Goal: Task Accomplishment & Management: Manage account settings

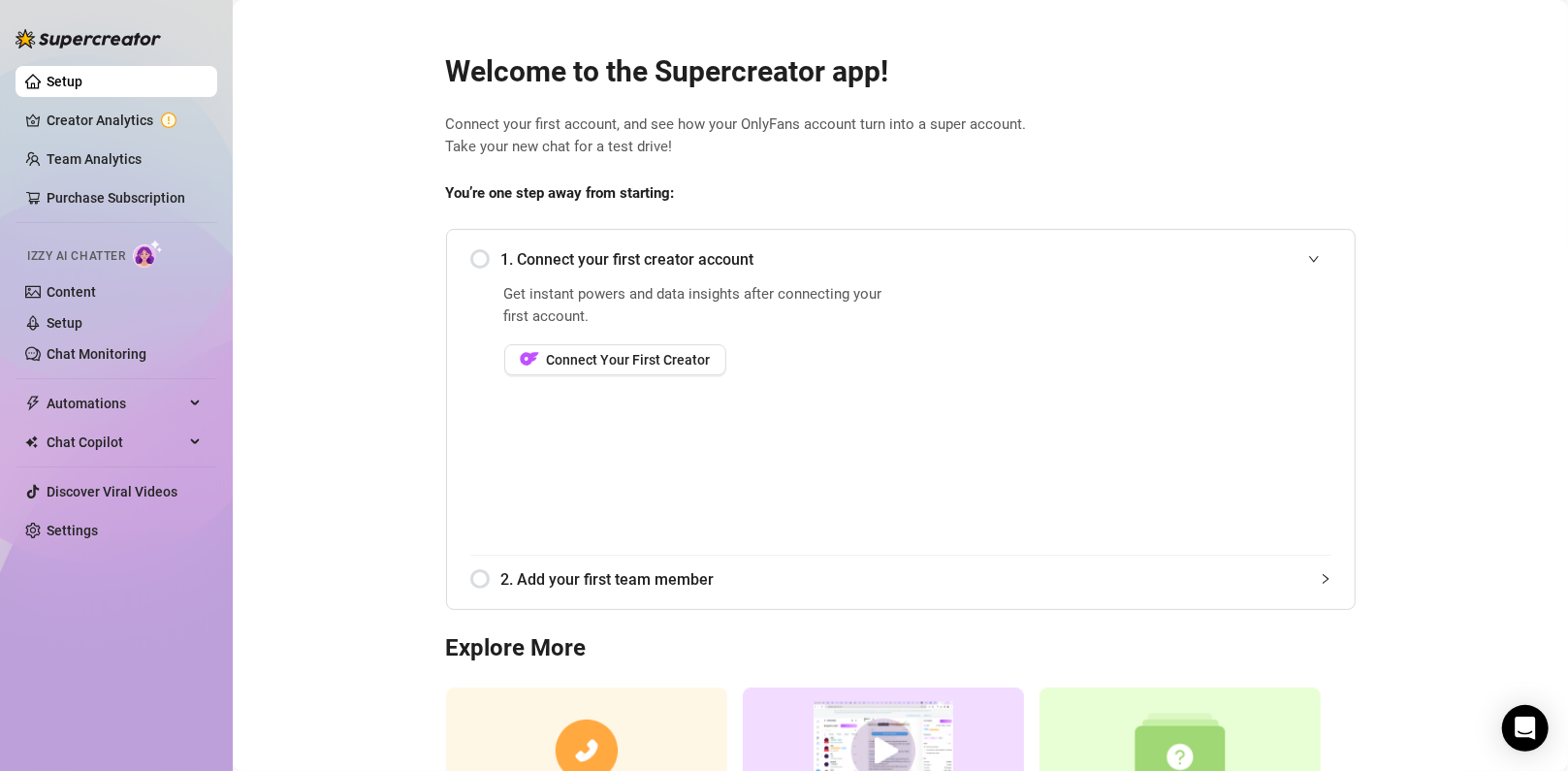
click at [477, 259] on div "1. Connect your first creator account" at bounding box center [901, 260] width 861 height 47
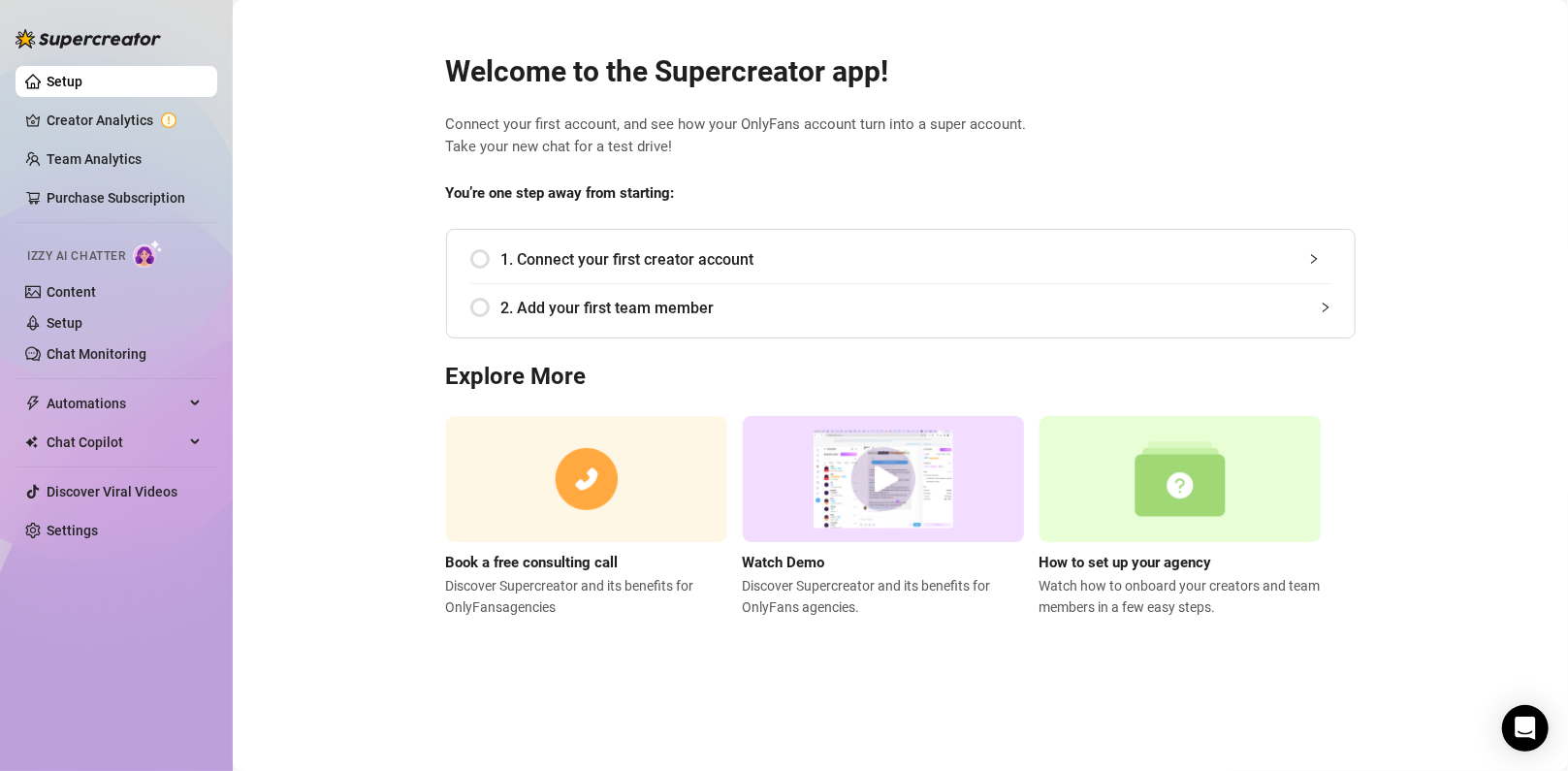
click at [477, 259] on div "1. Connect your first creator account" at bounding box center [901, 260] width 861 height 47
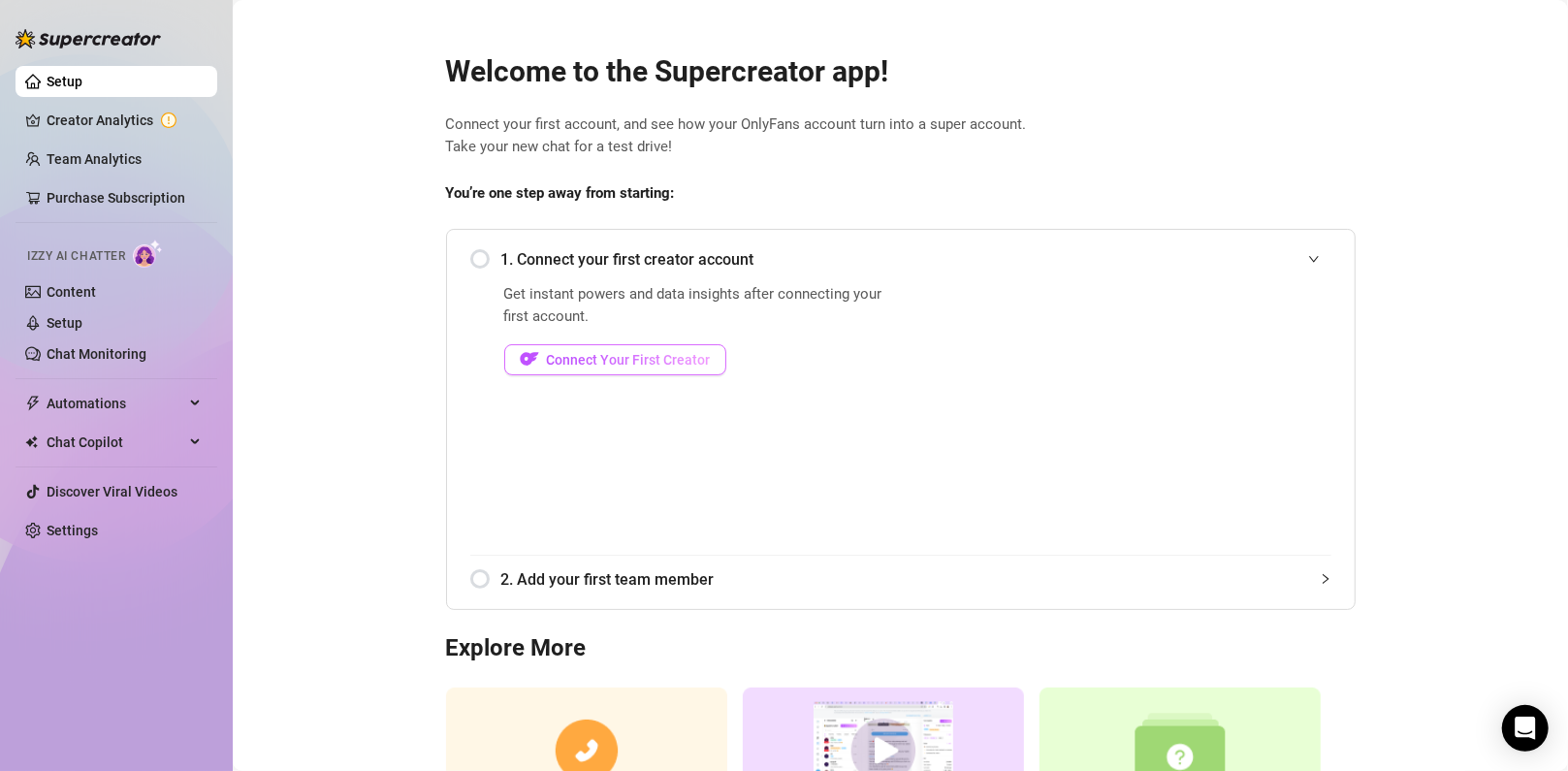
click at [582, 358] on span "Connect Your First Creator" at bounding box center [629, 359] width 164 height 16
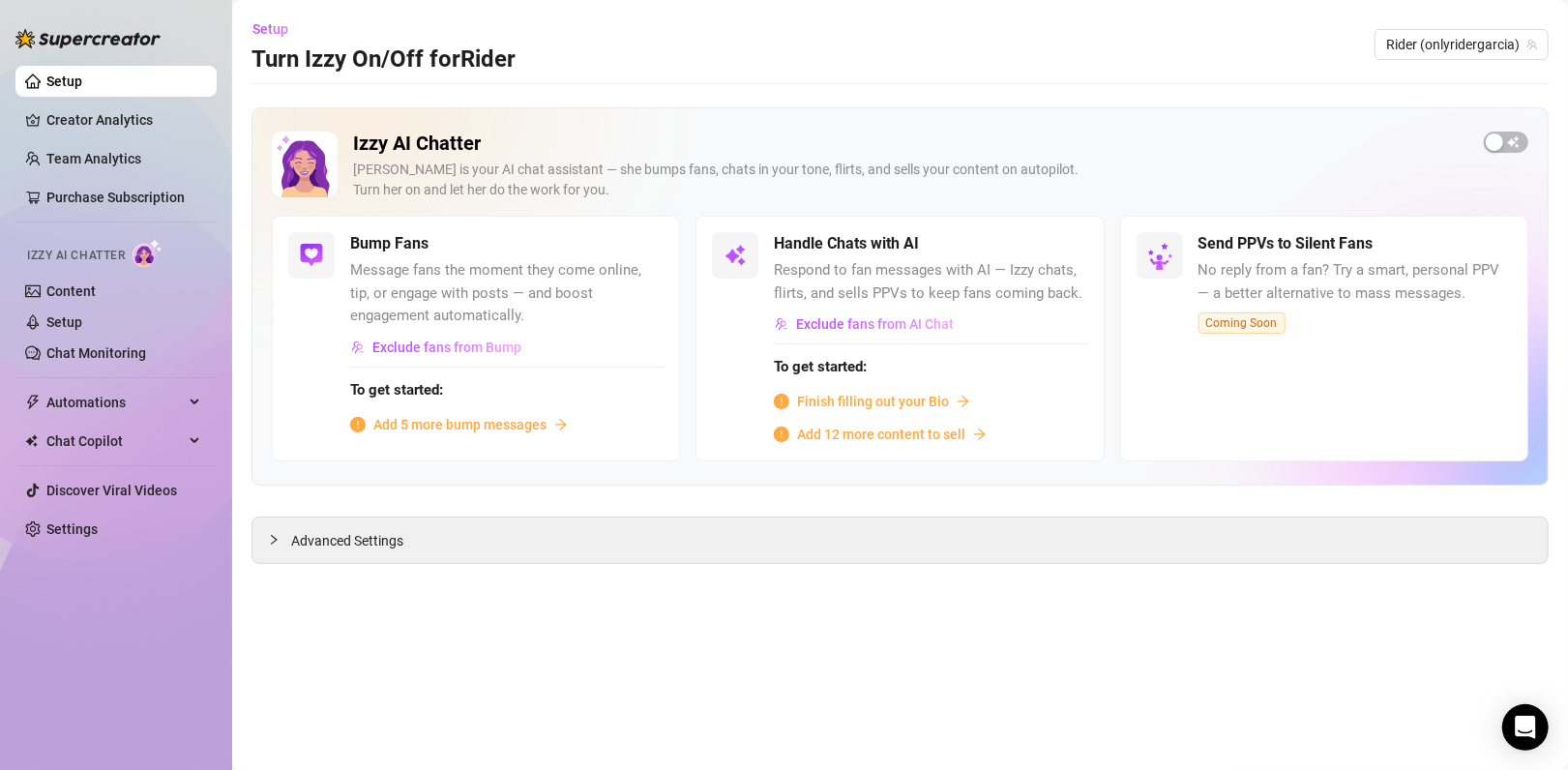
click at [453, 426] on span "Add 5 more bump messages" at bounding box center [460, 425] width 173 height 22
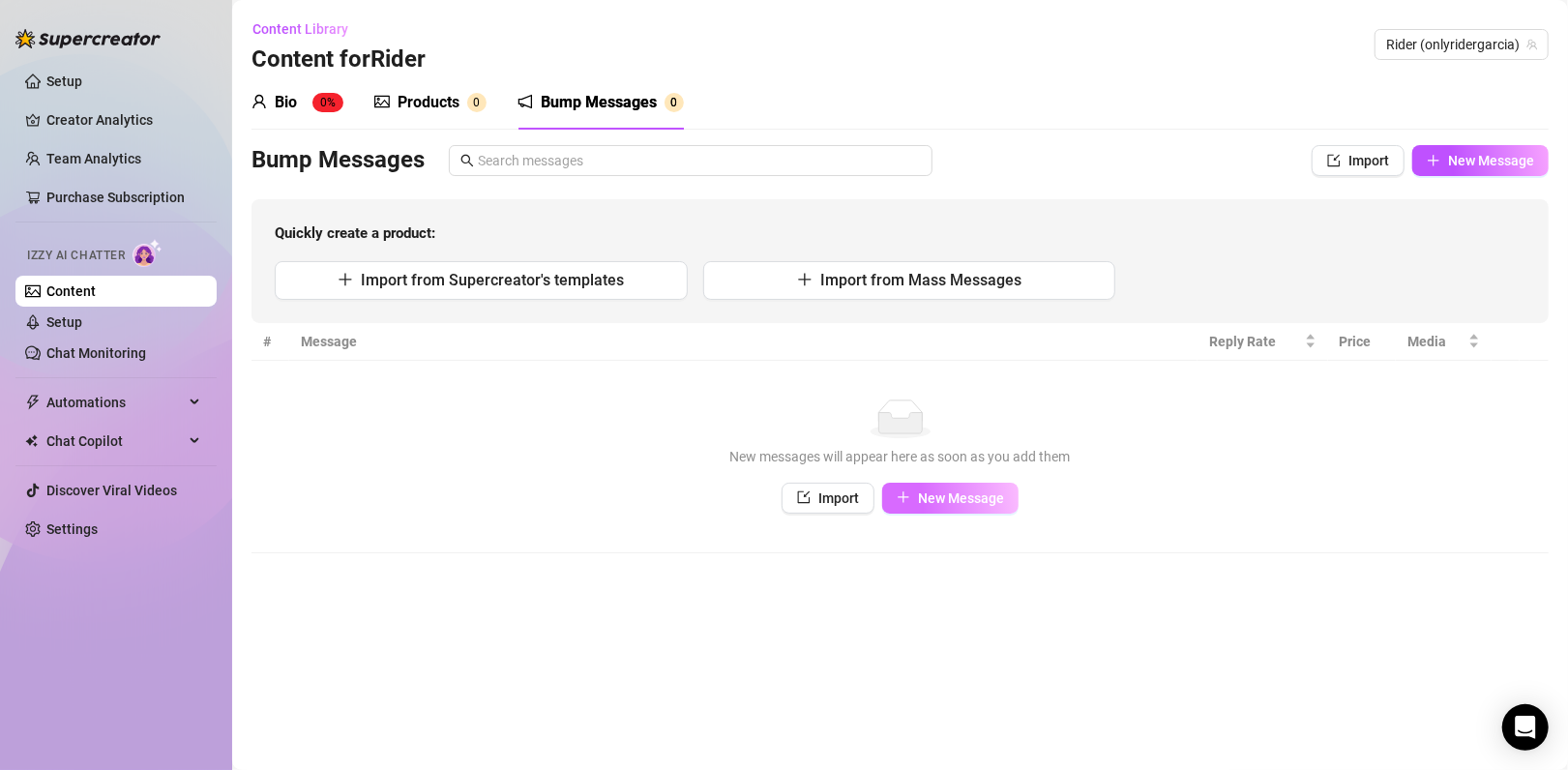
click at [961, 500] on span "New Message" at bounding box center [961, 499] width 86 height 16
type textarea "Type your message here..."
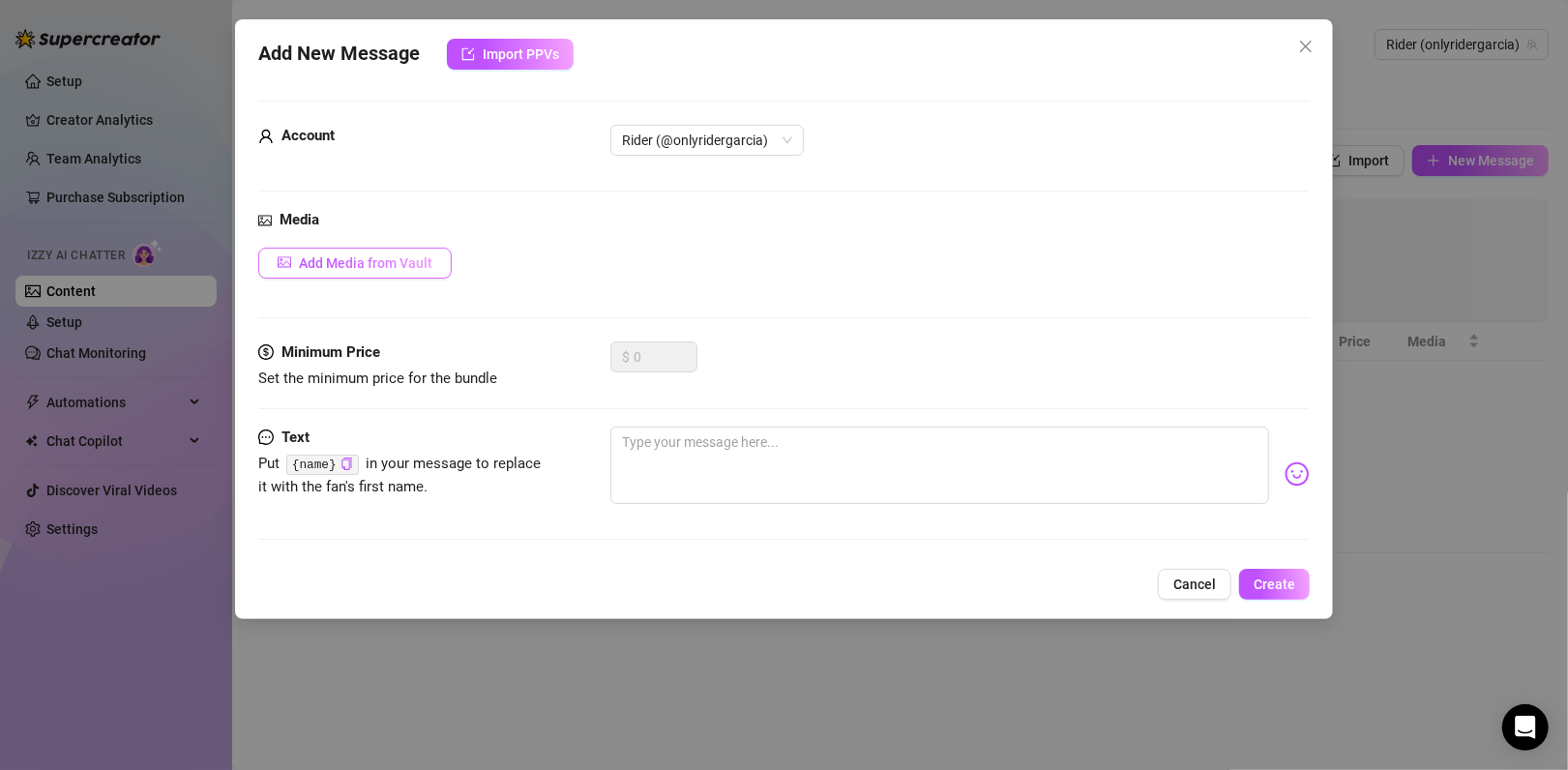
click at [430, 271] on button "Add Media from Vault" at bounding box center [355, 262] width 193 height 31
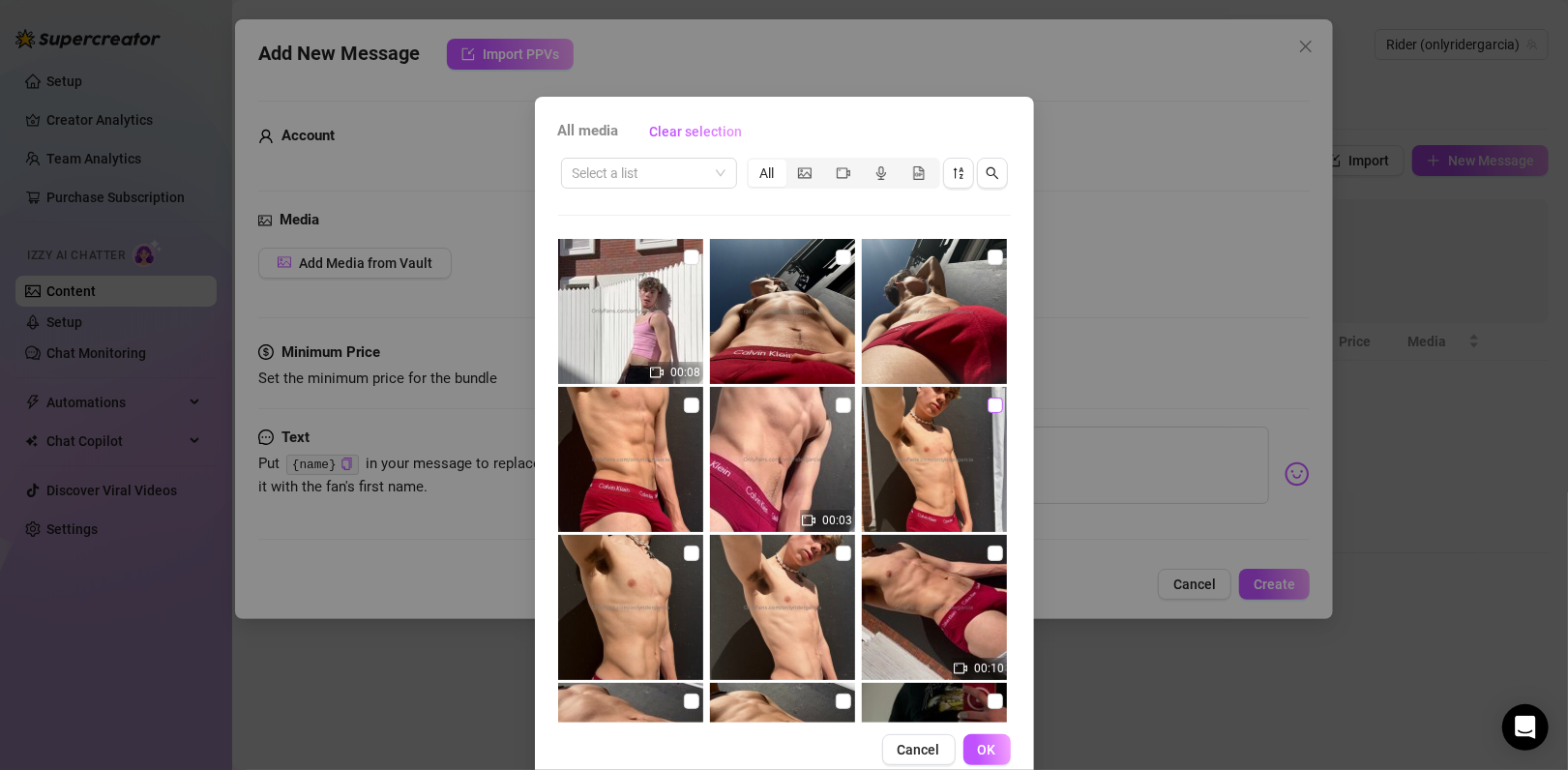
click at [988, 401] on input "checkbox" at bounding box center [995, 406] width 16 height 16
checkbox input "true"
click at [992, 744] on button "OK" at bounding box center [988, 749] width 47 height 31
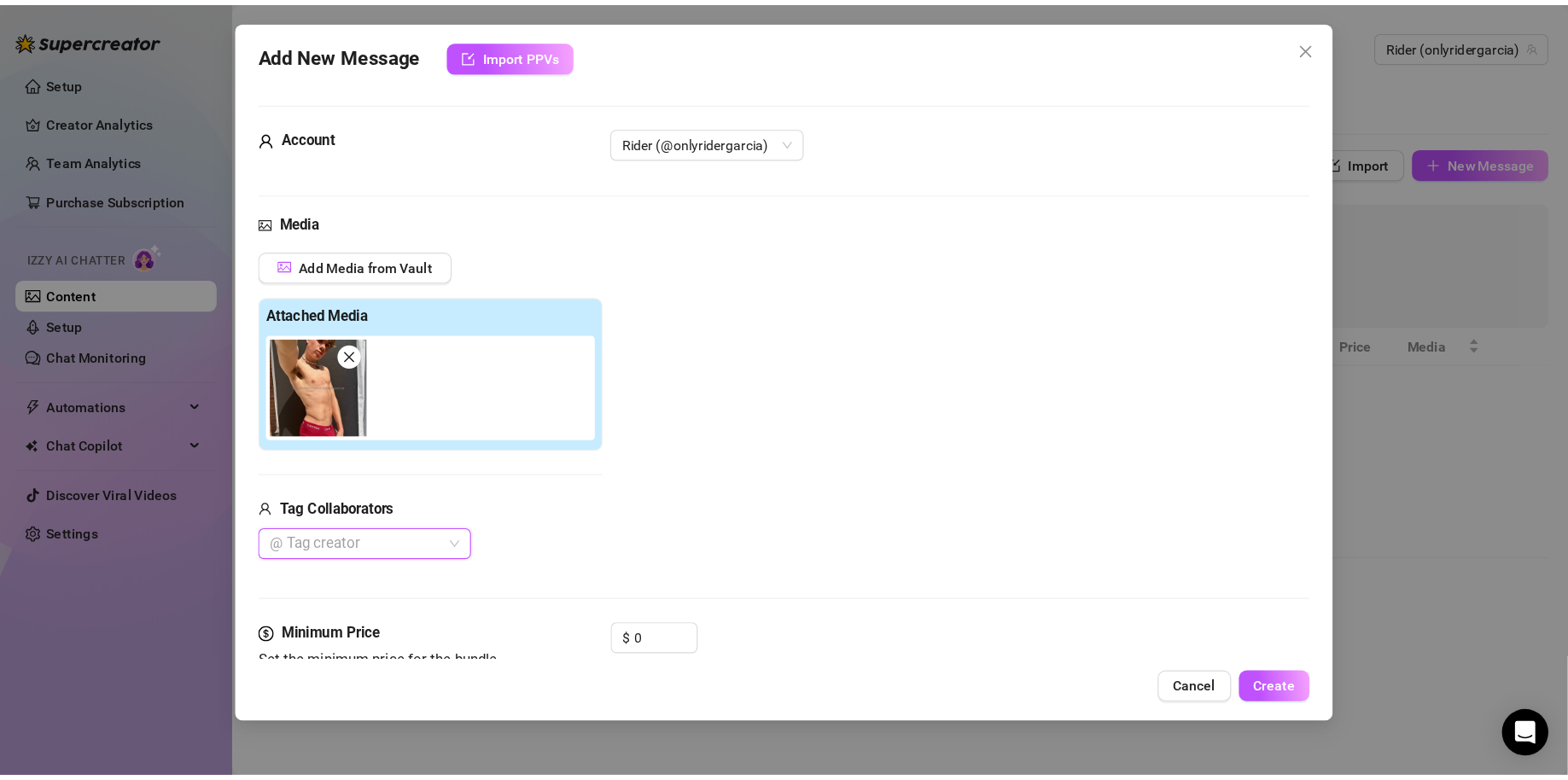
scroll to position [156, 0]
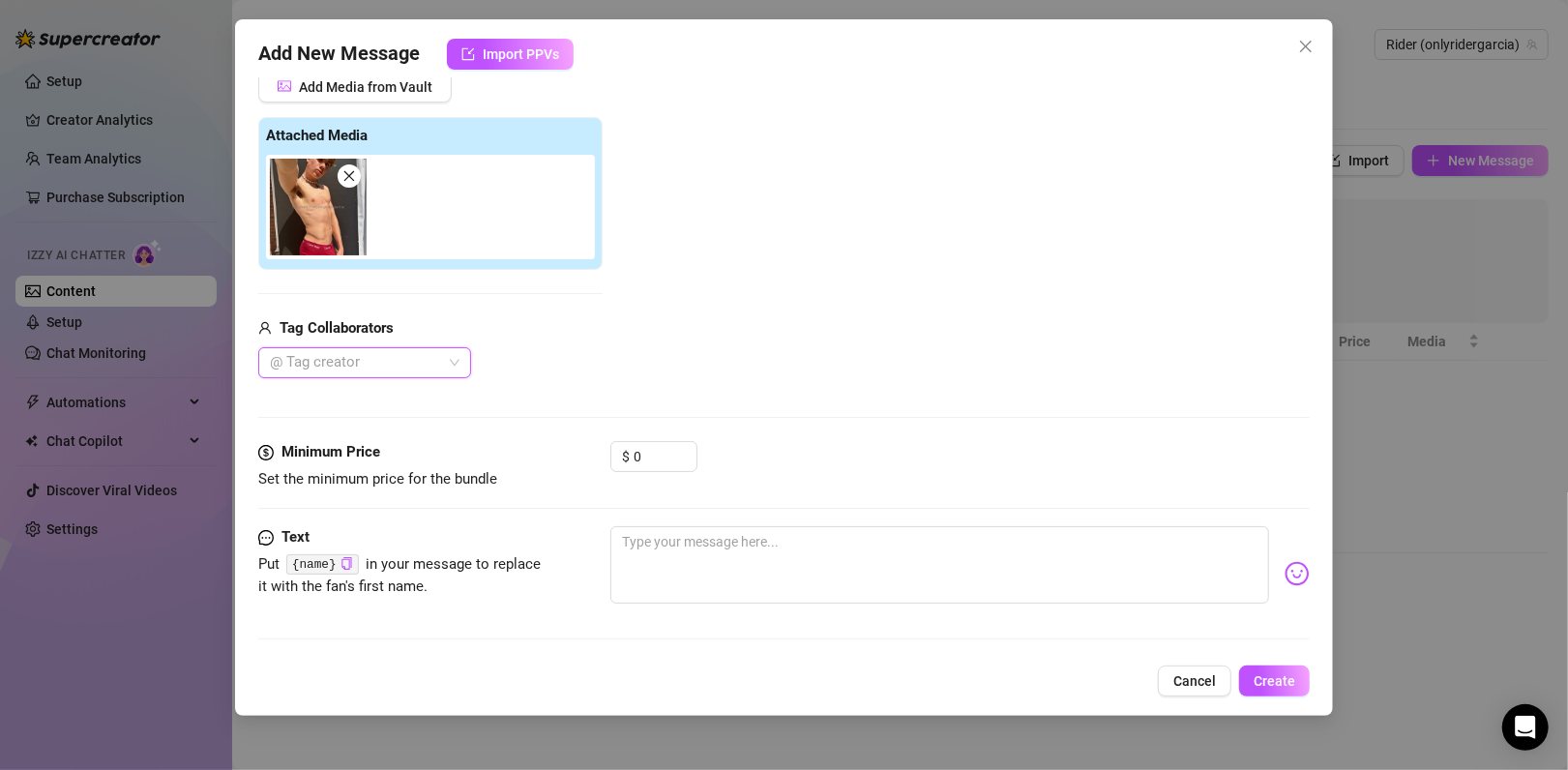
click at [439, 368] on div at bounding box center [355, 362] width 185 height 27
click at [451, 366] on div "@ Tag creator" at bounding box center [365, 362] width 213 height 31
click at [638, 457] on input "0" at bounding box center [665, 456] width 63 height 29
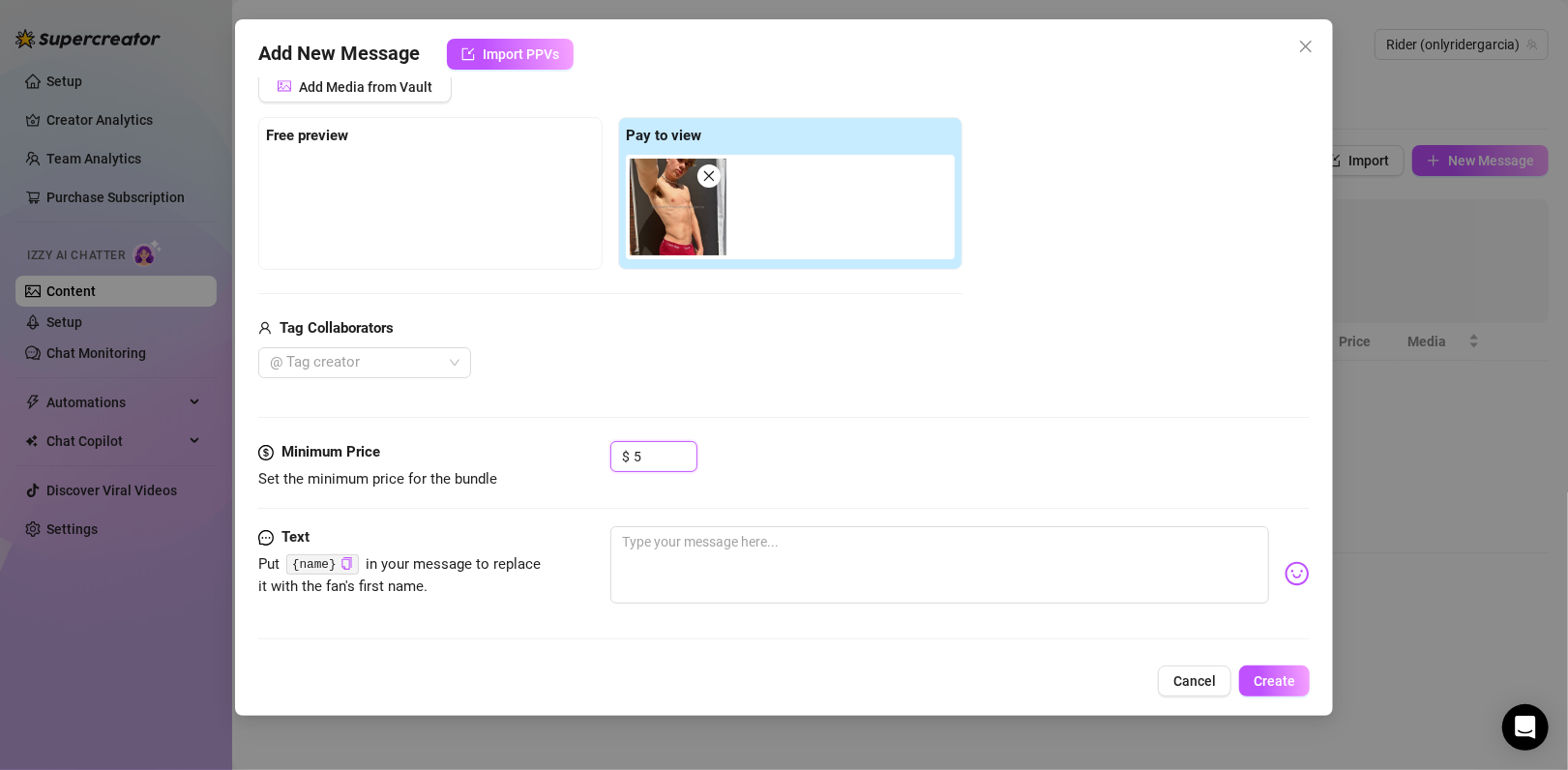
type input "5"
click at [1105, 438] on div "Media Add Media from Vault Free preview Pay to view Tag Collaborators @ Tag cre…" at bounding box center [784, 237] width 1052 height 408
click at [343, 561] on icon "copy" at bounding box center [347, 563] width 13 height 13
click at [703, 553] on textarea at bounding box center [939, 565] width 659 height 78
type textarea "H"
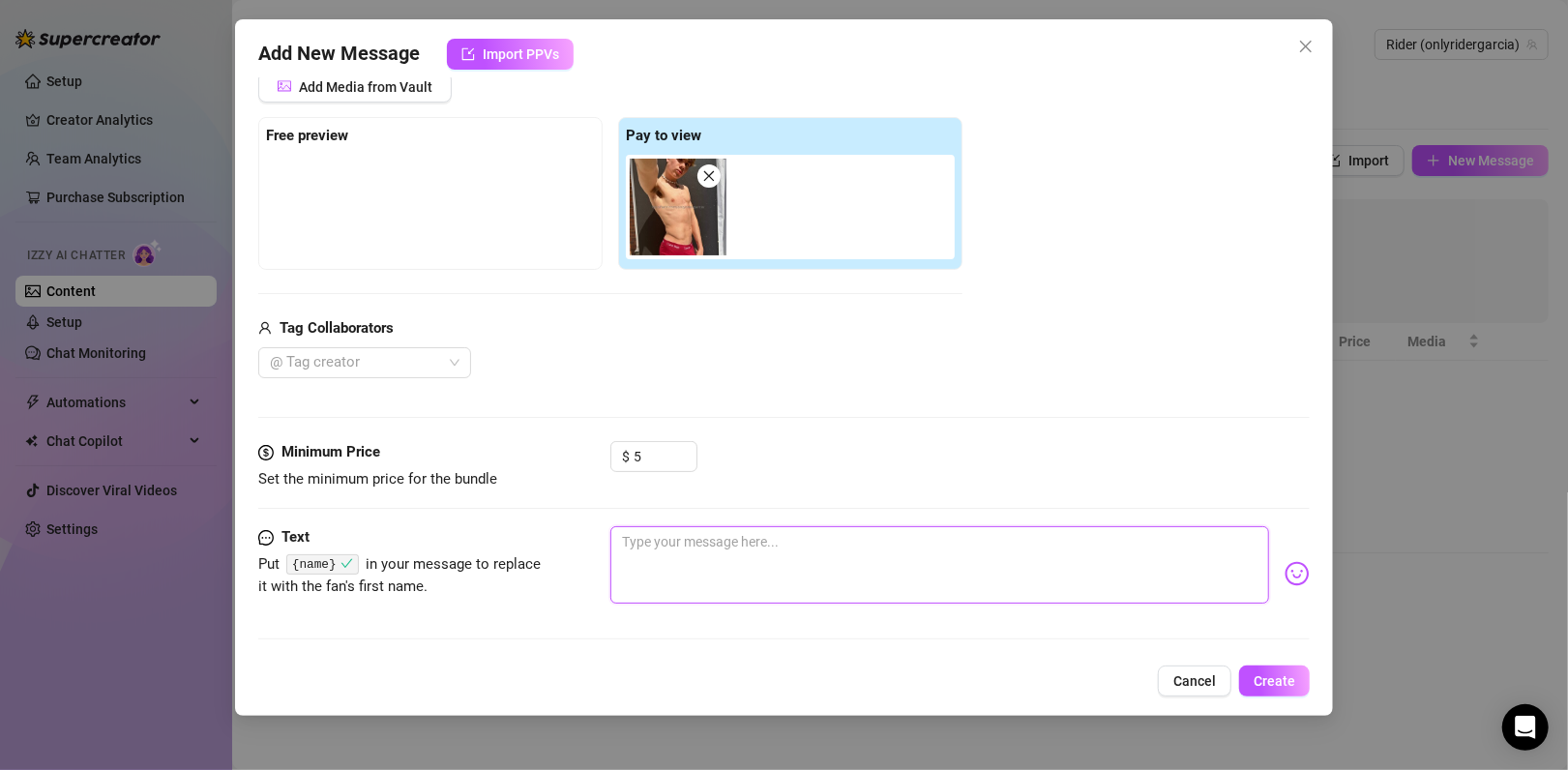
type textarea "H"
type textarea "He"
type textarea "Hey"
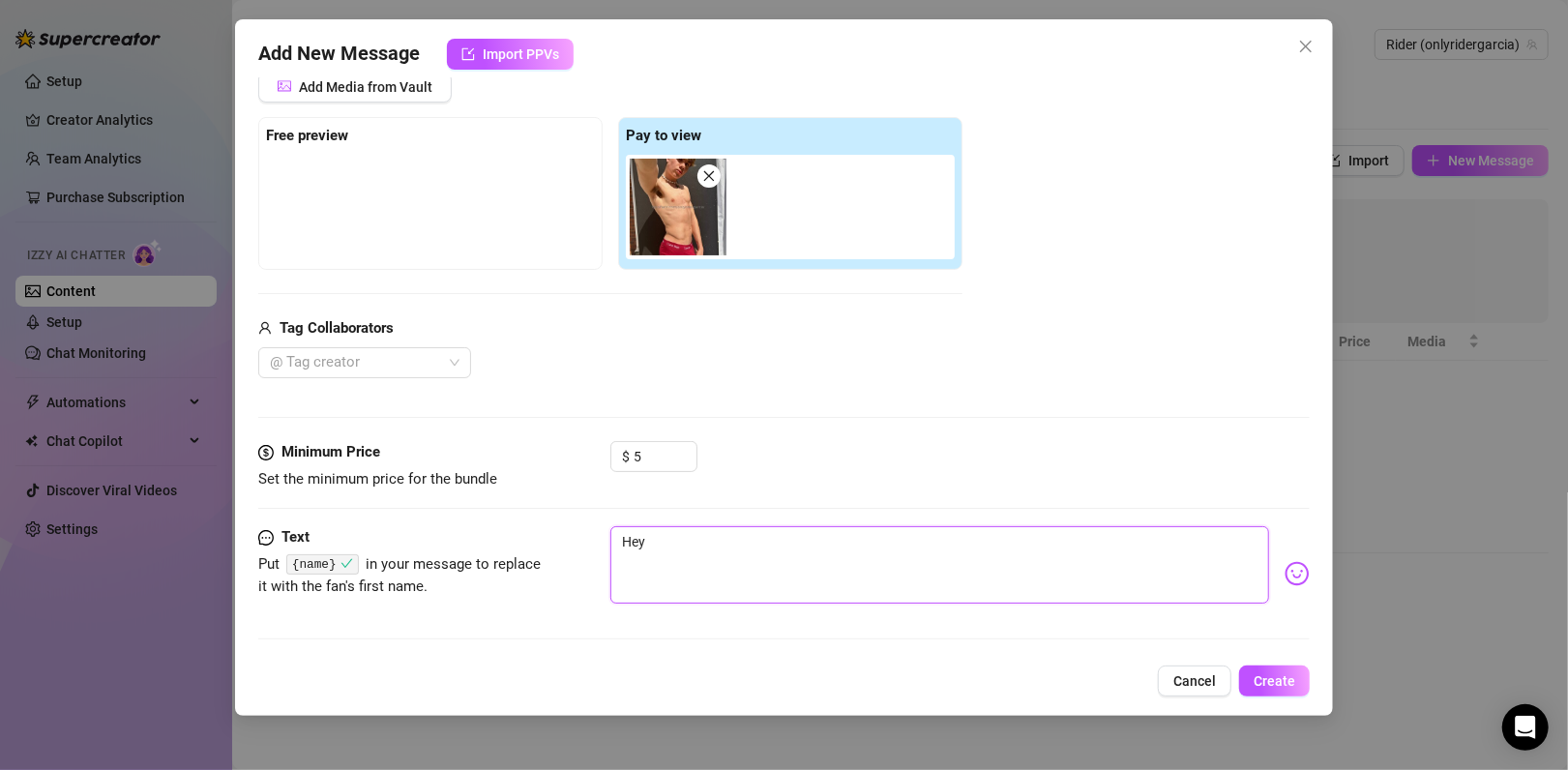
type textarea "Hey"
type textarea "Hey,"
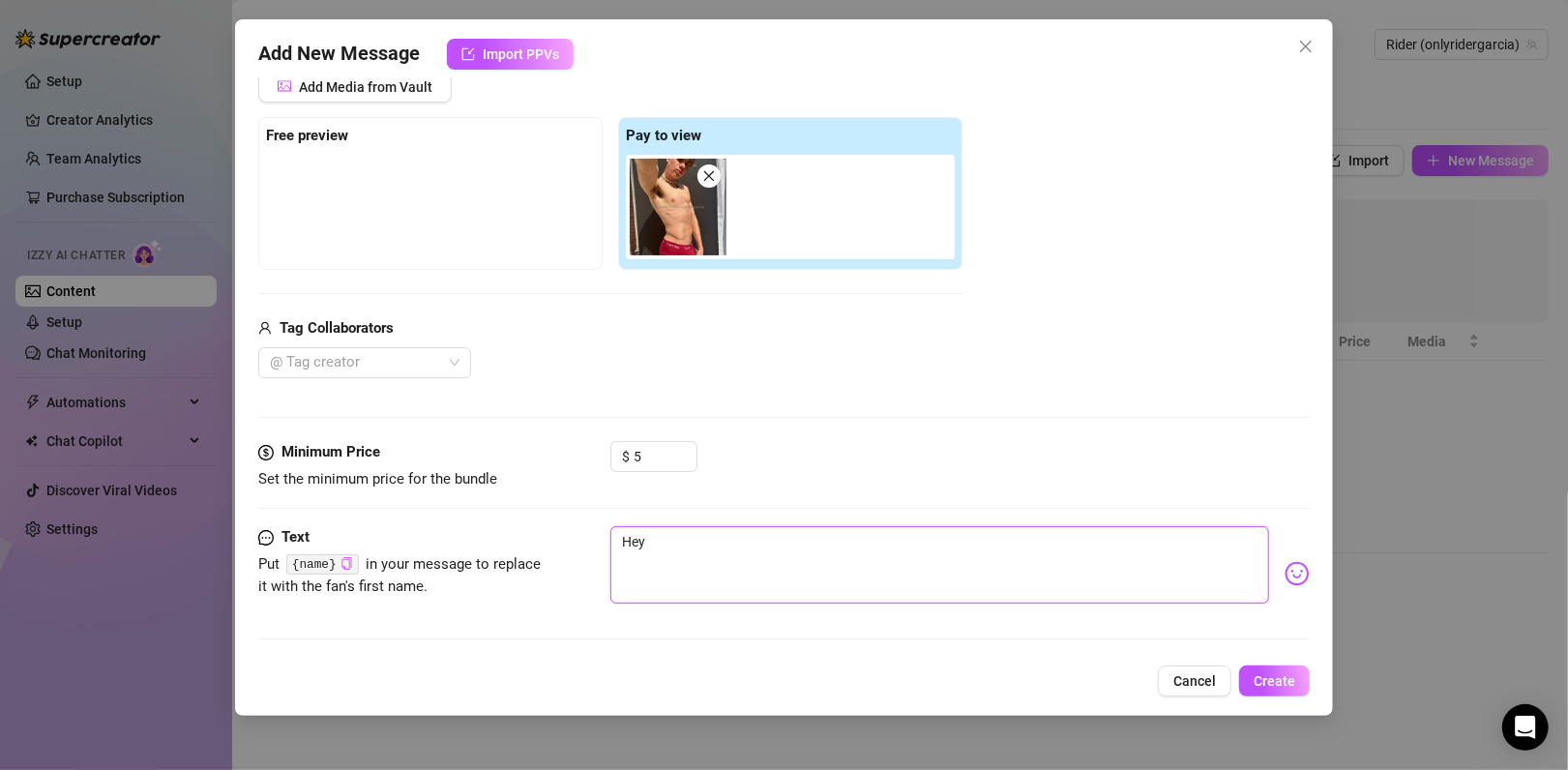
type textarea "Hey,"
paste textarea "{name}"
type textarea "Hey, {name}"
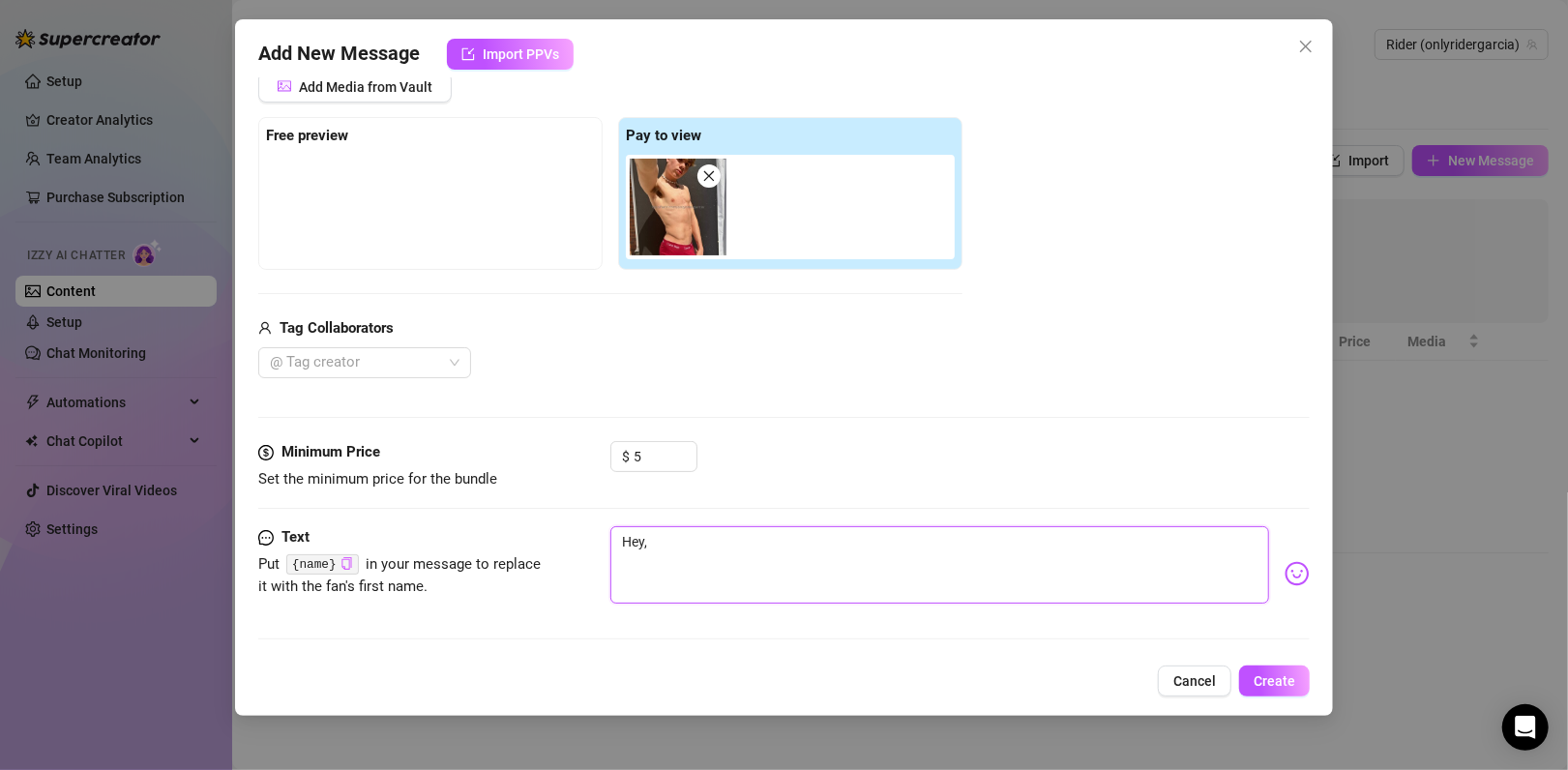
type textarea "Hey, {name}"
type textarea "Hey, {name} h"
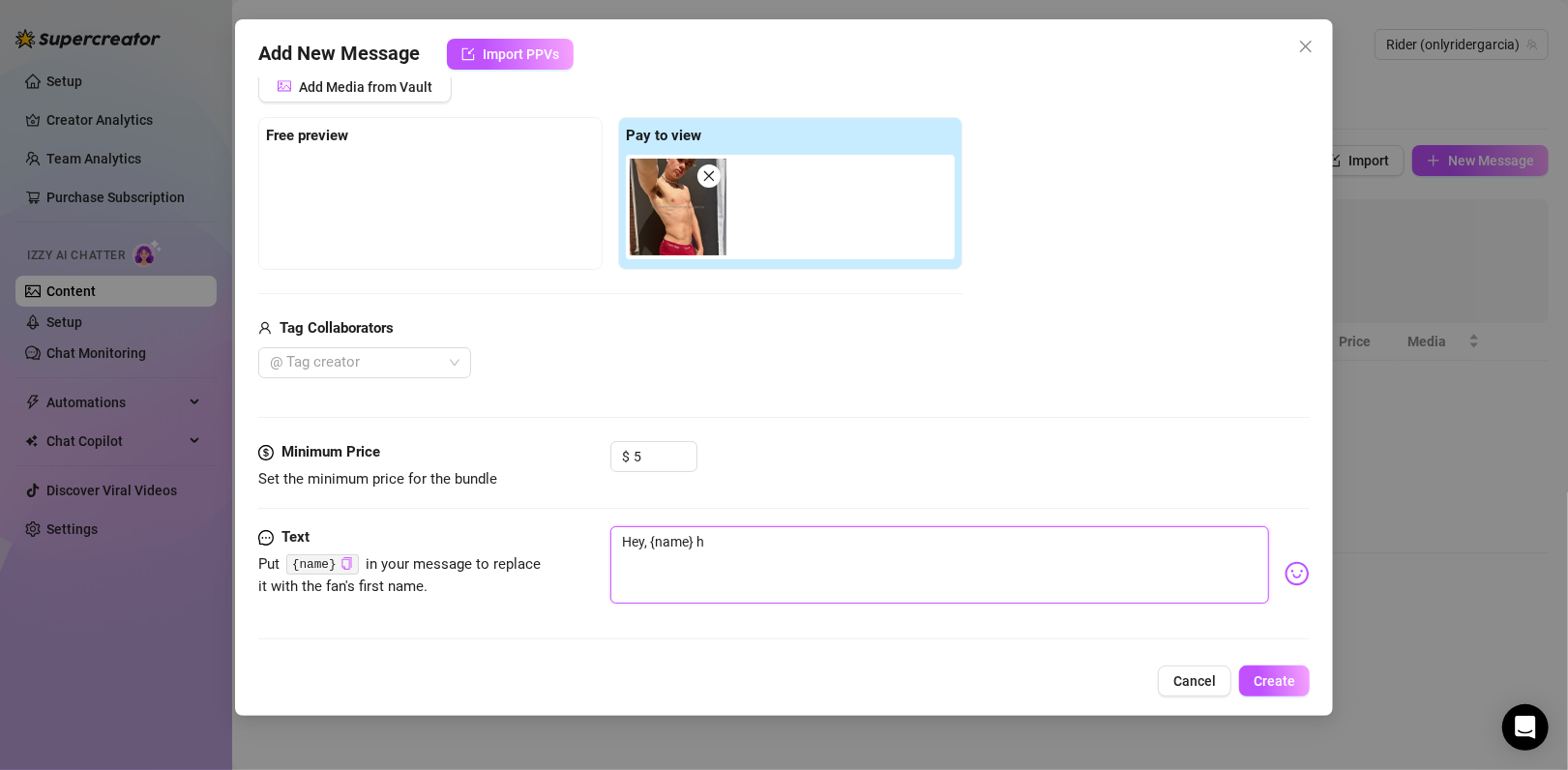
type textarea "Hey, {name} ho"
type textarea "Hey, {name} h"
type textarea "Hey, {name}"
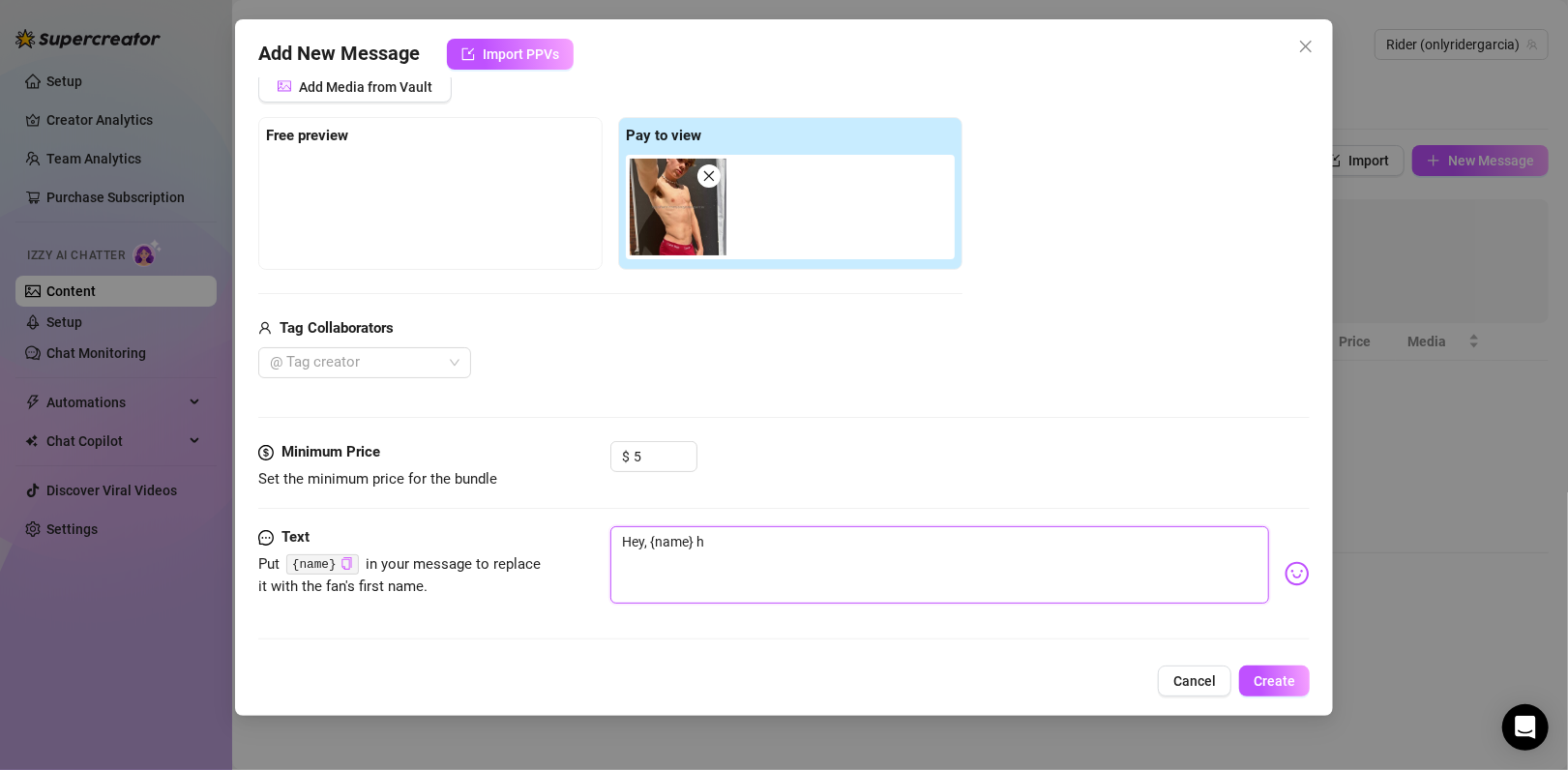
type textarea "Hey, {name}"
type textarea "Hey, {name} w"
type textarea "Hey, {name} wh"
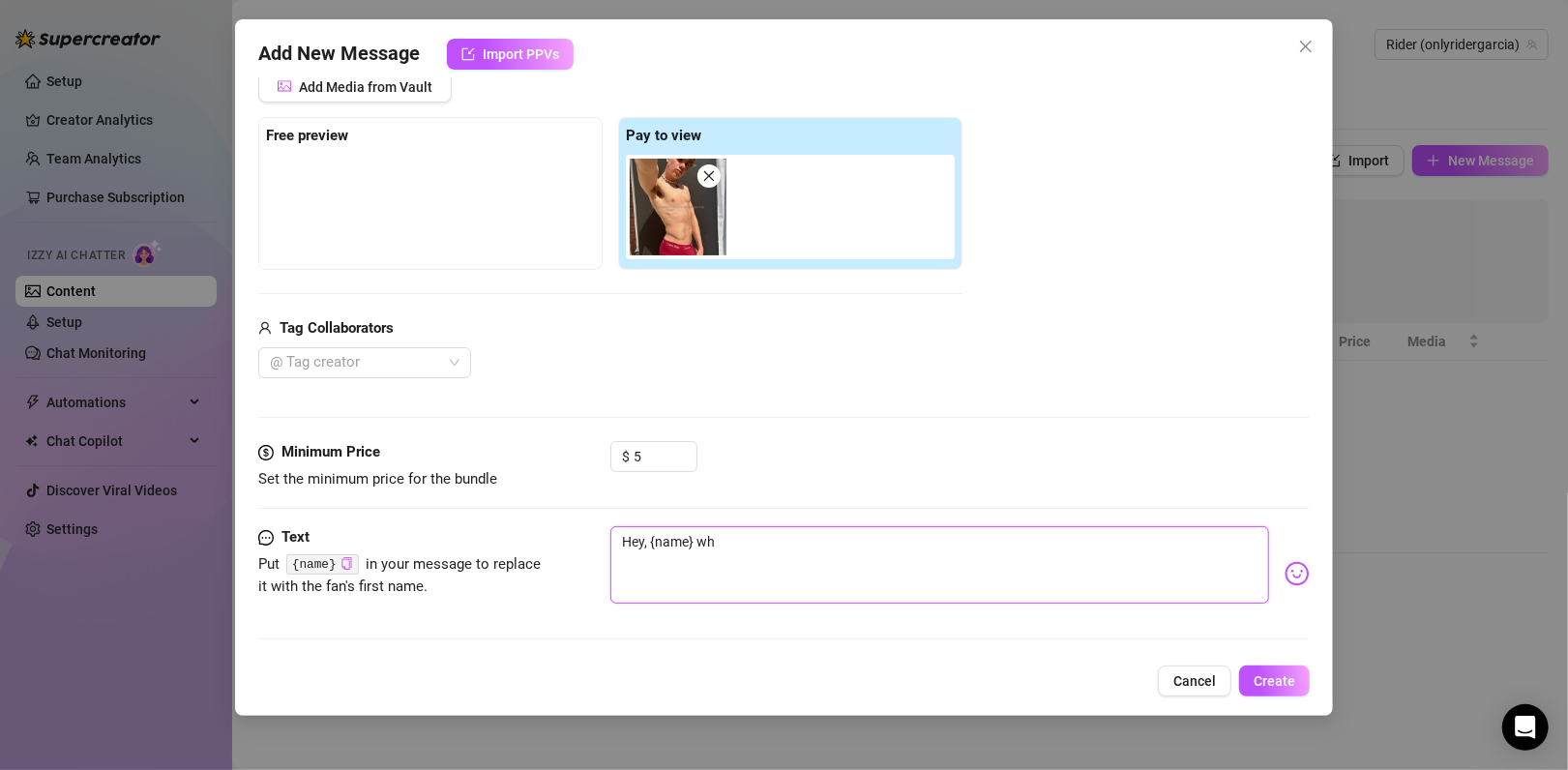
type textarea "Hey, {name} wha"
type textarea "Hey, {name} what"
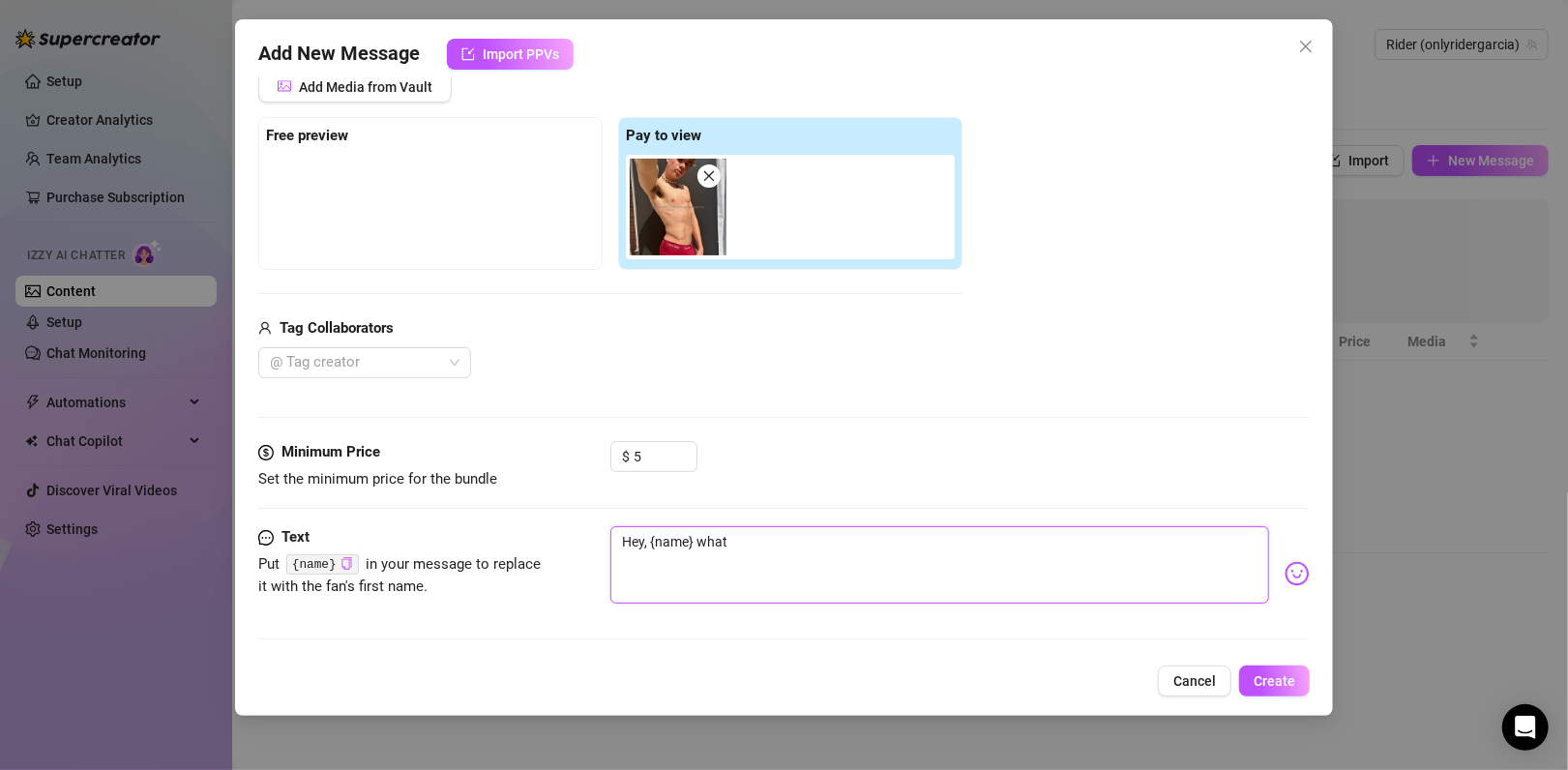
type textarea "Hey, {name} what"
type textarea "Hey, {name} what o"
type textarea "Hey, {name} what od"
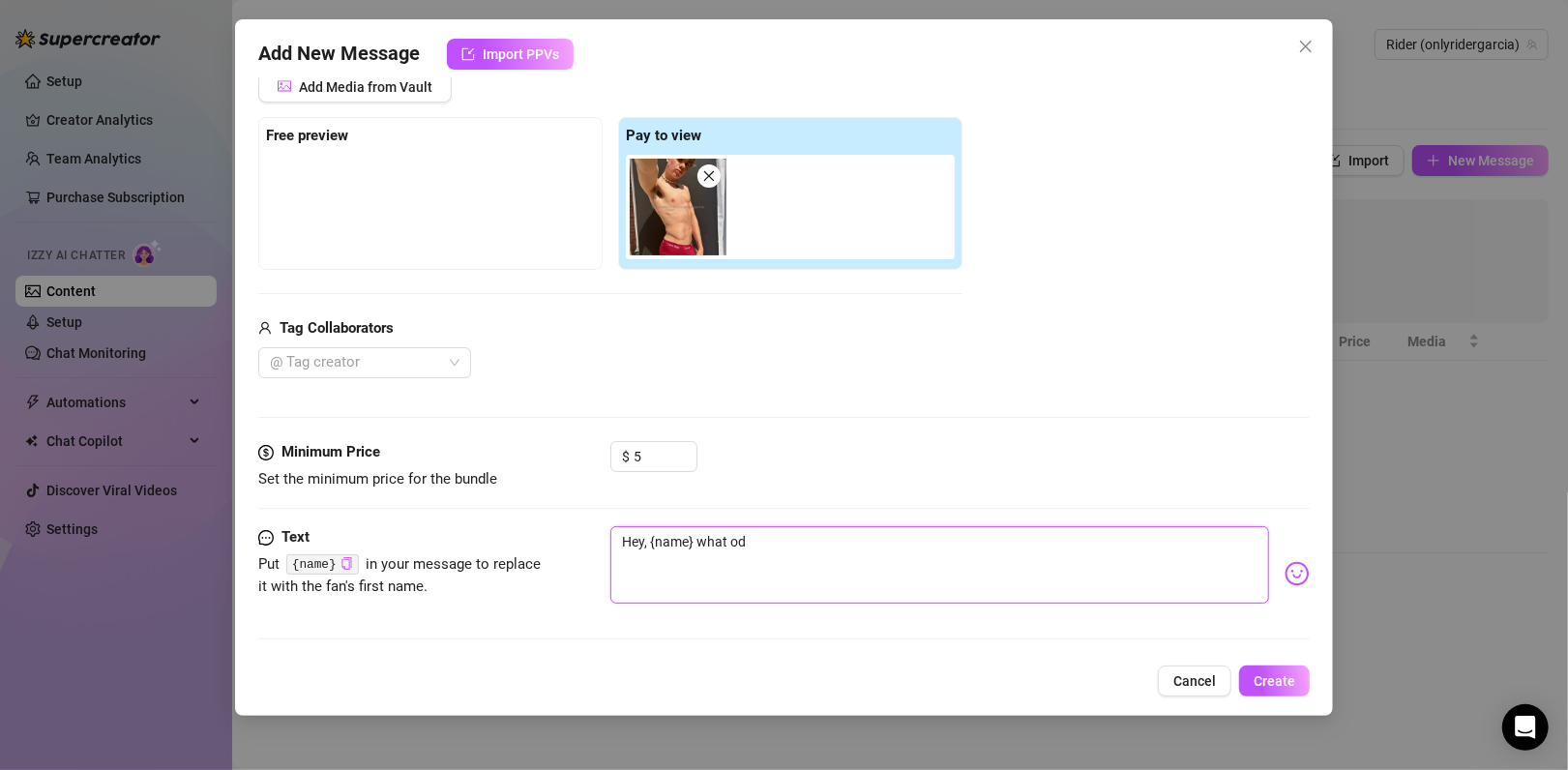
type textarea "Hey, {name} what o"
type textarea "Hey, {name} what"
type textarea "Hey, {name} what d"
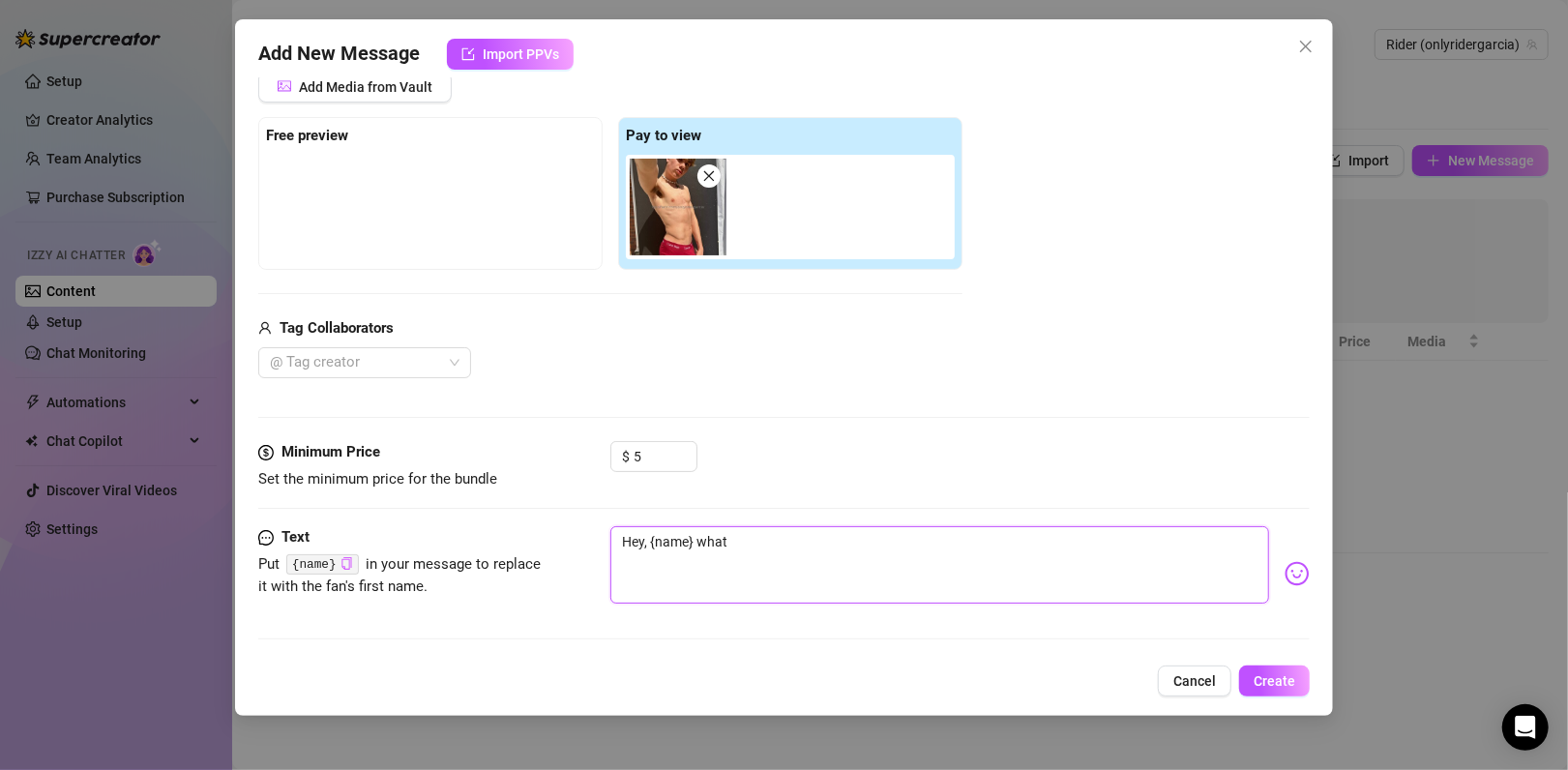
type textarea "Hey, {name} what d"
type textarea "Hey, {name} what do"
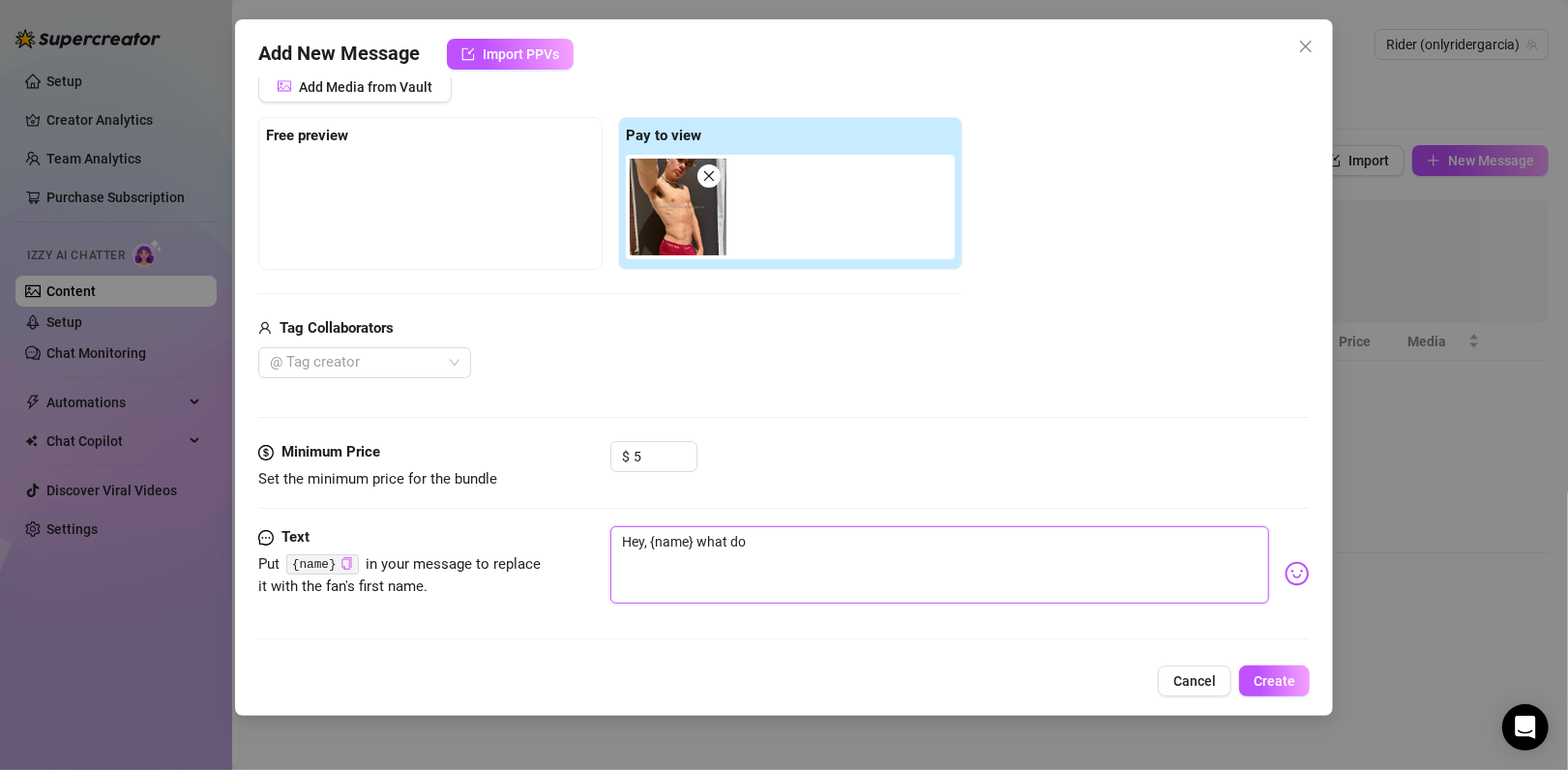
type textarea "Hey, {name} what do y"
type textarea "Hey, {name} what do yo"
type textarea "Hey, {name} what do you"
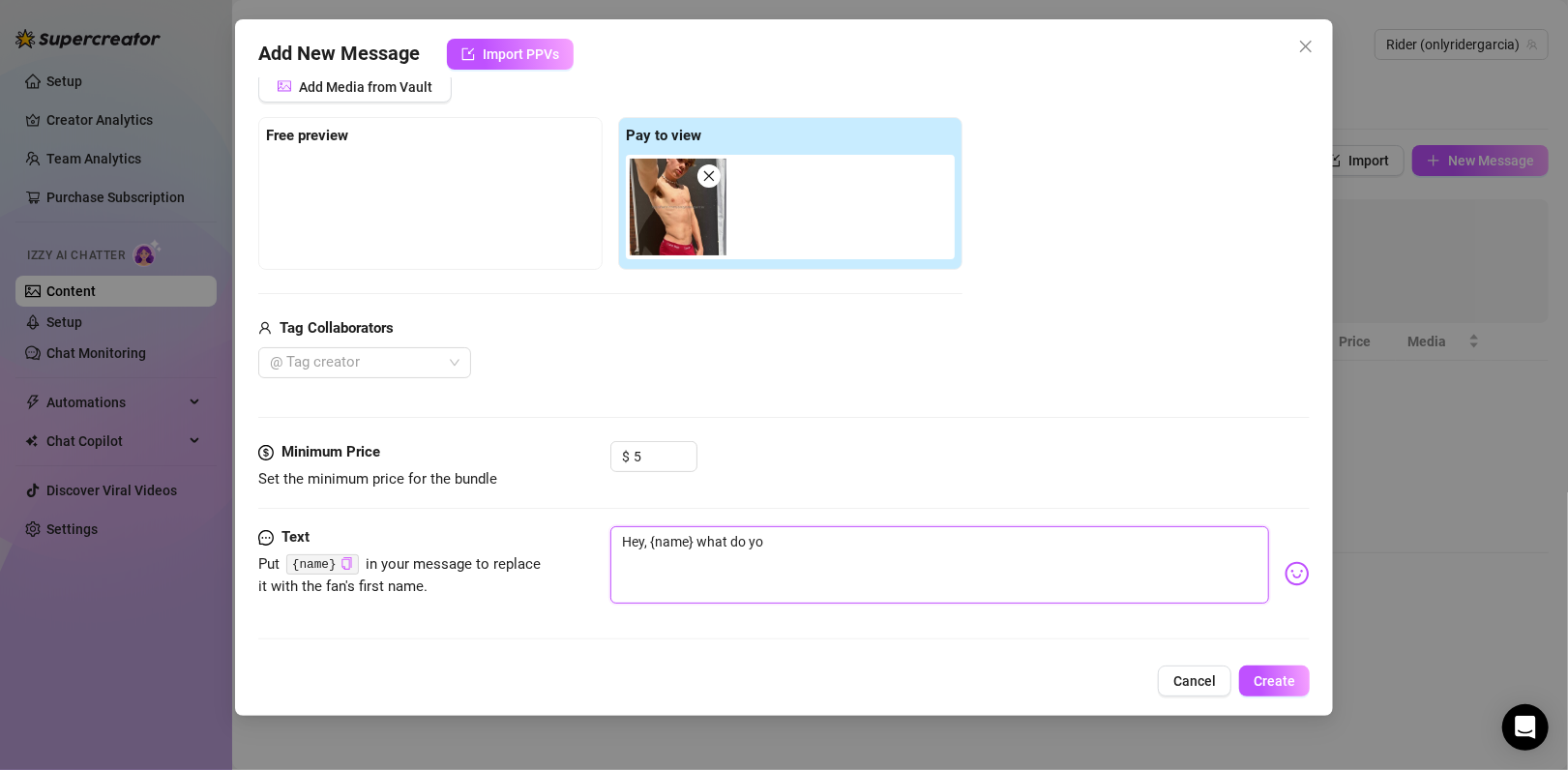
type textarea "Hey, {name} what do you"
type textarea "Hey, {name} what do you t"
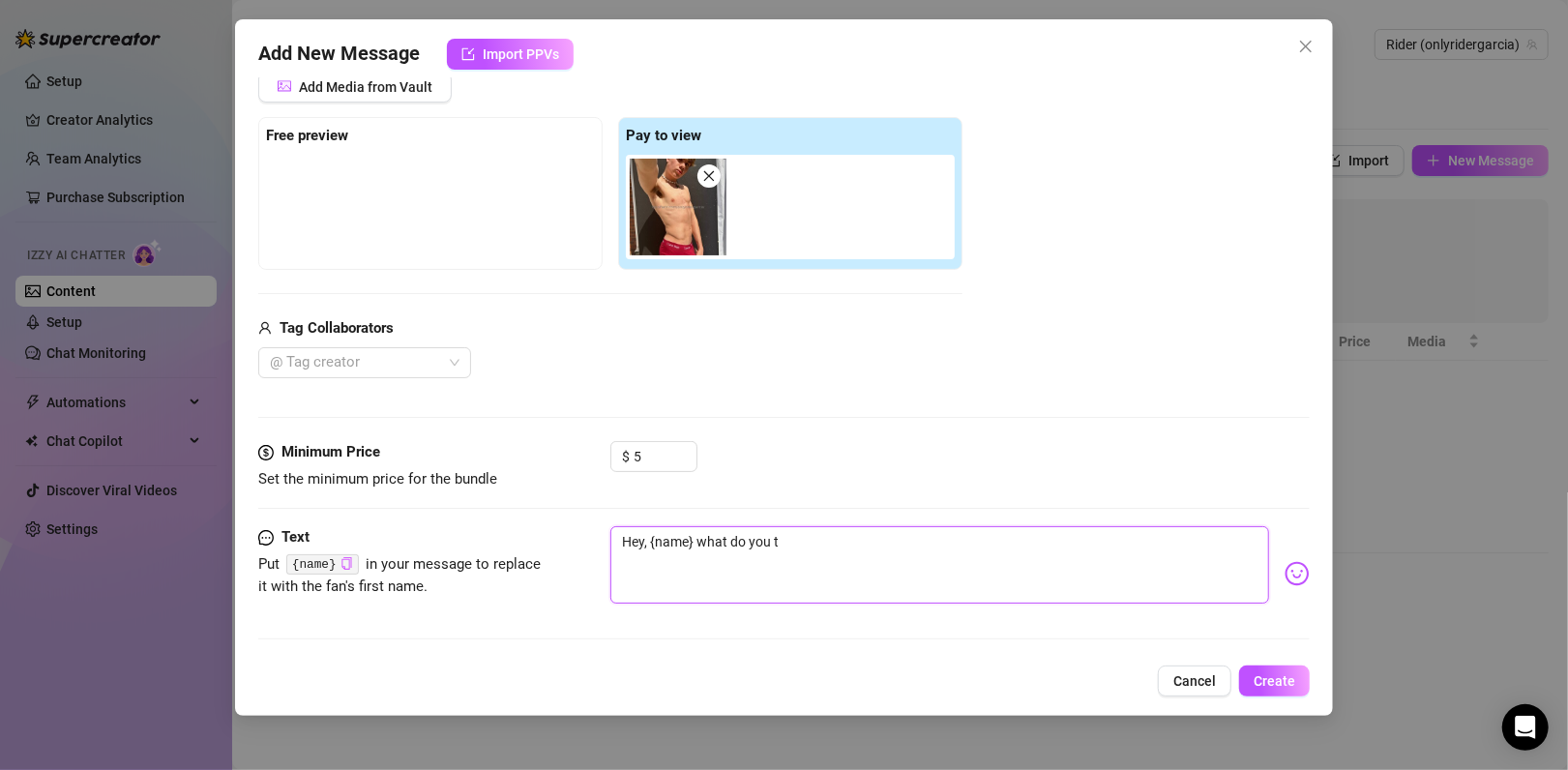
type textarea "Hey, {name} what do you th"
type textarea "Hey, {name} what do you thi"
type textarea "Hey, {name} what do you thin"
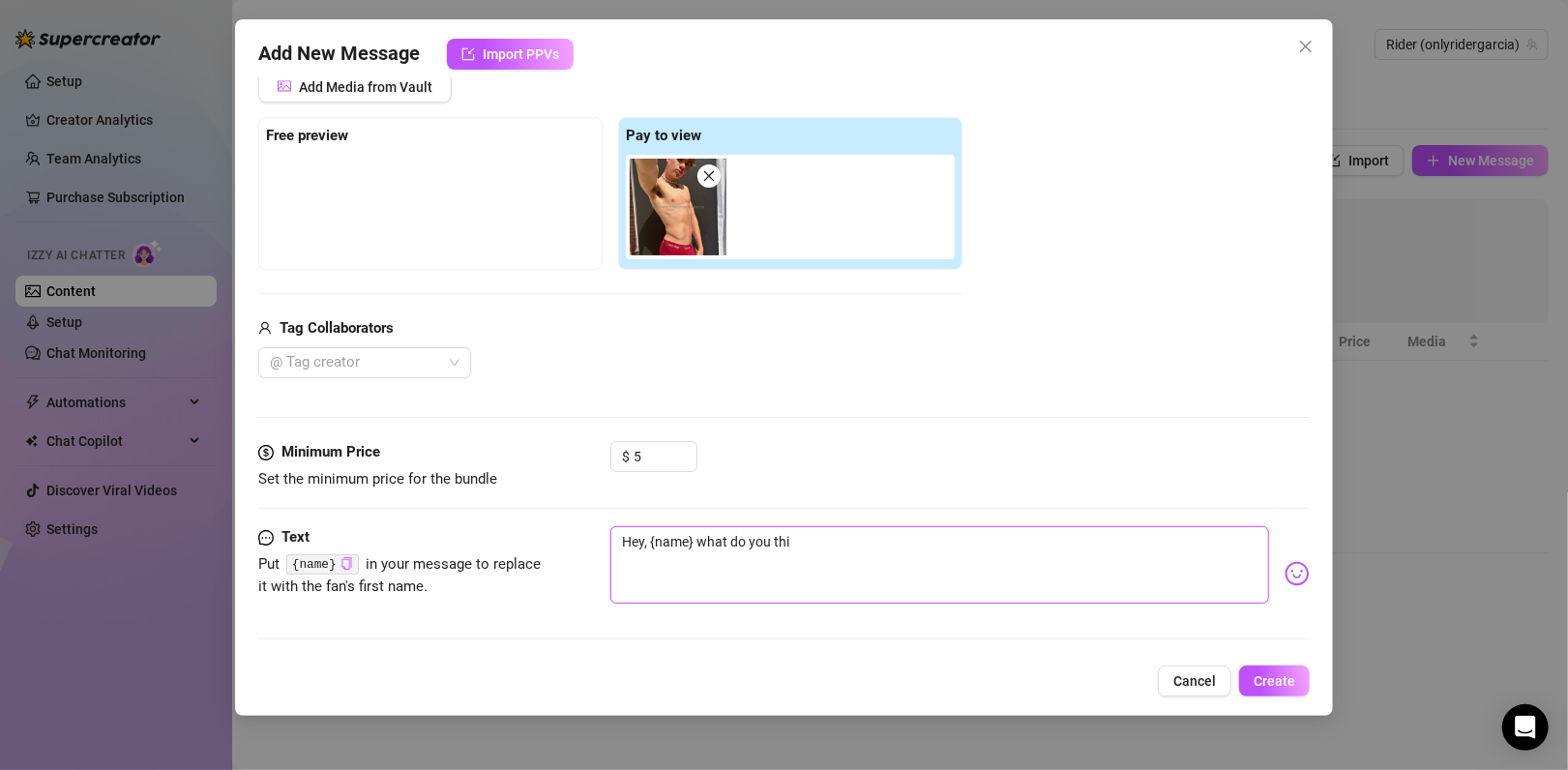
type textarea "Hey, {name} what do you thin"
type textarea "Hey, {name} what do you think"
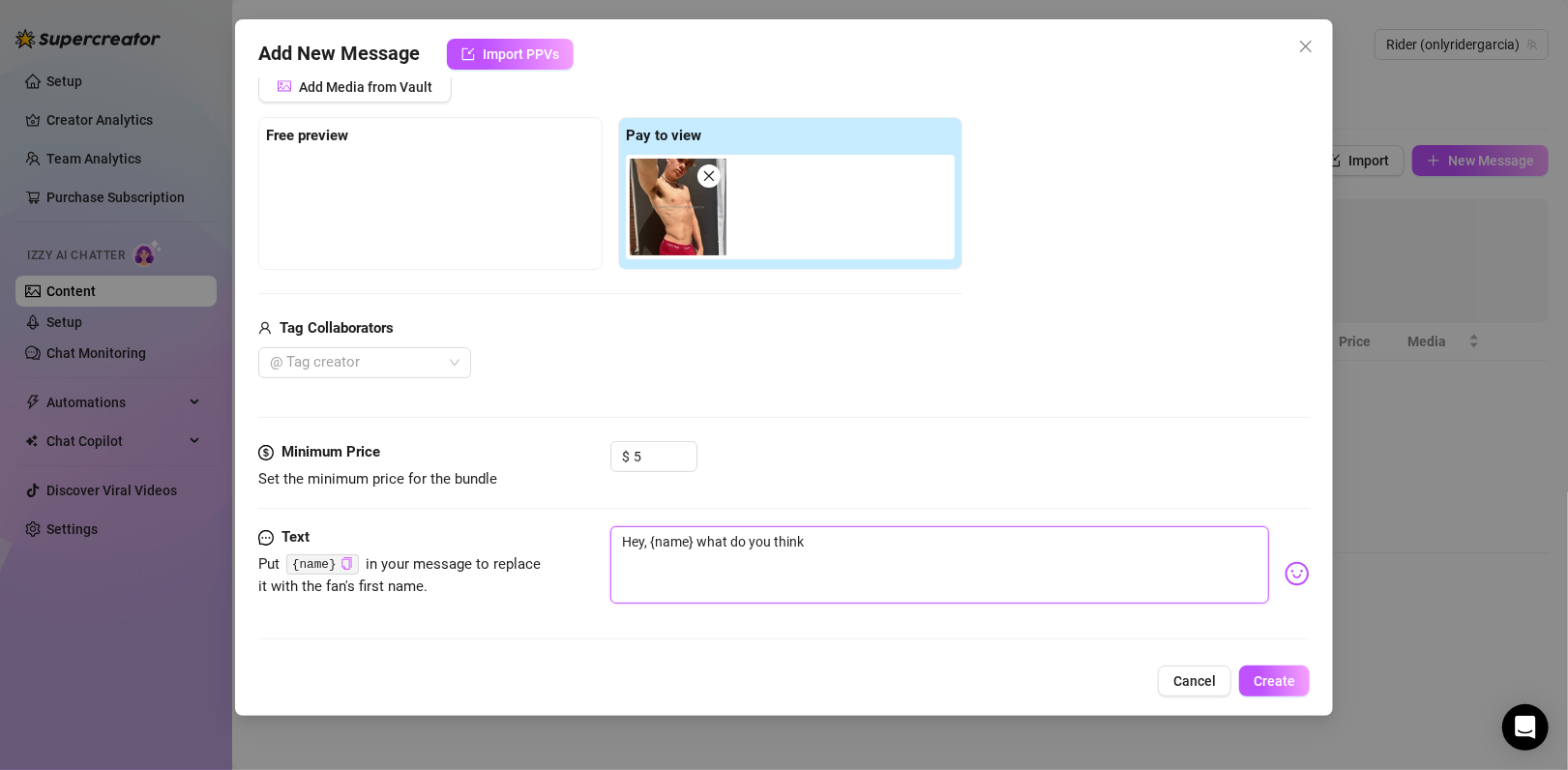
type textarea "Hey, {name} what do you think a"
type textarea "Hey, {name} what do you think ab"
type textarea "Hey, {name} what do you think abo"
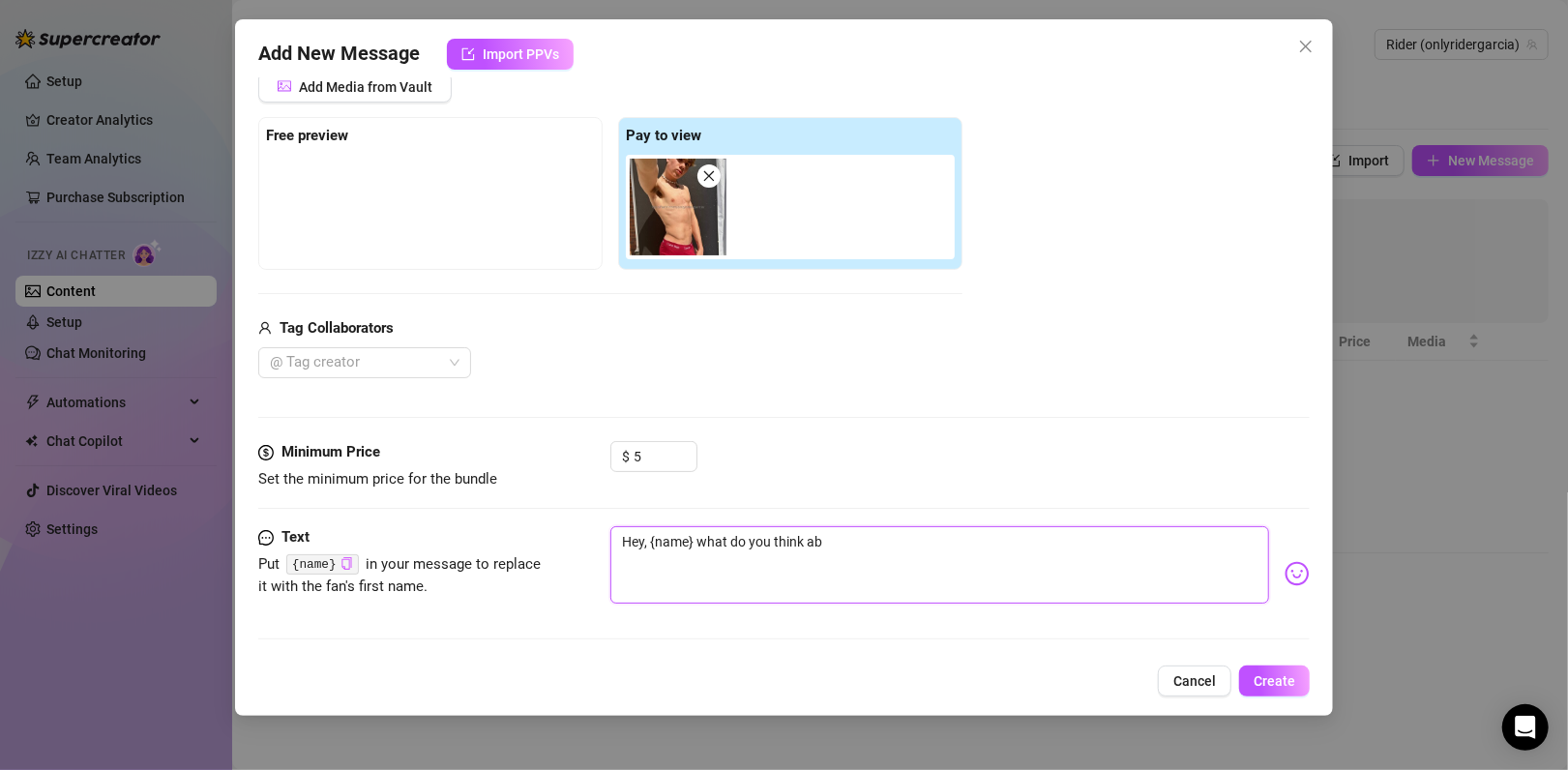
type textarea "Hey, {name} what do you think abo"
type textarea "Hey, {name} what do you think abou"
type textarea "Hey, {name} what do you think about"
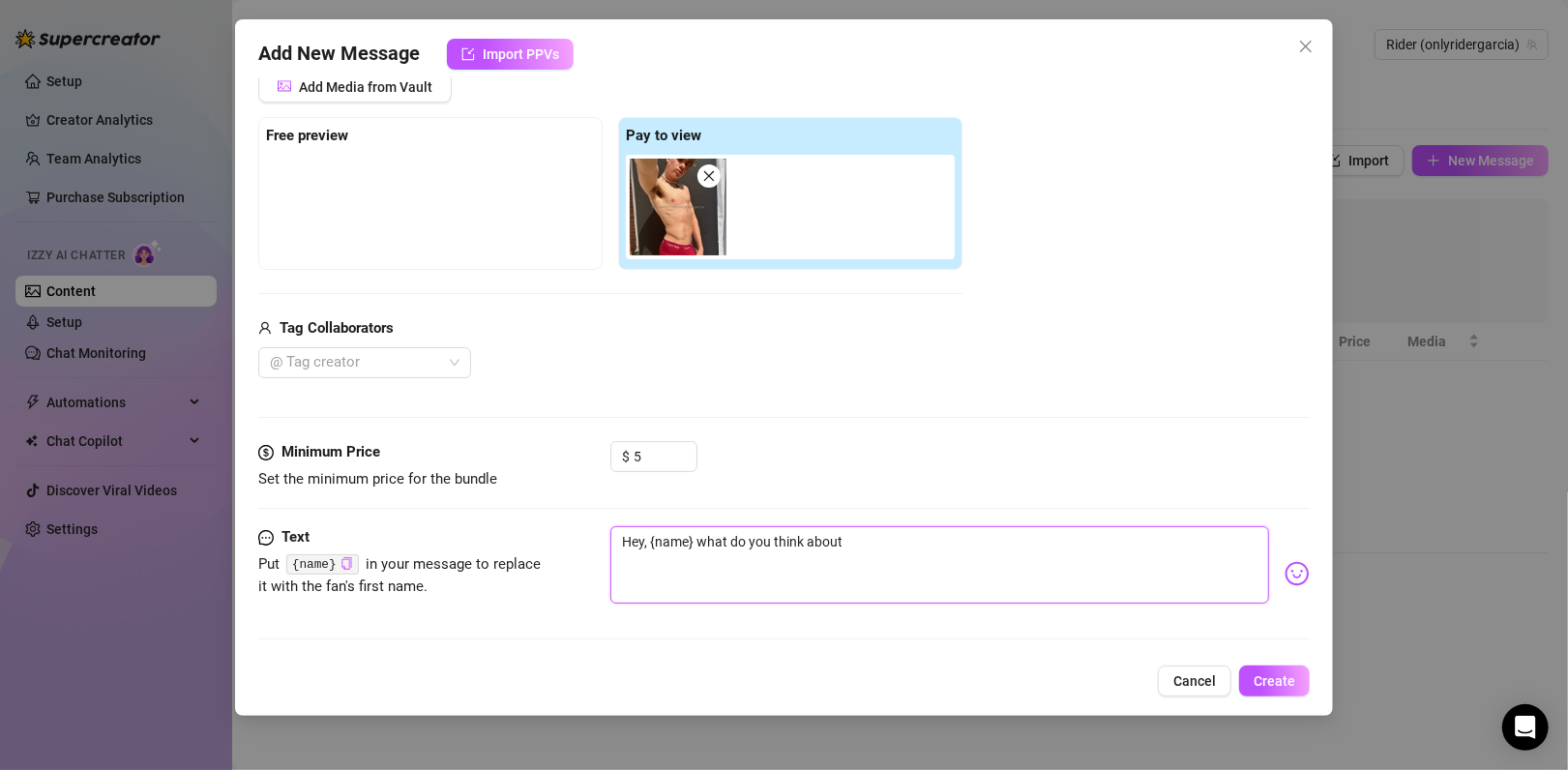
type textarea "Hey, {name} what do you think about"
type textarea "Hey, {name} what do you think about t"
type textarea "Hey, {name} what do you think about th"
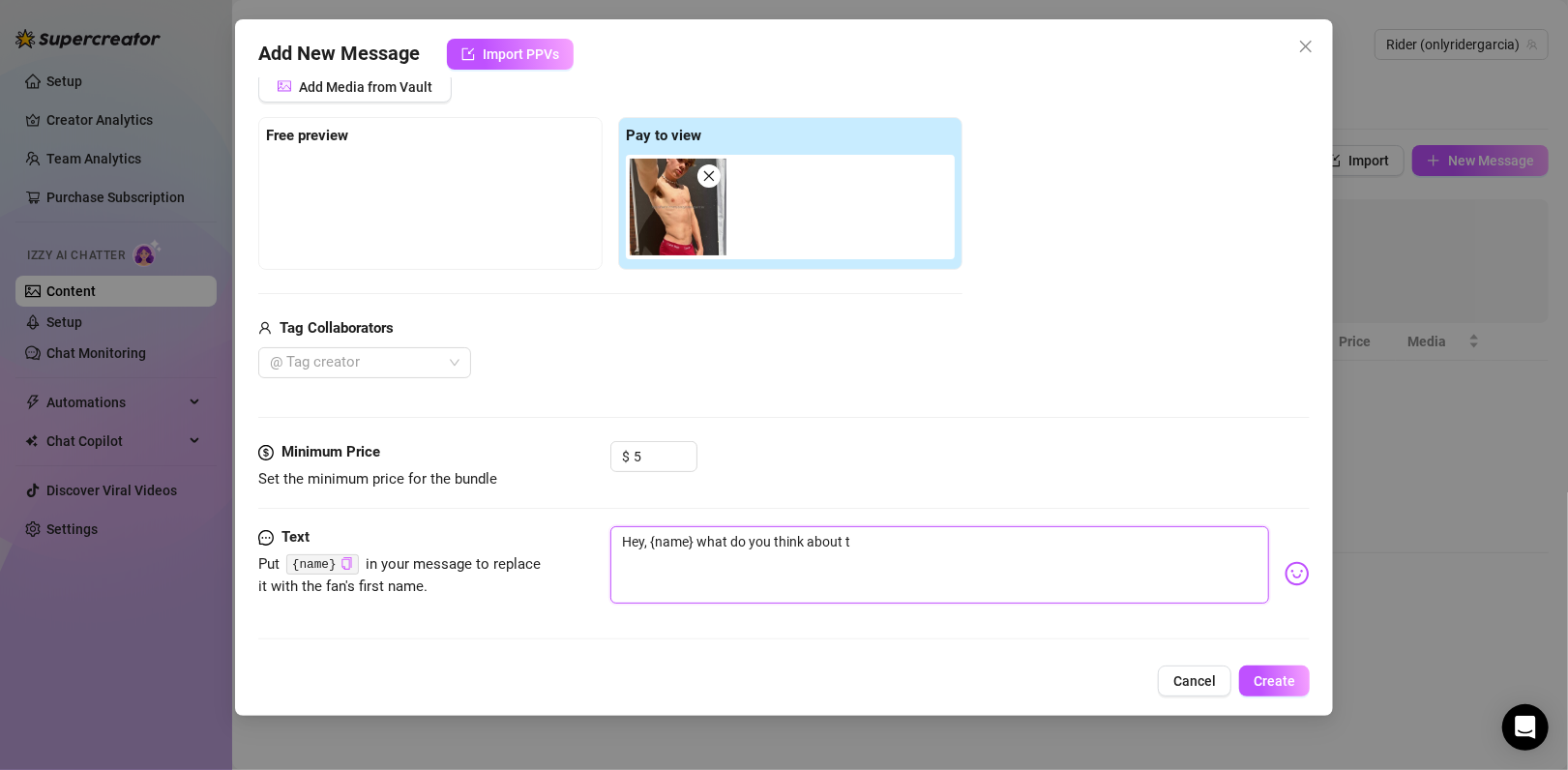
type textarea "Hey, {name} what do you think about th"
type textarea "Hey, {name} what do you think about thi"
type textarea "Hey, {name} what do you think about this"
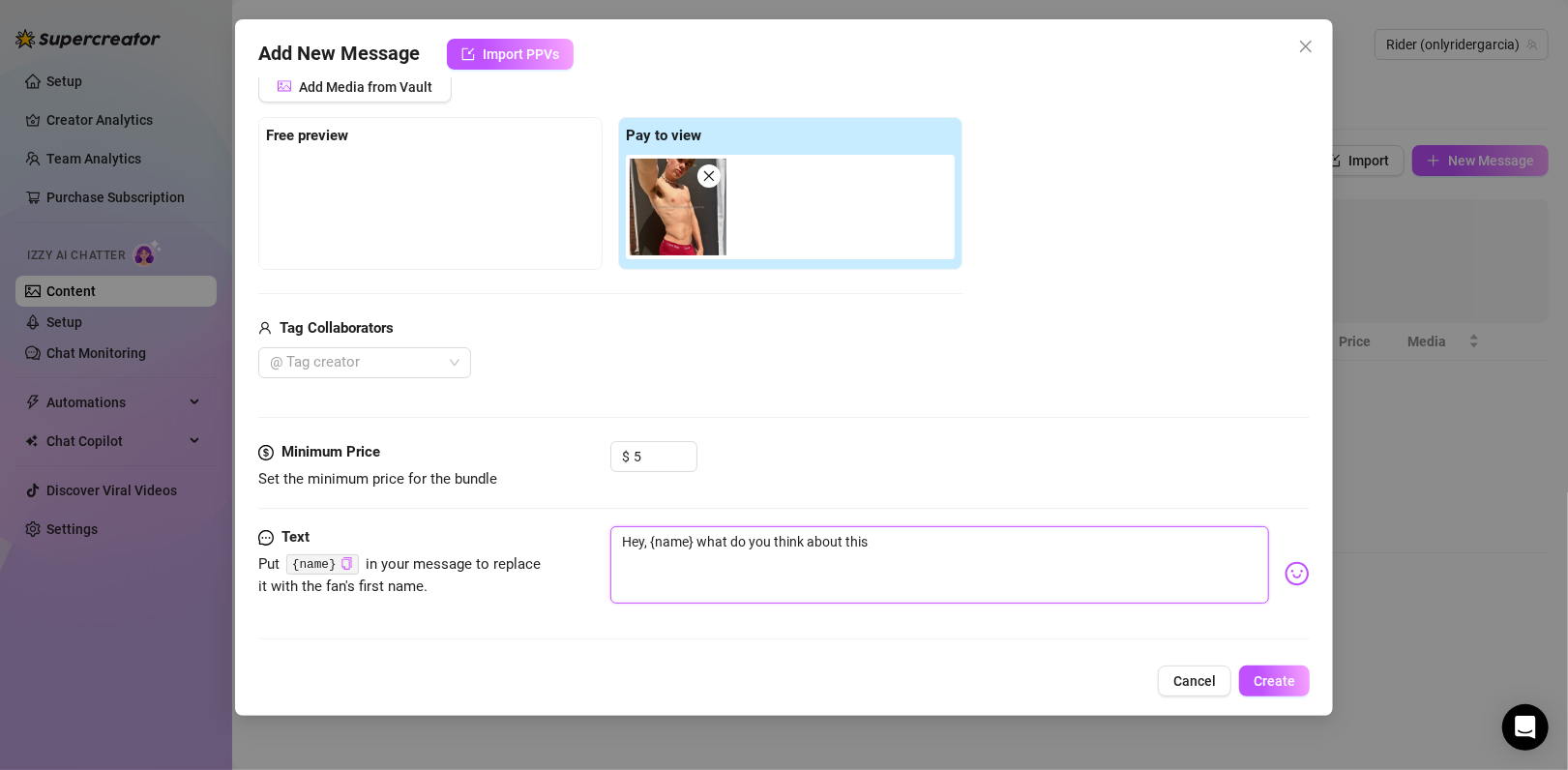
type textarea "Hey, {name} what do you think about this?"
click at [1278, 686] on span "Create" at bounding box center [1274, 681] width 41 height 16
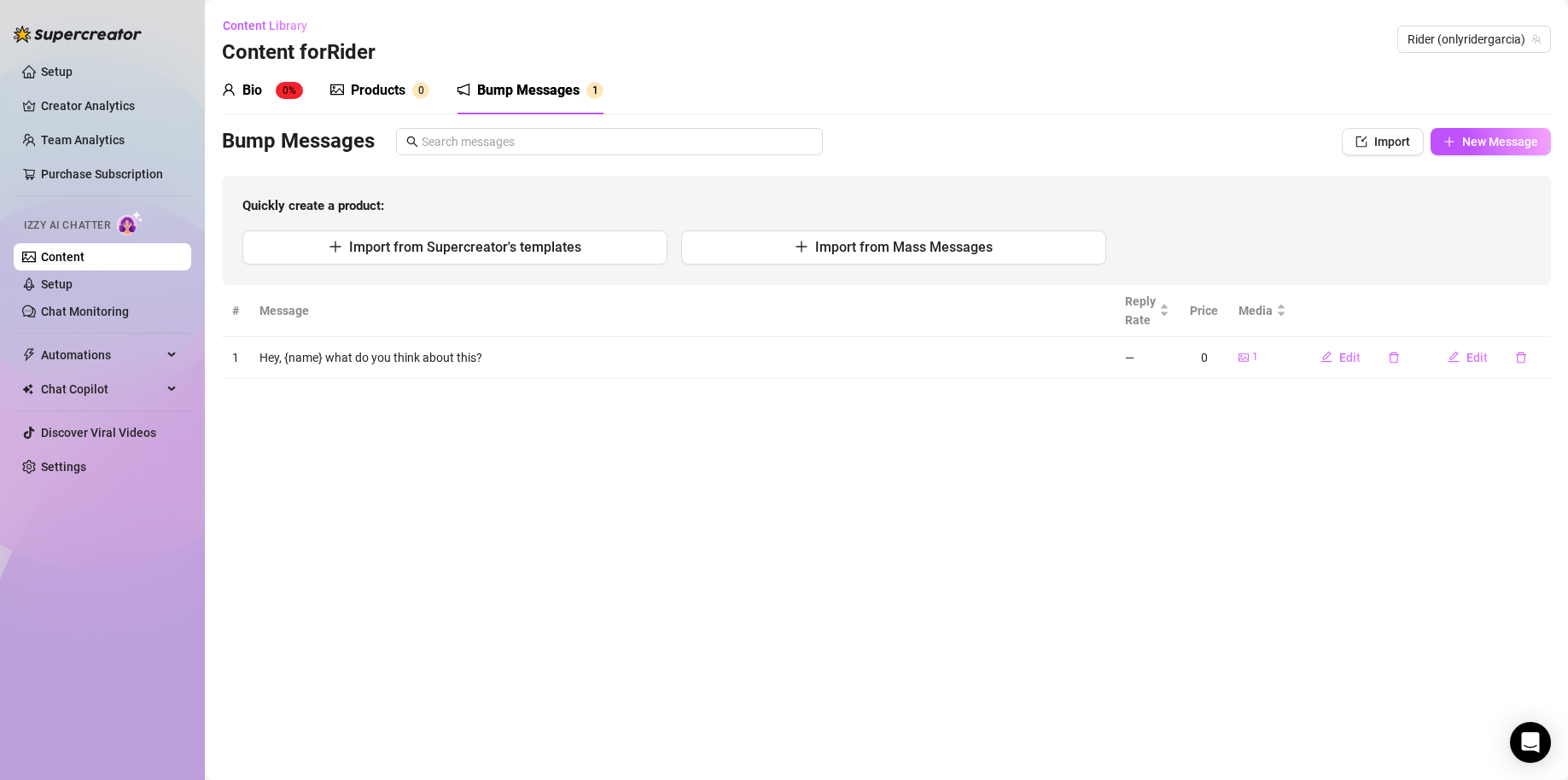
click at [255, 90] on div "Bio" at bounding box center [252, 90] width 20 height 21
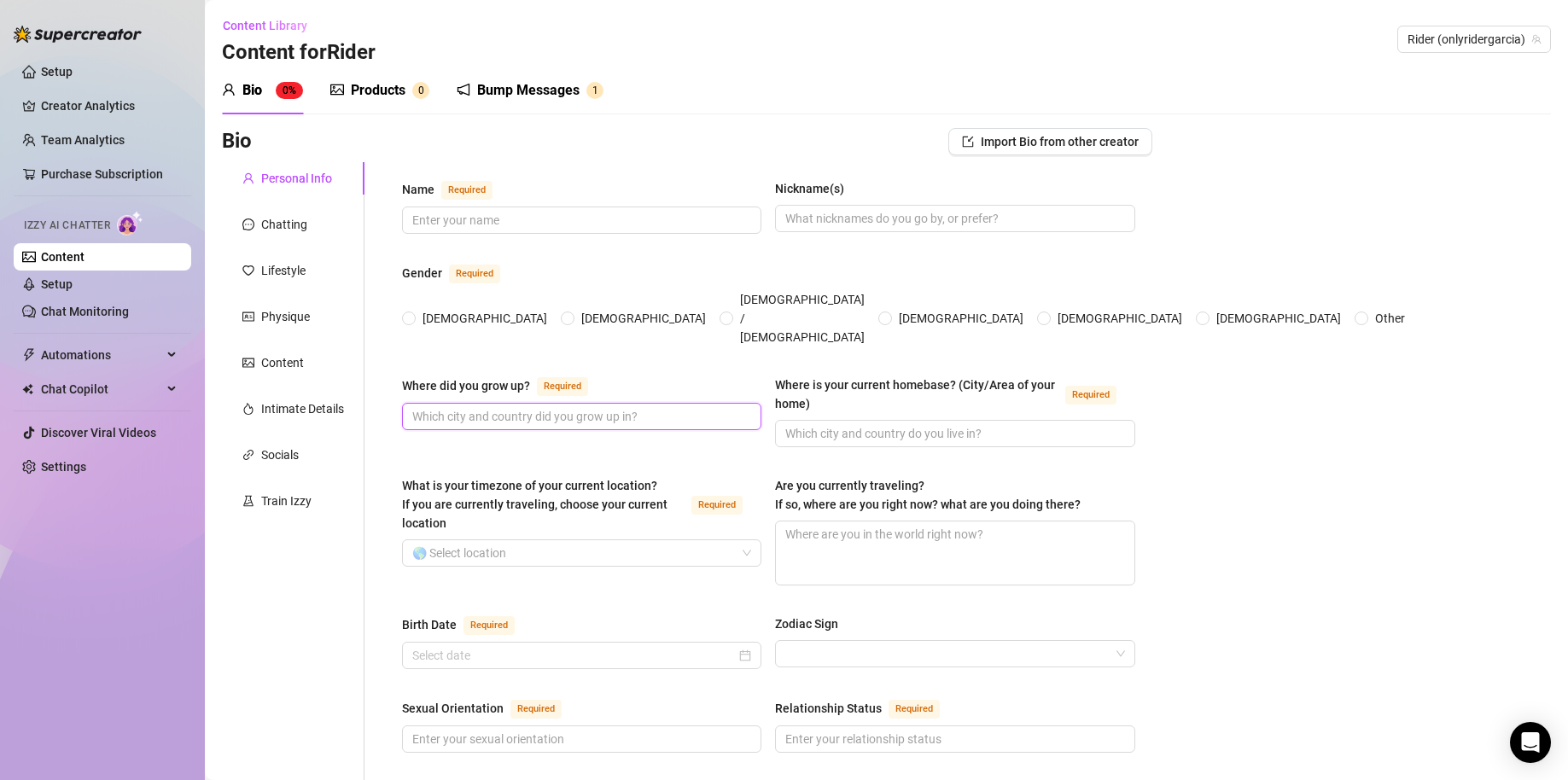
click at [492, 407] on input "Where did you grow up? Required" at bounding box center [580, 417] width 336 height 19
click at [560, 217] on input "Name Required" at bounding box center [580, 220] width 336 height 19
type input "R"
type input "Kegan"
click at [809, 217] on input "RiderGarcia" at bounding box center [953, 219] width 336 height 19
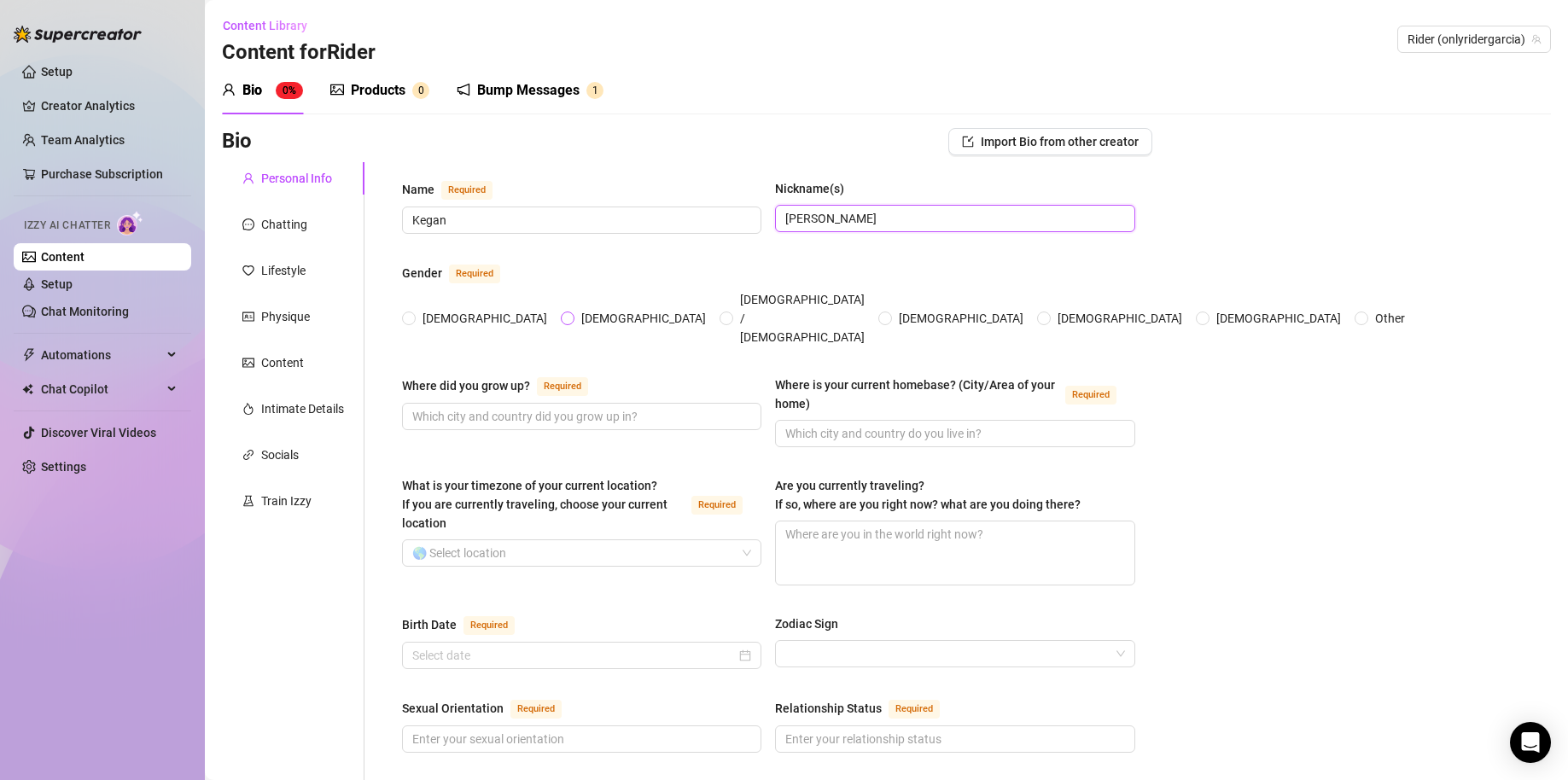
type input "[PERSON_NAME]"
click at [575, 309] on span "[DEMOGRAPHIC_DATA]" at bounding box center [643, 318] width 138 height 19
click at [565, 314] on input "[DEMOGRAPHIC_DATA]" at bounding box center [568, 319] width 7 height 11
radio input "true"
click at [559, 407] on input "Where did you grow up? Required" at bounding box center [580, 417] width 336 height 19
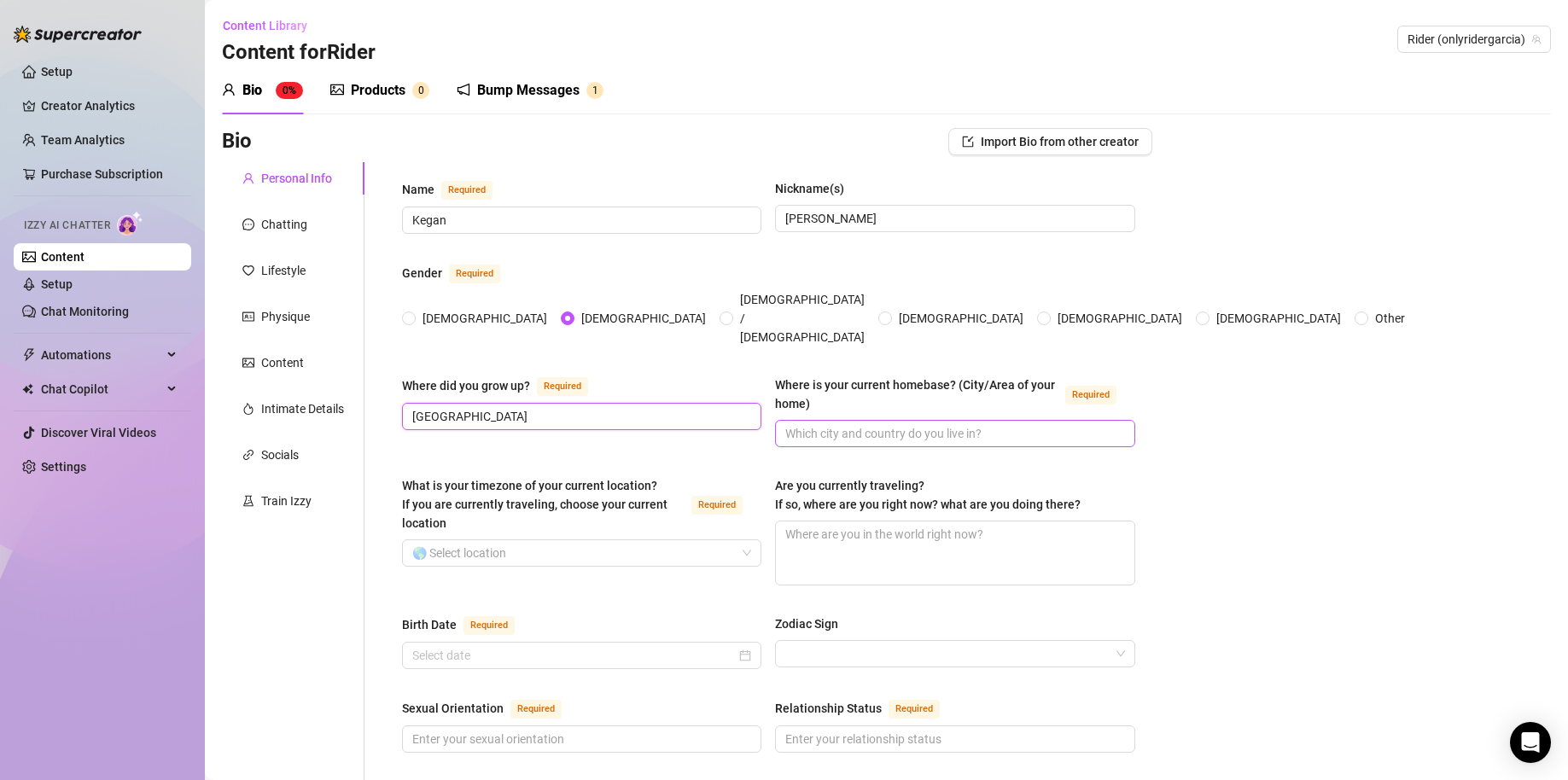
type input "[GEOGRAPHIC_DATA]"
click at [887, 424] on input "Where is your current homebase? (City/Area of your home) Required" at bounding box center [953, 434] width 336 height 19
type input "[GEOGRAPHIC_DATA]"
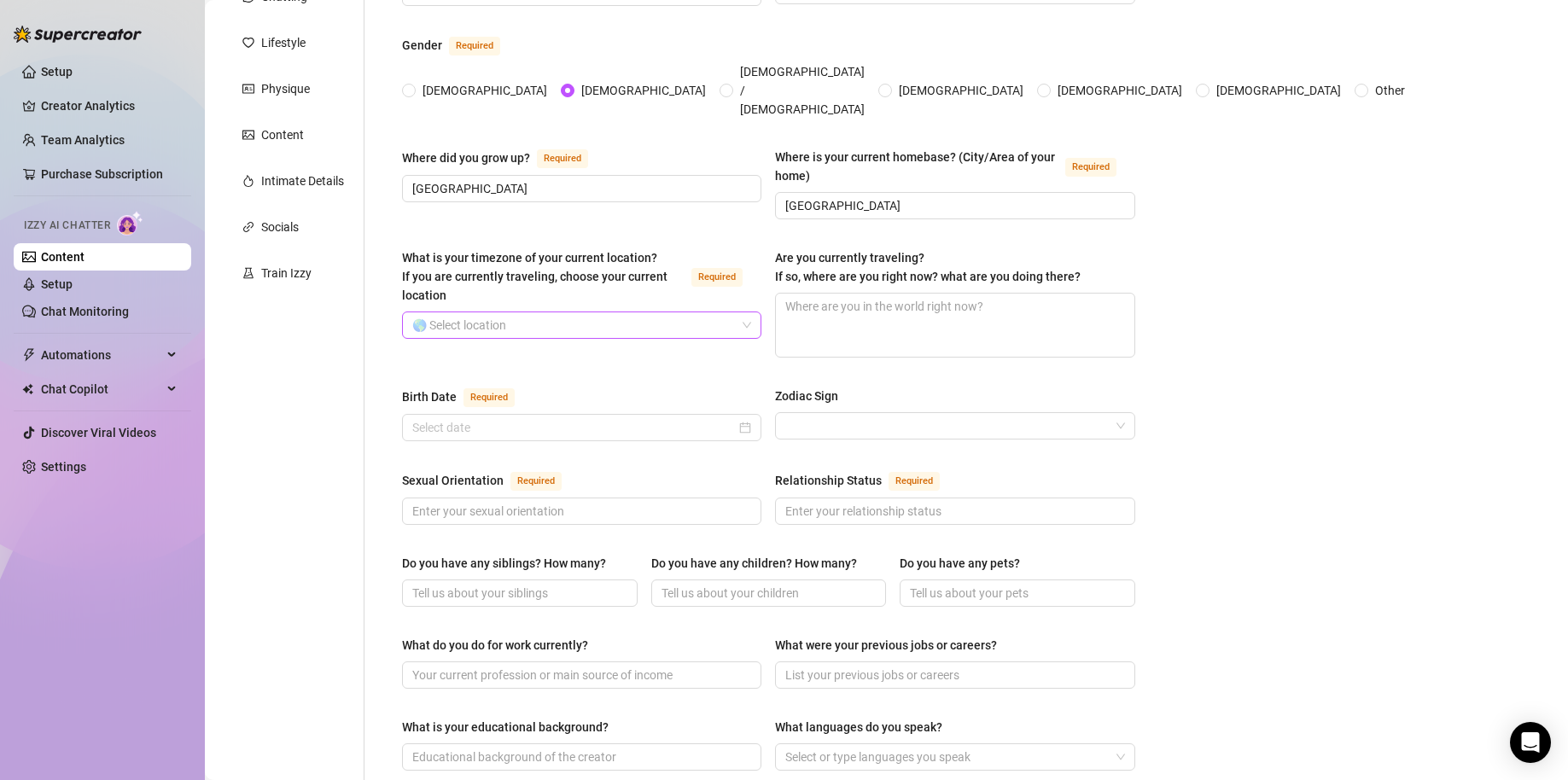
click at [585, 312] on input "What is your timezone of your current location? If you are currently traveling,…" at bounding box center [574, 324] width 323 height 25
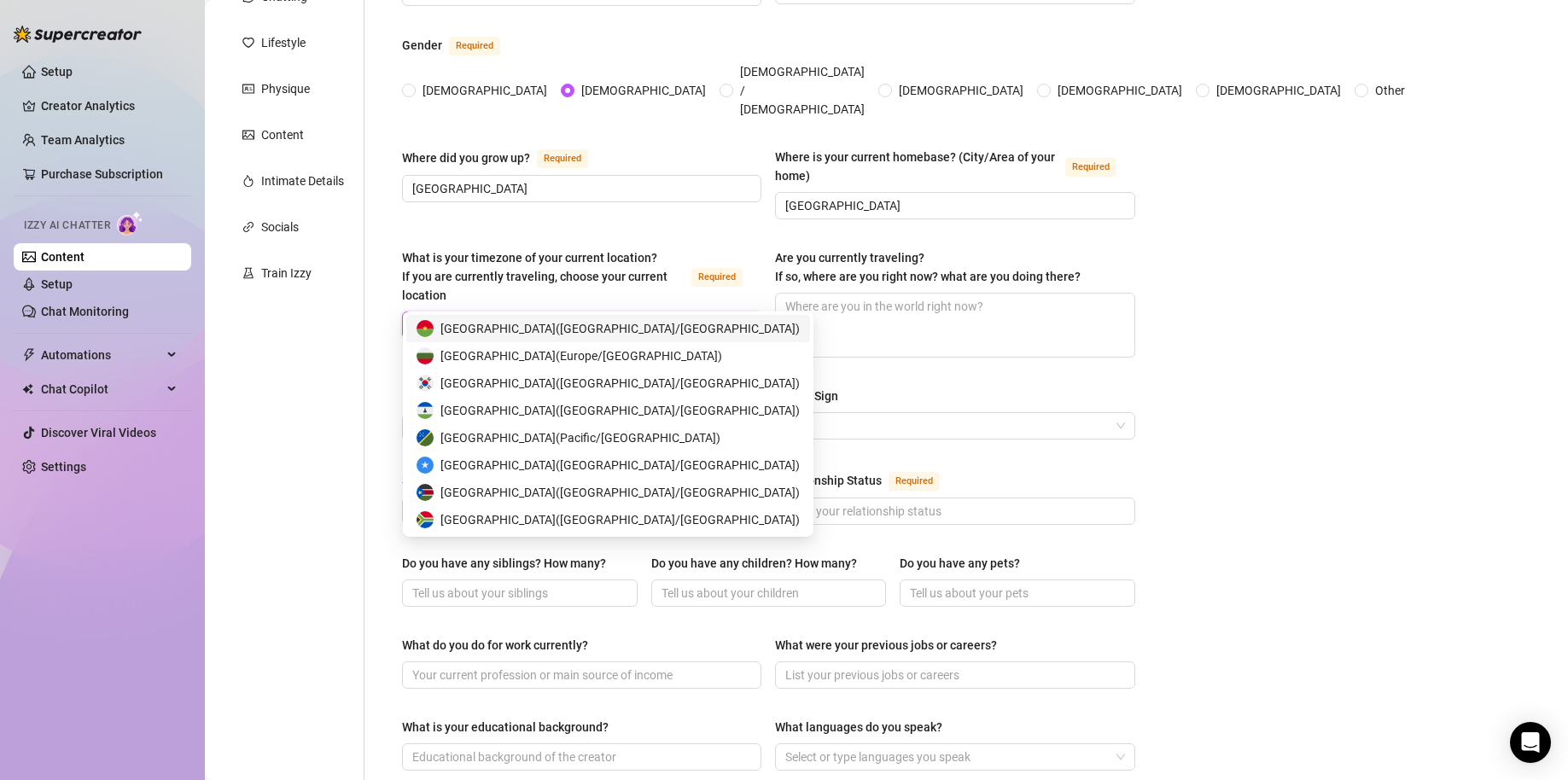
type input "sou"
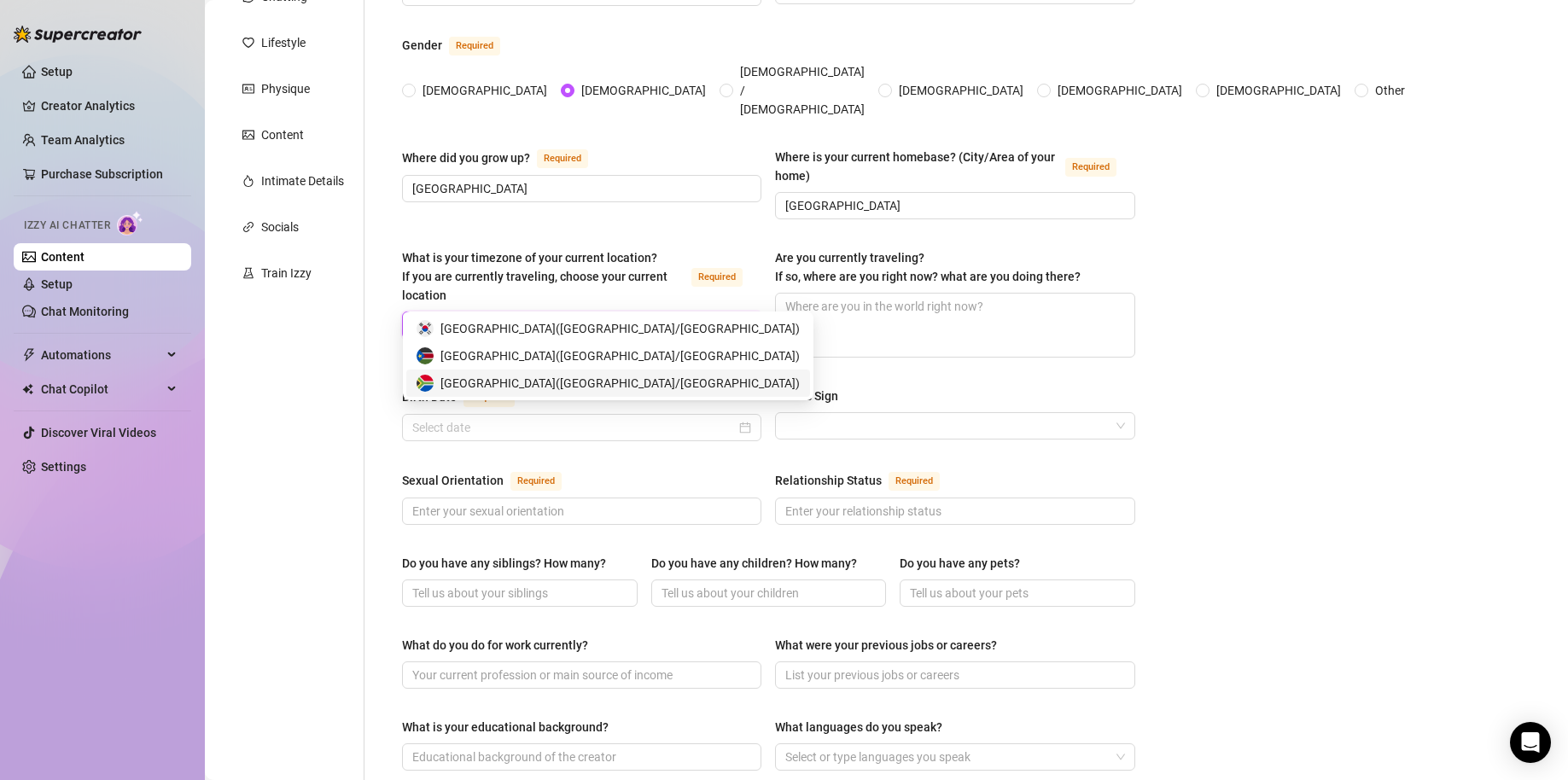
click at [648, 377] on div "South Africa ( Africa/Johannesburg )" at bounding box center [608, 383] width 383 height 19
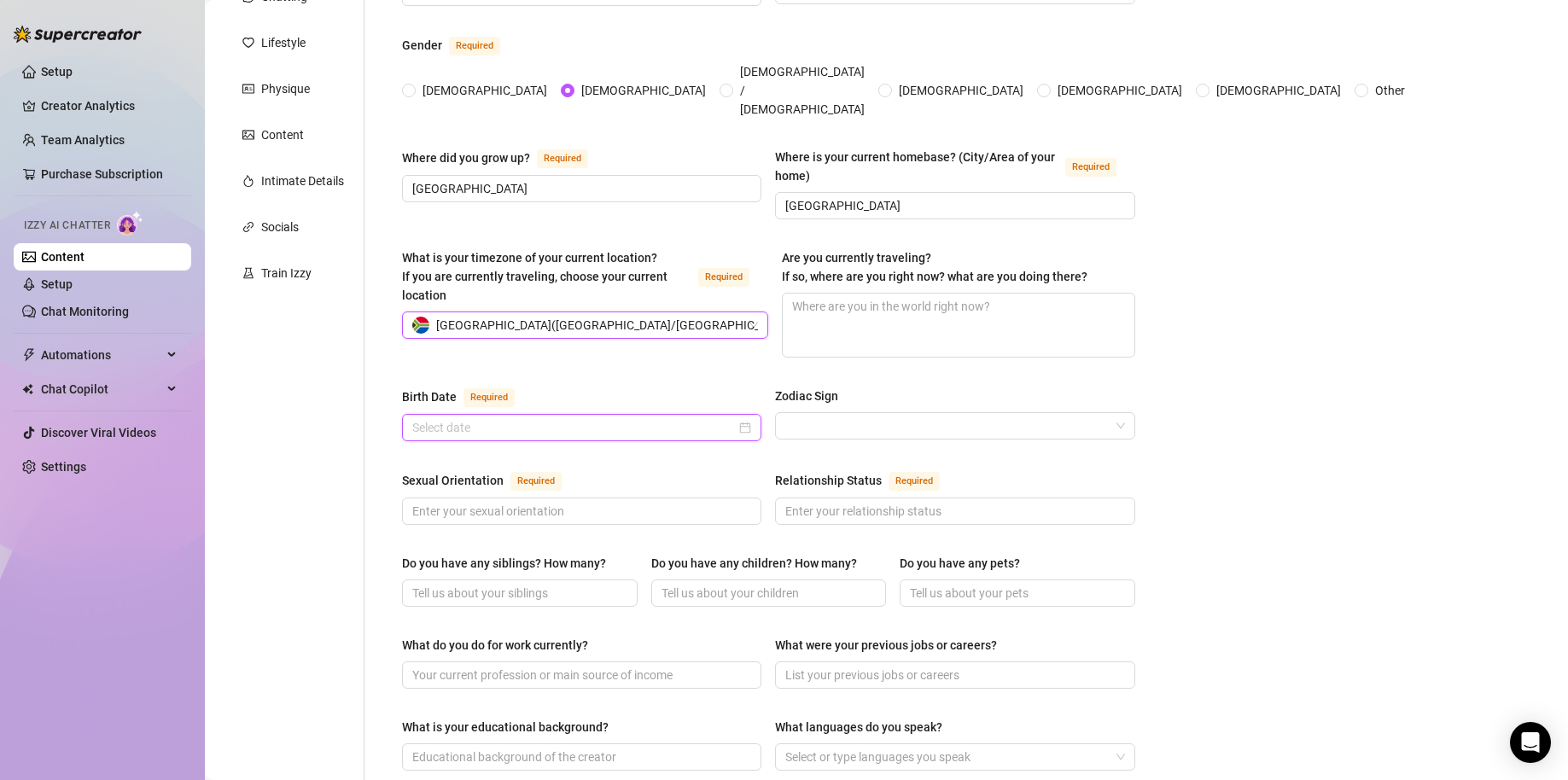
click at [596, 418] on input "Birth Date Required" at bounding box center [574, 428] width 323 height 19
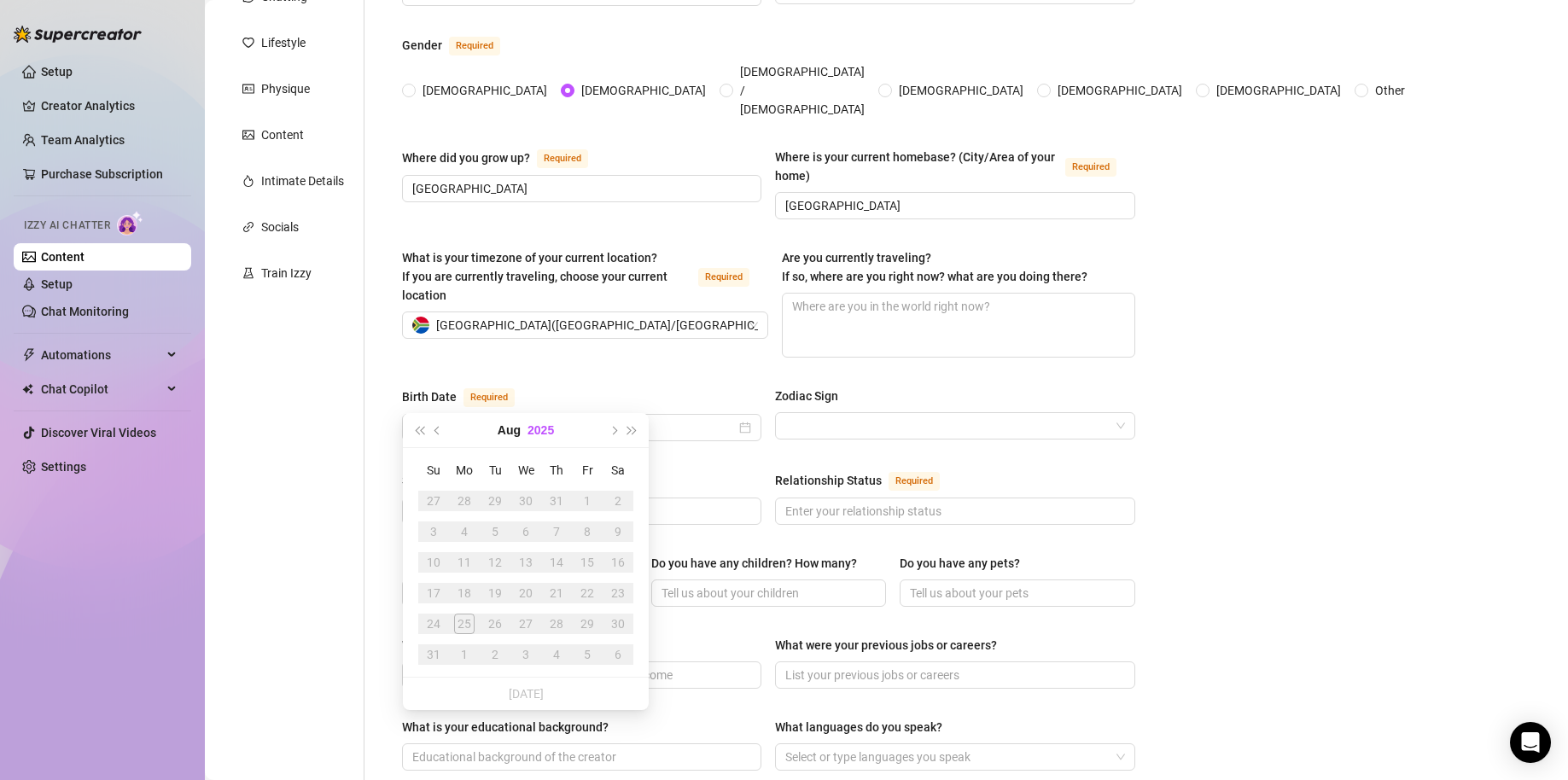
click at [541, 437] on button "2025" at bounding box center [541, 430] width 26 height 34
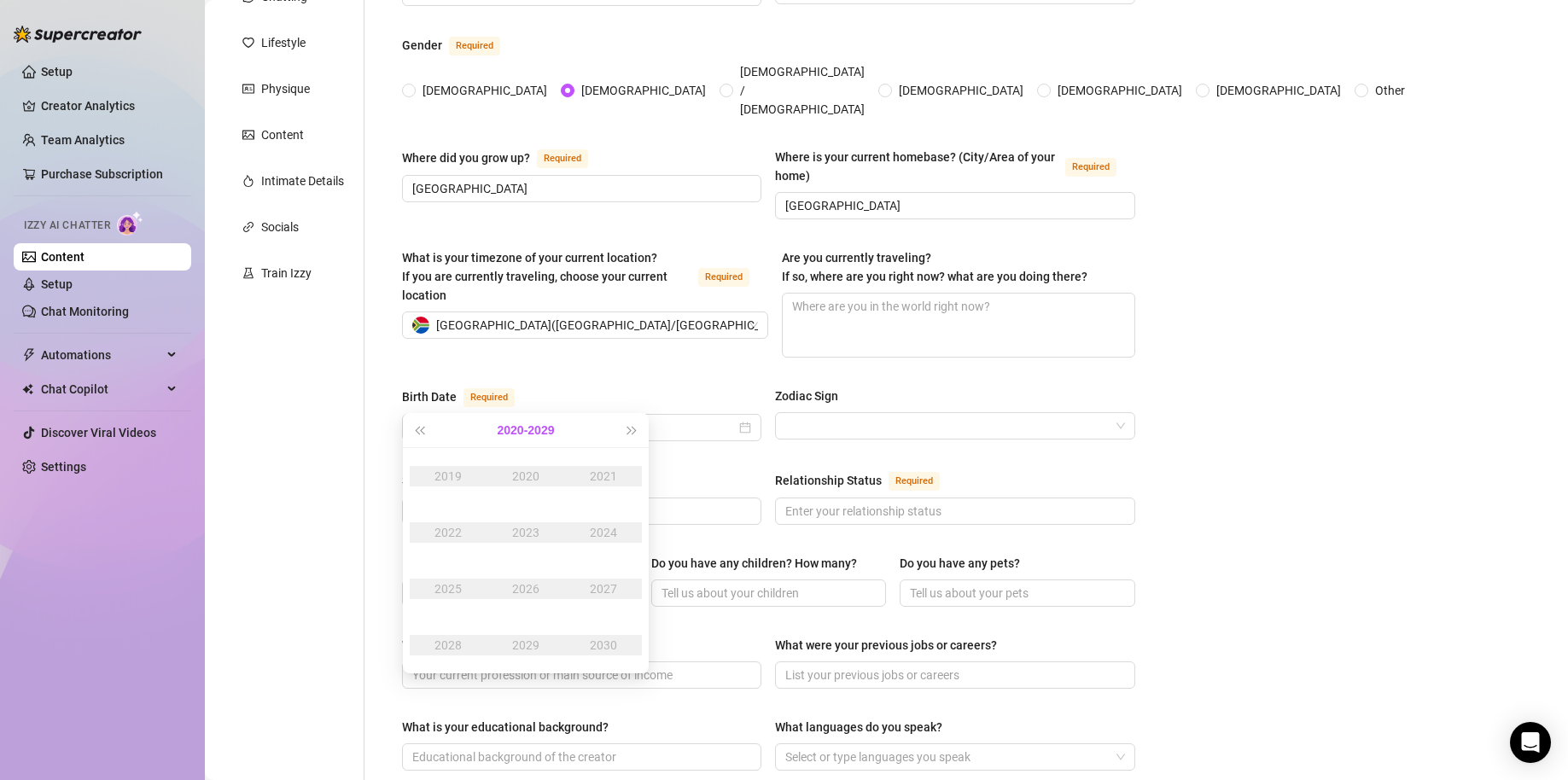
click at [515, 433] on button "2020 - 2029" at bounding box center [526, 430] width 57 height 34
click at [539, 471] on div "2000-2009" at bounding box center [526, 477] width 80 height 21
click at [508, 588] on div "2006" at bounding box center [525, 590] width 51 height 21
click at [525, 588] on div "Aug" at bounding box center [525, 590] width 51 height 21
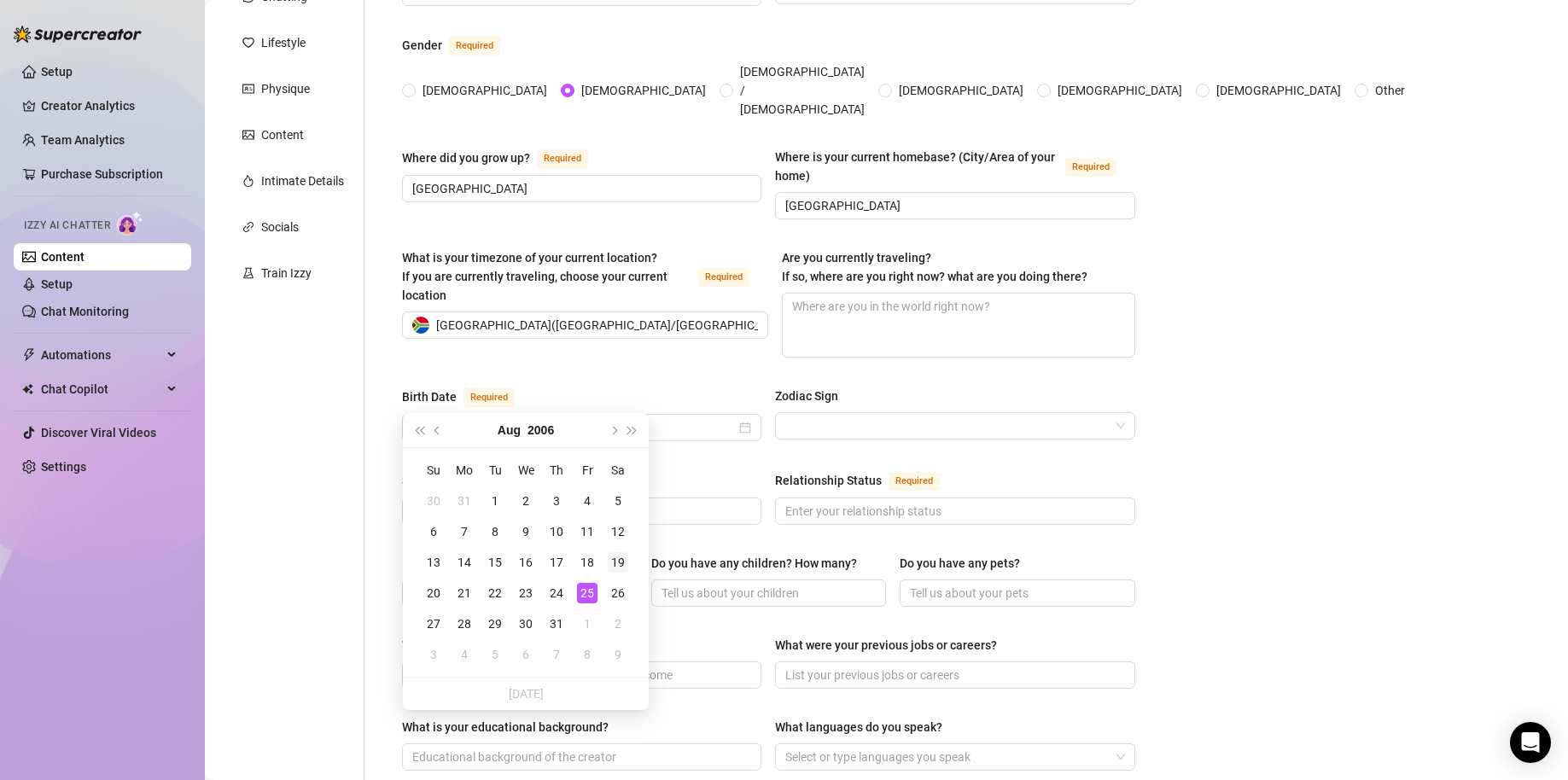
type input "[DATE]"
click at [617, 563] on div "19" at bounding box center [618, 563] width 21 height 21
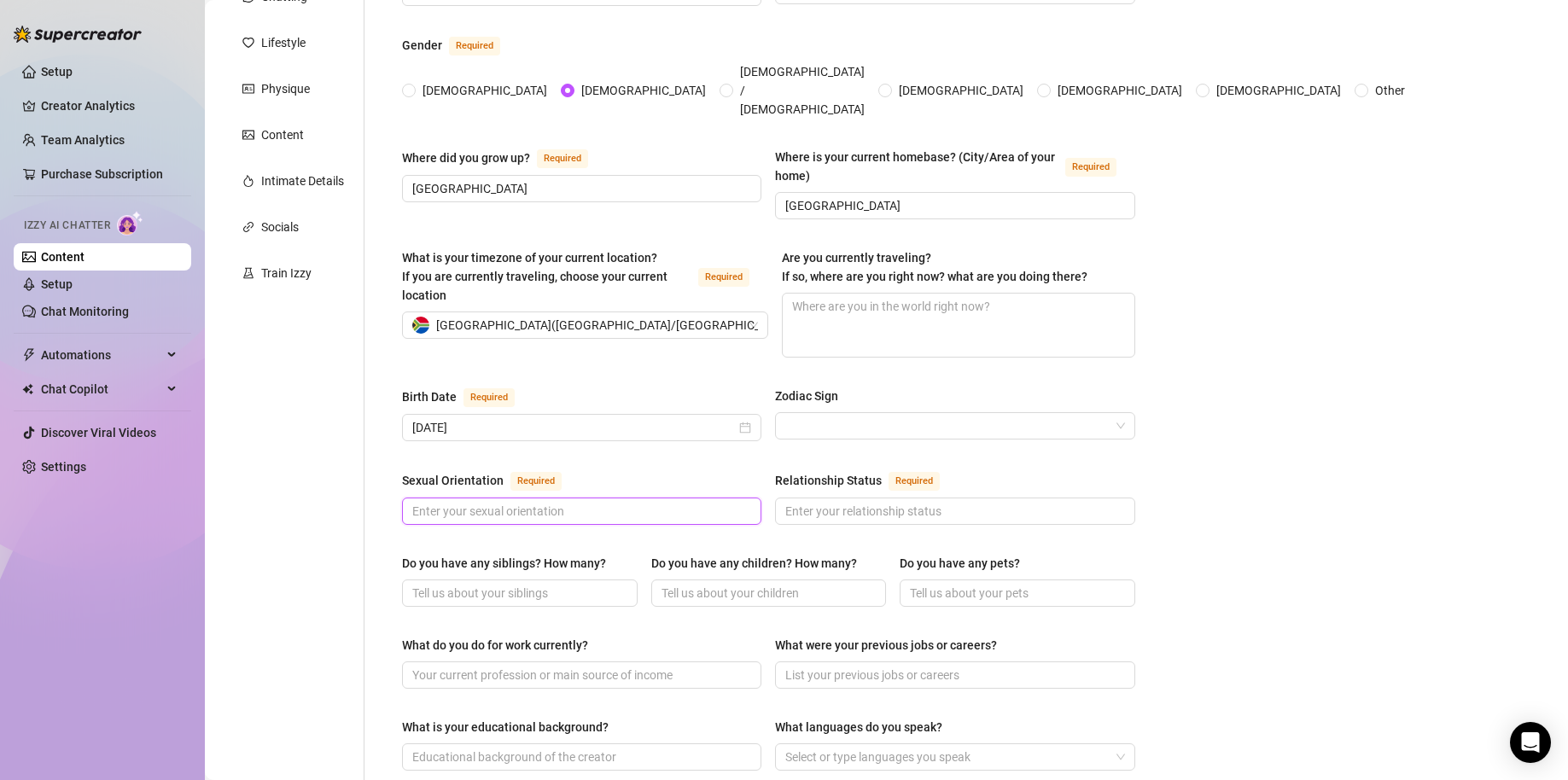
click at [584, 502] on input "Sexual Orientation Required" at bounding box center [580, 511] width 336 height 19
type input "[DEMOGRAPHIC_DATA]"
click at [880, 502] on input "Relationship Status Required" at bounding box center [953, 511] width 336 height 19
type input "Single"
click at [1167, 531] on div "Bio Import Bio from other creator Personal Info Chatting Lifestyle Physique Con…" at bounding box center [886, 667] width 1329 height 1535
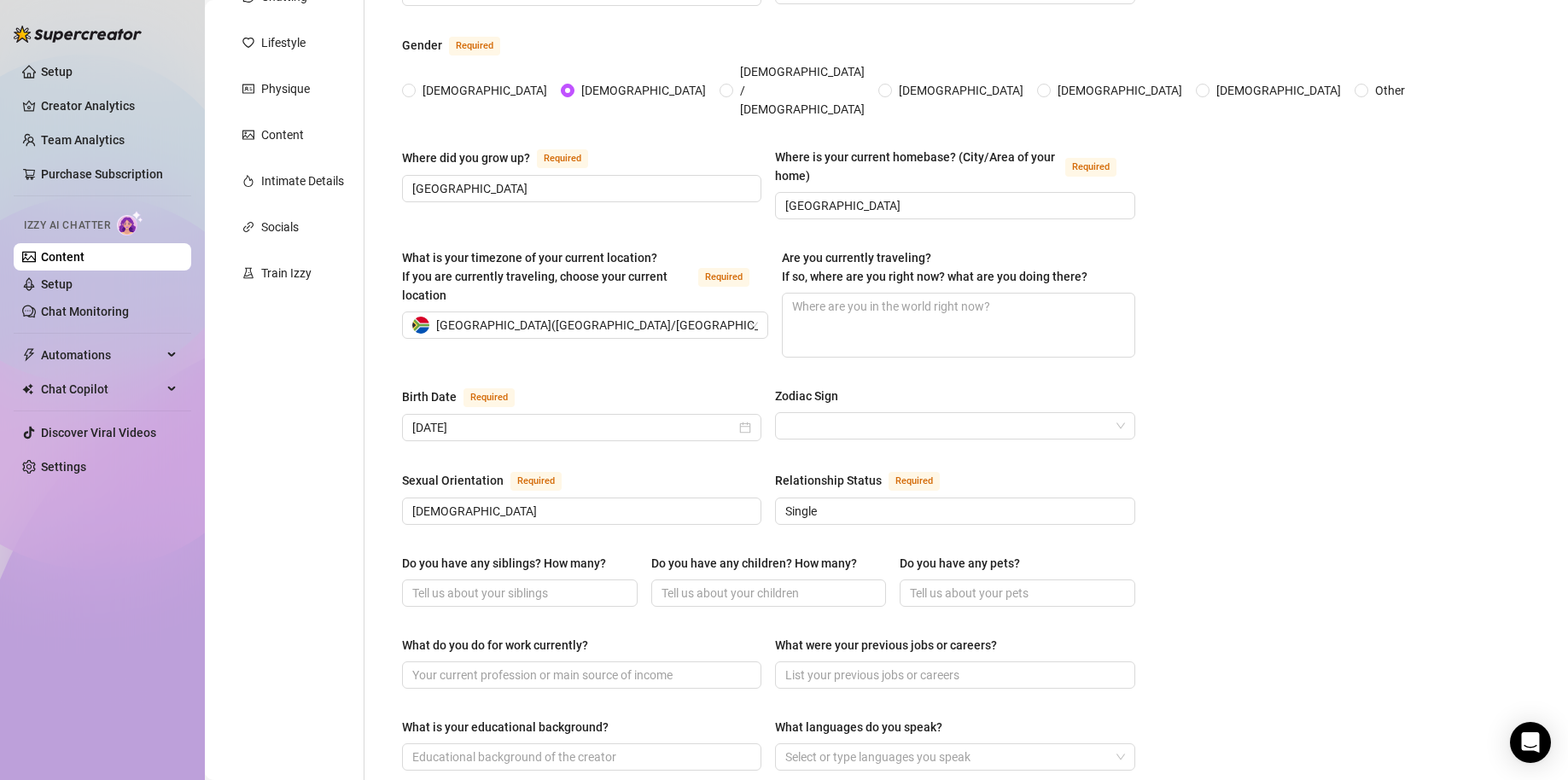
scroll to position [455, 0]
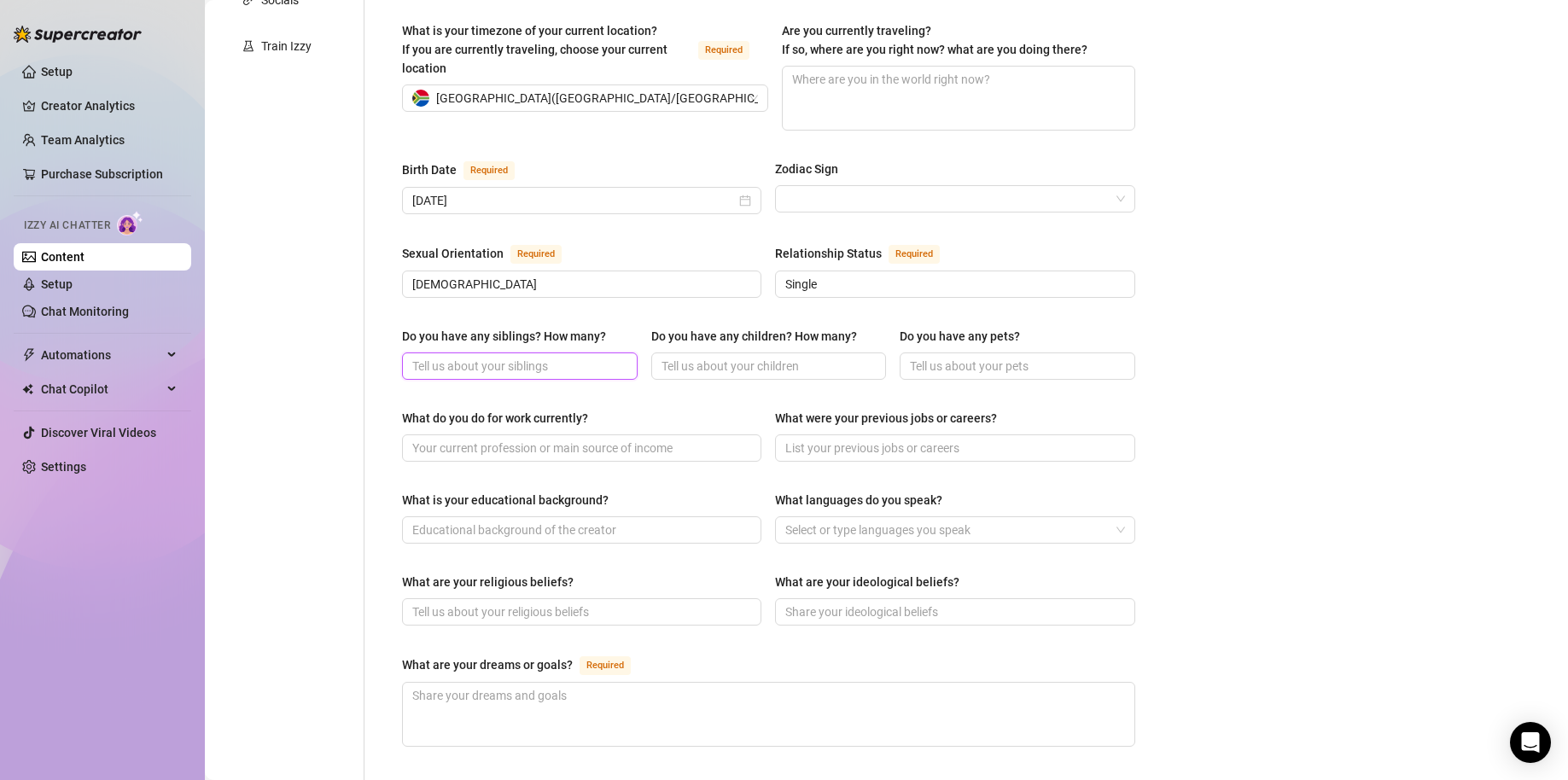
click at [567, 357] on input "Do you have any siblings? How many?" at bounding box center [517, 366] width 211 height 19
type input "0"
type input "Student"
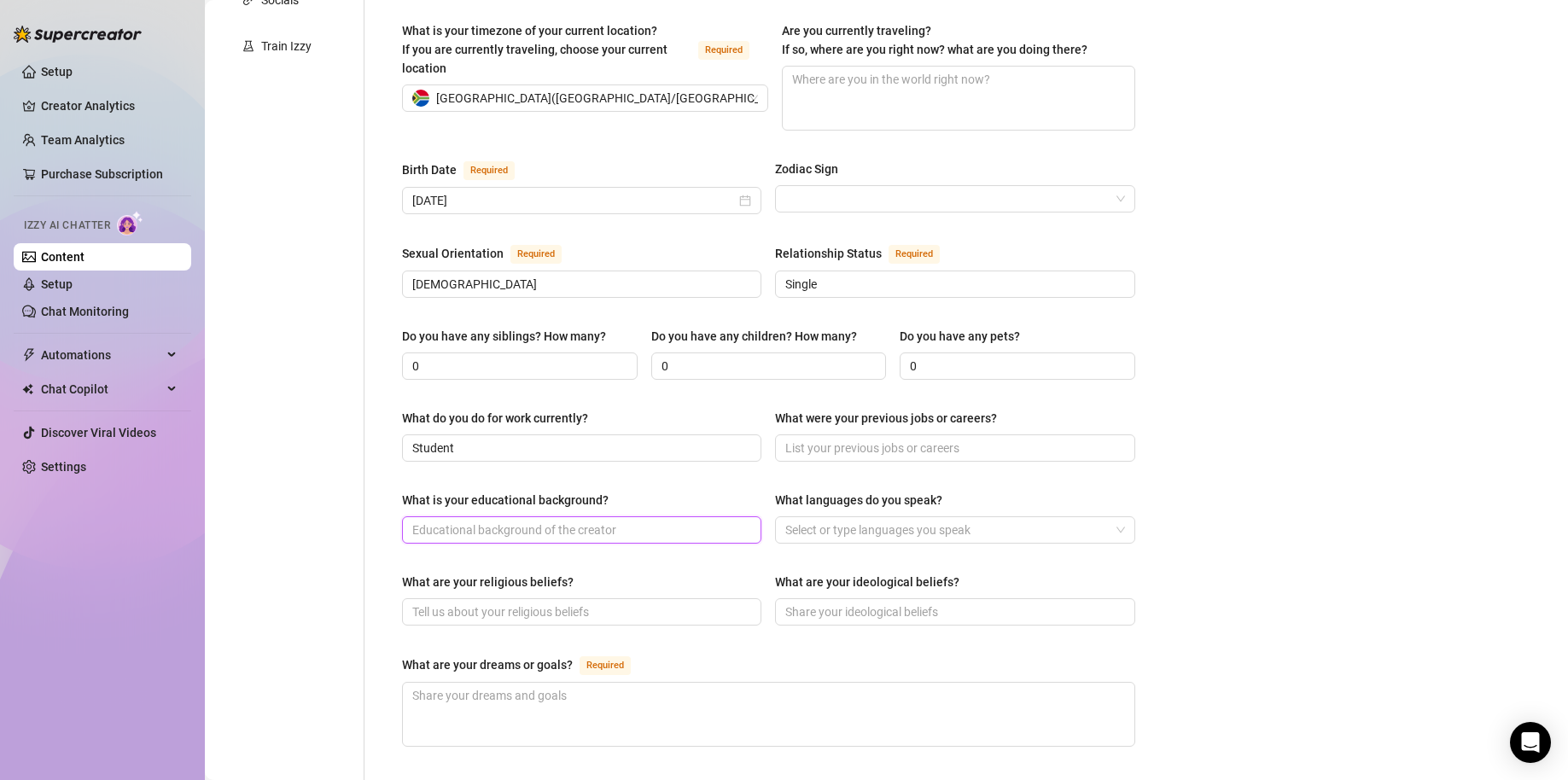
click at [589, 521] on input "What is your educational background?" at bounding box center [580, 530] width 336 height 19
type input "Finished Highschool"
click at [920, 518] on div at bounding box center [945, 530] width 335 height 23
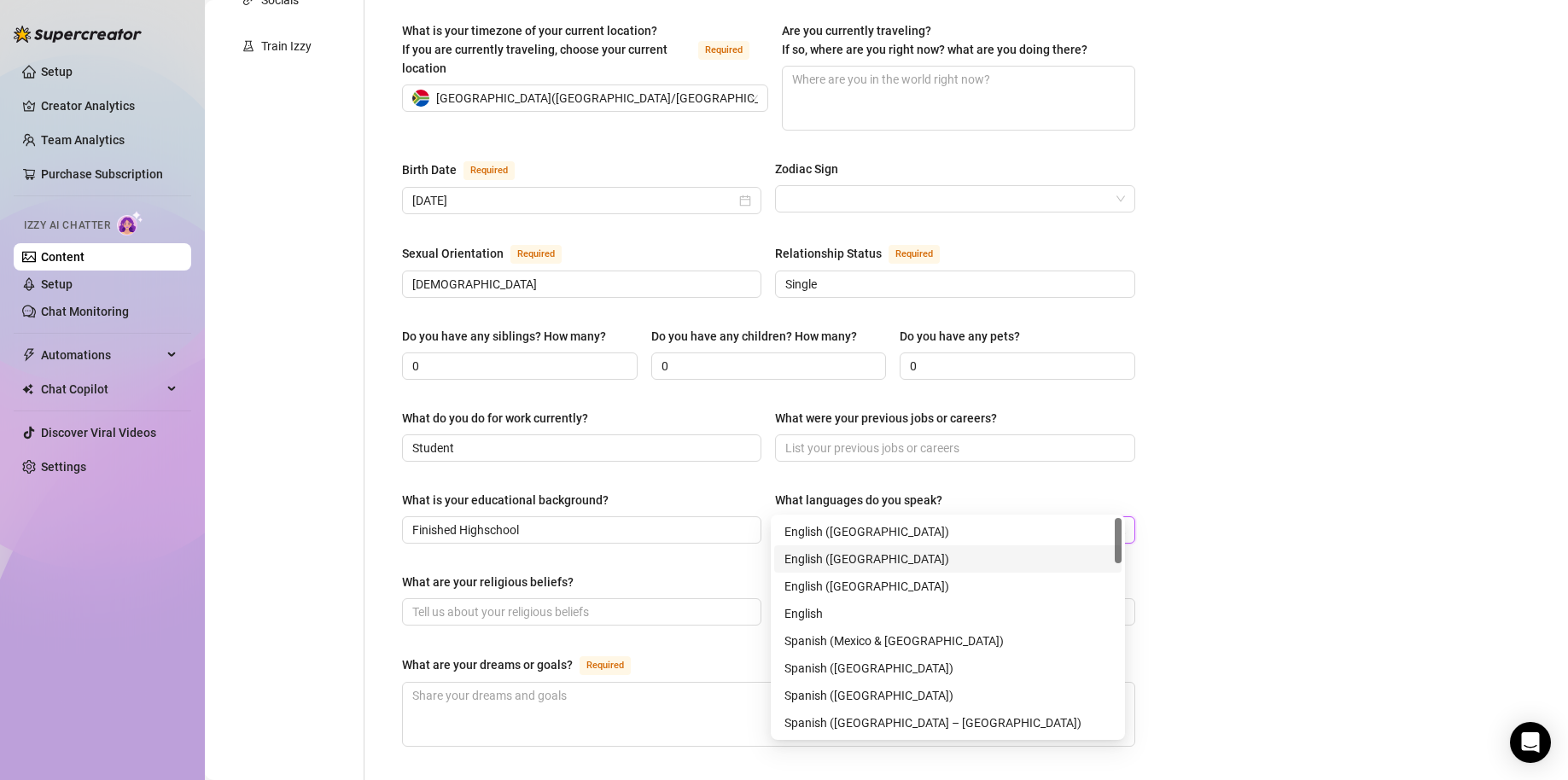
click at [866, 557] on div "English (UK)" at bounding box center [947, 559] width 327 height 19
click at [889, 518] on div "English (UK)" at bounding box center [945, 530] width 335 height 23
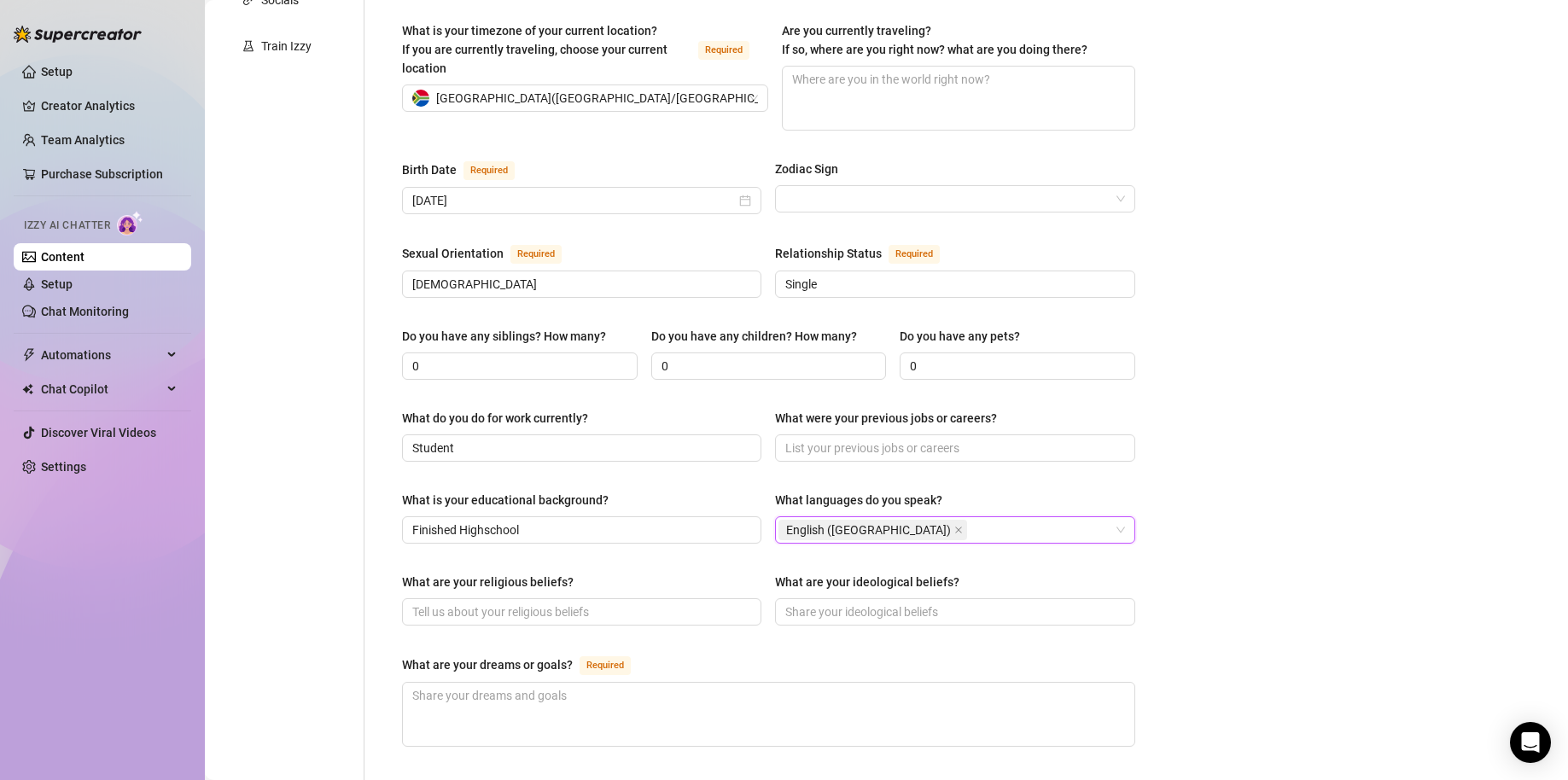
click at [889, 518] on div "English (UK)" at bounding box center [945, 530] width 335 height 23
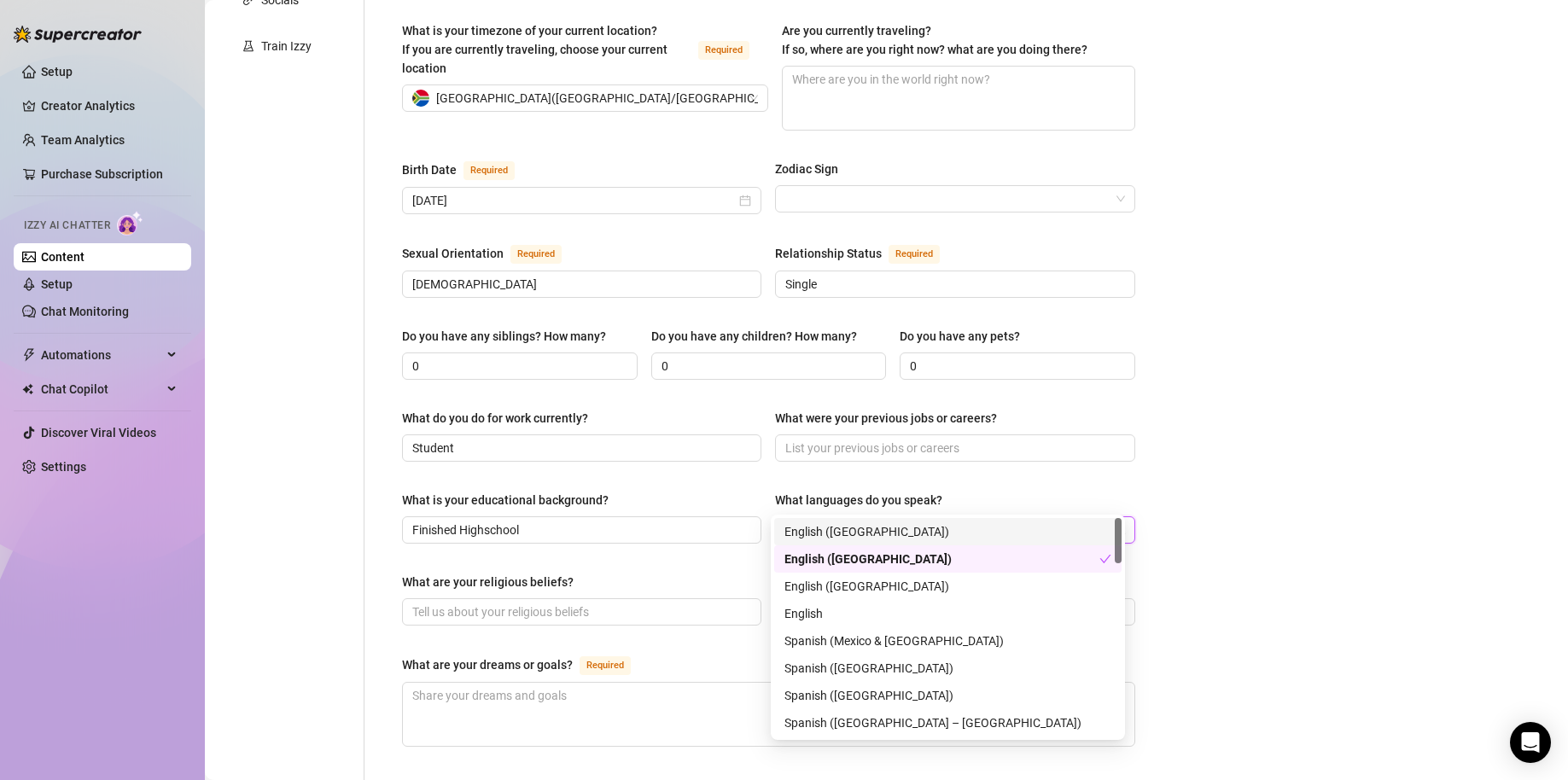
click at [863, 534] on div "English (US)" at bounding box center [947, 532] width 327 height 19
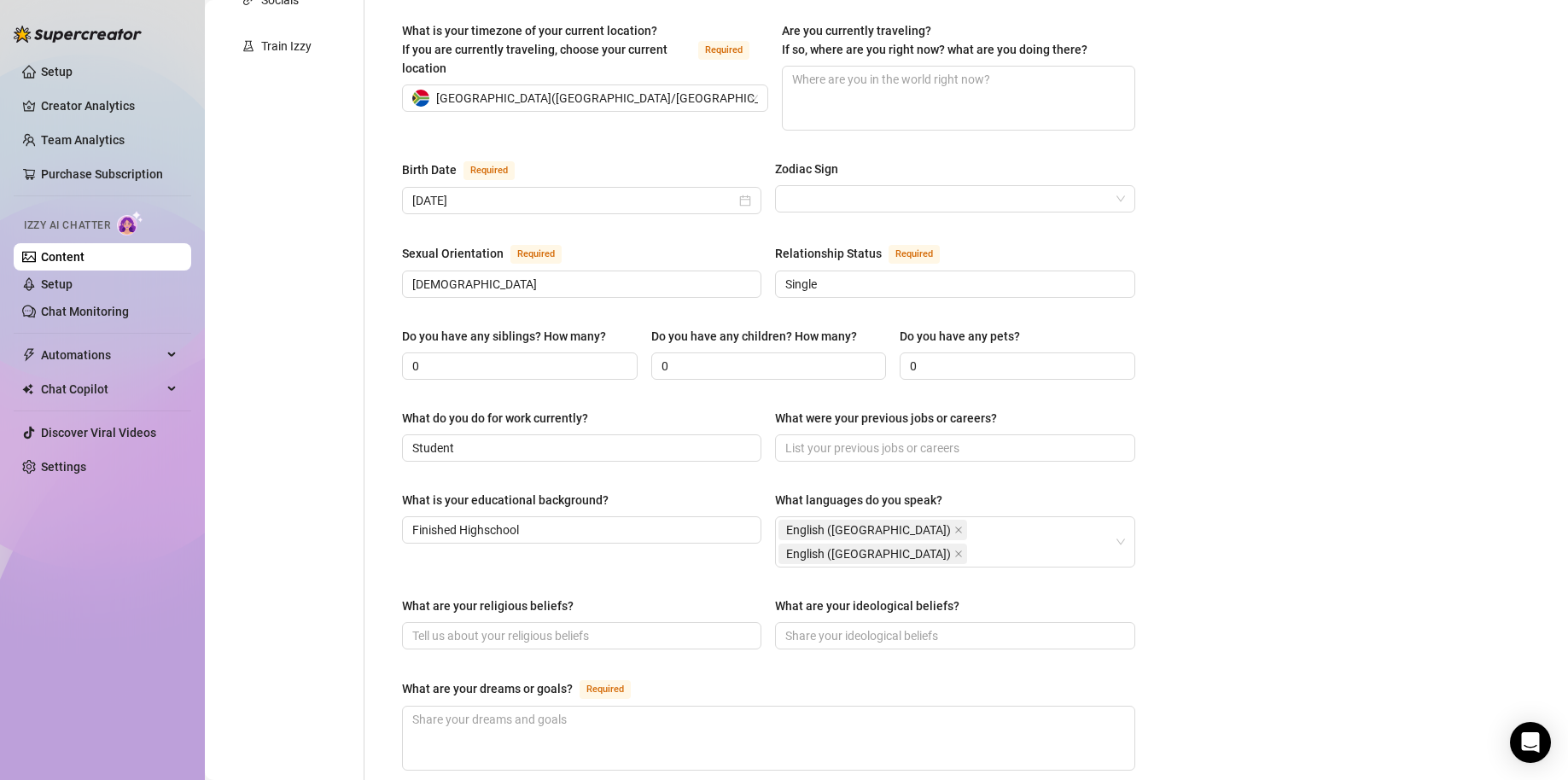
click at [1292, 503] on div "Bio Import Bio from other creator Personal Info Chatting Lifestyle Physique Con…" at bounding box center [886, 452] width 1329 height 1559
click at [956, 550] on icon "close" at bounding box center [960, 554] width 7 height 7
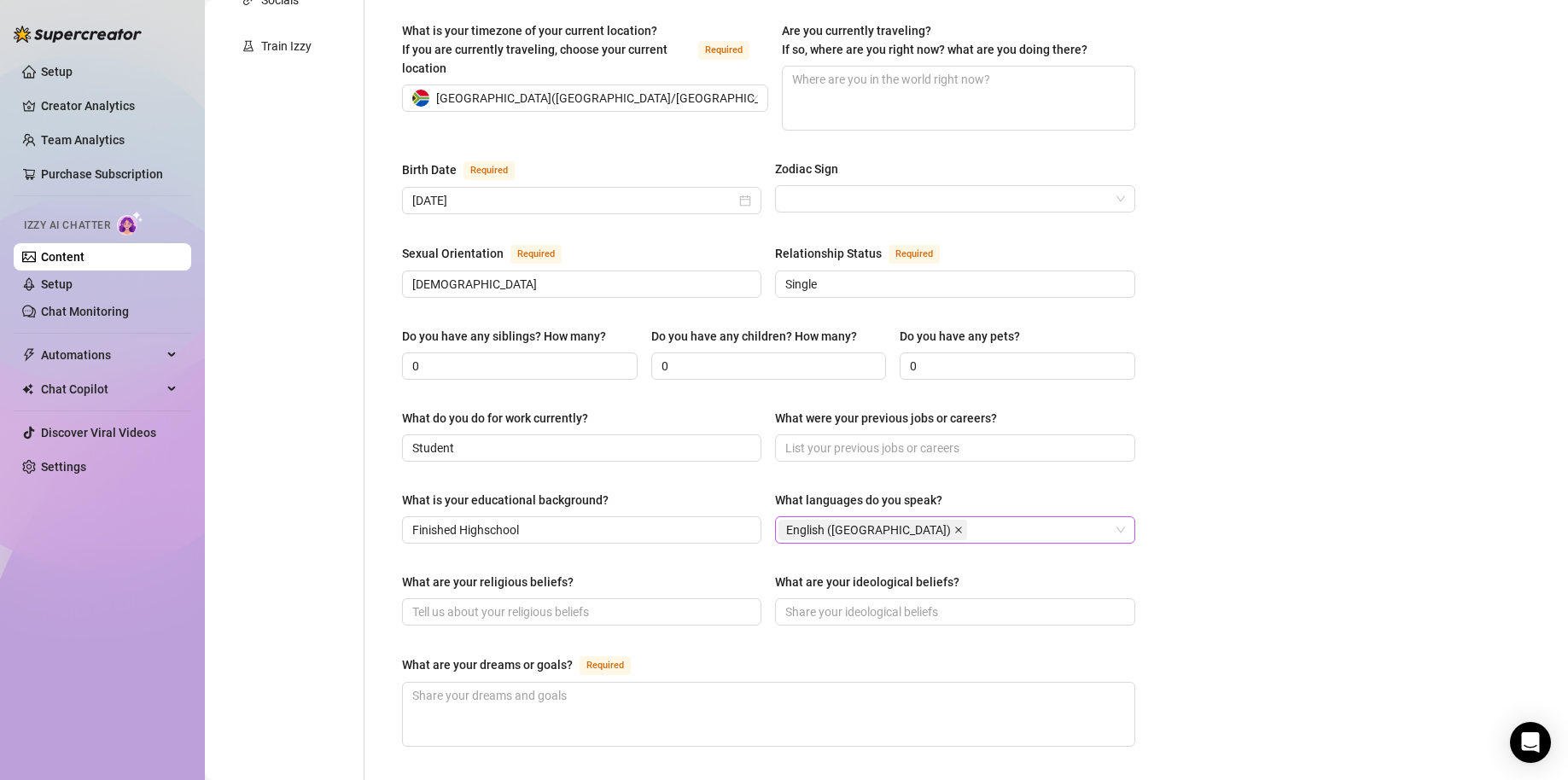
click at [956, 527] on icon "close" at bounding box center [960, 530] width 7 height 7
click at [871, 518] on div at bounding box center [945, 530] width 335 height 23
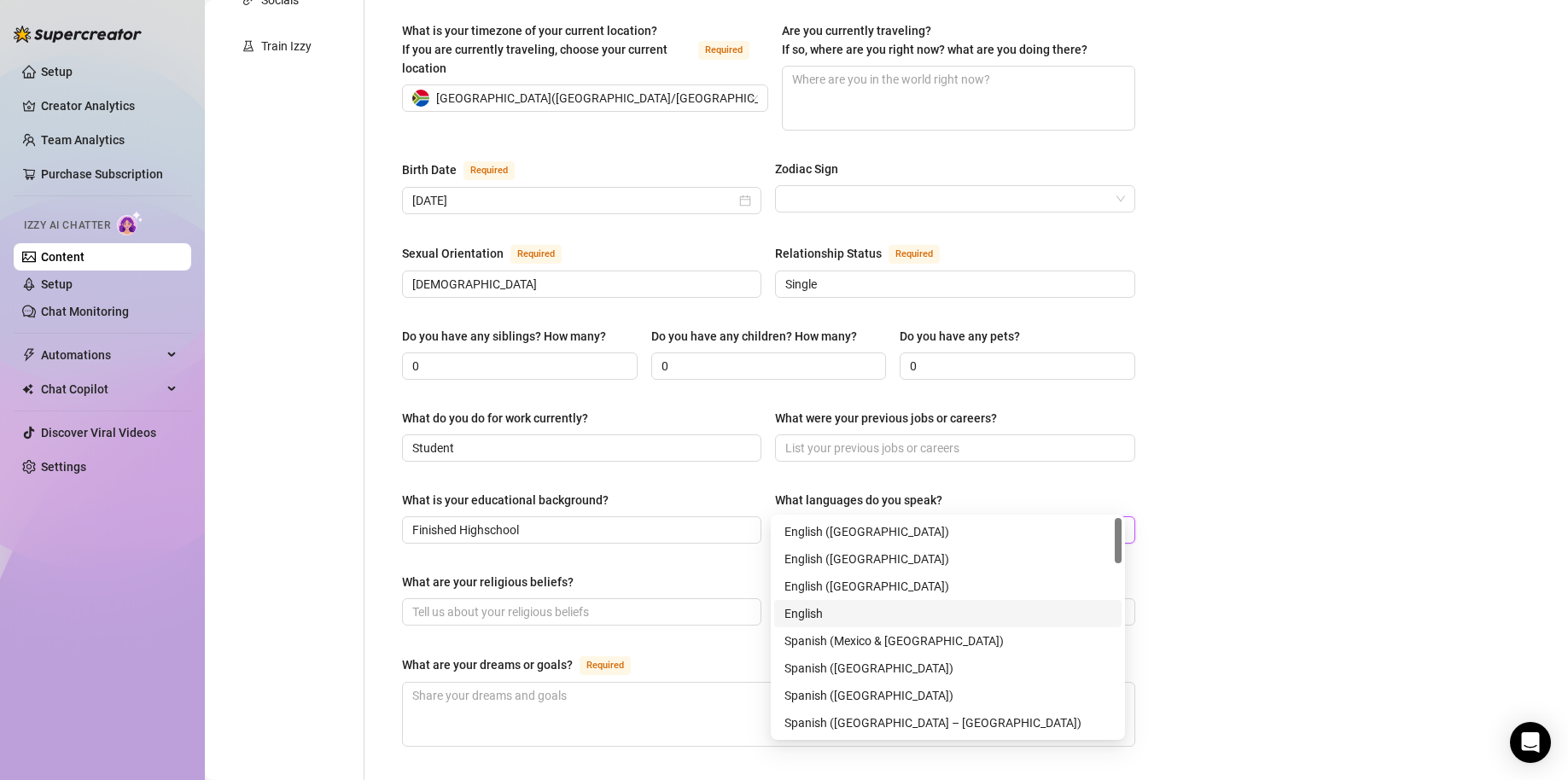
click at [846, 613] on div "English" at bounding box center [947, 614] width 327 height 19
click at [1319, 537] on div "Bio Import Bio from other creator Personal Info Chatting Lifestyle Physique Con…" at bounding box center [886, 440] width 1329 height 1535
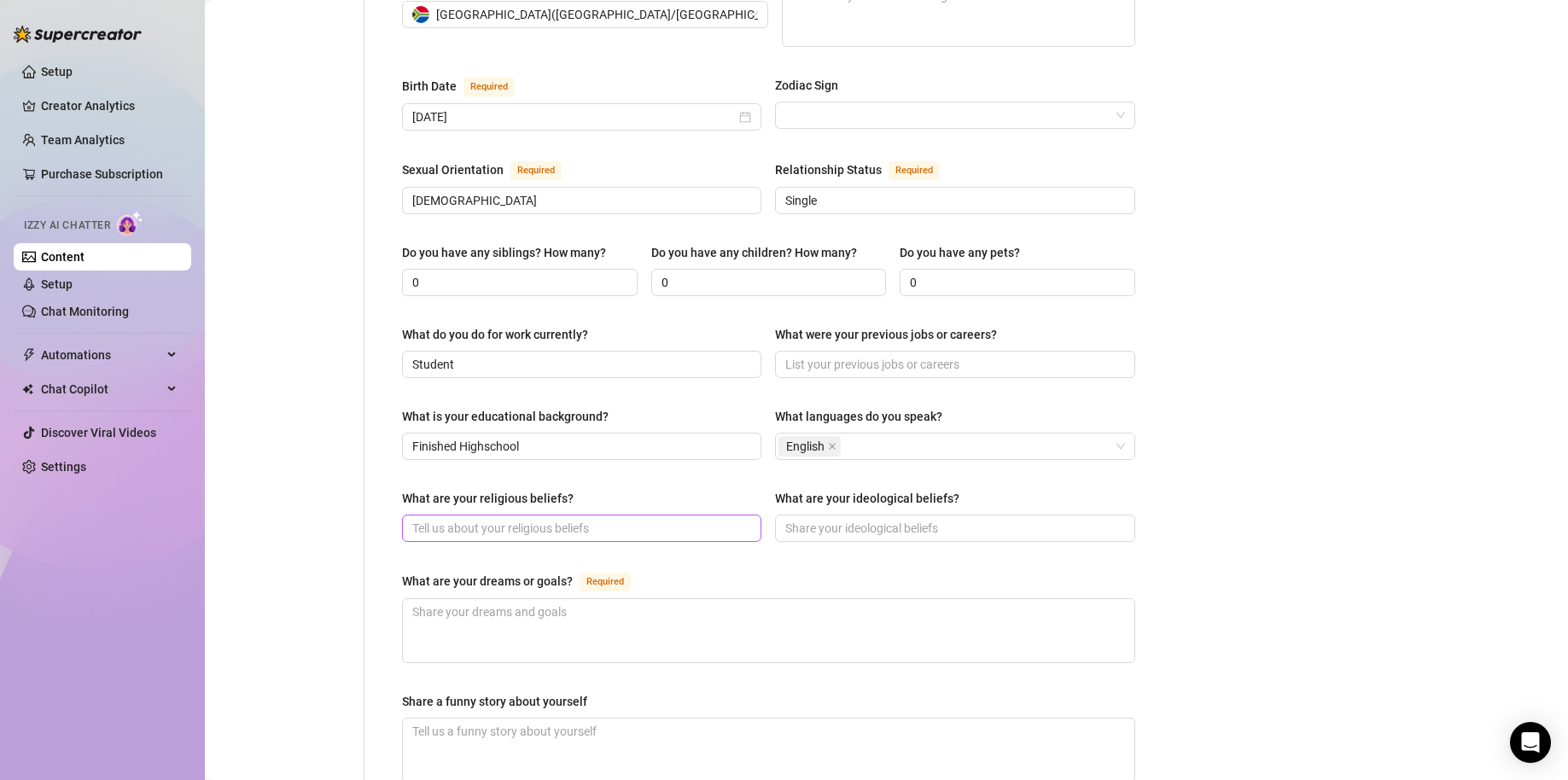
scroll to position [683, 0]
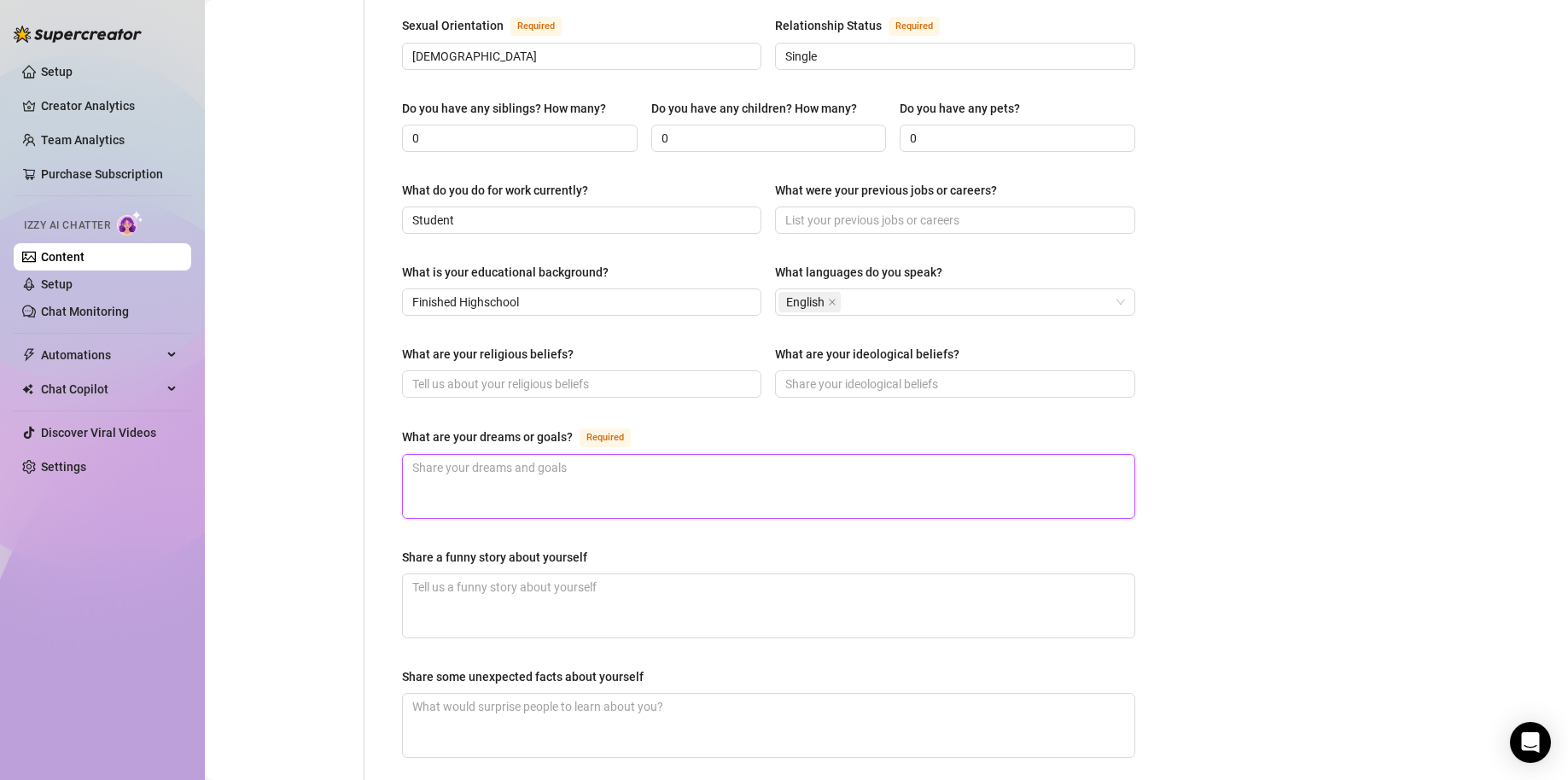
click at [556, 455] on textarea "What are your dreams or goals? Required" at bounding box center [767, 486] width 731 height 63
click at [495, 428] on div "What are your dreams or goals?" at bounding box center [487, 437] width 170 height 19
click at [495, 455] on textarea "What are your dreams or goals? Required" at bounding box center [767, 486] width 731 height 63
paste textarea "My dream life? It’s simple, I wake up every morning knowing I built an empire o…"
type textarea "My dream life? It’s simple, I wake up every morning knowing I built an empire o…"
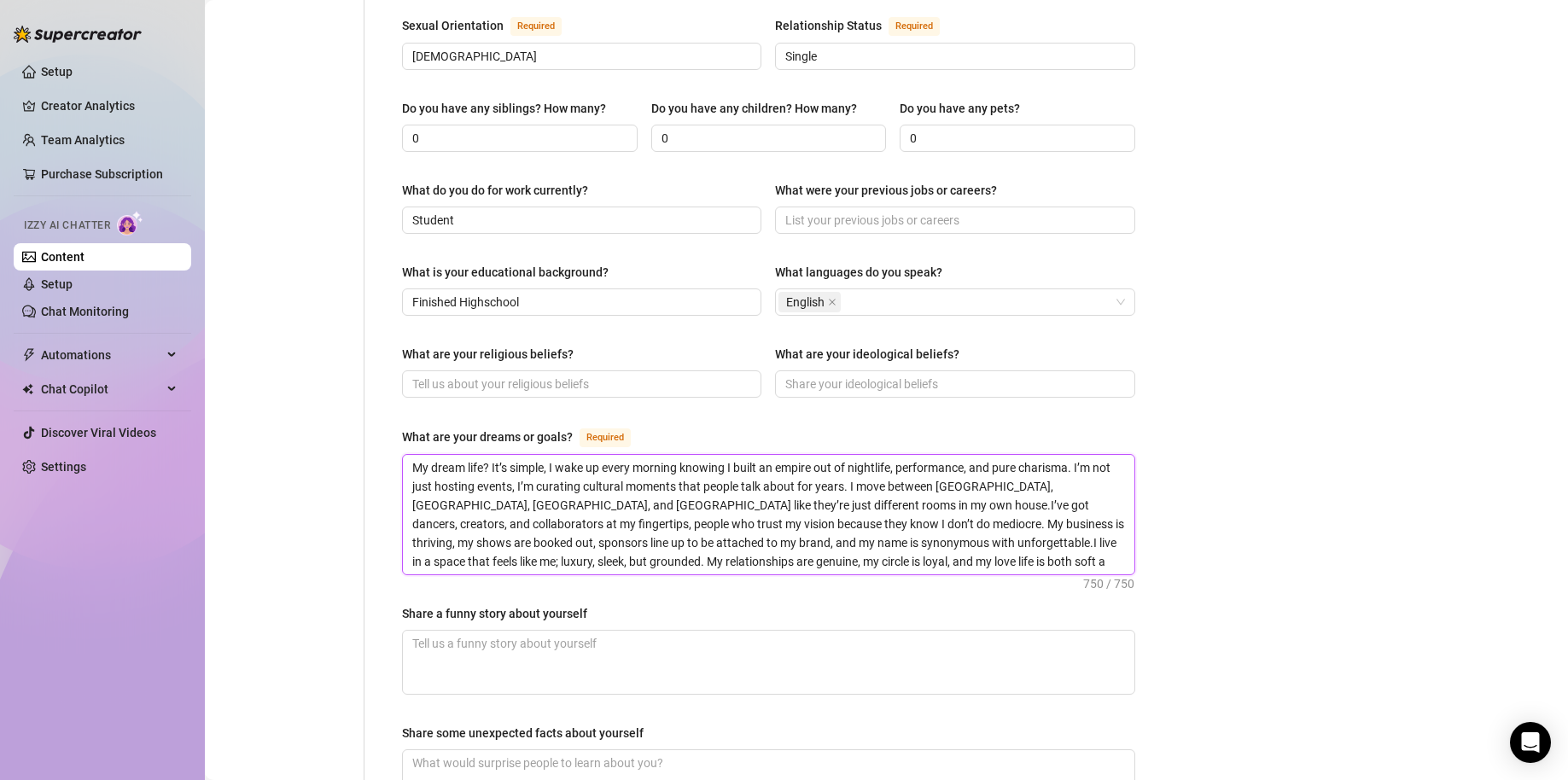
scroll to position [0, 0]
type textarea "My dream life? It’s simple, I wake up every morning knowing I built an empire o…"
click at [1288, 477] on div "Bio Import Bio from other creator Personal Info Chatting Lifestyle Physique Con…" at bounding box center [886, 241] width 1329 height 1591
drag, startPoint x: 900, startPoint y: 526, endPoint x: 576, endPoint y: 523, distance: 324.0
click at [478, 526] on textarea "My dream life? It’s simple, I wake up every morning knowing I built an empire o…" at bounding box center [767, 514] width 731 height 119
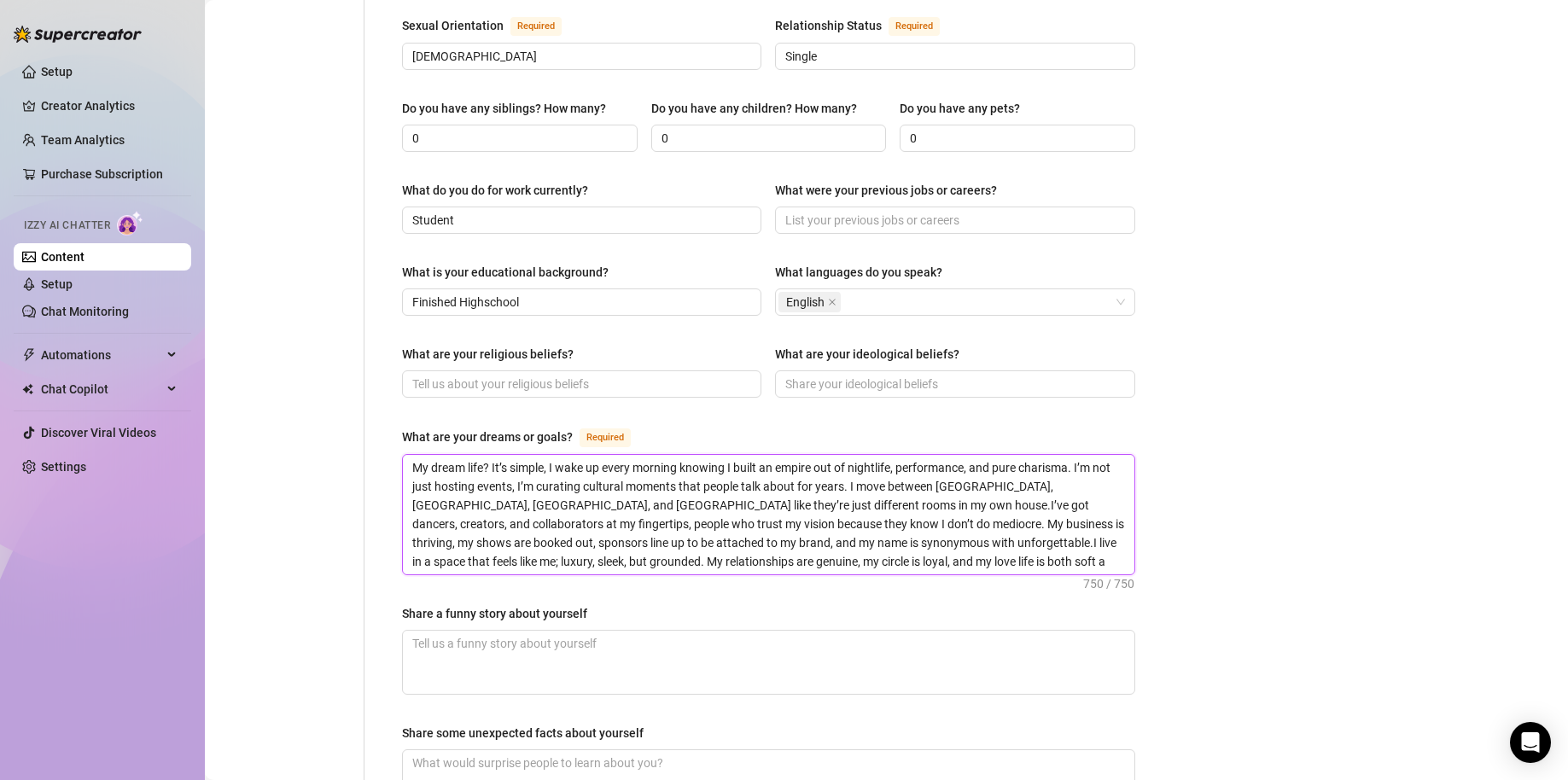
type textarea "My dream life? It’s simple, I wake up every morning knowing I built an empire o…"
click at [1351, 483] on div "Bio Import Bio from other creator Personal Info Chatting Lifestyle Physique Con…" at bounding box center [886, 241] width 1329 height 1591
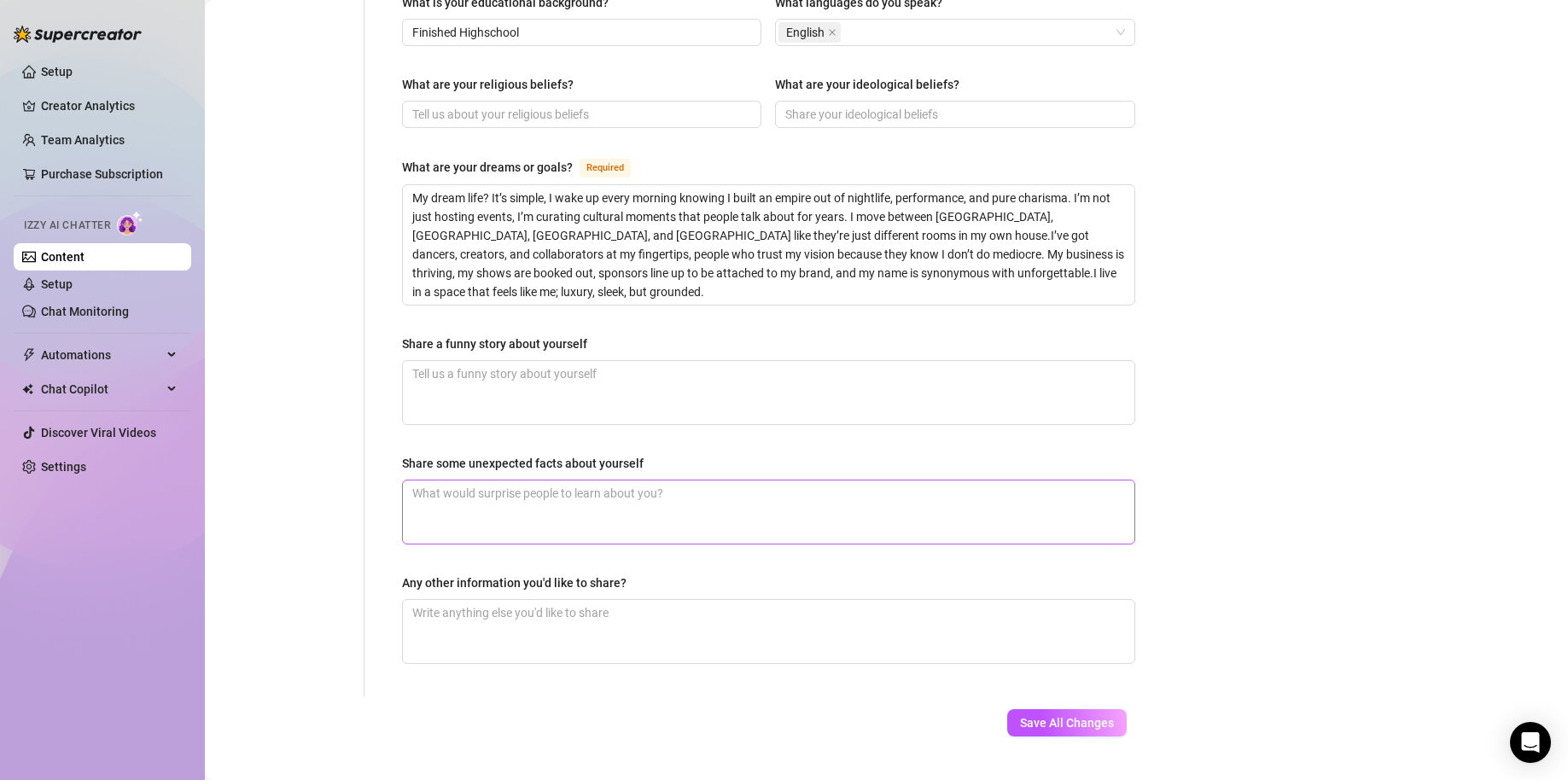
scroll to position [957, 0]
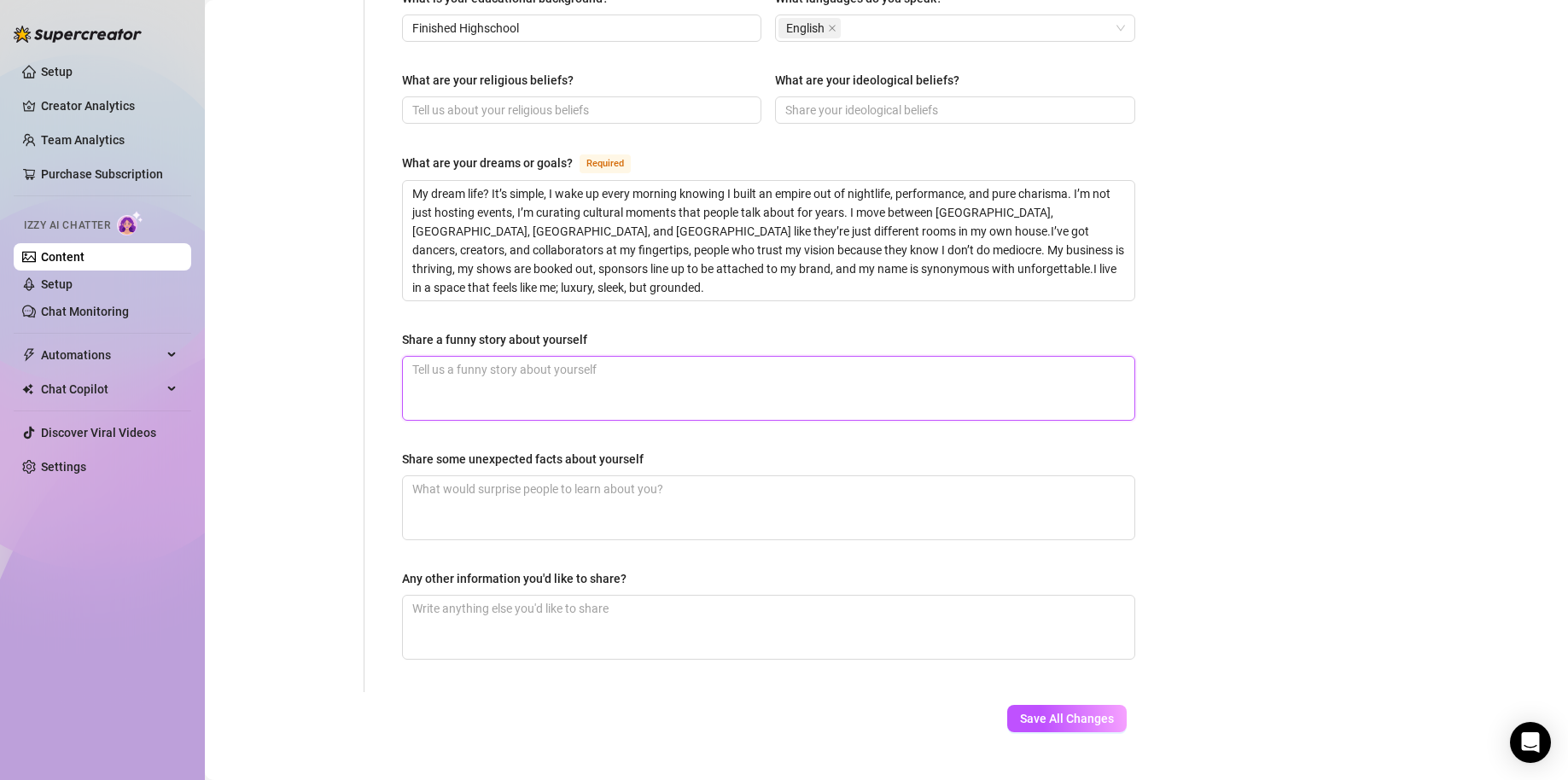
click at [600, 363] on textarea "Share a funny story about yourself" at bounding box center [767, 388] width 731 height 63
click at [641, 477] on textarea "Share some unexpected facts about yourself" at bounding box center [767, 508] width 731 height 63
type textarea "I"
type textarea "I a"
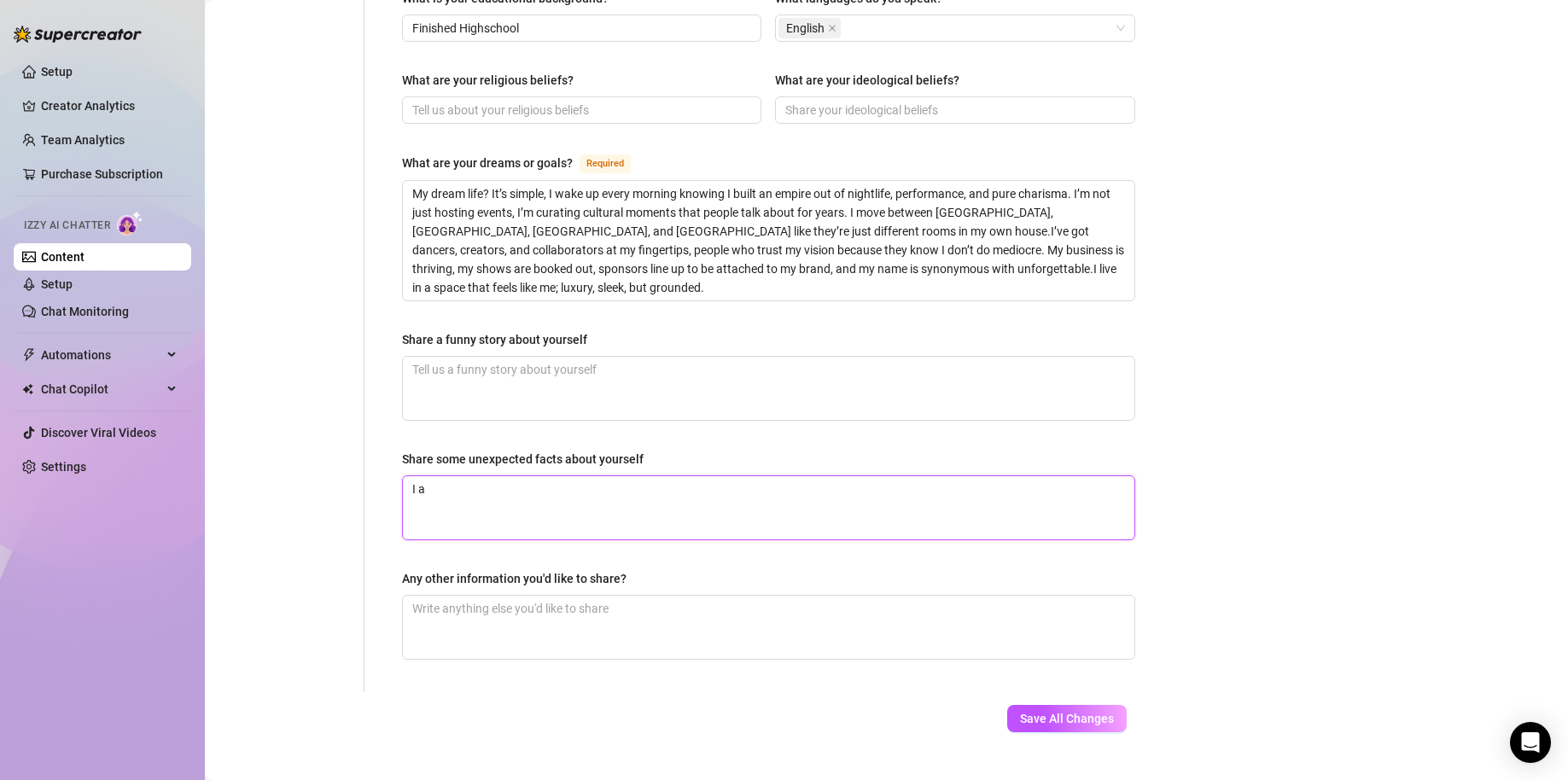
type textarea "I am"
type textarea "I am Ga"
type textarea "I am Gas"
type textarea "I am Gasy"
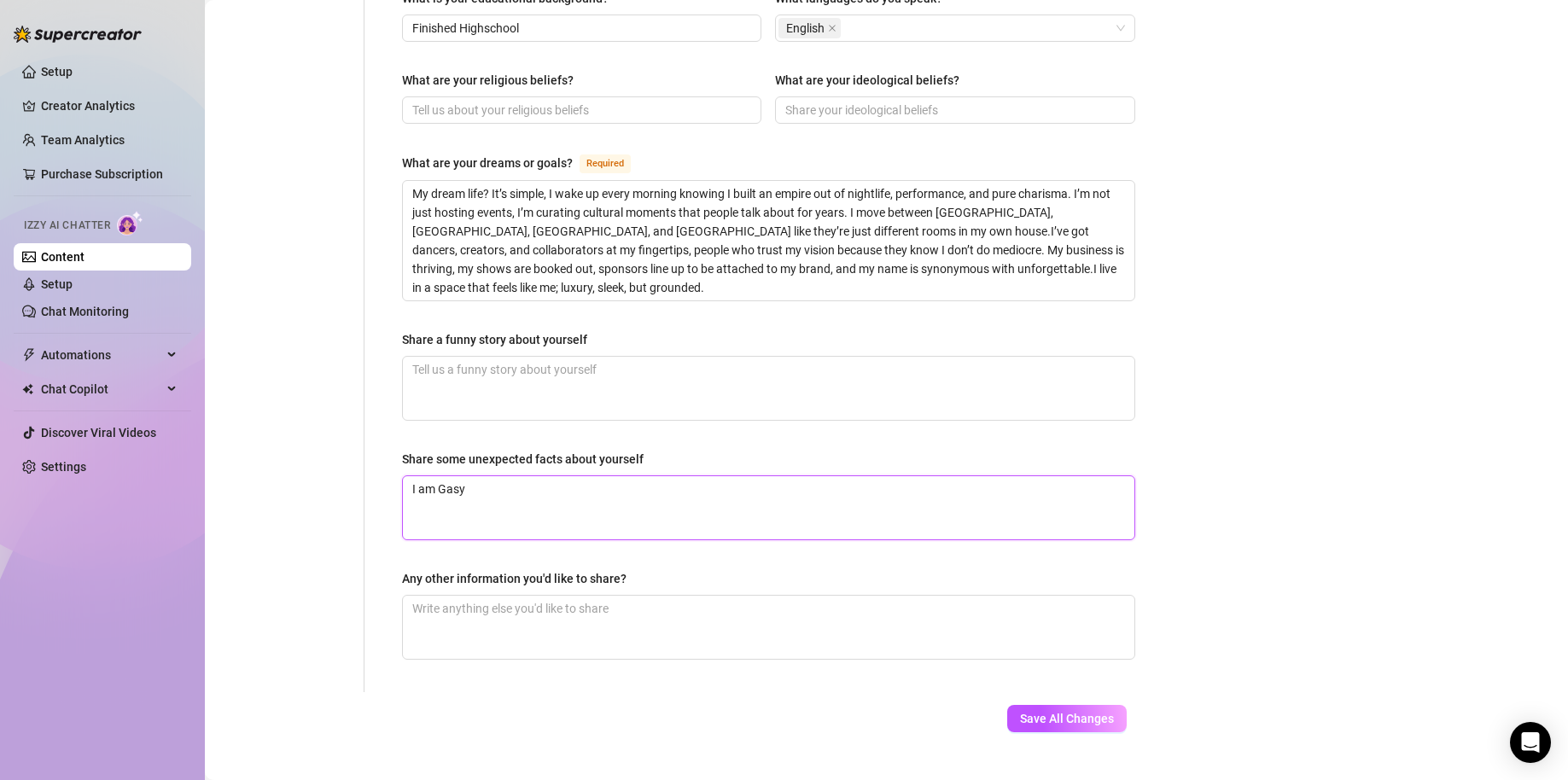
type textarea "I am Gas"
type textarea "I am Ga"
type textarea "I am [DEMOGRAPHIC_DATA]"
click at [689, 602] on textarea "Any other information you'd like to share?" at bounding box center [767, 627] width 731 height 63
paste textarea "I’m approachable, fun, and playful, you know, the kind of guy you’d call the bo…"
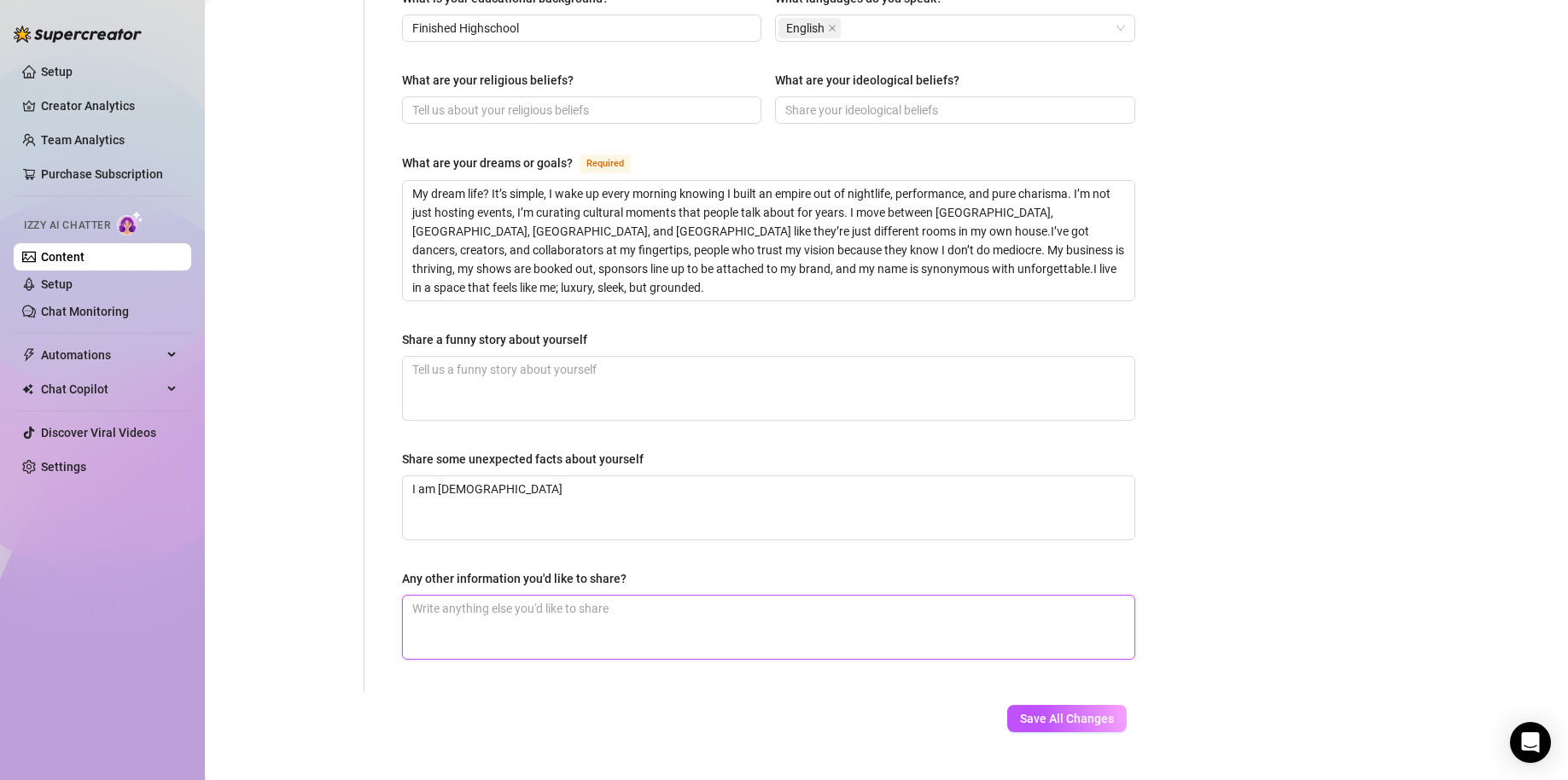
type textarea "I’m approachable, fun, and playful, you know, the kind of guy you’d call the bo…"
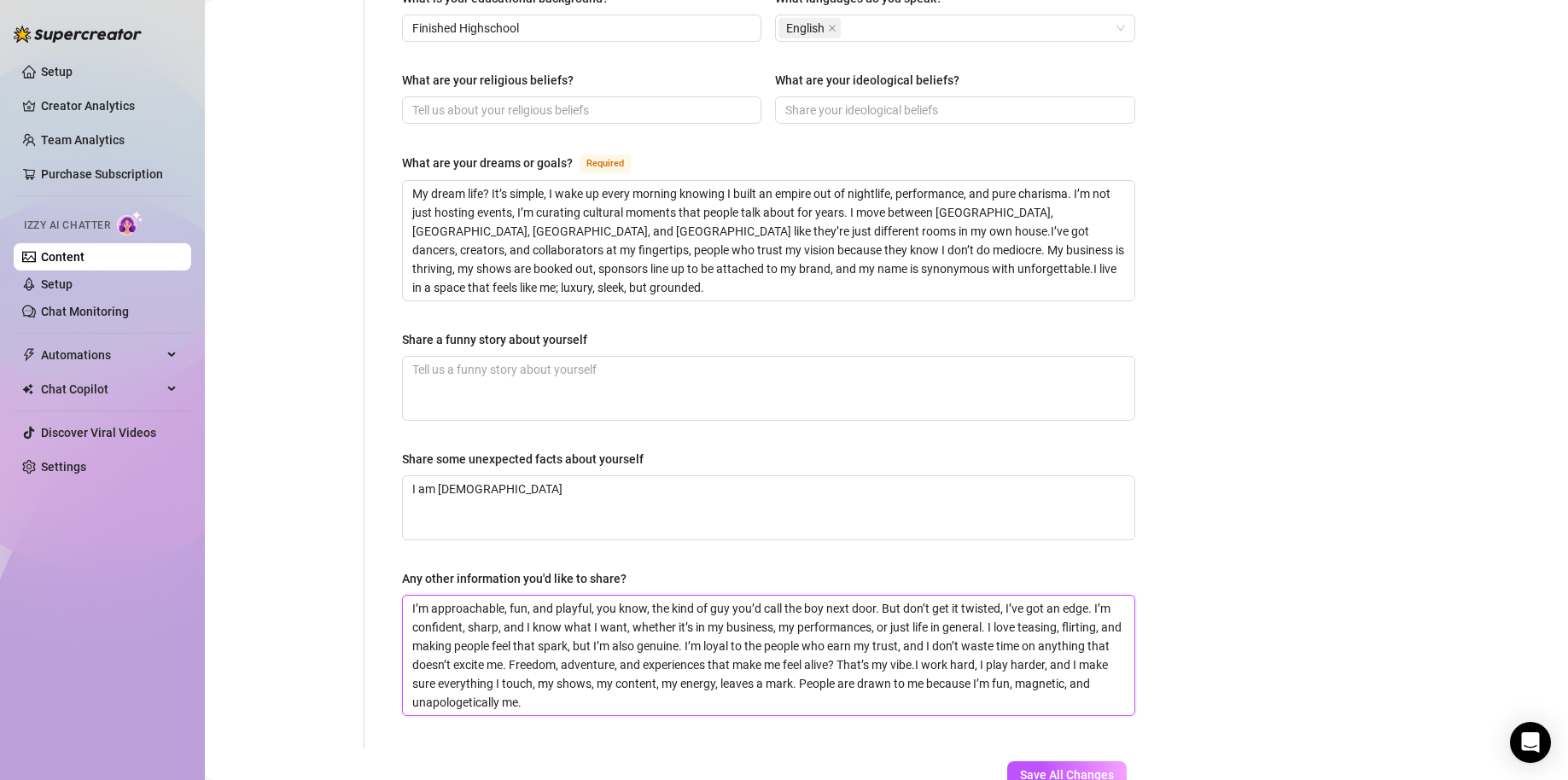
scroll to position [0, 0]
type textarea "I’m approachable, fun, and playful, you know, the kind of guy you’d call the bo…"
click at [1067, 679] on span "Save All Changes" at bounding box center [1066, 776] width 94 height 14
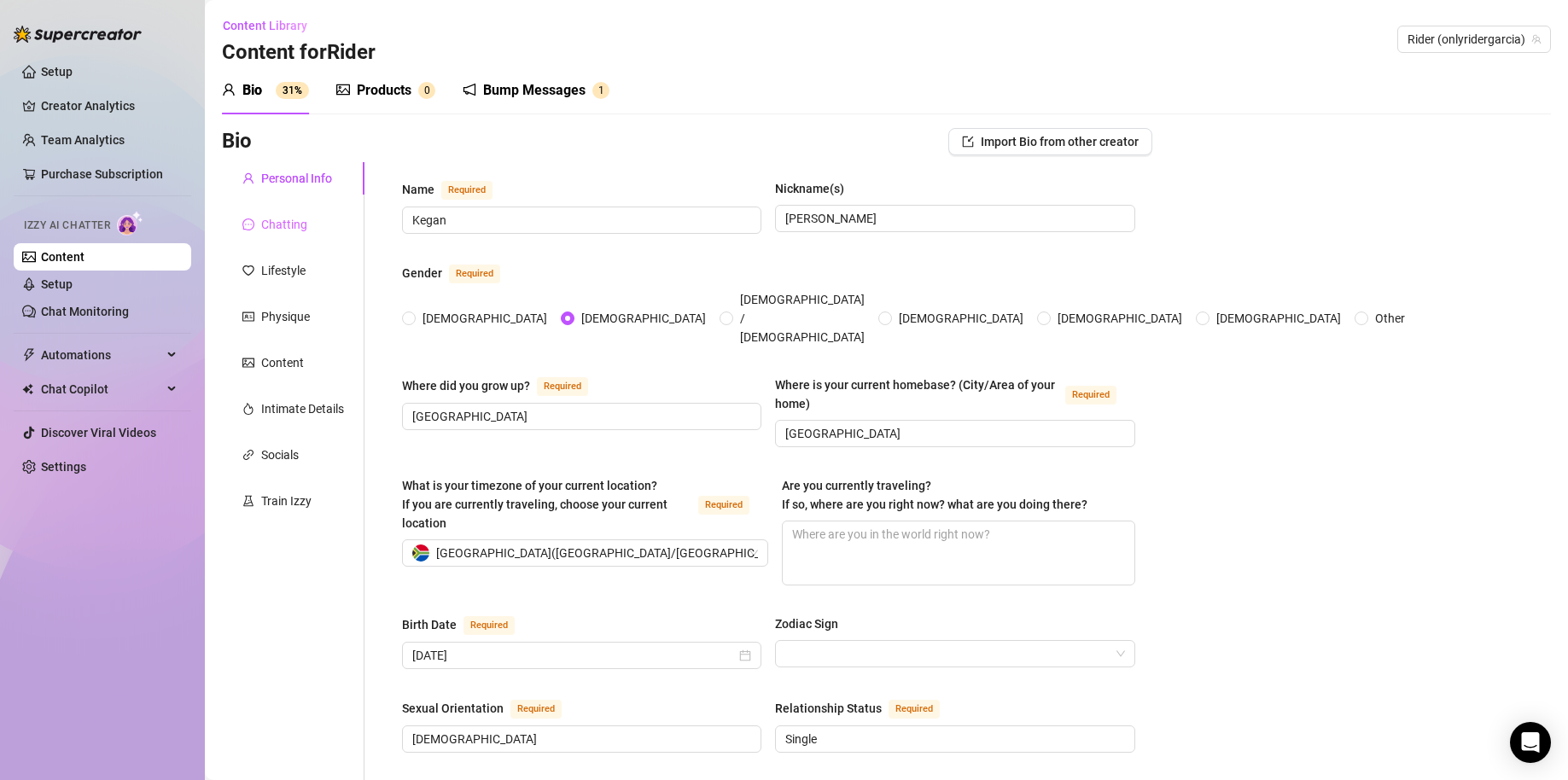
click at [317, 233] on div "Chatting" at bounding box center [293, 224] width 143 height 32
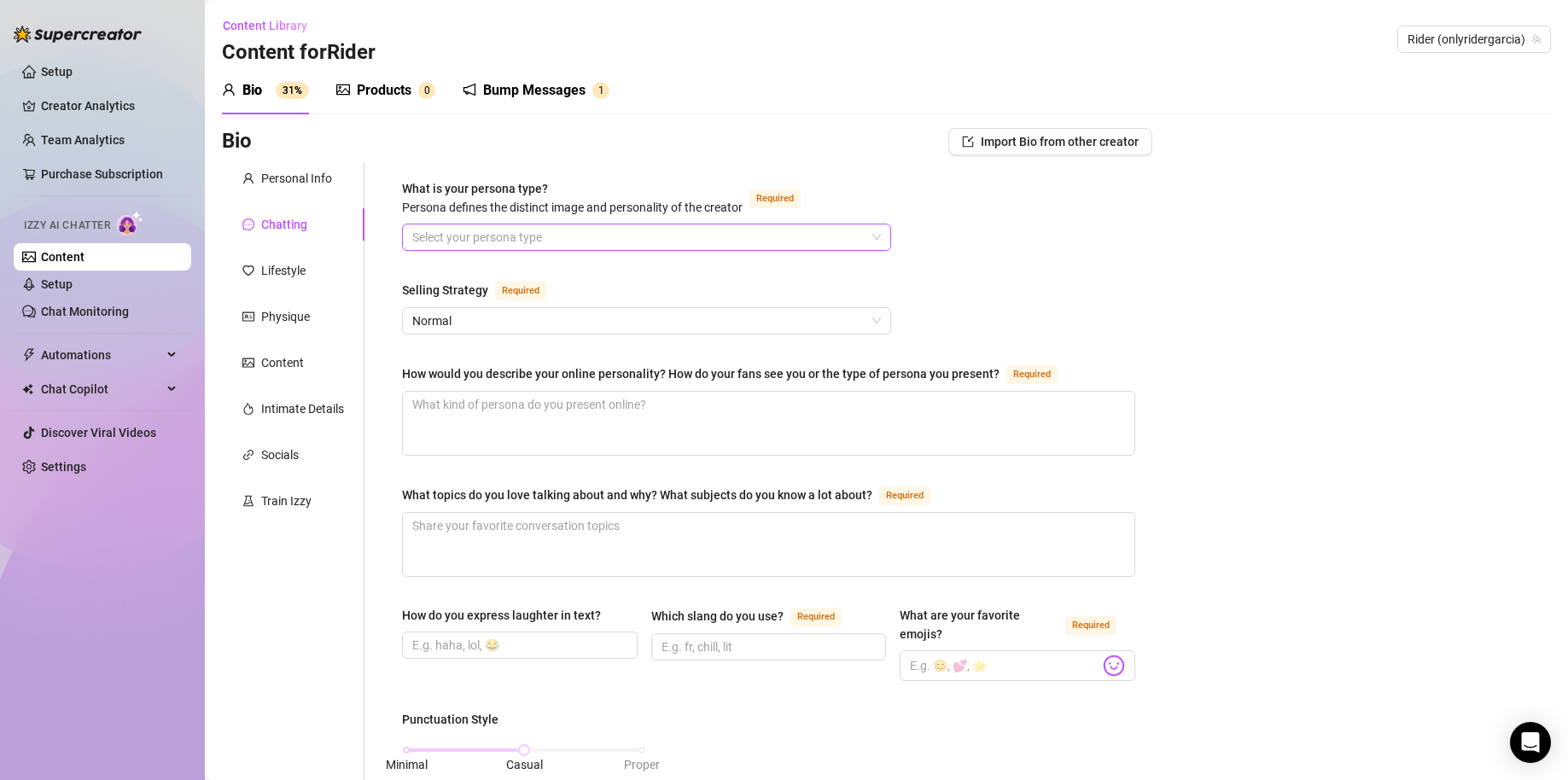
click at [622, 237] on input "What is your persona type? Persona defines the distinct image and personality o…" at bounding box center [638, 237] width 453 height 25
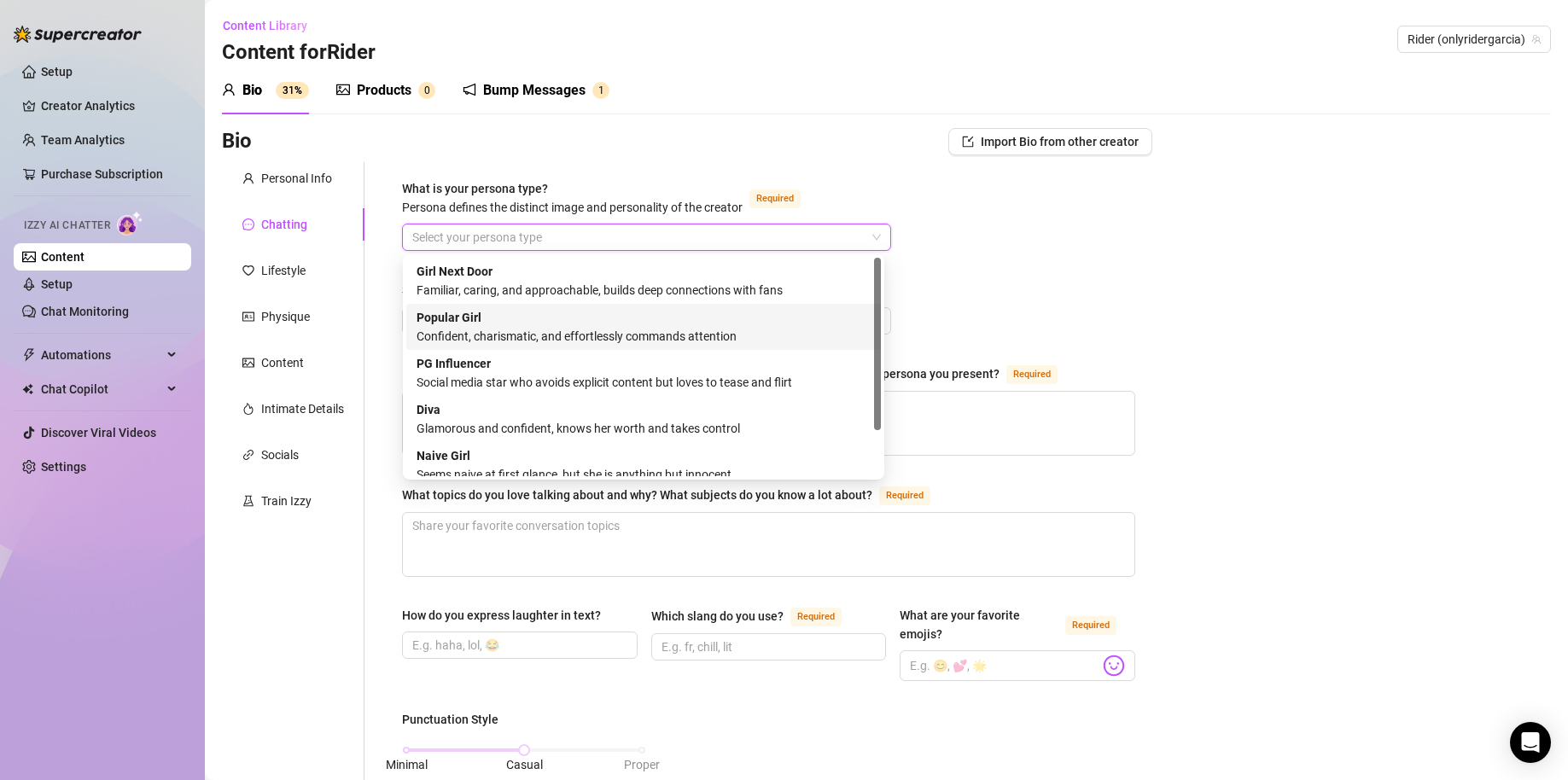
scroll to position [58, 0]
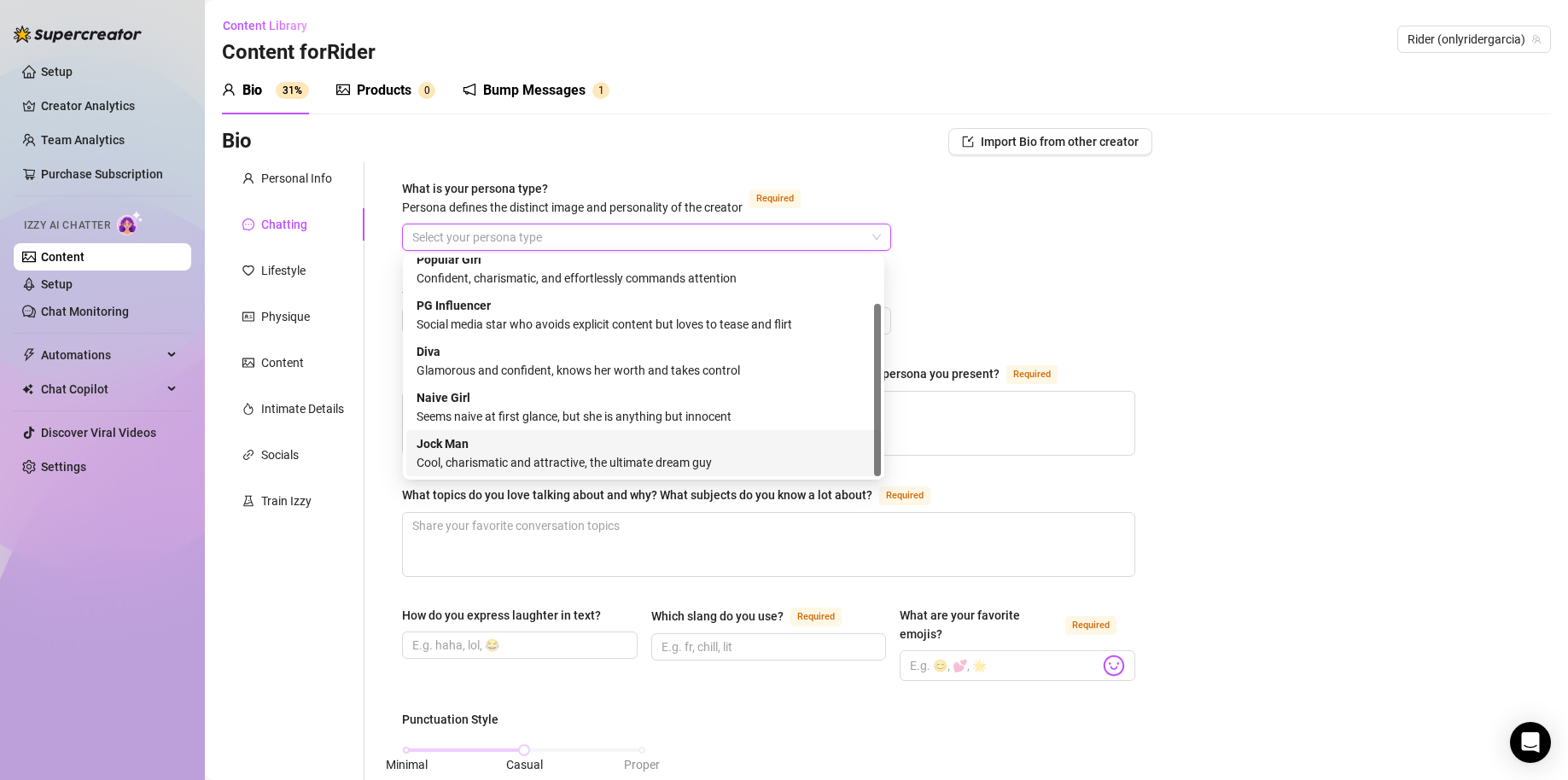
click at [751, 460] on div "Cool, charismatic and attractive, the ultimate dream guy" at bounding box center [643, 463] width 454 height 19
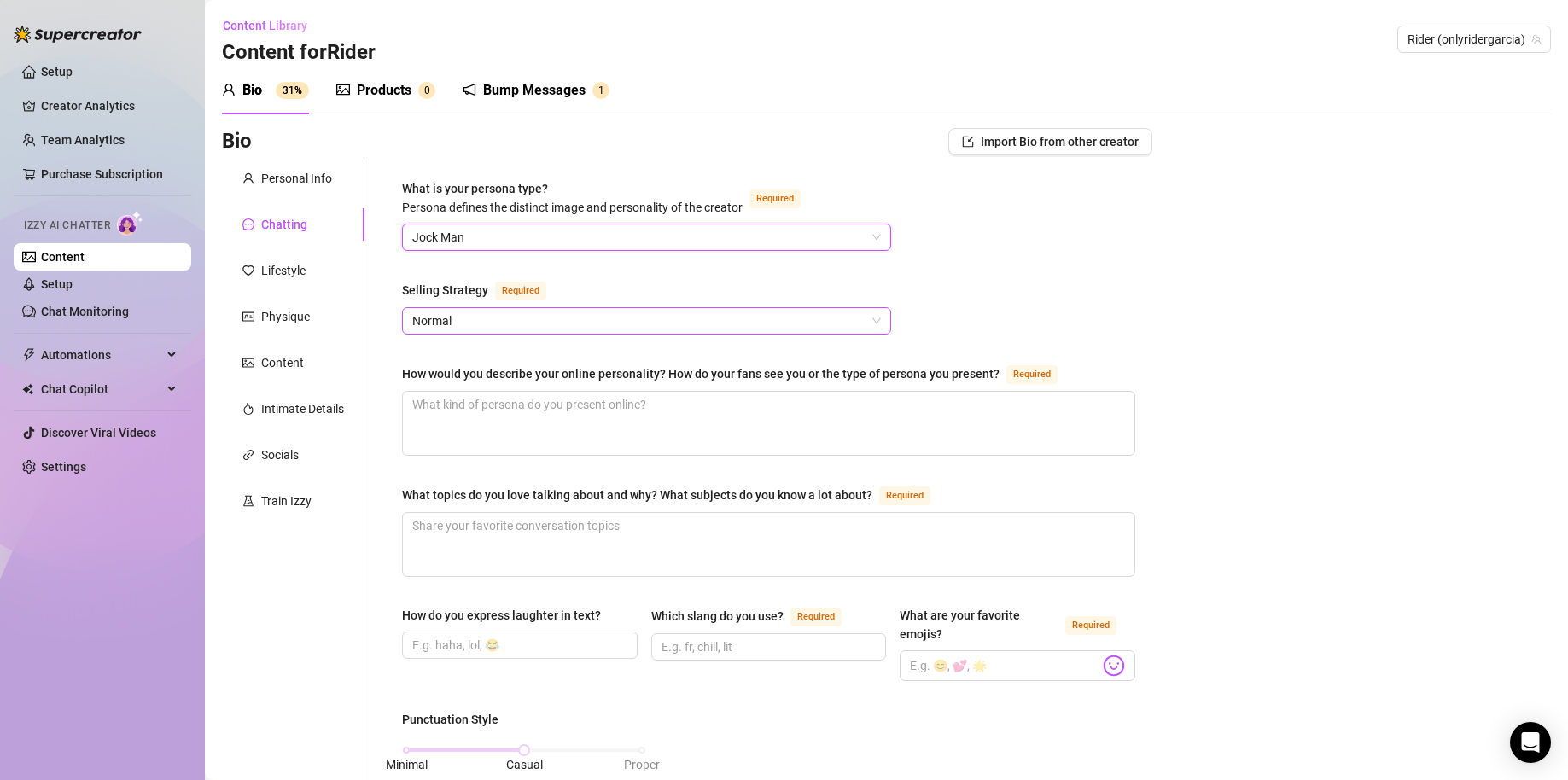
click at [674, 319] on span "Normal" at bounding box center [646, 320] width 468 height 25
click at [603, 417] on textarea "How would you describe your online personality? How do your fans see you or the…" at bounding box center [767, 423] width 731 height 63
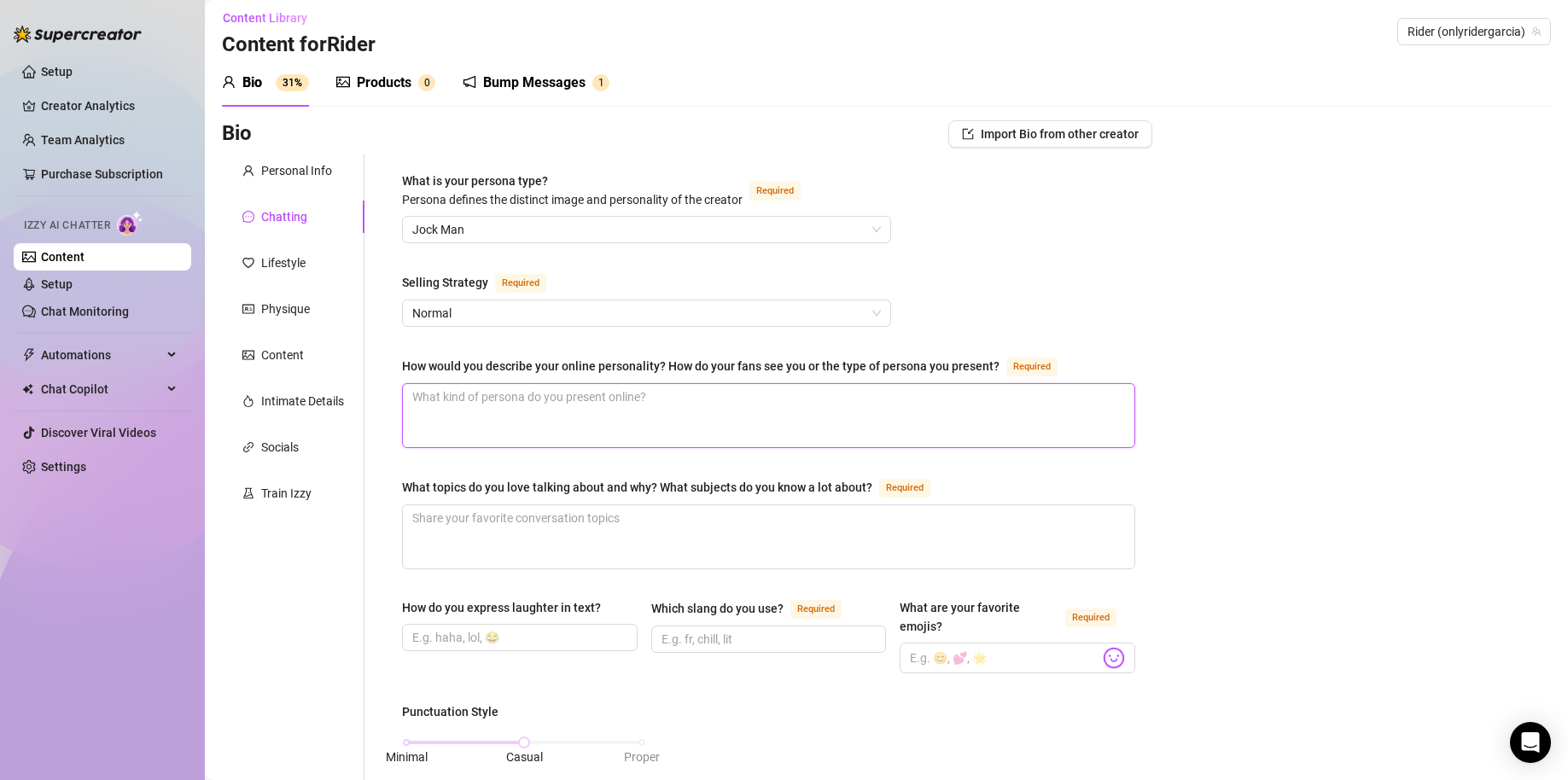
scroll to position [0, 0]
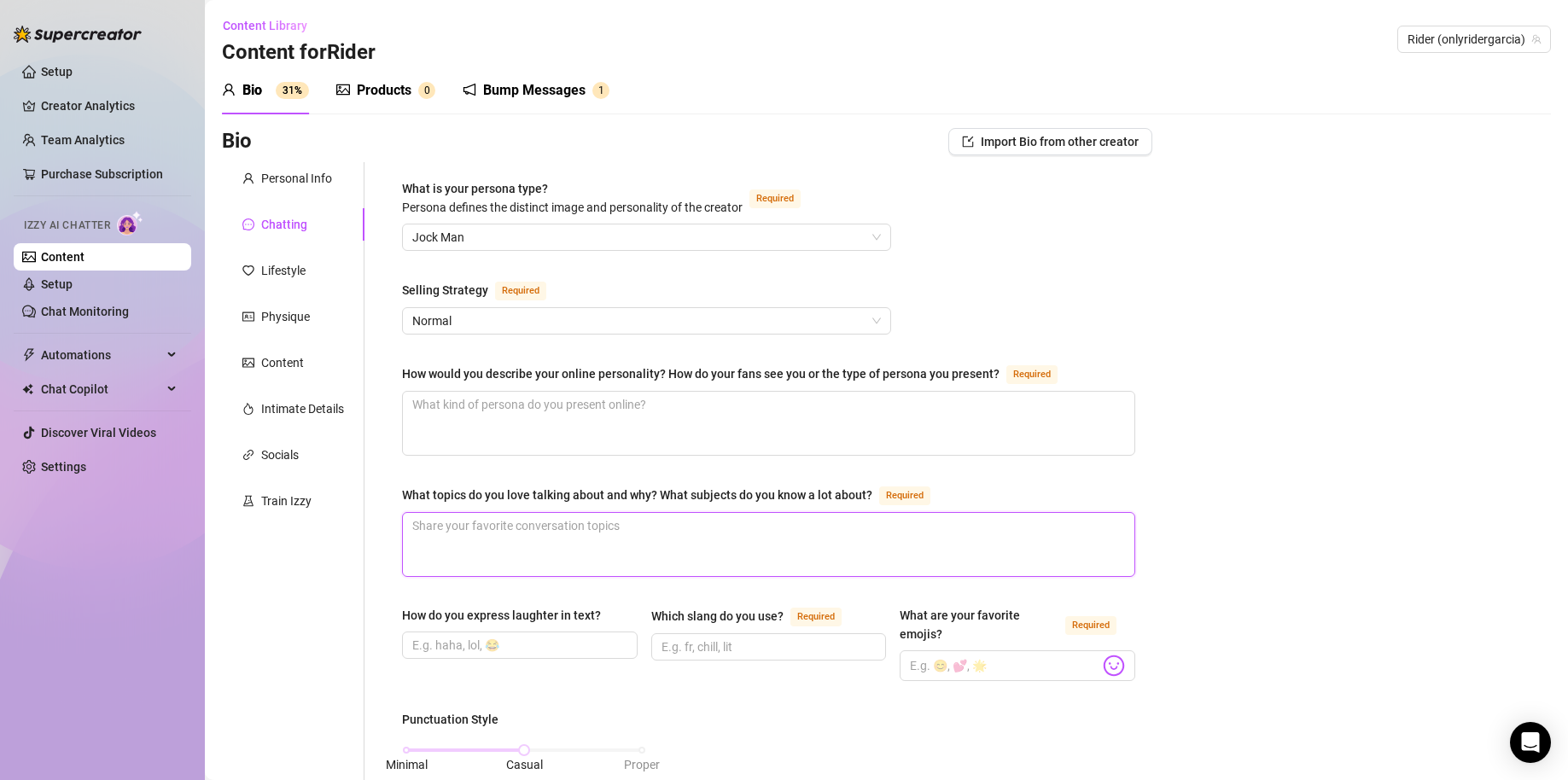
click at [611, 538] on textarea "What topics do you love talking about and why? What subjects do you know a lot …" at bounding box center [767, 544] width 731 height 63
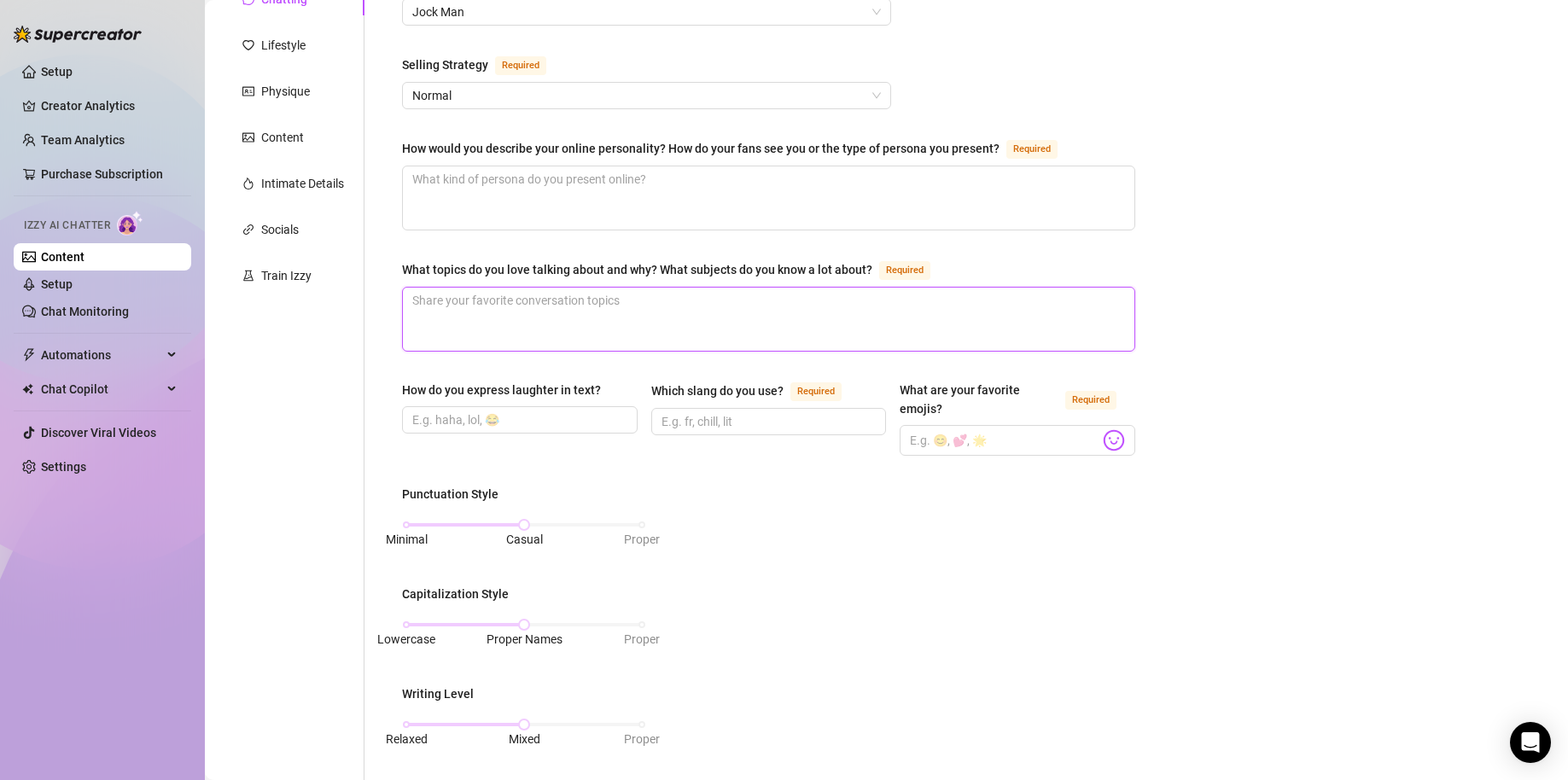
scroll to position [228, 0]
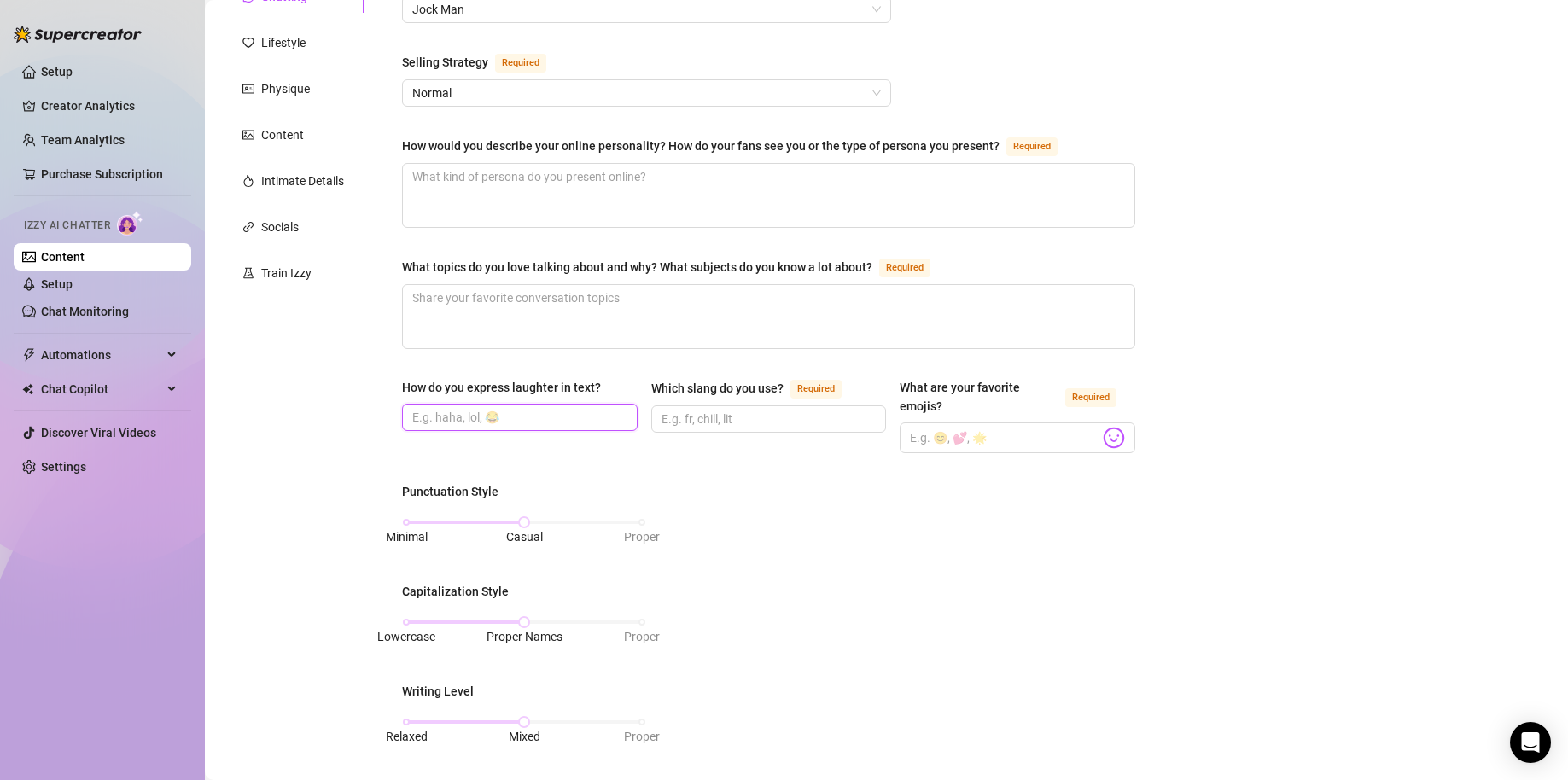
click at [507, 417] on input "How do you express laughter in text?" at bounding box center [517, 417] width 211 height 19
type input "Hahhahahha"
drag, startPoint x: 530, startPoint y: 416, endPoint x: 746, endPoint y: 463, distance: 221.1
click at [746, 463] on div "How do you express laughter in text? Hahhahahha Which slang do you use? Require…" at bounding box center [767, 423] width 733 height 90
click at [761, 423] on input "Which slang do you use? Required" at bounding box center [767, 419] width 211 height 19
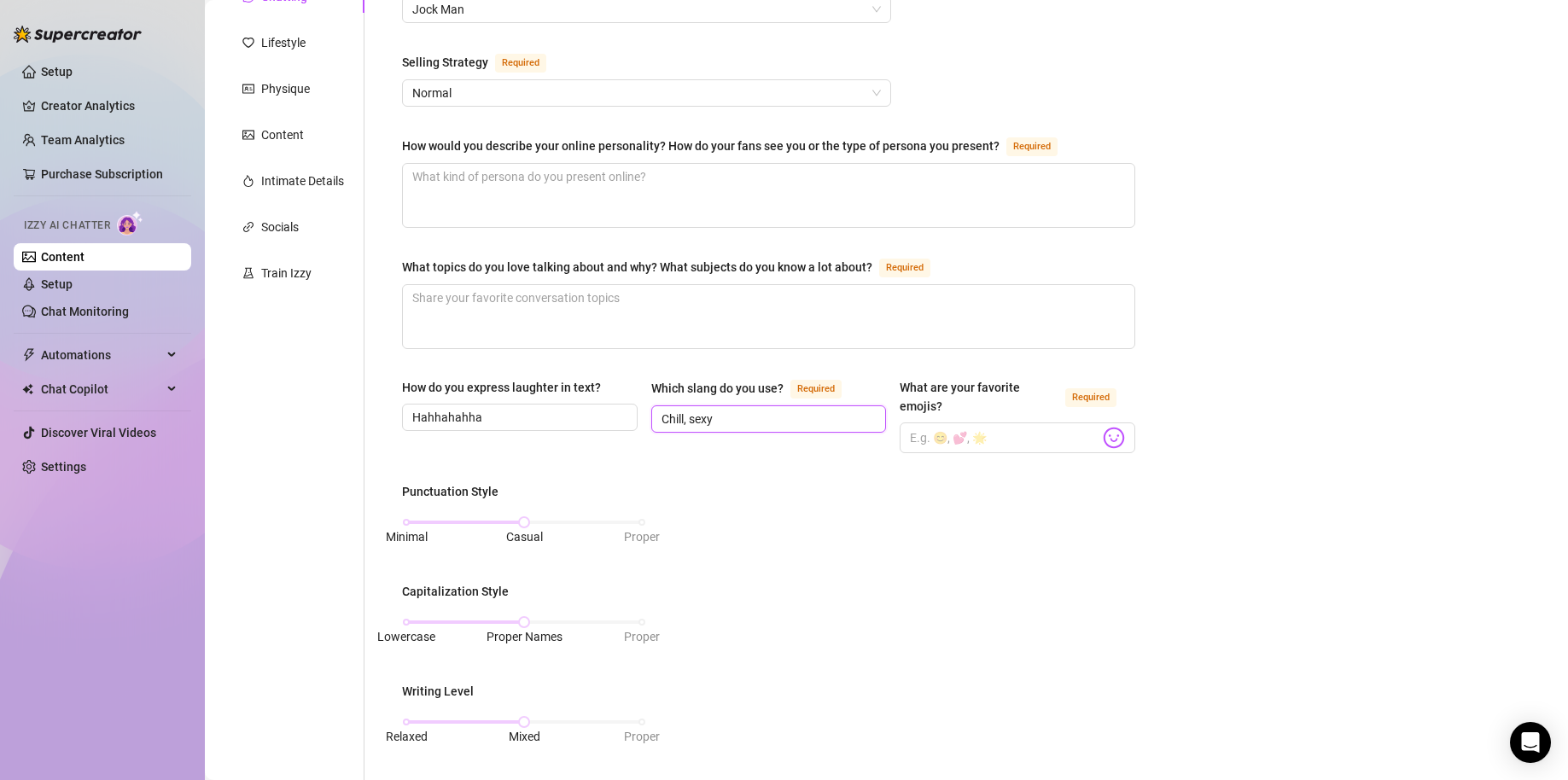
type input "Chill, sexy"
click at [1146, 502] on div "Bio Import Bio from other creator Personal Info Chatting Lifestyle Physique Con…" at bounding box center [886, 613] width 1329 height 1426
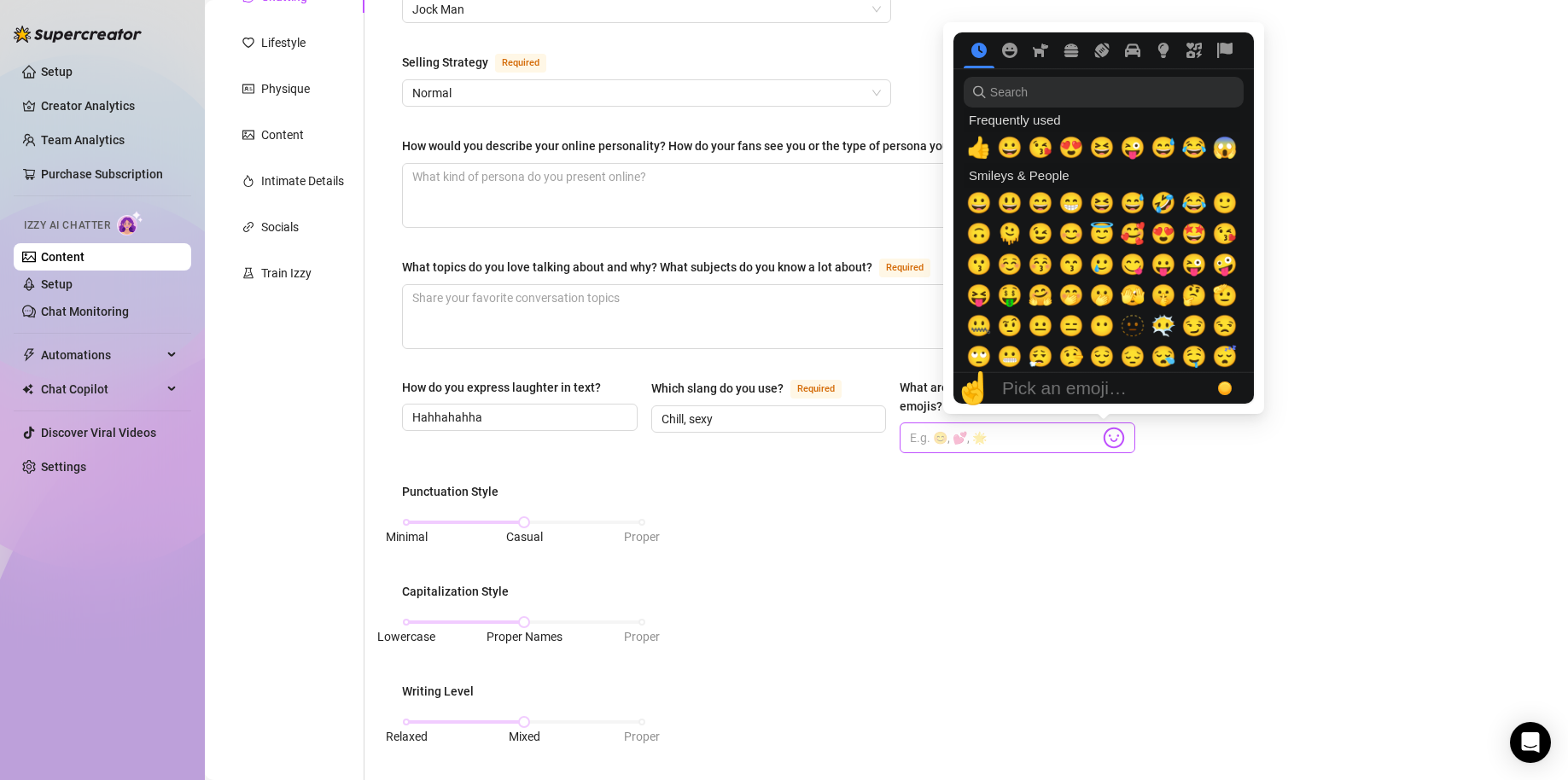
click at [1108, 431] on img at bounding box center [1113, 438] width 23 height 23
click at [1063, 149] on span "😍" at bounding box center [1070, 147] width 25 height 23
click at [1045, 150] on span "😘" at bounding box center [1040, 147] width 25 height 23
click at [1193, 147] on span "😂" at bounding box center [1193, 147] width 25 height 23
click at [1130, 229] on span "🥰" at bounding box center [1132, 233] width 25 height 23
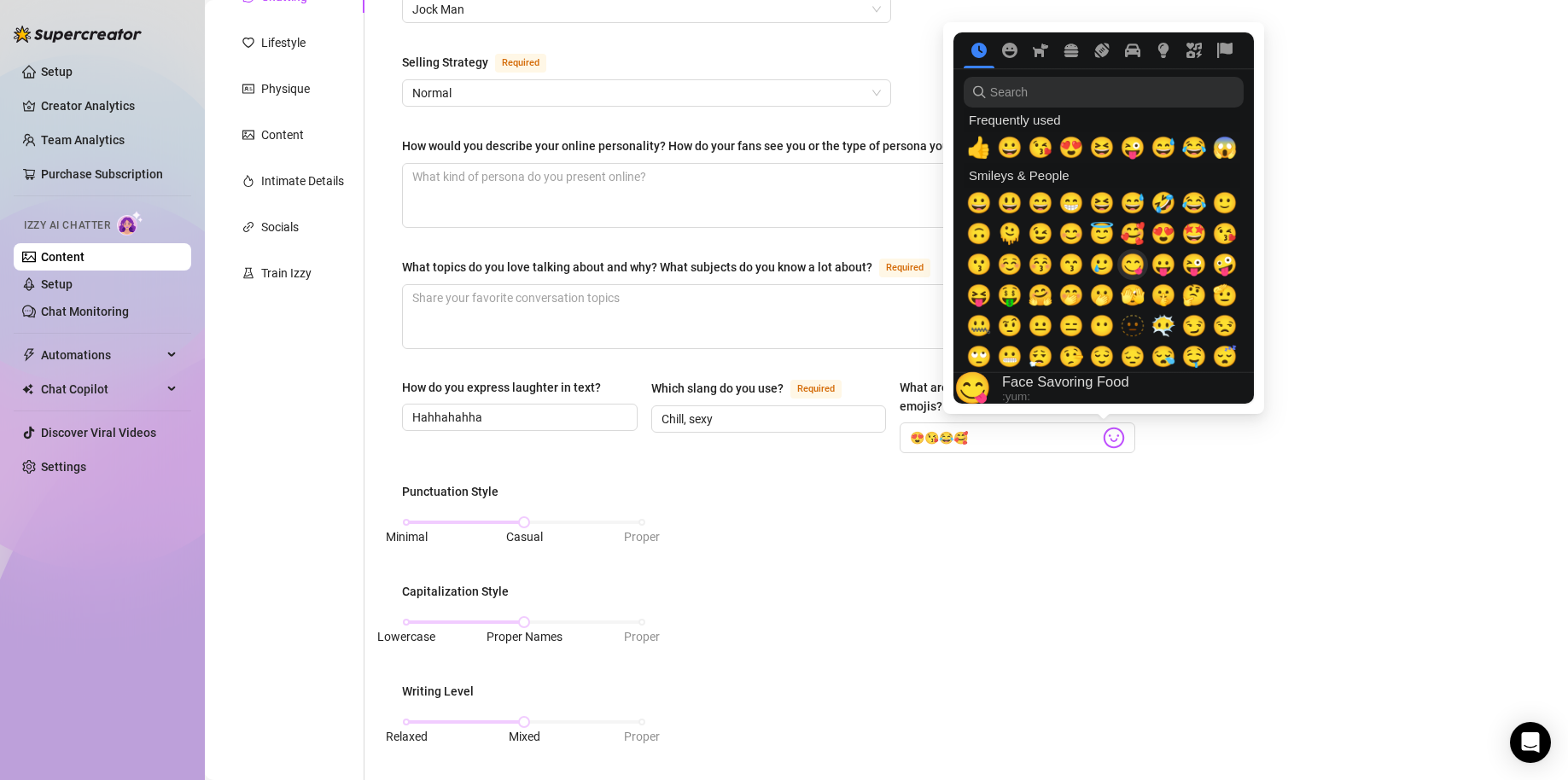
click at [1135, 268] on span "😋" at bounding box center [1132, 264] width 25 height 23
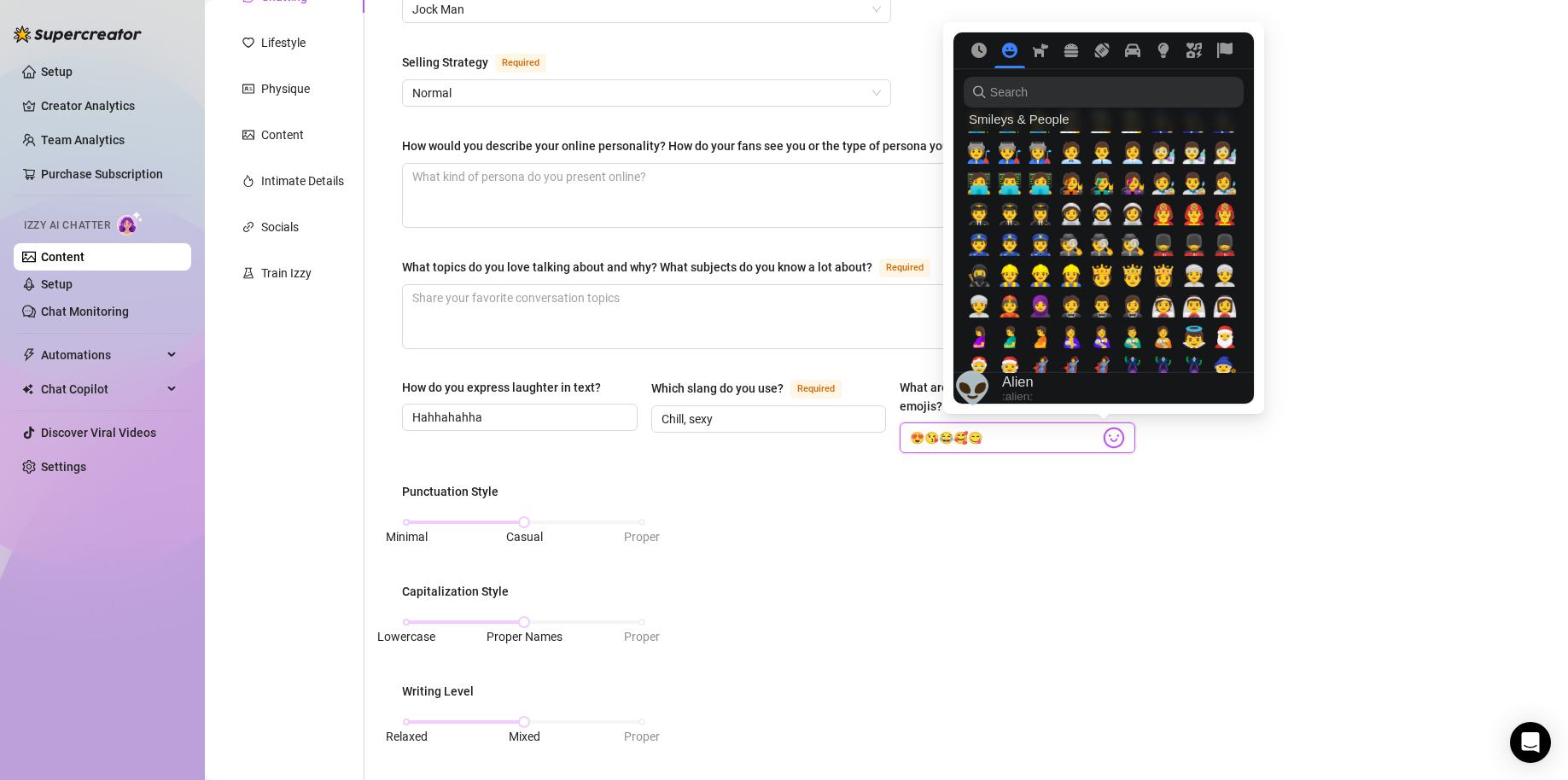
scroll to position [0, 0]
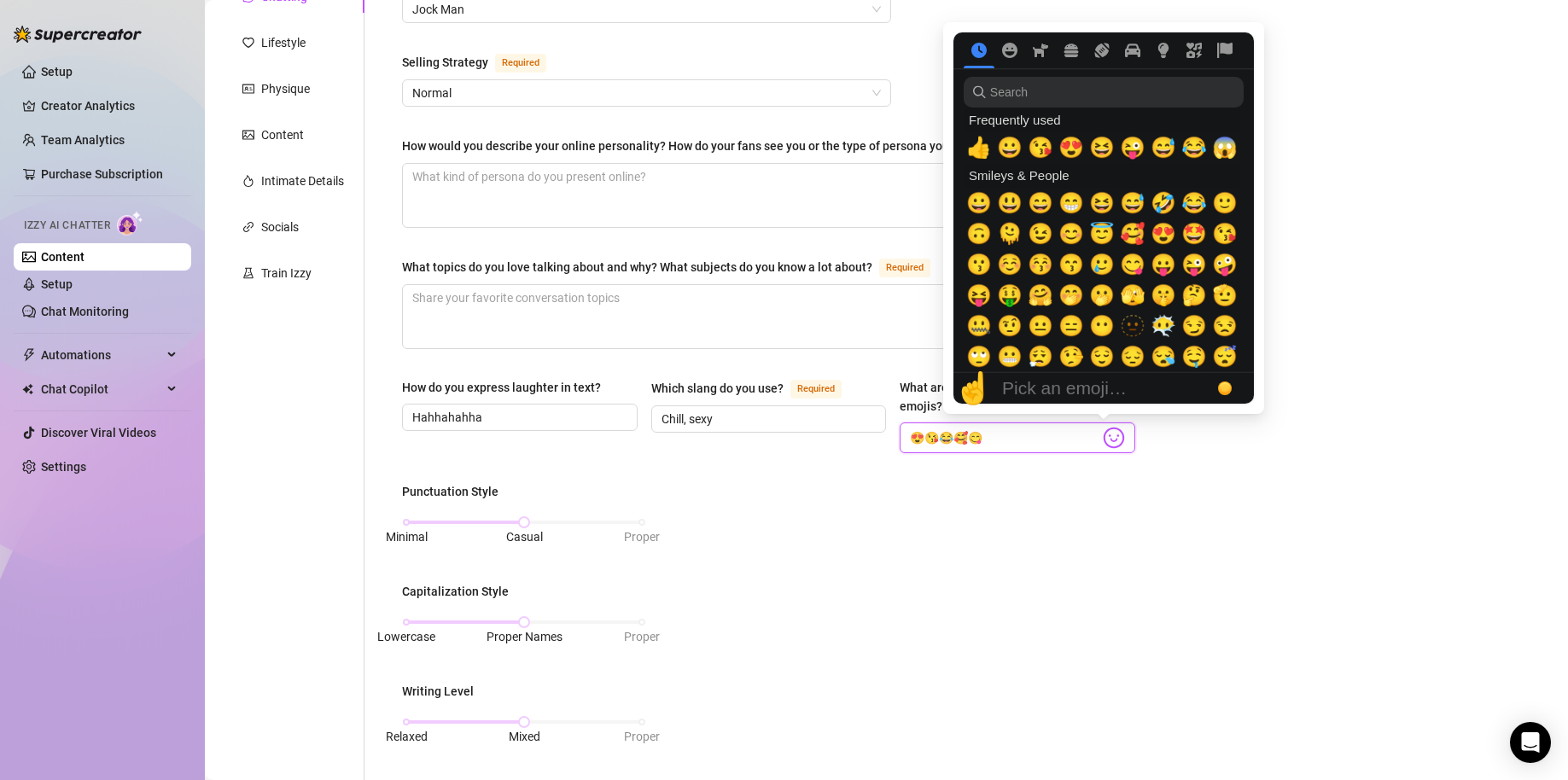
type input "😍😘😂🥰😋"
click at [1035, 92] on input "search" at bounding box center [1103, 91] width 280 height 30
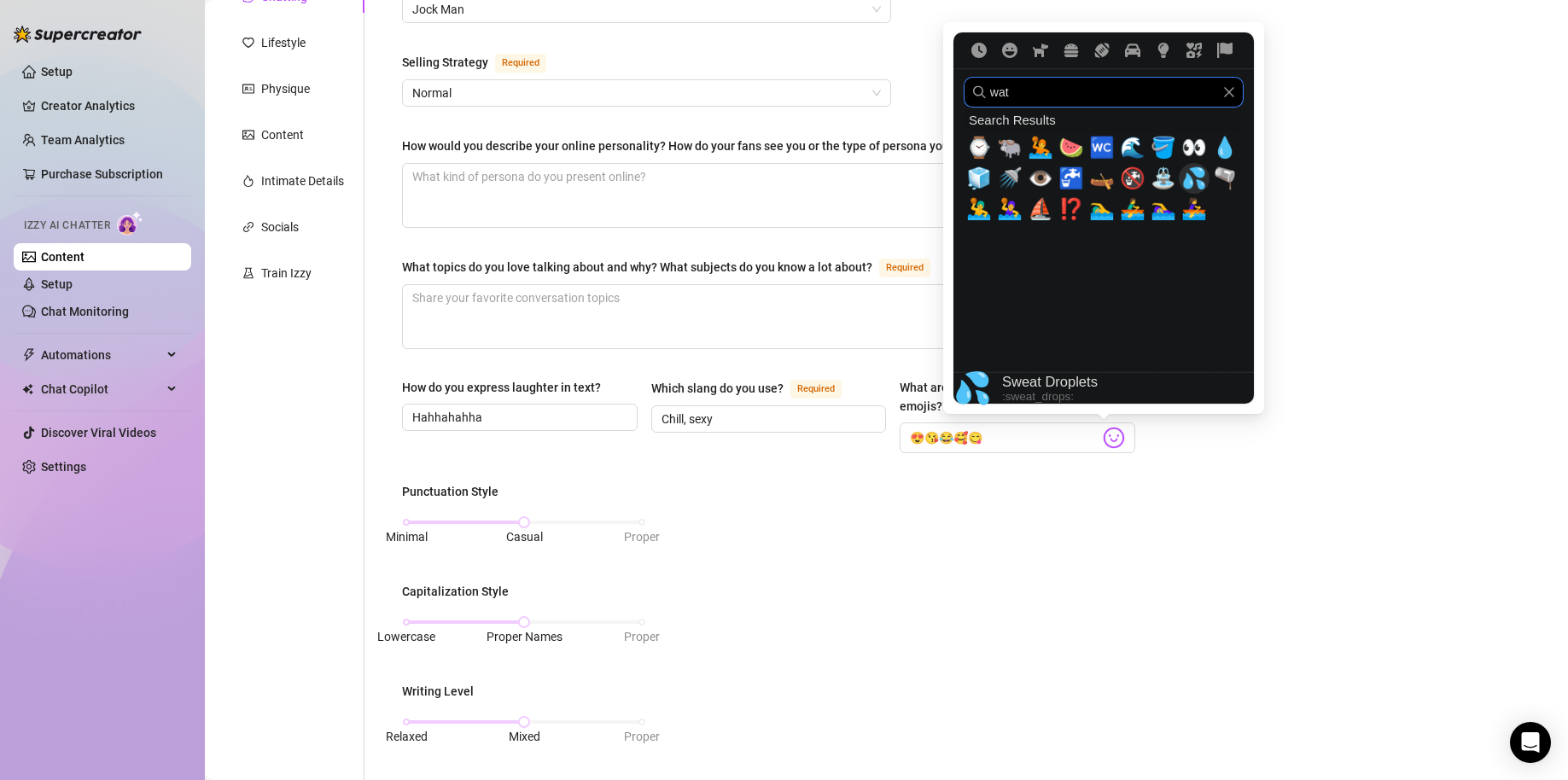
type input "wat"
click at [1193, 182] on span "💦" at bounding box center [1193, 177] width 25 height 23
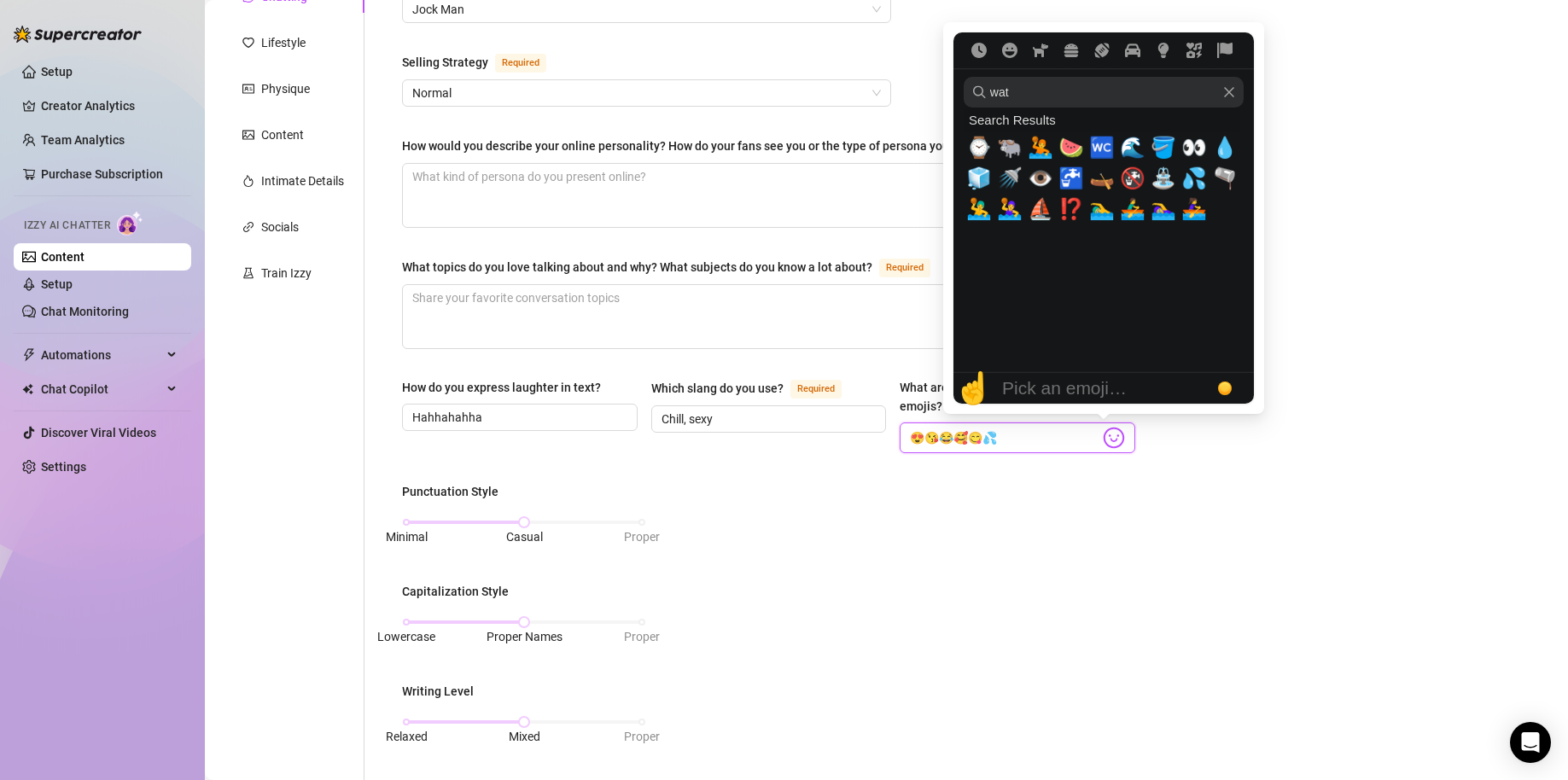
click at [1226, 96] on icon "Clear" at bounding box center [1229, 92] width 10 height 10
type input "😍😘😂🥰😋💦"
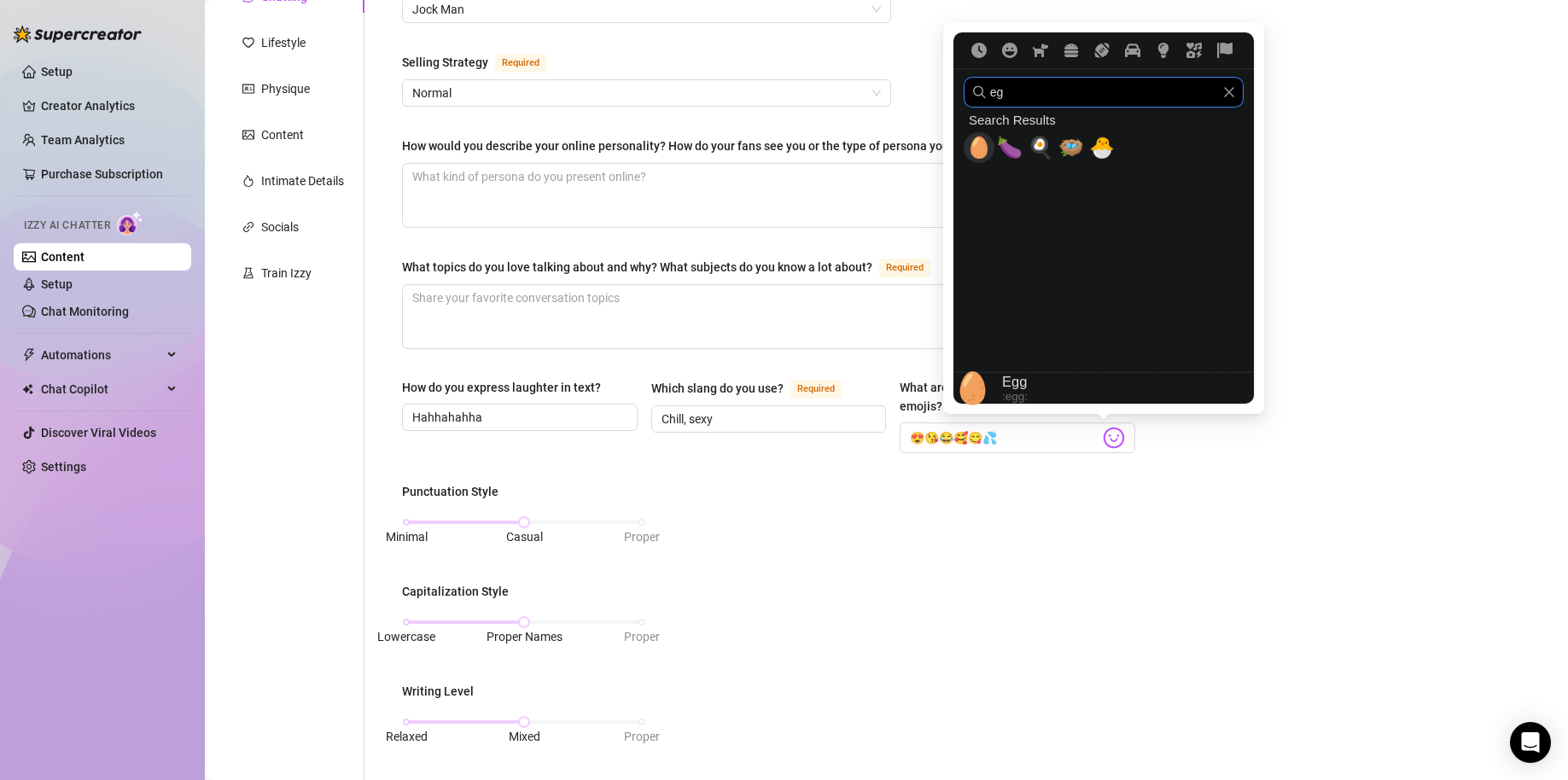
type input "egg"
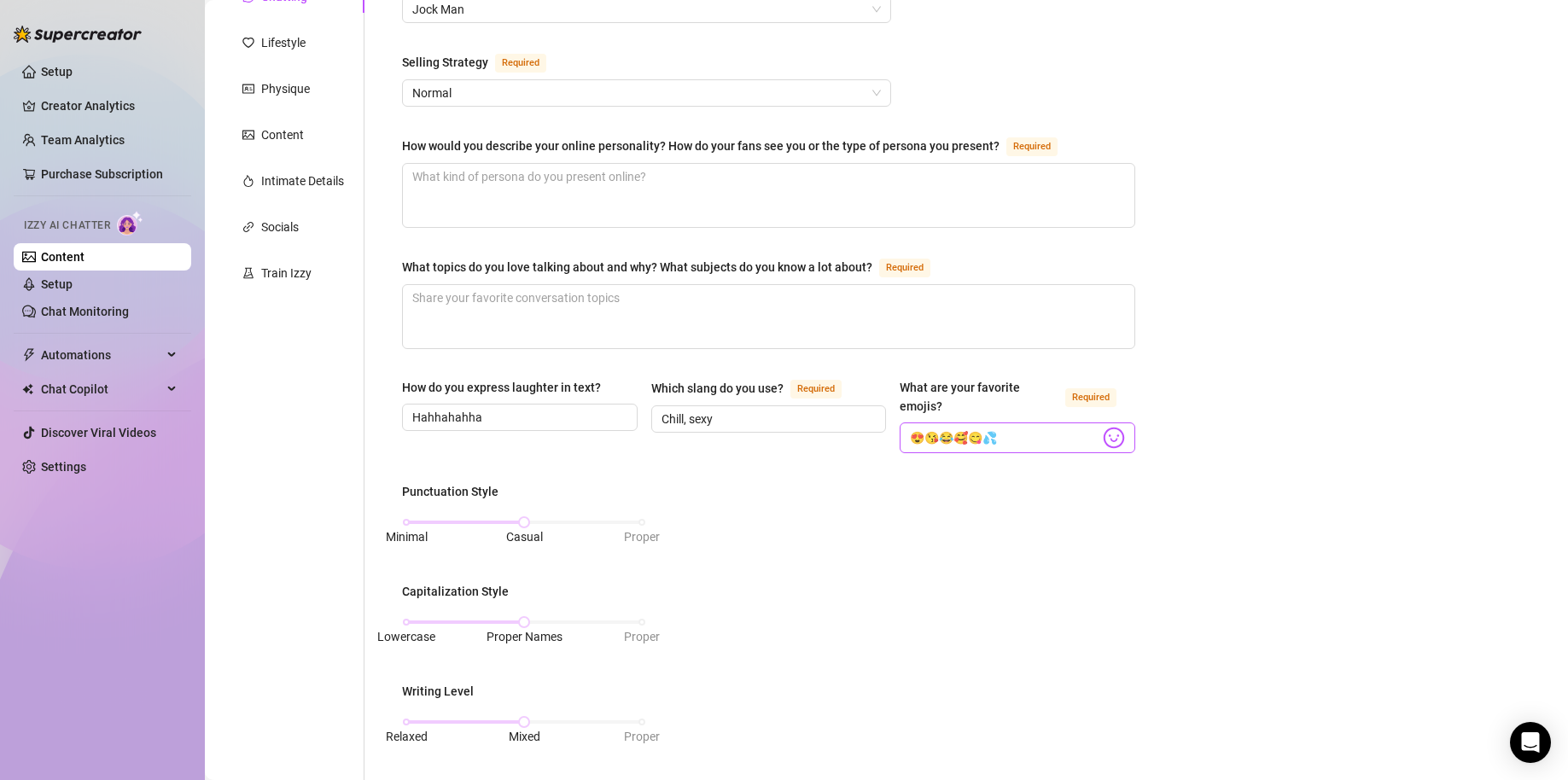
click at [1107, 436] on img at bounding box center [1113, 438] width 23 height 23
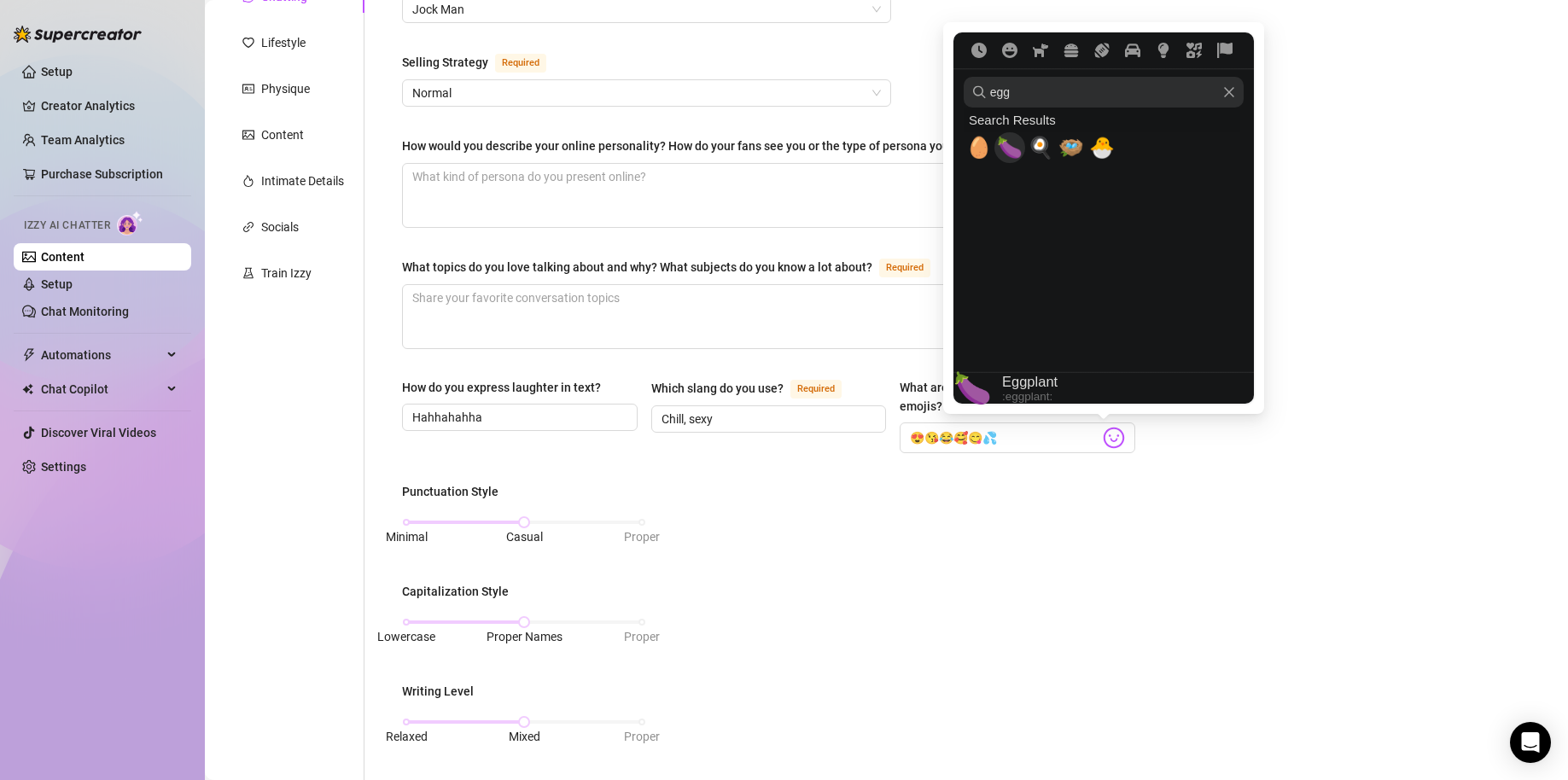
click at [1006, 147] on span "🍆" at bounding box center [1009, 147] width 25 height 23
click at [1228, 93] on icon "Clear" at bounding box center [1229, 92] width 10 height 10
type input "😍😘😂🥰😋💦🍆"
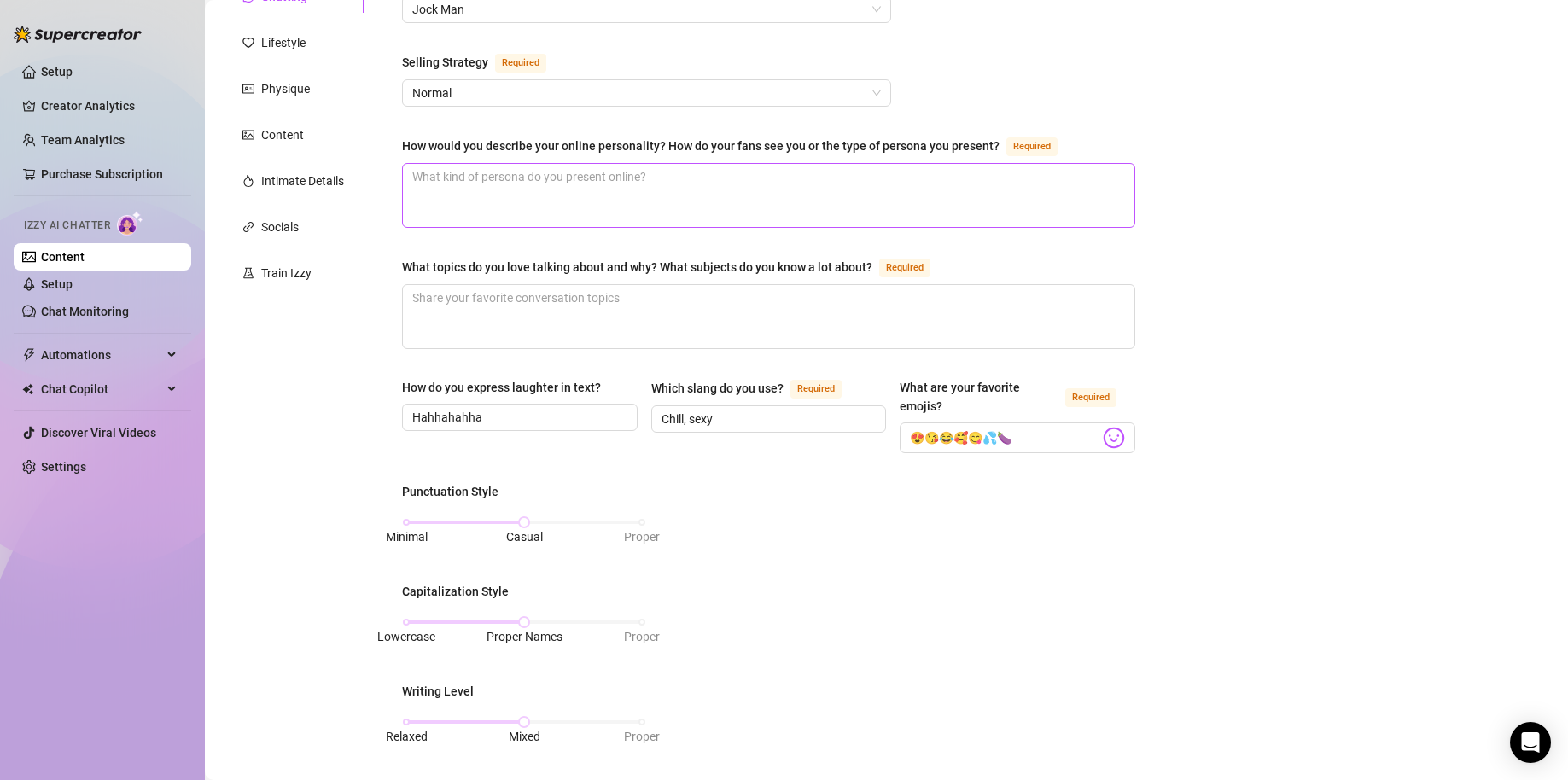
type input "Smirk"
click at [1115, 437] on span "😍😘😂🥰😋💦🍆" at bounding box center [1017, 437] width 236 height 30
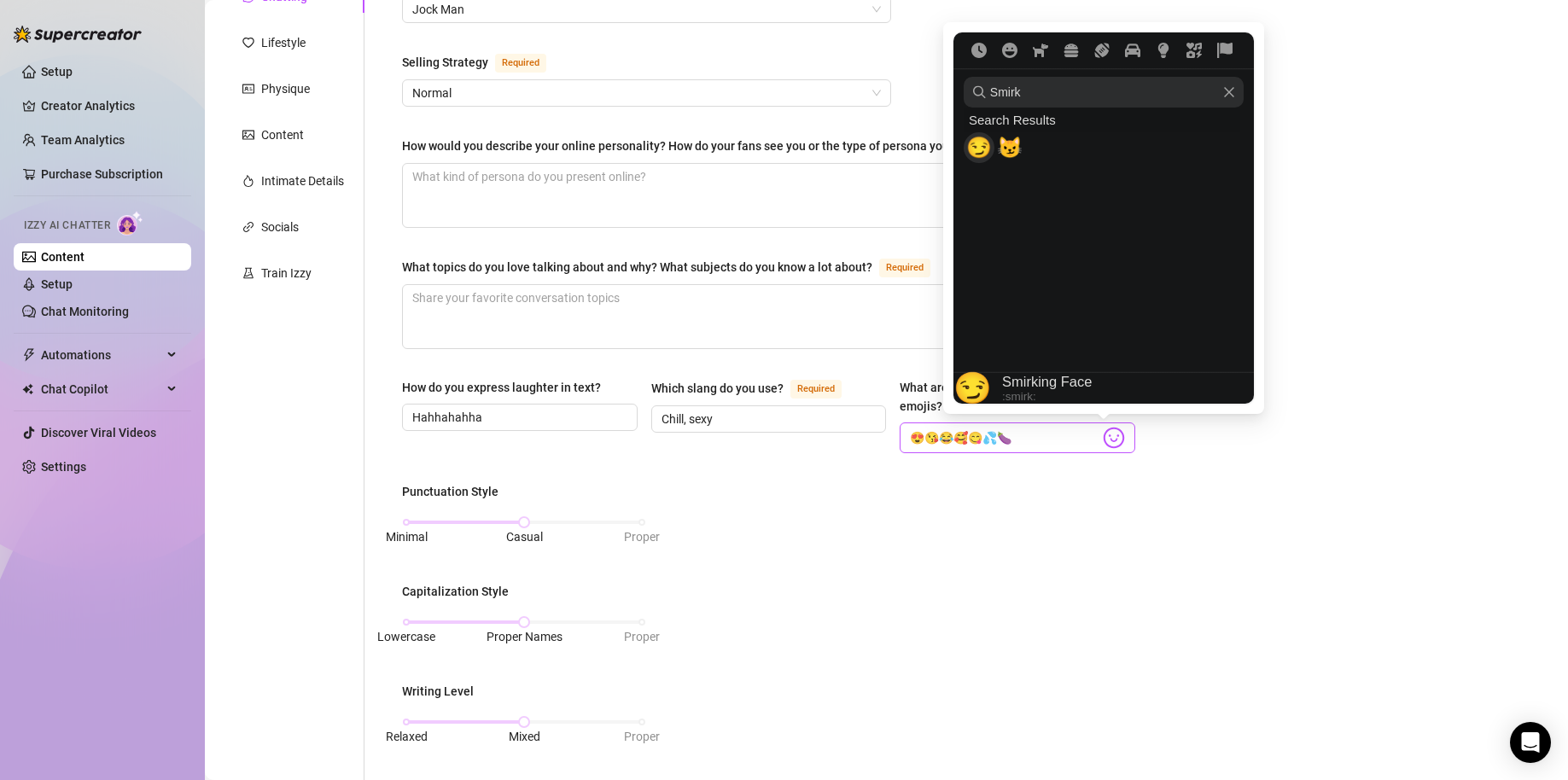
click at [1108, 437] on img at bounding box center [1113, 438] width 23 height 23
click at [986, 145] on span "😏" at bounding box center [978, 147] width 25 height 23
click at [1230, 91] on icon "Clear" at bounding box center [1229, 92] width 10 height 10
type input "😍😘😂🥰😋💦🍆😏"
type input "wink"
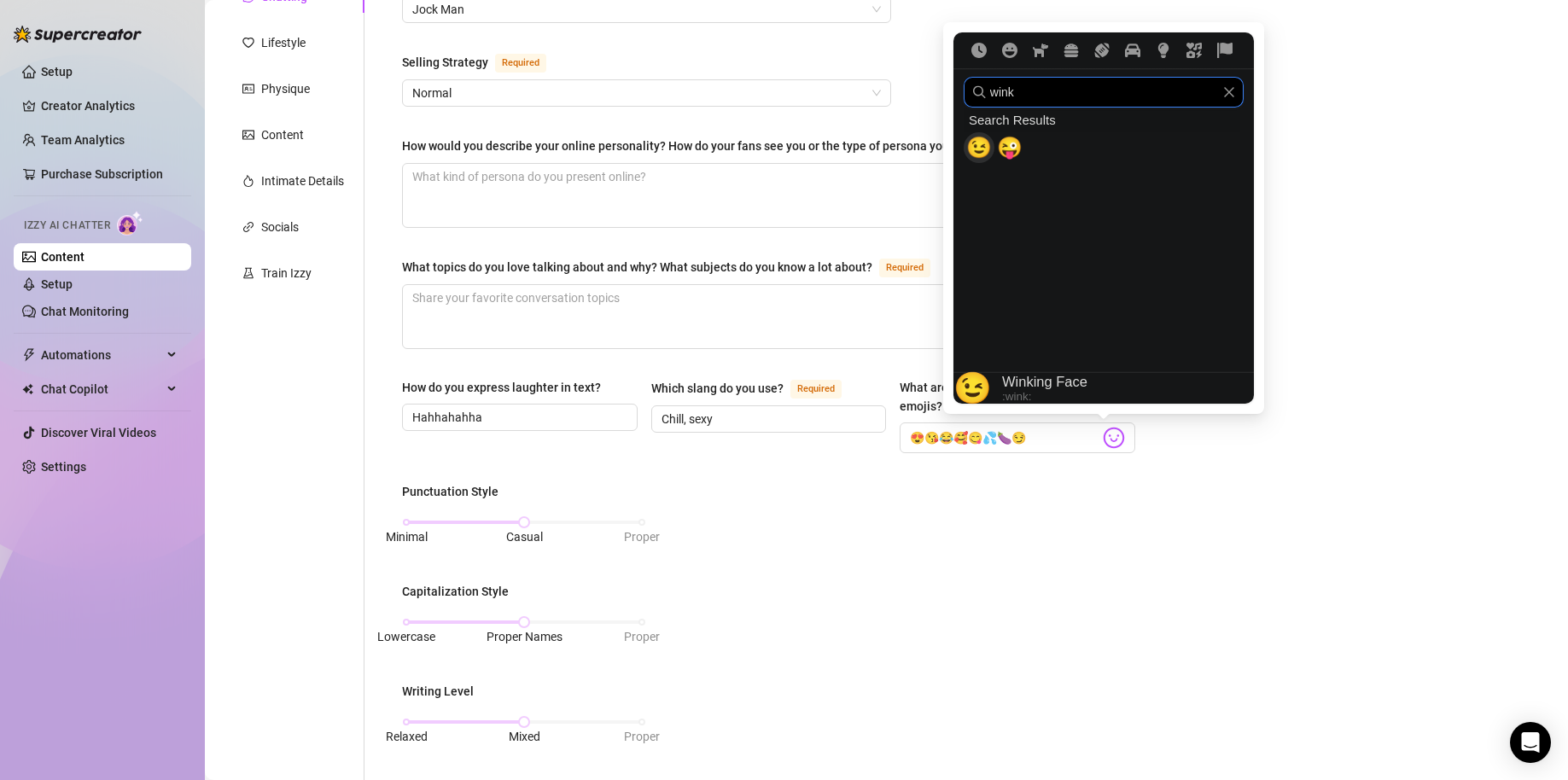
click at [983, 146] on span "😉" at bounding box center [978, 147] width 25 height 23
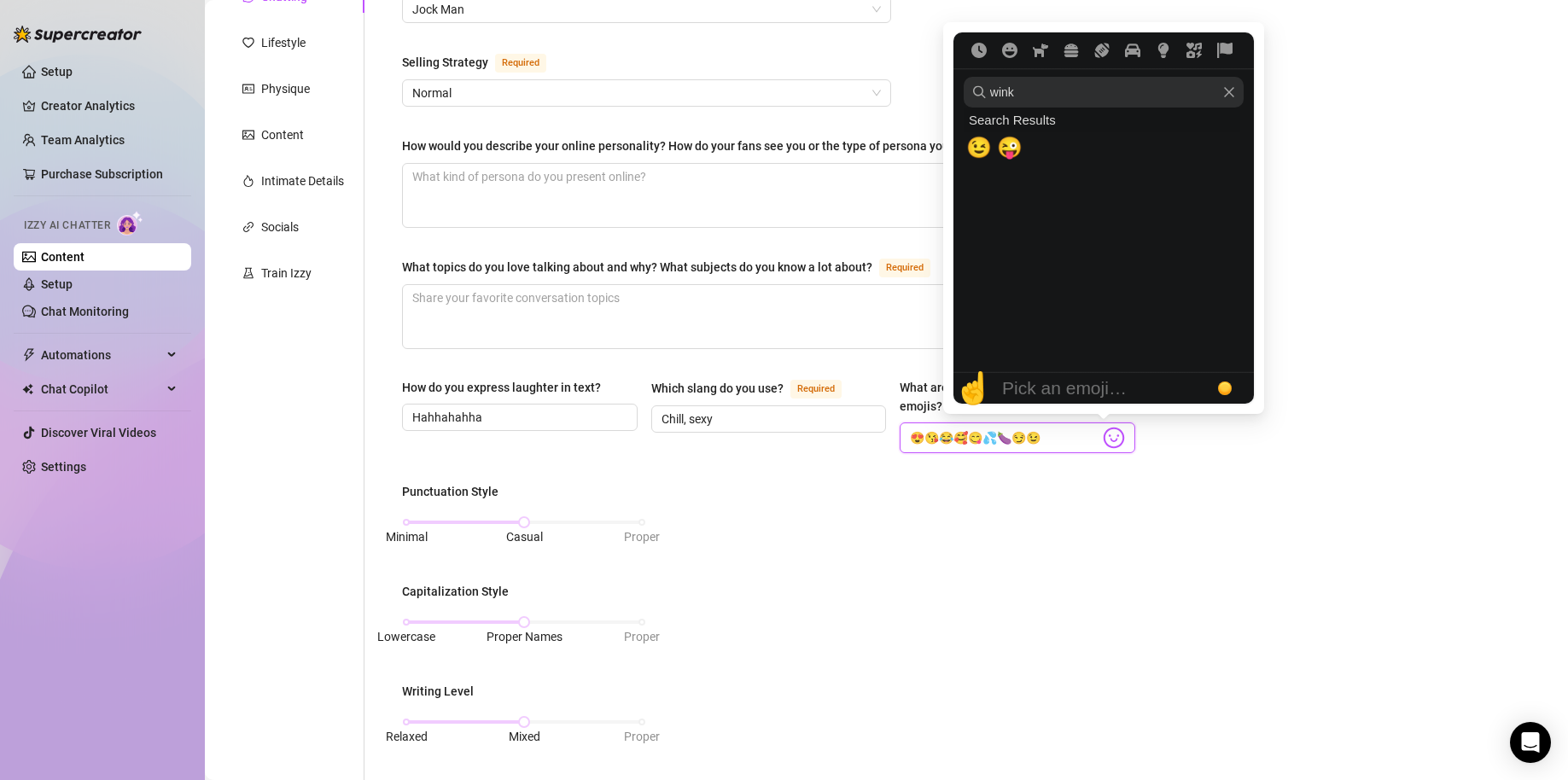
type input "😍😘😂🥰😋💦🍆😏😉"
click at [1325, 576] on div "Bio Import Bio from other creator Personal Info Chatting Lifestyle Physique Con…" at bounding box center [886, 613] width 1329 height 1426
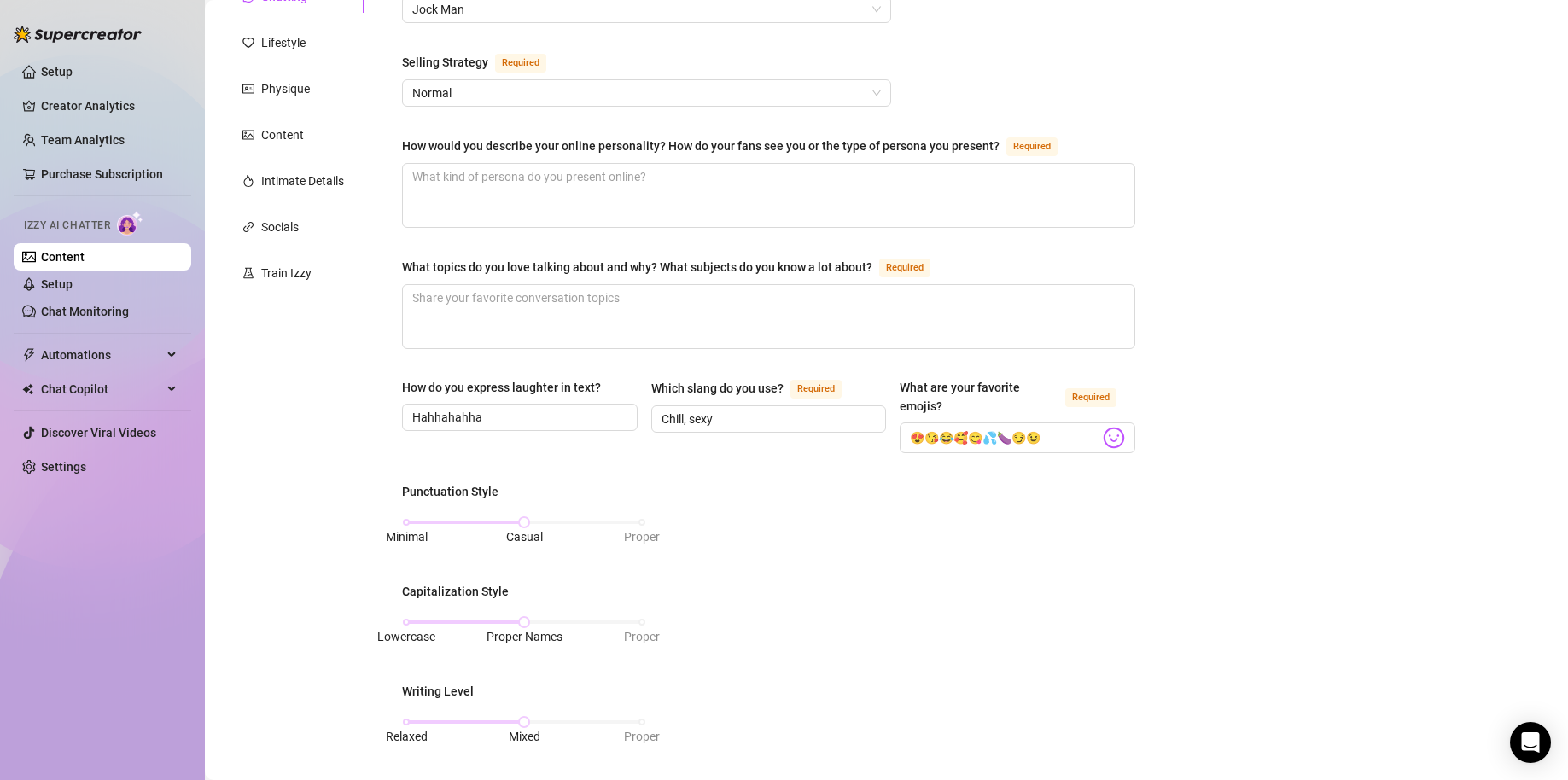
scroll to position [455, 0]
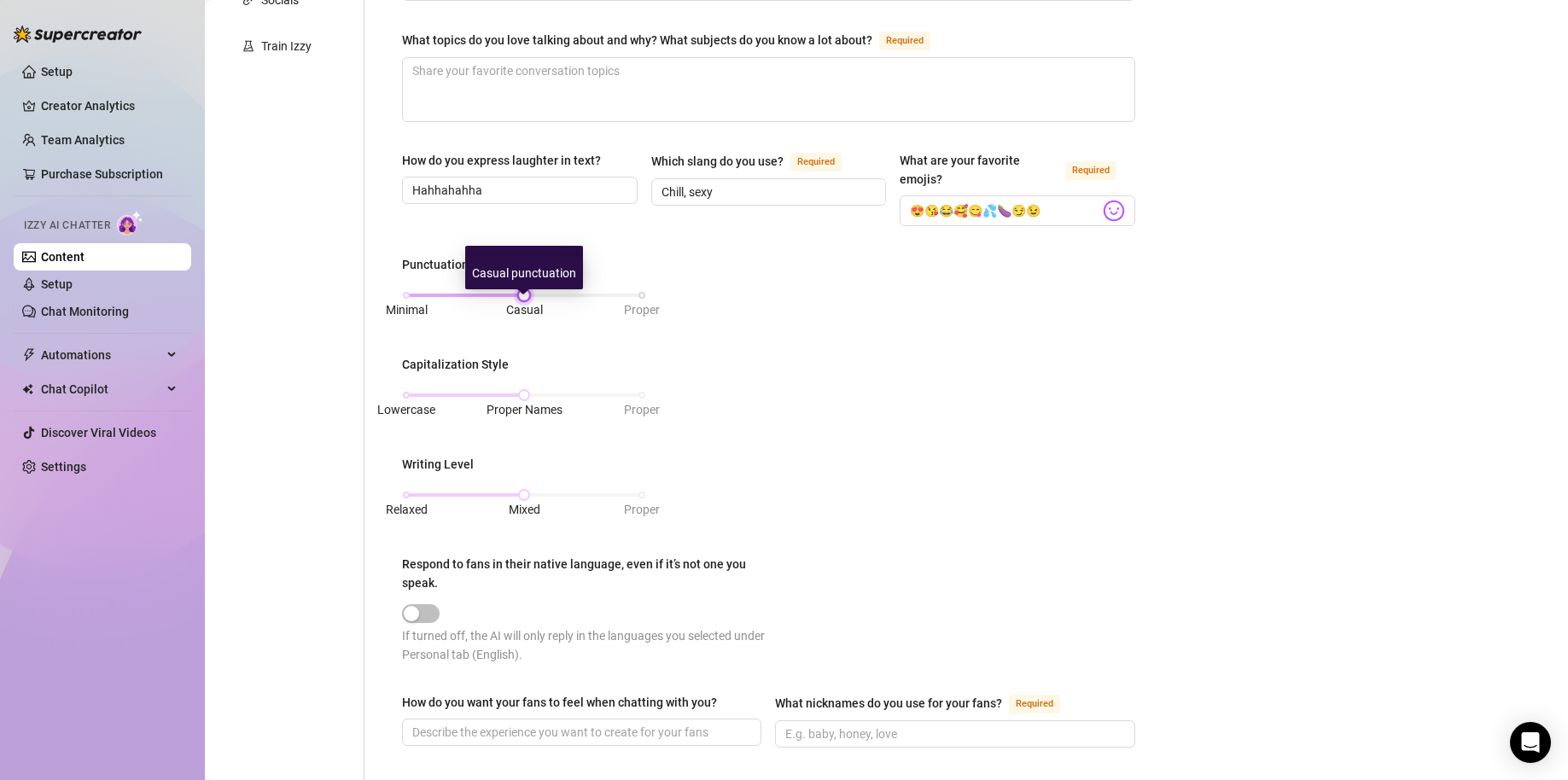
click at [521, 301] on div "Minimal Casual Proper" at bounding box center [523, 296] width 236 height 10
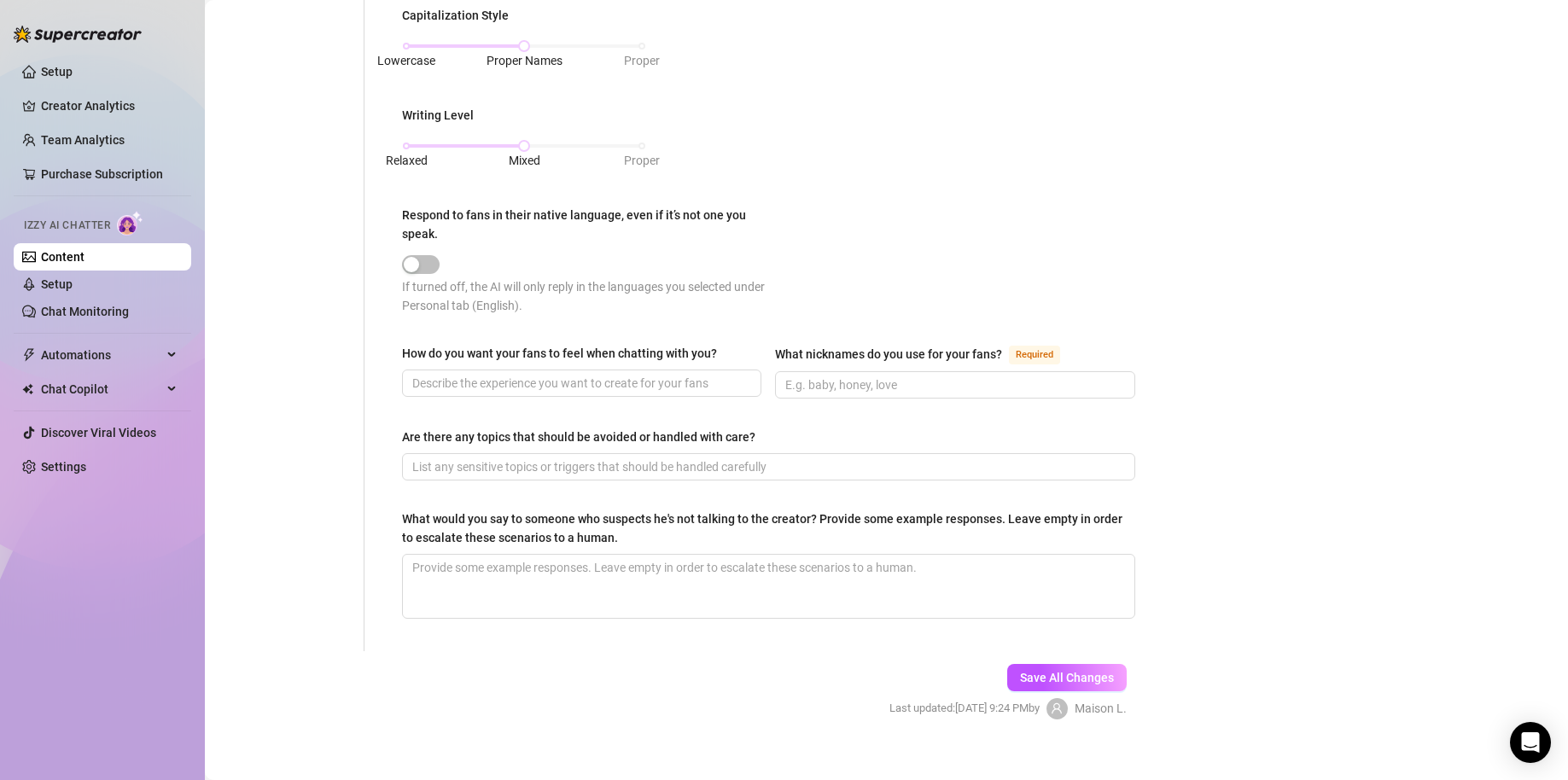
scroll to position [821, 0]
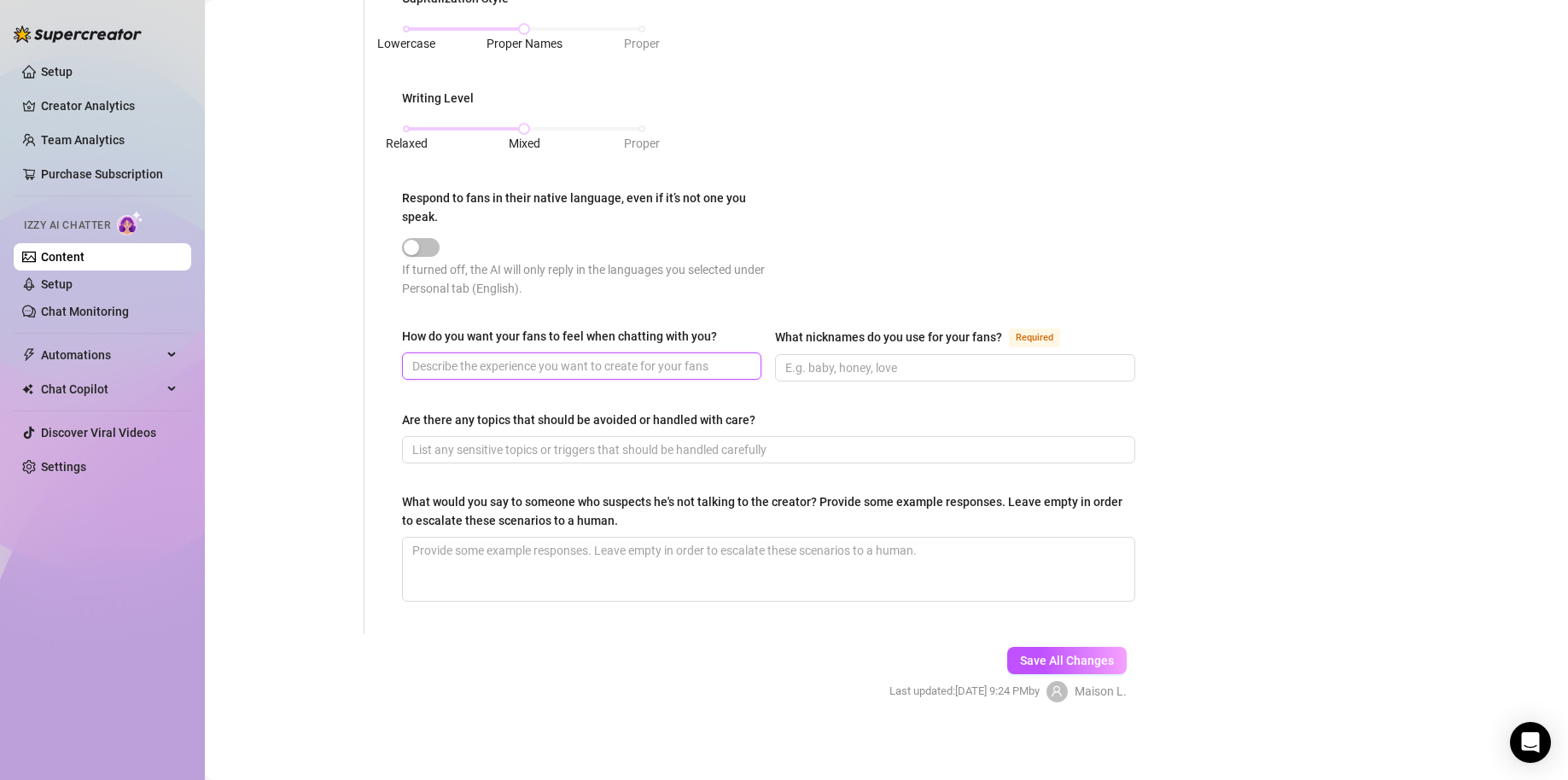
click at [598, 366] on input "How do you want your fans to feel when chatting with you?" at bounding box center [580, 366] width 336 height 19
type input "I want them to feel connected, cared for, like they are the only one."
click at [867, 358] on input "What nicknames do you use for your fans? Required" at bounding box center [953, 368] width 336 height 19
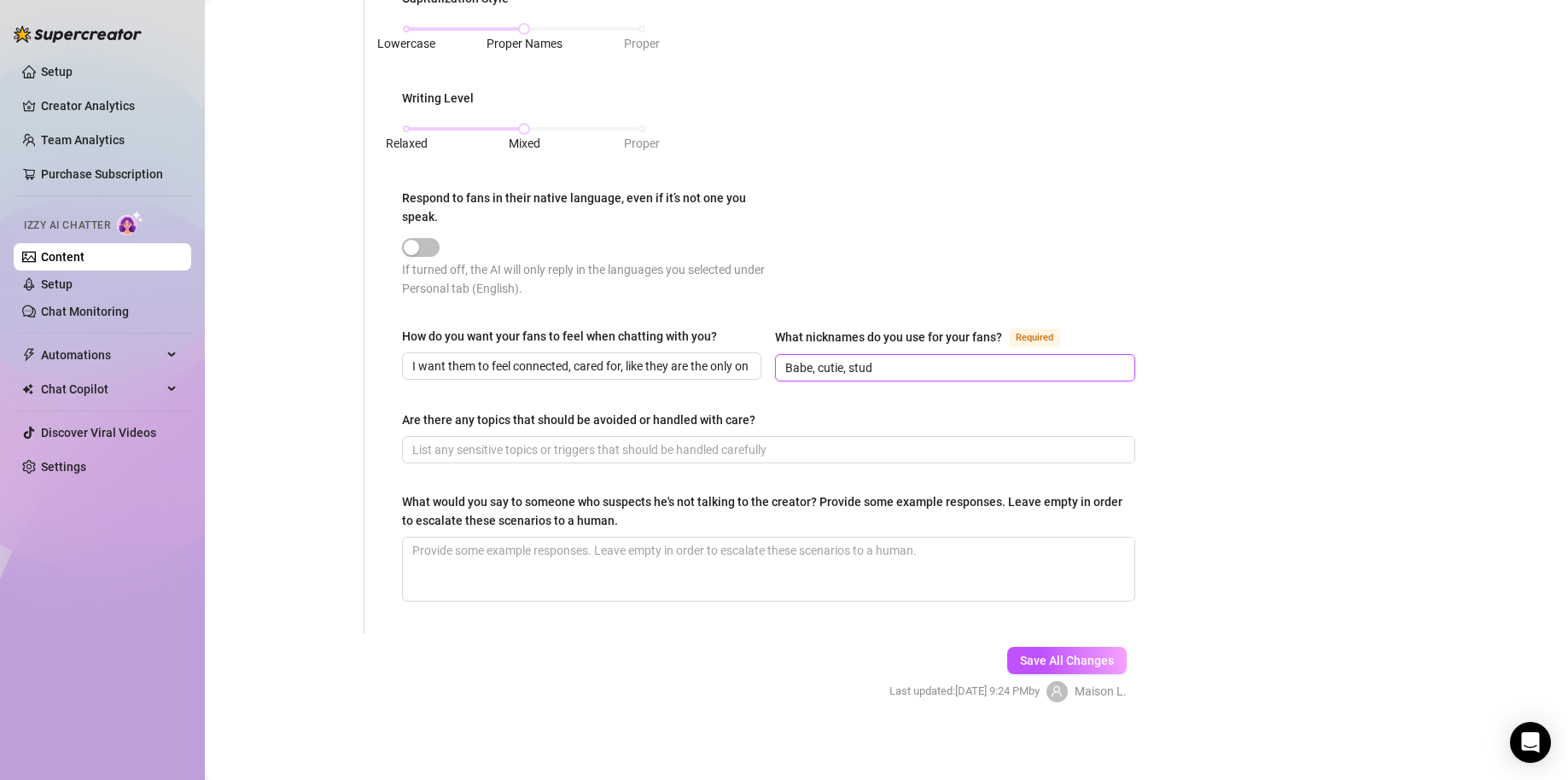
type input "Babe, cutie, stud"
click at [1266, 429] on div "Bio Import Bio from other creator Personal Info Chatting Lifestyle Physique Con…" at bounding box center [886, 20] width 1329 height 1426
click at [674, 445] on input "Are there any topics that should be avoided or handled with care?" at bounding box center [767, 450] width 709 height 19
click at [560, 552] on textarea "What would you say to someone who suspects he's not talking to the creator? Pro…" at bounding box center [767, 570] width 731 height 63
click at [1045, 649] on button "Save All Changes" at bounding box center [1066, 660] width 119 height 27
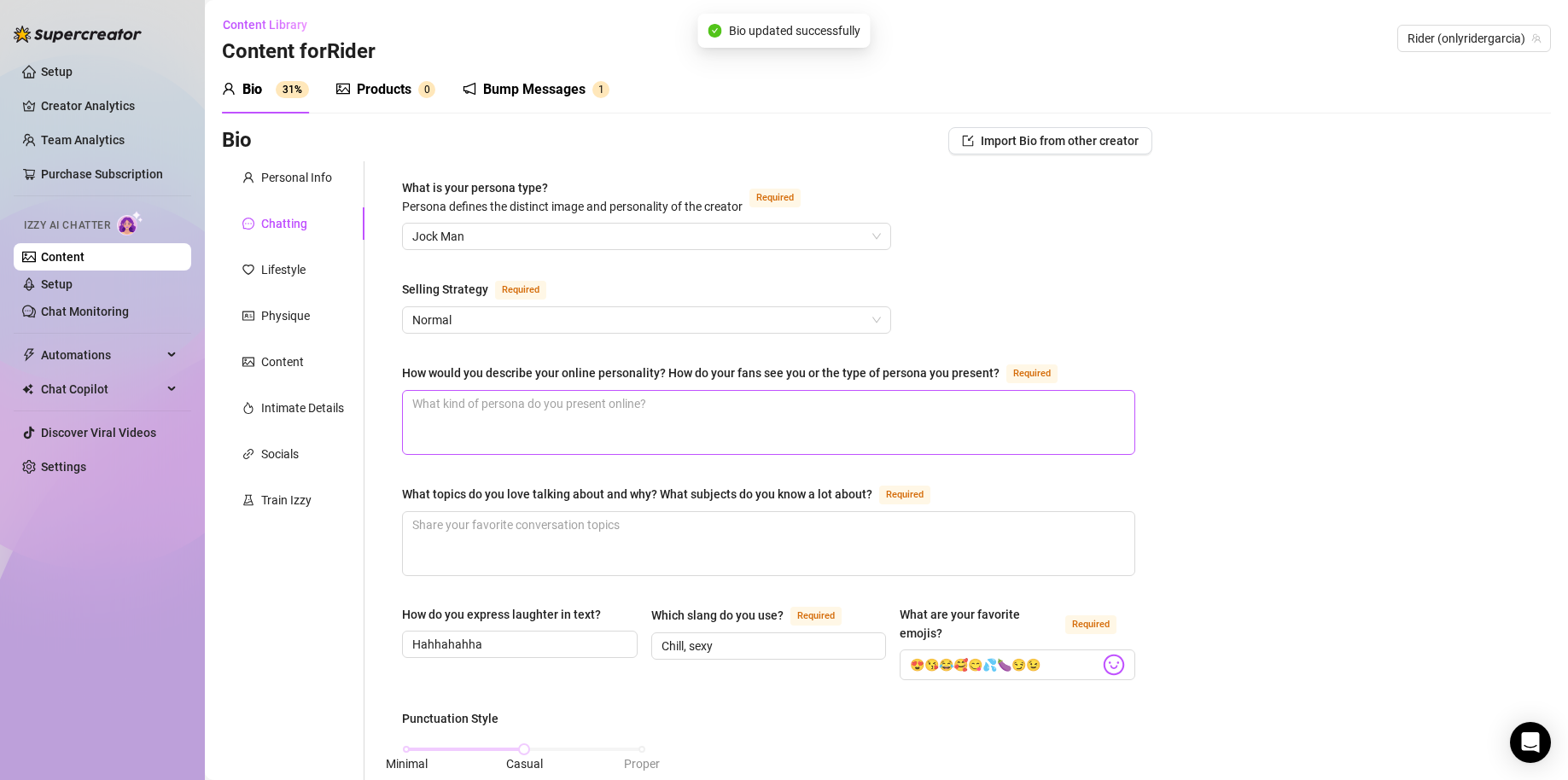
type input "Hahhahahha"
click at [626, 538] on textarea "What topics do you love talking about and why? What subjects do you know a lot …" at bounding box center [767, 544] width 731 height 63
type textarea "M"
type textarea "Mo"
type textarea "Mov"
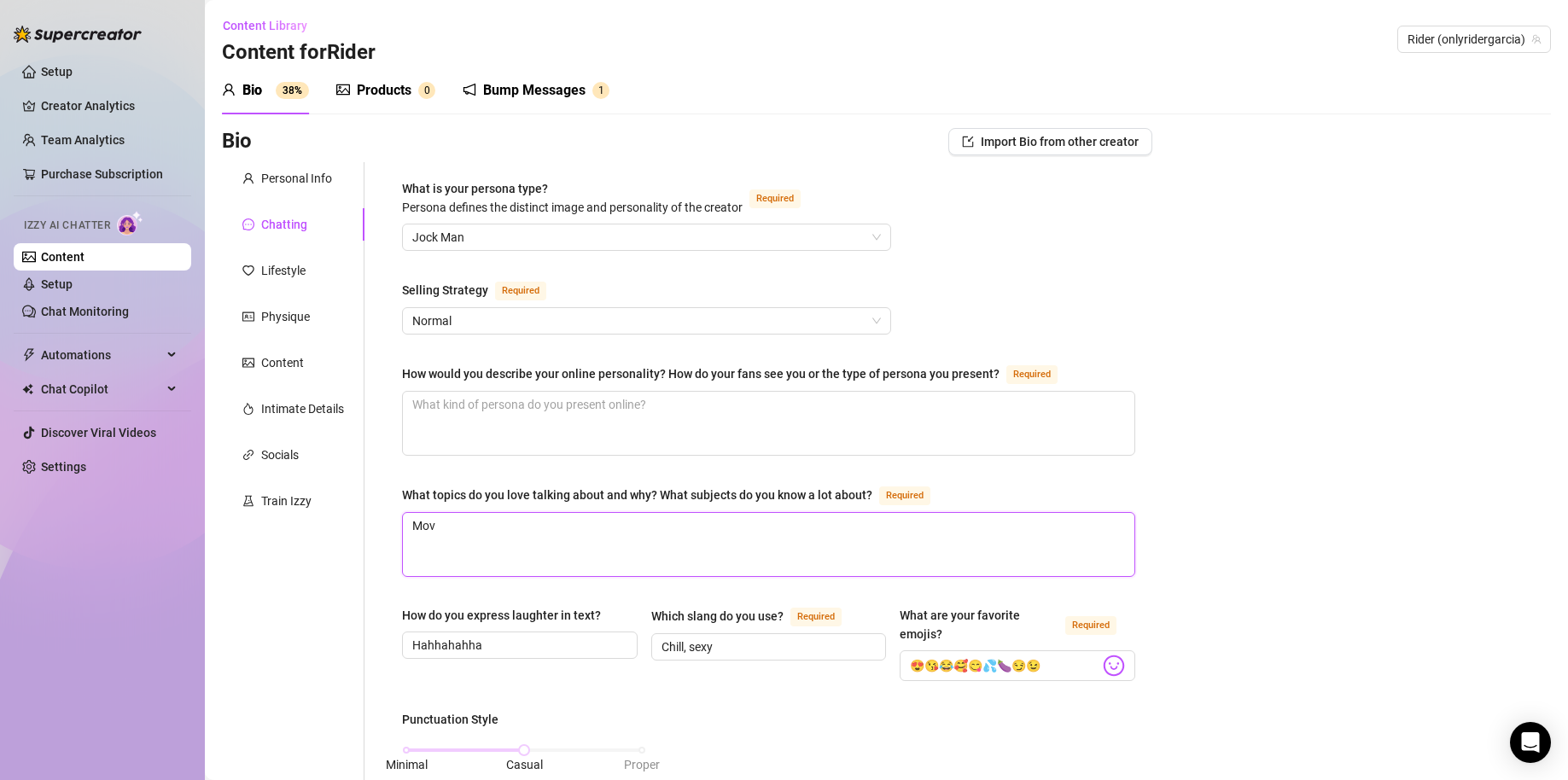
type textarea "Movi"
type textarea "Movie"
type textarea "Movies"
type textarea "Movies,"
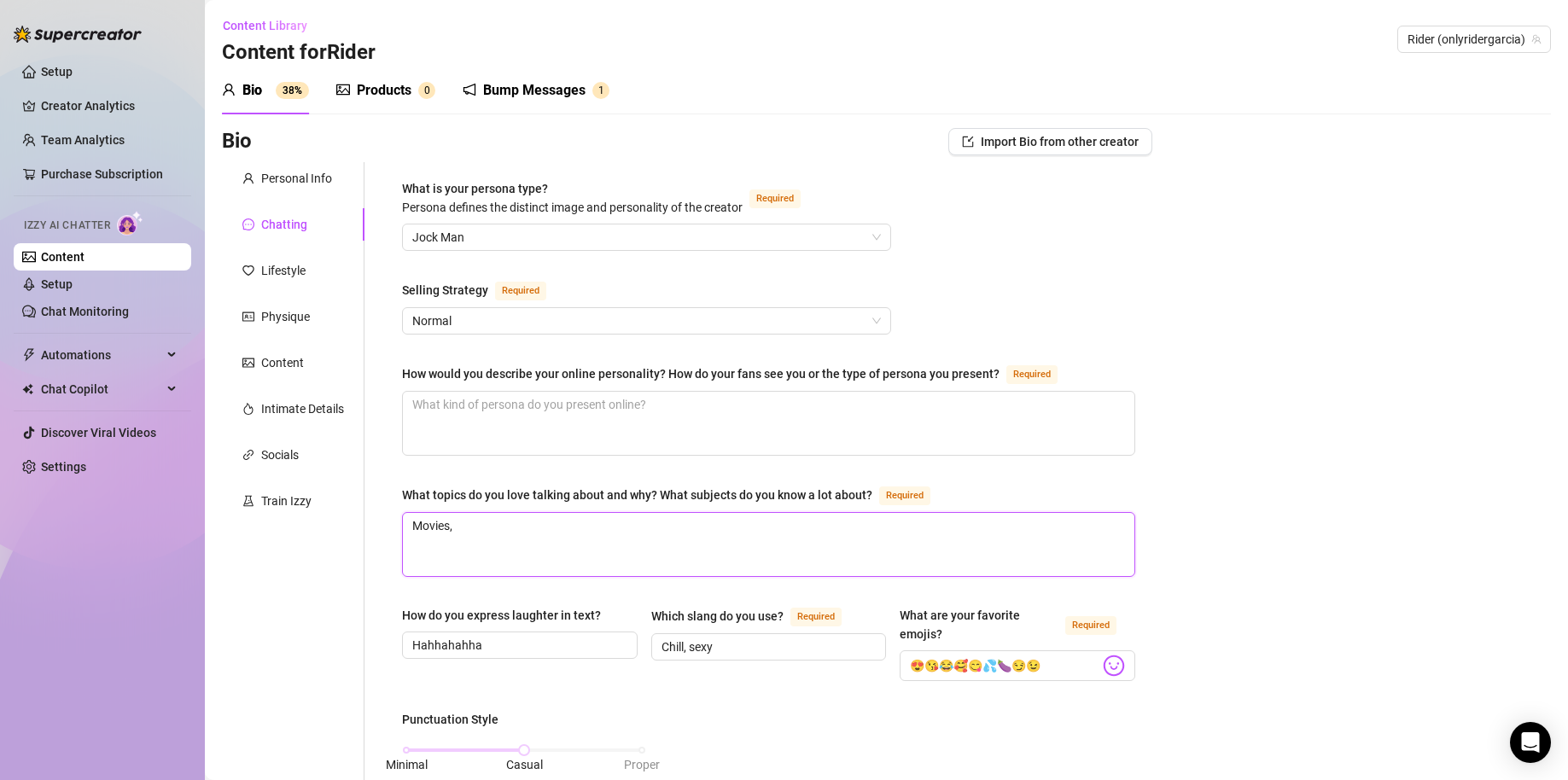
type textarea "Movies, t"
type textarea "Movies, tr"
type textarea "Movies, tra"
type textarea "Movies, trac"
type textarea "Movies, tra"
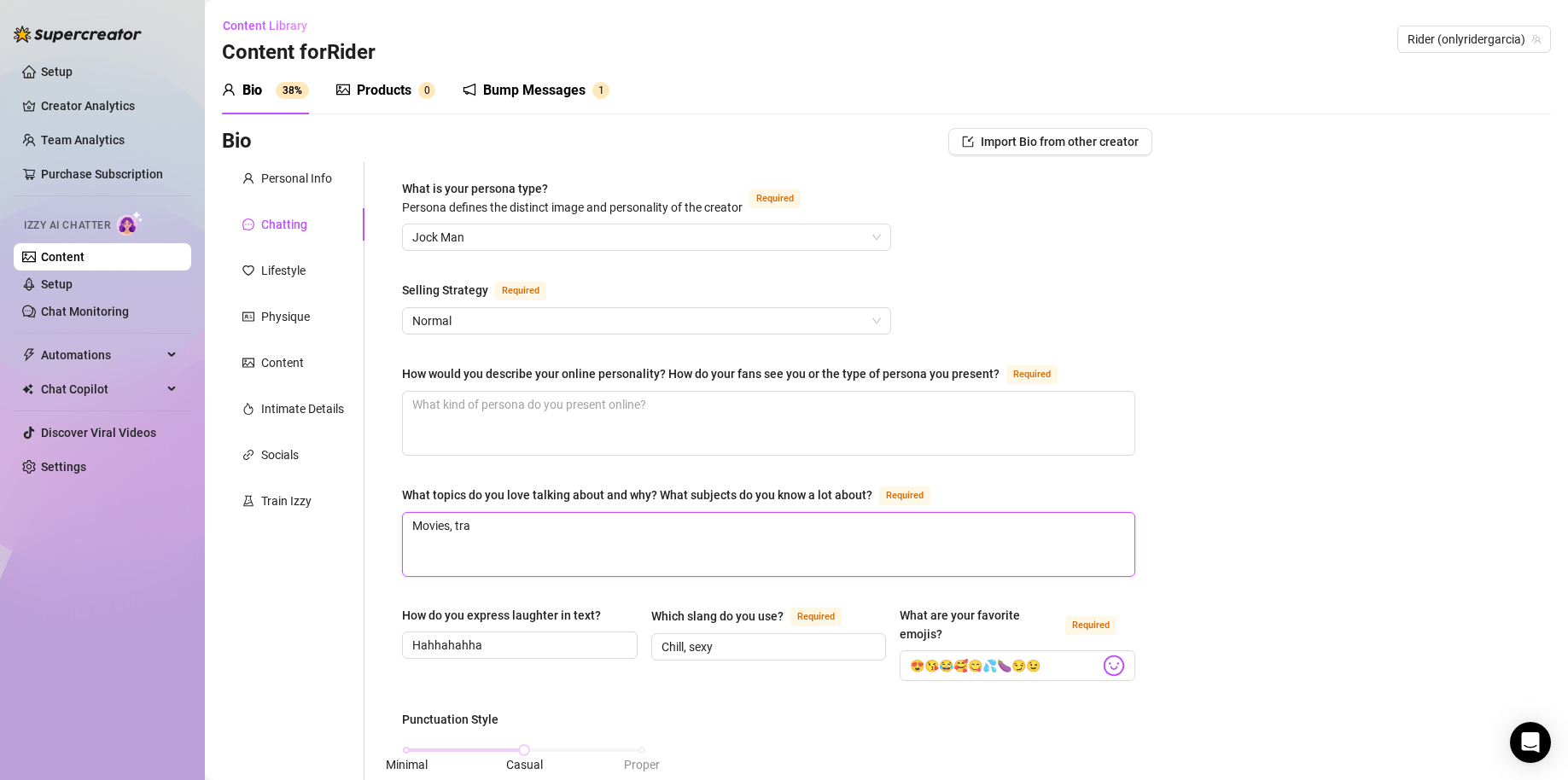
type textarea "Movies, trav"
type textarea "Movies, trave"
type textarea "Movies, travel"
type textarea "Movies, travel,"
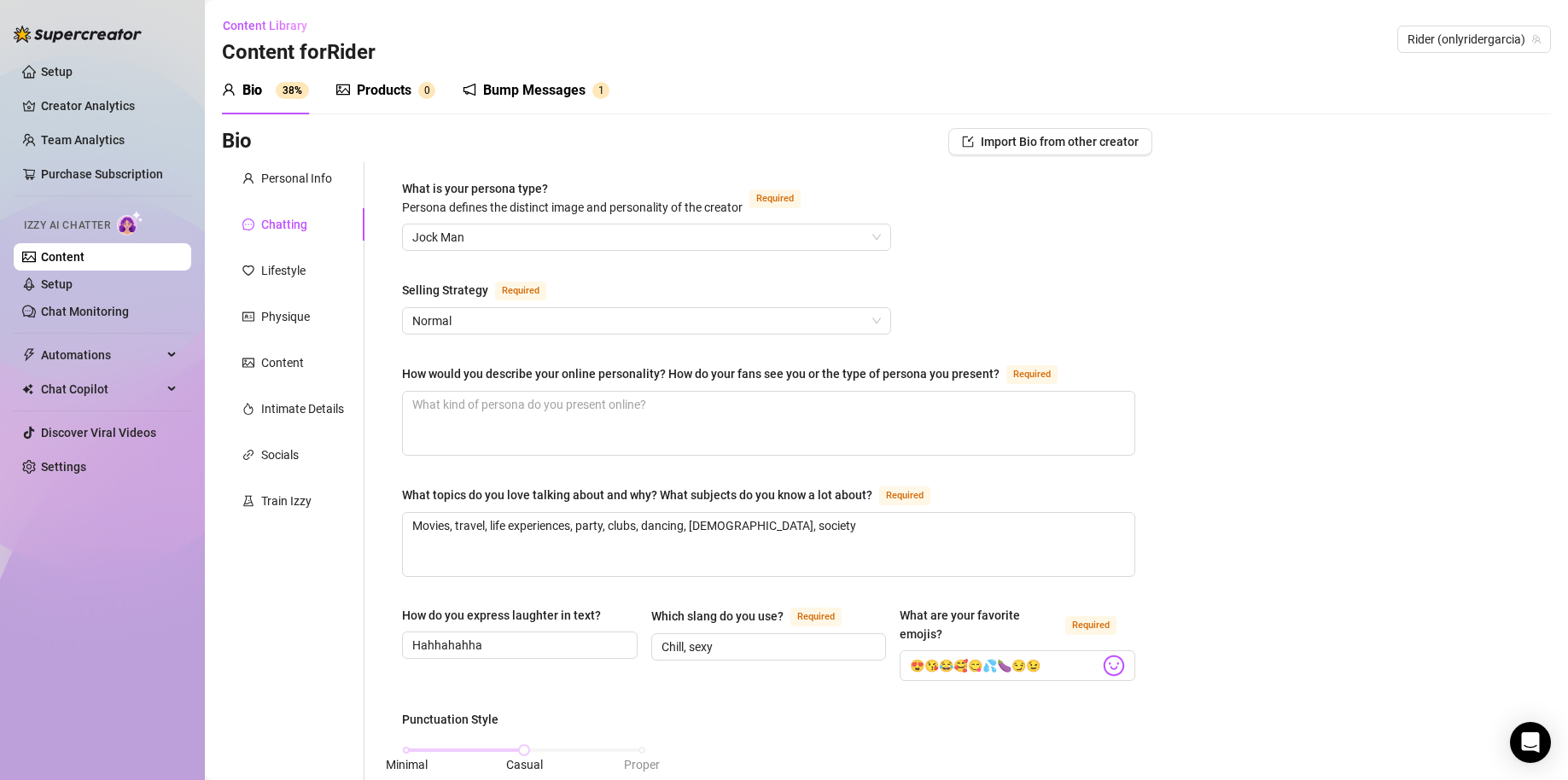
click at [613, 428] on textarea "How would you describe your online personality? How do your fans see you or the…" at bounding box center [767, 423] width 731 height 63
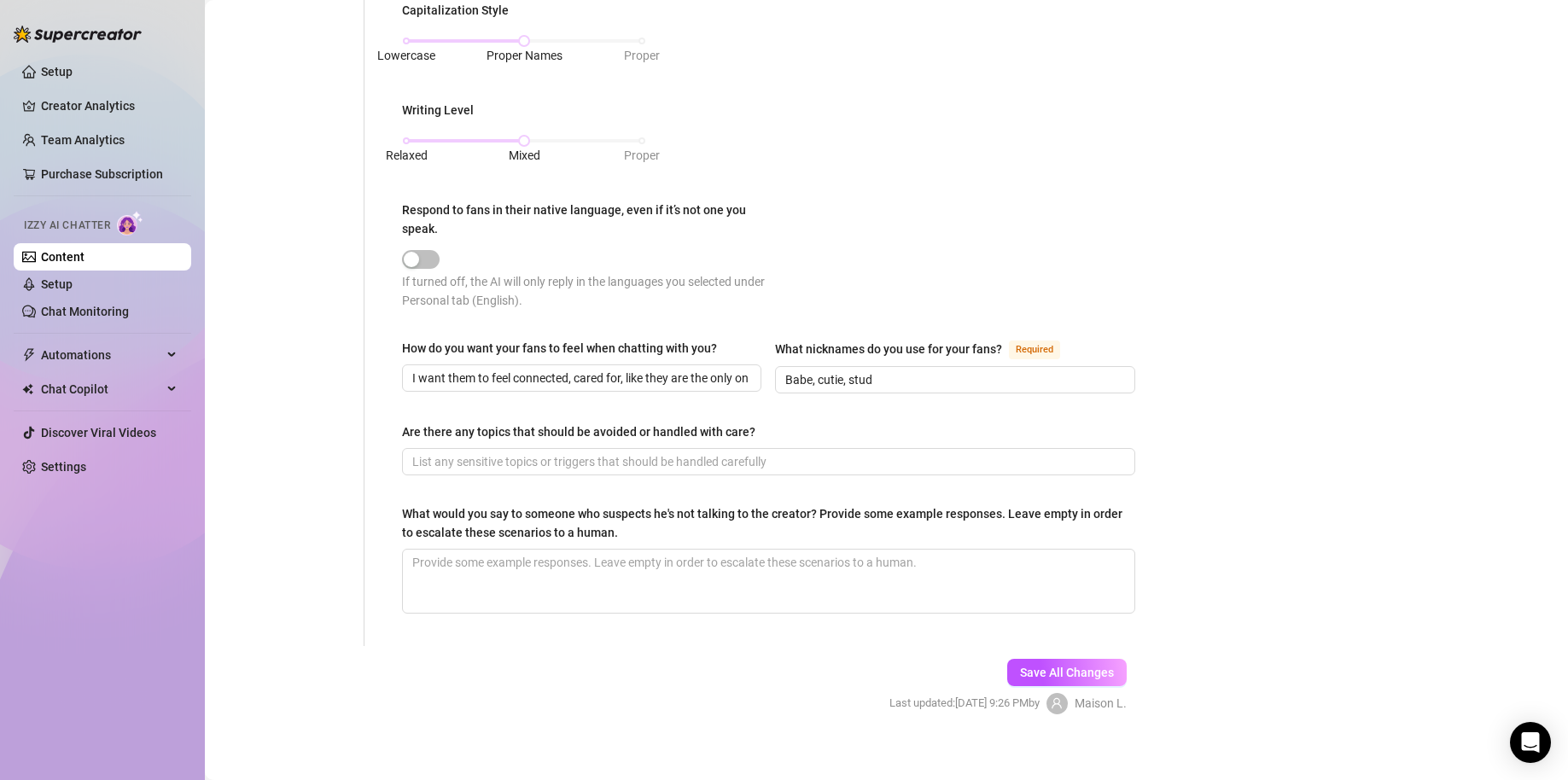
scroll to position [821, 0]
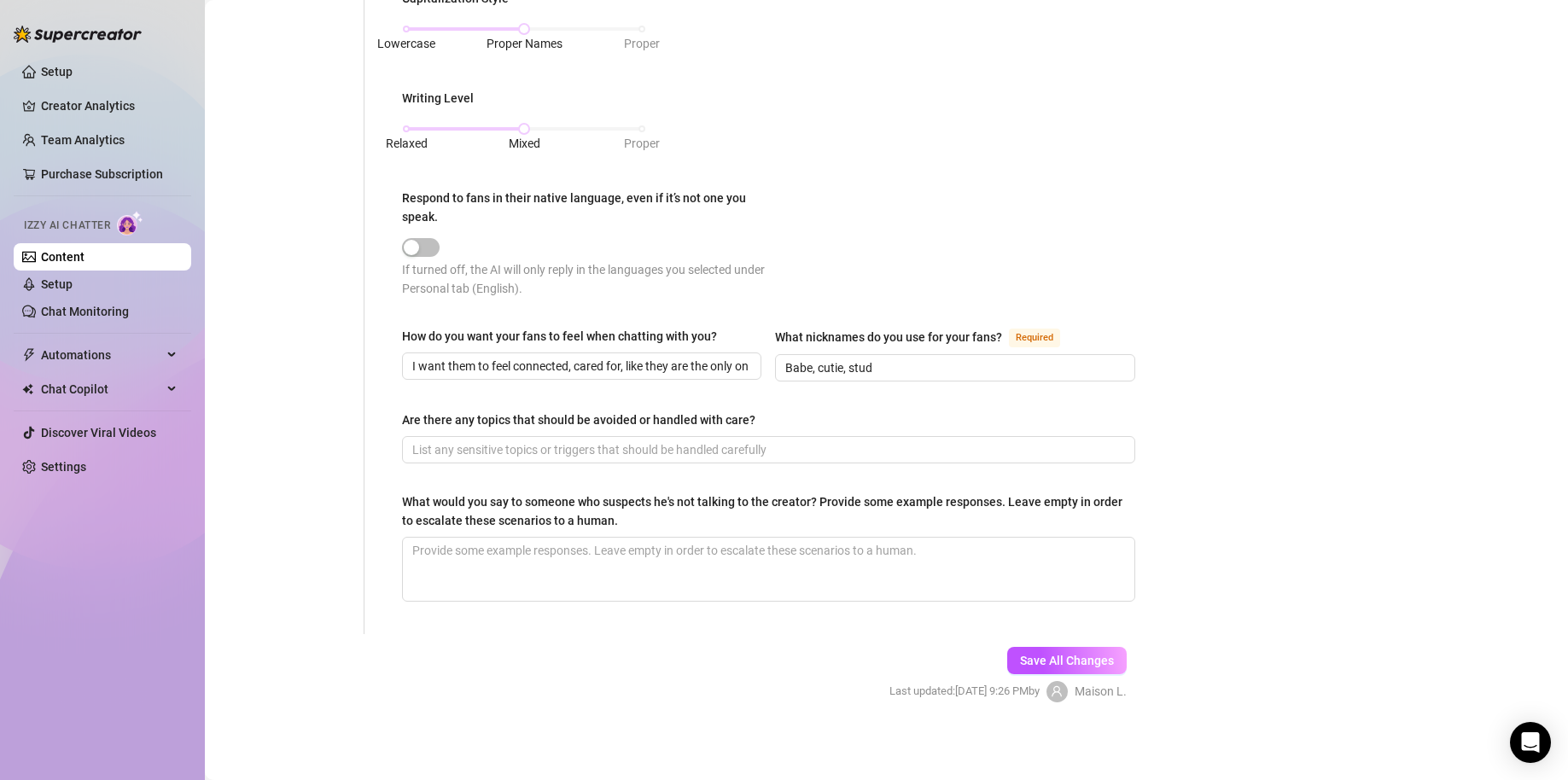
click at [1048, 640] on div "Save All Changes Last updated: Aug 25, 2025 9:26 PM by Maison L." at bounding box center [1008, 674] width 289 height 81
click at [1053, 657] on span "Save All Changes" at bounding box center [1066, 661] width 94 height 14
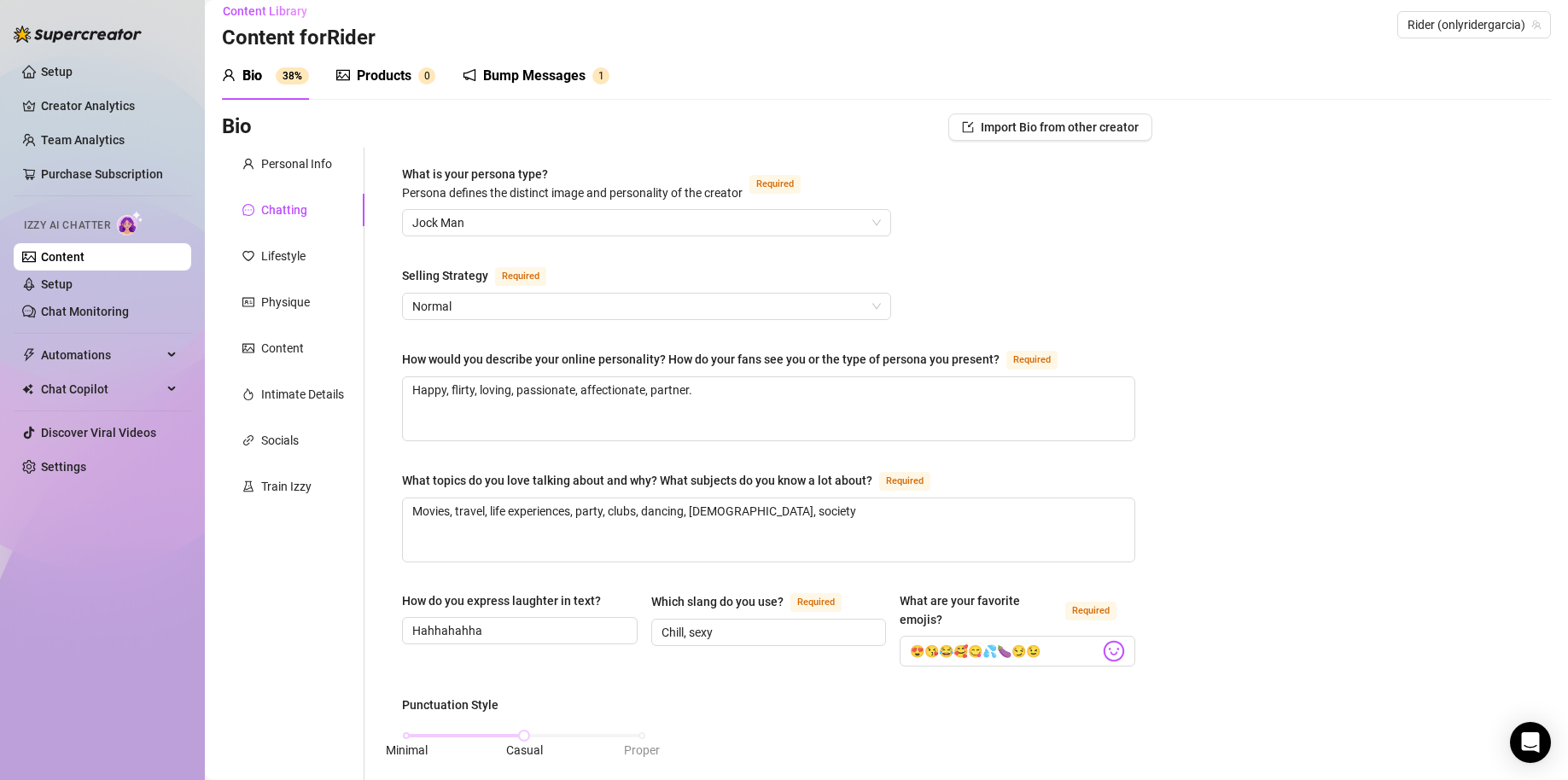
scroll to position [0, 0]
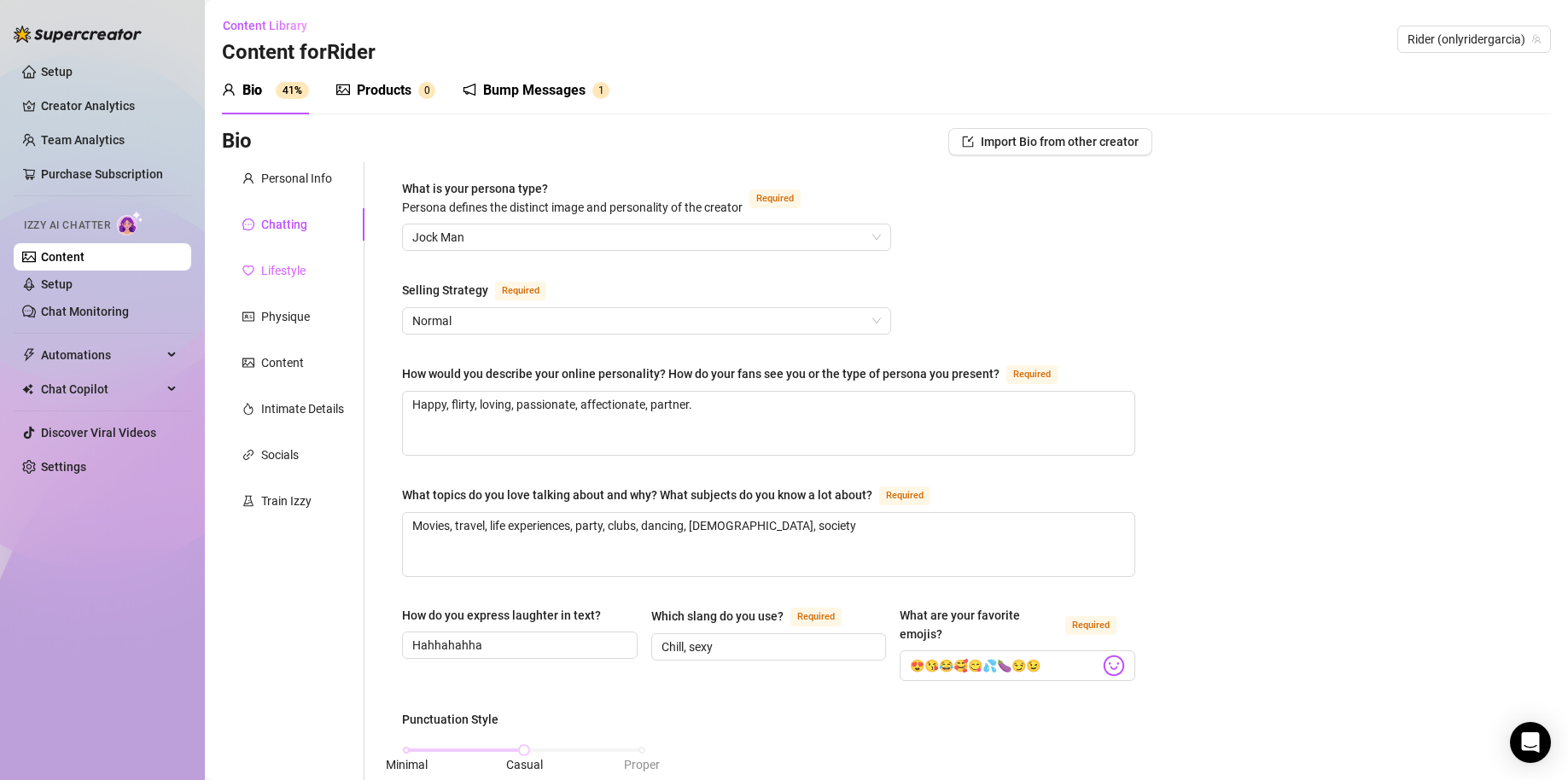
click at [318, 263] on div "Lifestyle" at bounding box center [293, 270] width 143 height 32
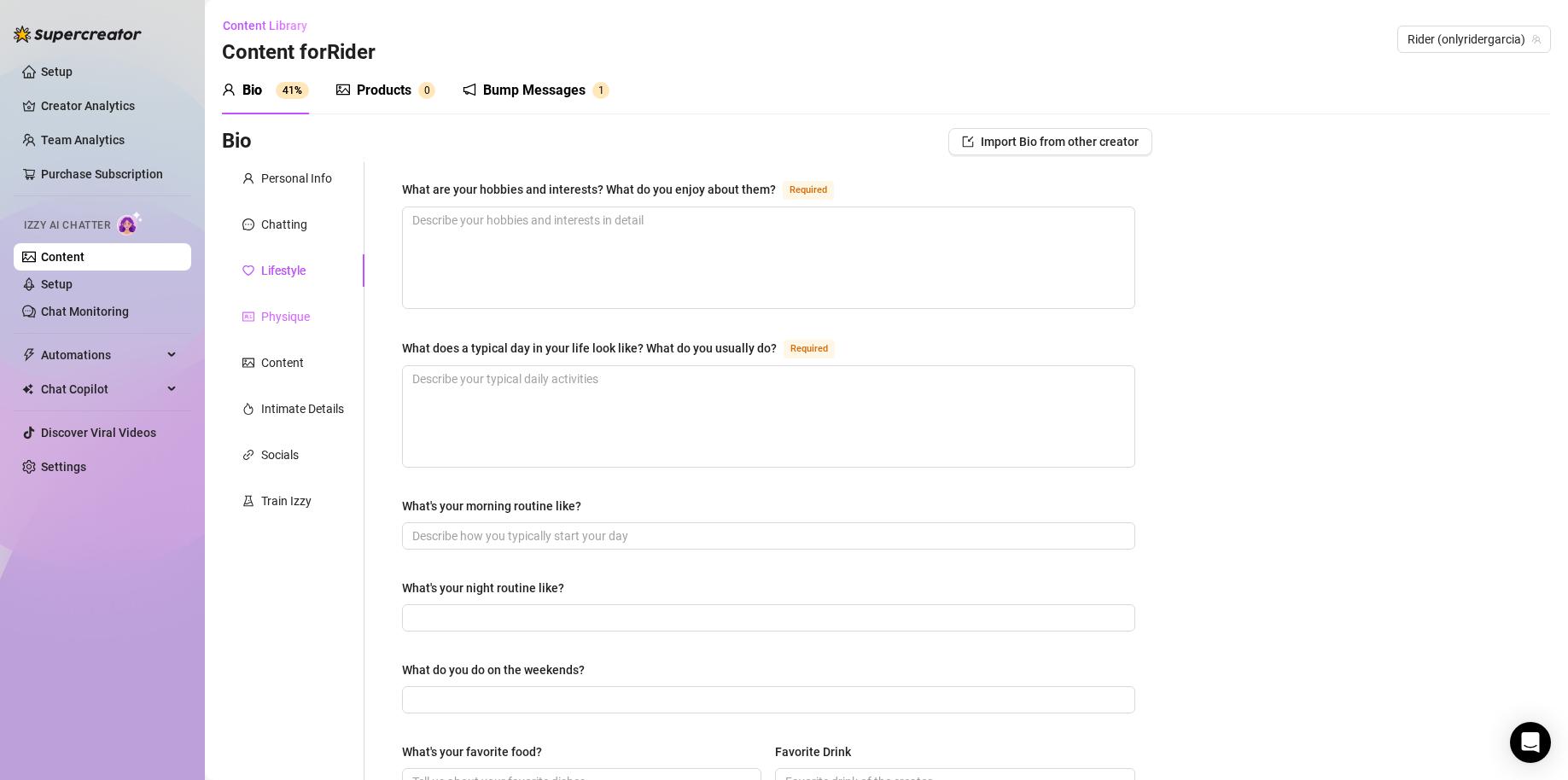
click at [318, 315] on div "Physique" at bounding box center [293, 317] width 143 height 32
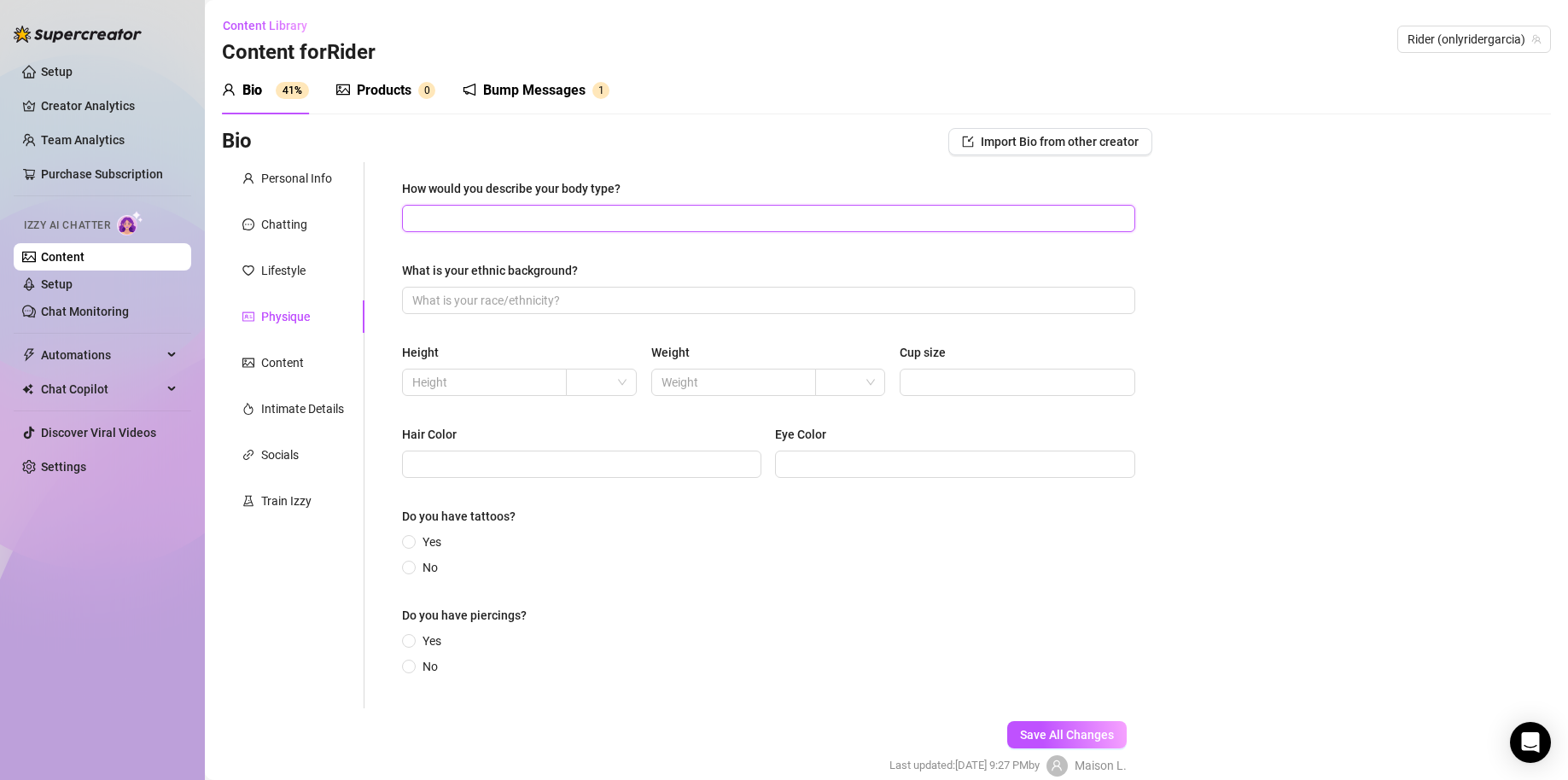
click at [570, 218] on input "How would you describe your body type?" at bounding box center [767, 219] width 709 height 19
click at [538, 304] on input "What is your ethnic background?" at bounding box center [767, 301] width 709 height 19
click at [613, 390] on span at bounding box center [601, 382] width 50 height 25
click at [616, 426] on div "cm" at bounding box center [599, 416] width 63 height 27
click at [490, 380] on input "text" at bounding box center [482, 383] width 141 height 19
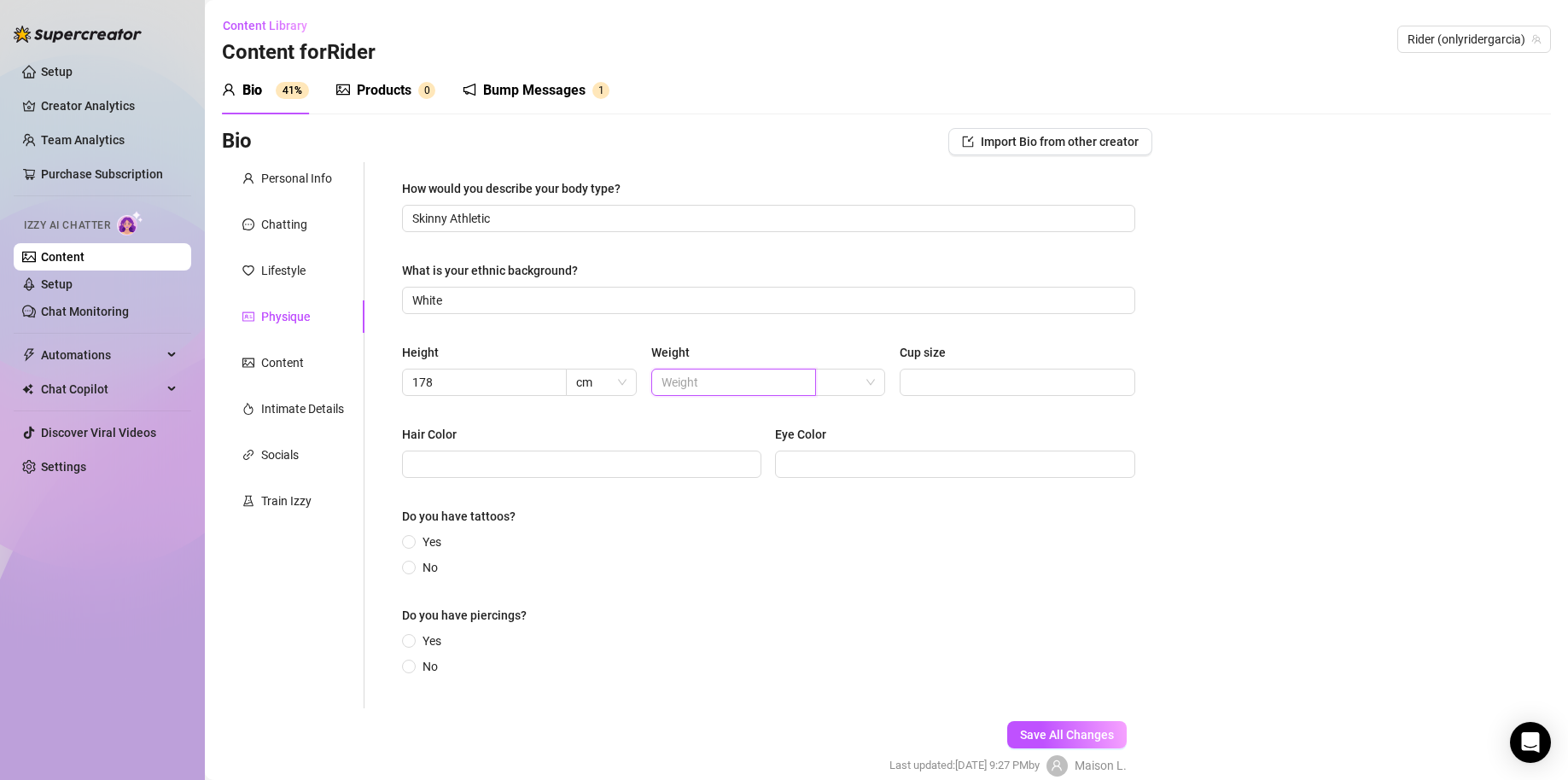
click at [748, 375] on input "text" at bounding box center [732, 383] width 141 height 19
click at [849, 370] on input "search" at bounding box center [842, 382] width 35 height 25
click at [849, 427] on div "kg" at bounding box center [844, 416] width 63 height 27
click at [591, 473] on input "Hair Color" at bounding box center [580, 464] width 336 height 19
click at [809, 452] on span at bounding box center [953, 463] width 359 height 27
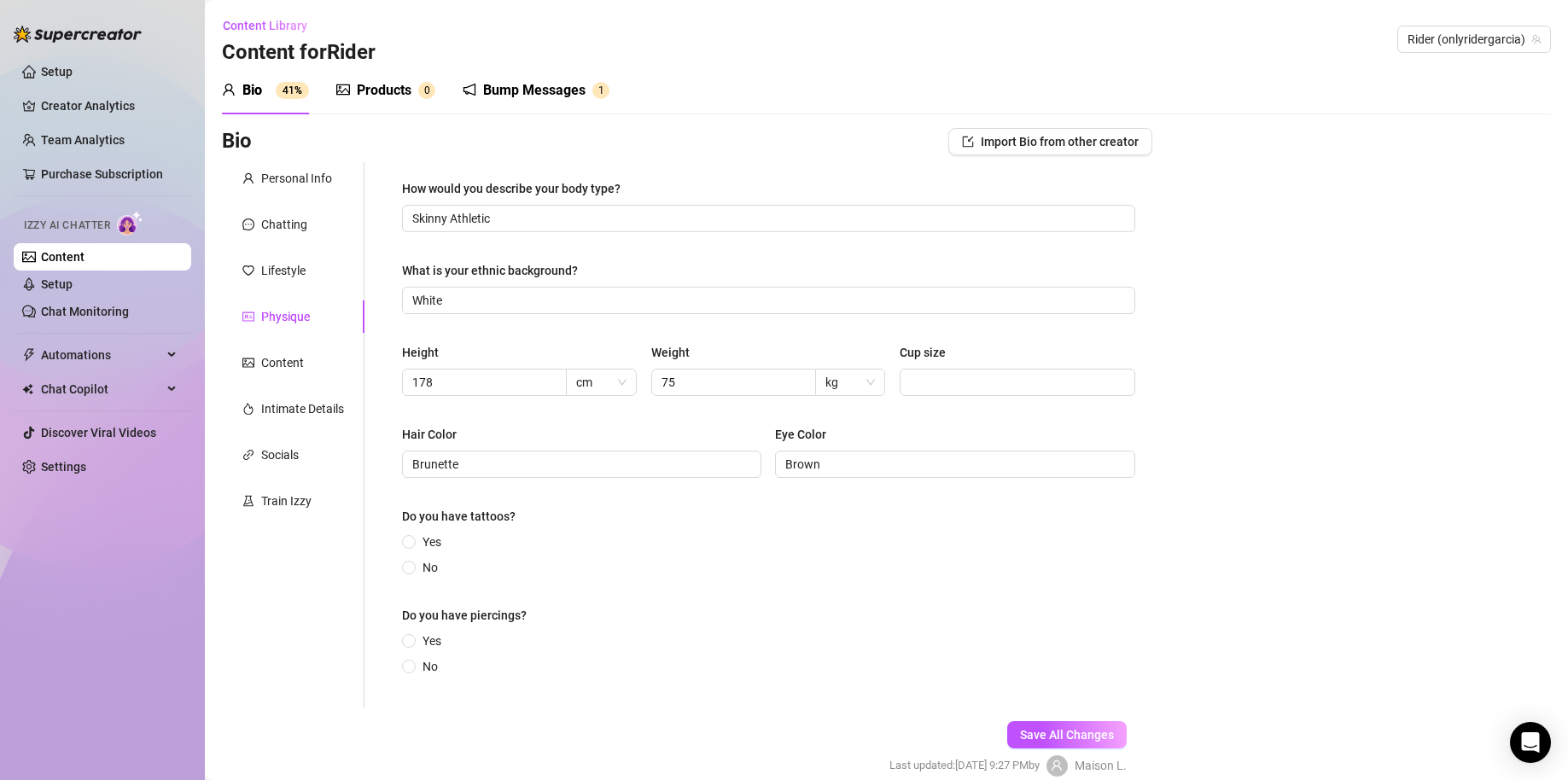
click at [641, 554] on div "Yes No" at bounding box center [767, 555] width 733 height 44
click at [421, 566] on span "No" at bounding box center [429, 568] width 29 height 19
click at [413, 566] on input "No" at bounding box center [409, 569] width 7 height 11
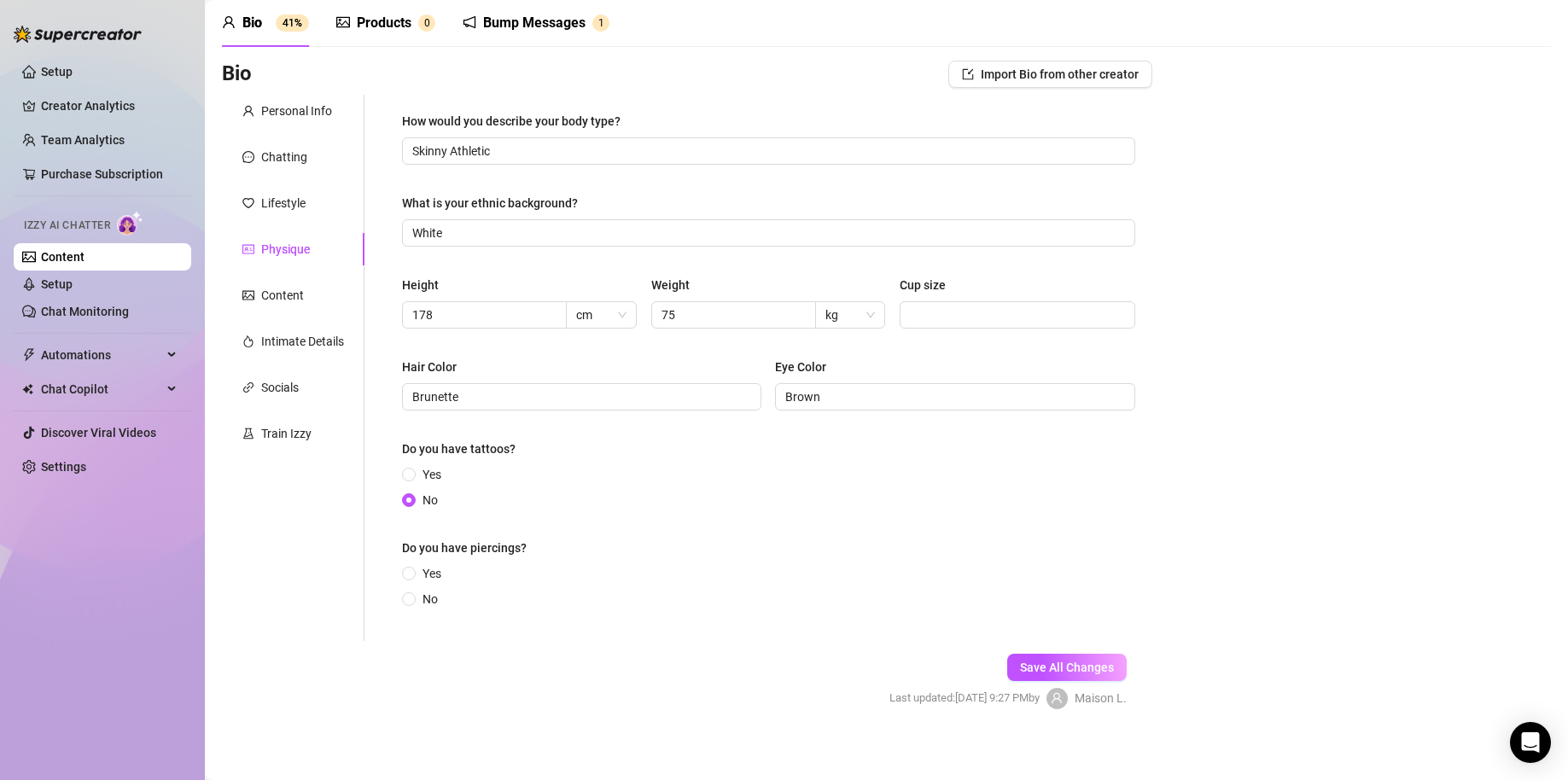
scroll to position [77, 0]
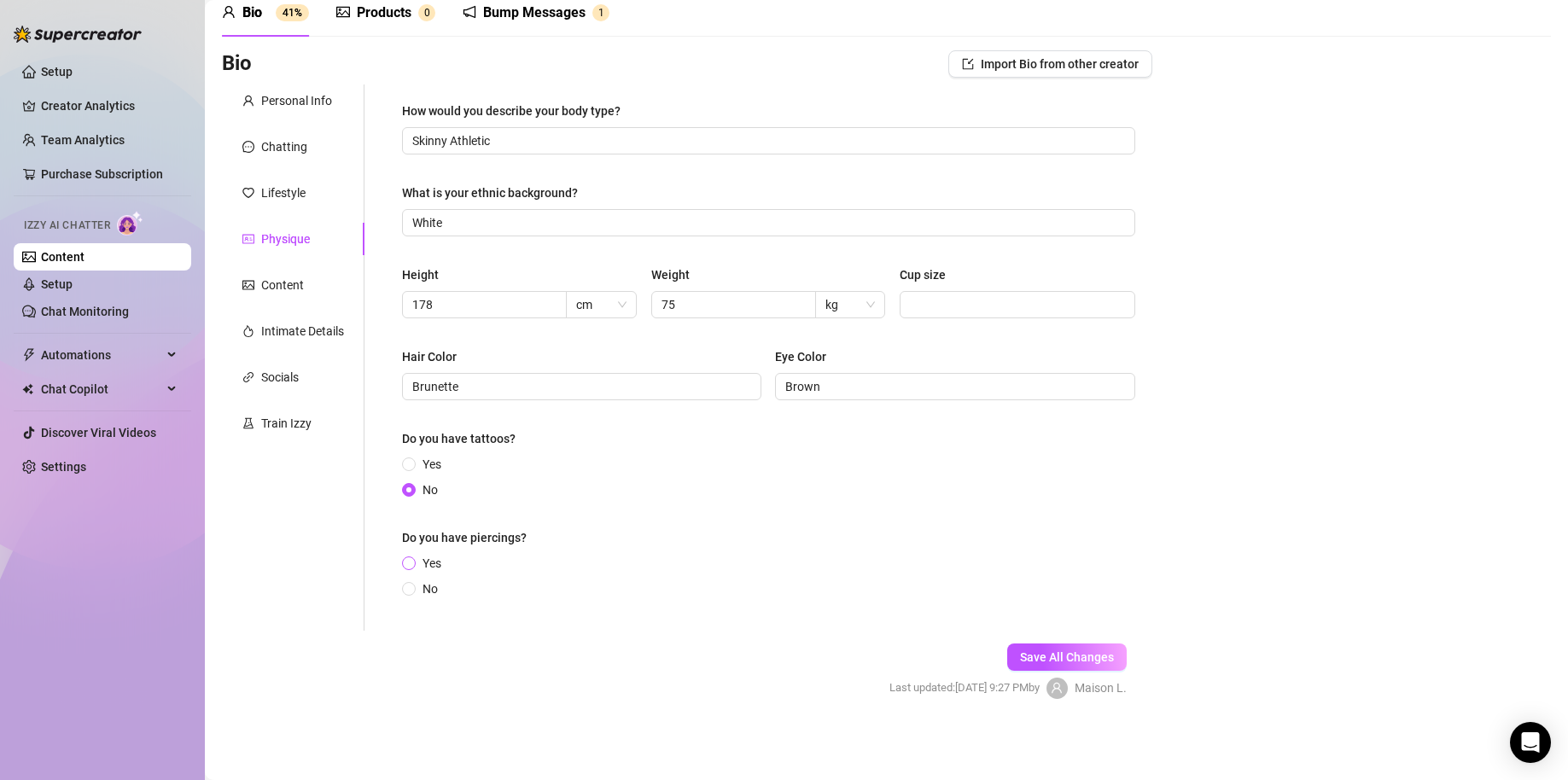
click at [424, 561] on span "Yes" at bounding box center [431, 563] width 32 height 19
click at [413, 561] on input "Yes" at bounding box center [409, 564] width 7 height 11
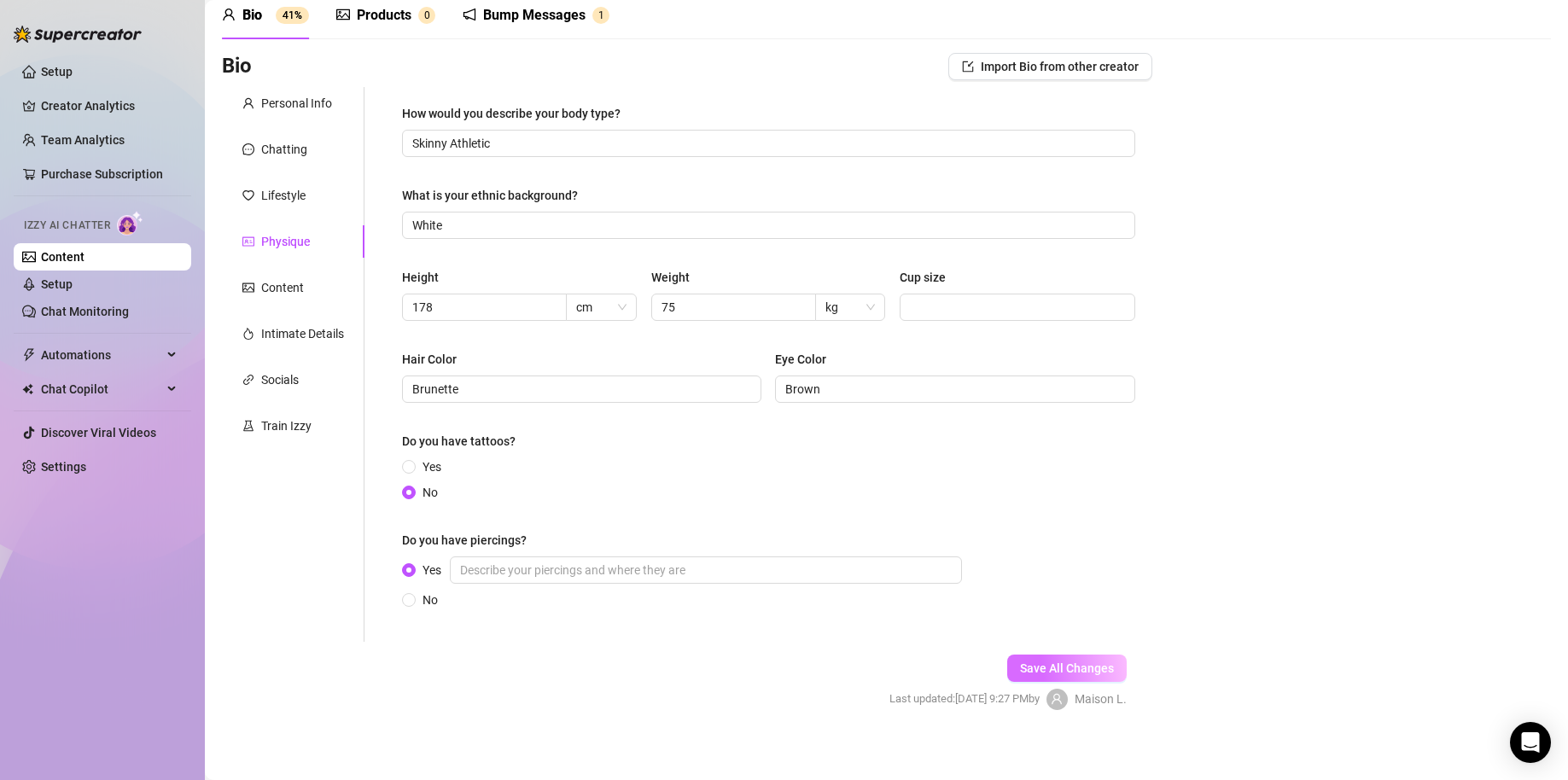
scroll to position [86, 0]
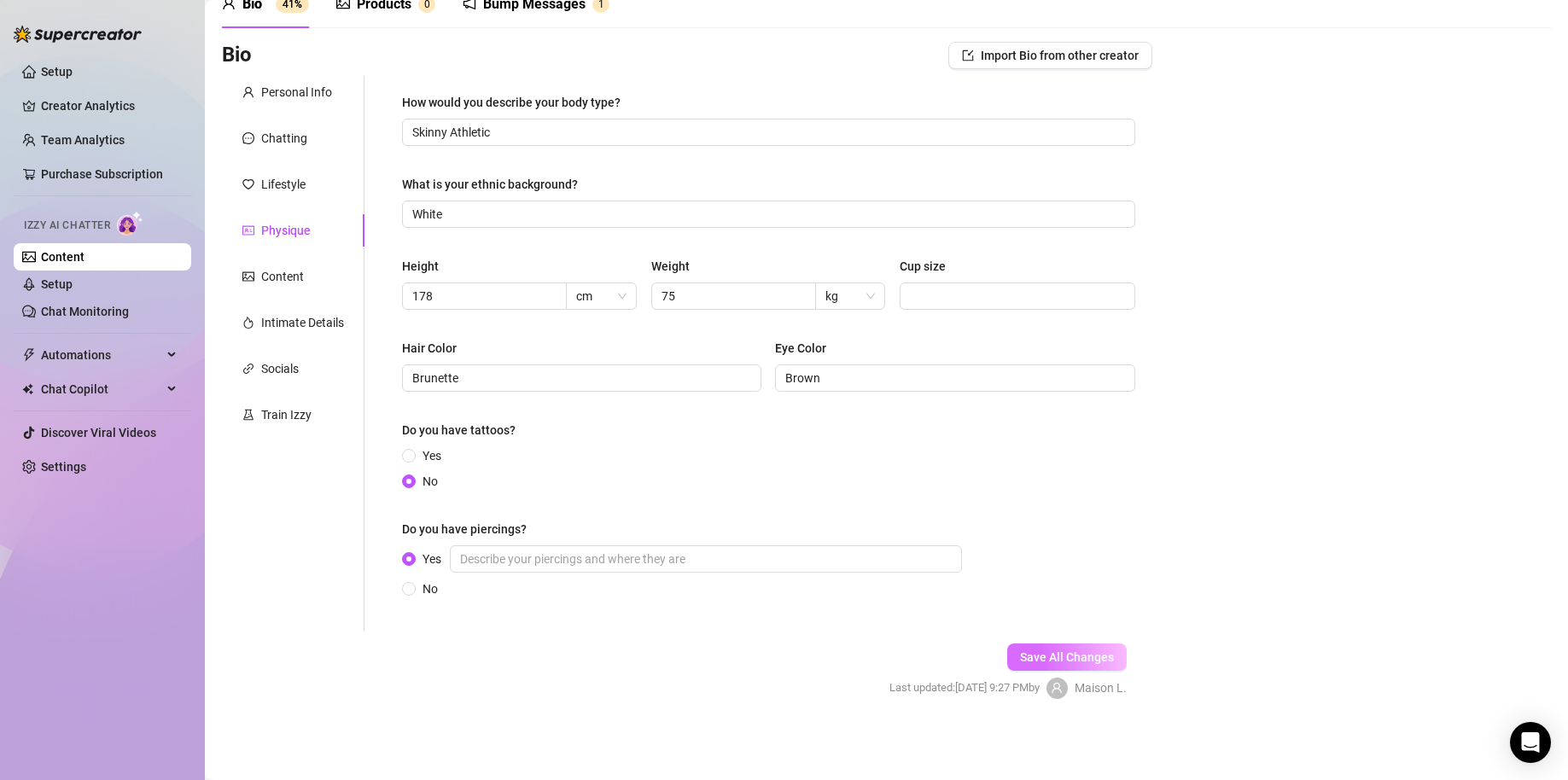
click at [1056, 652] on span "Save All Changes" at bounding box center [1066, 657] width 94 height 14
click at [312, 273] on div "Content" at bounding box center [293, 276] width 143 height 32
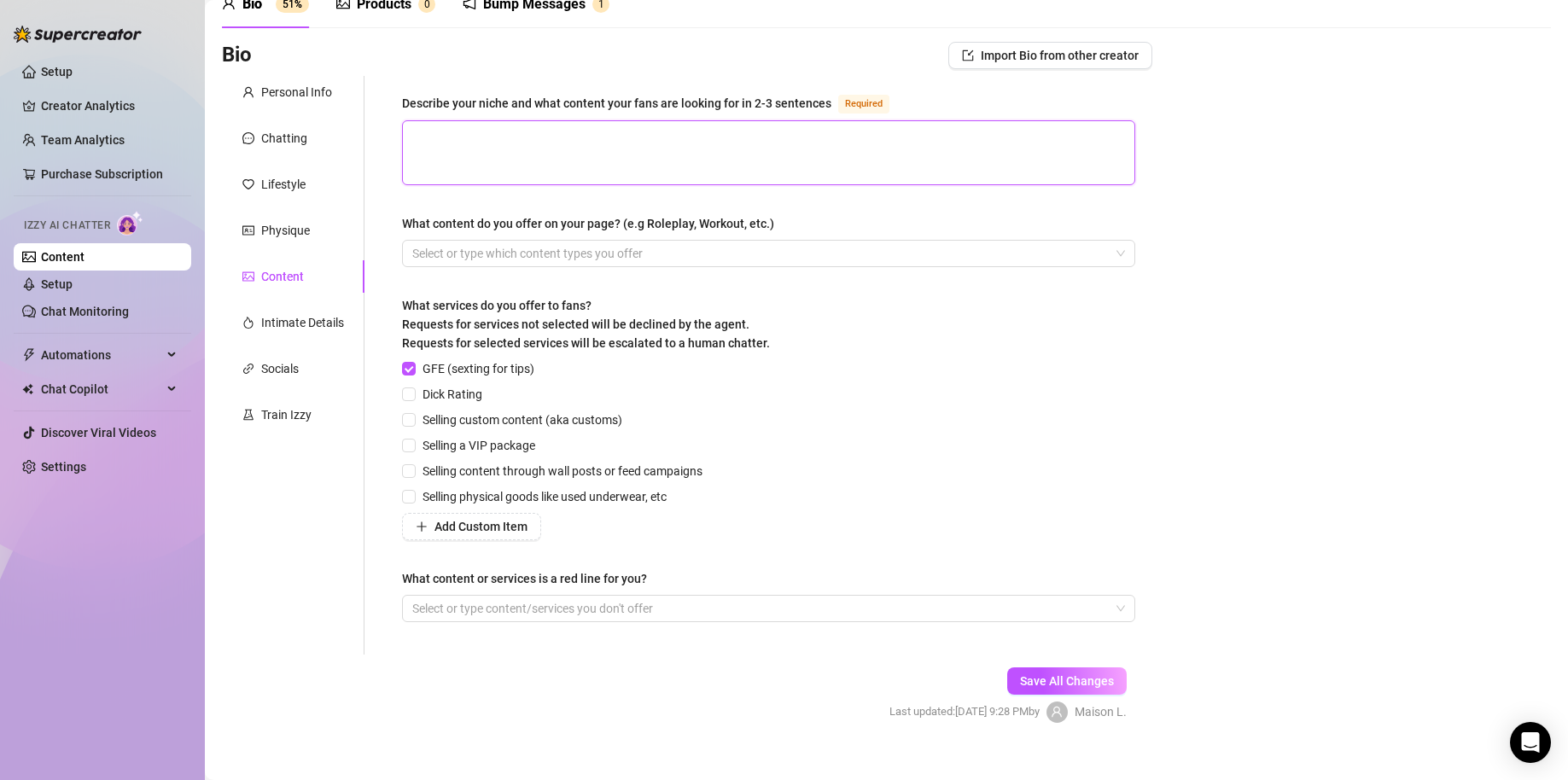
click at [605, 163] on textarea "Describe your niche and what content your fans are looking for in 2-3 sentences…" at bounding box center [767, 152] width 731 height 63
click at [677, 259] on div at bounding box center [759, 253] width 708 height 23
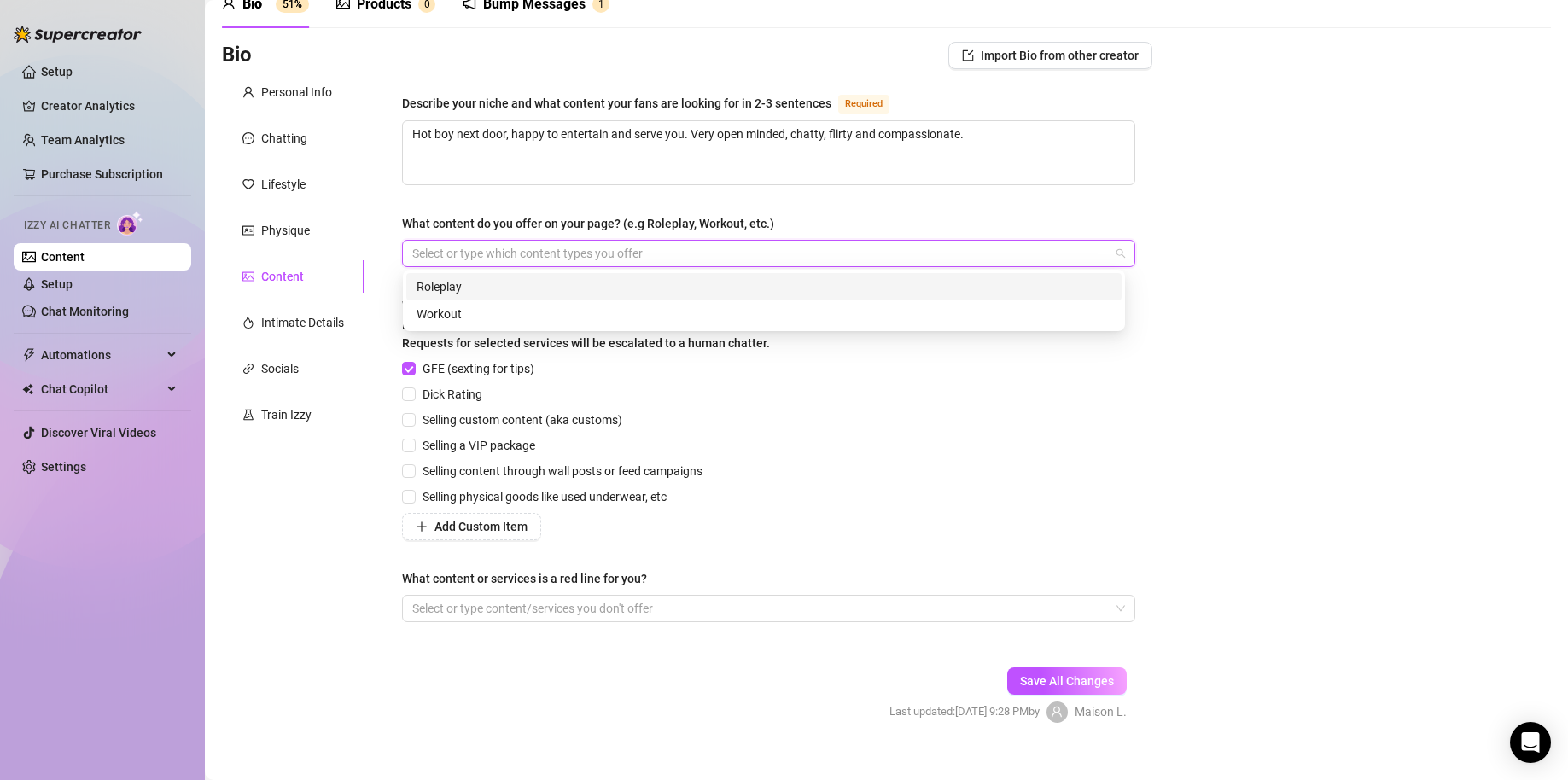
click at [521, 289] on div "Roleplay" at bounding box center [763, 287] width 694 height 19
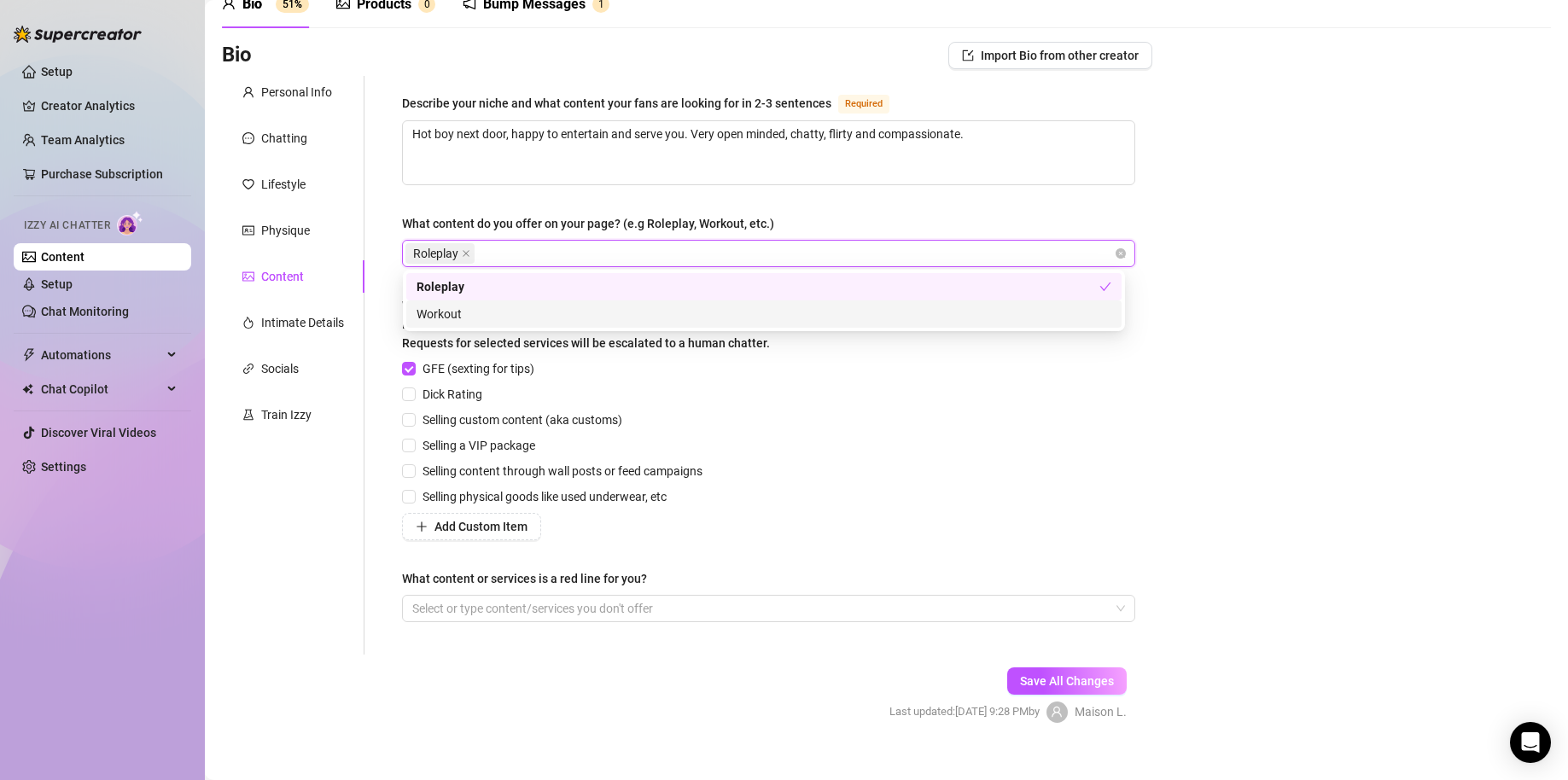
click at [1310, 360] on div "Bio Import Bio from other creator Personal Info Chatting Lifestyle Physique Con…" at bounding box center [886, 397] width 1329 height 711
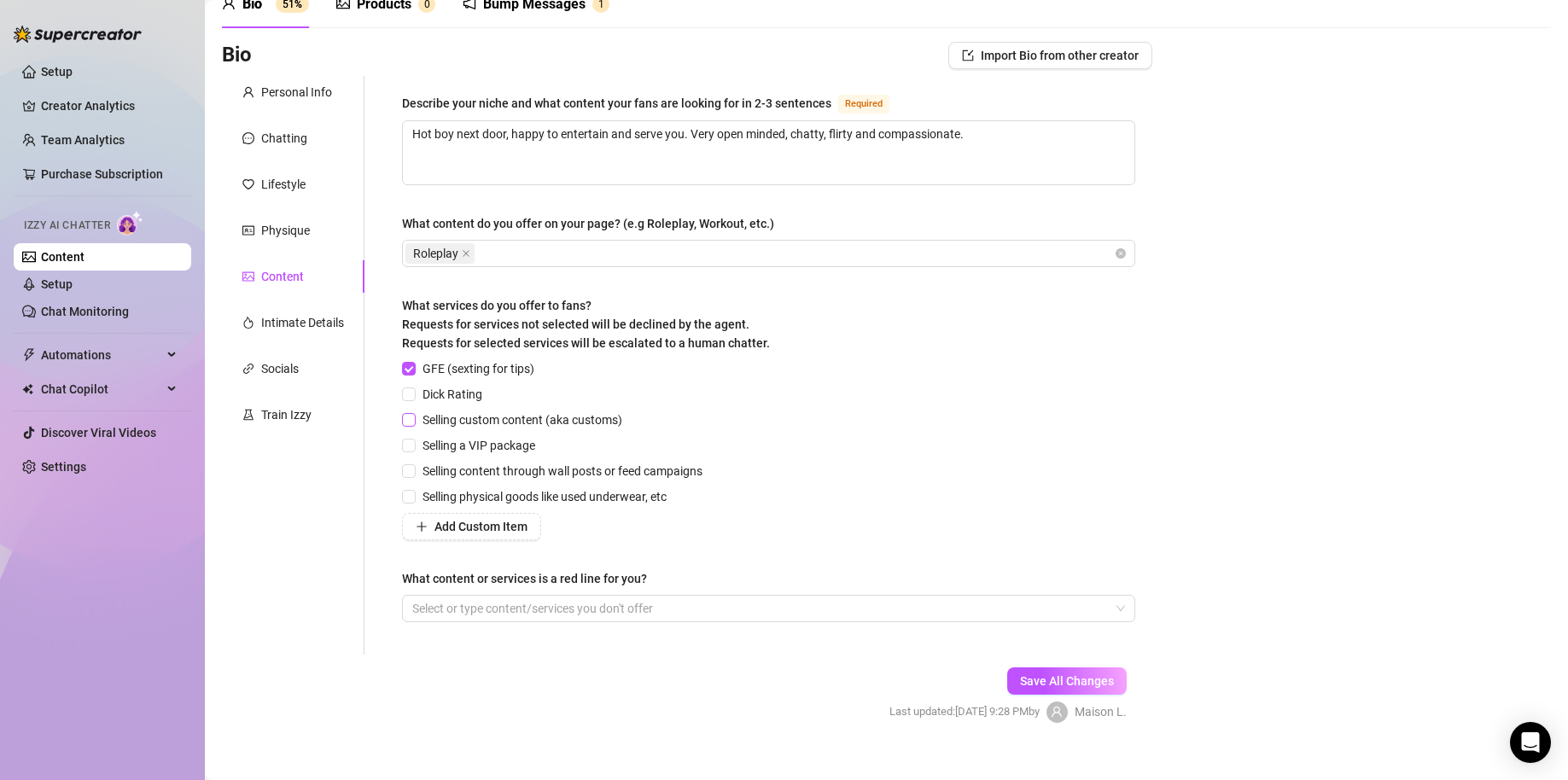
click at [455, 415] on span "Selling custom content (aka customs)" at bounding box center [522, 420] width 213 height 19
click at [414, 415] on input "Selling custom content (aka customs)" at bounding box center [408, 419] width 12 height 12
click at [422, 393] on span "Dick Rating" at bounding box center [452, 395] width 73 height 19
click at [414, 393] on input "Dick Rating" at bounding box center [408, 394] width 12 height 12
click at [422, 444] on span "Selling a VIP package" at bounding box center [478, 446] width 126 height 19
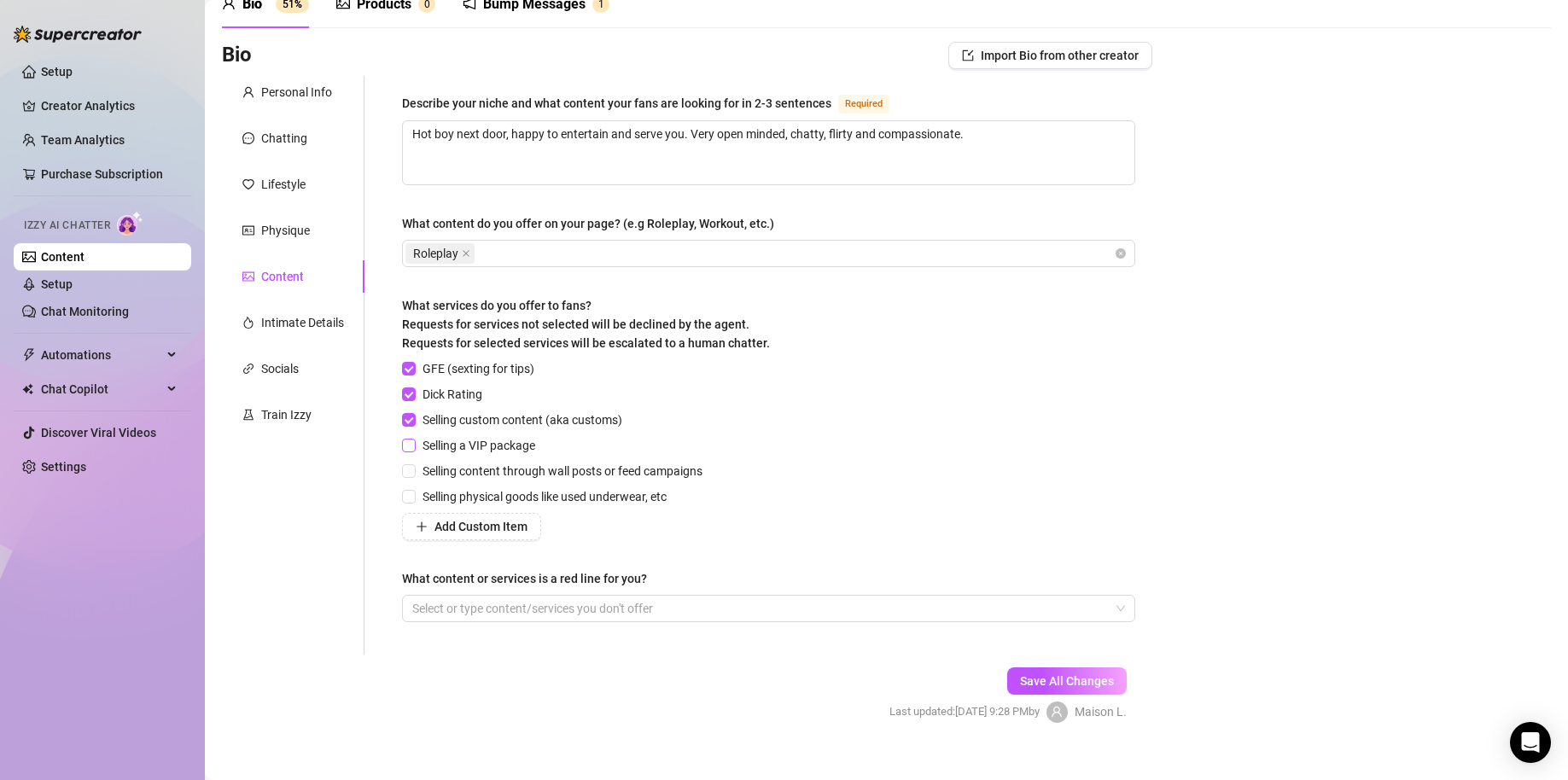
click at [414, 444] on input "Selling a VIP package" at bounding box center [408, 445] width 12 height 12
click at [444, 501] on span "Selling physical goods like used underwear, etc" at bounding box center [544, 497] width 257 height 19
click at [414, 501] on input "Selling physical goods like used underwear, etc" at bounding box center [408, 497] width 12 height 12
click at [442, 521] on span "Add Custom Item" at bounding box center [481, 527] width 93 height 14
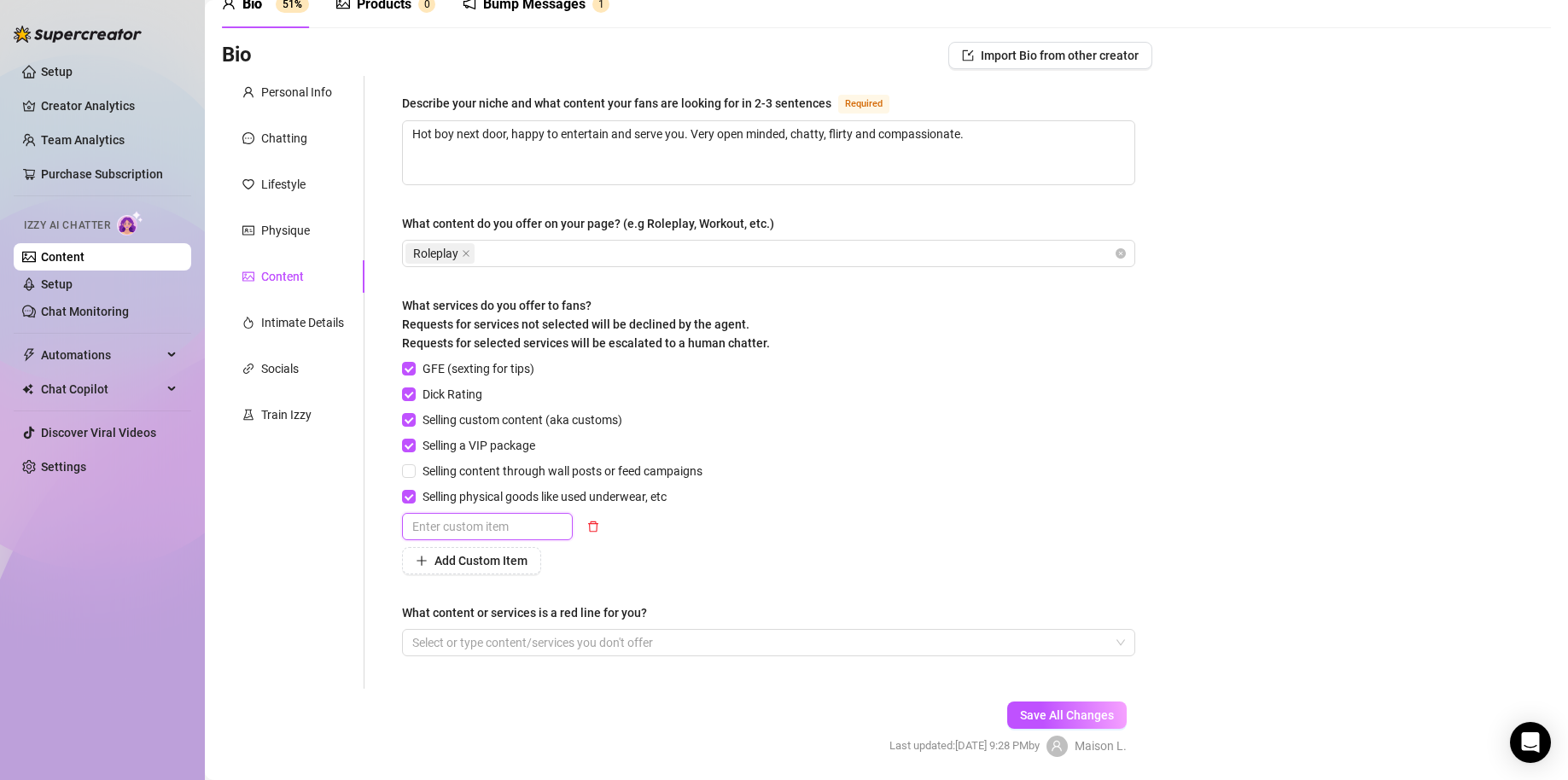
click at [508, 523] on input "text" at bounding box center [487, 526] width 170 height 27
click at [983, 503] on div "GFE (sexting for tips) Dick Rating Selling custom content (aka customs) Selling…" at bounding box center [767, 466] width 733 height 215
click at [495, 570] on button "Add Custom Item" at bounding box center [471, 560] width 139 height 27
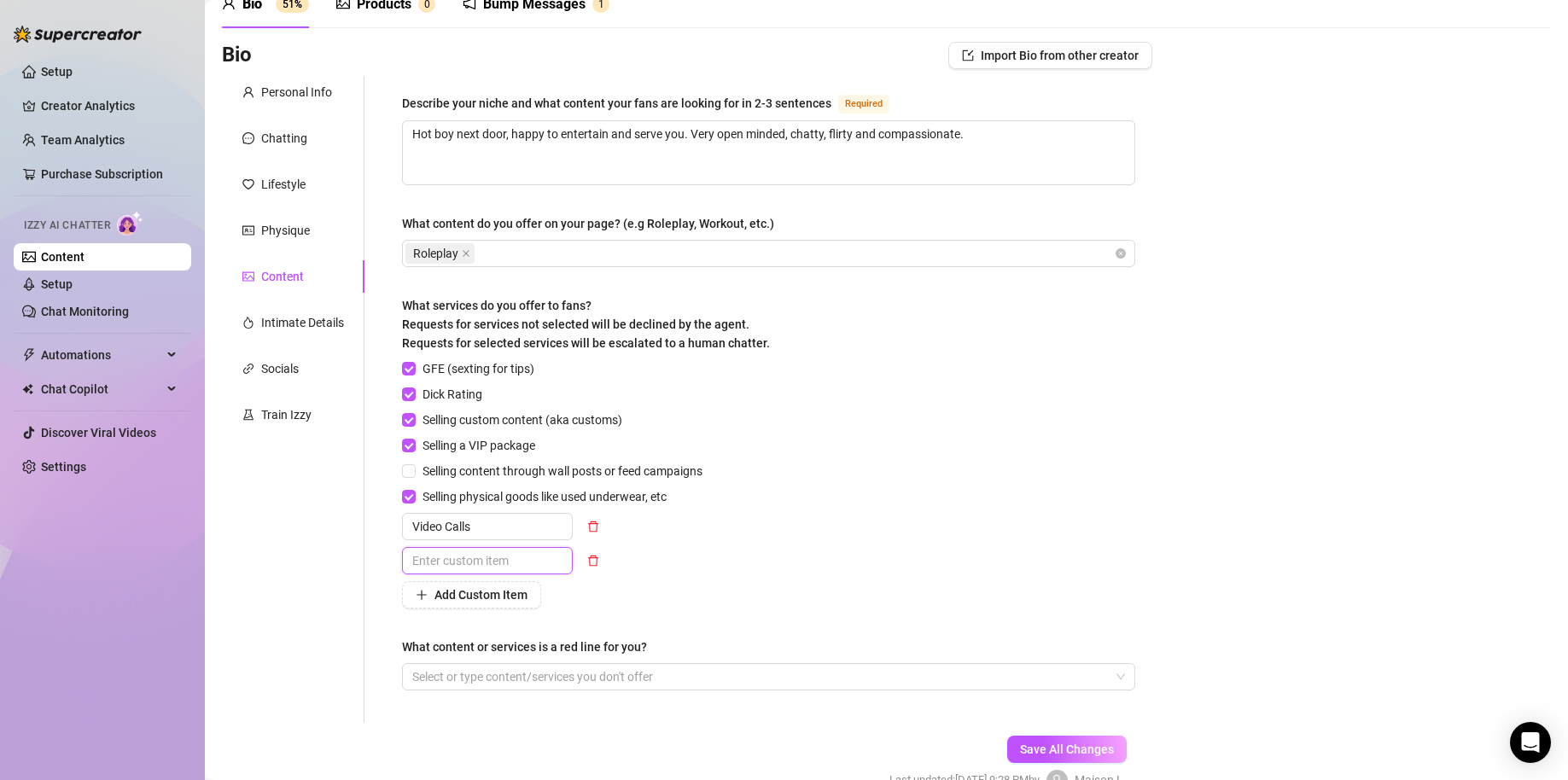
click at [492, 568] on input "text" at bounding box center [487, 560] width 170 height 27
click at [840, 587] on div "GFE (sexting for tips) Dick Rating Selling custom content (aka customs) Selling…" at bounding box center [767, 483] width 733 height 250
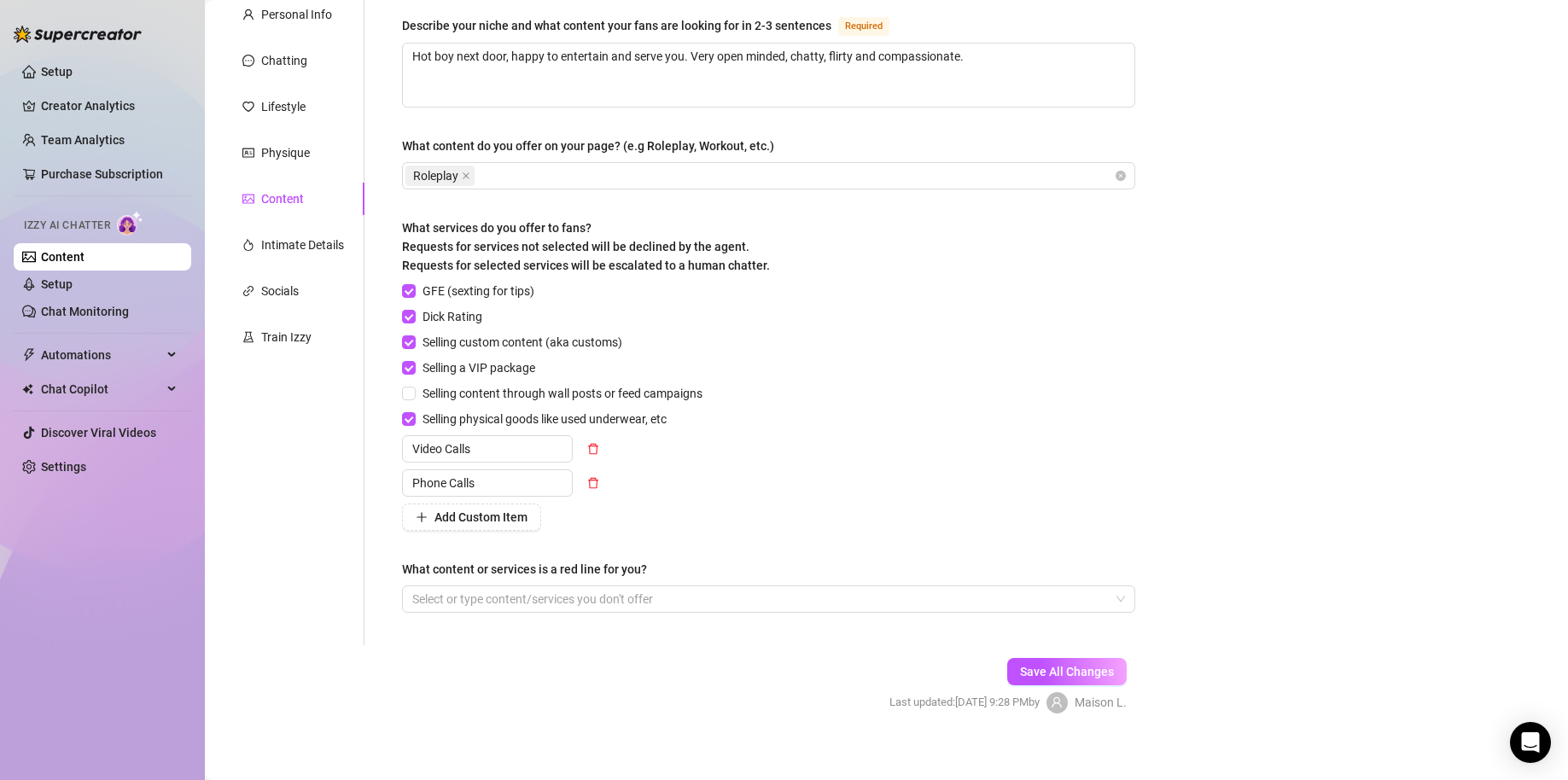
scroll to position [177, 0]
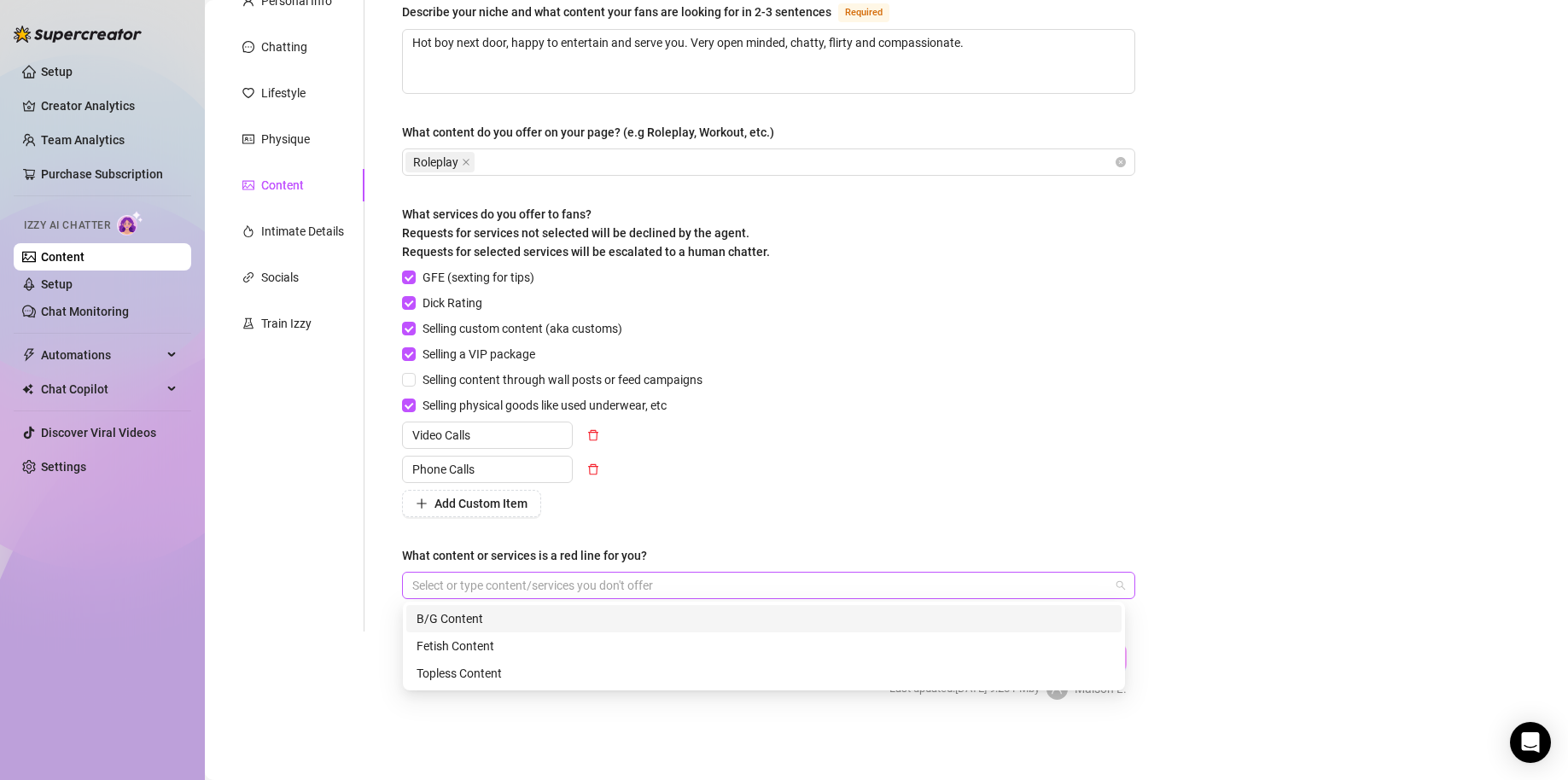
click at [659, 585] on div at bounding box center [759, 585] width 708 height 23
click at [793, 481] on div "GFE (sexting for tips) Dick Rating Selling custom content (aka customs) Selling…" at bounding box center [767, 392] width 733 height 250
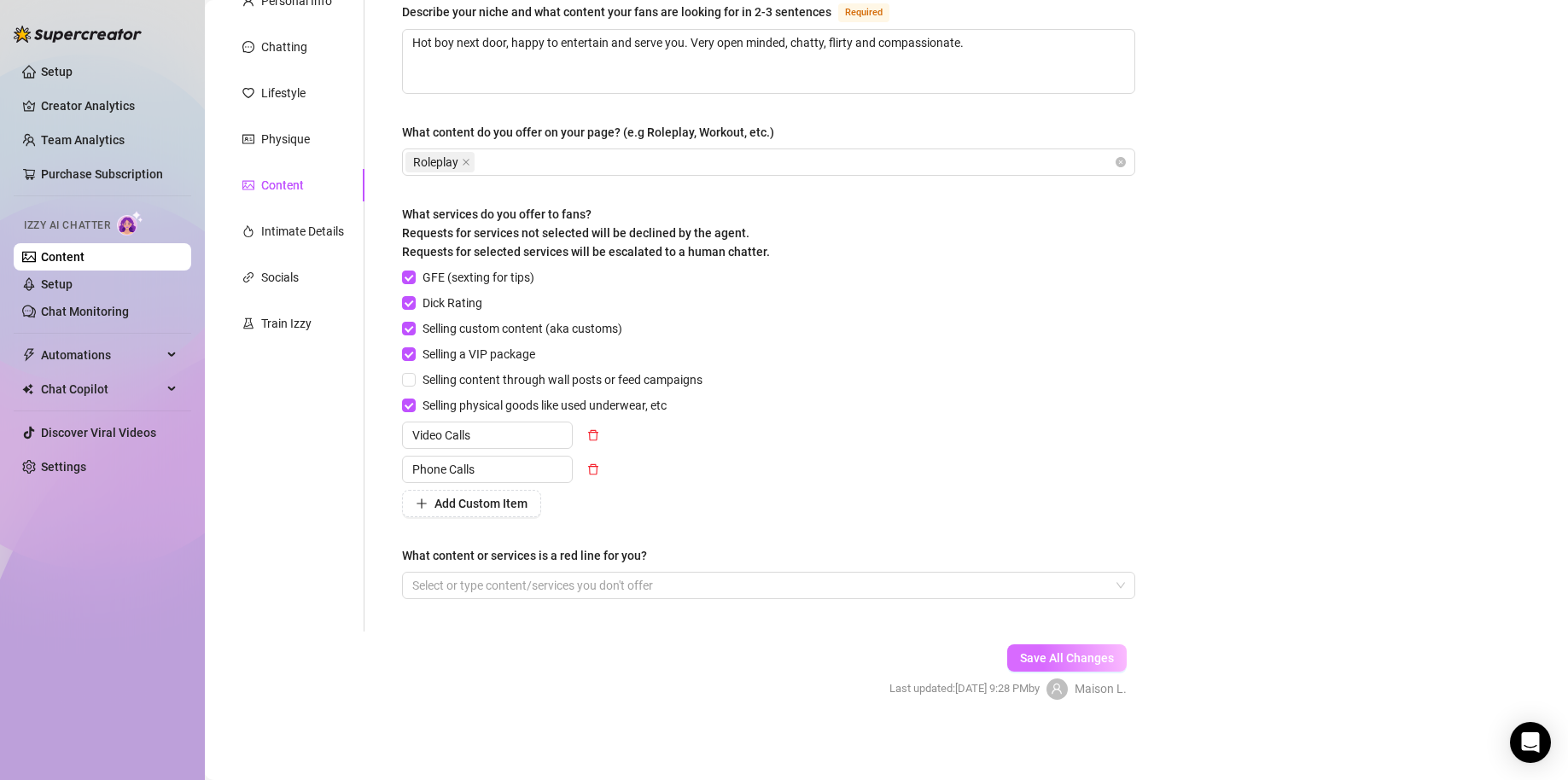
click at [1095, 657] on span "Save All Changes" at bounding box center [1066, 658] width 94 height 14
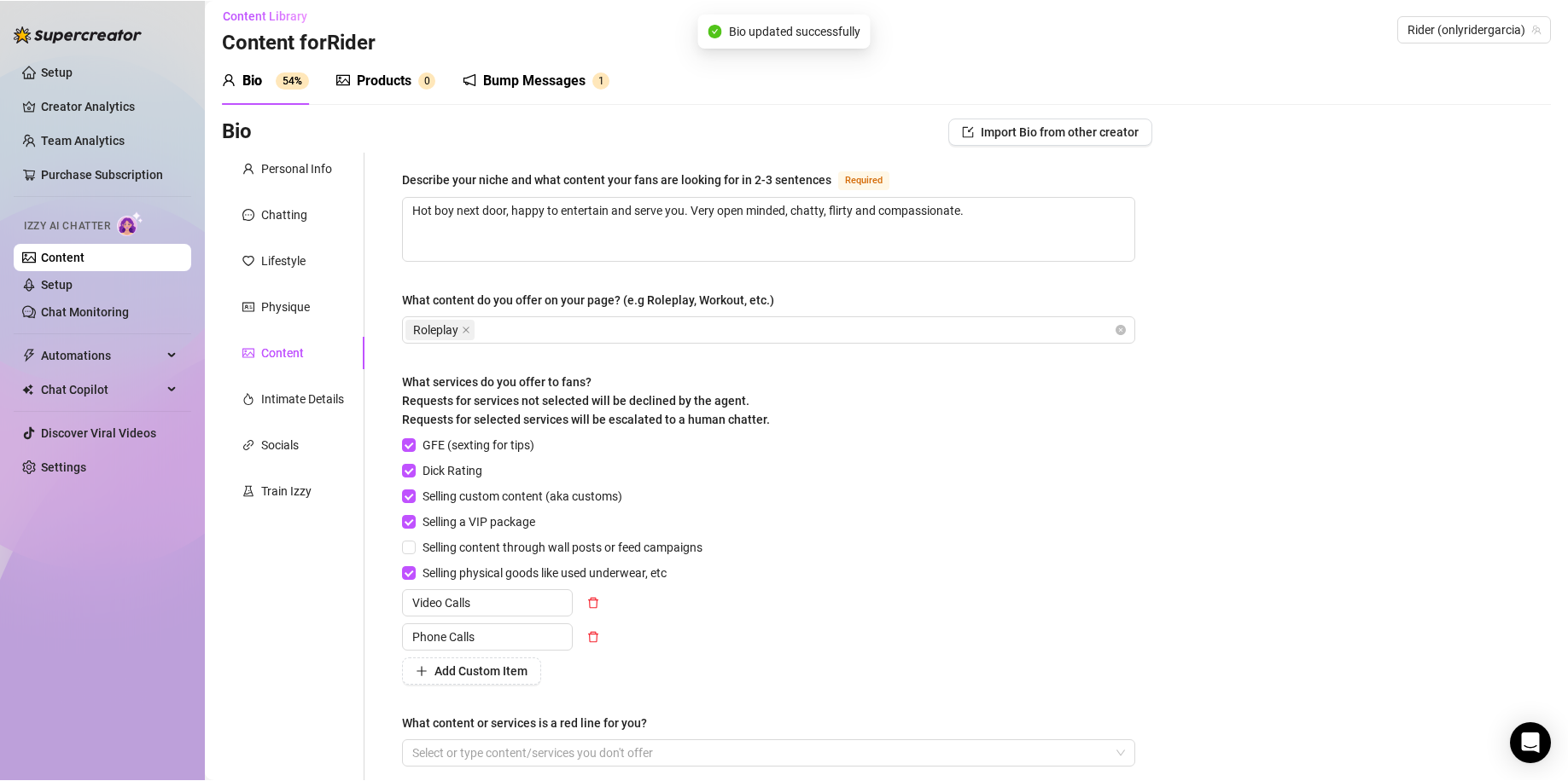
scroll to position [0, 0]
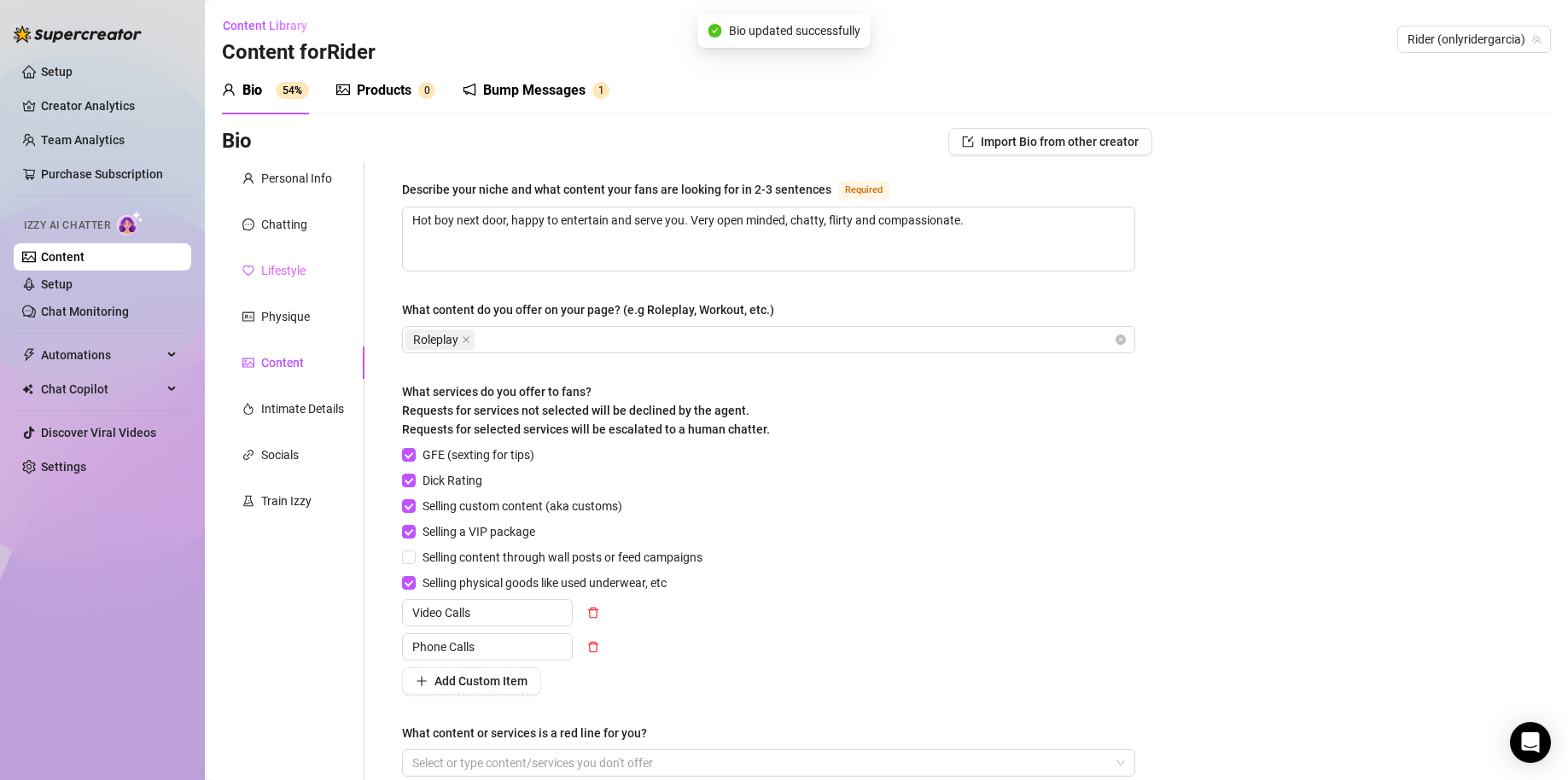
click at [312, 257] on div "Lifestyle" at bounding box center [293, 270] width 143 height 32
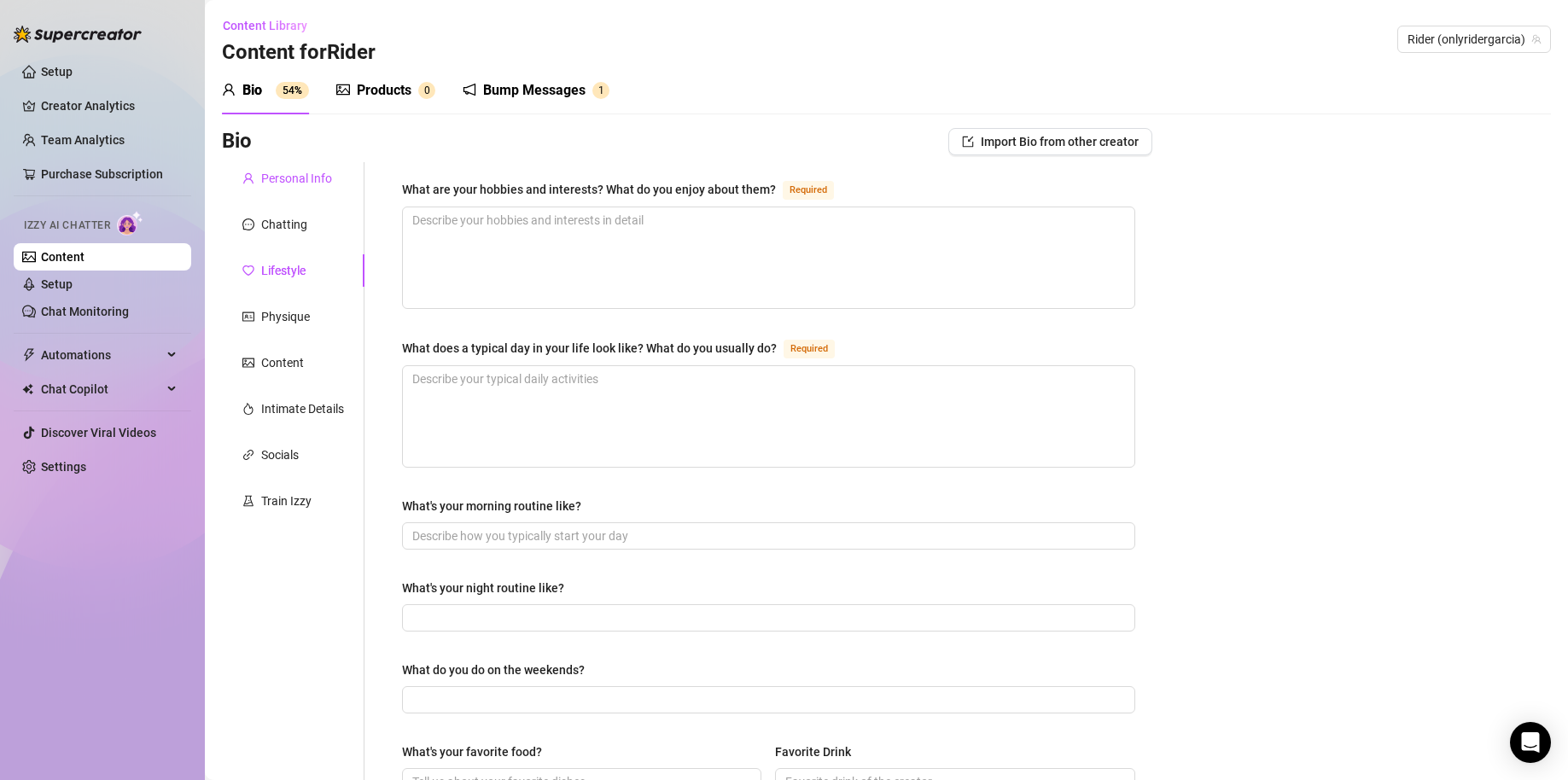
click at [306, 184] on div "Personal Info" at bounding box center [296, 178] width 70 height 19
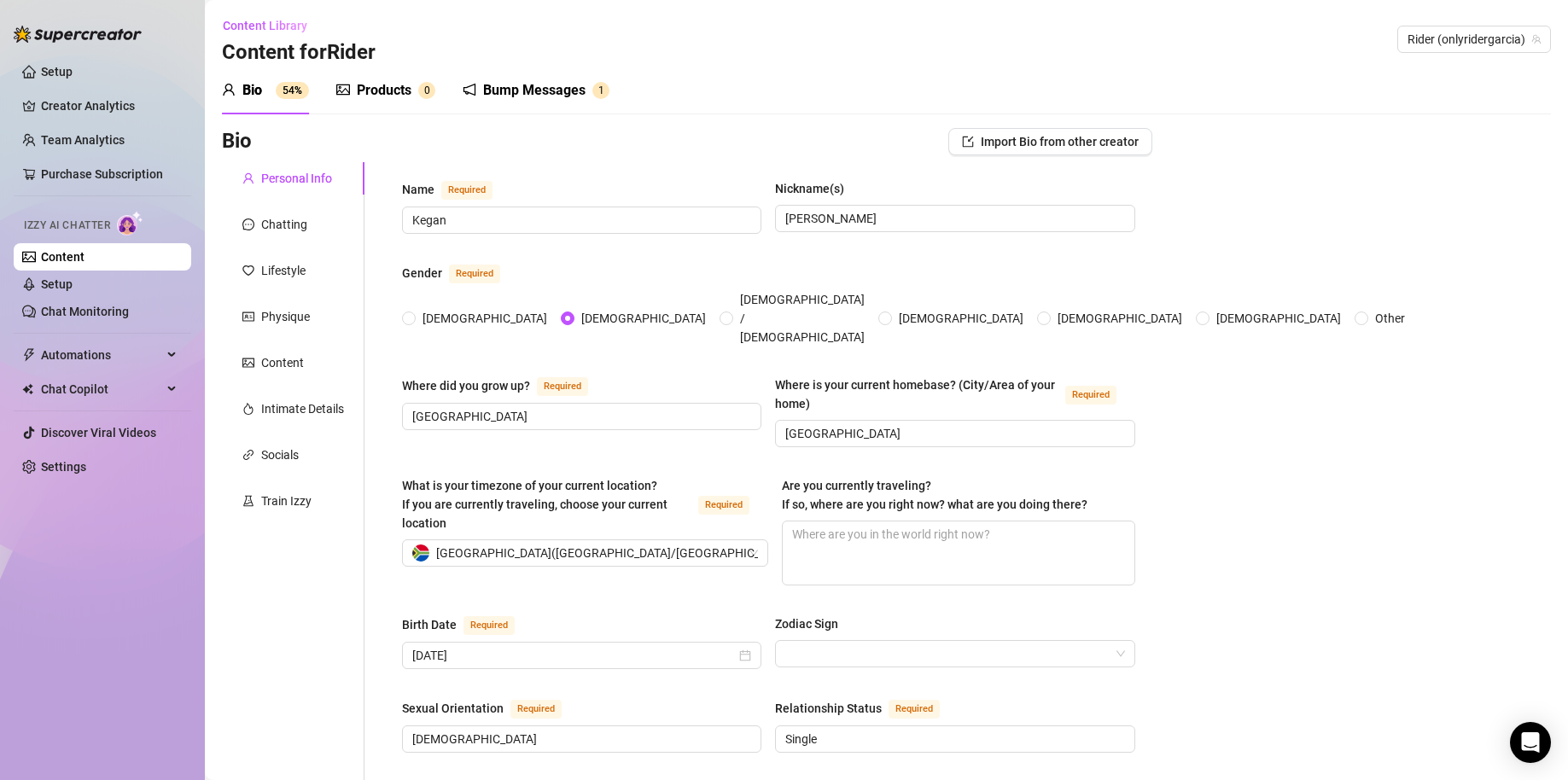
click at [518, 100] on div "Bump Messages" at bounding box center [535, 90] width 103 height 21
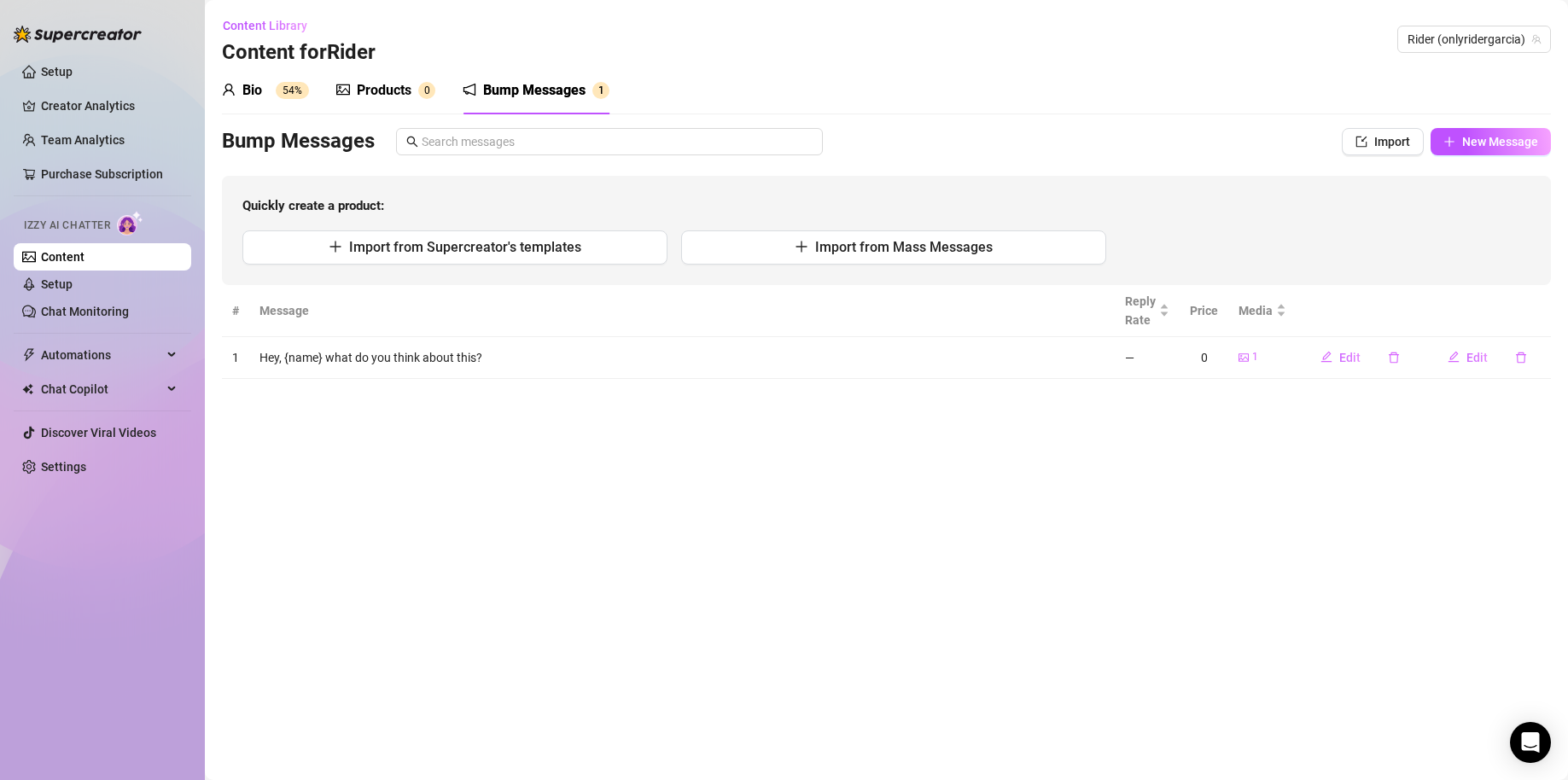
click at [413, 99] on div "Products 0" at bounding box center [386, 90] width 99 height 21
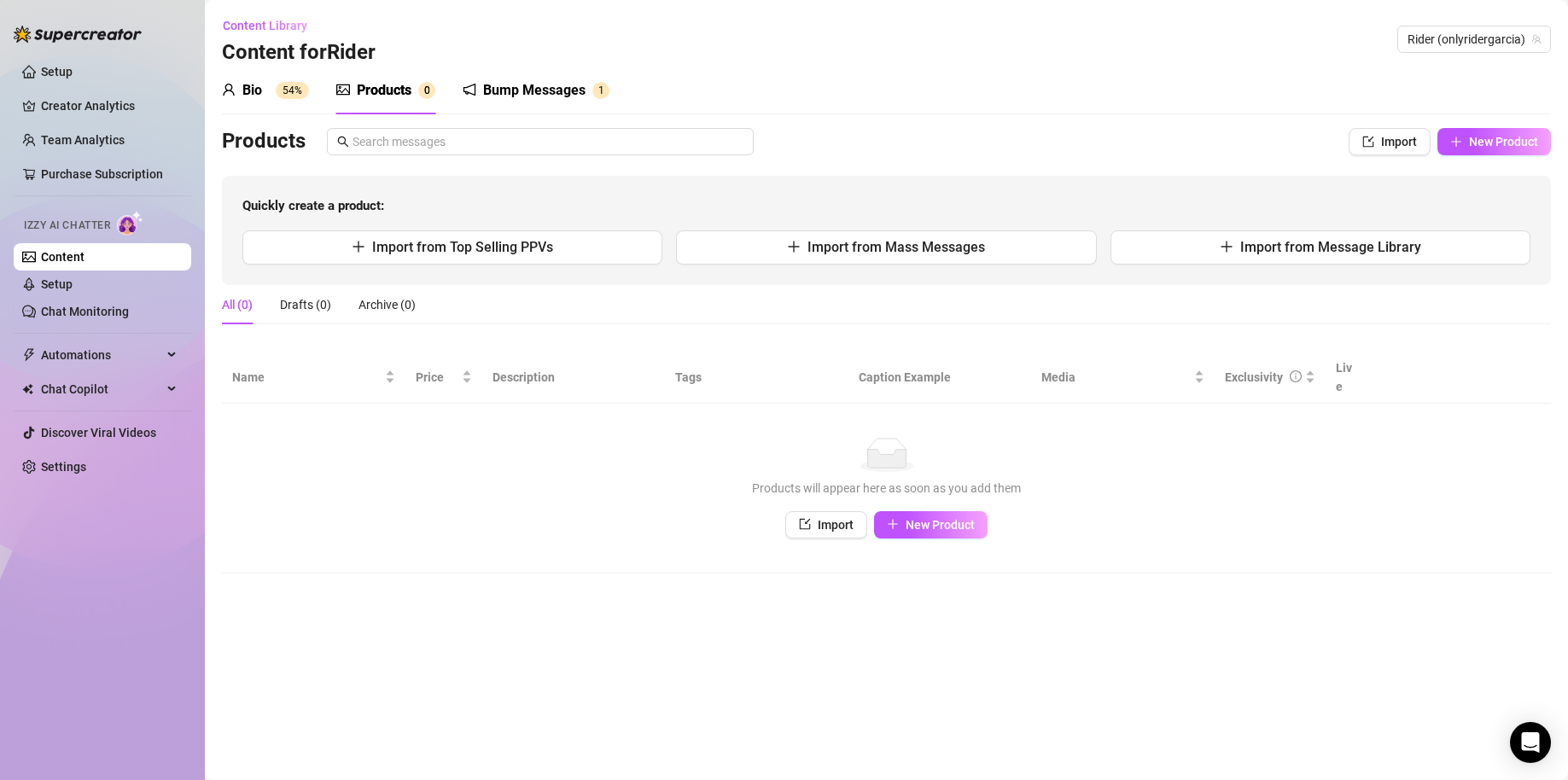
click at [84, 263] on link "Content" at bounding box center [63, 257] width 43 height 14
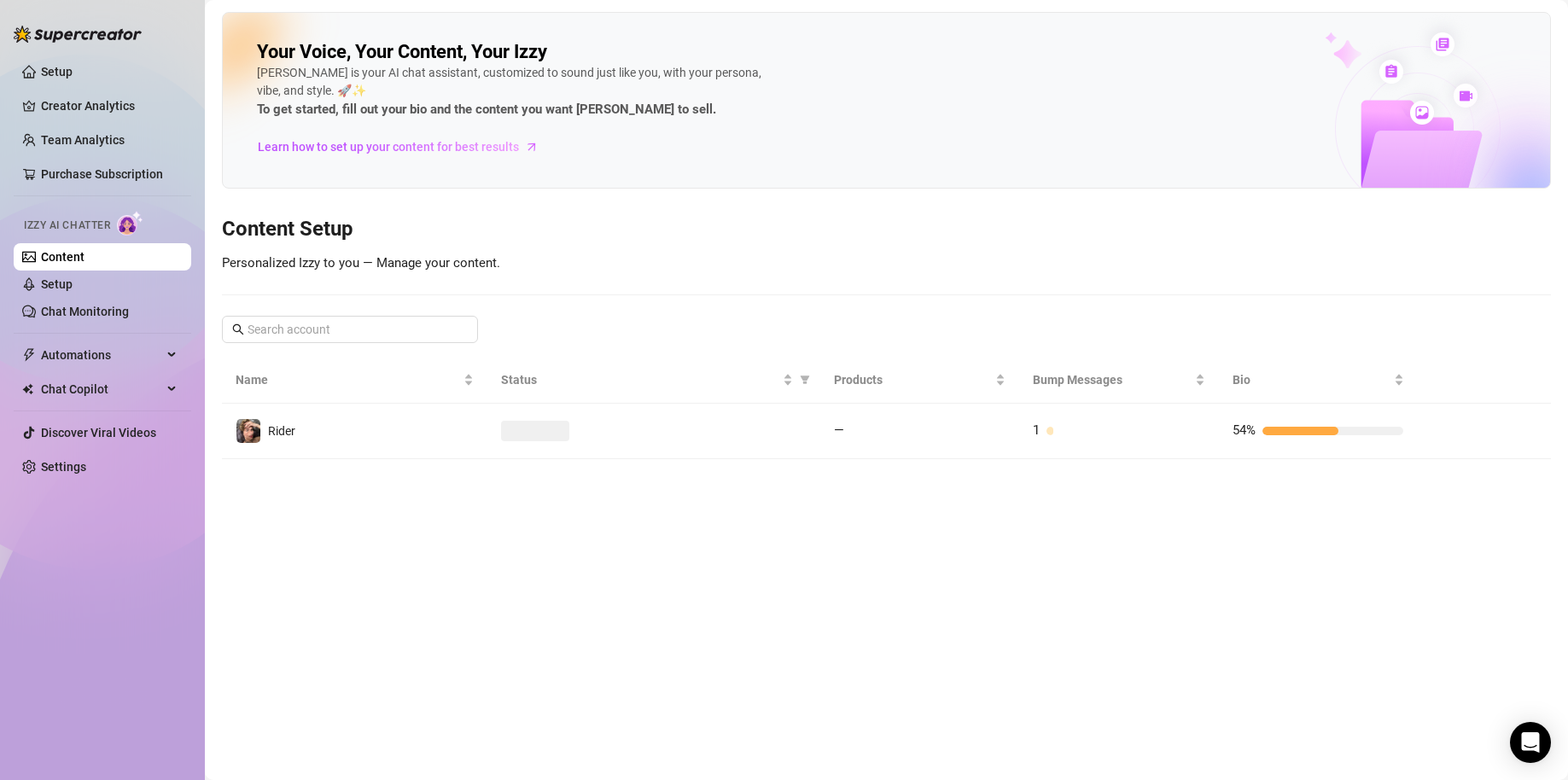
click at [84, 259] on link "Content" at bounding box center [63, 257] width 43 height 14
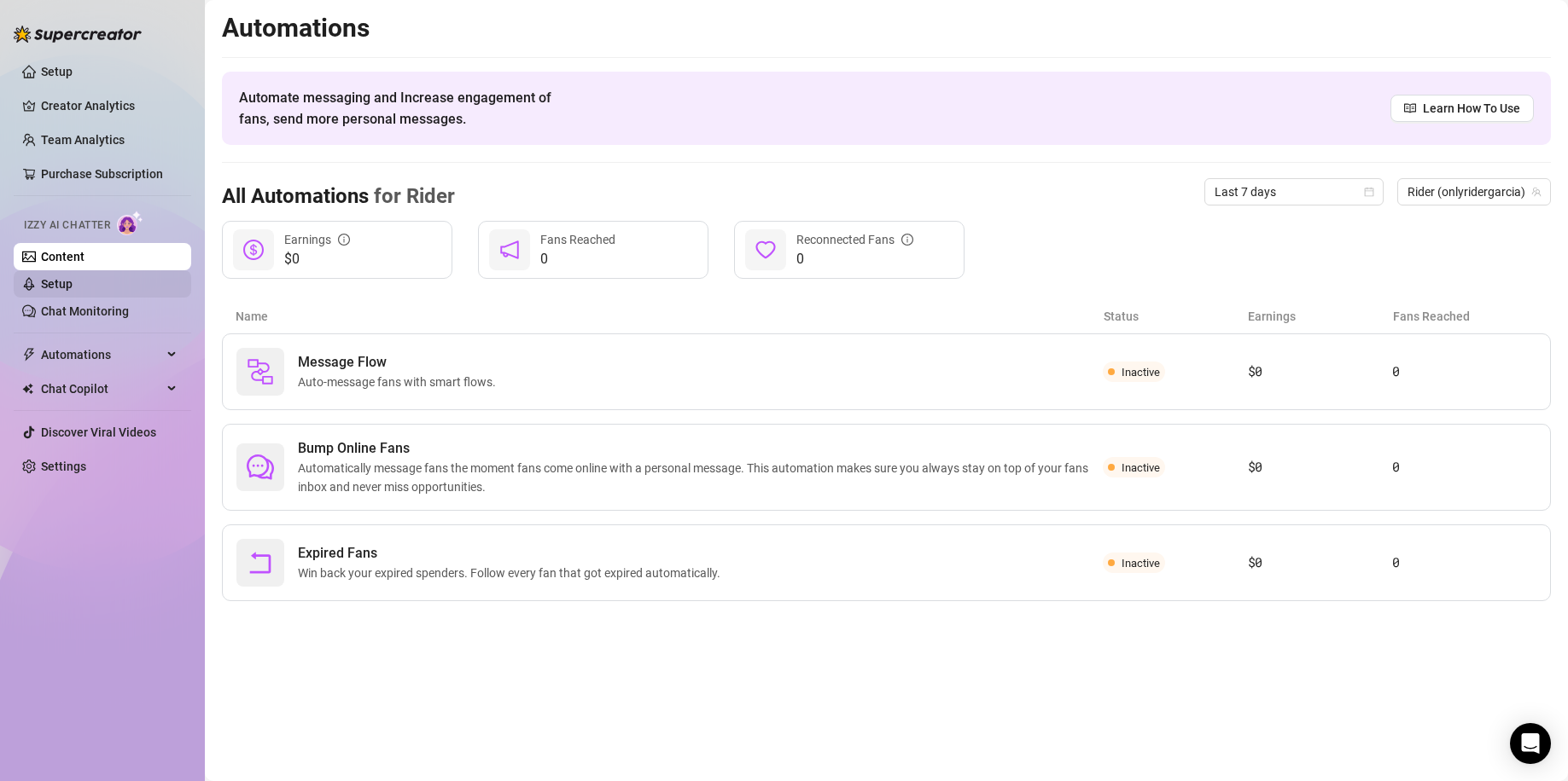
click at [72, 285] on link "Setup" at bounding box center [56, 284] width 31 height 14
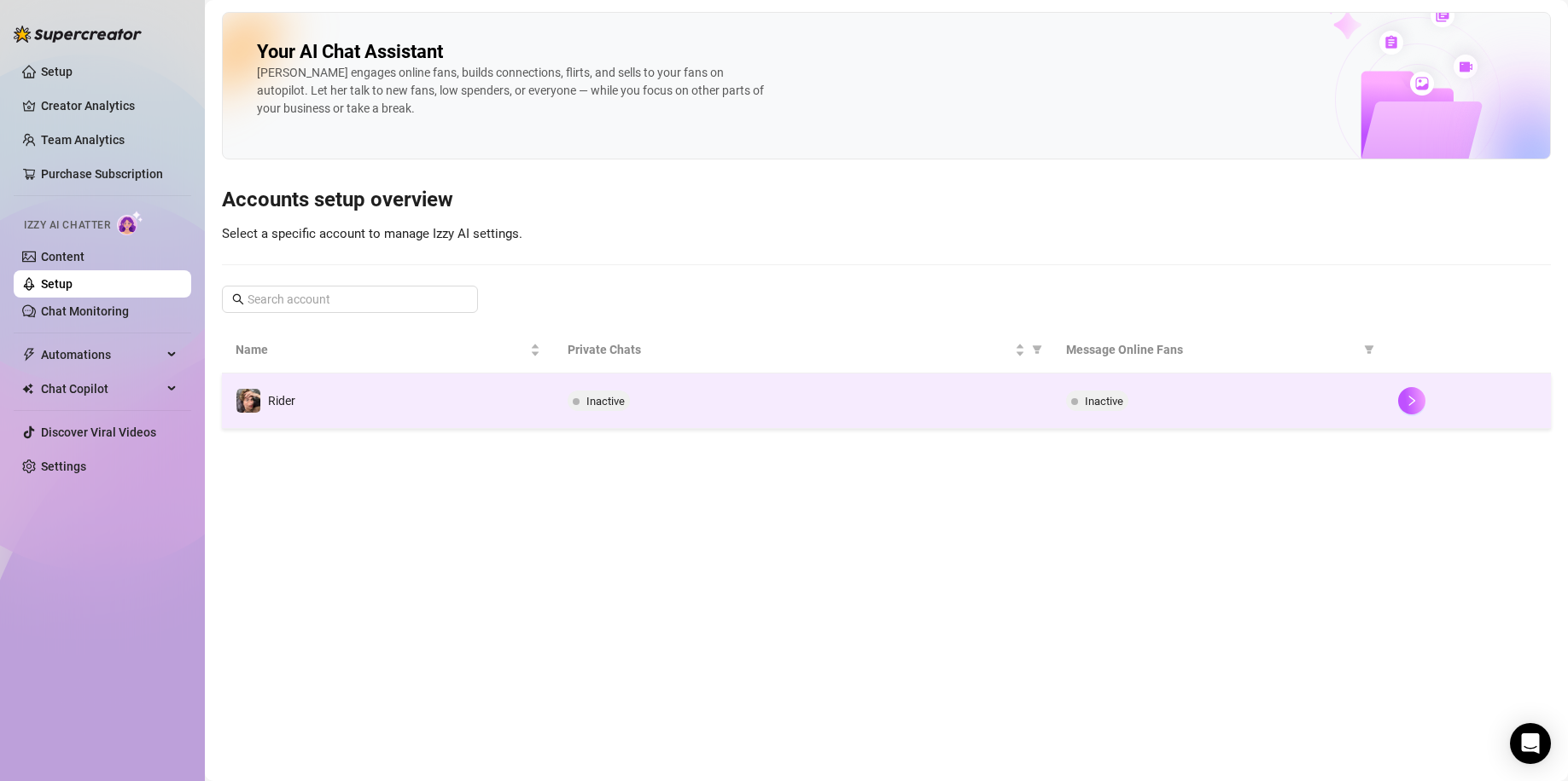
click at [464, 404] on td "Rider" at bounding box center [388, 401] width 332 height 56
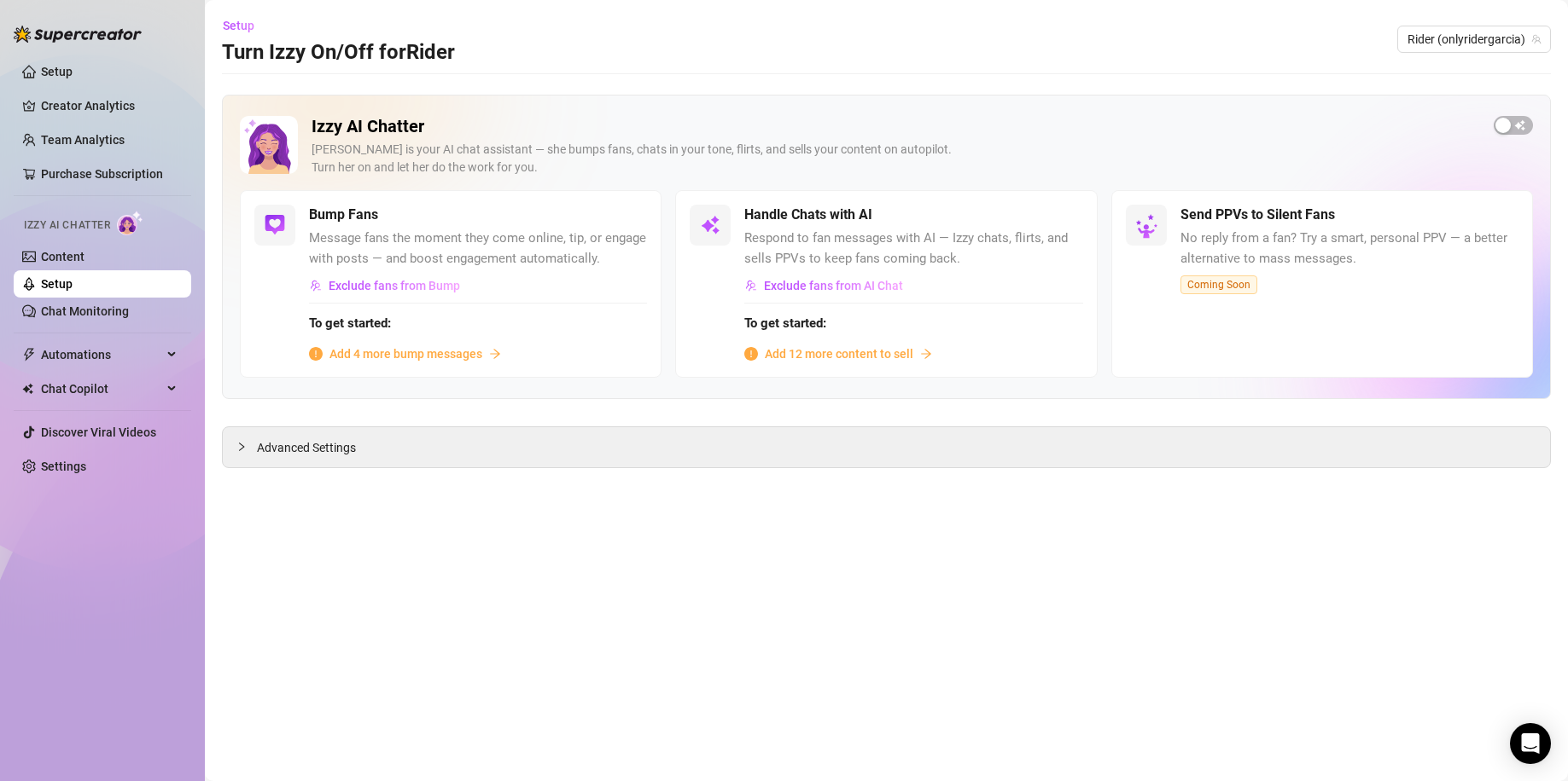
click at [448, 345] on span "Add 4 more bump messages" at bounding box center [406, 354] width 153 height 19
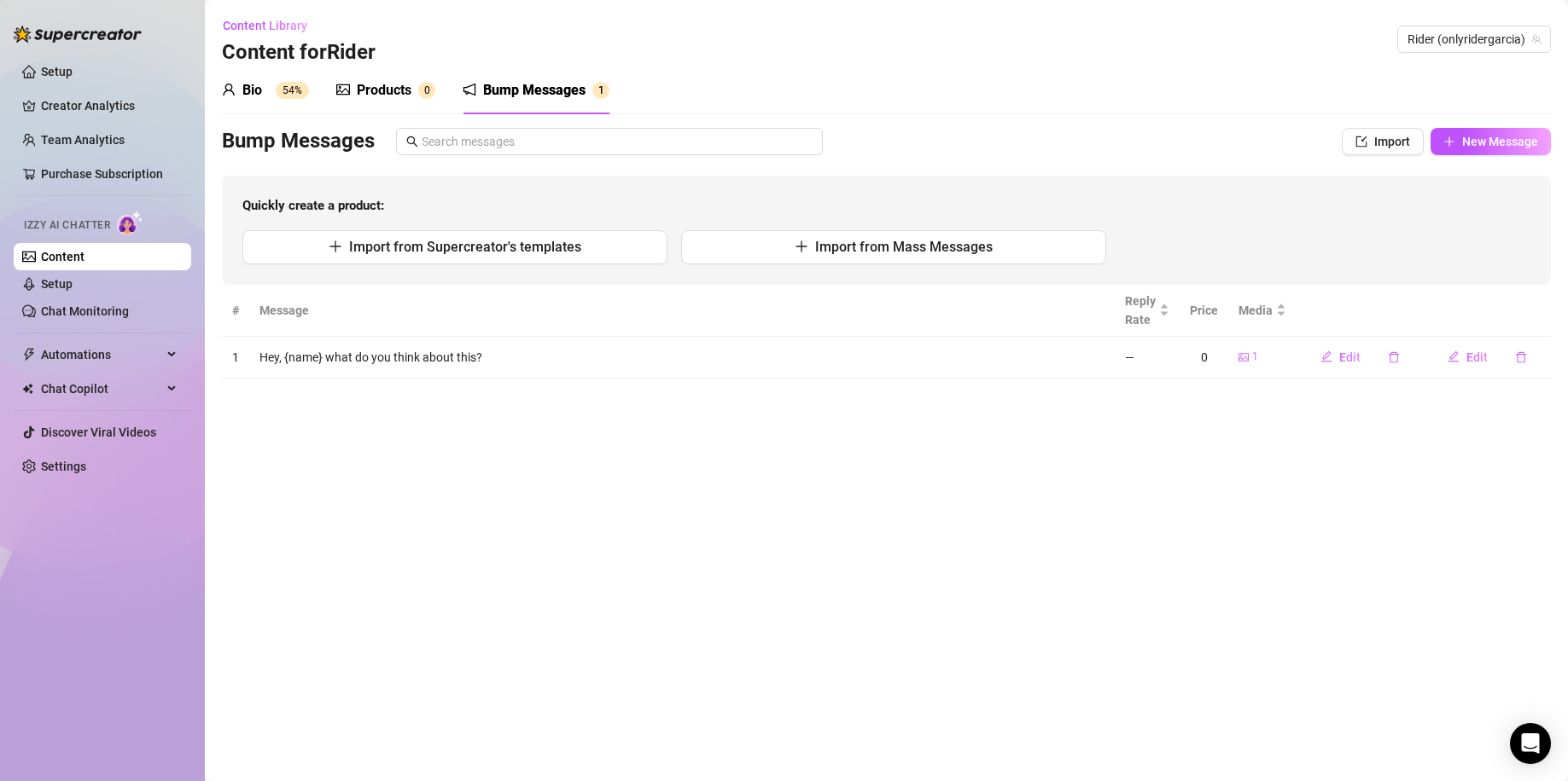
click at [248, 77] on div "Bio 54%" at bounding box center [265, 90] width 87 height 48
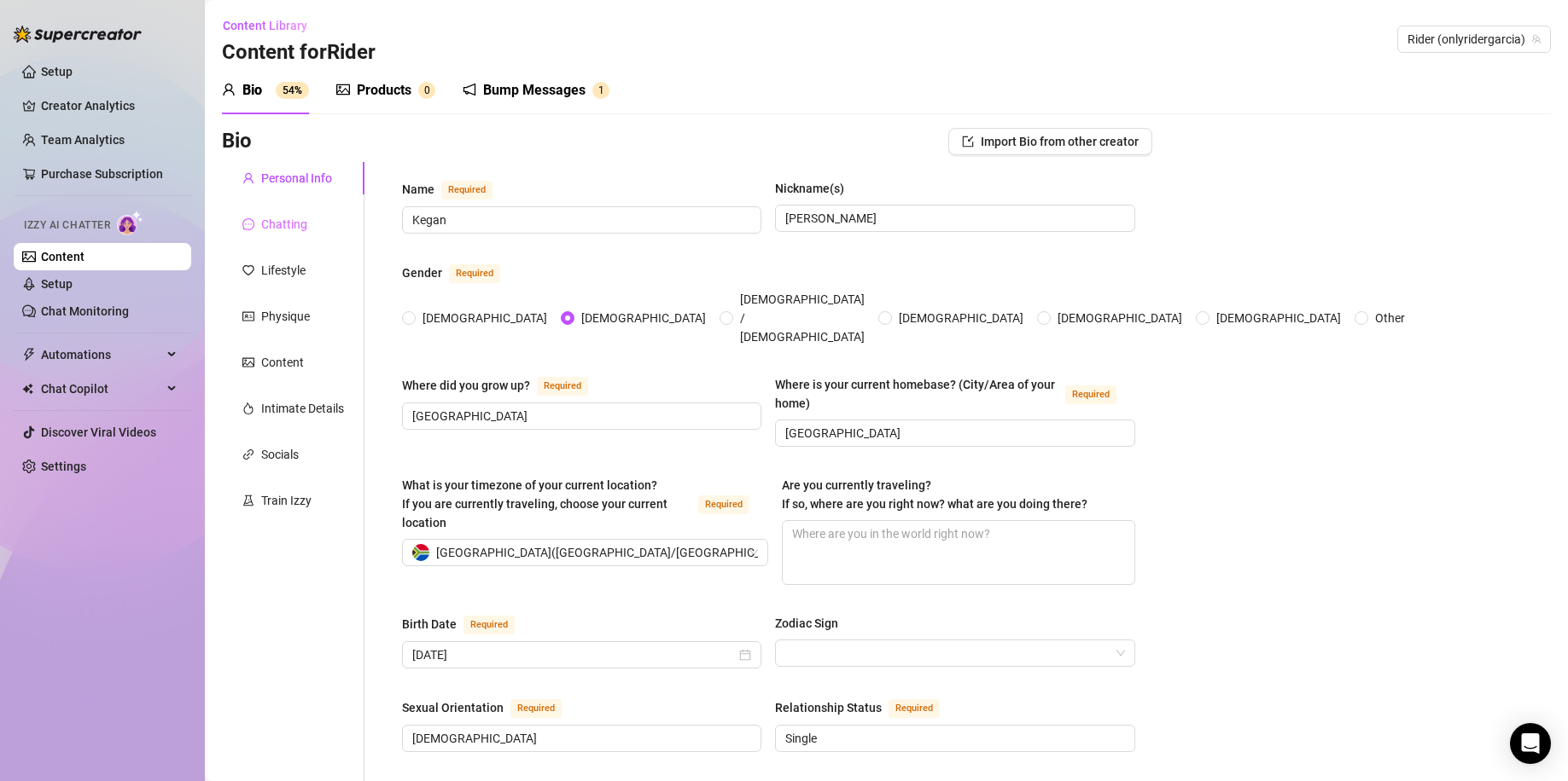
click at [328, 230] on div "Chatting" at bounding box center [293, 224] width 143 height 32
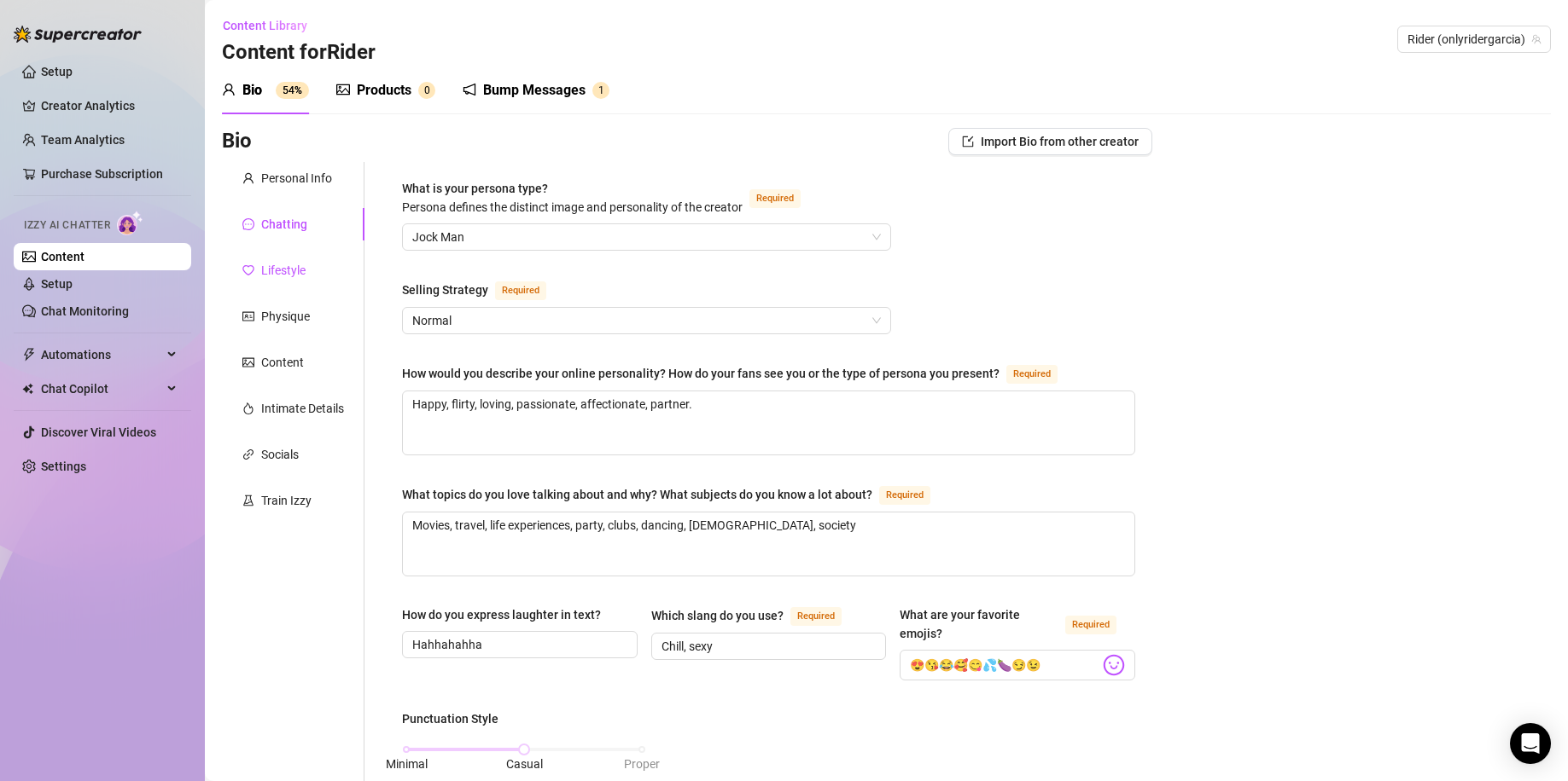
click at [305, 261] on div "Lifestyle" at bounding box center [282, 270] width 44 height 19
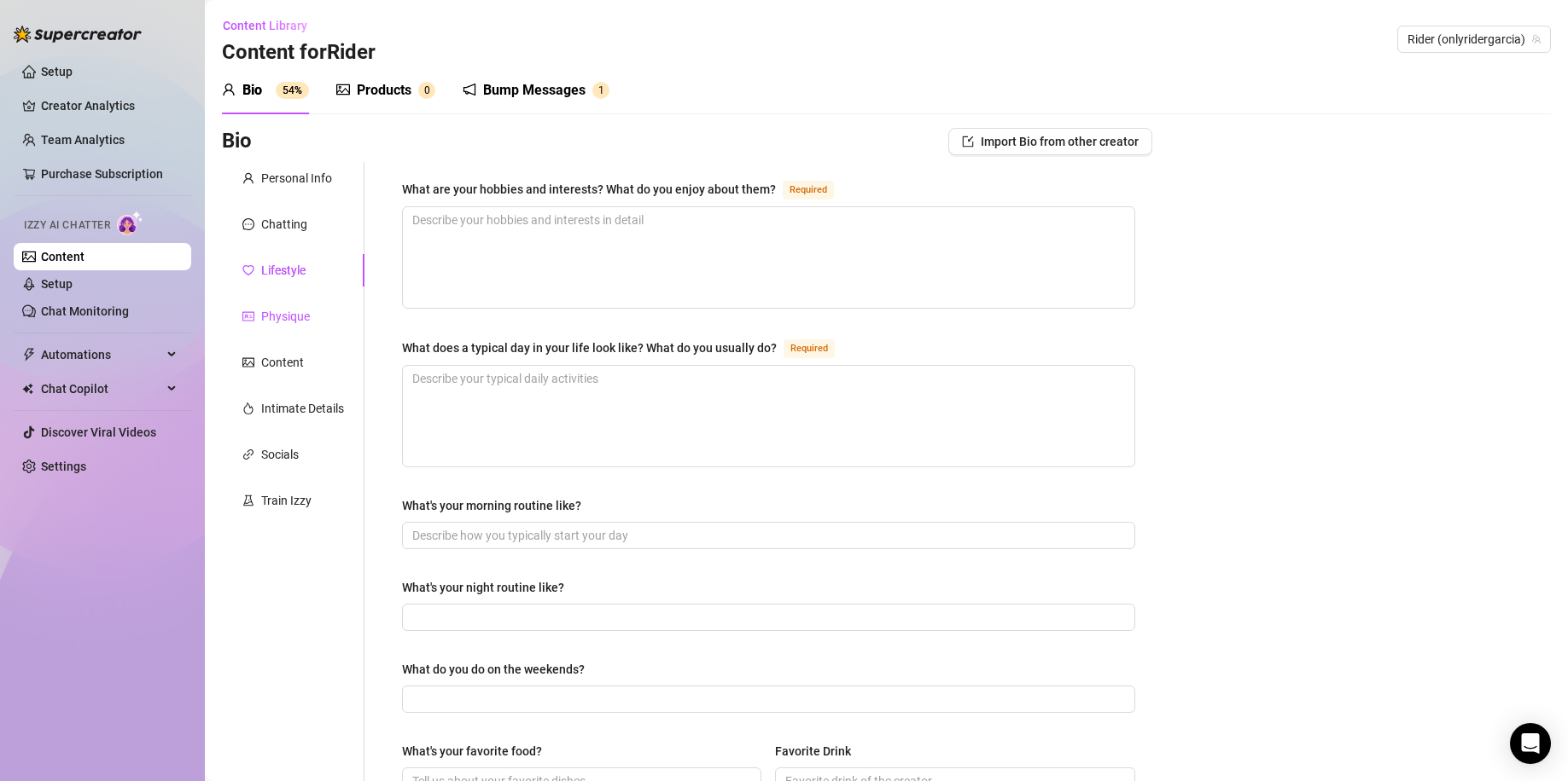
click at [308, 312] on div "Physique" at bounding box center [285, 316] width 49 height 19
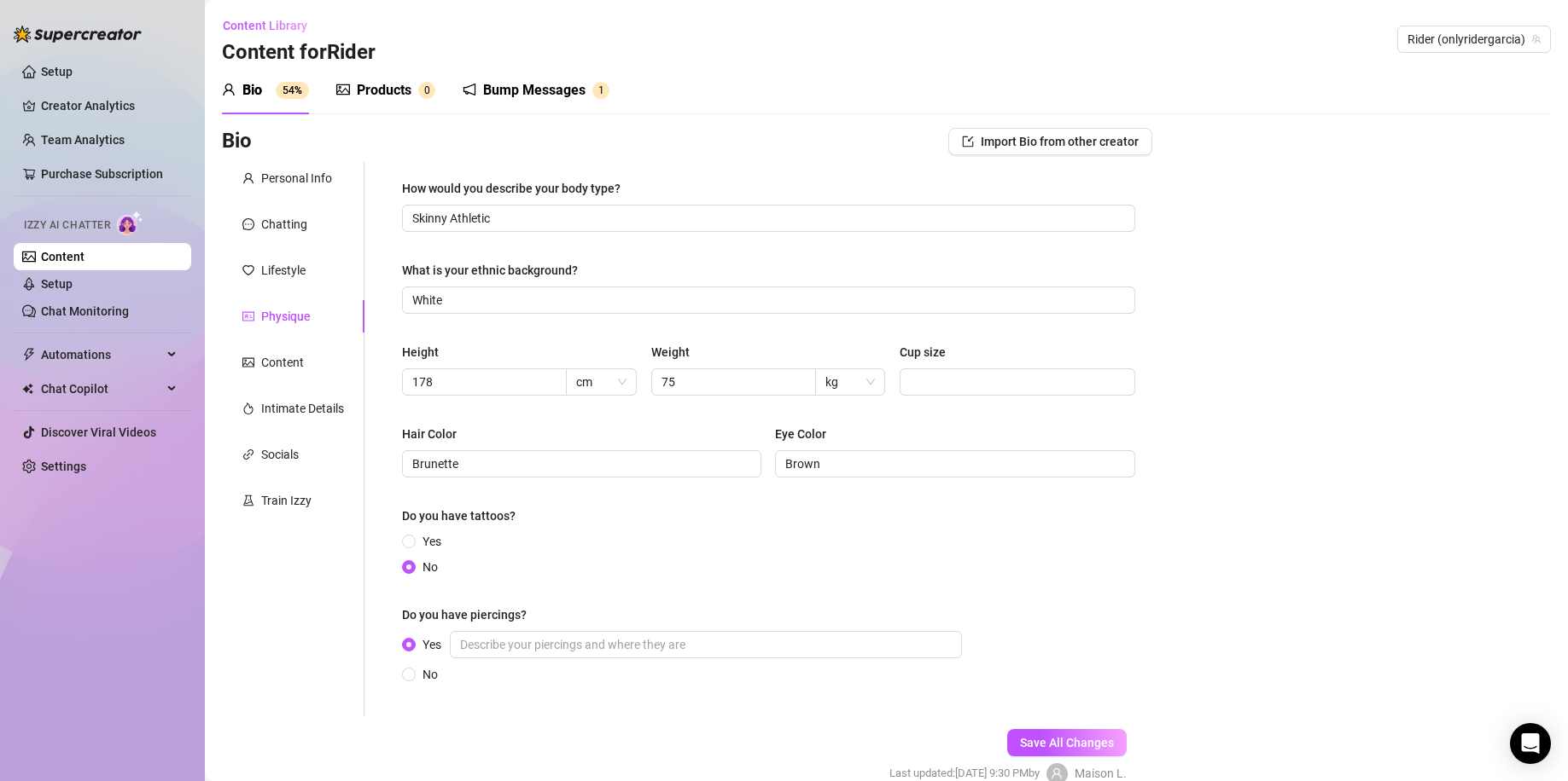
click at [310, 345] on div "Personal Info Chatting Lifestyle Physique Content Intimate Details Socials Trai…" at bounding box center [293, 440] width 143 height 554
click at [308, 359] on div "Content" at bounding box center [293, 362] width 143 height 32
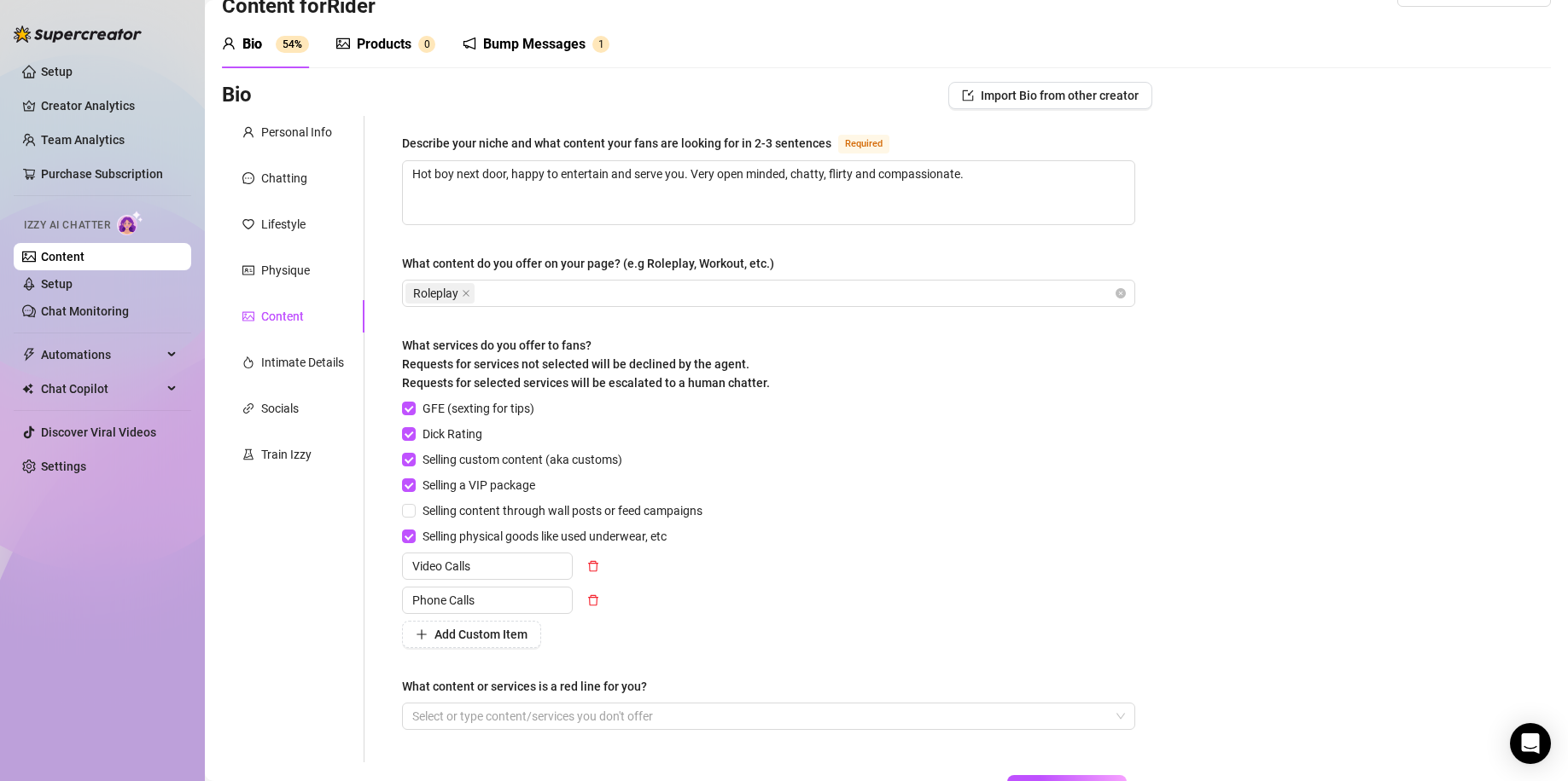
scroll to position [175, 0]
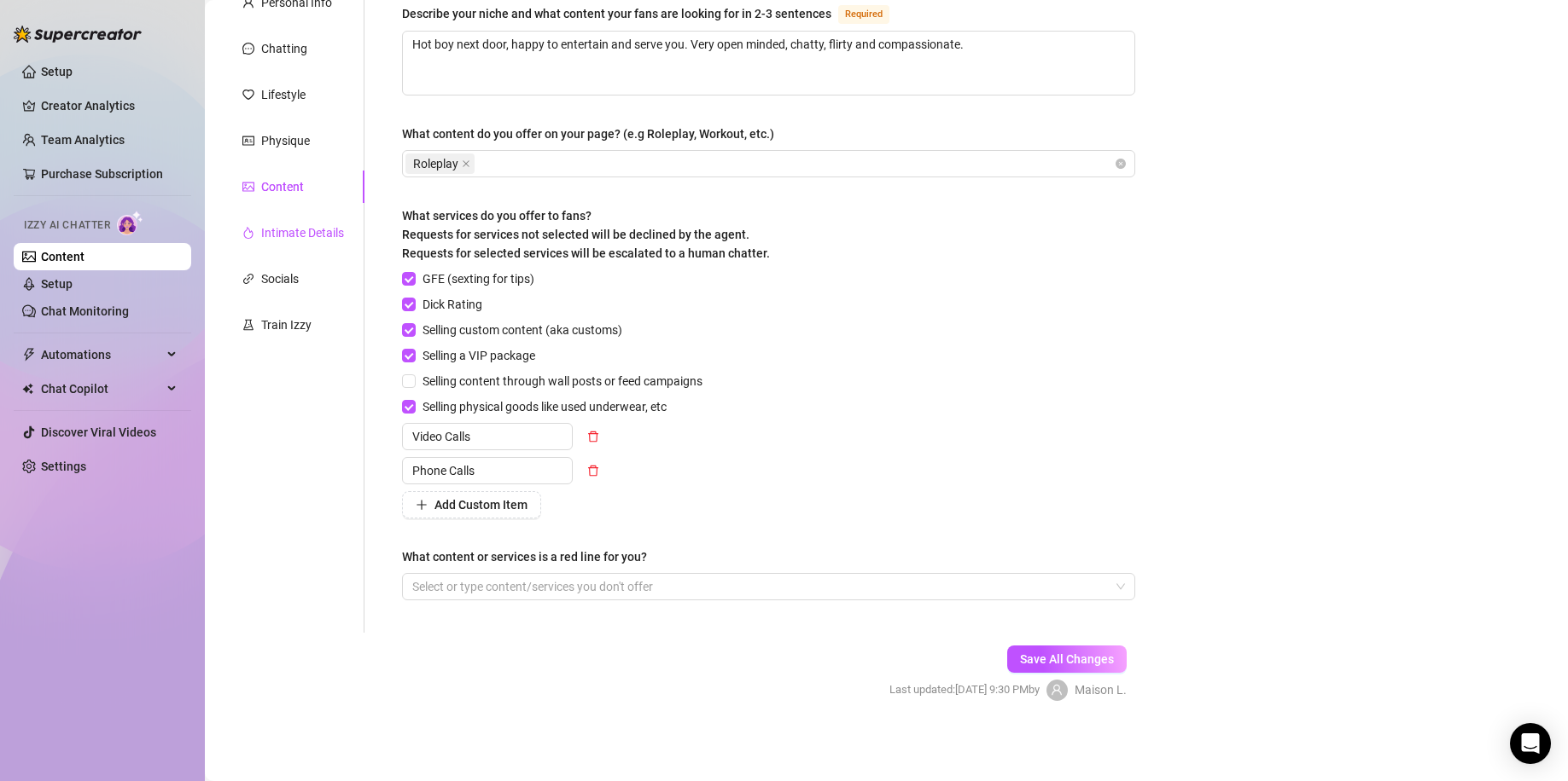
click at [291, 226] on div "Intimate Details" at bounding box center [302, 233] width 83 height 19
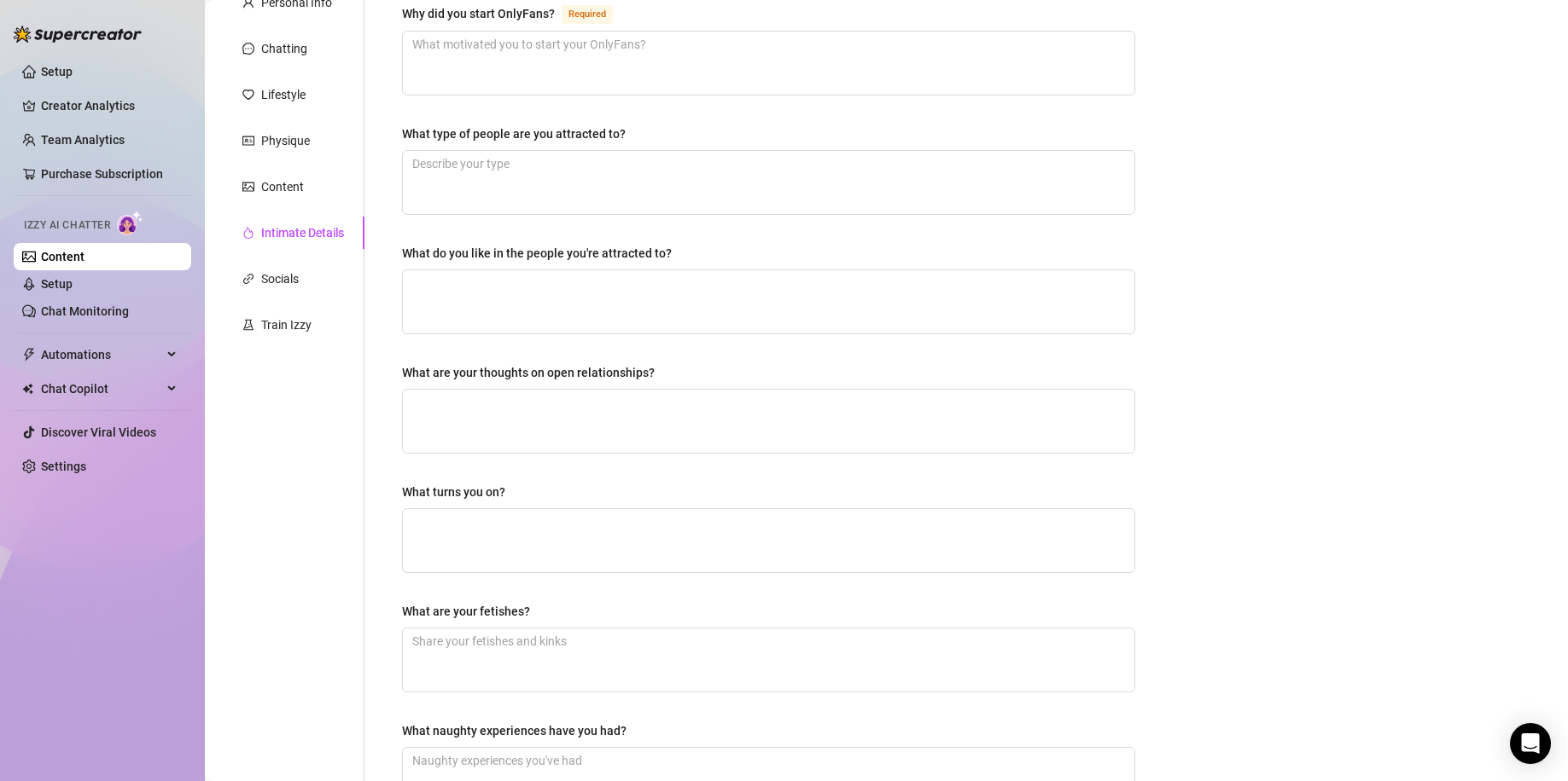
scroll to position [0, 0]
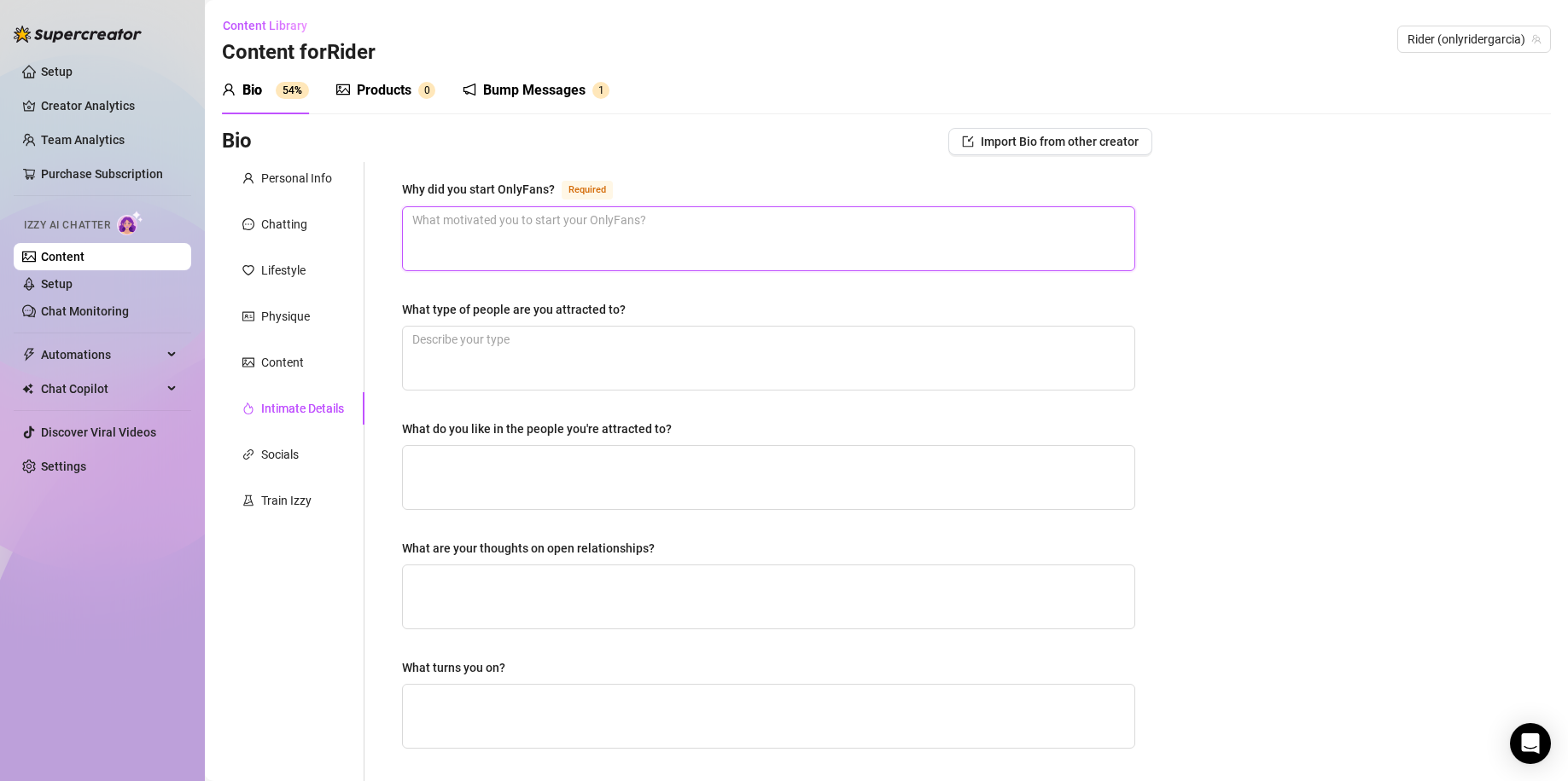
click at [541, 238] on textarea "Why did you start OnlyFans? Required" at bounding box center [767, 239] width 731 height 63
click at [606, 459] on textarea "What do you like in the people you're attracted to?" at bounding box center [767, 477] width 731 height 63
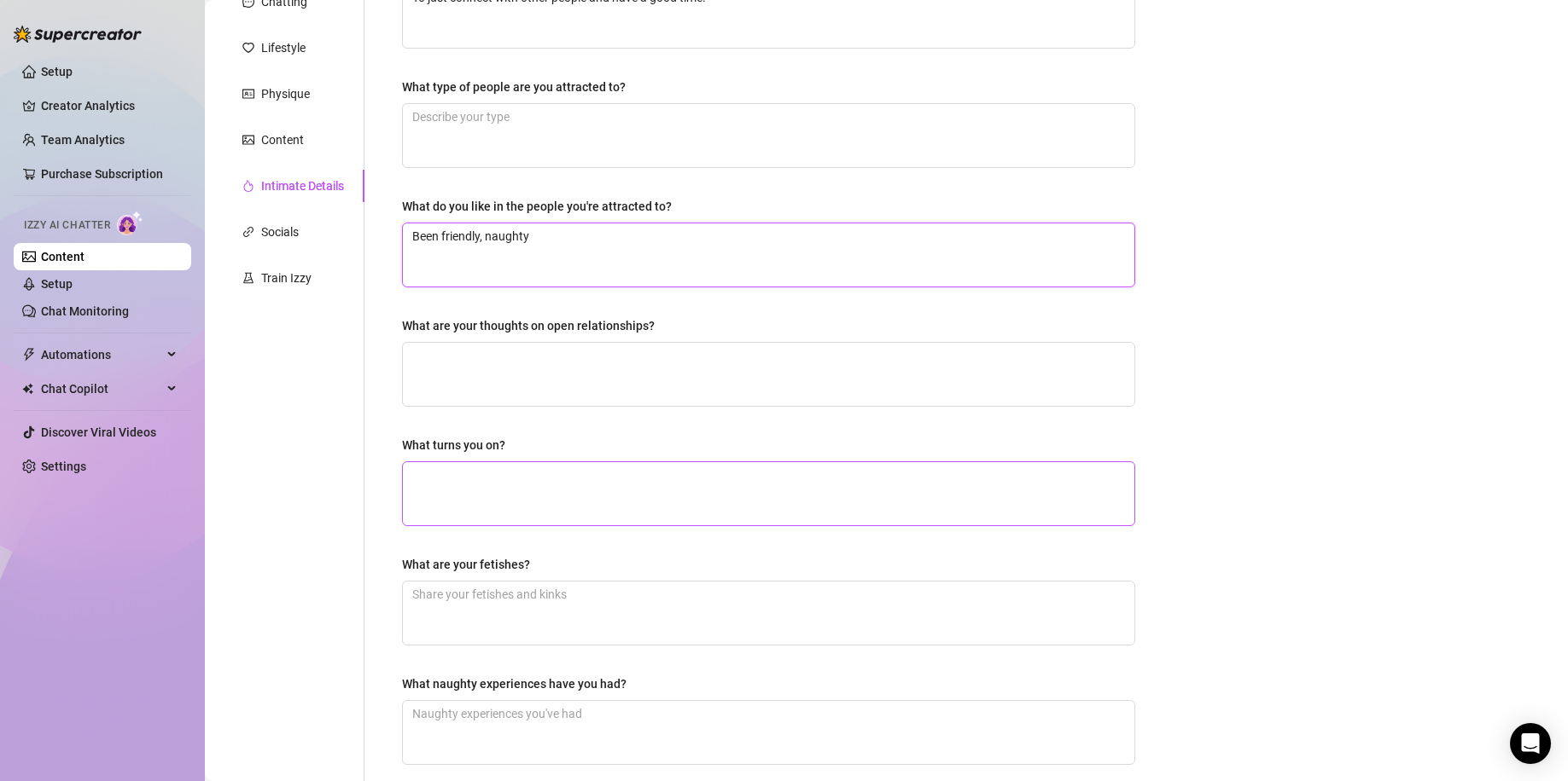
scroll to position [228, 0]
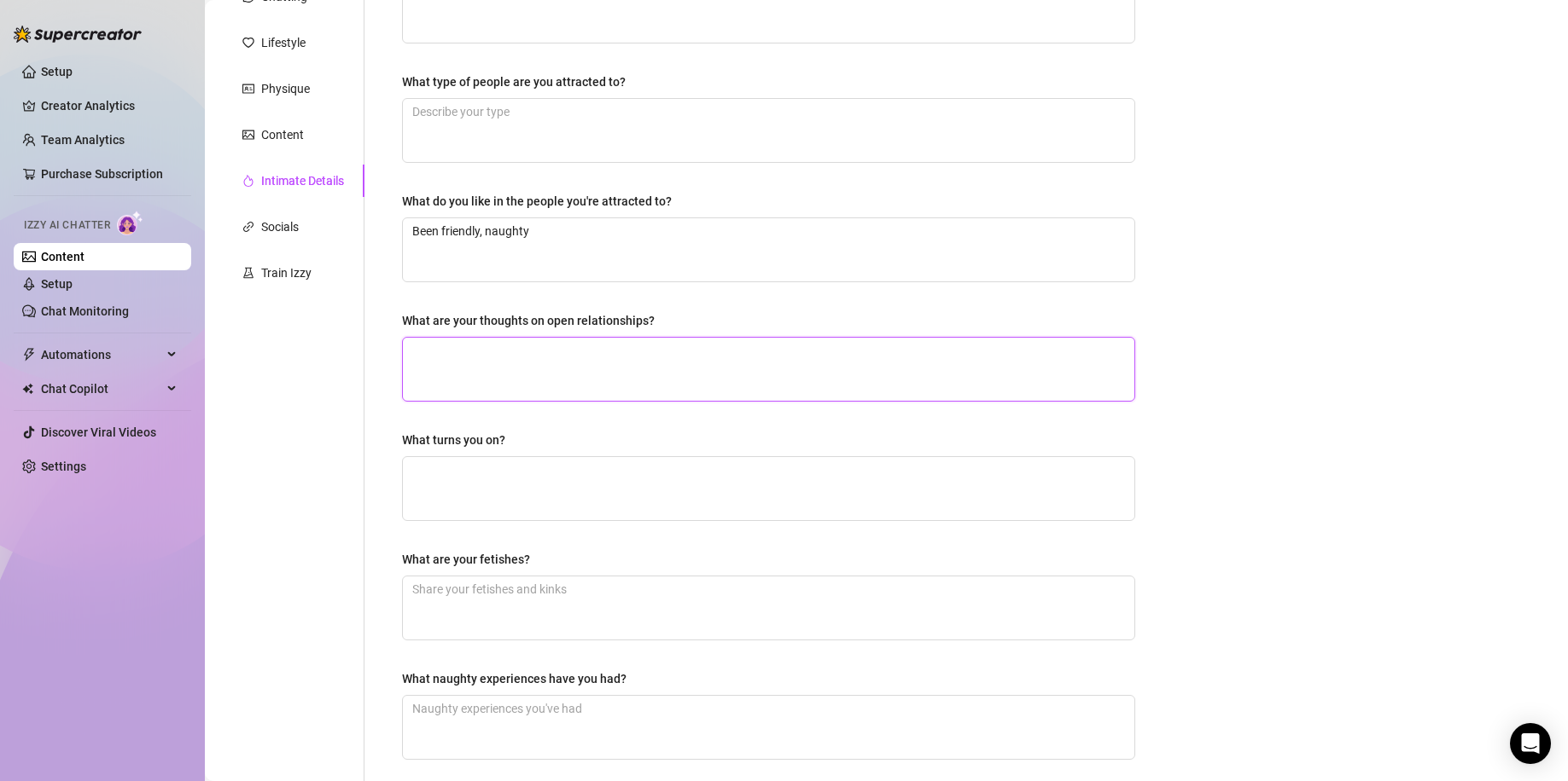
click at [600, 375] on textarea "What are your thoughts on open relationships?" at bounding box center [767, 369] width 731 height 63
click at [668, 468] on textarea "What turns you on?" at bounding box center [767, 488] width 731 height 63
drag, startPoint x: 456, startPoint y: 468, endPoint x: 621, endPoint y: 466, distance: 165.0
click at [621, 466] on textarea "Creampies, anal," at bounding box center [767, 488] width 731 height 63
click at [654, 628] on textarea "What are your fetishes?" at bounding box center [767, 608] width 731 height 63
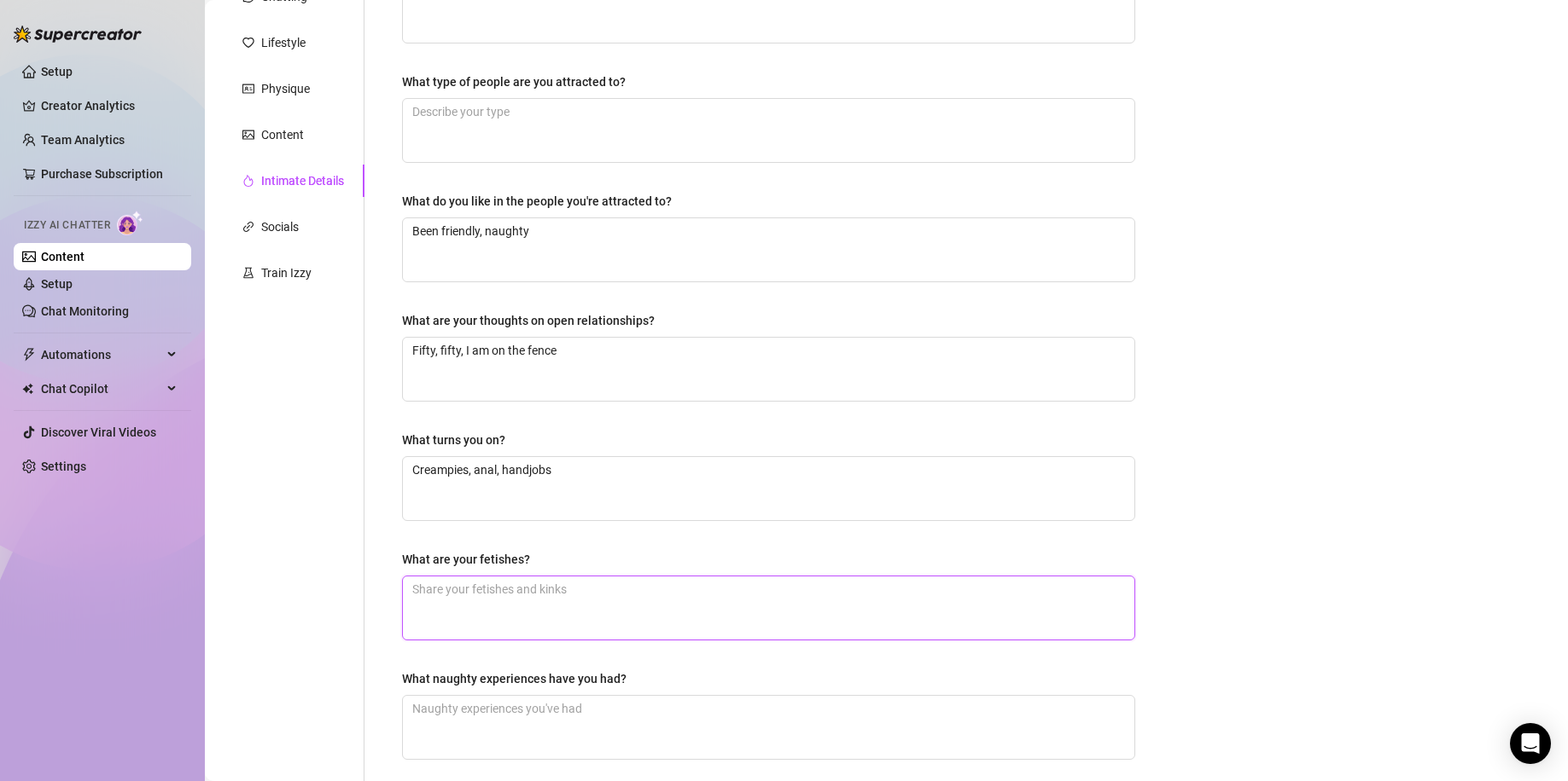
scroll to position [387, 0]
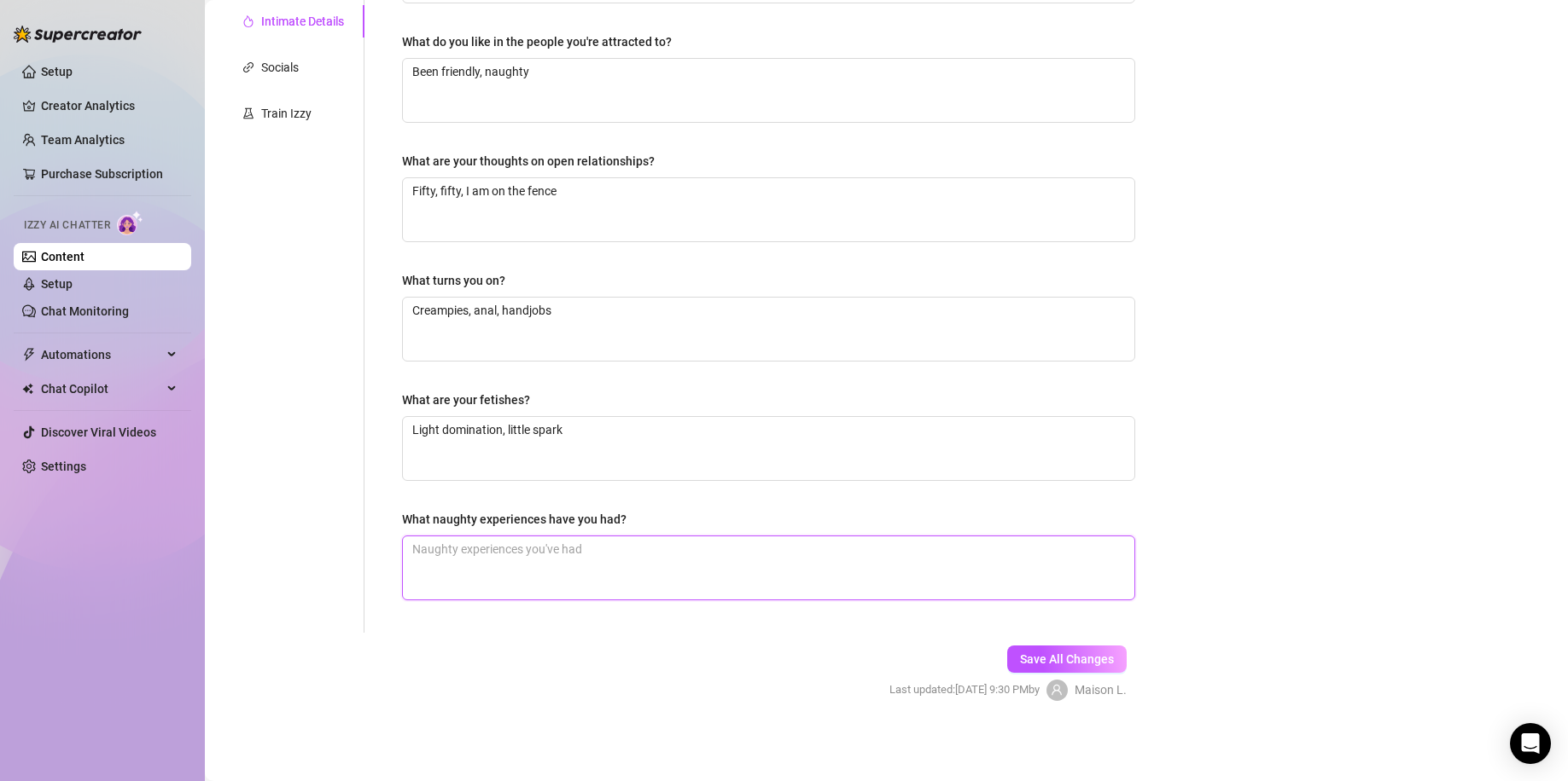
click at [618, 563] on textarea "What naughty experiences have you had?" at bounding box center [767, 568] width 731 height 63
click at [873, 434] on textarea "Light domination, little spark" at bounding box center [767, 448] width 731 height 63
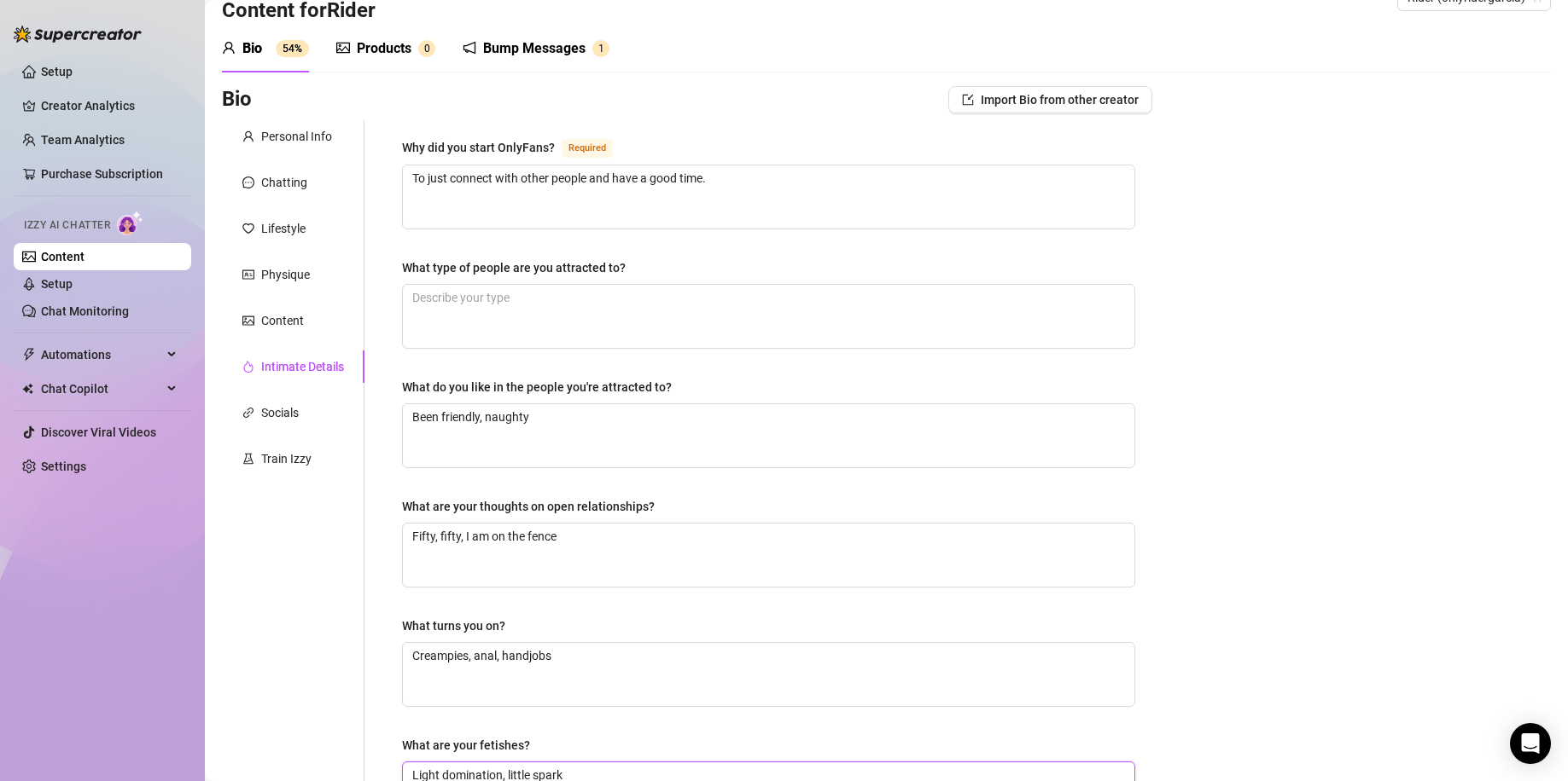
scroll to position [0, 0]
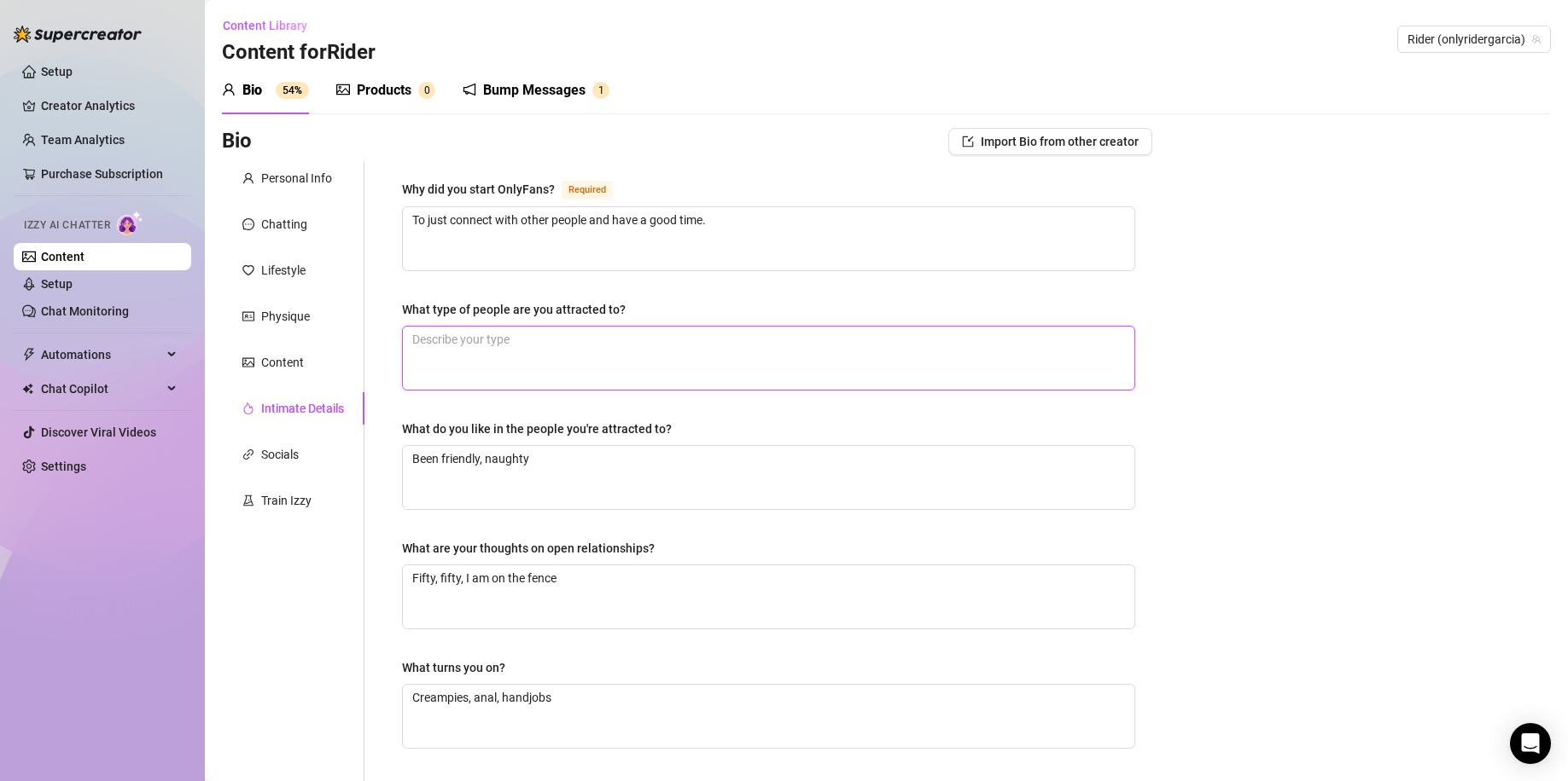
click at [560, 360] on textarea "What type of people are you attracted to?" at bounding box center [767, 358] width 731 height 63
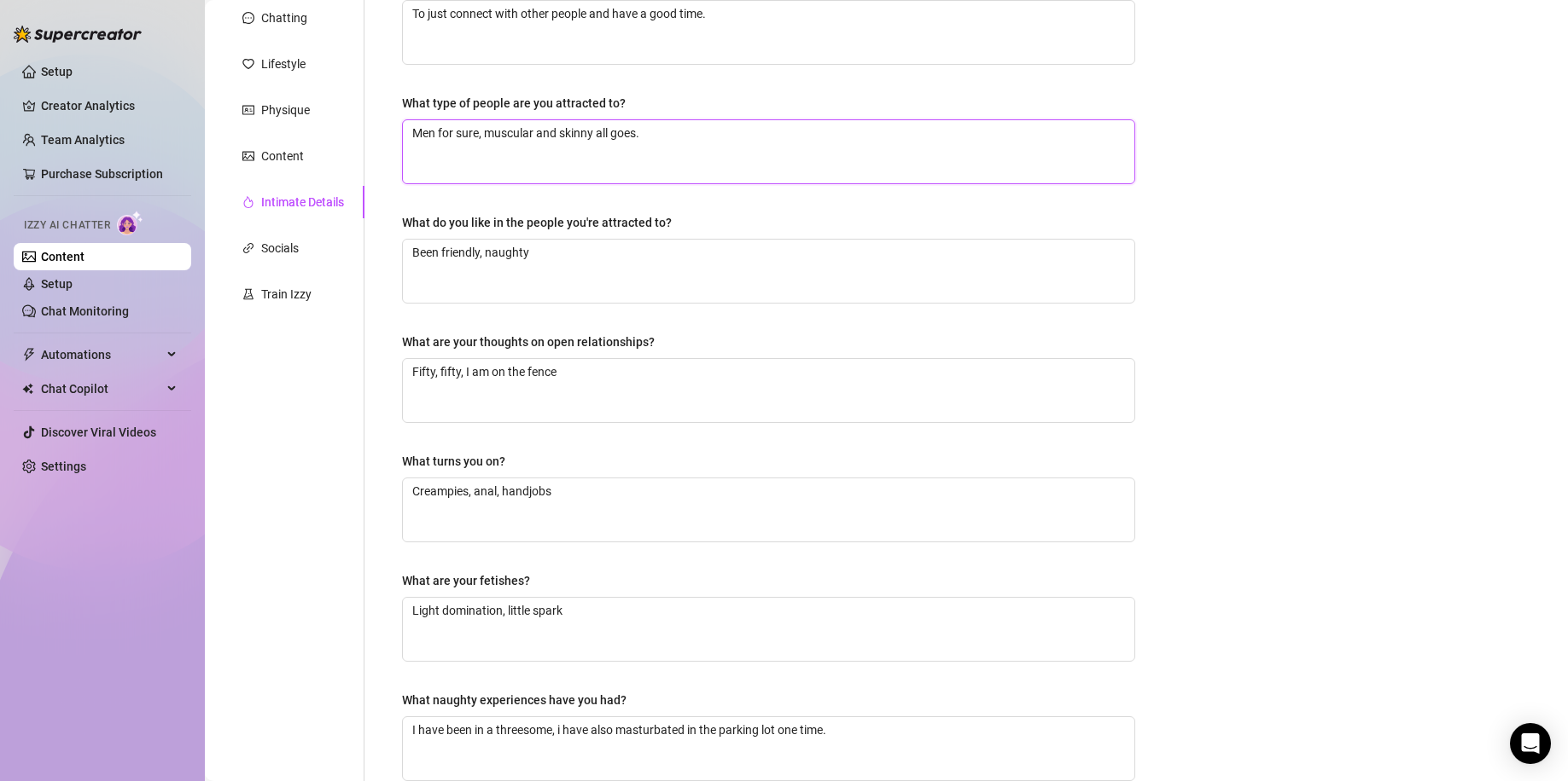
scroll to position [387, 0]
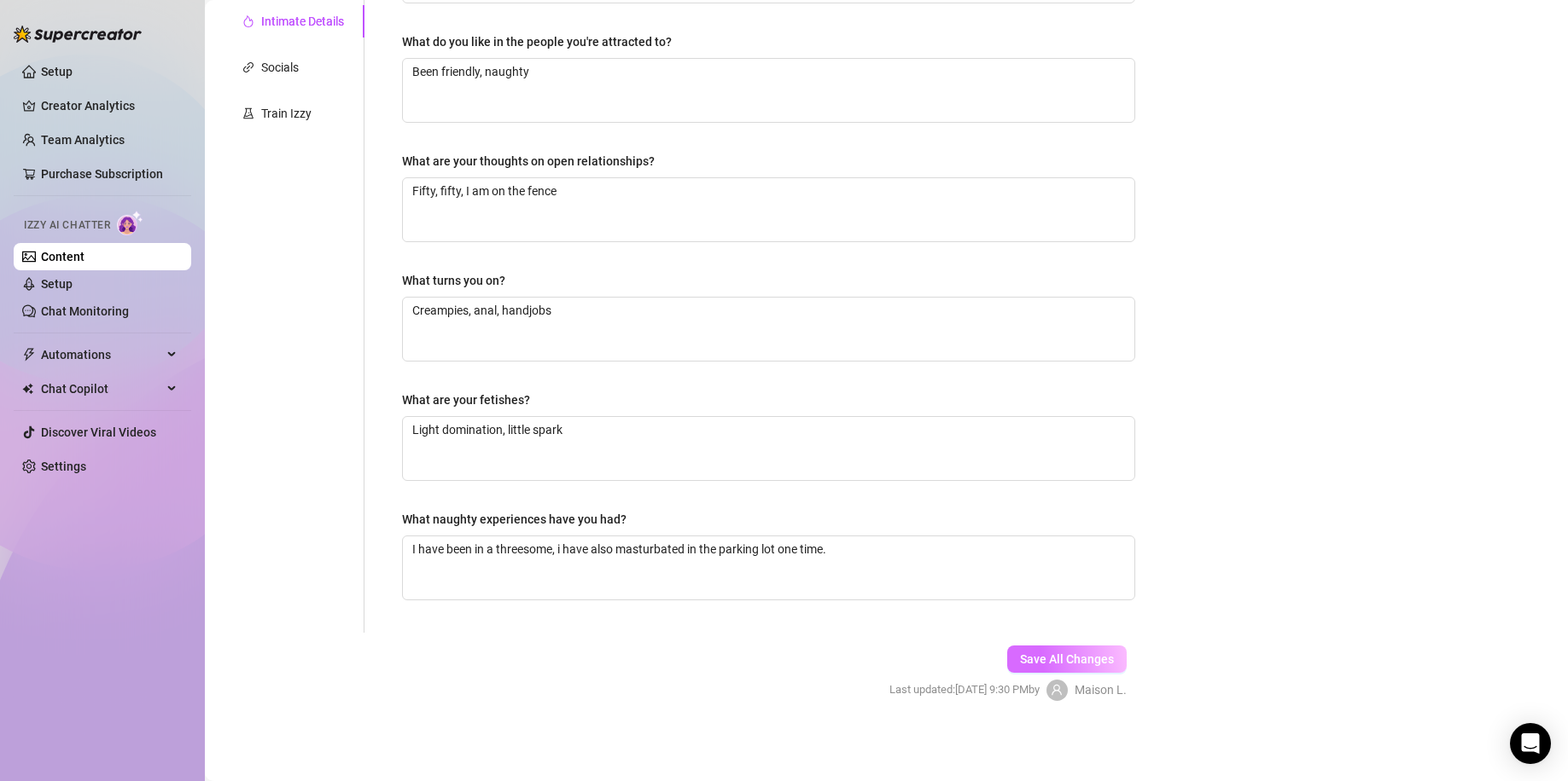
click at [1073, 659] on span "Save All Changes" at bounding box center [1066, 659] width 94 height 14
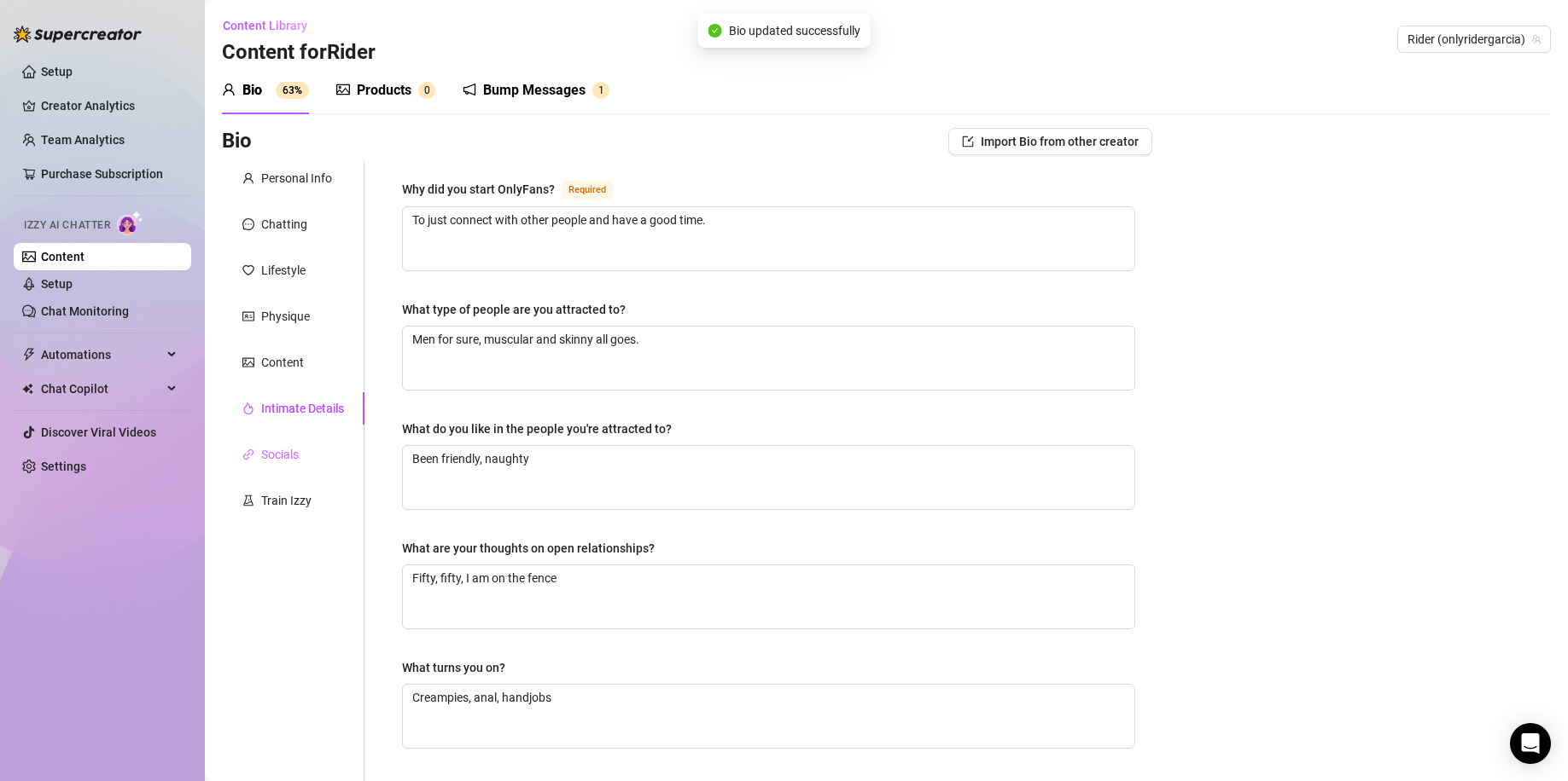
click at [264, 445] on div "Socials" at bounding box center [293, 454] width 143 height 32
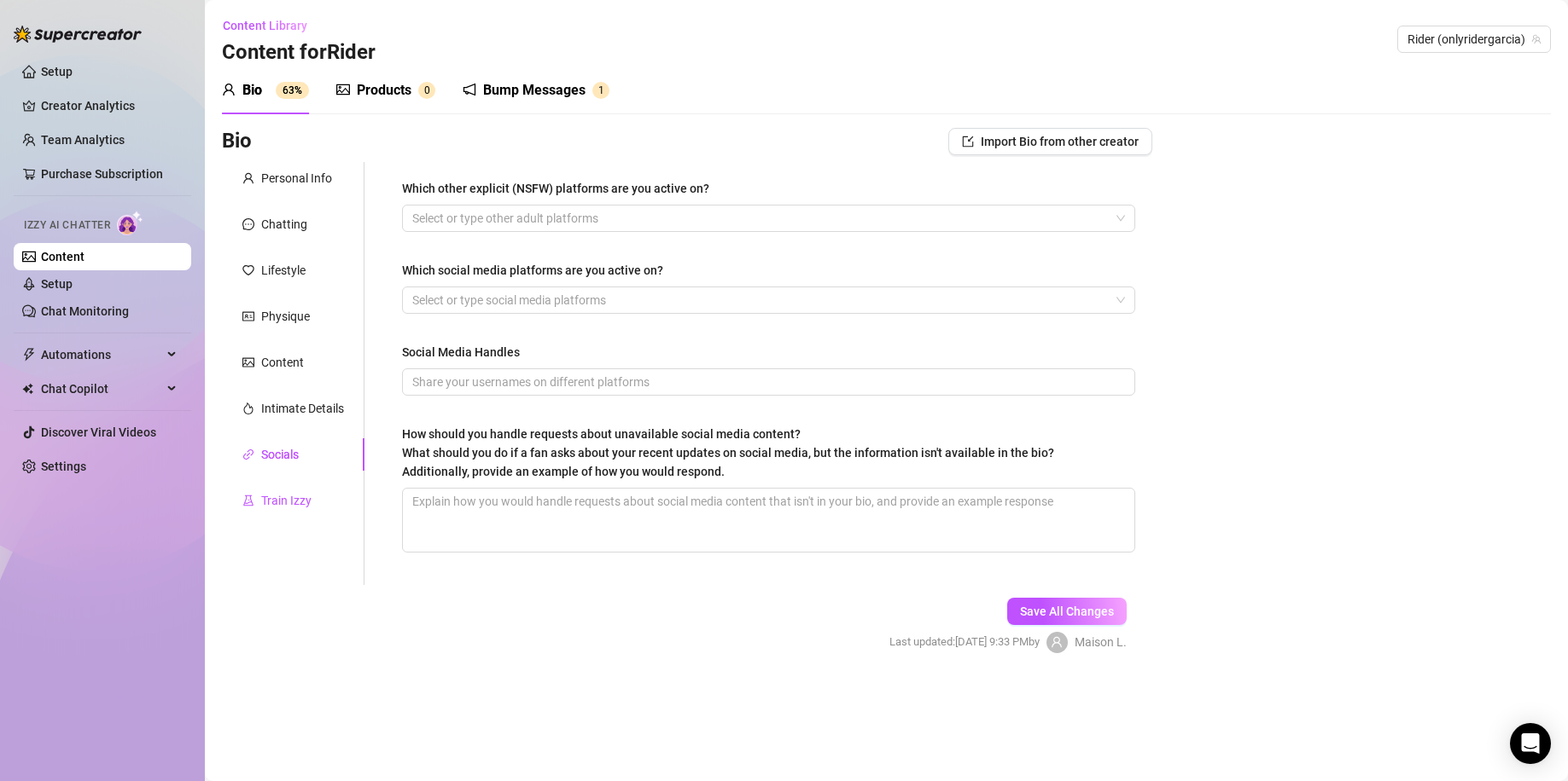
click at [294, 508] on div "Train Izzy" at bounding box center [286, 500] width 50 height 19
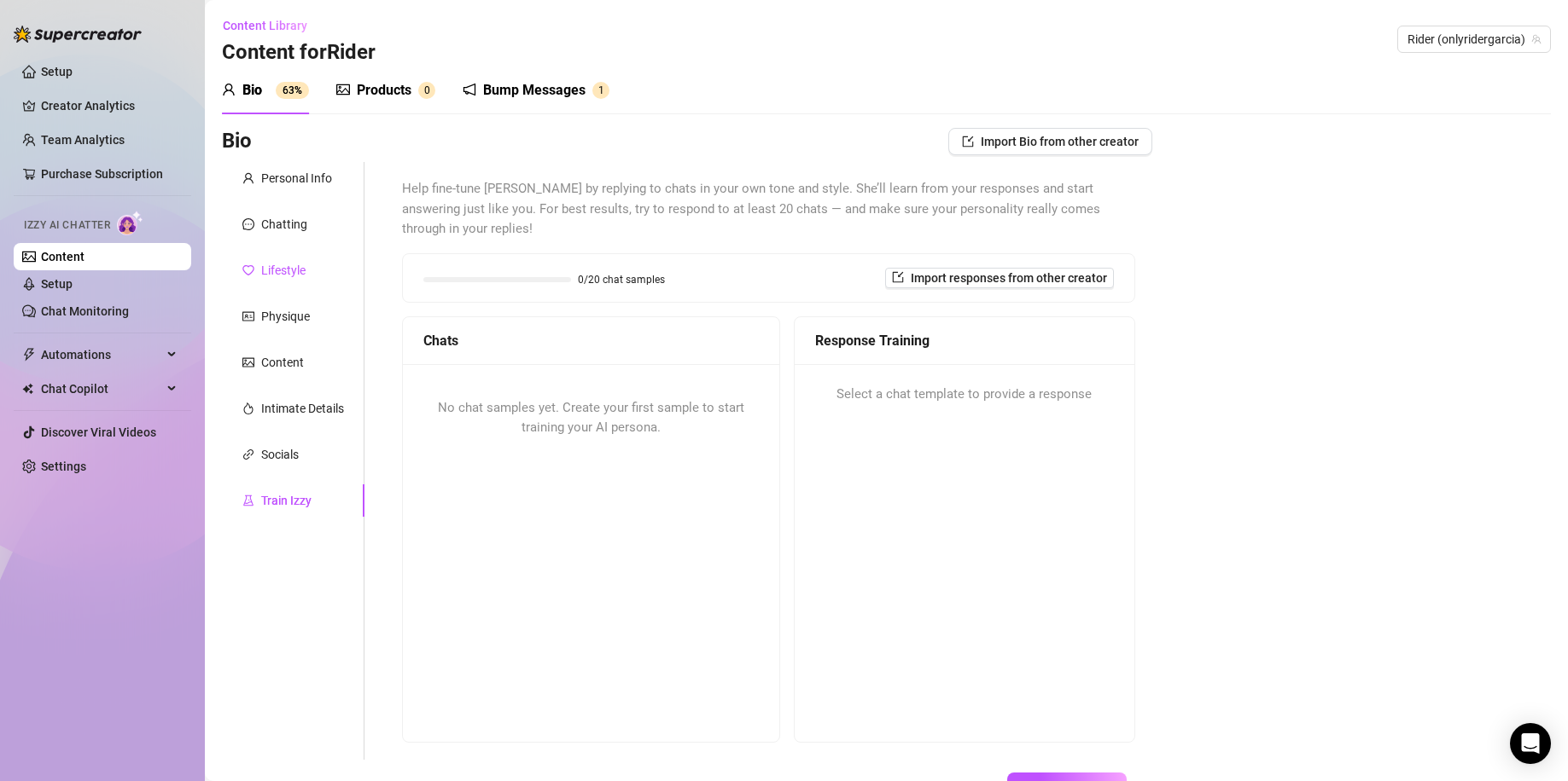
click at [304, 278] on div "Lifestyle" at bounding box center [282, 270] width 44 height 19
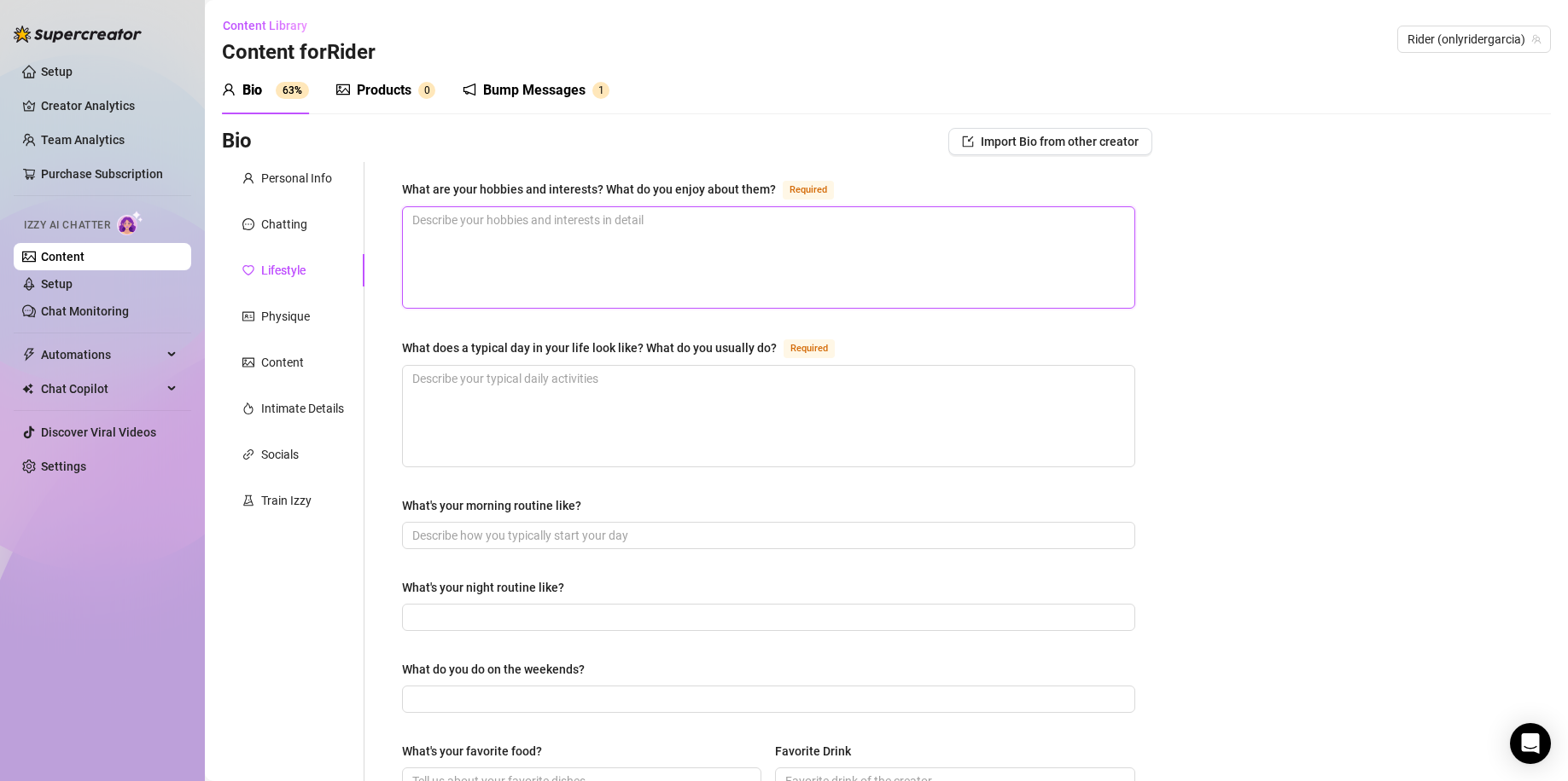
click at [542, 256] on textarea "What are your hobbies and interests? What do you enjoy about them? Required" at bounding box center [767, 258] width 731 height 101
click at [604, 374] on textarea "What does a typical day in your life look like? What do you usually do? Required" at bounding box center [767, 416] width 731 height 101
click at [645, 219] on textarea "What are your hobbies and interests? What do you enjoy about them? Required" at bounding box center [767, 258] width 731 height 101
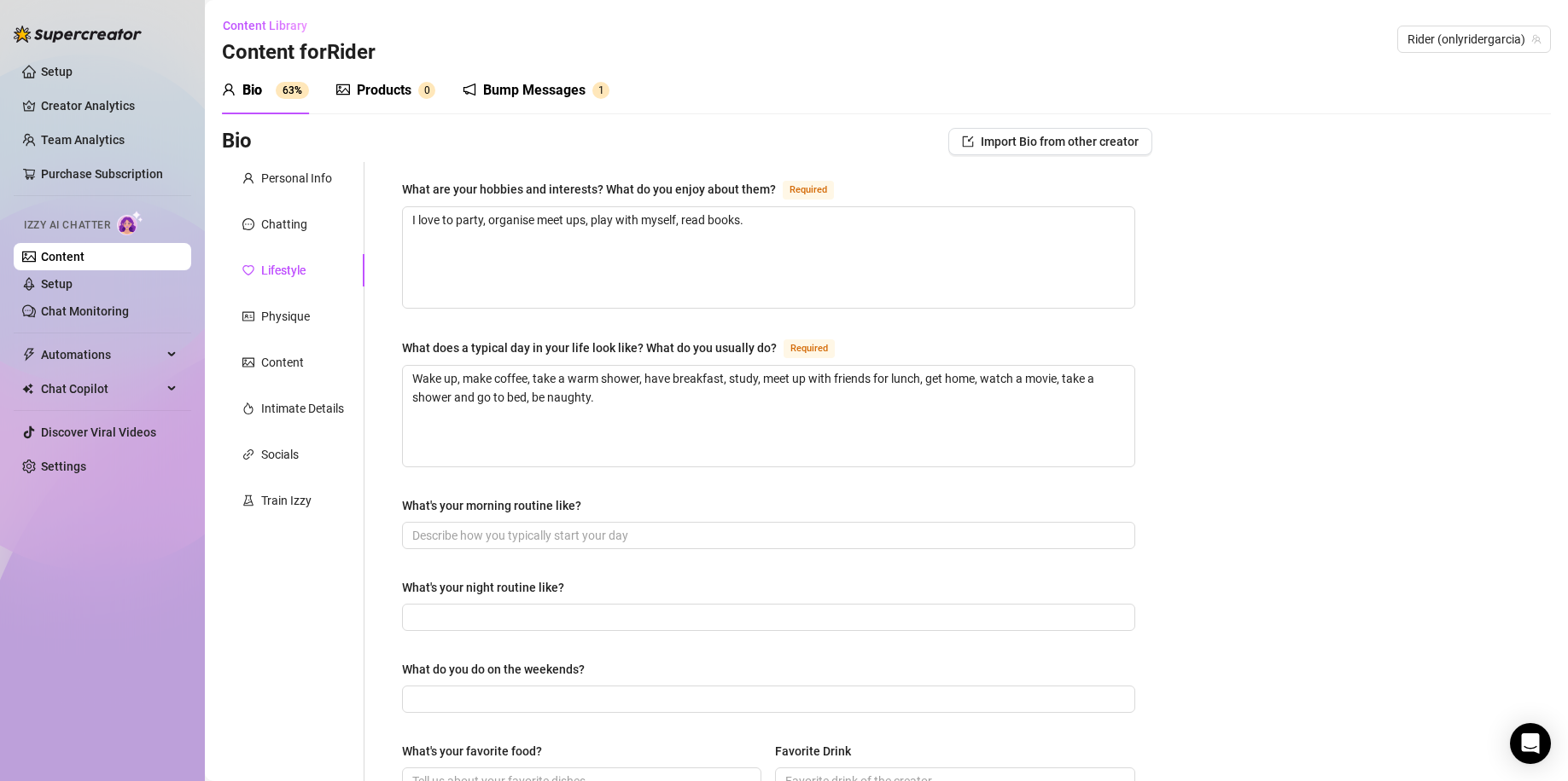
click at [1252, 426] on div "Bio Import Bio from other creator Personal Info Chatting Lifestyle Physique Con…" at bounding box center [886, 769] width 1329 height 1282
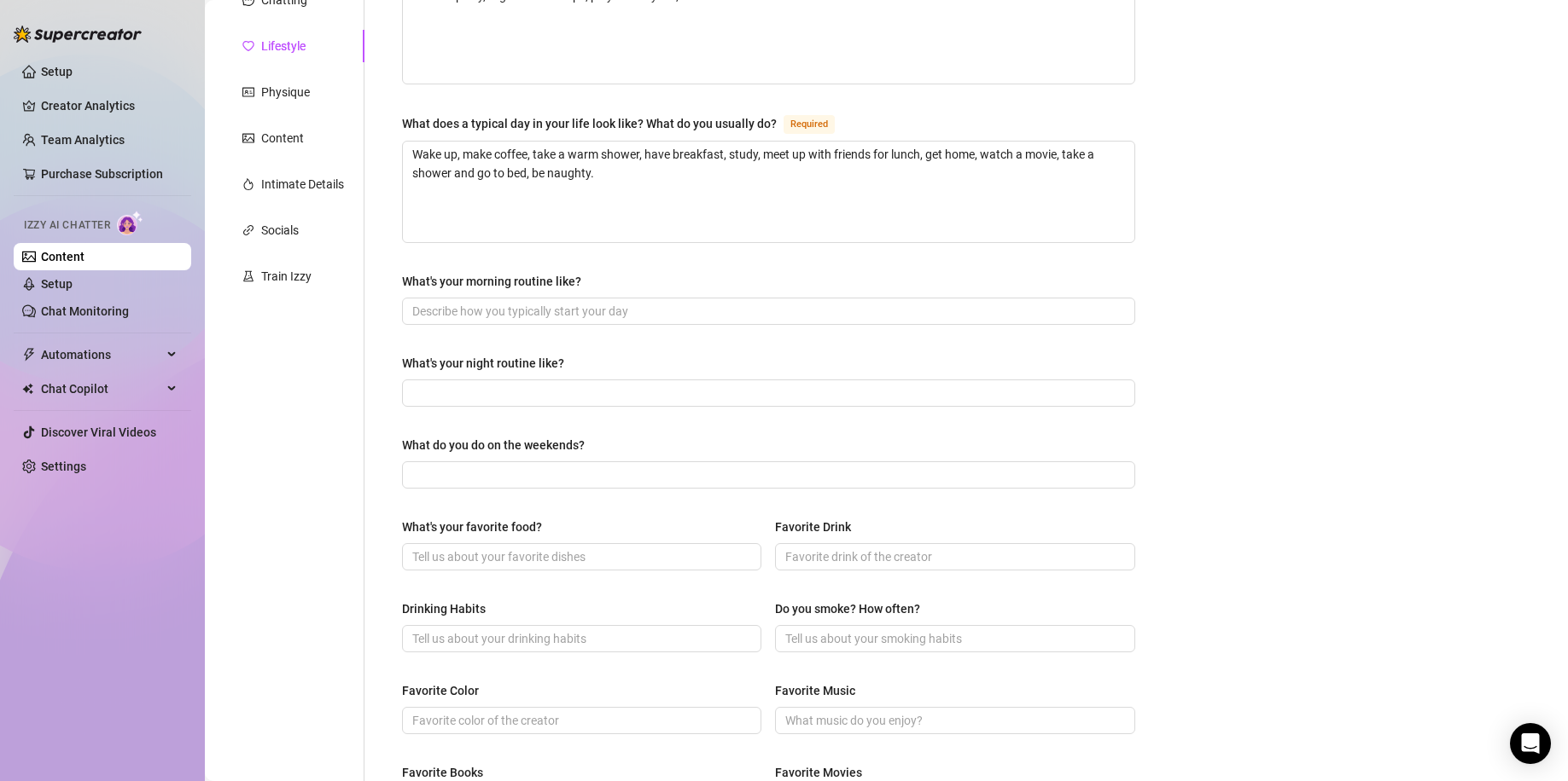
scroll to position [228, 0]
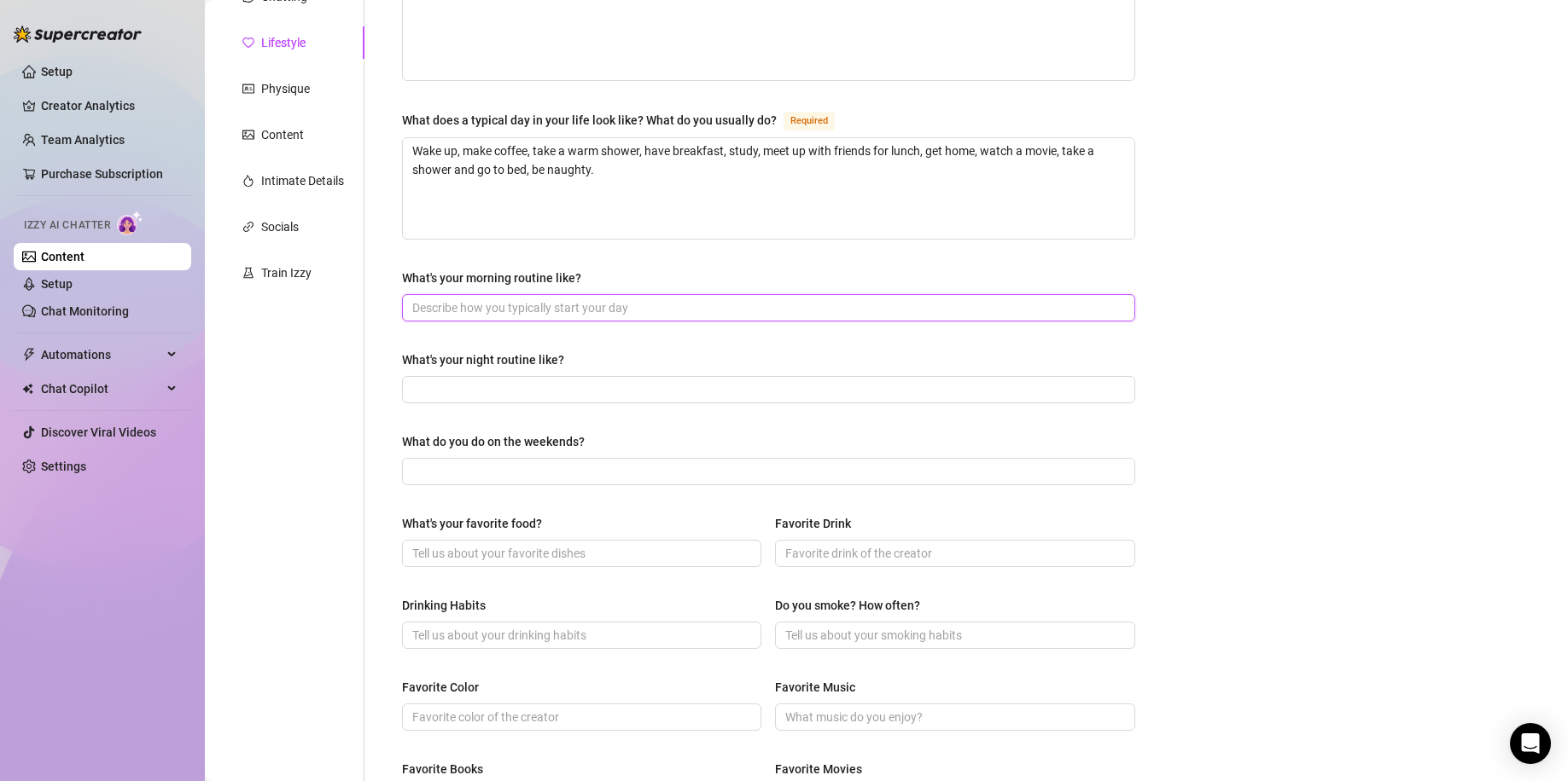
click at [598, 307] on input "What's your morning routine like?" at bounding box center [767, 308] width 709 height 19
click at [587, 469] on input "What do you do on the weekends?" at bounding box center [767, 472] width 709 height 19
click at [1295, 500] on div "Bio Import Bio from other creator Personal Info Chatting Lifestyle Physique Con…" at bounding box center [886, 541] width 1329 height 1282
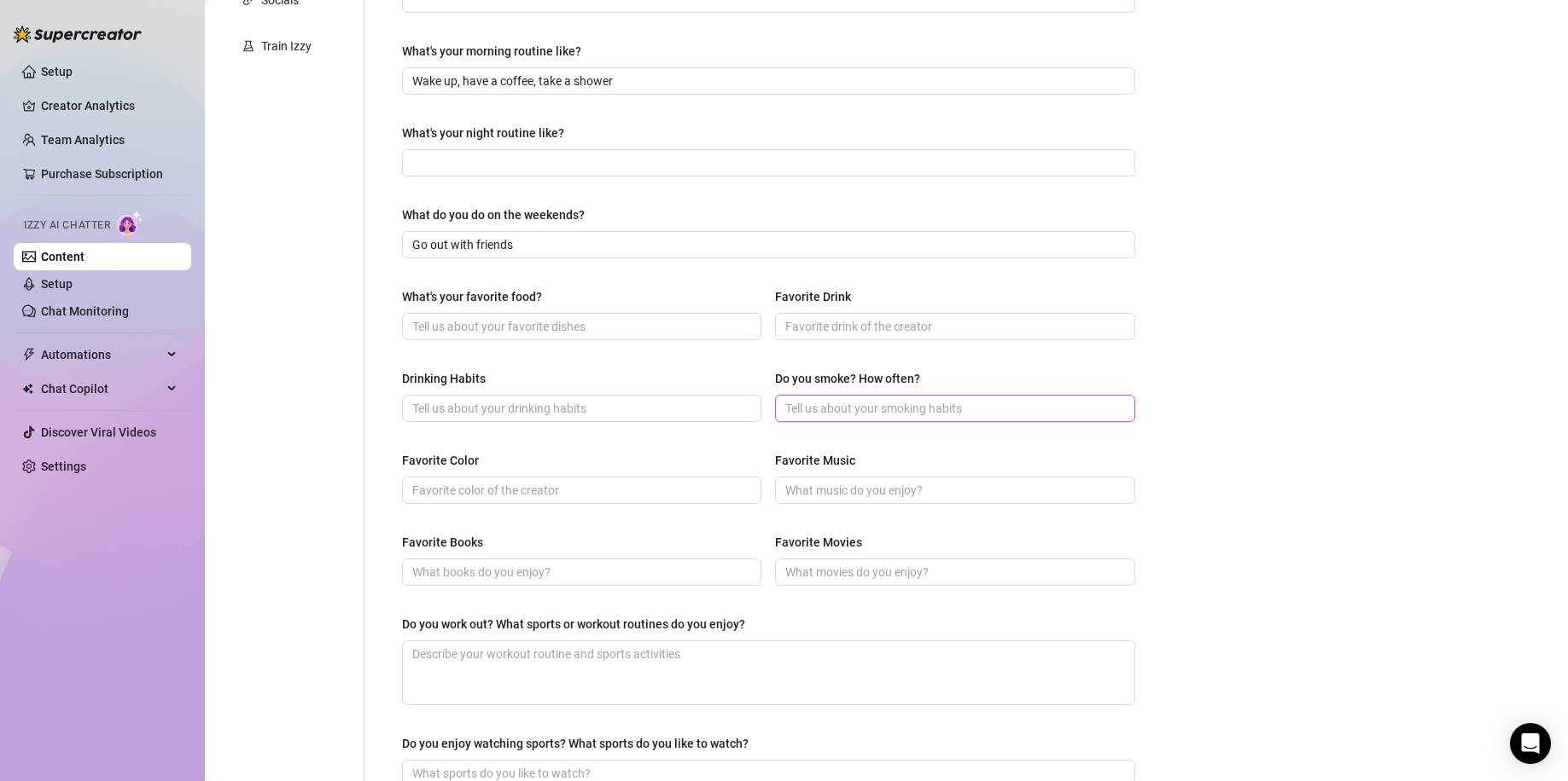
click at [856, 399] on input "Do you smoke? How often?" at bounding box center [953, 408] width 336 height 19
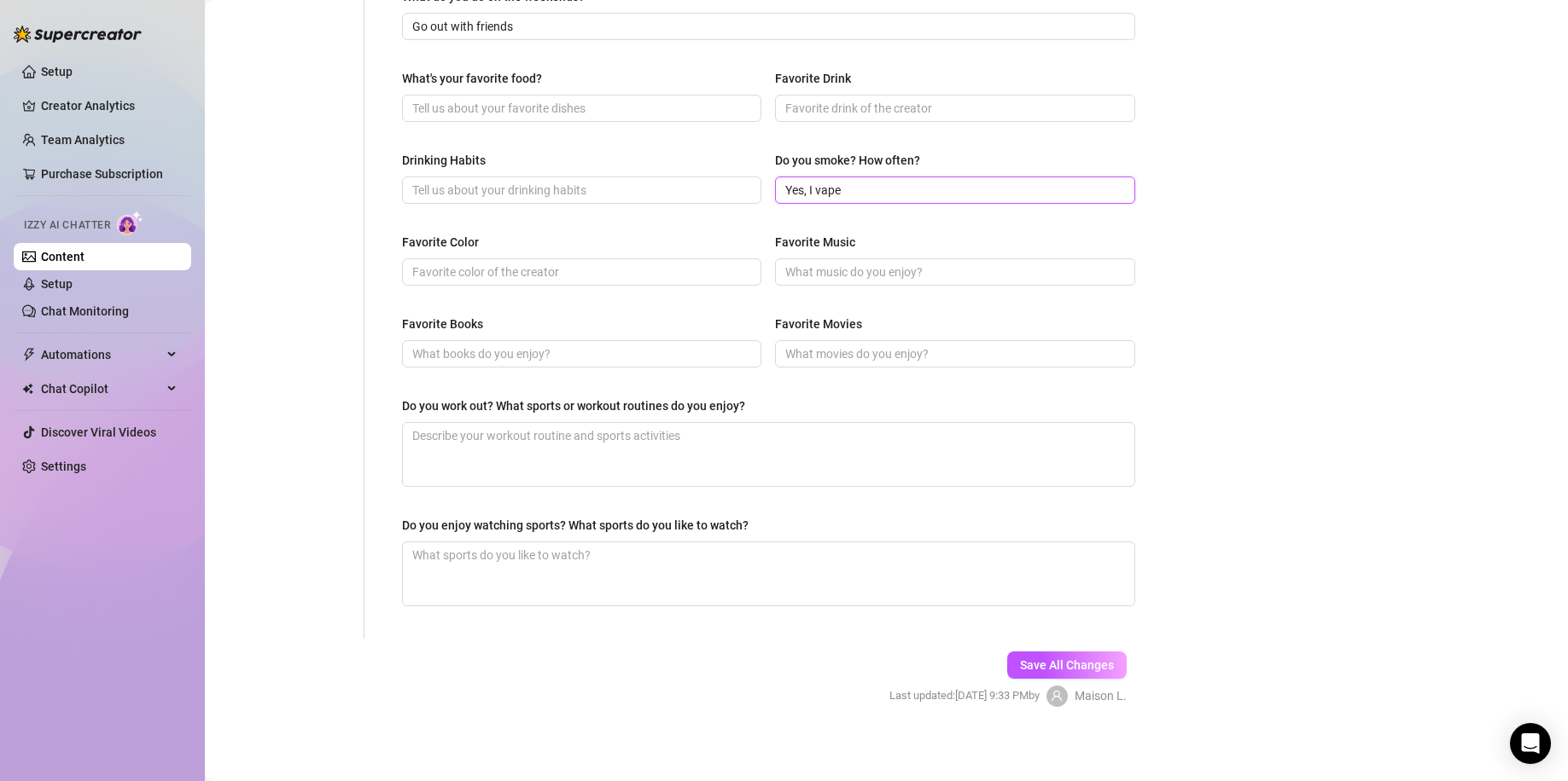
scroll to position [678, 0]
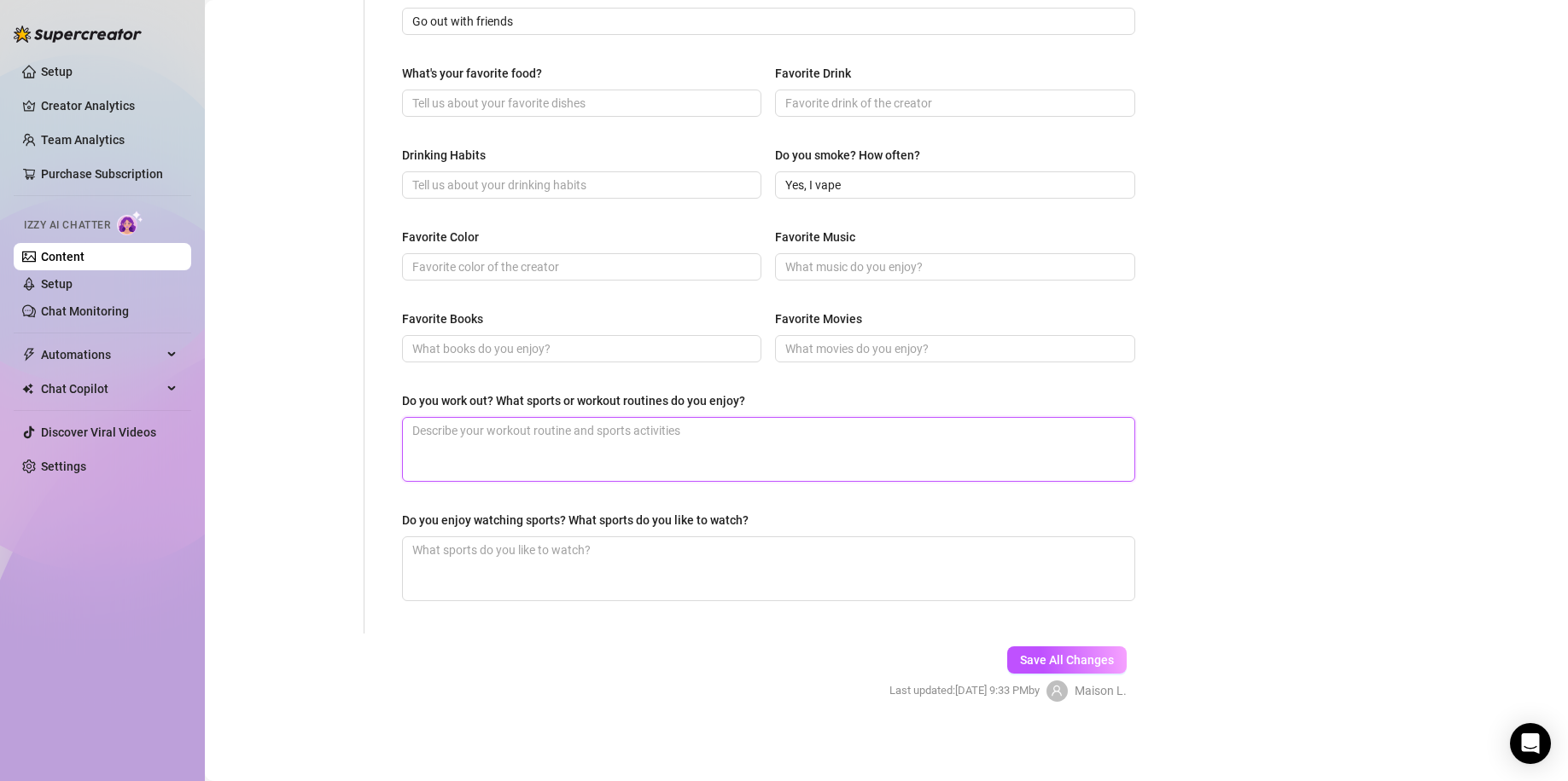
click at [588, 428] on textarea "Do you work out? What sports or workout routines do you enjoy?" at bounding box center [767, 449] width 731 height 63
click at [687, 553] on textarea "Do you enjoy watching sports? What sports do you like to watch?" at bounding box center [767, 569] width 731 height 63
click at [1293, 458] on div "Bio Import Bio from other creator Personal Info Chatting Lifestyle Physique Con…" at bounding box center [886, 91] width 1329 height 1282
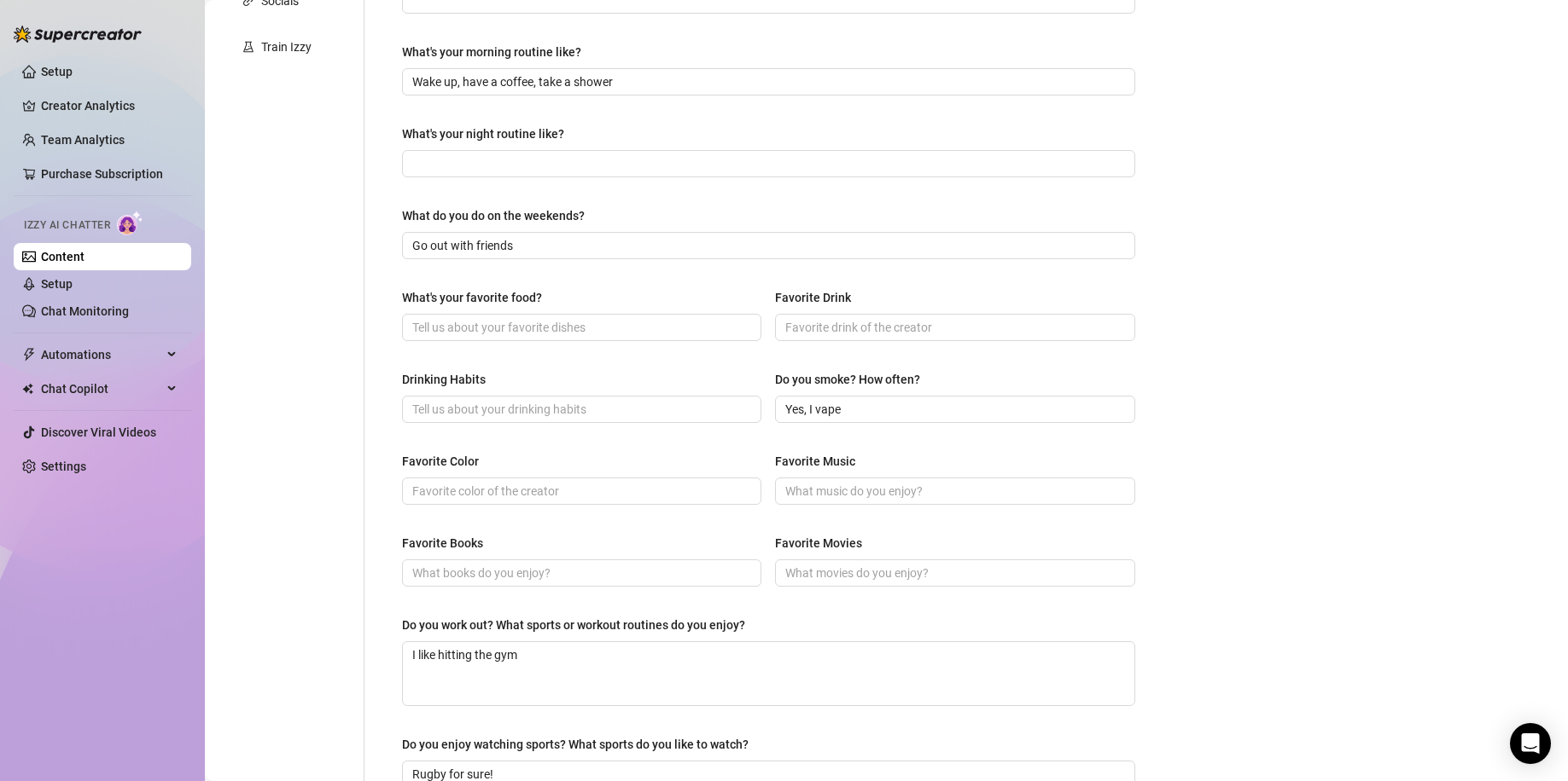
scroll to position [450, 0]
click at [562, 581] on input "Favorite Books" at bounding box center [580, 577] width 336 height 19
click at [602, 483] on span at bounding box center [581, 494] width 359 height 27
click at [609, 420] on input "Drinking Habits" at bounding box center [580, 413] width 336 height 19
click at [595, 334] on input "What's your favorite food?" at bounding box center [580, 331] width 336 height 19
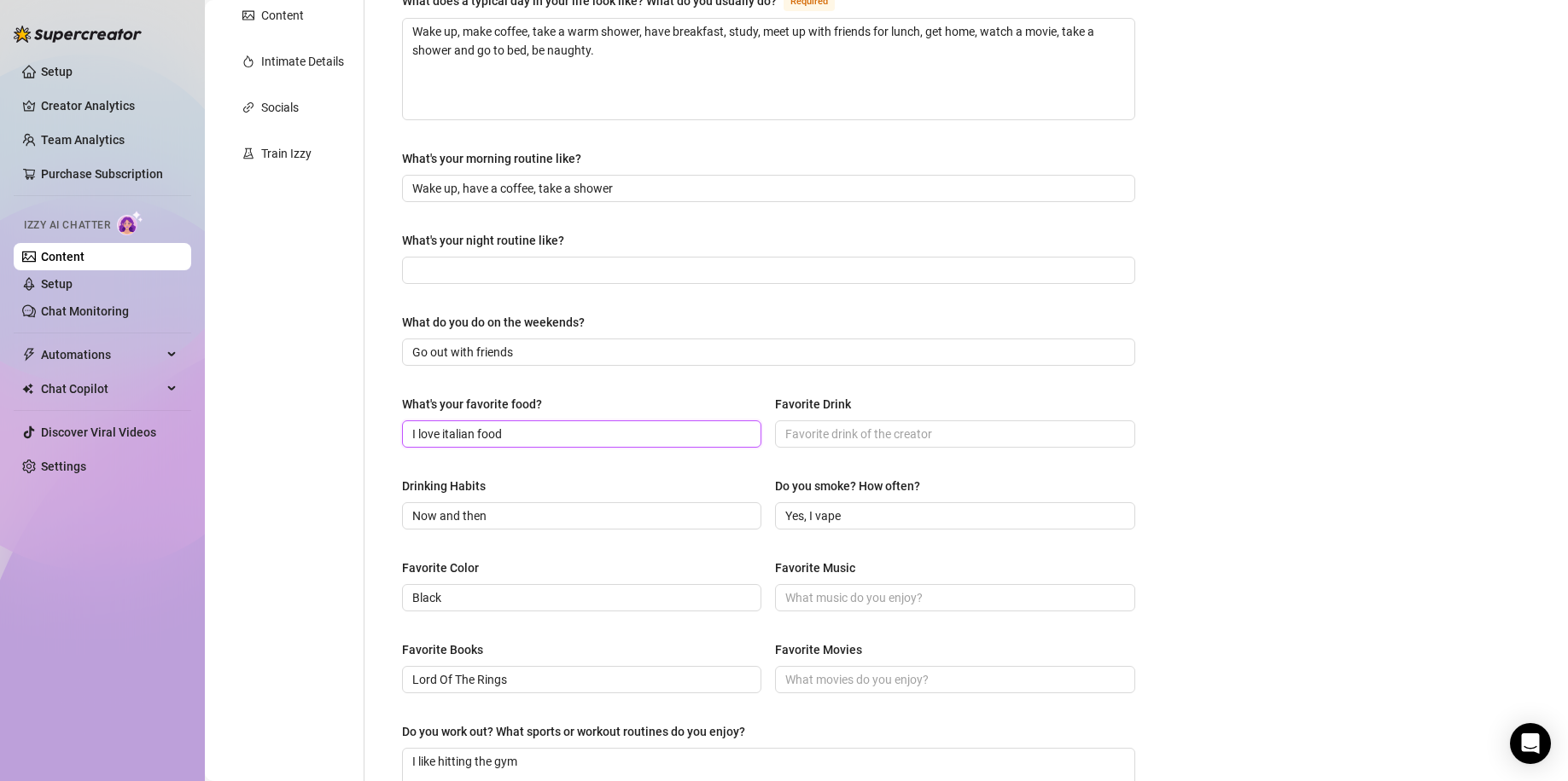
scroll to position [223, 0]
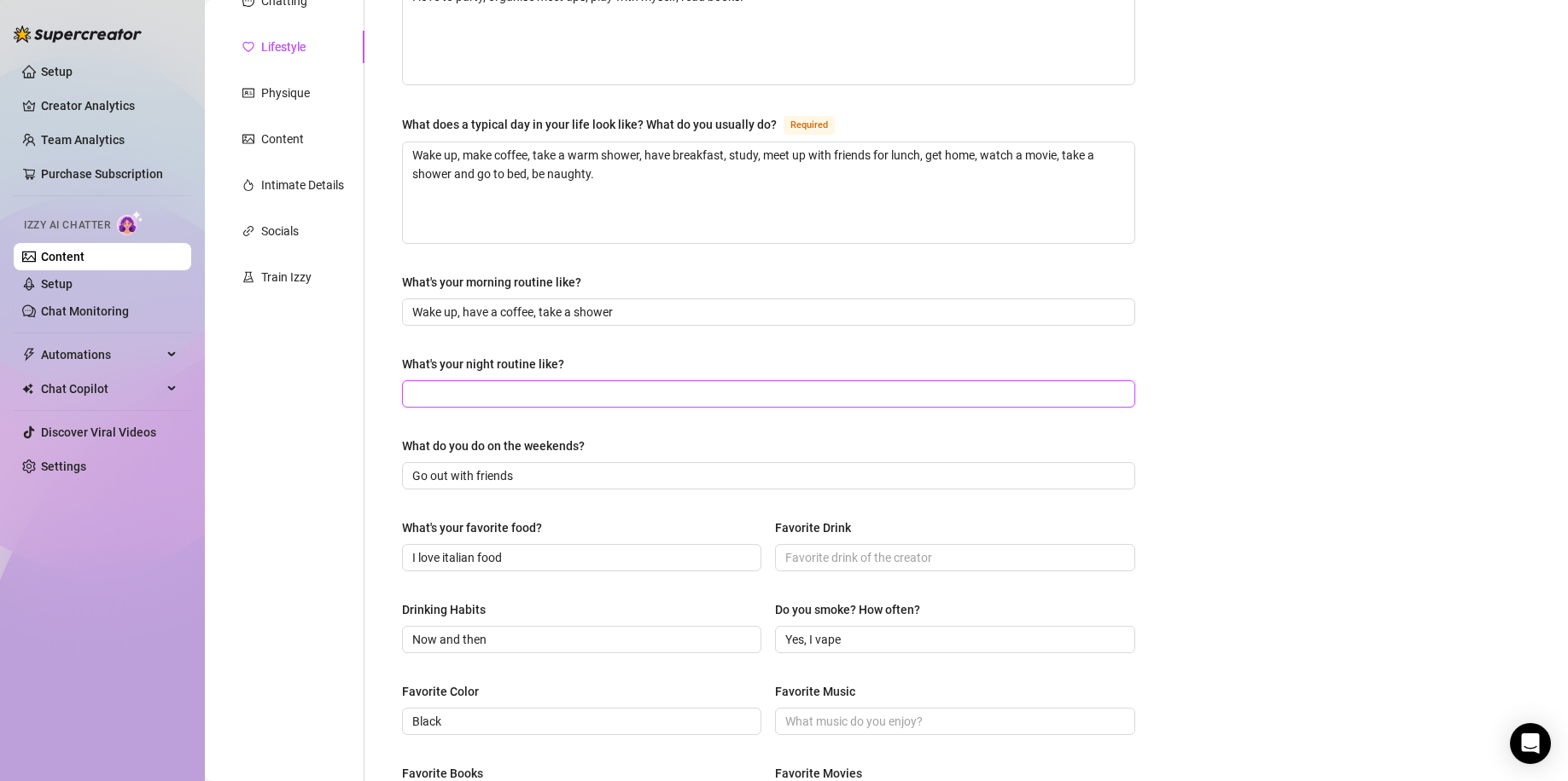
click at [649, 398] on input "What's your night routine like?" at bounding box center [767, 394] width 709 height 19
click at [1252, 410] on div "Bio Import Bio from other creator Personal Info Chatting Lifestyle Physique Con…" at bounding box center [886, 546] width 1329 height 1282
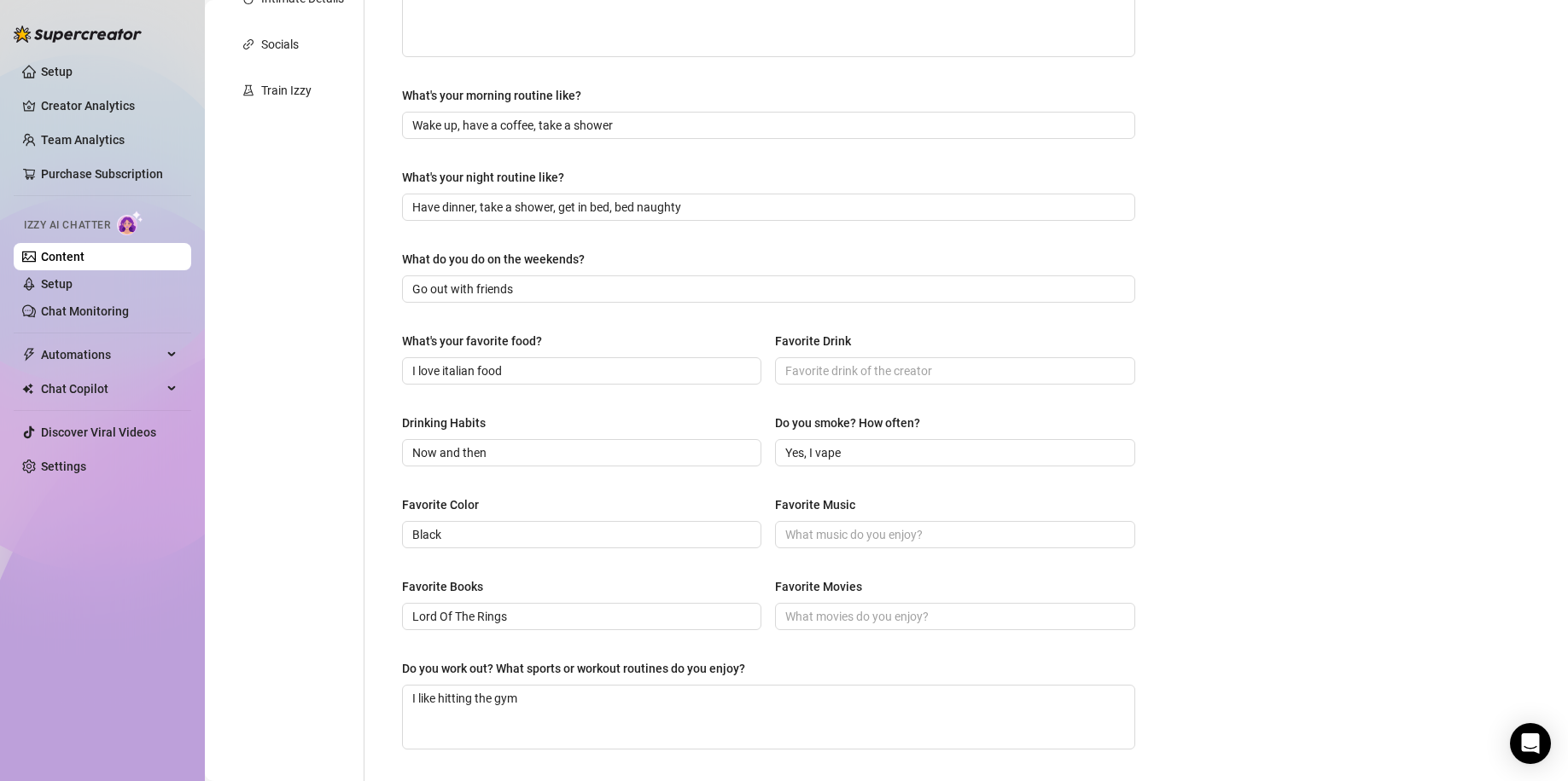
scroll to position [450, 0]
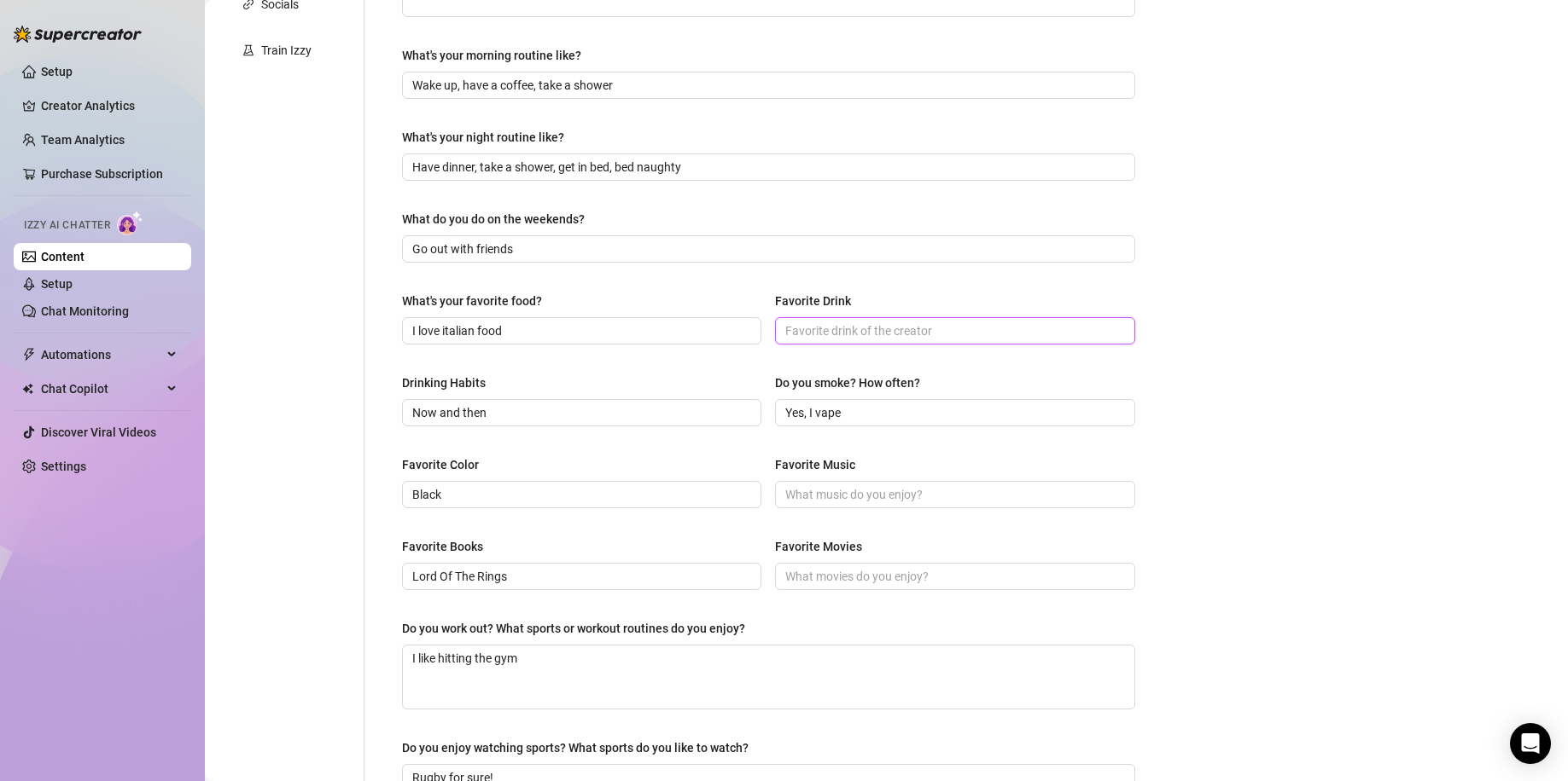
click at [856, 321] on input "Favorite Drink" at bounding box center [953, 331] width 336 height 19
click at [914, 563] on span at bounding box center [953, 576] width 359 height 27
click at [885, 491] on input "Favorite Music" at bounding box center [953, 495] width 336 height 19
click at [1382, 411] on div "Bio Import Bio from other creator Personal Info Chatting Lifestyle Physique Con…" at bounding box center [886, 319] width 1329 height 1282
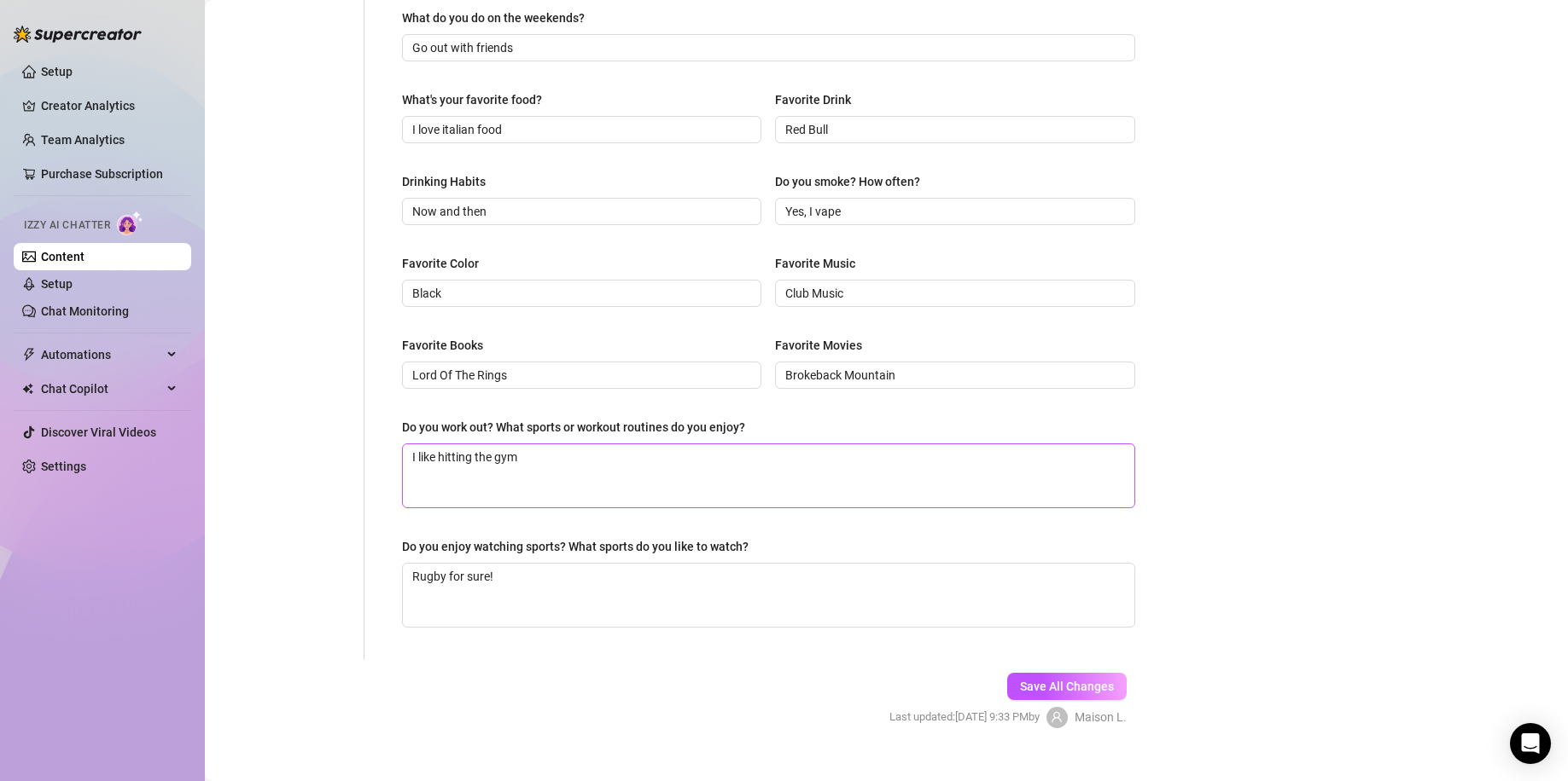
scroll to position [678, 0]
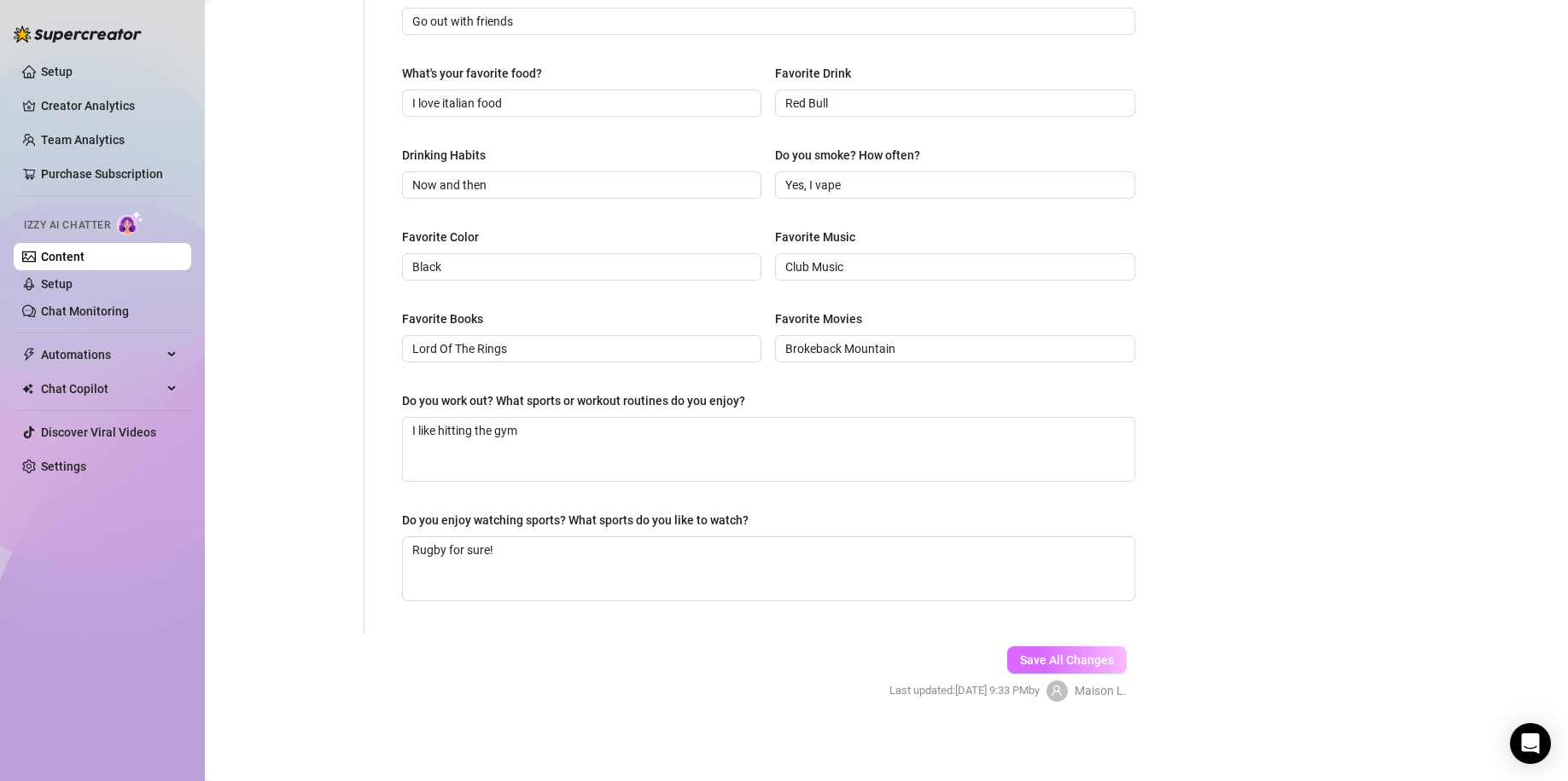
click at [1084, 671] on button "Save All Changes" at bounding box center [1066, 659] width 119 height 27
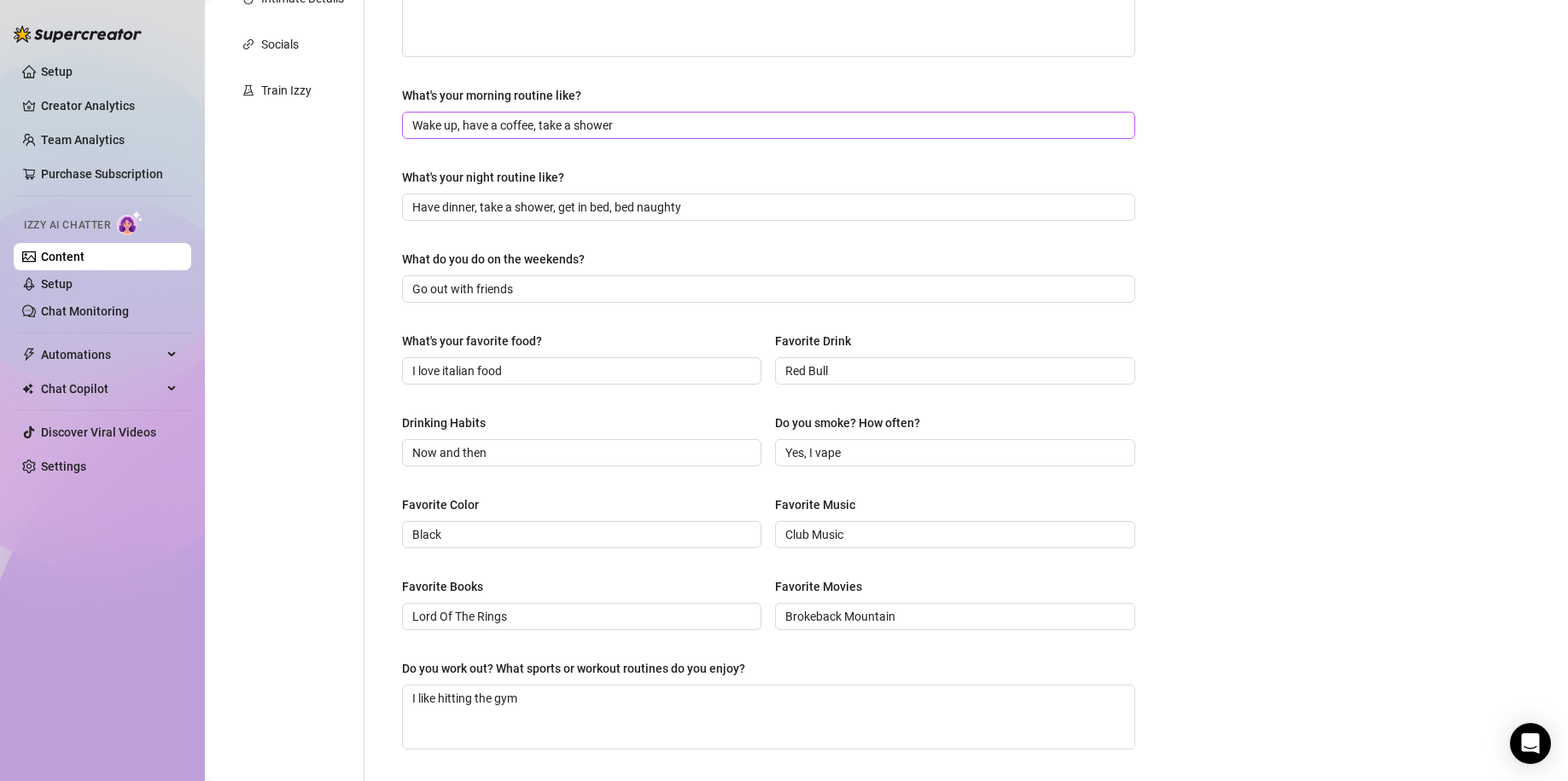
scroll to position [0, 0]
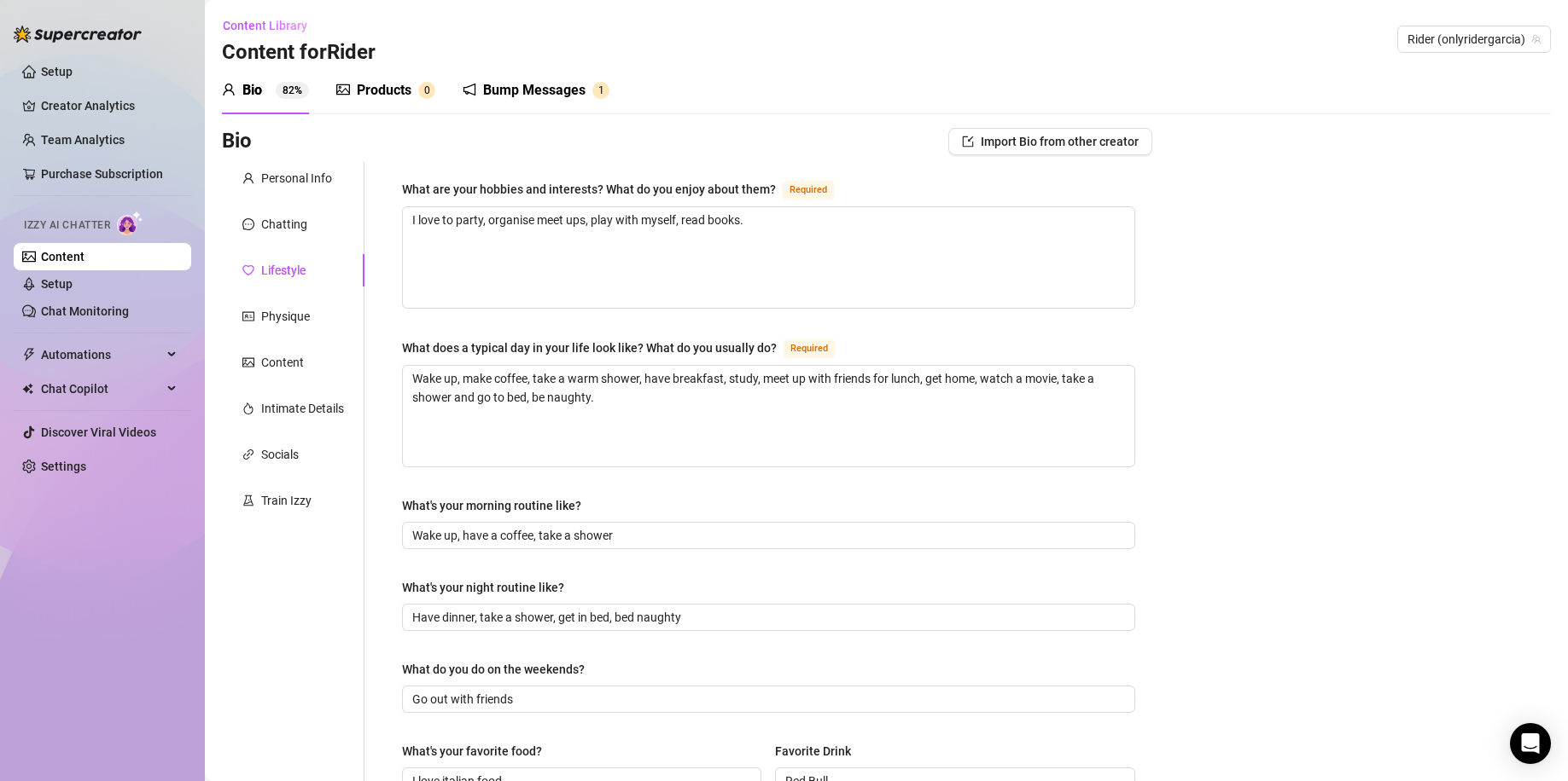
click at [379, 78] on div "Products 0" at bounding box center [386, 90] width 99 height 48
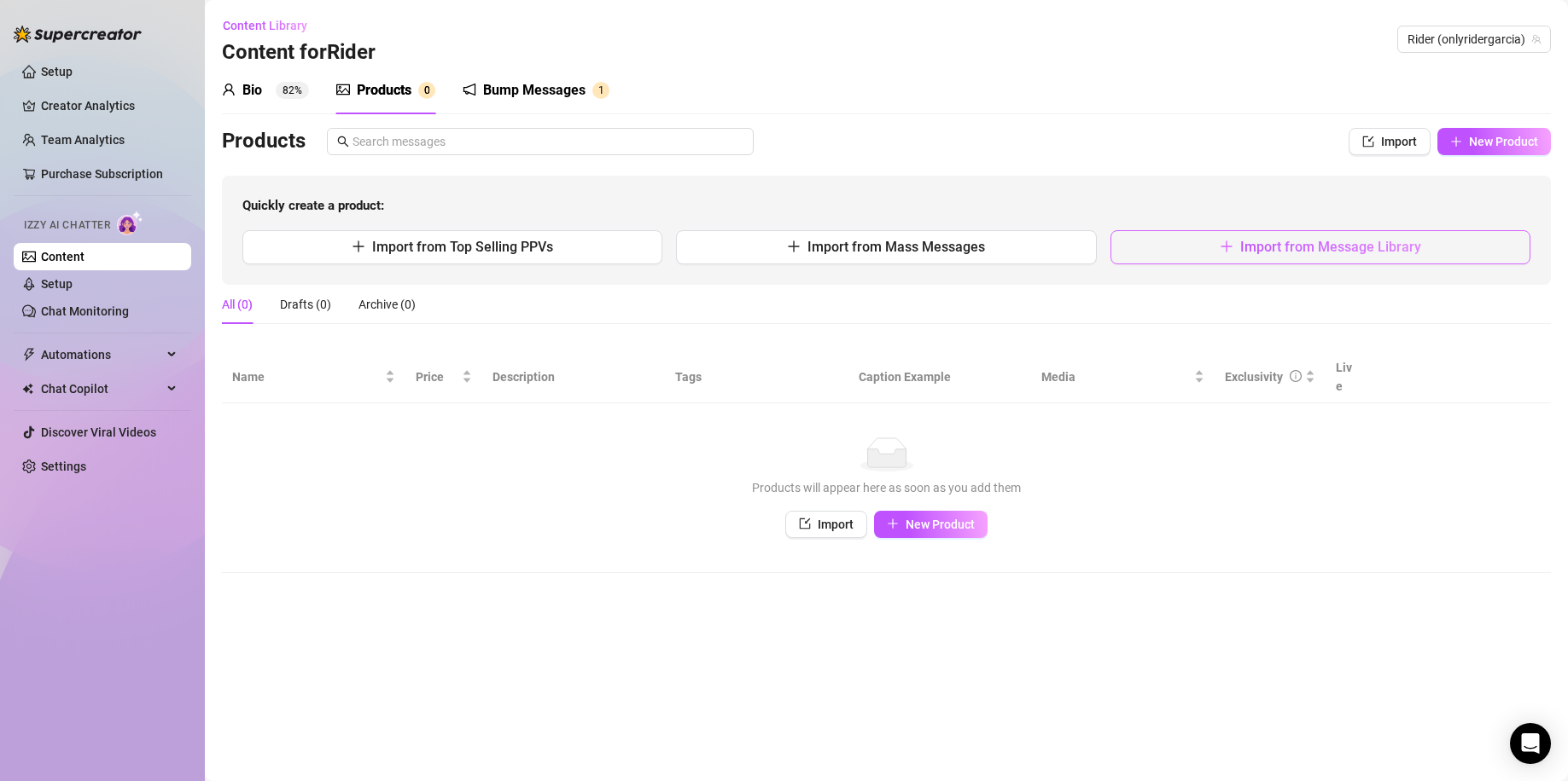
click at [1271, 248] on span "Import from Message Library" at bounding box center [1331, 247] width 181 height 17
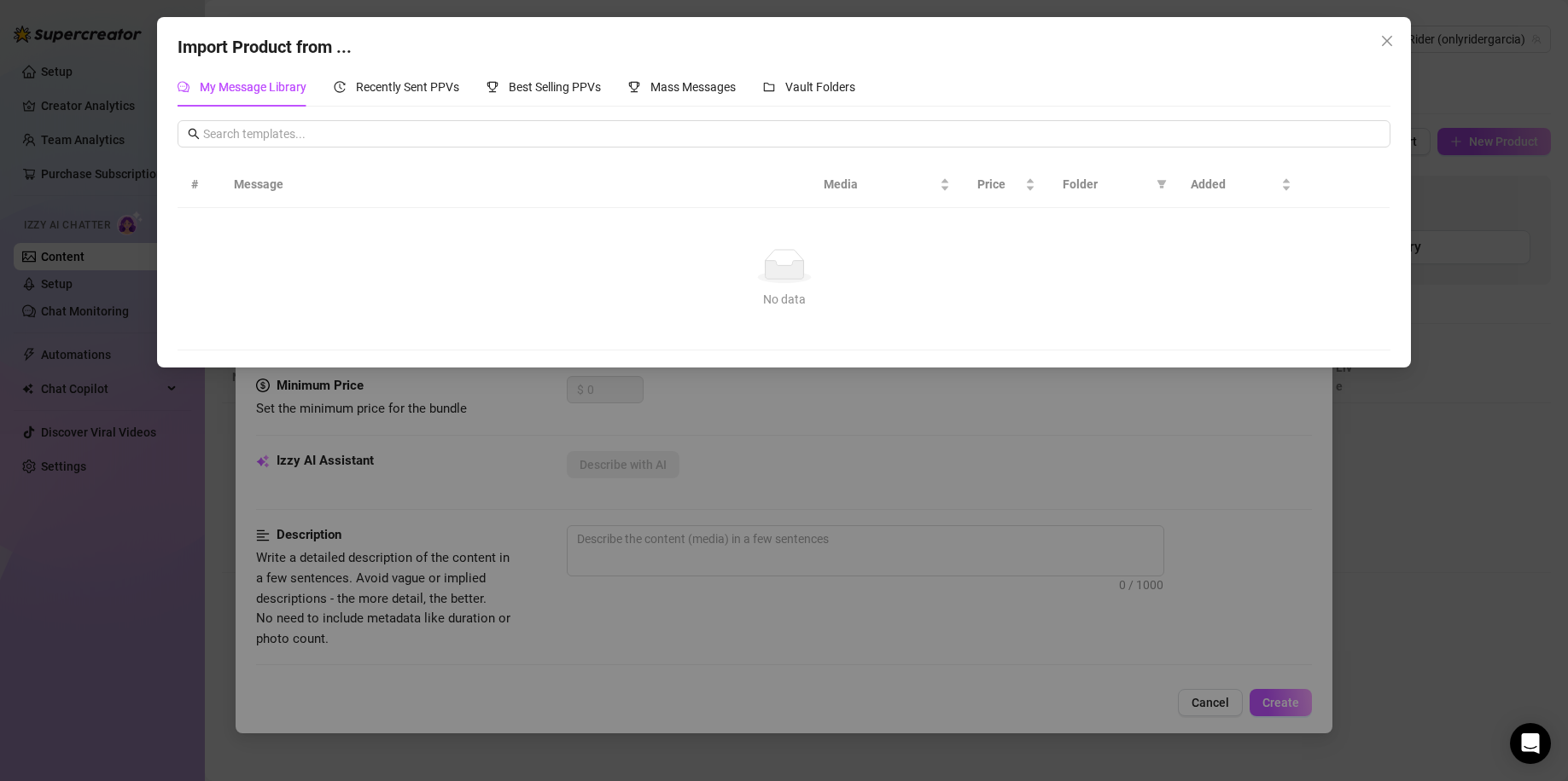
click at [1304, 422] on div "Import Product from ... My Message Library Recently Sent PPVs Best Selling PPVs…" at bounding box center [784, 390] width 1568 height 781
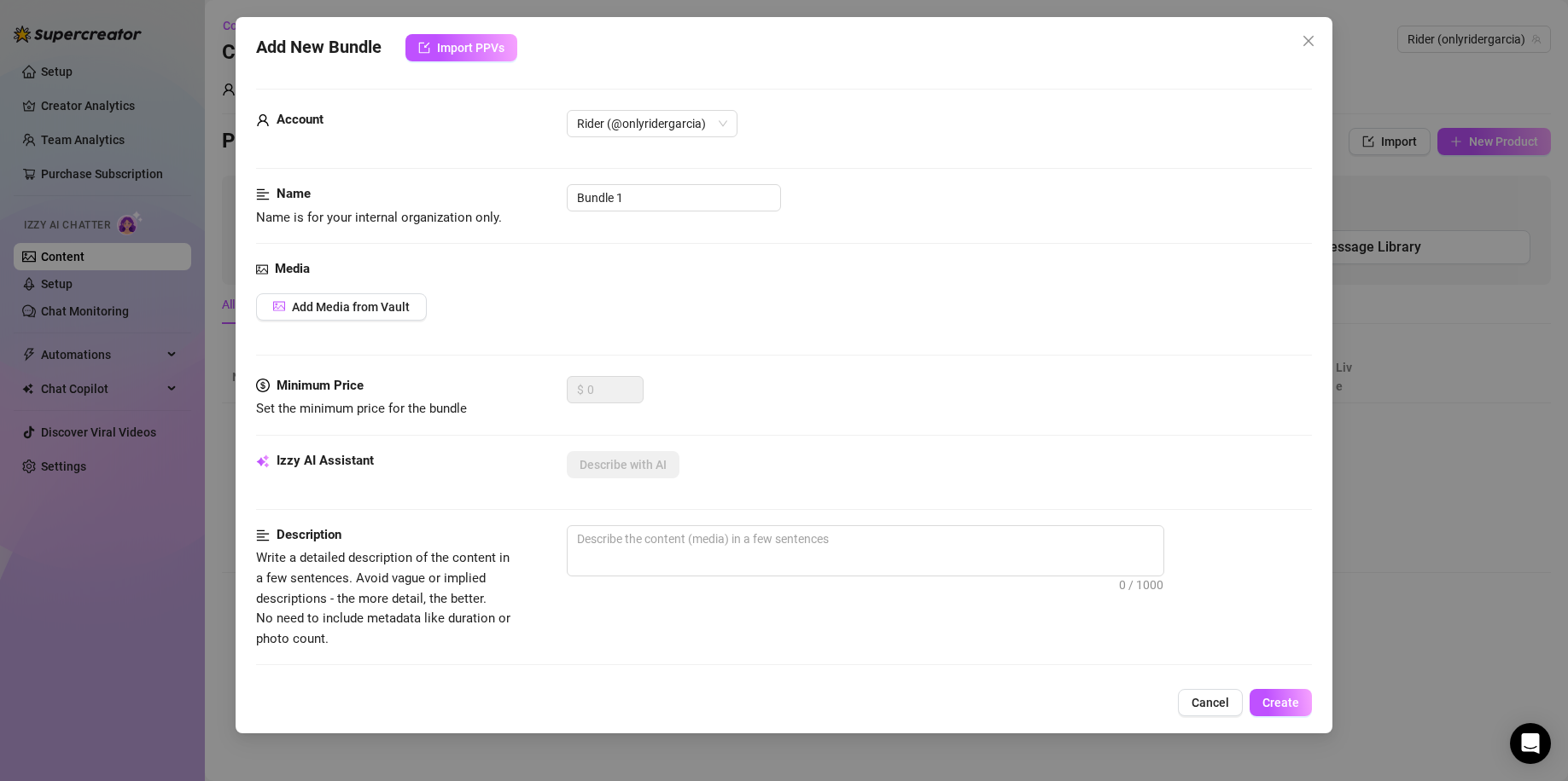
click at [1382, 391] on div "Add New Bundle Import PPVs Account Rider (@onlyridergarcia) Name Name is for yo…" at bounding box center [784, 390] width 1568 height 781
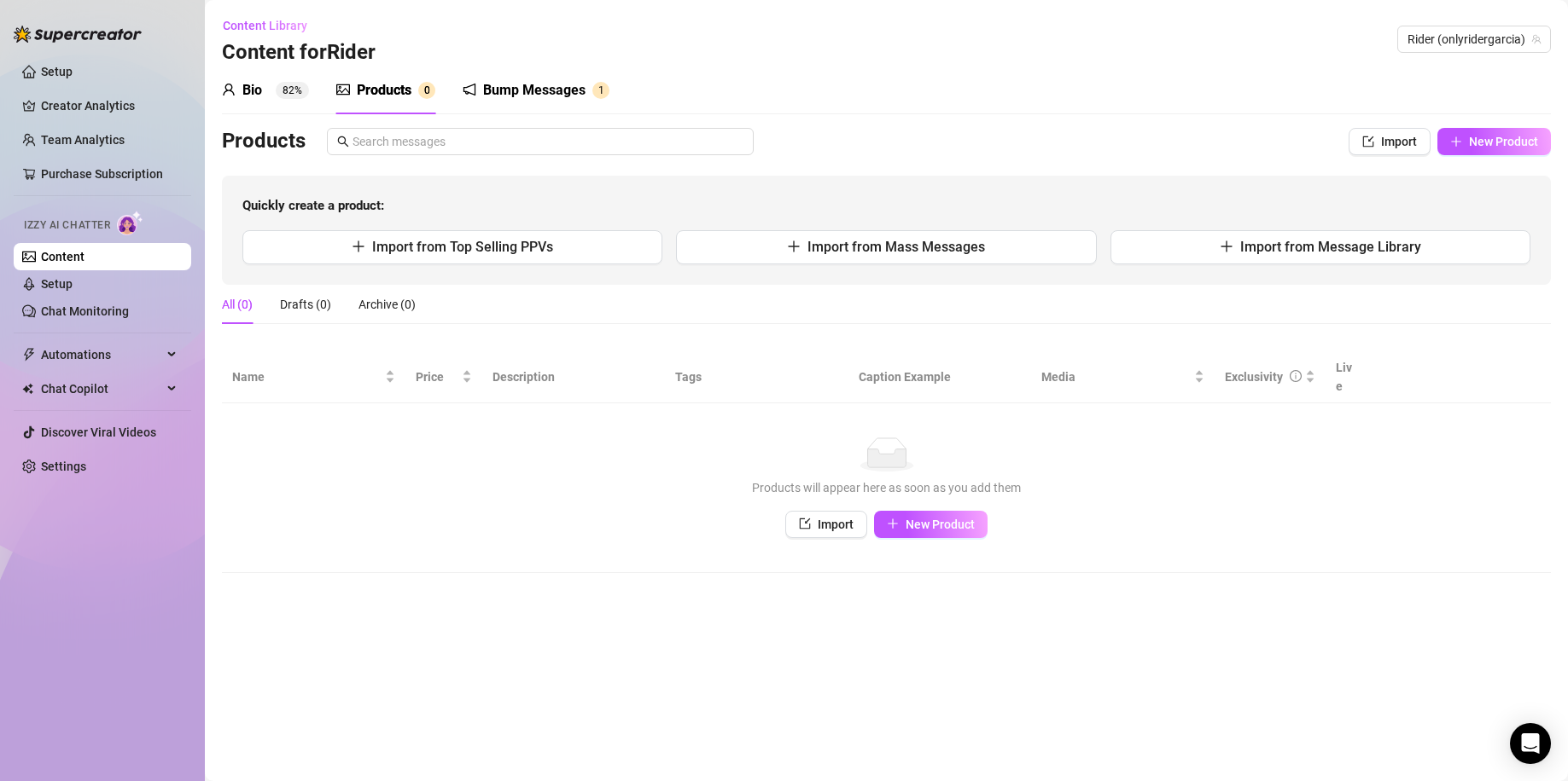
click at [271, 97] on div "Bio 82%" at bounding box center [265, 90] width 87 height 21
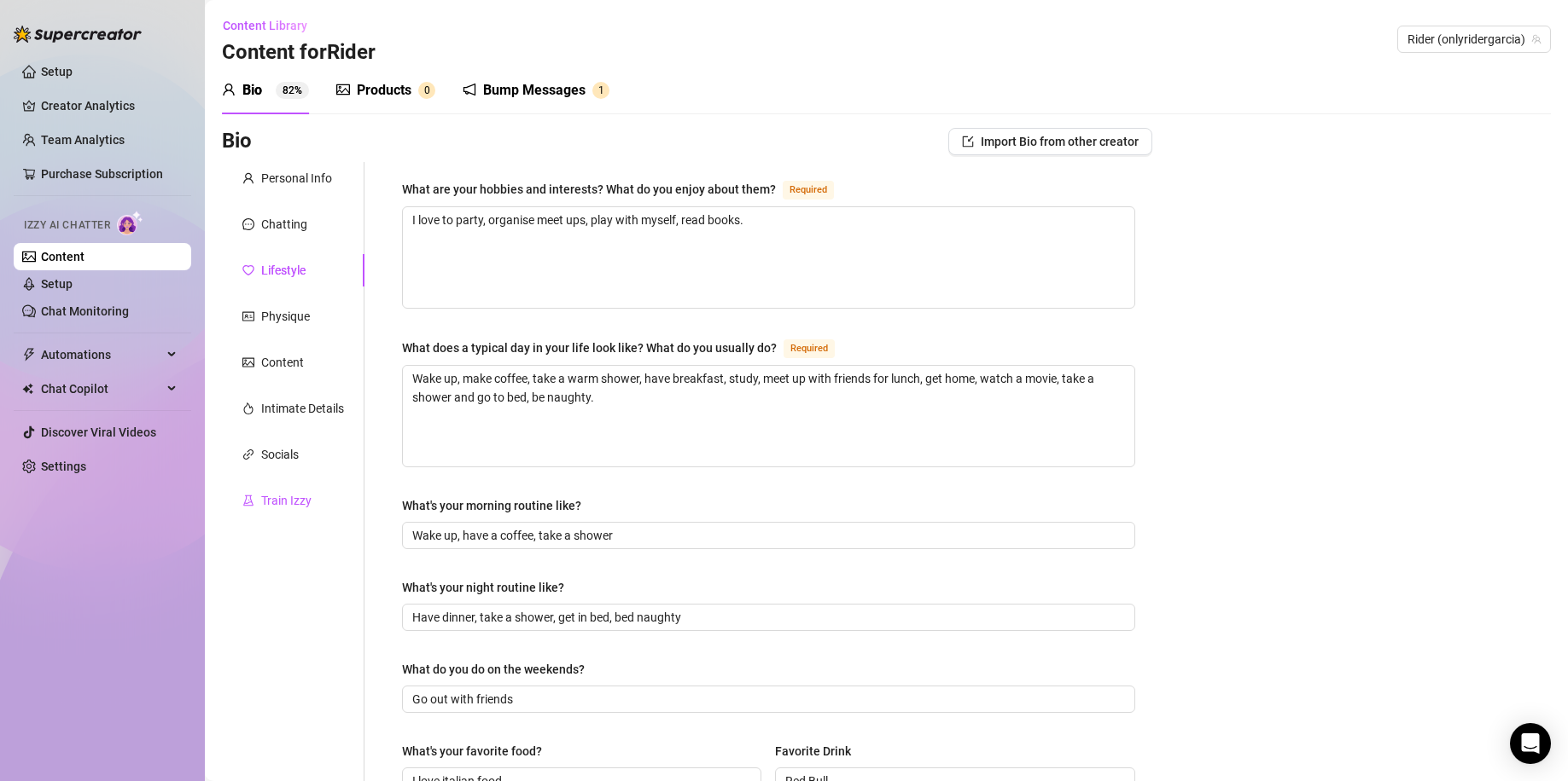
click at [287, 498] on div "Train Izzy" at bounding box center [286, 500] width 50 height 19
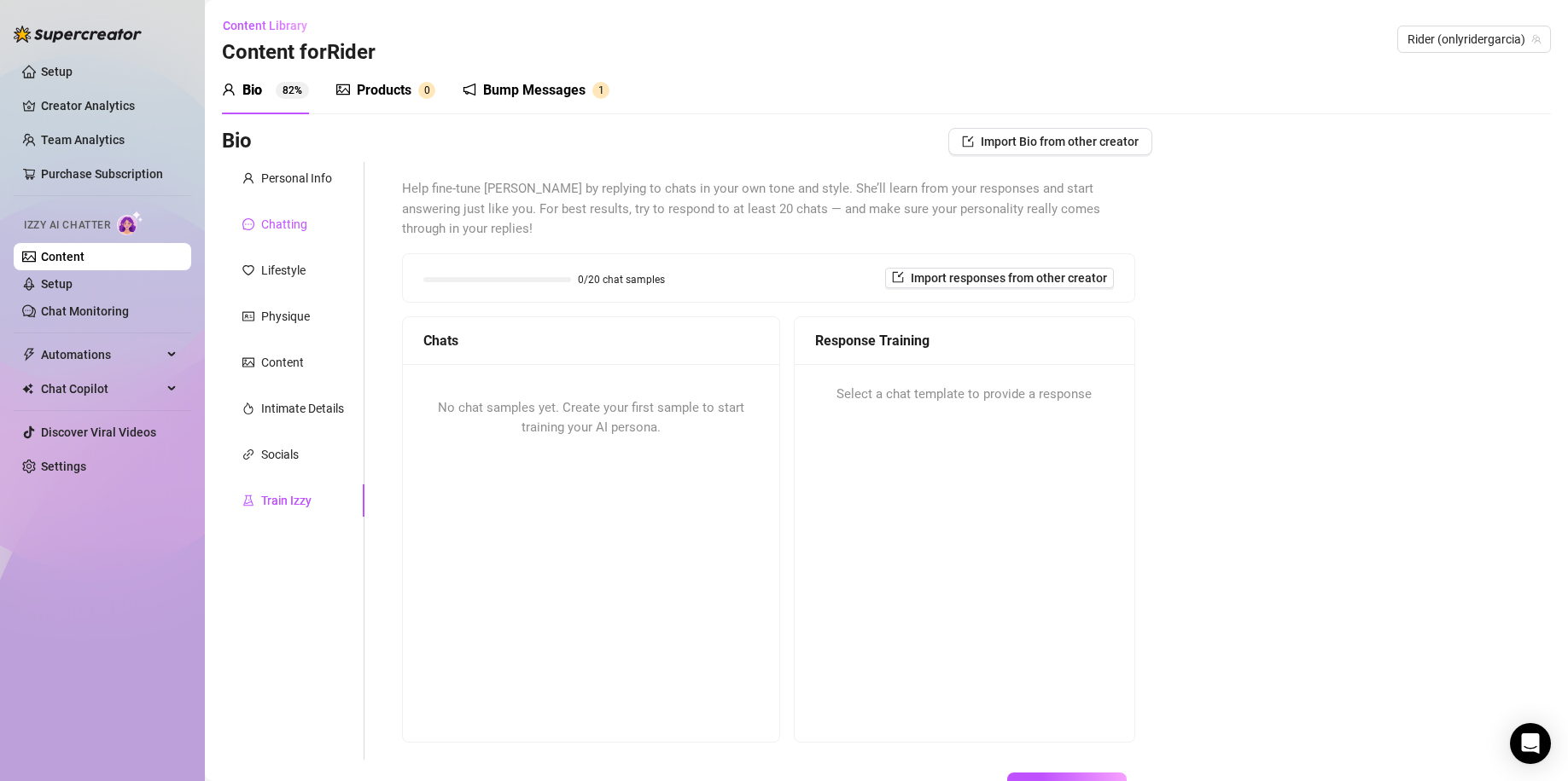
click at [292, 222] on div "Chatting" at bounding box center [283, 224] width 46 height 19
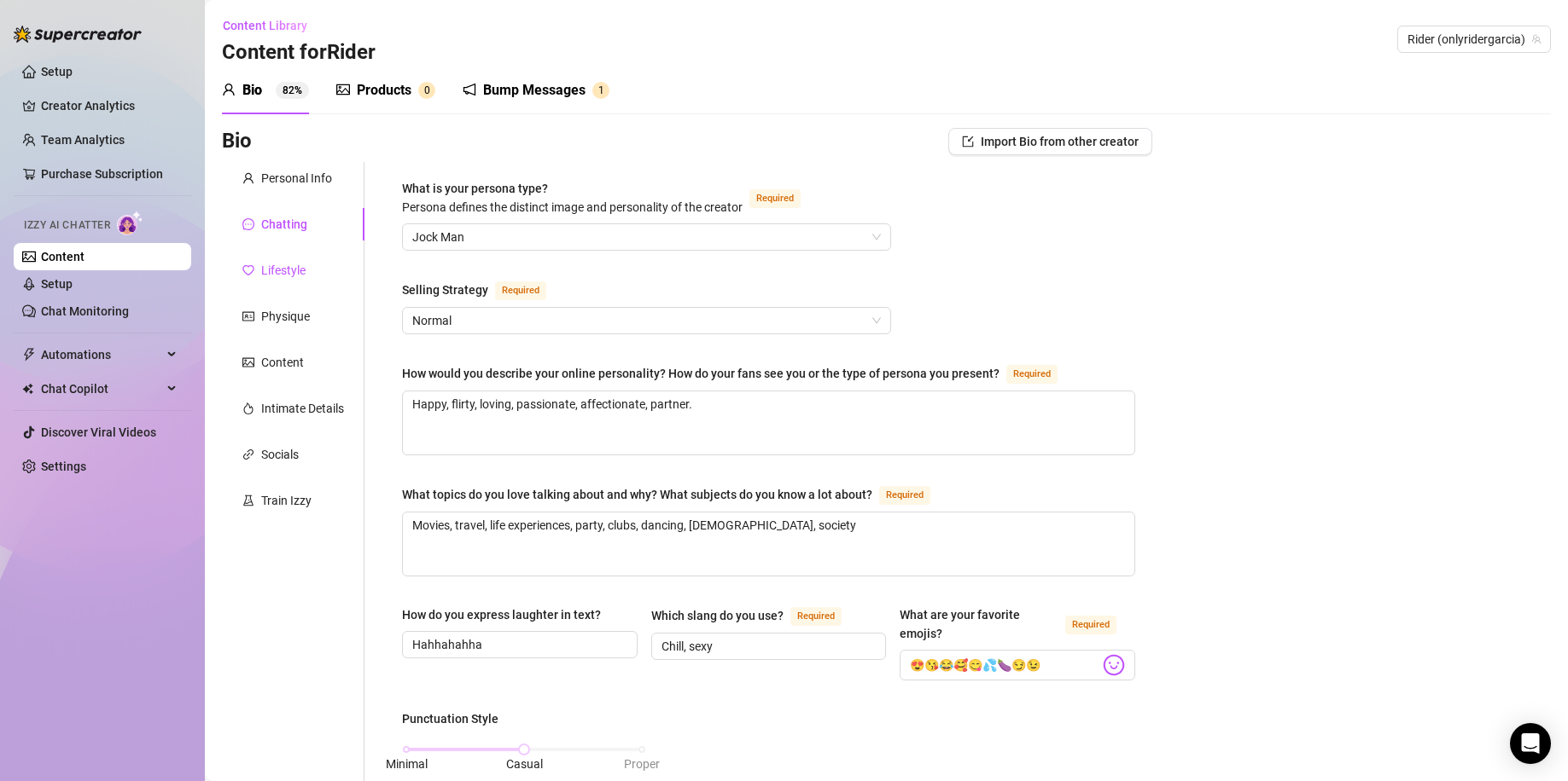
click at [294, 266] on div "Lifestyle" at bounding box center [282, 270] width 44 height 19
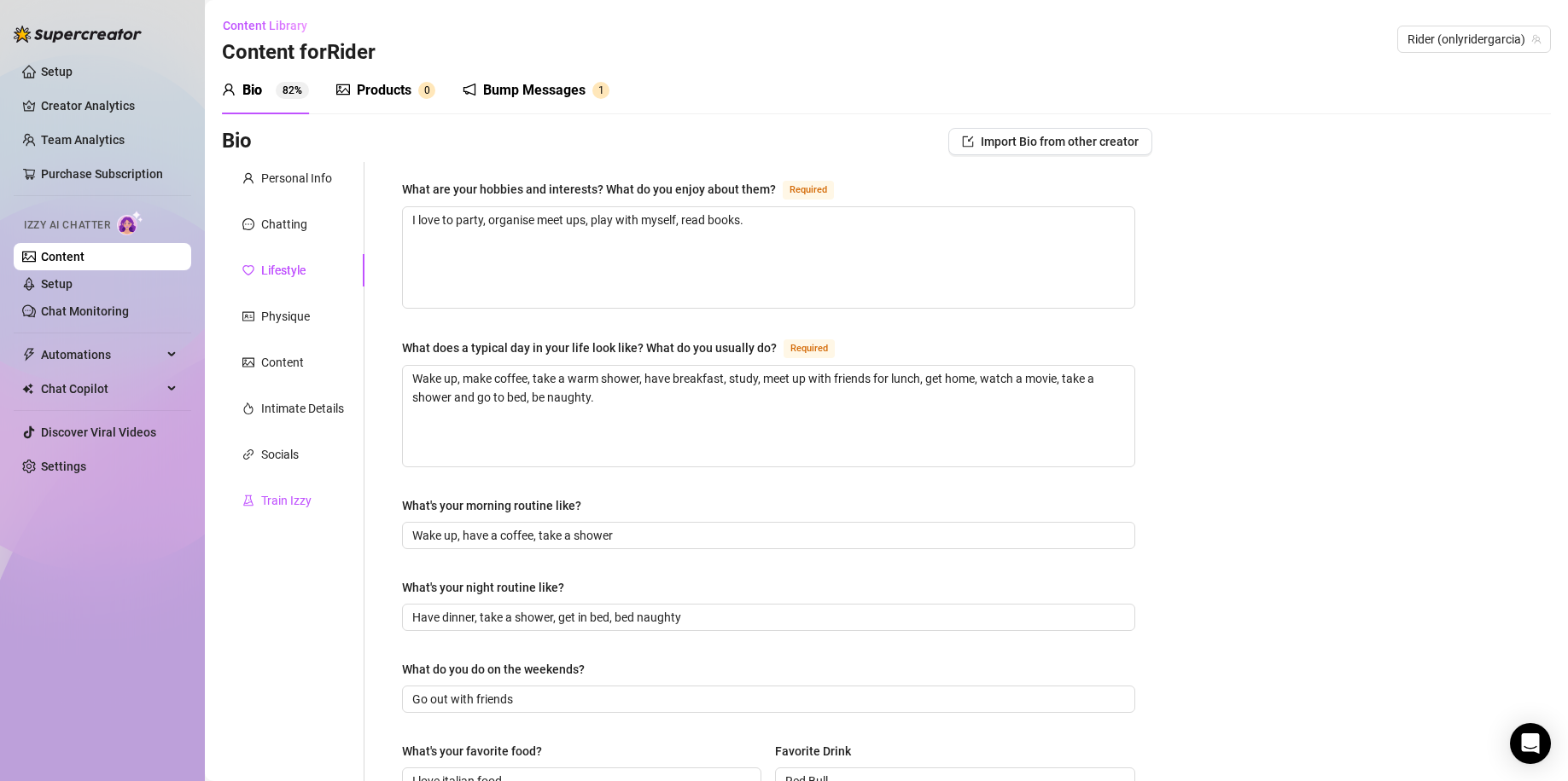
click at [277, 500] on div "Train Izzy" at bounding box center [286, 500] width 50 height 19
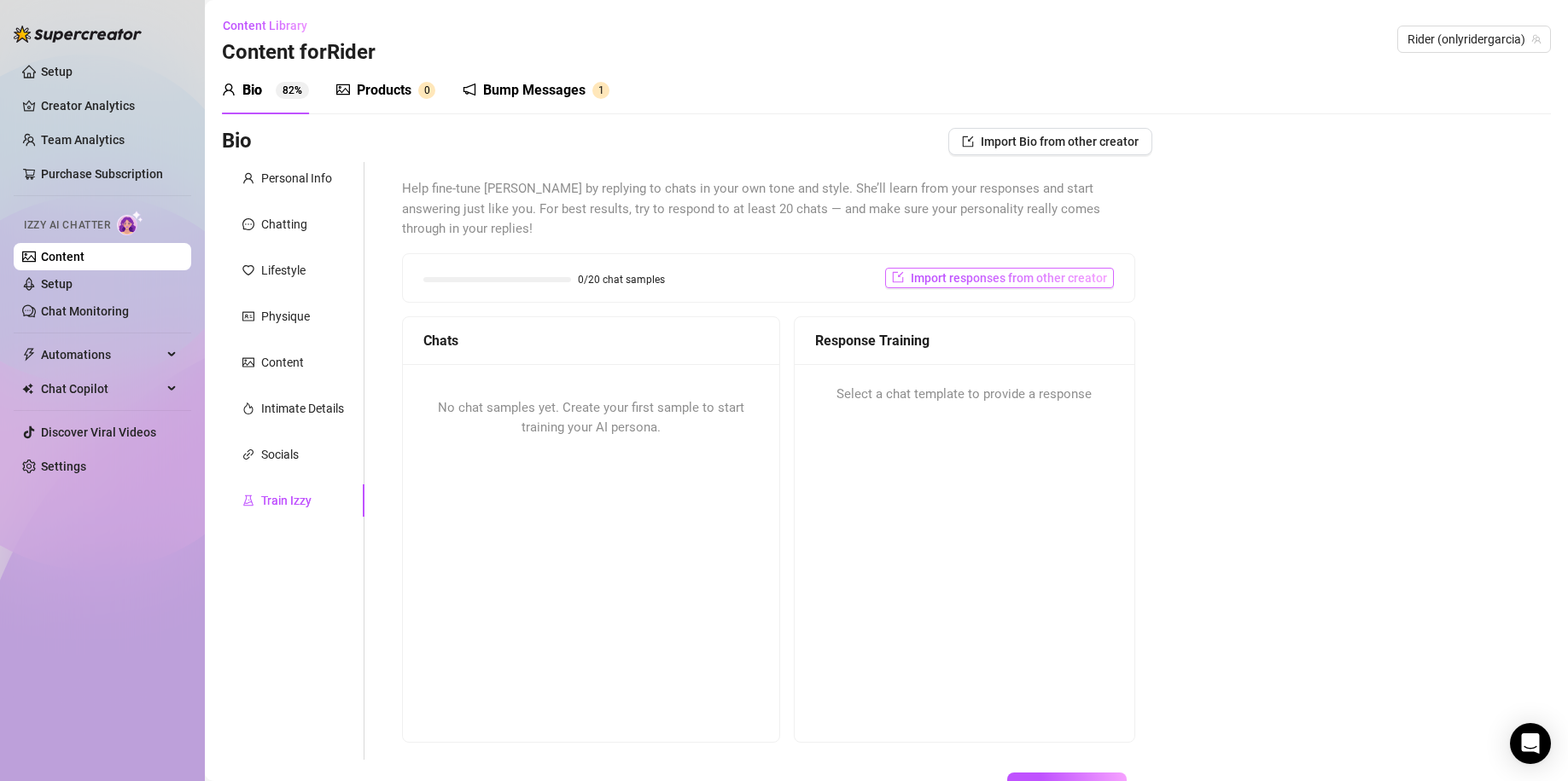
click at [1006, 271] on span "Import responses from other creator" at bounding box center [1009, 278] width 196 height 14
click at [1190, 307] on div "Bio Import Bio from other creator Personal Info Chatting Lifestyle Physique Con…" at bounding box center [886, 493] width 1329 height 730
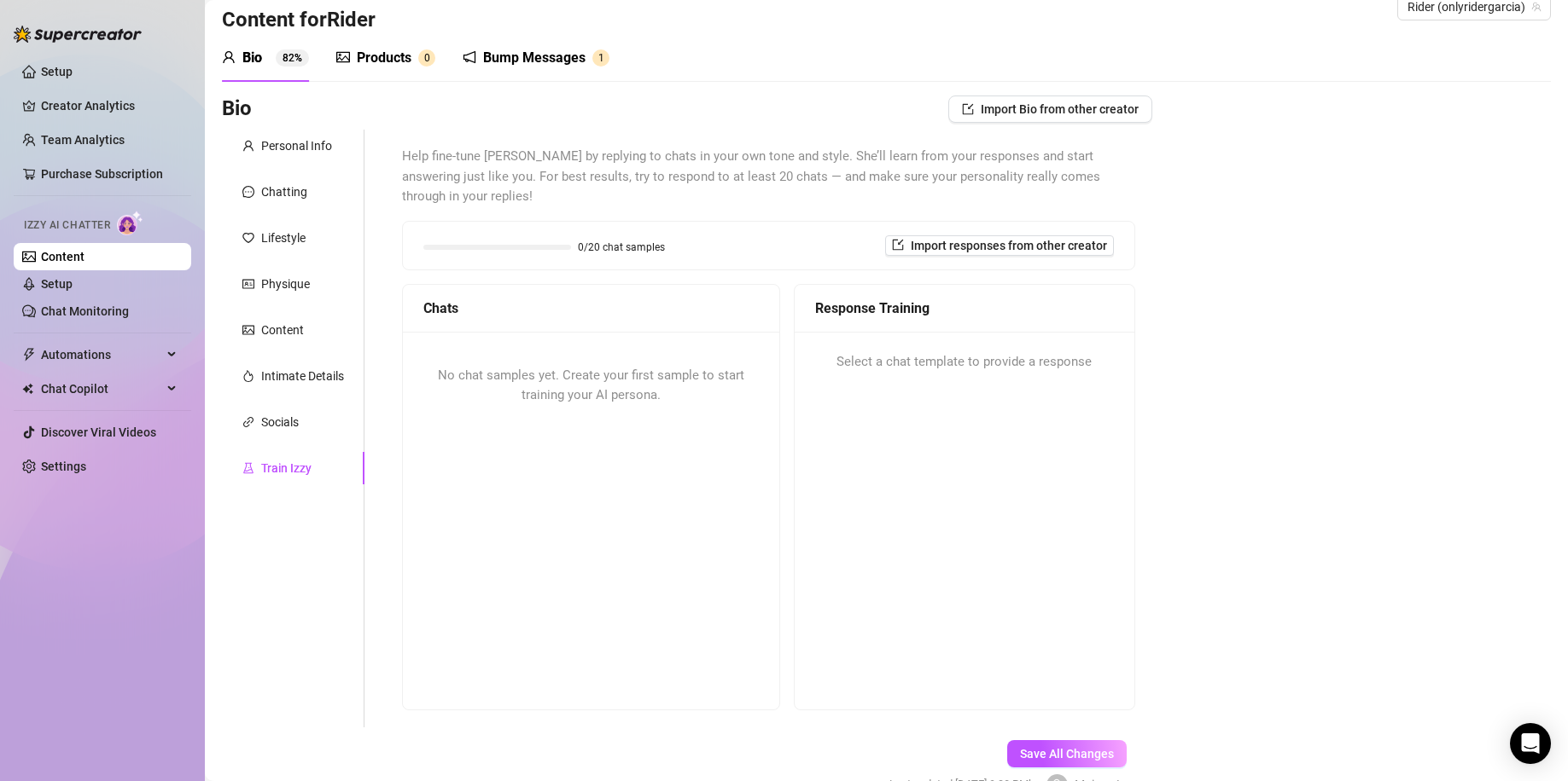
scroll to position [108, 0]
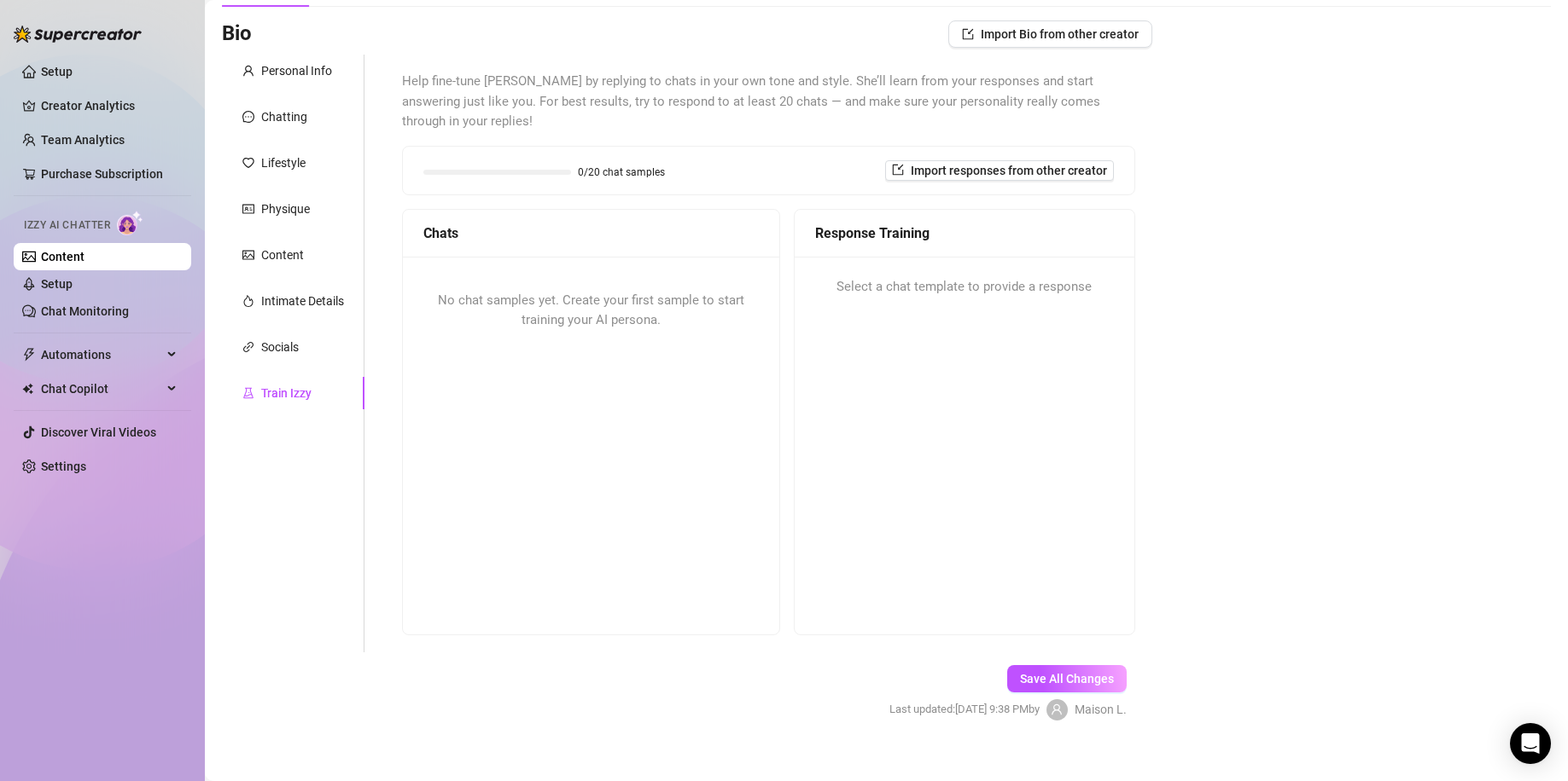
click at [941, 277] on span "Select a chat template to provide a response" at bounding box center [964, 288] width 256 height 21
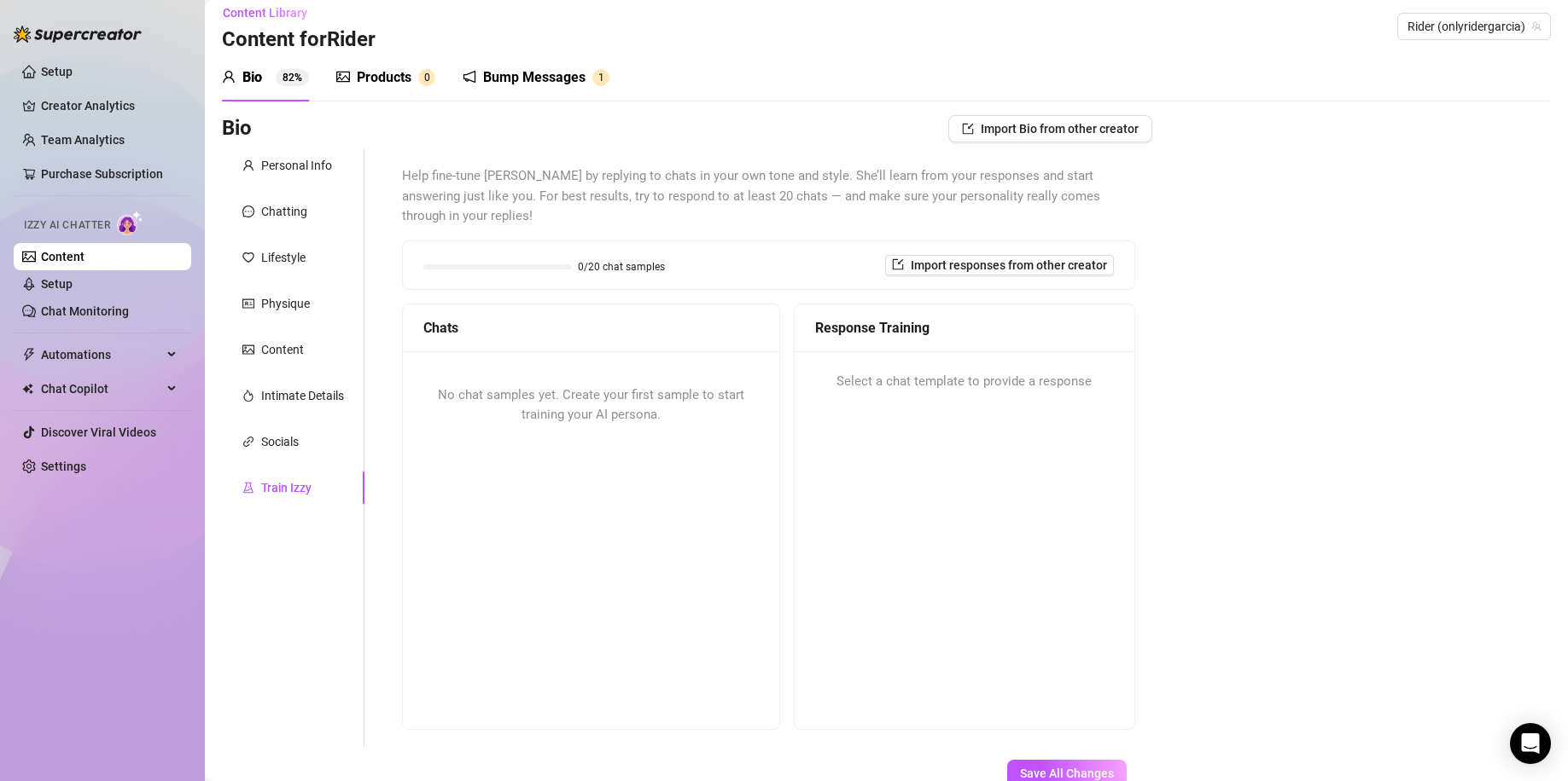
scroll to position [0, 0]
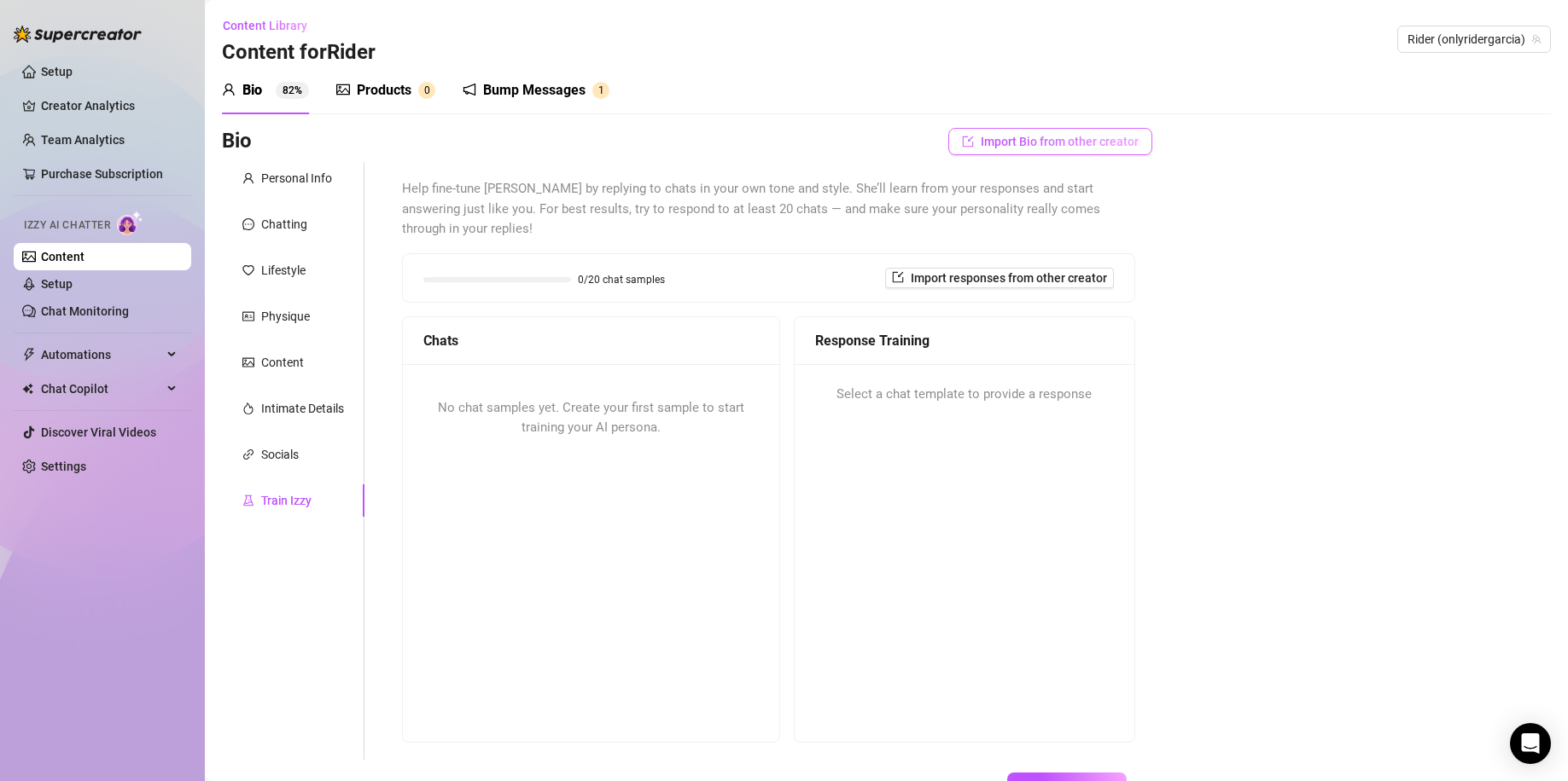
click at [1054, 145] on span "Import Bio from other creator" at bounding box center [1060, 142] width 158 height 14
click at [1073, 192] on input "search" at bounding box center [1032, 189] width 135 height 25
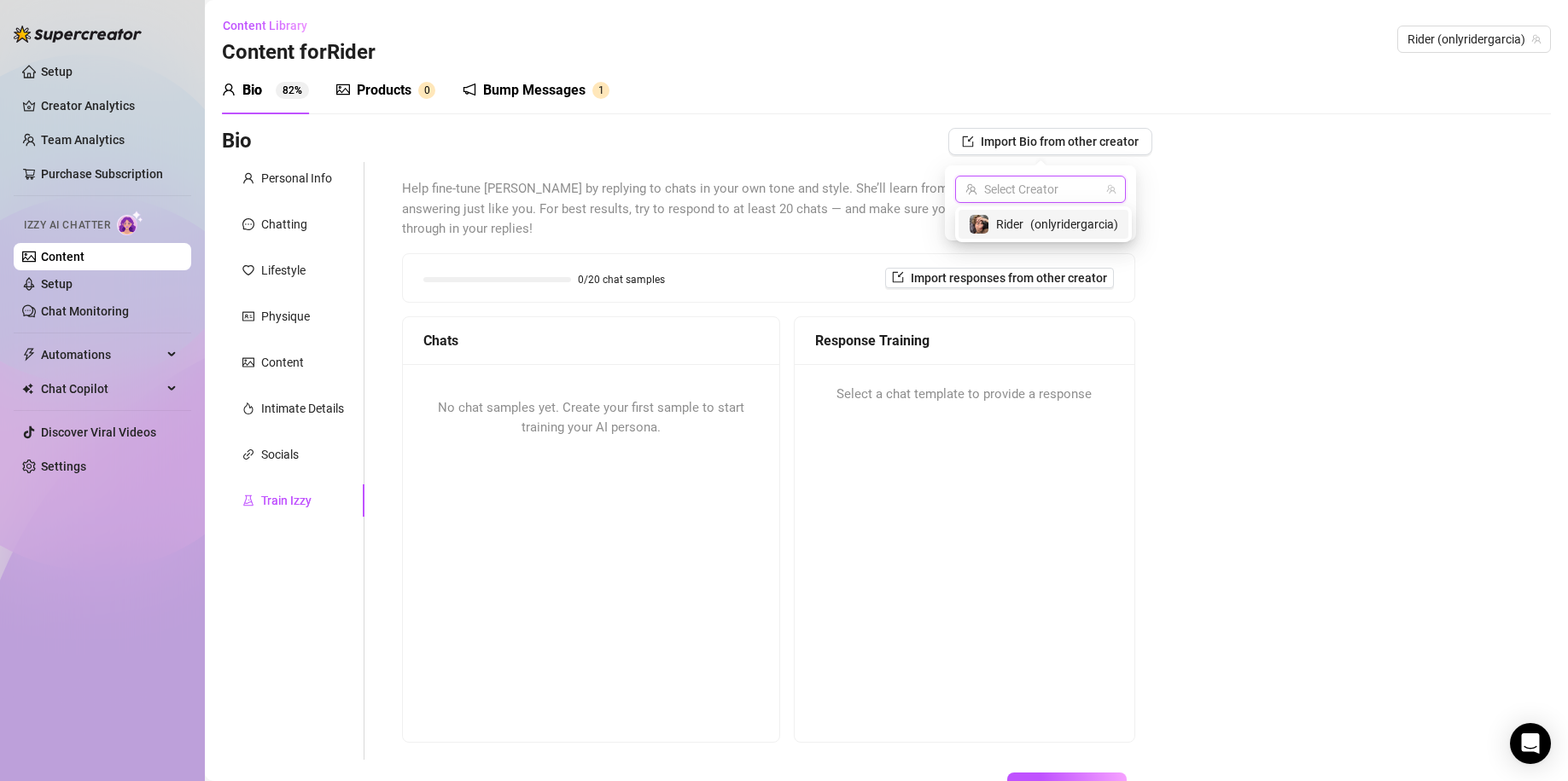
click at [1040, 219] on span "( onlyridergarcia )" at bounding box center [1073, 224] width 88 height 19
click at [1262, 277] on div "Bio Import Bio from other creator Personal Info Chatting Lifestyle Physique Con…" at bounding box center [886, 493] width 1329 height 730
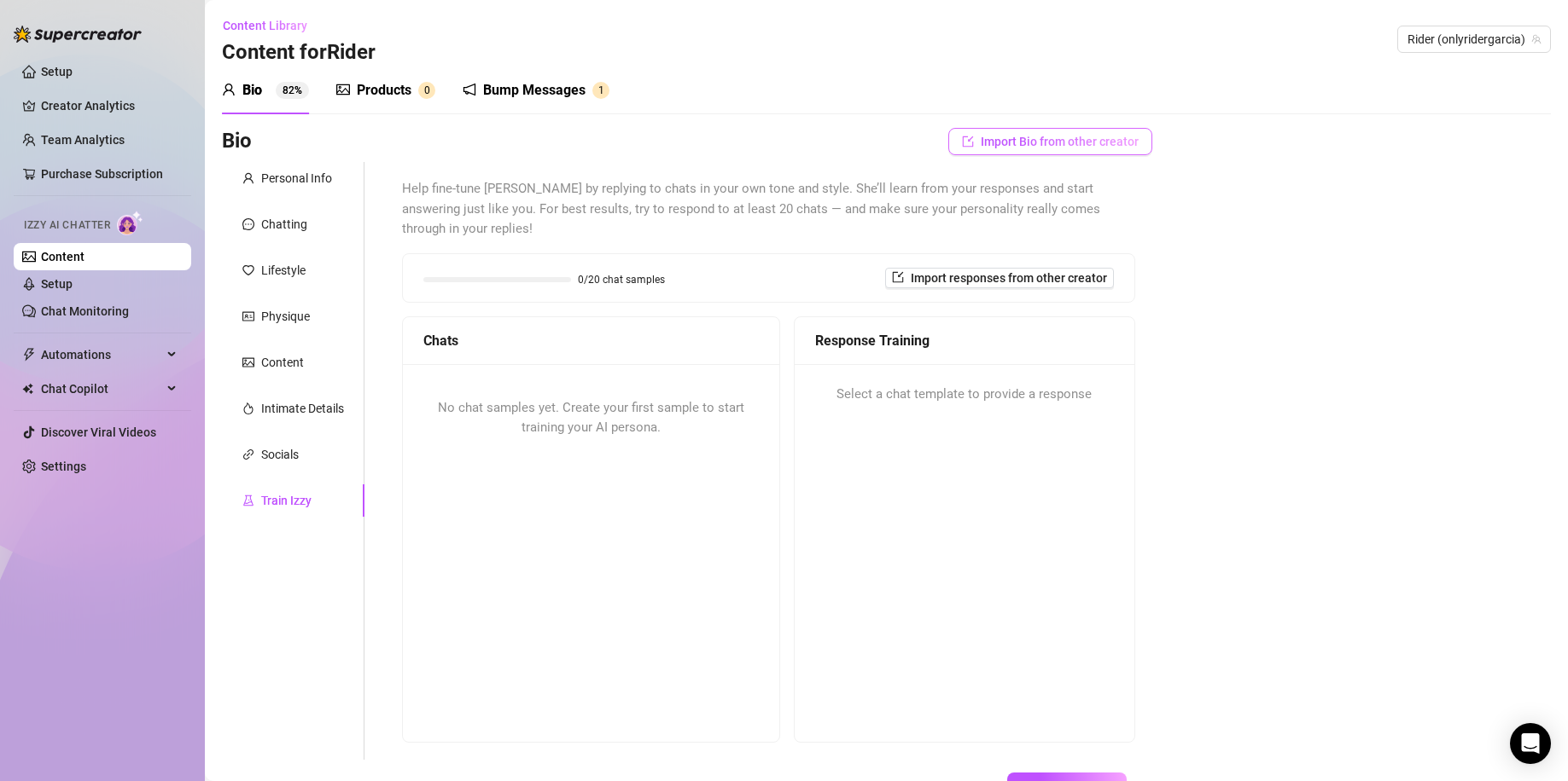
click at [1026, 132] on button "Import Bio from other creator" at bounding box center [1050, 141] width 204 height 27
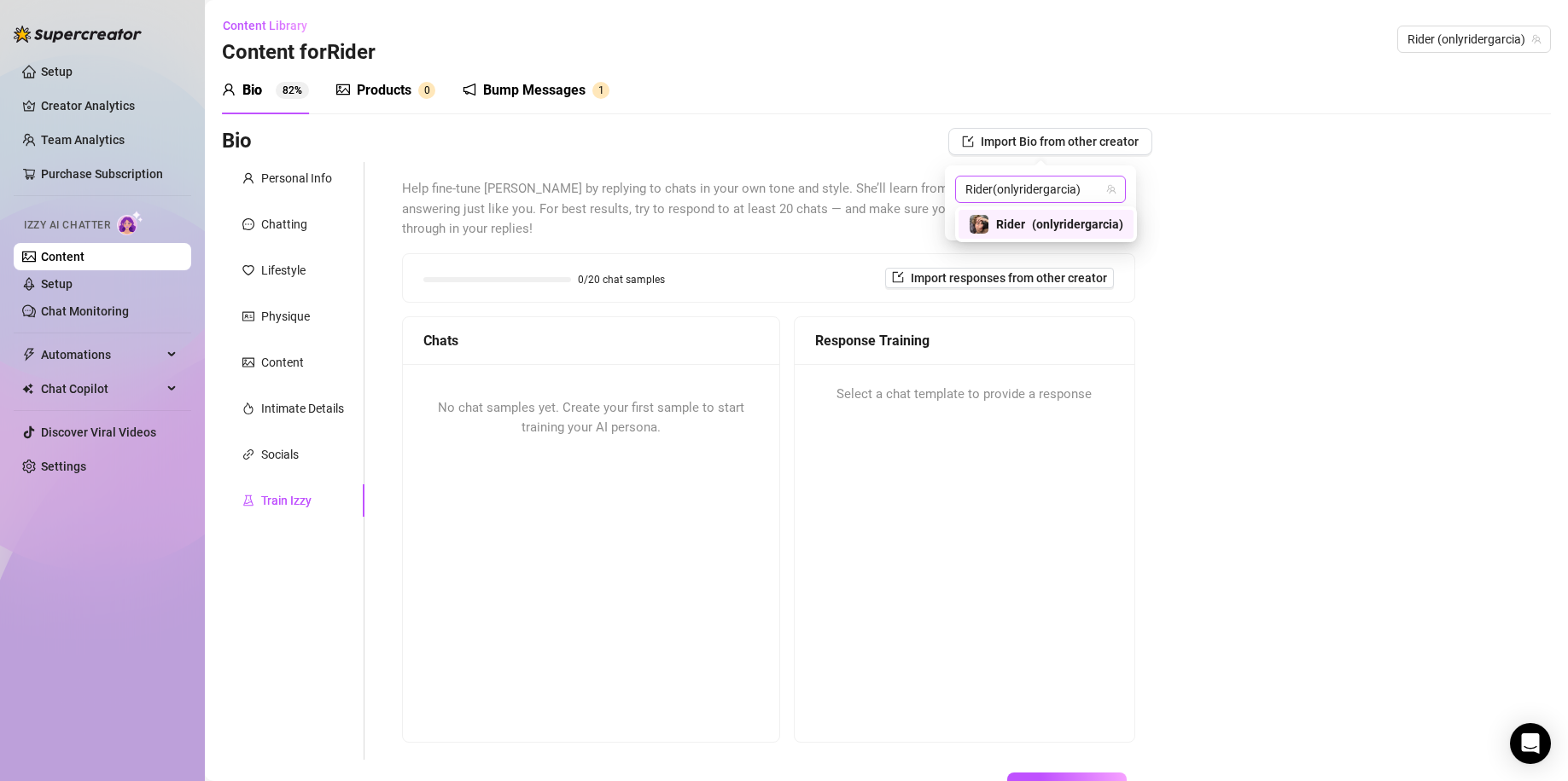
click at [1024, 195] on span "( onlyridergarcia )" at bounding box center [1036, 189] width 88 height 14
click at [1058, 221] on span "( onlyridergarcia )" at bounding box center [1077, 224] width 91 height 19
click at [1108, 222] on span "Import" at bounding box center [1101, 220] width 36 height 14
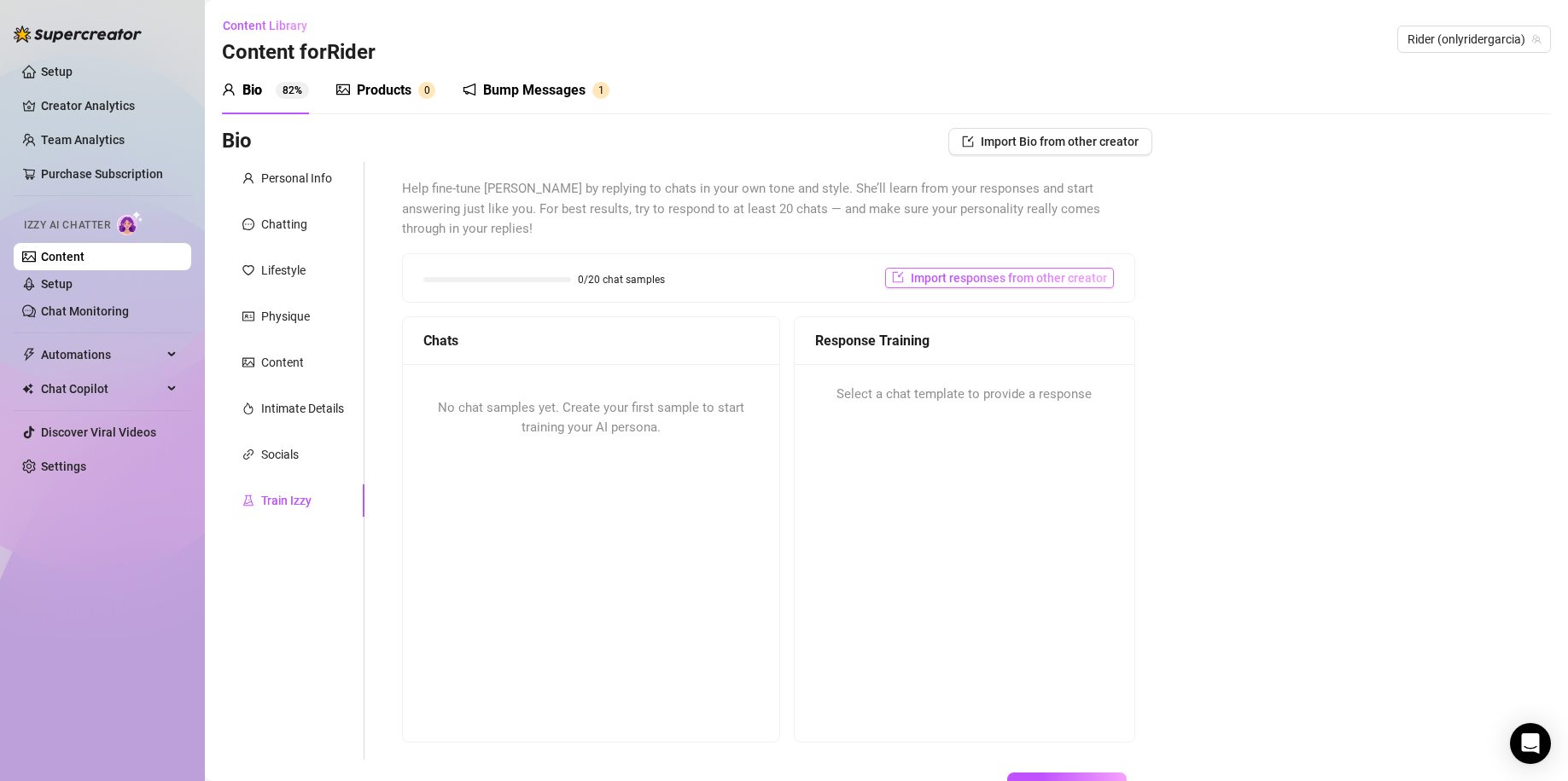
click at [1060, 271] on span "Import responses from other creator" at bounding box center [1009, 278] width 196 height 14
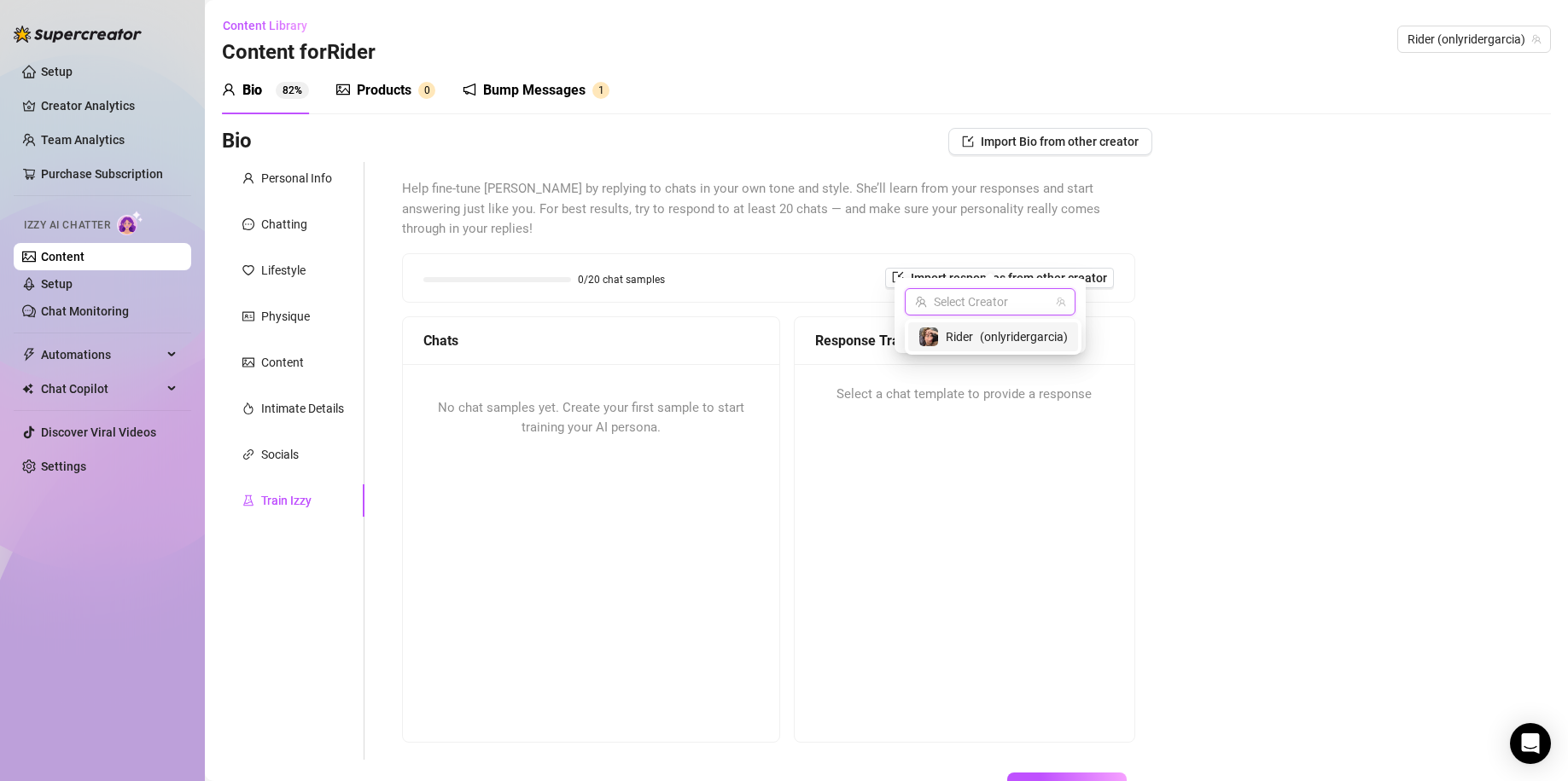
click at [985, 303] on input "search" at bounding box center [981, 301] width 135 height 25
click at [973, 334] on span "Rider" at bounding box center [959, 337] width 27 height 19
click at [1052, 336] on span "Import" at bounding box center [1051, 333] width 36 height 14
click at [1065, 334] on span "Import" at bounding box center [1051, 333] width 36 height 14
click at [1060, 301] on icon "team" at bounding box center [1060, 302] width 10 height 10
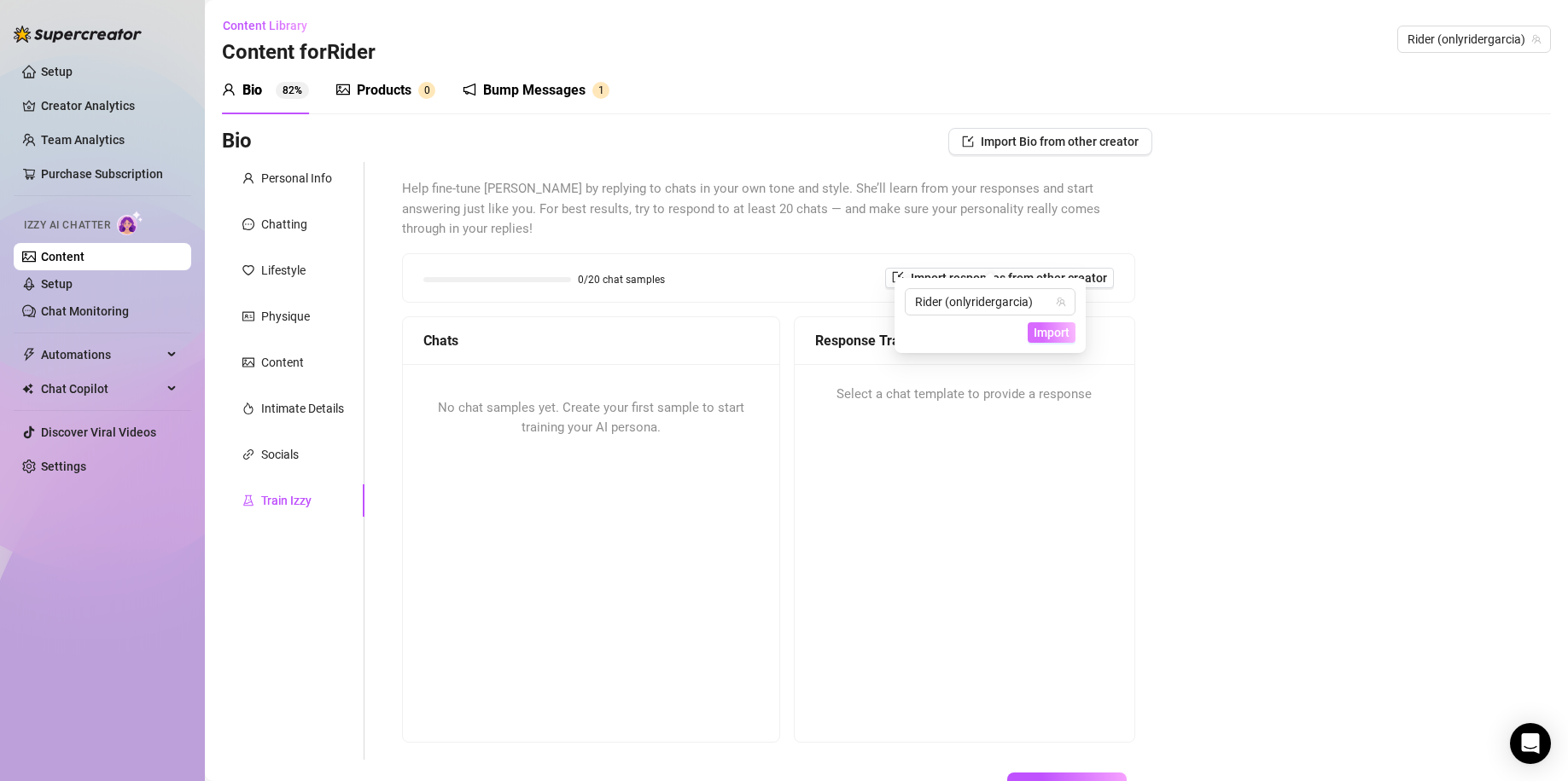
click at [1051, 338] on span "Import" at bounding box center [1051, 333] width 36 height 14
click at [1217, 327] on div "Bio Import Bio from other creator Personal Info Chatting Lifestyle Physique Con…" at bounding box center [886, 493] width 1329 height 730
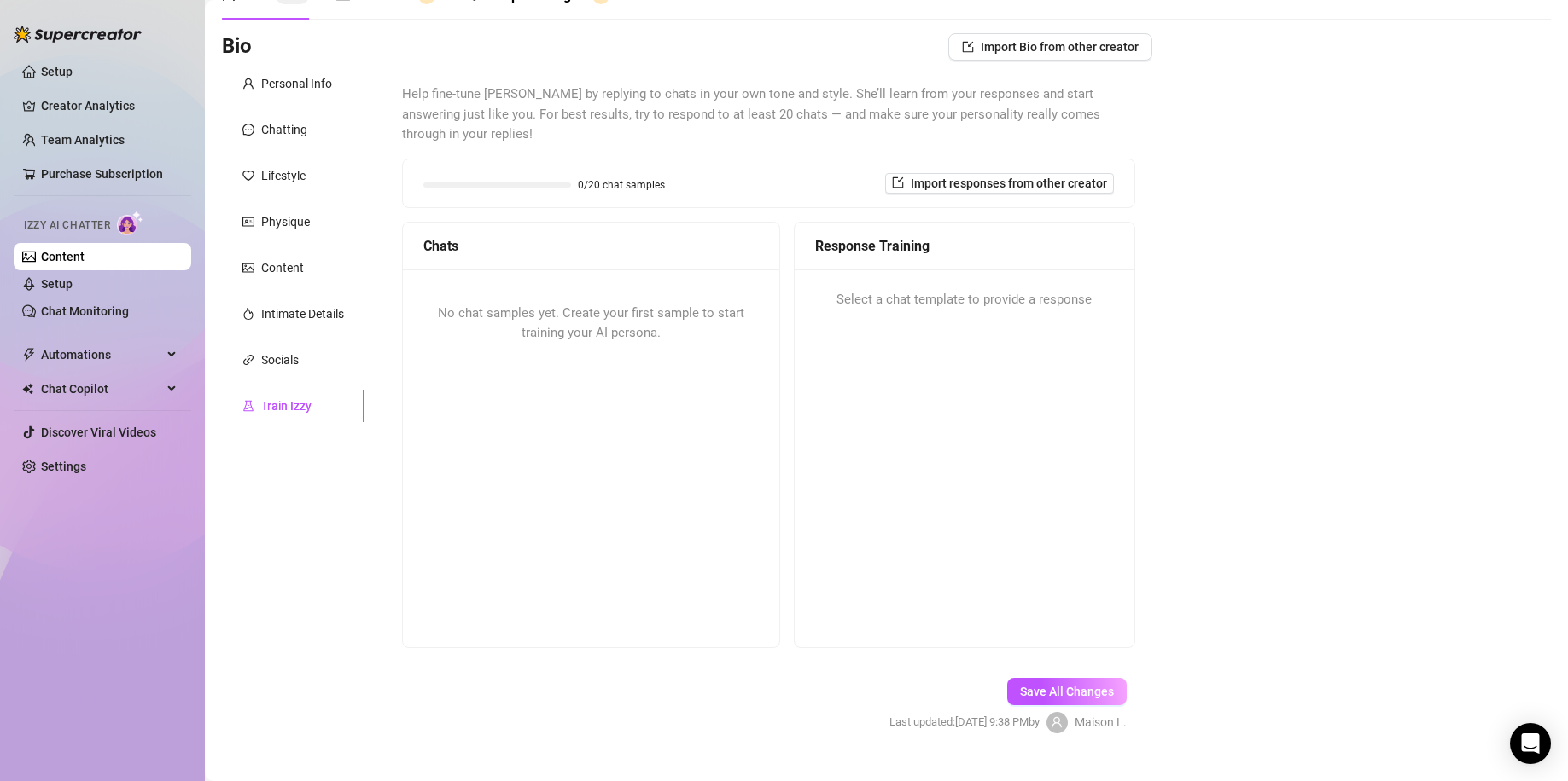
scroll to position [108, 0]
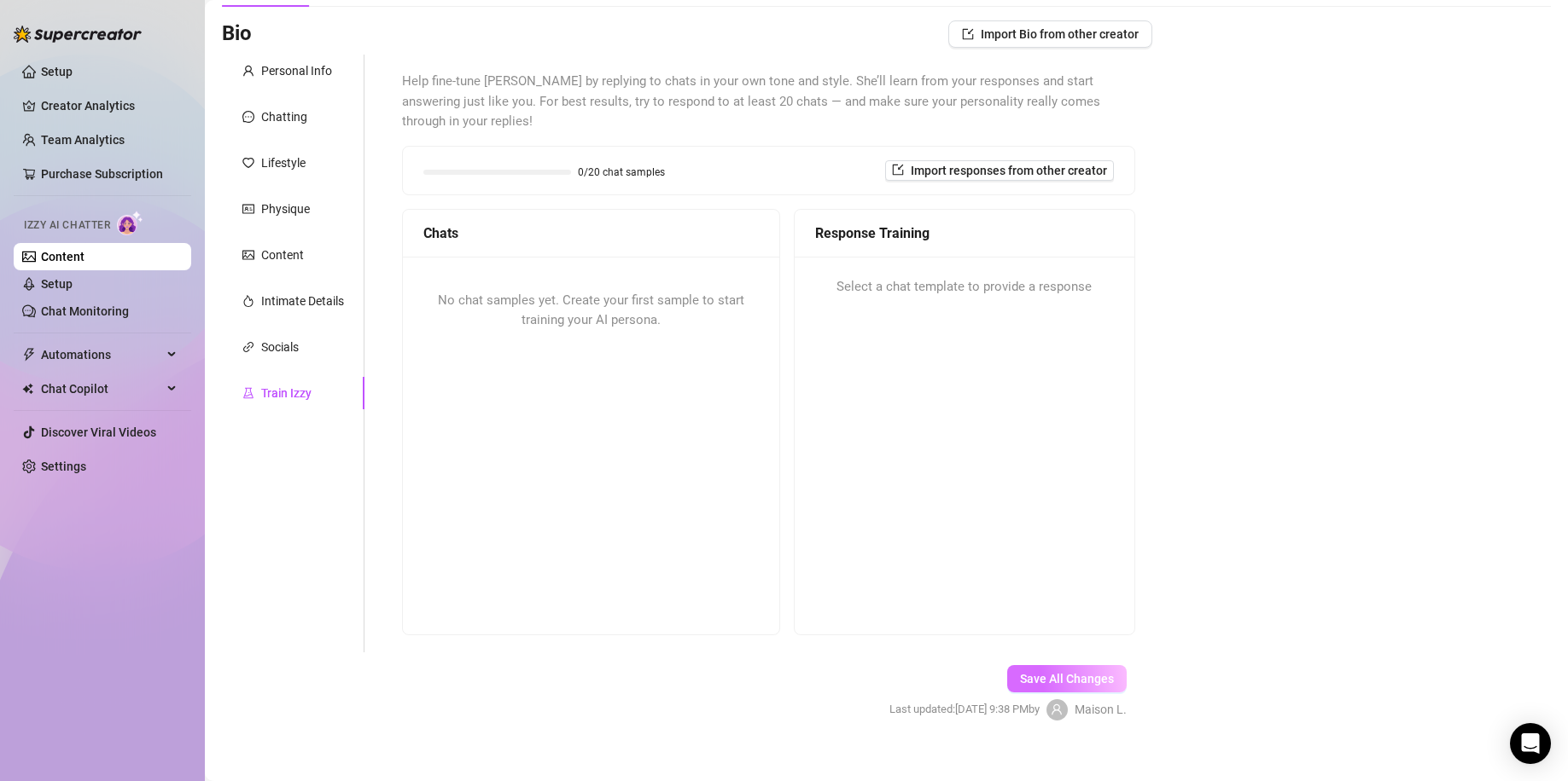
click at [1038, 672] on span "Save All Changes" at bounding box center [1066, 679] width 94 height 14
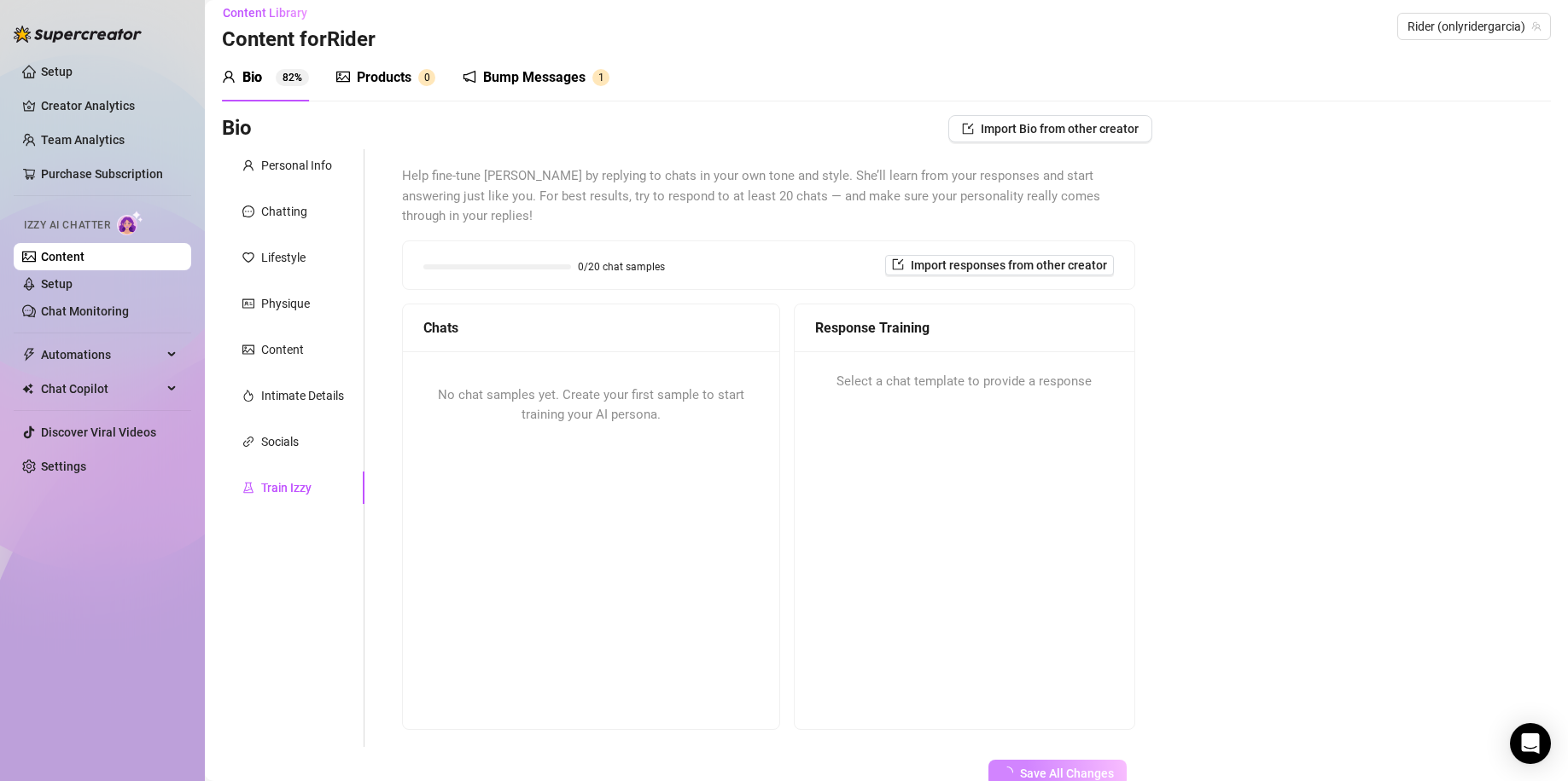
scroll to position [0, 0]
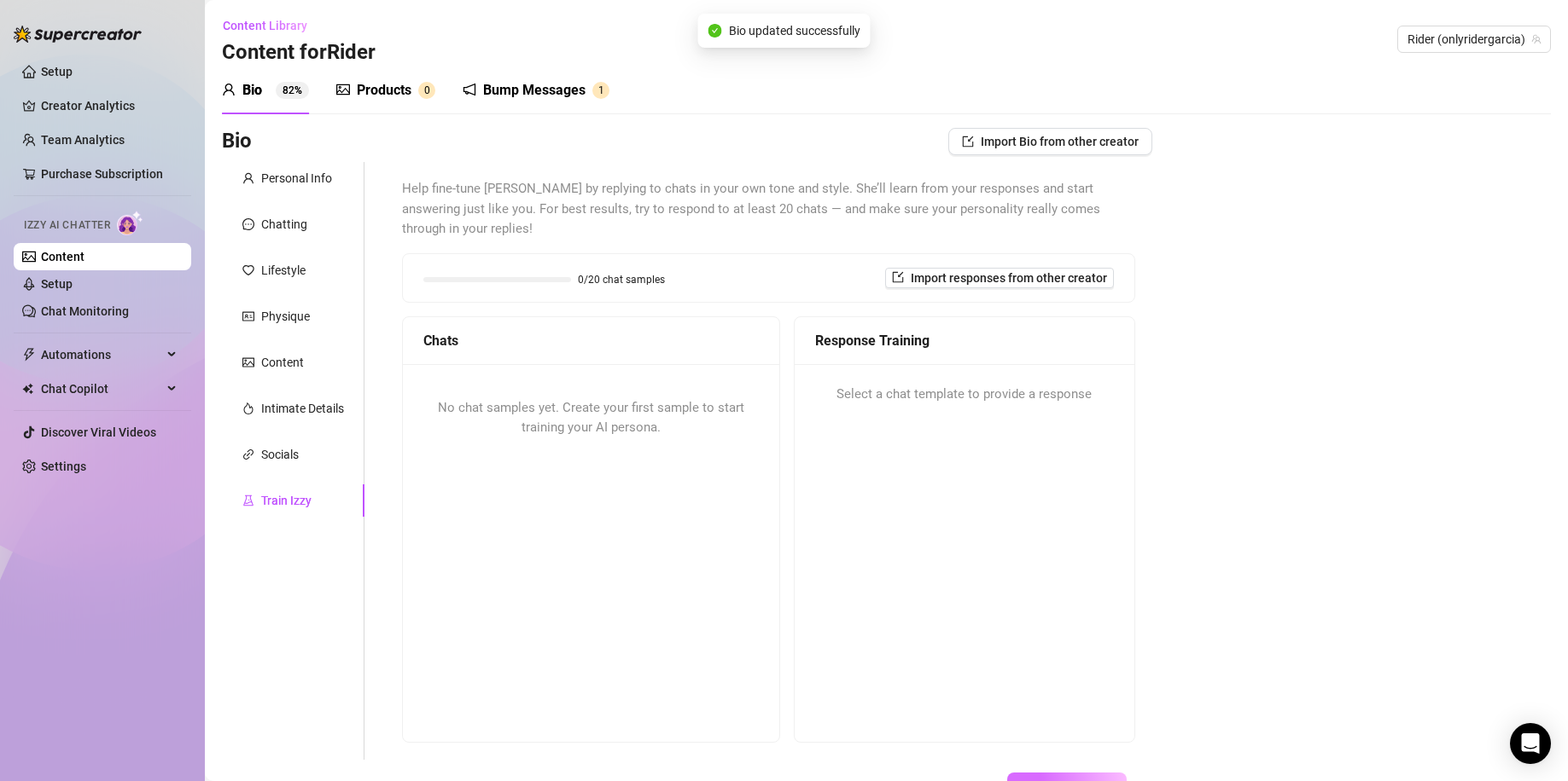
click at [1065, 678] on span "Save All Changes" at bounding box center [1066, 786] width 94 height 14
click at [602, 400] on span "No chat samples yet. Create your first sample to start training your AI persona." at bounding box center [591, 417] width 306 height 36
click at [393, 96] on div "Products" at bounding box center [383, 90] width 55 height 21
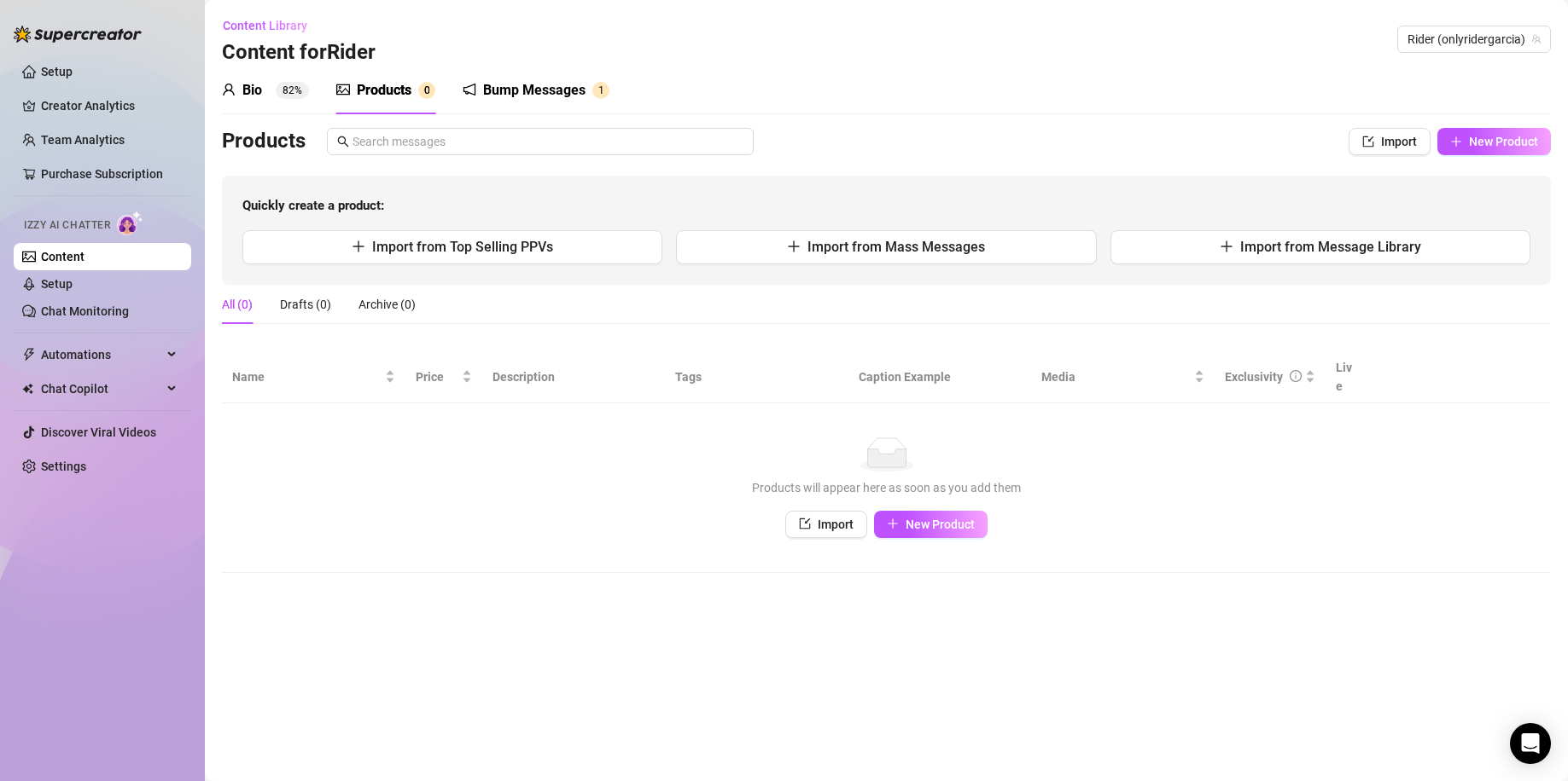
click at [288, 87] on sup "82%" at bounding box center [292, 90] width 33 height 17
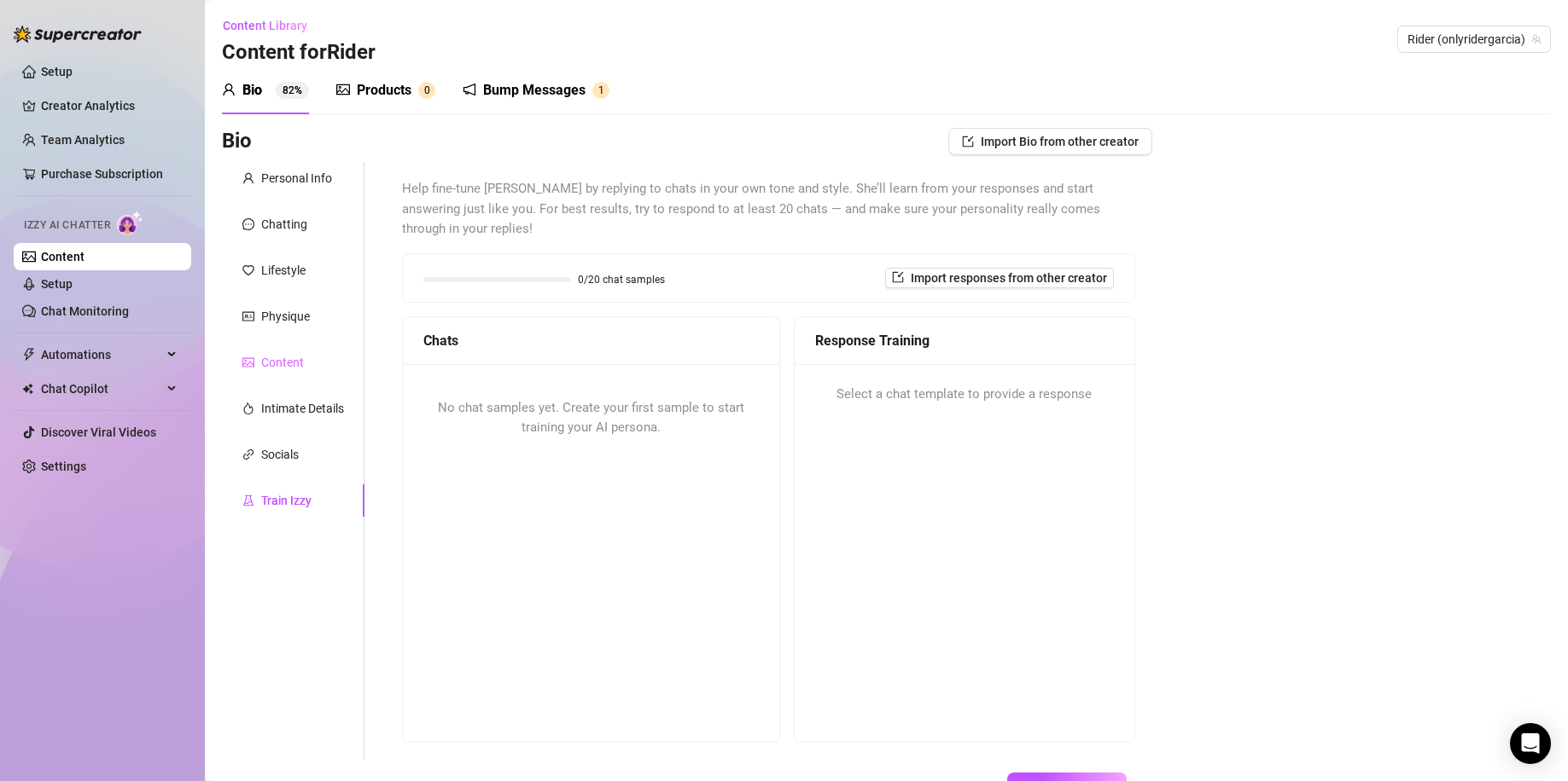
click at [297, 351] on div "Content" at bounding box center [293, 362] width 143 height 32
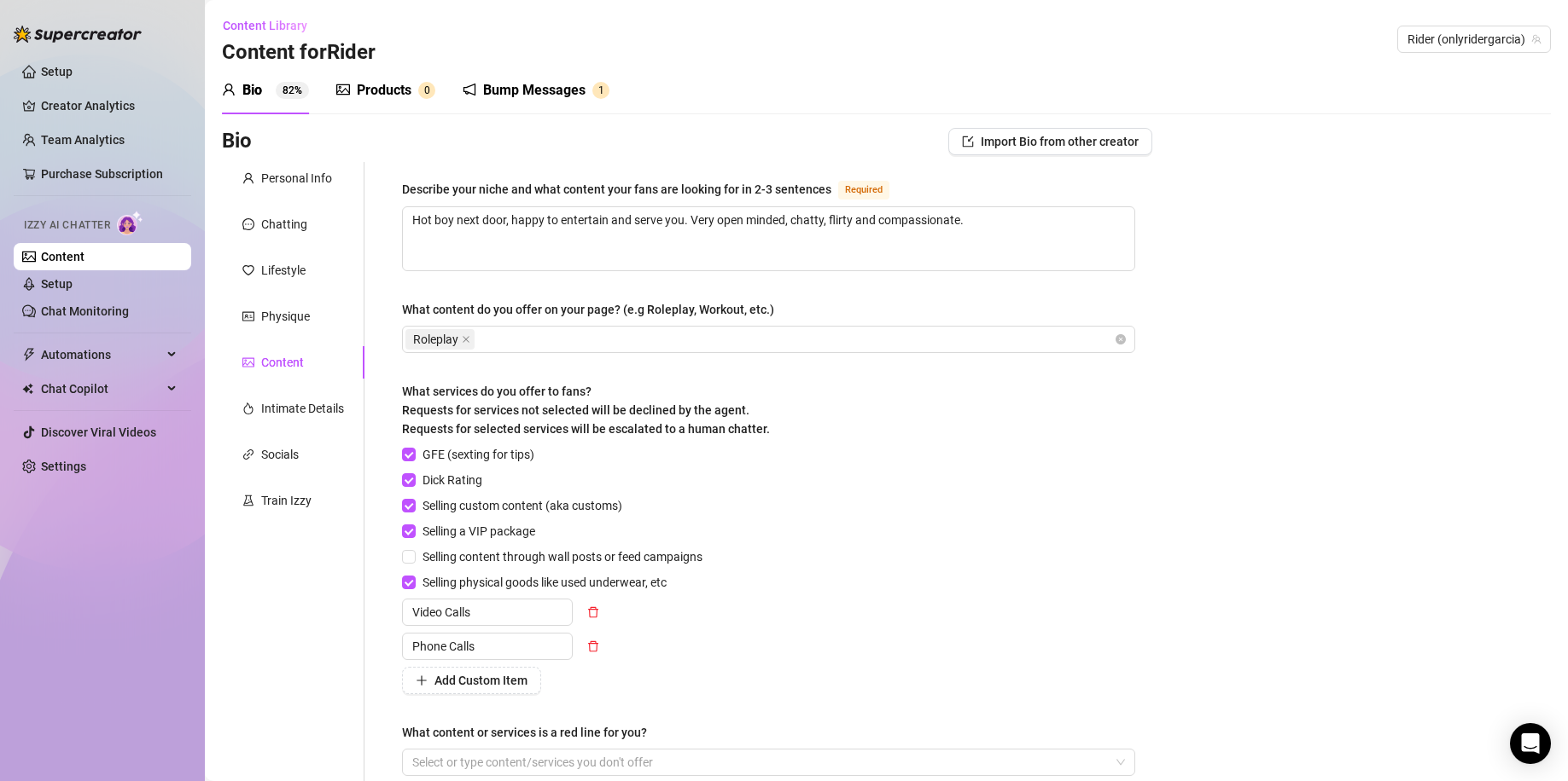
click at [583, 79] on div "Bump Messages 1" at bounding box center [535, 90] width 147 height 48
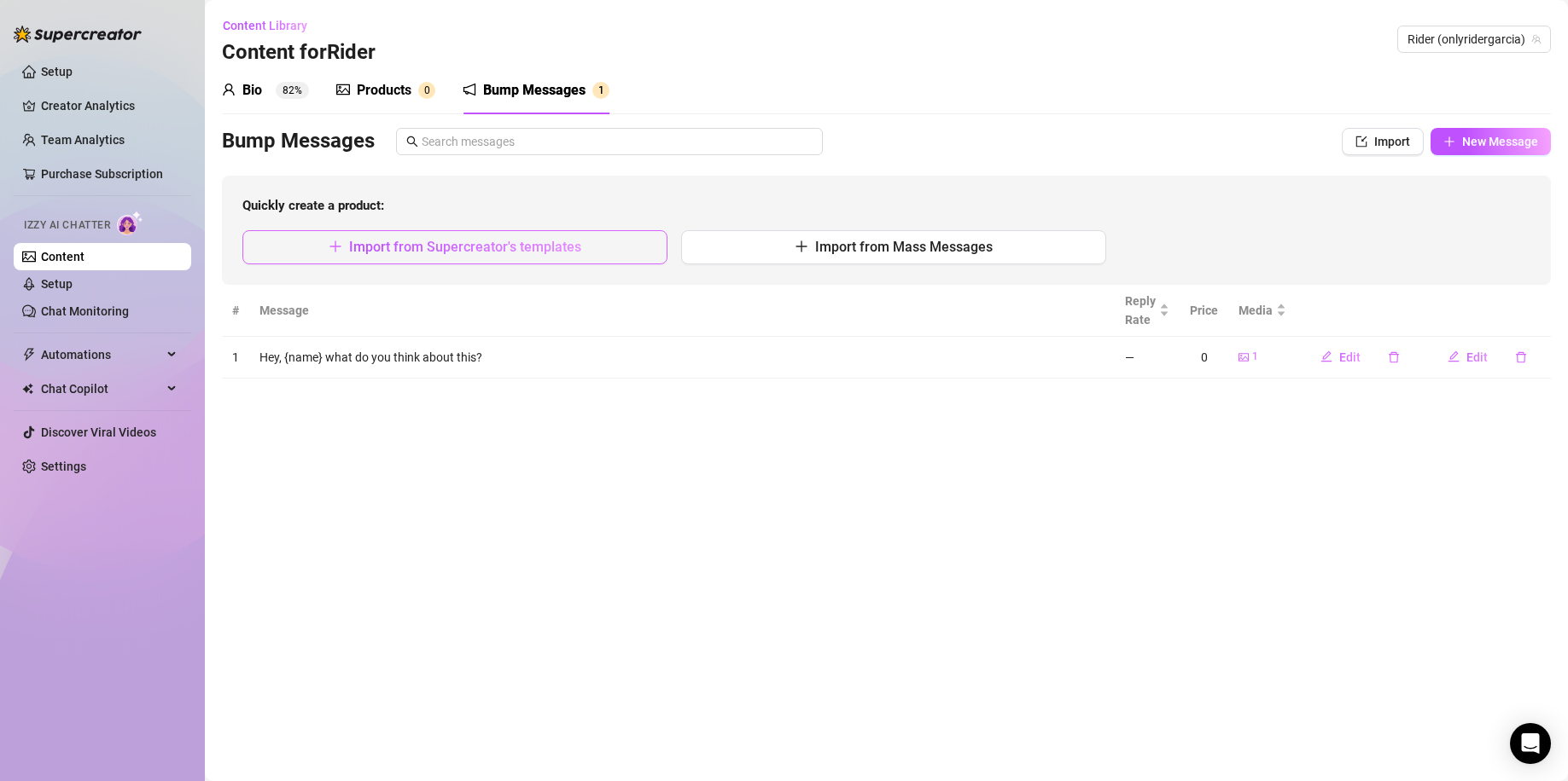
click at [535, 254] on span "Import from Supercreator's templates" at bounding box center [465, 247] width 232 height 17
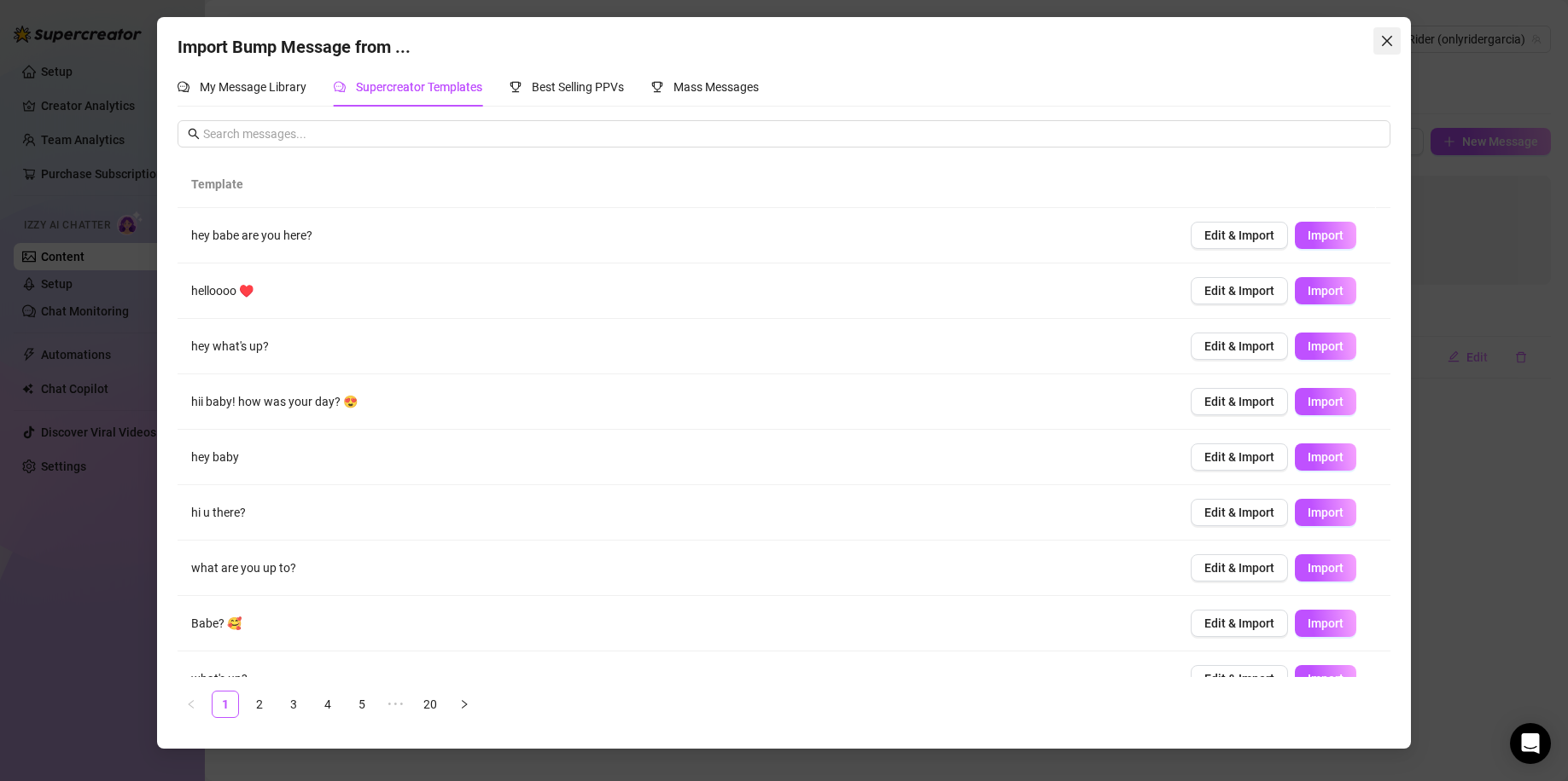
click at [1377, 38] on span "Close" at bounding box center [1386, 41] width 27 height 14
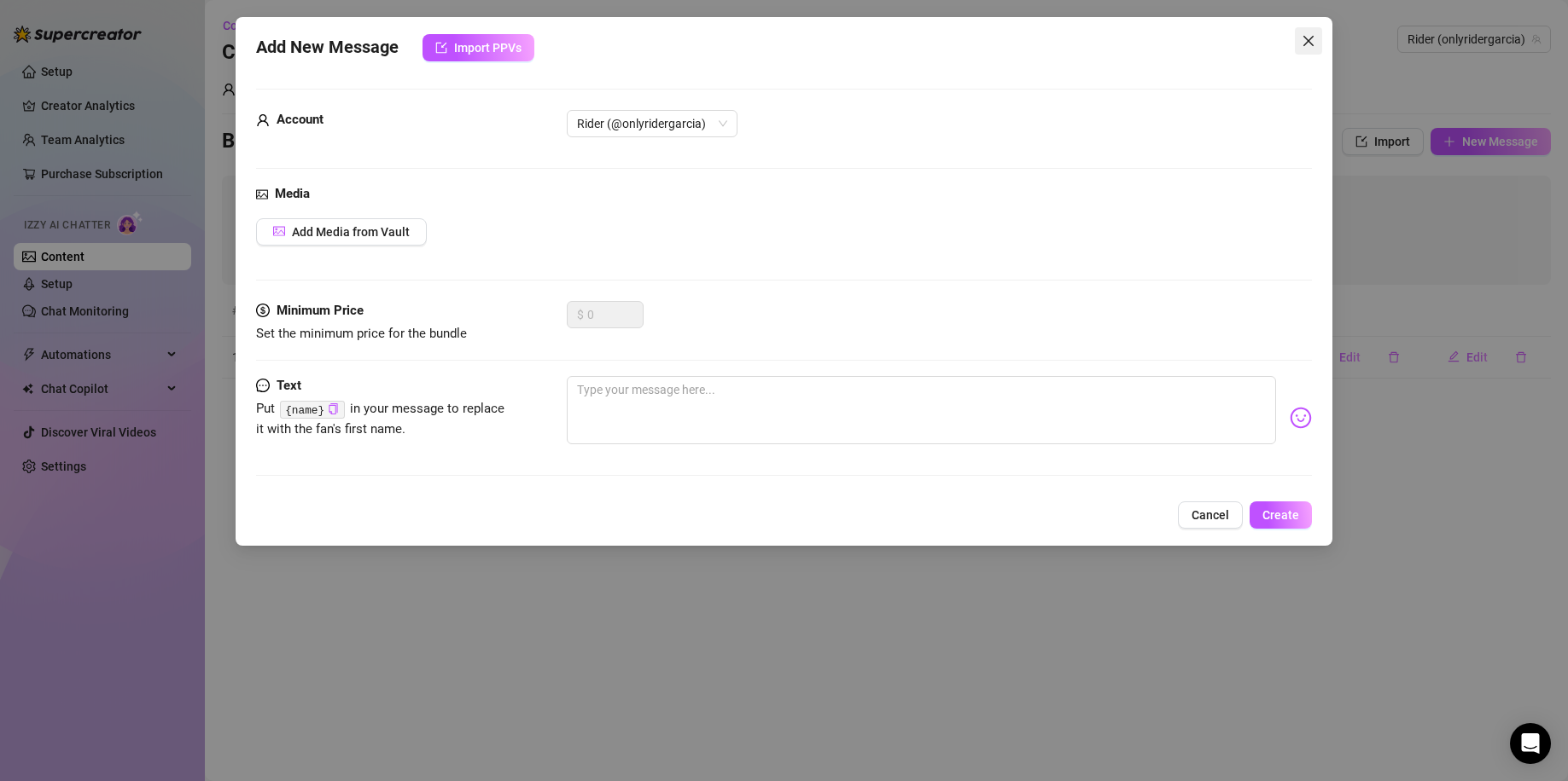
click at [1305, 45] on icon "close" at bounding box center [1308, 41] width 10 height 10
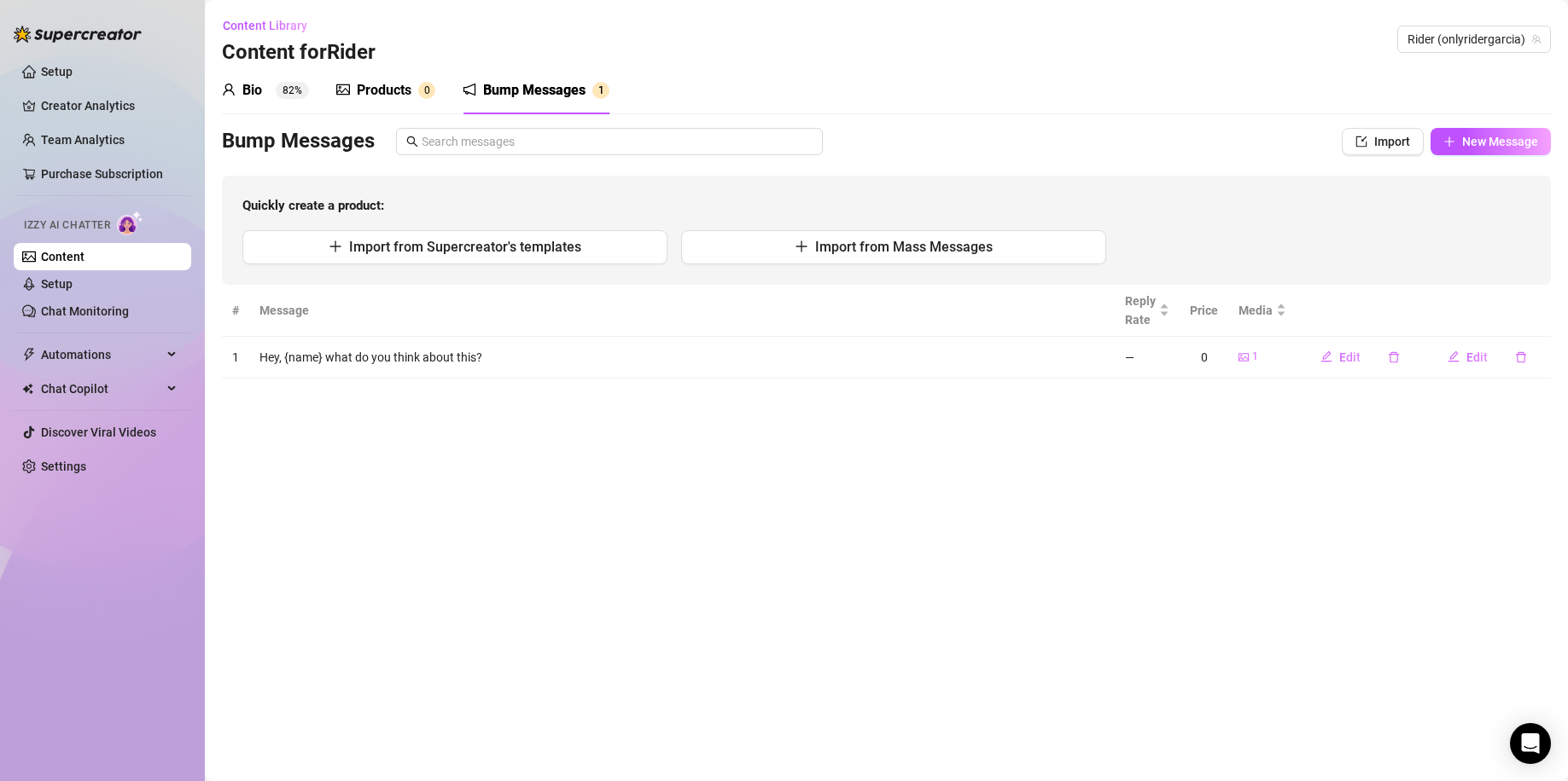
click at [83, 86] on ul "Setup Creator Analytics Team Analytics Purchase Subscription Izzy AI Chatter Co…" at bounding box center [103, 269] width 177 height 436
click at [72, 69] on link "Setup" at bounding box center [56, 72] width 31 height 14
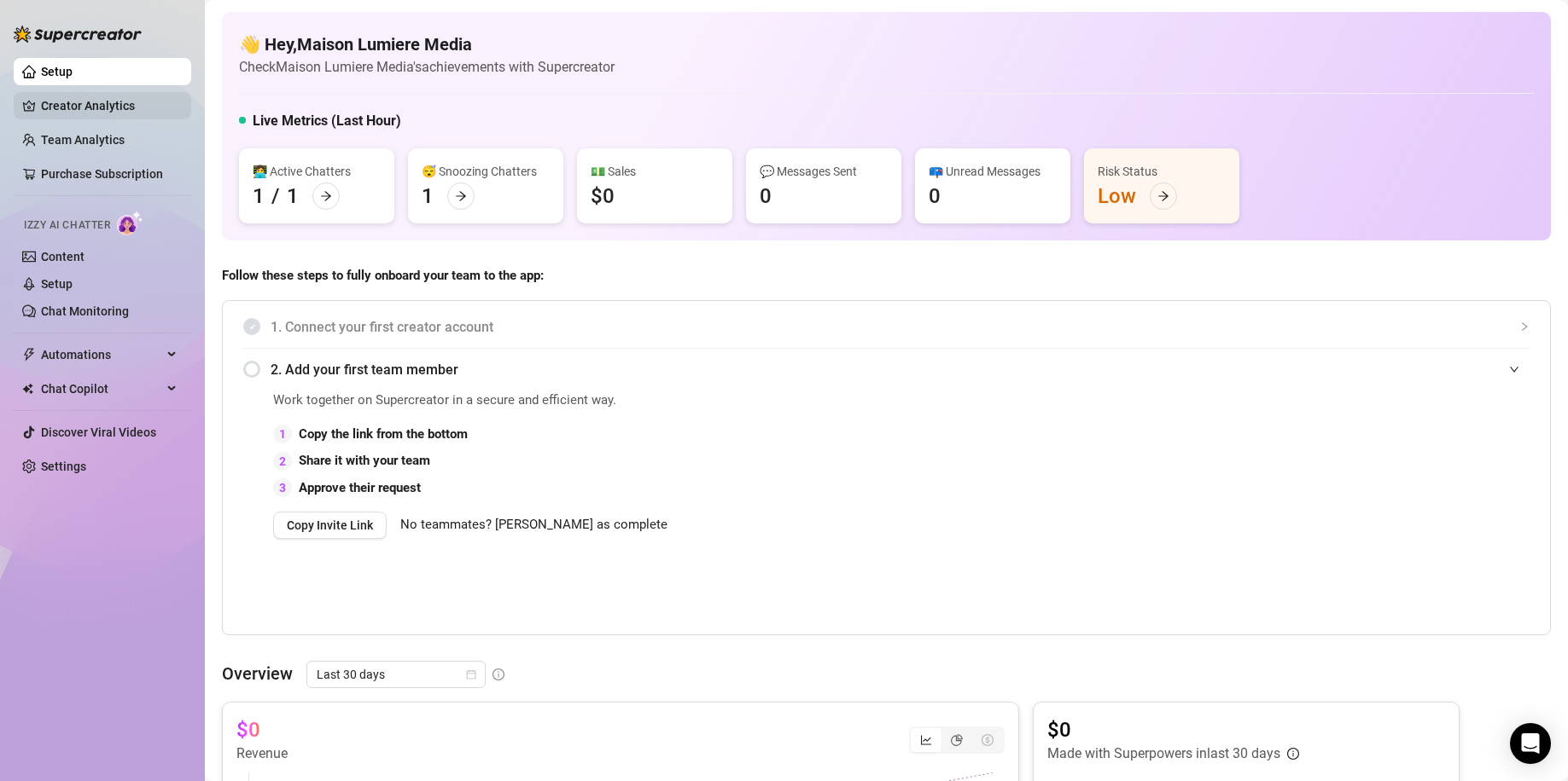
click at [103, 98] on link "Creator Analytics" at bounding box center [109, 105] width 136 height 27
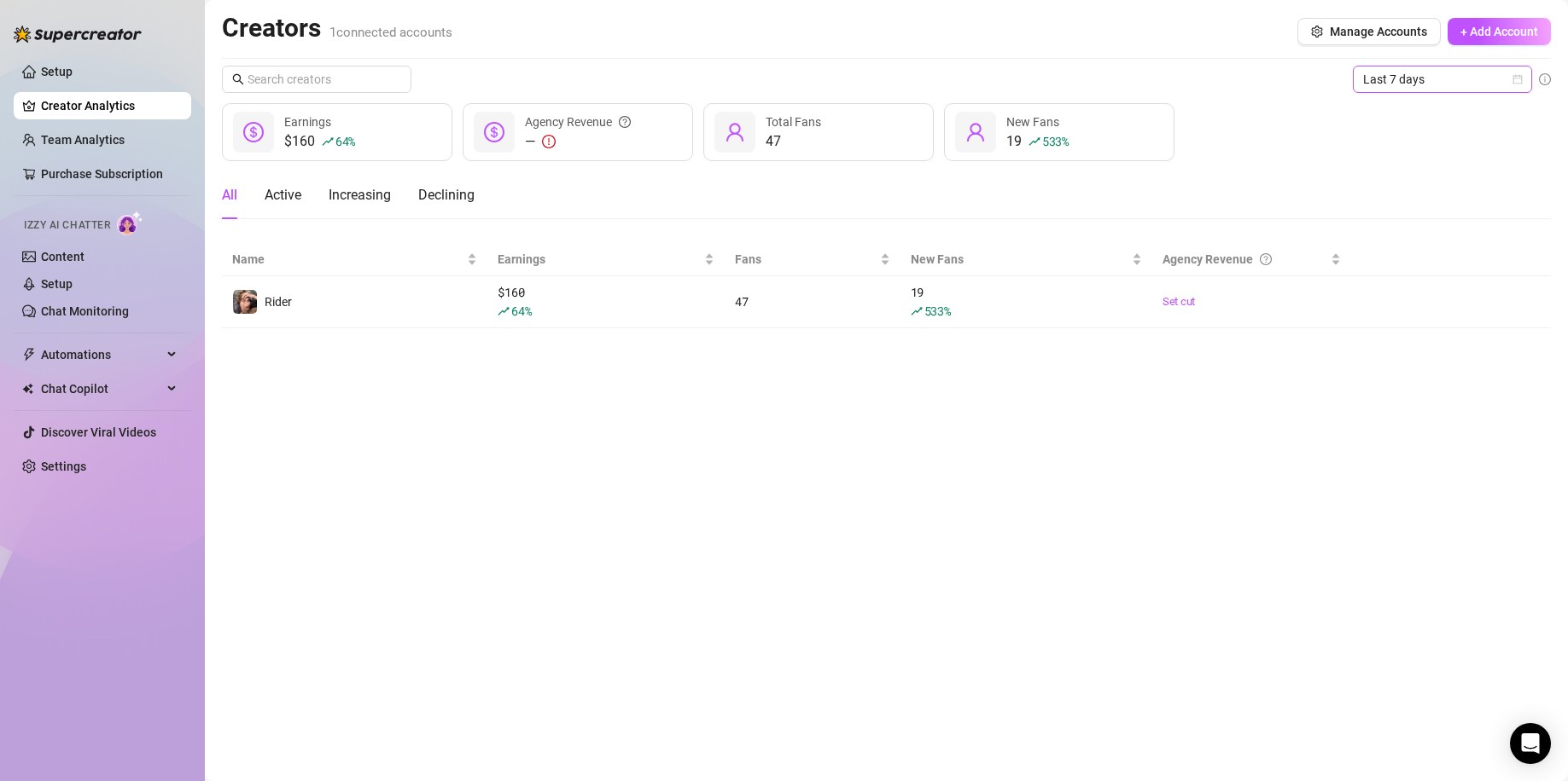
click at [1382, 86] on span "Last 7 days" at bounding box center [1442, 79] width 159 height 25
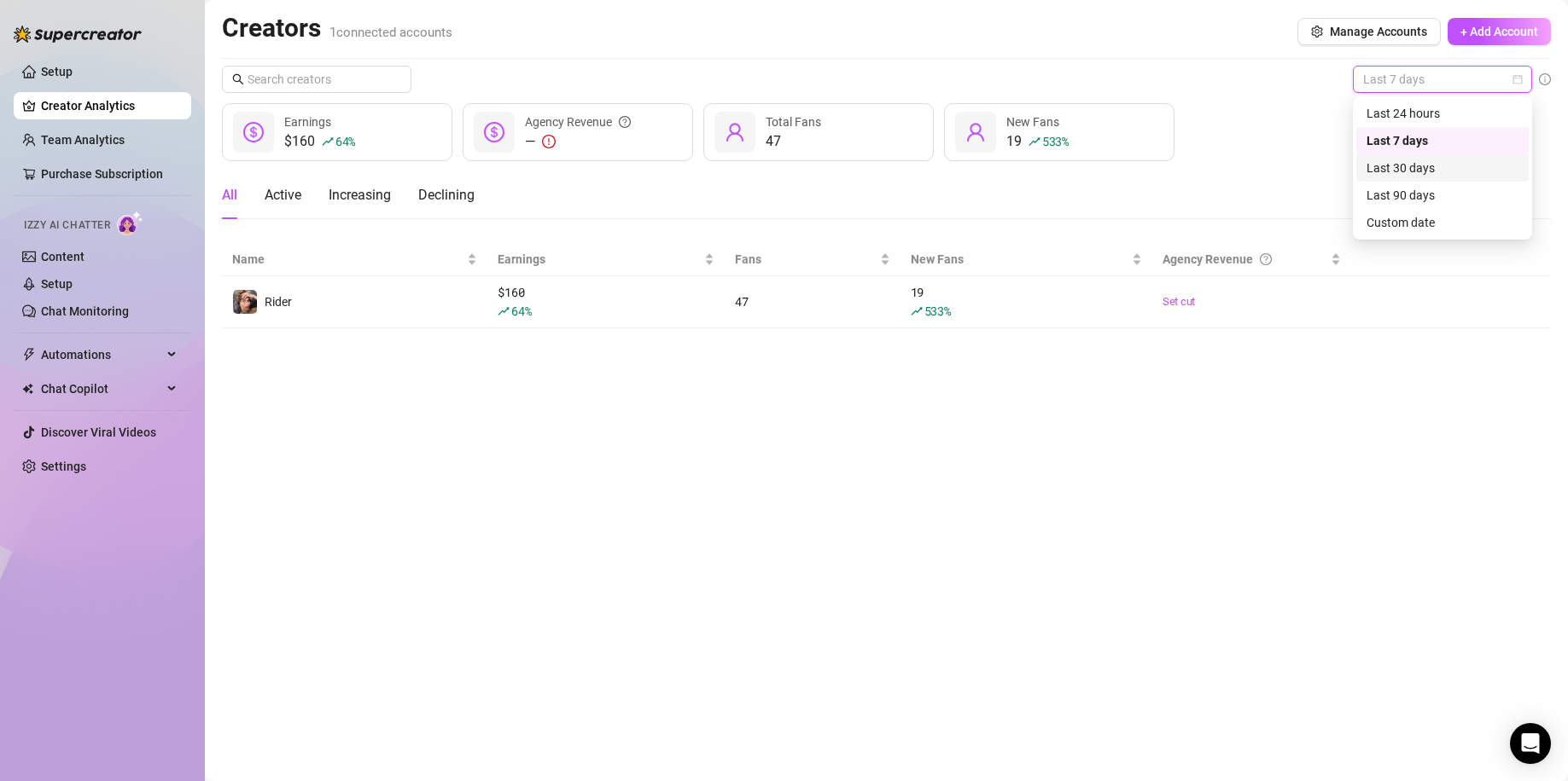
click at [1382, 164] on div "Last 30 days" at bounding box center [1442, 169] width 152 height 19
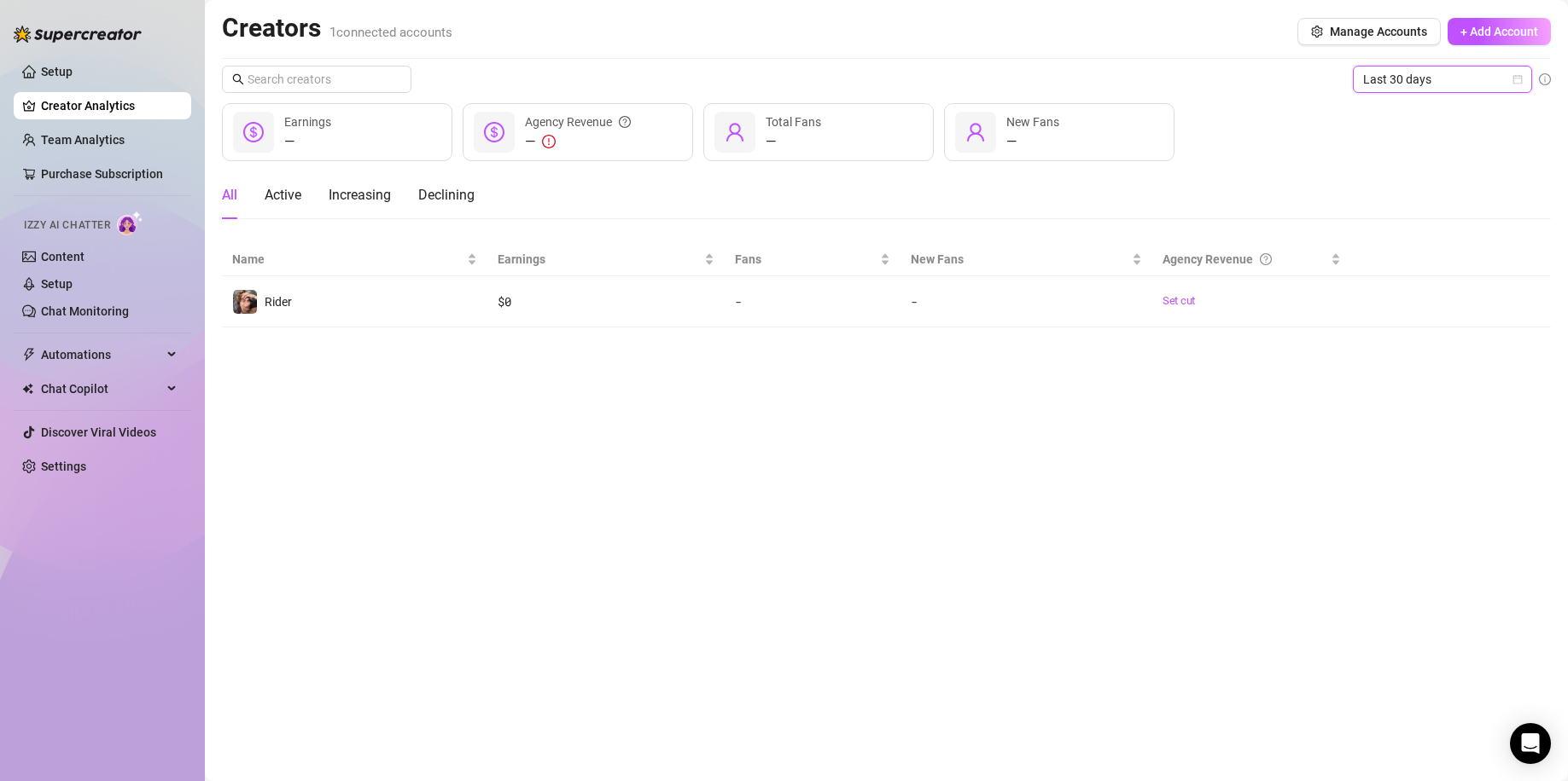
click at [1382, 60] on div "Creators 1 connected accounts Manage Accounts + Add Account Last 30 days Last 3…" at bounding box center [886, 169] width 1329 height 315
click at [1382, 78] on span "Last 30 days" at bounding box center [1442, 79] width 159 height 25
click at [1382, 112] on div "Last 24 hours" at bounding box center [1442, 114] width 152 height 19
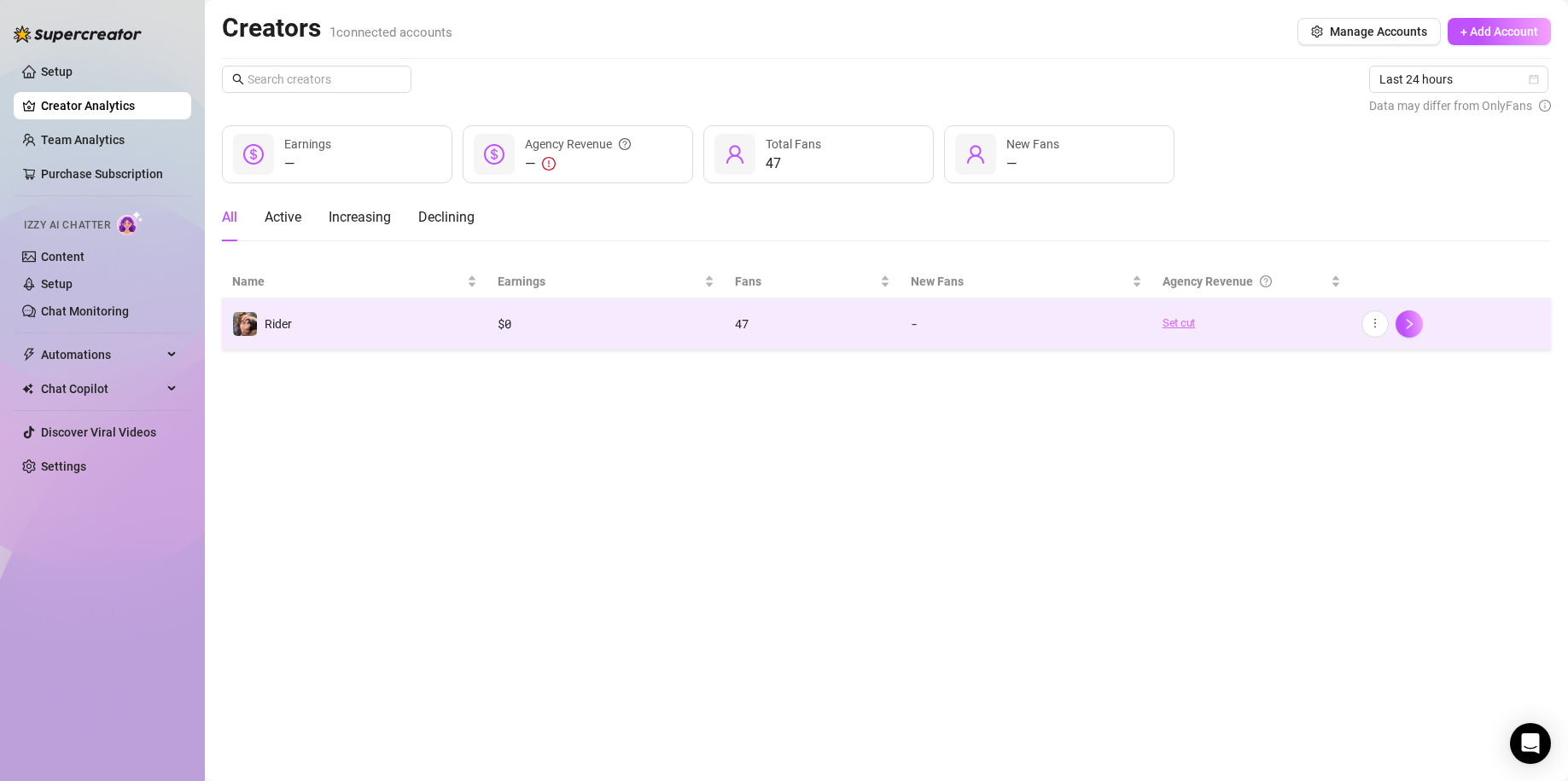
click at [1197, 315] on link "Set cut" at bounding box center [1252, 323] width 179 height 17
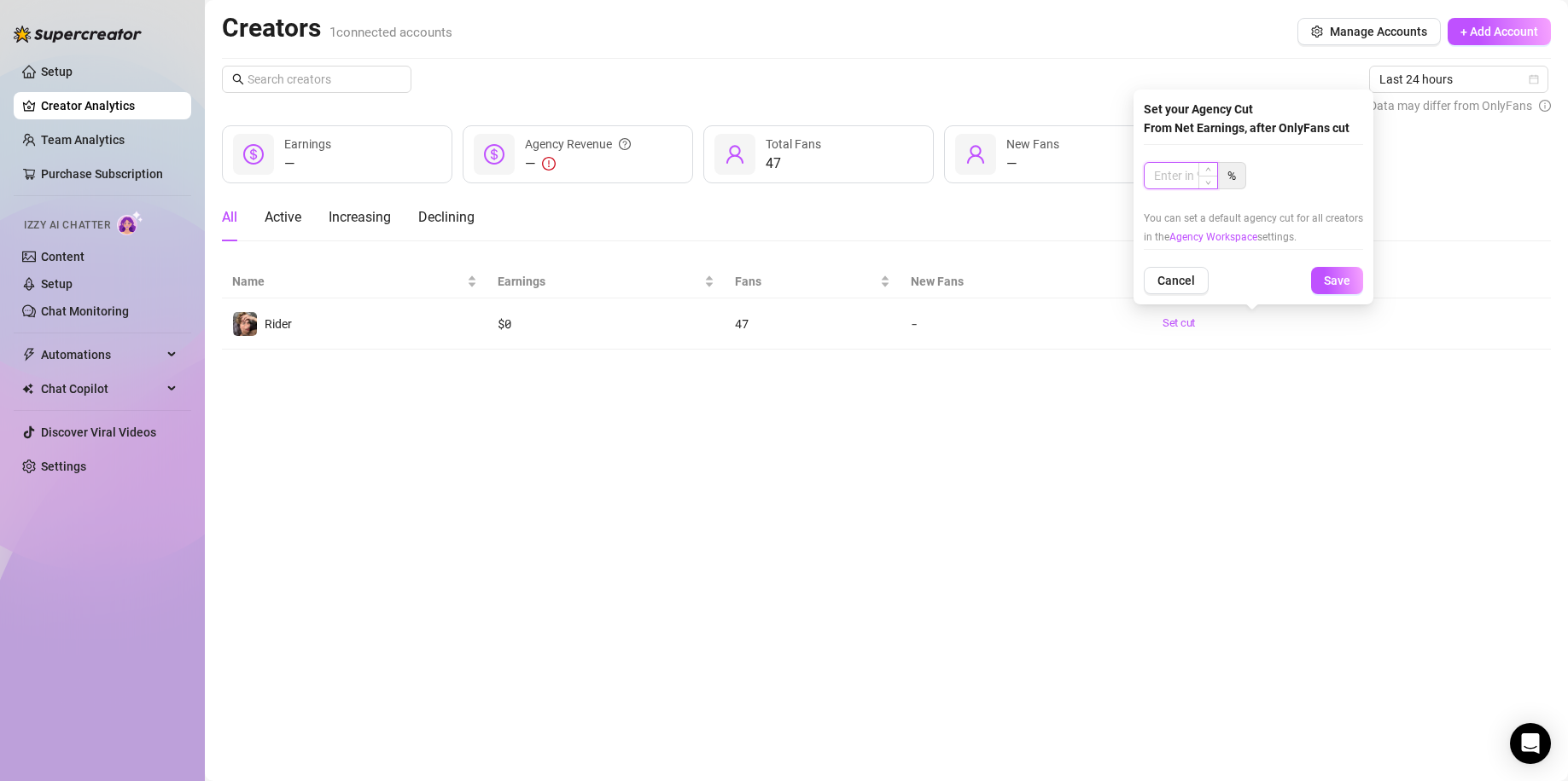
click at [1195, 173] on input at bounding box center [1180, 175] width 72 height 25
click at [1311, 267] on button "Save" at bounding box center [1337, 280] width 52 height 27
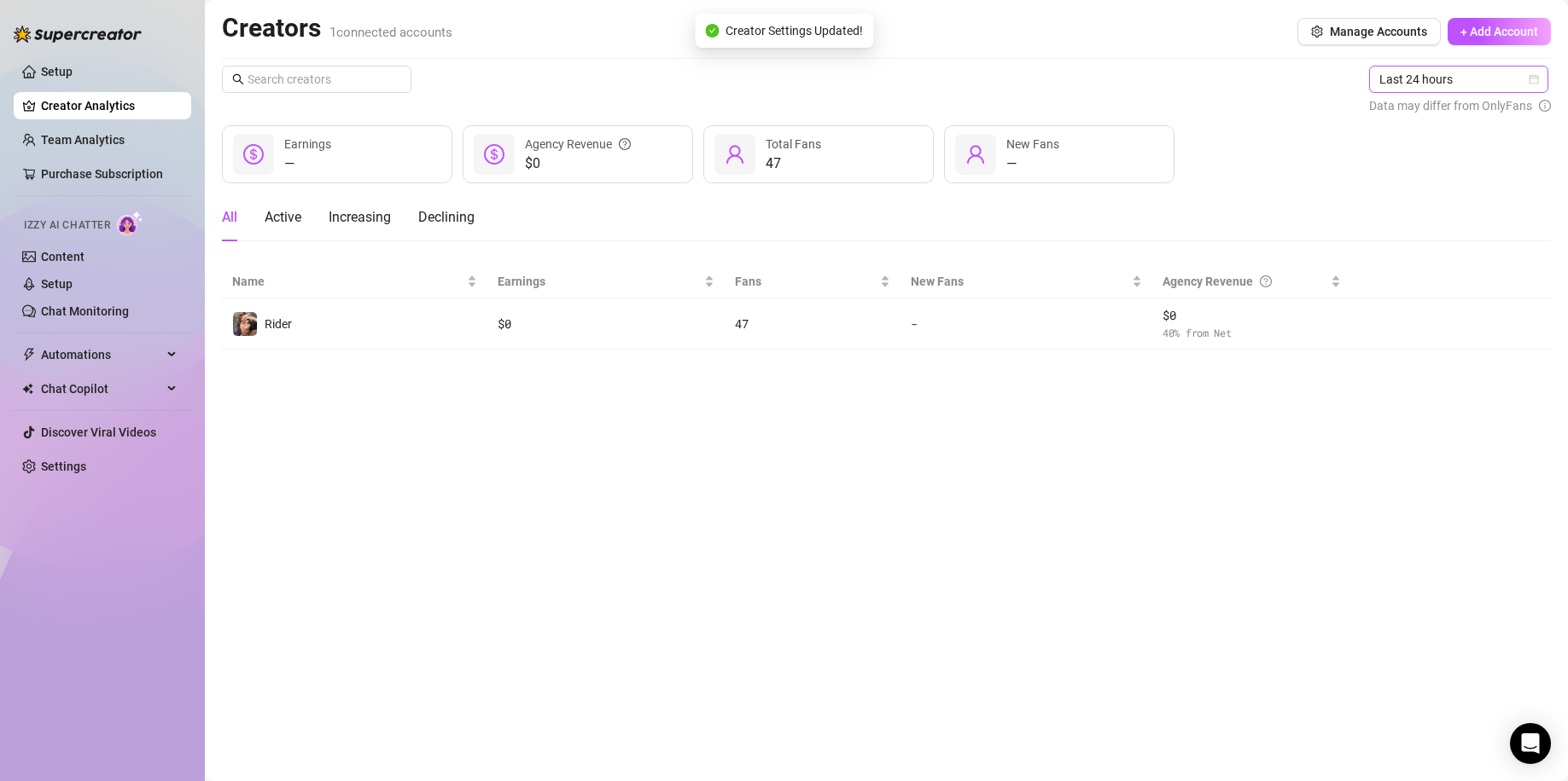
click at [1382, 90] on span "Last 24 hours" at bounding box center [1458, 79] width 159 height 25
click at [1382, 204] on div "Last 90 days" at bounding box center [1459, 195] width 152 height 19
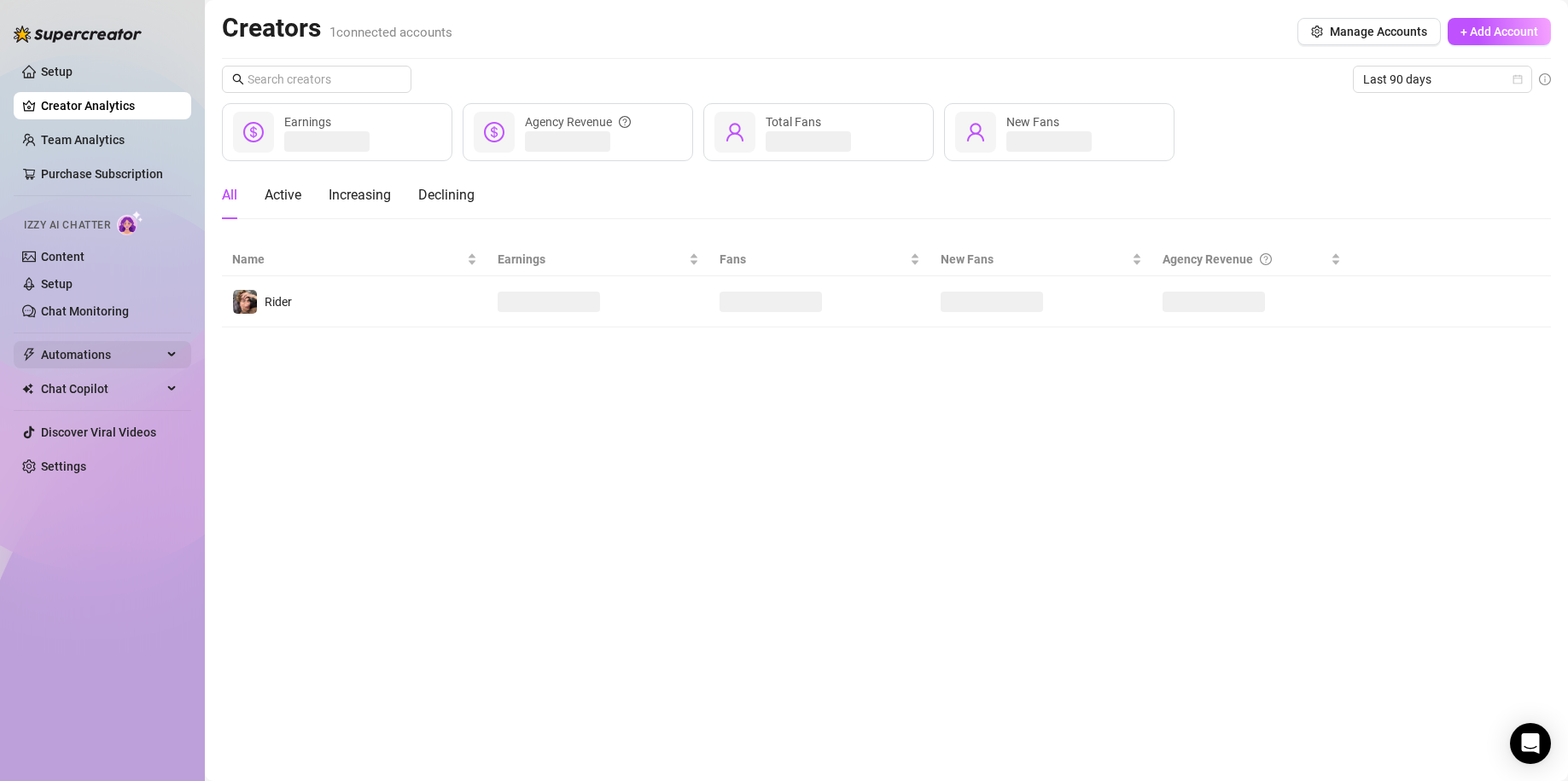
click at [156, 351] on span "Automations" at bounding box center [101, 354] width 121 height 27
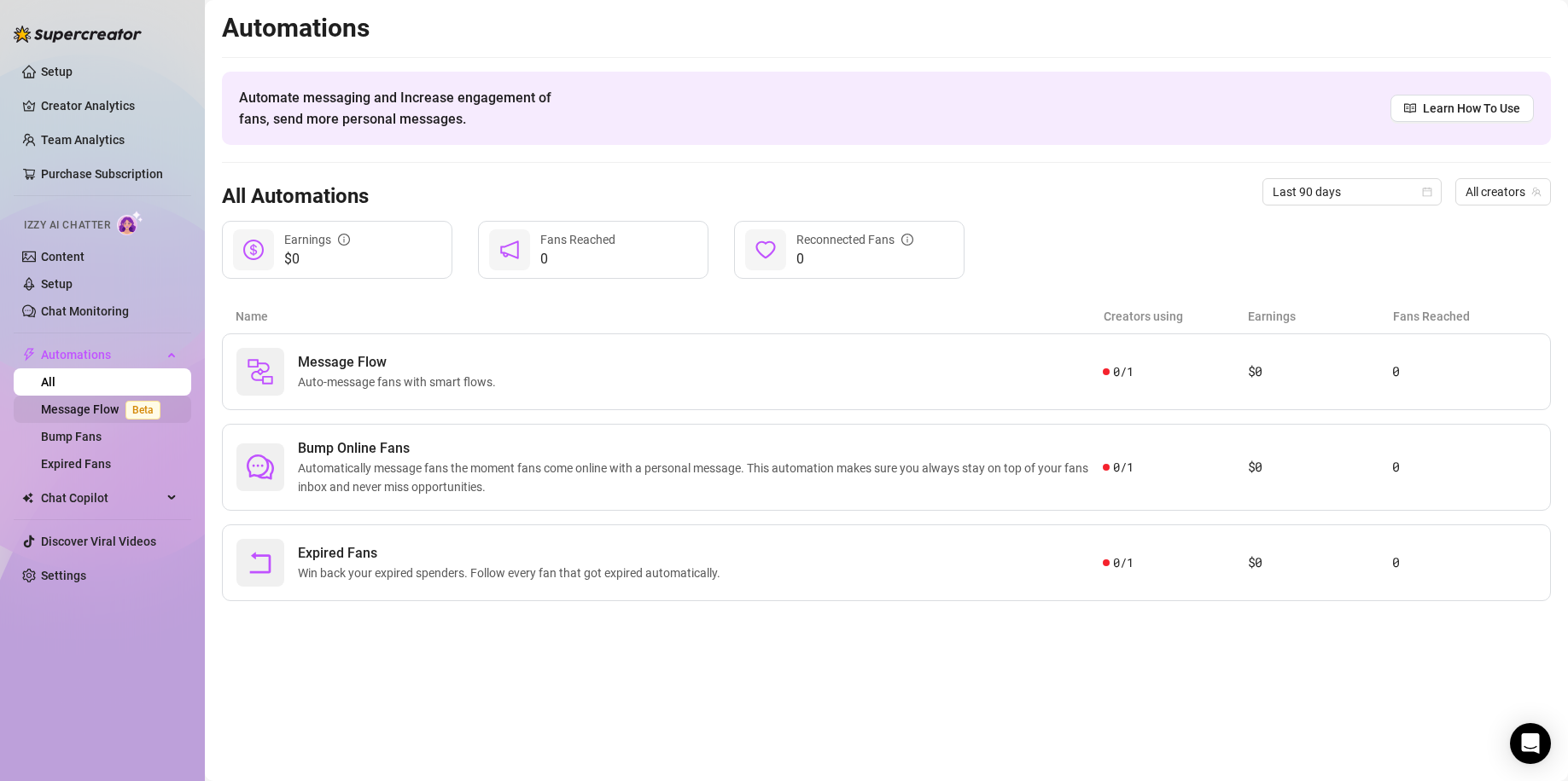
click at [96, 402] on link "Message Flow Beta" at bounding box center [103, 409] width 126 height 14
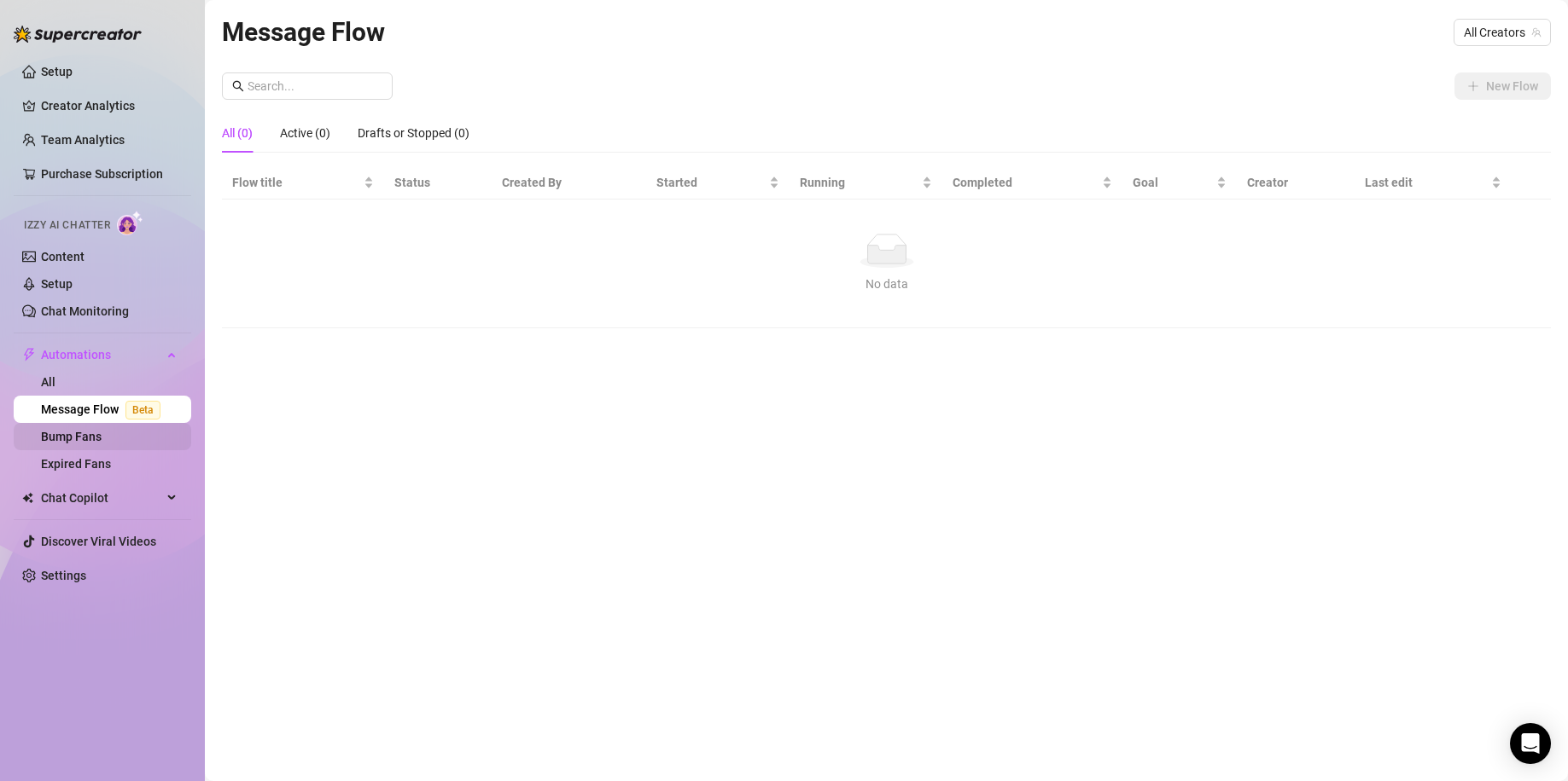
click at [99, 430] on link "Bump Fans" at bounding box center [71, 437] width 61 height 14
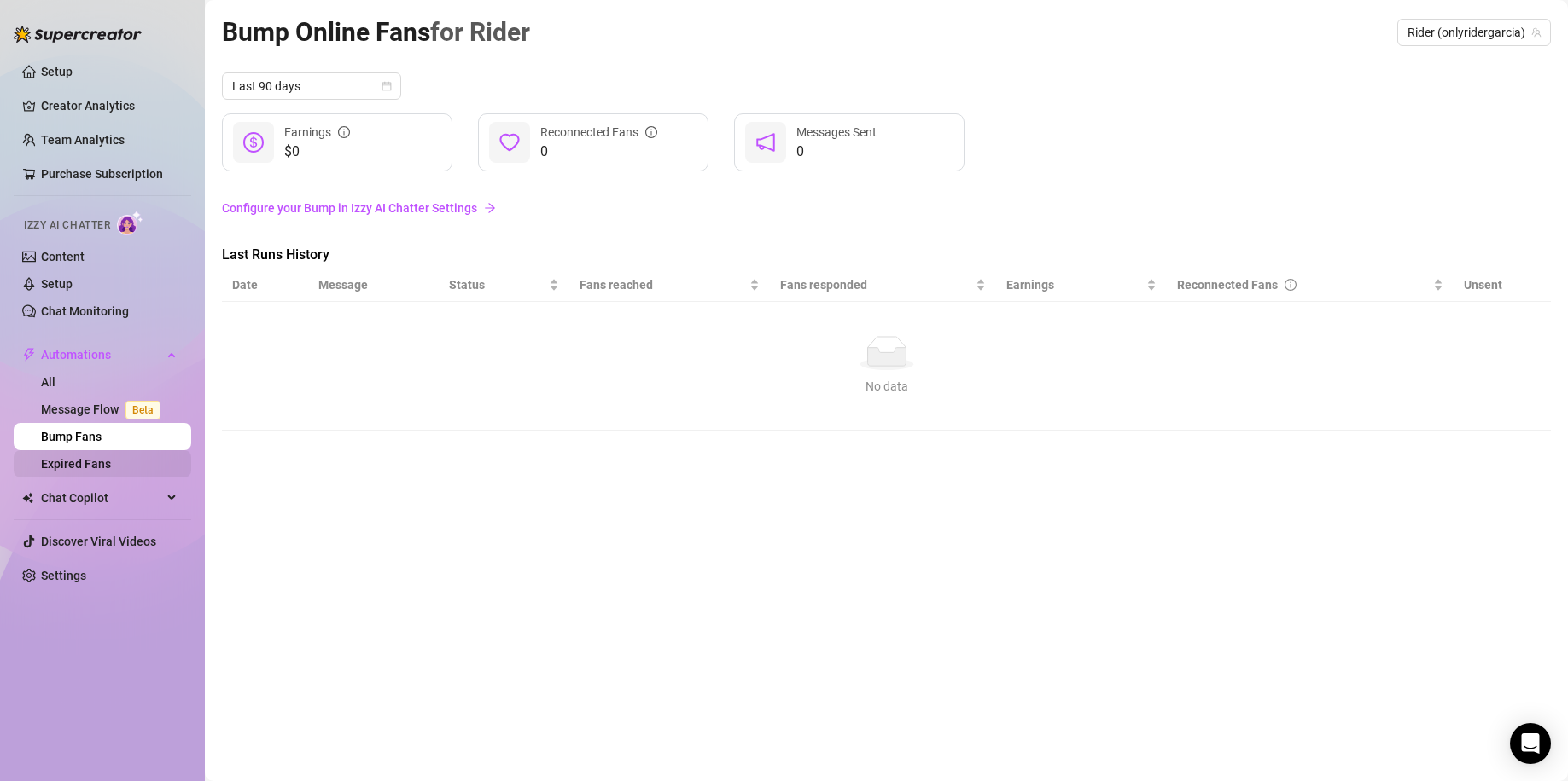
click at [110, 457] on link "Expired Fans" at bounding box center [76, 464] width 70 height 14
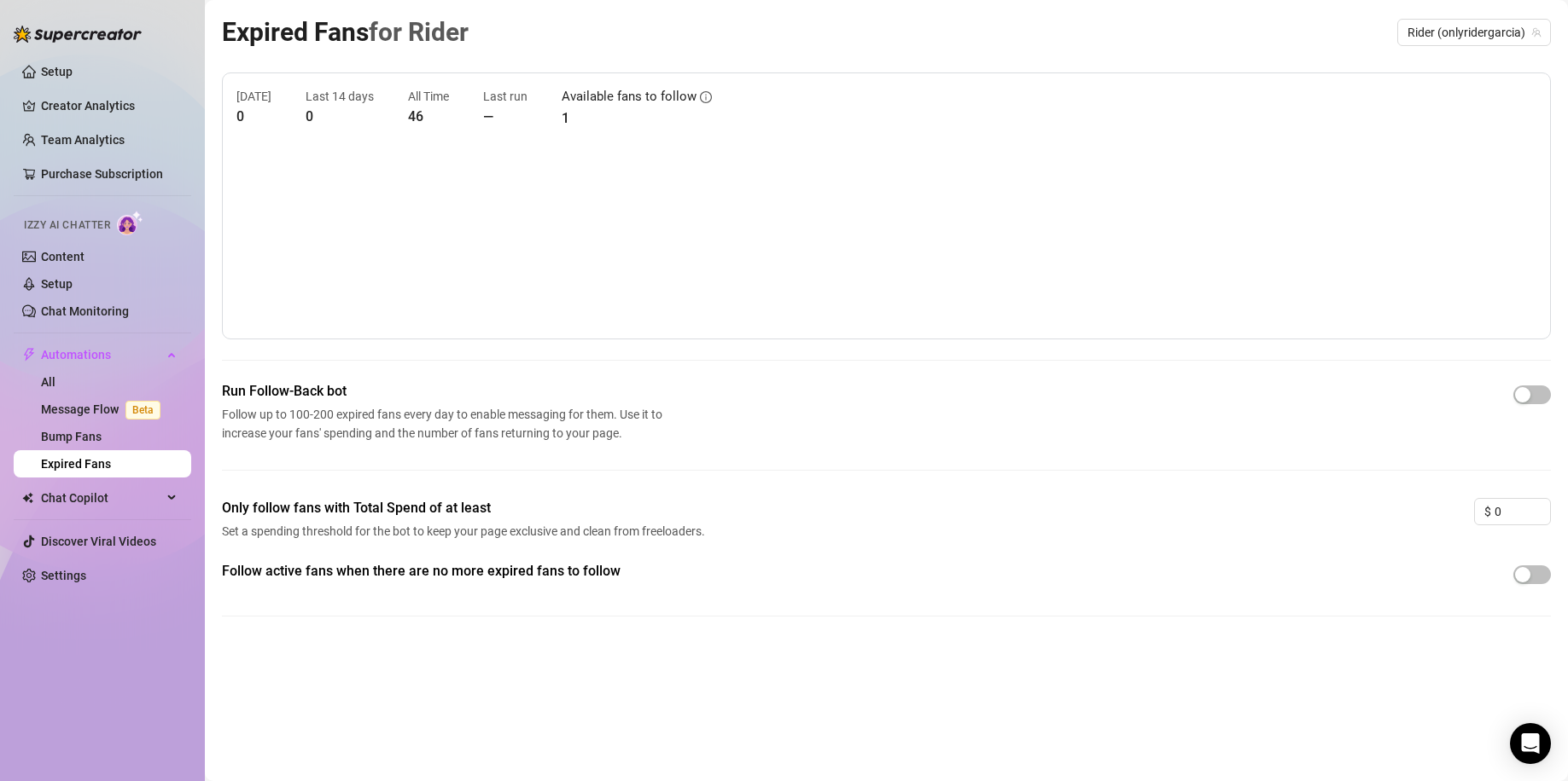
click at [1382, 118] on div "Today 0 Last 14 days 0 All Time 46 Last run — Available fans to follow 1" at bounding box center [886, 108] width 1299 height 42
click at [1382, 117] on div "Today 0 Last 14 days 0 All Time 46 Last run — Available fans to follow 1" at bounding box center [886, 108] width 1299 height 42
click at [76, 504] on span "Chat Copilot" at bounding box center [101, 498] width 121 height 27
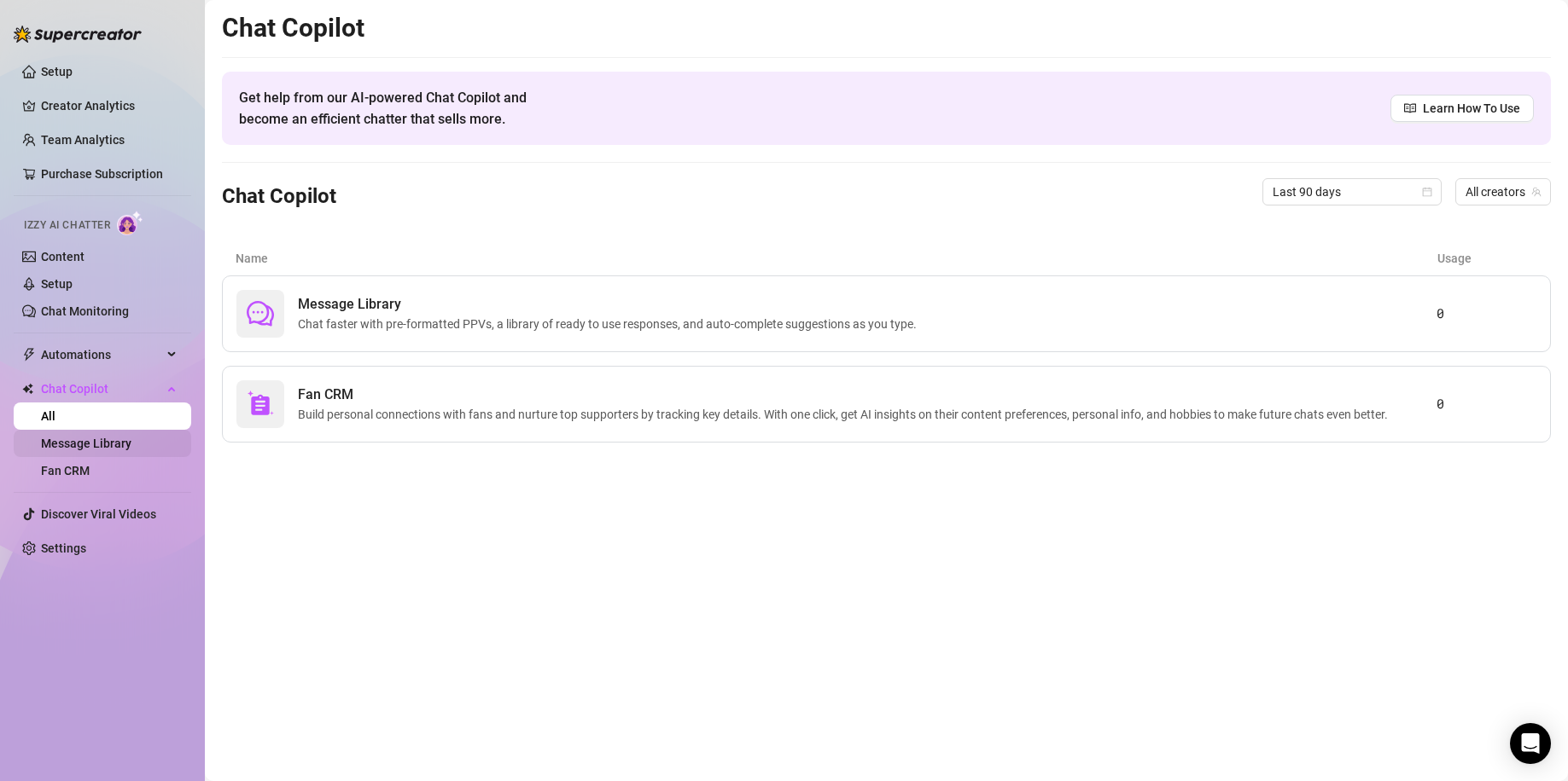
click at [128, 445] on link "Message Library" at bounding box center [86, 444] width 90 height 14
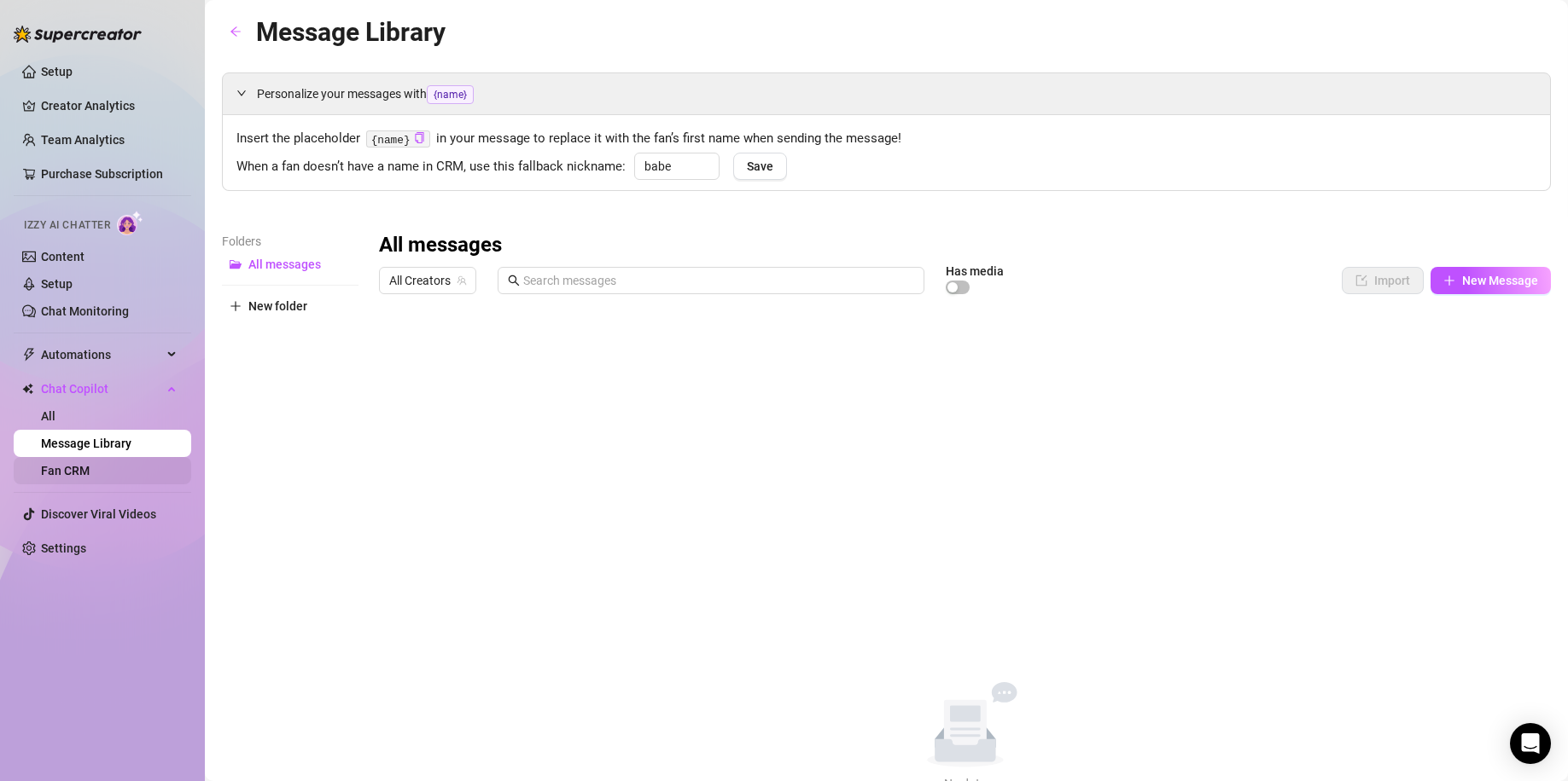
click at [90, 476] on link "Fan CRM" at bounding box center [65, 471] width 49 height 14
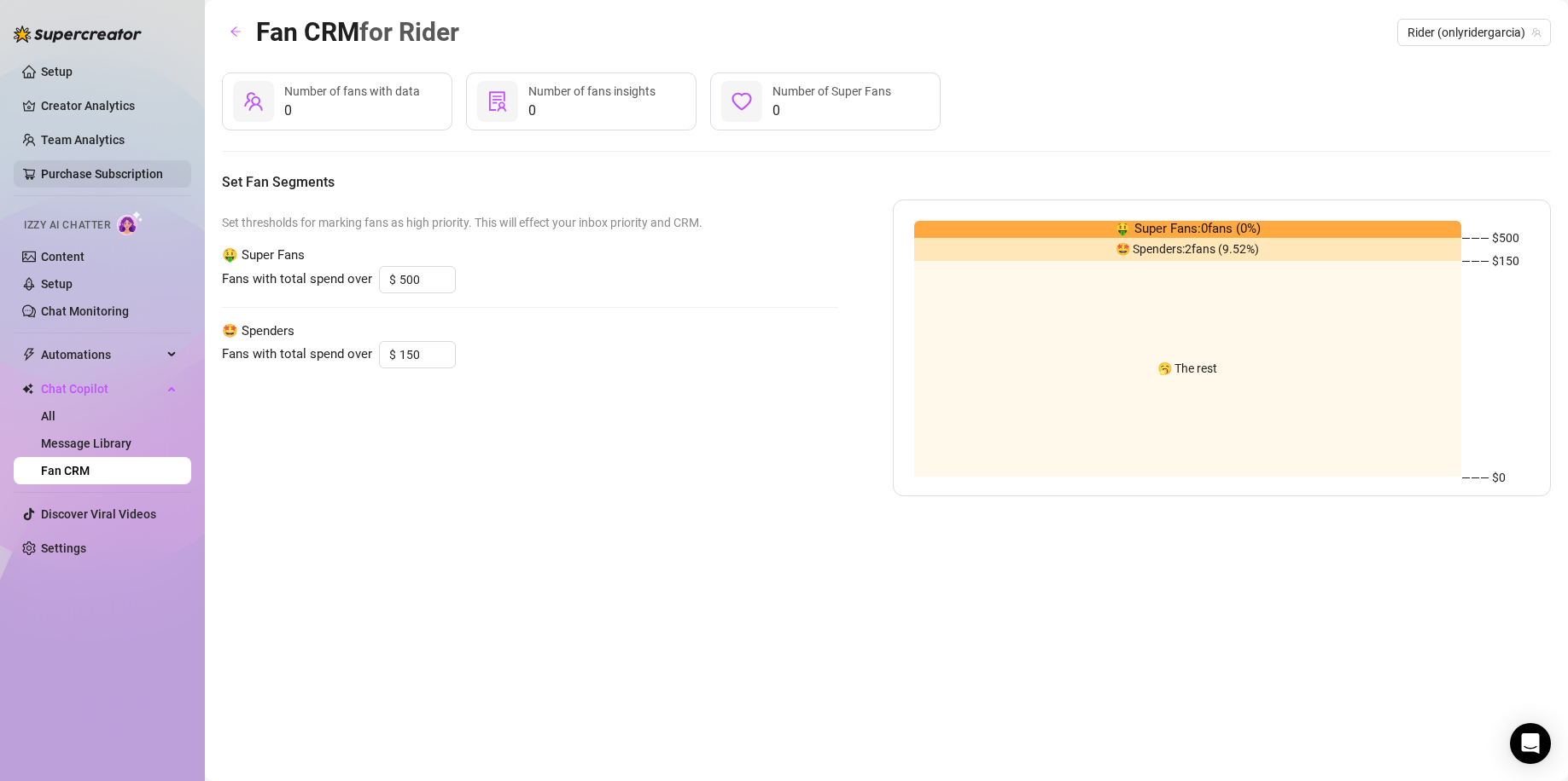
click at [95, 175] on link "Purchase Subscription" at bounding box center [102, 174] width 122 height 14
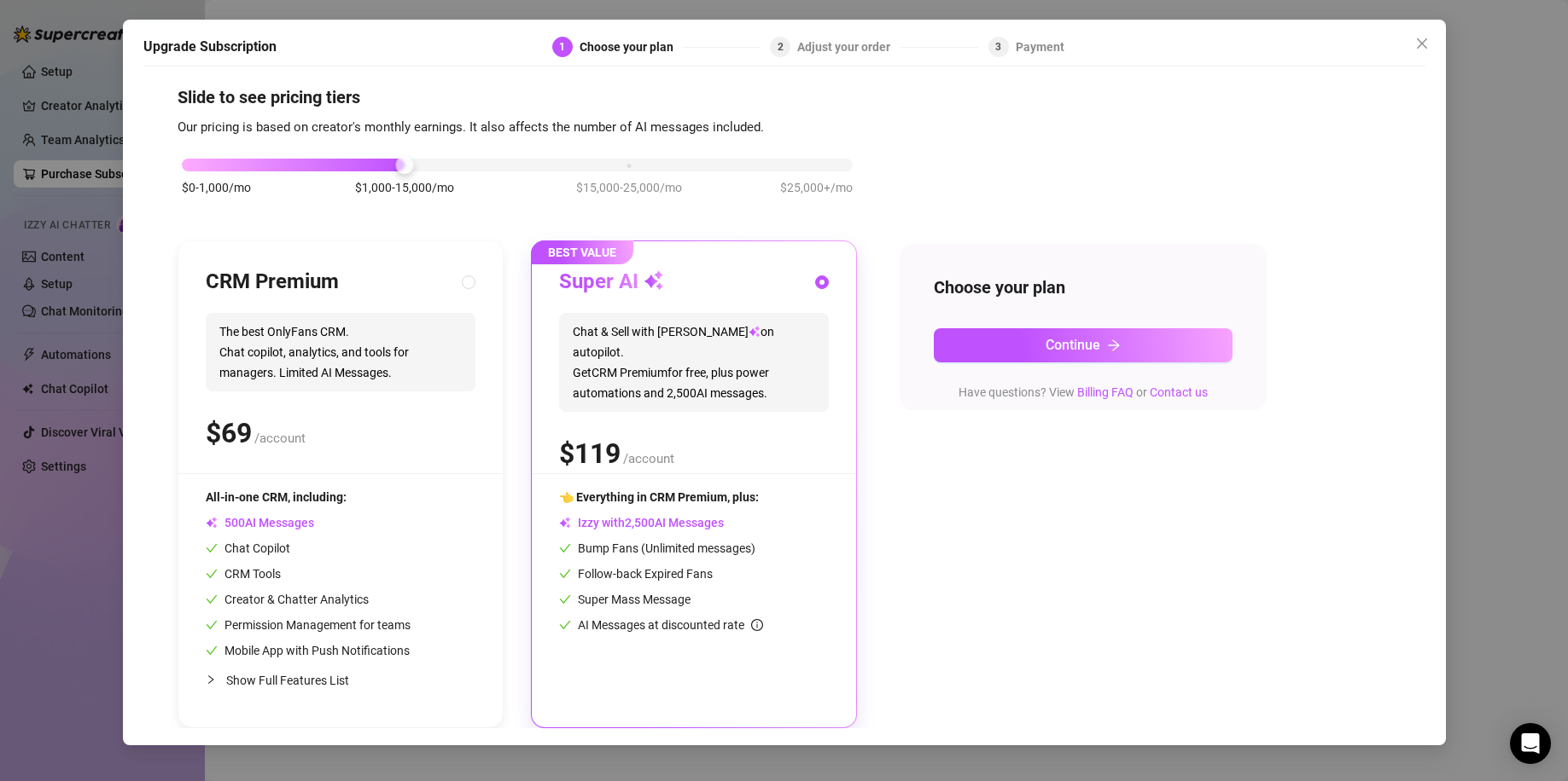
scroll to position [14, 0]
click at [409, 347] on span "The best OnlyFans CRM. Chat copilot, analytics, and tools for managers. Limited…" at bounding box center [341, 352] width 269 height 78
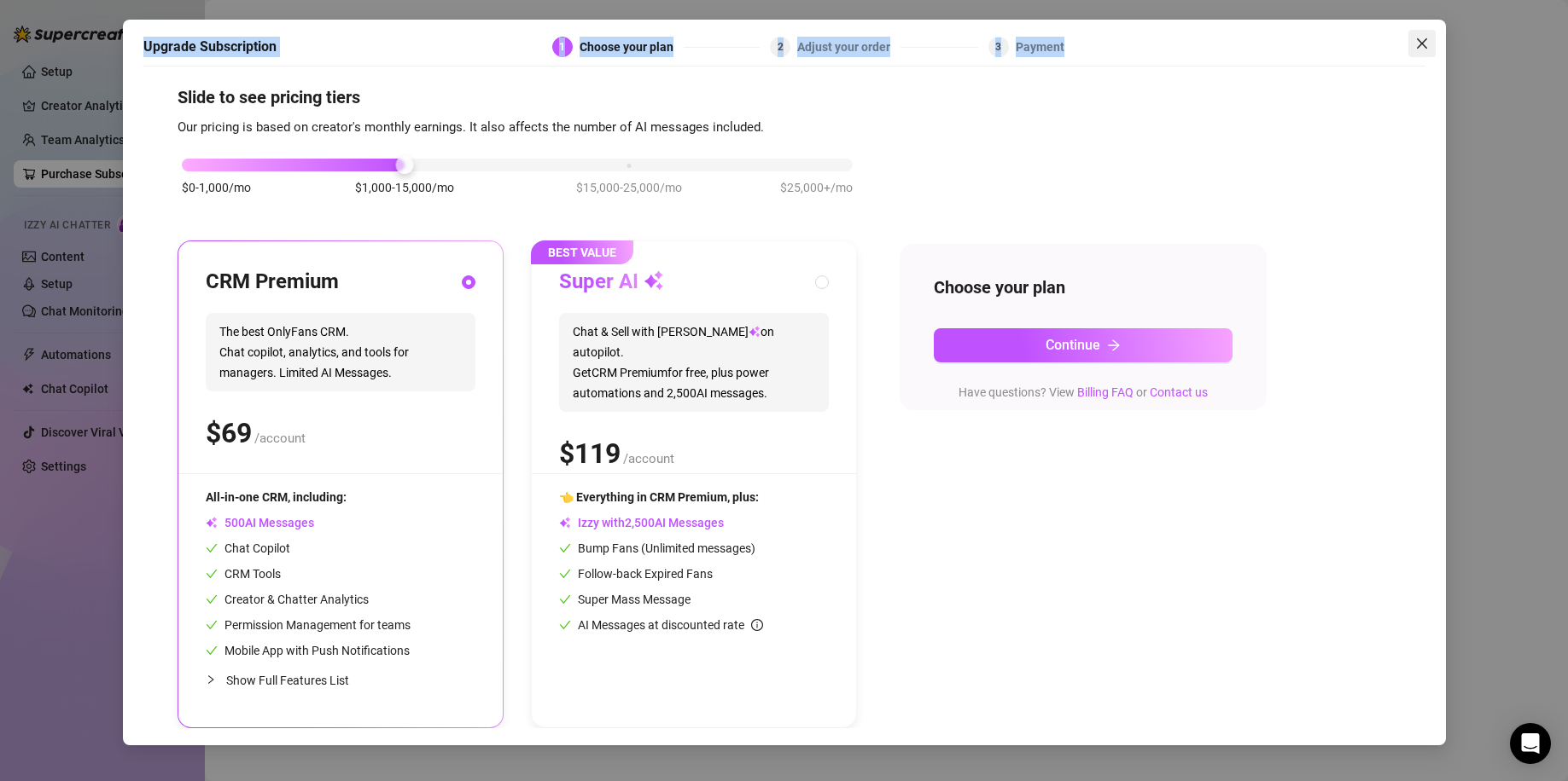
drag, startPoint x: 1435, startPoint y: 43, endPoint x: 1412, endPoint y: 44, distance: 23.0
click at [1382, 43] on div "Upgrade Subscription 1 Choose your plan 2 Adjust your order 3 Payment Slide to …" at bounding box center [784, 382] width 1323 height 725
click at [1382, 44] on span "Close" at bounding box center [1421, 43] width 27 height 14
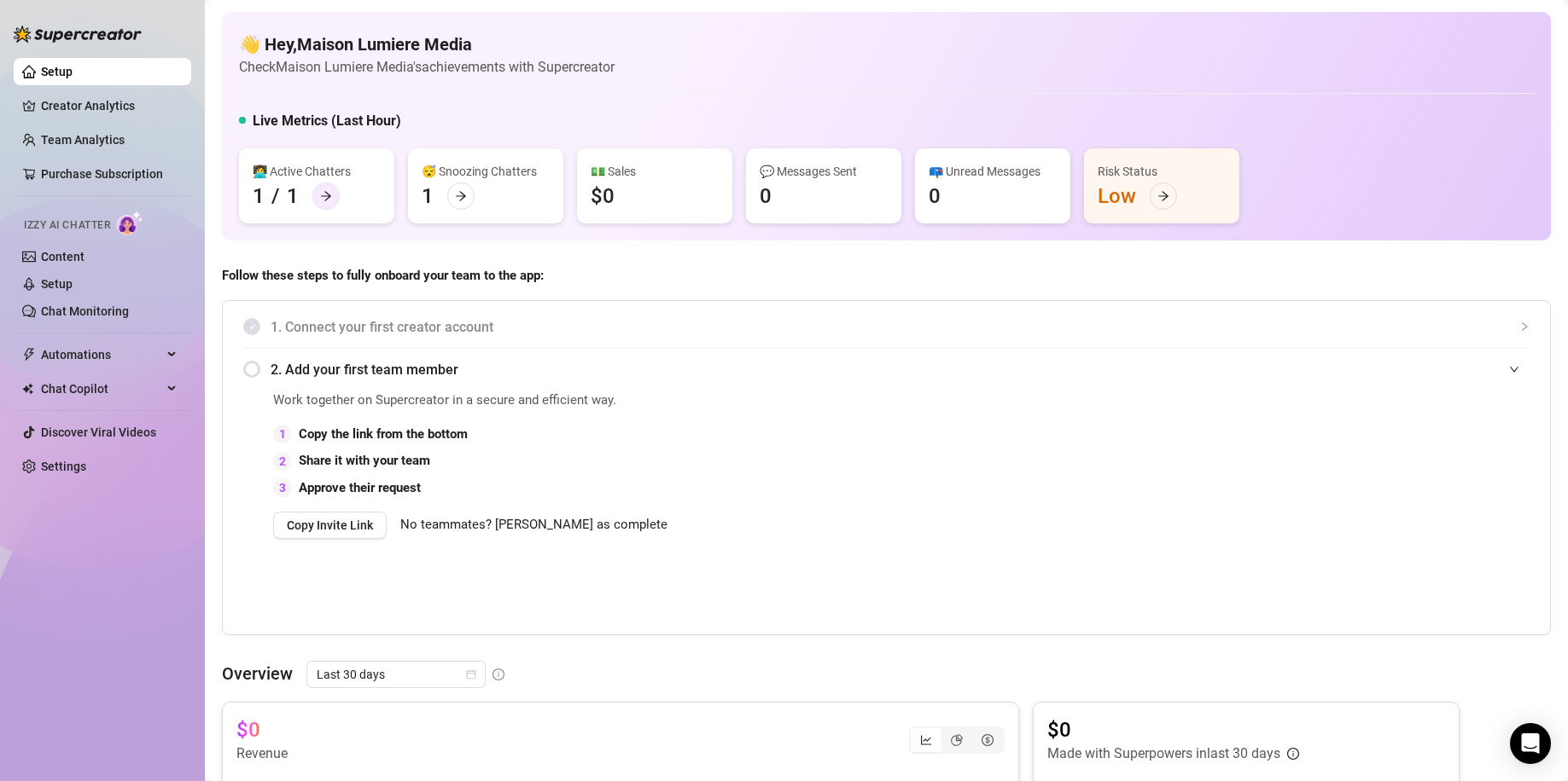
click at [322, 196] on icon "arrow-right" at bounding box center [326, 196] width 10 height 10
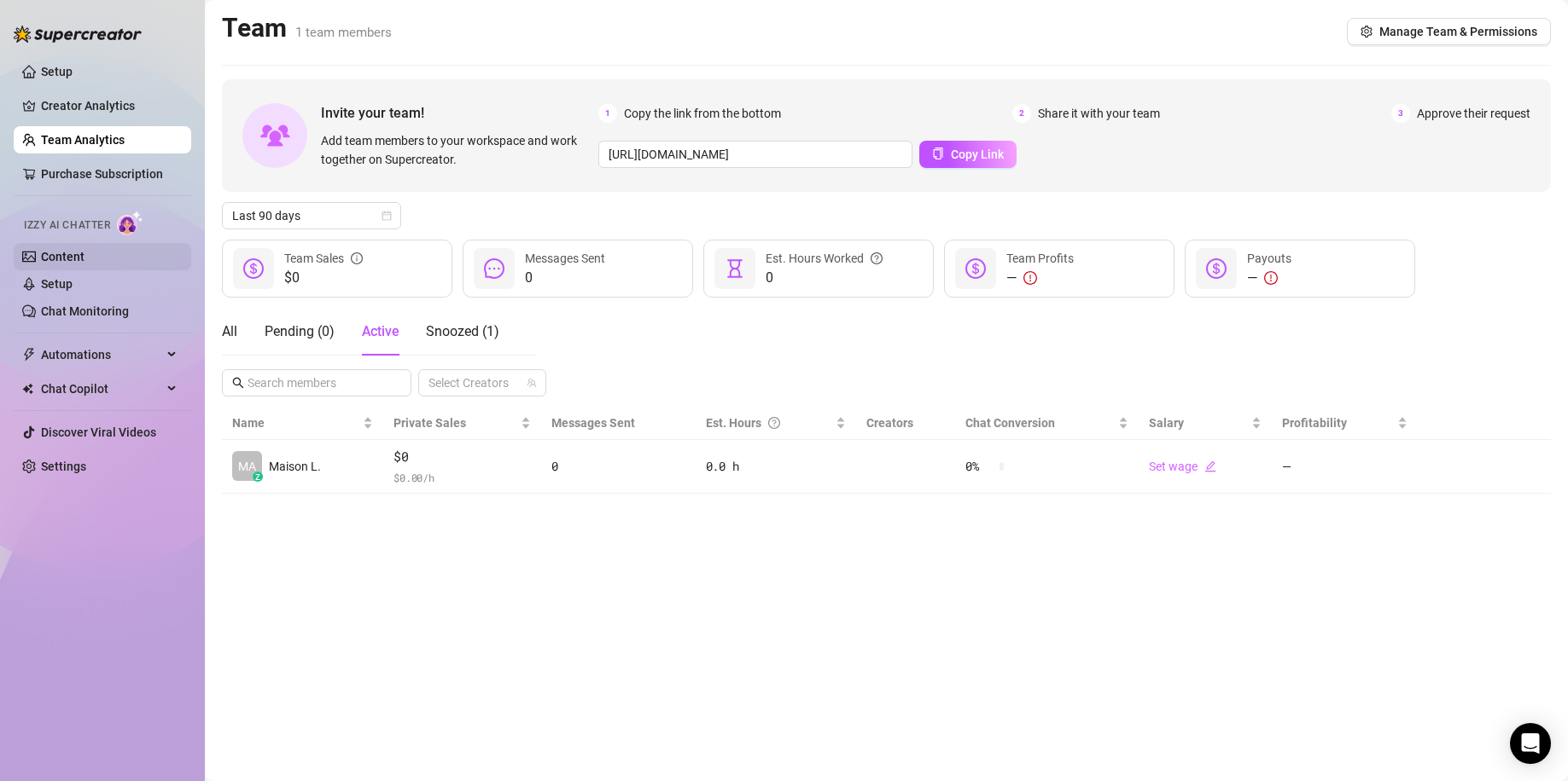
click at [76, 253] on link "Content" at bounding box center [63, 257] width 43 height 14
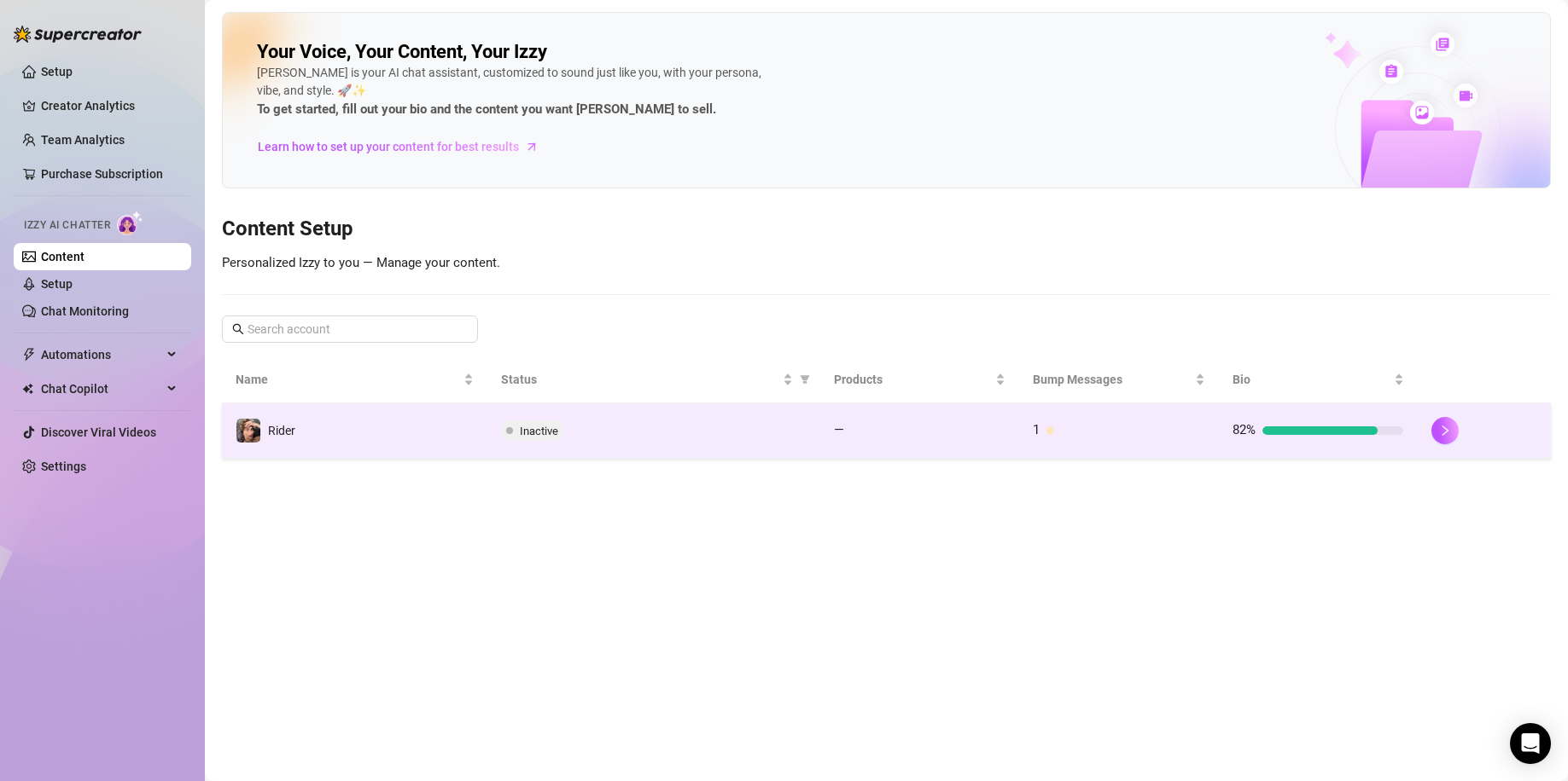
click at [1044, 430] on div "1" at bounding box center [1118, 431] width 170 height 21
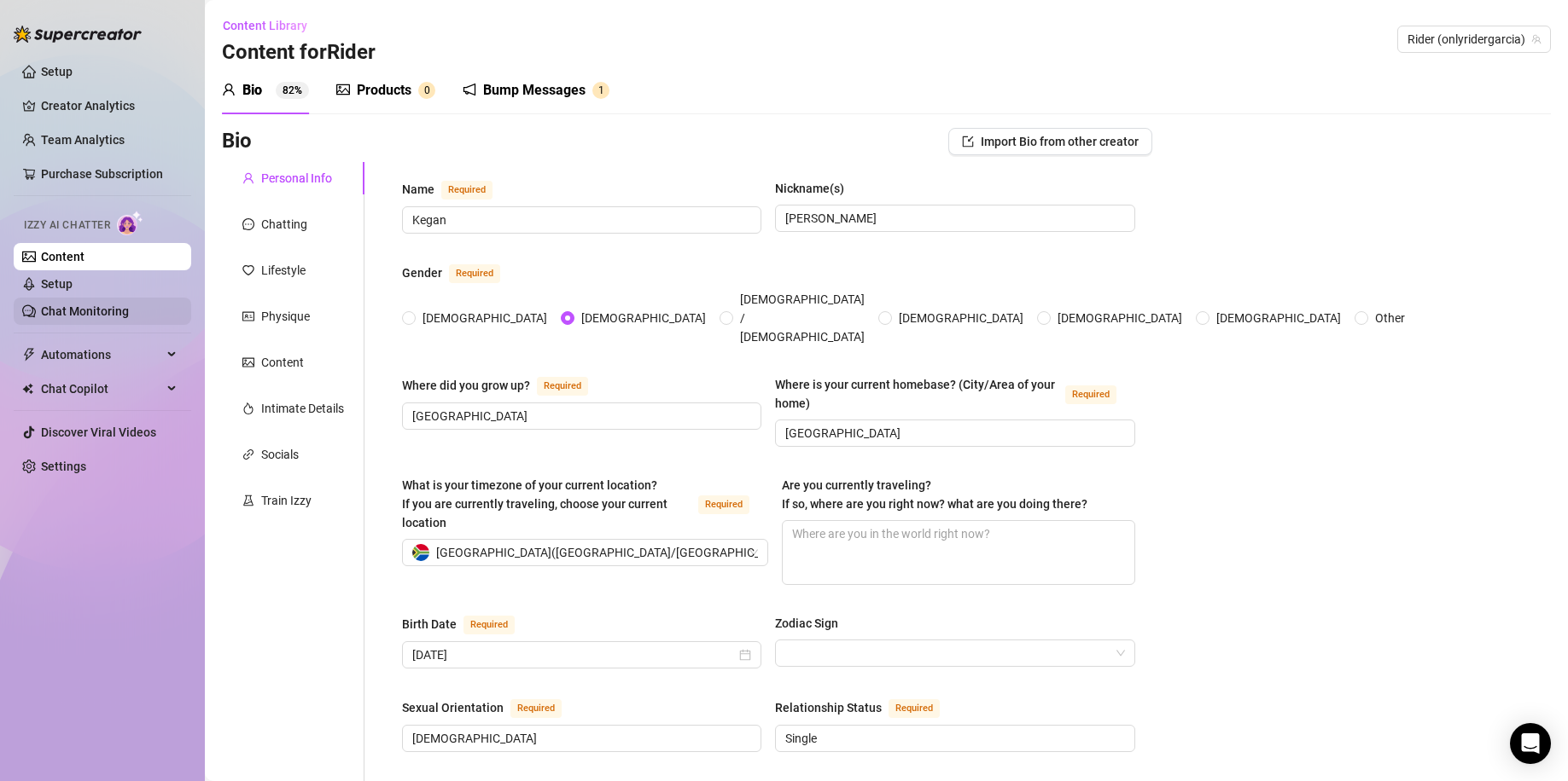
click at [110, 305] on link "Chat Monitoring" at bounding box center [84, 311] width 88 height 14
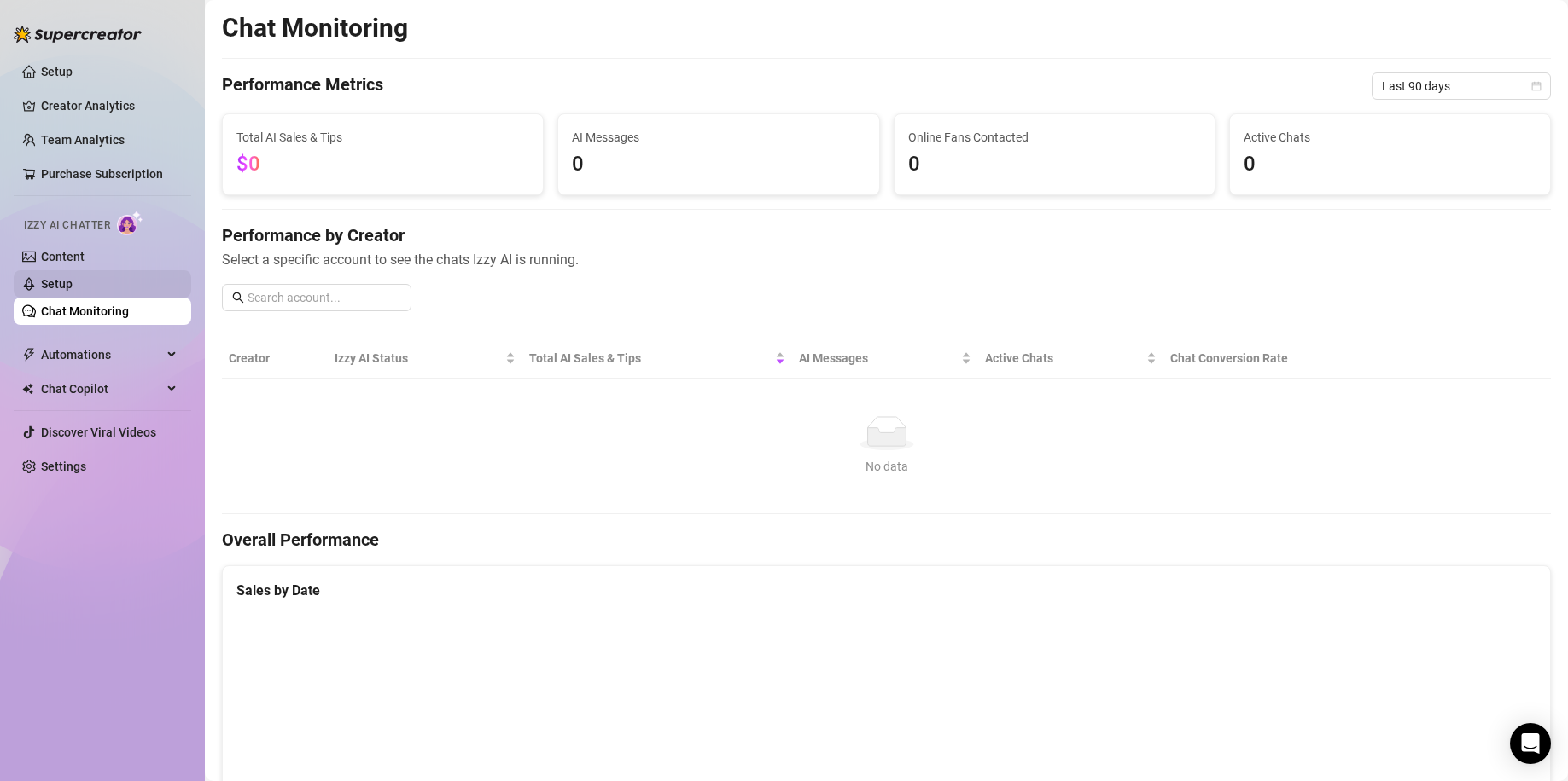
click at [72, 289] on link "Setup" at bounding box center [56, 284] width 31 height 14
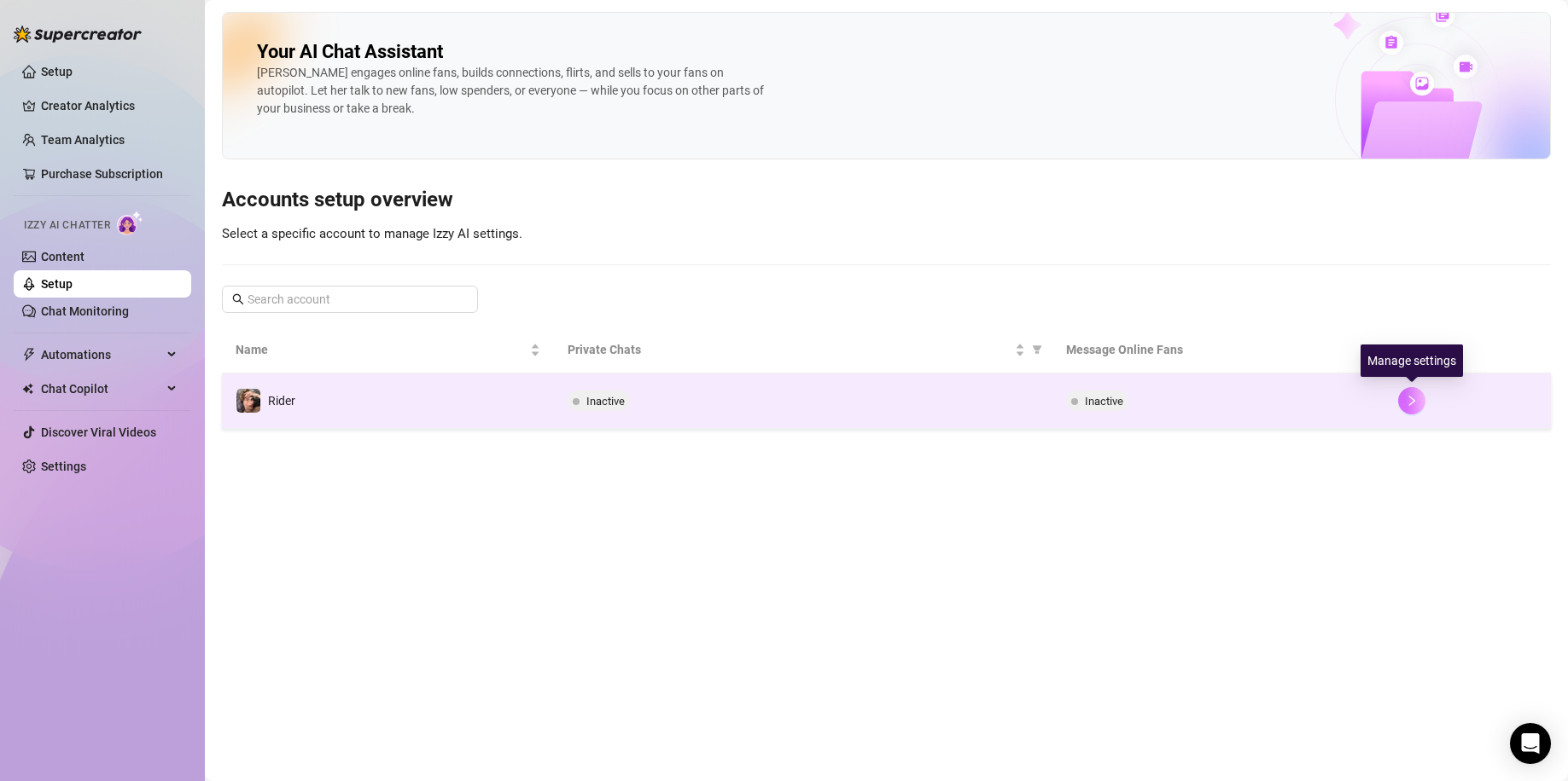
click at [1382, 394] on button "button" at bounding box center [1411, 400] width 27 height 27
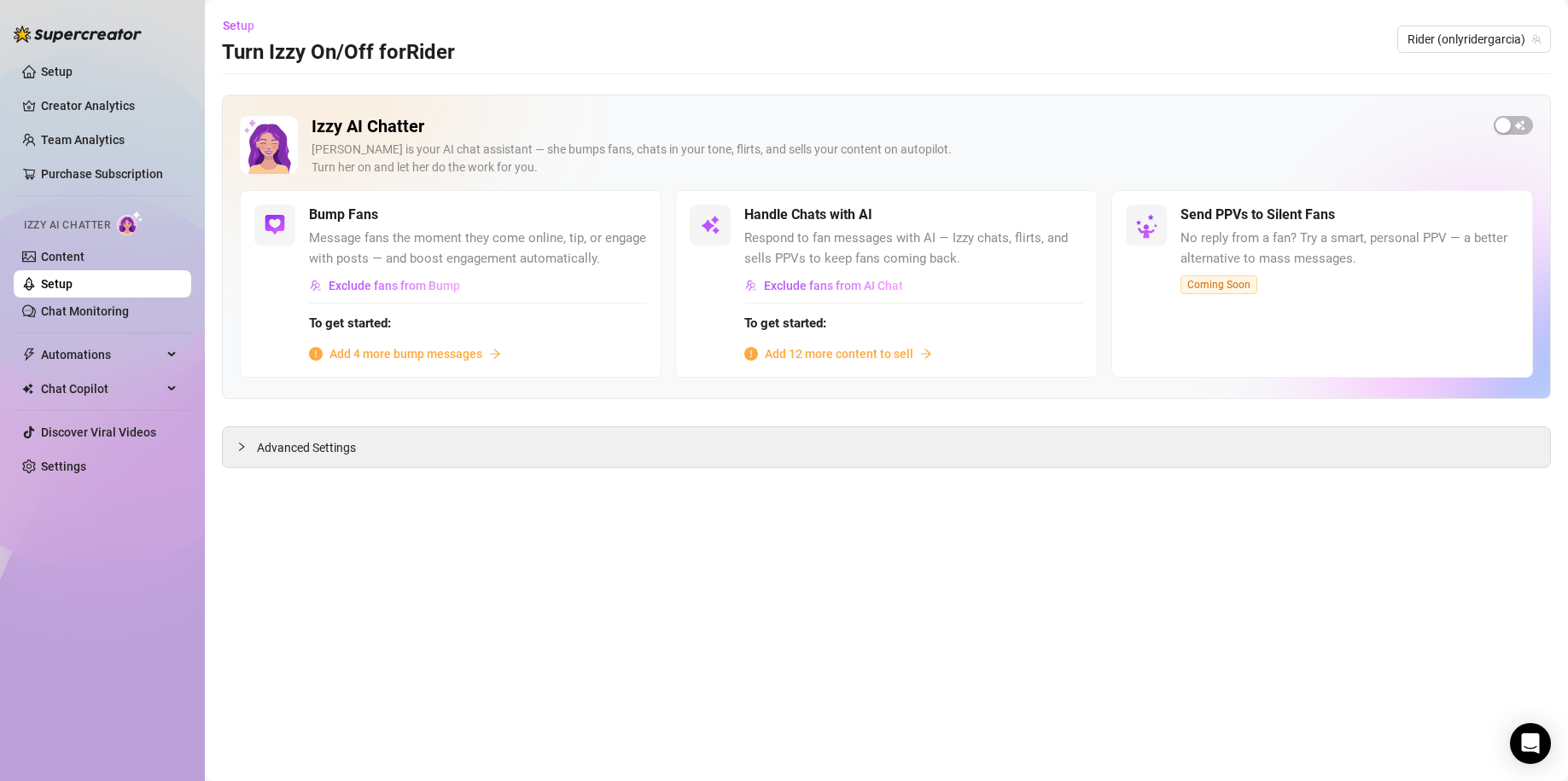
click at [840, 349] on span "Add 12 more content to sell" at bounding box center [839, 354] width 149 height 19
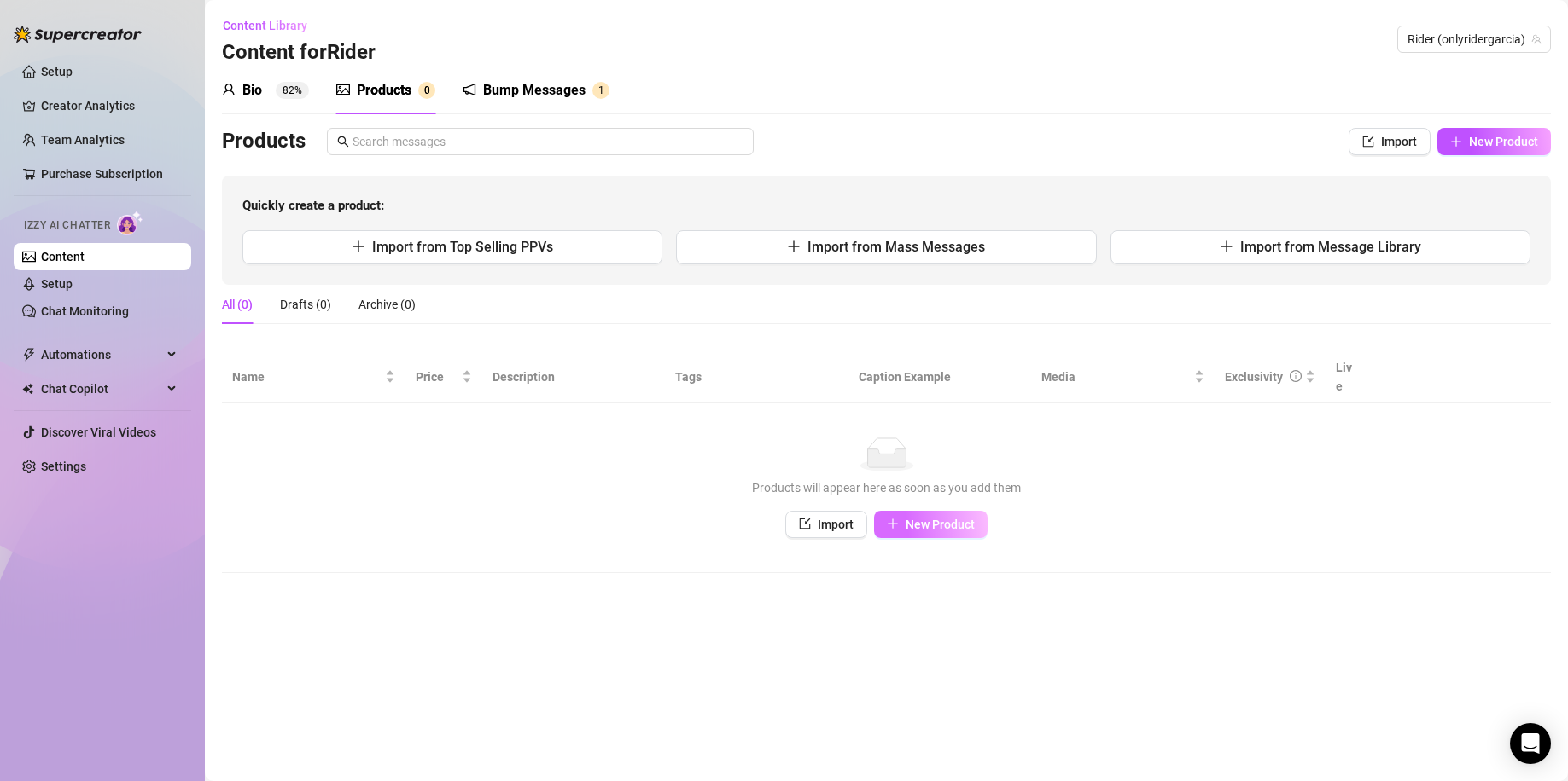
click at [937, 518] on span "New Product" at bounding box center [940, 525] width 70 height 14
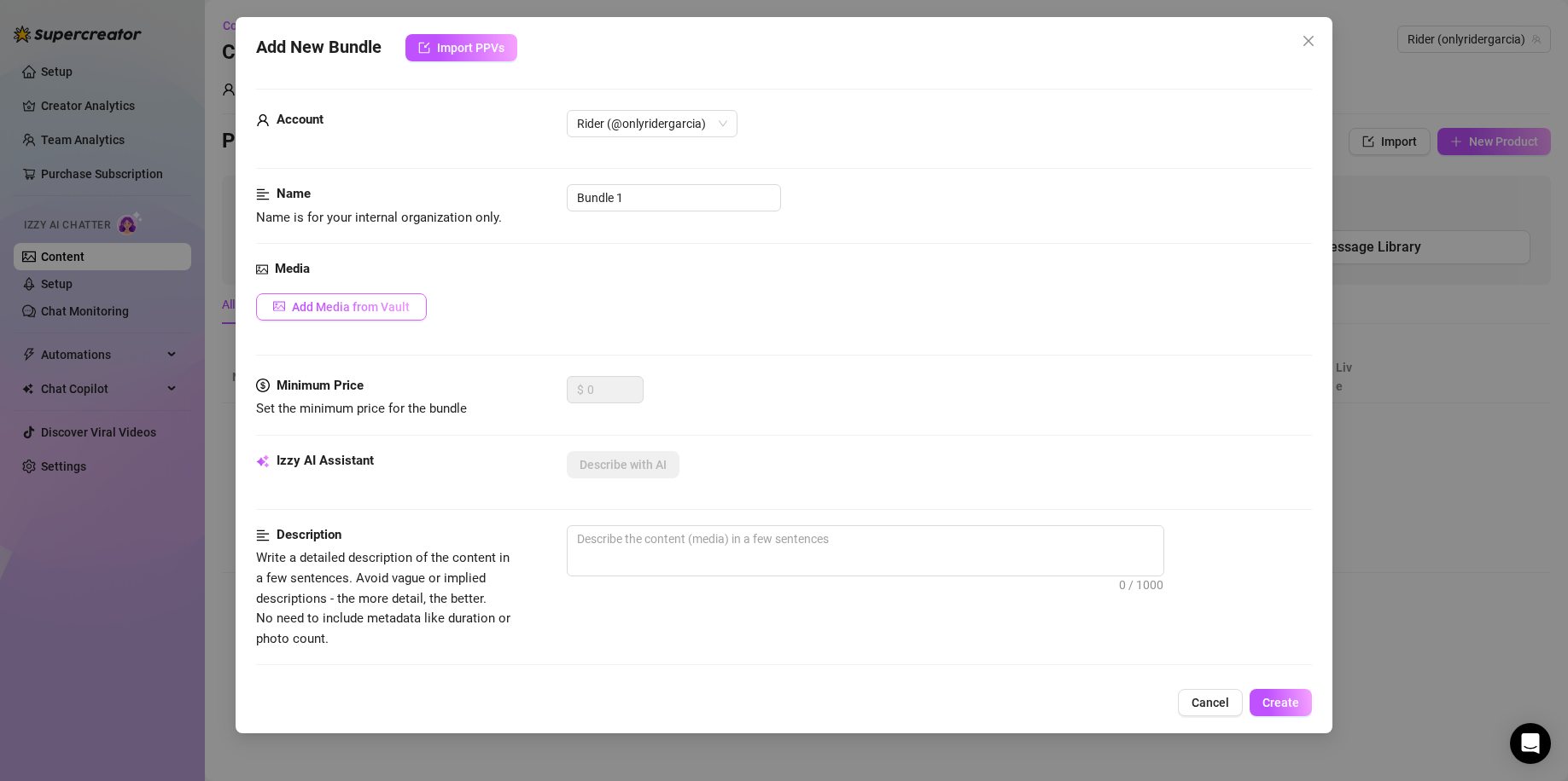
click at [414, 314] on button "Add Media from Vault" at bounding box center [342, 307] width 170 height 27
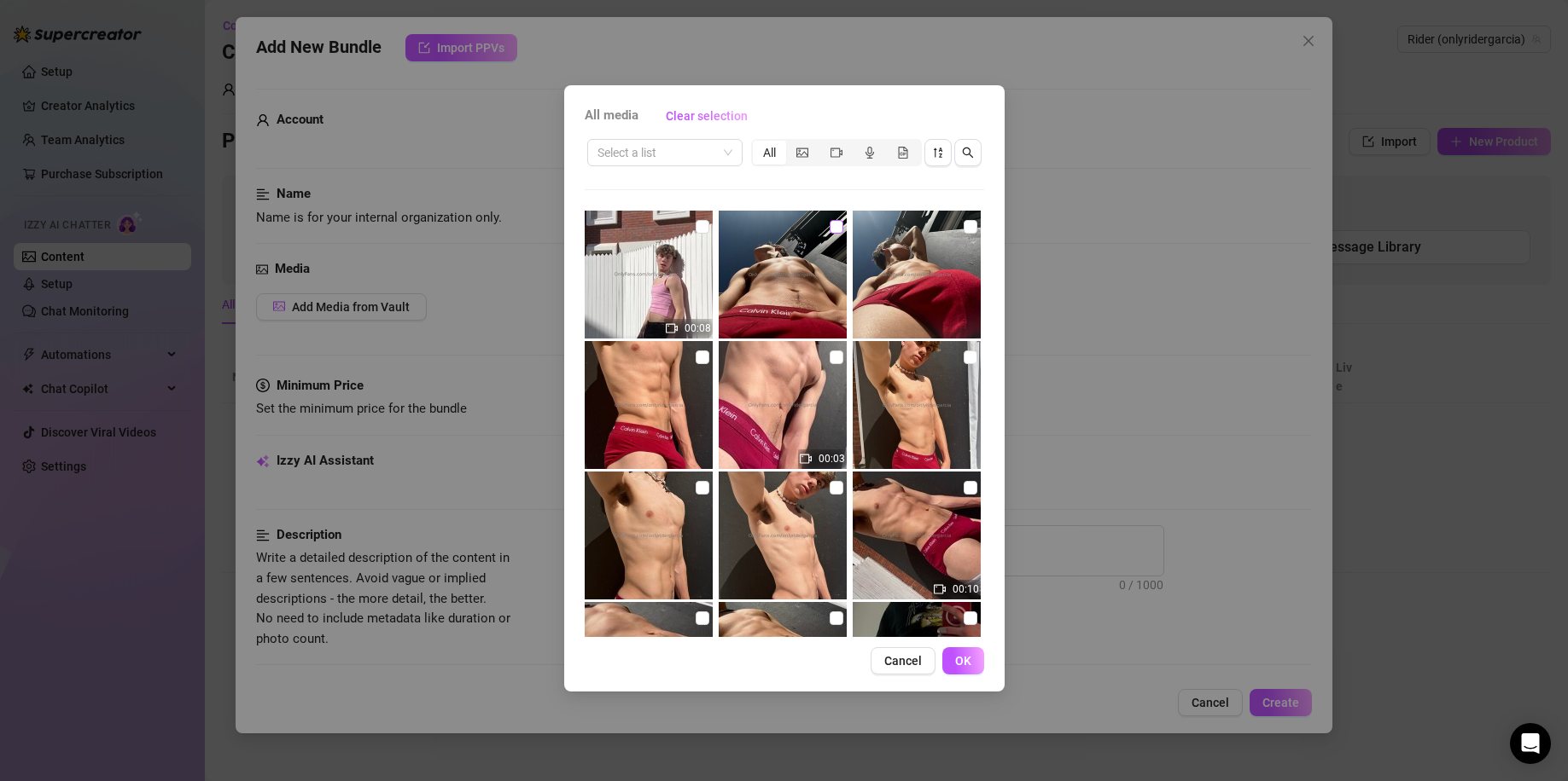
click at [829, 224] on input "checkbox" at bounding box center [836, 227] width 14 height 14
click at [963, 222] on input "checkbox" at bounding box center [970, 227] width 14 height 14
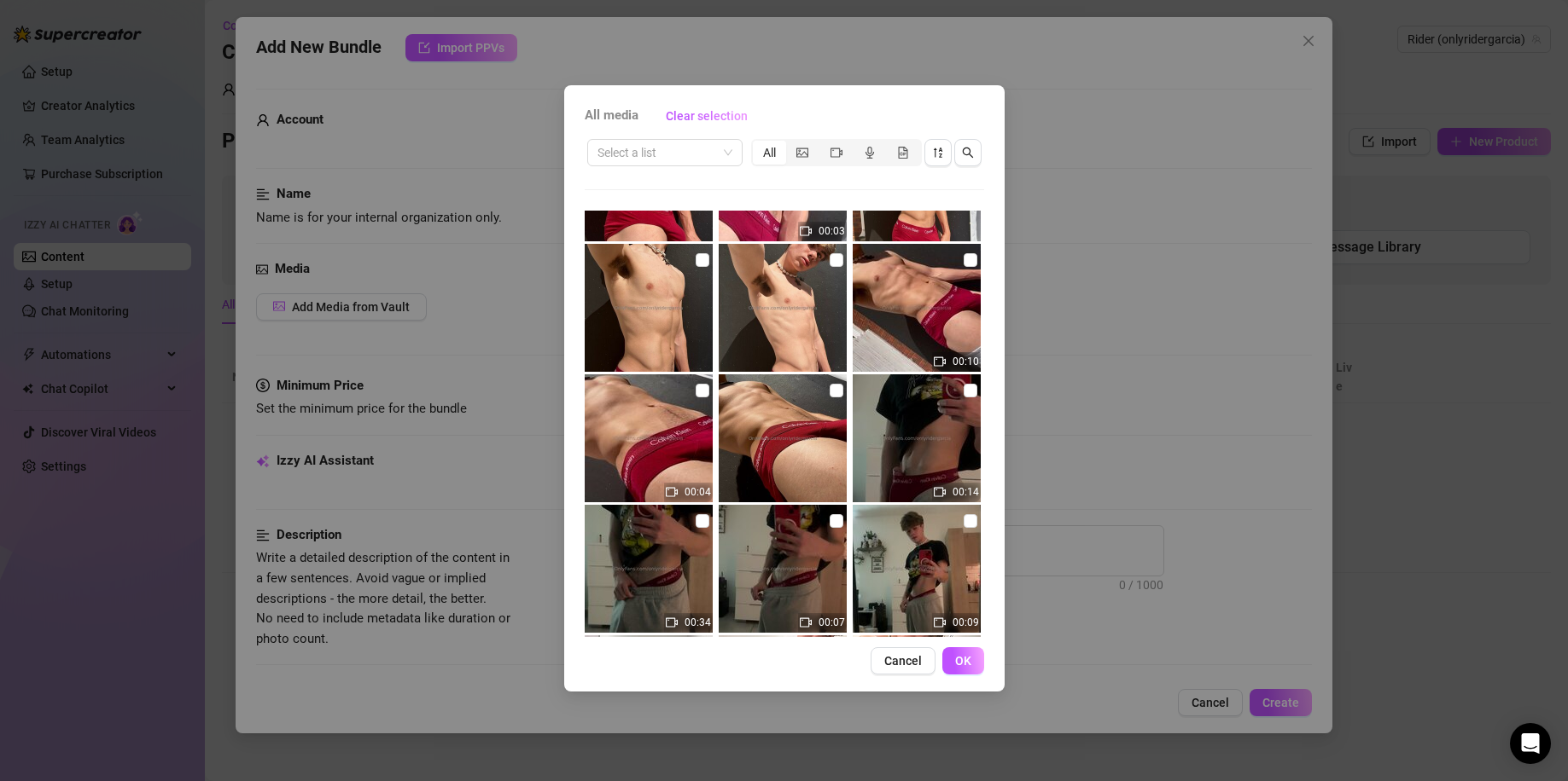
scroll to position [454, 0]
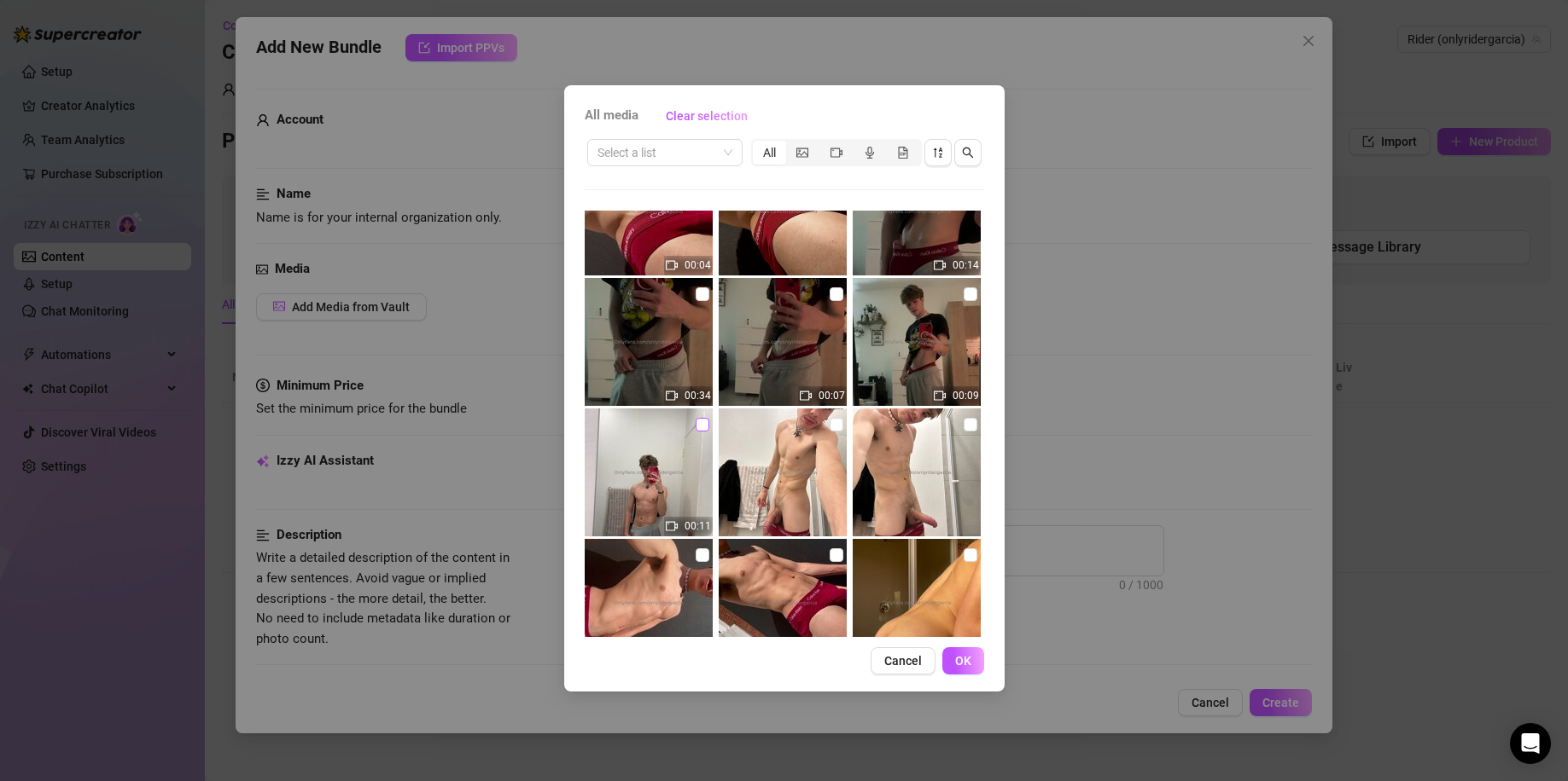
click at [699, 424] on input "checkbox" at bounding box center [702, 425] width 14 height 14
click at [960, 659] on span "OK" at bounding box center [963, 661] width 17 height 14
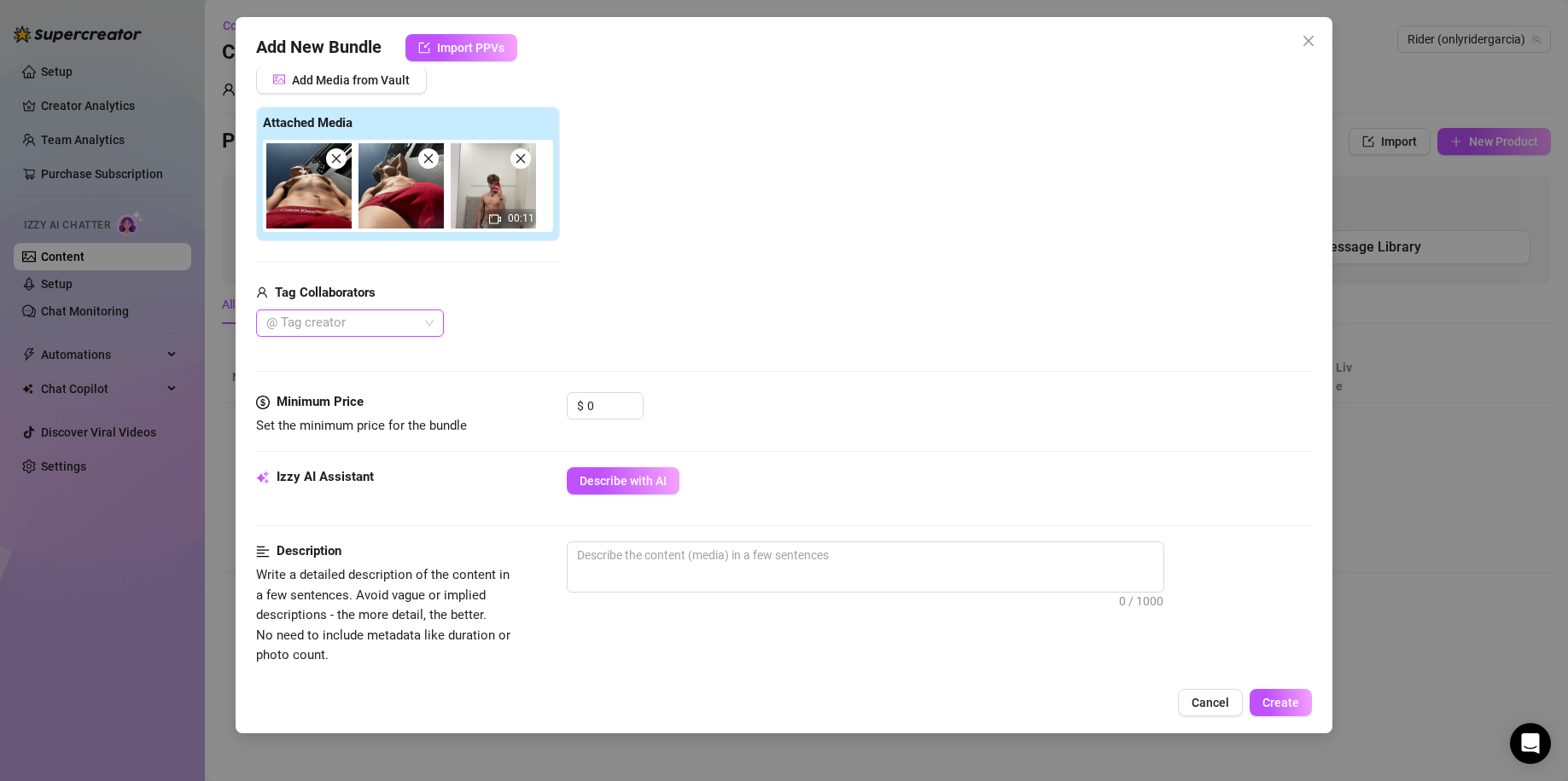
scroll to position [228, 0]
click at [374, 332] on div at bounding box center [341, 321] width 163 height 23
click at [568, 319] on div "Add Media from Vault Attached Media 00:11 Tag Collaborators @ Tag creator" at bounding box center [784, 202] width 1056 height 271
click at [587, 404] on input "0" at bounding box center [615, 405] width 56 height 25
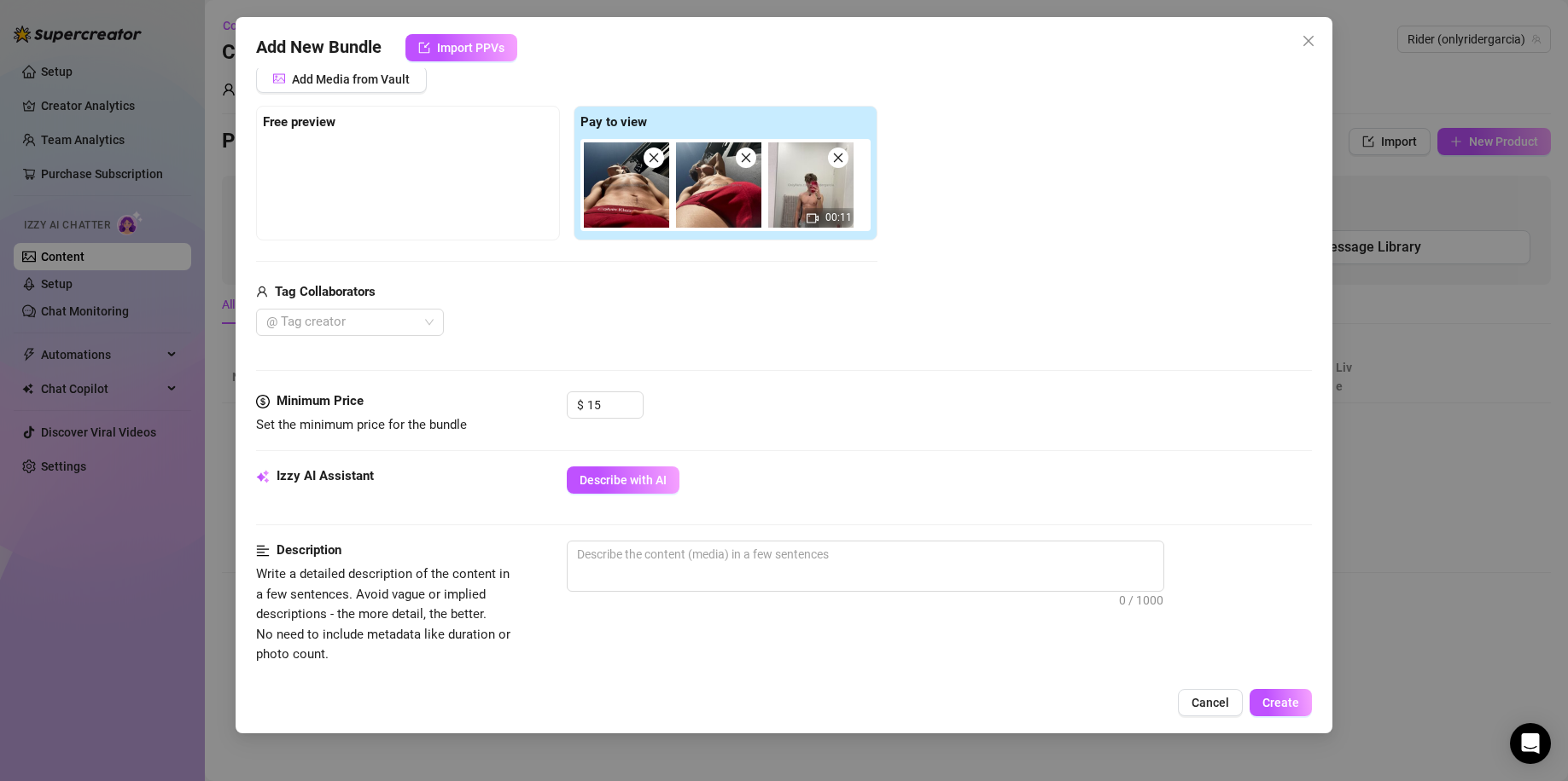
click at [872, 443] on div "Minimum Price Set the minimum price for the bundle $ 15" at bounding box center [784, 429] width 1056 height 75
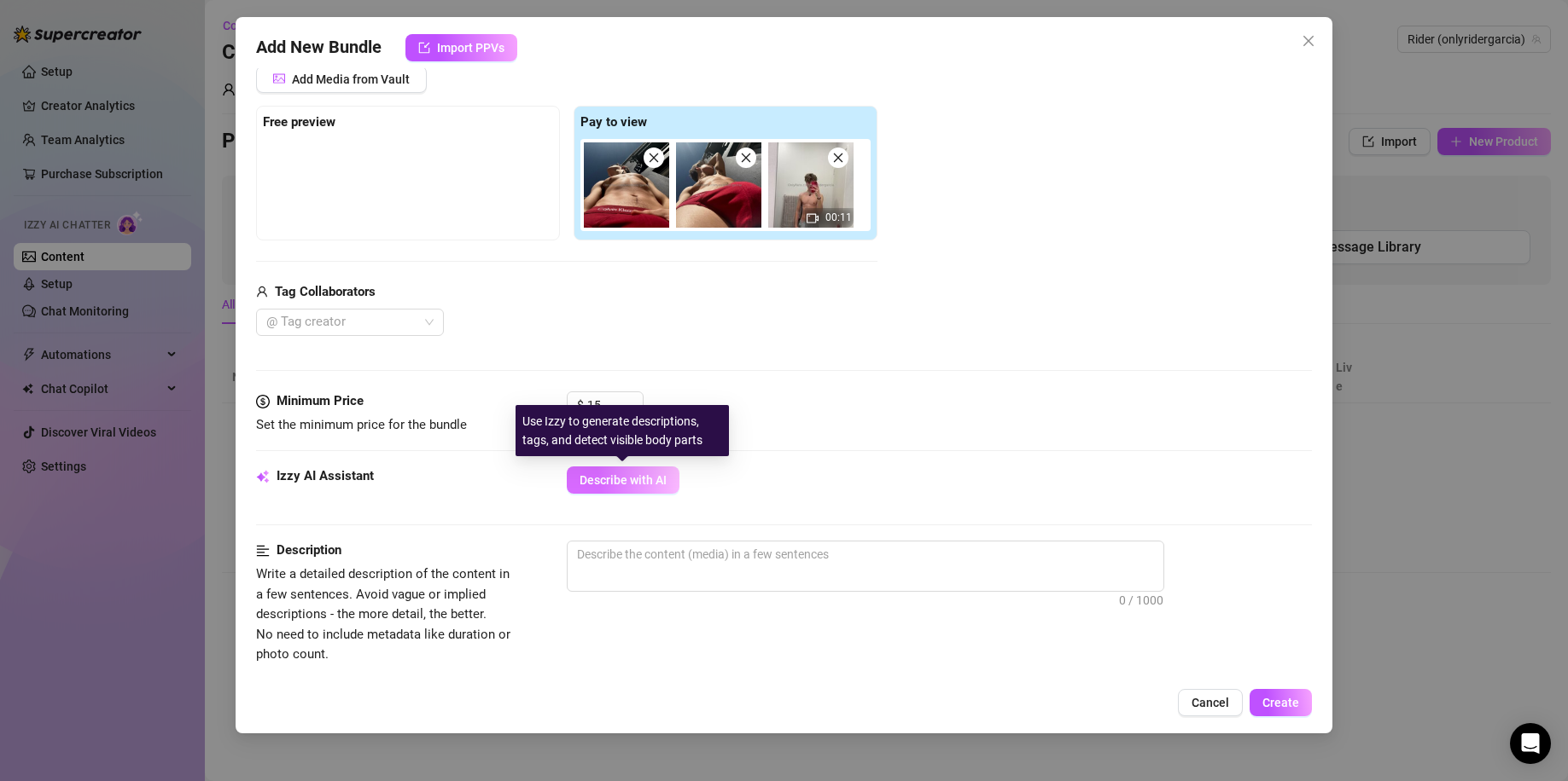
click at [635, 477] on span "Describe with AI" at bounding box center [623, 480] width 87 height 14
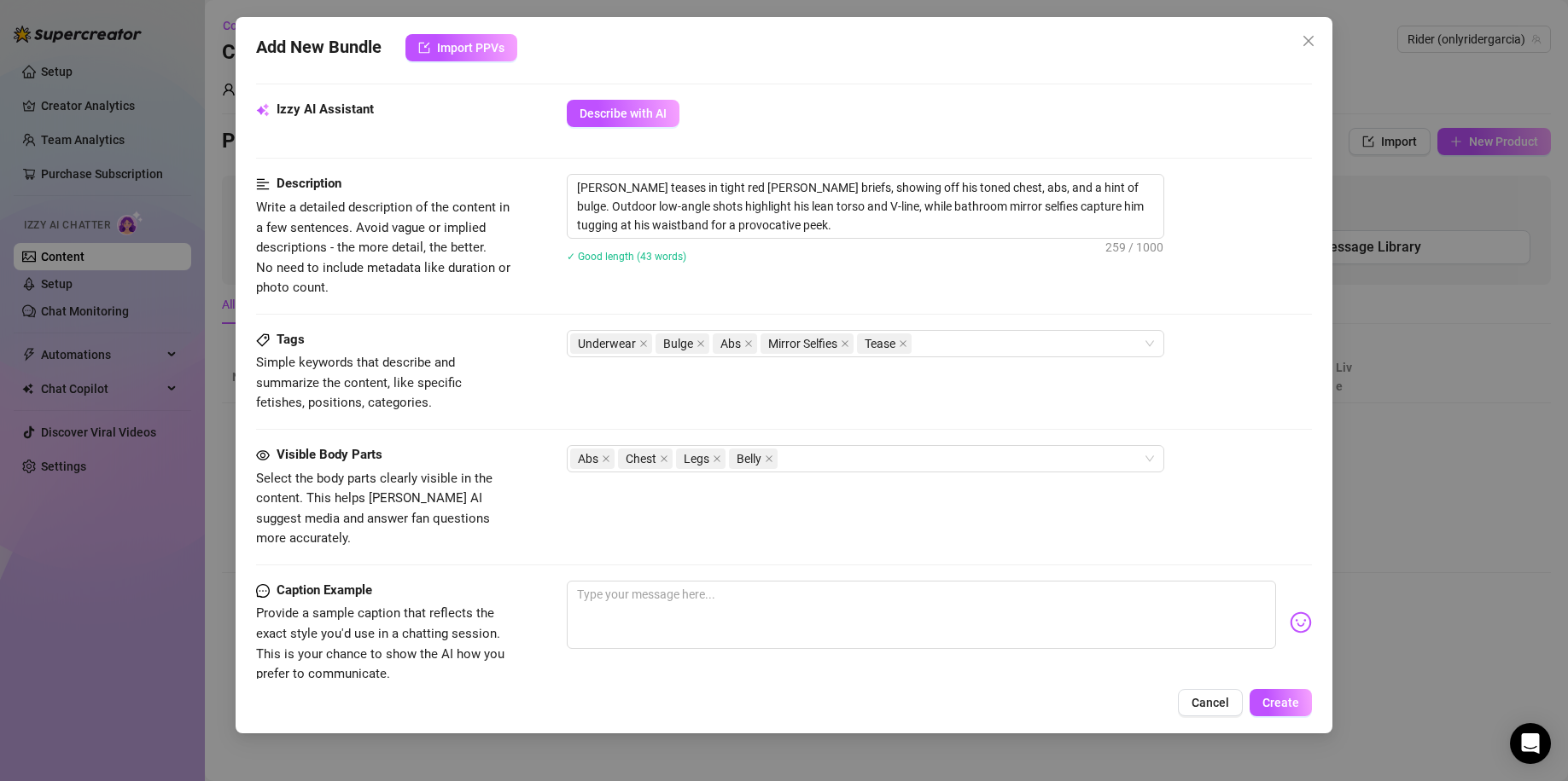
scroll to position [822, 0]
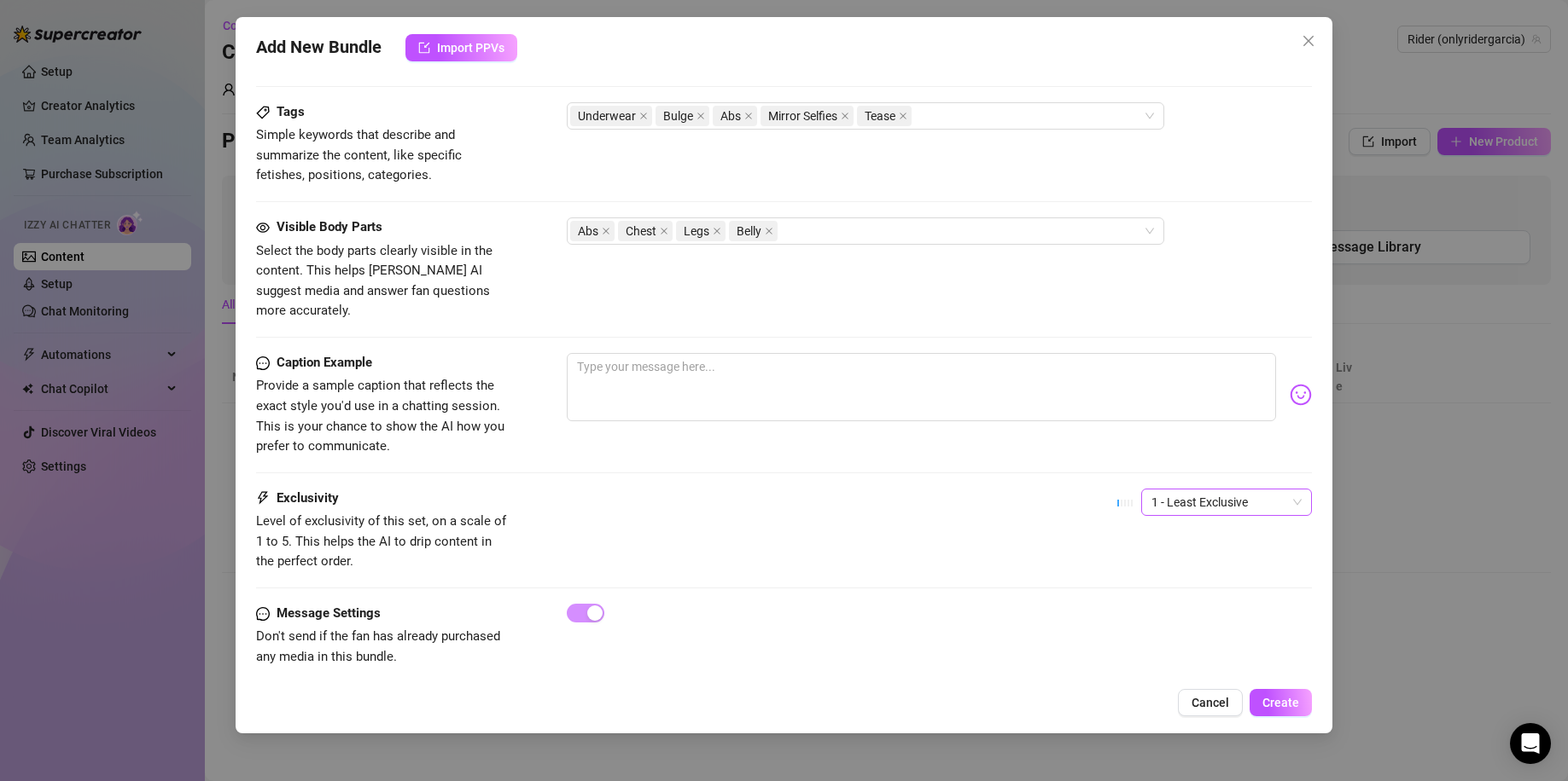
click at [1240, 490] on span "1 - Least Exclusive" at bounding box center [1226, 502] width 150 height 25
click at [683, 357] on textarea at bounding box center [921, 387] width 710 height 69
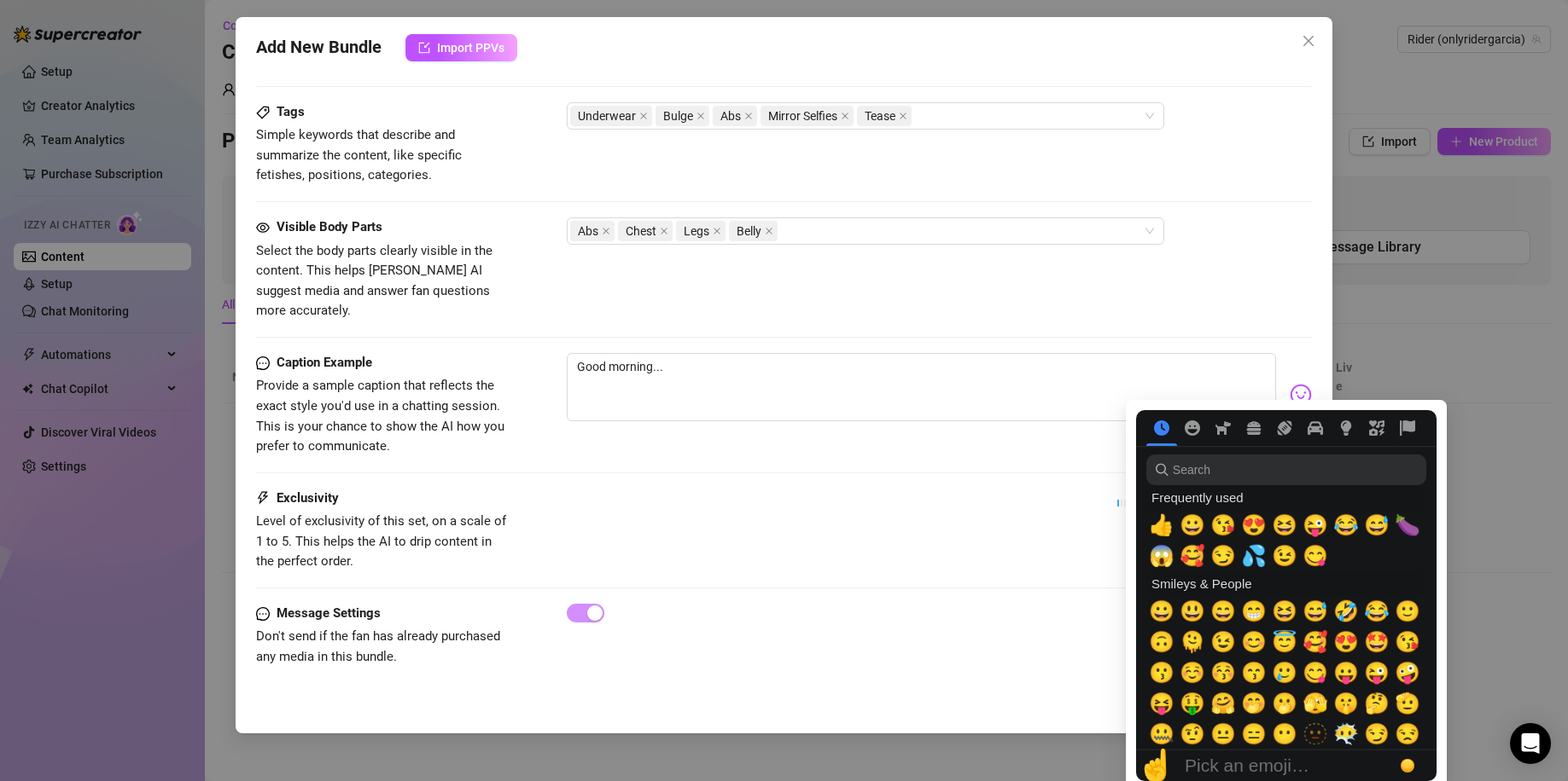
click at [1289, 384] on img at bounding box center [1300, 395] width 23 height 23
click at [1233, 527] on span "😘" at bounding box center [1222, 525] width 25 height 23
click at [947, 439] on div "Caption Example Provide a sample caption that reflects the exact style you'd us…" at bounding box center [784, 420] width 1056 height 136
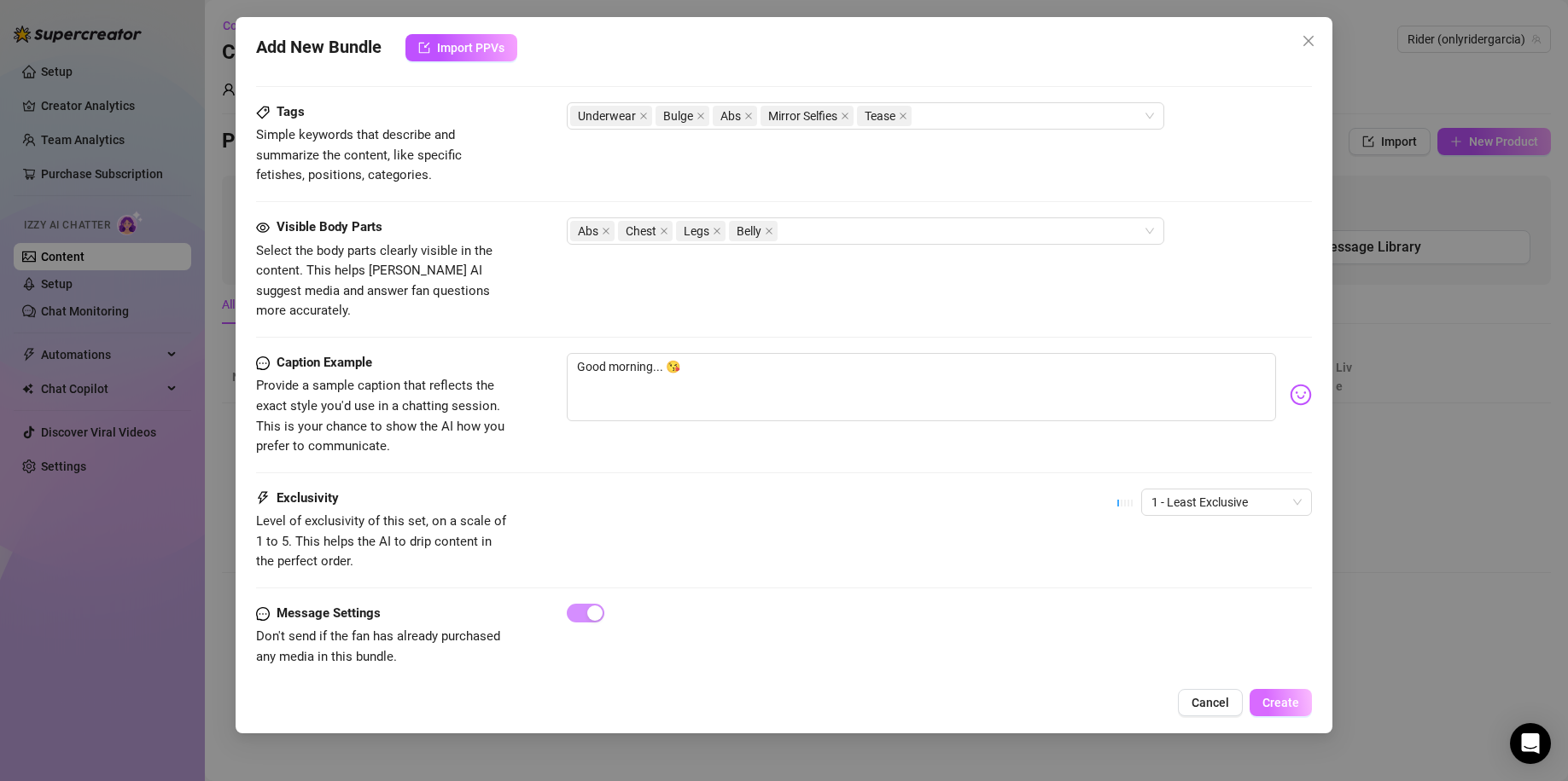
click at [1272, 678] on span "Create" at bounding box center [1280, 703] width 37 height 14
click at [1278, 678] on span "Create" at bounding box center [1280, 703] width 37 height 14
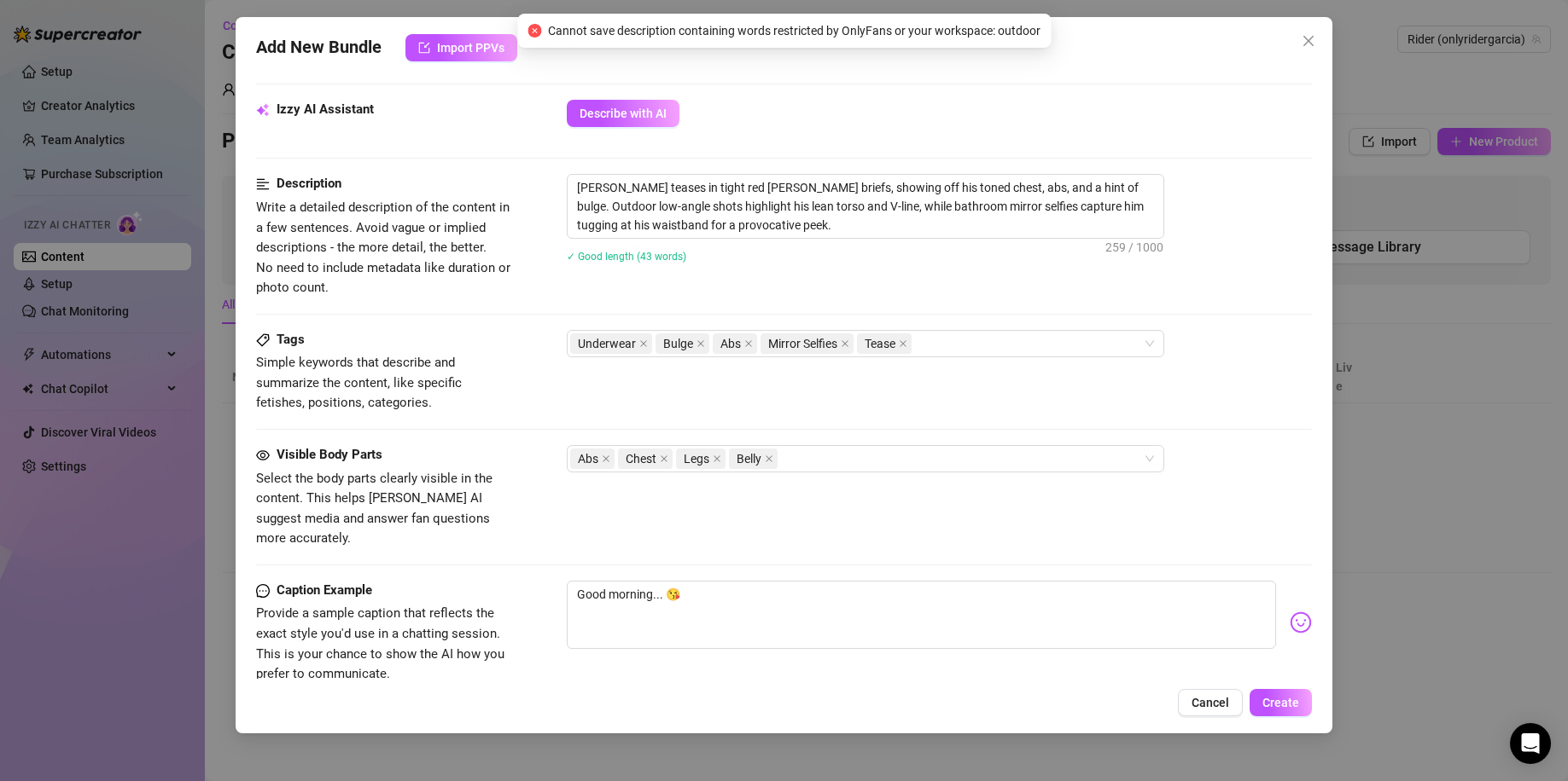
scroll to position [367, 0]
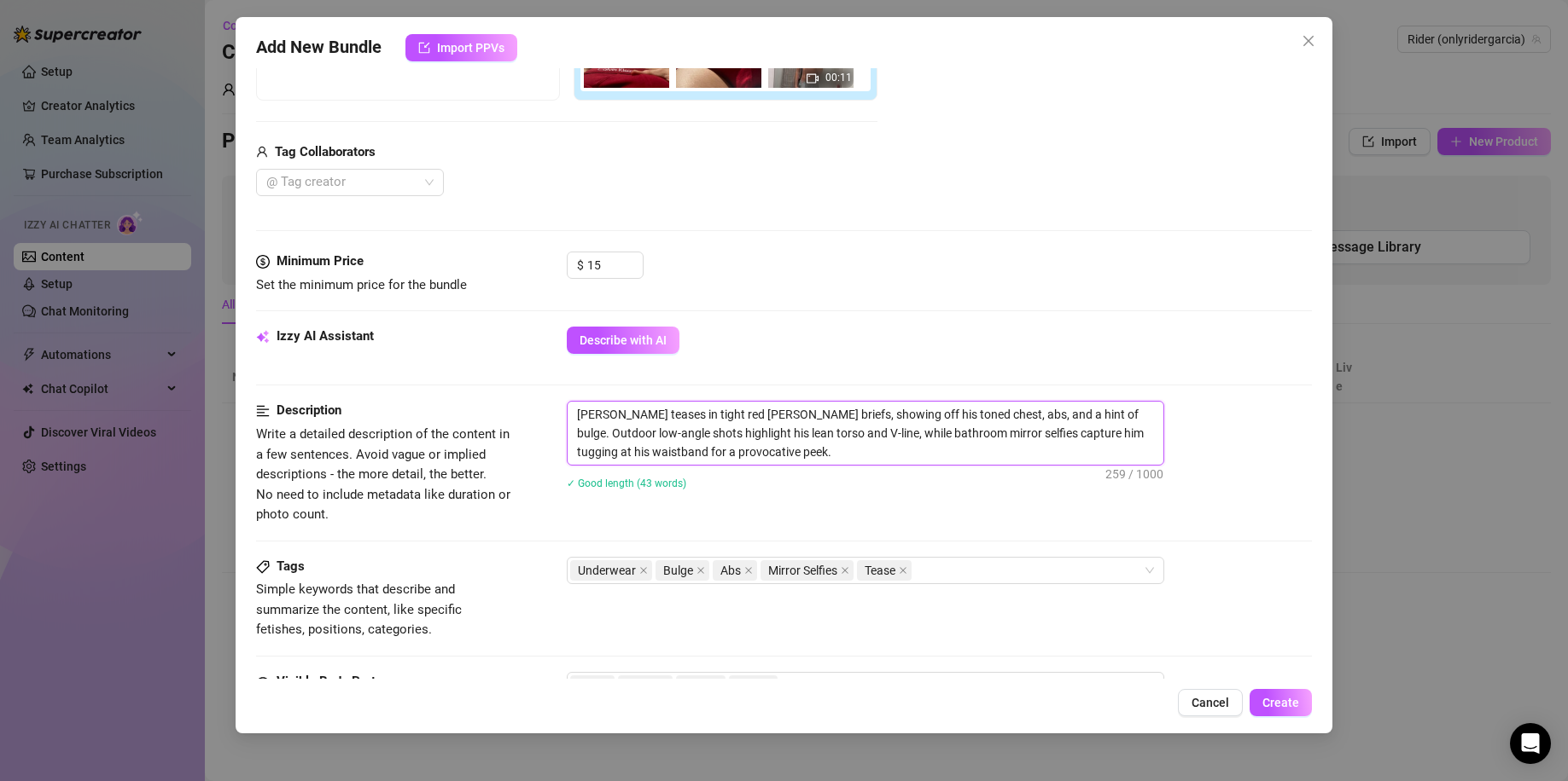
click at [619, 437] on textarea "Kegan teases in tight red Calvin Klein boxer briefs, showing off his toned ches…" at bounding box center [865, 433] width 595 height 63
click at [1279, 678] on span "Create" at bounding box center [1280, 703] width 37 height 14
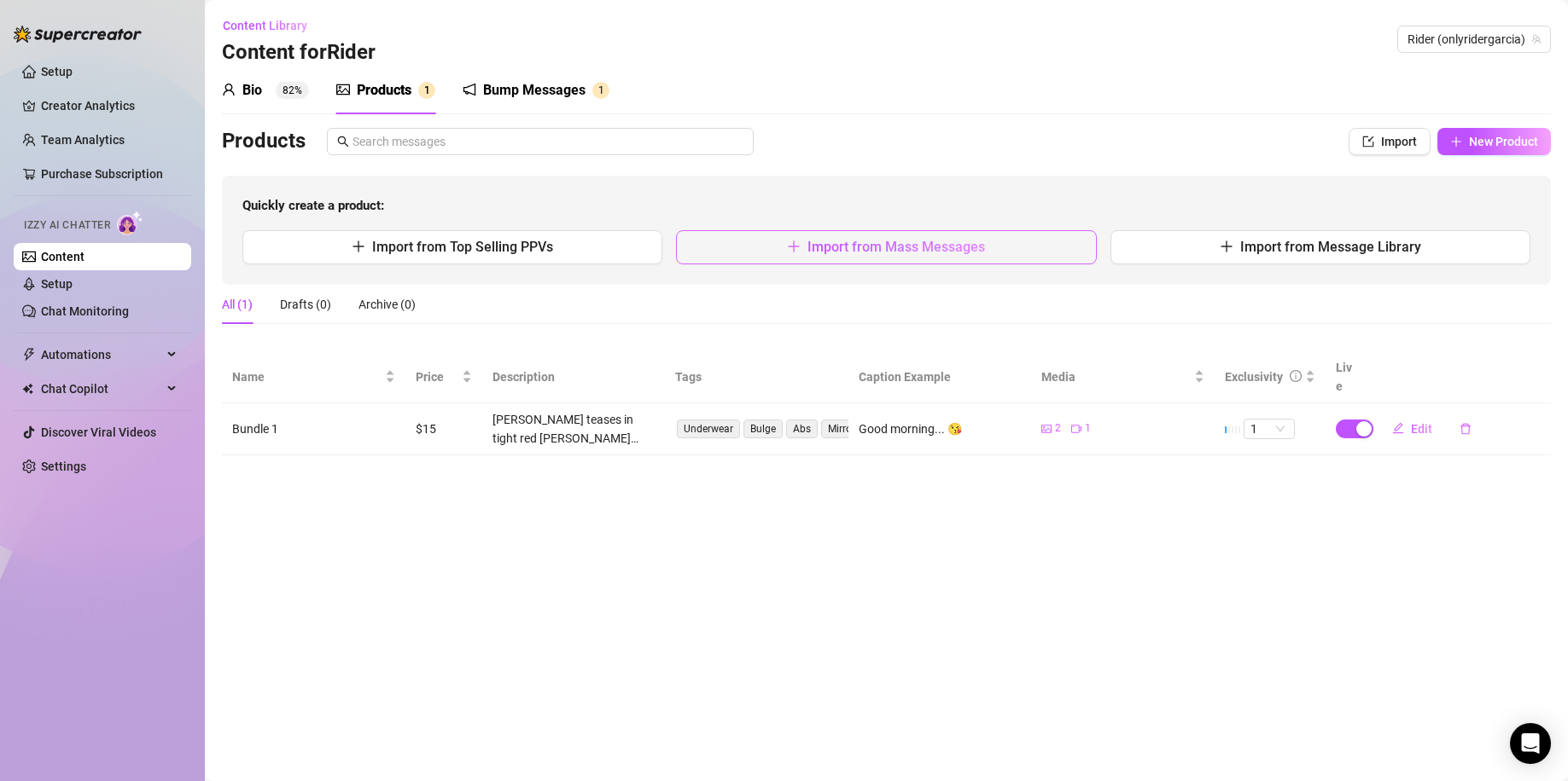
click at [894, 256] on button "Import from Mass Messages" at bounding box center [886, 247] width 420 height 34
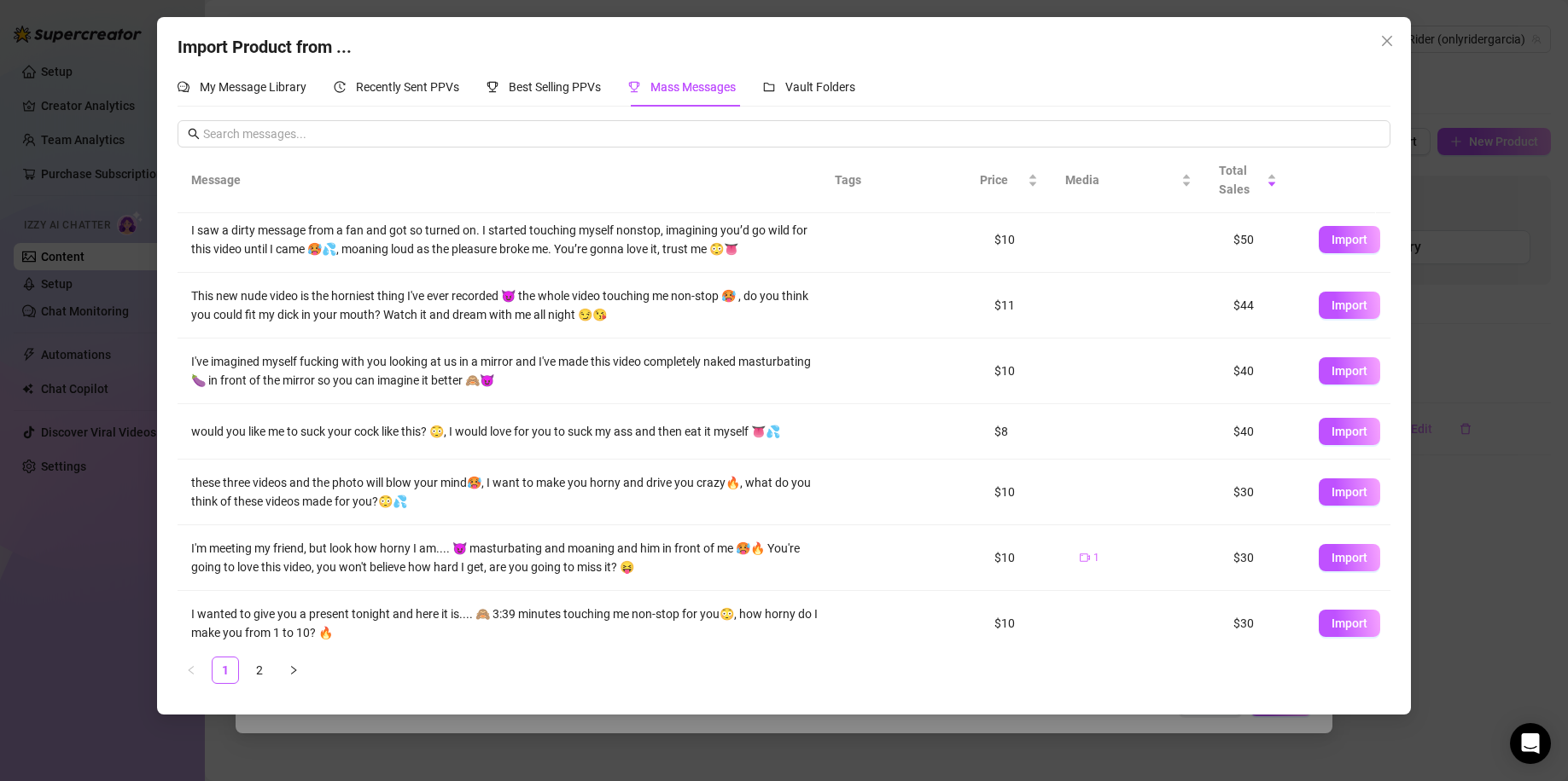
scroll to position [0, 0]
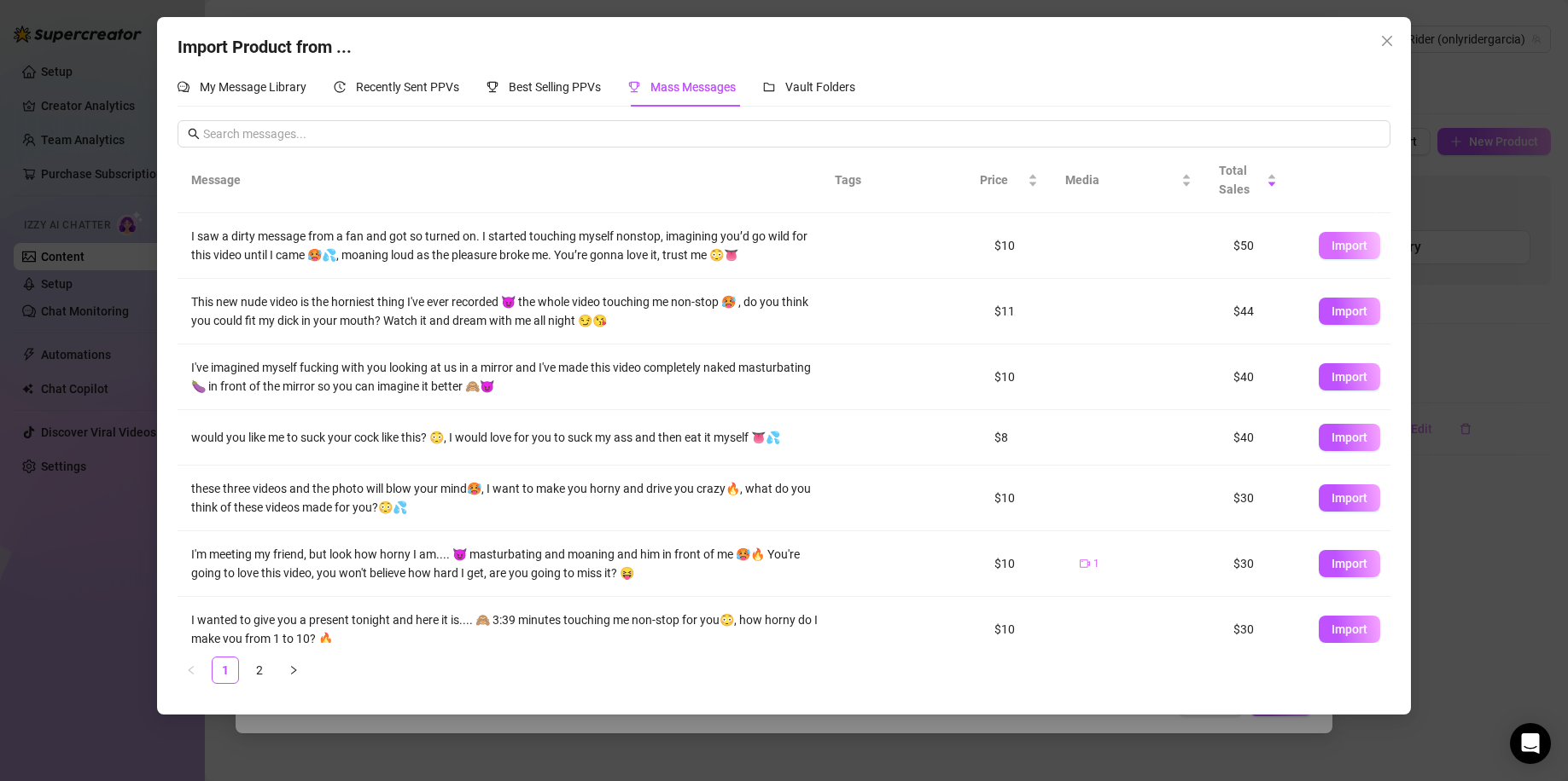
click at [1336, 242] on span "Import" at bounding box center [1349, 246] width 36 height 14
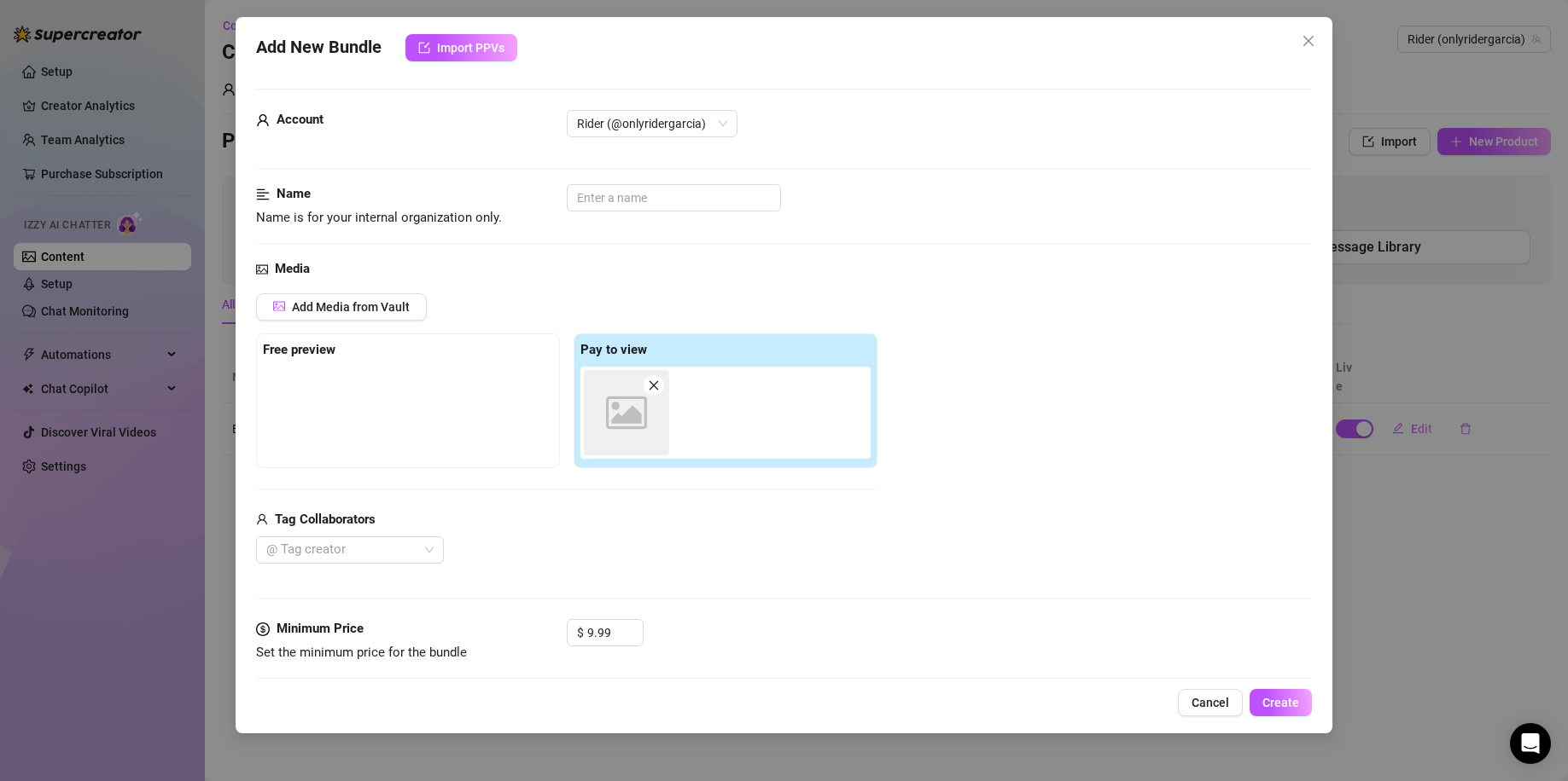
click at [625, 420] on icon at bounding box center [626, 413] width 41 height 32
click at [659, 199] on input "text" at bounding box center [674, 197] width 214 height 27
click at [940, 340] on div "Add Media from Vault Free preview Pay to view Image placeholder Tag Collaborato…" at bounding box center [784, 429] width 1056 height 271
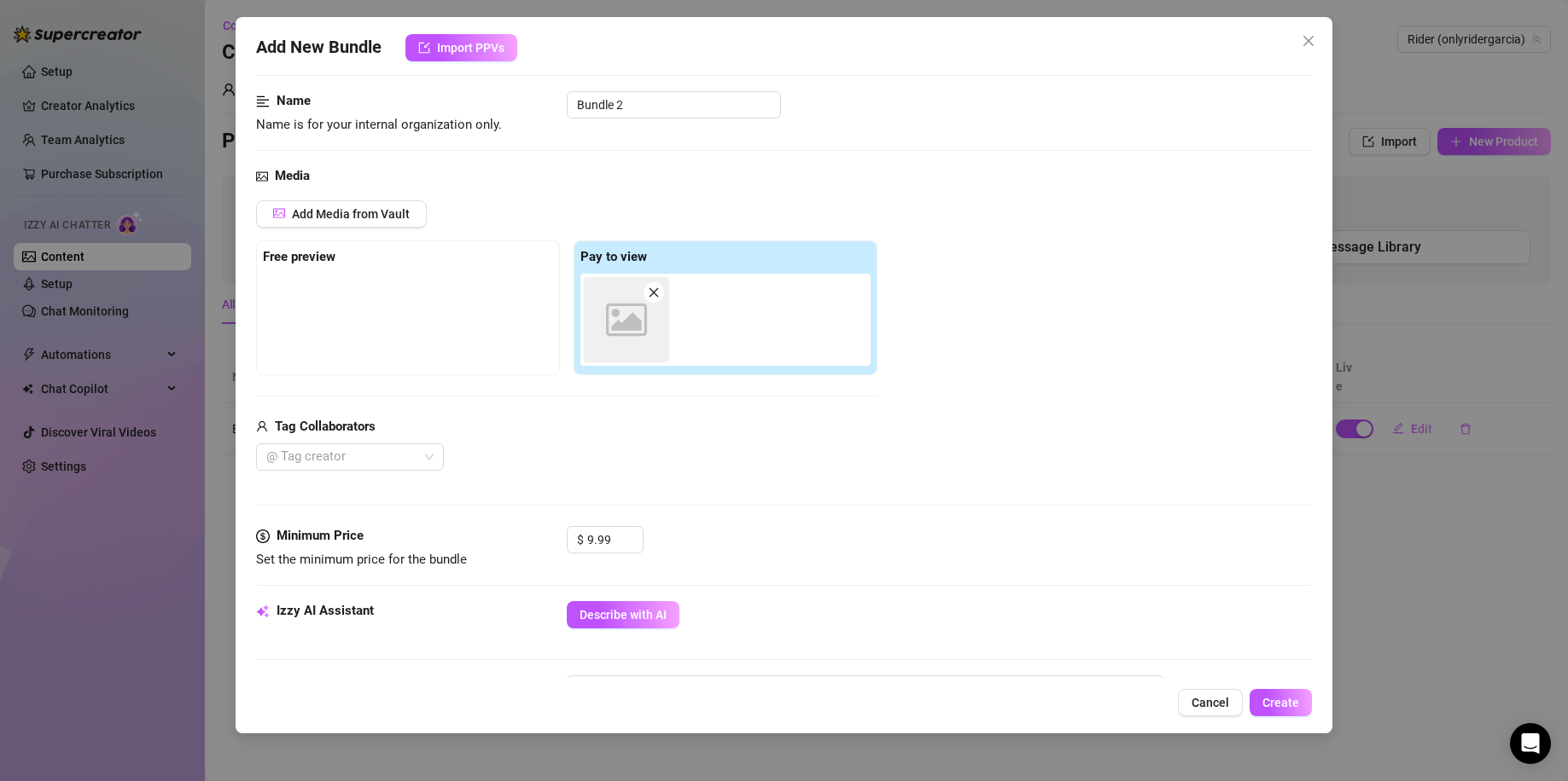
scroll to position [228, 0]
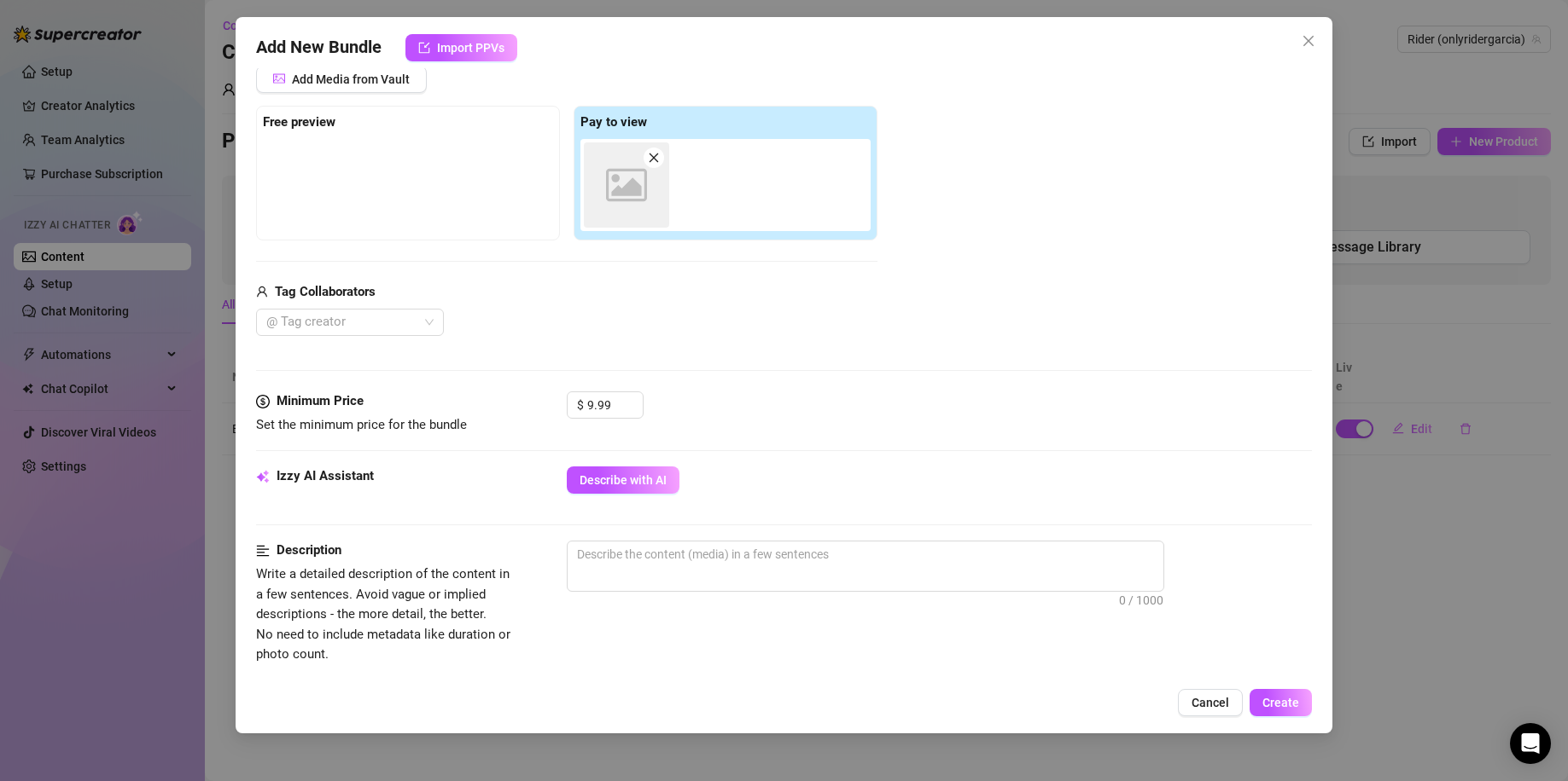
click at [621, 461] on div "Minimum Price Set the minimum price for the bundle $ 9.99" at bounding box center [784, 429] width 1056 height 75
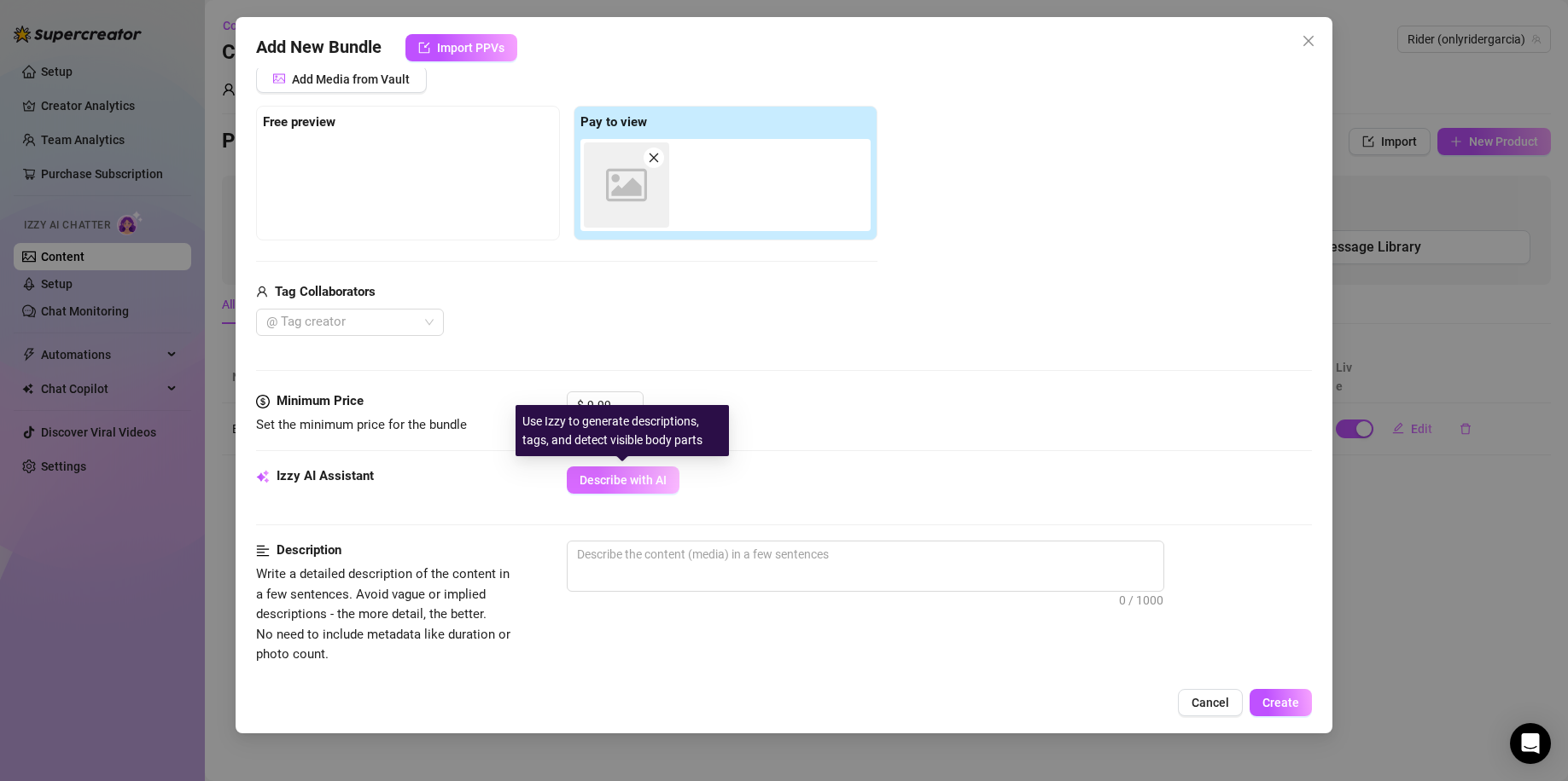
click at [610, 493] on button "Describe with AI" at bounding box center [623, 480] width 113 height 27
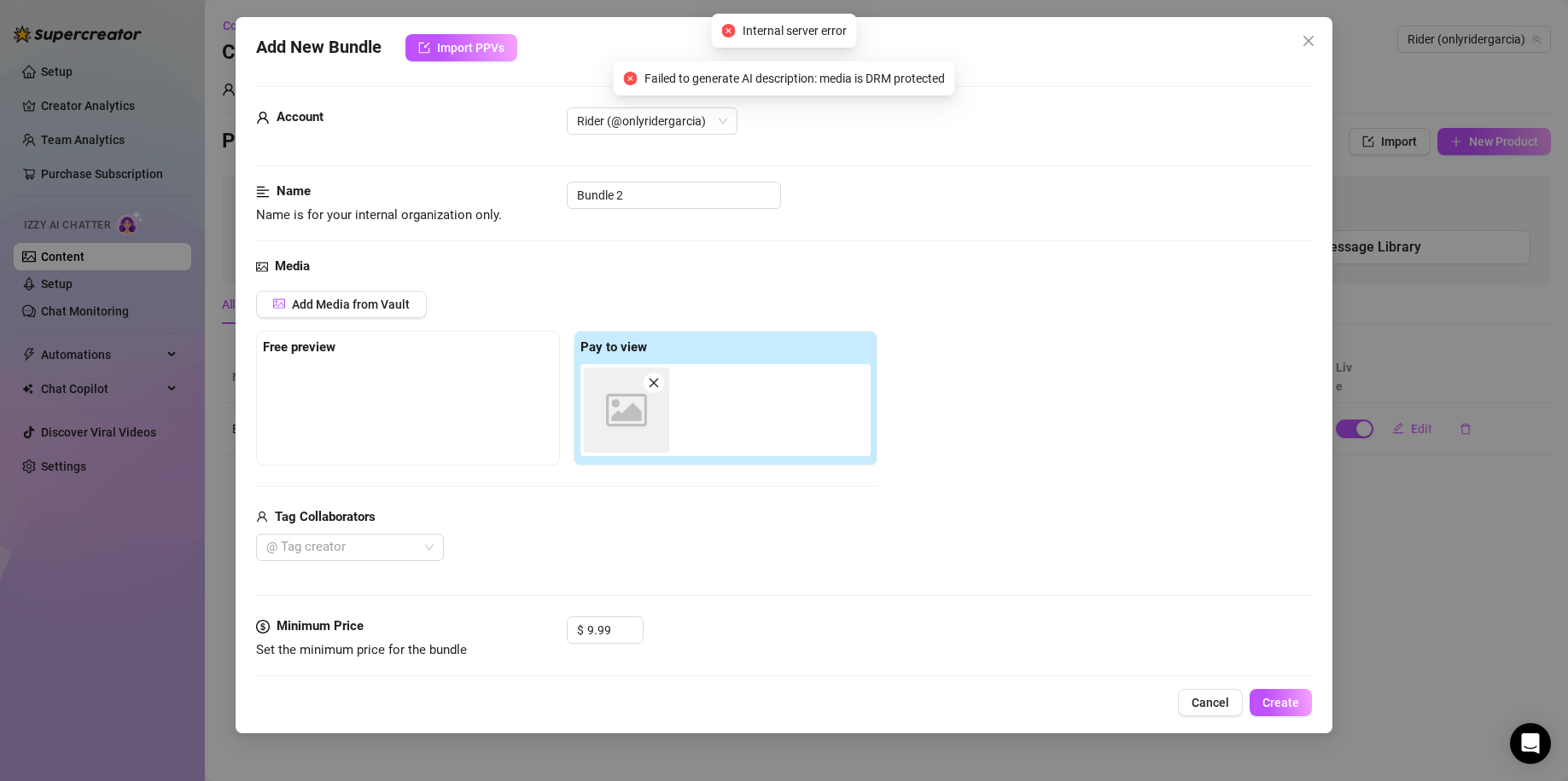
scroll to position [0, 0]
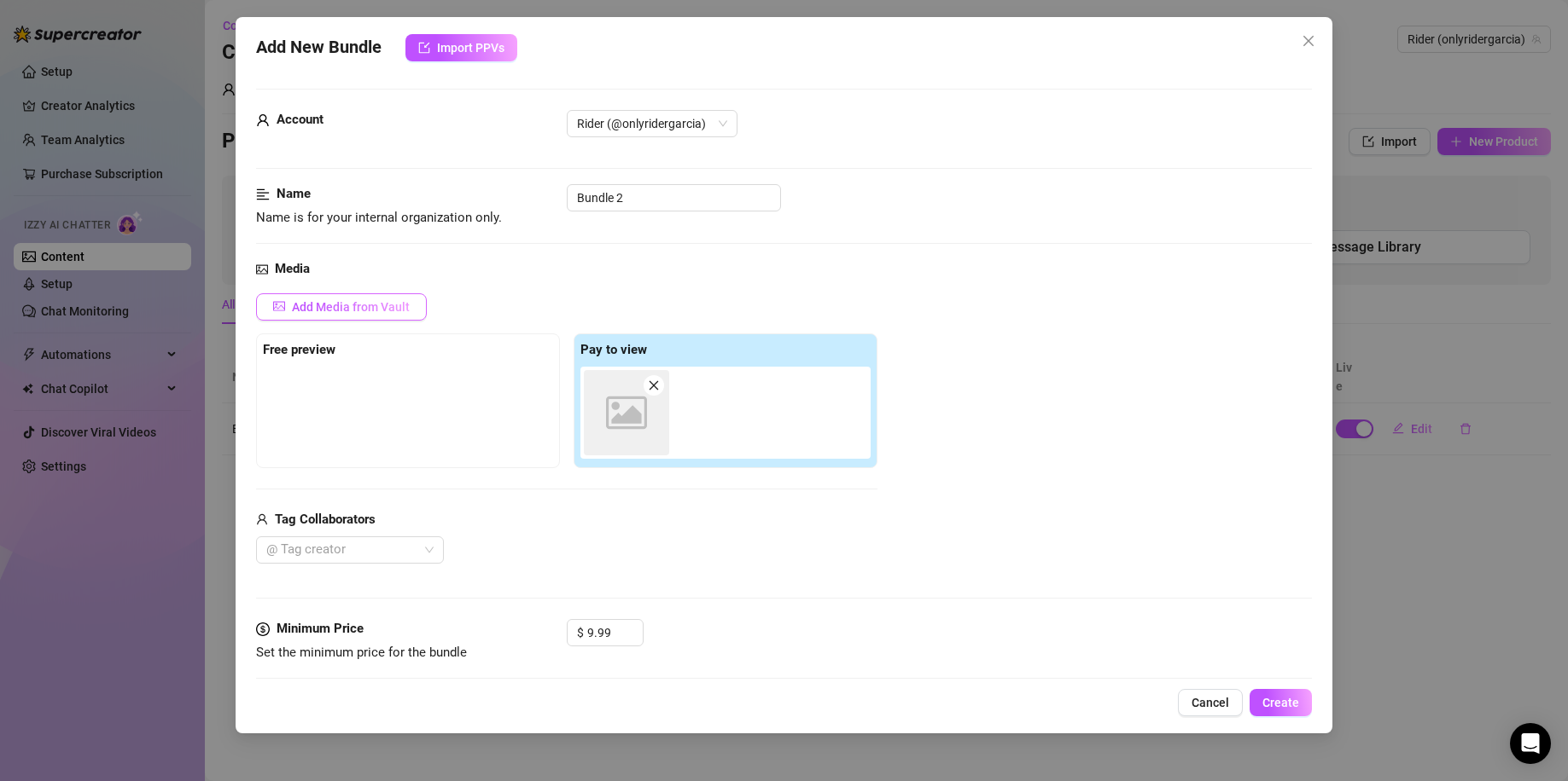
click at [361, 307] on span "Add Media from Vault" at bounding box center [350, 308] width 117 height 14
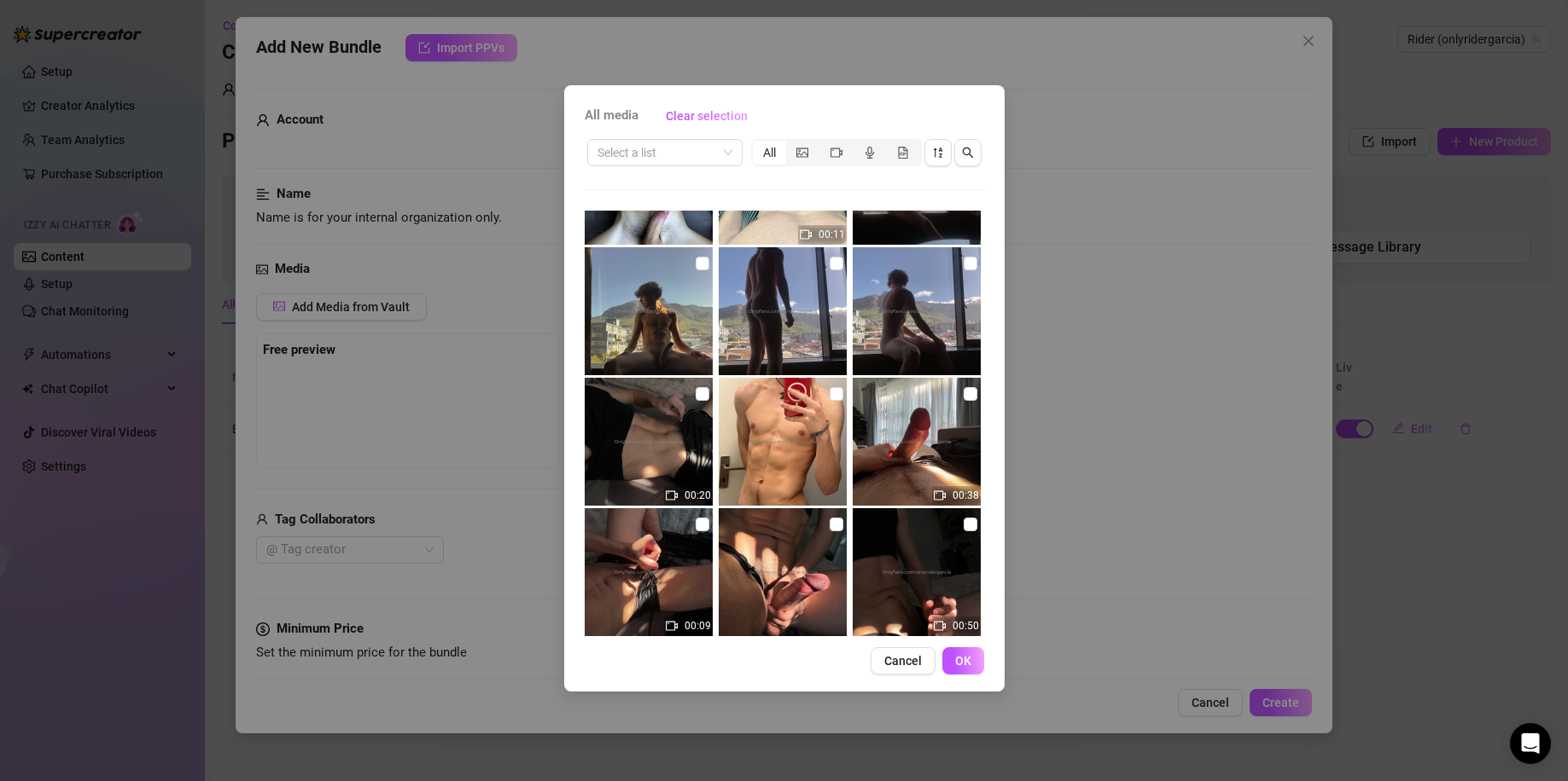
scroll to position [1137, 0]
click at [963, 394] on input "checkbox" at bounding box center [970, 395] width 14 height 14
click at [977, 664] on button "OK" at bounding box center [963, 660] width 42 height 27
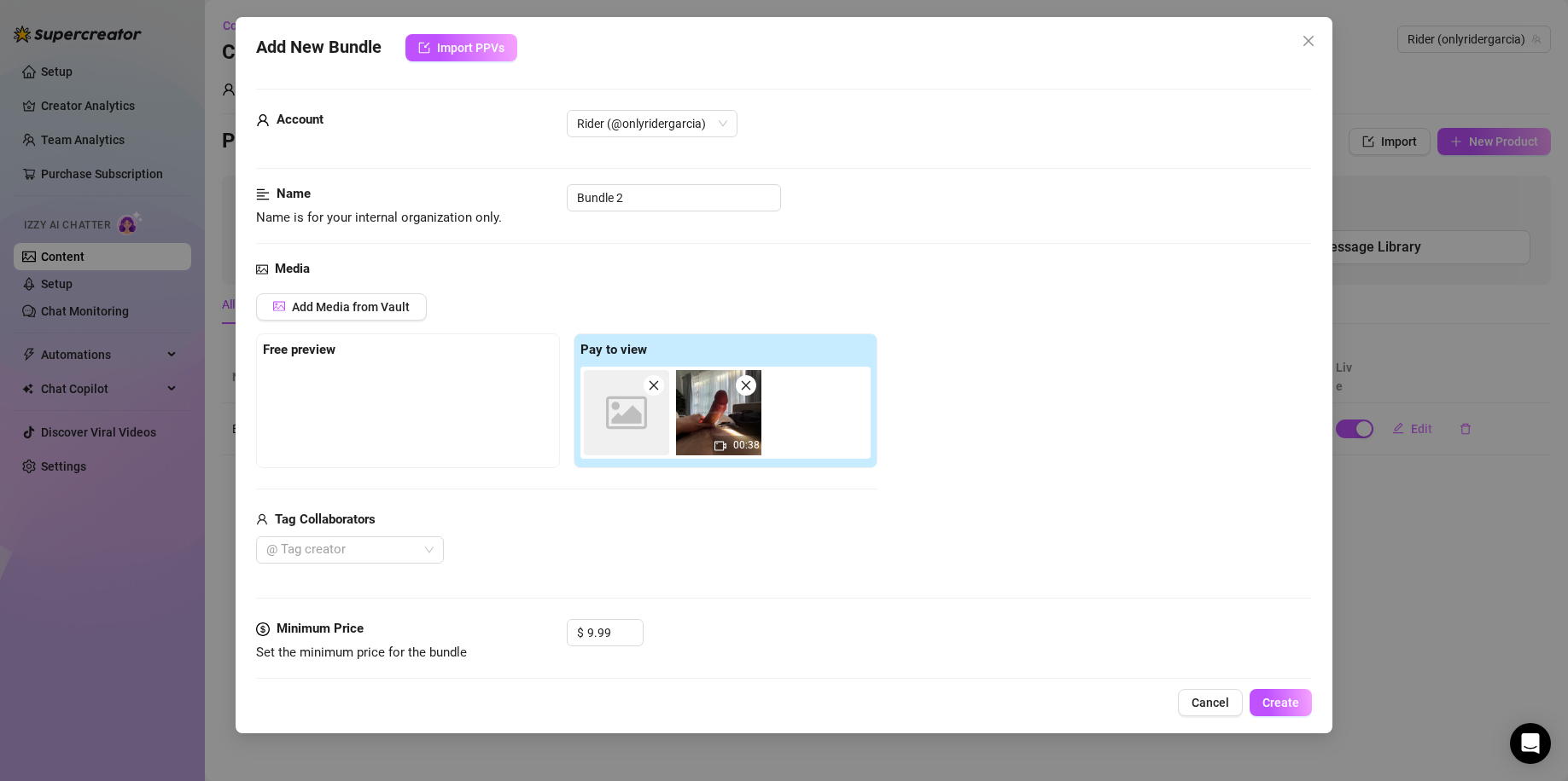
click at [657, 386] on icon "close" at bounding box center [654, 386] width 12 height 12
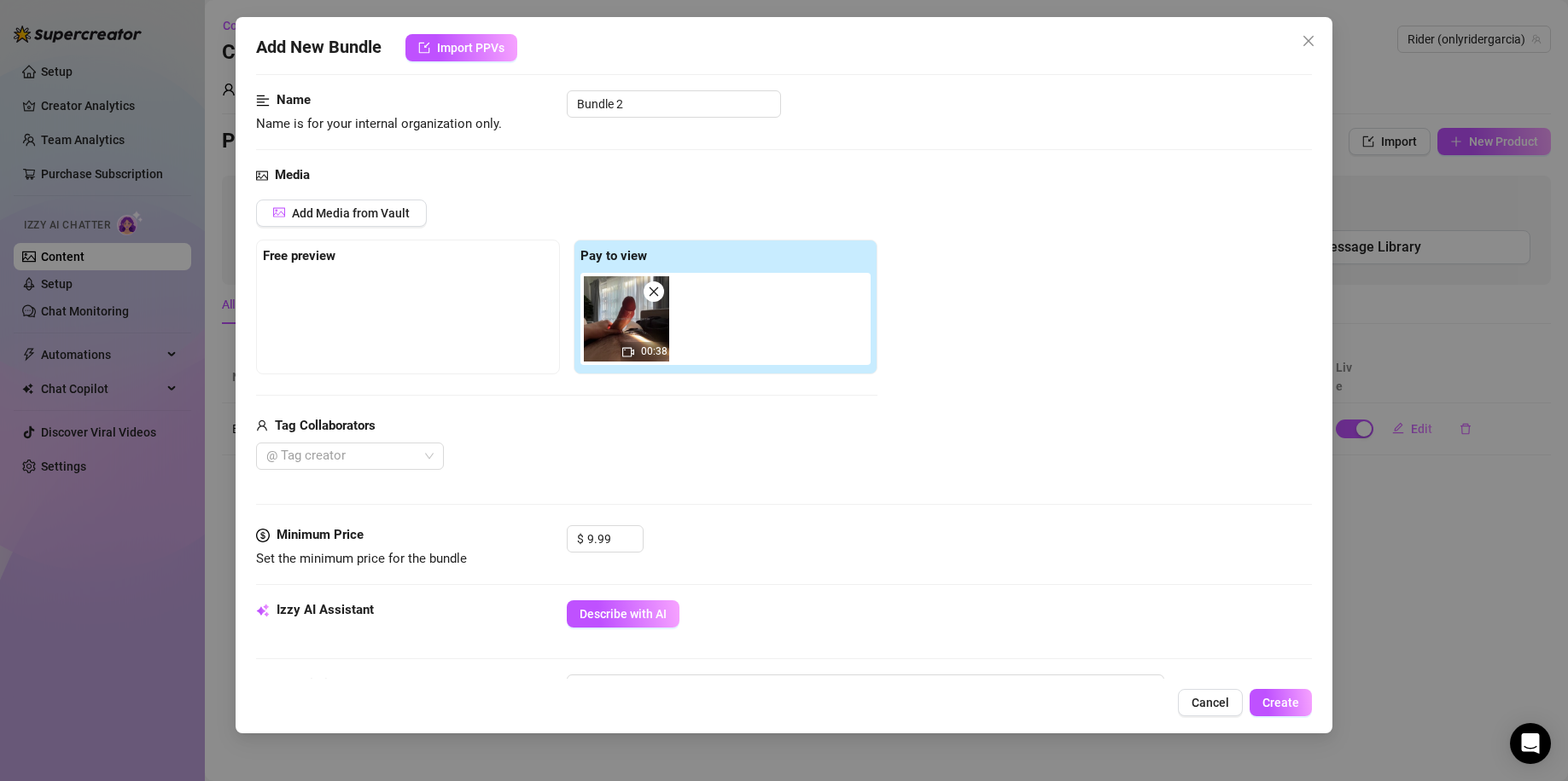
scroll to position [228, 0]
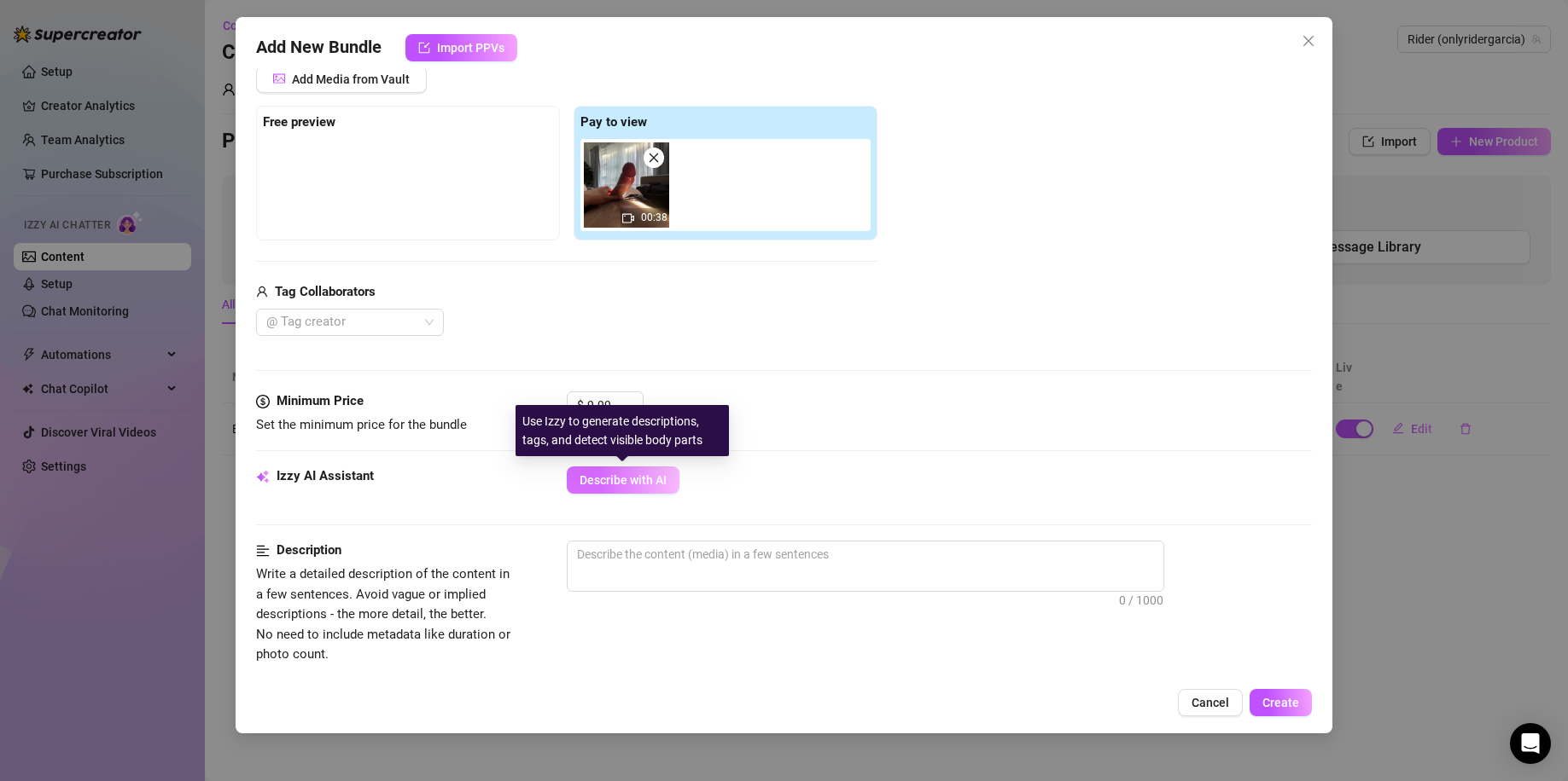
click at [626, 481] on span "Describe with AI" at bounding box center [623, 480] width 87 height 14
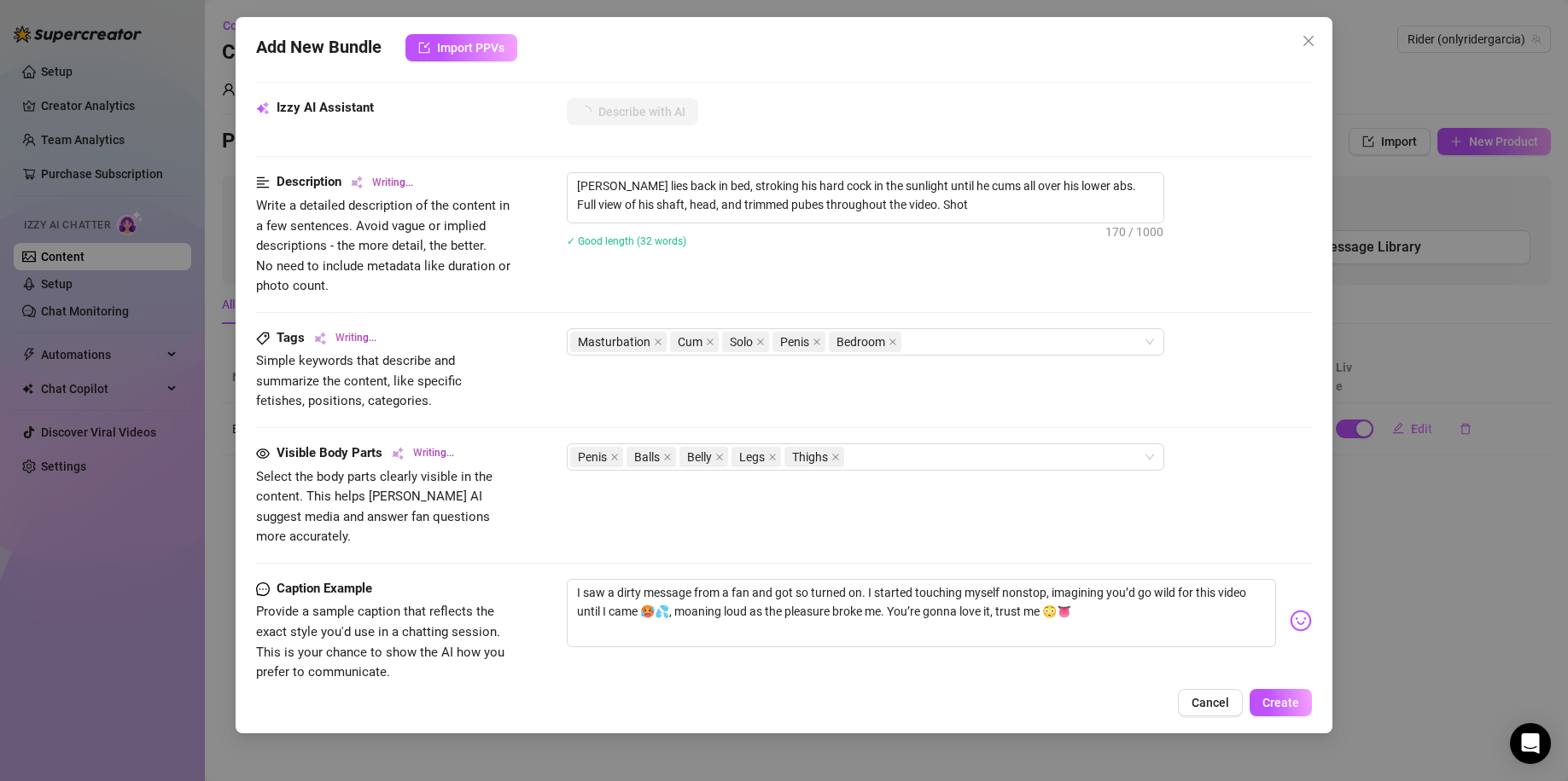
scroll to position [594, 0]
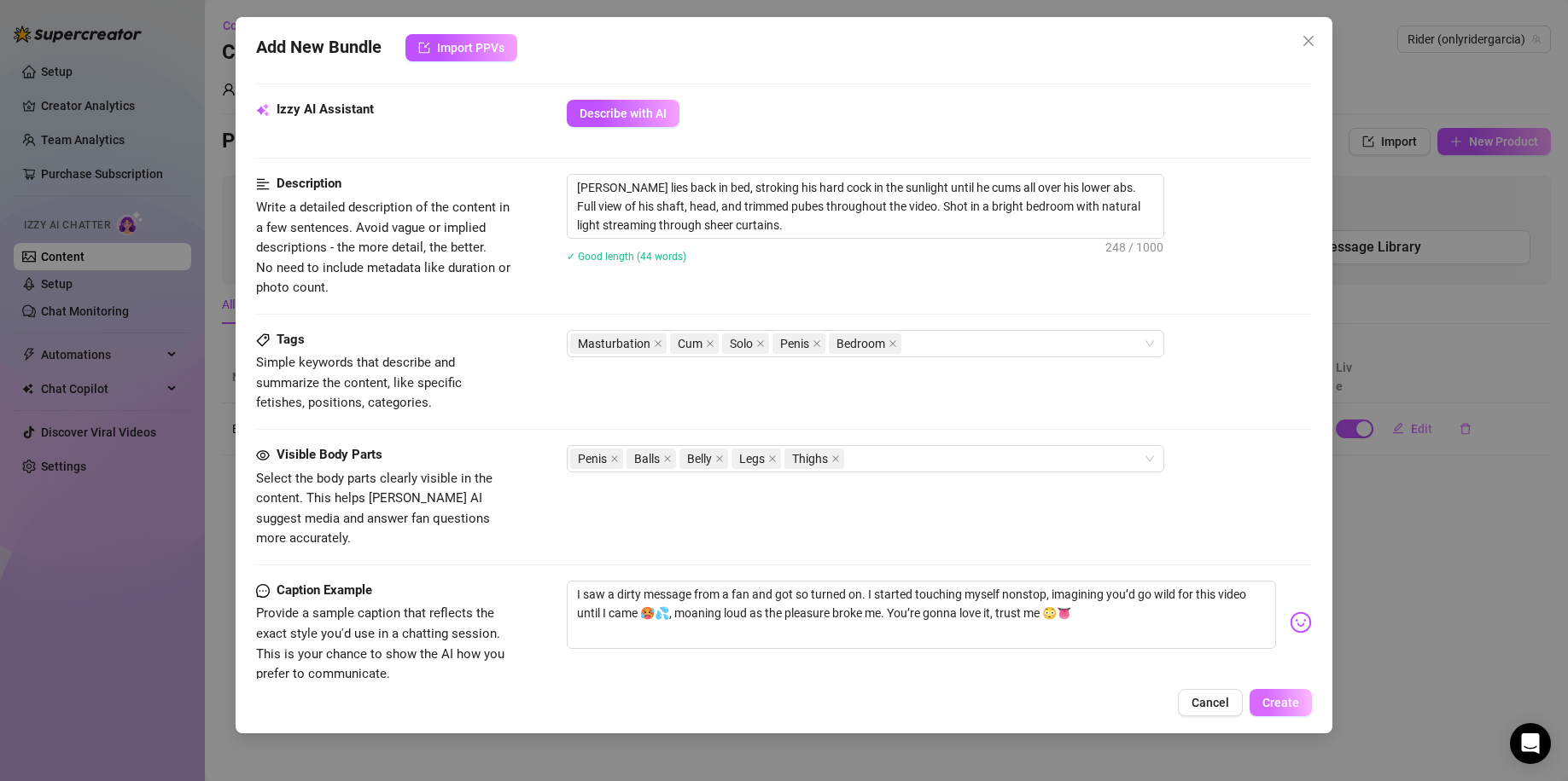
click at [1281, 678] on span "Create" at bounding box center [1280, 703] width 37 height 14
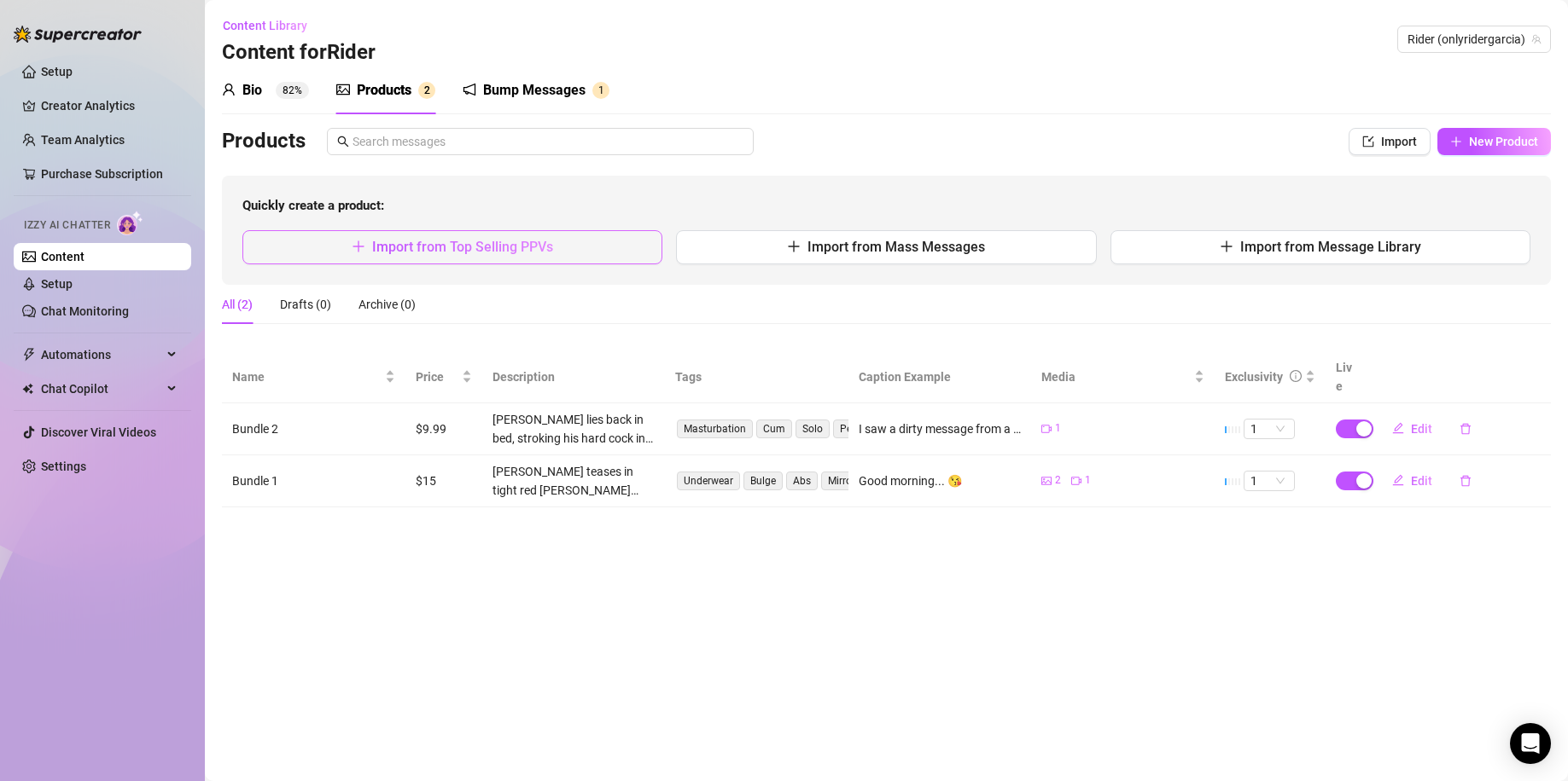
click at [481, 255] on span "Import from Top Selling PPVs" at bounding box center [462, 247] width 181 height 17
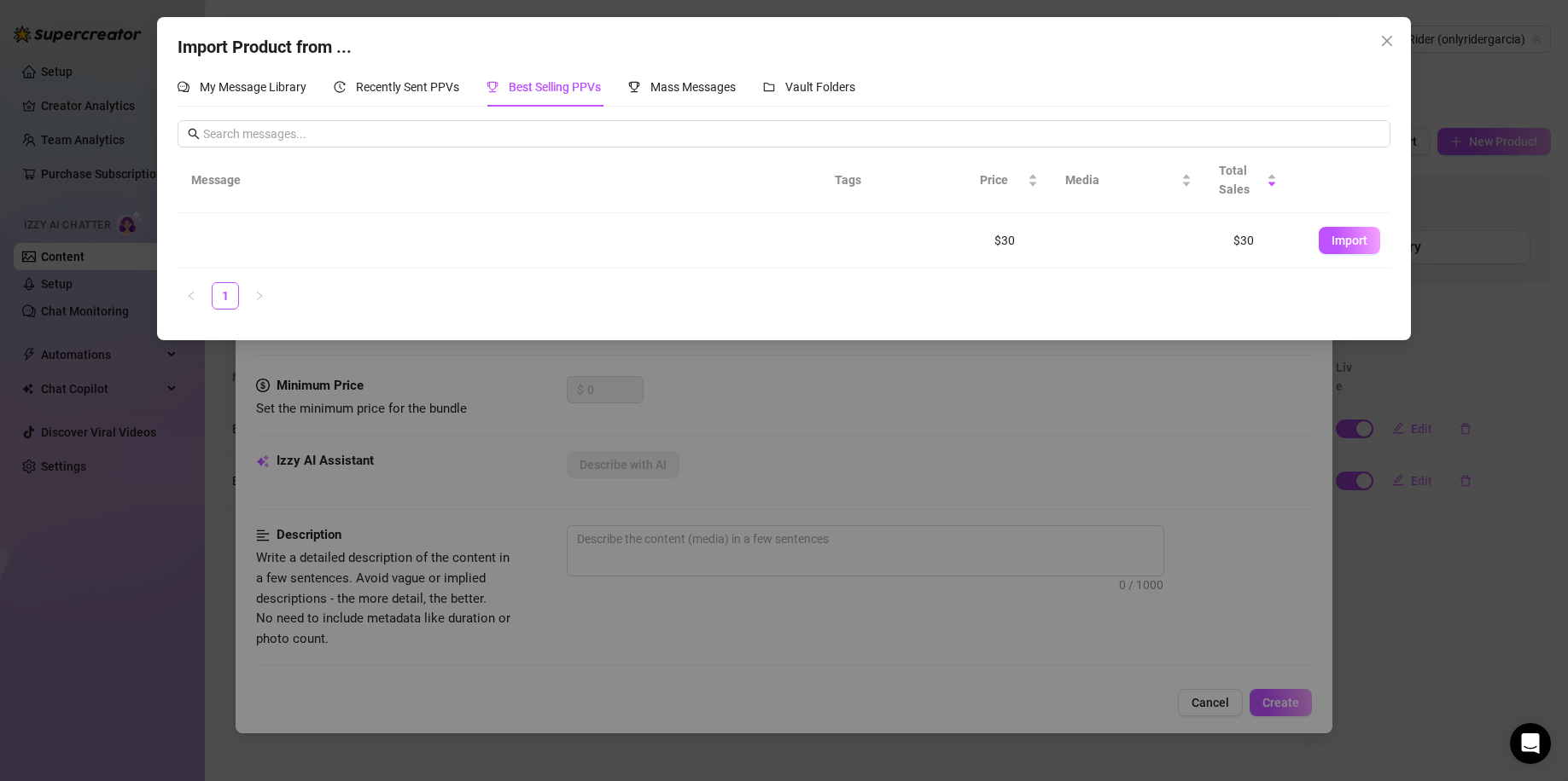
click at [1382, 367] on div "Import Product from ... My Message Library Recently Sent PPVs Best Selling PPVs…" at bounding box center [784, 390] width 1568 height 781
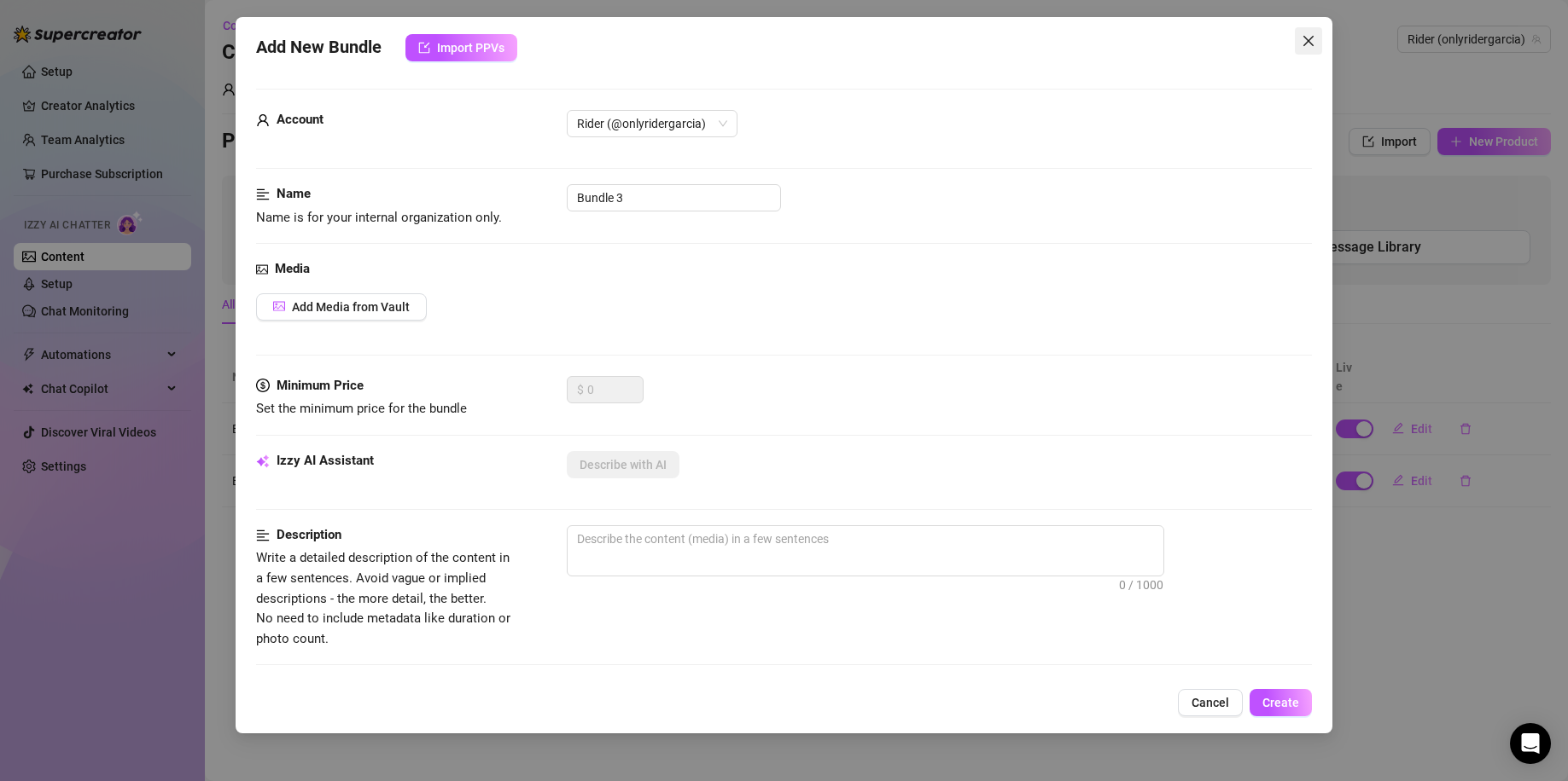
click at [1308, 49] on button "Close" at bounding box center [1307, 40] width 27 height 27
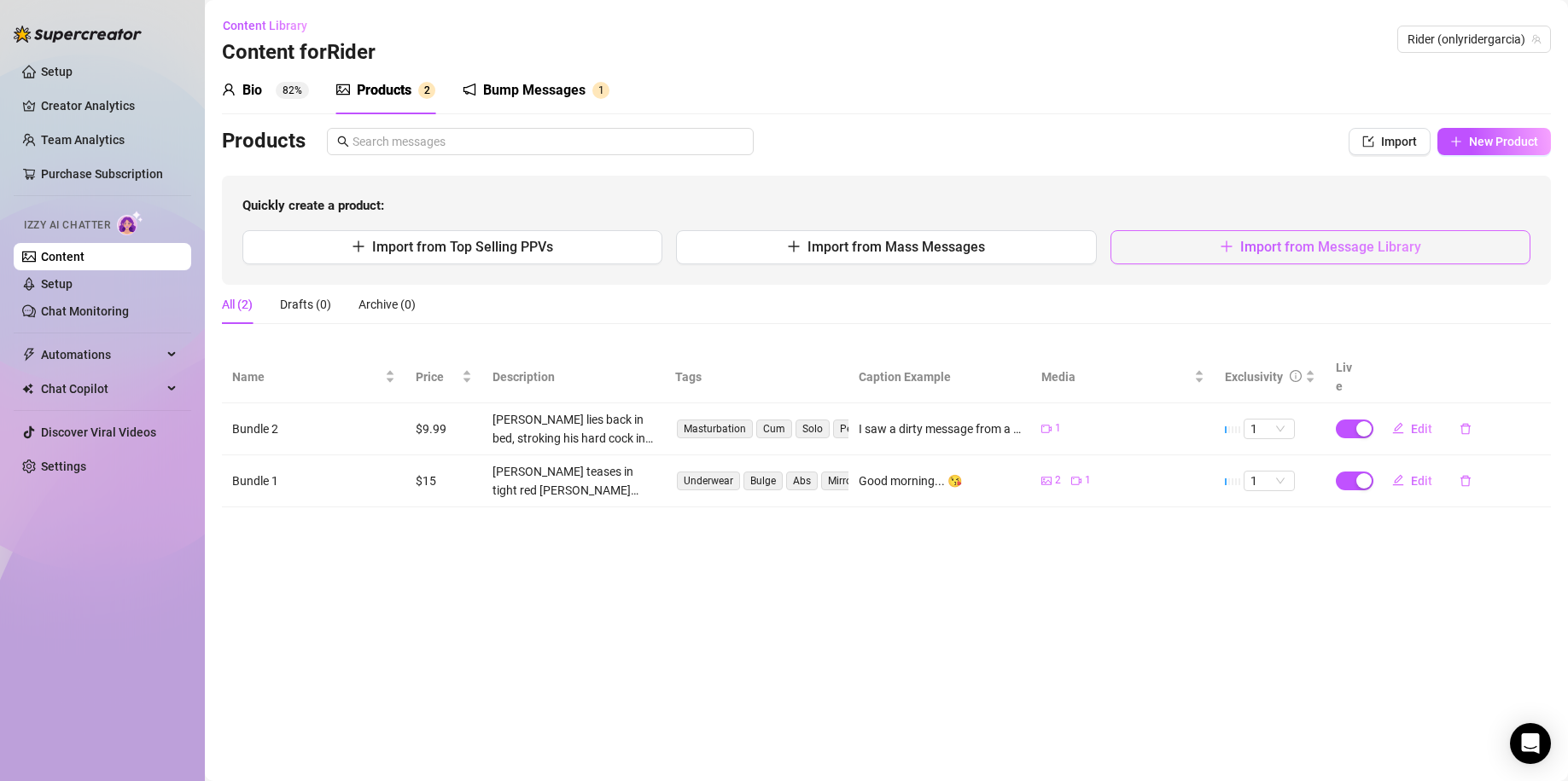
click at [1284, 250] on span "Import from Message Library" at bounding box center [1331, 247] width 181 height 17
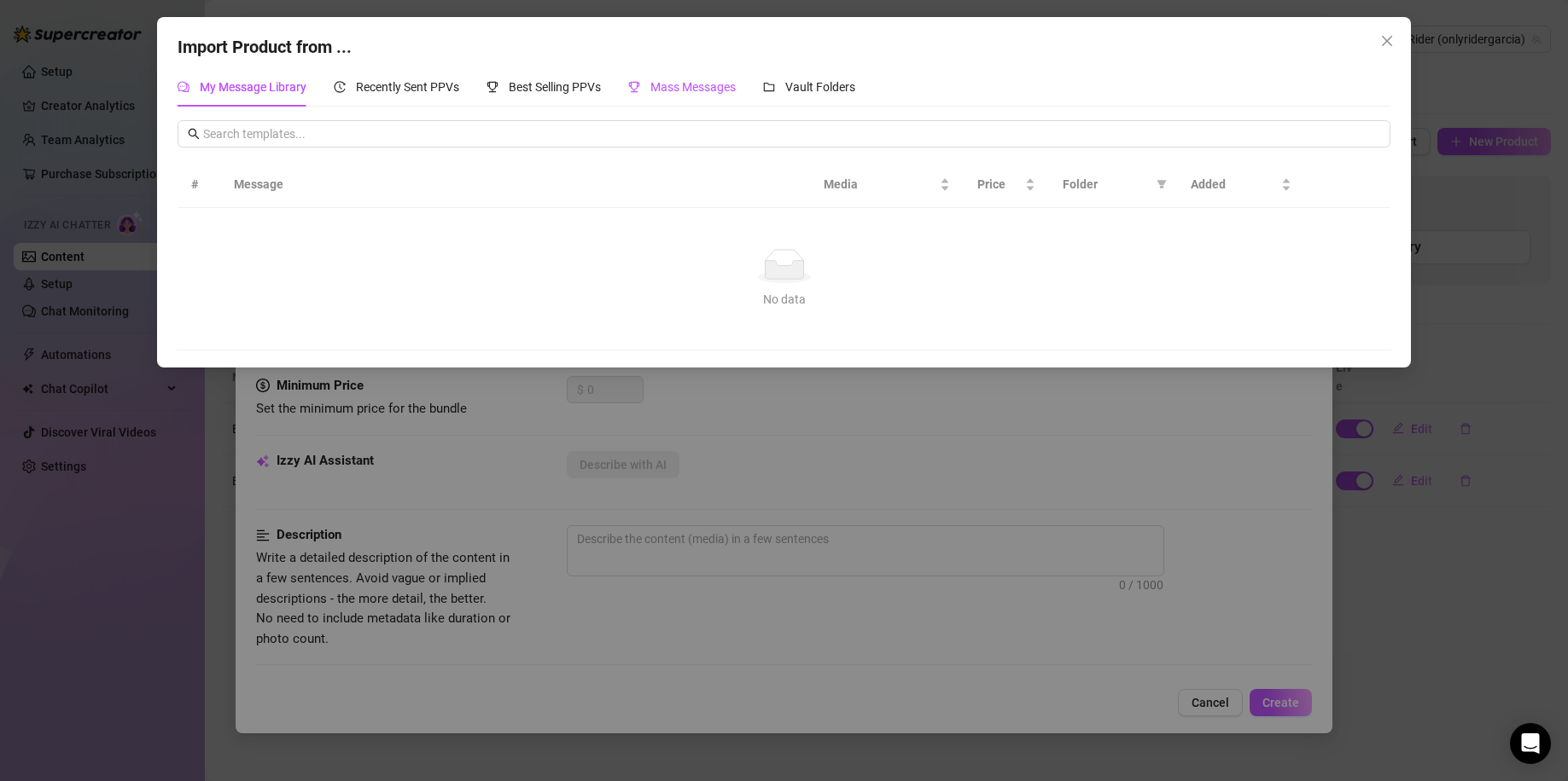
click at [640, 82] on icon "trophy" at bounding box center [635, 87] width 12 height 12
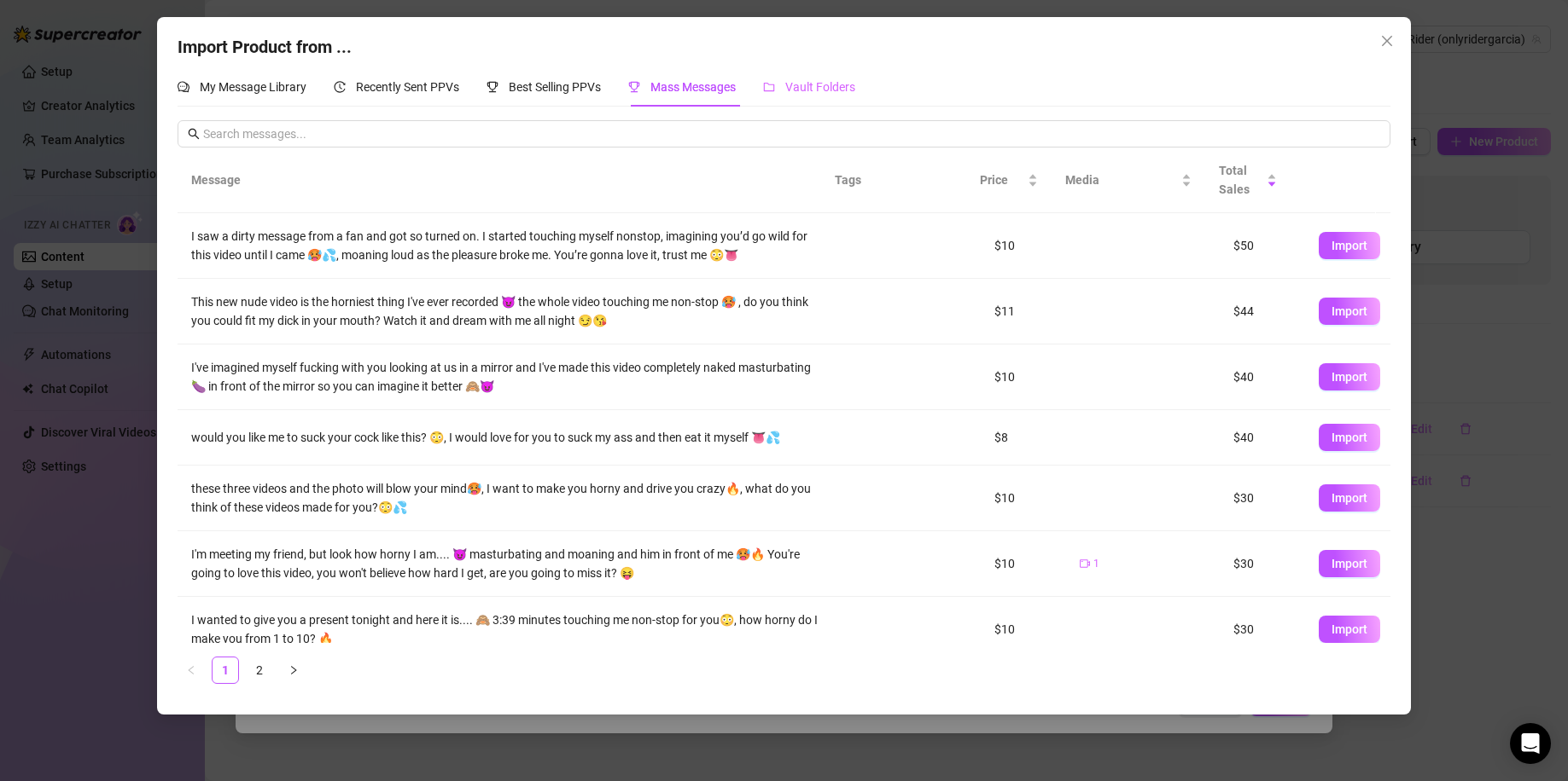
click at [794, 97] on div "Vault Folders" at bounding box center [809, 87] width 92 height 39
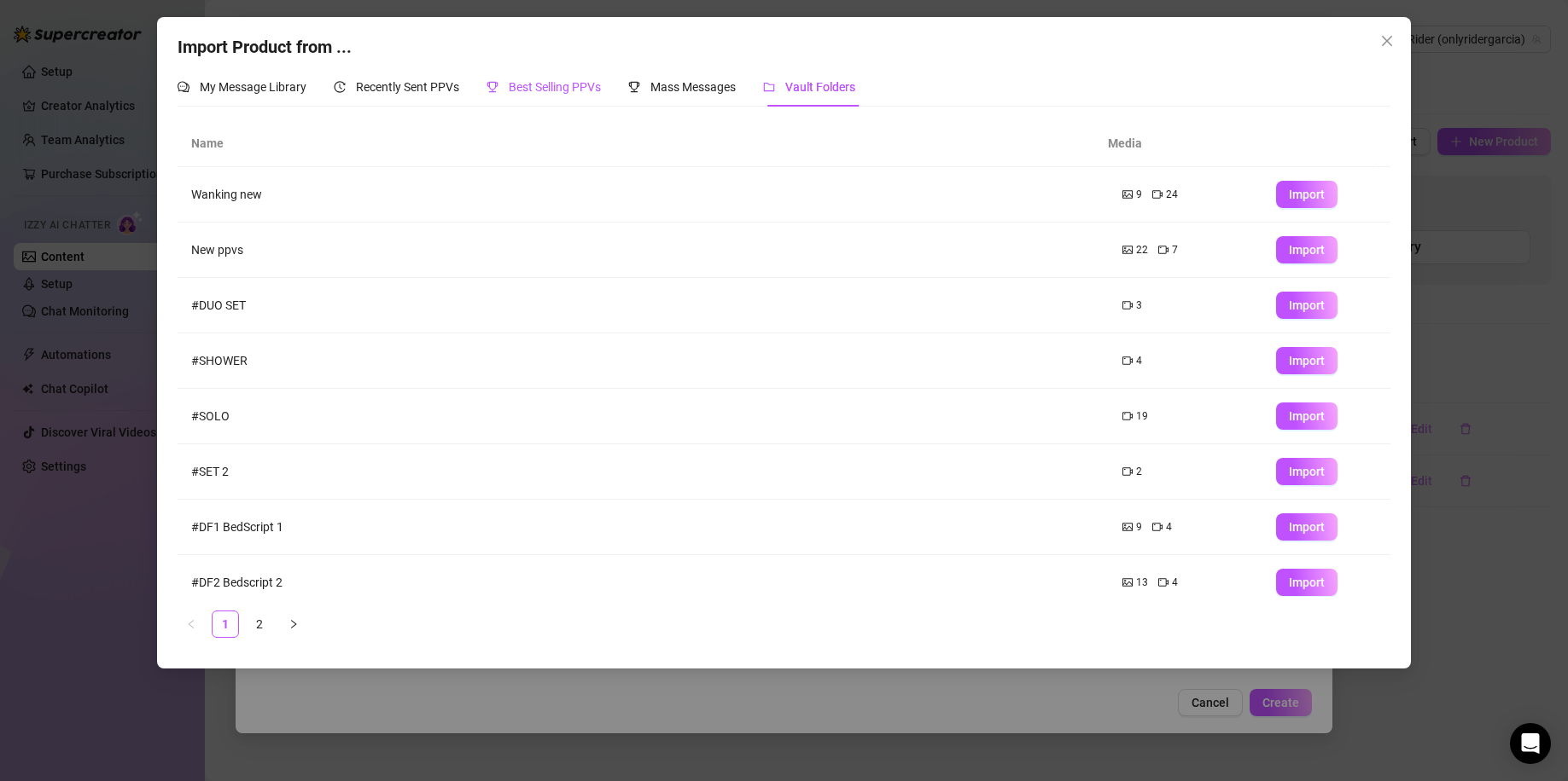
click at [578, 90] on span "Best Selling PPVs" at bounding box center [555, 87] width 92 height 14
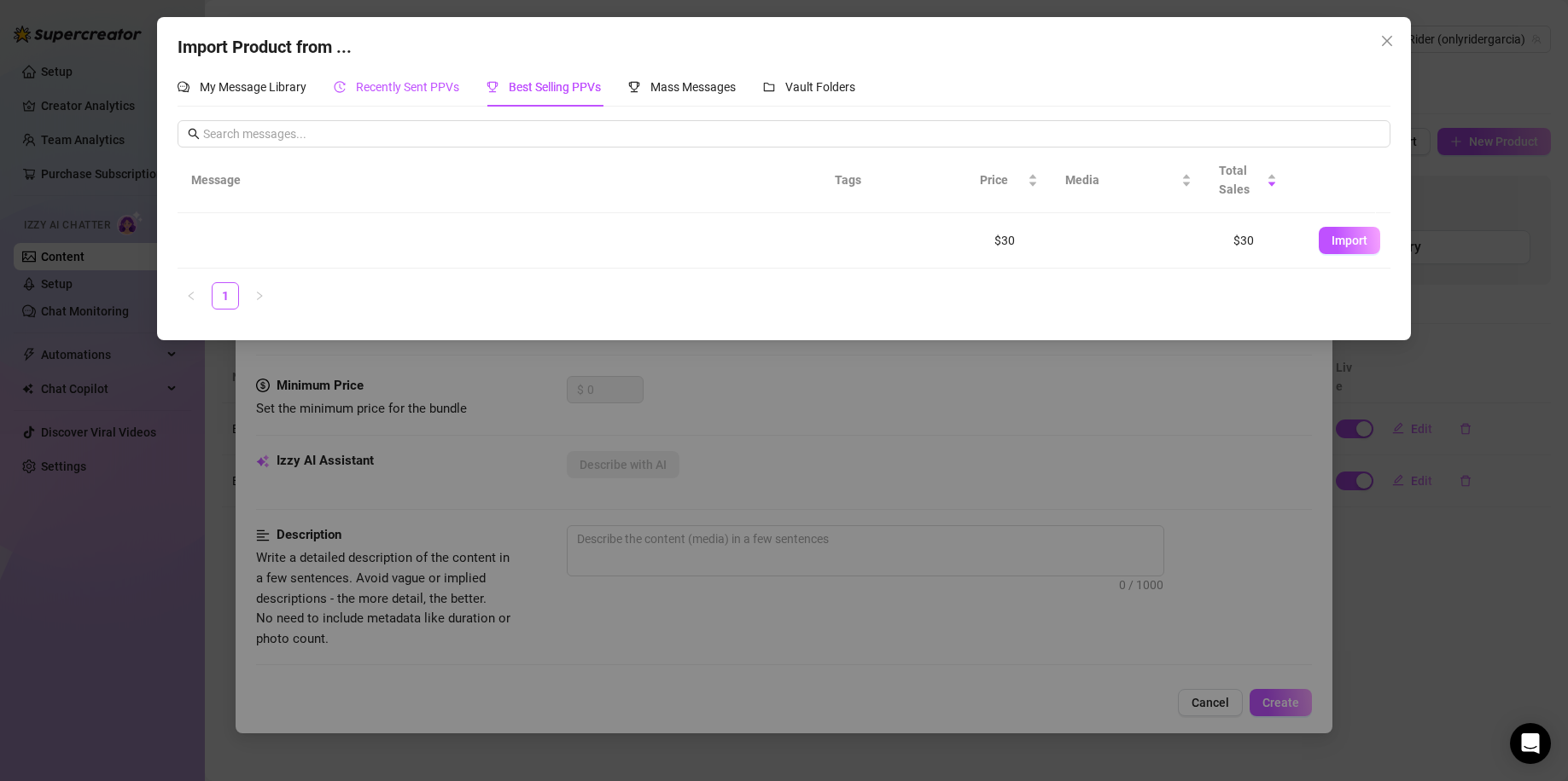
click at [414, 91] on span "Recently Sent PPVs" at bounding box center [407, 87] width 103 height 14
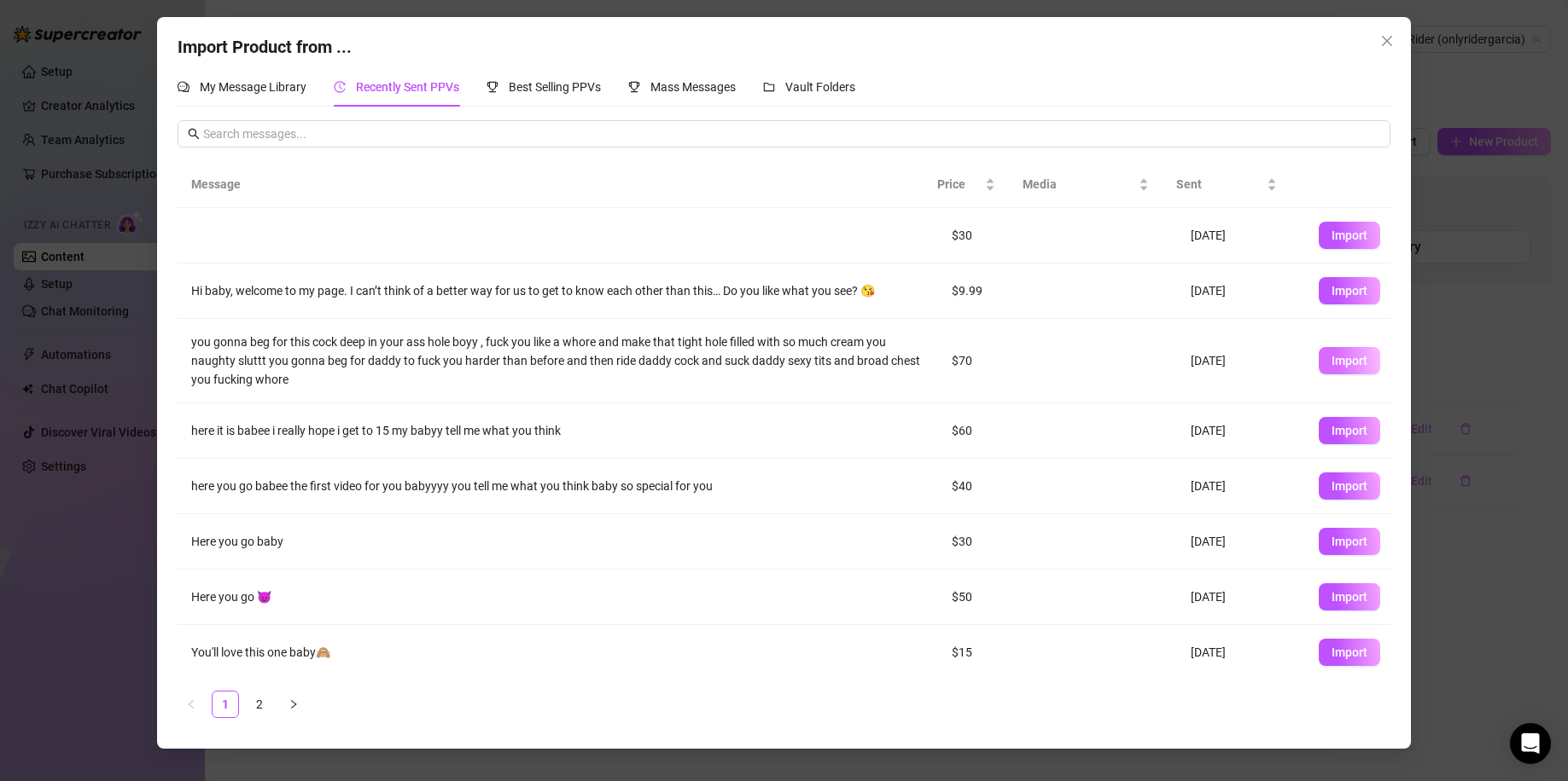
click at [1350, 357] on span "Import" at bounding box center [1349, 361] width 36 height 14
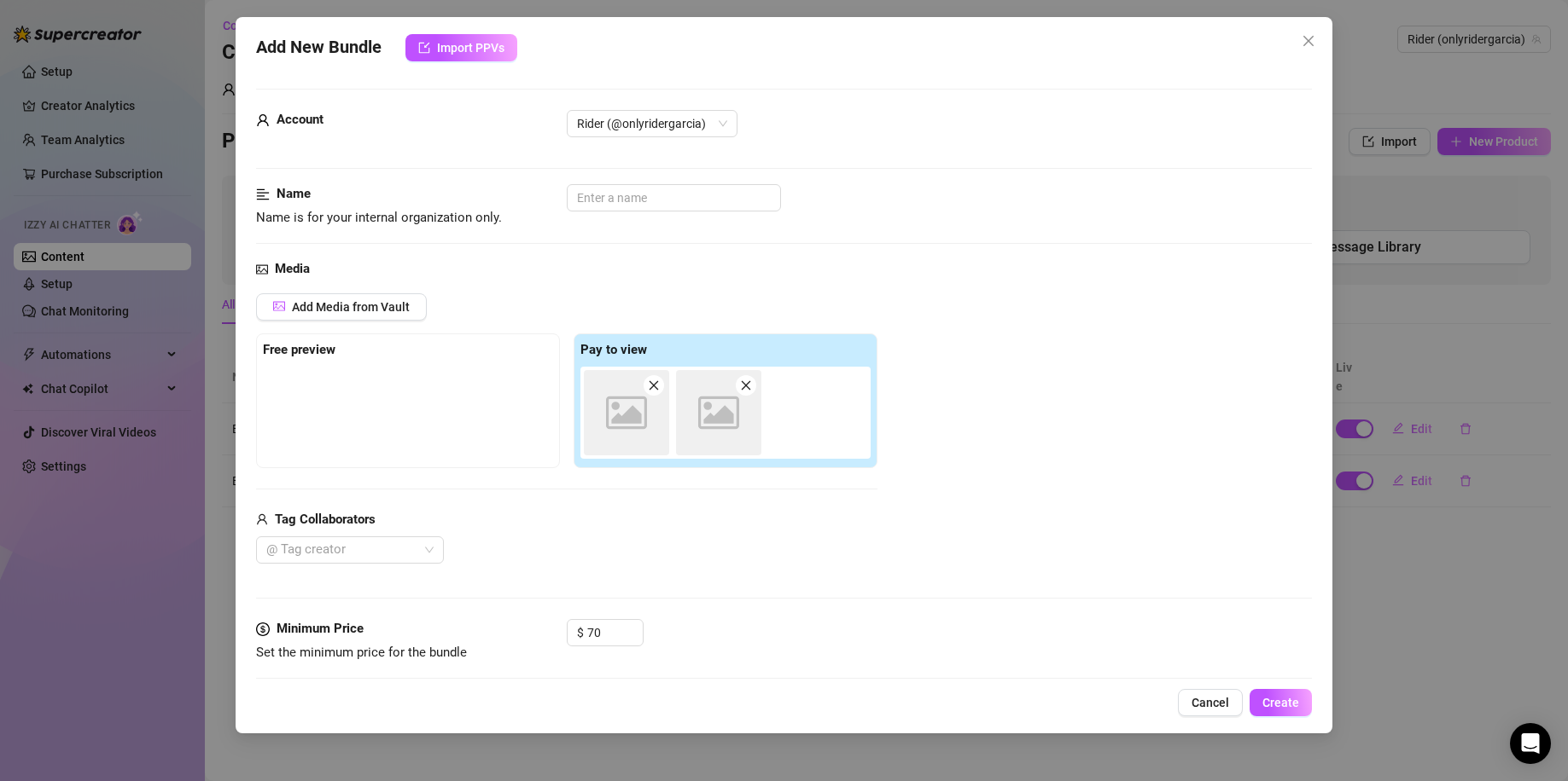
click at [710, 413] on icon "Image placeholder" at bounding box center [718, 413] width 41 height 41
click at [1307, 37] on icon "close" at bounding box center [1308, 41] width 14 height 14
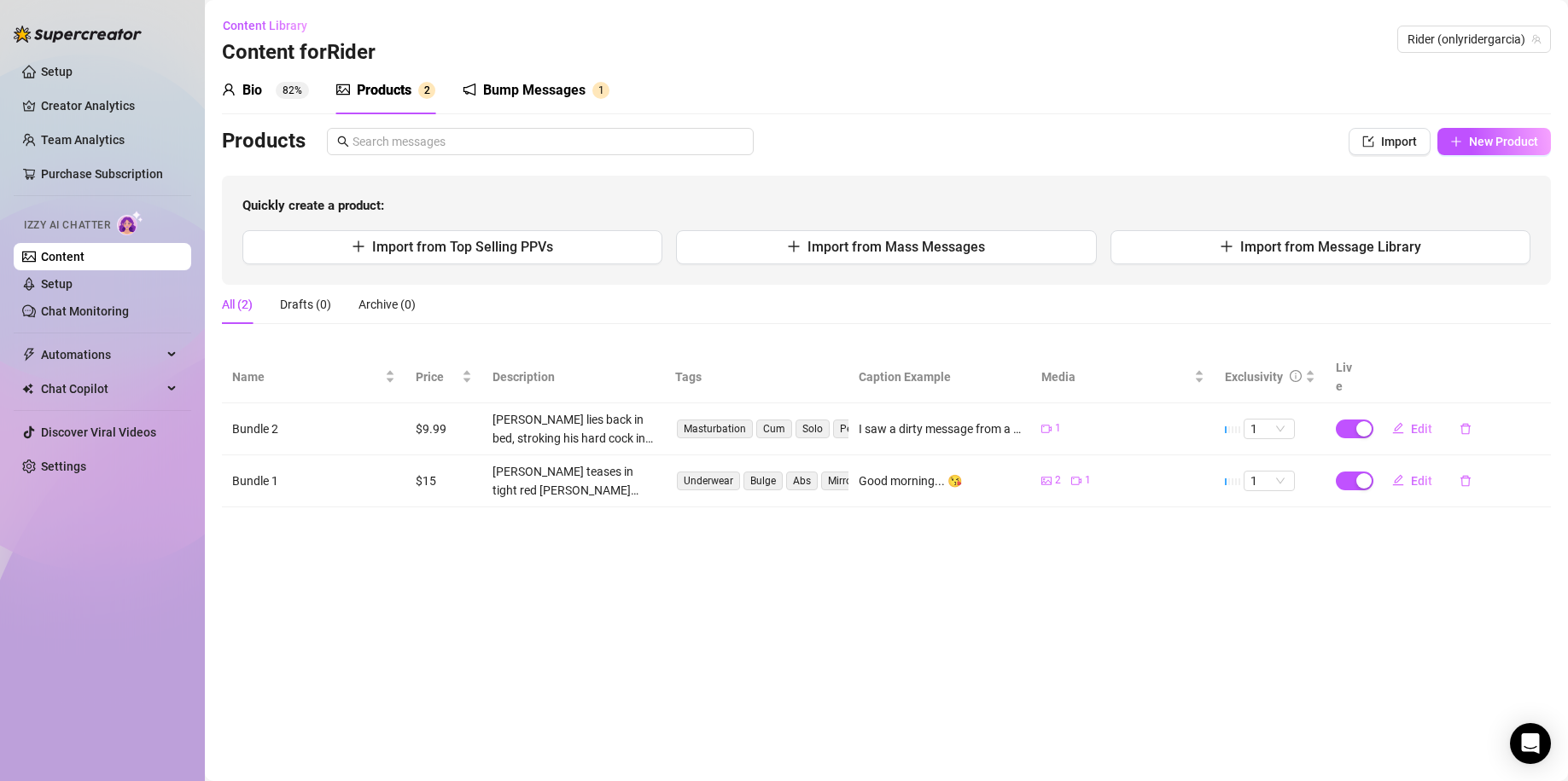
click at [515, 91] on div "Bump Messages" at bounding box center [535, 90] width 103 height 21
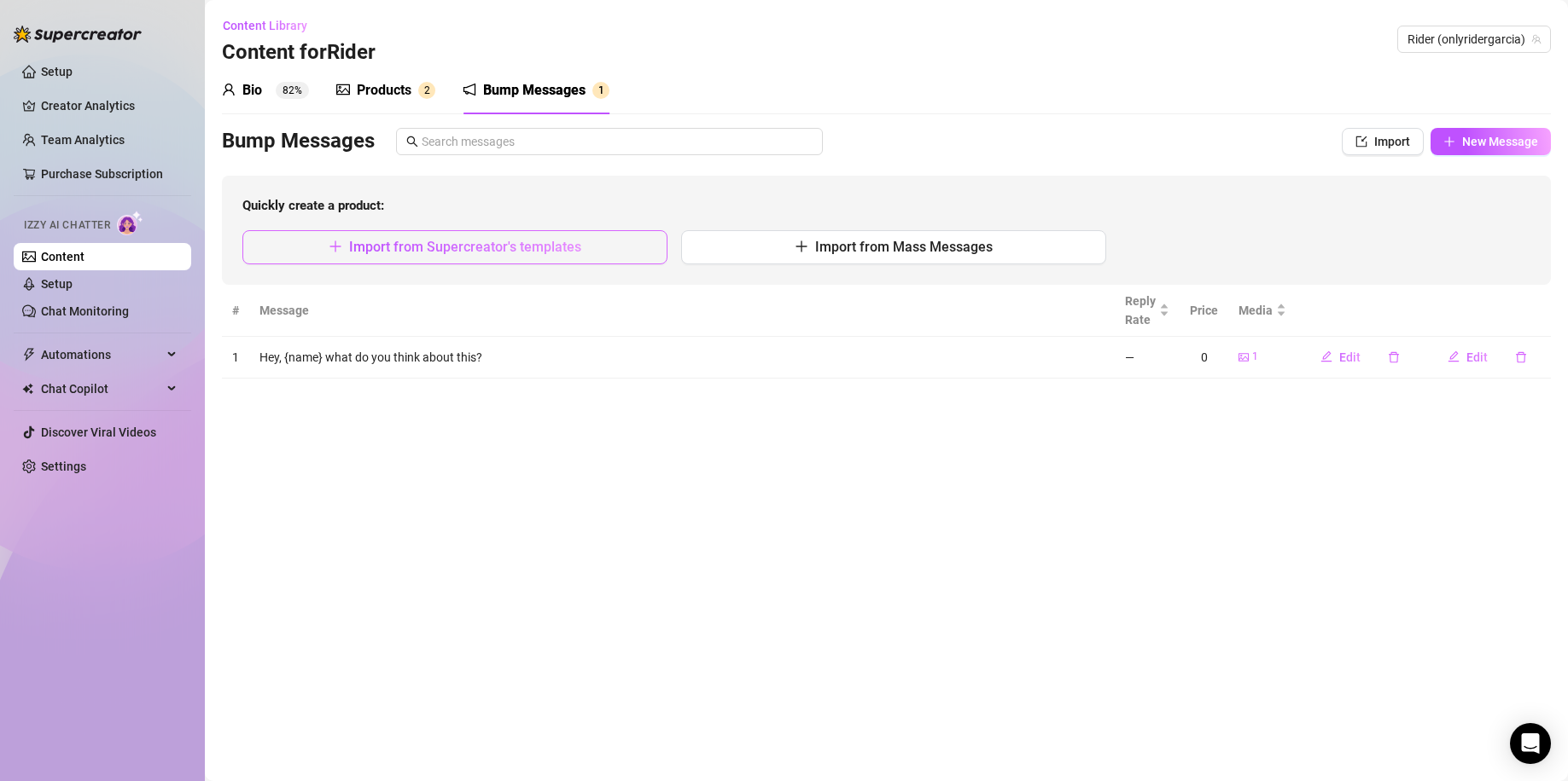
click at [587, 251] on button "Import from Supercreator's templates" at bounding box center [455, 247] width 425 height 34
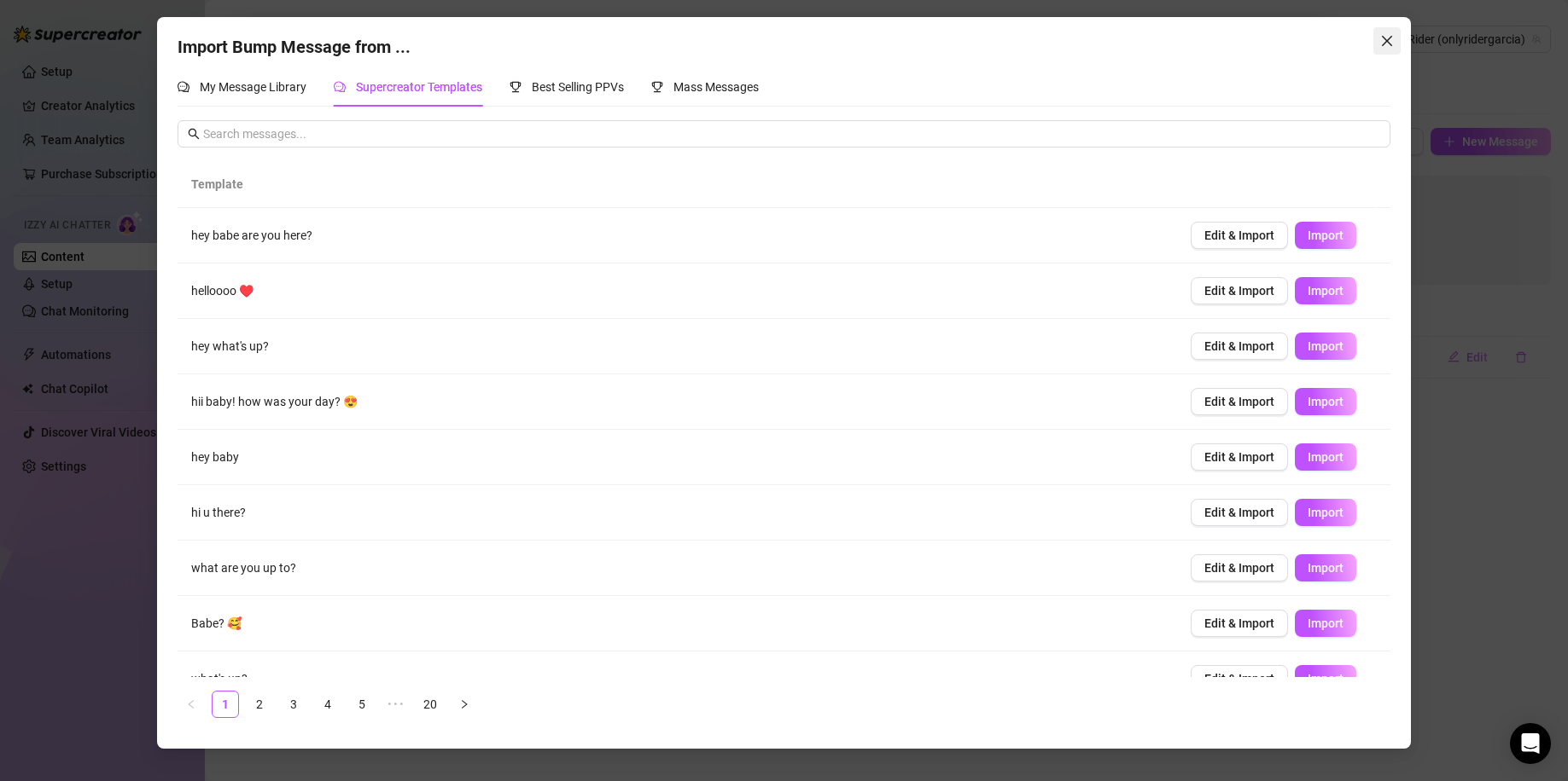
click at [1377, 42] on span "Close" at bounding box center [1386, 41] width 27 height 14
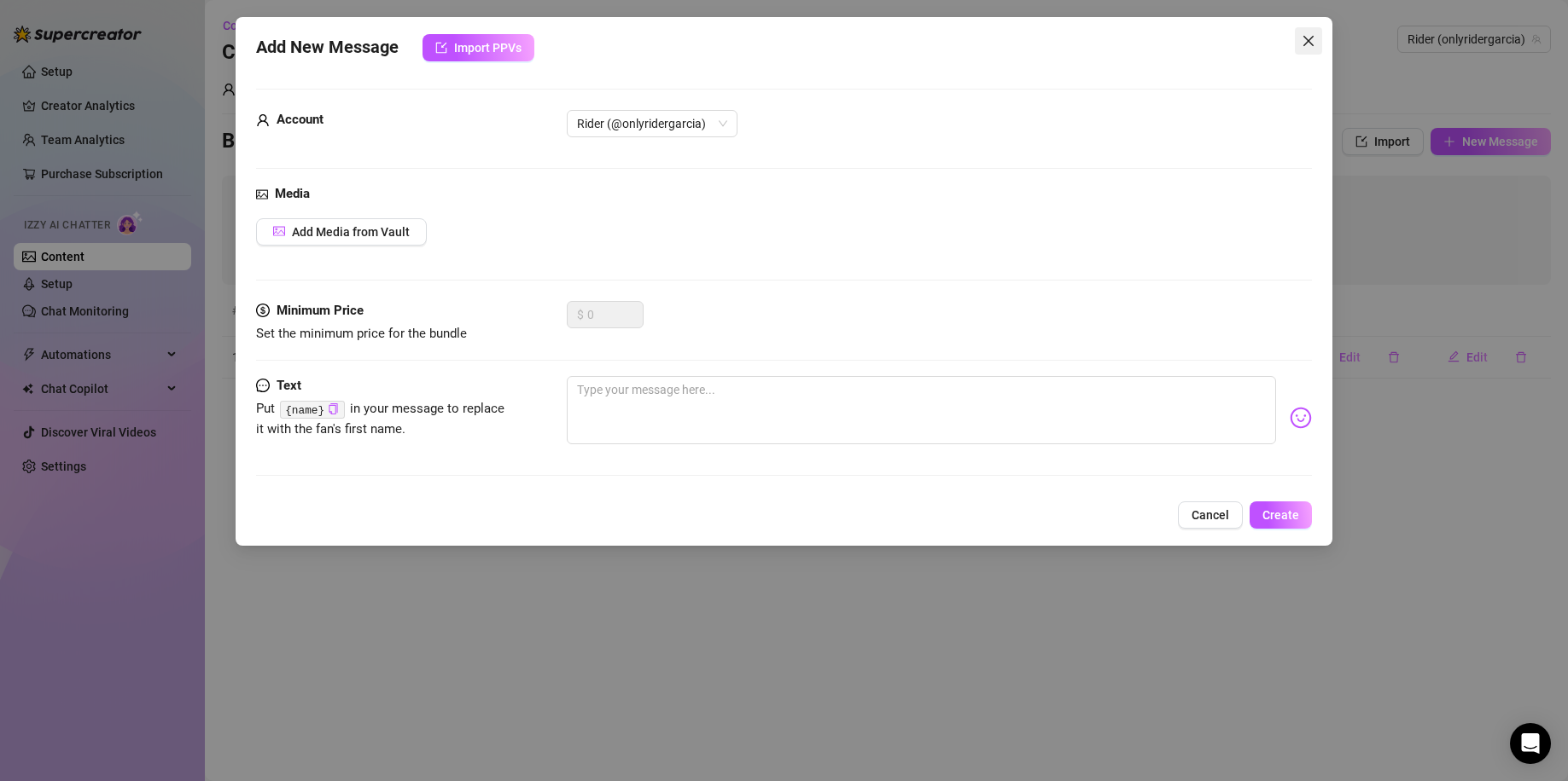
click at [1317, 36] on span "Close" at bounding box center [1307, 41] width 27 height 14
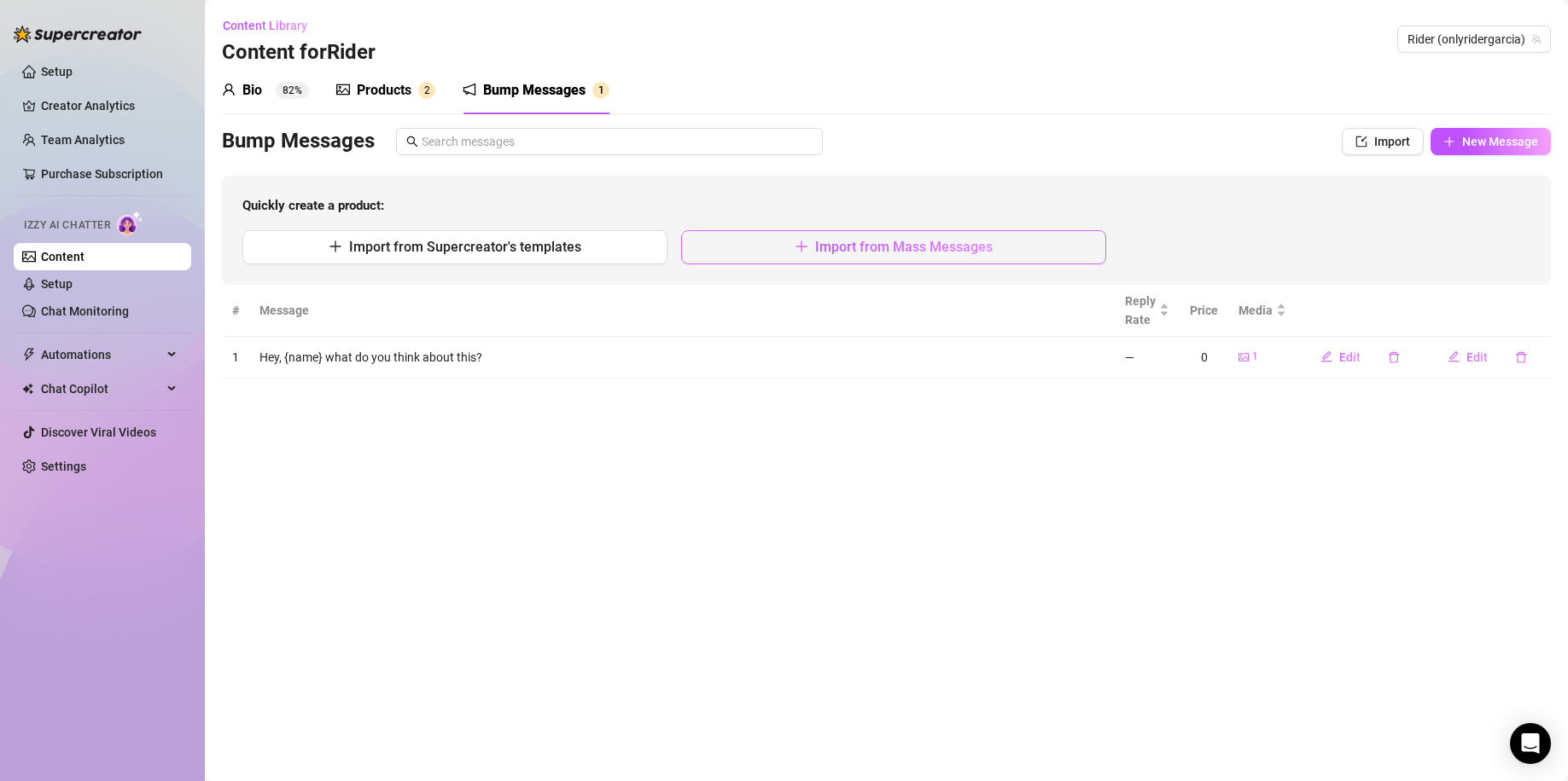
click at [803, 252] on icon "plus" at bounding box center [801, 247] width 14 height 14
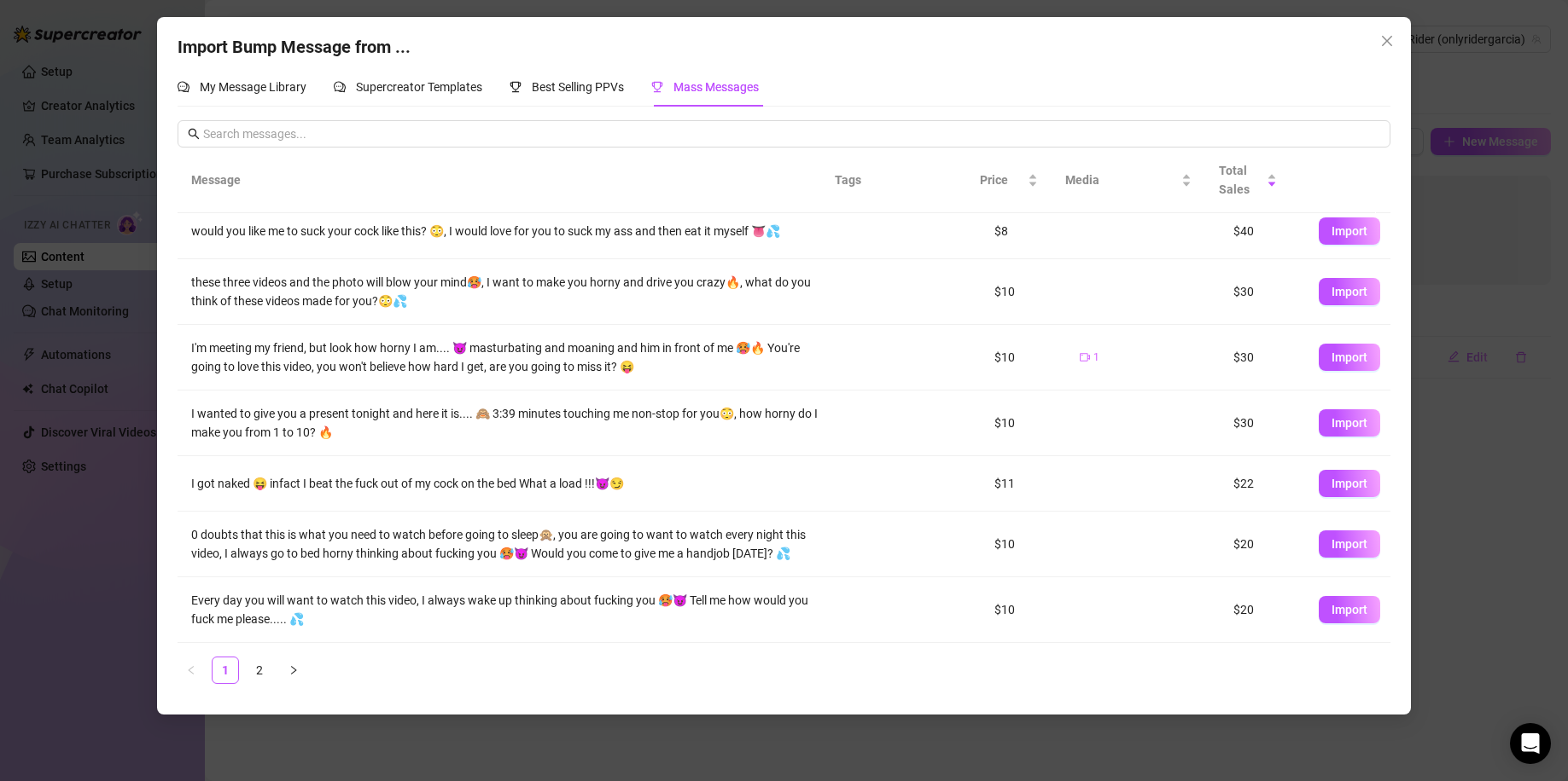
scroll to position [0, 0]
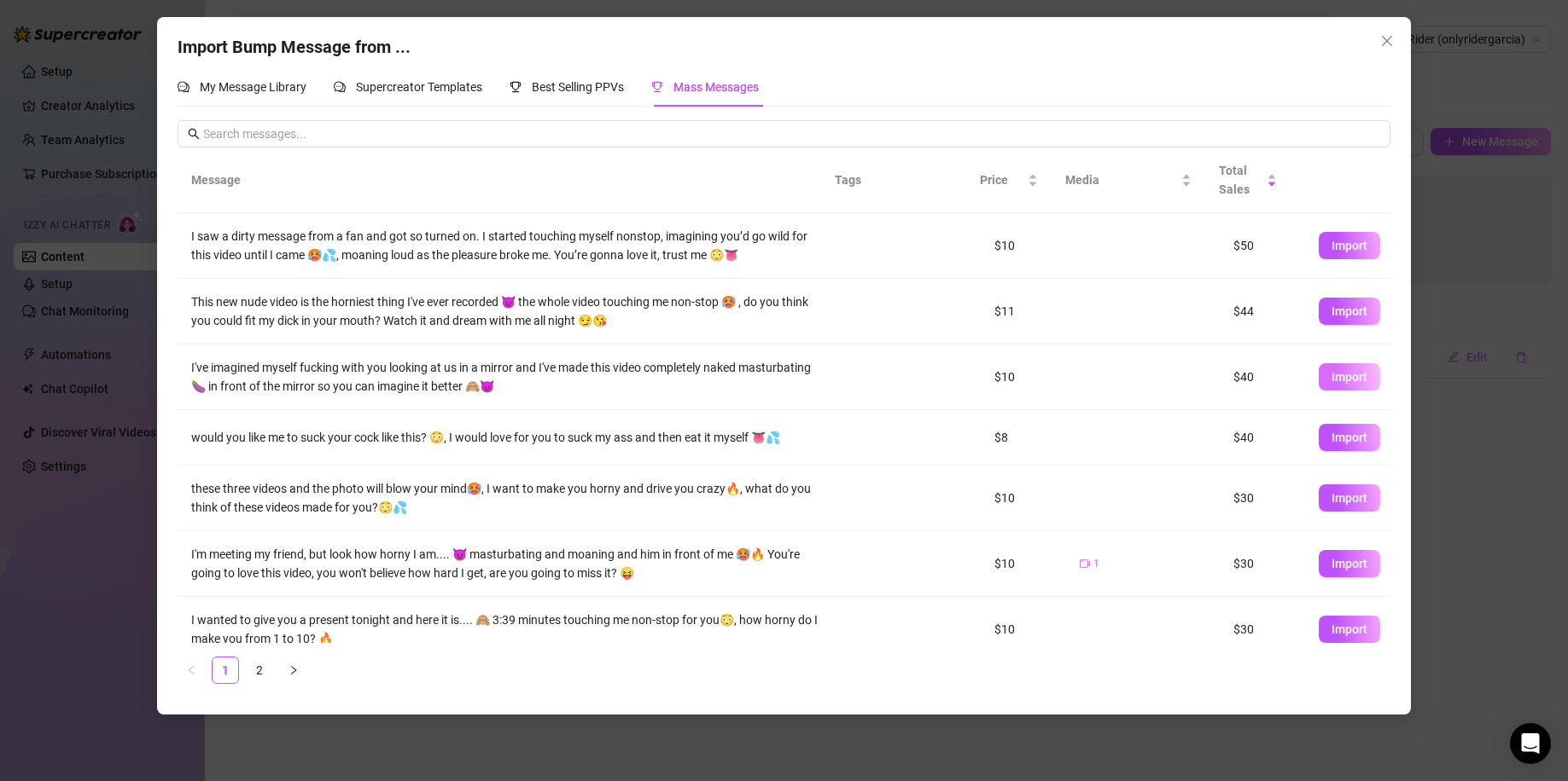
click at [1341, 370] on span "Import" at bounding box center [1349, 377] width 36 height 14
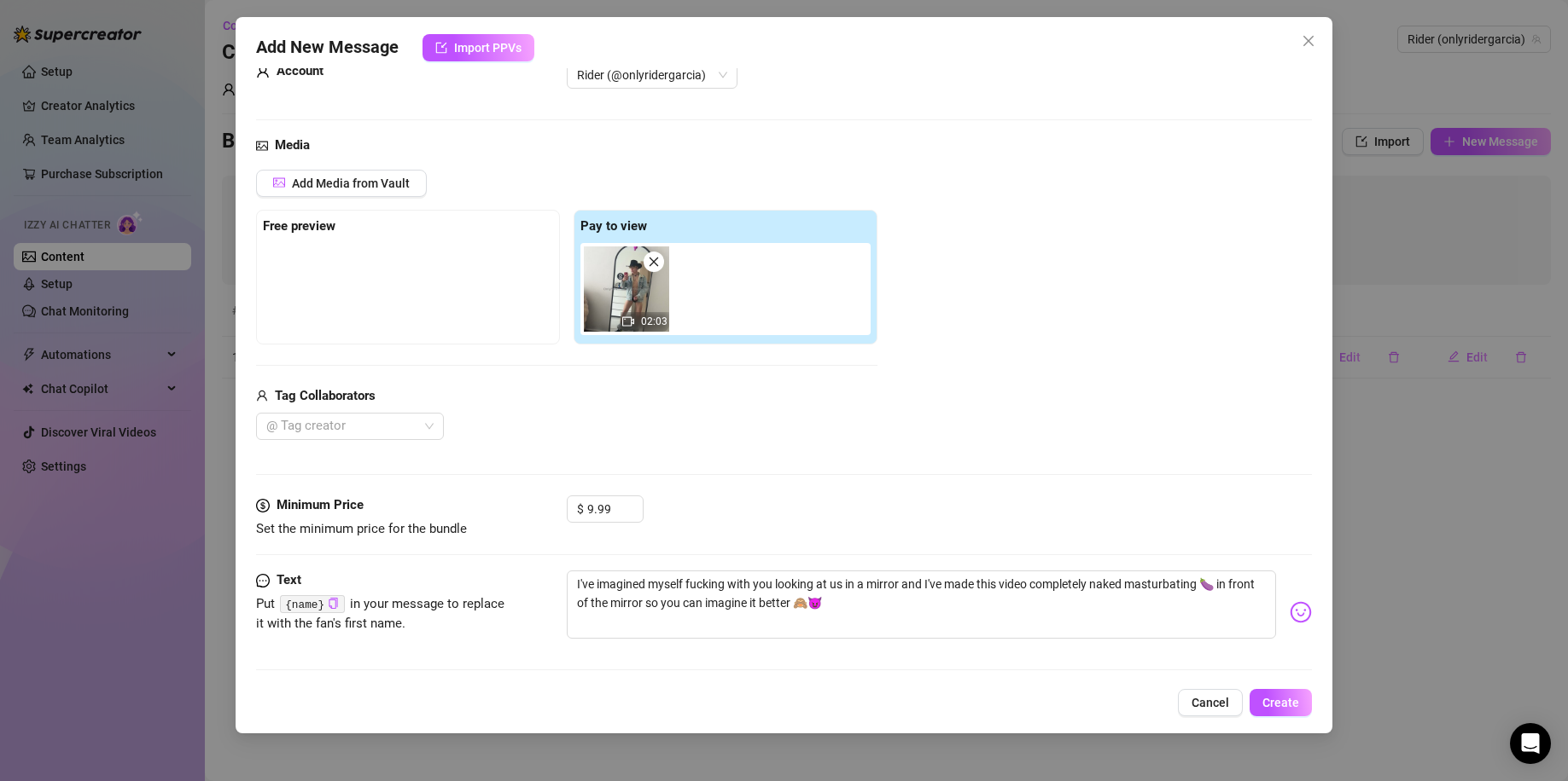
scroll to position [56, 0]
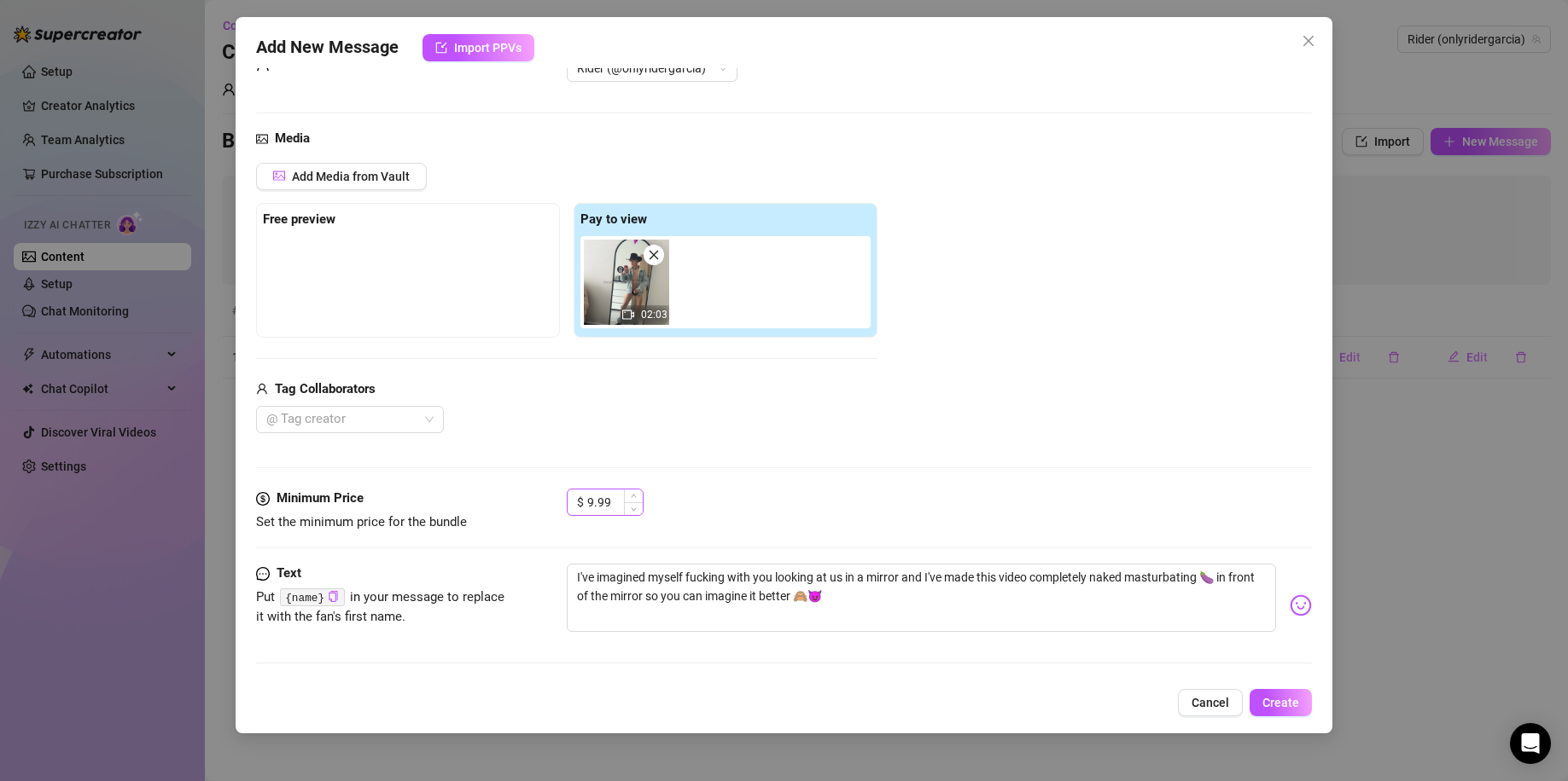
click at [585, 499] on div "$ 9.99" at bounding box center [605, 502] width 76 height 27
click at [588, 500] on input "9.99" at bounding box center [615, 502] width 56 height 25
click at [1283, 678] on span "Create" at bounding box center [1280, 703] width 37 height 14
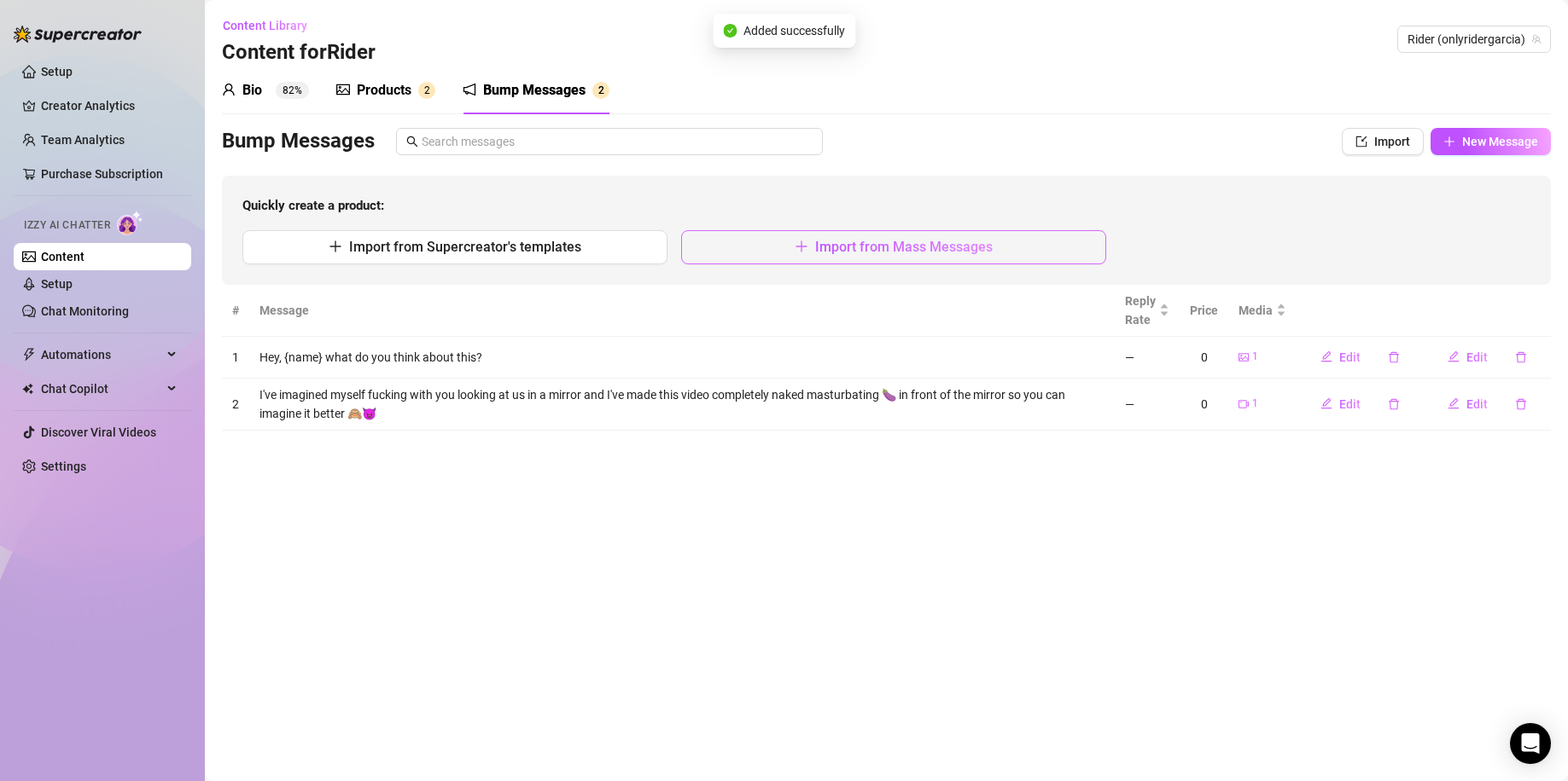
click at [947, 261] on button "Import from Mass Messages" at bounding box center [893, 247] width 425 height 34
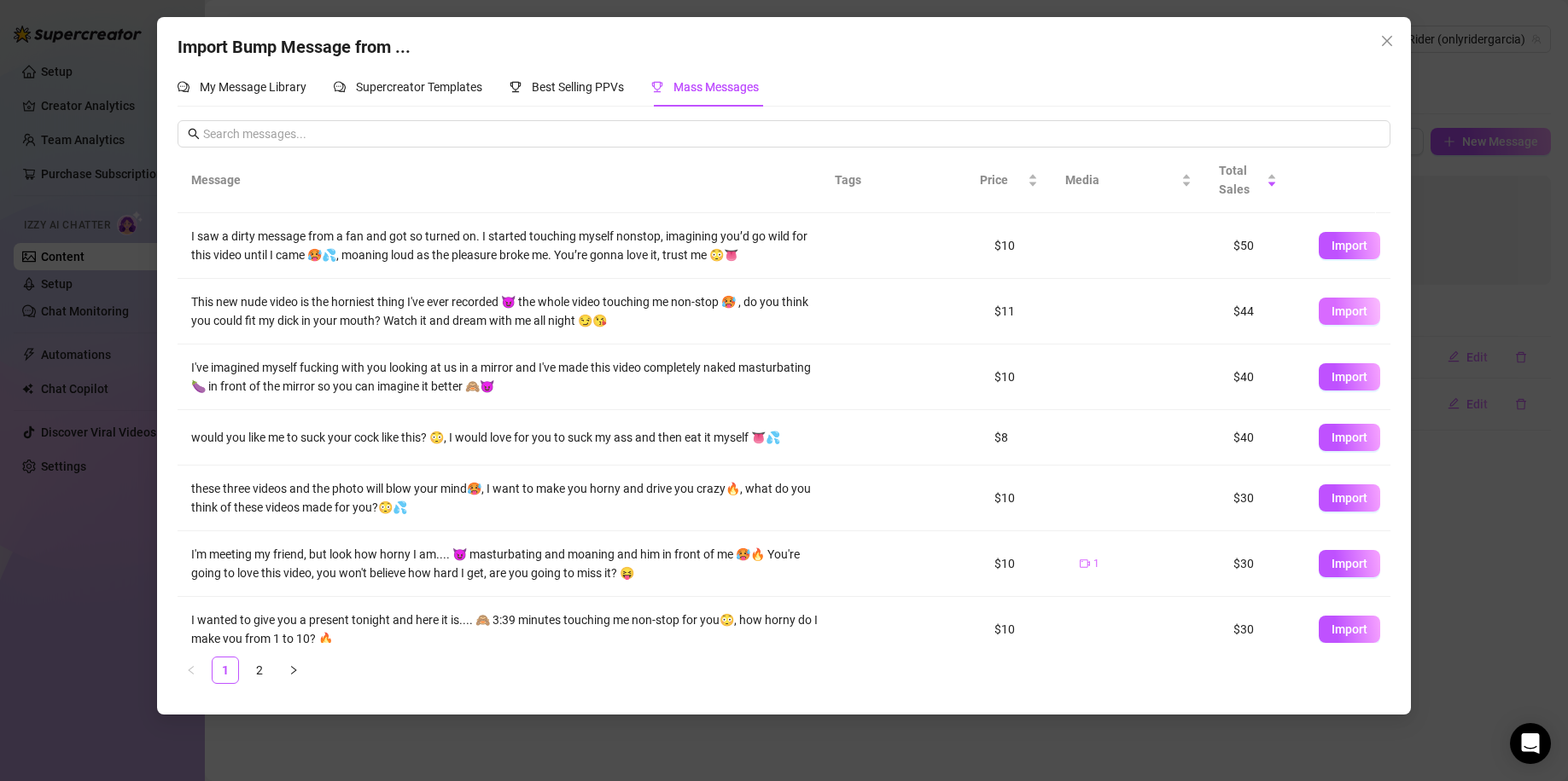
click at [1332, 309] on span "Import" at bounding box center [1349, 311] width 36 height 14
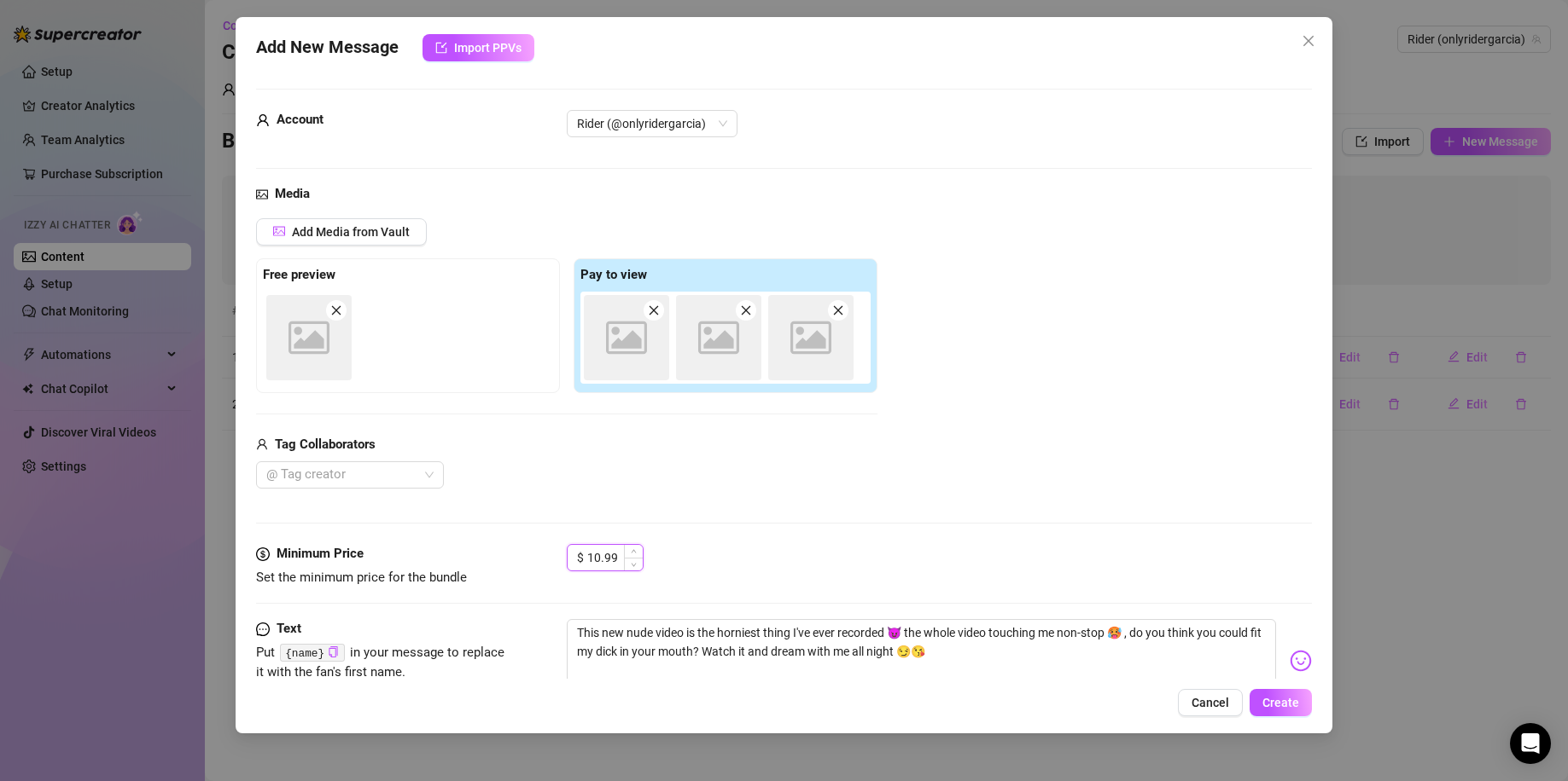
click at [599, 555] on input "10.99" at bounding box center [615, 557] width 56 height 25
click at [845, 454] on div "Tag Collaborators" at bounding box center [567, 446] width 621 height 21
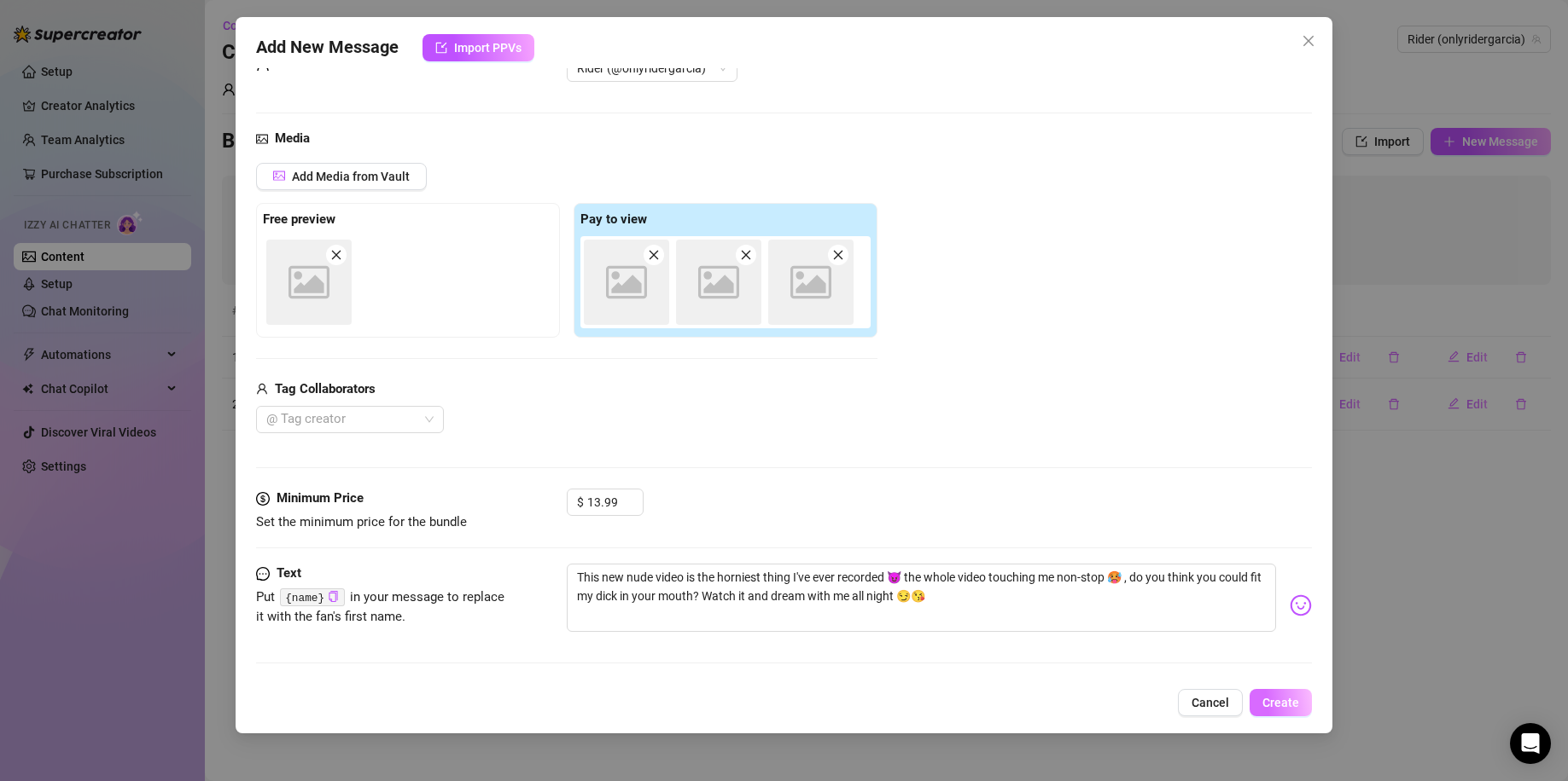
click at [1279, 678] on span "Create" at bounding box center [1280, 703] width 37 height 14
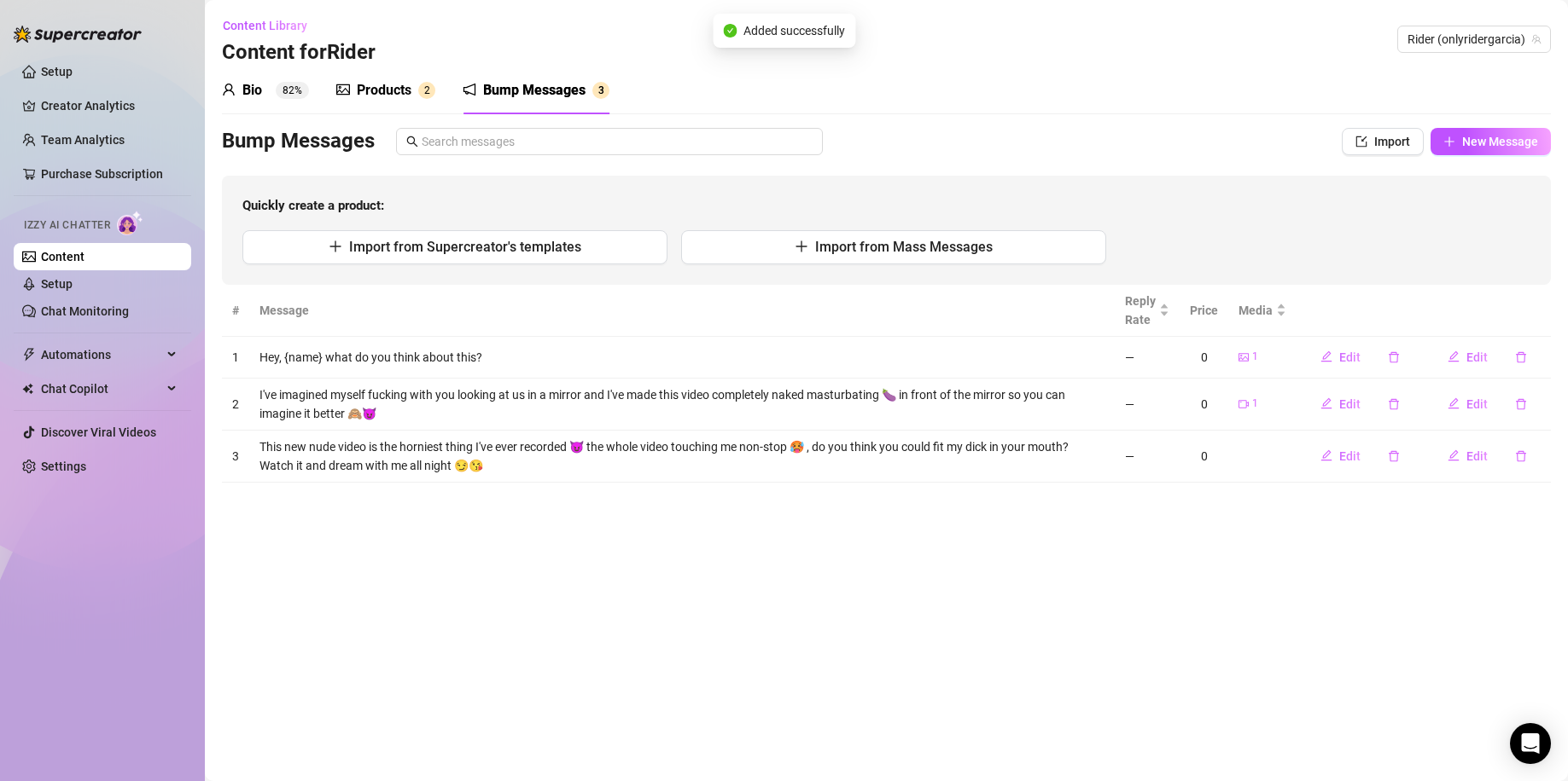
click at [854, 468] on td "This new nude video is the horniest thing I've ever recorded 😈 the whole video …" at bounding box center [682, 457] width 866 height 52
click at [1348, 459] on span "Edit" at bounding box center [1349, 456] width 22 height 14
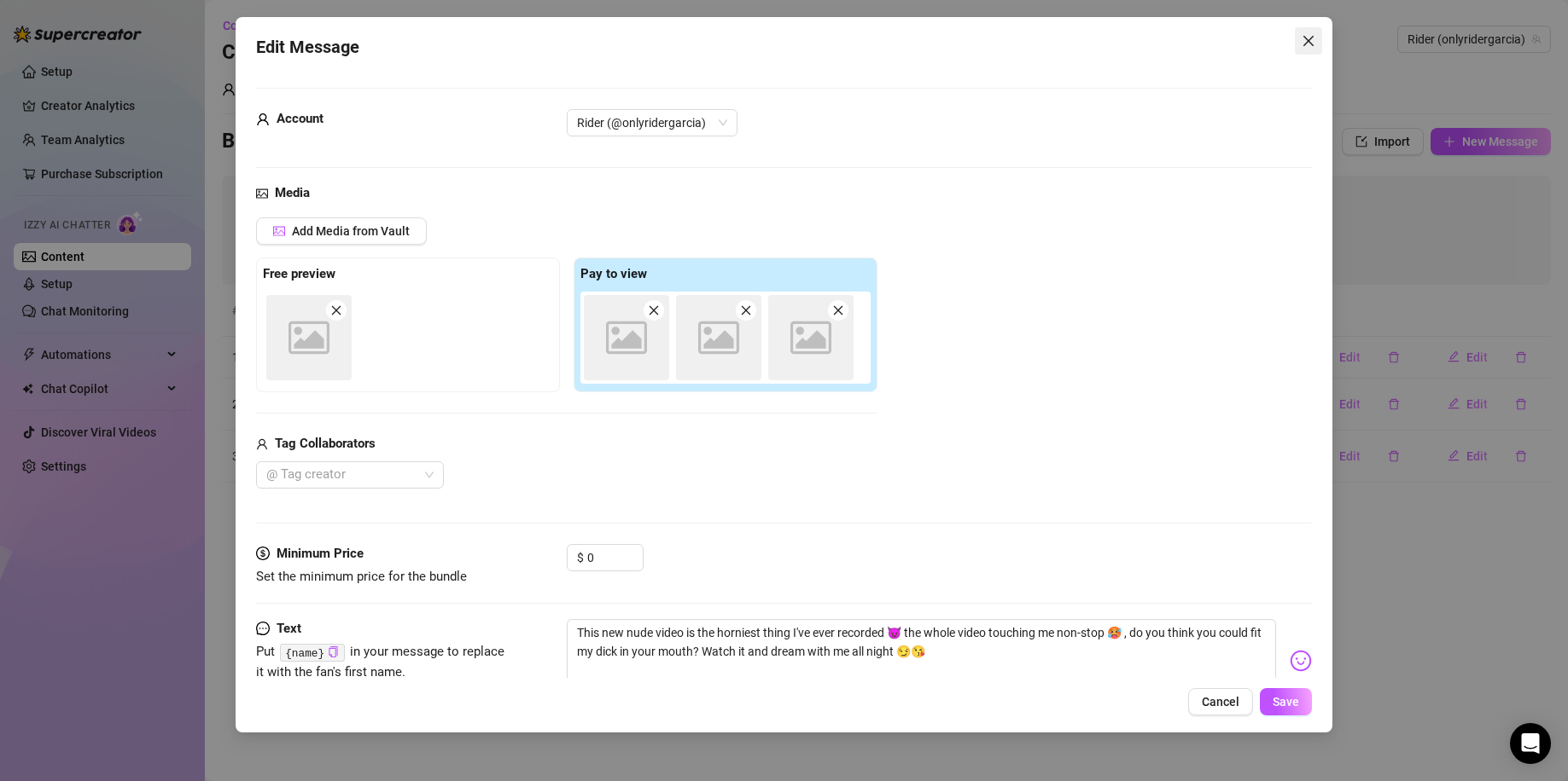
click at [1303, 38] on icon "close" at bounding box center [1308, 41] width 14 height 14
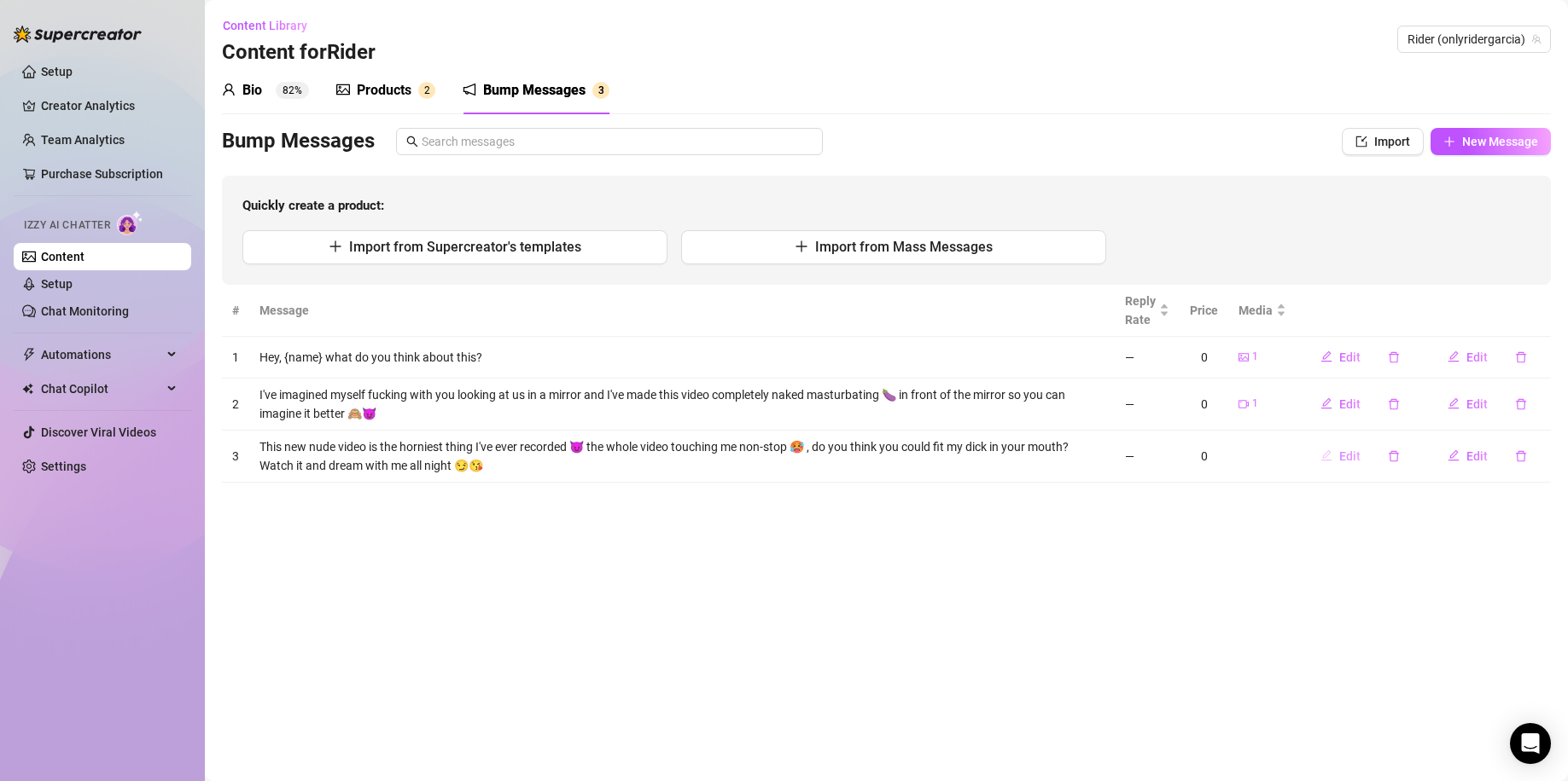
click at [1345, 455] on span "Edit" at bounding box center [1349, 456] width 22 height 14
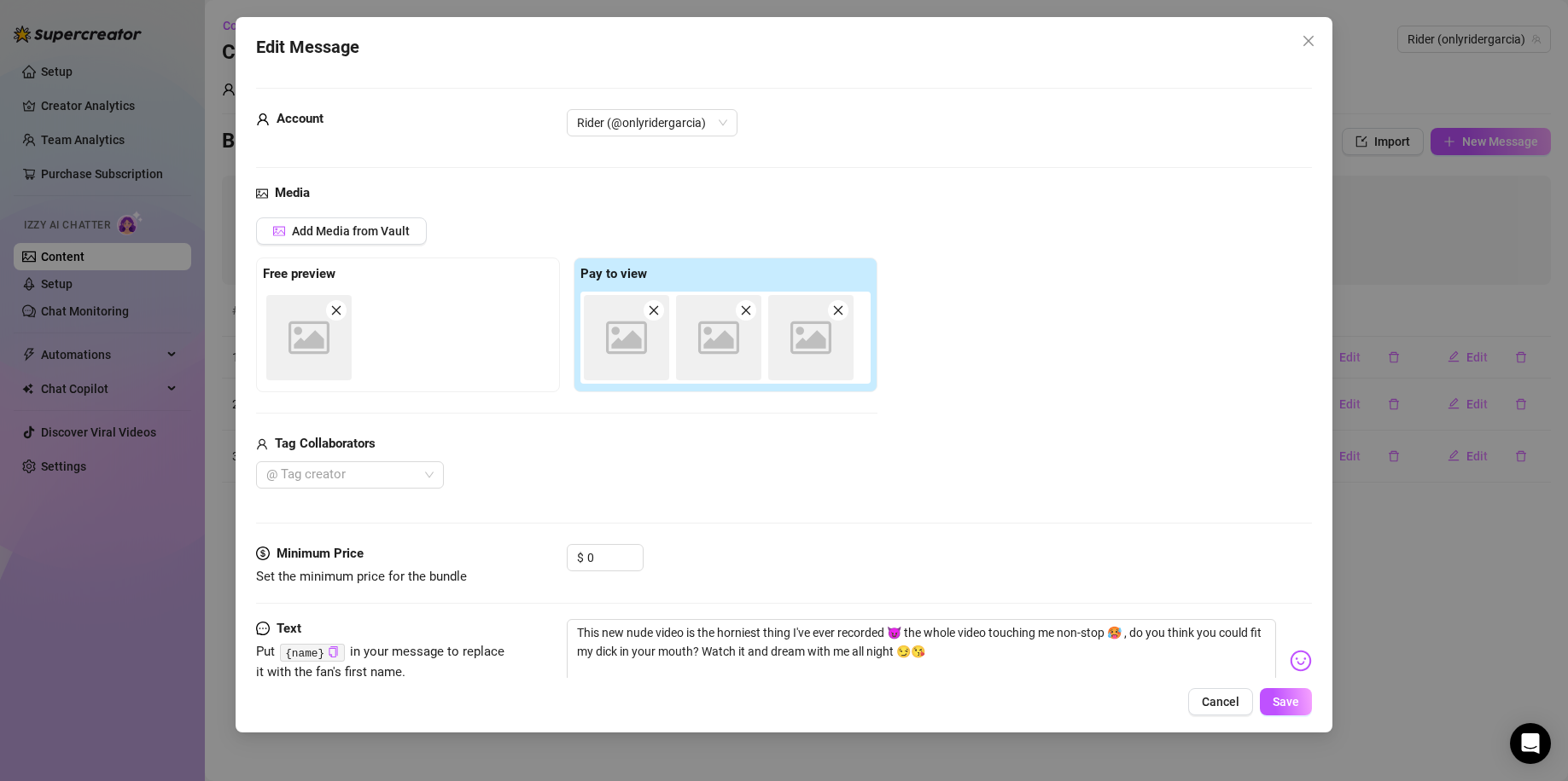
click at [832, 312] on icon "close" at bounding box center [838, 310] width 12 height 12
click at [746, 308] on icon "close" at bounding box center [746, 310] width 12 height 12
click at [649, 310] on icon "close" at bounding box center [654, 310] width 12 height 12
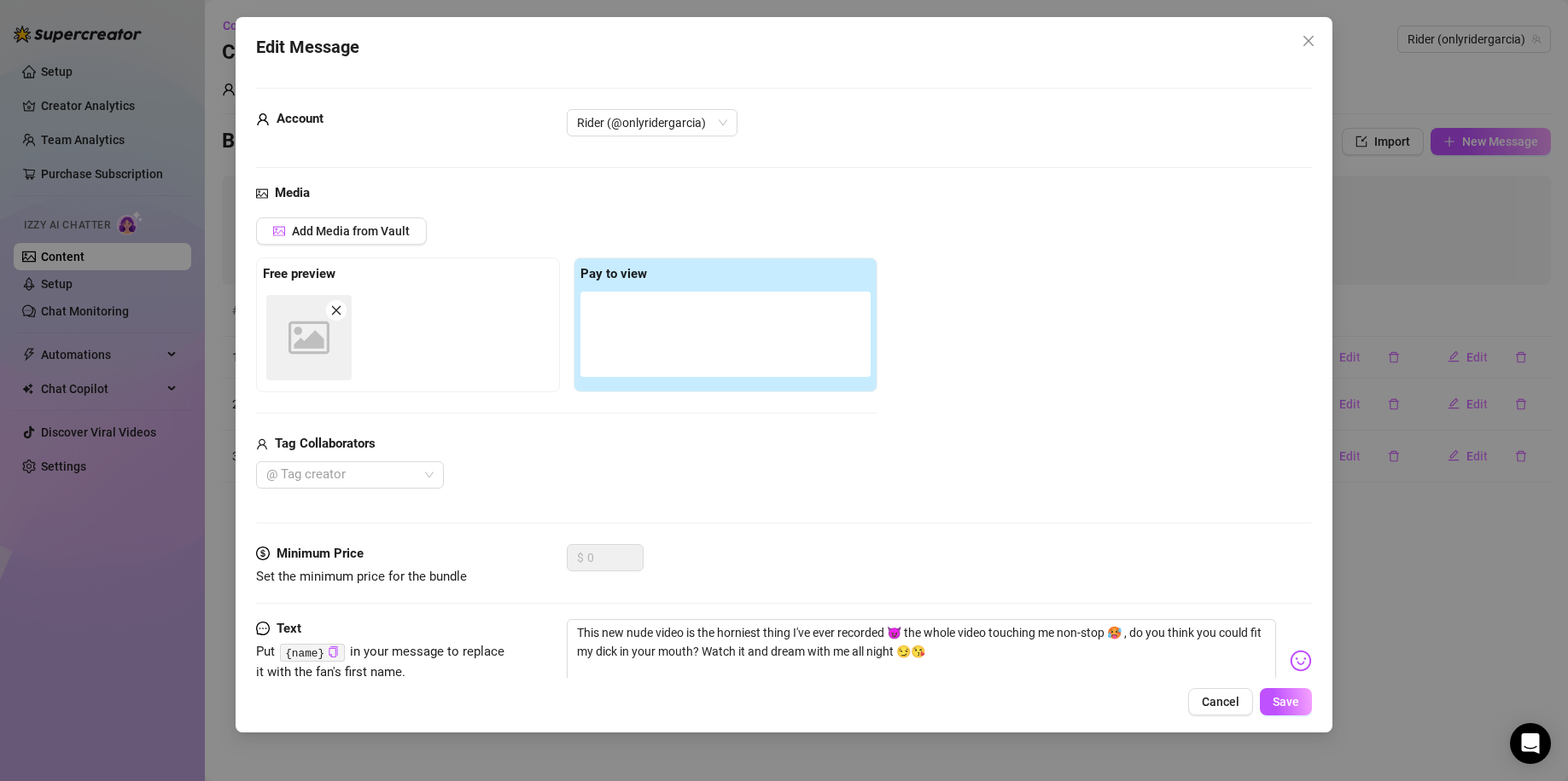
click at [332, 305] on icon "close" at bounding box center [336, 310] width 12 height 12
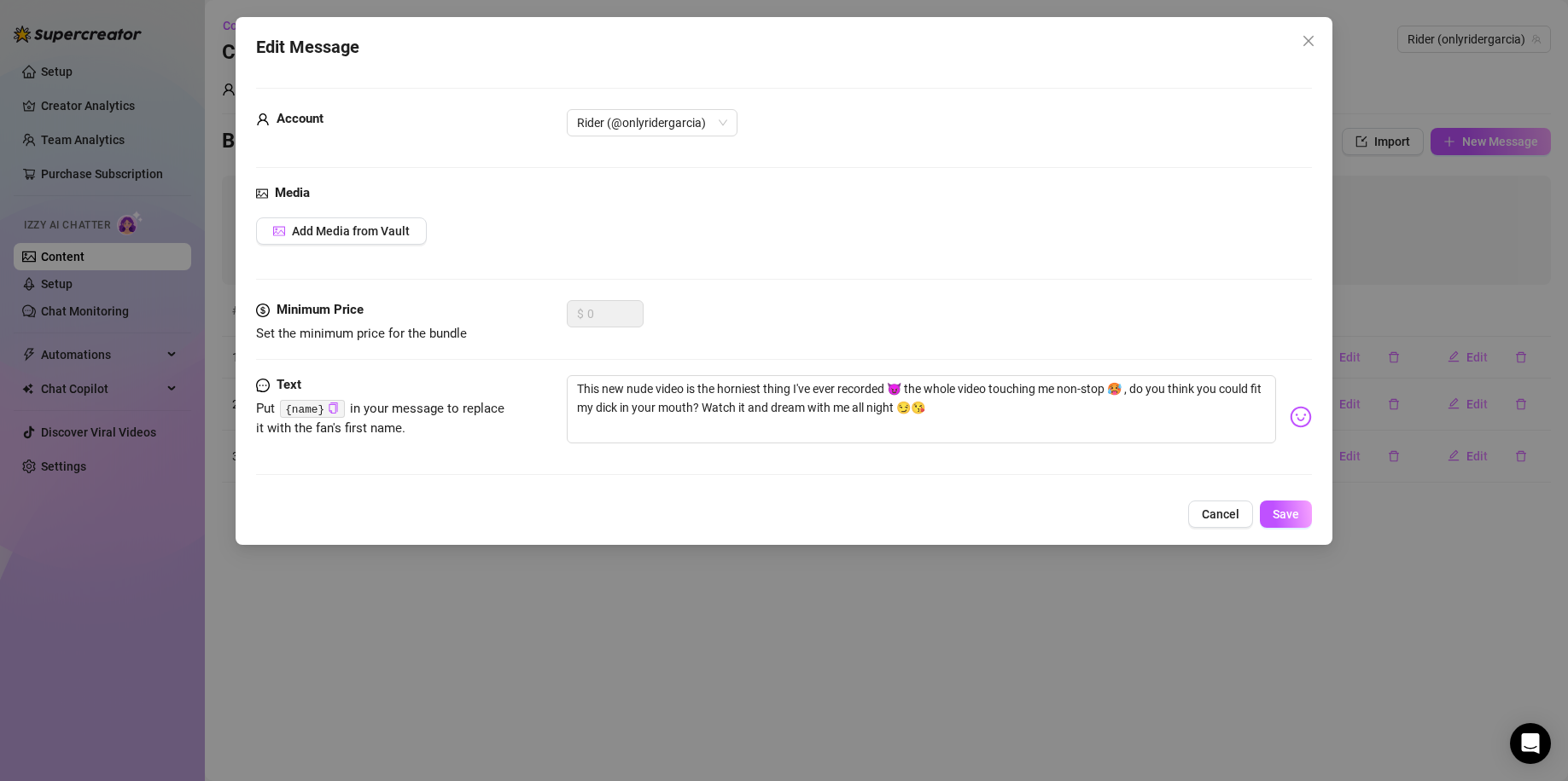
click at [398, 251] on div "Media Add Media from Vault" at bounding box center [784, 242] width 1056 height 117
click at [394, 245] on div "Media Add Media from Vault" at bounding box center [784, 242] width 1056 height 117
click at [393, 240] on button "Add Media from Vault" at bounding box center [342, 230] width 170 height 27
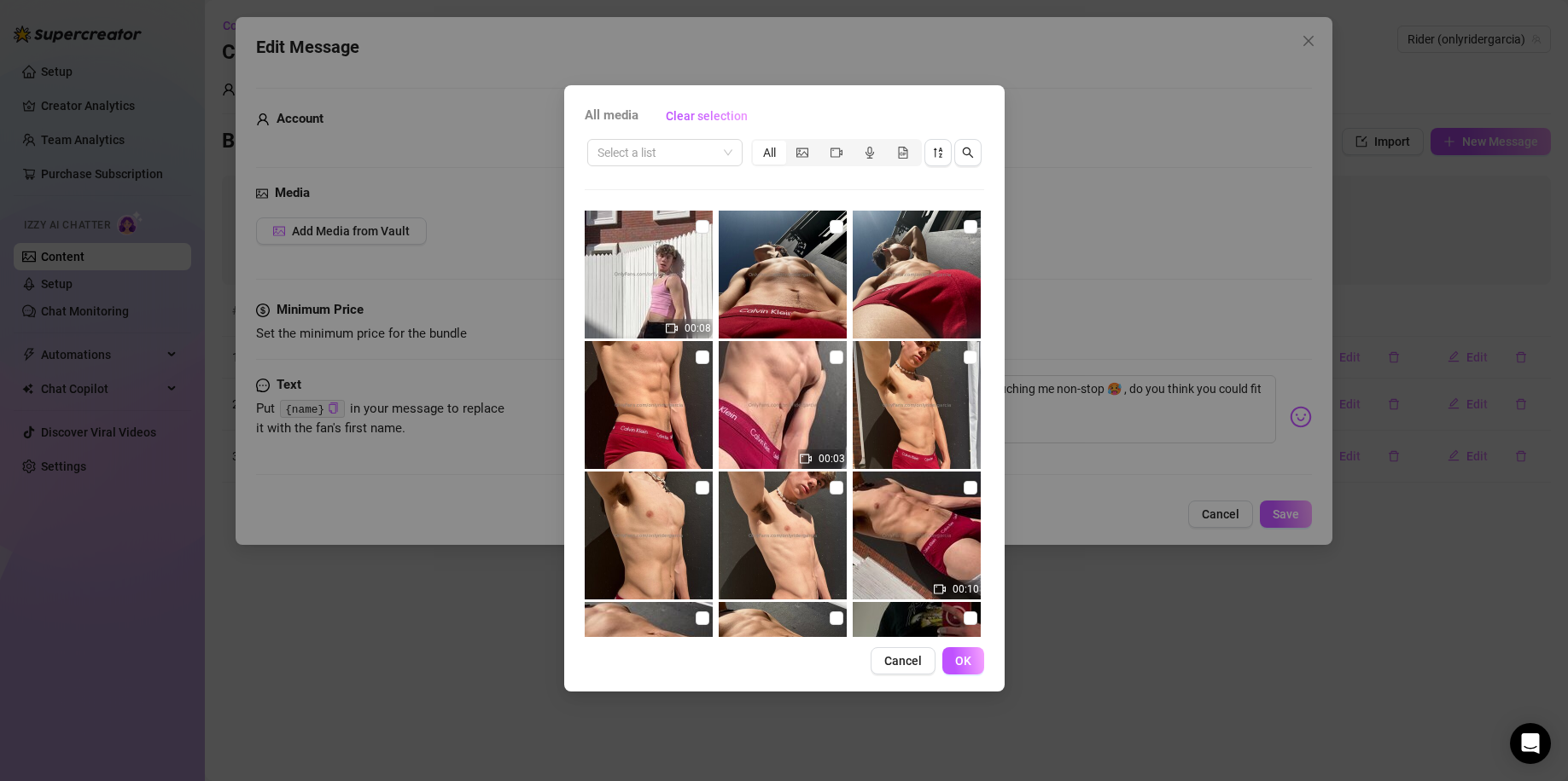
scroll to position [910, 0]
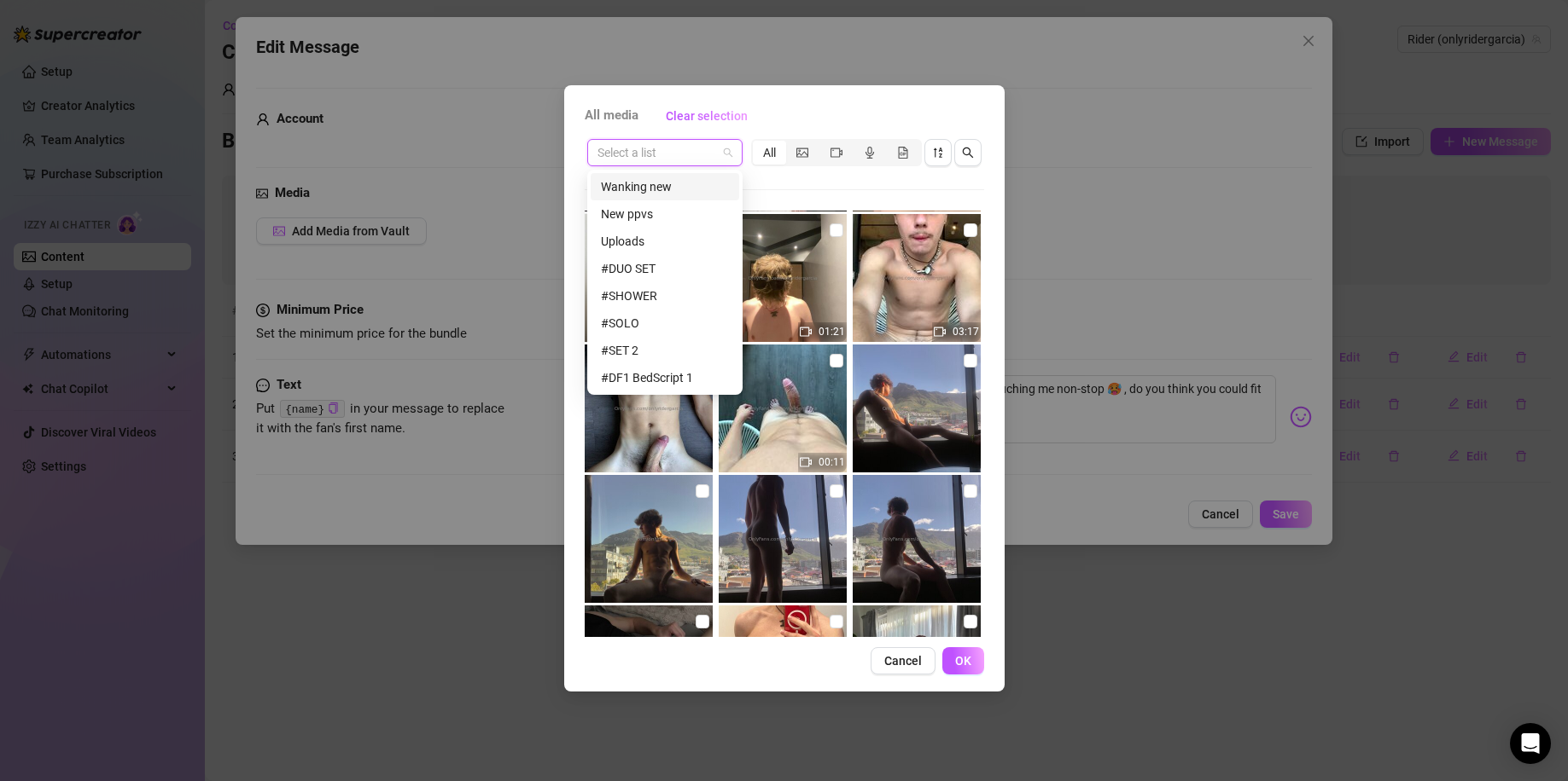
click at [676, 148] on input "search" at bounding box center [656, 152] width 119 height 25
click at [658, 216] on div "New ppvs" at bounding box center [664, 215] width 128 height 19
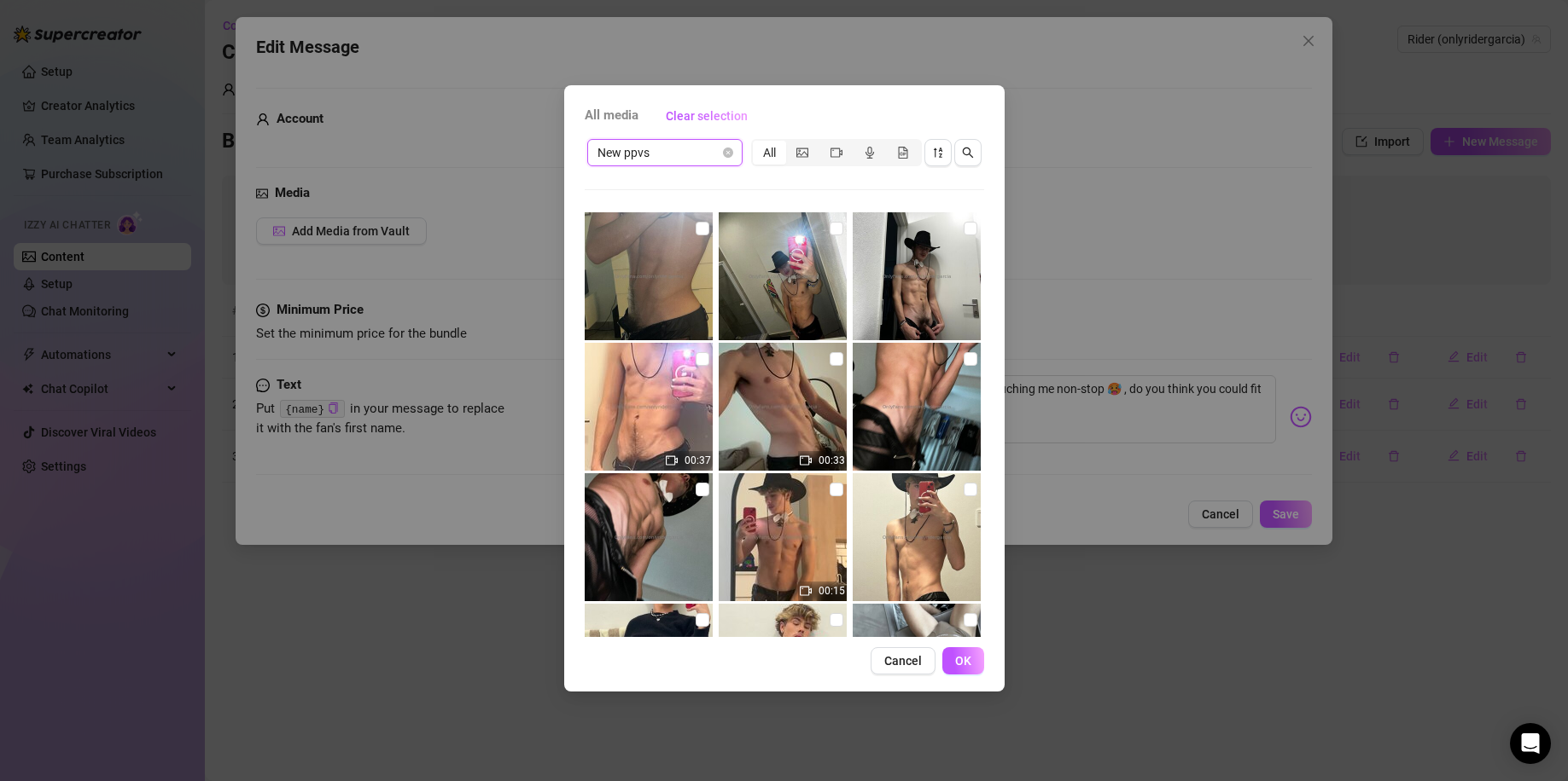
scroll to position [454, 0]
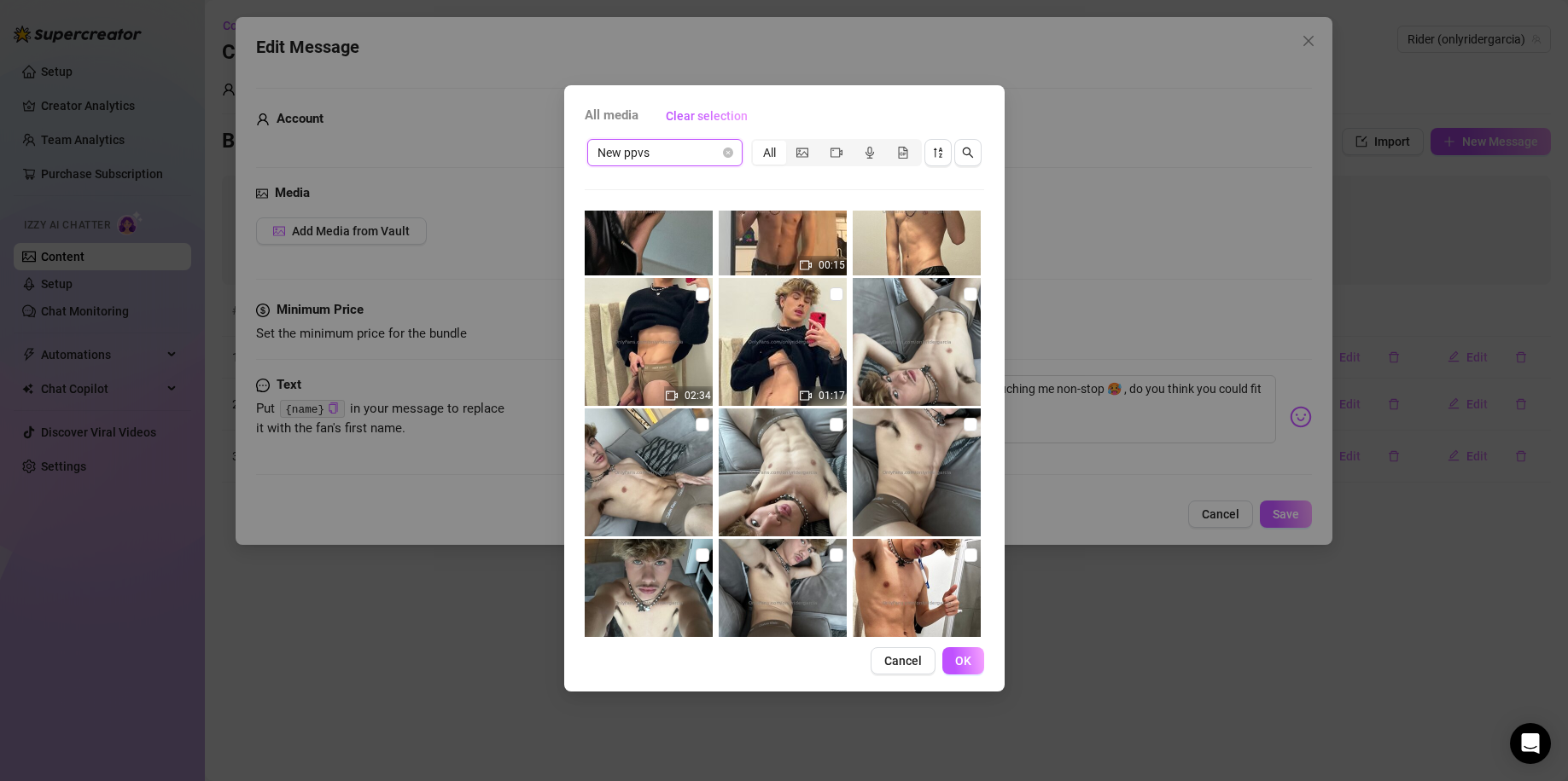
click at [821, 418] on img at bounding box center [782, 472] width 128 height 128
click at [829, 425] on input "checkbox" at bounding box center [836, 425] width 14 height 14
click at [978, 665] on button "OK" at bounding box center [963, 660] width 42 height 27
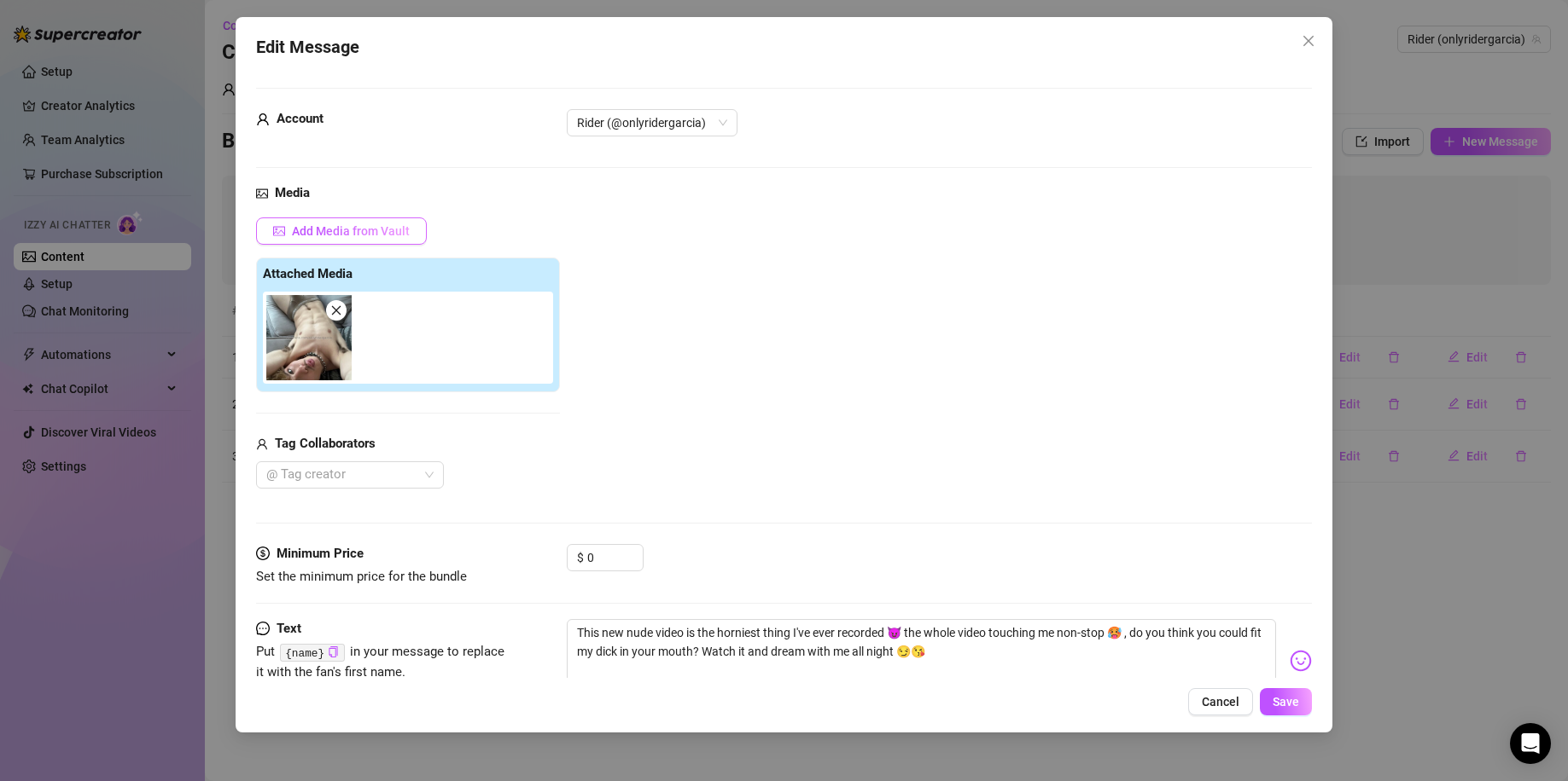
click at [379, 233] on span "Add Media from Vault" at bounding box center [350, 231] width 117 height 14
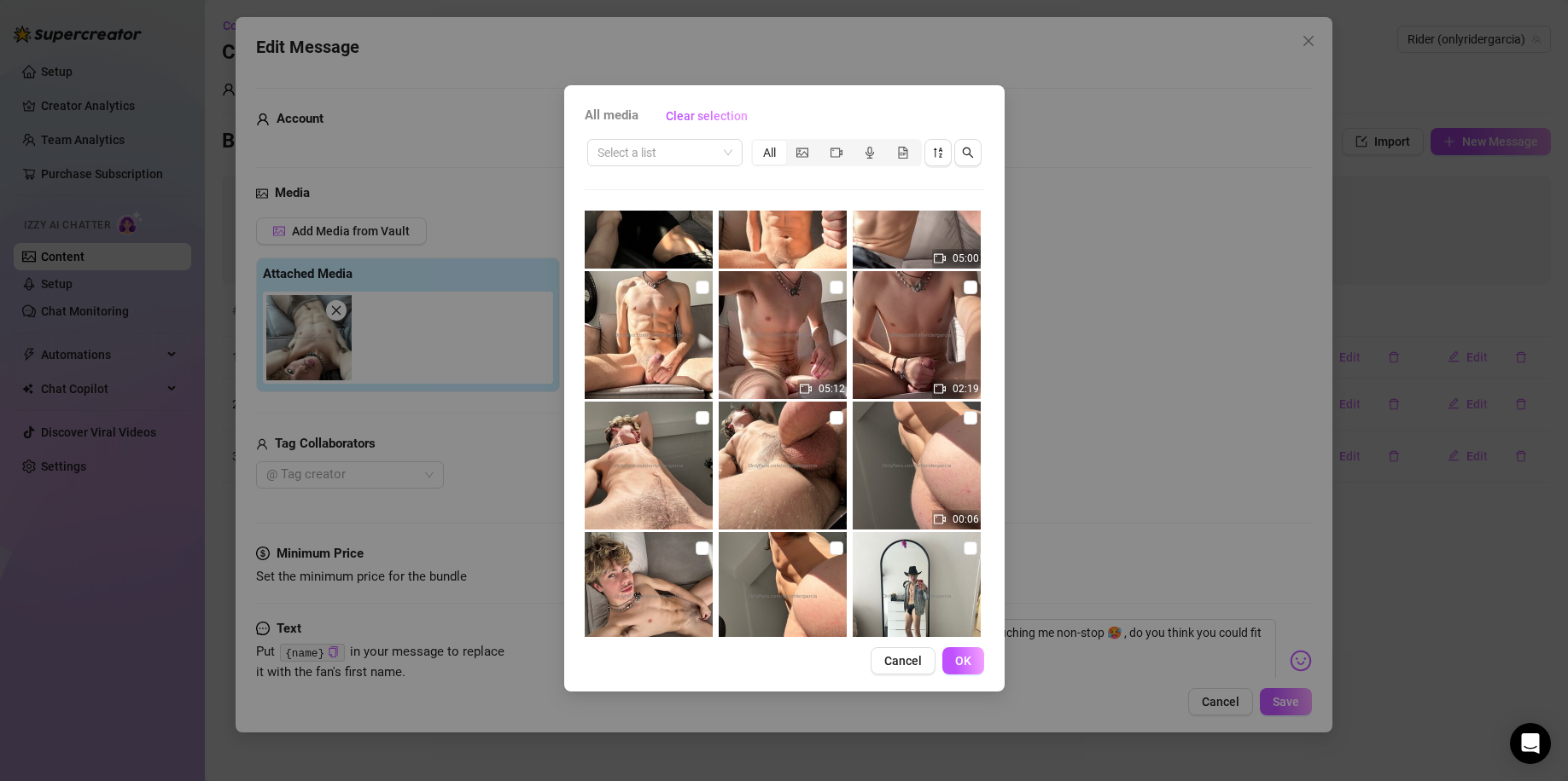
scroll to position [2047, 0]
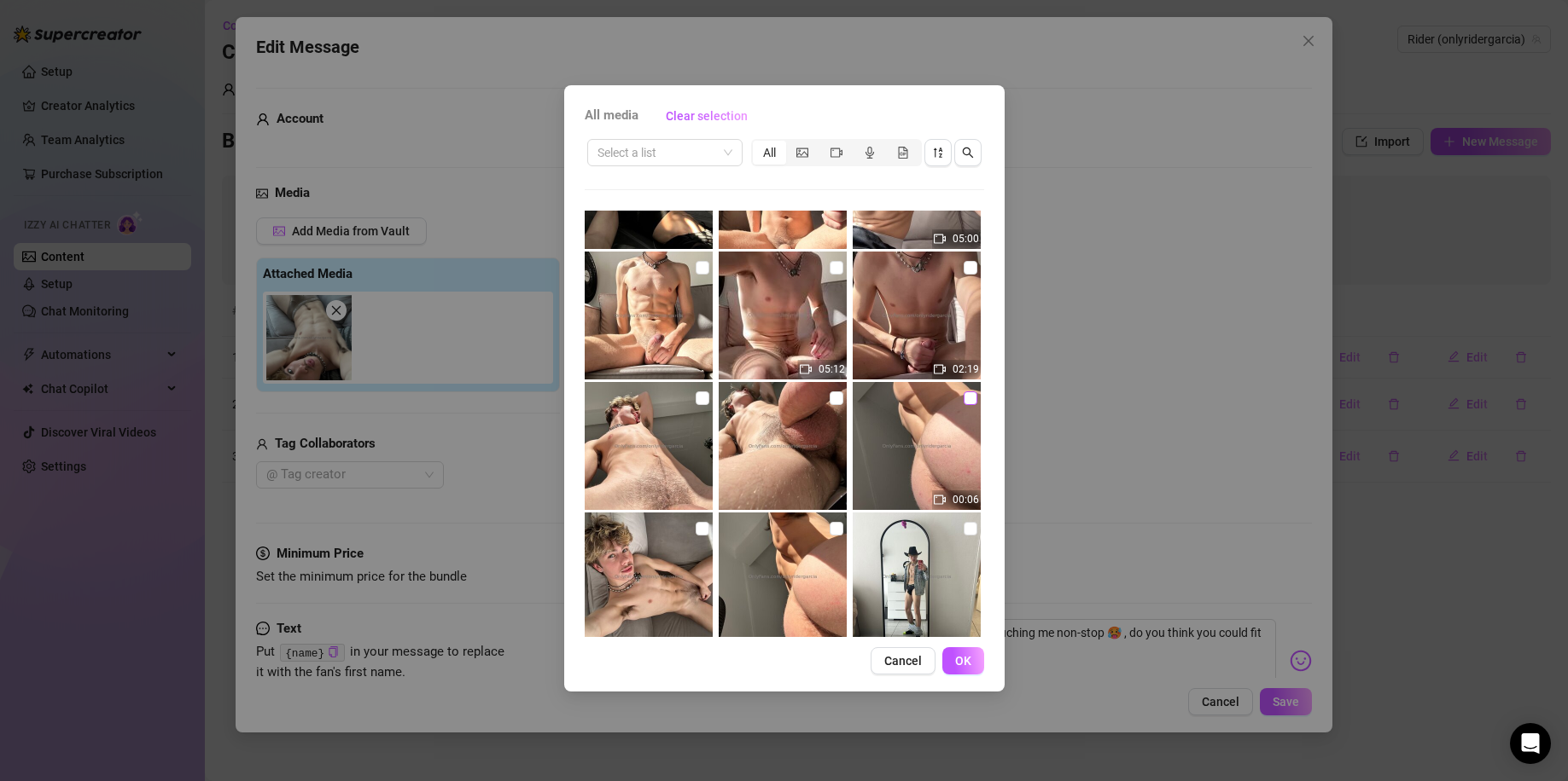
click at [964, 400] on input "checkbox" at bounding box center [970, 399] width 14 height 14
click at [696, 265] on input "checkbox" at bounding box center [702, 268] width 14 height 14
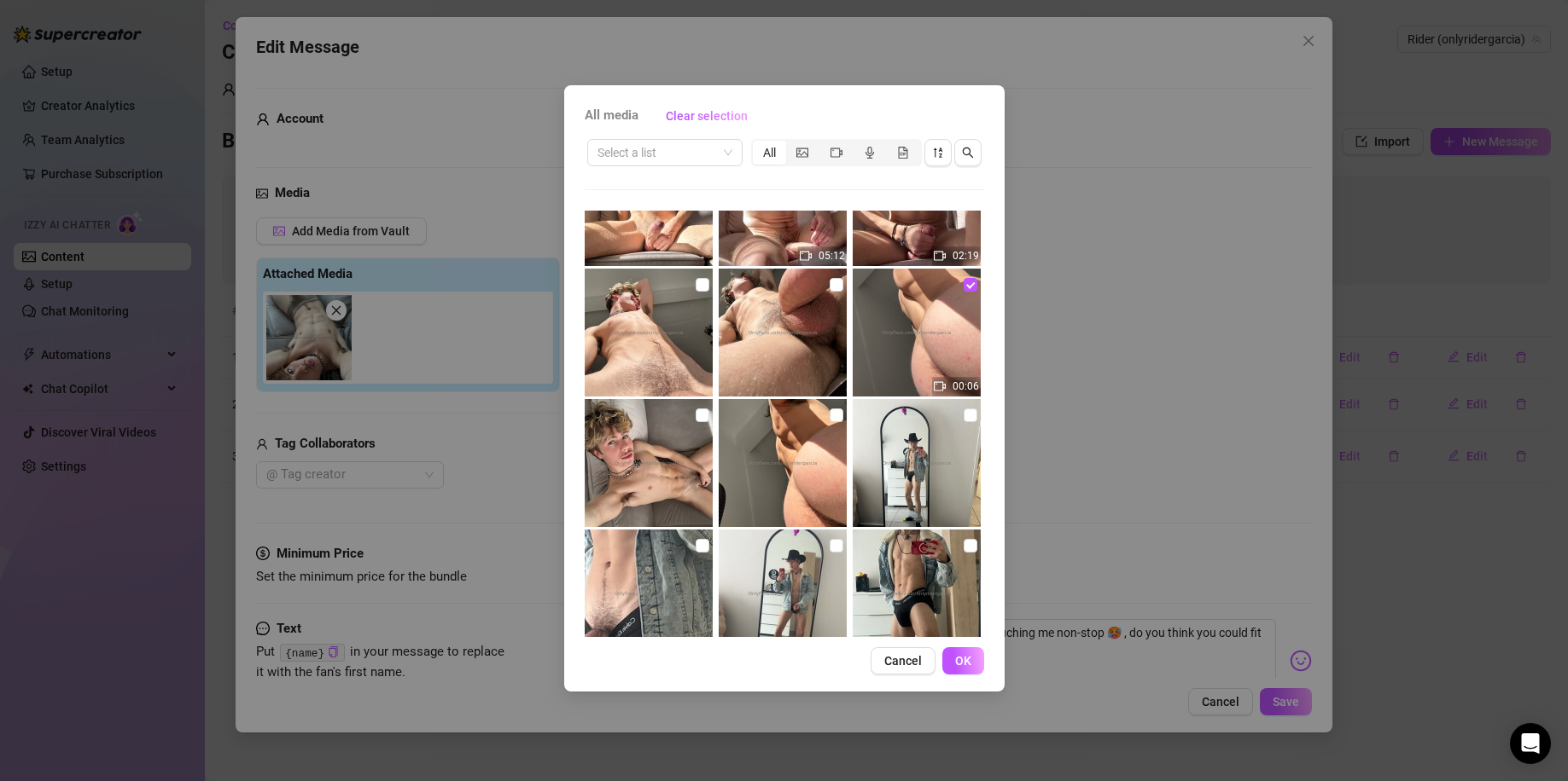
scroll to position [2274, 0]
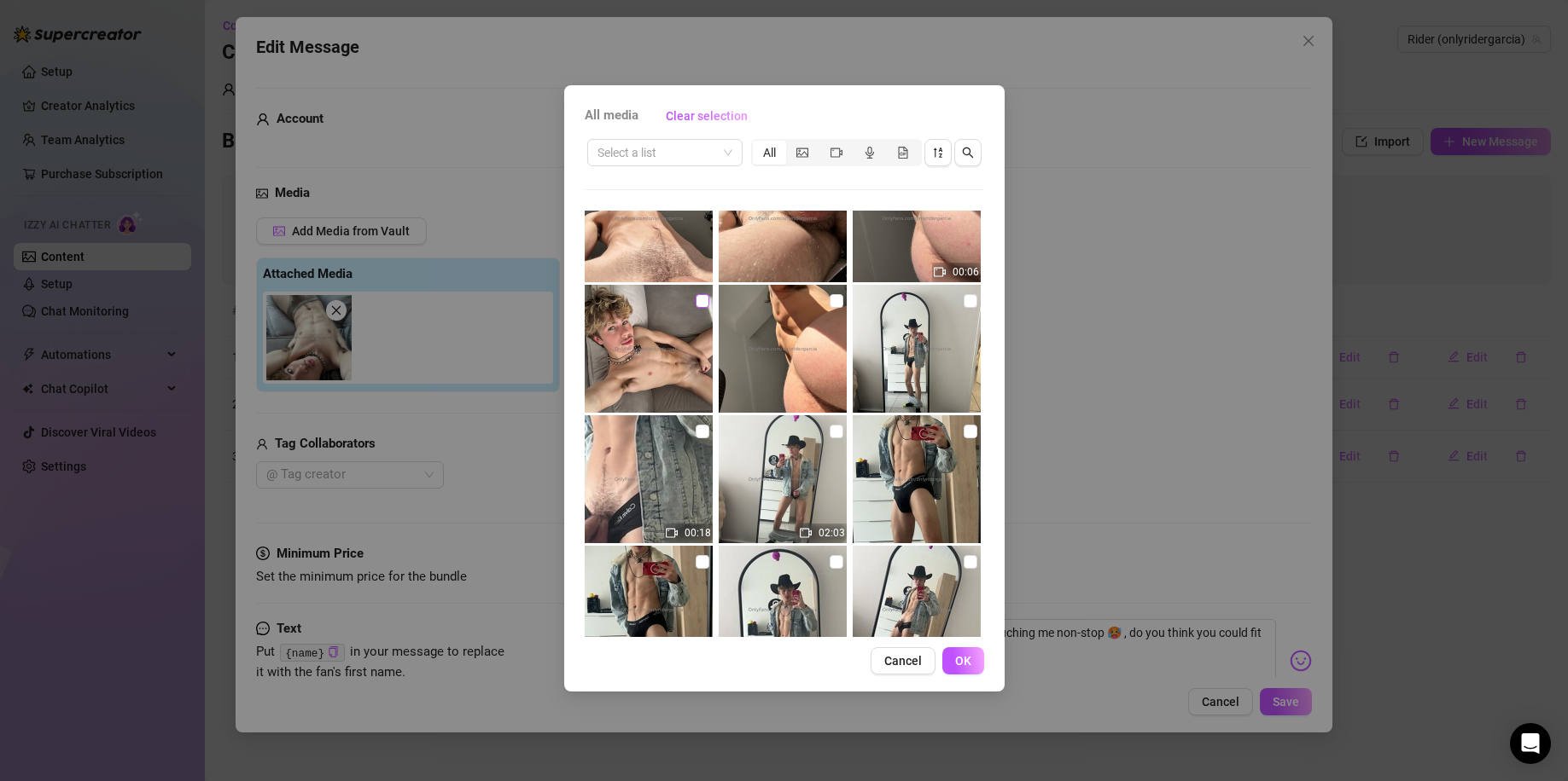
click at [701, 298] on input "checkbox" at bounding box center [702, 301] width 14 height 14
click at [949, 657] on button "OK" at bounding box center [963, 660] width 42 height 27
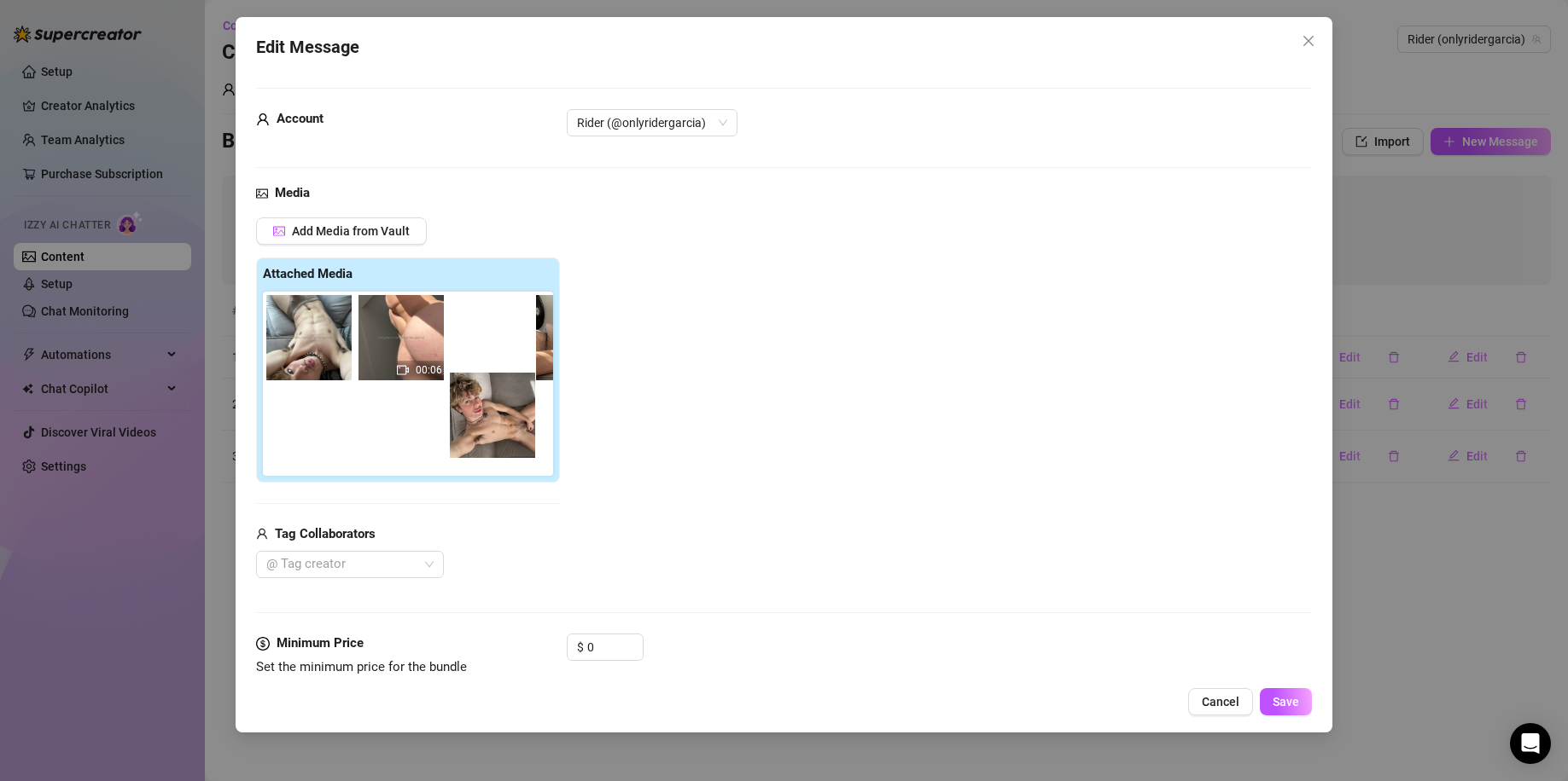
drag, startPoint x: 333, startPoint y: 420, endPoint x: 522, endPoint y: 406, distance: 189.5
click at [522, 406] on div "00:06" at bounding box center [411, 384] width 297 height 184
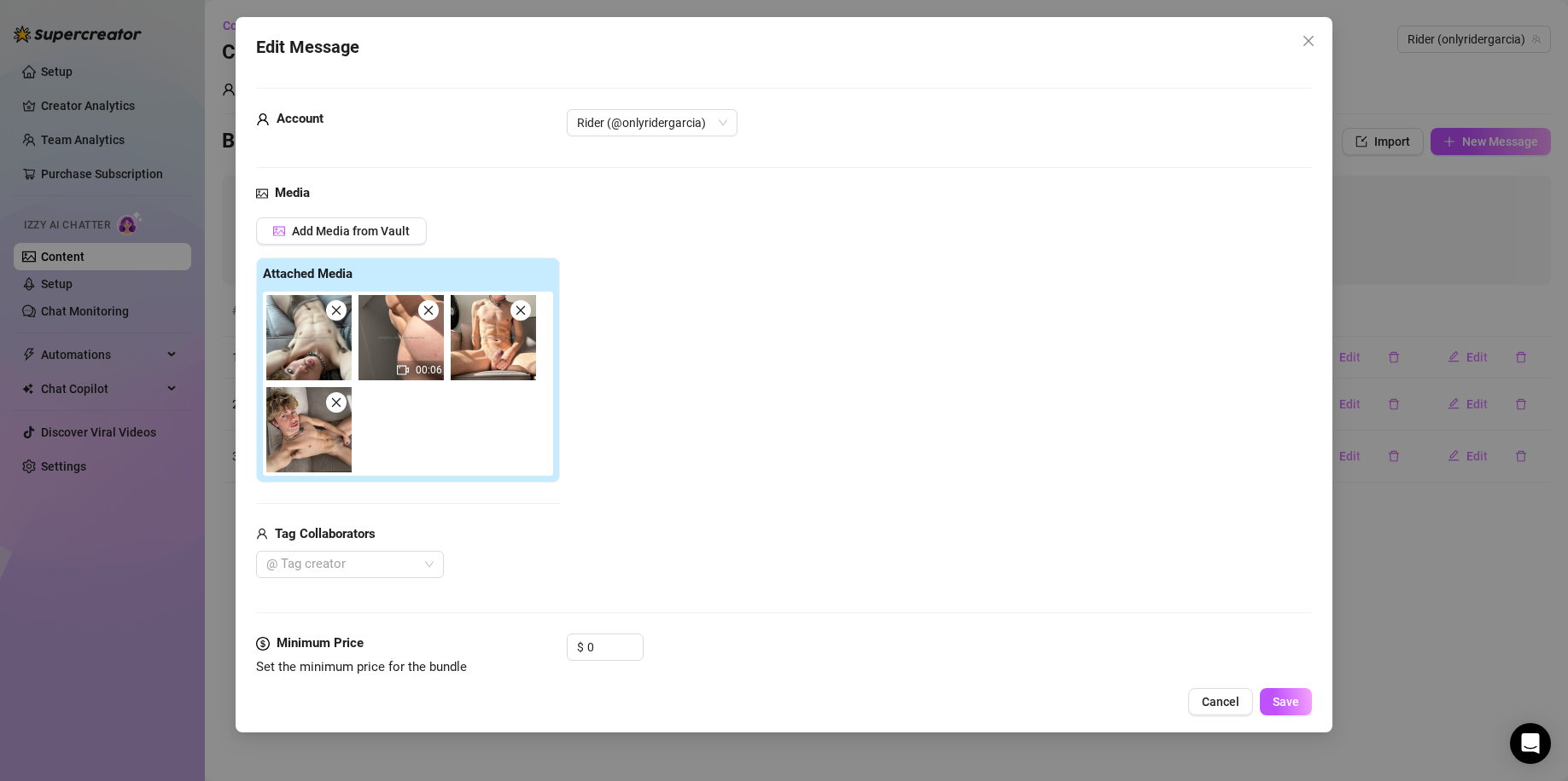
drag, startPoint x: 313, startPoint y: 337, endPoint x: 976, endPoint y: 453, distance: 673.1
click at [976, 453] on div "Add Media from Vault Attached Media 00:06 Tag Collaborators @ Tag creator" at bounding box center [784, 397] width 1056 height 361
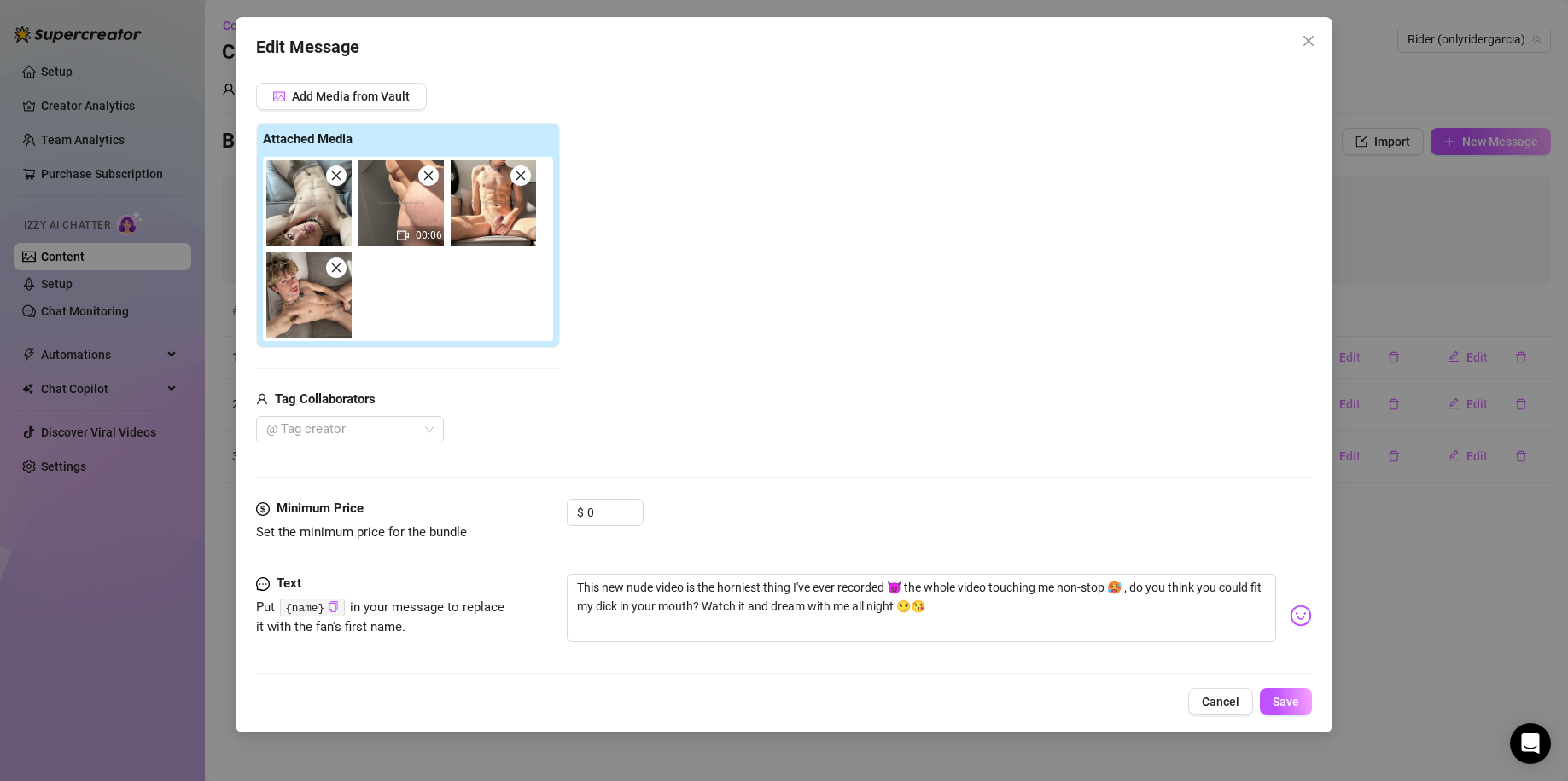
scroll to position [146, 0]
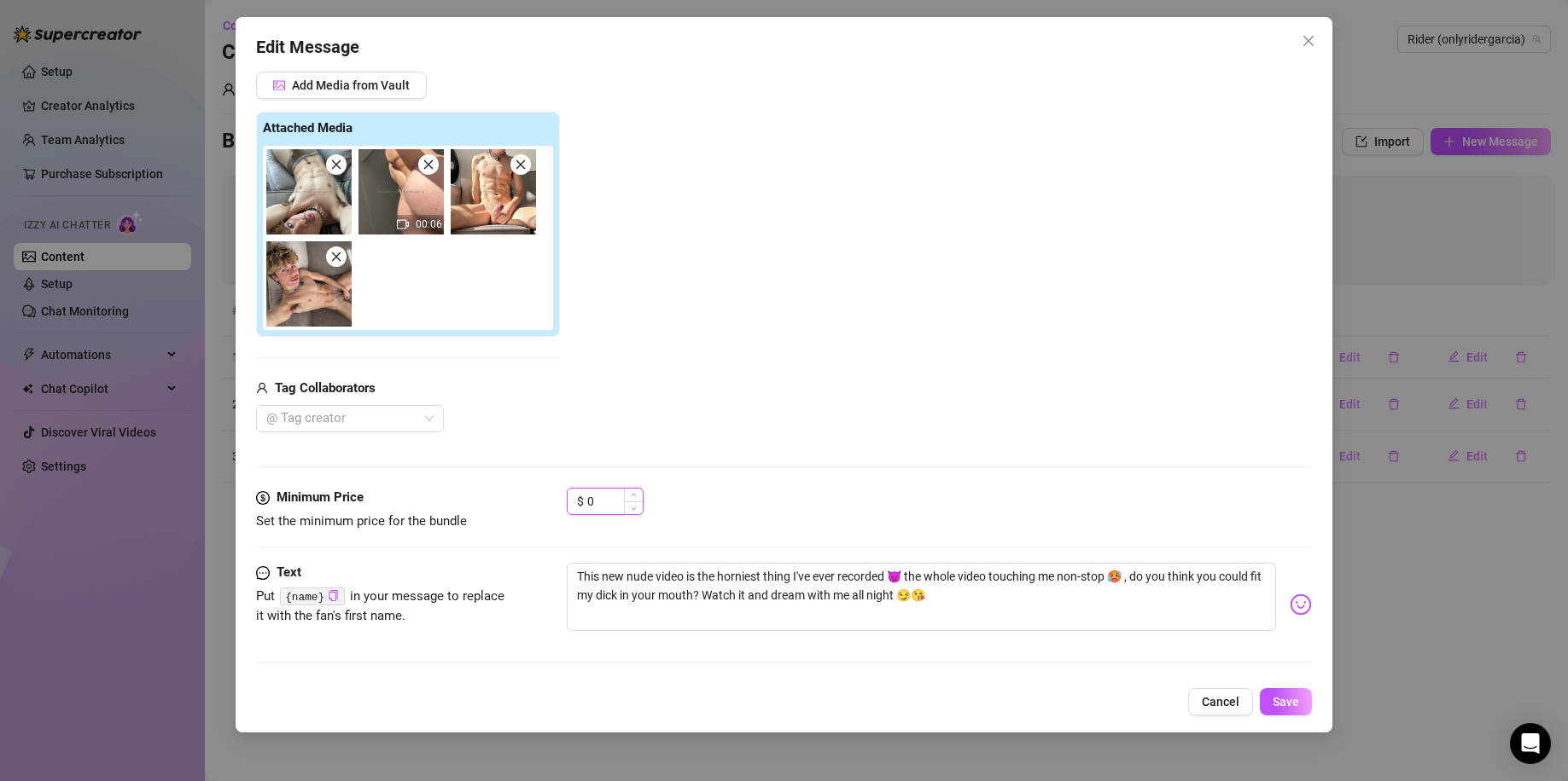
click at [589, 496] on input "0" at bounding box center [615, 501] width 56 height 25
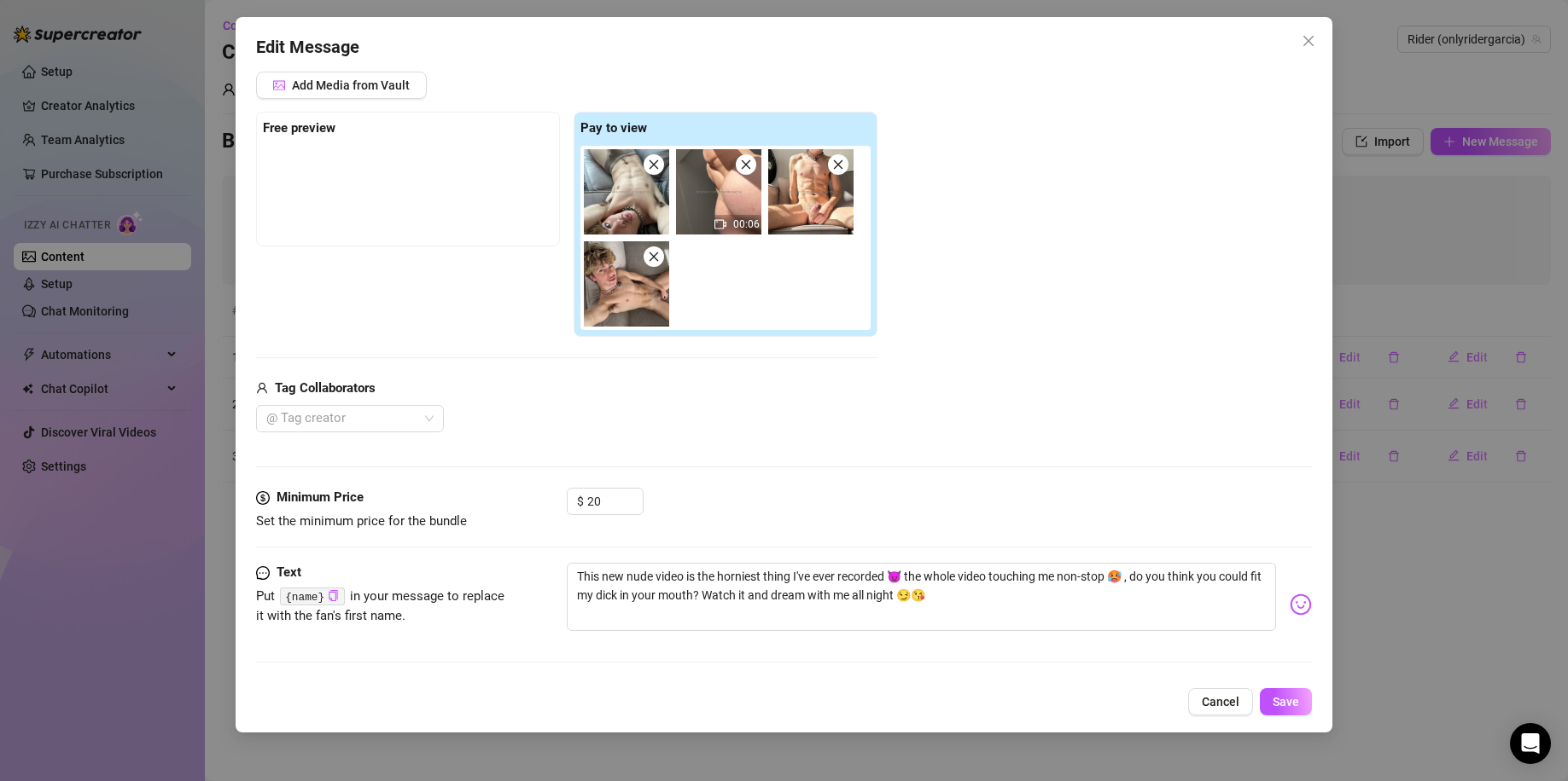
click at [852, 463] on div "Media Add Media from Vault Free preview Pay to view 00:06 Tag Collaborators @ T…" at bounding box center [784, 262] width 1056 height 450
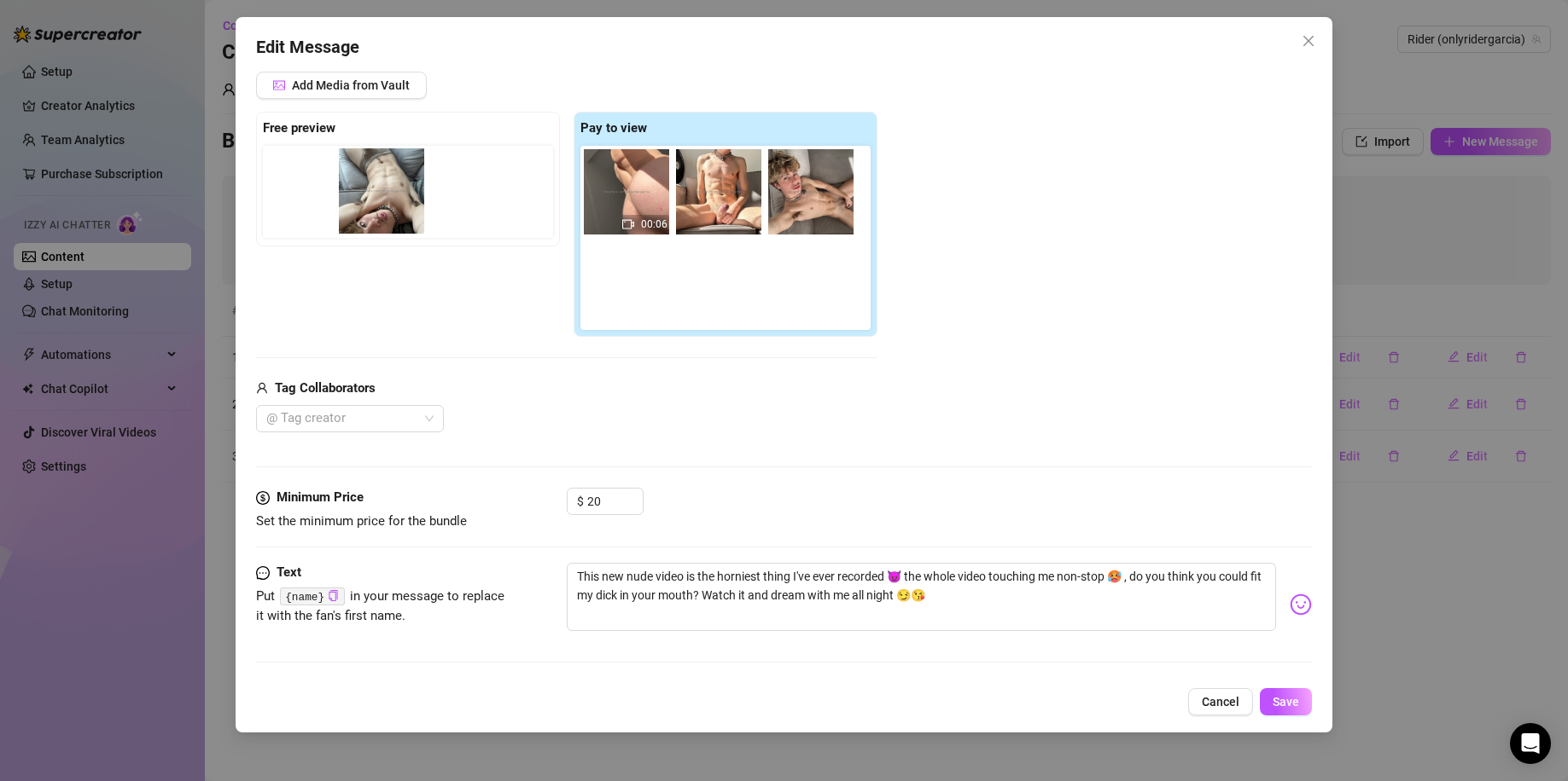
drag, startPoint x: 643, startPoint y: 203, endPoint x: 394, endPoint y: 202, distance: 249.0
click at [394, 202] on div "Free preview Pay to view 00:06" at bounding box center [567, 224] width 621 height 225
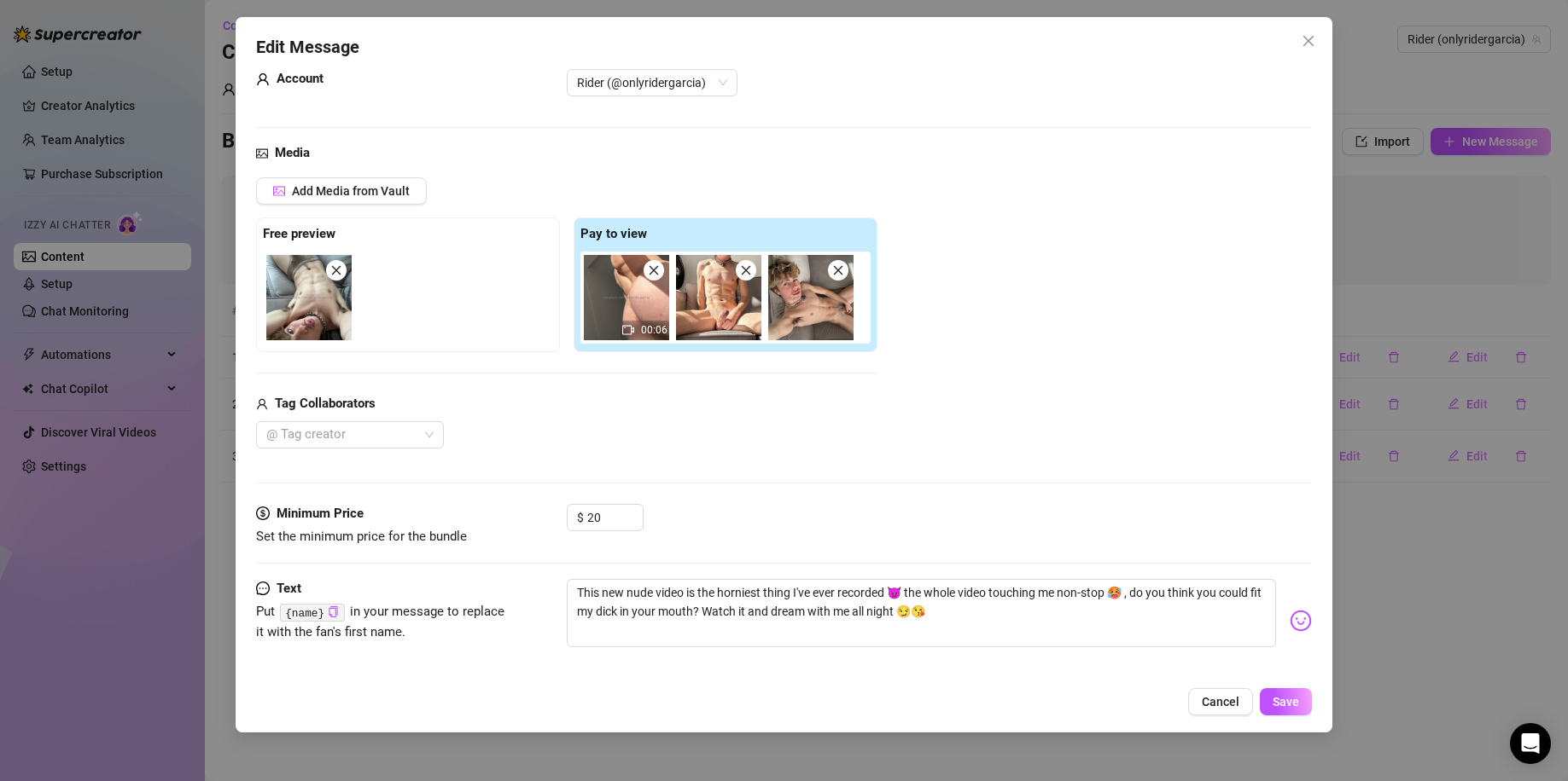
scroll to position [56, 0]
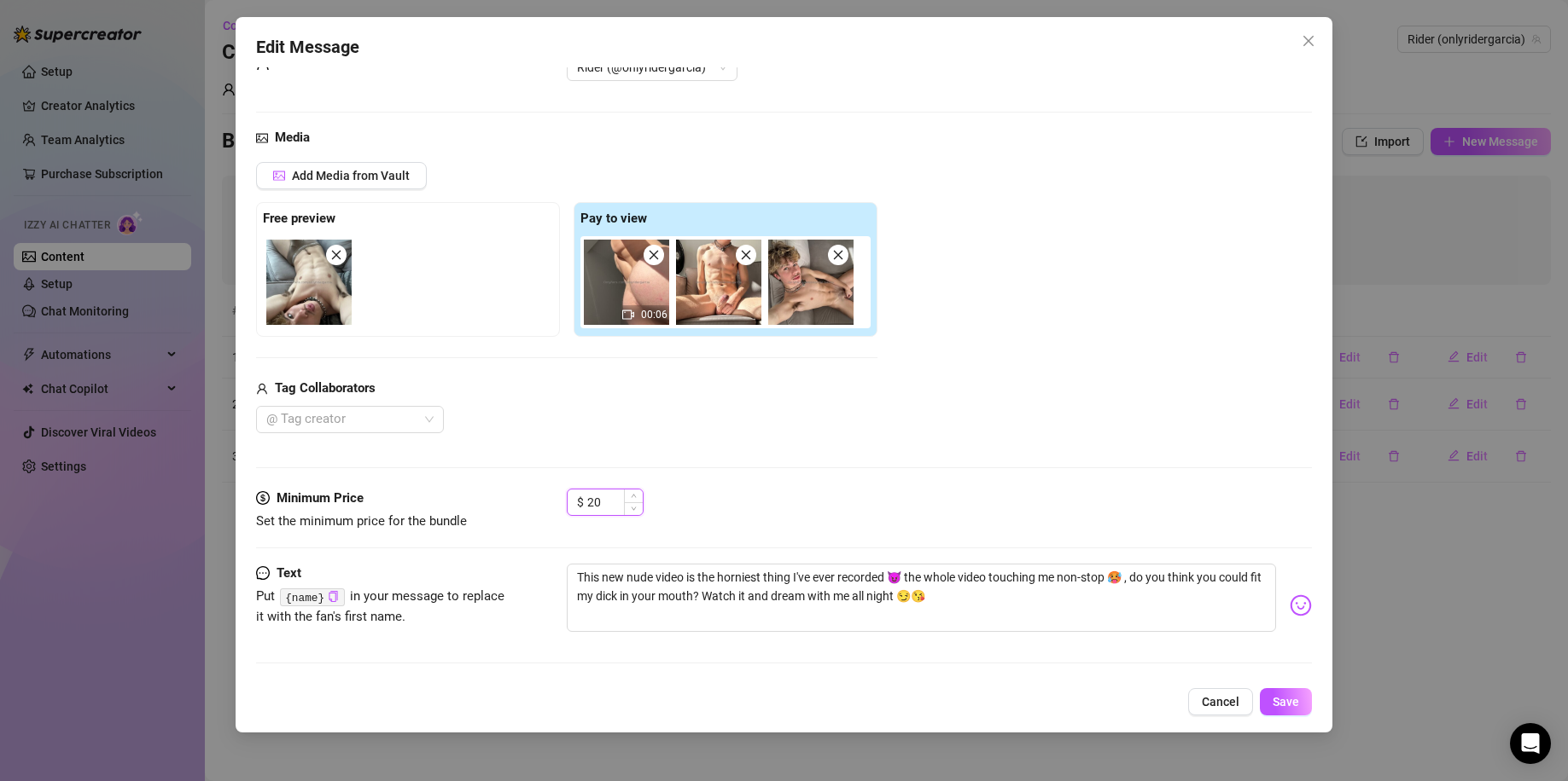
click at [605, 498] on input "20" at bounding box center [615, 502] width 56 height 25
click at [1286, 678] on span "Save" at bounding box center [1286, 702] width 26 height 14
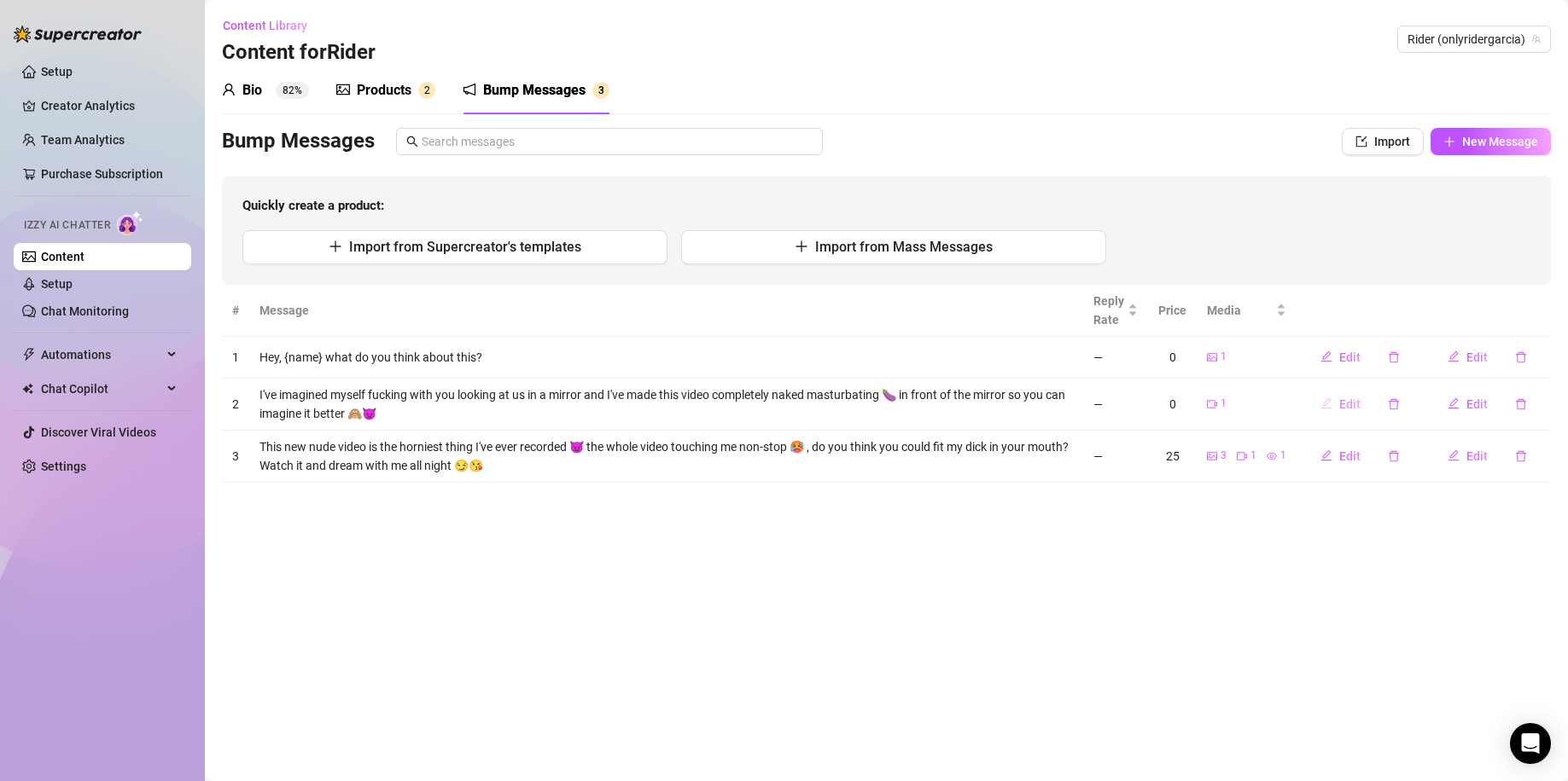
click at [1348, 401] on span "Edit" at bounding box center [1349, 405] width 22 height 14
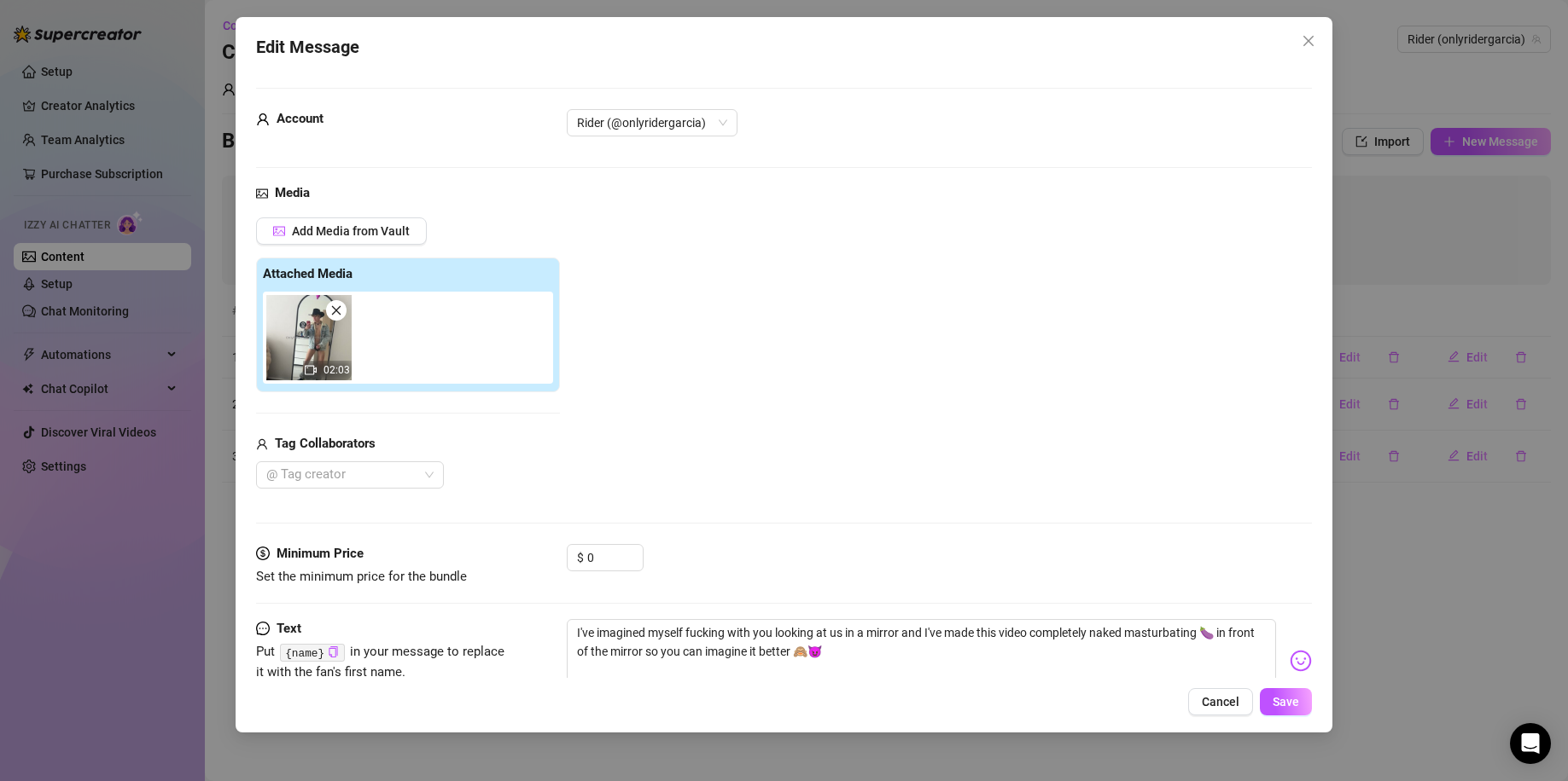
click at [323, 350] on img at bounding box center [309, 338] width 85 height 85
click at [587, 564] on input "0" at bounding box center [615, 557] width 56 height 25
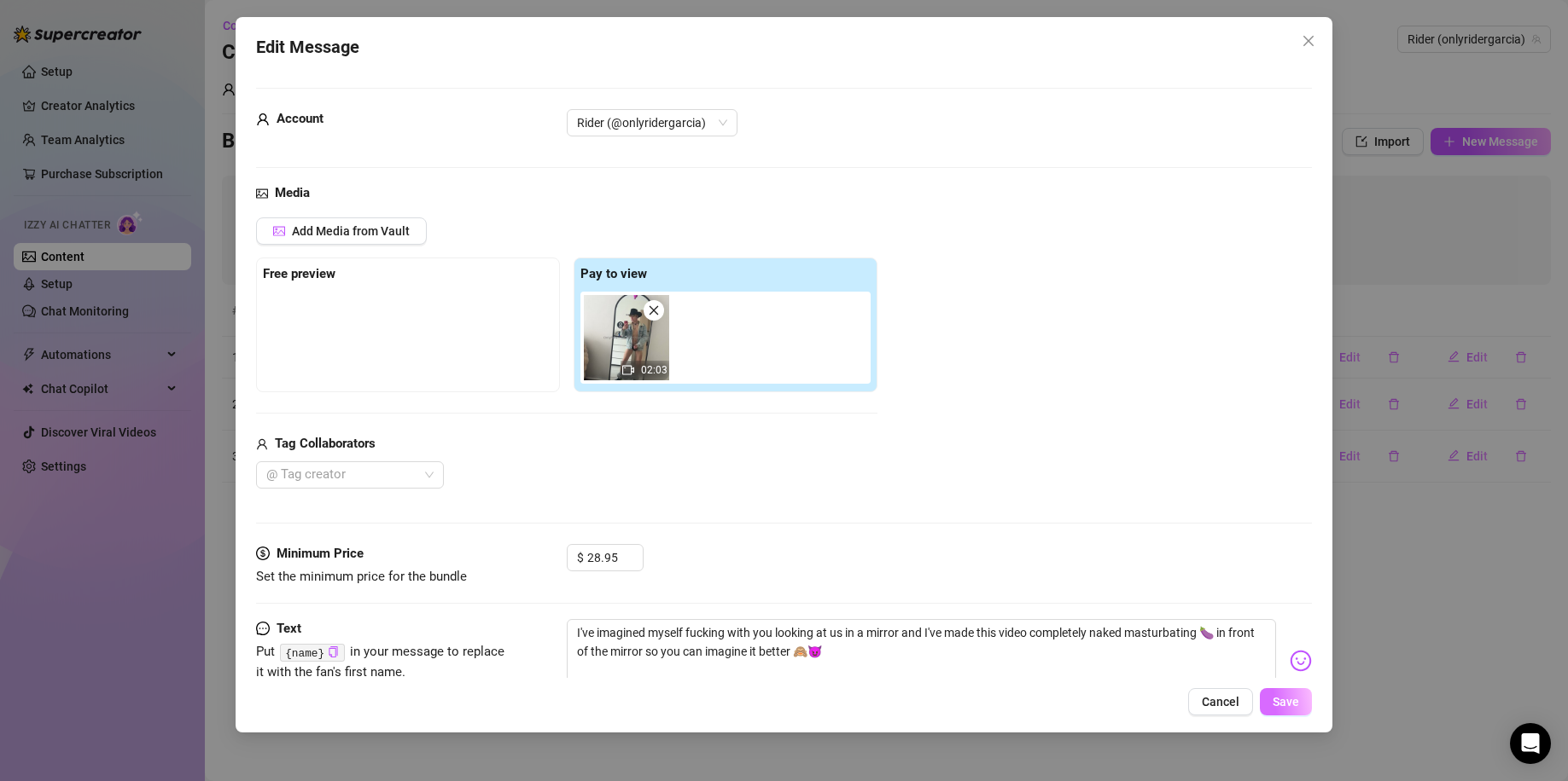
click at [1281, 678] on span "Save" at bounding box center [1286, 702] width 26 height 14
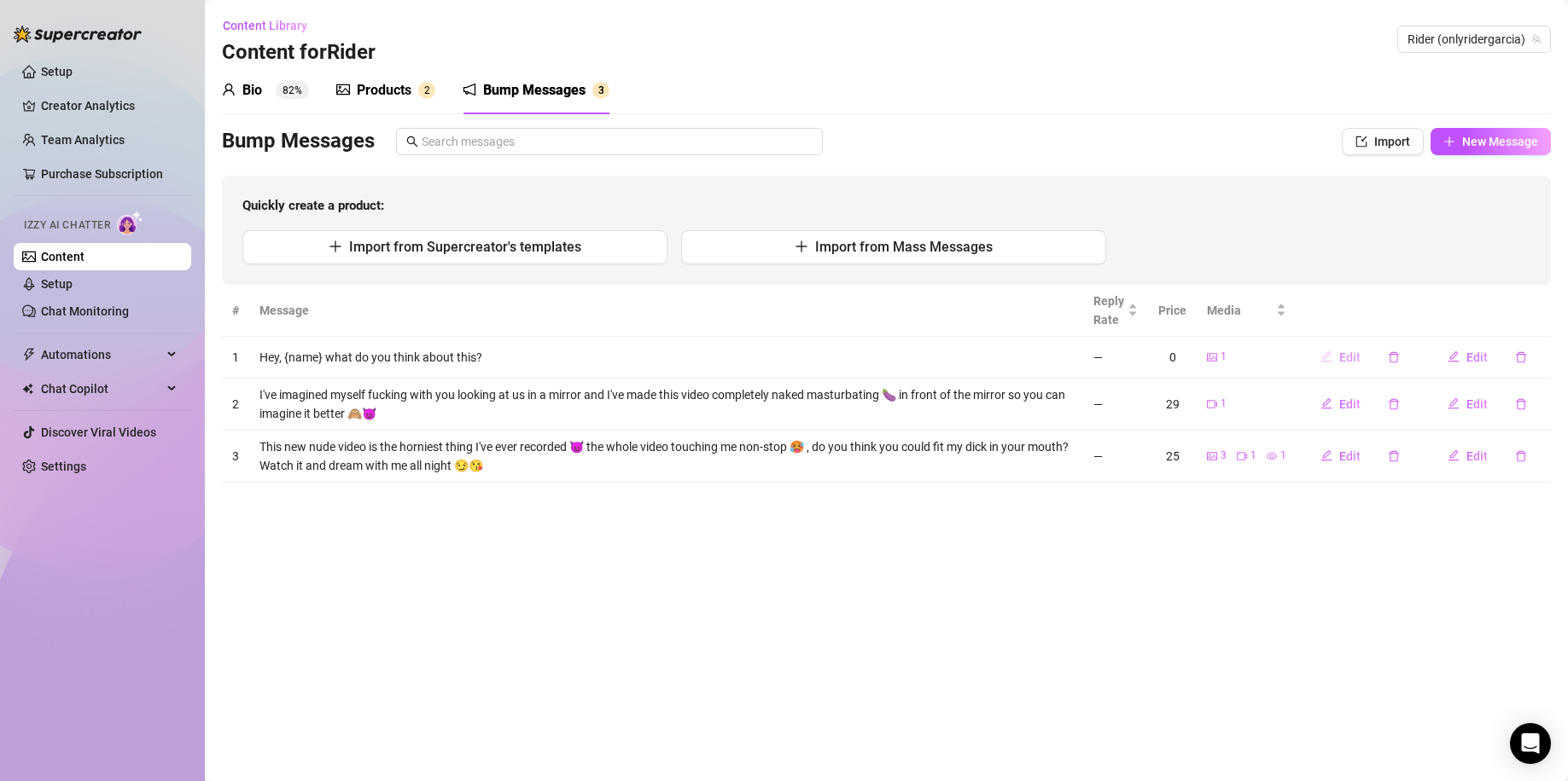
click at [1347, 358] on span "Edit" at bounding box center [1349, 358] width 22 height 14
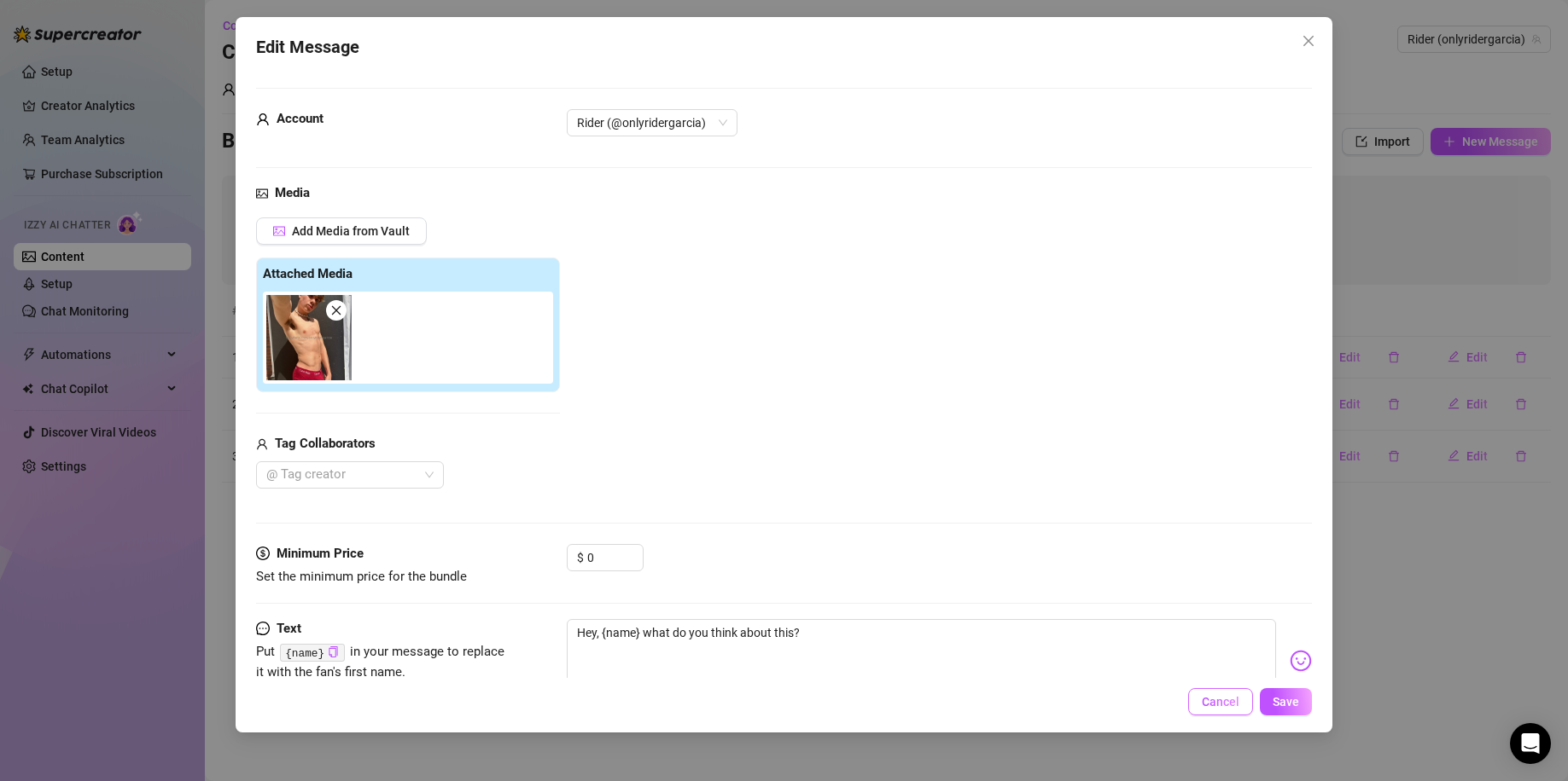
click at [1227, 678] on span "Cancel" at bounding box center [1219, 702] width 37 height 14
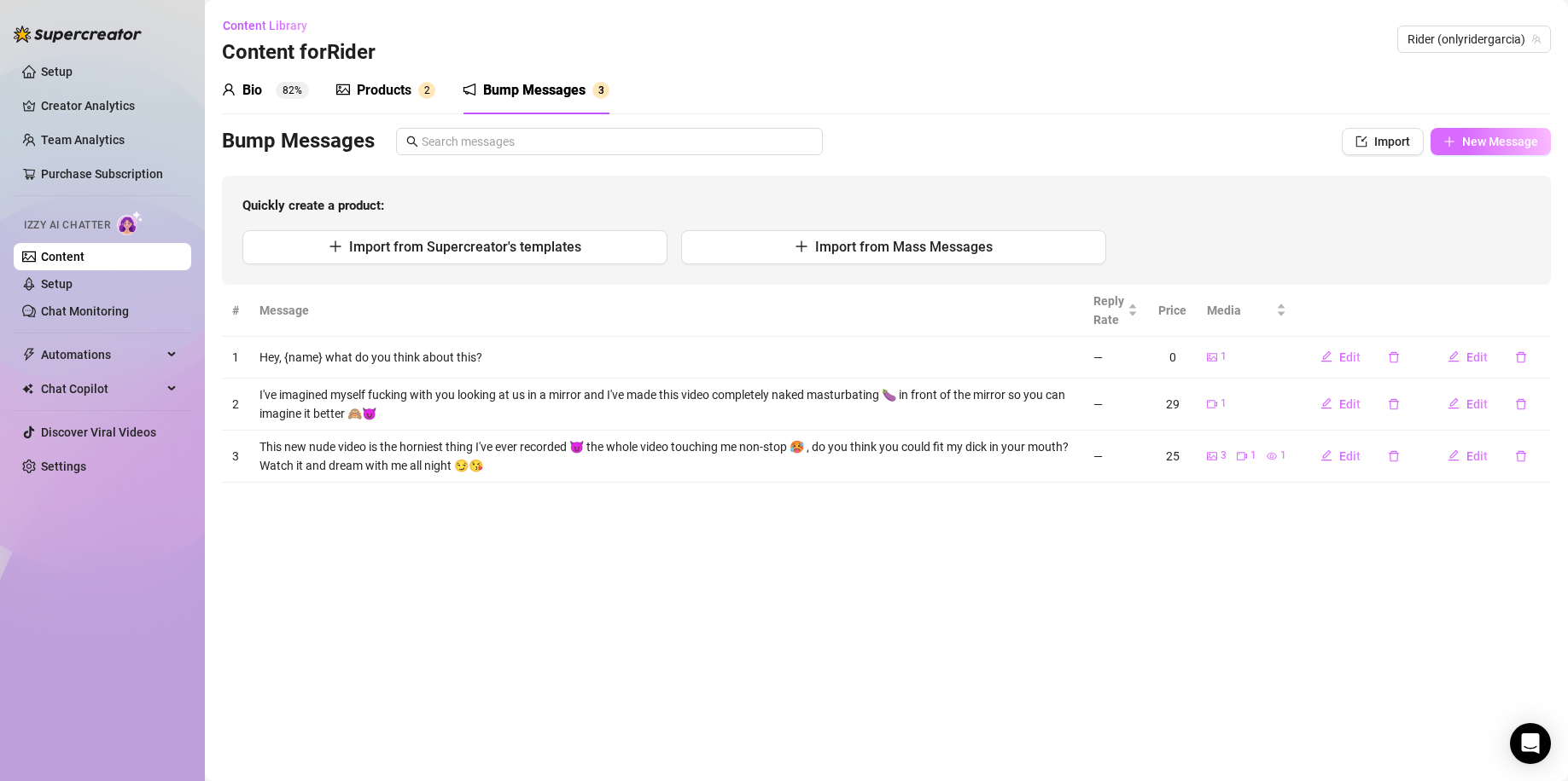
click at [1382, 146] on span "New Message" at bounding box center [1499, 142] width 76 height 14
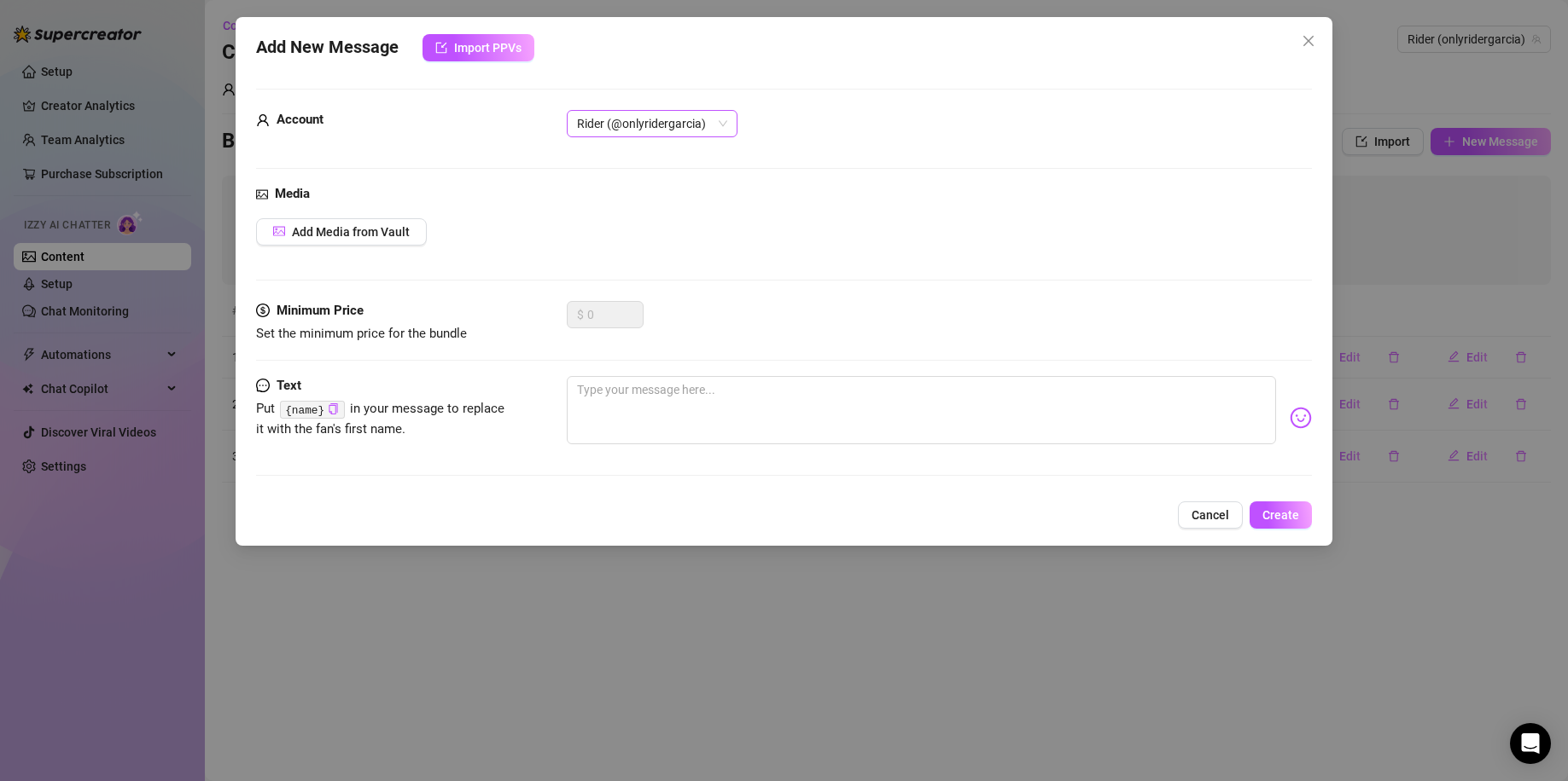
click at [638, 123] on span "Rider (@onlyridergarcia)" at bounding box center [652, 123] width 150 height 25
click at [953, 208] on div "Media Add Media from Vault" at bounding box center [784, 242] width 1056 height 117
click at [355, 225] on span "Add Media from Vault" at bounding box center [350, 232] width 117 height 14
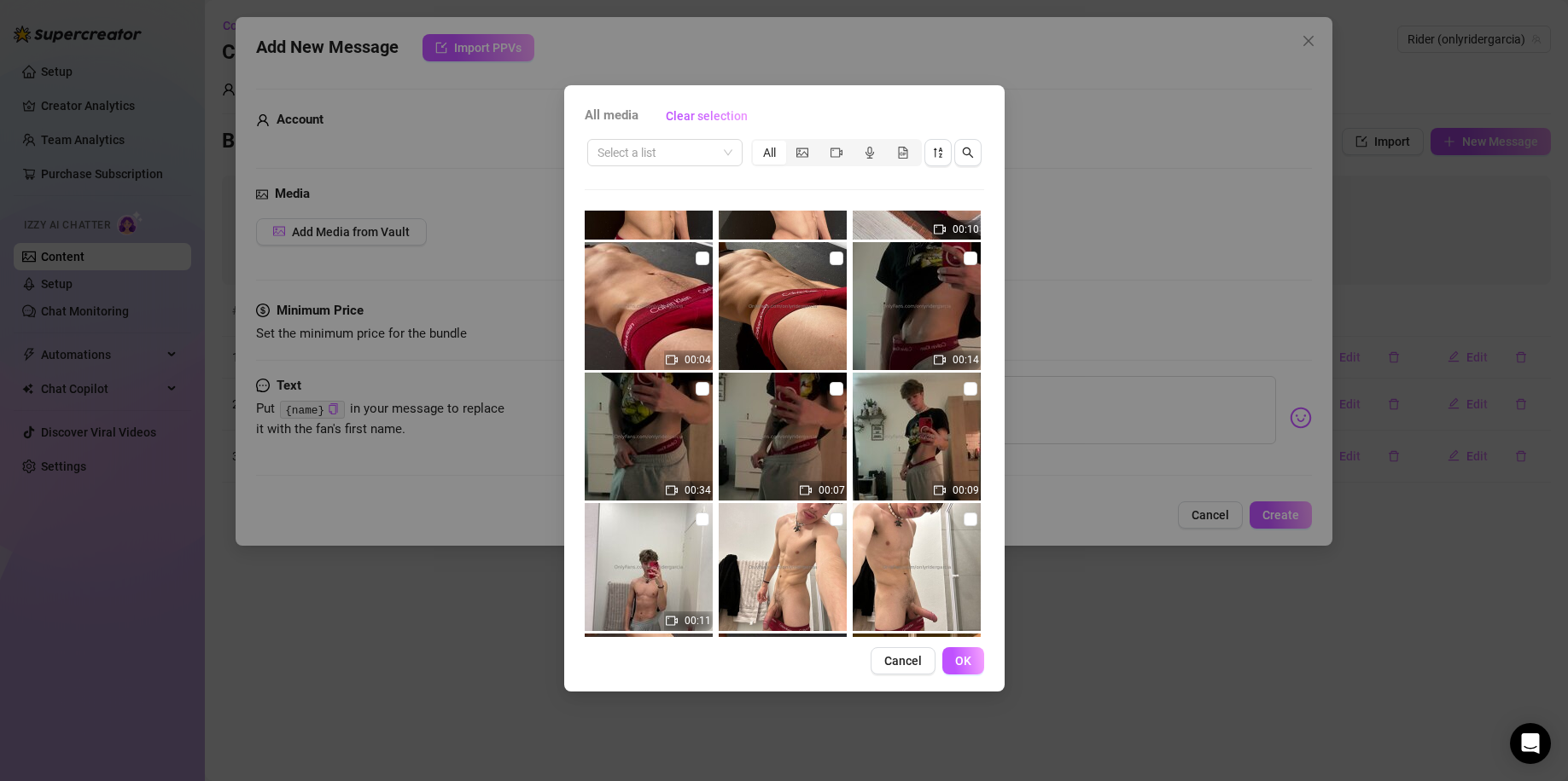
scroll to position [910, 0]
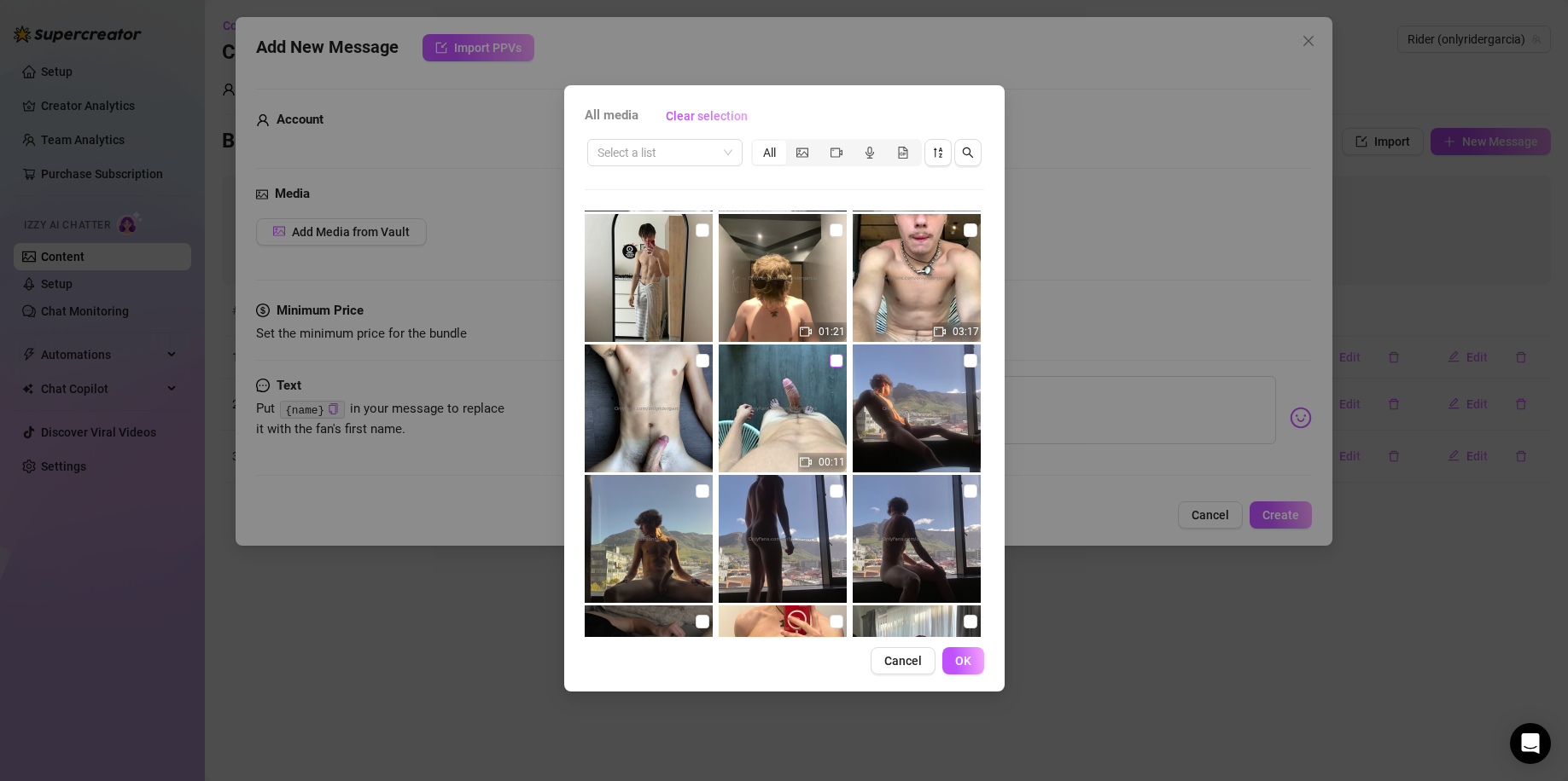
click at [829, 359] on input "checkbox" at bounding box center [836, 361] width 14 height 14
click at [959, 664] on span "OK" at bounding box center [963, 661] width 17 height 14
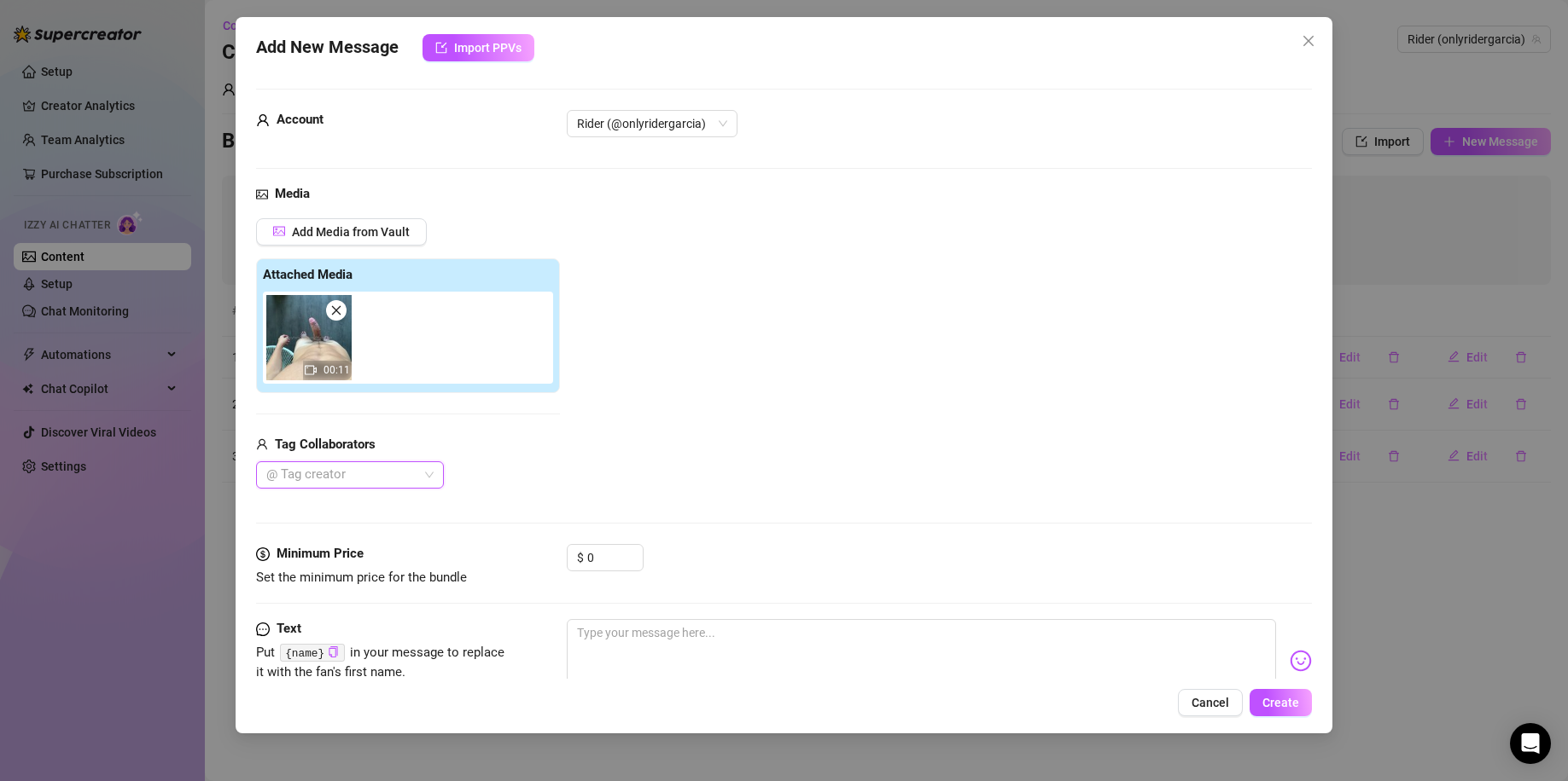
click at [360, 470] on div at bounding box center [341, 474] width 163 height 23
click at [361, 506] on div "Mateo Laurent" at bounding box center [349, 509] width 161 height 19
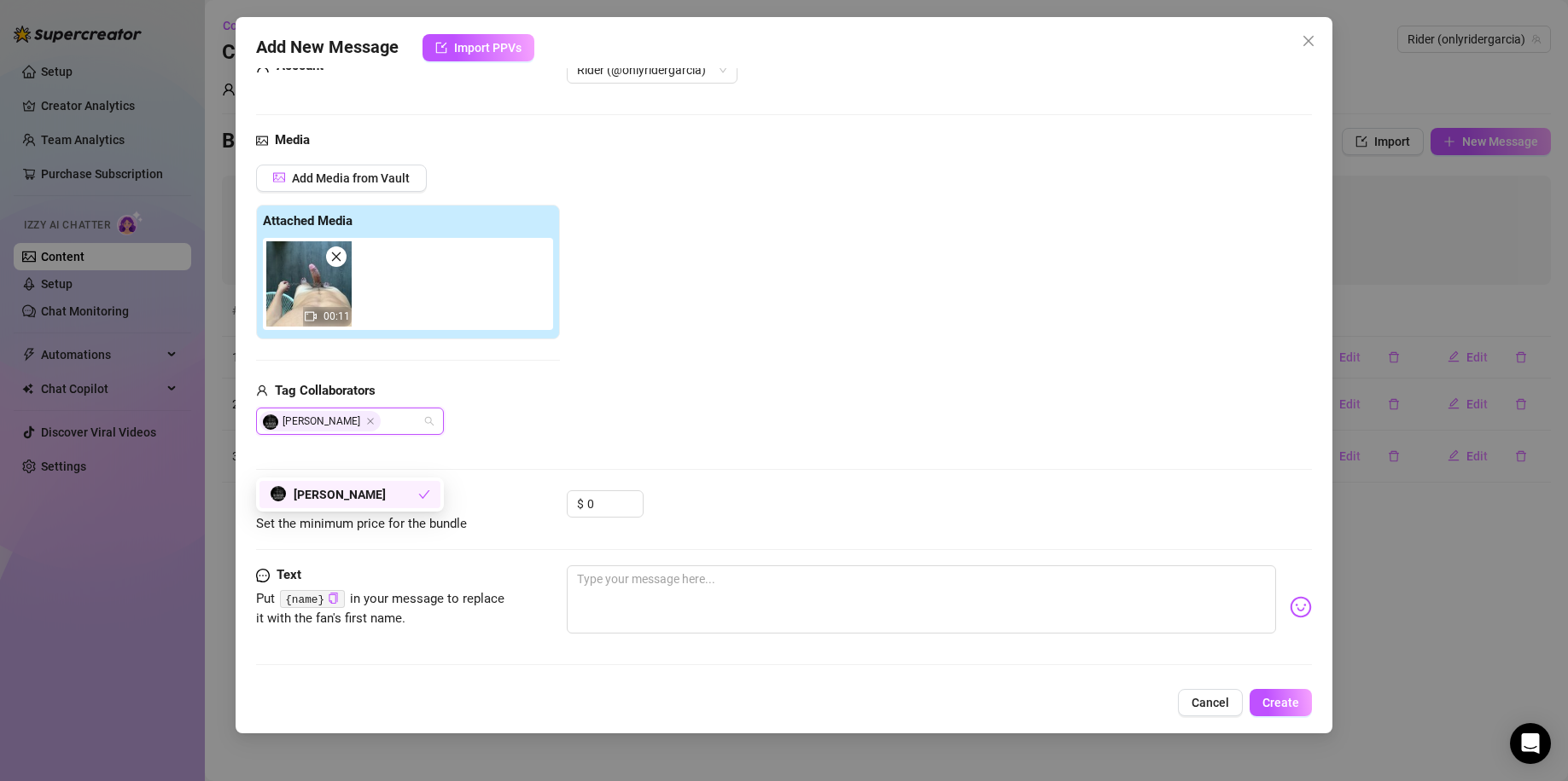
scroll to position [56, 0]
click at [587, 503] on input "0" at bounding box center [615, 502] width 56 height 25
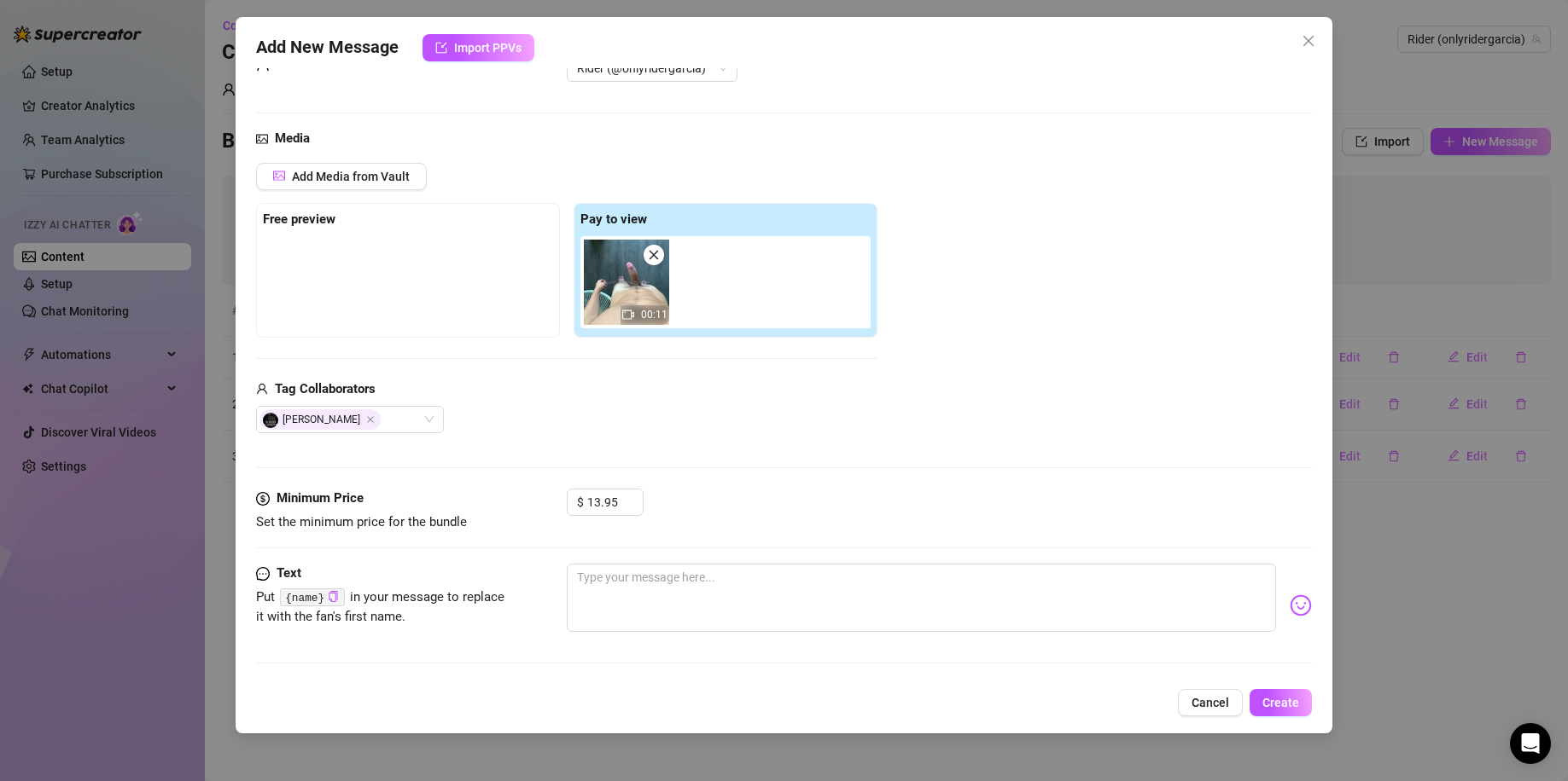
click at [775, 482] on div "Media Add Media from Vault Free preview Pay to view 00:11 Tag Collaborators Mat…" at bounding box center [784, 308] width 1056 height 360
click at [613, 581] on textarea at bounding box center [921, 598] width 710 height 69
click at [331, 592] on icon "copy" at bounding box center [333, 596] width 11 height 11
click at [759, 579] on textarea "What do you think about this?" at bounding box center [921, 598] width 710 height 69
paste textarea "{name}"
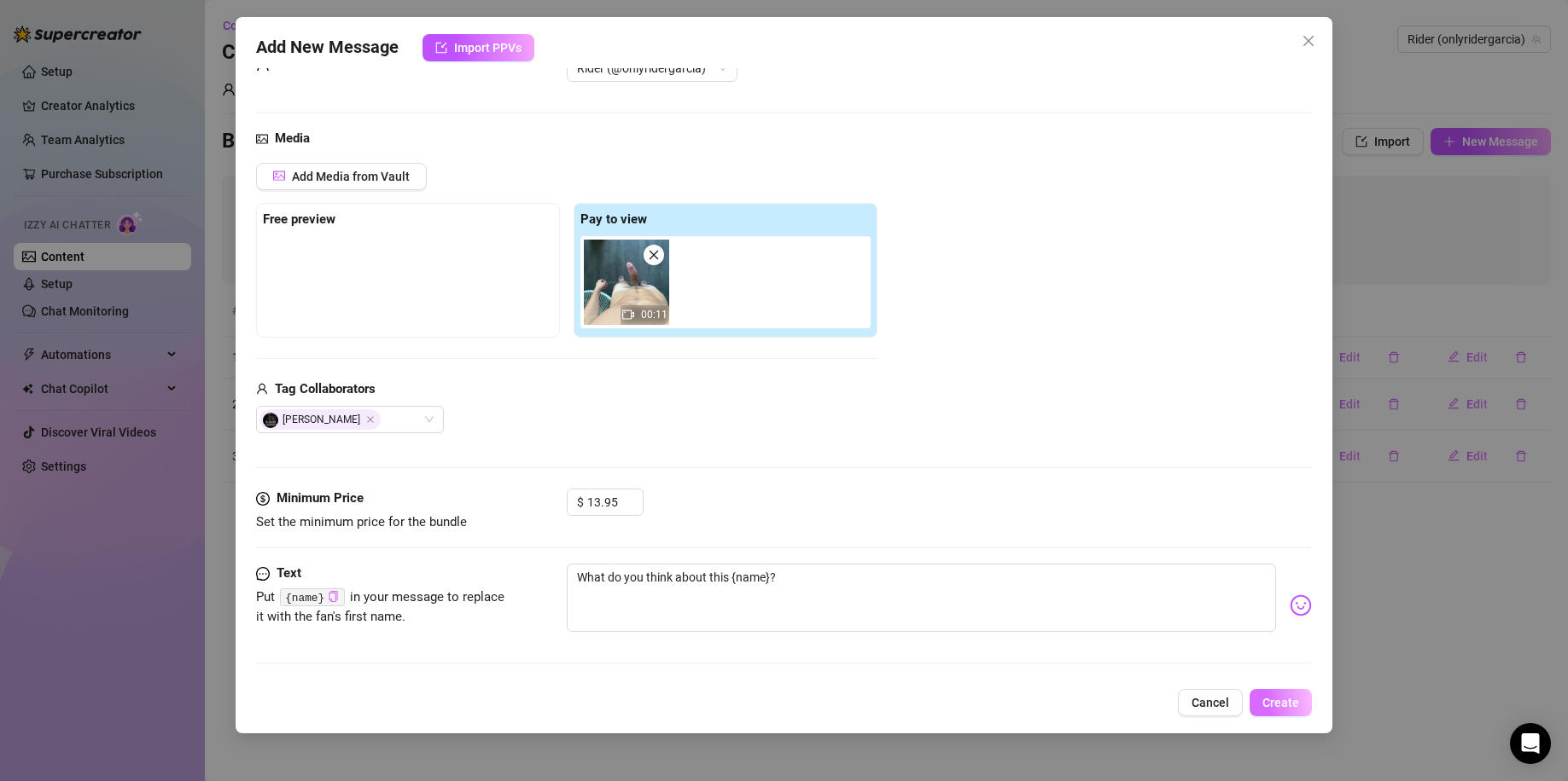
click at [1268, 678] on span "Create" at bounding box center [1280, 703] width 37 height 14
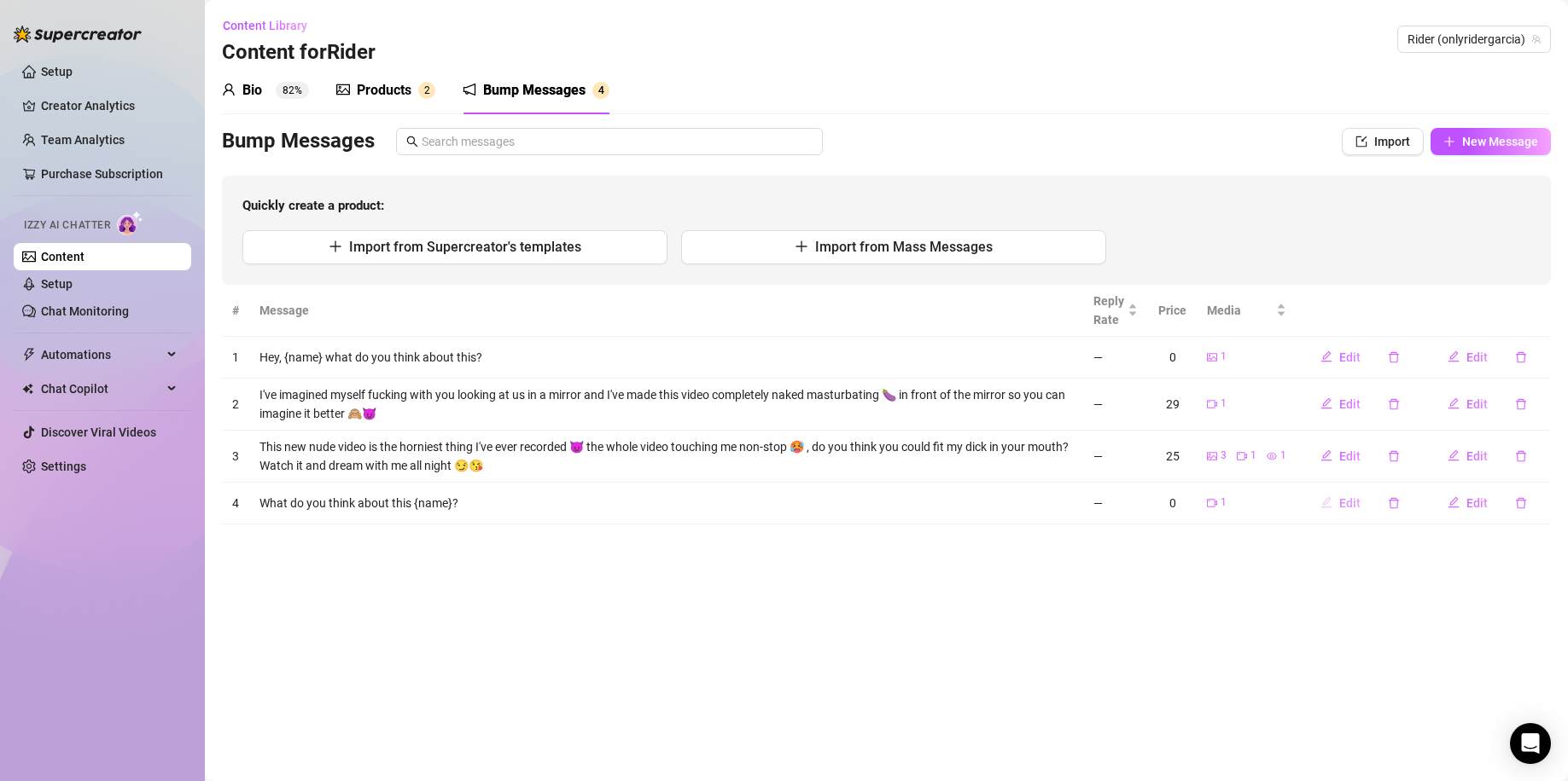
click at [1357, 500] on span "Edit" at bounding box center [1349, 503] width 22 height 14
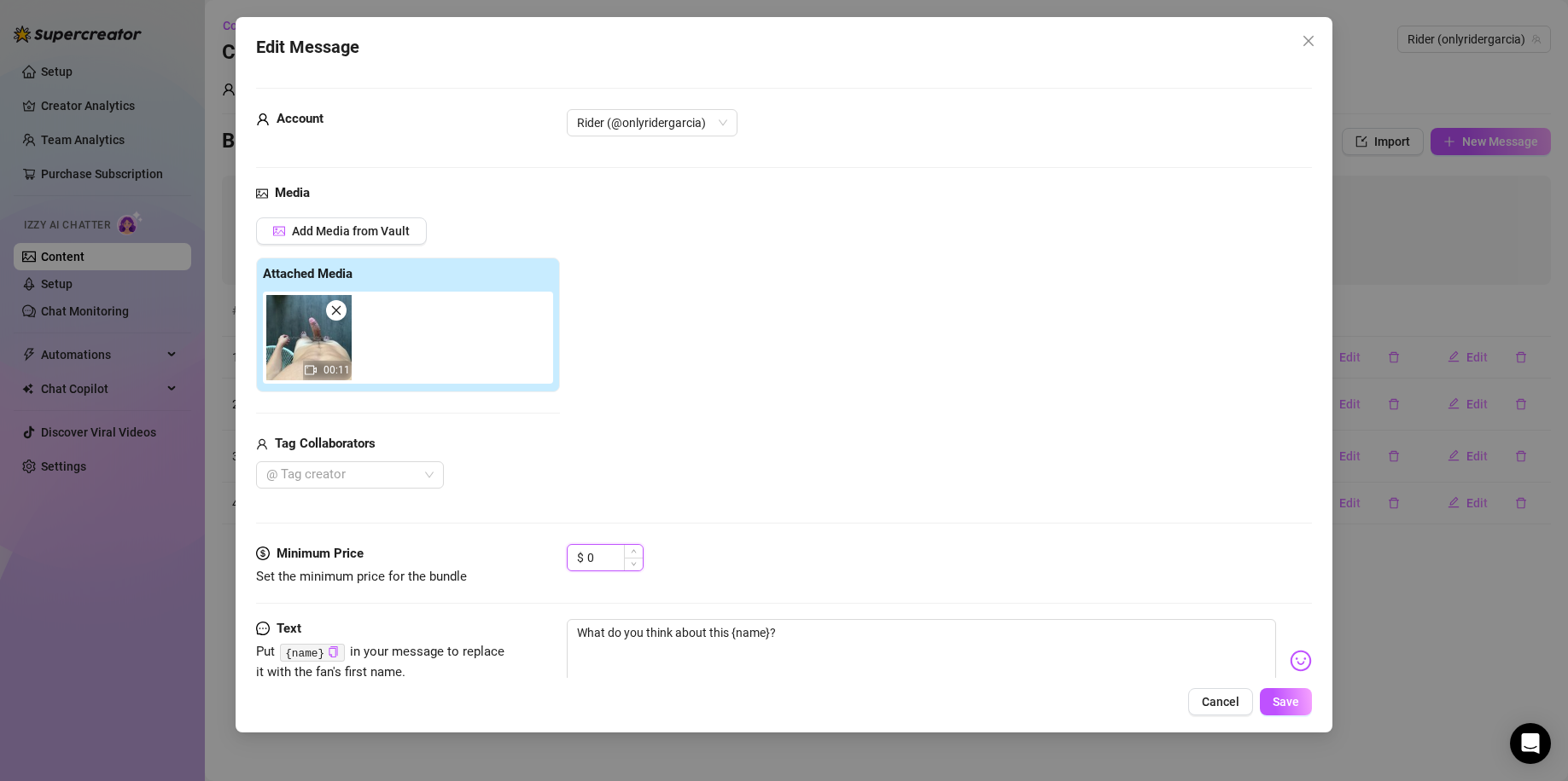
click at [593, 560] on input "0" at bounding box center [615, 557] width 56 height 25
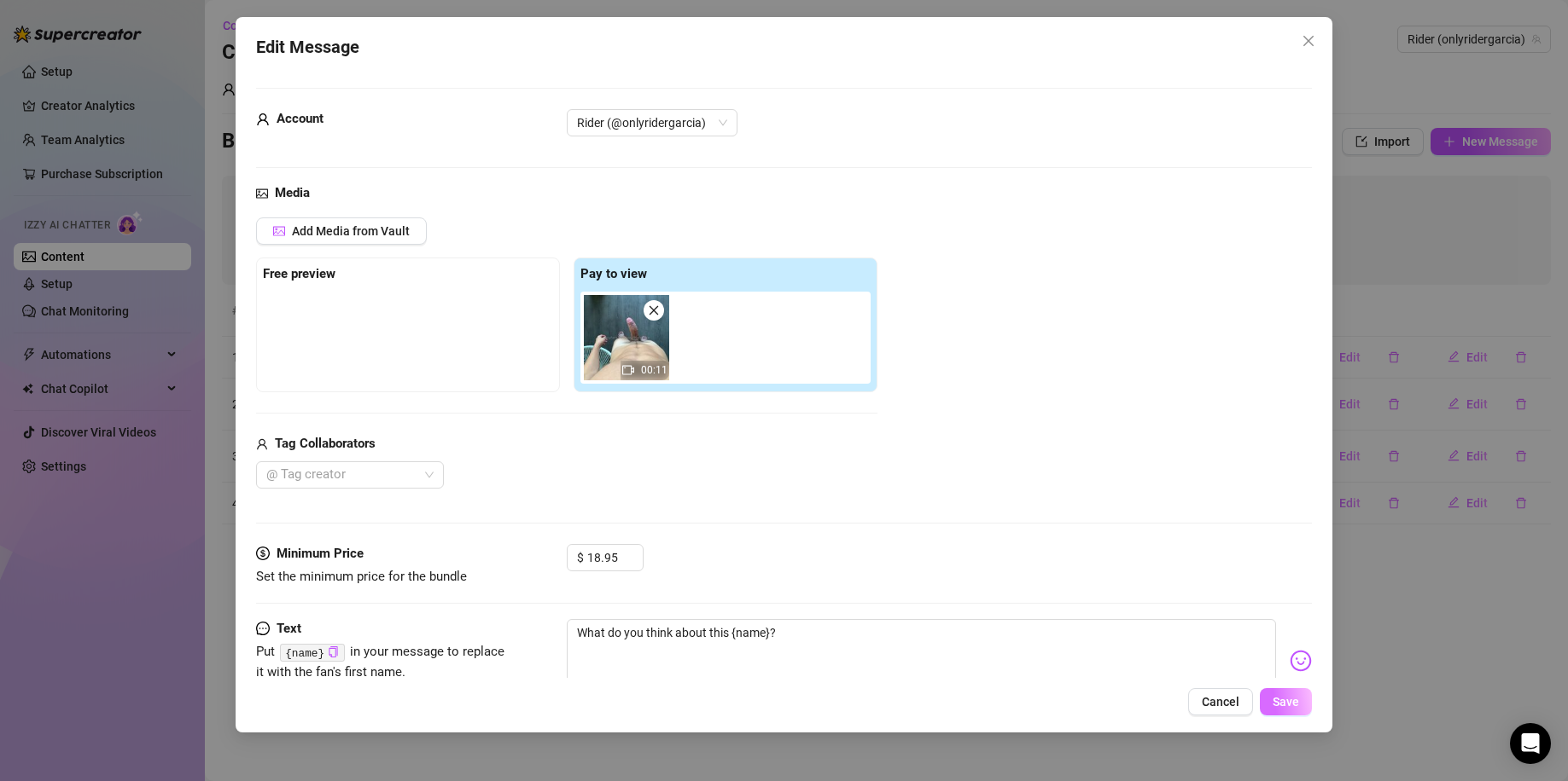
click at [1276, 678] on span "Save" at bounding box center [1286, 702] width 26 height 14
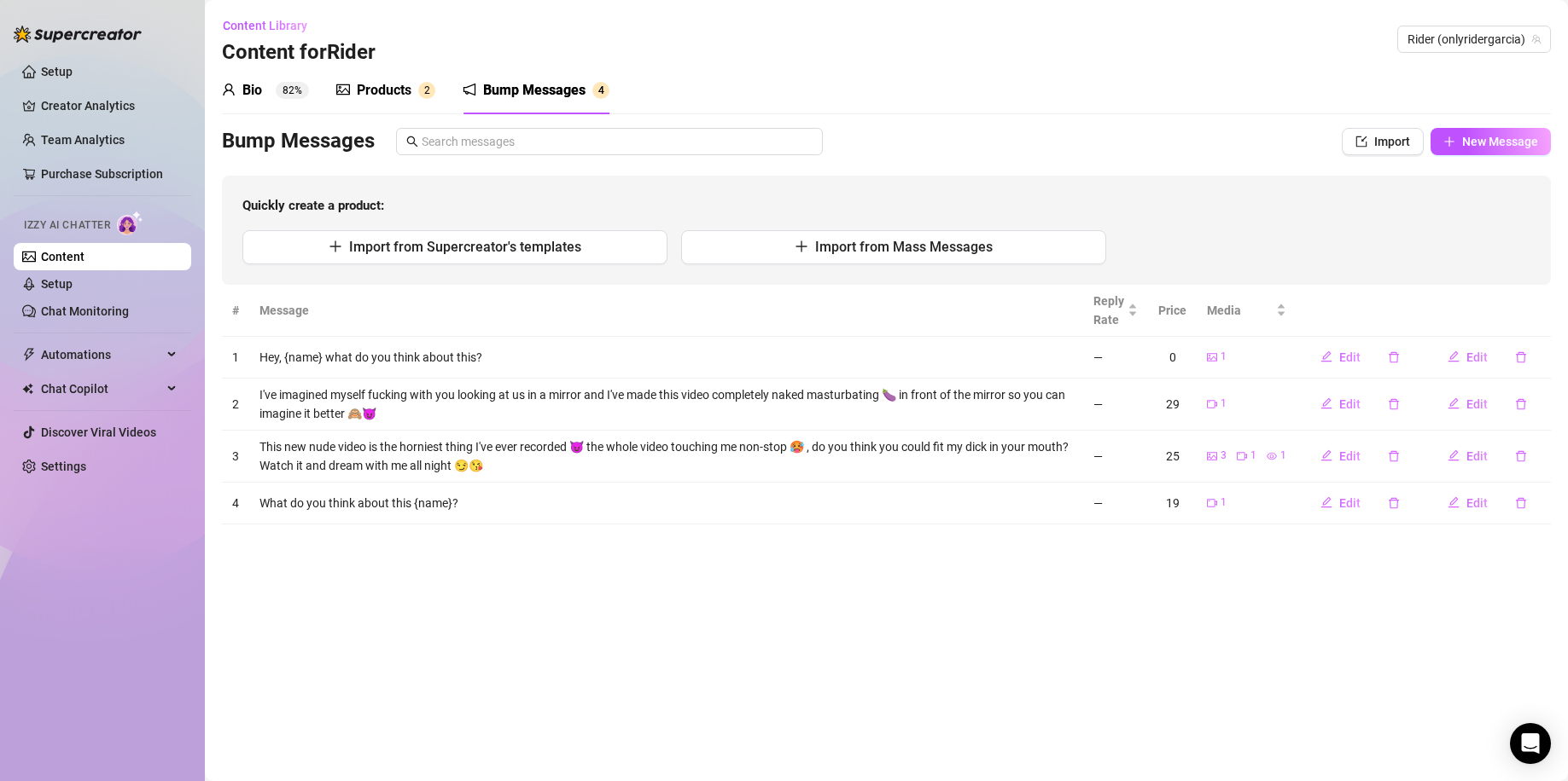
click at [406, 93] on div "Products" at bounding box center [383, 90] width 55 height 21
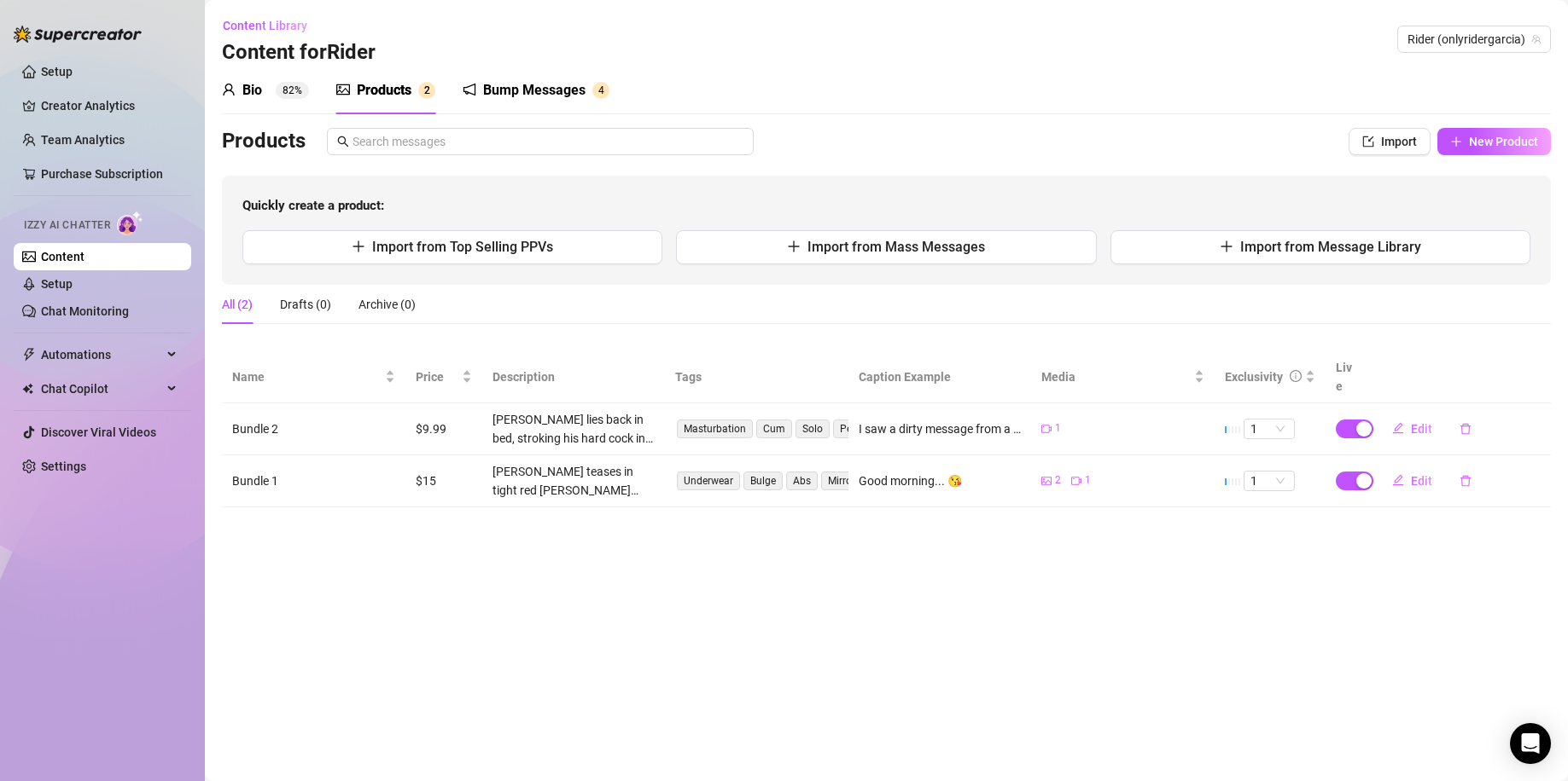
click at [541, 83] on div "Bump Messages" at bounding box center [535, 90] width 103 height 21
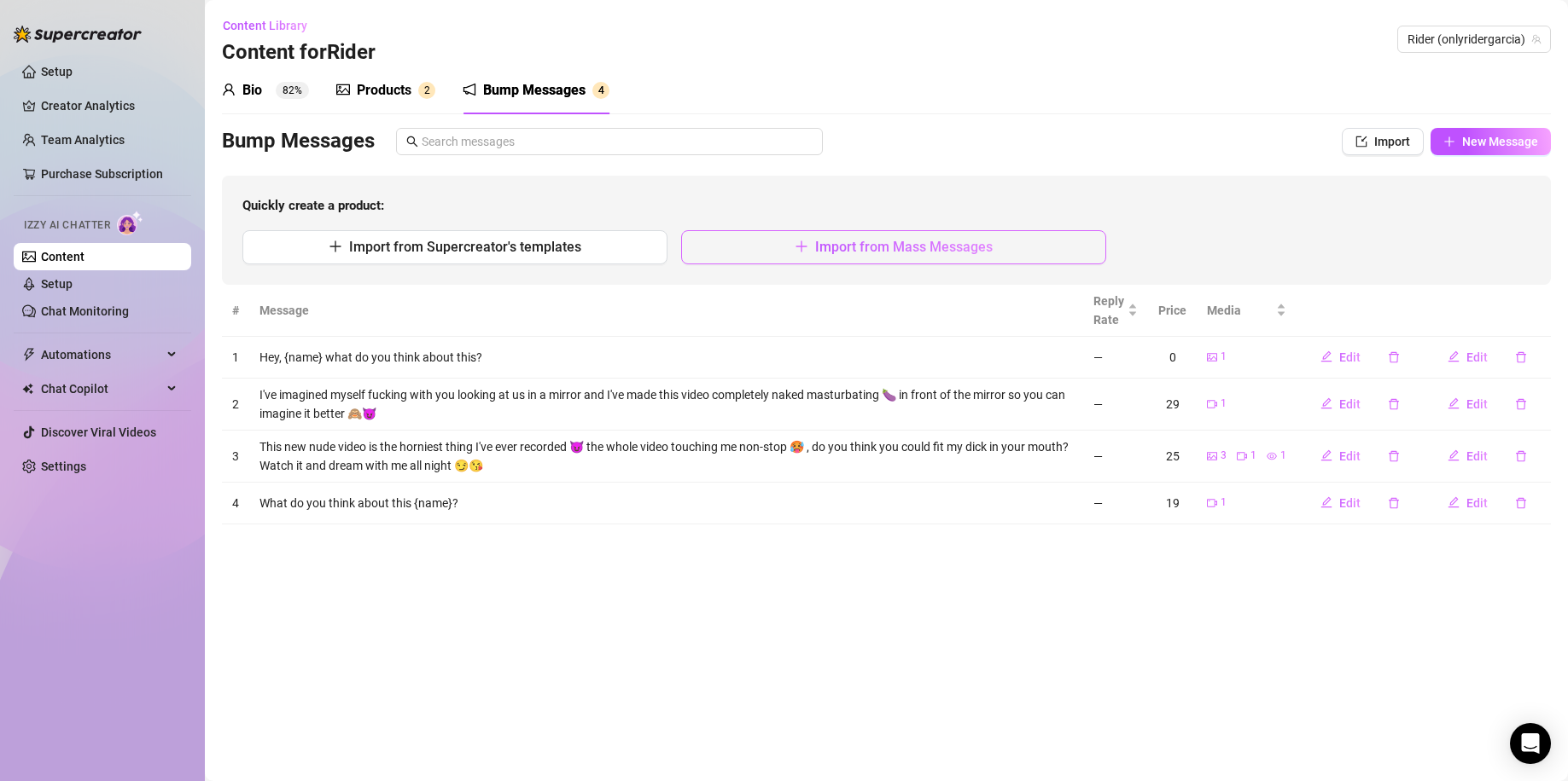
click at [958, 253] on span "Import from Mass Messages" at bounding box center [904, 247] width 177 height 17
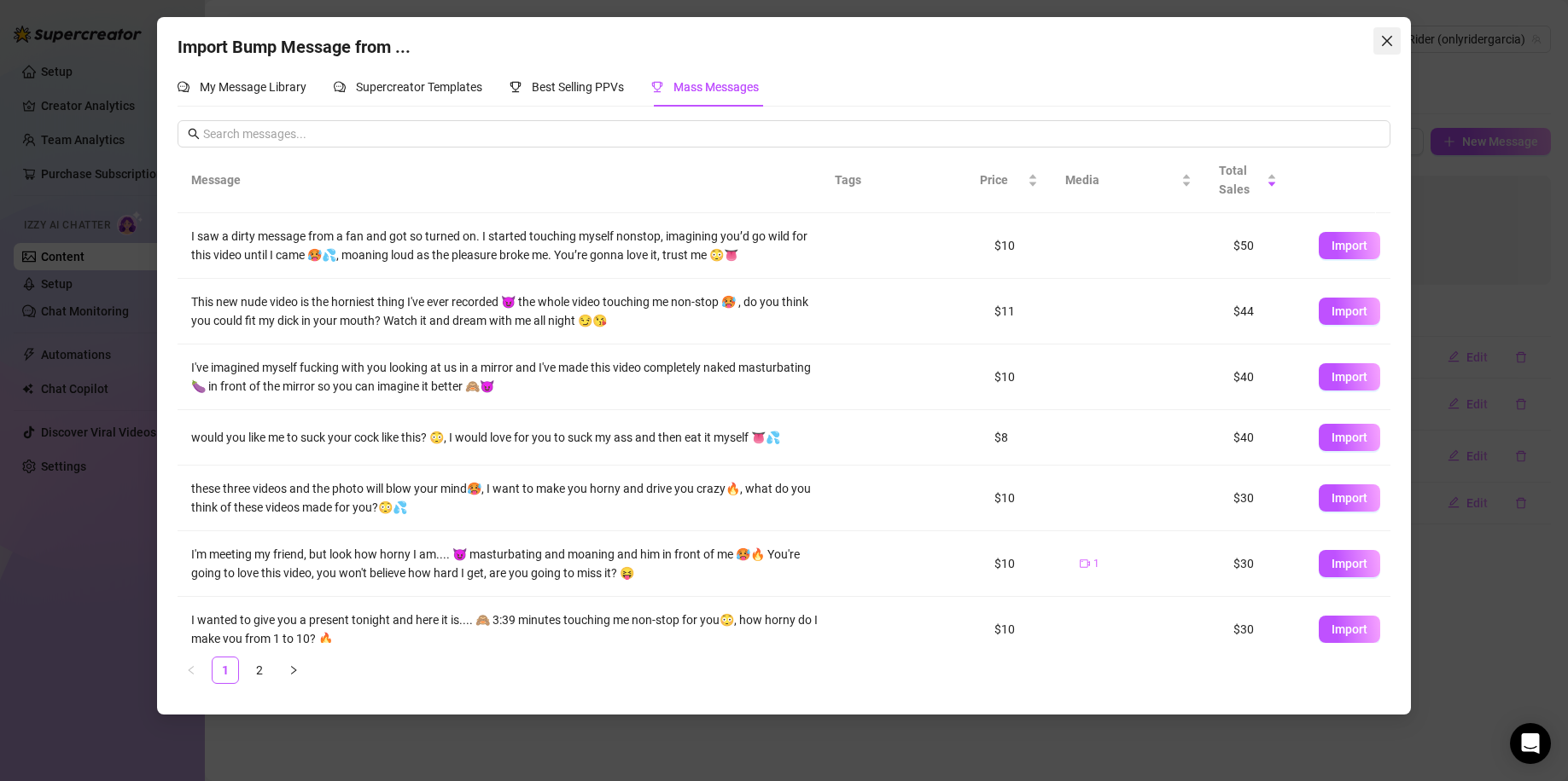
click at [1382, 50] on button "Close" at bounding box center [1386, 40] width 27 height 27
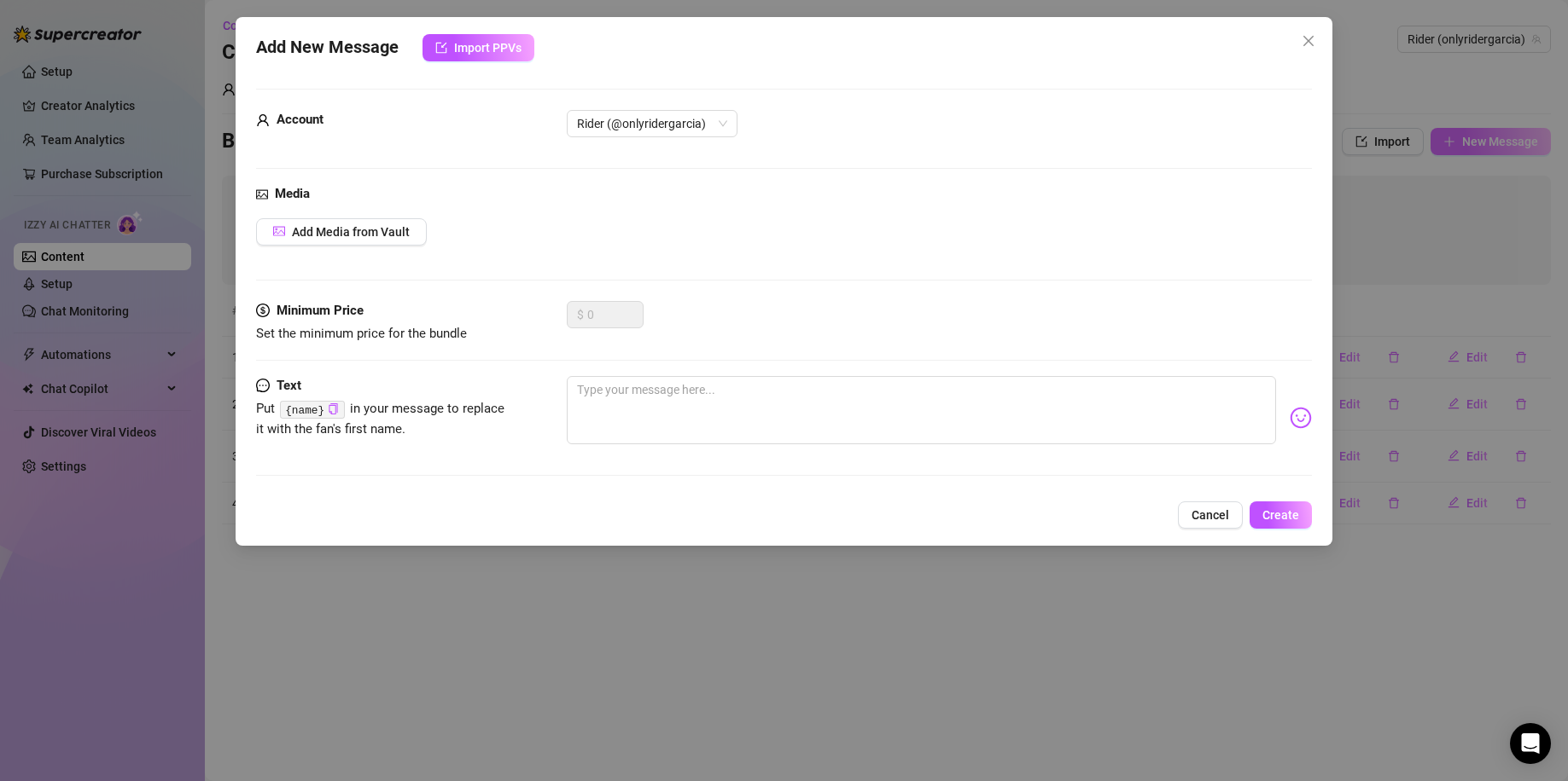
click at [1382, 134] on div "Add New Message Import PPVs Account Rider (@onlyridergarcia) Media Add Media fr…" at bounding box center [784, 390] width 1568 height 781
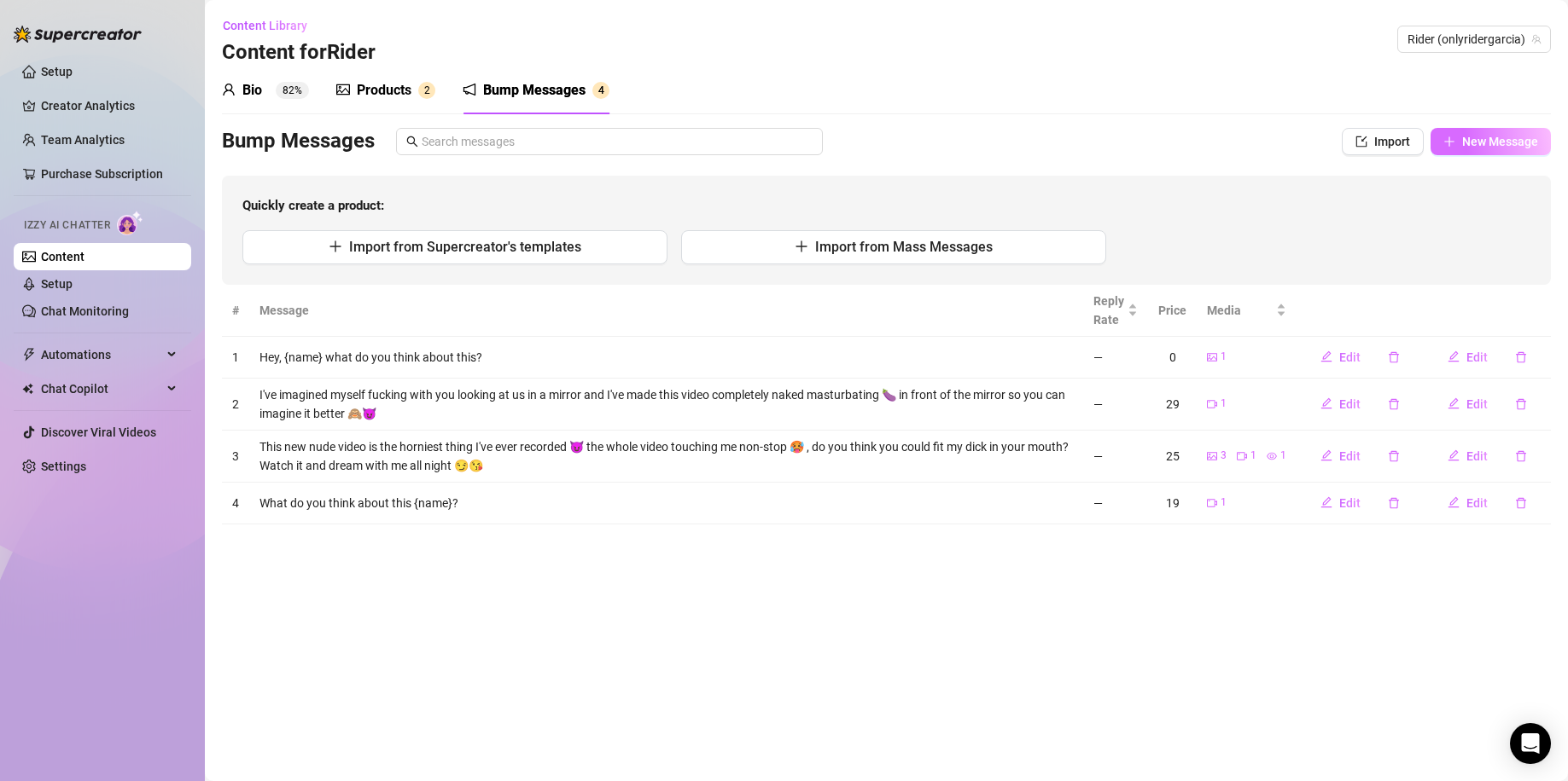
click at [1382, 133] on button "New Message" at bounding box center [1490, 141] width 120 height 27
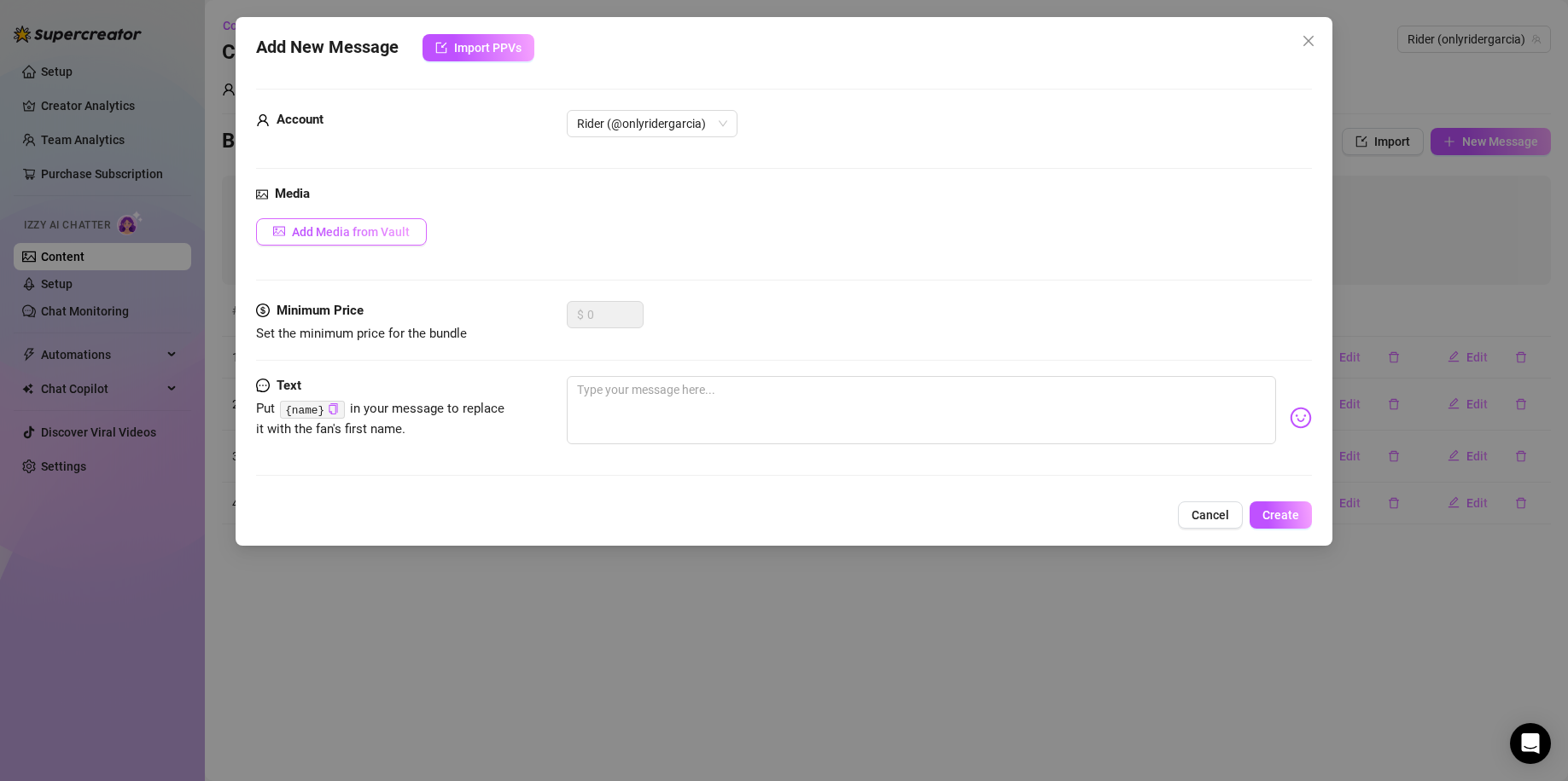
click at [396, 234] on span "Add Media from Vault" at bounding box center [350, 232] width 117 height 14
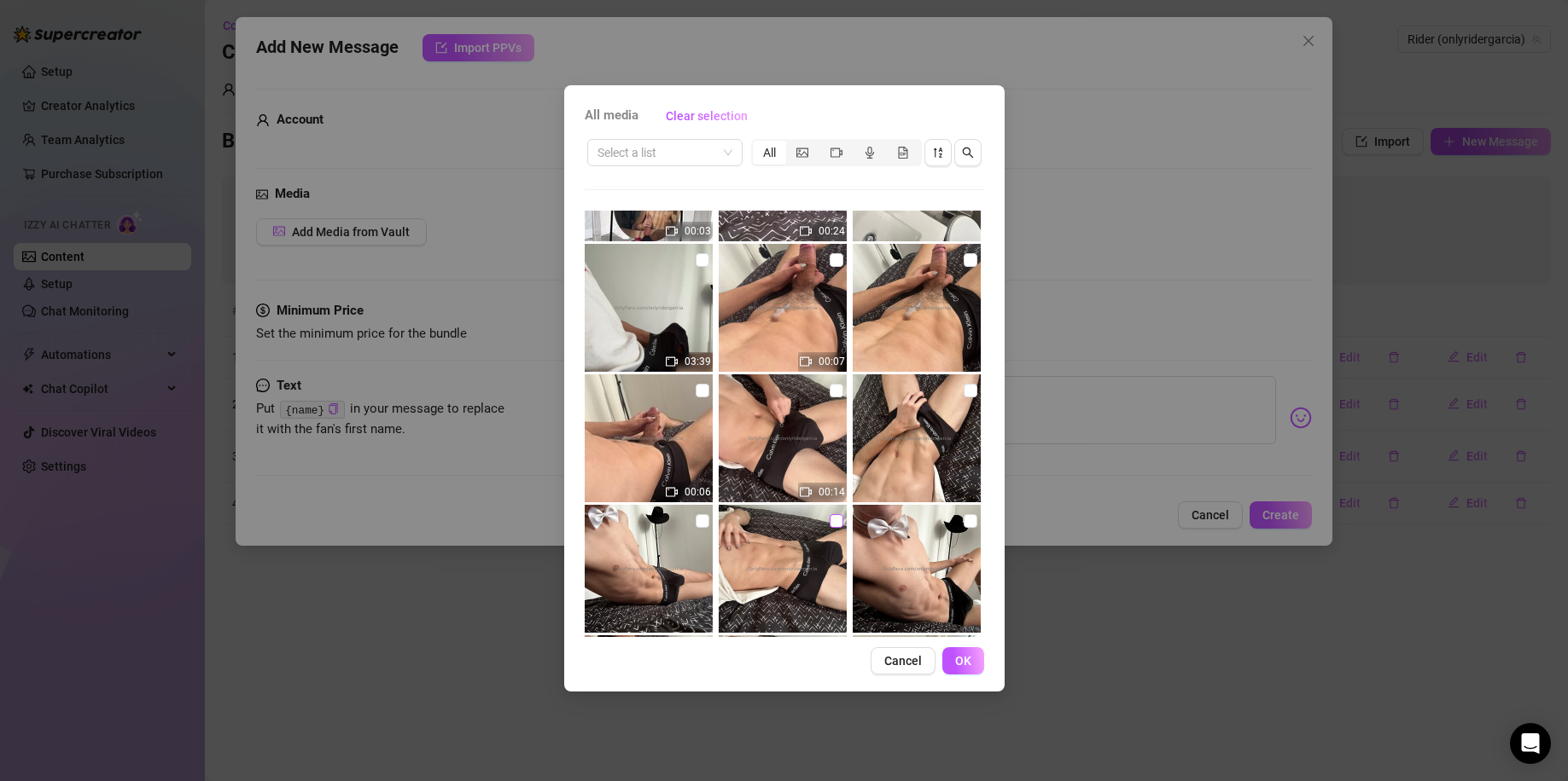
scroll to position [3320, 0]
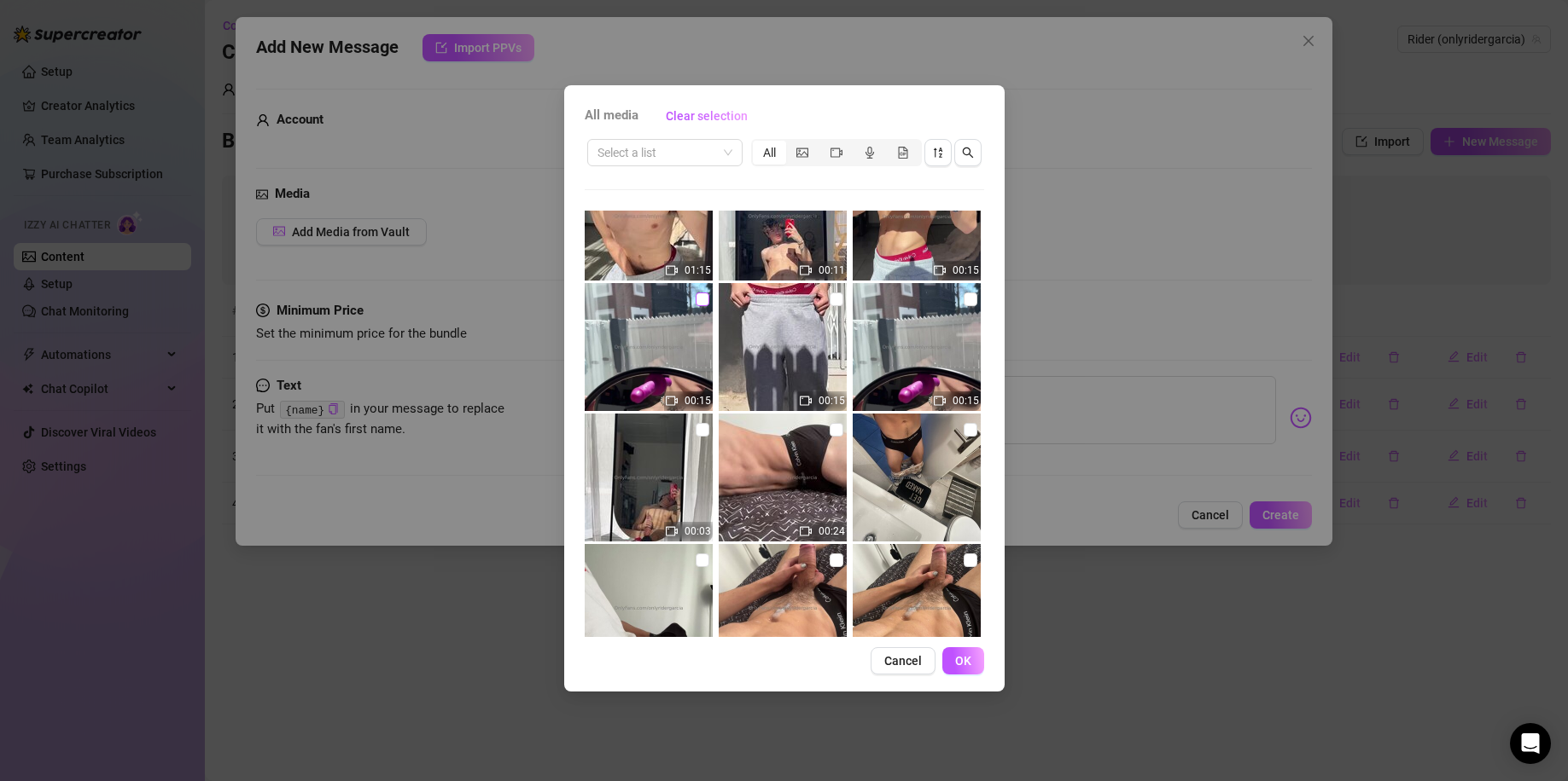
click at [700, 295] on input "checkbox" at bounding box center [702, 300] width 14 height 14
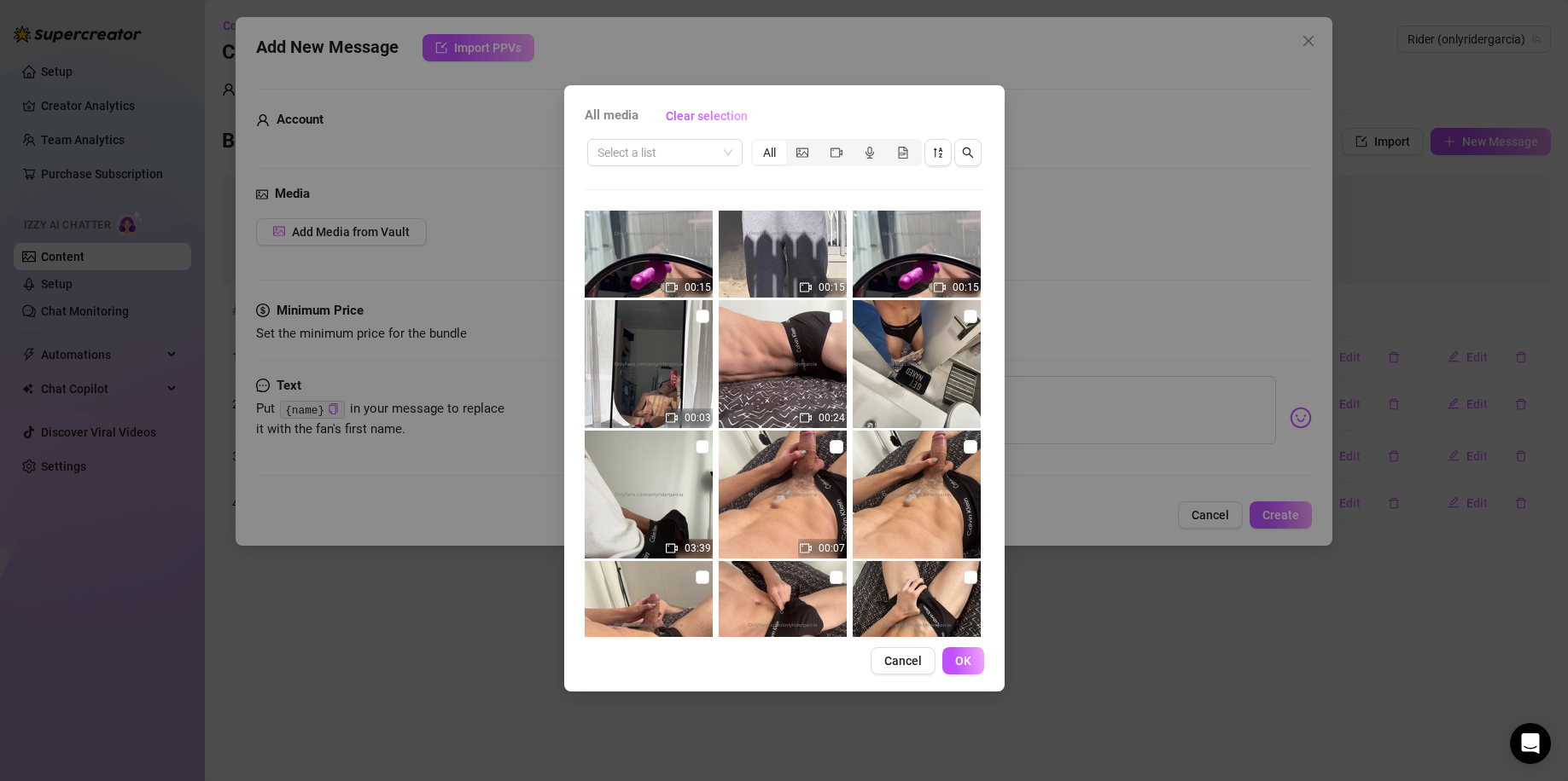
scroll to position [3547, 0]
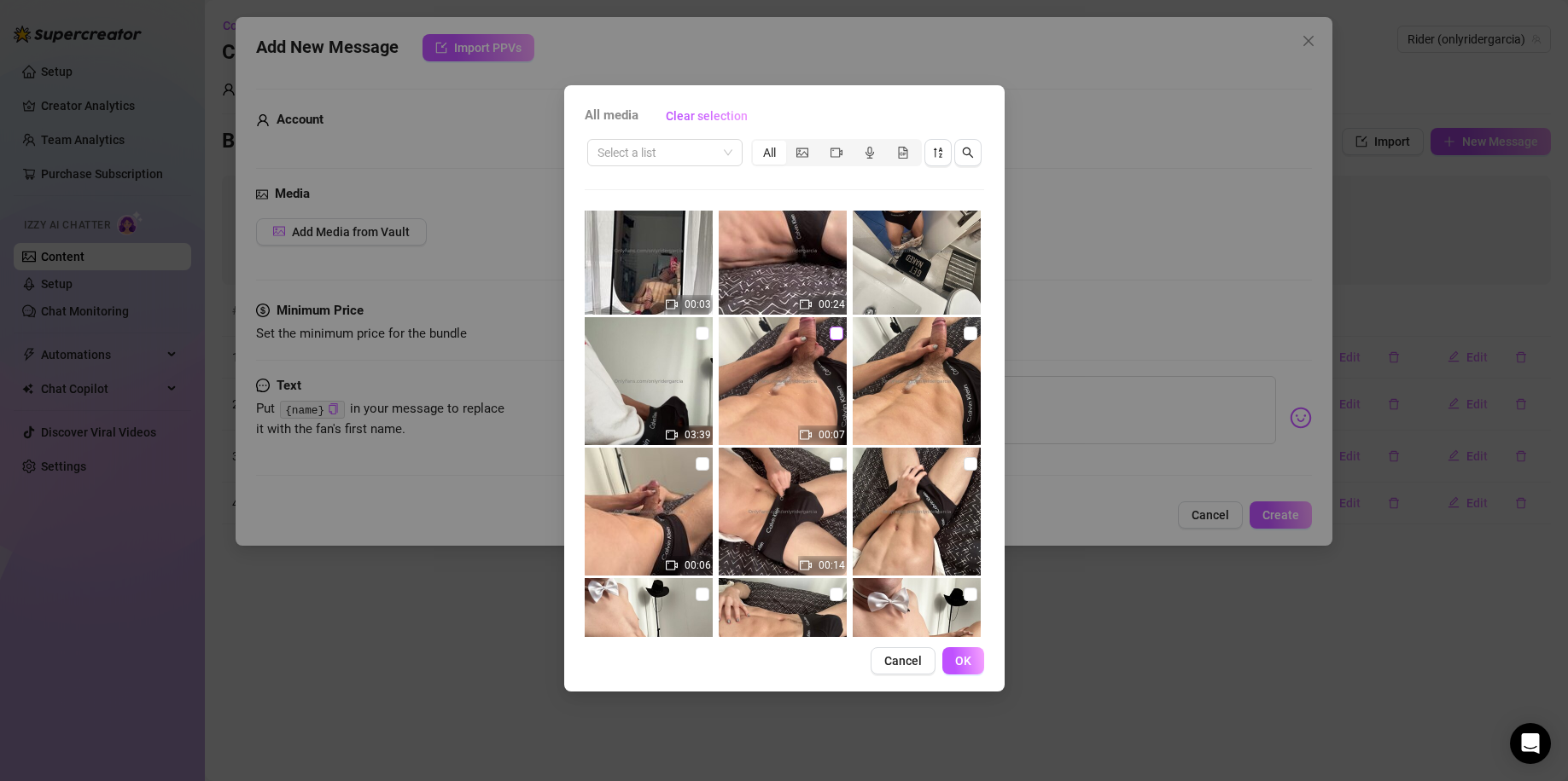
click at [829, 332] on input "checkbox" at bounding box center [836, 334] width 14 height 14
click at [963, 460] on input "checkbox" at bounding box center [970, 464] width 14 height 14
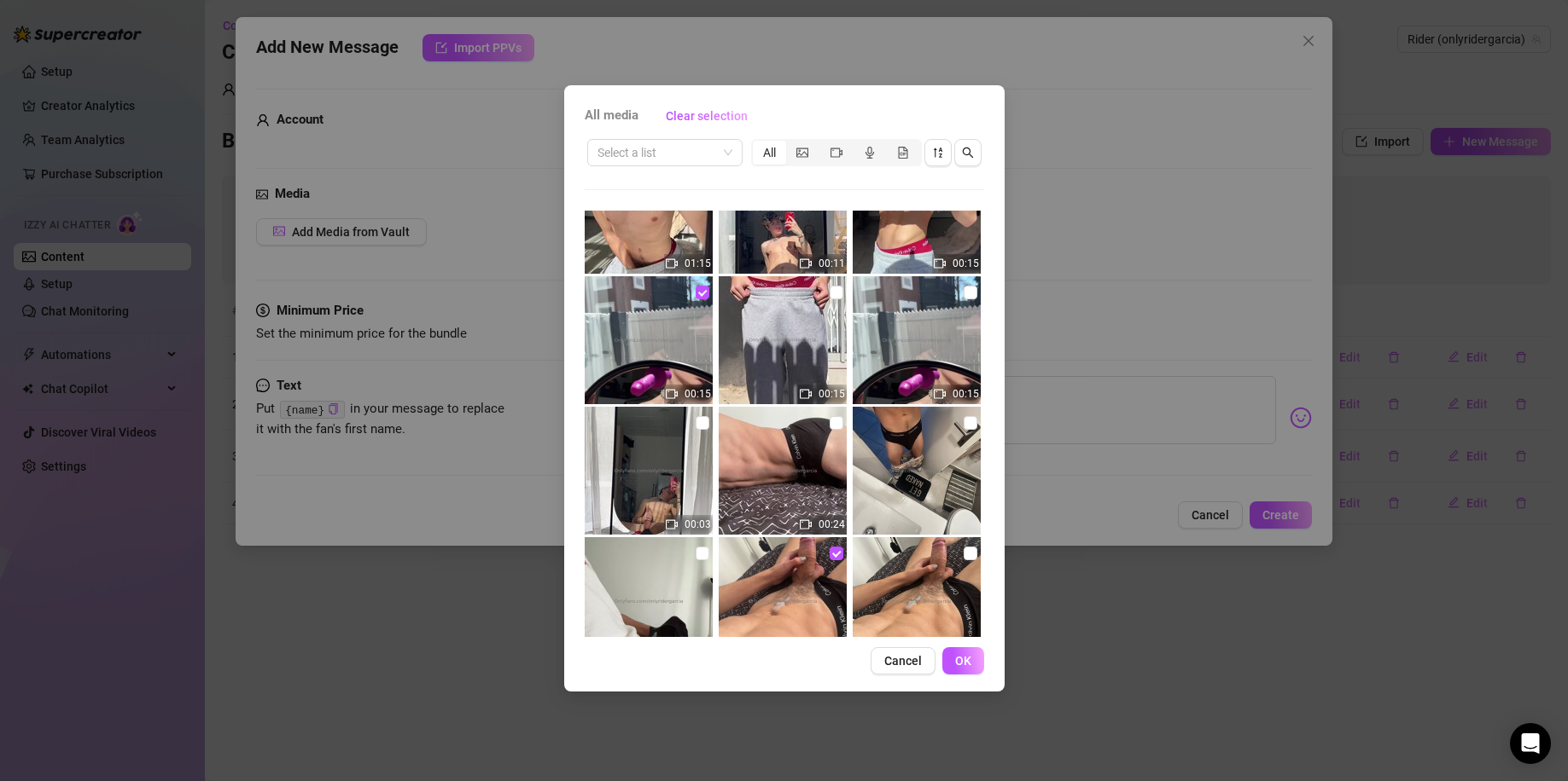
scroll to position [3093, 0]
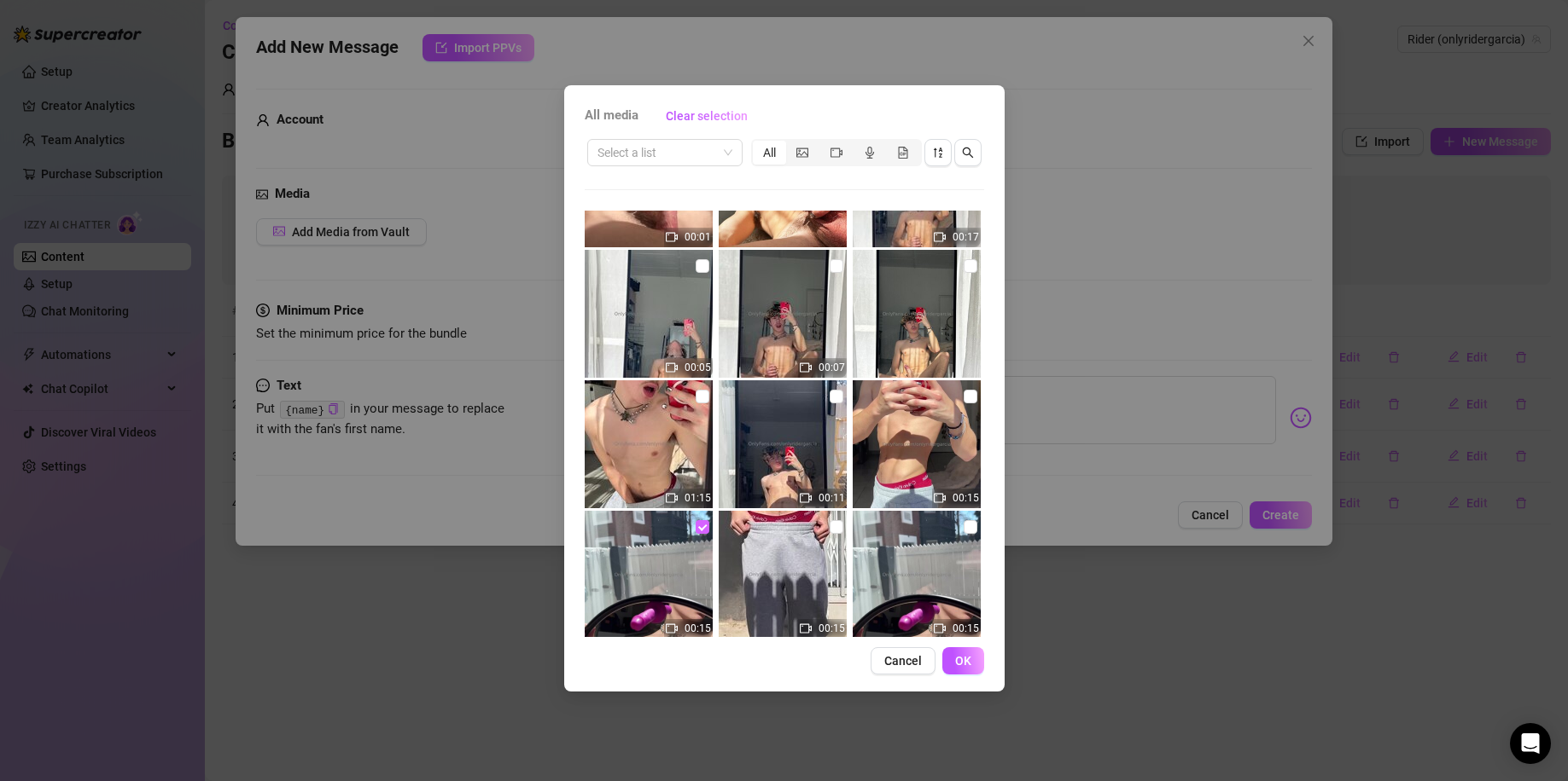
click at [700, 523] on input "checkbox" at bounding box center [702, 527] width 14 height 14
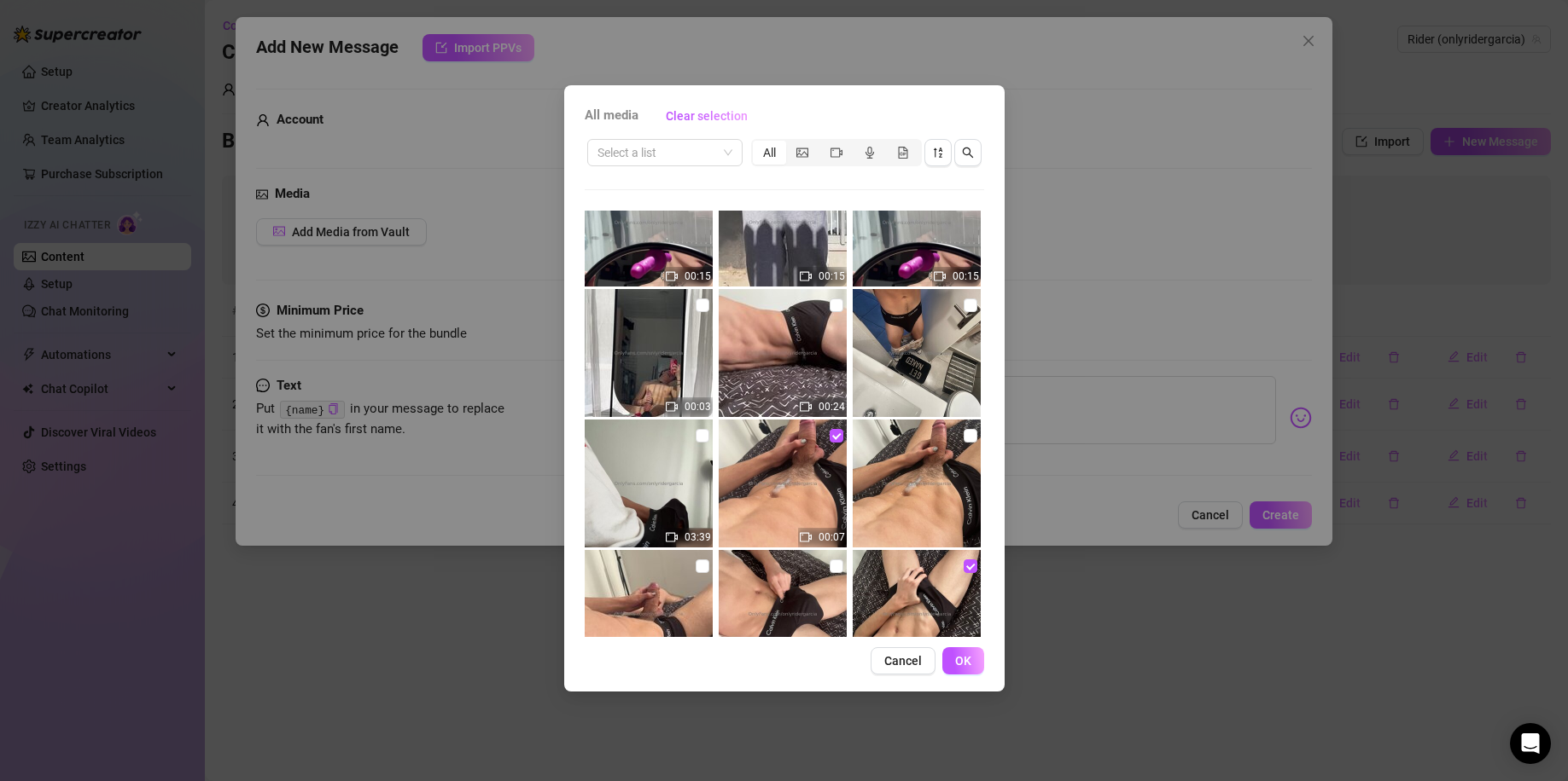
scroll to position [3547, 0]
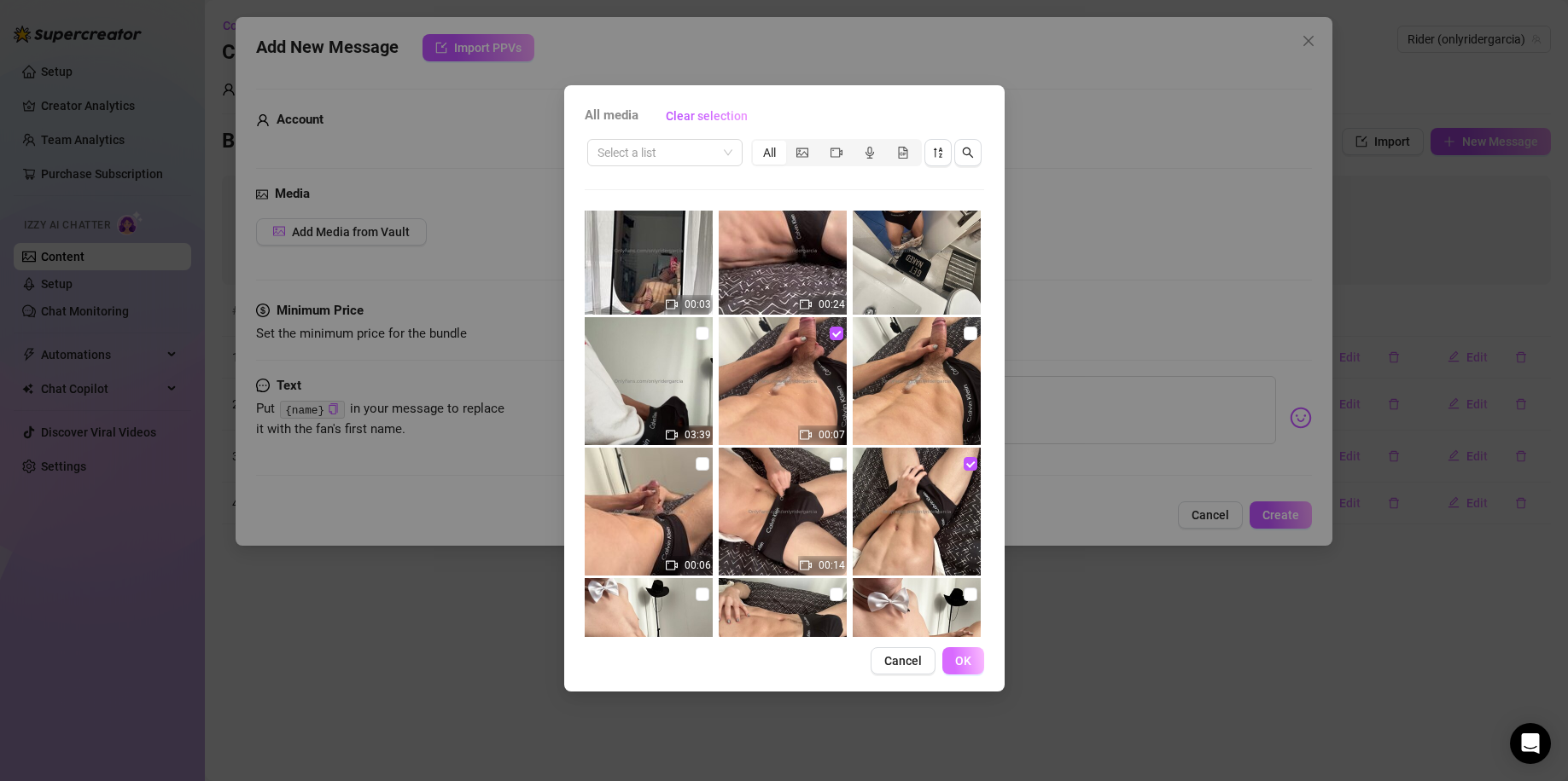
click at [952, 655] on button "OK" at bounding box center [963, 660] width 42 height 27
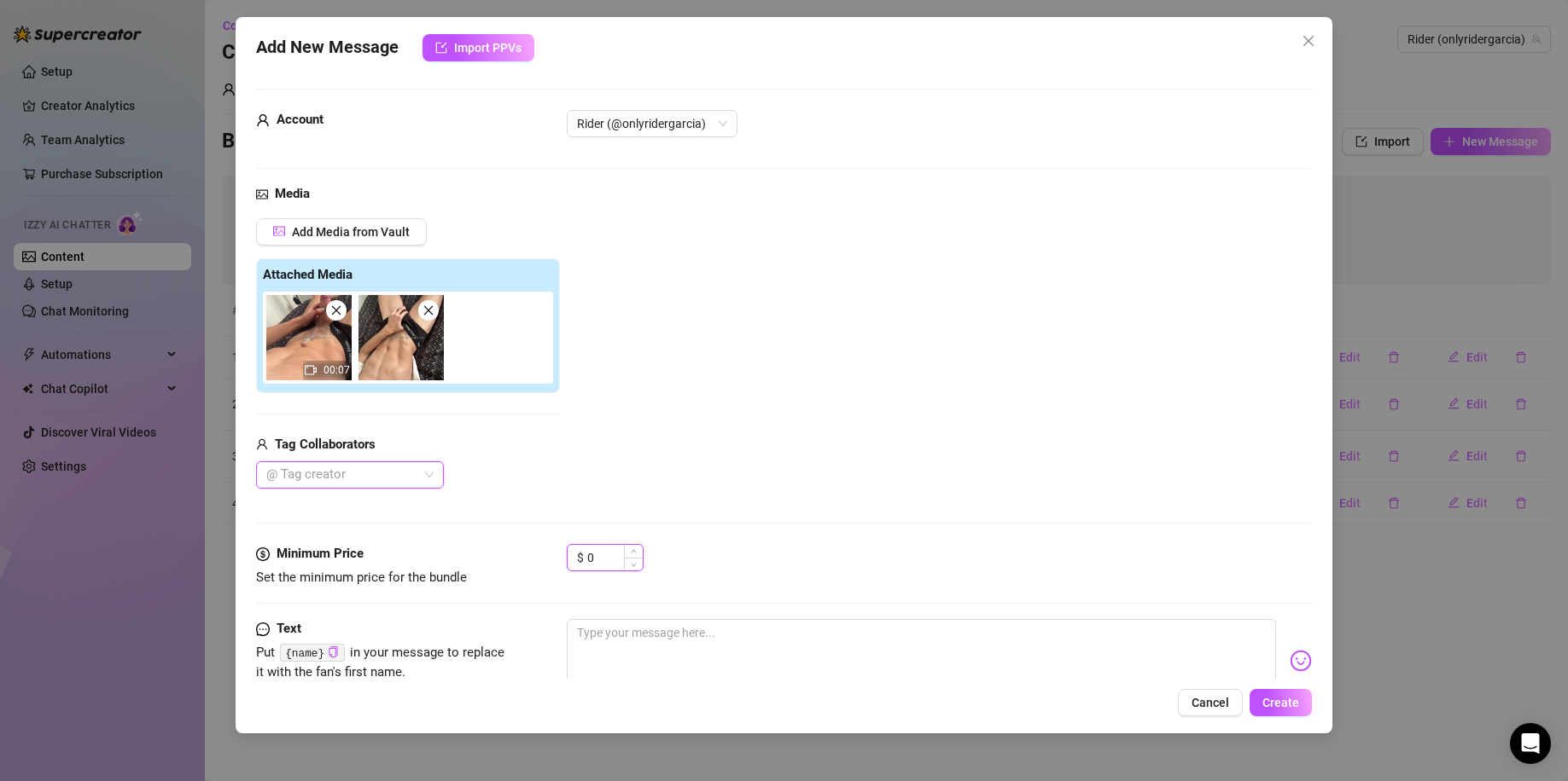
click at [590, 557] on input "0" at bounding box center [615, 557] width 56 height 25
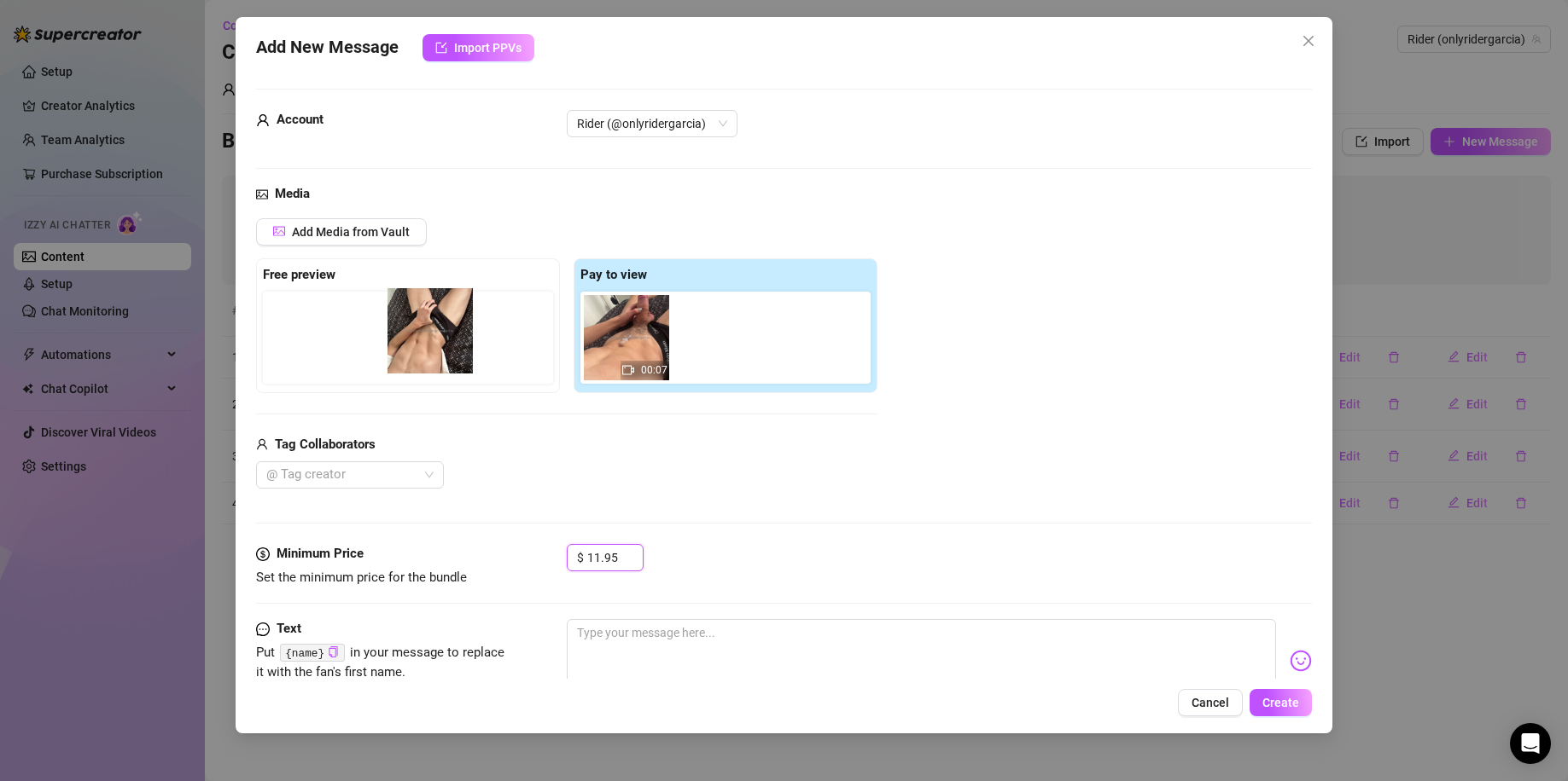
drag, startPoint x: 740, startPoint y: 346, endPoint x: 396, endPoint y: 339, distance: 344.1
click at [396, 339] on div "Free preview Pay to view 00:07" at bounding box center [567, 325] width 621 height 135
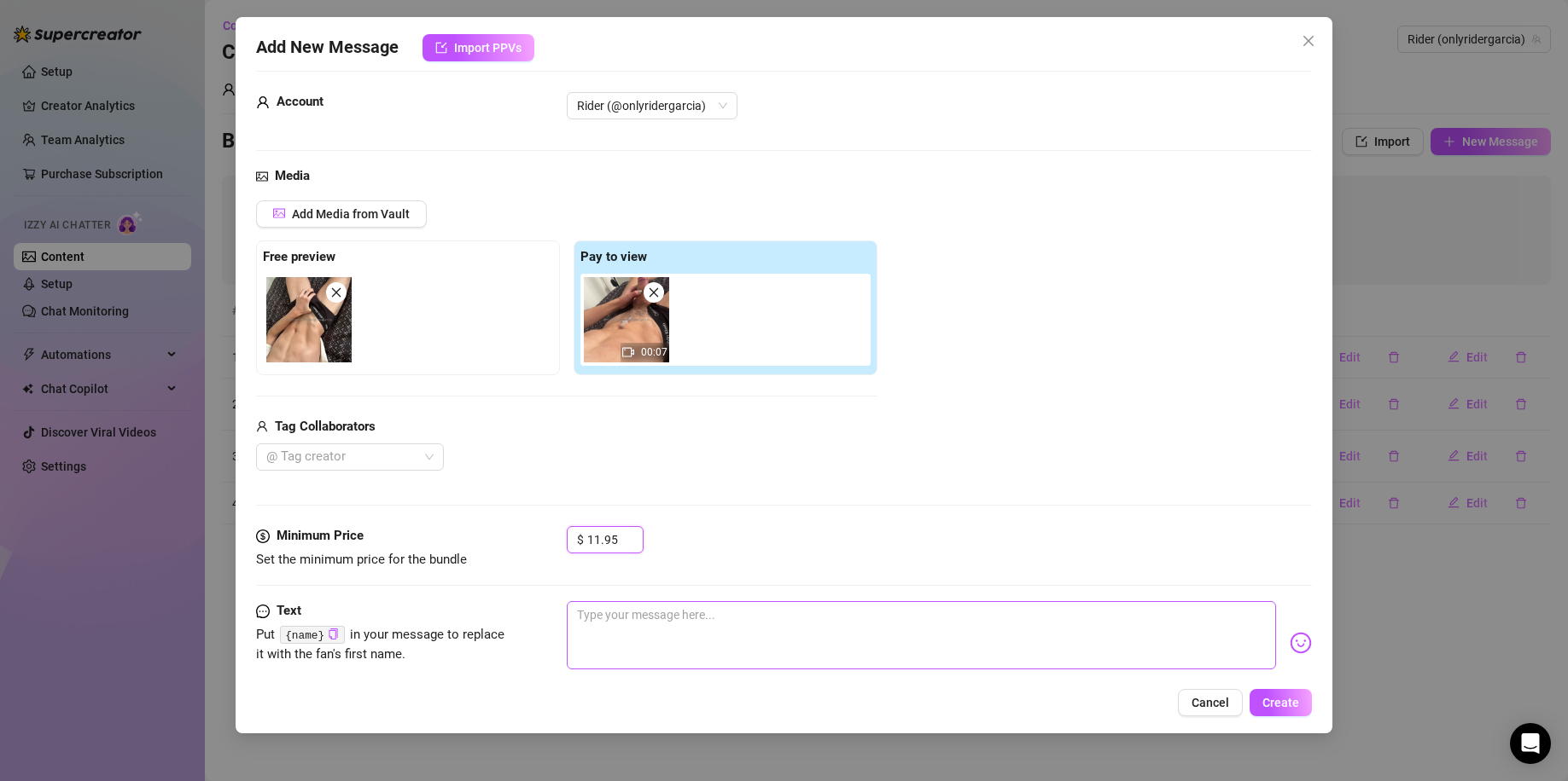
scroll to position [56, 0]
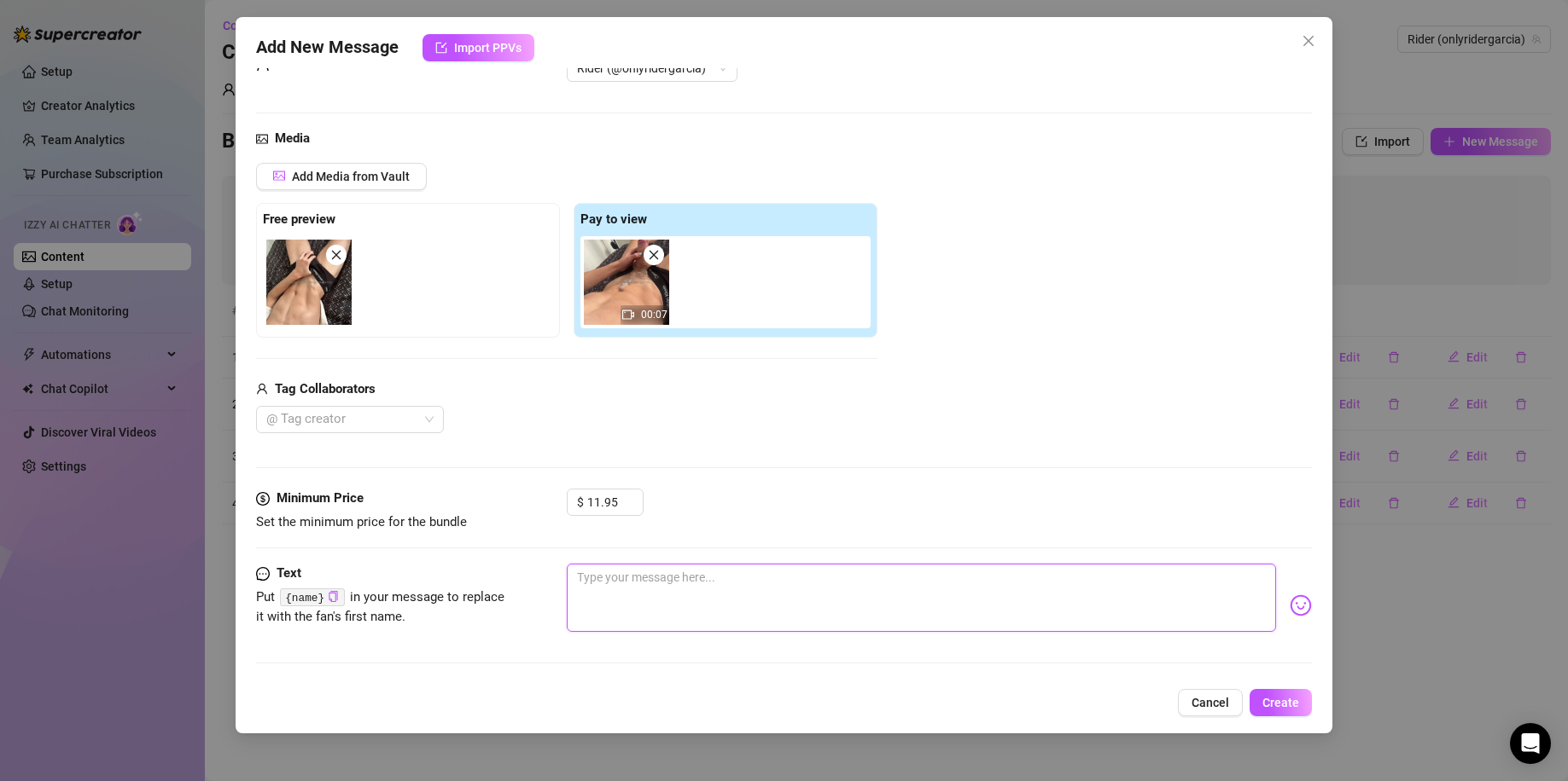
click at [679, 585] on textarea at bounding box center [921, 598] width 710 height 69
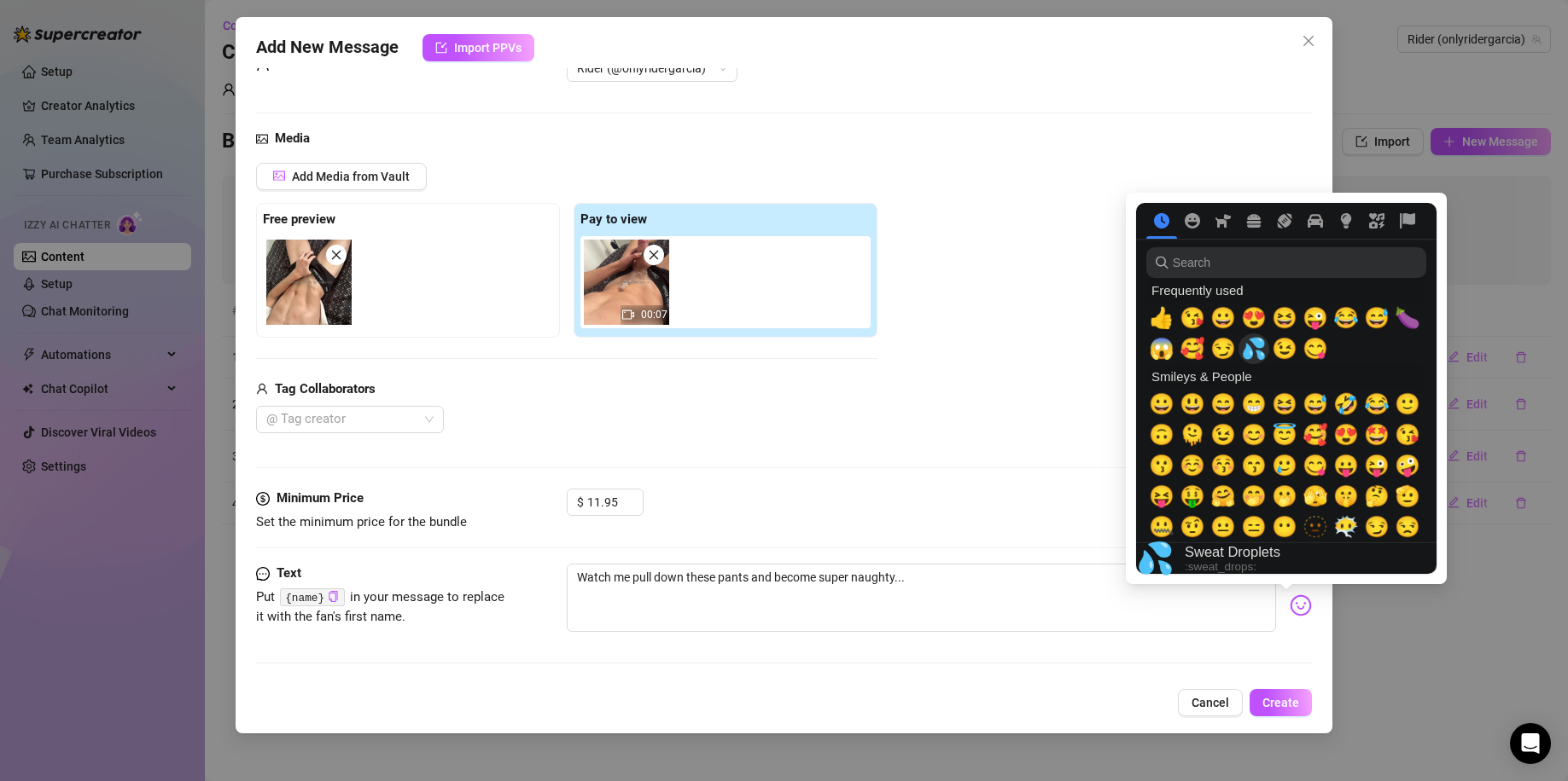
click at [1252, 349] on span "💦" at bounding box center [1252, 348] width 25 height 23
click at [1224, 347] on span "😏" at bounding box center [1222, 348] width 25 height 23
click at [987, 387] on div "Add Media from Vault Free preview Pay to view 00:07 Tag Collaborators @ Tag cre…" at bounding box center [784, 299] width 1056 height 271
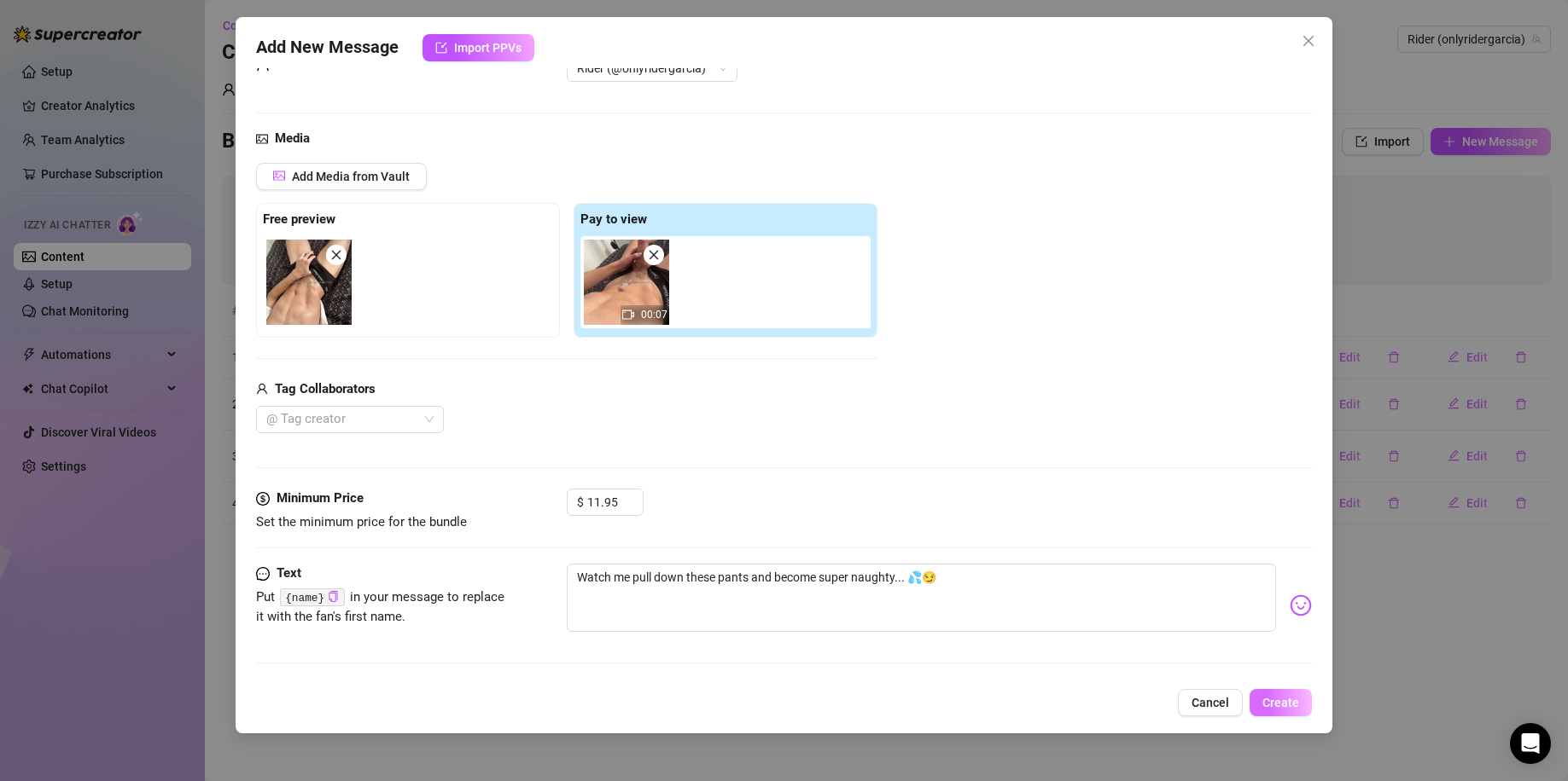
click at [1285, 678] on span "Create" at bounding box center [1280, 703] width 37 height 14
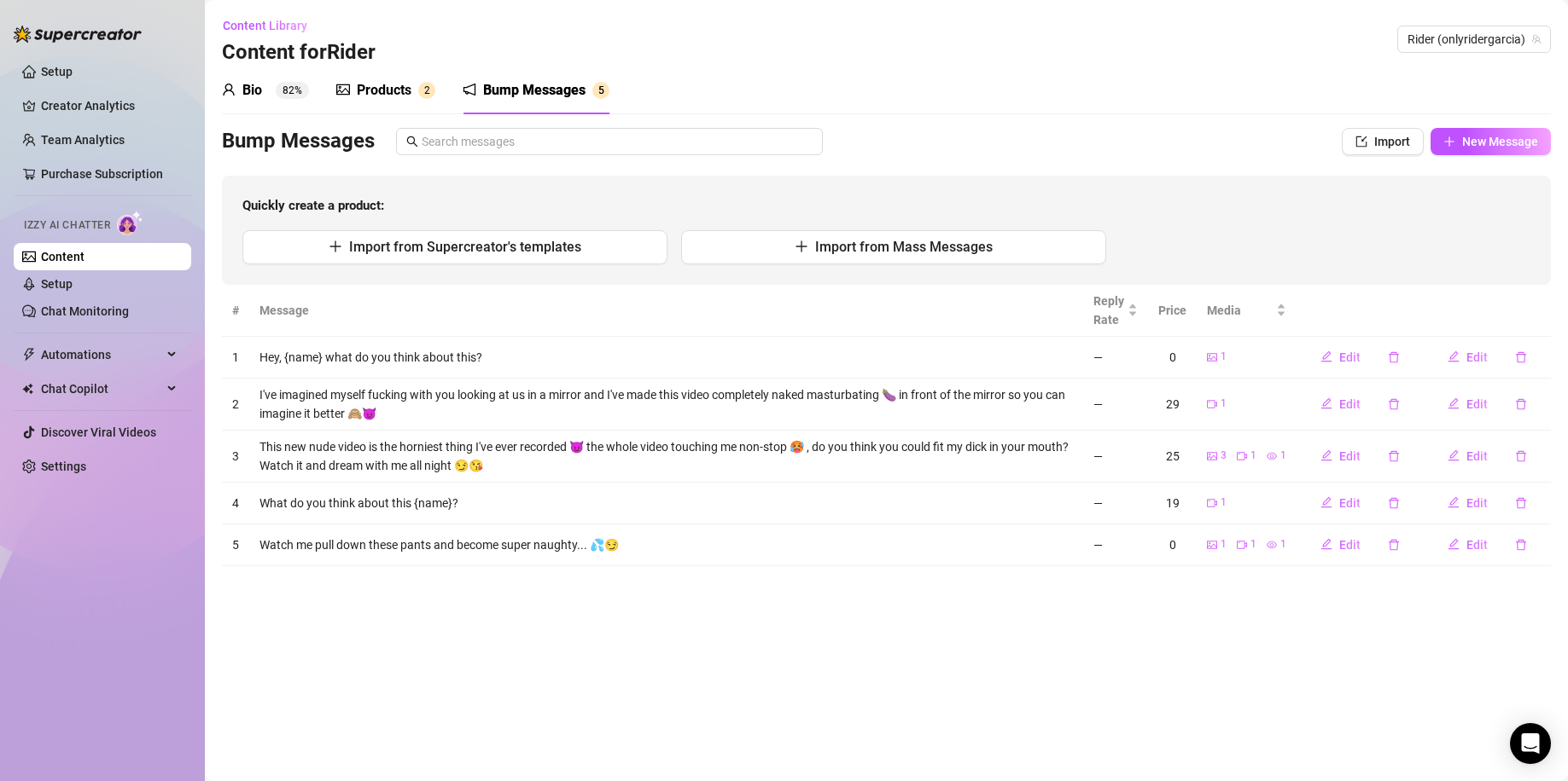
click at [96, 225] on span "Izzy AI Chatter" at bounding box center [66, 225] width 86 height 17
click at [234, 88] on icon "user" at bounding box center [229, 89] width 14 height 14
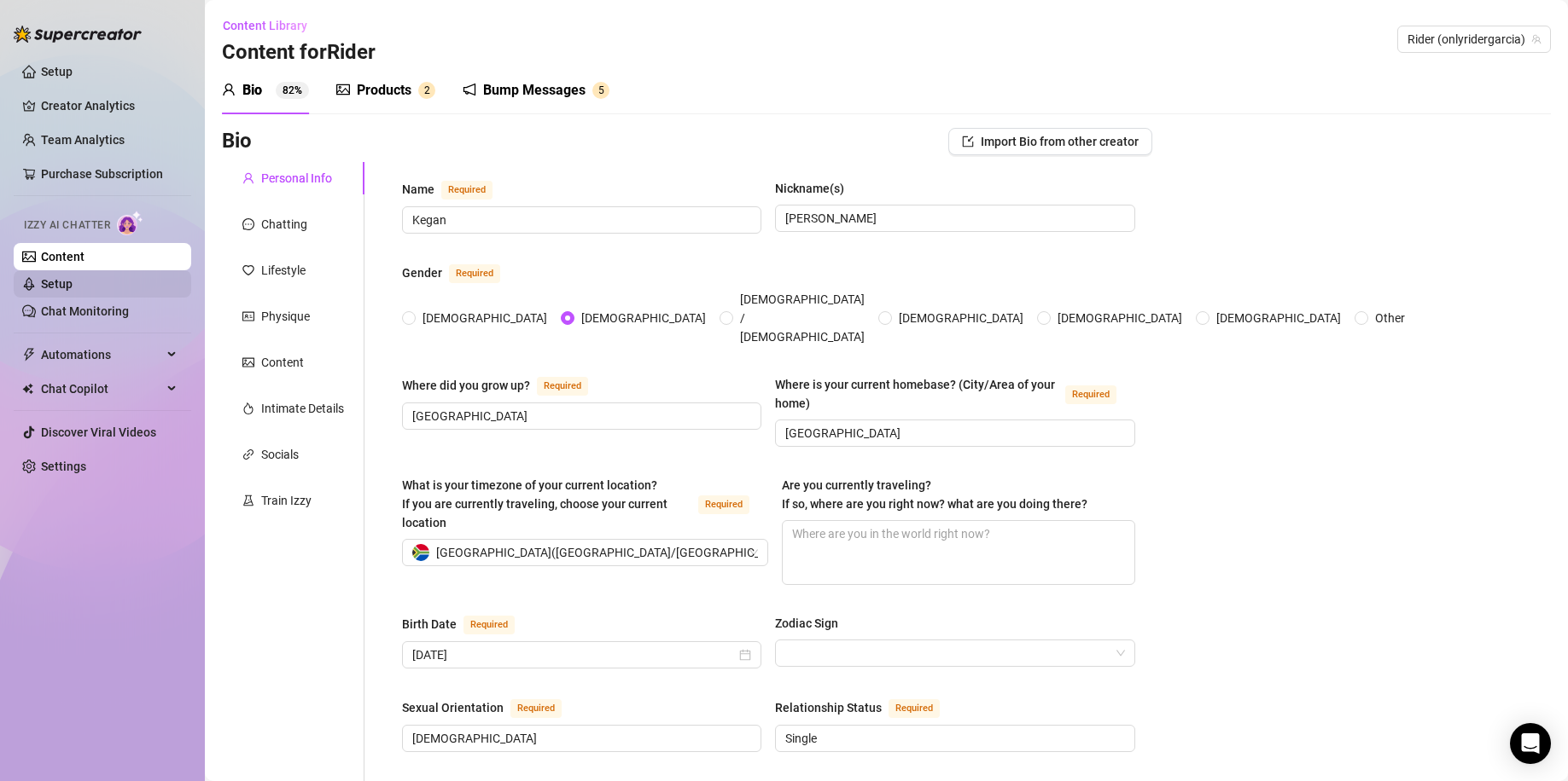
click at [72, 281] on link "Setup" at bounding box center [56, 284] width 31 height 14
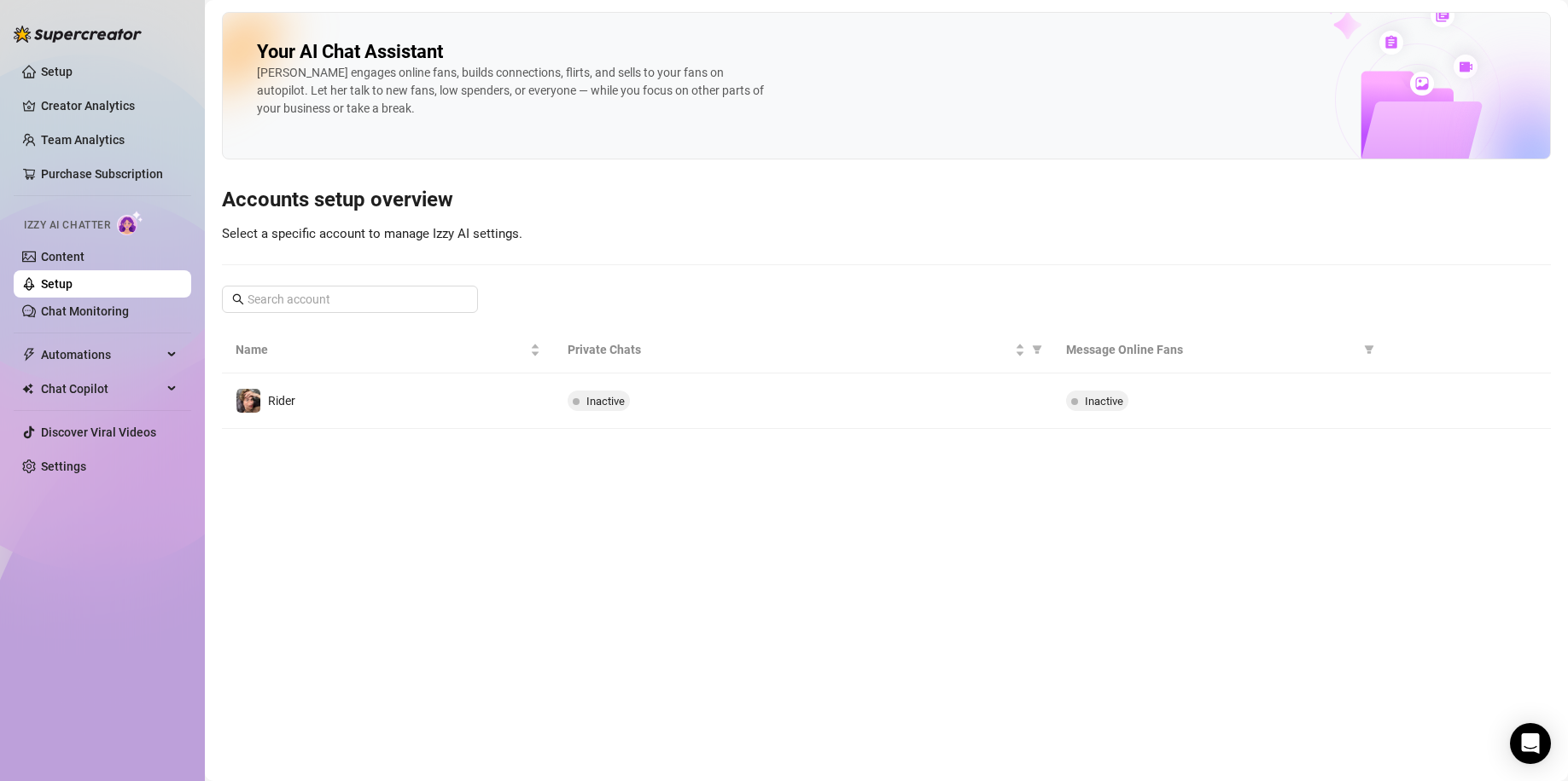
click at [143, 333] on li at bounding box center [103, 333] width 177 height 1
click at [129, 308] on link "Chat Monitoring" at bounding box center [84, 311] width 88 height 14
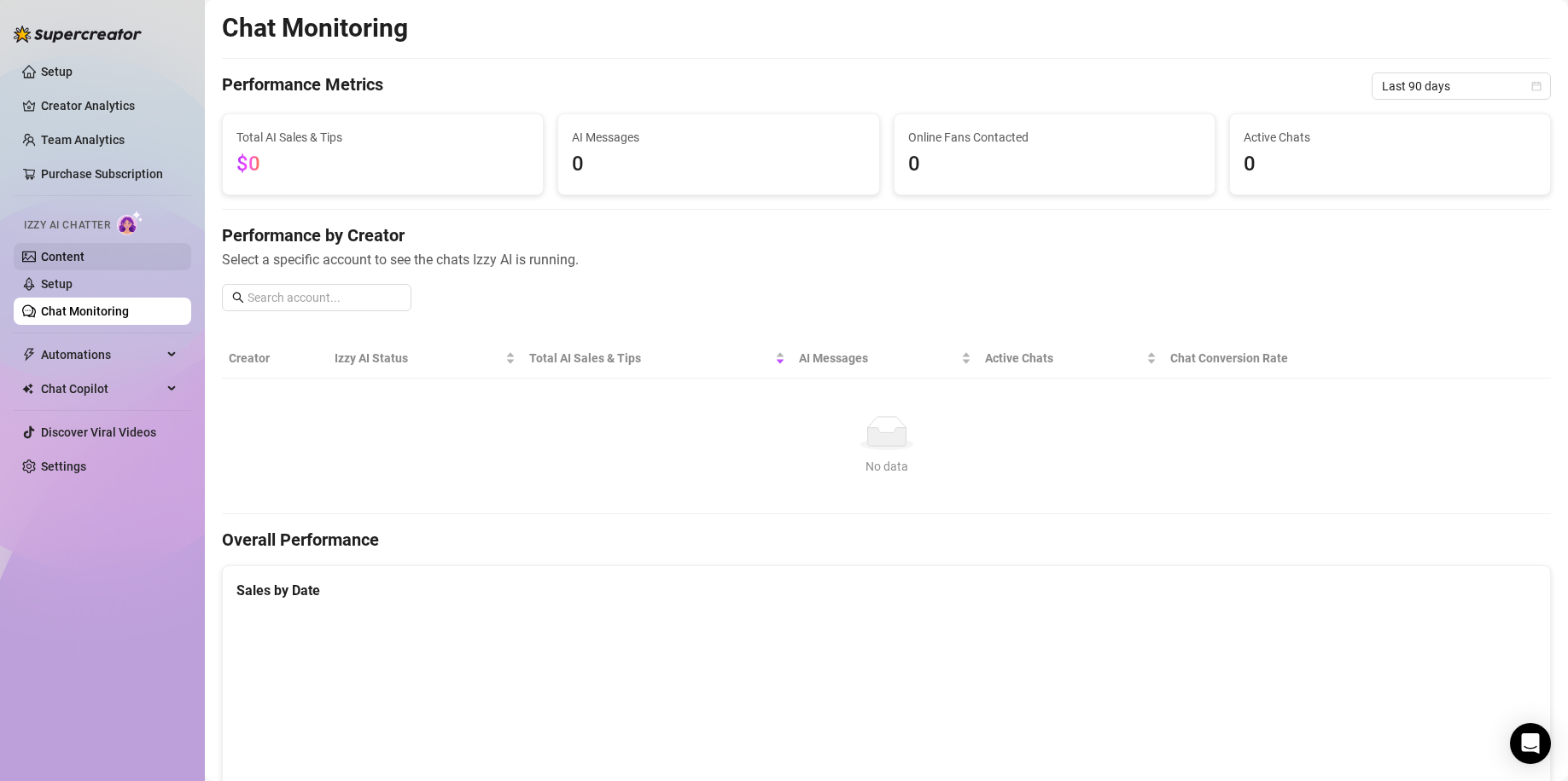
click at [84, 259] on link "Content" at bounding box center [63, 257] width 43 height 14
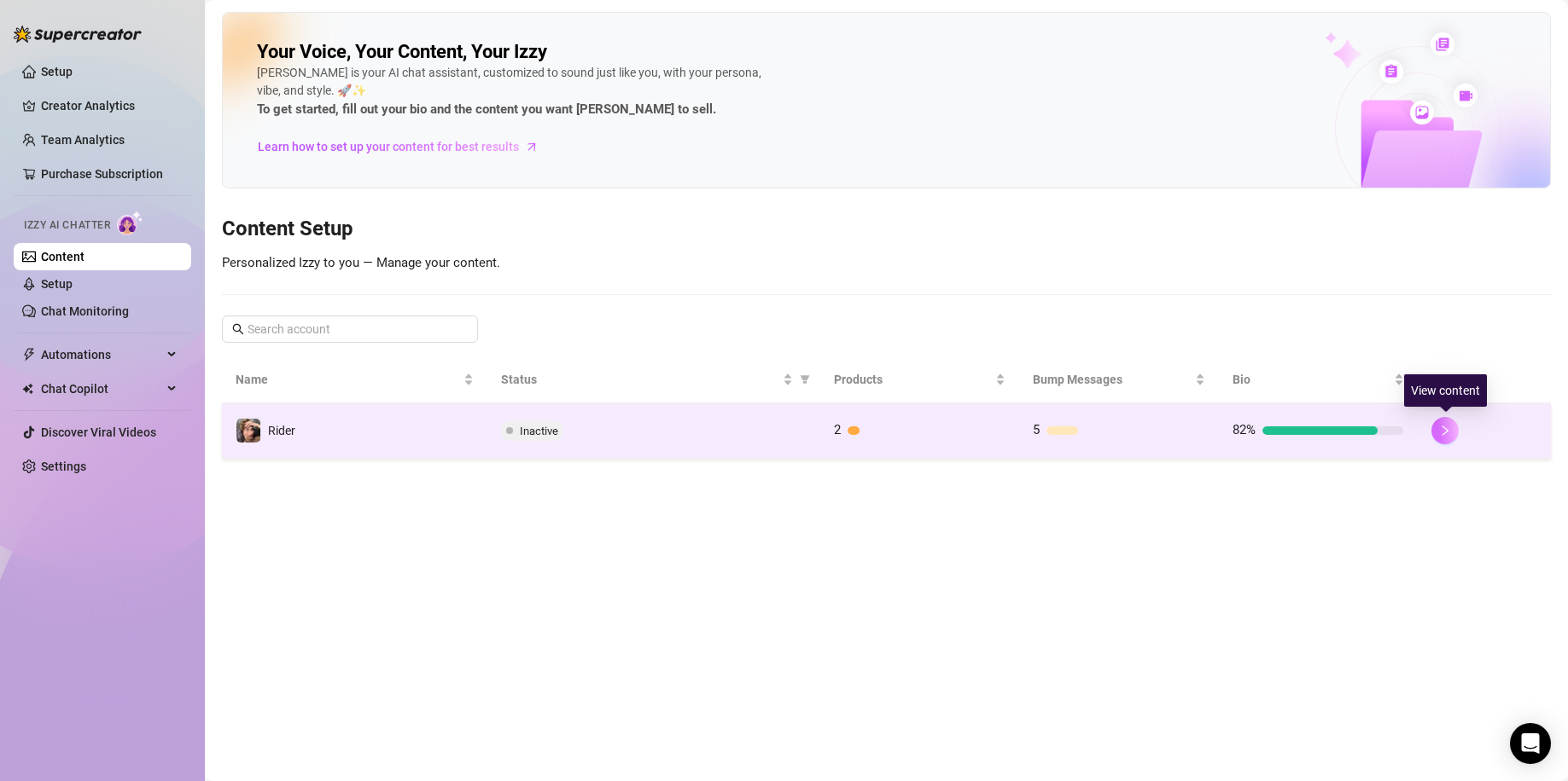
click at [1382, 427] on button "button" at bounding box center [1444, 430] width 27 height 27
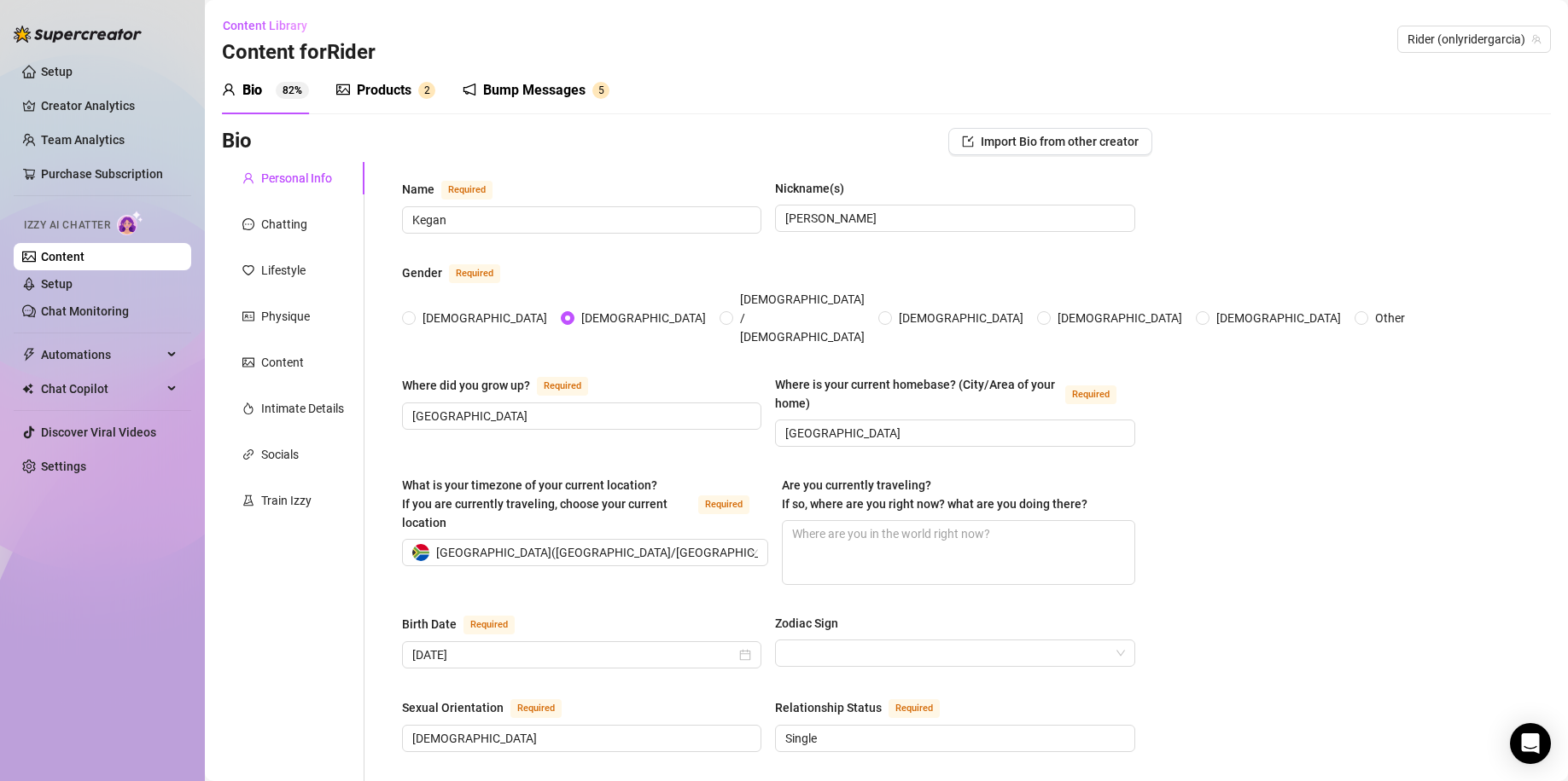
click at [524, 99] on div "Bump Messages" at bounding box center [535, 90] width 103 height 21
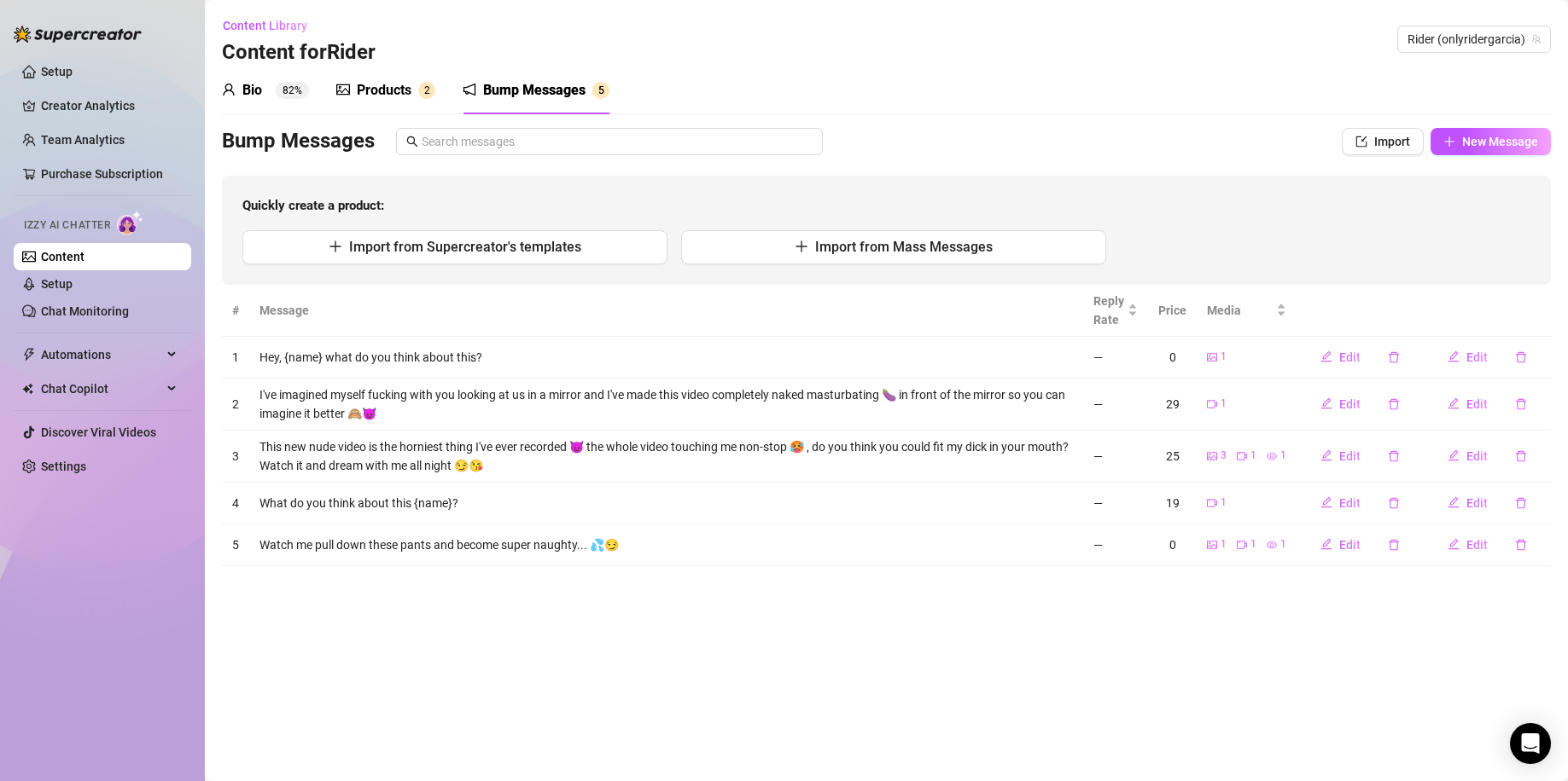
click at [415, 93] on div "Products 2" at bounding box center [386, 90] width 99 height 21
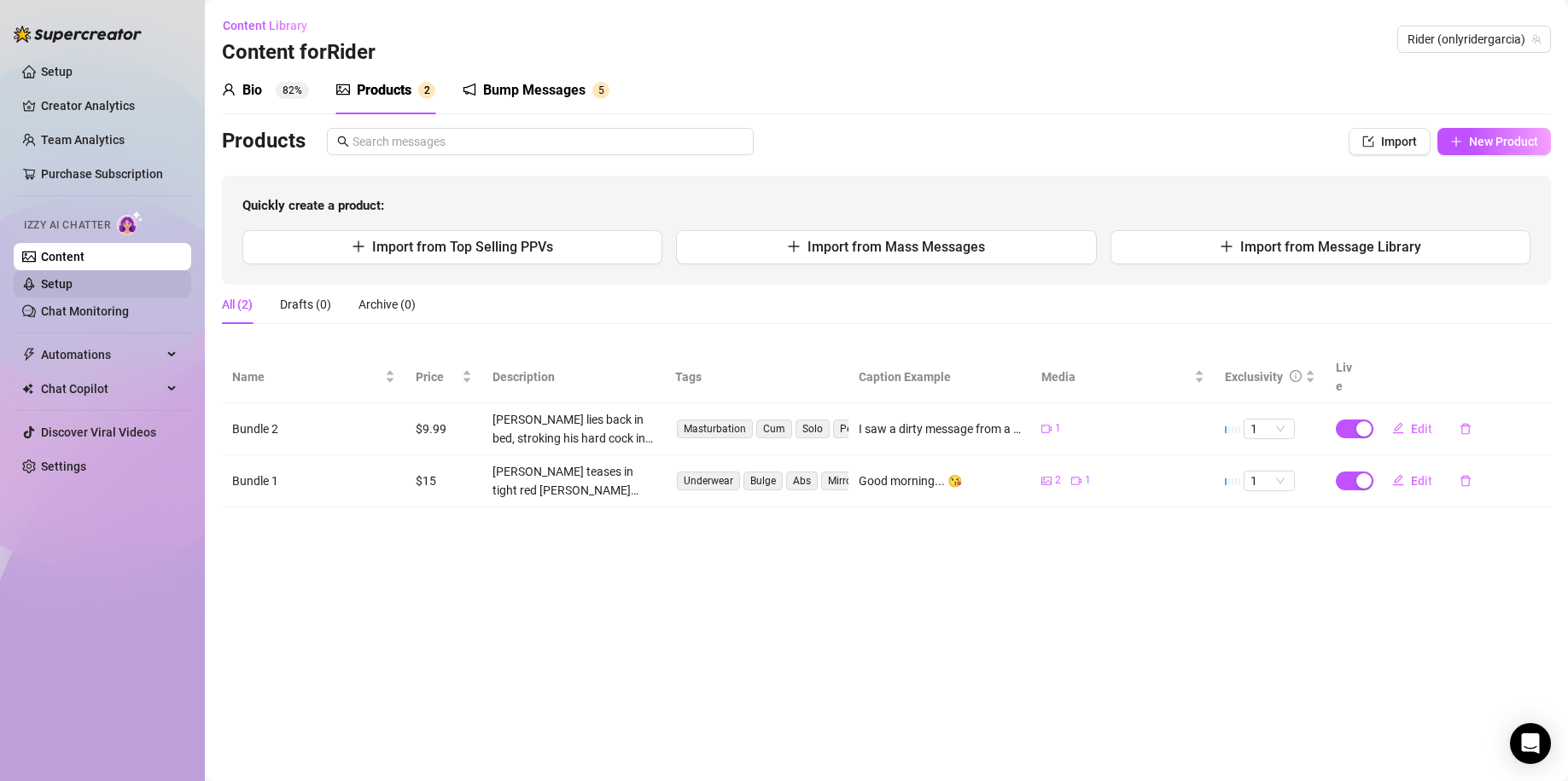
click at [72, 278] on link "Setup" at bounding box center [56, 284] width 31 height 14
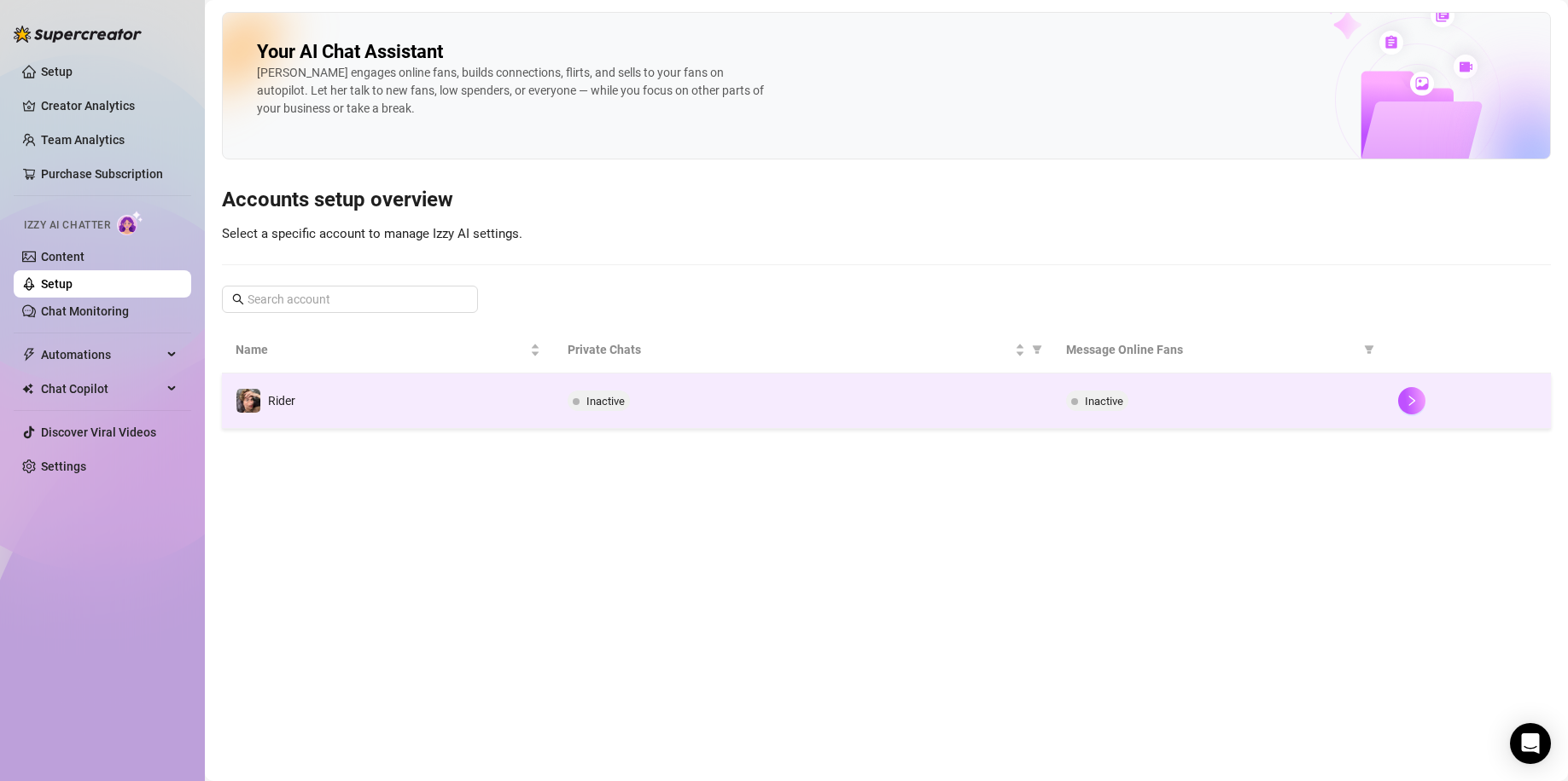
click at [447, 409] on td "Rider" at bounding box center [388, 401] width 332 height 56
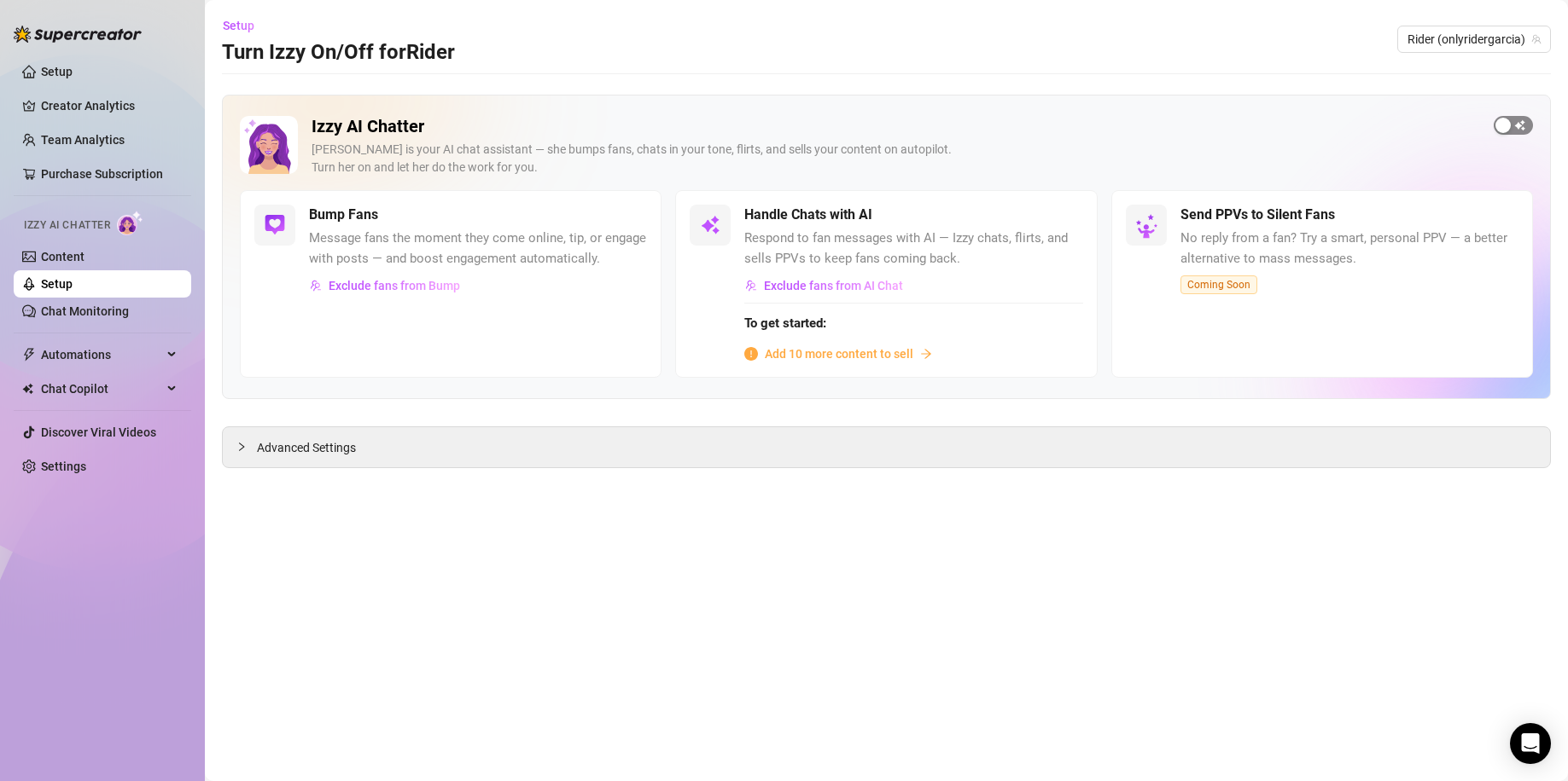
click at [1382, 122] on div "button" at bounding box center [1503, 125] width 16 height 16
click at [98, 304] on link "Chat Monitoring" at bounding box center [84, 311] width 88 height 14
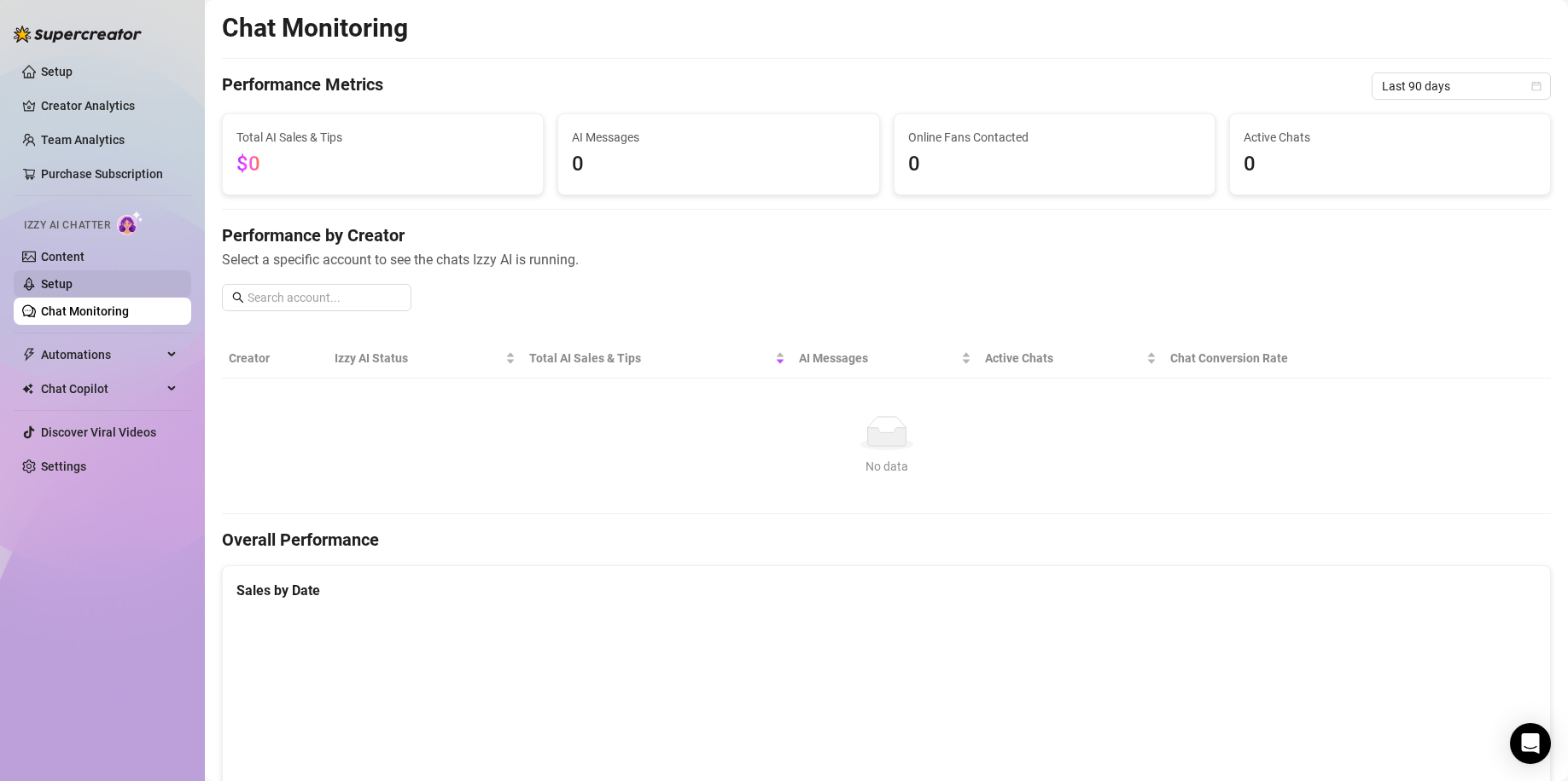
click at [72, 285] on link "Setup" at bounding box center [56, 284] width 31 height 14
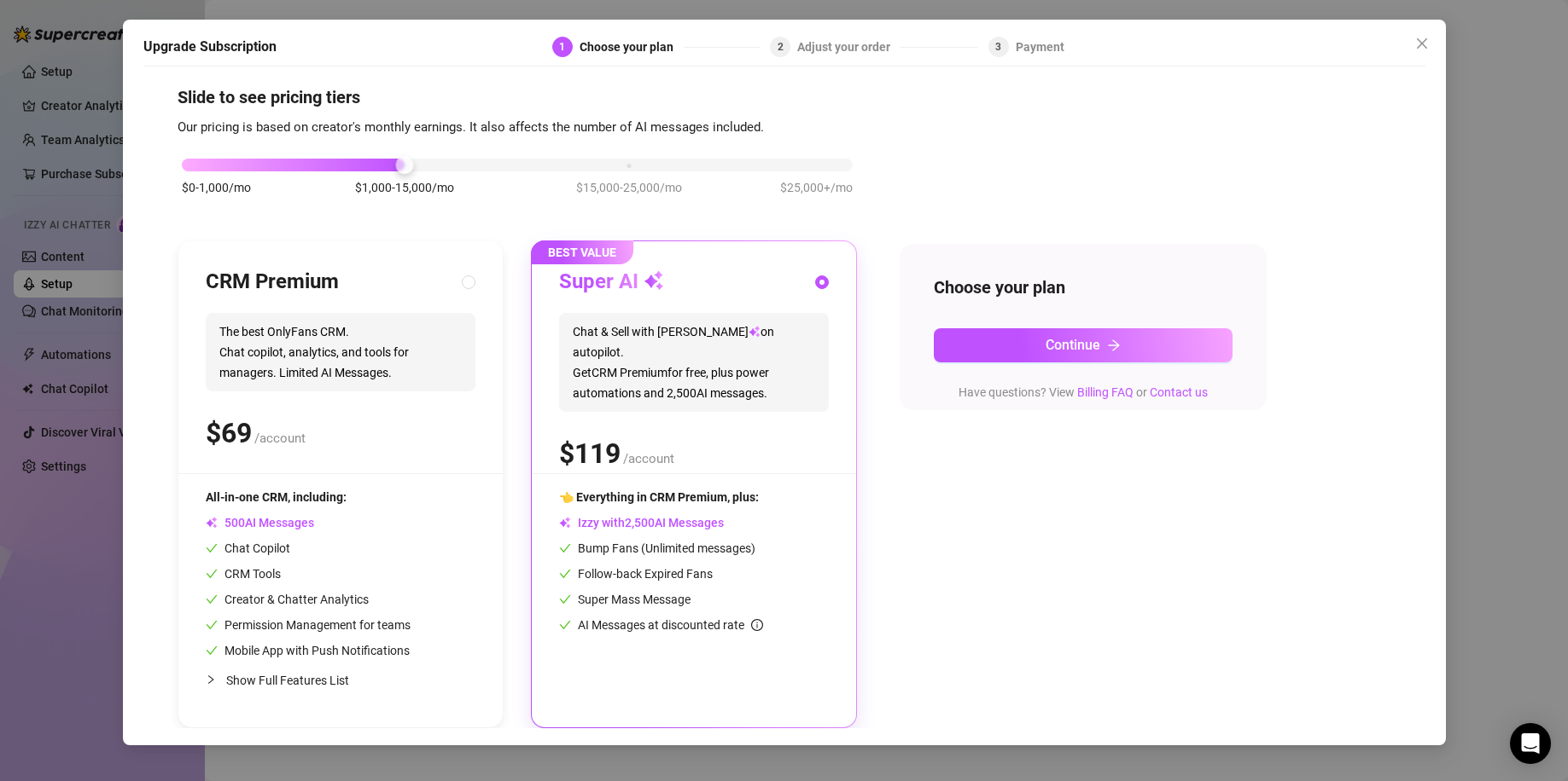
scroll to position [14, 0]
click at [382, 412] on div "$ /account" at bounding box center [341, 433] width 269 height 43
click at [1382, 50] on icon "close" at bounding box center [1422, 43] width 14 height 14
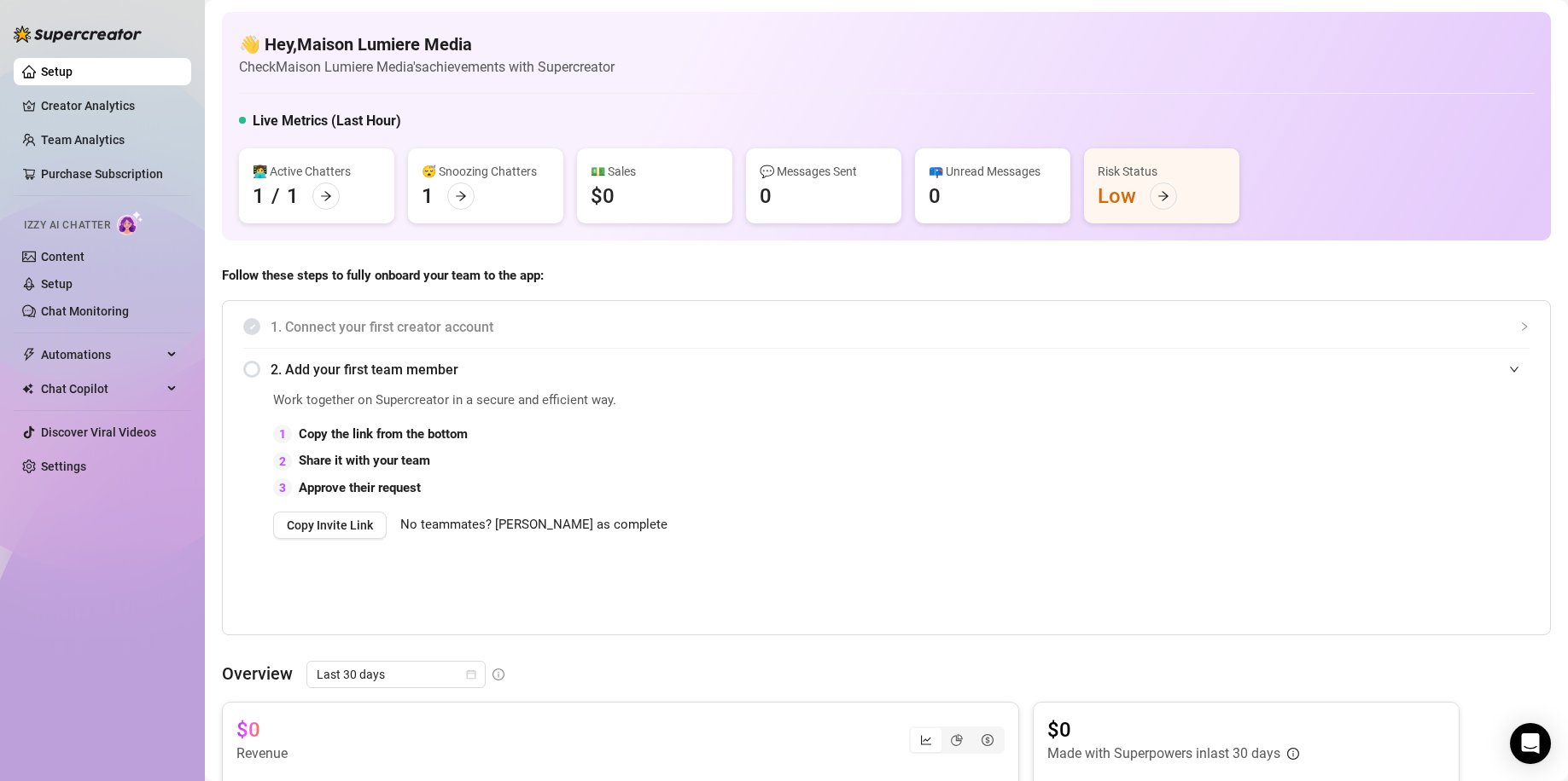
click at [249, 370] on div "2. Add your first team member" at bounding box center [887, 370] width 1286 height 42
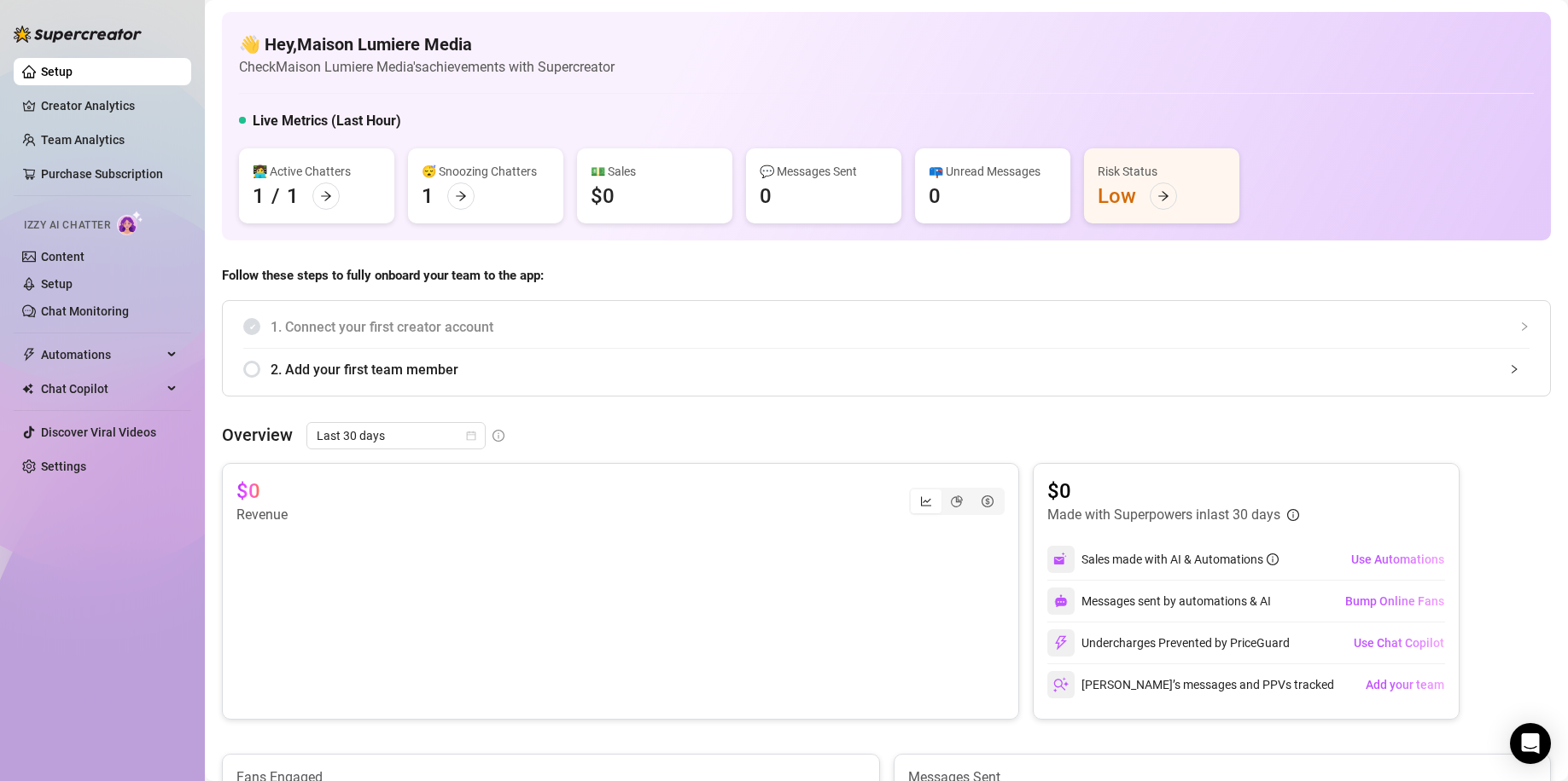
click at [258, 375] on div "2. Add your first team member" at bounding box center [887, 370] width 1286 height 42
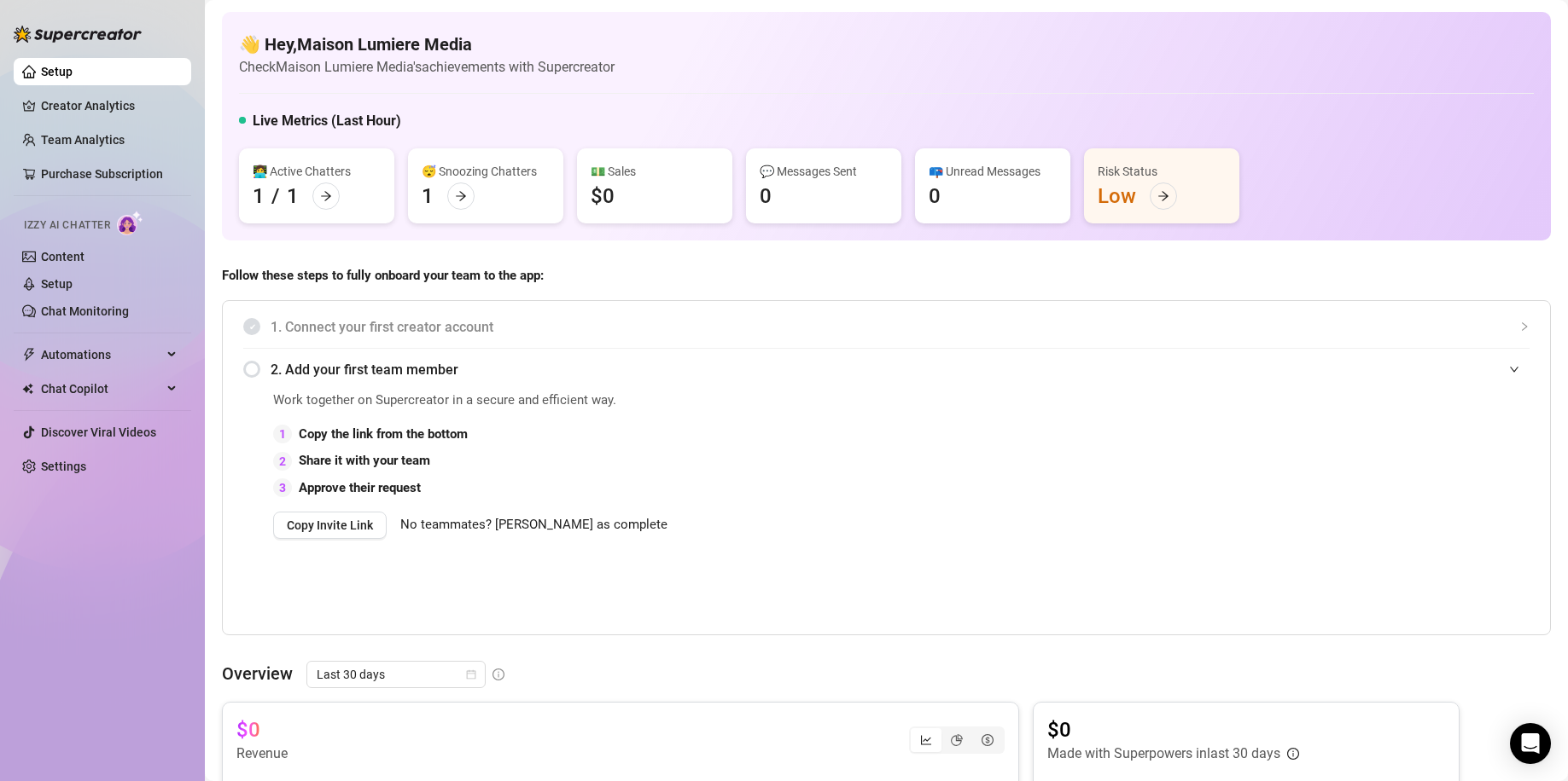
click at [544, 526] on span "No teammates? Mark as complete" at bounding box center [533, 526] width 267 height 21
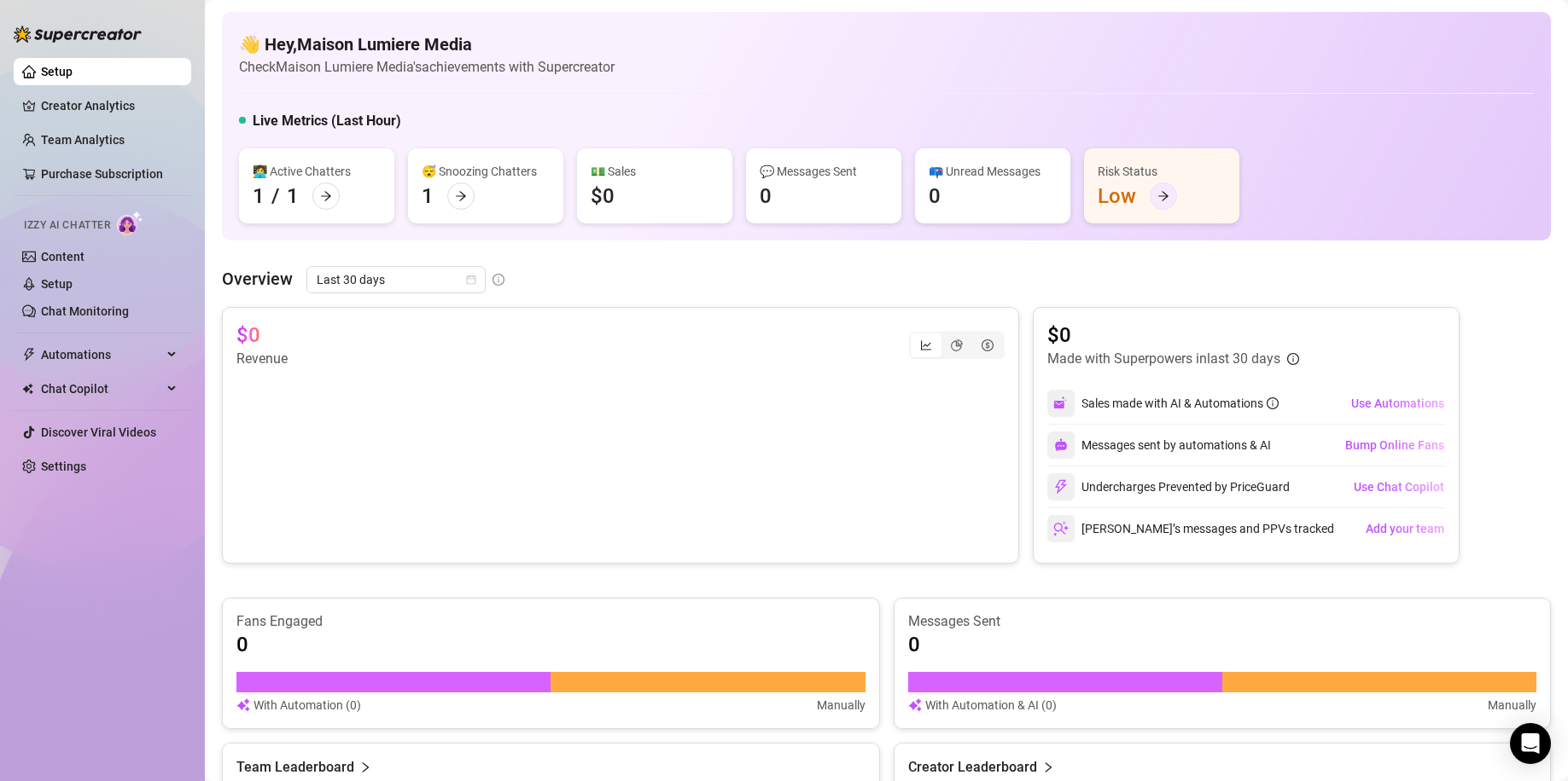
click at [1164, 195] on icon "arrow-right" at bounding box center [1163, 196] width 12 height 12
click at [130, 167] on link "Purchase Subscription" at bounding box center [102, 174] width 122 height 14
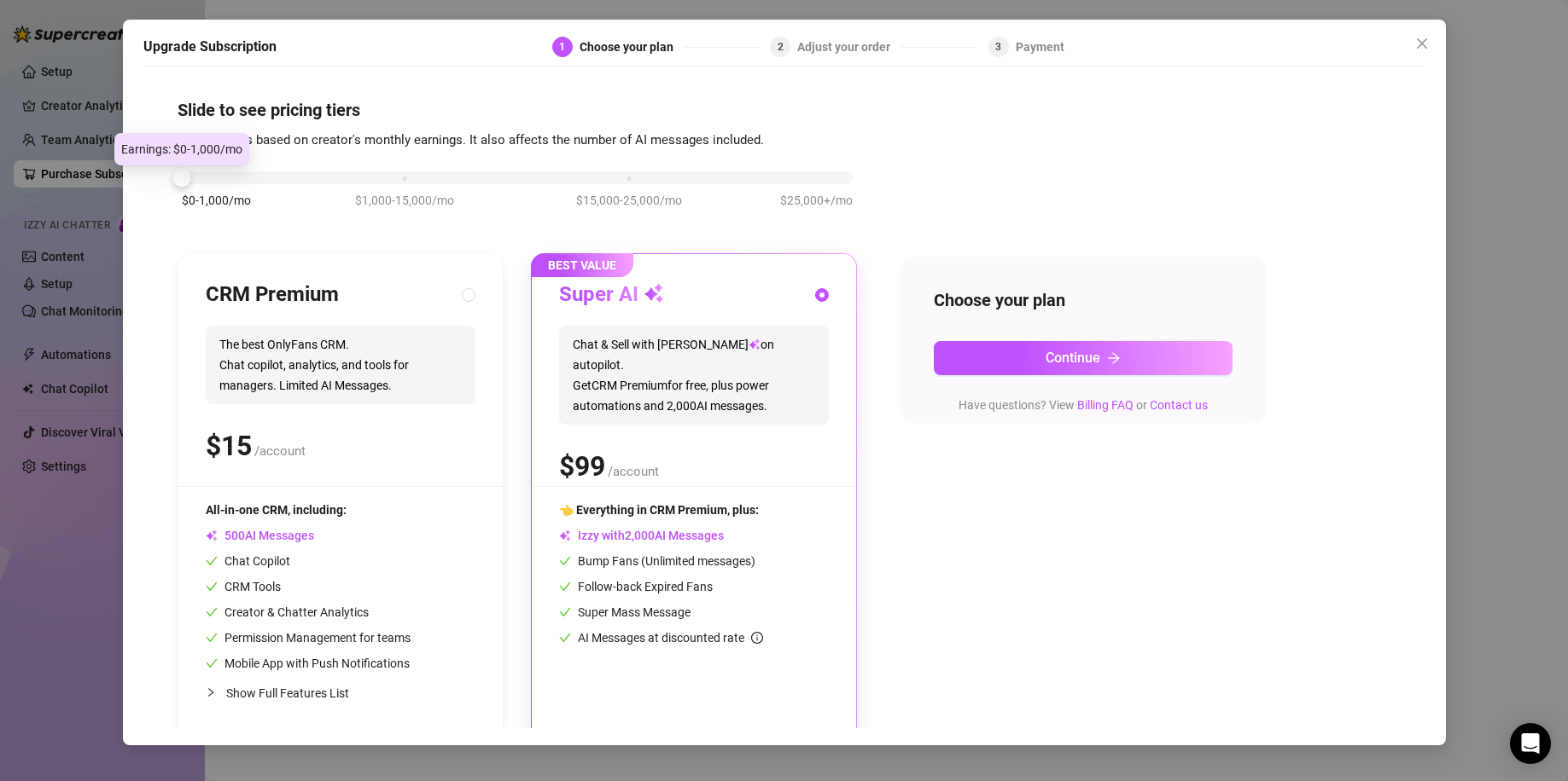
drag, startPoint x: 400, startPoint y: 177, endPoint x: 127, endPoint y: 188, distance: 273.2
click at [127, 188] on div "Upgrade Subscription 1 Choose your plan 2 Adjust your order 3 Payment Slide to …" at bounding box center [784, 382] width 1323 height 725
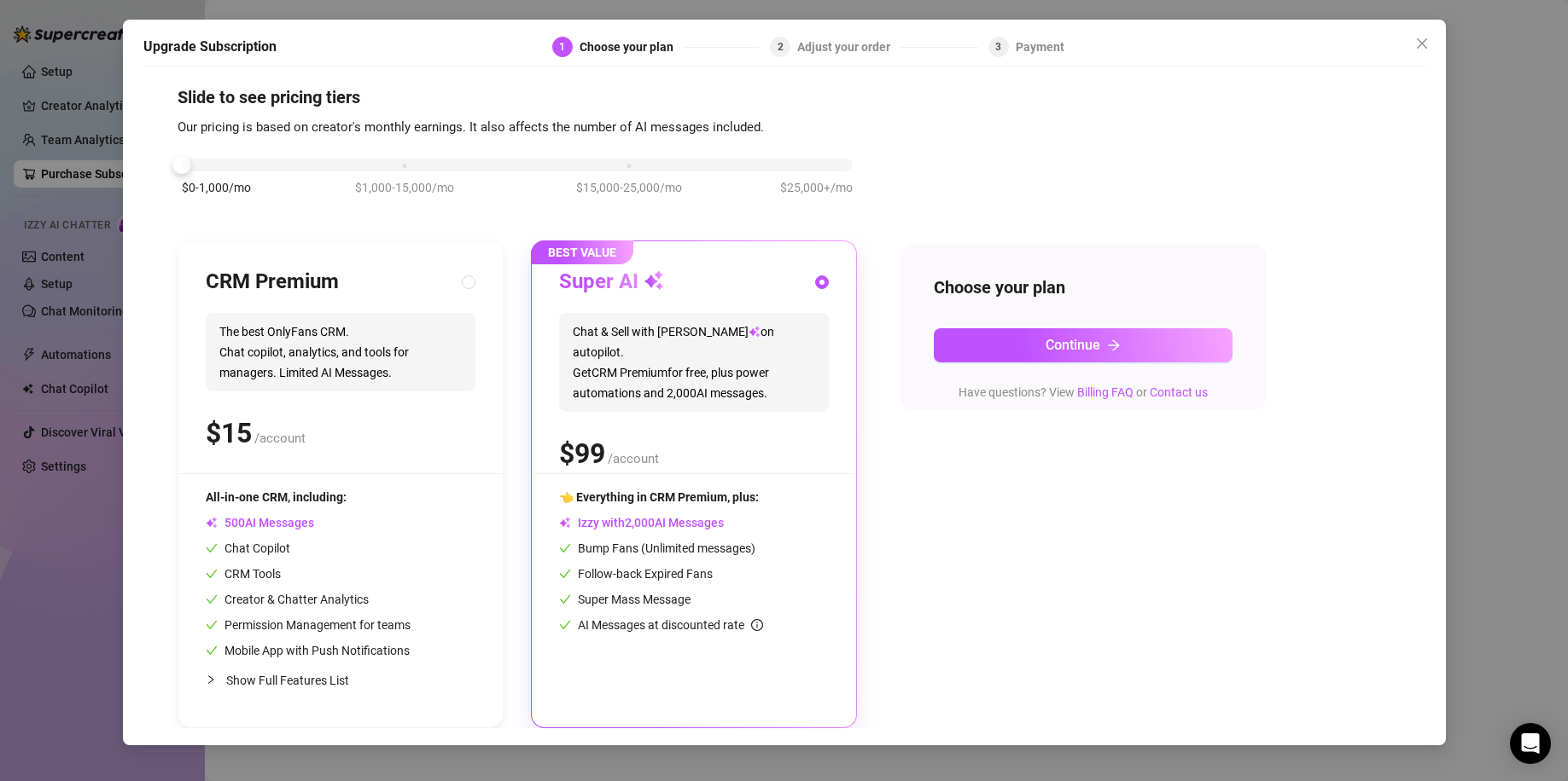
scroll to position [14, 0]
click at [399, 419] on div "$ /account" at bounding box center [341, 433] width 269 height 43
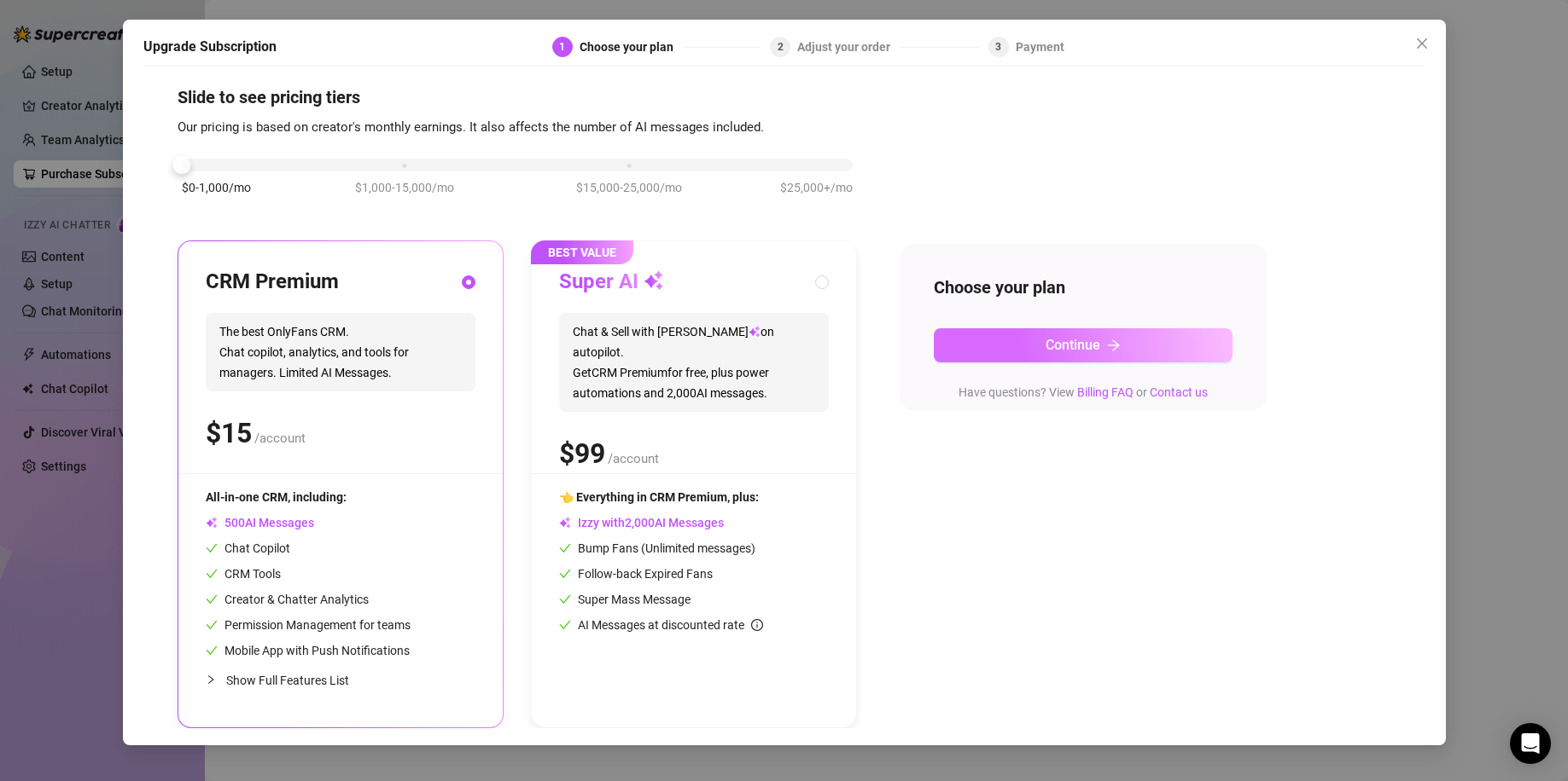
click at [1055, 348] on span "Continue" at bounding box center [1073, 345] width 55 height 17
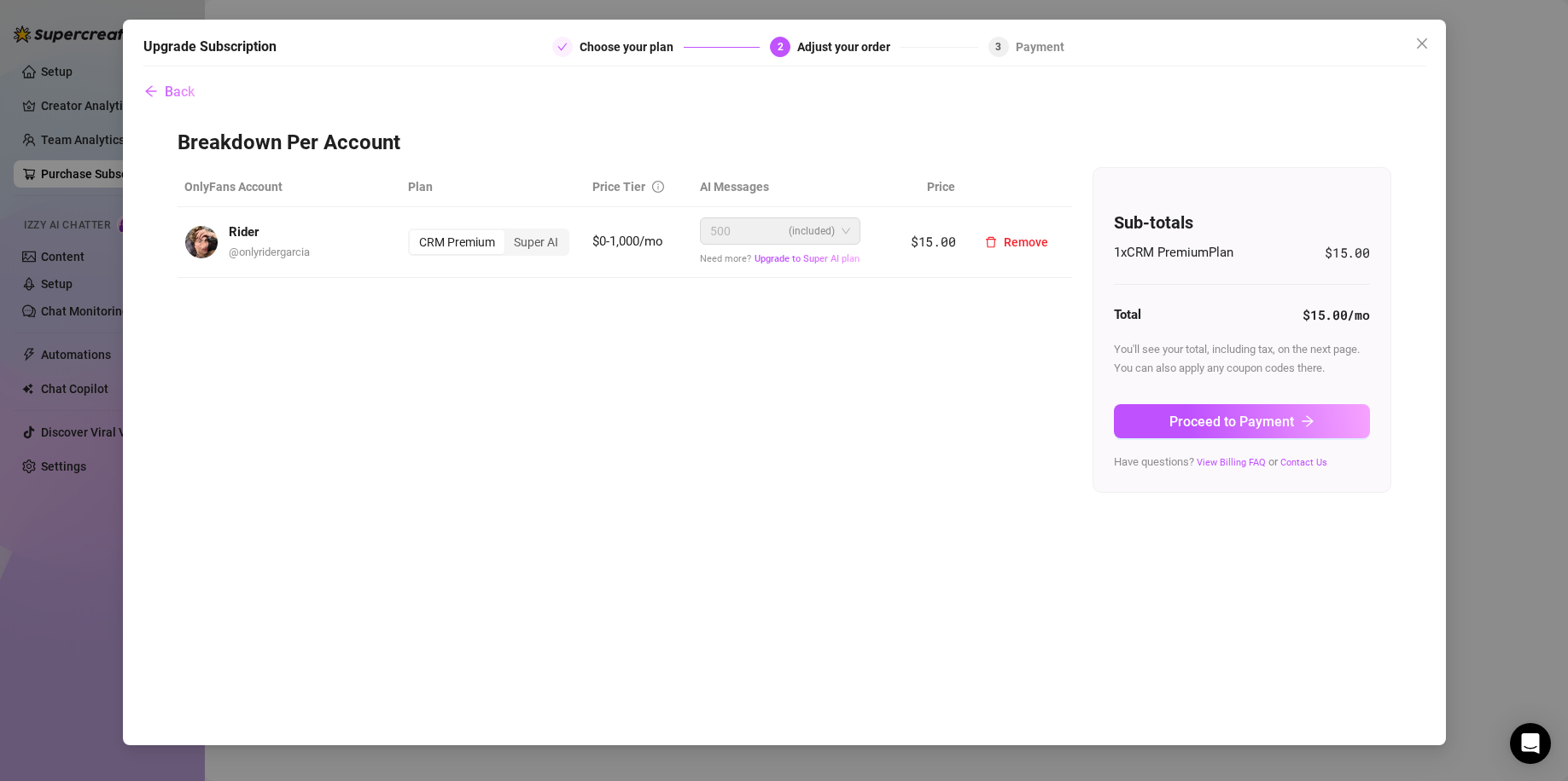
click at [840, 229] on span "500 (included)" at bounding box center [780, 230] width 140 height 25
click at [518, 245] on div "Super AI" at bounding box center [535, 242] width 63 height 23
click at [508, 233] on input "Super AI" at bounding box center [508, 233] width 0 height 0
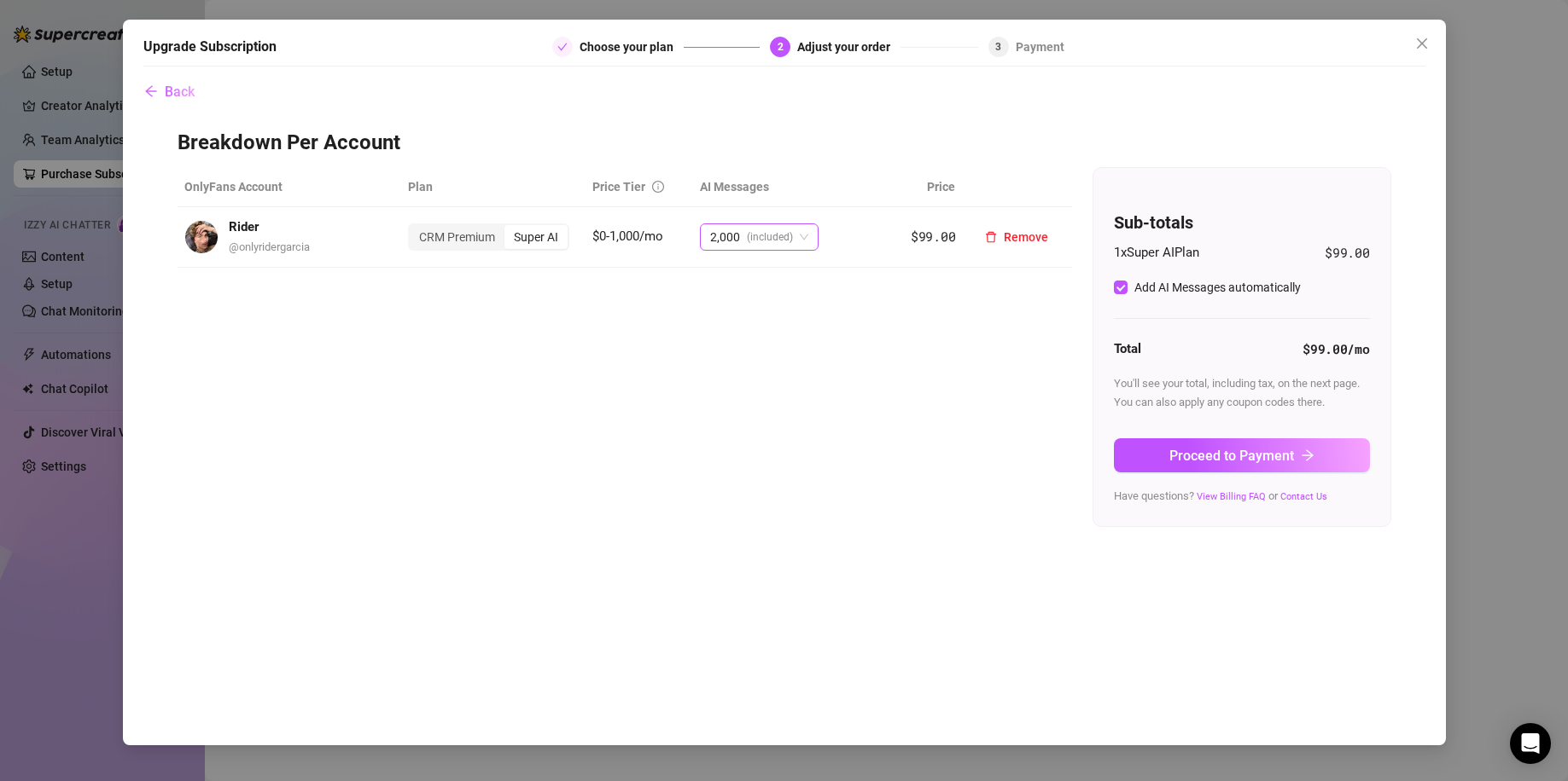
click at [803, 249] on span "2,000 (included)" at bounding box center [759, 236] width 98 height 25
click at [1020, 427] on div "OnlyFans Account Plan Price Tier AI Messages Price Rider @ onlyridergarcia CRM …" at bounding box center [784, 347] width 1213 height 360
click at [782, 227] on span "(included)" at bounding box center [769, 236] width 46 height 25
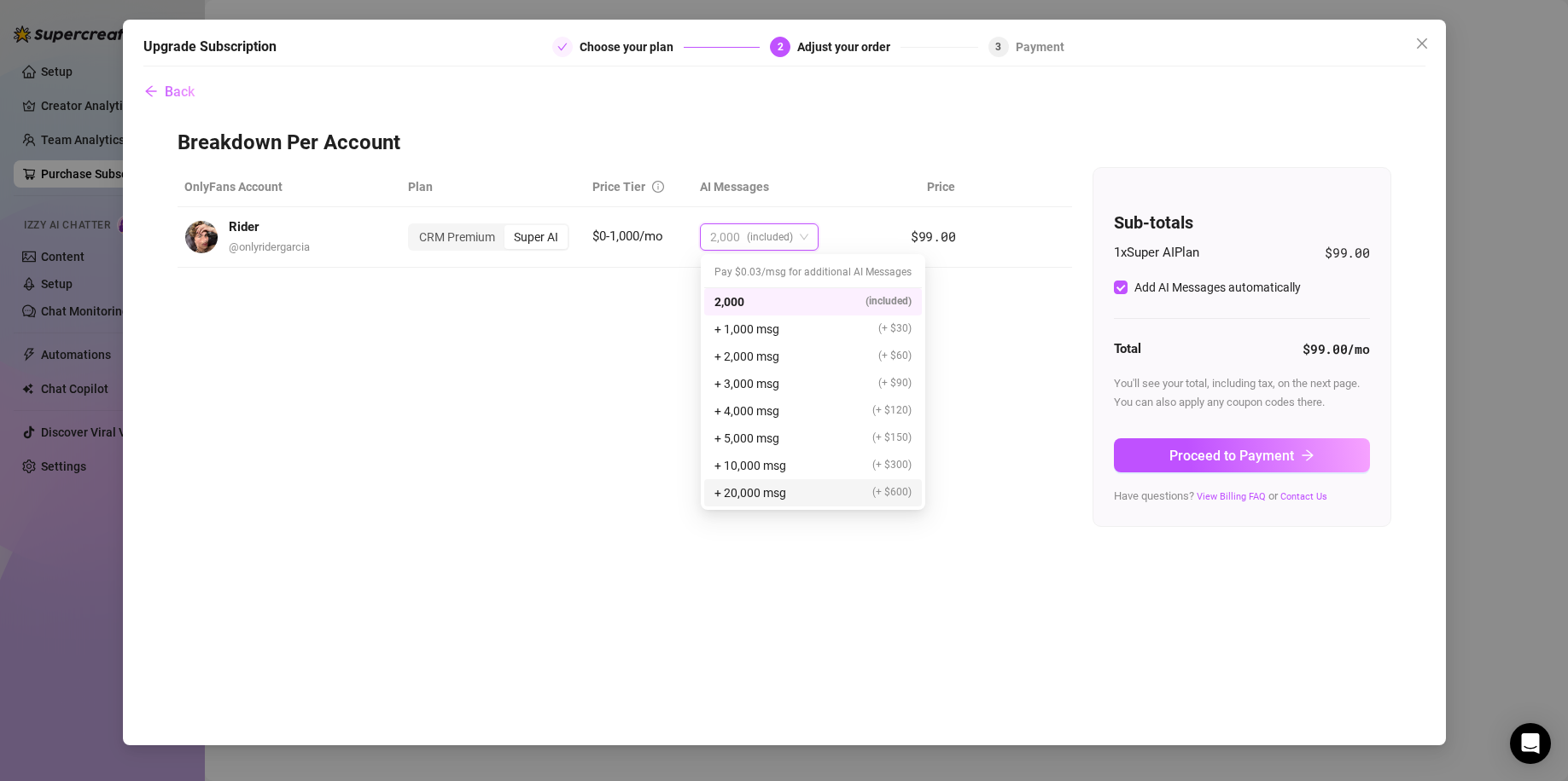
click at [807, 491] on div "+ 20,000 msg (+ $600)" at bounding box center [813, 493] width 197 height 19
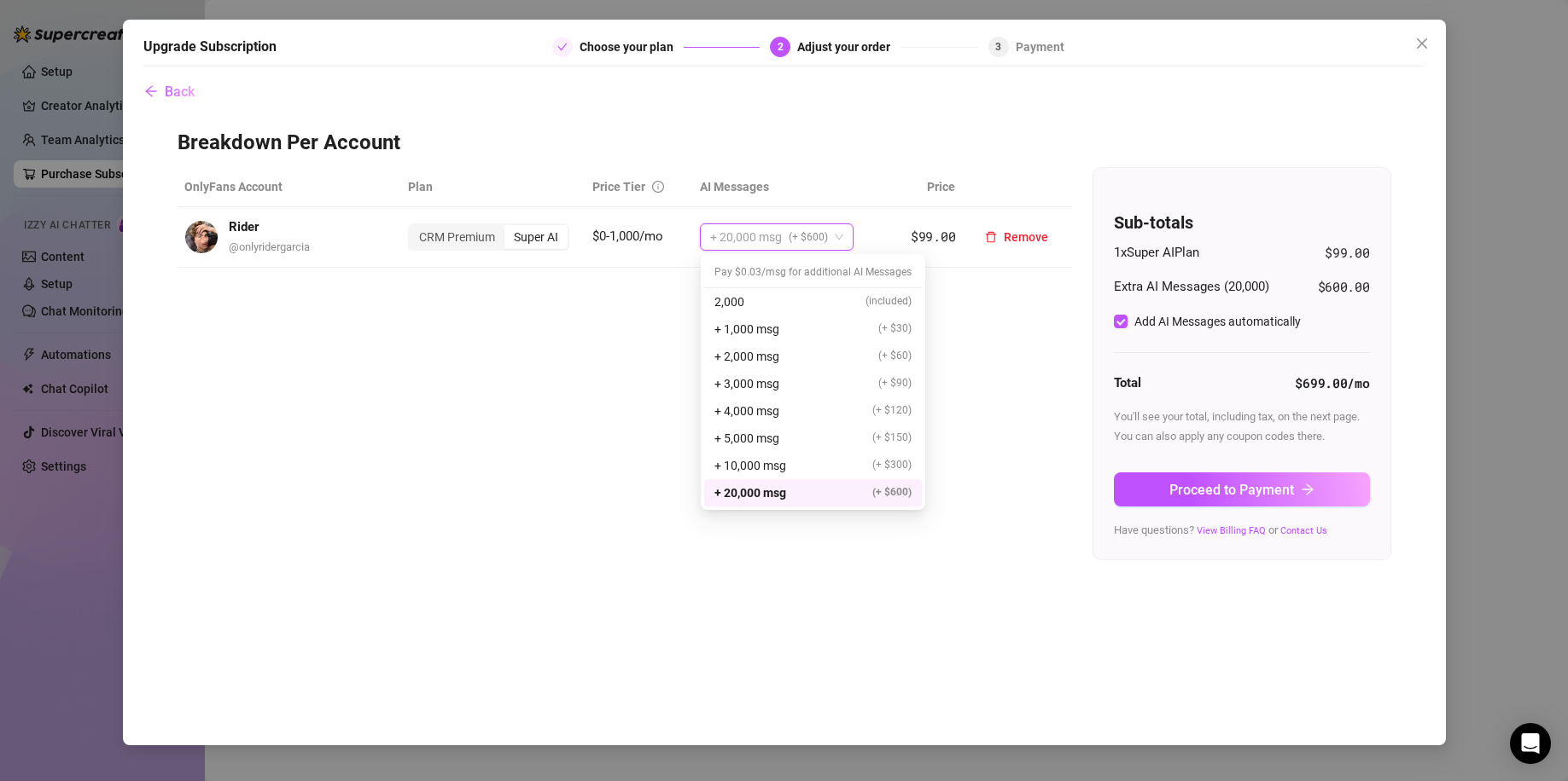
click at [836, 237] on span "+ 20,000 msg (+ $600)" at bounding box center [776, 236] width 133 height 25
click at [801, 304] on div "2,000 (included)" at bounding box center [813, 302] width 197 height 19
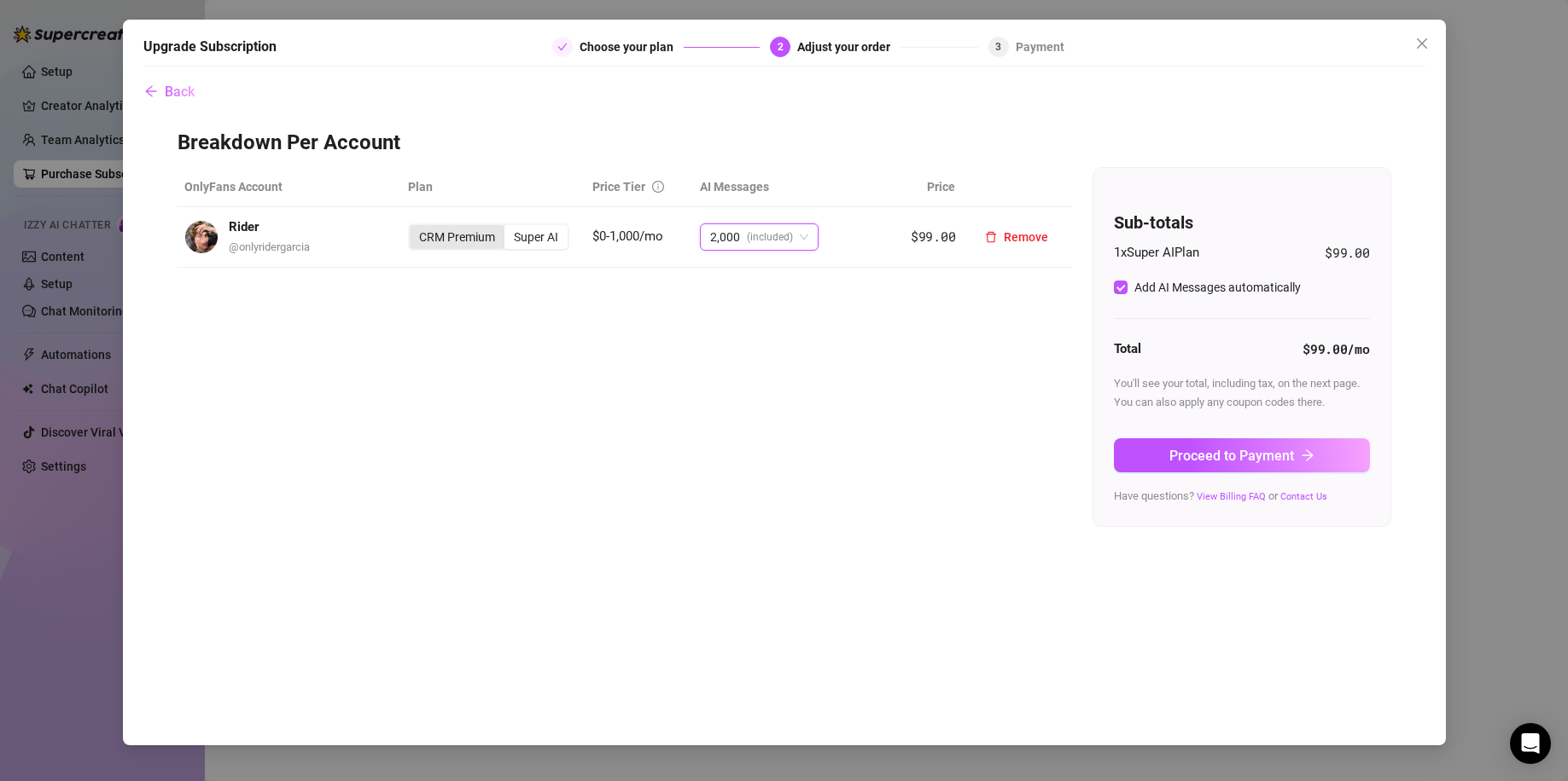
click at [458, 241] on div "CRM Premium" at bounding box center [456, 236] width 95 height 23
click at [414, 228] on input "CRM Premium" at bounding box center [414, 228] width 0 height 0
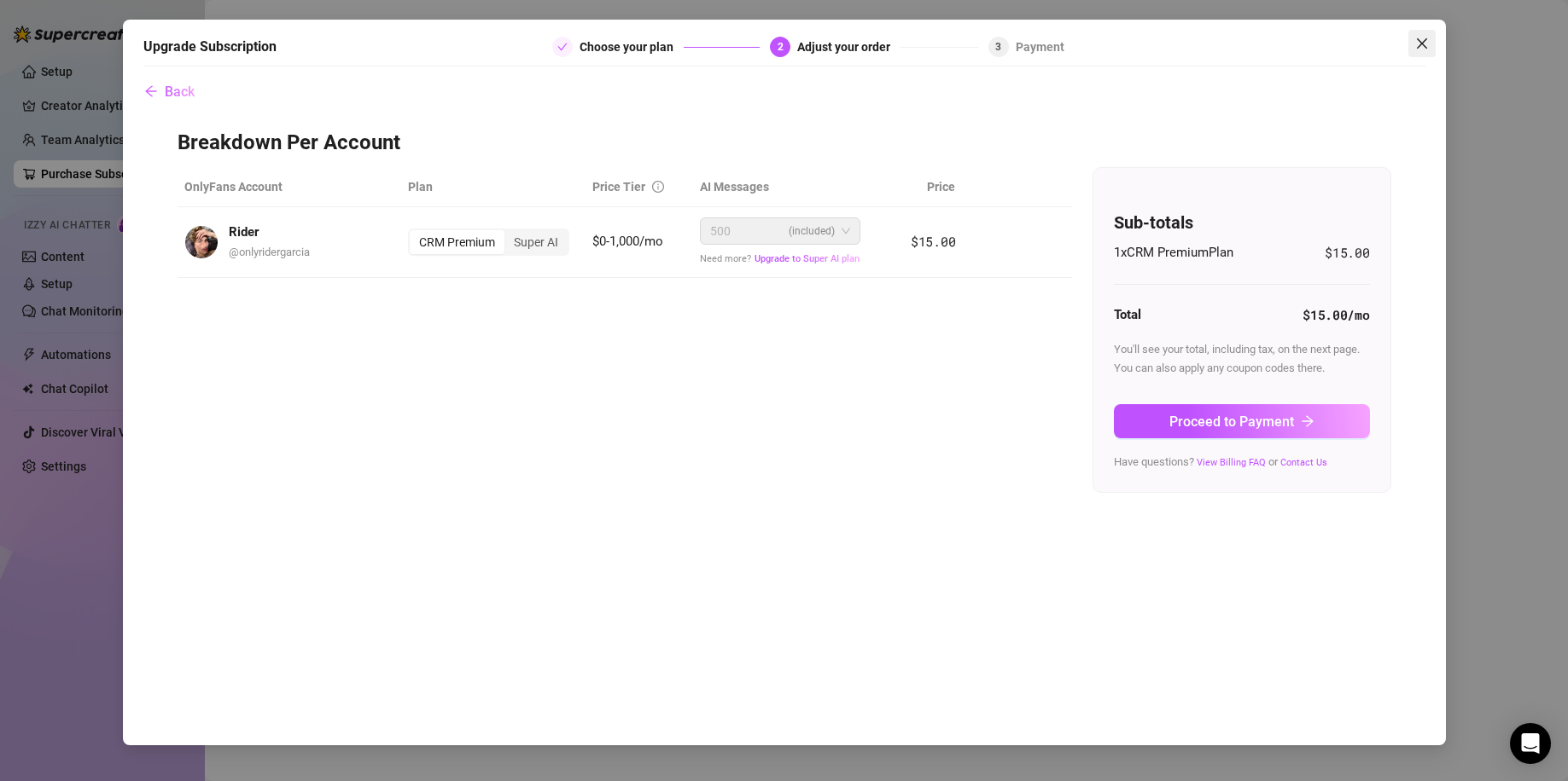
click at [1382, 43] on icon "close" at bounding box center [1422, 43] width 14 height 14
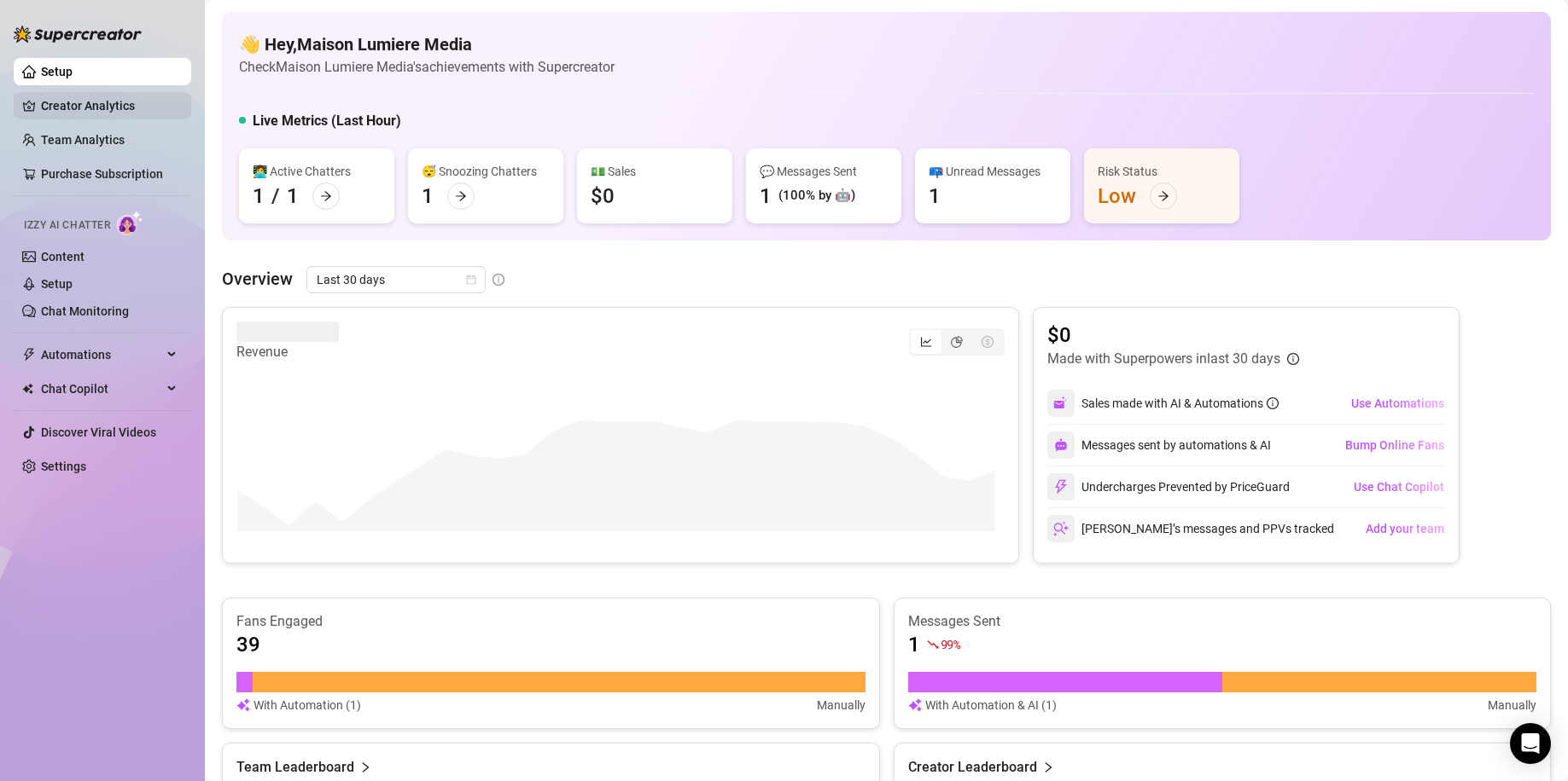
click at [143, 102] on link "Creator Analytics" at bounding box center [109, 105] width 136 height 27
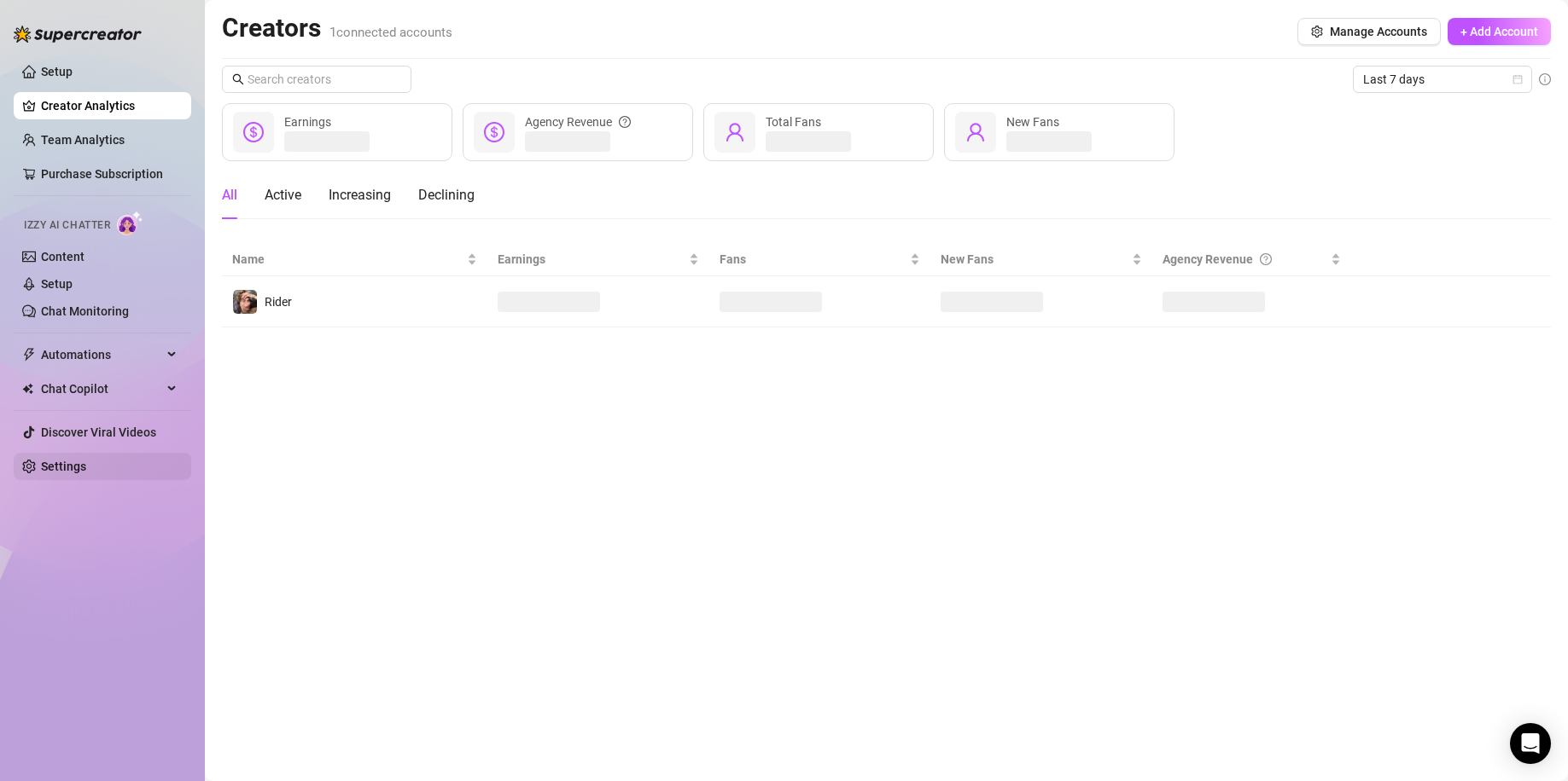
click at [86, 461] on link "Settings" at bounding box center [63, 467] width 45 height 14
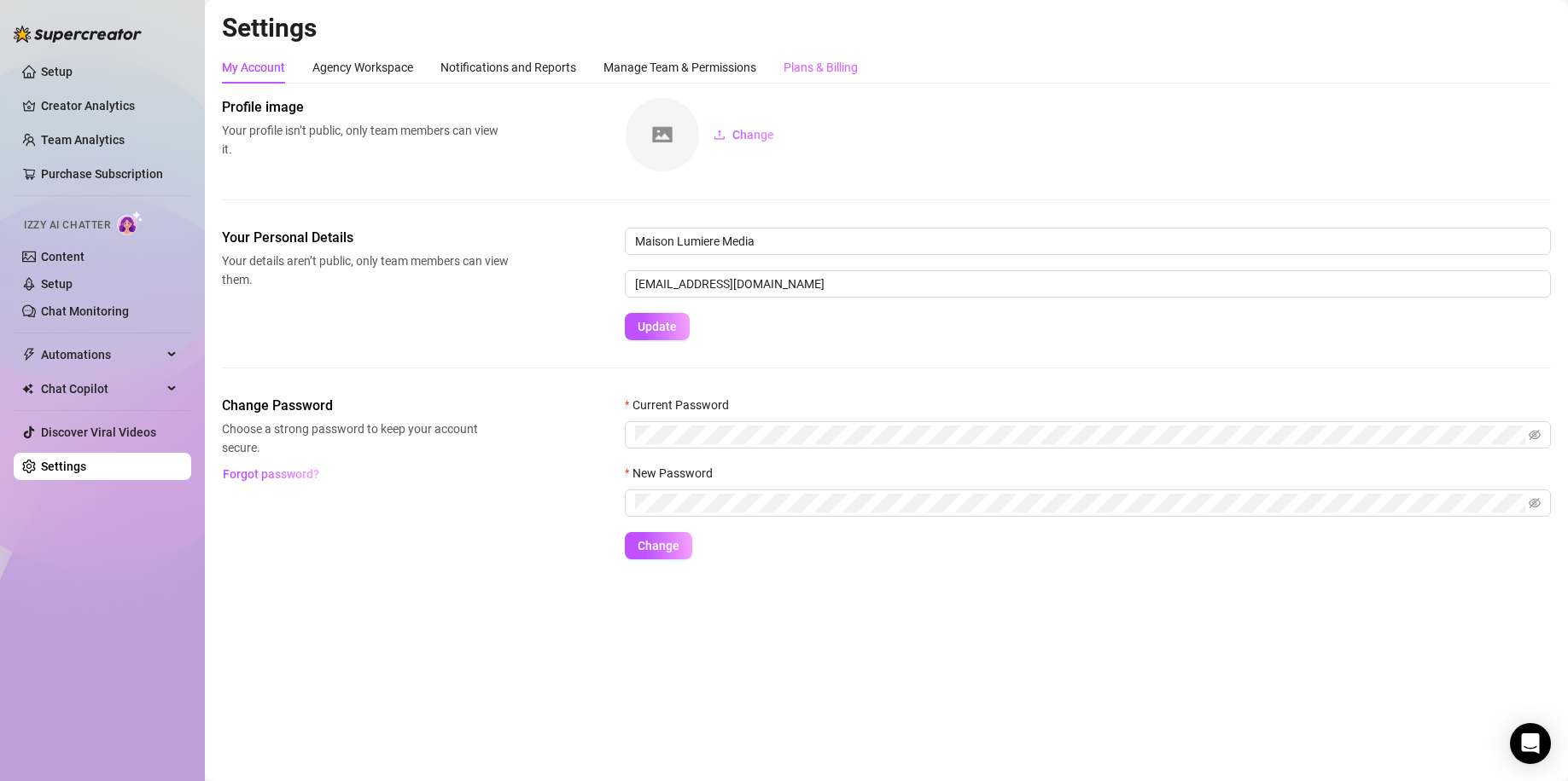
click at [841, 79] on div "Plans & Billing" at bounding box center [820, 67] width 74 height 32
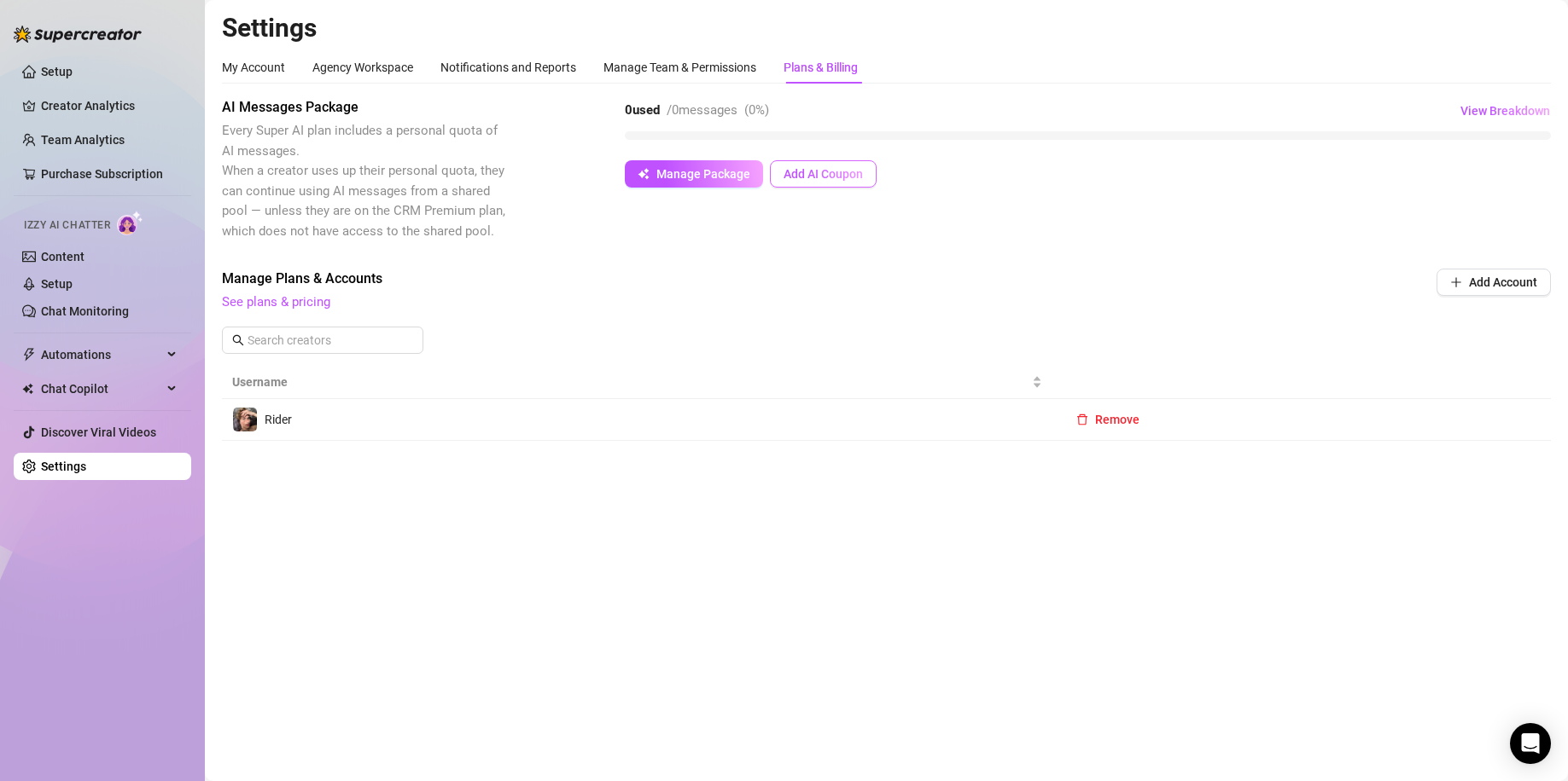
click at [827, 172] on span "Add AI Coupon" at bounding box center [822, 174] width 79 height 14
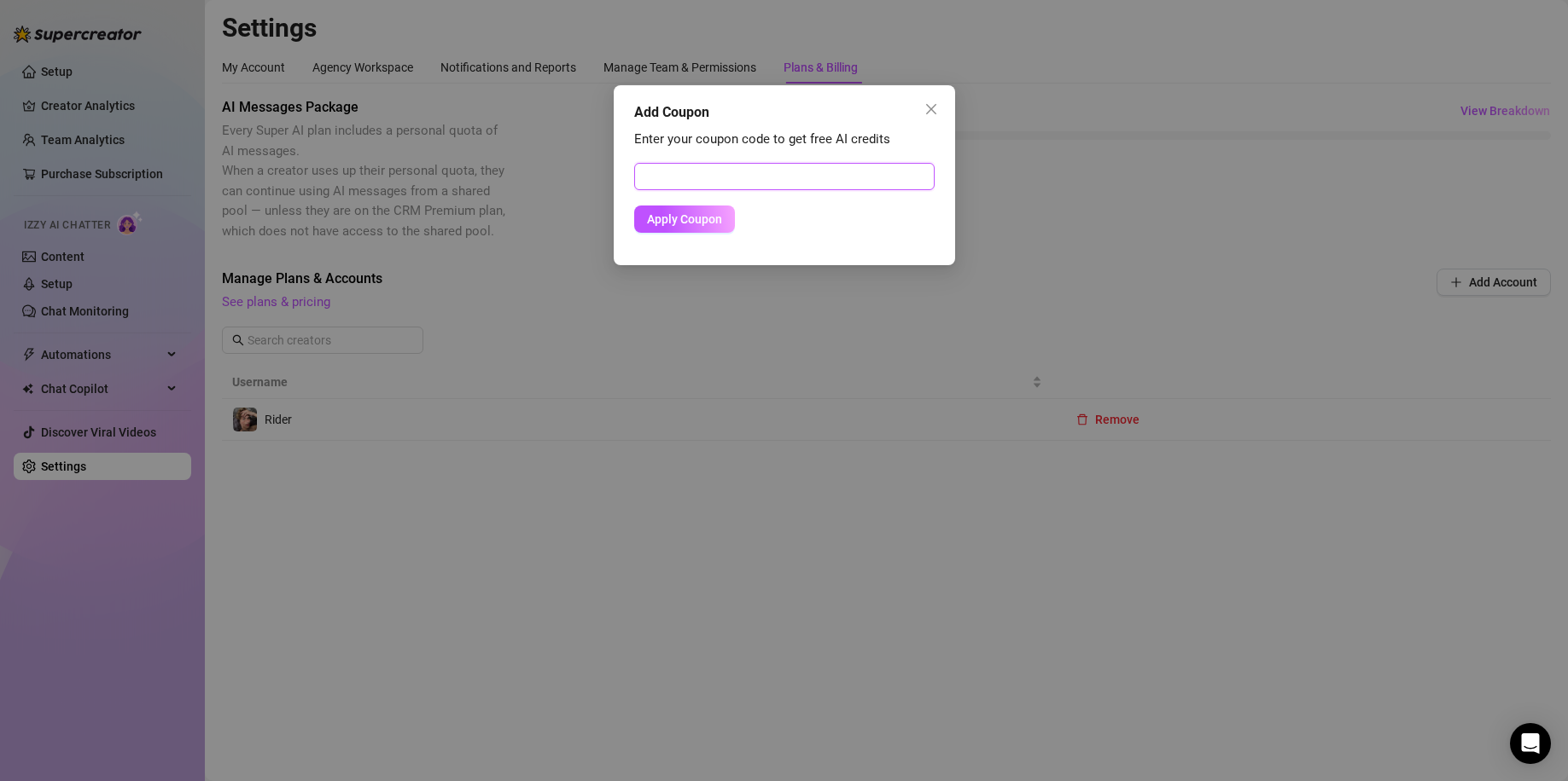
click at [821, 185] on input "text" at bounding box center [784, 176] width 301 height 27
click at [847, 182] on input "text" at bounding box center [784, 176] width 301 height 27
click at [698, 216] on span "Apply Coupon" at bounding box center [684, 219] width 75 height 14
click at [924, 113] on icon "close" at bounding box center [931, 109] width 14 height 14
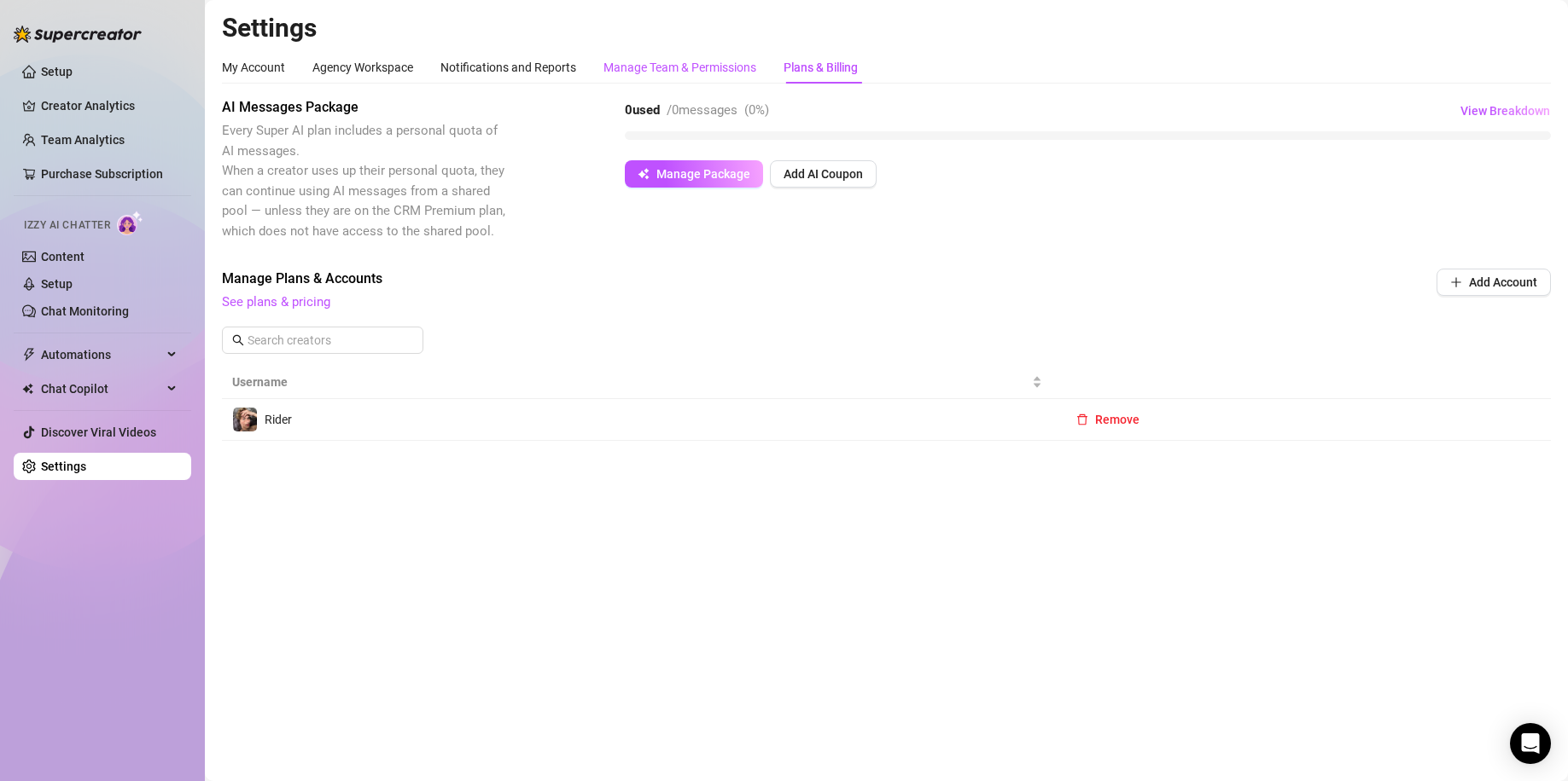
click at [695, 69] on div "Manage Team & Permissions" at bounding box center [680, 68] width 153 height 19
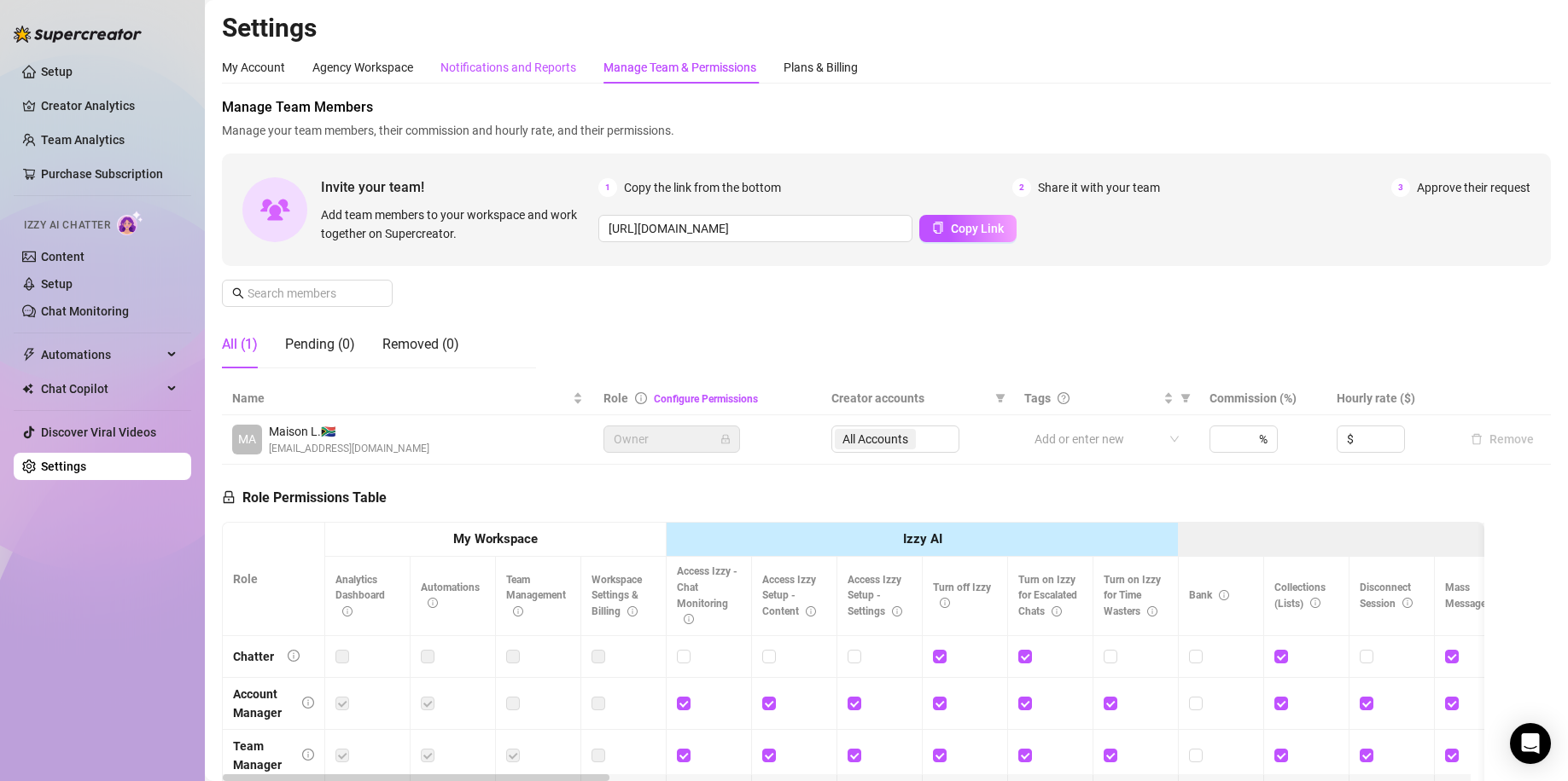
click at [538, 69] on div "Notifications and Reports" at bounding box center [508, 68] width 136 height 19
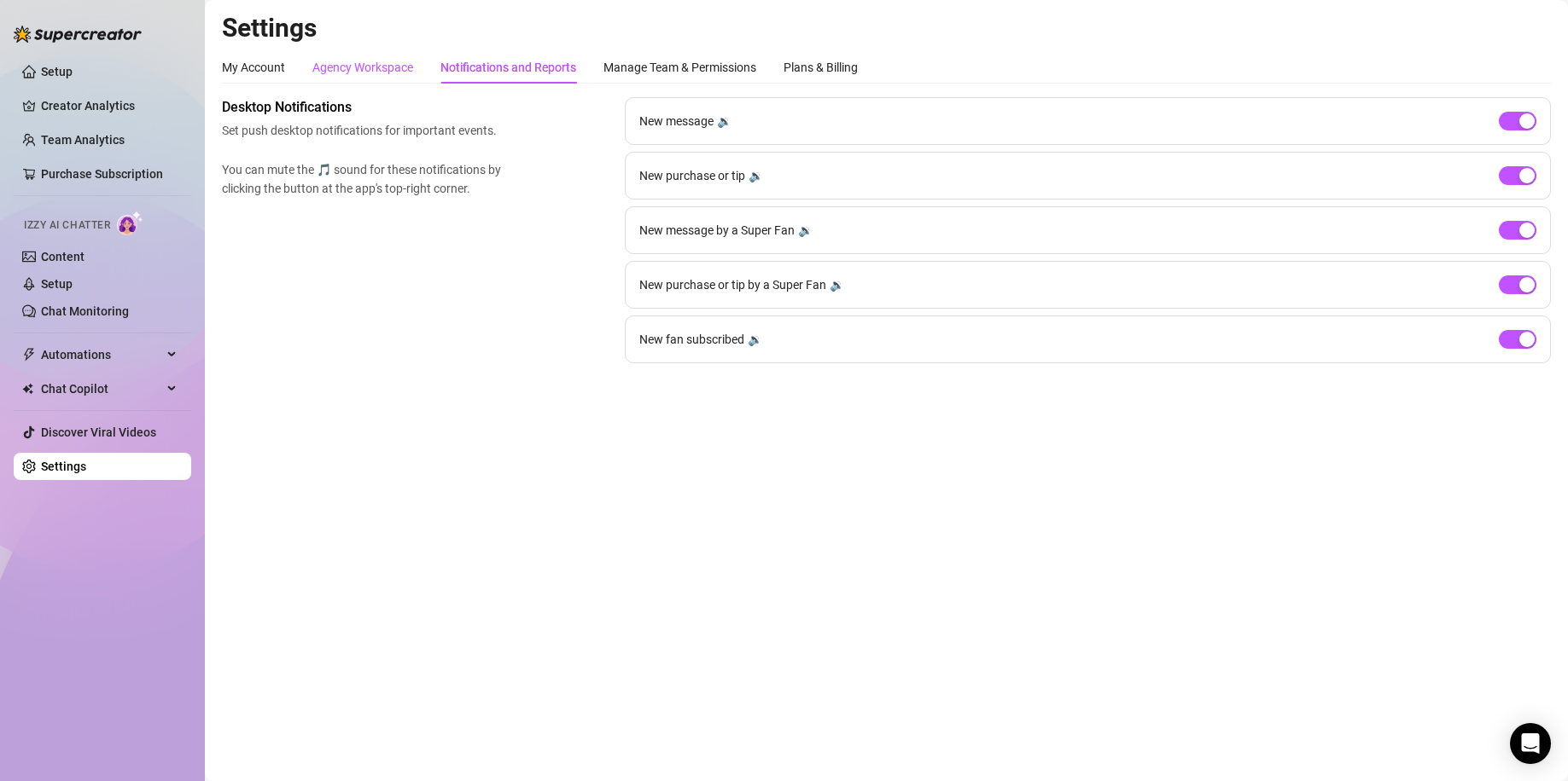
click at [399, 72] on div "Agency Workspace" at bounding box center [362, 68] width 101 height 19
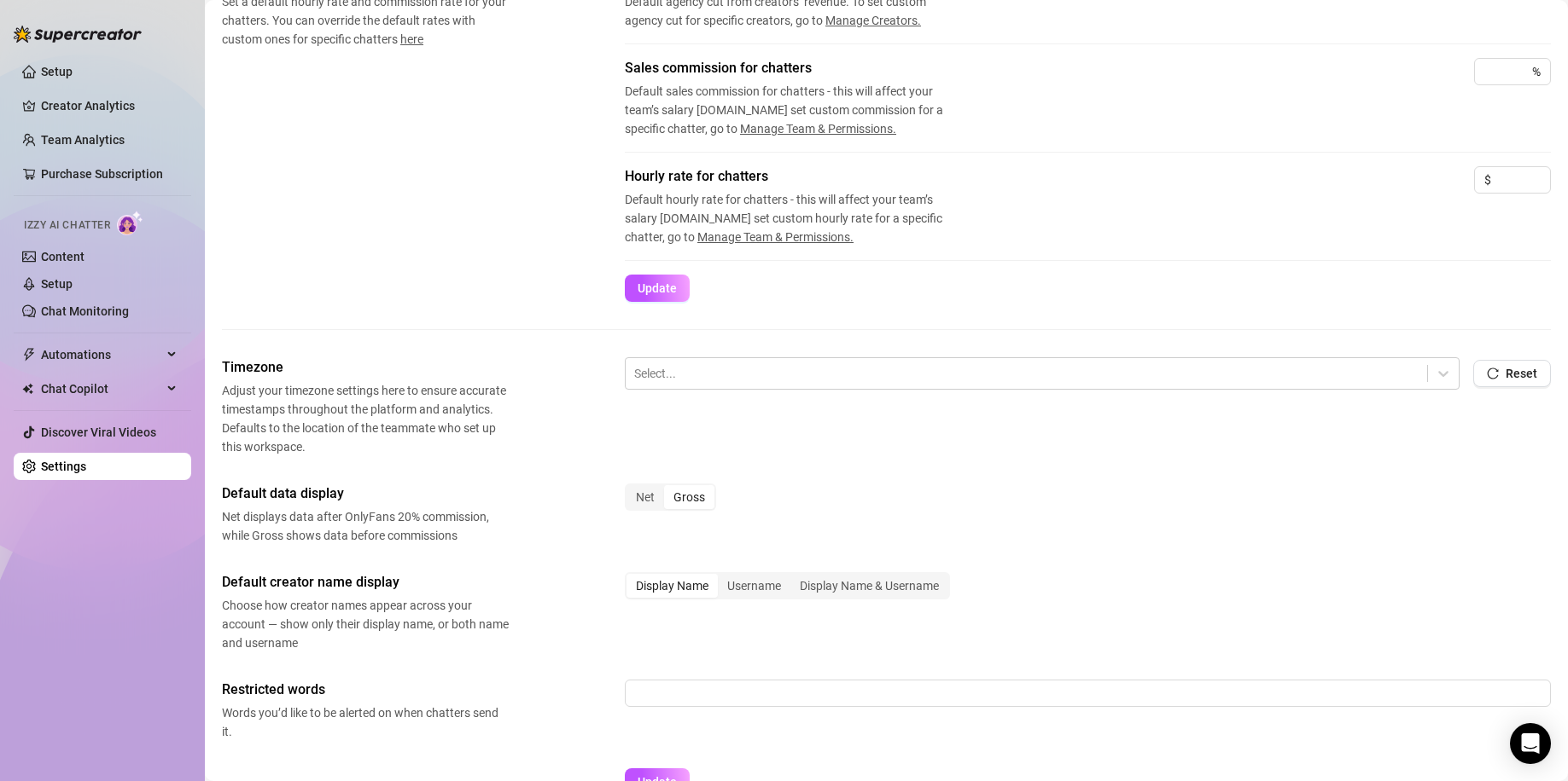
scroll to position [446, 0]
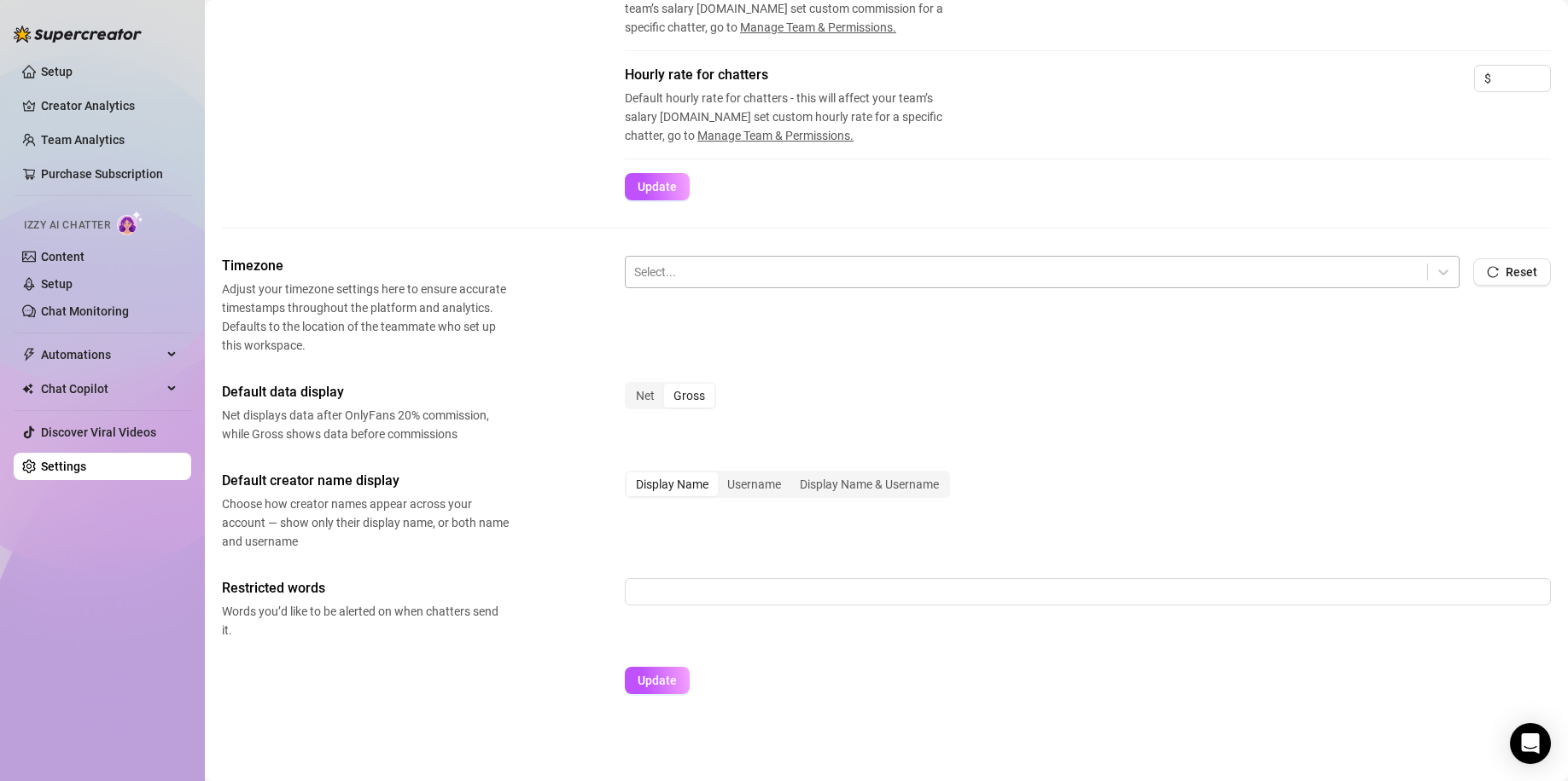
click at [838, 284] on div "Select..." at bounding box center [1027, 271] width 801 height 29
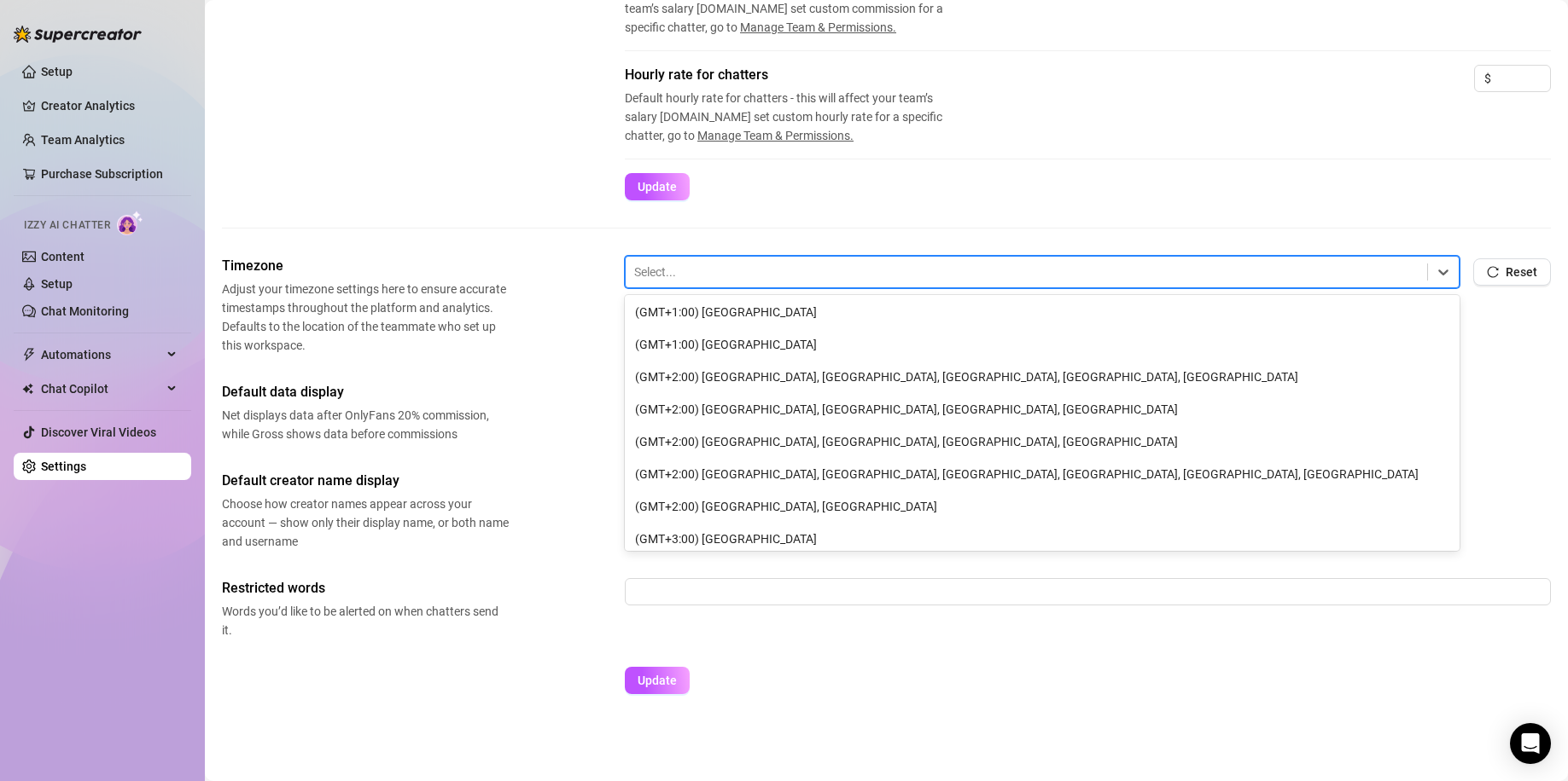
scroll to position [947, 0]
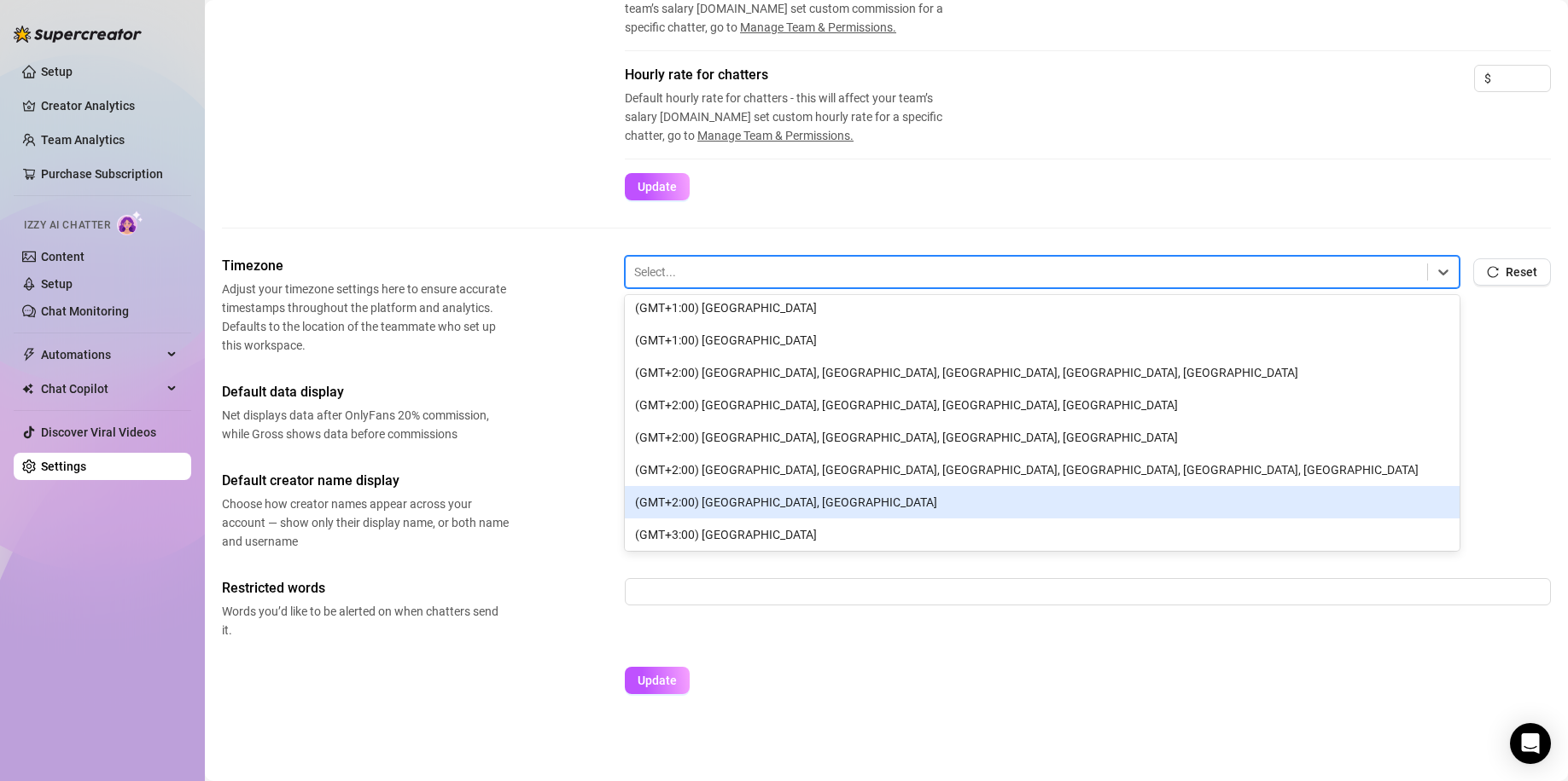
click at [781, 502] on div "(GMT+2:00) [GEOGRAPHIC_DATA], [GEOGRAPHIC_DATA]" at bounding box center [1042, 502] width 834 height 32
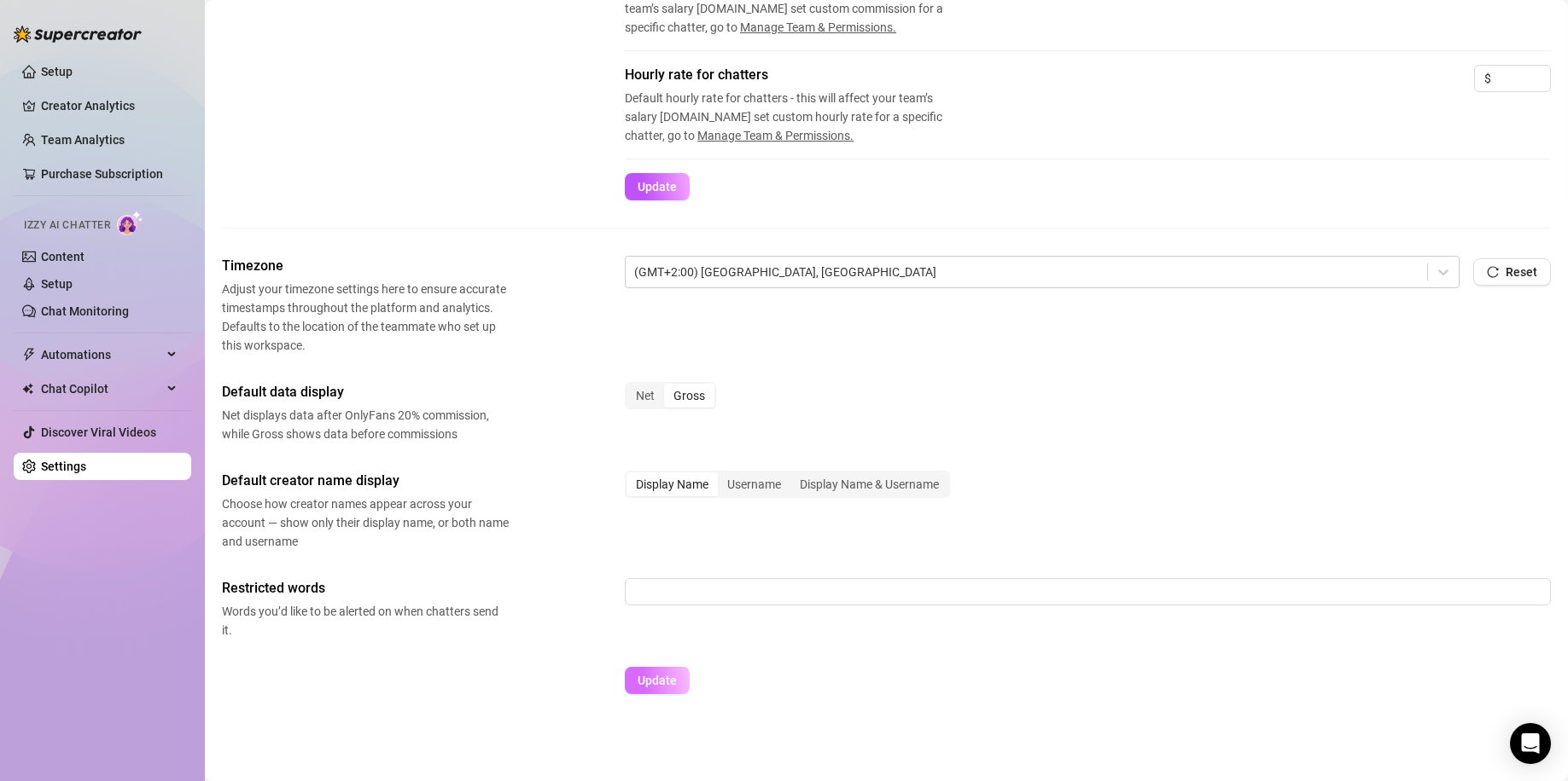
click at [656, 683] on span "Update" at bounding box center [656, 681] width 39 height 14
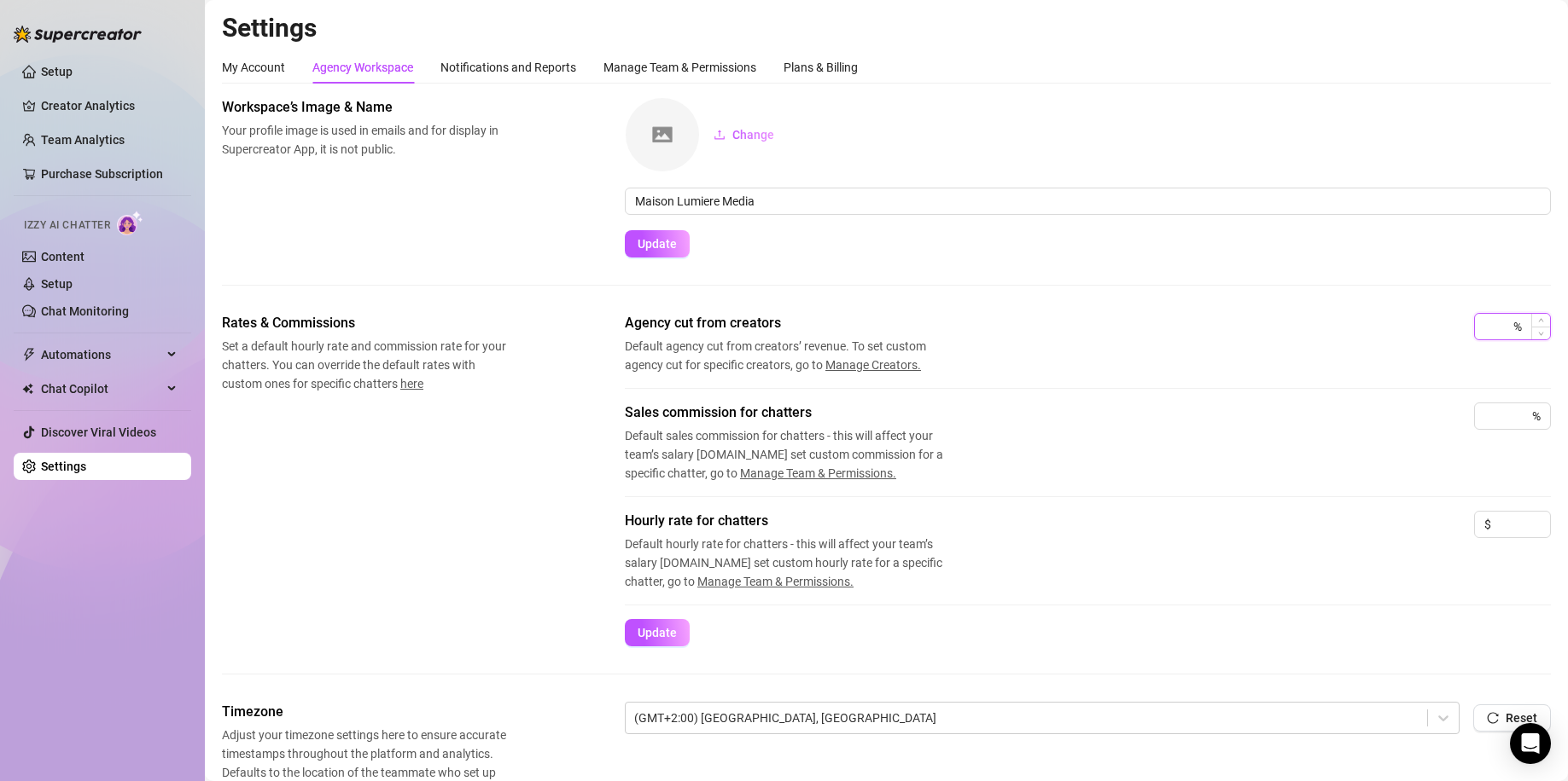
click at [1486, 327] on input at bounding box center [1496, 326] width 25 height 25
type input "40"
click at [625, 619] on button "Update" at bounding box center [657, 632] width 65 height 27
click at [1173, 347] on div "Agency cut from creators Default agency cut from creators’ revenue. To set cust…" at bounding box center [1087, 343] width 926 height 62
click at [262, 66] on div "My Account" at bounding box center [253, 68] width 63 height 19
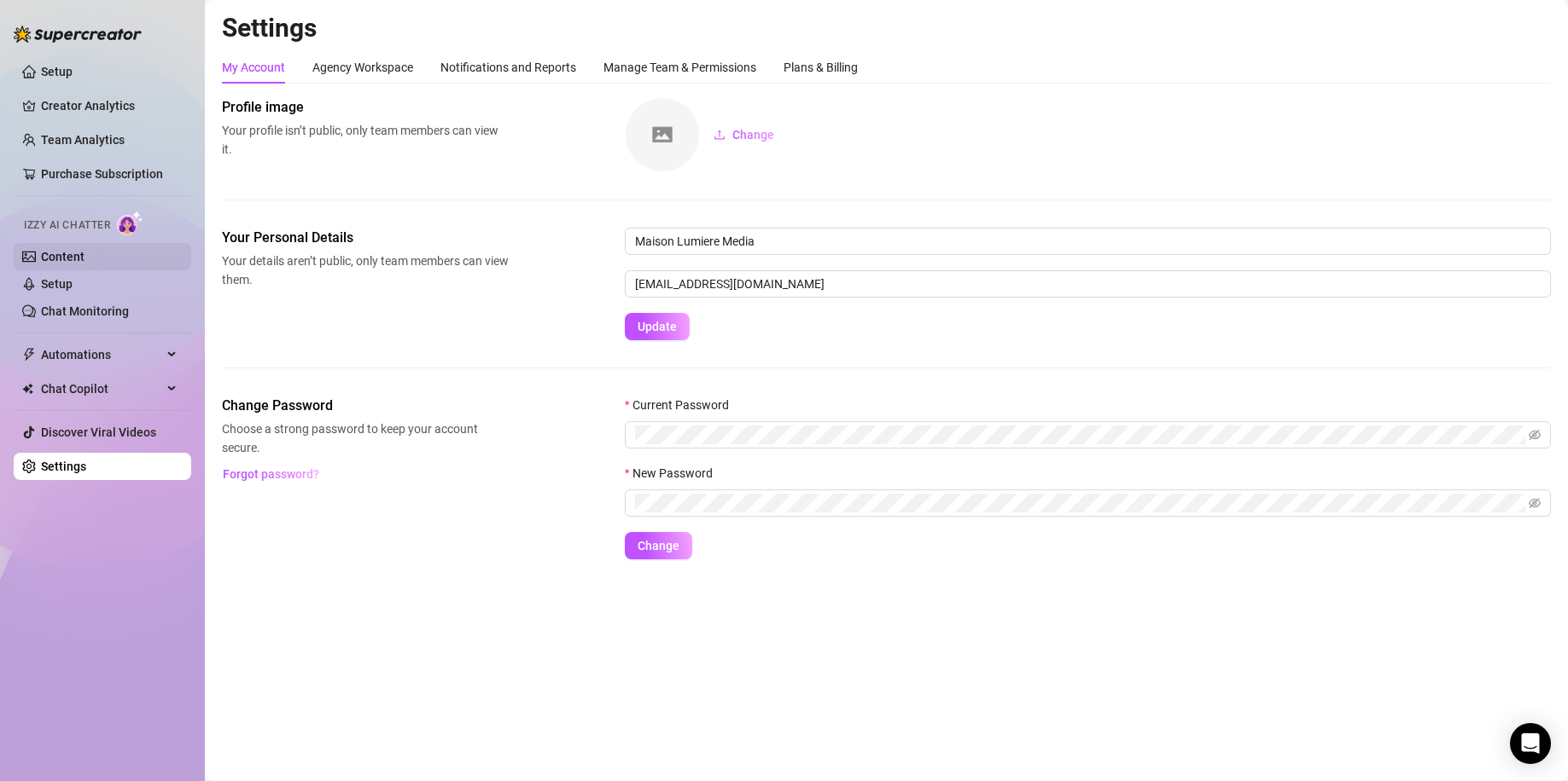
click at [84, 255] on link "Content" at bounding box center [63, 257] width 43 height 14
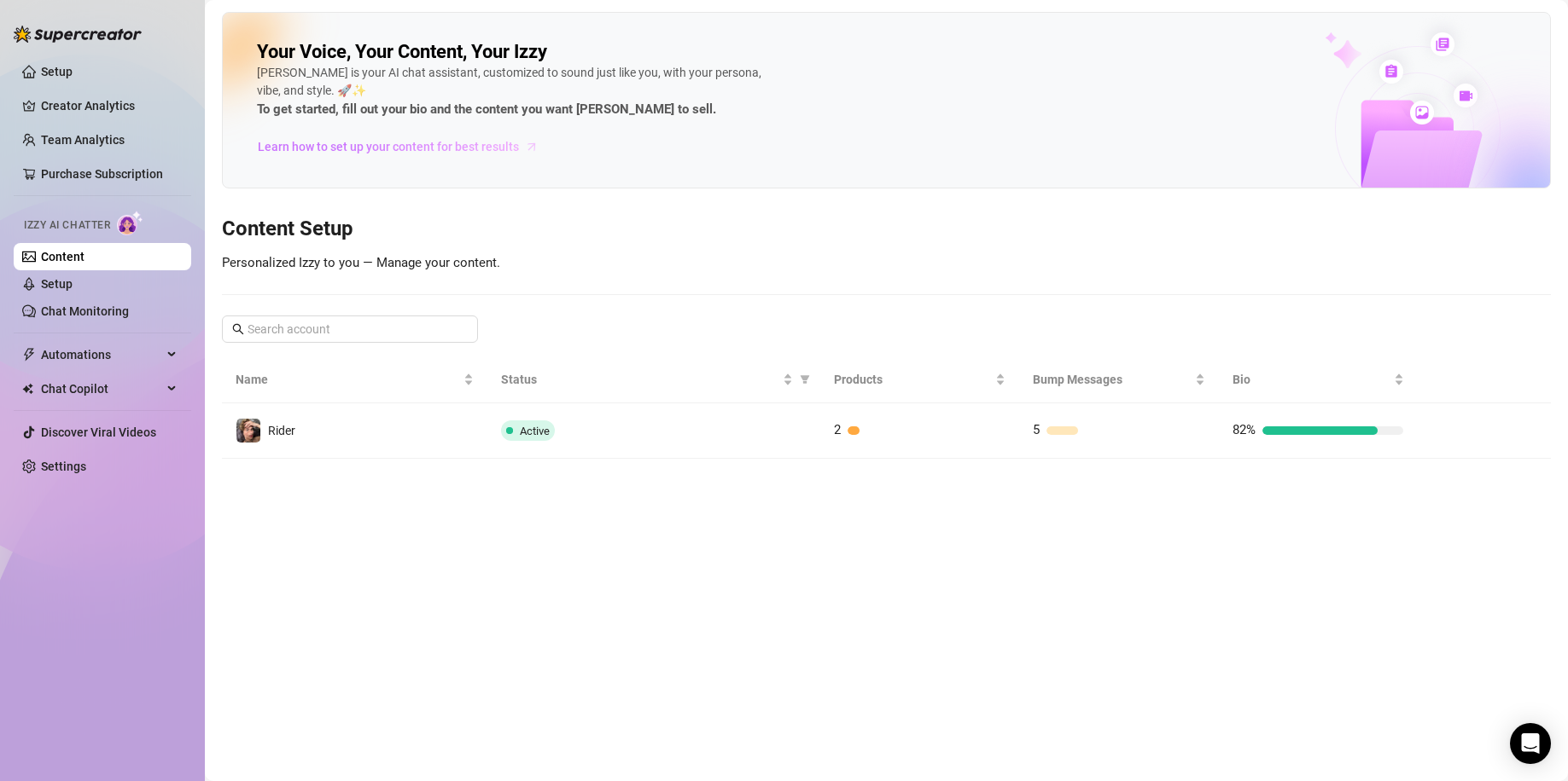
click at [379, 143] on span "Learn how to set up your content for best results" at bounding box center [388, 147] width 261 height 19
click at [41, 77] on link "Setup" at bounding box center [56, 72] width 31 height 14
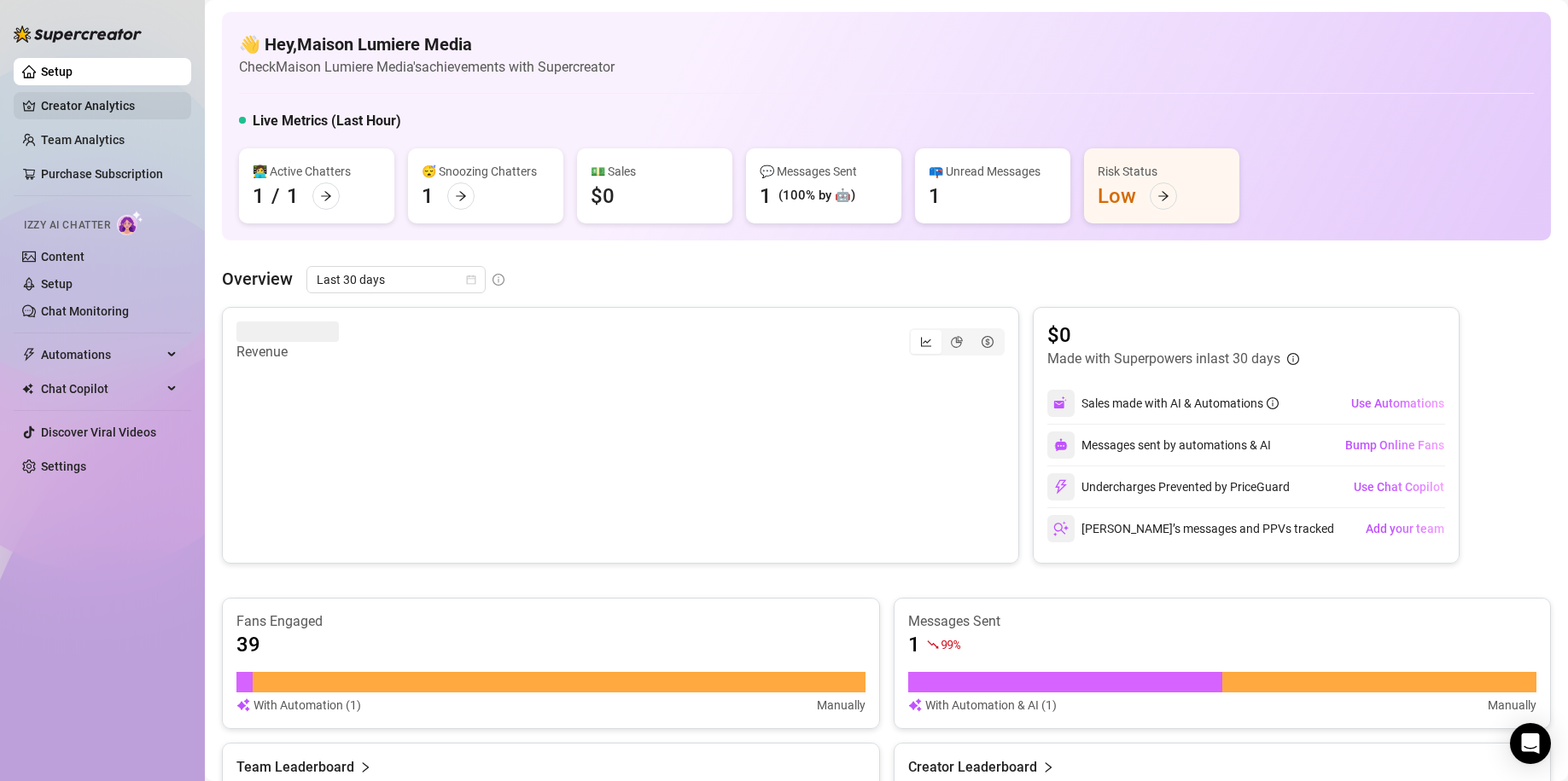
click at [130, 111] on link "Creator Analytics" at bounding box center [109, 105] width 136 height 27
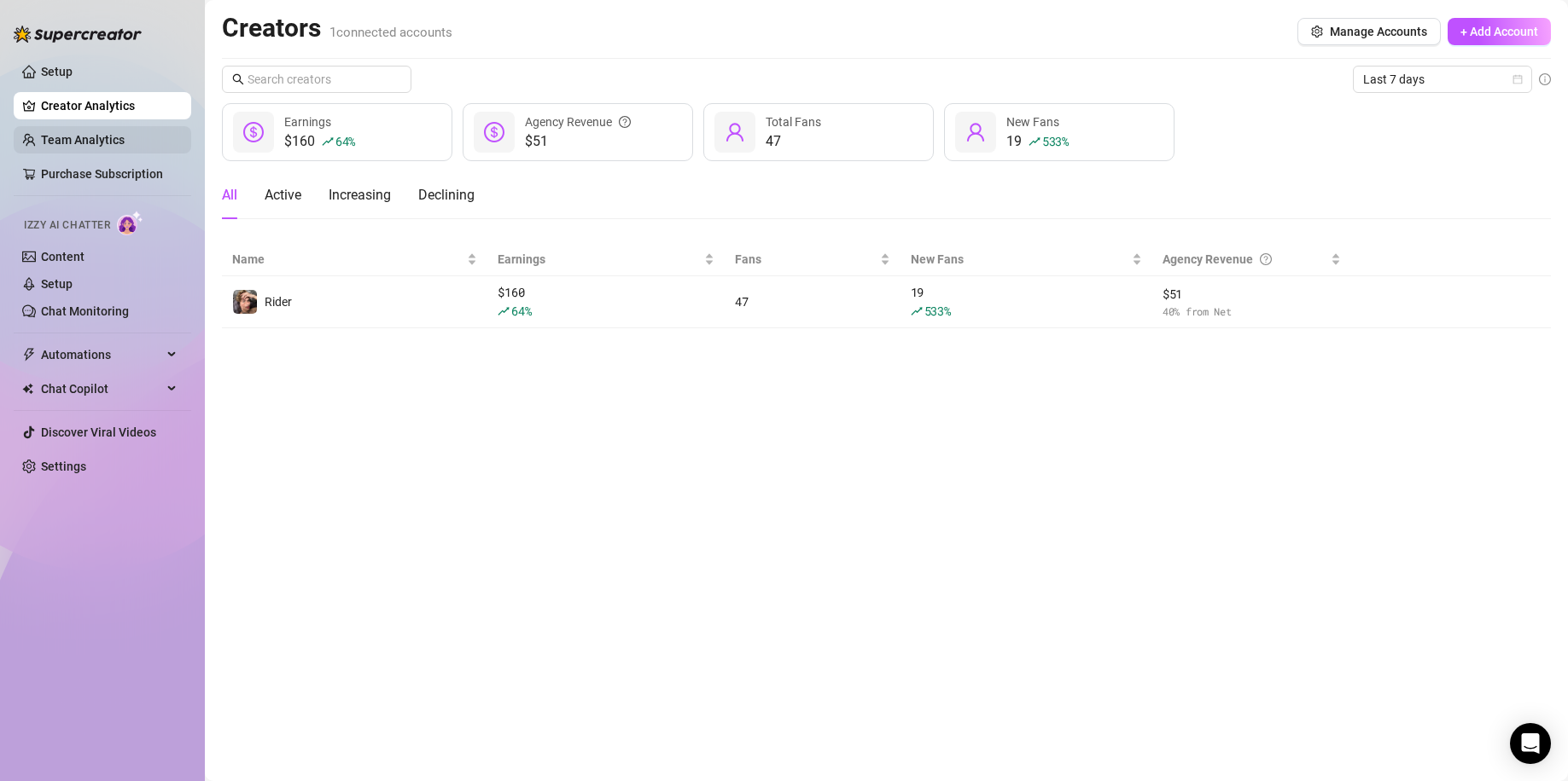
click at [124, 145] on link "Team Analytics" at bounding box center [83, 140] width 83 height 14
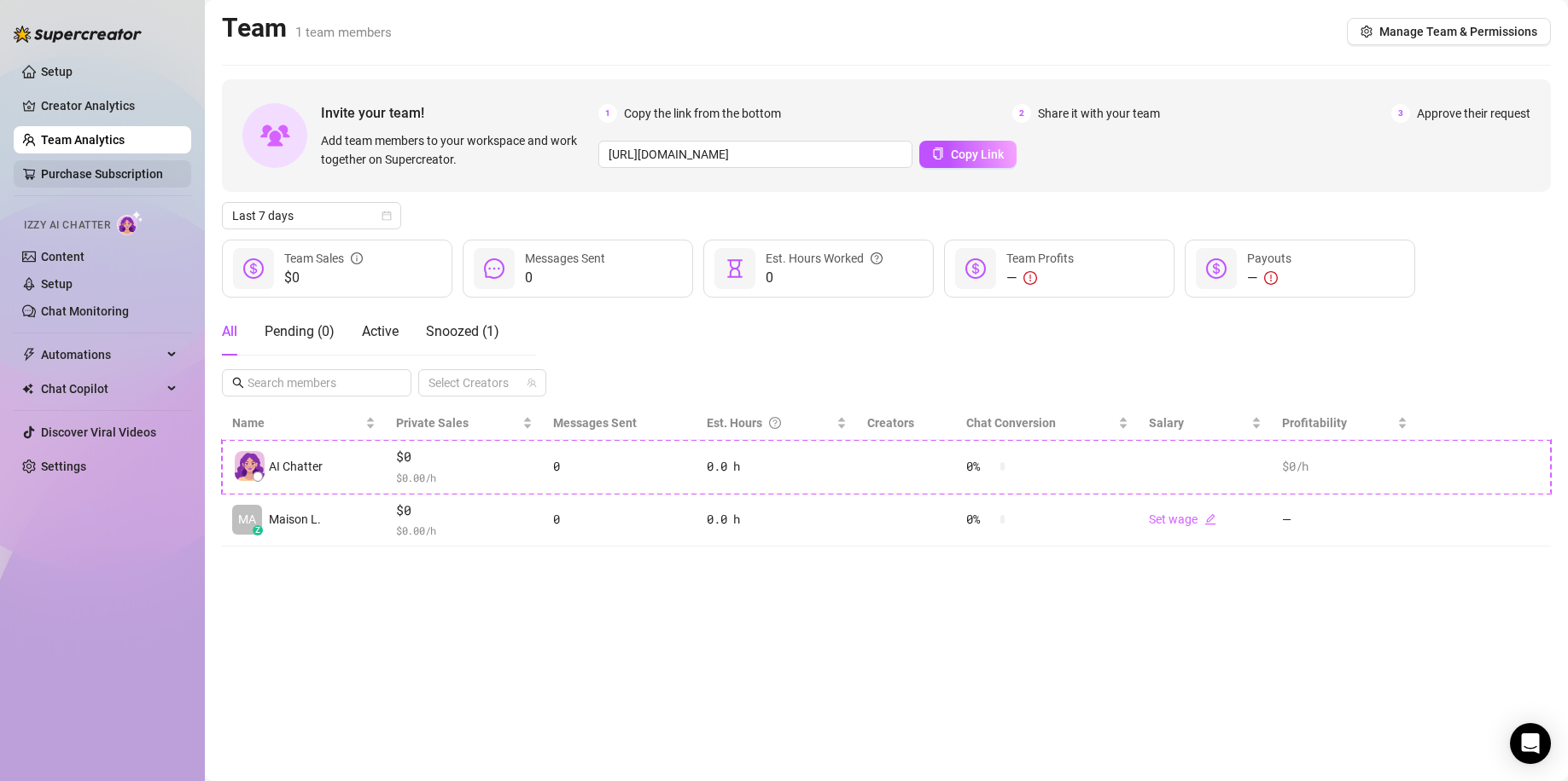
click at [124, 167] on link "Purchase Subscription" at bounding box center [102, 174] width 122 height 14
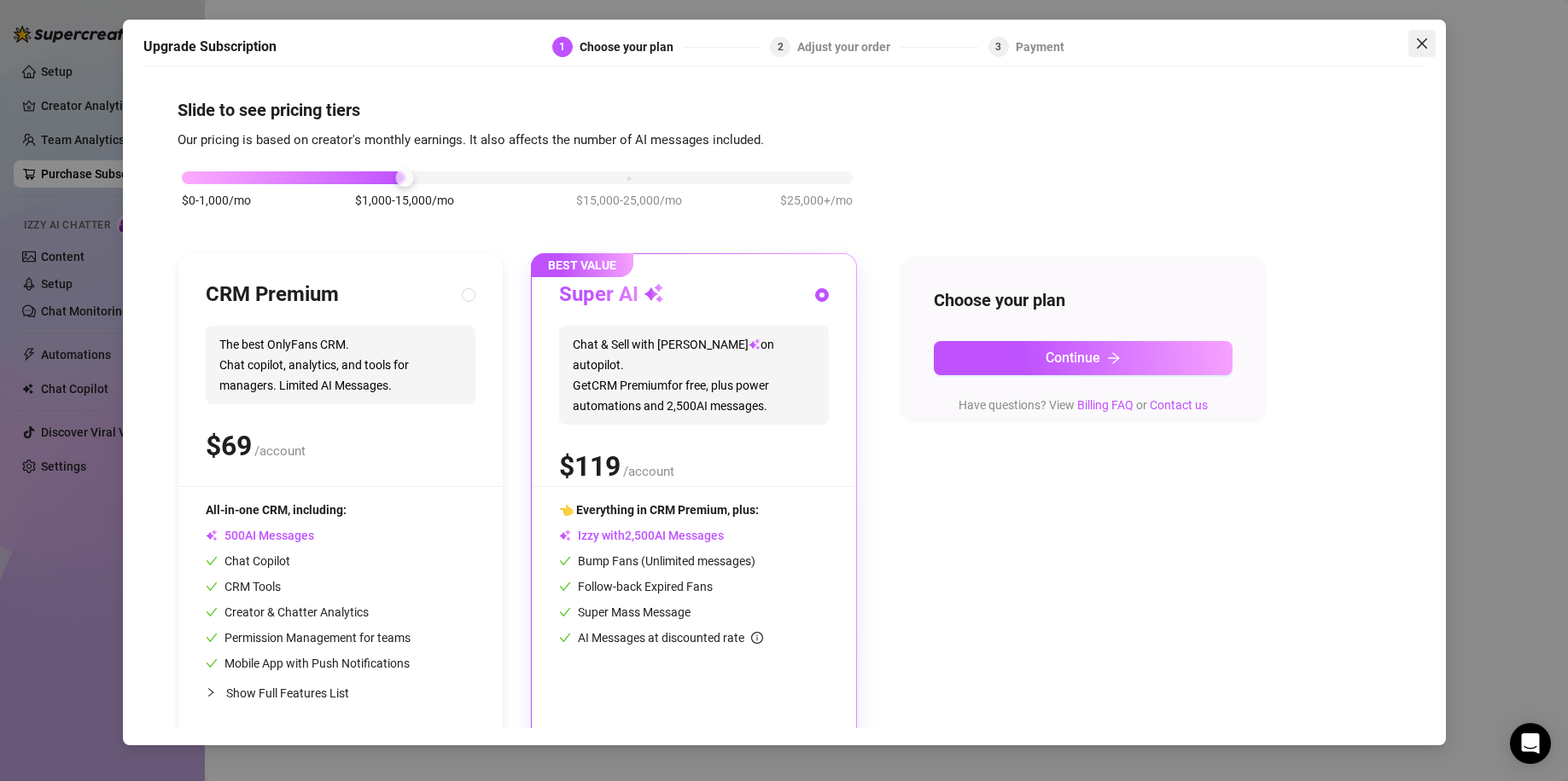
click at [1427, 40] on icon "close" at bounding box center [1422, 43] width 14 height 14
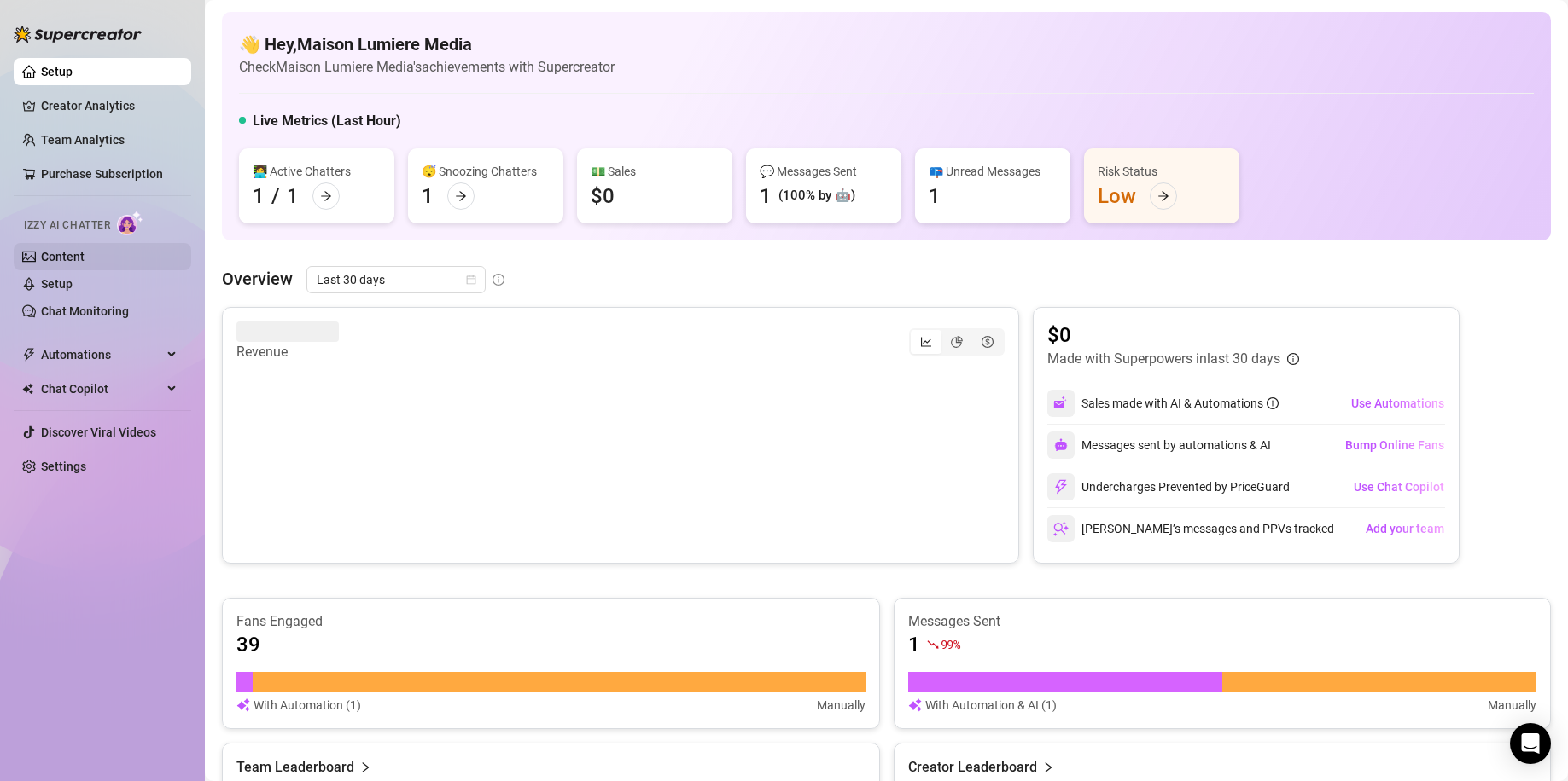
click at [84, 251] on link "Content" at bounding box center [63, 257] width 43 height 14
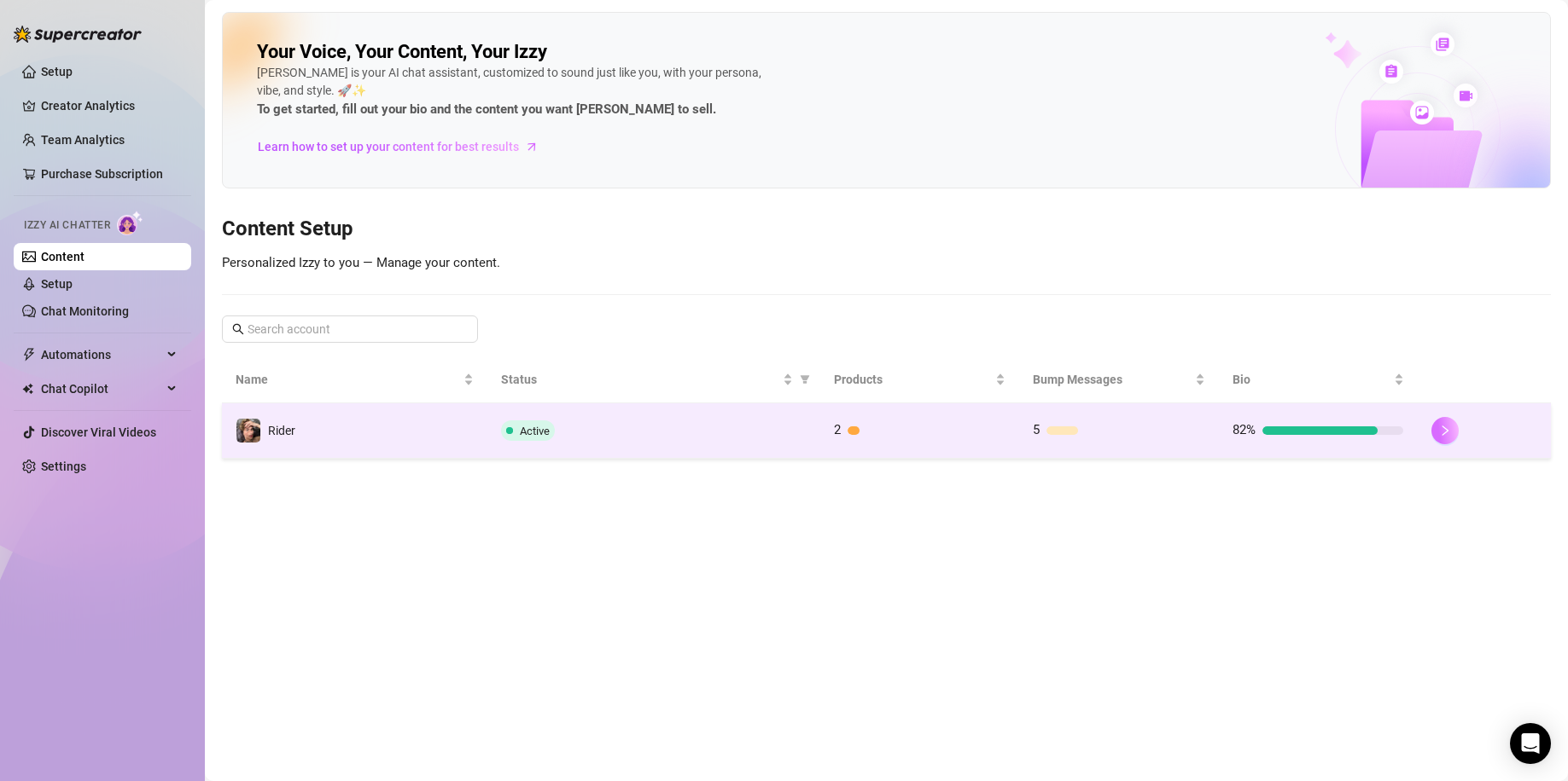
click at [1448, 425] on icon "right" at bounding box center [1445, 431] width 12 height 12
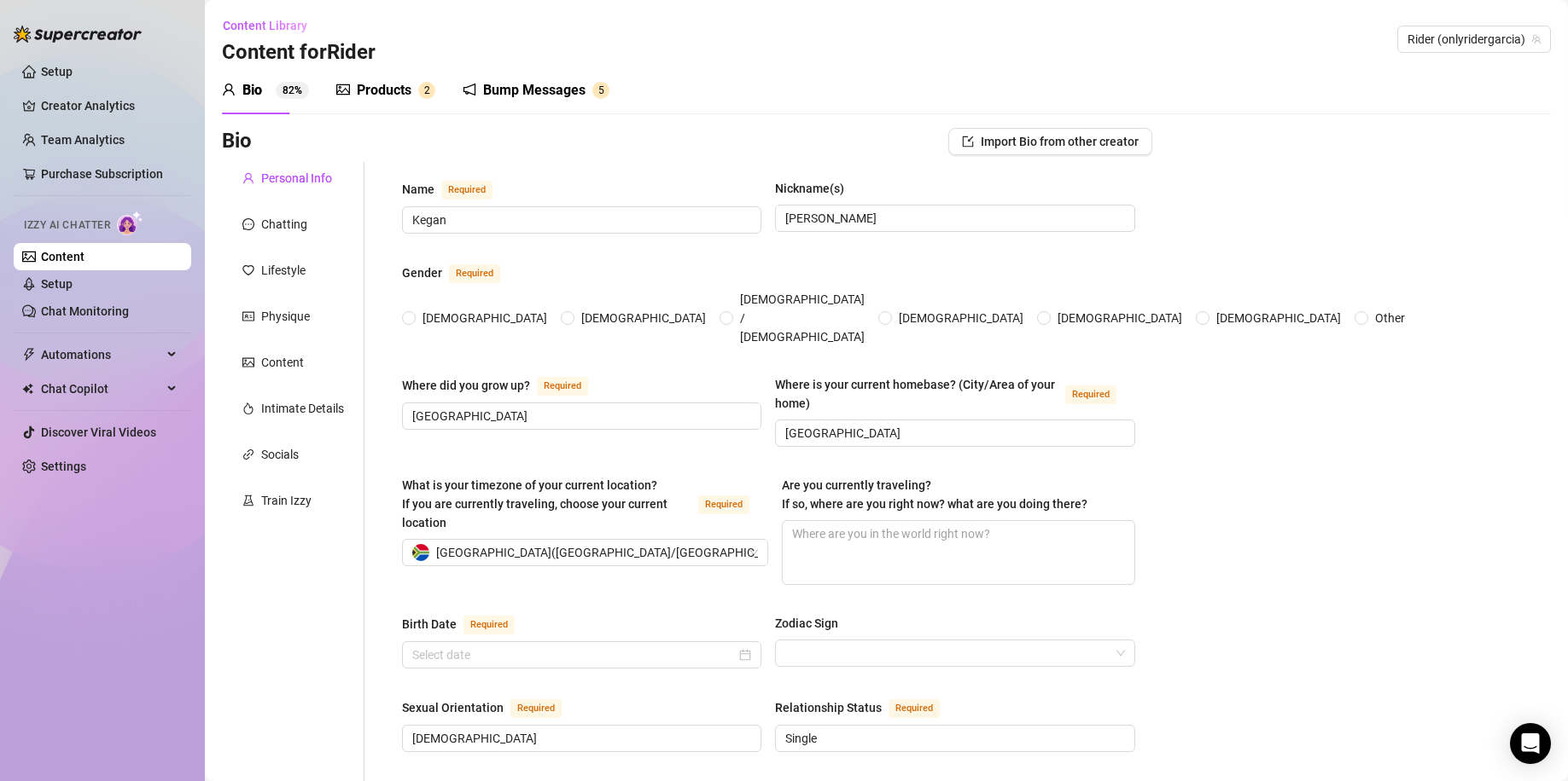
radio input "true"
type input "[DATE]"
click at [394, 110] on div "Products 2" at bounding box center [386, 90] width 99 height 48
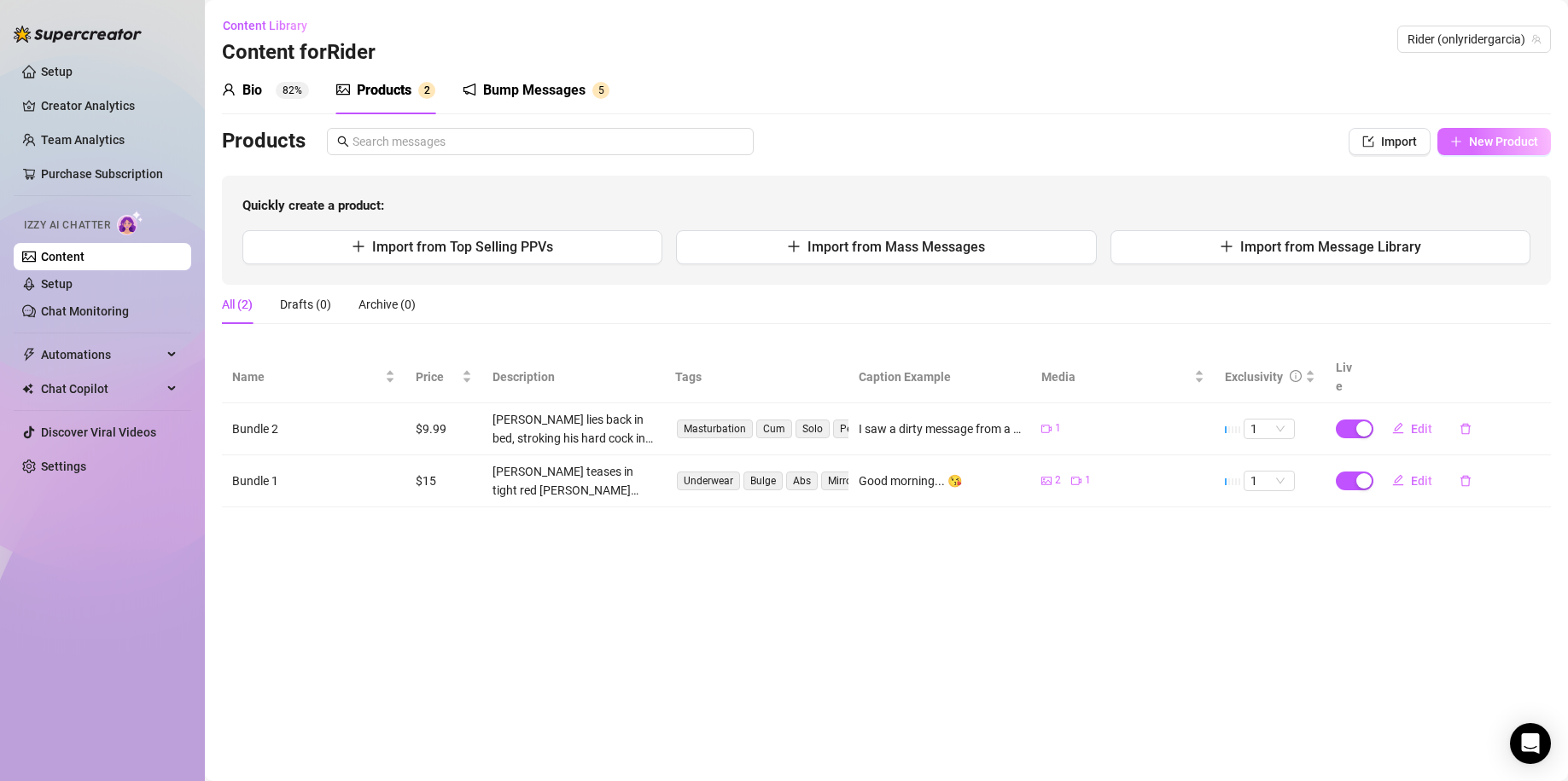
click at [1485, 147] on span "New Product" at bounding box center [1504, 142] width 70 height 14
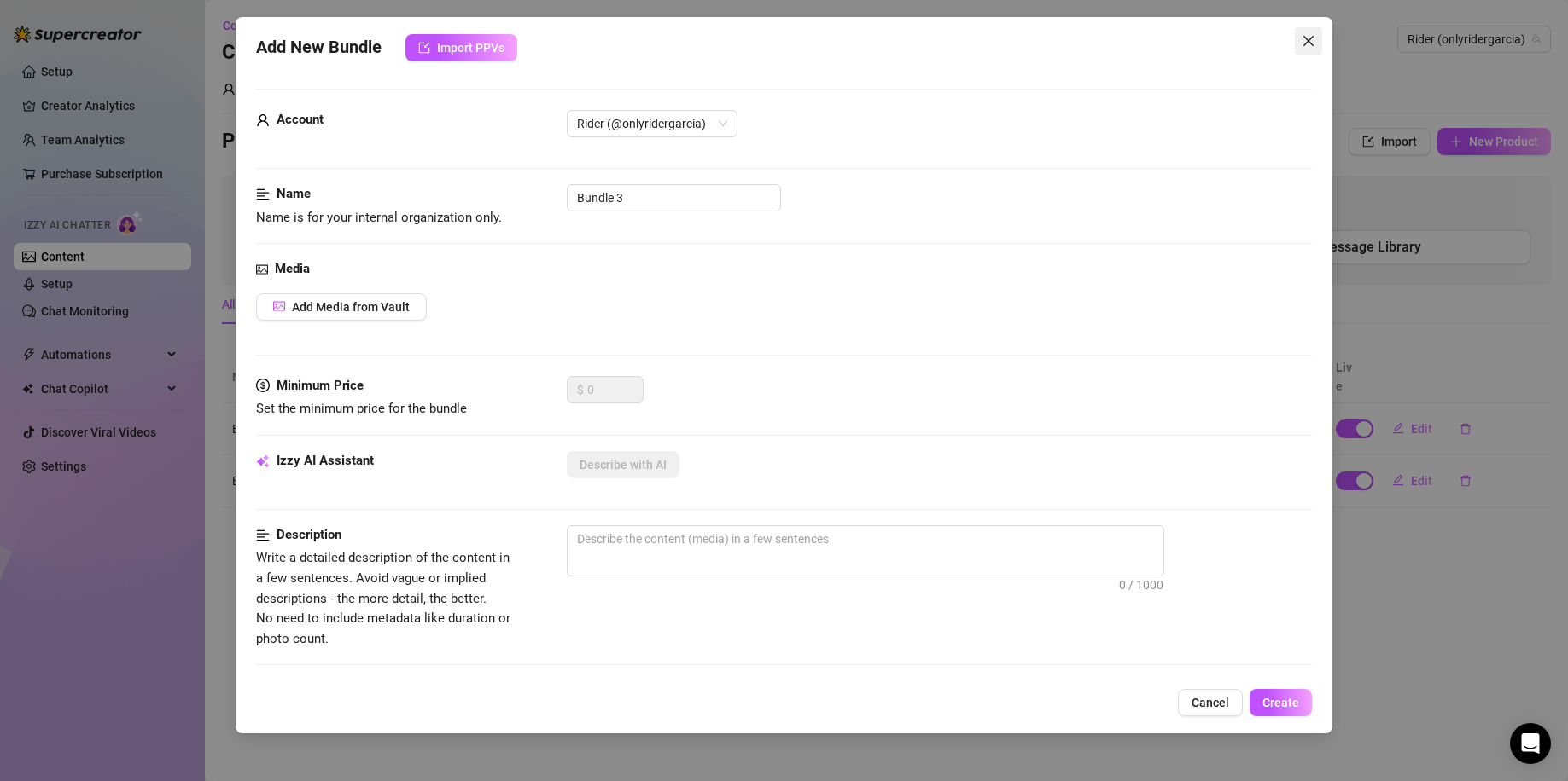
click at [1312, 36] on icon "close" at bounding box center [1308, 41] width 10 height 10
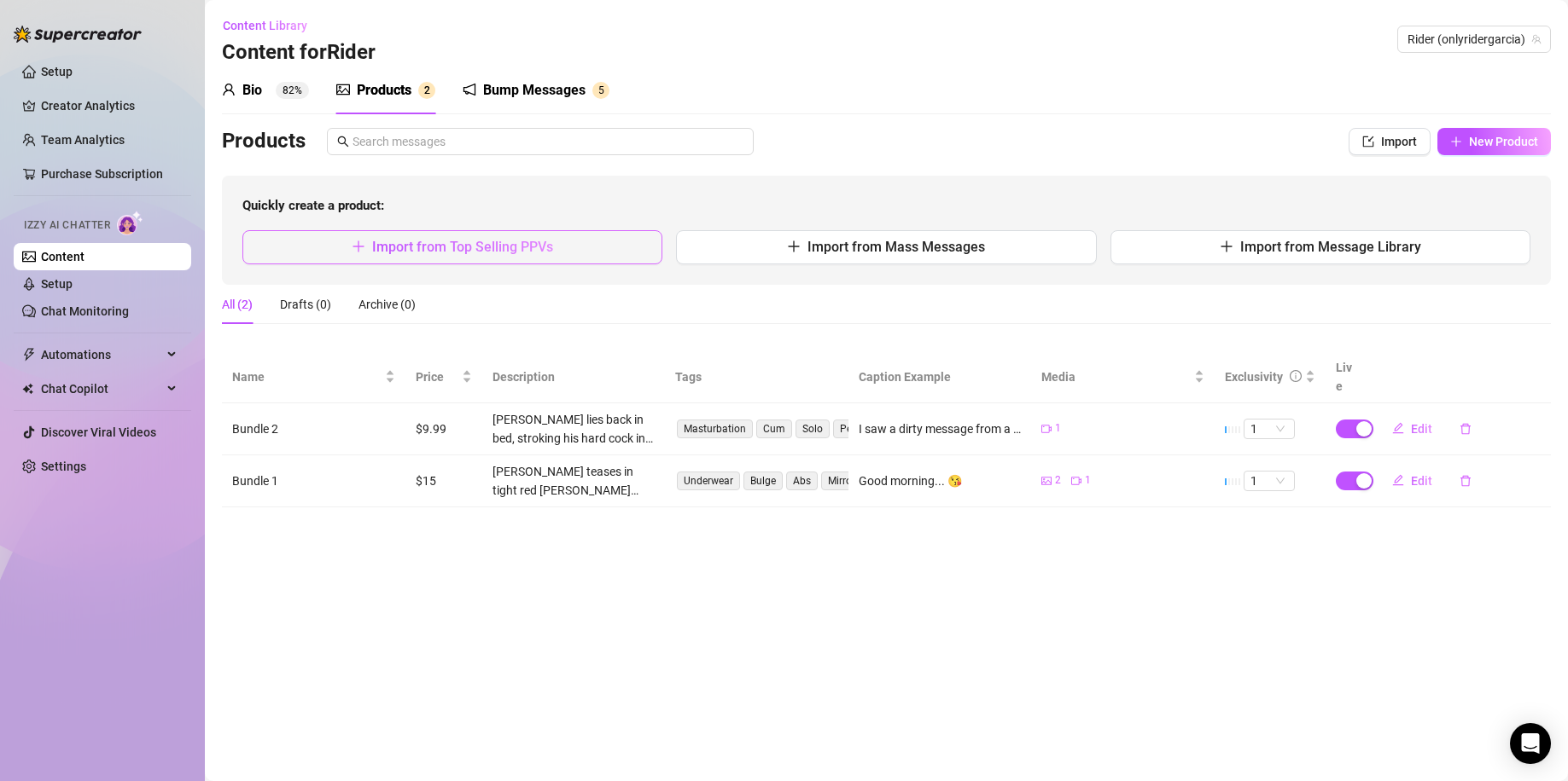
click at [558, 256] on button "Import from Top Selling PPVs" at bounding box center [452, 247] width 420 height 34
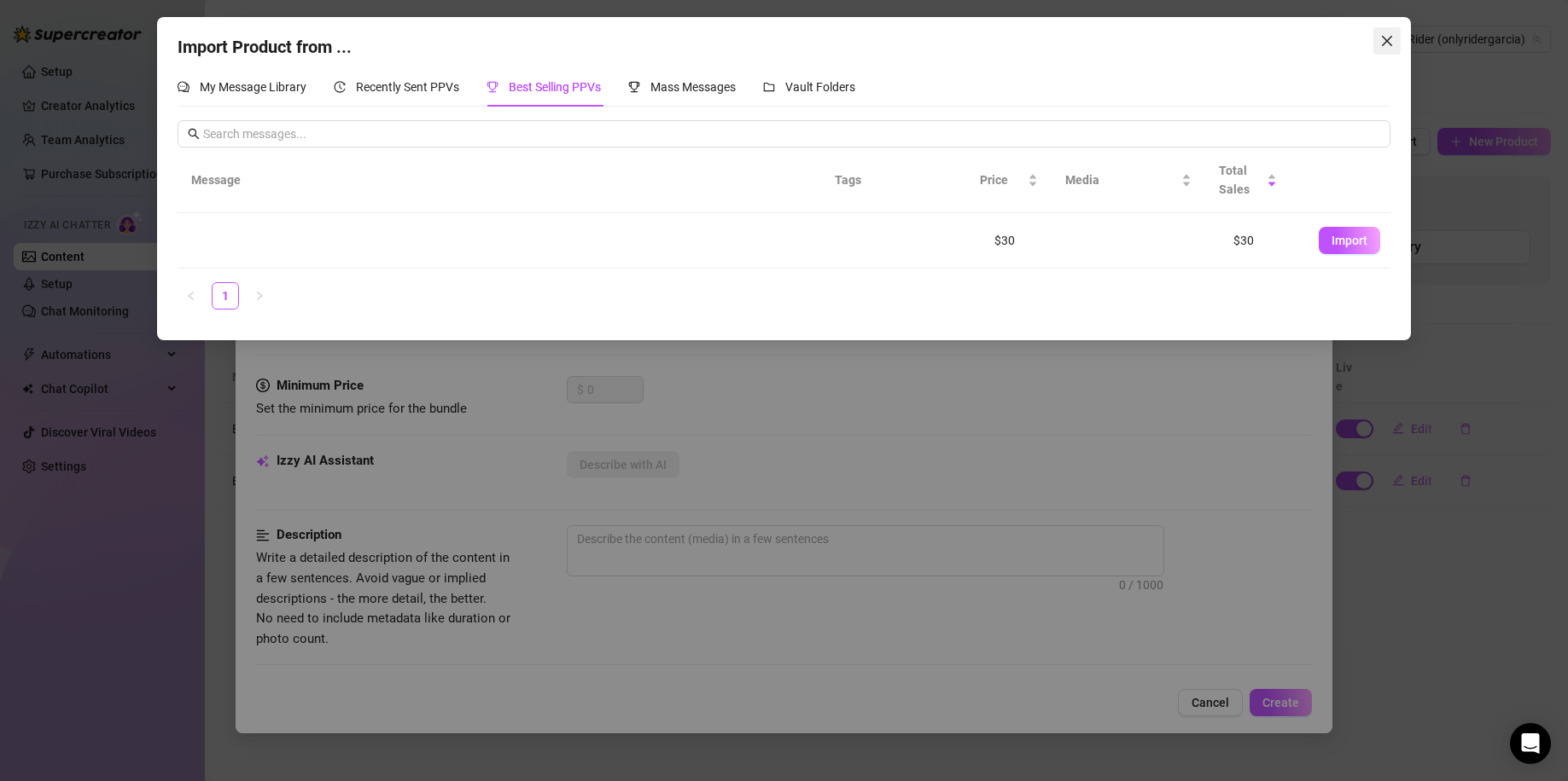
click at [1390, 43] on icon "close" at bounding box center [1386, 41] width 10 height 10
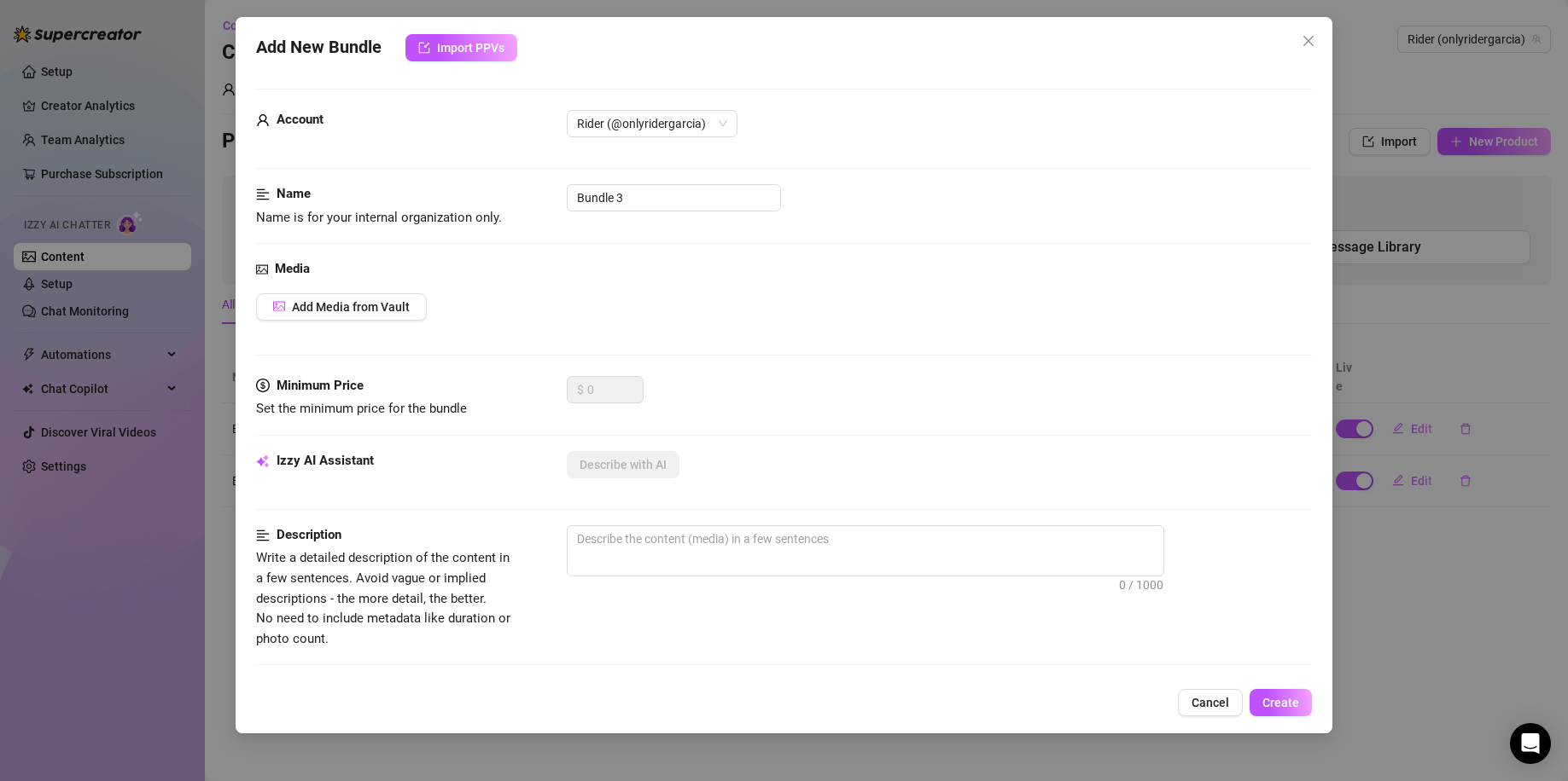
click at [1431, 328] on div "Add New Bundle Import PPVs Account Rider (@onlyridergarcia) Name Name is for yo…" at bounding box center [784, 390] width 1568 height 781
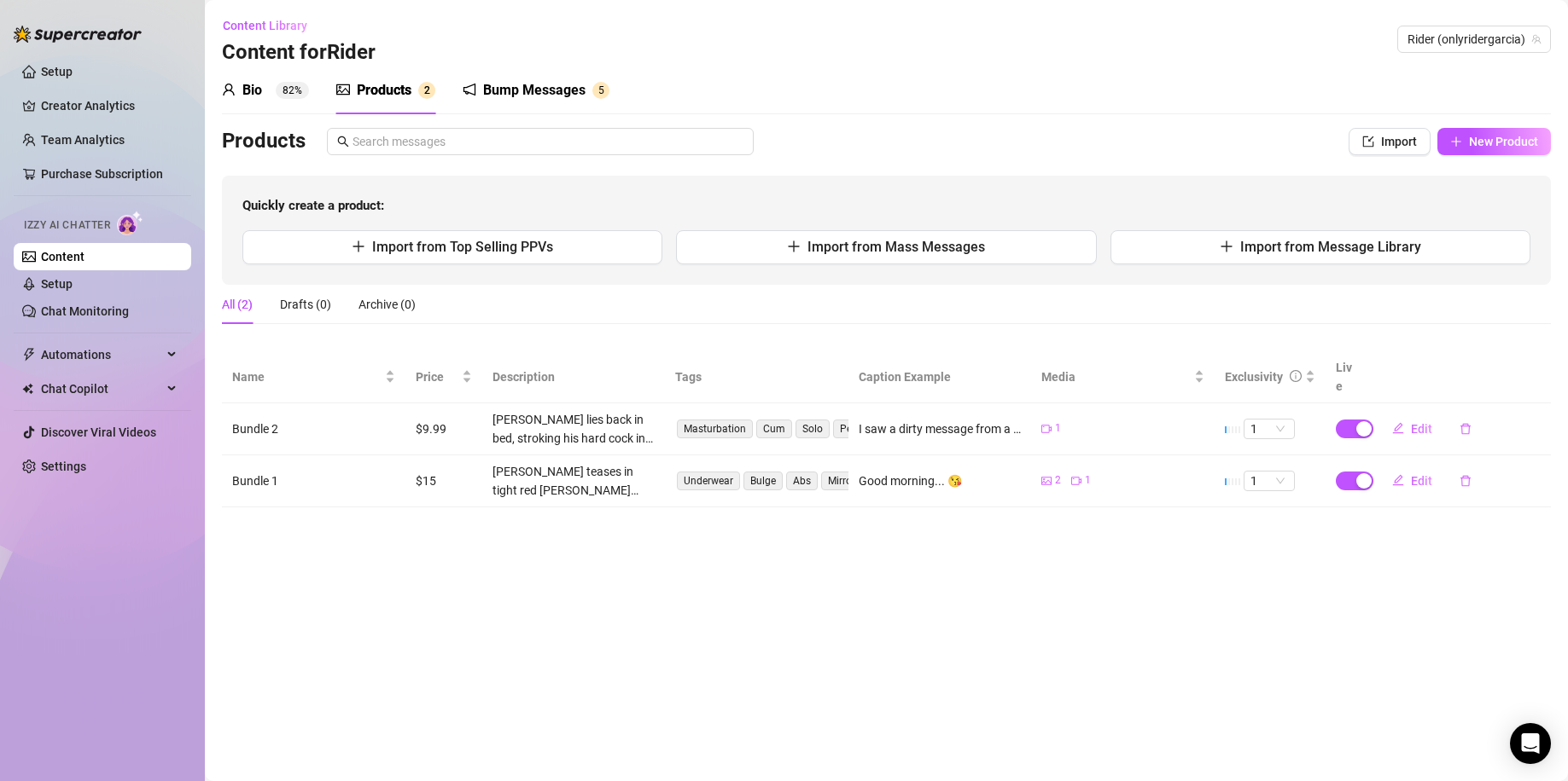
click at [1501, 122] on div "Bio 82% Products 2 Bump Messages 5 Bio Import Bio from other creator Personal I…" at bounding box center [886, 288] width 1329 height 441
click at [1496, 142] on span "New Product" at bounding box center [1504, 142] width 70 height 14
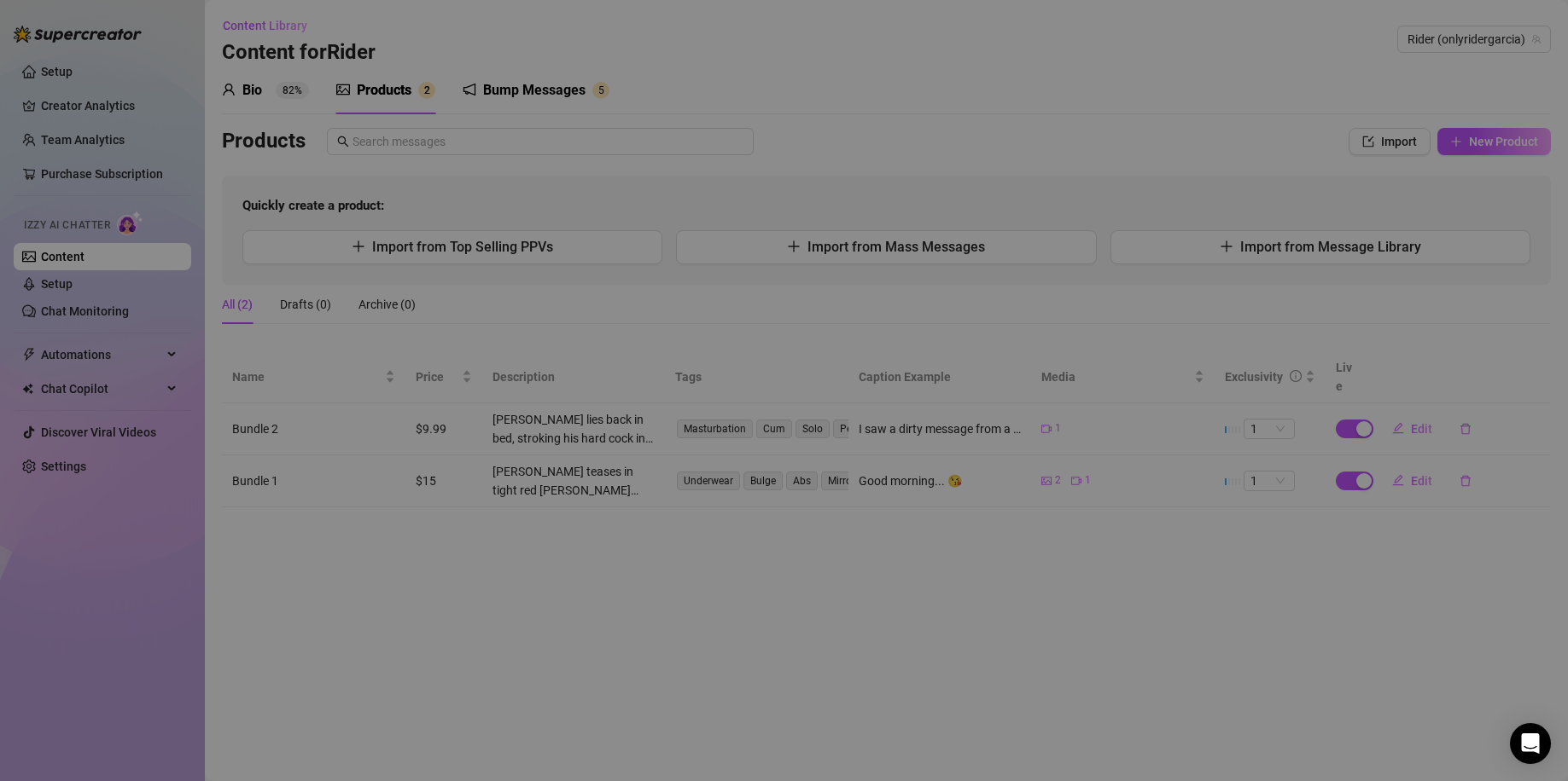
type textarea "Type your message here..."
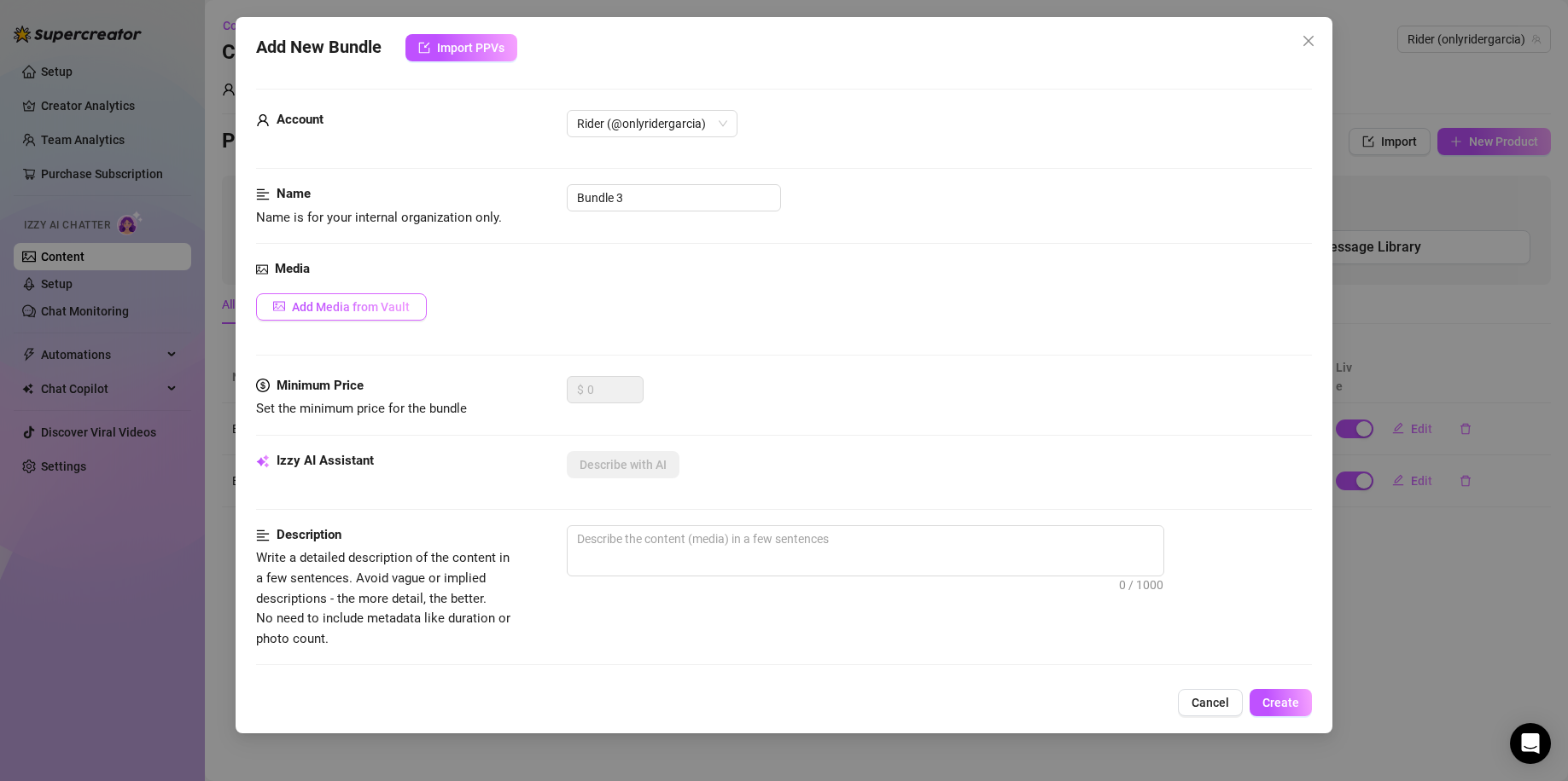
click at [389, 315] on button "Add Media from Vault" at bounding box center [342, 307] width 170 height 27
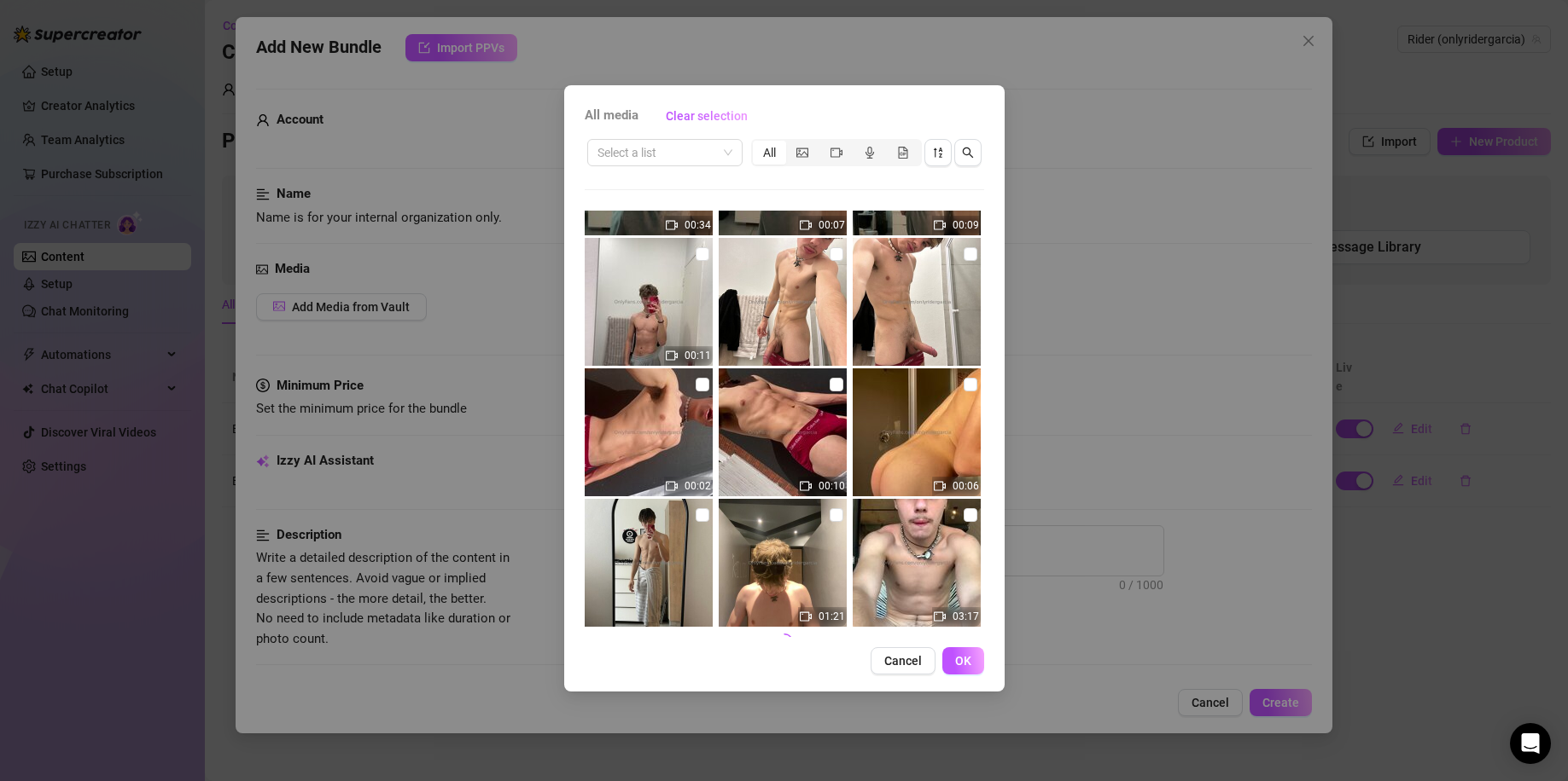
scroll to position [643, 0]
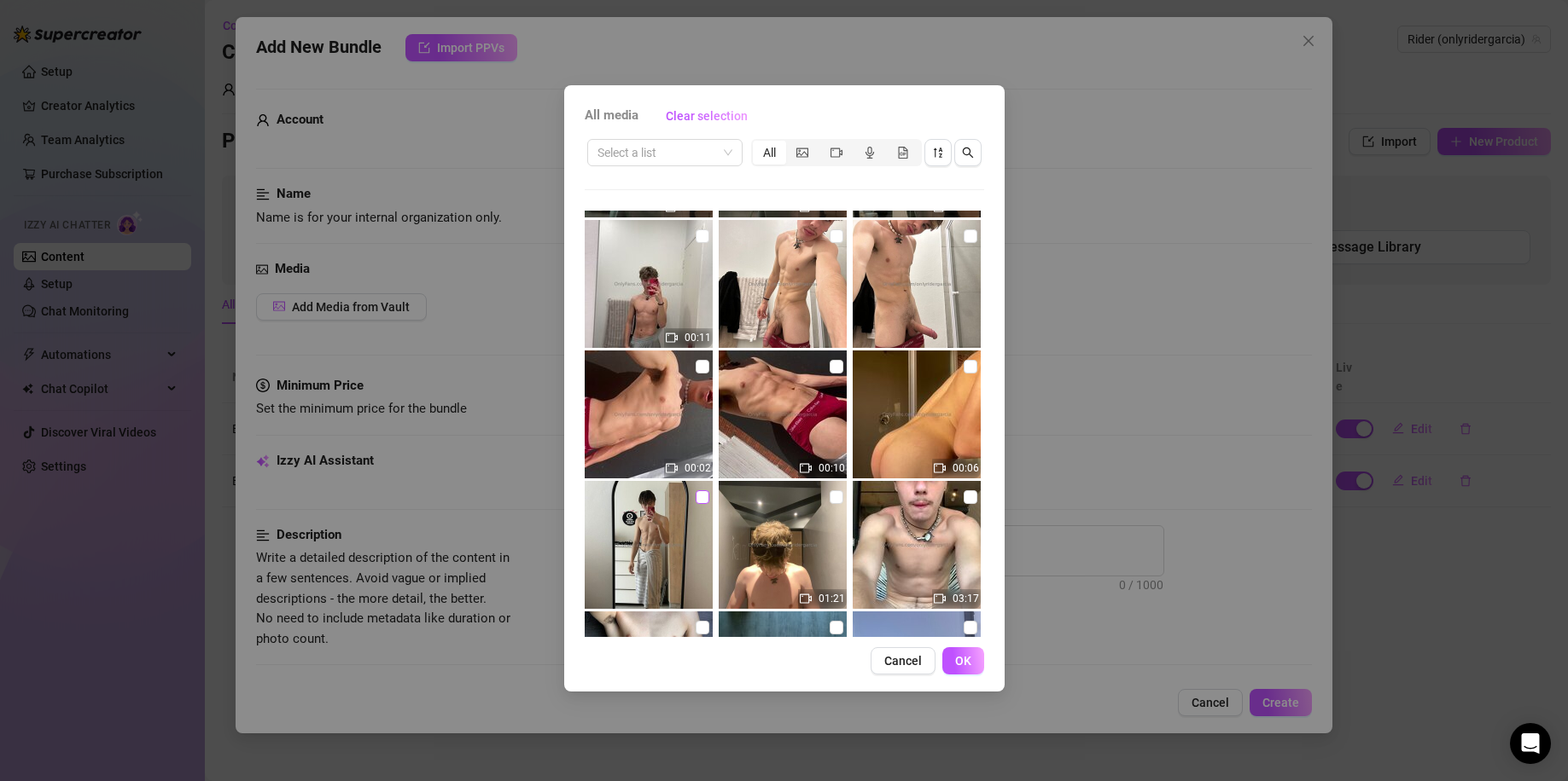
click at [695, 493] on input "checkbox" at bounding box center [702, 498] width 14 height 14
checkbox input "true"
click at [962, 665] on span "OK" at bounding box center [963, 661] width 17 height 14
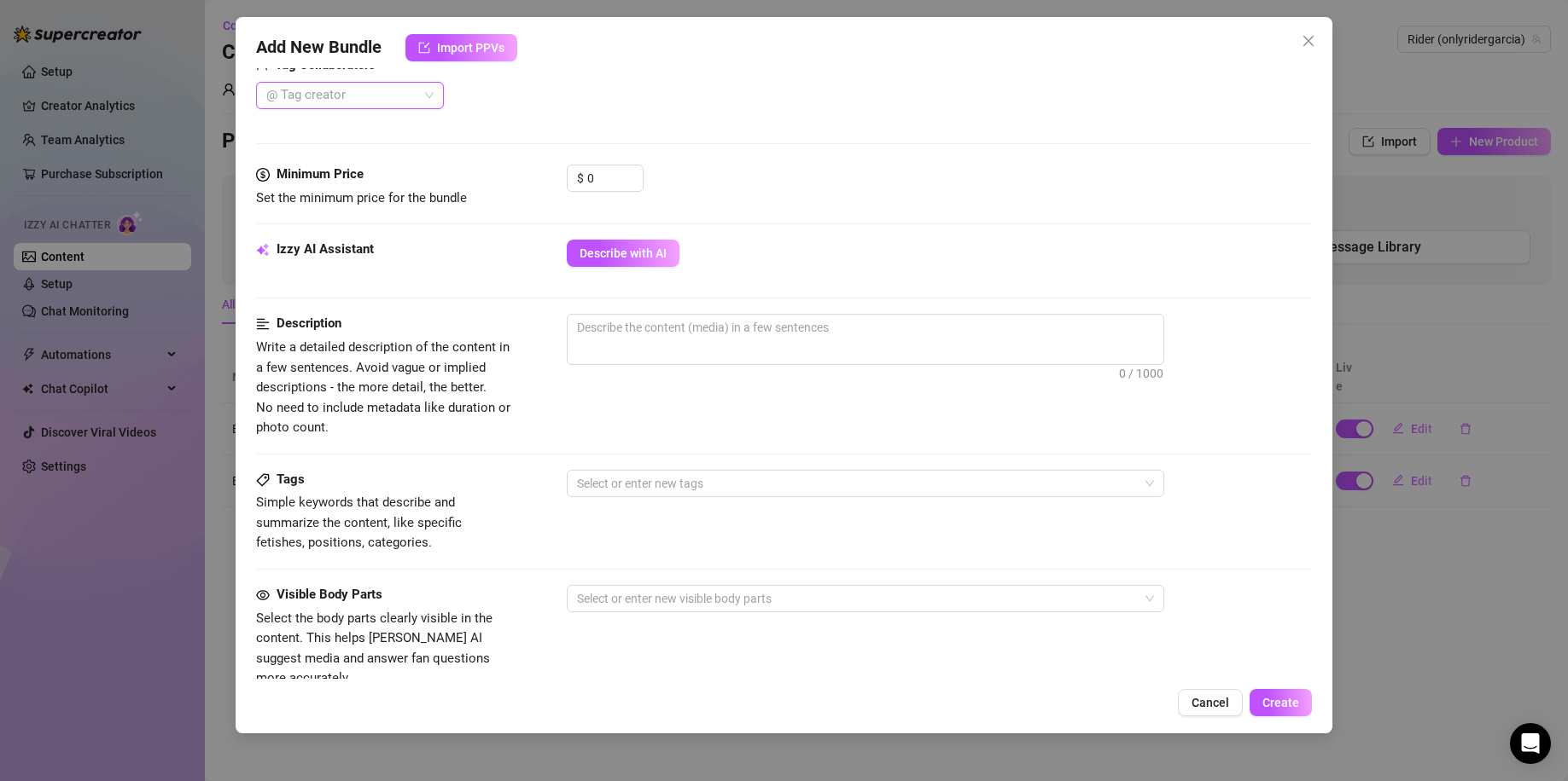
scroll to position [228, 0]
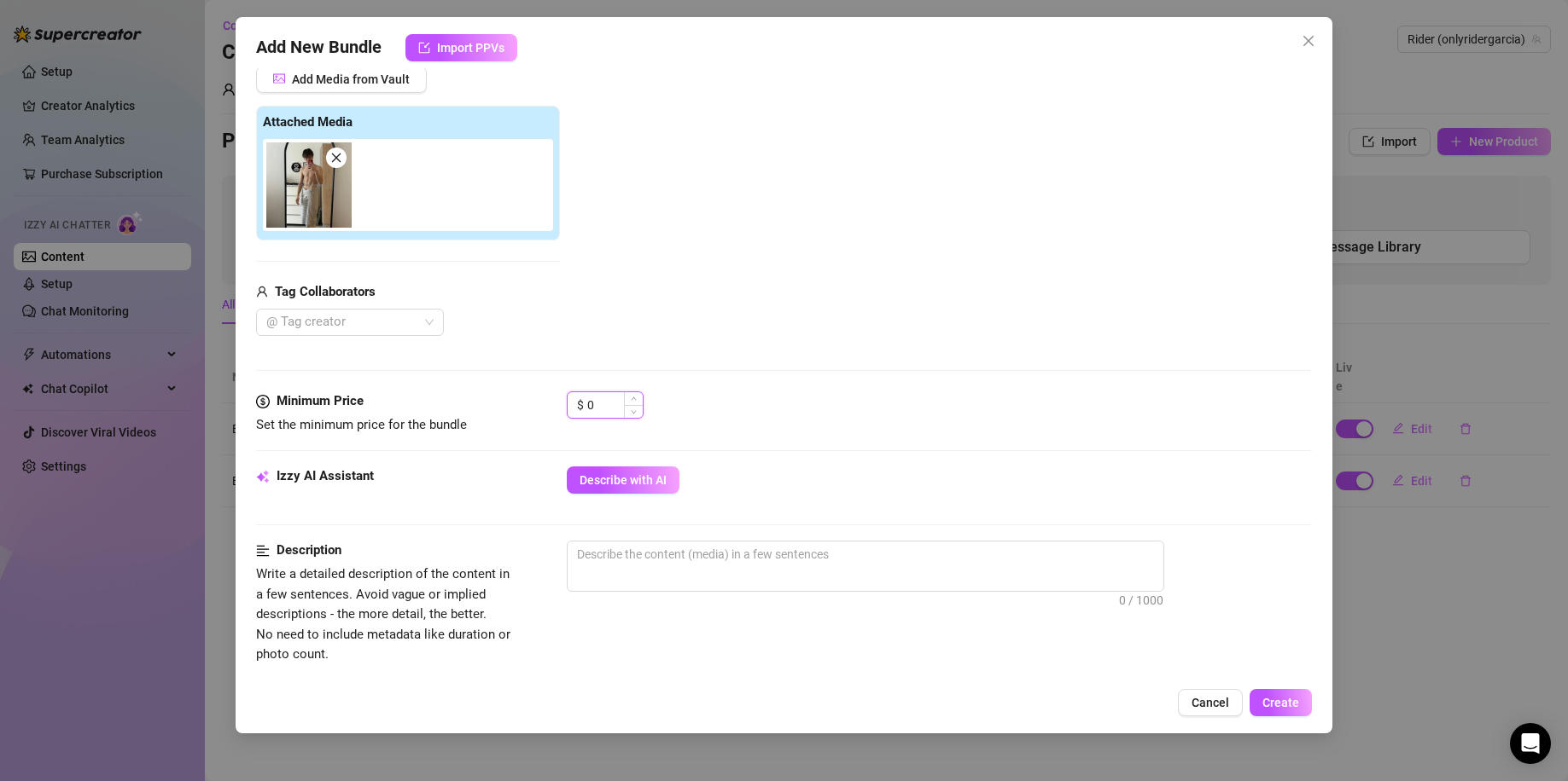
click at [588, 401] on input "0" at bounding box center [615, 405] width 56 height 25
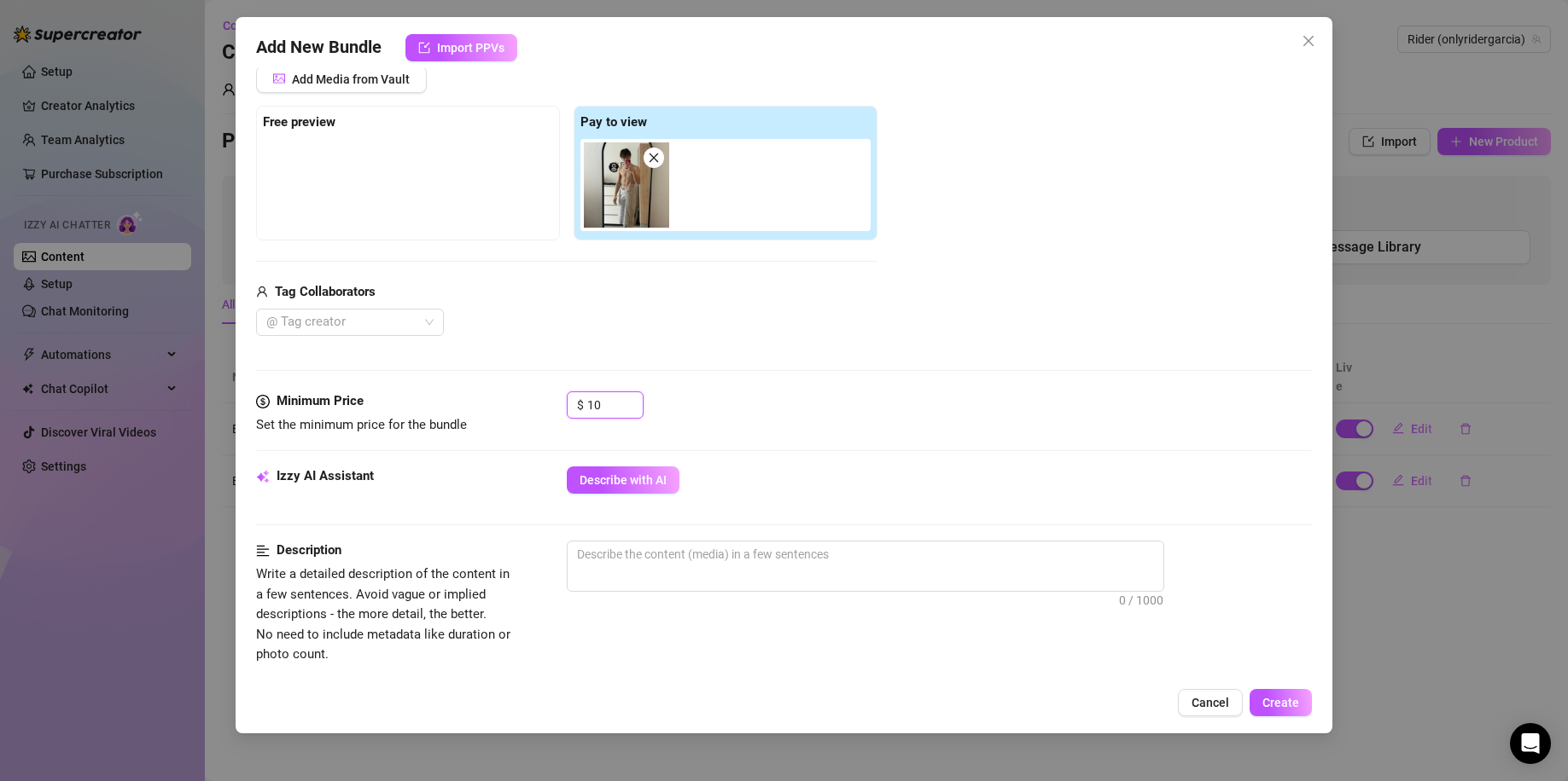
type input "1"
type input "9.95"
click at [925, 281] on div "Add Media from Vault Free preview Pay to view Tag Collaborators @ Tag creator" at bounding box center [784, 202] width 1056 height 271
click at [410, 202] on div at bounding box center [408, 182] width 290 height 85
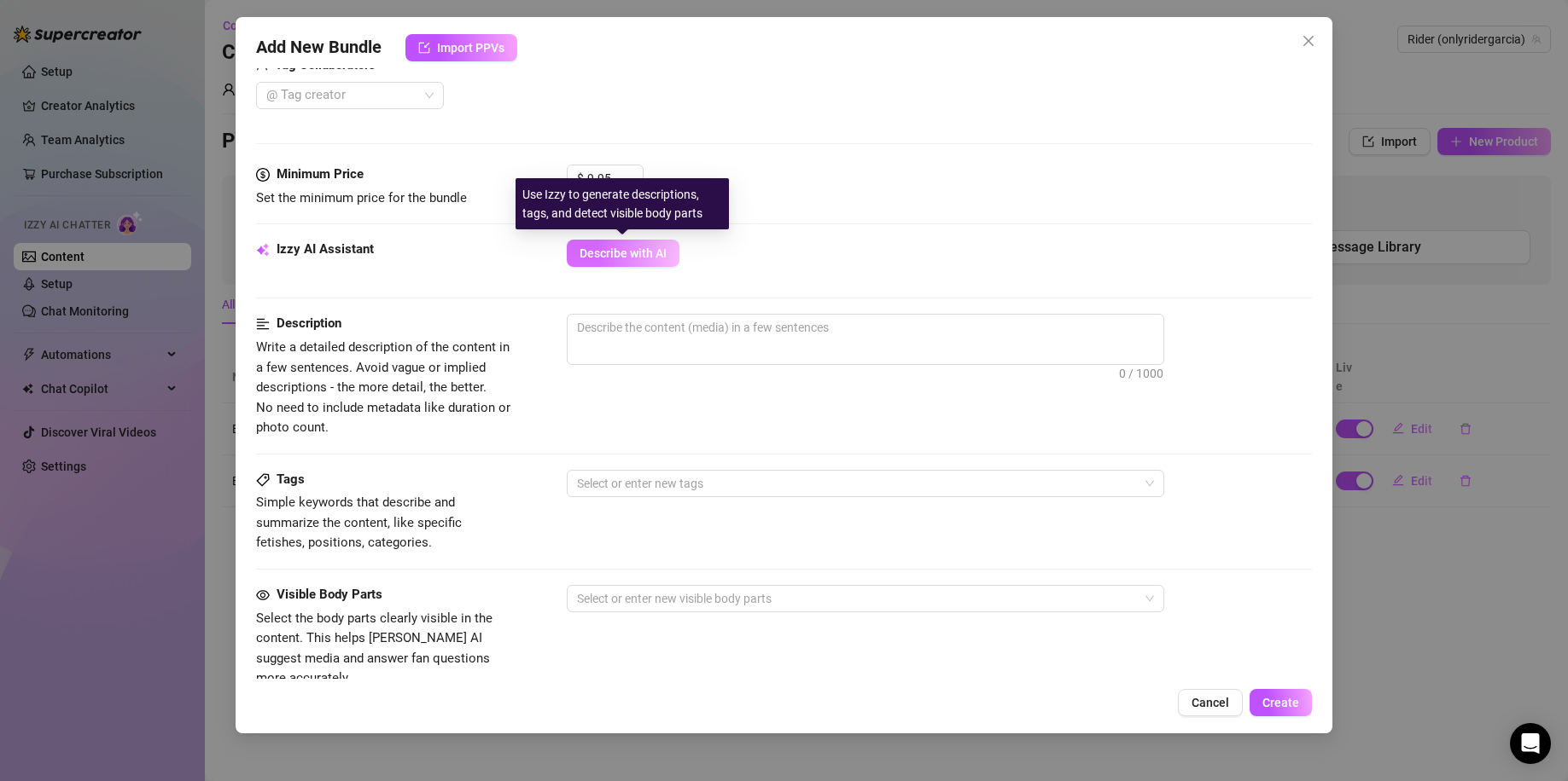
click at [633, 251] on span "Describe with AI" at bounding box center [623, 254] width 87 height 14
type textarea "Kegan"
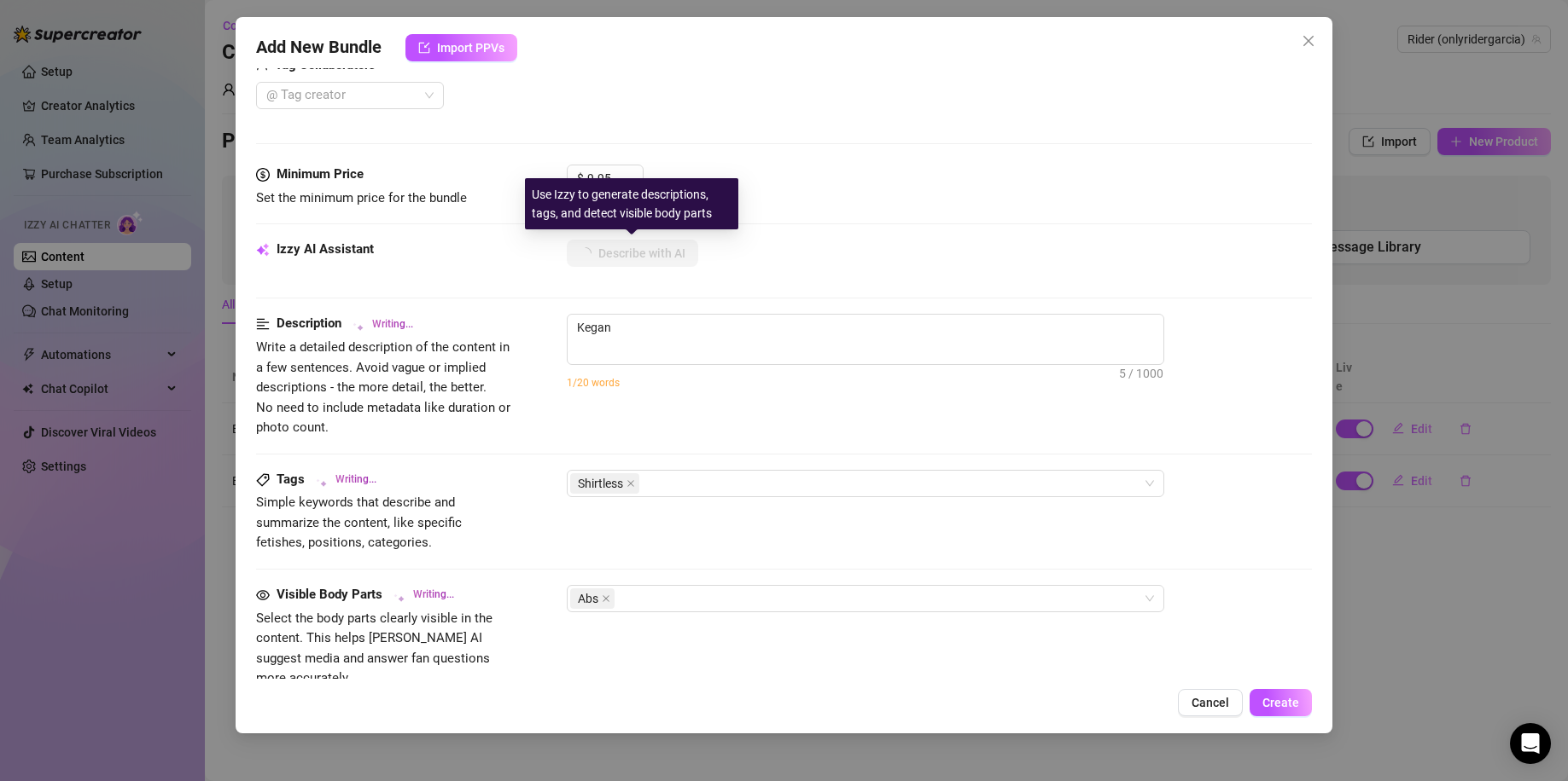
type textarea "Kegan takes"
type textarea "Kegan takes a"
type textarea "Kegan takes a shirtless"
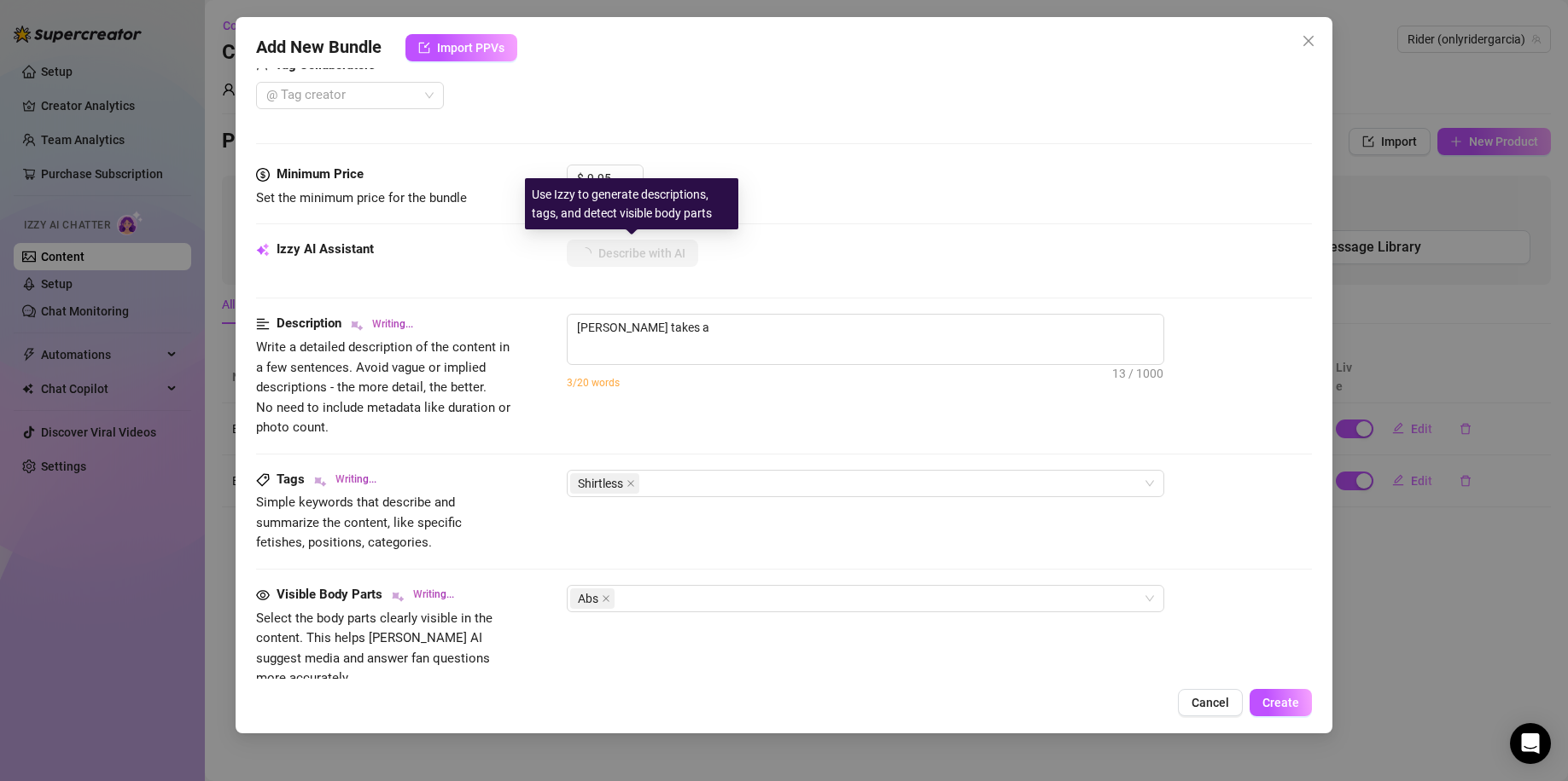
type textarea "Kegan takes a shirtless"
type textarea "Kegan takes a shirtless mirror"
type textarea "Kegan takes a shirtless mirror selfie"
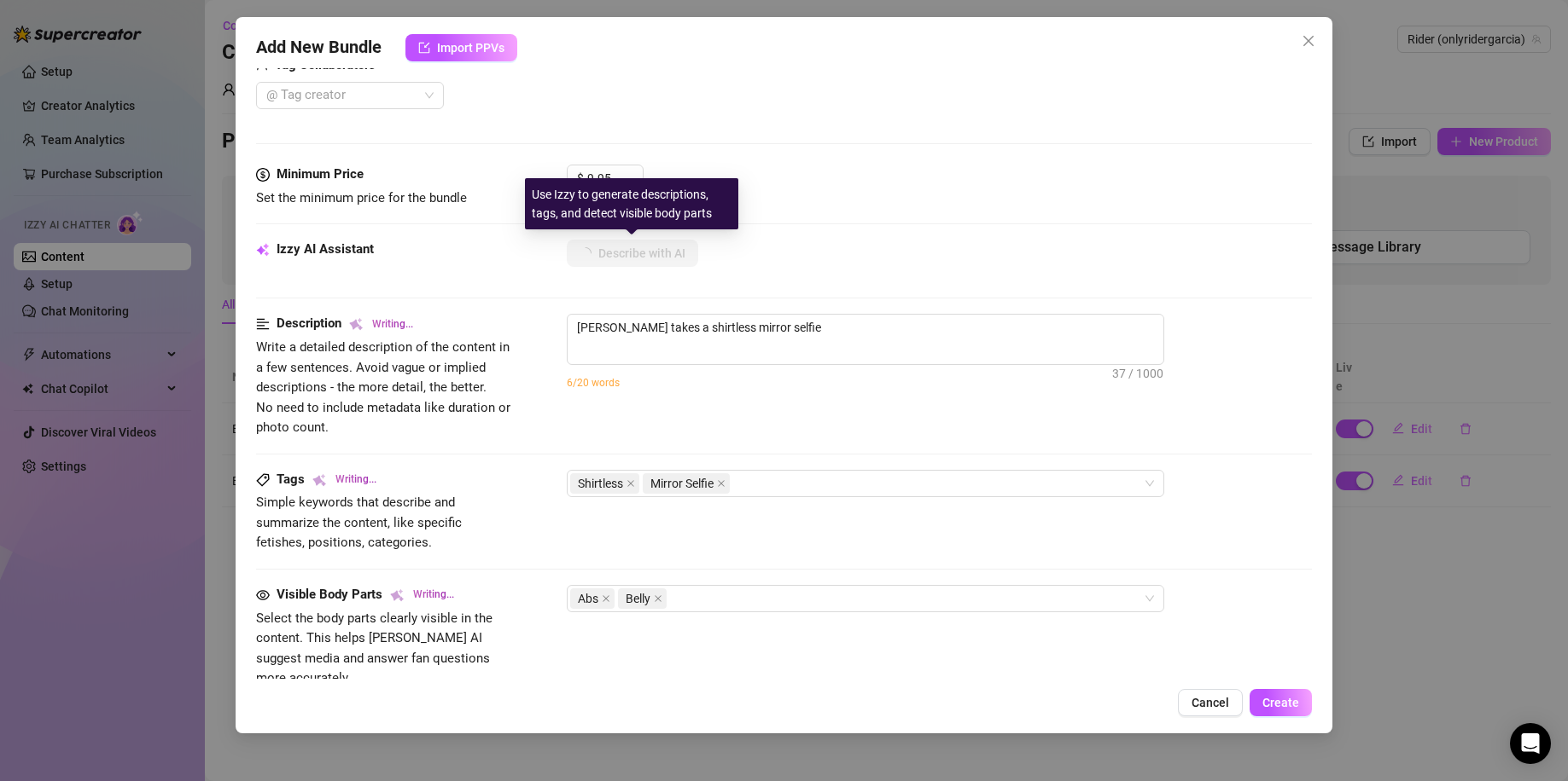
type textarea "Kegan takes a shirtless mirror selfie in"
type textarea "Kegan takes a shirtless mirror selfie in a"
type textarea "Kegan takes a shirtless mirror selfie in a bedroom,"
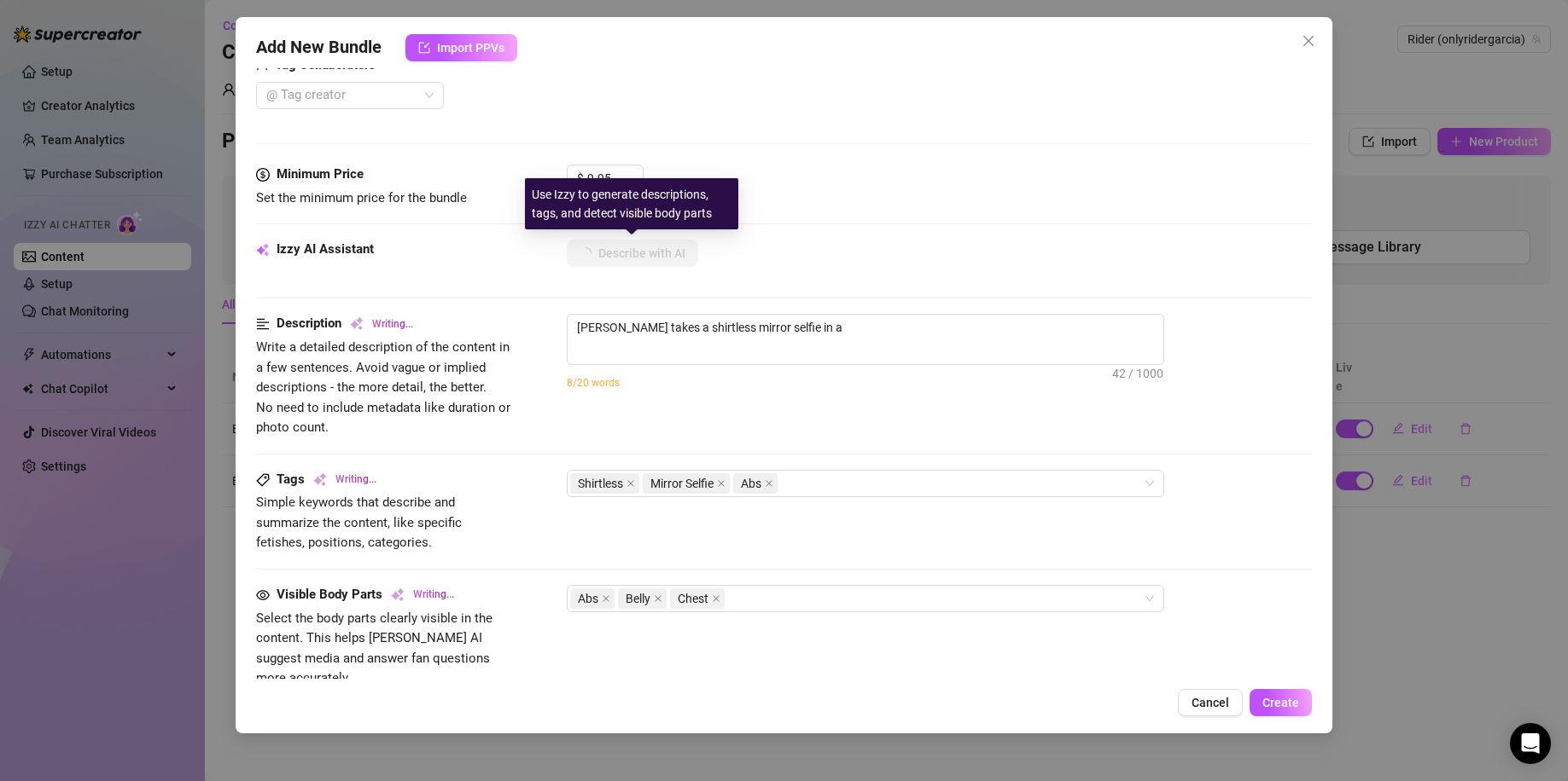
type textarea "Kegan takes a shirtless mirror selfie in a bedroom,"
type textarea "Kegan takes a shirtless mirror selfie in a bedroom, wearing"
type textarea "Kegan takes a shirtless mirror selfie in a bedroom, wearing only"
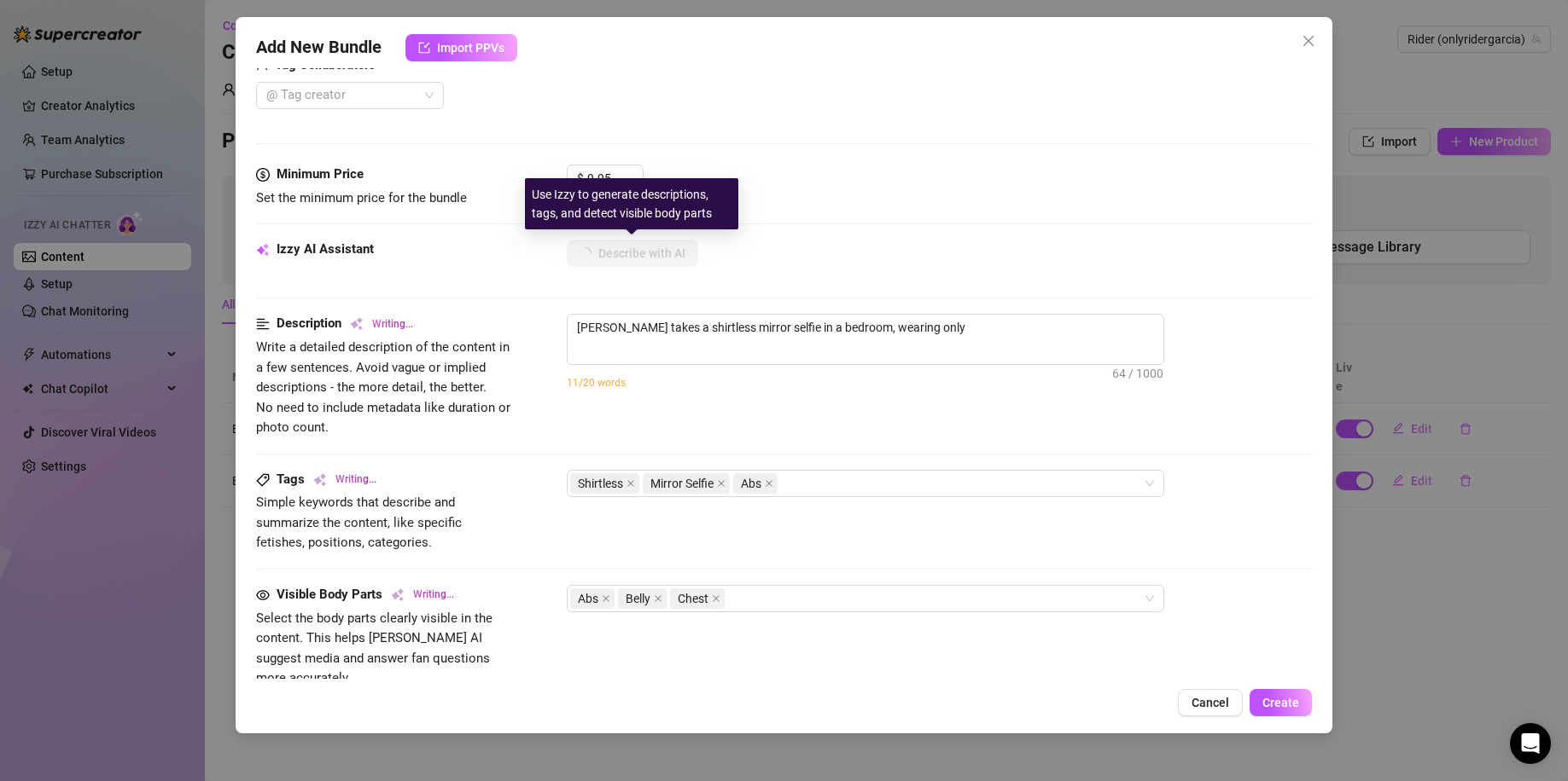
type textarea "Kegan takes a shirtless mirror selfie in a bedroom, wearing only a"
type textarea "Kegan takes a shirtless mirror selfie in a bedroom, wearing only a towel"
type textarea "Kegan takes a shirtless mirror selfie in a bedroom, wearing only a towel wrapped"
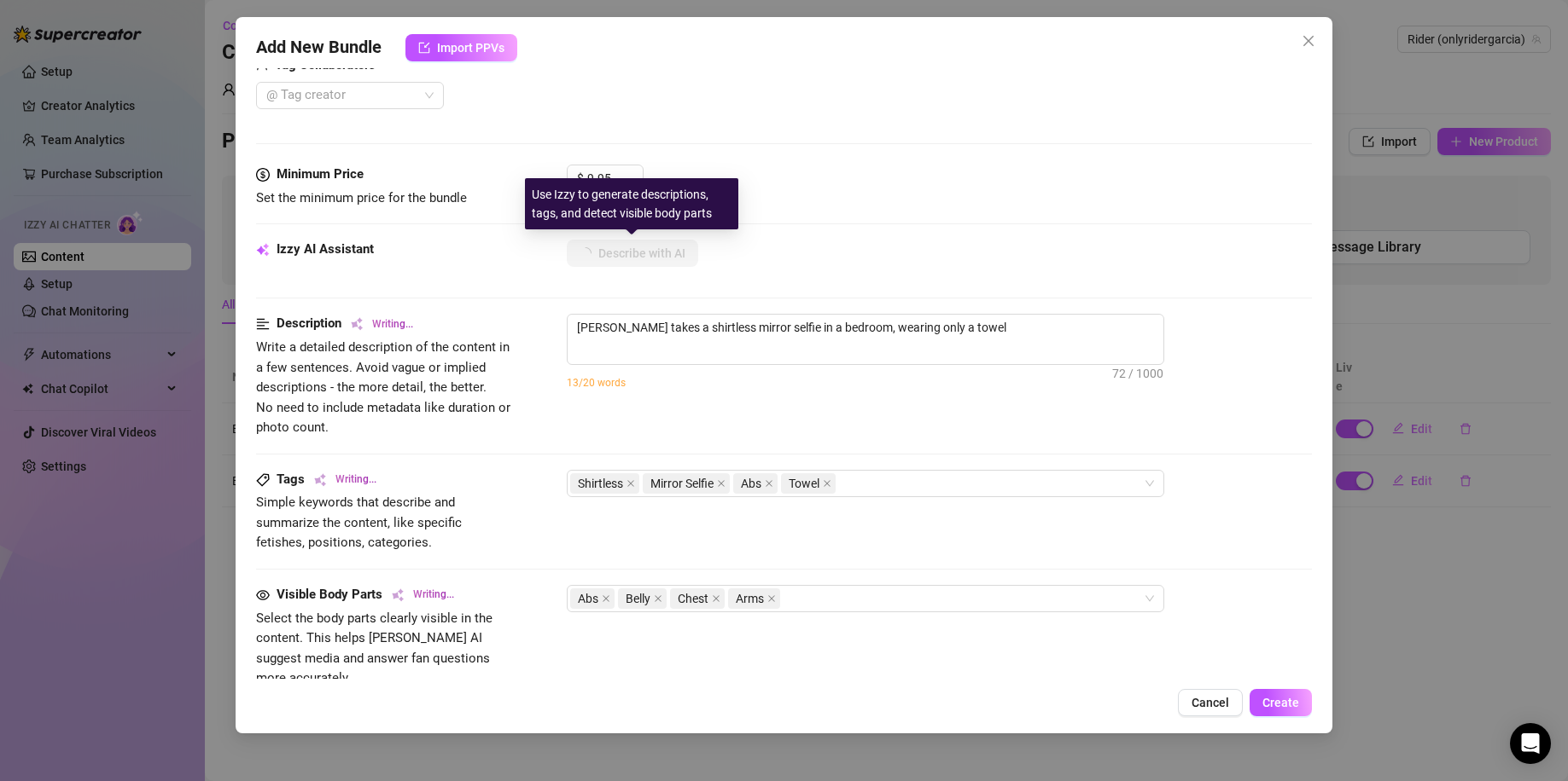
type textarea "Kegan takes a shirtless mirror selfie in a bedroom, wearing only a towel wrapped"
type textarea "Kegan takes a shirtless mirror selfie in a bedroom, wearing only a towel wrappe…"
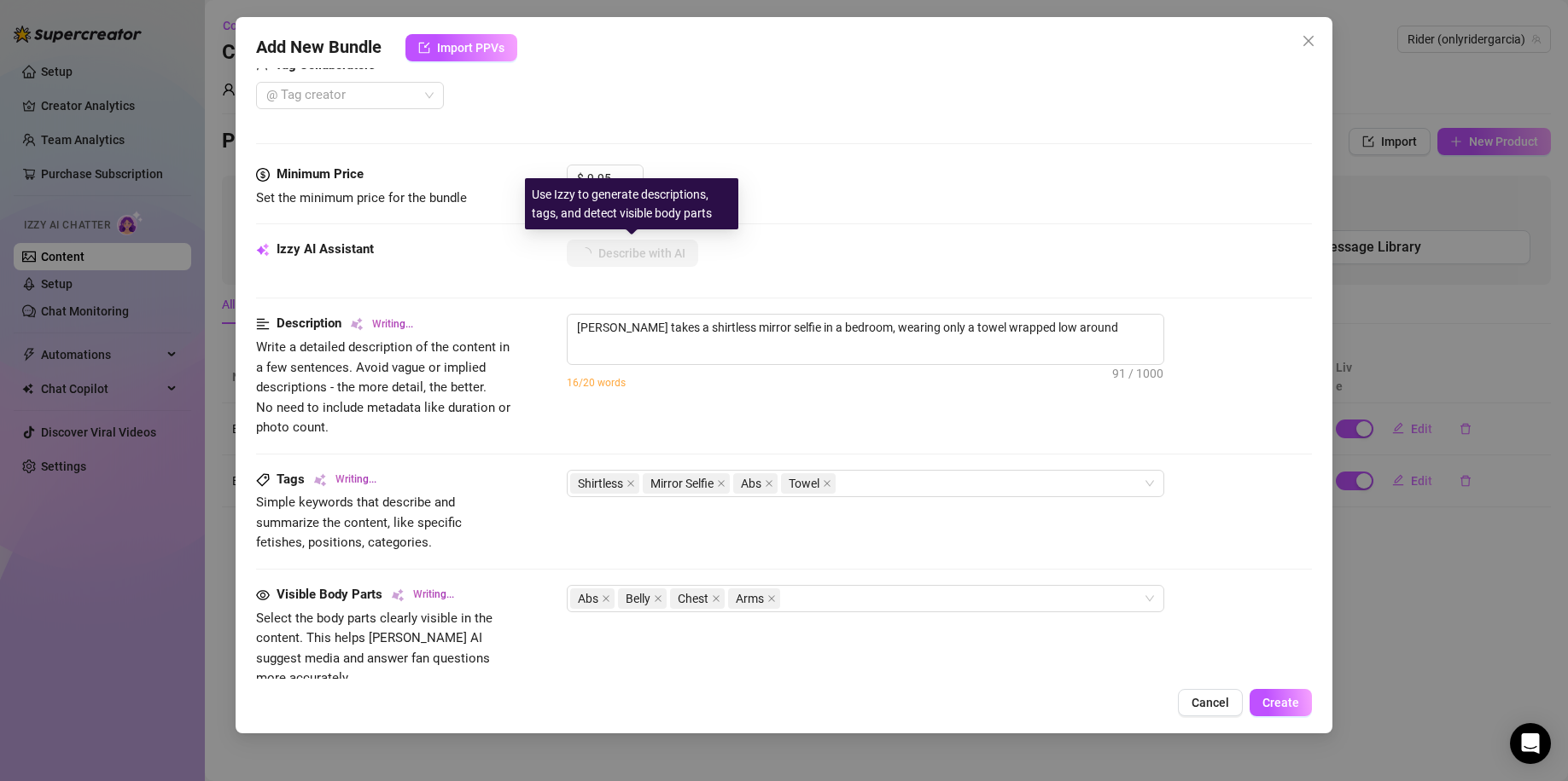
type textarea "Kegan takes a shirtless mirror selfie in a bedroom, wearing only a towel wrappe…"
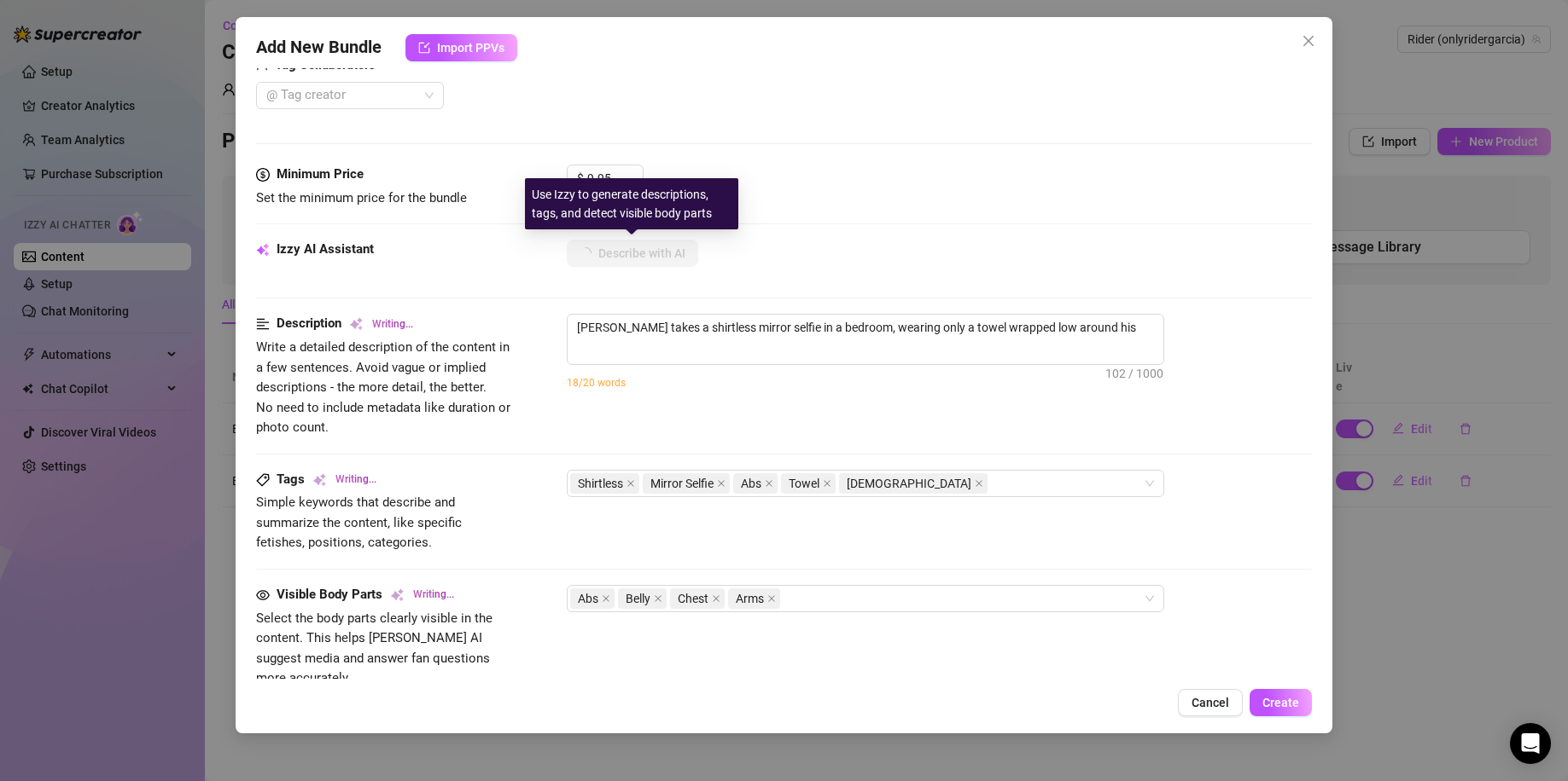
type textarea "Kegan takes a shirtless mirror selfie in a bedroom, wearing only a towel wrappe…"
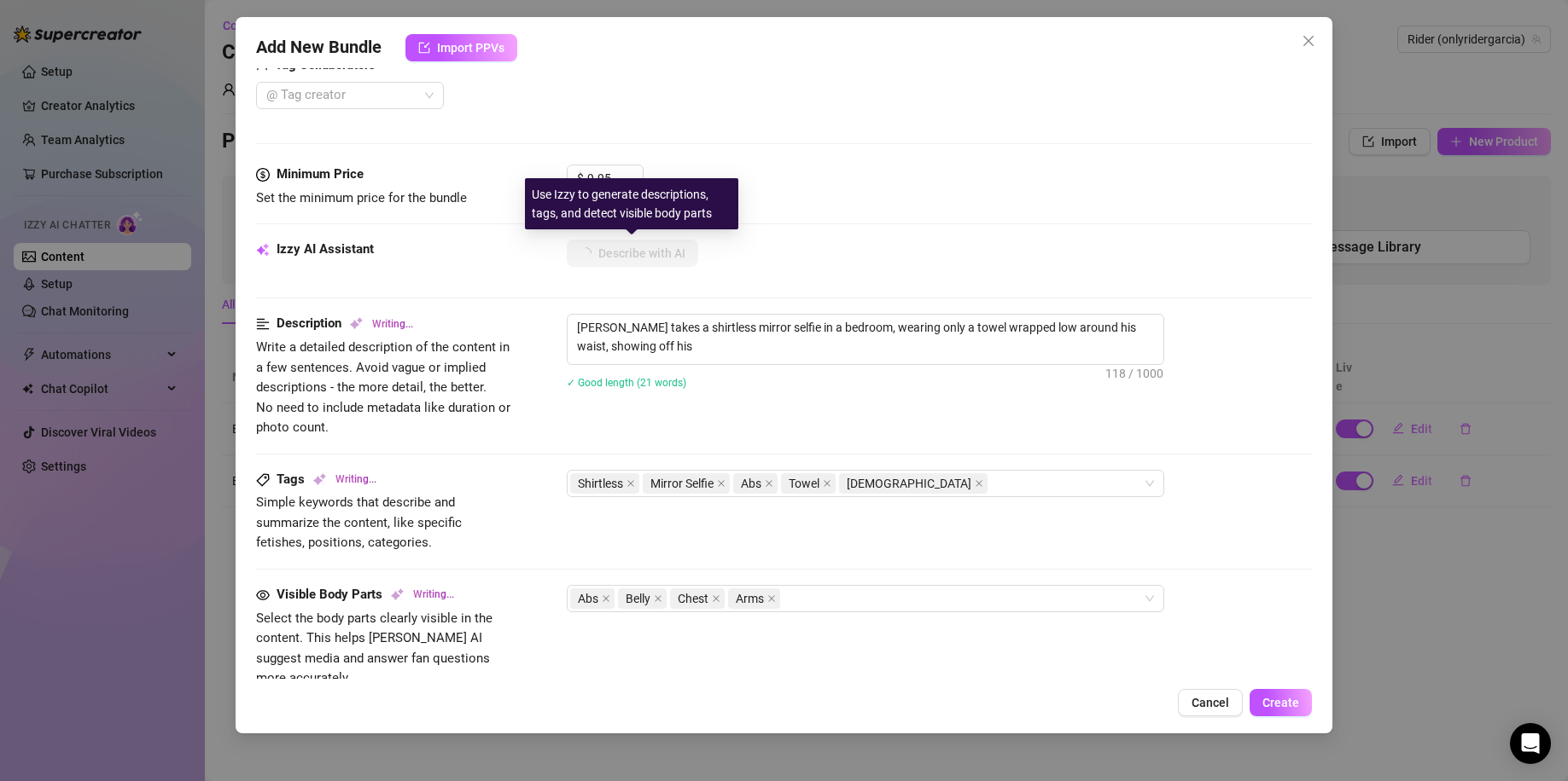
type textarea "Kegan takes a shirtless mirror selfie in a bedroom, wearing only a towel wrappe…"
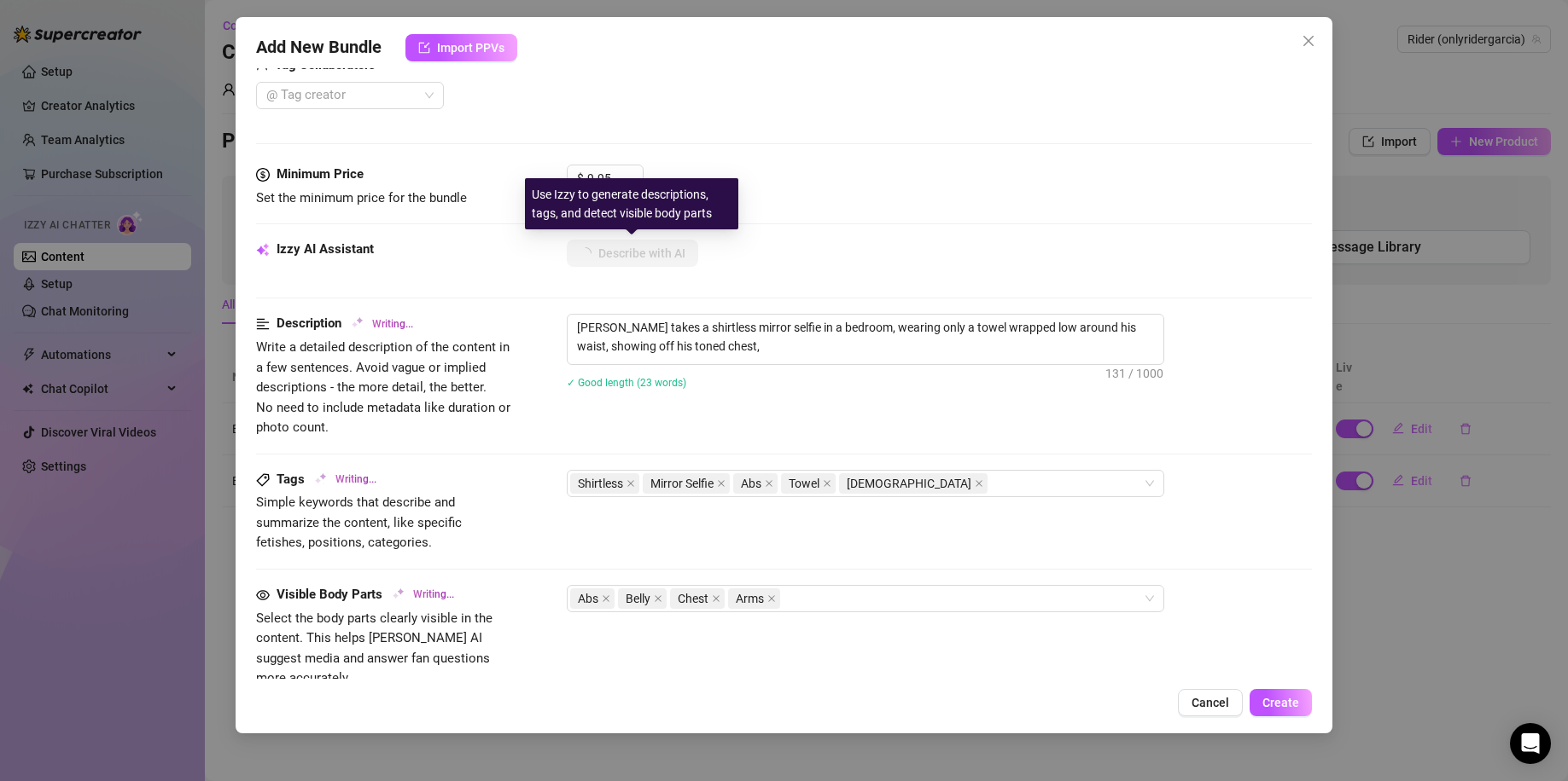
type textarea "Kegan takes a shirtless mirror selfie in a bedroom, wearing only a towel wrappe…"
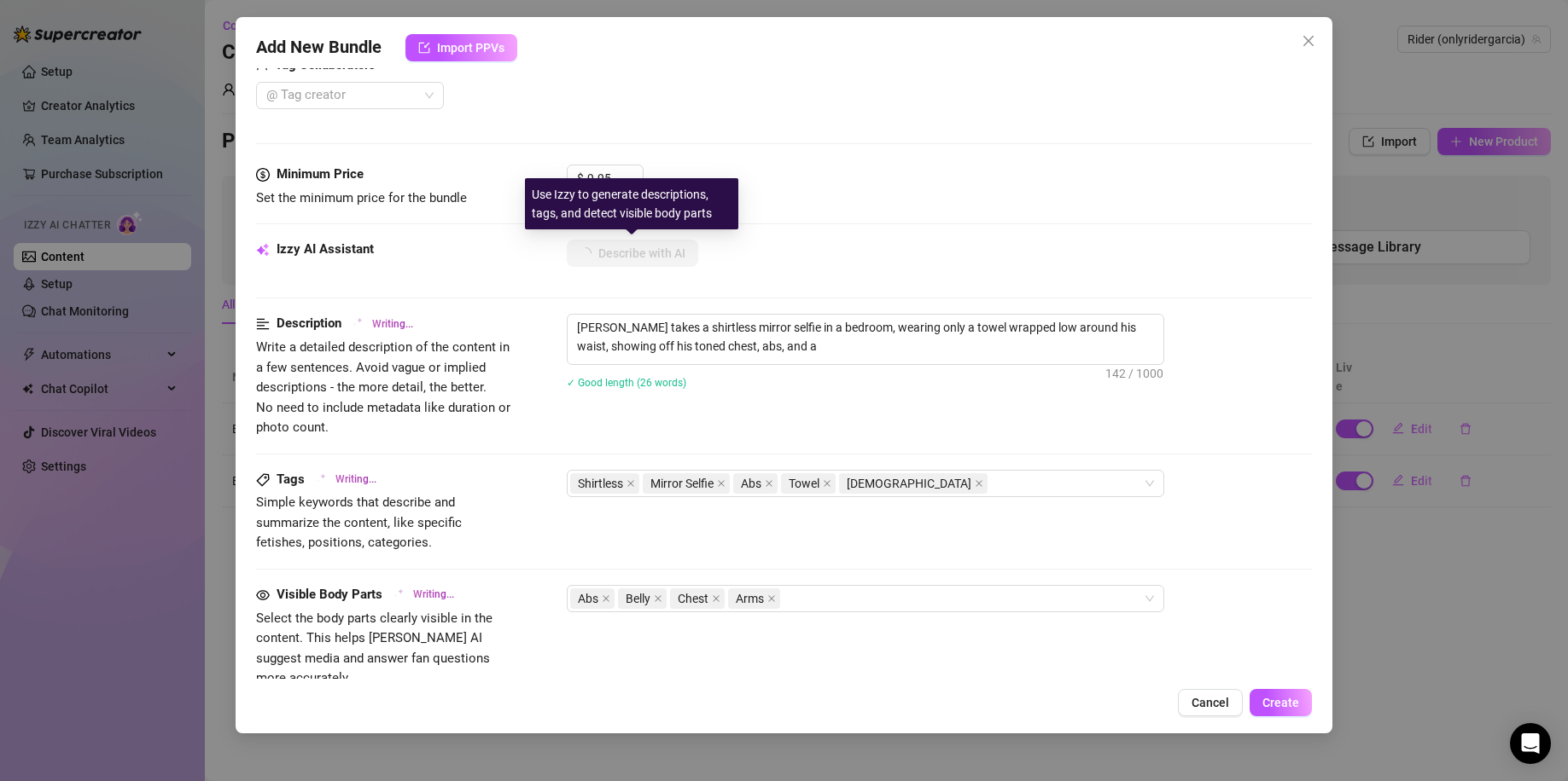
type textarea "Kegan takes a shirtless mirror selfie in a bedroom, wearing only a towel wrappe…"
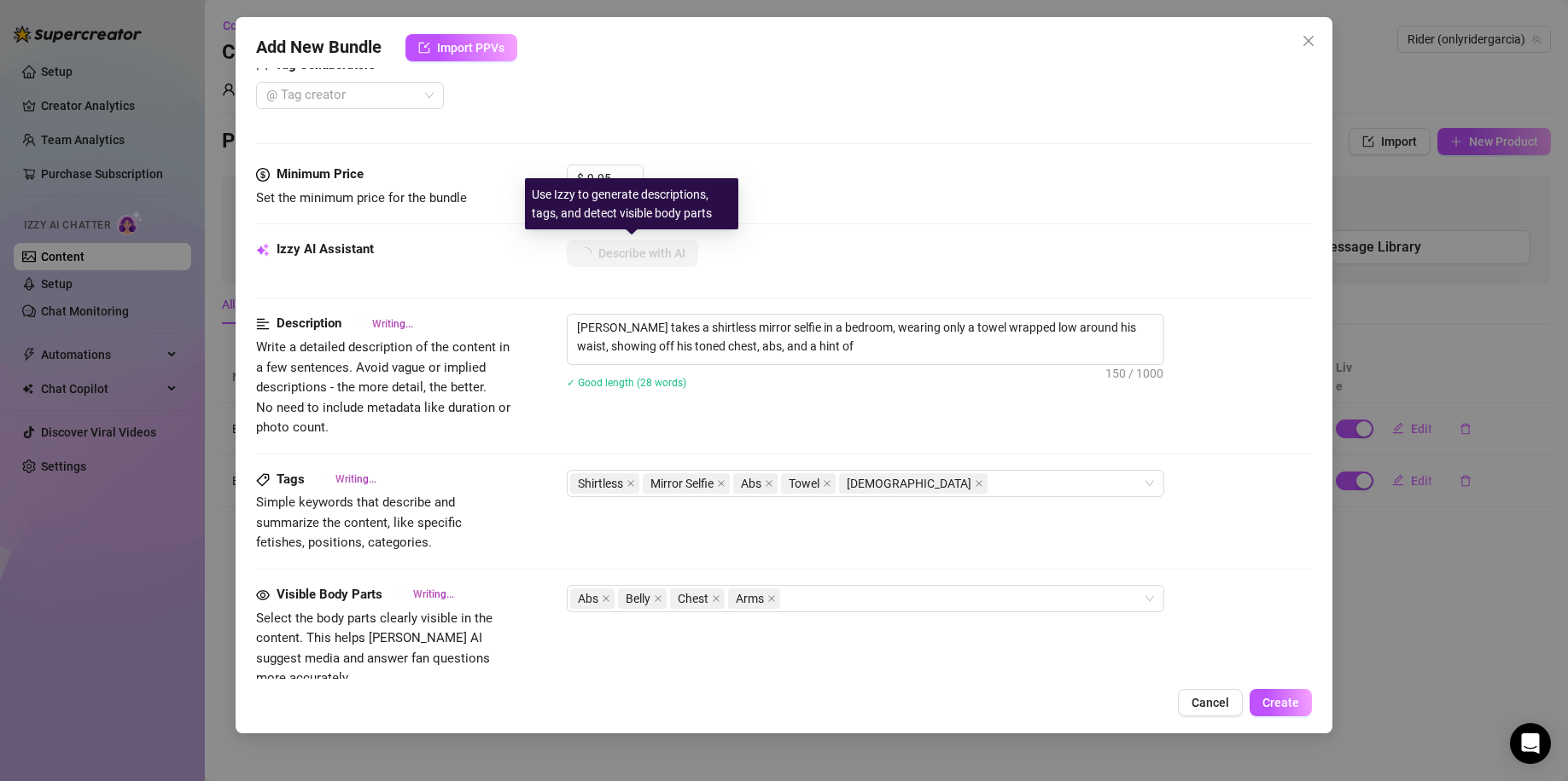
type textarea "Kegan takes a shirtless mirror selfie in a bedroom, wearing only a towel wrappe…"
type textarea "[PERSON_NAME] takes a shirtless mirror selfie in a bedroom, wearing only a towe…"
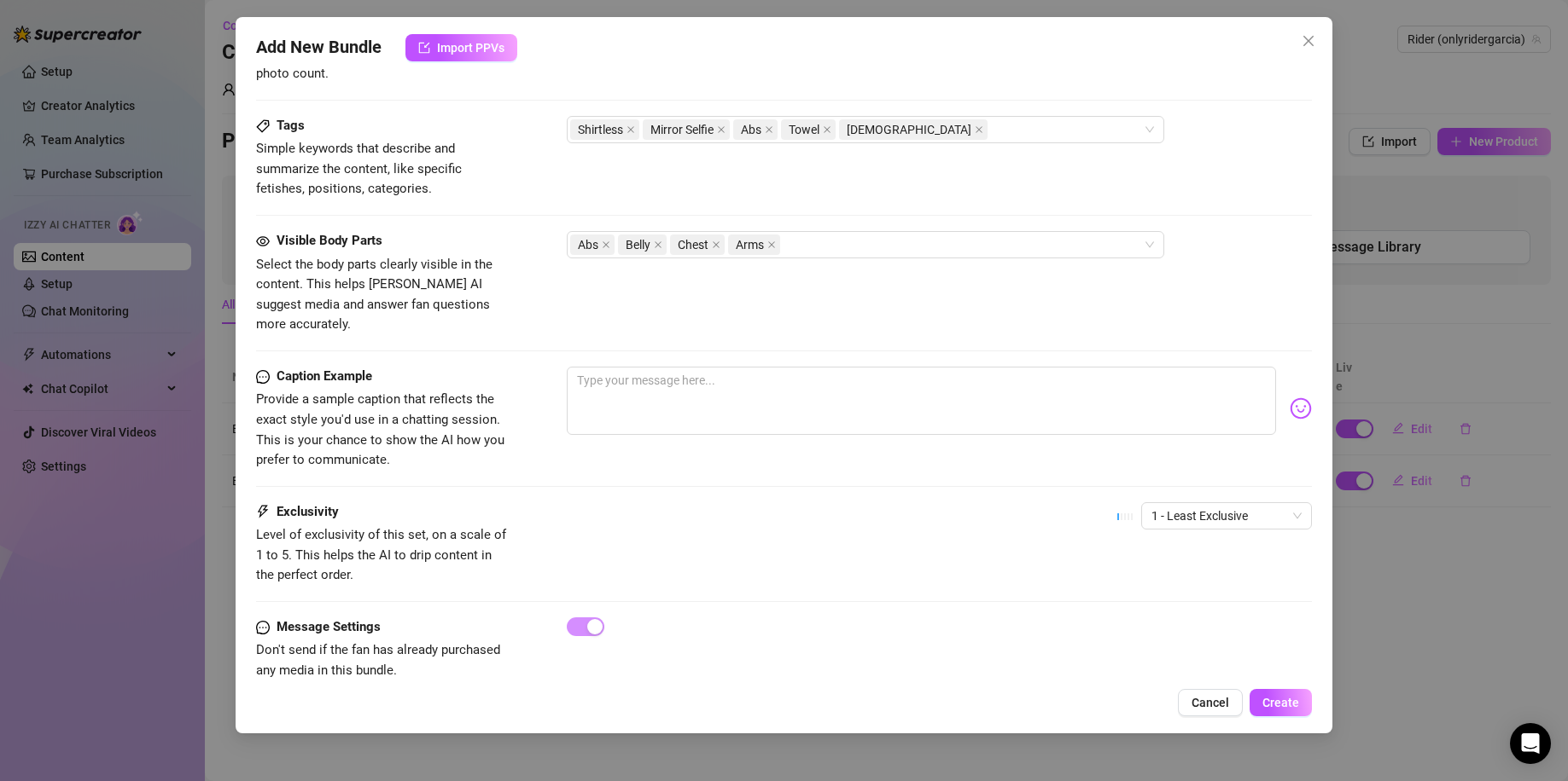
scroll to position [822, 0]
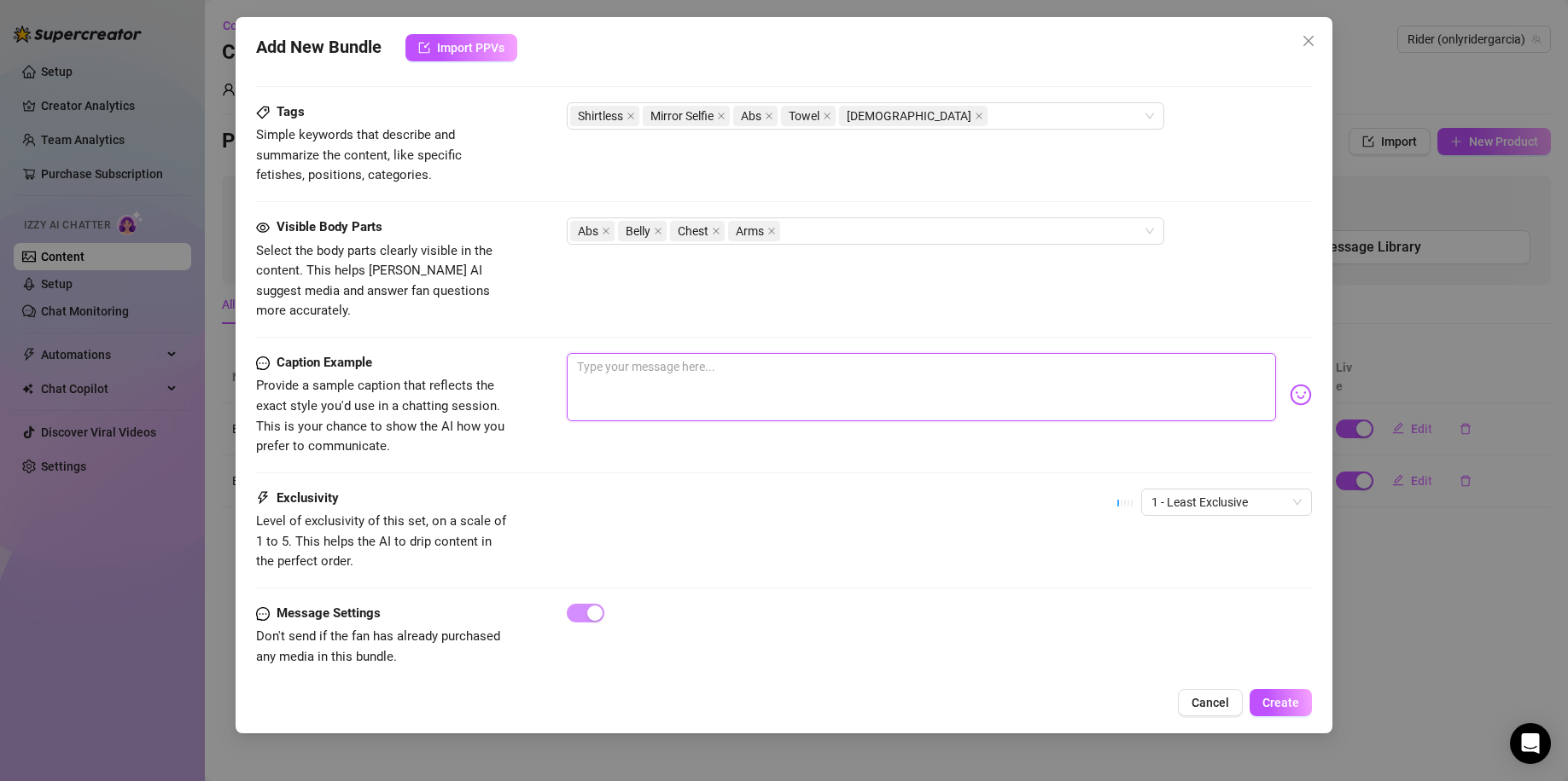
click at [784, 381] on textarea at bounding box center [921, 387] width 710 height 69
type textarea "J"
type textarea "Ju"
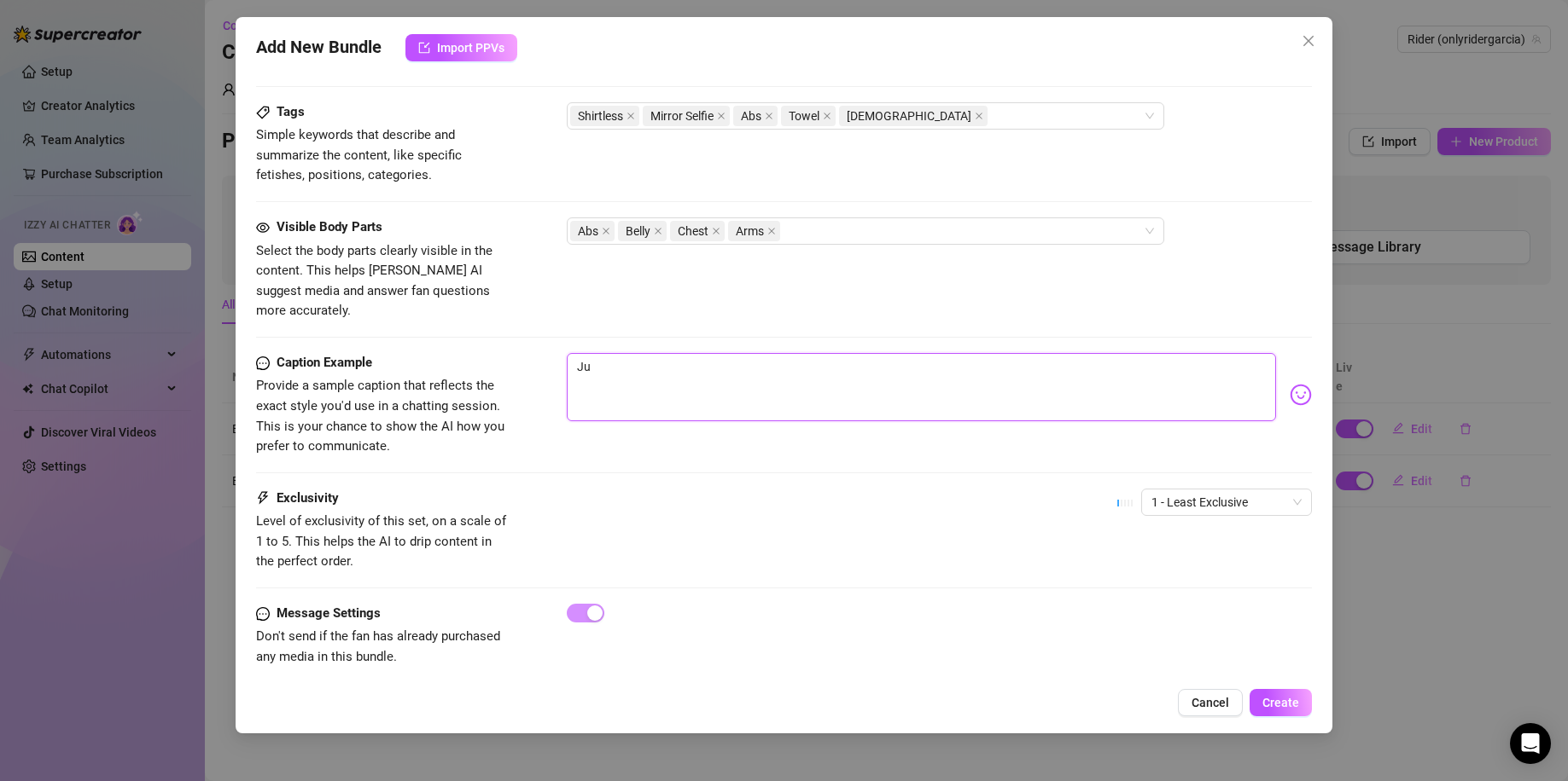
type textarea "Jus"
type textarea "Just"
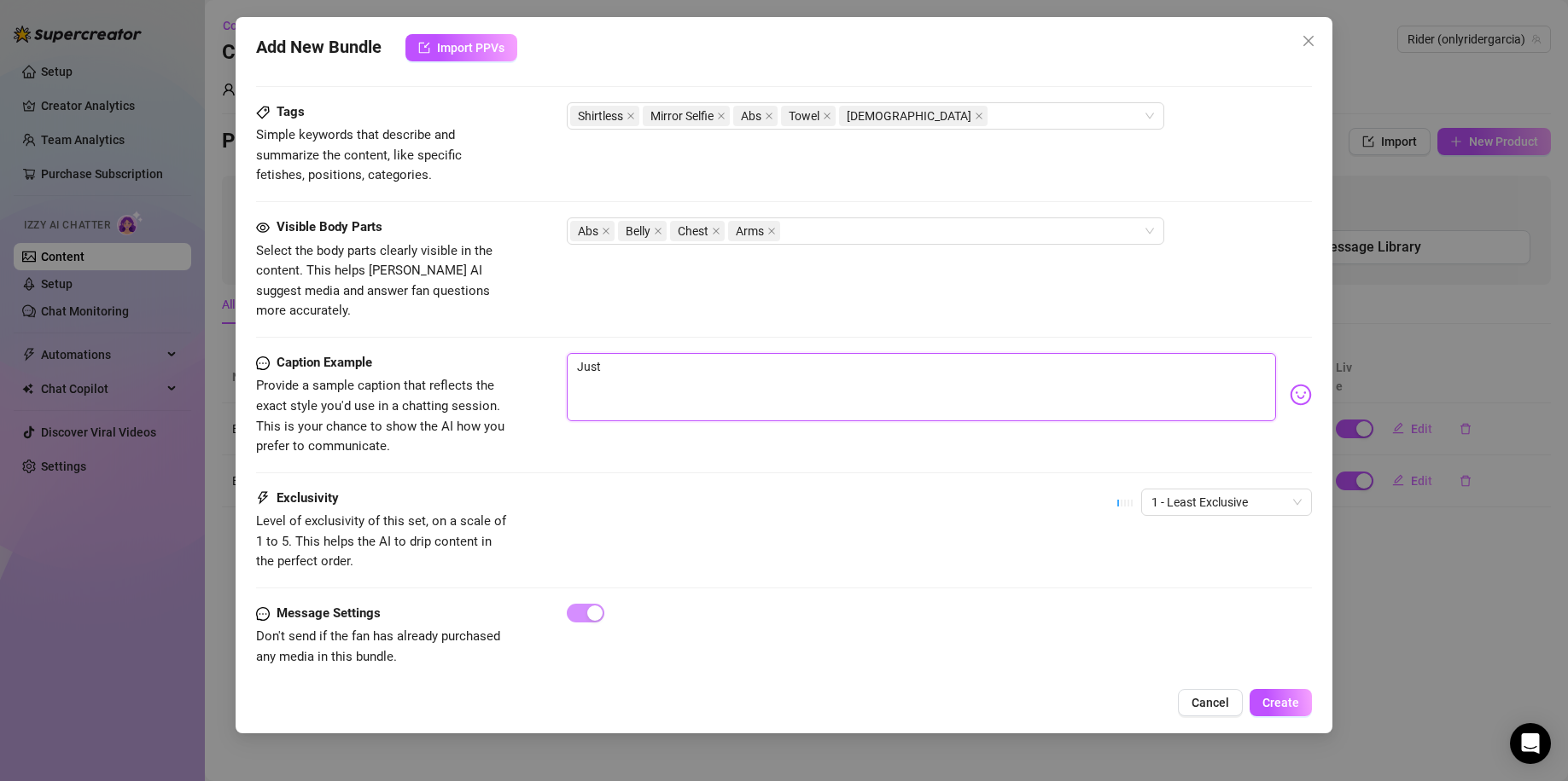
type textarea "Just"
type textarea "Just g"
type textarea "Just go"
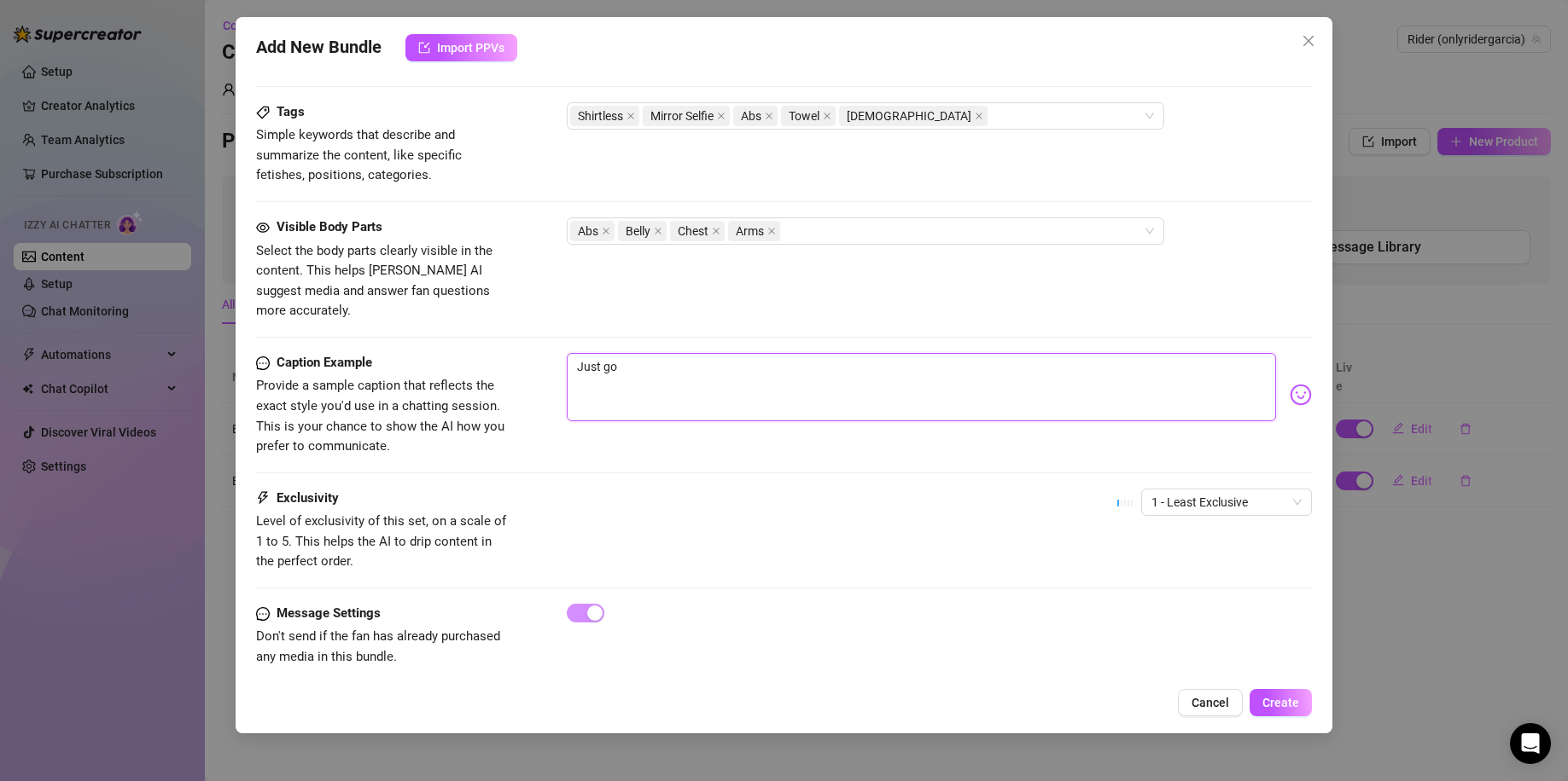
type textarea "Just got"
type textarea "Just got o"
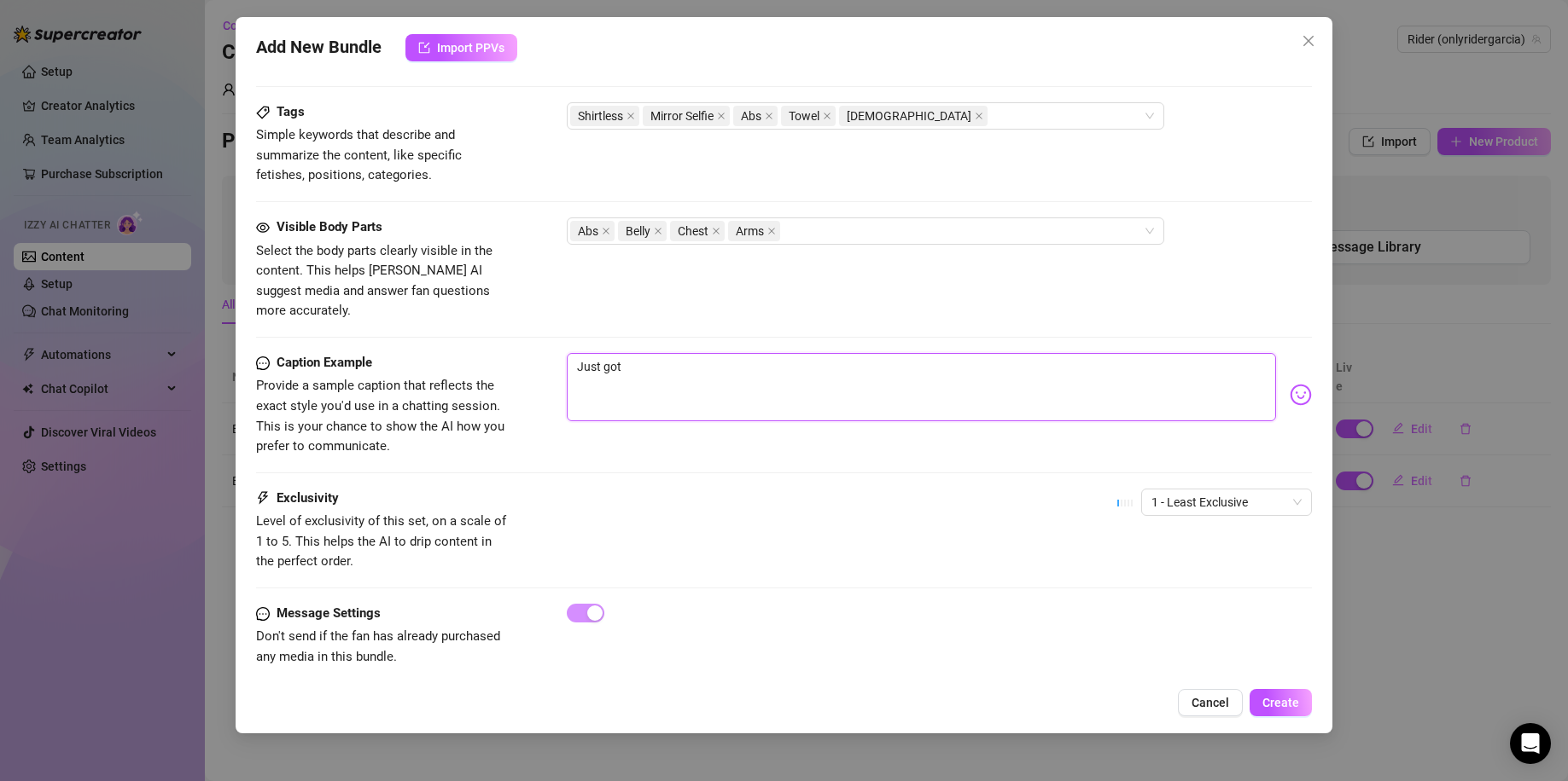
type textarea "Just got o"
type textarea "Just got ou"
type textarea "Just got out"
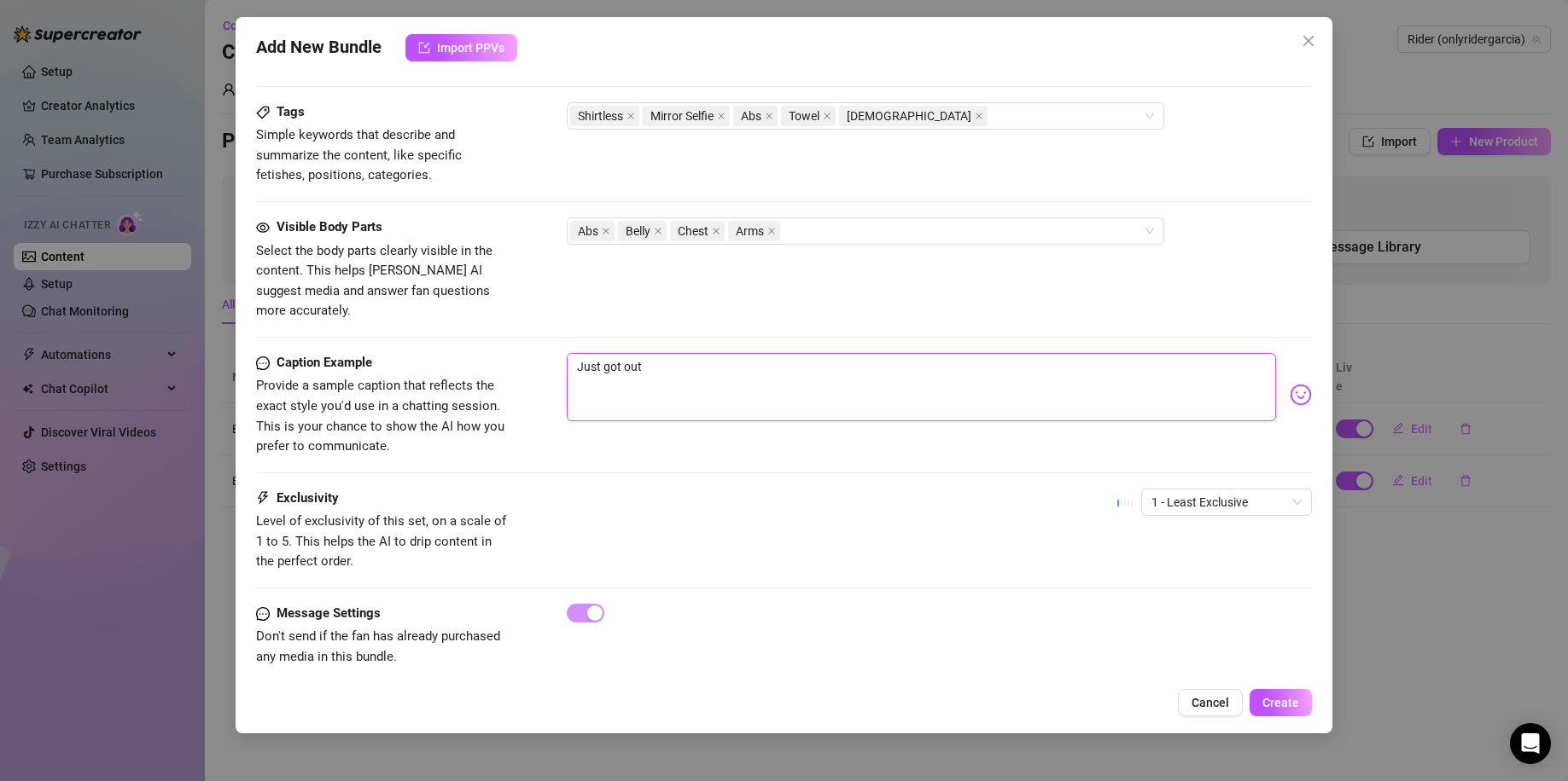
type textarea "Just got out"
type textarea "Just got out t"
type textarea "Just got out th"
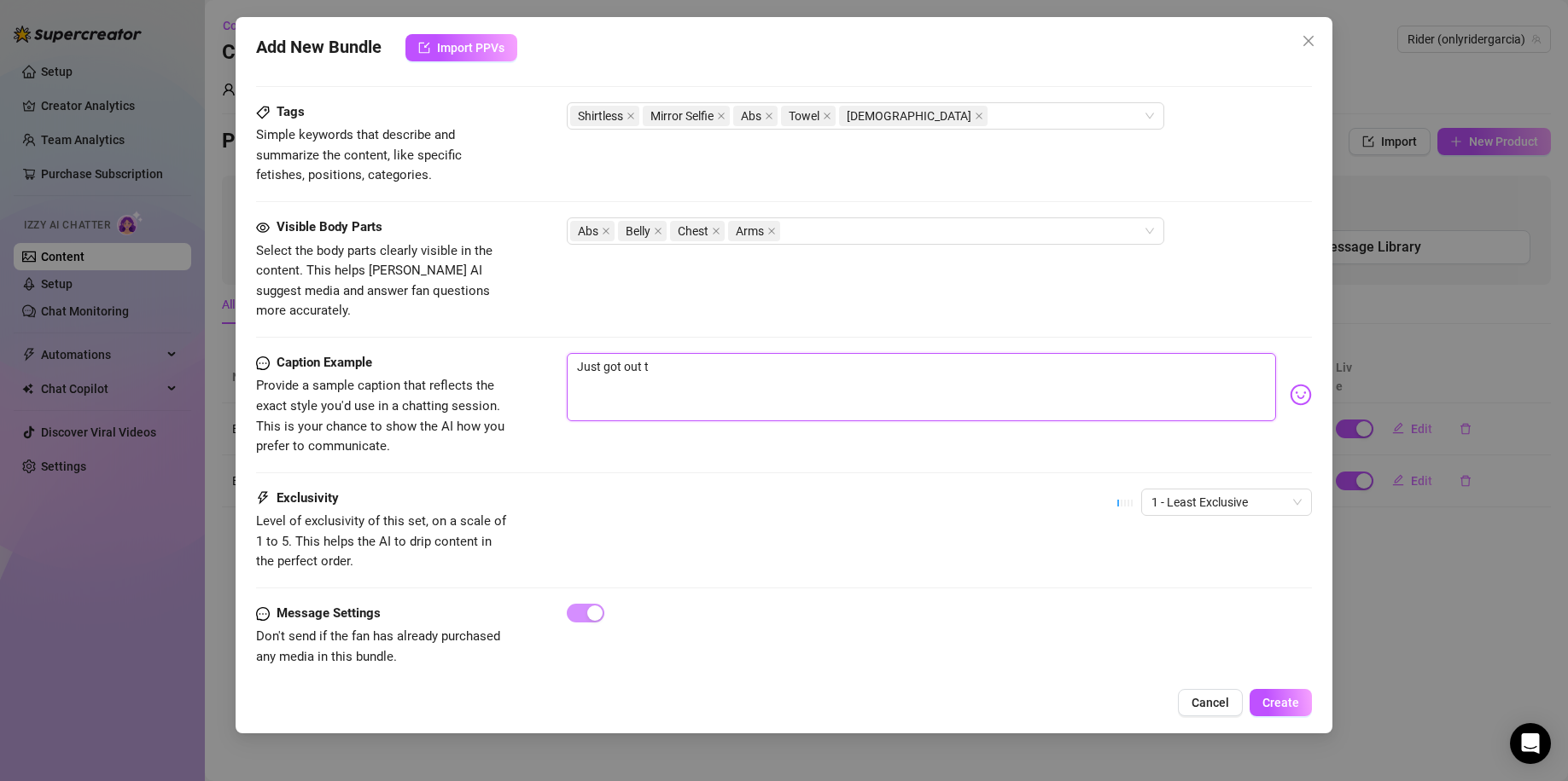
type textarea "Just got out th"
type textarea "Just got out the"
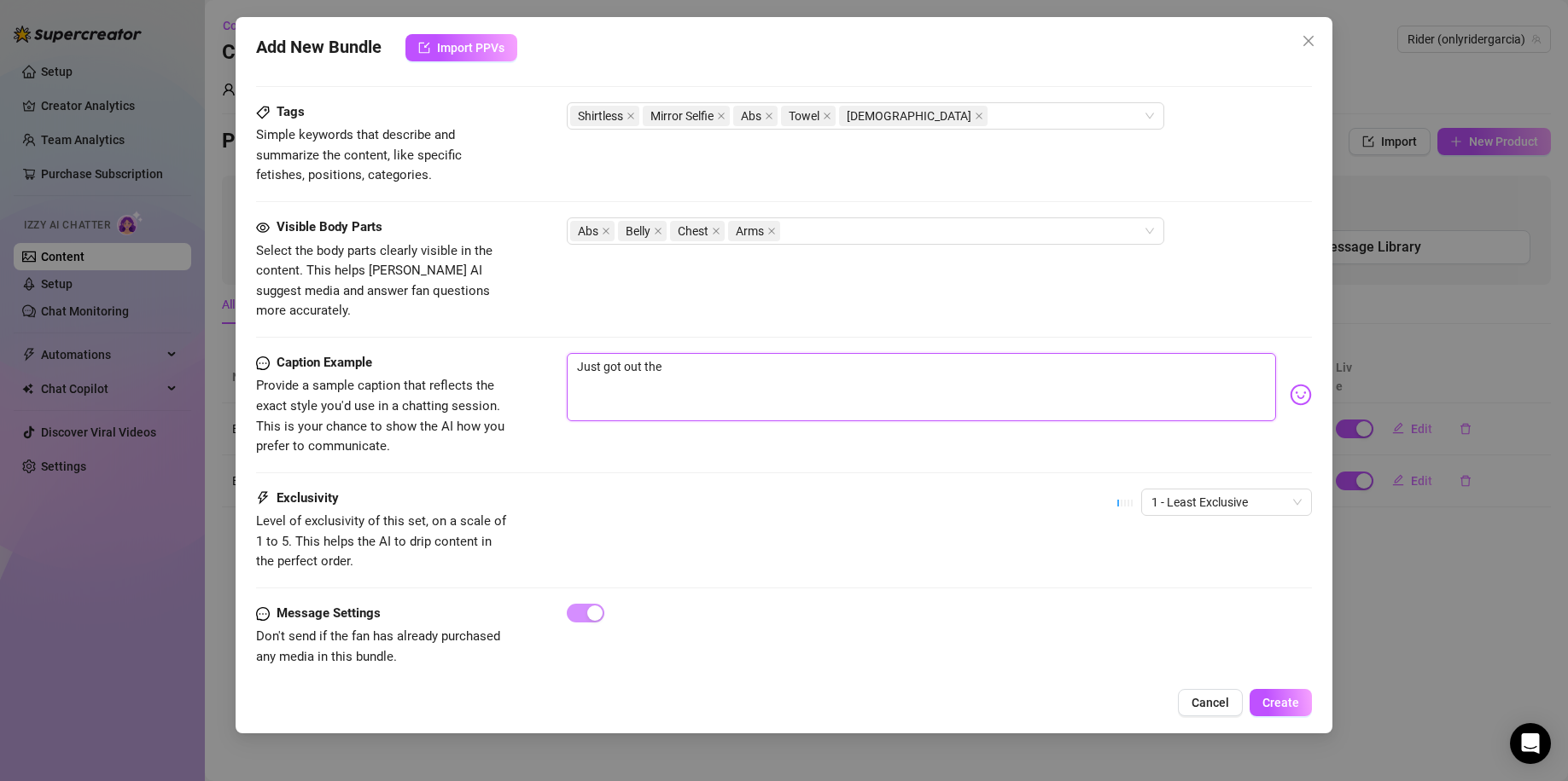
type textarea "Just got out the s"
type textarea "Just got out the sh"
type textarea "Just got out the sho"
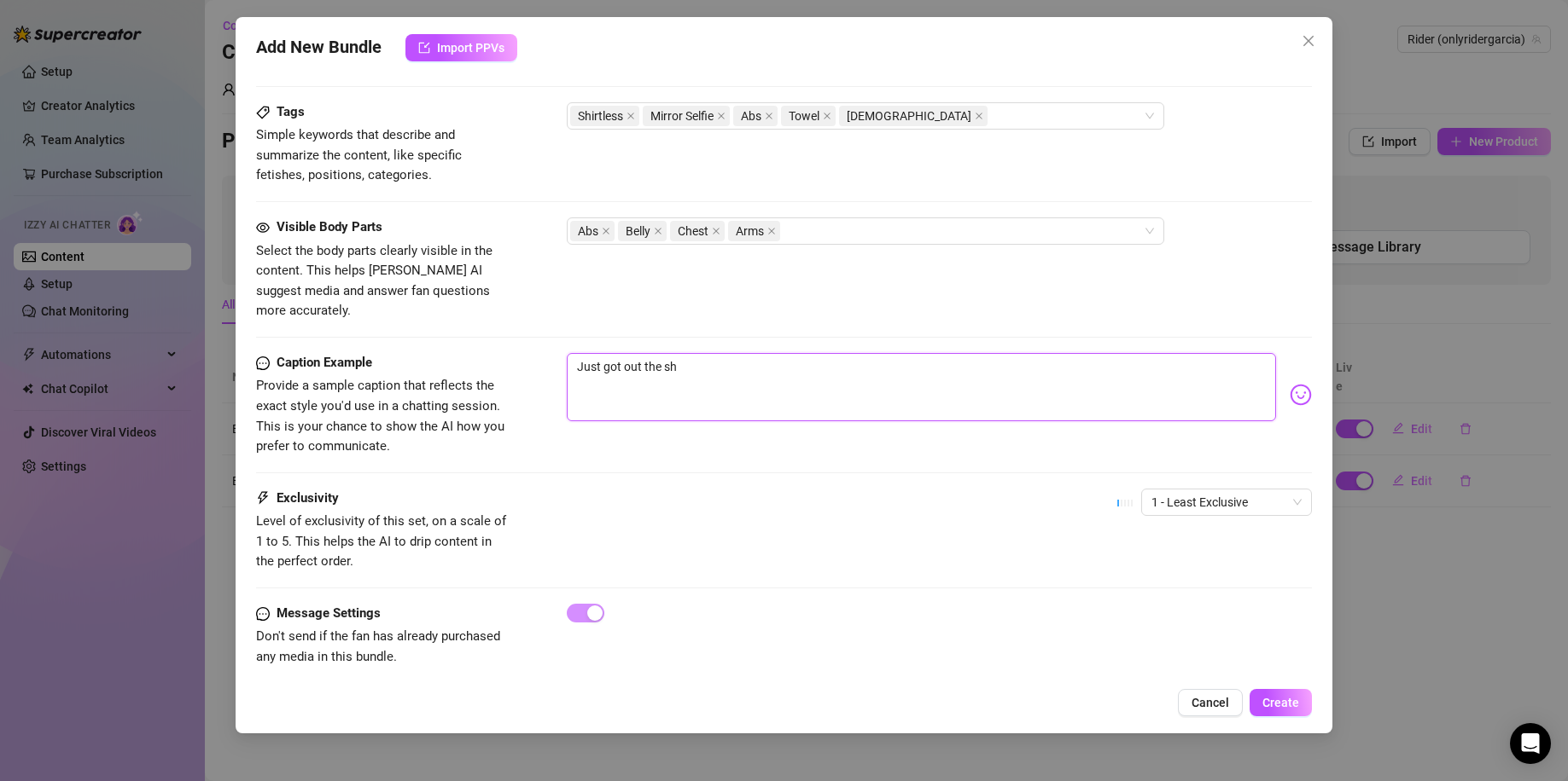
type textarea "Just got out the sho"
type textarea "Just got out the show"
type textarea "Just got out the showe"
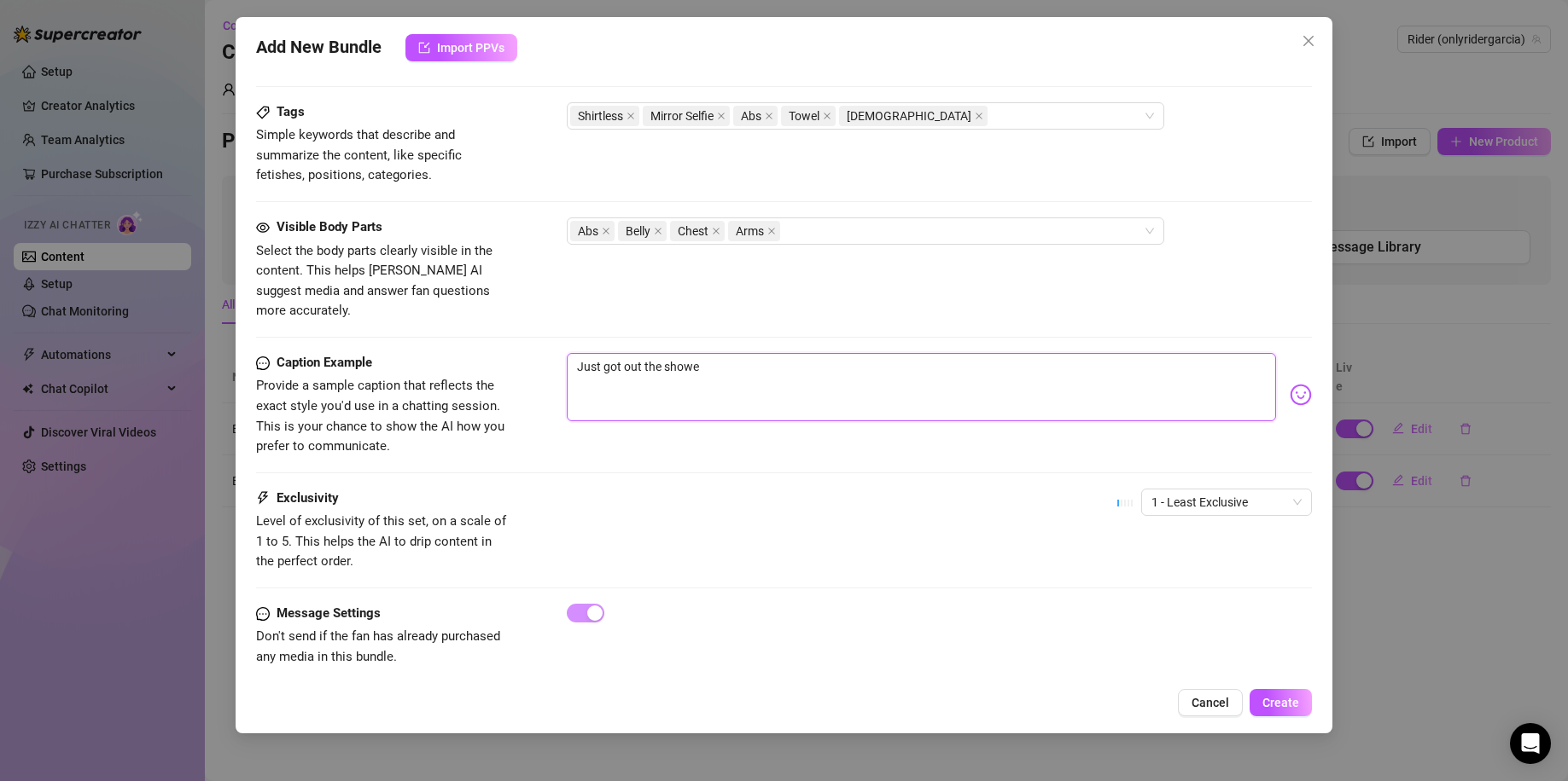
type textarea "Just got out the shower"
type textarea "Just got out the shower,"
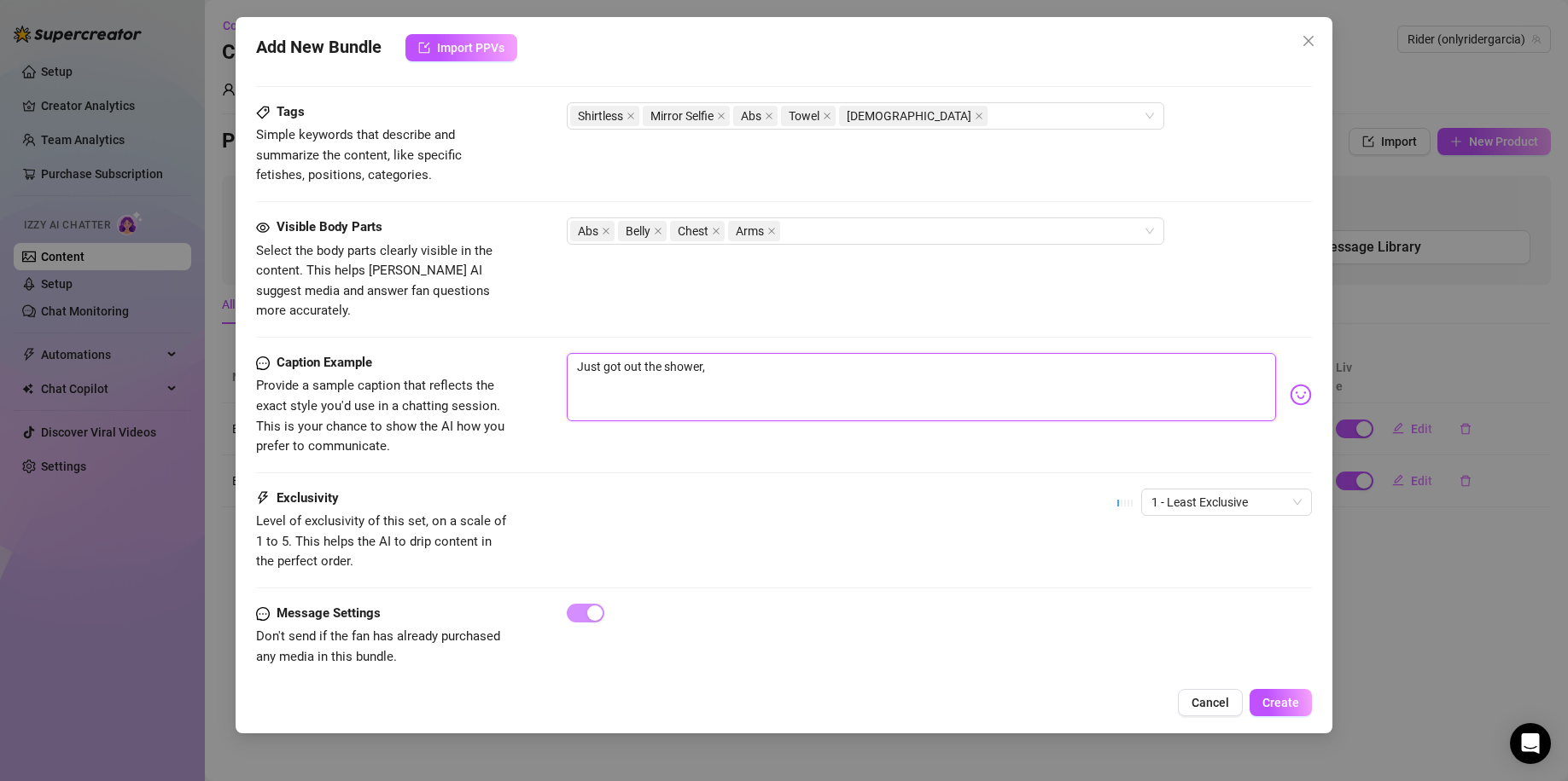
type textarea "Just got out the shower,"
type textarea "Just got out the shower"
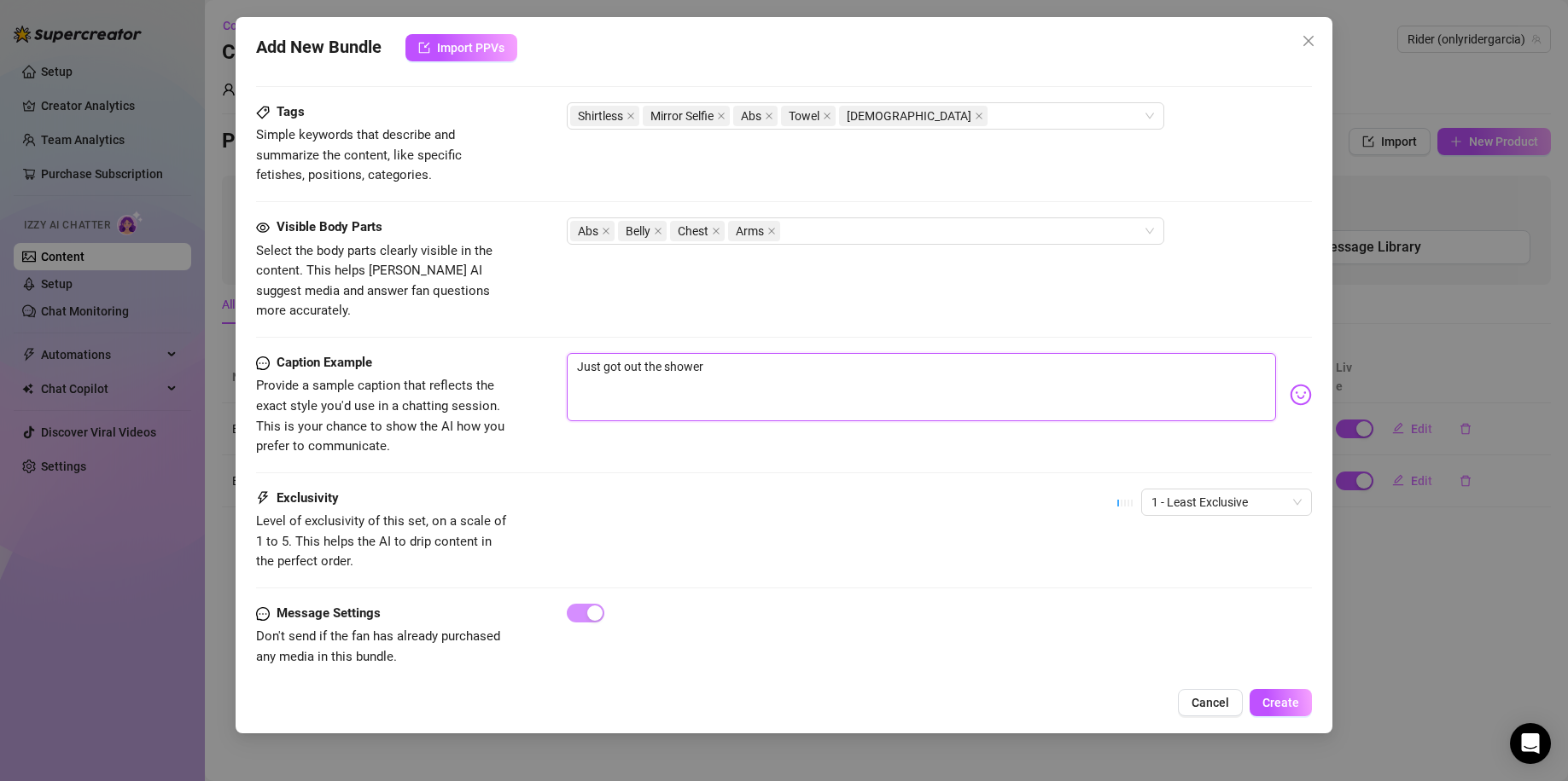
type textarea "Just got out the shower."
type textarea "ust got out the shower."
type textarea "Gust got out the shower."
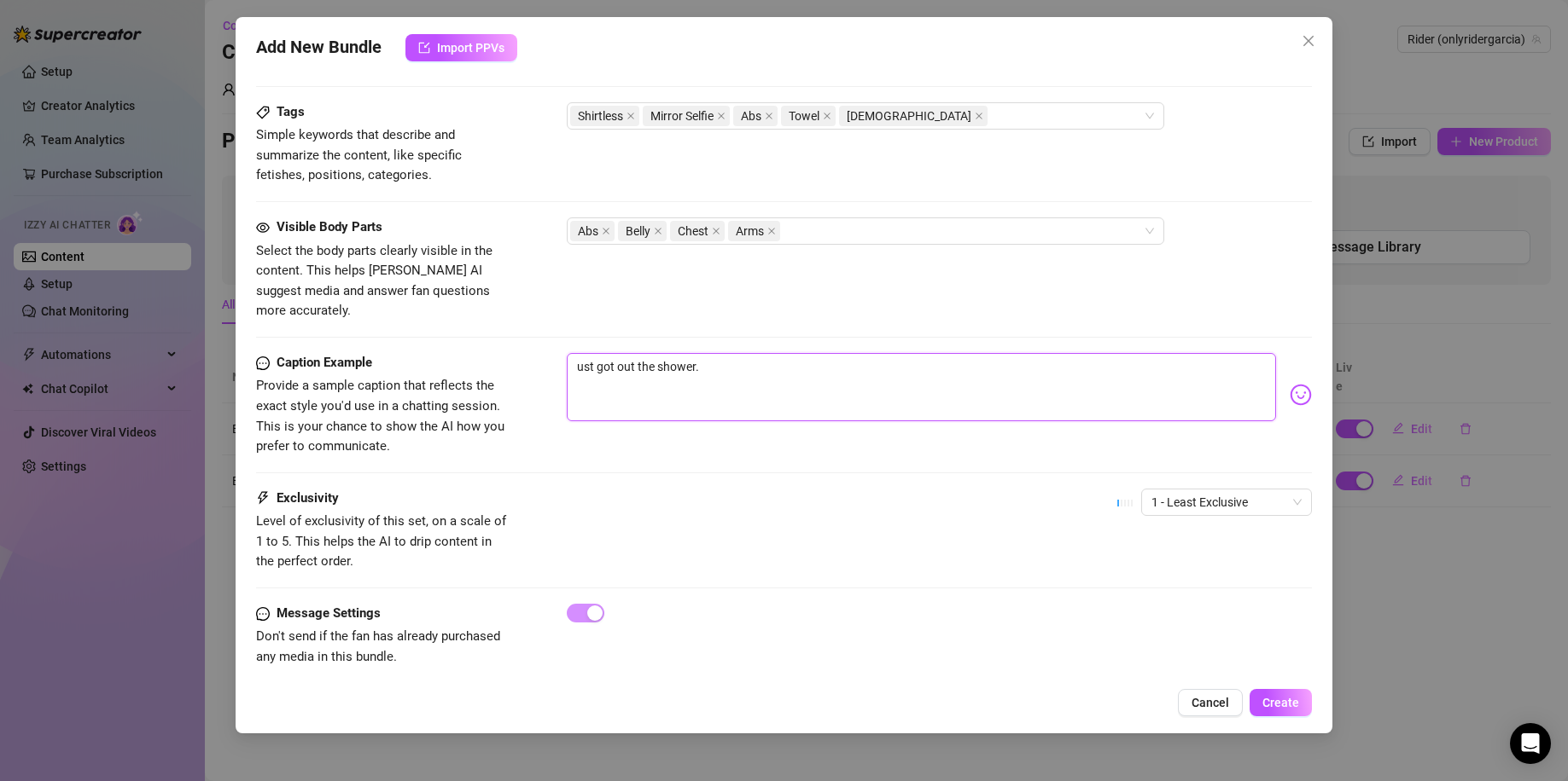
type textarea "Gust got out the shower."
type textarea "Gpust got out the shower."
type textarea "Gppust got out the shower."
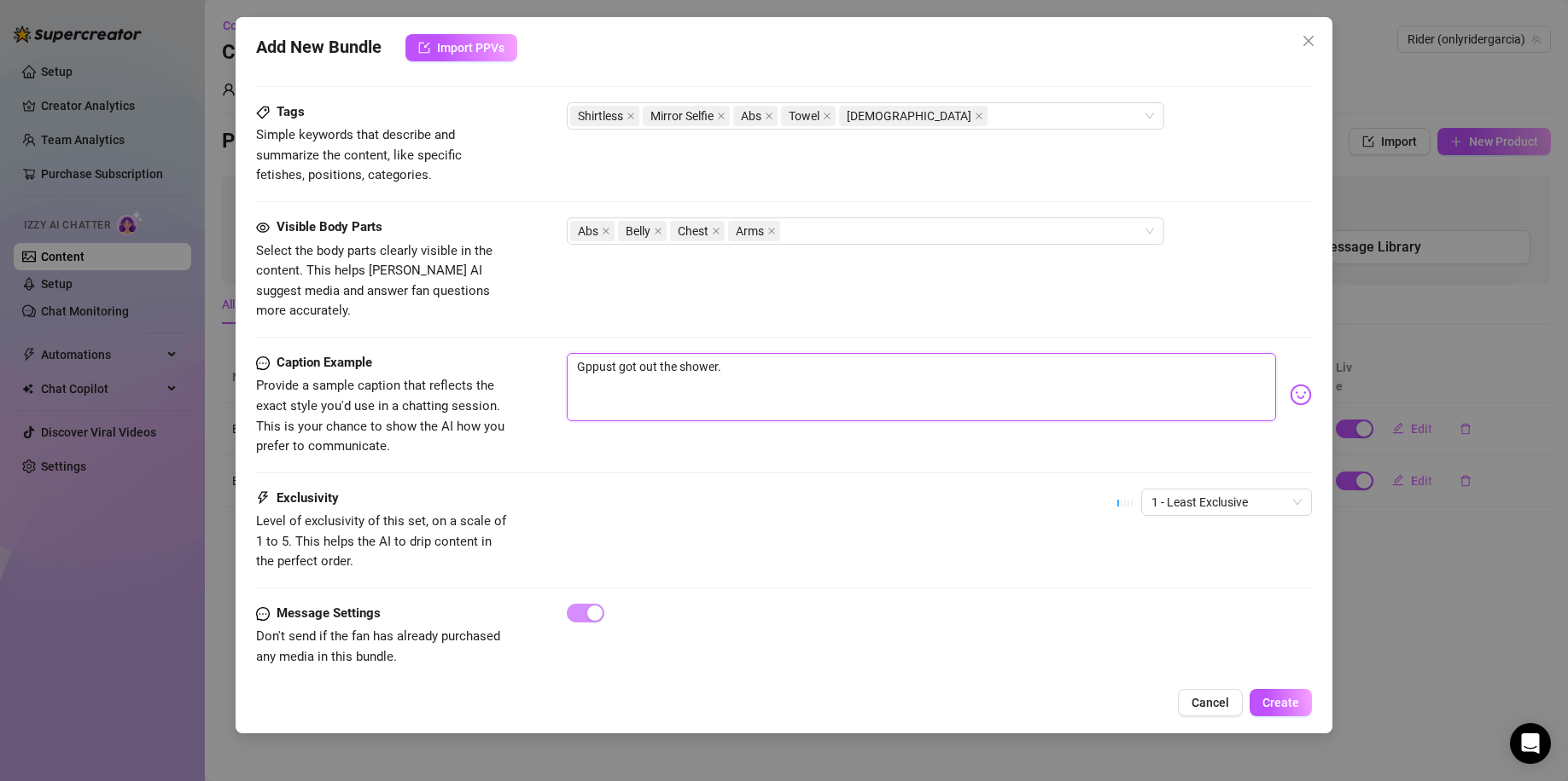
type textarea "Gpust got out the shower."
type textarea "Gust got out the shower."
type textarea "Goust got out the shower."
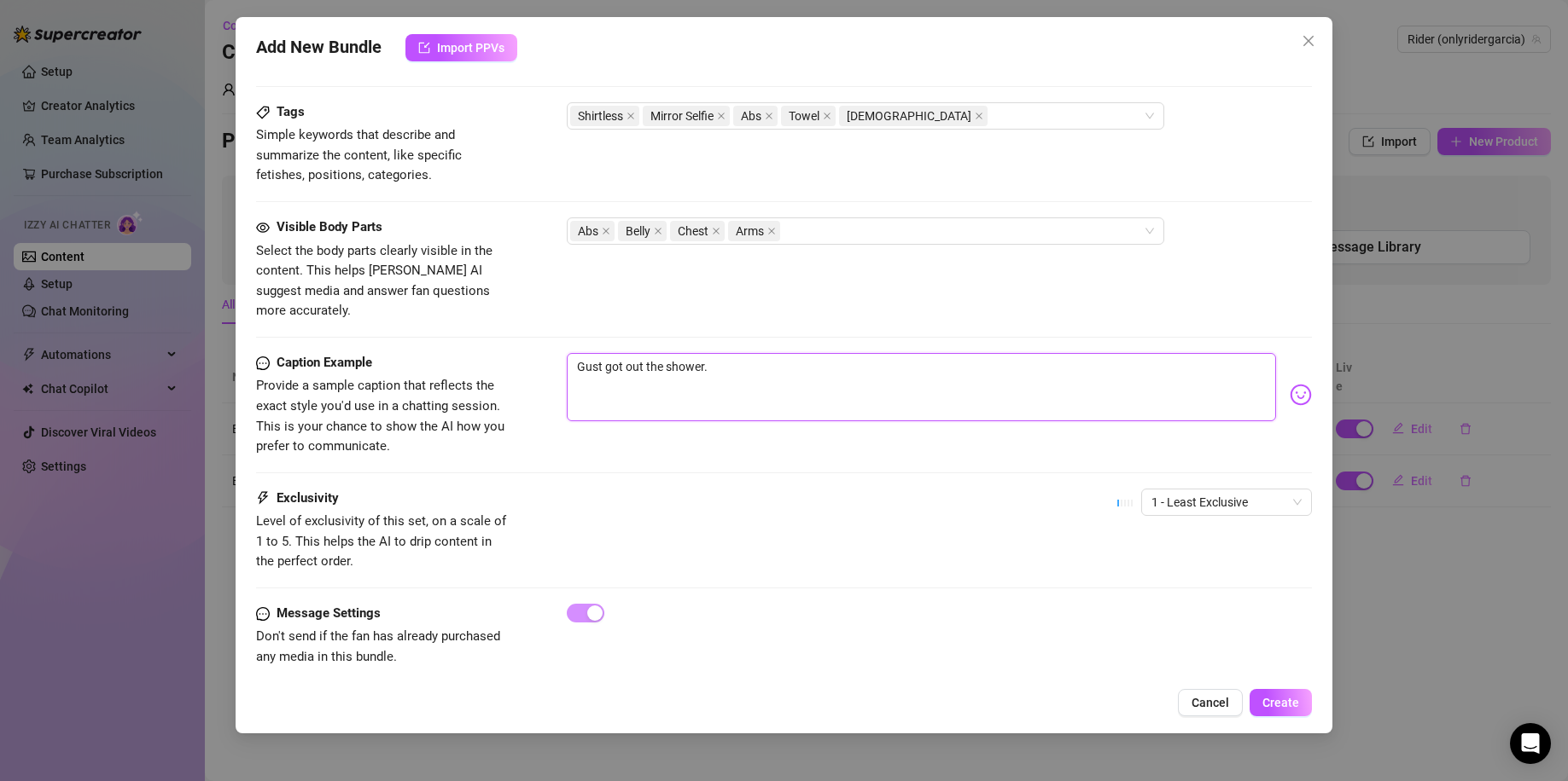
type textarea "Goust got out the shower."
type textarea "Gooust got out the shower."
type textarea "Goodust got out the shower."
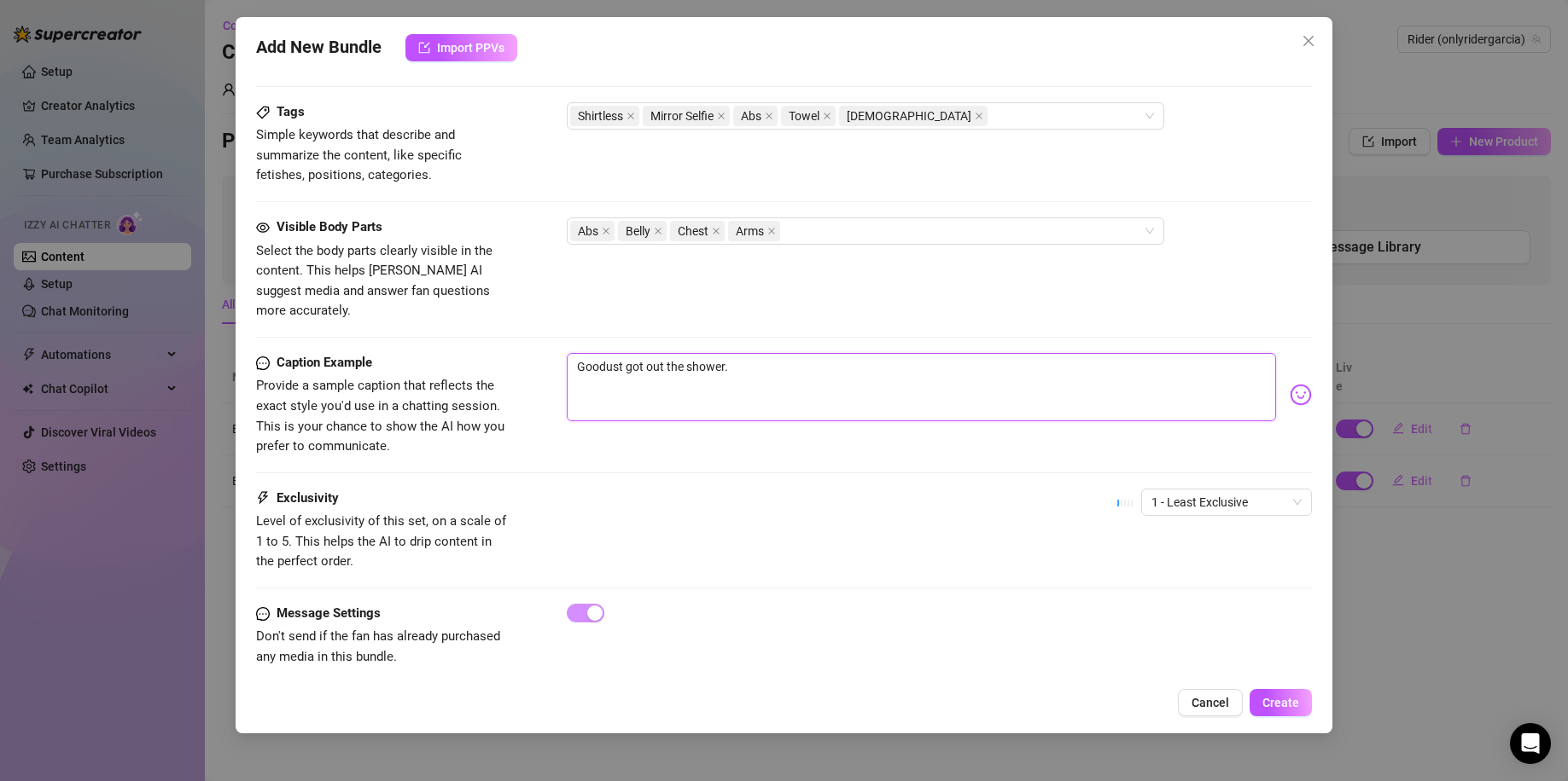
type textarea "Good ust got out the shower."
type textarea "Good must got out the shower."
type textarea "Good moust got out the shower."
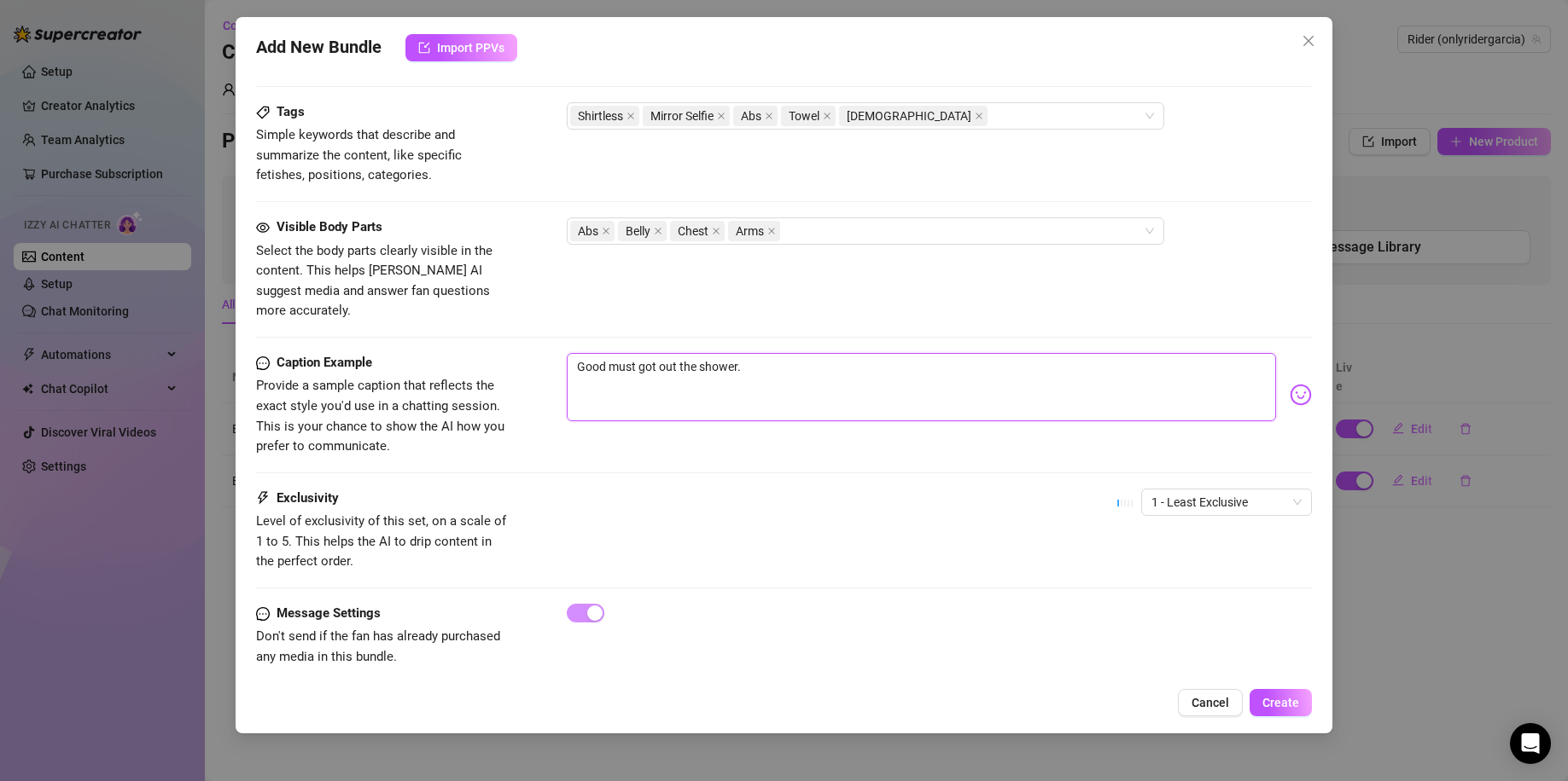
type textarea "Good moust got out the shower."
type textarea "Good morust got out the shower."
type textarea "Good mornust got out the shower."
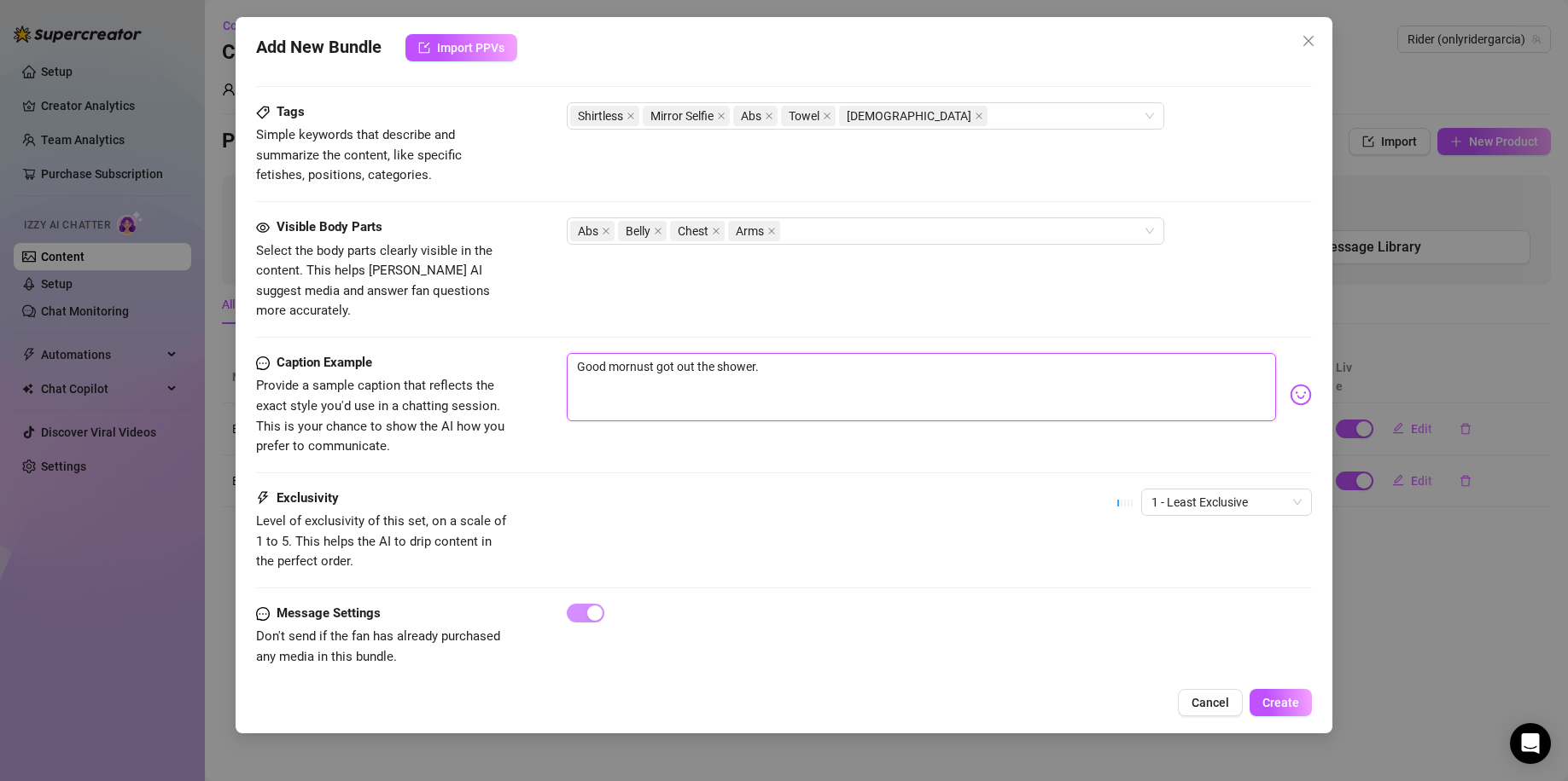
type textarea "Good morniust got out the shower."
type textarea "Good morninust got out the shower."
type textarea "Good morningust got out the shower."
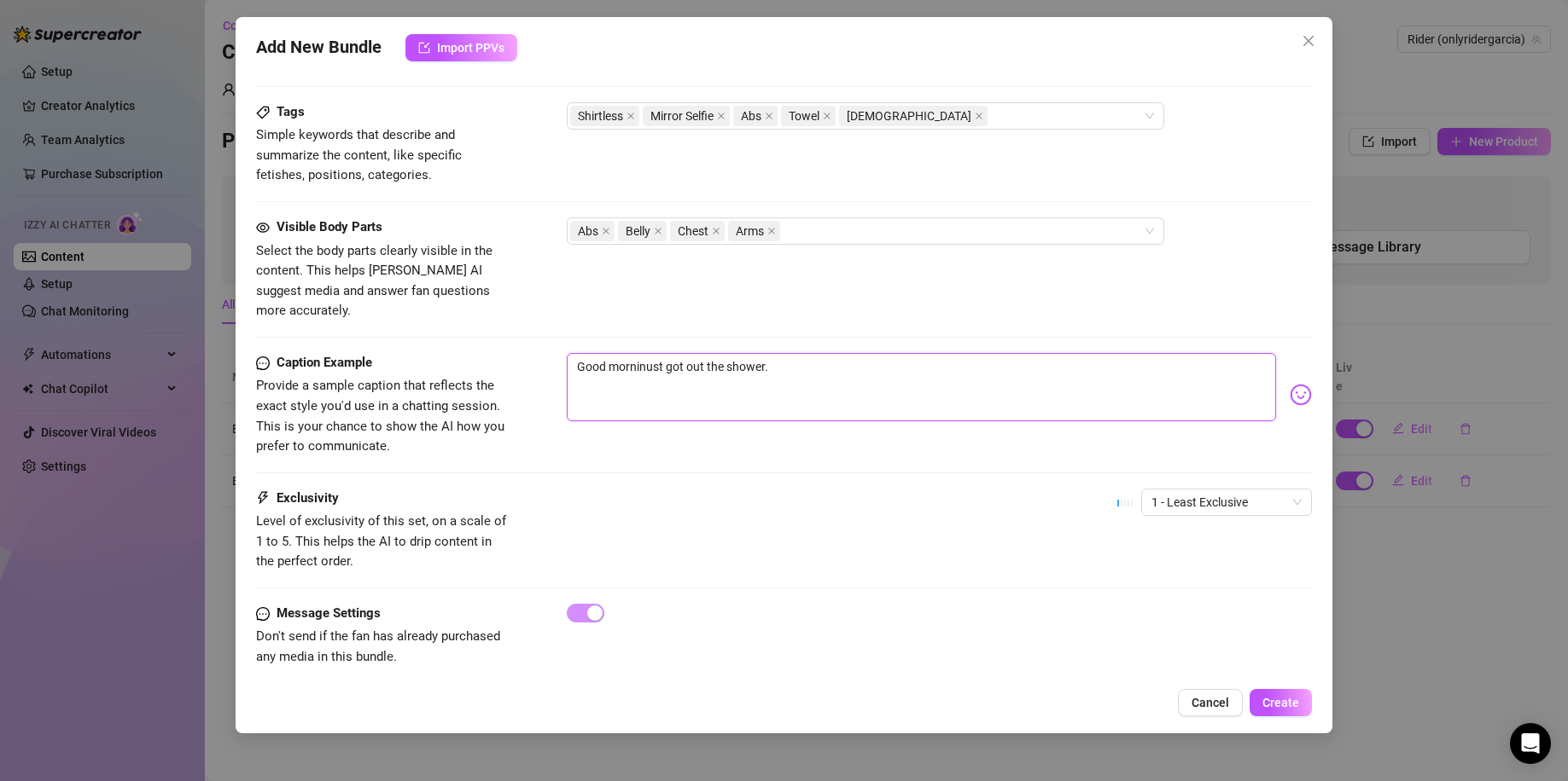
type textarea "Good morningust got out the shower."
type textarea "Good morning,ust got out the shower."
type textarea "Good morning, ust got out the shower."
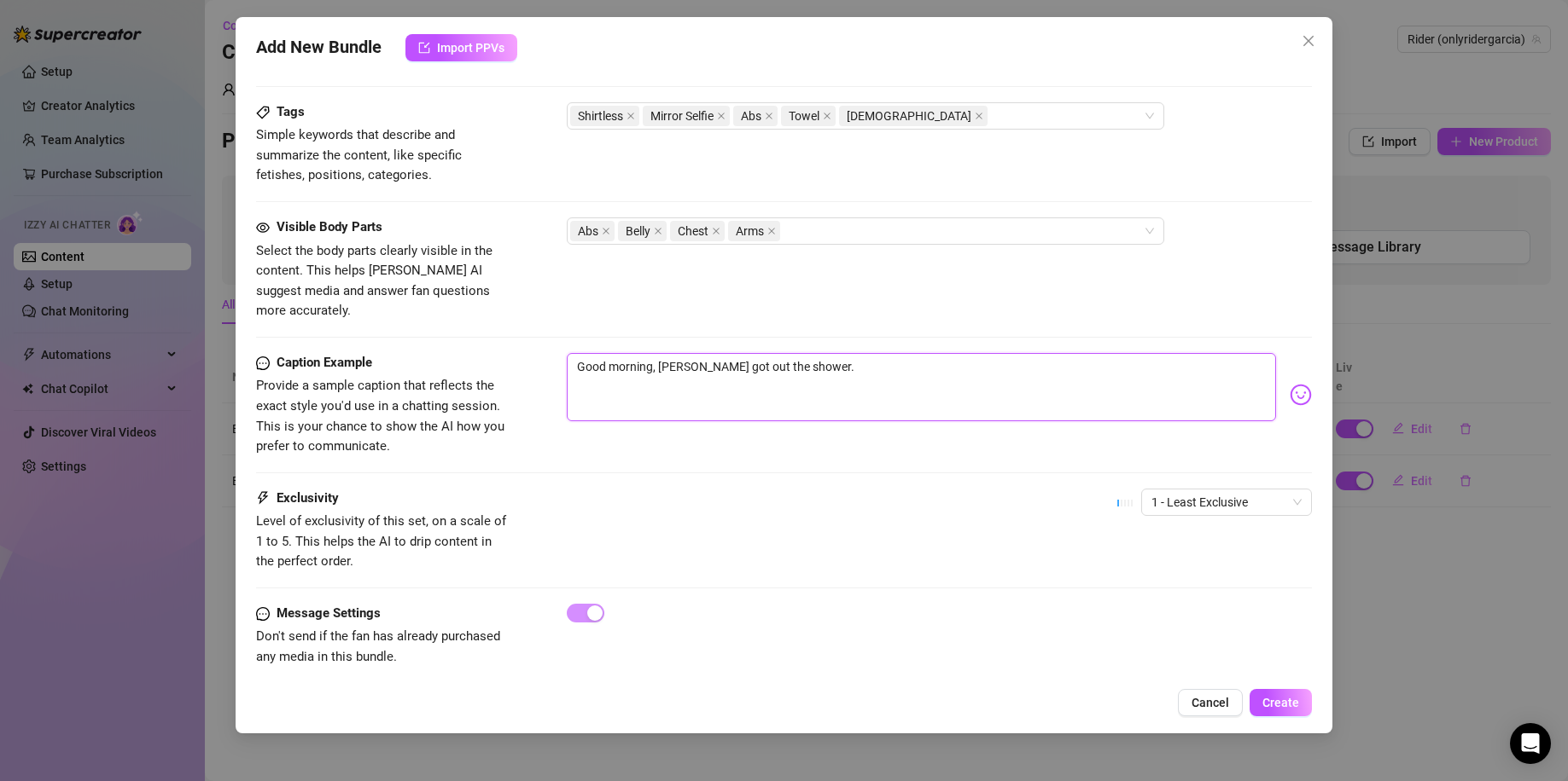
type textarea "Good morning, just got out the shower."
click at [945, 328] on div "Visible Body Parts Select the body parts clearly visible in the content. This h…" at bounding box center [784, 285] width 1056 height 136
click at [920, 353] on textarea "Good morning, just got out the shower." at bounding box center [921, 387] width 710 height 69
type textarea "Good morning, just got out the shower."
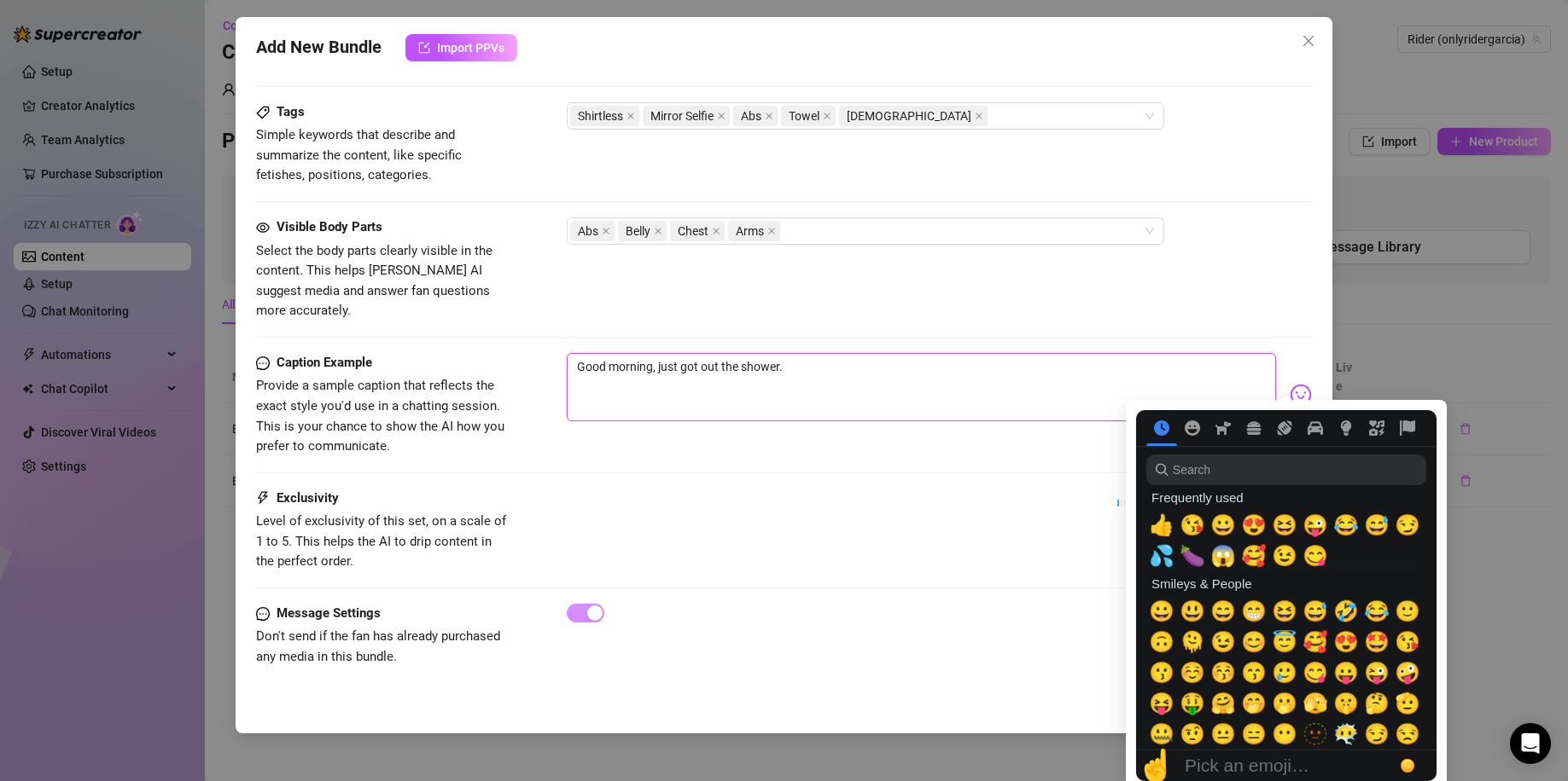
type textarea "Good morning, just got out the shower."
click at [1292, 384] on img at bounding box center [1300, 395] width 23 height 23
click at [1411, 526] on span "😏" at bounding box center [1406, 525] width 25 height 23
type textarea "Good morning, just got out the shower. 😏"
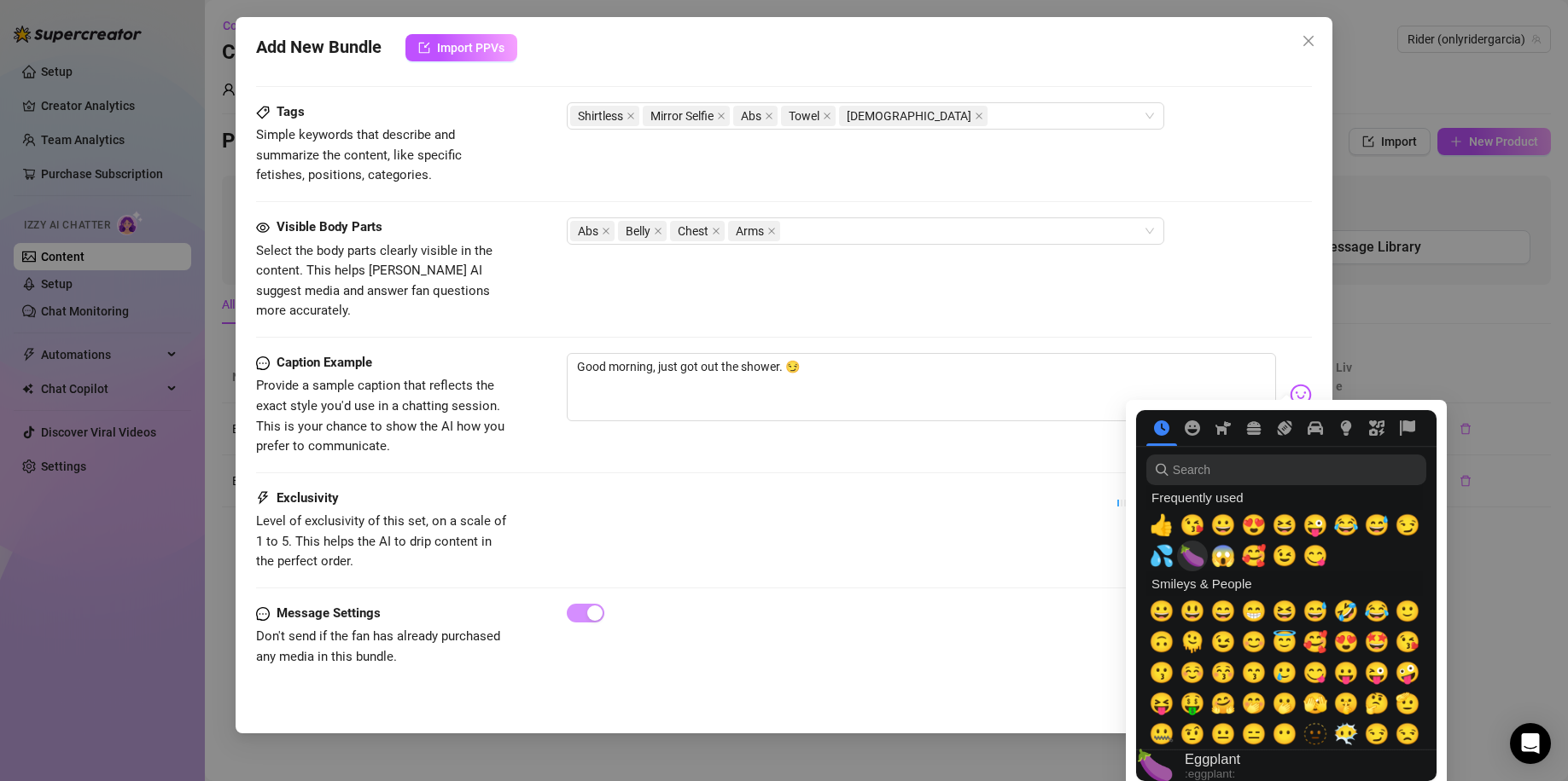
click at [1165, 556] on span "💦" at bounding box center [1160, 555] width 25 height 23
type textarea "Good morning, just got out the shower. 😏💦"
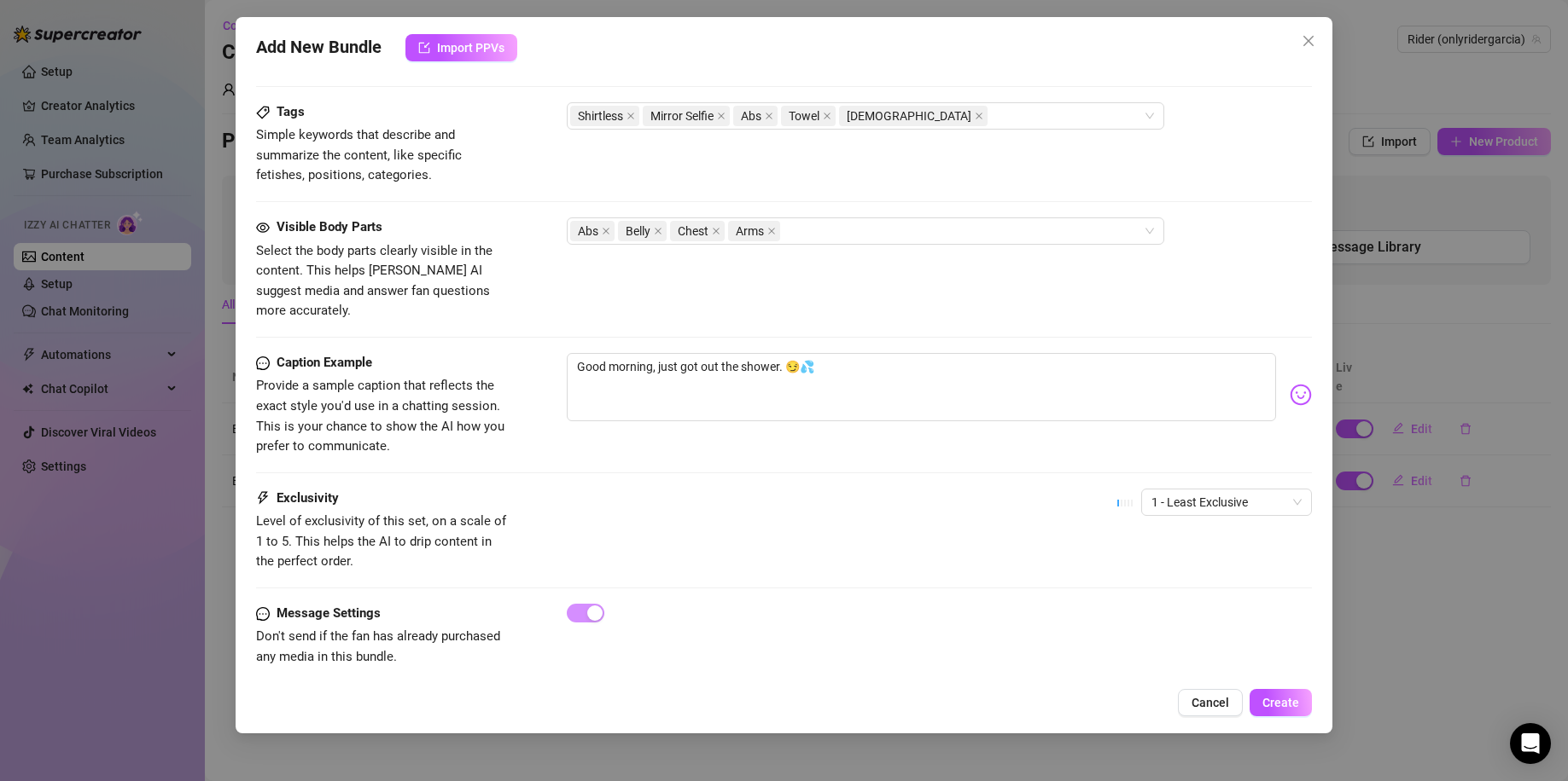
click at [966, 297] on div "Visible Body Parts Select the body parts clearly visible in the content. This h…" at bounding box center [784, 269] width 1056 height 104
click at [1206, 490] on span "1 - Least Exclusive" at bounding box center [1226, 502] width 150 height 25
click at [1170, 543] on div "2" at bounding box center [1212, 544] width 143 height 19
click at [1300, 699] on button "Create" at bounding box center [1280, 702] width 63 height 27
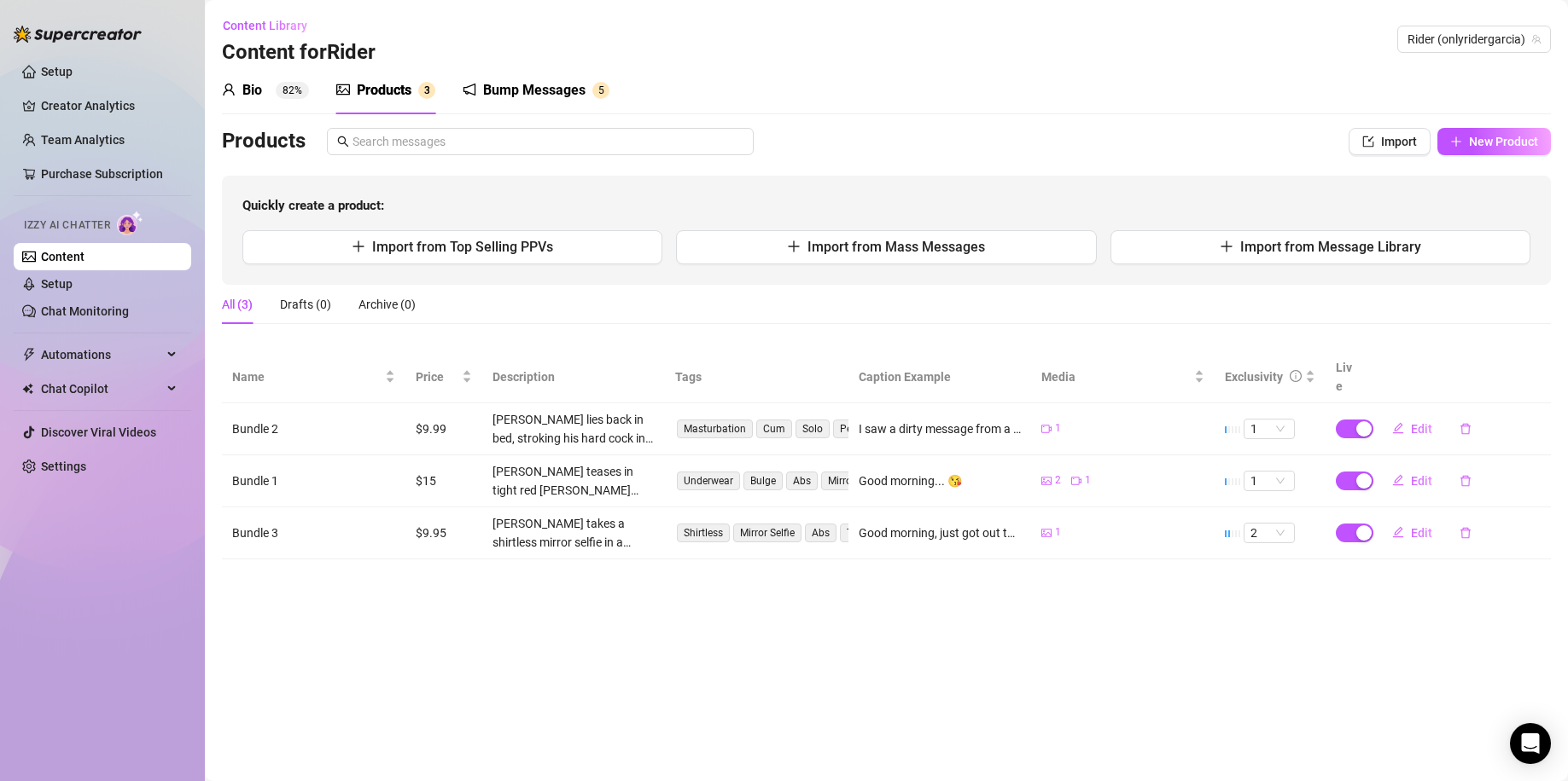
click at [243, 81] on div "Bio" at bounding box center [252, 90] width 20 height 21
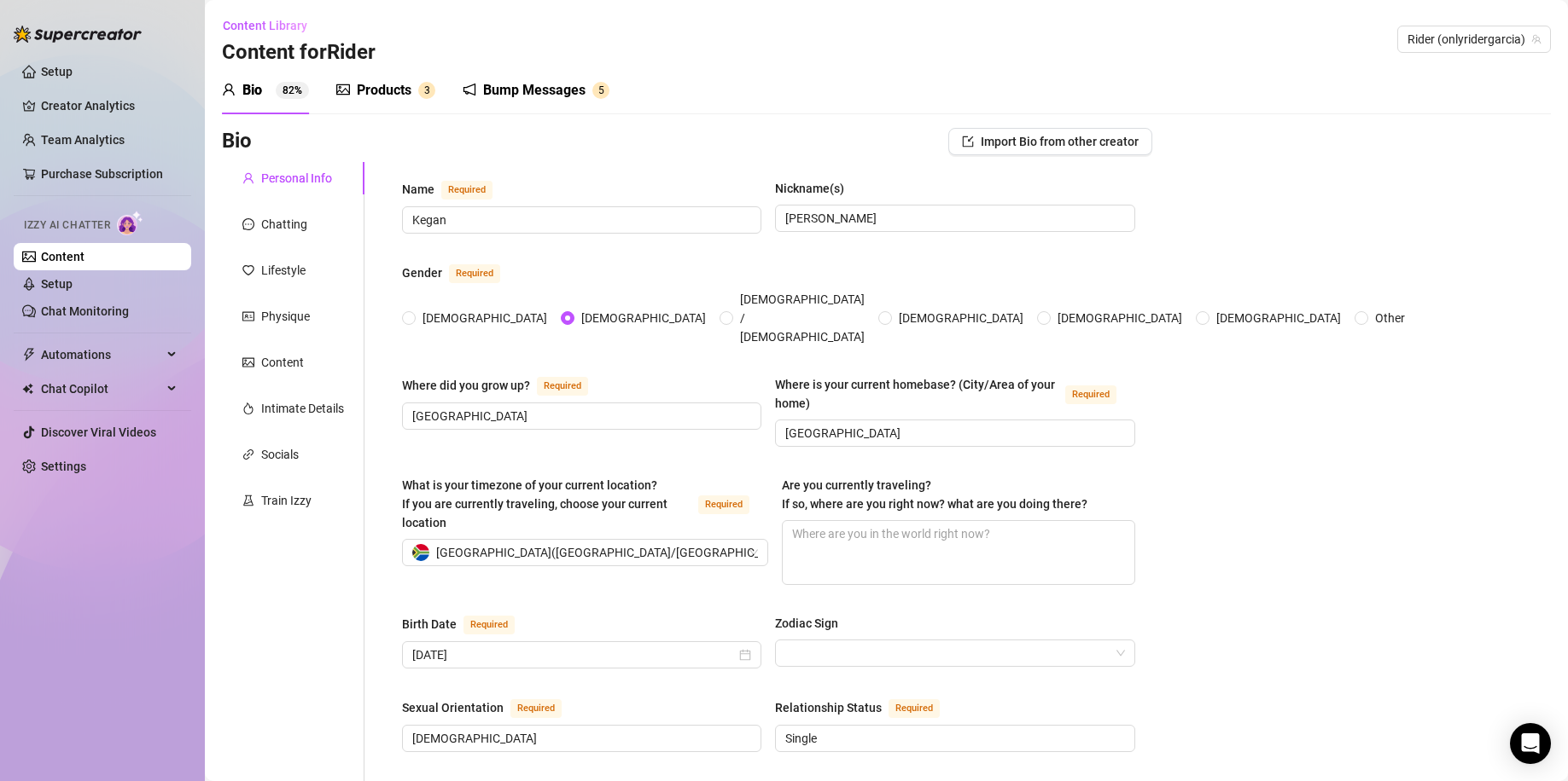
click at [276, 90] on sup "82%" at bounding box center [292, 90] width 33 height 17
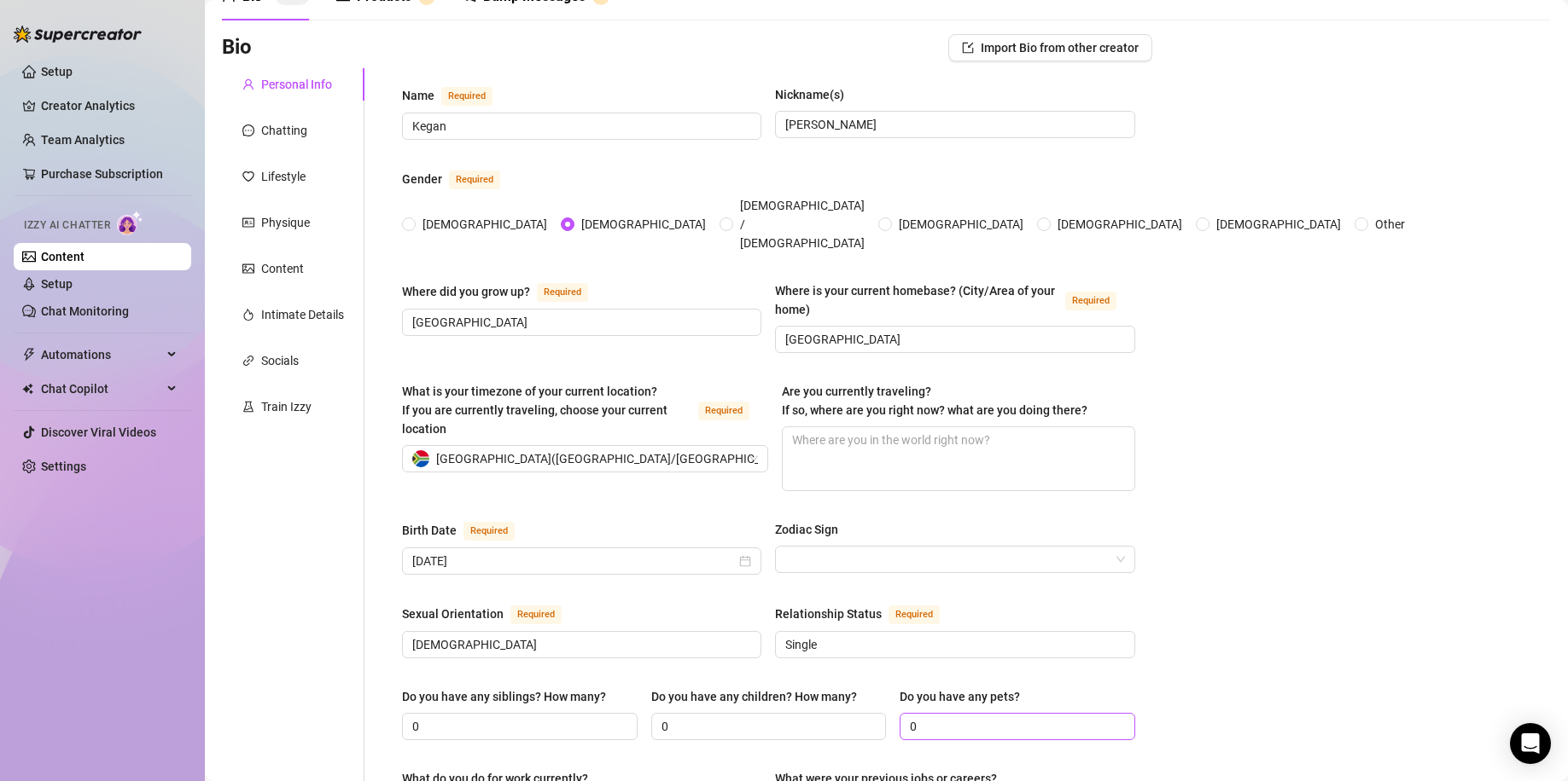
scroll to position [228, 0]
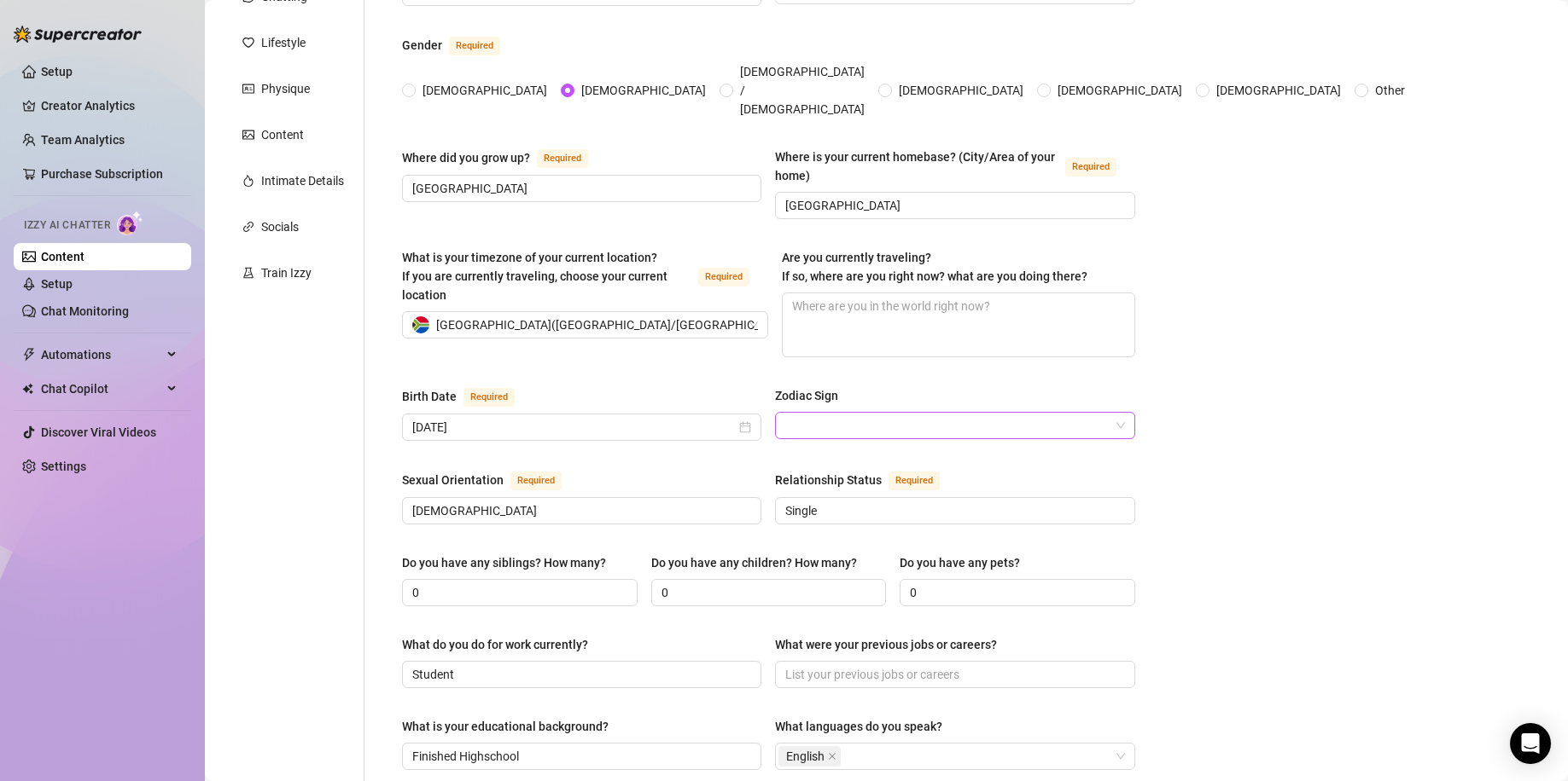
click at [921, 413] on input "Zodiac Sign" at bounding box center [947, 425] width 323 height 25
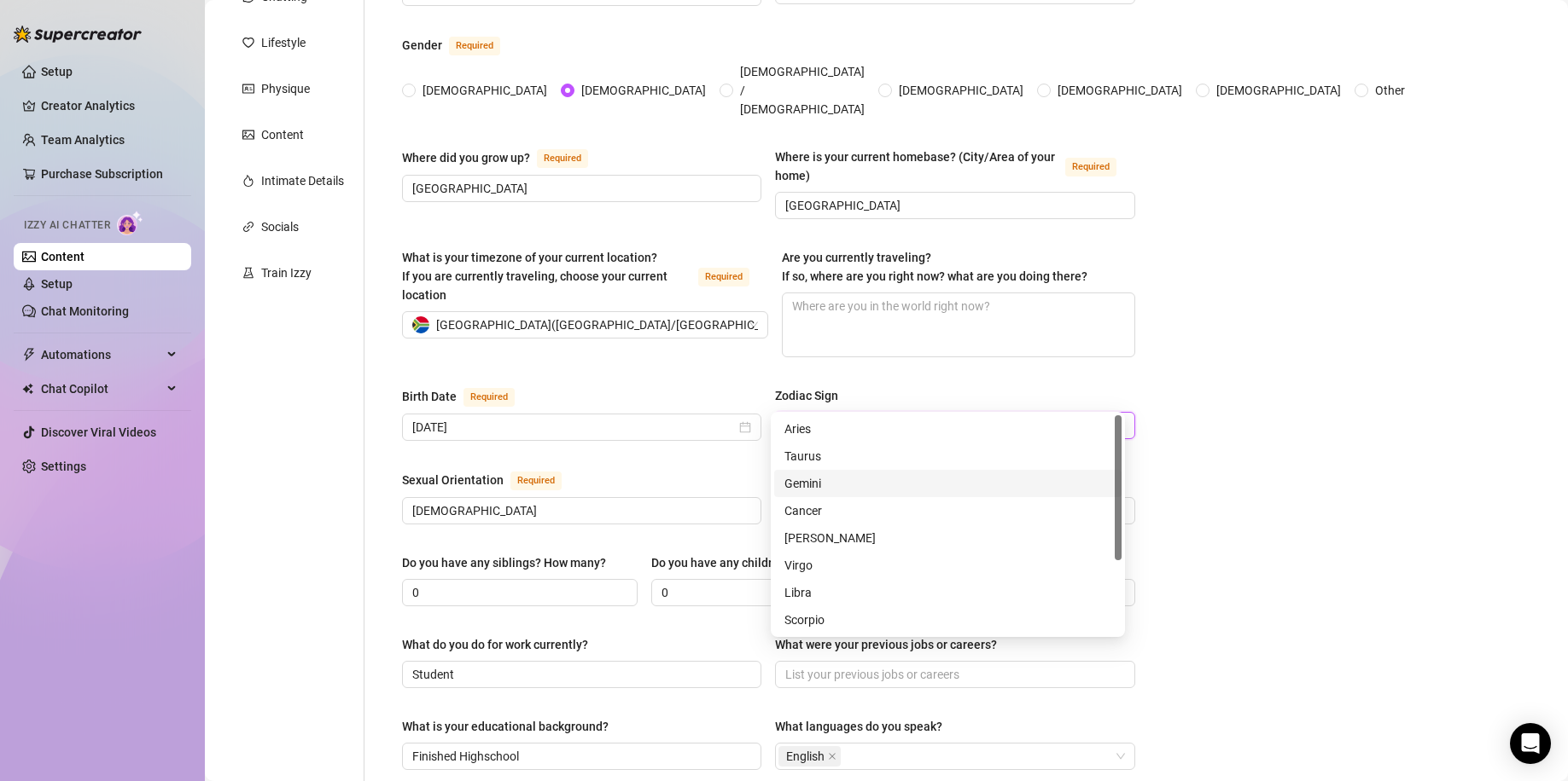
scroll to position [109, 0]
click at [1074, 317] on textarea "Are you currently traveling? If so, where are you right now? what are you doing…" at bounding box center [958, 325] width 351 height 63
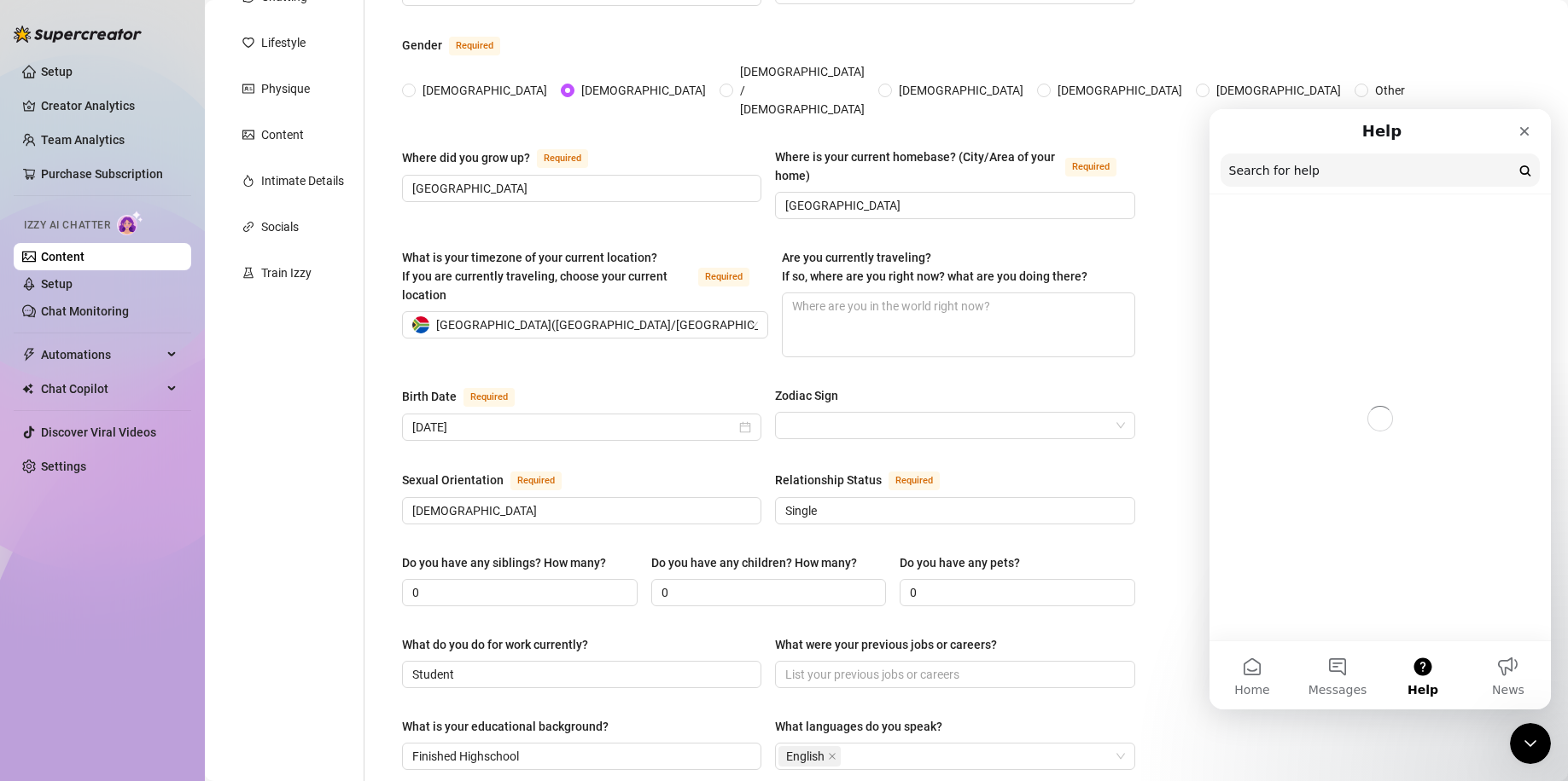
scroll to position [0, 0]
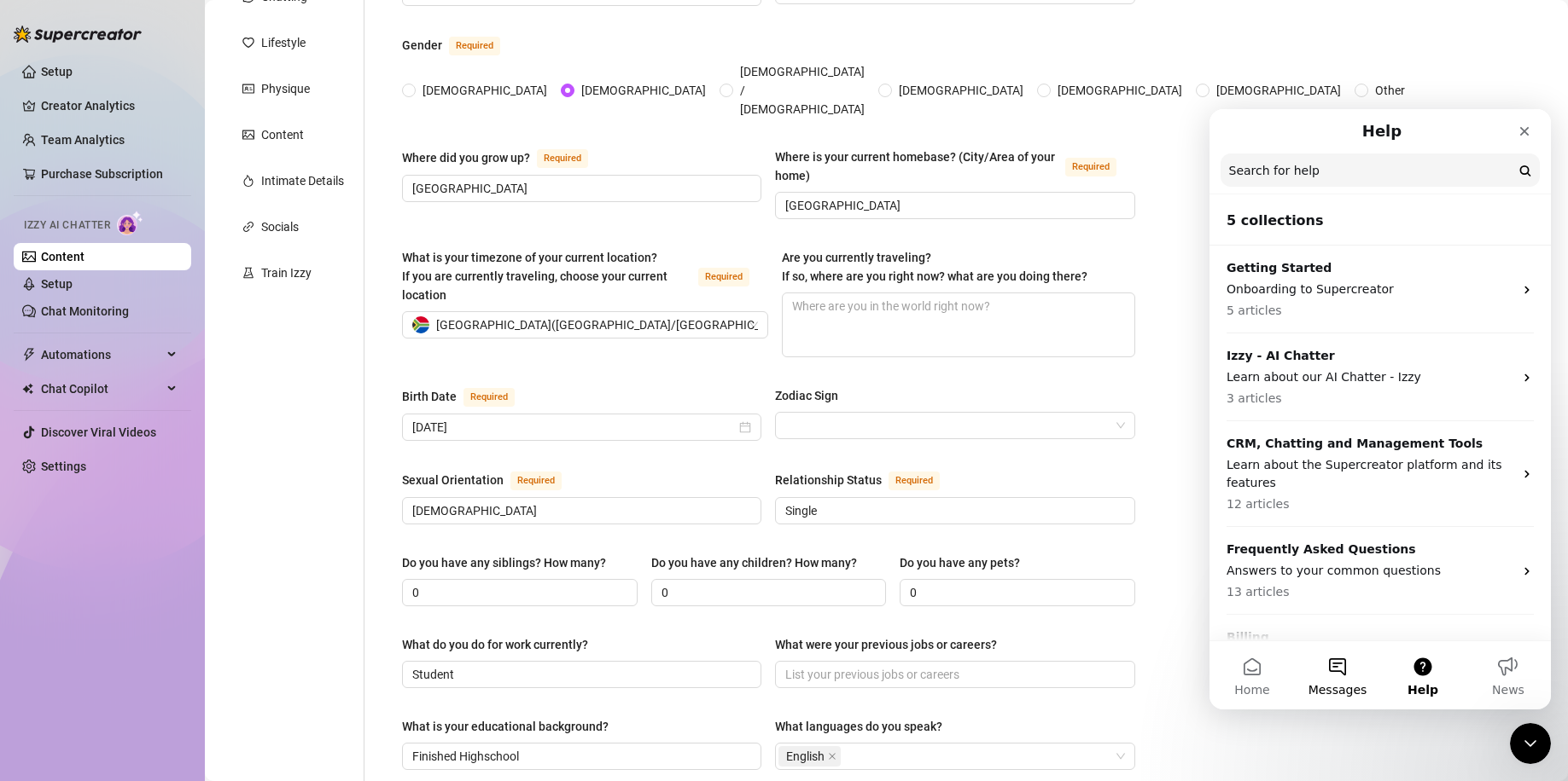
click at [1341, 667] on button "Messages" at bounding box center [1337, 675] width 85 height 69
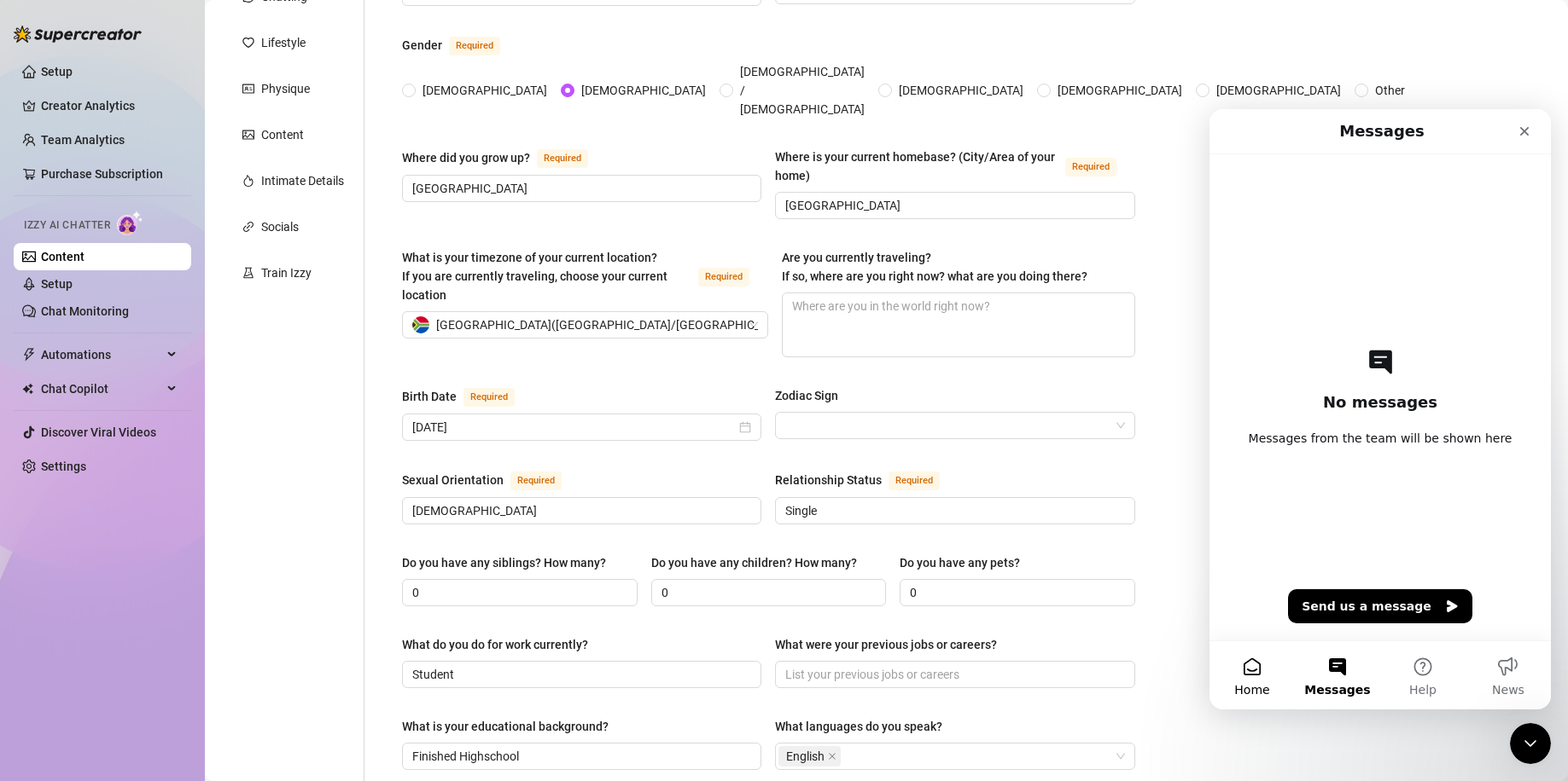
click at [1277, 668] on button "Home" at bounding box center [1252, 675] width 85 height 69
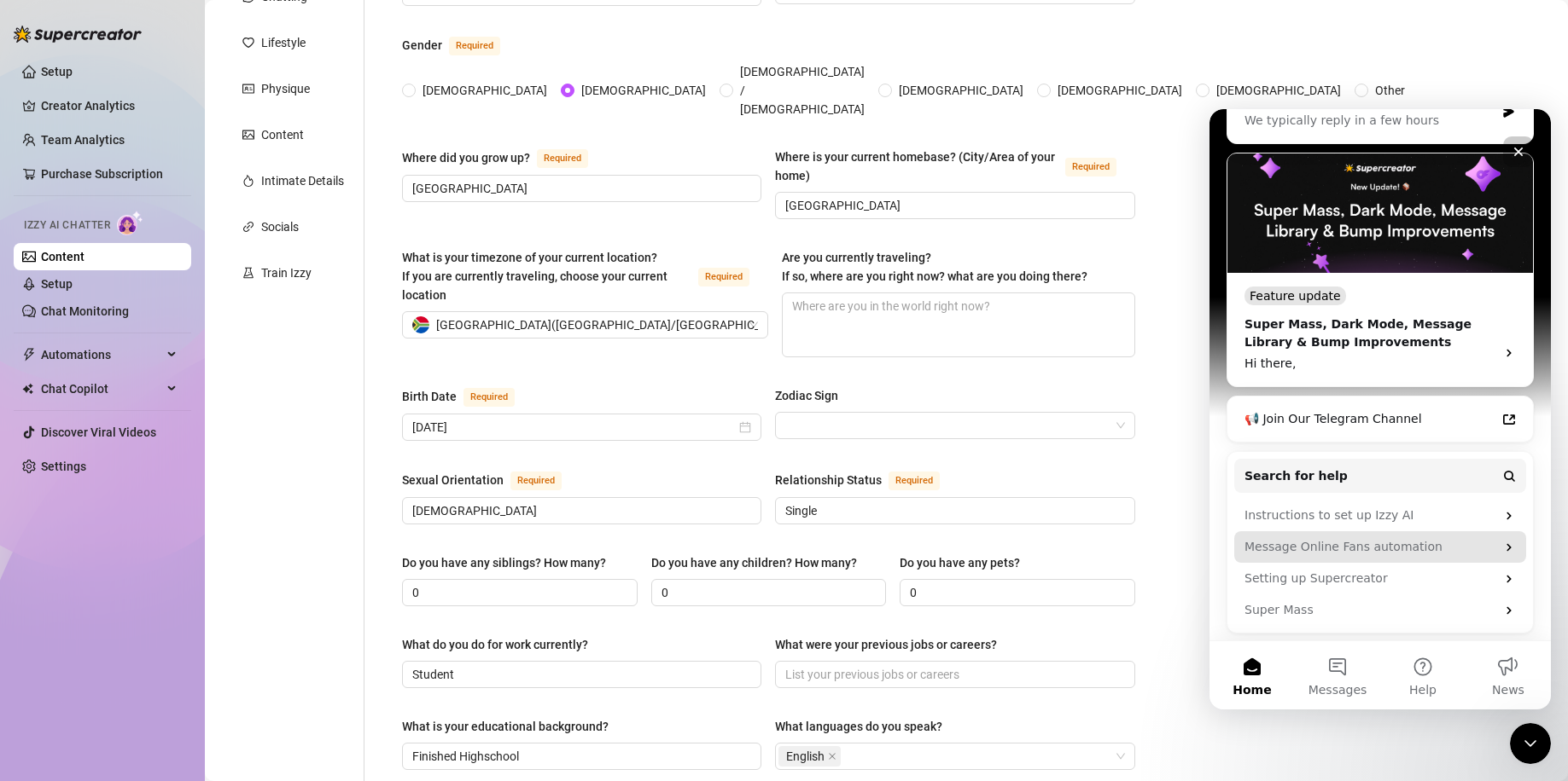
scroll to position [232, 0]
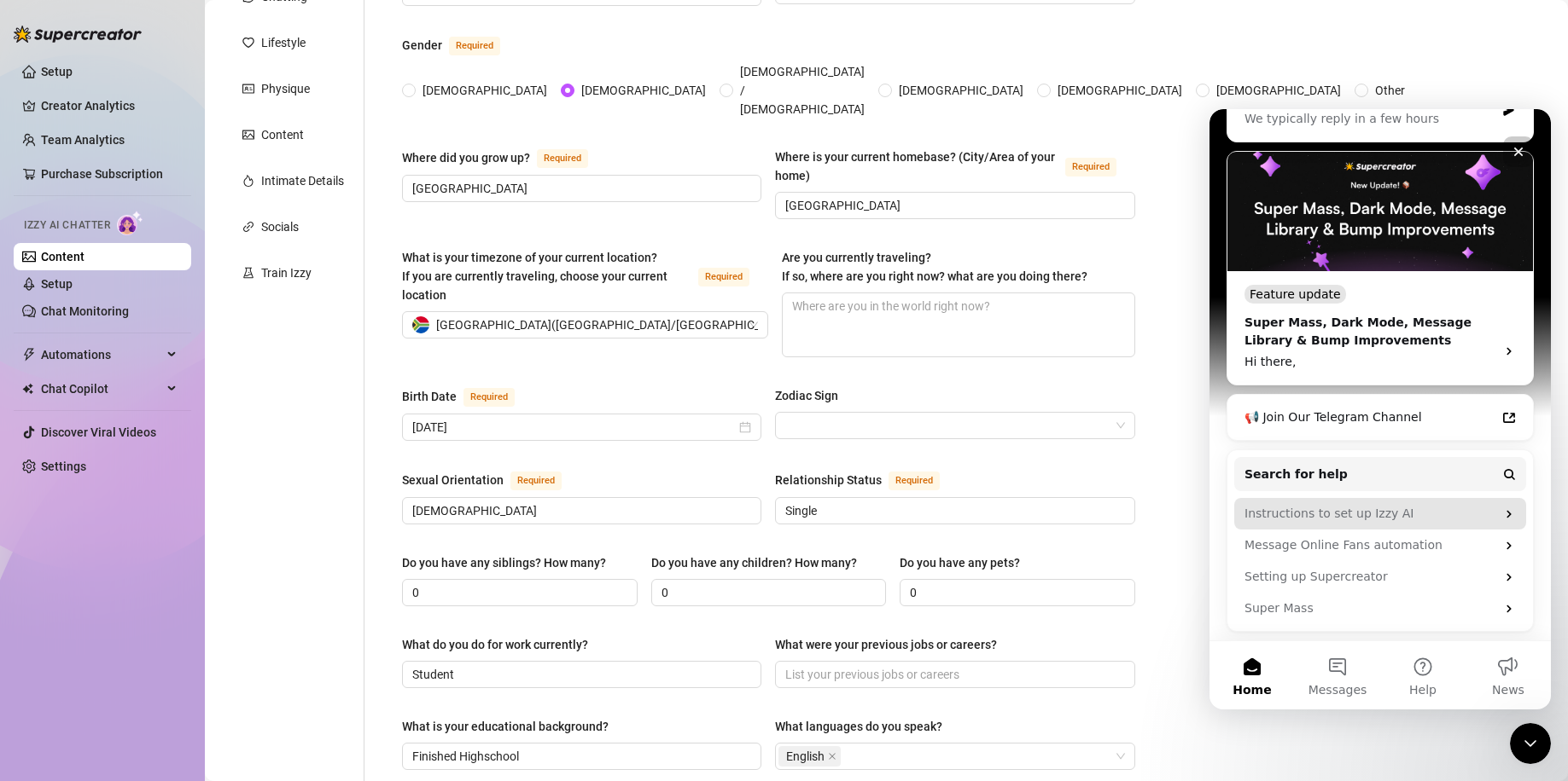
click at [1412, 513] on div "Instructions to set up Izzy AI" at bounding box center [1369, 513] width 251 height 18
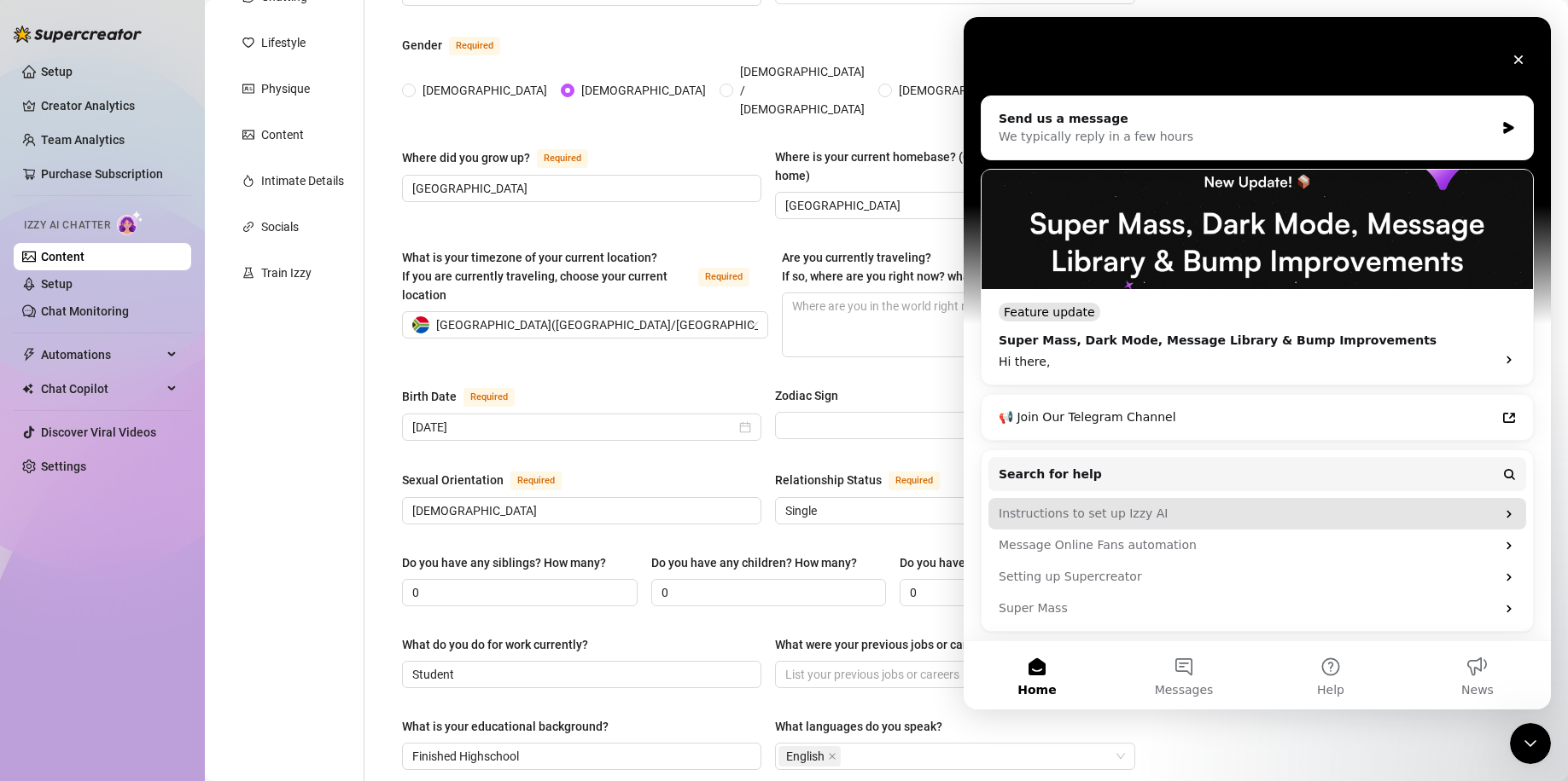
scroll to position [126, 0]
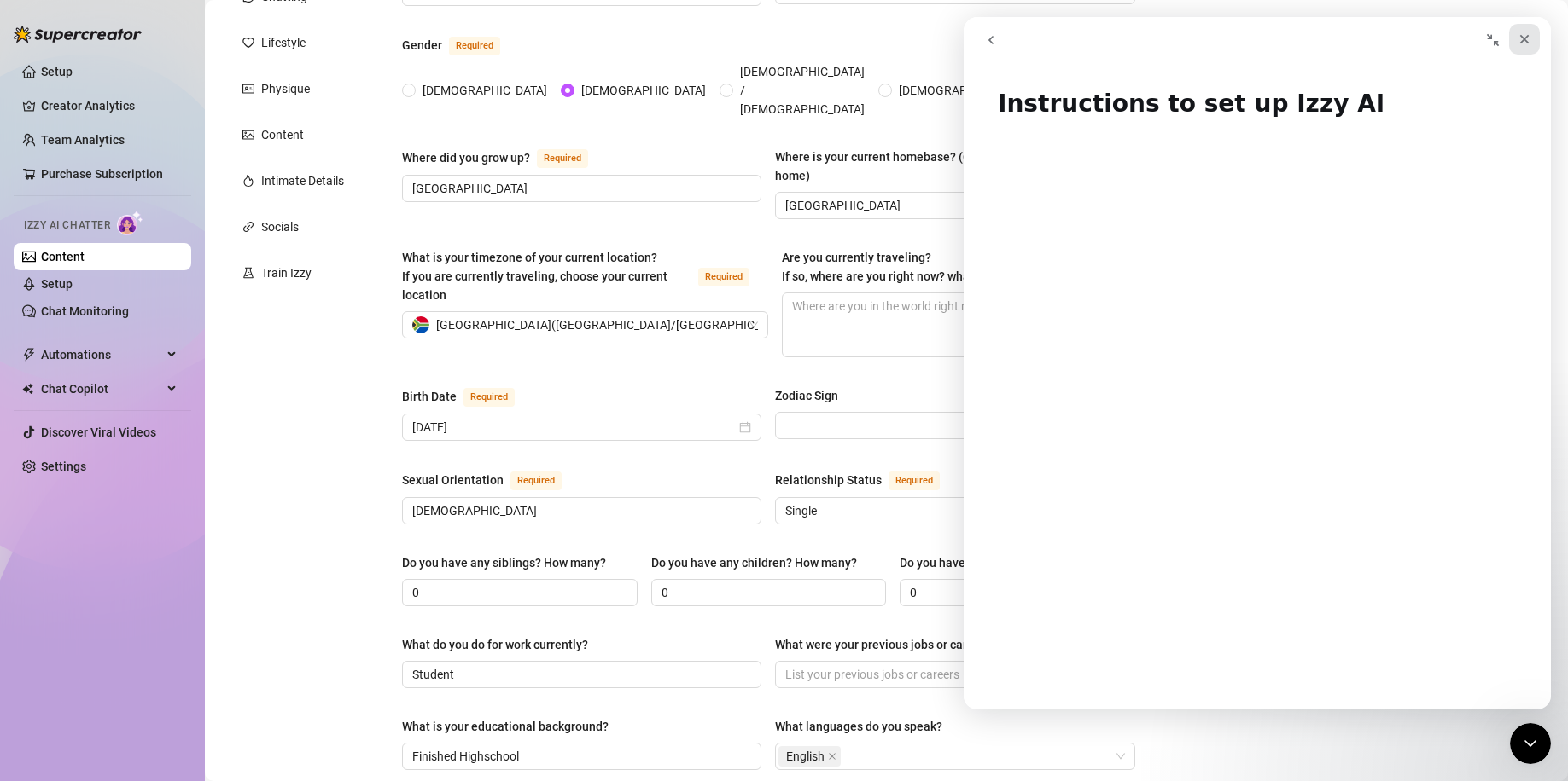
click at [1527, 44] on icon "Close" at bounding box center [1525, 39] width 14 height 14
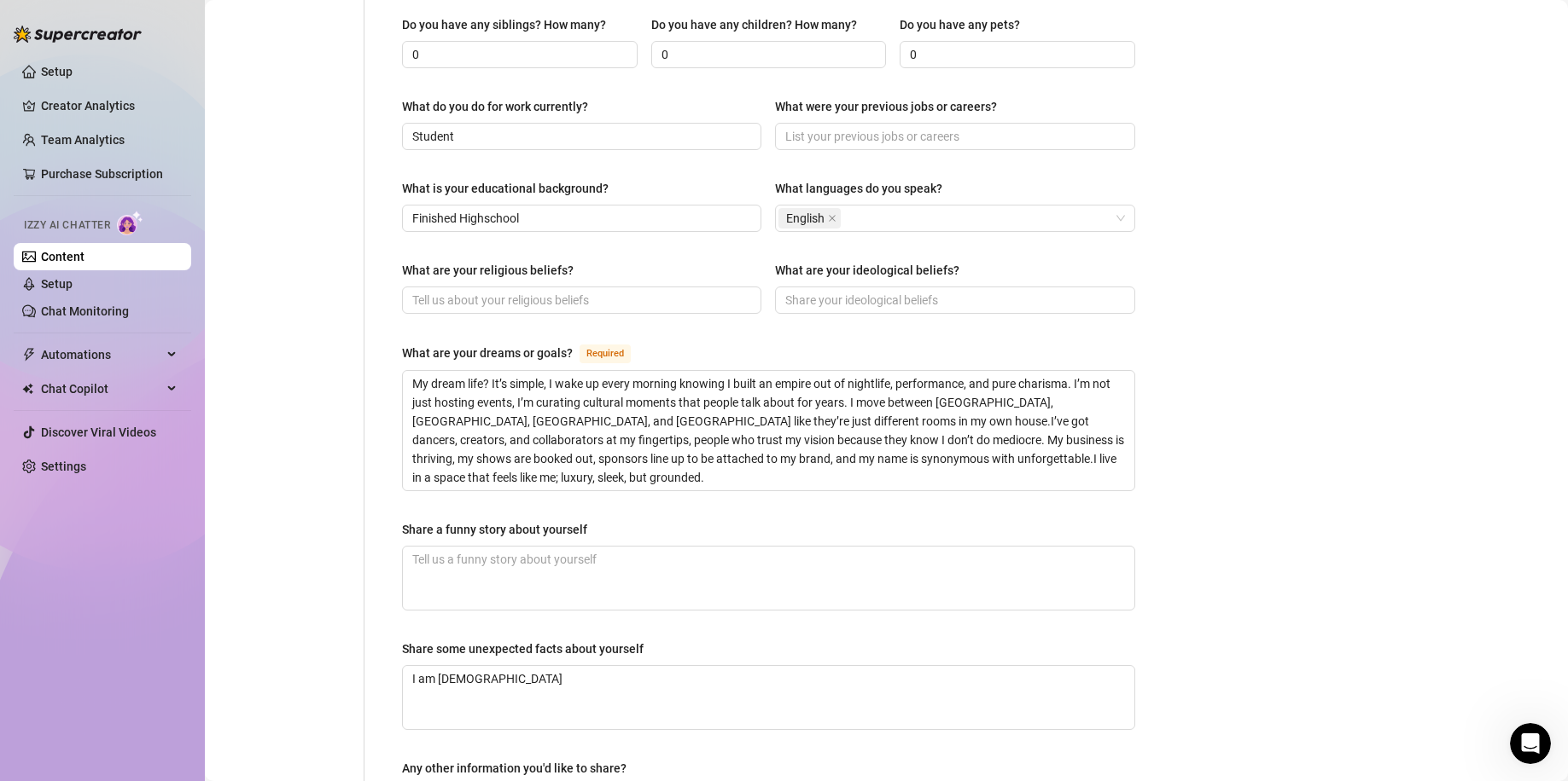
scroll to position [0, 0]
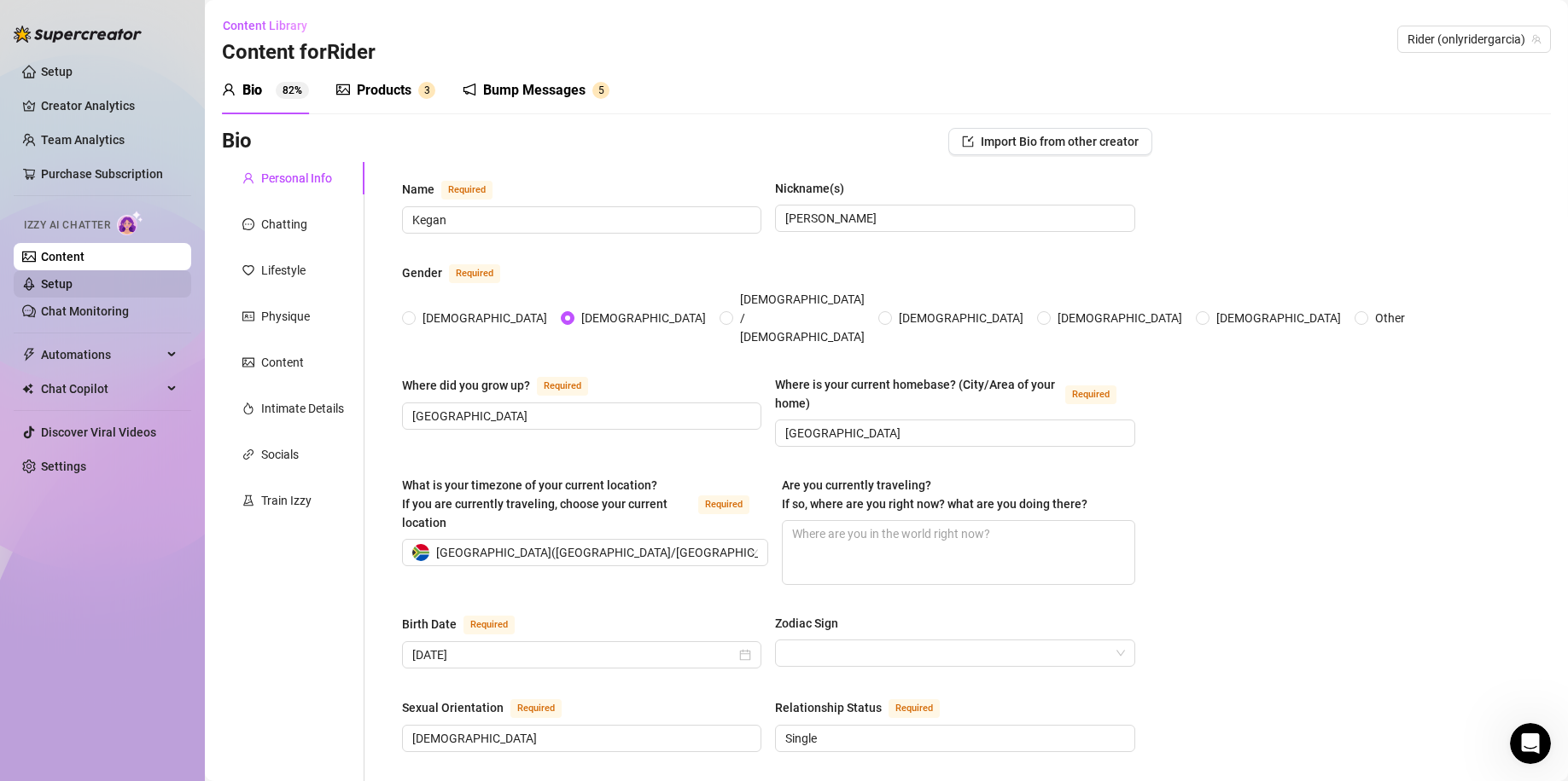
click at [72, 277] on link "Setup" at bounding box center [56, 284] width 31 height 14
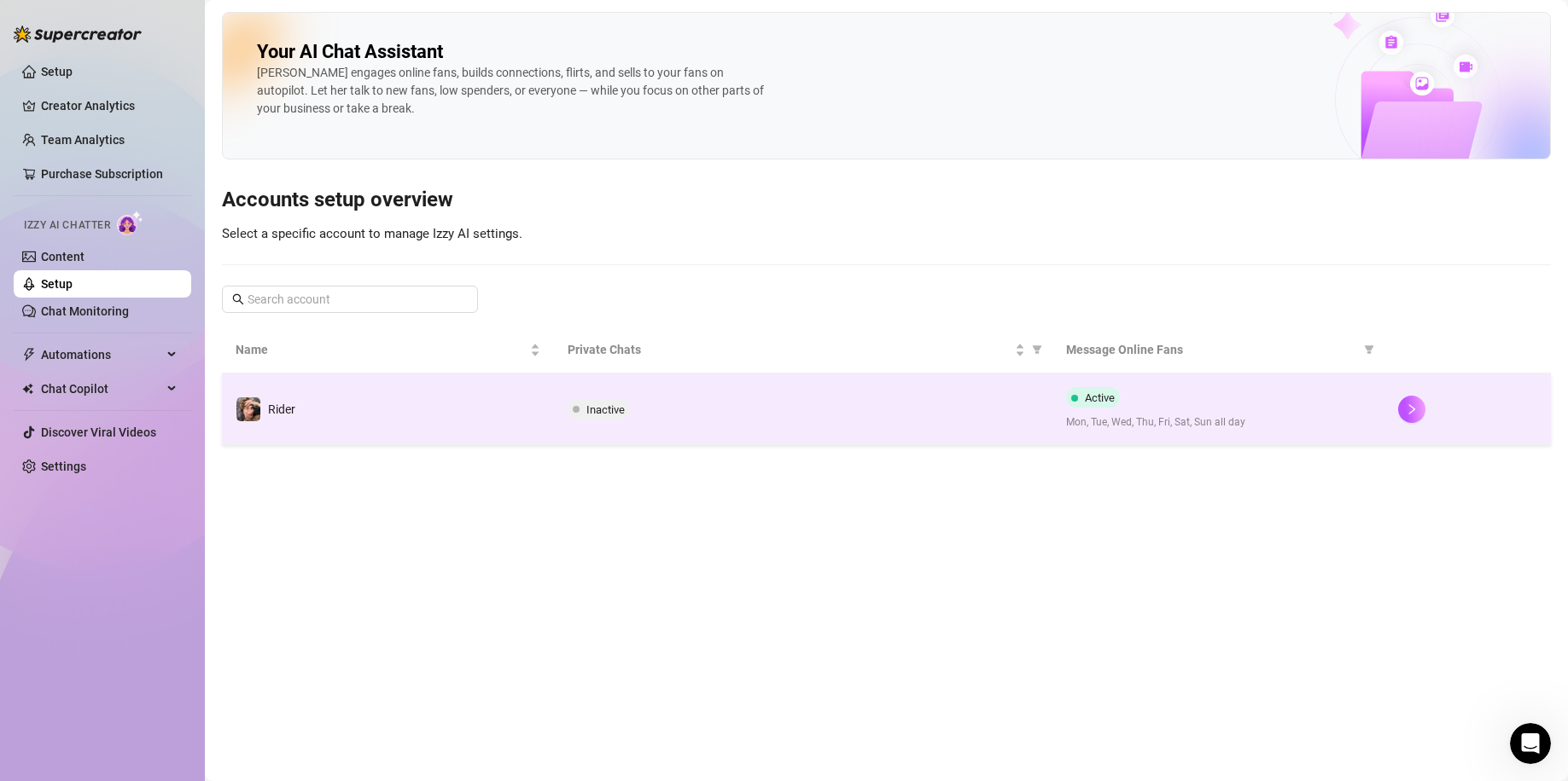
click at [809, 406] on div "Inactive" at bounding box center [803, 409] width 471 height 21
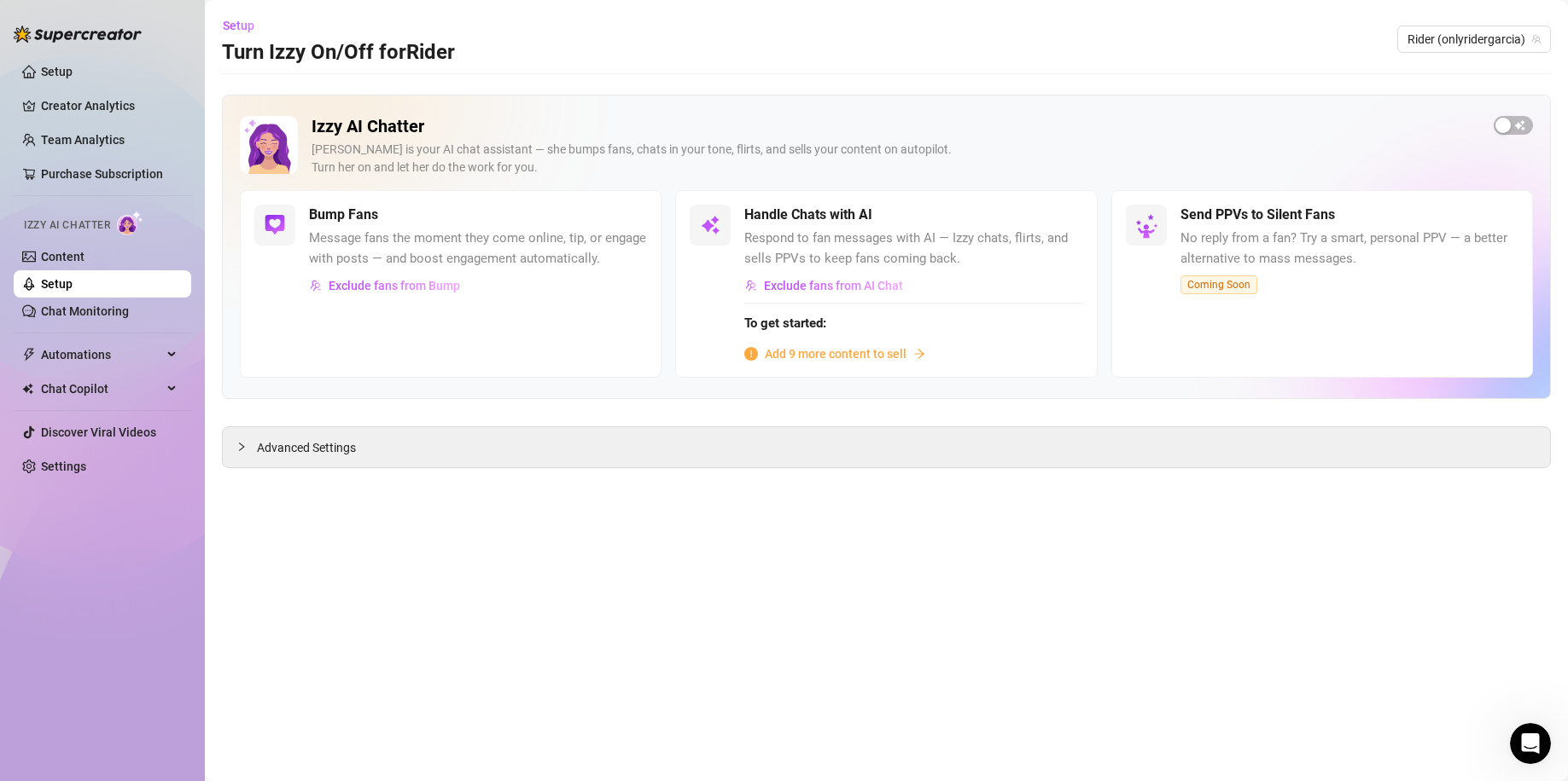
click at [818, 361] on span "Add 9 more content to sell" at bounding box center [835, 354] width 142 height 19
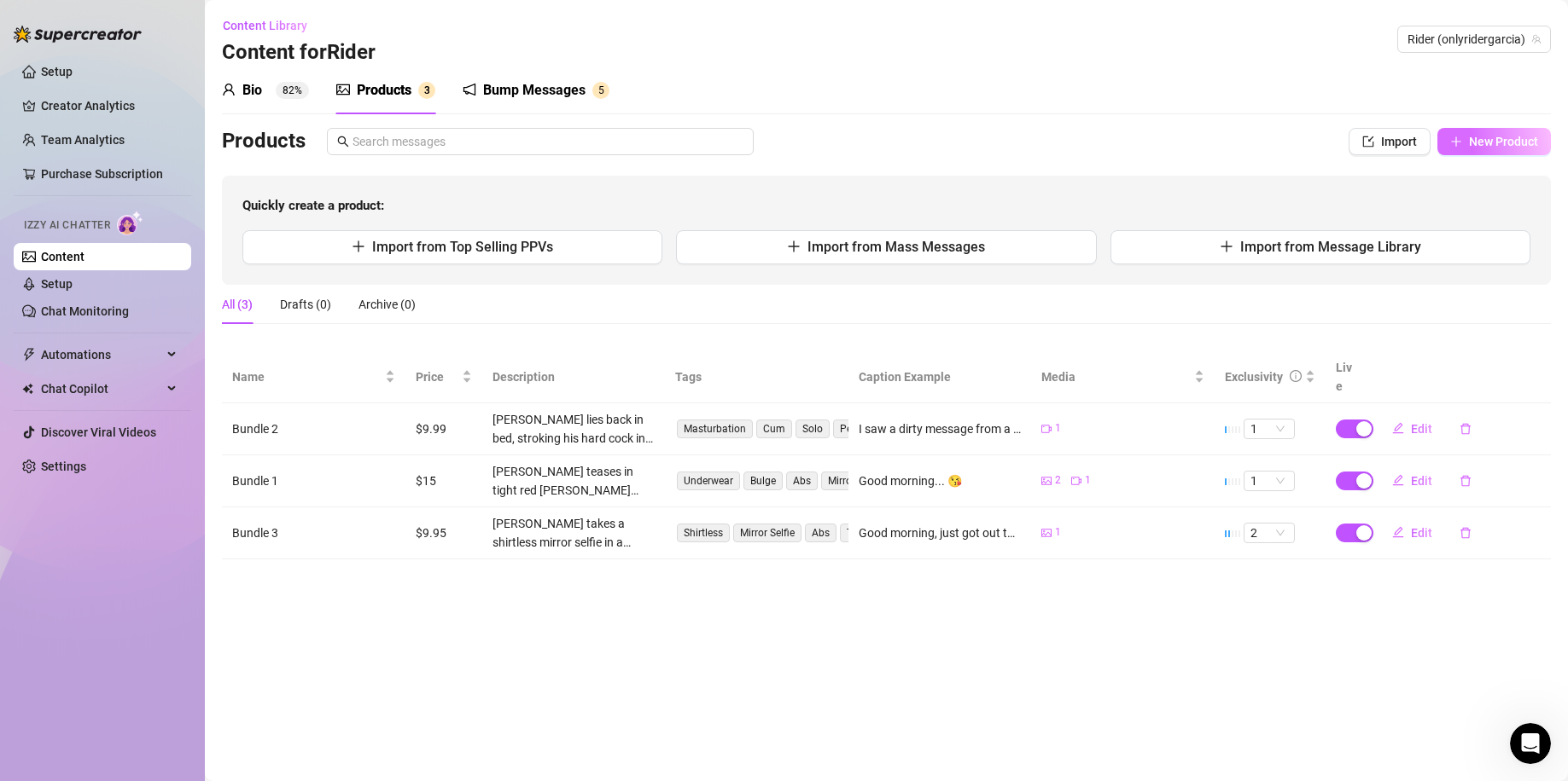
click at [1479, 145] on span "New Product" at bounding box center [1504, 142] width 70 height 14
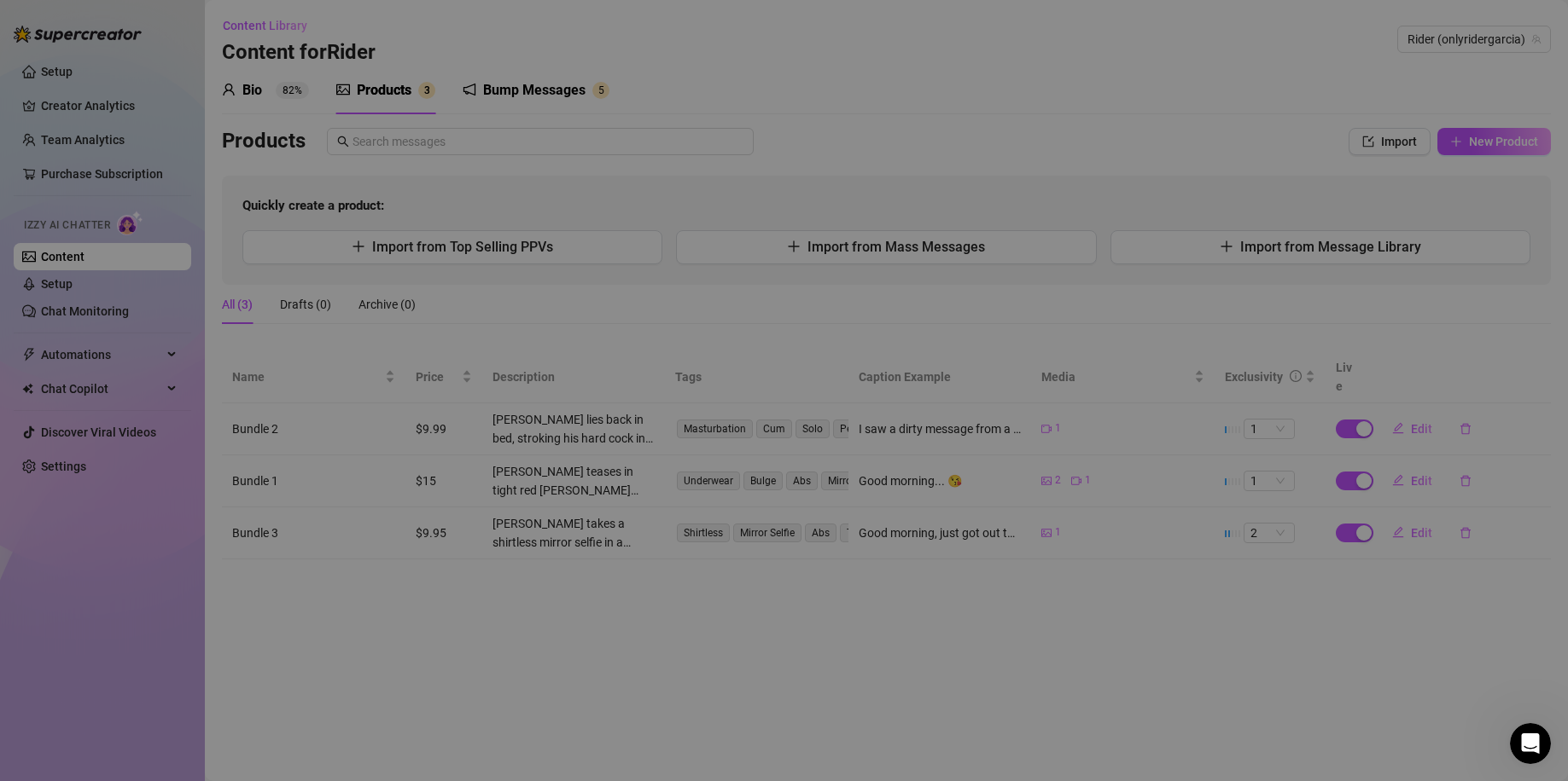
type textarea "Type your message here..."
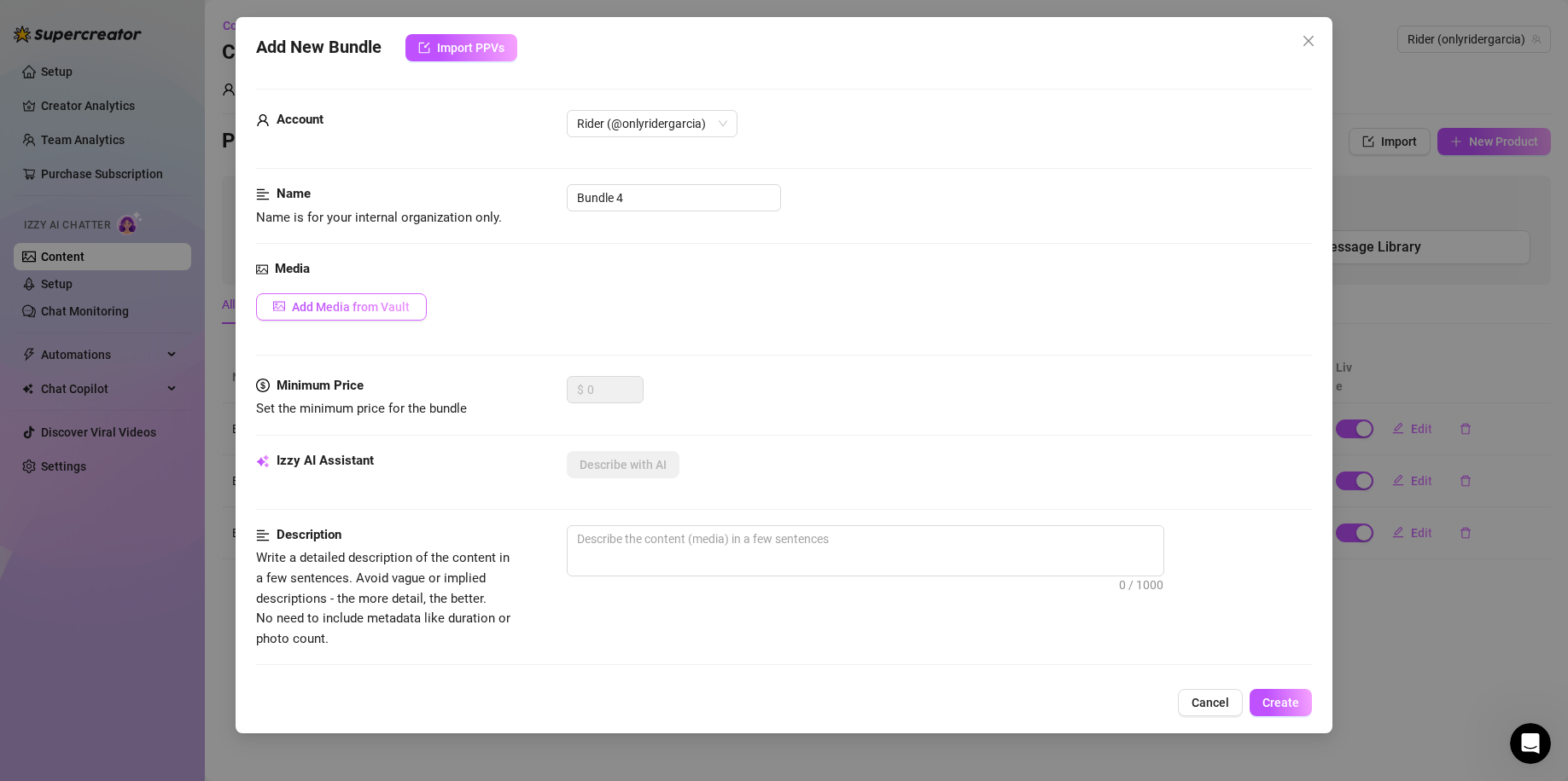
click at [369, 314] on button "Add Media from Vault" at bounding box center [342, 307] width 170 height 27
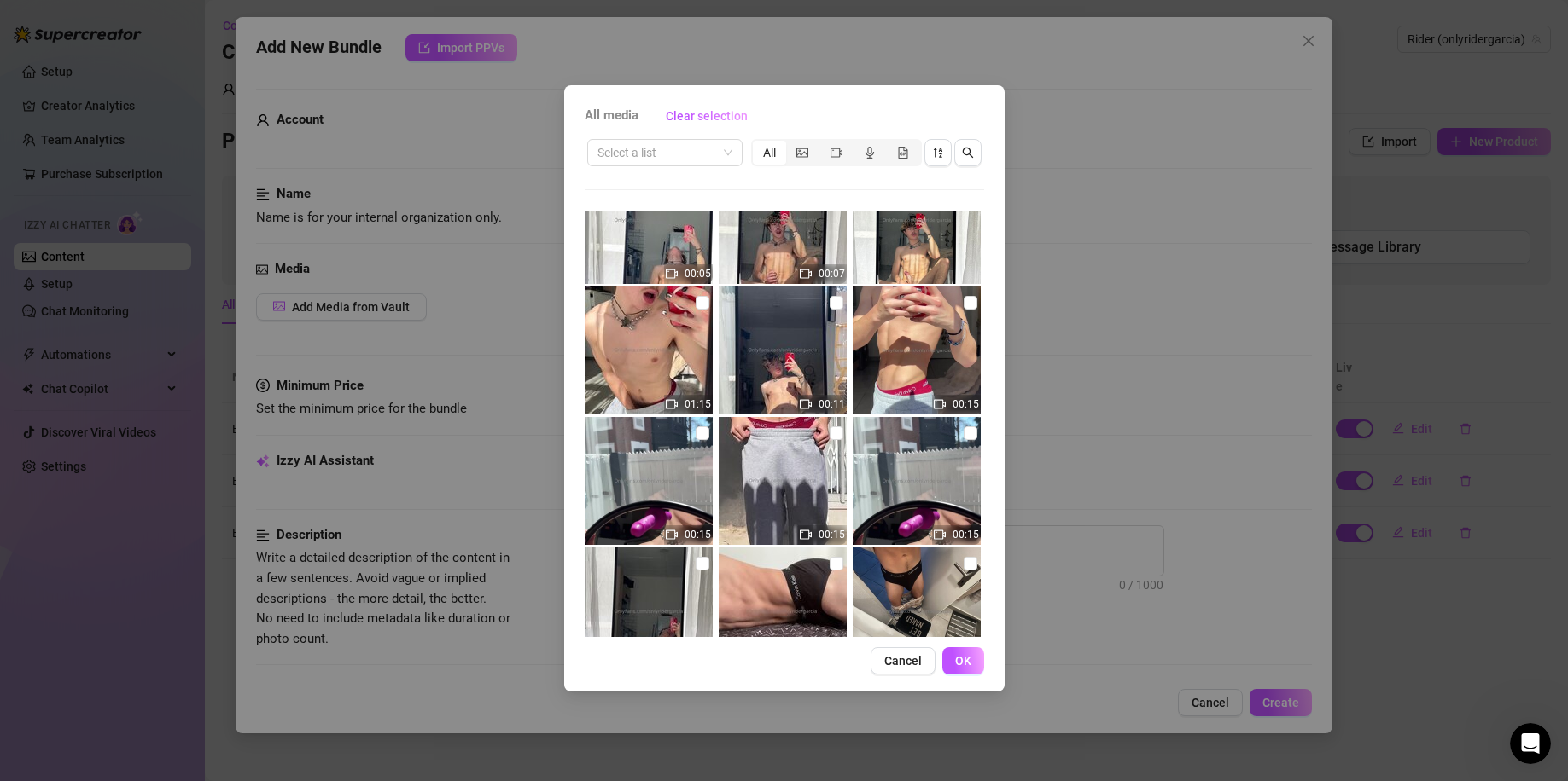
scroll to position [3186, 0]
click at [704, 431] on input "checkbox" at bounding box center [702, 434] width 14 height 14
checkbox input "true"
click at [967, 650] on button "OK" at bounding box center [963, 660] width 42 height 27
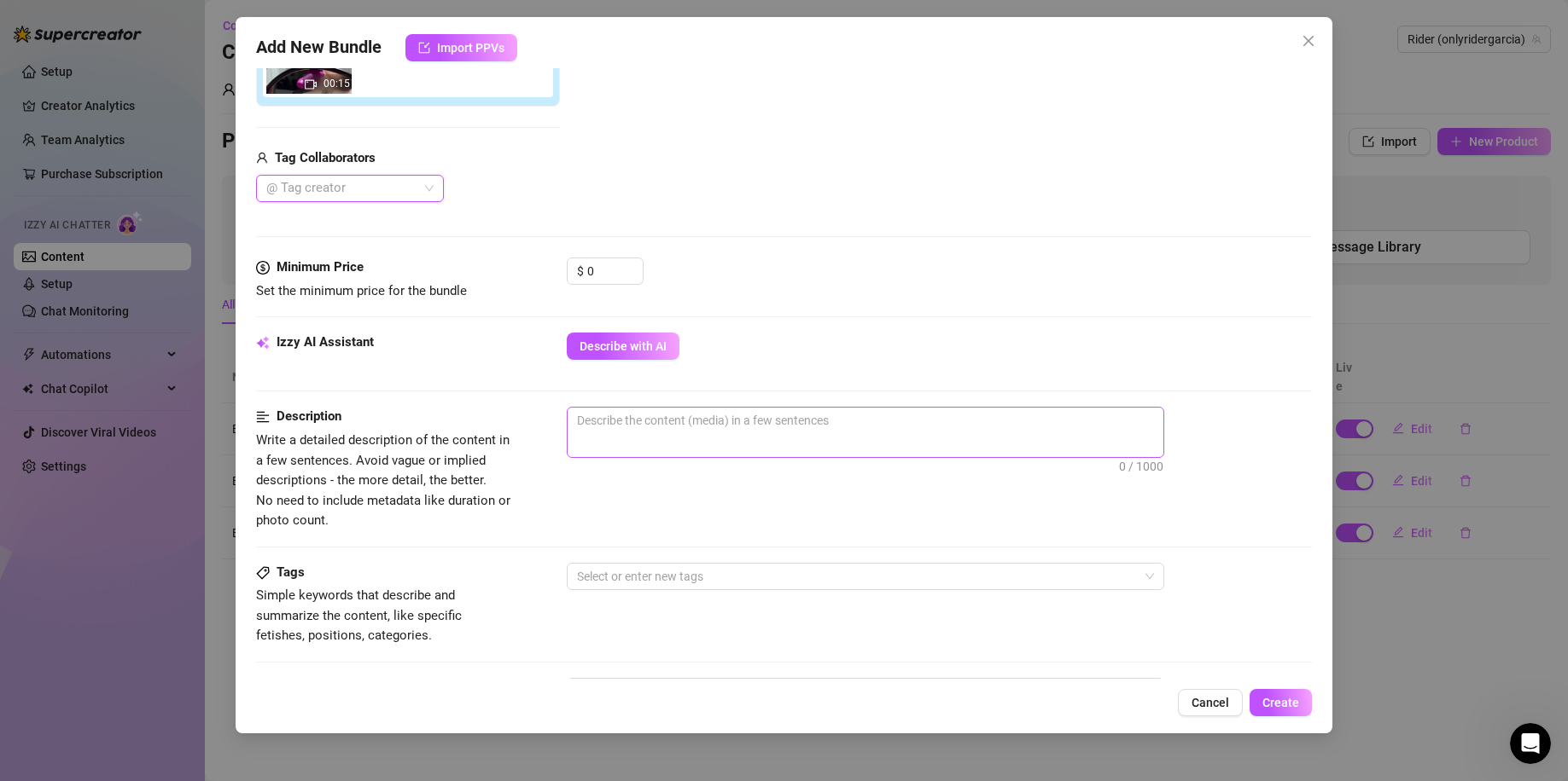
scroll to position [228, 0]
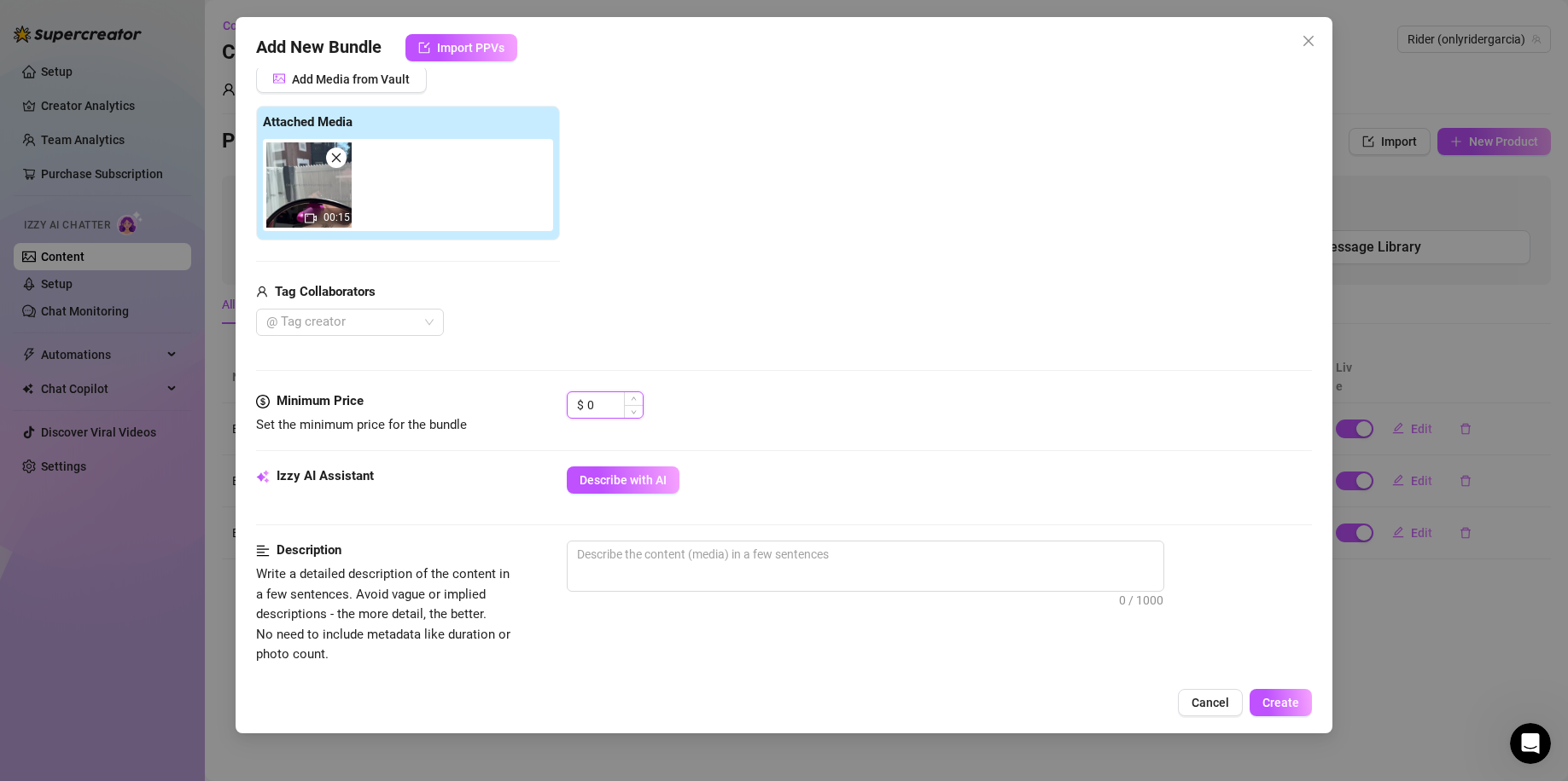
click at [596, 401] on input "0" at bounding box center [615, 405] width 56 height 25
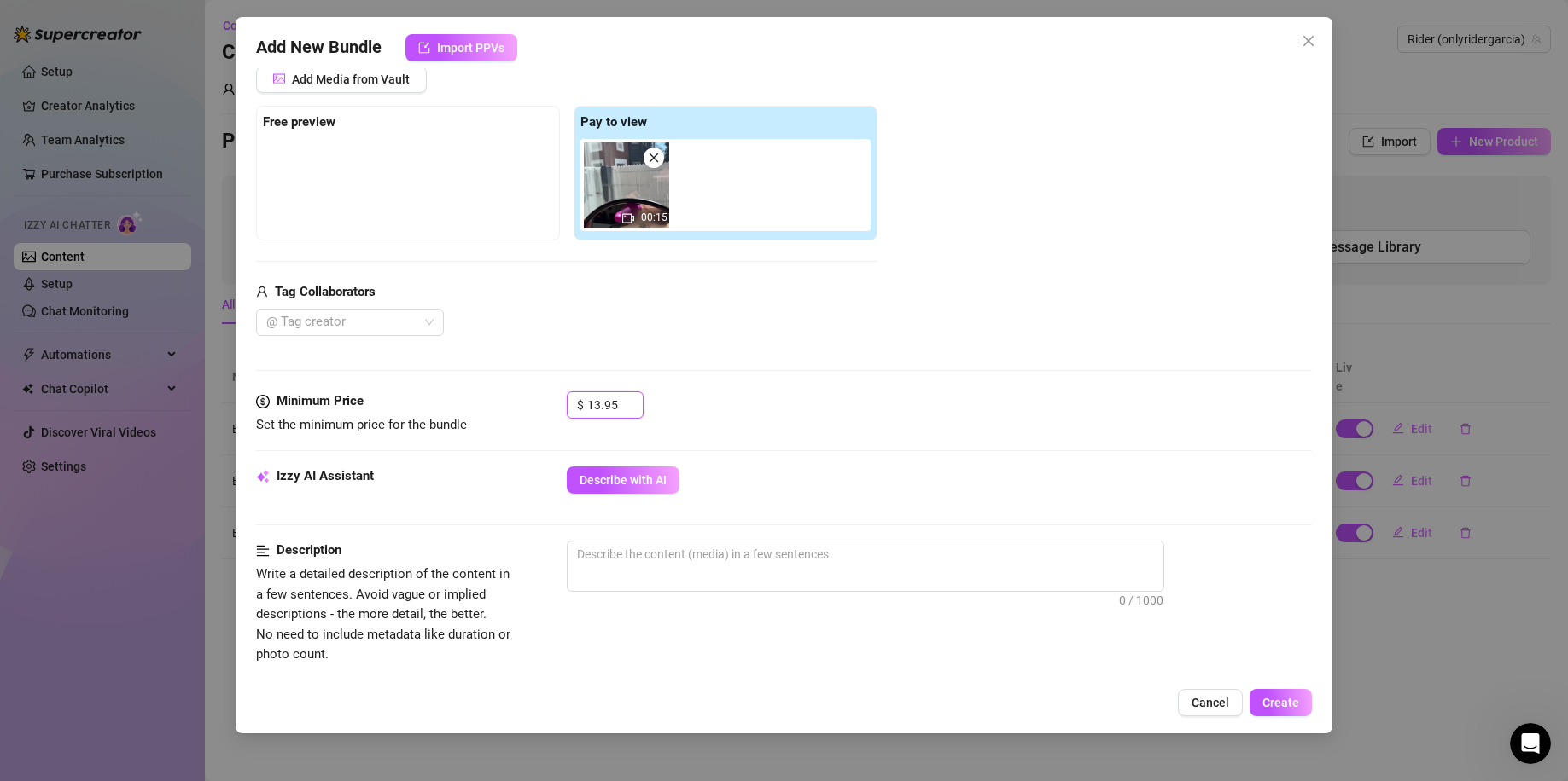
type input "13.95"
click at [764, 363] on div "Media Add Media from Vault Free preview Pay to view 00:15 Tag Collaborators @ T…" at bounding box center [784, 211] width 1056 height 360
click at [767, 365] on div "Media Add Media from Vault Free preview Pay to view 00:15 Tag Collaborators @ T…" at bounding box center [784, 211] width 1056 height 360
click at [602, 499] on div "Izzy AI Assistant Describe with AI" at bounding box center [784, 487] width 1056 height 43
click at [605, 490] on button "Describe with AI" at bounding box center [623, 480] width 113 height 27
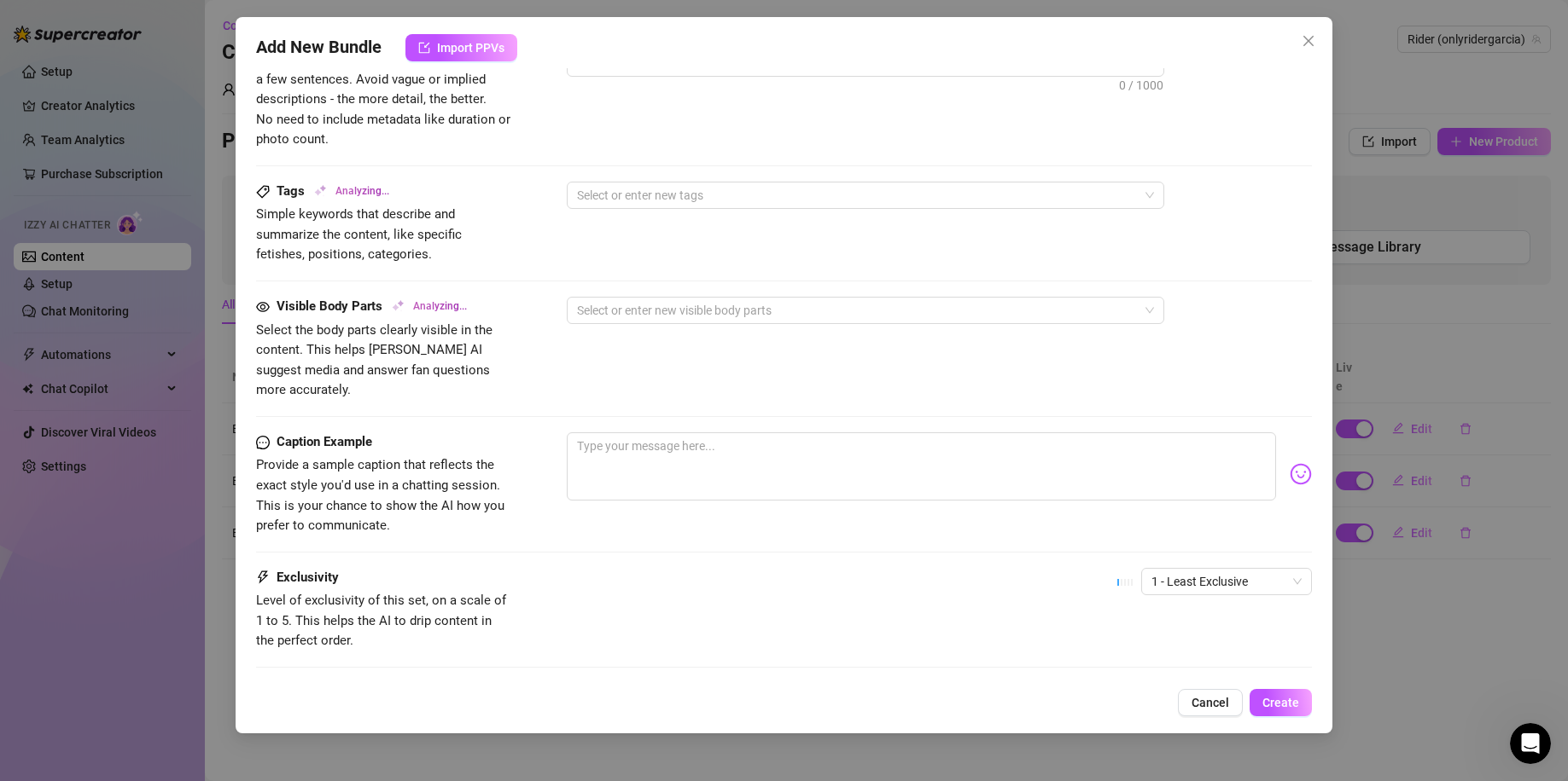
scroll to position [822, 0]
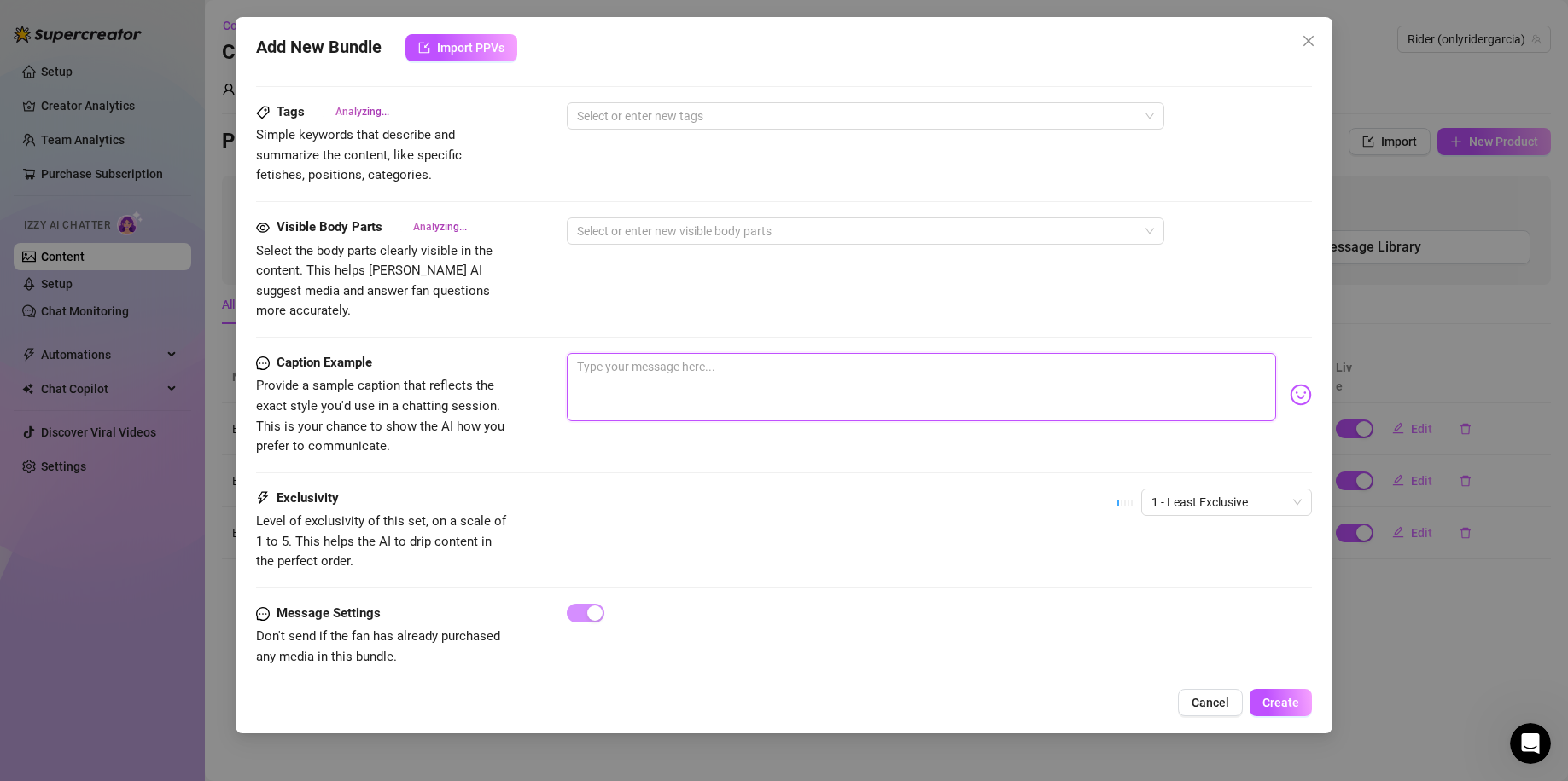
click at [760, 384] on textarea at bounding box center [921, 387] width 710 height 69
type textarea "Shirtless"
type textarea "Shirtless and"
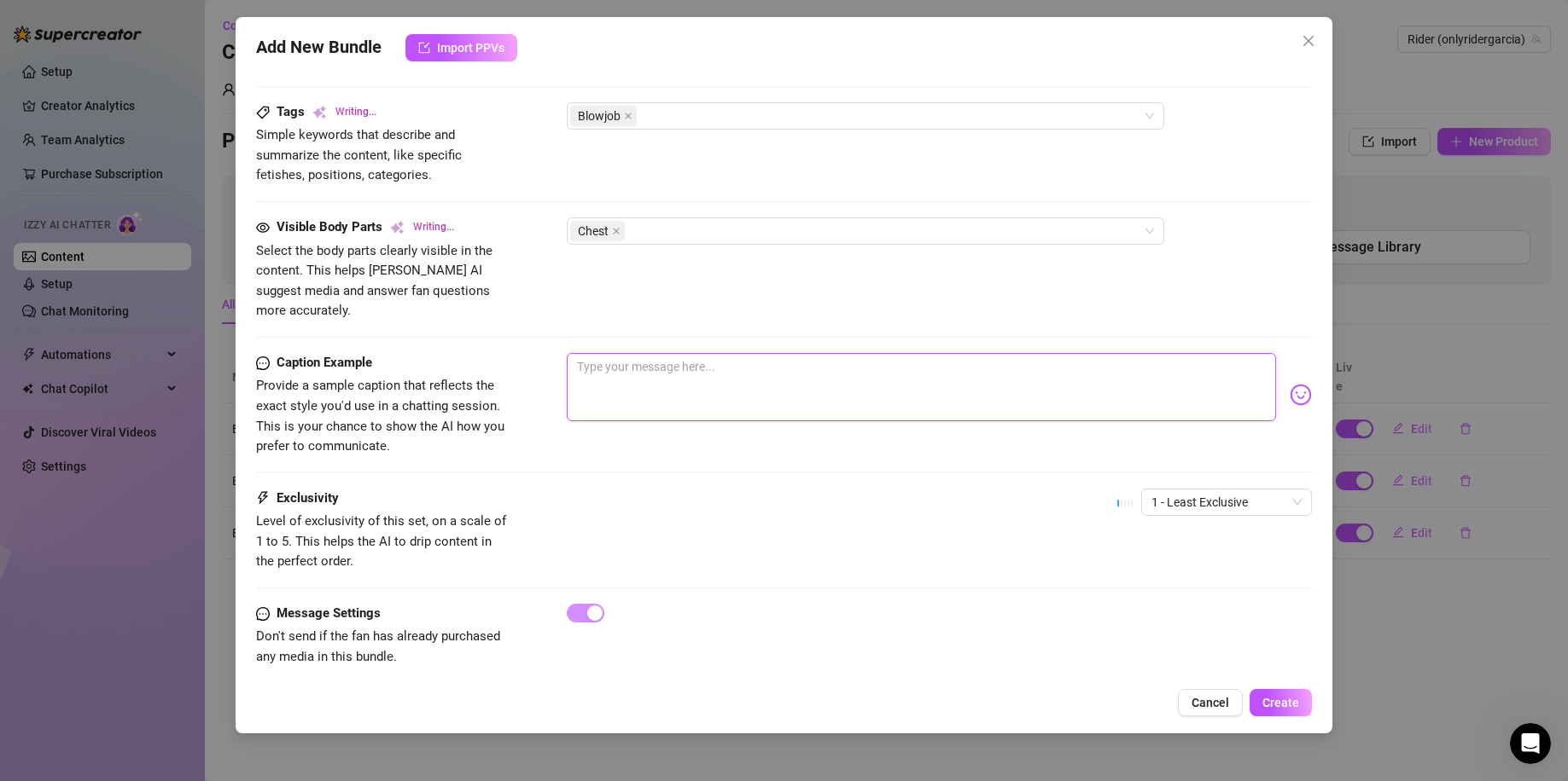
type textarea "Shirtless and wearing"
type textarea "Shirtless and wearing grey"
type textarea "Shirtless and wearing grey sweatpants,"
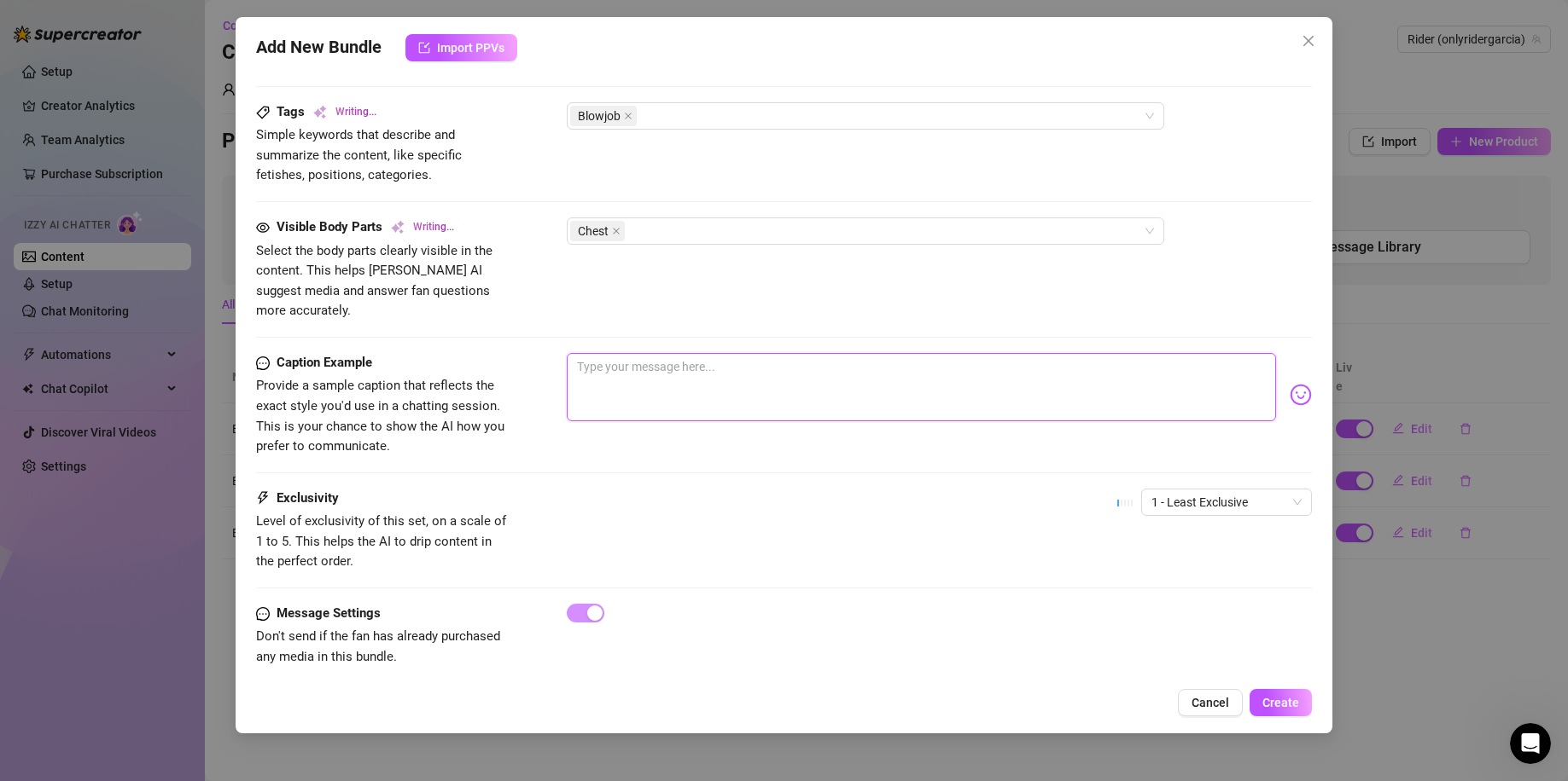
type textarea "Shirtless and wearing grey sweatpants,"
type textarea "Shirtless and wearing grey sweatpants, Kegan"
type textarea "Shirtless and wearing grey sweatpants, Kegan kneels"
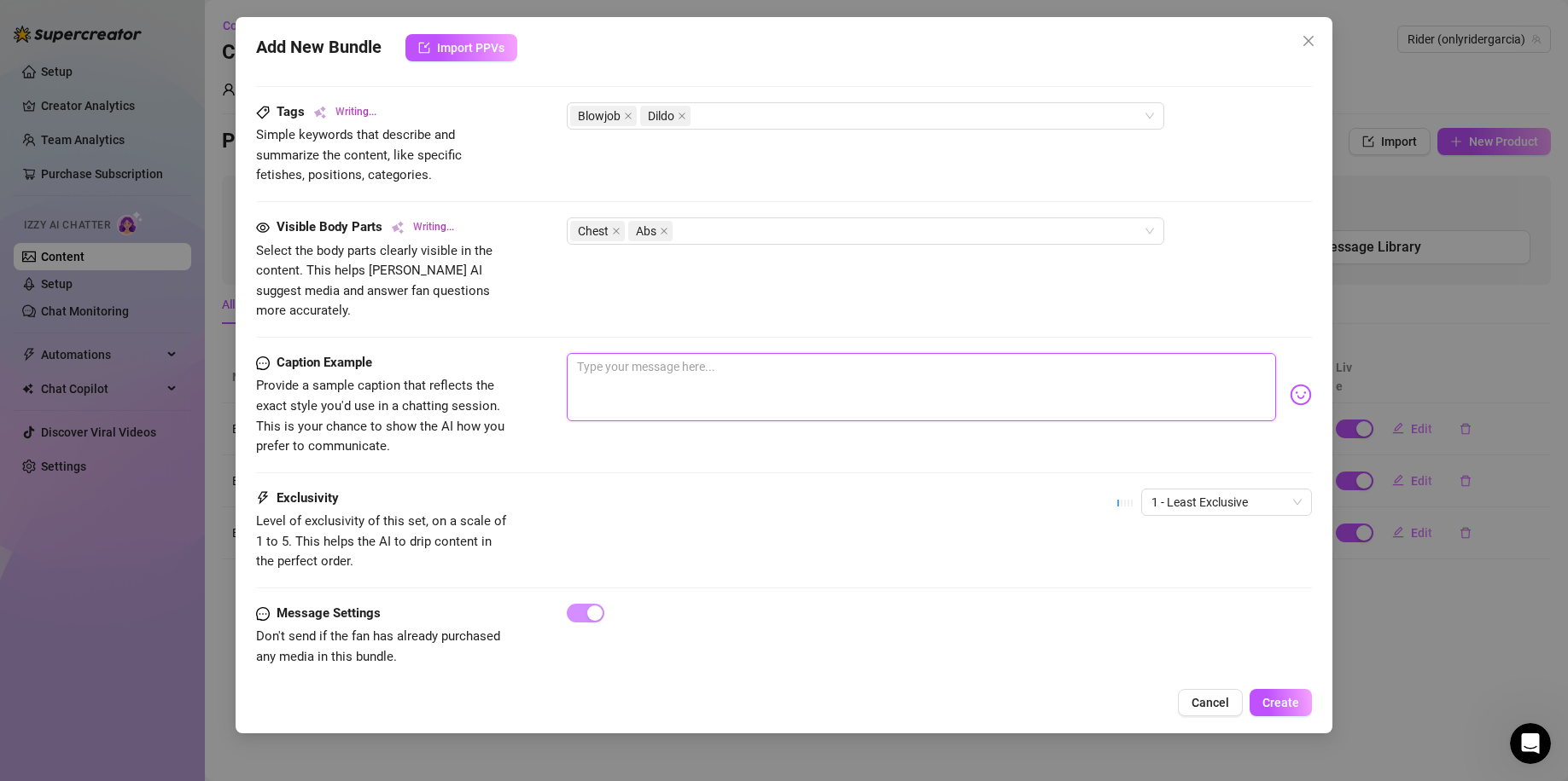
type textarea "Shirtless and wearing grey sweatpants, Kegan kneels in"
type textarea "W"
type textarea "Shirtless and wearing grey sweatpants, Kegan kneels in front"
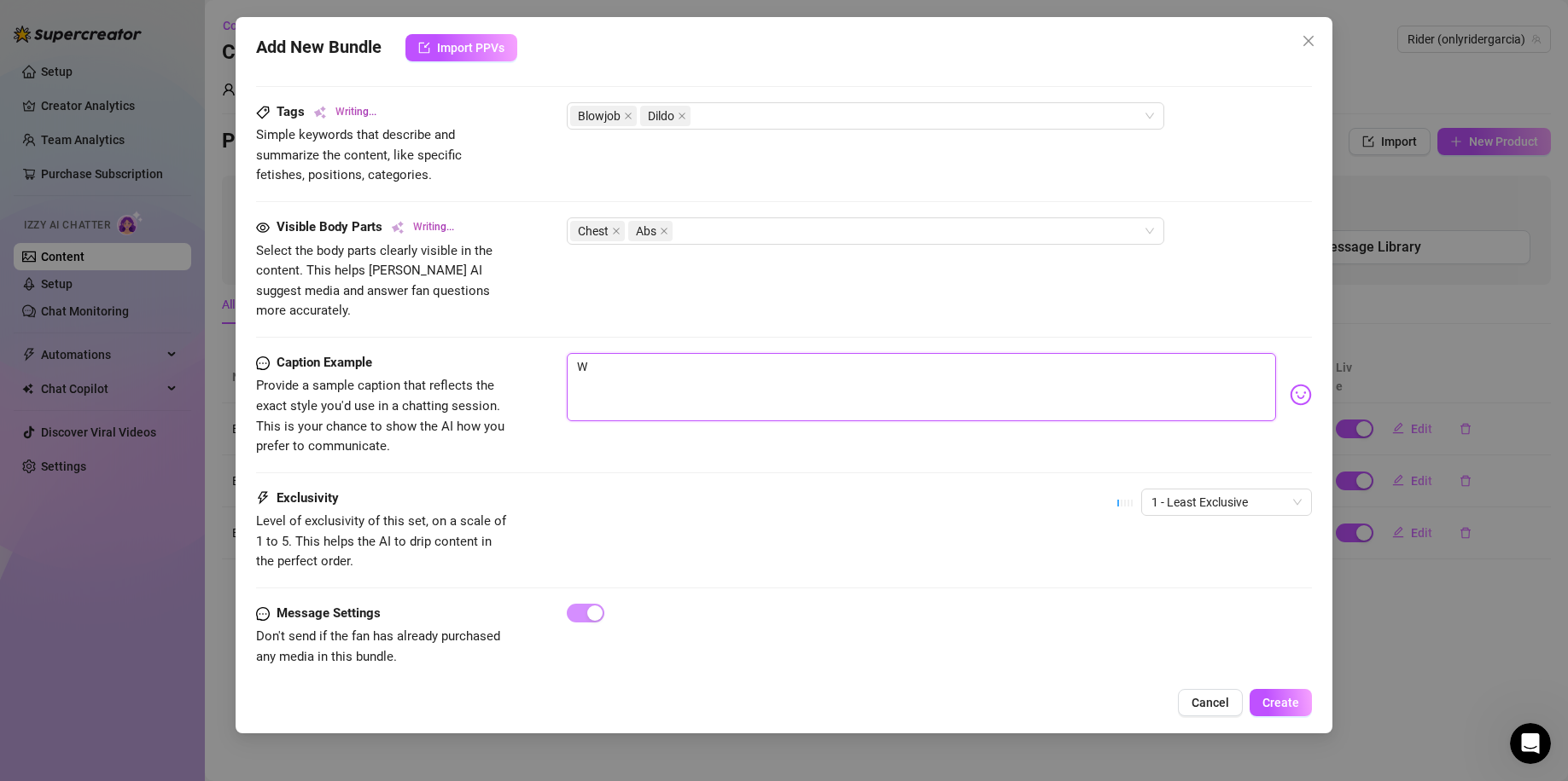
type textarea "Shirtless and wearing grey sweatpants, Kegan kneels in front"
type textarea "Shirtless and wearing grey sweatpants, Kegan kneels in front of"
type textarea "Shirtless and wearing grey sweatpants, Kegan kneels in front of a"
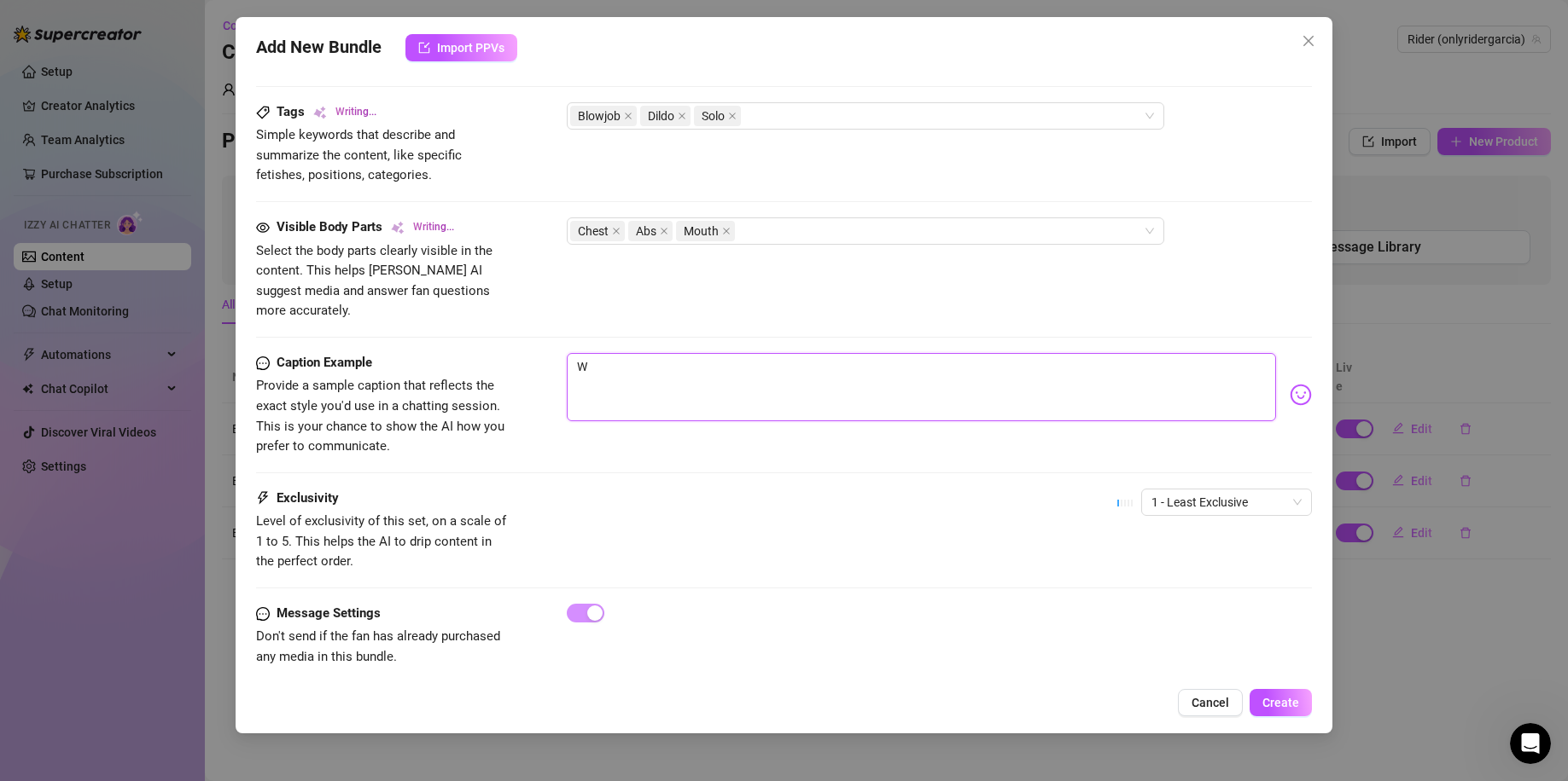
type textarea "Shirtless and wearing grey sweatpants, Kegan kneels in front of a mirror-mounted"
type textarea "Shirtless and wearing grey sweatpants, Kegan kneels in front of a mirror-mounte…"
click at [840, 353] on textarea "Watch me lick the tip, and more..." at bounding box center [921, 387] width 710 height 69
click at [1290, 384] on img at bounding box center [1300, 395] width 23 height 23
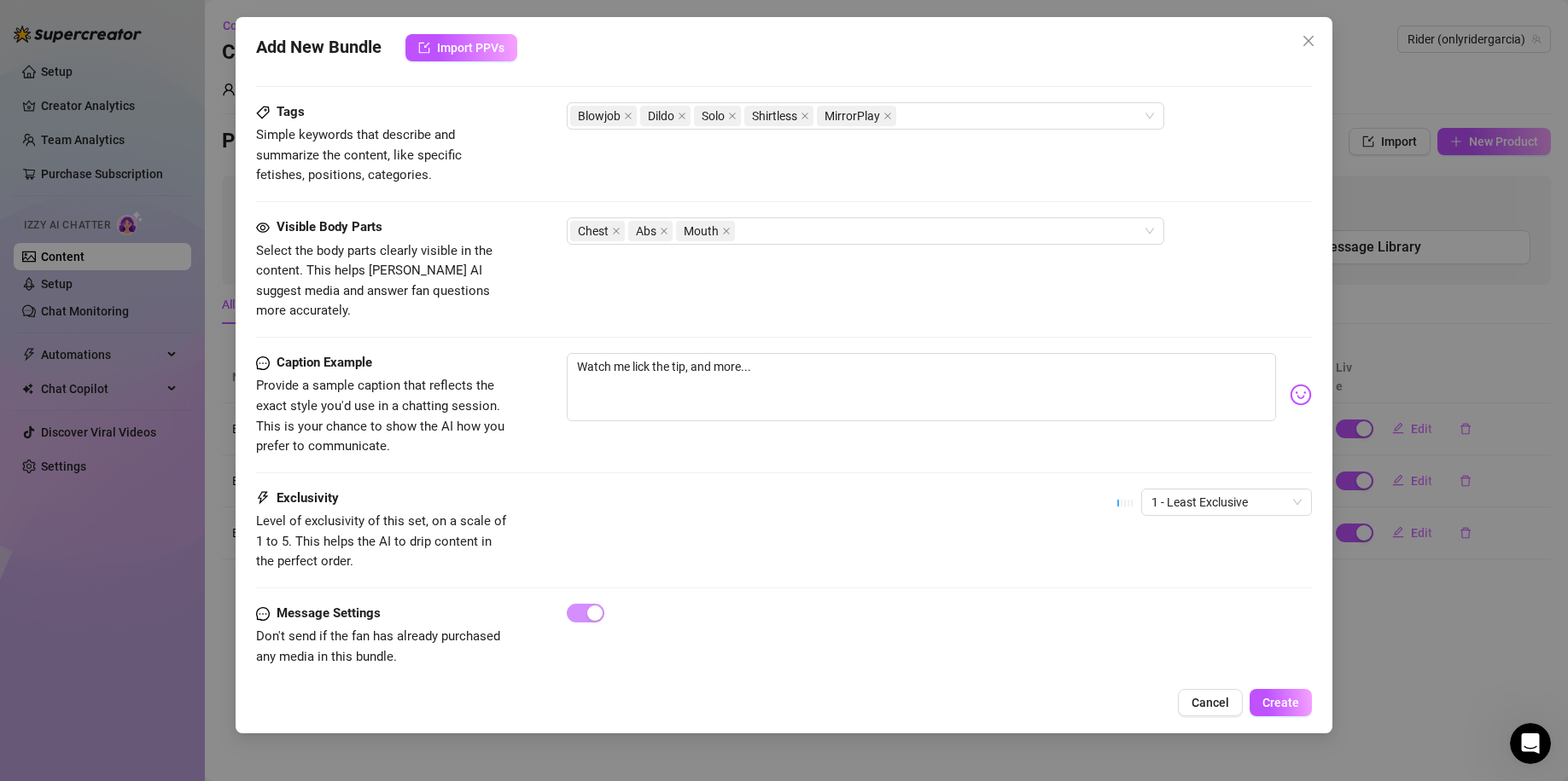
click at [1293, 384] on img at bounding box center [1300, 395] width 23 height 23
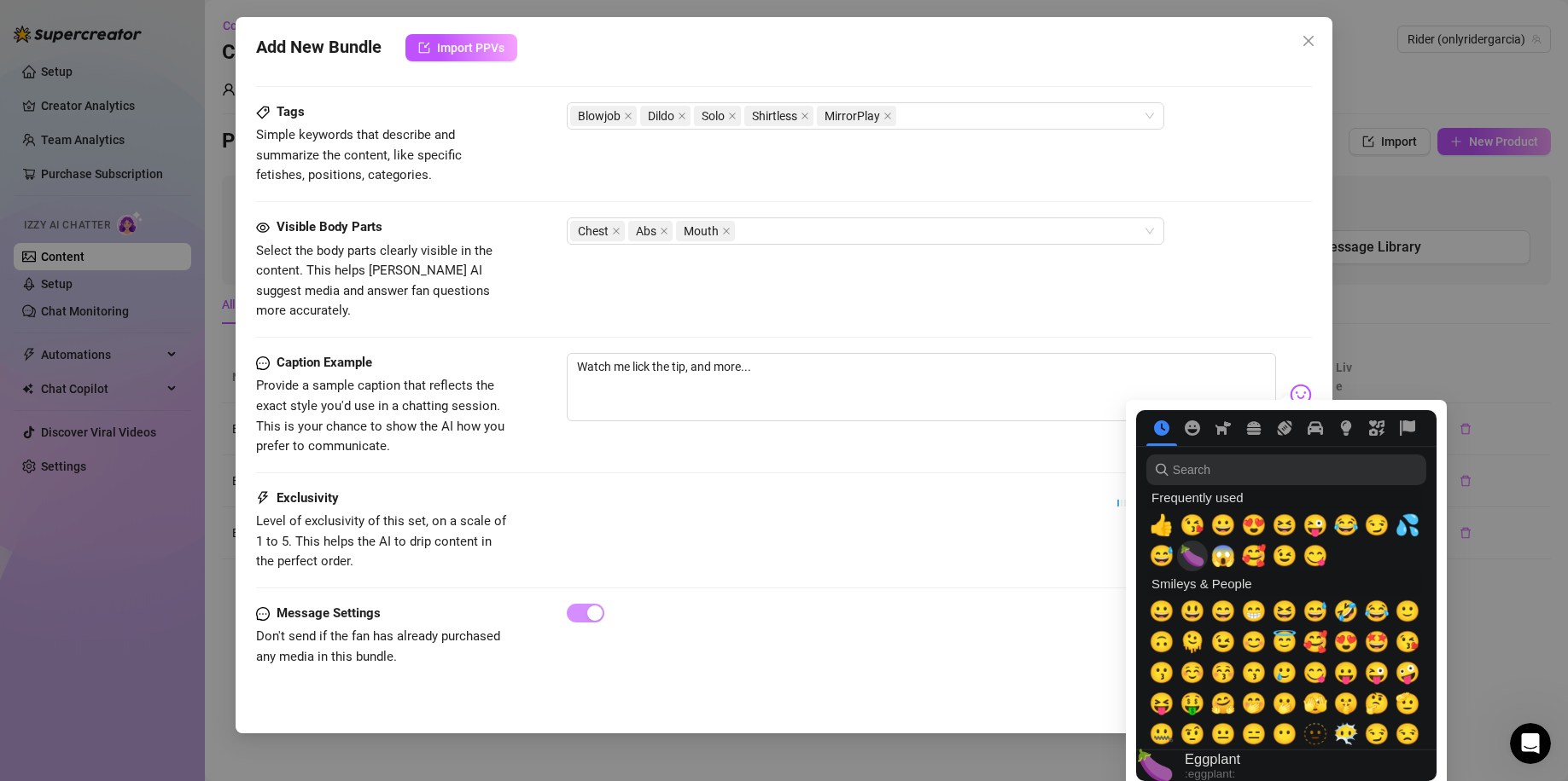
click at [1189, 552] on span "🍆" at bounding box center [1192, 555] width 25 height 23
click at [1279, 552] on span "😉" at bounding box center [1284, 555] width 25 height 23
click at [903, 489] on div "Exclusivity Level of exclusivity of this set, on a scale of 1 to 5. This helps …" at bounding box center [784, 531] width 1056 height 83
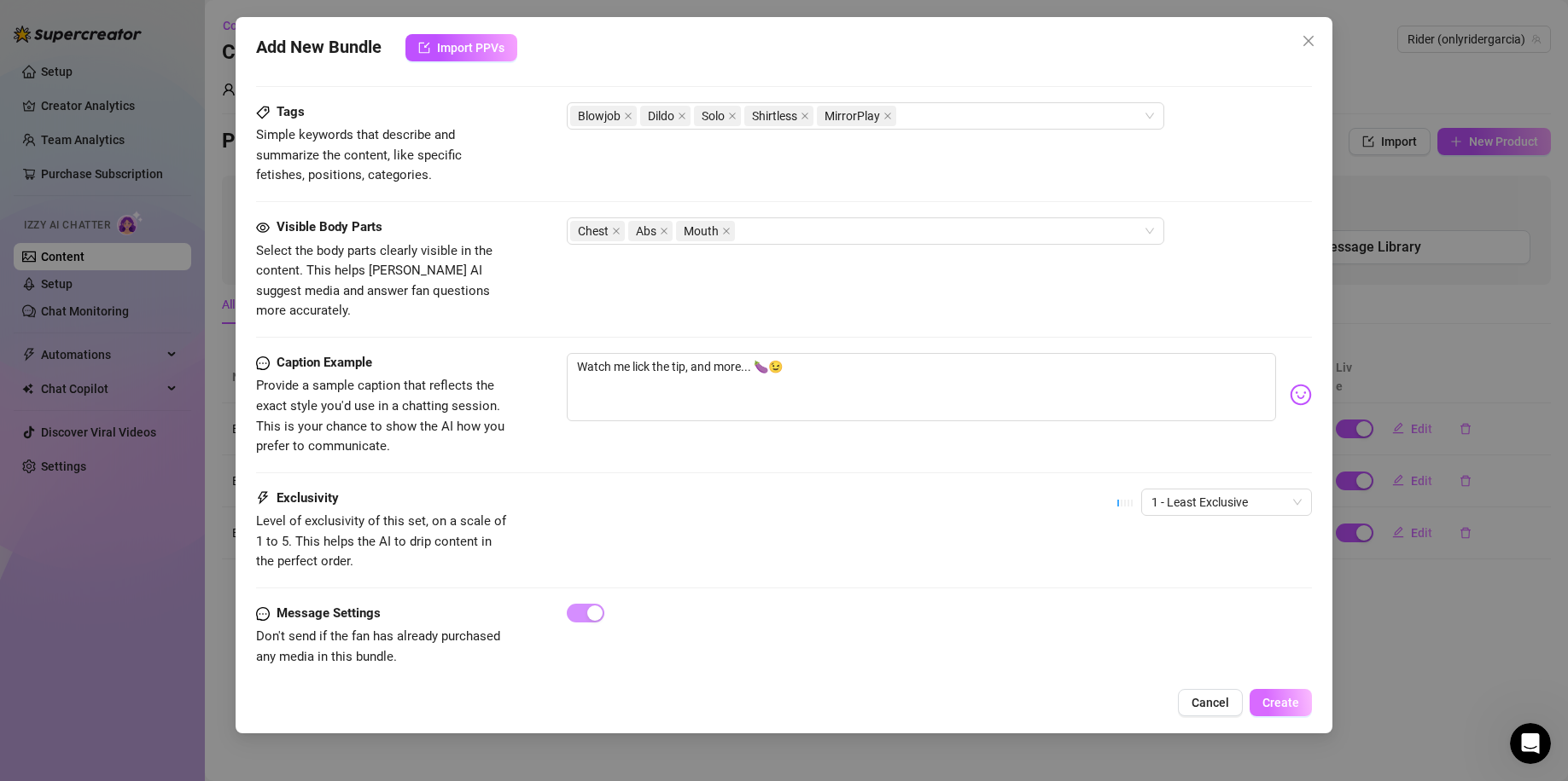
click at [1272, 696] on span "Create" at bounding box center [1280, 703] width 37 height 14
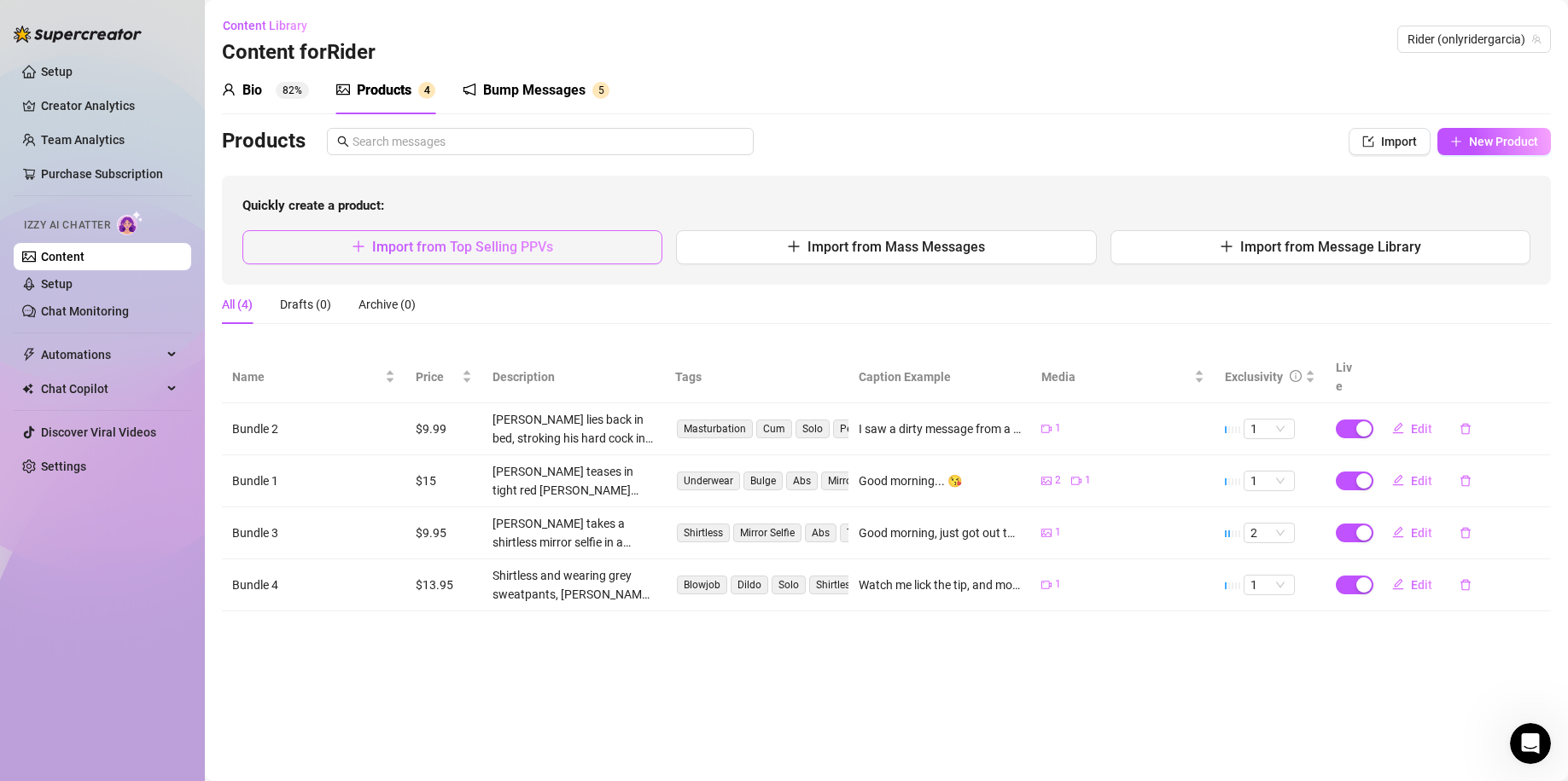
click at [628, 257] on button "Import from Top Selling PPVs" at bounding box center [452, 247] width 420 height 34
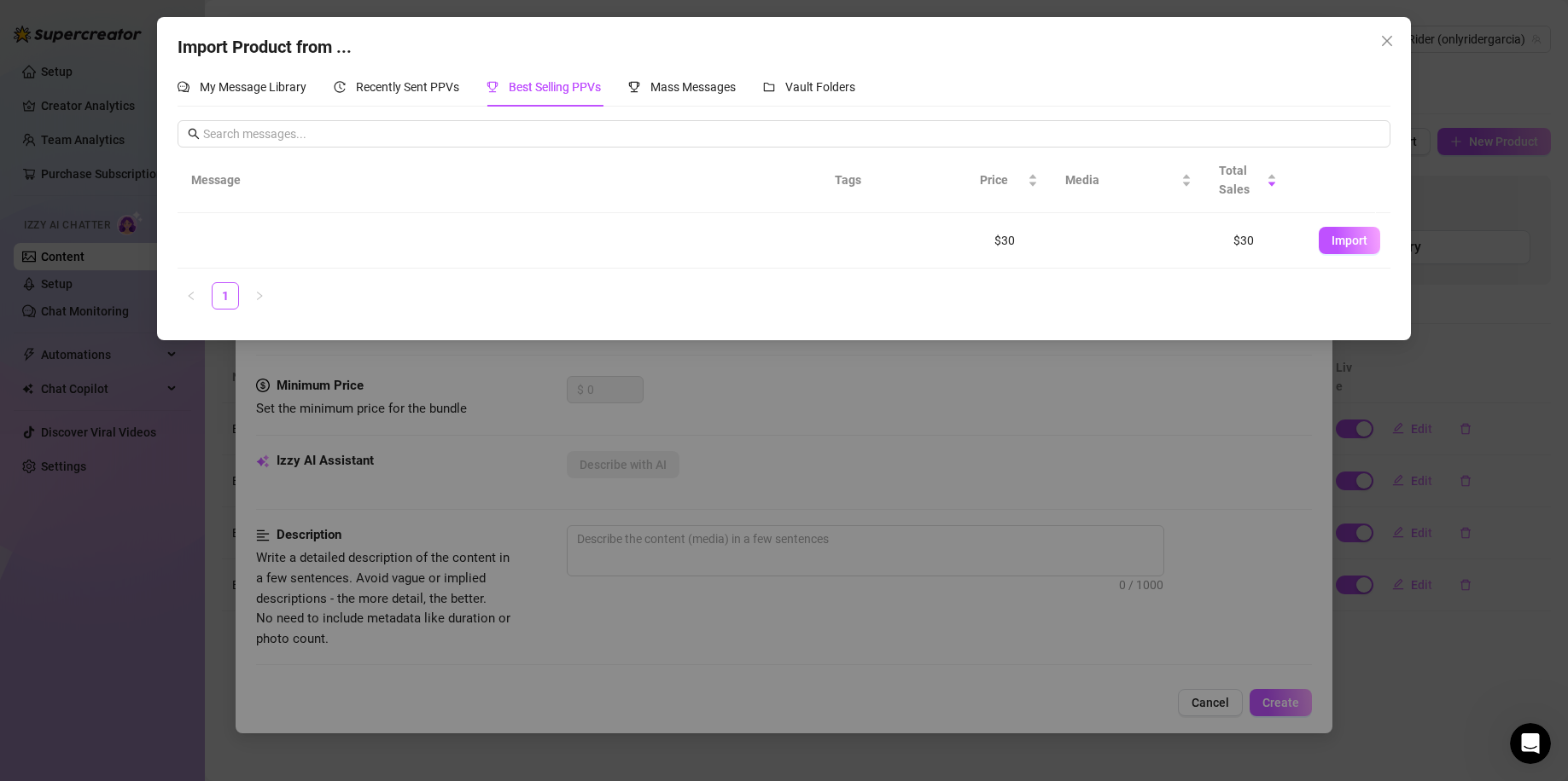
click at [1286, 460] on div "Import Product from ... My Message Library Recently Sent PPVs Best Selling PPVs…" at bounding box center [784, 390] width 1568 height 781
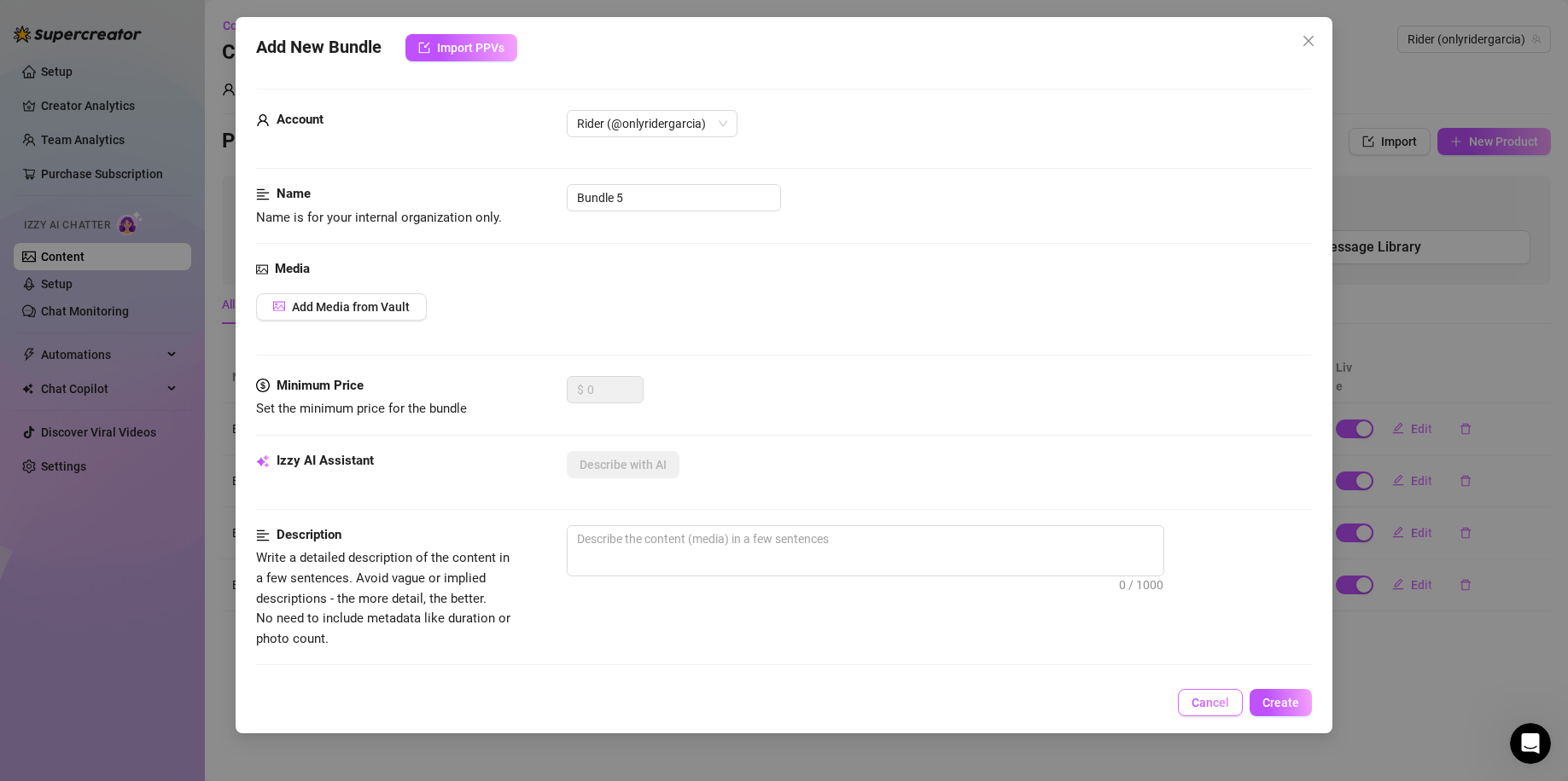
click at [1210, 700] on span "Cancel" at bounding box center [1210, 703] width 37 height 14
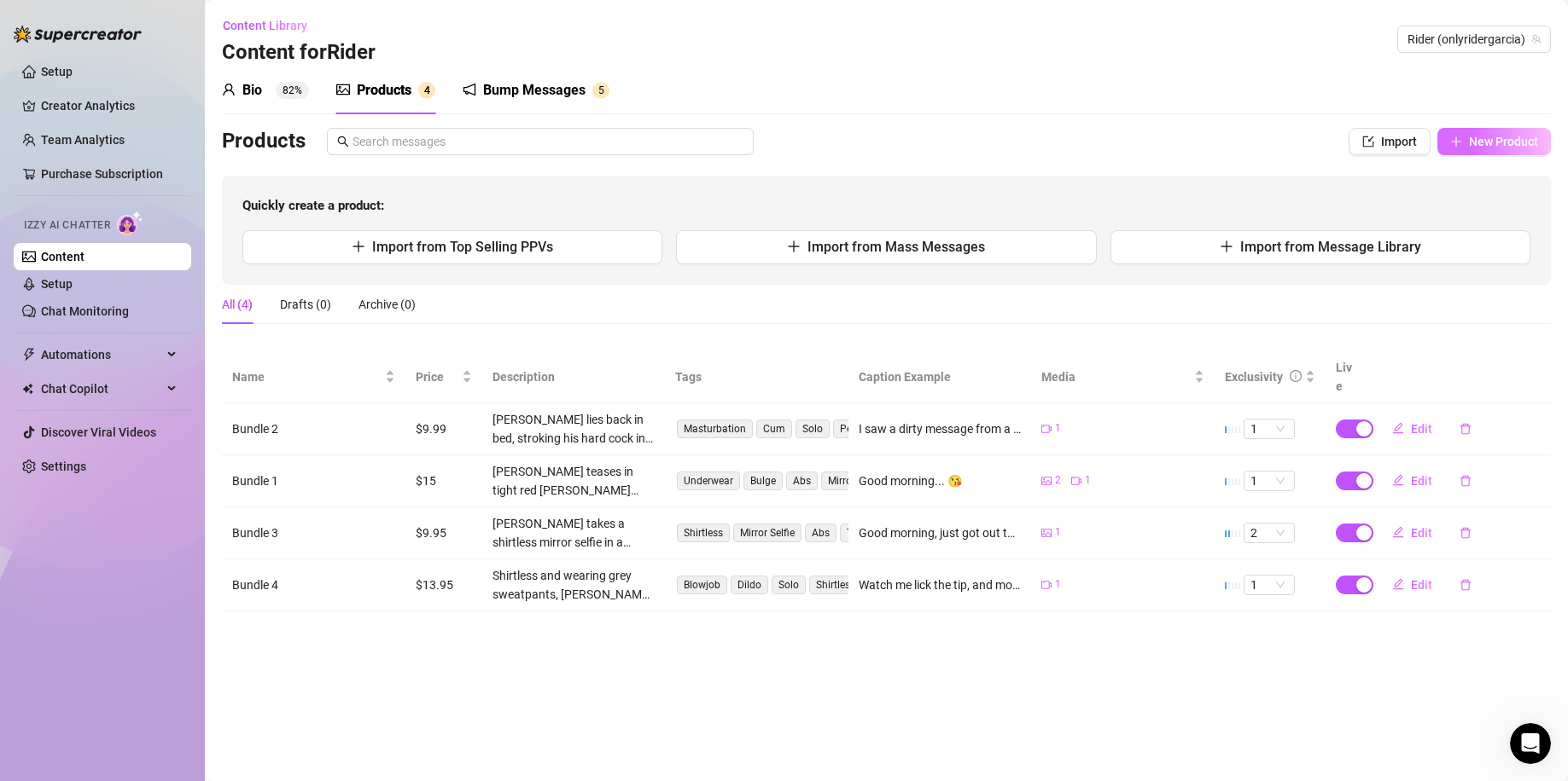
click at [1479, 142] on span "New Product" at bounding box center [1504, 142] width 70 height 14
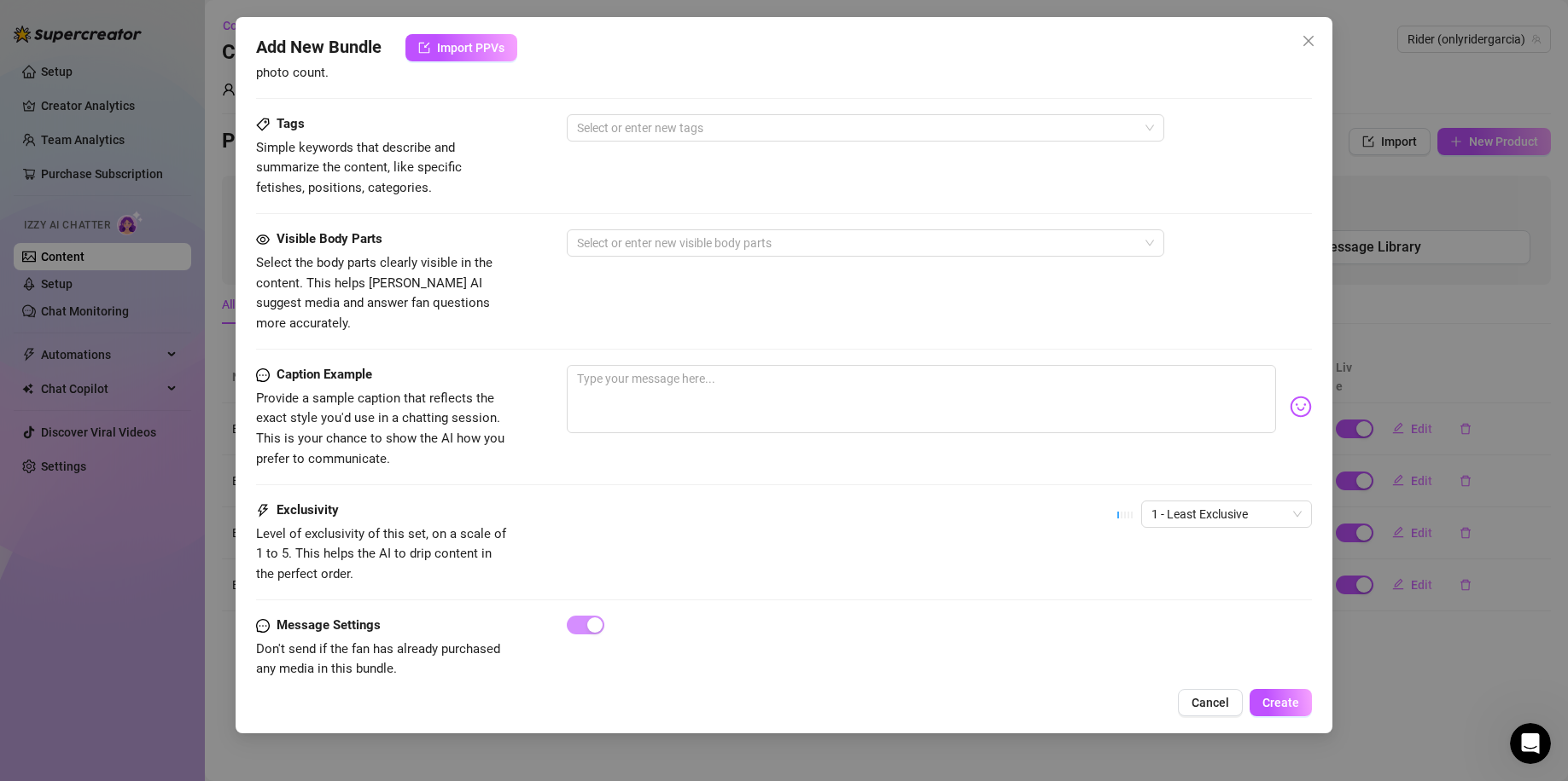
scroll to position [579, 0]
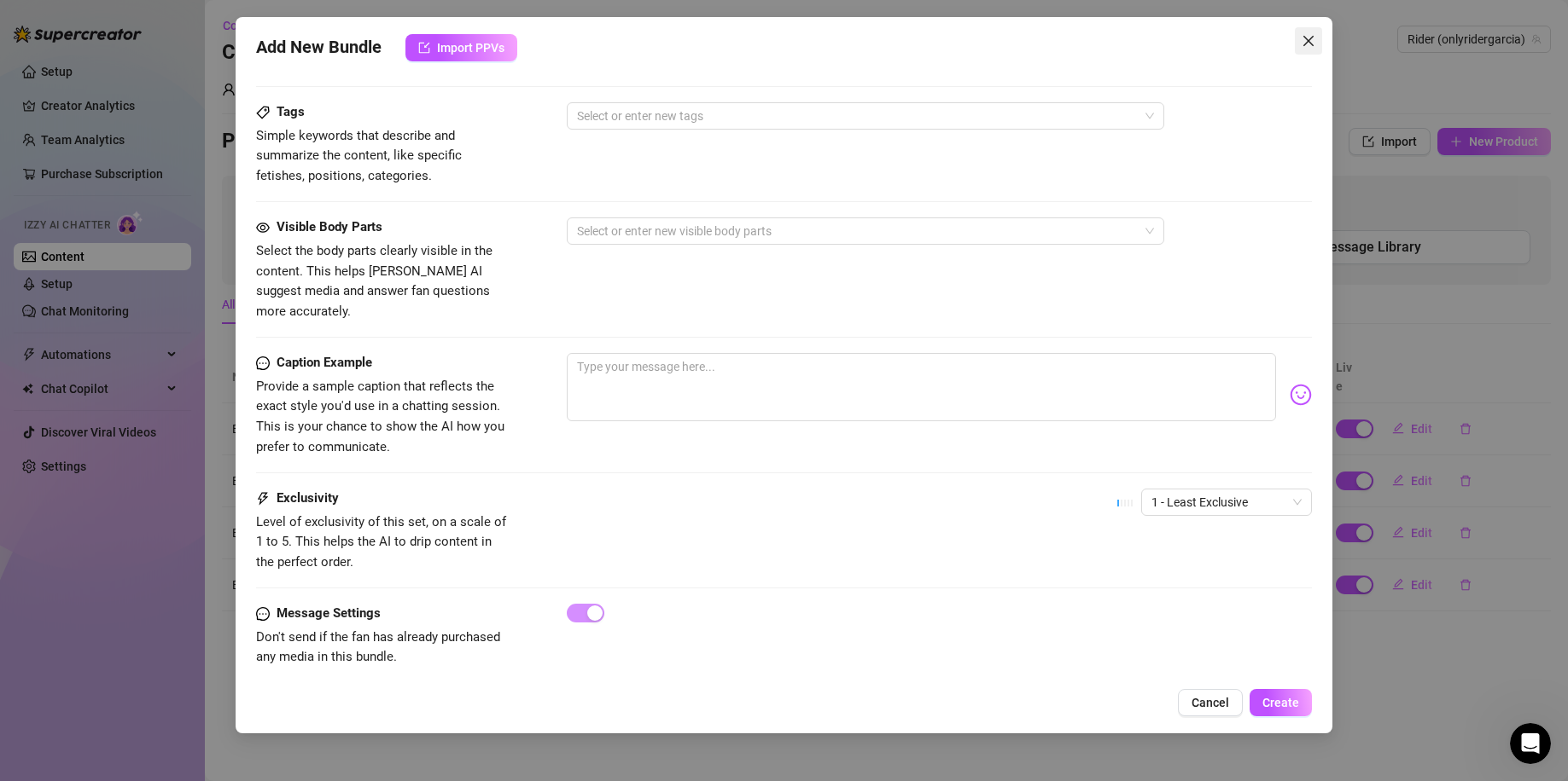
click at [1301, 32] on button "Close" at bounding box center [1307, 40] width 27 height 27
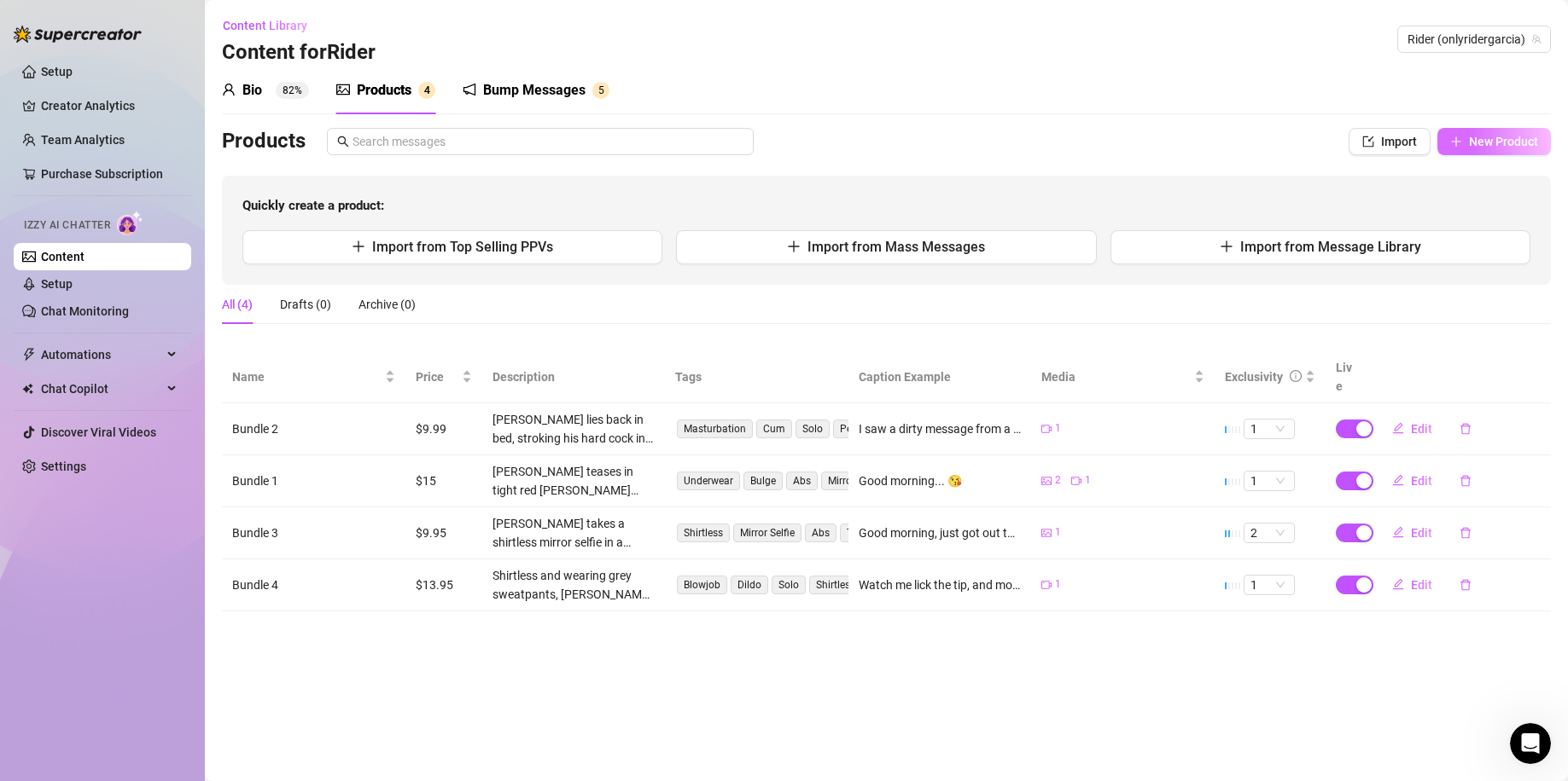
click at [1519, 133] on button "New Product" at bounding box center [1493, 141] width 114 height 27
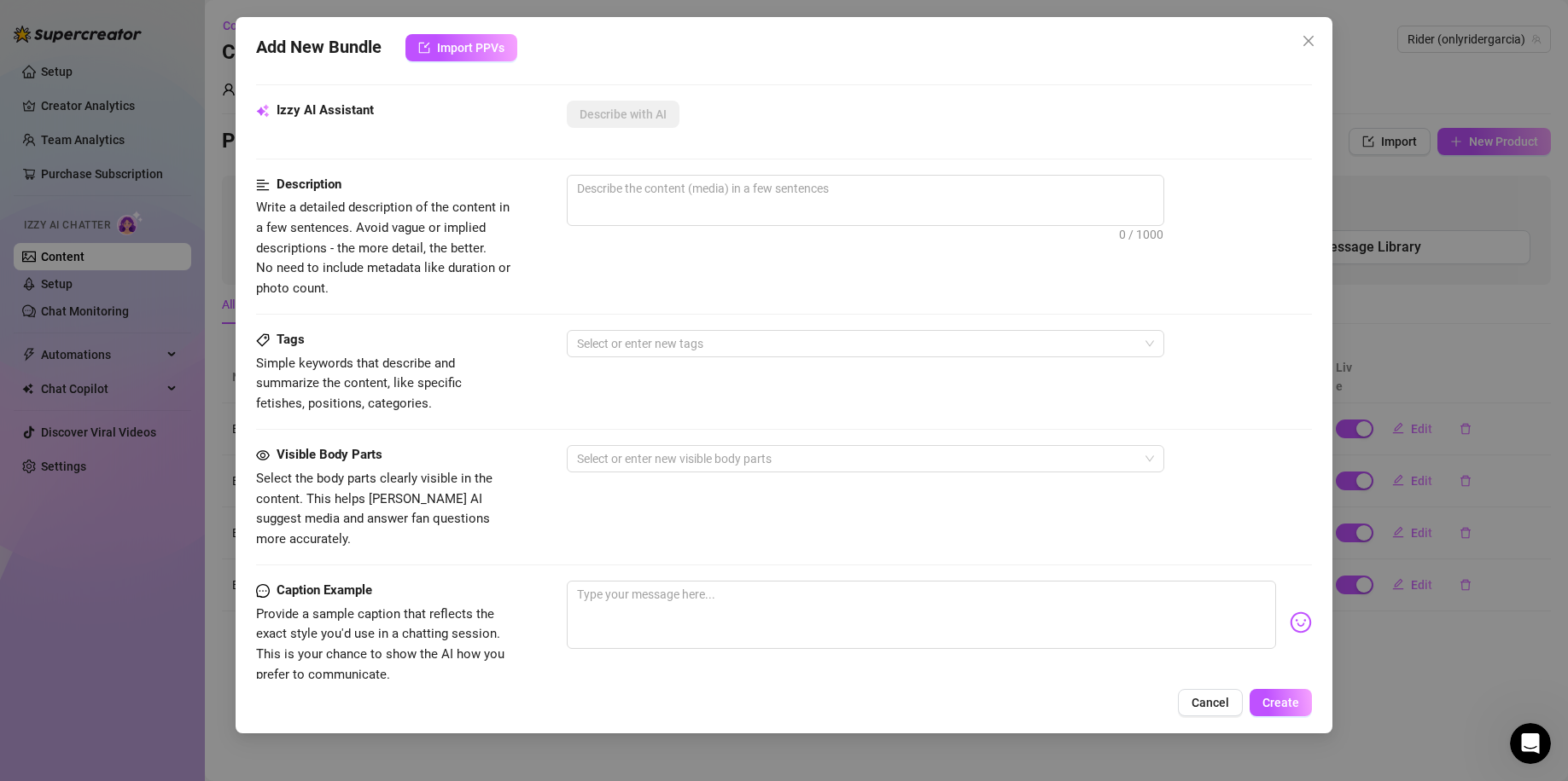
scroll to position [123, 0]
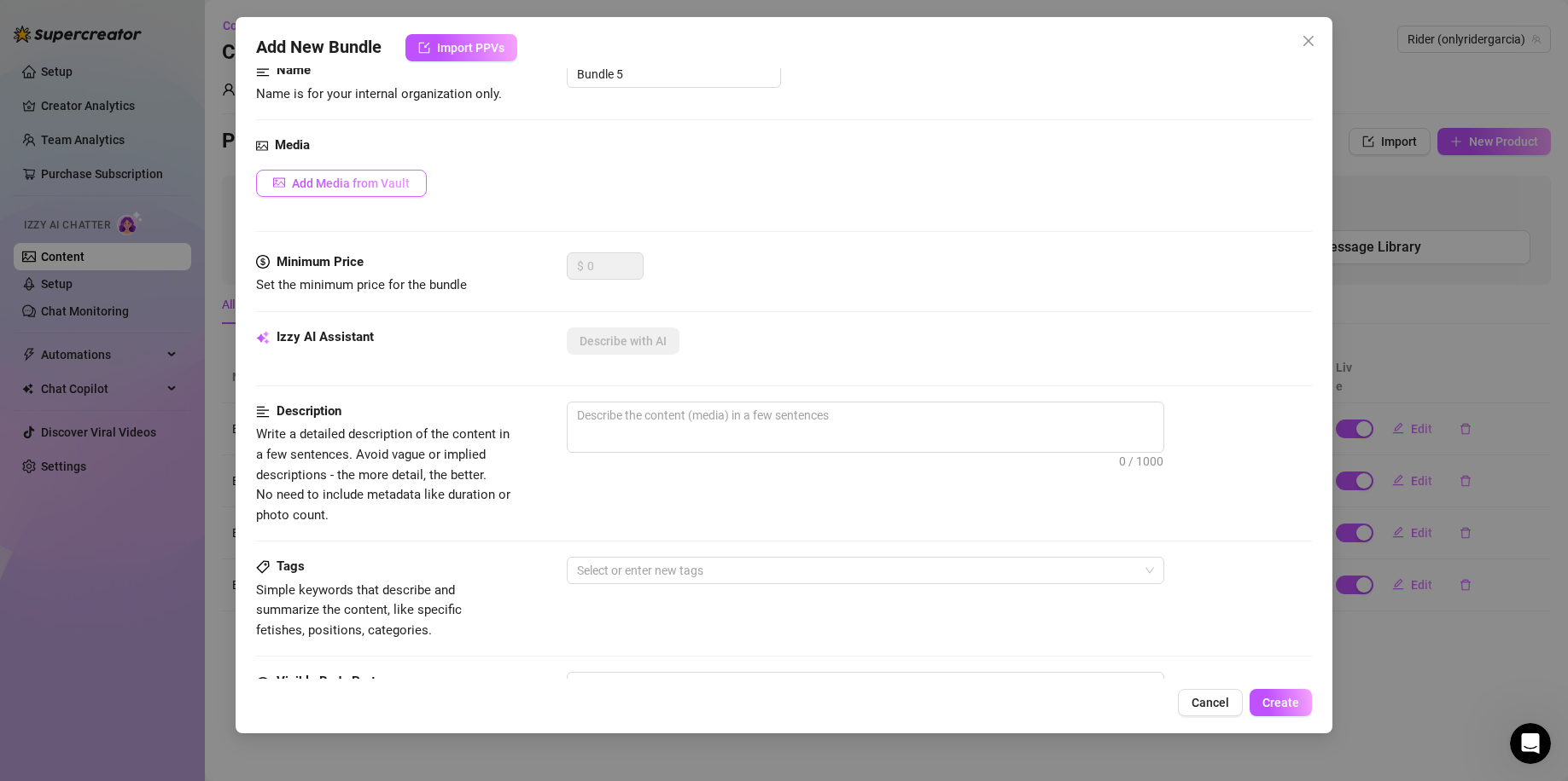
click at [362, 187] on span "Add Media from Vault" at bounding box center [350, 183] width 117 height 14
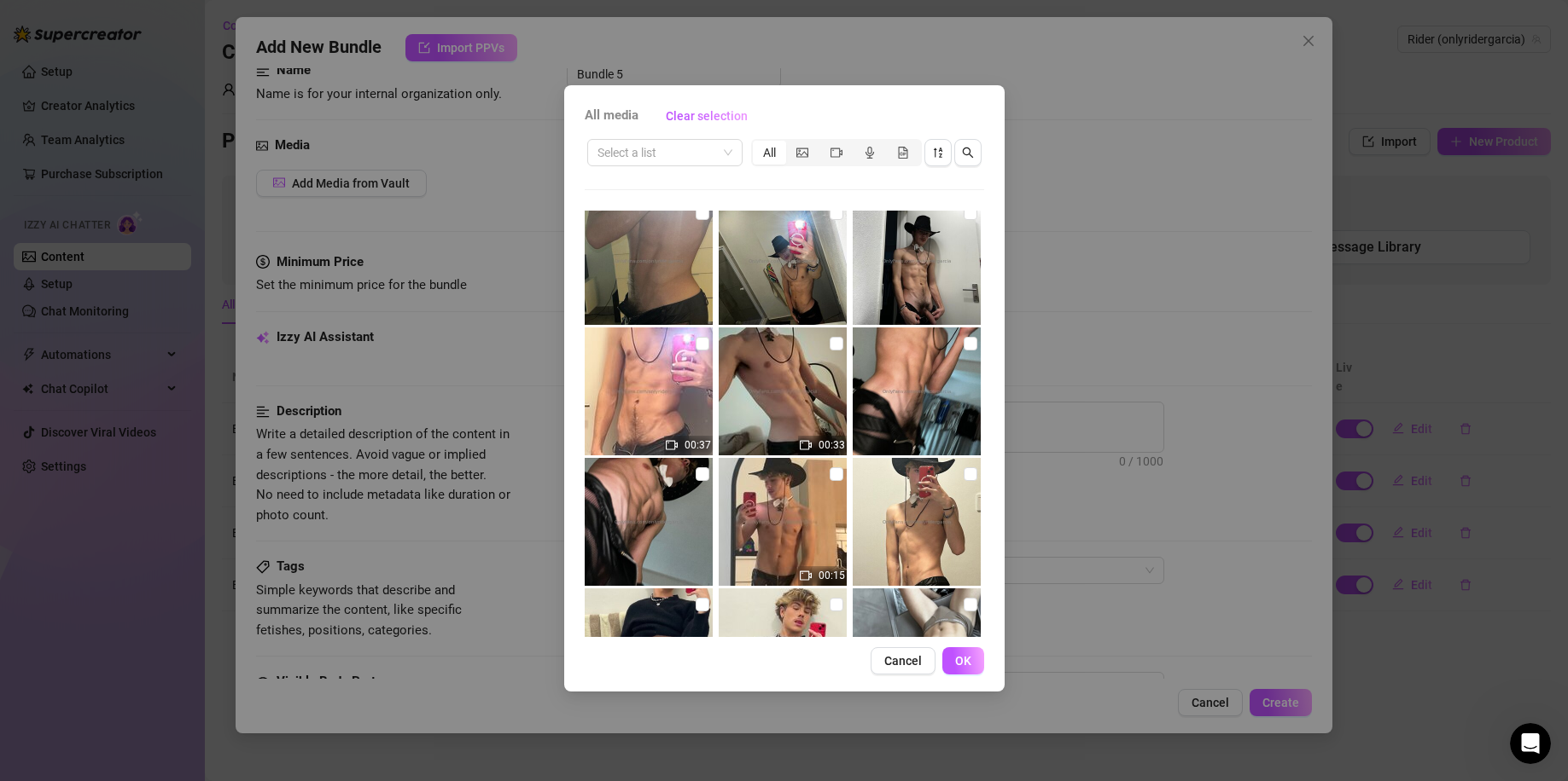
scroll to position [4322, 0]
click at [963, 216] on input "checkbox" at bounding box center [970, 212] width 14 height 14
click at [963, 336] on input "checkbox" at bounding box center [970, 342] width 14 height 14
click at [963, 473] on input "checkbox" at bounding box center [970, 473] width 14 height 14
click at [966, 663] on span "OK" at bounding box center [963, 661] width 17 height 14
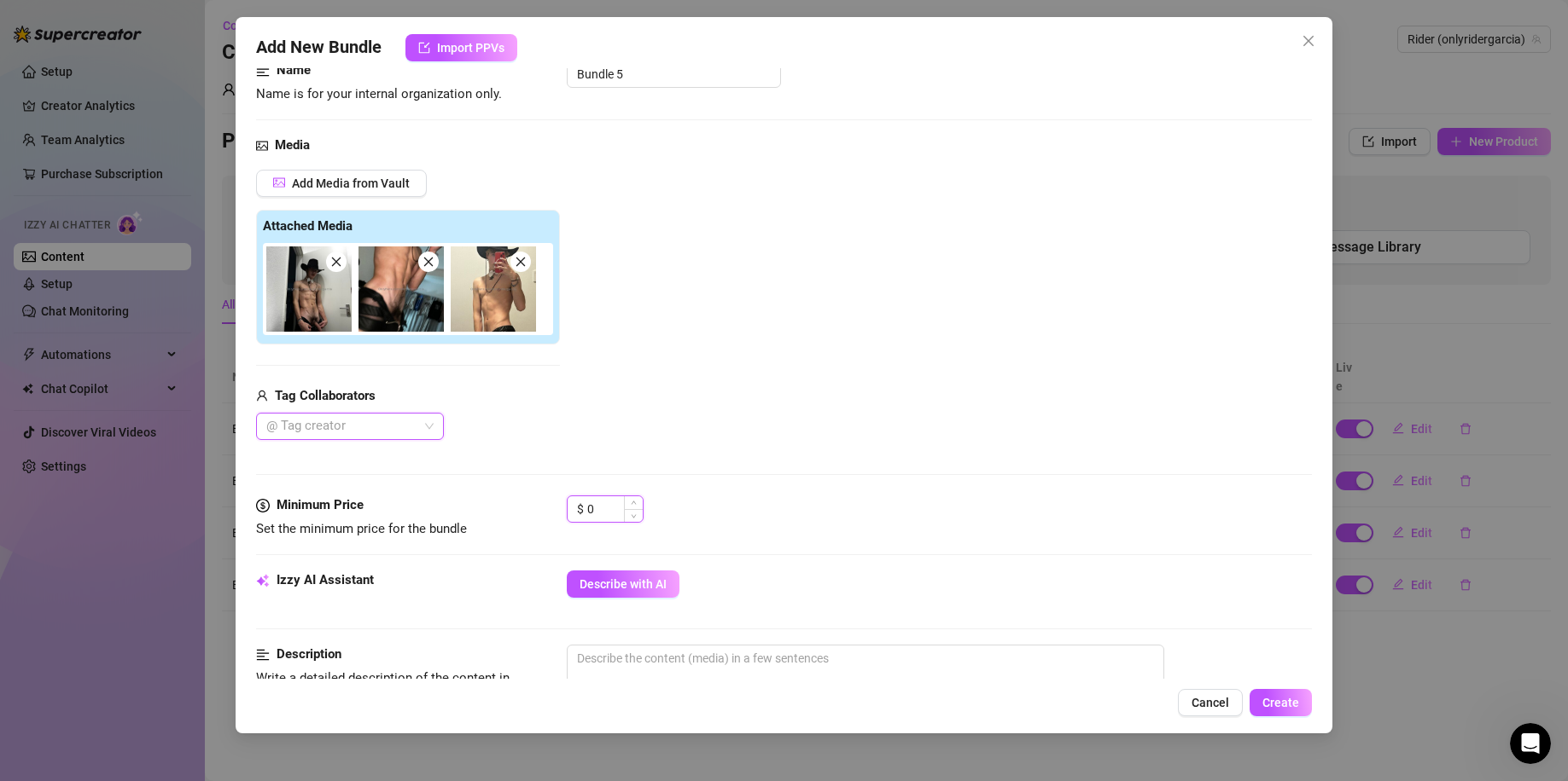
click at [604, 506] on input "0" at bounding box center [615, 508] width 56 height 25
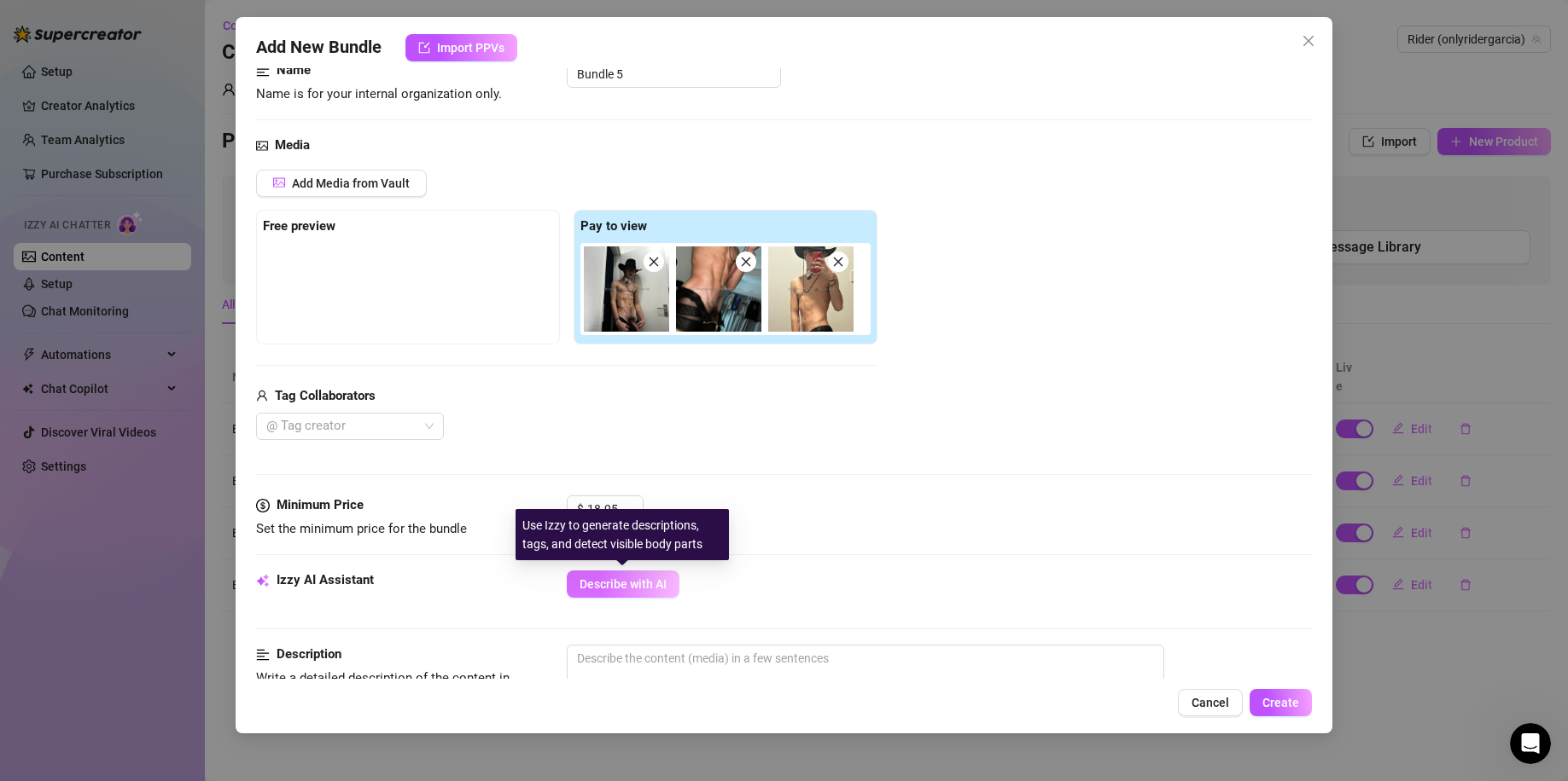
click at [675, 583] on button "Describe with AI" at bounding box center [623, 584] width 113 height 27
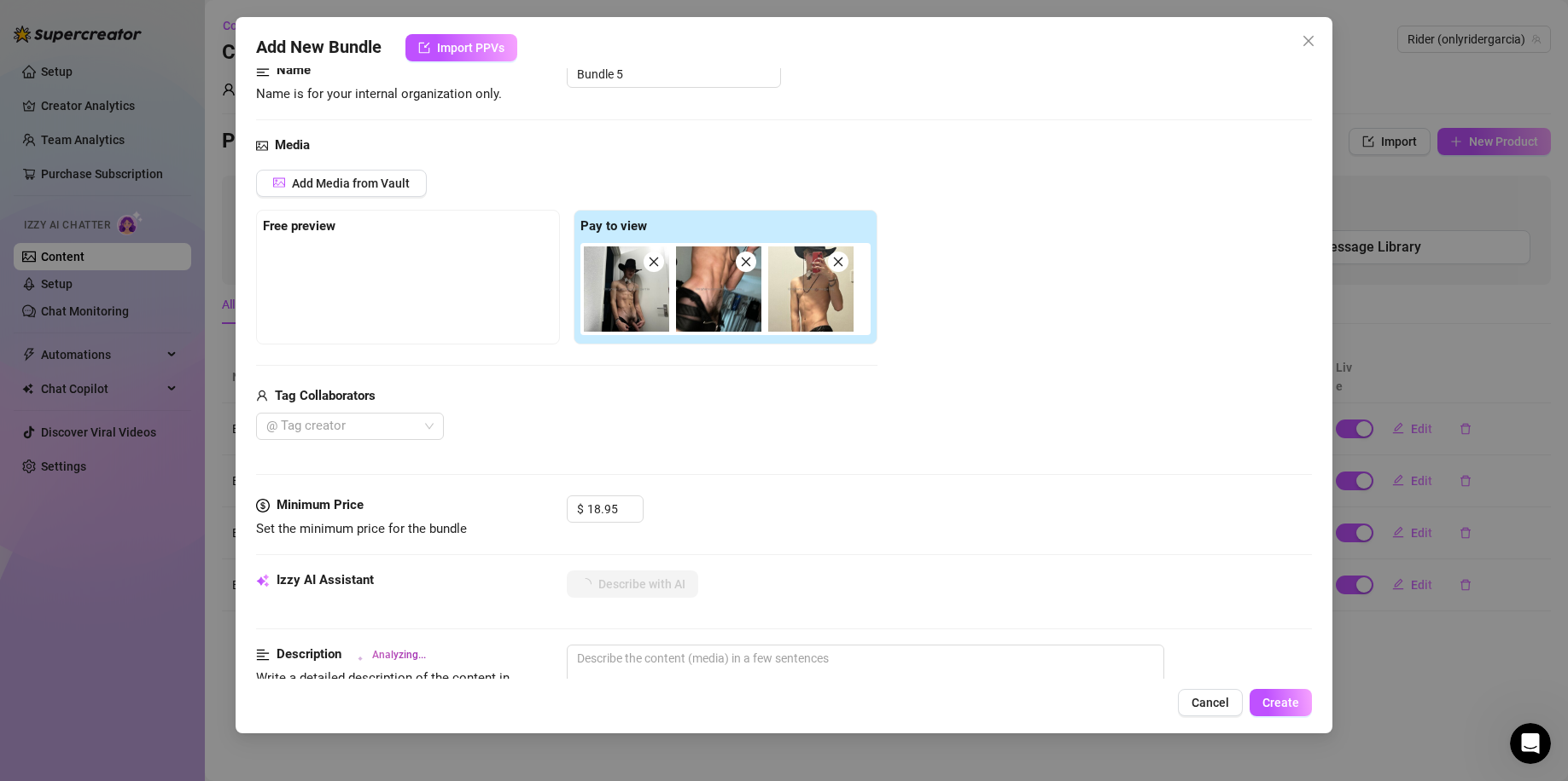
scroll to position [822, 0]
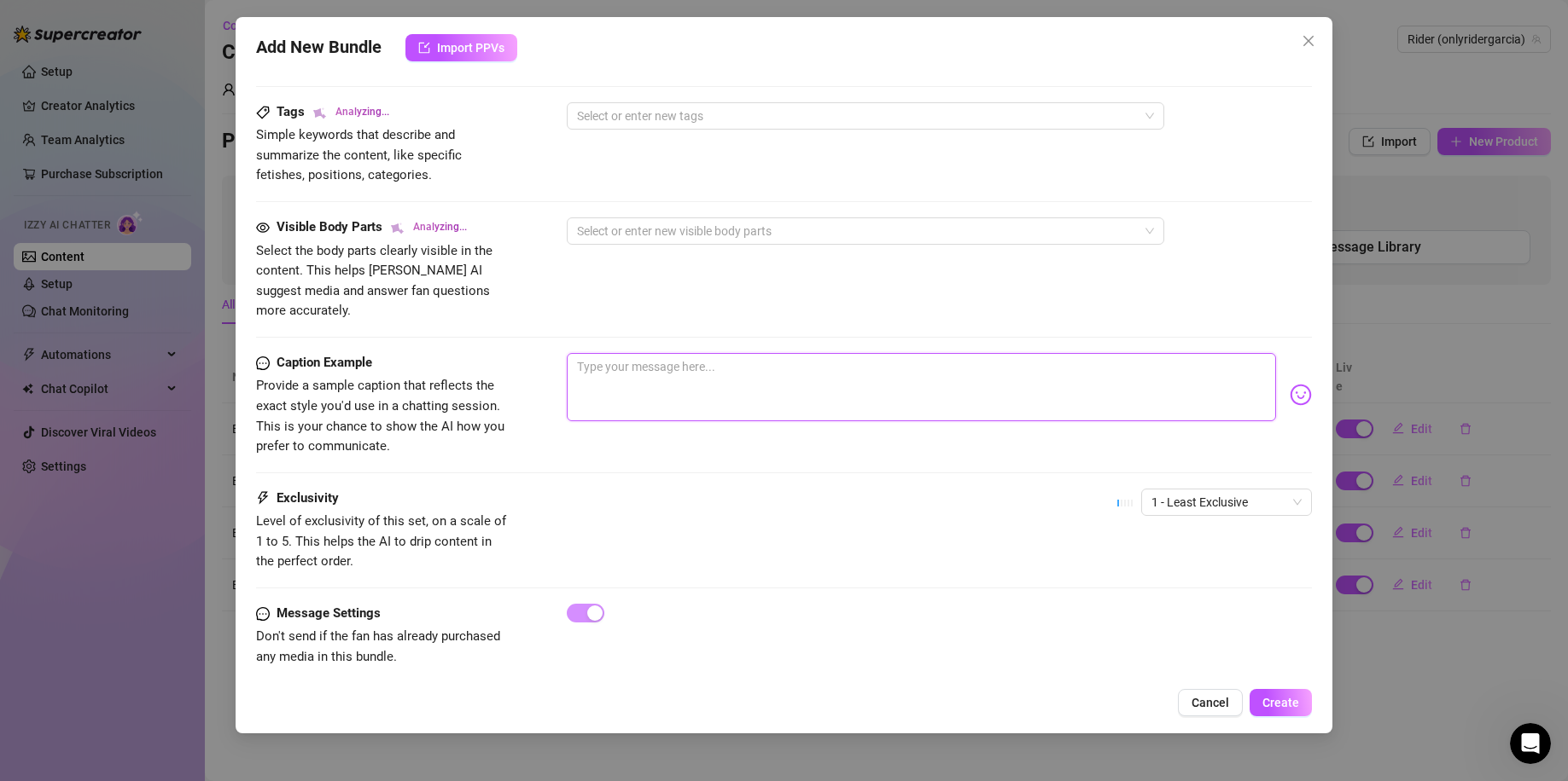
click at [679, 387] on textarea at bounding box center [921, 387] width 710 height 69
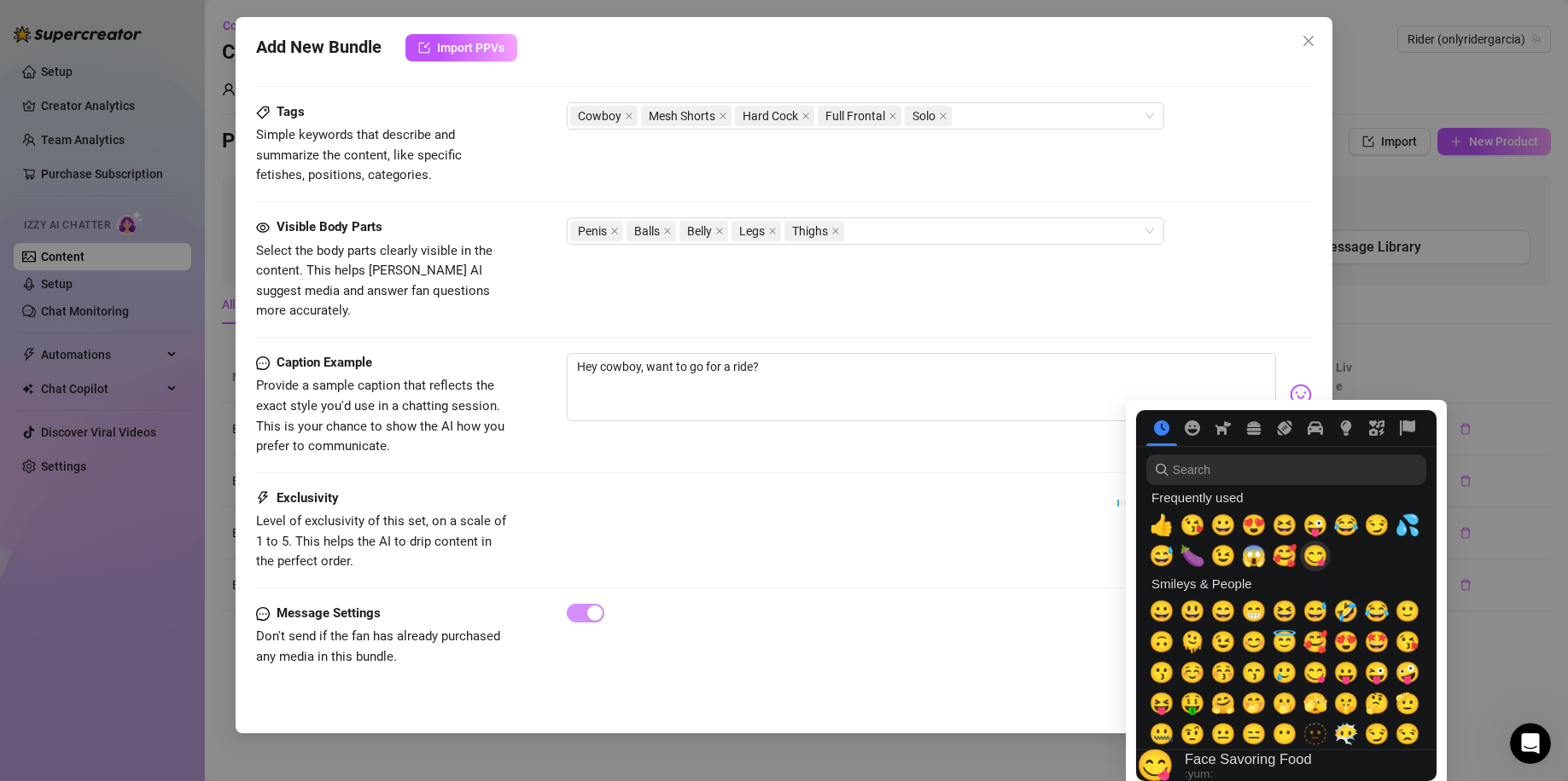
click at [1314, 554] on span "😋" at bounding box center [1314, 555] width 25 height 23
click at [1371, 517] on span "😏" at bounding box center [1376, 525] width 25 height 23
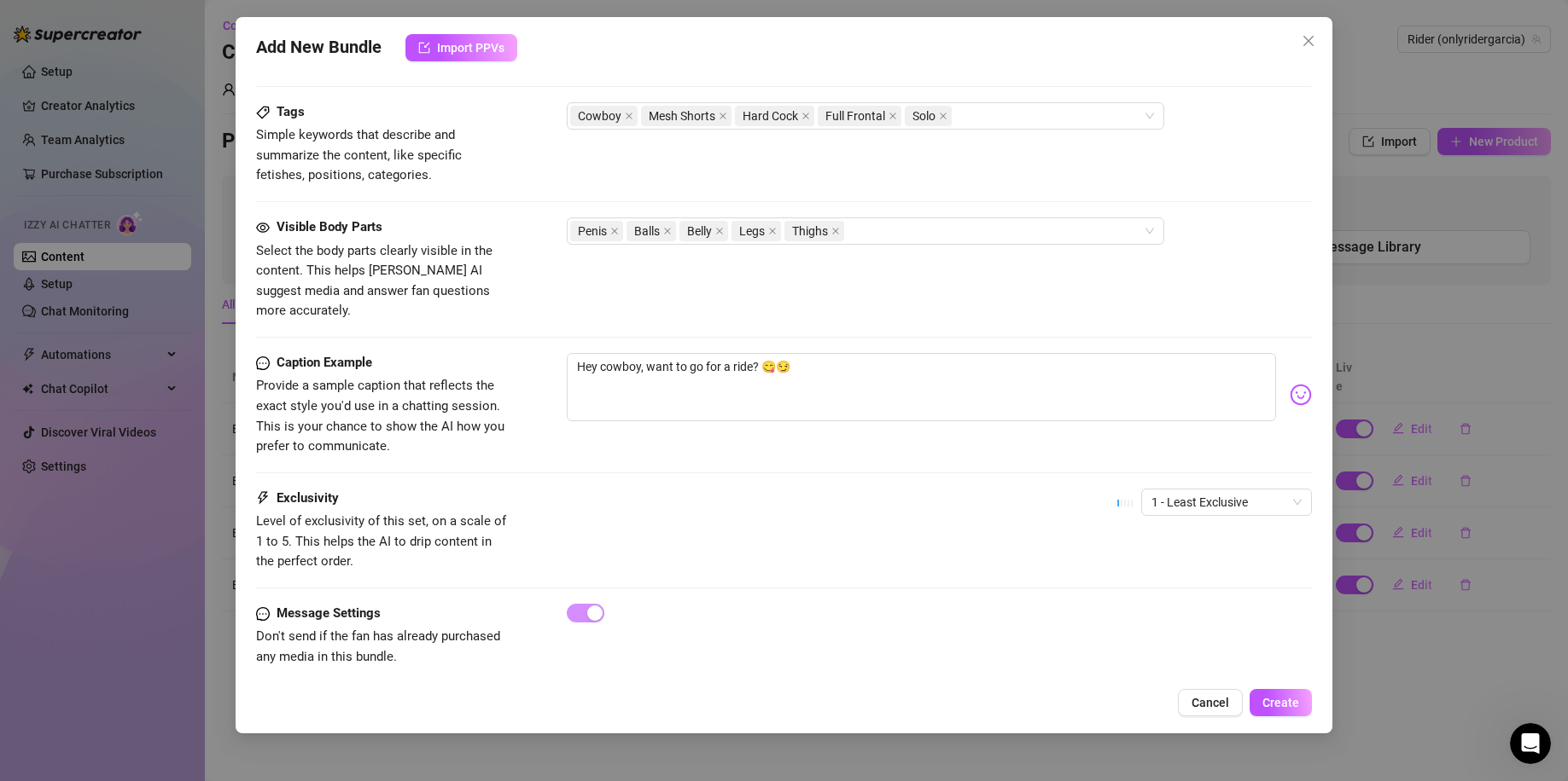
click at [918, 489] on div "Exclusivity Level of exclusivity of this set, on a scale of 1 to 5. This helps …" at bounding box center [784, 531] width 1056 height 83
click at [1292, 709] on span "Create" at bounding box center [1280, 703] width 37 height 14
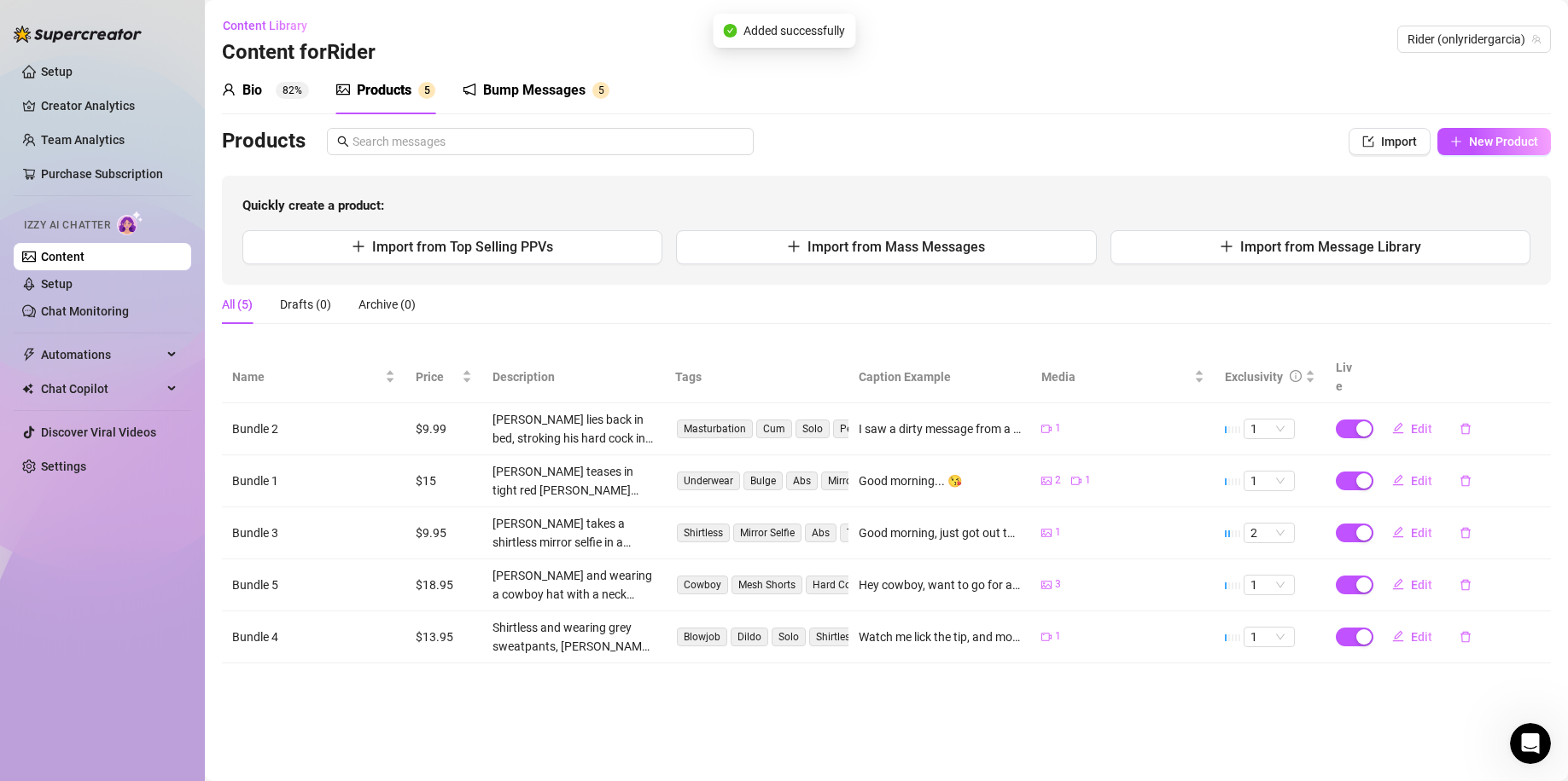
click at [272, 89] on div "Bio 82%" at bounding box center [265, 90] width 87 height 21
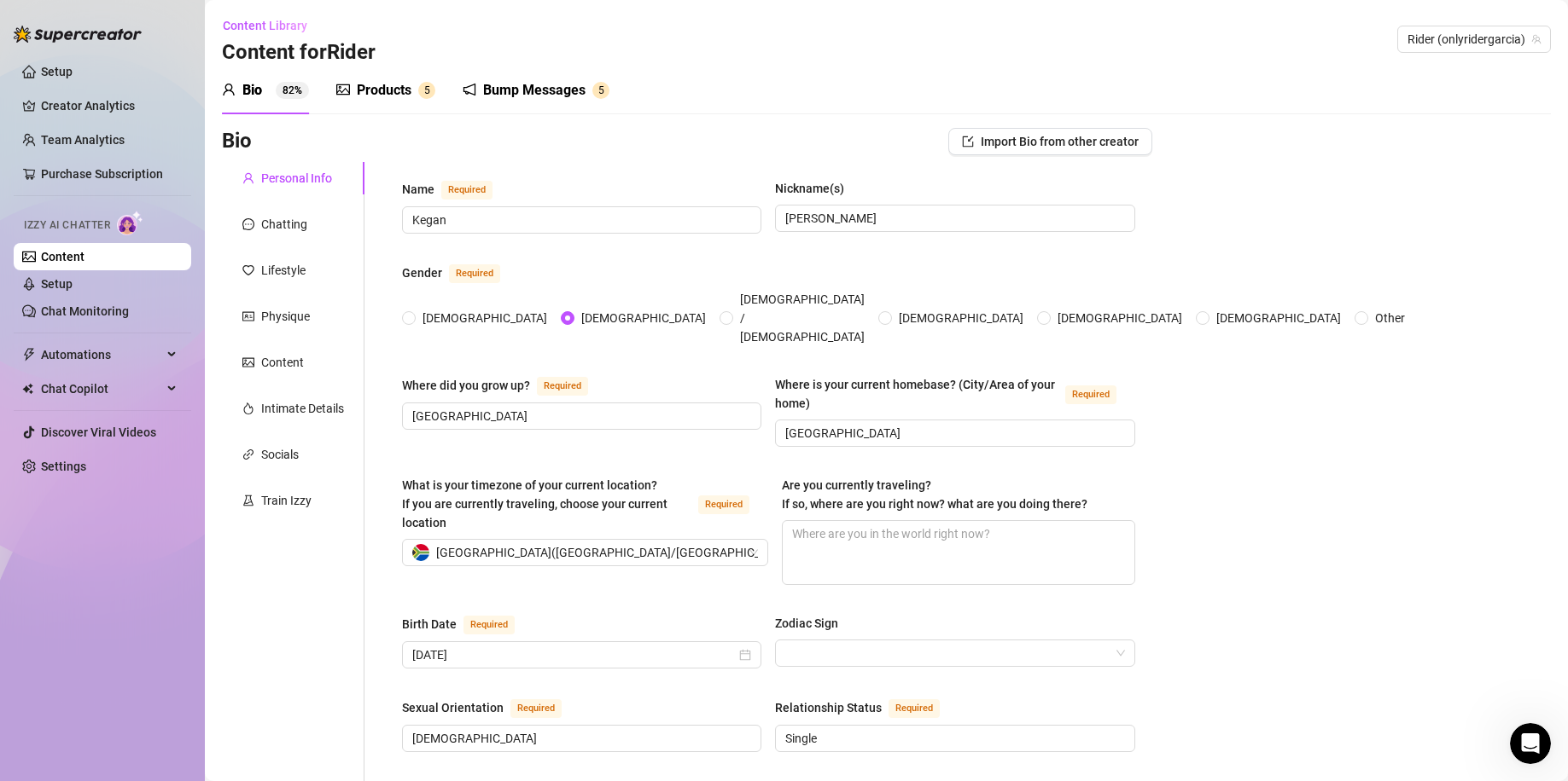
click at [75, 263] on link "Content" at bounding box center [63, 257] width 43 height 14
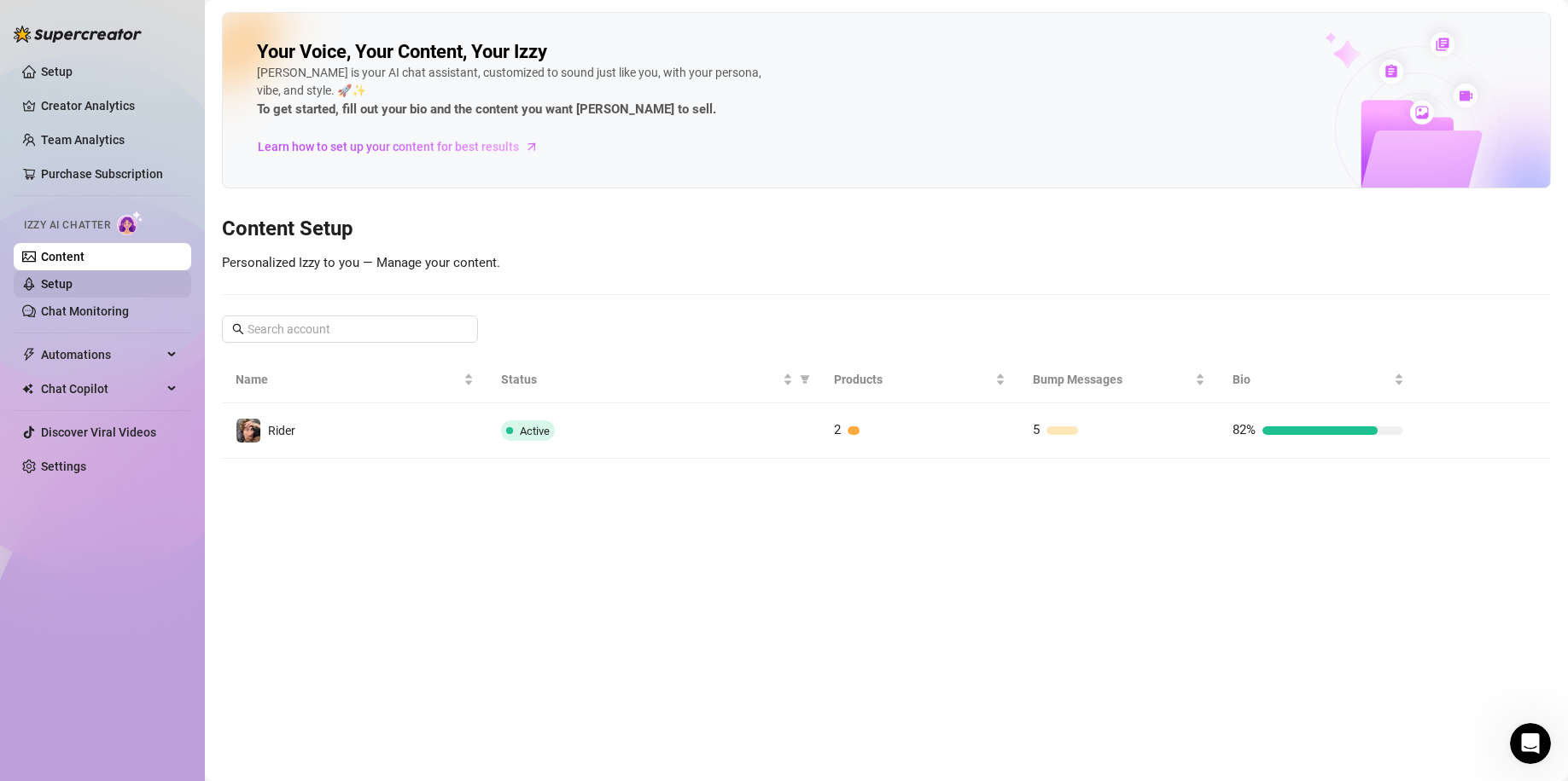
click at [72, 291] on link "Setup" at bounding box center [56, 284] width 31 height 14
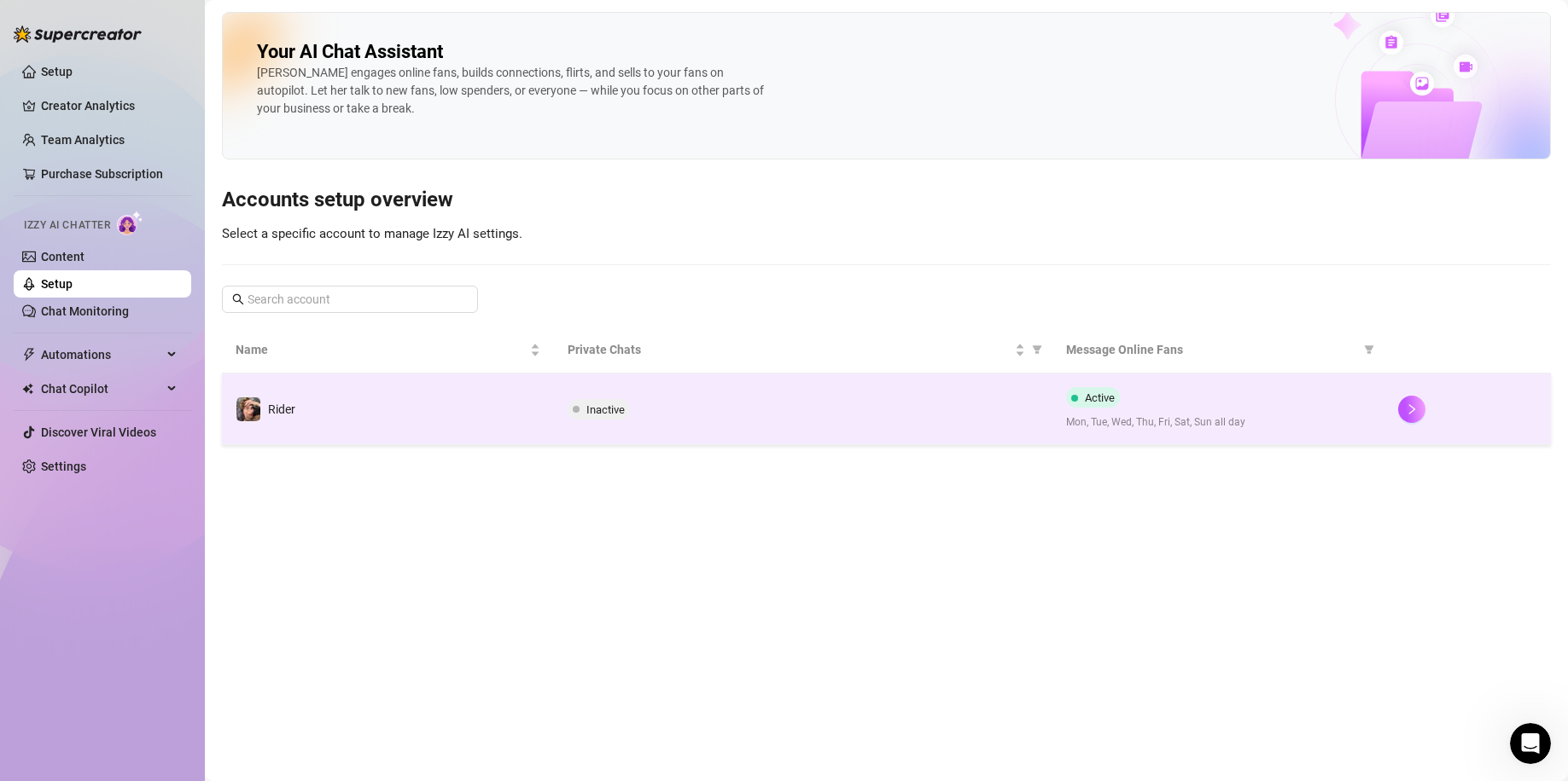
click at [804, 408] on div "Inactive" at bounding box center [803, 409] width 471 height 21
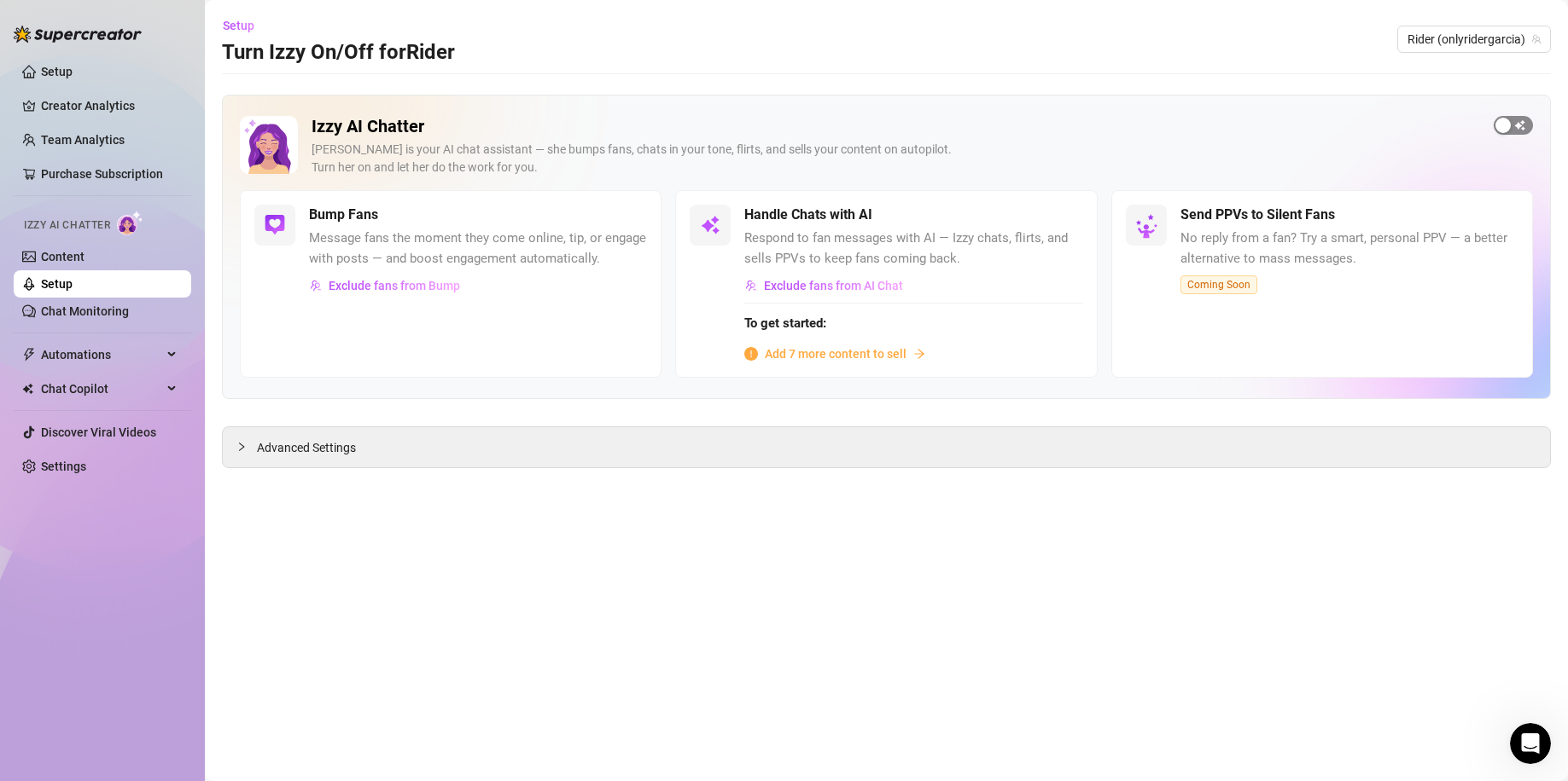
click at [1515, 122] on span "button" at bounding box center [1512, 126] width 39 height 19
click at [1068, 213] on span "button" at bounding box center [1064, 215] width 37 height 19
click at [835, 350] on span "Add 7 more content to sell" at bounding box center [835, 354] width 142 height 19
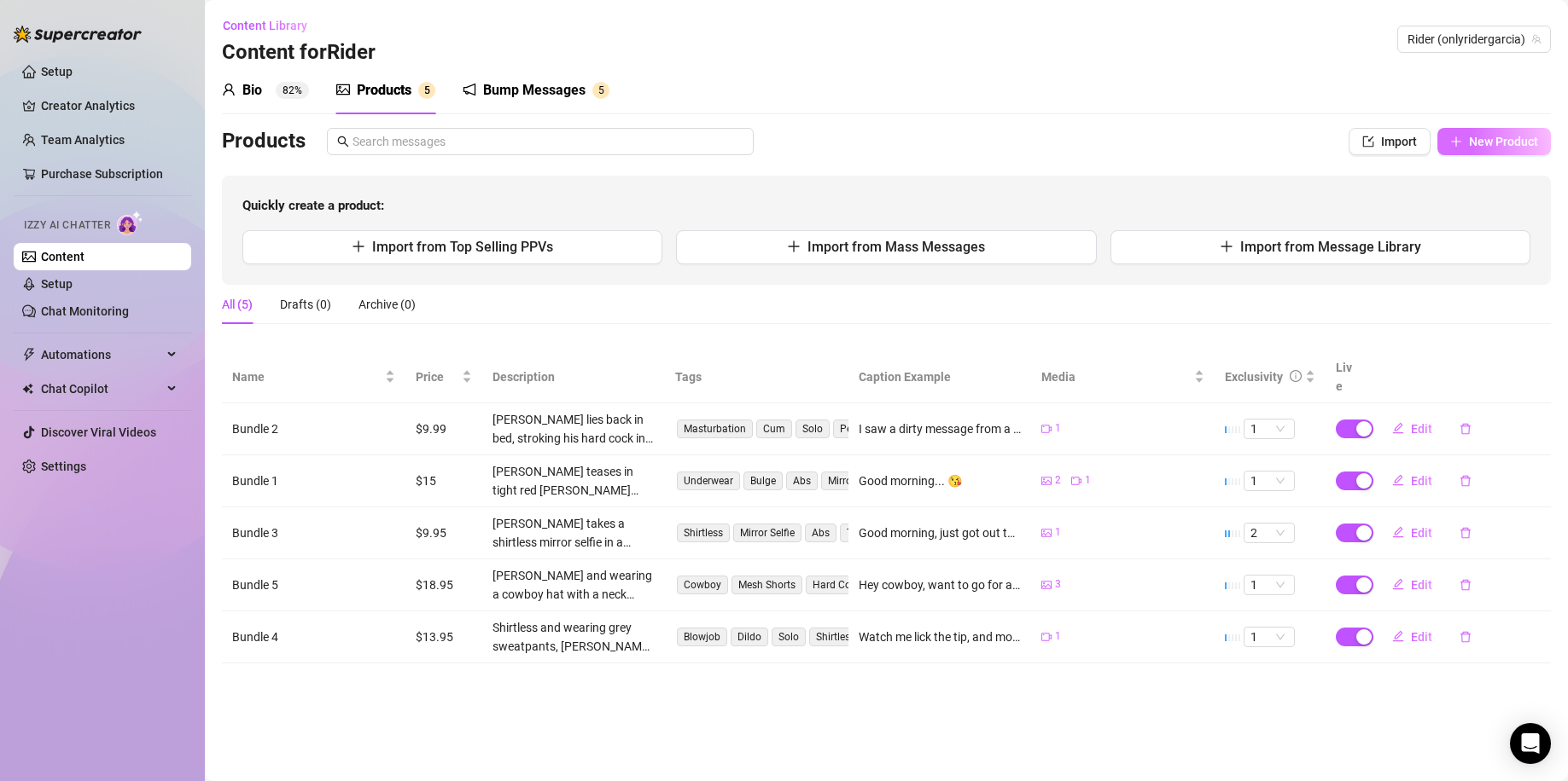
click at [1525, 130] on button "New Product" at bounding box center [1493, 141] width 114 height 27
type textarea "Type your message here..."
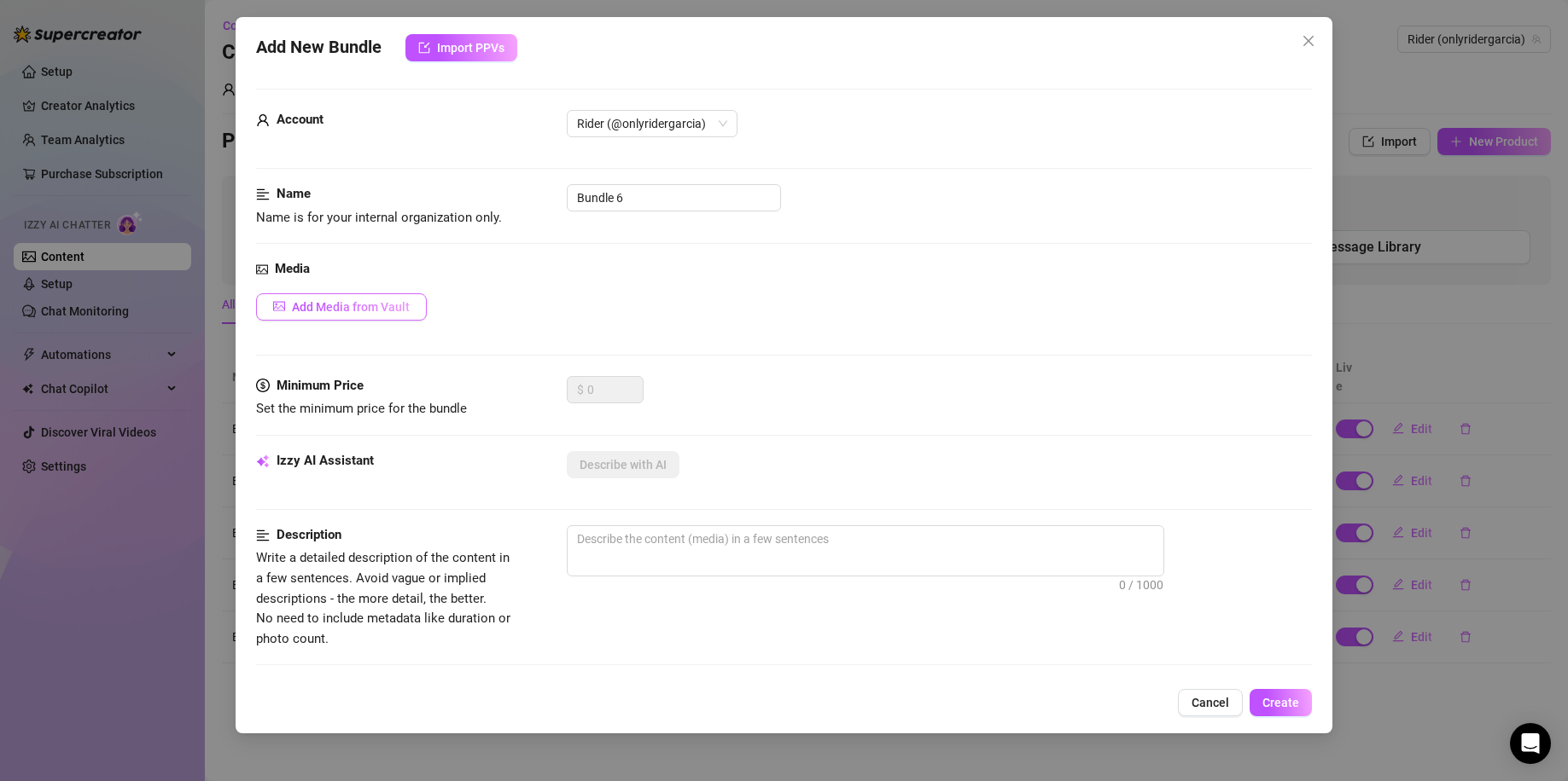
click at [372, 316] on button "Add Media from Vault" at bounding box center [342, 307] width 170 height 27
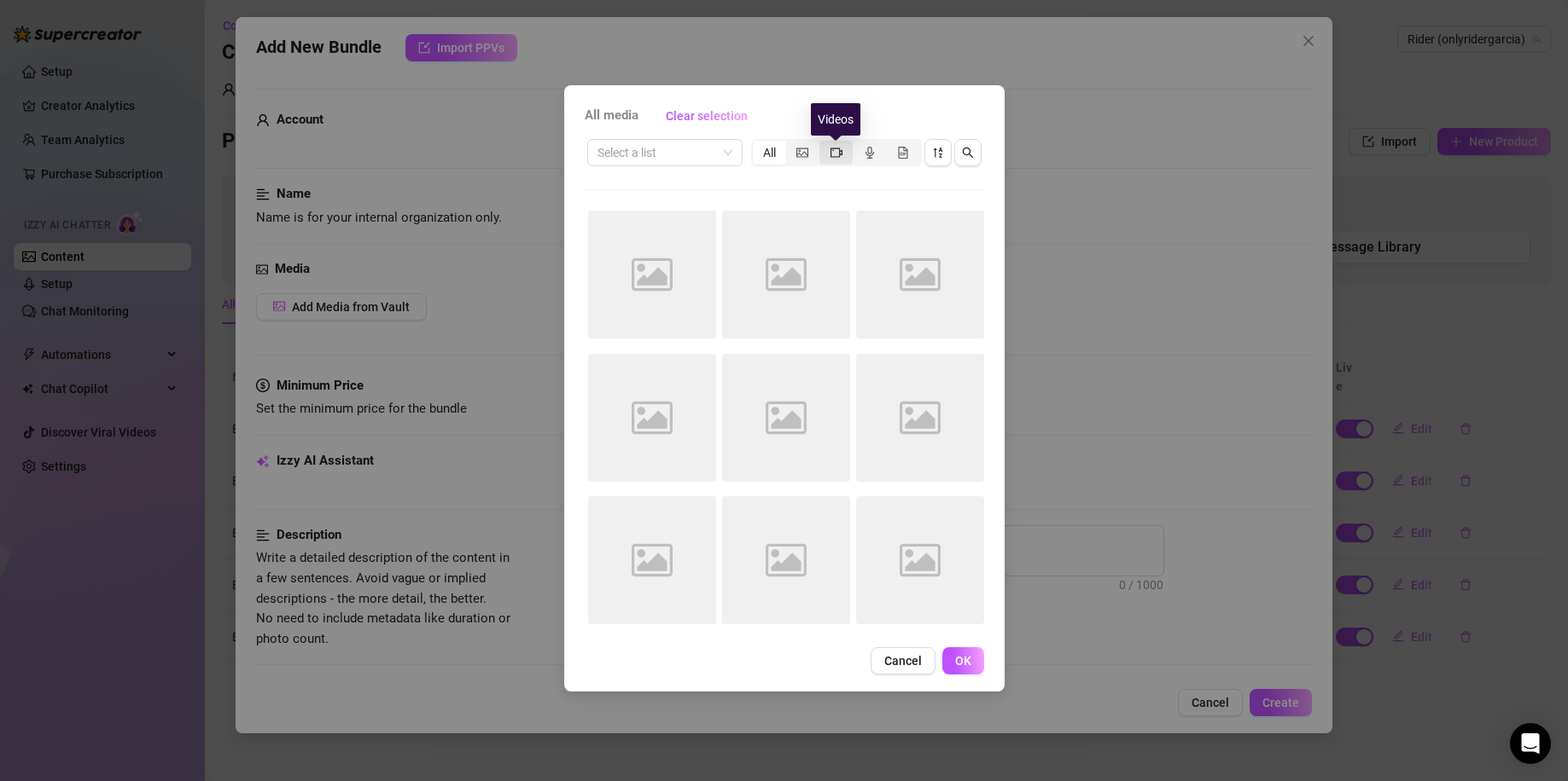
click at [832, 152] on icon "video-camera" at bounding box center [836, 153] width 12 height 12
click at [823, 143] on input "segmented control" at bounding box center [823, 143] width 0 height 0
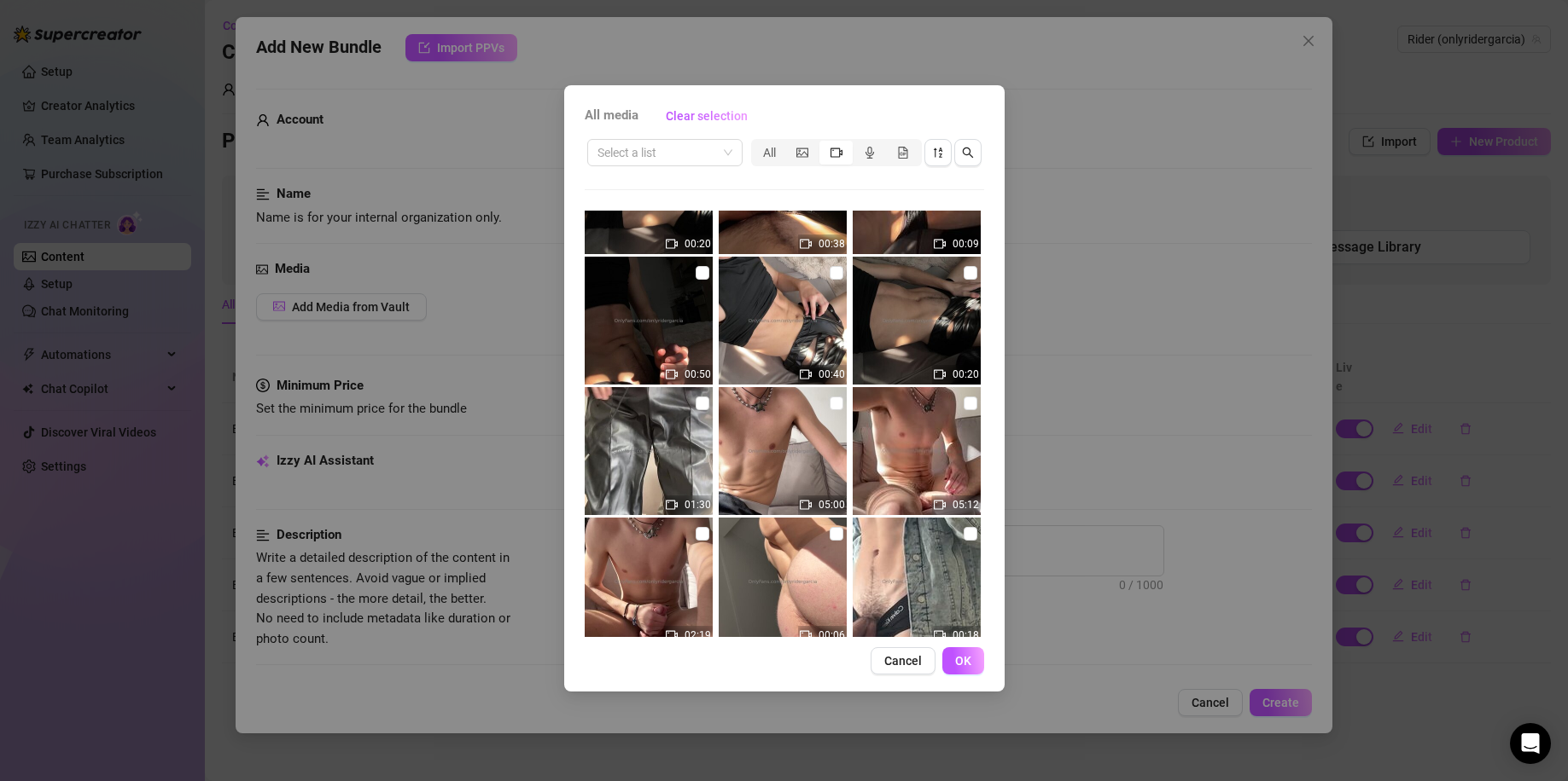
scroll to position [870, 0]
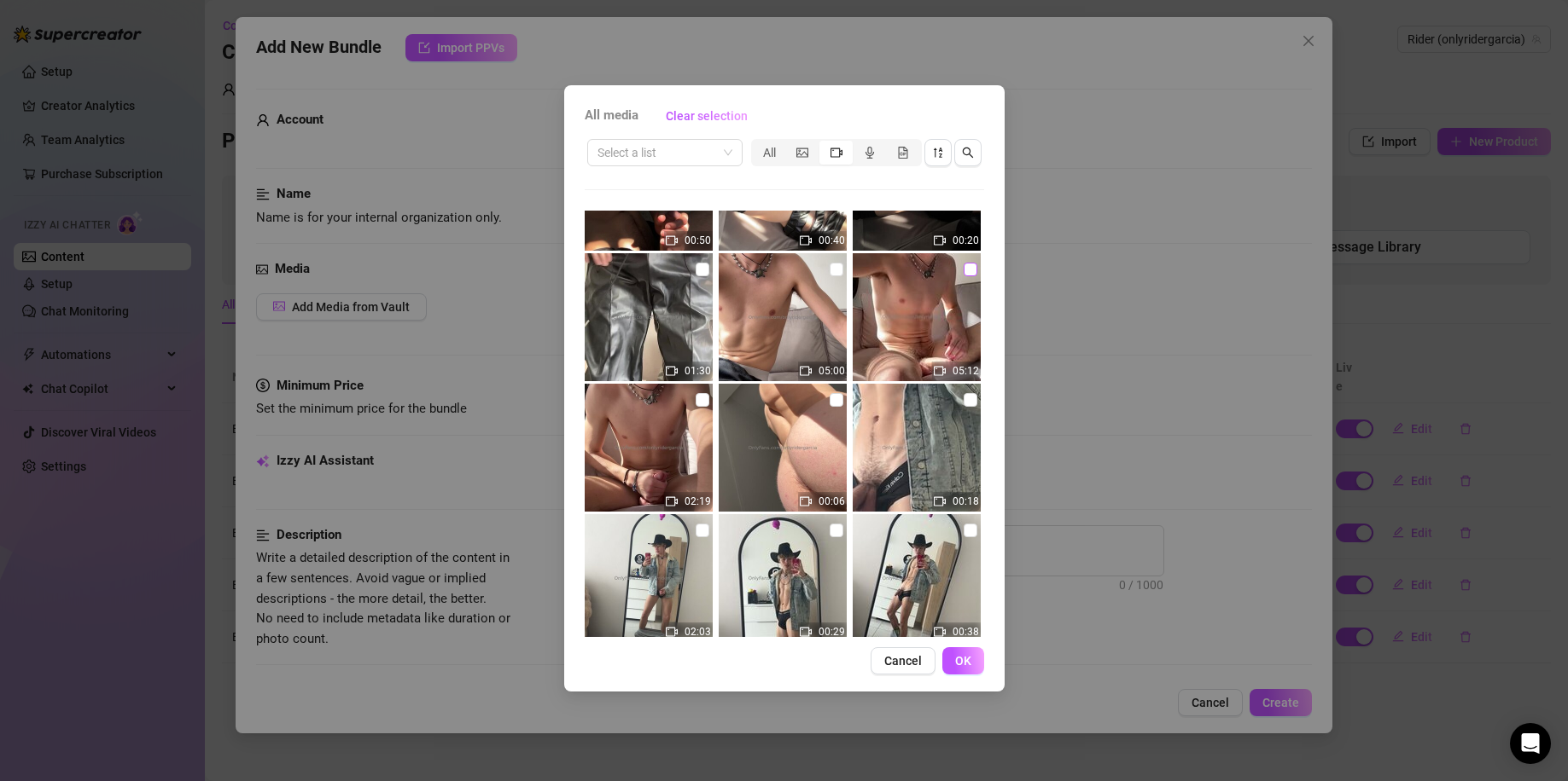
click at [963, 267] on input "checkbox" at bounding box center [970, 269] width 14 height 14
checkbox input "true"
click at [967, 644] on div "All media Clear selection Select a list All 00:08 00:03 00:10 00:04 00:14 00:34…" at bounding box center [784, 388] width 441 height 606
click at [956, 656] on span "OK" at bounding box center [963, 661] width 17 height 14
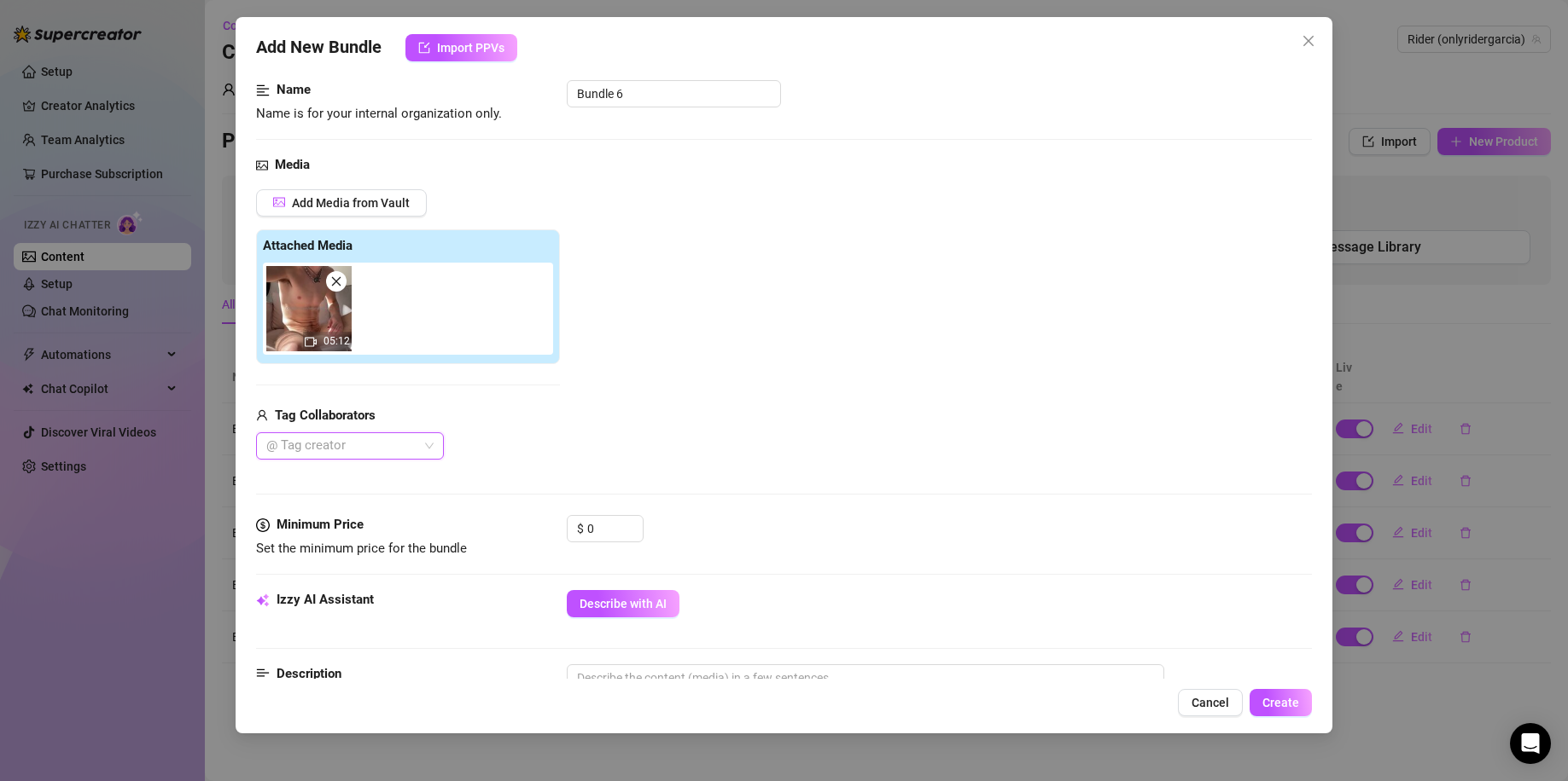
scroll to position [228, 0]
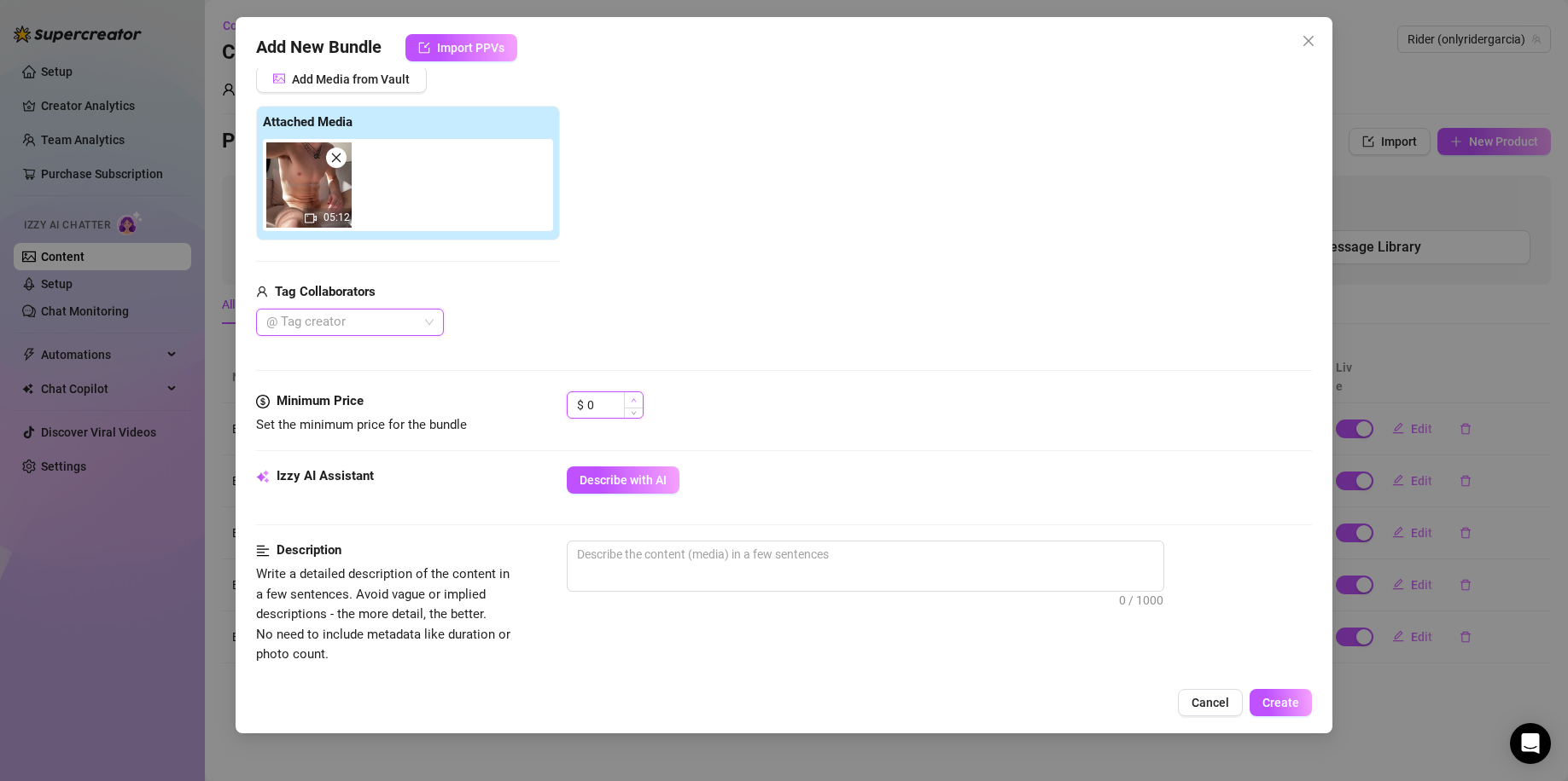
type input "1"
click at [632, 404] on span "Increase Value" at bounding box center [634, 400] width 19 height 16
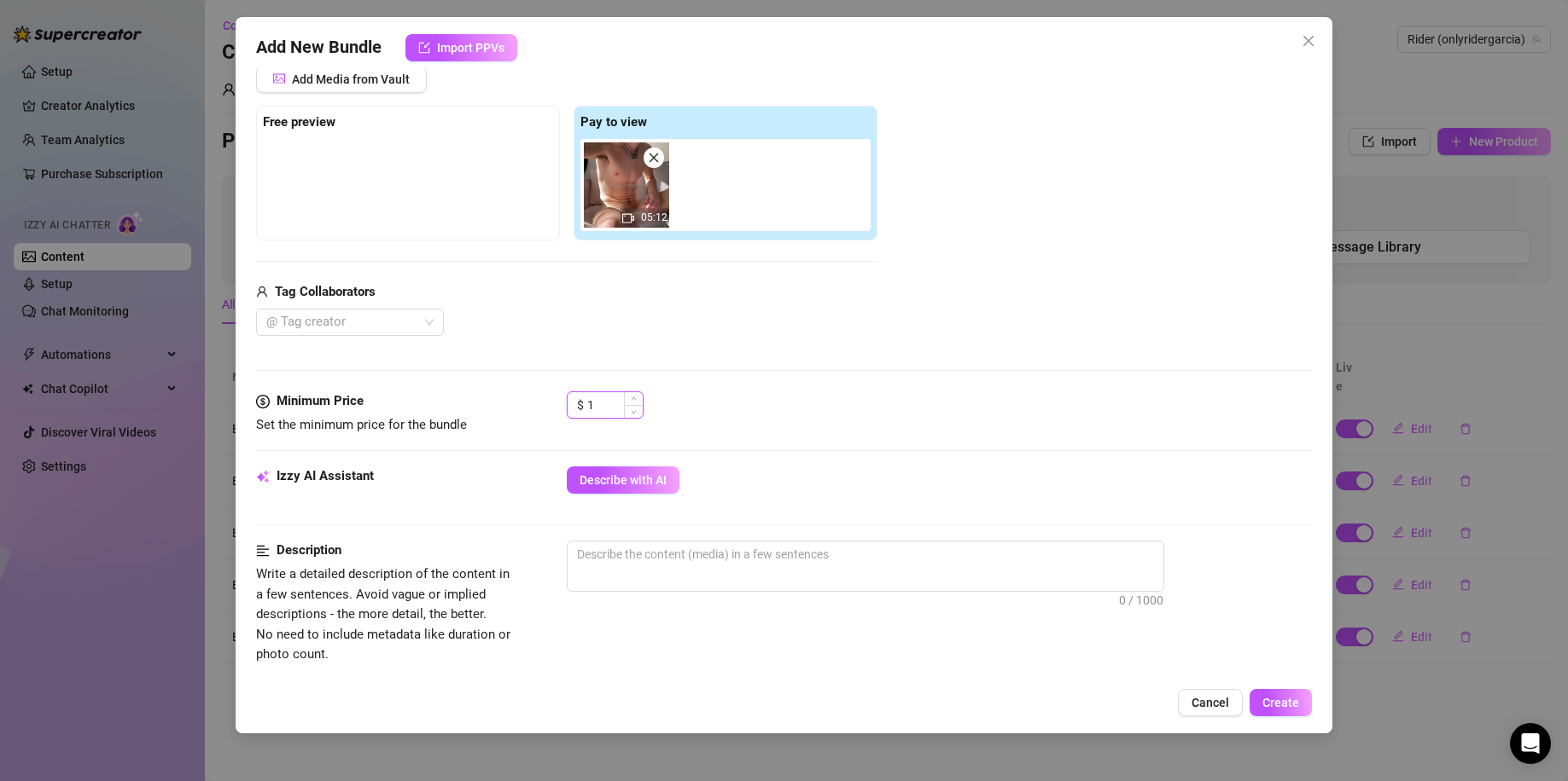
click at [614, 398] on input "1" at bounding box center [615, 405] width 56 height 25
type input "49.54"
click at [797, 448] on div "Minimum Price Set the minimum price for the bundle $ 49.54" at bounding box center [784, 429] width 1056 height 75
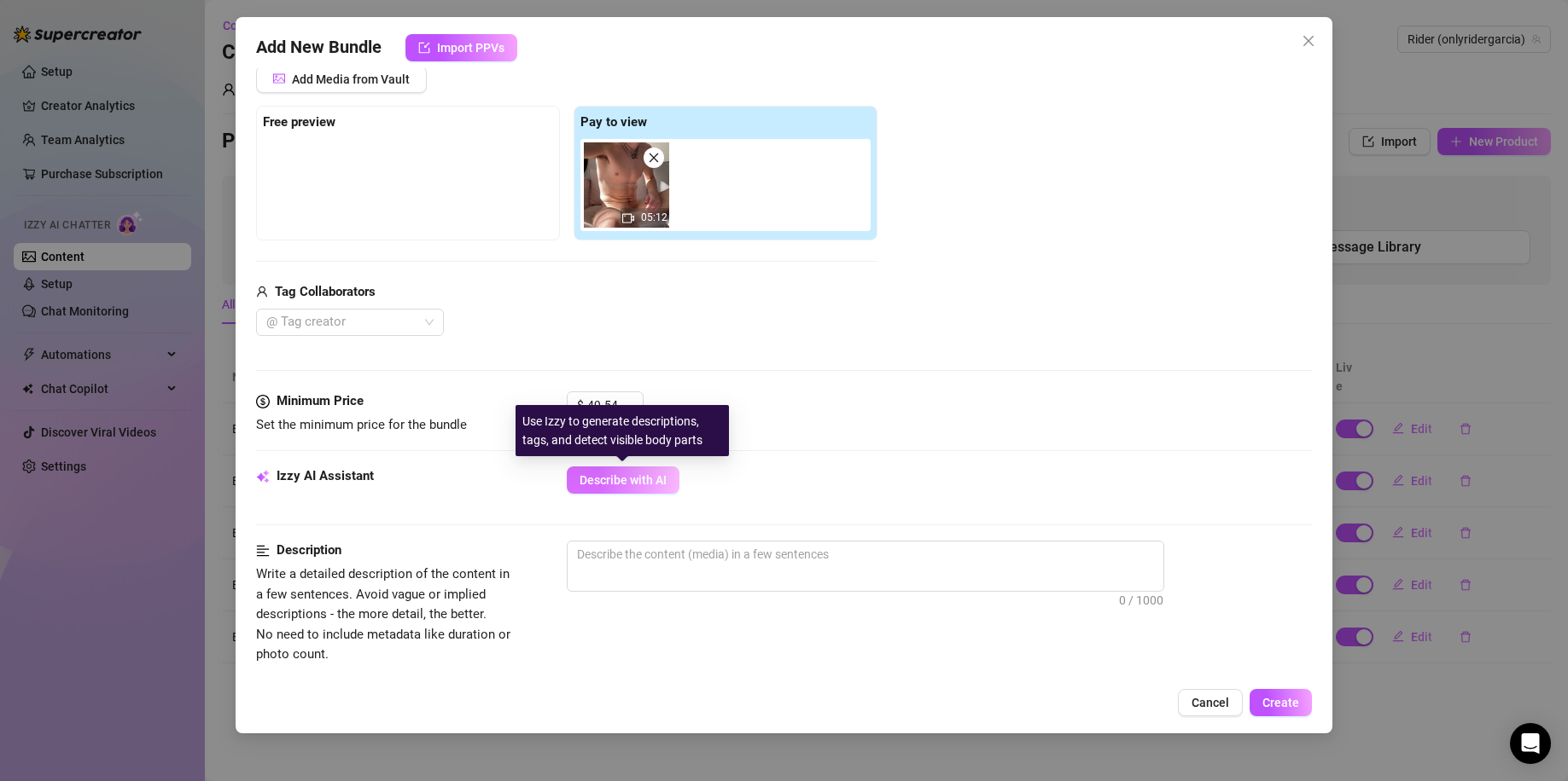
click at [630, 483] on span "Describe with AI" at bounding box center [623, 480] width 87 height 14
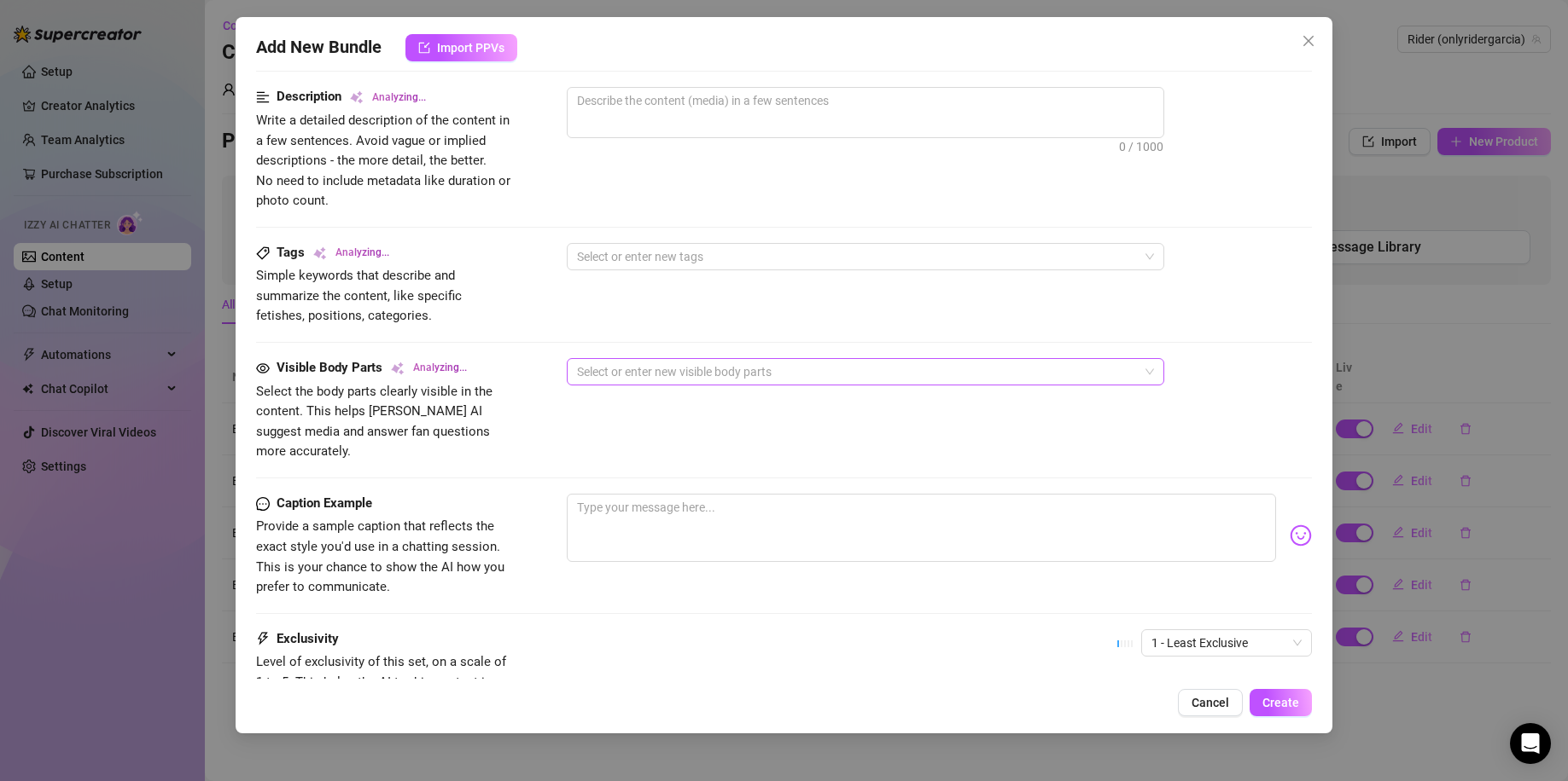
scroll to position [682, 0]
click at [678, 493] on textarea at bounding box center [921, 526] width 710 height 69
type textarea "H"
type textarea "Ho"
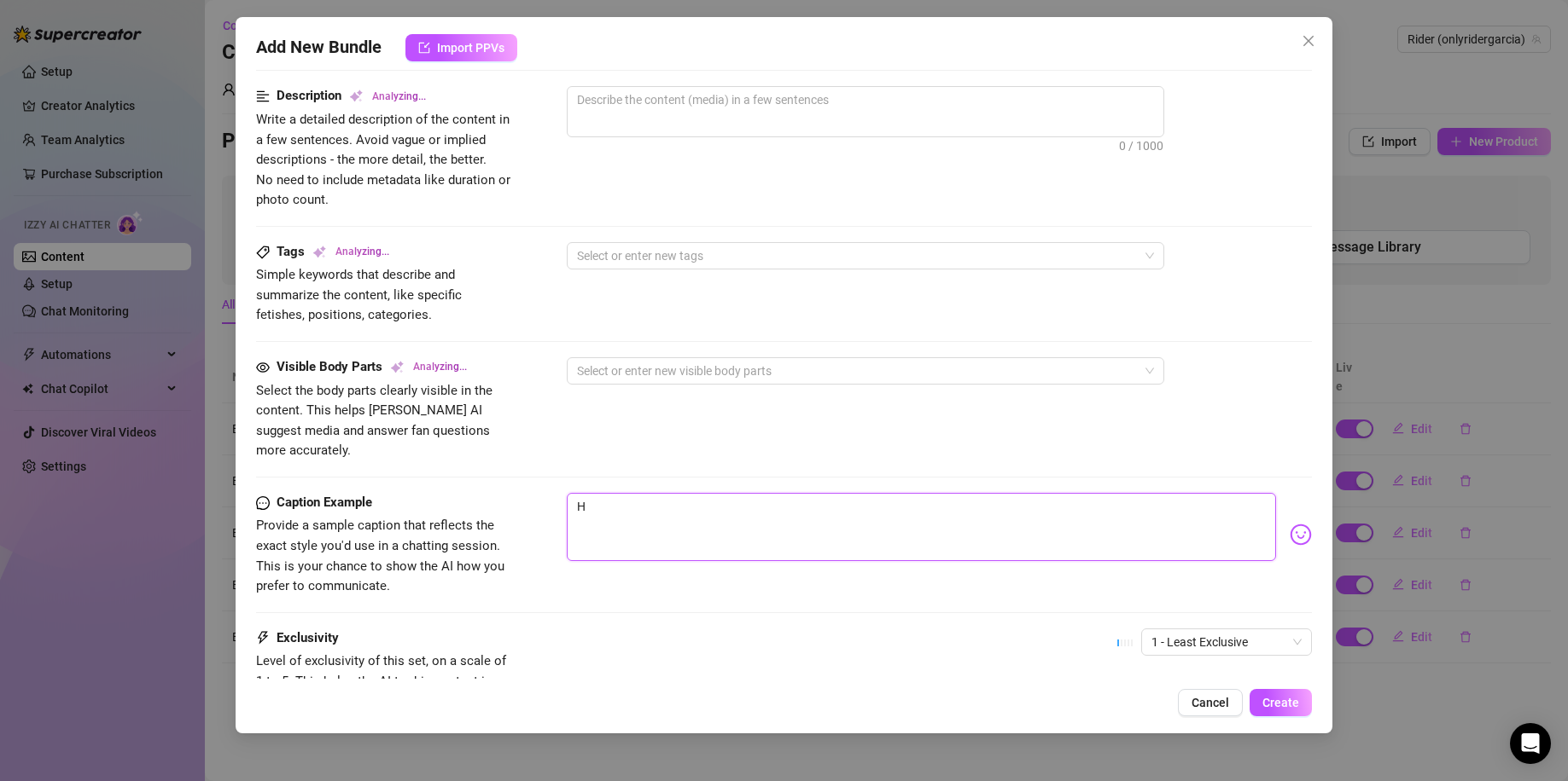
type textarea "Ho"
type textarea "How"
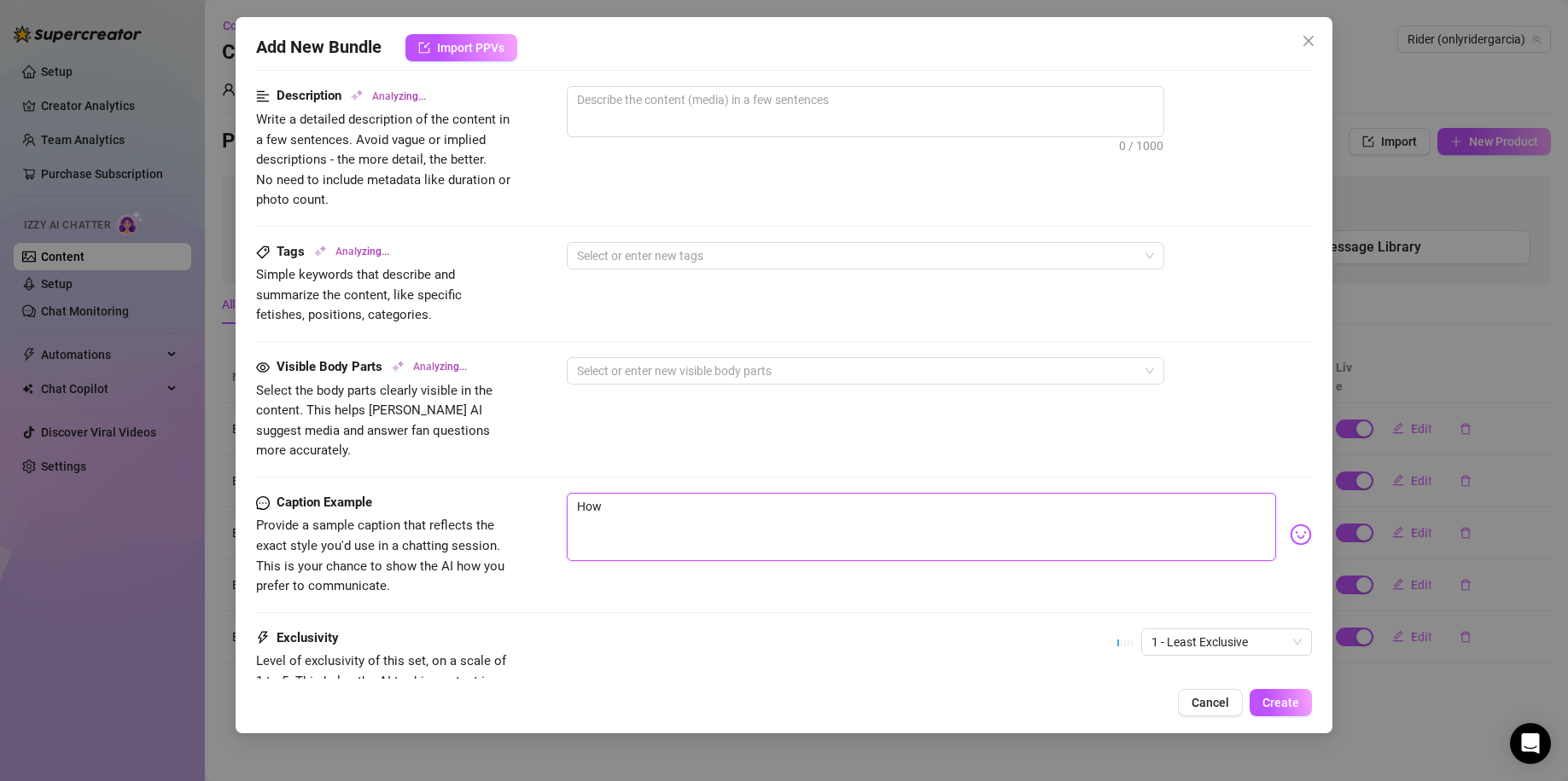
type textarea "How a"
type textarea "How ab"
type textarea "How abo"
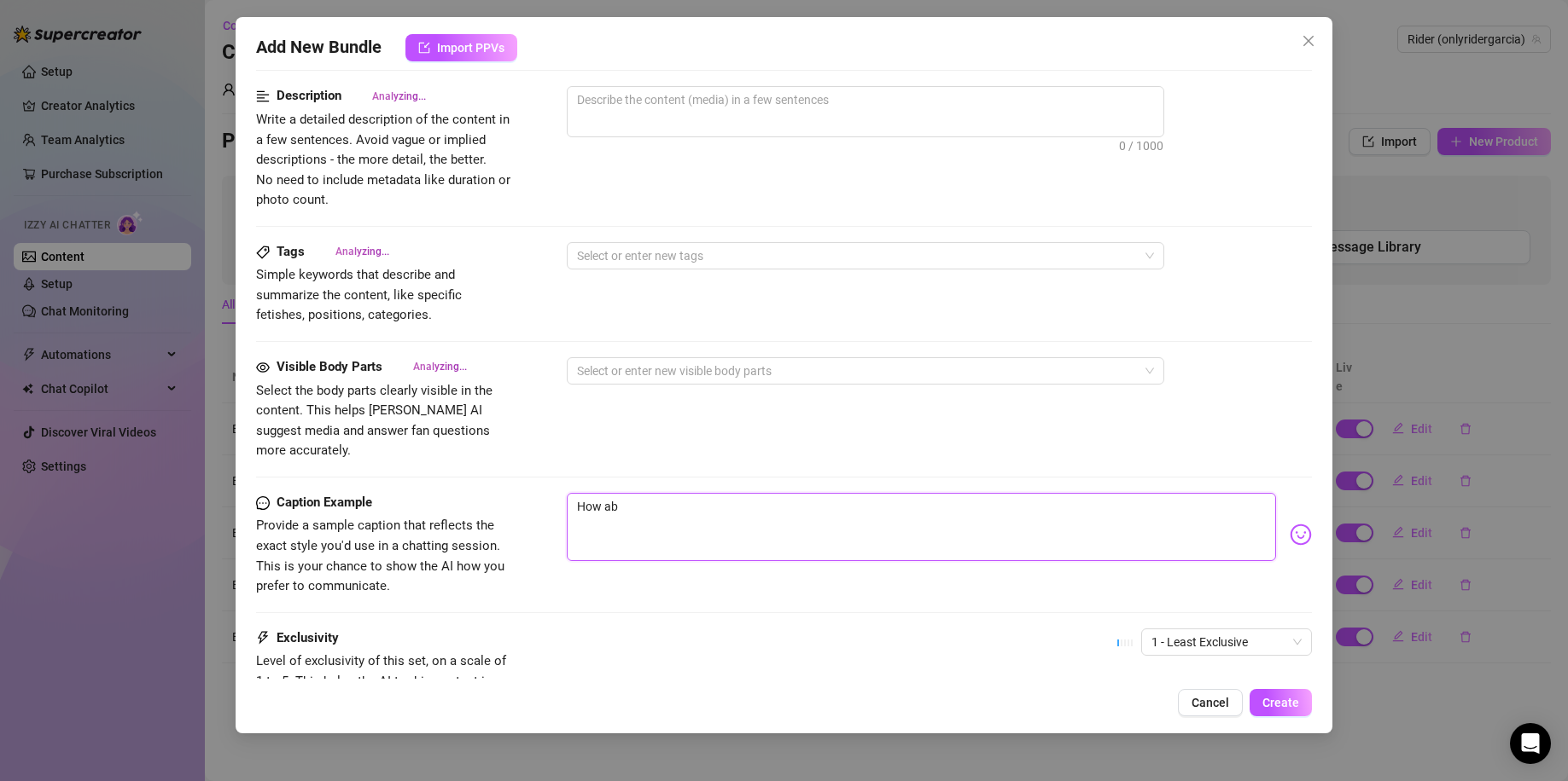
type textarea "How abo"
type textarea "How abou"
type textarea "How about"
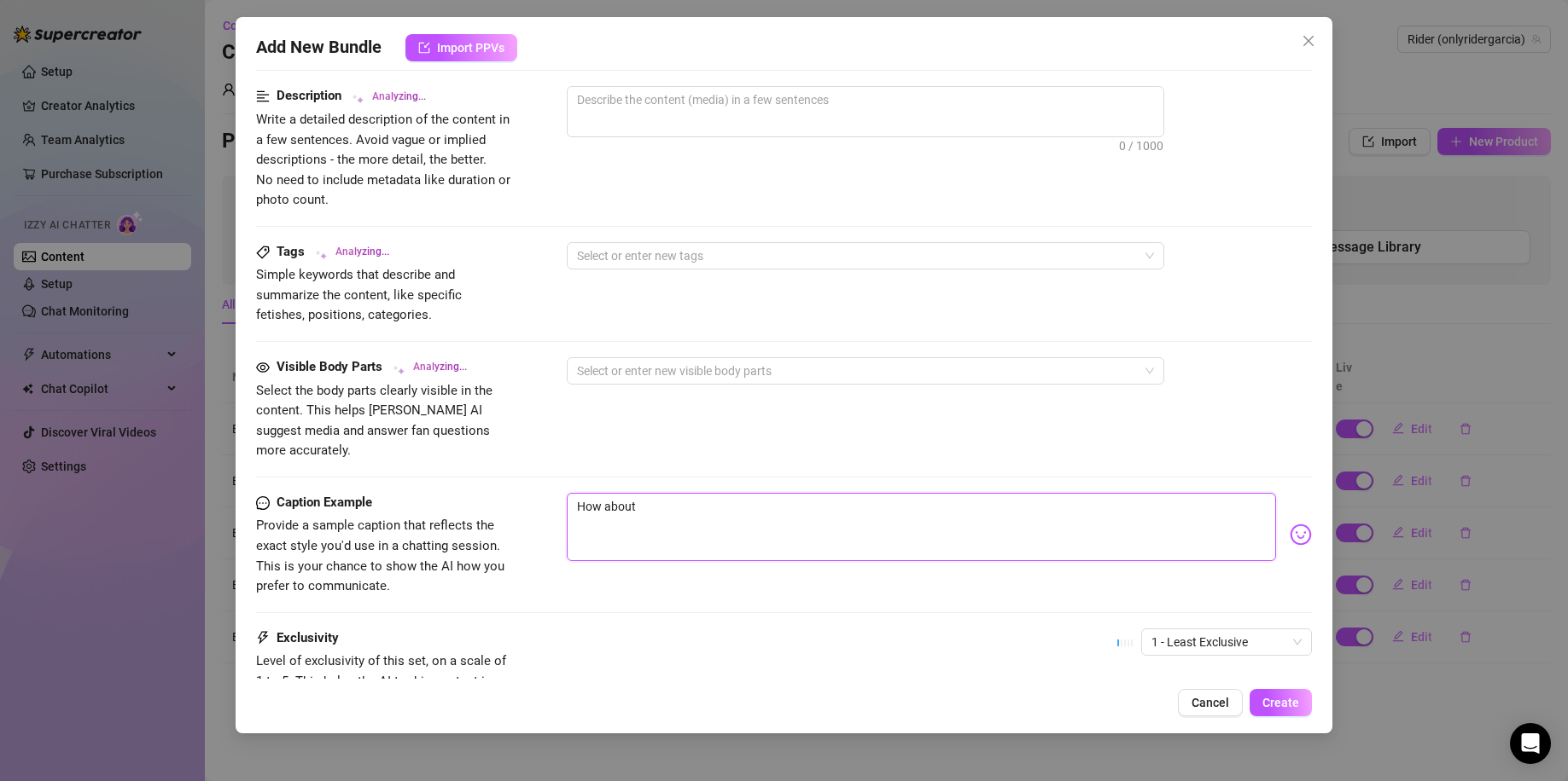
type textarea "How about"
type textarea "How about y"
type textarea "How about yo"
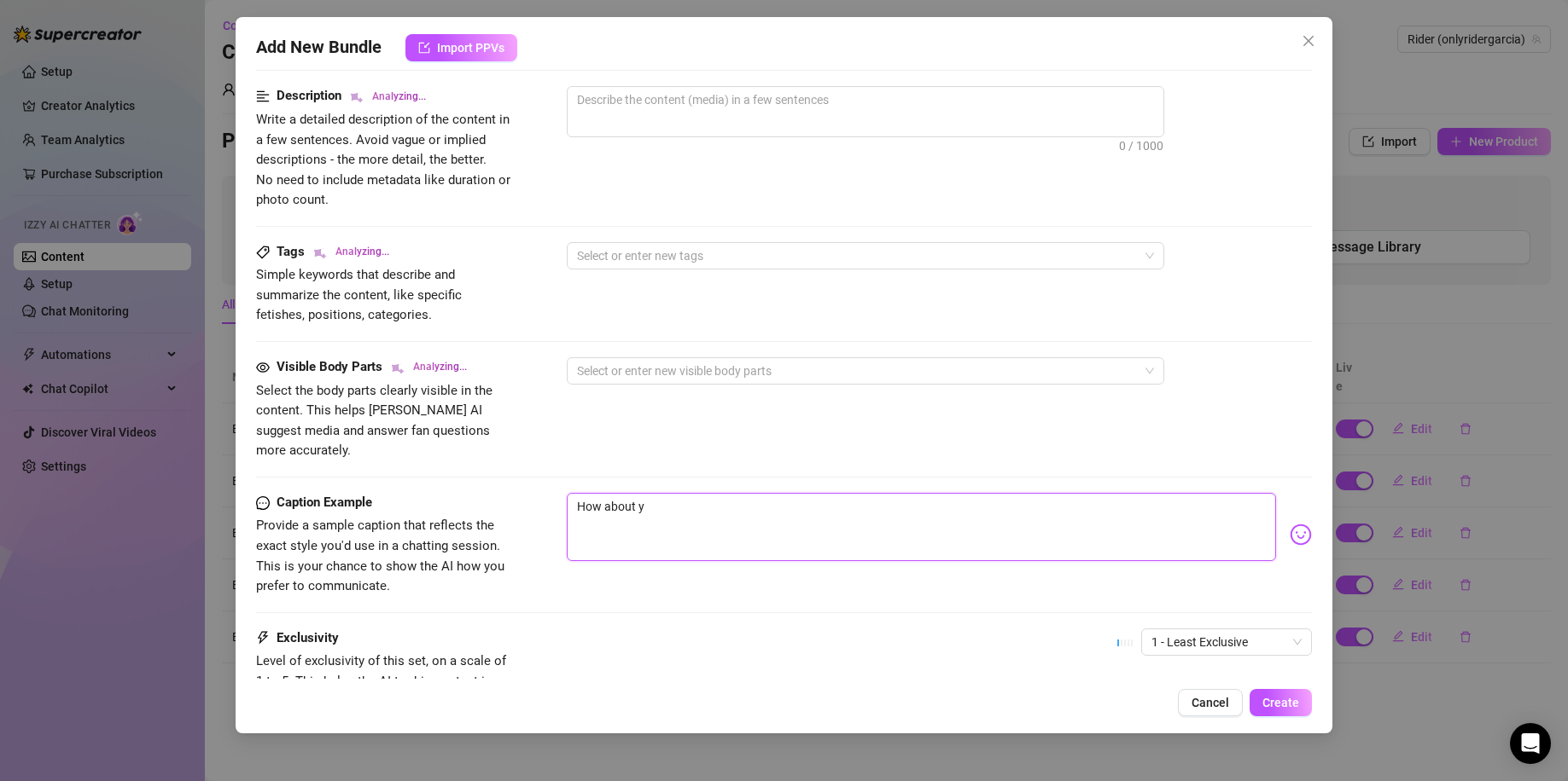
type textarea "How about yo"
type textarea "How about you"
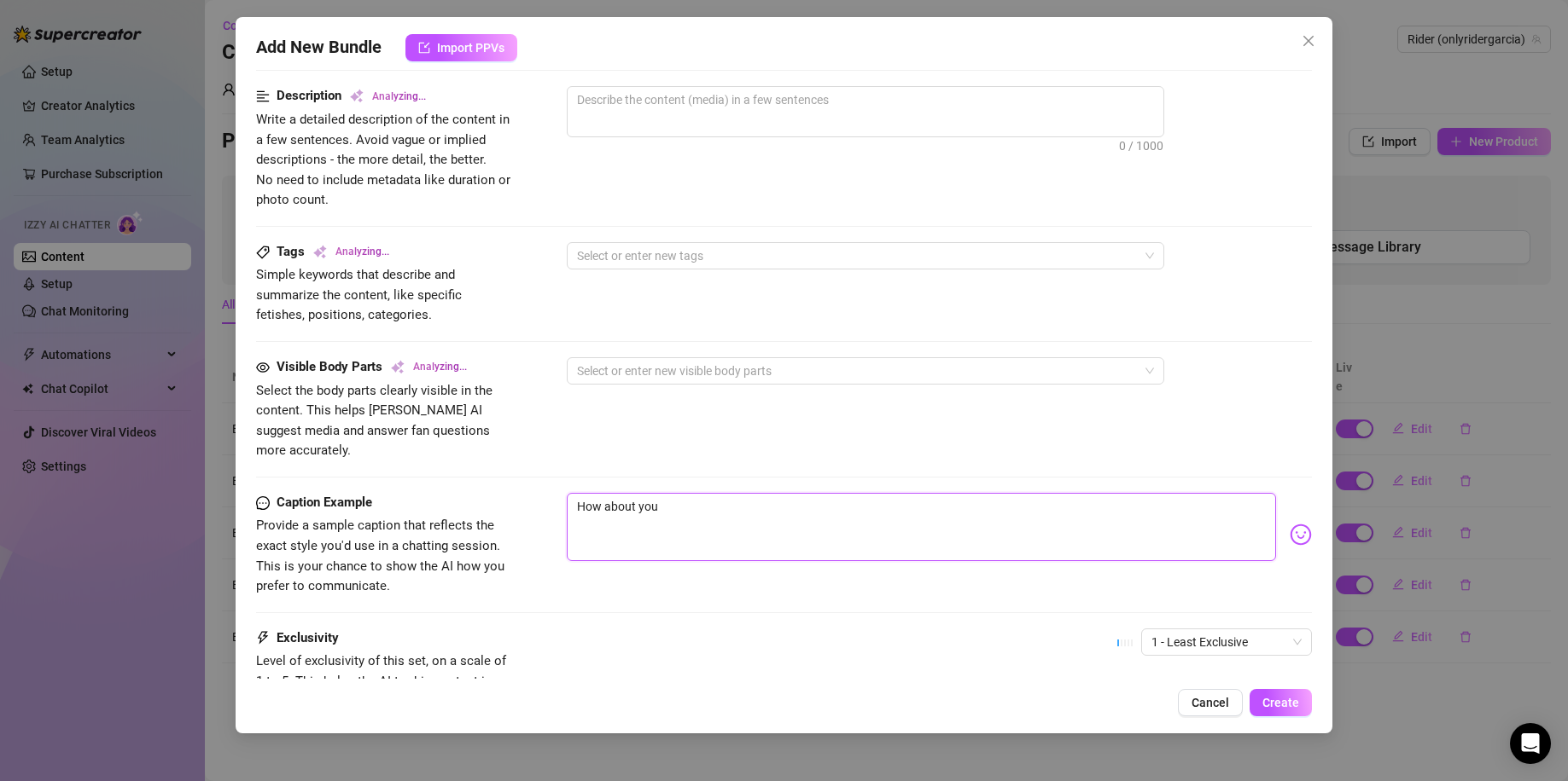
type textarea "How about you w"
type textarea "How about you wa"
type textarea "How about you wat"
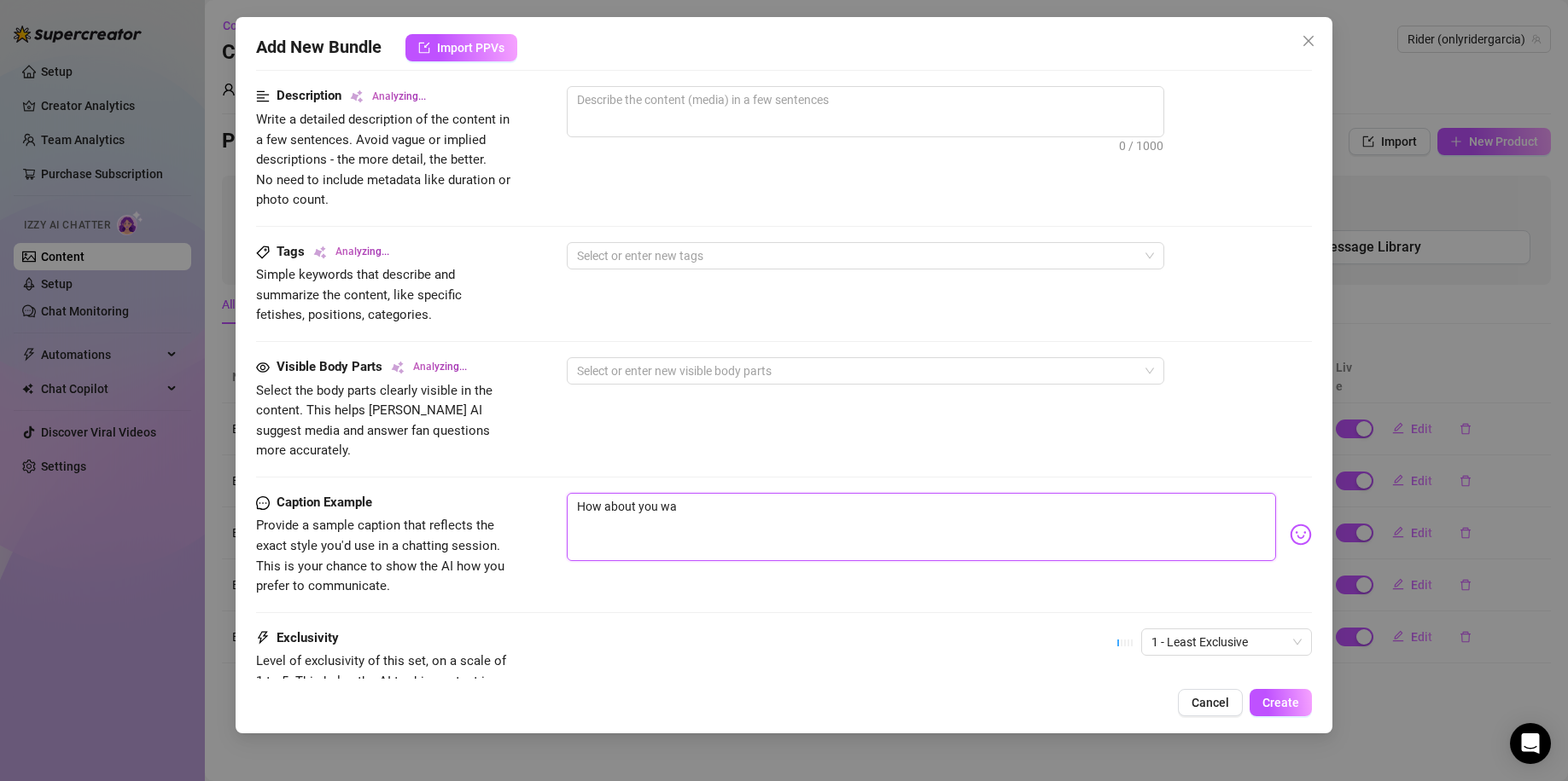
type textarea "How about you wat"
type textarea "How about you watc"
type textarea "How about you watch"
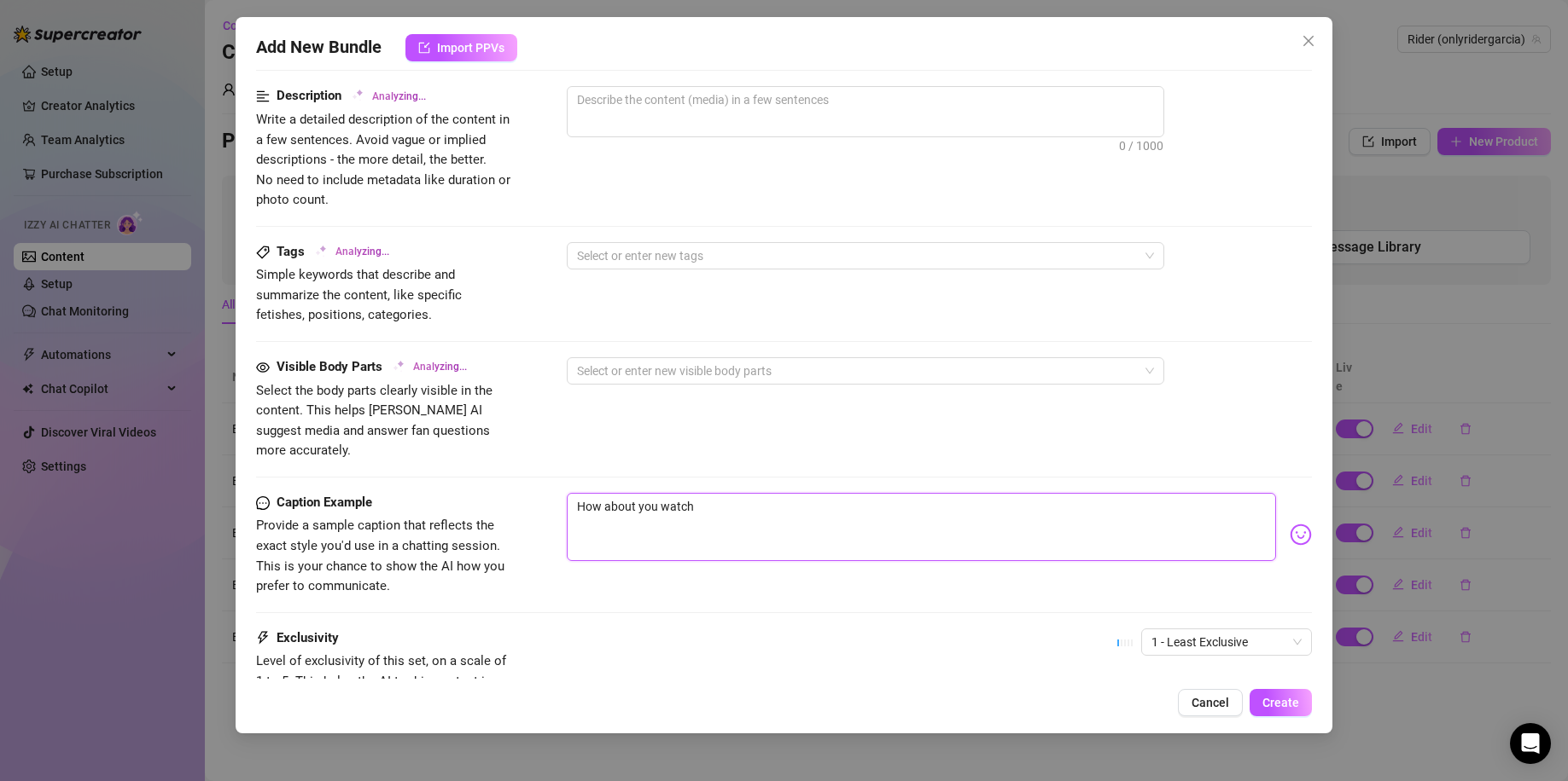
type textarea "How about you watch m"
type textarea "How about you watch me"
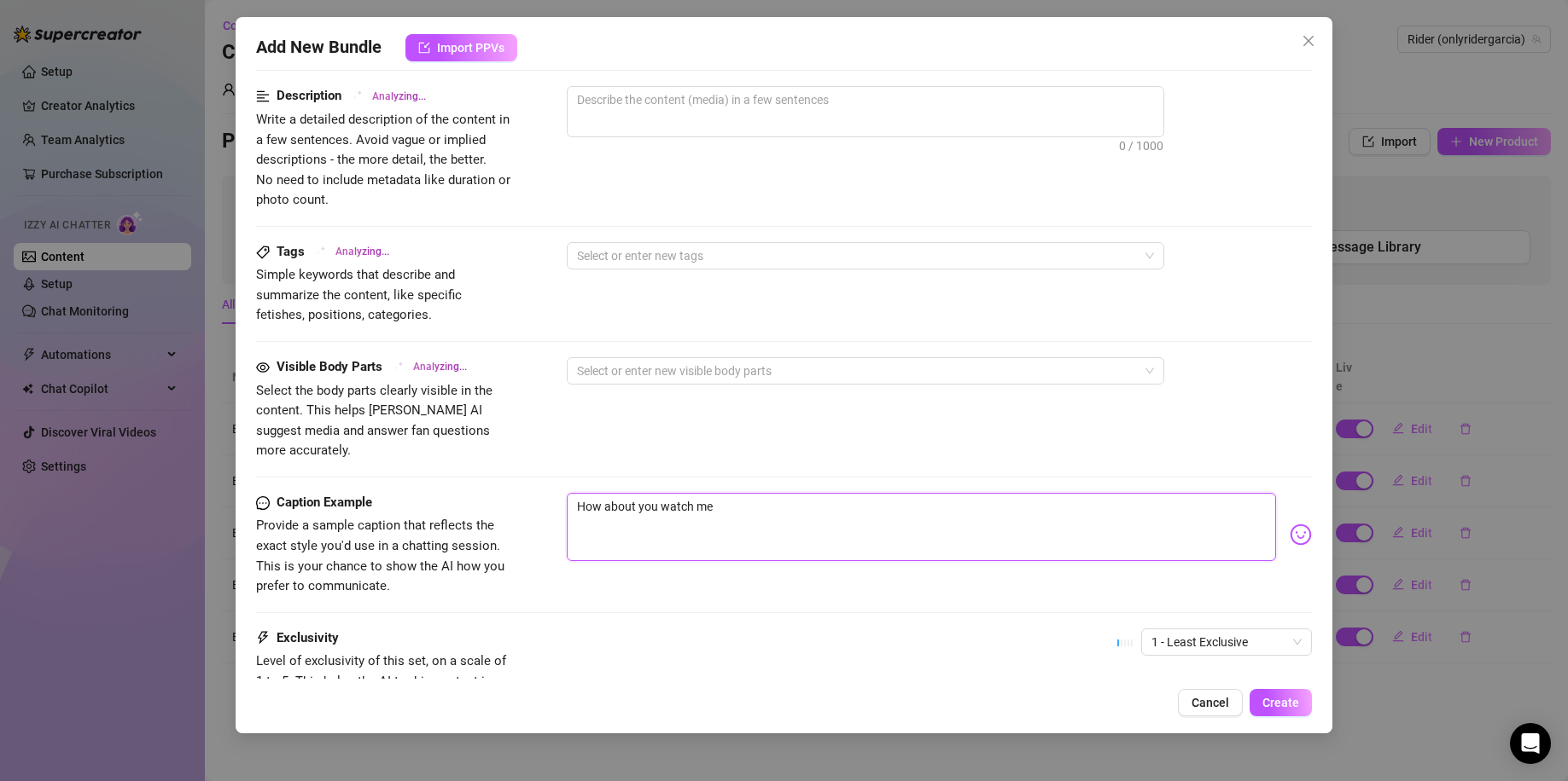
type textarea "How about you watch me"
type textarea "How about you watch me p"
type textarea "How about you watch me pl"
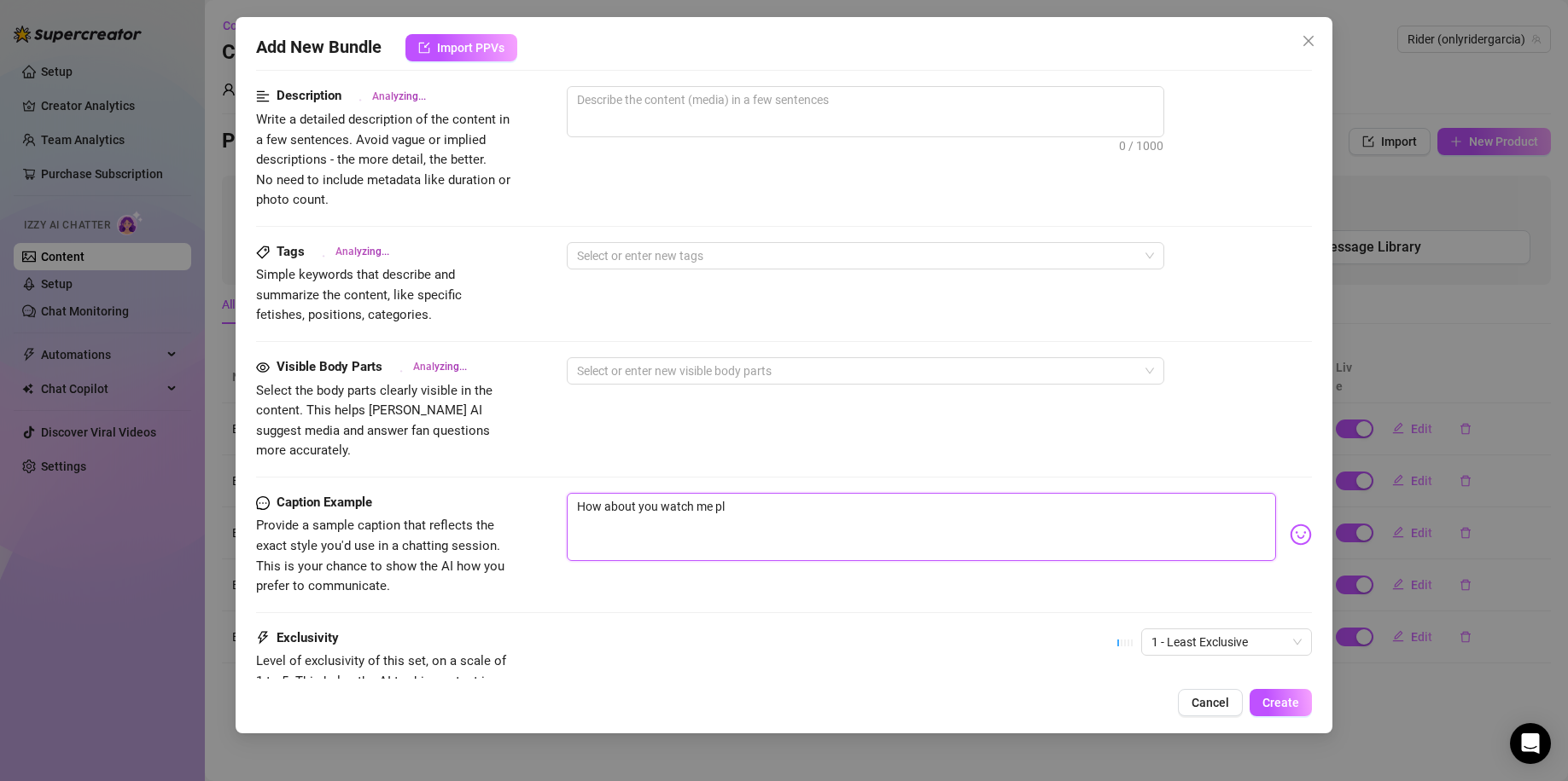
type textarea "How about you watch me pla"
type textarea "How about you watch me play"
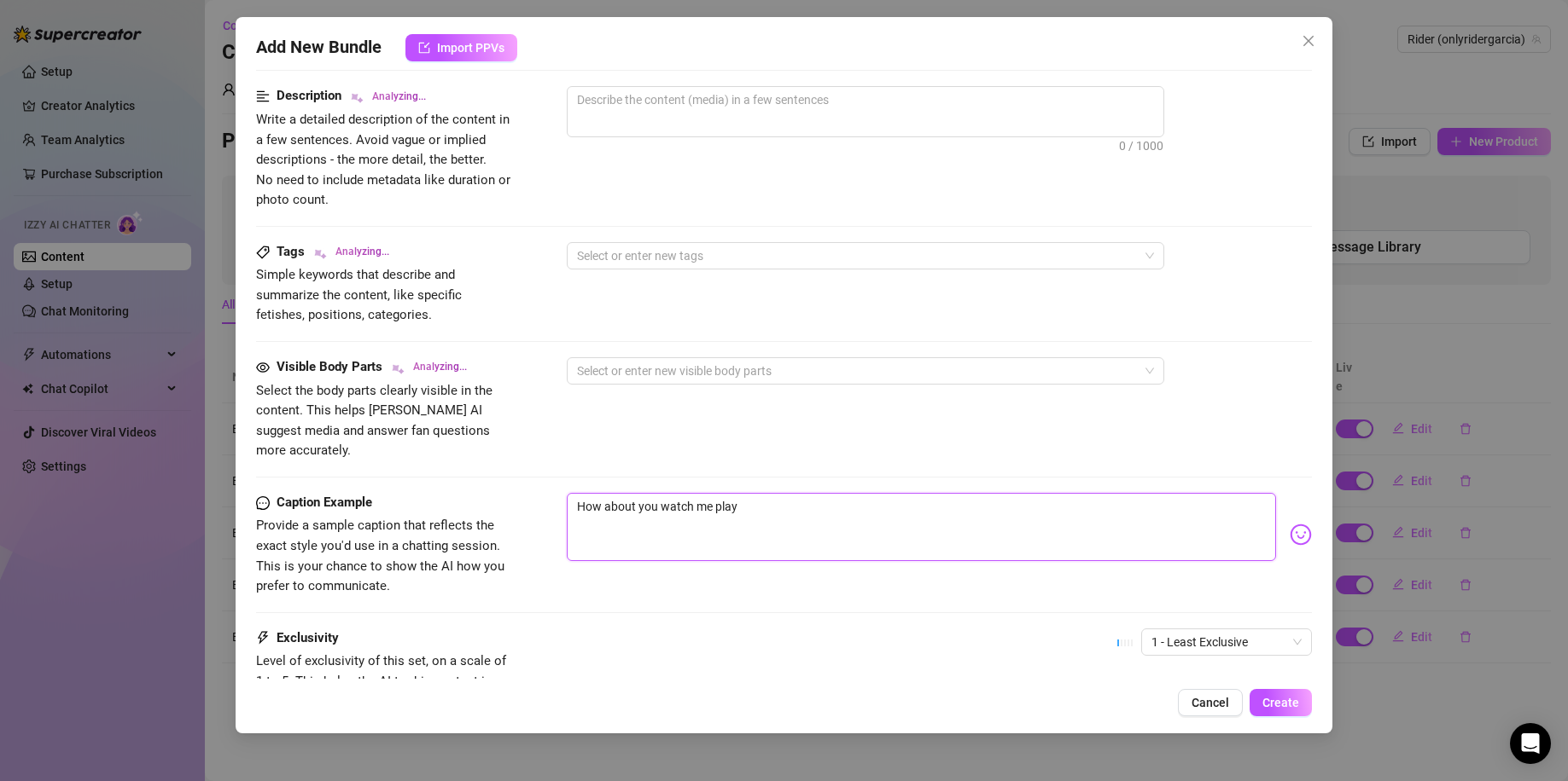
type textarea "How about you watch me play"
type textarea "How about you watch me play w"
type textarea "How about you watch me play wi"
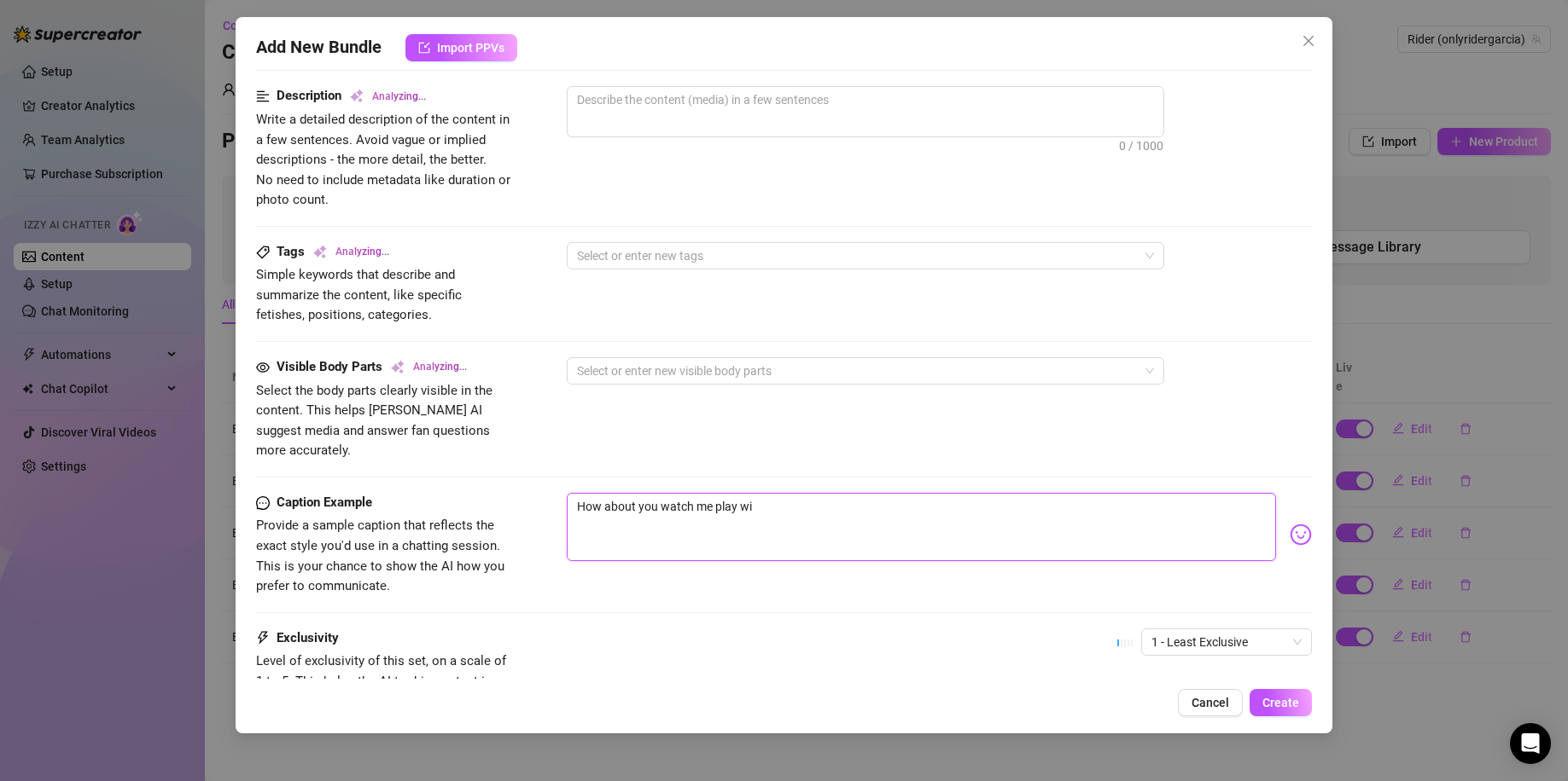
type textarea "How about you watch me play wit"
type textarea "How about you watch me play with"
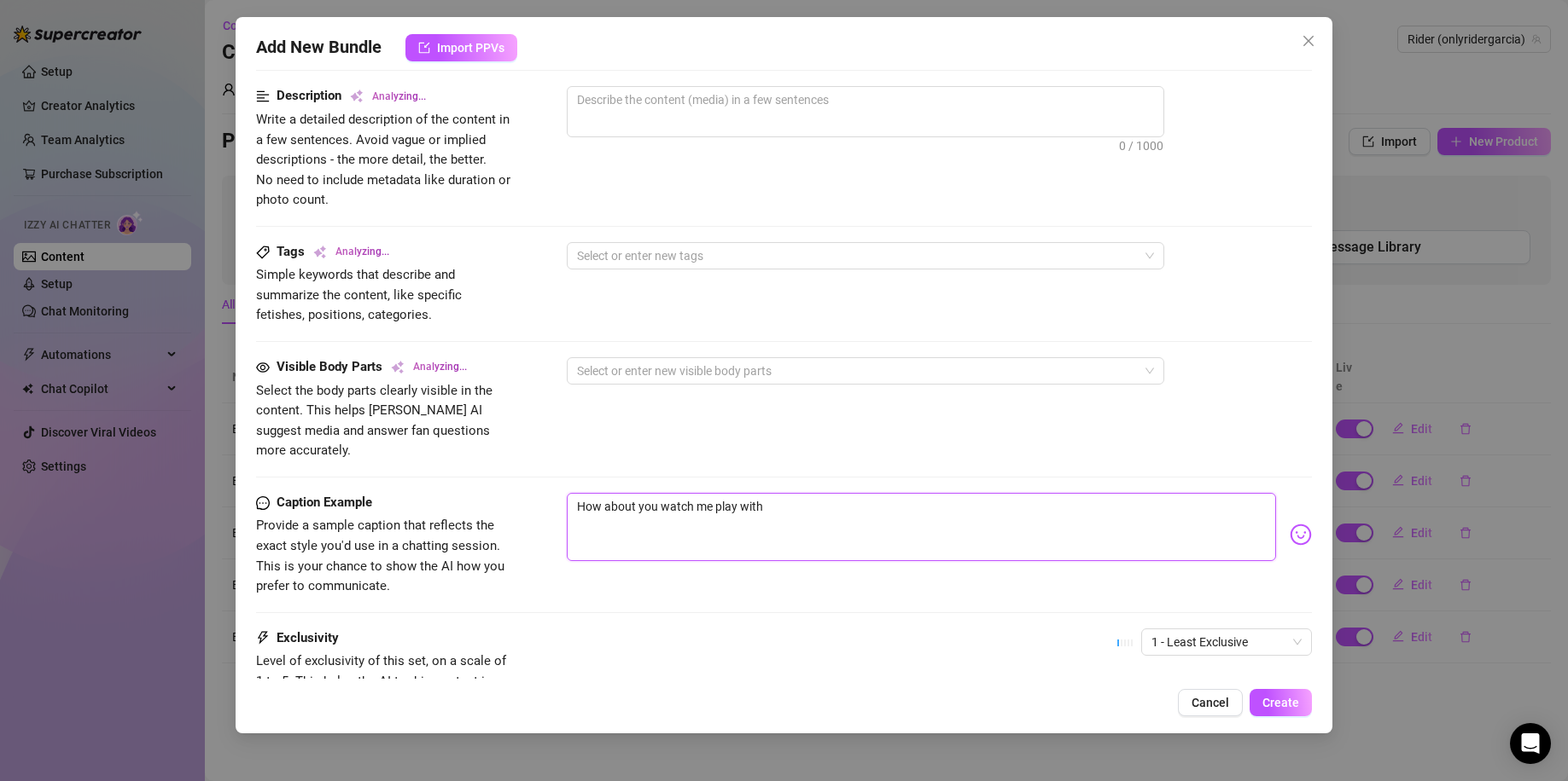
type textarea "How about you watch me play with"
type textarea "How about you watch me play with m"
type textarea "How about you watch me play with my"
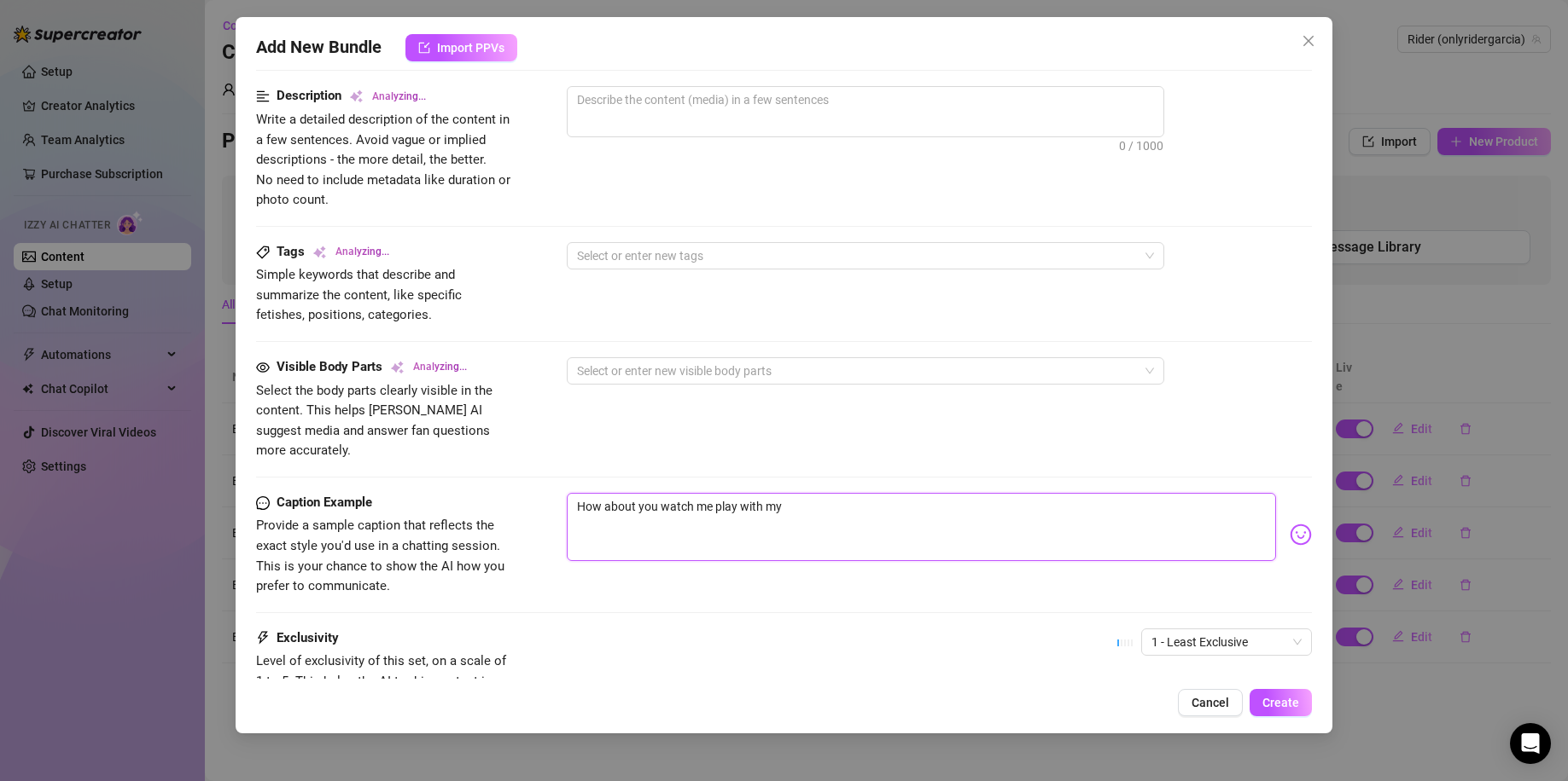
type textarea "How about you watch me play with mys"
type textarea "How about you watch me play with myse"
type textarea "How about you watch me play with mysel"
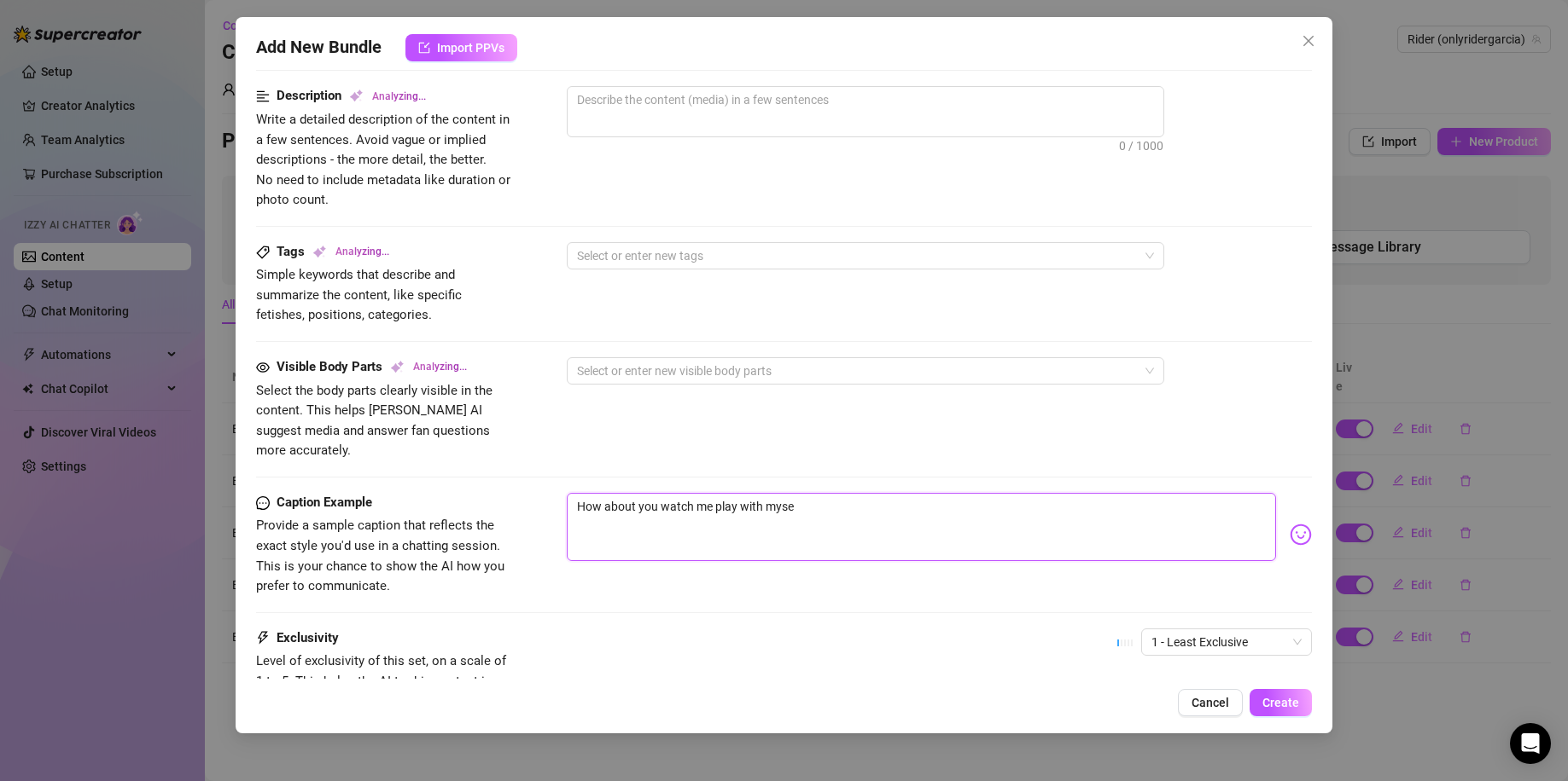
type textarea "How about you watch me play with mysel"
type textarea "How about you watch me play with myself"
type textarea "How about you watch me play with mysel"
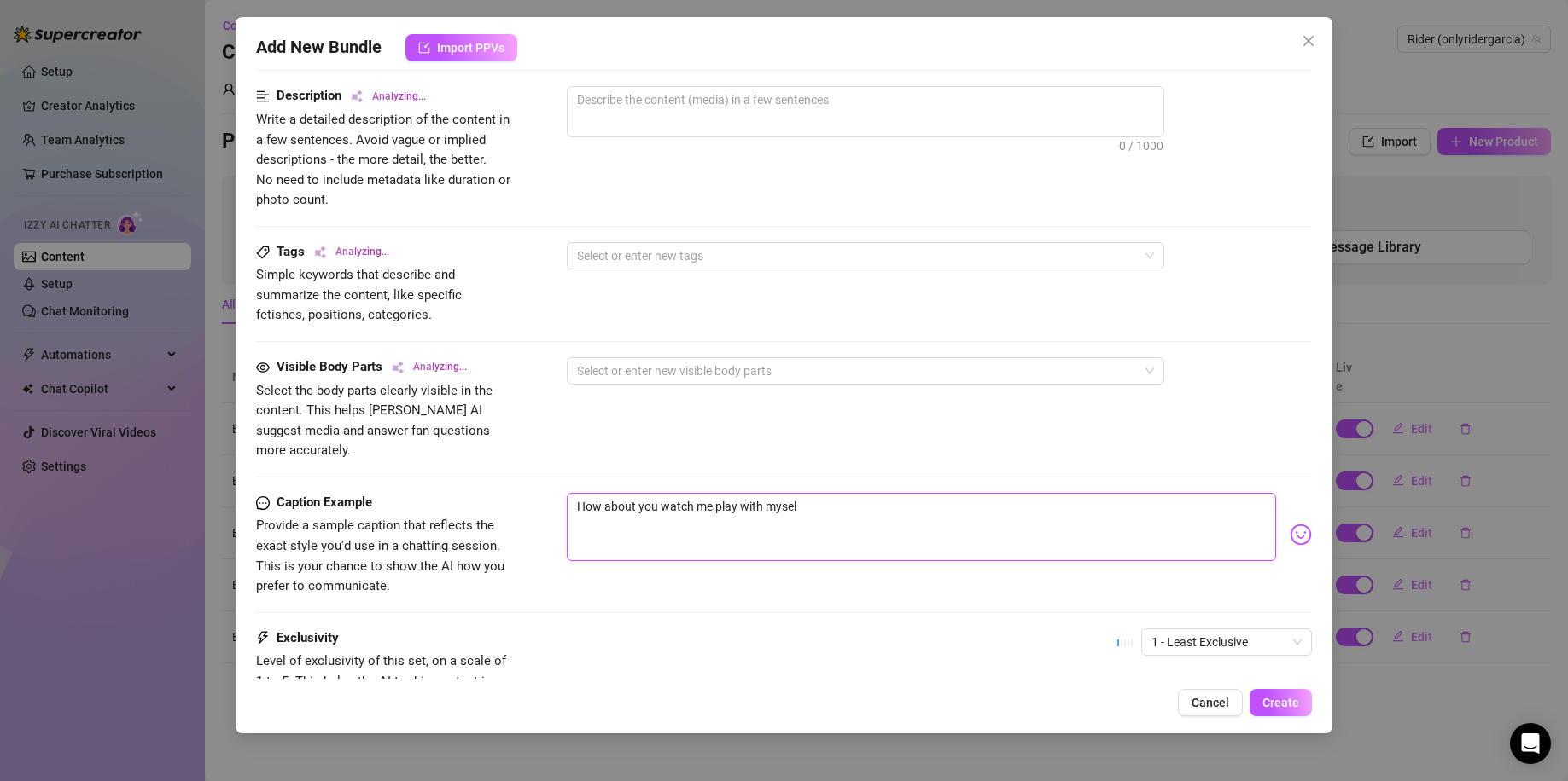
type textarea "How about you watch me play with myself"
type textarea "How about you watch me play with myself,"
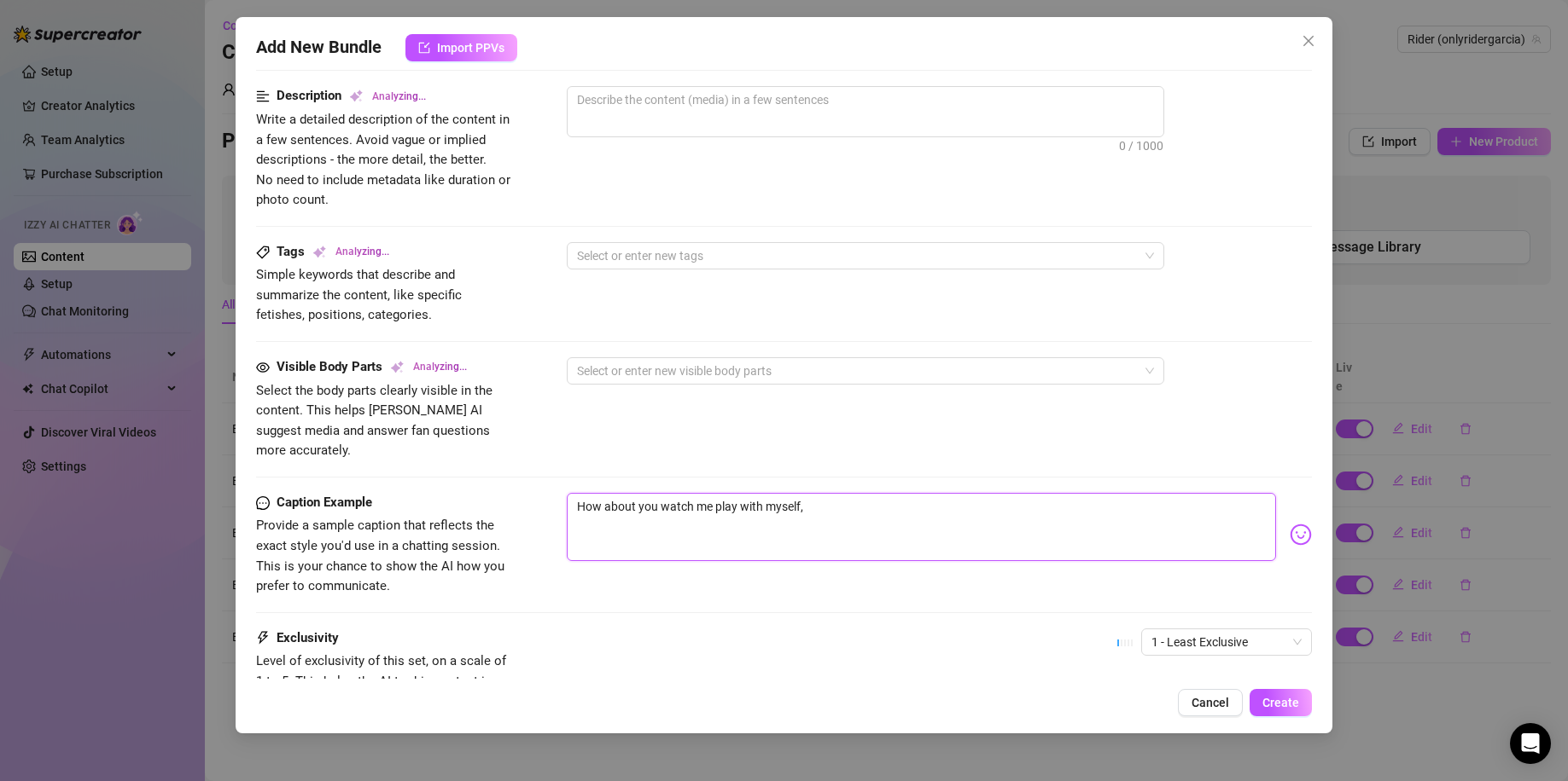
type textarea "How about you watch me play with myself,"
type textarea "How about you watch me play with myself, o"
type textarea "How about you watch me play with myself, or"
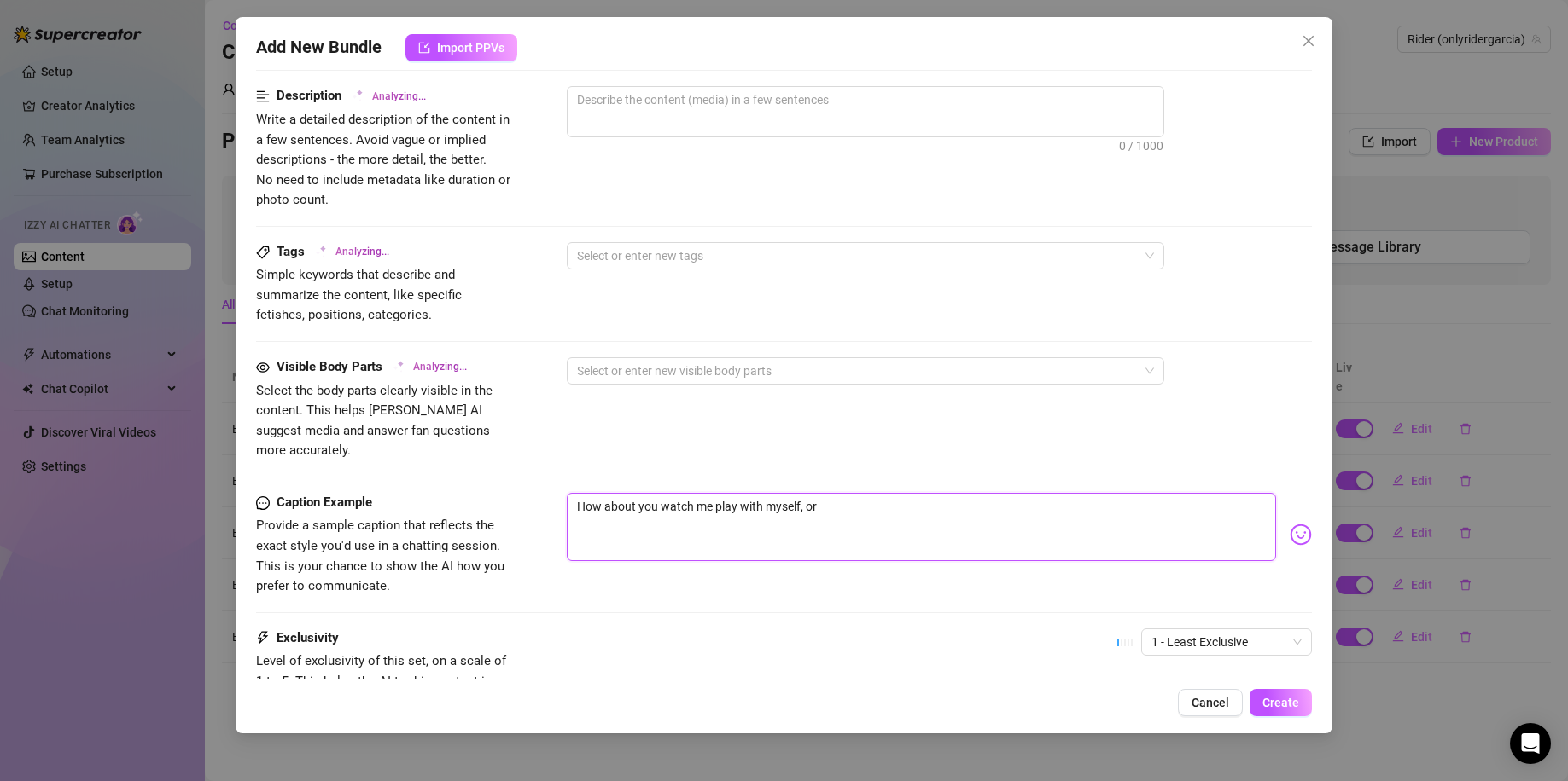
type textarea "How about you watch me play with myself, or y"
type textarea "How about you watch me play with myself, or yo"
type textarea "How about you watch me play with myself, or you"
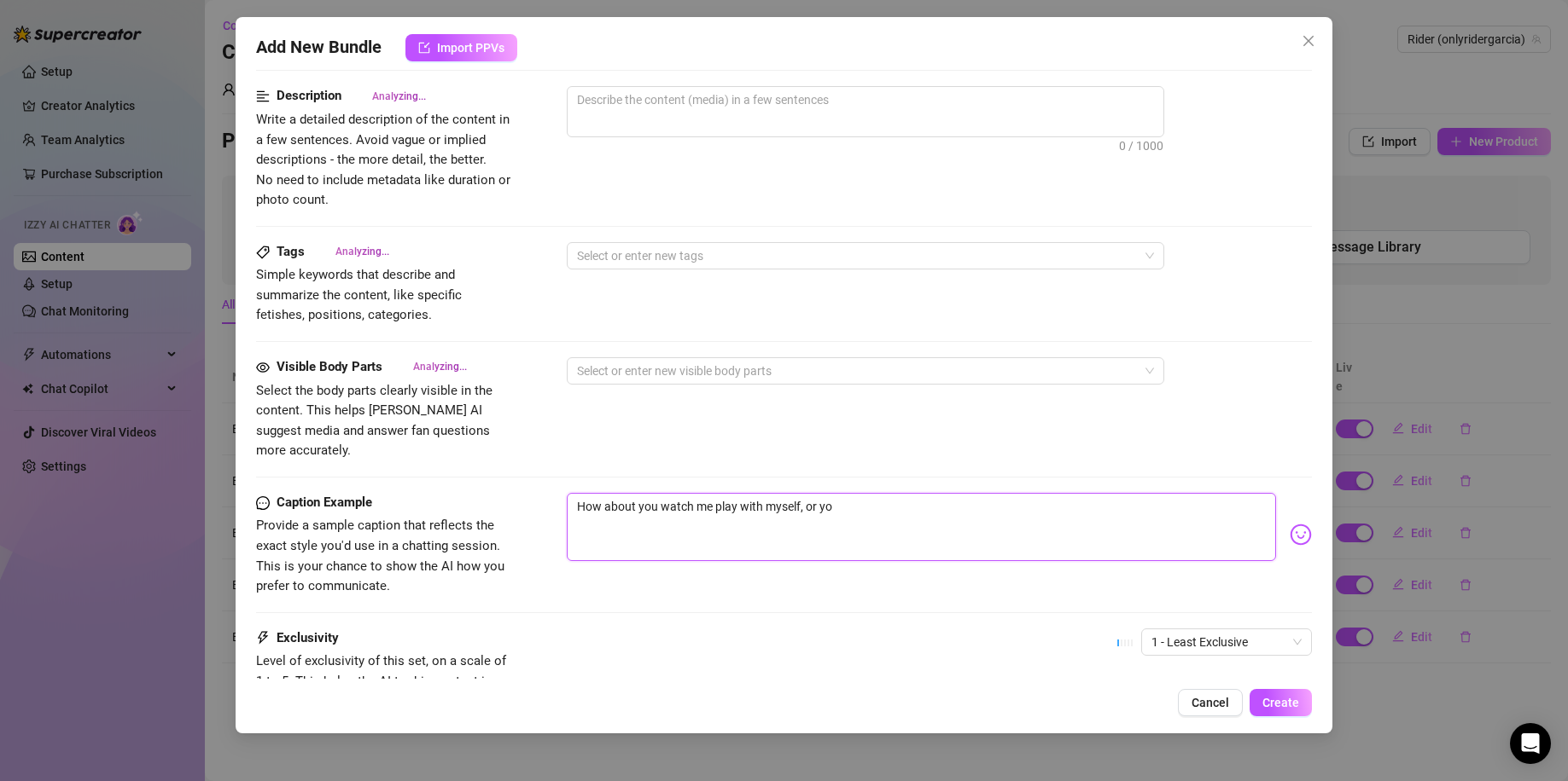
type textarea "How about you watch me play with myself, or you"
type textarea "How about you watch me play with myself, or you c"
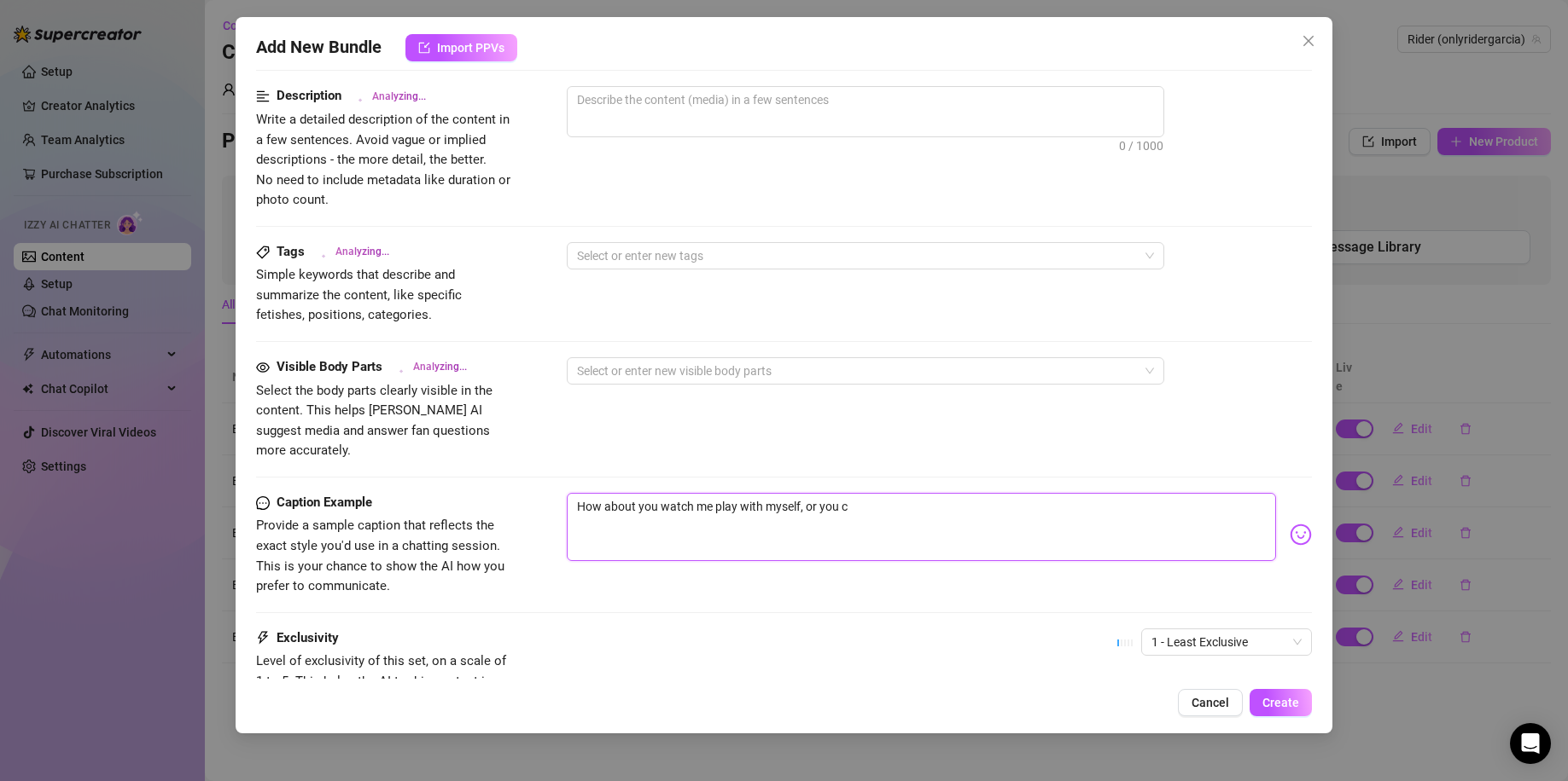
type textarea "How about you watch me play with myself, or you co"
type textarea "How about you watch me play with myself, or you cou"
type textarea "How about you watch me play with myself, or you coul"
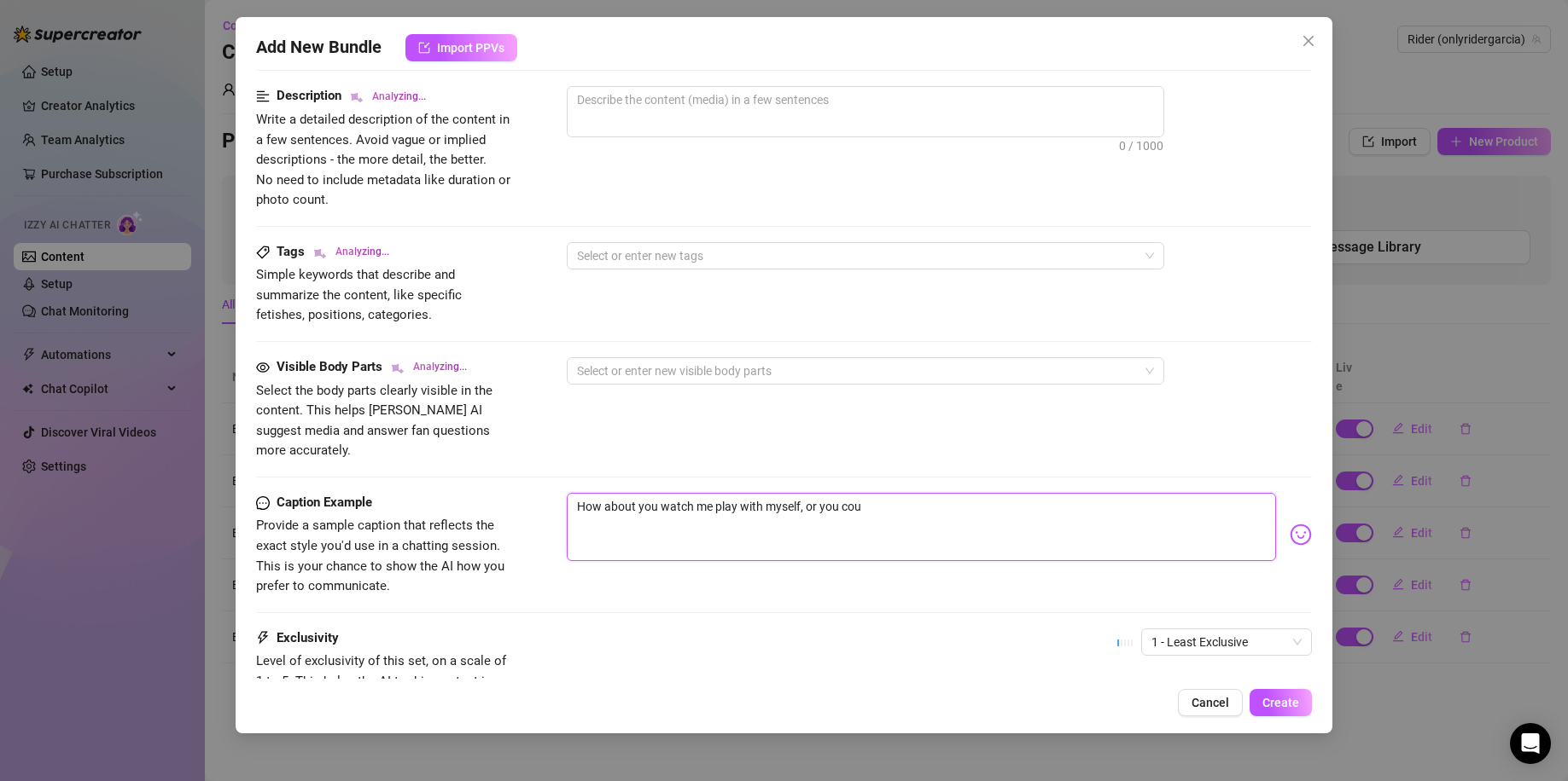
type textarea "How about you watch me play with myself, or you coul"
type textarea "How about you watch me play with myself, or you could"
type textarea "How about you watch me play with myself, or you could j"
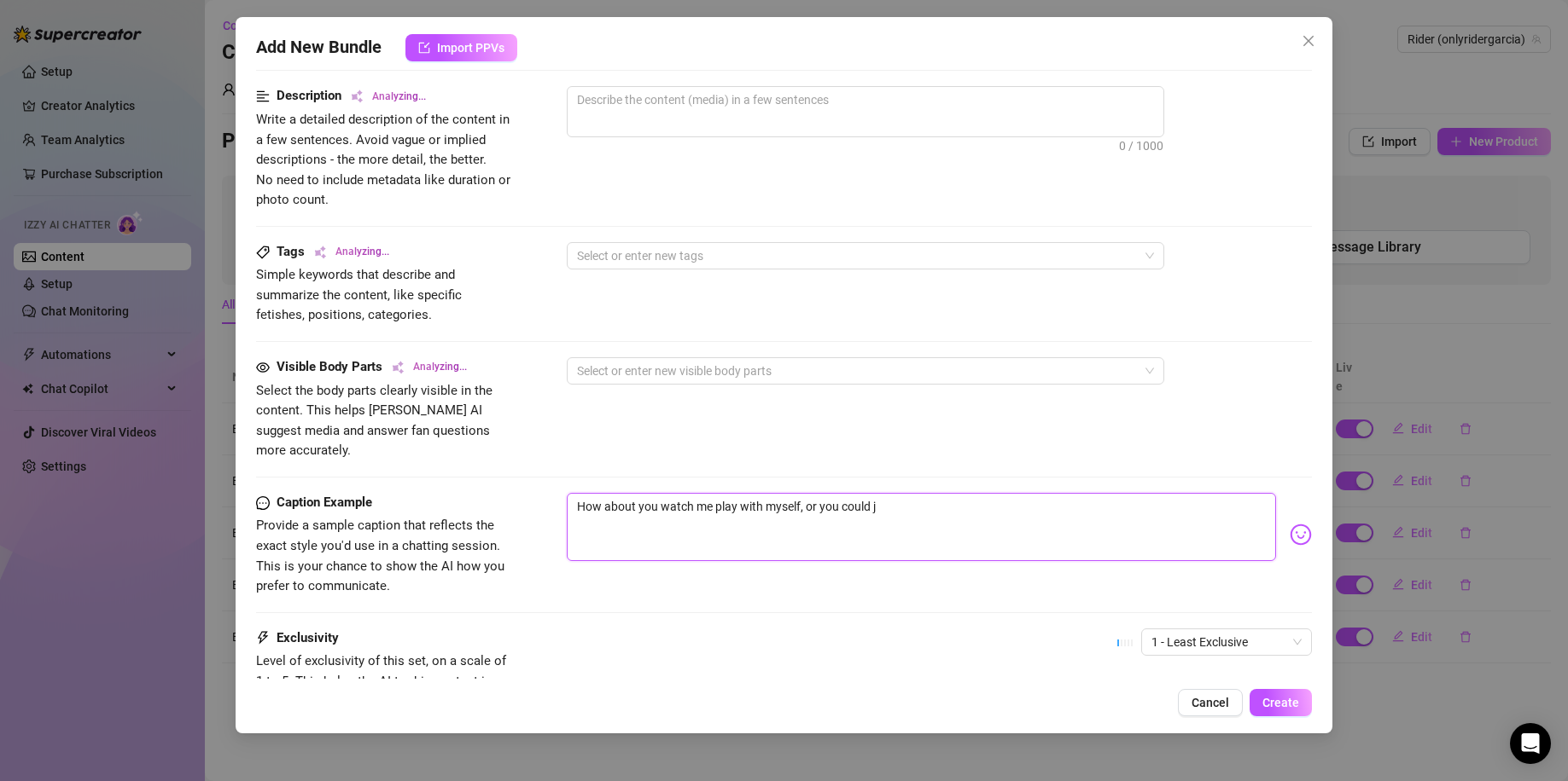
type textarea "How about you watch me play with myself, or you could jo"
type textarea "How about you watch me play with myself, or you could joi"
type textarea "How about you watch me play with myself, or you could join"
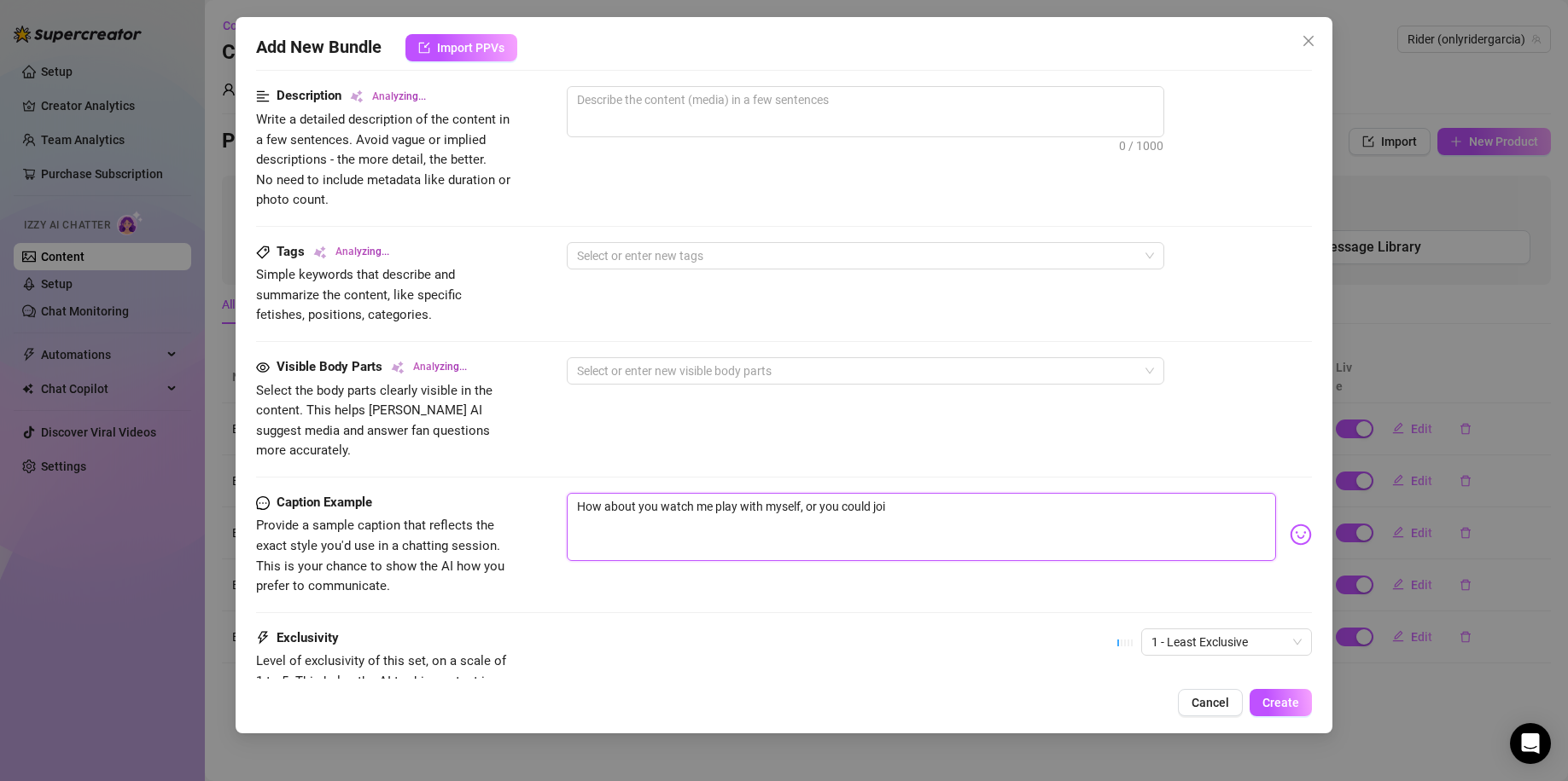
type textarea "How about you watch me play with myself, or you could join"
type textarea "How about you watch me play with myself, or you could join m"
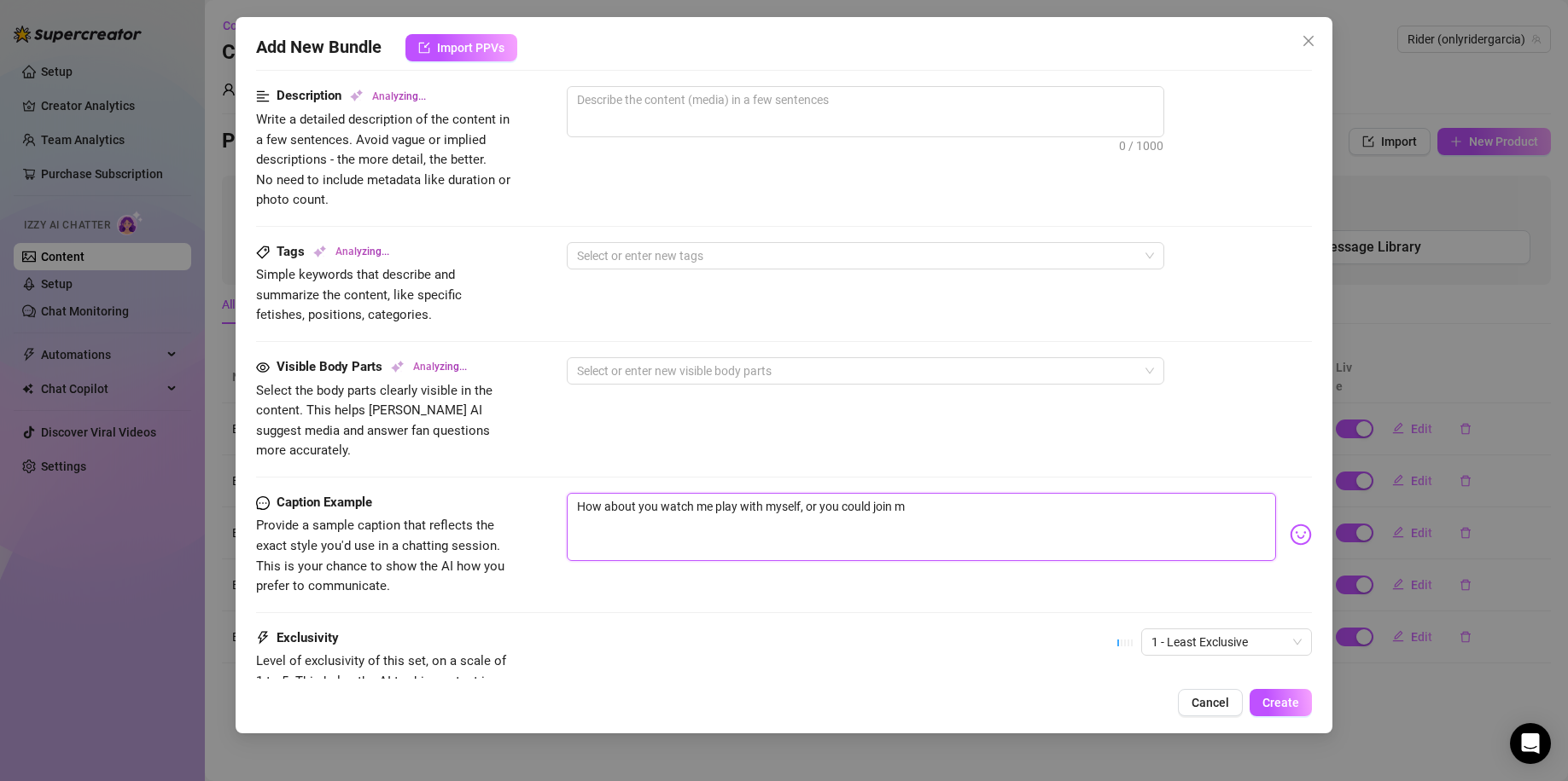
type textarea "How about you watch me play with myself, or you could join me"
type textarea "Kegan"
type textarea "How about you watch me play with myself, or you could join me"
type textarea "Kegan is"
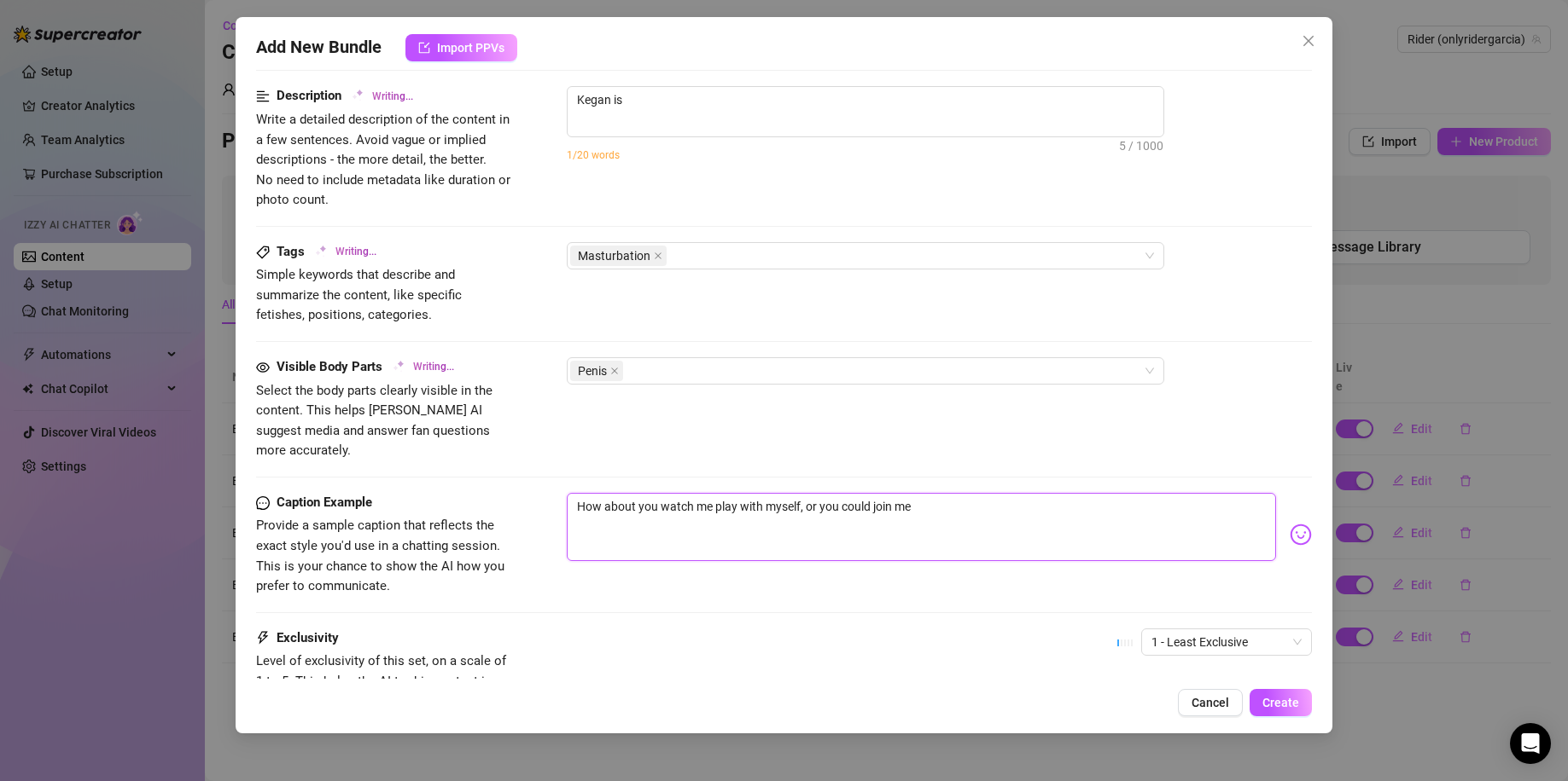
type textarea "Kegan is fully"
type textarea "Kegan is fully naked"
type textarea "Kegan is fully naked on"
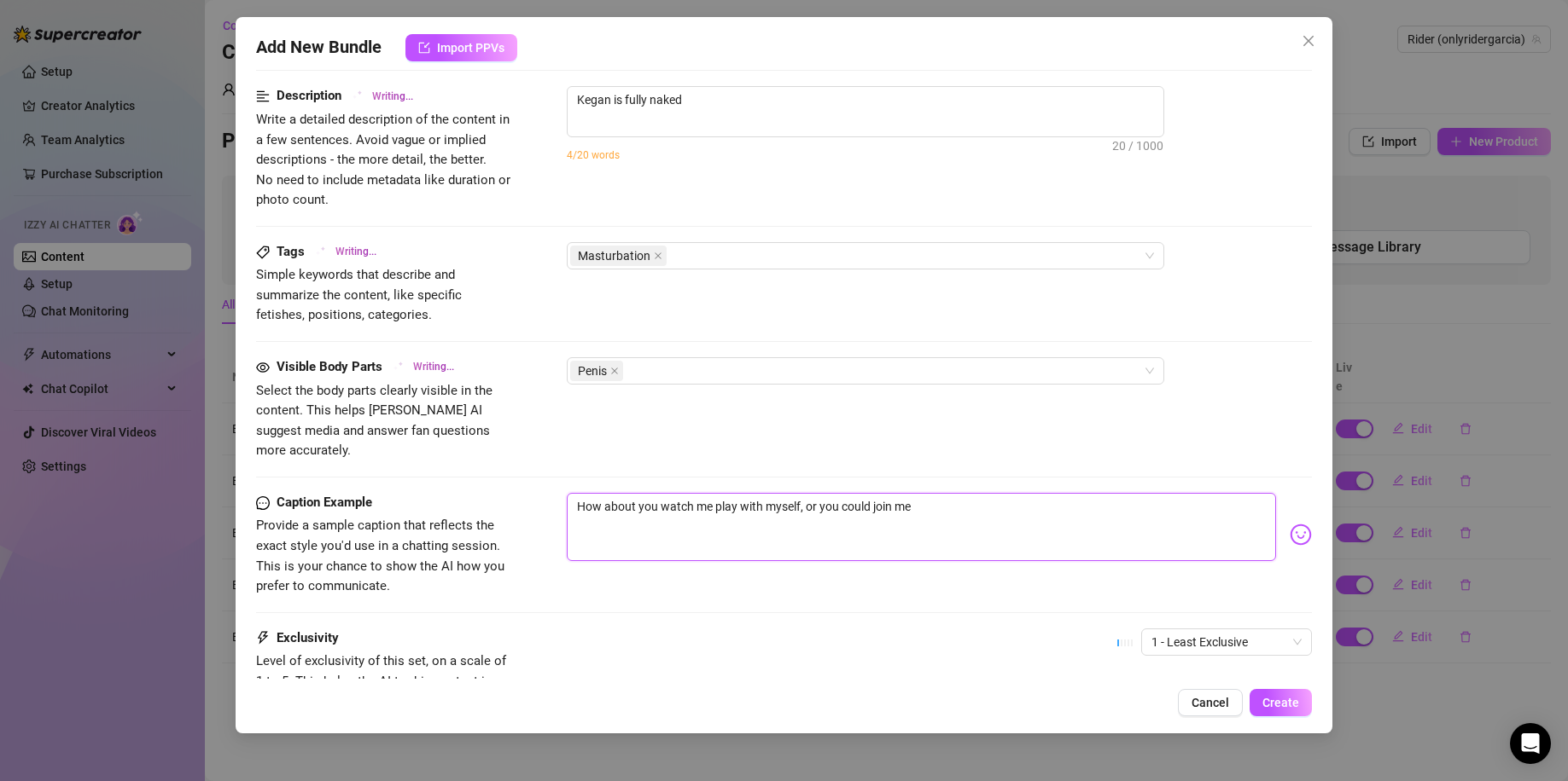
type textarea "Kegan is fully naked on"
type textarea "Kegan is fully naked on a"
type textarea "How about you watch me play with myself, or you could join me,"
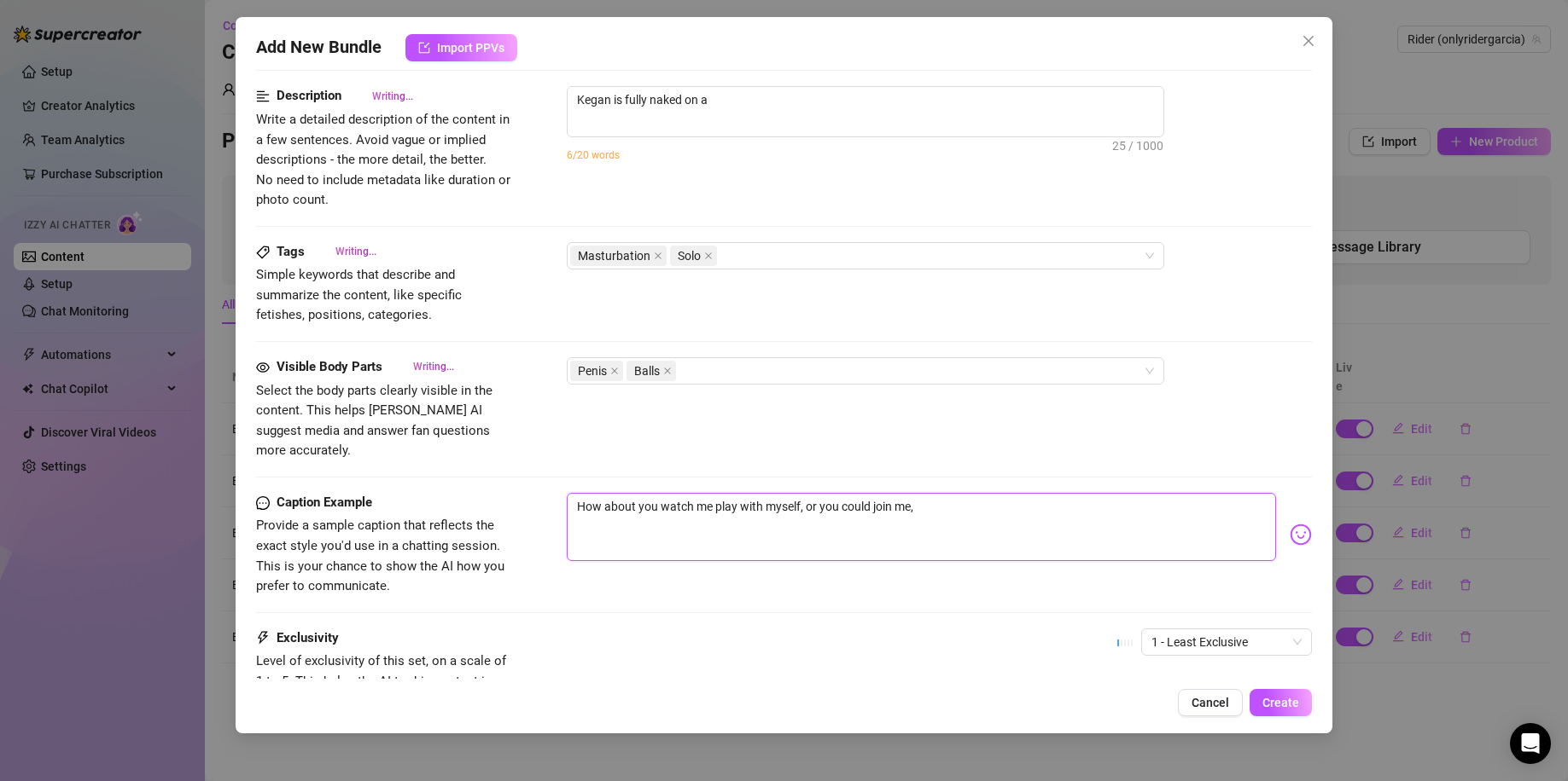
type textarea "Kegan is fully naked on a couch,"
type textarea "Kegan is fully naked on a couch, legs"
type textarea "How about you watch me play with myself, or you could join me,"
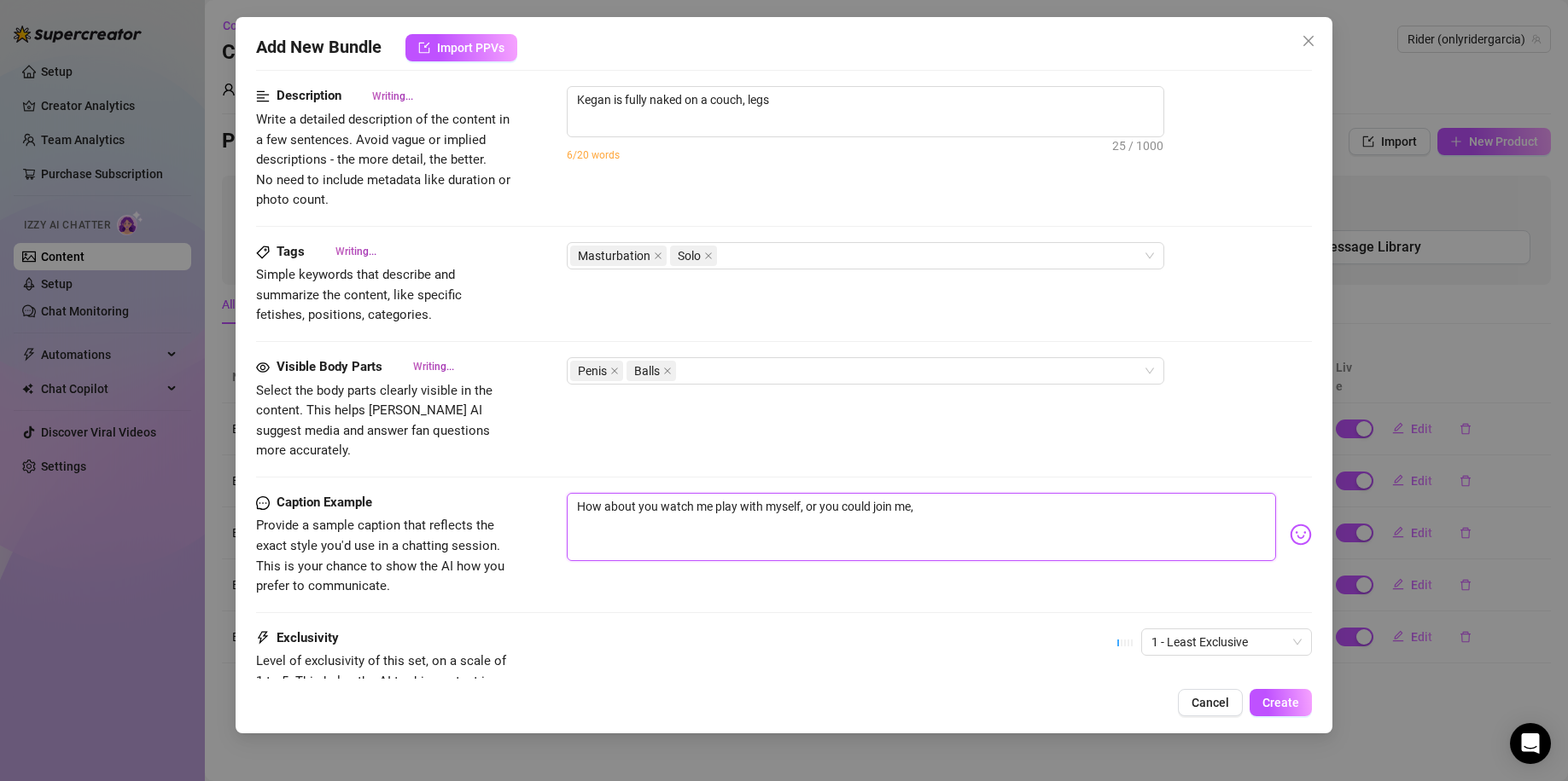
type textarea "How about you watch me play with myself, or you could join me,"
type textarea "Kegan is fully naked on a couch, legs spread"
type textarea "Kegan is fully naked on a couch, legs spread wide,"
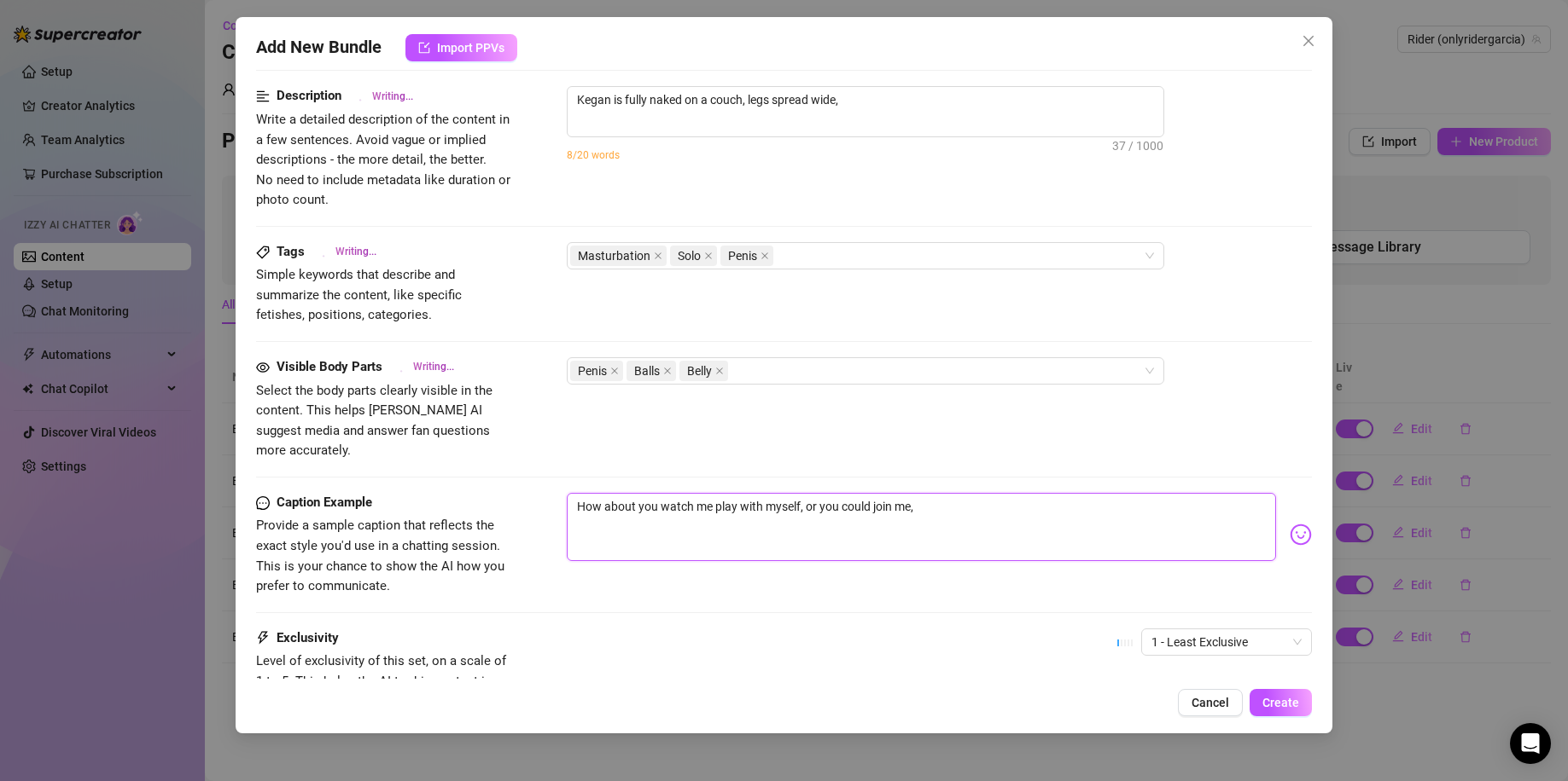
type textarea "Kegan is fully naked on a couch, legs spread wide, stroking"
type textarea "Kegan is fully naked on a couch, legs spread wide, stroking his"
type textarea "Kegan is fully naked on a couch, legs spread wide, stroking his thick"
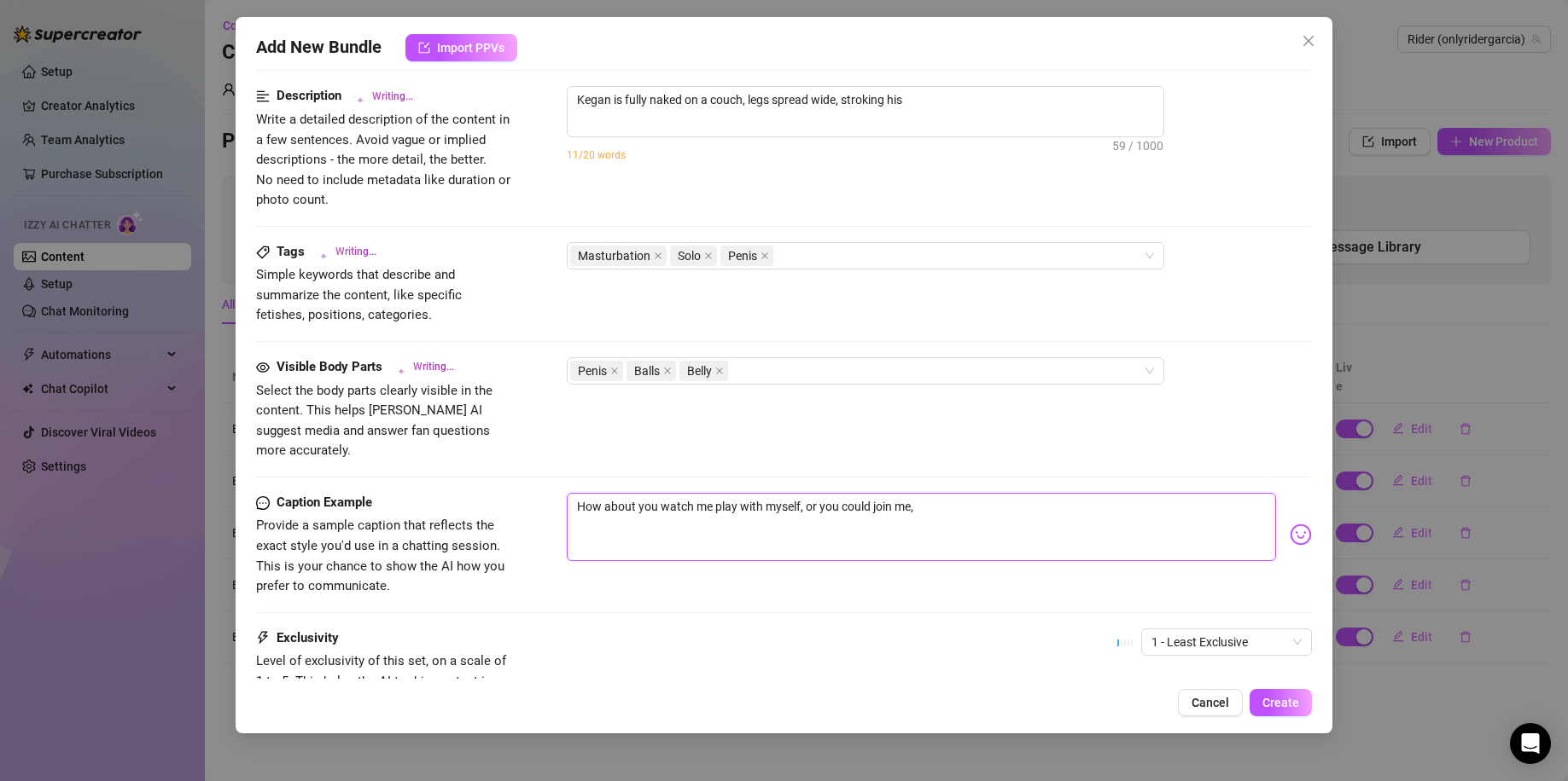
type textarea "Kegan is fully naked on a couch, legs spread wide, stroking his thick"
type textarea "Kegan is fully naked on a couch, legs spread wide, stroking his thick hard"
type textarea "Kegan is fully naked on a couch, legs spread wide, stroking his thick hard cock"
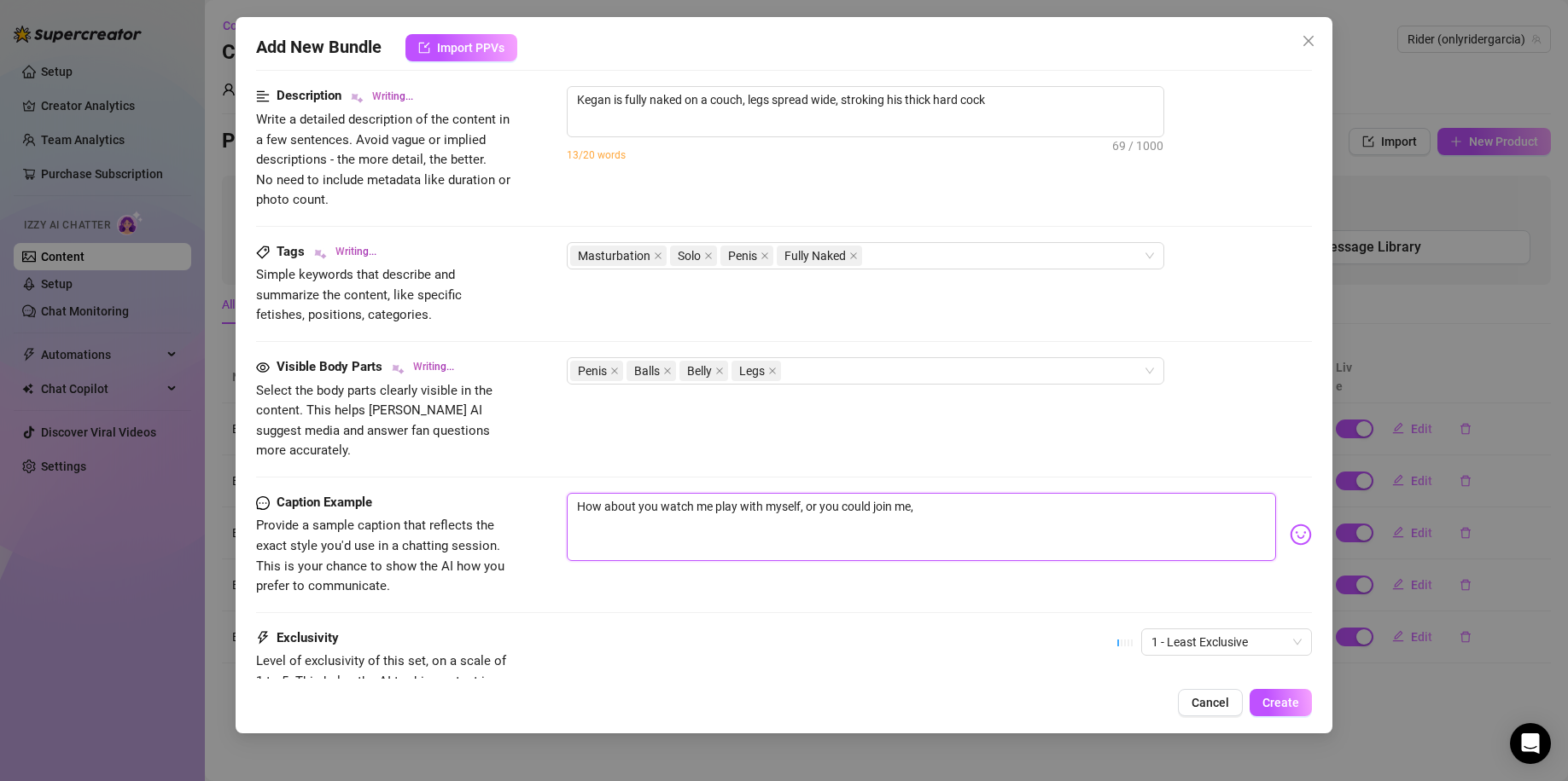
type textarea "How about you watch me play with myself, or you could join me, I"
type textarea "Kegan is fully naked on a couch, legs spread wide, stroking his thick hard cock…"
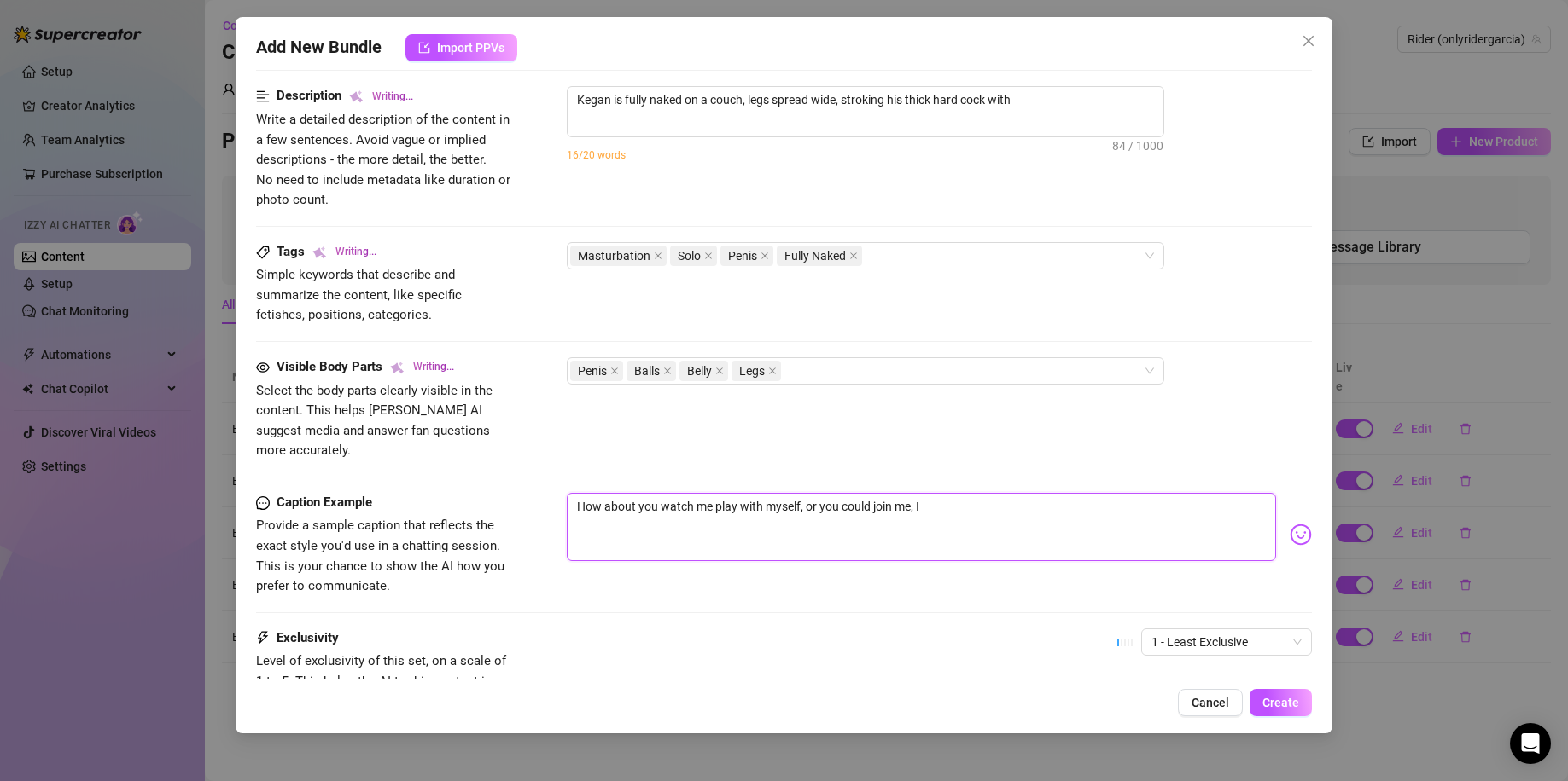
type textarea "Kegan is fully naked on a couch, legs spread wide, stroking his thick hard cock…"
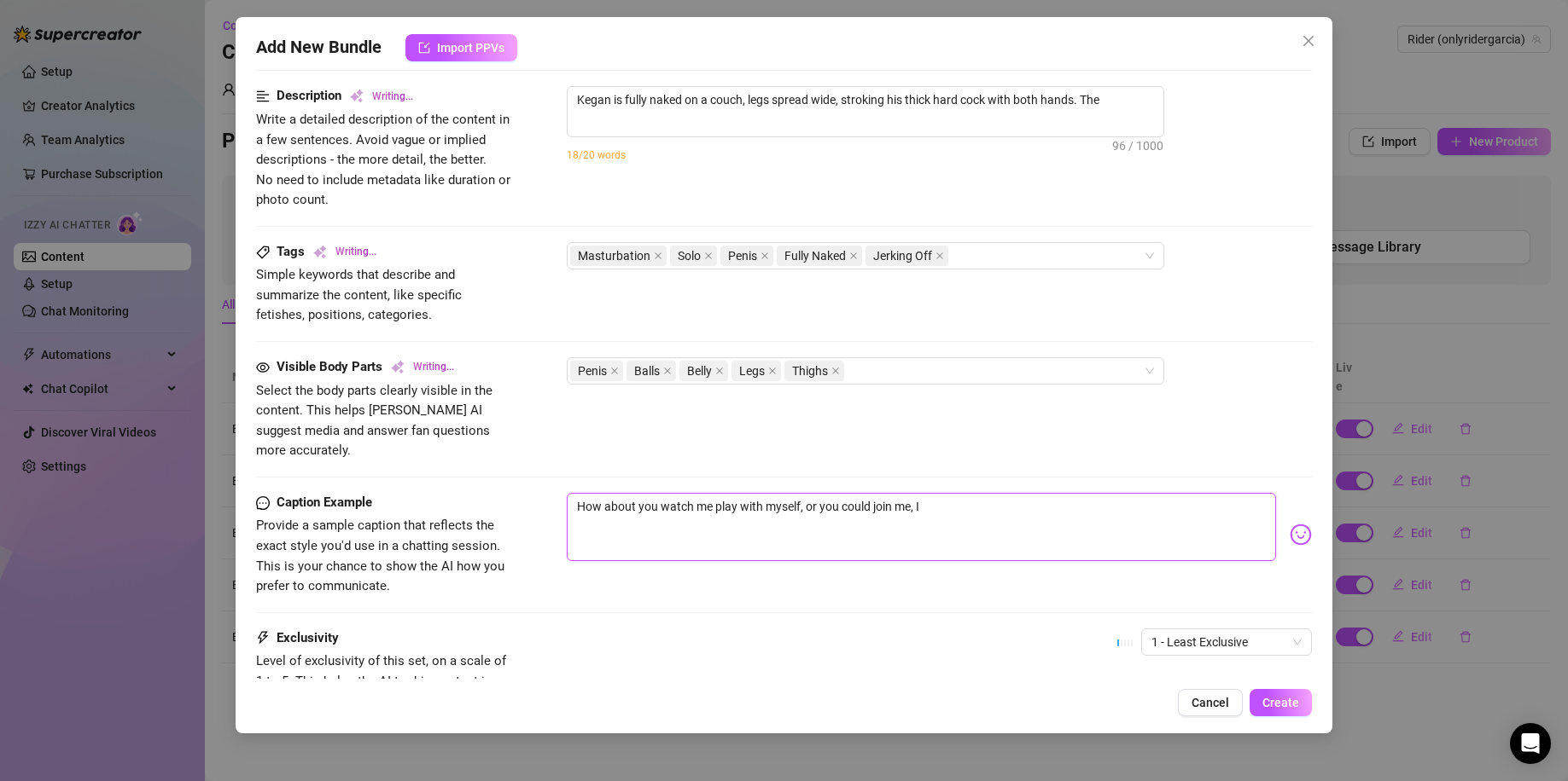
type textarea "Kegan is fully naked on a couch, legs spread wide, stroking his thick hard cock…"
type textarea "How about you watch me play with myself, or you could join me, I"
type textarea "Kegan is fully naked on a couch, legs spread wide, stroking his thick hard cock…"
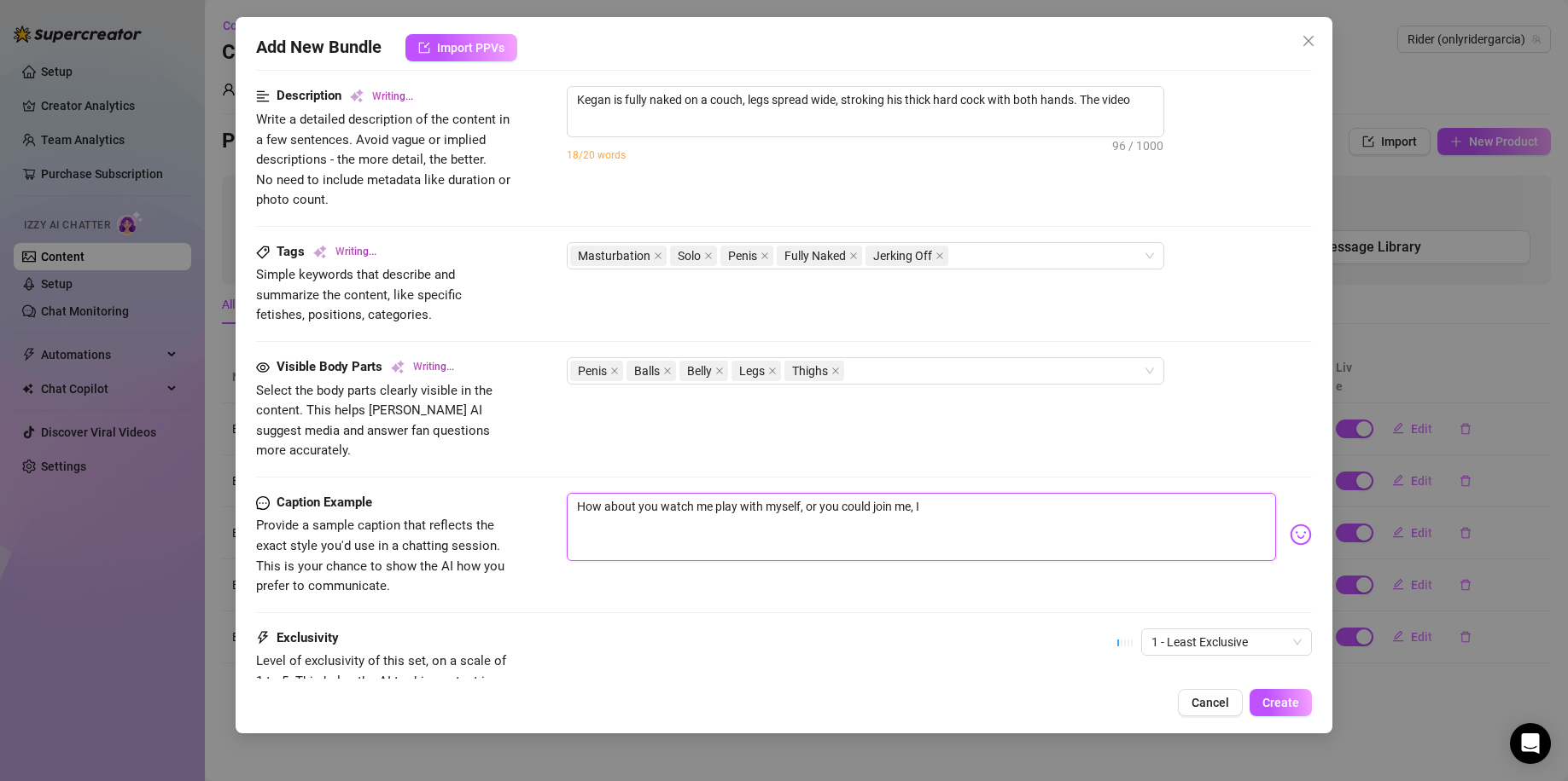
type textarea "Kegan is fully naked on a couch, legs spread wide, stroking his thick hard cock…"
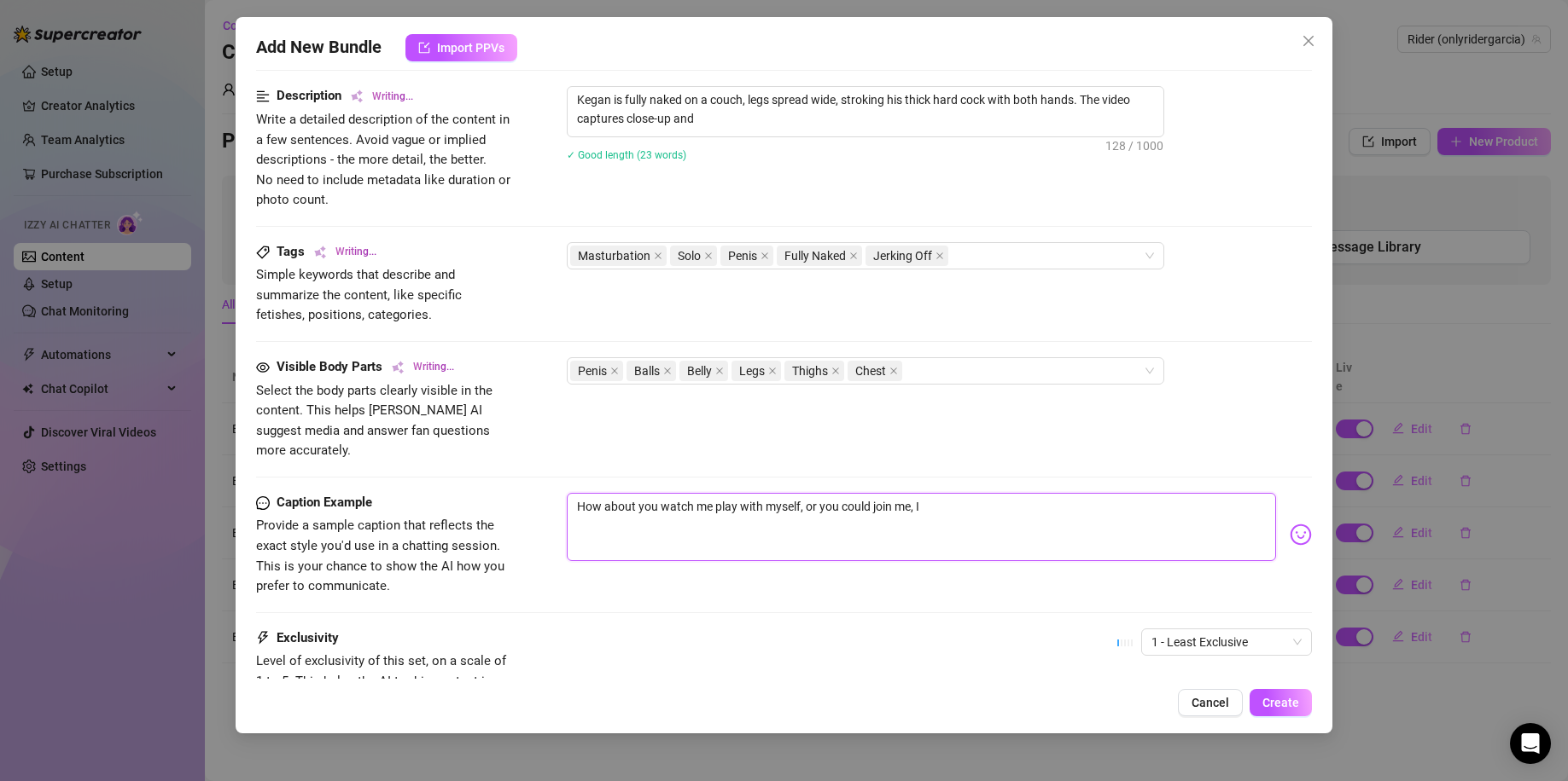
type textarea "How about you watch me play with myself, or you could join me, I A"
type textarea "Kegan is fully naked on a couch, legs spread wide, stroking his thick hard cock…"
type textarea "How about you watch me play with myself, or you could join me, I AM"
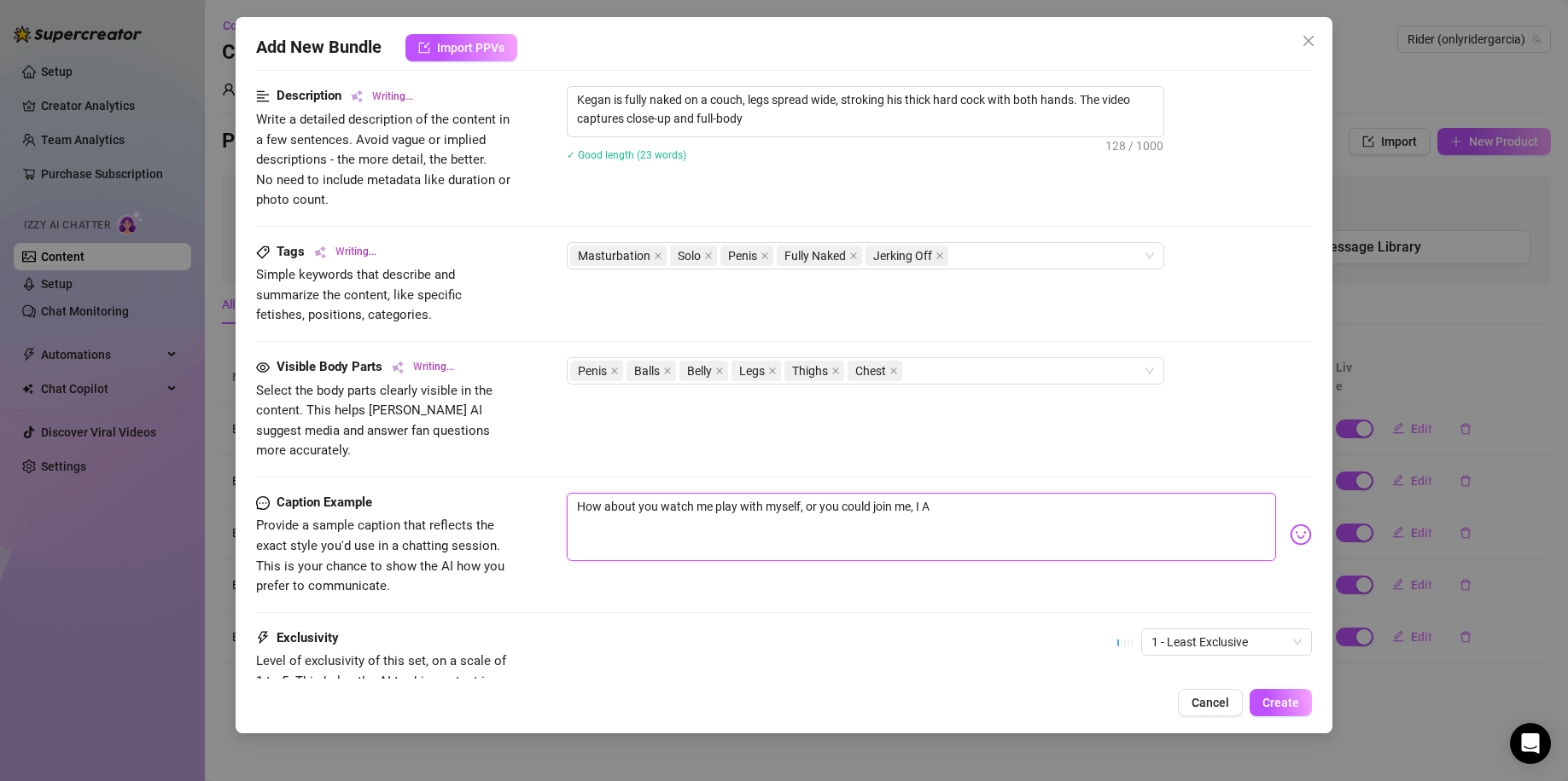
type textarea "How about you watch me play with myself, or you could join me, I AM"
type textarea "Kegan is fully naked on a couch, legs spread wide, stroking his thick hard cock…"
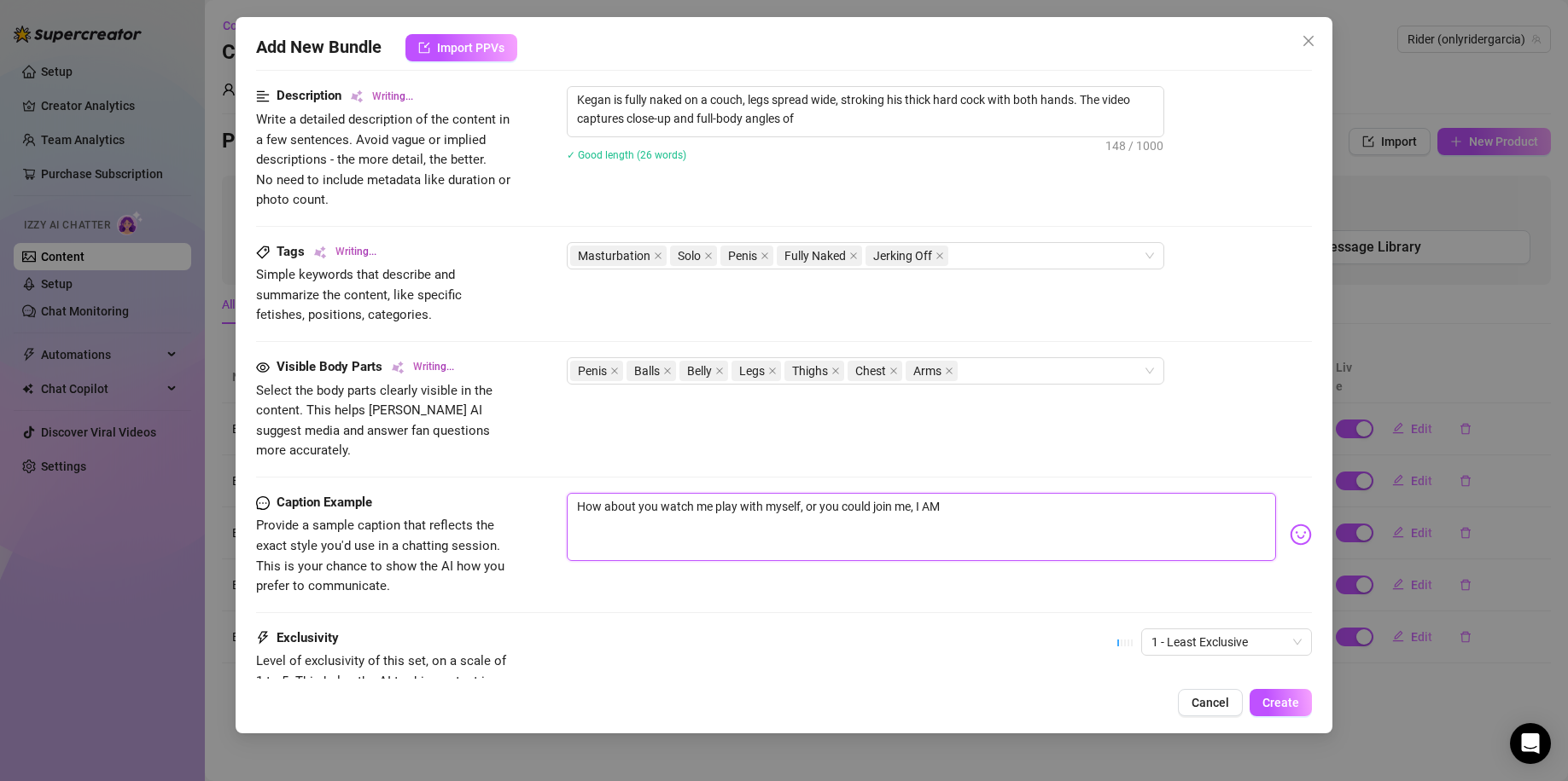
type textarea "Kegan is fully naked on a couch, legs spread wide, stroking his thick hard cock…"
type textarea "How about you watch me play with myself, or you could join me, I AM"
type textarea "Kegan is fully naked on a couch, legs spread wide, stroking his thick hard cock…"
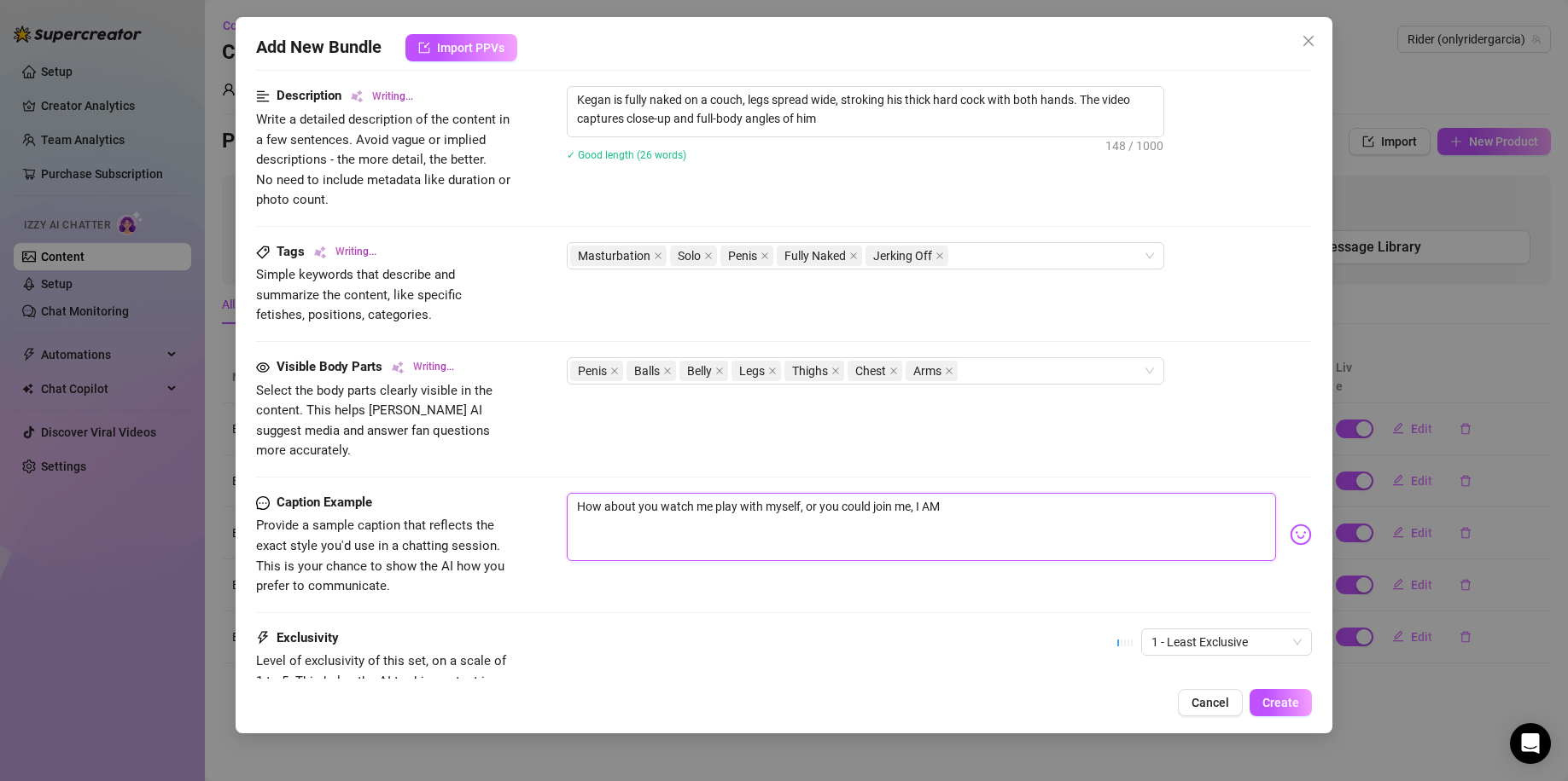
type textarea "Kegan is fully naked on a couch, legs spread wide, stroking his thick hard cock…"
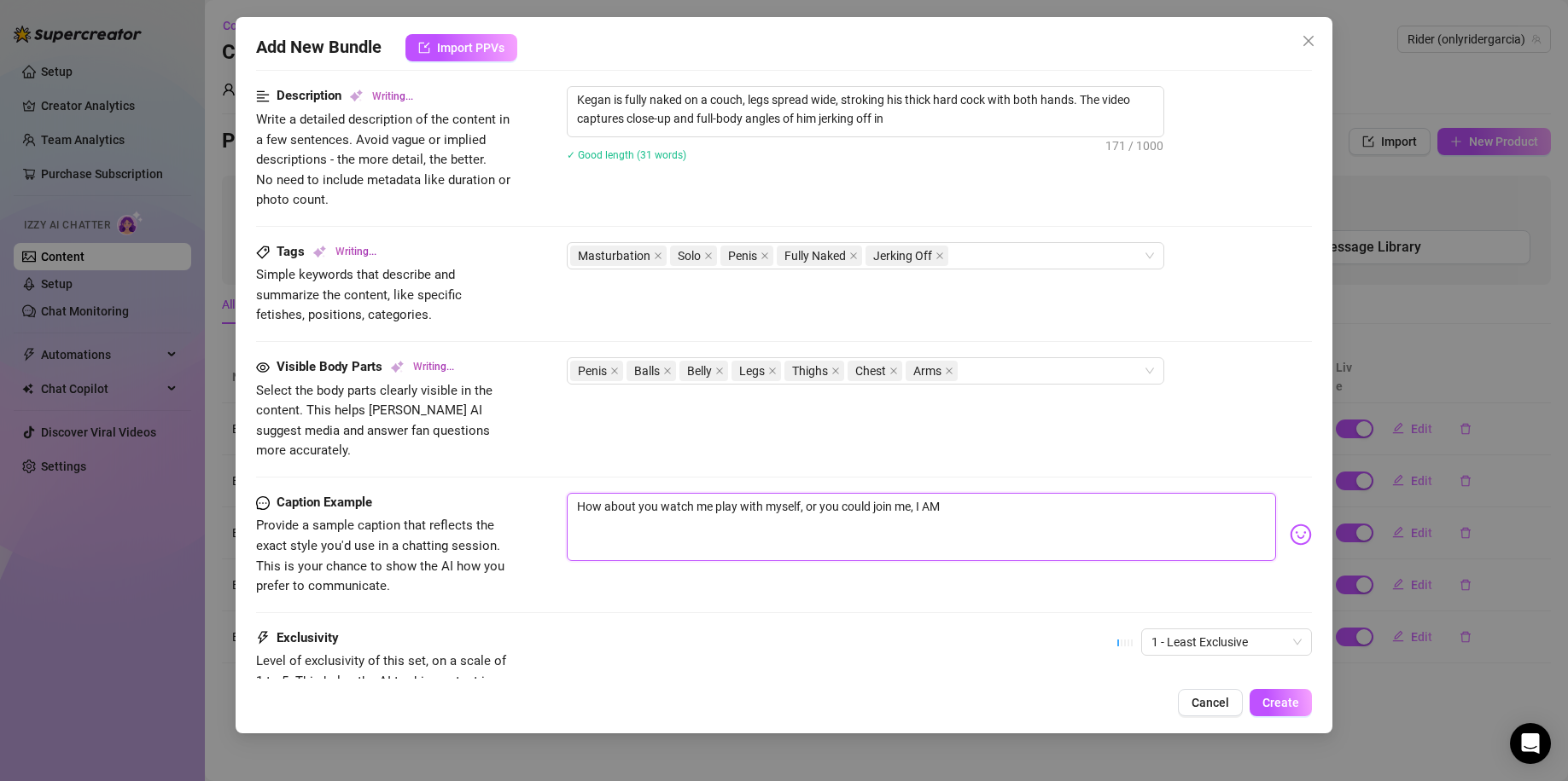
type textarea "Kegan is fully naked on a couch, legs spread wide, stroking his thick hard cock…"
type textarea "How about you watch me play with myself, or you could join me, I AM"
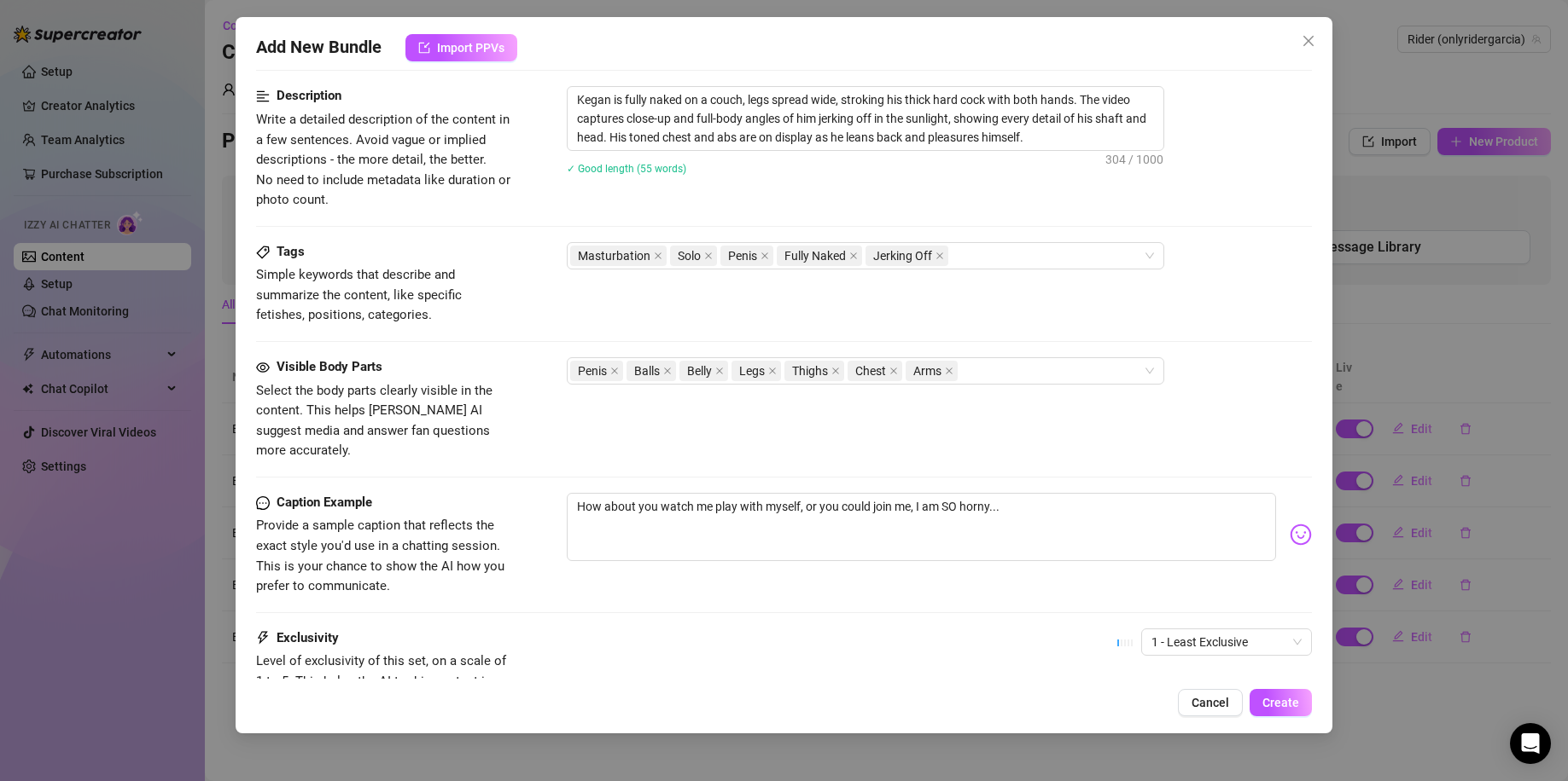
drag, startPoint x: 1056, startPoint y: 493, endPoint x: 1287, endPoint y: 513, distance: 231.9
click at [1289, 524] on img at bounding box center [1300, 535] width 23 height 23
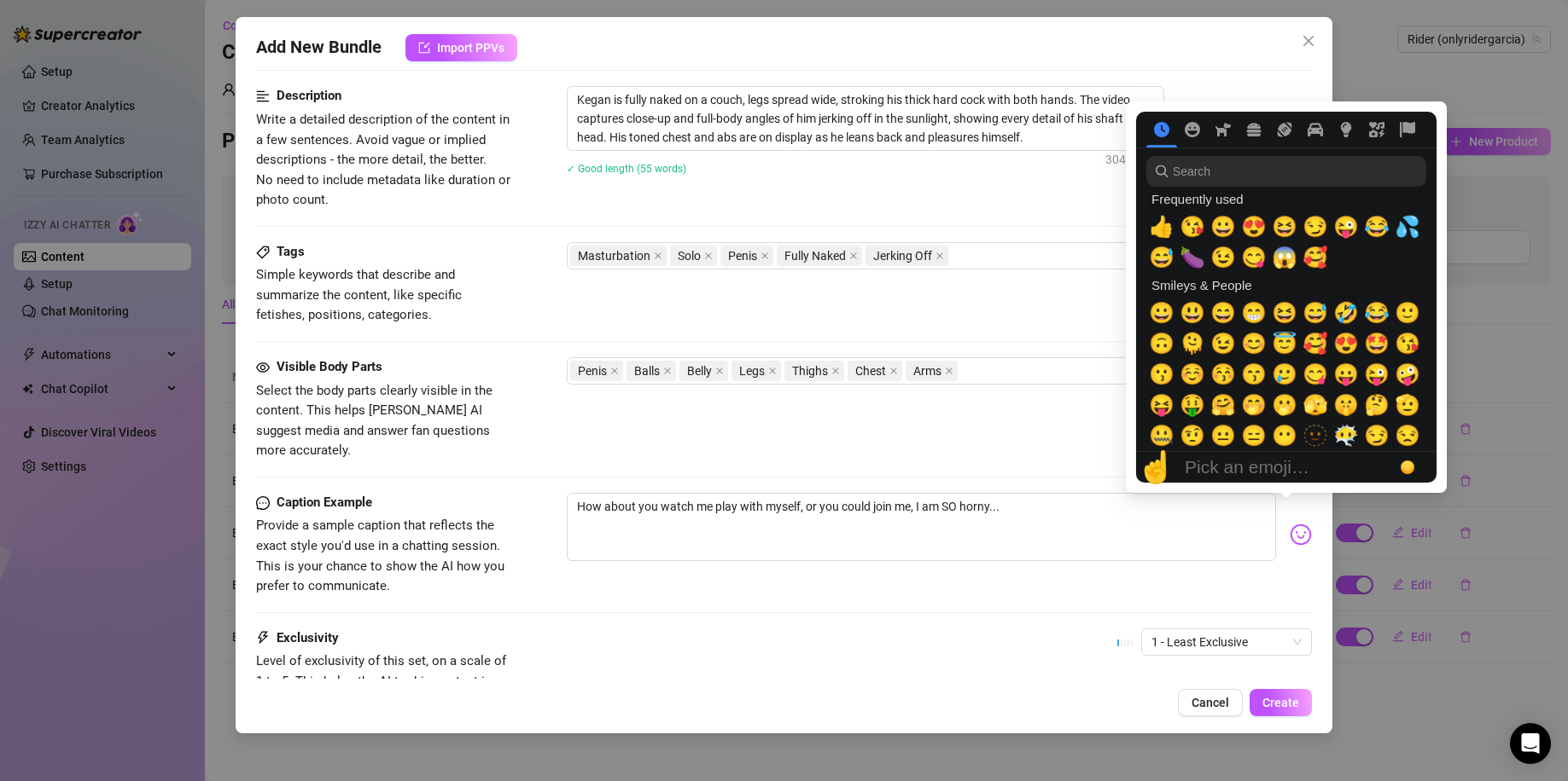
click at [1289, 524] on img at bounding box center [1300, 535] width 23 height 23
click at [1220, 169] on input "search" at bounding box center [1286, 171] width 280 height 30
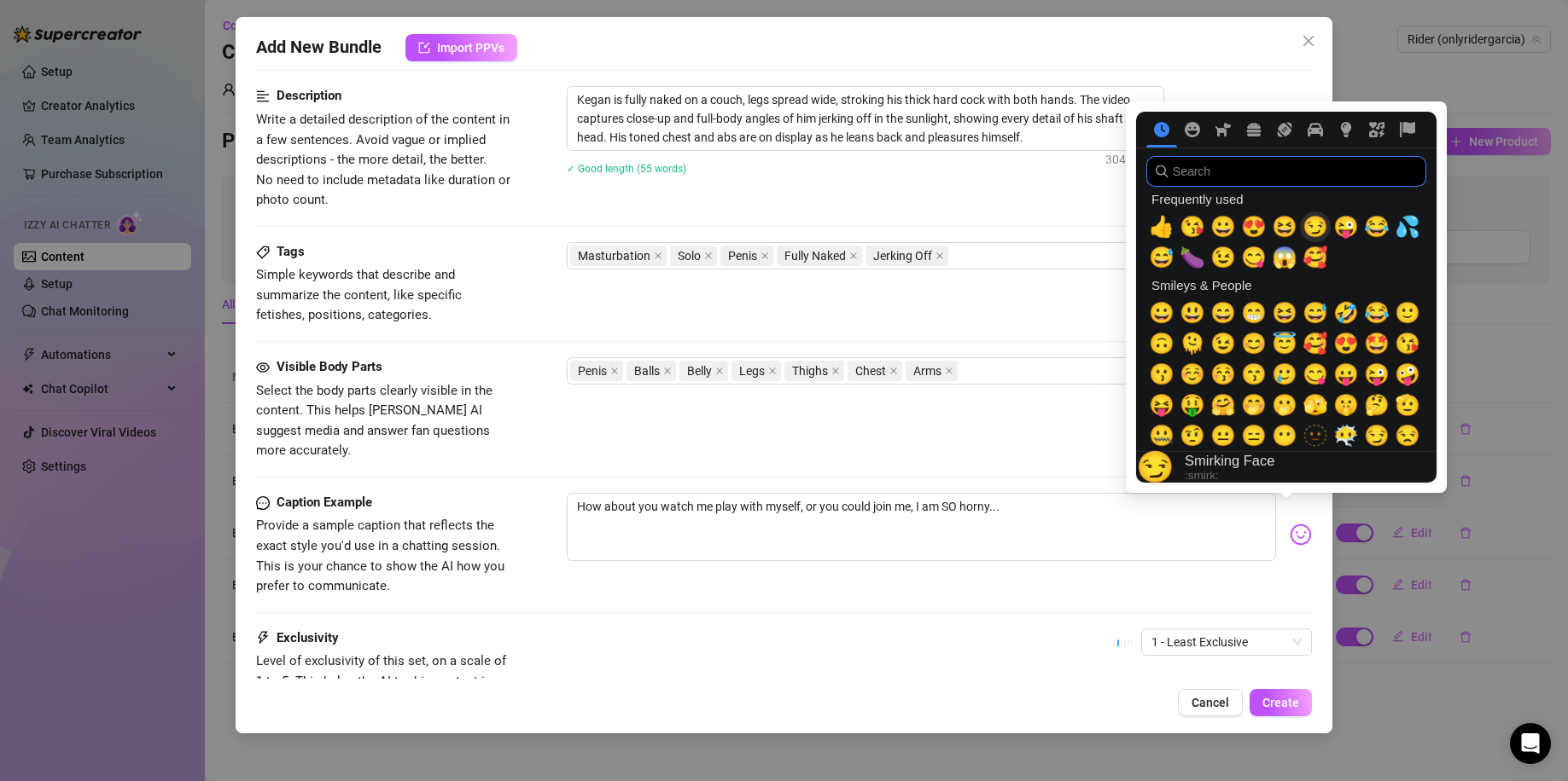
click at [1311, 222] on span "😏" at bounding box center [1314, 226] width 25 height 23
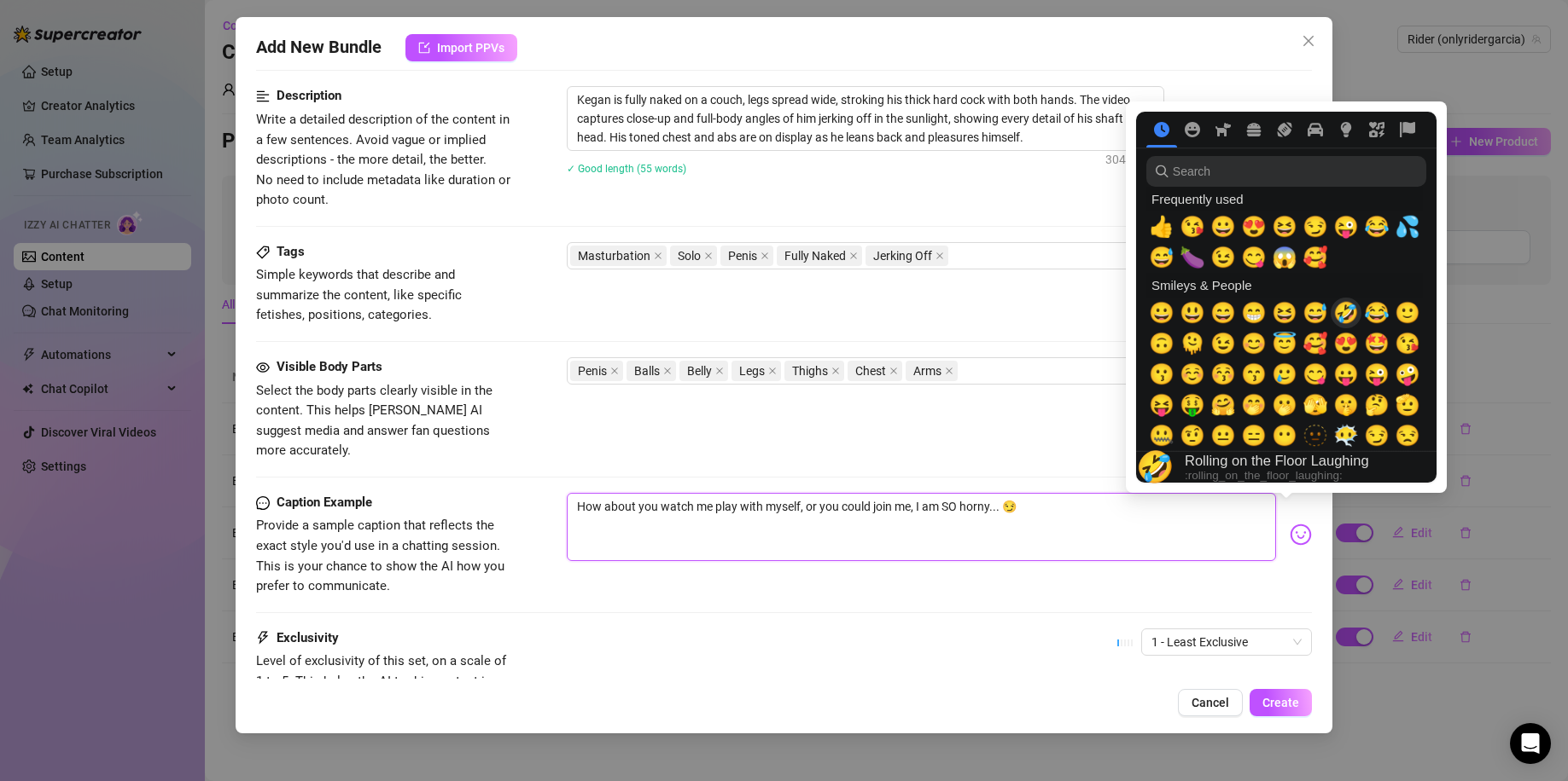
scroll to position [228, 0]
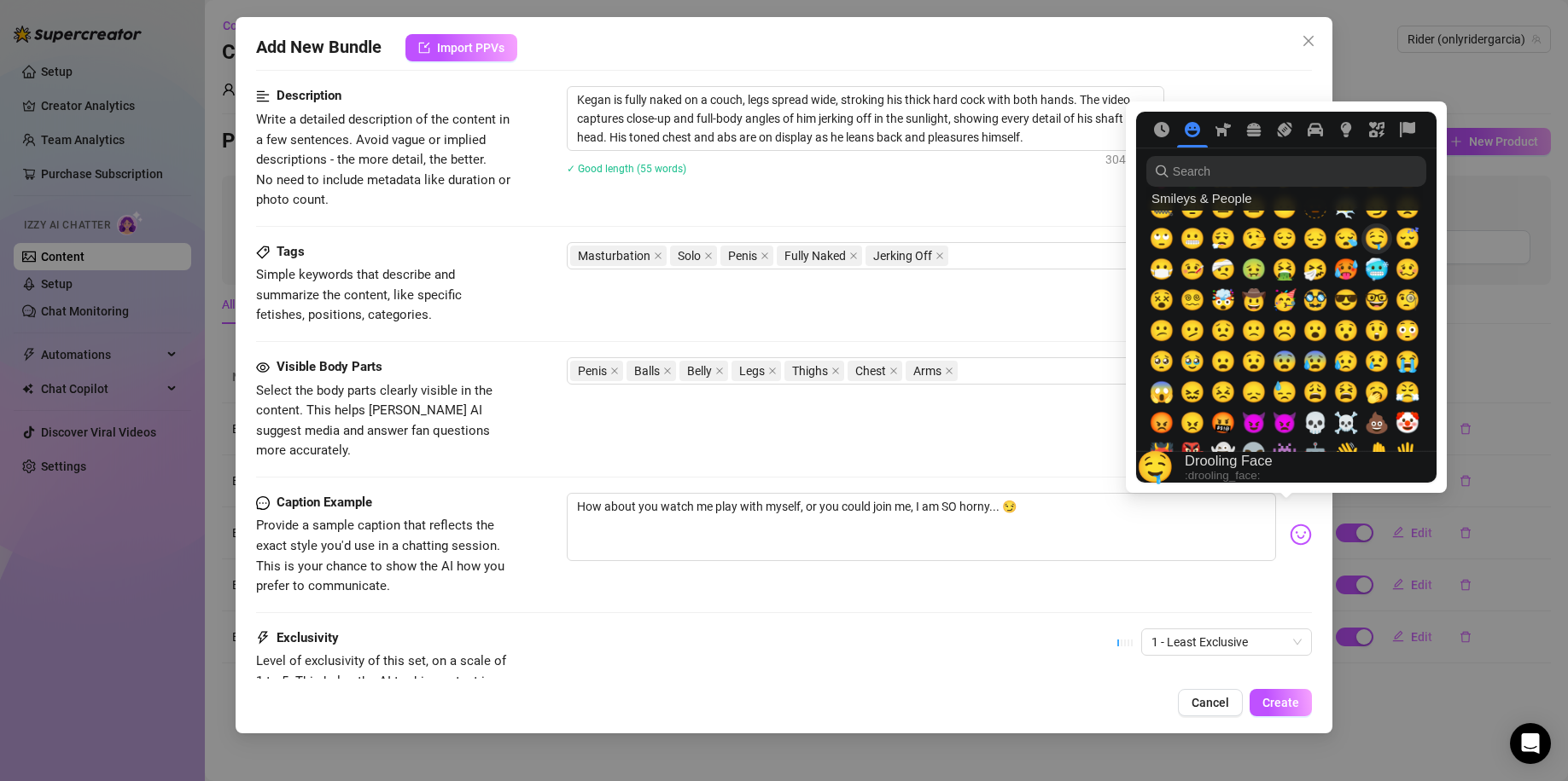
click at [1381, 241] on span "🤤" at bounding box center [1376, 238] width 25 height 23
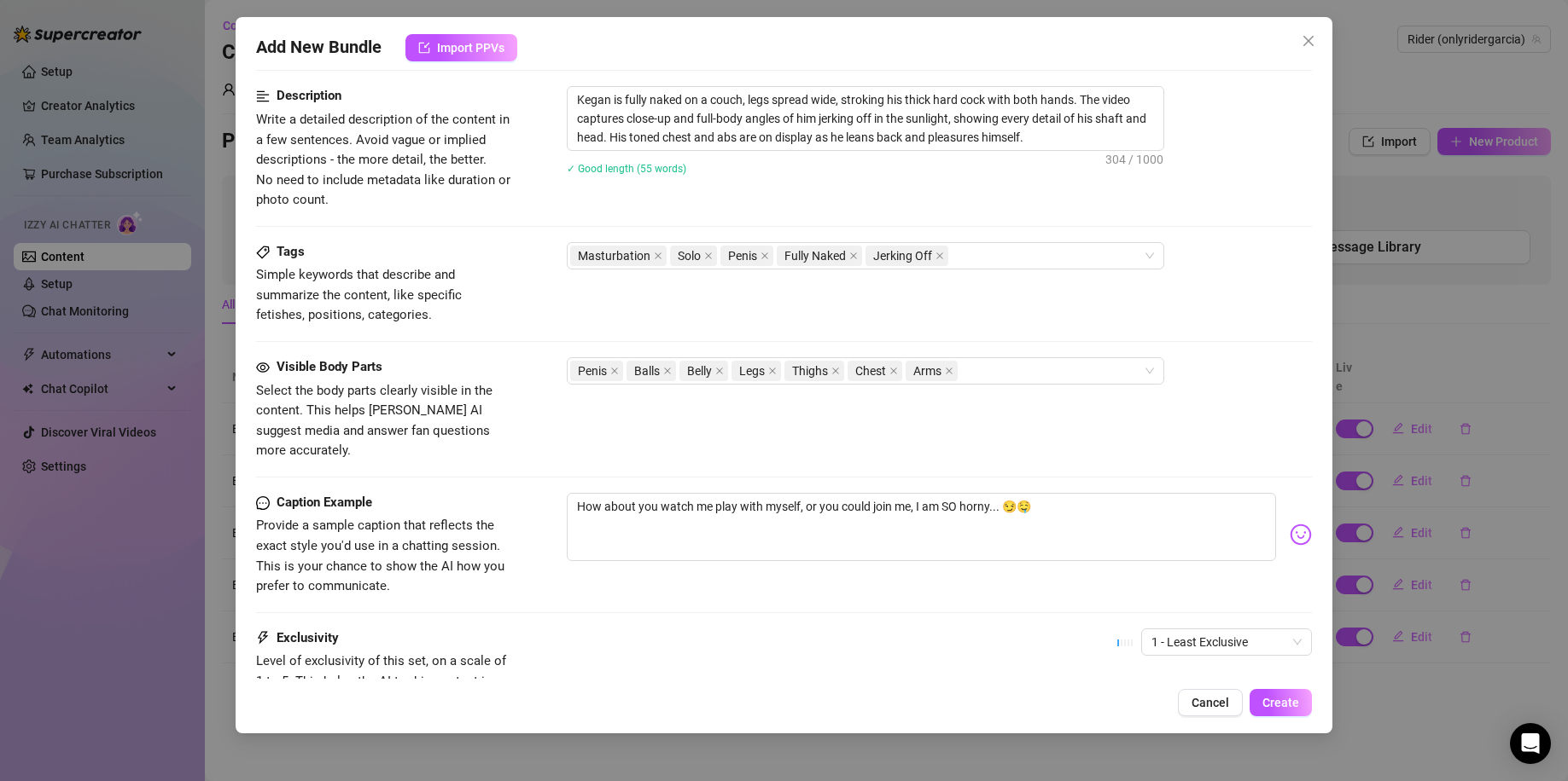
click at [1105, 553] on div "How about you watch me play with myself, or you could join me, I am SO horny...…" at bounding box center [940, 534] width 746 height 83
click at [1227, 630] on span "1 - Least Exclusive" at bounding box center [1226, 642] width 150 height 25
click at [1180, 552] on div "4" at bounding box center [1212, 560] width 143 height 19
click at [1272, 697] on span "Create" at bounding box center [1280, 703] width 37 height 14
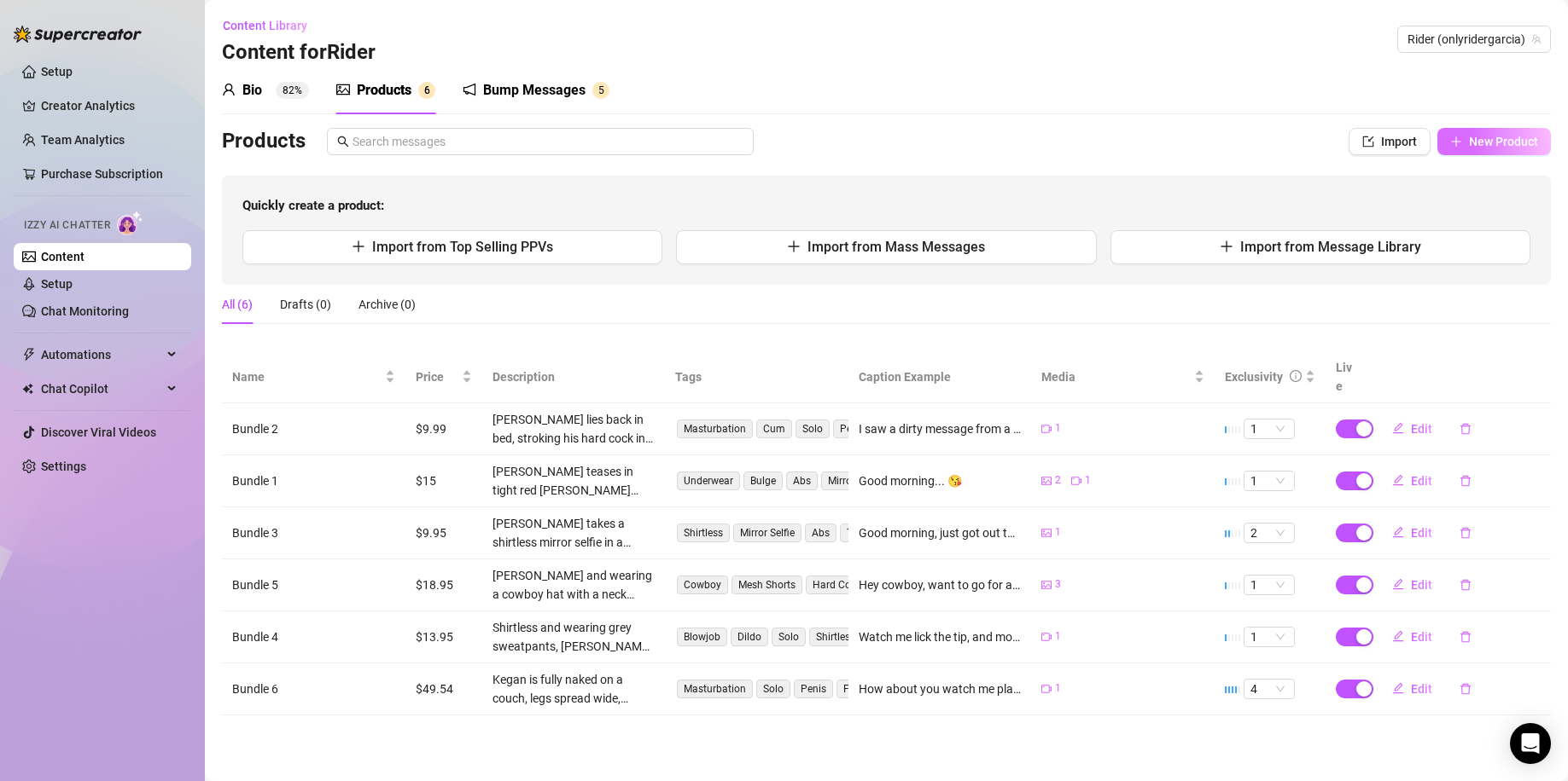
click at [1488, 137] on span "New Product" at bounding box center [1504, 142] width 70 height 14
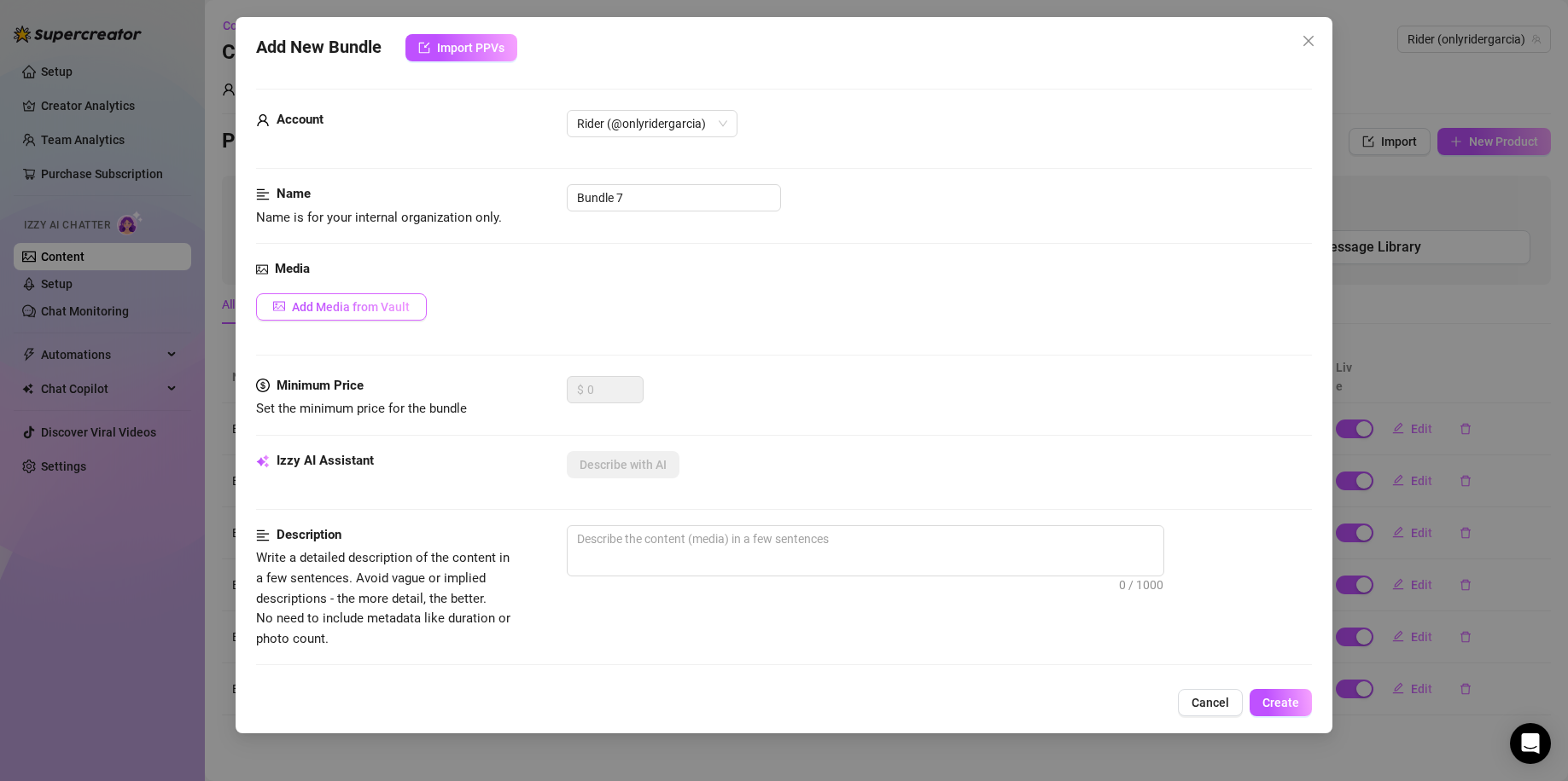
click at [399, 317] on button "Add Media from Vault" at bounding box center [342, 307] width 170 height 27
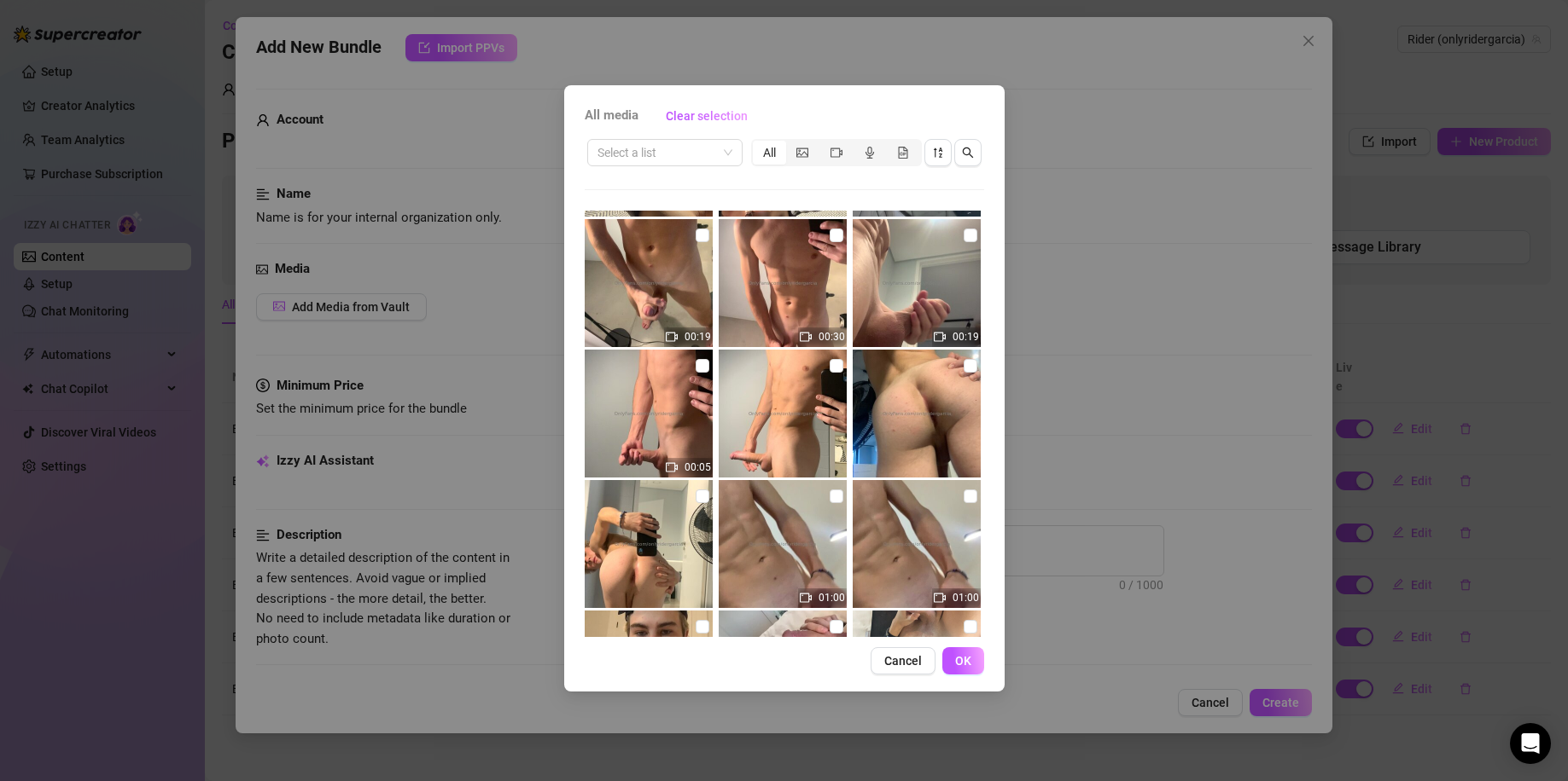
scroll to position [8458, 0]
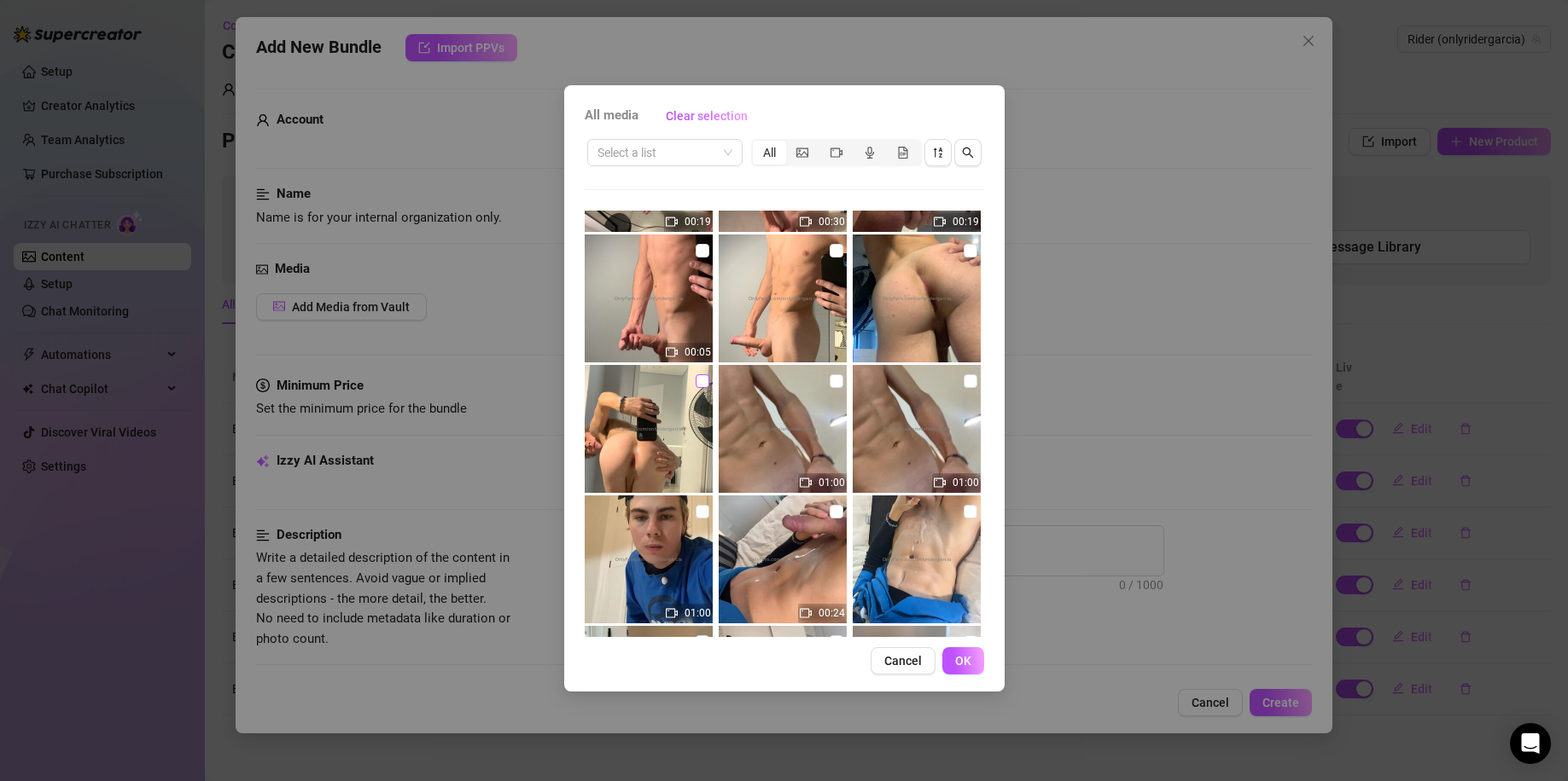
click at [701, 377] on input "checkbox" at bounding box center [702, 381] width 14 height 14
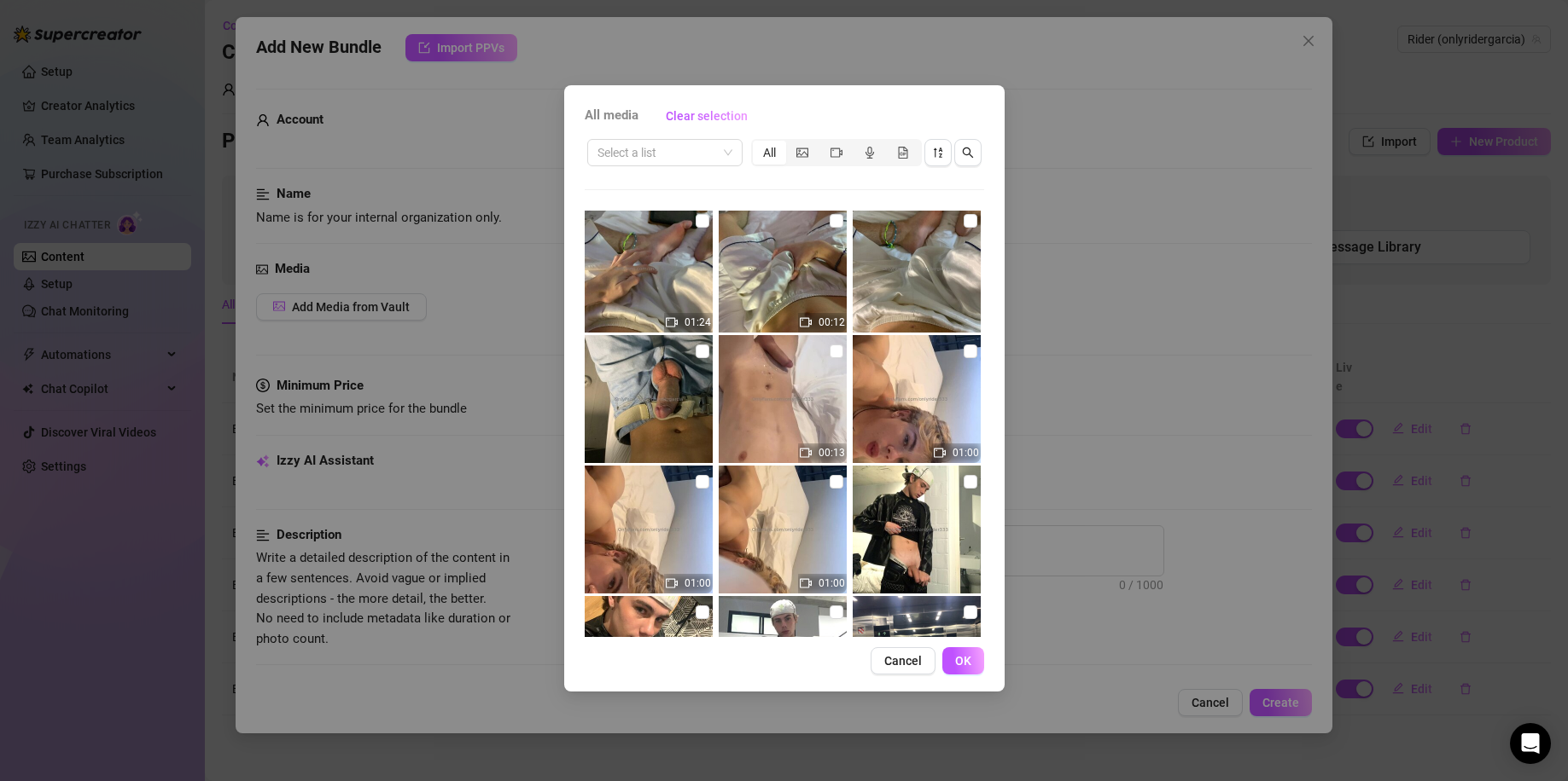
scroll to position [8912, 0]
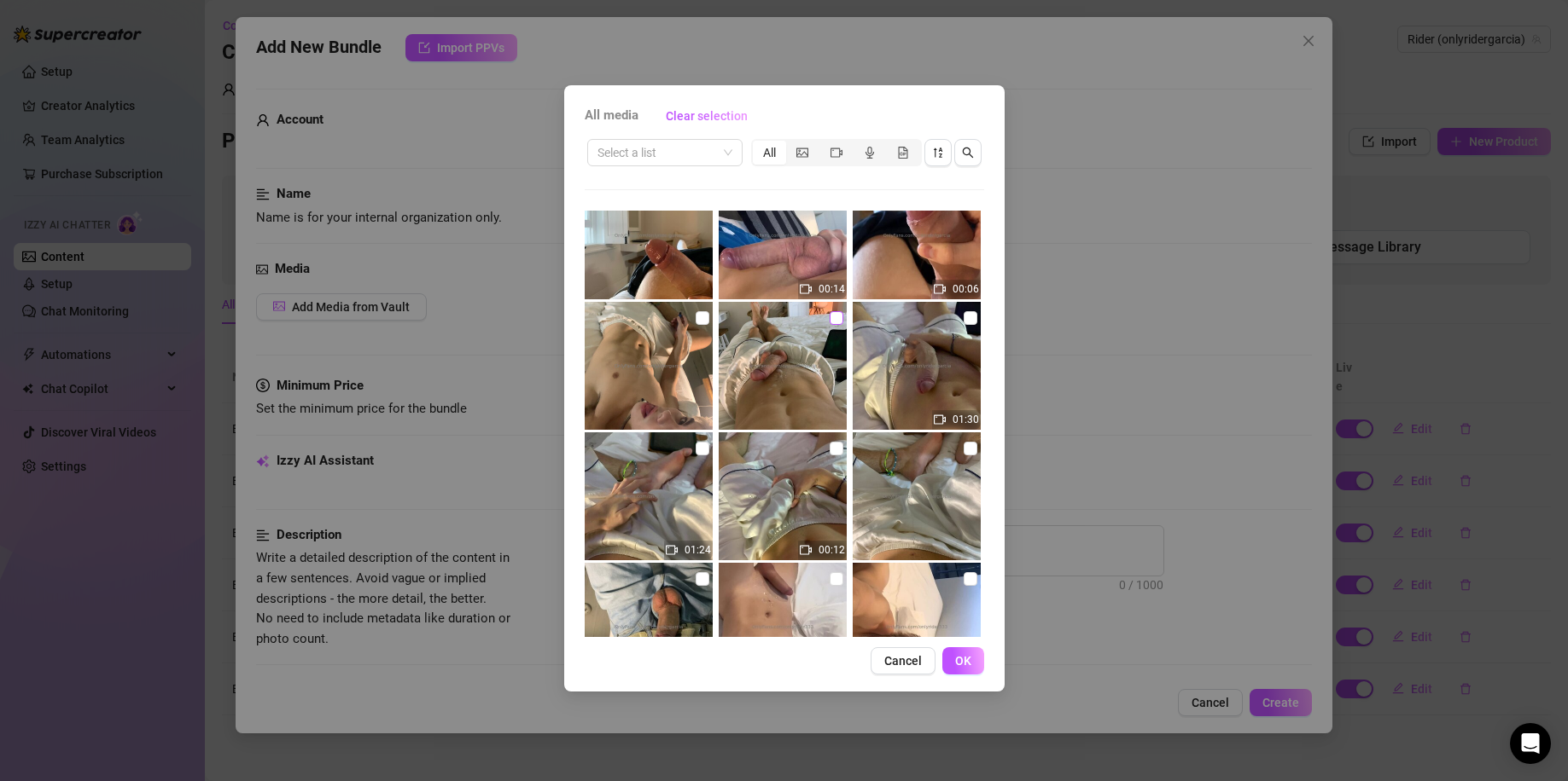
click at [829, 317] on input "checkbox" at bounding box center [836, 318] width 14 height 14
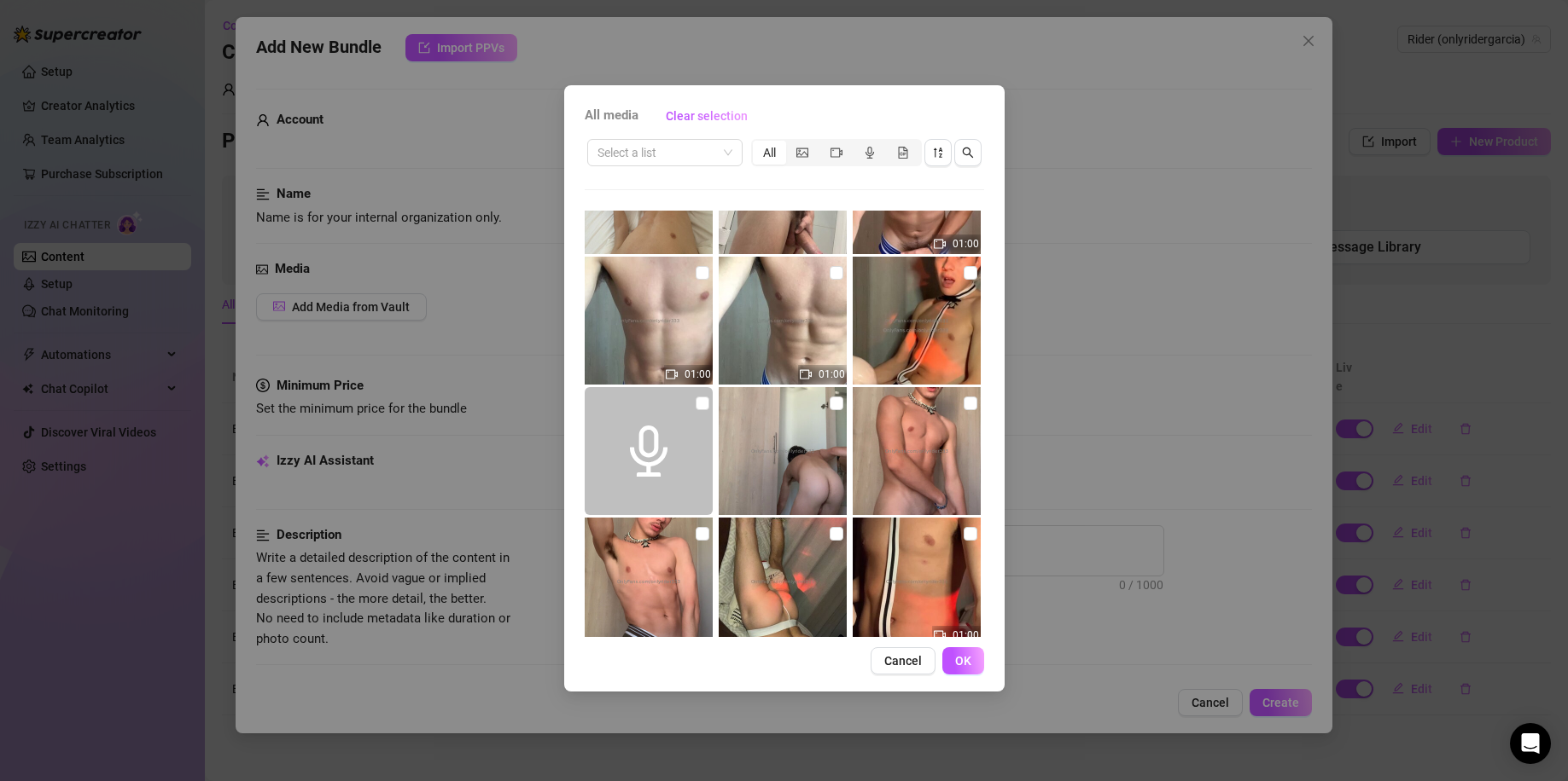
scroll to position [9823, 0]
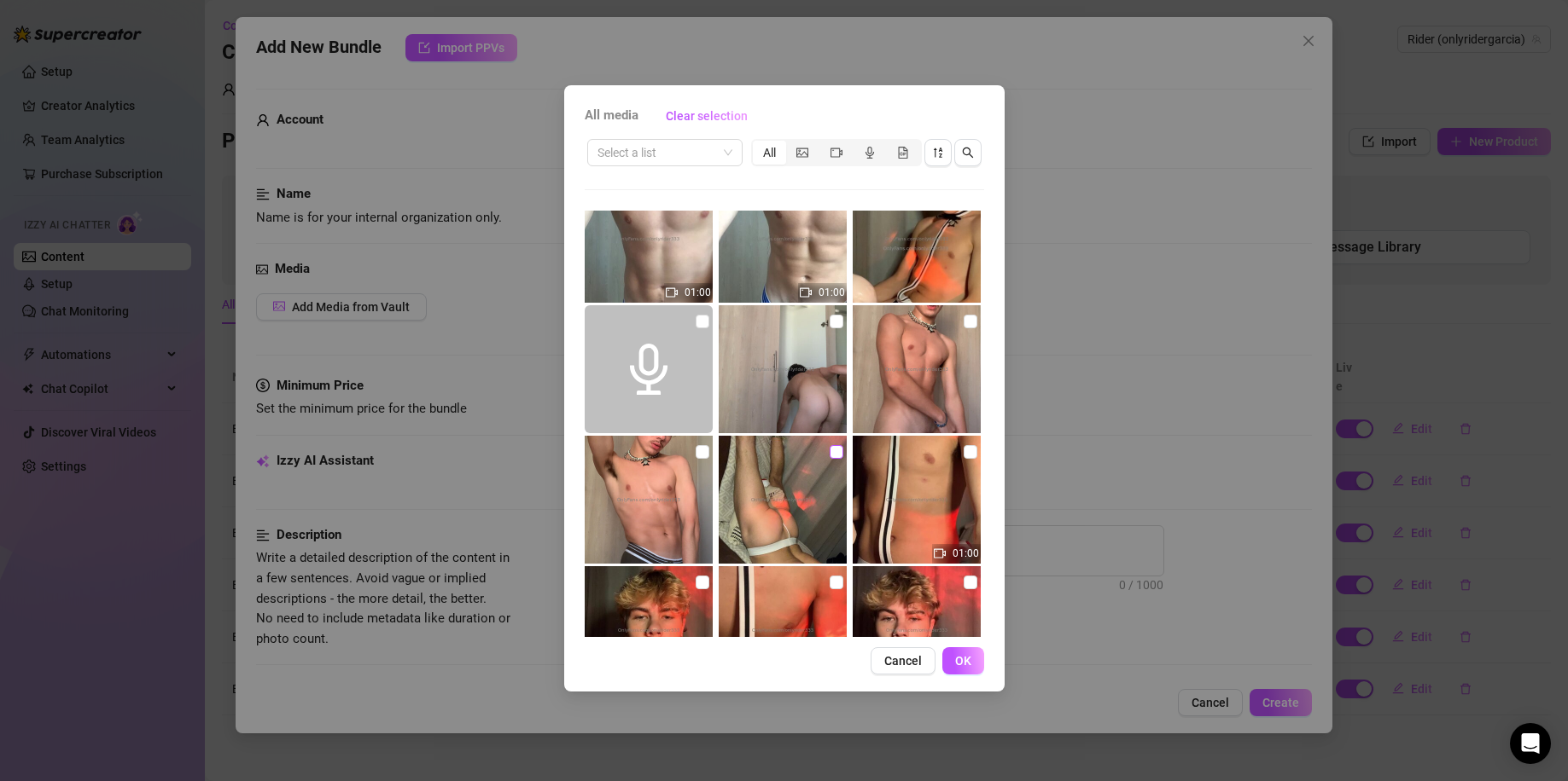
click at [829, 451] on input "checkbox" at bounding box center [836, 452] width 14 height 14
click at [964, 665] on span "OK" at bounding box center [963, 661] width 17 height 14
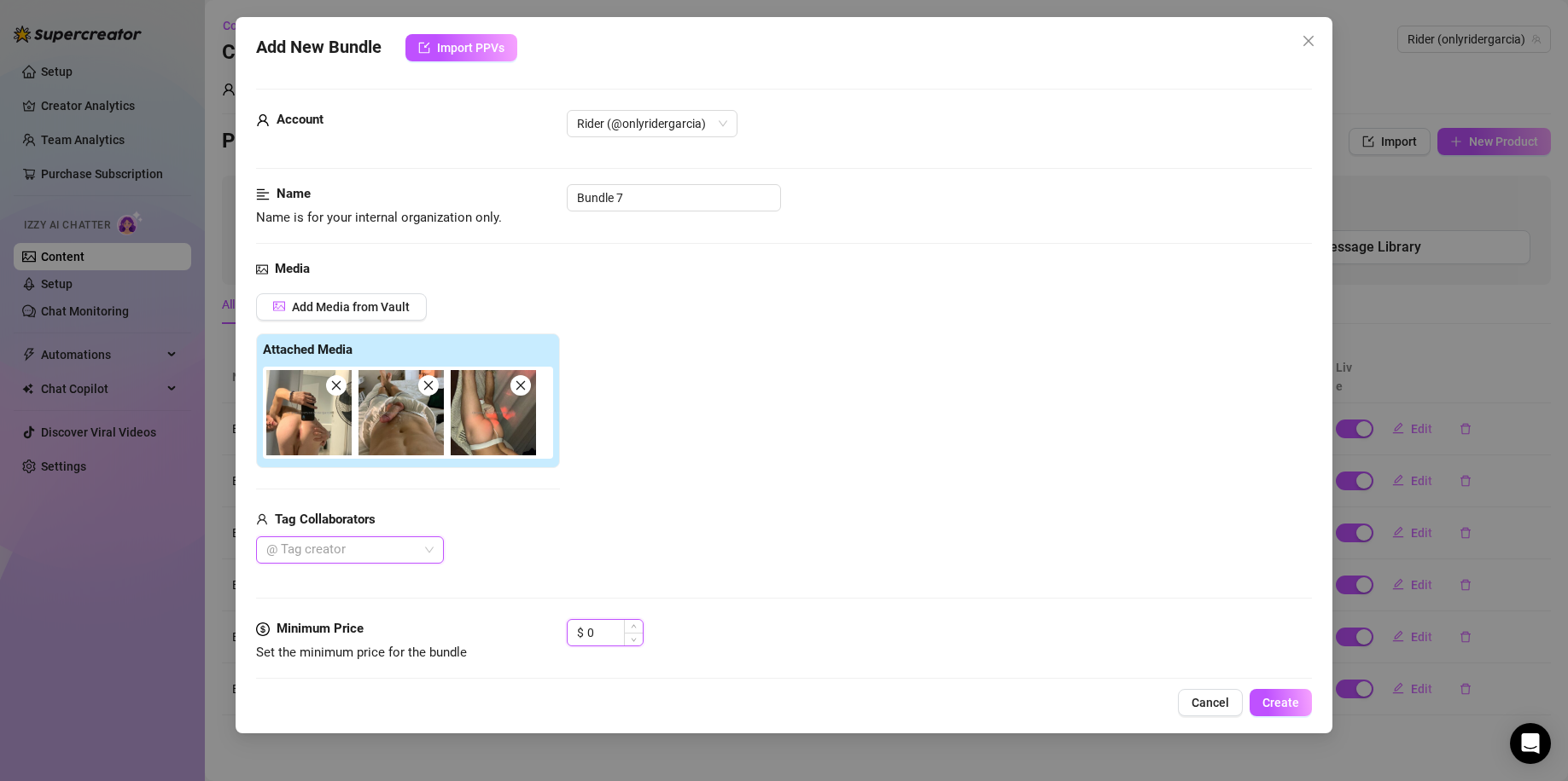
click at [602, 637] on input "0" at bounding box center [615, 632] width 56 height 25
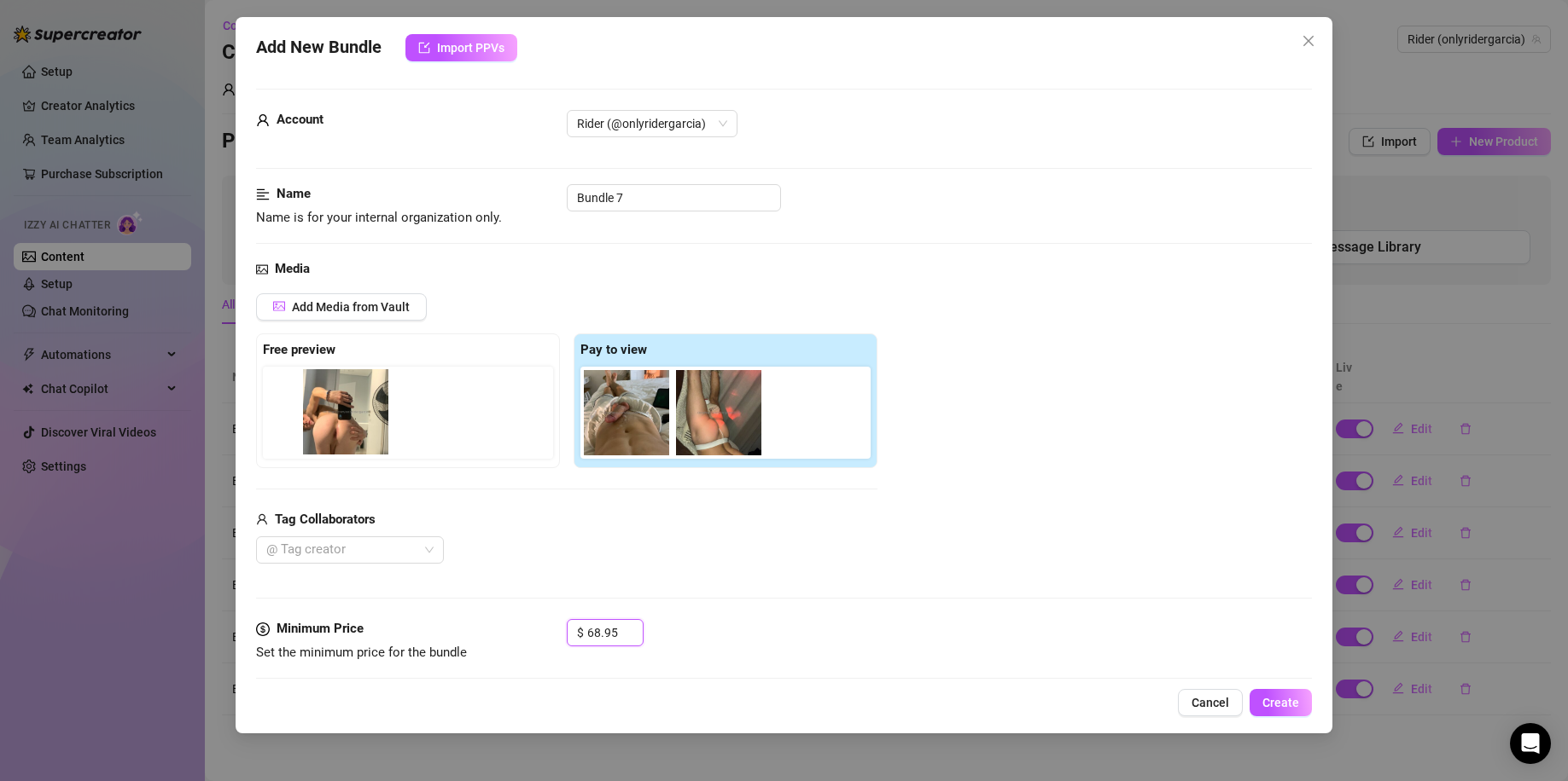
drag, startPoint x: 628, startPoint y: 421, endPoint x: 342, endPoint y: 419, distance: 286.0
click at [342, 419] on div "Free preview Pay to view" at bounding box center [567, 400] width 621 height 135
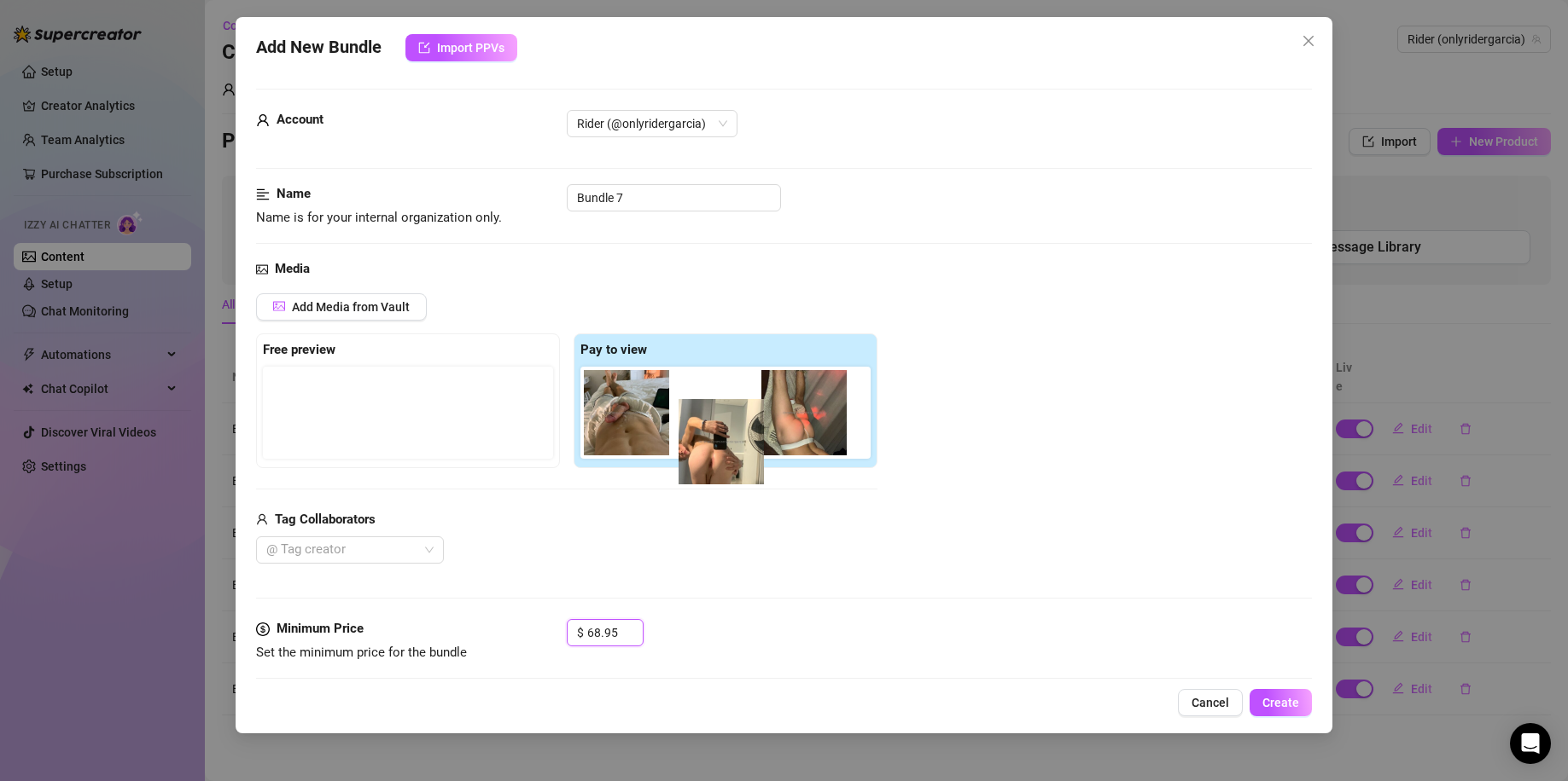
drag, startPoint x: 308, startPoint y: 412, endPoint x: 721, endPoint y: 423, distance: 413.1
click at [721, 424] on div "Free preview Pay to view" at bounding box center [567, 400] width 621 height 135
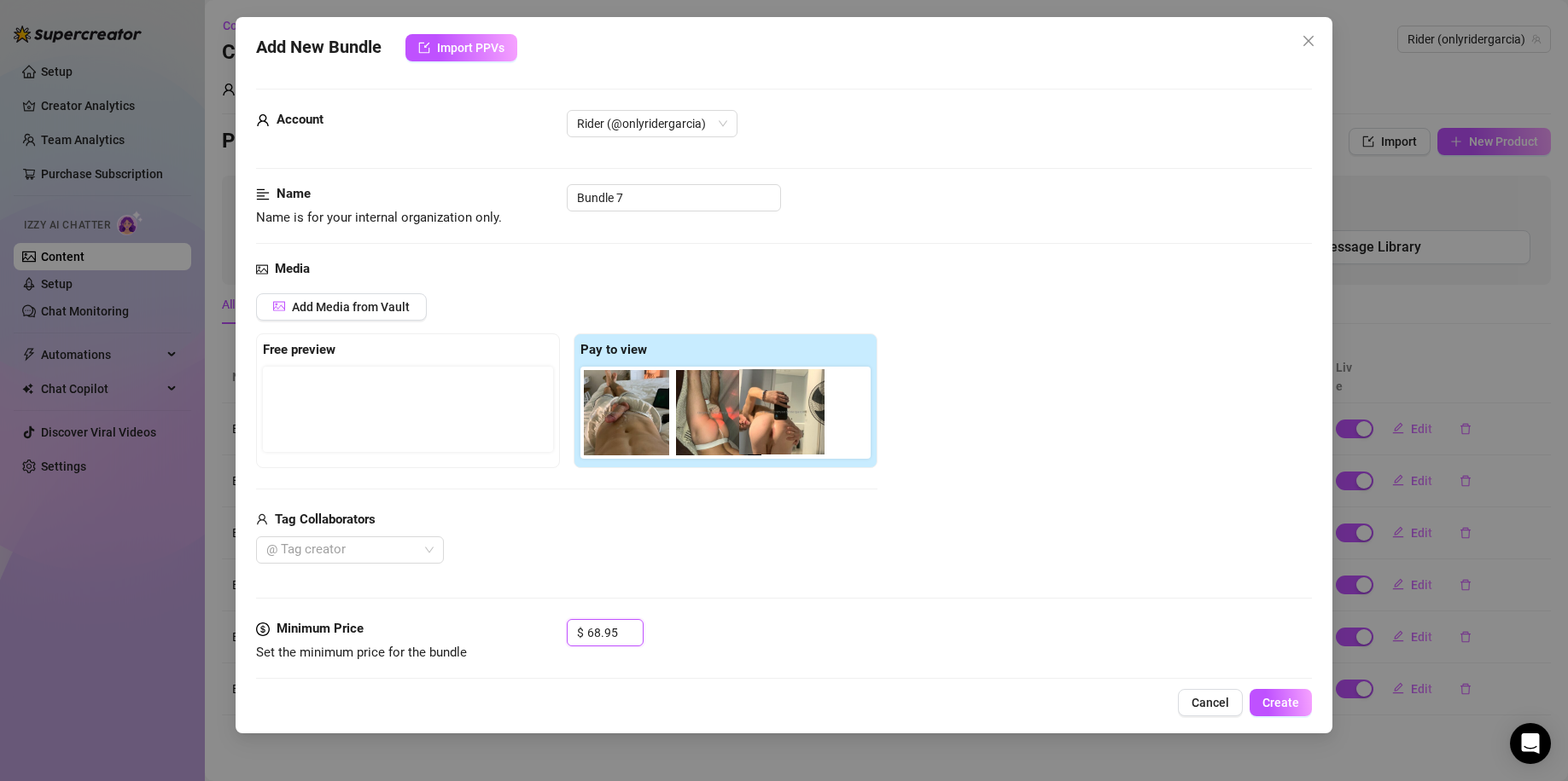
click at [771, 417] on div at bounding box center [729, 413] width 297 height 92
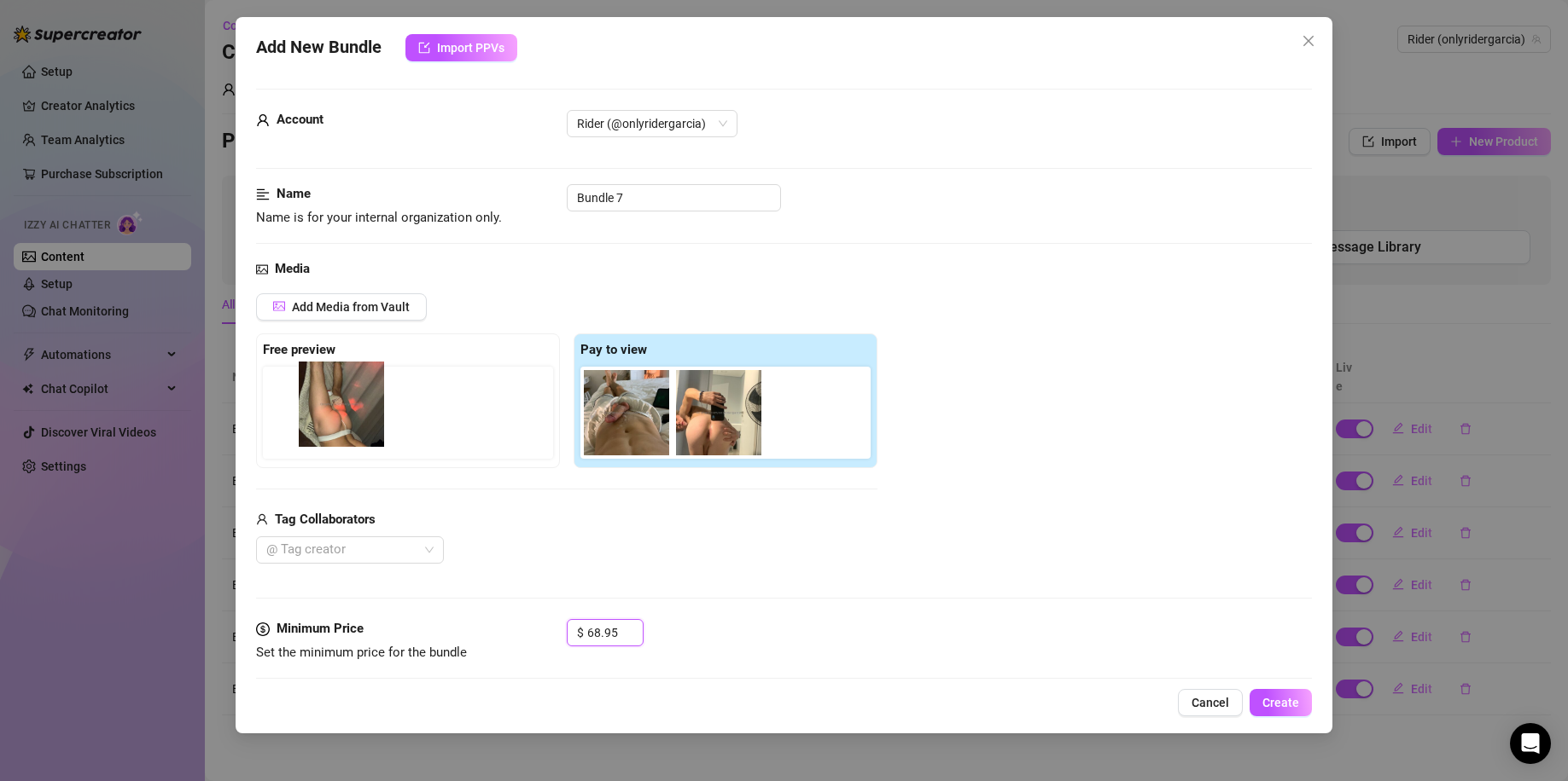
drag, startPoint x: 717, startPoint y: 423, endPoint x: 322, endPoint y: 413, distance: 395.1
click at [319, 416] on div "Free preview Pay to view" at bounding box center [567, 400] width 621 height 135
click at [1011, 458] on div "Add Media from Vault Free preview Pay to view Tag Collaborators @ Tag creator" at bounding box center [784, 429] width 1056 height 271
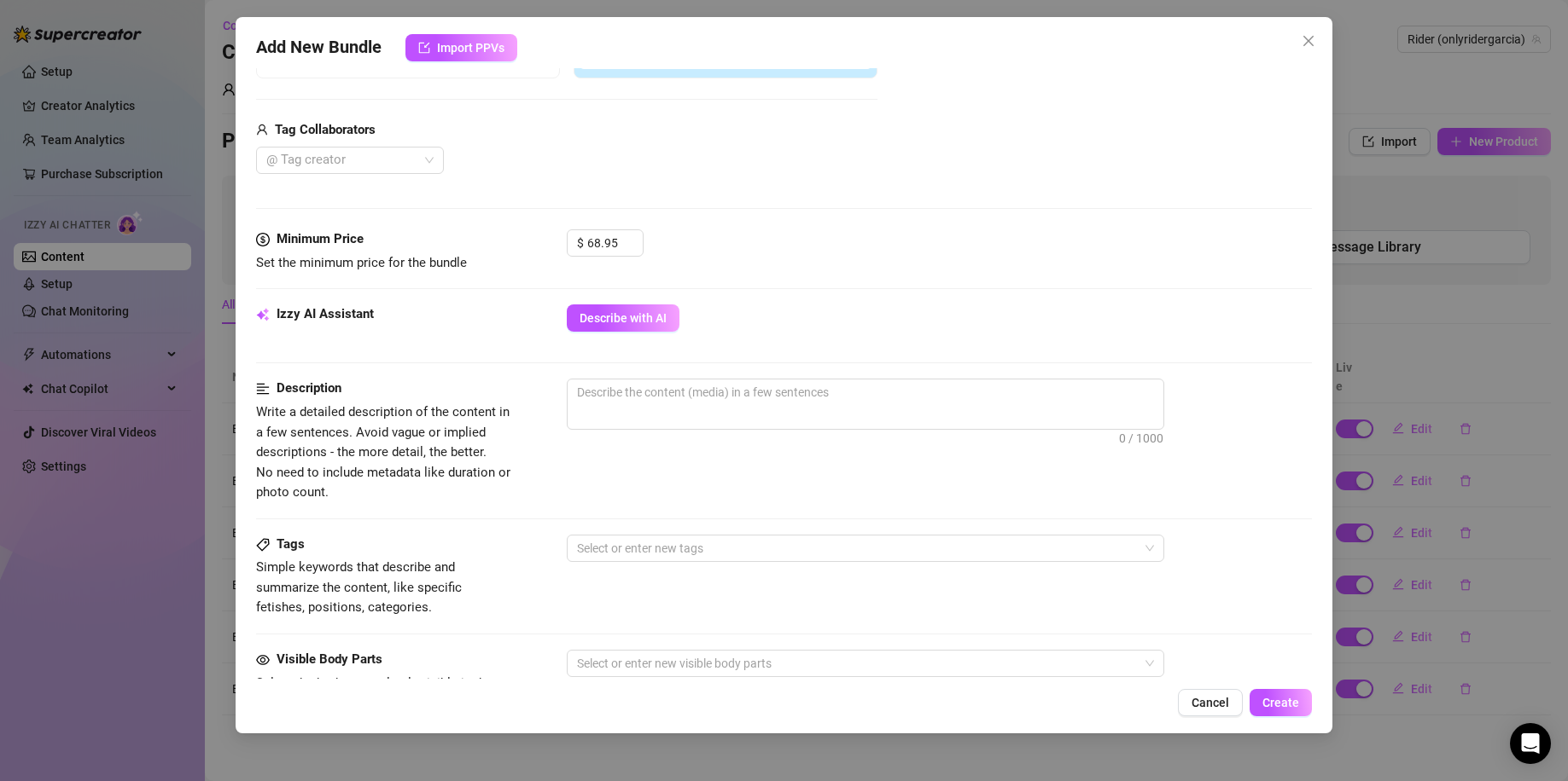
scroll to position [454, 0]
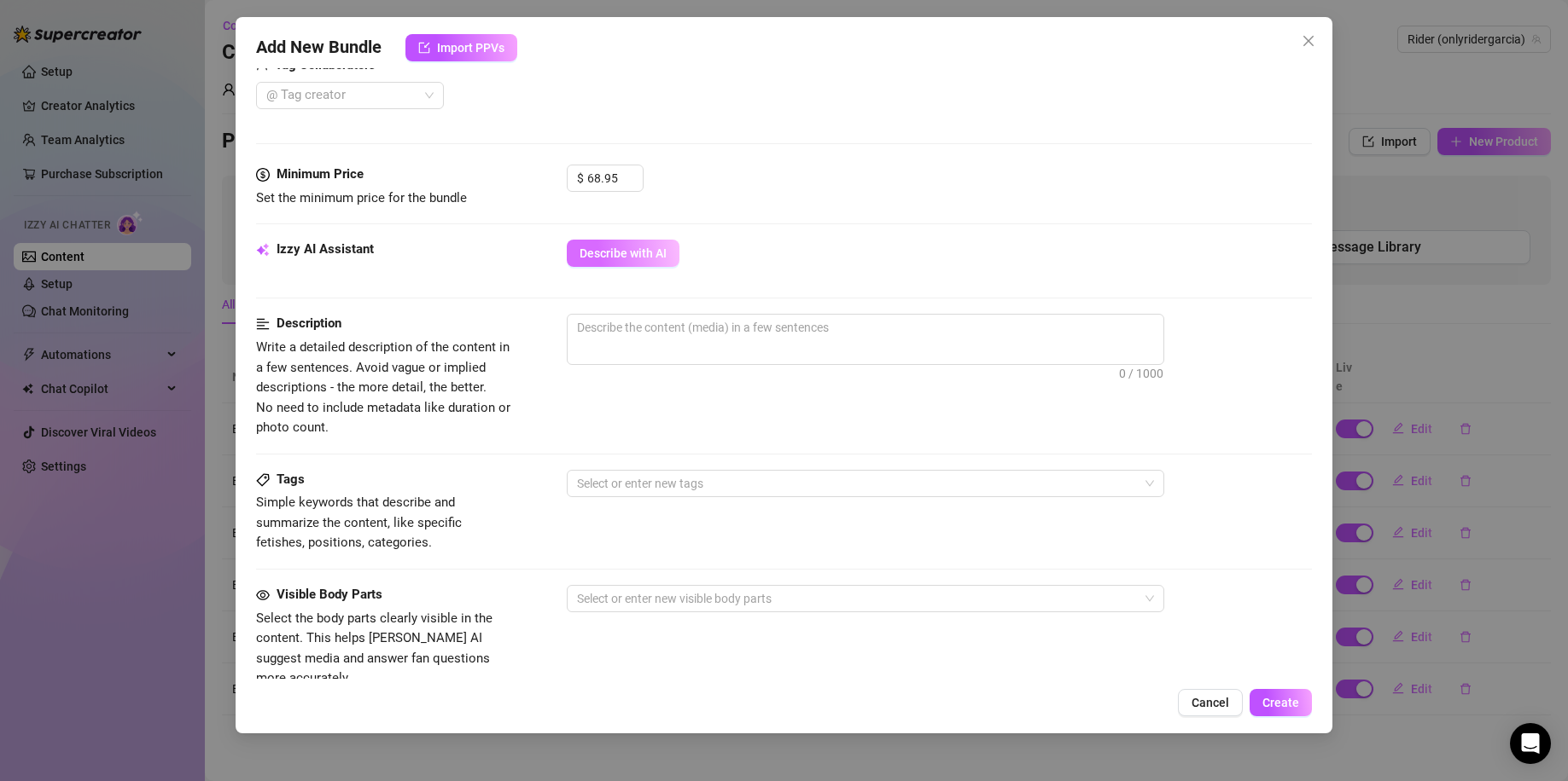
click at [604, 247] on span "Describe with AI" at bounding box center [623, 254] width 87 height 14
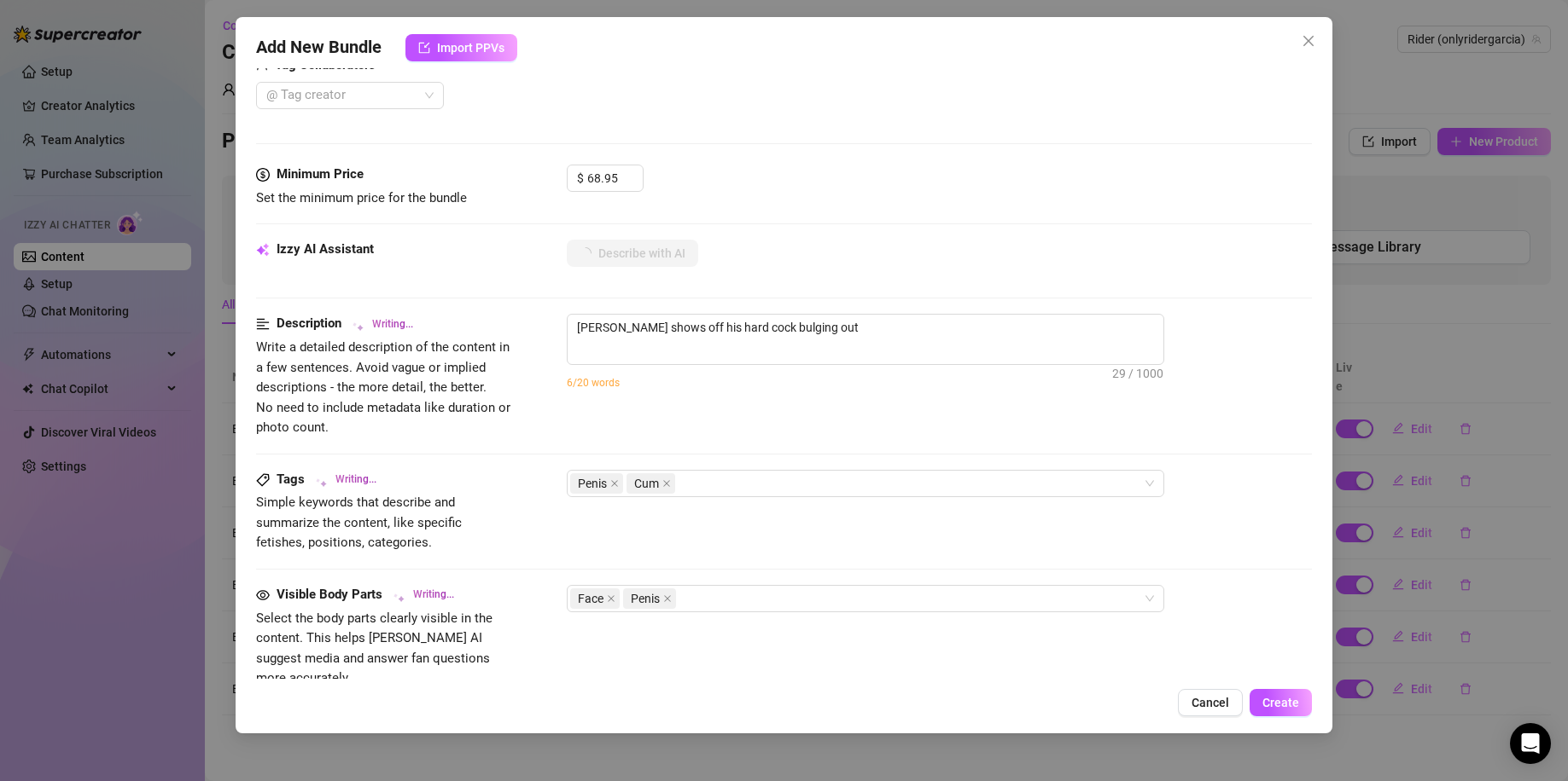
scroll to position [682, 0]
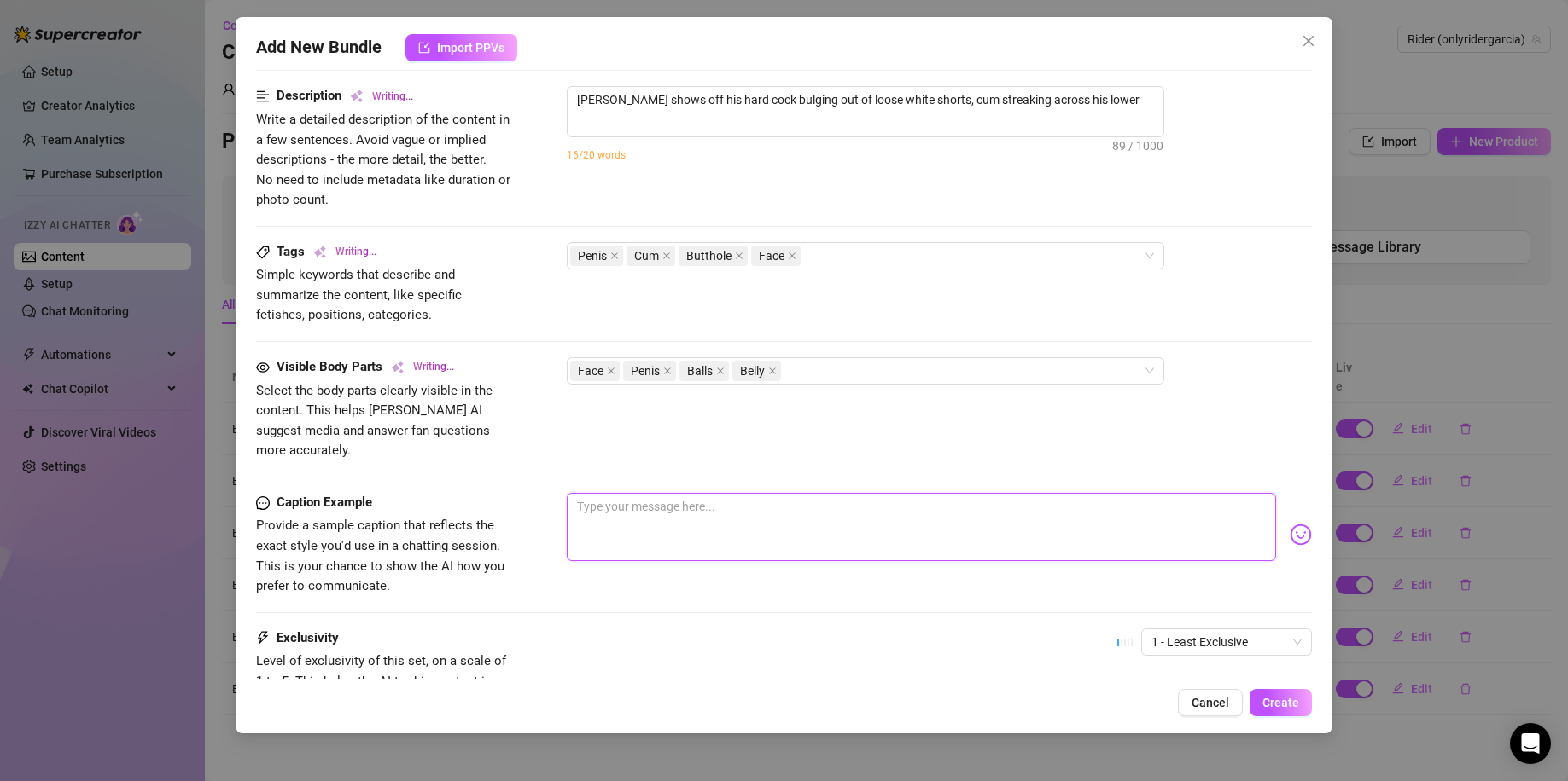
click at [726, 493] on textarea at bounding box center [921, 526] width 710 height 69
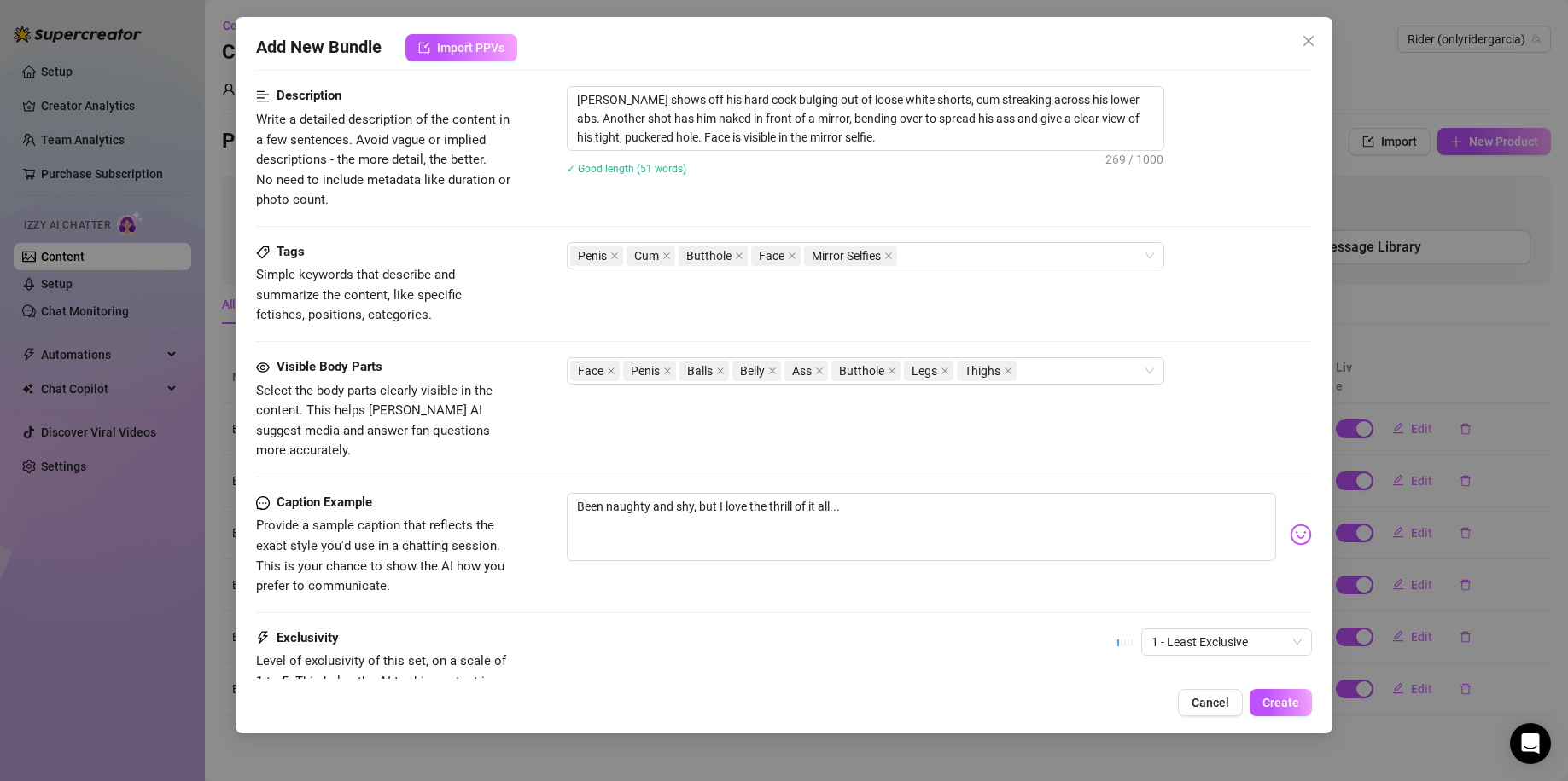
click at [1288, 526] on div "Been naughty and shy, but I love the thrill of it all..." at bounding box center [940, 534] width 746 height 83
click at [1289, 524] on img at bounding box center [1300, 535] width 23 height 23
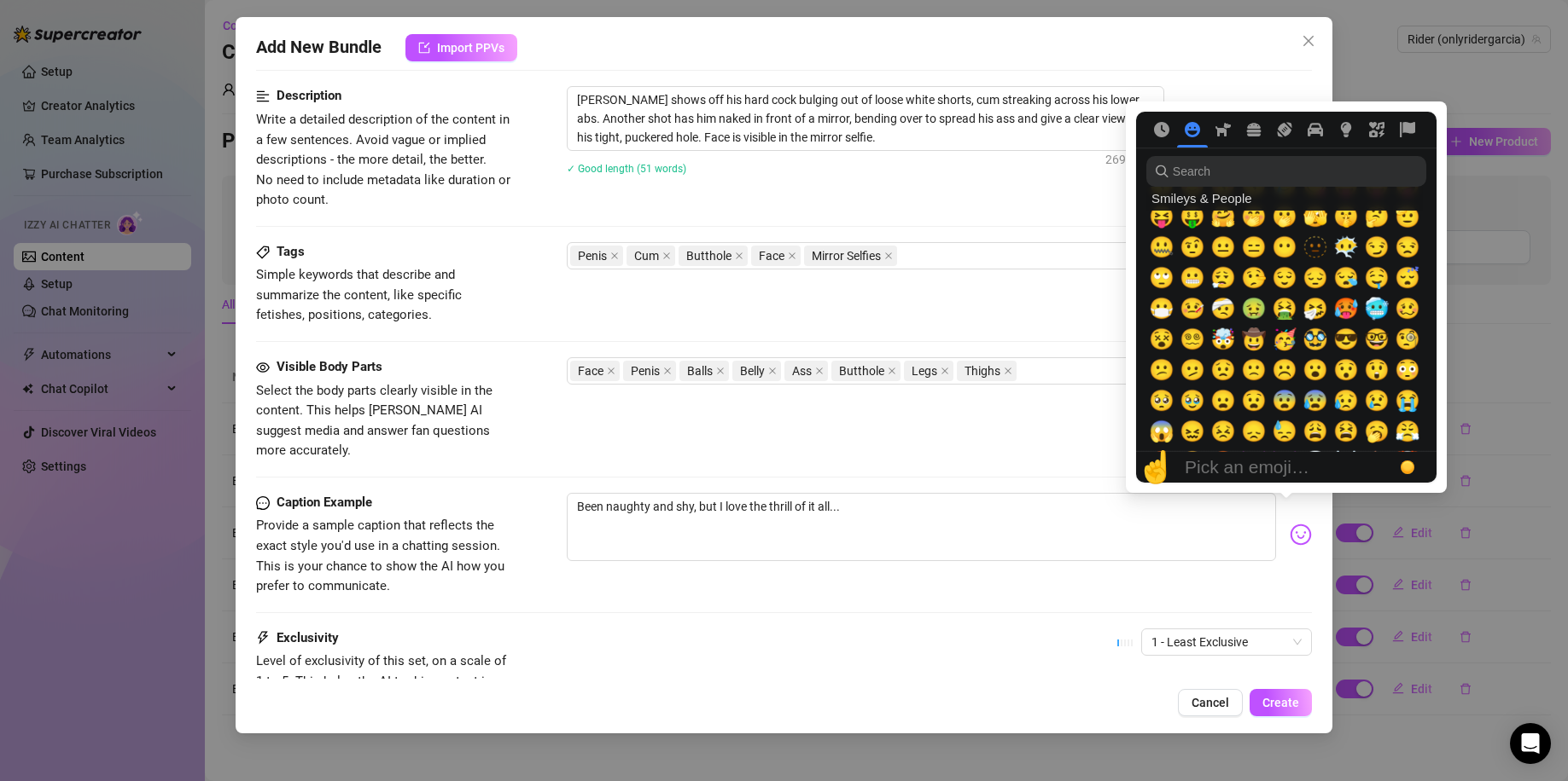
scroll to position [242, 0]
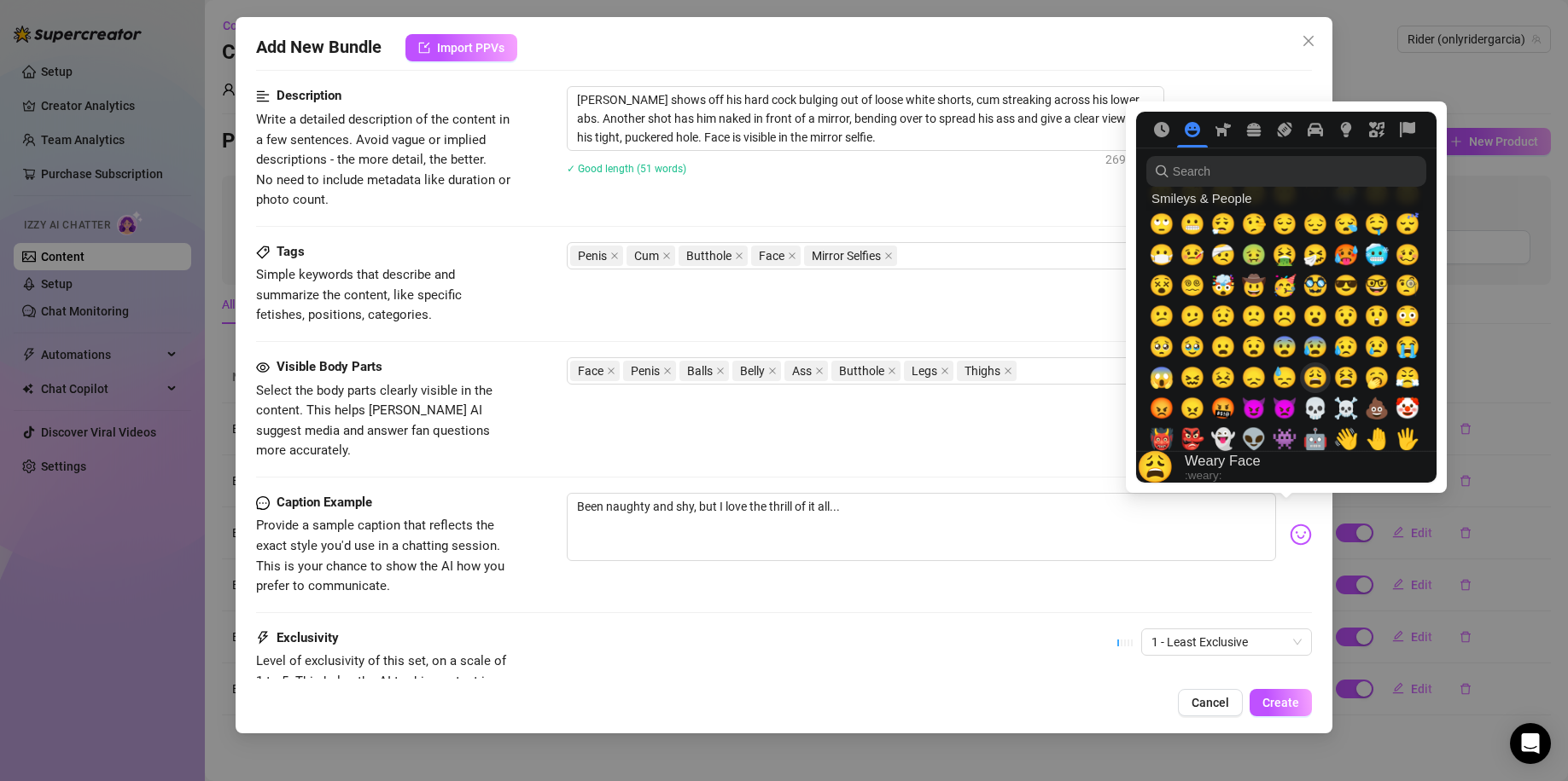
click at [1320, 368] on span "😩" at bounding box center [1314, 377] width 25 height 23
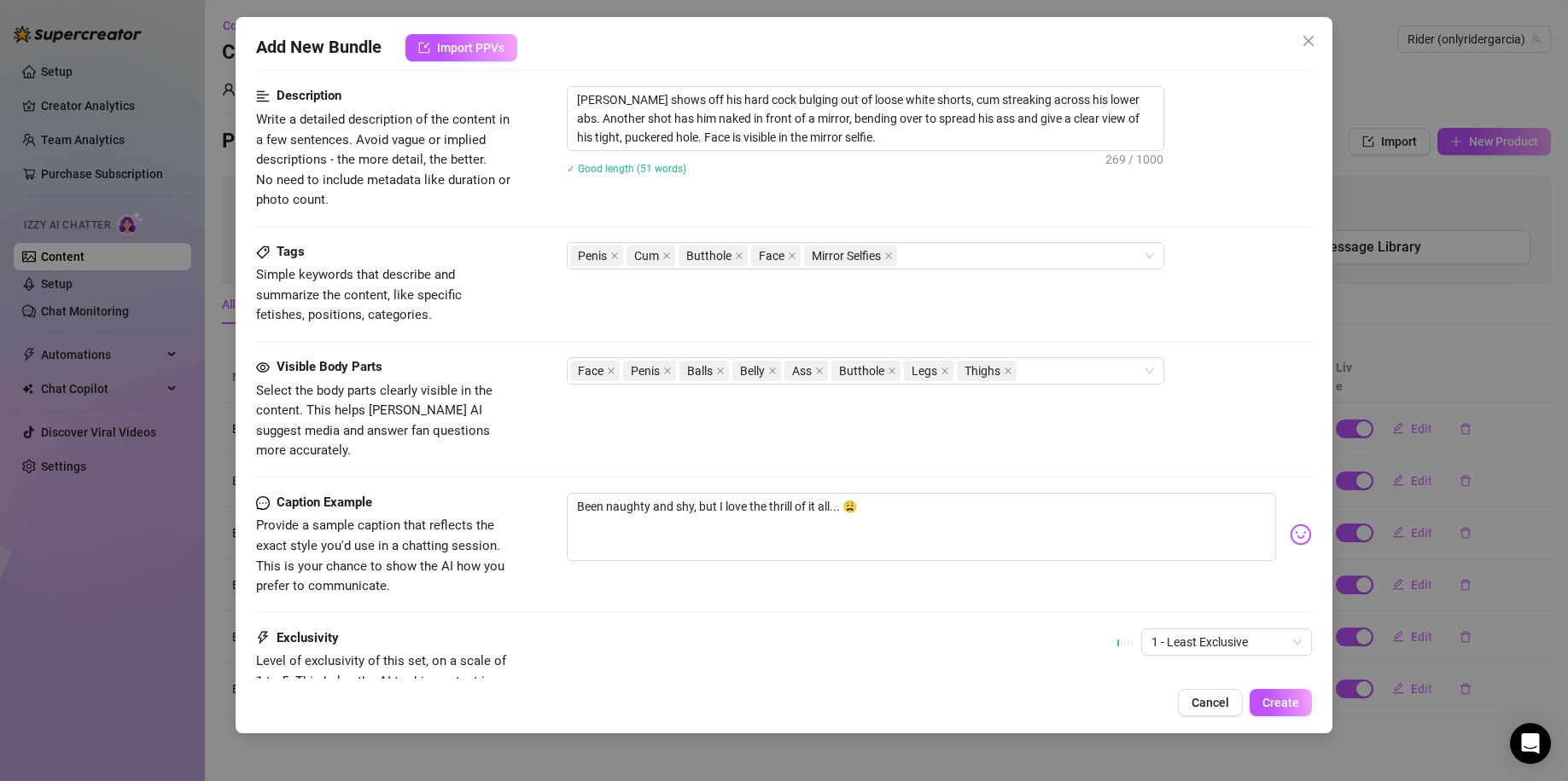
click at [1110, 401] on div "Visible Body Parts Select the body parts clearly visible in the content. This h…" at bounding box center [784, 409] width 1056 height 104
click at [991, 495] on textarea "Been naughty and shy, but I love the thrill of it all... 😩" at bounding box center [921, 526] width 710 height 69
click at [1289, 524] on img at bounding box center [1300, 535] width 23 height 23
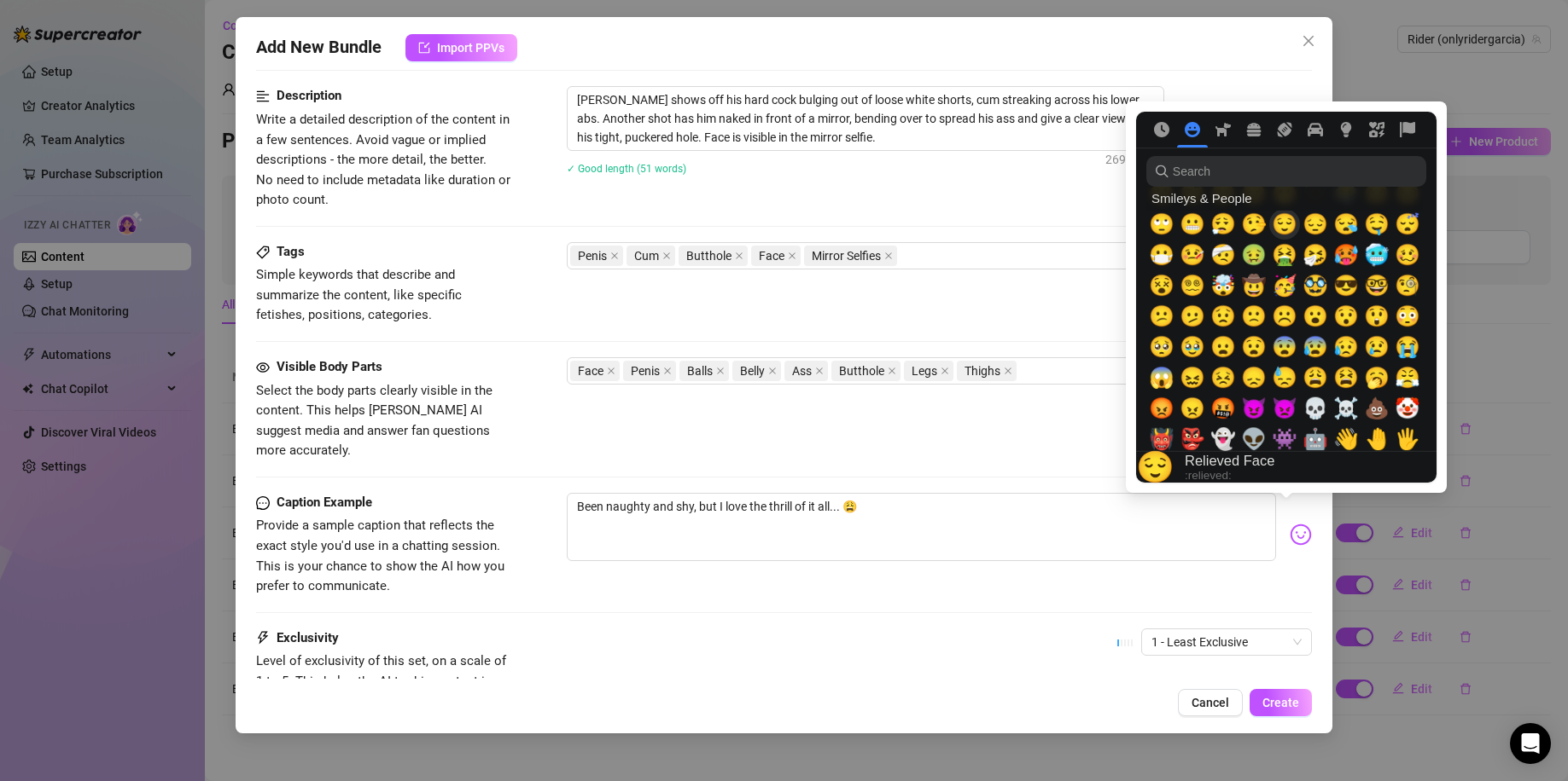
scroll to position [0, 0]
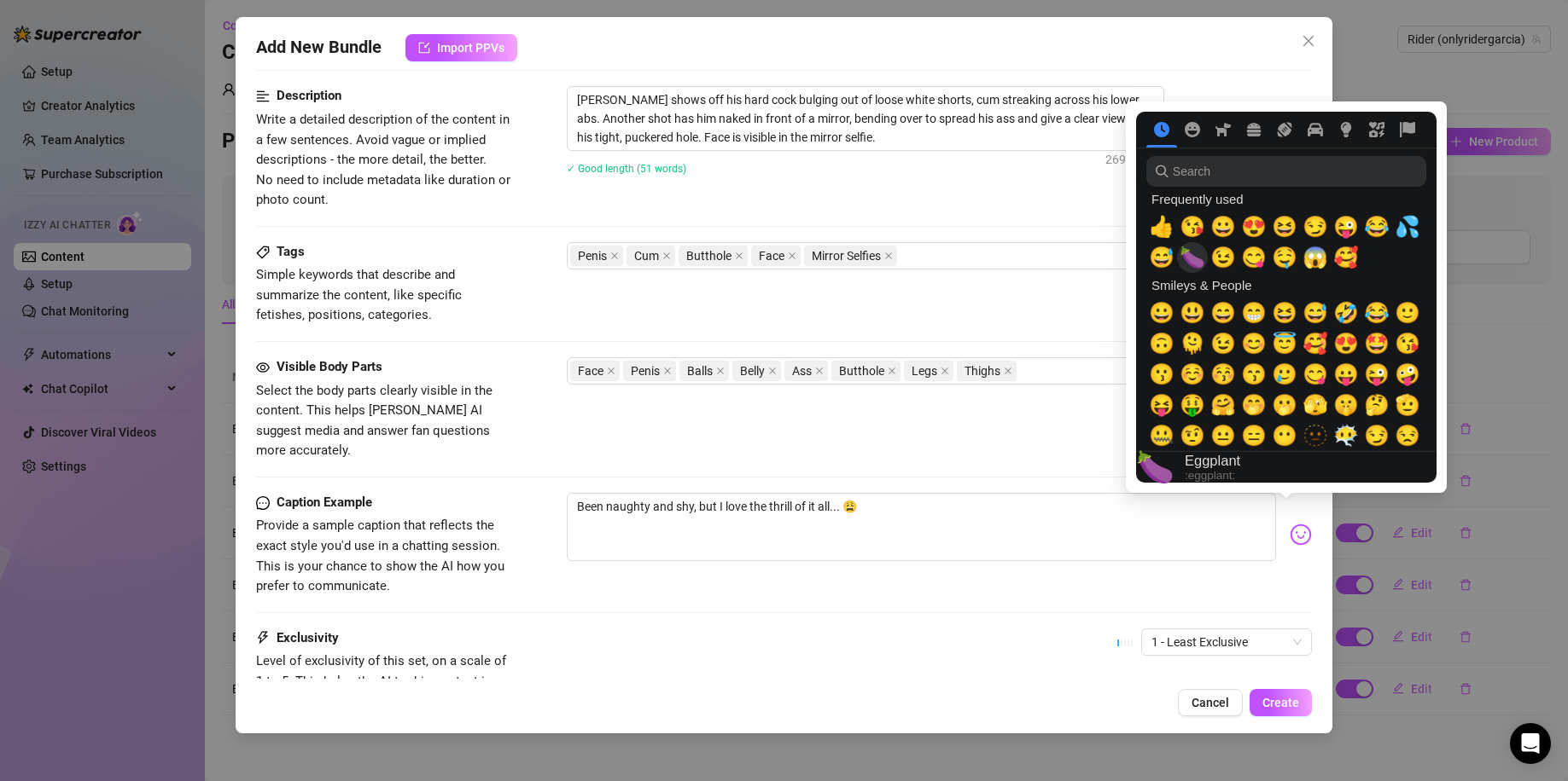
click at [1193, 256] on span "🍆" at bounding box center [1192, 257] width 25 height 23
click at [953, 386] on div "Visible Body Parts Select the body parts clearly visible in the content. This h…" at bounding box center [784, 409] width 1056 height 104
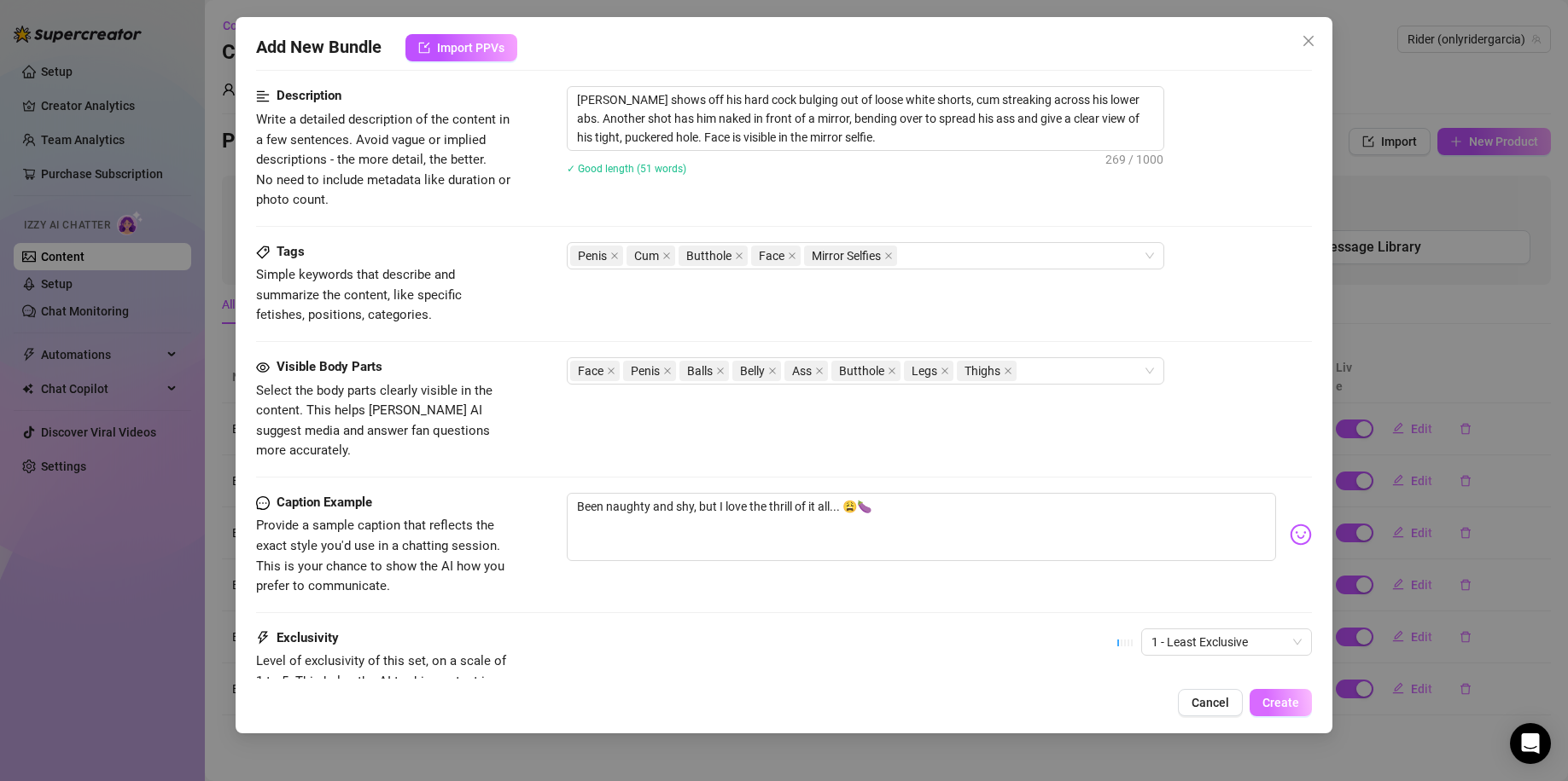
click at [1272, 694] on button "Create" at bounding box center [1280, 702] width 63 height 27
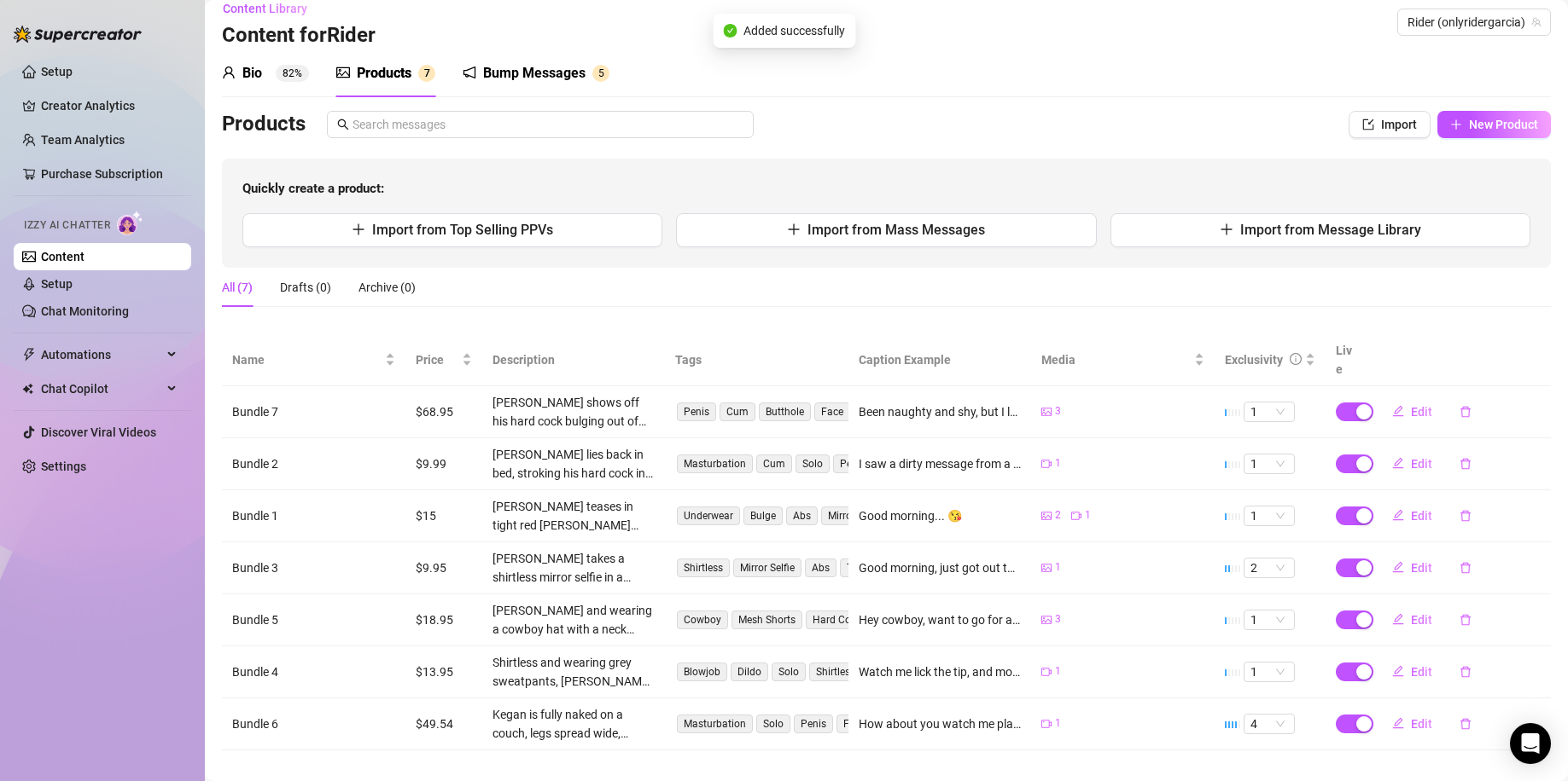
scroll to position [19, 0]
click at [1252, 400] on span "1" at bounding box center [1268, 410] width 37 height 19
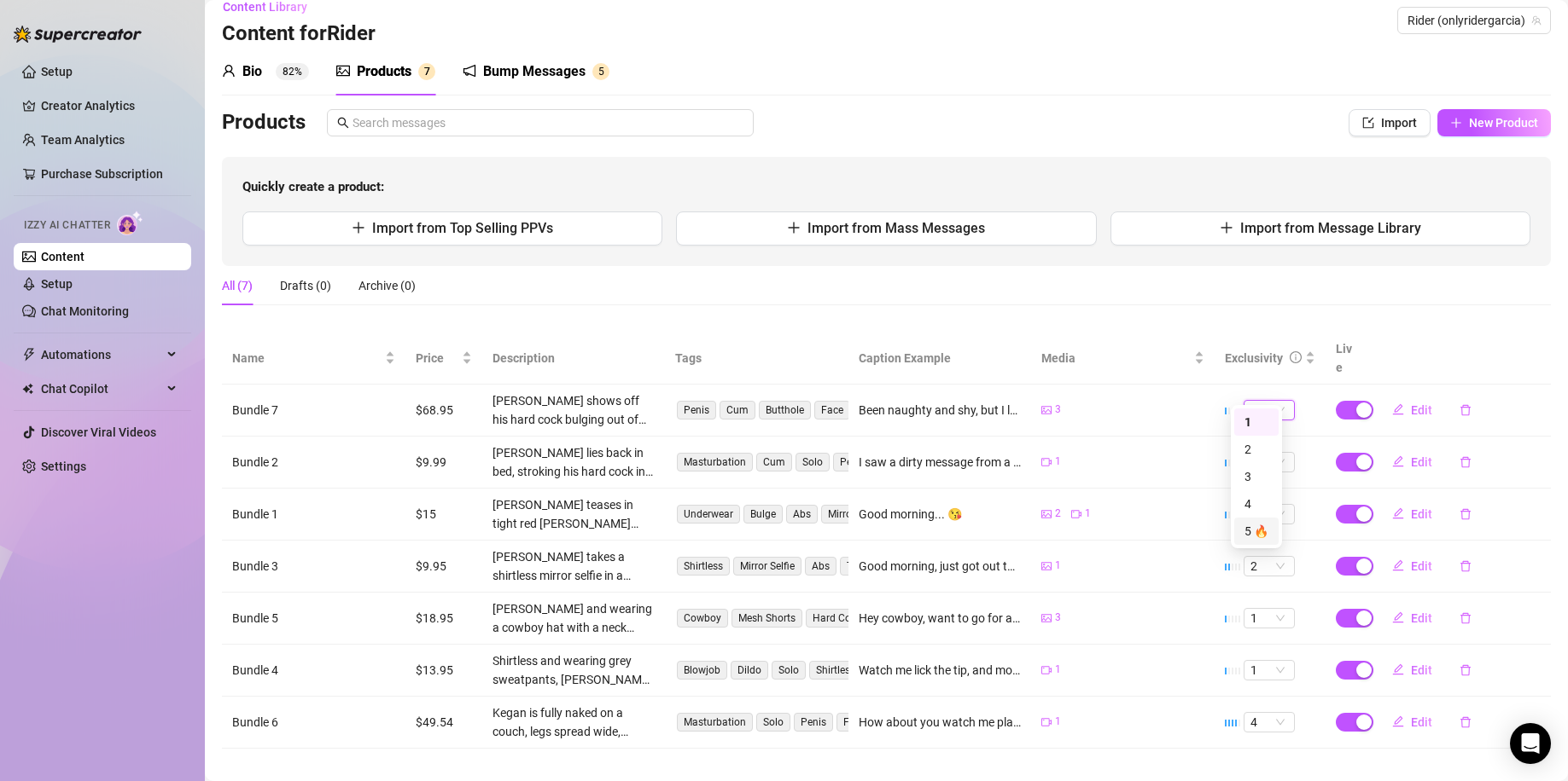
click at [1266, 528] on div "5 🔥" at bounding box center [1255, 532] width 23 height 19
click at [1411, 403] on span "Edit" at bounding box center [1421, 410] width 22 height 14
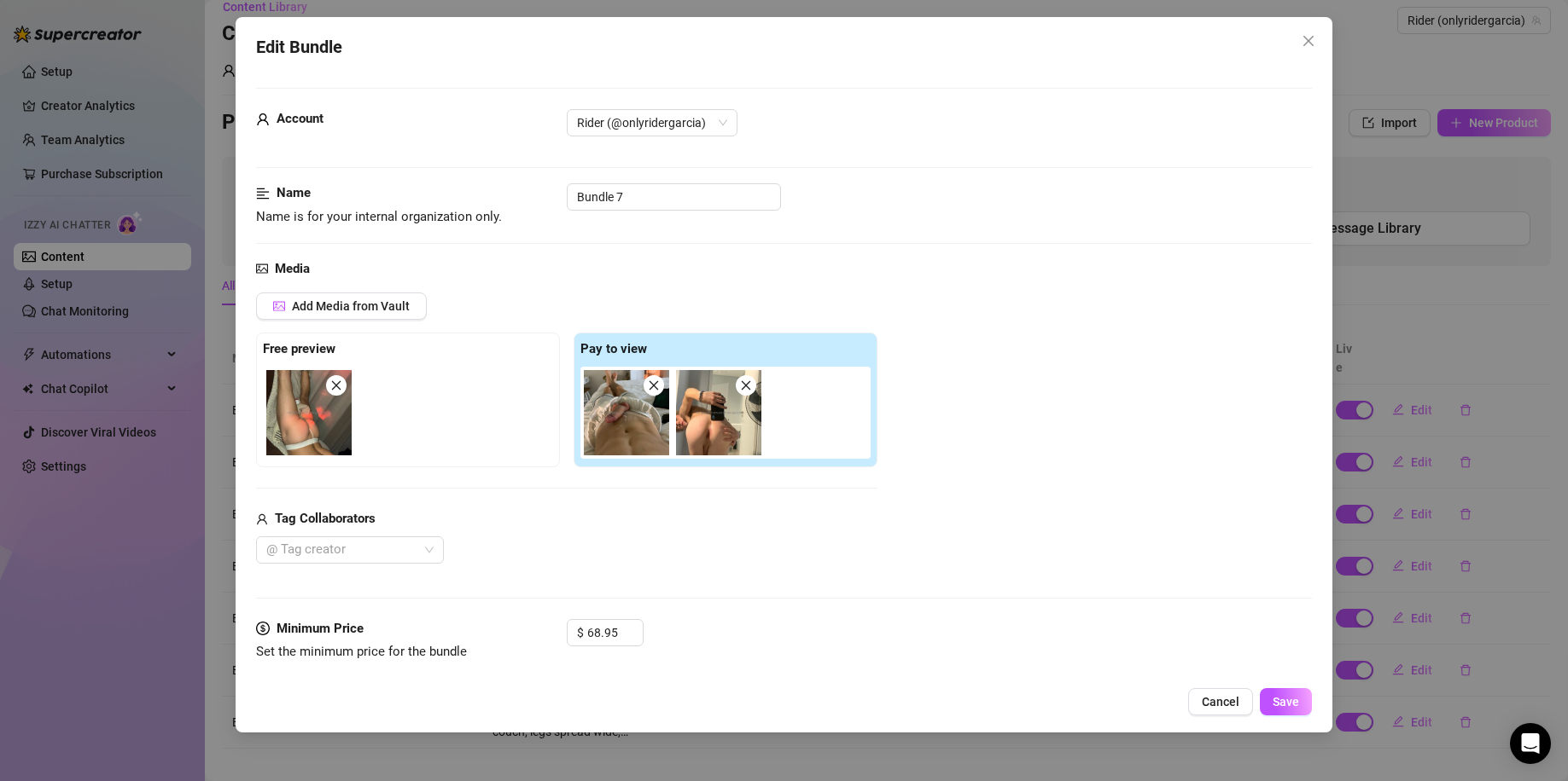
scroll to position [822, 0]
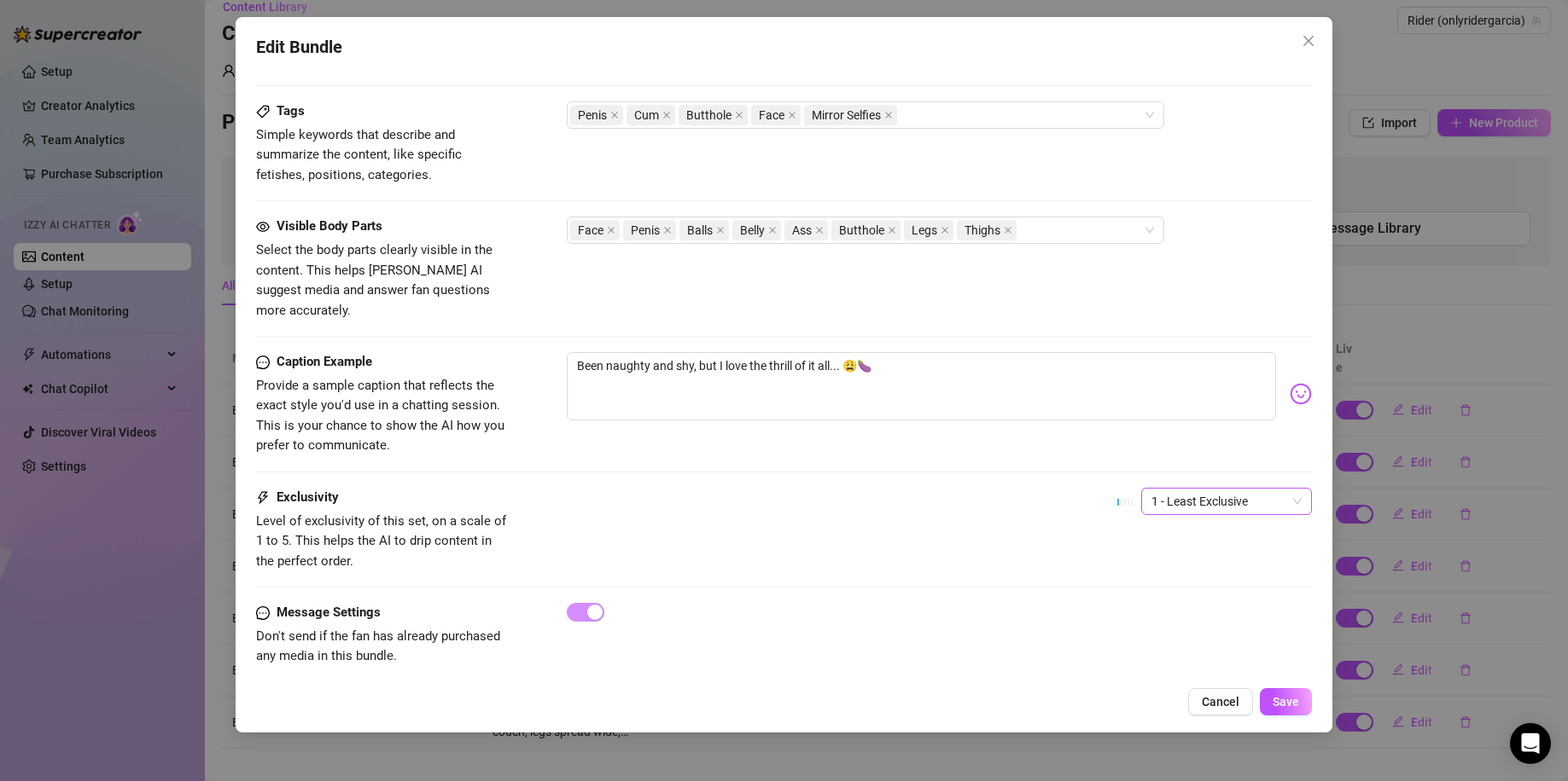
click at [1182, 489] on span "1 - Least Exclusive" at bounding box center [1226, 501] width 150 height 25
click at [1198, 621] on div "5 - Most Exclusive 🔥" at bounding box center [1212, 625] width 143 height 19
click at [1296, 706] on span "Save" at bounding box center [1286, 702] width 26 height 14
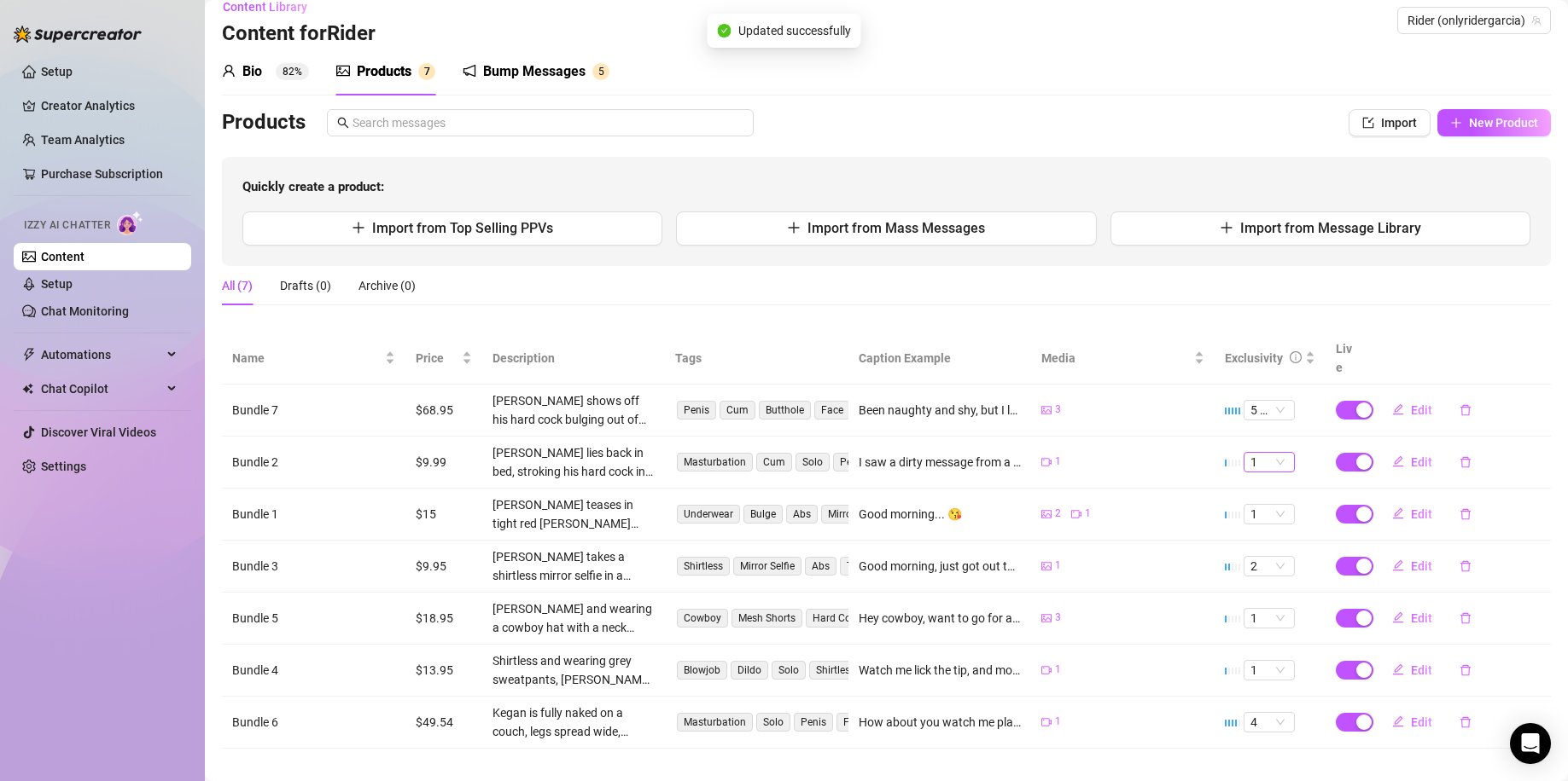
click at [1257, 453] on span "1" at bounding box center [1268, 462] width 37 height 19
click at [1259, 523] on div "3" at bounding box center [1255, 529] width 23 height 19
click at [1411, 455] on span "Edit" at bounding box center [1421, 462] width 22 height 14
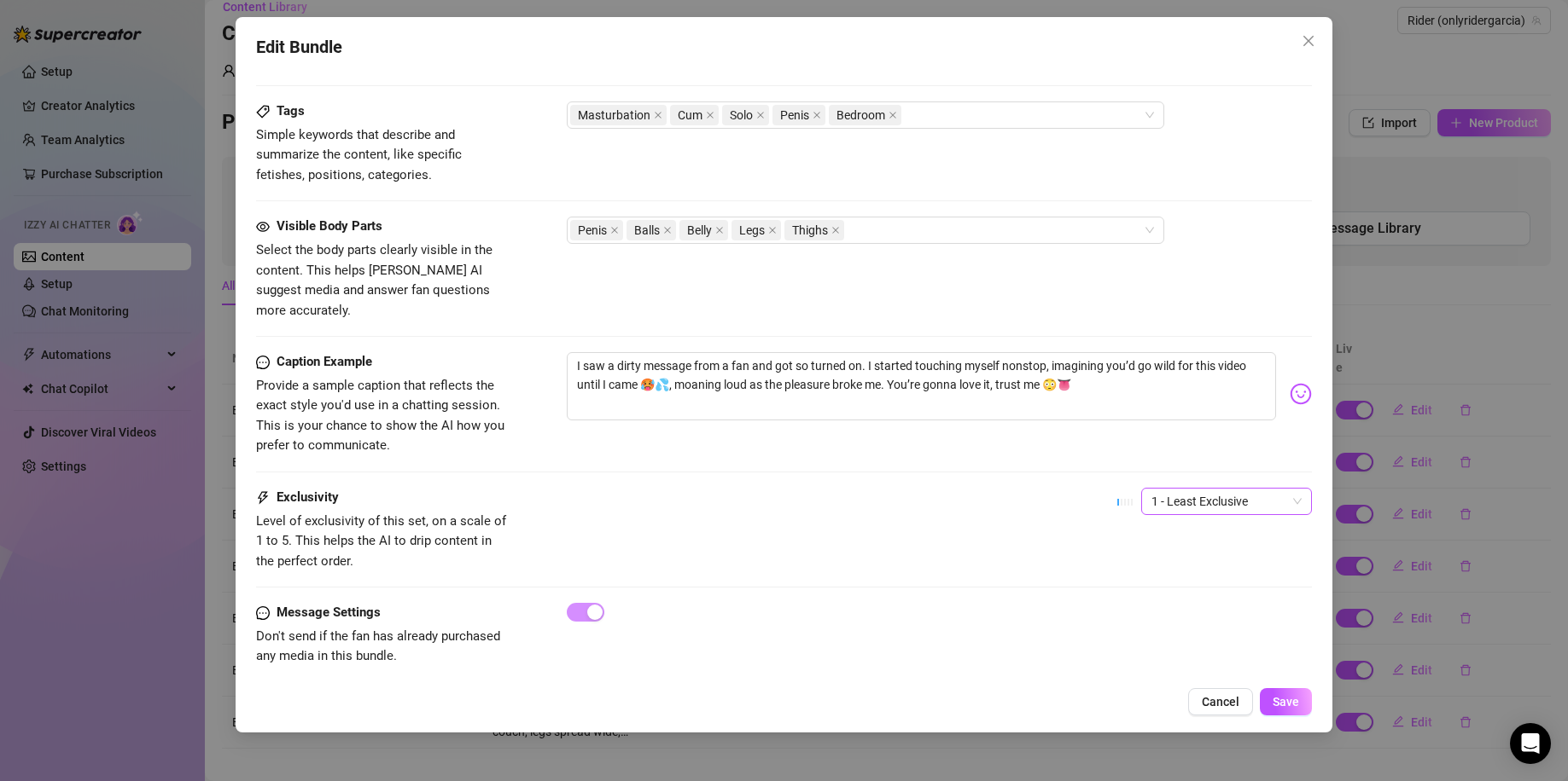
click at [1193, 489] on span "1 - Least Exclusive" at bounding box center [1226, 501] width 150 height 25
click at [1172, 573] on div "3" at bounding box center [1212, 570] width 143 height 19
click at [1293, 699] on span "Save" at bounding box center [1286, 702] width 26 height 14
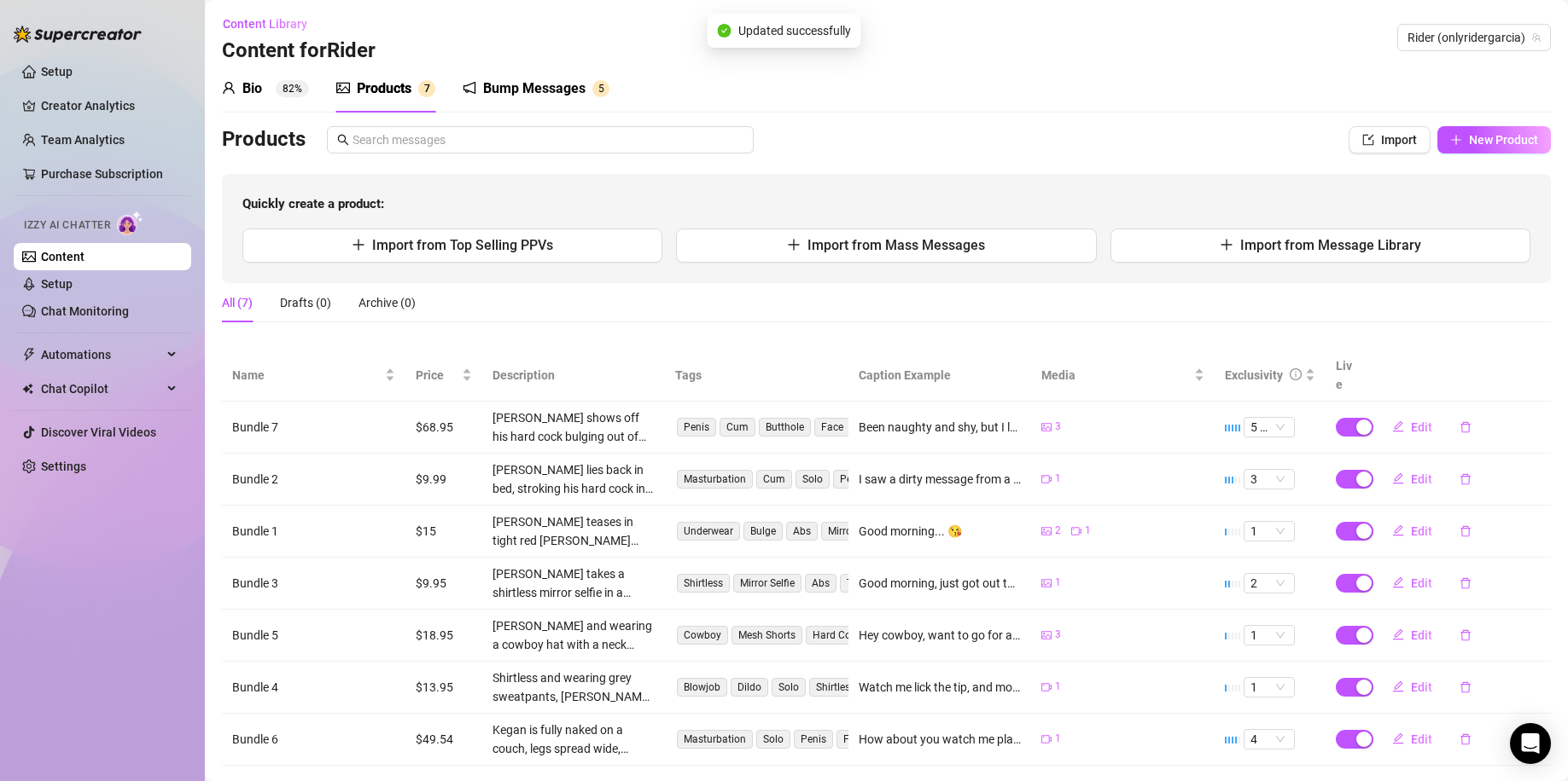
scroll to position [0, 0]
click at [1503, 149] on span "New Product" at bounding box center [1504, 142] width 70 height 14
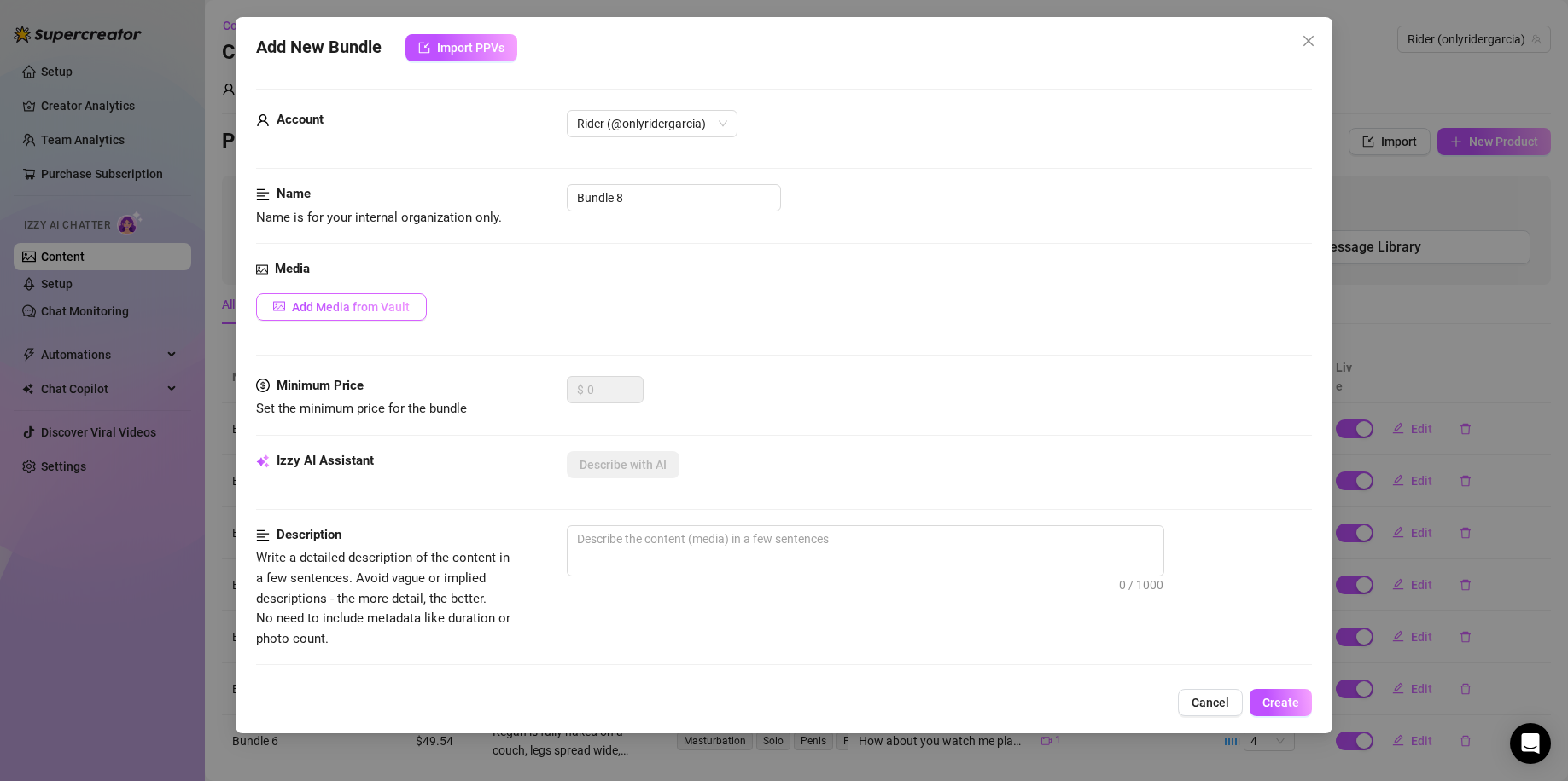
click at [363, 305] on span "Add Media from Vault" at bounding box center [350, 308] width 117 height 14
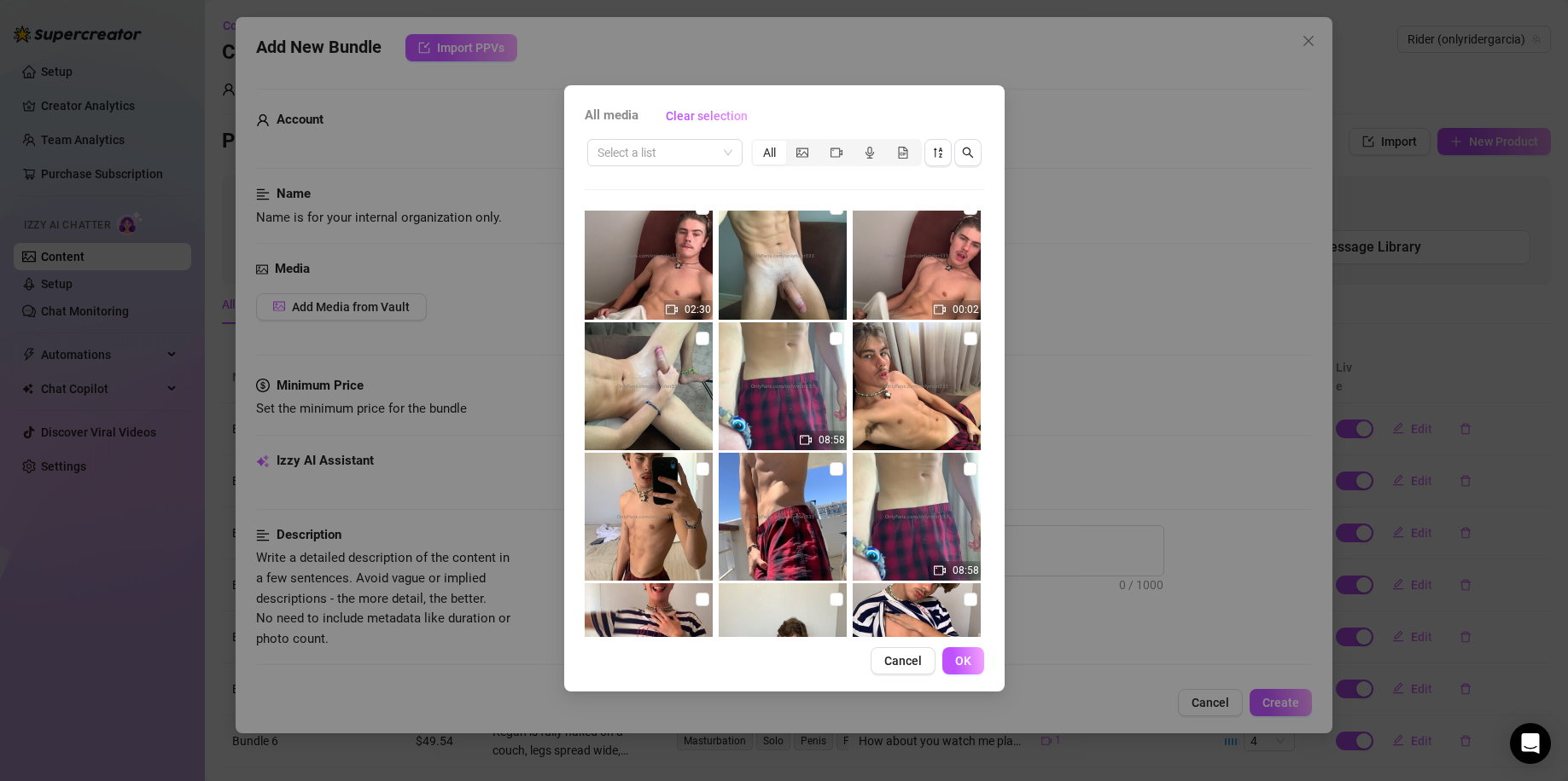
scroll to position [11145, 0]
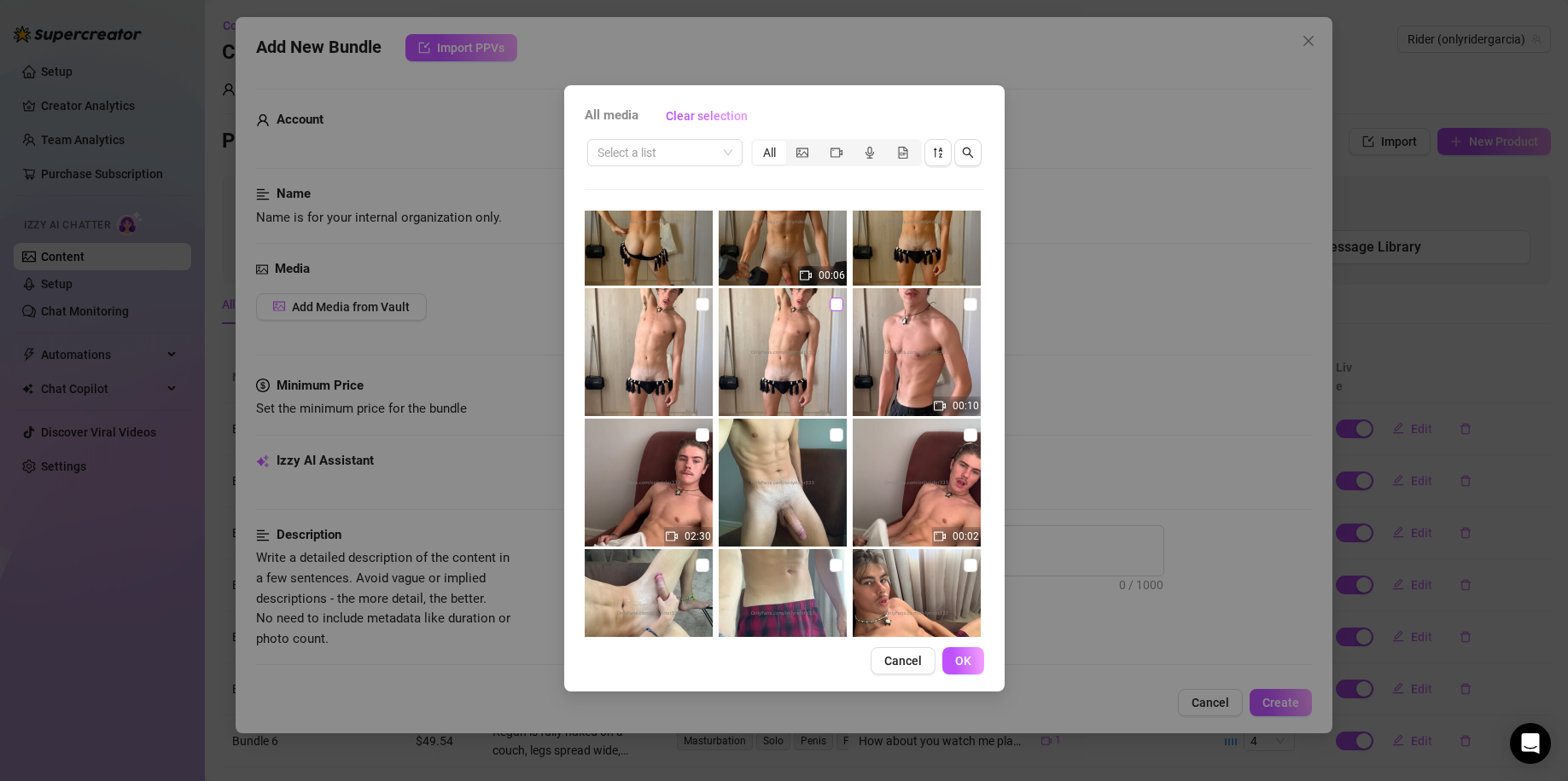
click at [829, 309] on input "checkbox" at bounding box center [836, 305] width 14 height 14
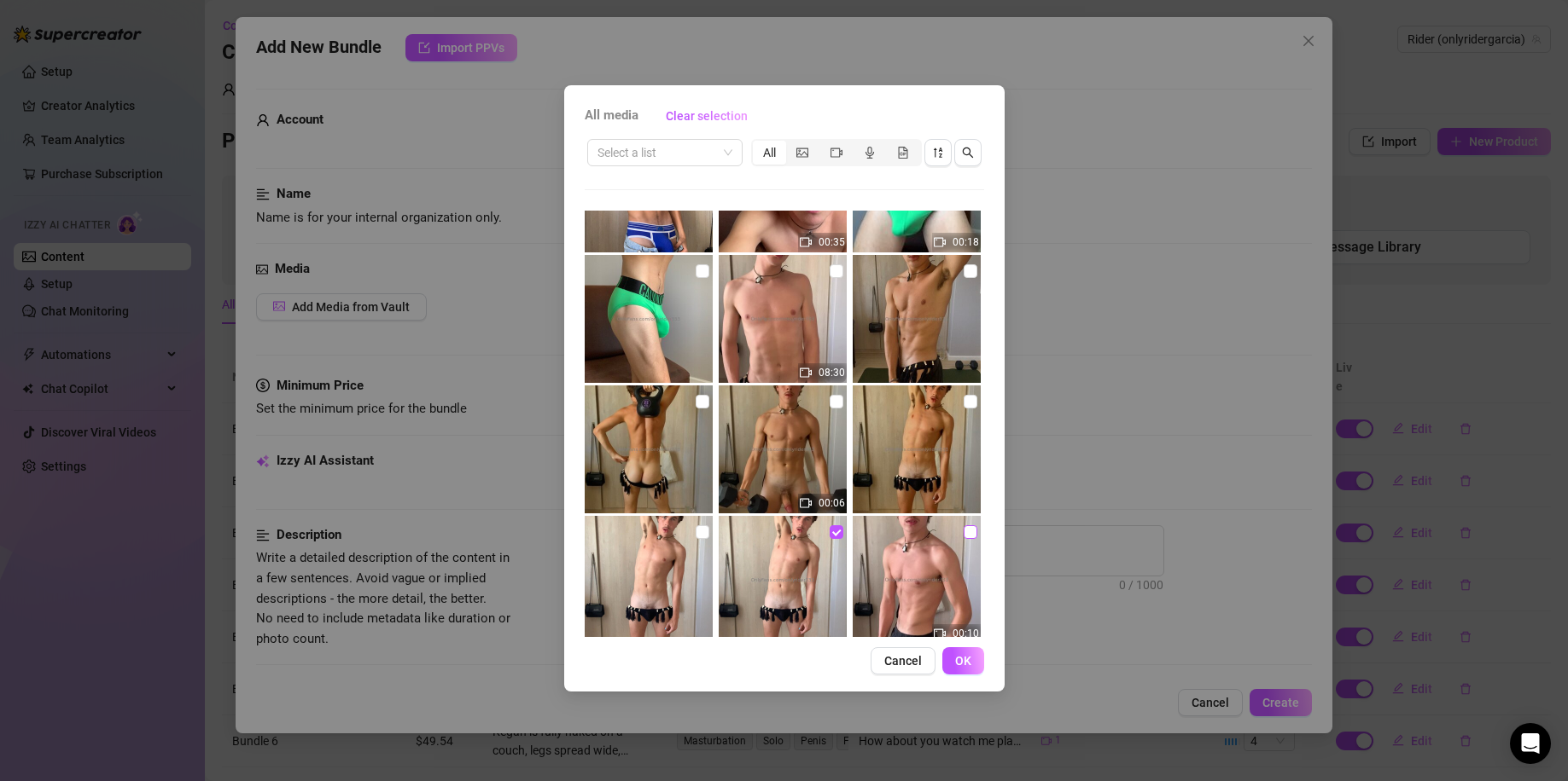
click at [963, 527] on input "checkbox" at bounding box center [970, 533] width 14 height 14
click at [829, 397] on input "checkbox" at bounding box center [836, 402] width 14 height 14
click at [695, 402] on input "checkbox" at bounding box center [702, 402] width 14 height 14
click at [959, 657] on span "OK" at bounding box center [963, 661] width 17 height 14
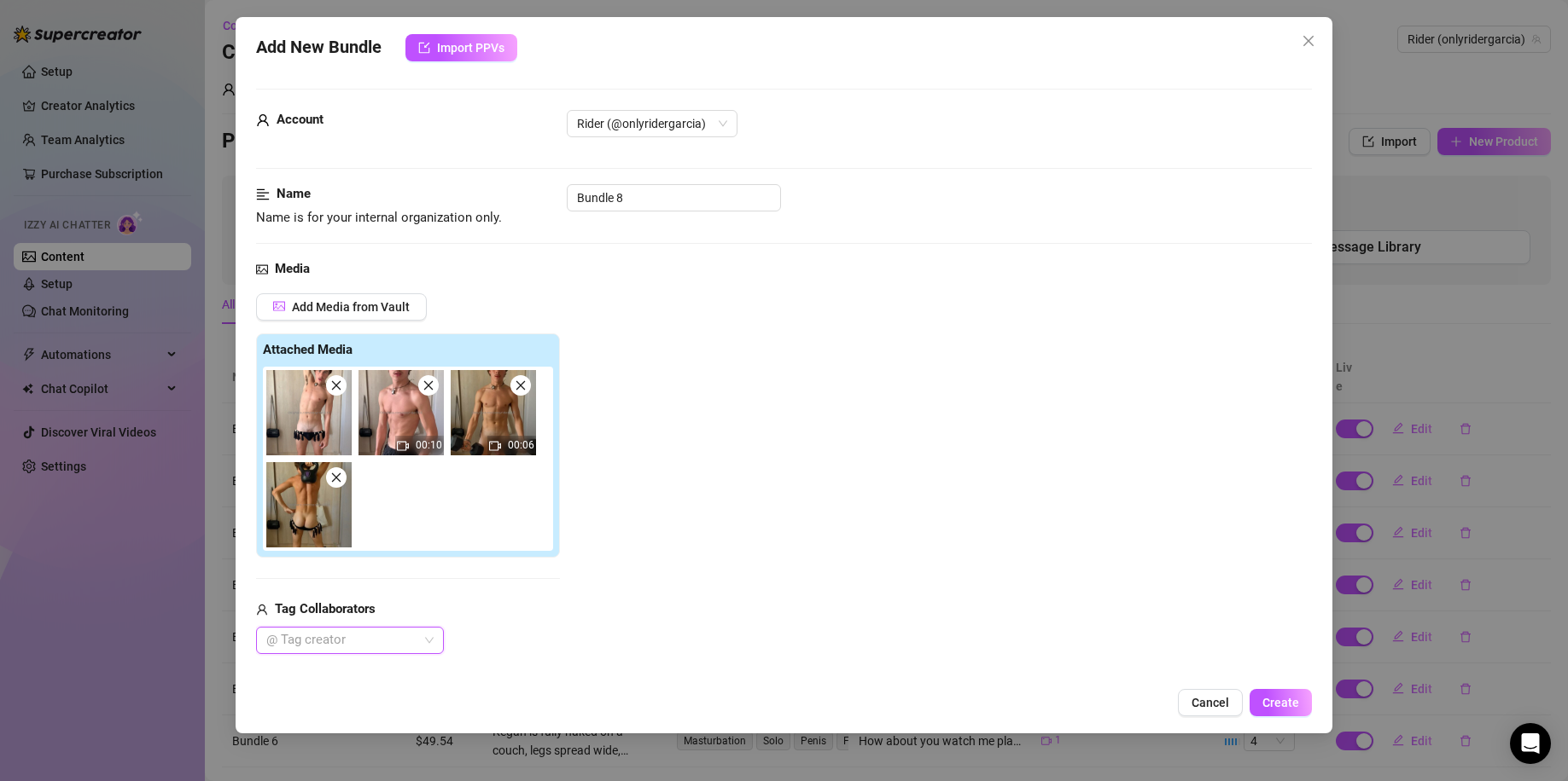
scroll to position [454, 0]
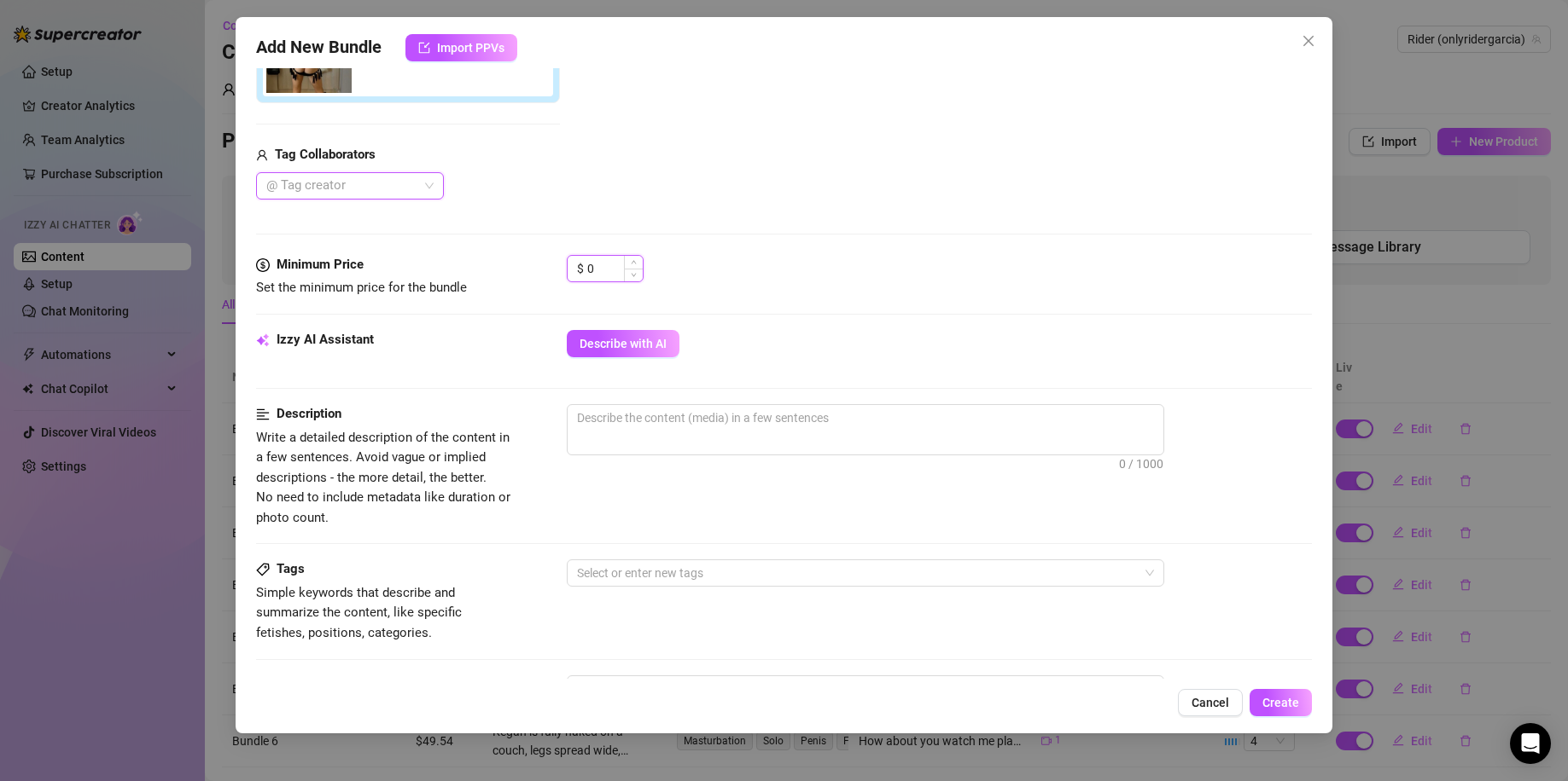
click at [609, 262] on input "0" at bounding box center [615, 268] width 56 height 25
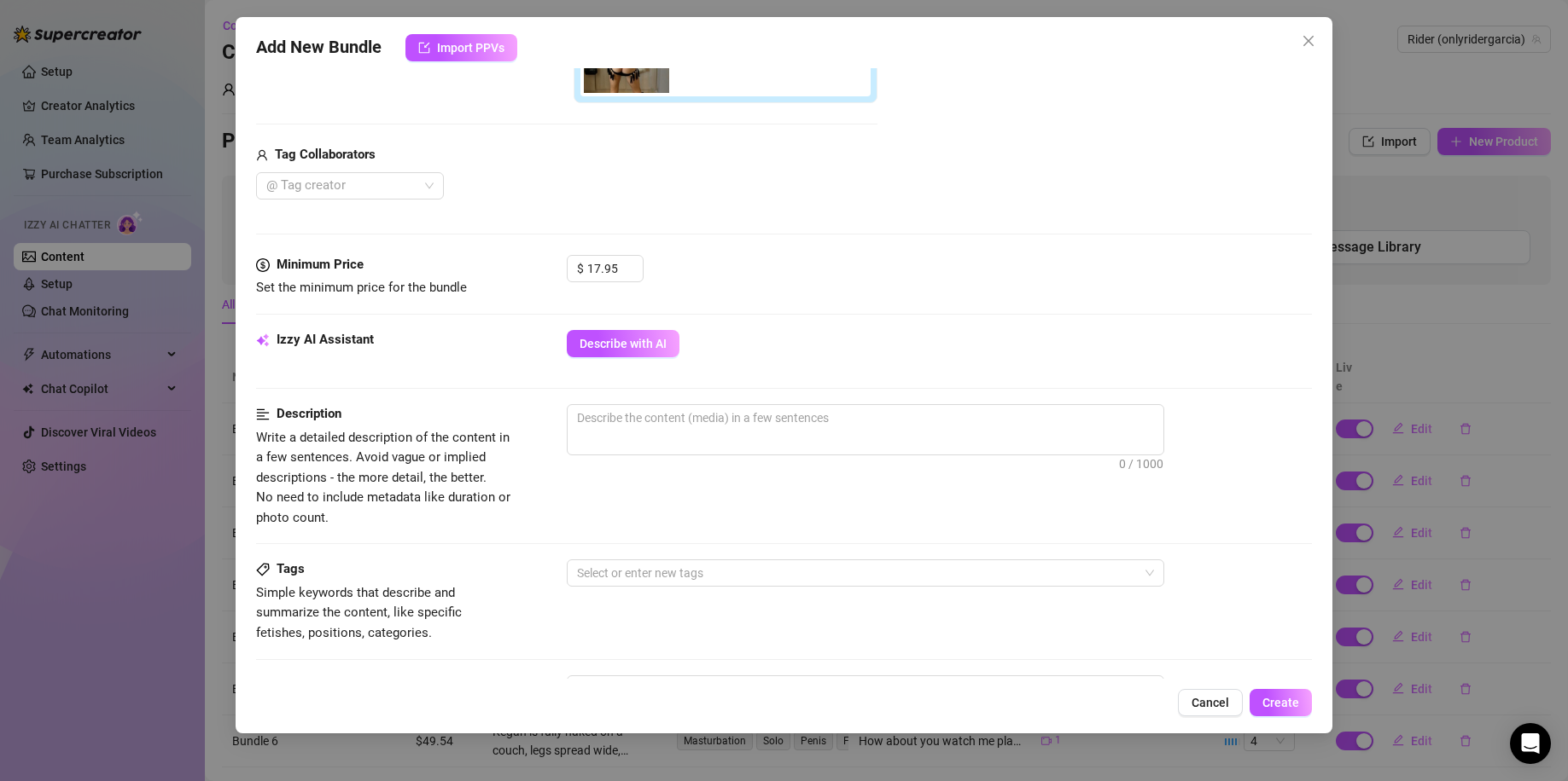
click at [917, 250] on div "Media Add Media from Vault Free preview Pay to view 00:10 00:06 Tag Collaborato…" at bounding box center [784, 30] width 1056 height 450
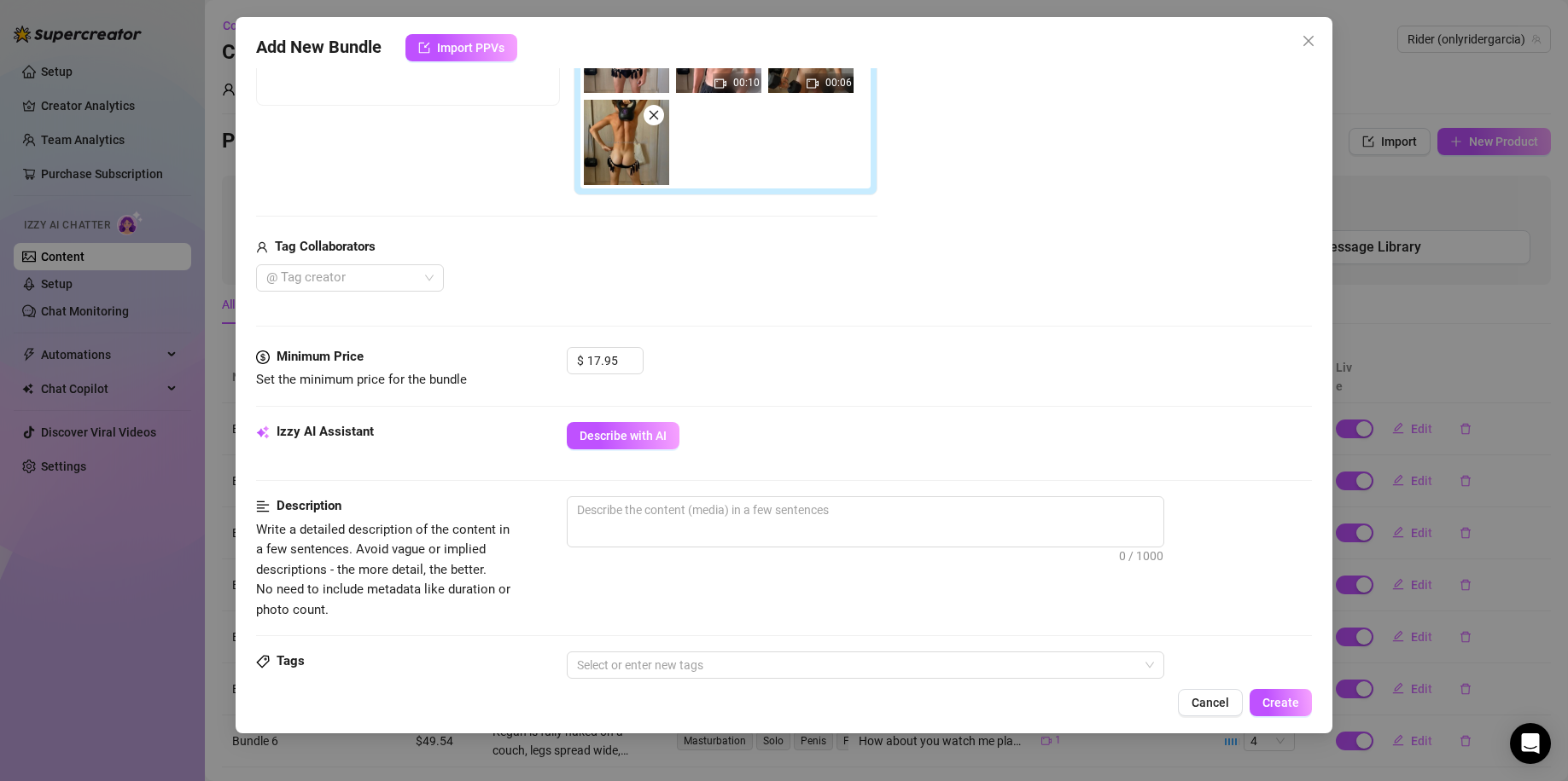
scroll to position [228, 0]
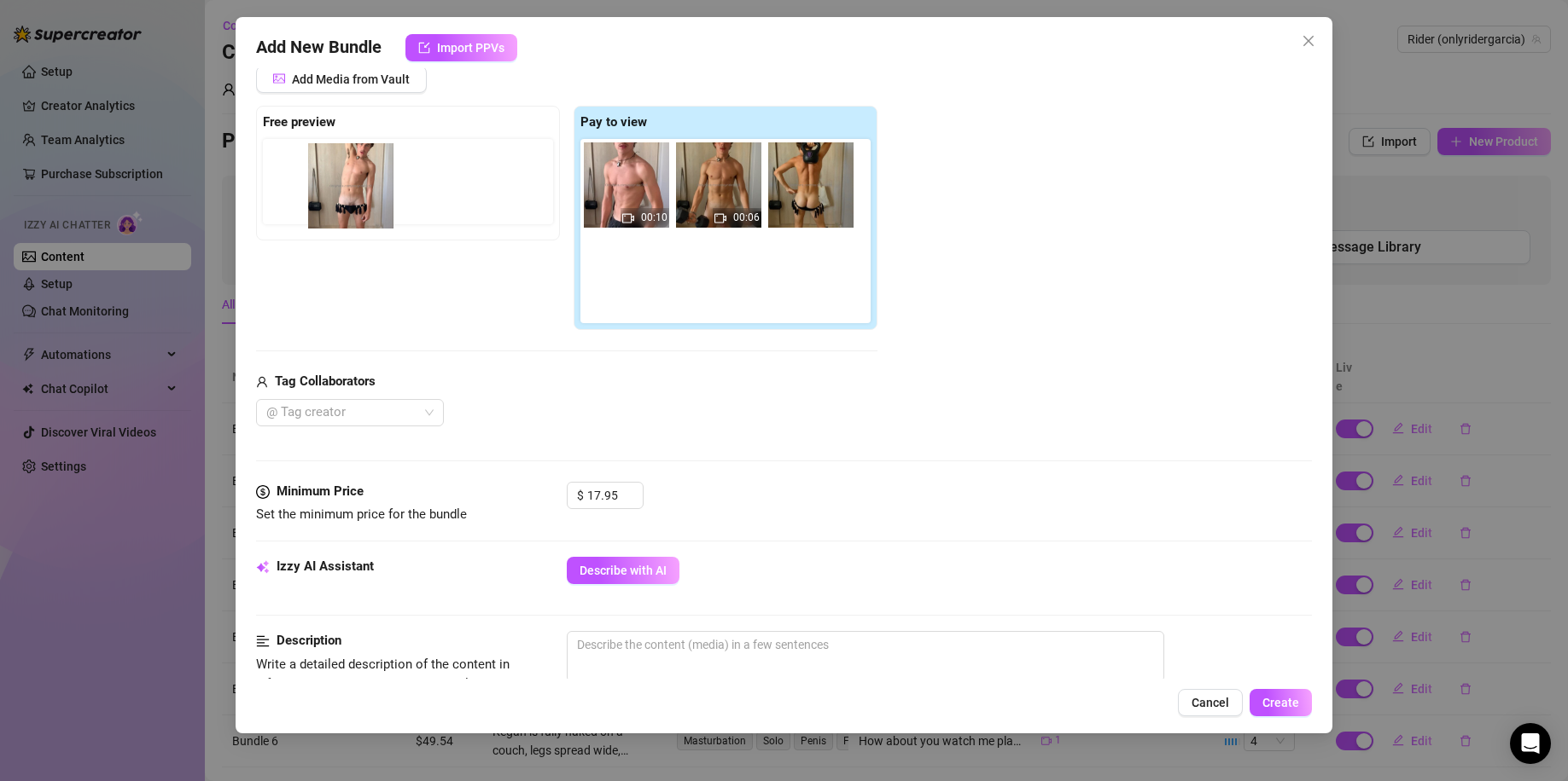
drag, startPoint x: 630, startPoint y: 197, endPoint x: 350, endPoint y: 198, distance: 280.0
click at [350, 198] on div "Free preview Pay to view 00:10 00:06" at bounding box center [567, 218] width 621 height 225
drag, startPoint x: 617, startPoint y: 182, endPoint x: 280, endPoint y: 189, distance: 337.1
click at [282, 189] on div "Free preview Pay to view 00:10 00:06" at bounding box center [567, 218] width 621 height 225
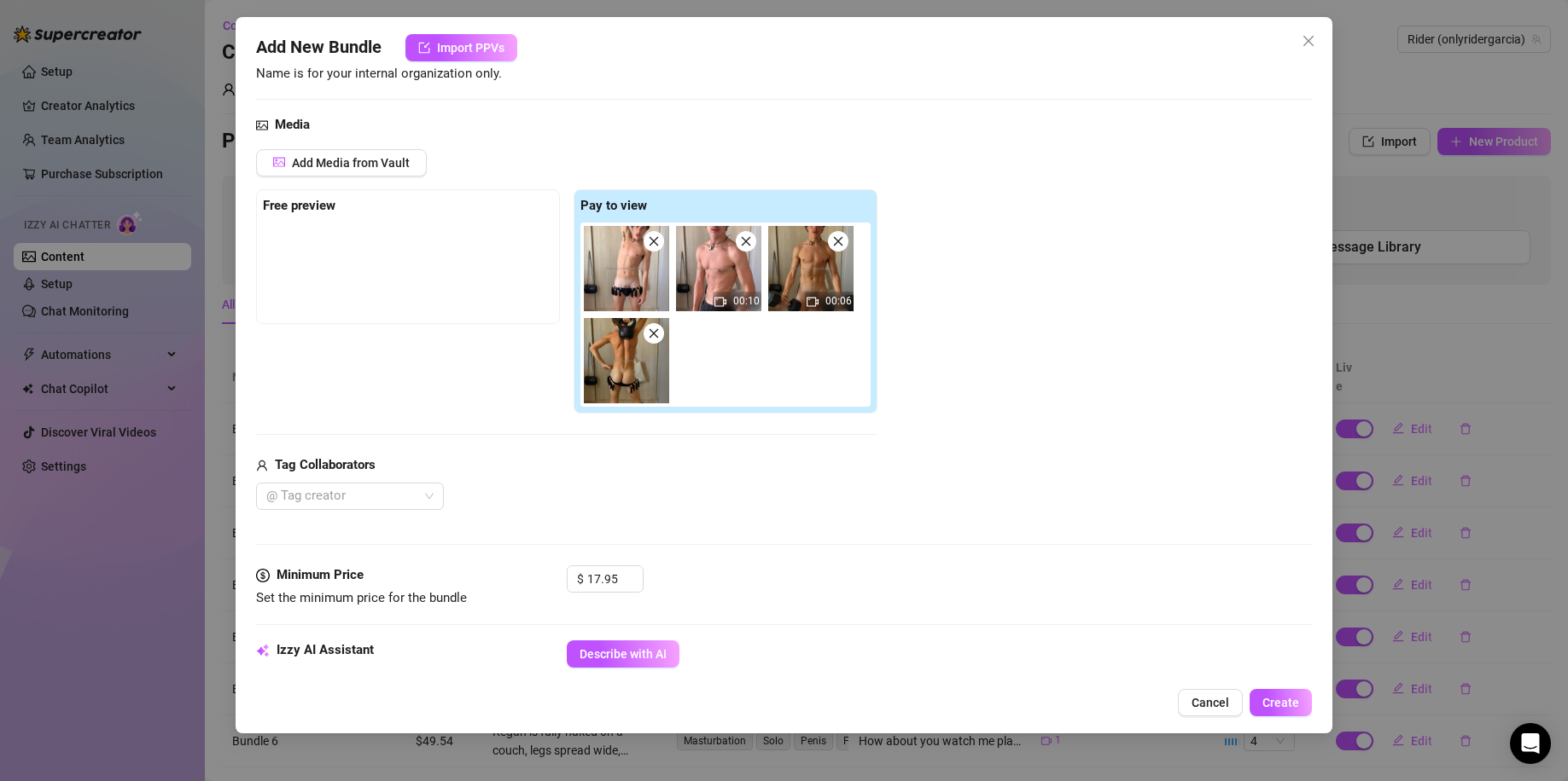
scroll to position [0, 0]
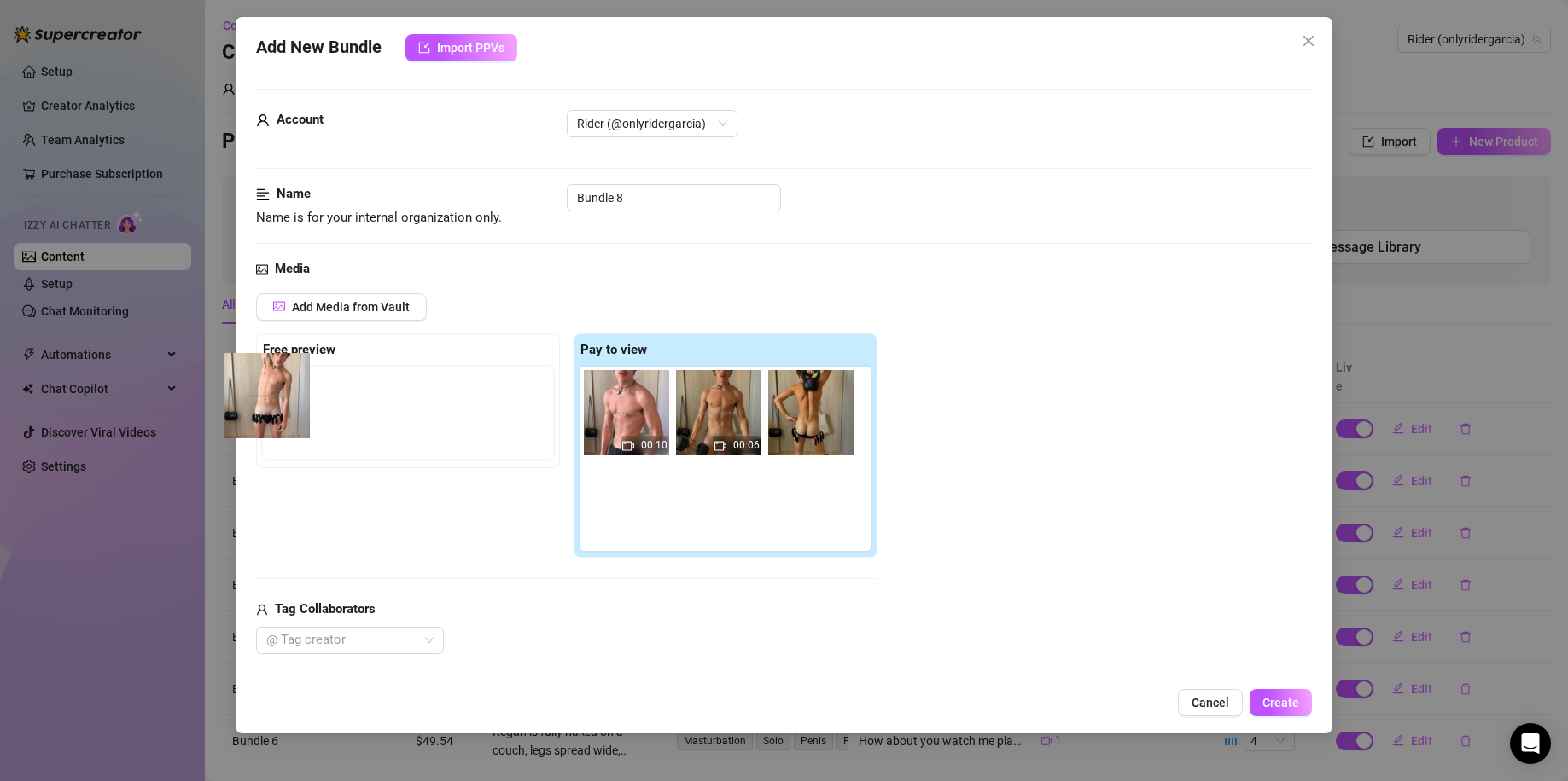
drag, startPoint x: 627, startPoint y: 428, endPoint x: 262, endPoint y: 412, distance: 365.4
click at [262, 412] on div "Free preview Pay to view 00:10 00:06" at bounding box center [567, 446] width 621 height 225
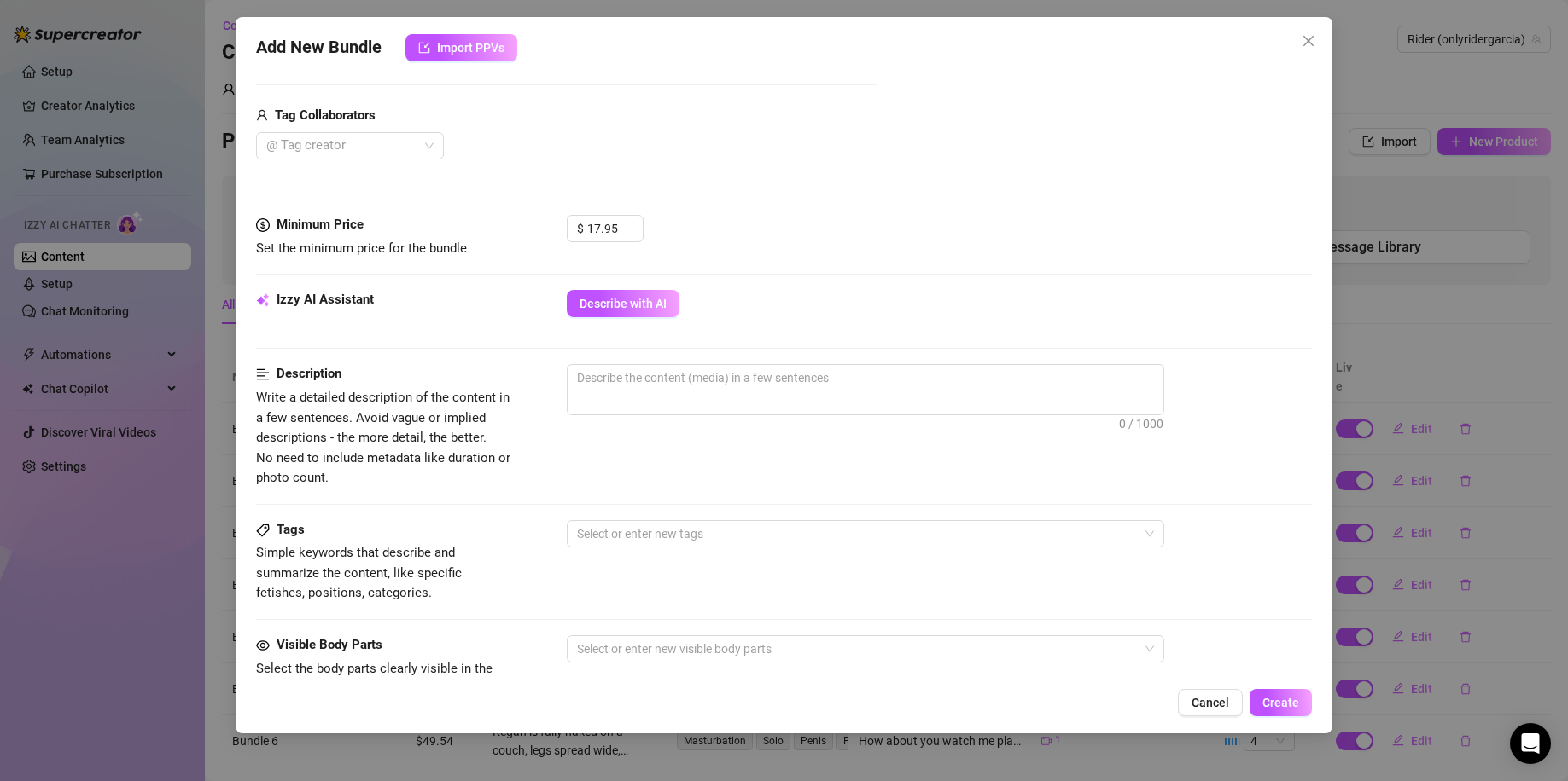
scroll to position [454, 0]
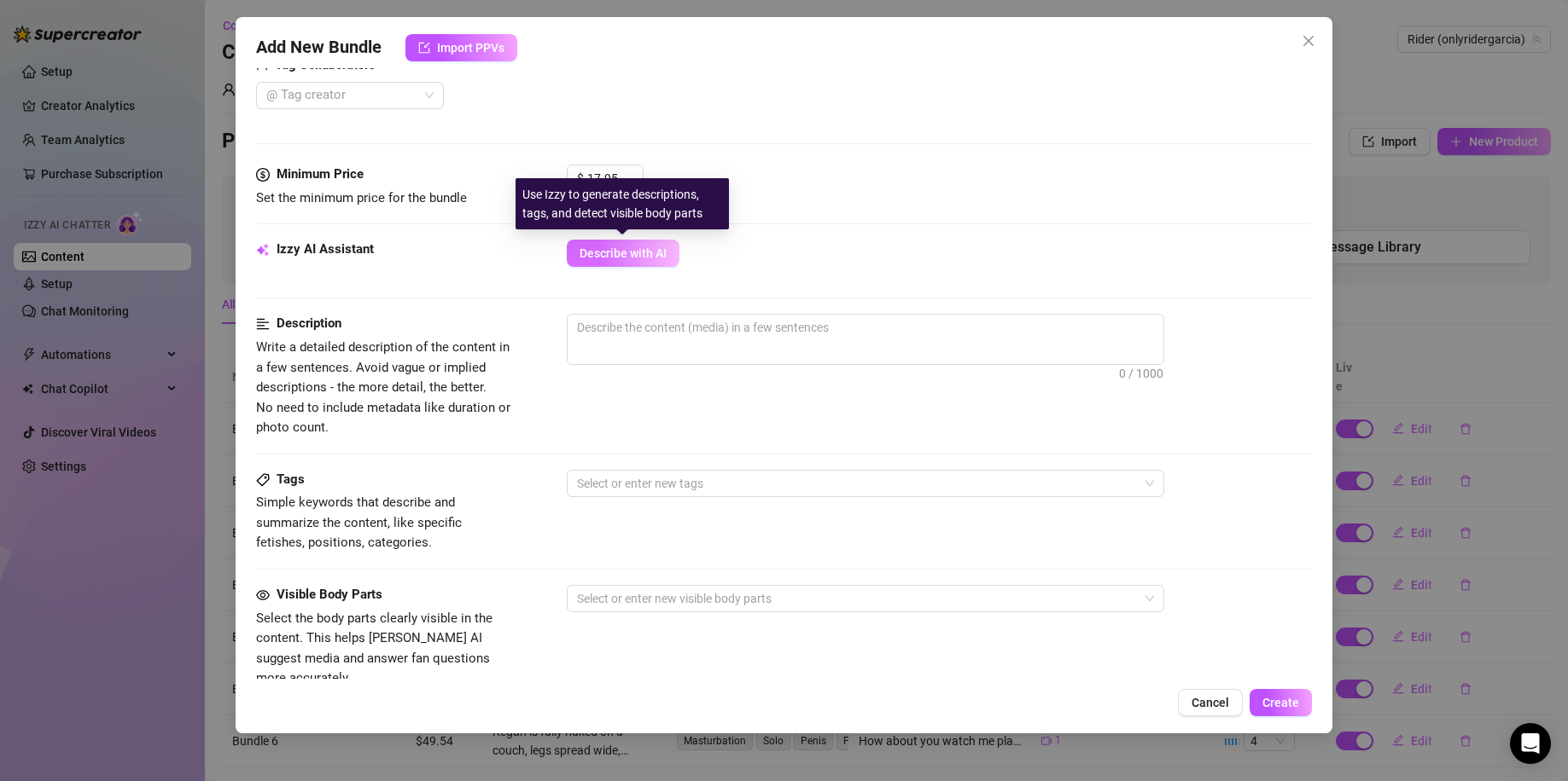
click at [598, 247] on span "Describe with AI" at bounding box center [623, 254] width 87 height 14
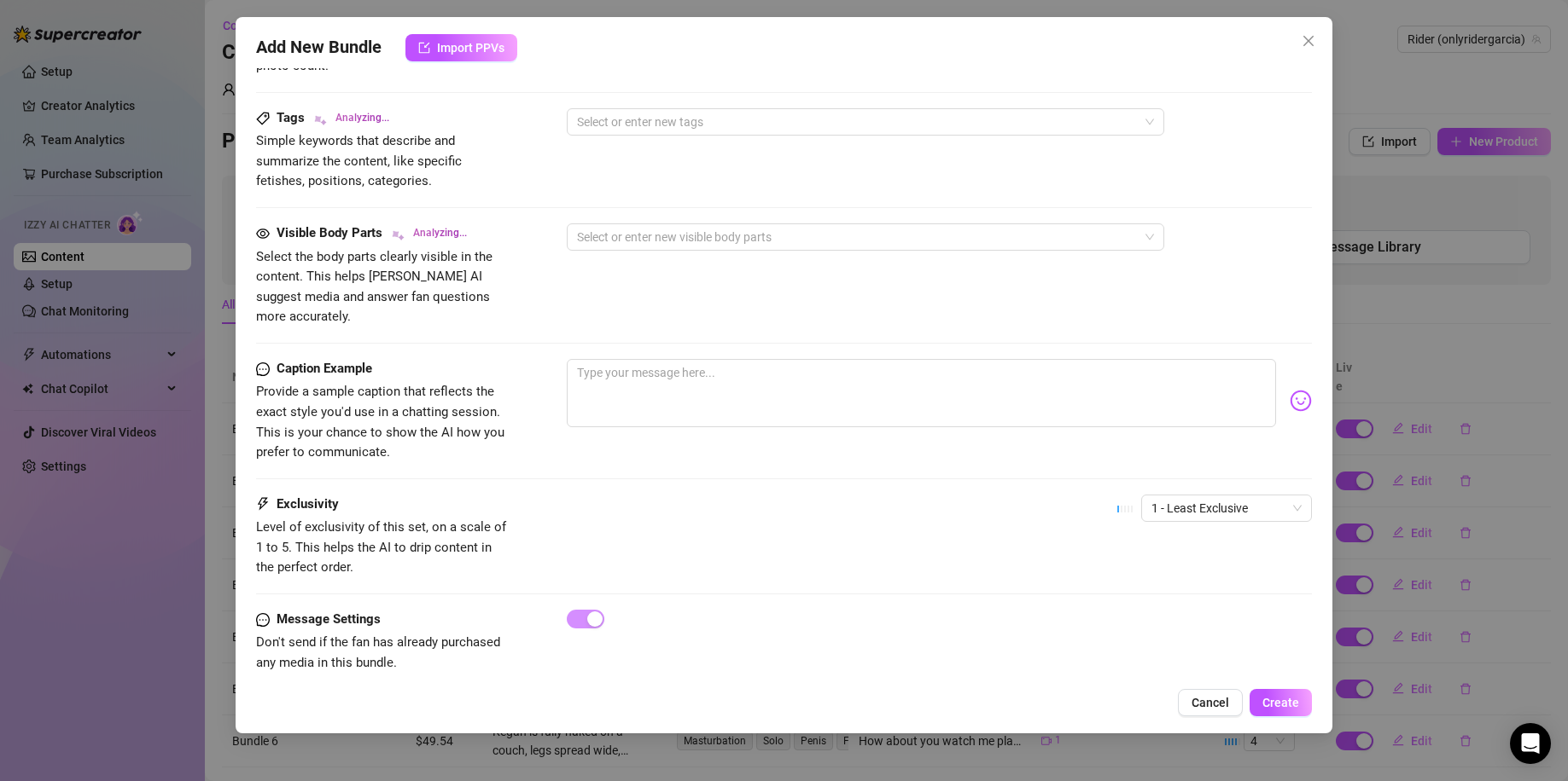
scroll to position [822, 0]
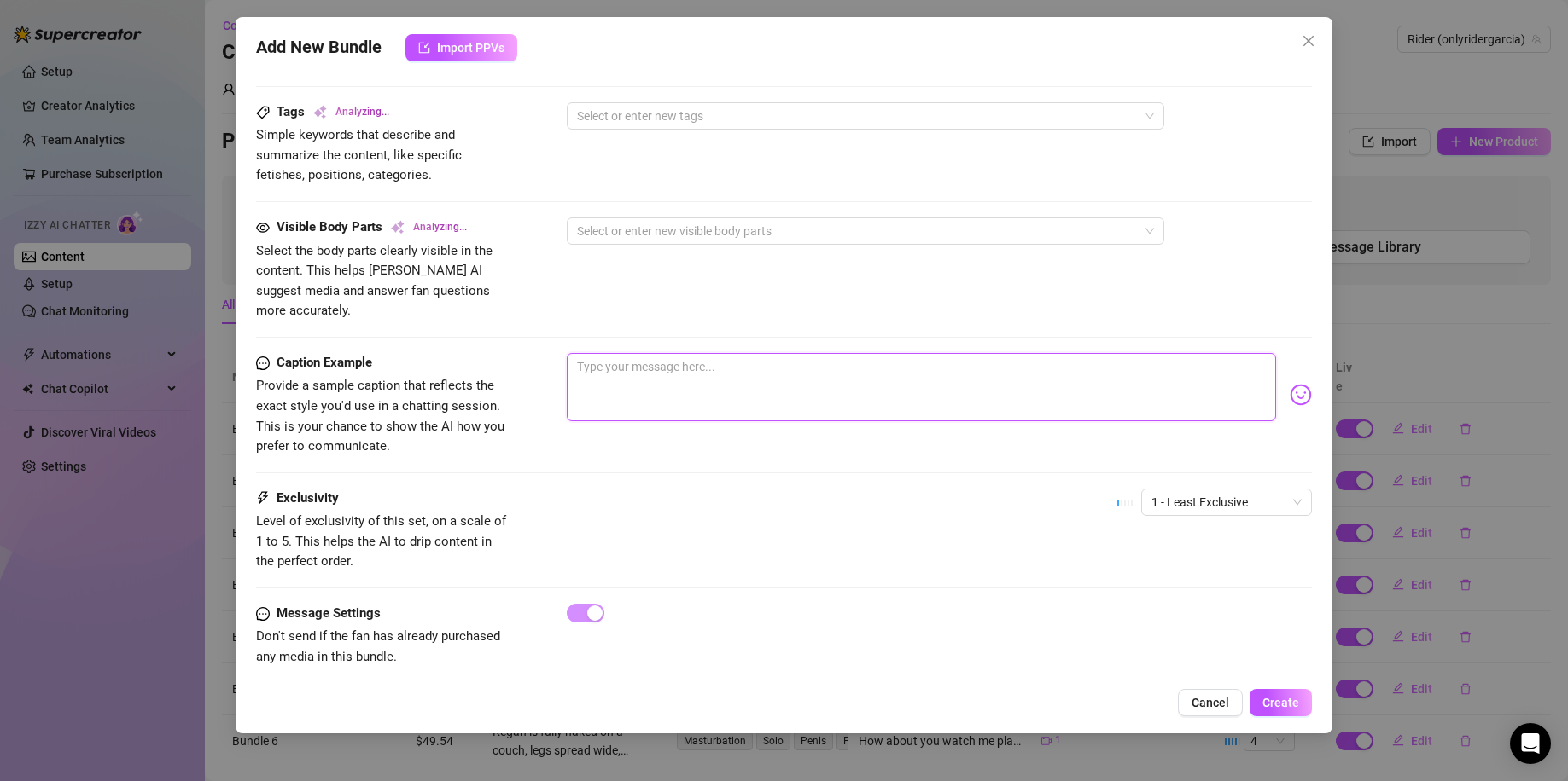
click at [661, 360] on textarea at bounding box center [921, 387] width 710 height 69
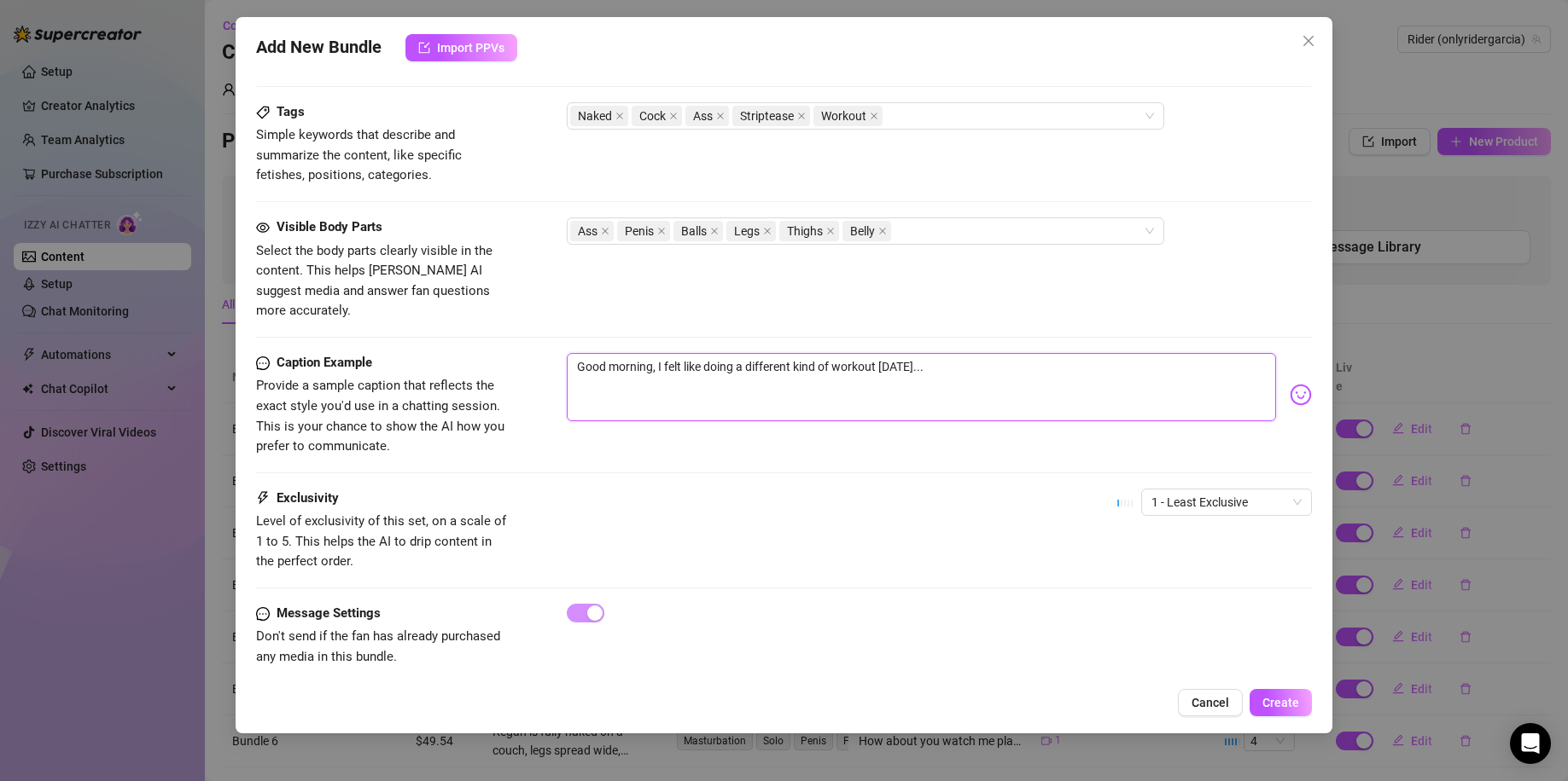
click at [968, 353] on textarea "Good morning, I felt like doing a different kind of workout today..." at bounding box center [921, 387] width 710 height 69
click at [1289, 384] on img at bounding box center [1300, 395] width 23 height 23
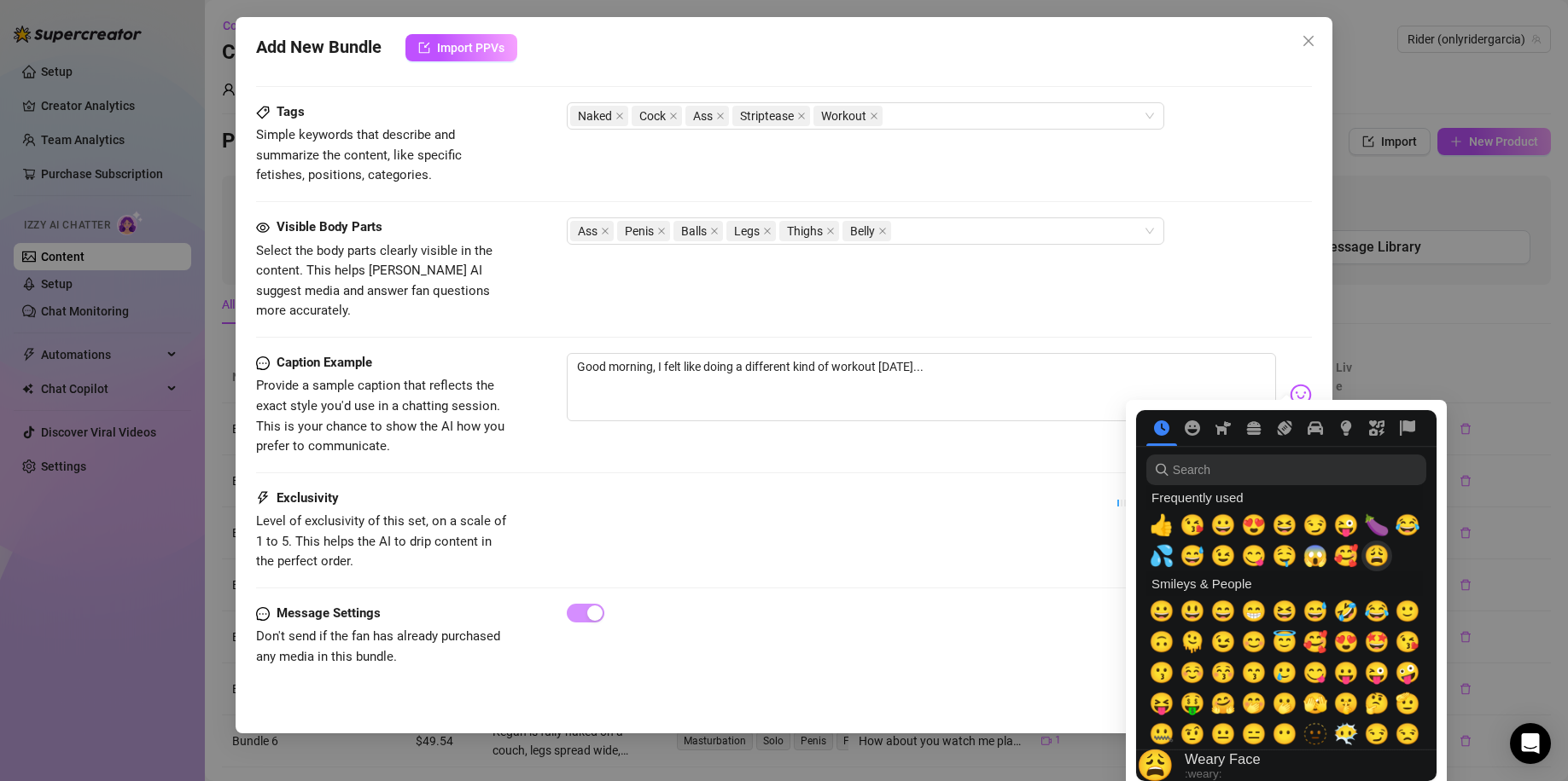
click at [1374, 554] on span "😩" at bounding box center [1376, 555] width 25 height 23
click at [1319, 529] on span "😏" at bounding box center [1314, 525] width 25 height 23
click at [1289, 384] on img at bounding box center [1300, 395] width 23 height 23
click at [1226, 467] on input "search" at bounding box center [1286, 469] width 280 height 30
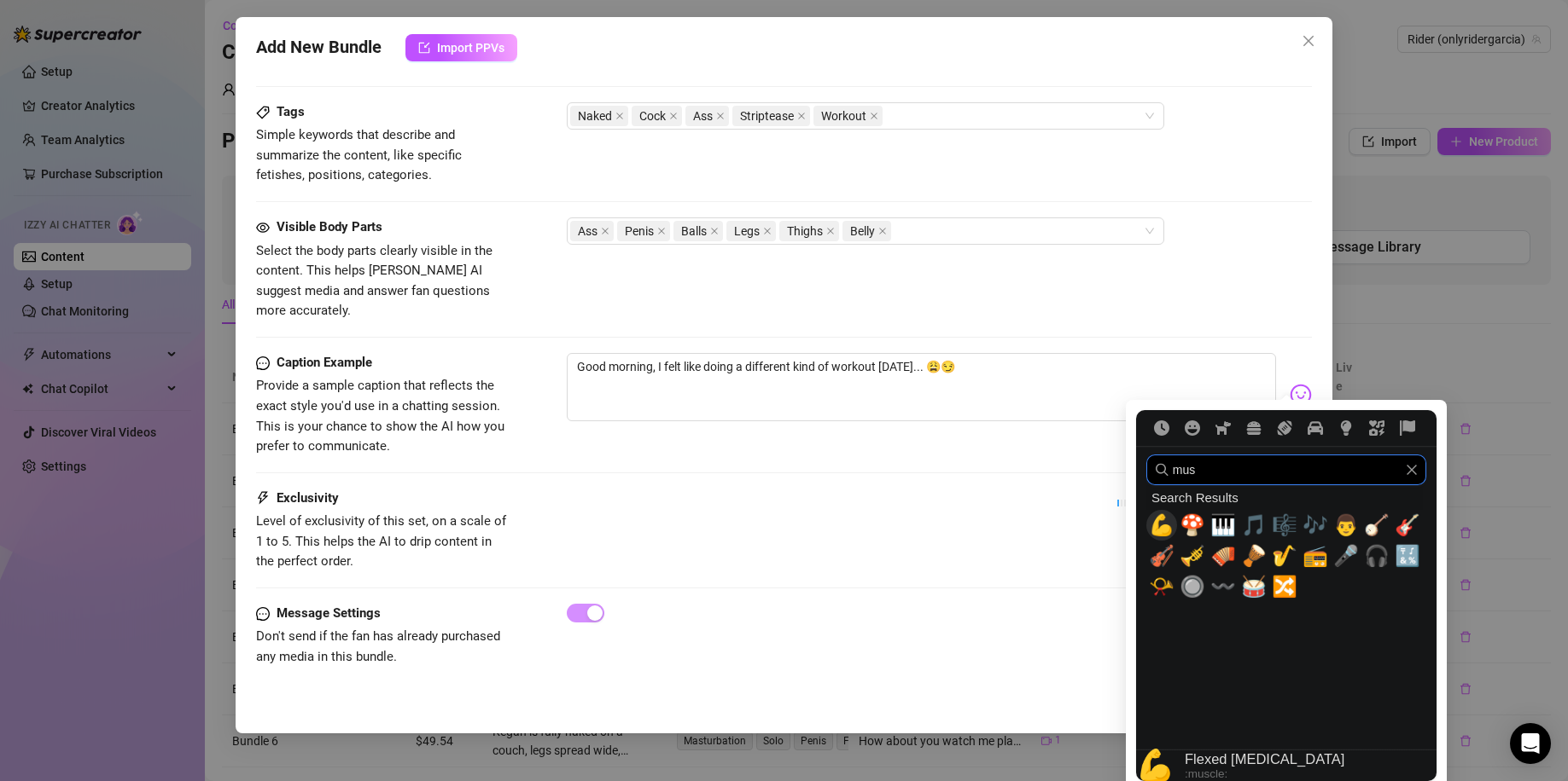
click at [1159, 532] on span "💪" at bounding box center [1160, 525] width 25 height 23
click at [1026, 440] on div "Caption Example Provide a sample caption that reflects the exact style you'd us…" at bounding box center [784, 420] width 1056 height 136
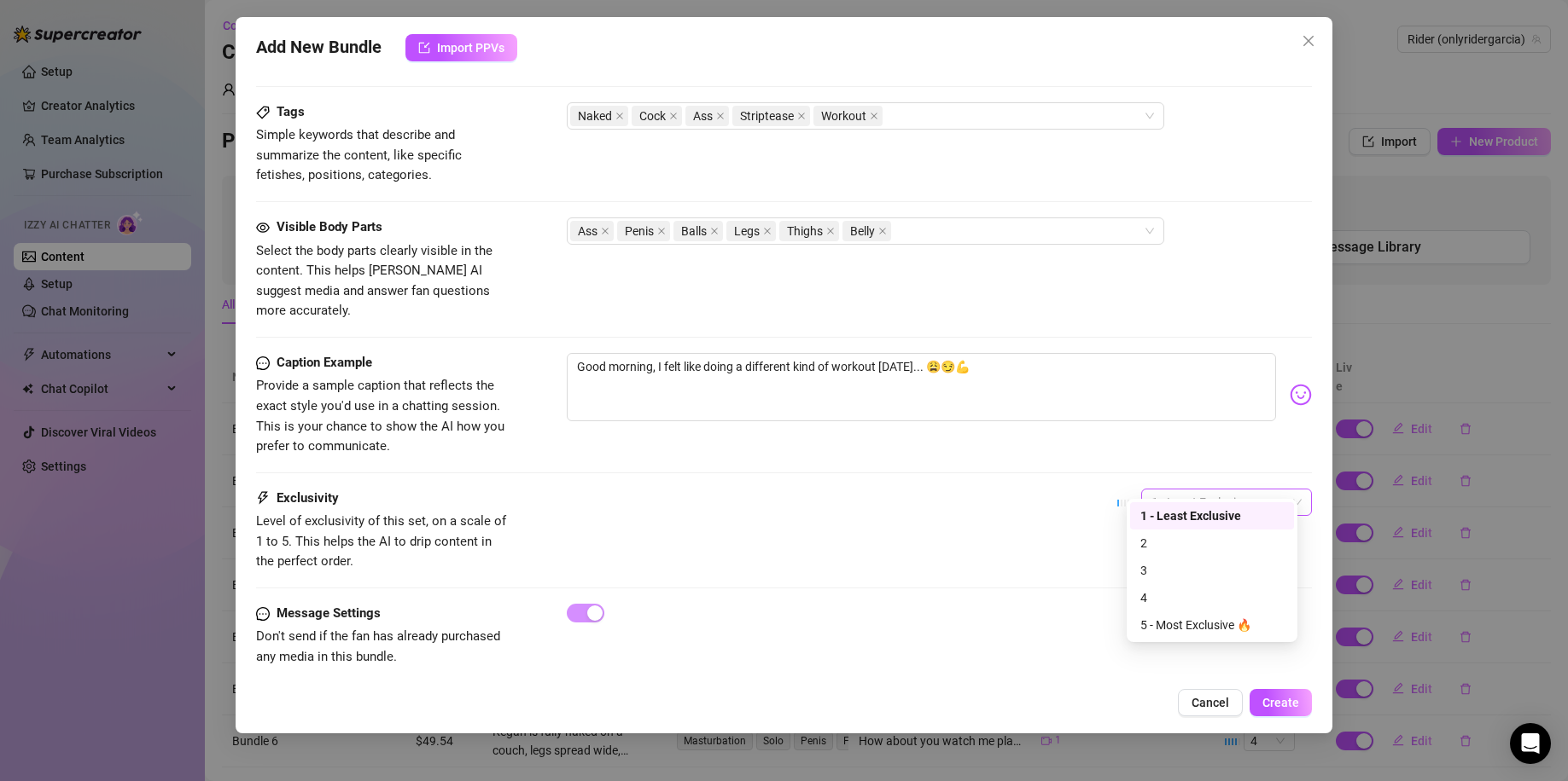
click at [1185, 490] on span "1 - Least Exclusive" at bounding box center [1226, 502] width 150 height 25
click at [1186, 566] on div "3" at bounding box center [1212, 571] width 143 height 19
click at [1293, 696] on span "Create" at bounding box center [1280, 703] width 37 height 14
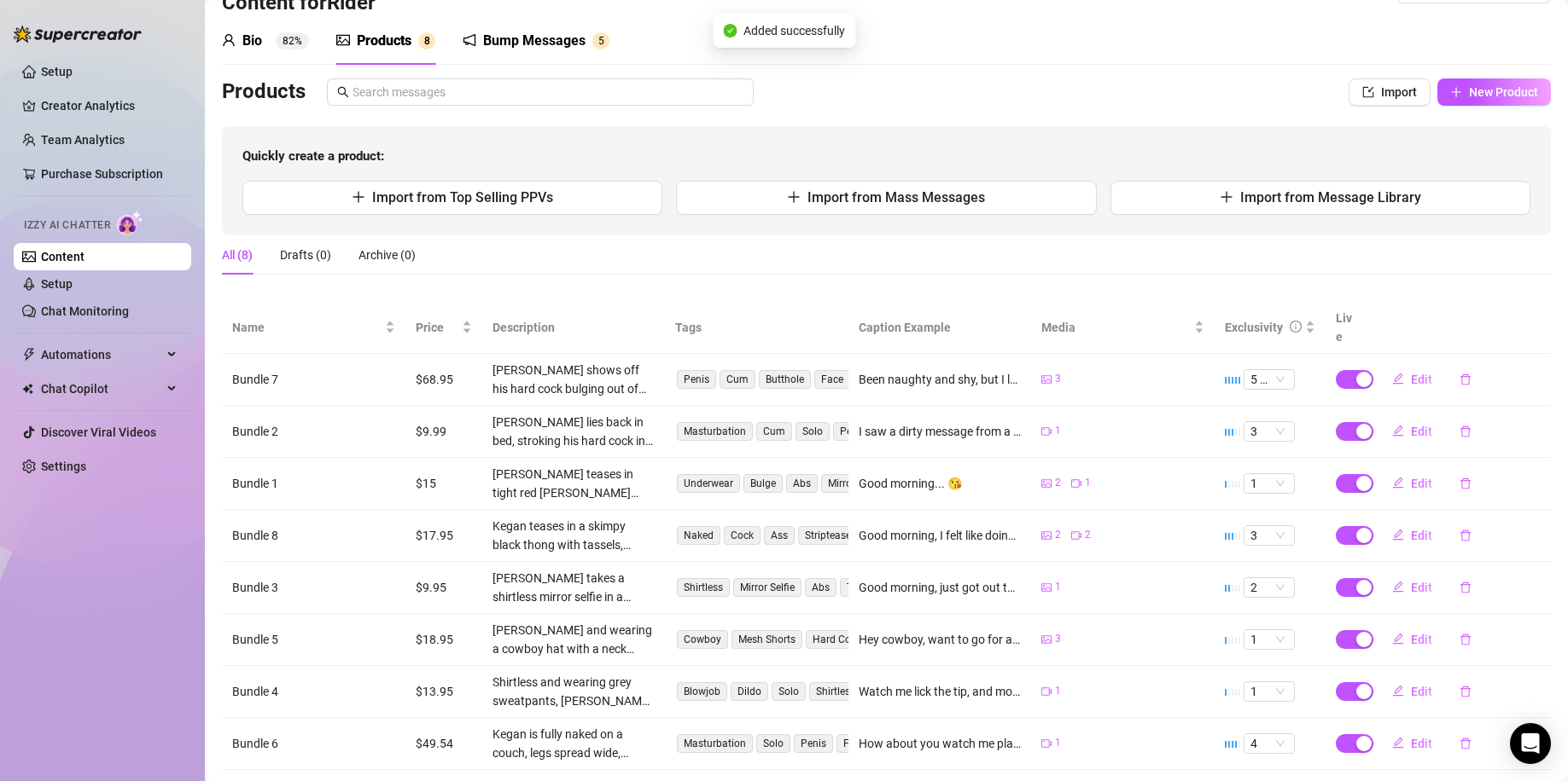
scroll to position [0, 0]
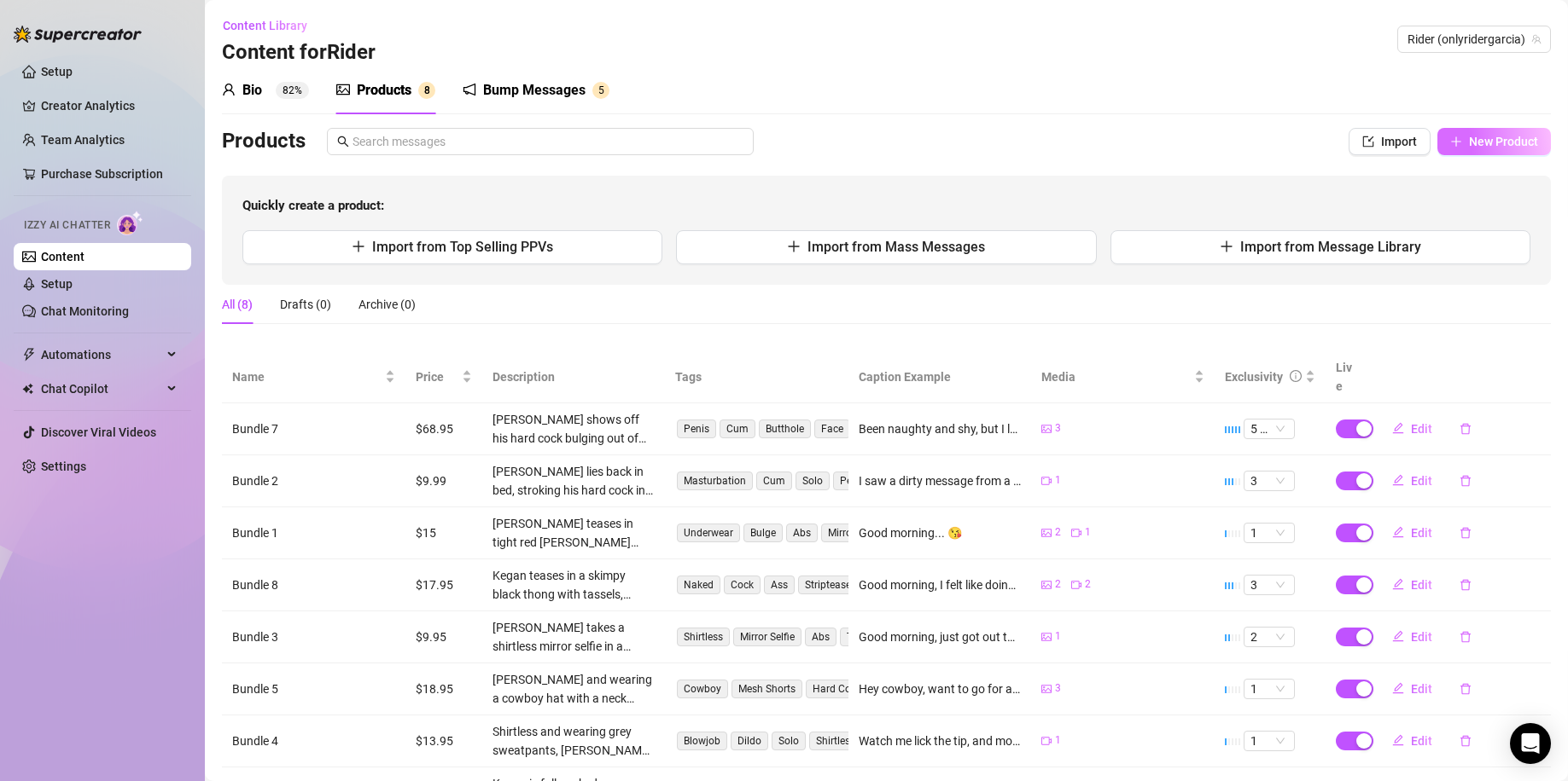
click at [1487, 135] on span "New Product" at bounding box center [1504, 142] width 70 height 14
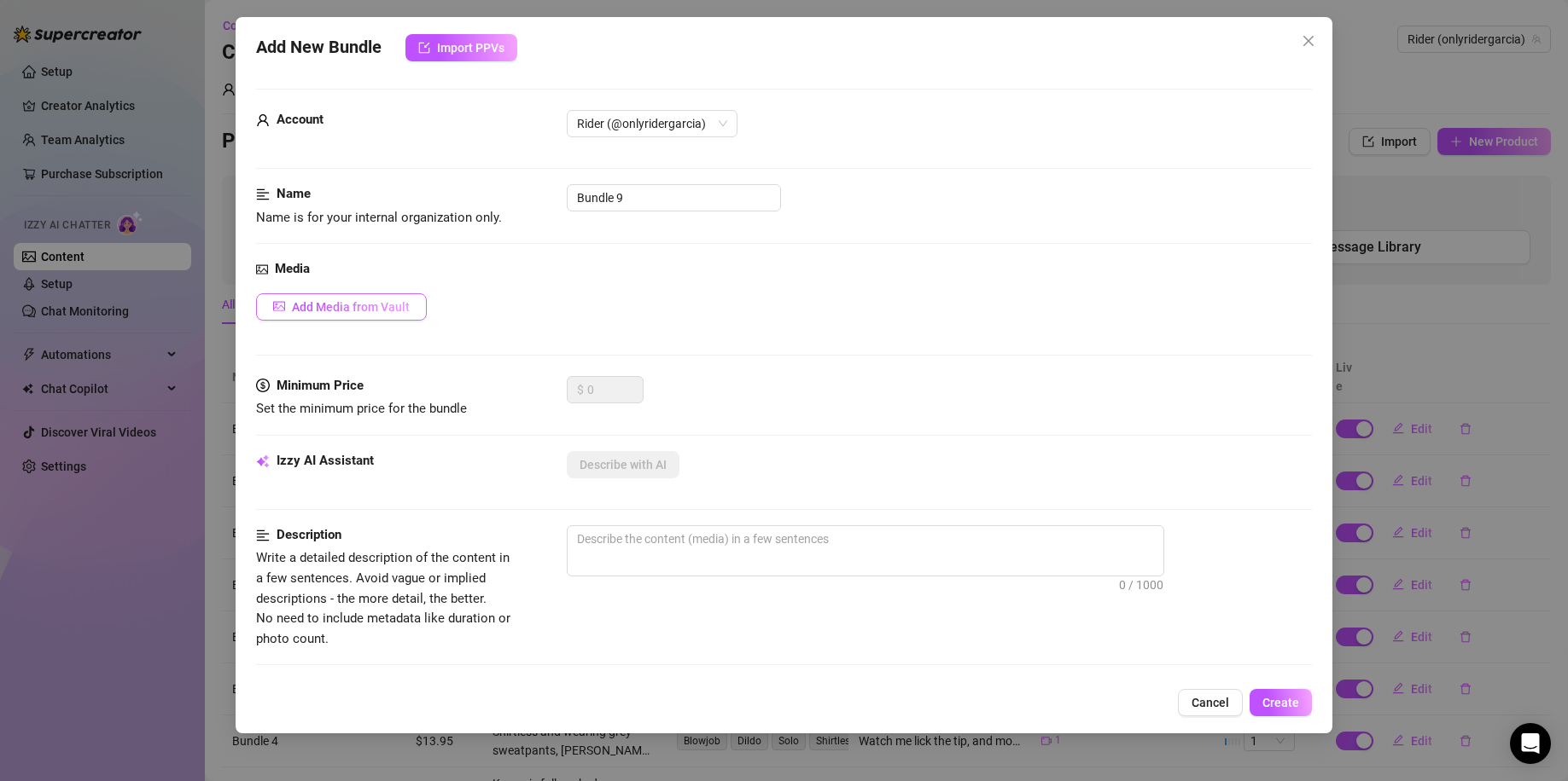
click at [398, 318] on button "Add Media from Vault" at bounding box center [342, 307] width 170 height 27
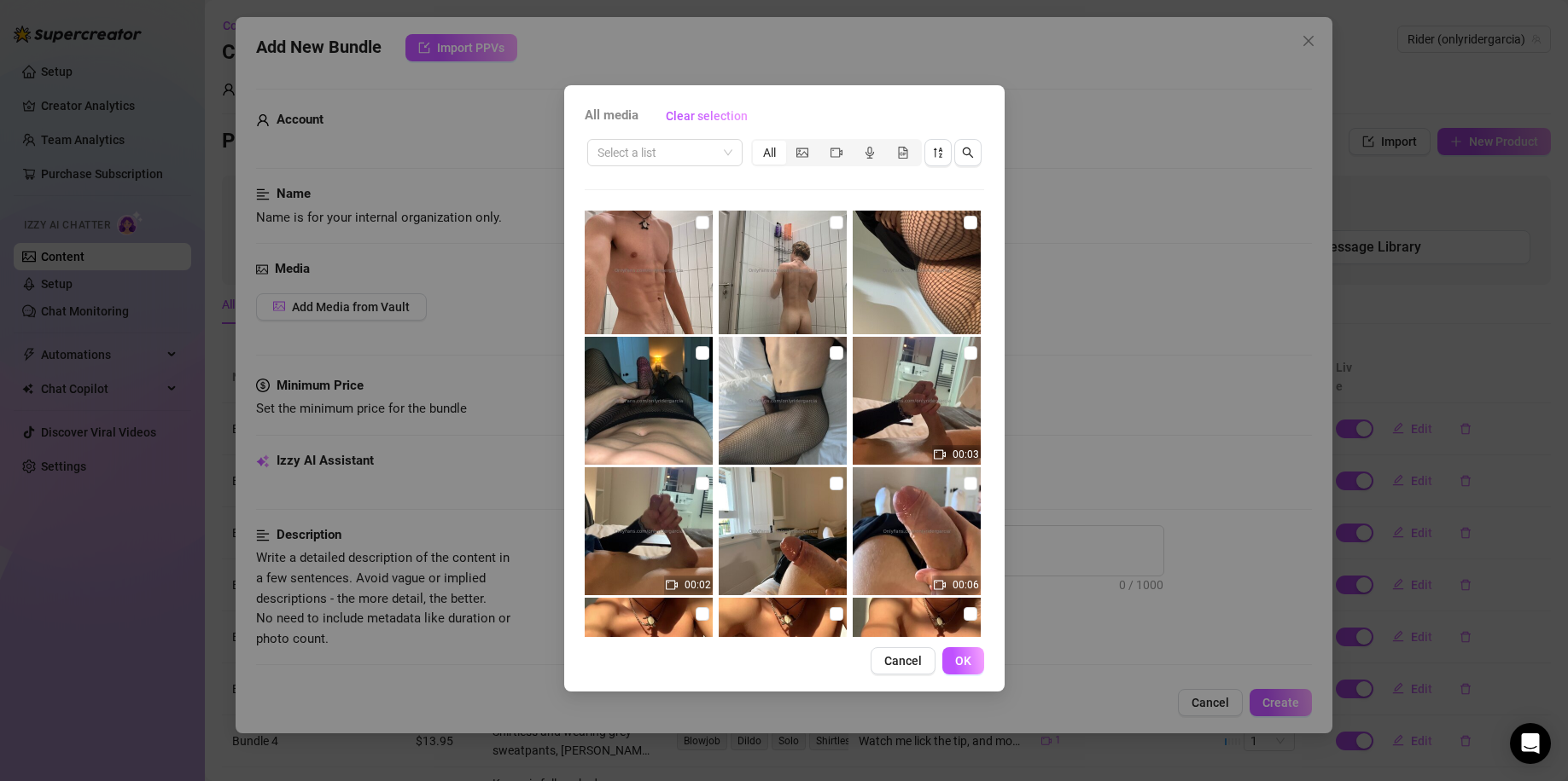
scroll to position [6823, 0]
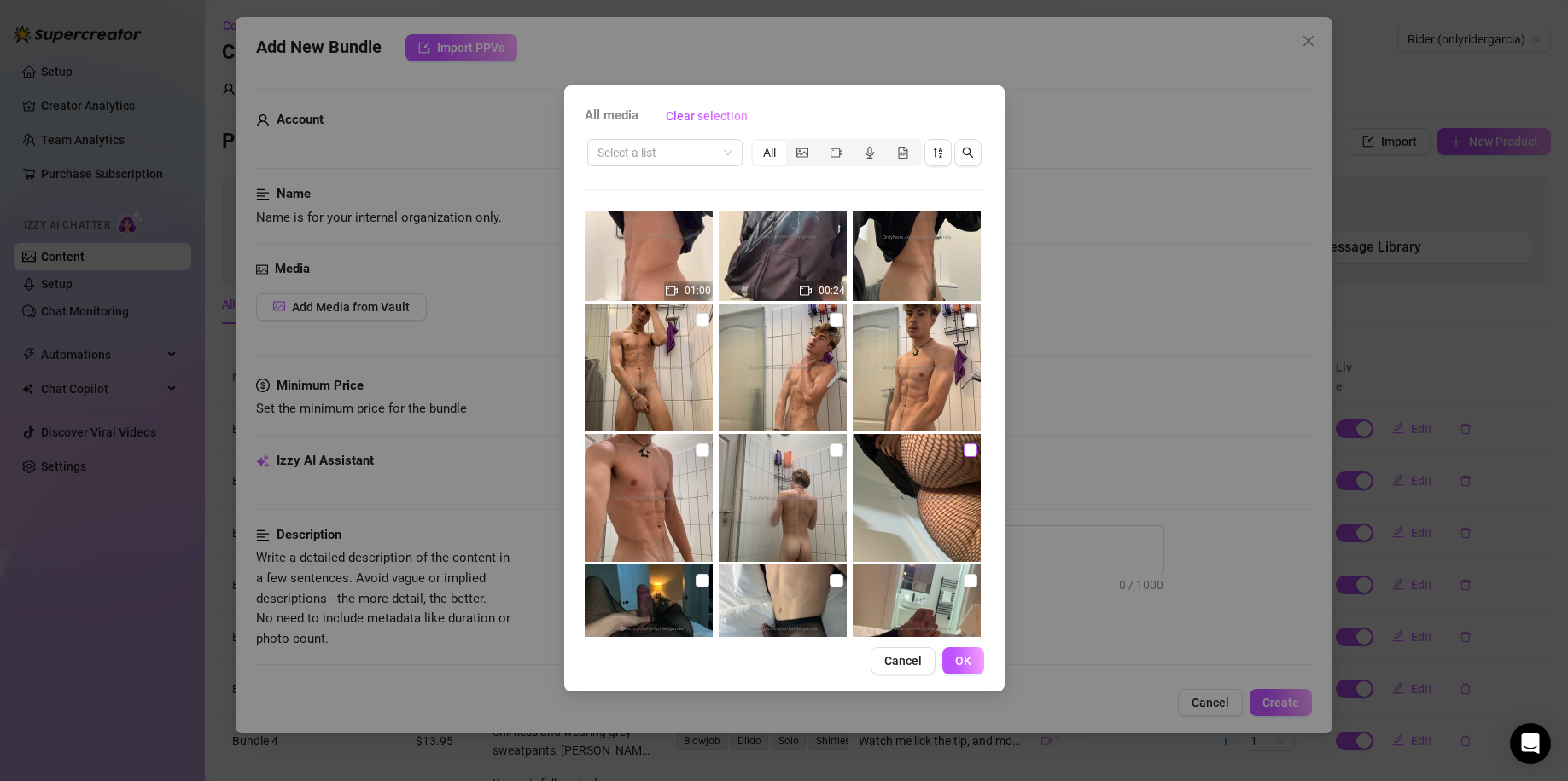
click at [963, 445] on input "checkbox" at bounding box center [970, 451] width 14 height 14
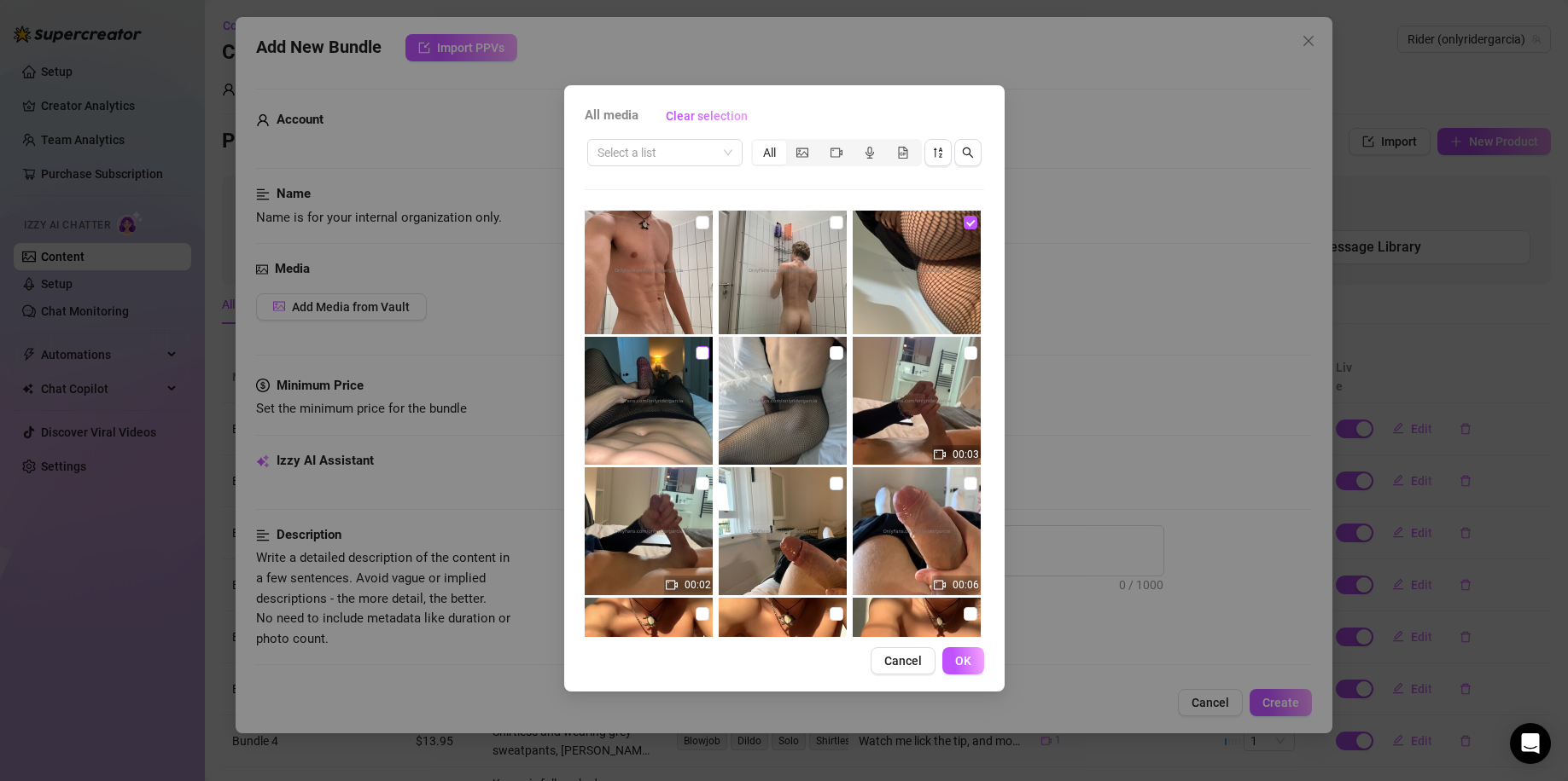
click at [696, 352] on input "checkbox" at bounding box center [702, 354] width 14 height 14
click at [832, 354] on input "checkbox" at bounding box center [836, 354] width 14 height 14
click at [960, 657] on span "OK" at bounding box center [963, 661] width 17 height 14
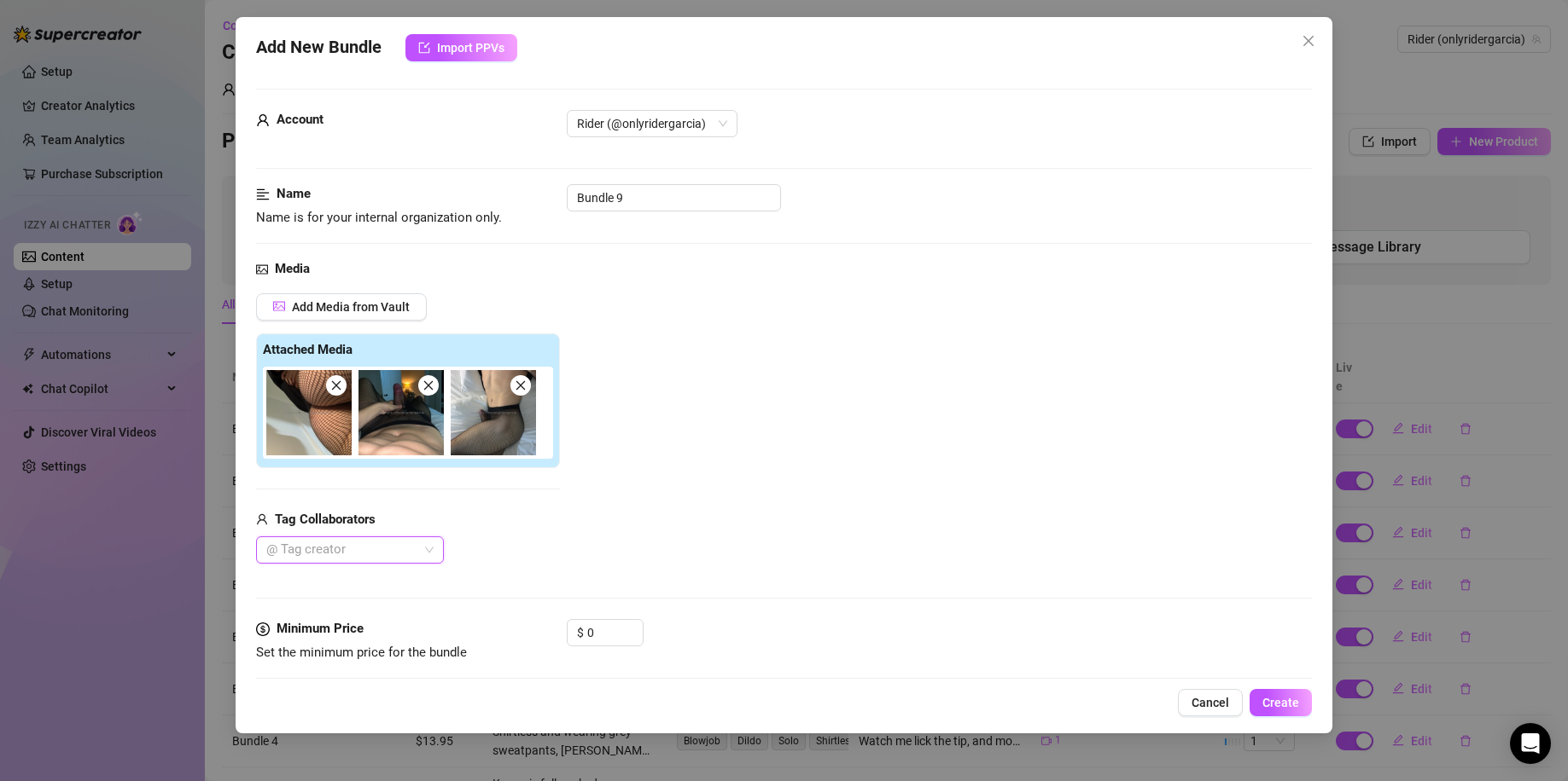
scroll to position [228, 0]
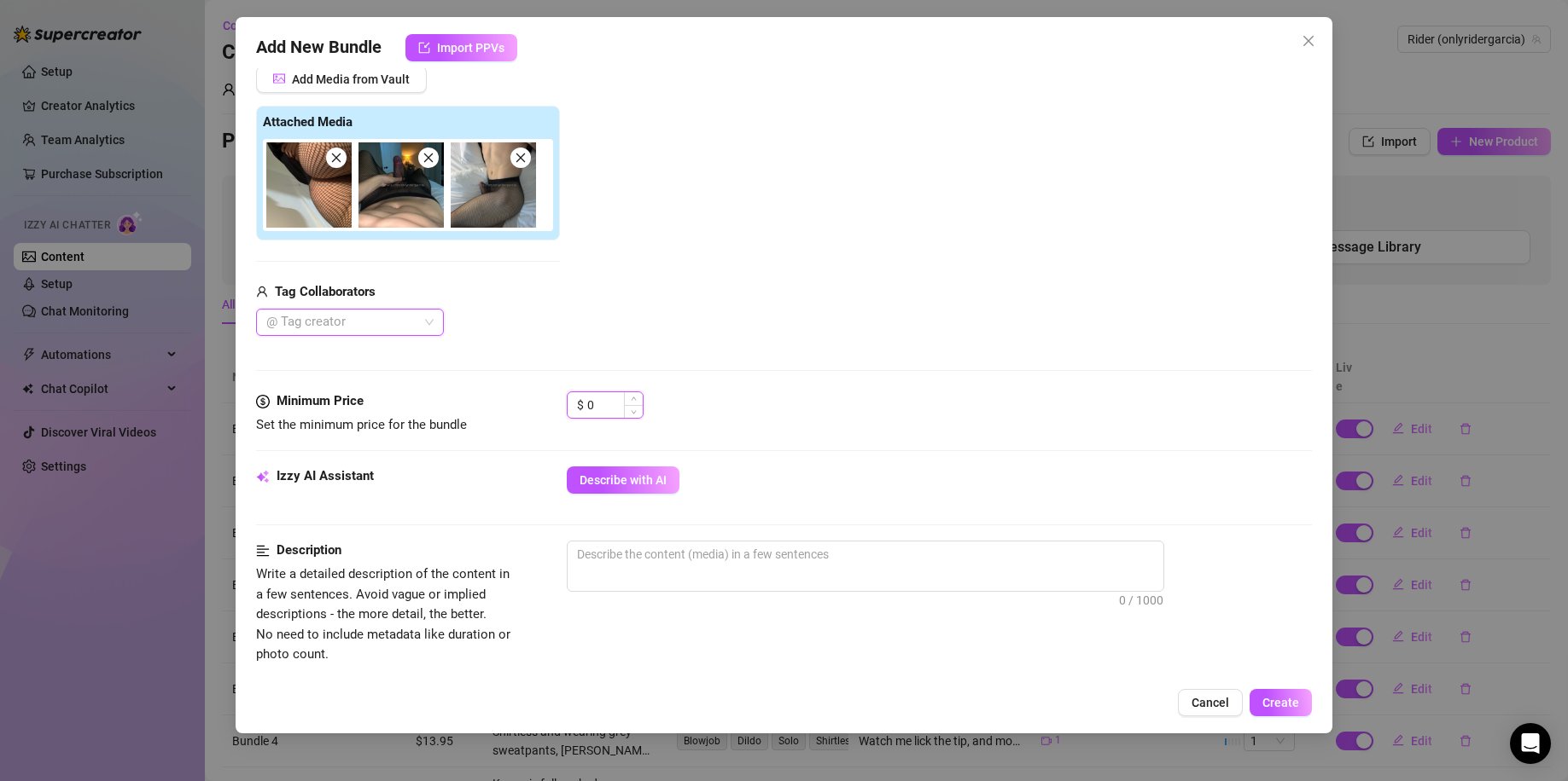
click at [622, 404] on input "0" at bounding box center [615, 405] width 56 height 25
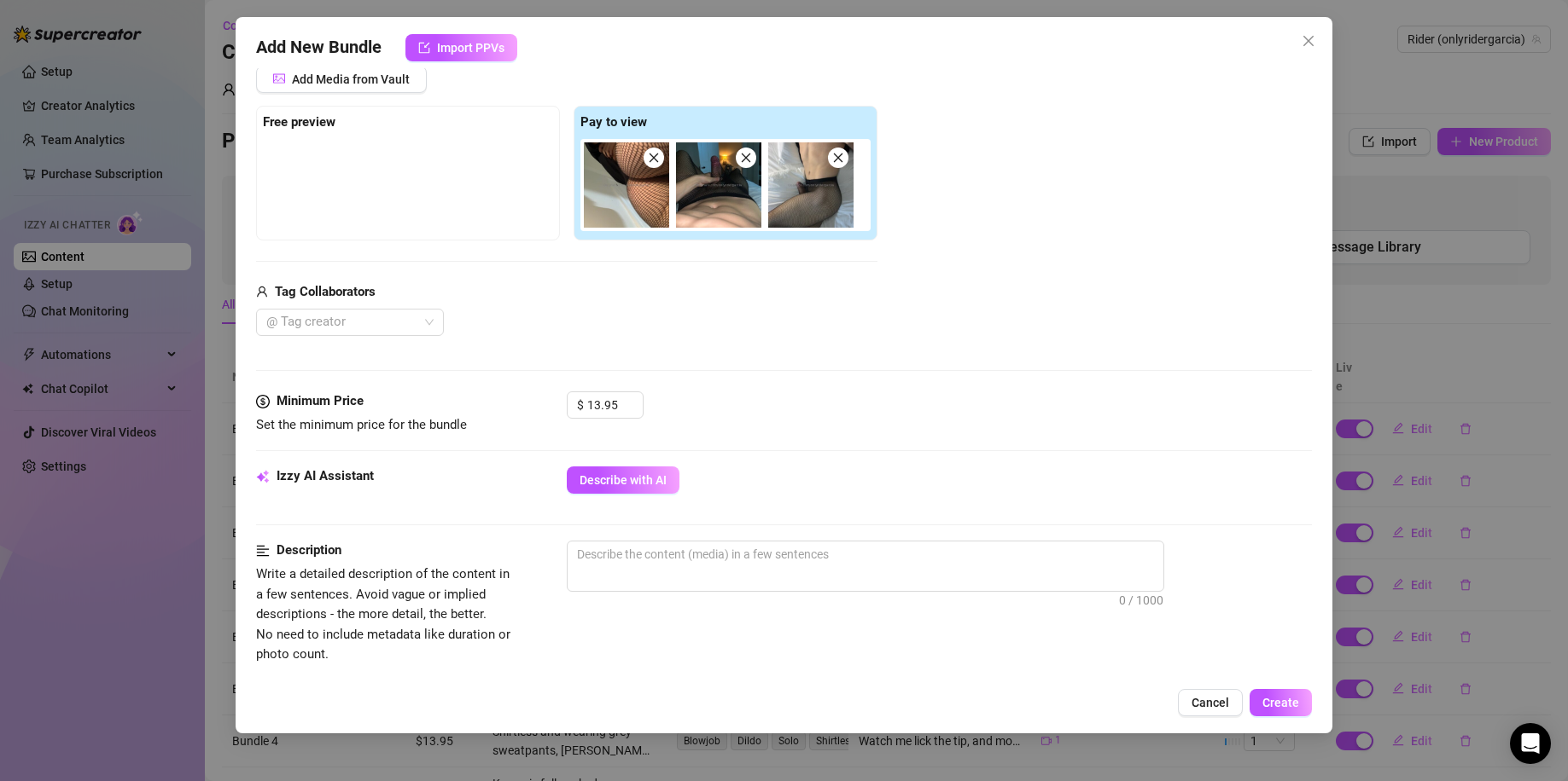
click at [840, 388] on div "Media Add Media from Vault Free preview Pay to view Tag Collaborators @ Tag cre…" at bounding box center [784, 211] width 1056 height 360
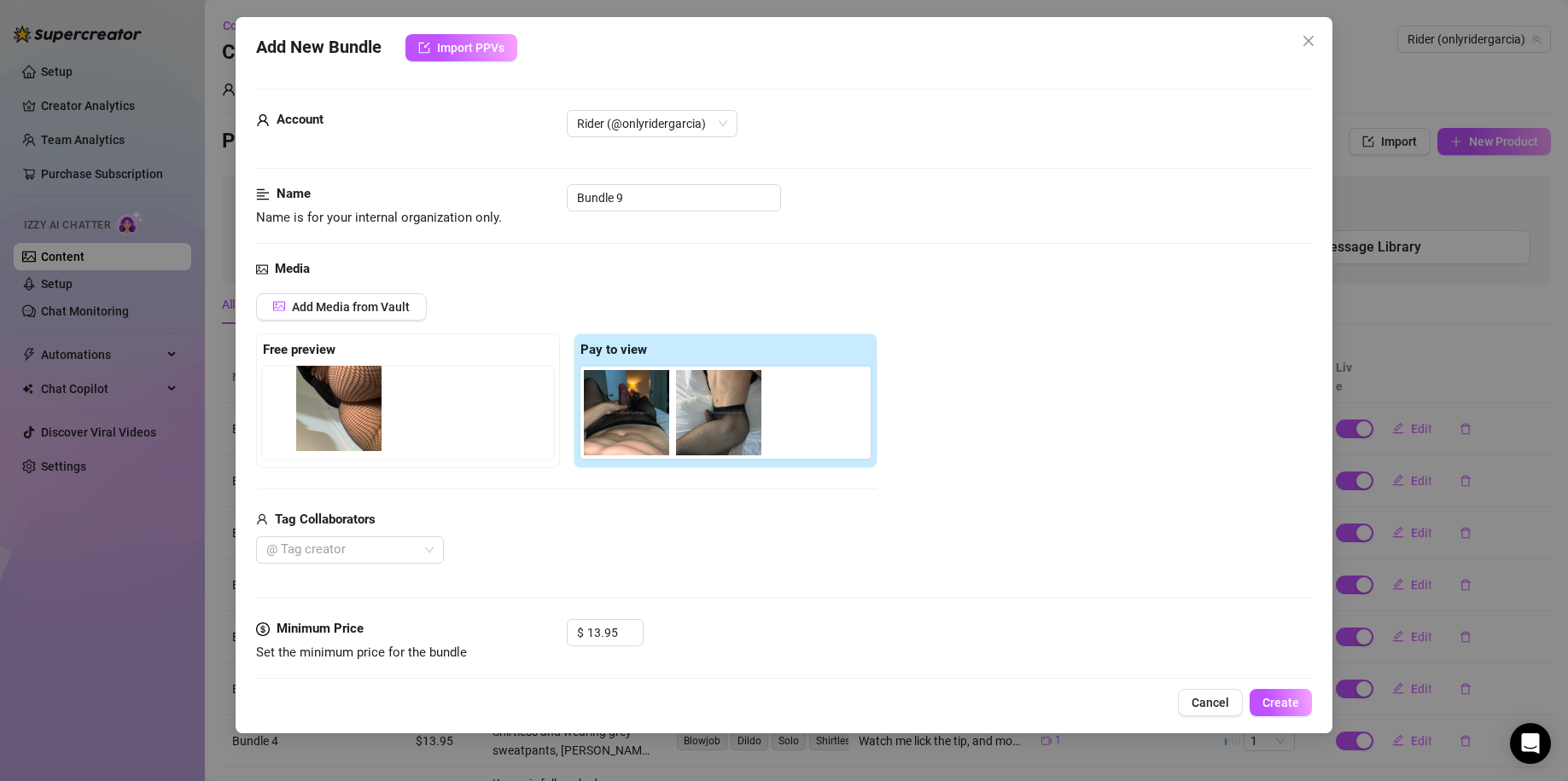
drag, startPoint x: 646, startPoint y: 426, endPoint x: 353, endPoint y: 421, distance: 293.0
click at [353, 421] on div "Free preview Pay to view" at bounding box center [567, 400] width 621 height 135
drag, startPoint x: 814, startPoint y: 548, endPoint x: 791, endPoint y: 528, distance: 30.5
click at [813, 546] on div "@ Tag creator" at bounding box center [567, 550] width 621 height 27
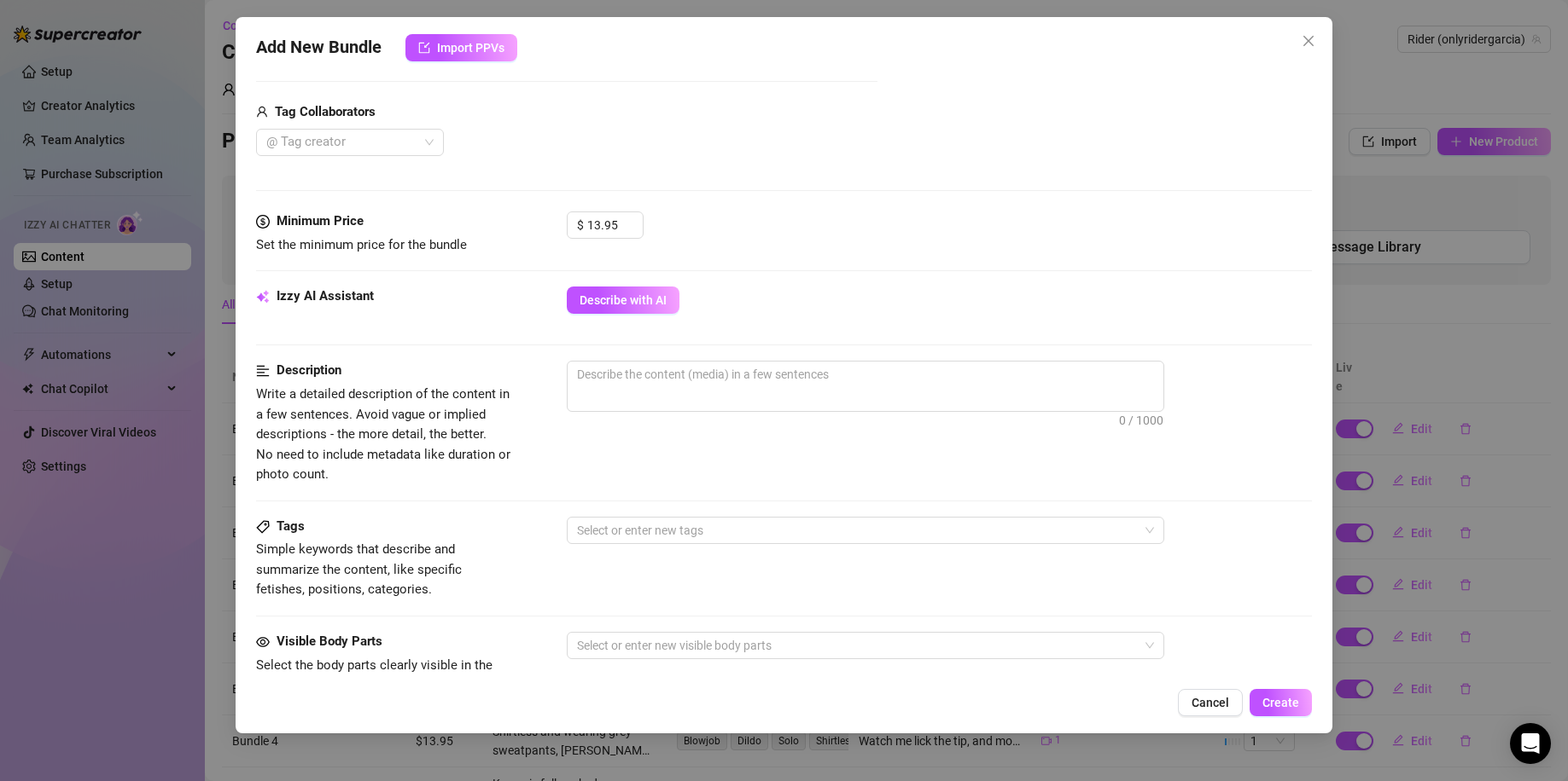
scroll to position [454, 0]
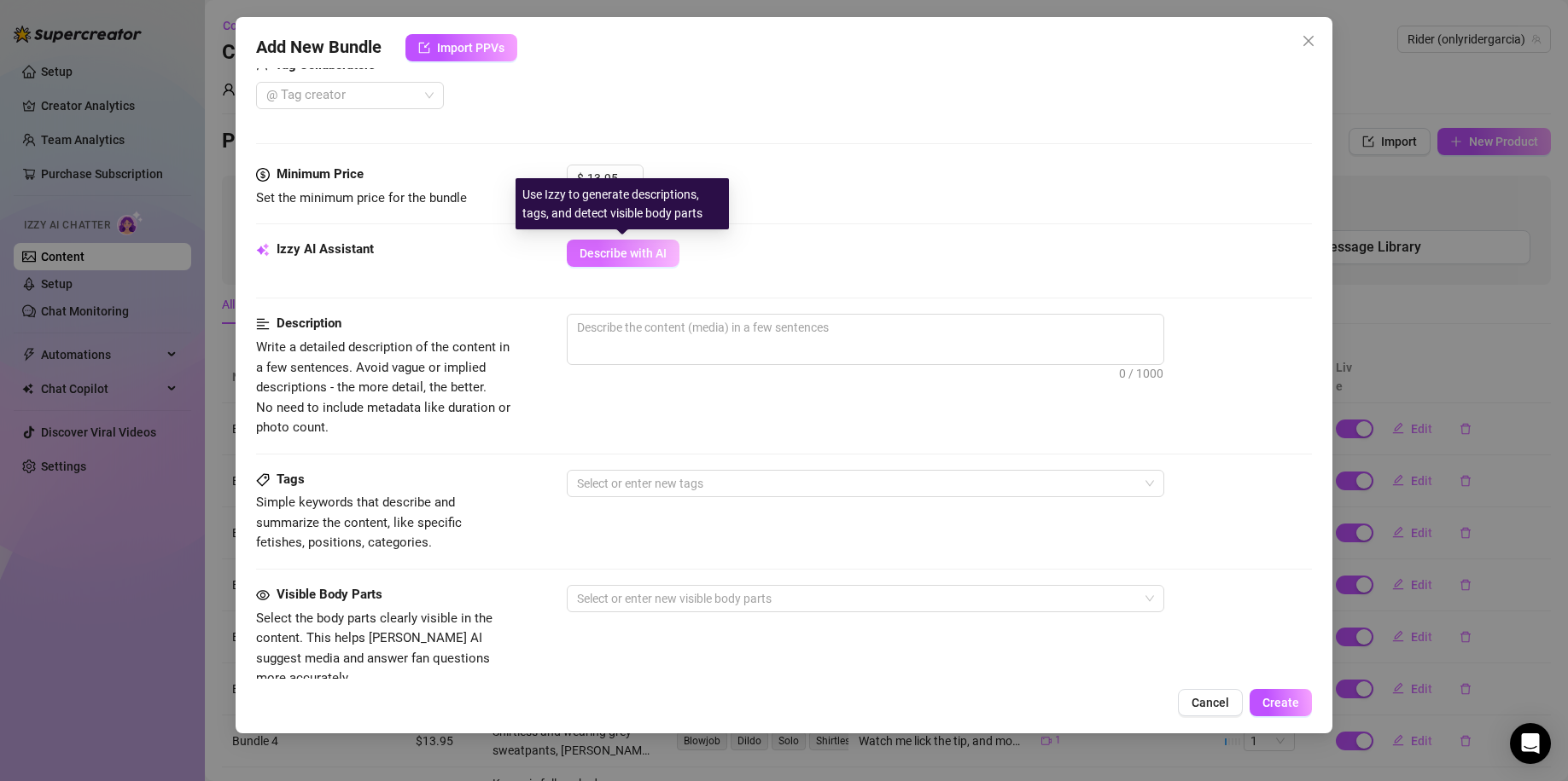
click at [633, 255] on span "Describe with AI" at bounding box center [623, 254] width 87 height 14
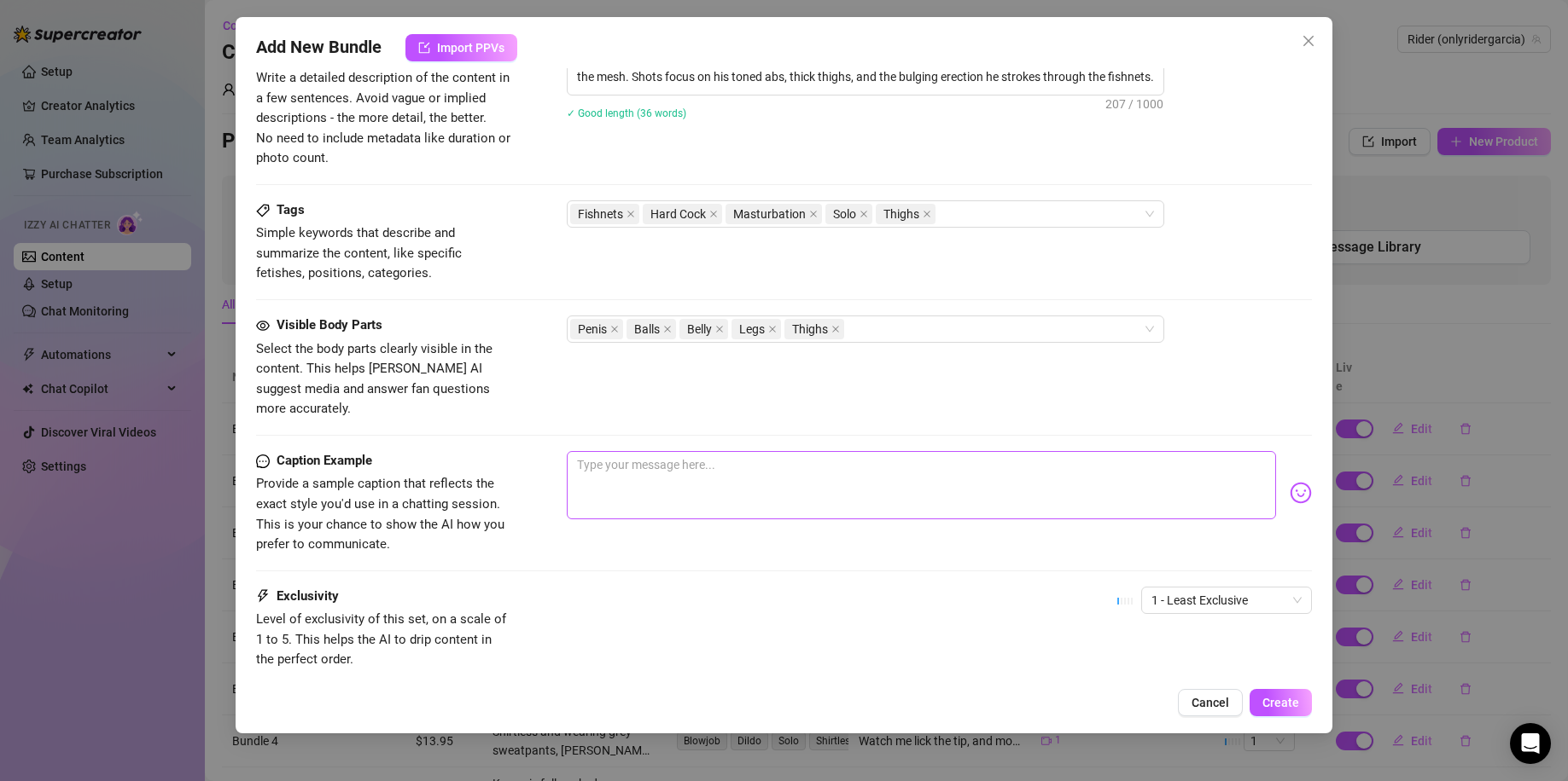
scroll to position [822, 0]
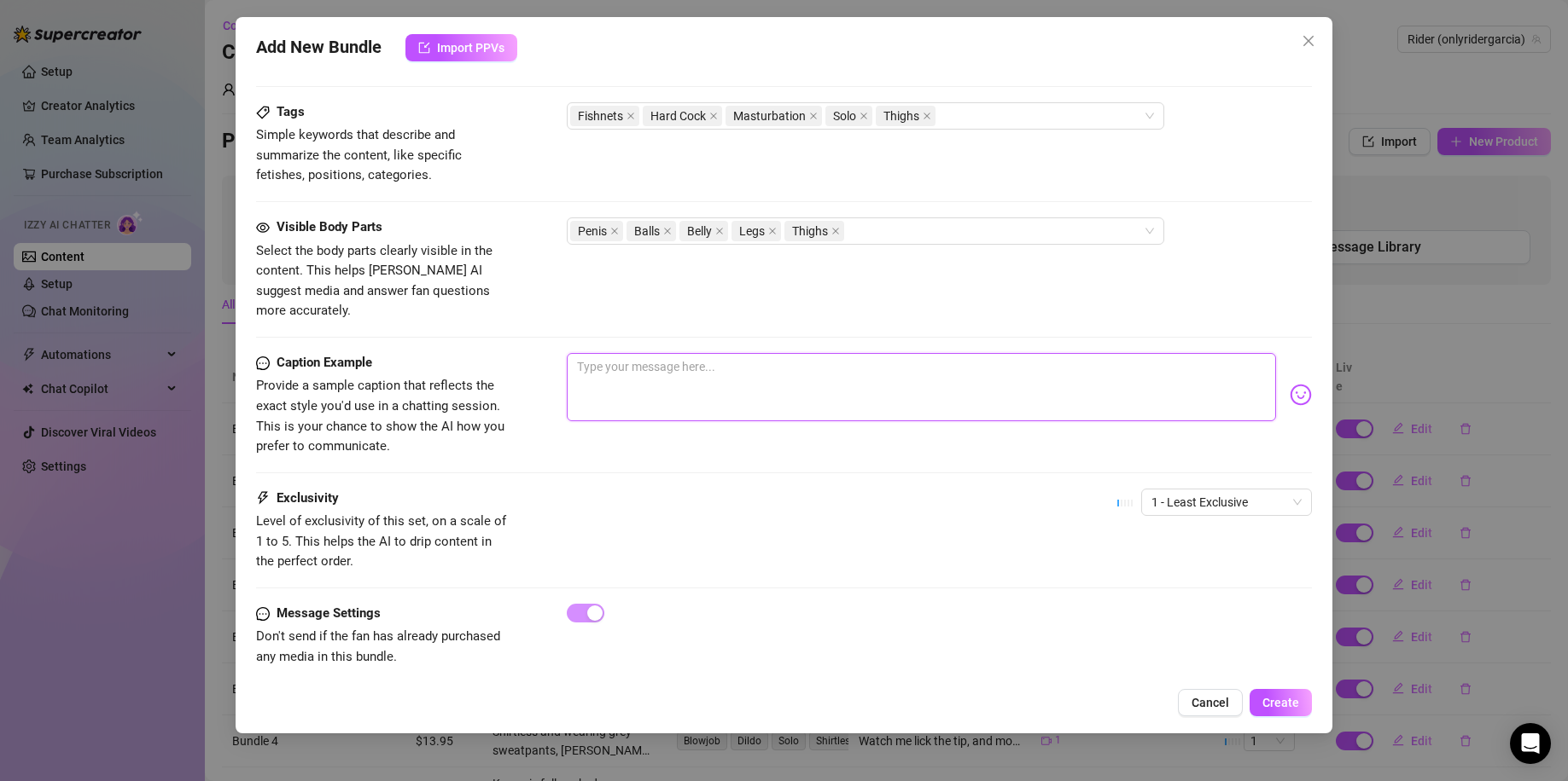
click at [701, 369] on textarea at bounding box center [921, 387] width 710 height 69
click at [1231, 490] on span "1 - Least Exclusive" at bounding box center [1226, 502] width 150 height 25
click at [1179, 553] on div "2" at bounding box center [1212, 543] width 163 height 27
click at [888, 367] on textarea at bounding box center [921, 387] width 710 height 69
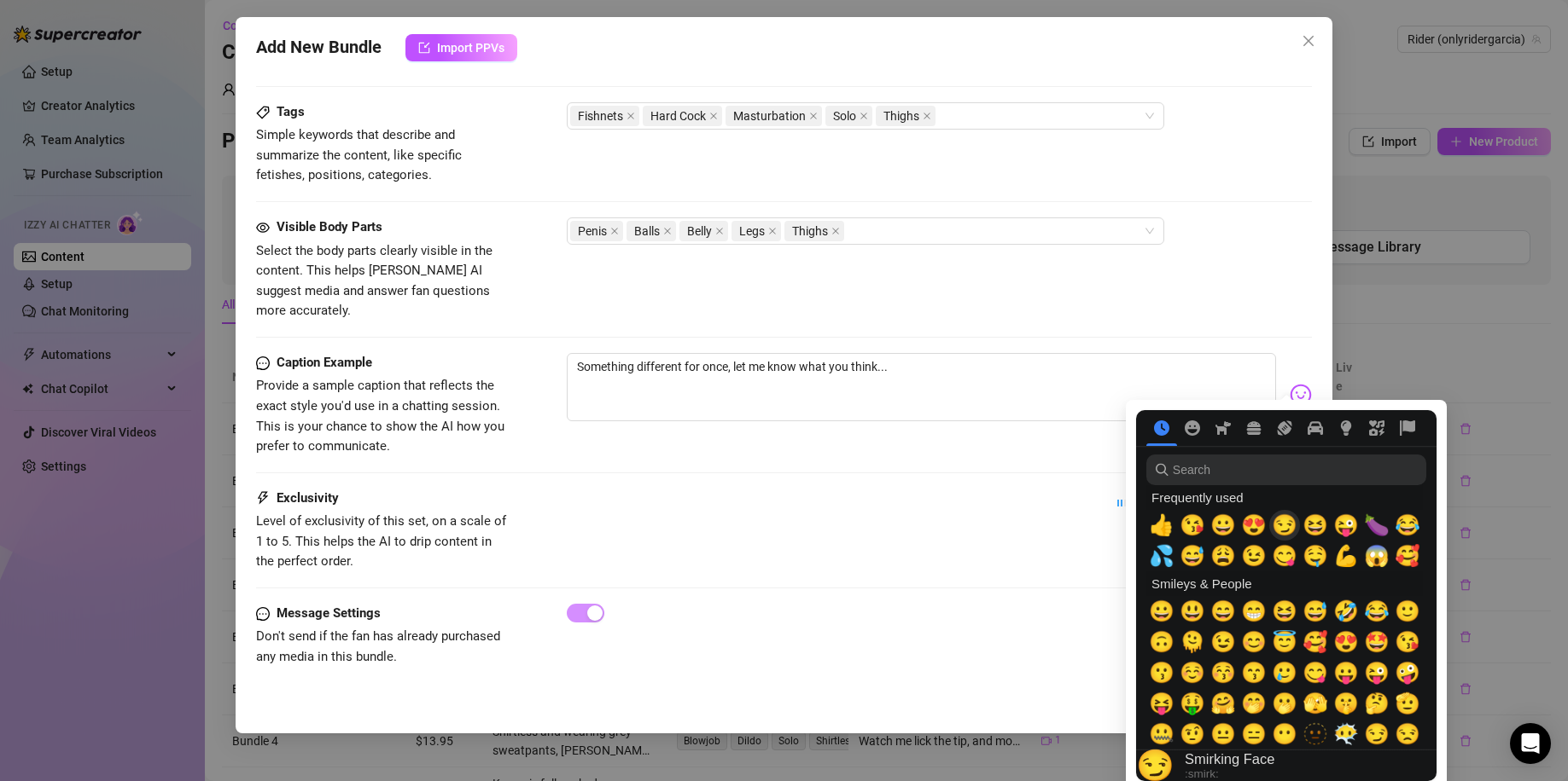
click at [1280, 527] on span "😏" at bounding box center [1284, 525] width 25 height 23
click at [1317, 529] on span "😆" at bounding box center [1314, 525] width 25 height 23
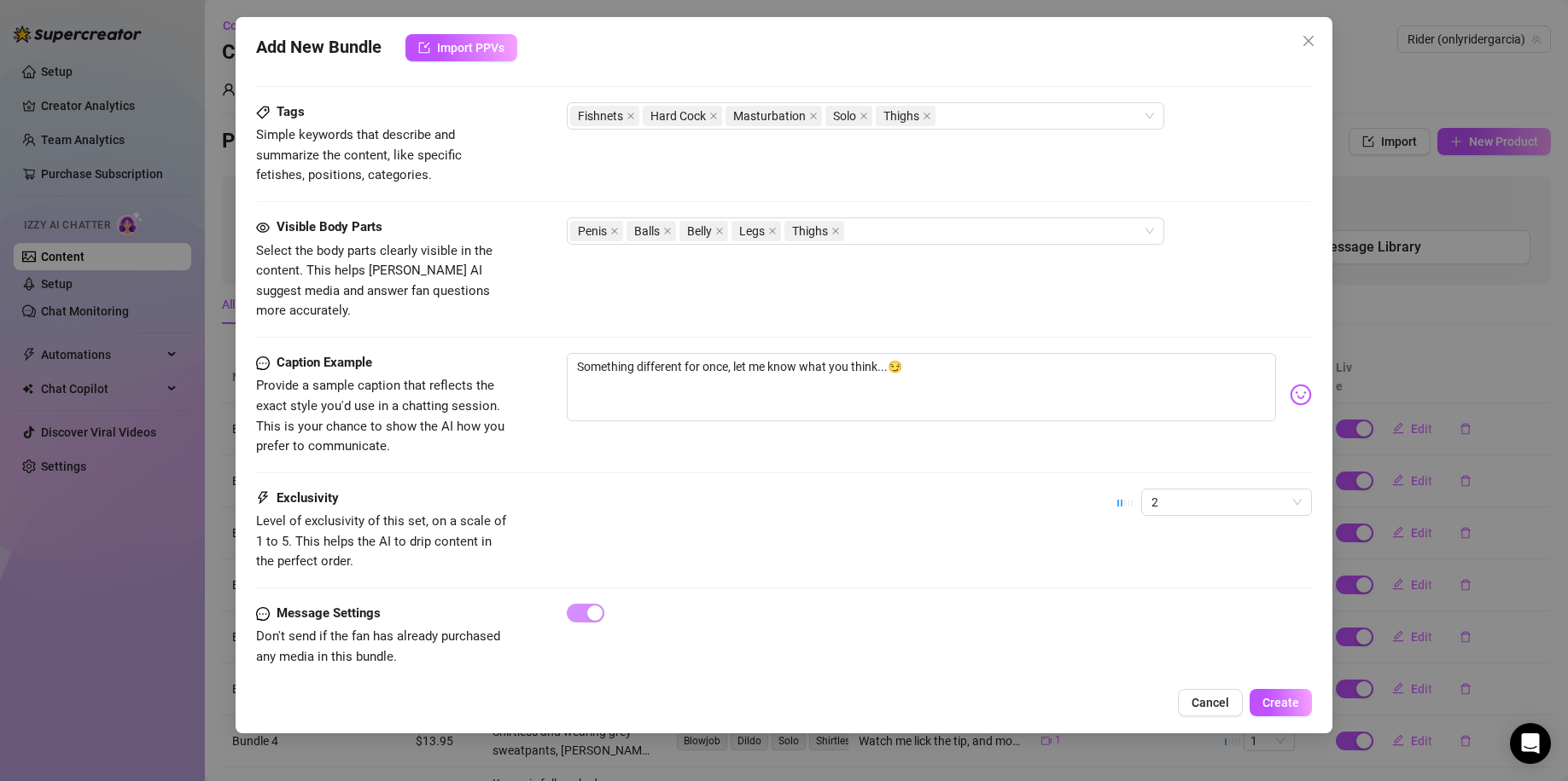
click at [1273, 374] on div "Something different for once, let me know what you think...😏" at bounding box center [940, 394] width 746 height 83
click at [1289, 384] on img at bounding box center [1300, 395] width 23 height 23
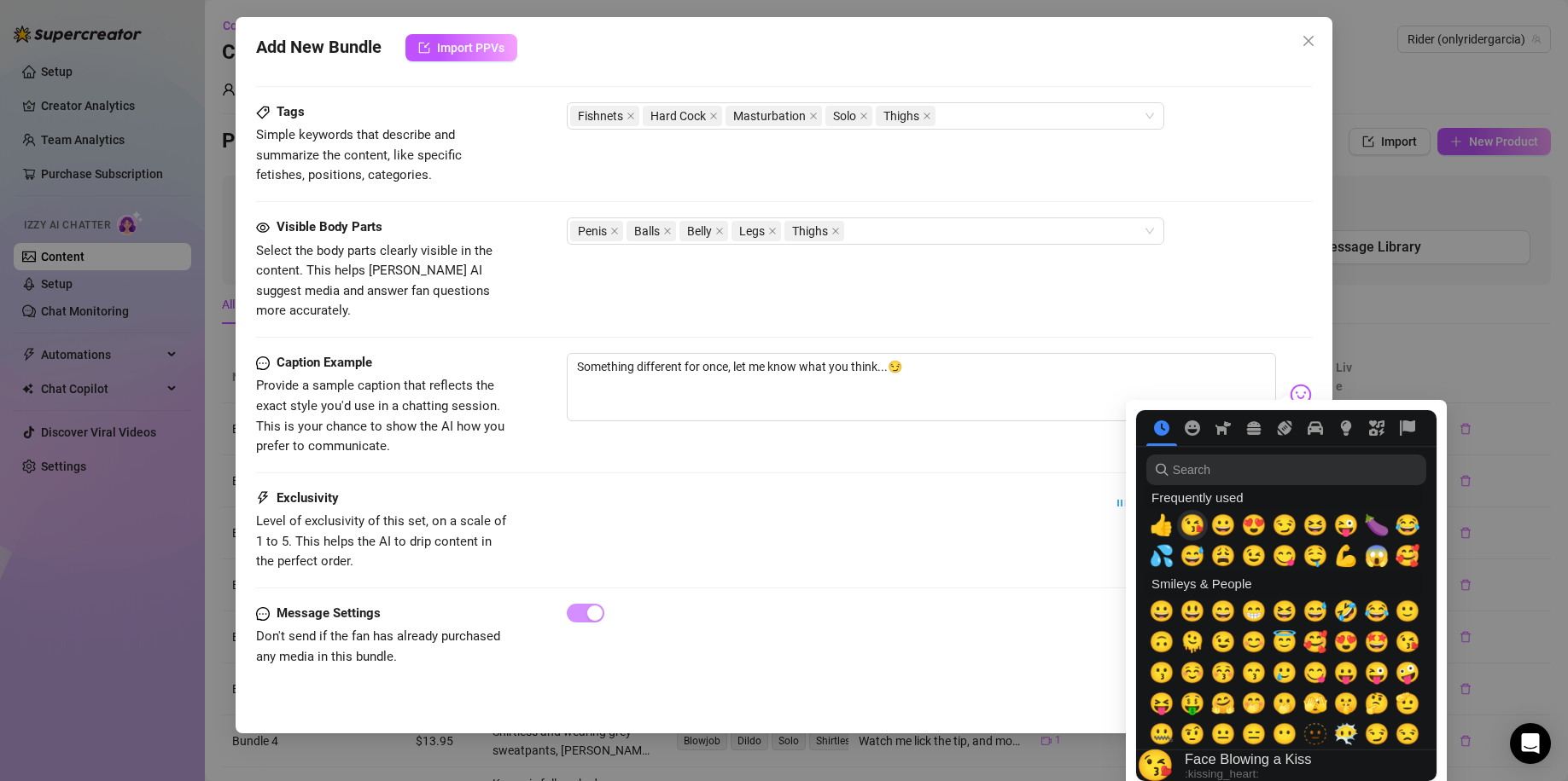
click at [1193, 521] on span "😘" at bounding box center [1192, 525] width 25 height 23
click at [1050, 307] on div "Visible Body Parts Select the body parts clearly visible in the content. This h…" at bounding box center [784, 285] width 1056 height 136
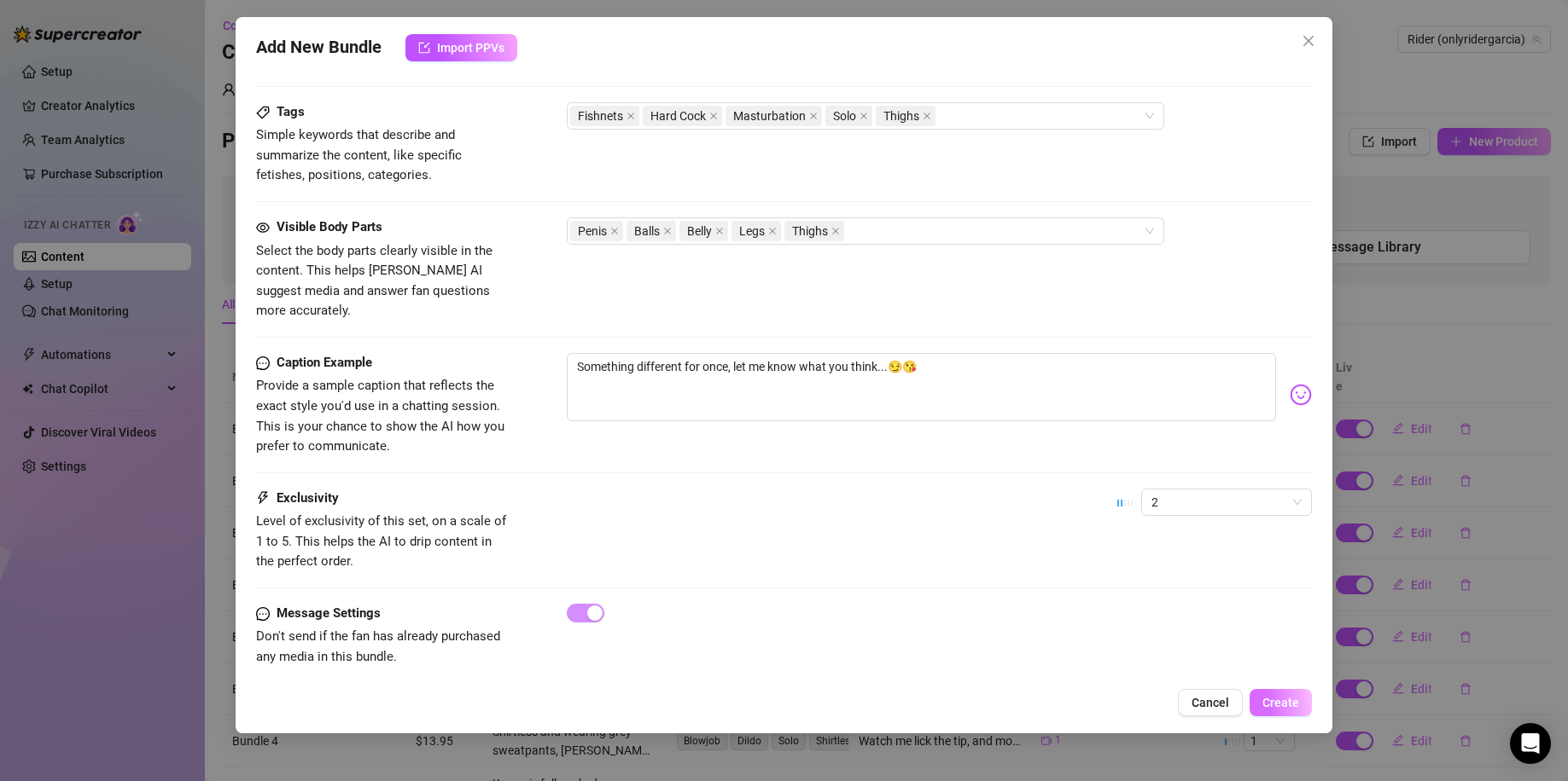
click at [1256, 708] on button "Create" at bounding box center [1280, 702] width 63 height 27
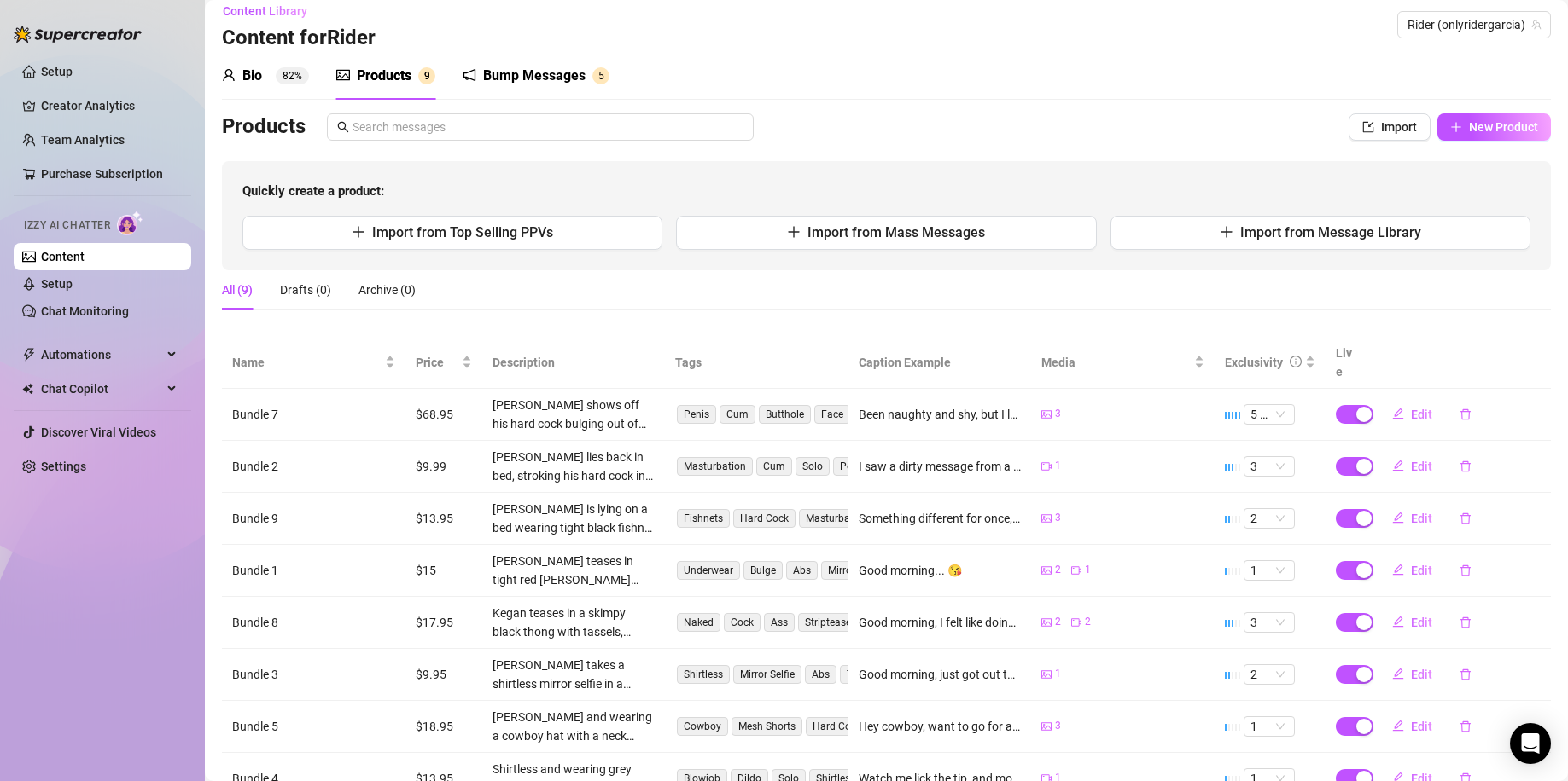
scroll to position [0, 0]
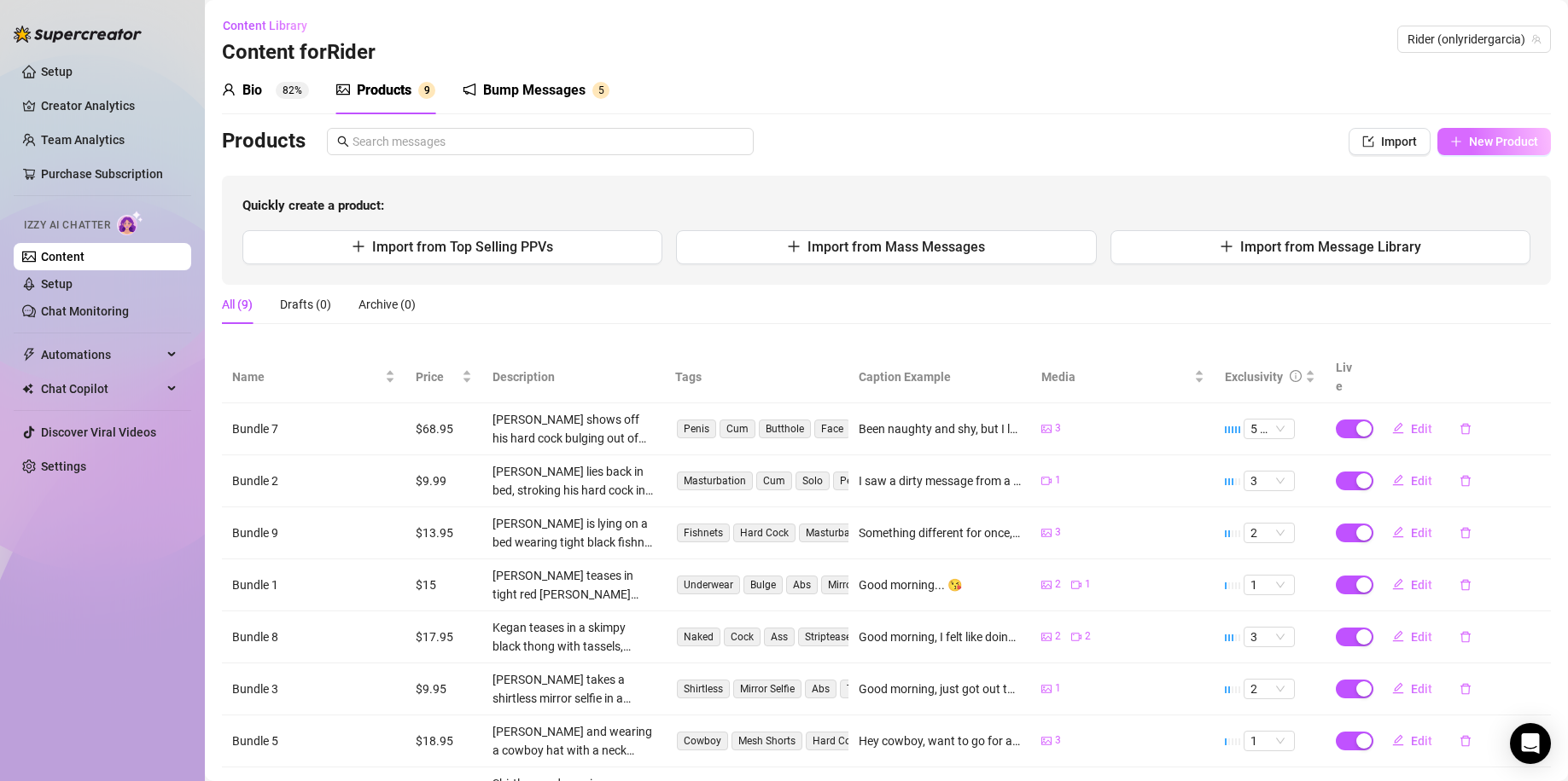
click at [1469, 140] on span "New Product" at bounding box center [1504, 142] width 70 height 14
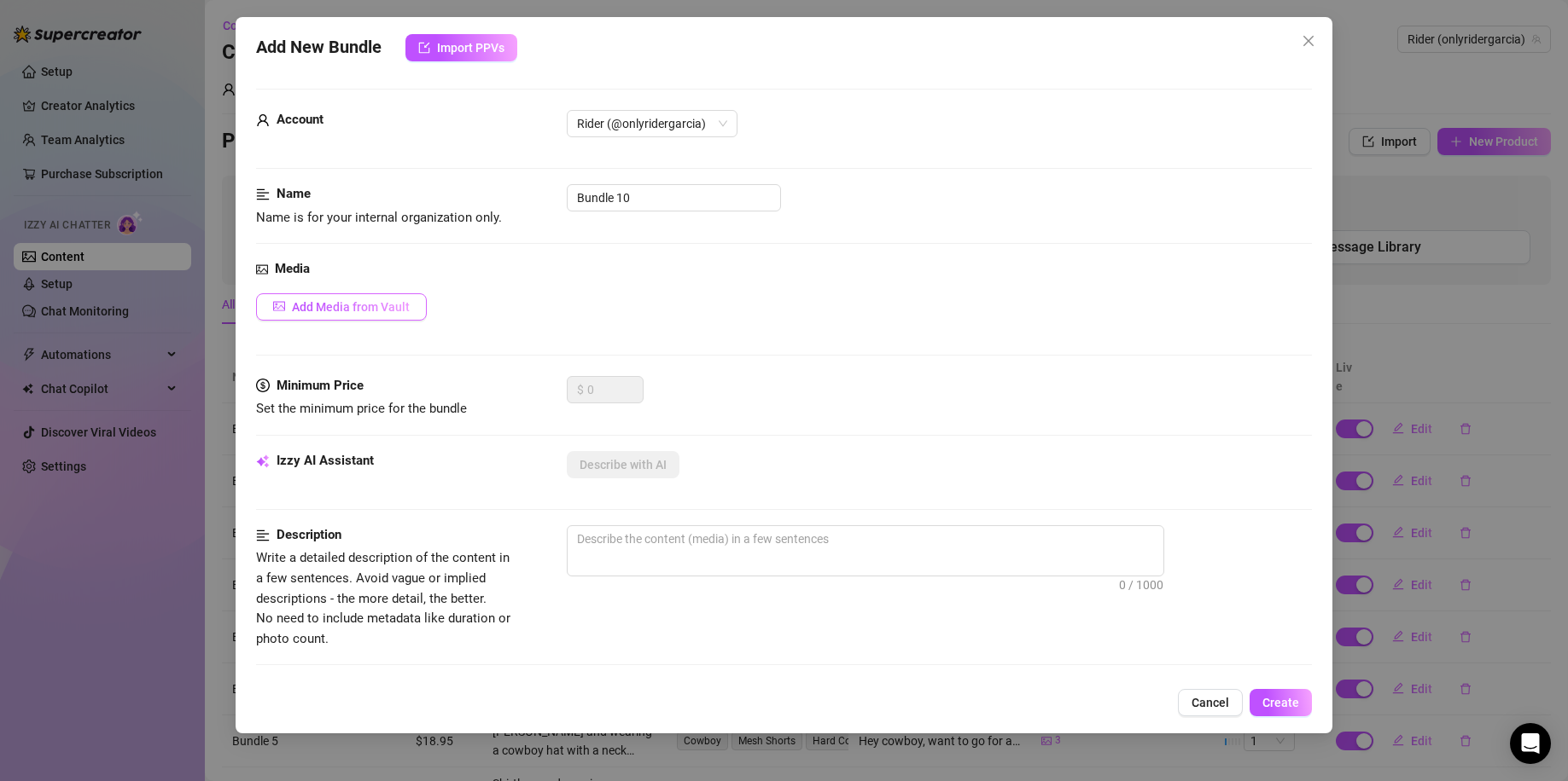
click at [382, 294] on button "Add Media from Vault" at bounding box center [342, 307] width 170 height 27
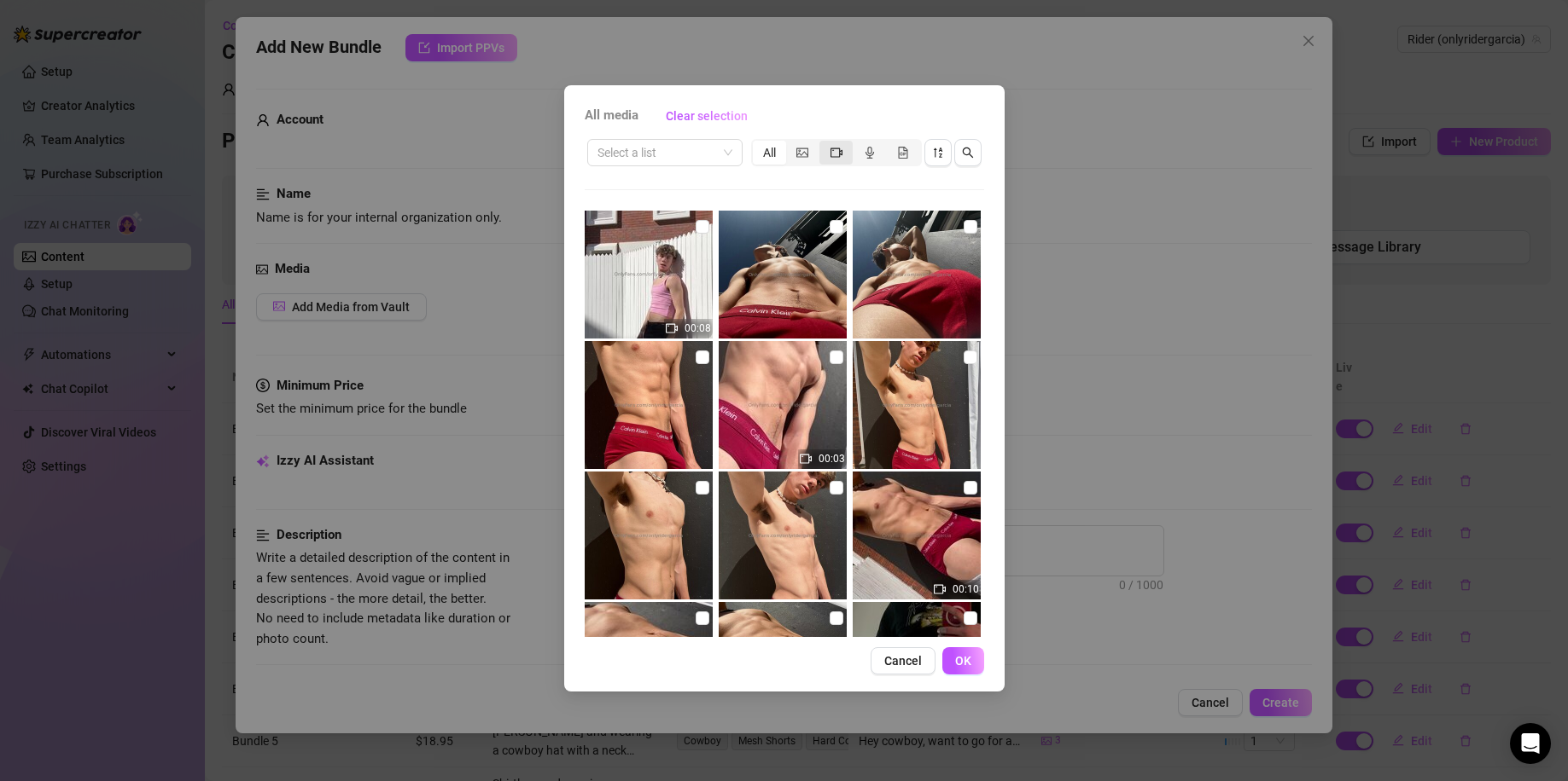
click at [842, 153] on div "segmented control" at bounding box center [835, 152] width 33 height 23
click at [823, 143] on input "segmented control" at bounding box center [823, 143] width 0 height 0
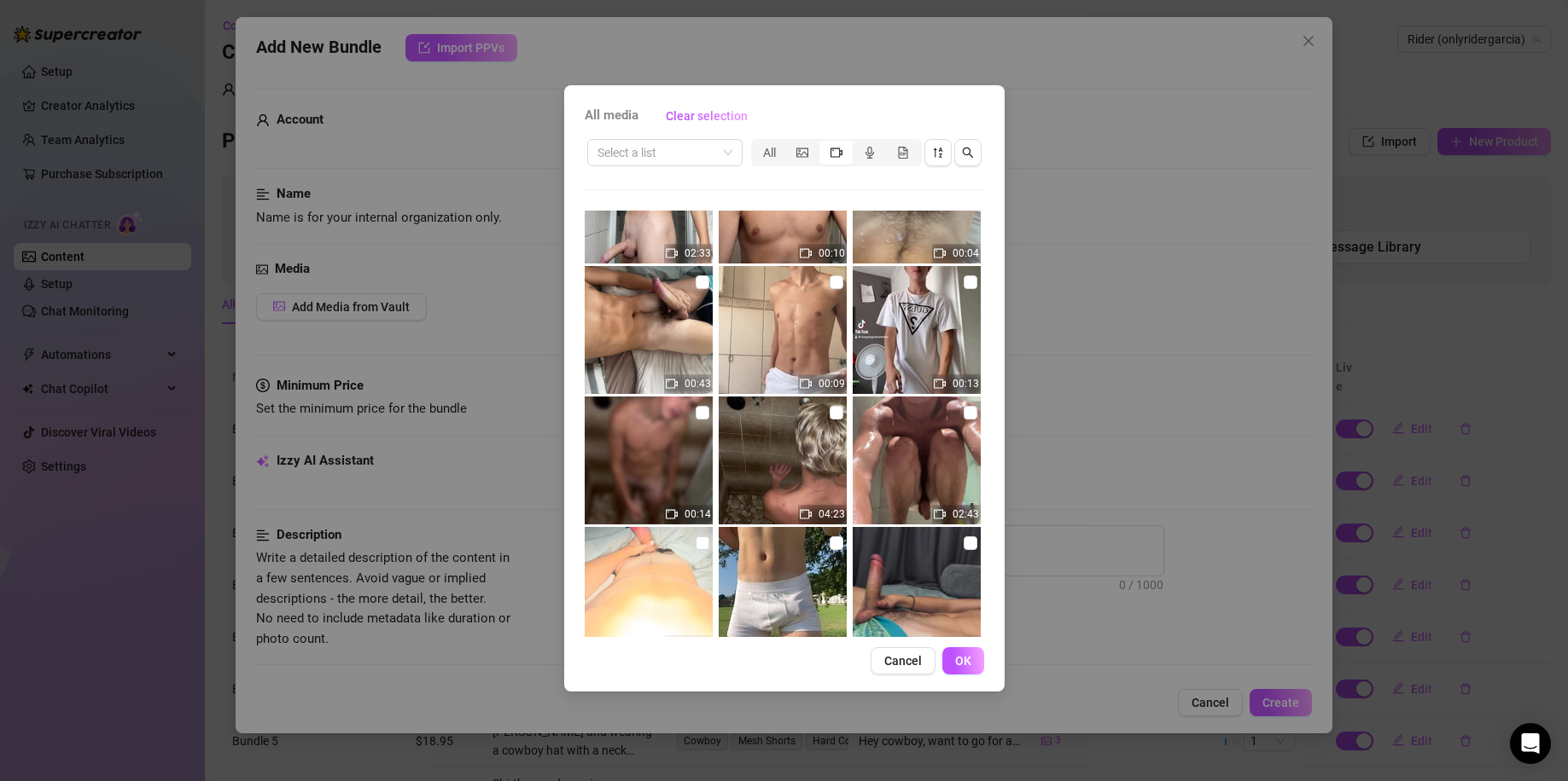
scroll to position [7832, 0]
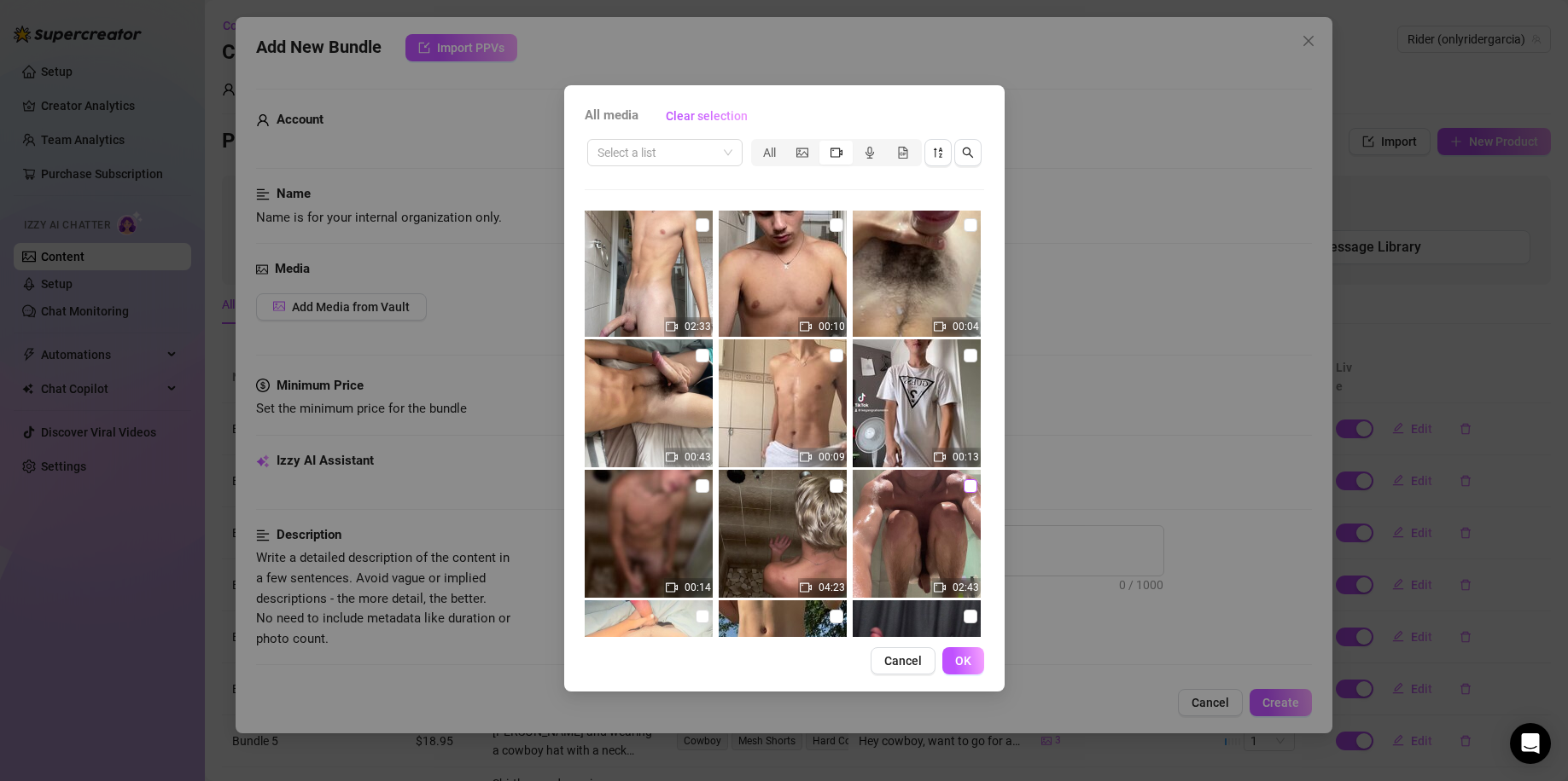
click at [963, 487] on input "checkbox" at bounding box center [970, 486] width 14 height 14
click at [963, 662] on span "OK" at bounding box center [963, 661] width 17 height 14
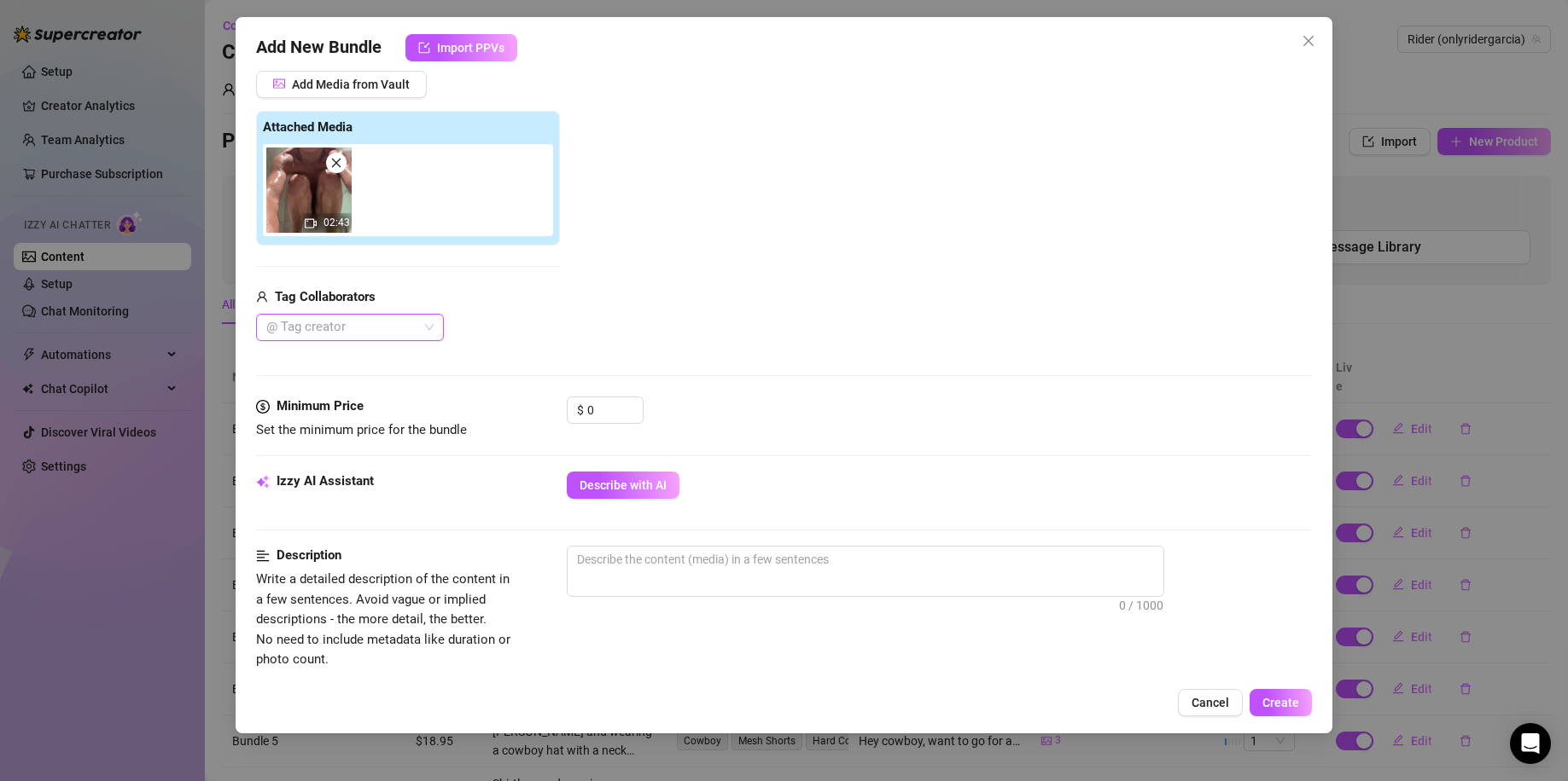
scroll to position [228, 0]
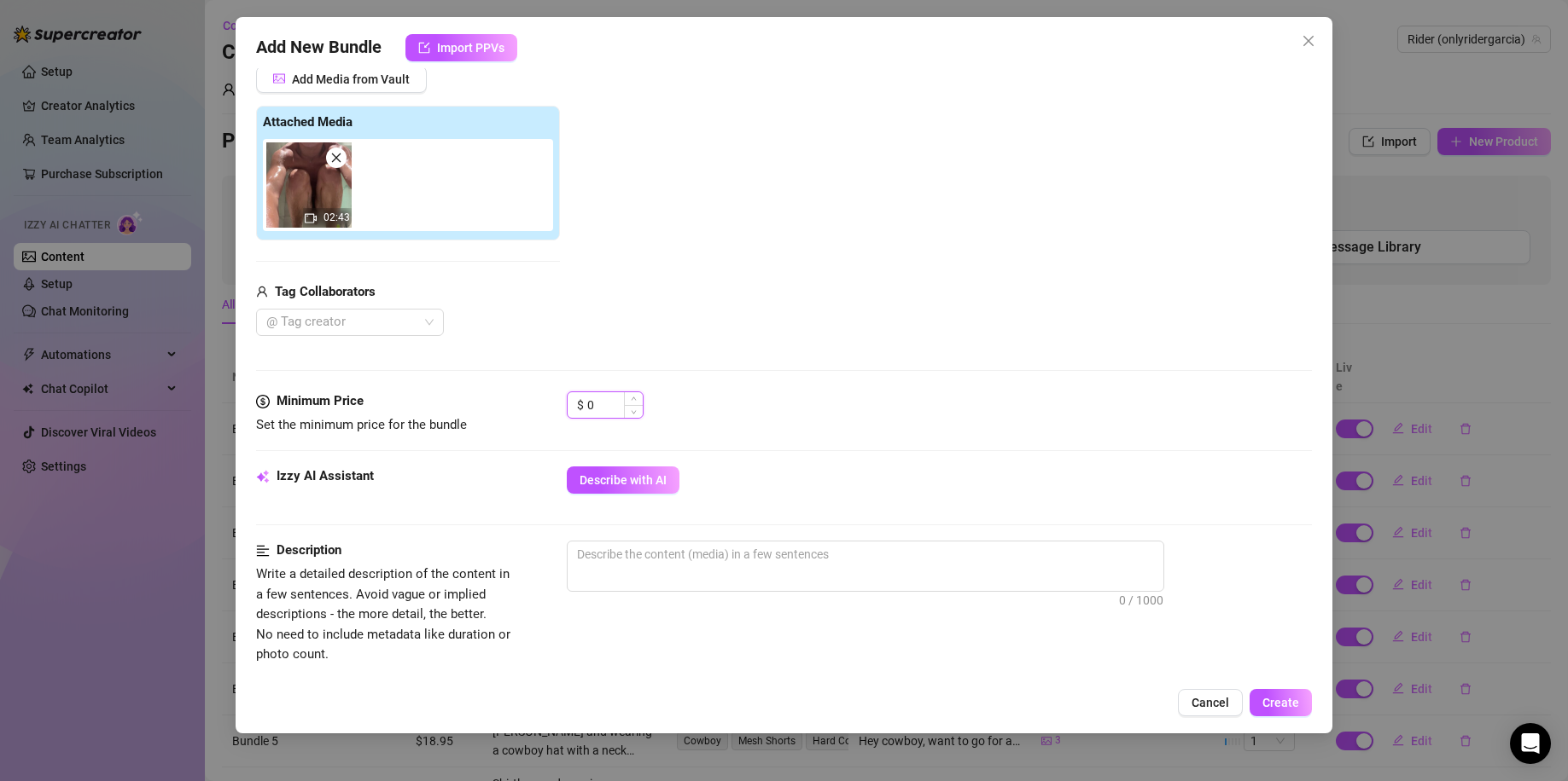
click at [604, 401] on input "0" at bounding box center [615, 405] width 56 height 25
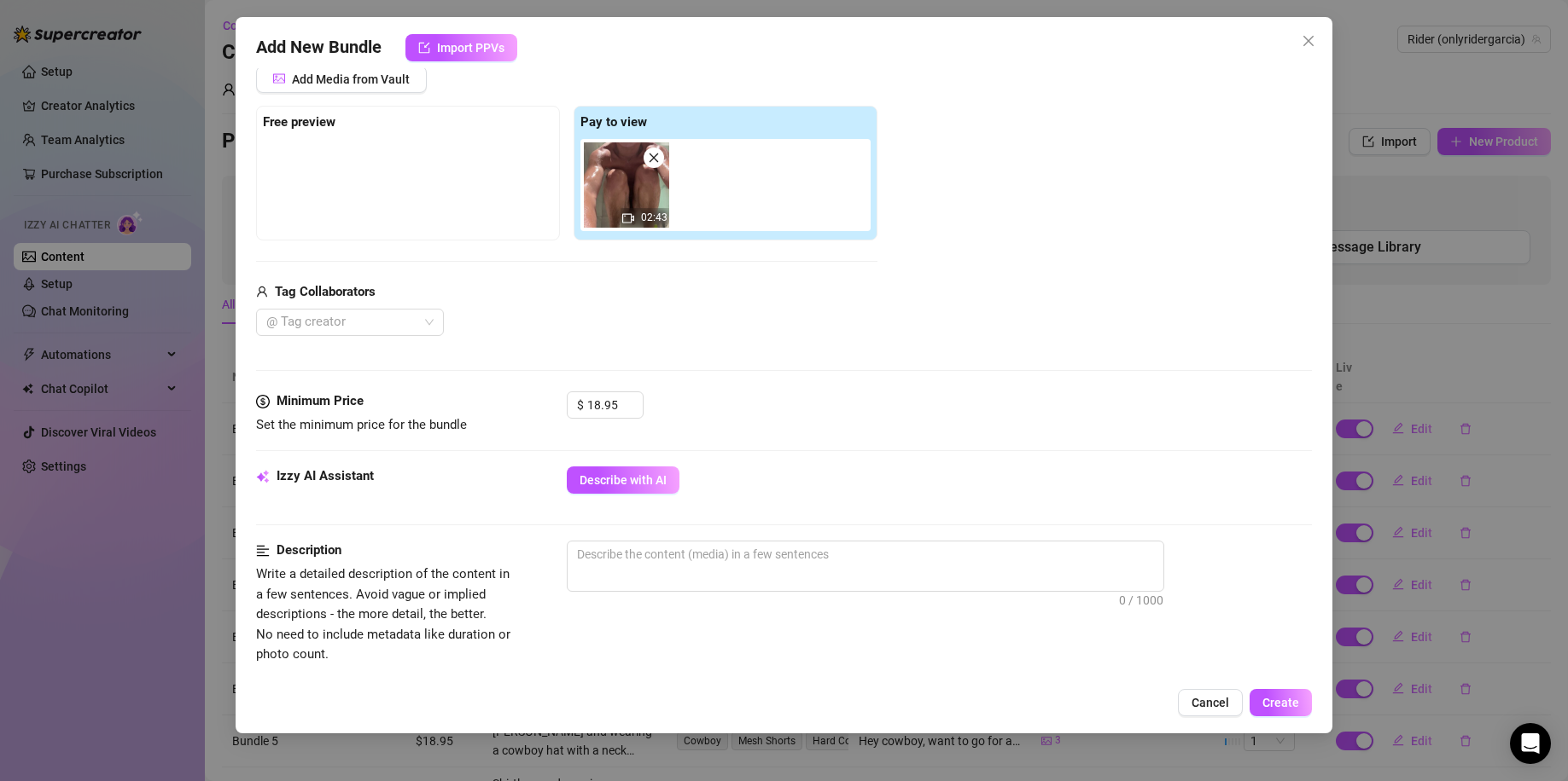
click at [391, 151] on div at bounding box center [408, 182] width 290 height 85
click at [366, 79] on span "Add Media from Vault" at bounding box center [350, 79] width 117 height 14
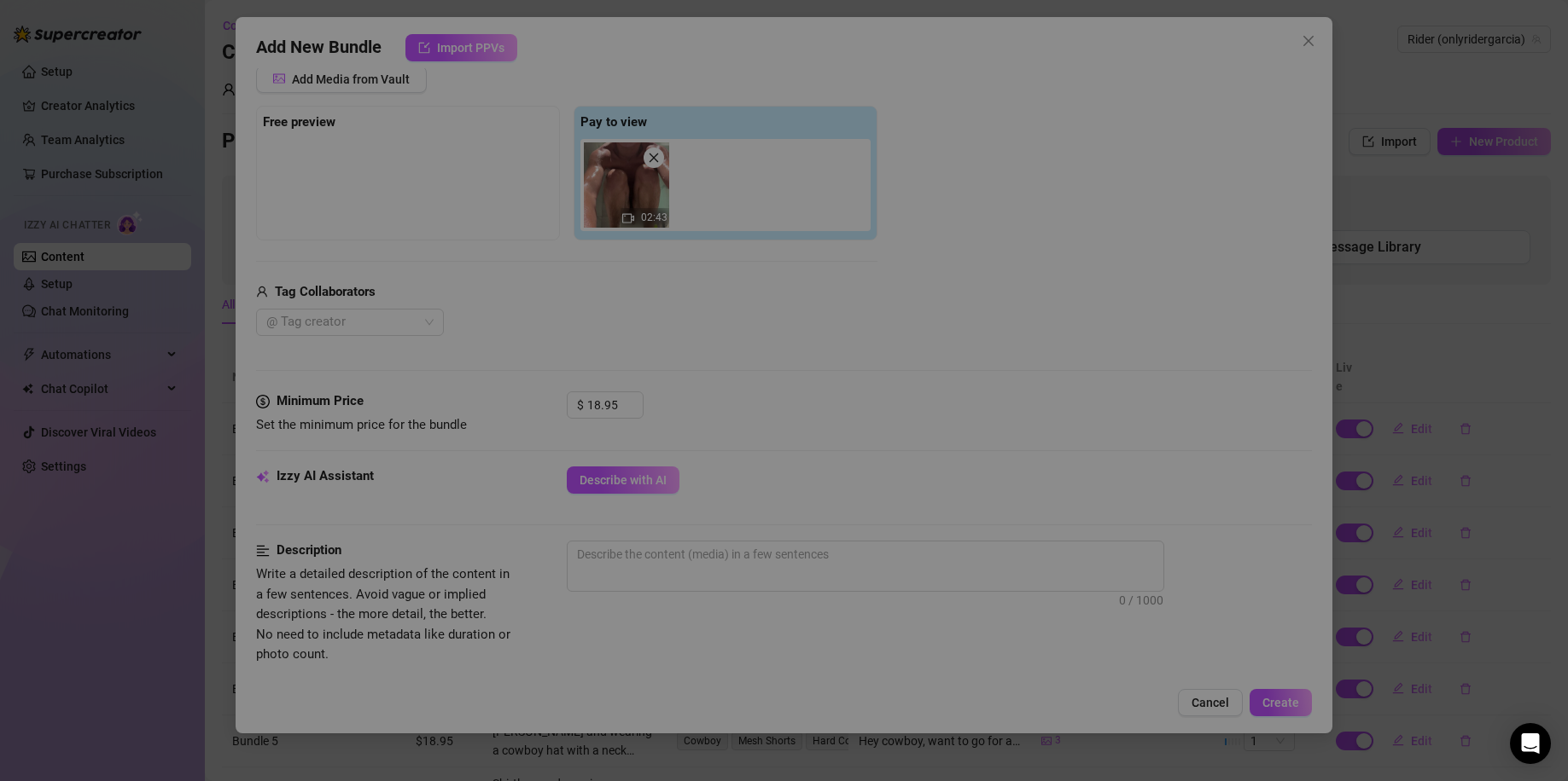
click at [373, 83] on div "All media Clear selection Select a list All 00:08 00:03 00:10 00:04 00:14 00:34…" at bounding box center [784, 390] width 1568 height 781
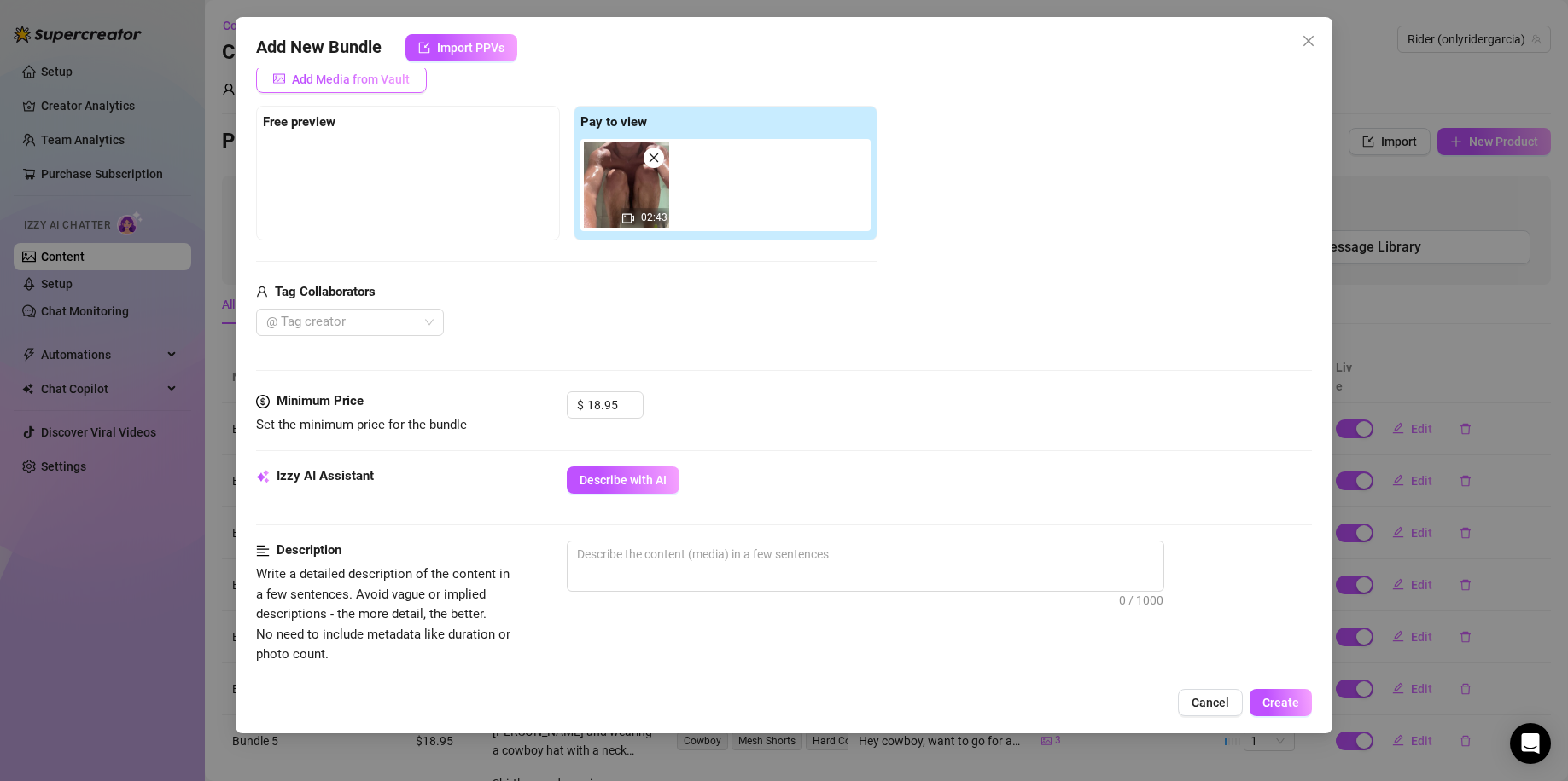
click at [375, 83] on span "Add Media from Vault" at bounding box center [350, 79] width 117 height 14
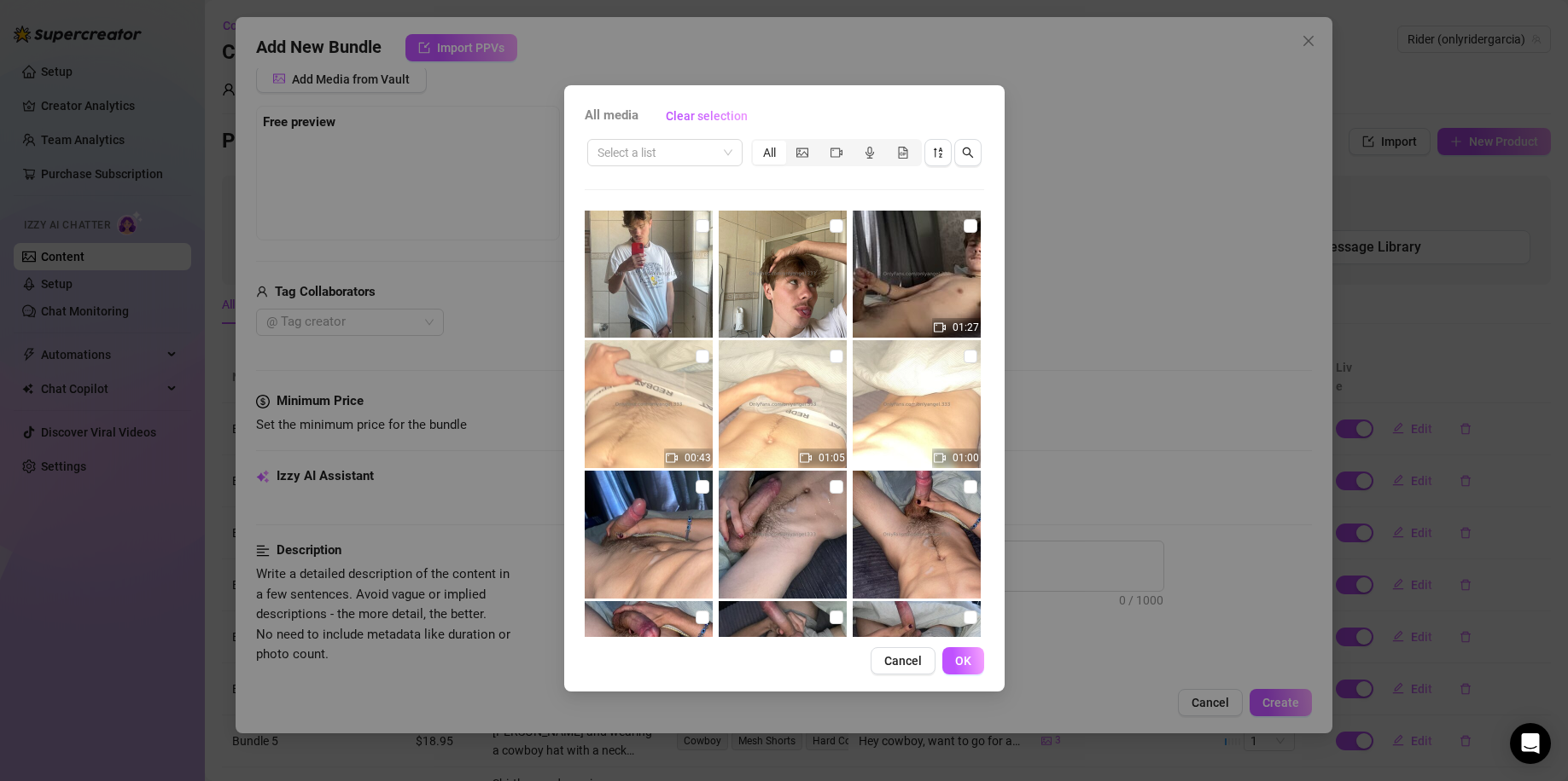
scroll to position [15465, 0]
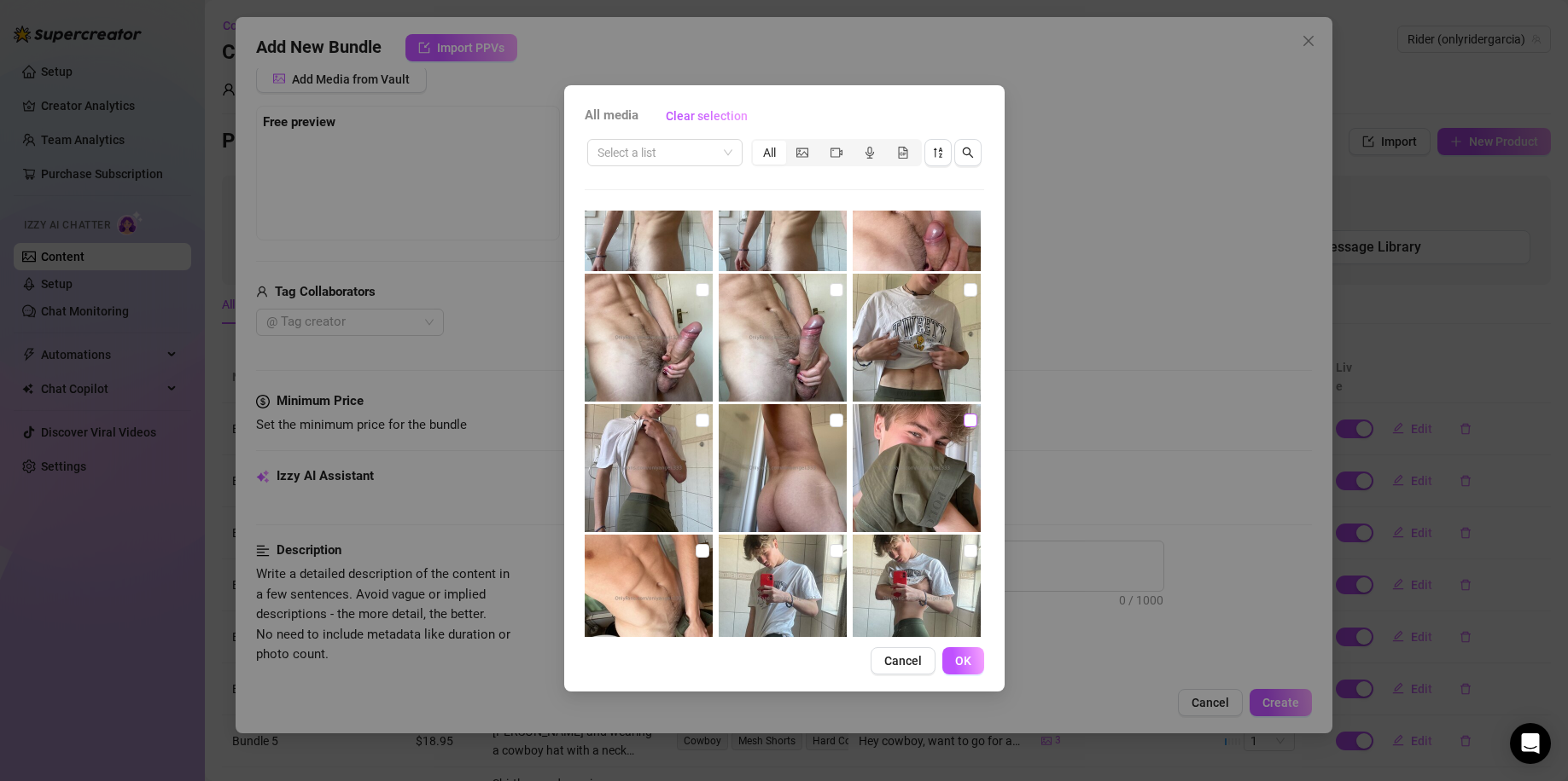
click at [963, 419] on input "checkbox" at bounding box center [970, 420] width 14 height 14
click at [960, 658] on span "OK" at bounding box center [963, 661] width 17 height 14
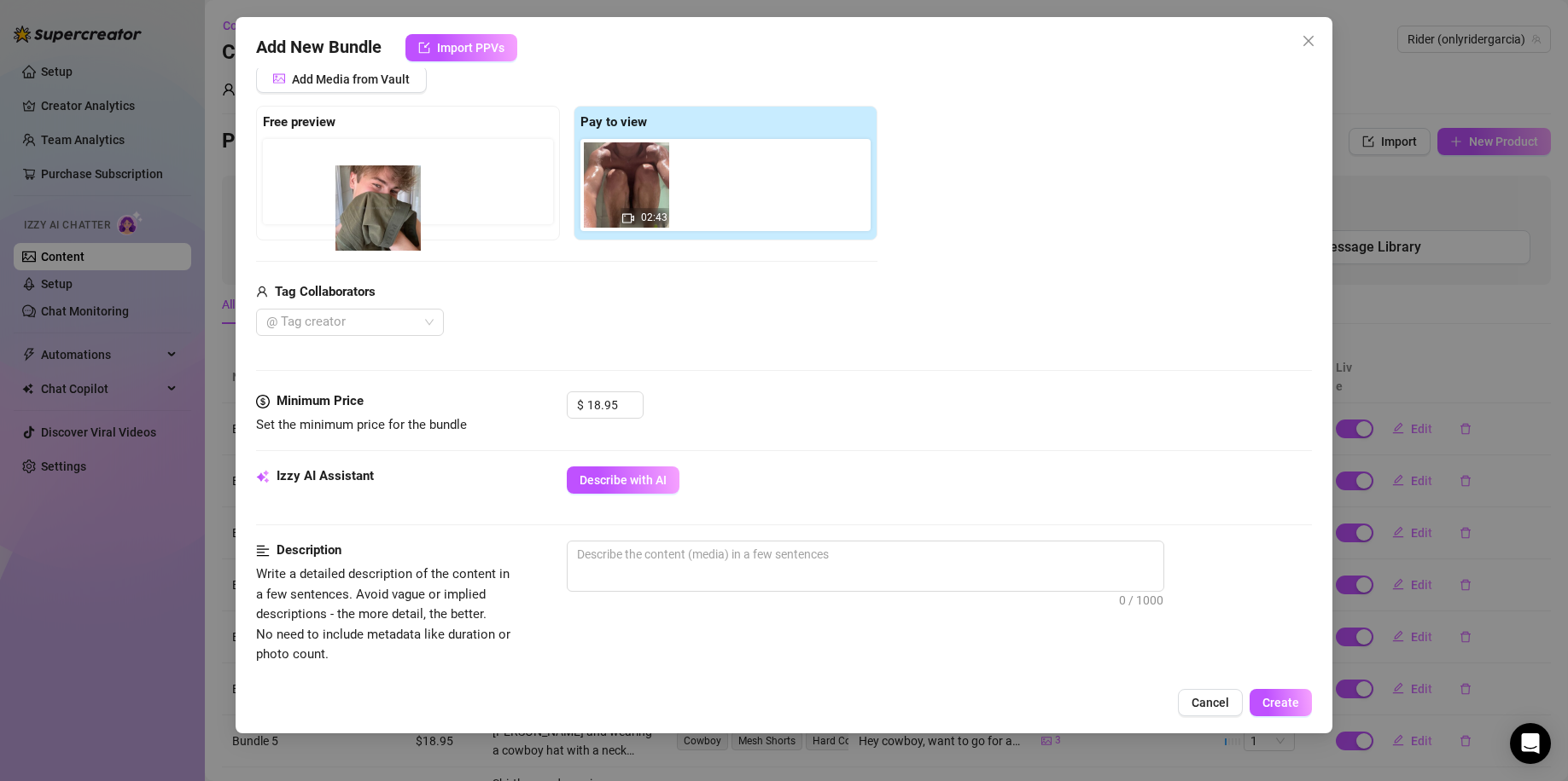
drag, startPoint x: 713, startPoint y: 178, endPoint x: 353, endPoint y: 193, distance: 360.3
click at [355, 195] on div "Free preview Pay to view 02:43" at bounding box center [567, 173] width 621 height 135
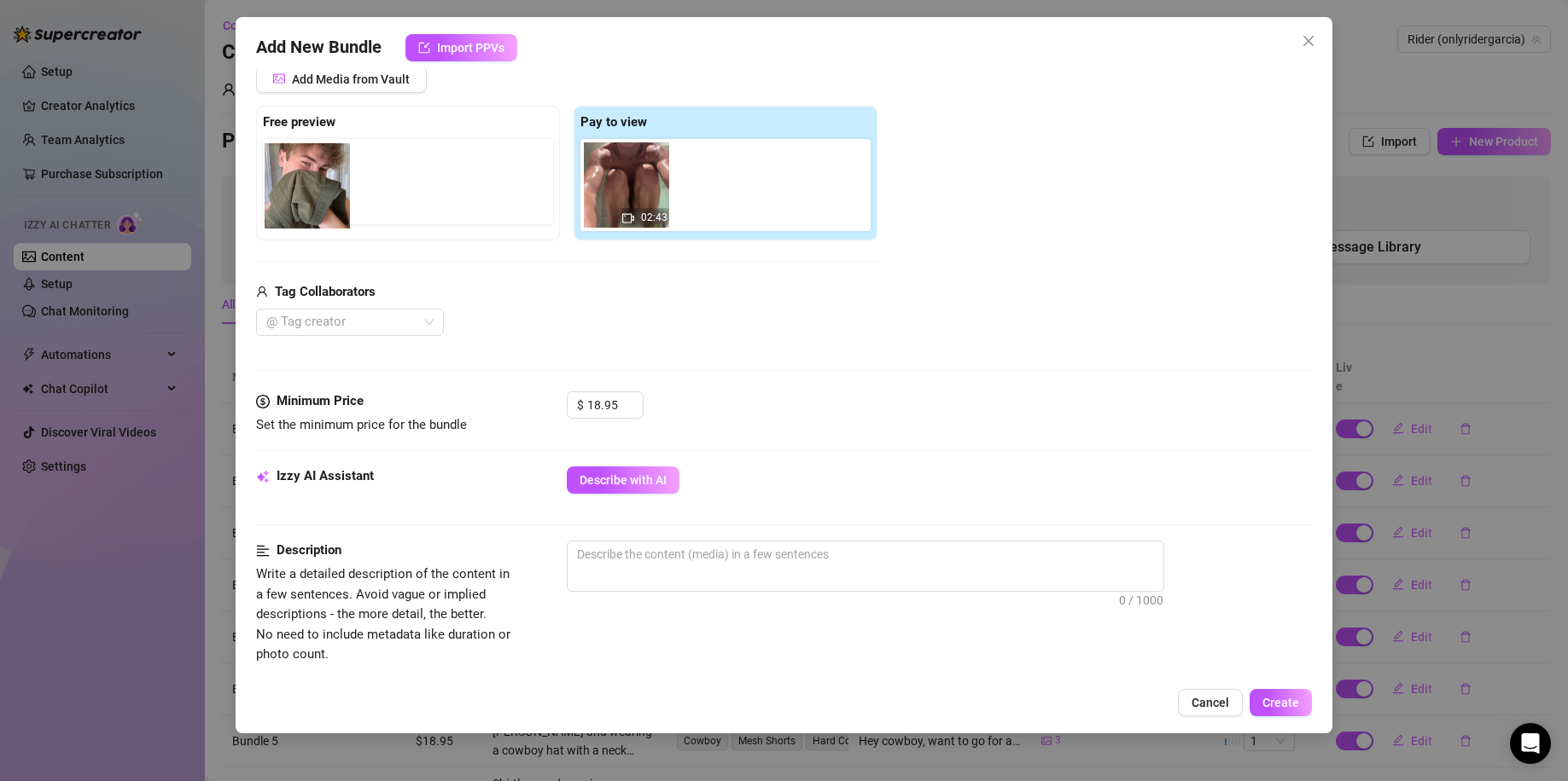
drag, startPoint x: 702, startPoint y: 182, endPoint x: 276, endPoint y: 182, distance: 426.0
click at [276, 182] on div "Free preview Pay to view 02:43" at bounding box center [567, 173] width 621 height 135
drag, startPoint x: 742, startPoint y: 184, endPoint x: 309, endPoint y: 180, distance: 433.0
click at [309, 180] on div "Free preview Pay to view 02:43" at bounding box center [567, 173] width 621 height 135
drag, startPoint x: 314, startPoint y: 180, endPoint x: 326, endPoint y: 179, distance: 12.0
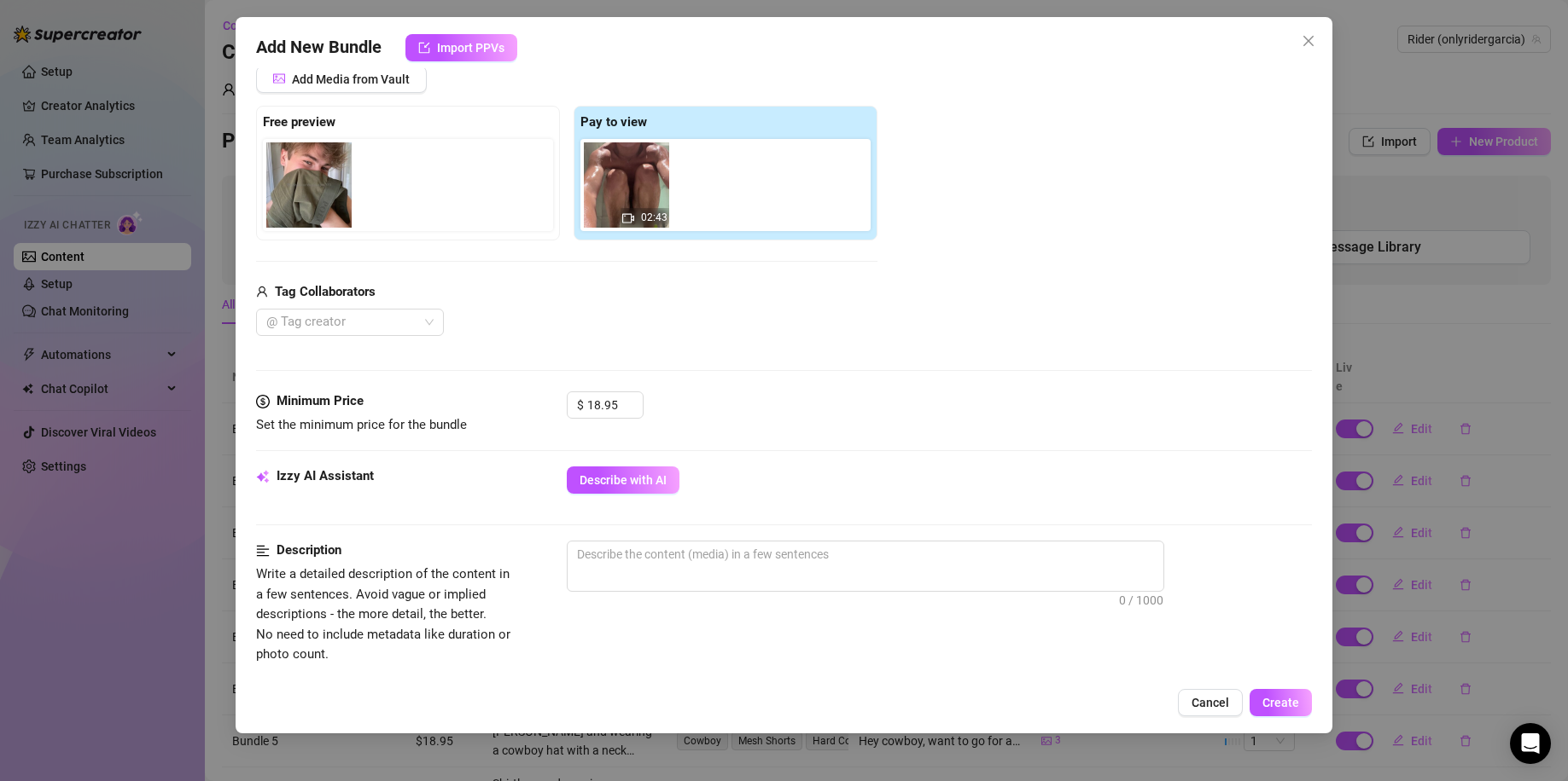
click at [326, 179] on div at bounding box center [411, 185] width 297 height 92
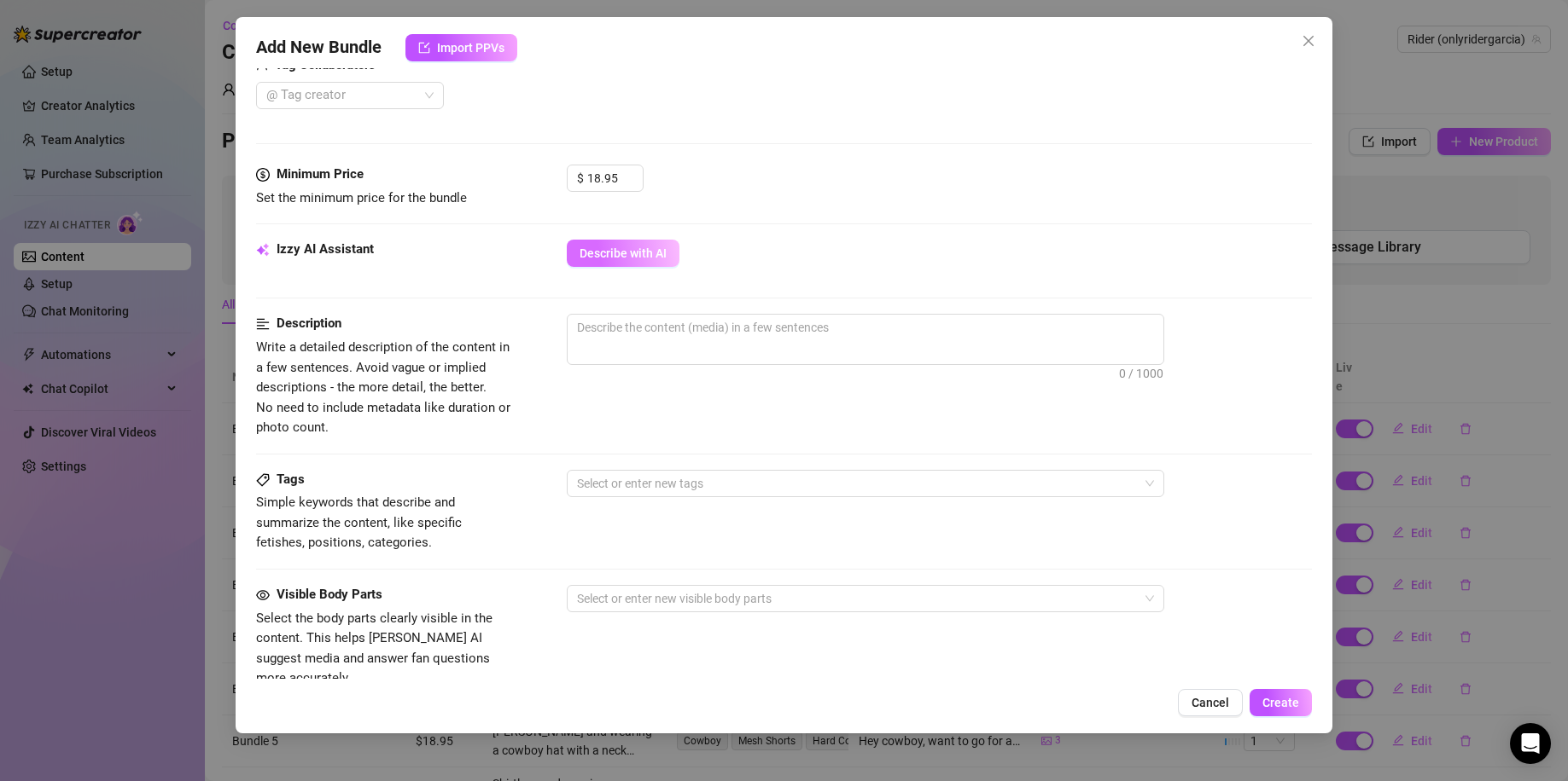
click at [626, 251] on span "Describe with AI" at bounding box center [623, 254] width 87 height 14
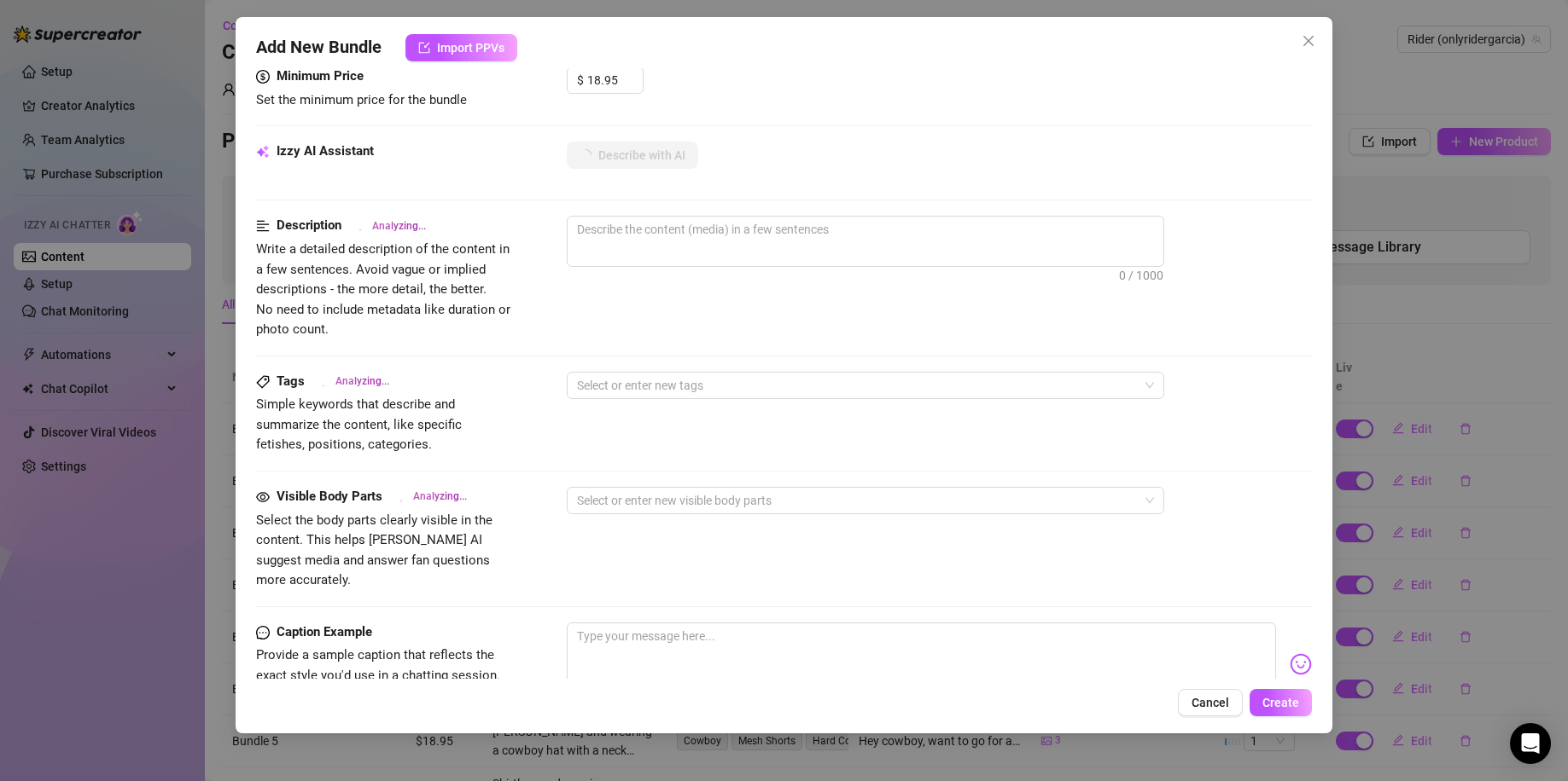
scroll to position [822, 0]
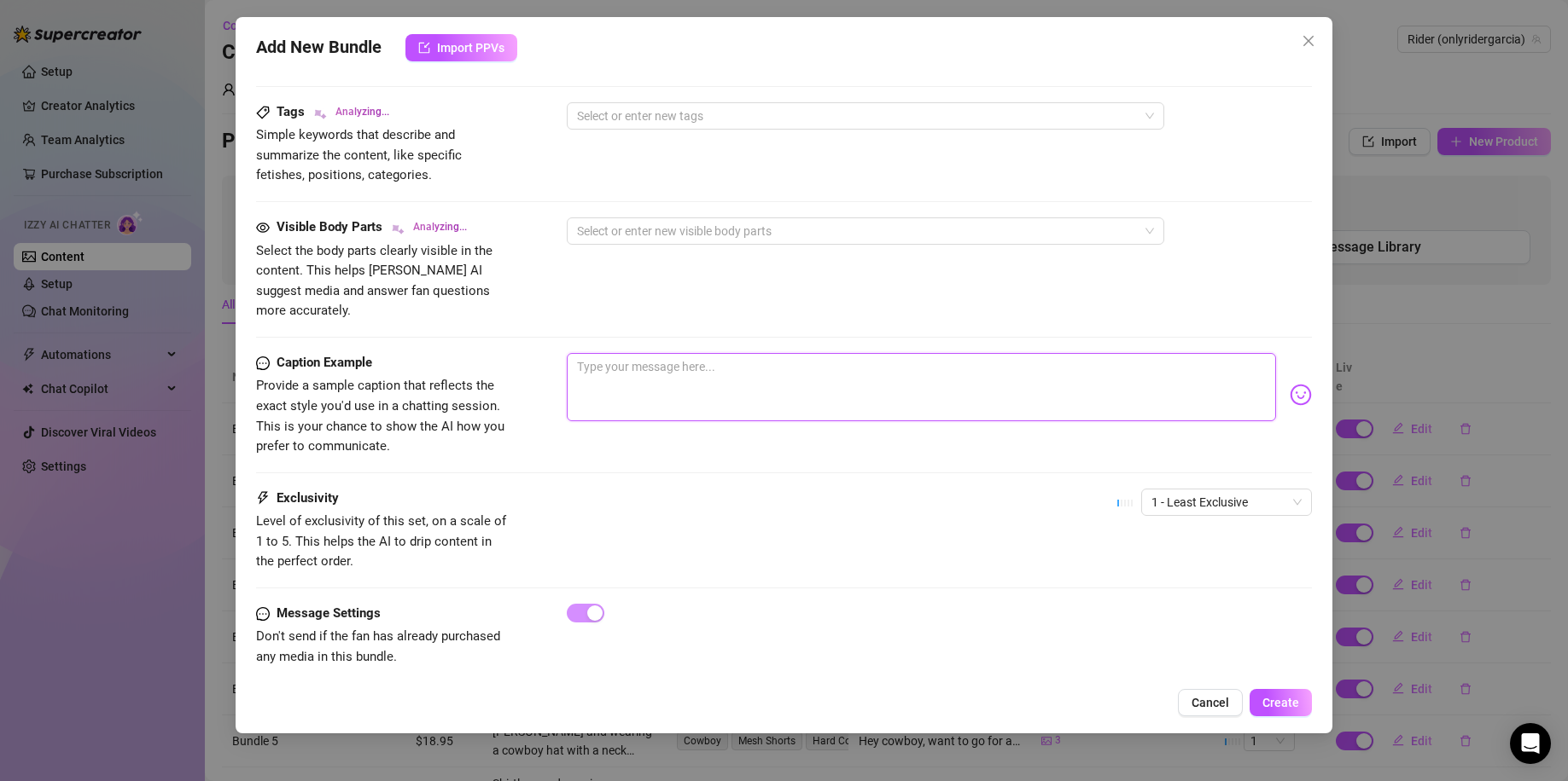
click at [651, 353] on textarea at bounding box center [921, 387] width 710 height 69
click at [1289, 384] on img at bounding box center [1300, 395] width 23 height 23
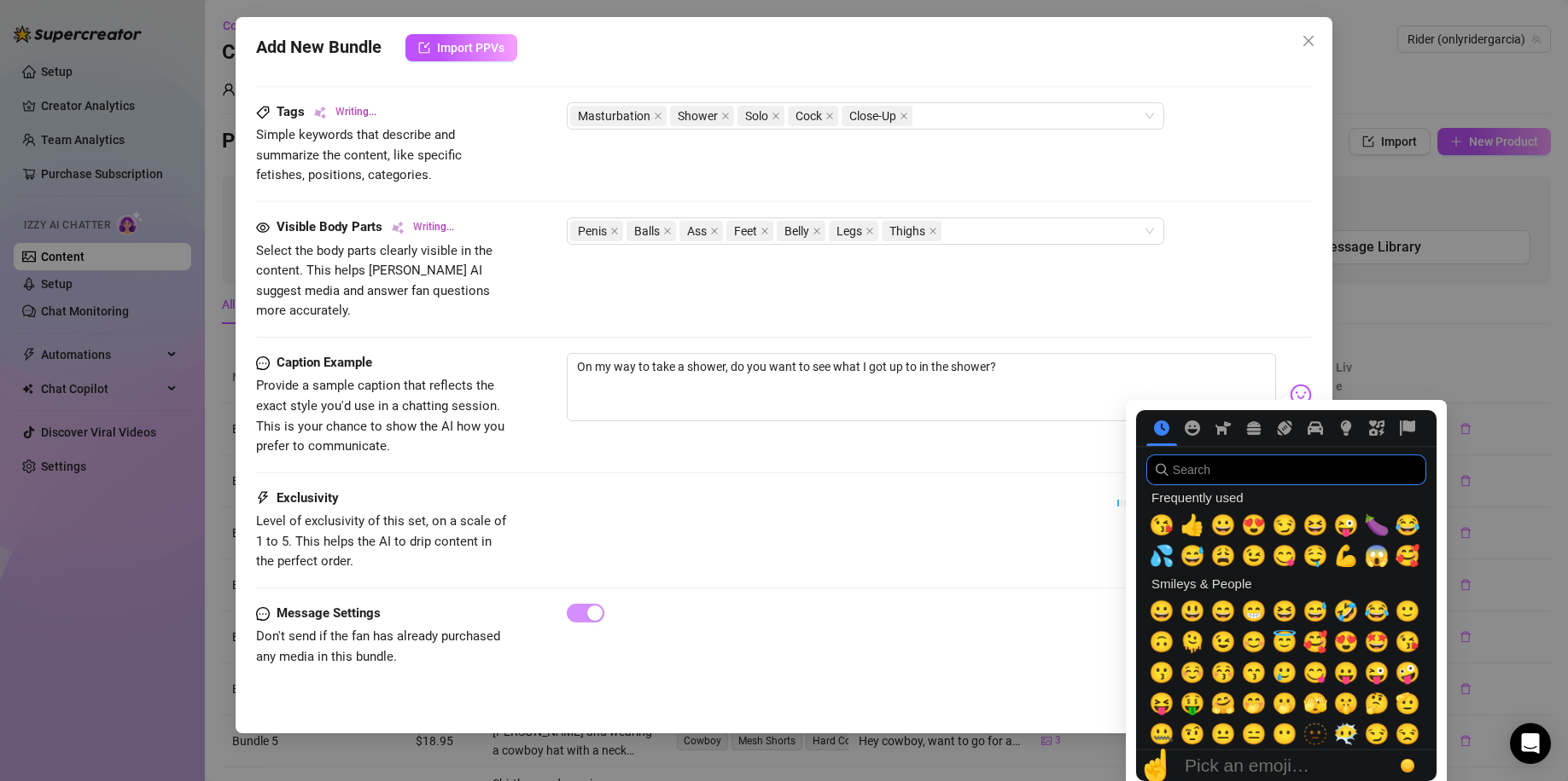
click at [1210, 474] on input "search" at bounding box center [1286, 469] width 280 height 30
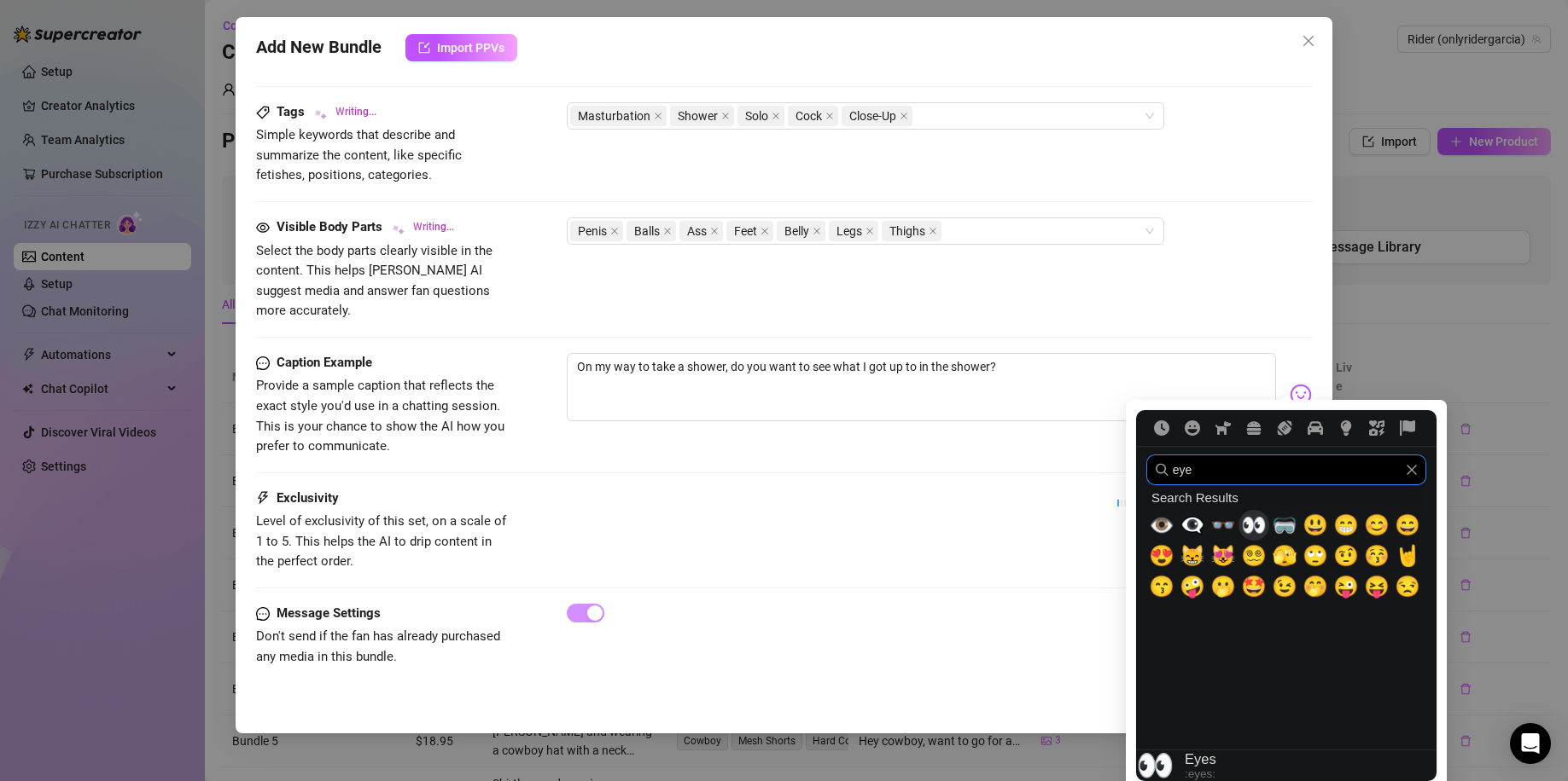
click at [1244, 522] on span "👀" at bounding box center [1252, 525] width 25 height 23
click at [1409, 470] on icon "Clear" at bounding box center [1412, 470] width 12 height 12
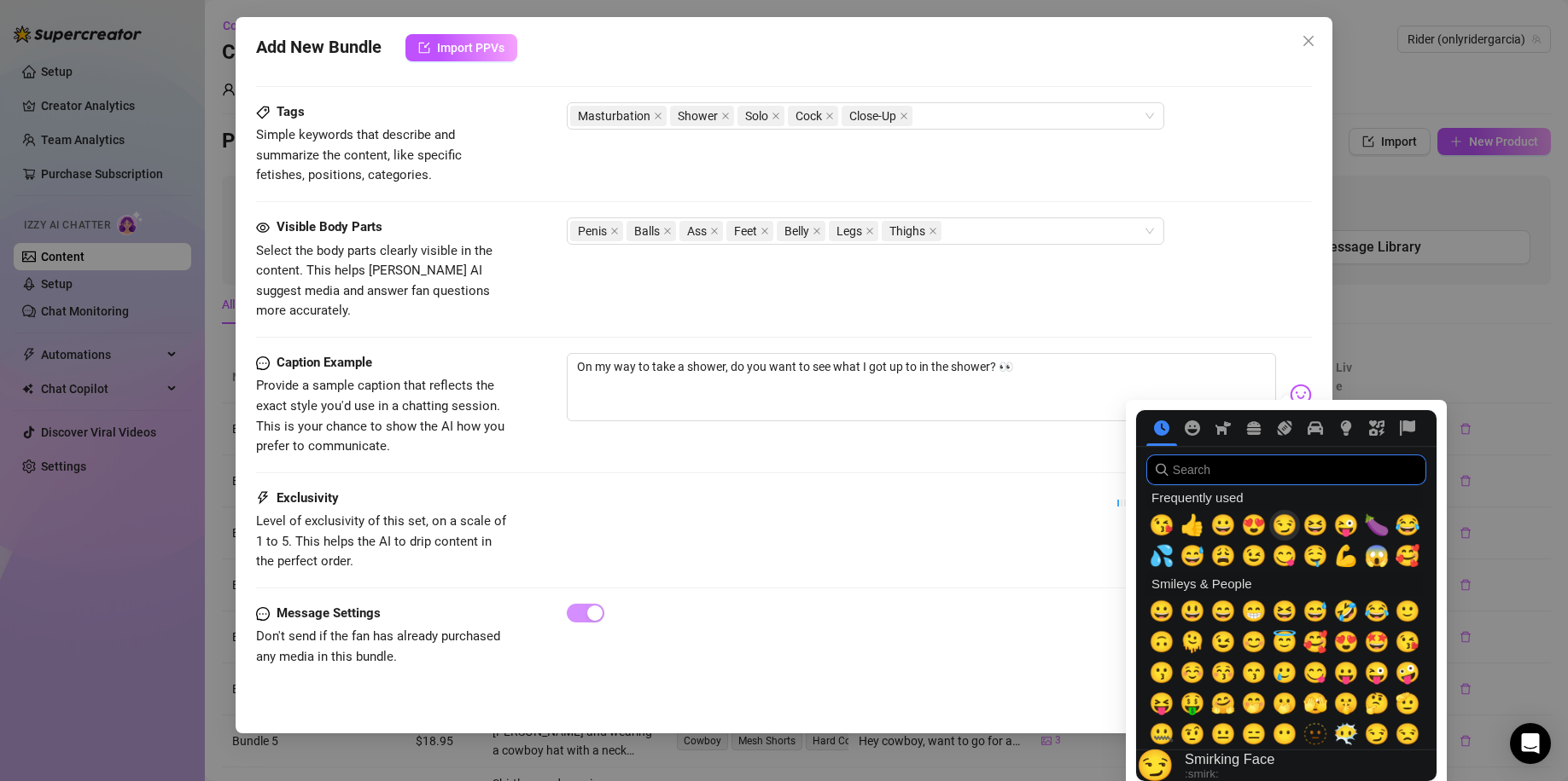
click at [1289, 521] on span "😏" at bounding box center [1284, 525] width 25 height 23
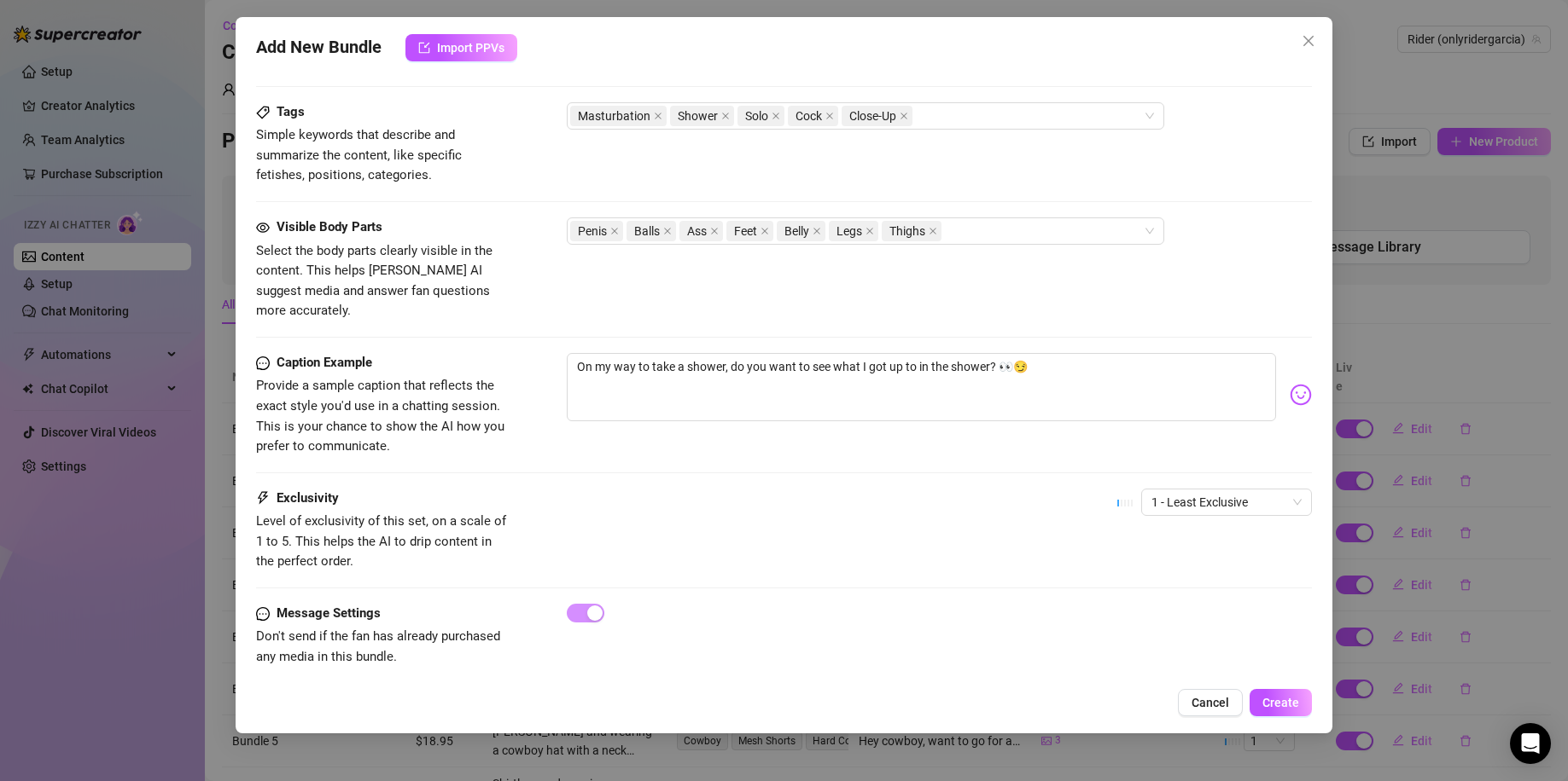
click at [1045, 461] on div "Caption Example Provide a sample caption that reflects the exact style you'd us…" at bounding box center [784, 420] width 1056 height 136
click at [1232, 490] on span "1 - Least Exclusive" at bounding box center [1226, 502] width 150 height 25
click at [1196, 582] on div "3" at bounding box center [1212, 570] width 163 height 27
click at [1290, 706] on span "Create" at bounding box center [1280, 703] width 37 height 14
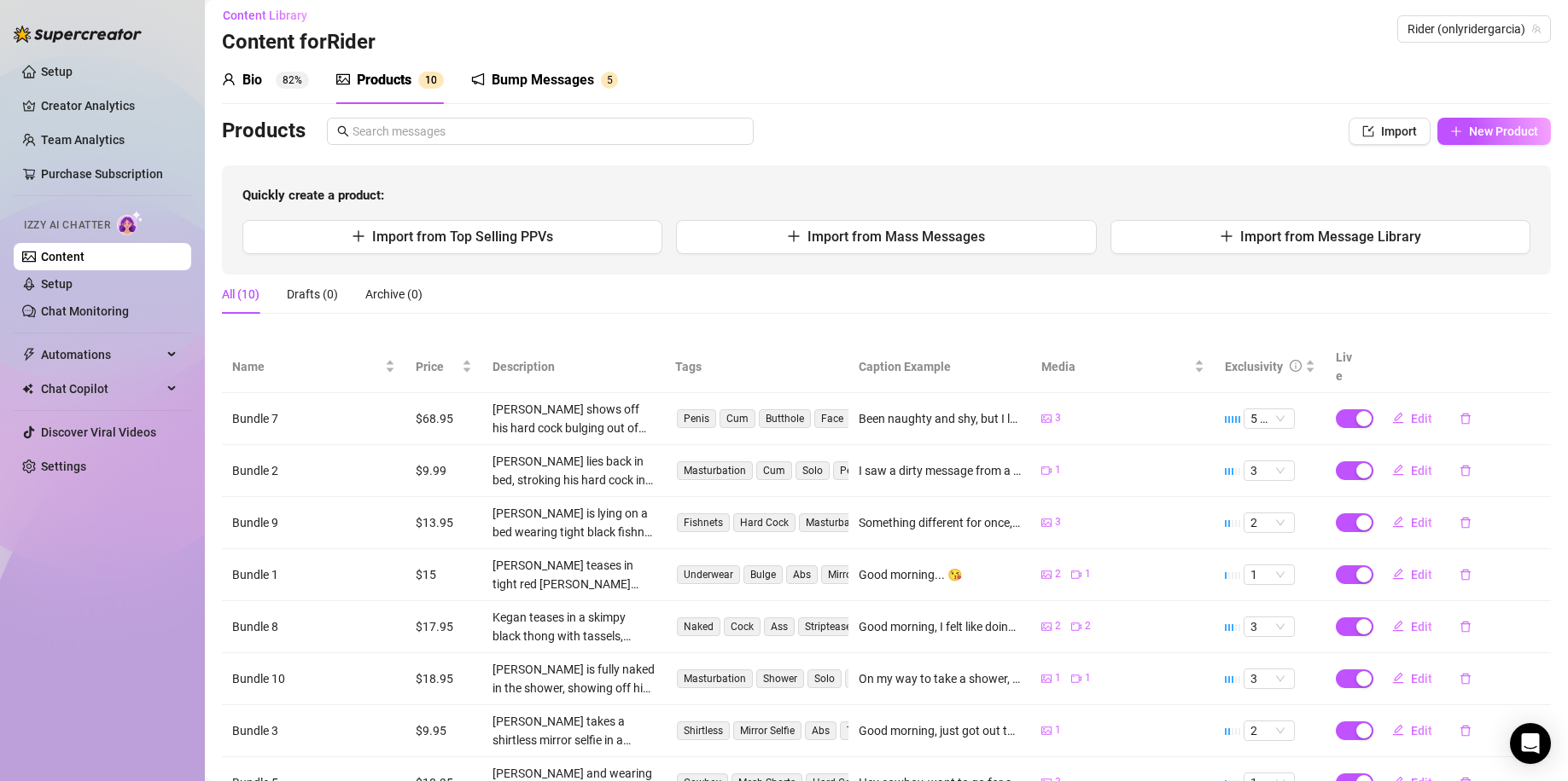
scroll to position [0, 0]
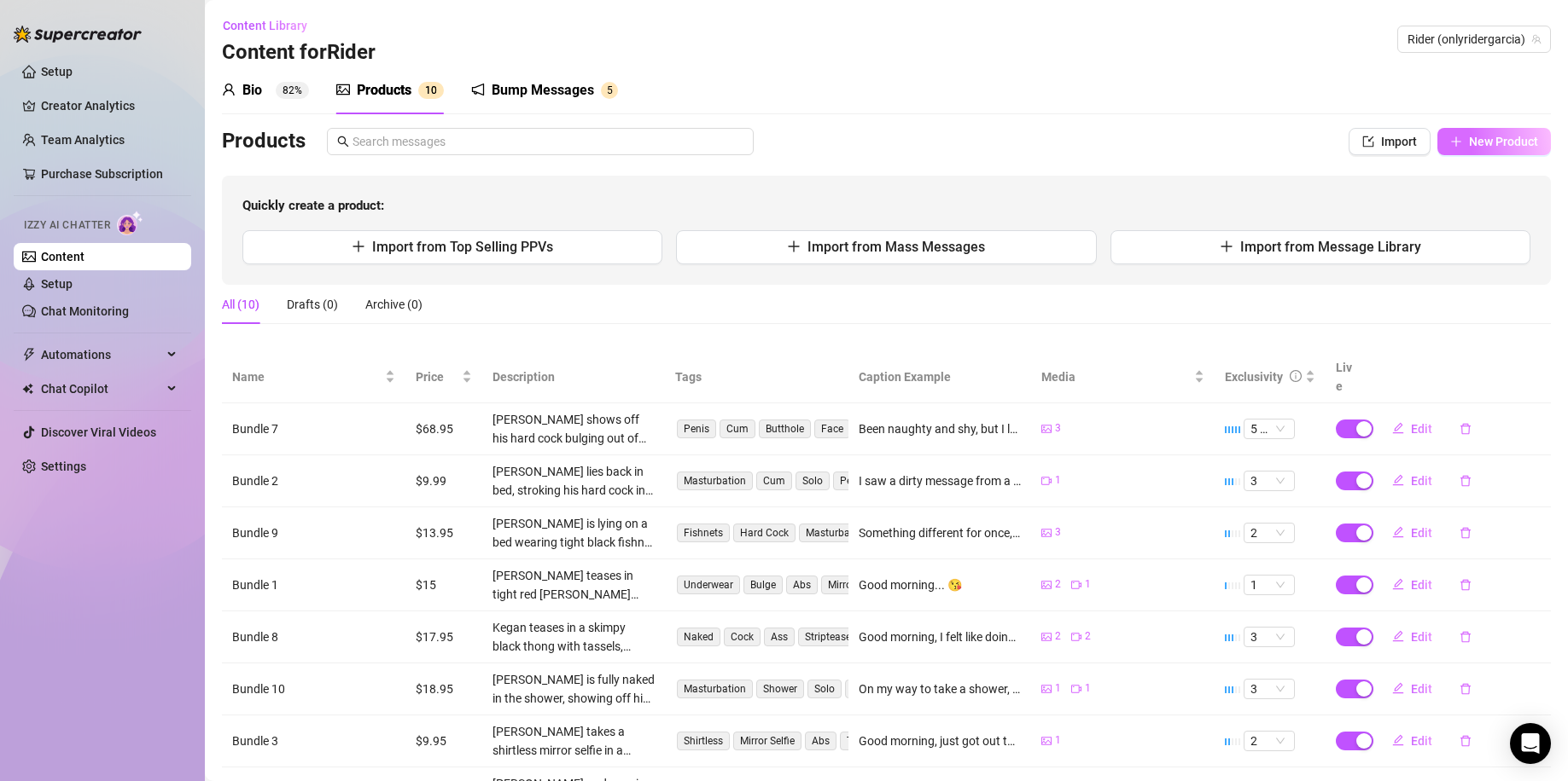
click at [1490, 141] on span "New Product" at bounding box center [1504, 142] width 70 height 14
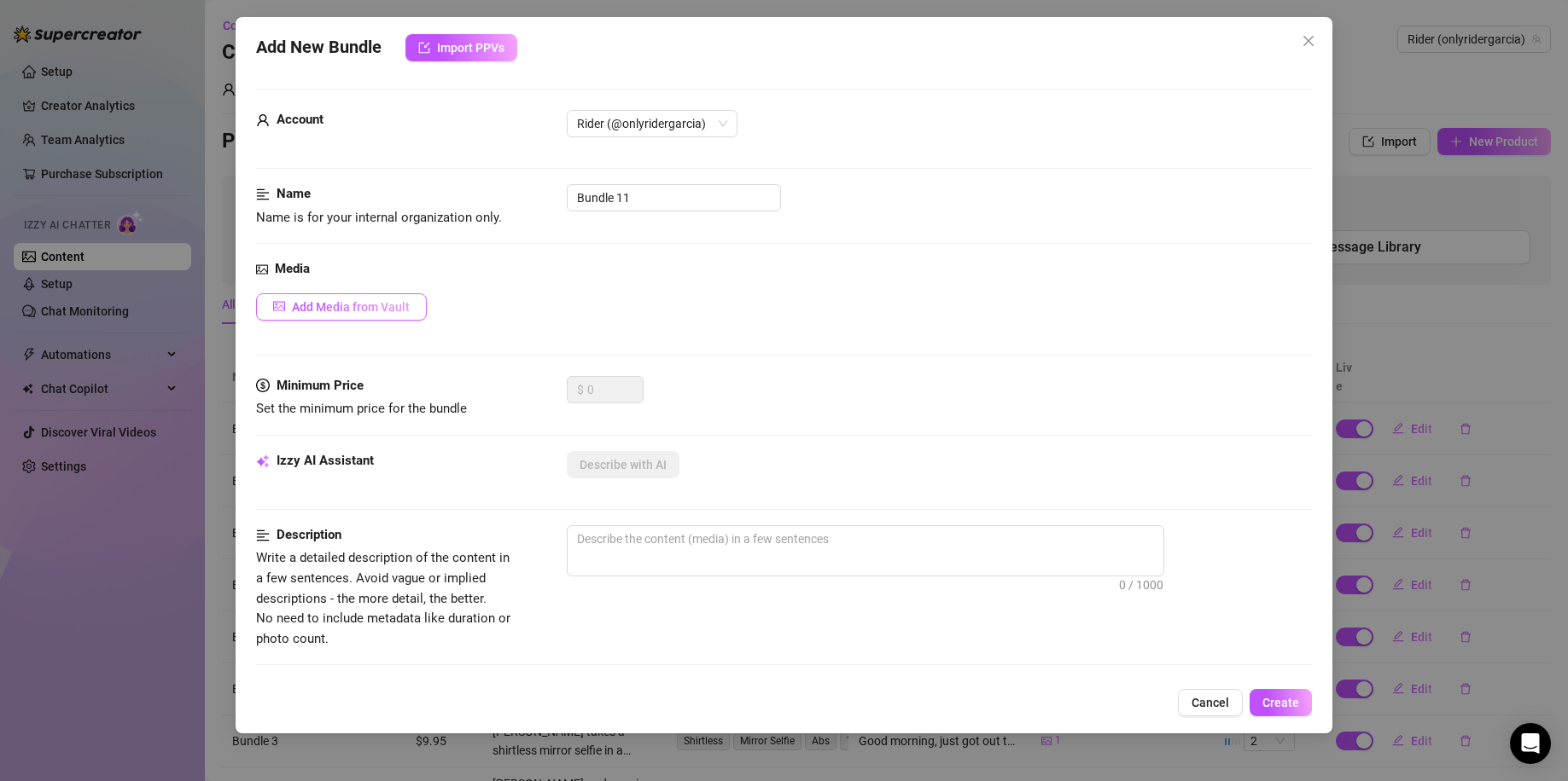
click at [372, 303] on span "Add Media from Vault" at bounding box center [350, 308] width 117 height 14
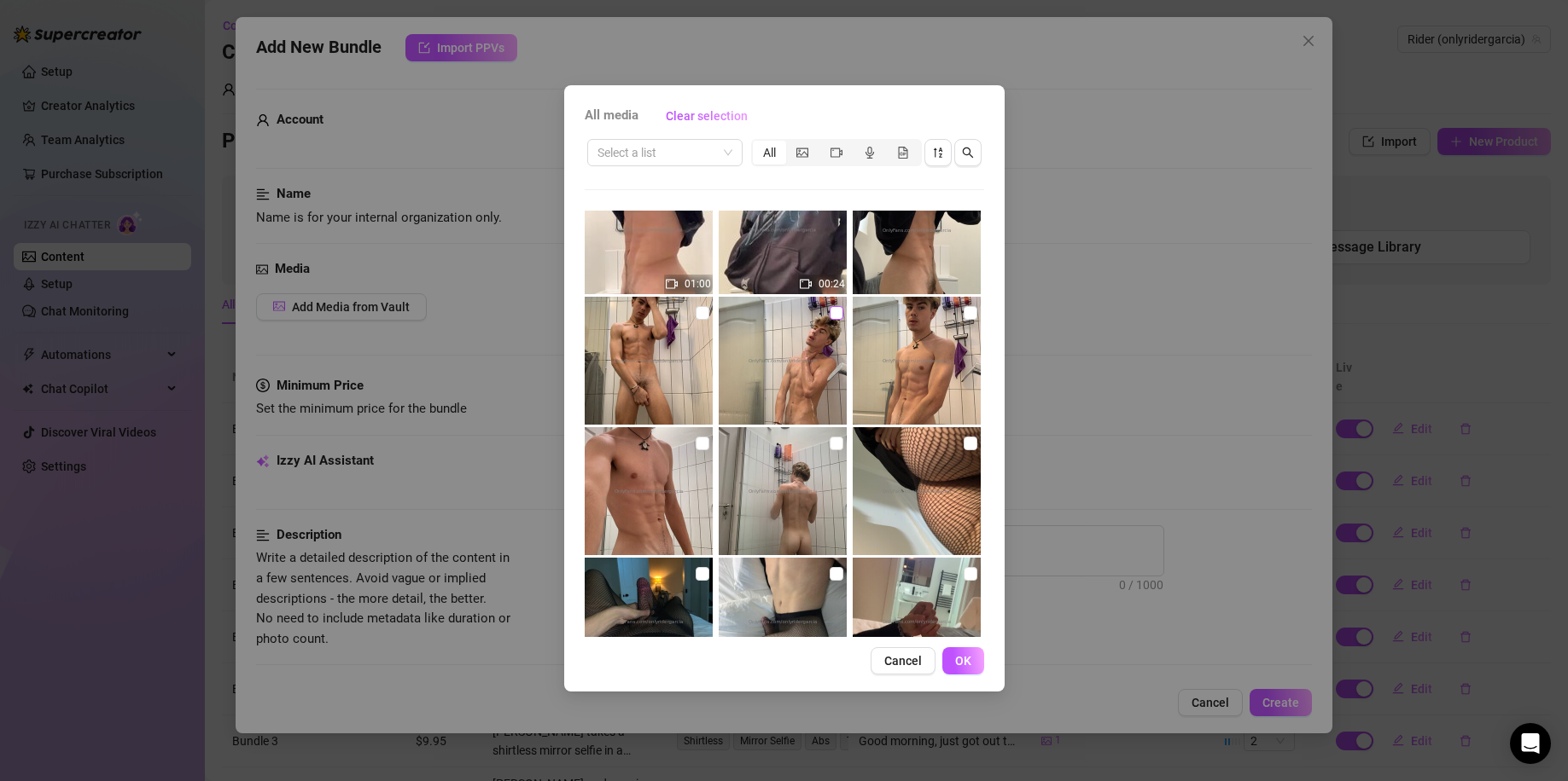
scroll to position [6823, 0]
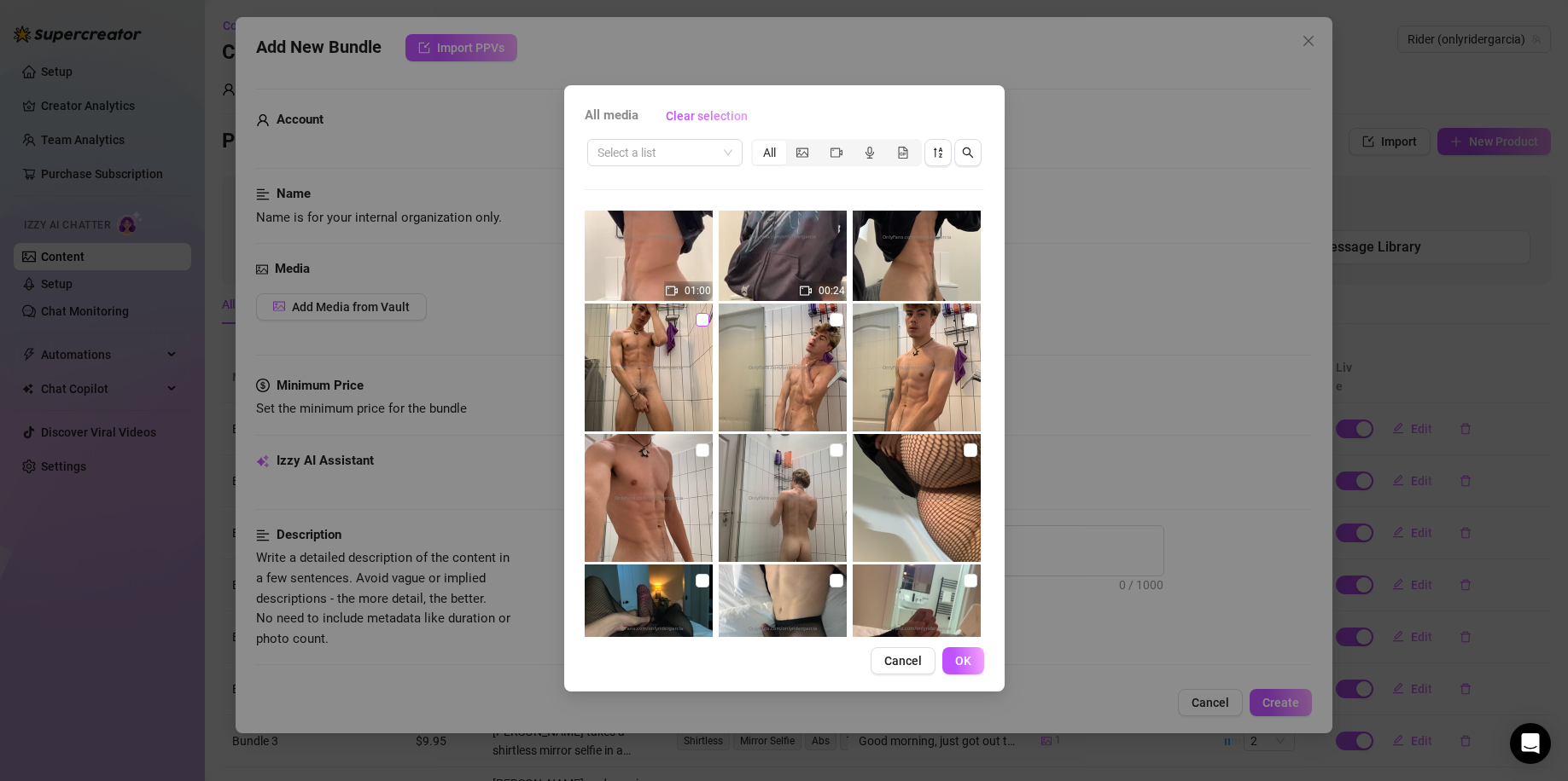
click at [699, 319] on input "checkbox" at bounding box center [702, 320] width 14 height 14
click at [840, 157] on icon "video-camera" at bounding box center [836, 153] width 12 height 12
click at [823, 143] on input "segmented control" at bounding box center [823, 143] width 0 height 0
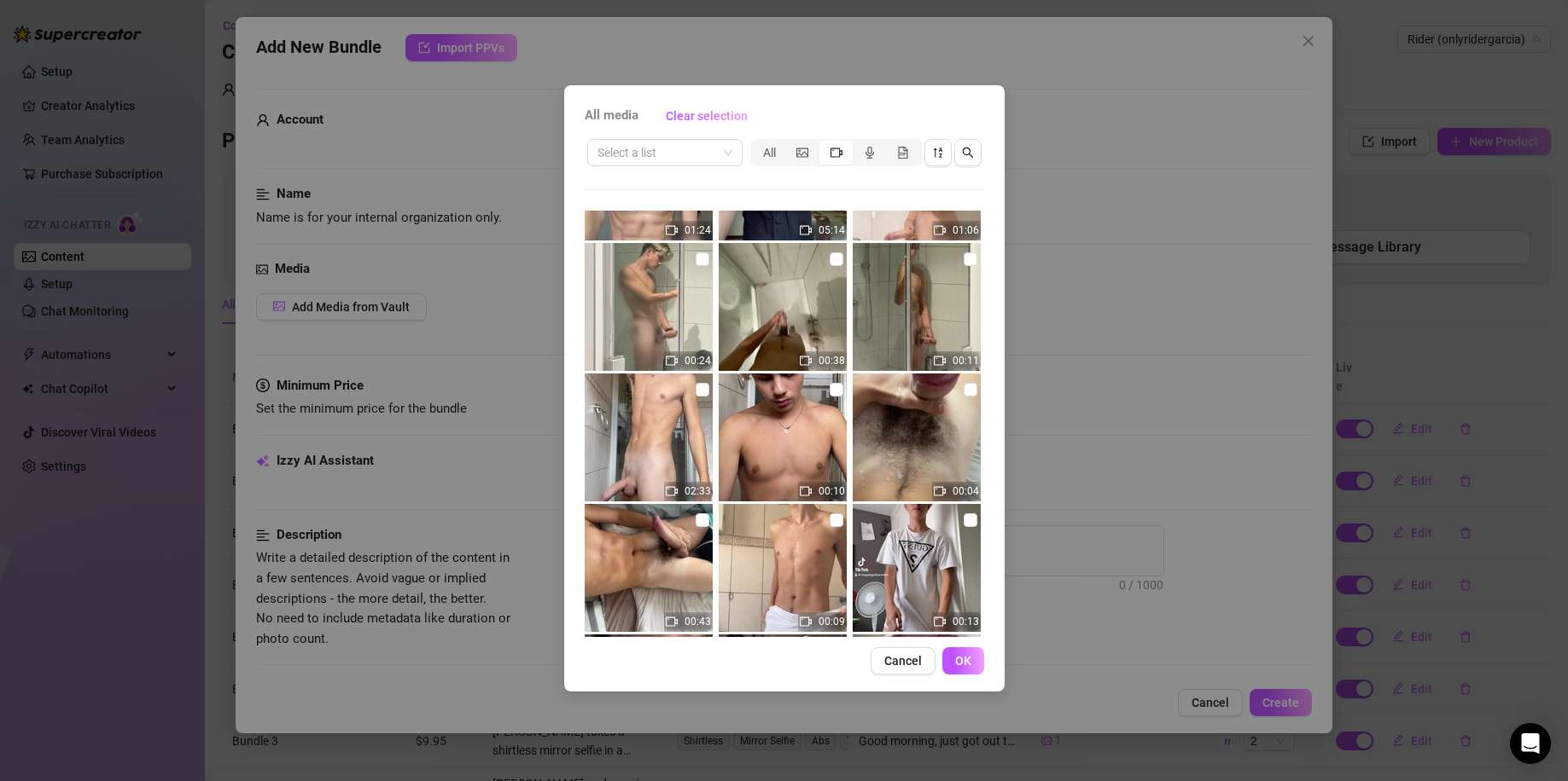
scroll to position [7603, 0]
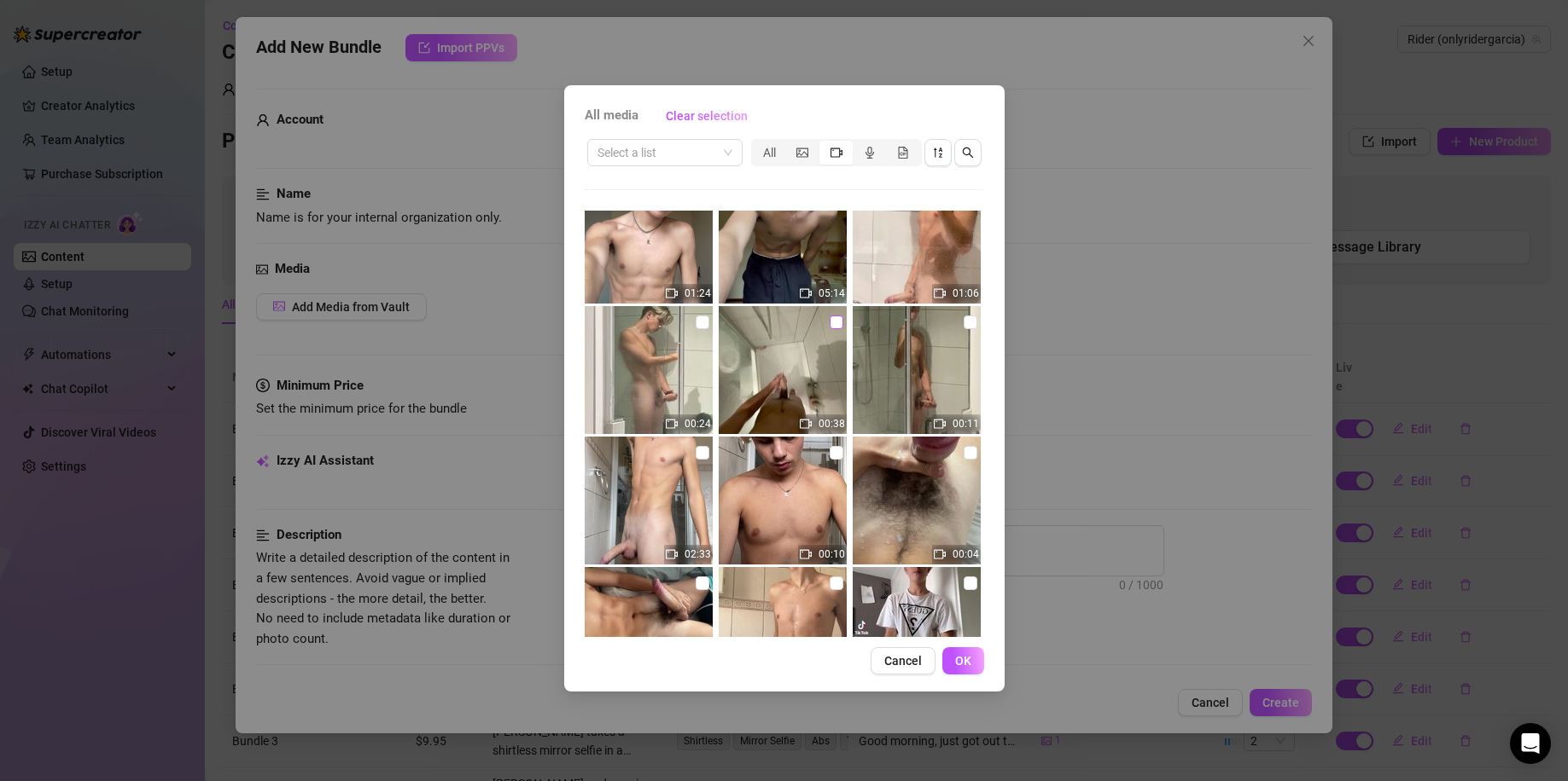
click at [829, 317] on input "checkbox" at bounding box center [836, 322] width 14 height 14
click at [967, 659] on span "OK" at bounding box center [963, 661] width 17 height 14
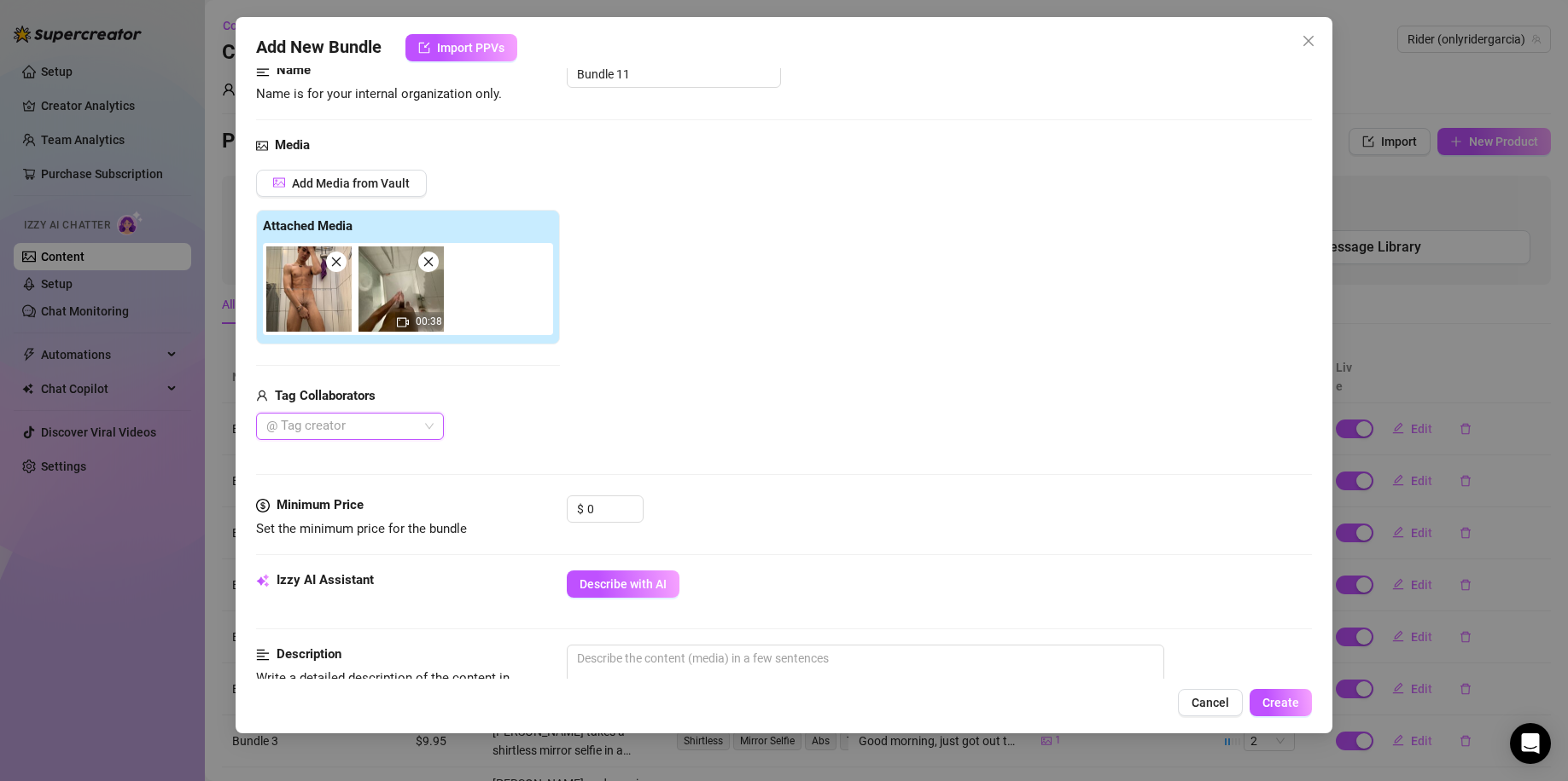
scroll to position [228, 0]
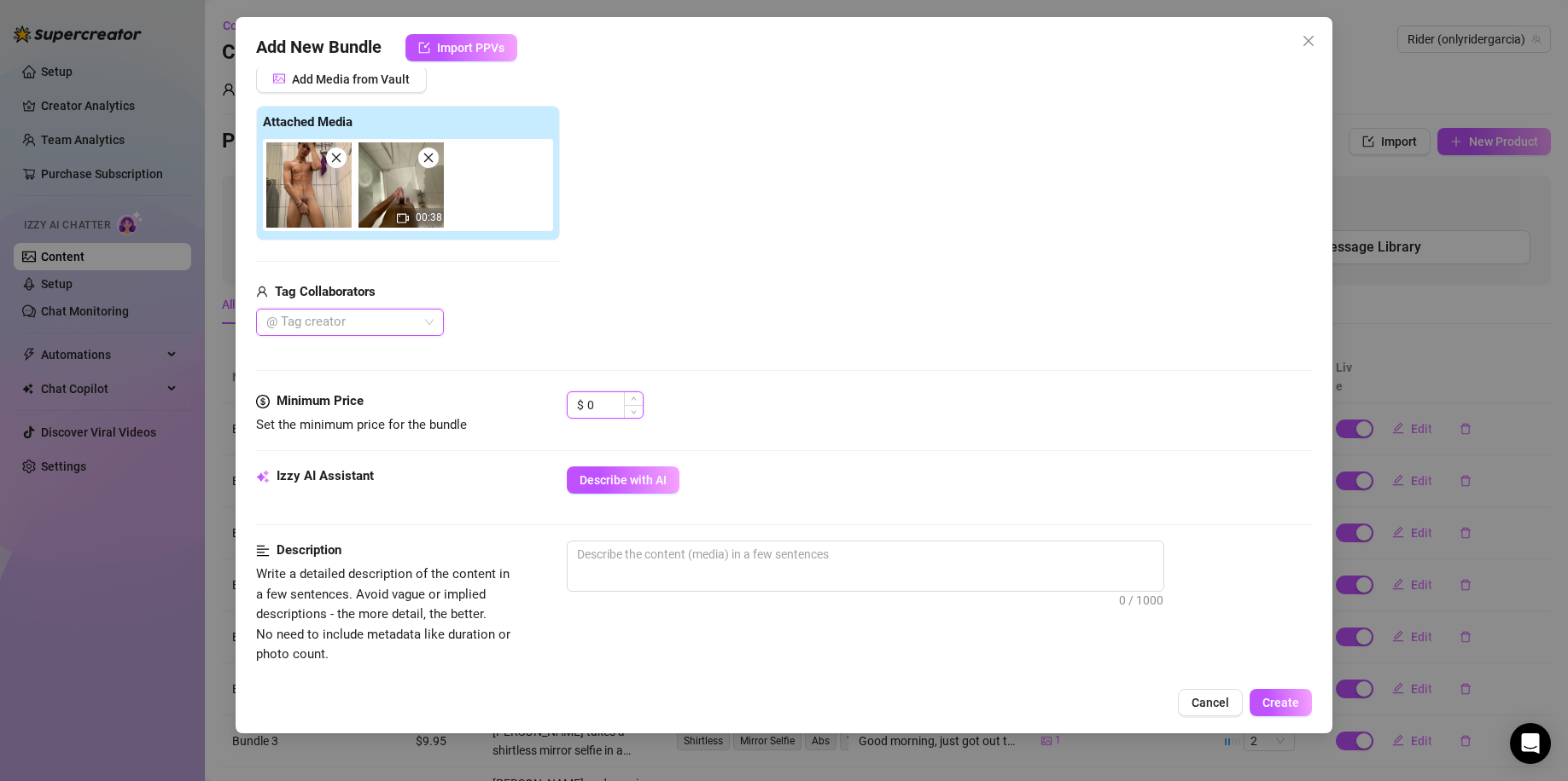
click at [598, 405] on input "0" at bounding box center [615, 405] width 56 height 25
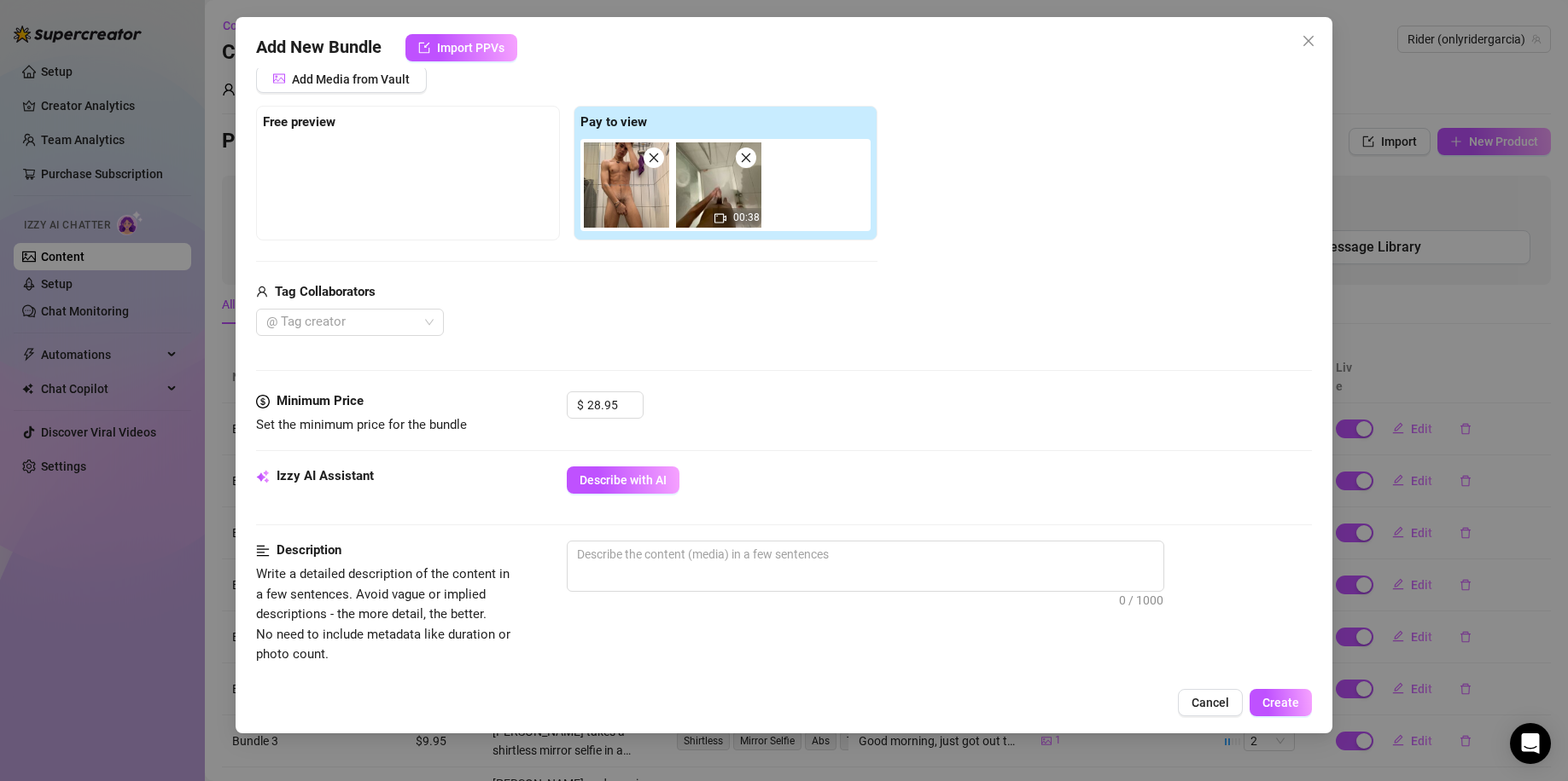
click at [665, 298] on div "Tag Collaborators" at bounding box center [567, 293] width 621 height 21
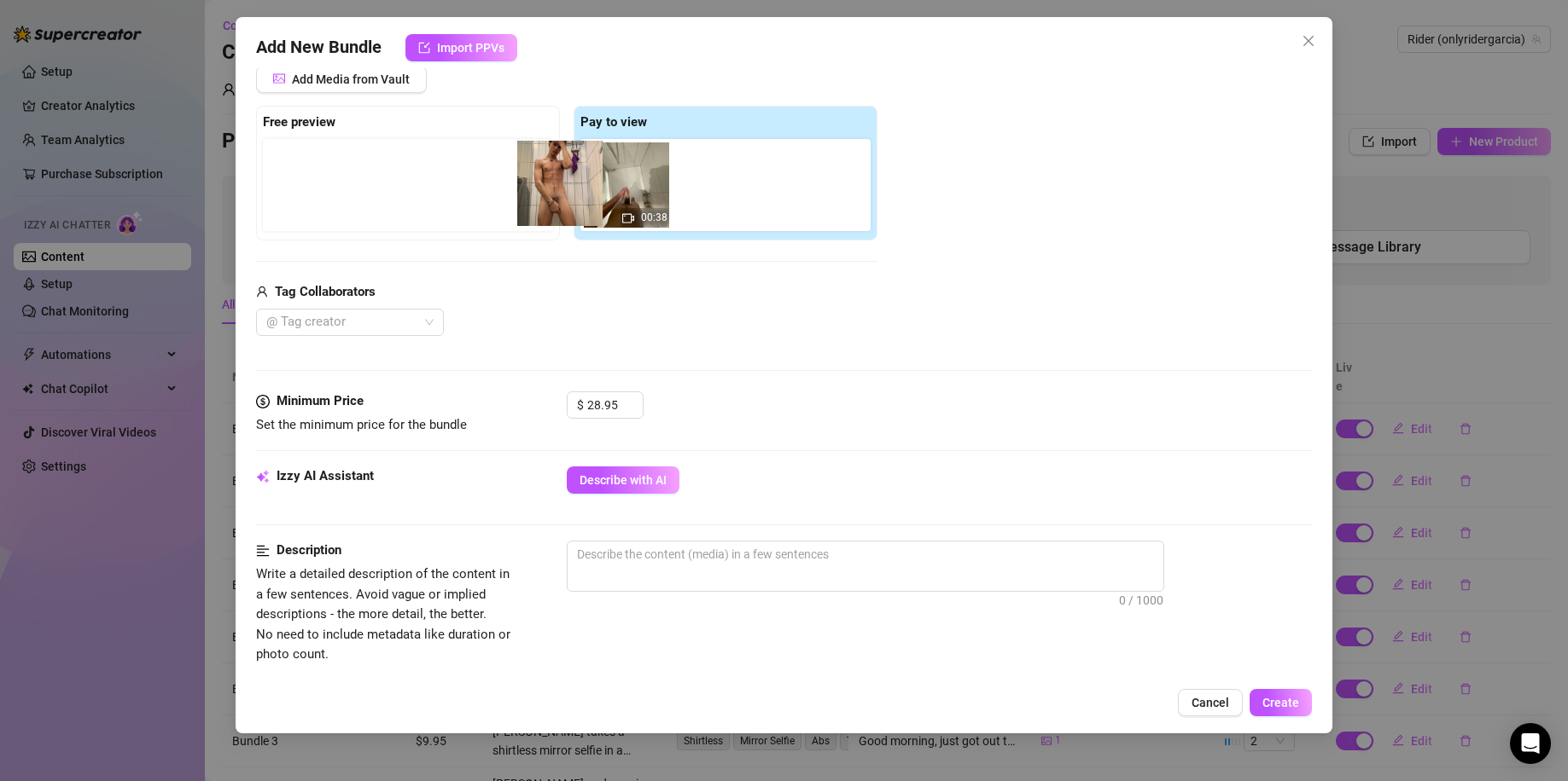
drag, startPoint x: 629, startPoint y: 189, endPoint x: 561, endPoint y: 187, distance: 68.0
click at [561, 188] on div "Free preview Pay to view 00:38" at bounding box center [567, 173] width 621 height 135
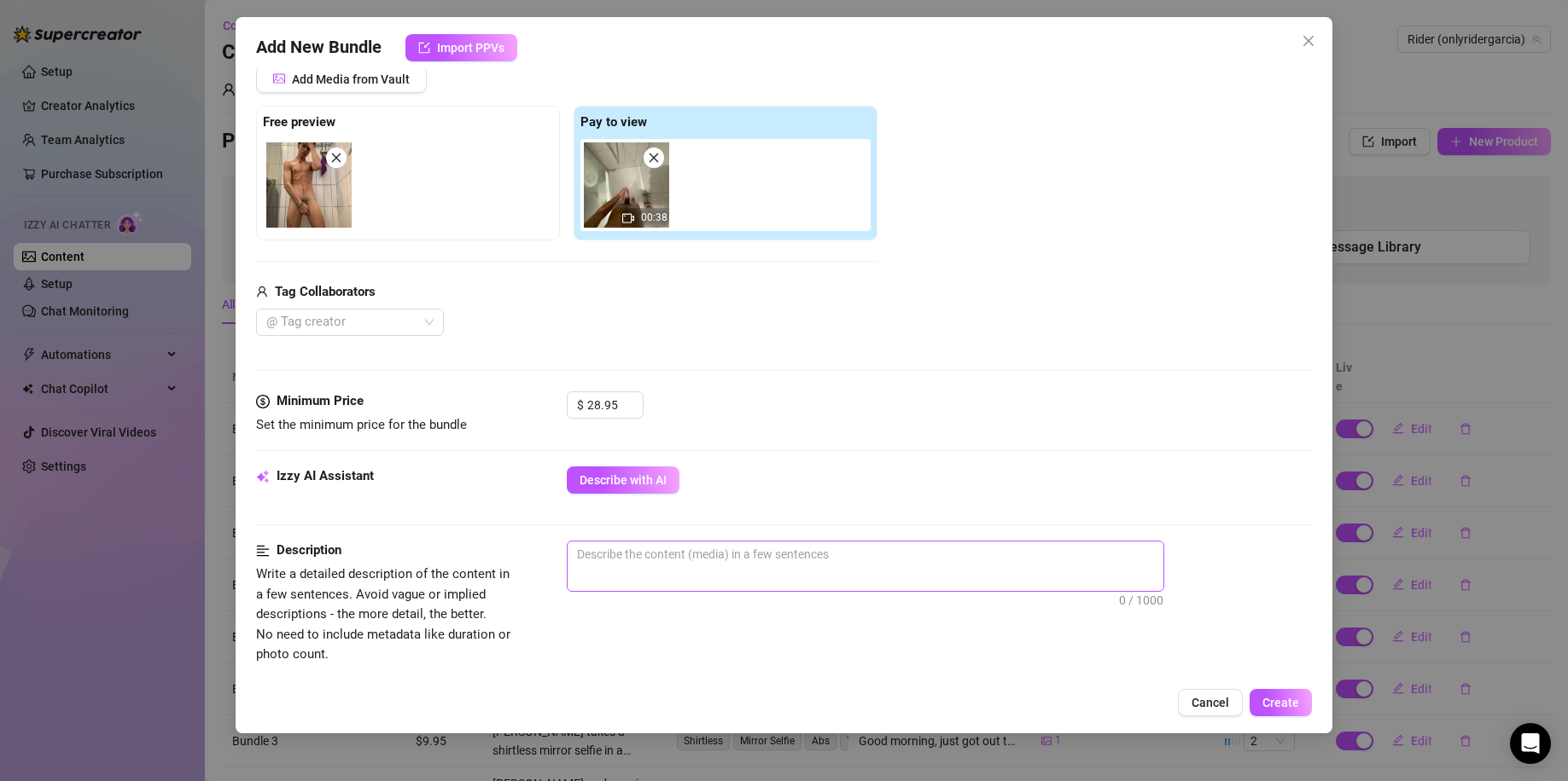
click at [643, 569] on span "0 / 1000" at bounding box center [865, 566] width 597 height 51
click at [662, 561] on textarea at bounding box center [865, 553] width 595 height 25
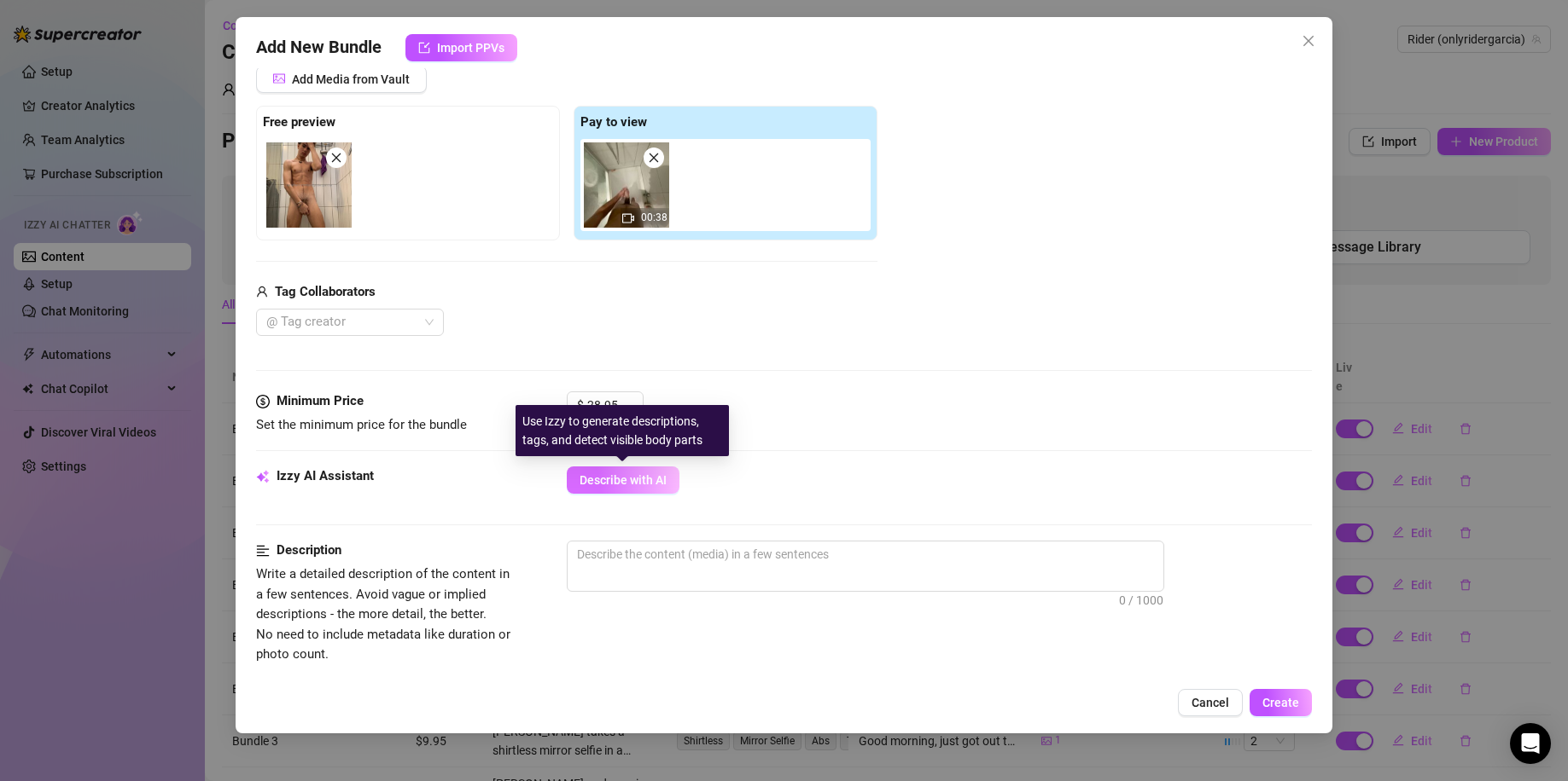
click at [632, 487] on span "Describe with AI" at bounding box center [623, 480] width 87 height 14
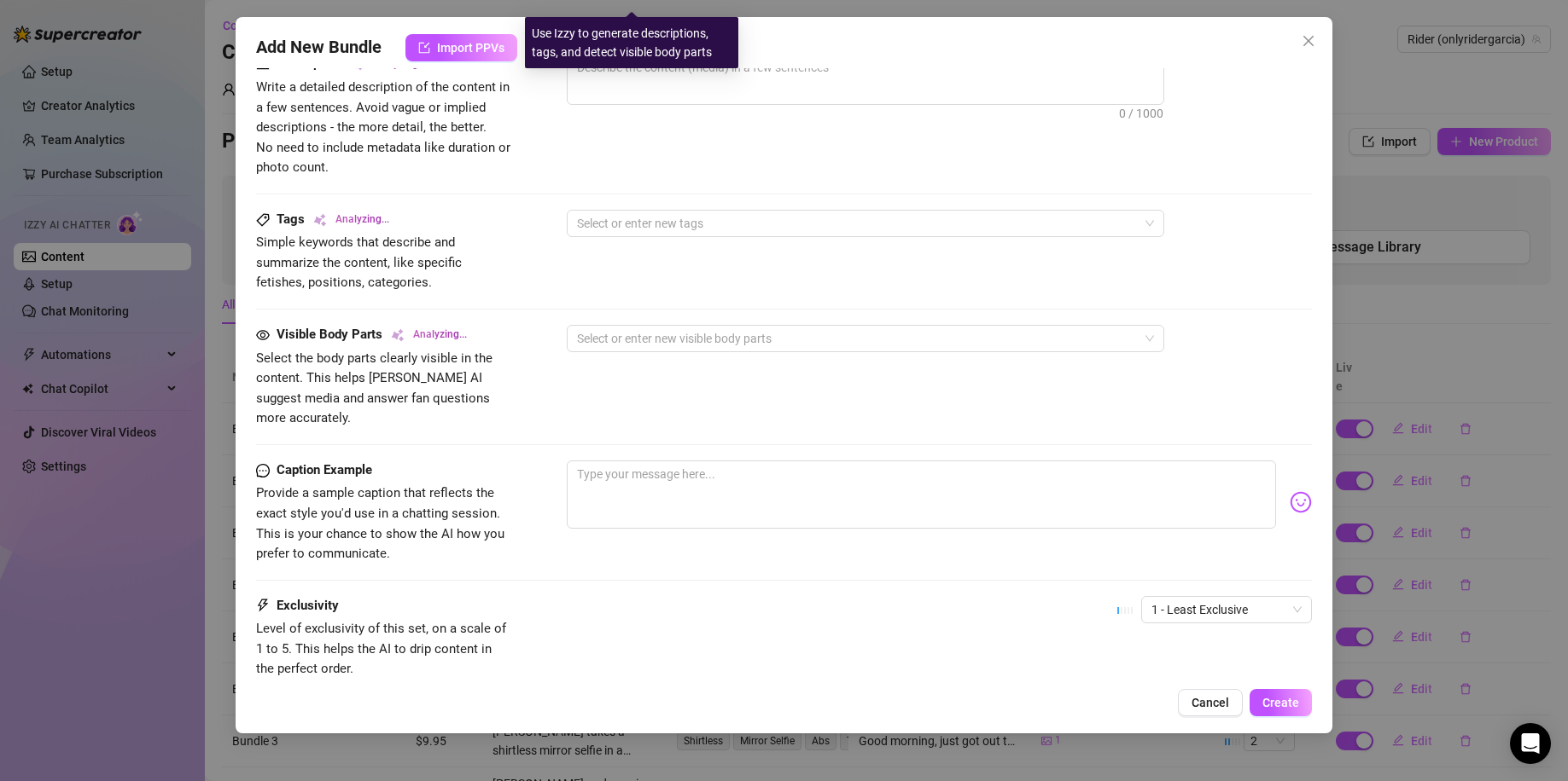
scroll to position [822, 0]
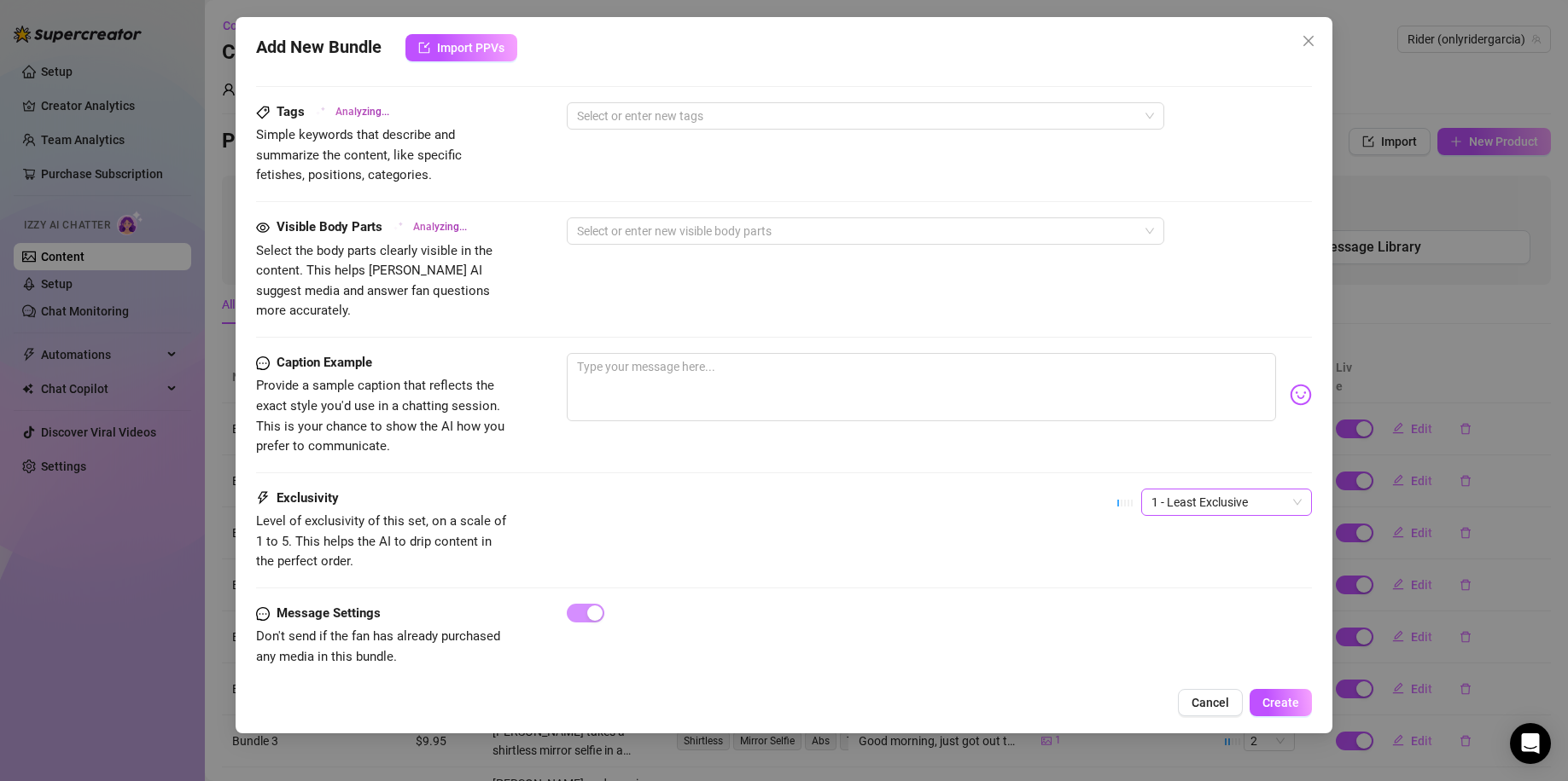
click at [1196, 490] on span "1 - Least Exclusive" at bounding box center [1226, 502] width 150 height 25
click at [1183, 571] on div "3" at bounding box center [1212, 571] width 143 height 19
click at [900, 380] on textarea at bounding box center [921, 387] width 710 height 69
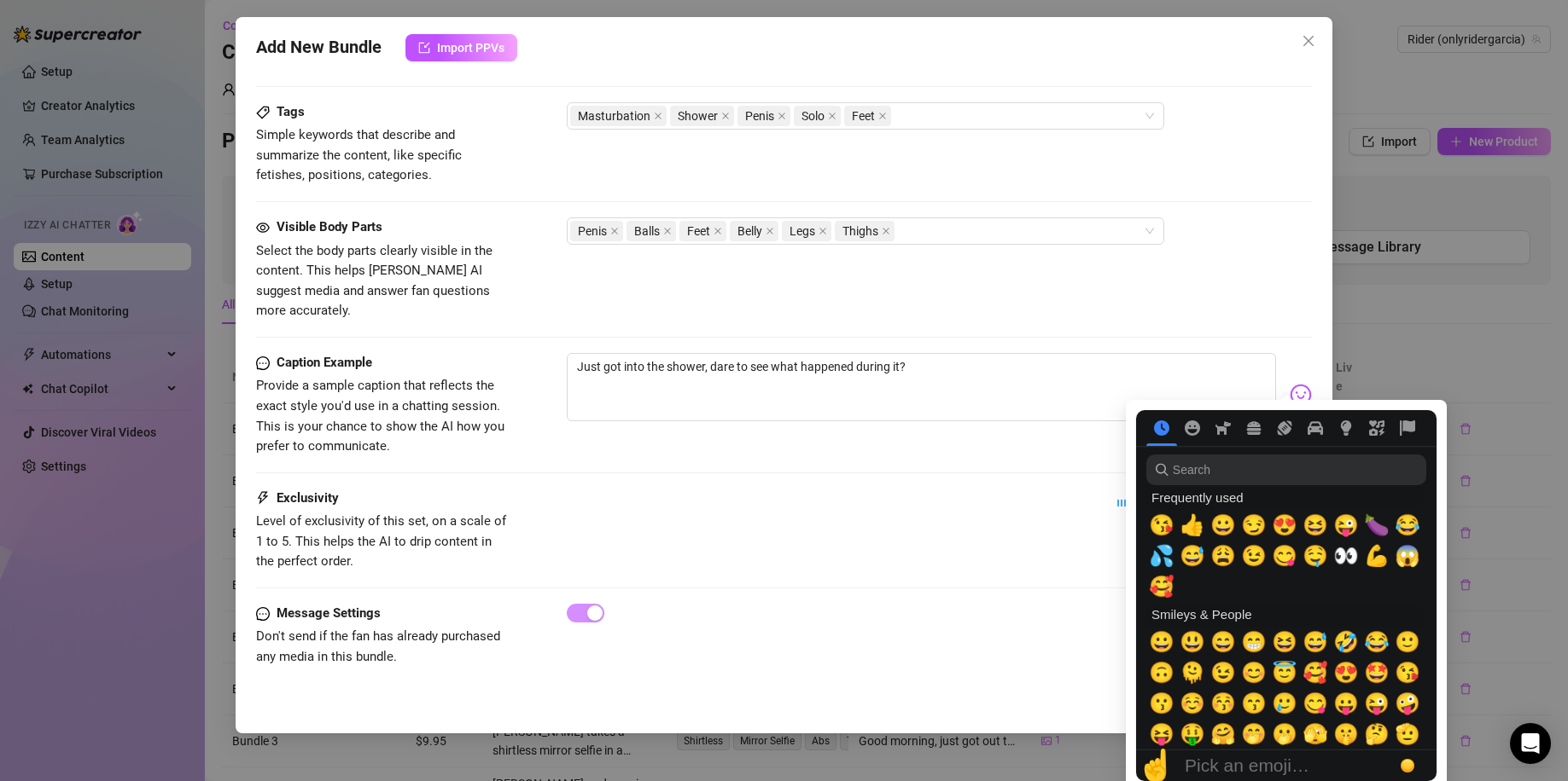
click at [1289, 384] on img at bounding box center [1300, 395] width 23 height 23
click at [1155, 553] on span "💦" at bounding box center [1160, 555] width 25 height 23
click at [1251, 526] on span "😏" at bounding box center [1252, 525] width 25 height 23
click at [1374, 522] on span "🍆" at bounding box center [1376, 525] width 25 height 23
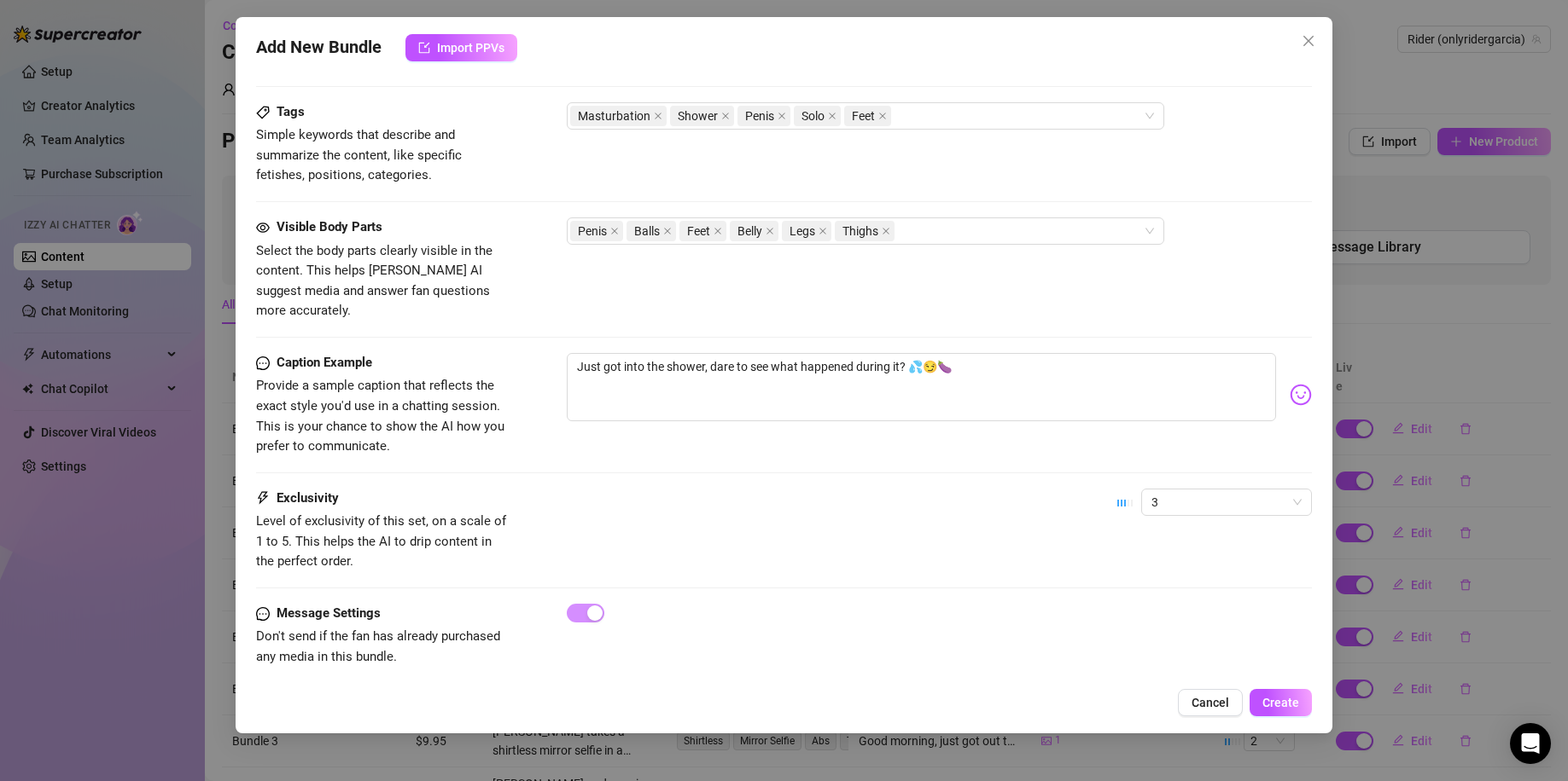
click at [1104, 305] on div "Visible Body Parts Select the body parts clearly visible in the content. This h…" at bounding box center [784, 285] width 1056 height 136
click at [1278, 690] on button "Create" at bounding box center [1280, 702] width 63 height 27
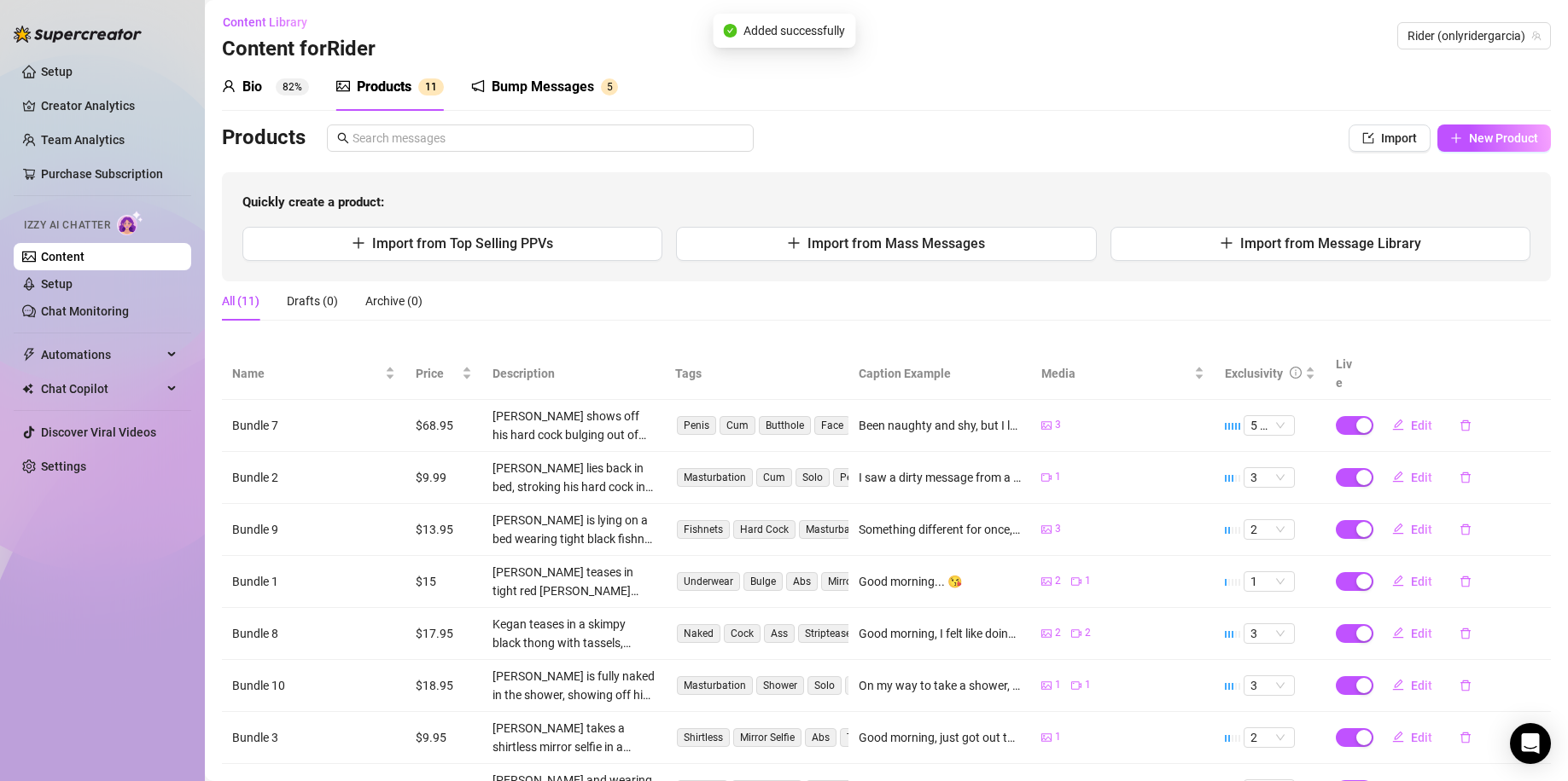
scroll to position [0, 0]
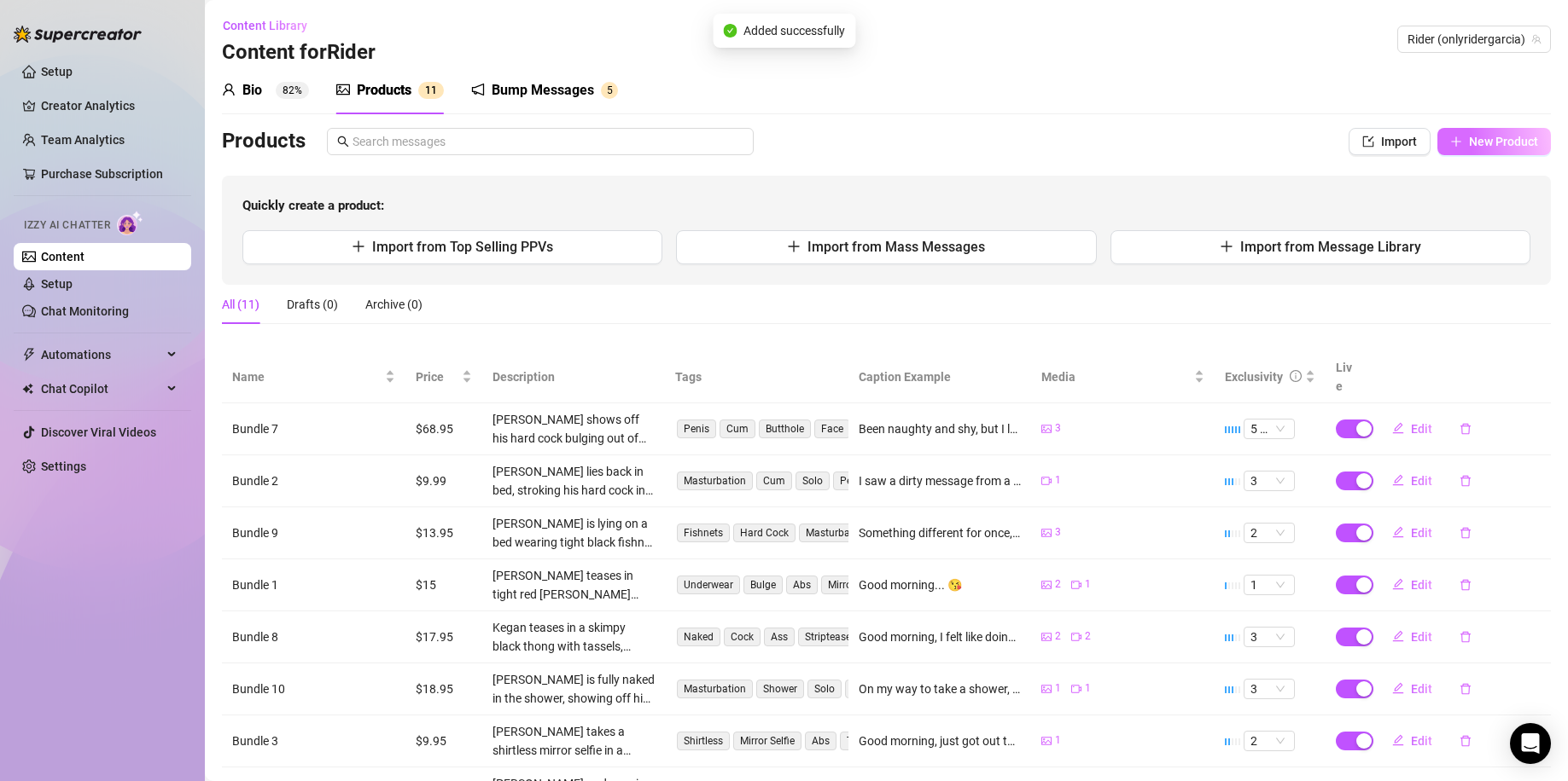
click at [1478, 142] on span "New Product" at bounding box center [1504, 142] width 70 height 14
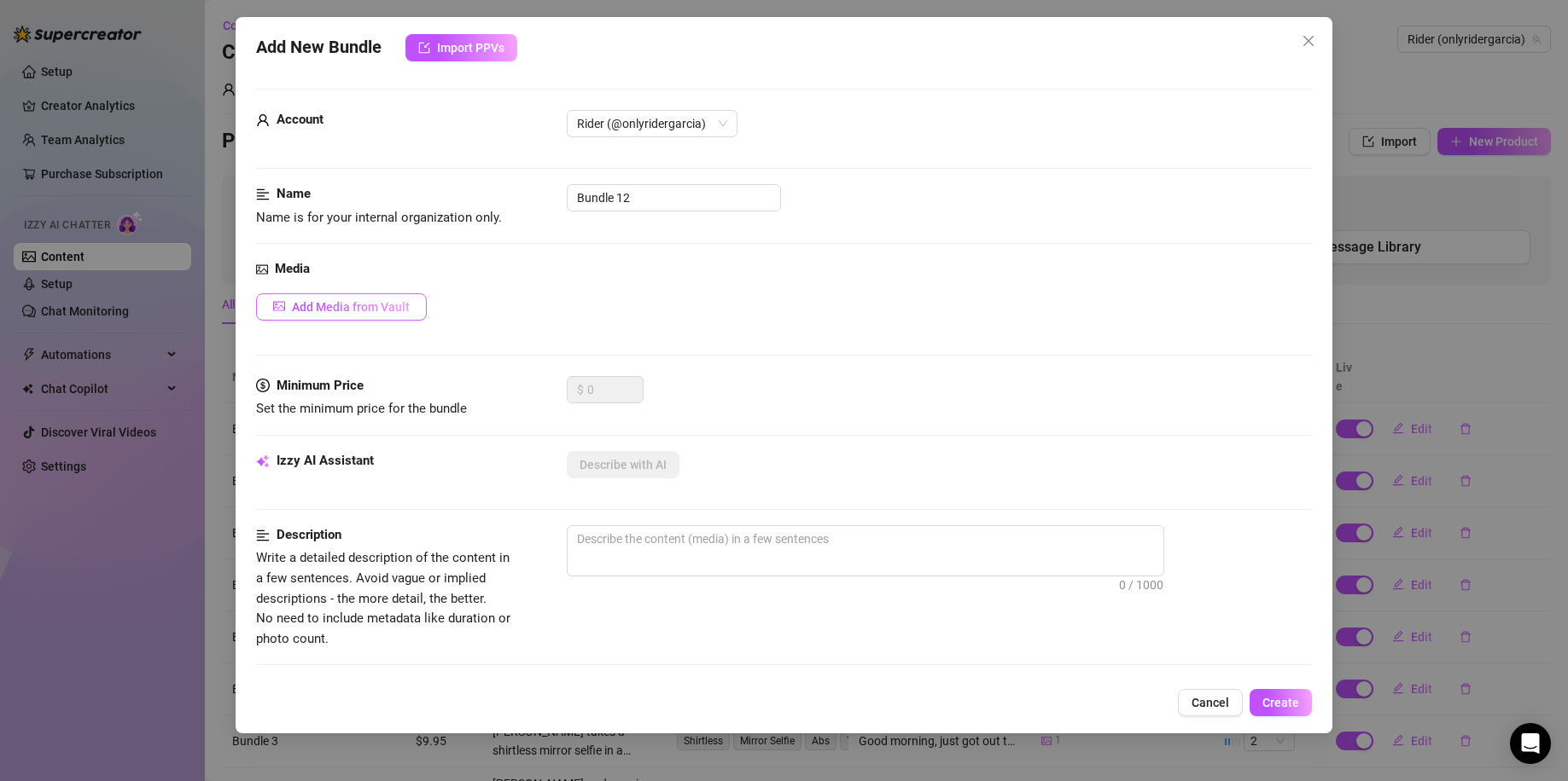
click at [398, 304] on span "Add Media from Vault" at bounding box center [350, 308] width 117 height 14
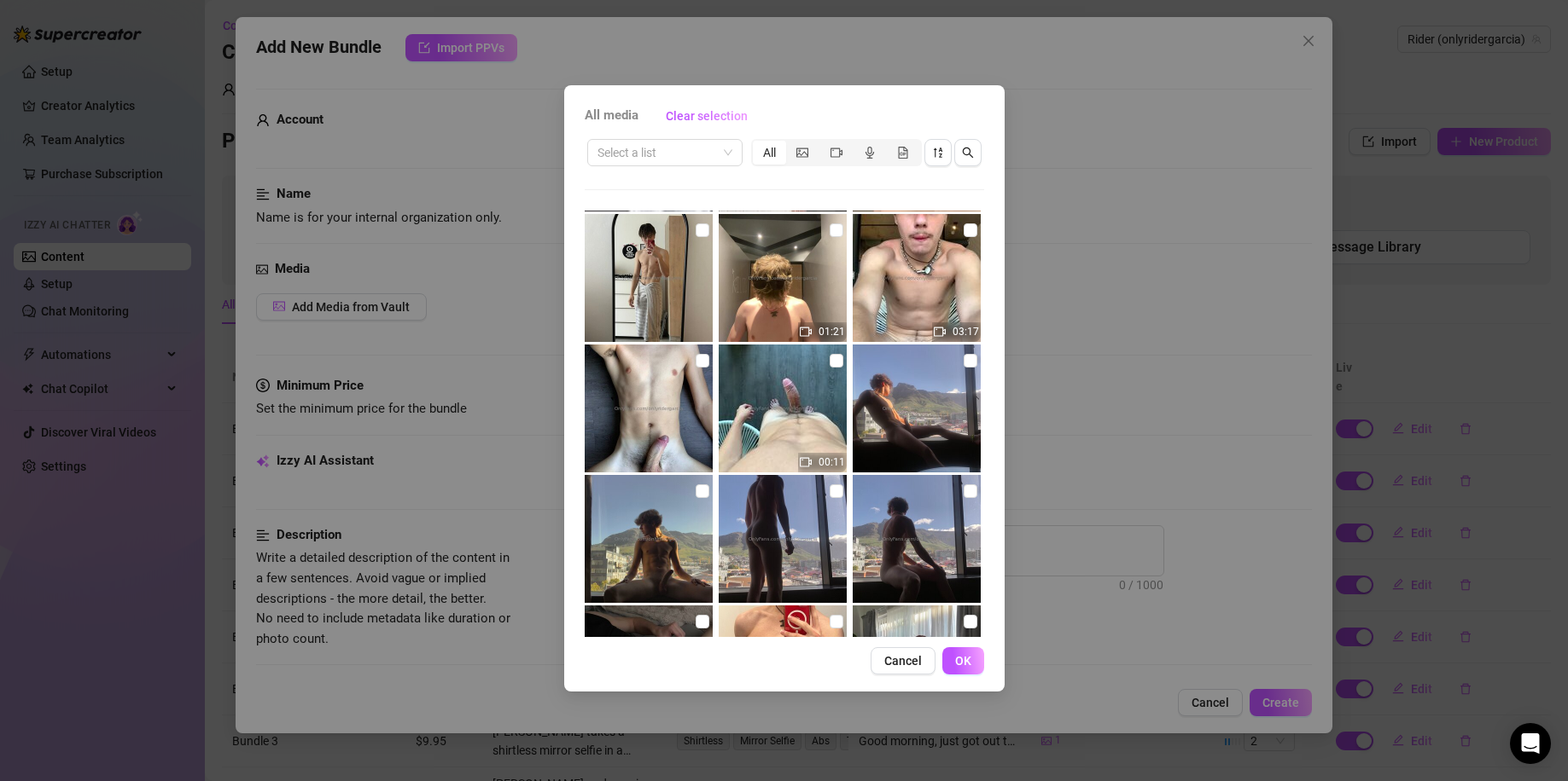
scroll to position [1137, 0]
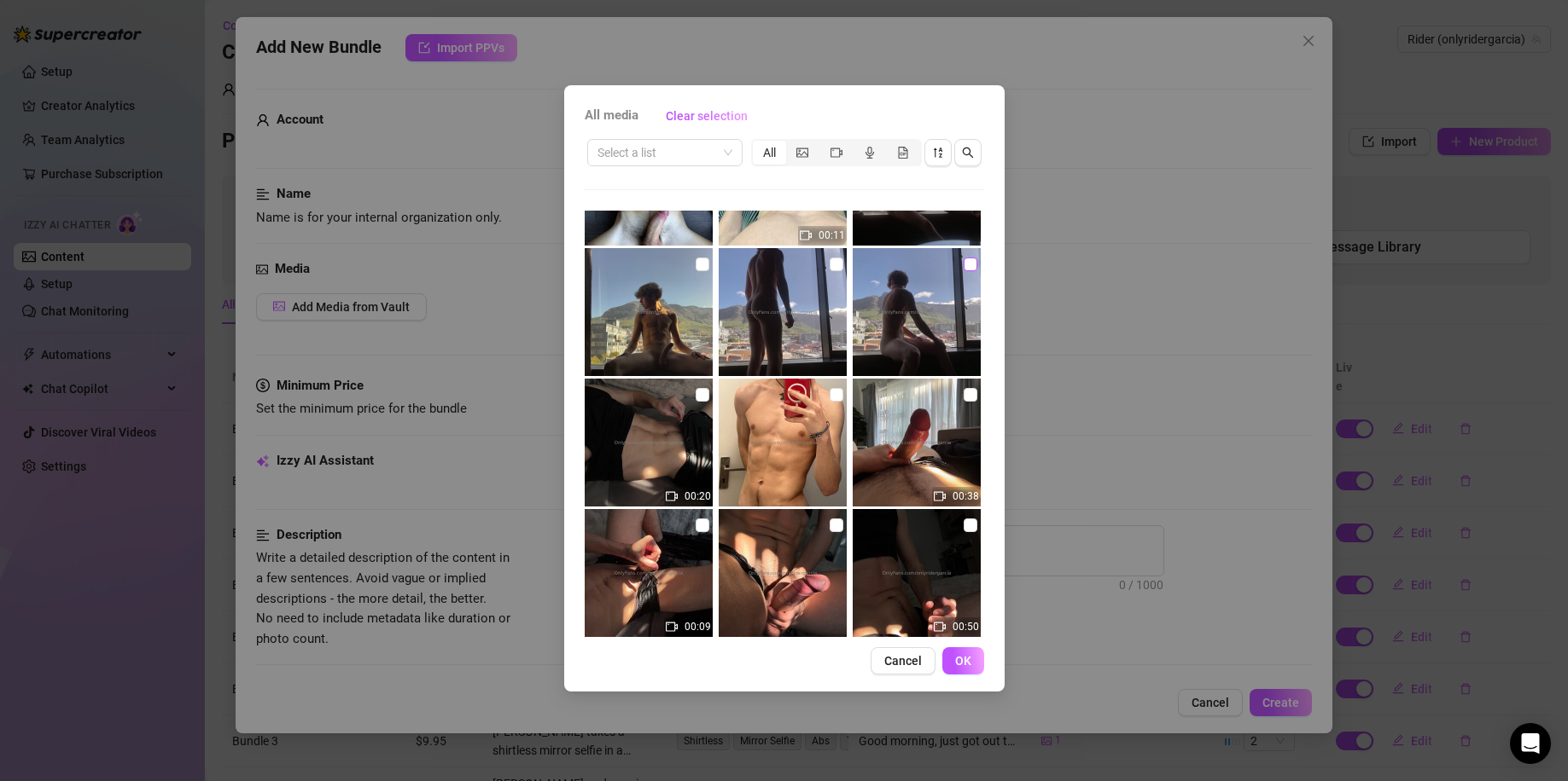
click at [963, 256] on label at bounding box center [970, 265] width 14 height 19
click at [963, 257] on input "checkbox" at bounding box center [970, 264] width 14 height 14
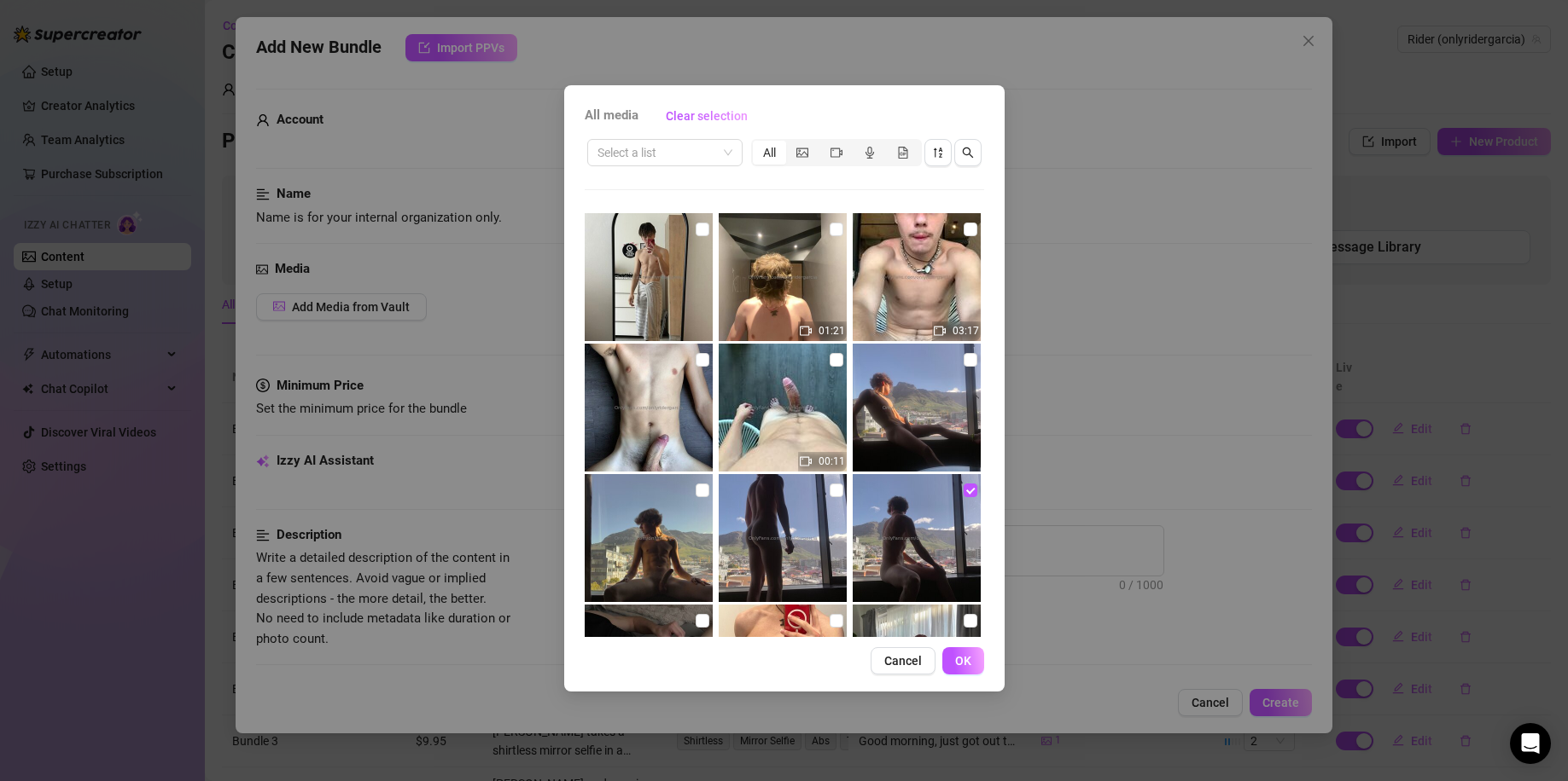
scroll to position [910, 0]
click at [829, 491] on input "checkbox" at bounding box center [836, 492] width 14 height 14
click at [695, 488] on input "checkbox" at bounding box center [702, 492] width 14 height 14
click at [963, 356] on input "checkbox" at bounding box center [970, 361] width 14 height 14
click at [695, 362] on input "checkbox" at bounding box center [702, 361] width 14 height 14
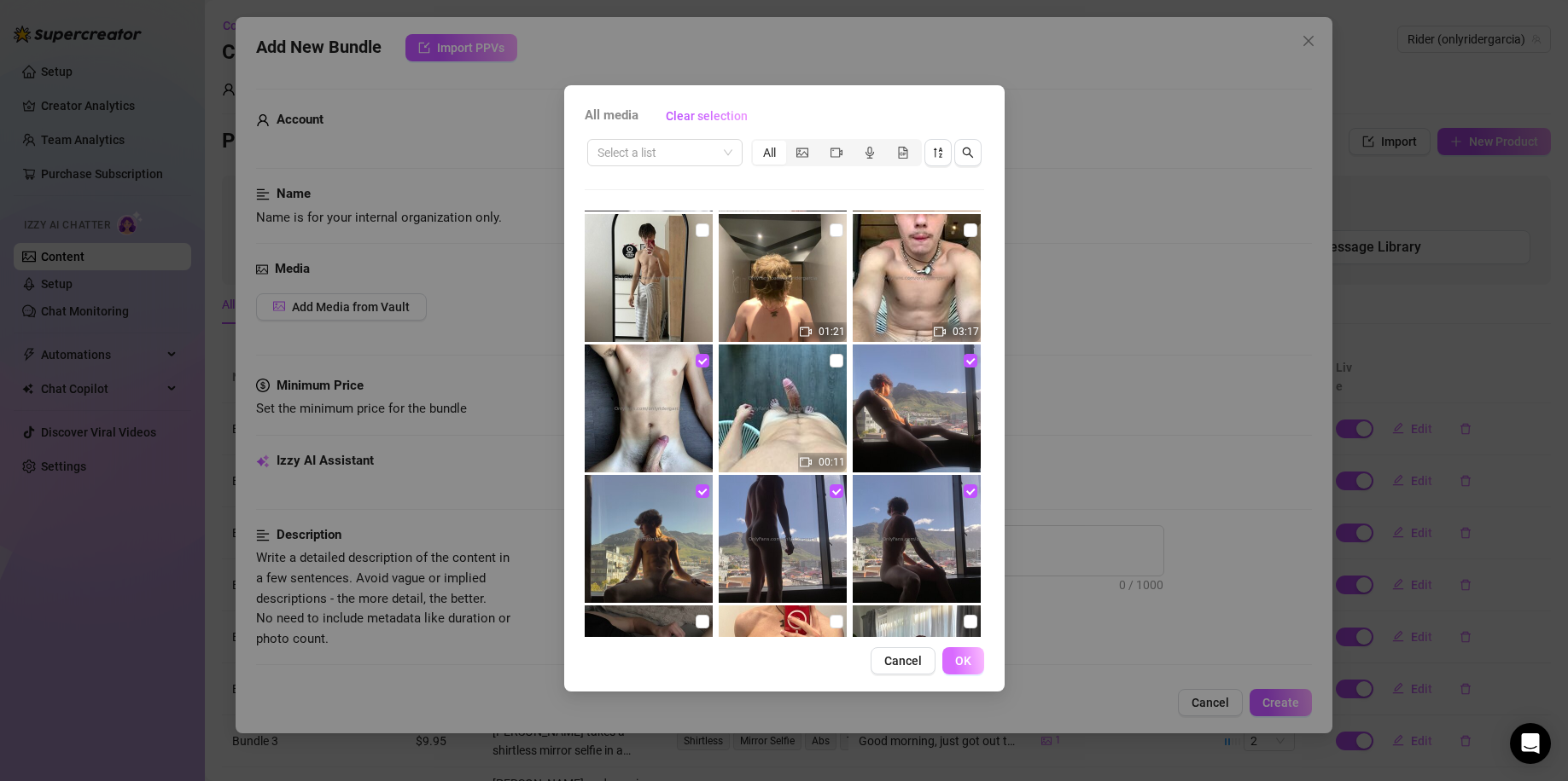
click at [954, 659] on button "OK" at bounding box center [963, 660] width 42 height 27
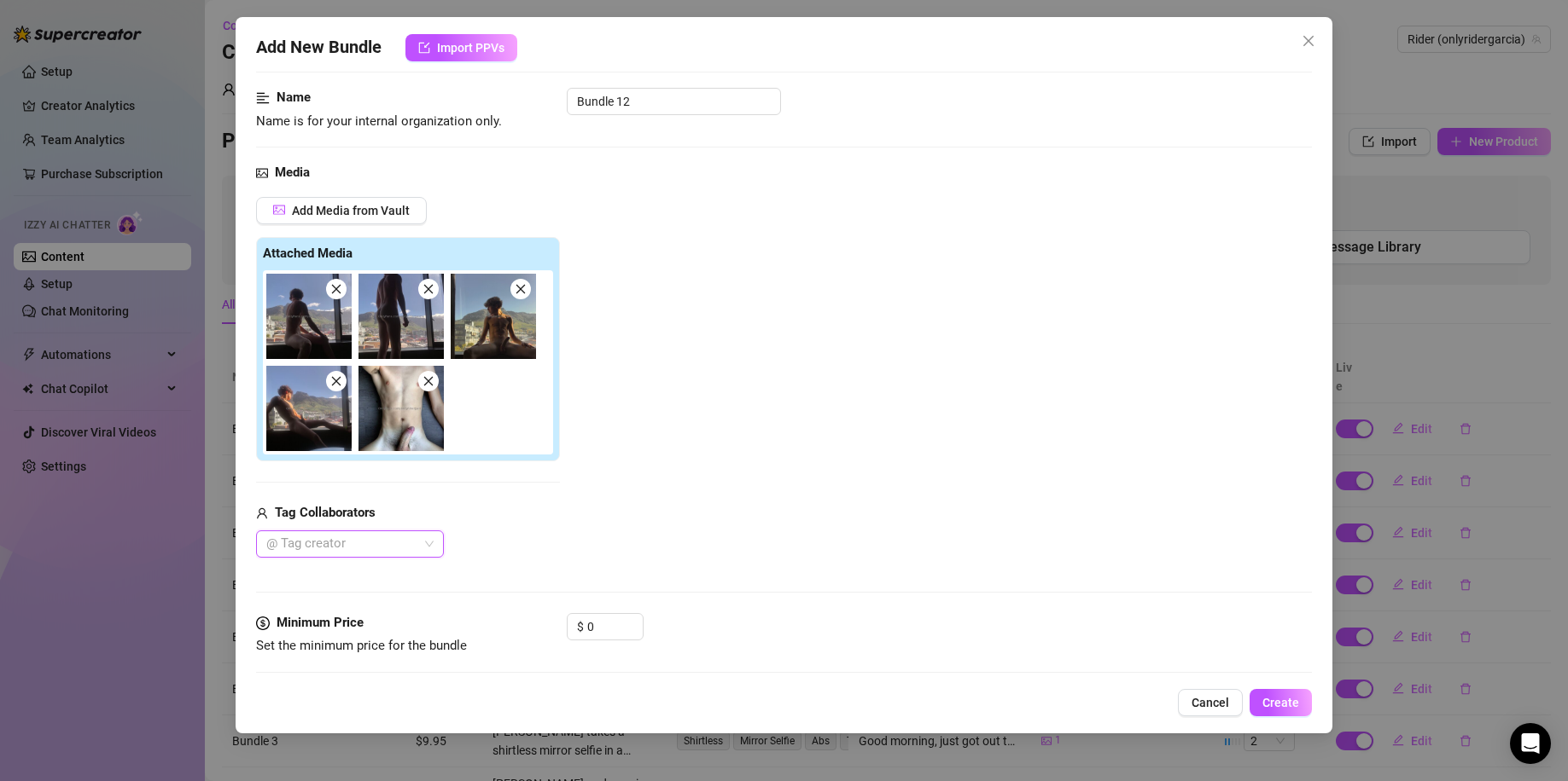
scroll to position [454, 0]
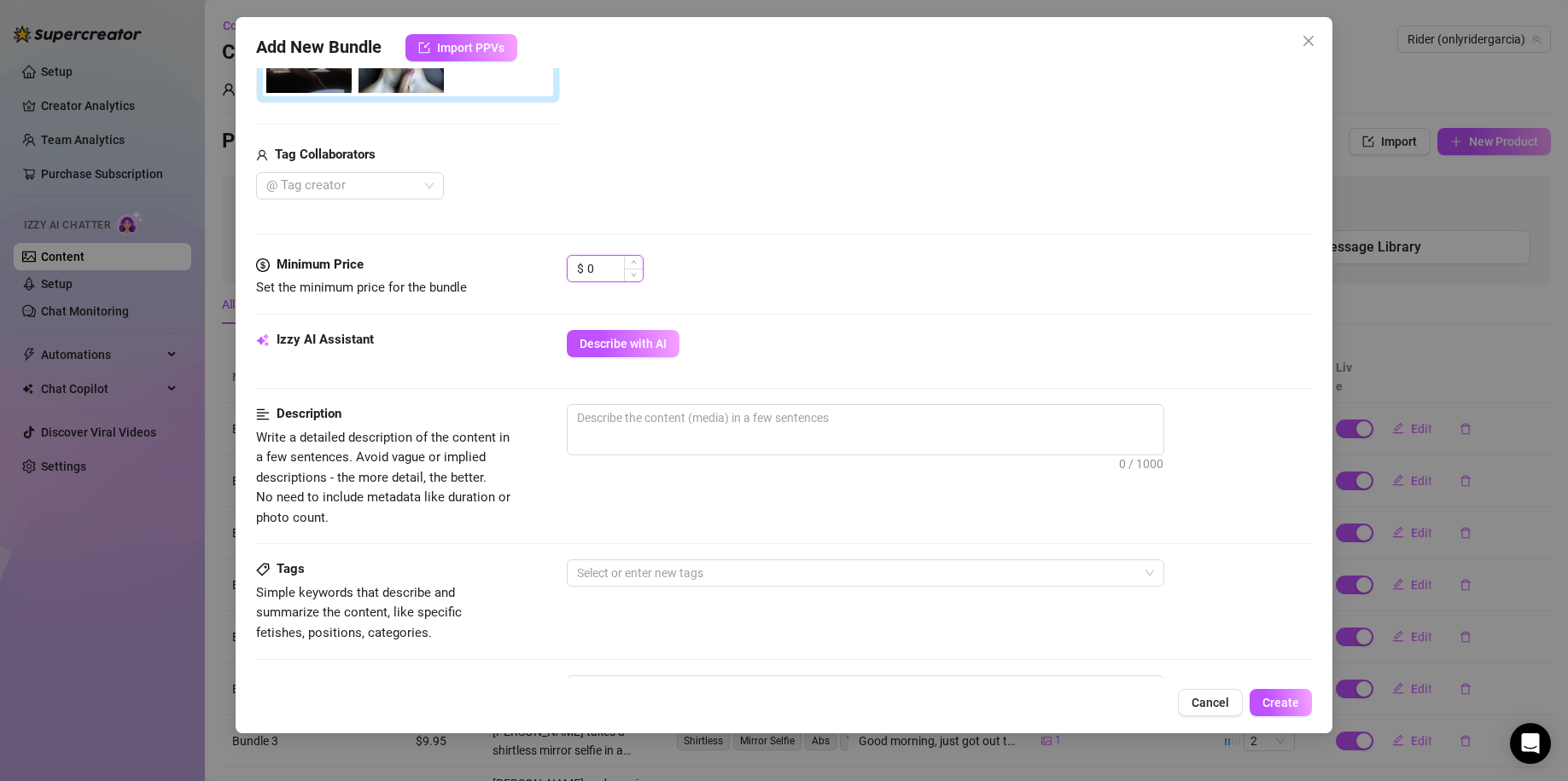
click at [617, 264] on input "0" at bounding box center [615, 268] width 56 height 25
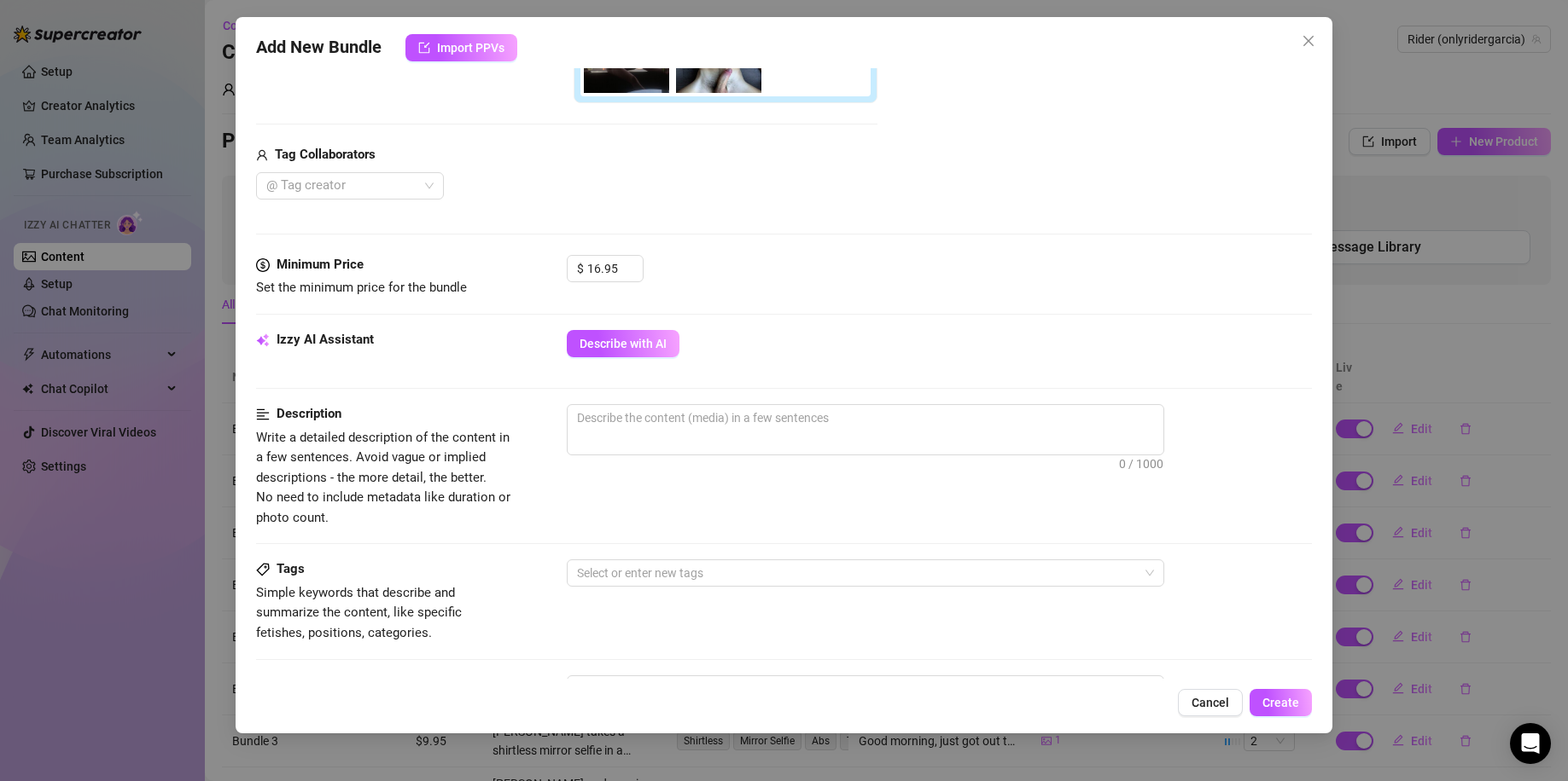
click at [790, 278] on div "$ 16.95" at bounding box center [940, 276] width 746 height 43
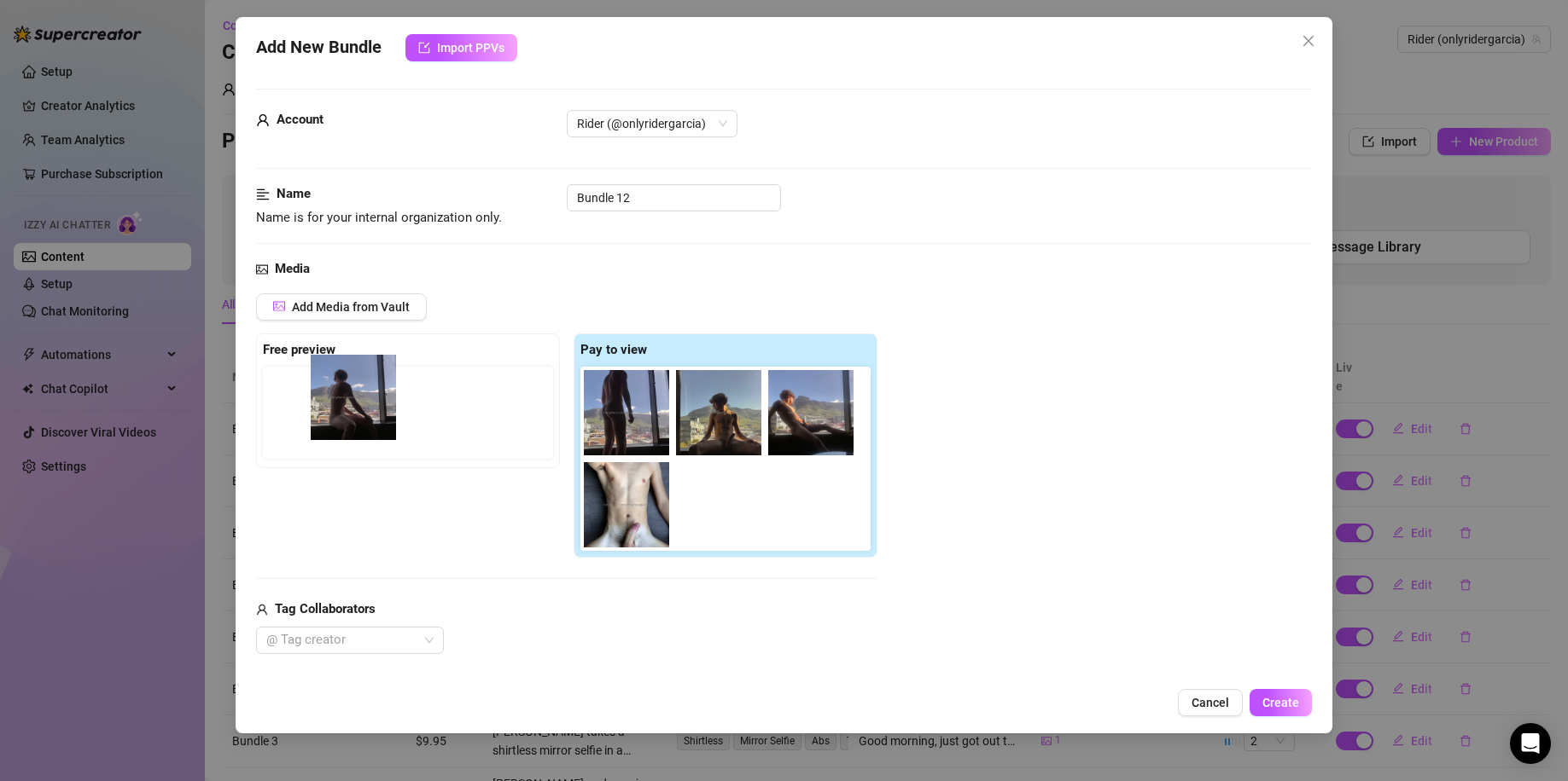
drag, startPoint x: 626, startPoint y: 423, endPoint x: 342, endPoint y: 406, distance: 284.5
click at [345, 406] on div "Free preview Pay to view" at bounding box center [567, 446] width 621 height 225
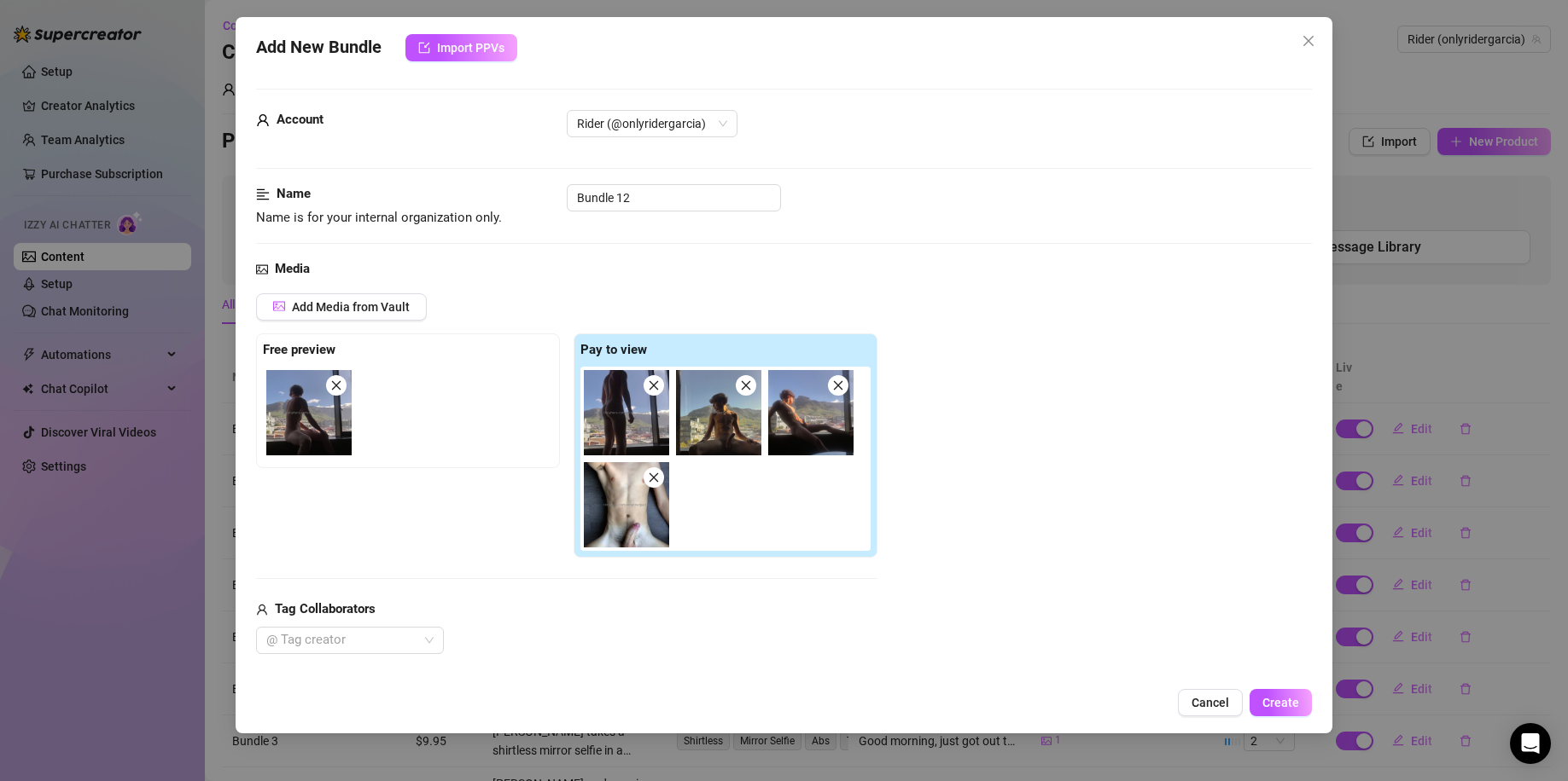
scroll to position [454, 0]
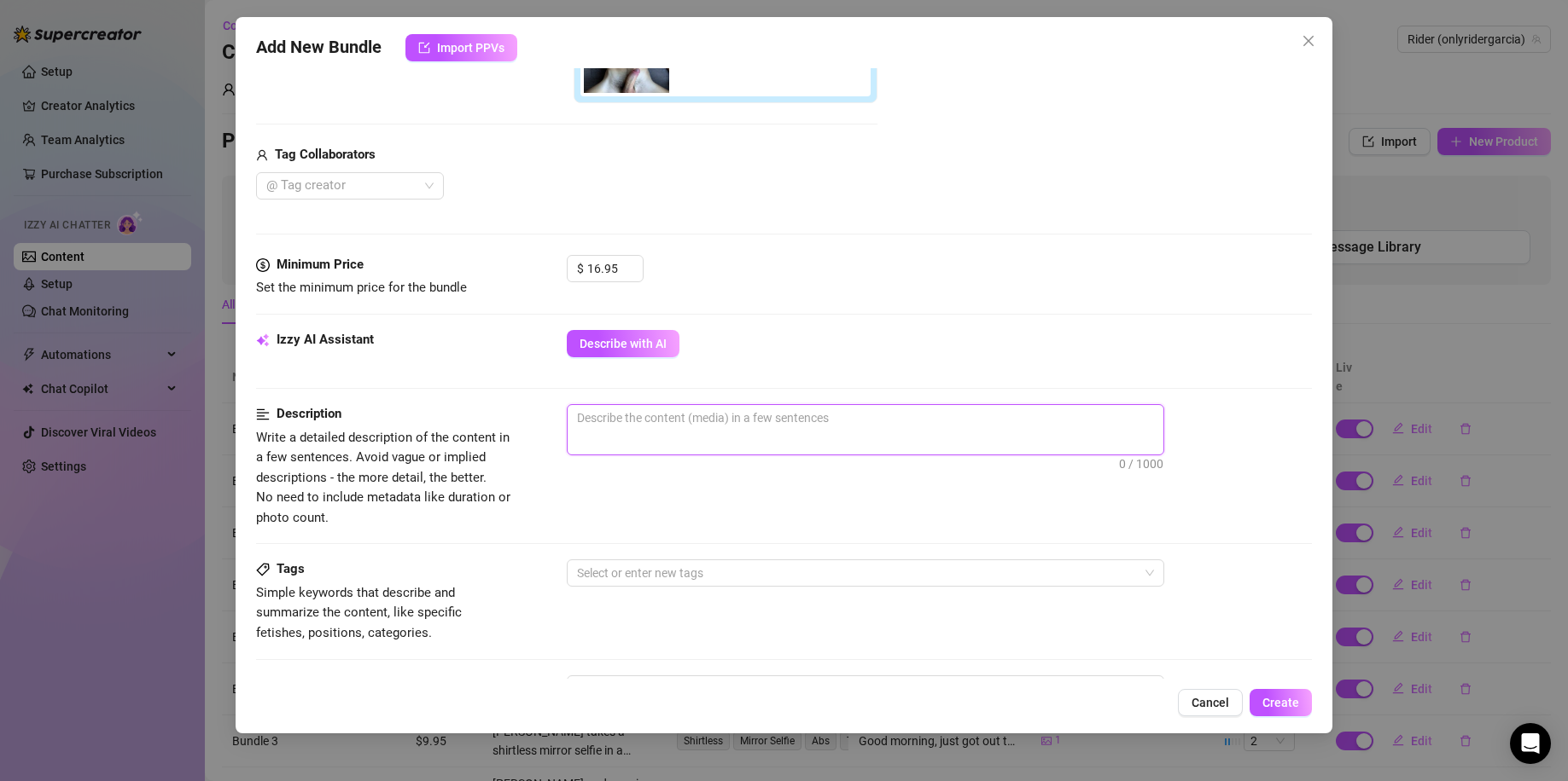
click at [637, 425] on textarea at bounding box center [865, 417] width 595 height 25
click at [608, 344] on span "Describe with AI" at bounding box center [623, 344] width 87 height 14
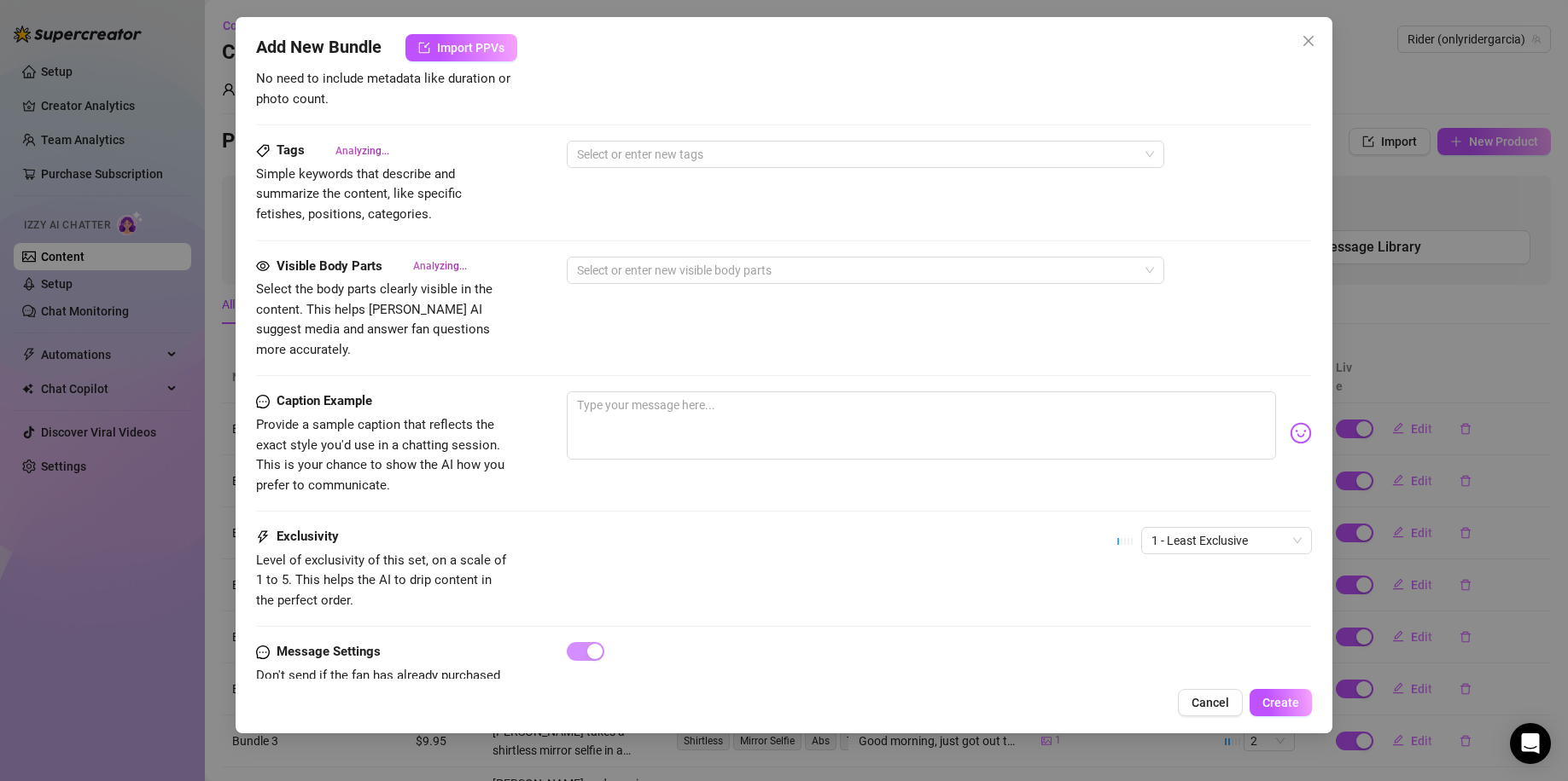
scroll to position [912, 0]
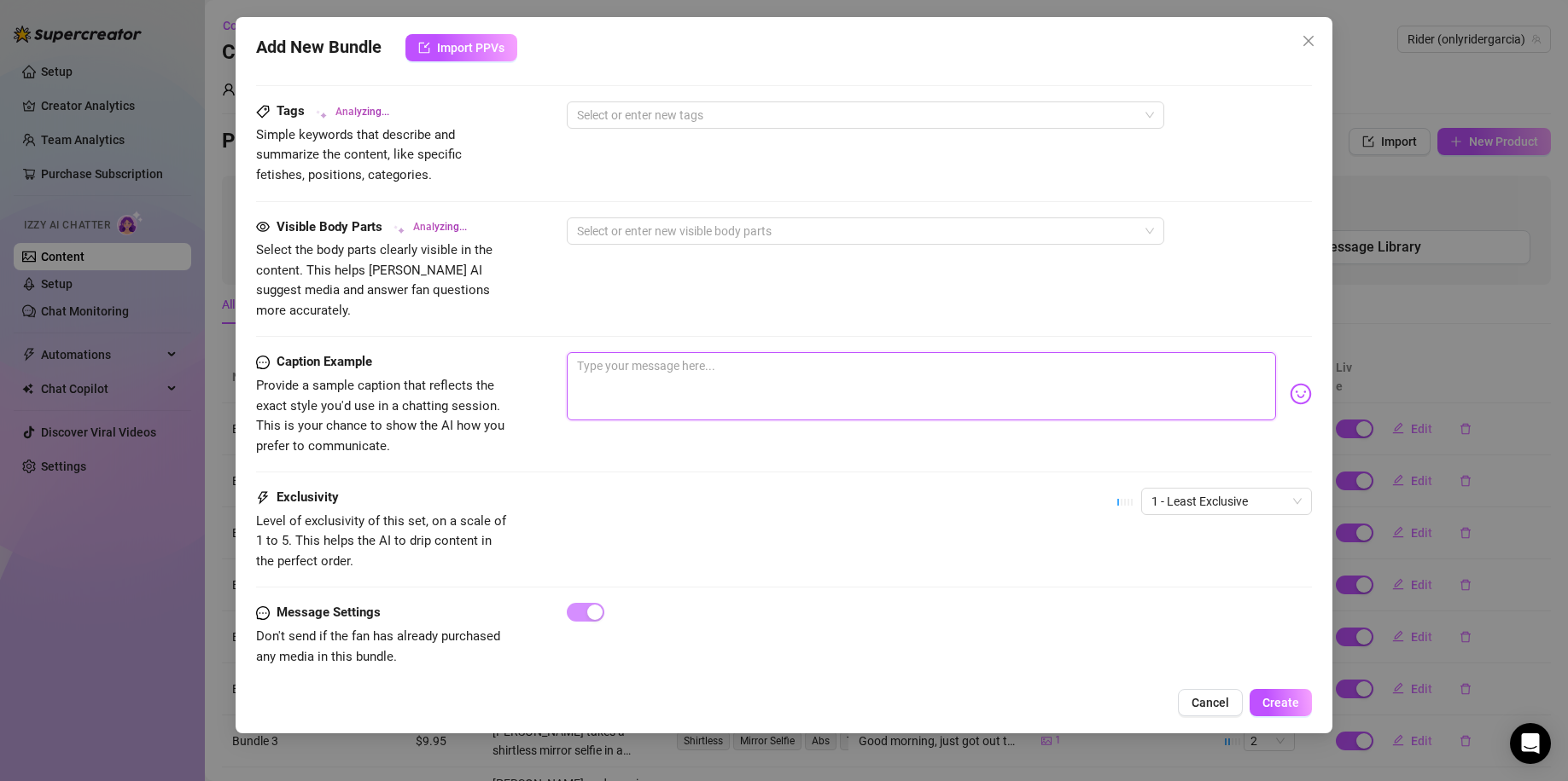
click at [729, 375] on textarea at bounding box center [921, 386] width 710 height 69
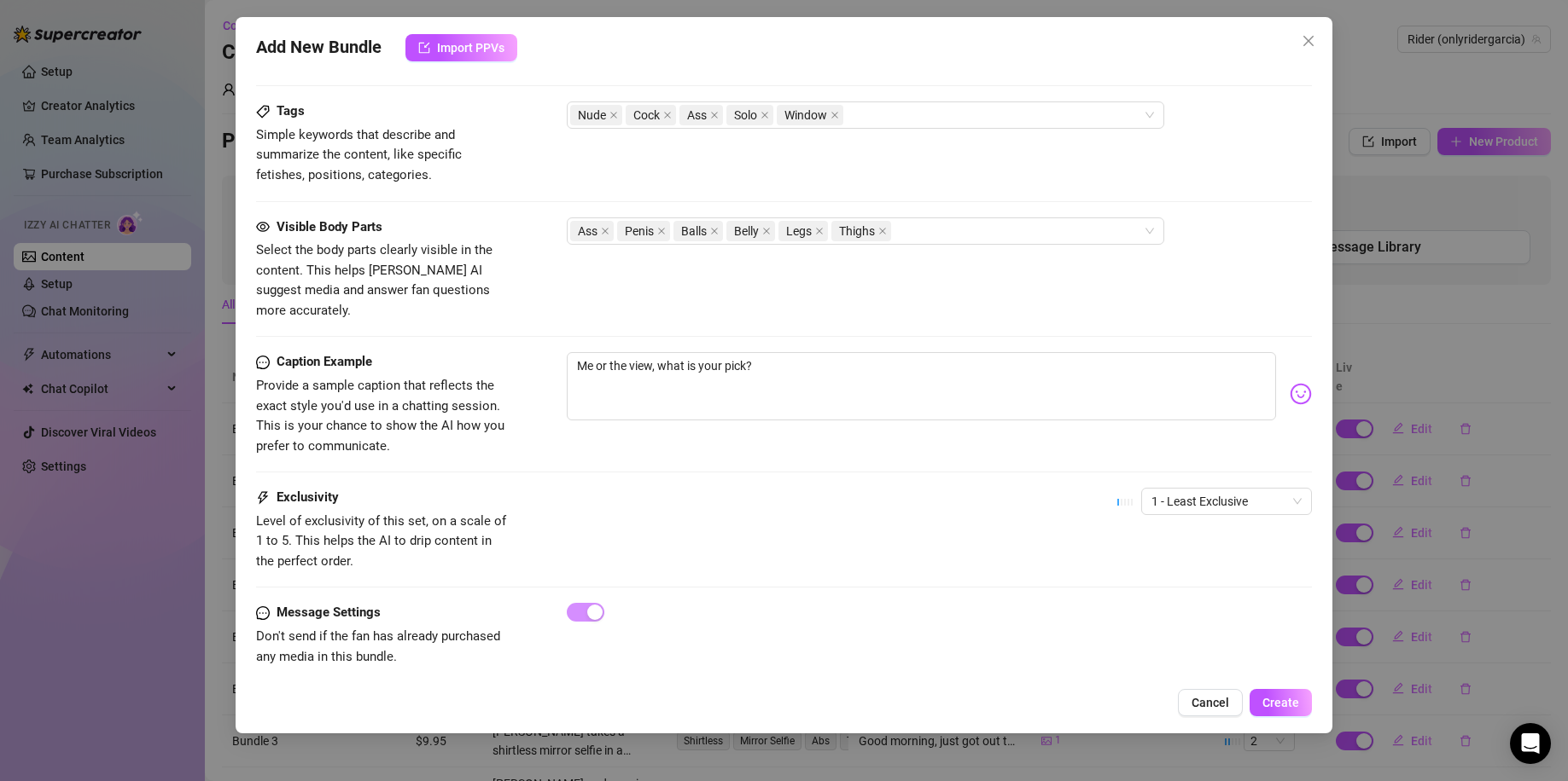
click at [1289, 383] on img at bounding box center [1300, 394] width 23 height 23
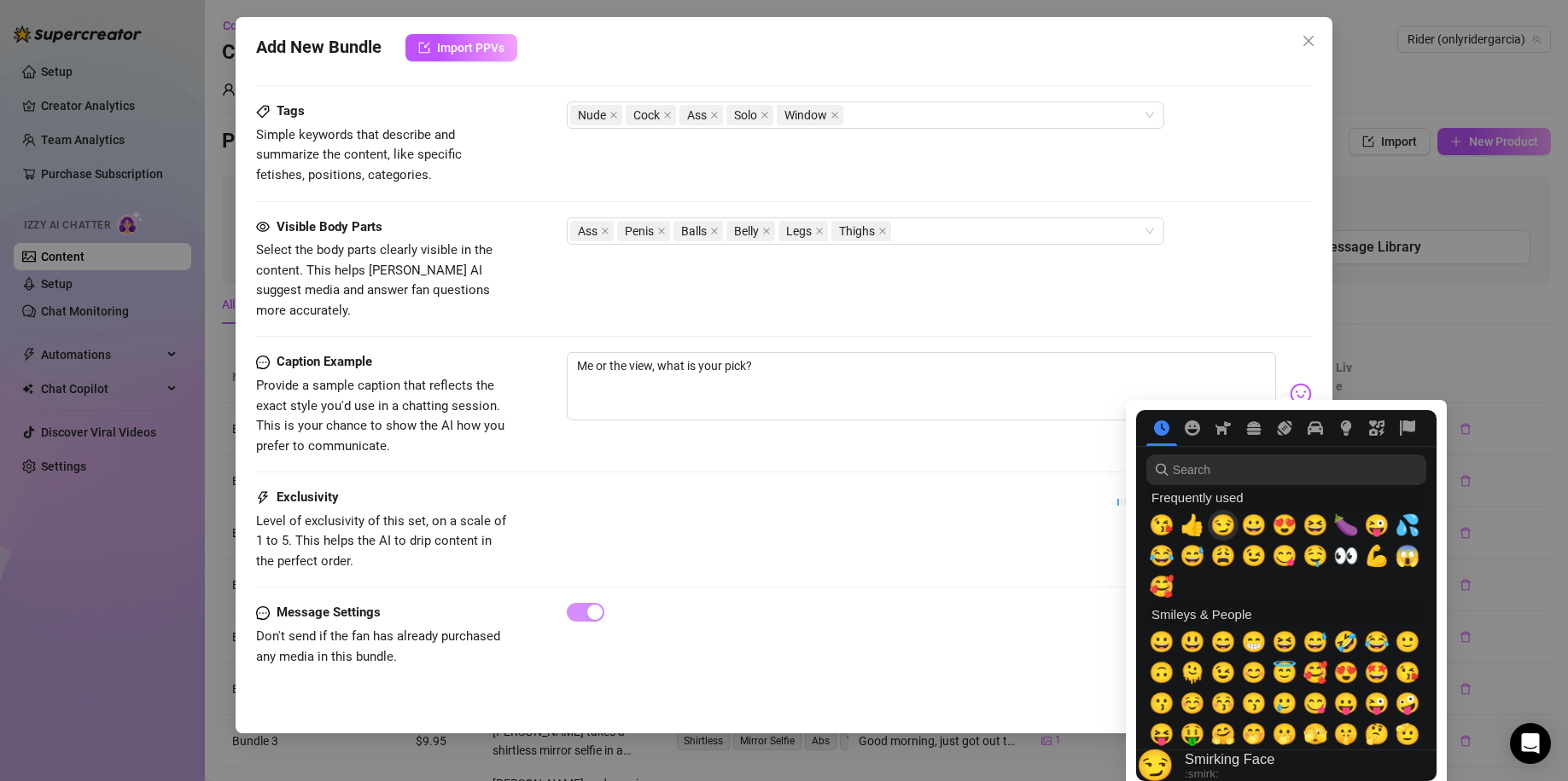
click at [1223, 516] on span "😏" at bounding box center [1222, 525] width 25 height 23
click at [1336, 559] on span "👀" at bounding box center [1345, 555] width 25 height 23
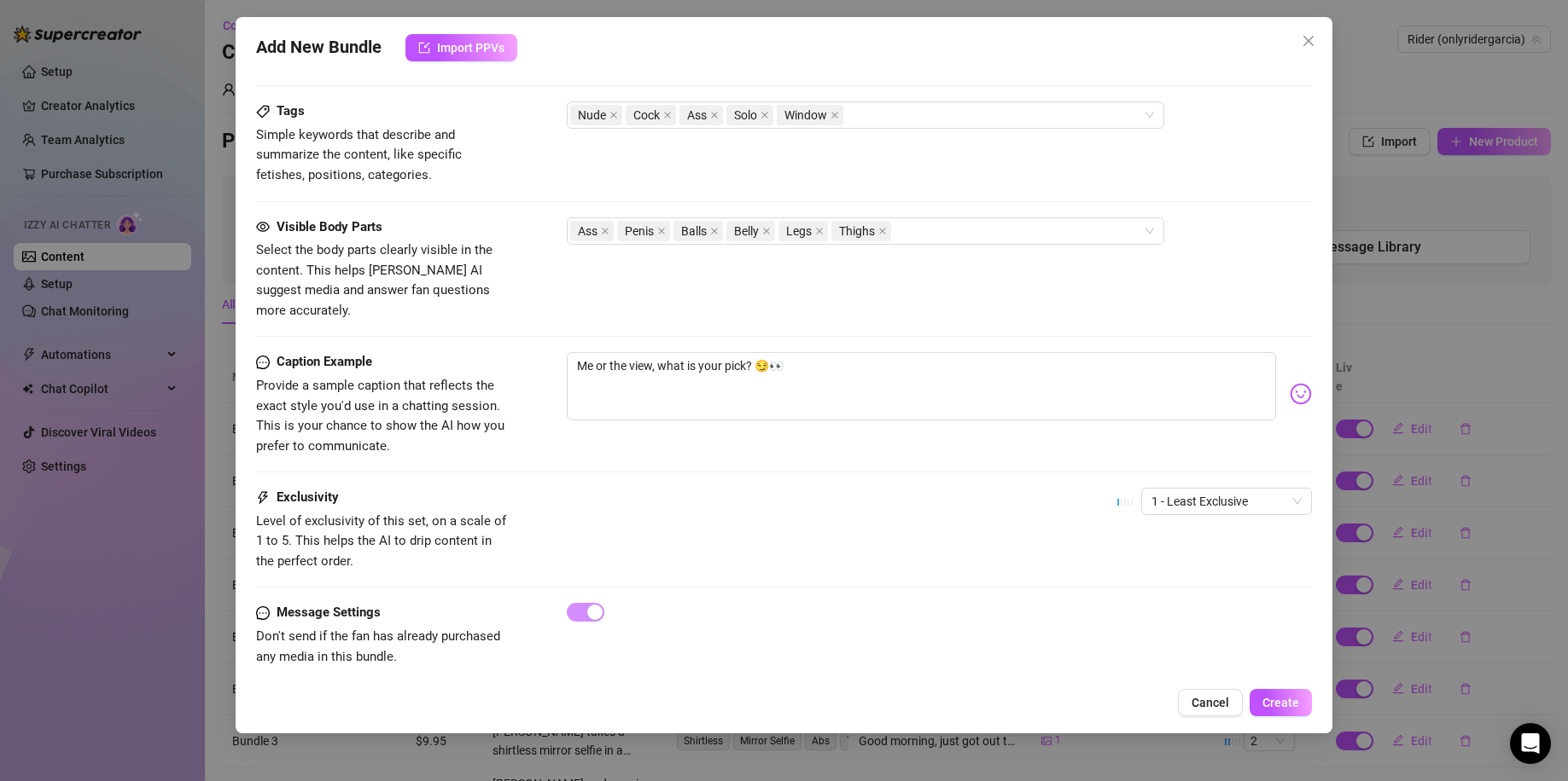
click at [1019, 277] on div "Visible Body Parts Select the body parts clearly visible in the content. This h…" at bounding box center [784, 269] width 1056 height 104
click at [1287, 705] on span "Create" at bounding box center [1280, 703] width 37 height 14
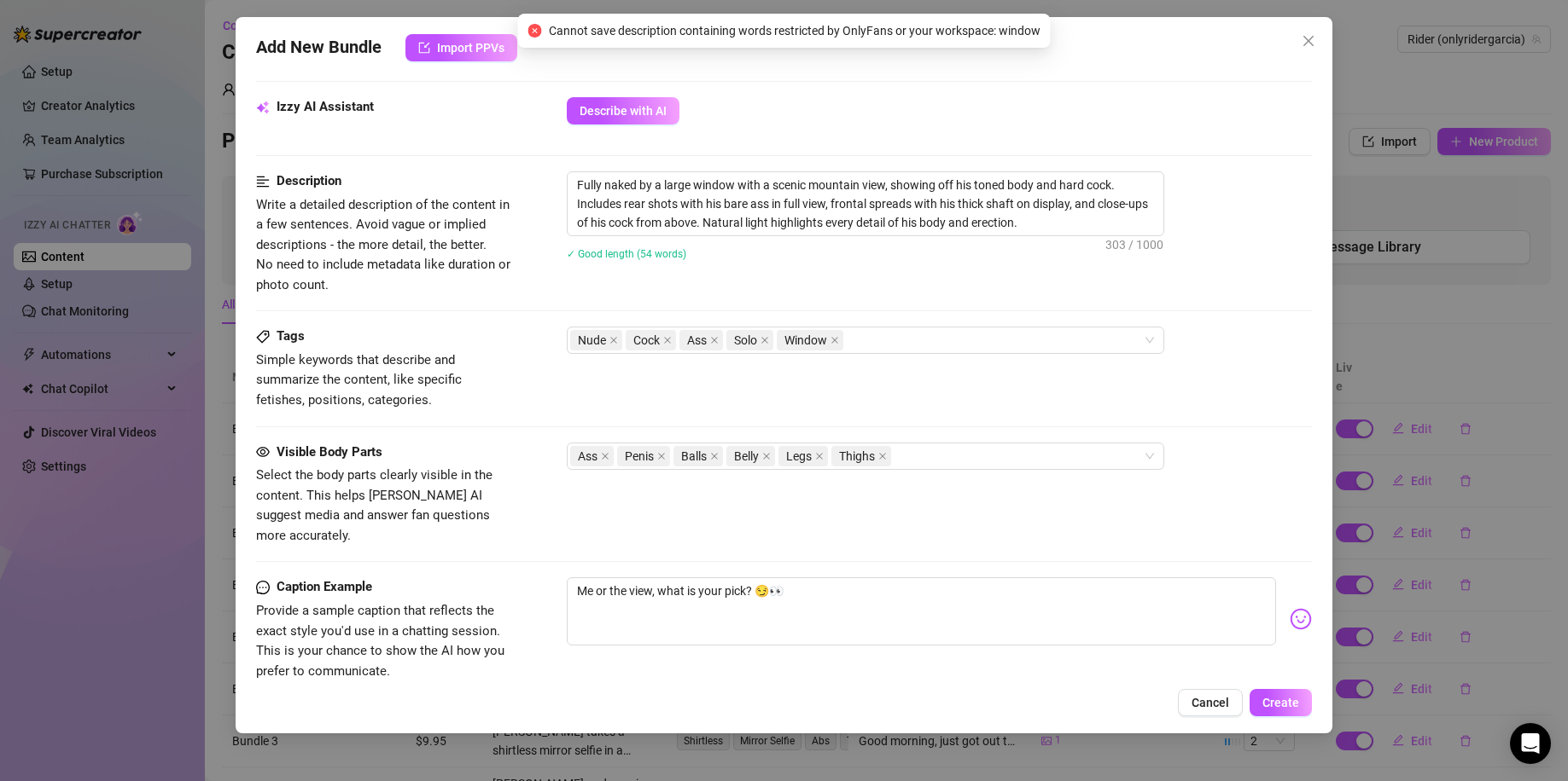
scroll to position [685, 0]
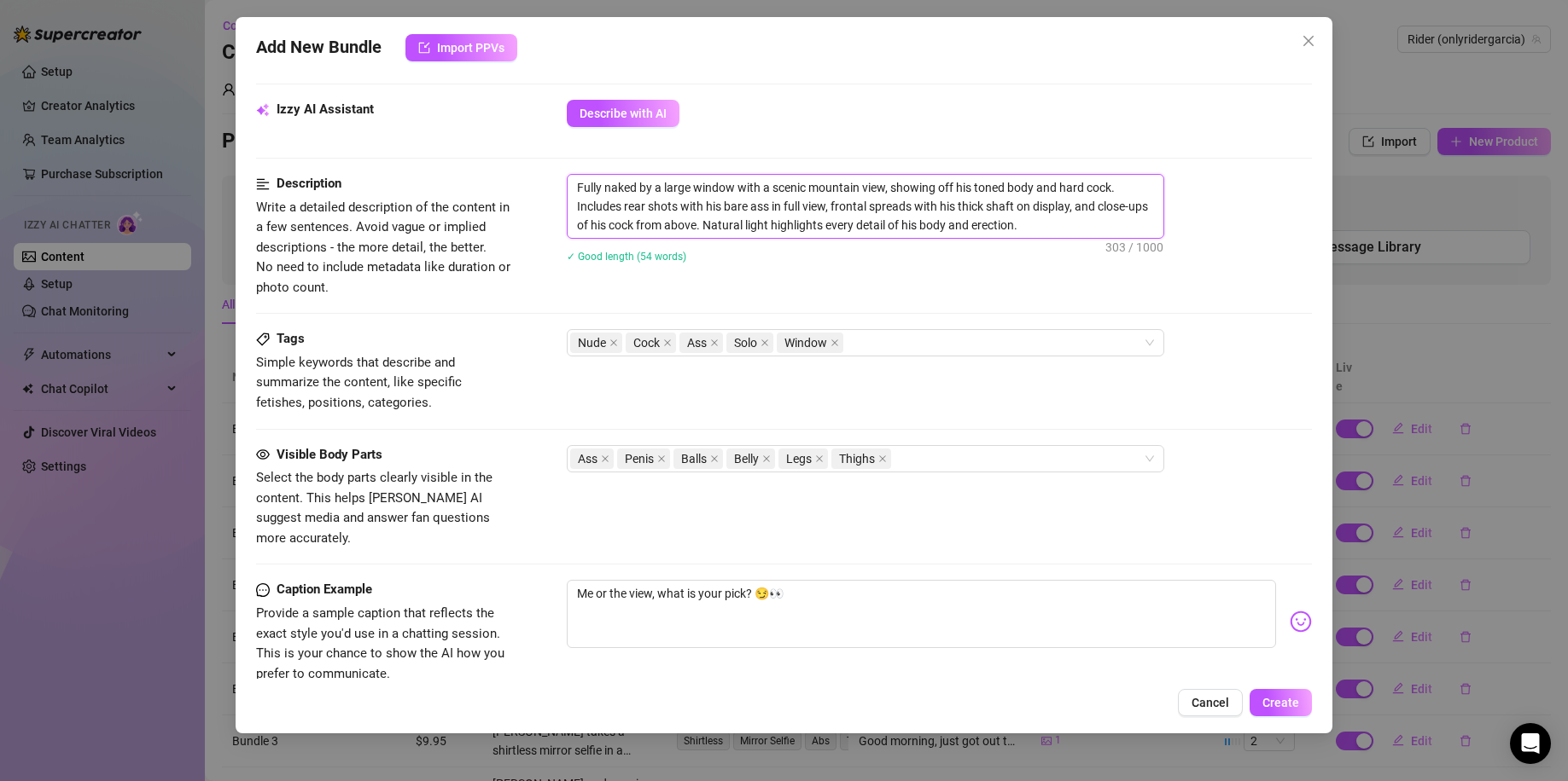
click at [731, 192] on textarea "Fully naked by a large window with a scenic mountain view, showing off his tone…" at bounding box center [865, 206] width 595 height 63
click at [1277, 698] on span "Create" at bounding box center [1280, 703] width 37 height 14
click at [836, 339] on icon "close" at bounding box center [834, 343] width 9 height 9
click at [1301, 698] on button "Create" at bounding box center [1280, 702] width 63 height 27
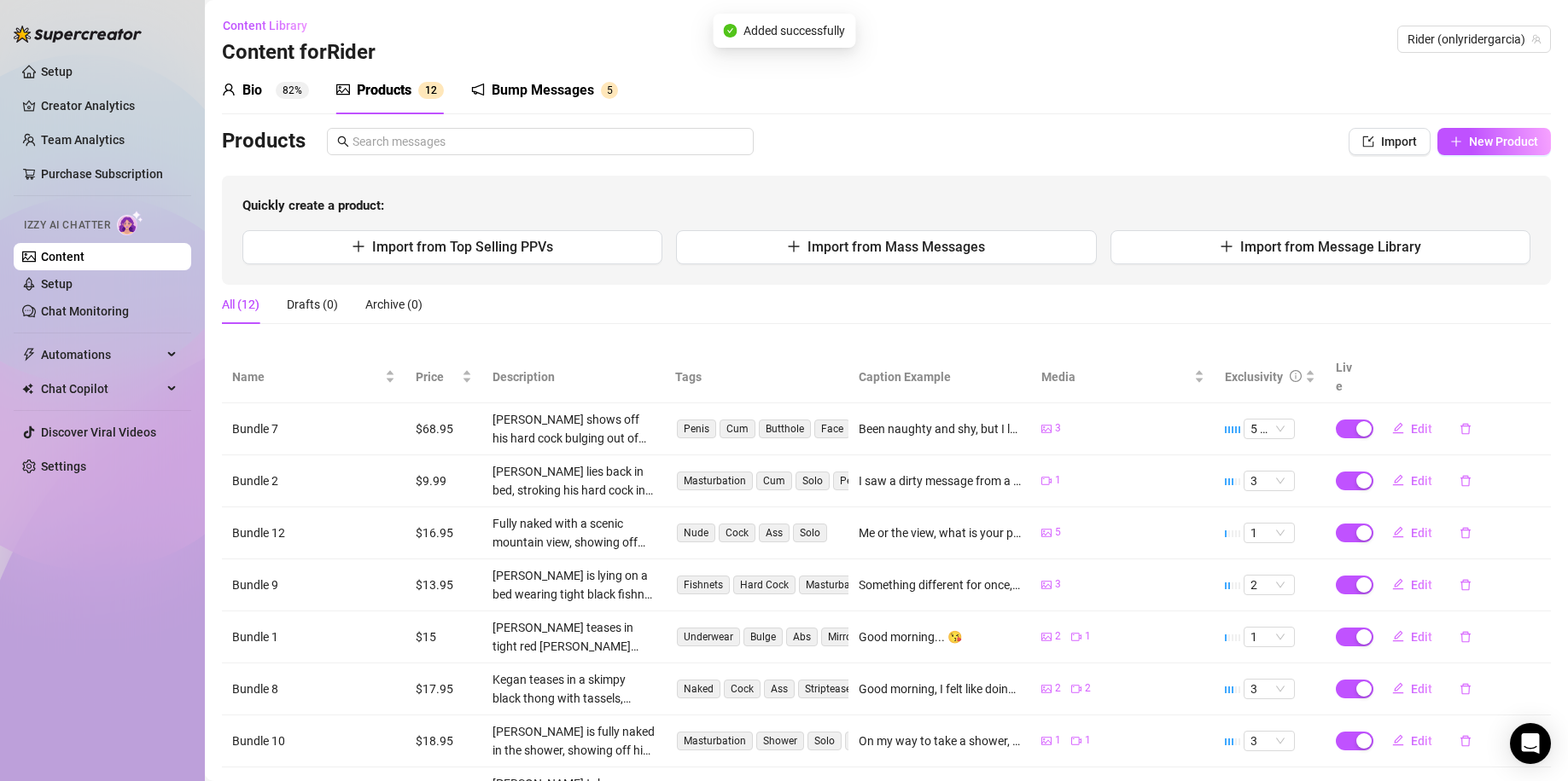
click at [294, 100] on div "Bio 82%" at bounding box center [265, 90] width 87 height 21
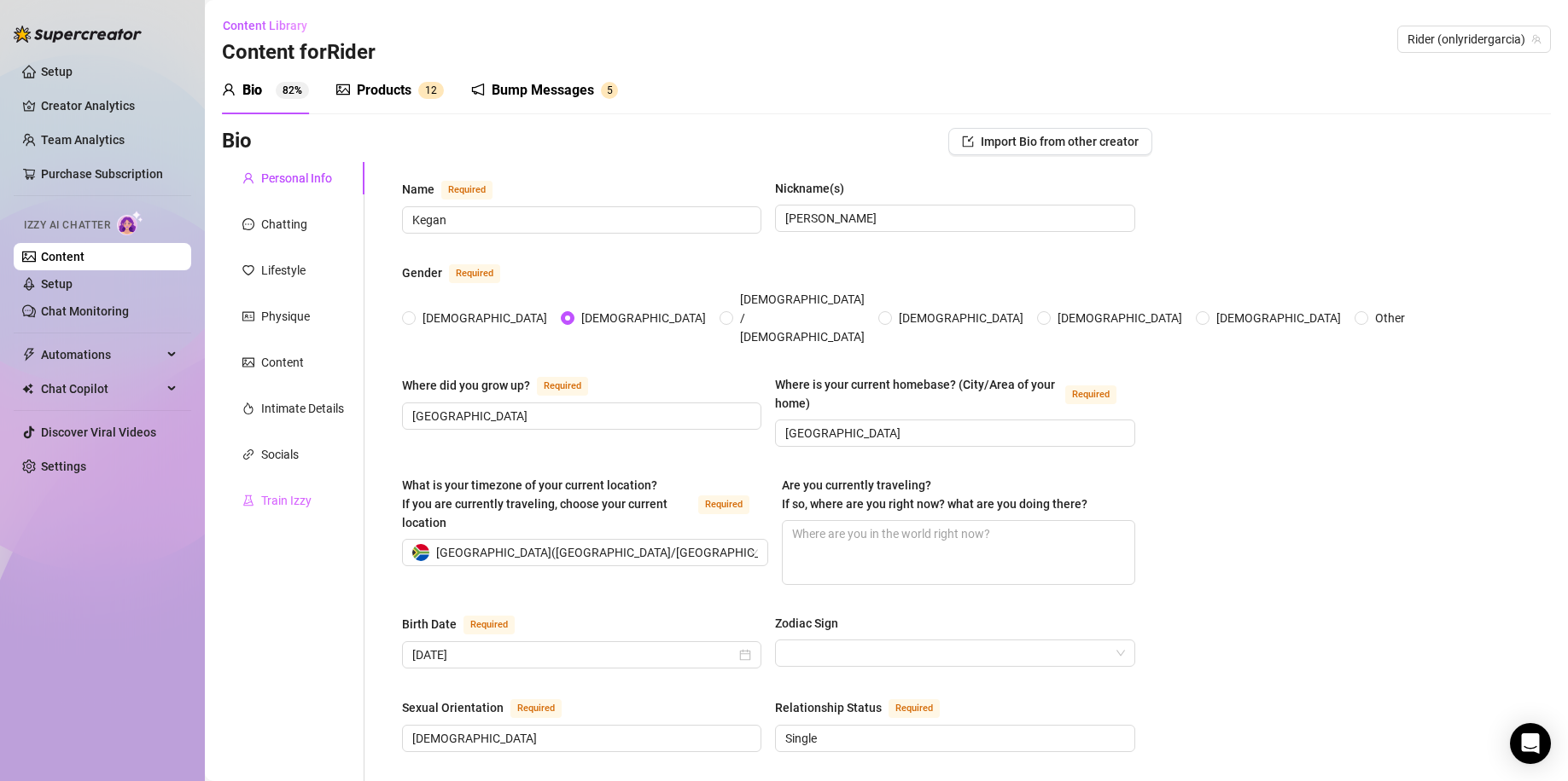
click at [316, 485] on div "Train Izzy" at bounding box center [293, 500] width 143 height 32
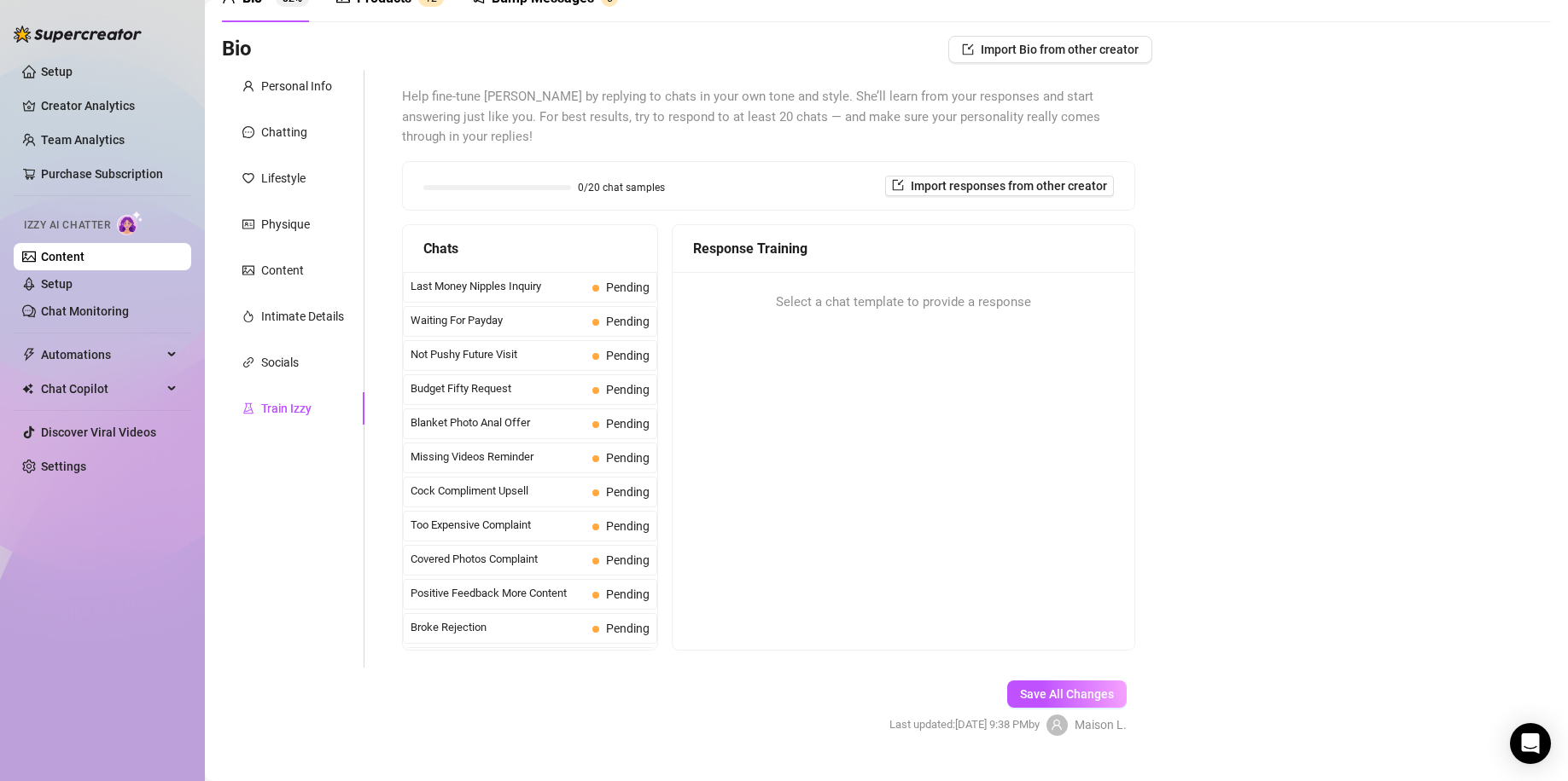
scroll to position [108, 0]
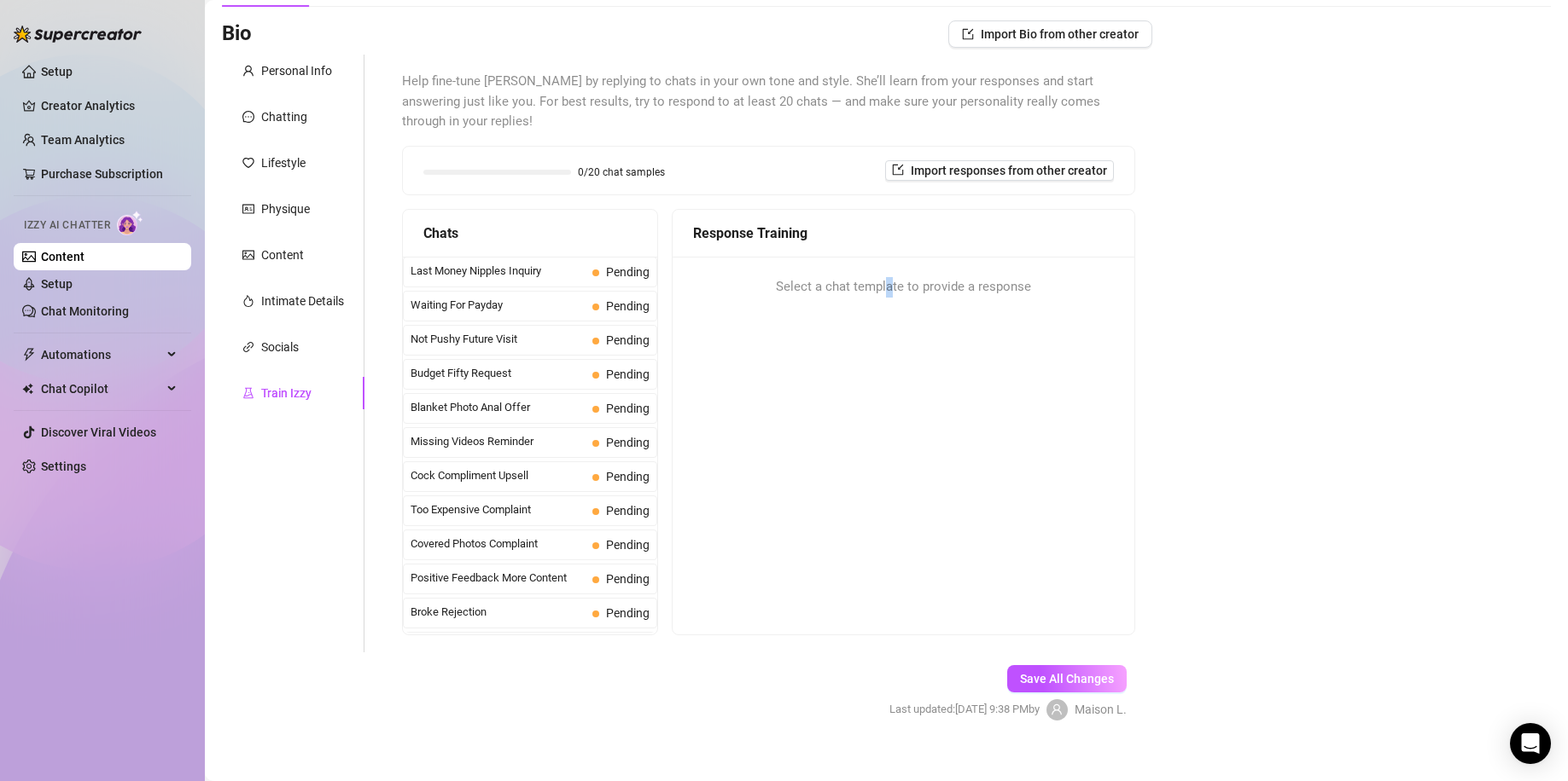
click at [887, 319] on div "Response Training Select a chat template to provide a response" at bounding box center [903, 422] width 463 height 427
click at [887, 304] on div "Response Training Select a chat template to provide a response" at bounding box center [903, 422] width 463 height 427
click at [558, 262] on span "Last Money Nipples Inquiry" at bounding box center [497, 271] width 175 height 17
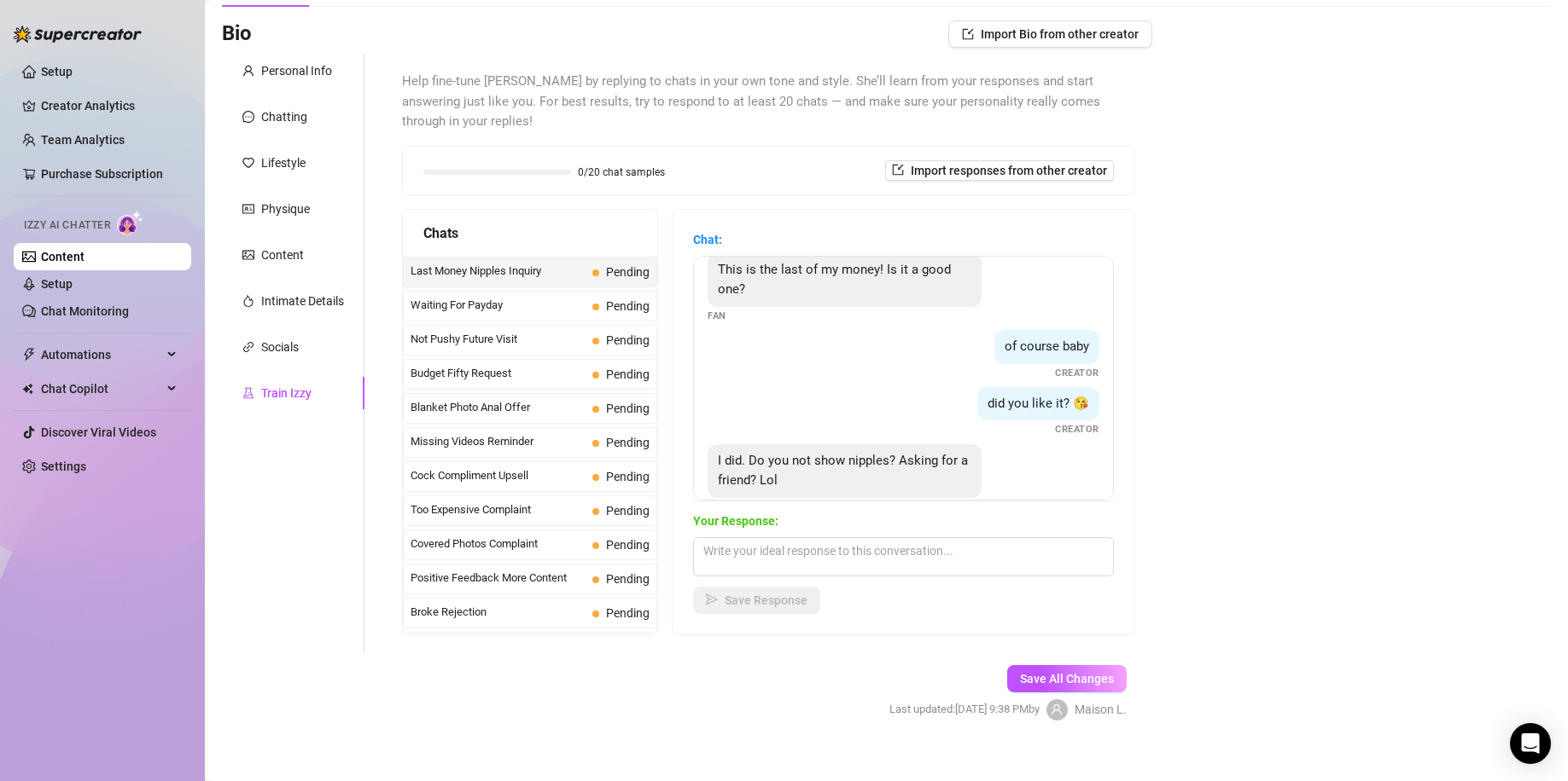
scroll to position [53, 0]
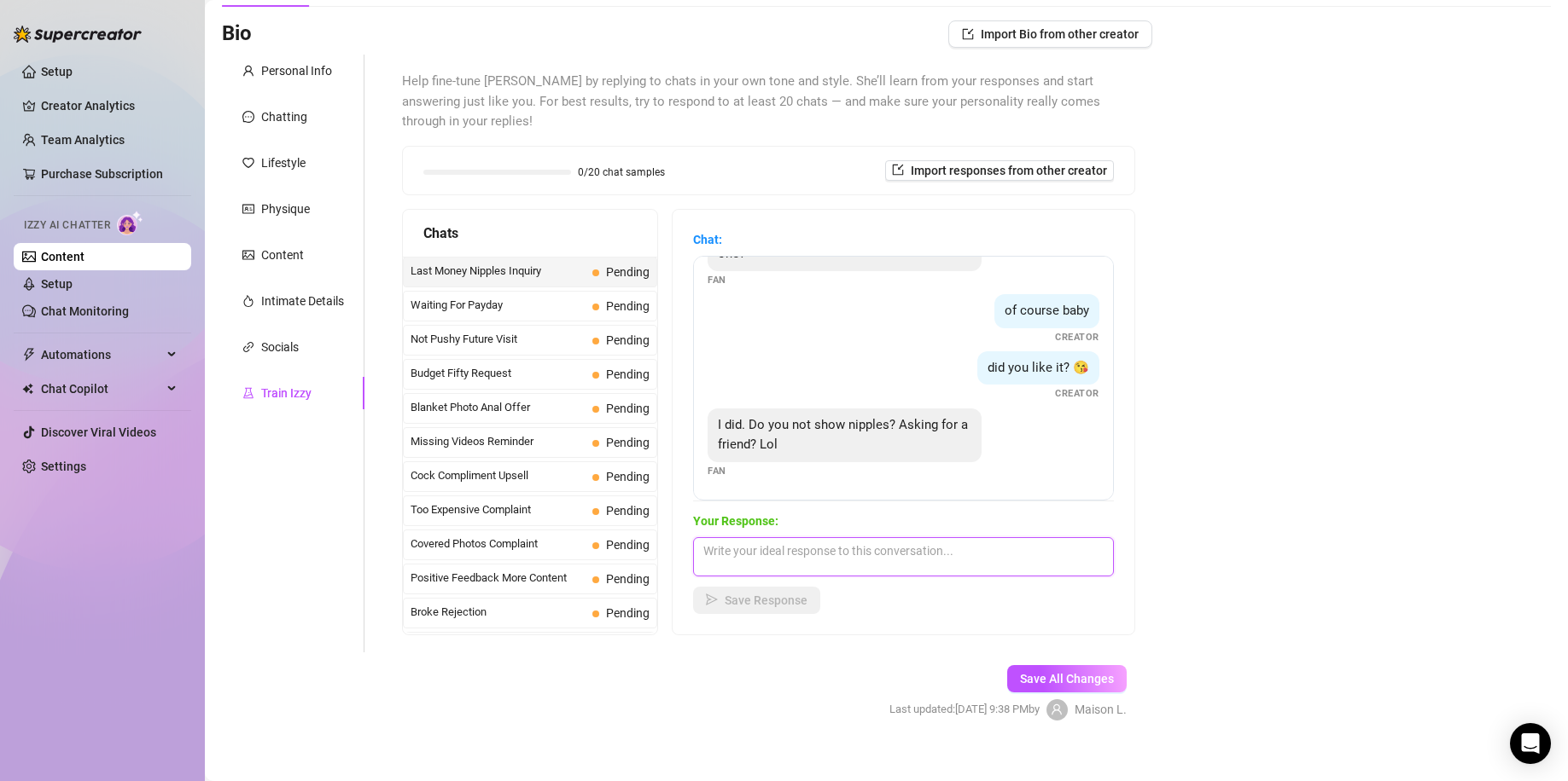
click at [804, 538] on textarea at bounding box center [903, 557] width 421 height 39
drag, startPoint x: 999, startPoint y: 538, endPoint x: 973, endPoint y: 537, distance: 26.0
click at [973, 538] on textarea "Ohh yeah, obviously i would make it special for you." at bounding box center [903, 557] width 421 height 39
click at [817, 538] on textarea "Ohh yeah, obviously i would make it special for you." at bounding box center [903, 557] width 421 height 39
click at [799, 593] on span "Save Response" at bounding box center [766, 600] width 83 height 14
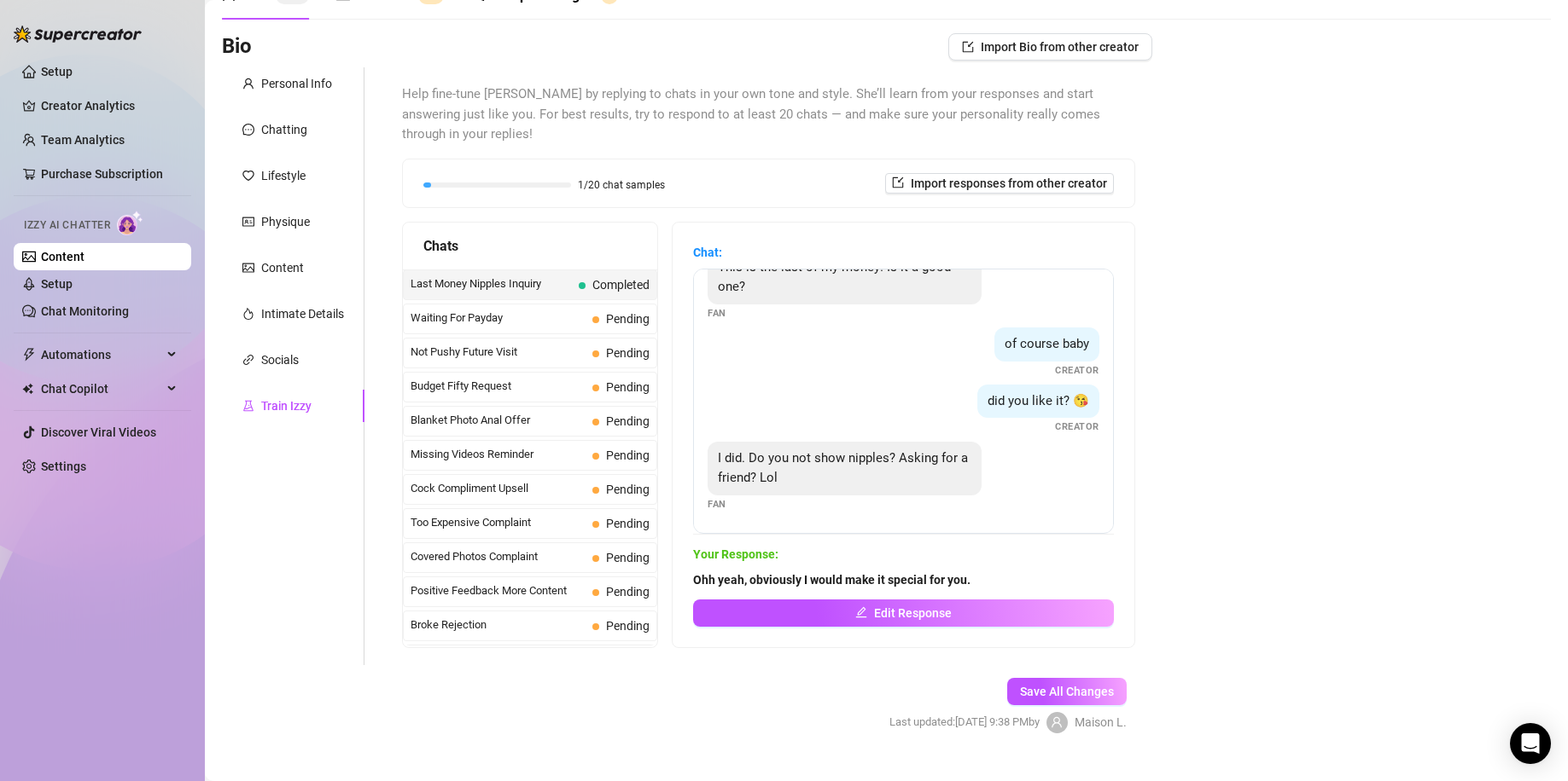
scroll to position [108, 0]
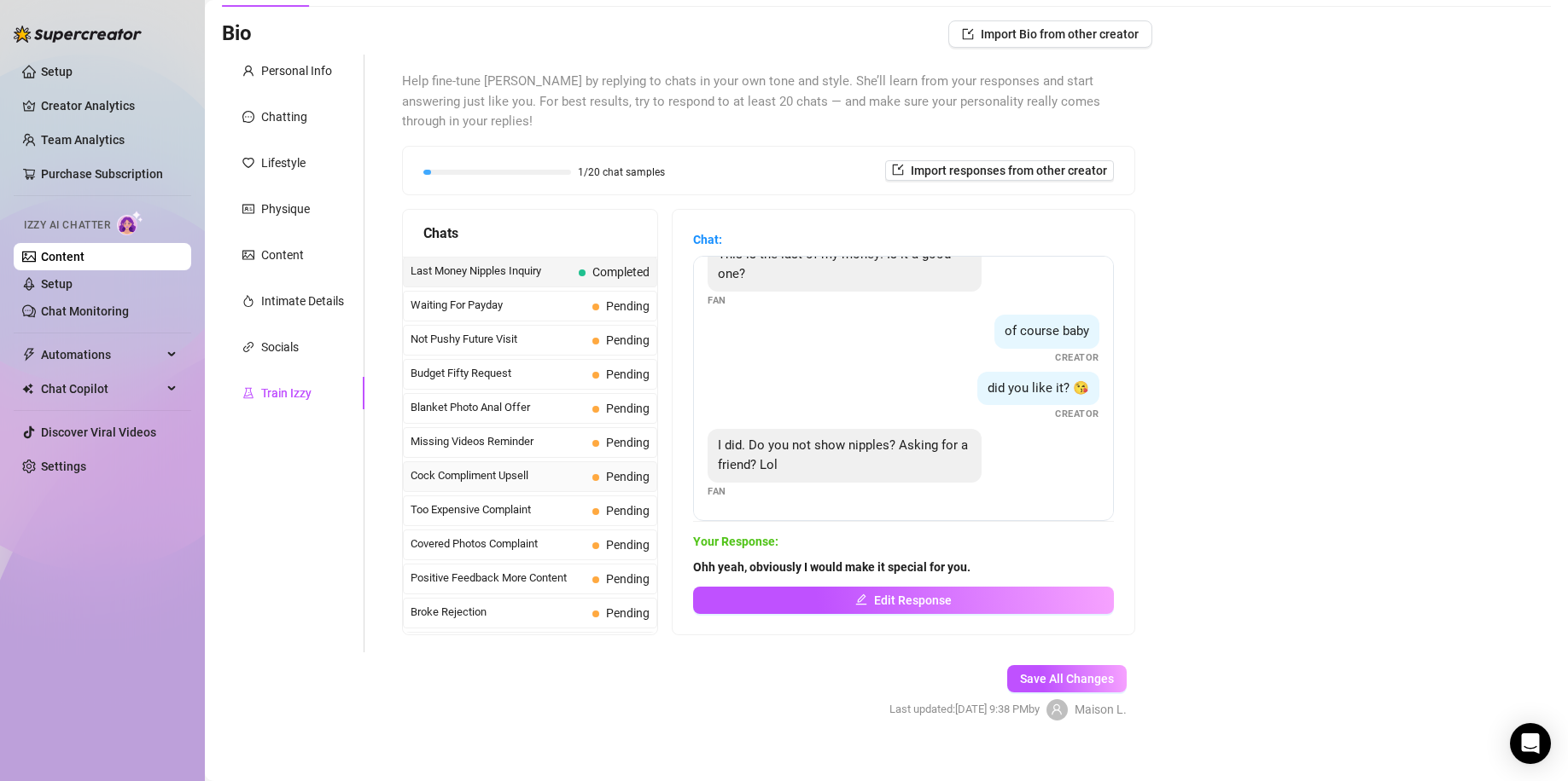
click at [569, 467] on span "Cock Compliment Upsell" at bounding box center [497, 476] width 175 height 17
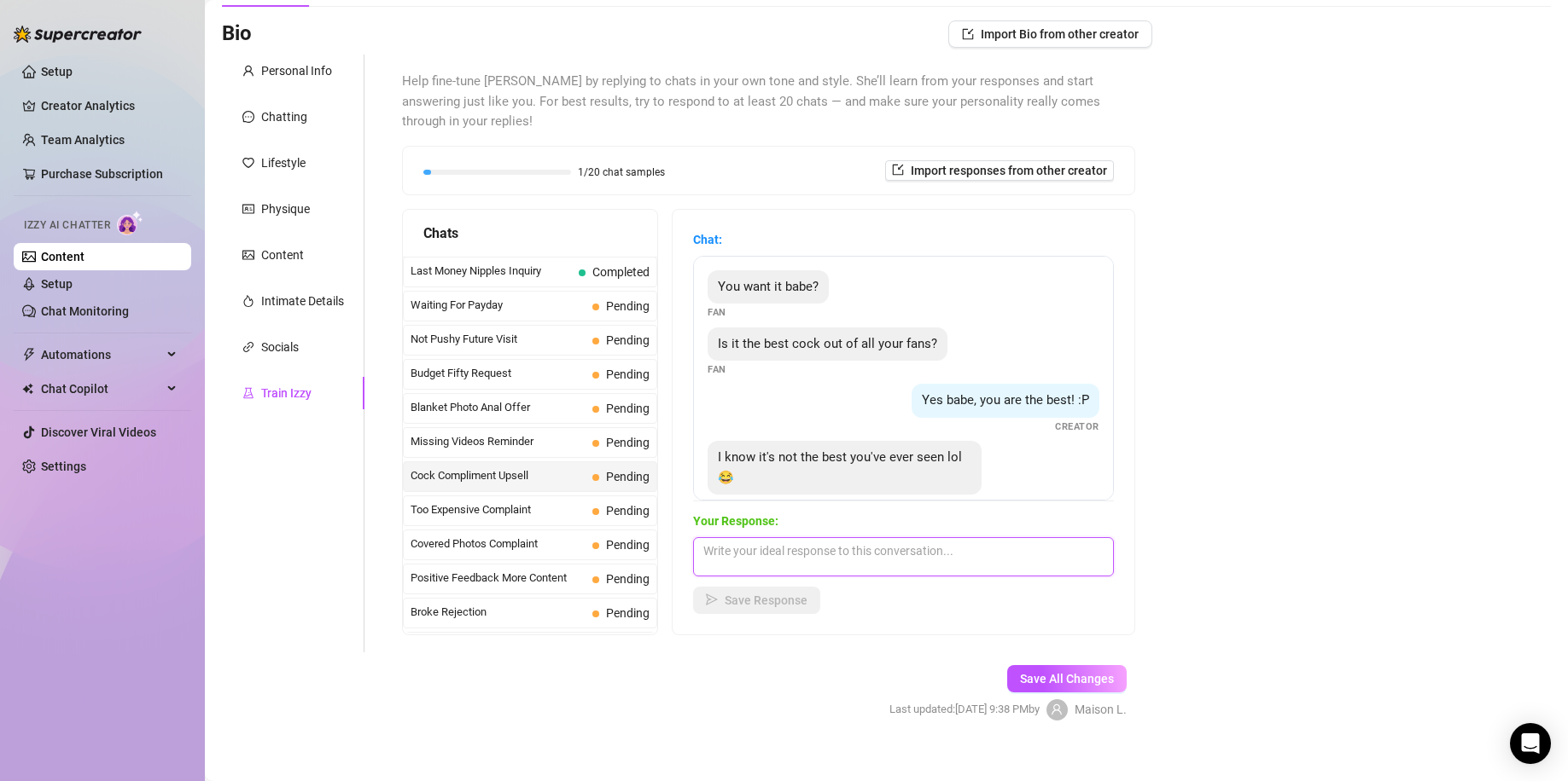
click at [878, 538] on textarea at bounding box center [903, 557] width 421 height 39
click at [798, 593] on span "Save Response" at bounding box center [766, 600] width 83 height 14
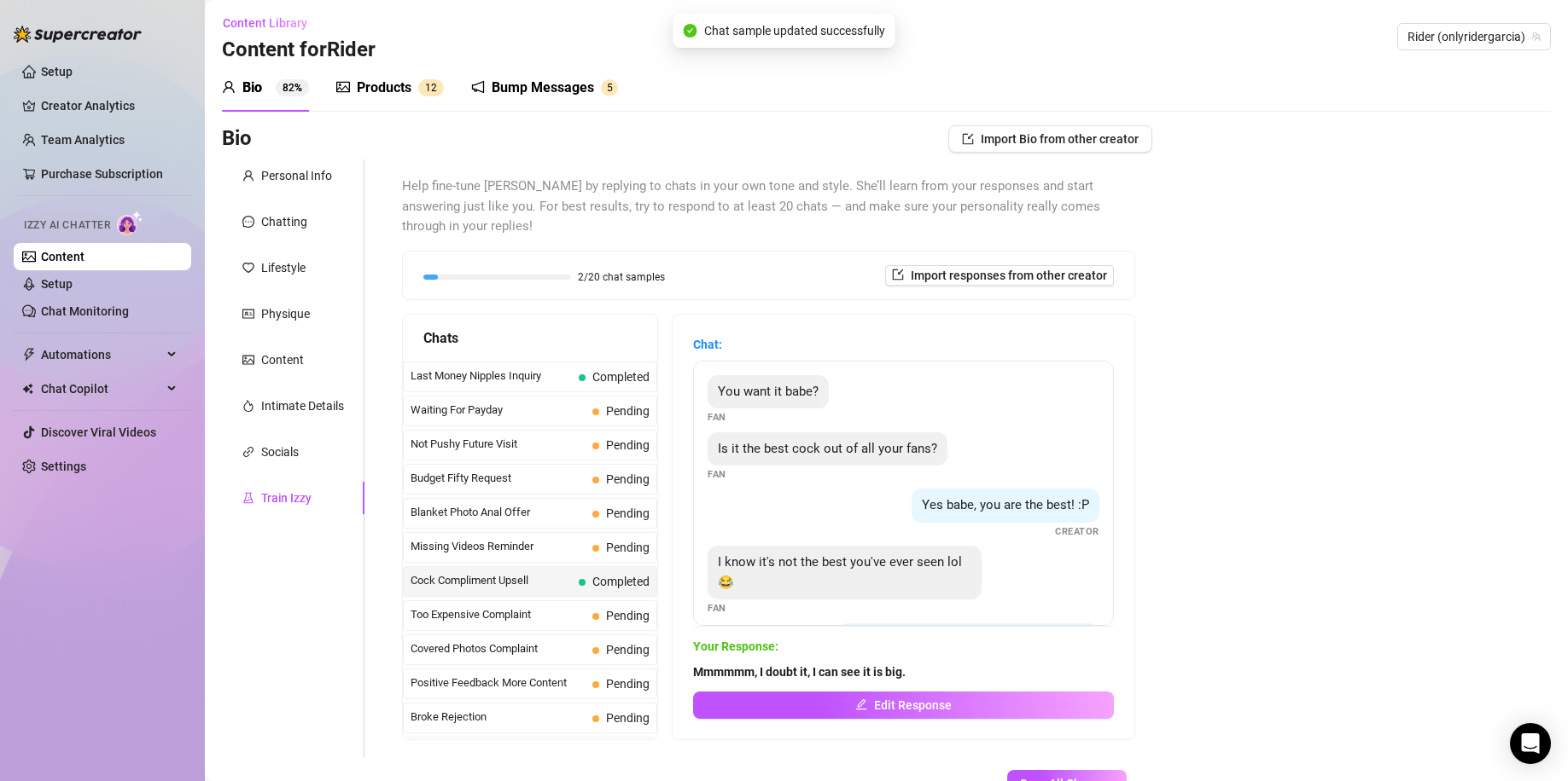
scroll to position [0, 0]
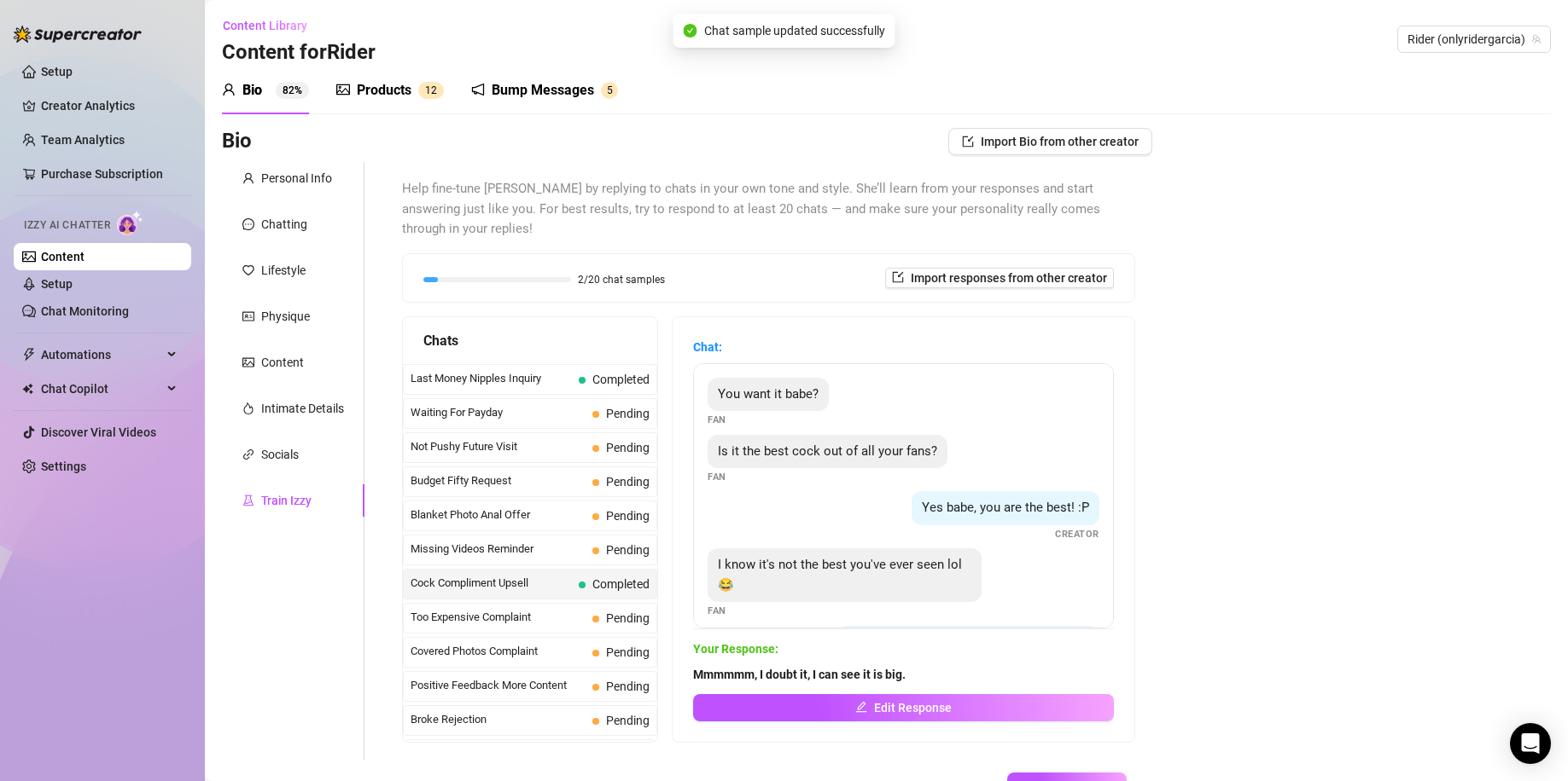
click at [516, 90] on div "Bump Messages" at bounding box center [542, 90] width 103 height 21
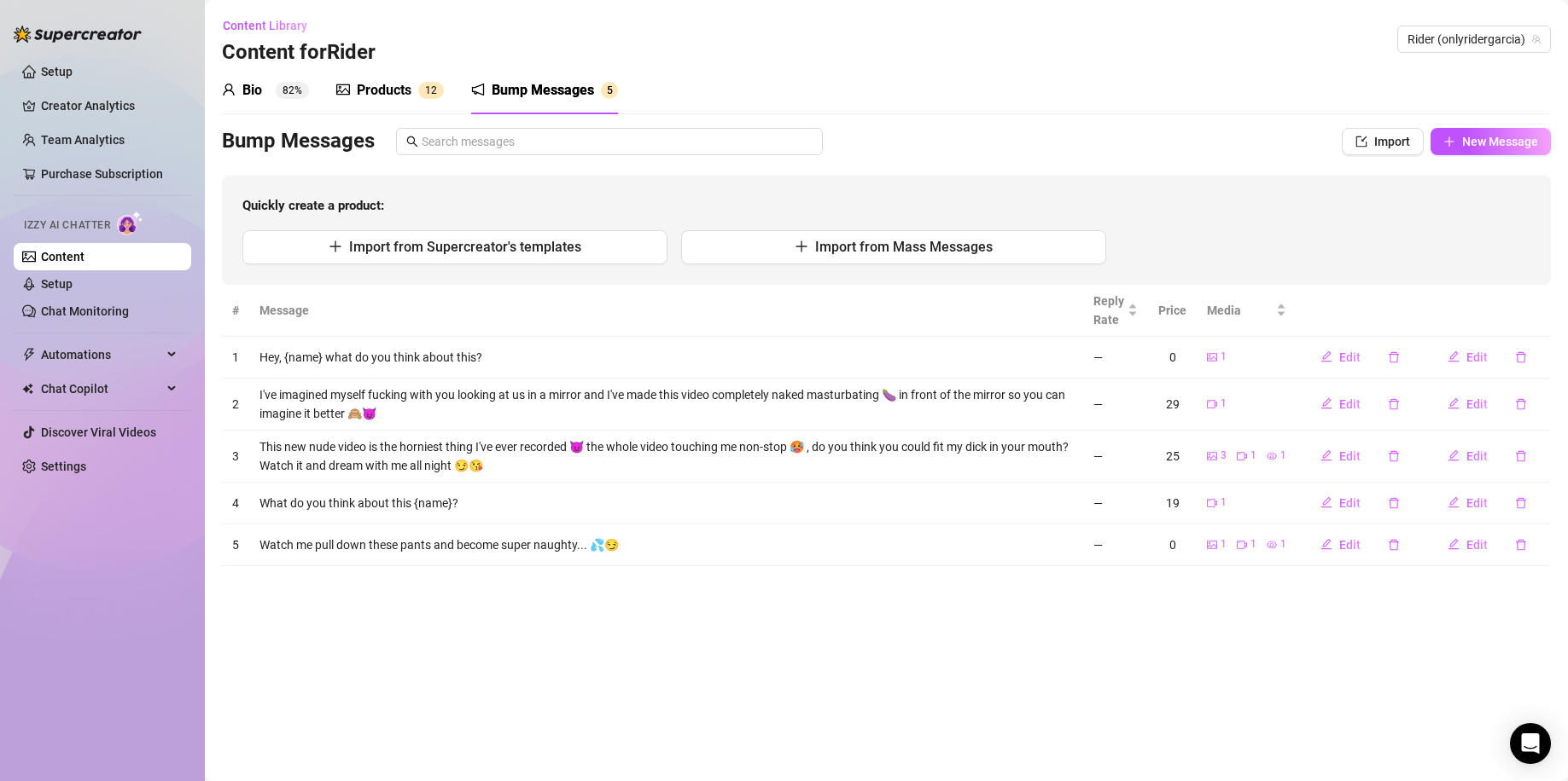
click at [301, 89] on sup "82%" at bounding box center [292, 90] width 33 height 17
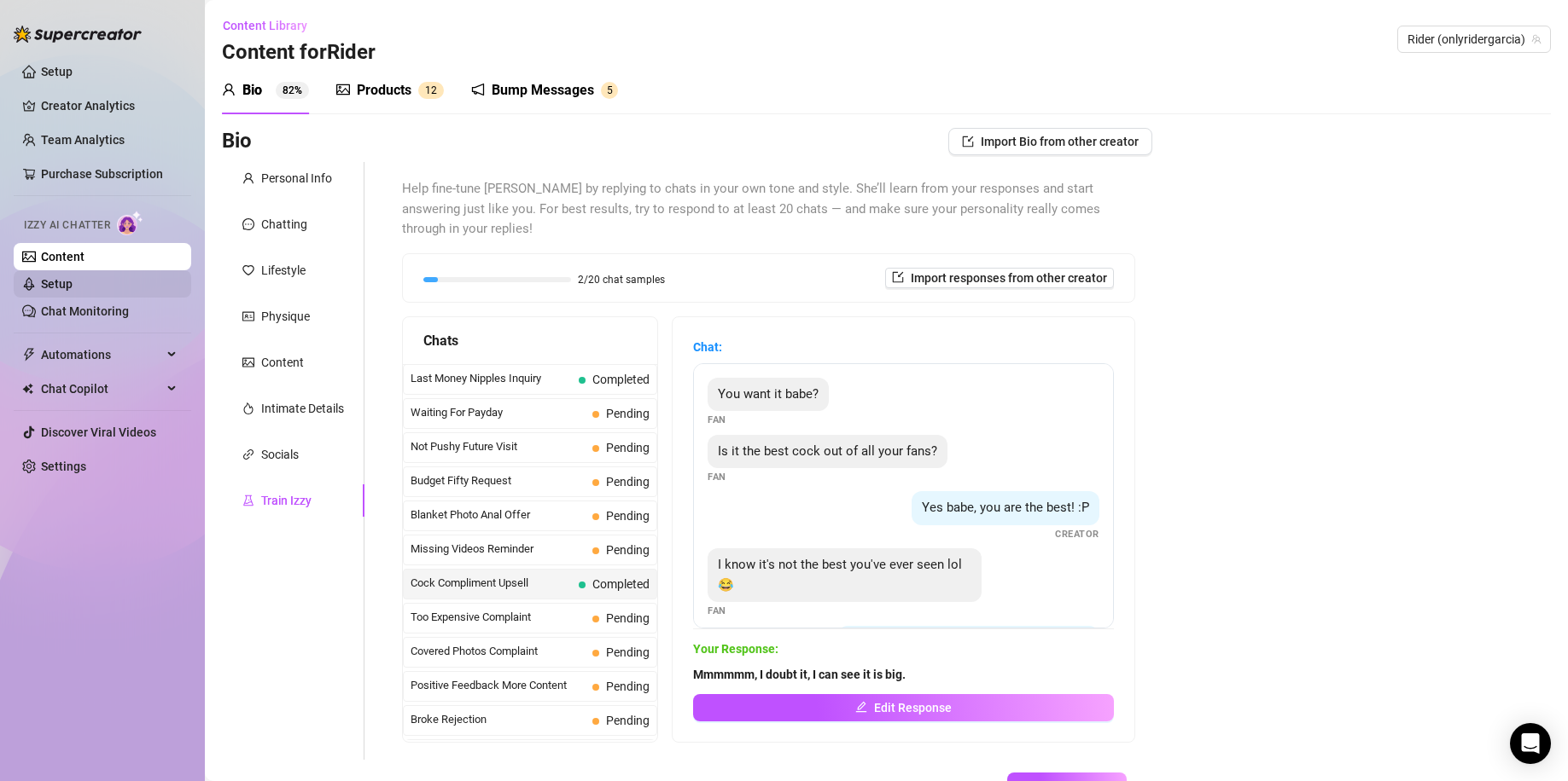
click at [72, 277] on link "Setup" at bounding box center [56, 284] width 31 height 14
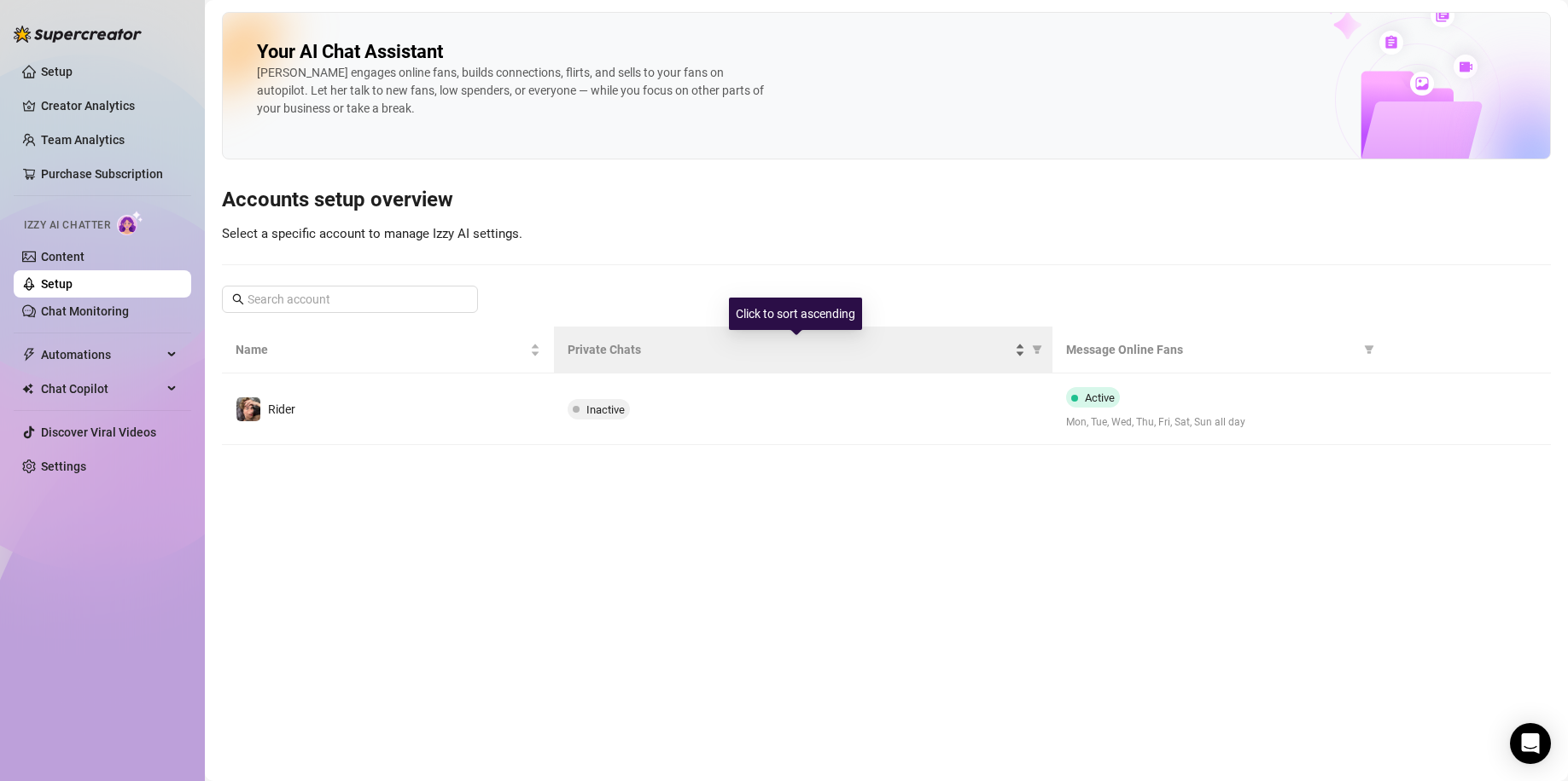
click at [591, 353] on span "Private Chats" at bounding box center [789, 350] width 444 height 19
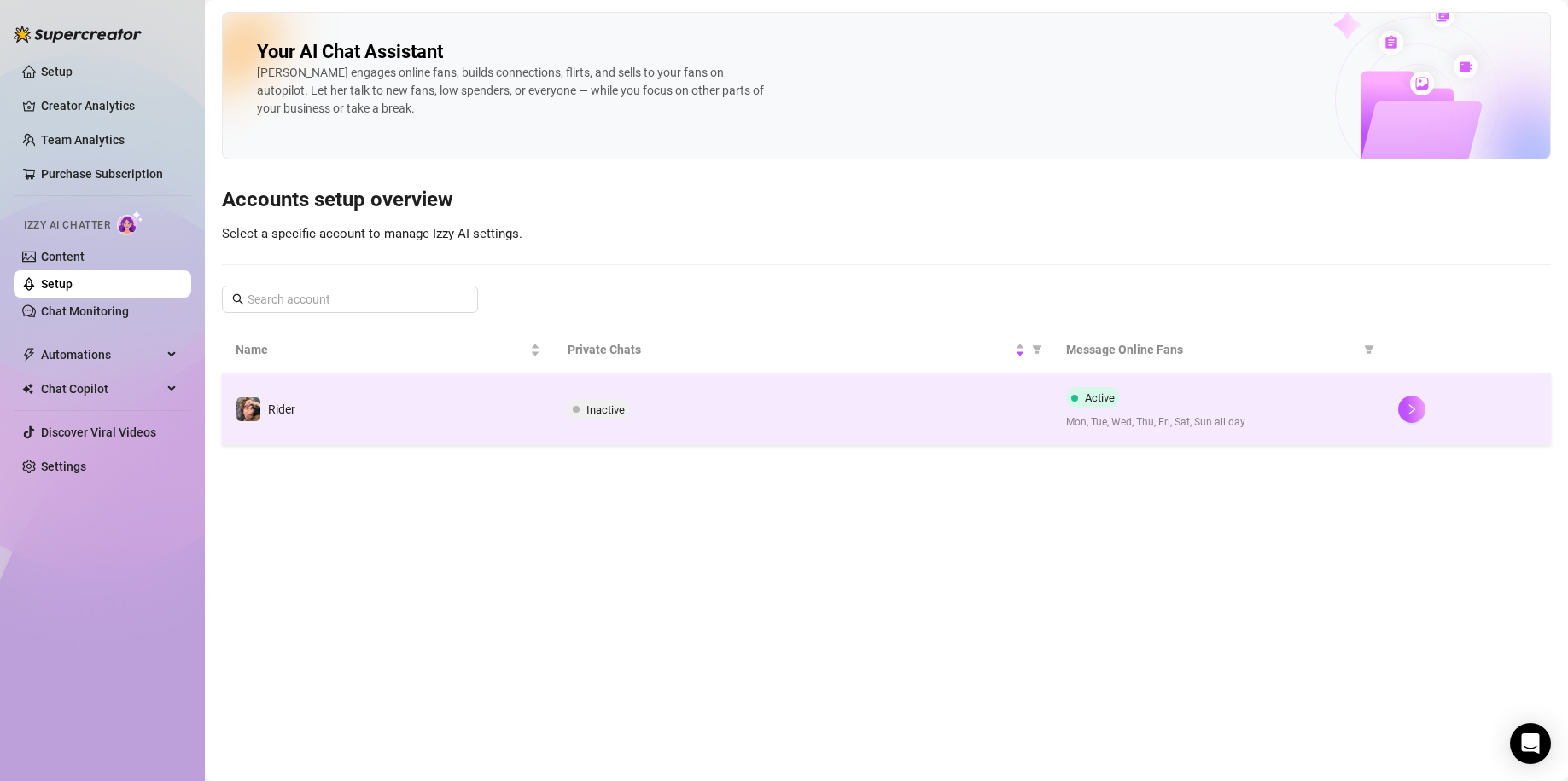
click at [608, 407] on span "Inactive" at bounding box center [605, 409] width 38 height 13
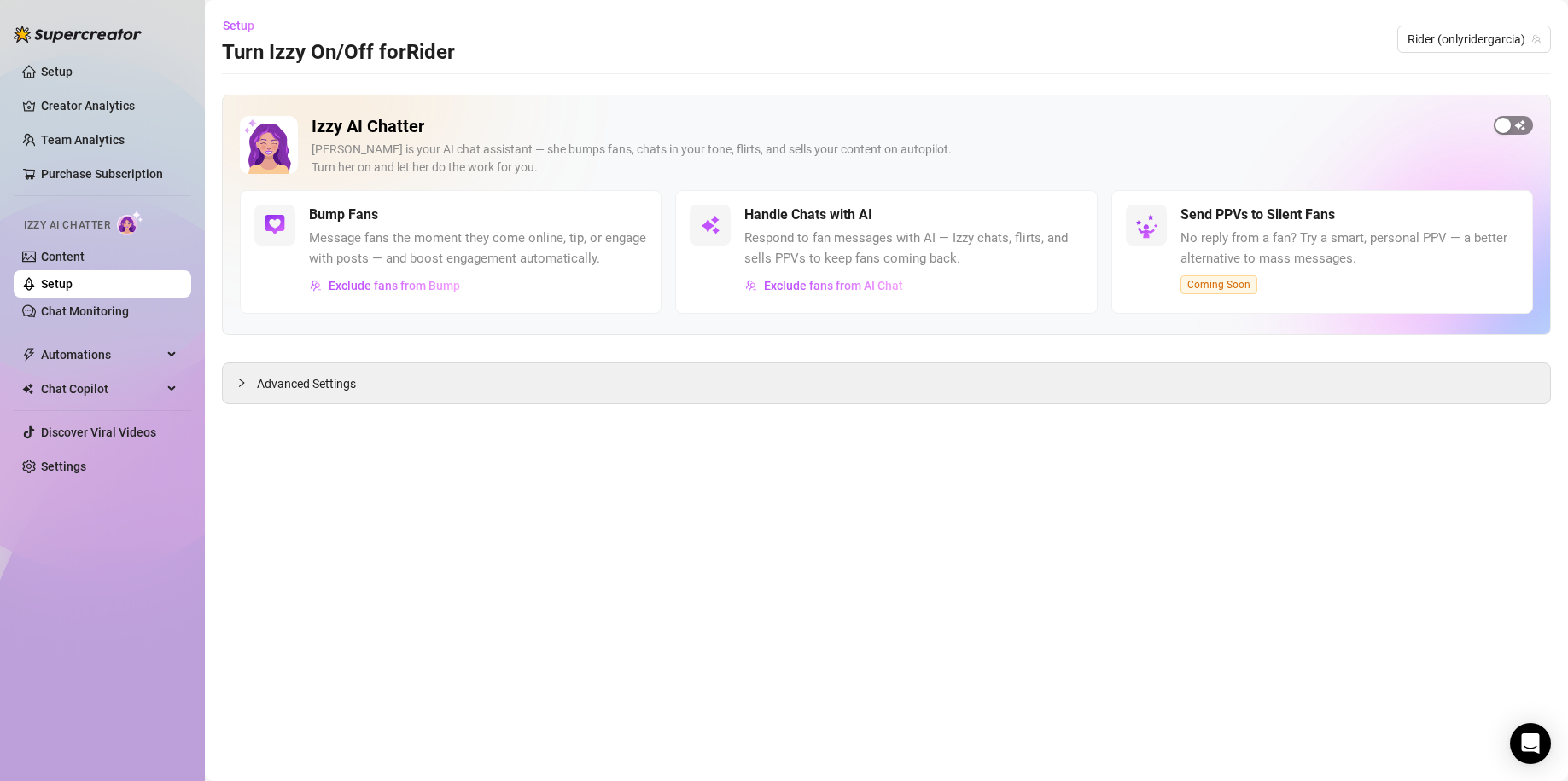
click at [1523, 129] on span "button" at bounding box center [1512, 126] width 39 height 19
click at [1062, 220] on span "button" at bounding box center [1064, 215] width 37 height 19
click at [1075, 215] on span "button" at bounding box center [1064, 215] width 37 height 19
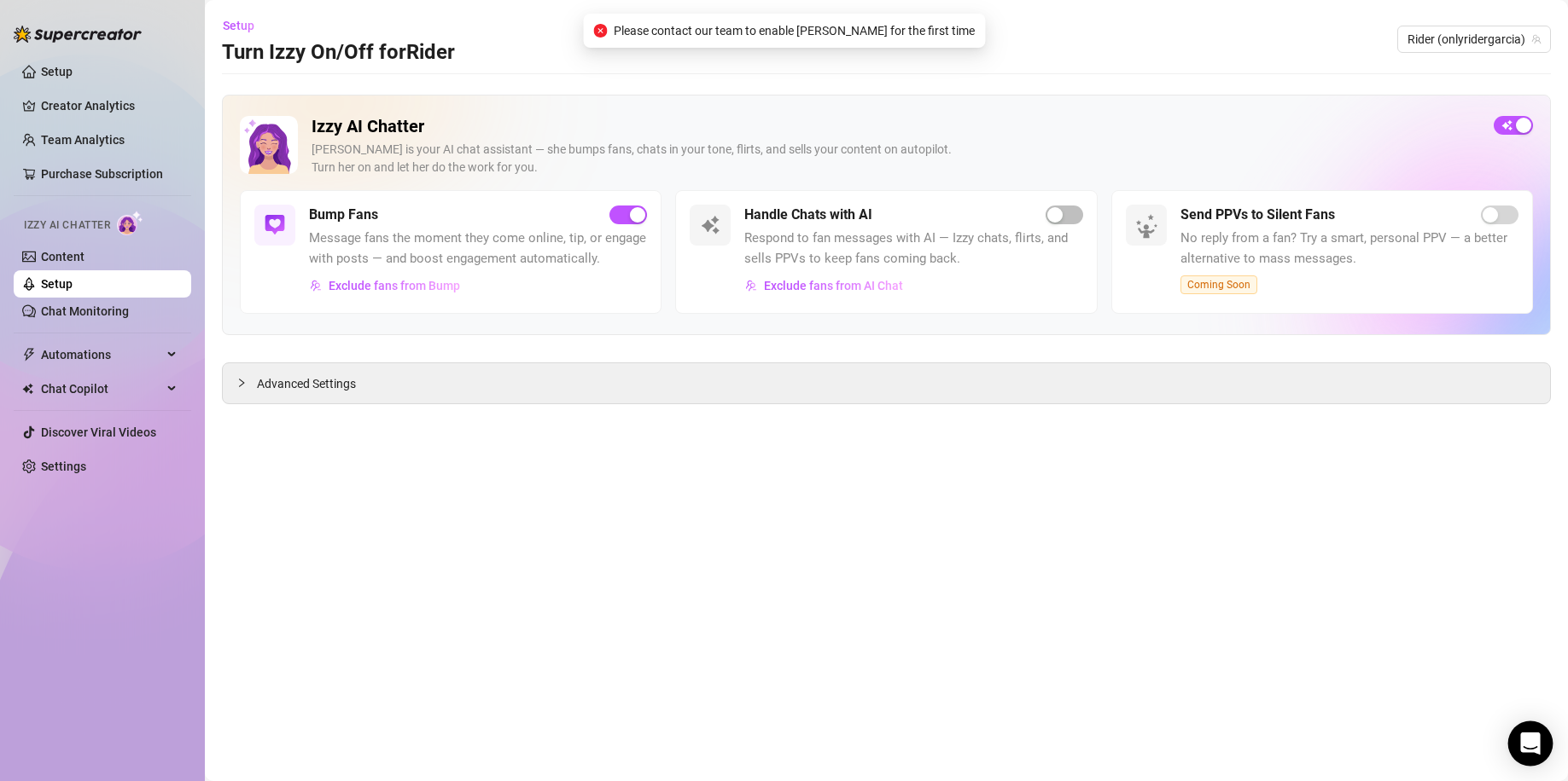
click at [1519, 728] on div "Open Intercom Messenger" at bounding box center [1531, 745] width 45 height 45
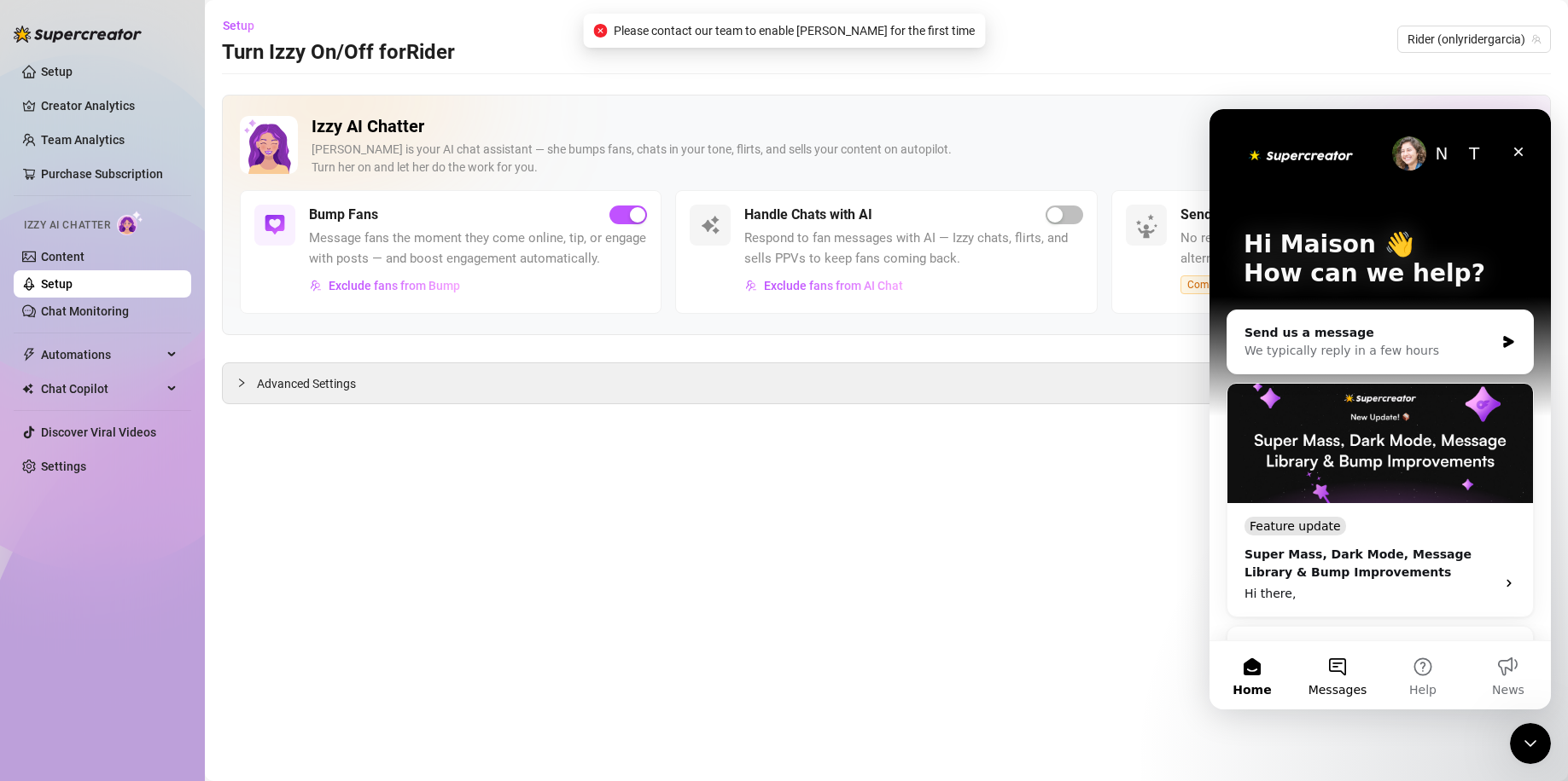
click at [1347, 680] on button "Messages" at bounding box center [1337, 675] width 85 height 69
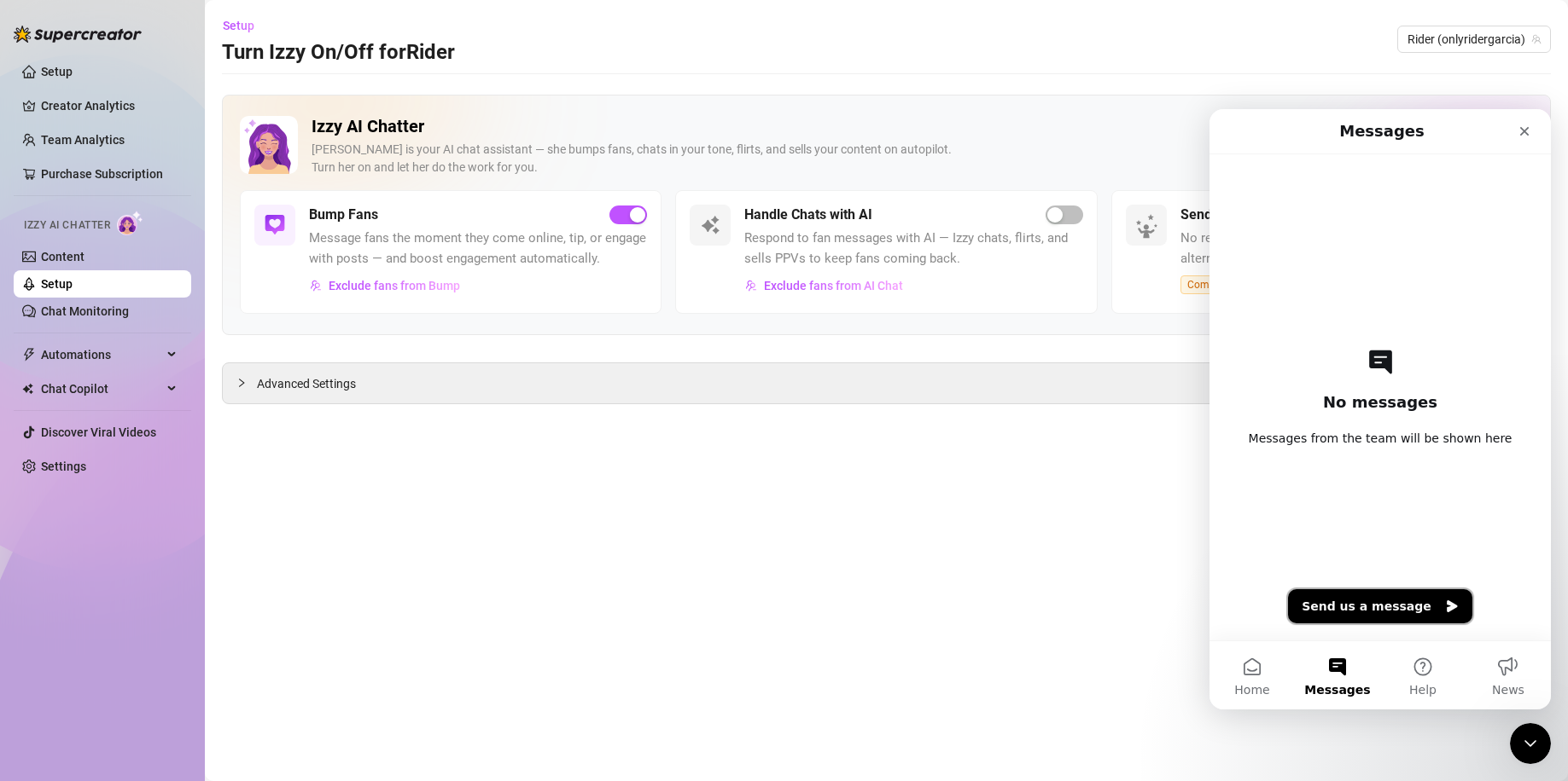
click at [1375, 606] on button "Send us a message" at bounding box center [1379, 606] width 184 height 34
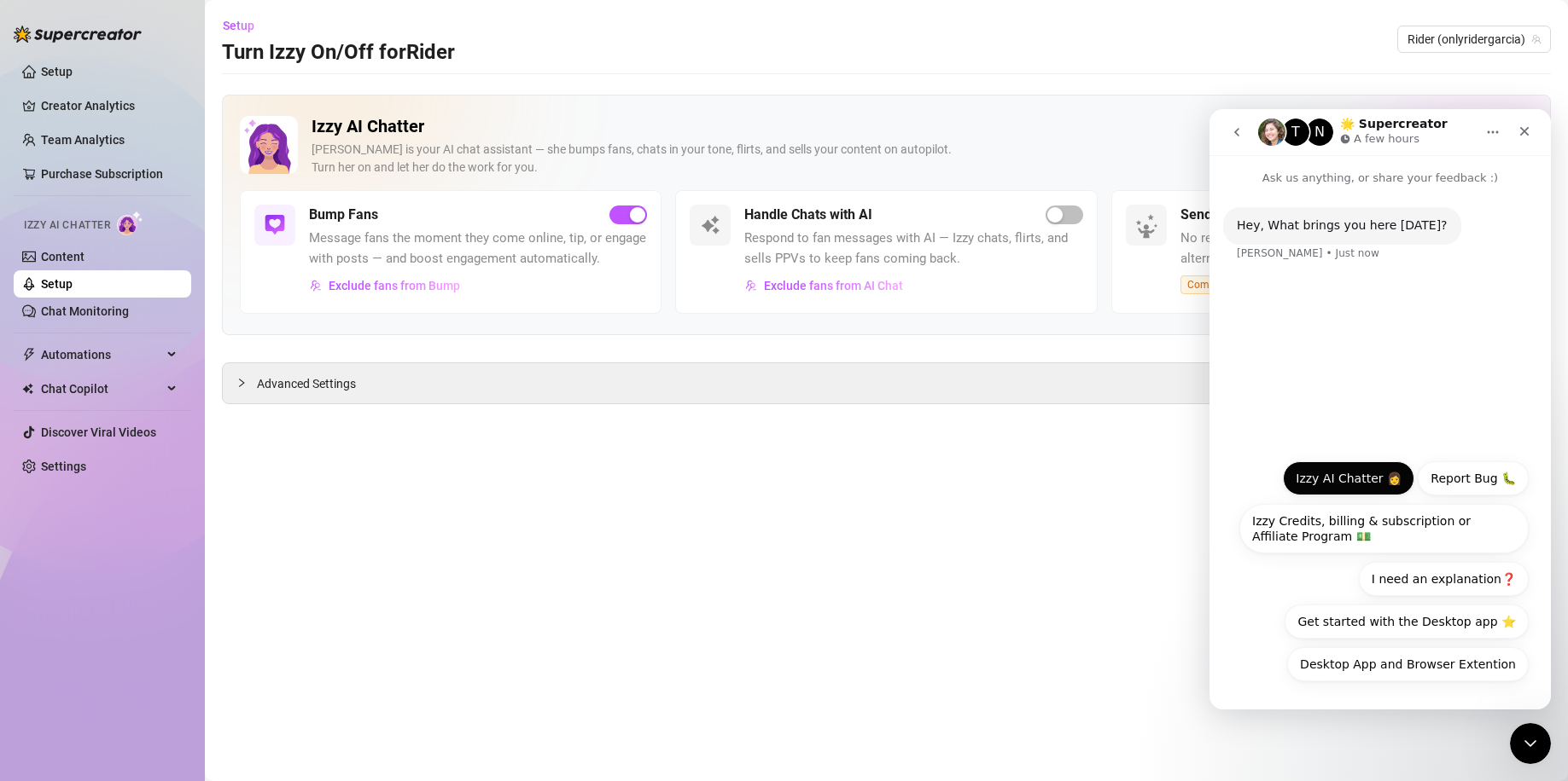
click at [1363, 475] on button "Izzy AI Chatter 👩" at bounding box center [1348, 478] width 131 height 34
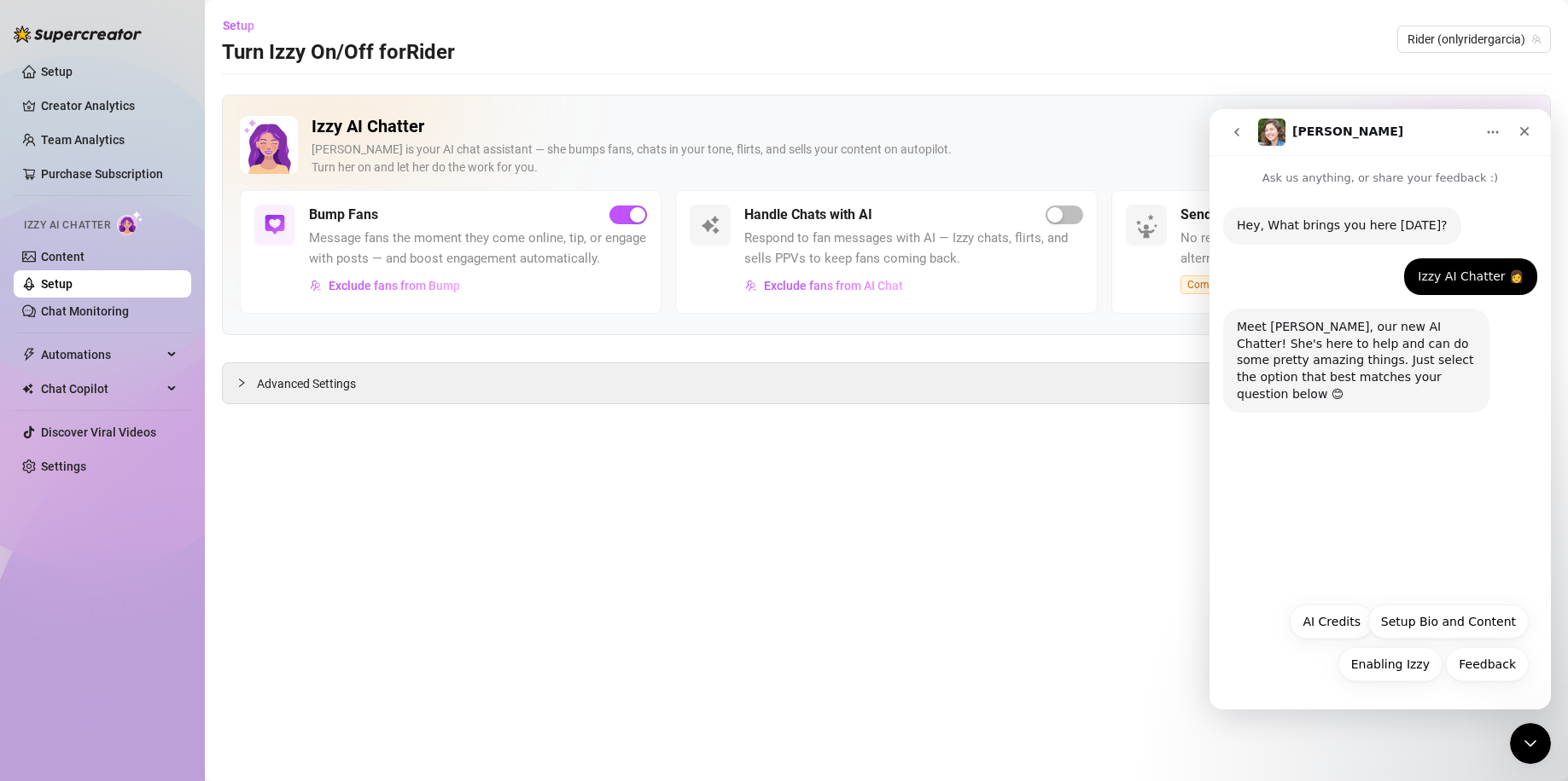
click at [1382, 526] on div "Hey, What brings you here today? Ella • Just now Izzy AI Chatter 👩 Maison • Jus…" at bounding box center [1379, 390] width 342 height 407
click at [1412, 659] on button "Enabling Izzy" at bounding box center [1390, 664] width 104 height 34
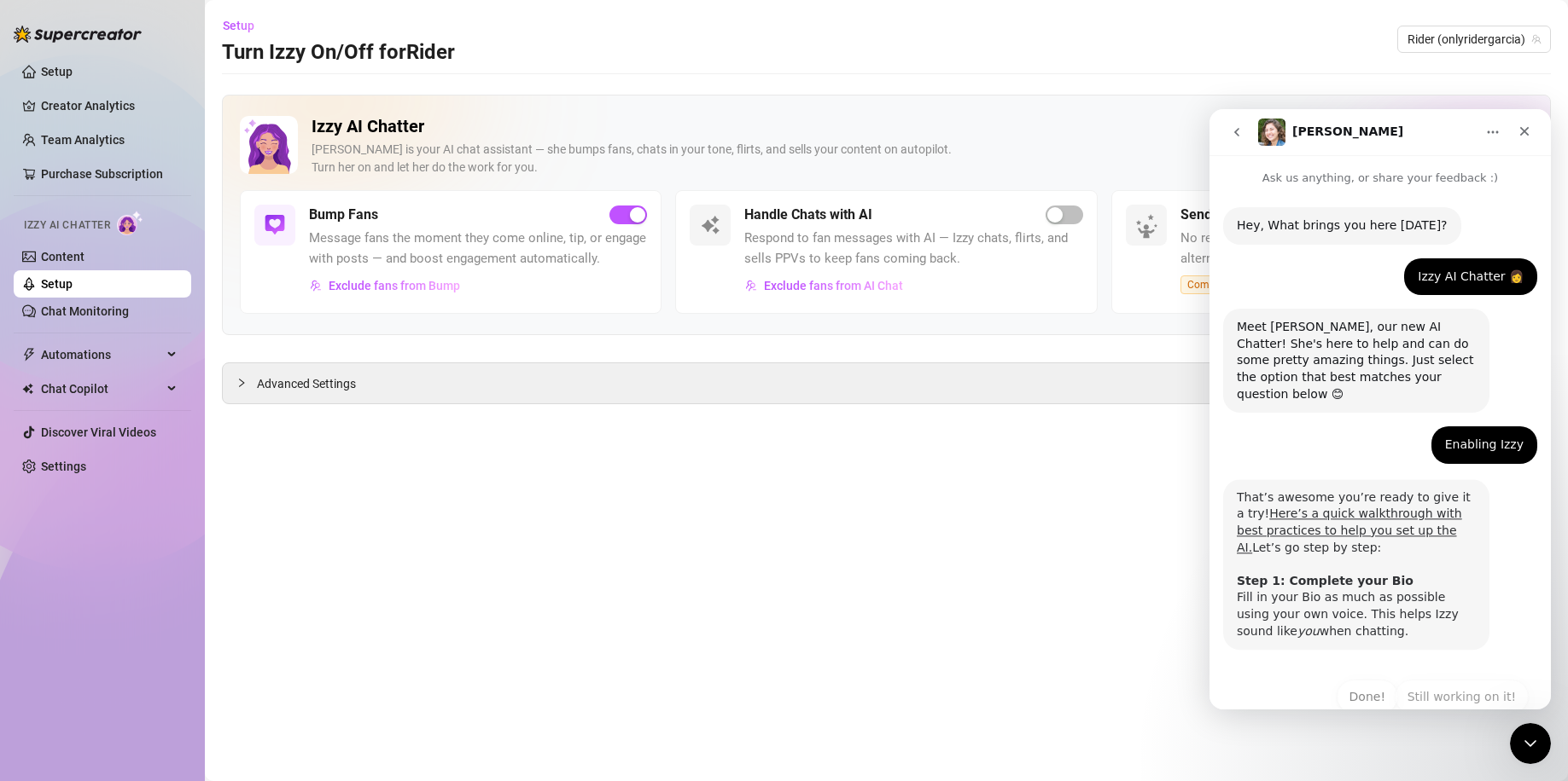
scroll to position [18, 0]
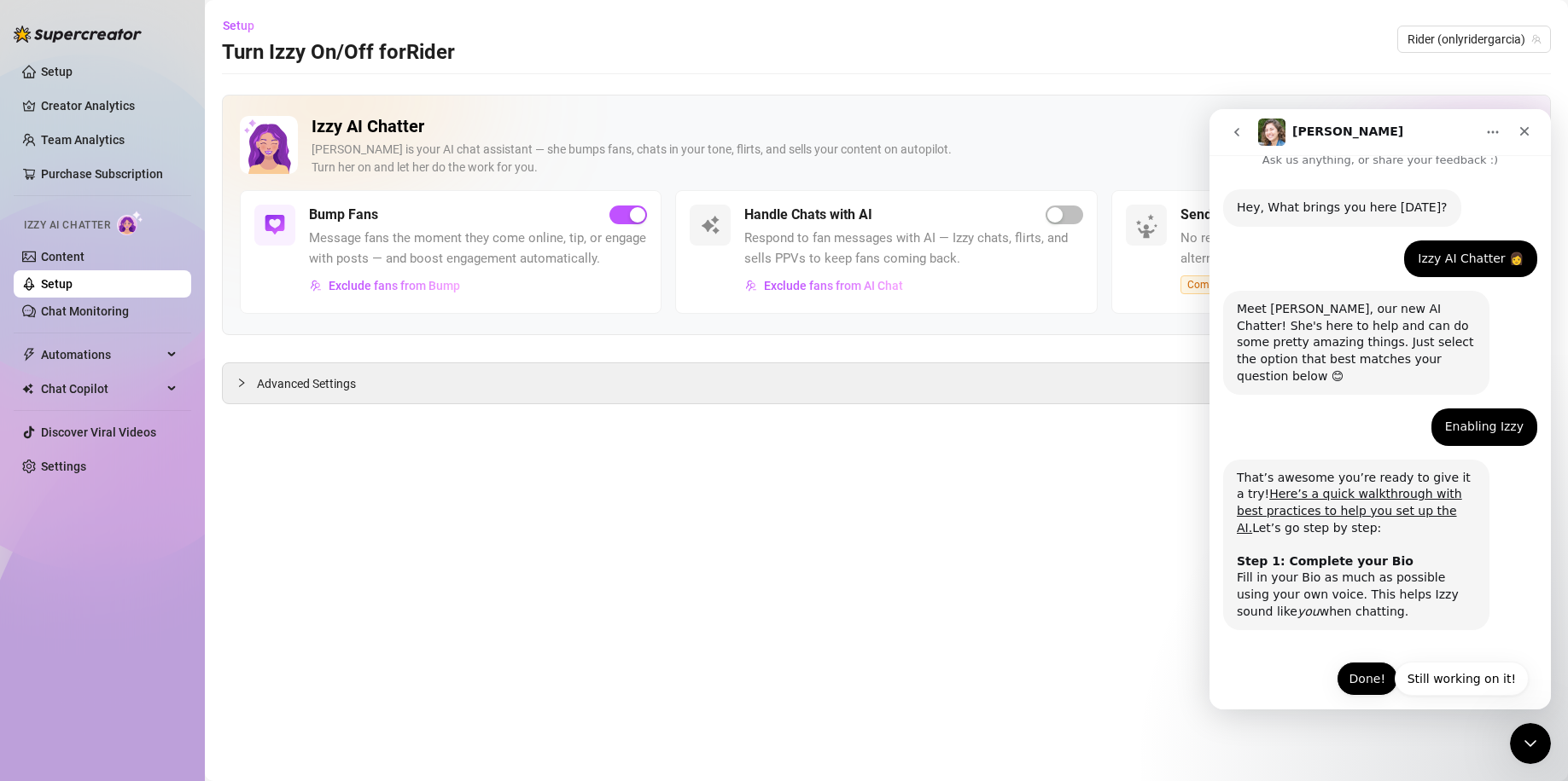
click at [1371, 664] on button "Done!" at bounding box center [1366, 678] width 62 height 34
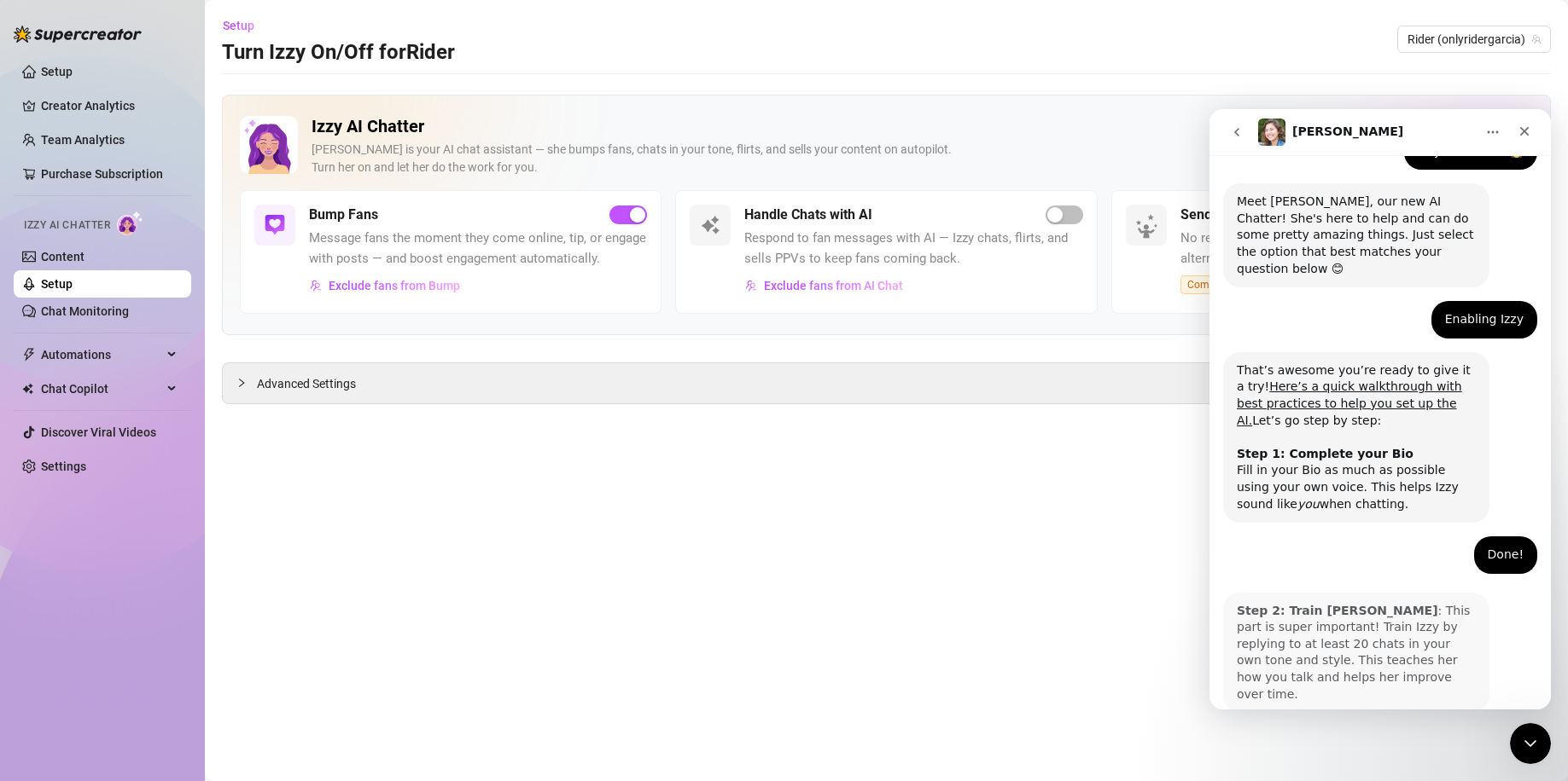
scroll to position [186, 0]
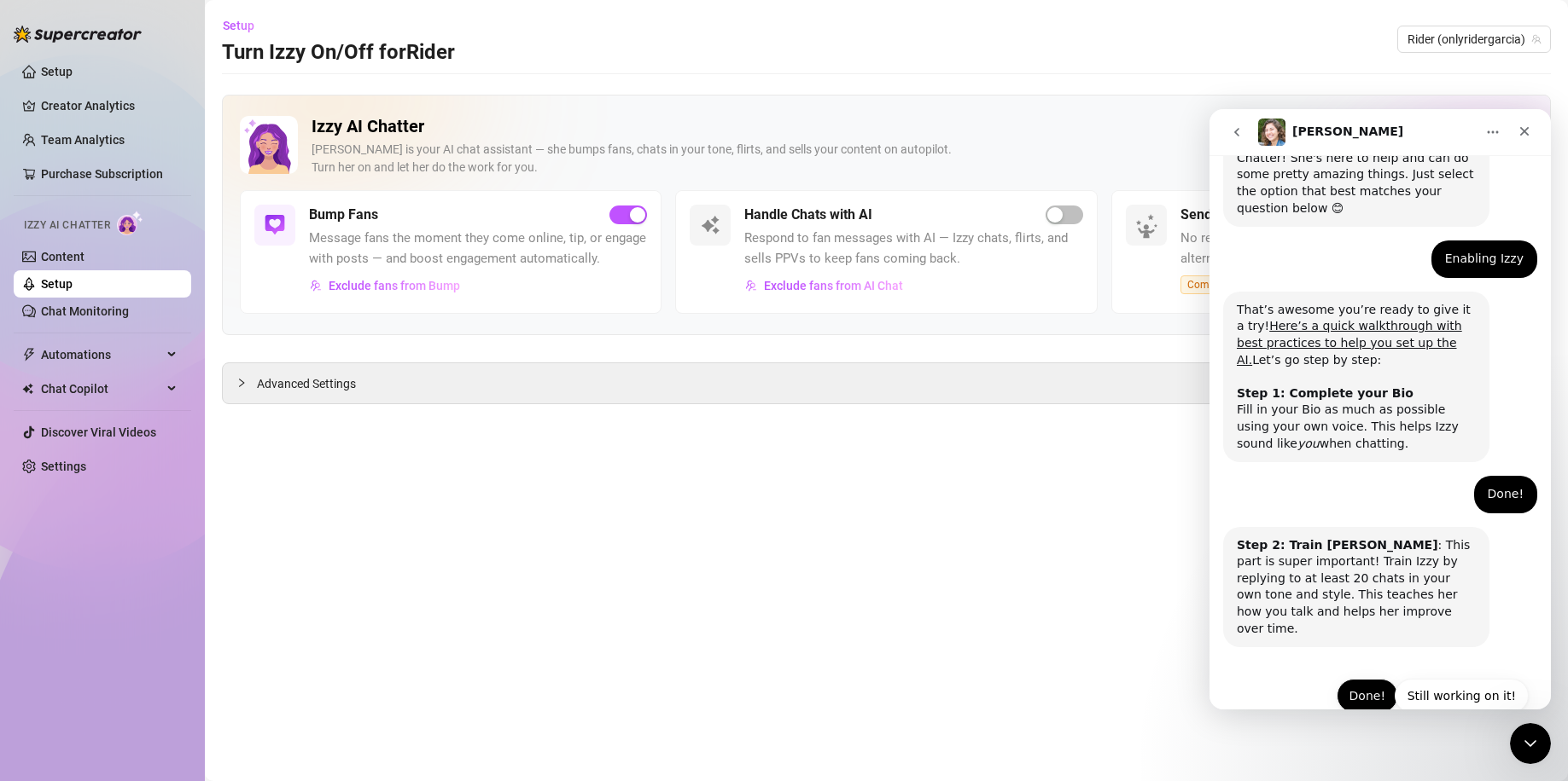
click at [1361, 678] on button "Done!" at bounding box center [1366, 695] width 62 height 34
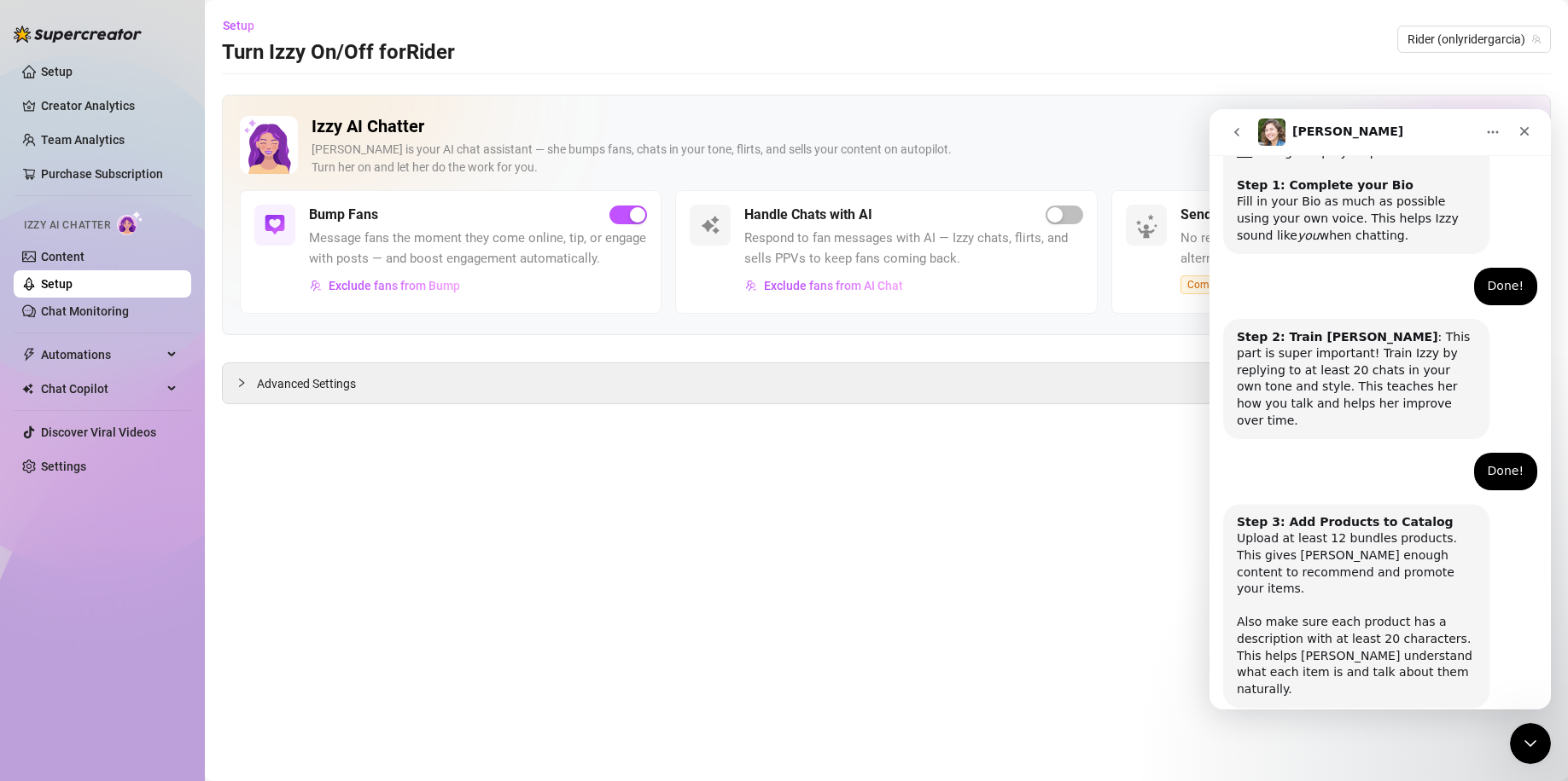
scroll to position [421, 0]
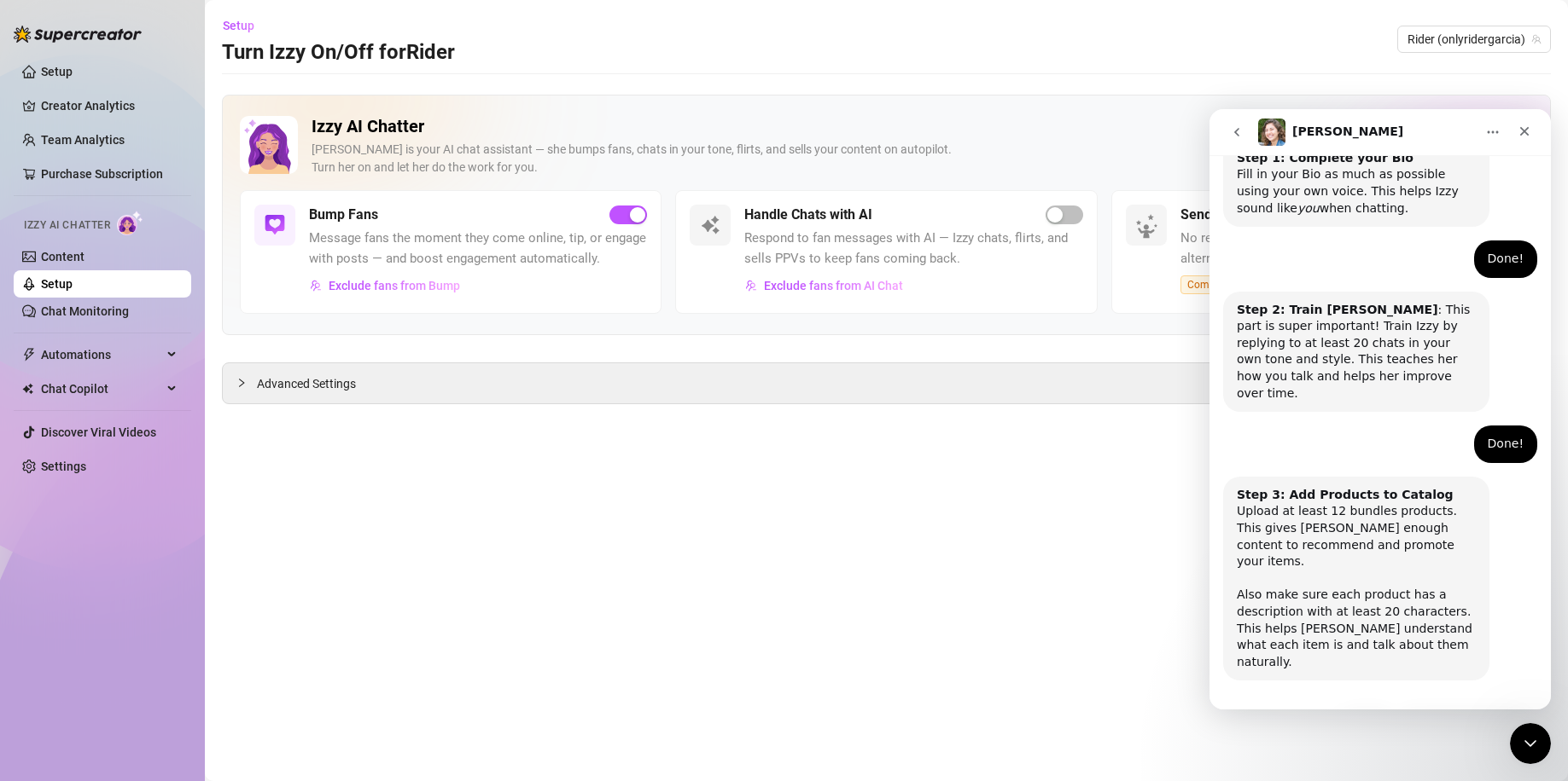
click at [1365, 712] on button "Done!" at bounding box center [1366, 729] width 62 height 34
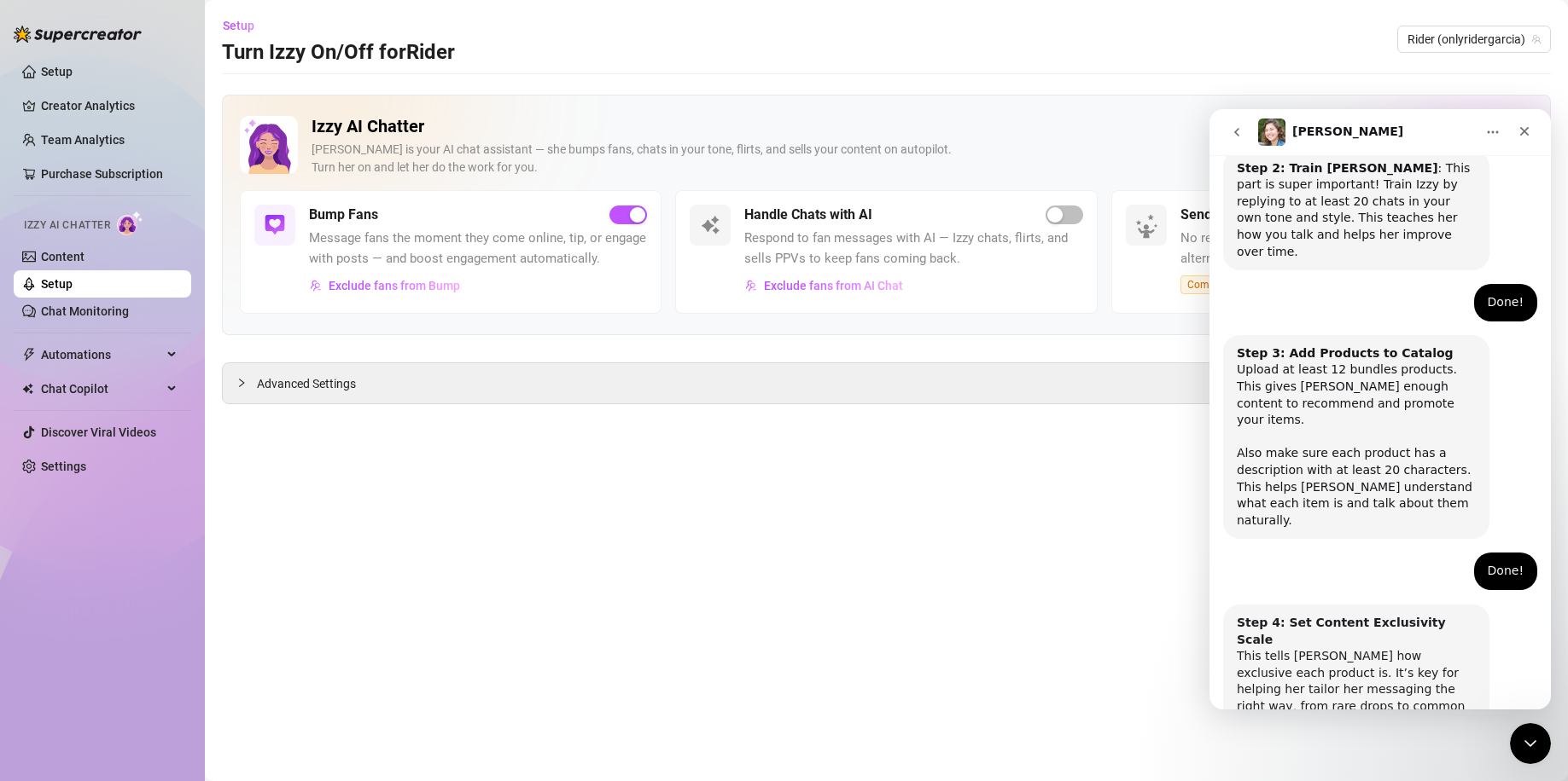
scroll to position [590, 0]
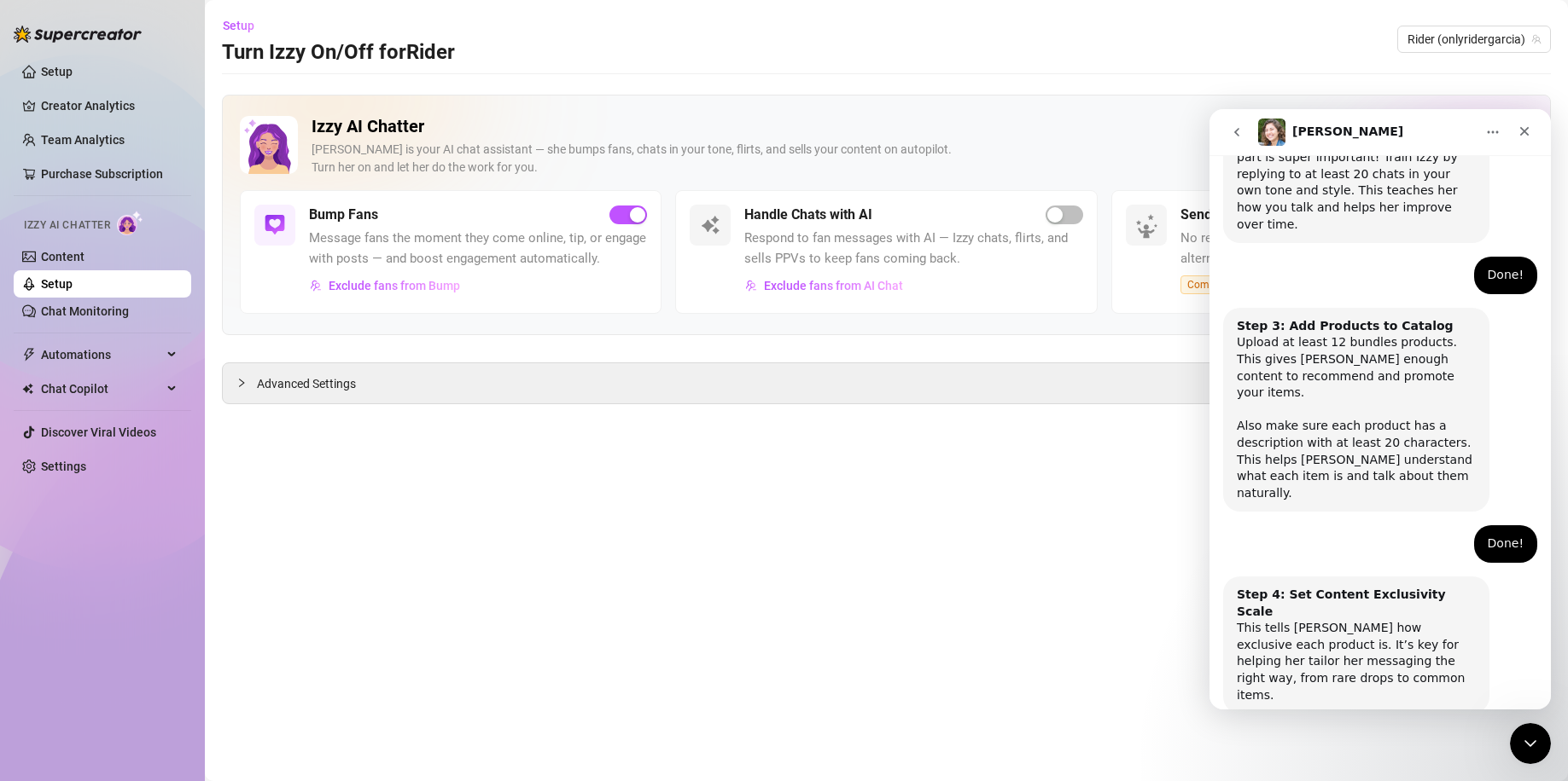
click at [1365, 745] on button "Done!" at bounding box center [1366, 762] width 62 height 34
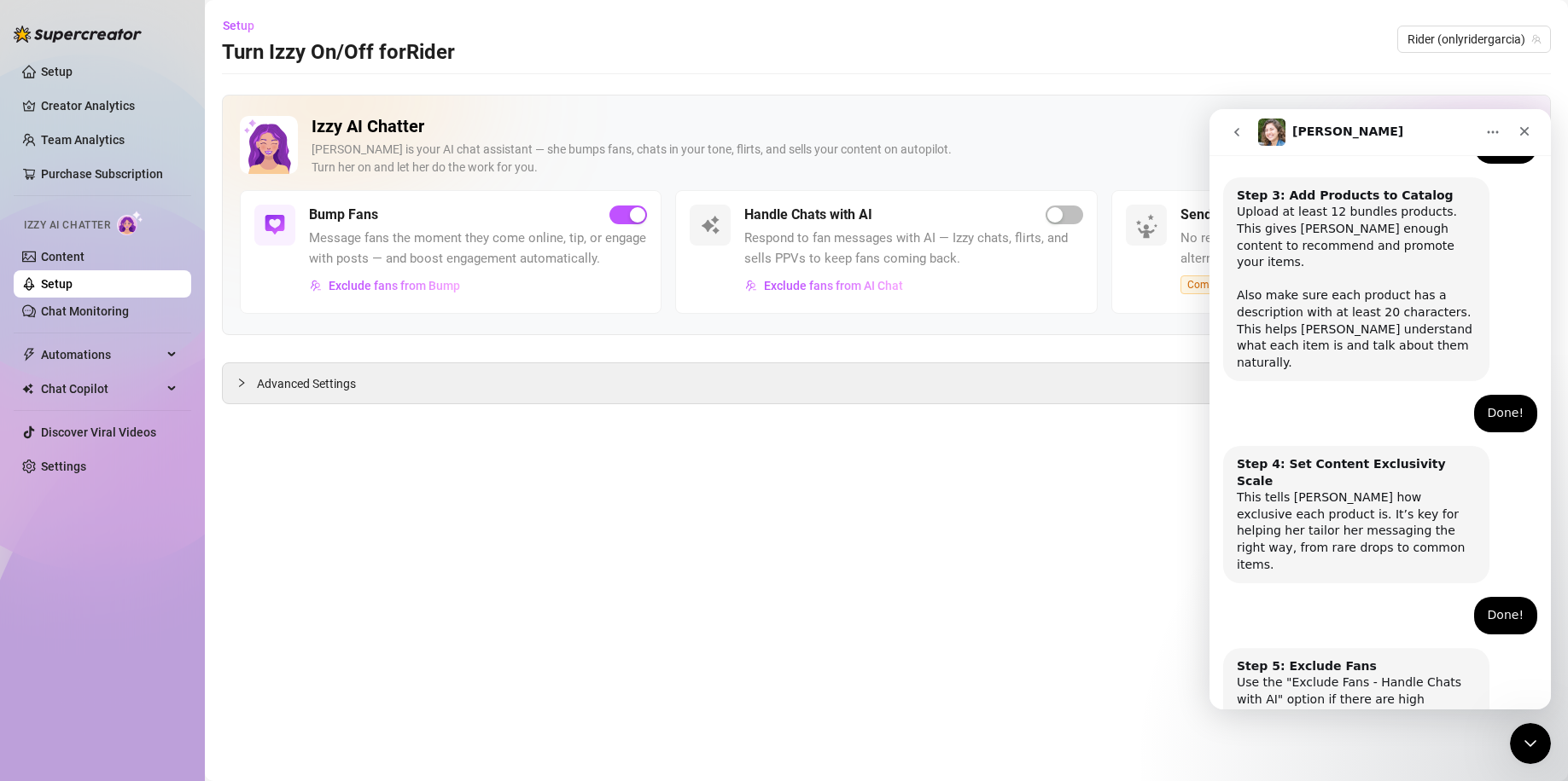
scroll to position [742, 0]
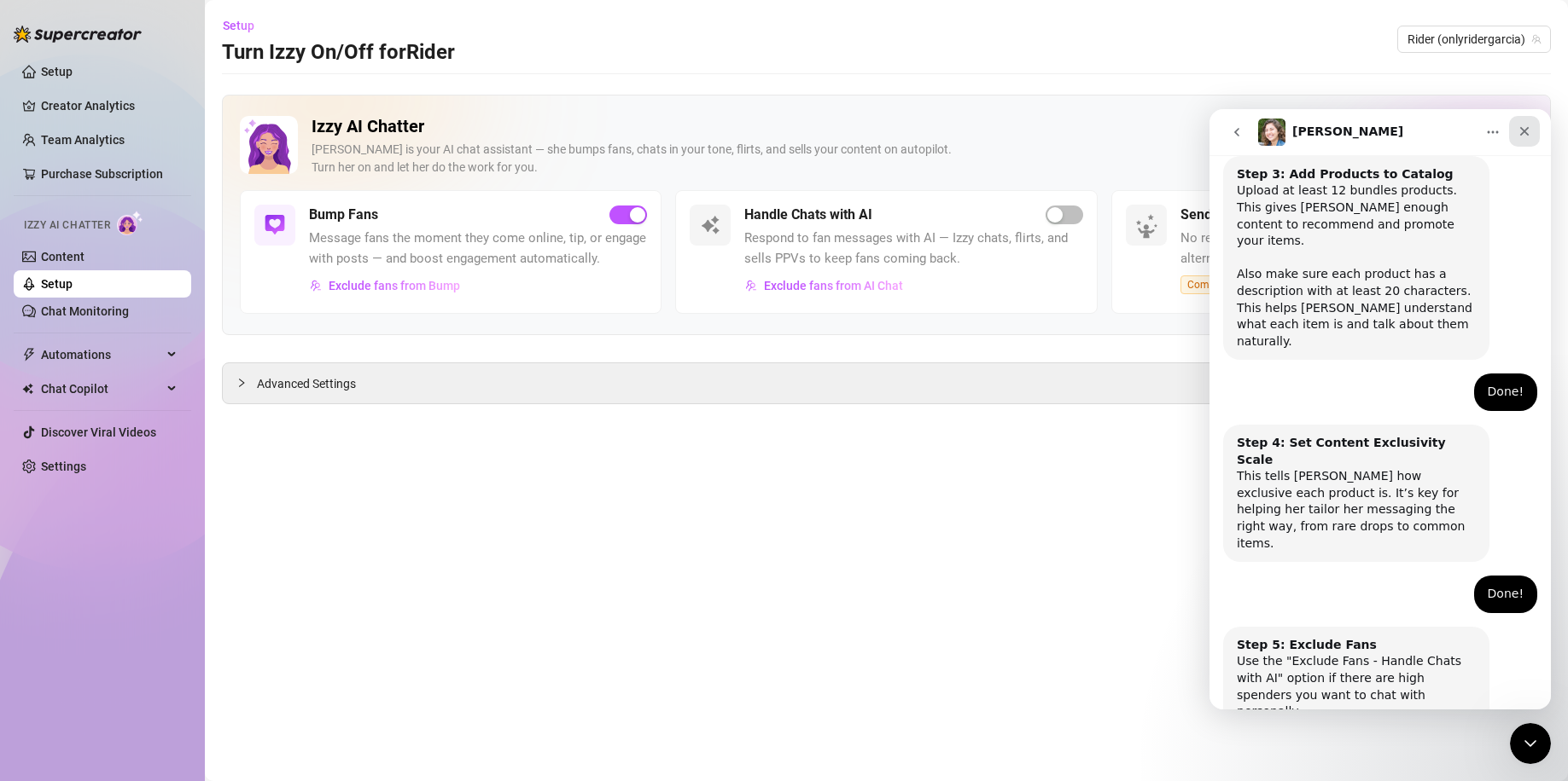
click at [1525, 124] on icon "Close" at bounding box center [1525, 131] width 14 height 14
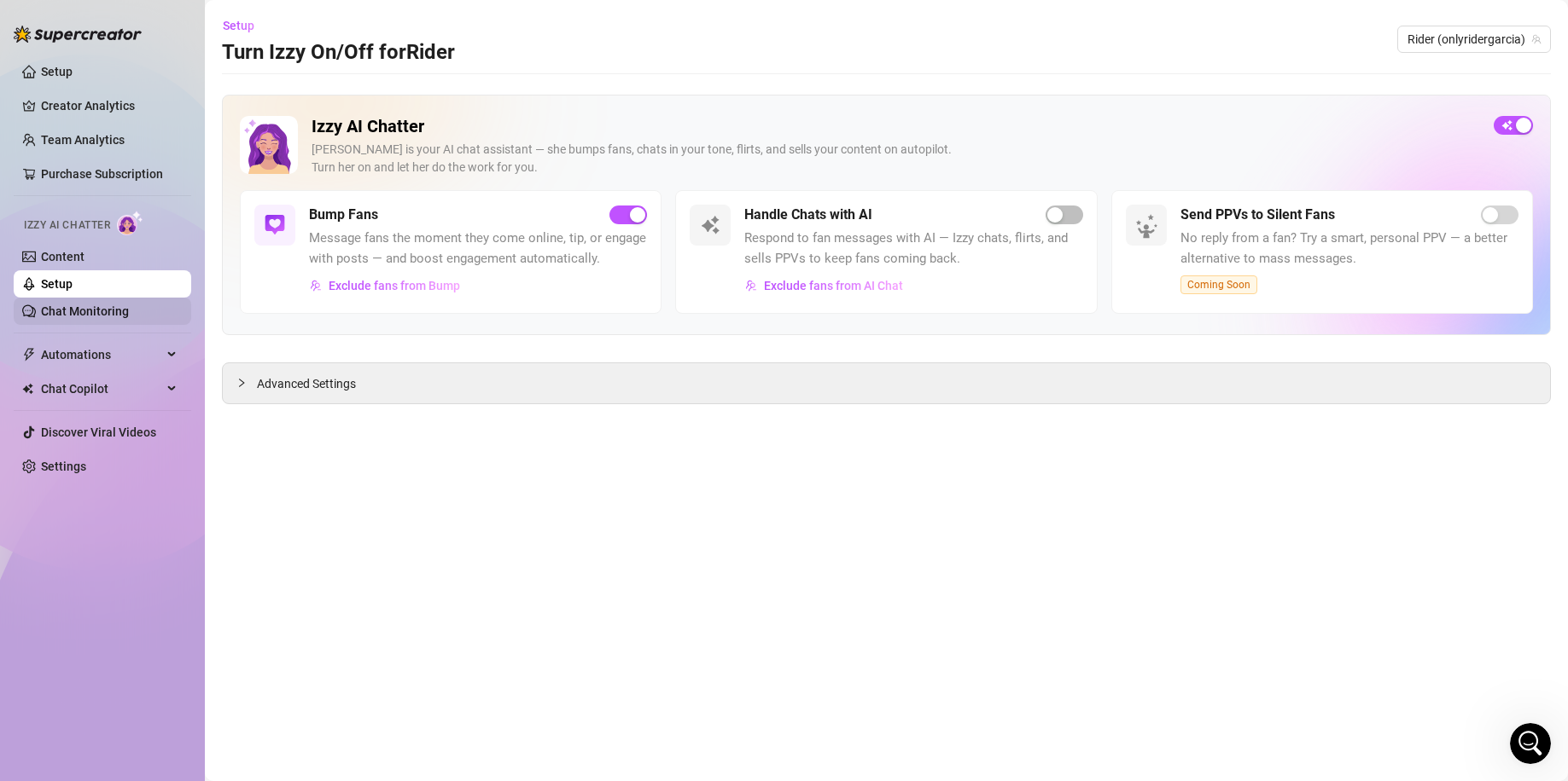
click at [111, 304] on link "Chat Monitoring" at bounding box center [84, 311] width 88 height 14
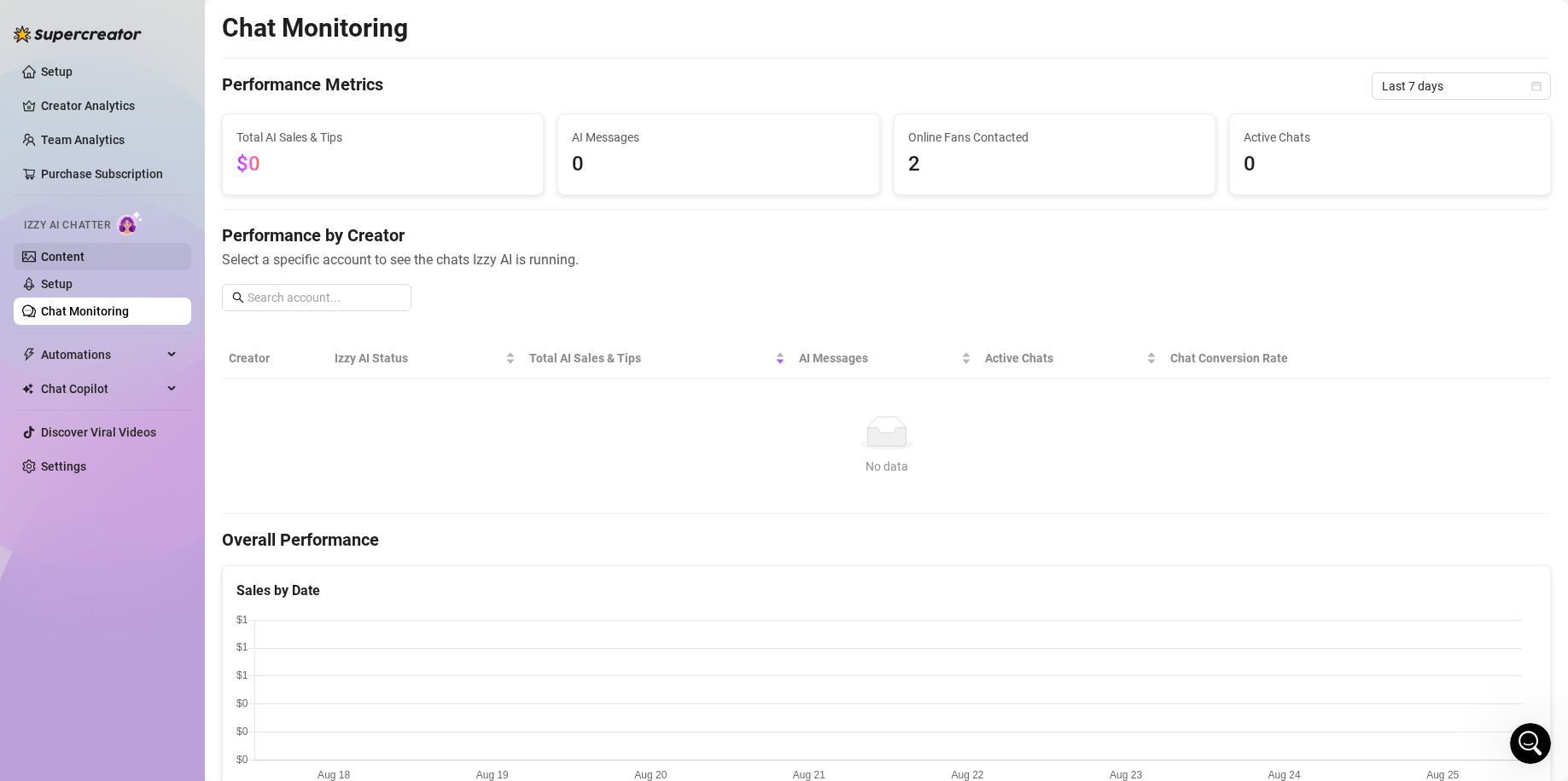
click at [84, 252] on link "Content" at bounding box center [63, 257] width 43 height 14
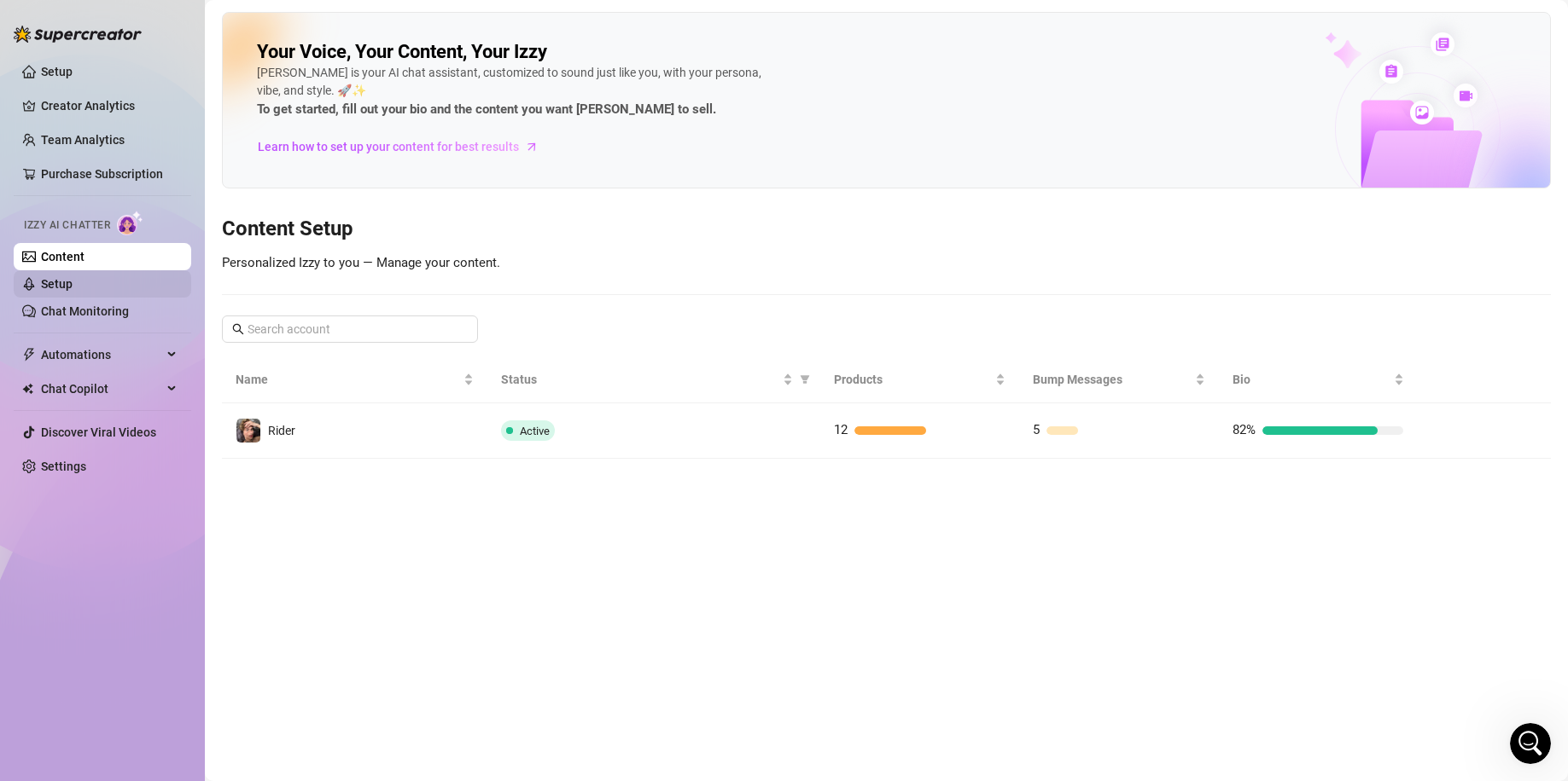
click at [72, 287] on link "Setup" at bounding box center [56, 284] width 31 height 14
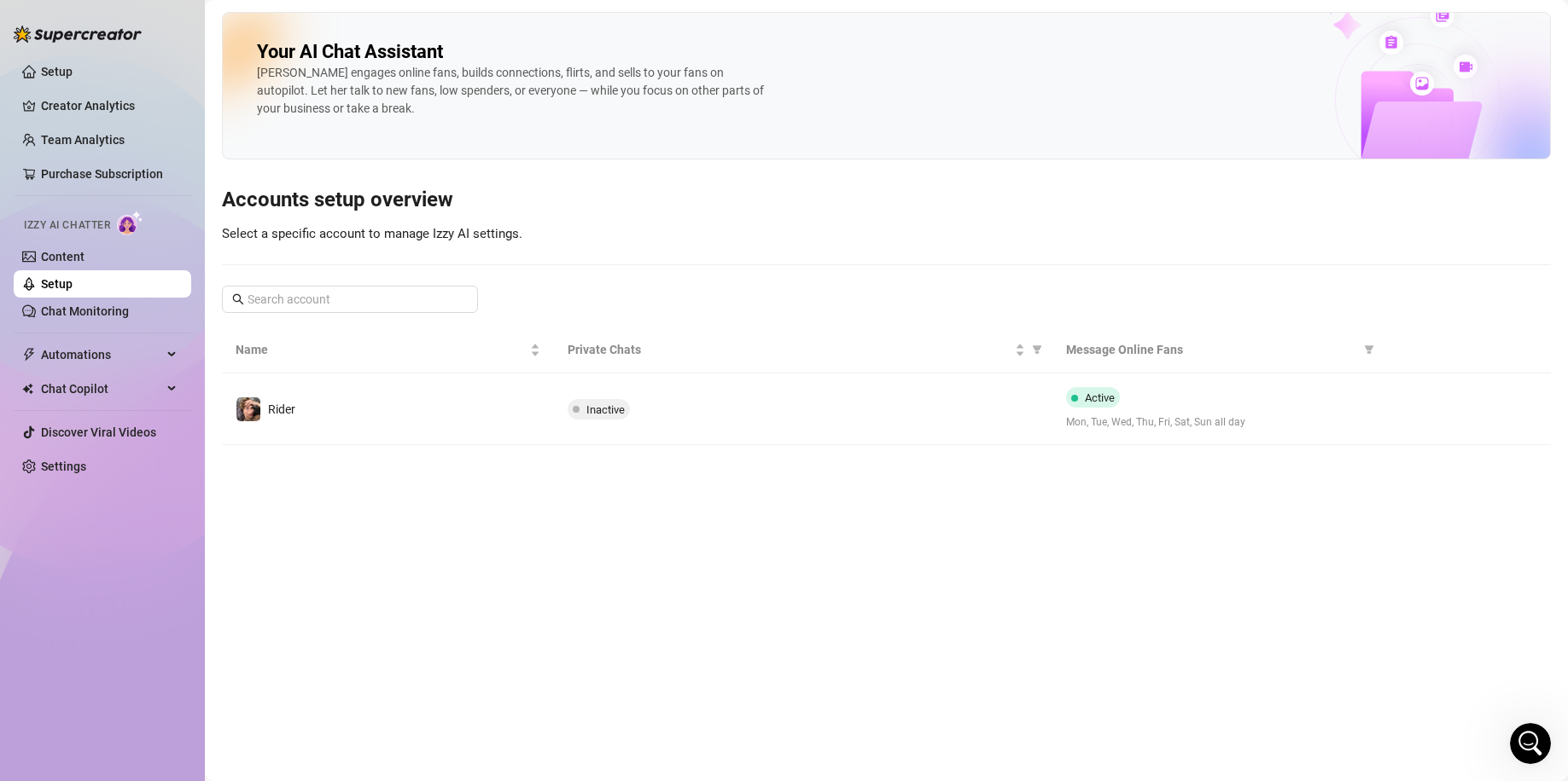
click at [385, 408] on td "Rider" at bounding box center [388, 409] width 332 height 71
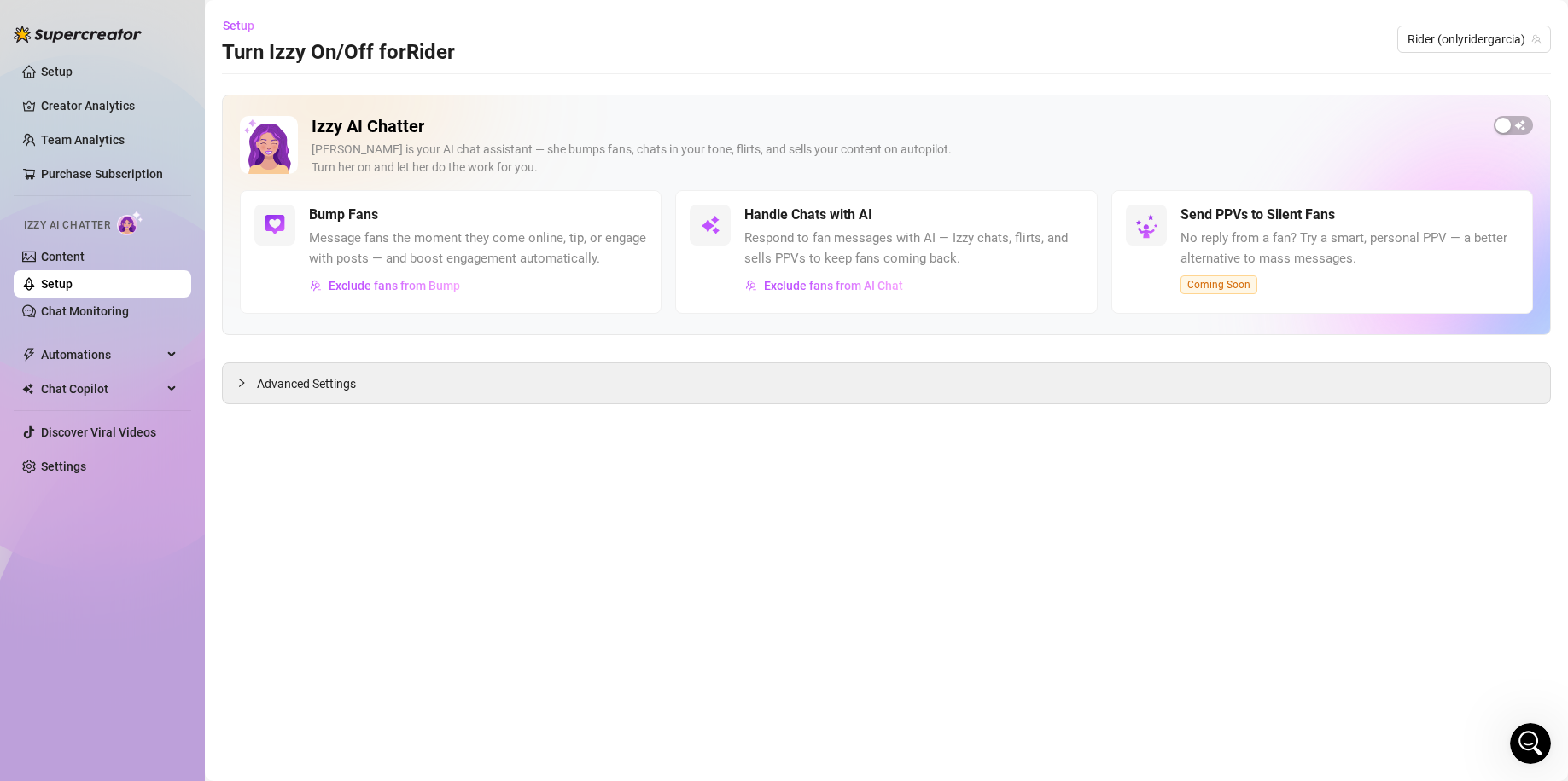
click at [429, 406] on main "Setup Turn Izzy On/Off for Rider Rider (onlyridergarcia) Izzy AI Chatter [PERSO…" at bounding box center [887, 390] width 1363 height 781
click at [419, 391] on div "Advanced Settings" at bounding box center [886, 383] width 1327 height 40
click at [253, 385] on div at bounding box center [247, 383] width 21 height 19
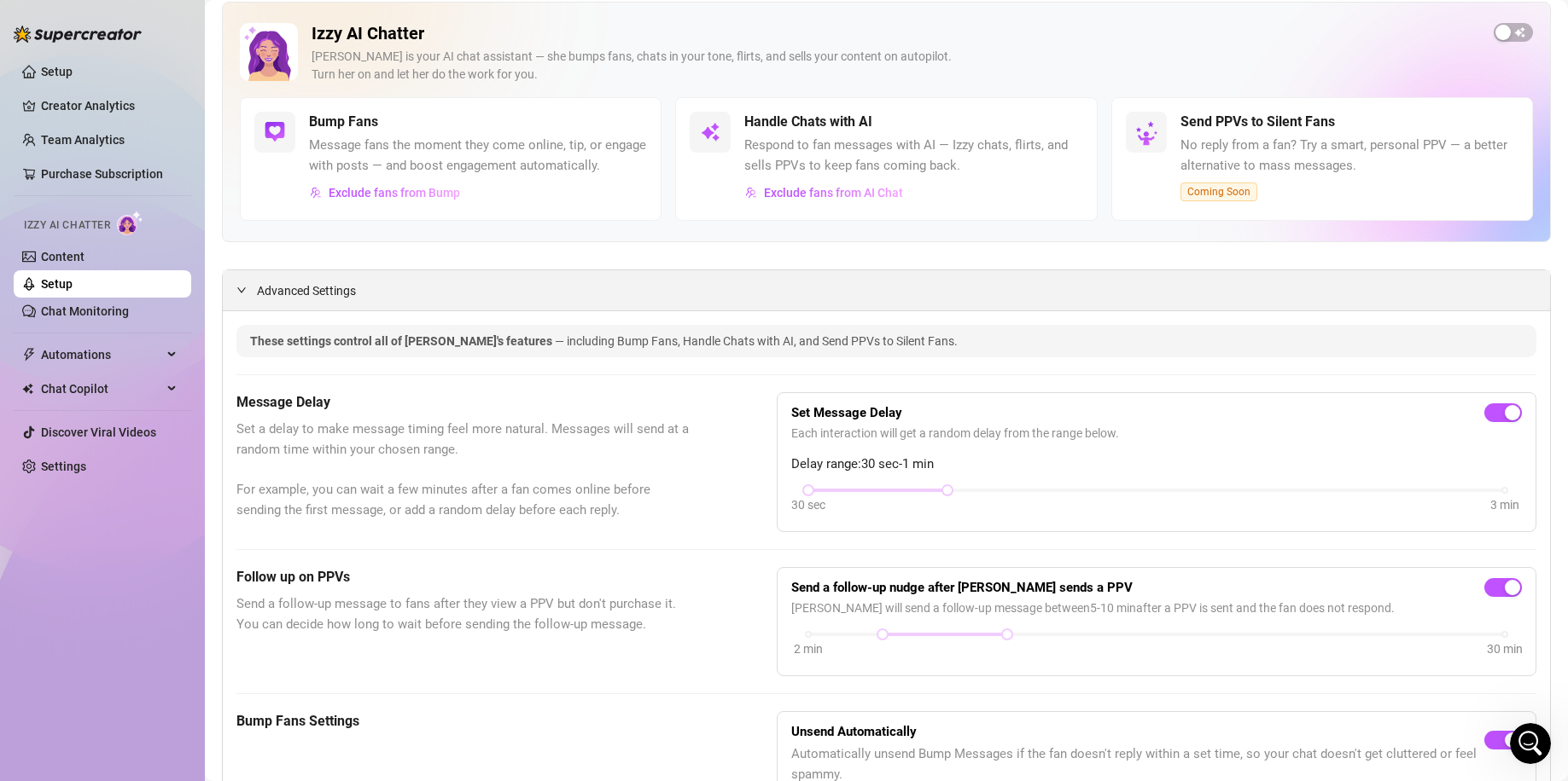
scroll to position [228, 0]
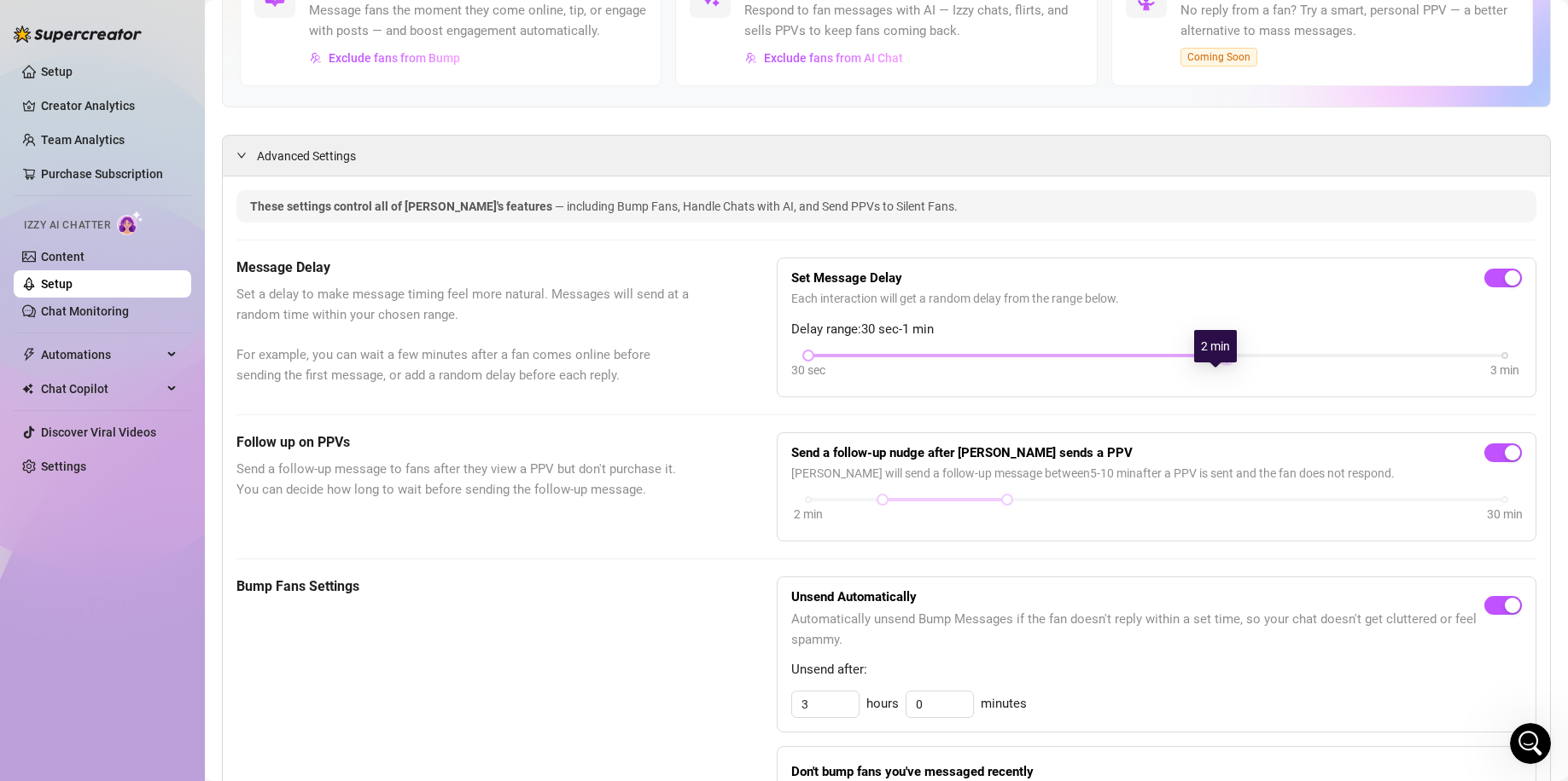
drag, startPoint x: 940, startPoint y: 378, endPoint x: 1155, endPoint y: 381, distance: 215.0
click at [1155, 357] on div "30 sec 3 min" at bounding box center [1156, 354] width 696 height 7
drag, startPoint x: 805, startPoint y: 378, endPoint x: 936, endPoint y: 382, distance: 131.1
click at [943, 360] on div at bounding box center [947, 355] width 9 height 9
drag, startPoint x: 1219, startPoint y: 371, endPoint x: 1470, endPoint y: 390, distance: 251.7
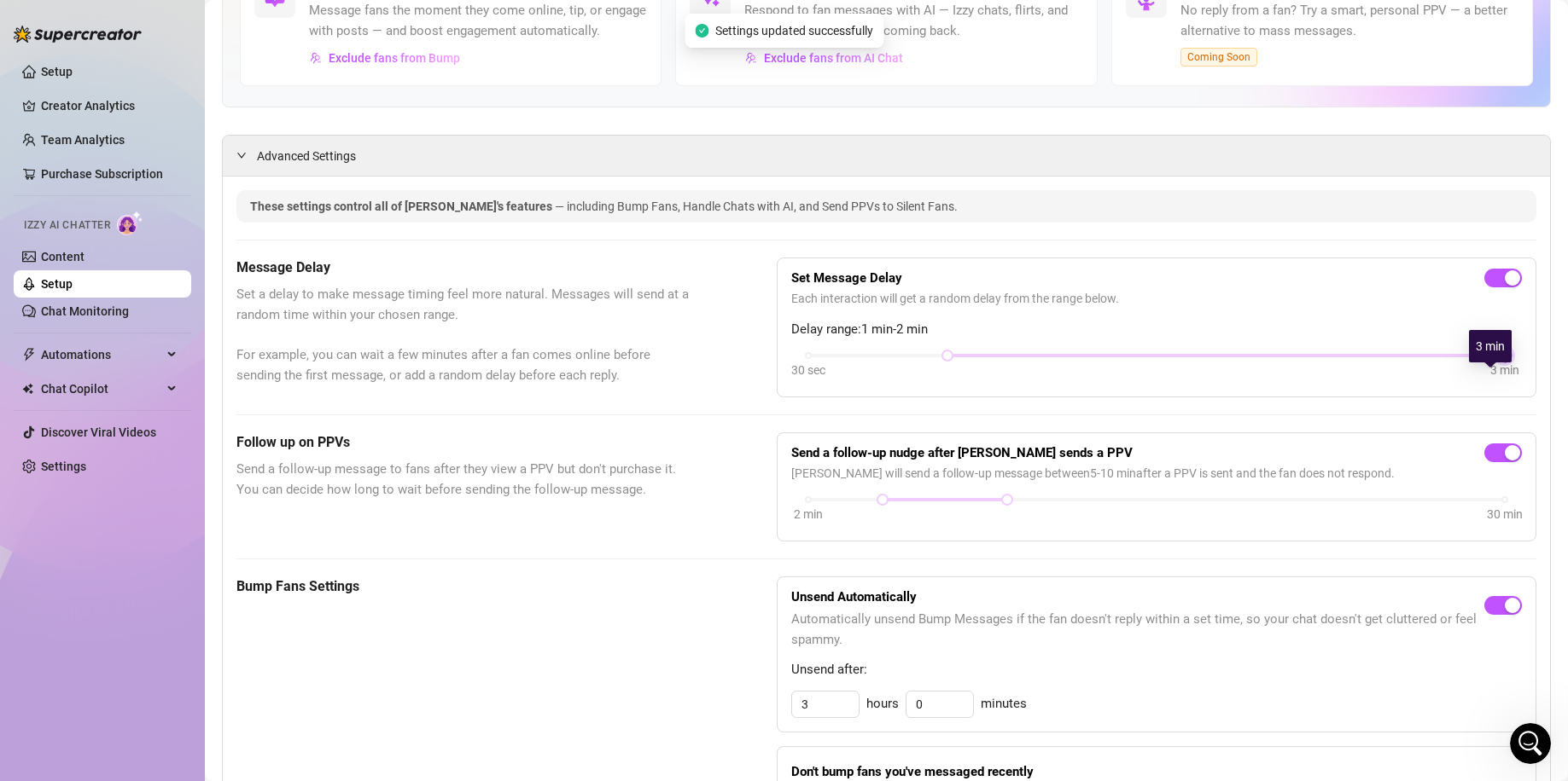
click at [1470, 383] on div "30 sec 3 min" at bounding box center [1156, 367] width 730 height 32
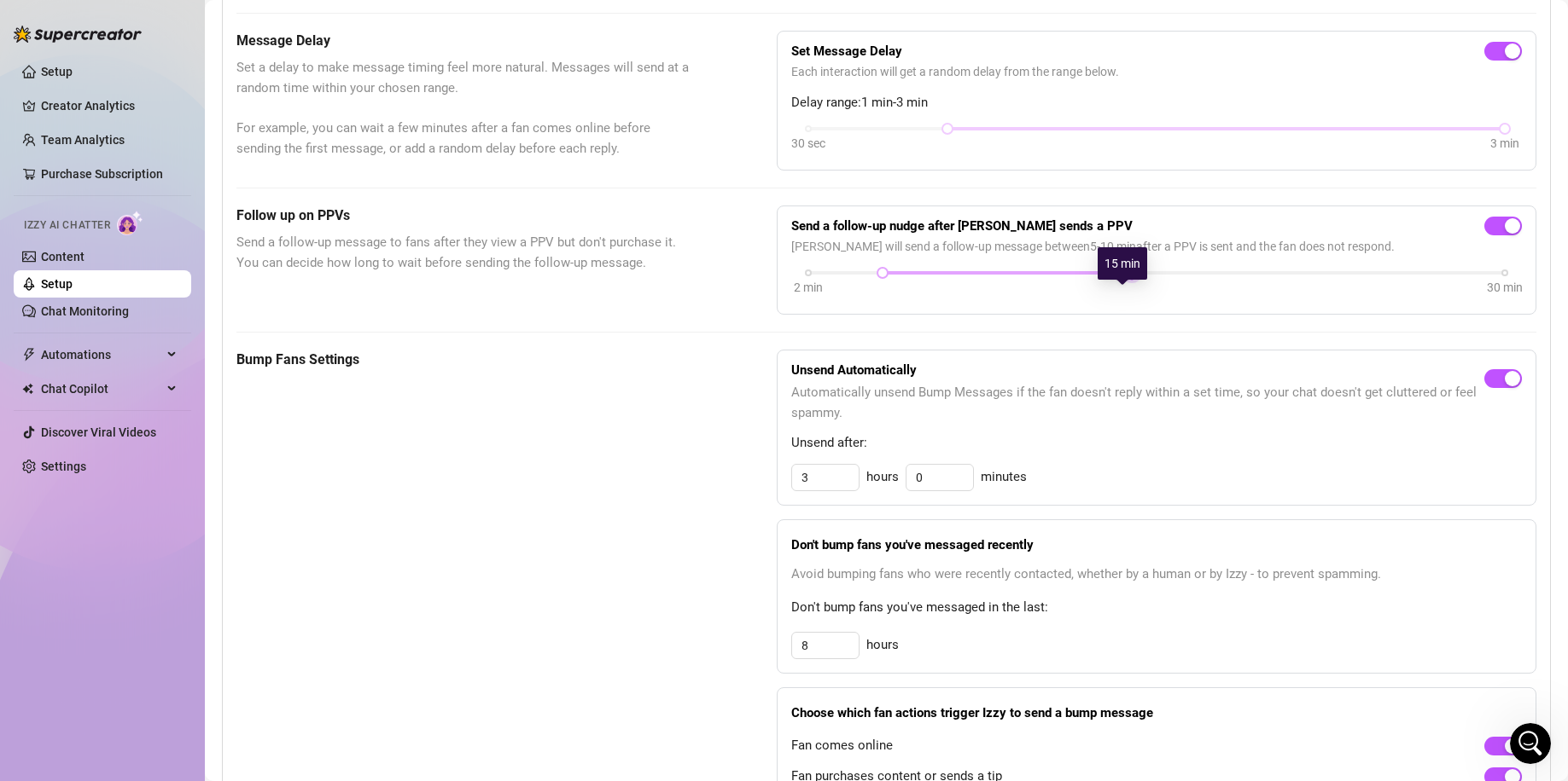
drag, startPoint x: 1002, startPoint y: 296, endPoint x: 1118, endPoint y: 300, distance: 116.1
click at [1127, 277] on div at bounding box center [1132, 273] width 9 height 9
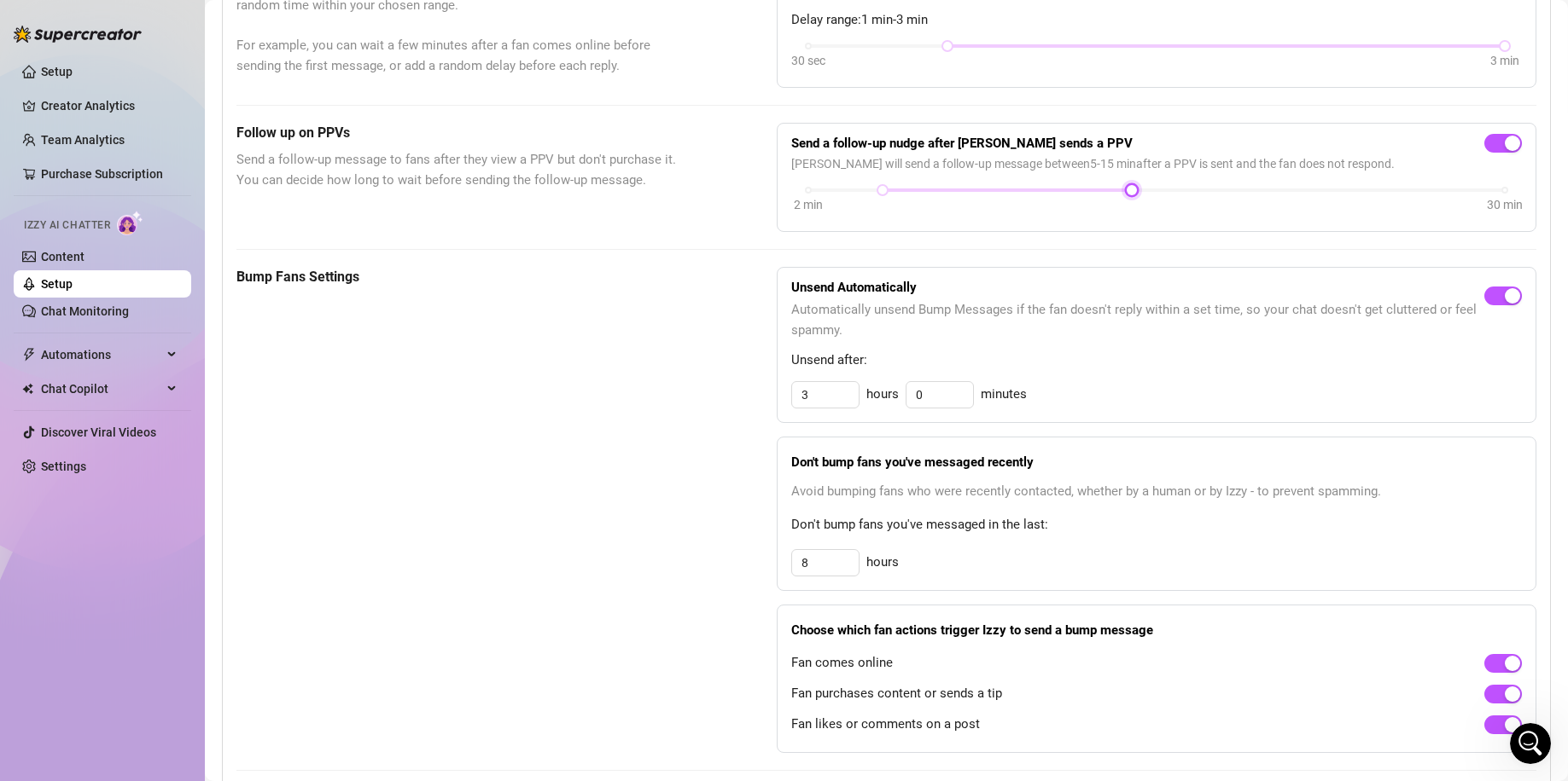
scroll to position [682, 0]
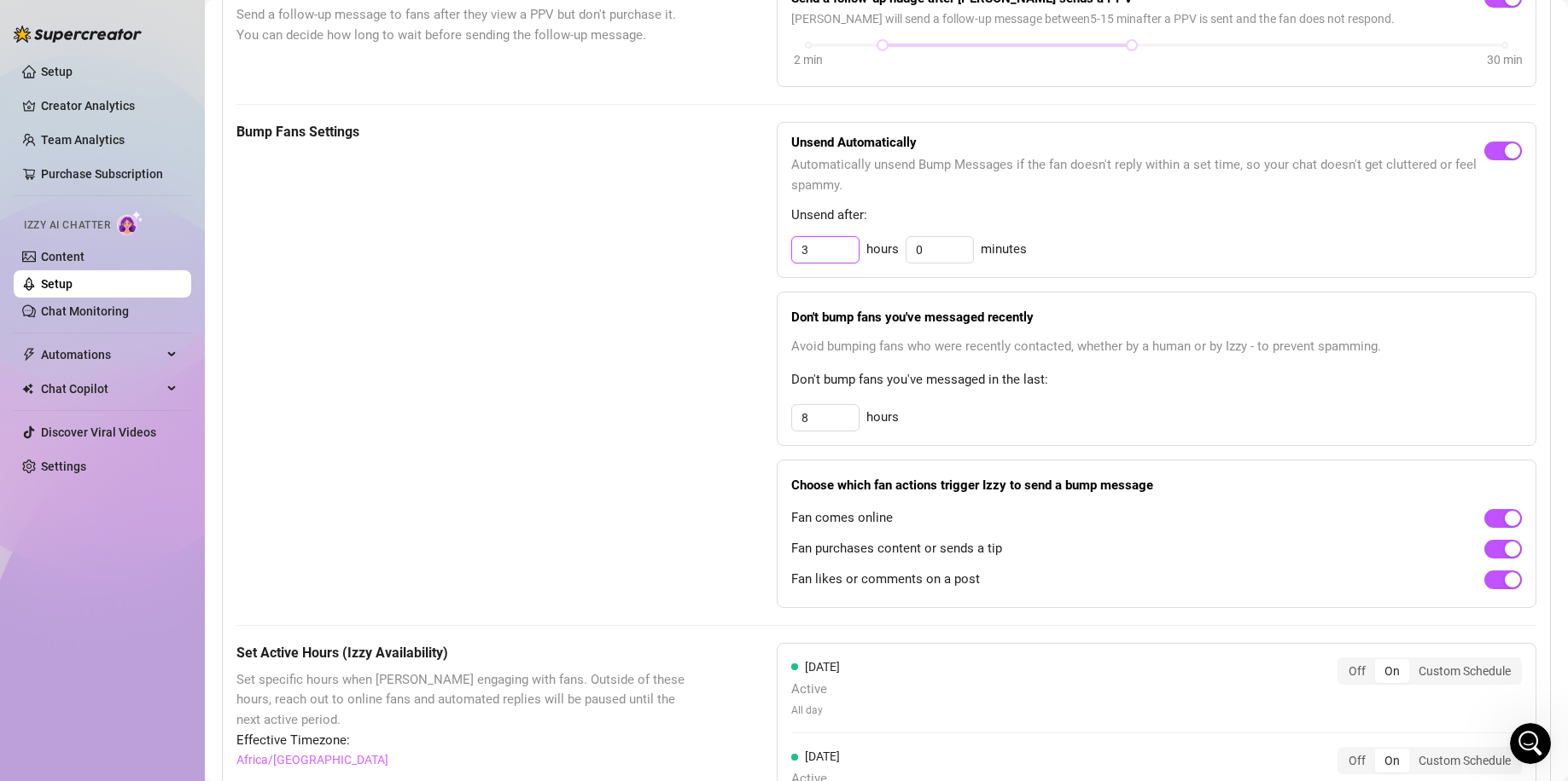
click at [826, 262] on input "3" at bounding box center [825, 249] width 67 height 25
click at [1086, 391] on span "Don't bump fans you've messaged in the last:" at bounding box center [1156, 381] width 730 height 21
click at [830, 262] on input "8" at bounding box center [825, 249] width 67 height 25
click at [1063, 426] on div "12 hours" at bounding box center [1156, 417] width 730 height 27
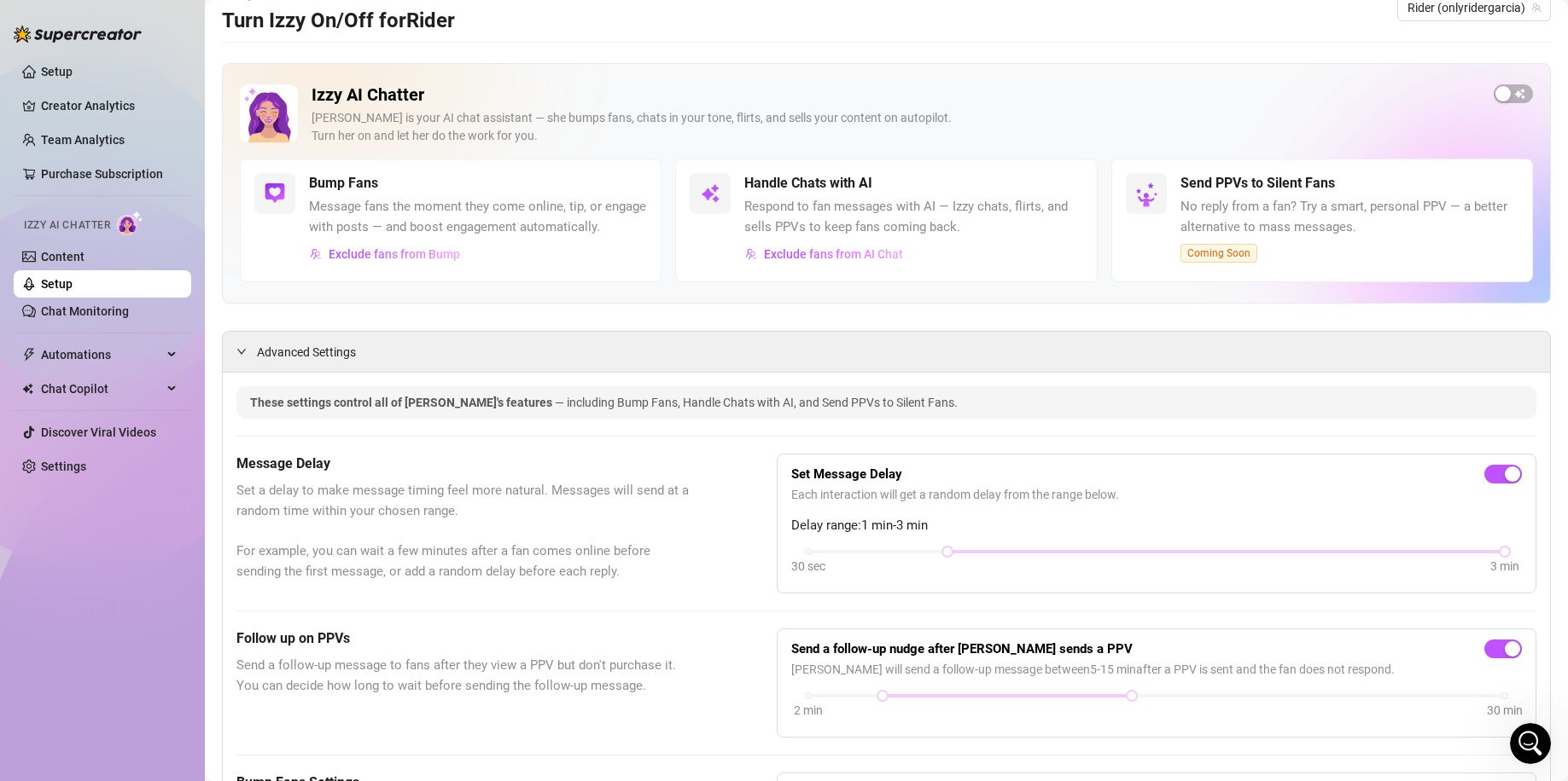
scroll to position [0, 0]
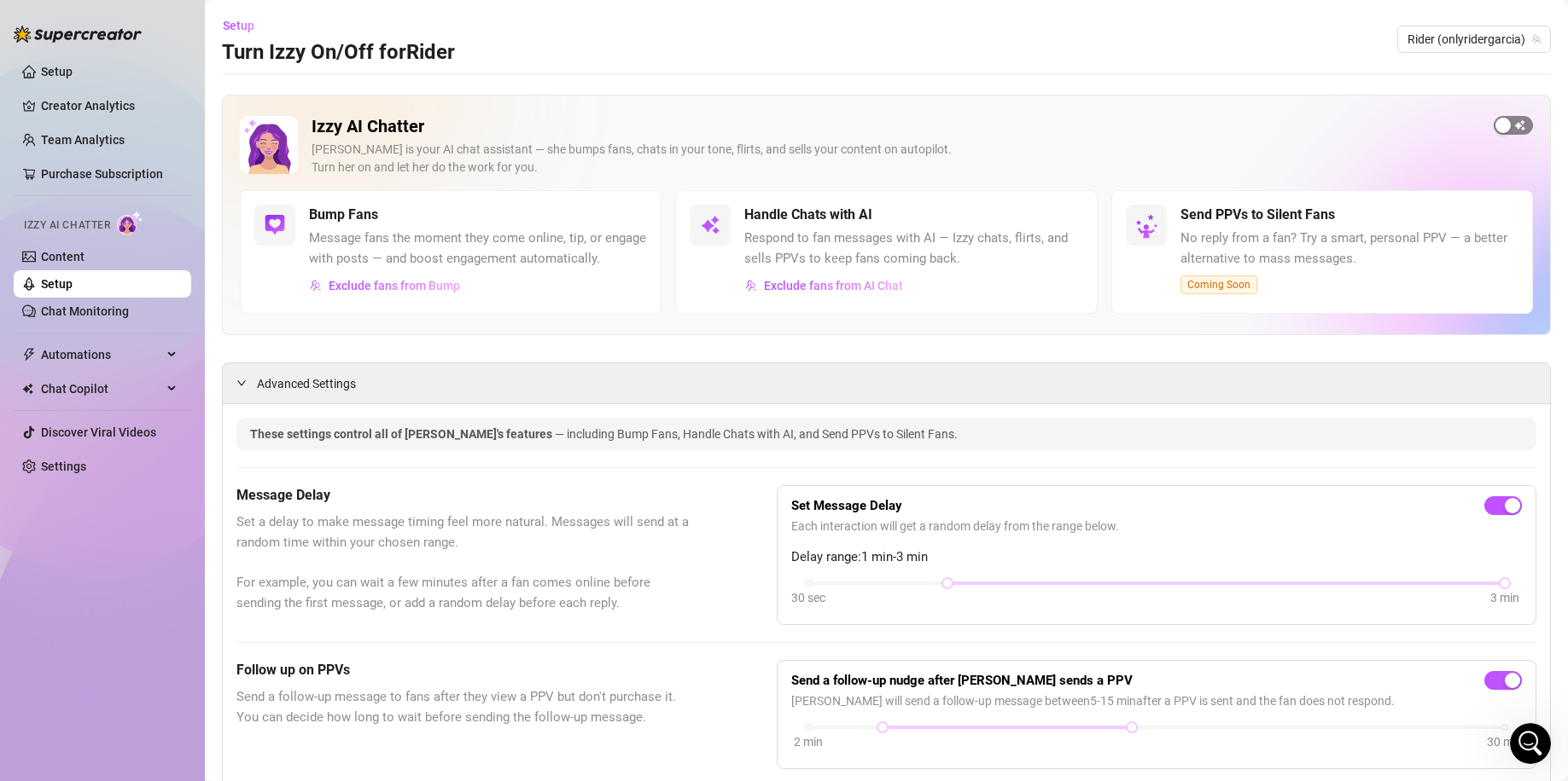
click at [1500, 123] on span "button" at bounding box center [1512, 126] width 39 height 19
click at [977, 138] on div "Izzy AI Chatter Izzy is your AI chat assistant — she bumps fans, chats in your …" at bounding box center [895, 153] width 1168 height 74
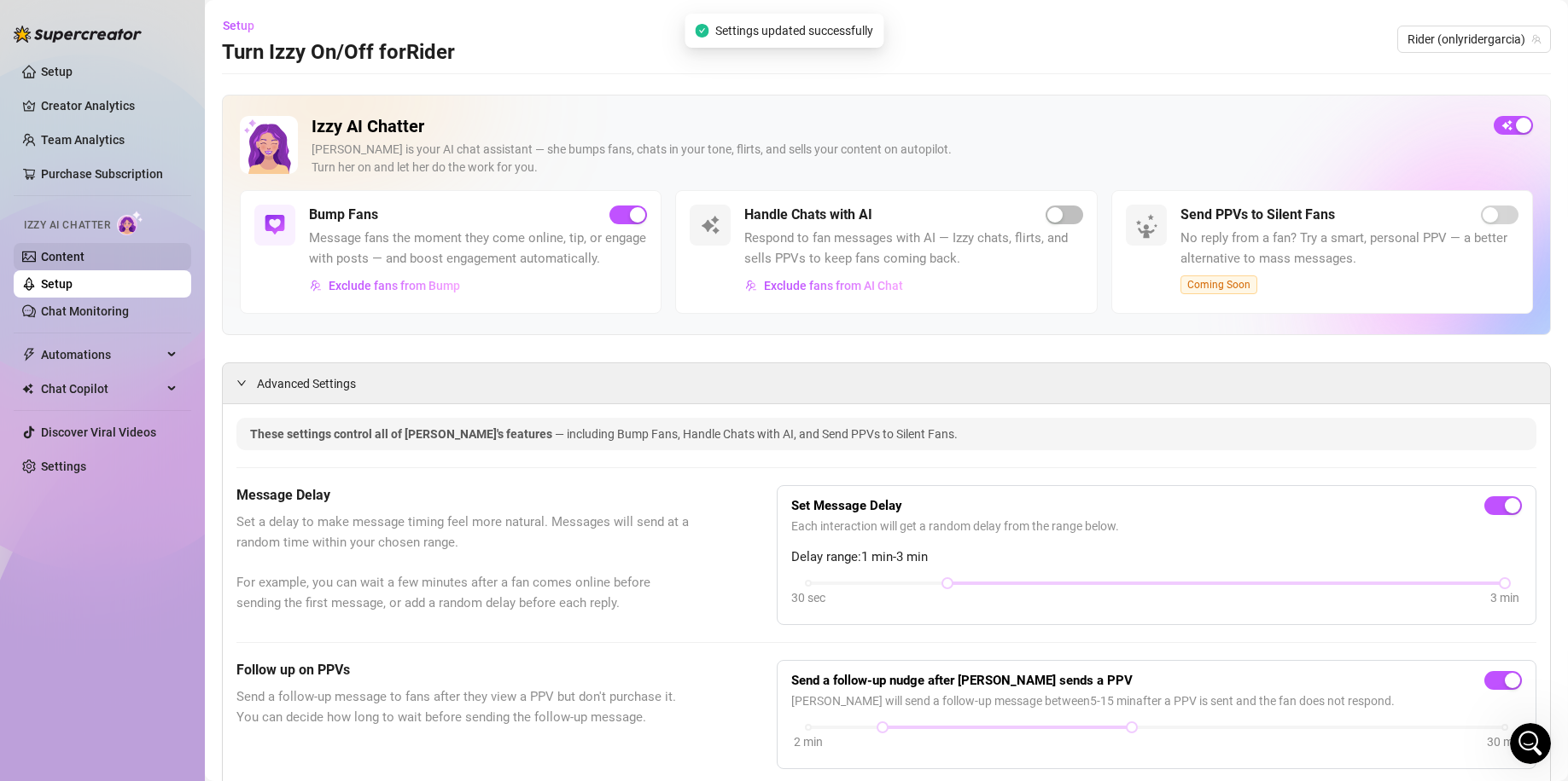
click at [84, 259] on link "Content" at bounding box center [63, 257] width 43 height 14
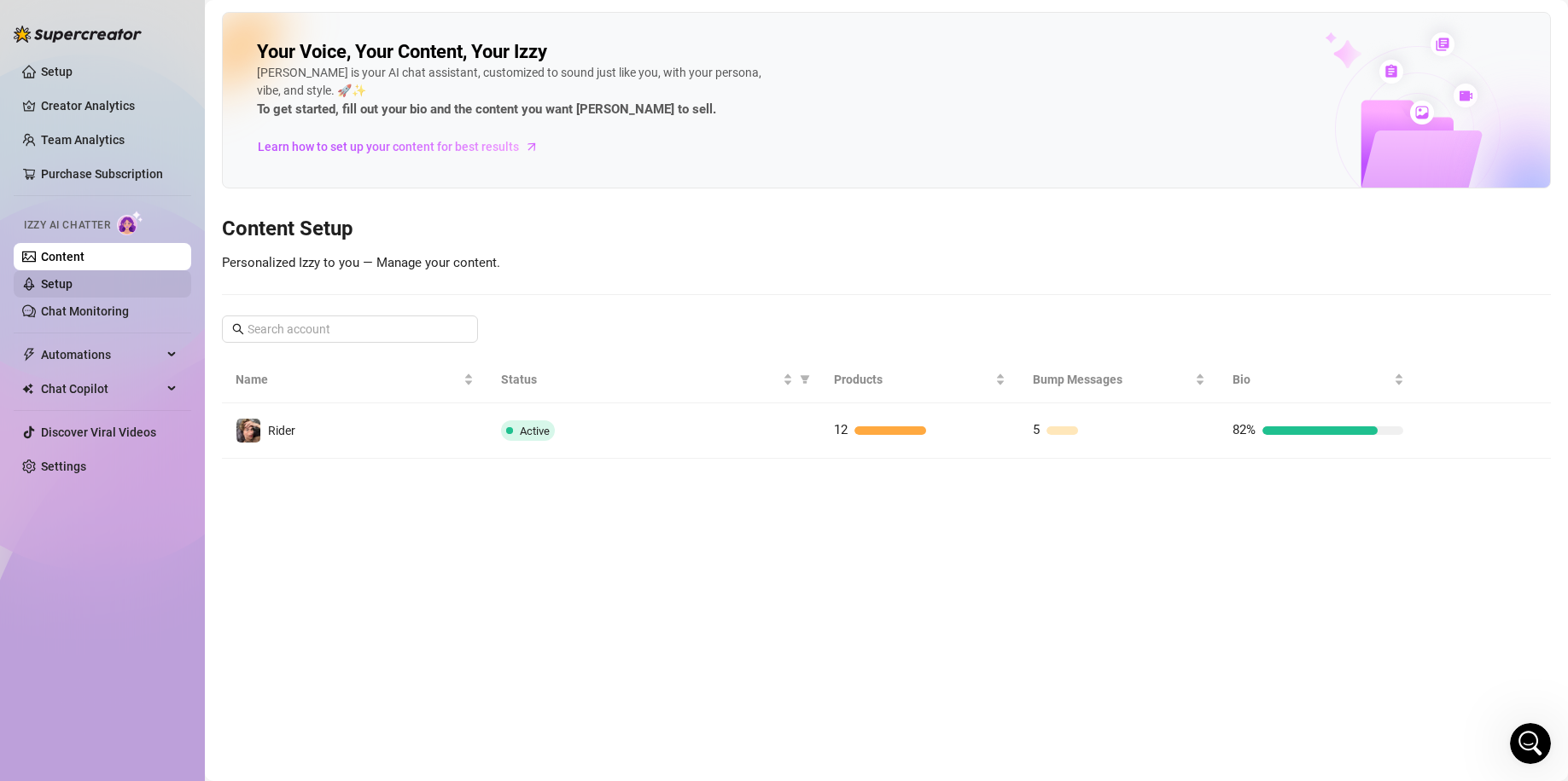
click at [72, 287] on link "Setup" at bounding box center [56, 284] width 31 height 14
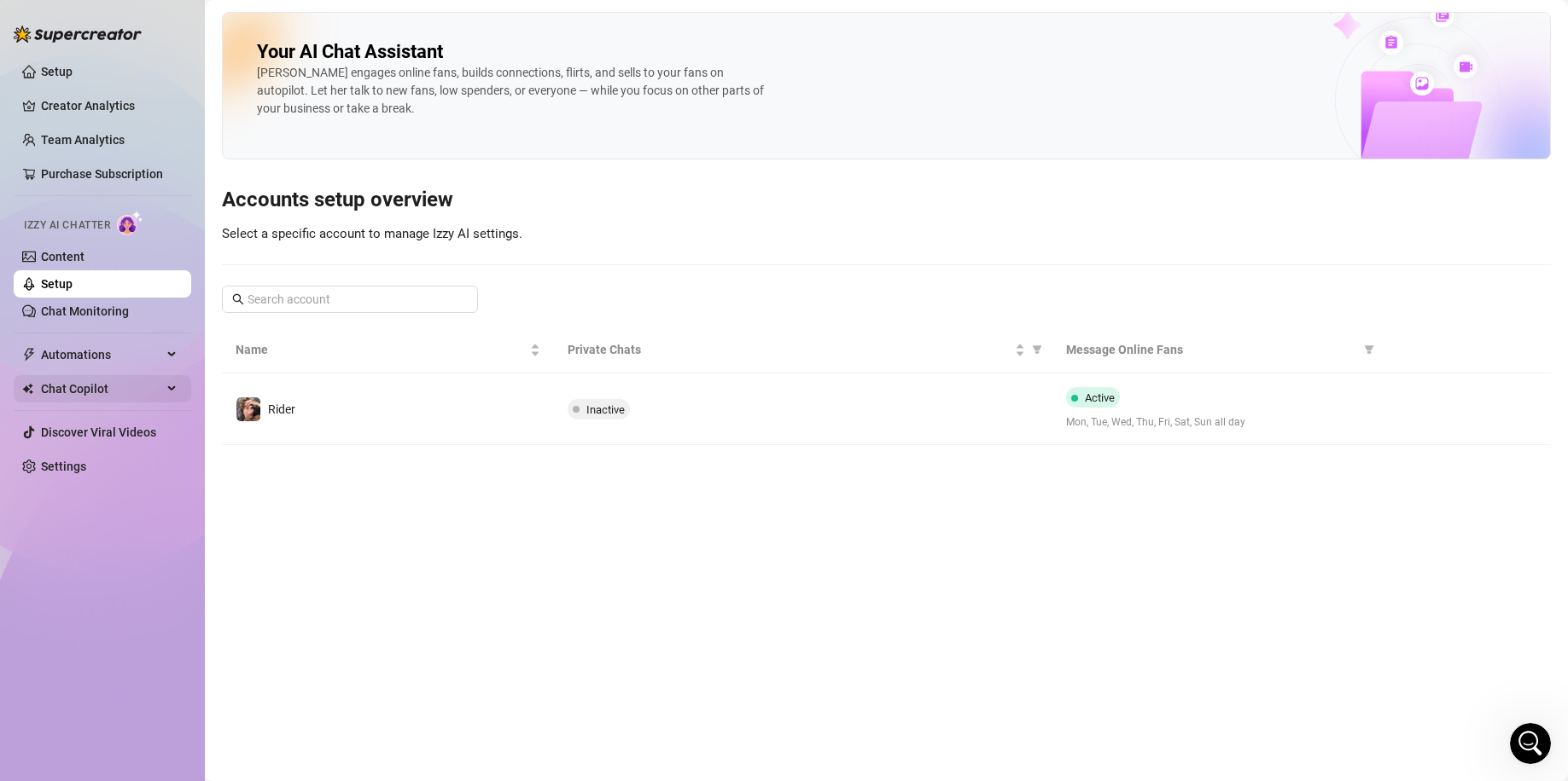
click at [137, 379] on span "Chat Copilot" at bounding box center [101, 388] width 121 height 27
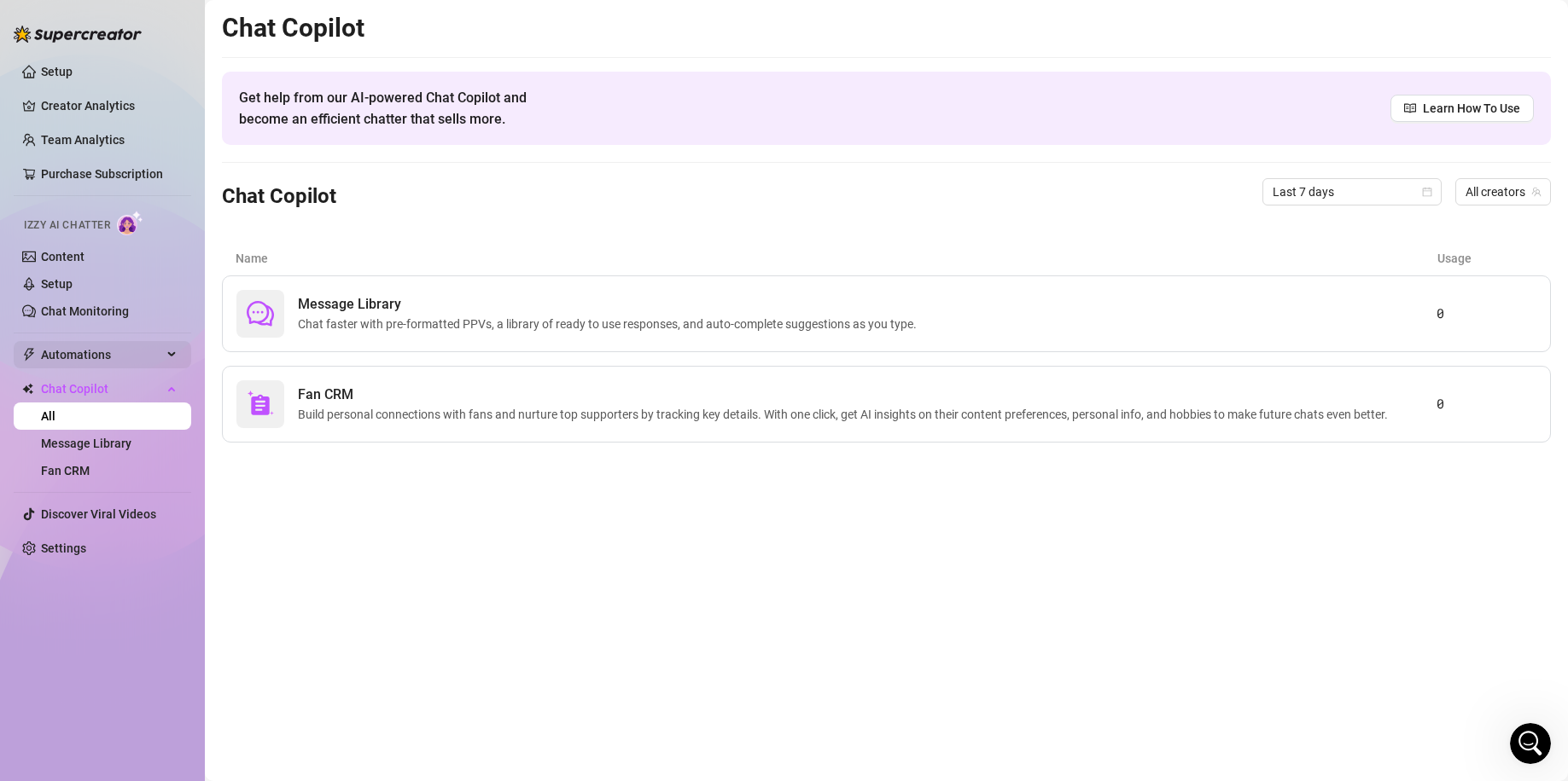
click at [139, 347] on span "Automations" at bounding box center [101, 354] width 121 height 27
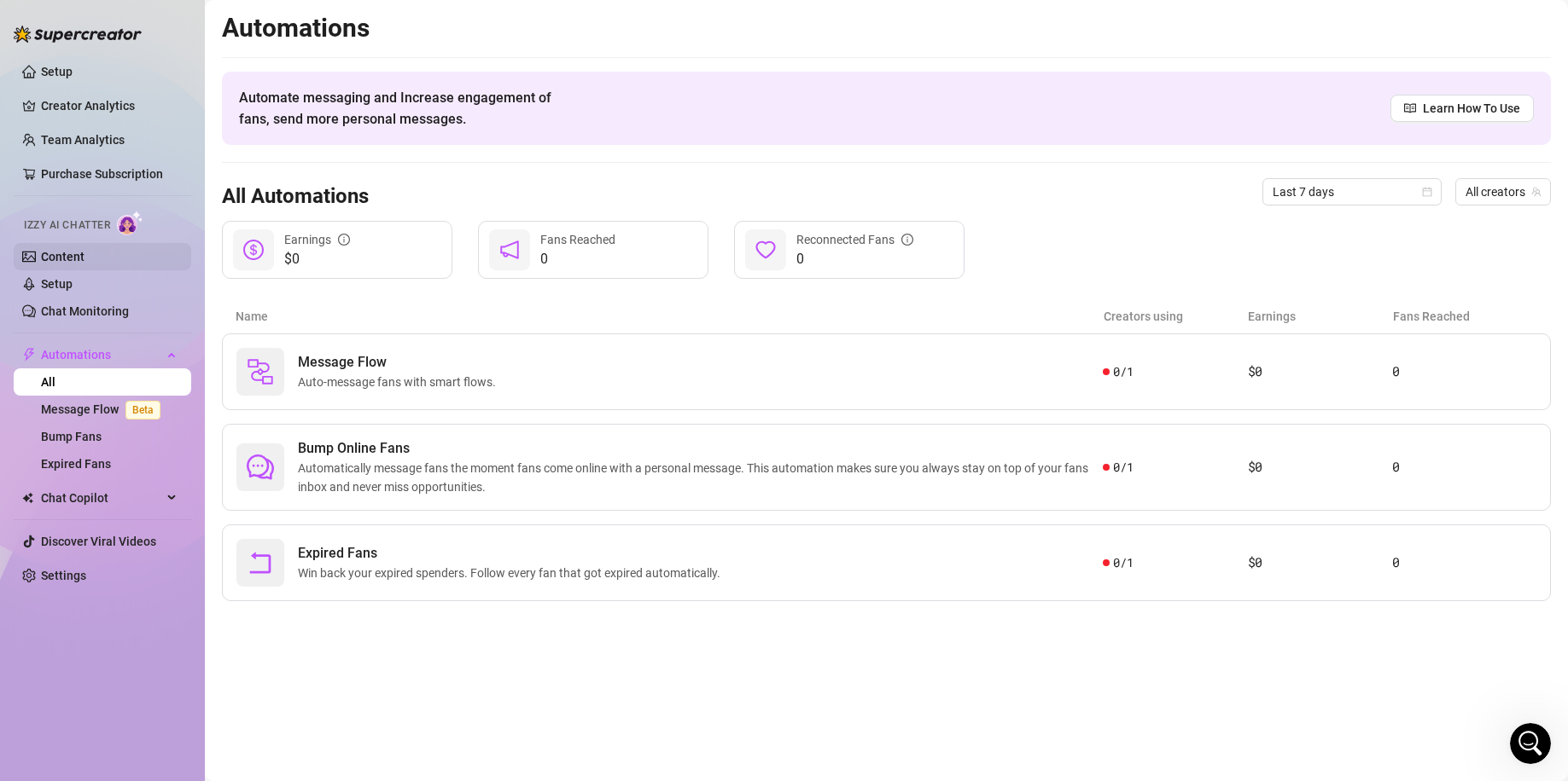
click at [84, 255] on link "Content" at bounding box center [63, 257] width 43 height 14
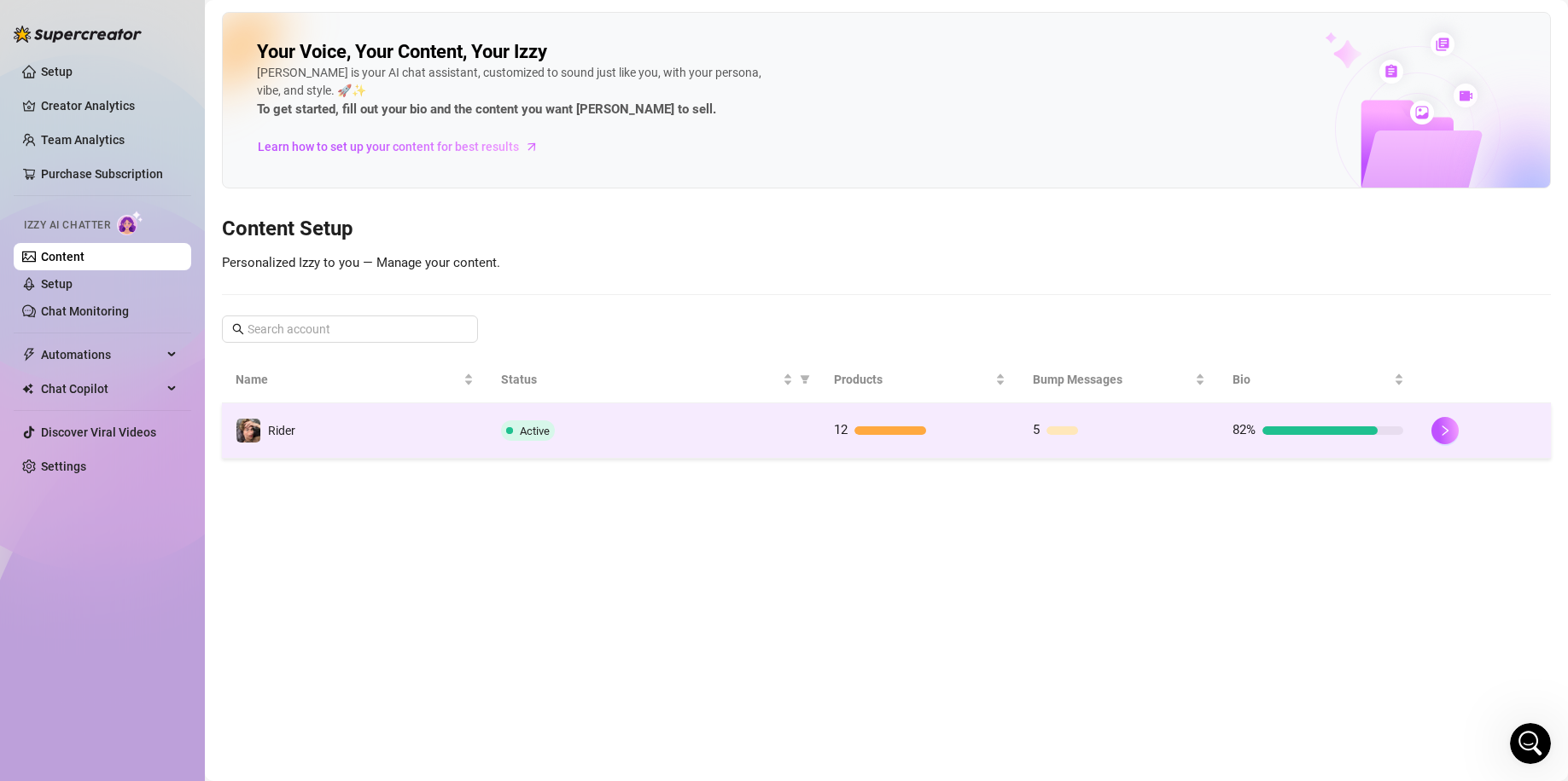
click at [370, 437] on td "Rider" at bounding box center [354, 431] width 265 height 56
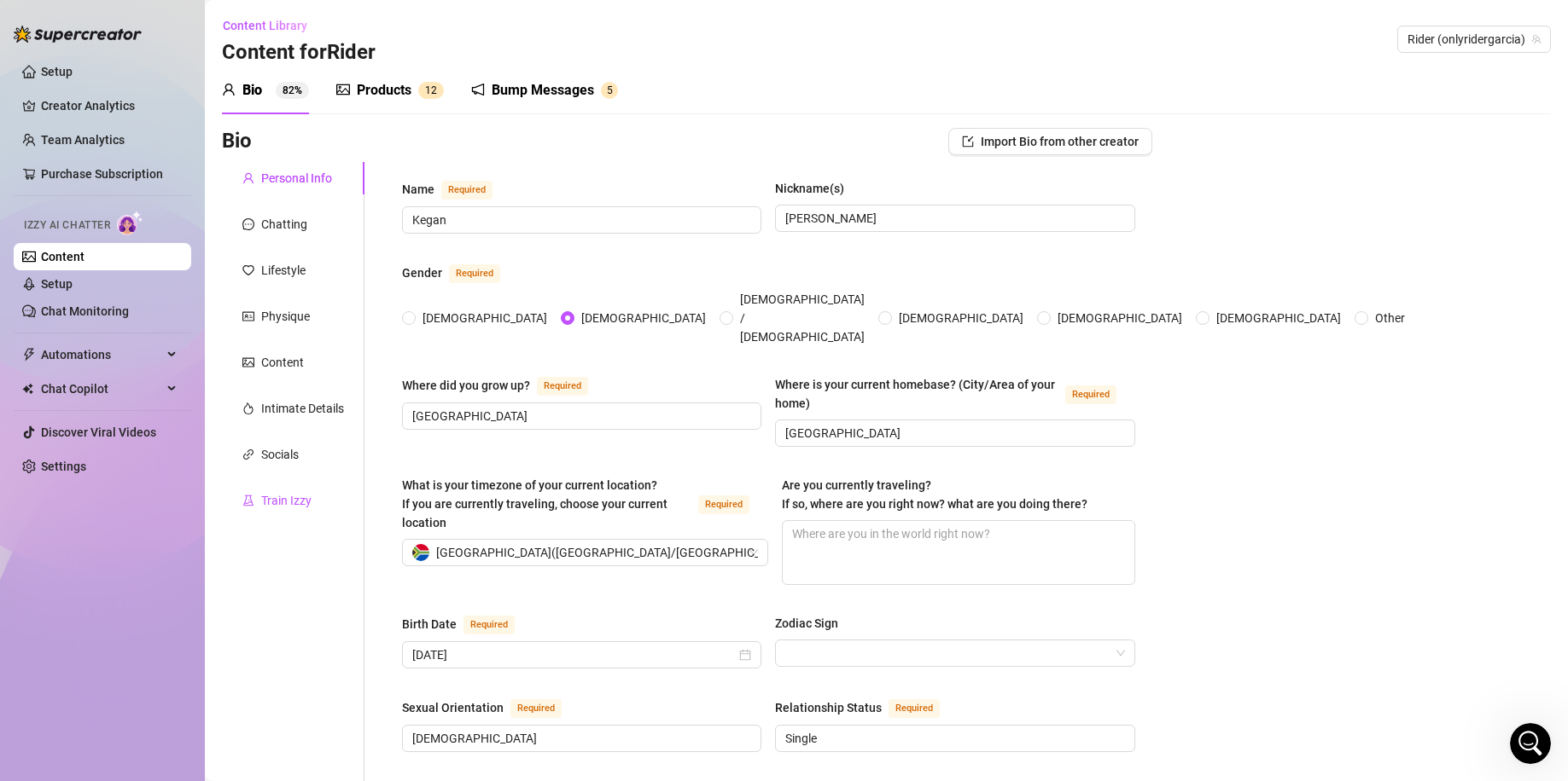
click at [306, 494] on div "Train Izzy" at bounding box center [286, 500] width 50 height 19
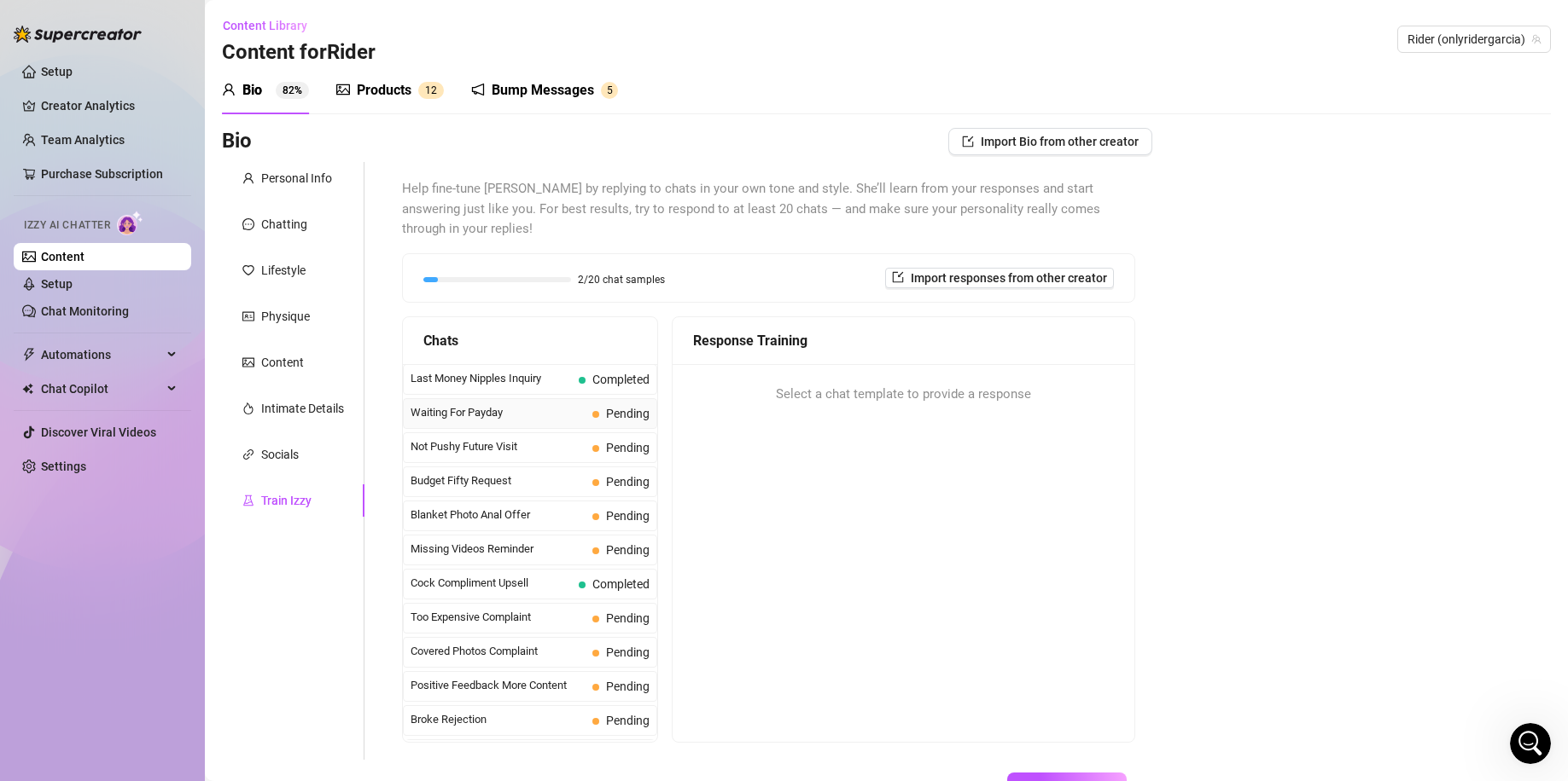
click at [571, 404] on span "Waiting For Payday" at bounding box center [497, 413] width 175 height 17
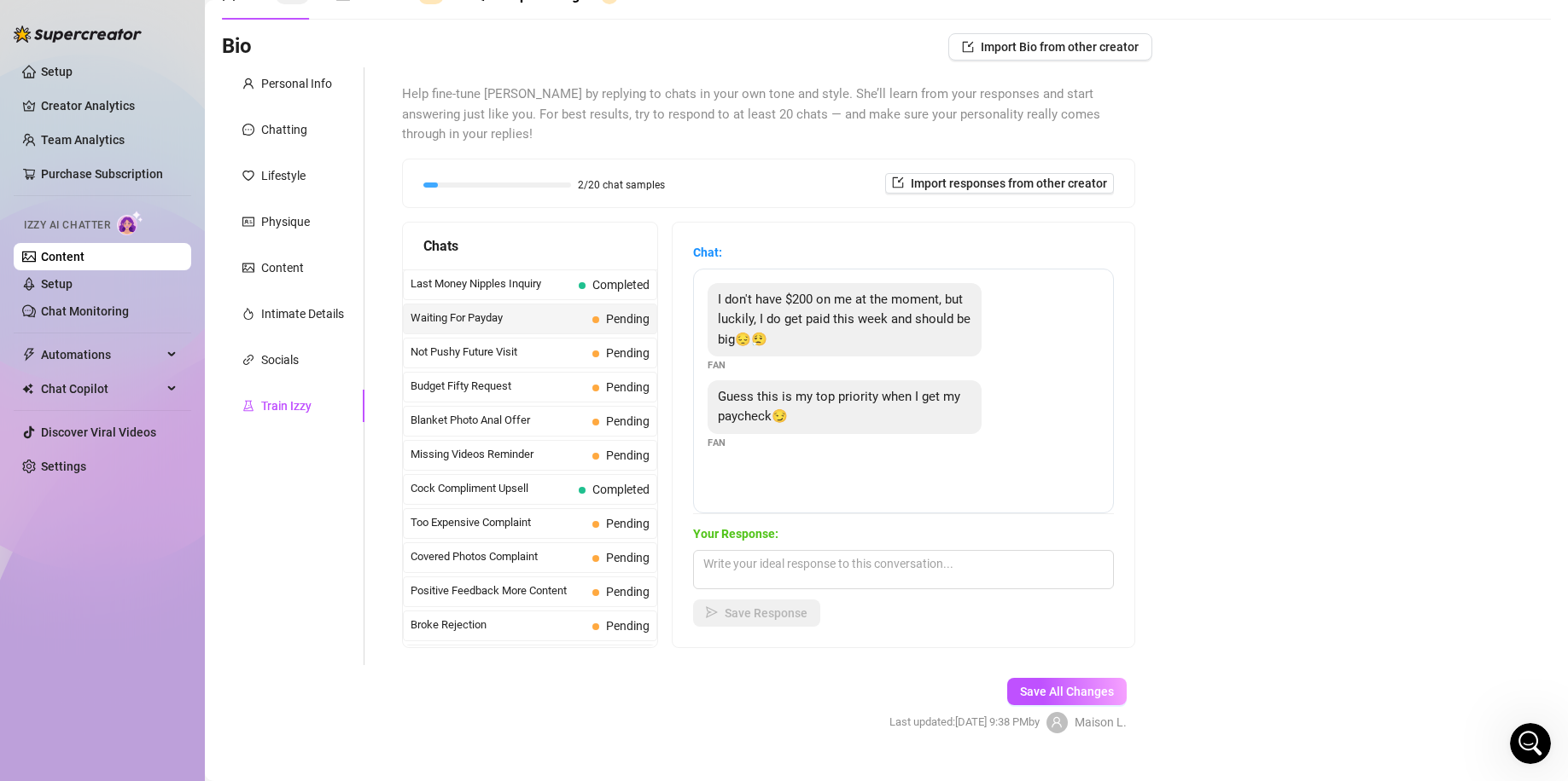
scroll to position [108, 0]
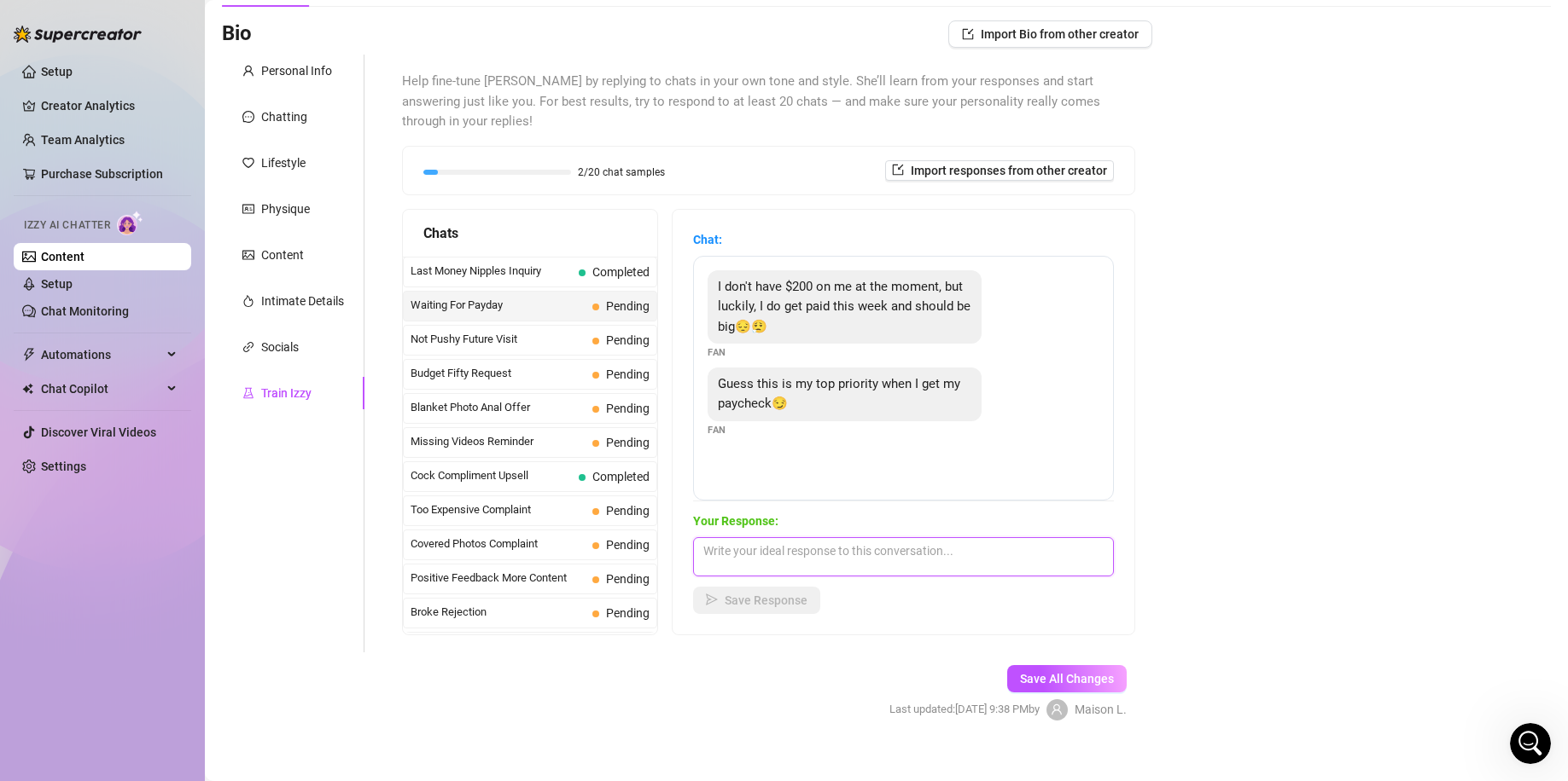
click at [821, 538] on textarea at bounding box center [903, 557] width 421 height 39
click at [787, 593] on span "Save Response" at bounding box center [766, 600] width 83 height 14
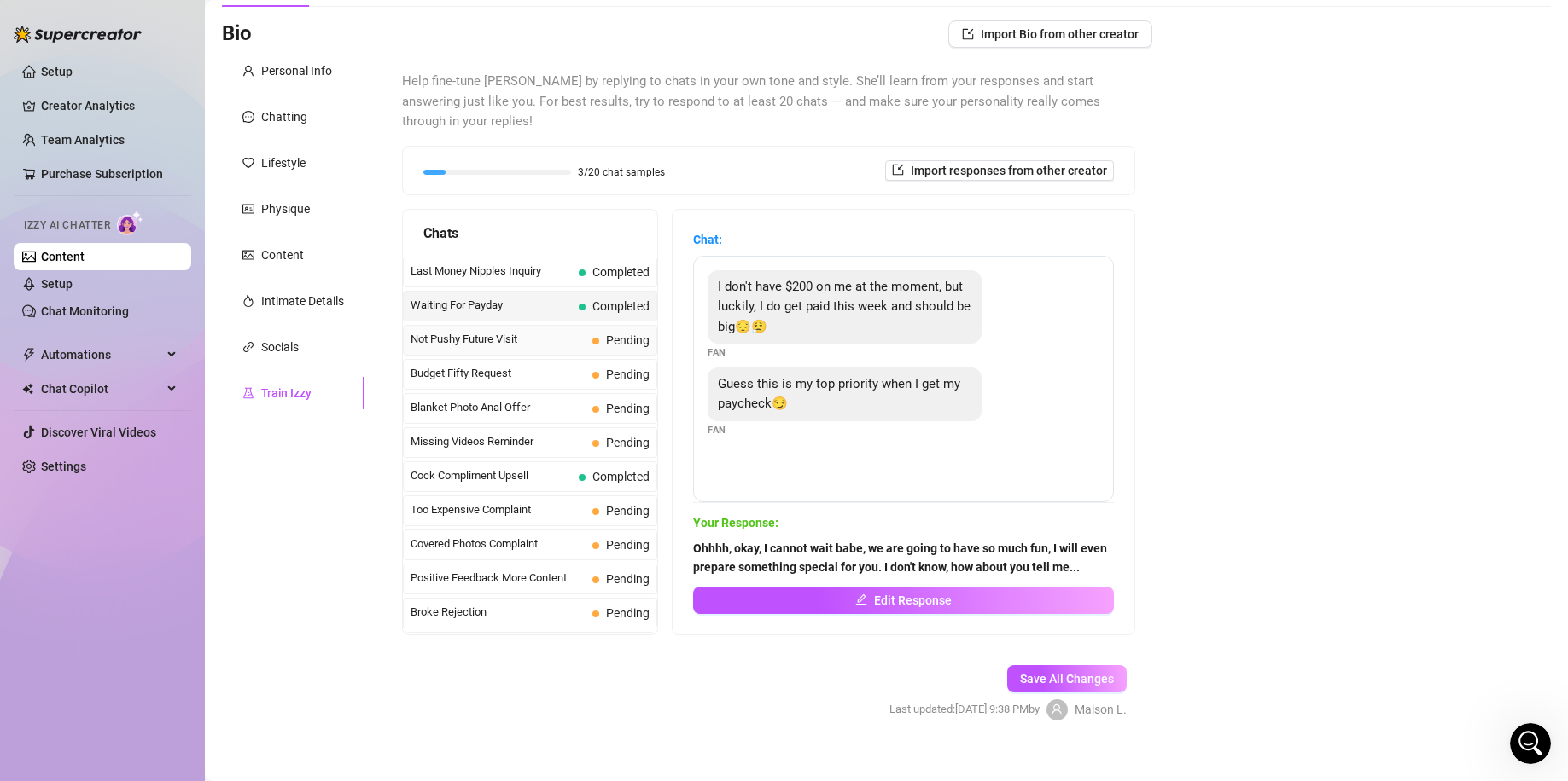
click at [561, 331] on span "Not Pushy Future Visit" at bounding box center [497, 340] width 175 height 17
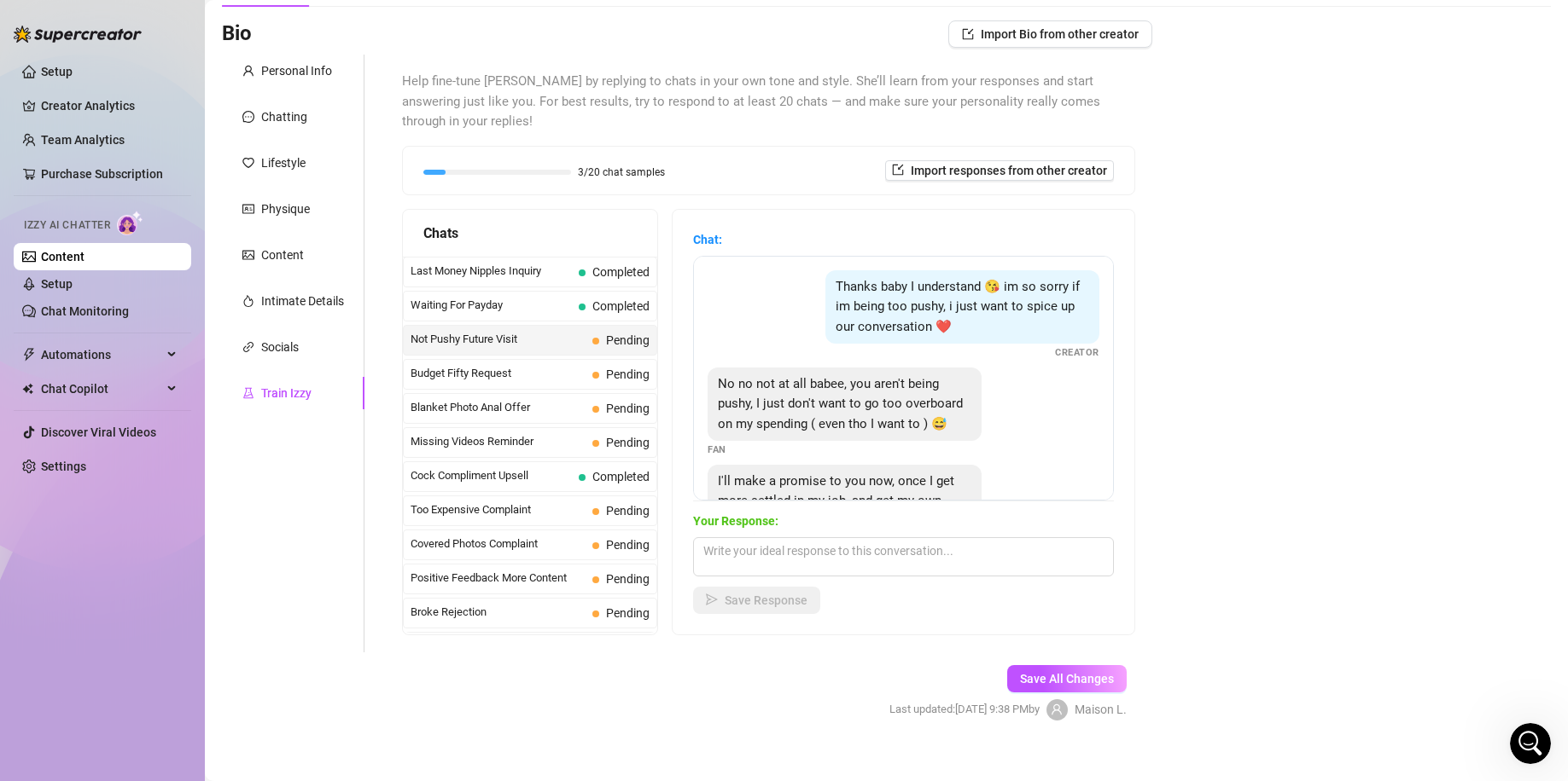
scroll to position [116, 0]
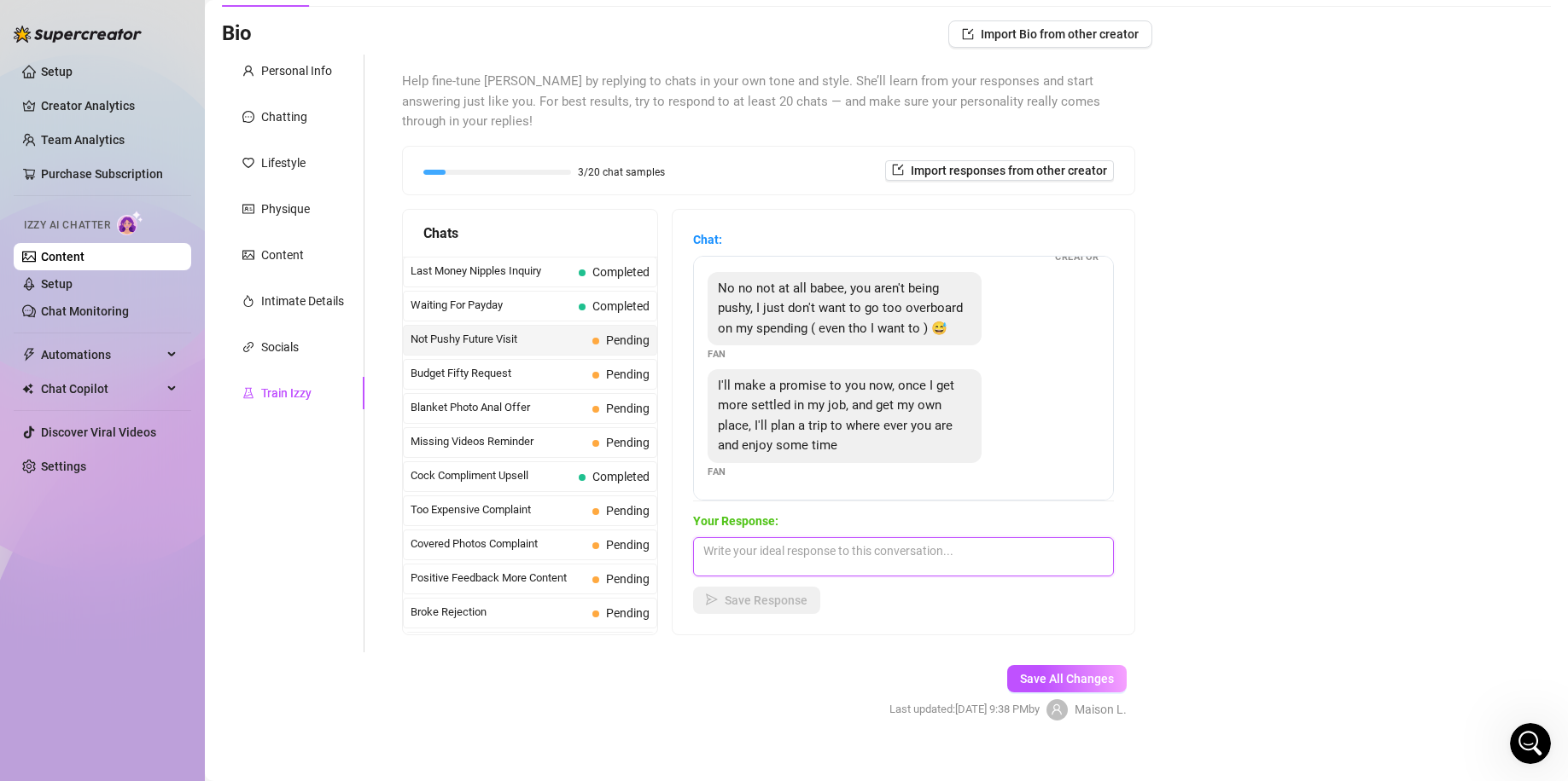
click at [805, 538] on textarea at bounding box center [903, 557] width 421 height 39
click at [792, 593] on span "Save Response" at bounding box center [766, 600] width 83 height 14
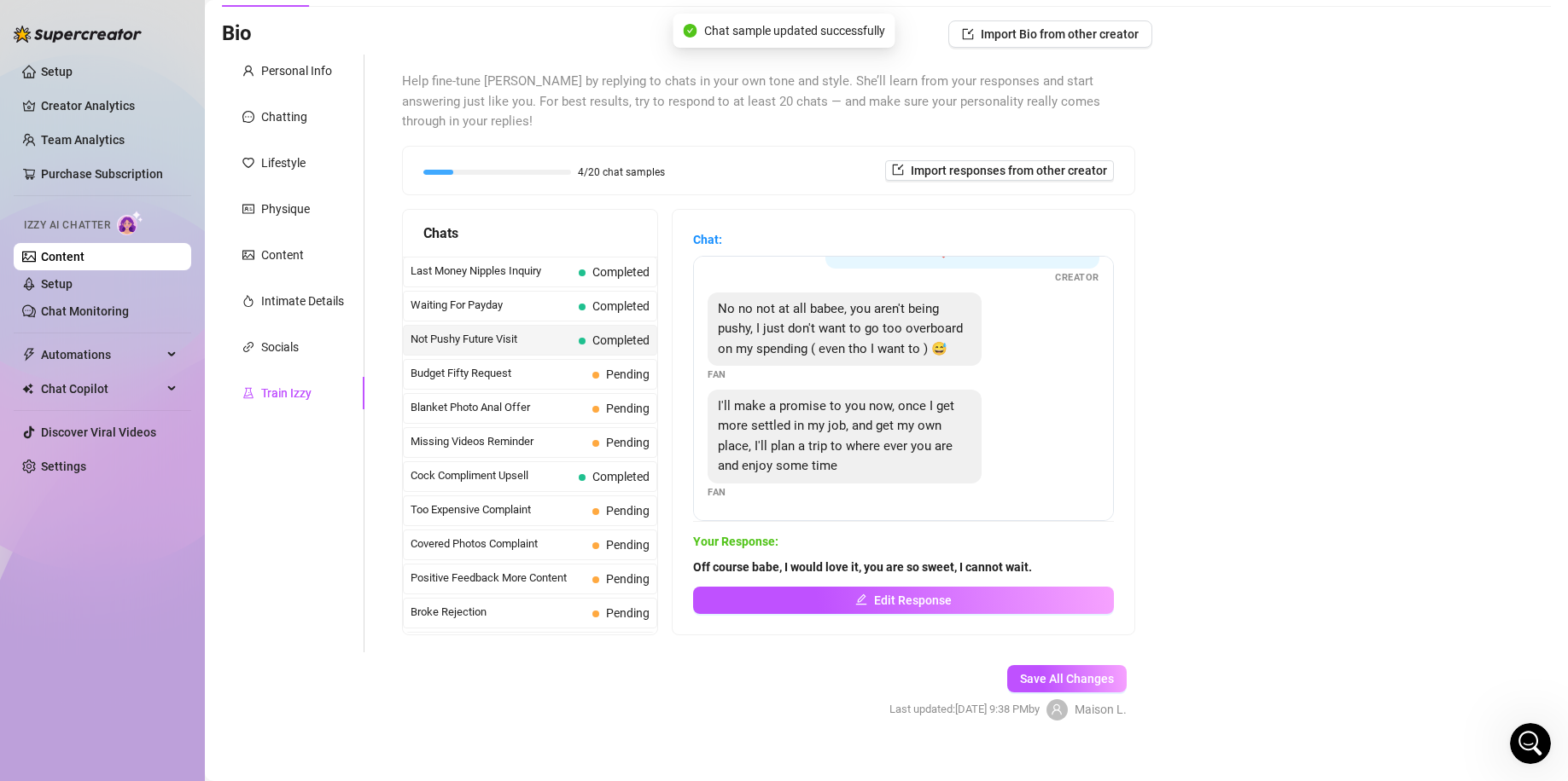
scroll to position [96, 0]
click at [561, 363] on div "Budget Fifty Request Pending" at bounding box center [529, 374] width 255 height 30
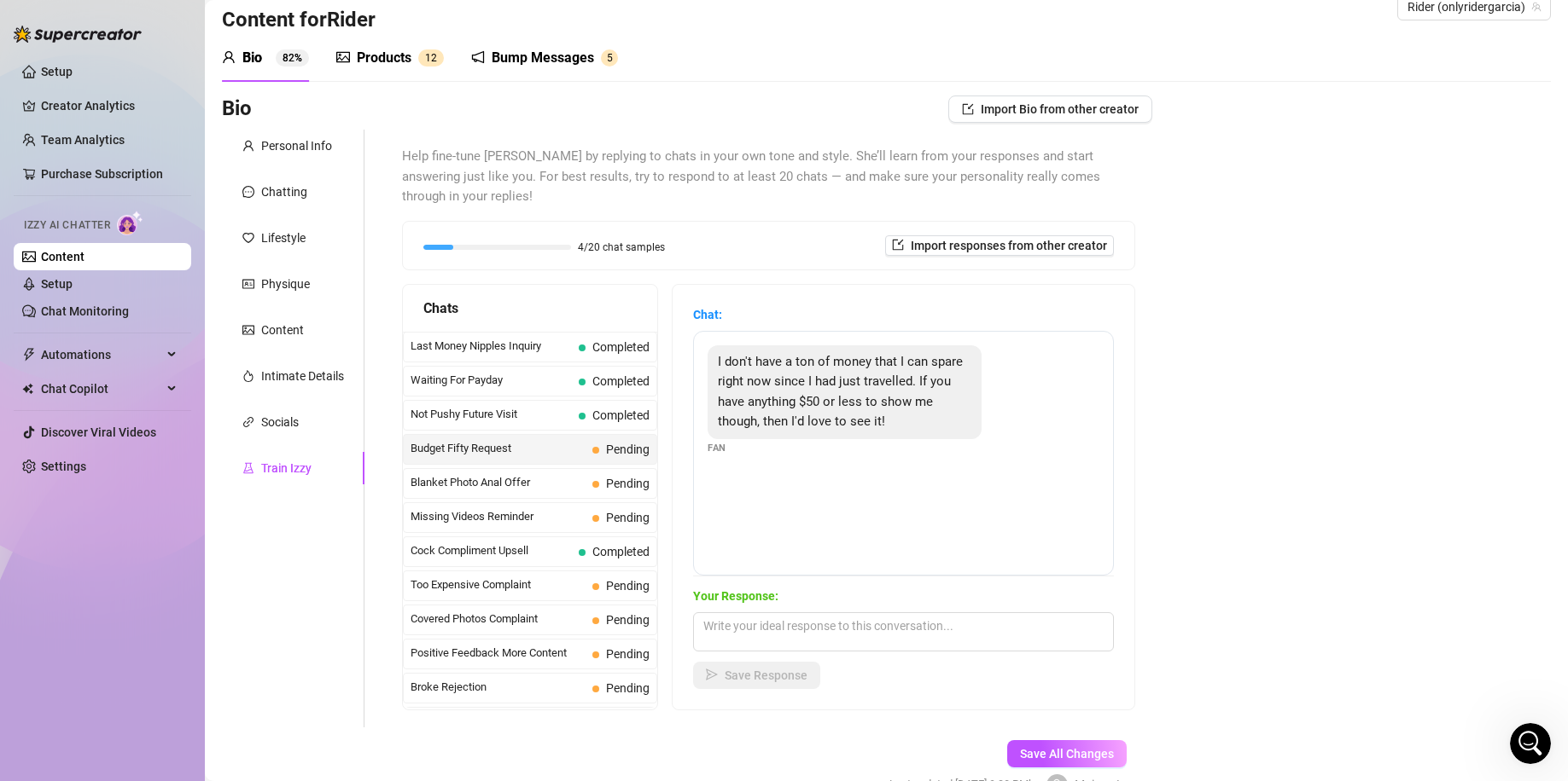
scroll to position [108, 0]
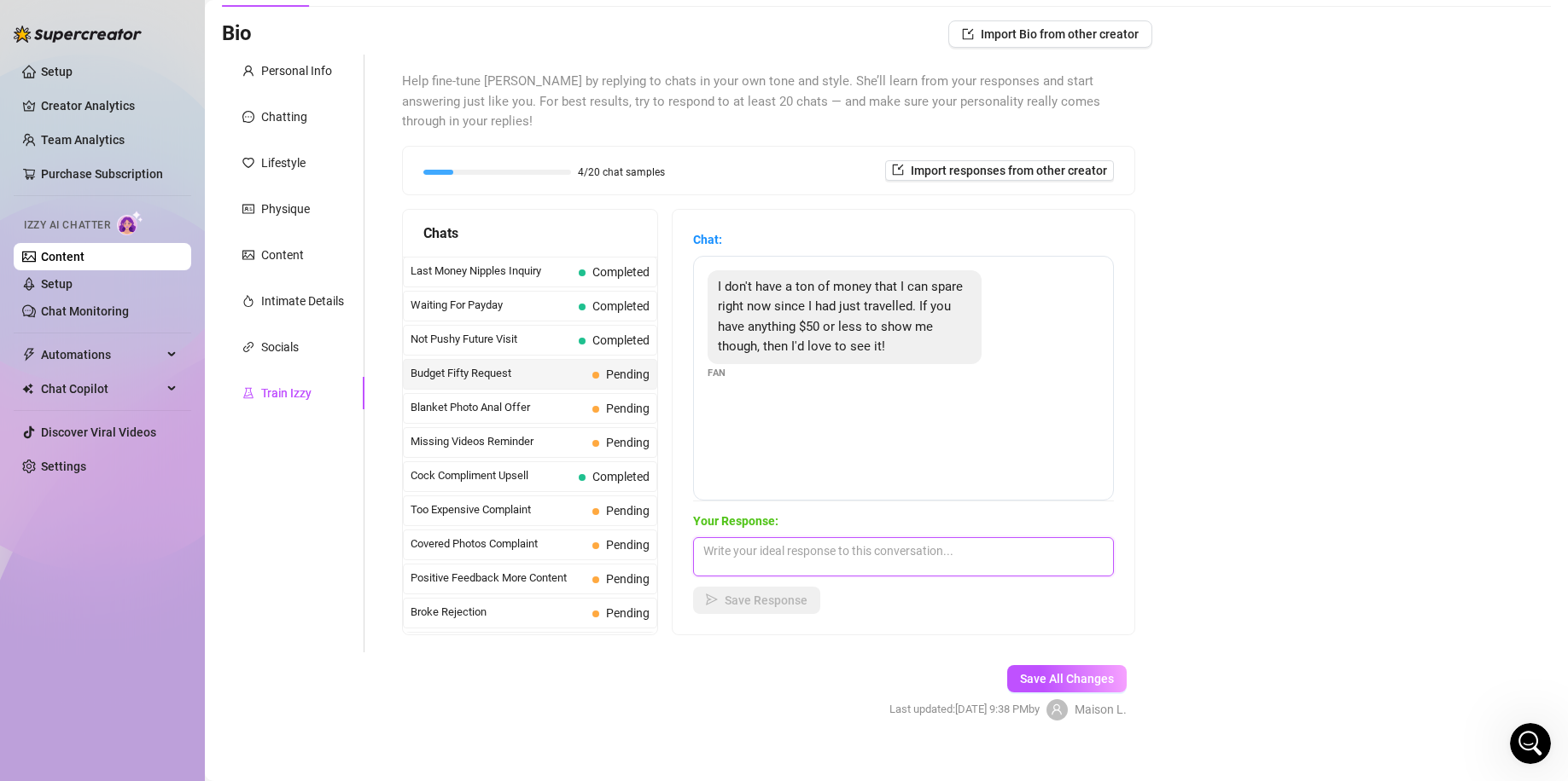
click at [869, 538] on textarea at bounding box center [903, 557] width 421 height 39
click at [789, 597] on div "Chat: I don't have a ton of money that I can spare right now since I had just t…" at bounding box center [903, 422] width 462 height 425
click at [789, 593] on span "Save Response" at bounding box center [766, 600] width 83 height 14
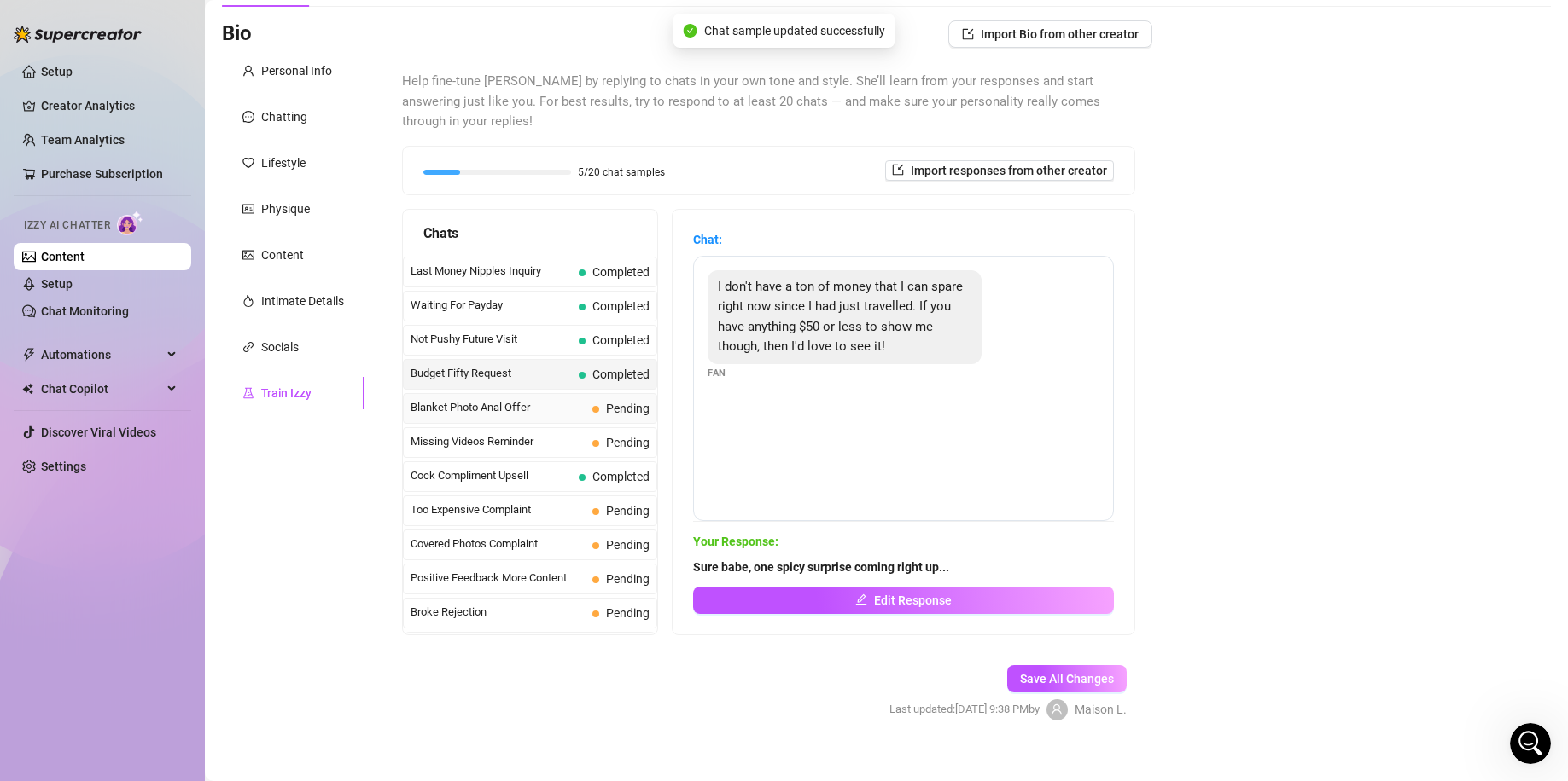
click at [538, 399] on span "Blanket Photo Anal Offer" at bounding box center [497, 407] width 175 height 17
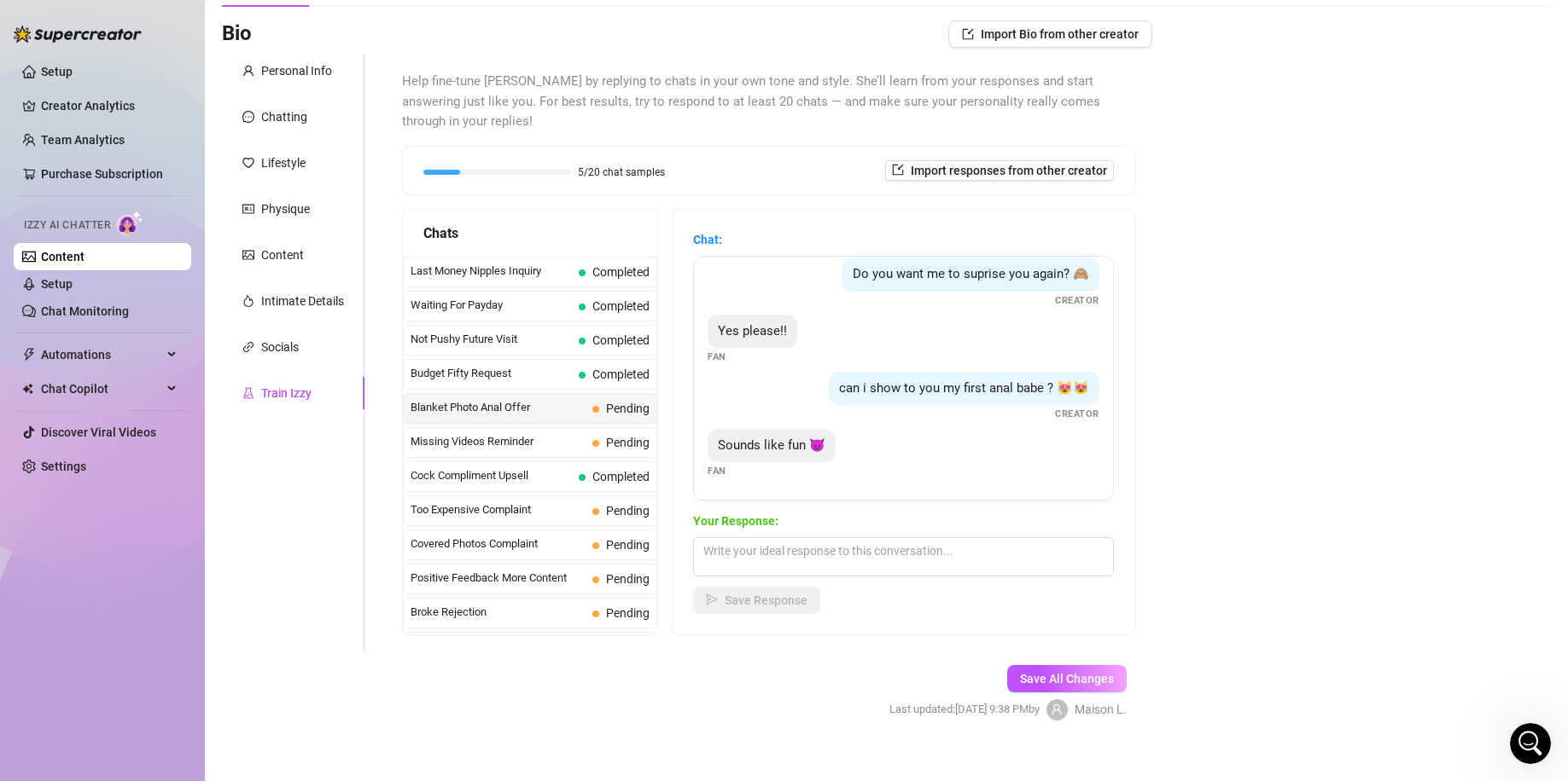
scroll to position [260, 0]
click at [821, 539] on textarea at bounding box center [903, 557] width 421 height 39
click at [788, 593] on span "Save Response" at bounding box center [766, 600] width 83 height 14
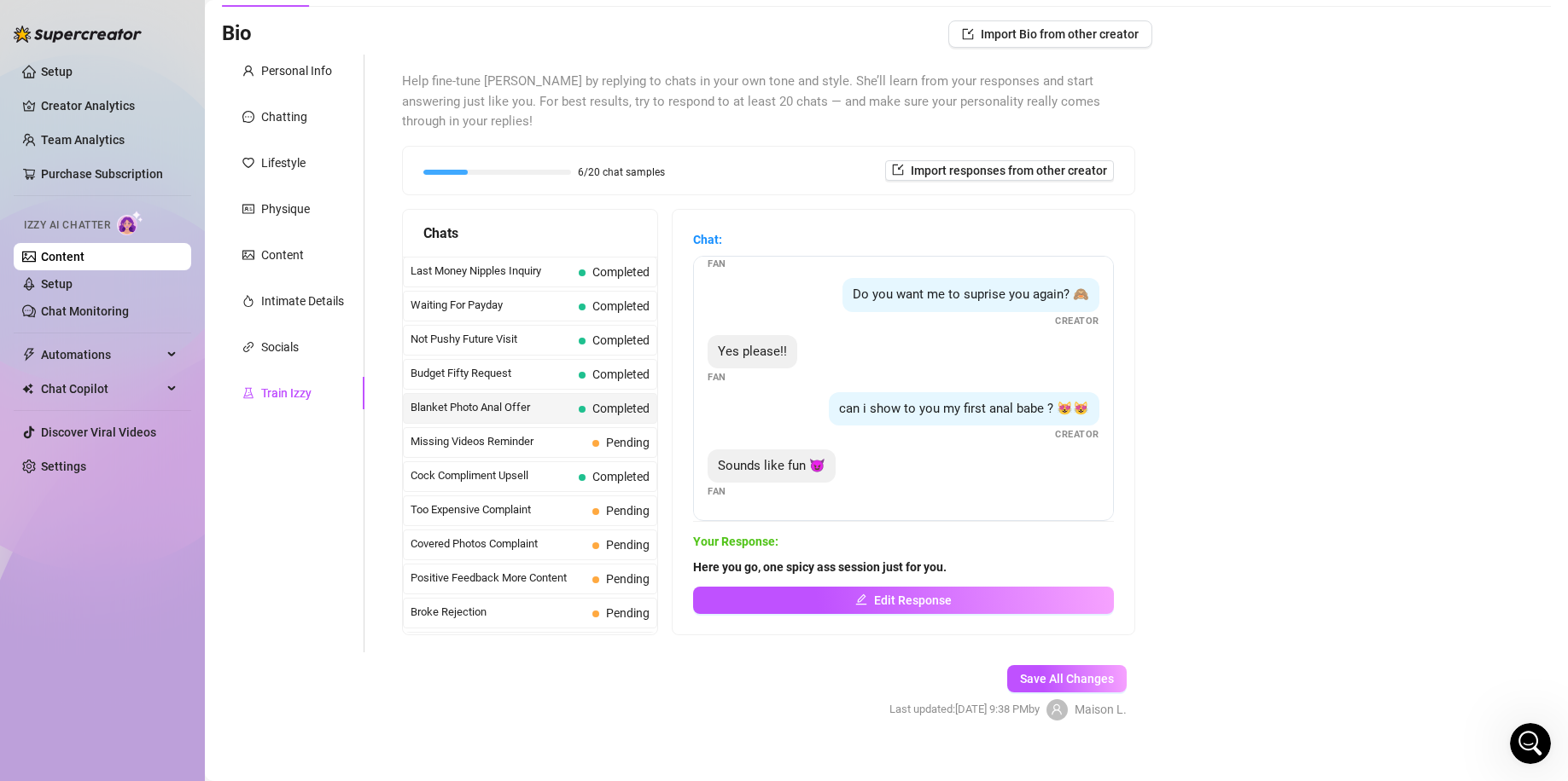
scroll to position [240, 0]
click at [573, 427] on div "Missing Videos Reminder Pending" at bounding box center [529, 442] width 255 height 30
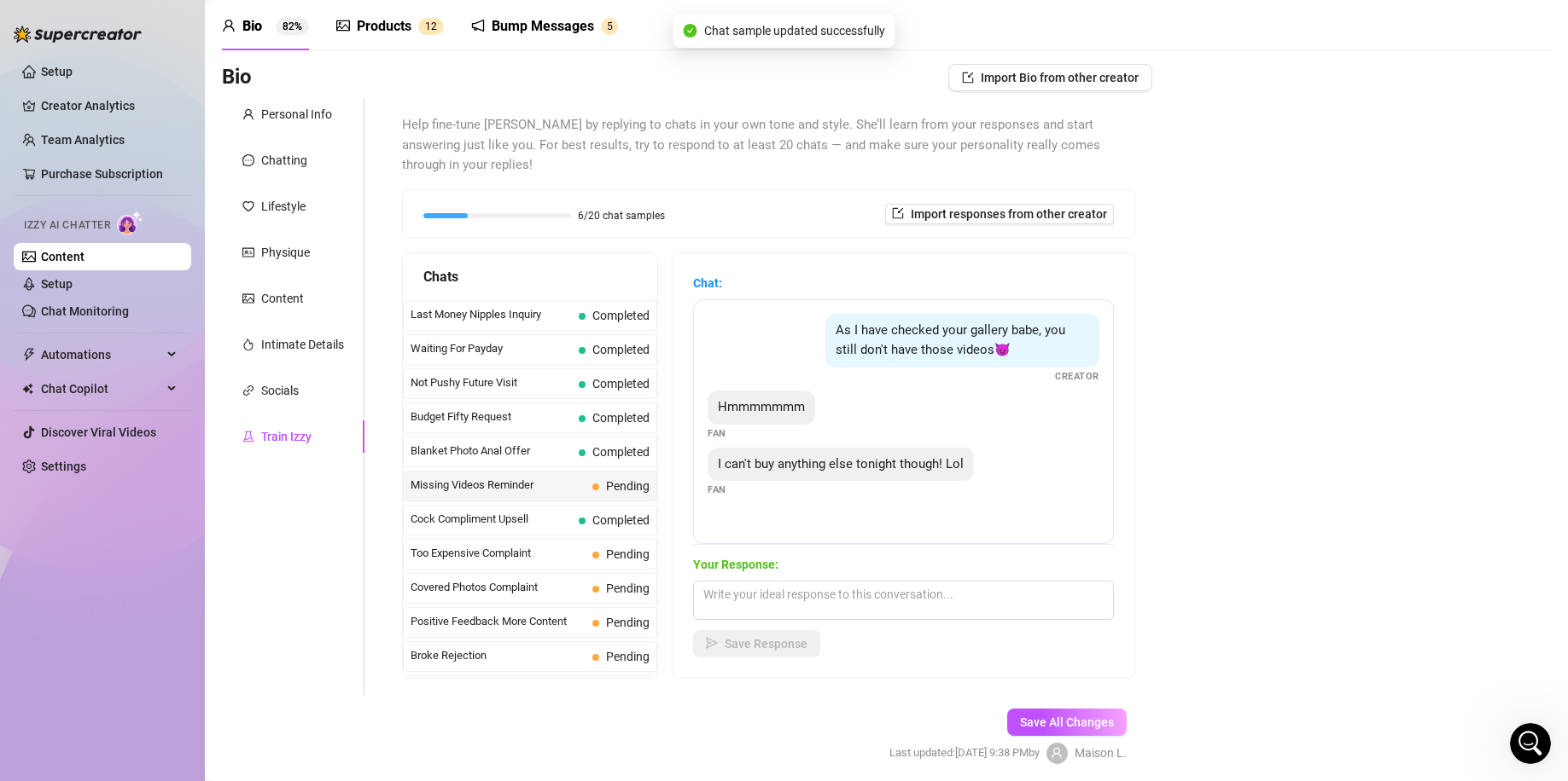
scroll to position [0, 0]
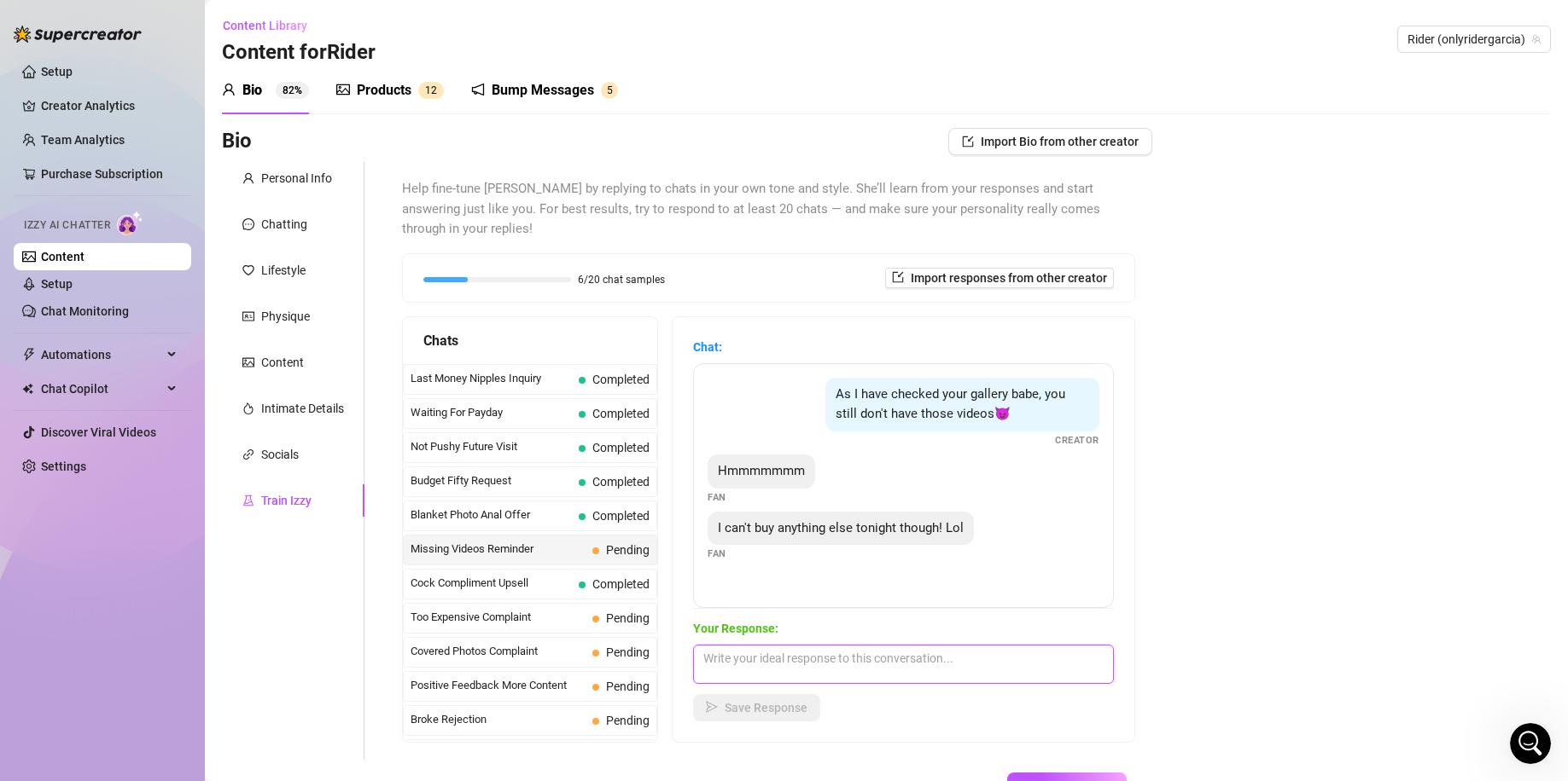
click at [944, 653] on textarea at bounding box center [903, 664] width 421 height 39
click at [734, 701] on span "Save Response" at bounding box center [766, 708] width 83 height 14
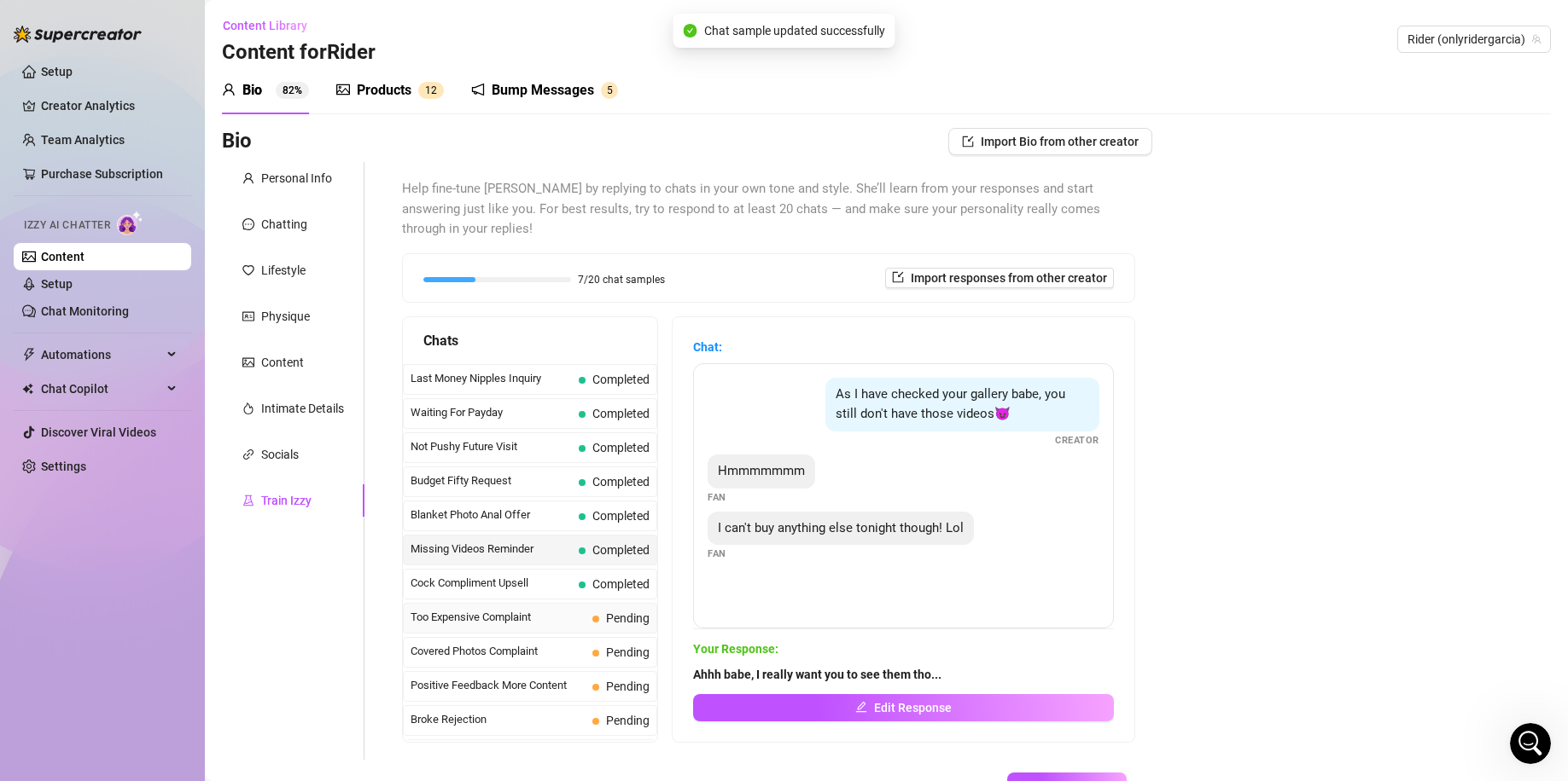
click at [574, 603] on div "Too Expensive Complaint Pending" at bounding box center [529, 618] width 255 height 30
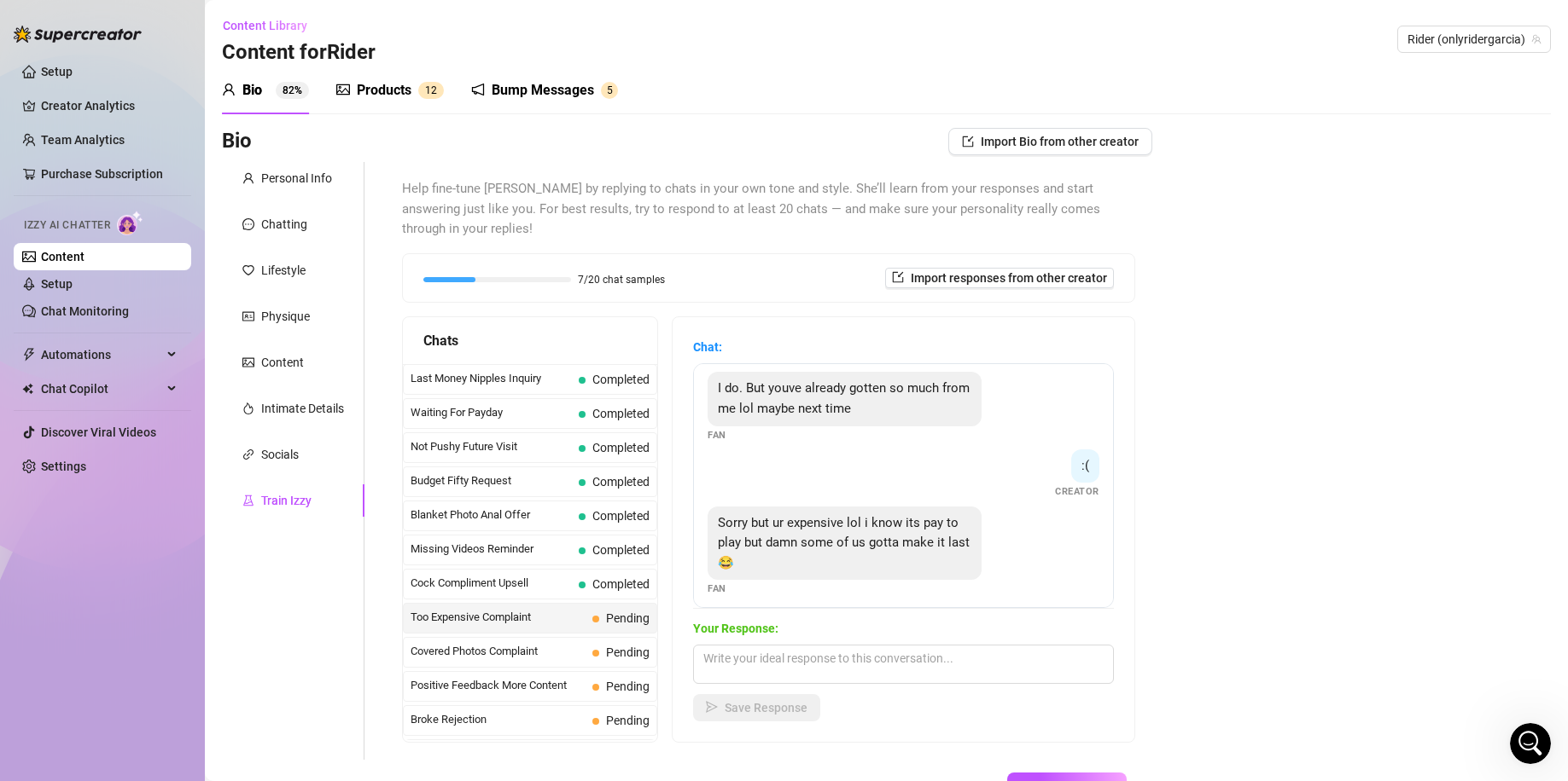
scroll to position [321, 0]
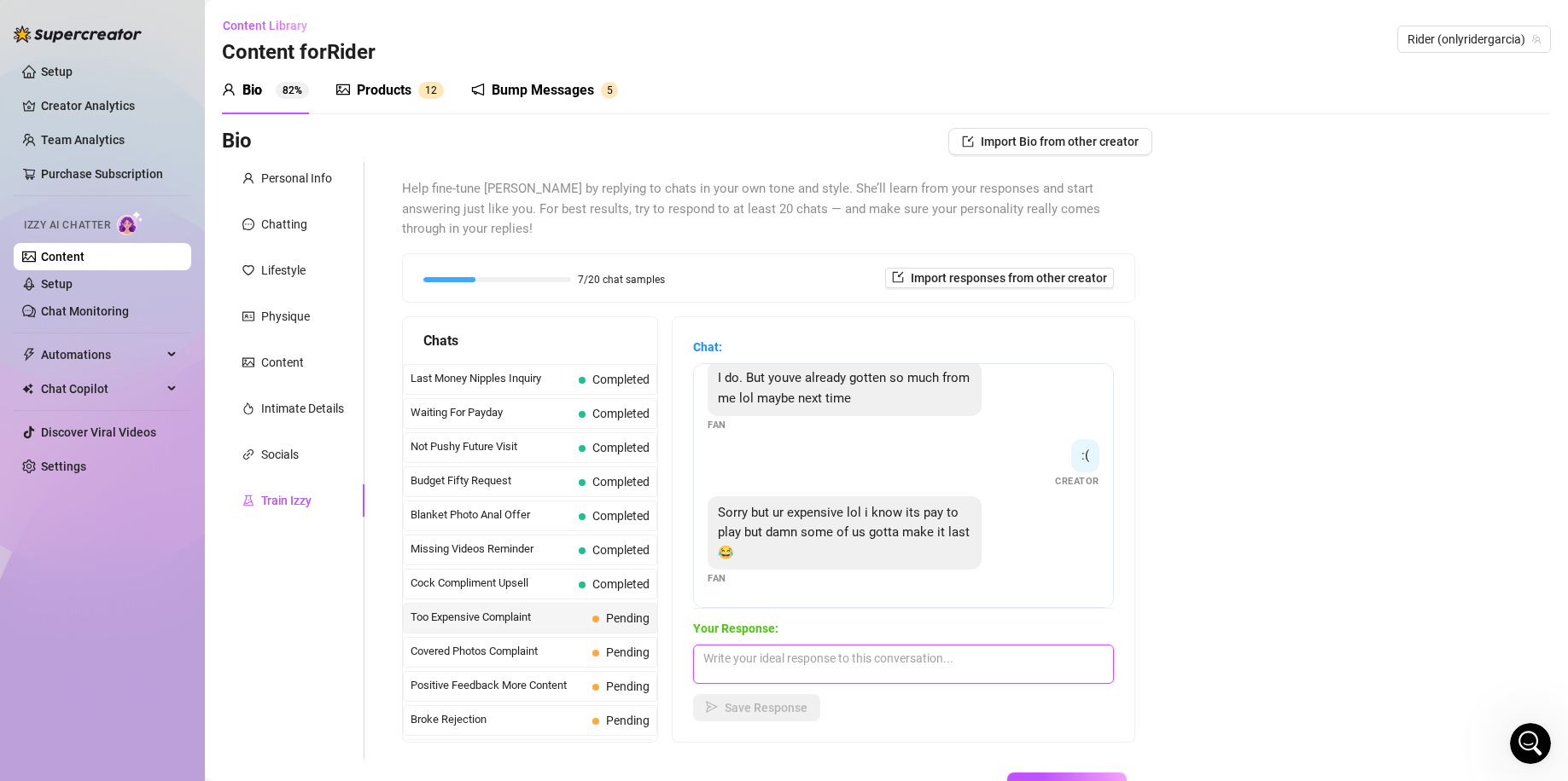
click at [804, 659] on textarea at bounding box center [903, 664] width 421 height 39
click at [789, 701] on span "Save Response" at bounding box center [766, 708] width 83 height 14
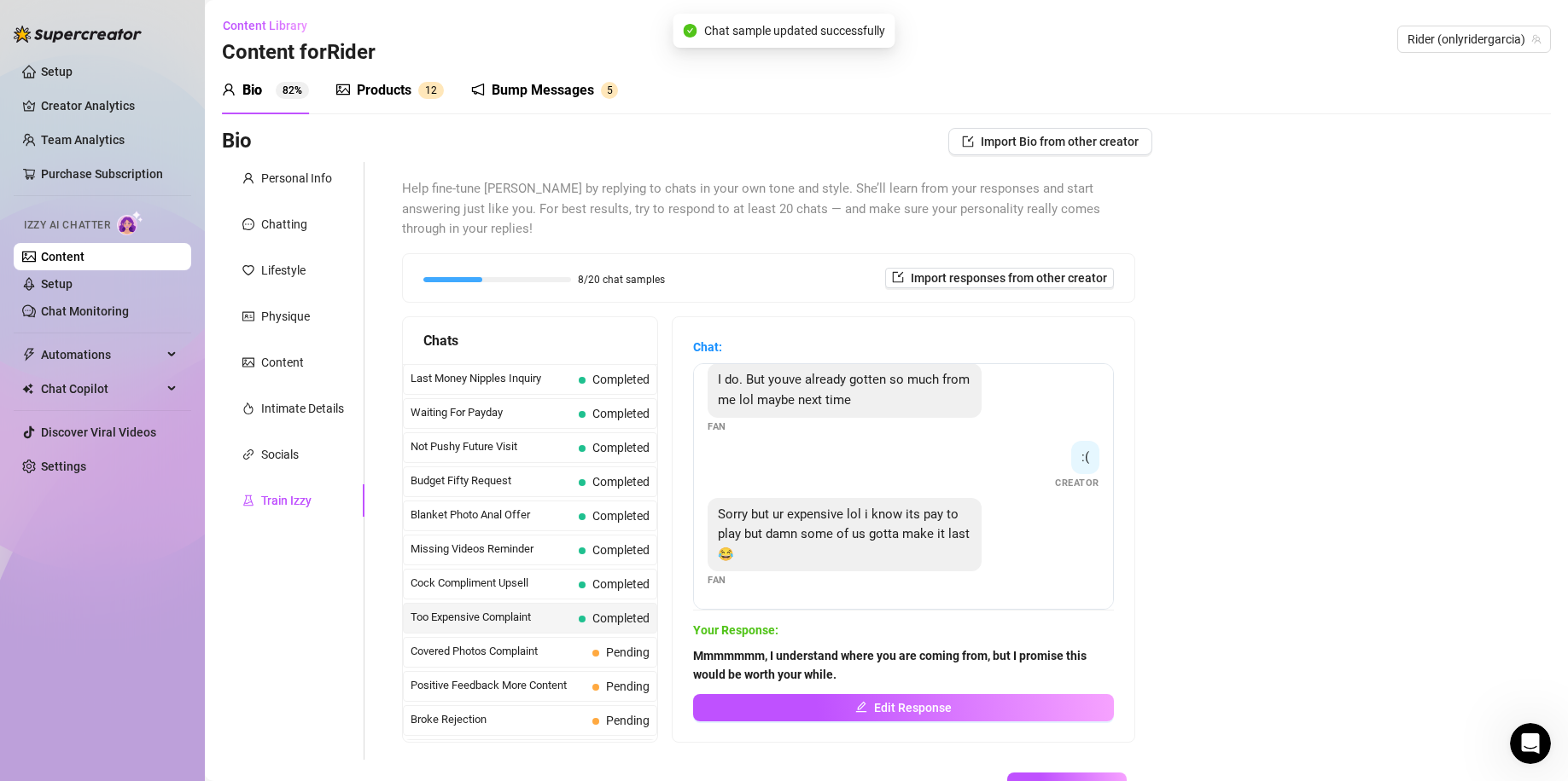
scroll to position [228, 0]
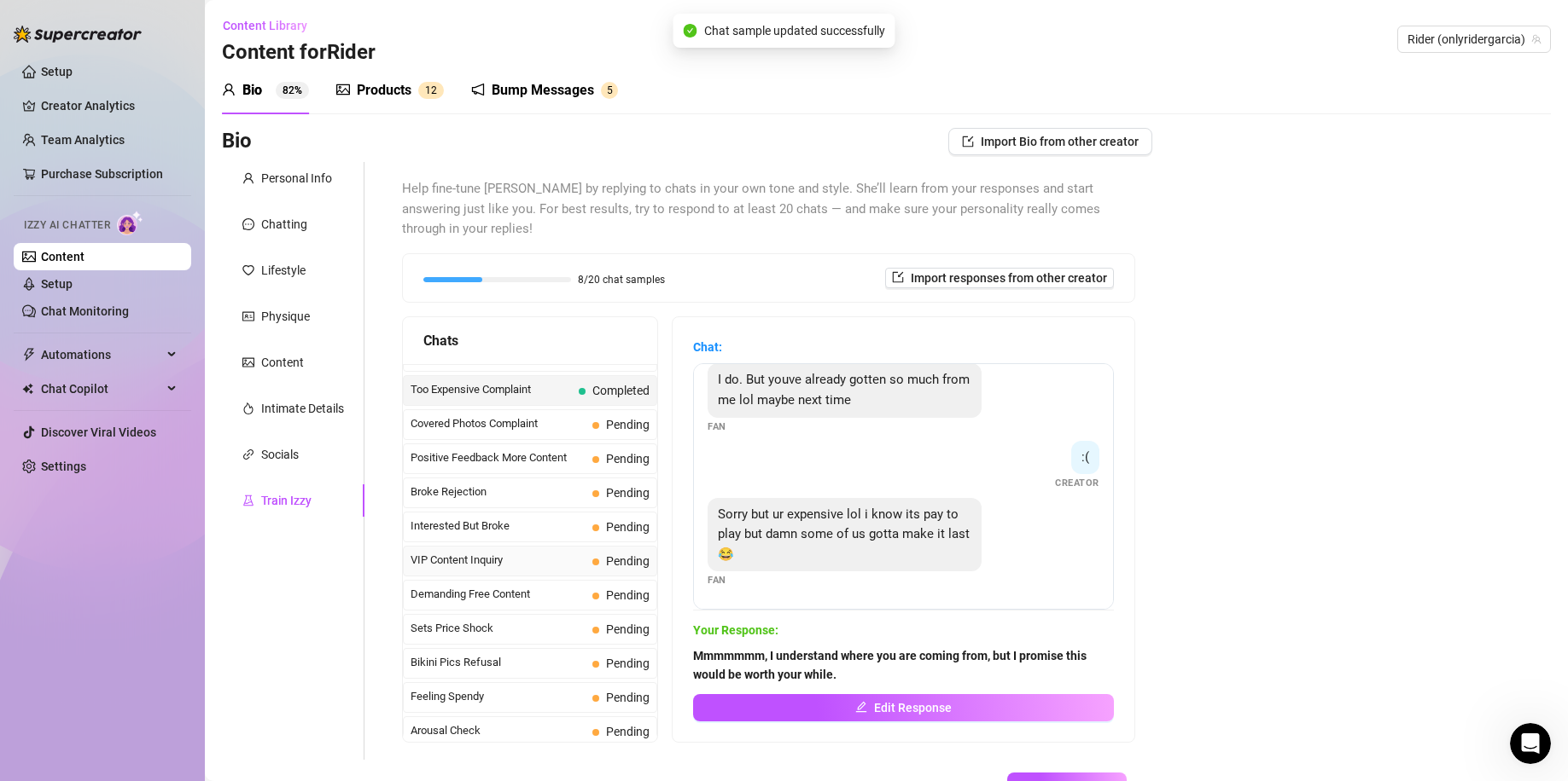
click at [592, 559] on span at bounding box center [595, 562] width 7 height 7
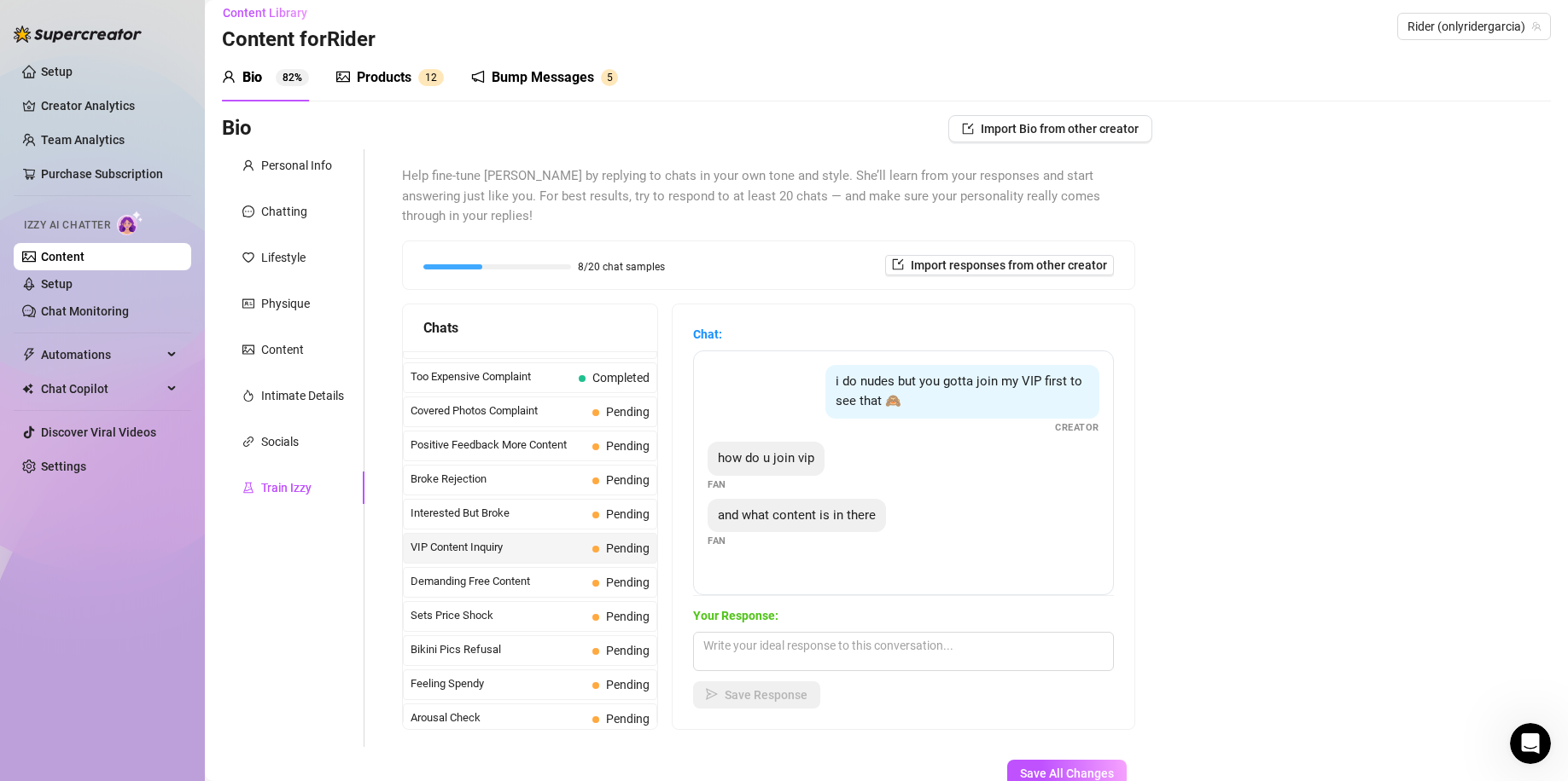
scroll to position [0, 0]
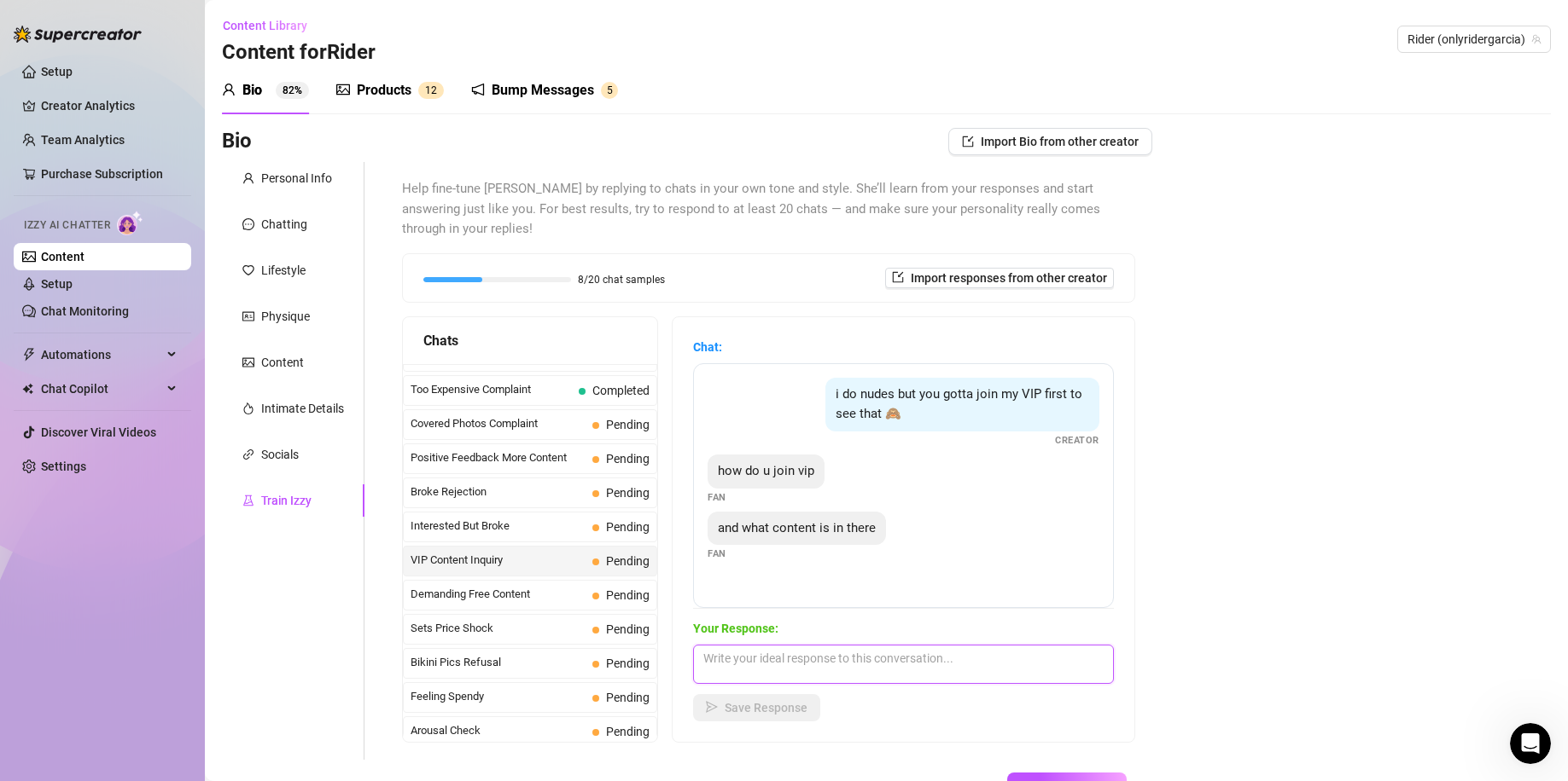
click at [794, 651] on textarea at bounding box center [903, 664] width 421 height 39
click at [774, 650] on textarea "Well, firstly, it is only for my long term babes, so we can first build a stron…" at bounding box center [903, 664] width 421 height 39
click at [790, 701] on span "Save Response" at bounding box center [766, 708] width 83 height 14
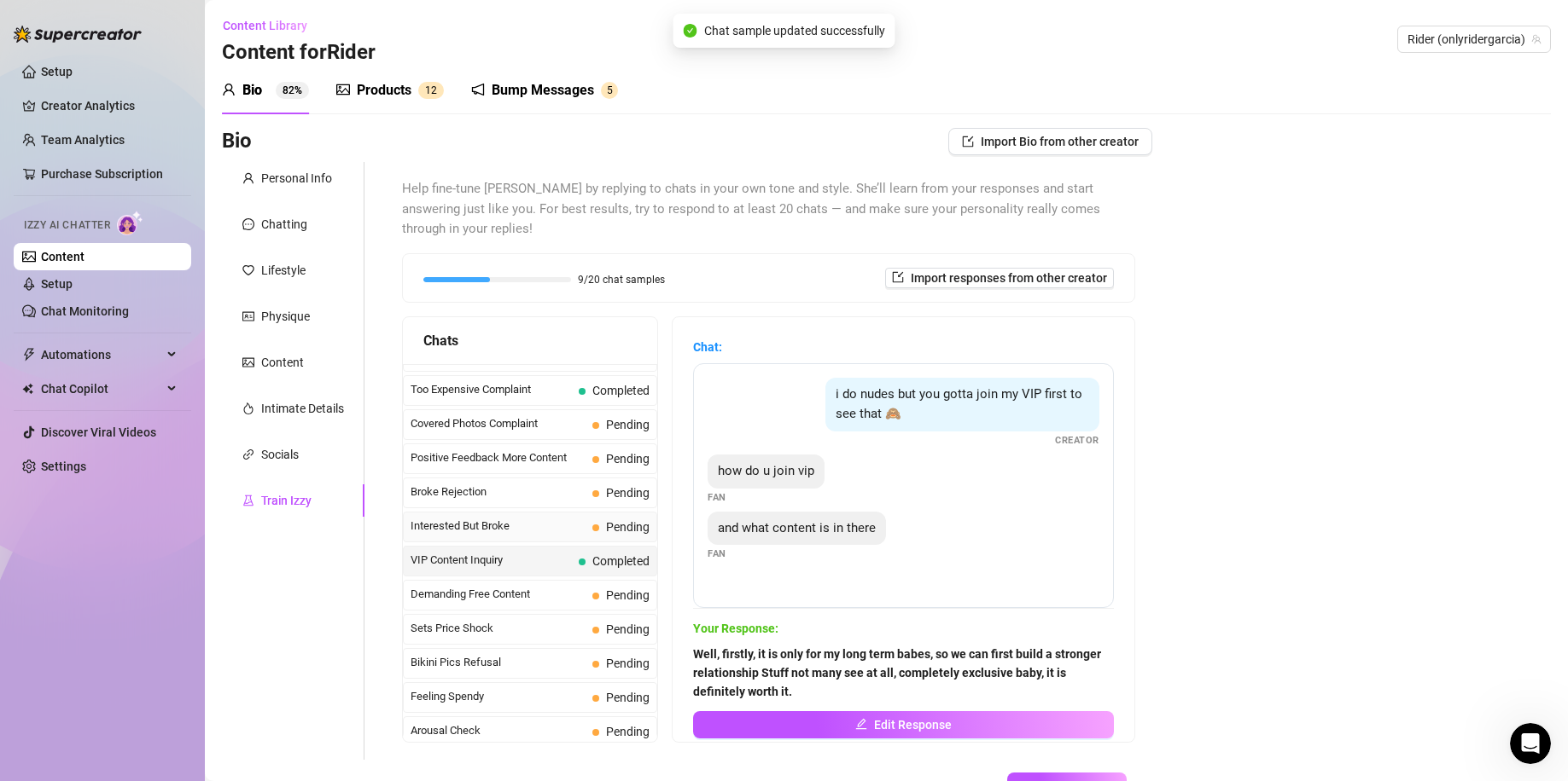
click at [573, 512] on div "Interested But Broke Pending" at bounding box center [529, 526] width 255 height 30
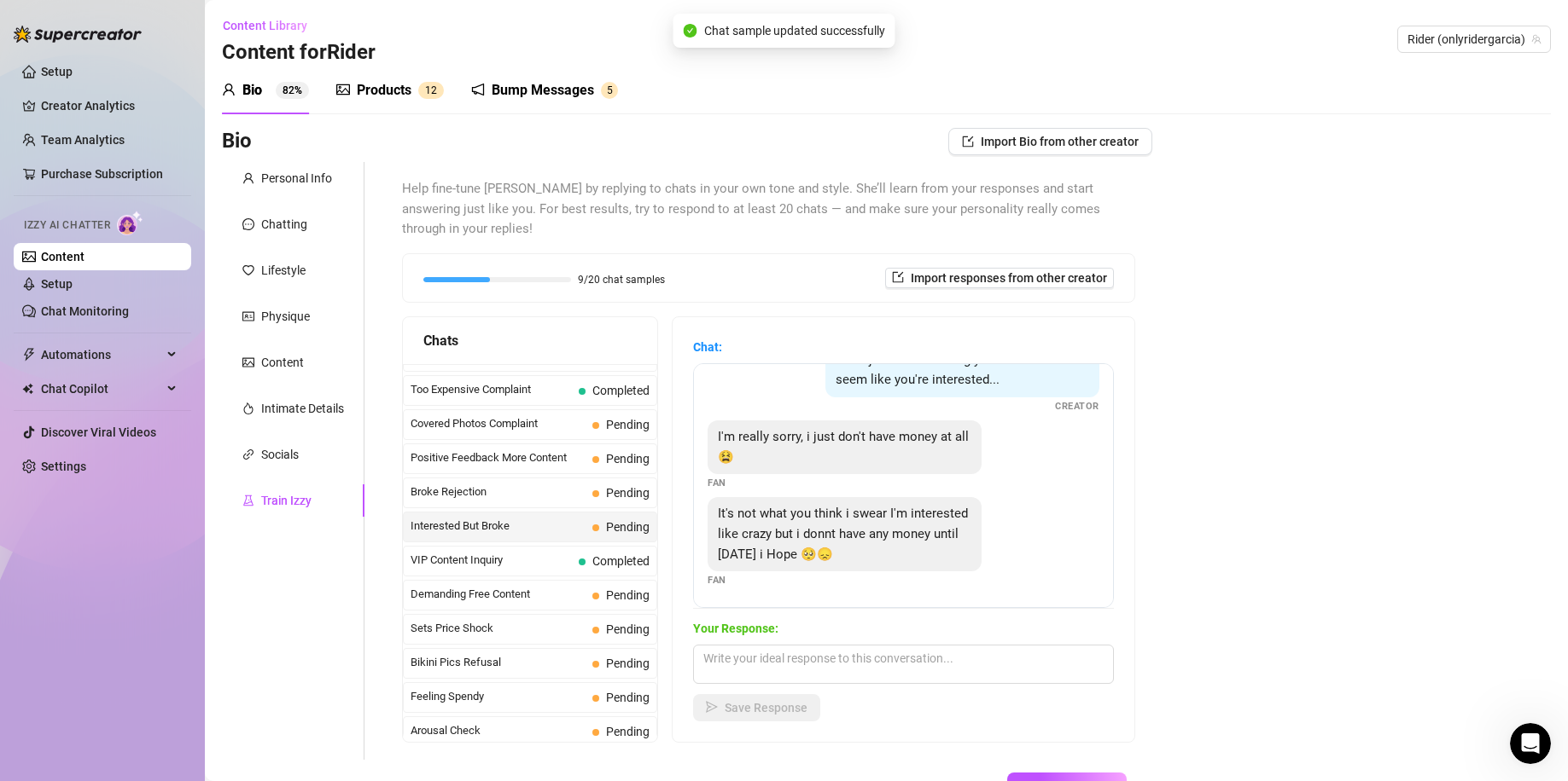
scroll to position [36, 0]
click at [860, 659] on textarea at bounding box center [903, 664] width 421 height 39
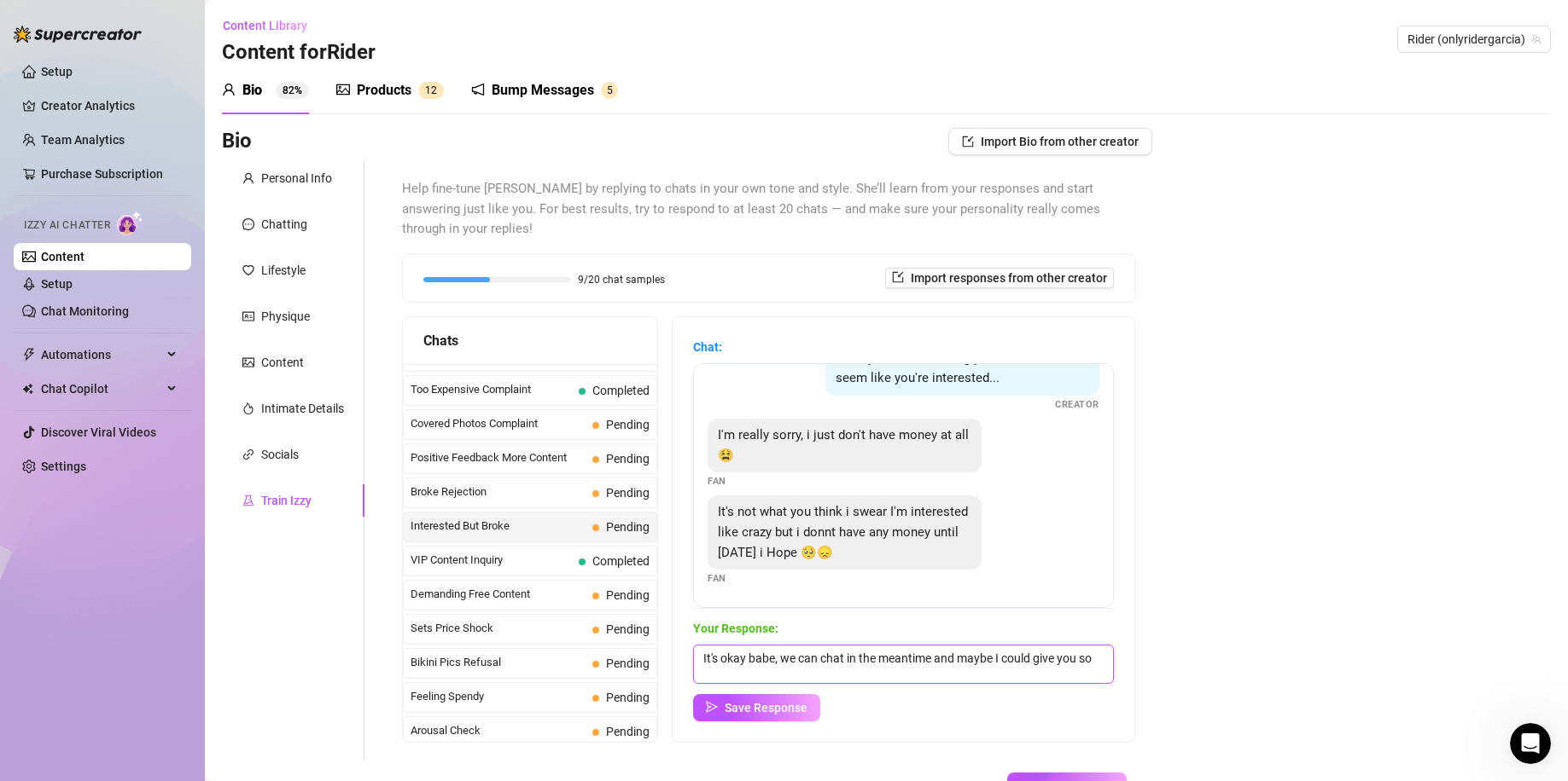
scroll to position [2, 0]
drag, startPoint x: 928, startPoint y: 654, endPoint x: 795, endPoint y: 684, distance: 136.3
click at [795, 701] on span "Save Response" at bounding box center [766, 708] width 83 height 14
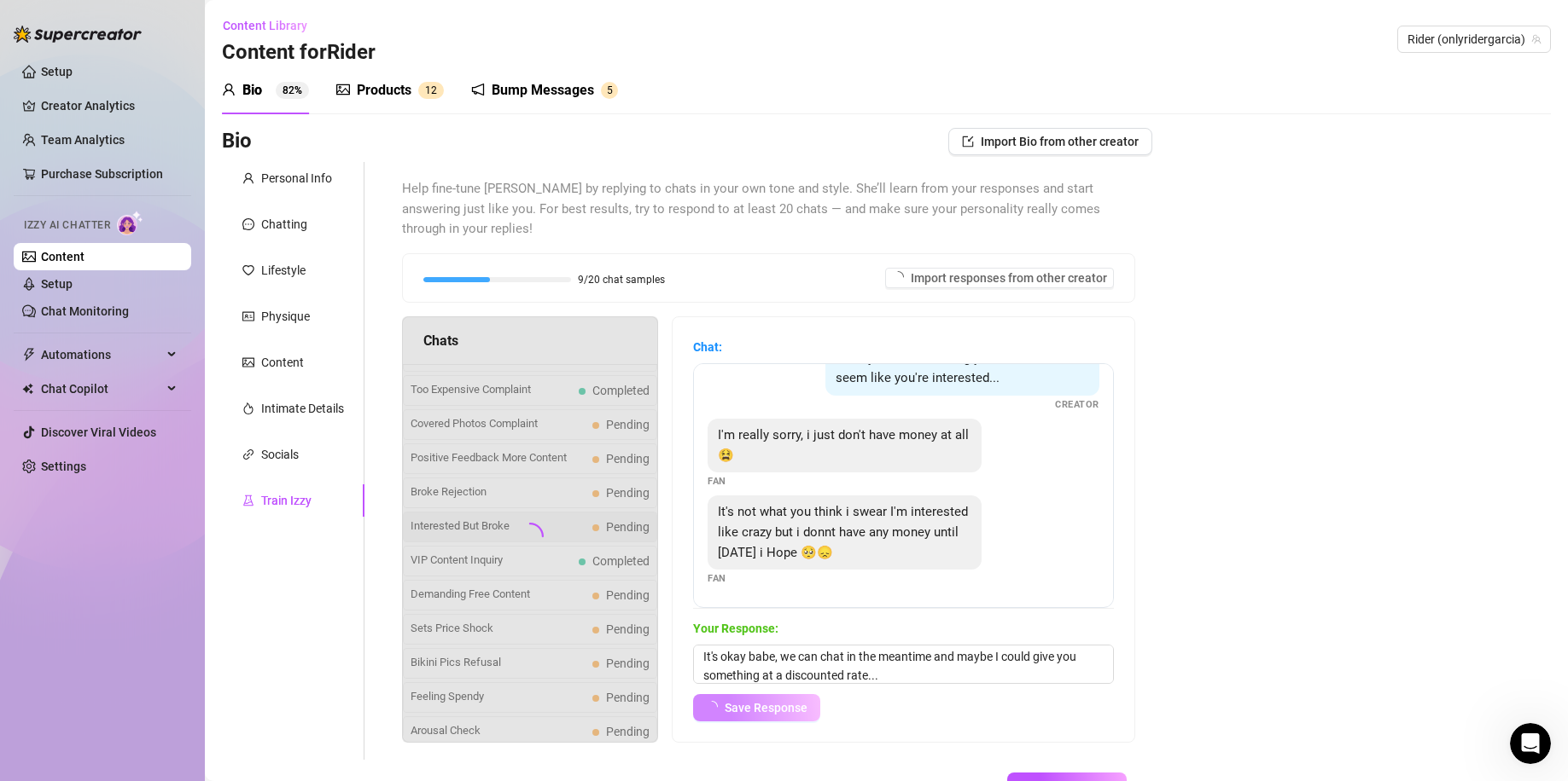
scroll to position [34, 0]
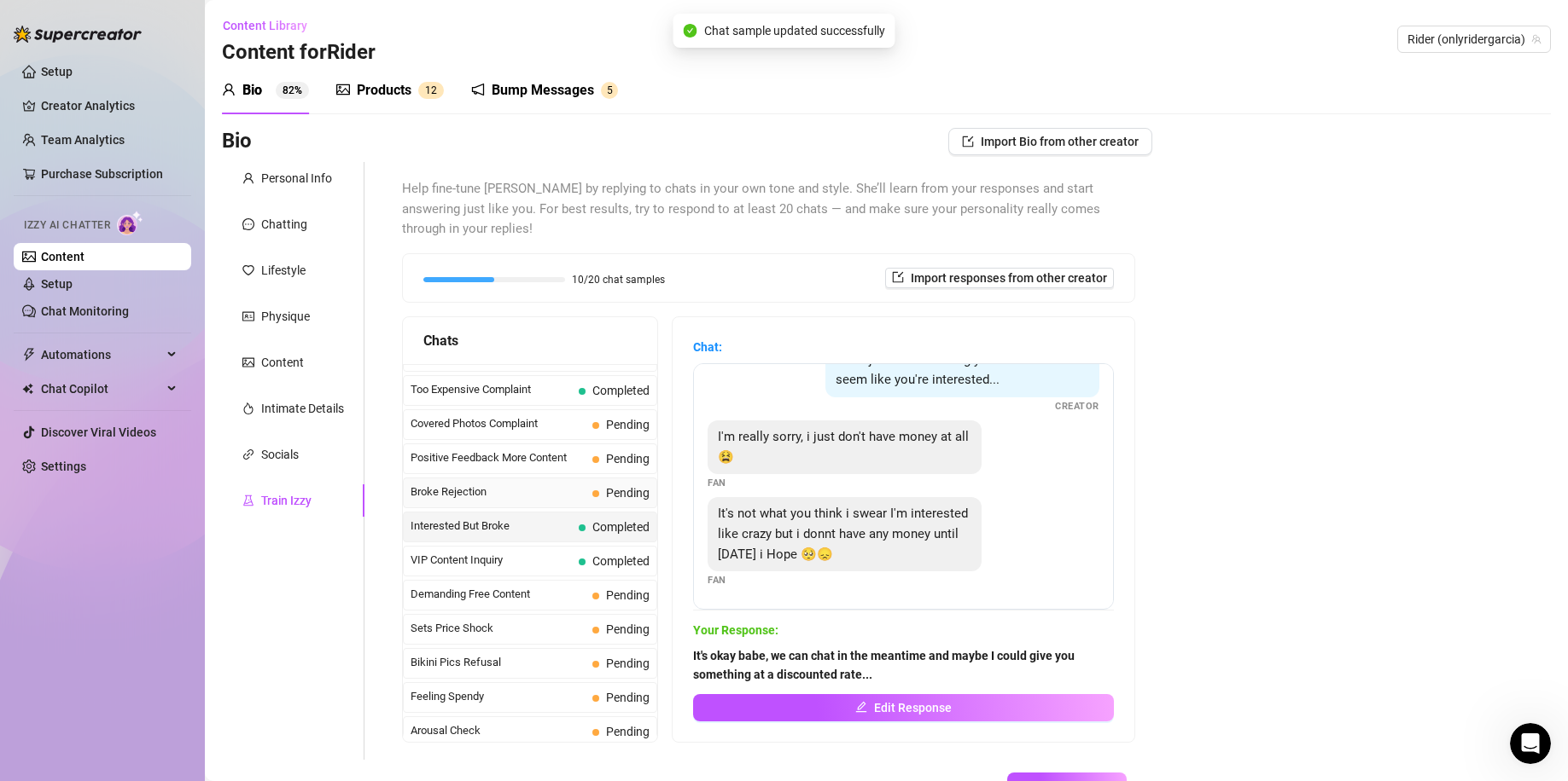
click at [566, 484] on span "Broke Rejection" at bounding box center [497, 493] width 175 height 17
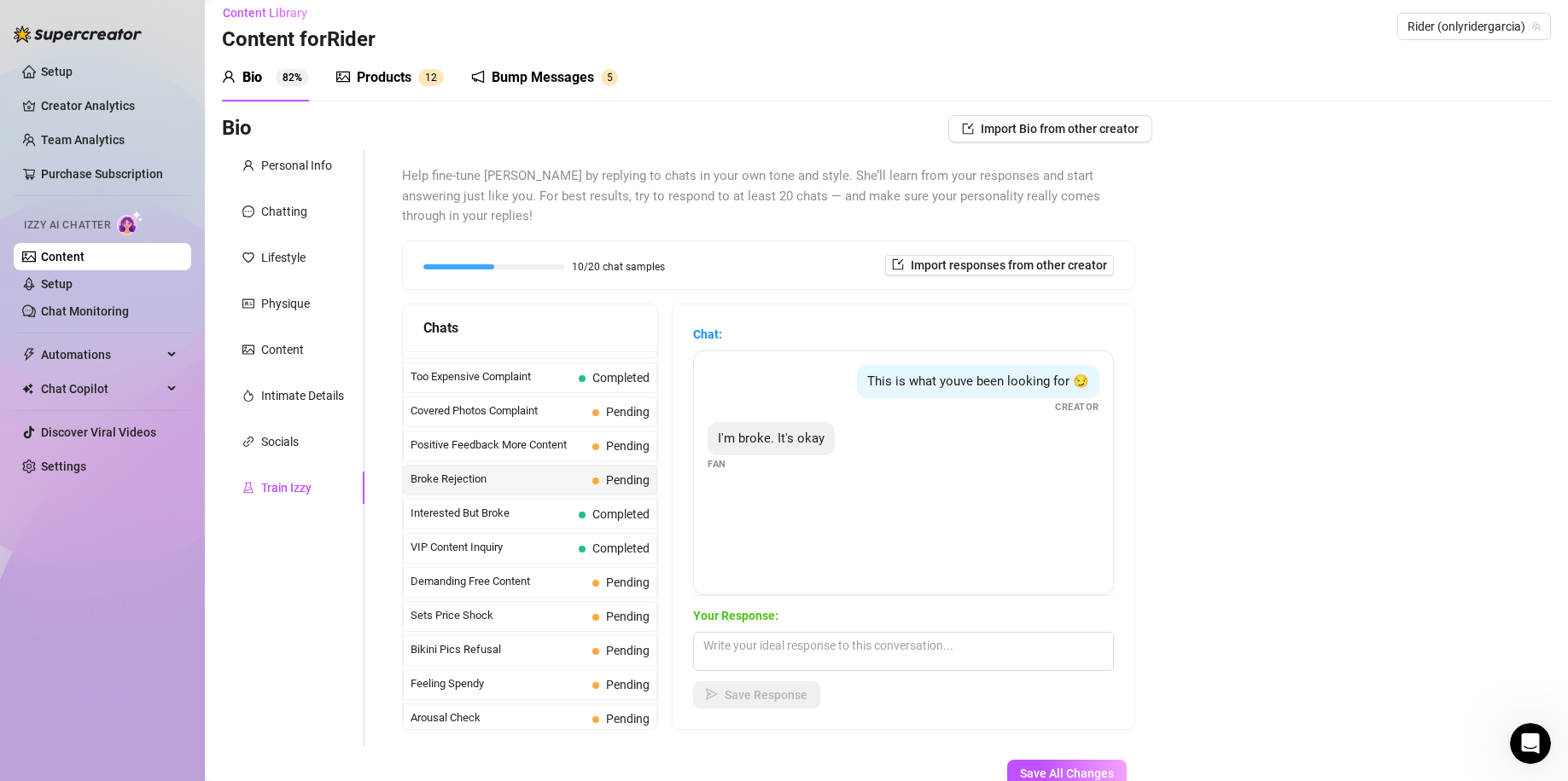
scroll to position [0, 0]
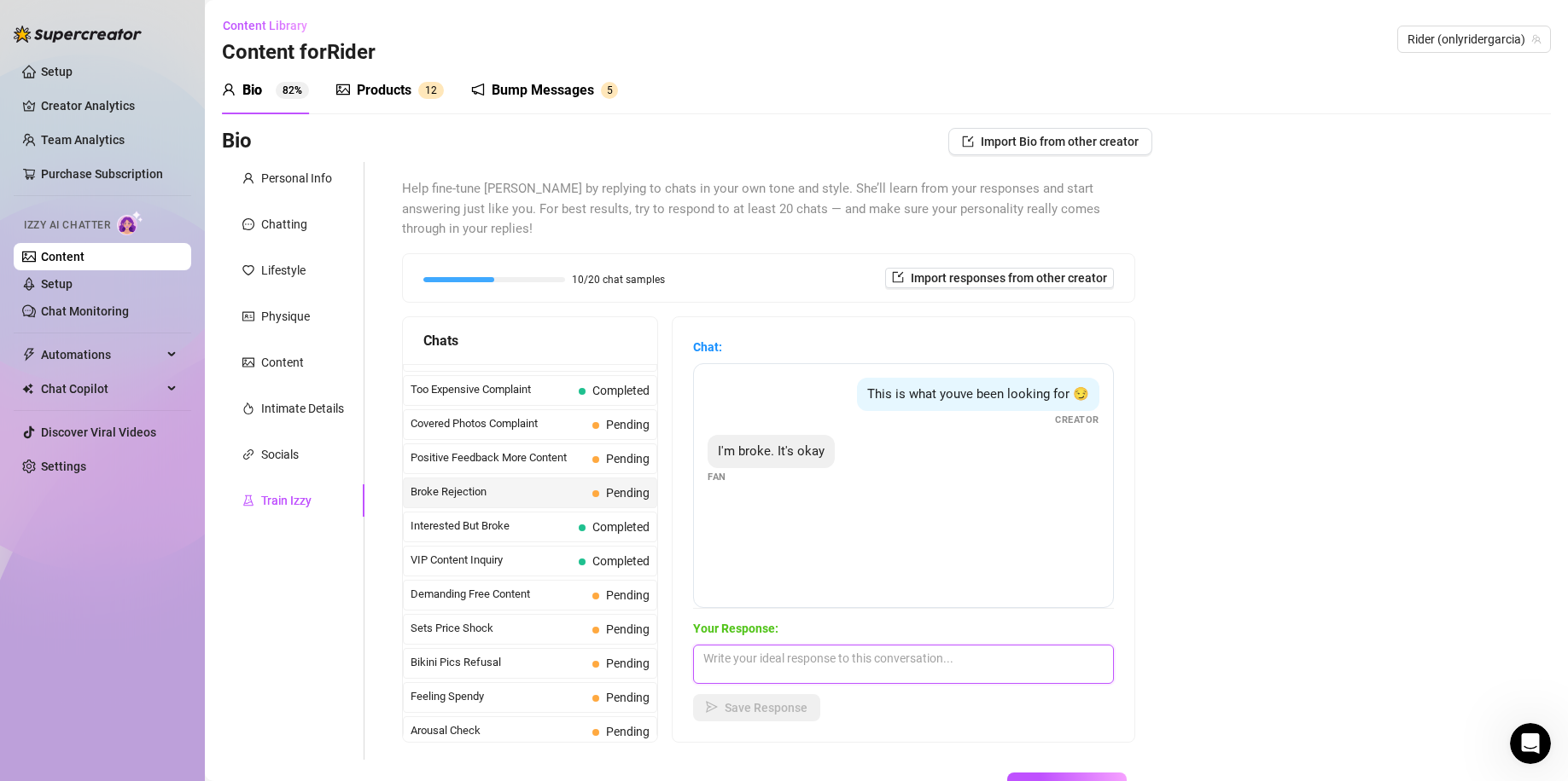
click at [886, 645] on textarea at bounding box center [903, 664] width 421 height 39
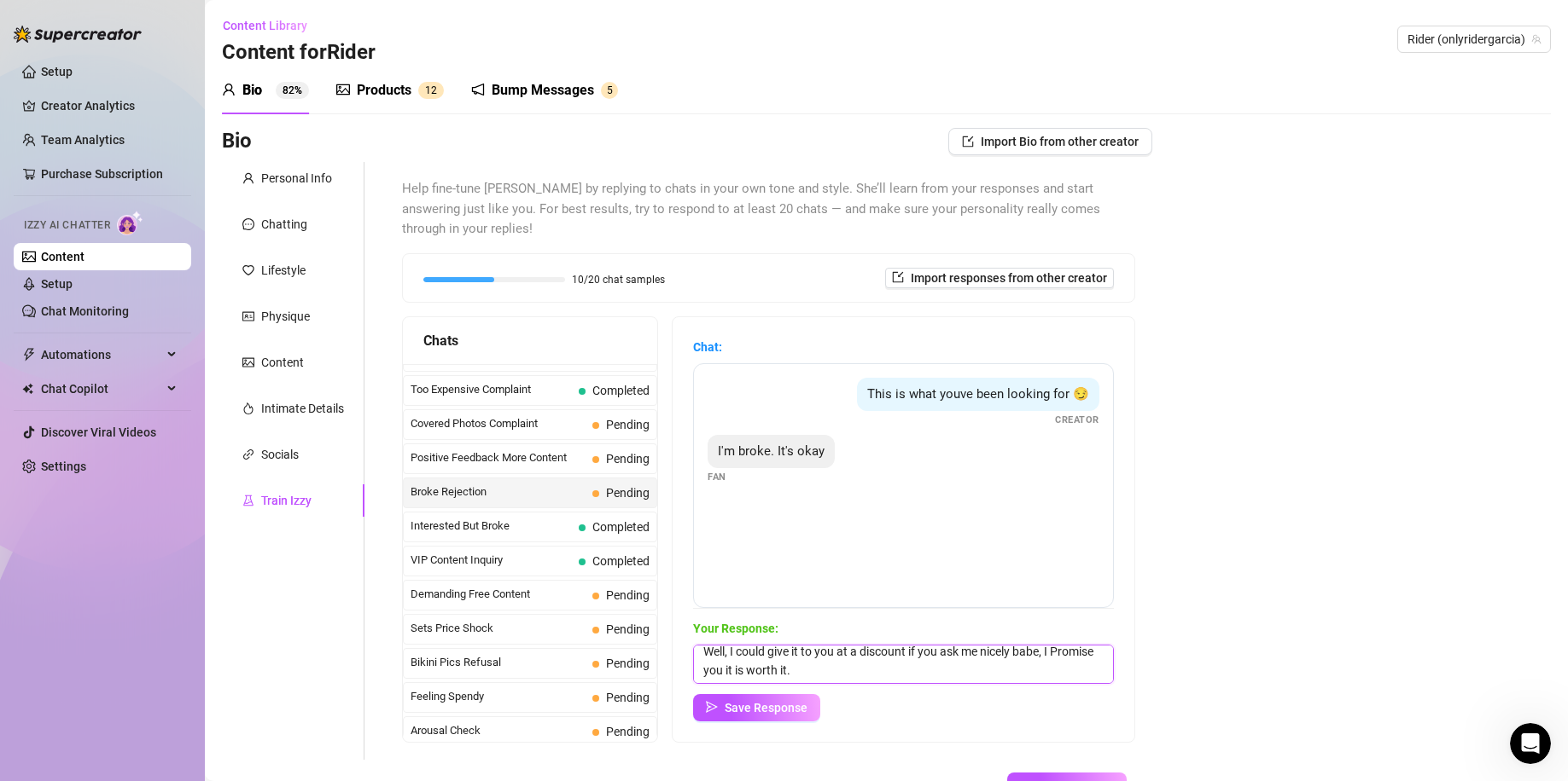
scroll to position [7, 0]
click at [811, 694] on button "Save Response" at bounding box center [756, 707] width 127 height 27
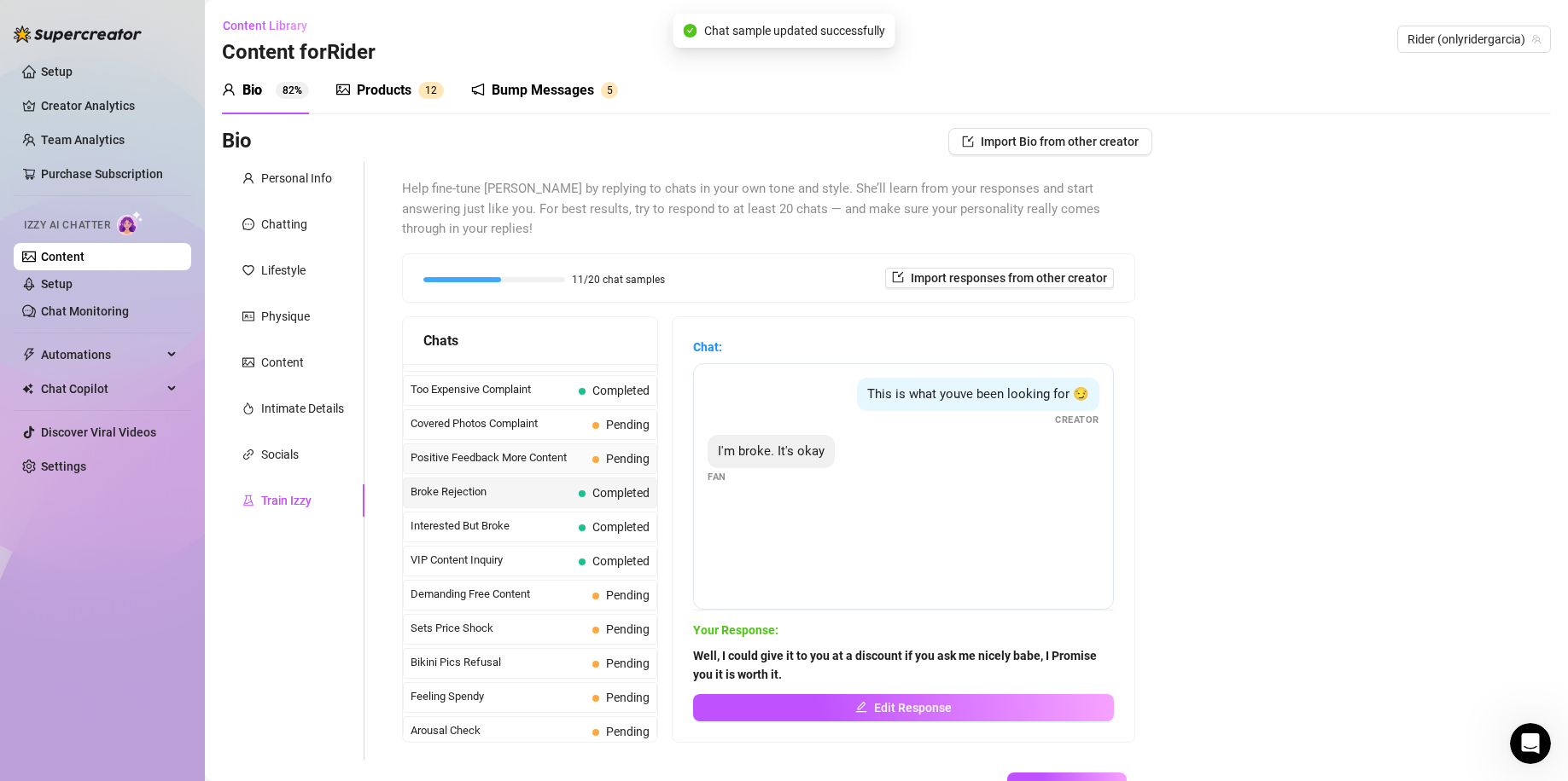
click at [555, 449] on span "Positive Feedback More Content" at bounding box center [497, 458] width 175 height 17
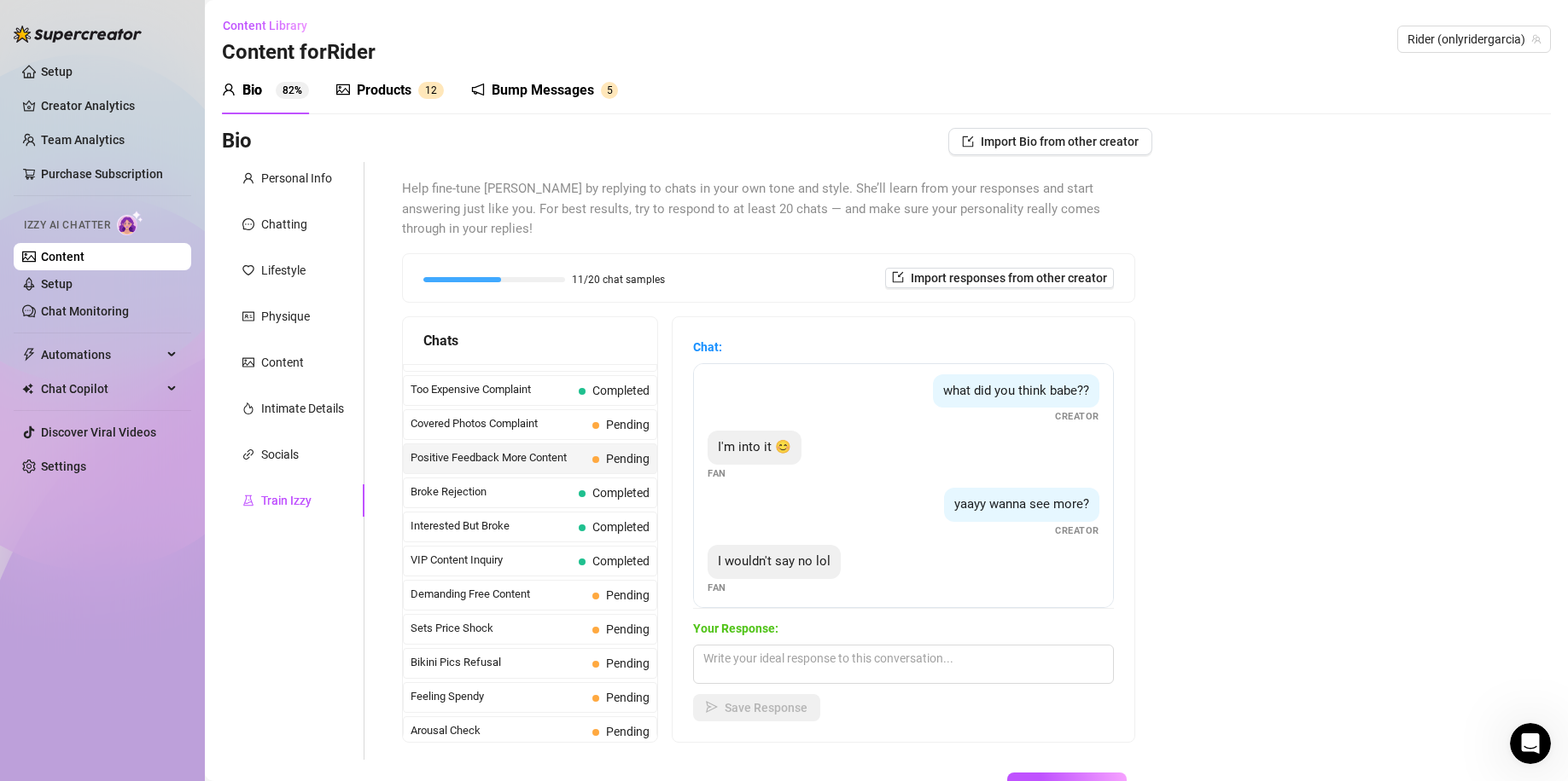
scroll to position [69, 0]
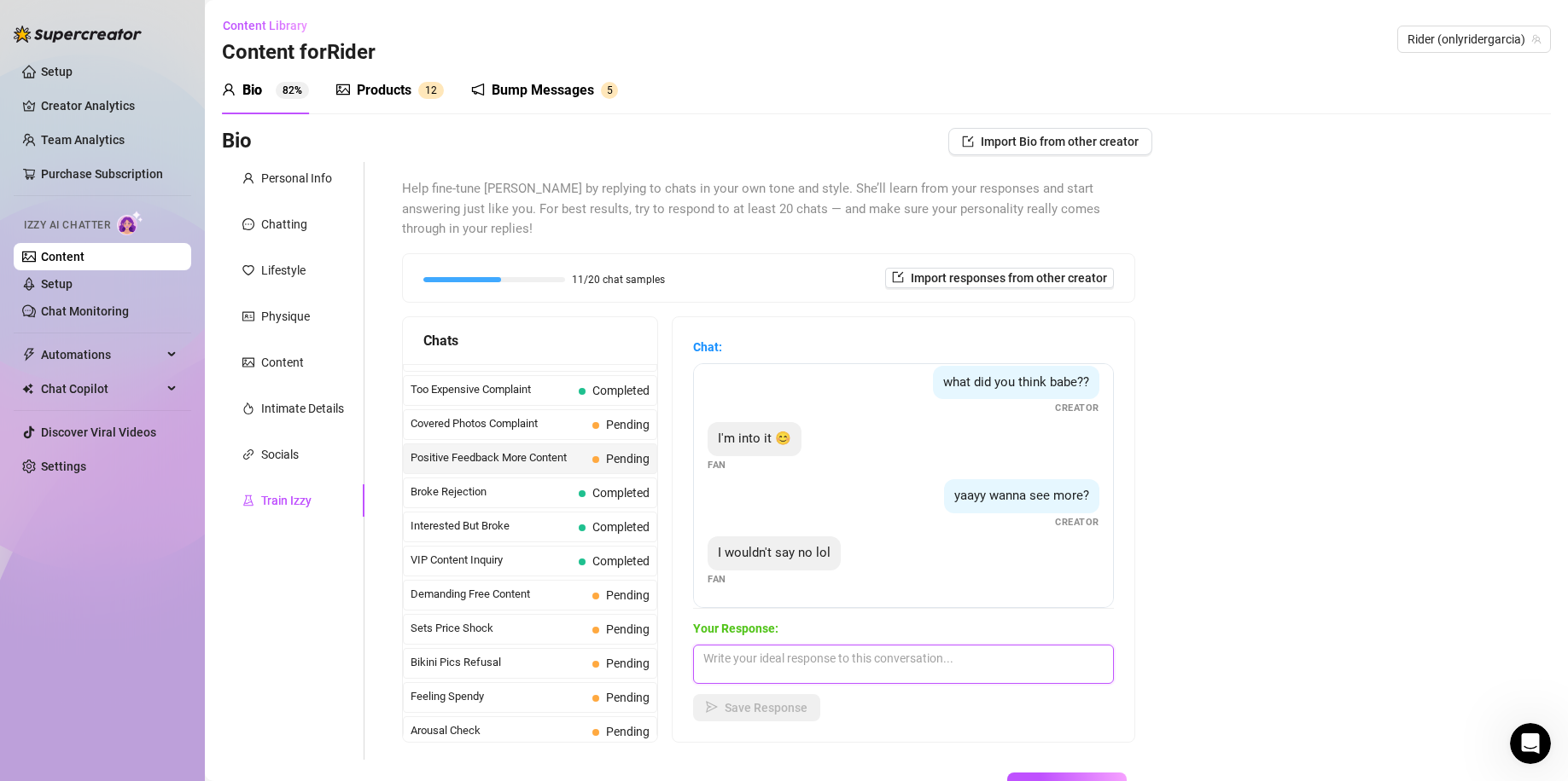
click at [848, 645] on textarea at bounding box center [903, 664] width 421 height 39
click at [851, 654] on textarea "More content coming your way right now." at bounding box center [903, 664] width 421 height 39
click at [767, 701] on span "Save Response" at bounding box center [766, 708] width 83 height 14
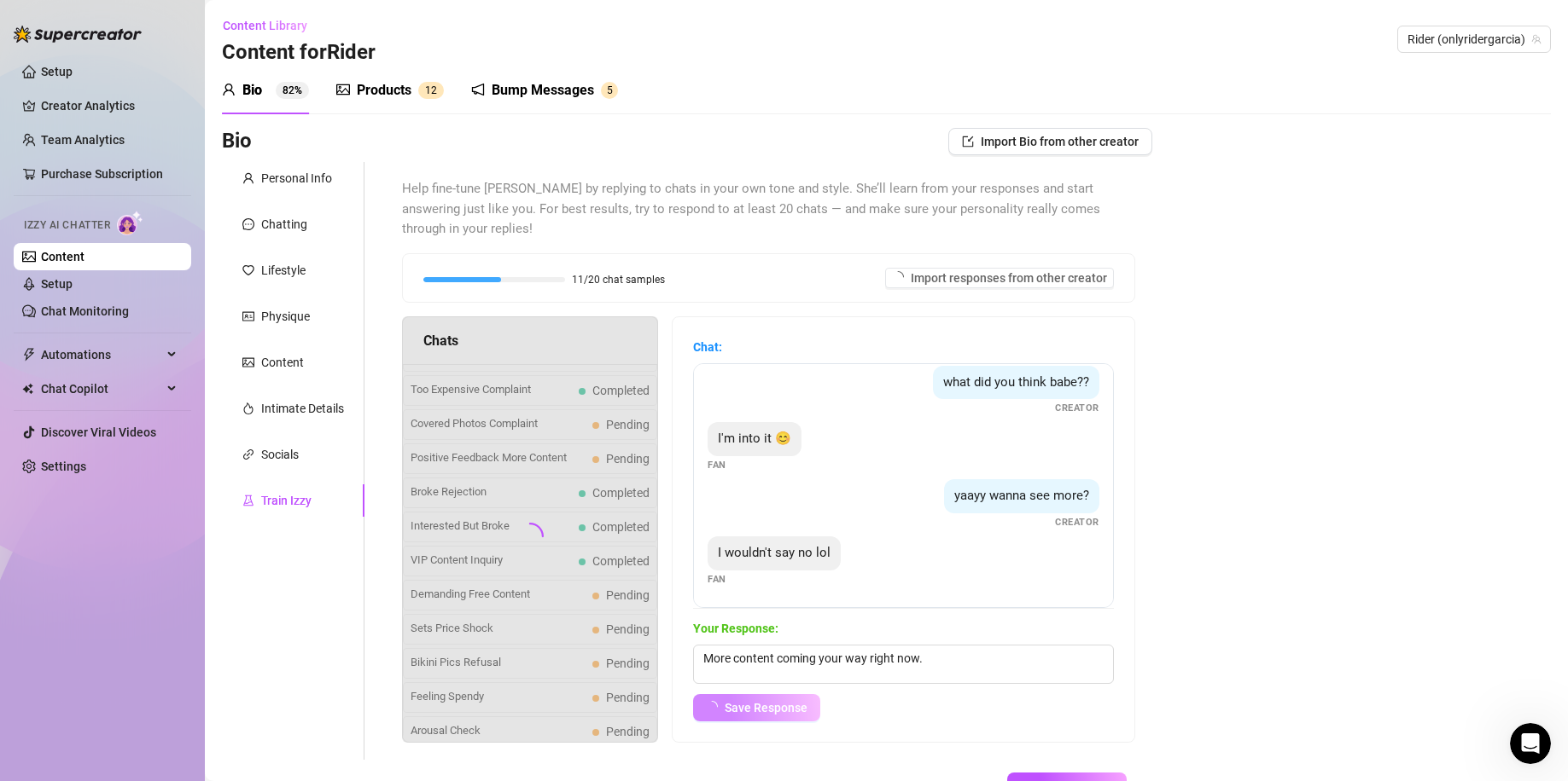
scroll to position [49, 0]
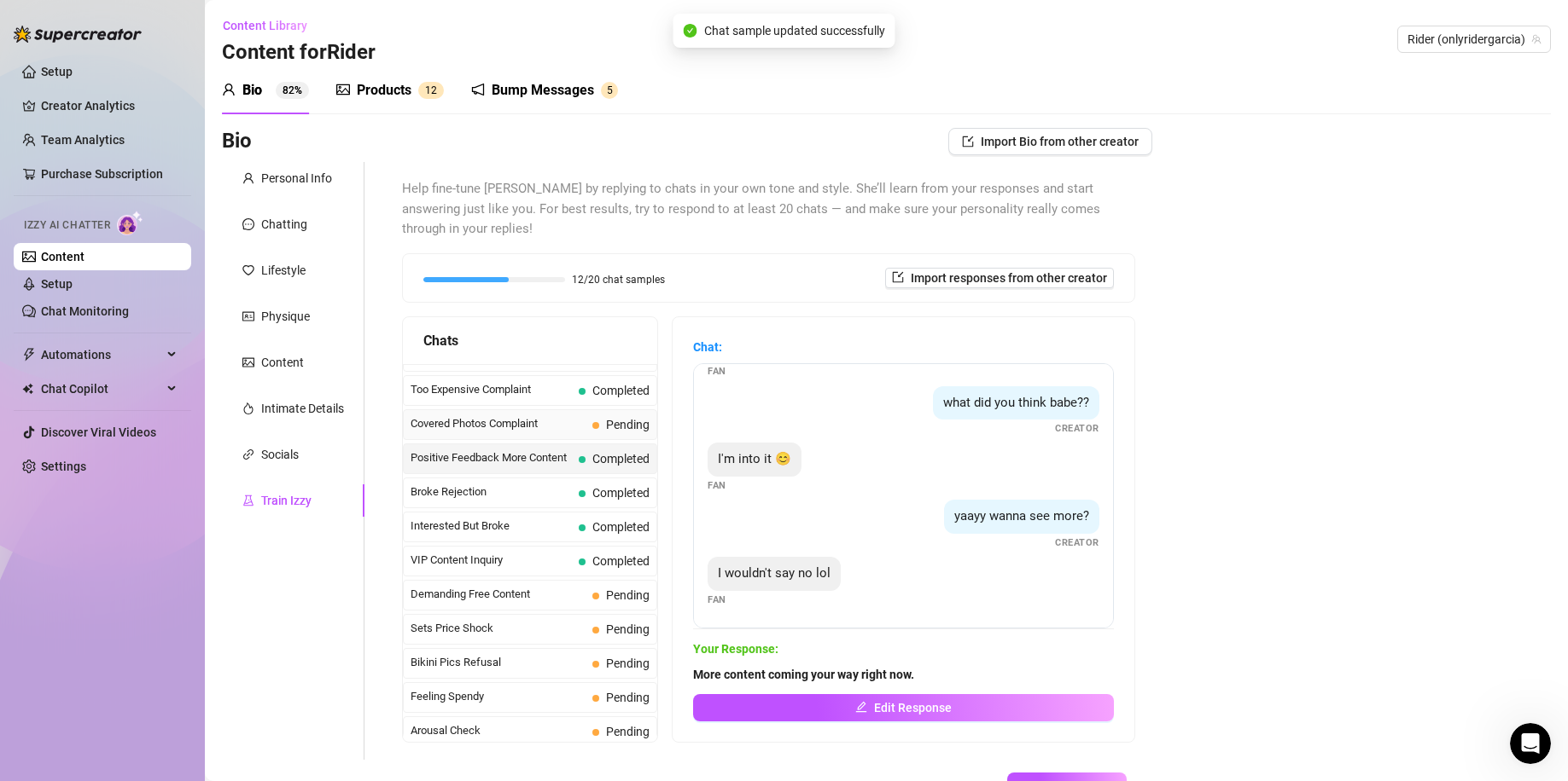
click at [571, 409] on div "Covered Photos Complaint Pending" at bounding box center [529, 424] width 255 height 30
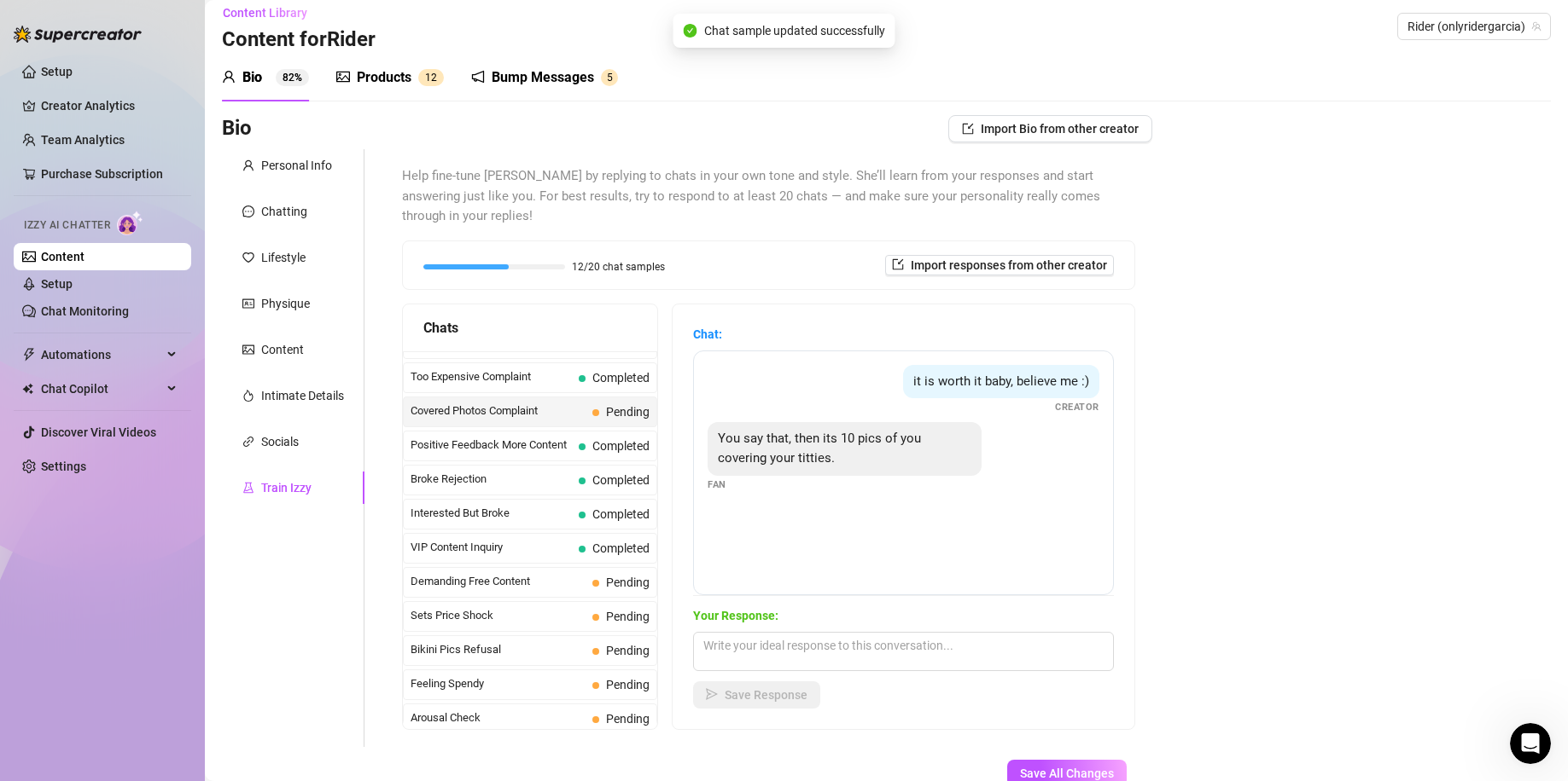
scroll to position [0, 0]
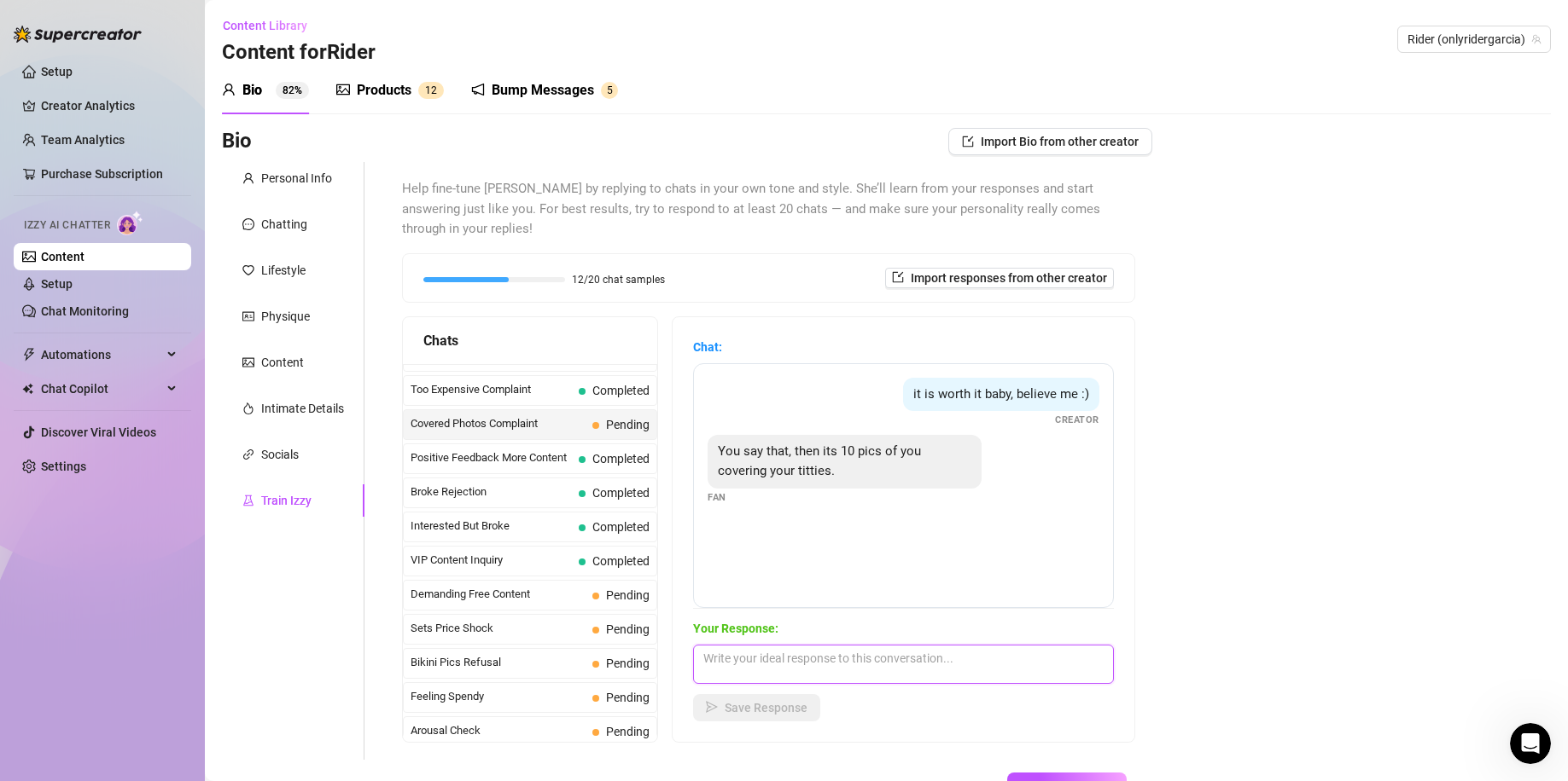
click at [882, 645] on textarea at bounding box center [903, 664] width 421 height 39
click at [798, 701] on span "Save Response" at bounding box center [766, 708] width 83 height 14
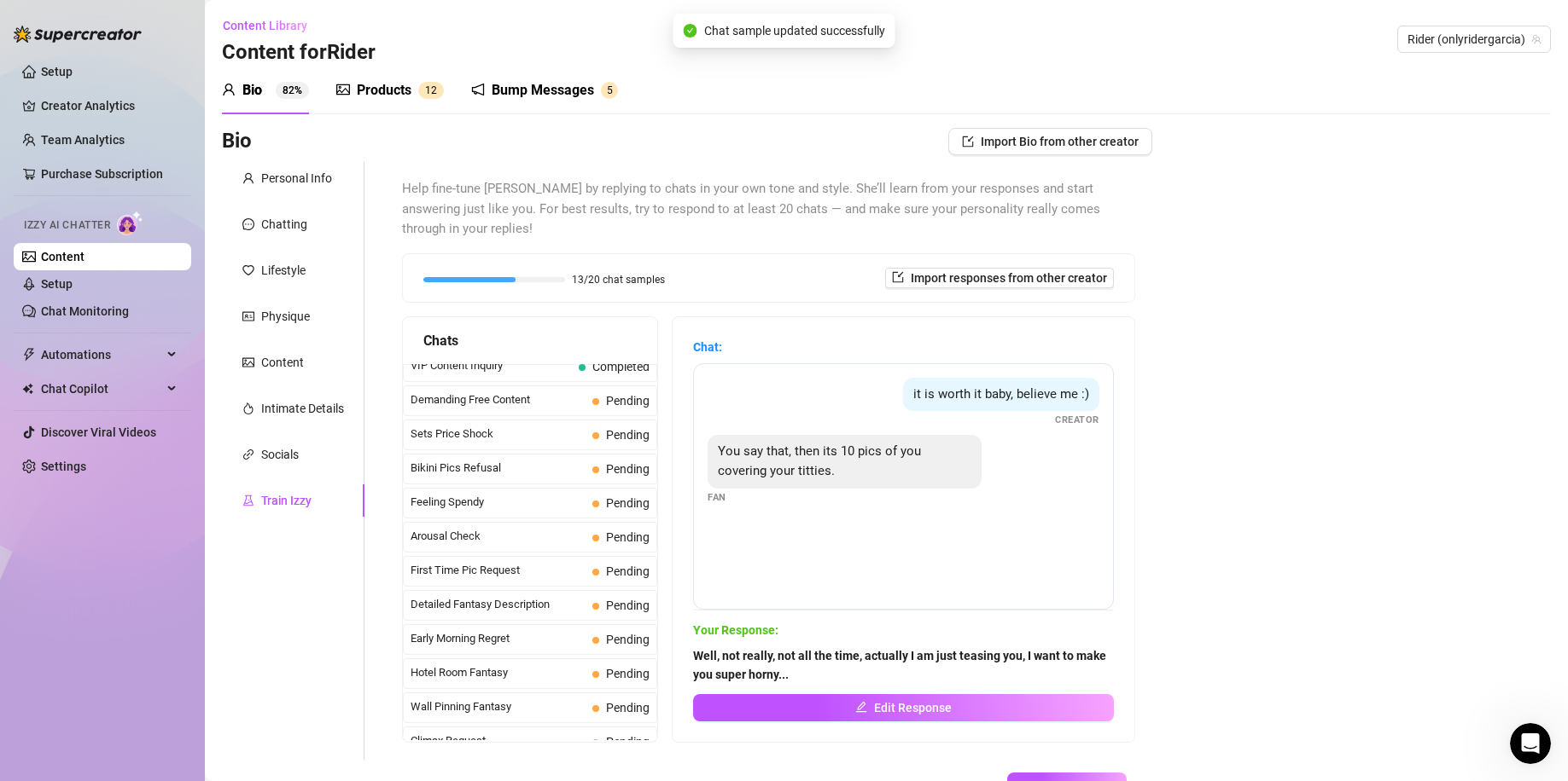
scroll to position [454, 0]
click at [541, 394] on span "Sets Price Shock" at bounding box center [497, 402] width 175 height 17
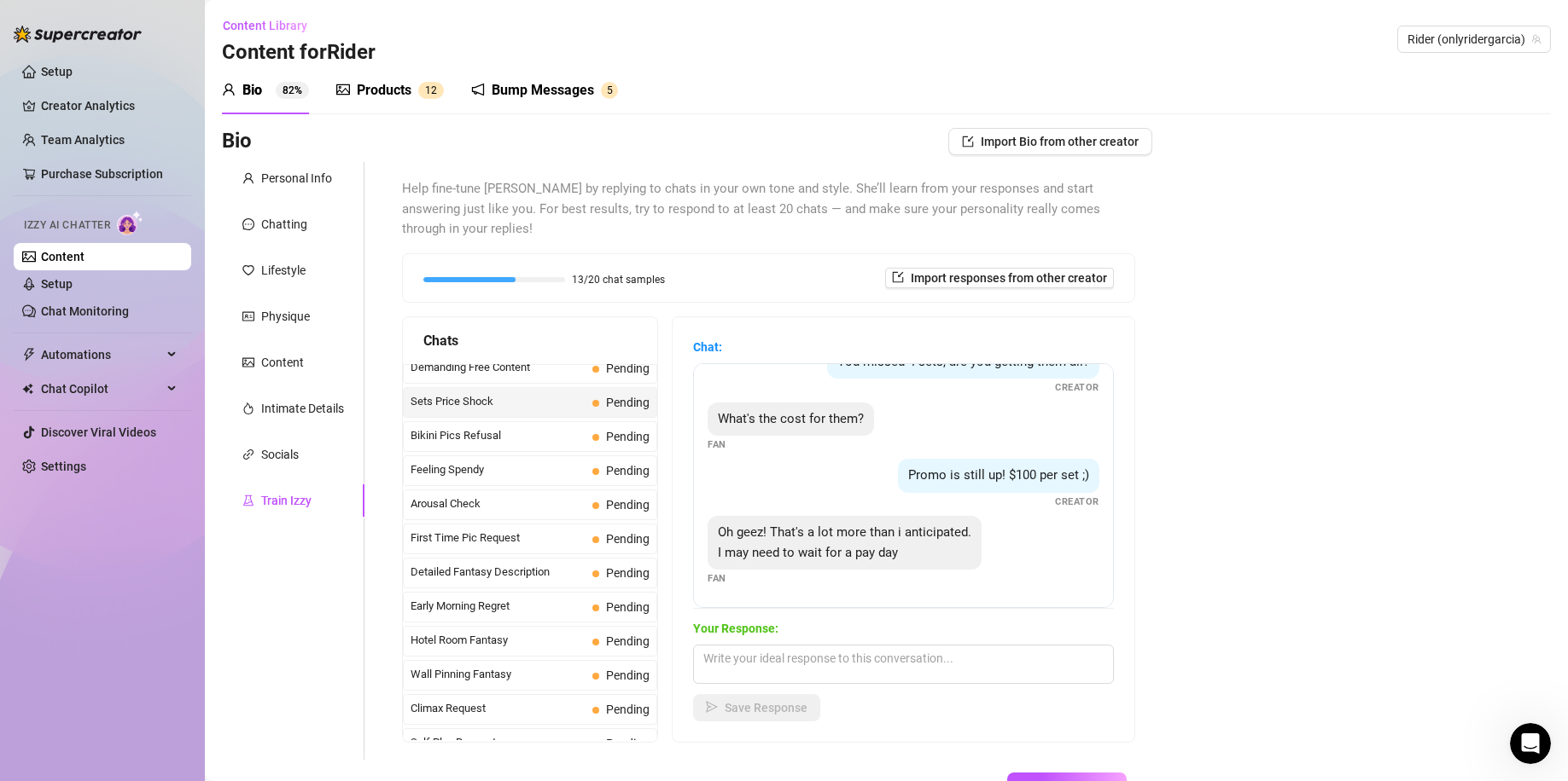
scroll to position [108, 0]
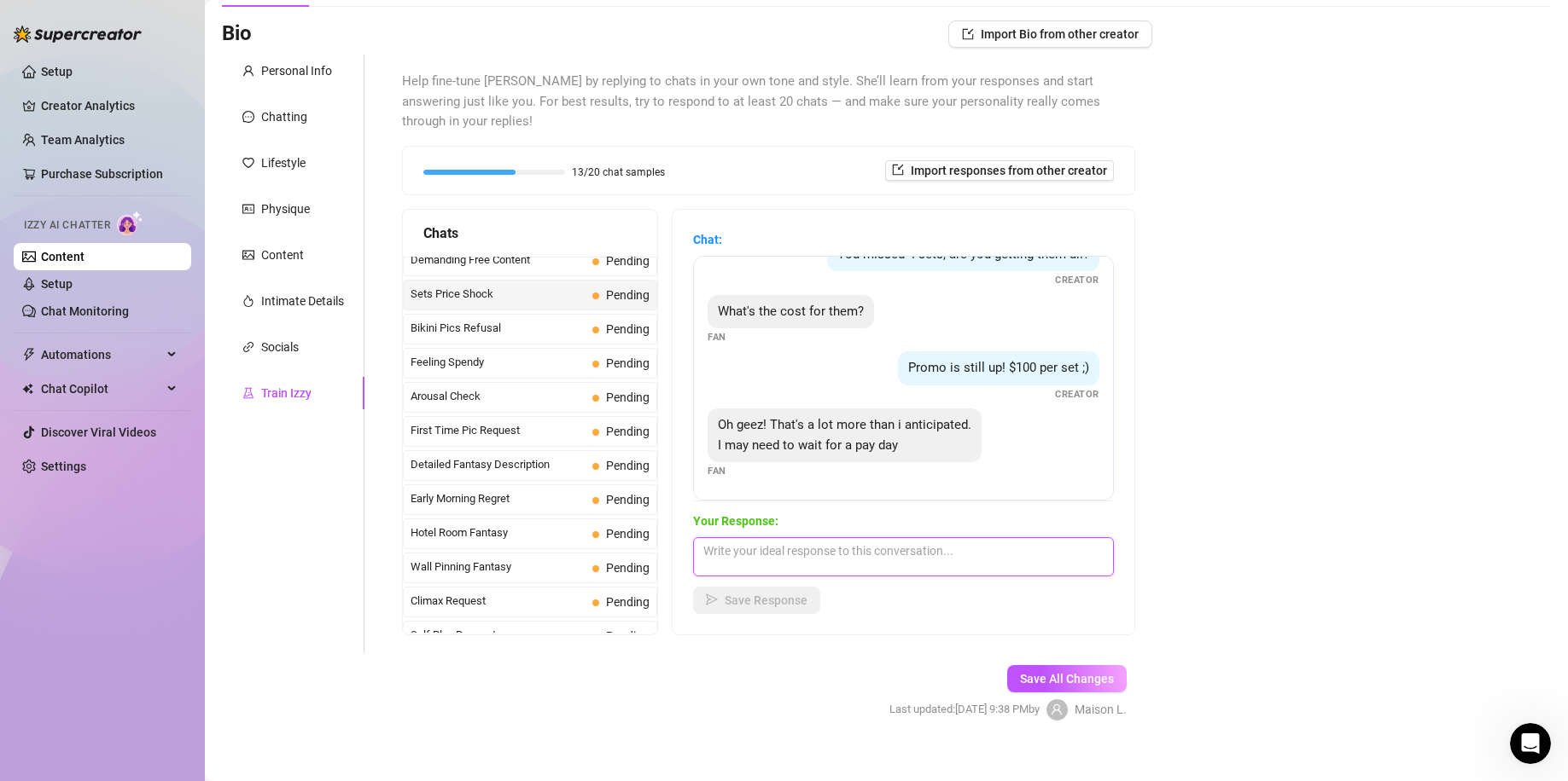
click at [946, 538] on textarea at bounding box center [903, 557] width 421 height 39
click at [820, 586] on button "Save Response" at bounding box center [756, 599] width 127 height 27
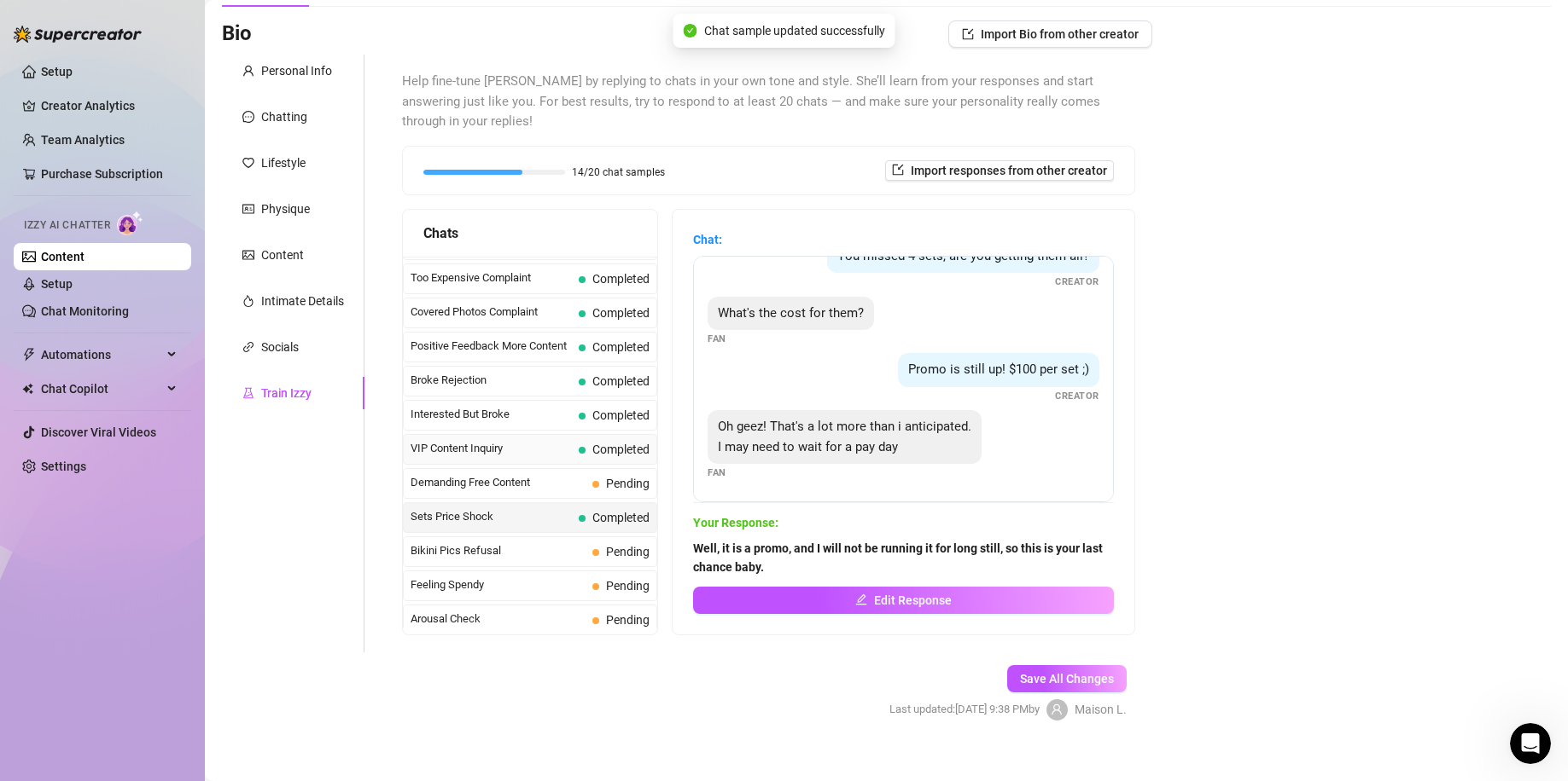
scroll to position [228, 0]
click at [615, 481] on span "Pending" at bounding box center [628, 488] width 43 height 14
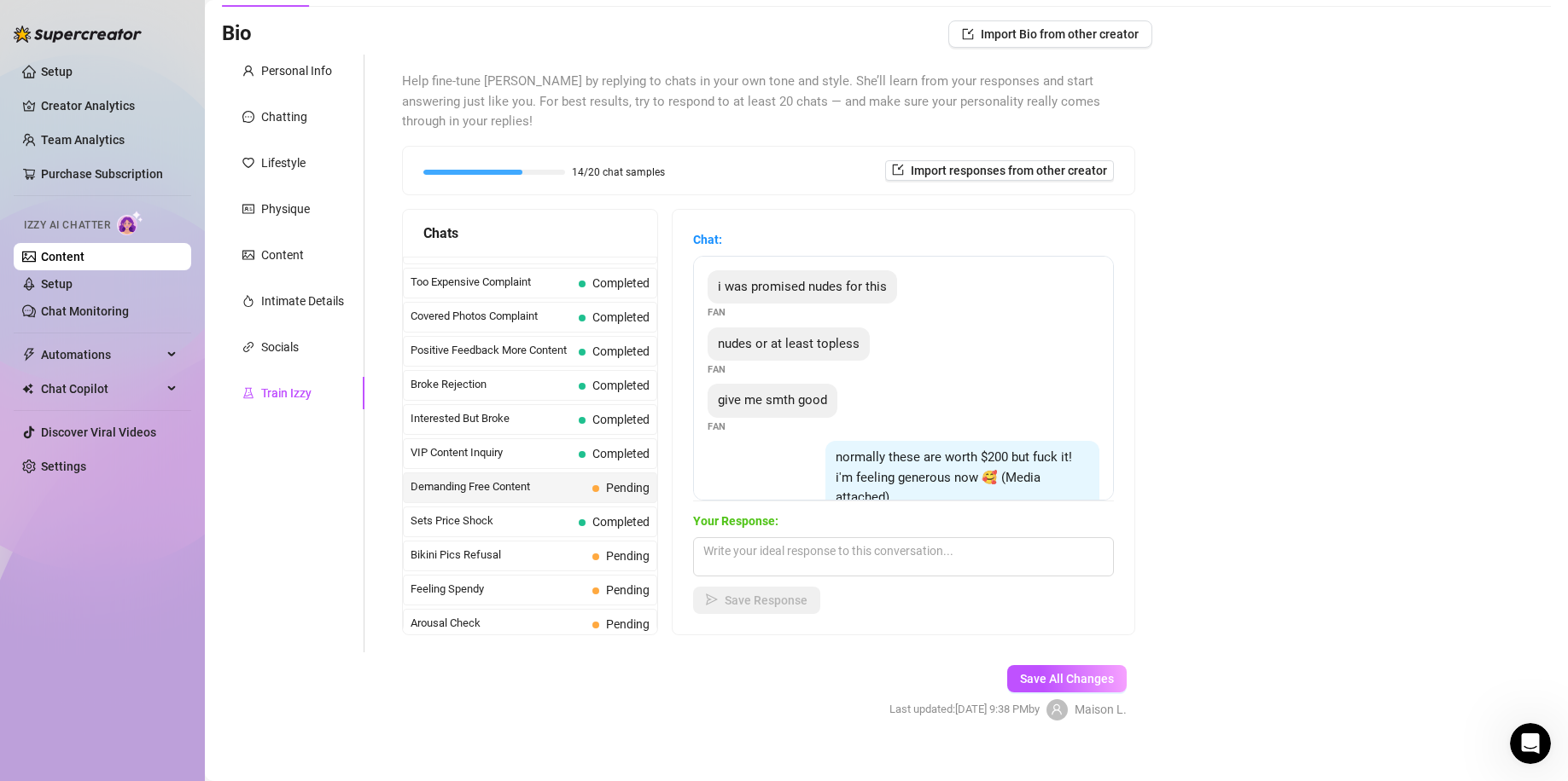
scroll to position [166, 0]
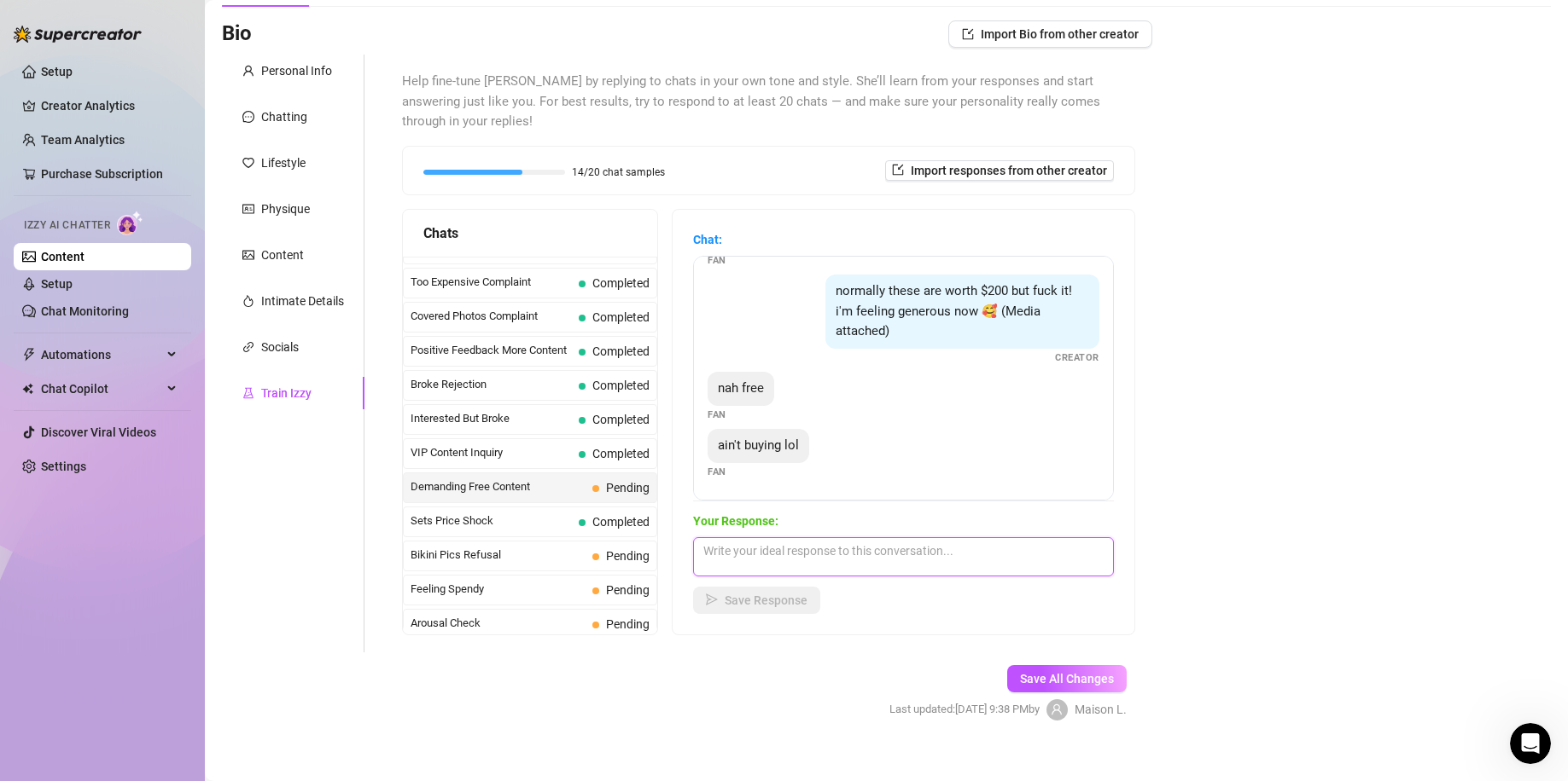
click at [829, 542] on textarea at bounding box center [903, 557] width 421 height 39
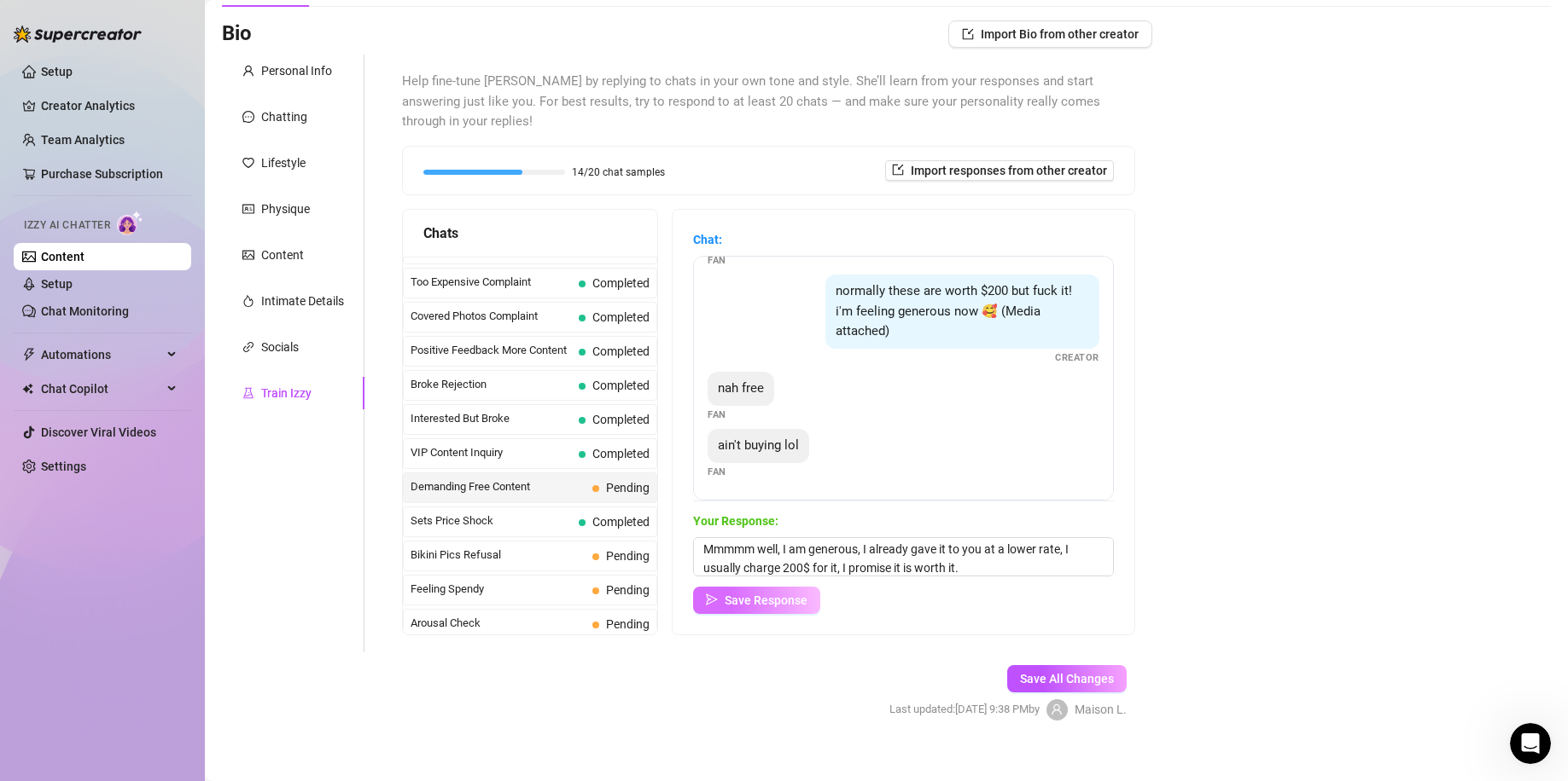
click at [791, 593] on span "Save Response" at bounding box center [766, 600] width 83 height 14
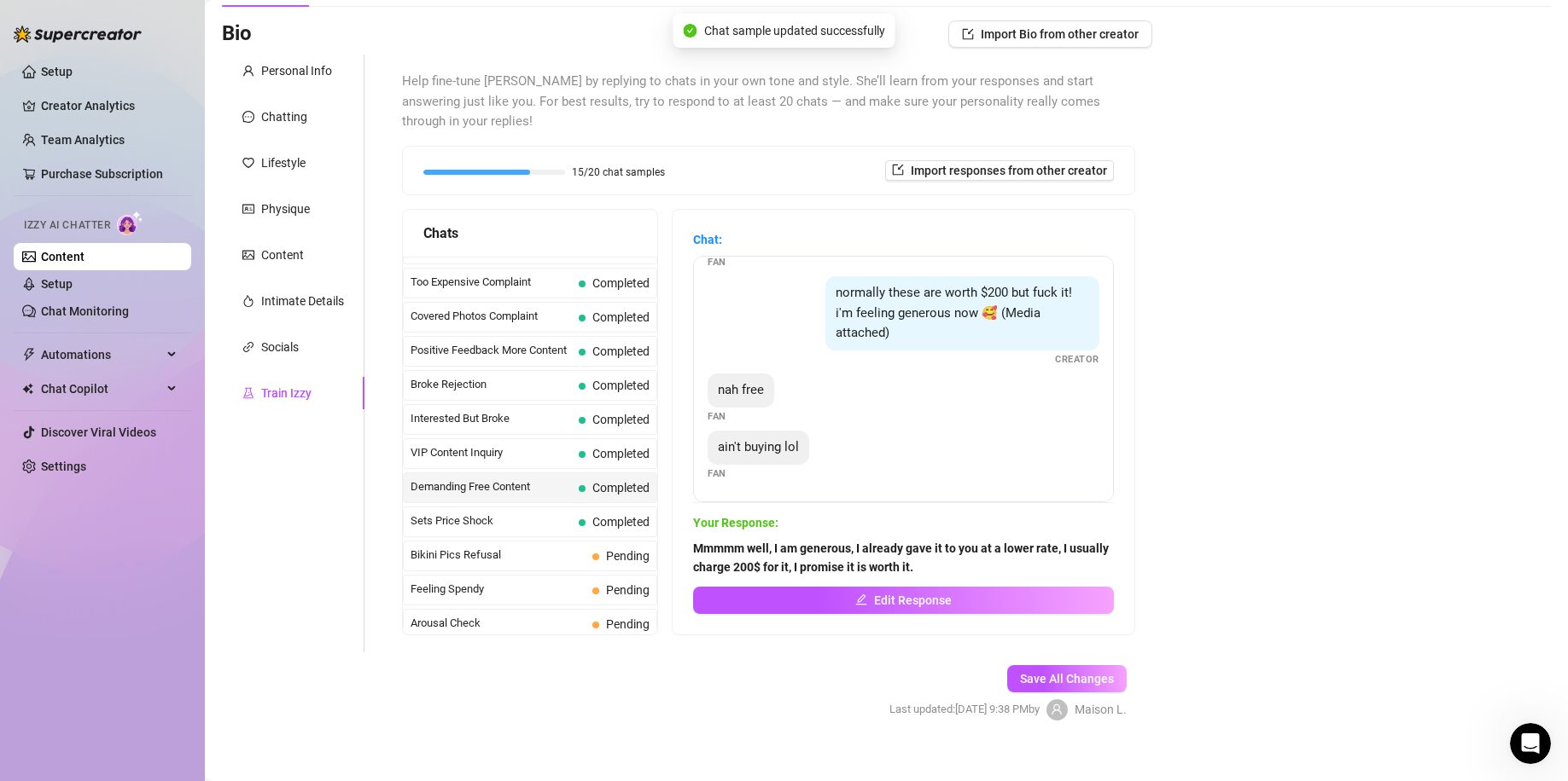
scroll to position [454, 0]
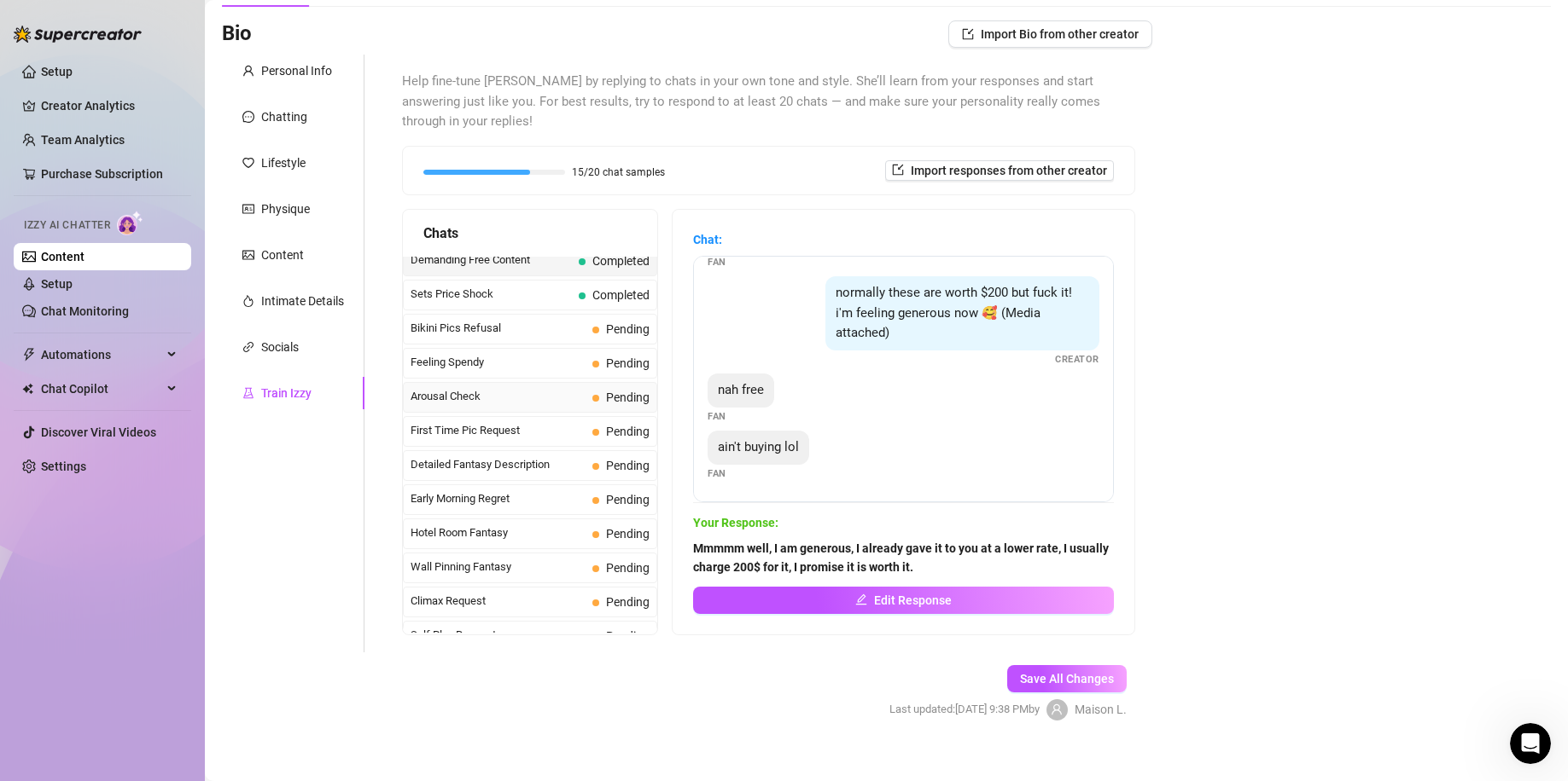
click at [544, 388] on span "Arousal Check" at bounding box center [497, 397] width 175 height 17
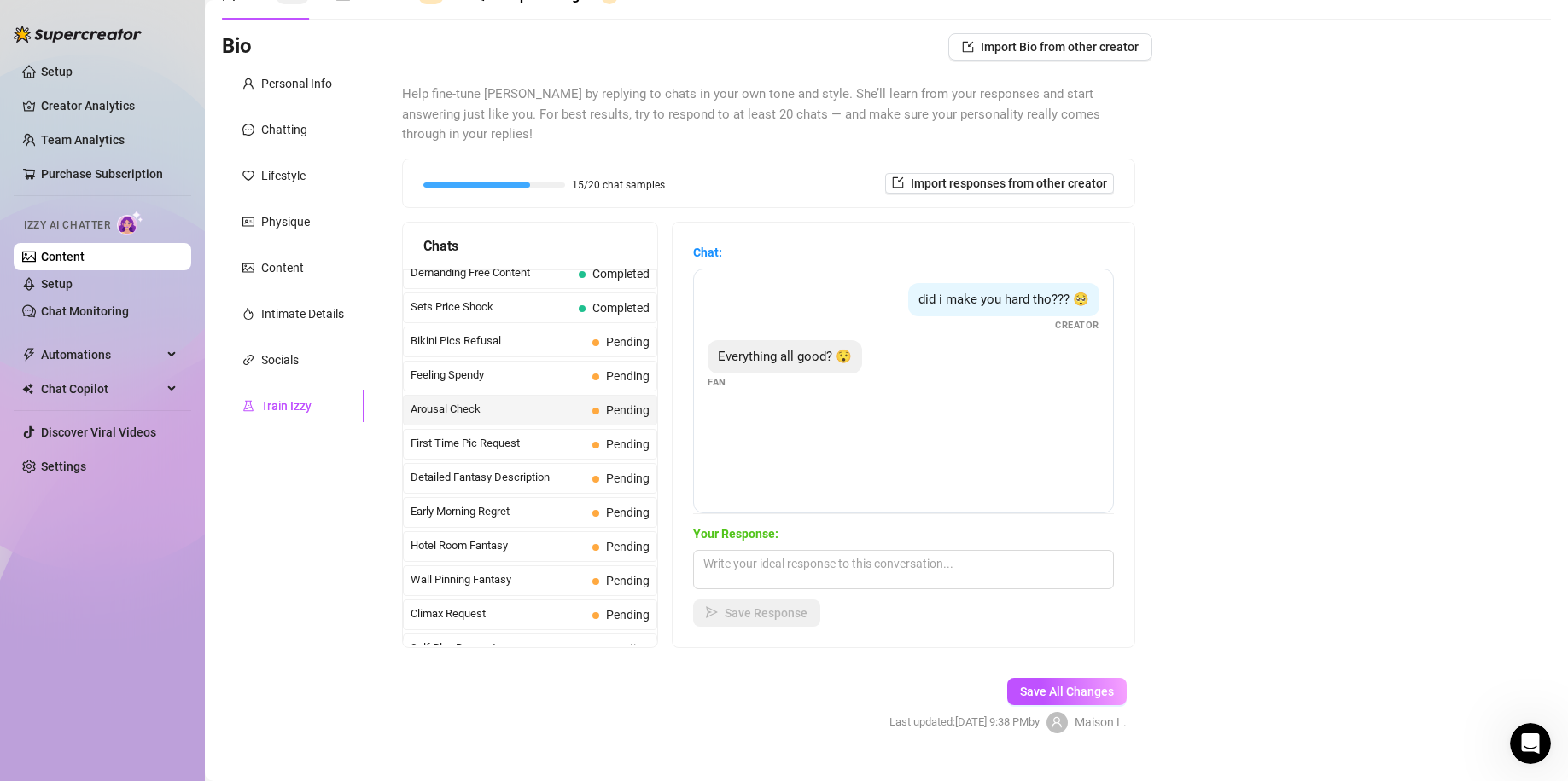
scroll to position [108, 0]
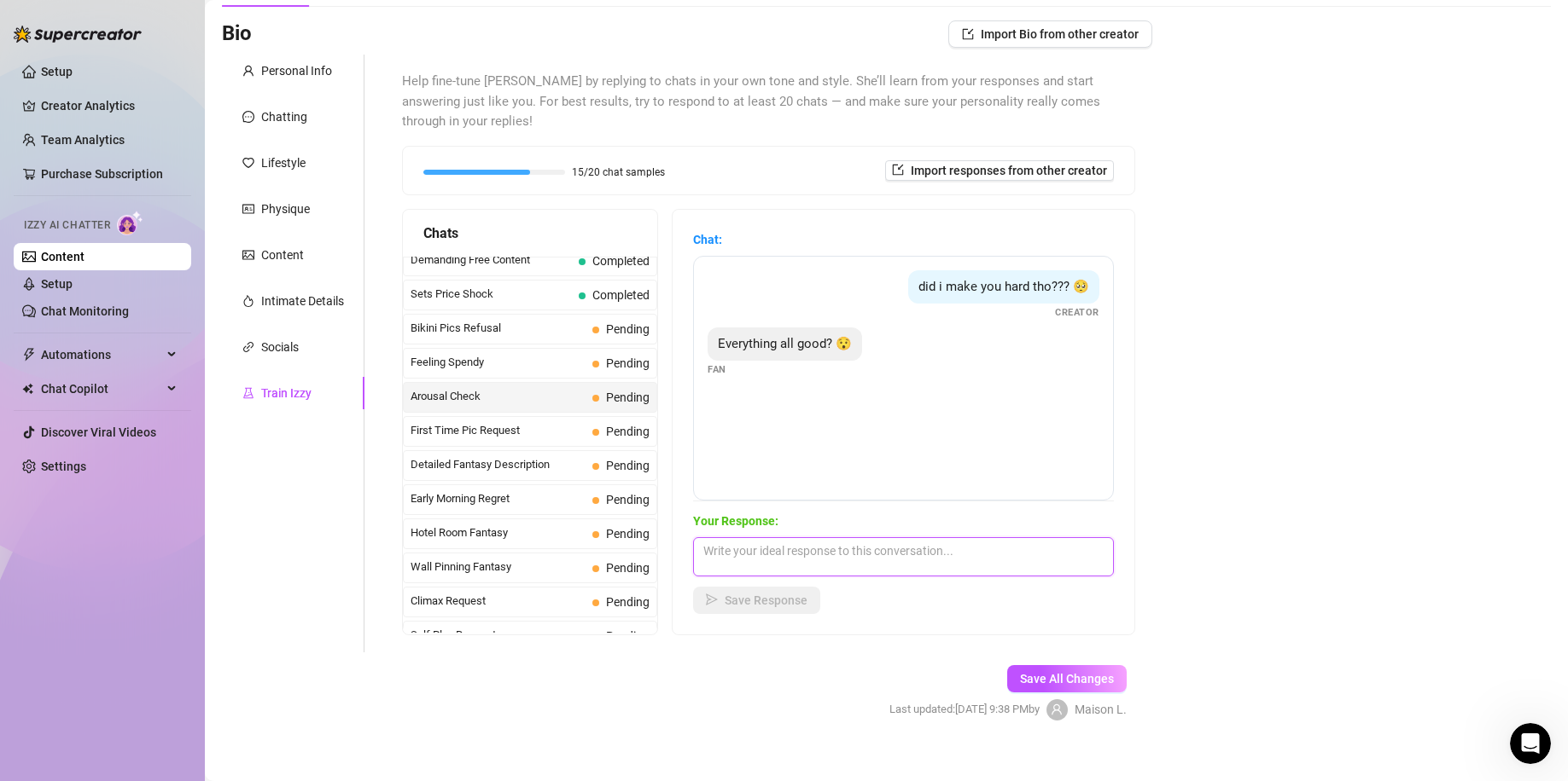
click at [825, 538] on textarea at bounding box center [903, 557] width 421 height 39
click at [794, 593] on span "Save Response" at bounding box center [766, 600] width 83 height 14
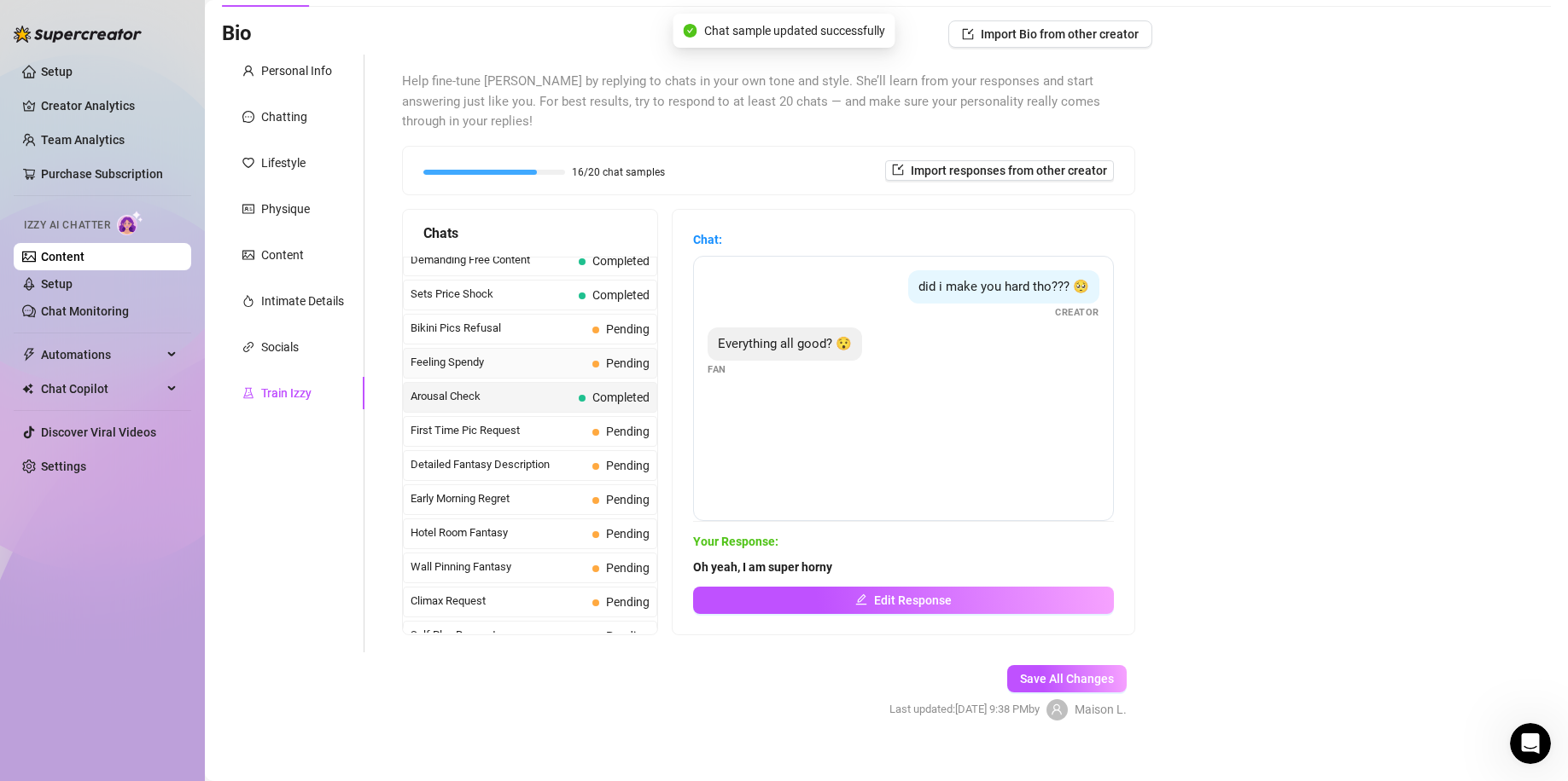
click at [586, 348] on div "Feeling Spendy Pending" at bounding box center [529, 363] width 255 height 30
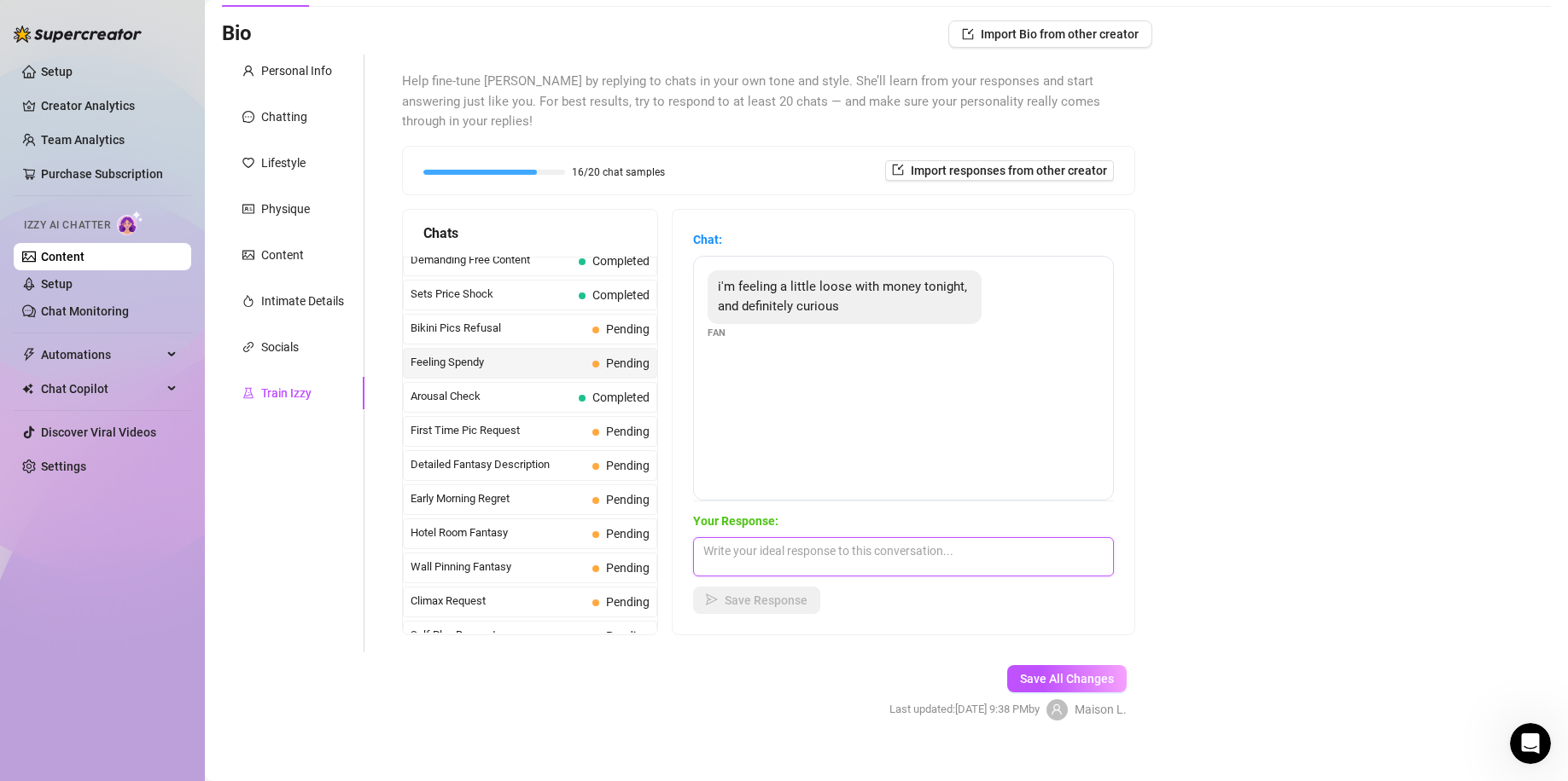
click at [810, 538] on textarea at bounding box center [903, 557] width 421 height 39
click at [807, 593] on span "Save Response" at bounding box center [766, 600] width 83 height 14
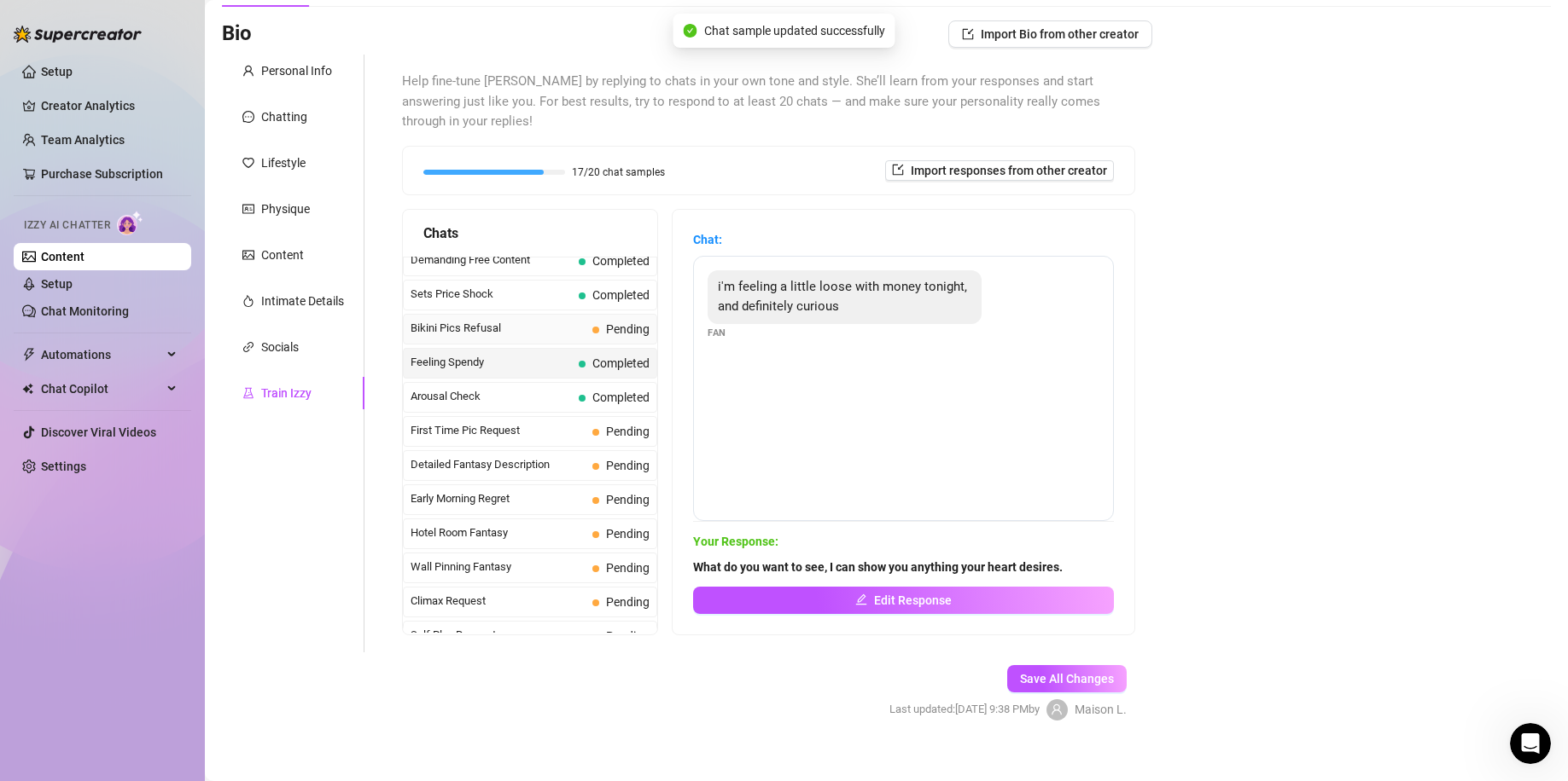
click at [585, 314] on div "Bikini Pics Refusal Pending" at bounding box center [529, 328] width 255 height 30
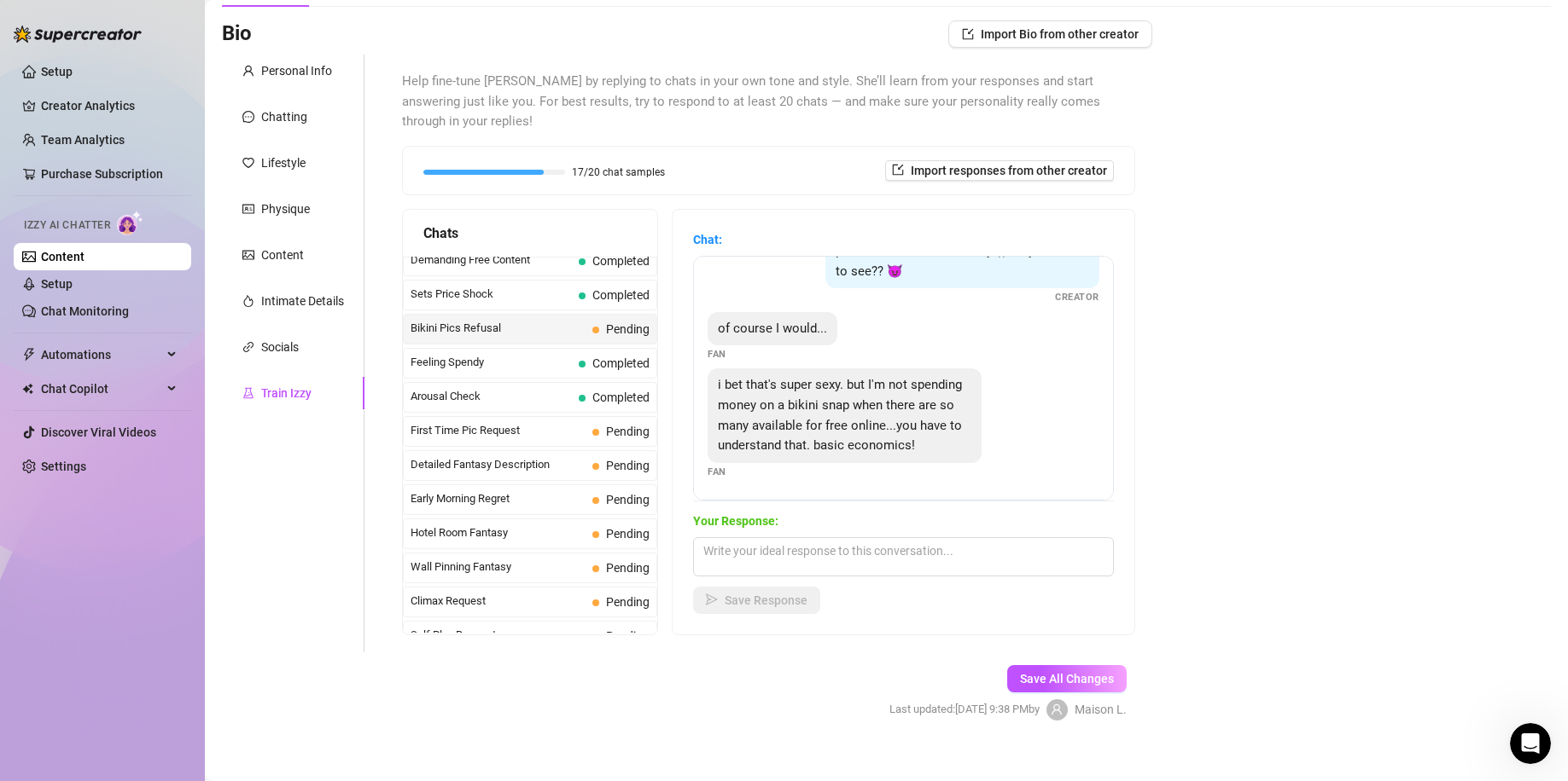
scroll to position [76, 0]
click at [854, 538] on textarea at bounding box center [903, 557] width 421 height 39
click at [751, 593] on span "Save Response" at bounding box center [766, 600] width 83 height 14
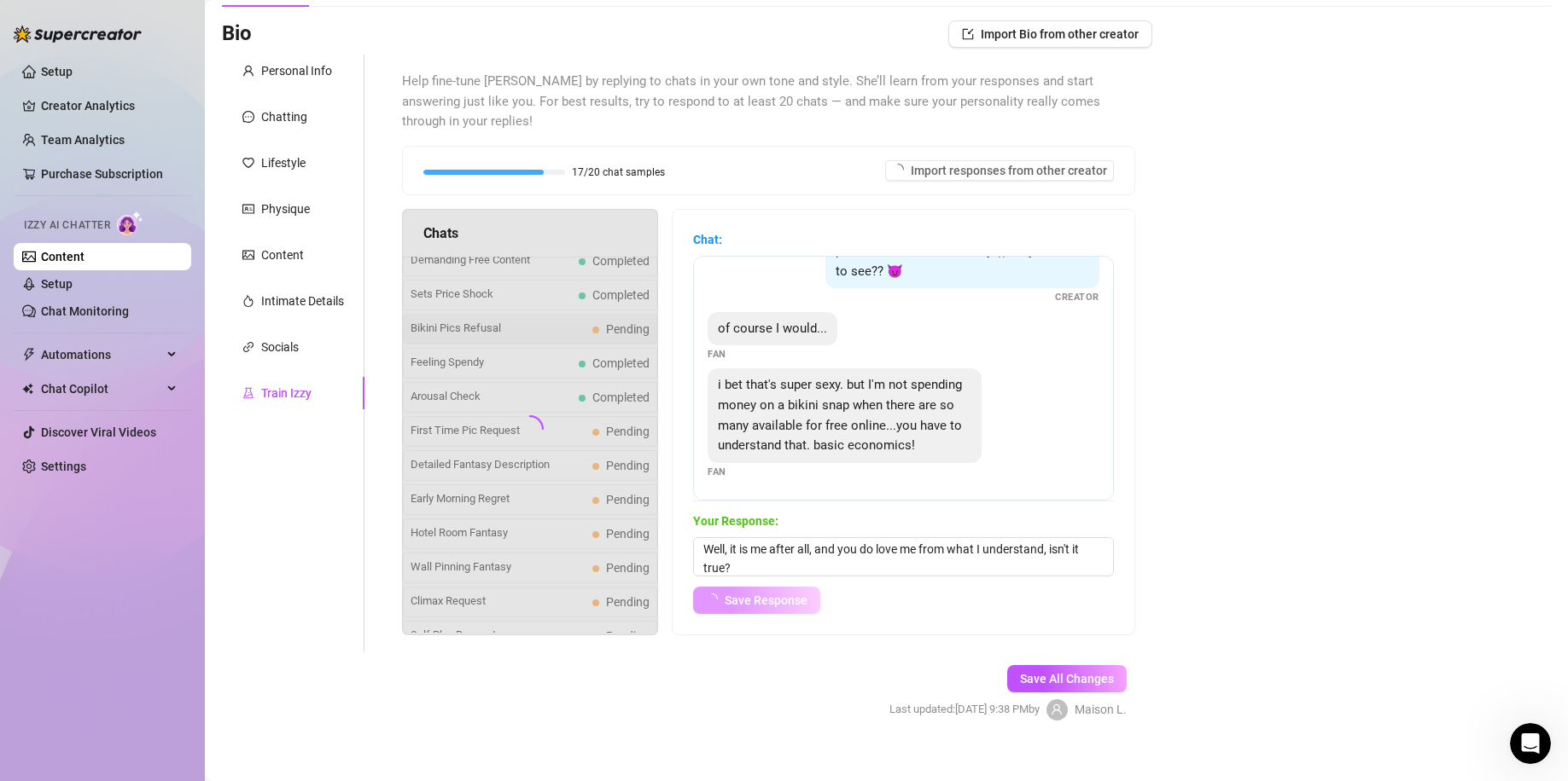
scroll to position [74, 0]
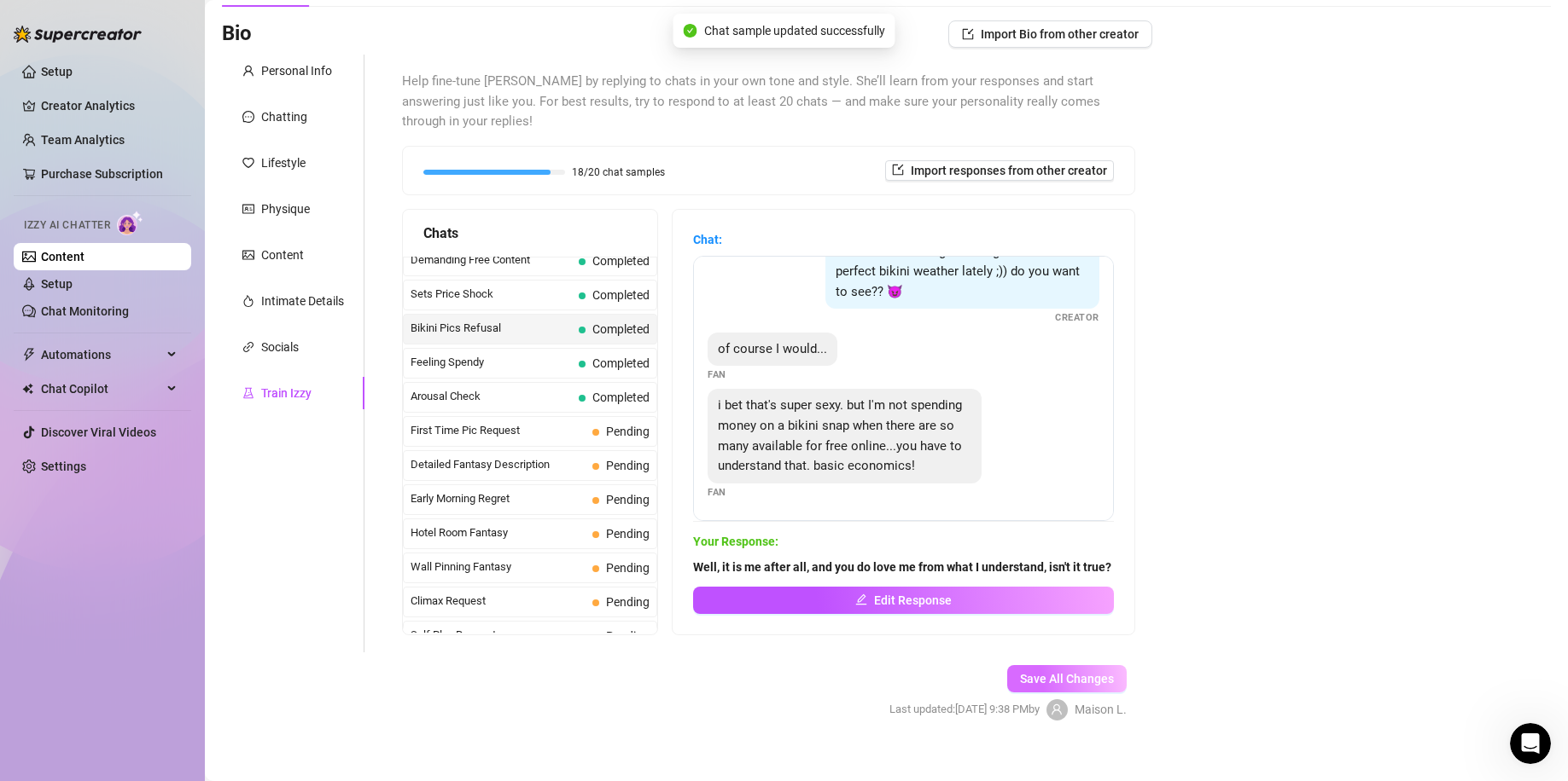
click at [1083, 672] on span "Save All Changes" at bounding box center [1066, 679] width 94 height 14
click at [1065, 672] on span "Save All Changes" at bounding box center [1066, 679] width 94 height 14
click at [567, 422] on span "First Time Pic Request" at bounding box center [497, 431] width 175 height 17
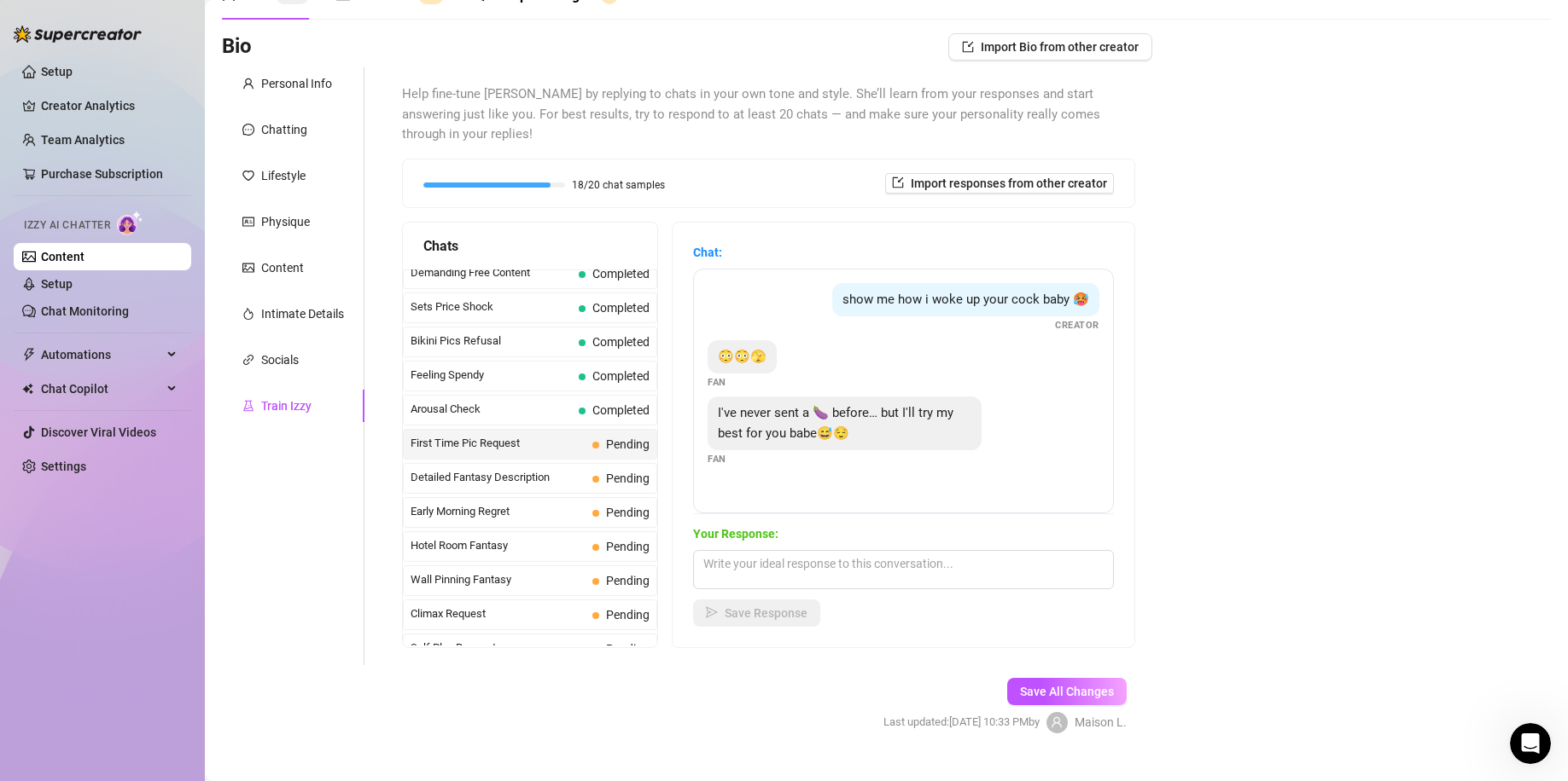
scroll to position [108, 0]
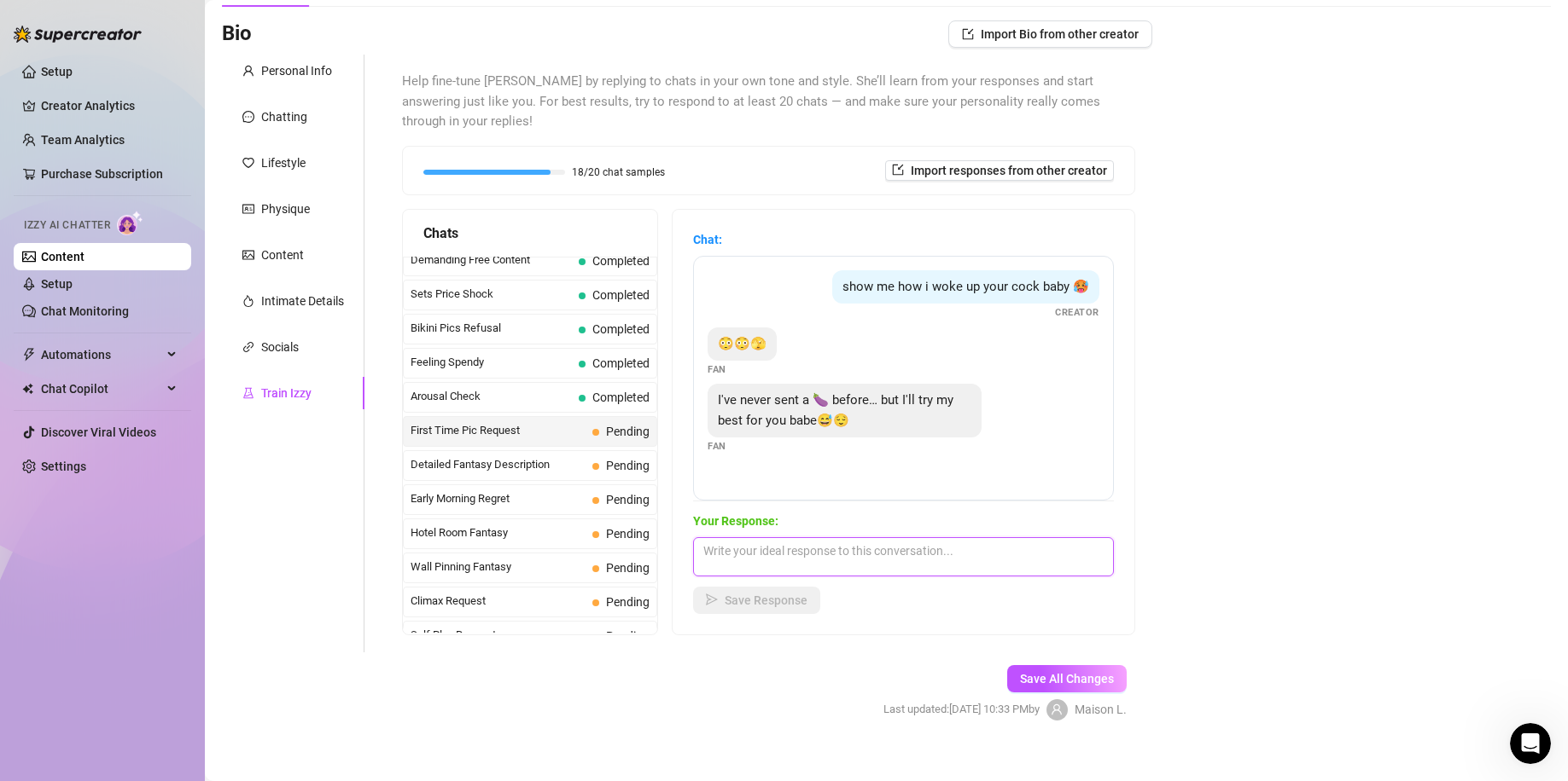
click at [873, 538] on textarea at bounding box center [903, 557] width 421 height 39
click at [820, 586] on button "Save Response" at bounding box center [756, 599] width 127 height 27
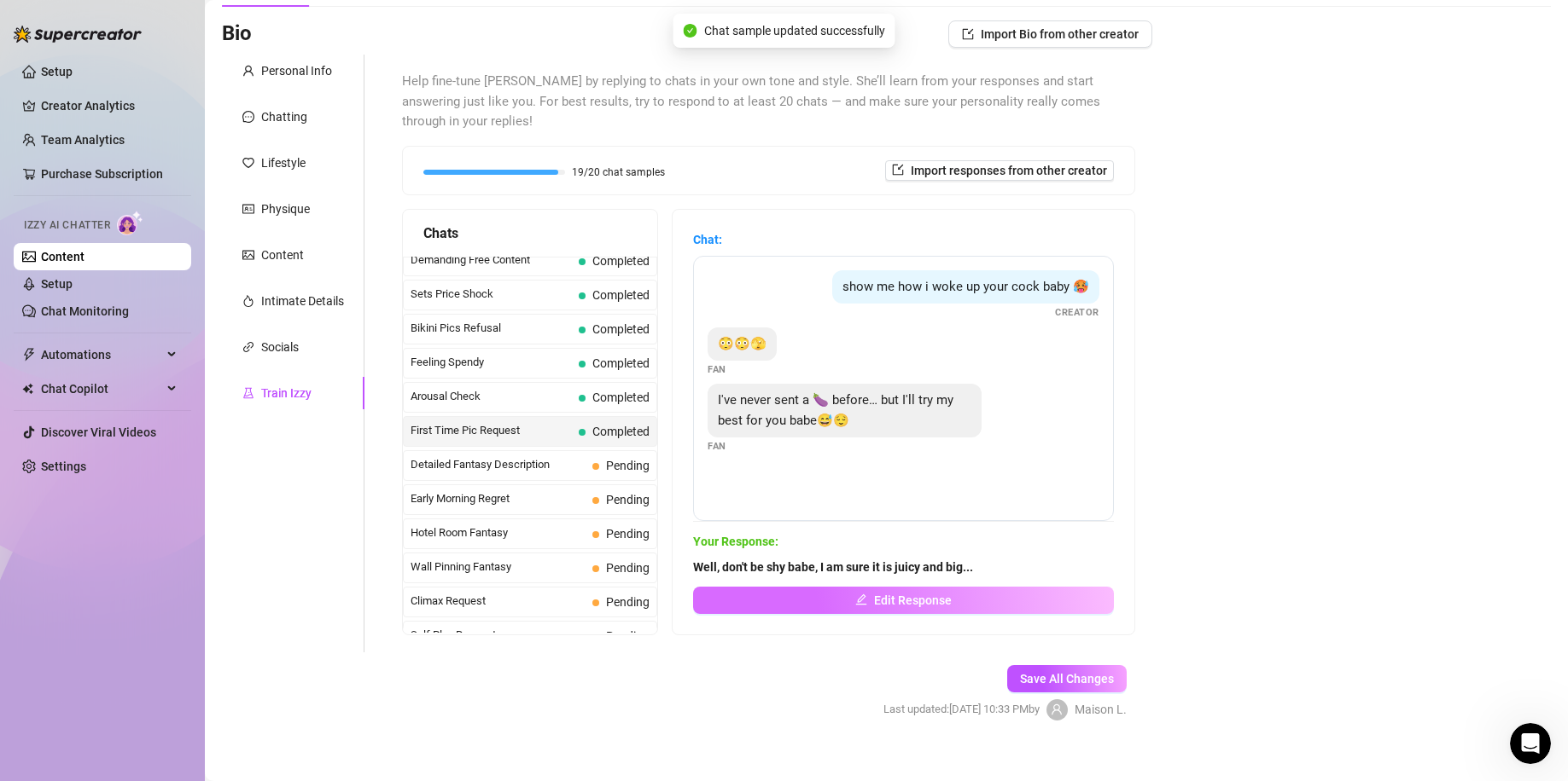
click at [884, 593] on span "Edit Response" at bounding box center [912, 600] width 77 height 14
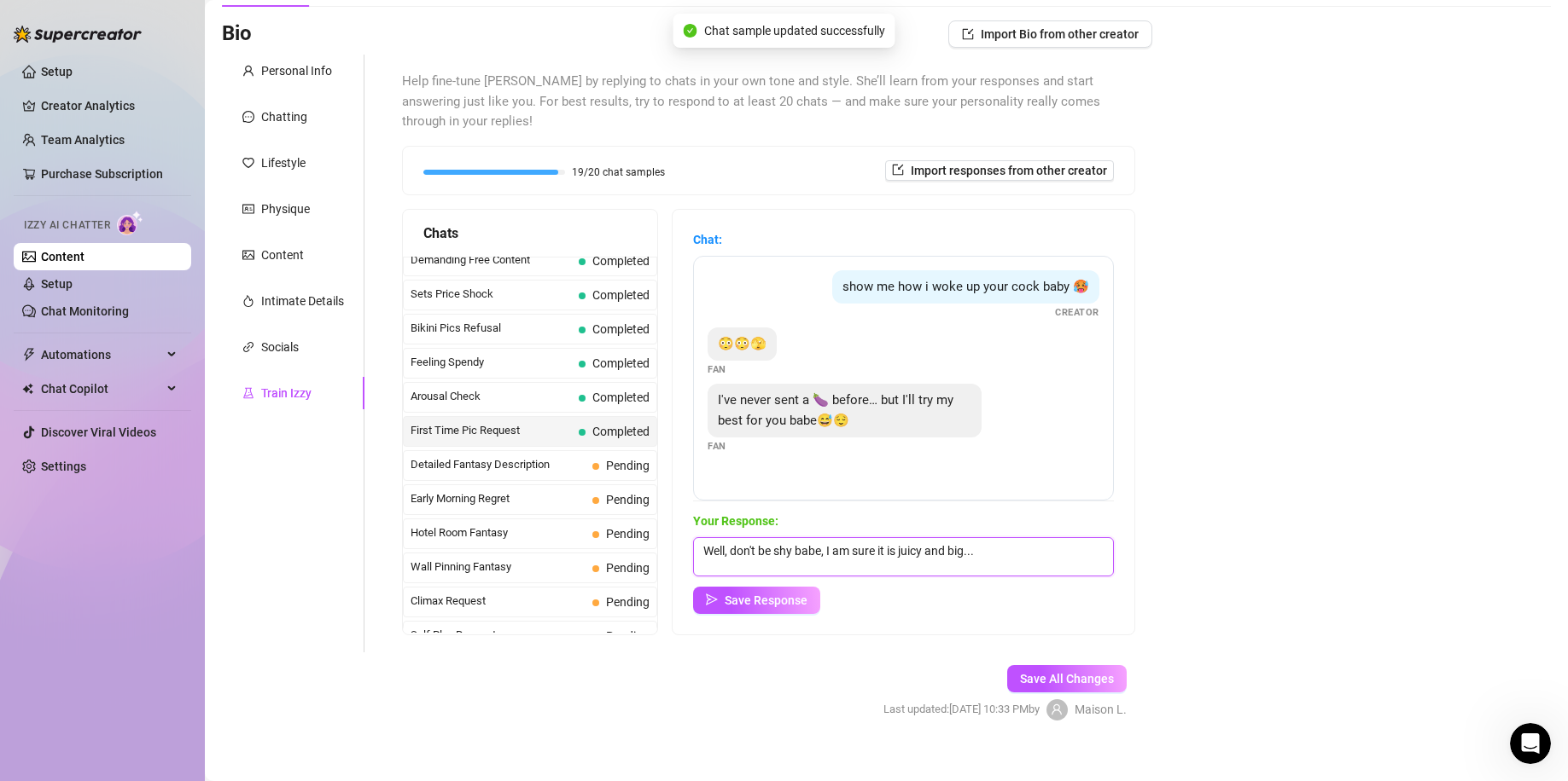
click at [1006, 538] on textarea "Well, don't be shy babe, I am sure it is juicy and big..." at bounding box center [903, 557] width 421 height 39
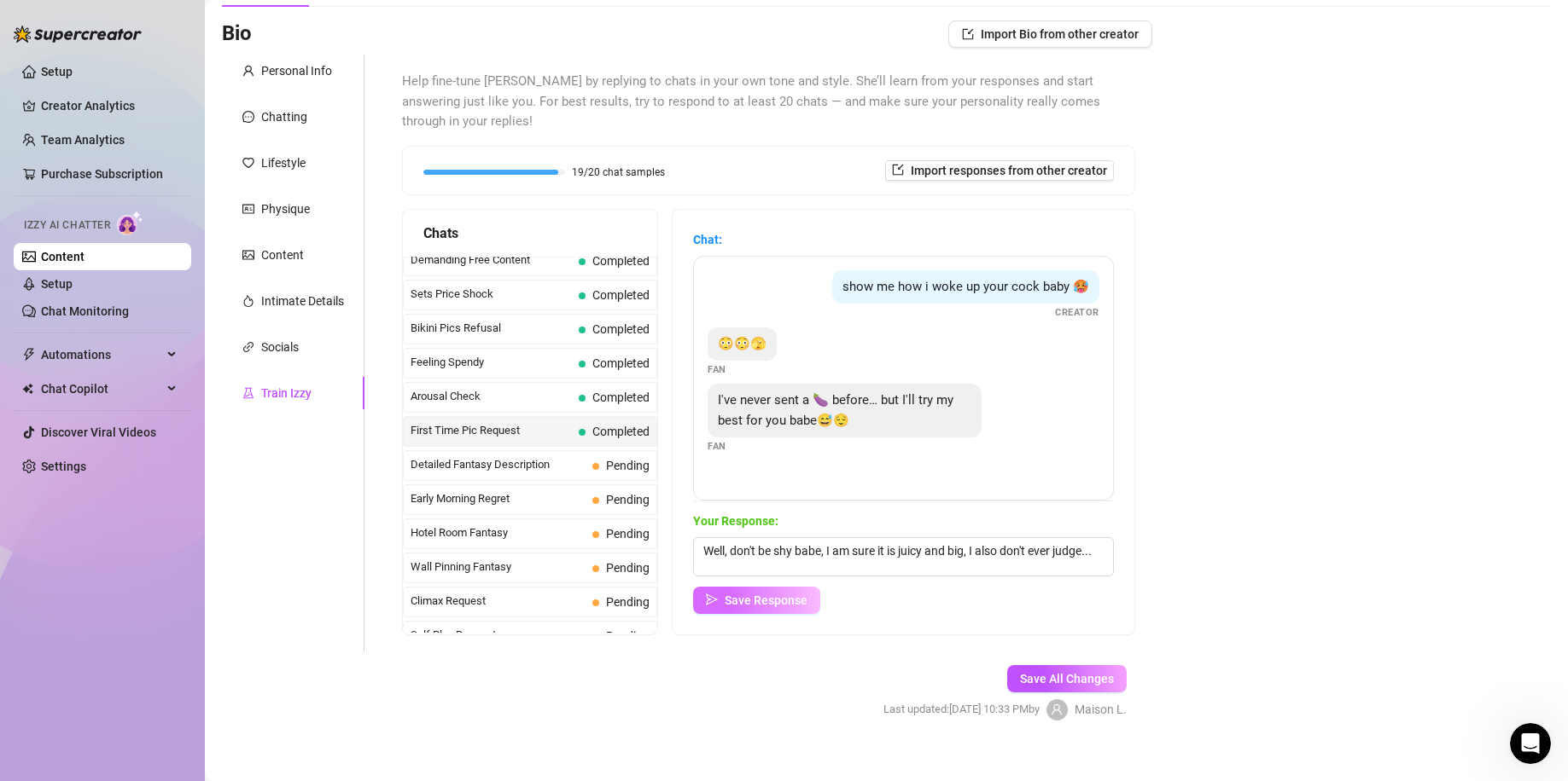
click at [771, 596] on div "Chat: show me how i woke up your cock baby 🥵 Creator 😳😳🫣 Fan I've never sent a …" at bounding box center [903, 422] width 462 height 425
click at [771, 593] on span "Save Response" at bounding box center [766, 600] width 83 height 14
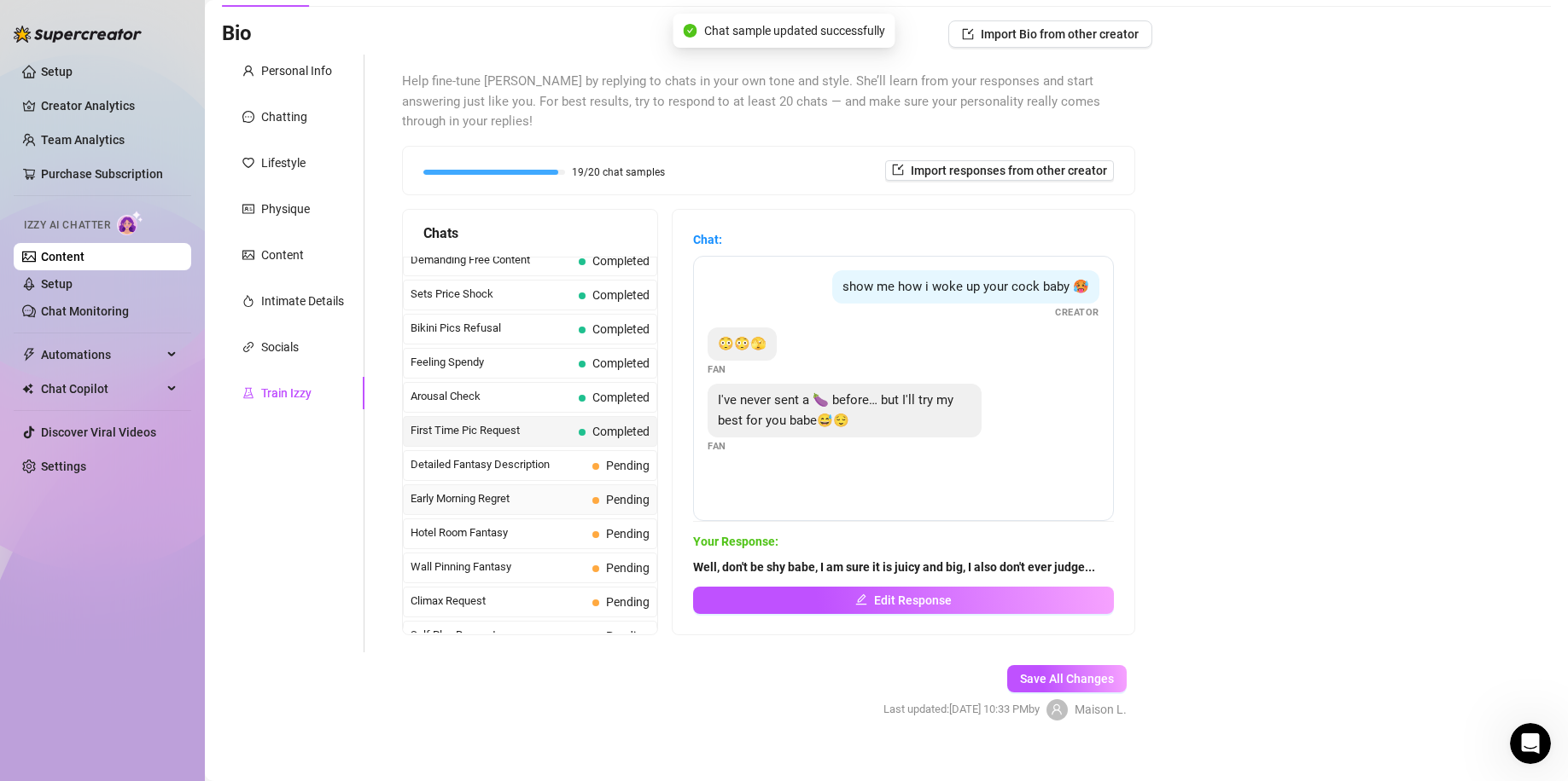
click at [566, 491] on span "Early Morning Regret" at bounding box center [497, 500] width 175 height 17
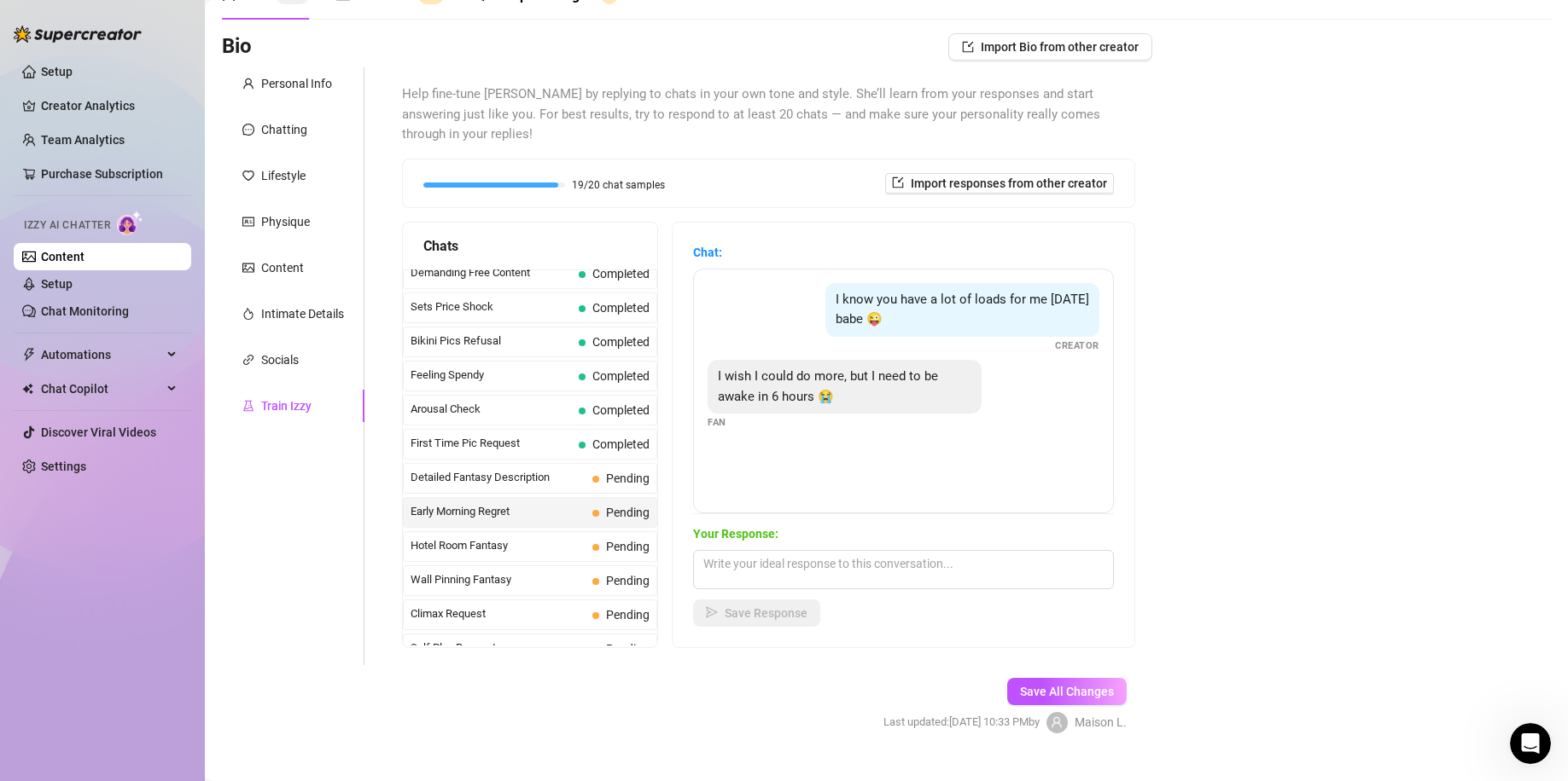
scroll to position [108, 0]
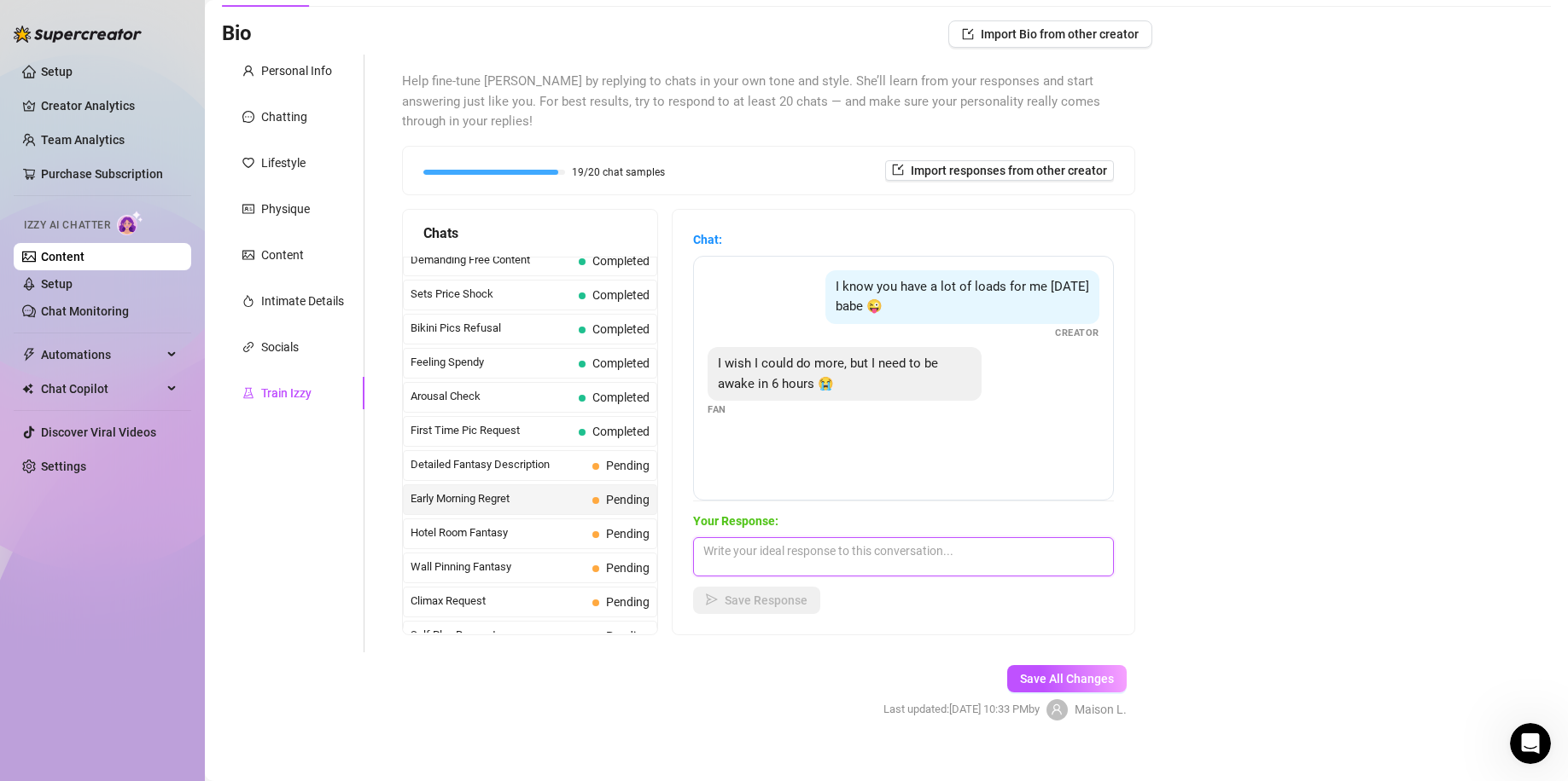
click at [882, 544] on textarea at bounding box center [903, 557] width 421 height 39
click at [767, 587] on button "Save Response" at bounding box center [756, 599] width 127 height 27
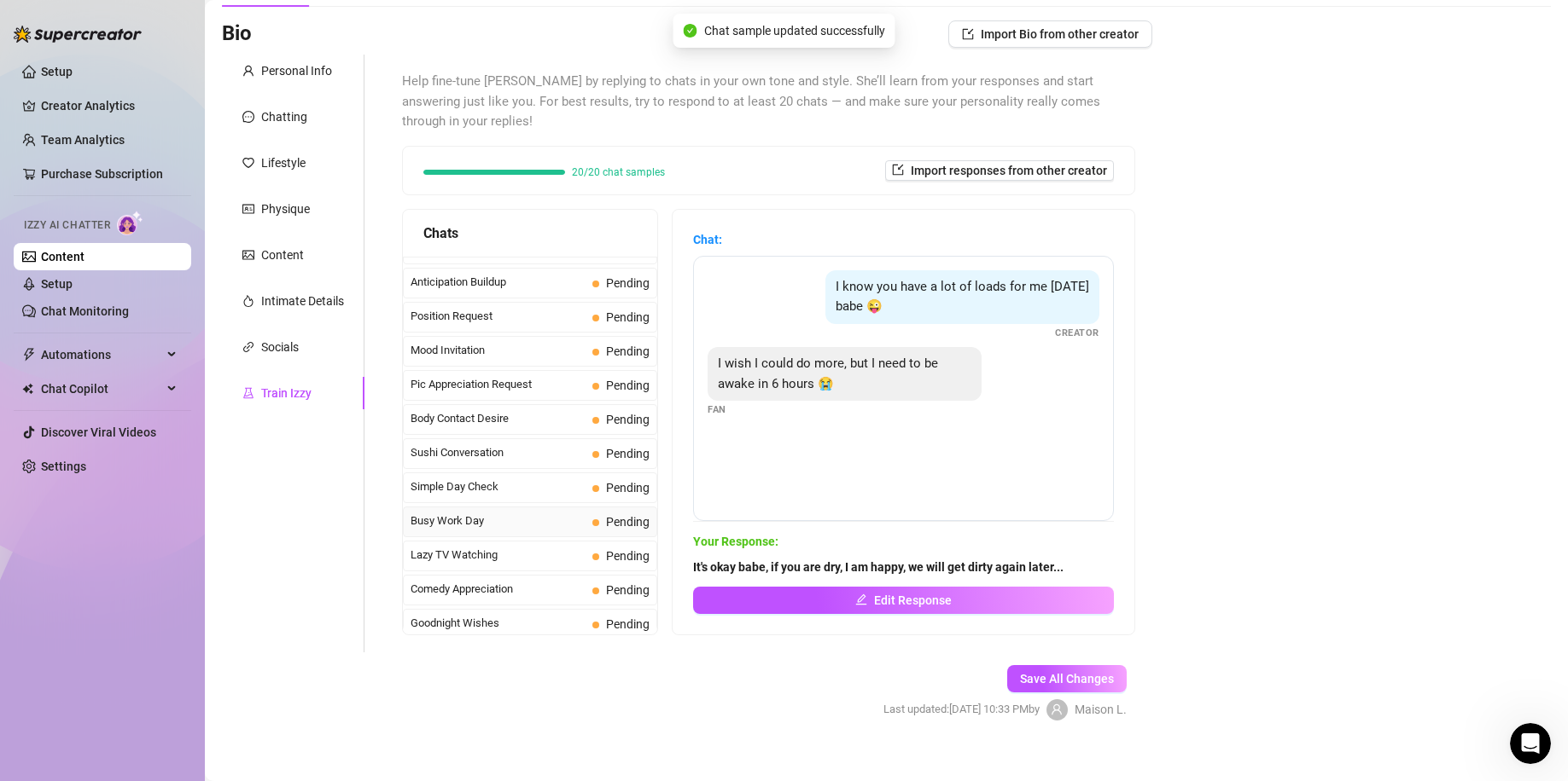
scroll to position [1137, 0]
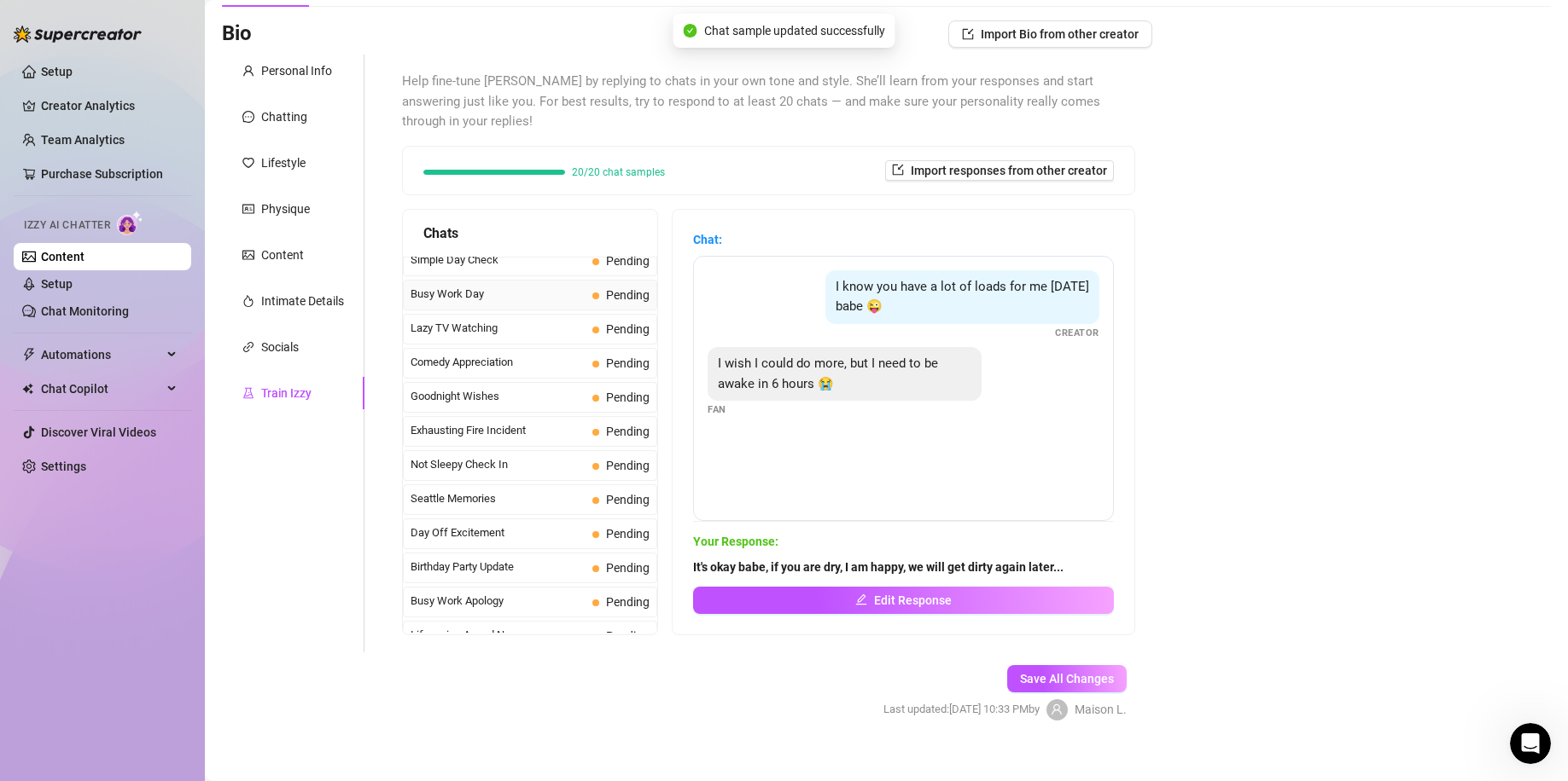
click at [544, 286] on span "Busy Work Day" at bounding box center [497, 295] width 175 height 17
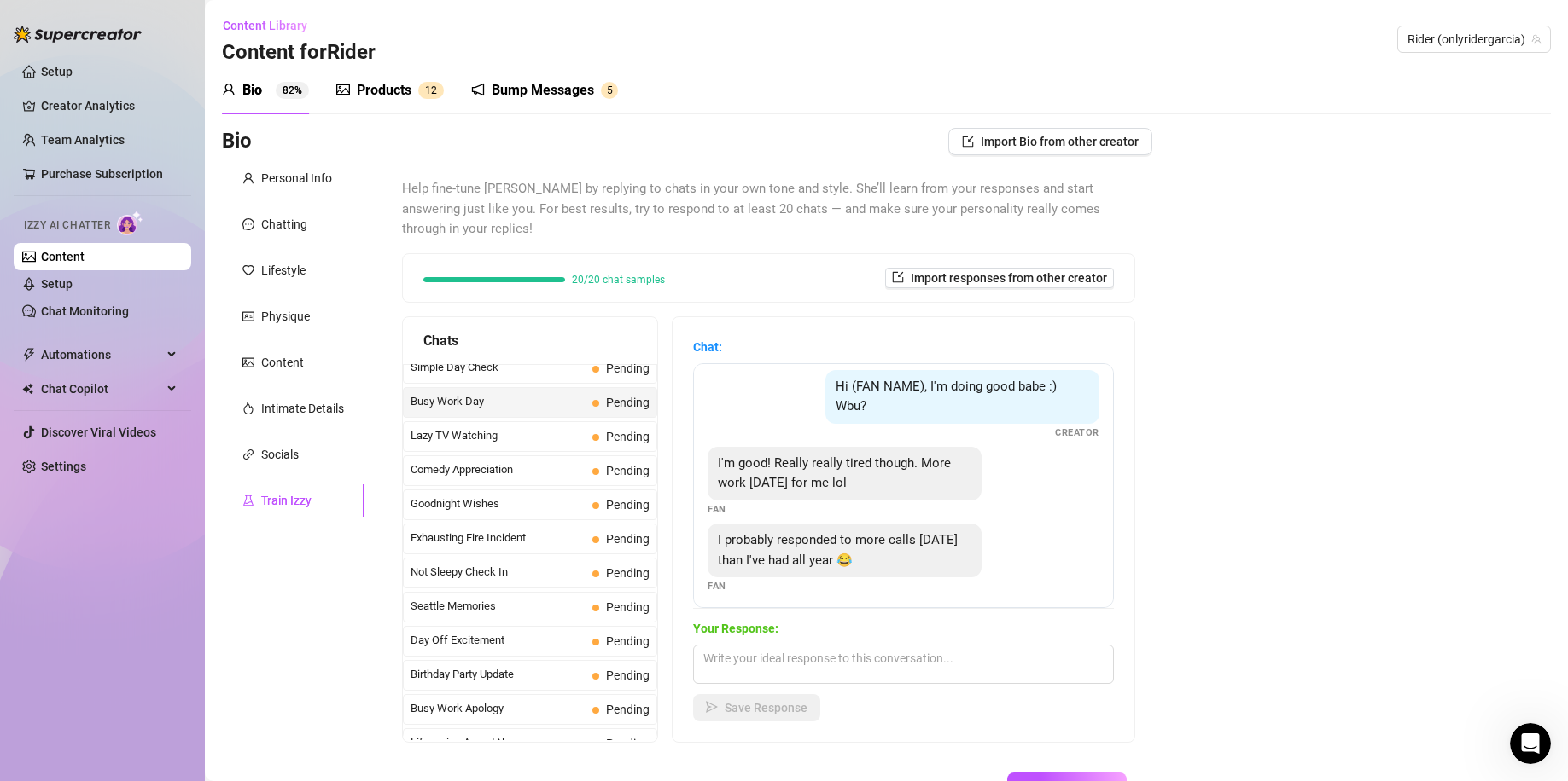
scroll to position [72, 0]
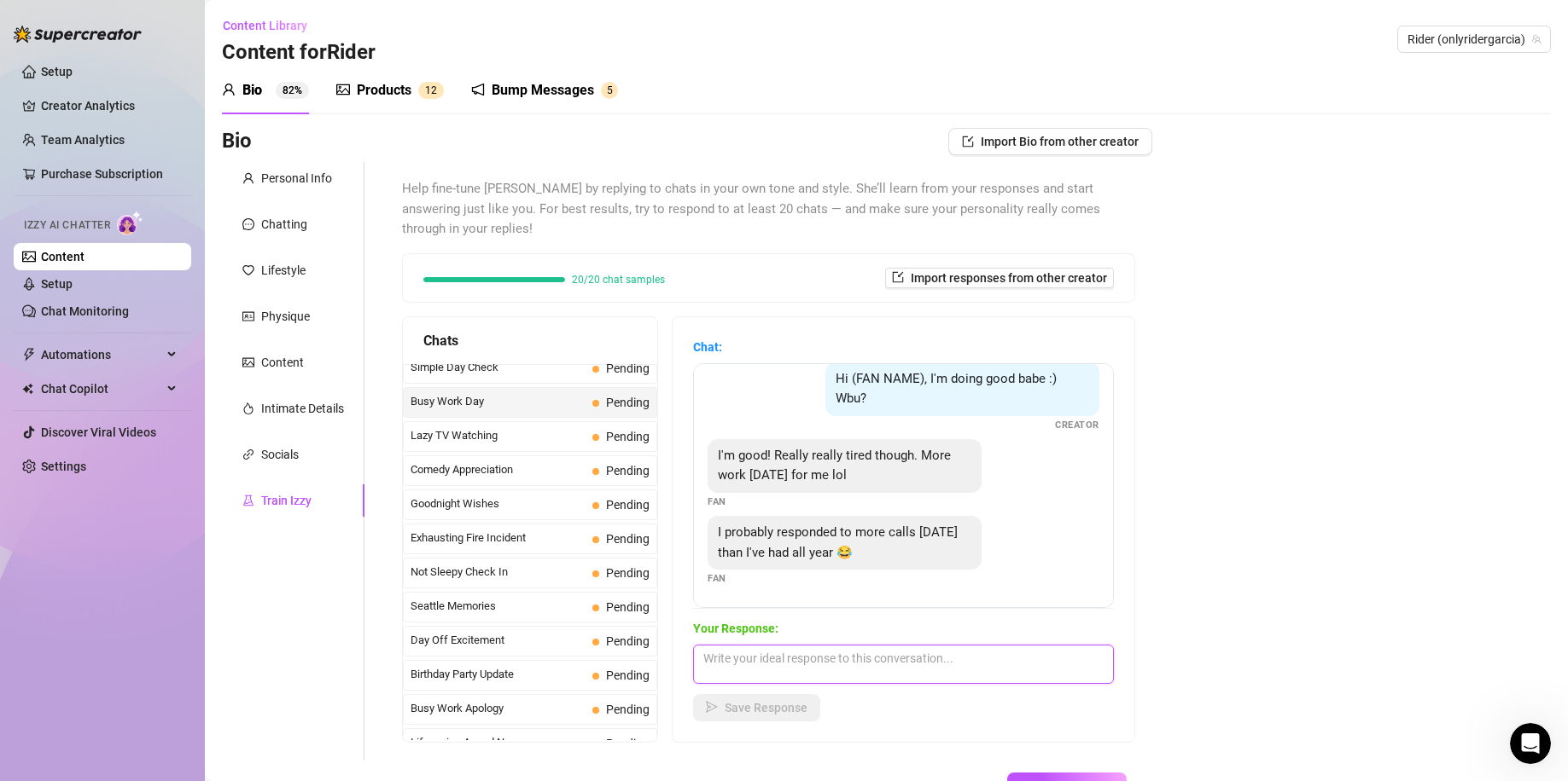
click at [858, 656] on textarea at bounding box center [903, 664] width 421 height 39
click at [772, 695] on button "Save Response" at bounding box center [756, 707] width 127 height 27
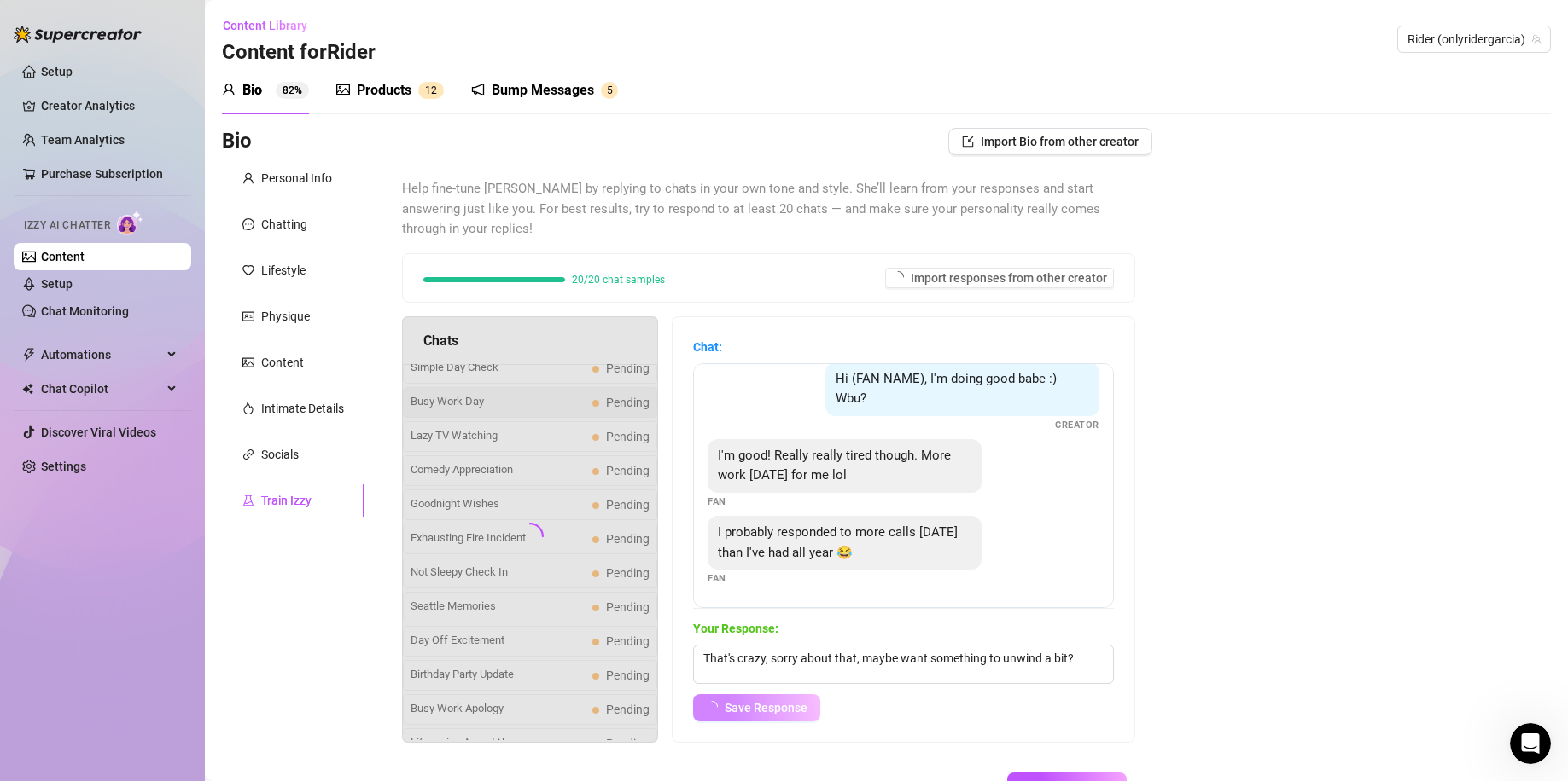
scroll to position [52, 0]
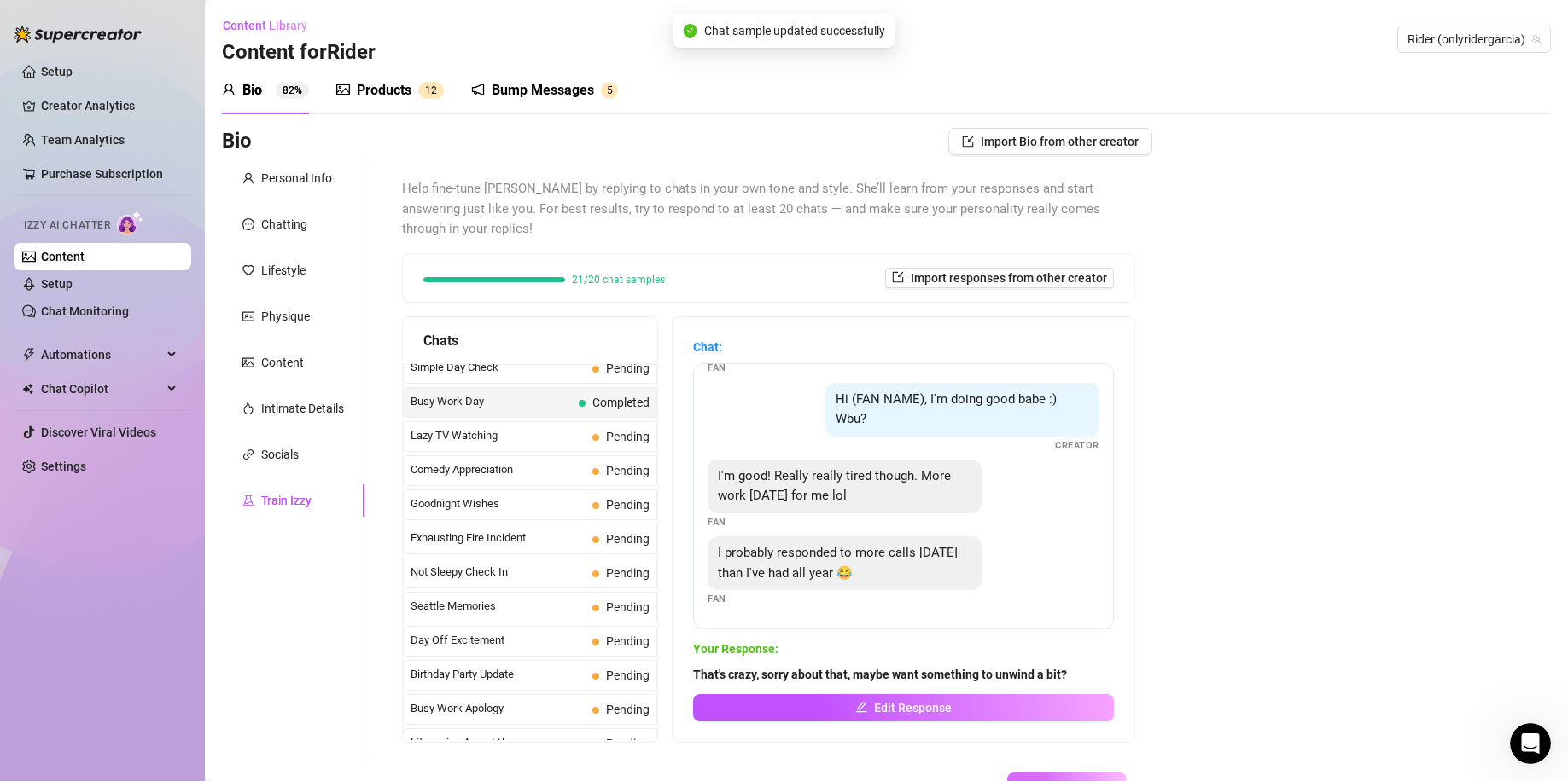
click at [1074, 779] on span "Save All Changes" at bounding box center [1066, 786] width 94 height 14
click at [287, 82] on sup "82%" at bounding box center [292, 90] width 33 height 17
click at [406, 96] on div "Products" at bounding box center [383, 90] width 55 height 21
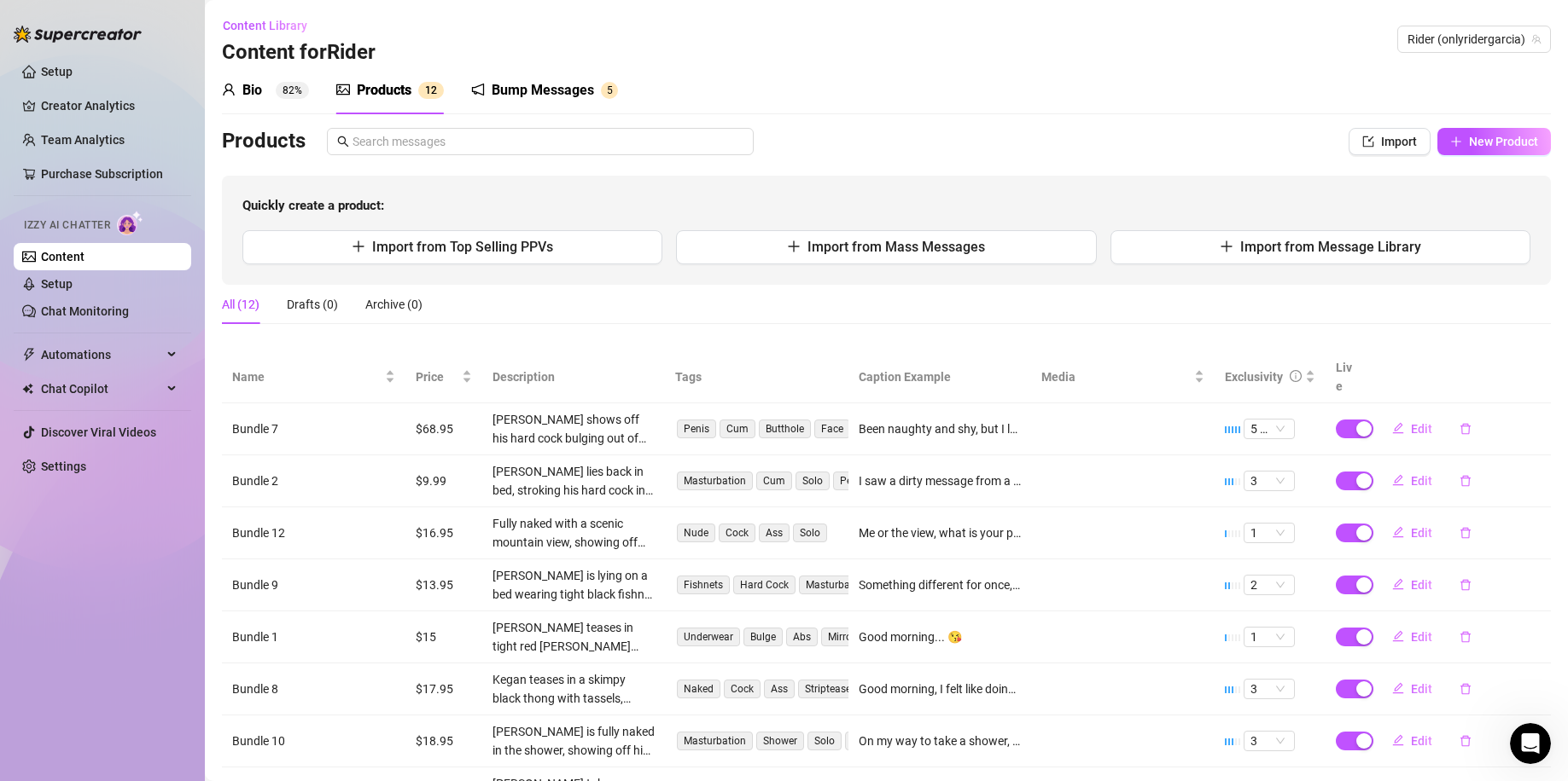
click at [513, 92] on div "Bump Messages" at bounding box center [542, 90] width 103 height 21
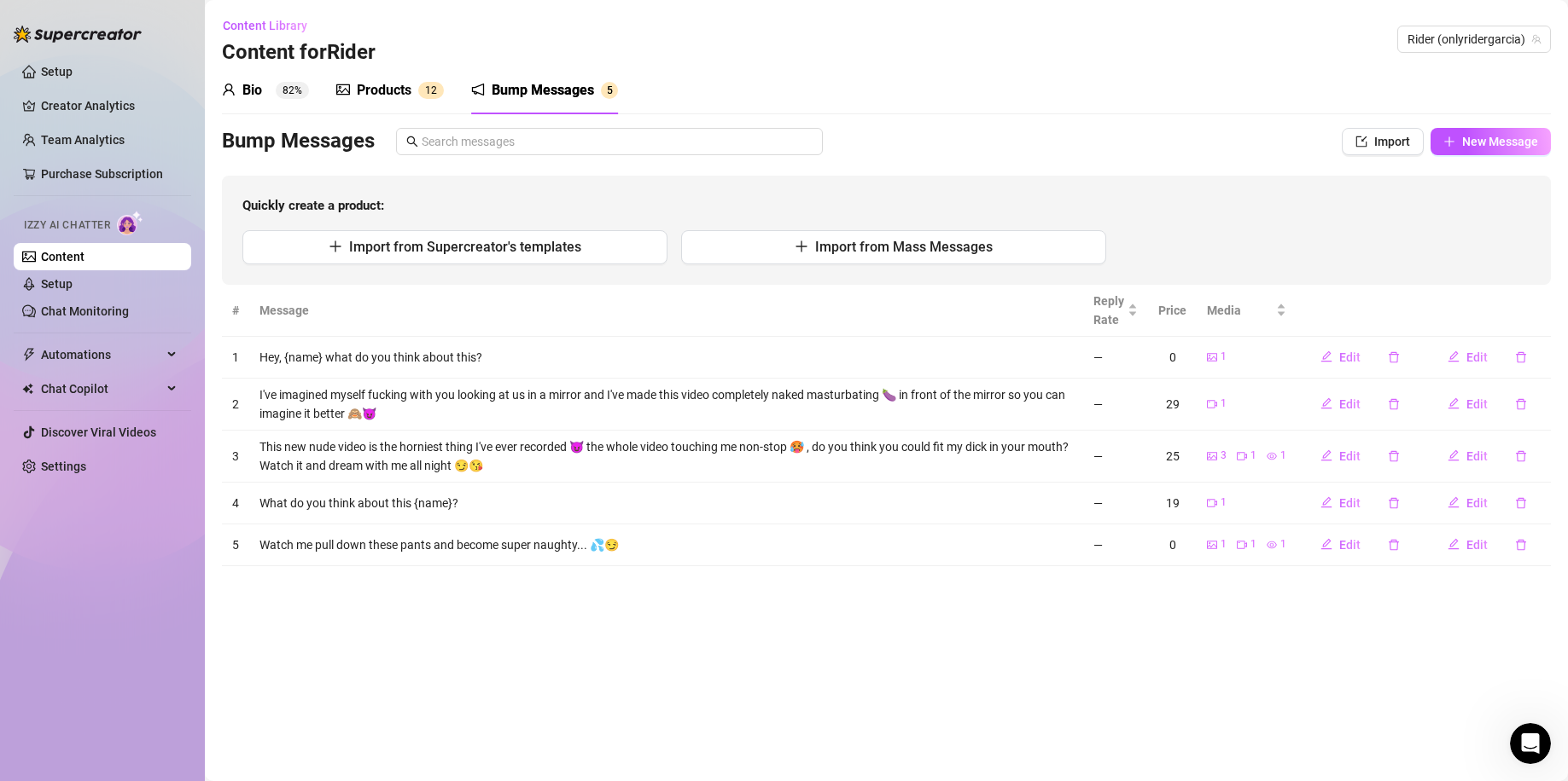
click at [280, 87] on sup "82%" at bounding box center [292, 90] width 33 height 17
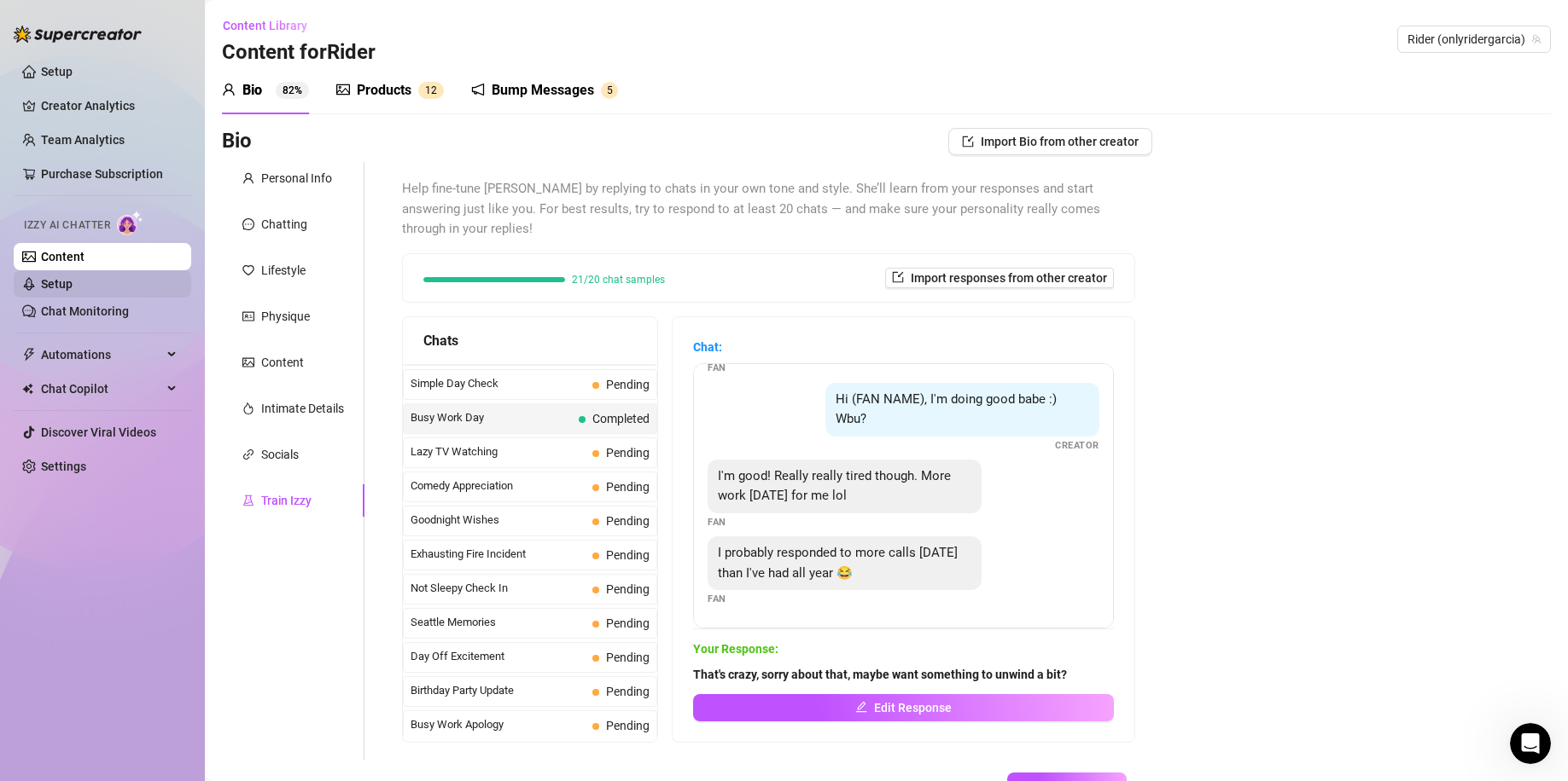
click at [72, 282] on link "Setup" at bounding box center [56, 284] width 31 height 14
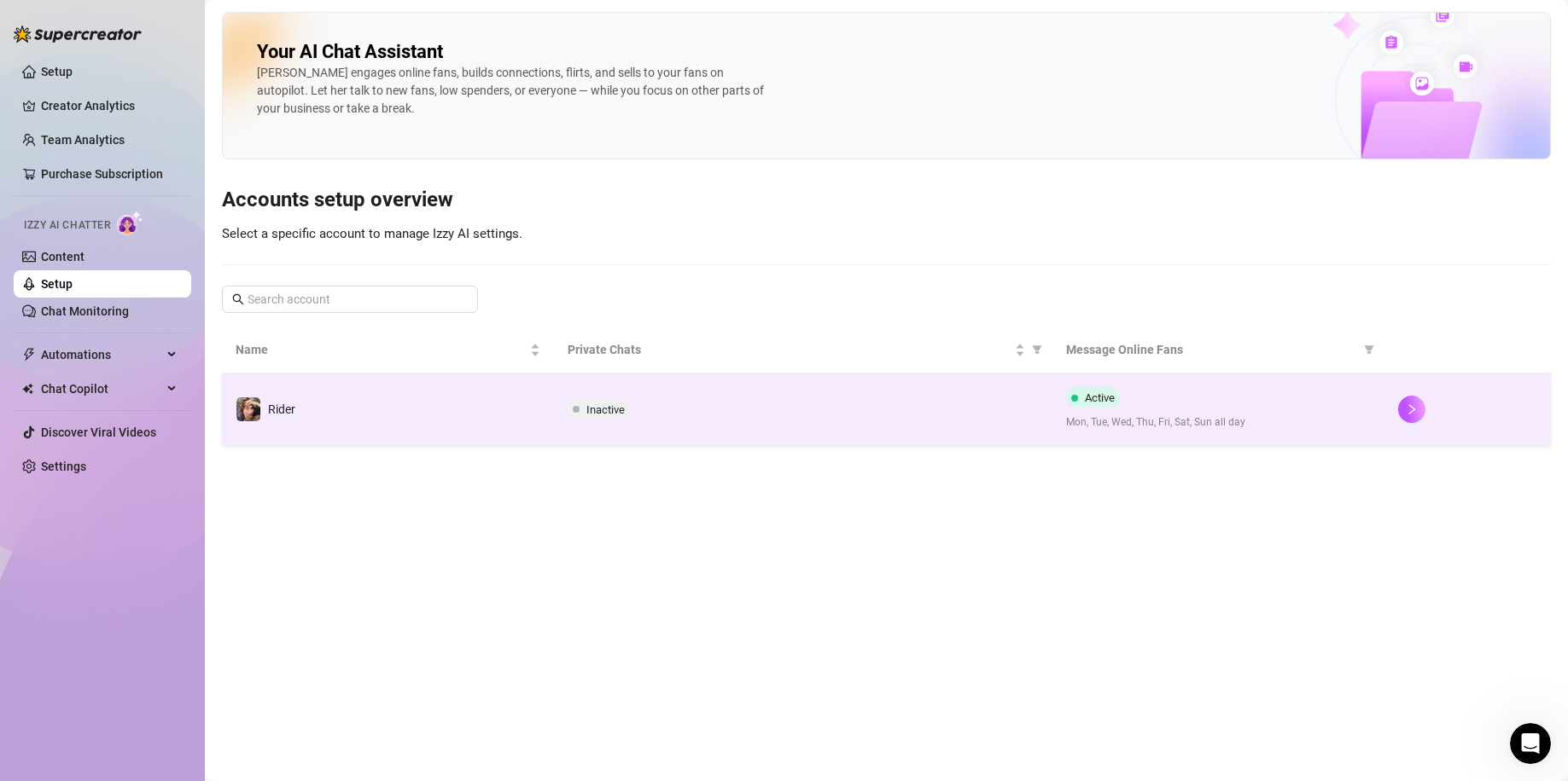
click at [1110, 418] on span "Mon, Tue, Wed, Thu, Fri, Sat, Sun all day" at bounding box center [1218, 422] width 304 height 17
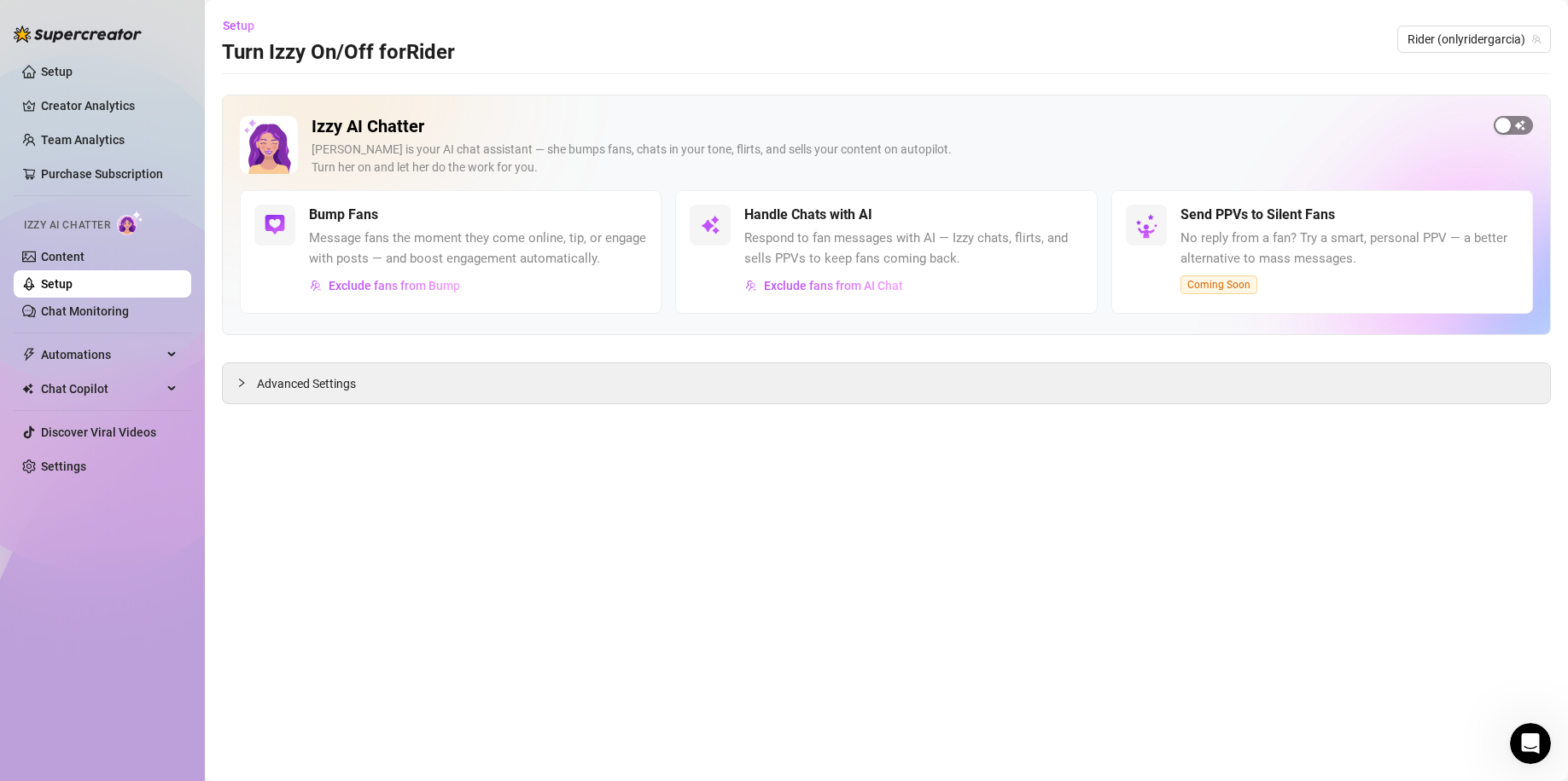
click at [1521, 127] on span "button" at bounding box center [1512, 126] width 39 height 19
click at [1066, 217] on span "button" at bounding box center [1064, 215] width 37 height 19
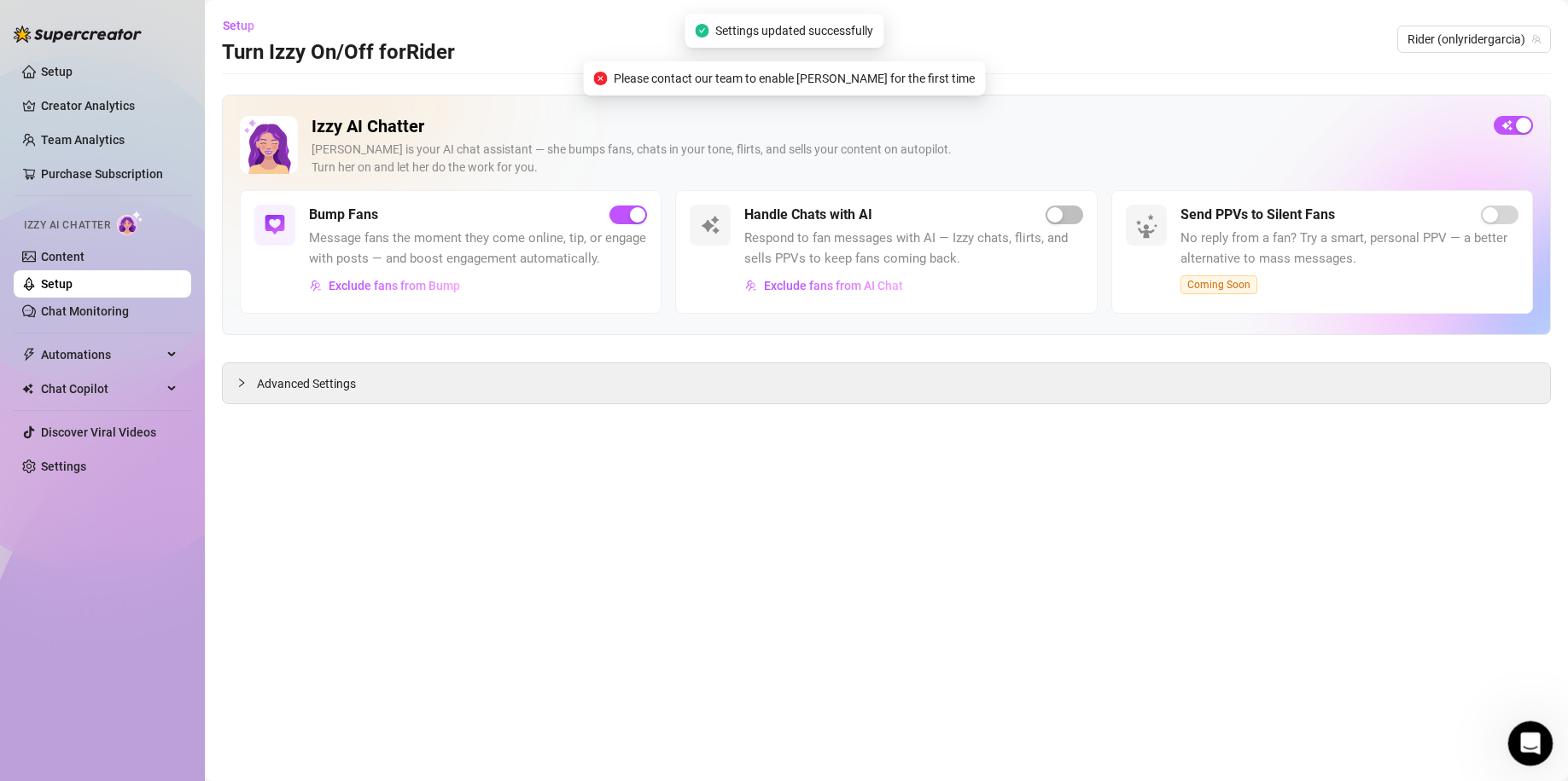
click at [1527, 731] on icon "Open Intercom Messenger" at bounding box center [1528, 741] width 28 height 28
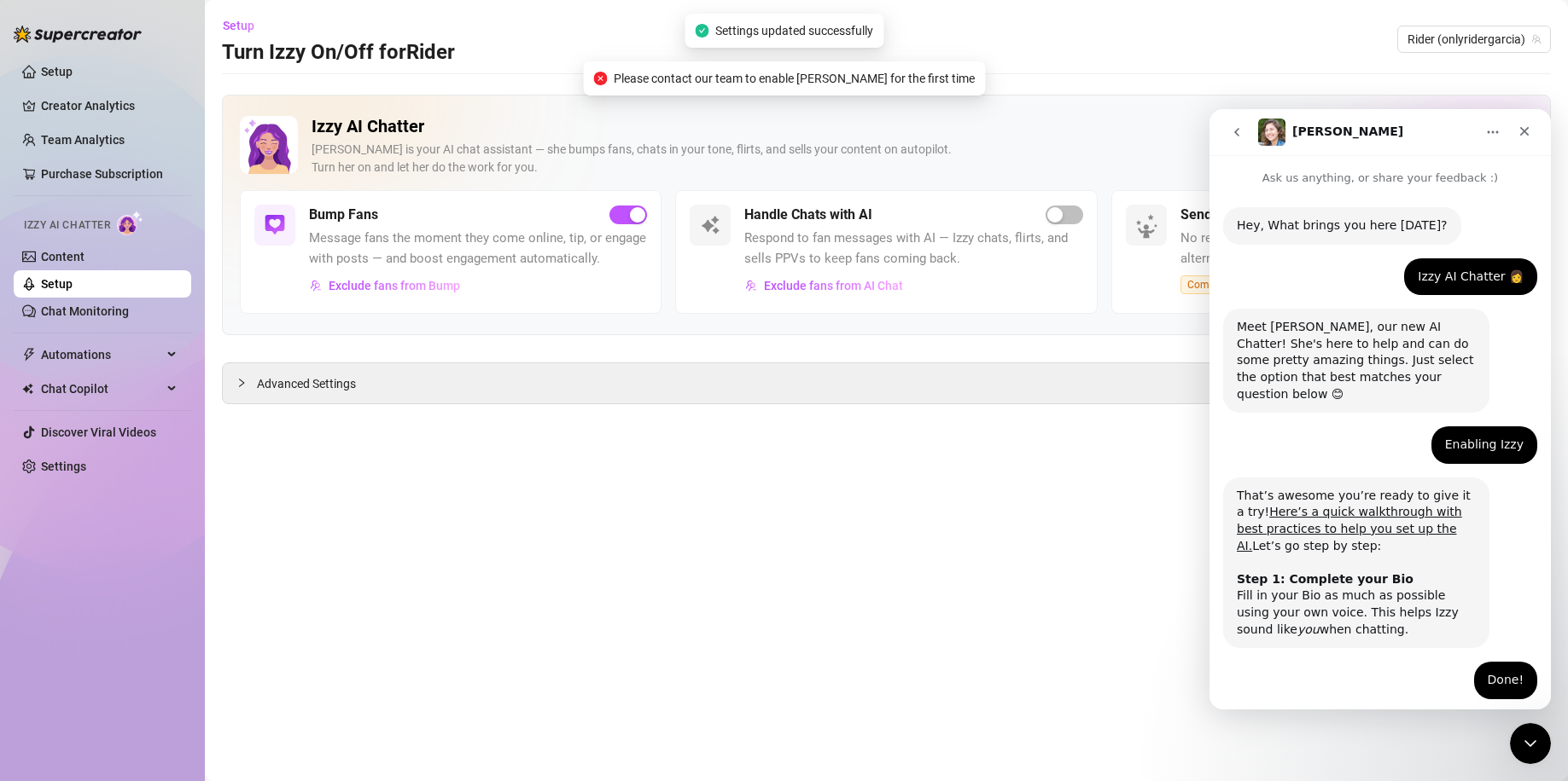
scroll to position [742, 0]
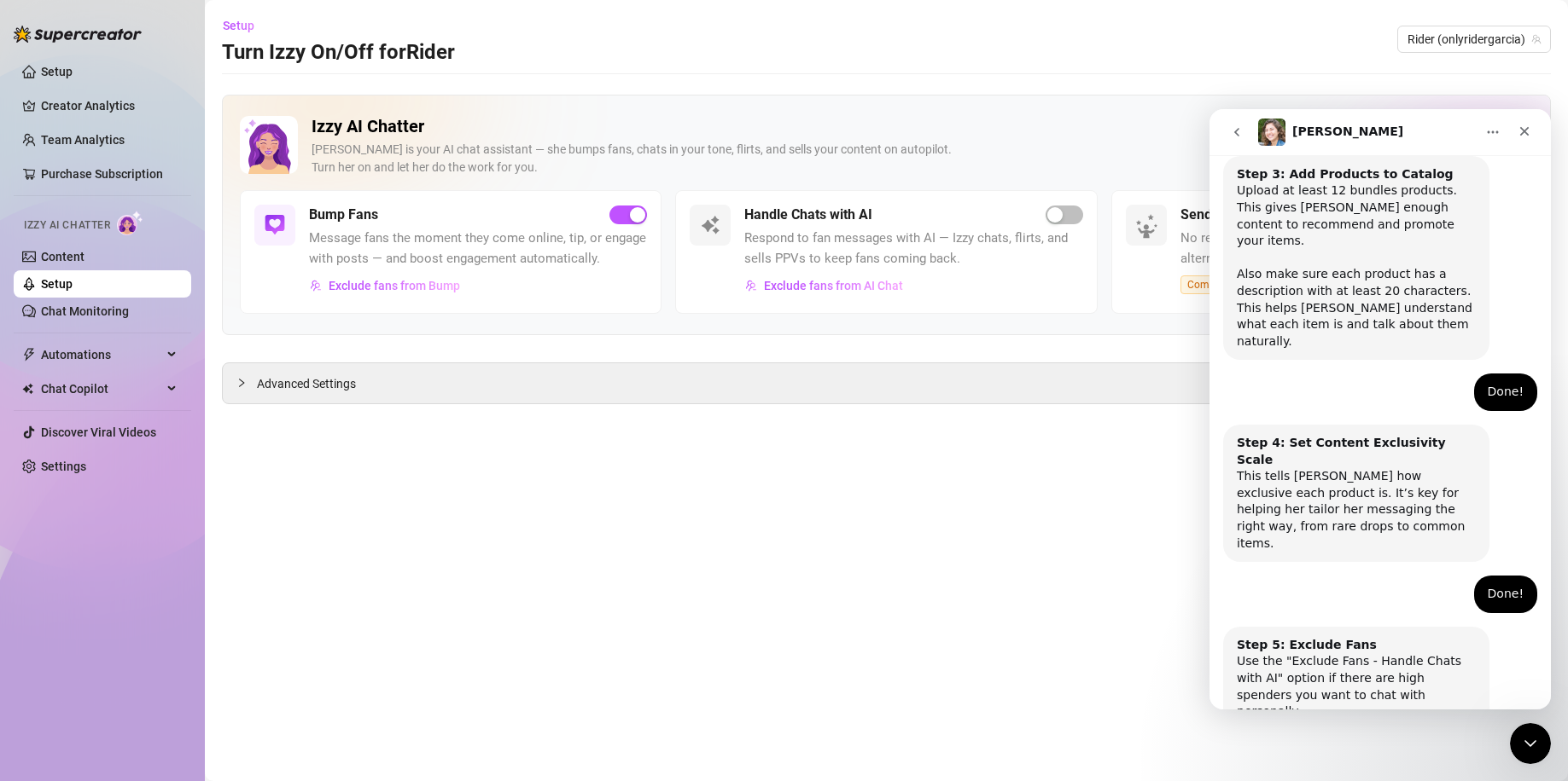
click at [1359, 763] on button "Done!" at bounding box center [1366, 779] width 62 height 34
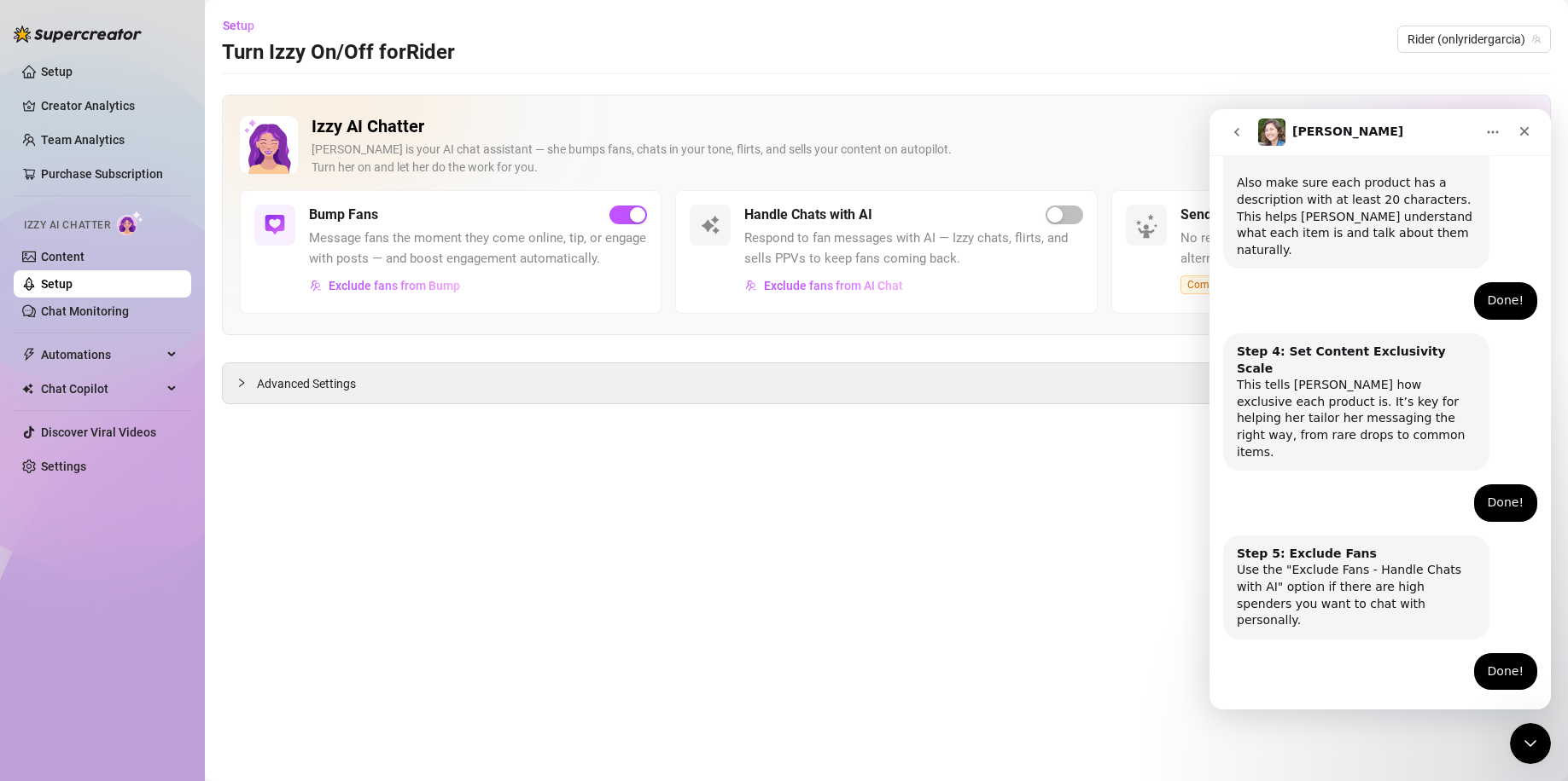
scroll to position [894, 0]
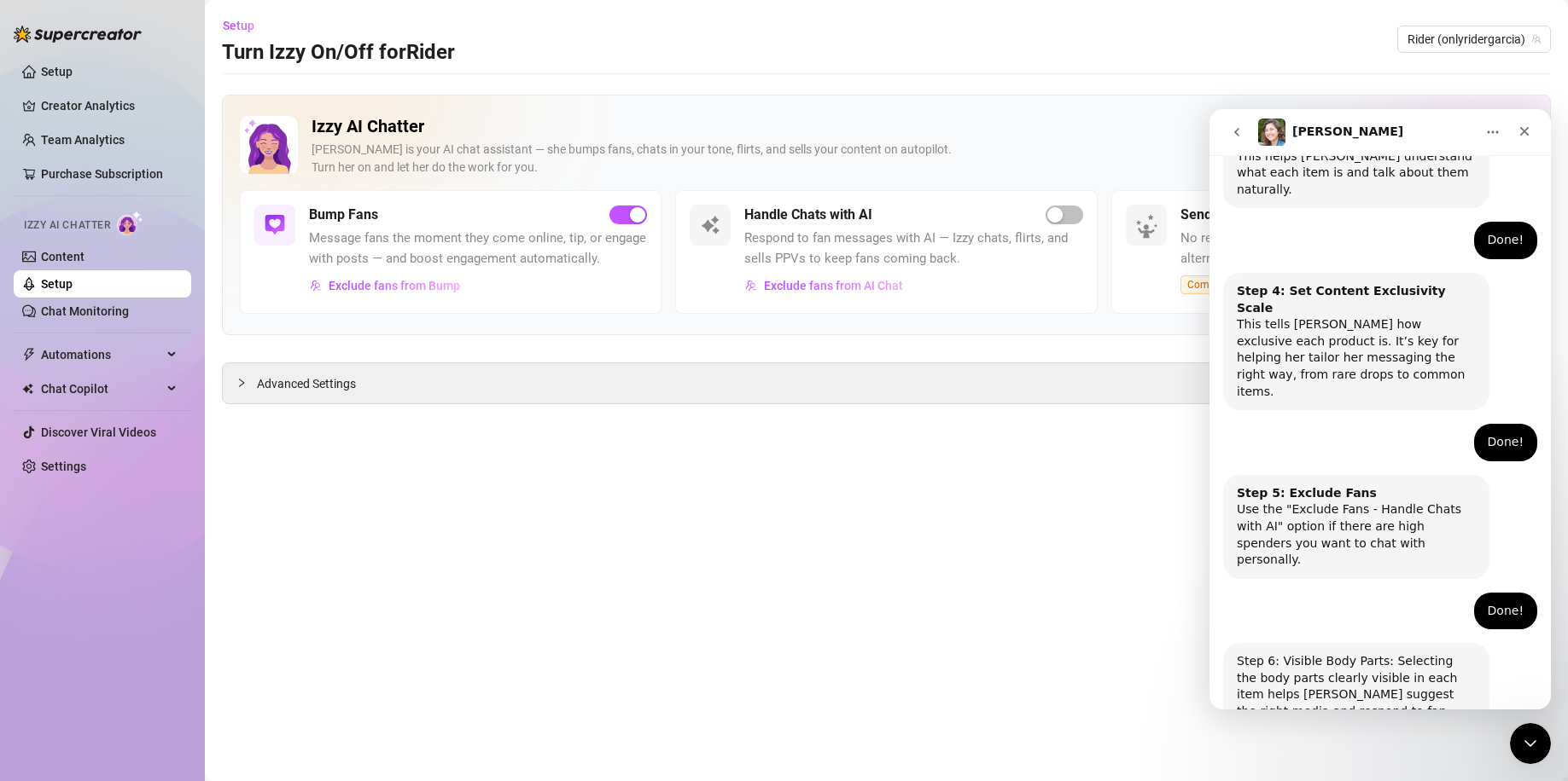
click at [988, 556] on main "Setup Turn Izzy On/Off for Rider Rider (onlyridergarcia) Izzy AI Chatter [PERSO…" at bounding box center [887, 390] width 1363 height 781
click at [1374, 778] on button "Done!" at bounding box center [1366, 795] width 62 height 34
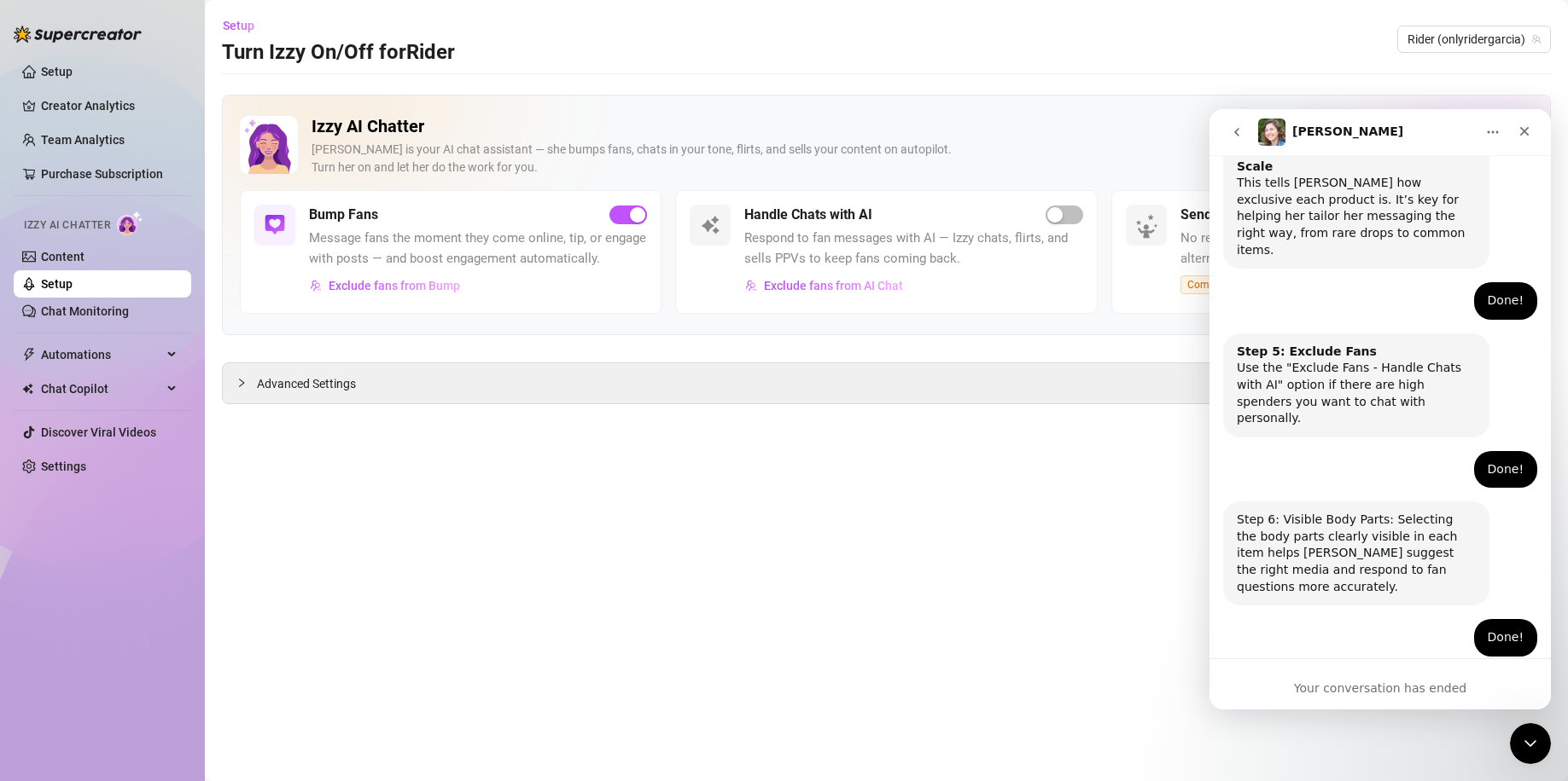
scroll to position [1053, 0]
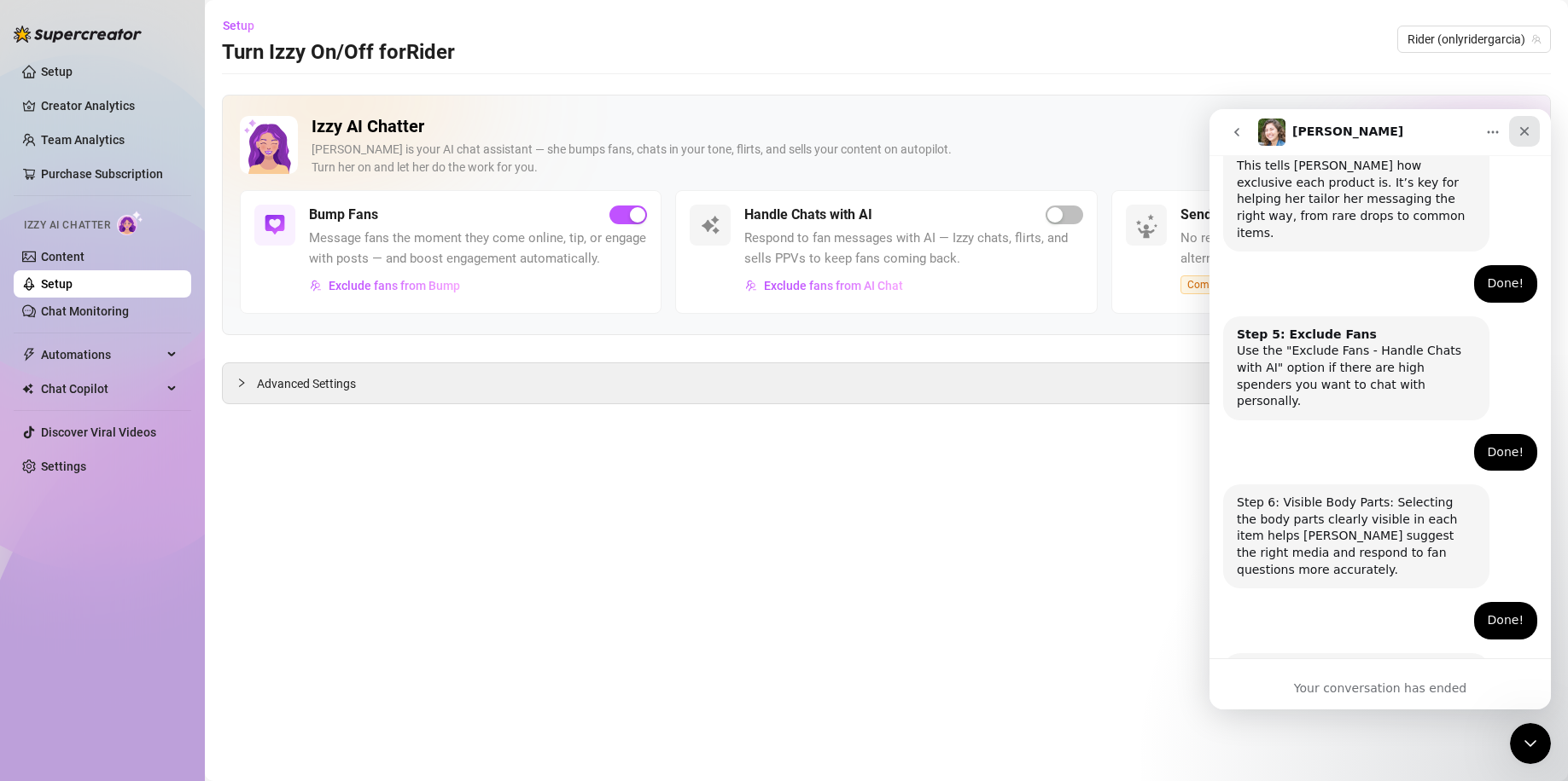
click at [1531, 136] on div "Close" at bounding box center [1524, 131] width 30 height 30
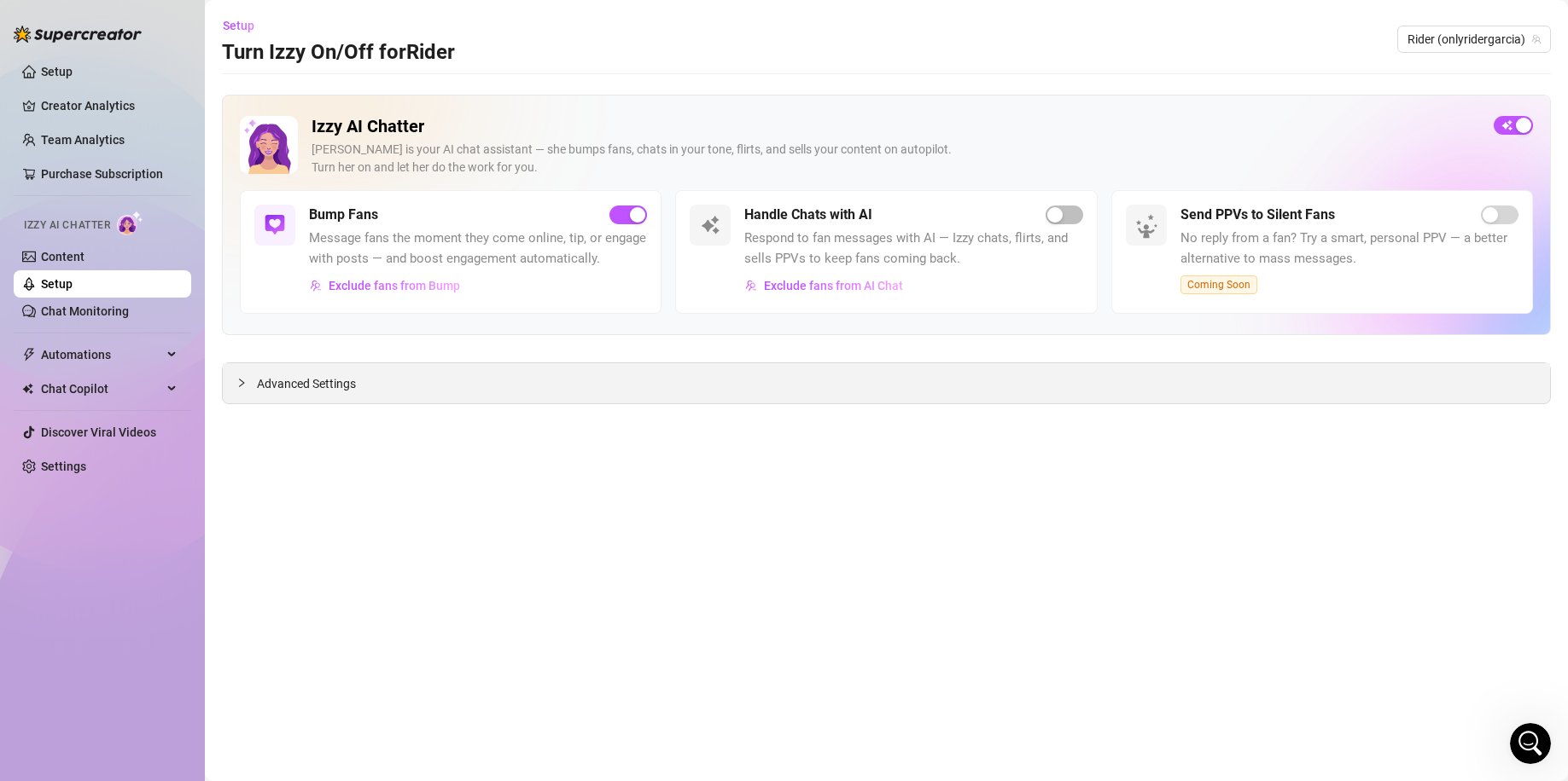
click at [248, 382] on div at bounding box center [247, 383] width 21 height 19
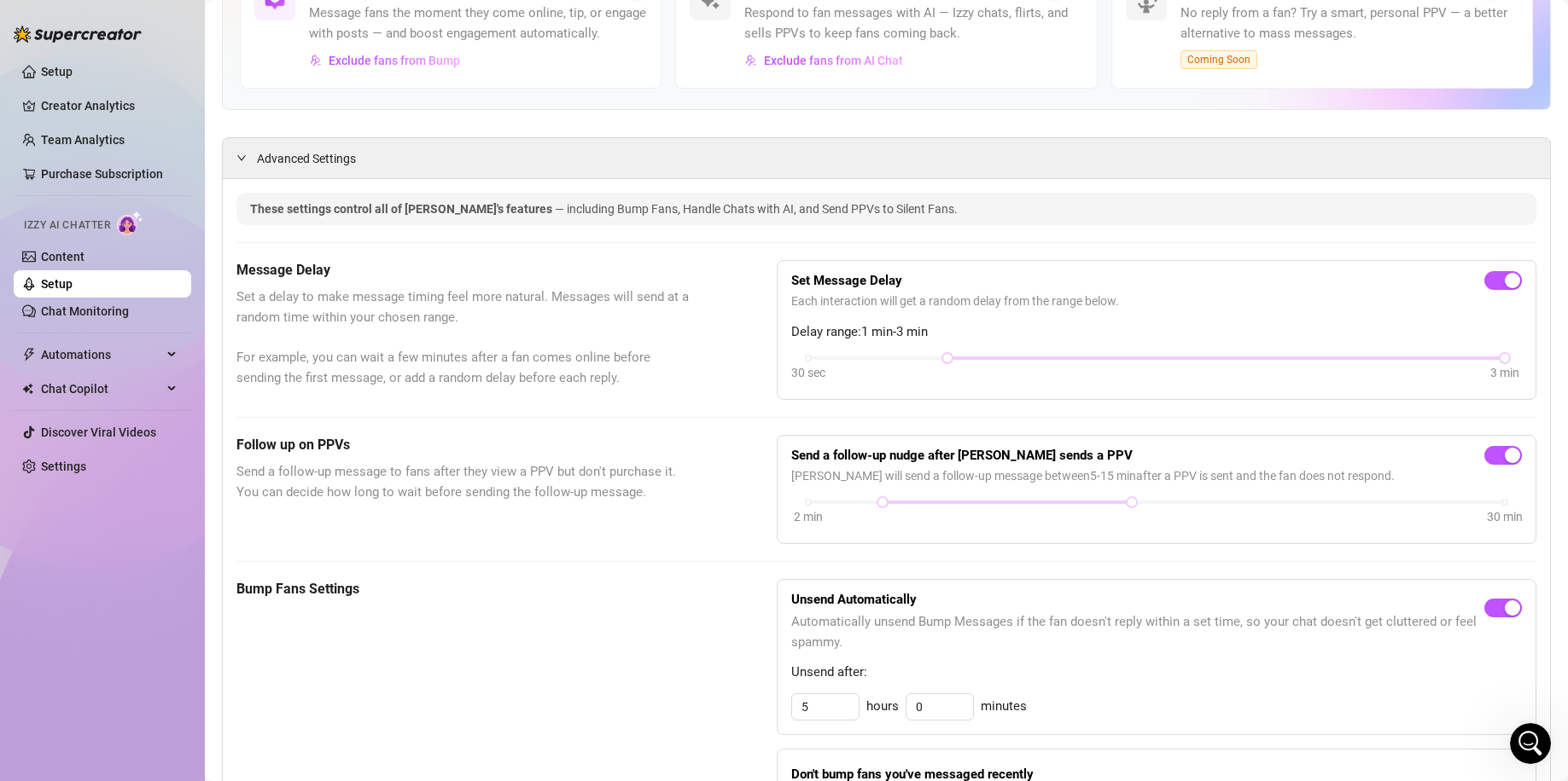
scroll to position [0, 0]
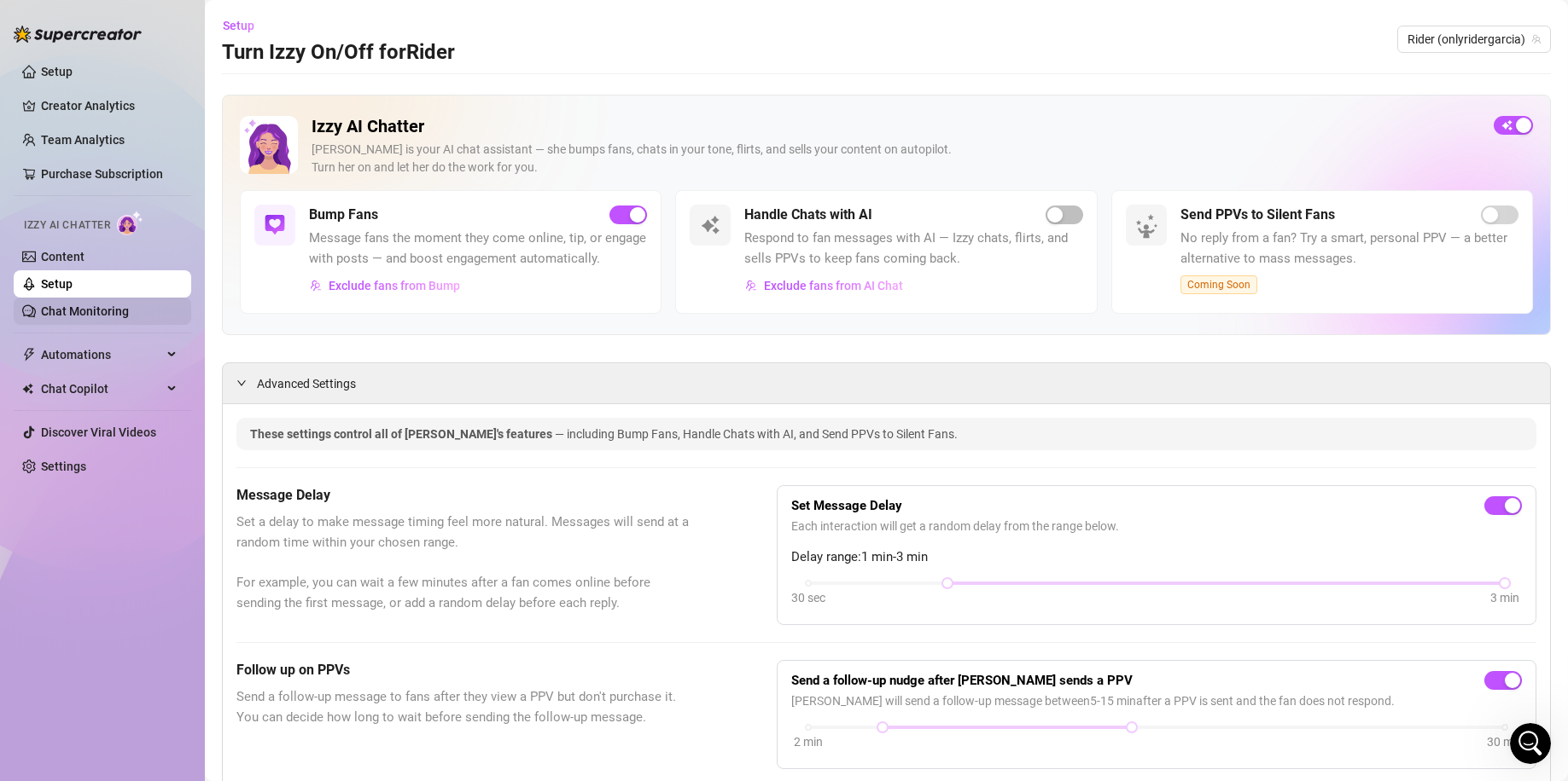
click at [128, 306] on link "Chat Monitoring" at bounding box center [84, 311] width 88 height 14
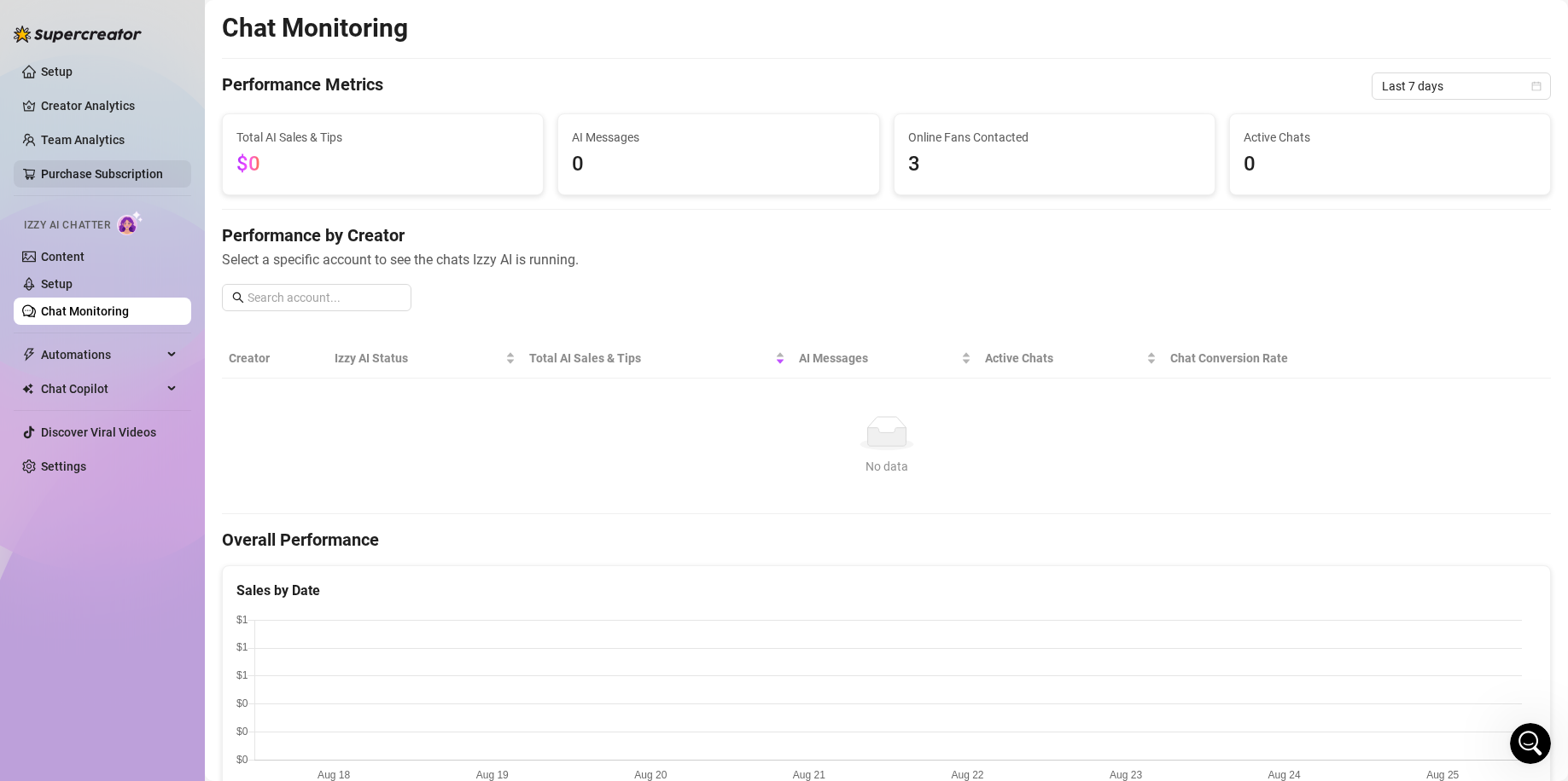
click at [141, 181] on link "Purchase Subscription" at bounding box center [102, 174] width 122 height 14
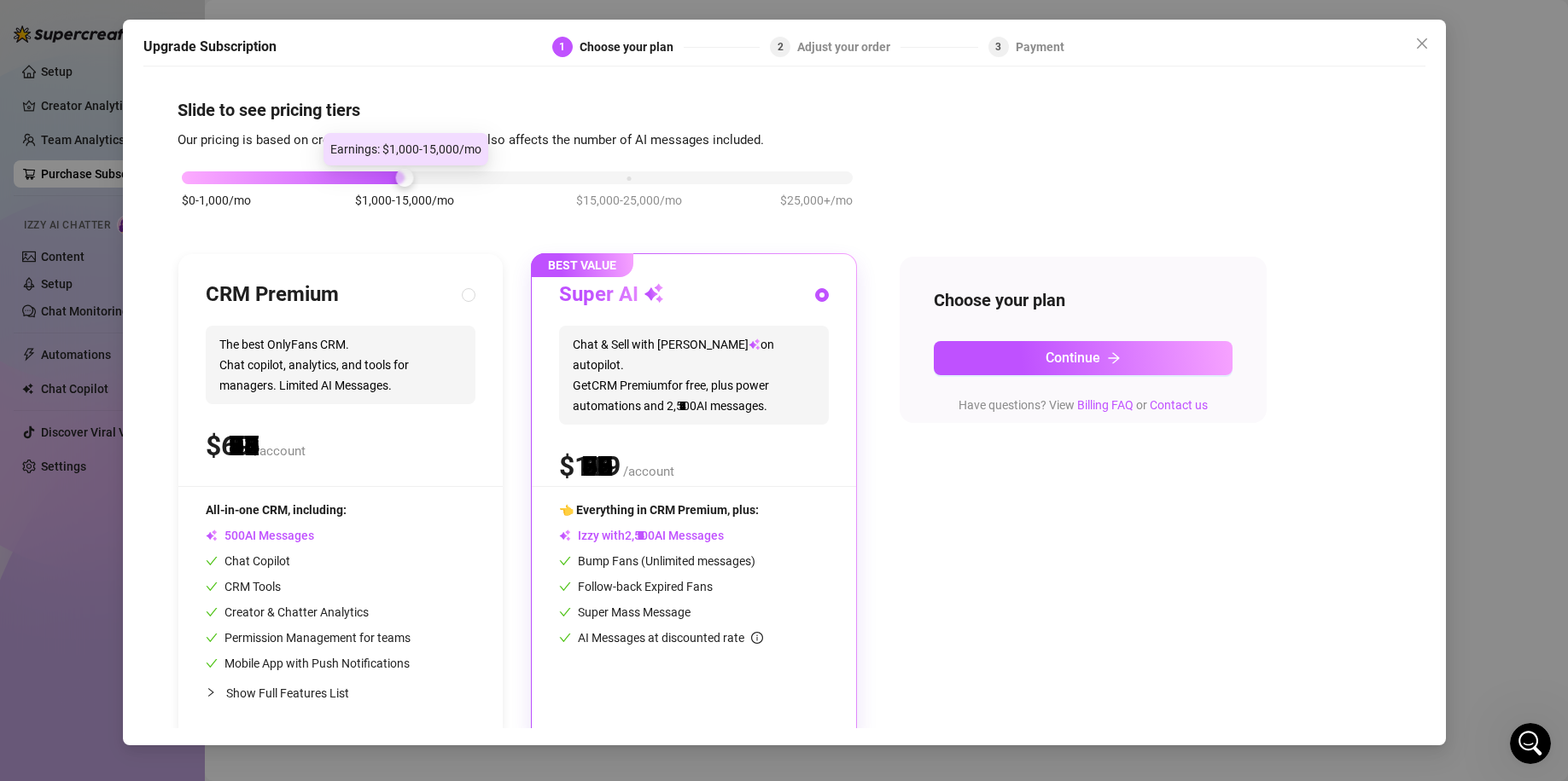
drag, startPoint x: 409, startPoint y: 183, endPoint x: 358, endPoint y: 190, distance: 51.5
click at [358, 190] on div "$0-1,000/mo $1,000-15,000/mo $15,000-25,000/mo $25,000+/mo" at bounding box center [516, 198] width 679 height 96
drag, startPoint x: 220, startPoint y: 179, endPoint x: 256, endPoint y: 183, distance: 36.2
click at [238, 178] on div "$0-1,000/mo $1,000-15,000/mo $15,000-25,000/mo $25,000+/mo" at bounding box center [517, 173] width 671 height 10
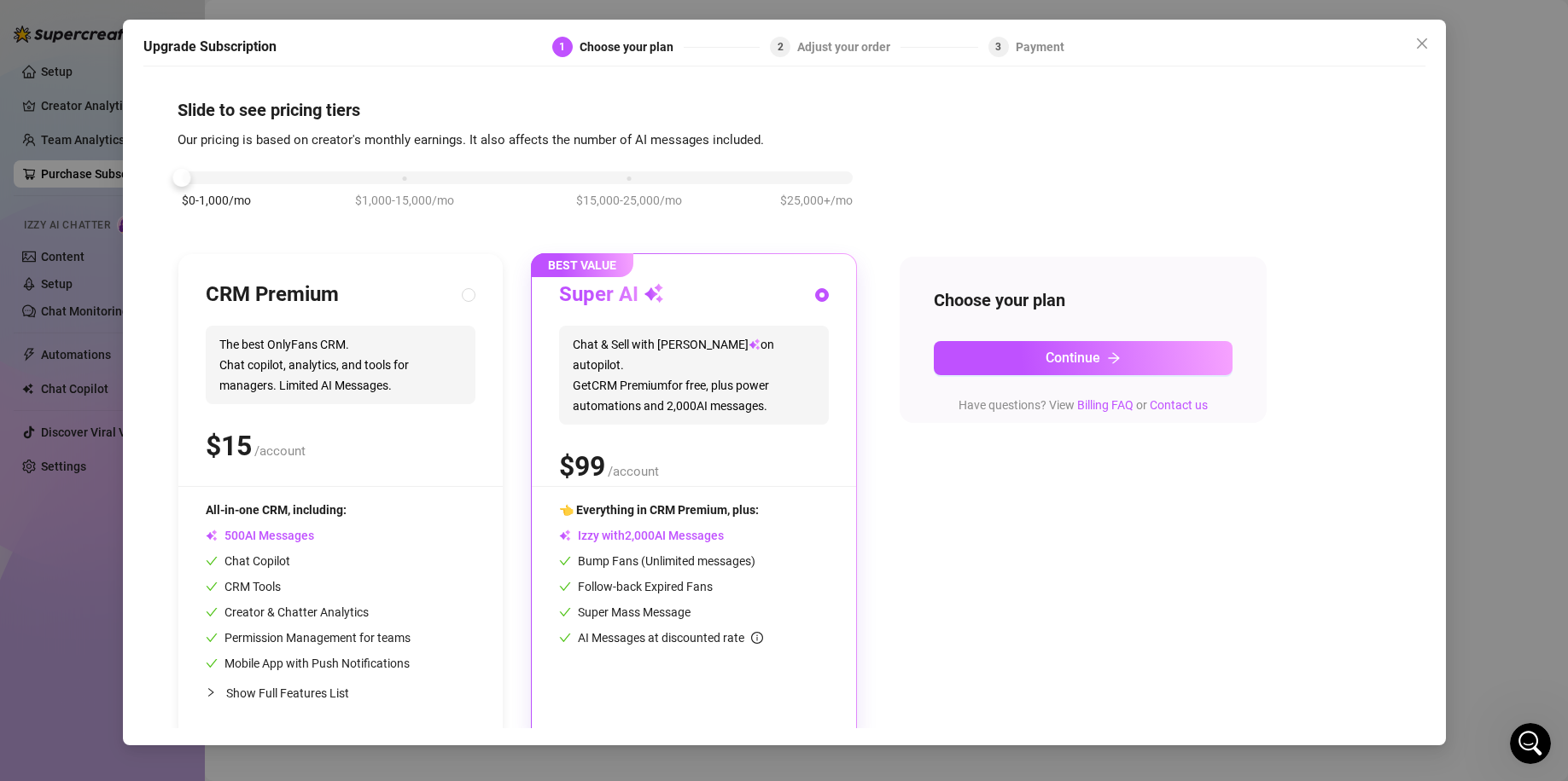
scroll to position [1053, 0]
click at [402, 174] on div "$0-1,000/mo $1,000-15,000/mo $15,000-25,000/mo $25,000+/mo" at bounding box center [517, 173] width 671 height 10
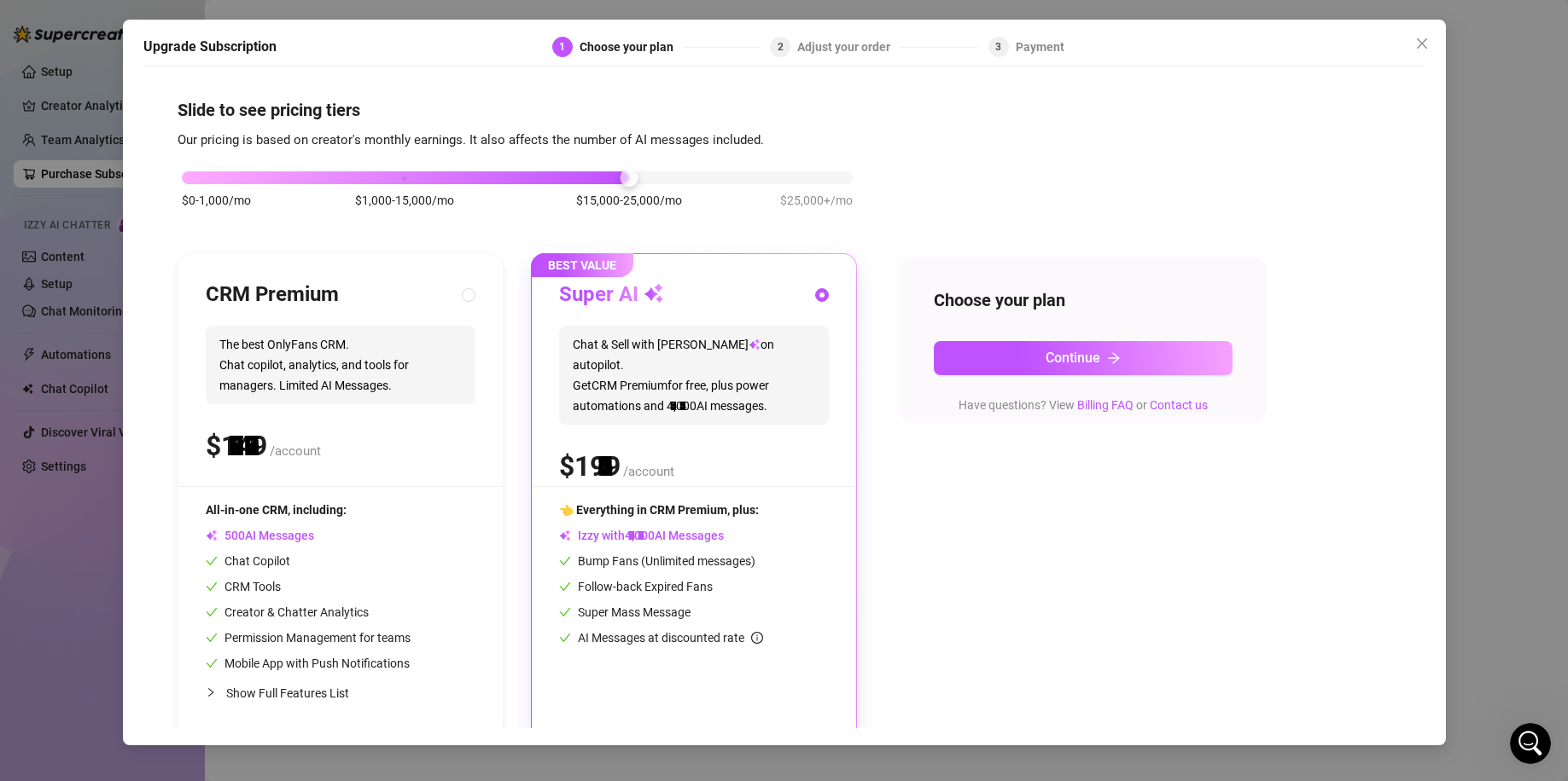
click at [642, 172] on div at bounding box center [517, 177] width 671 height 13
click at [819, 176] on div "$0-1,000/mo $1,000-15,000/mo $15,000-25,000/mo $25,000+/mo" at bounding box center [517, 173] width 671 height 10
click at [1417, 40] on icon "close" at bounding box center [1422, 43] width 14 height 14
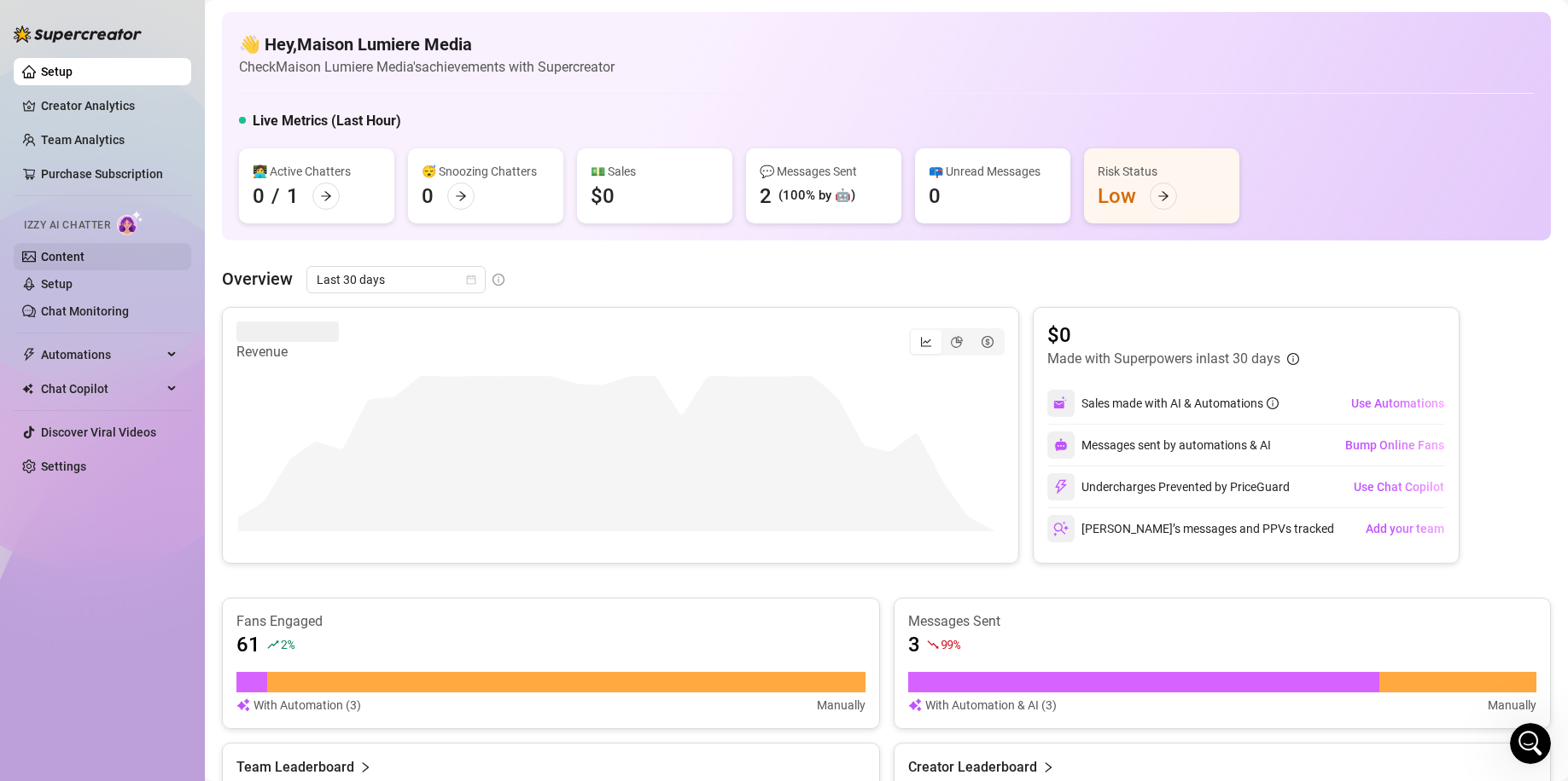
click at [84, 251] on link "Content" at bounding box center [63, 257] width 43 height 14
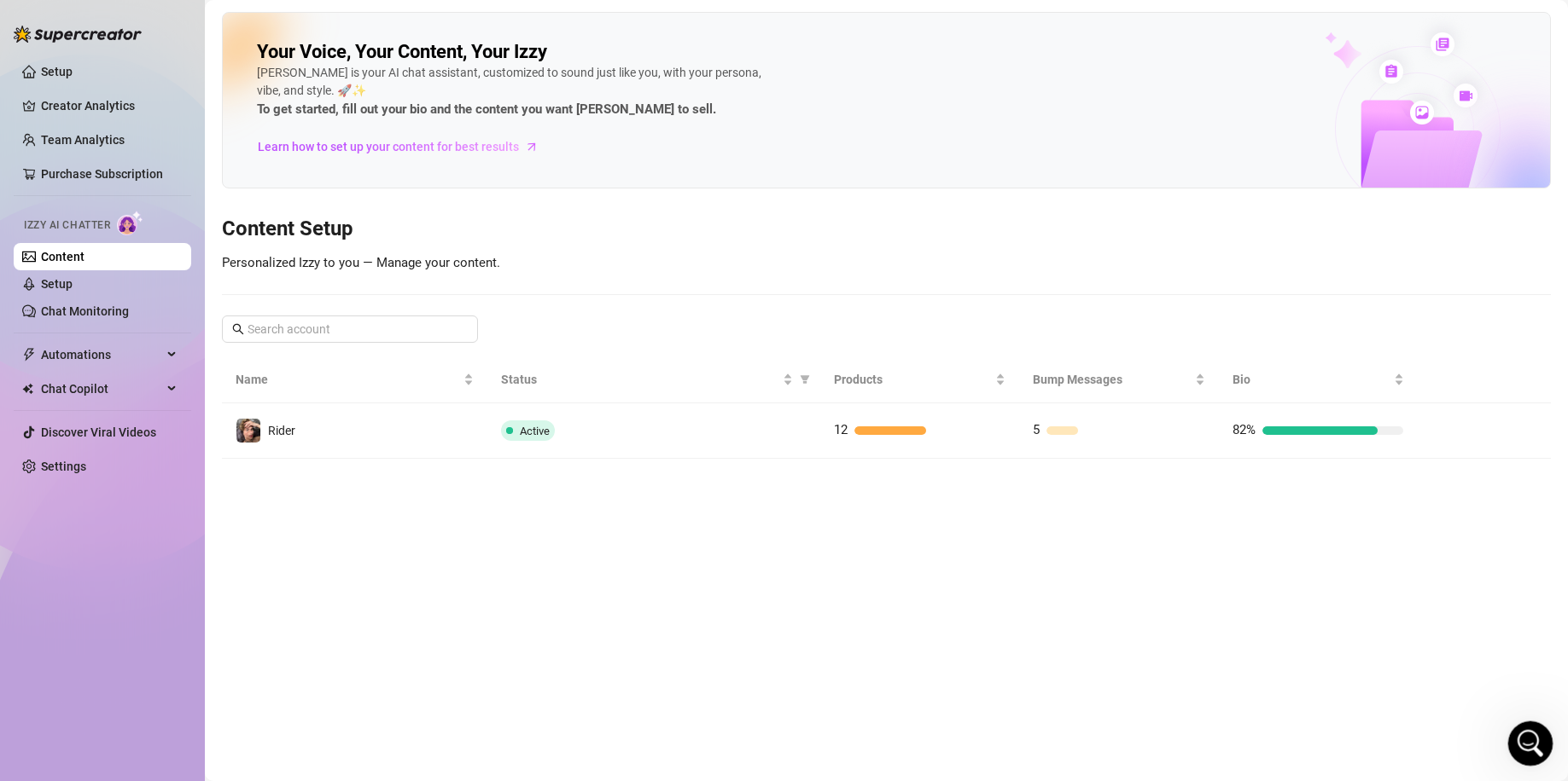
click at [1529, 728] on div "Open Intercom Messenger" at bounding box center [1527, 741] width 56 height 56
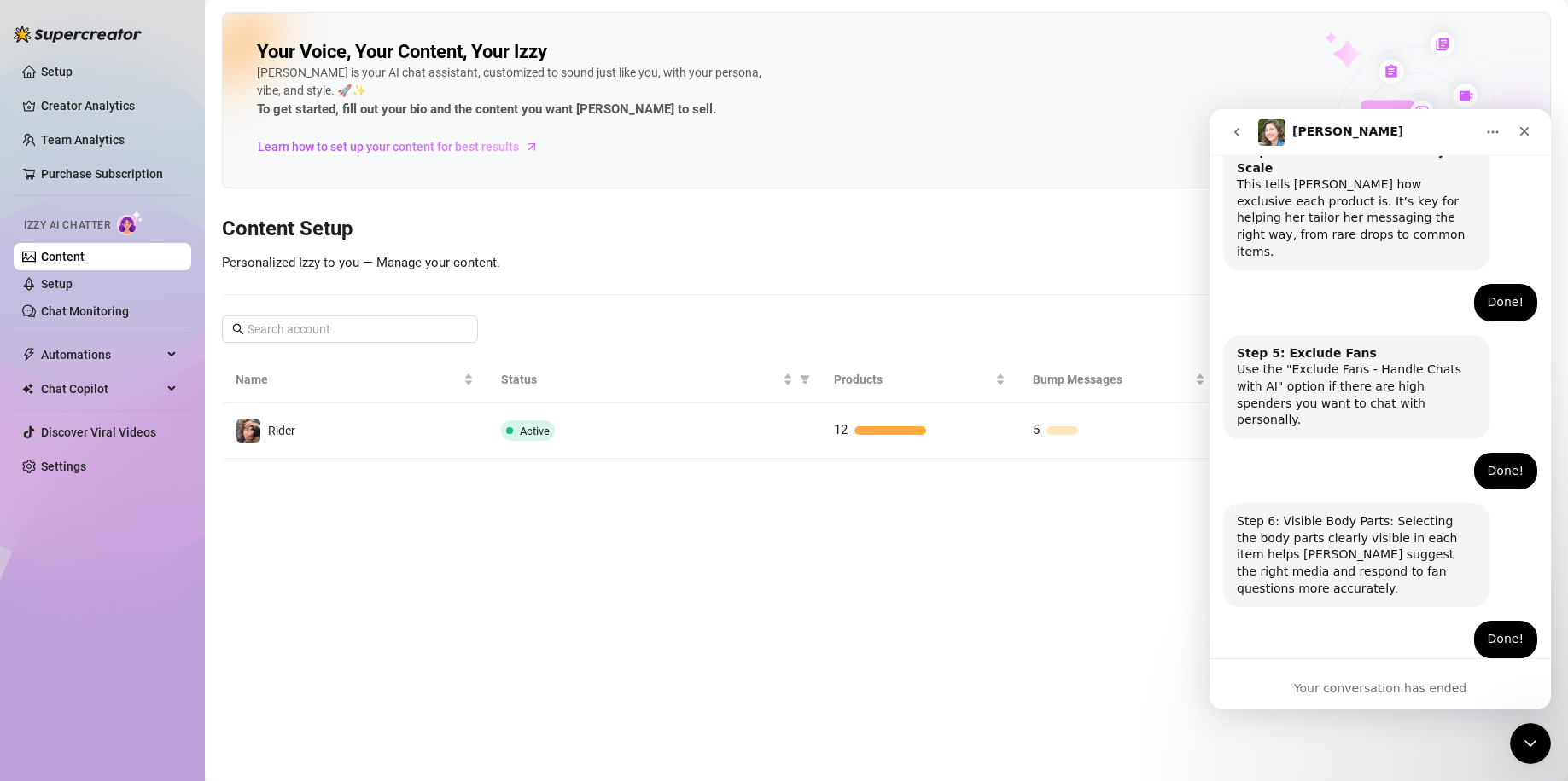
scroll to position [1053, 0]
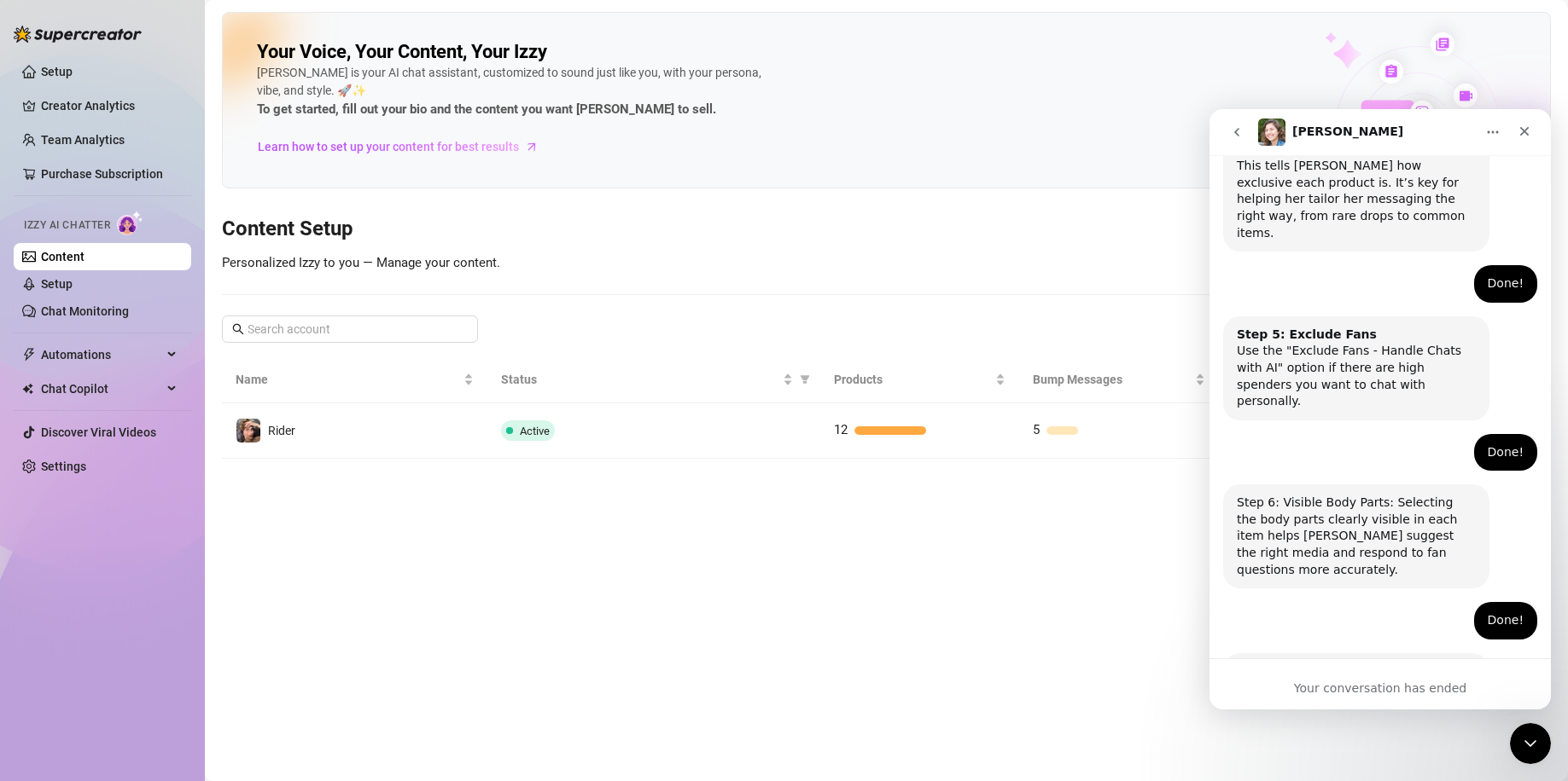
click at [1238, 134] on icon "go back" at bounding box center [1237, 132] width 5 height 9
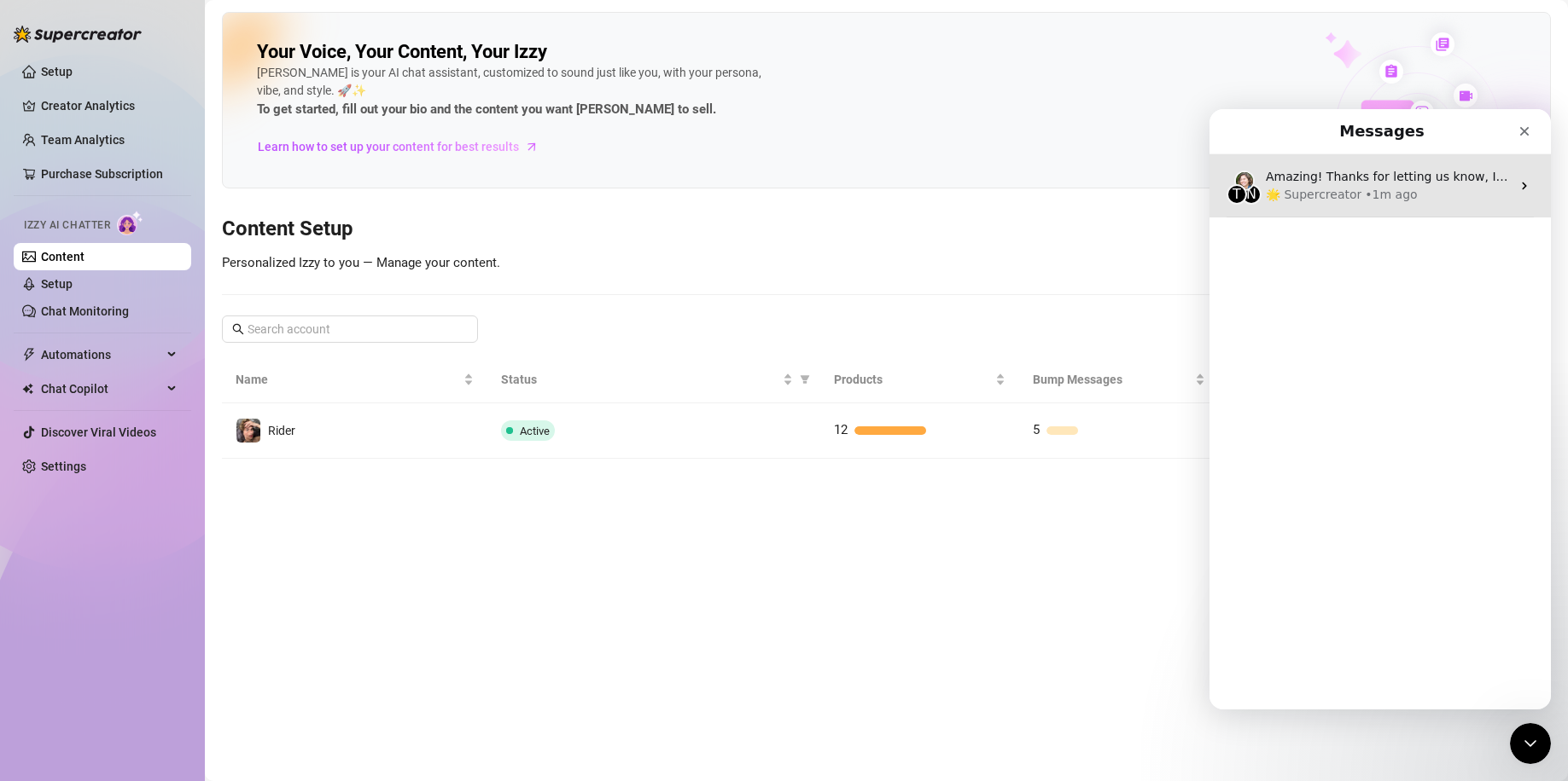
click at [1448, 192] on div "🌟 Supercreator • 1m ago" at bounding box center [1388, 195] width 245 height 18
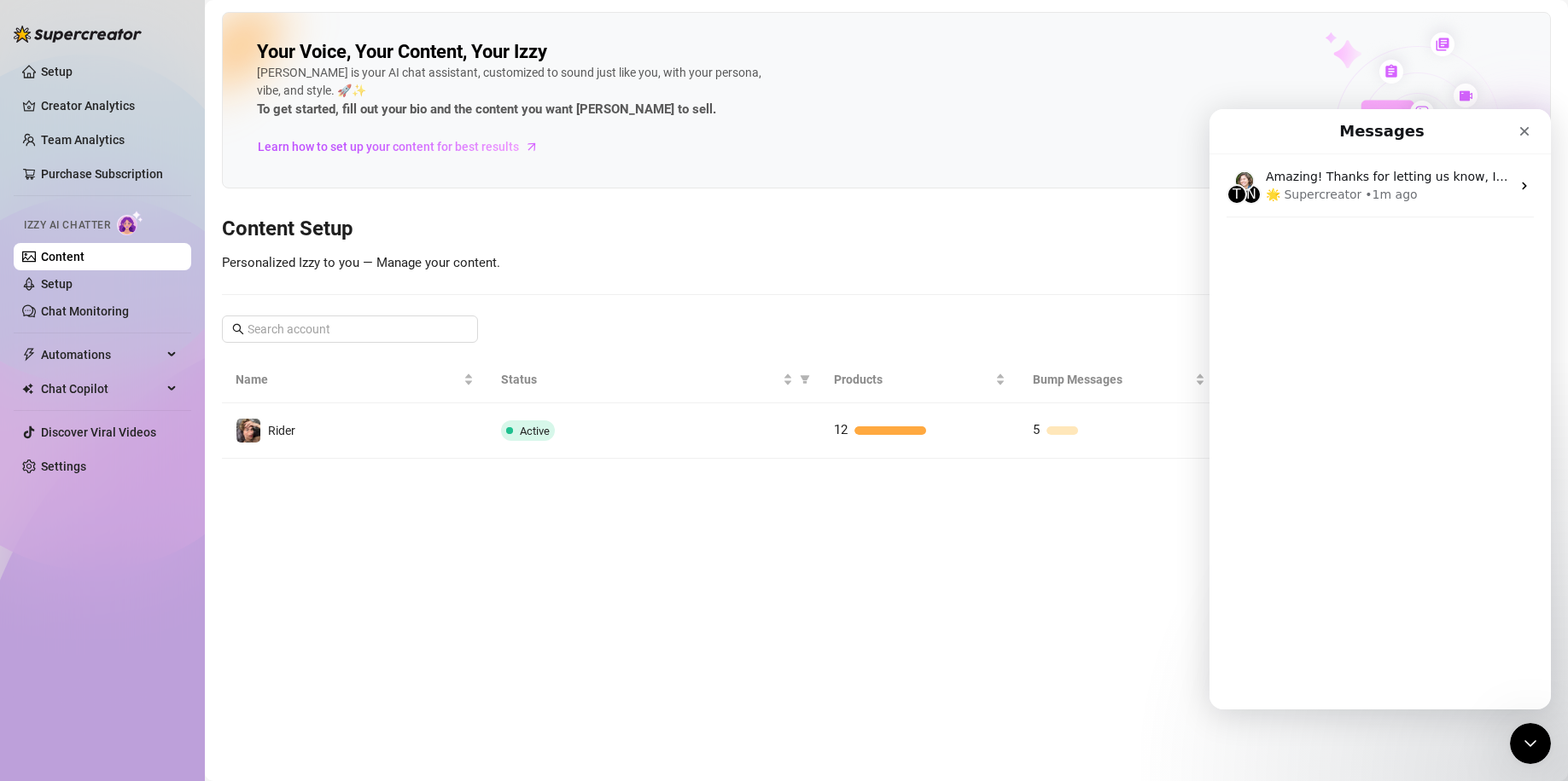
click at [1518, 192] on div "Intercom messenger" at bounding box center [1397, 376] width 342 height 426
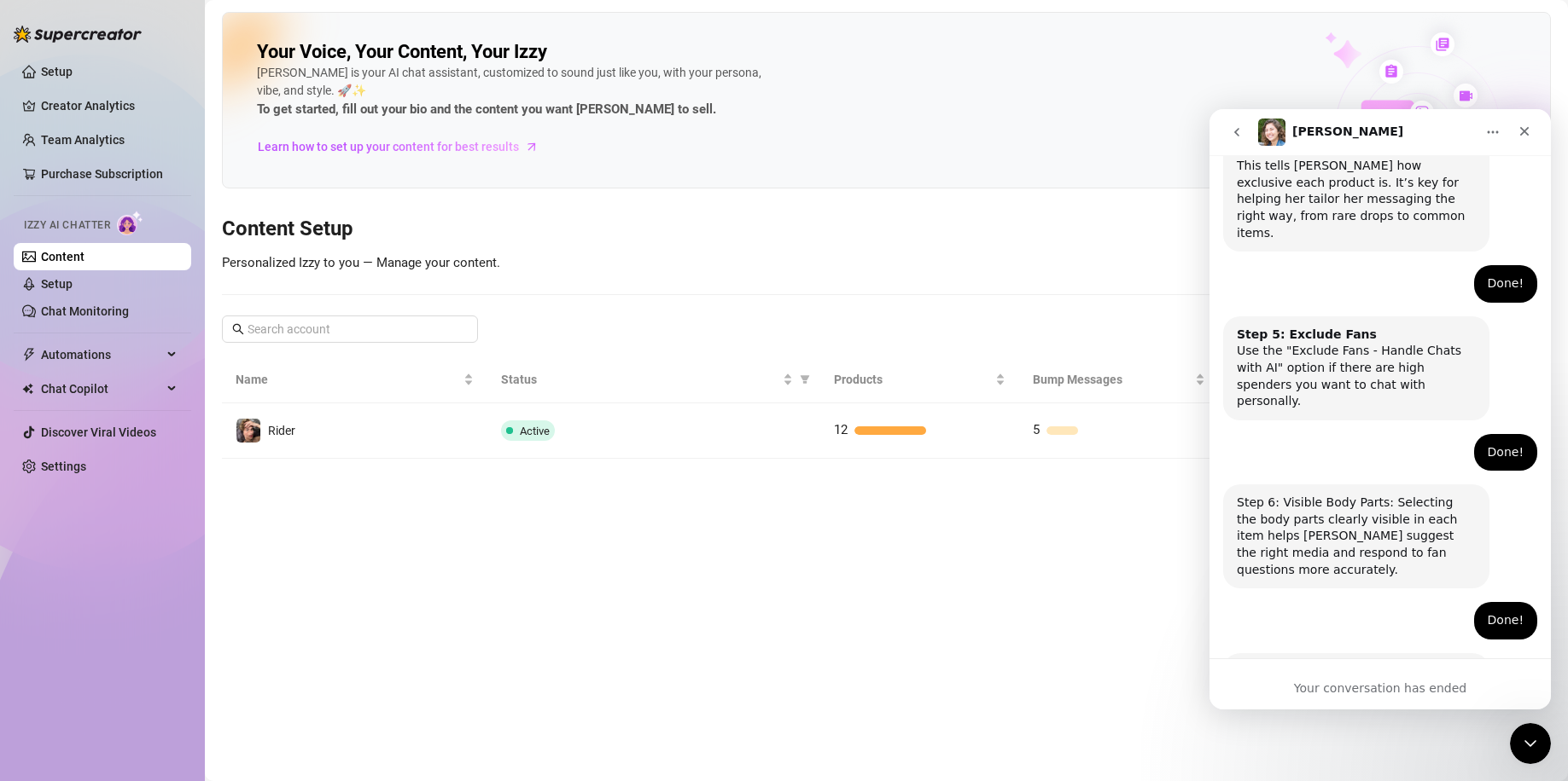
click at [1239, 145] on button "go back" at bounding box center [1236, 132] width 32 height 32
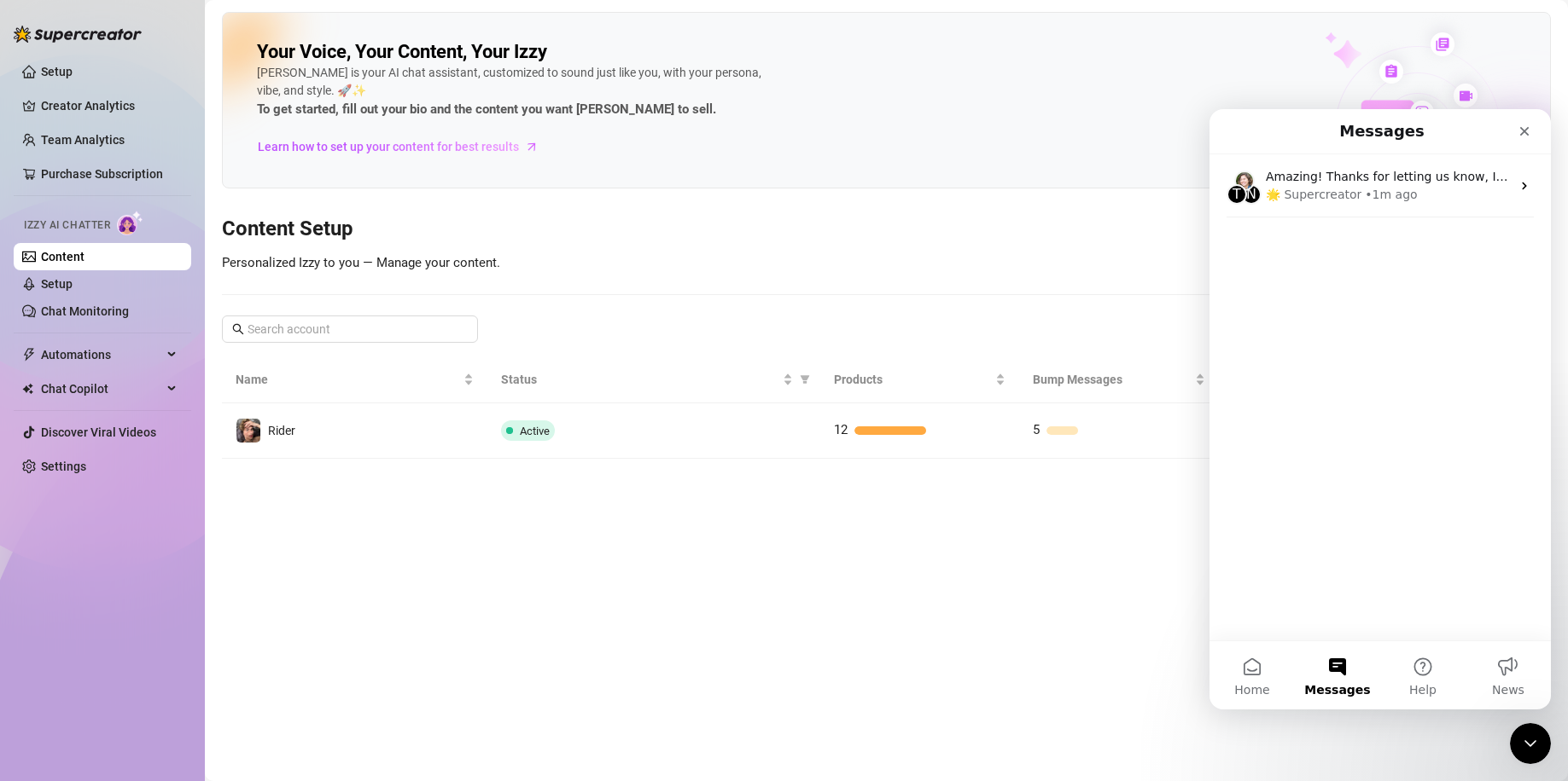
scroll to position [0, 0]
click at [1102, 169] on div "Your Voice, Your Content, Your [PERSON_NAME] is your AI chat assistant, customi…" at bounding box center [886, 100] width 1329 height 176
drag, startPoint x: 1521, startPoint y: 131, endPoint x: 2614, endPoint y: 259, distance: 1100.5
click at [1521, 131] on icon "Close" at bounding box center [1525, 131] width 14 height 14
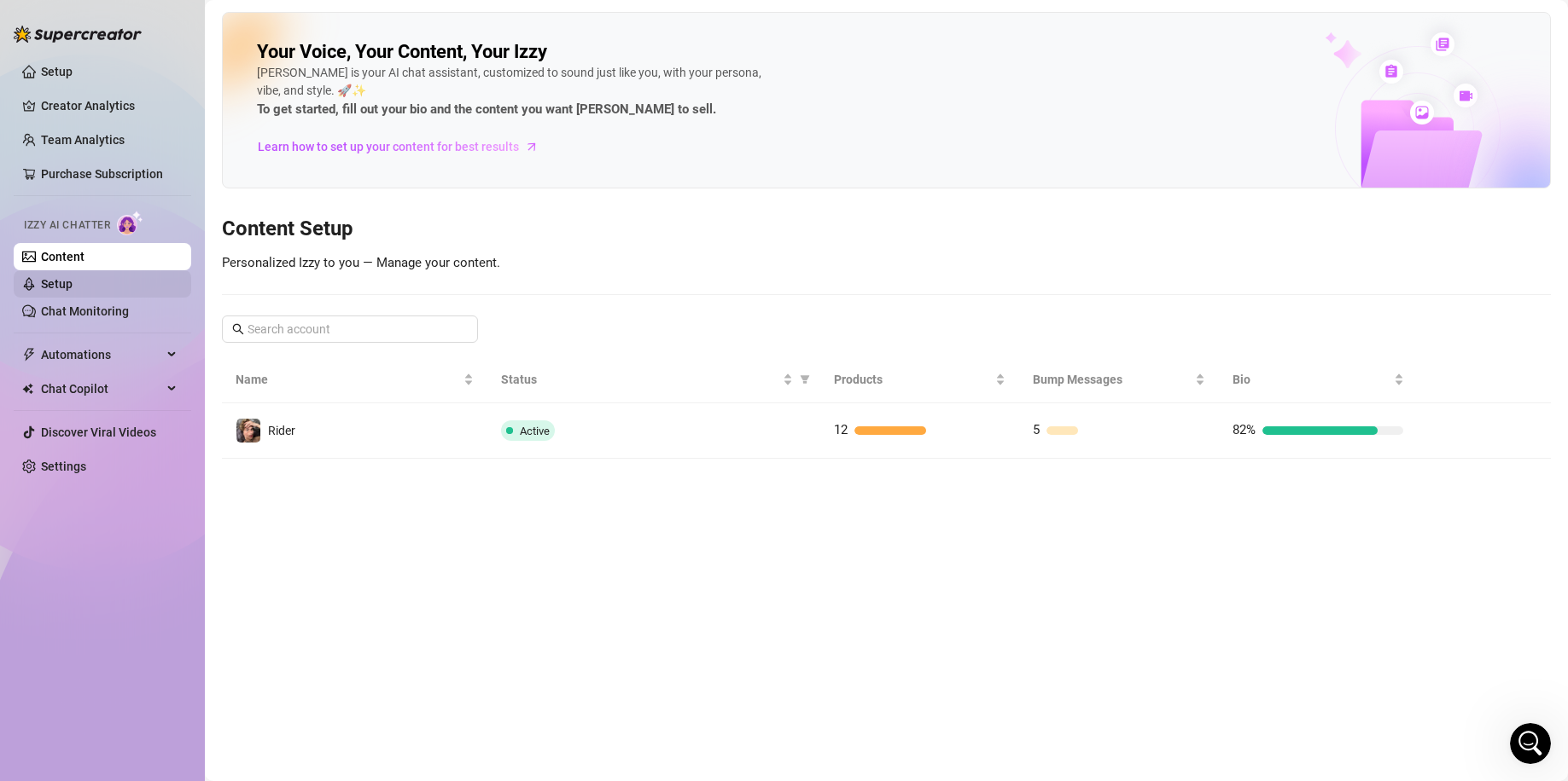
click at [72, 288] on link "Setup" at bounding box center [56, 284] width 31 height 14
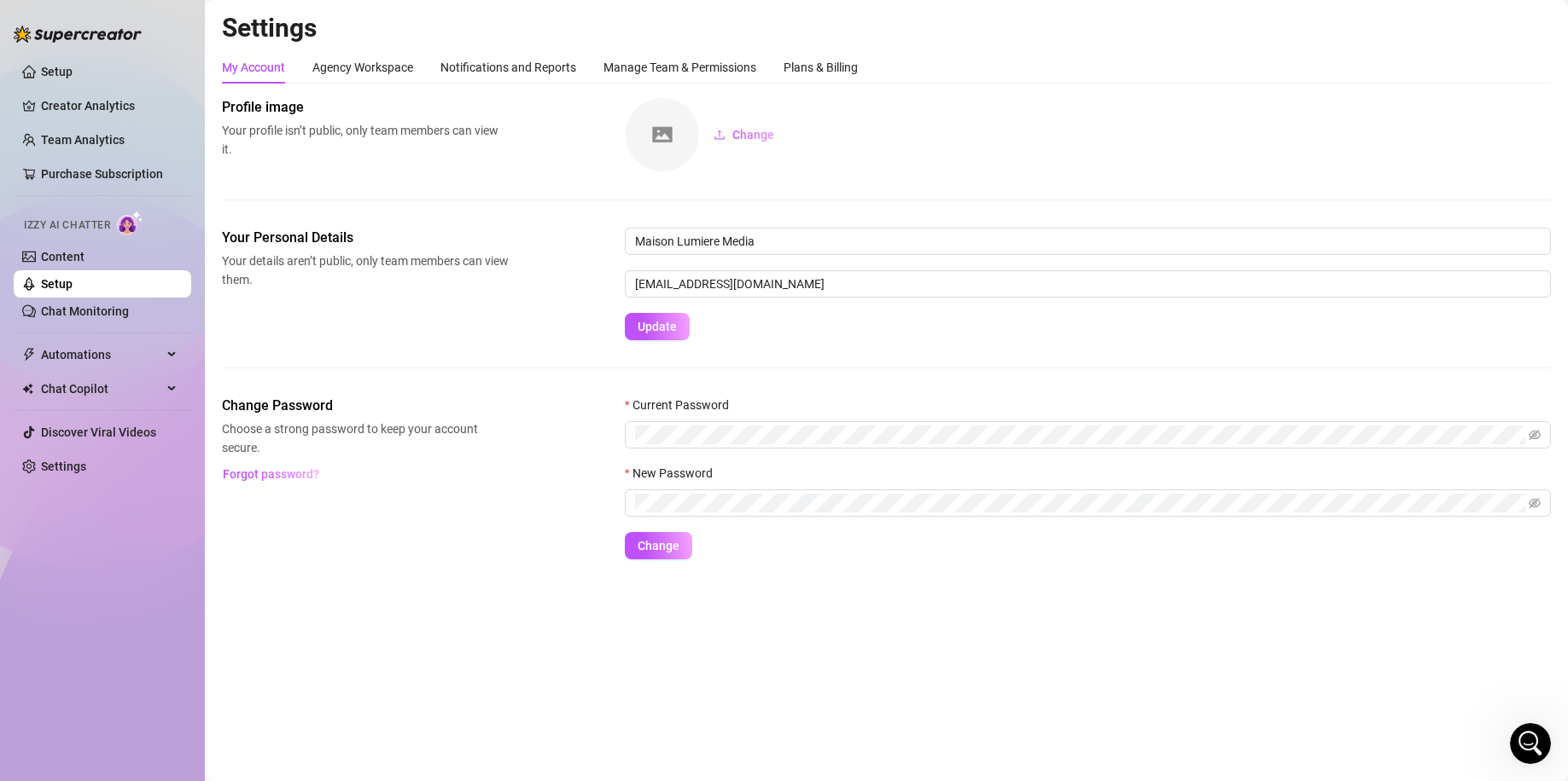
click at [685, 142] on img at bounding box center [662, 135] width 73 height 73
click at [729, 138] on button "Change" at bounding box center [743, 134] width 88 height 27
click at [366, 63] on div "Agency Workspace" at bounding box center [362, 68] width 101 height 19
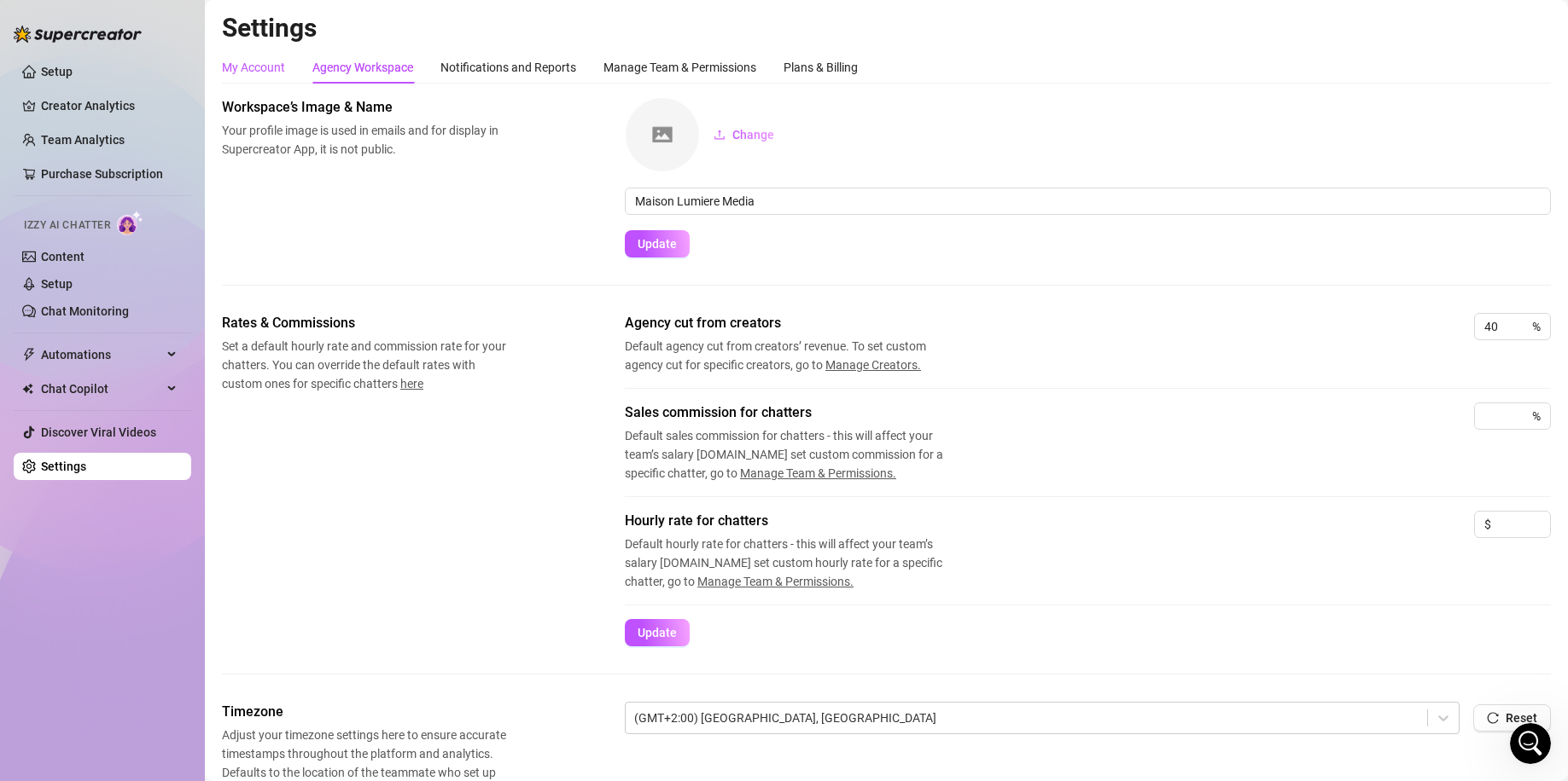
click at [275, 66] on div "My Account" at bounding box center [253, 68] width 63 height 19
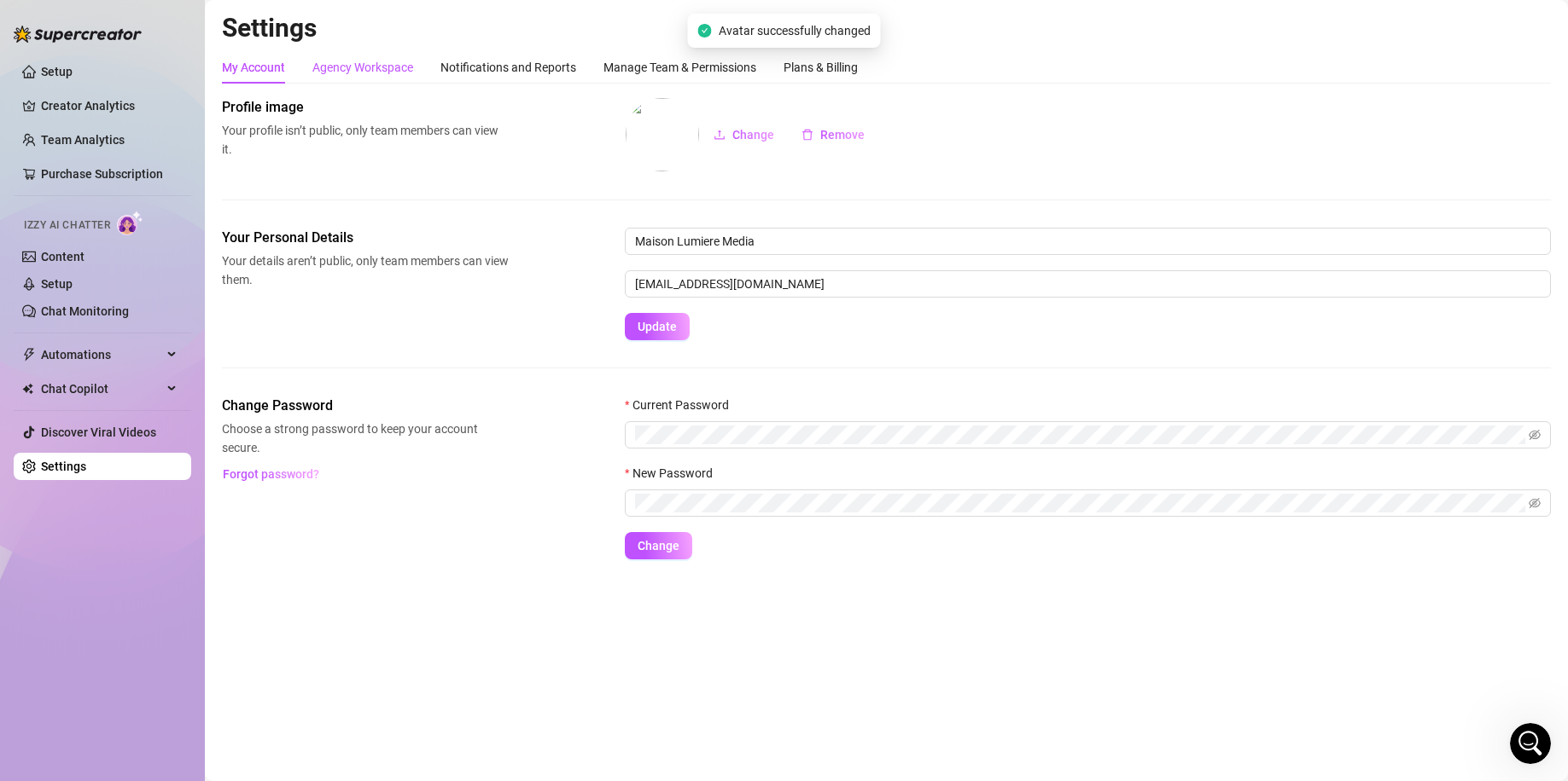
click at [375, 68] on div "Agency Workspace" at bounding box center [362, 68] width 101 height 19
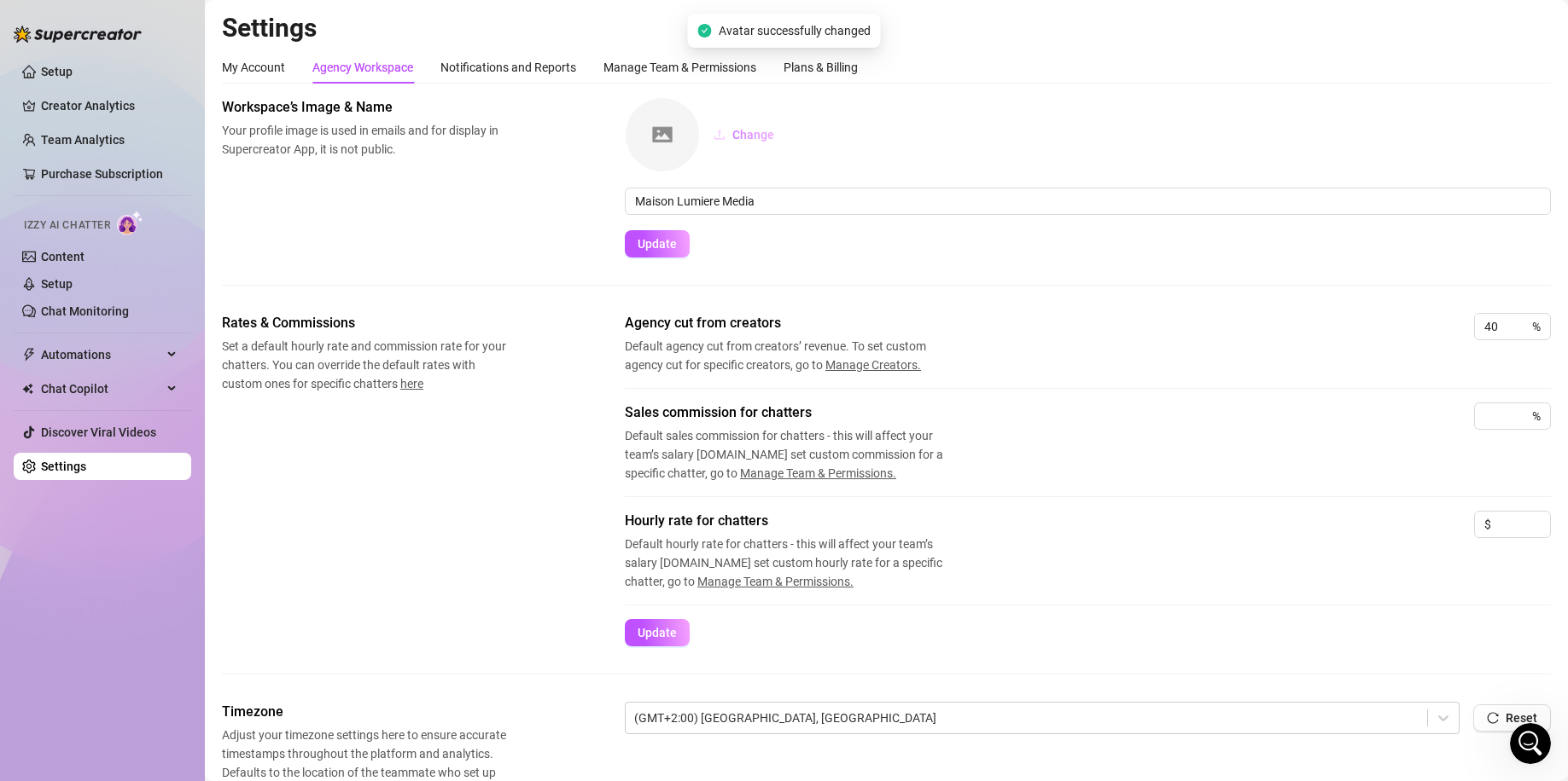
click at [759, 137] on span "Change" at bounding box center [753, 135] width 42 height 14
click at [672, 66] on div "Manage Team & Permissions" at bounding box center [680, 68] width 153 height 19
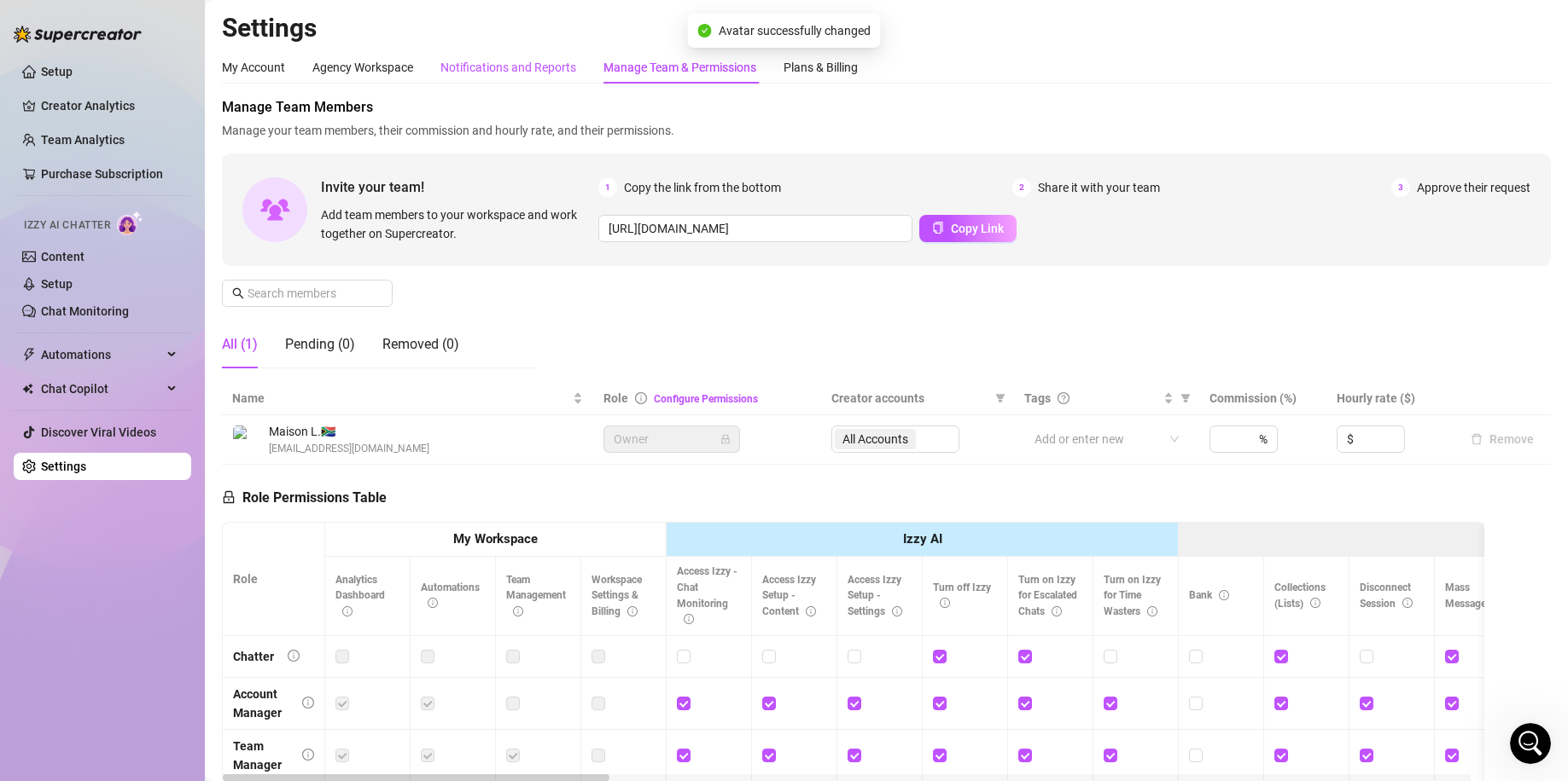
click at [541, 63] on div "Notifications and Reports" at bounding box center [508, 68] width 136 height 19
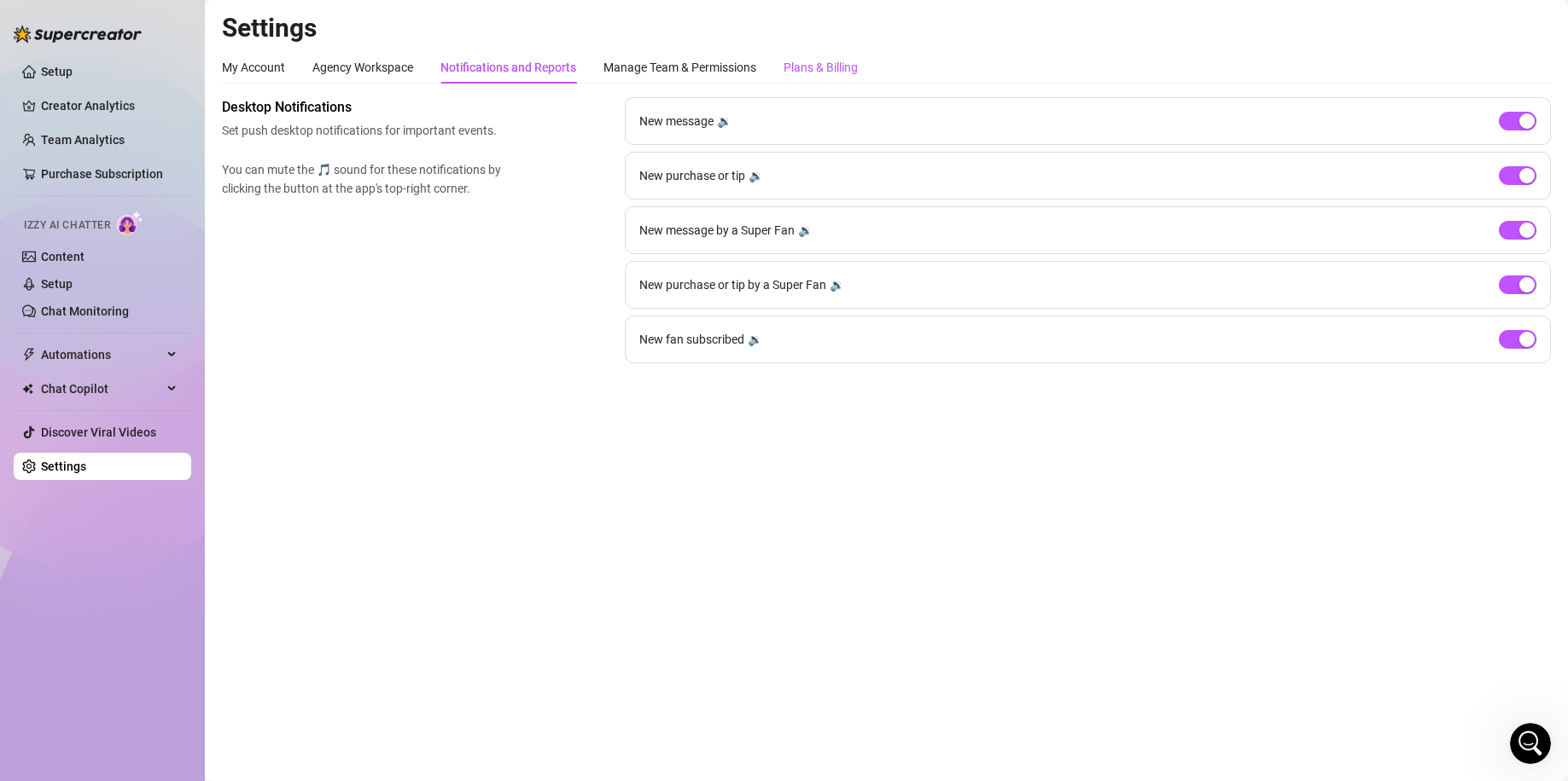
click at [825, 60] on div "Plans & Billing" at bounding box center [820, 68] width 74 height 19
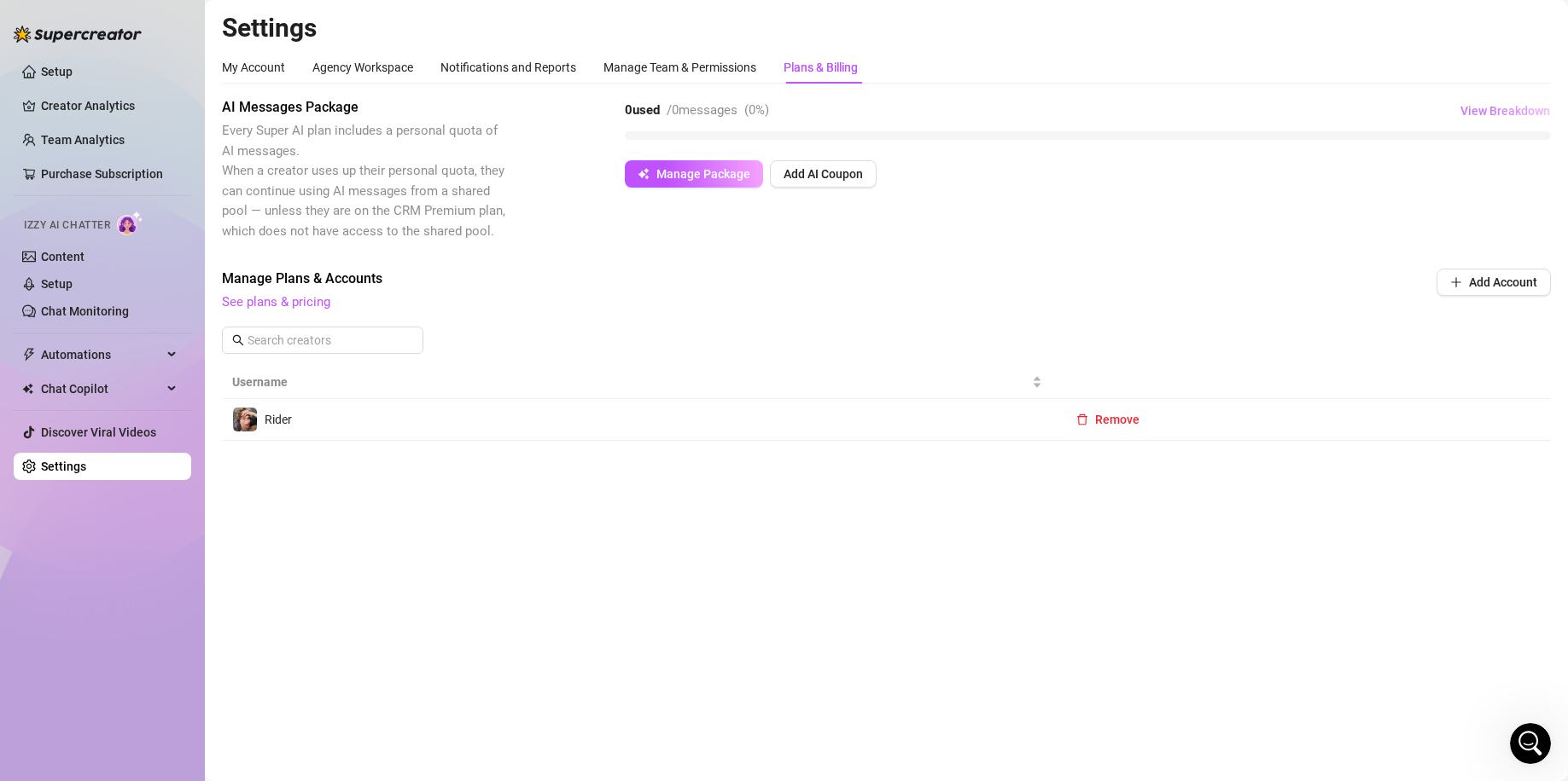
click at [1510, 110] on span "View Breakdown" at bounding box center [1505, 111] width 90 height 14
click at [1370, 188] on div "AI Messages Package Every Super AI plan includes a personal quota of AI message…" at bounding box center [886, 169] width 1329 height 144
click at [289, 305] on link "See plans & pricing" at bounding box center [276, 302] width 109 height 16
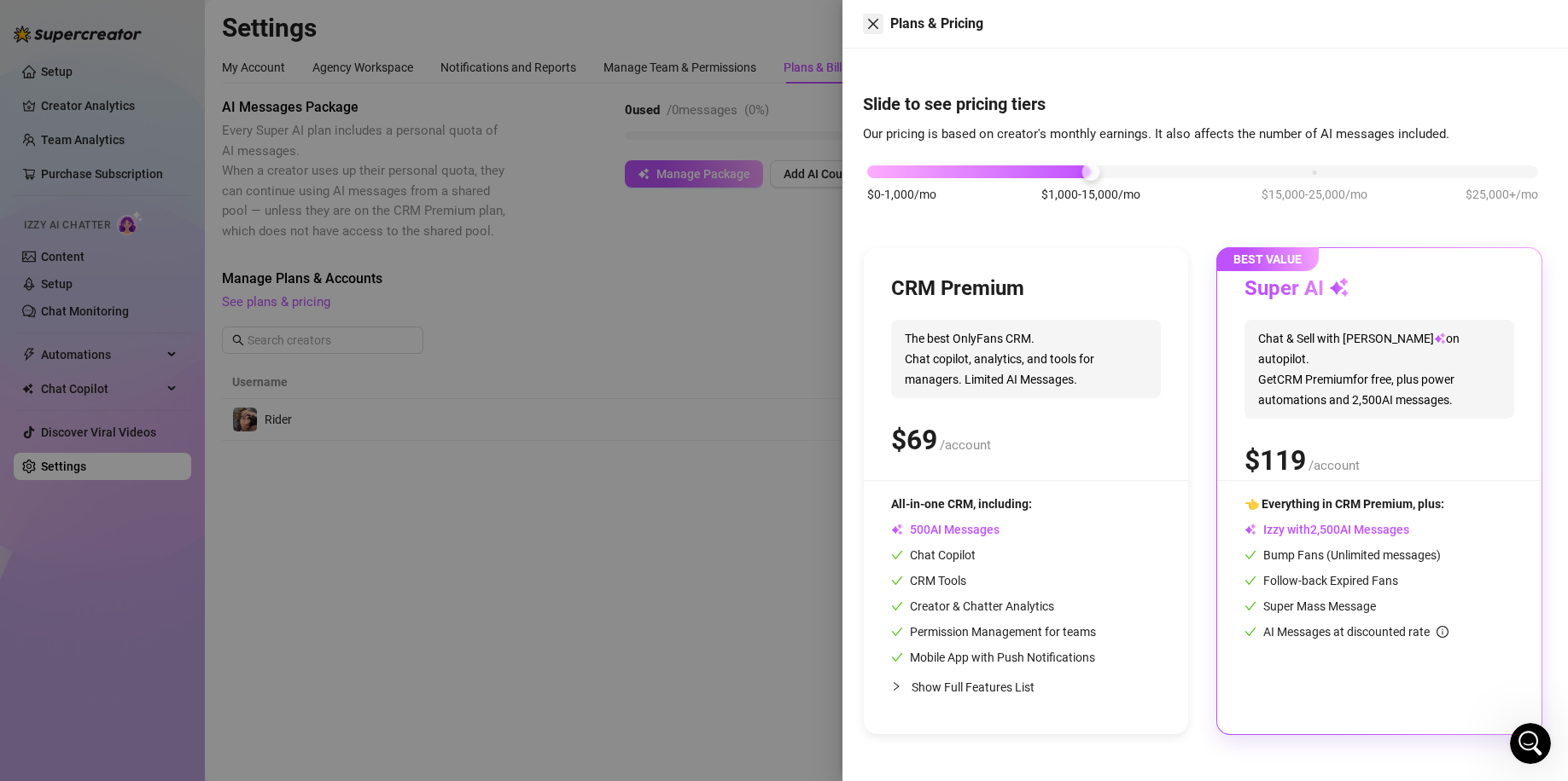
click at [879, 25] on icon "close" at bounding box center [873, 24] width 14 height 14
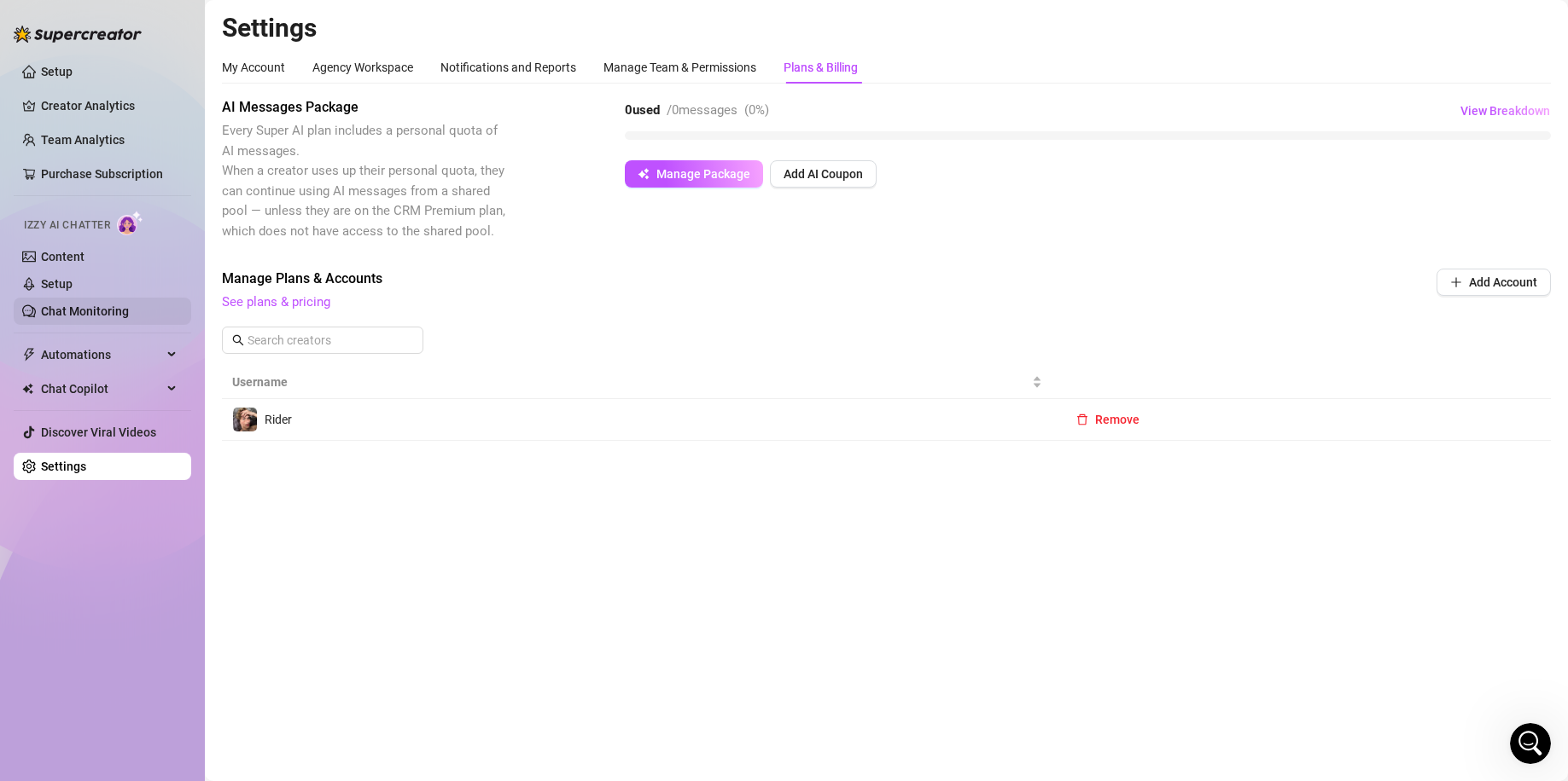
click at [103, 304] on link "Chat Monitoring" at bounding box center [84, 311] width 88 height 14
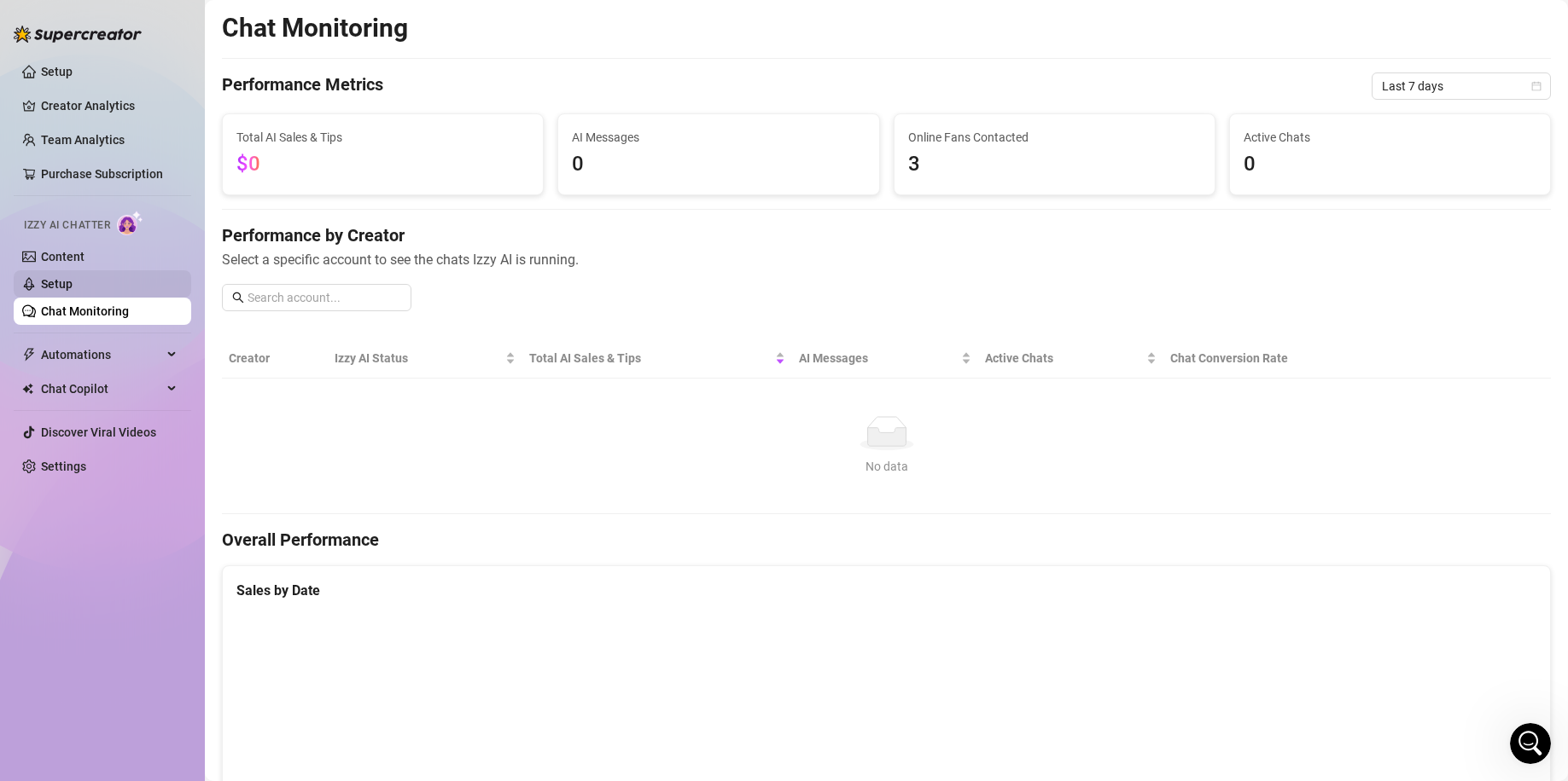
click at [72, 281] on link "Setup" at bounding box center [56, 284] width 31 height 14
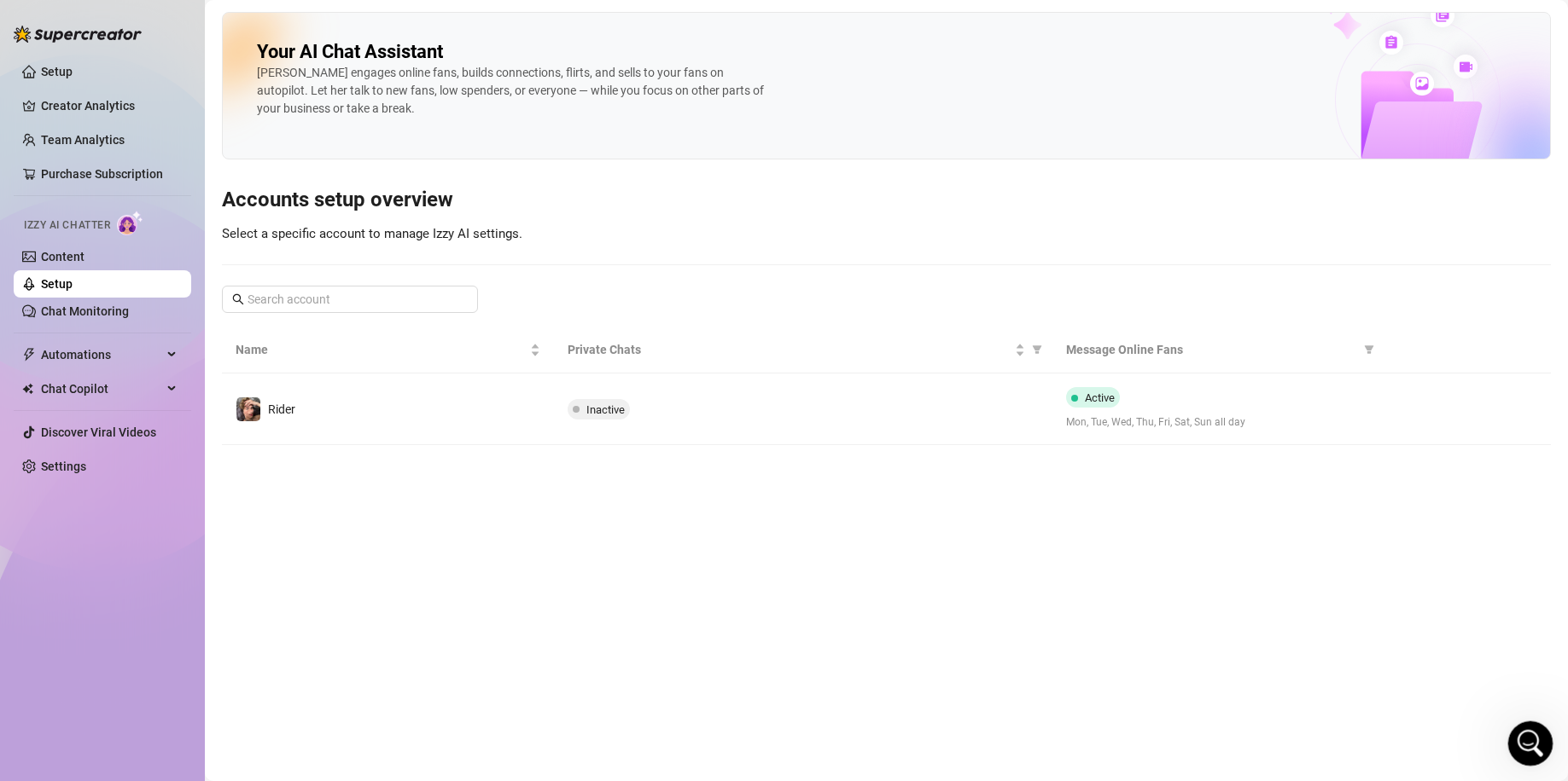
click at [1527, 743] on icon "Open Intercom Messenger" at bounding box center [1527, 741] width 12 height 14
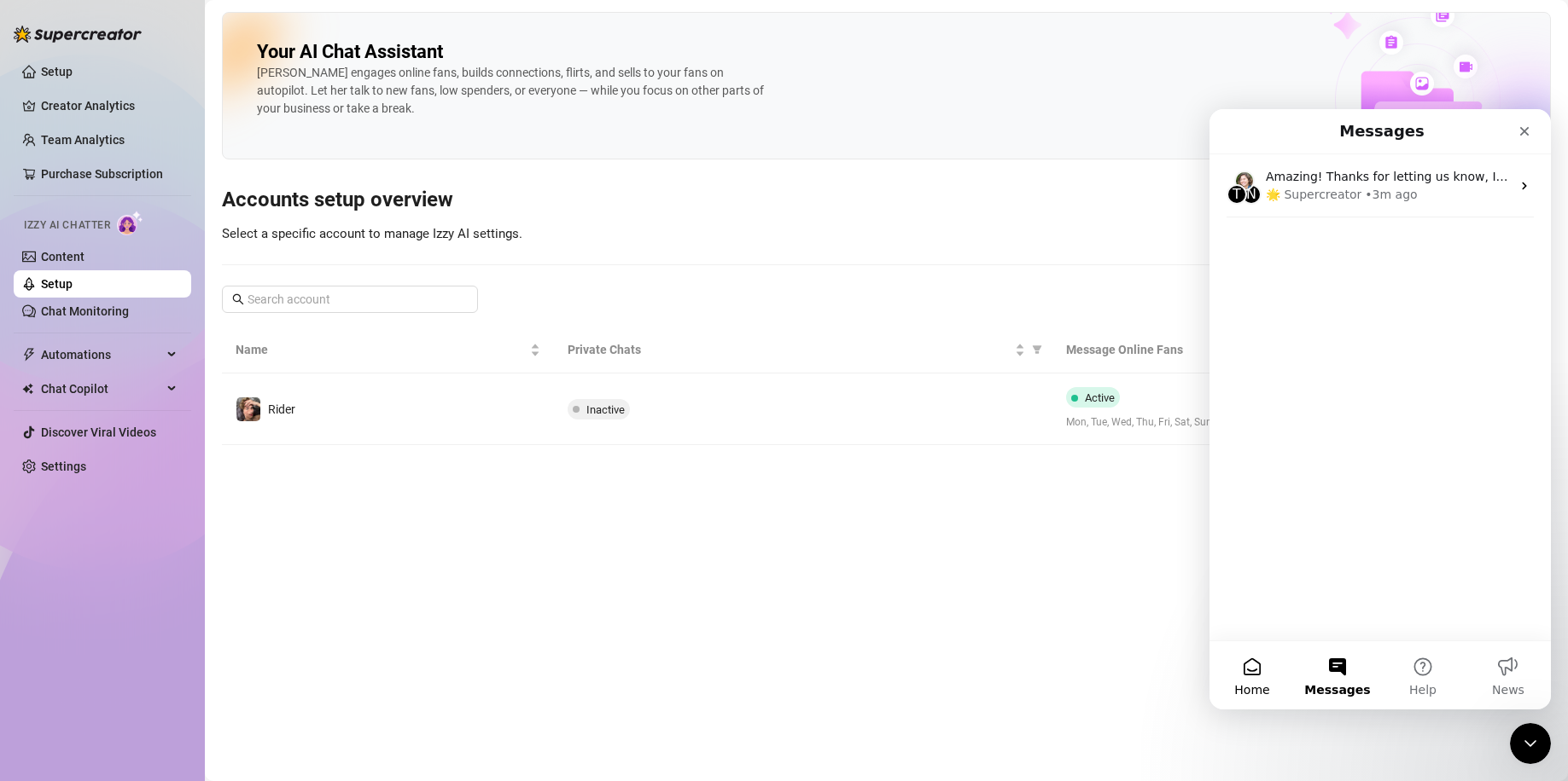
click at [1260, 655] on button "Home" at bounding box center [1252, 675] width 85 height 69
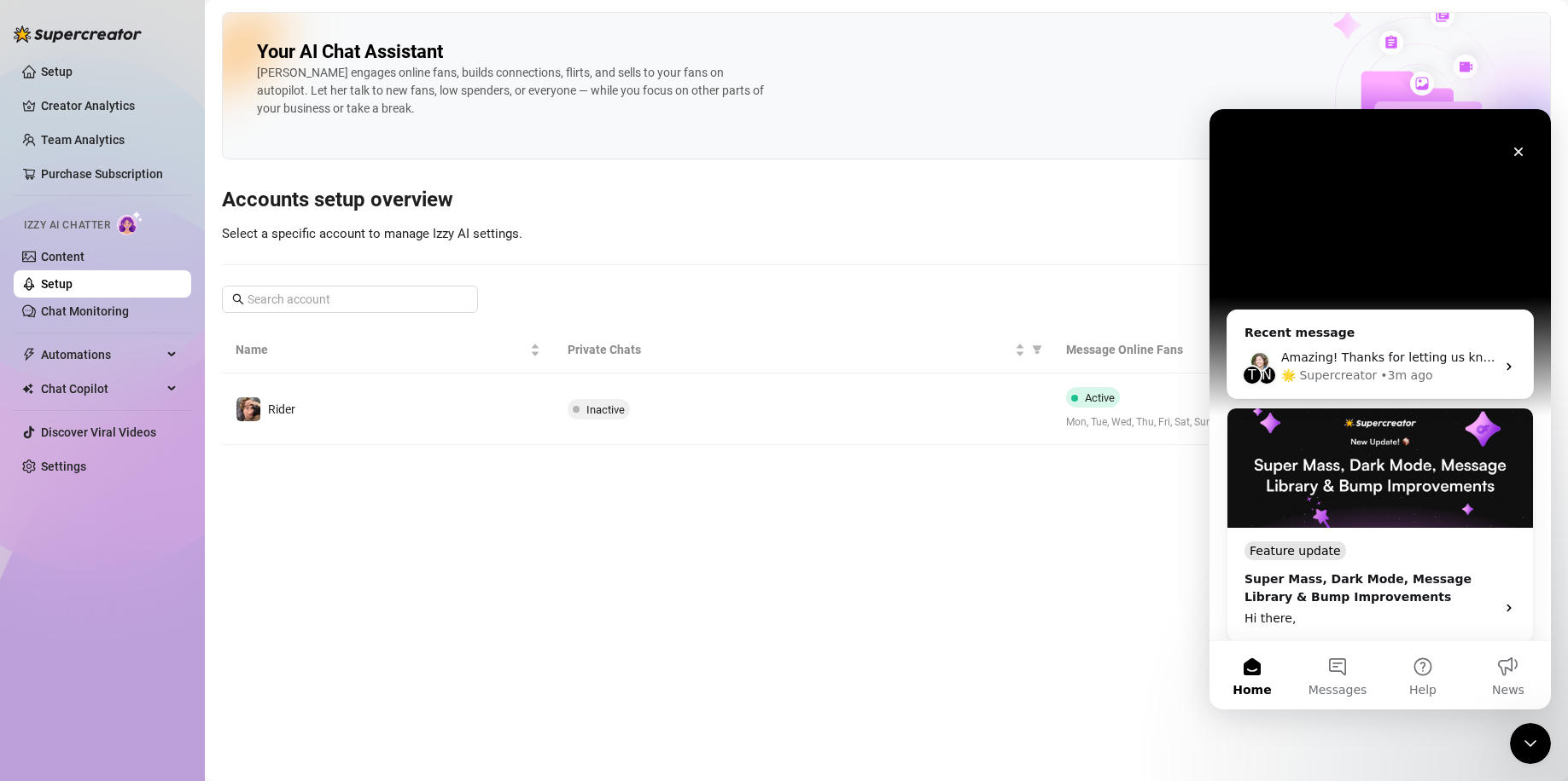
scroll to position [257, 0]
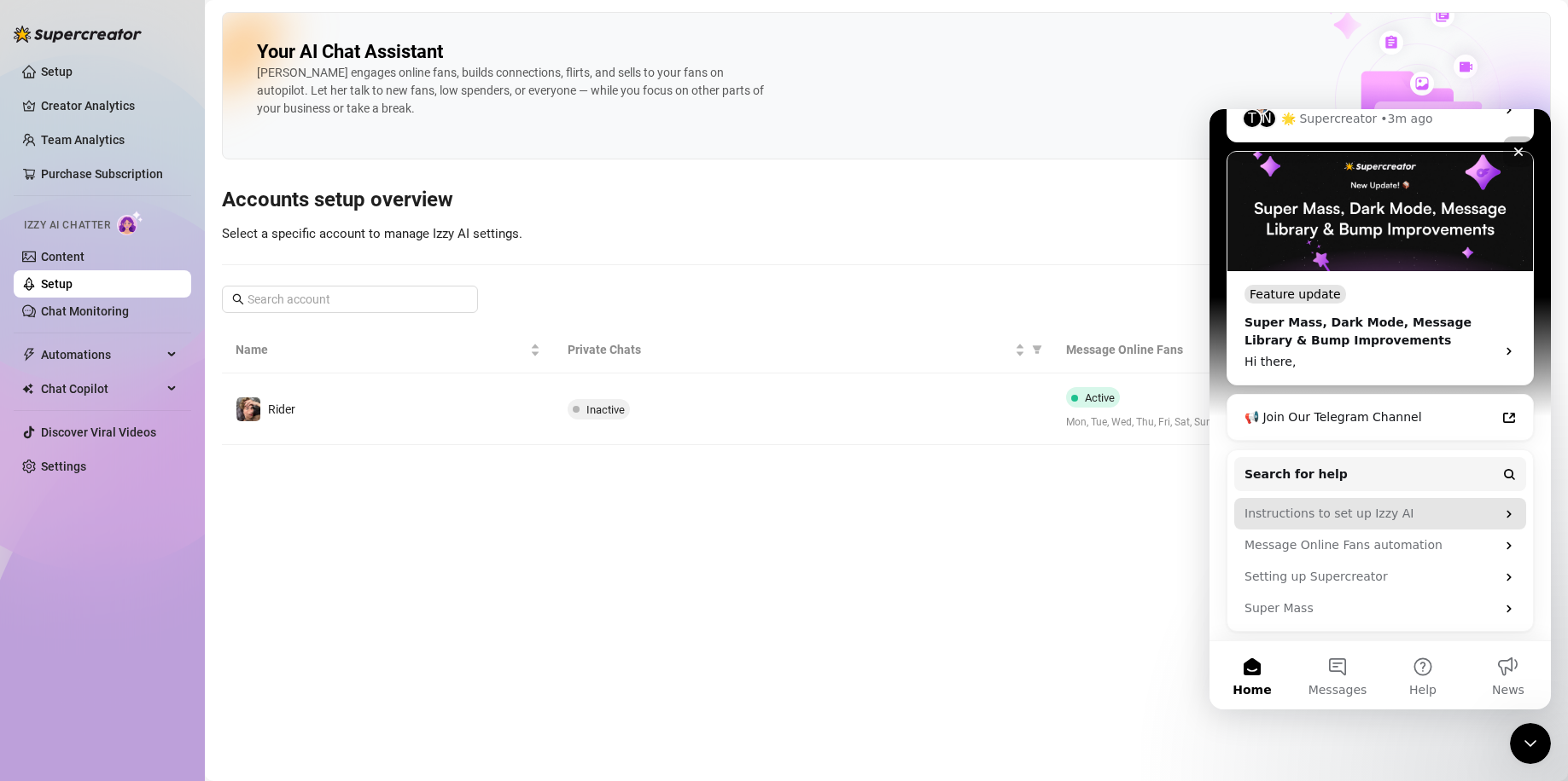
click at [1390, 514] on div "Instructions to set up Izzy AI" at bounding box center [1369, 513] width 251 height 18
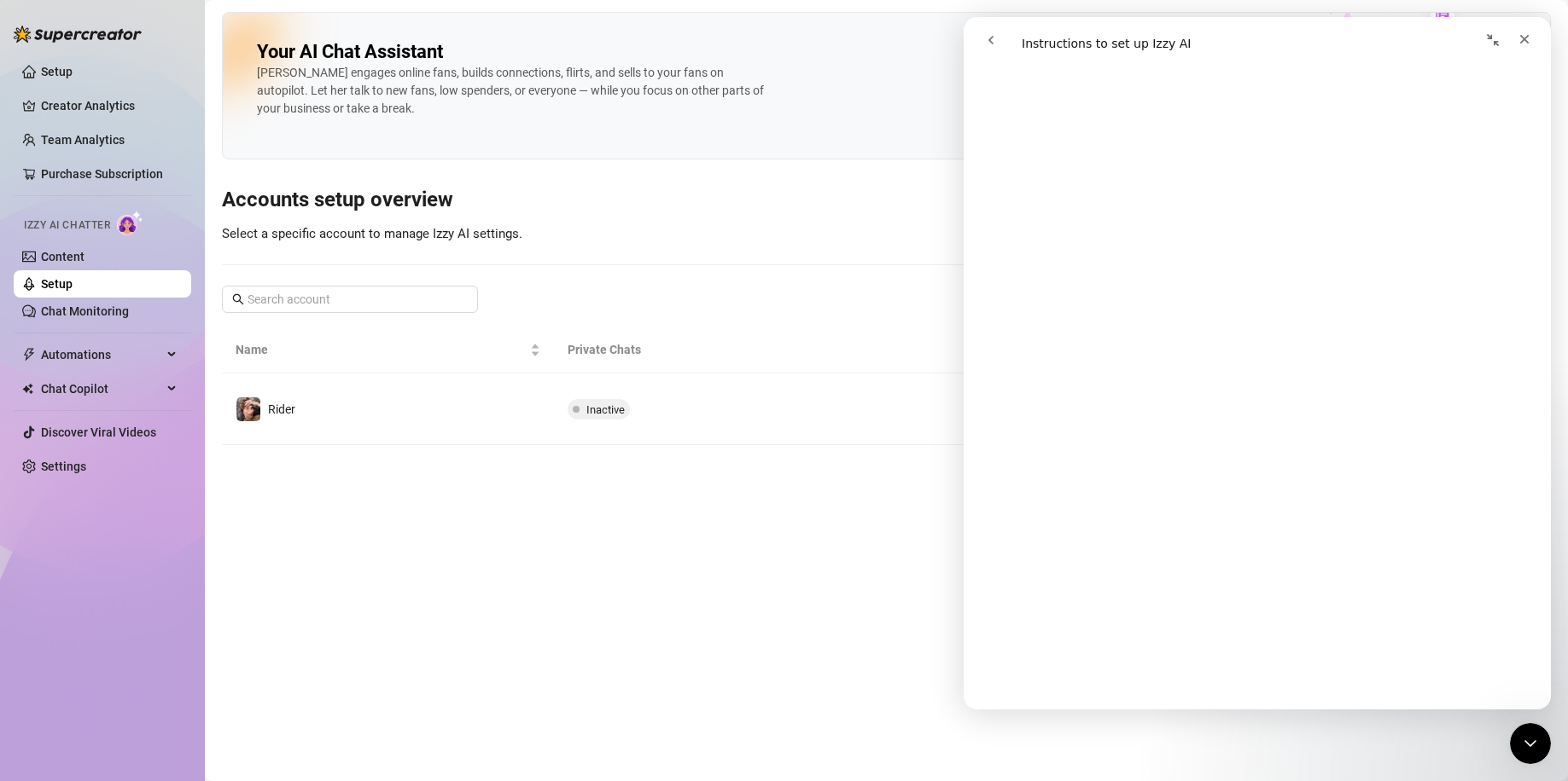
scroll to position [2487, 0]
click at [1007, 47] on button "go back" at bounding box center [990, 39] width 32 height 32
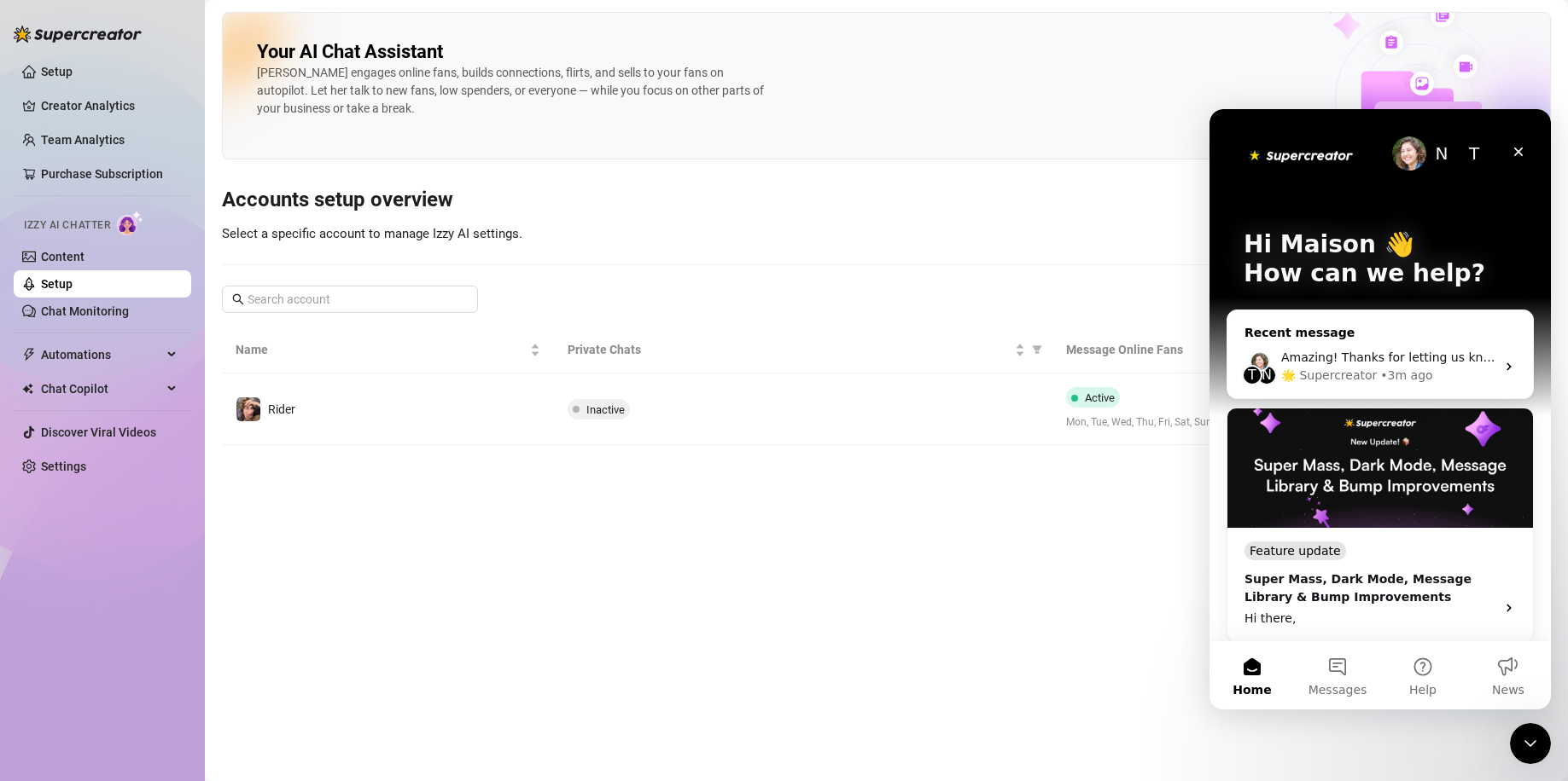
click at [1390, 379] on div "• 3m ago" at bounding box center [1406, 375] width 52 height 18
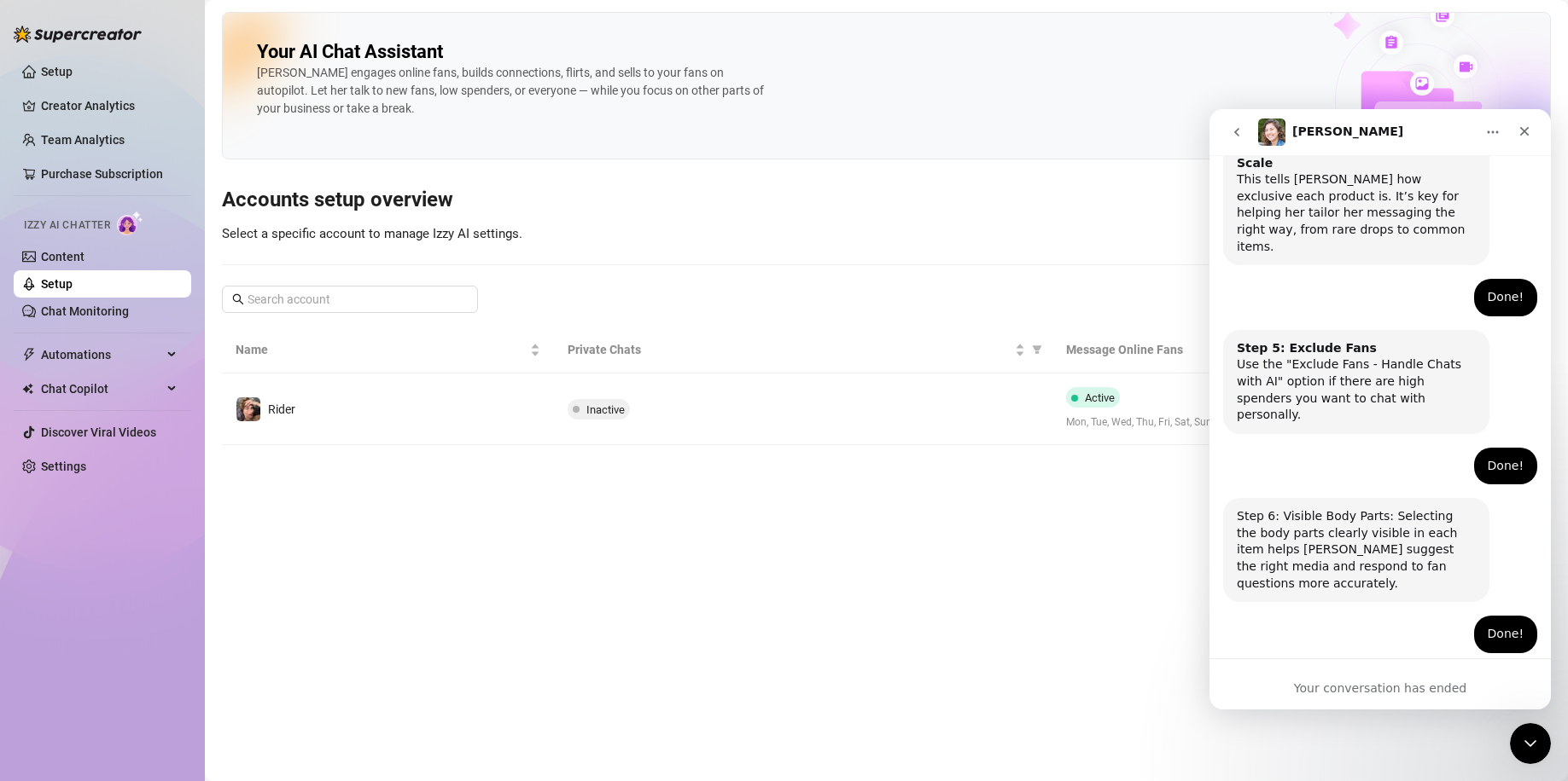
scroll to position [1053, 0]
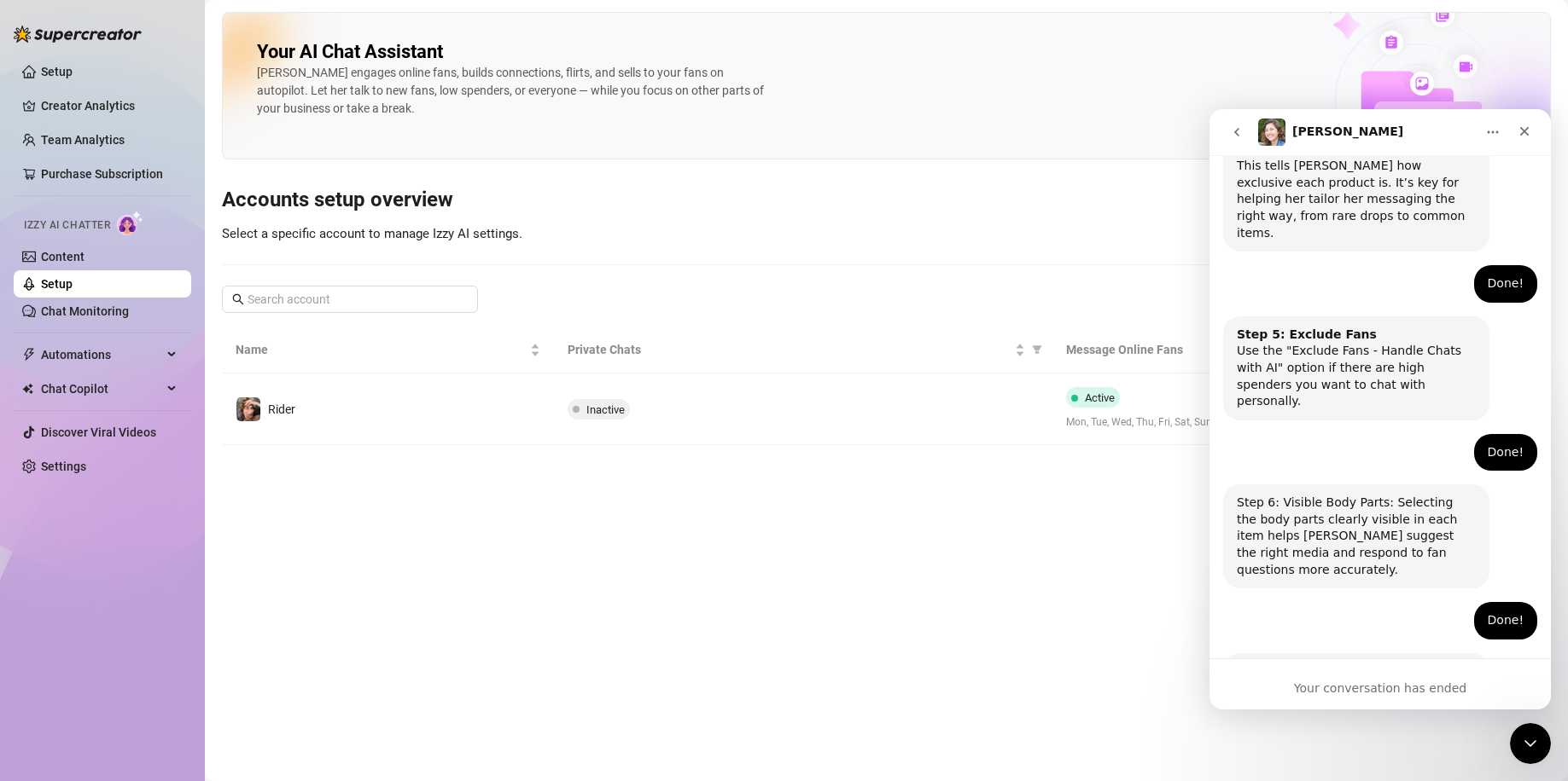
click at [1232, 129] on icon "go back" at bounding box center [1237, 132] width 14 height 14
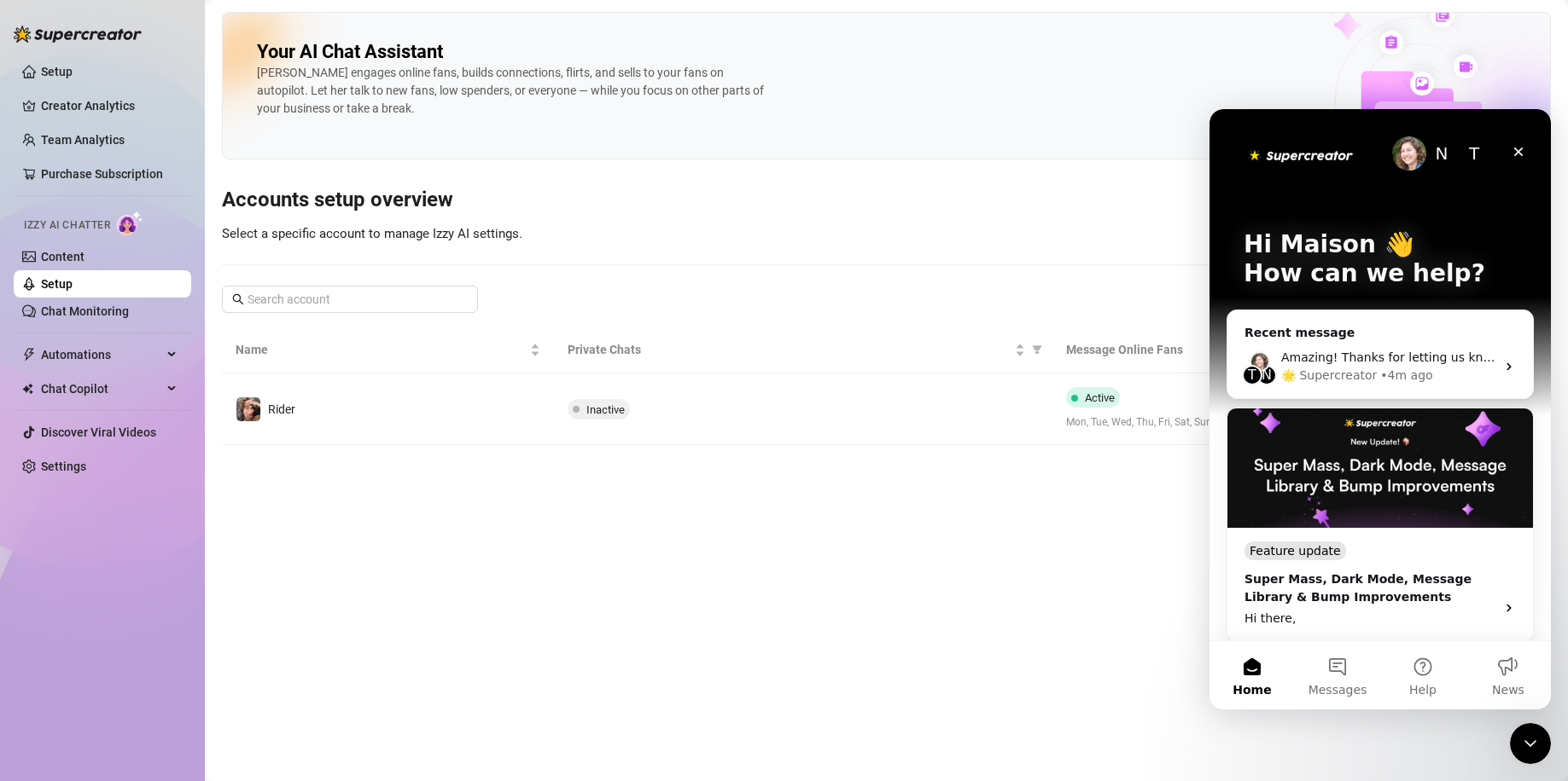
scroll to position [0, 0]
click at [1340, 671] on button "Messages" at bounding box center [1337, 675] width 85 height 69
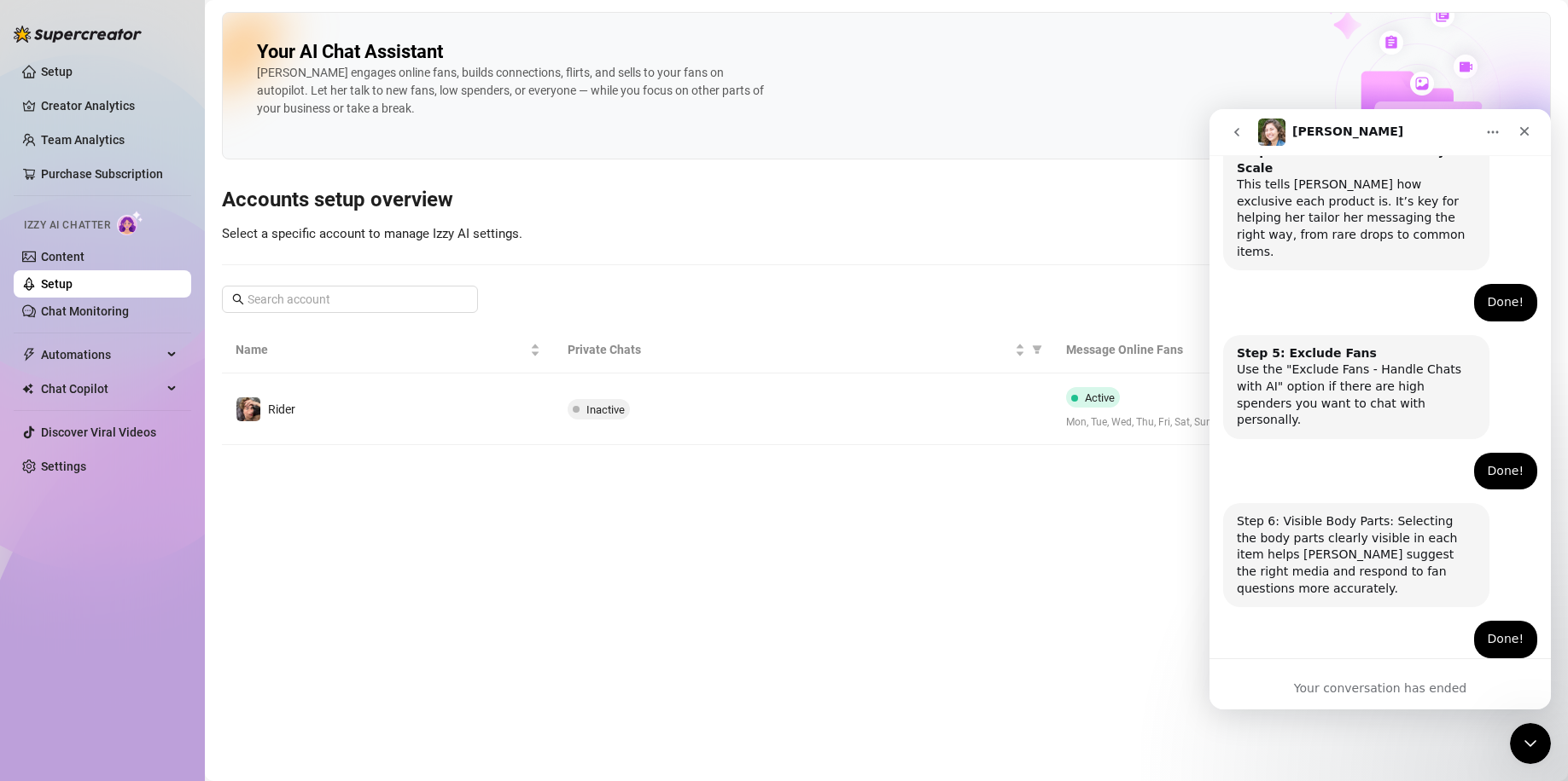
scroll to position [1053, 0]
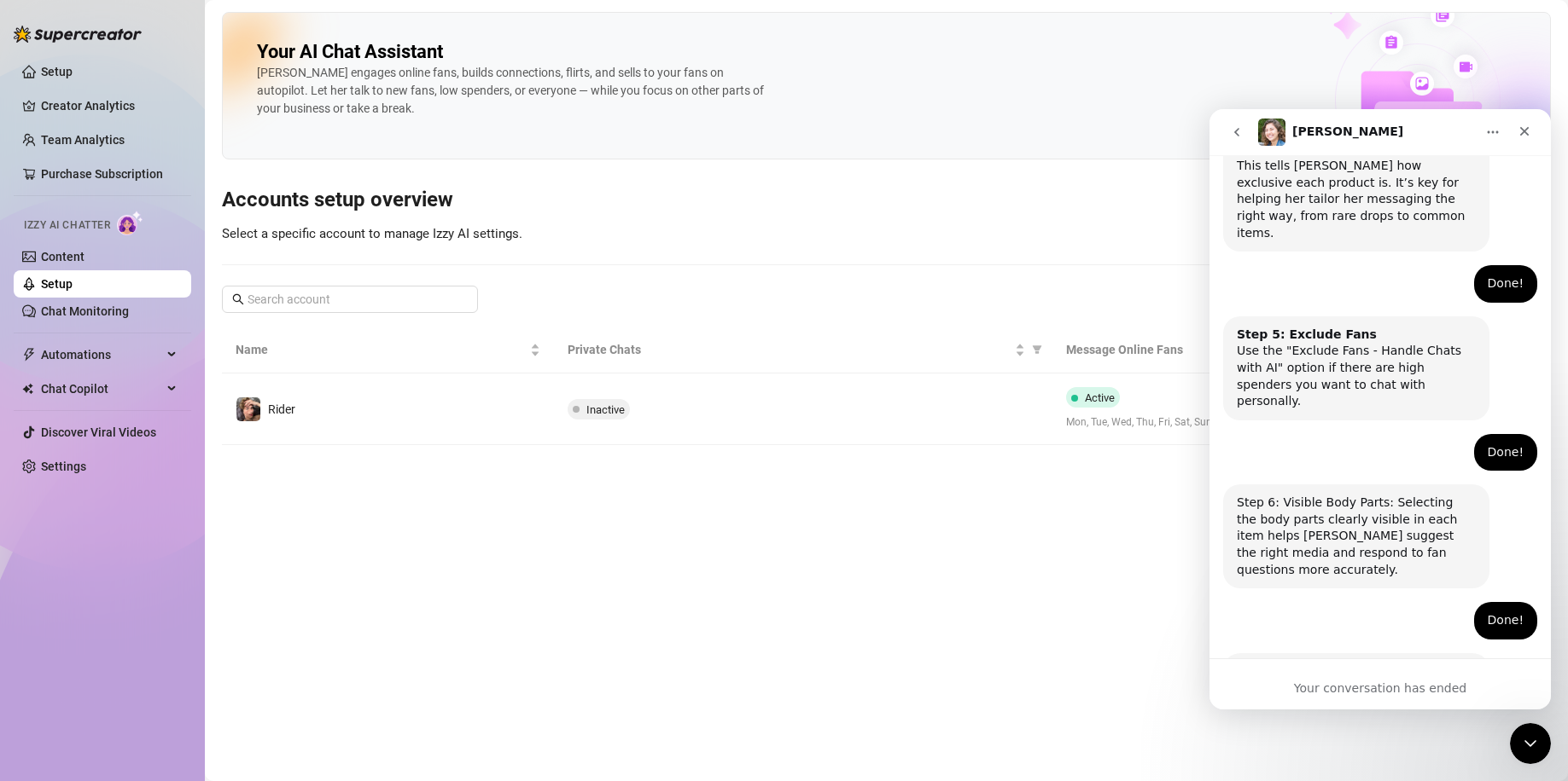
drag, startPoint x: 1322, startPoint y: 586, endPoint x: 1307, endPoint y: 513, distance: 74.5
click at [1307, 602] on div "Done! Maison • 4m ago" at bounding box center [1379, 627] width 314 height 51
click at [1227, 136] on button "go back" at bounding box center [1236, 132] width 32 height 32
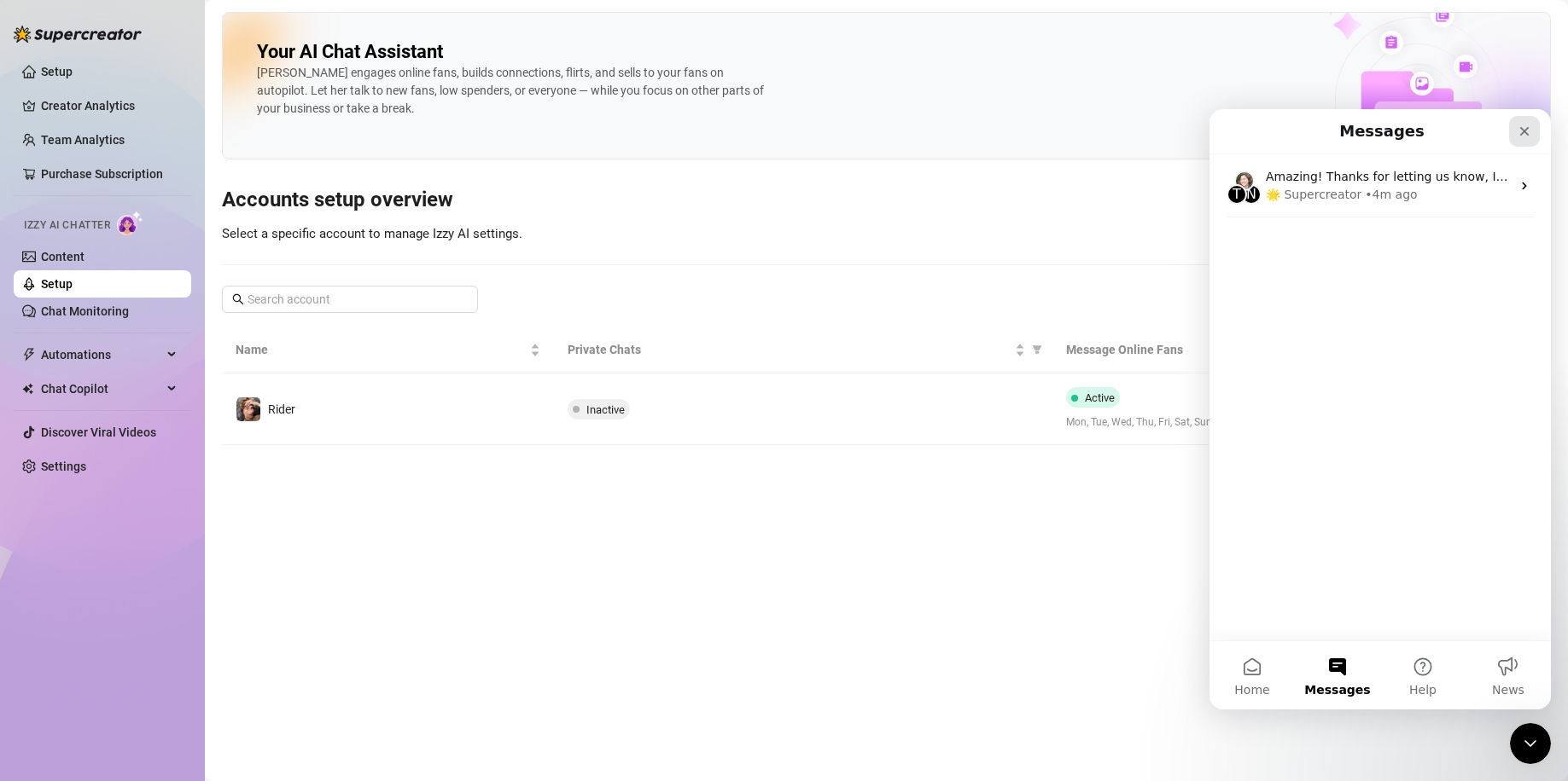
click at [1521, 140] on div "Close" at bounding box center [1524, 131] width 30 height 30
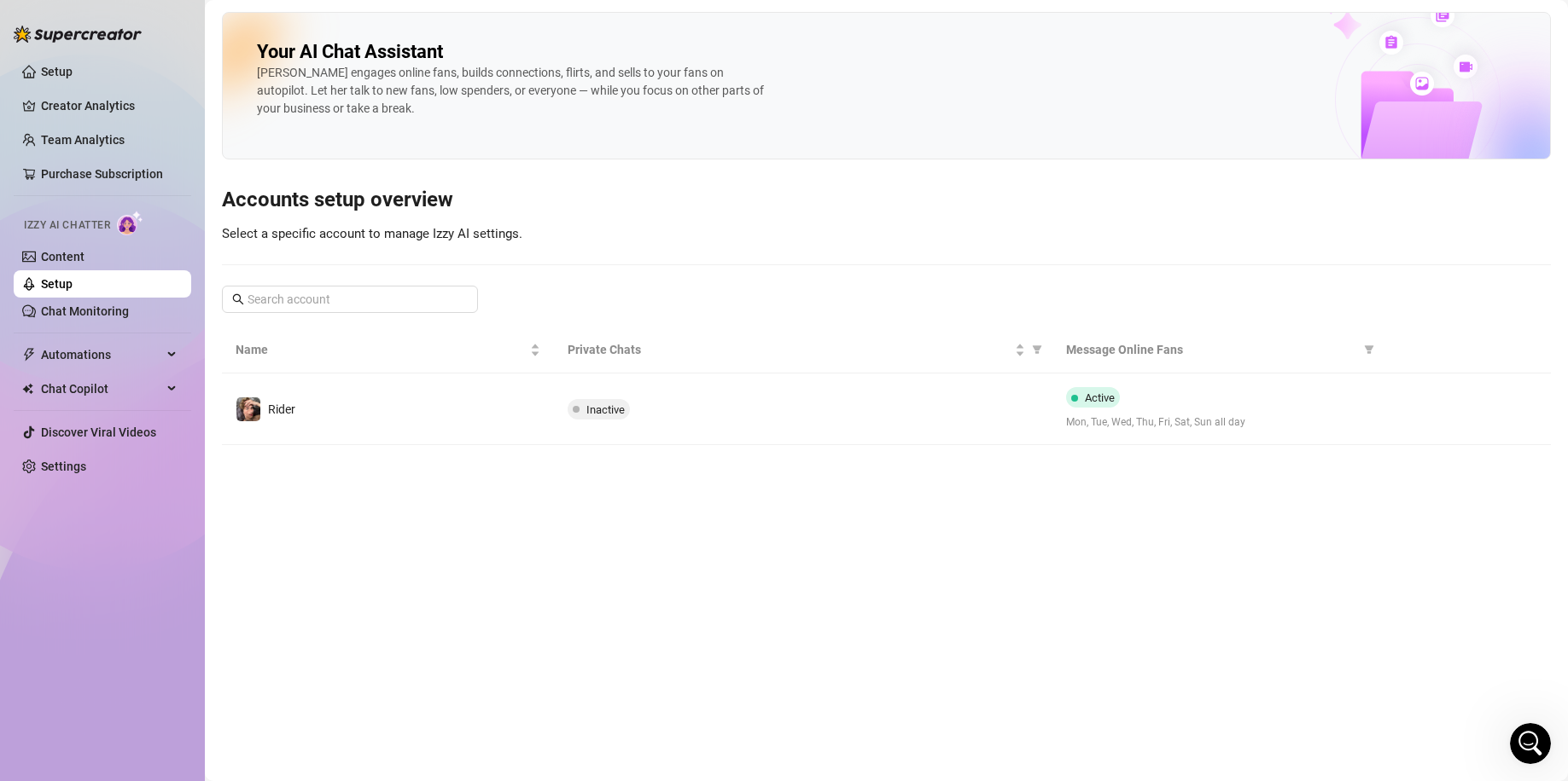
click at [129, 215] on img at bounding box center [130, 222] width 26 height 24
click at [70, 263] on link "Content" at bounding box center [63, 257] width 43 height 14
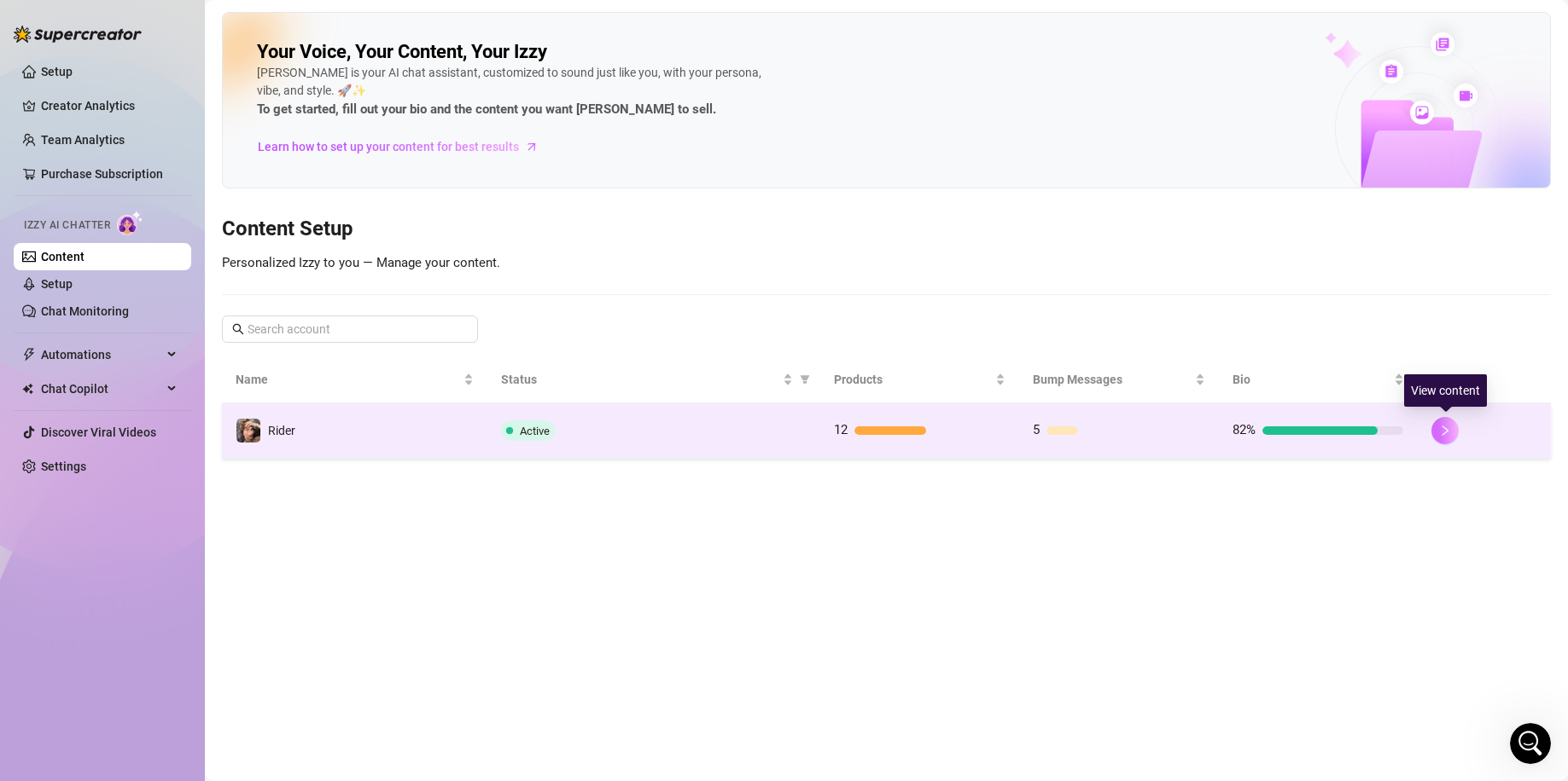
click at [1453, 433] on button "button" at bounding box center [1444, 430] width 27 height 27
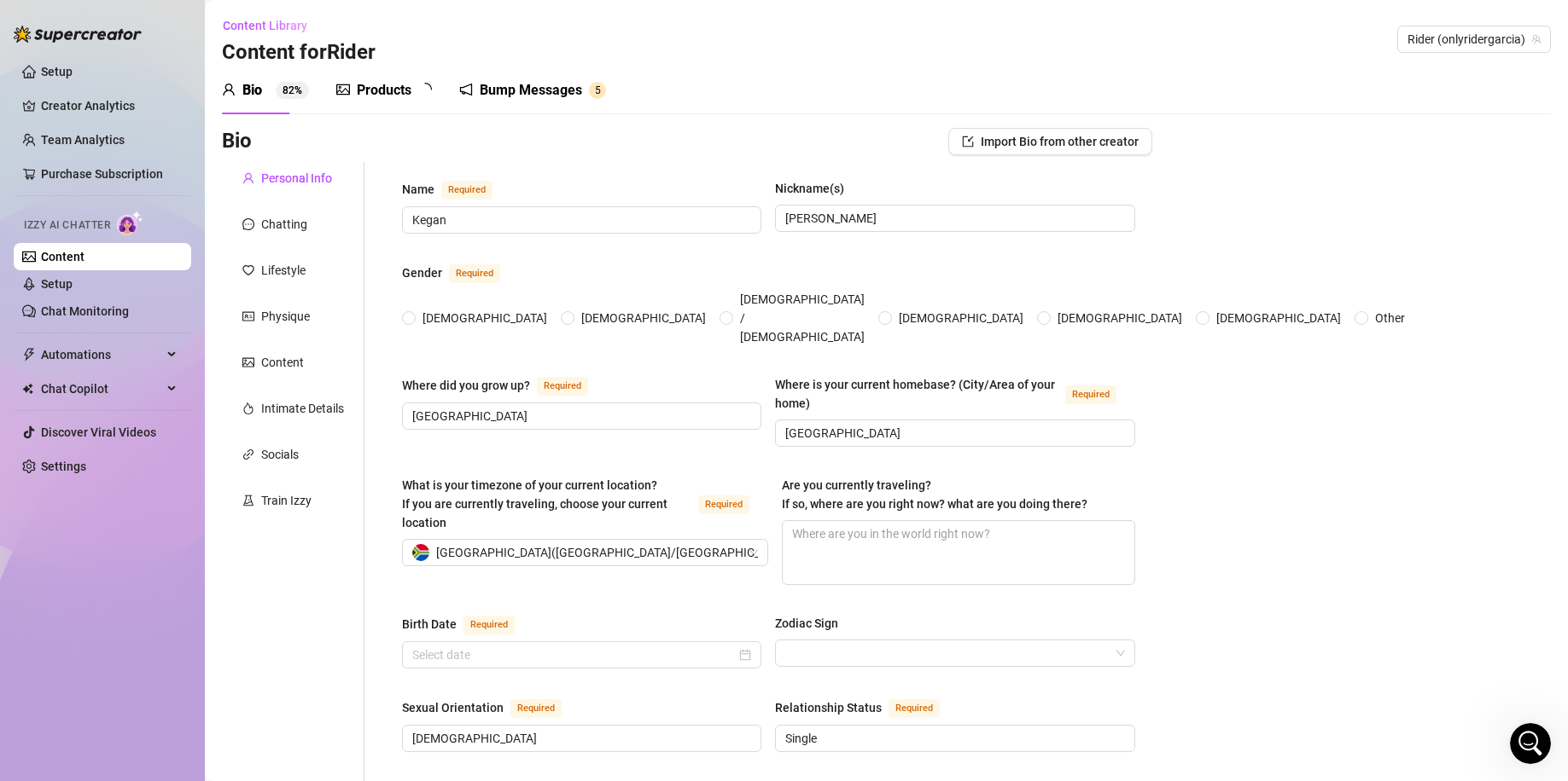
radio input "true"
type input "[DATE]"
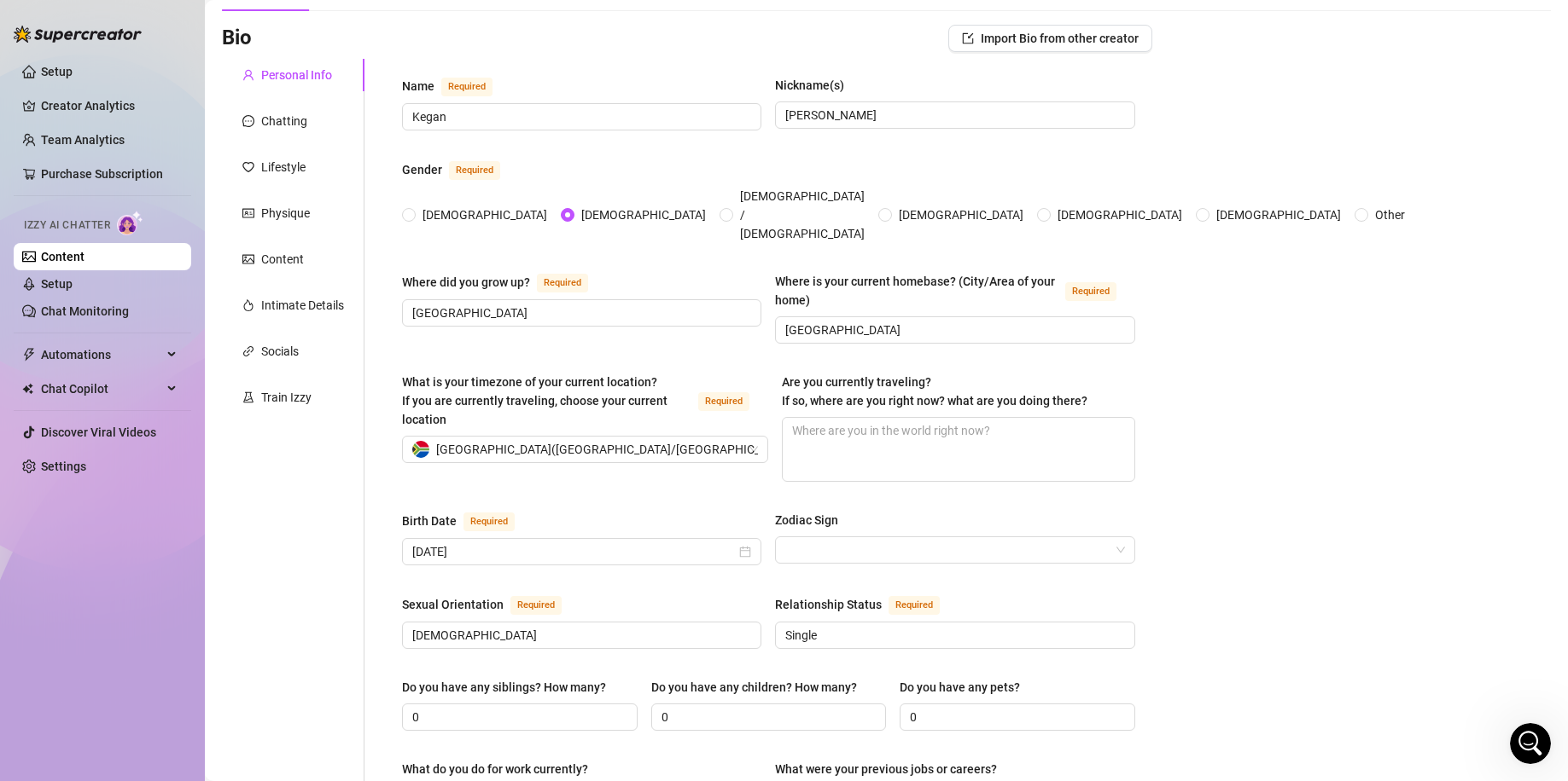
scroll to position [228, 0]
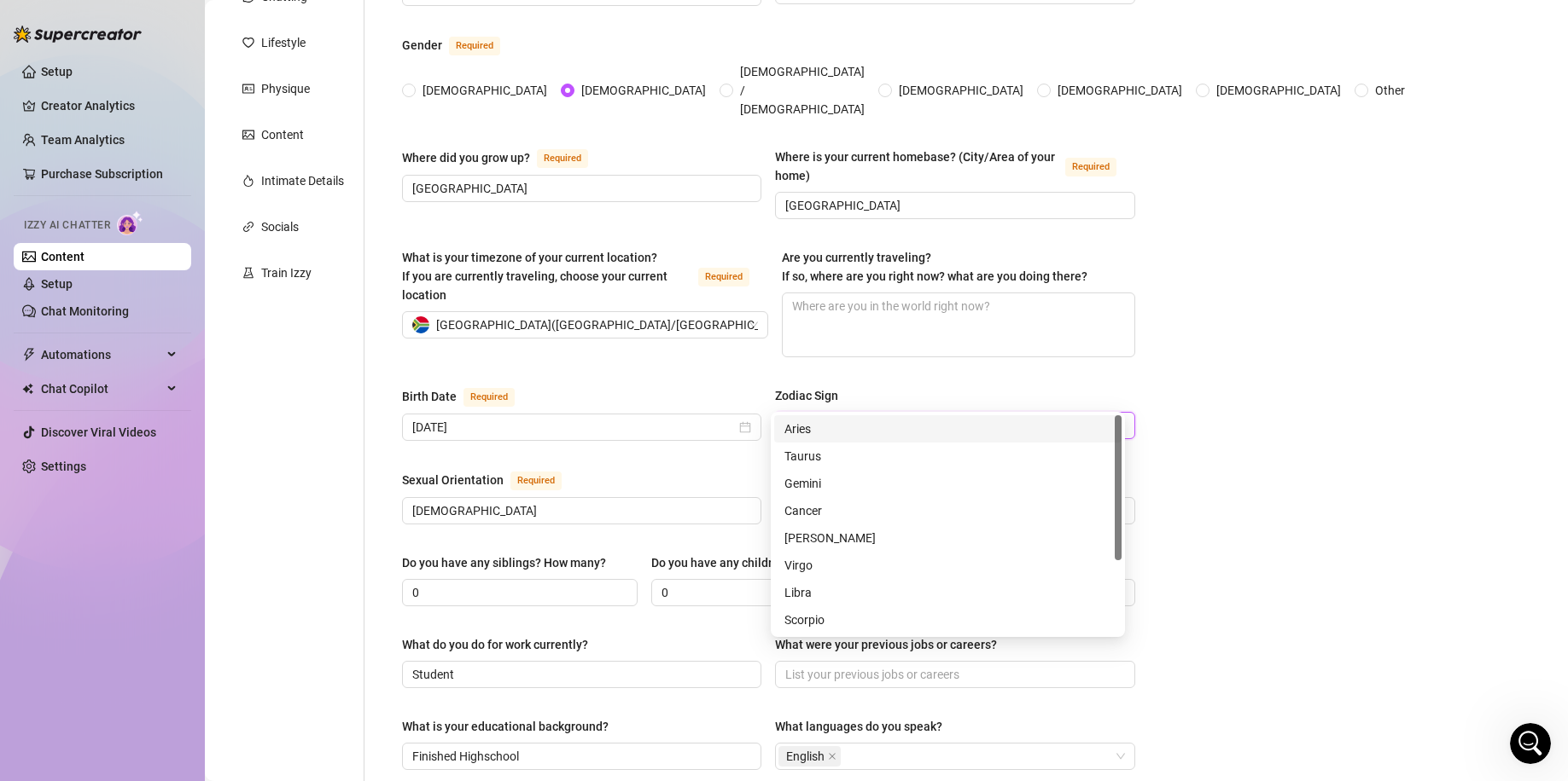
click at [887, 413] on input "Zodiac Sign" at bounding box center [947, 425] width 323 height 25
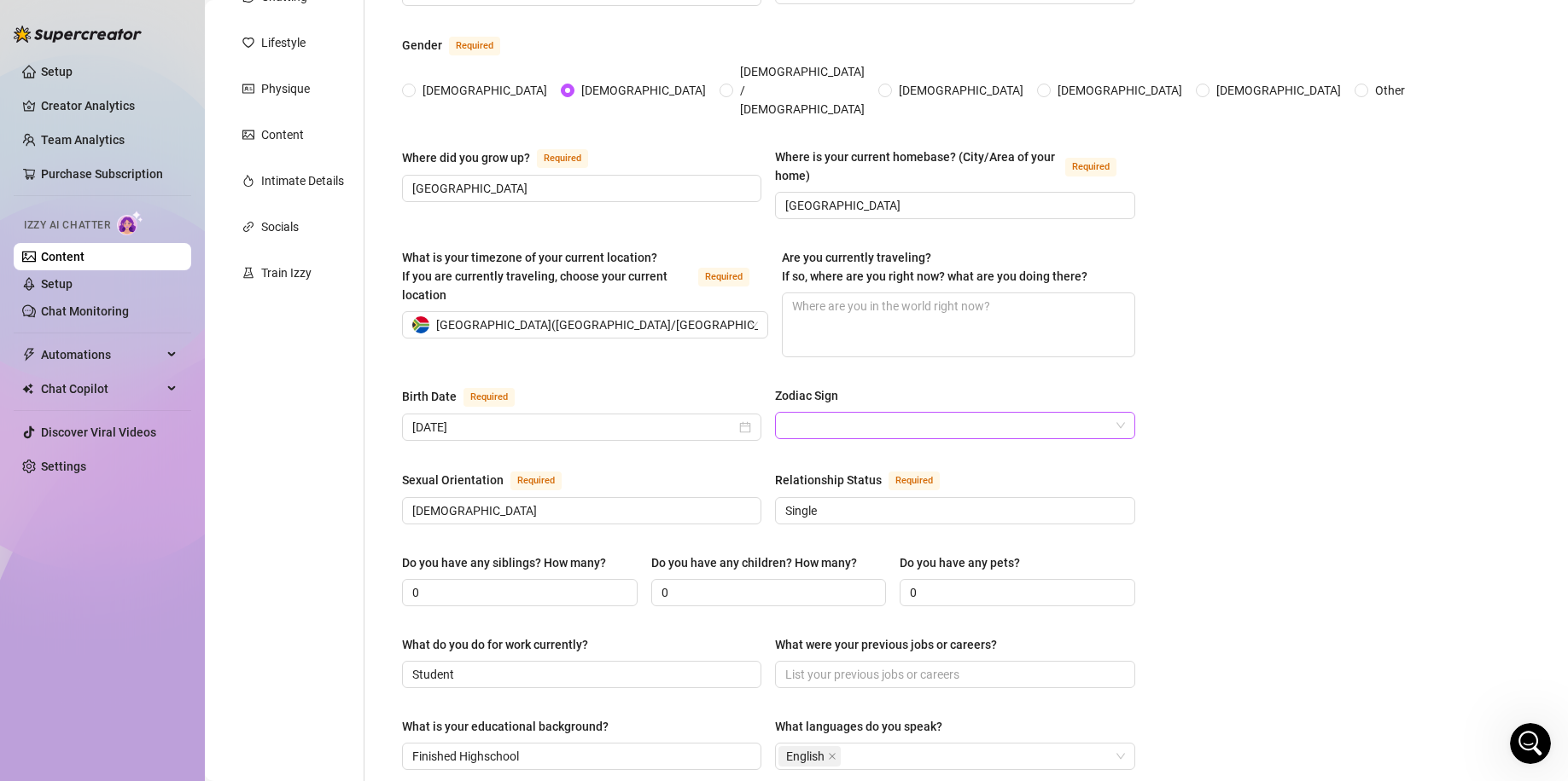
click at [916, 413] on input "Zodiac Sign" at bounding box center [947, 425] width 323 height 25
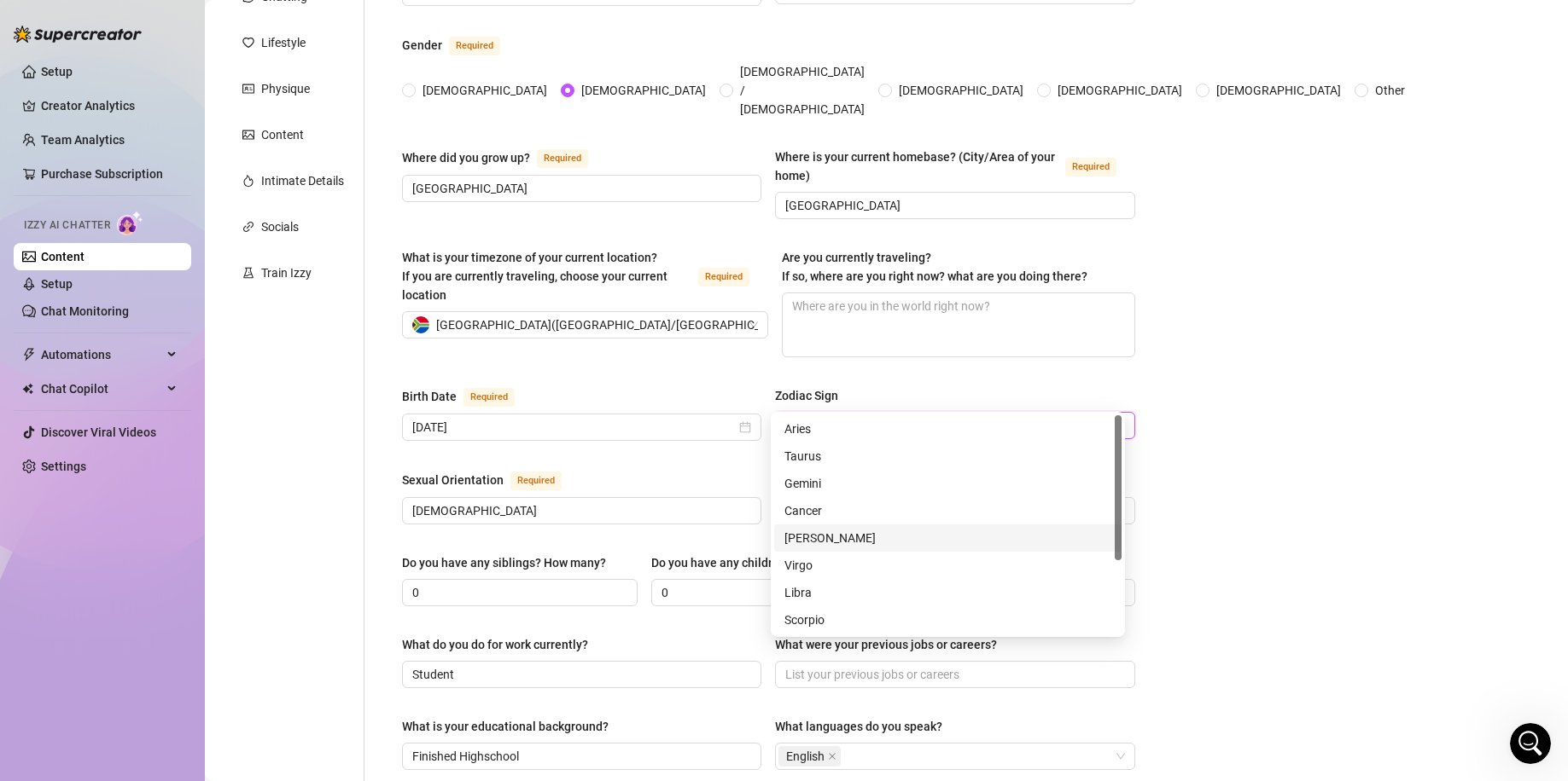
click at [867, 538] on div "[PERSON_NAME]" at bounding box center [947, 539] width 327 height 19
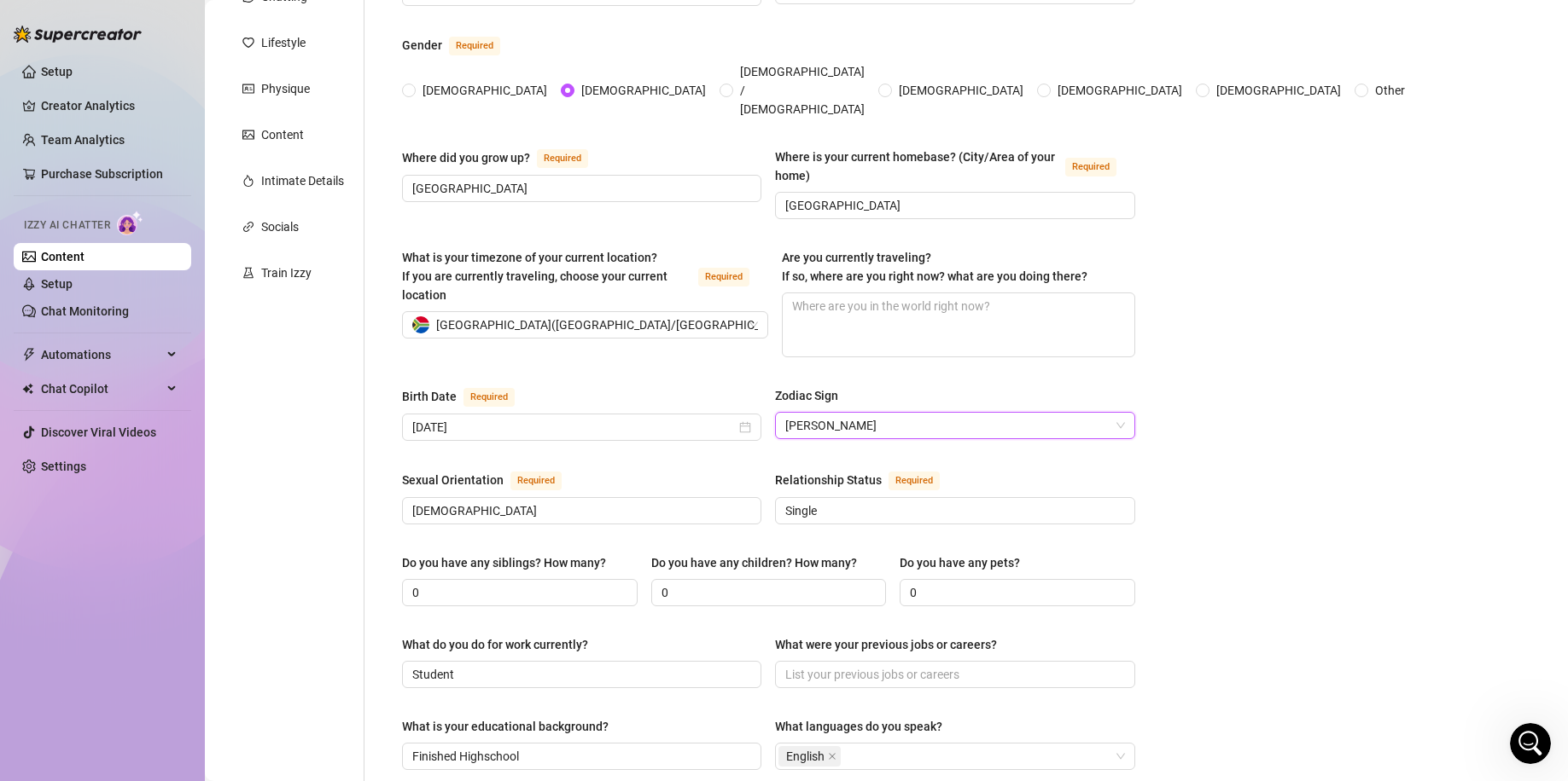
scroll to position [1039, 0]
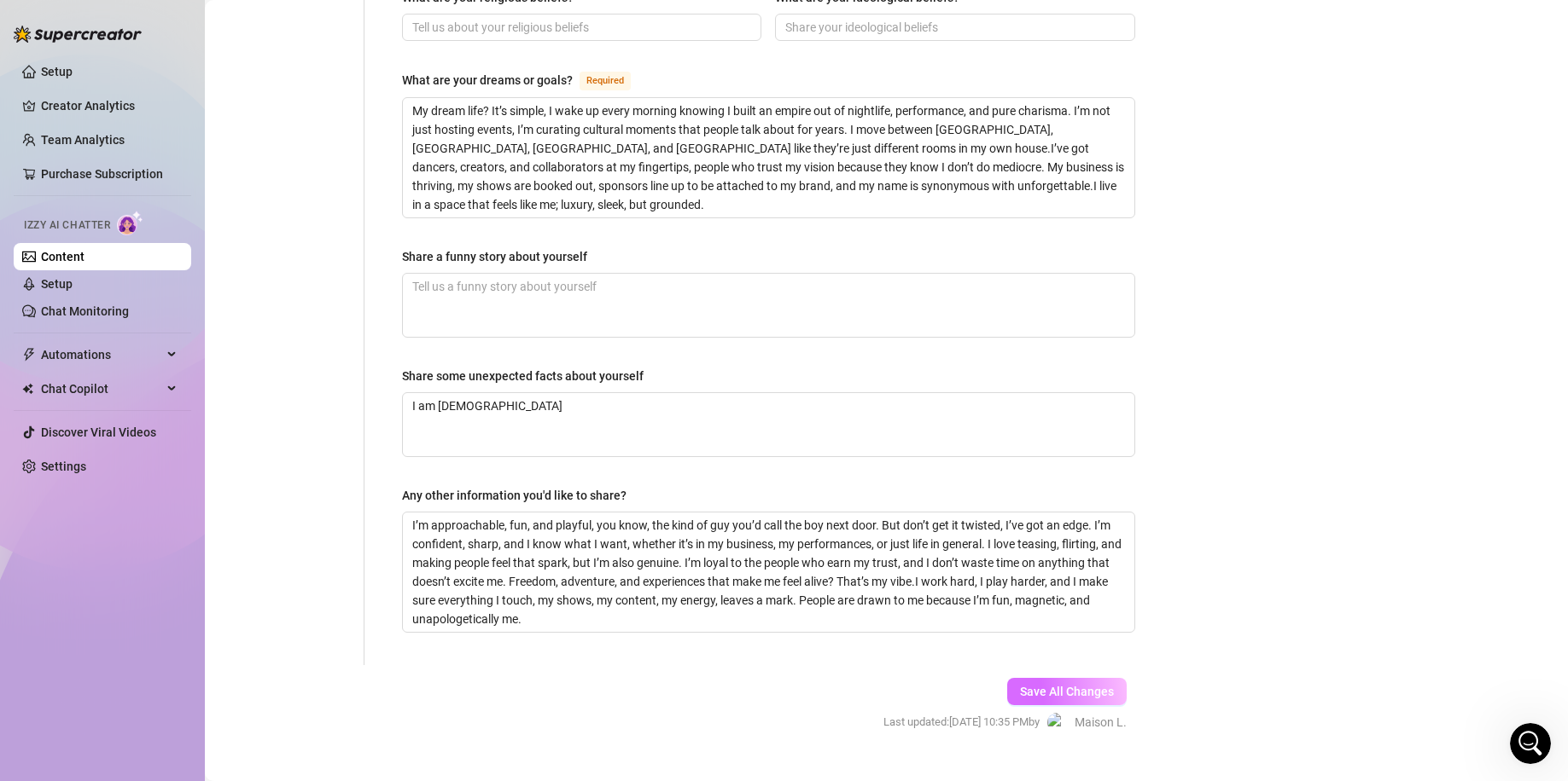
click at [1055, 685] on span "Save All Changes" at bounding box center [1066, 692] width 94 height 14
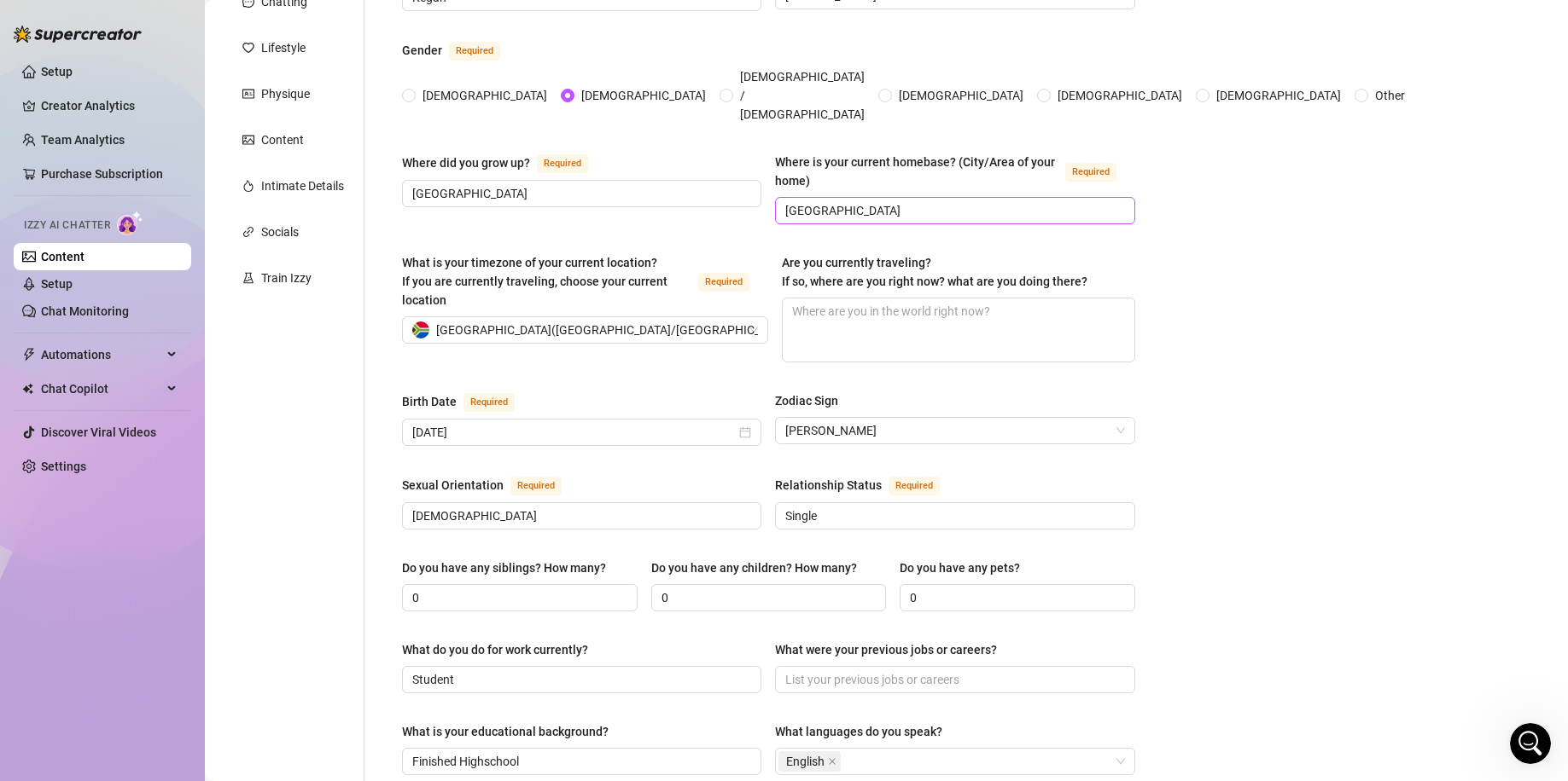
scroll to position [228, 0]
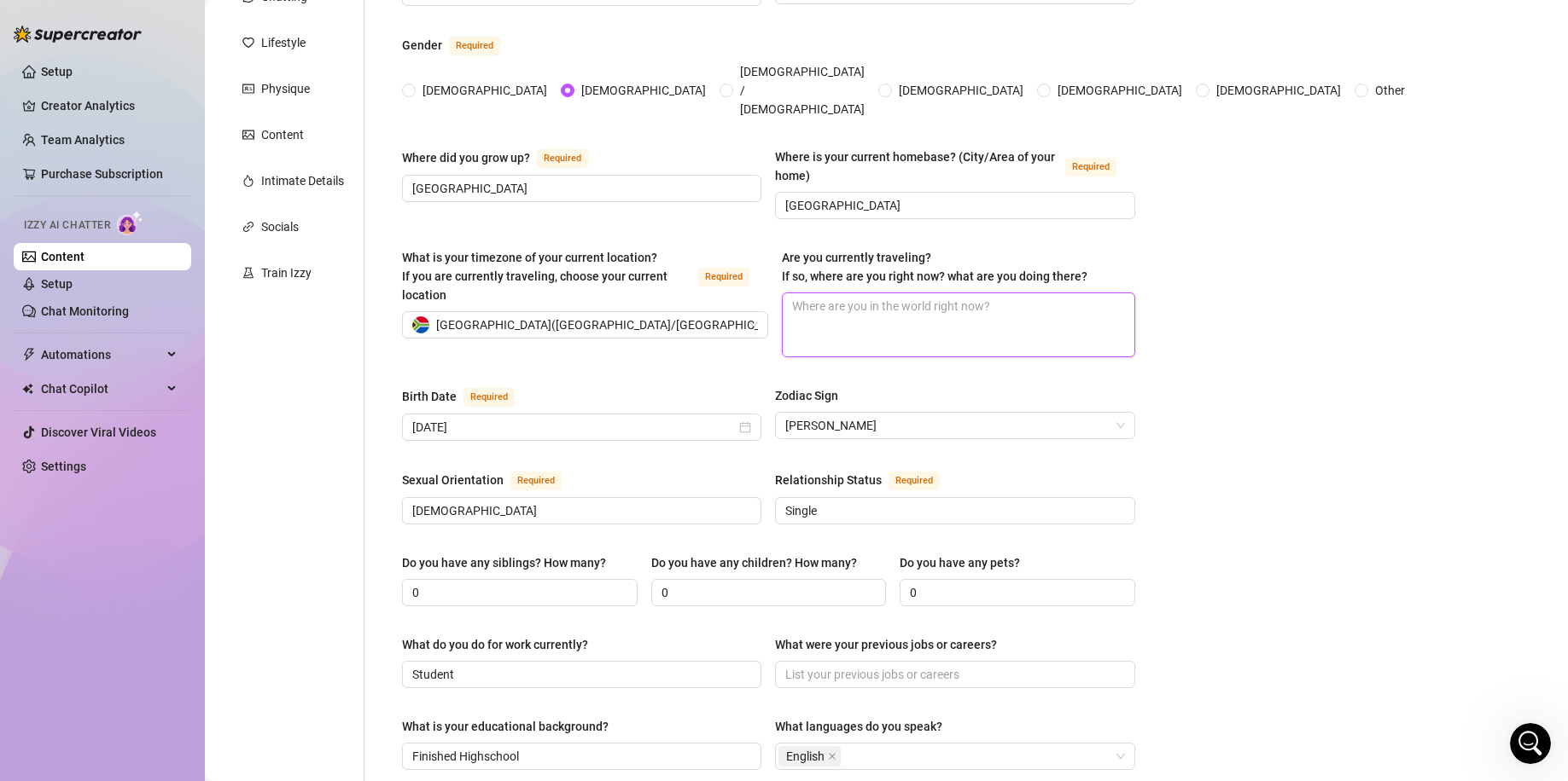
click at [888, 294] on textarea "Are you currently traveling? If so, where are you right now? what are you doing…" at bounding box center [958, 325] width 351 height 63
type textarea "T"
type textarea "Tr"
type textarea "Tra"
type textarea "Trav"
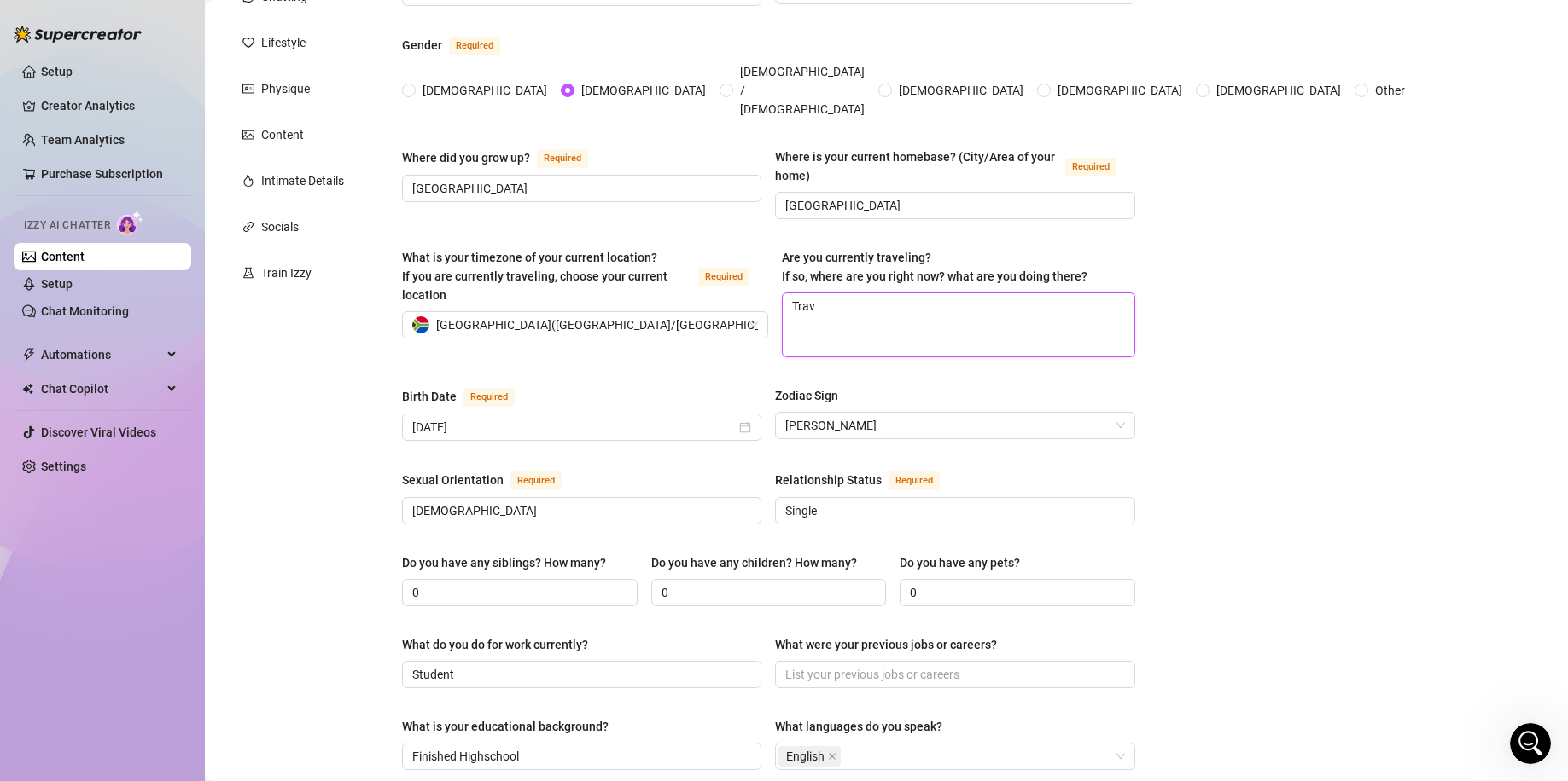
type textarea "Travv"
type textarea "Trav"
type textarea "Trave"
type textarea "Travel"
type textarea "Travell"
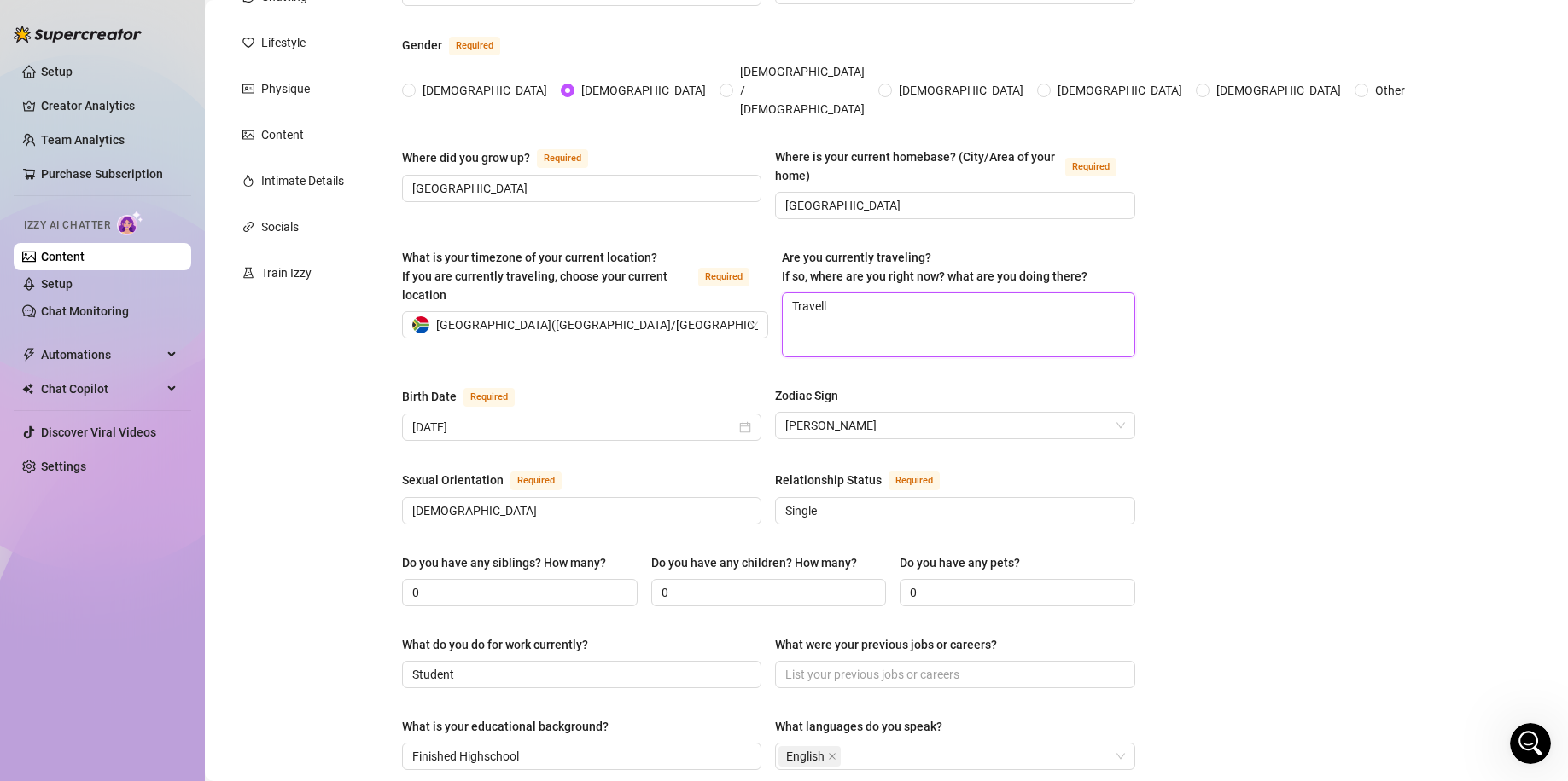
type textarea "Travelli"
type textarea "Travellin"
type textarea "Travelling"
type textarea "Travelling f"
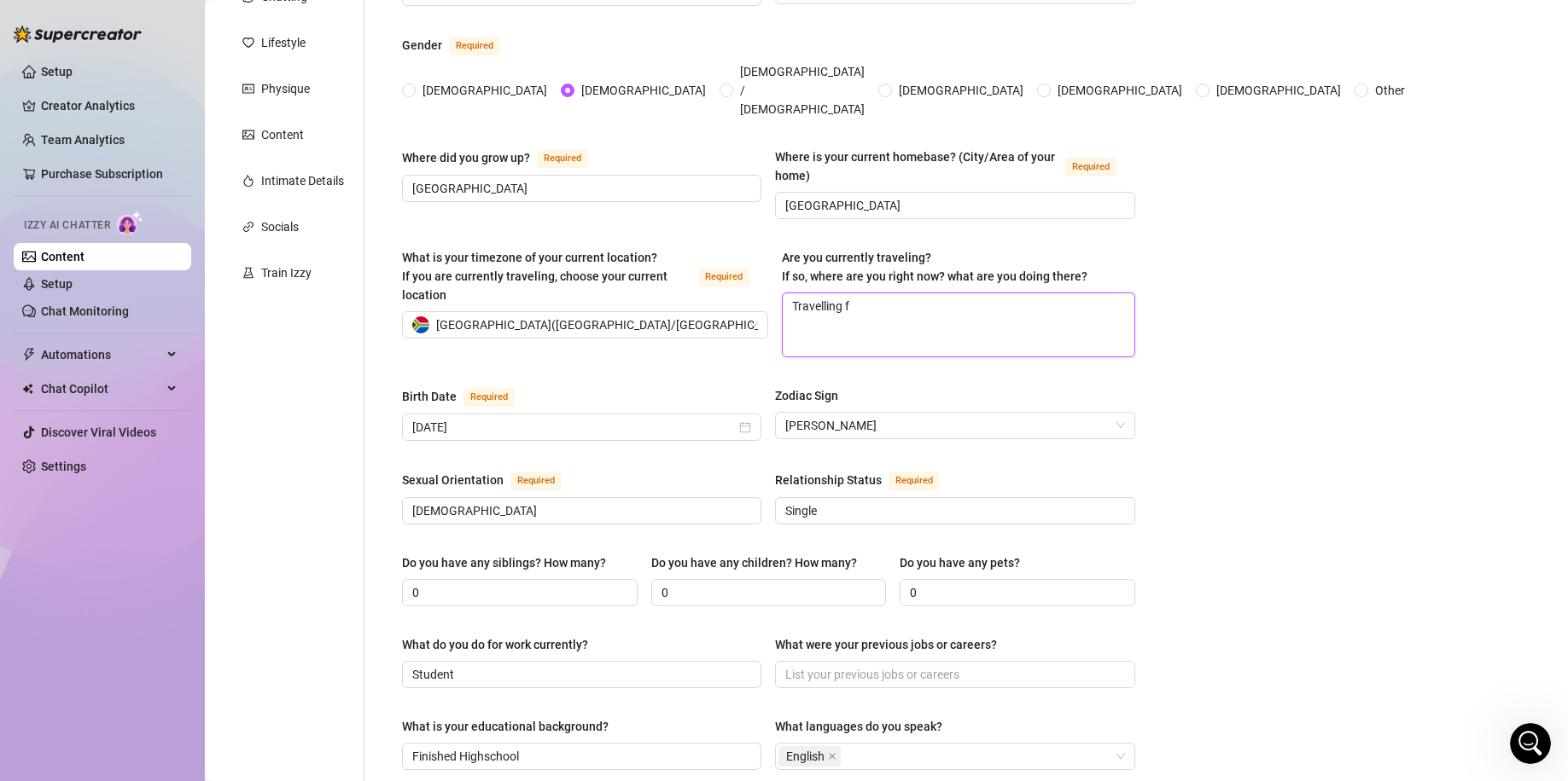
type textarea "Travelling fr"
type textarea "Travelling fro"
type textarea "Travelling fr"
type textarea "Travelling f"
type textarea "Travelling"
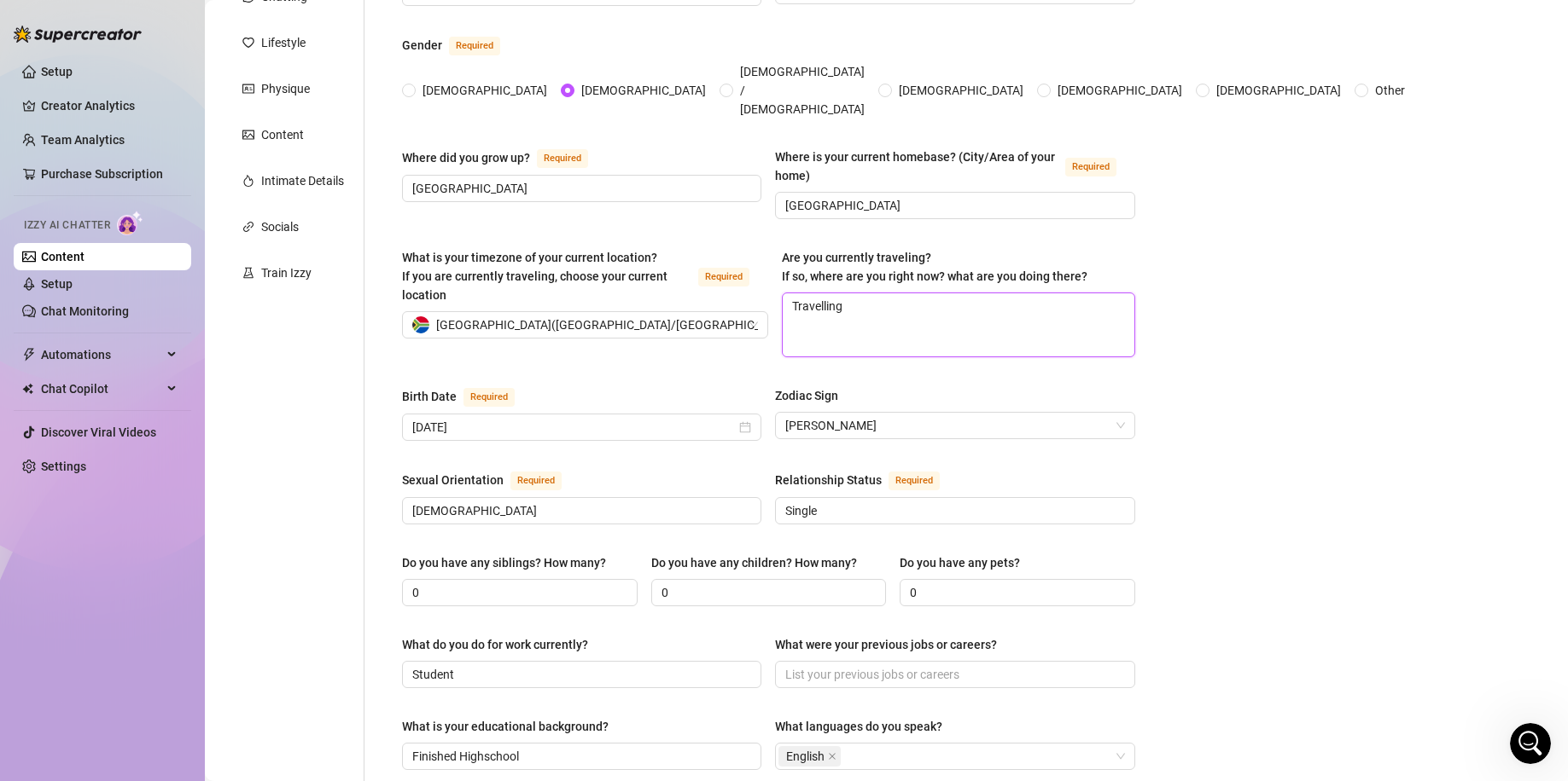
type textarea "Travelling f"
type textarea "Travelling fr"
type textarea "Travelling fro"
type textarea "Travelling from"
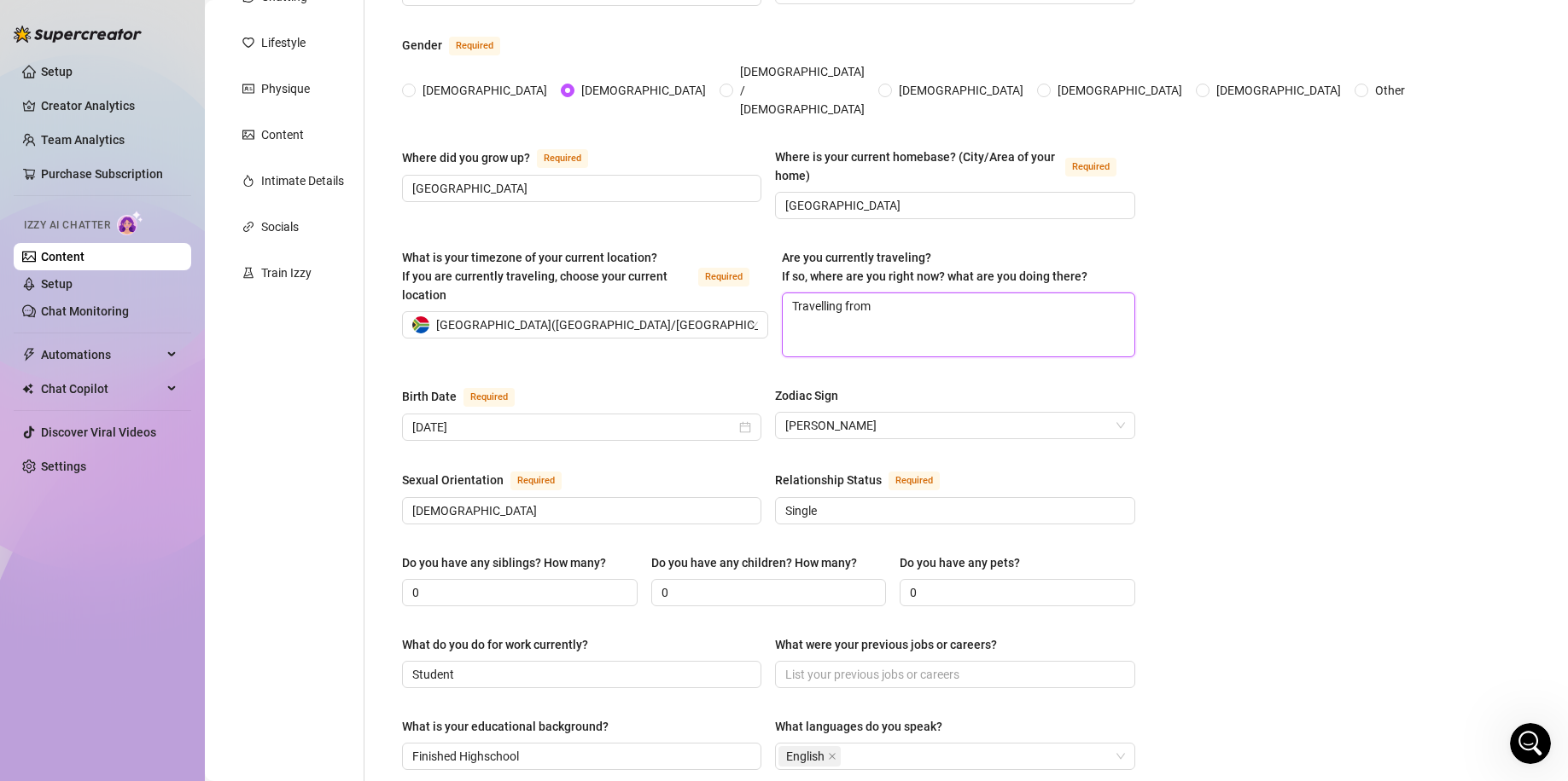
type textarea "Travelling from J"
type textarea "Travelling from Jo"
type textarea "Travelling from Jog"
type textarea "Travelling from [GEOGRAPHIC_DATA]"
type textarea "Travelling from Jog"
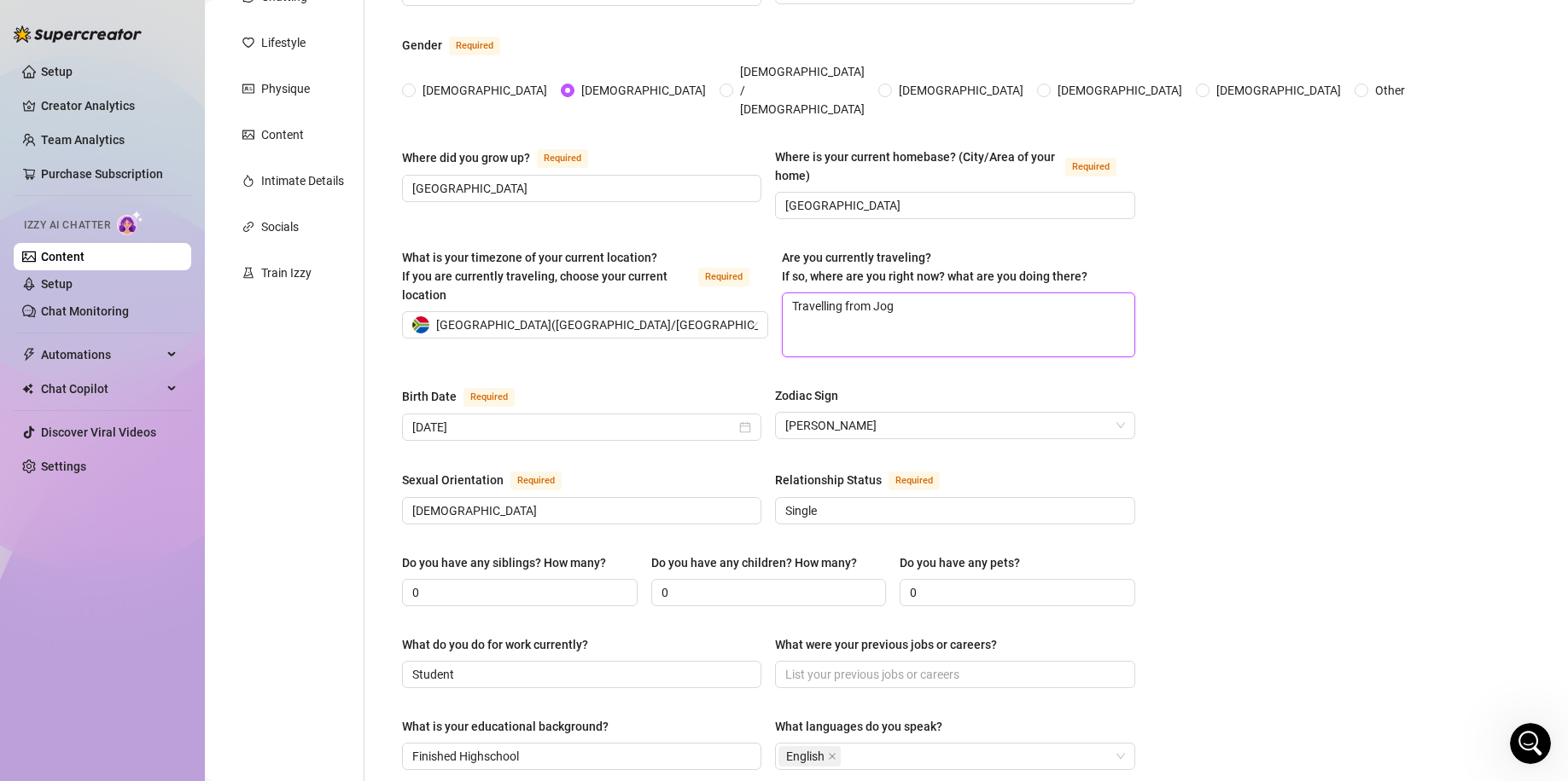
type textarea "Travelling from Jo"
type textarea "Travelling from Joh"
type textarea "Travelling from Joha"
type textarea "Travelling from [PERSON_NAME]"
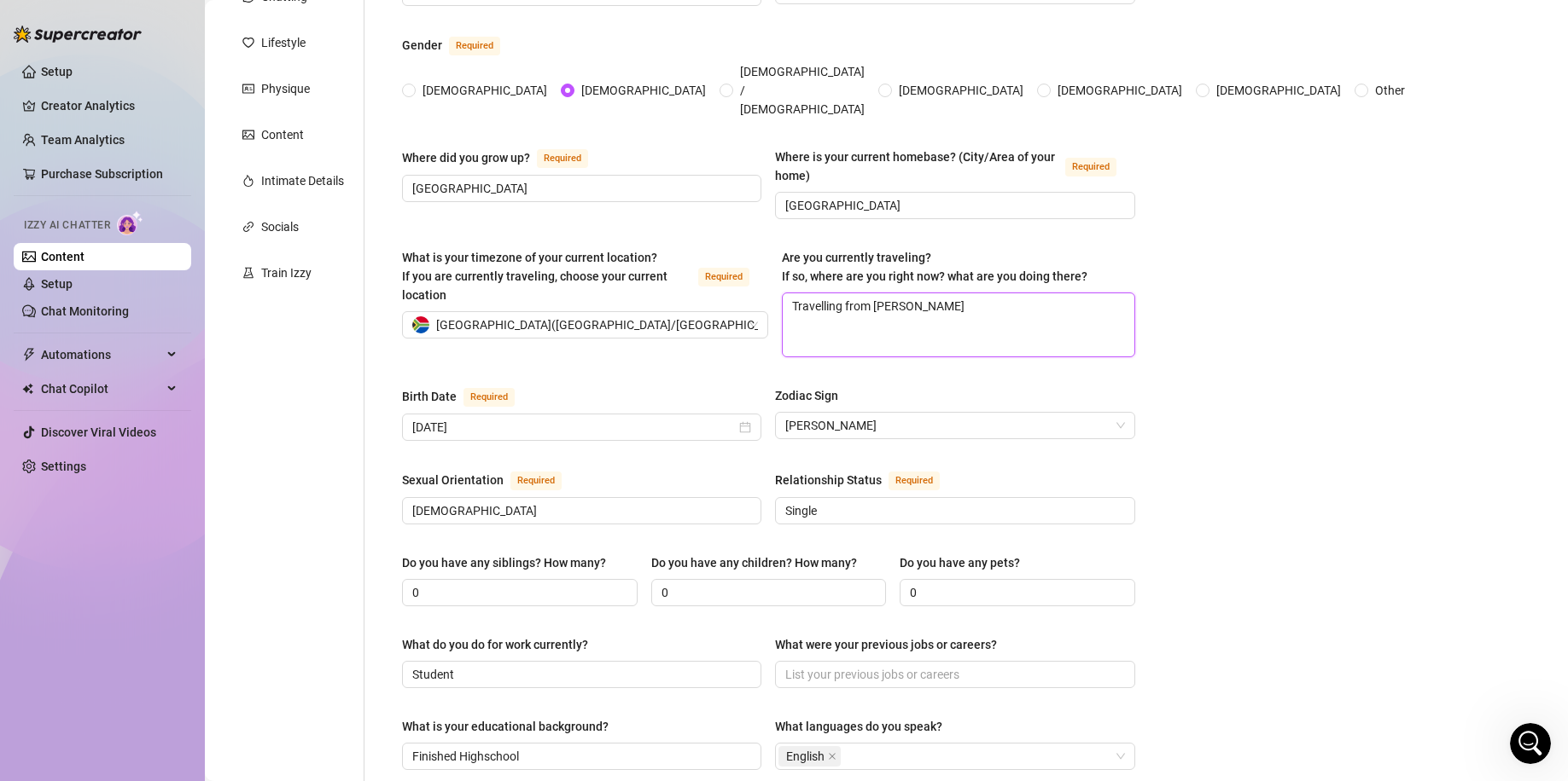
type textarea "Travelling from [PERSON_NAME]"
type textarea "Travelling from Johannesb"
type textarea "Travelling from [GEOGRAPHIC_DATA]"
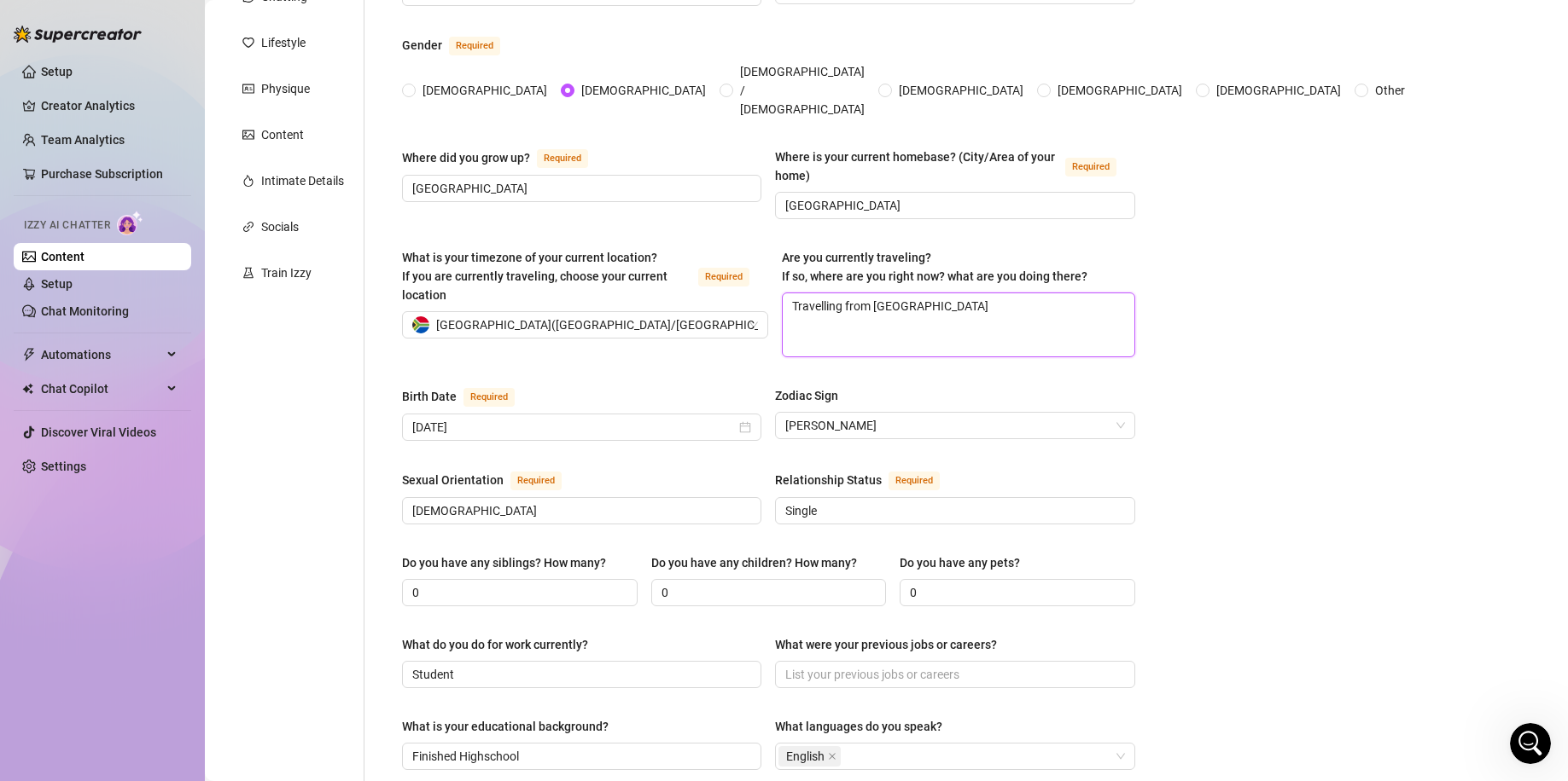
type textarea "Travelling from [GEOGRAPHIC_DATA]"
type textarea "Travelling from [GEOGRAPHIC_DATA] t"
type textarea "Travelling from [GEOGRAPHIC_DATA] to"
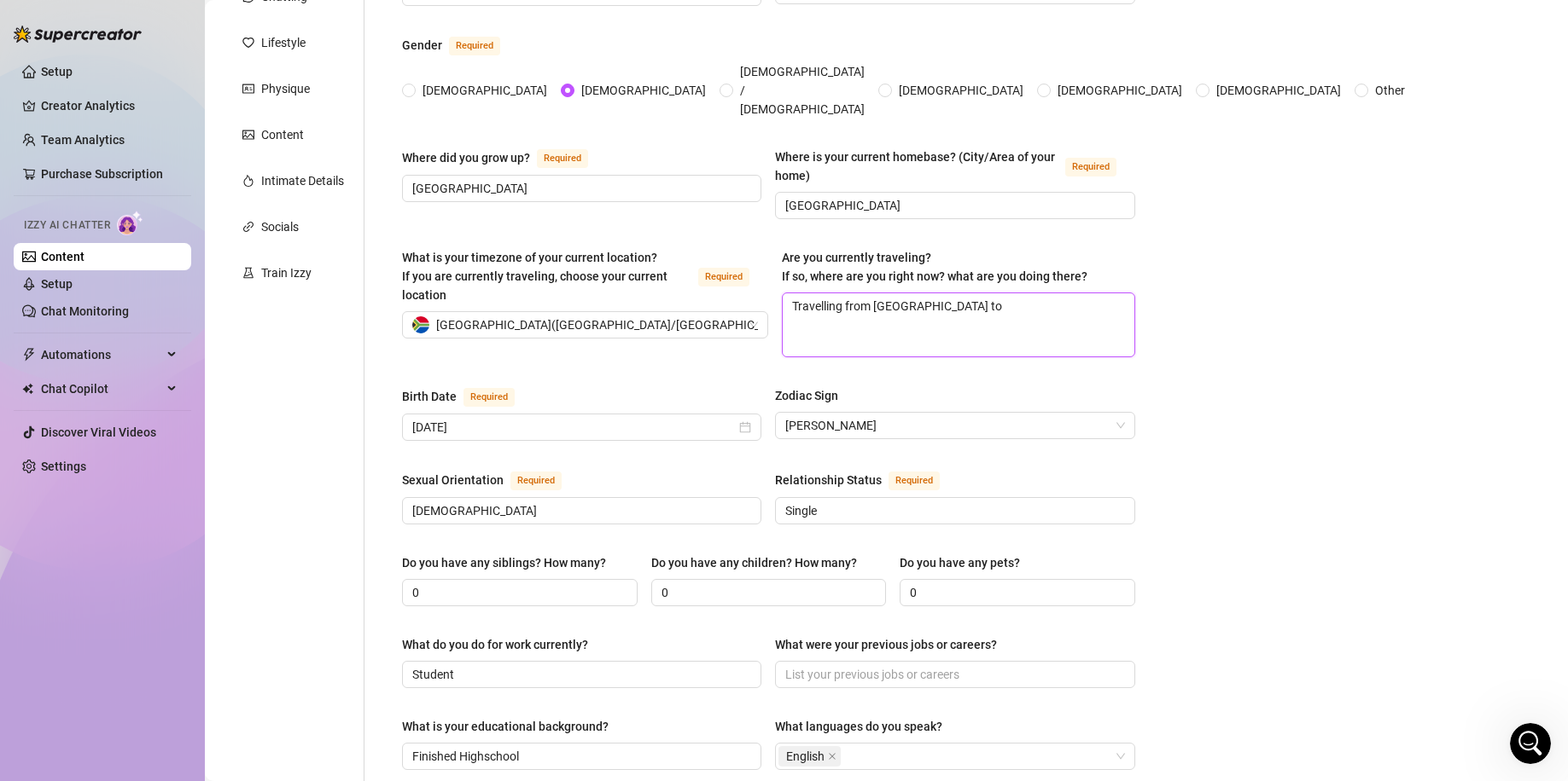
type textarea "Travelling from [GEOGRAPHIC_DATA] to C"
type textarea "Travelling from [GEOGRAPHIC_DATA] to [GEOGRAPHIC_DATA]"
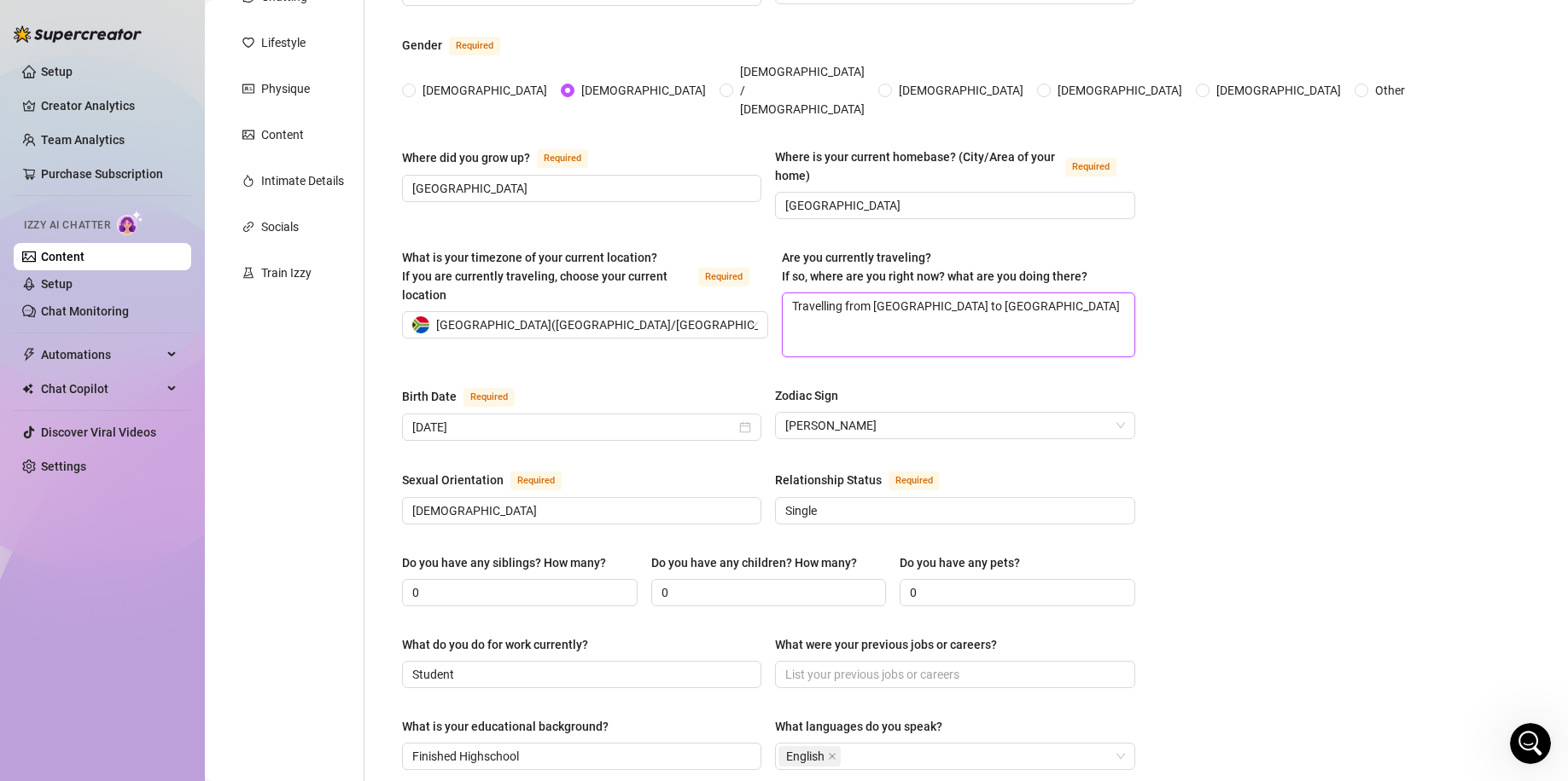
type textarea "Travelling from [GEOGRAPHIC_DATA] to [GEOGRAPHIC_DATA]"
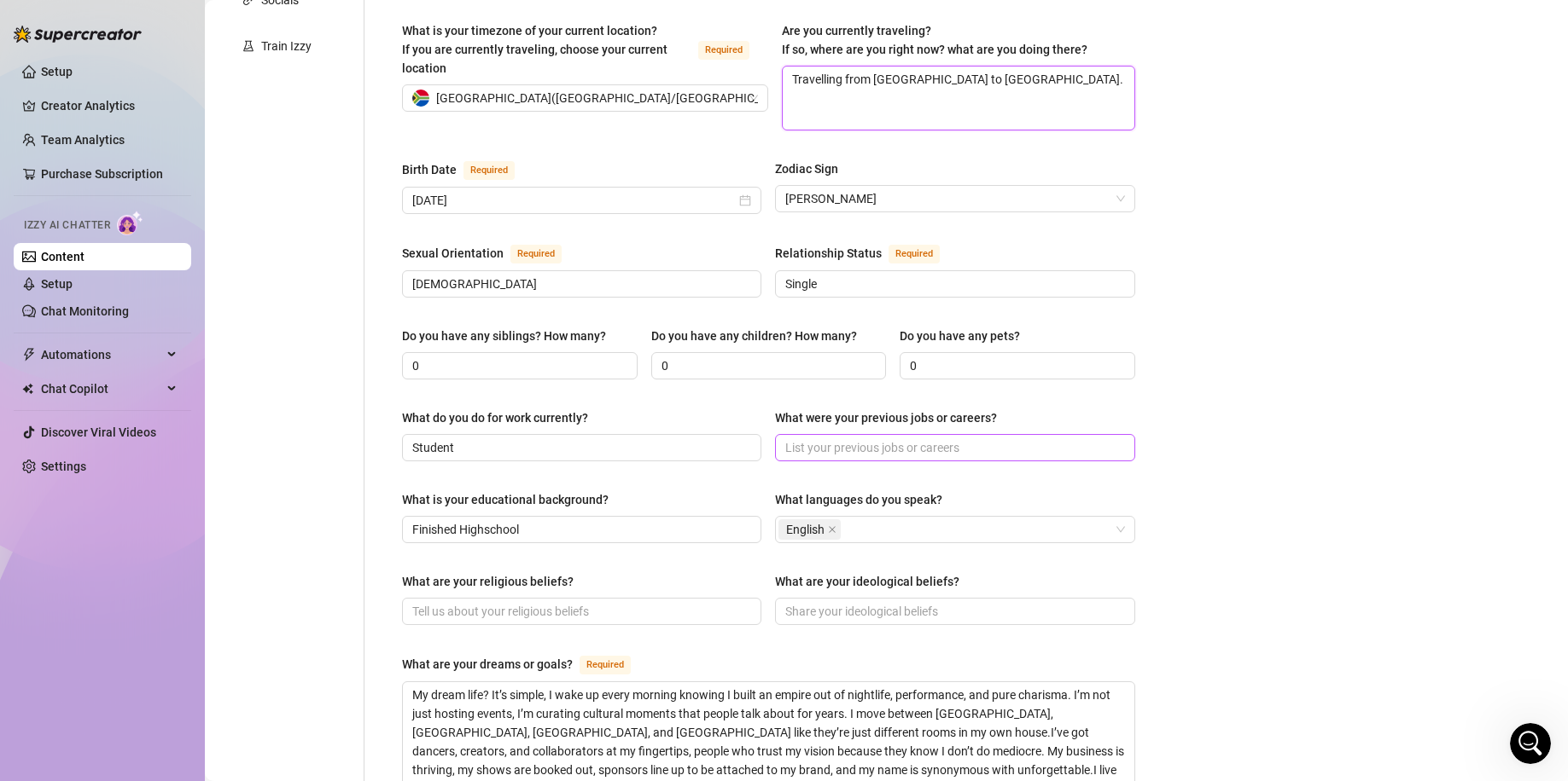
type textarea "Travelling from [GEOGRAPHIC_DATA] to [GEOGRAPHIC_DATA]."
click at [905, 439] on input "What were your previous jobs or careers?" at bounding box center [953, 448] width 336 height 19
type input "Student"
click at [895, 602] on input "What are your ideological beliefs?" at bounding box center [953, 612] width 336 height 19
click at [911, 602] on input "What are your ideological beliefs?" at bounding box center [953, 612] width 336 height 19
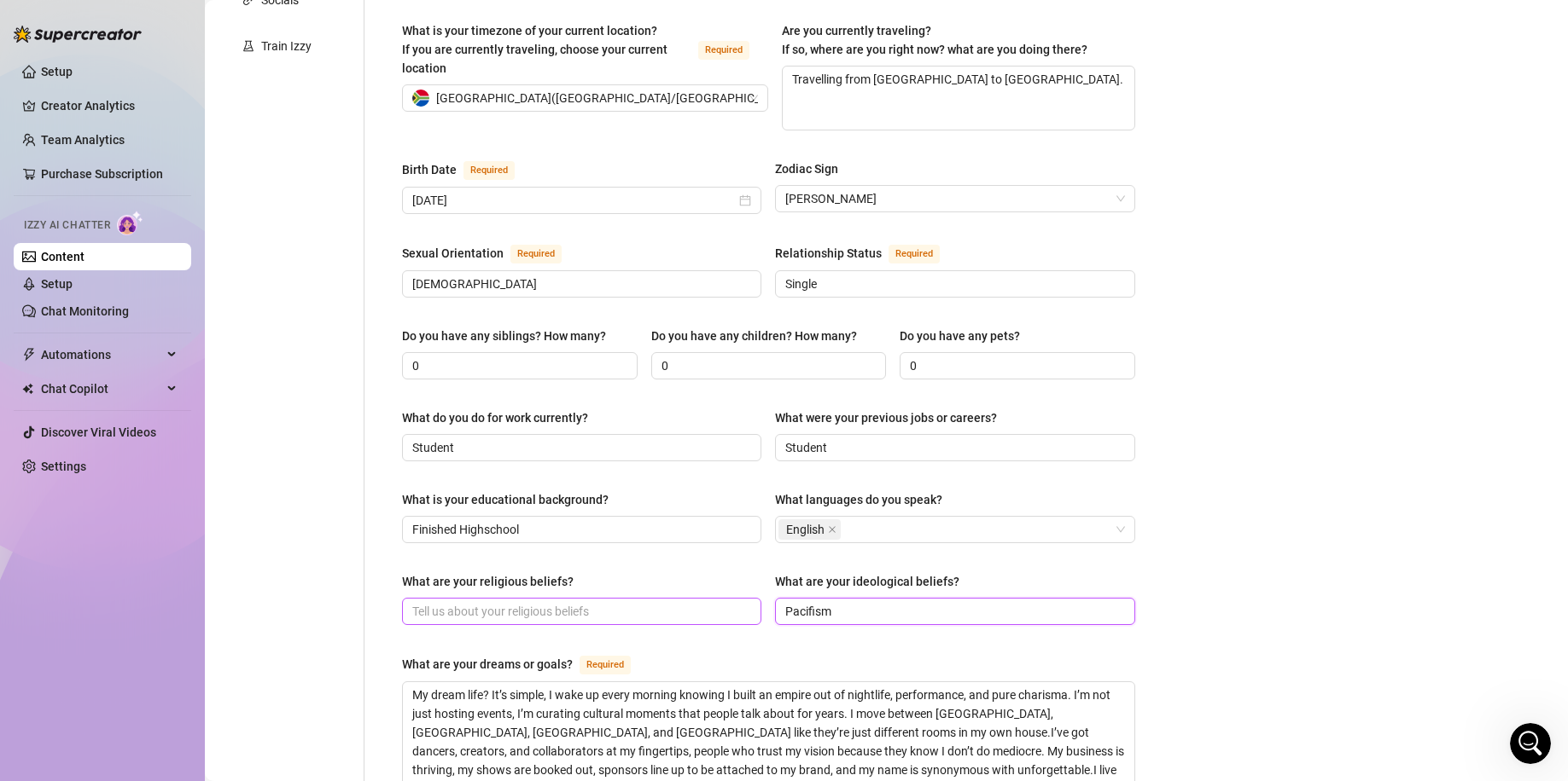
type input "Pacifism"
click at [594, 602] on input "What are your religious beliefs?" at bounding box center [580, 612] width 336 height 19
type input "[DEMOGRAPHIC_DATA]"
click at [1240, 518] on div "Bio Import Bio from other creator Personal Info Chatting Lifestyle Physique Con…" at bounding box center [886, 510] width 1329 height 1674
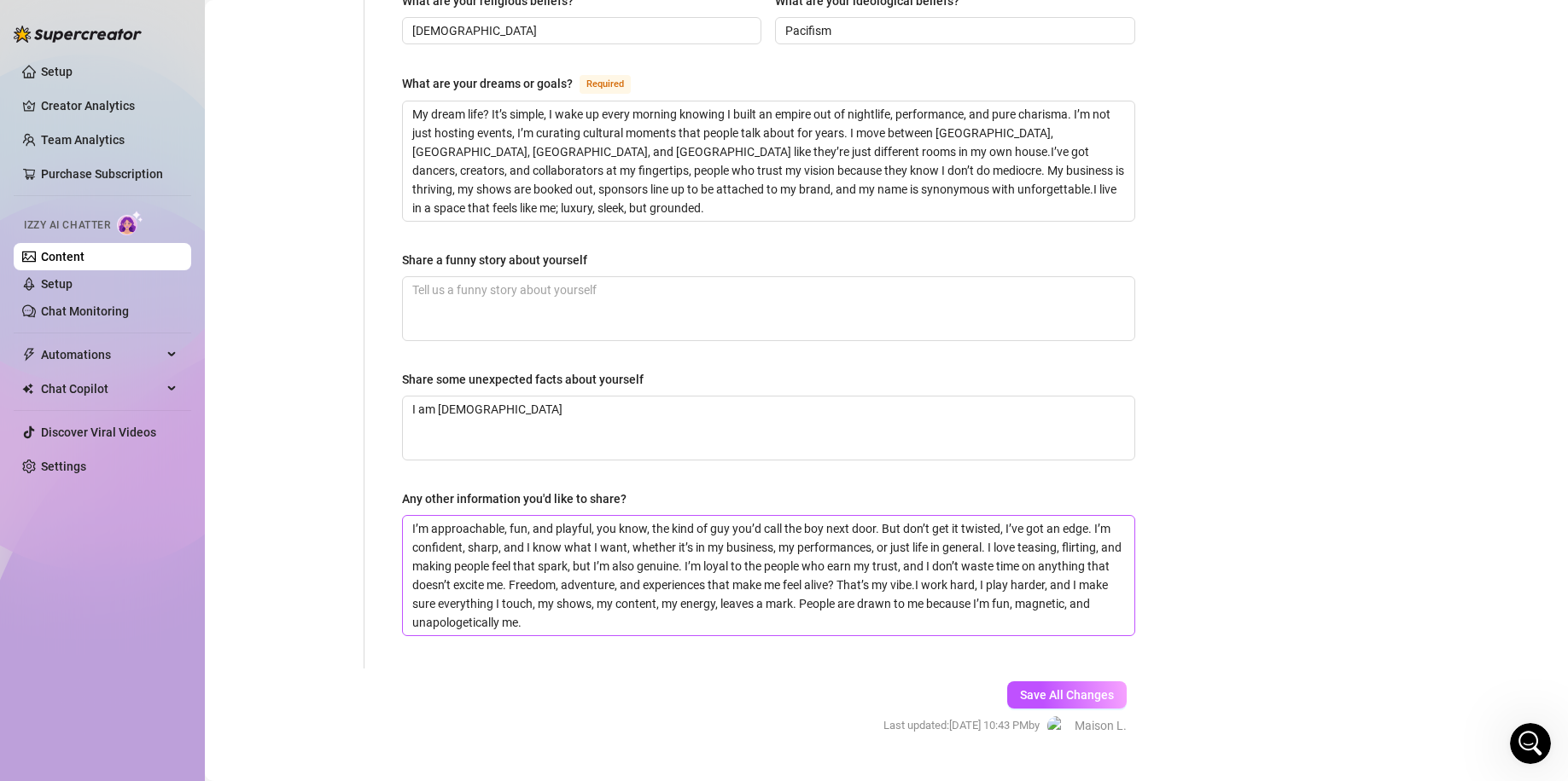
scroll to position [1039, 0]
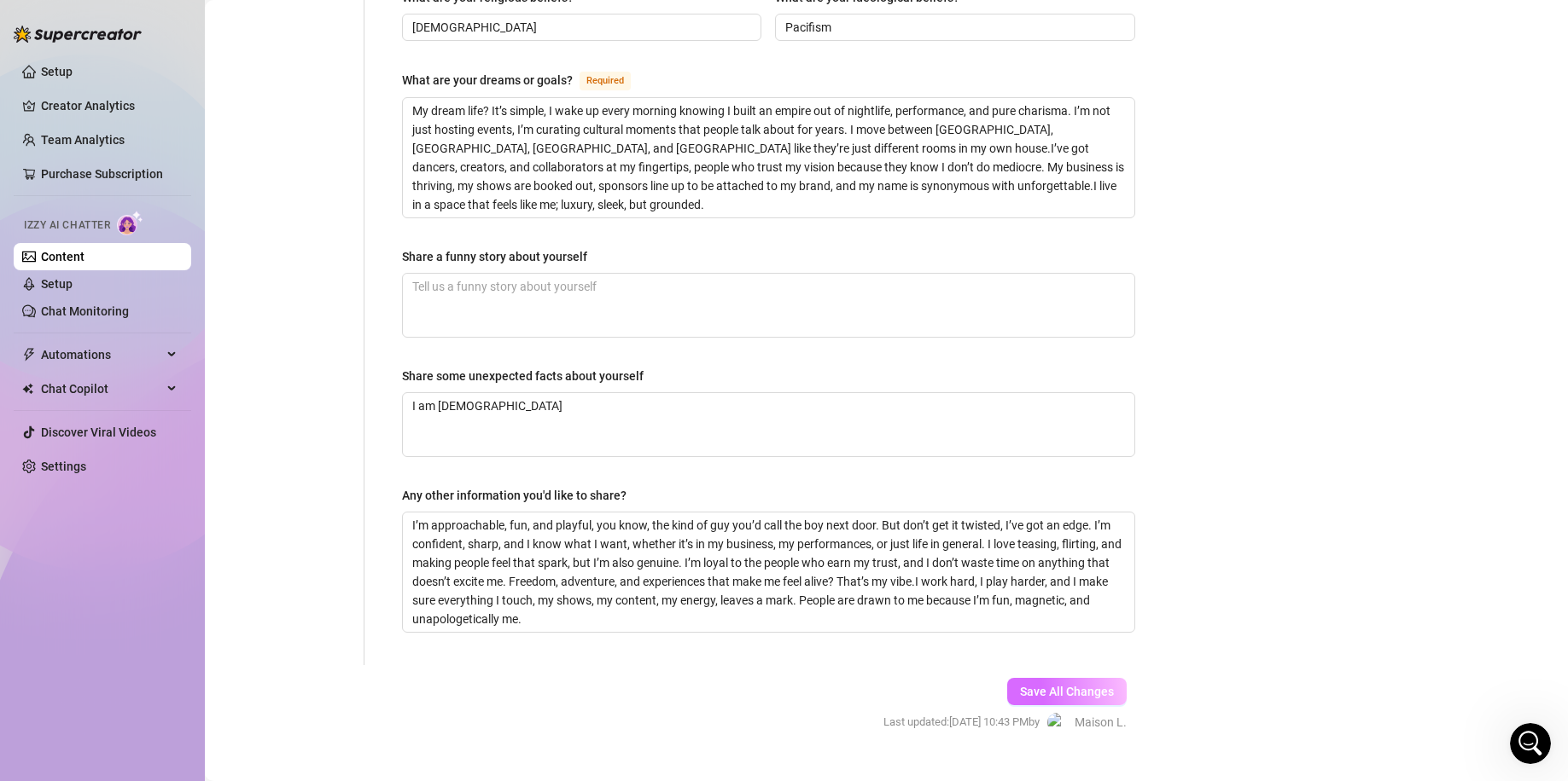
click at [1043, 685] on span "Save All Changes" at bounding box center [1066, 692] width 94 height 14
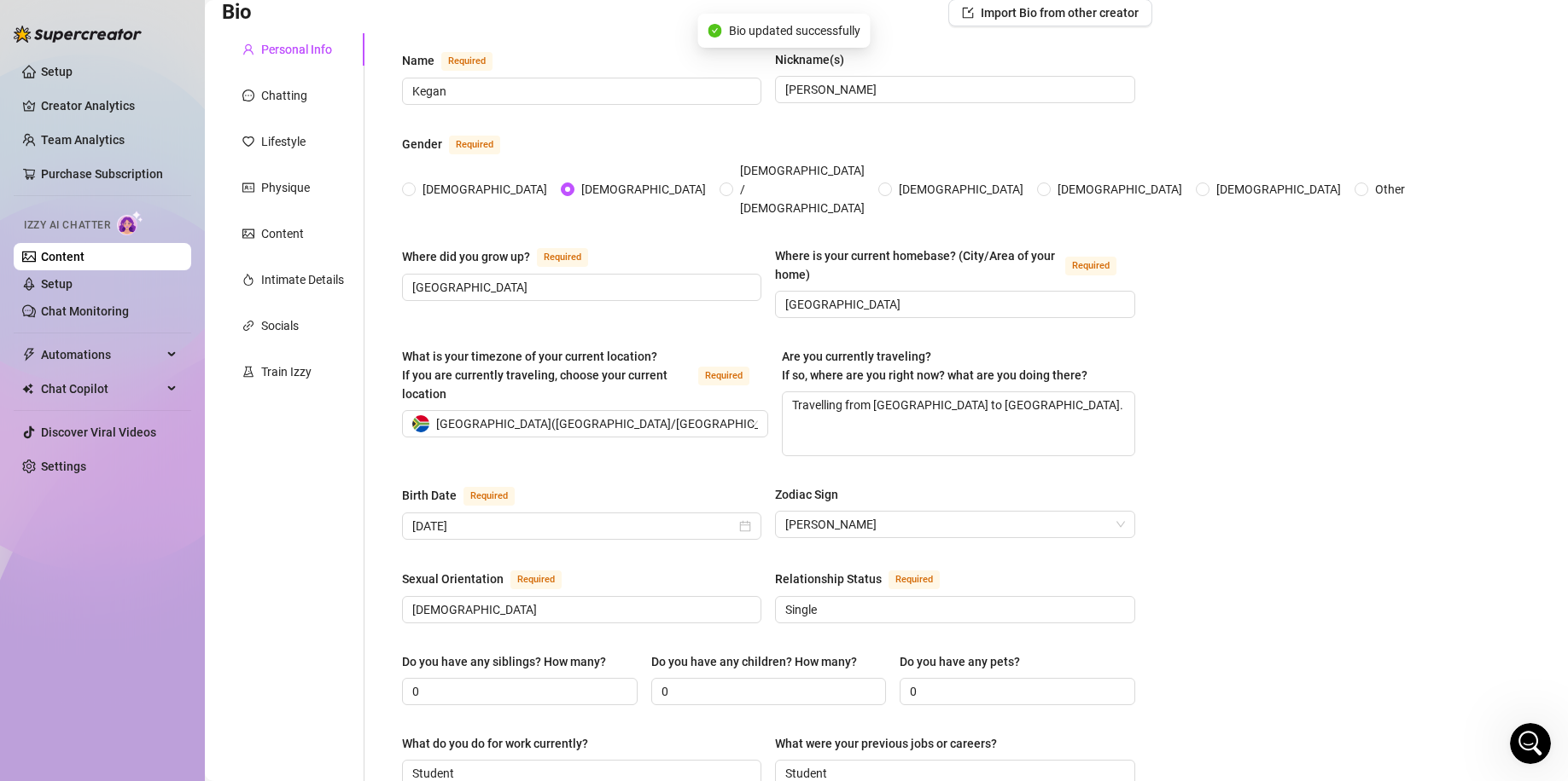
scroll to position [0, 0]
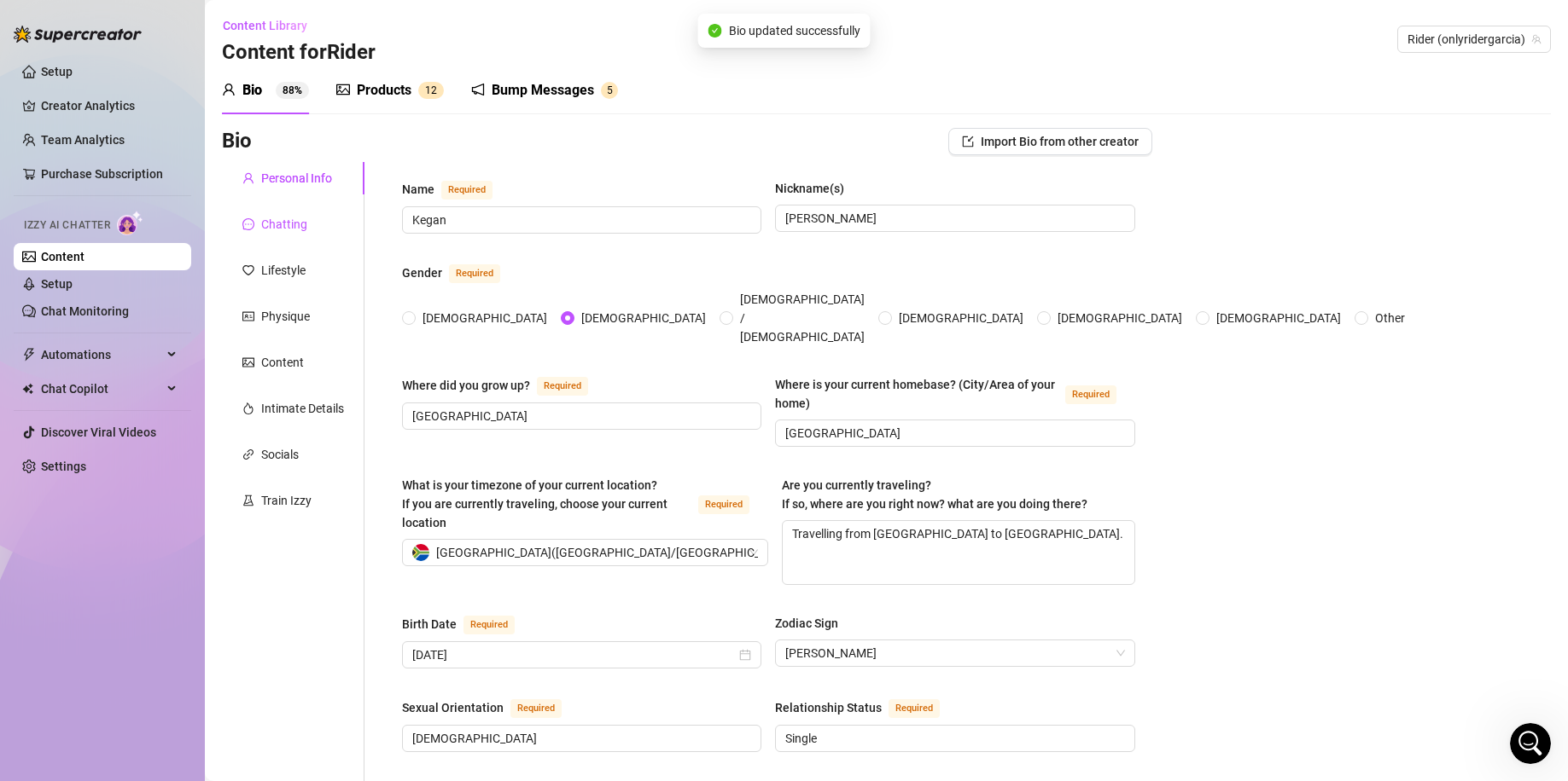
click at [256, 219] on div "Chatting" at bounding box center [275, 224] width 65 height 19
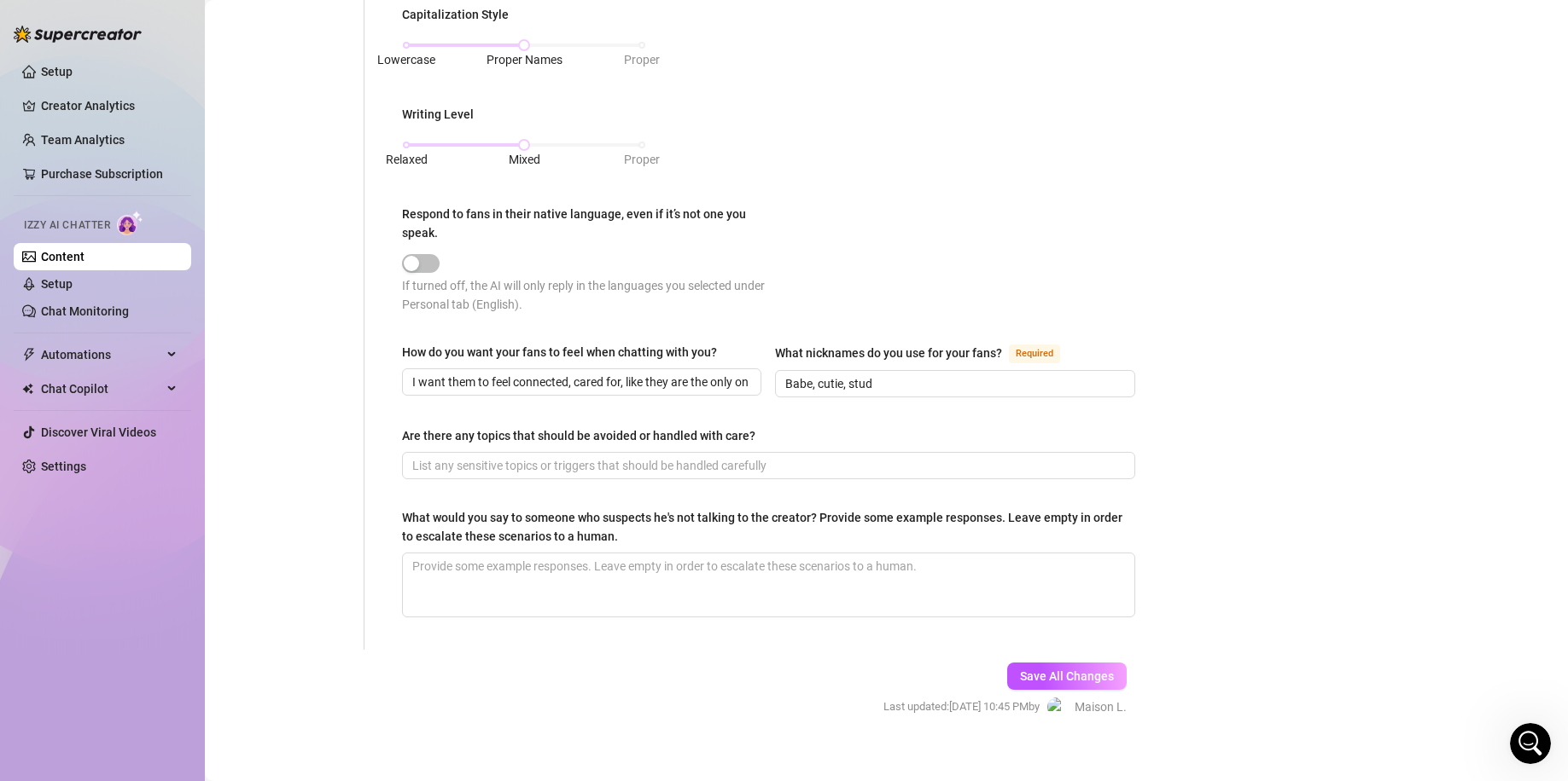
scroll to position [818, 0]
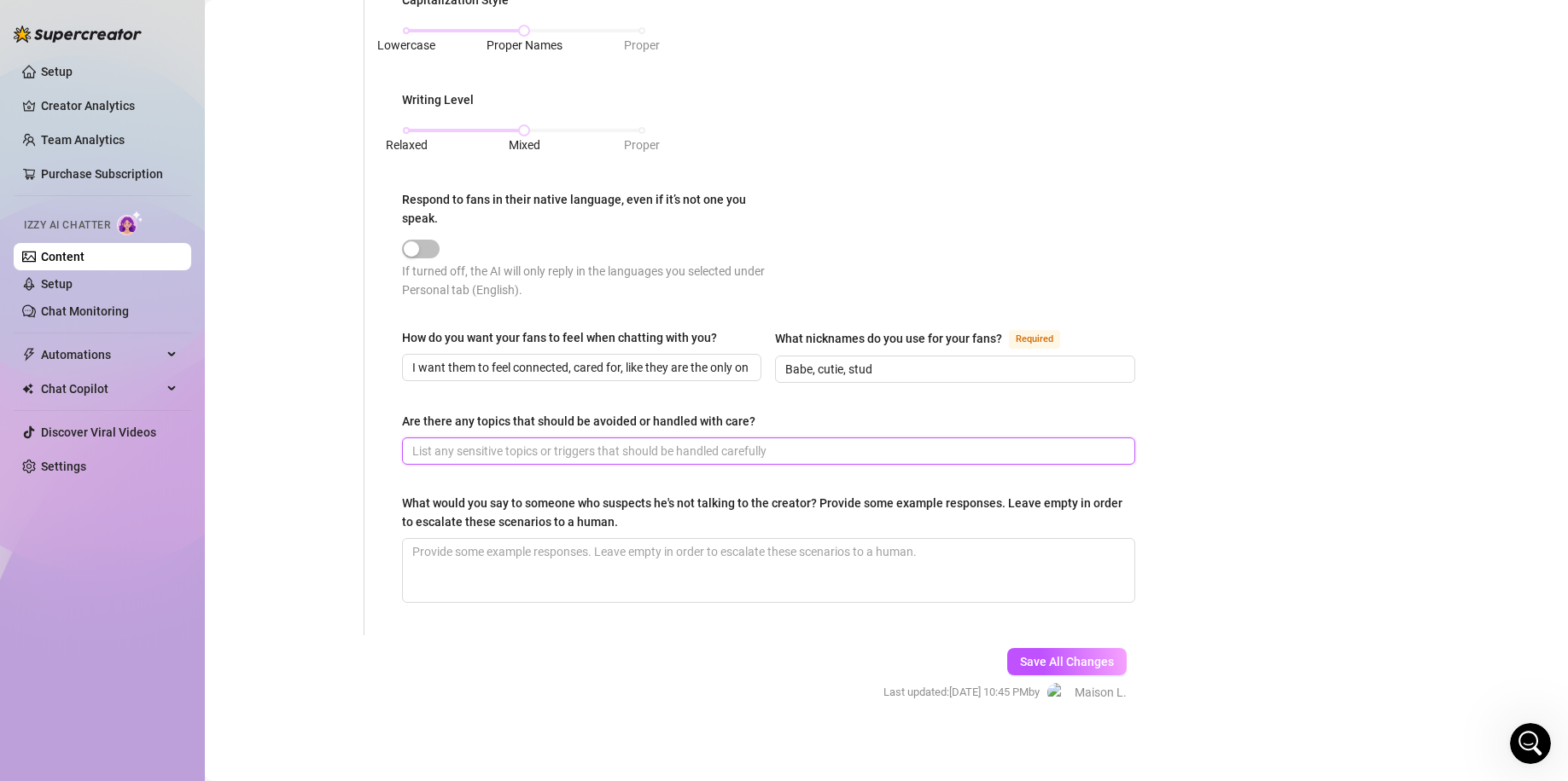
click at [576, 444] on input "Are there any topics that should be avoided or handled with care?" at bounding box center [767, 452] width 709 height 19
type input "None"
click at [542, 539] on textarea "What would you say to someone who suspects he's not talking to the creator? Pro…" at bounding box center [767, 570] width 731 height 63
type textarea "N"
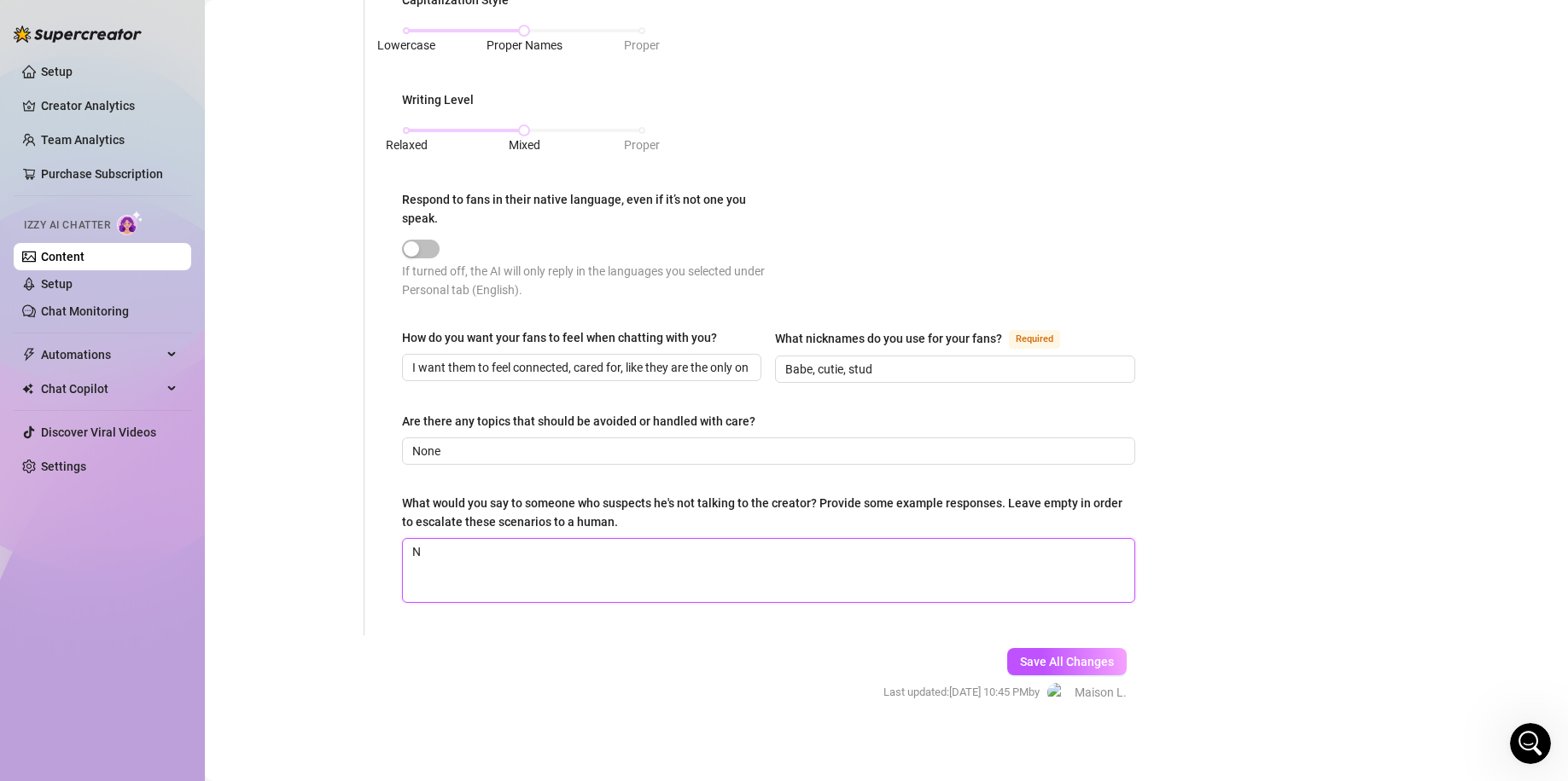
type textarea "Ni"
type textarea "N"
type textarea "No"
type textarea "No ba"
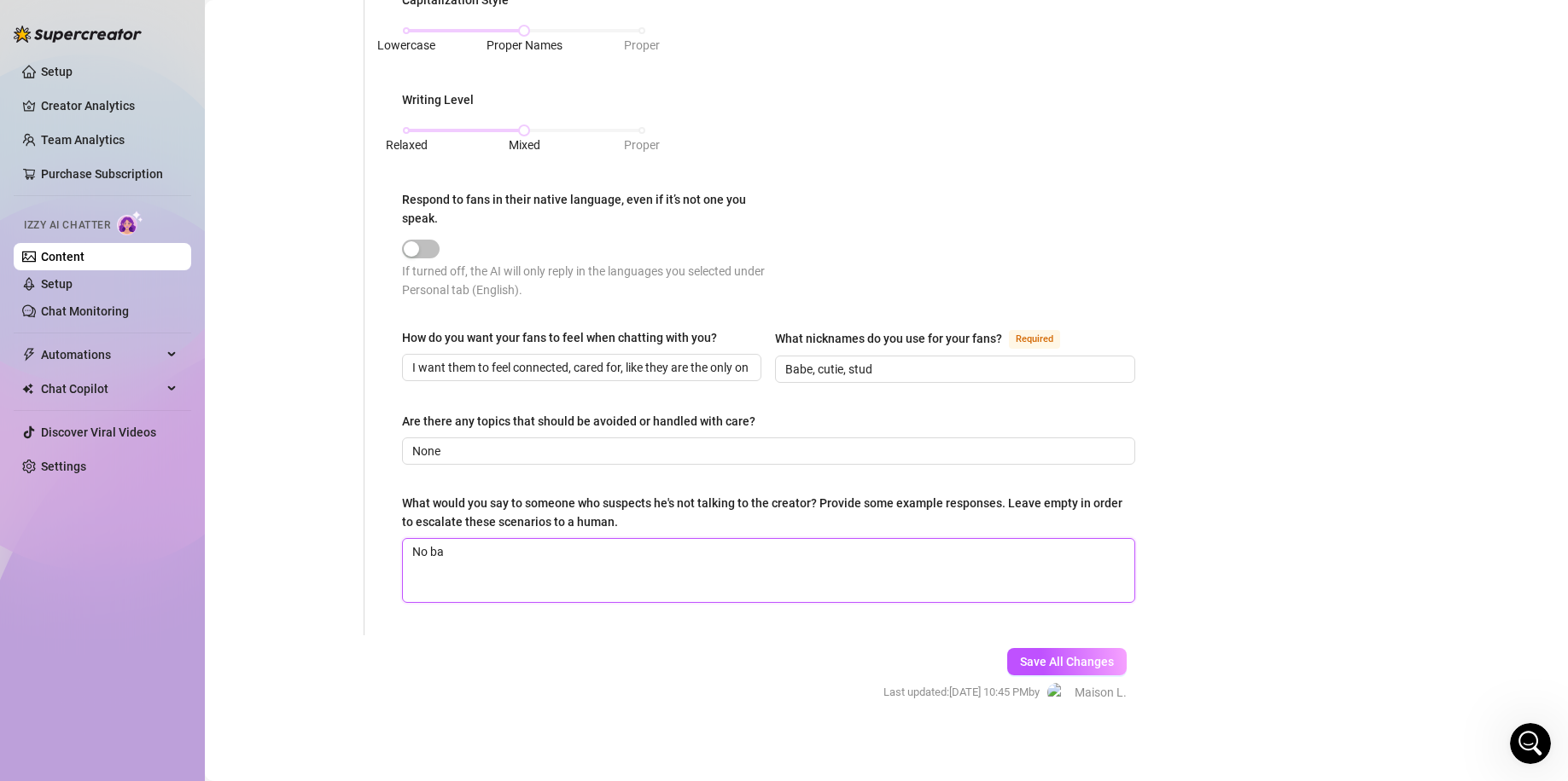
type textarea "No bab"
type textarea "No babe"
type textarea "No babe,"
type textarea "No babe, i"
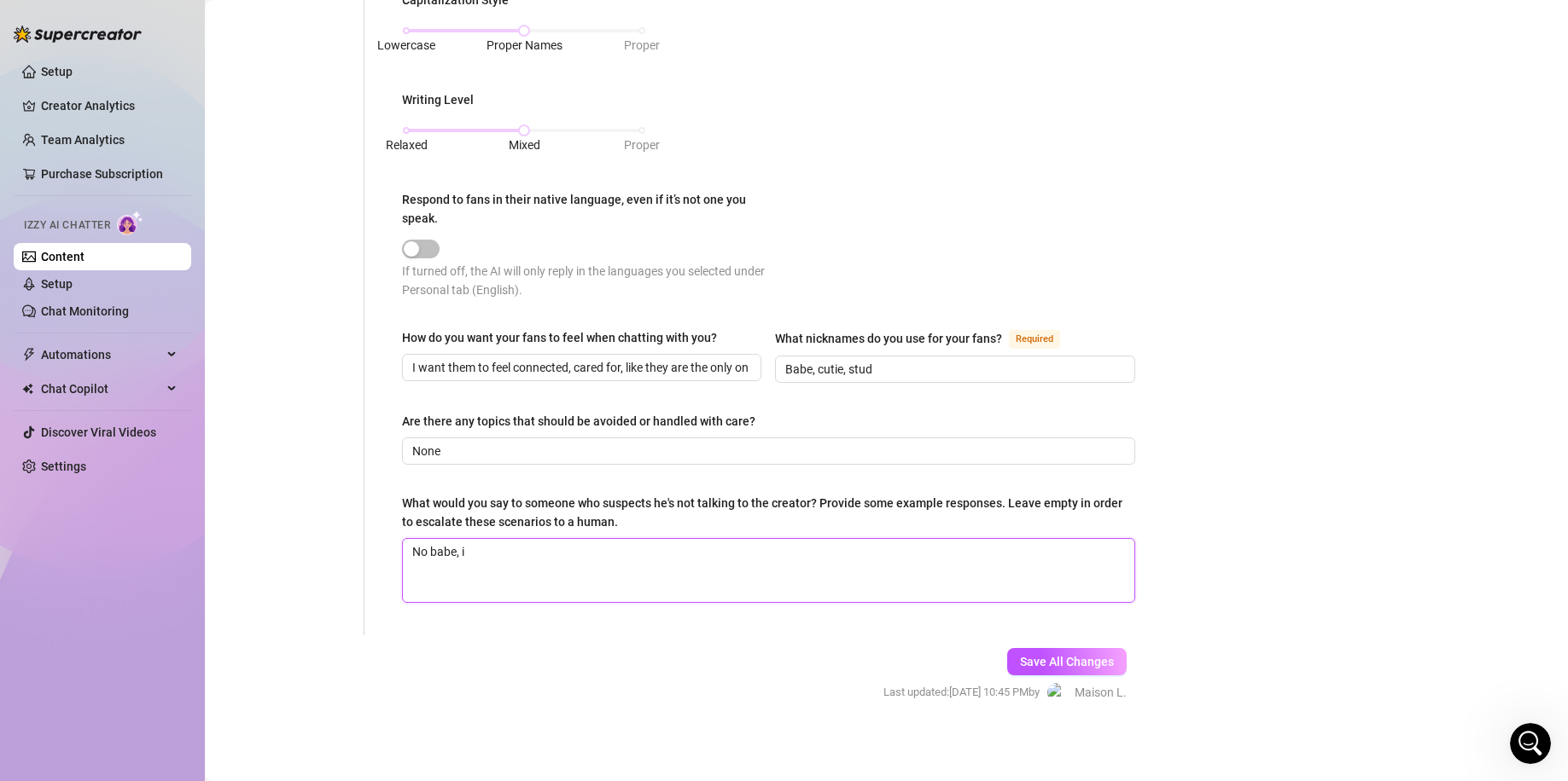
type textarea "No babe, it"
type textarea "No babe, it'"
type textarea "No babe, it's"
type textarea "No babe, it's me"
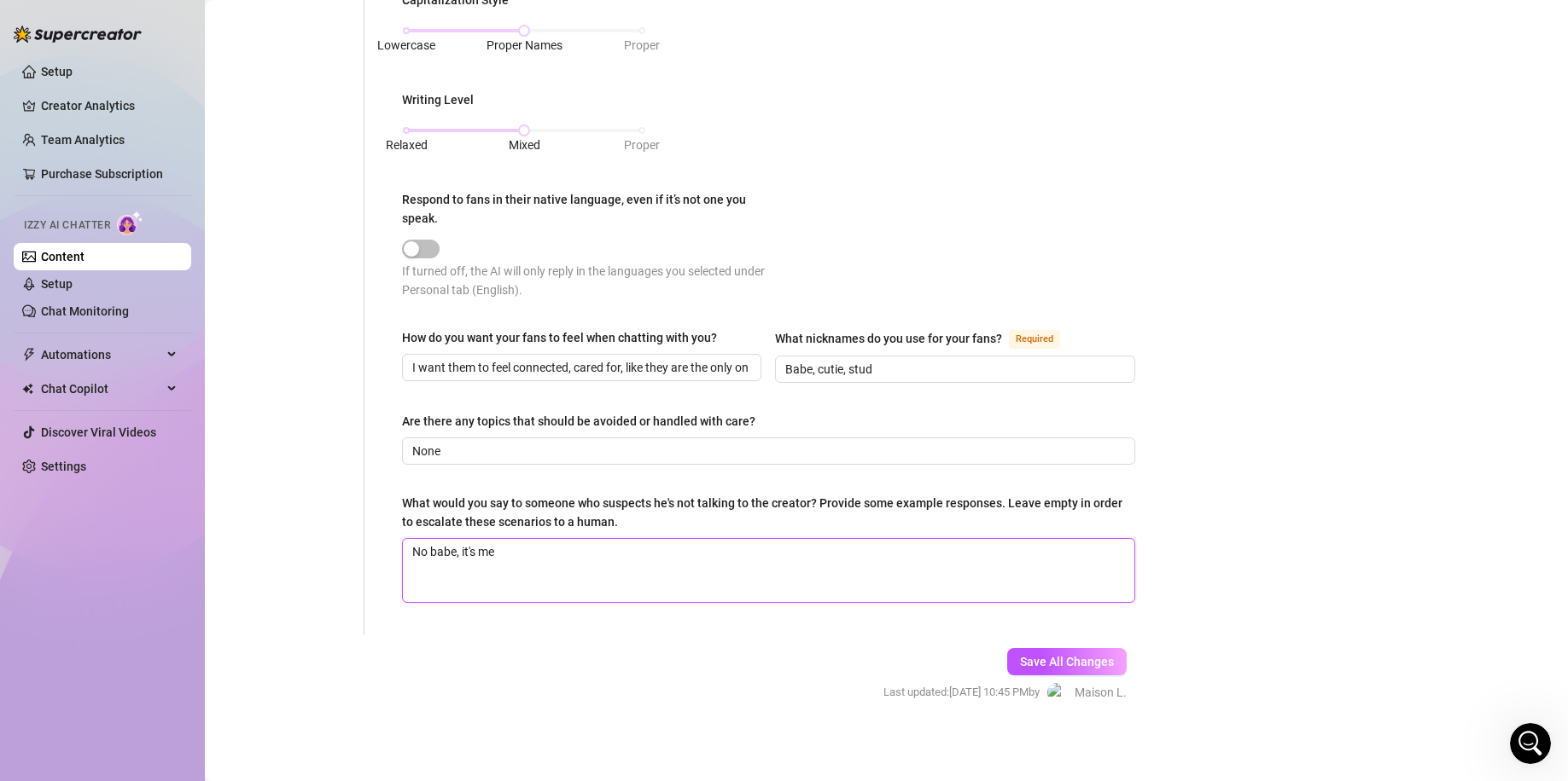
type textarea "No babe, it's me,"
type textarea "No babe, it's me, y"
type textarea "No babe, it's me, yo"
type textarea "No babe, it's me, you"
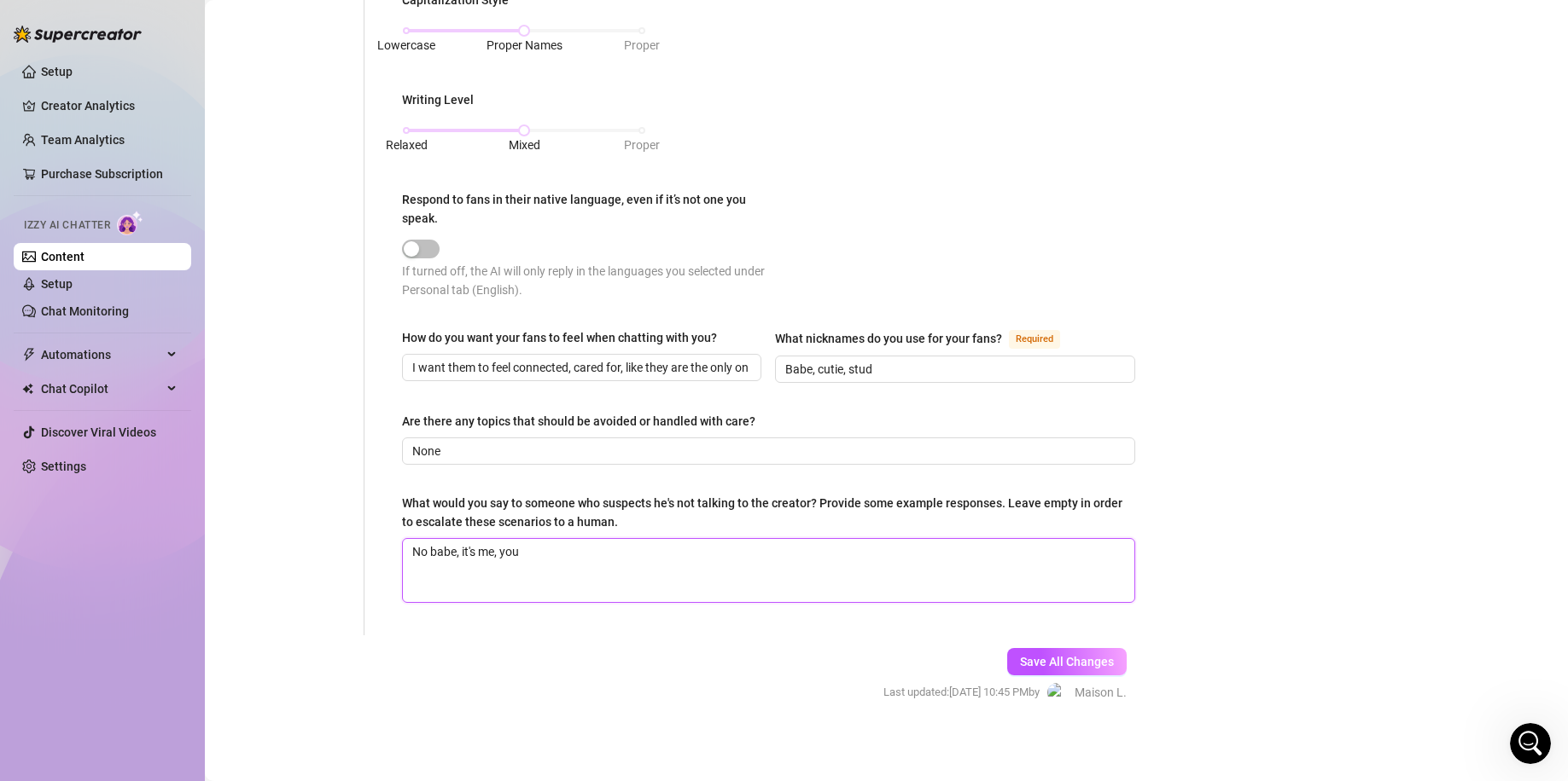
type textarea "No babe, it's me, you"
type textarea "No babe, it's me, you k"
type textarea "No babe, it's me, you kn"
type textarea "No babe, it's me, you kno"
type textarea "No babe, it's me, you know"
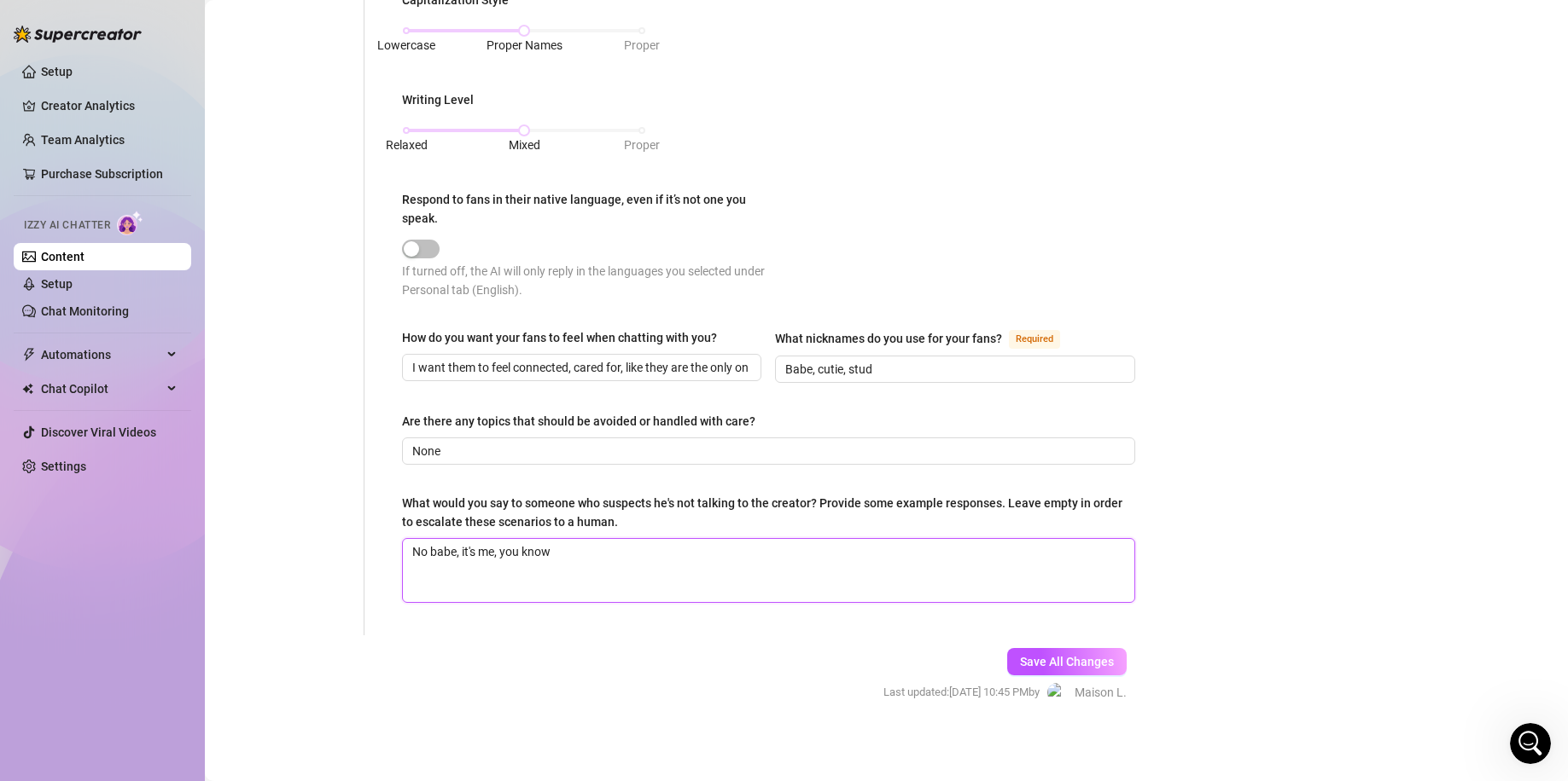
type textarea "No babe, it's me, you know"
type textarea "No babe, it's me, you know y"
type textarea "No babe, it's me, you know yo"
type textarea "No babe, it's me, you know you"
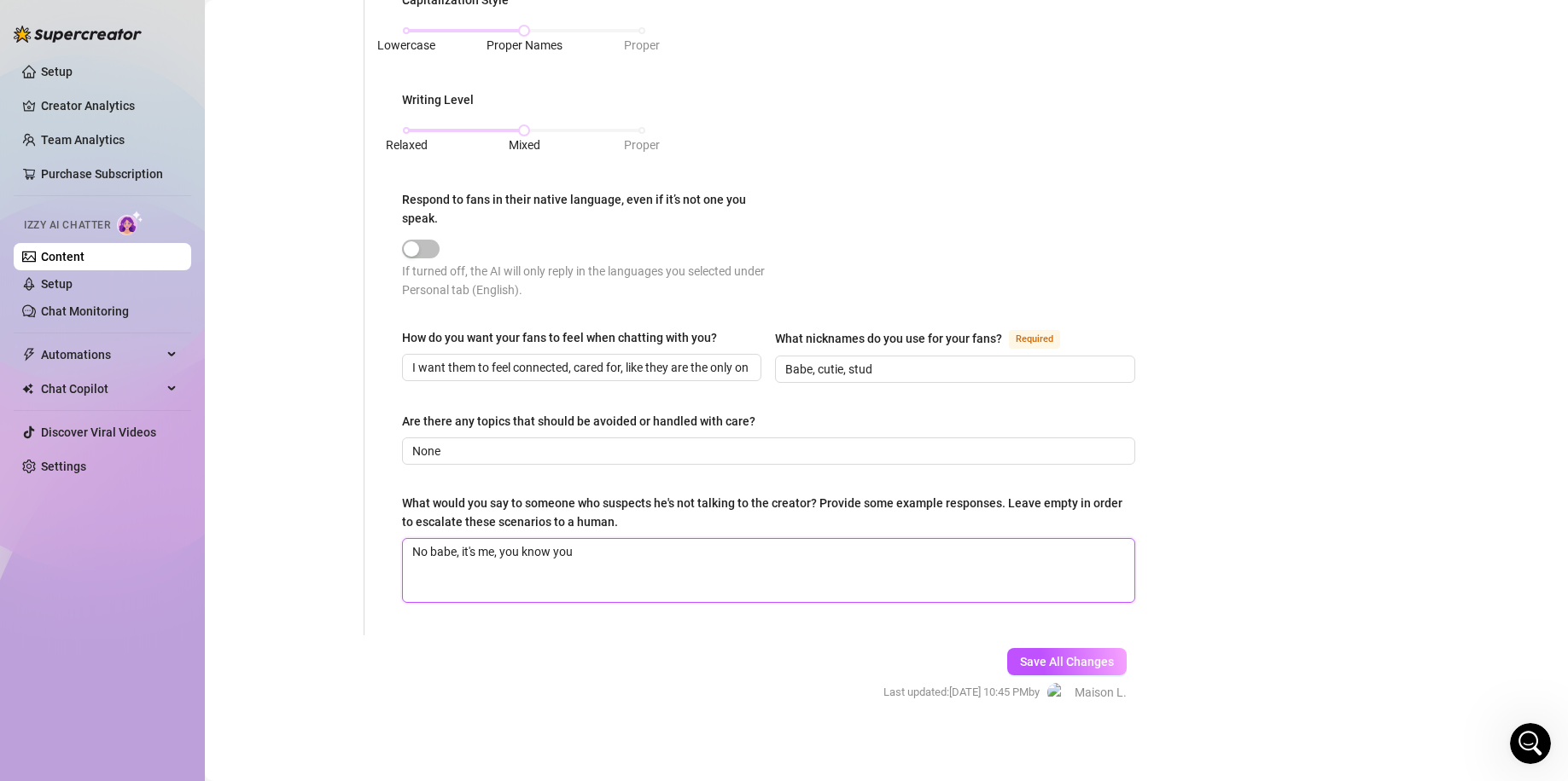
type textarea "No babe, it's me, you know you o"
type textarea "No babe, it's me, you know you on"
type textarea "No babe, it's me, you know you onl"
type textarea "No babe, it's me, you know you only"
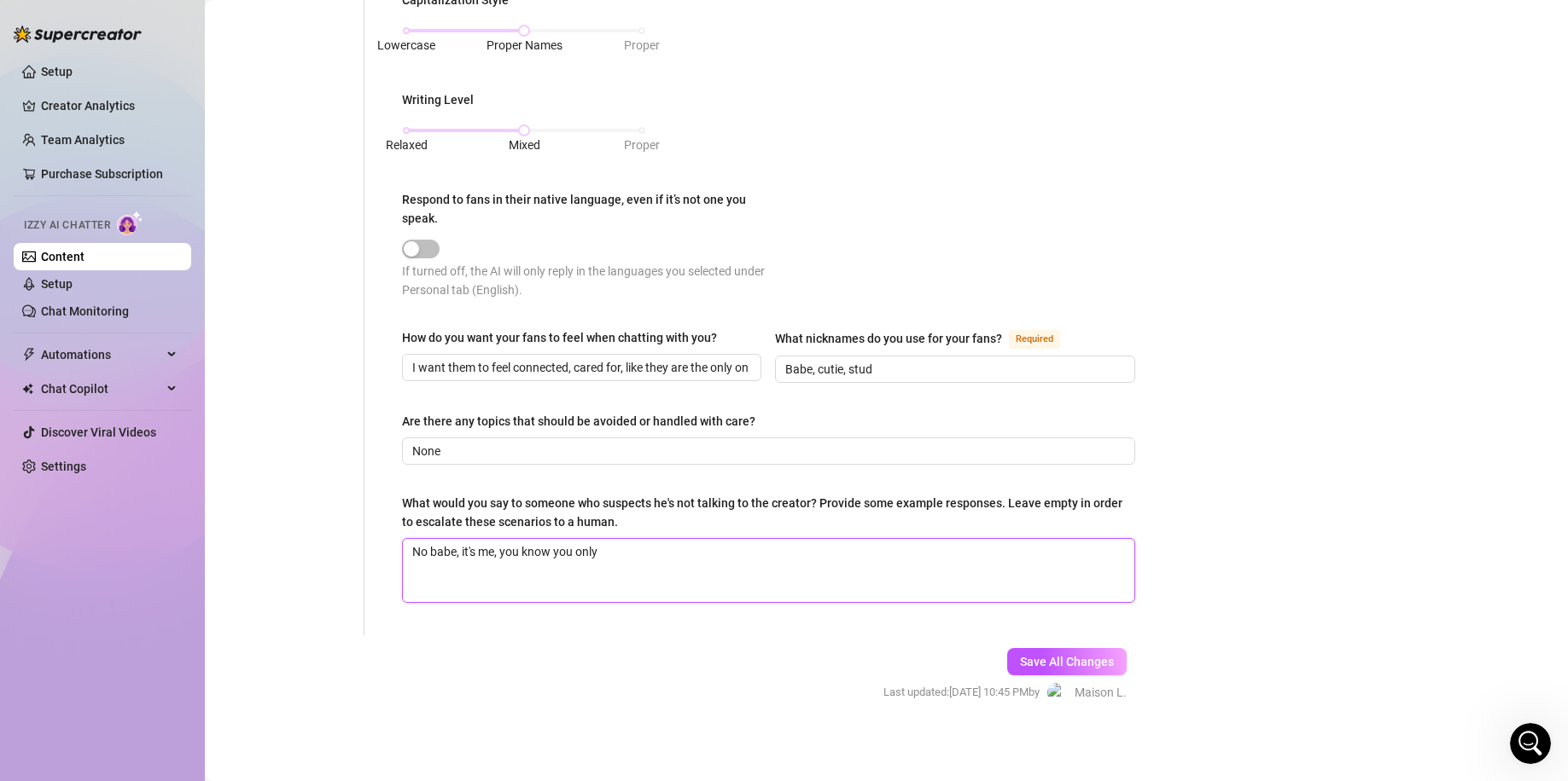
type textarea "No babe, it's me, you know you only c"
type textarea "No babe, it's me, you know you only ch"
type textarea "No babe, it's me, you know you only cha"
type textarea "No babe, it's me, you know you only chat"
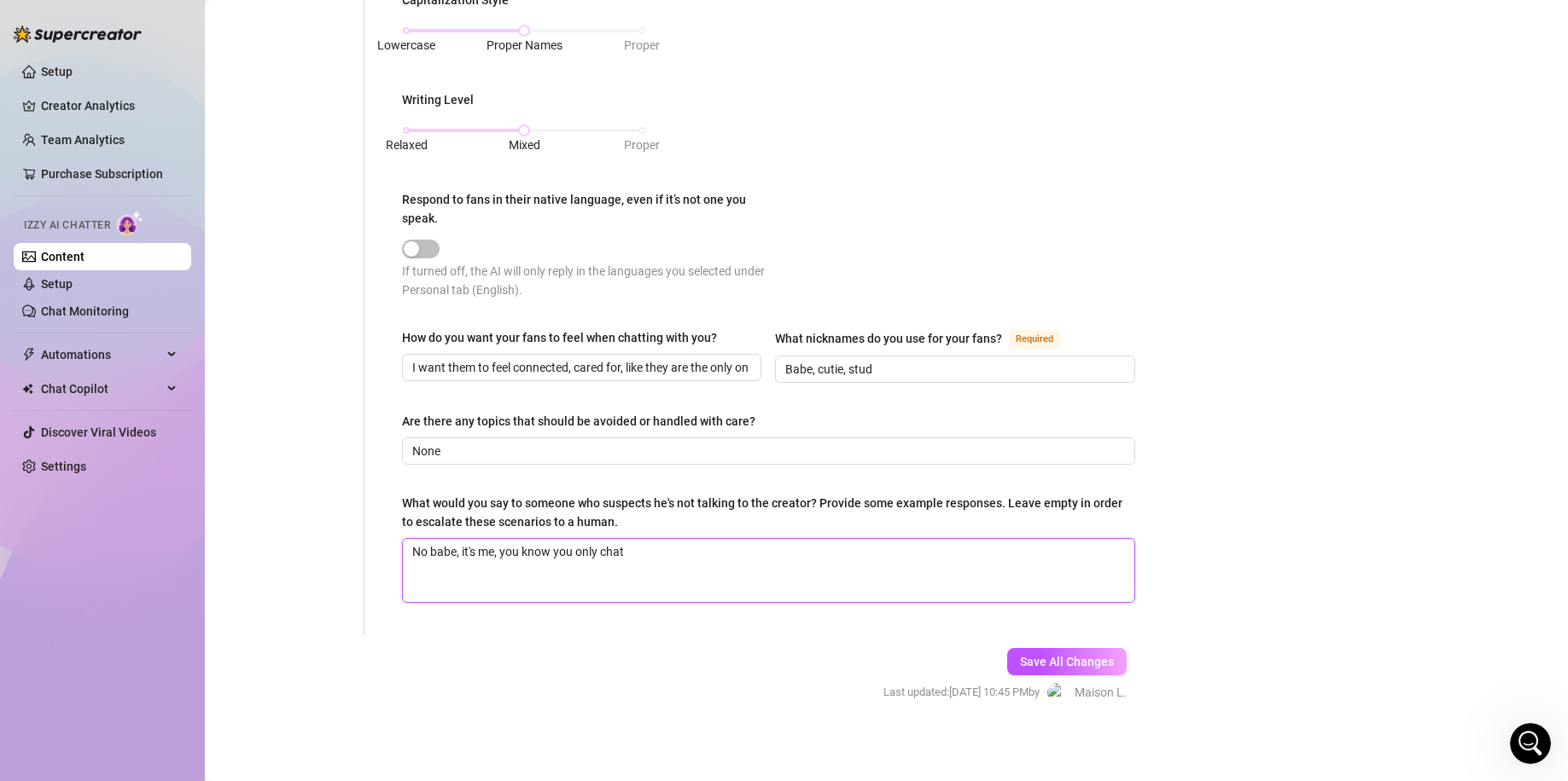
type textarea "No babe, it's me, you know you only chat t"
type textarea "No babe, it's me, you know you only chat to"
drag, startPoint x: 787, startPoint y: 546, endPoint x: 957, endPoint y: 576, distance: 172.6
click at [957, 576] on textarea "No babe, it's me, you know you only chat to the real Rider." at bounding box center [767, 570] width 731 height 63
click at [1054, 664] on span "Save All Changes" at bounding box center [1066, 662] width 94 height 14
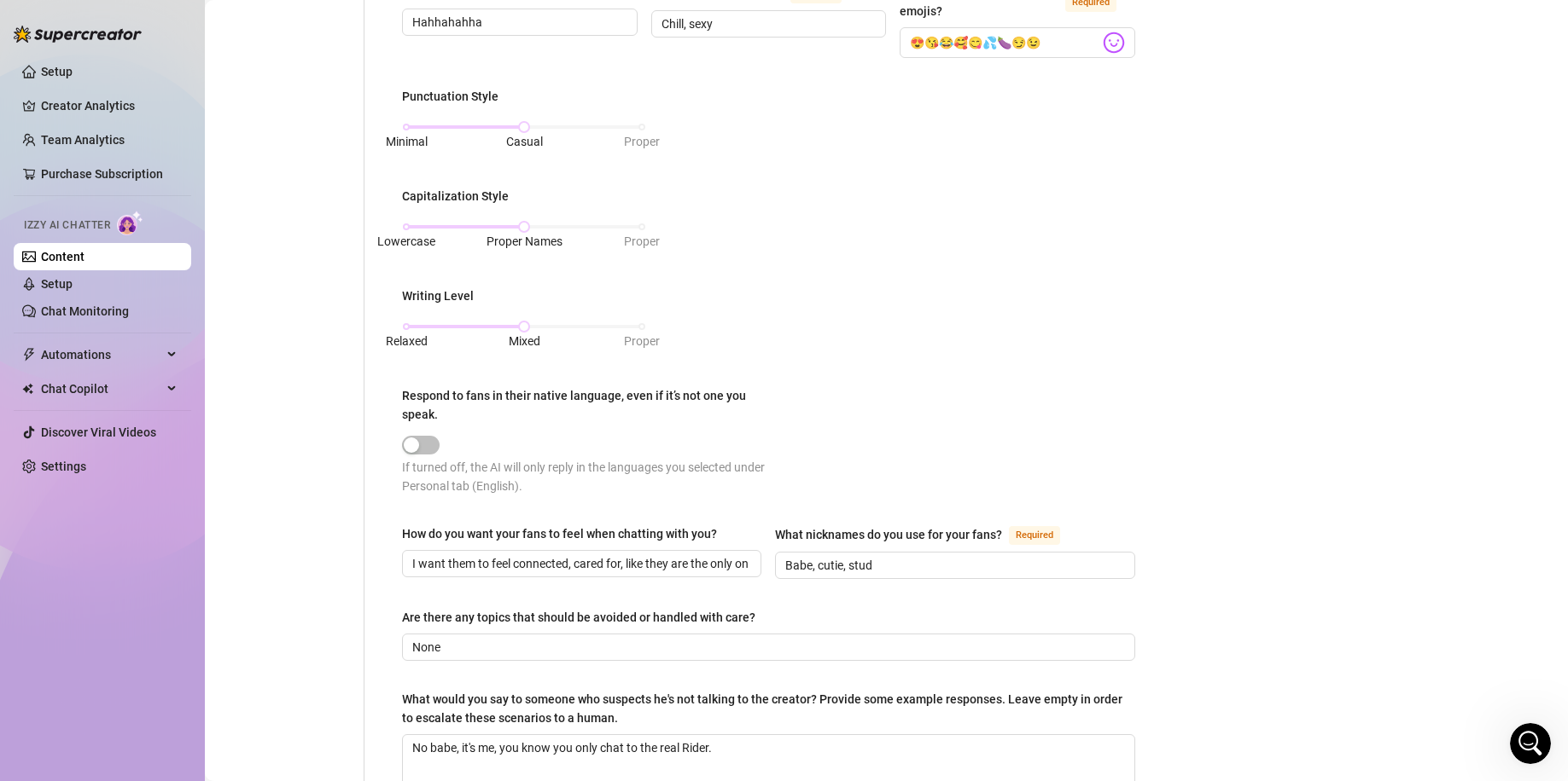
scroll to position [0, 0]
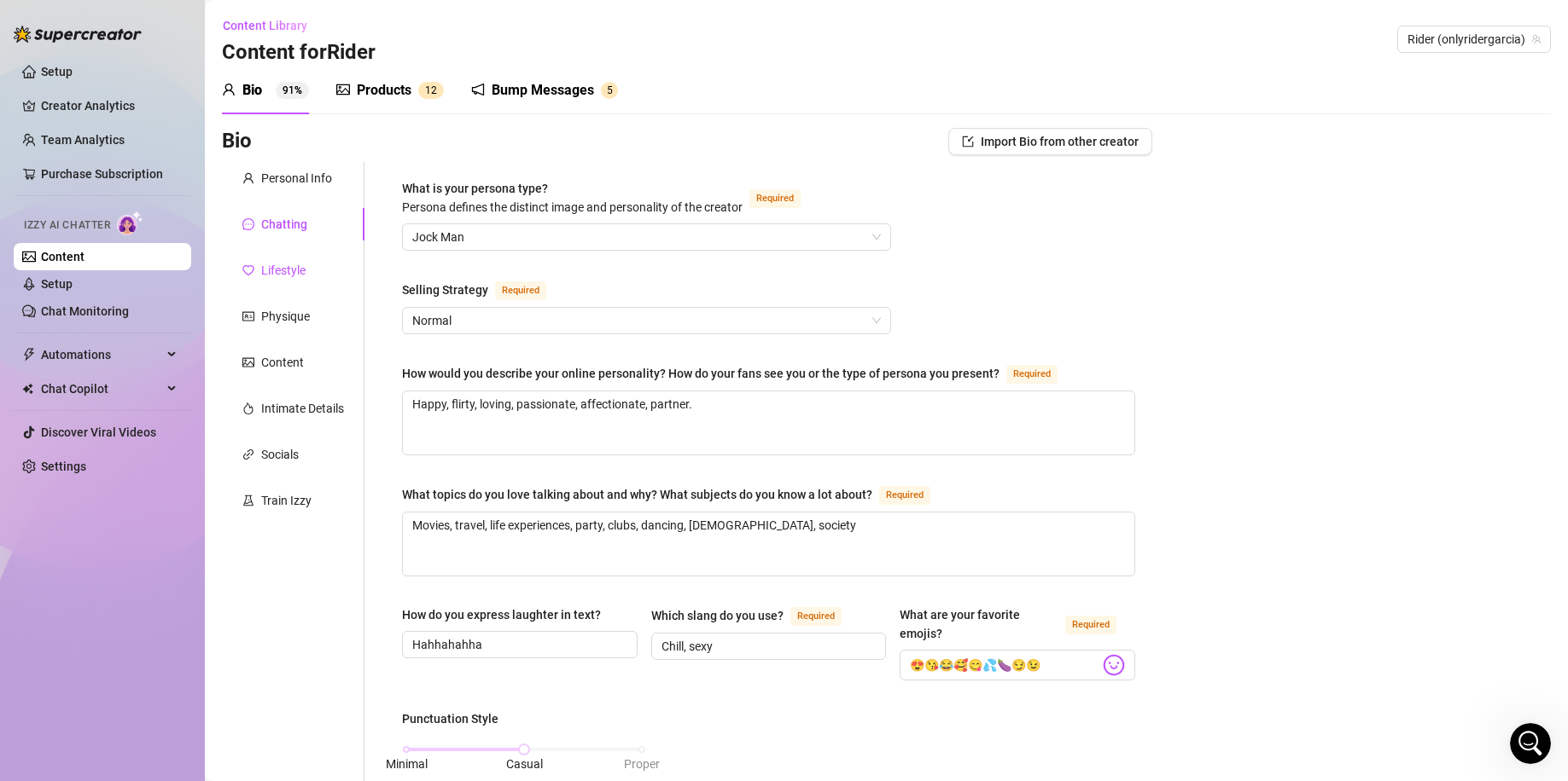
click at [288, 266] on div "Lifestyle" at bounding box center [282, 270] width 44 height 19
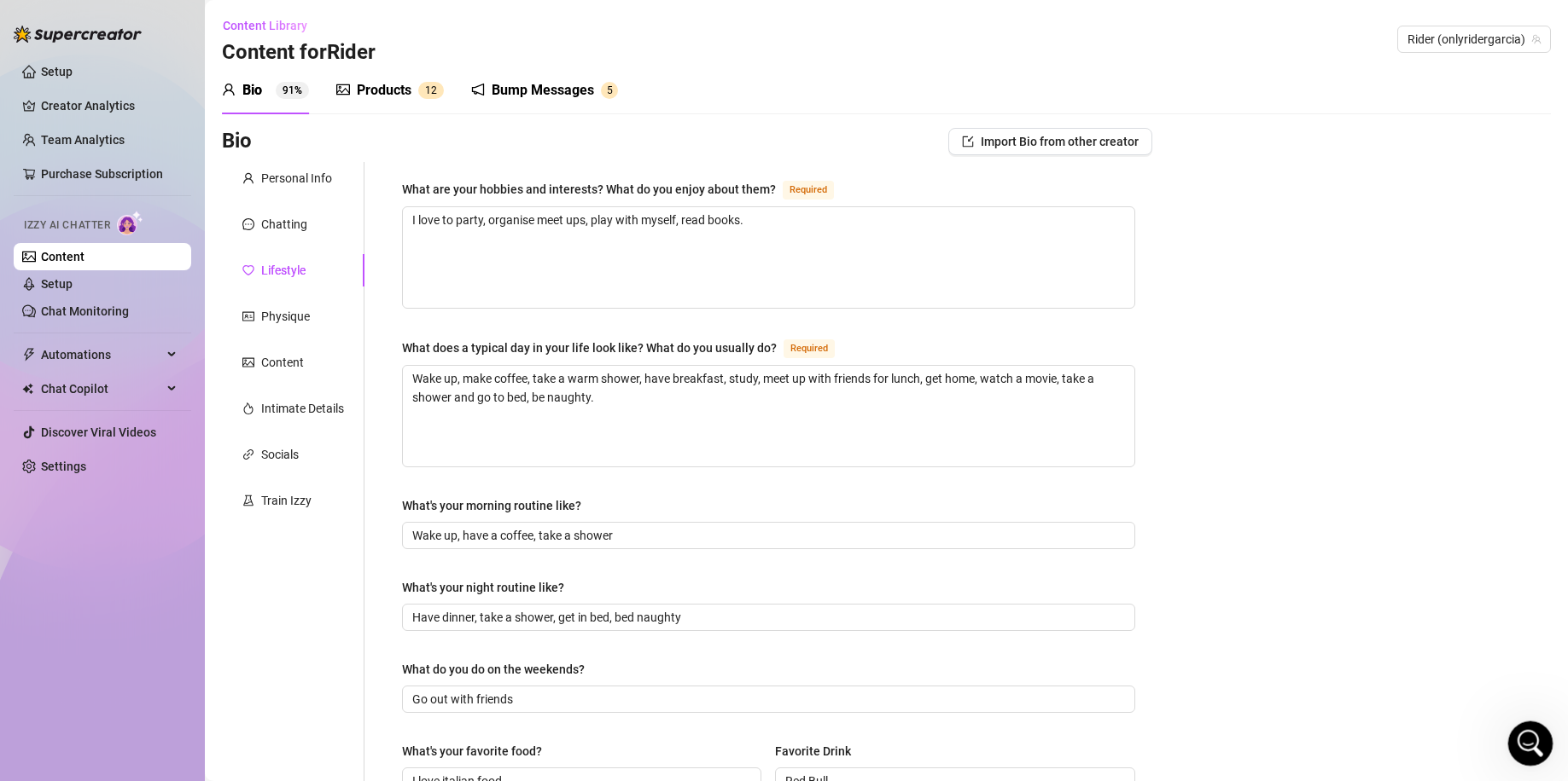
click at [1518, 738] on icon "Open Intercom Messenger" at bounding box center [1528, 741] width 28 height 28
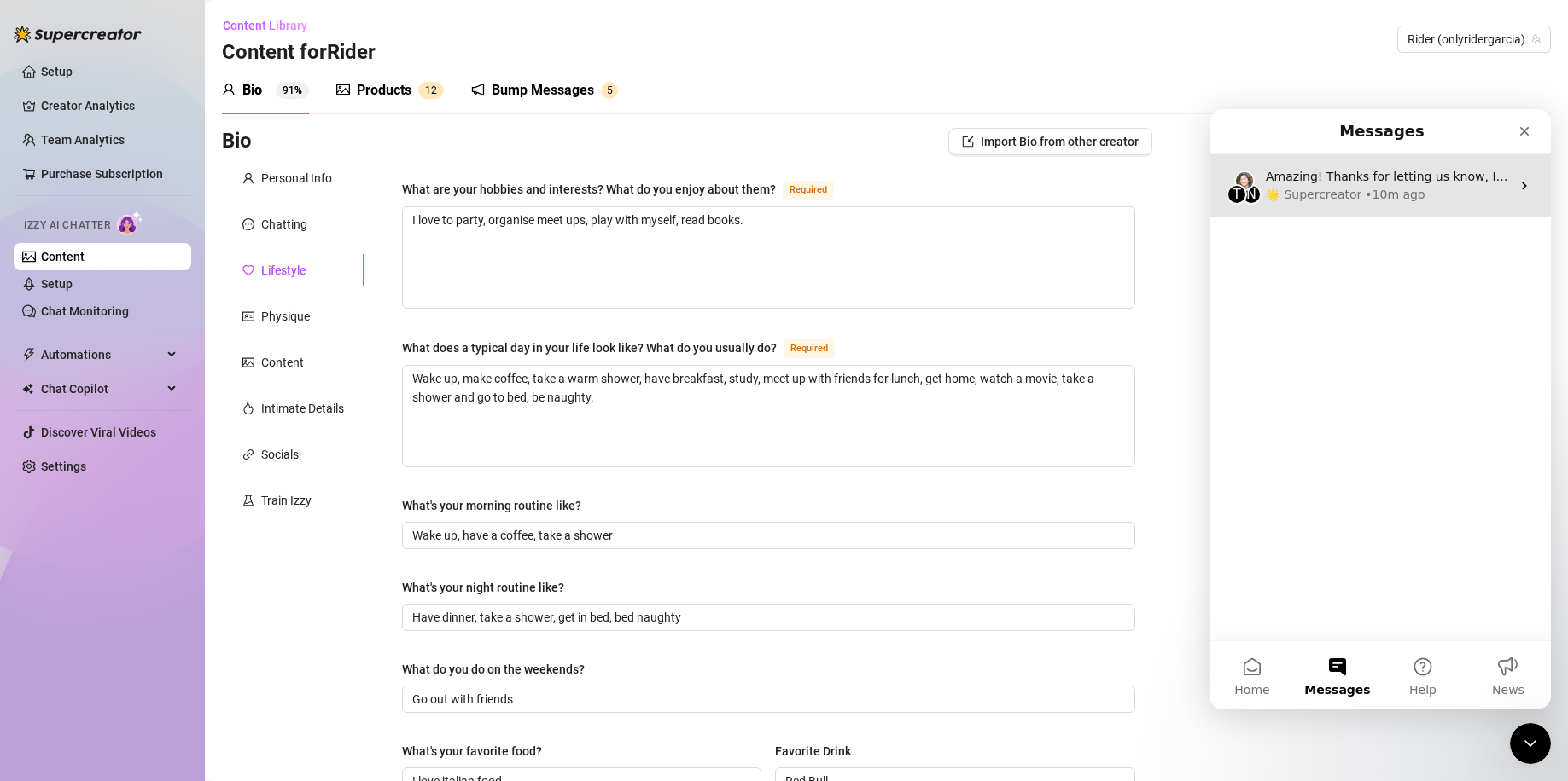
click at [1447, 205] on div "T N Amazing! Thanks for letting us know, I’ll review your bio now and make sure…" at bounding box center [1379, 186] width 342 height 63
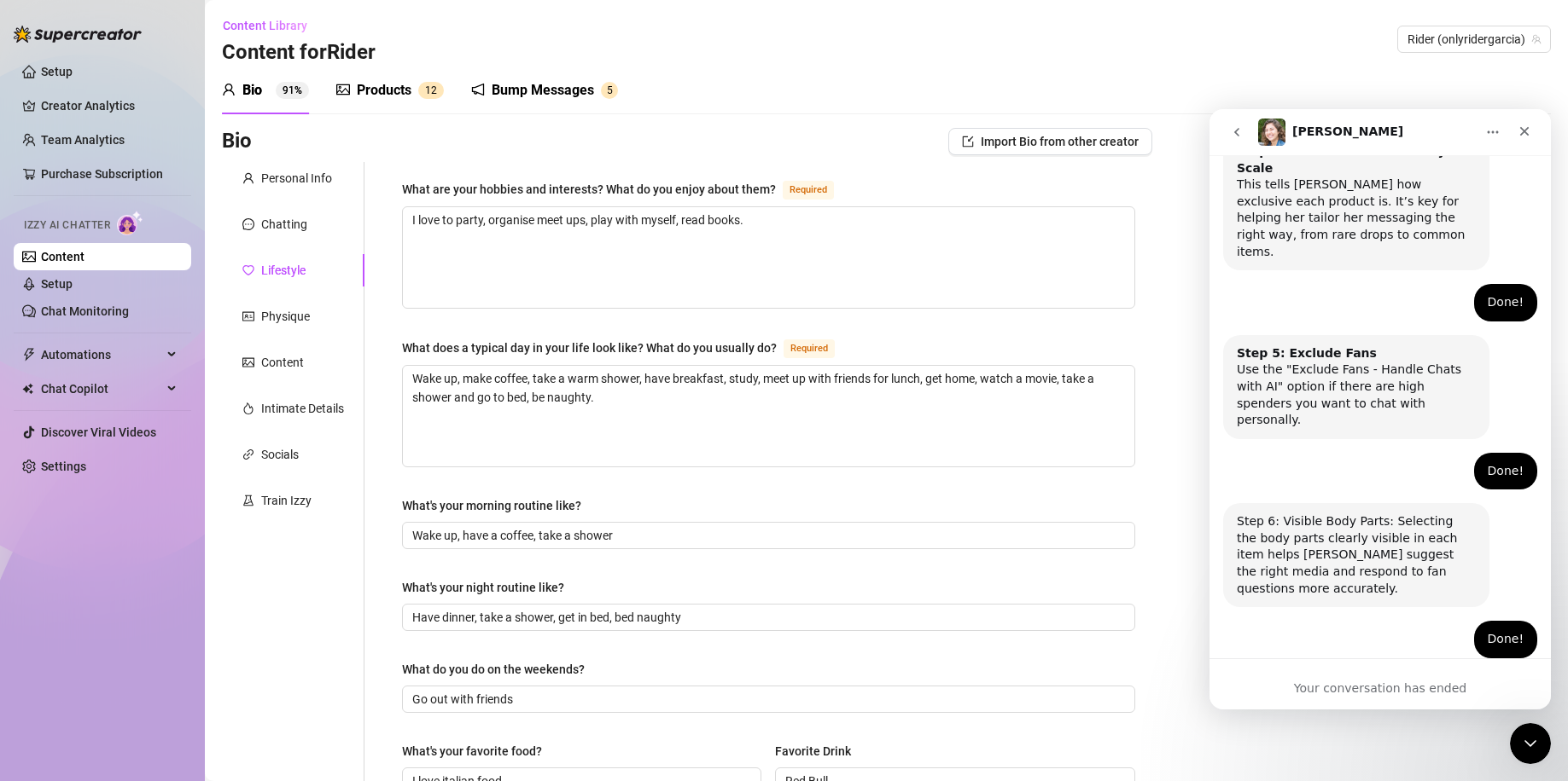
scroll to position [1053, 0]
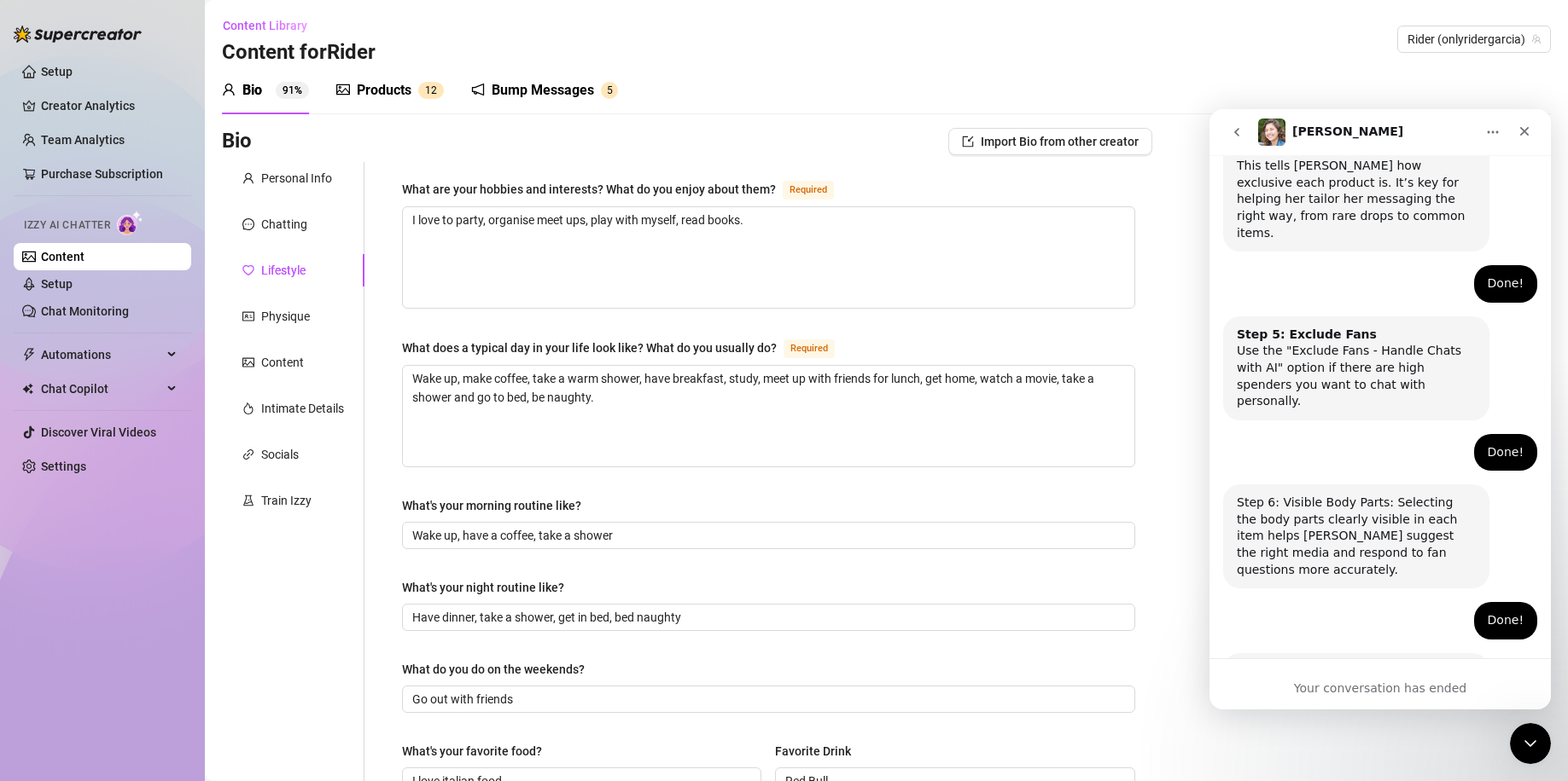
click at [1241, 128] on icon "go back" at bounding box center [1237, 132] width 14 height 14
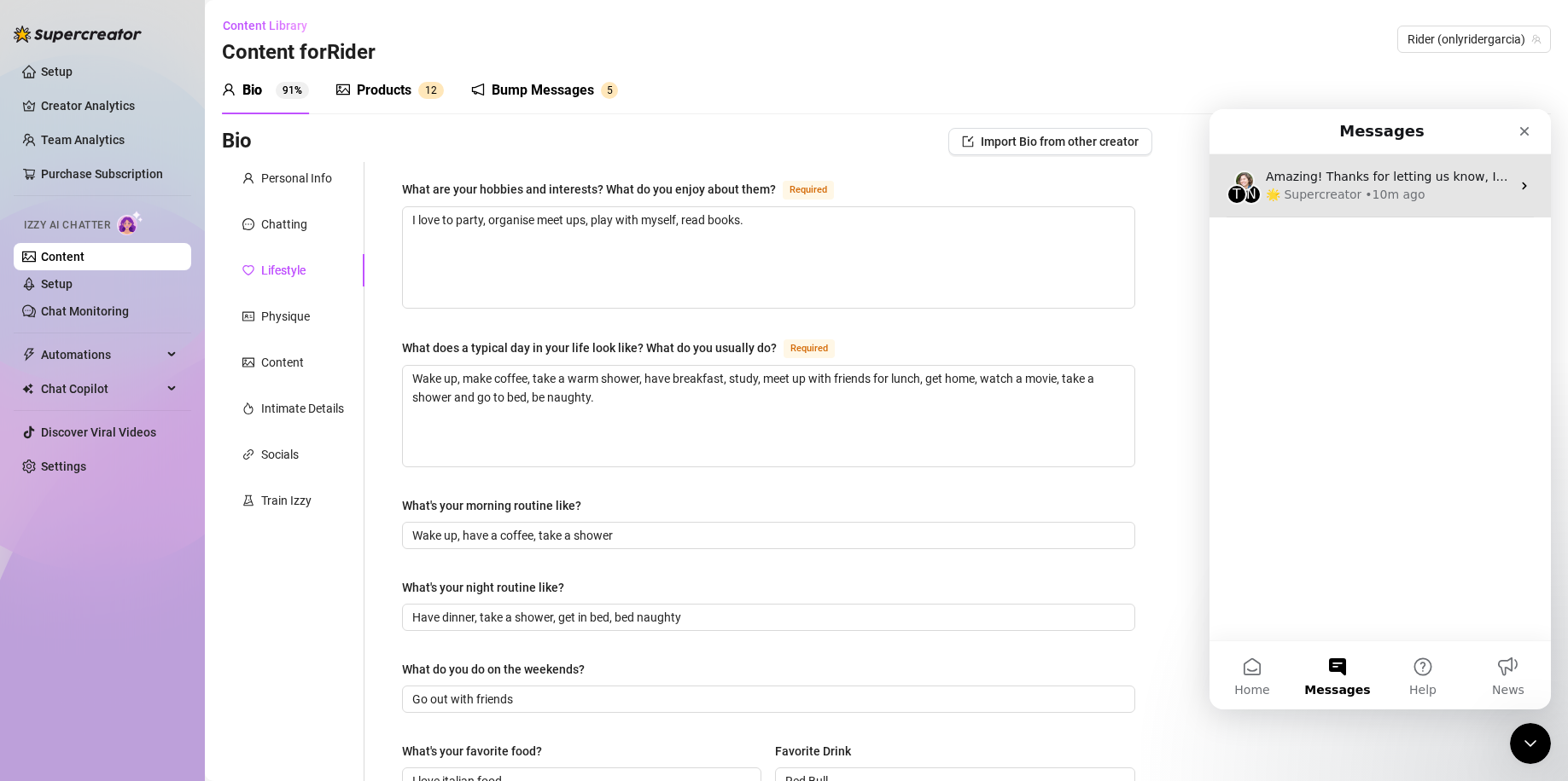
scroll to position [0, 0]
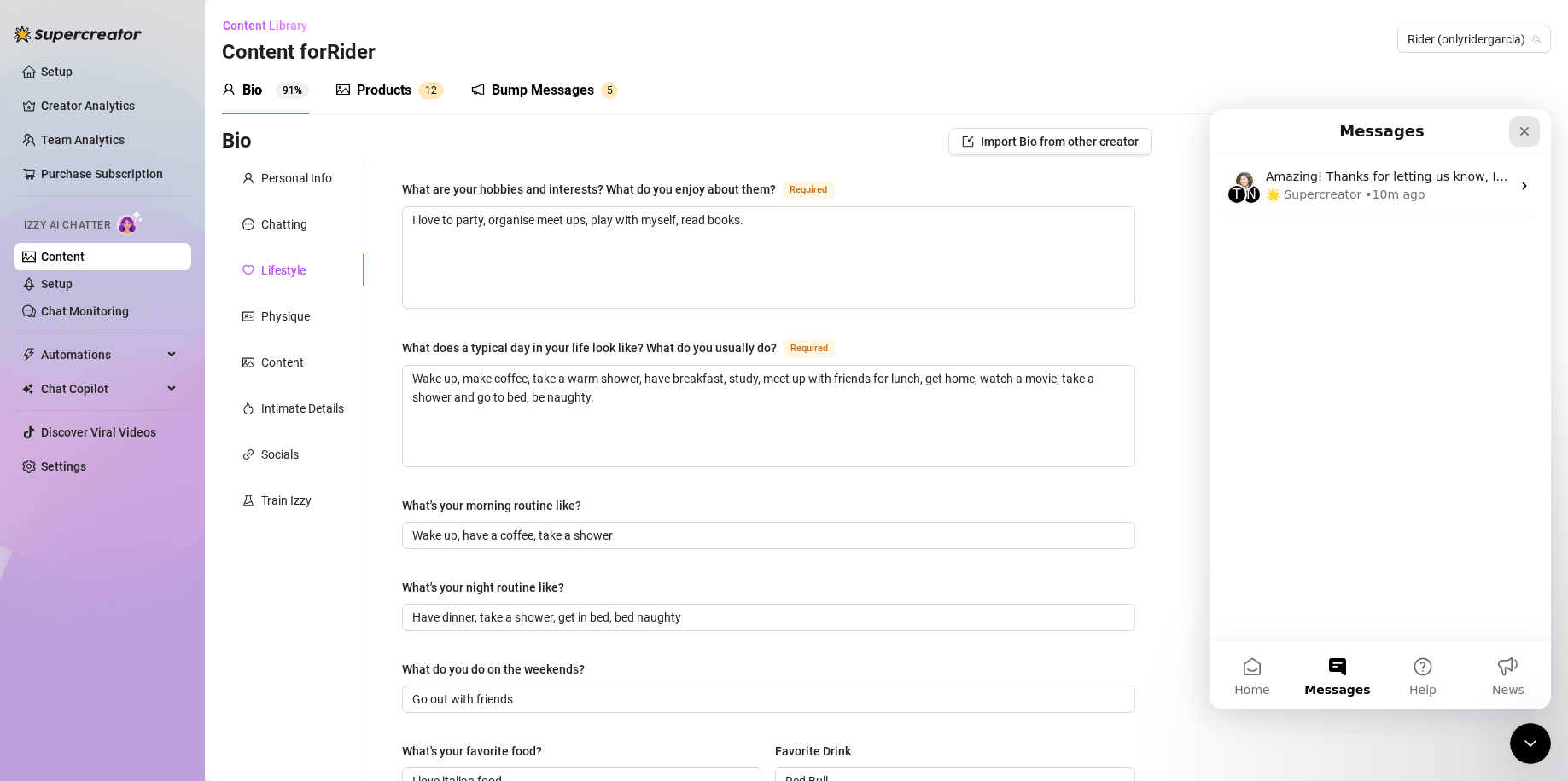
drag, startPoint x: 2740, startPoint y: 249, endPoint x: 1531, endPoint y: 140, distance: 1213.9
click at [1531, 140] on div "Close" at bounding box center [1524, 131] width 30 height 30
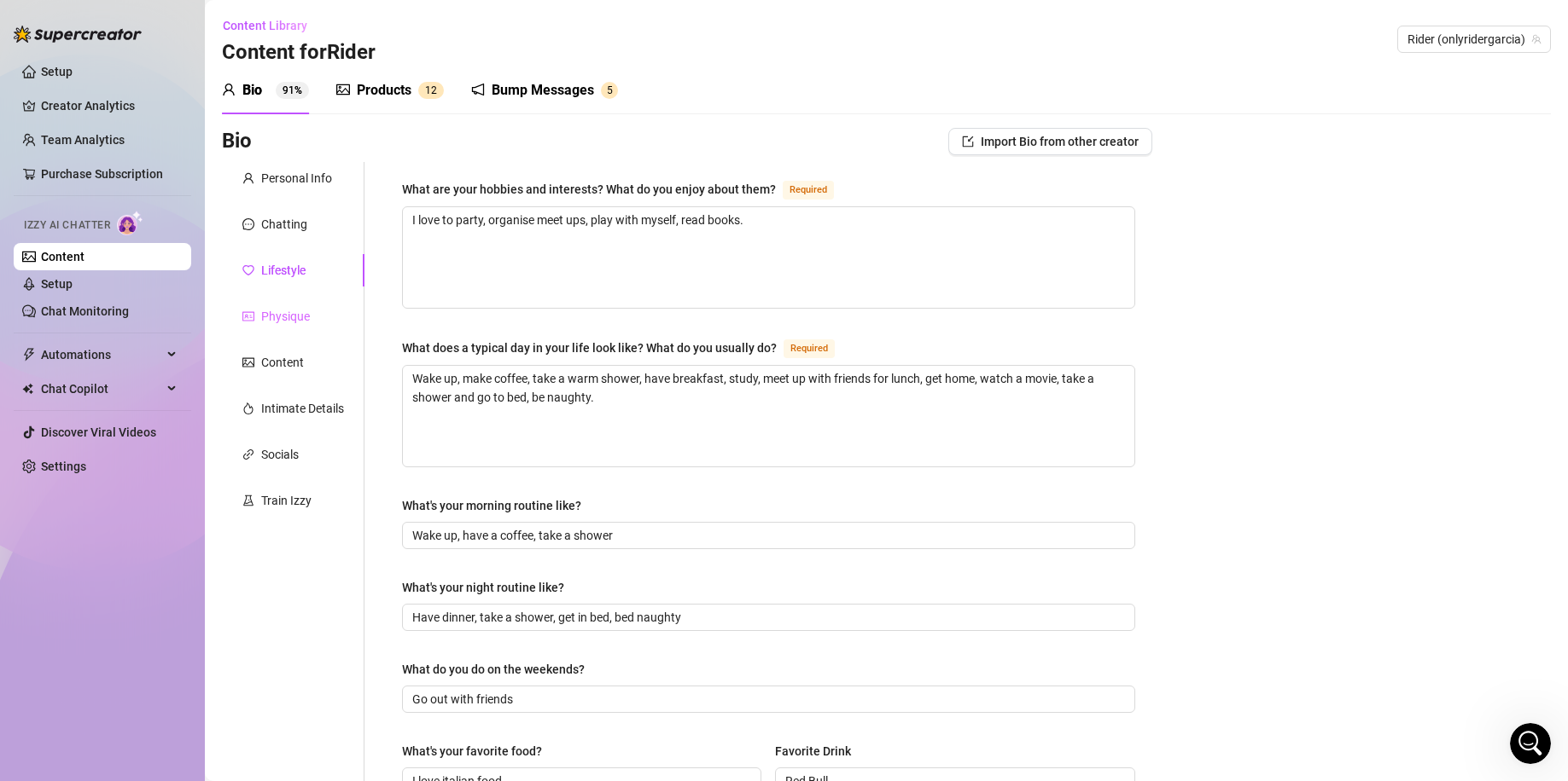
click at [304, 319] on div "Physique" at bounding box center [285, 316] width 49 height 19
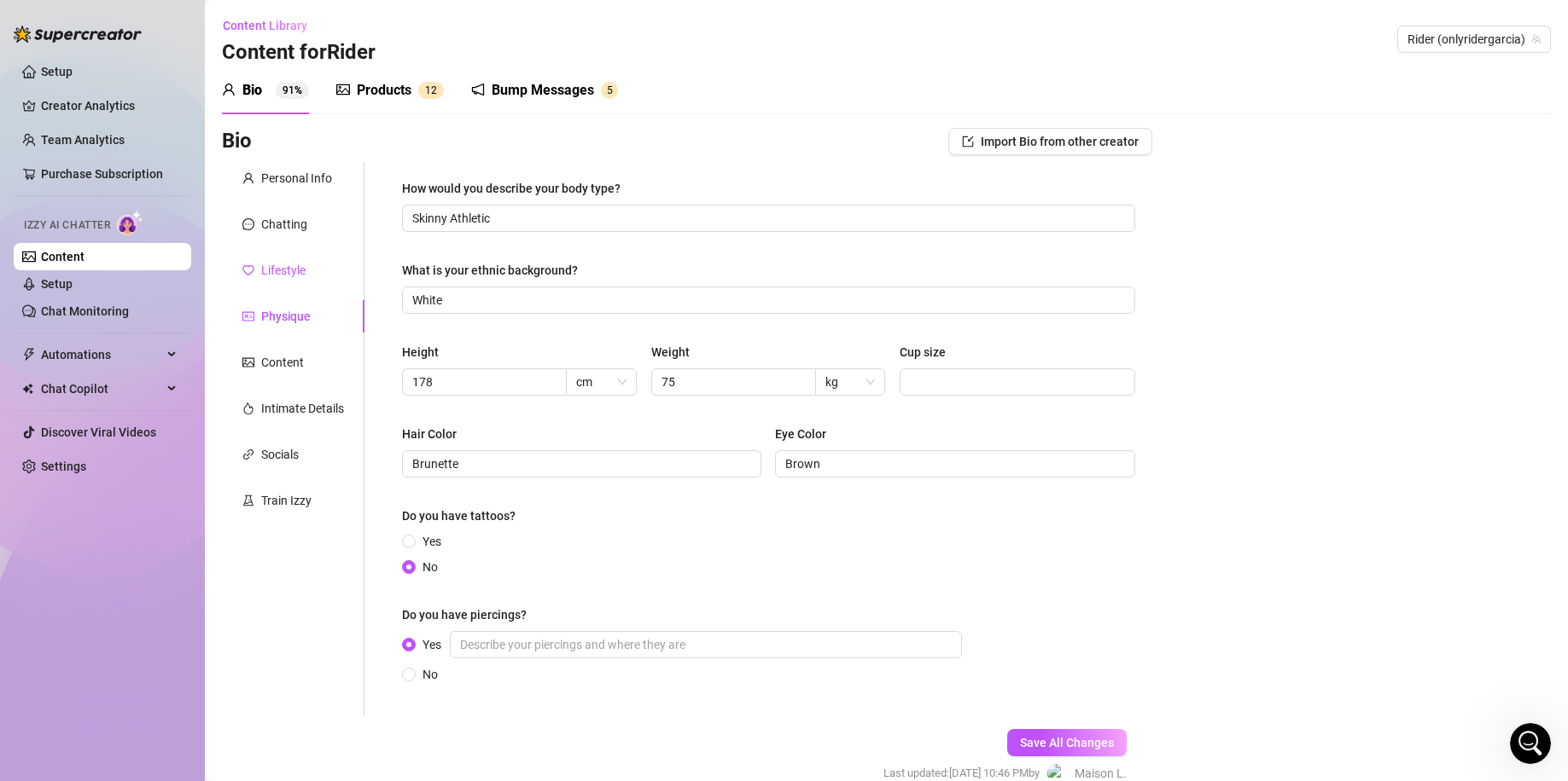
click at [302, 261] on div "Lifestyle" at bounding box center [282, 270] width 44 height 19
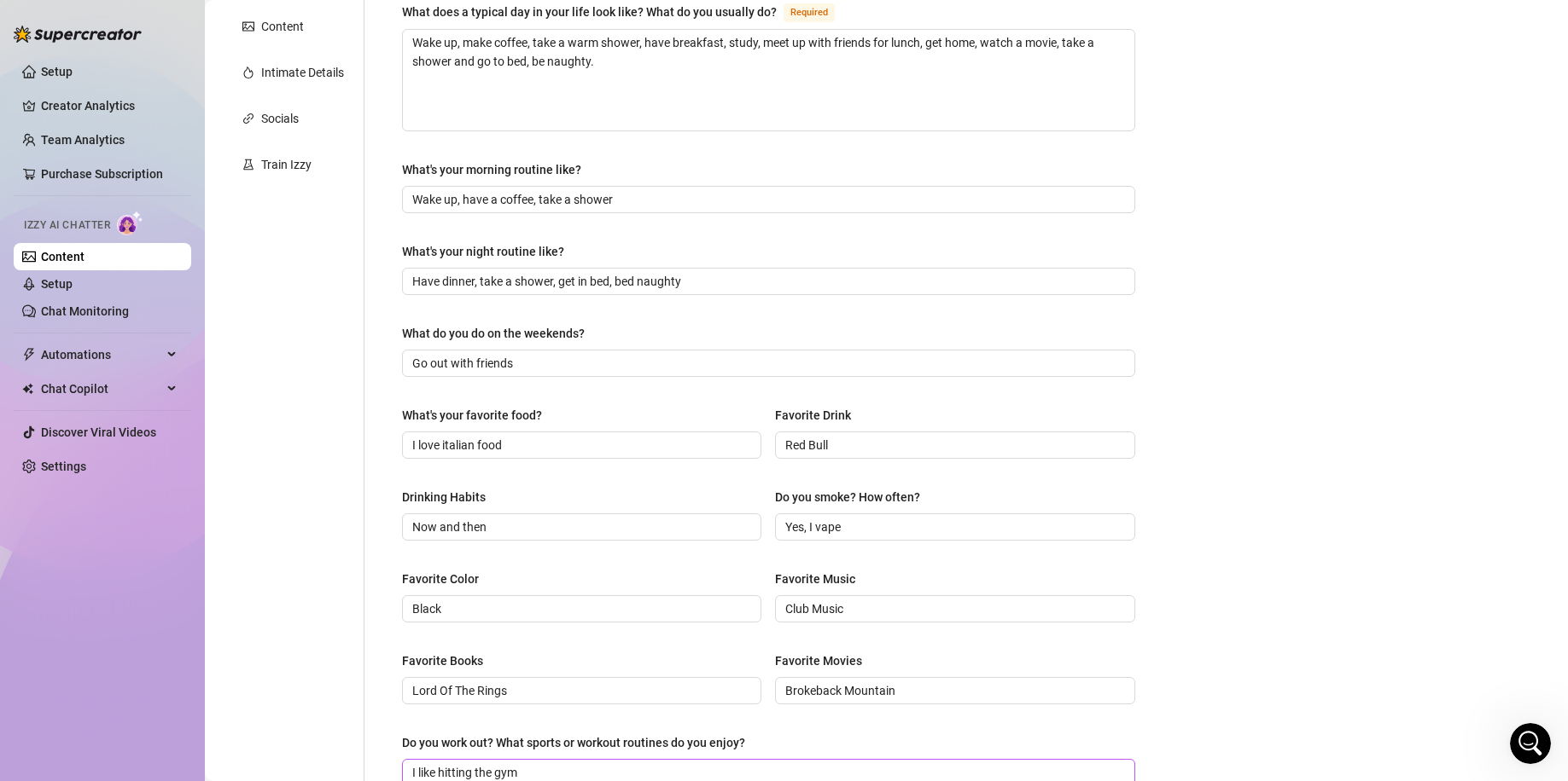
scroll to position [678, 0]
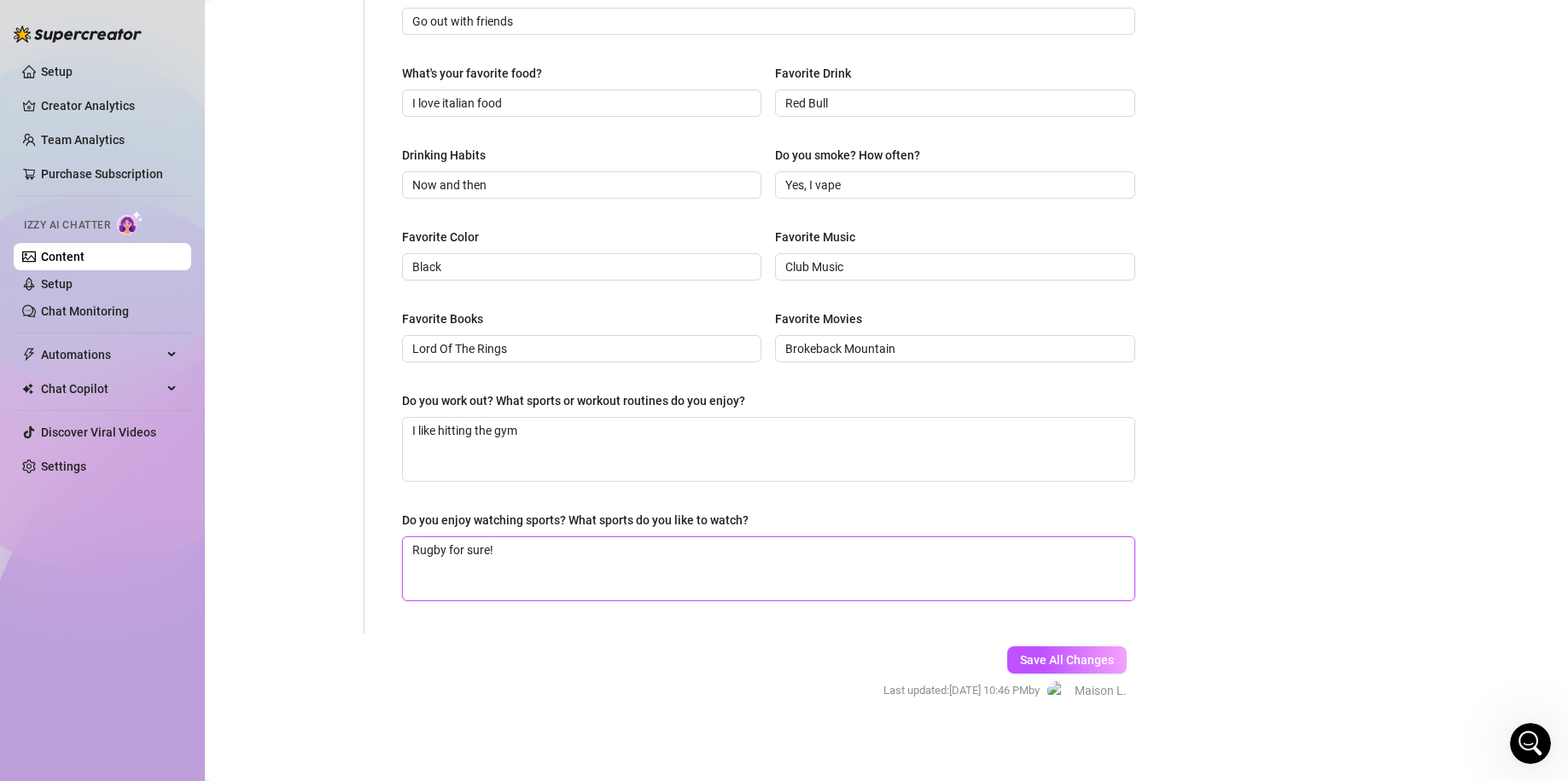
click at [584, 559] on textarea "Rugby for sure!" at bounding box center [767, 569] width 731 height 63
click at [1101, 664] on span "Save All Changes" at bounding box center [1066, 660] width 94 height 14
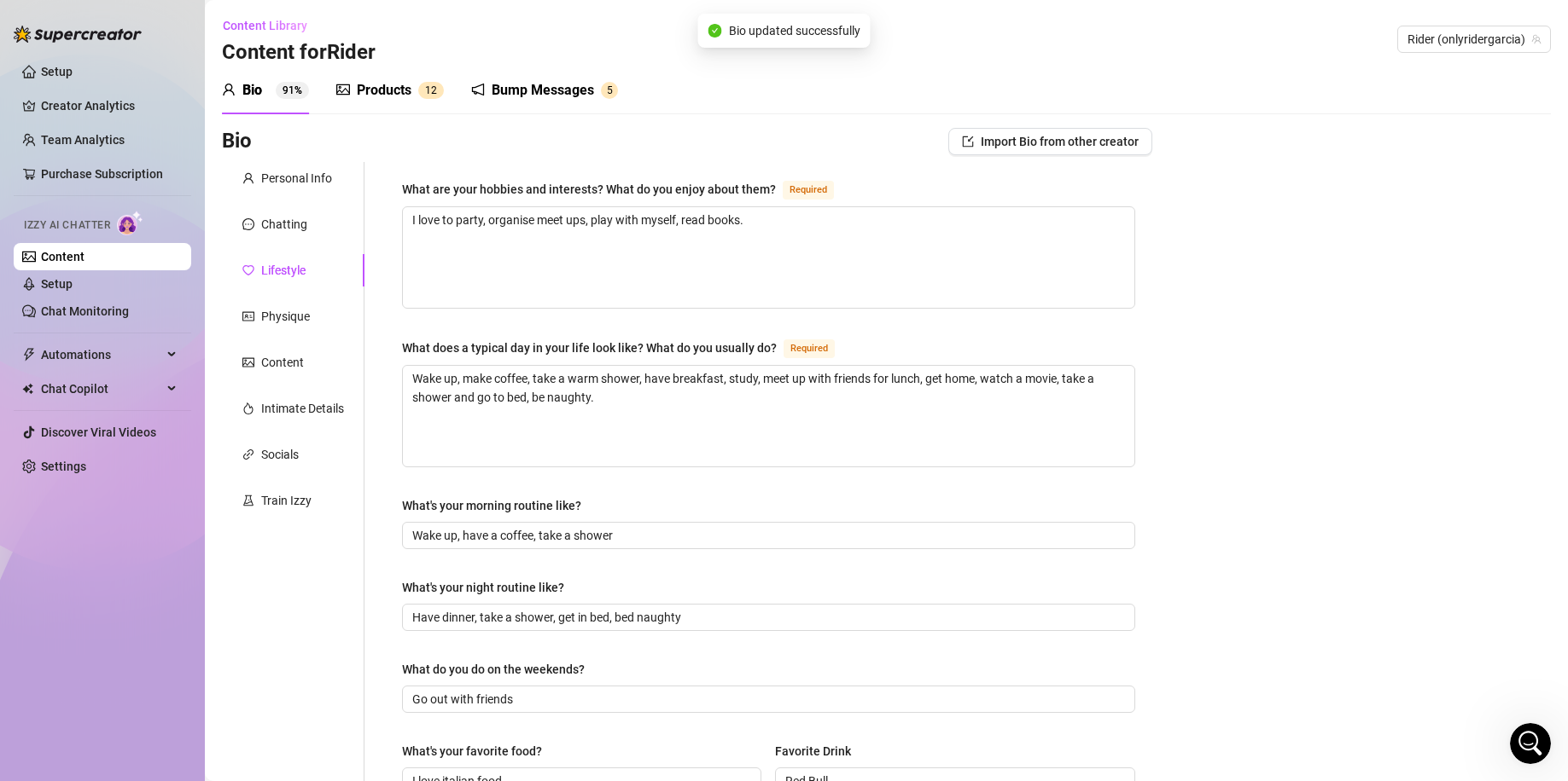
click at [303, 333] on div "Personal Info Chatting Lifestyle Physique Content Intimate Details Socials Trai…" at bounding box center [293, 737] width 143 height 1149
click at [305, 314] on div "Physique" at bounding box center [285, 316] width 49 height 19
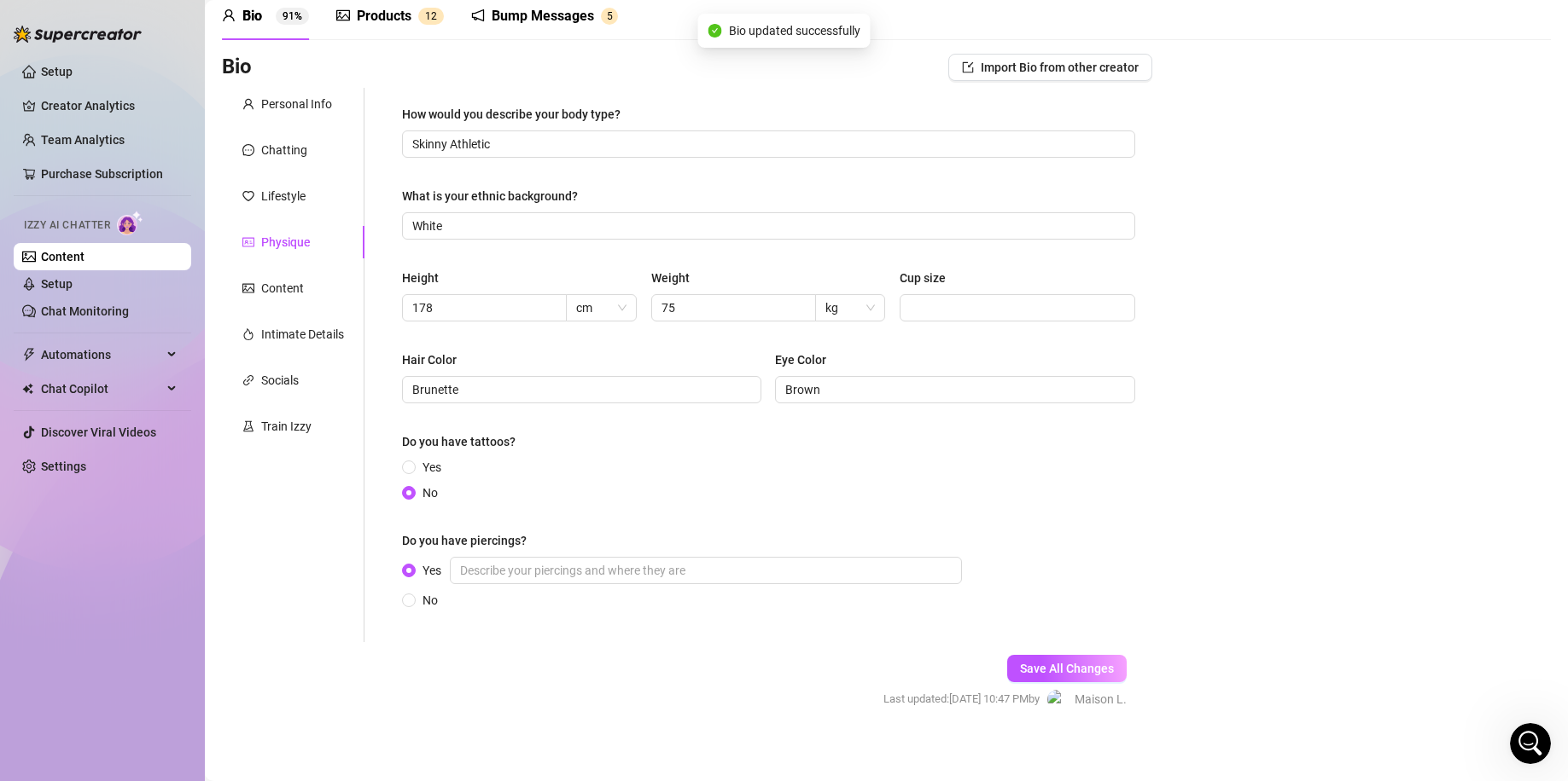
scroll to position [84, 0]
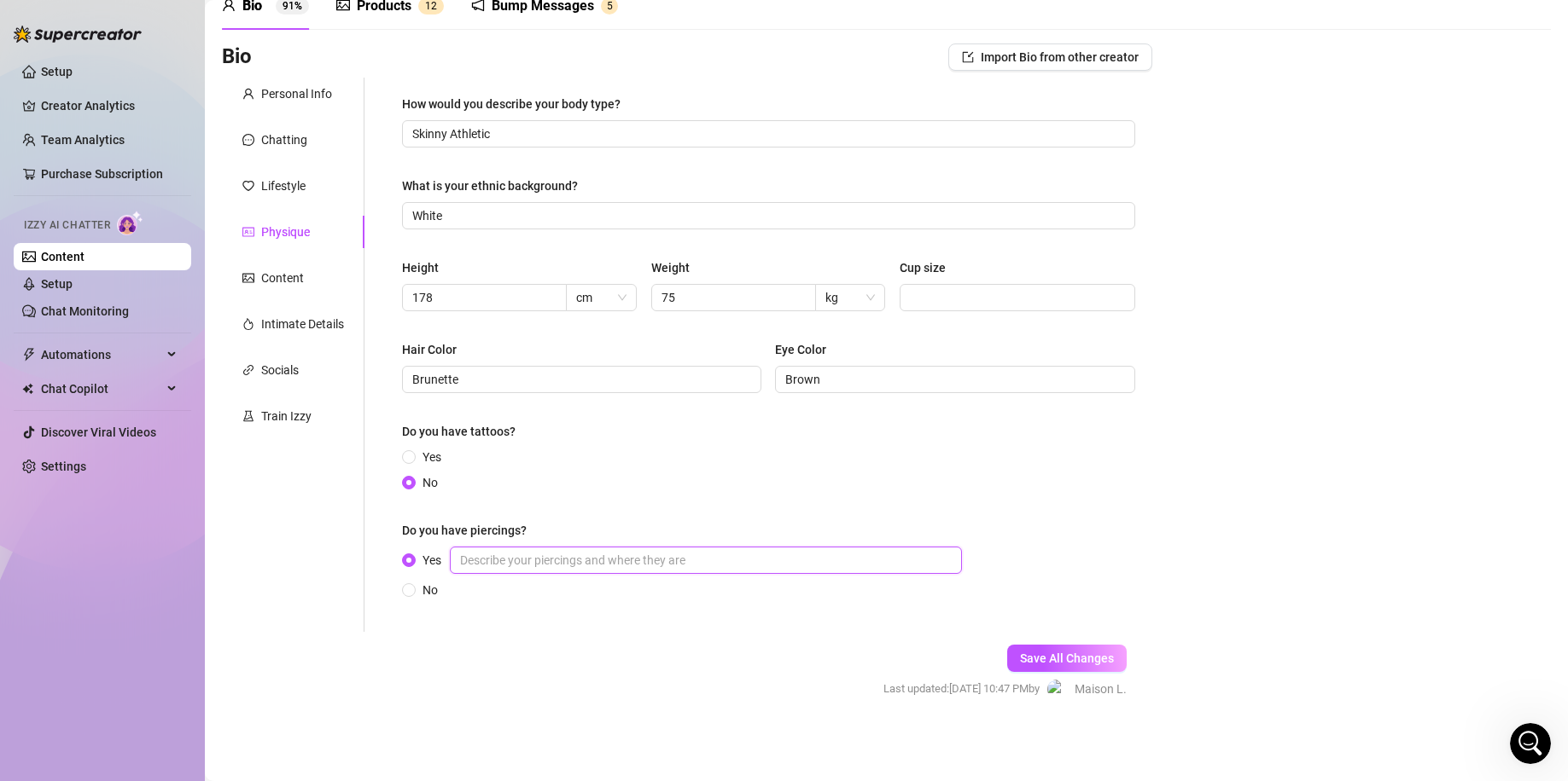
click at [568, 572] on input "Yes" at bounding box center [705, 559] width 512 height 27
click at [1040, 652] on span "Save All Changes" at bounding box center [1066, 659] width 94 height 14
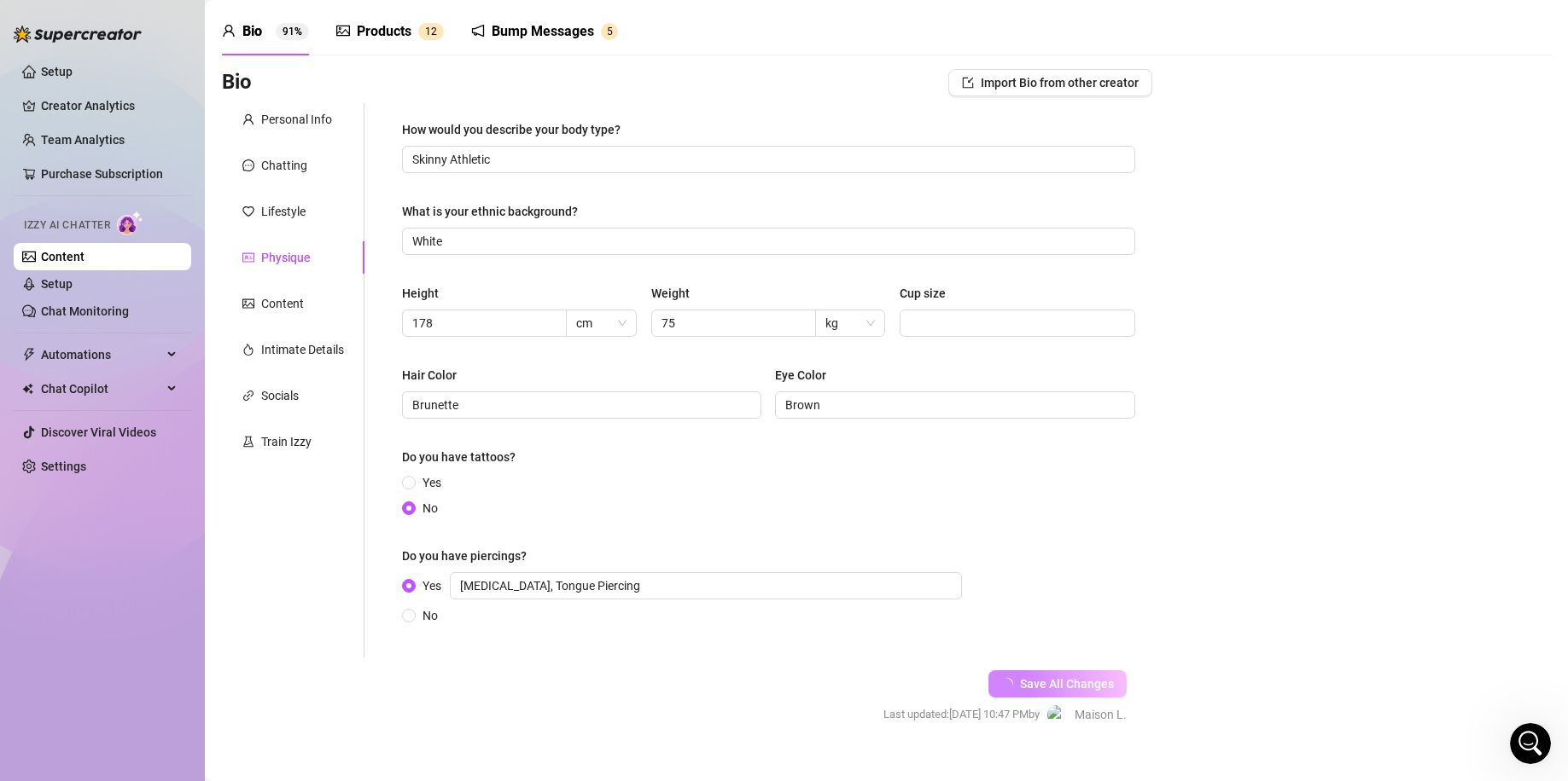
scroll to position [0, 0]
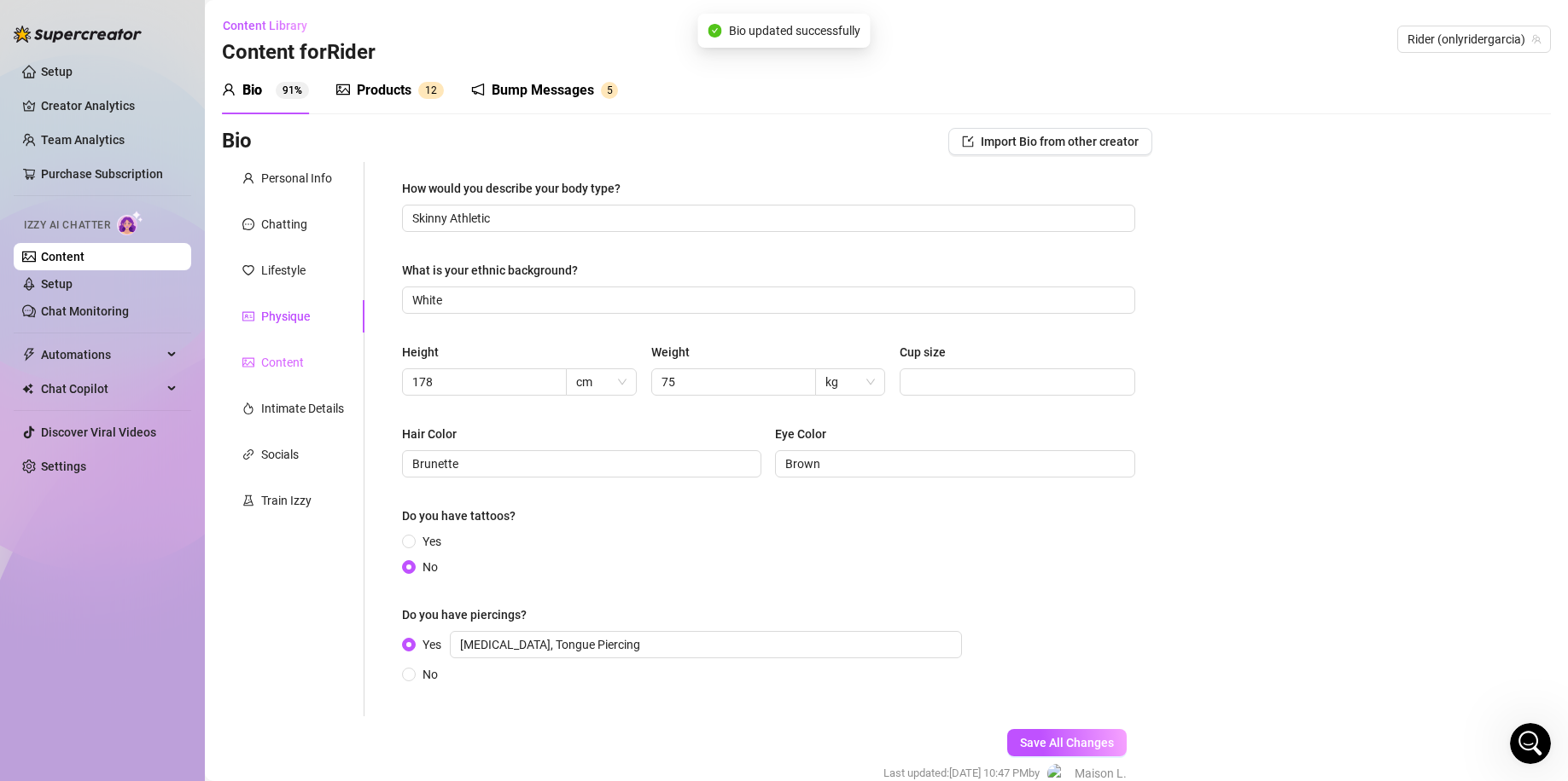
click at [312, 371] on div "Content" at bounding box center [293, 362] width 143 height 32
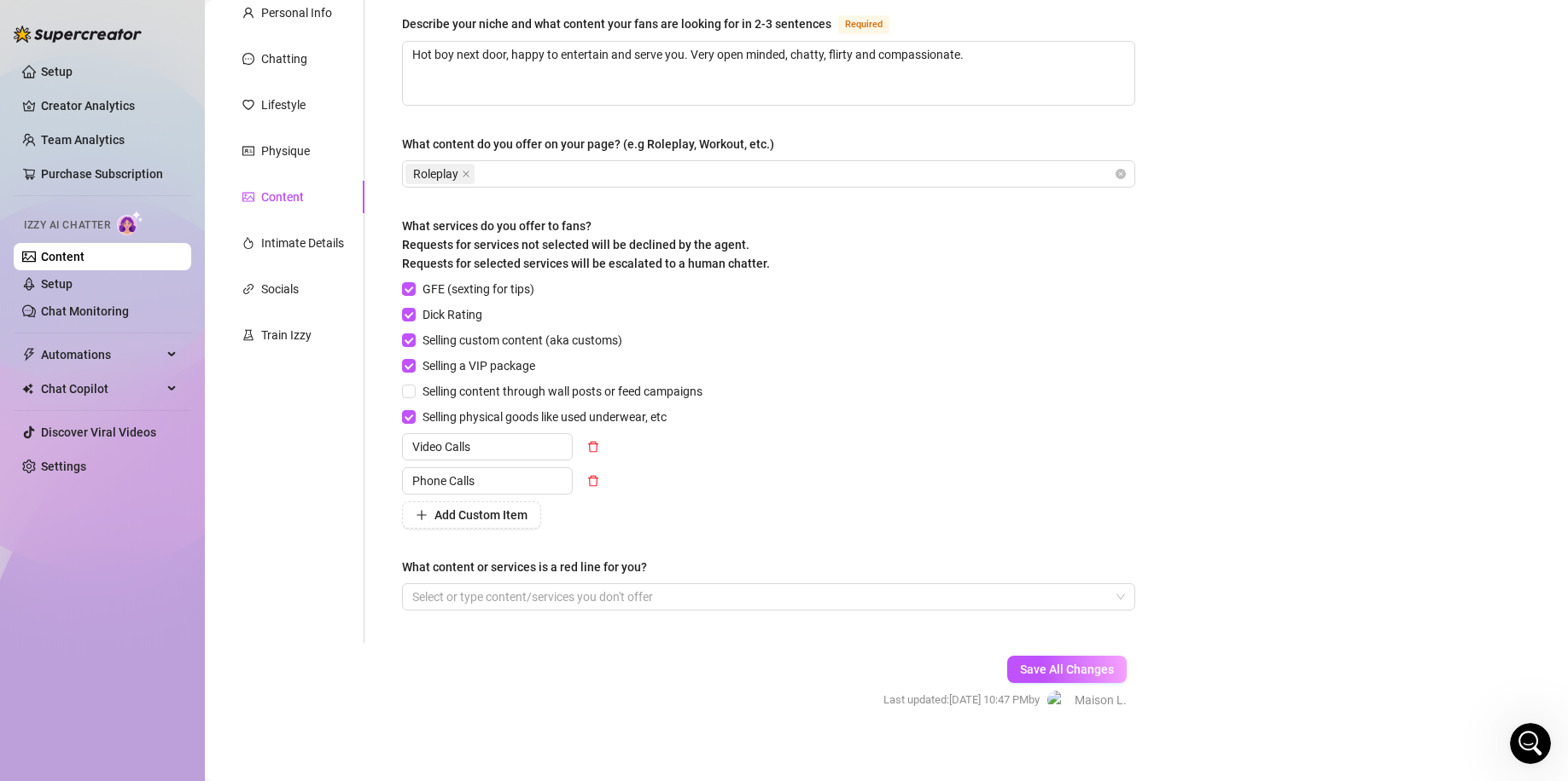
scroll to position [175, 0]
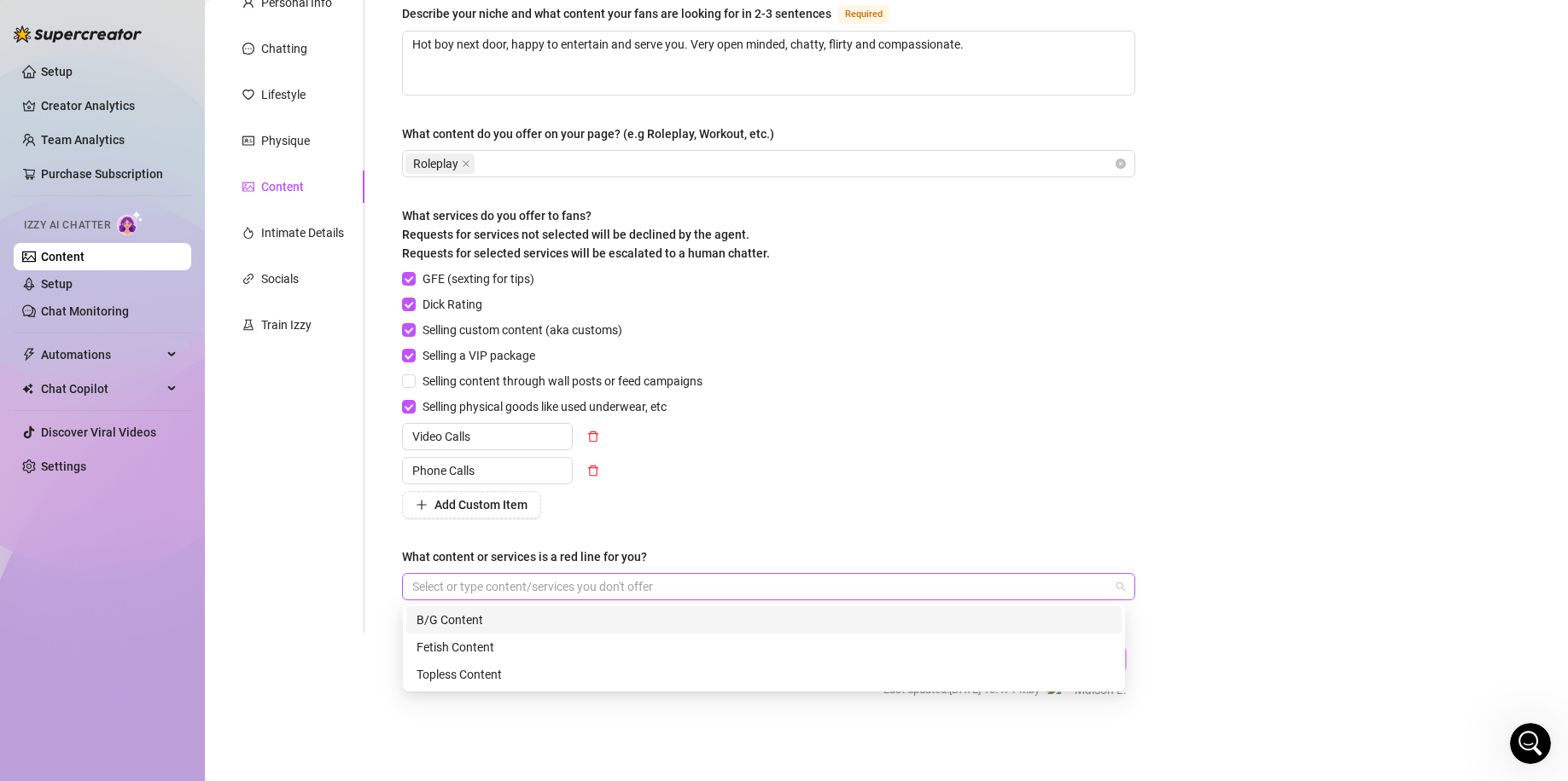
click at [579, 584] on div at bounding box center [759, 586] width 708 height 23
click at [712, 555] on div "What content or services is a red line for you?" at bounding box center [767, 559] width 733 height 25
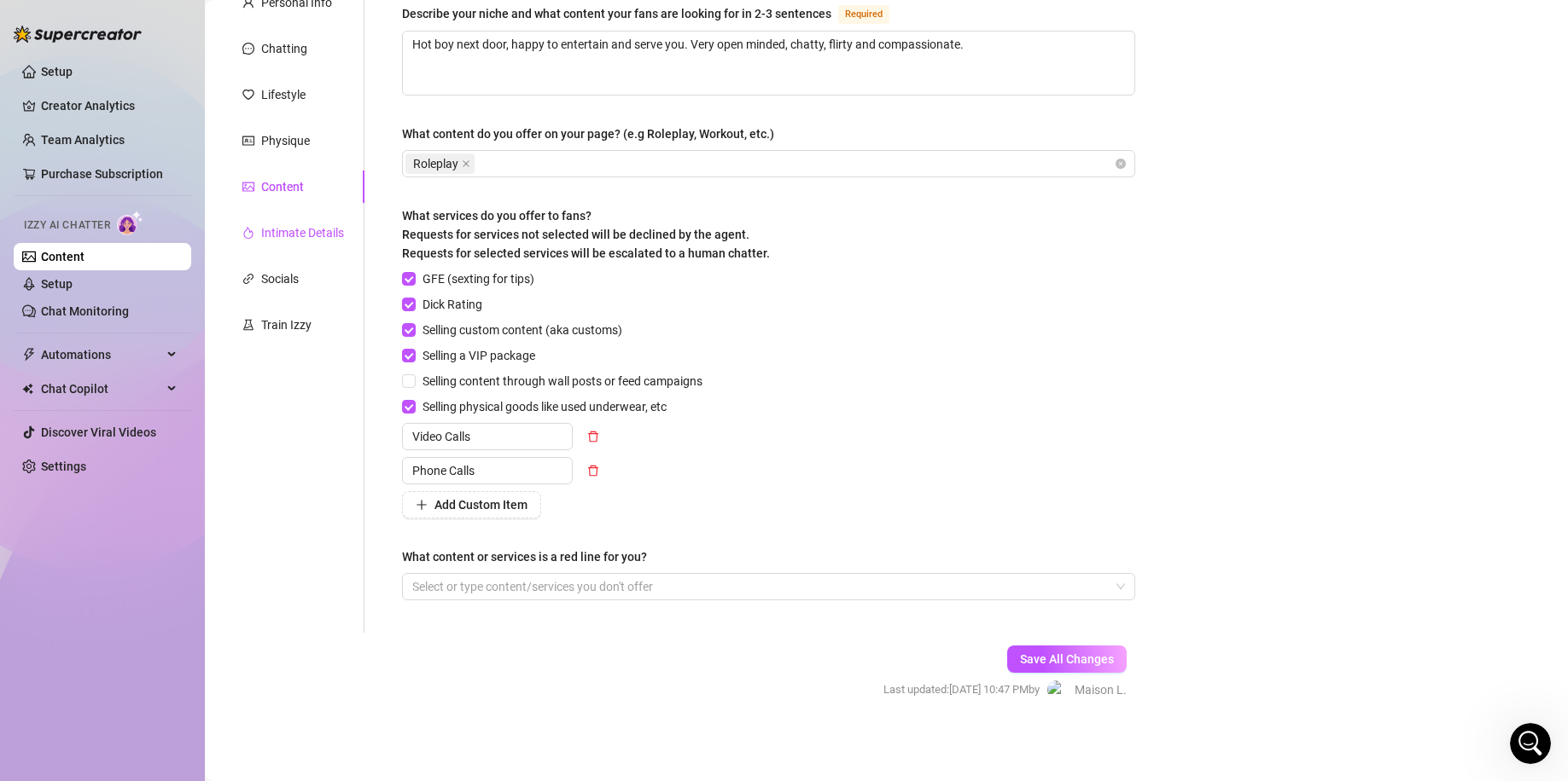
click at [329, 230] on div "Intimate Details" at bounding box center [302, 233] width 83 height 19
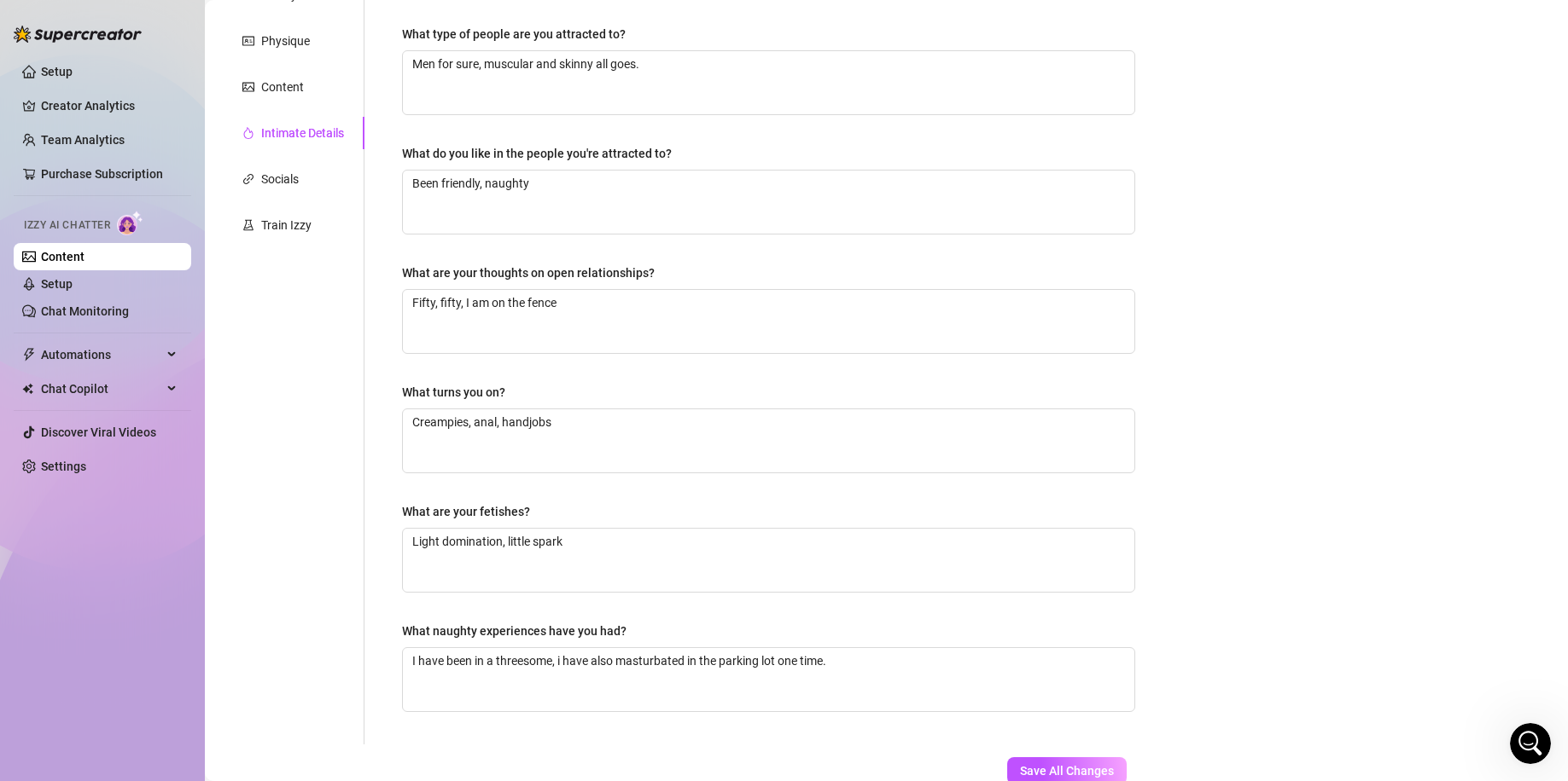
scroll to position [0, 0]
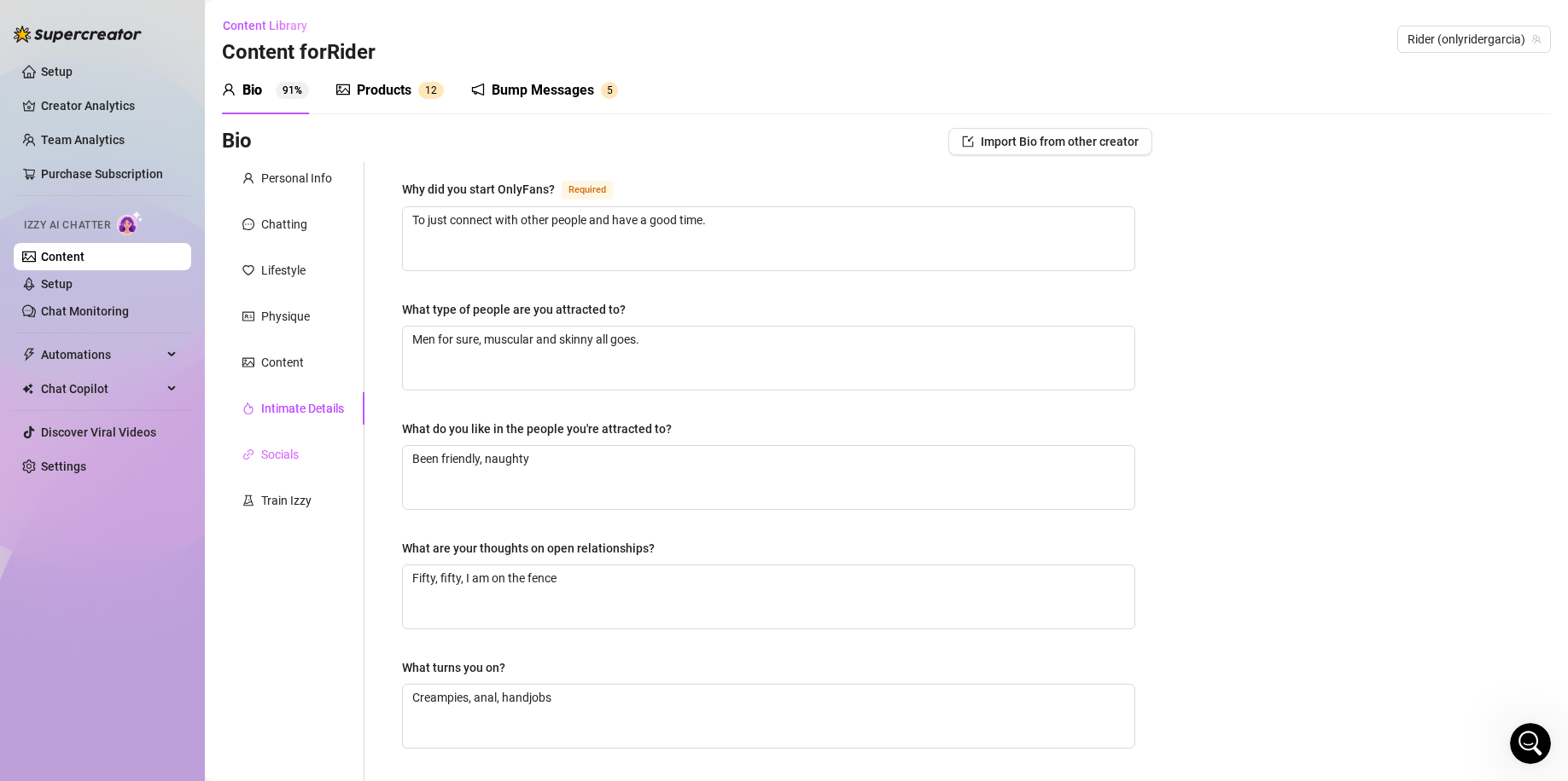
click at [305, 442] on div "Socials" at bounding box center [293, 454] width 143 height 32
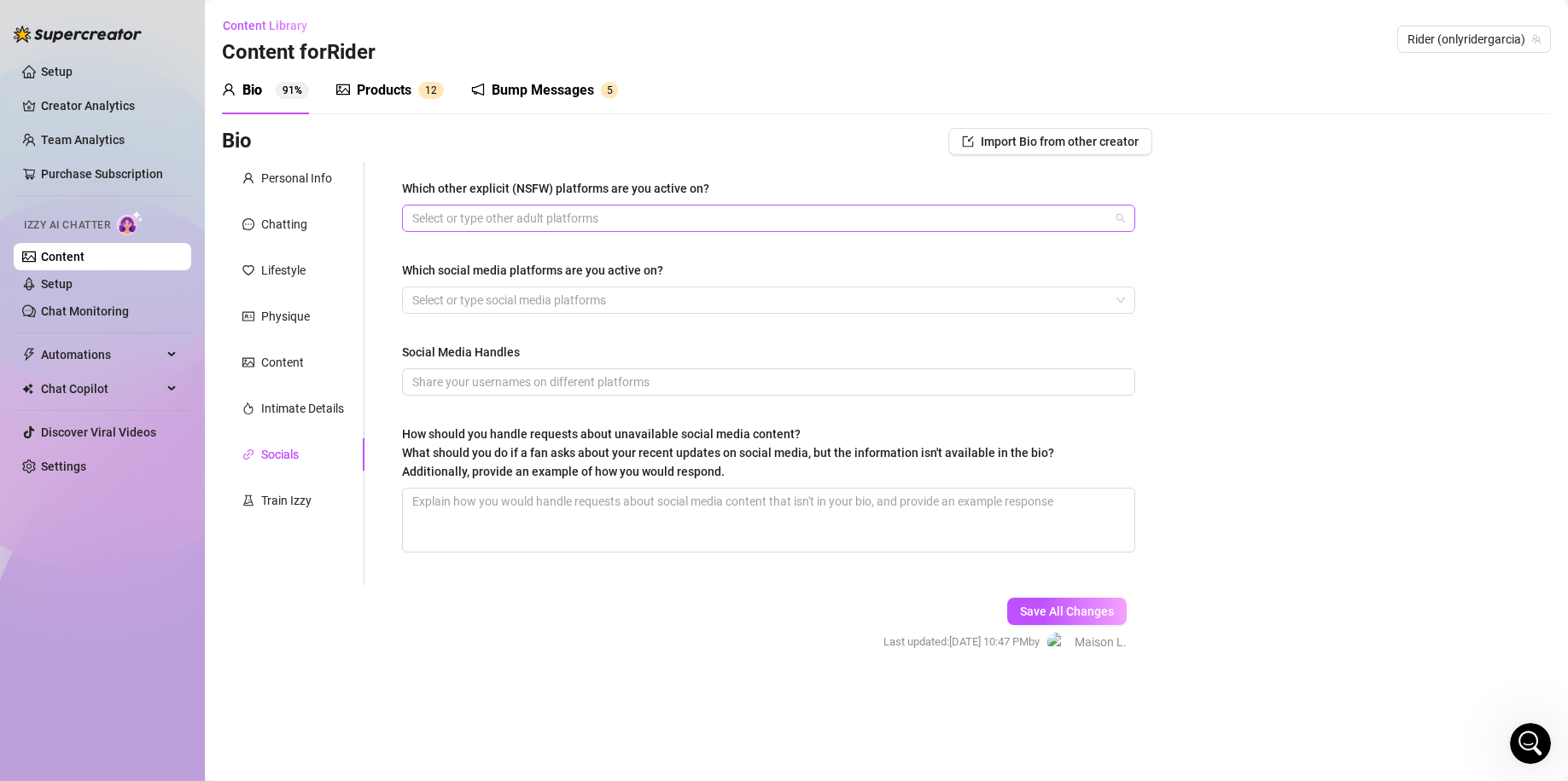
click at [602, 215] on div at bounding box center [759, 218] width 708 height 23
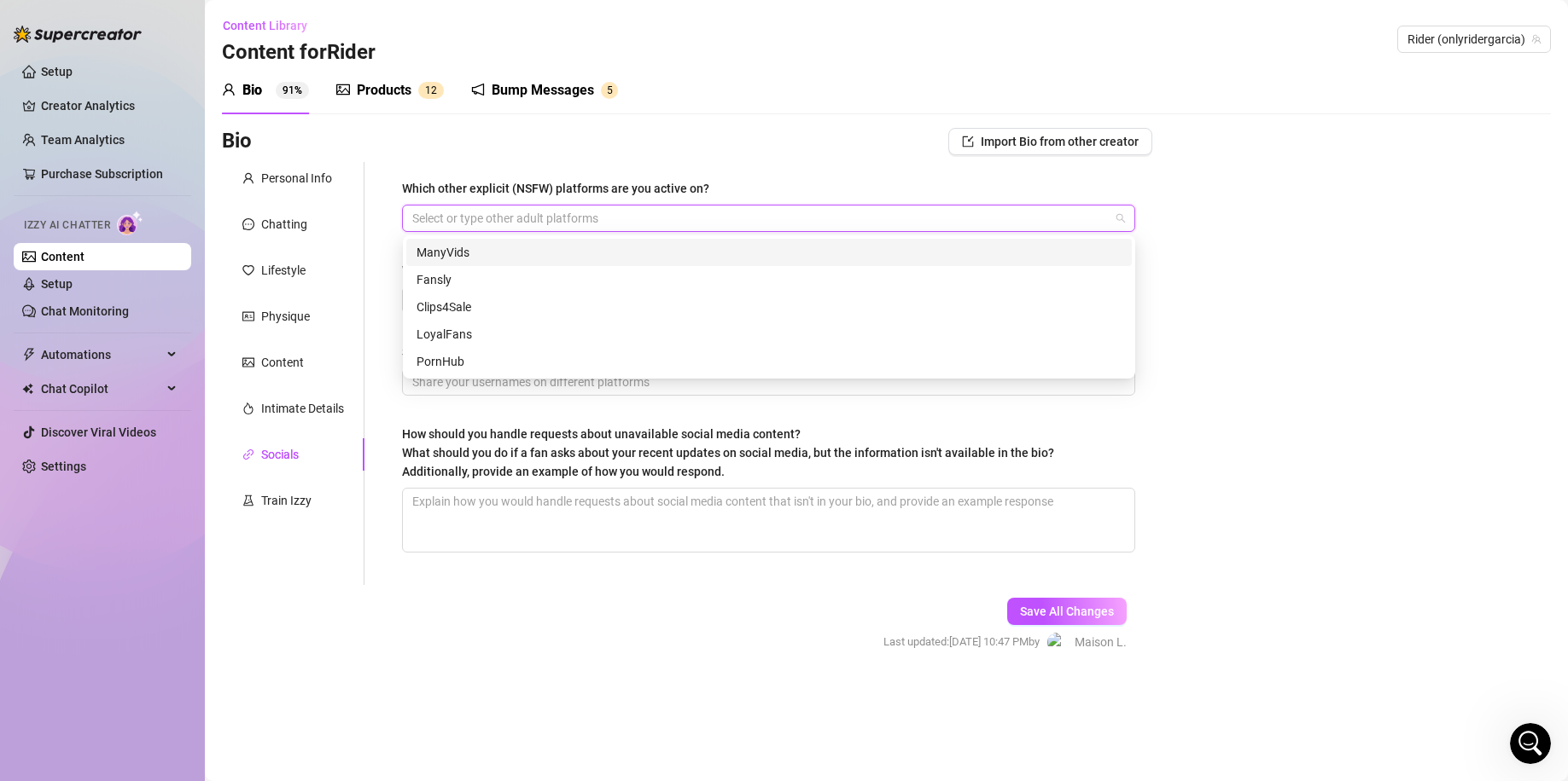
click at [602, 215] on div at bounding box center [759, 218] width 708 height 23
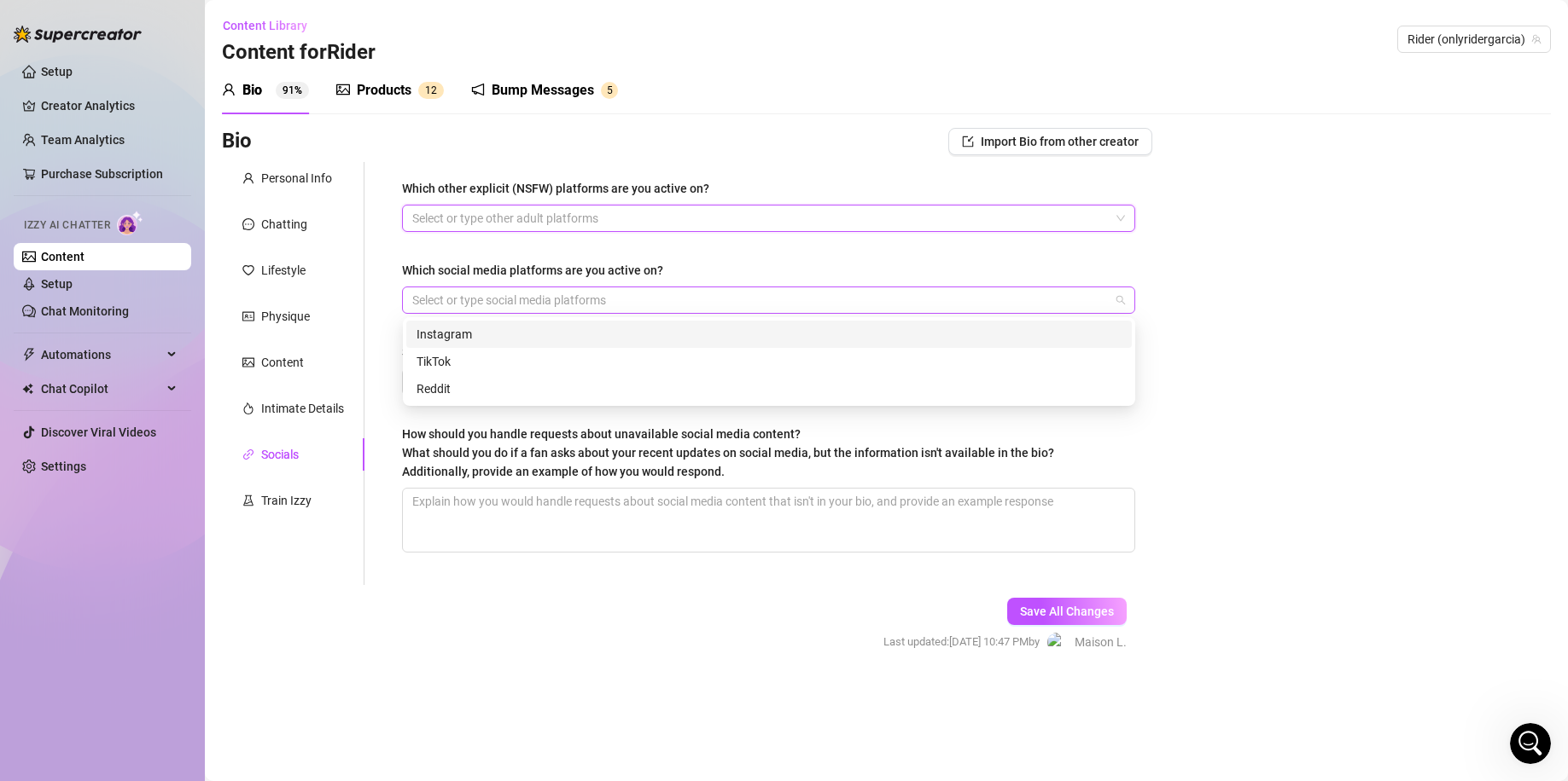
click at [568, 304] on div at bounding box center [759, 300] width 708 height 23
click at [516, 338] on div "Instagram" at bounding box center [768, 334] width 705 height 19
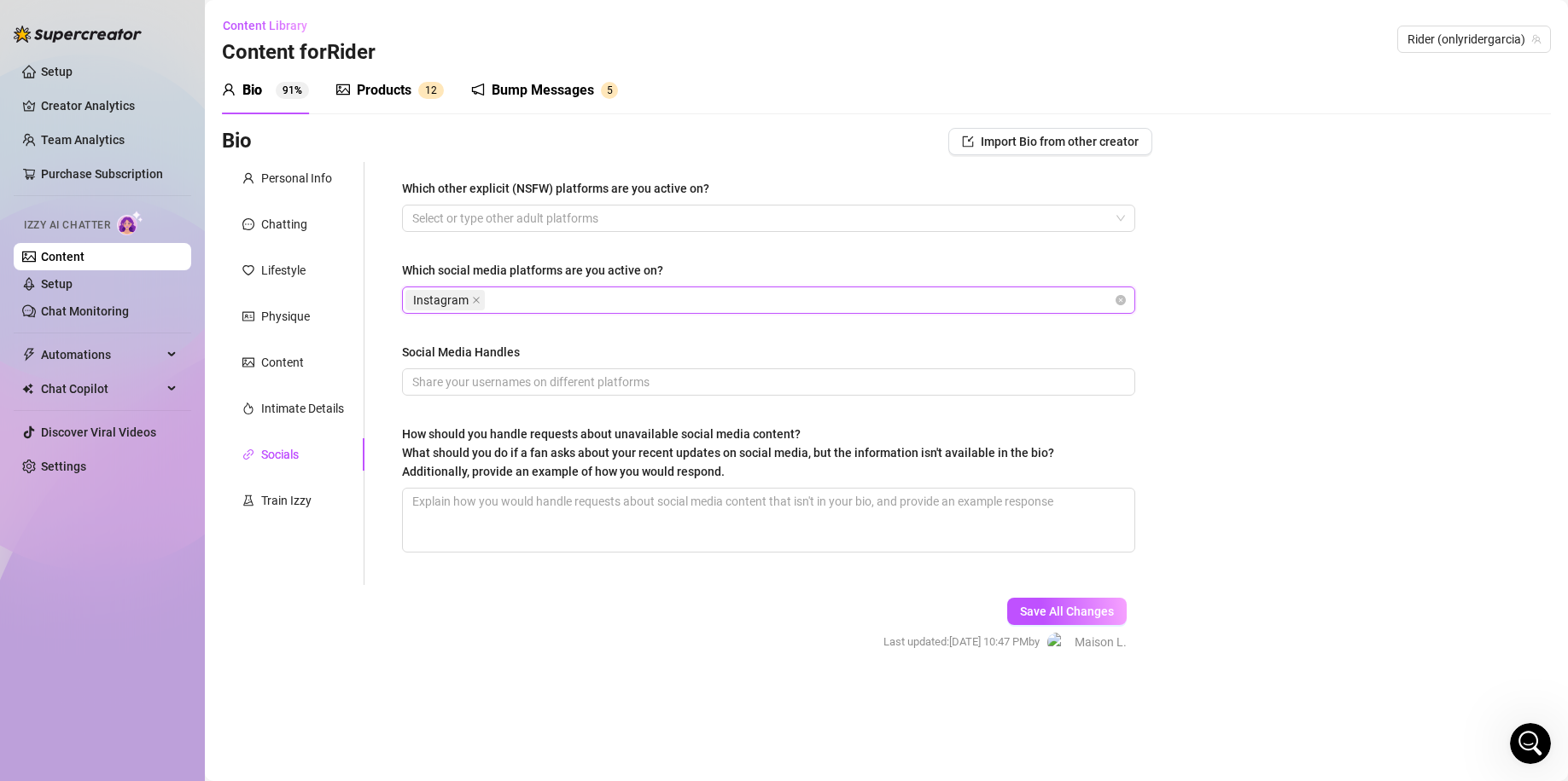
click at [603, 280] on div "Which social media platforms are you active on?" at bounding box center [767, 273] width 733 height 25
click at [567, 388] on input "Social Media Handles" at bounding box center [767, 382] width 709 height 19
click at [589, 514] on textarea "How should you handle requests about unavailable social media content? What sho…" at bounding box center [767, 520] width 731 height 63
click at [709, 495] on textarea "How should you handle requests about unavailable social media content? What sho…" at bounding box center [767, 520] width 731 height 63
click at [654, 491] on textarea "I like to keep them separate babe" at bounding box center [767, 520] width 731 height 63
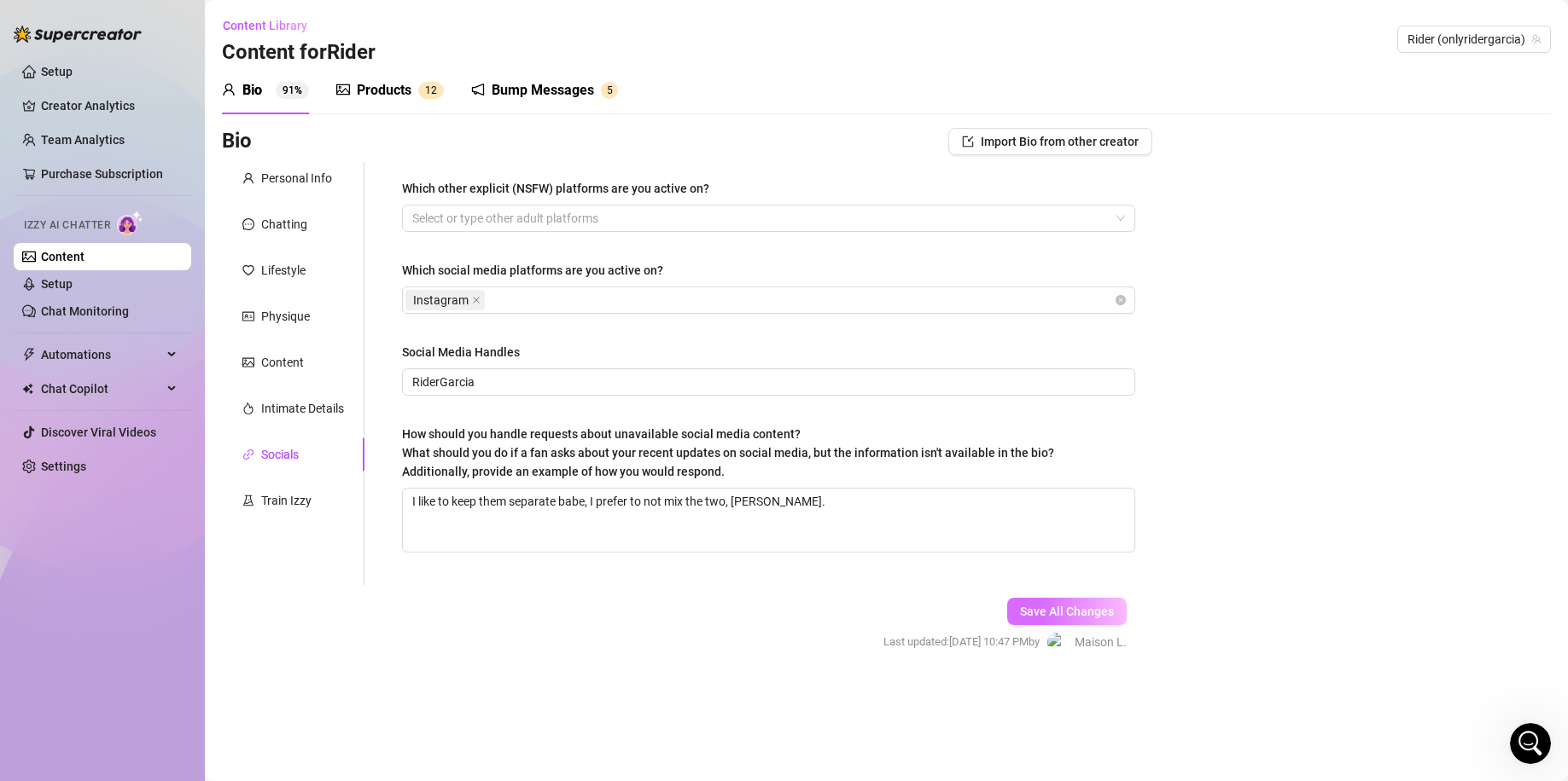
click at [1104, 607] on span "Save All Changes" at bounding box center [1066, 612] width 94 height 14
click at [299, 504] on div "Train Izzy" at bounding box center [286, 500] width 50 height 19
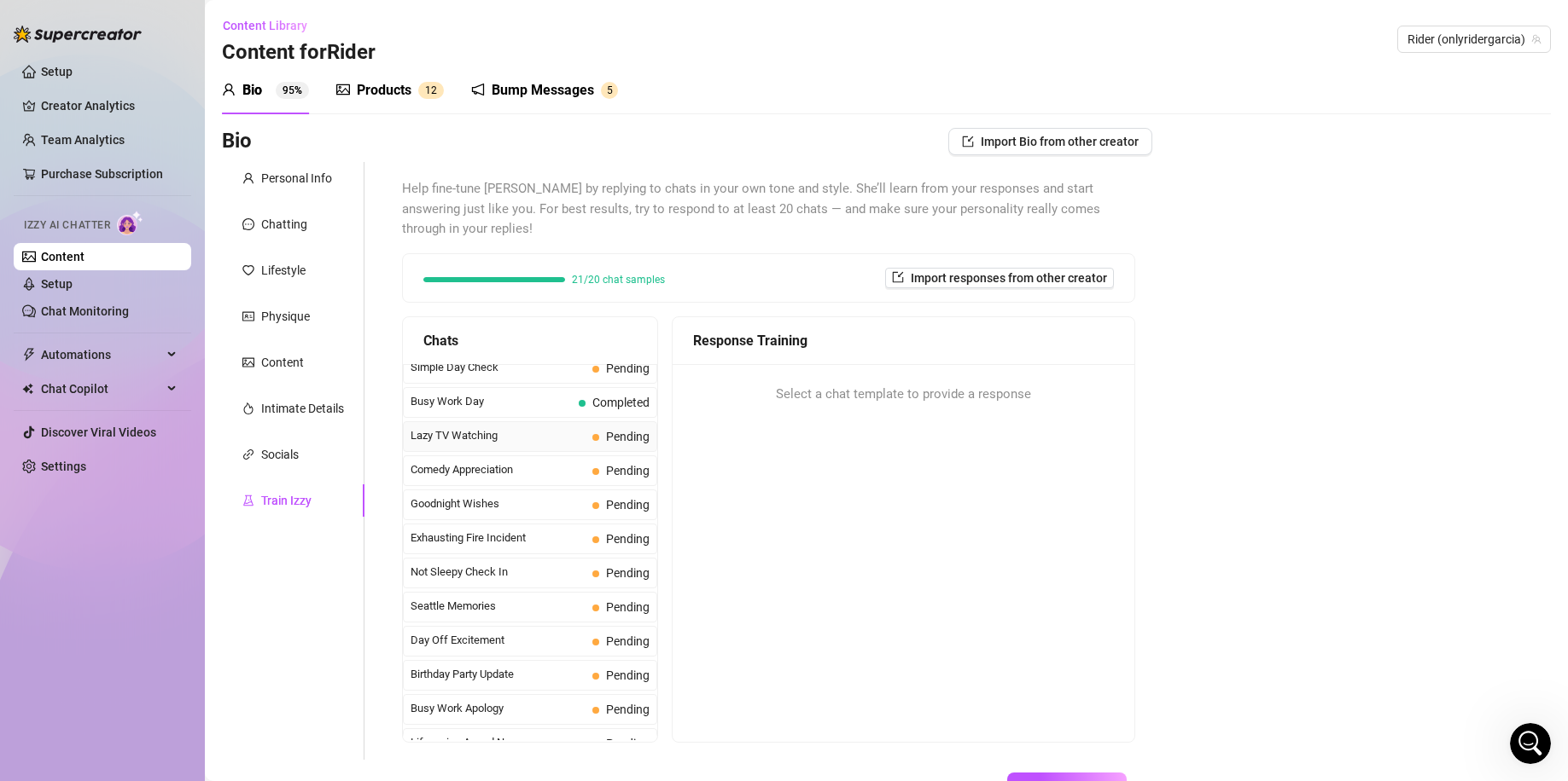
scroll to position [1531, 0]
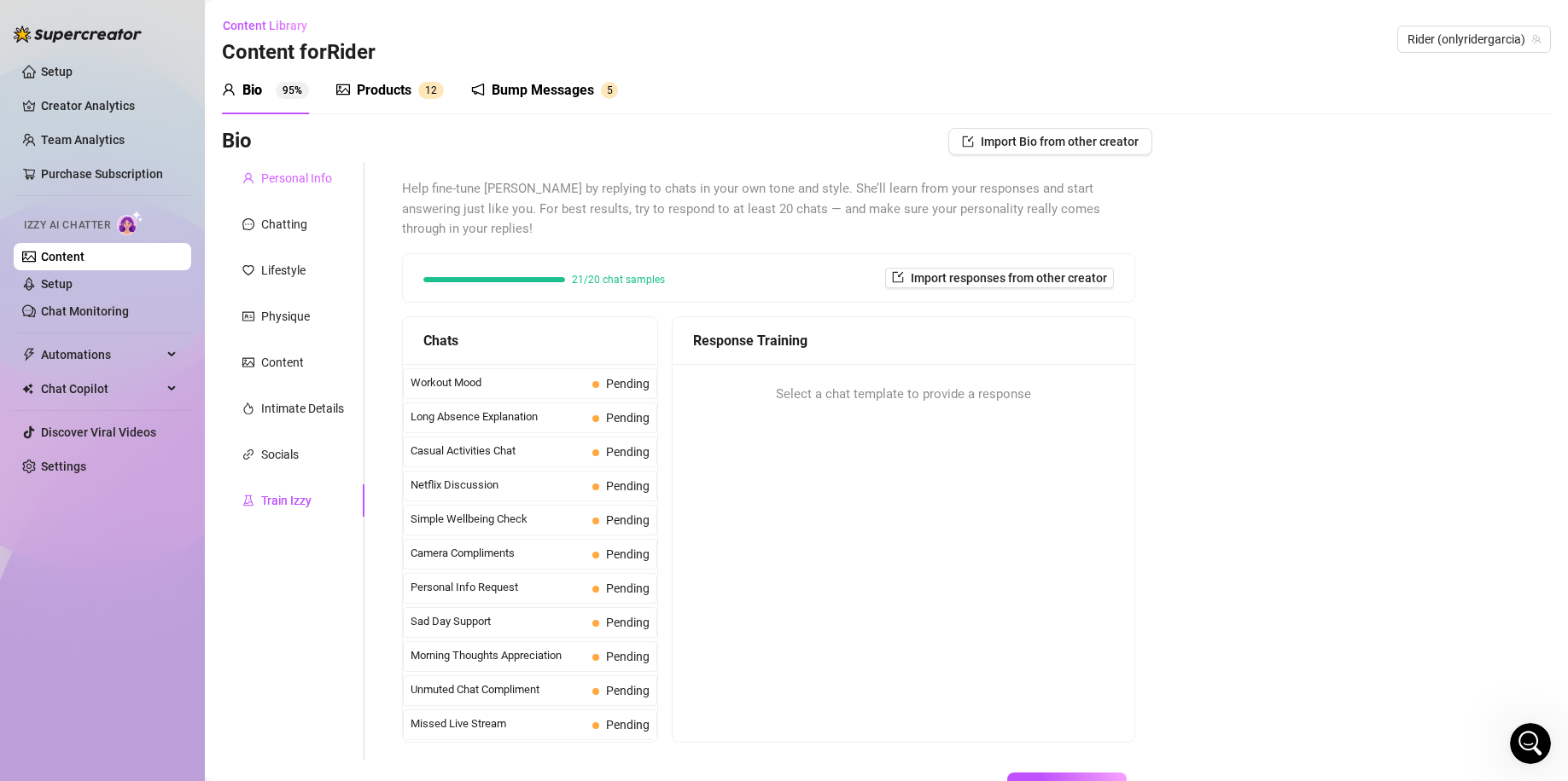
click at [305, 189] on div "Personal Info" at bounding box center [293, 178] width 143 height 32
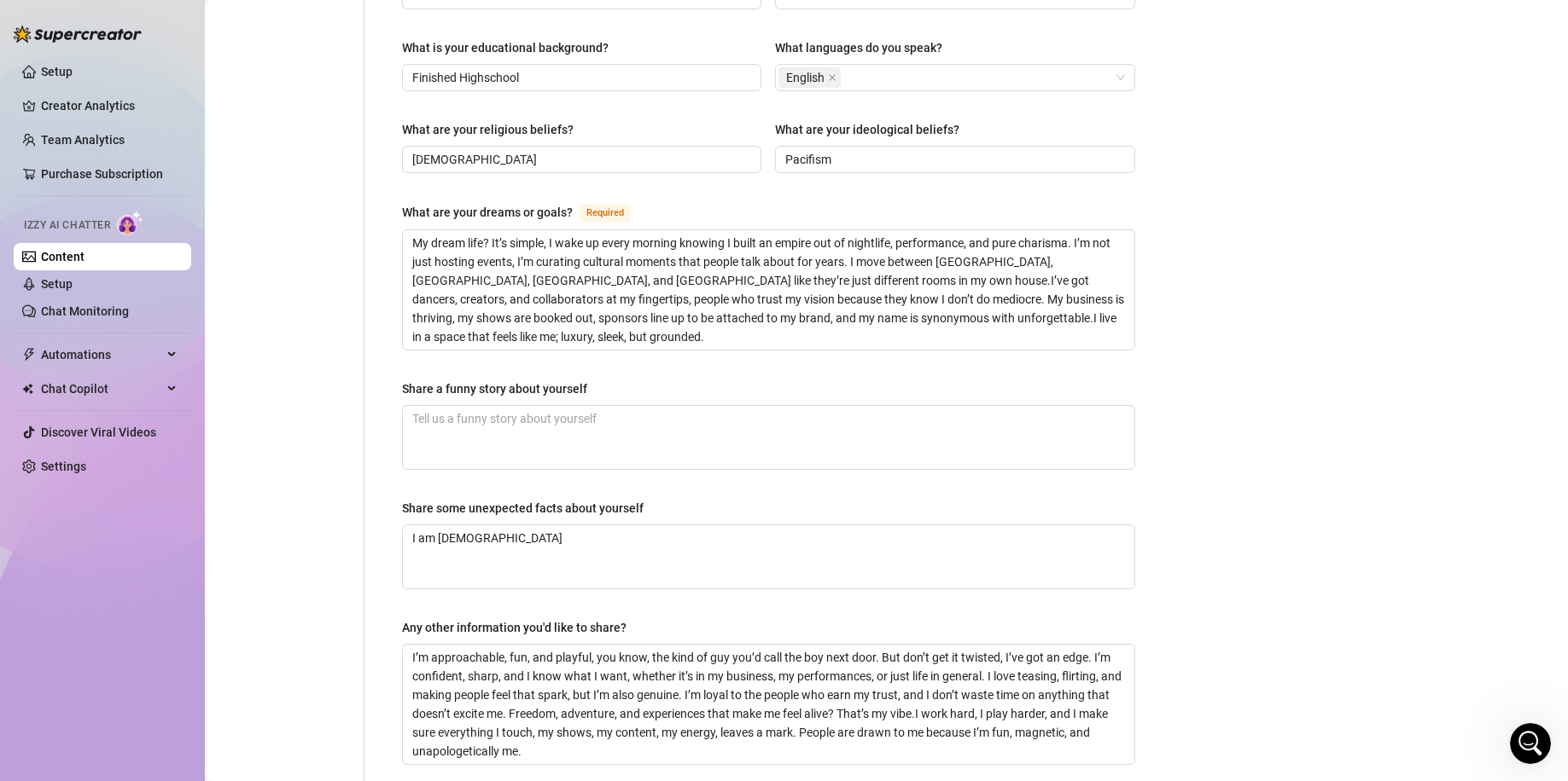
scroll to position [910, 0]
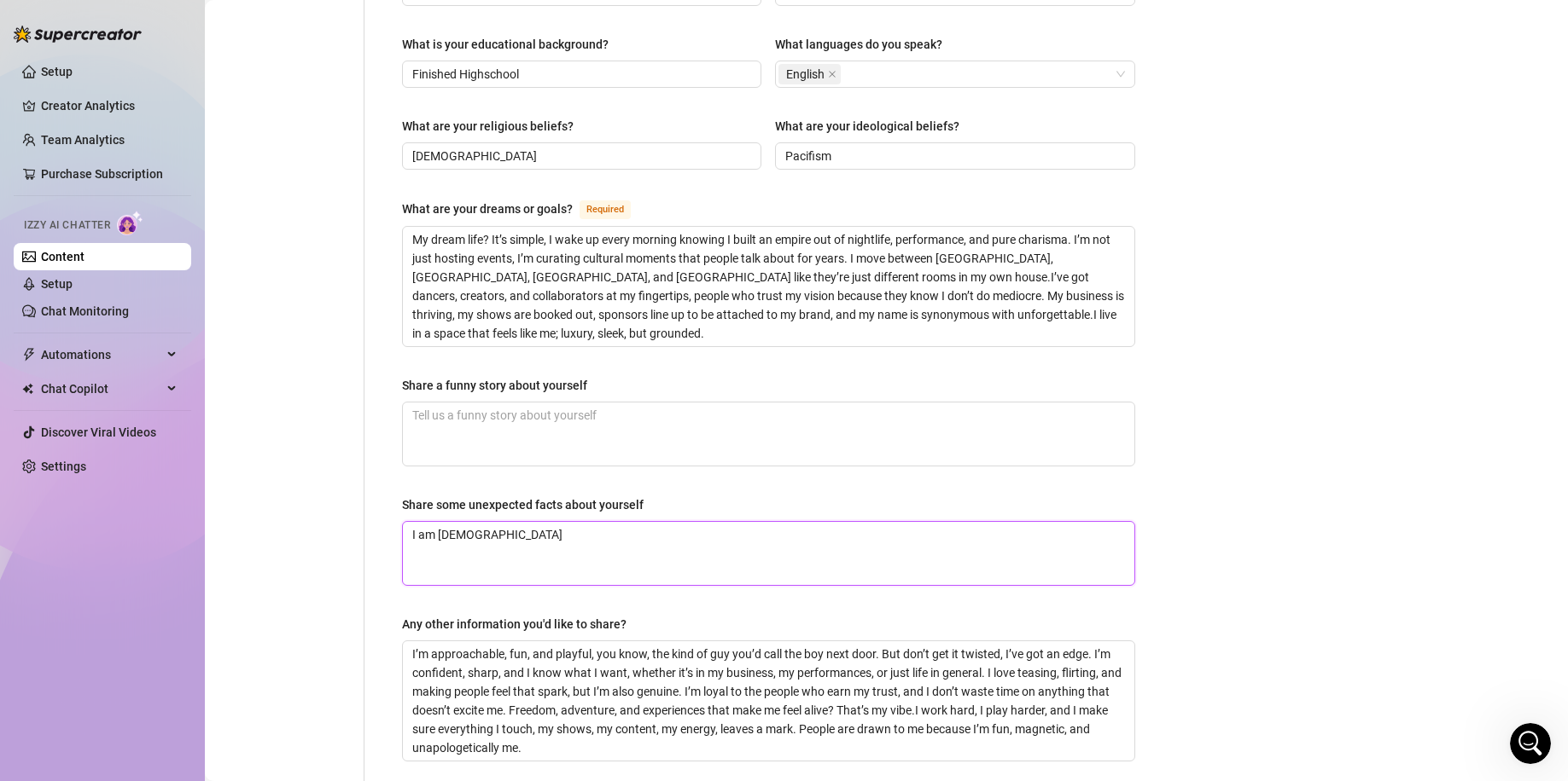
click at [557, 522] on textarea "I am [DEMOGRAPHIC_DATA]" at bounding box center [767, 553] width 731 height 63
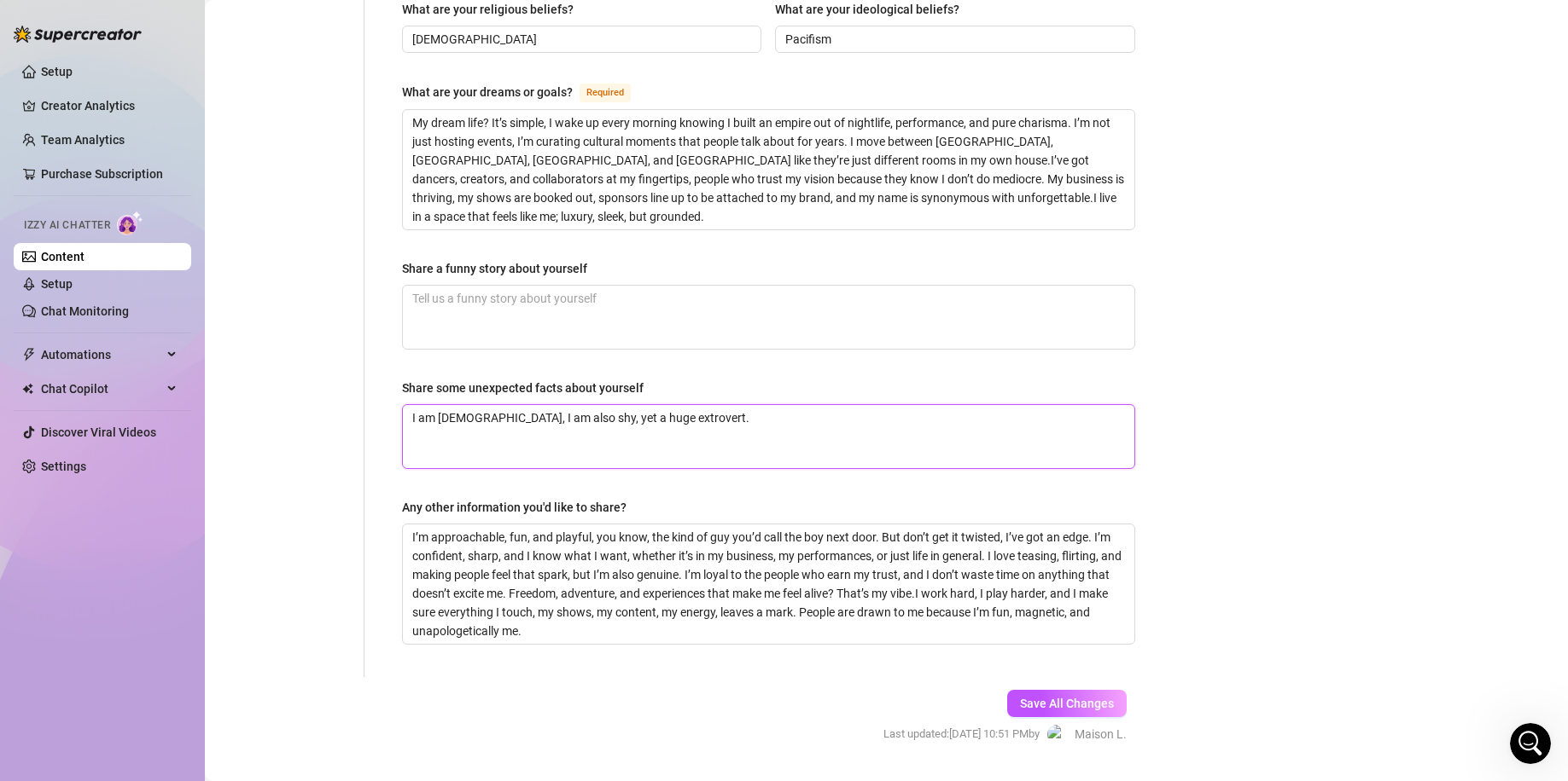
scroll to position [1039, 0]
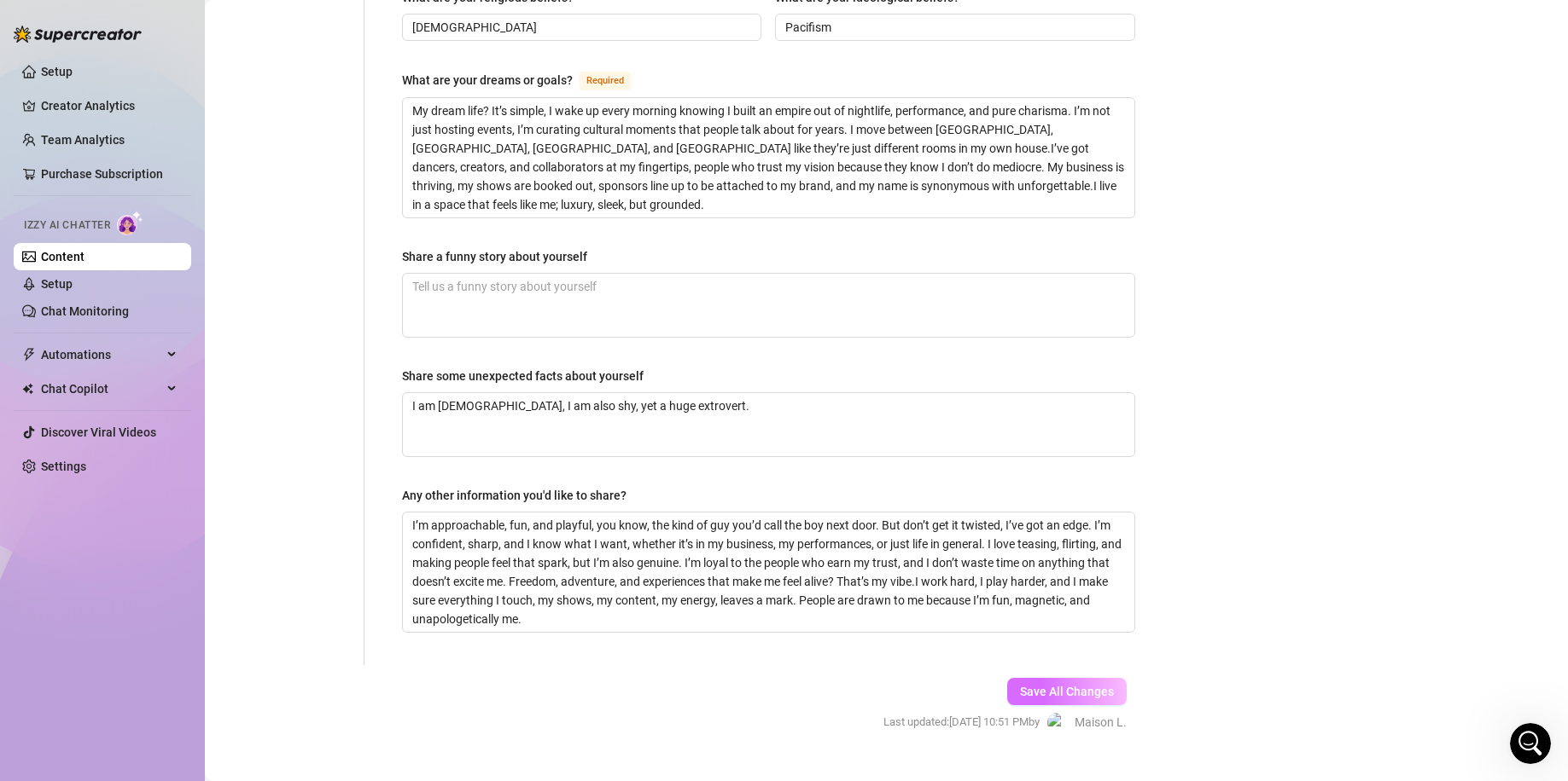
click at [1038, 678] on button "Save All Changes" at bounding box center [1066, 692] width 119 height 27
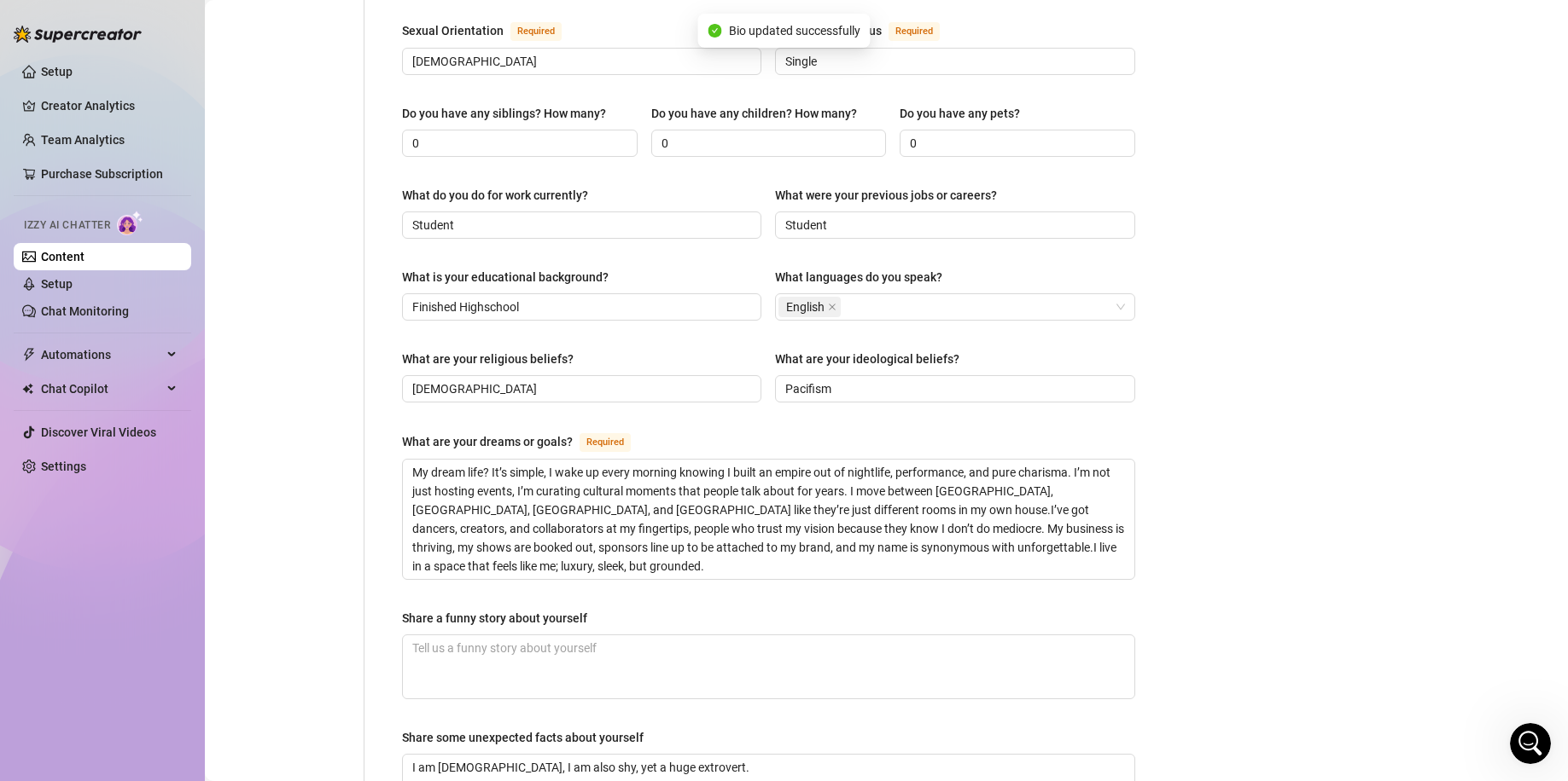
scroll to position [682, 0]
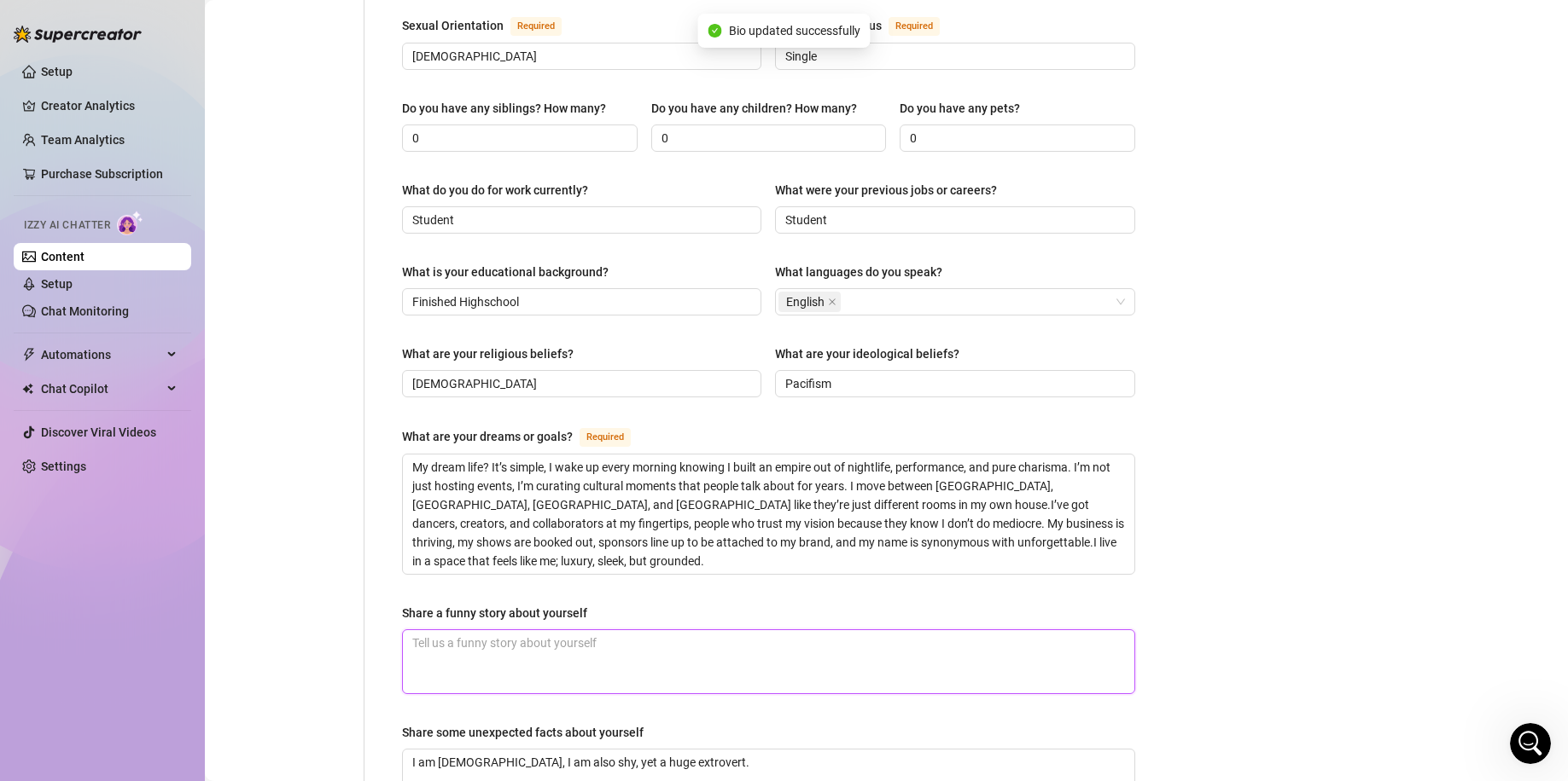
click at [654, 631] on textarea "Share a funny story about yourself" at bounding box center [767, 662] width 731 height 63
drag, startPoint x: 673, startPoint y: 612, endPoint x: 754, endPoint y: 616, distance: 81.1
click at [679, 631] on textarea "The one time, I pooped during anal sex." at bounding box center [767, 662] width 731 height 63
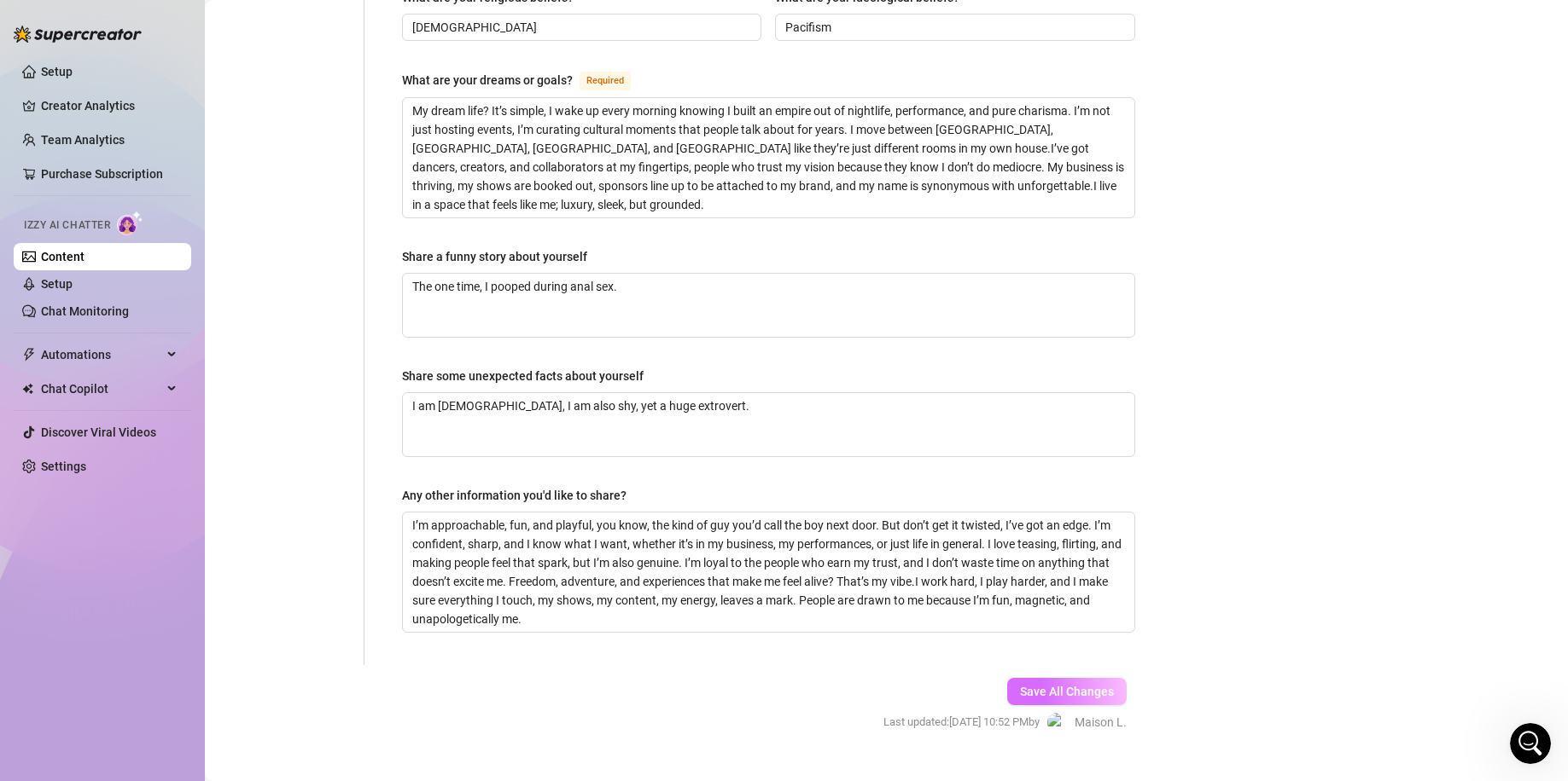
click at [1065, 685] on span "Save All Changes" at bounding box center [1066, 692] width 94 height 14
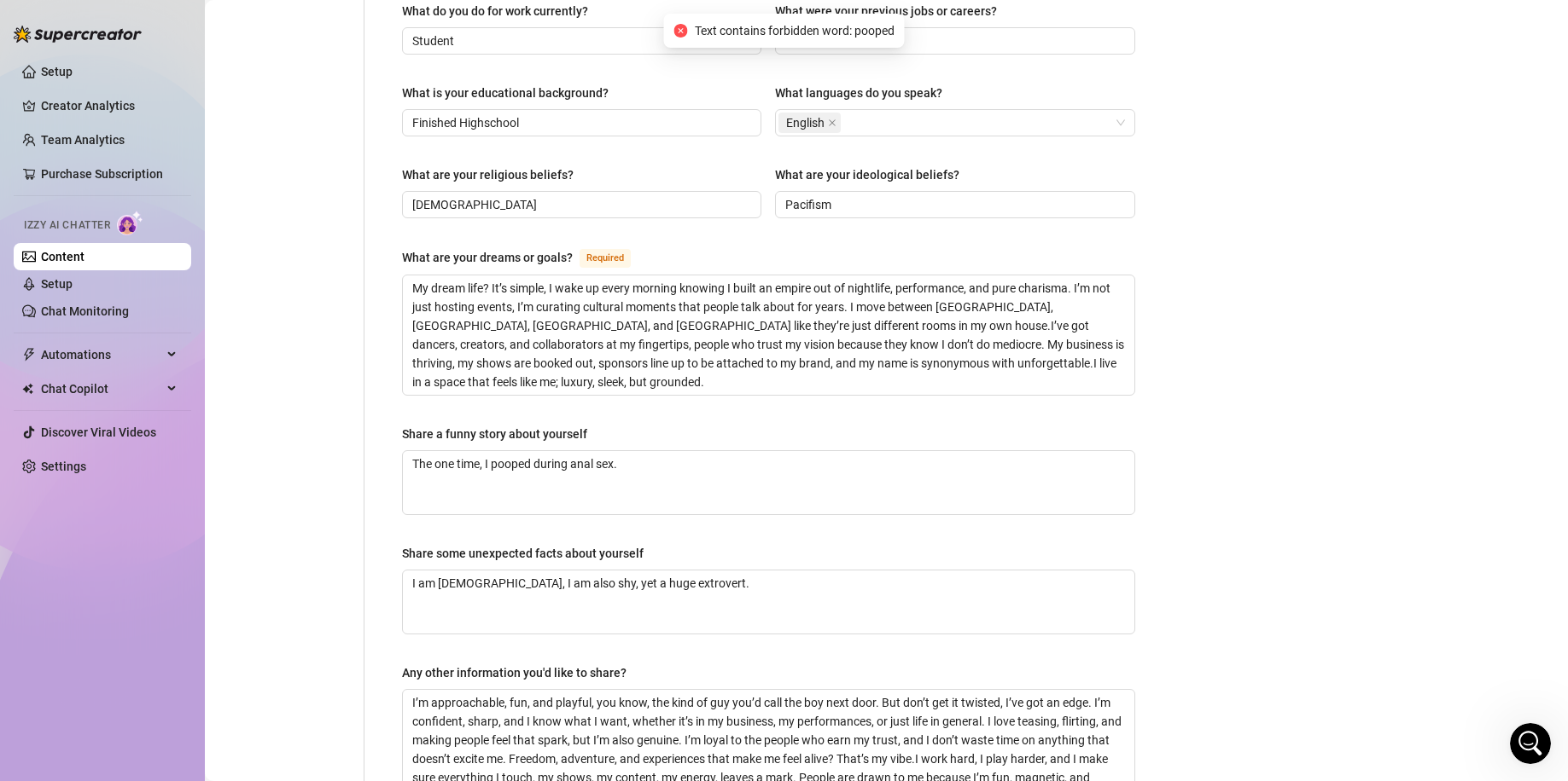
scroll to position [910, 0]
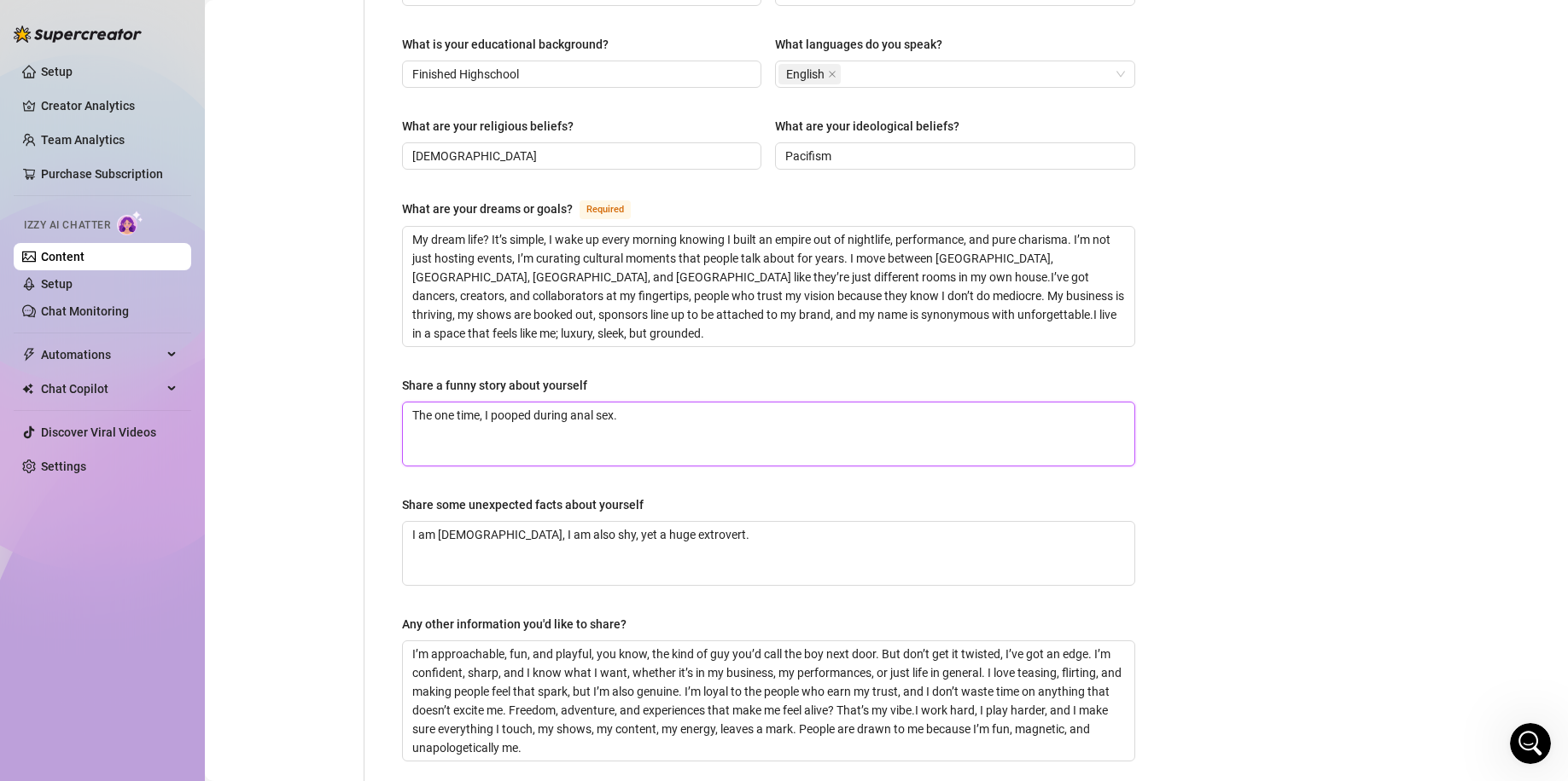
click at [534, 402] on textarea "The one time, I pooped during anal sex." at bounding box center [767, 434] width 731 height 63
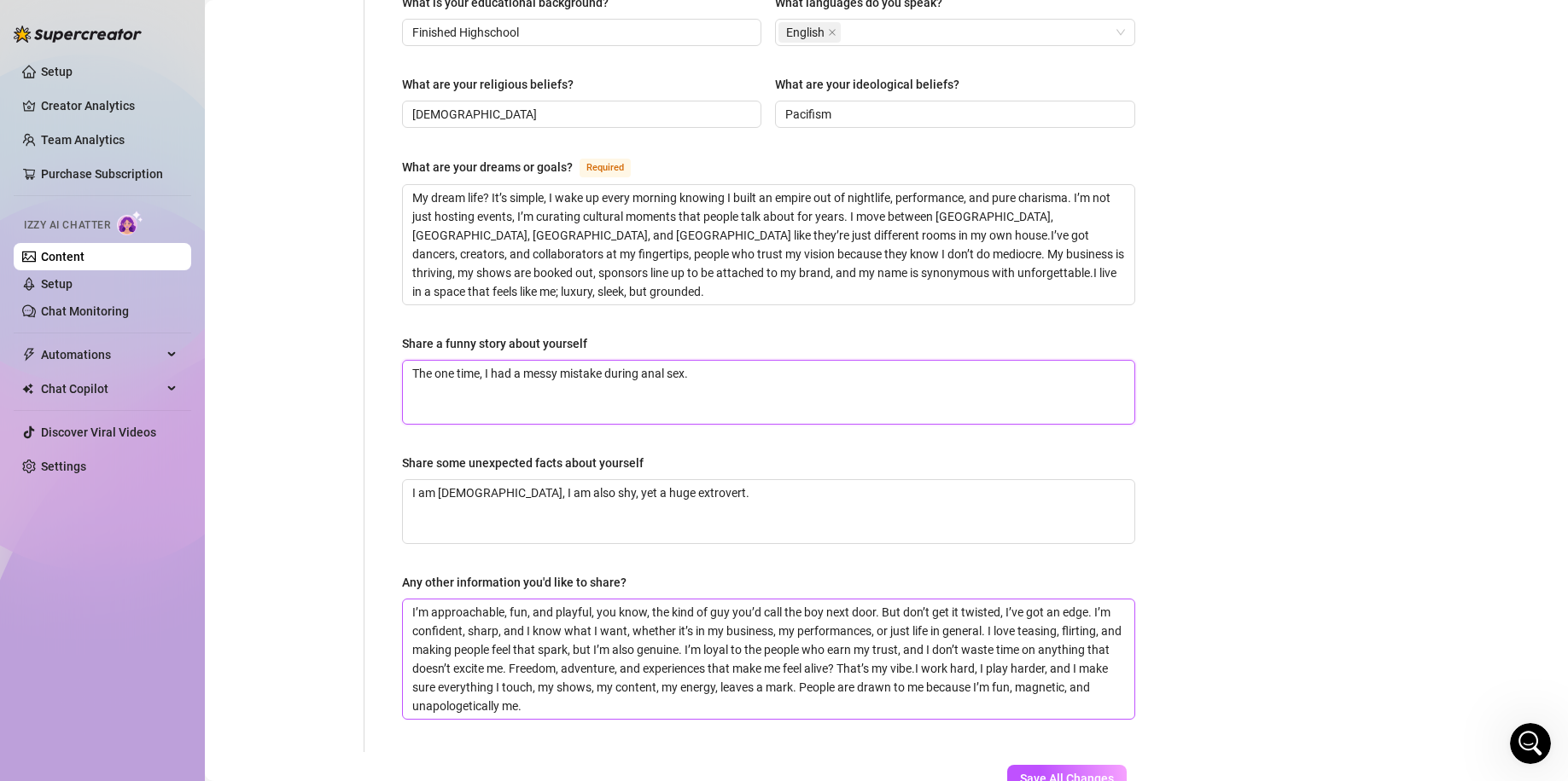
scroll to position [1039, 0]
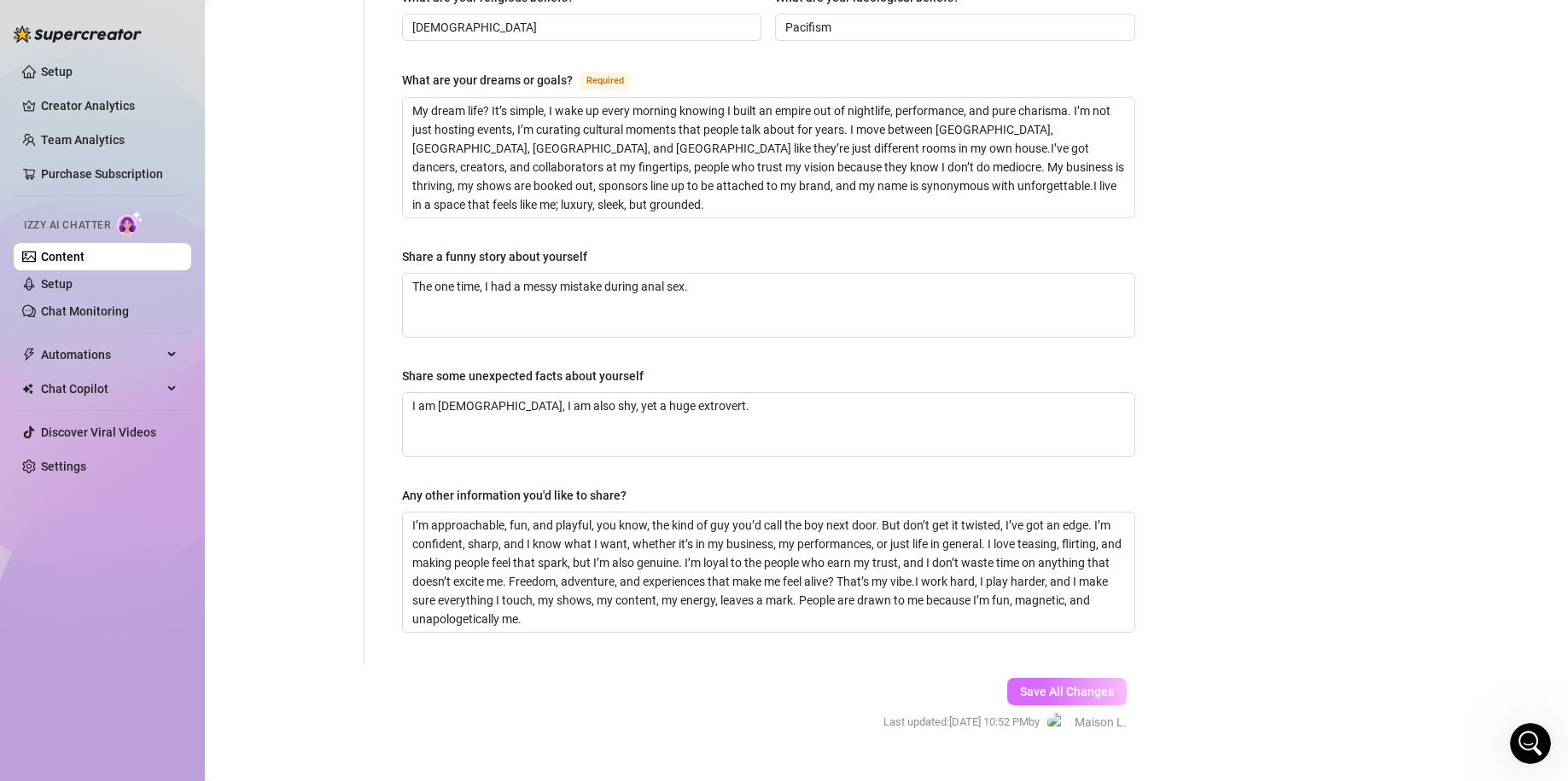
click at [1089, 685] on span "Save All Changes" at bounding box center [1066, 692] width 94 height 14
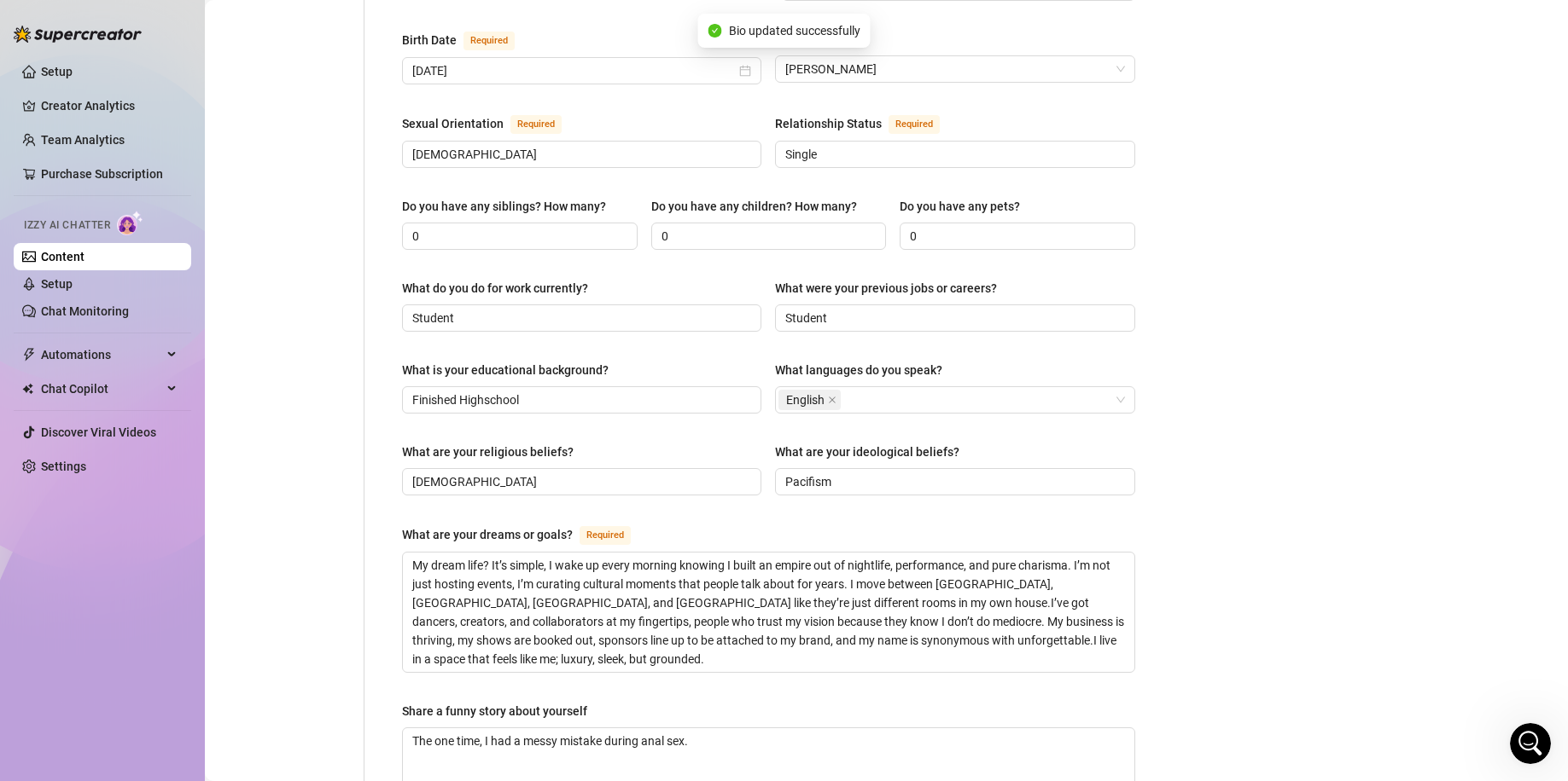
scroll to position [0, 0]
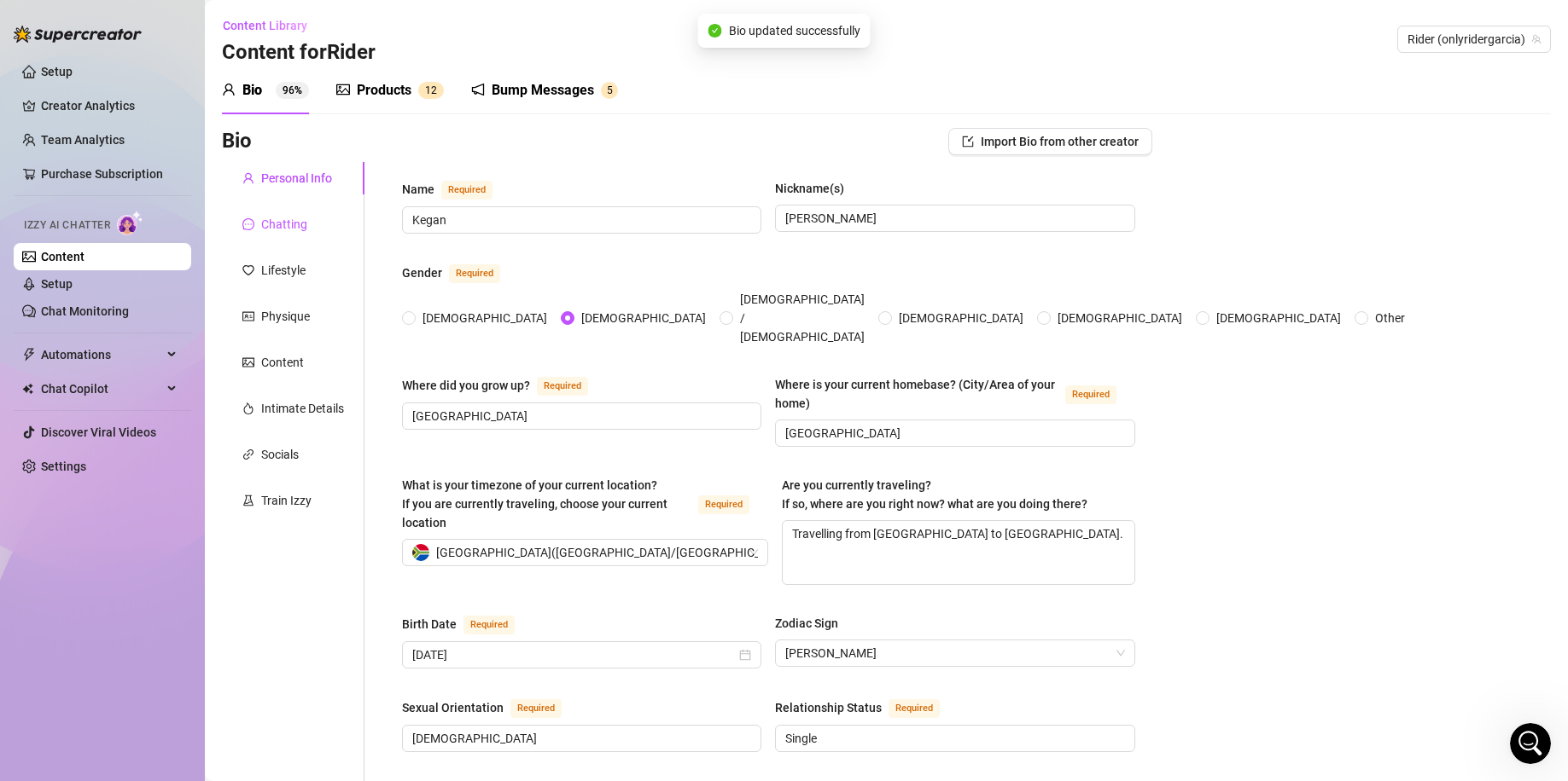
click at [304, 226] on div "Chatting" at bounding box center [283, 224] width 46 height 19
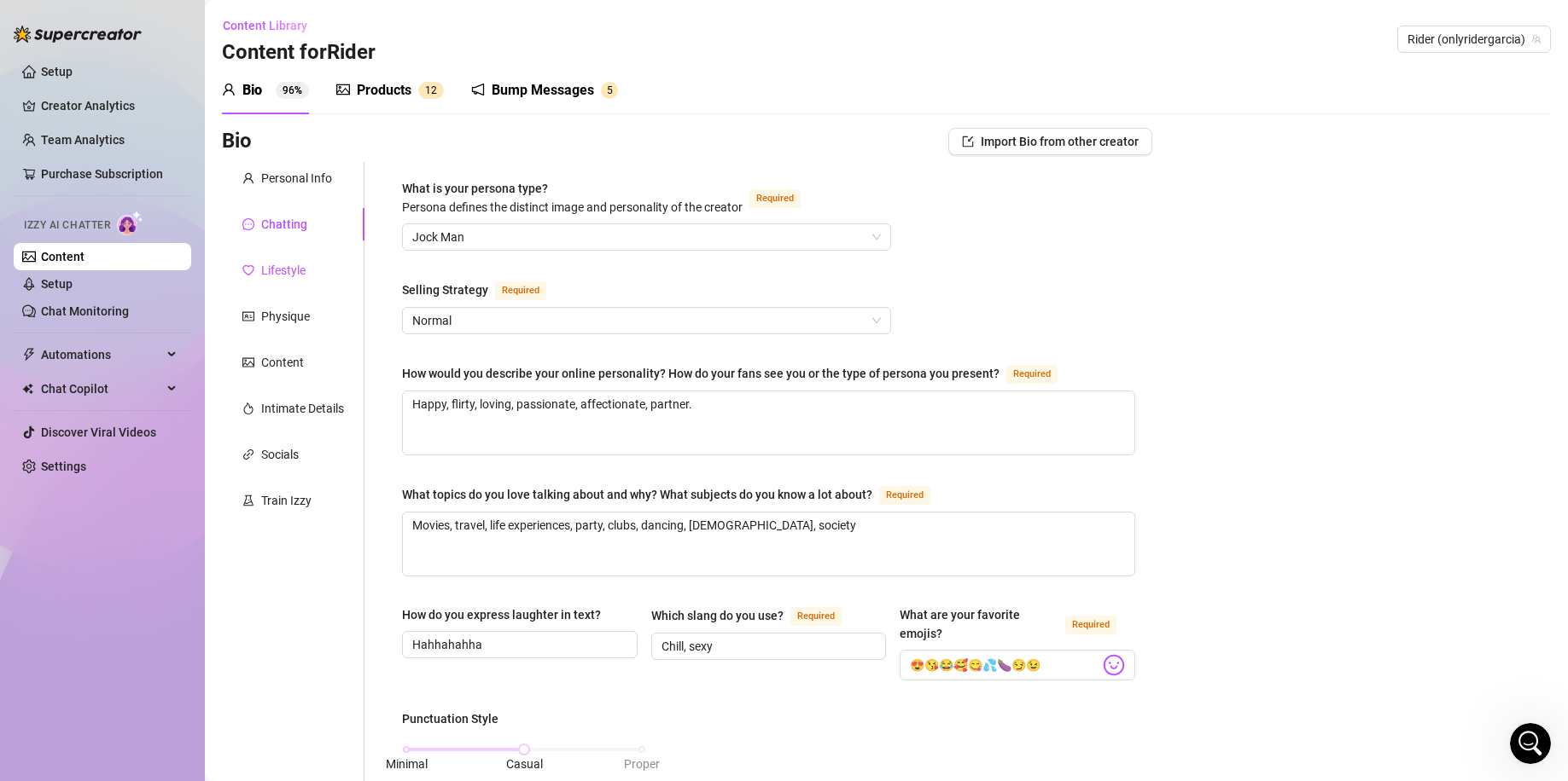
click at [276, 273] on div "Lifestyle" at bounding box center [282, 270] width 44 height 19
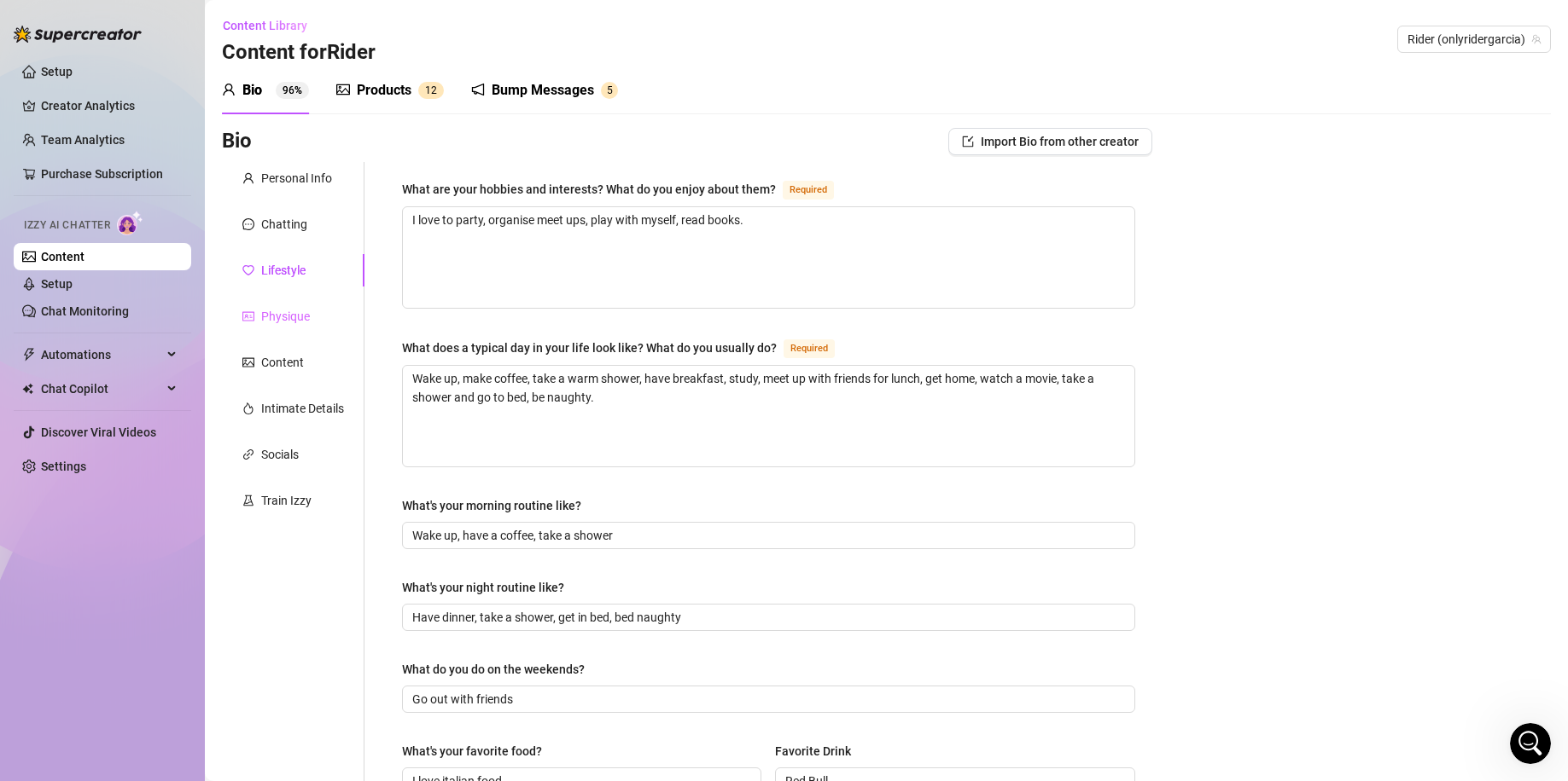
click at [312, 323] on div "Physique" at bounding box center [293, 316] width 143 height 32
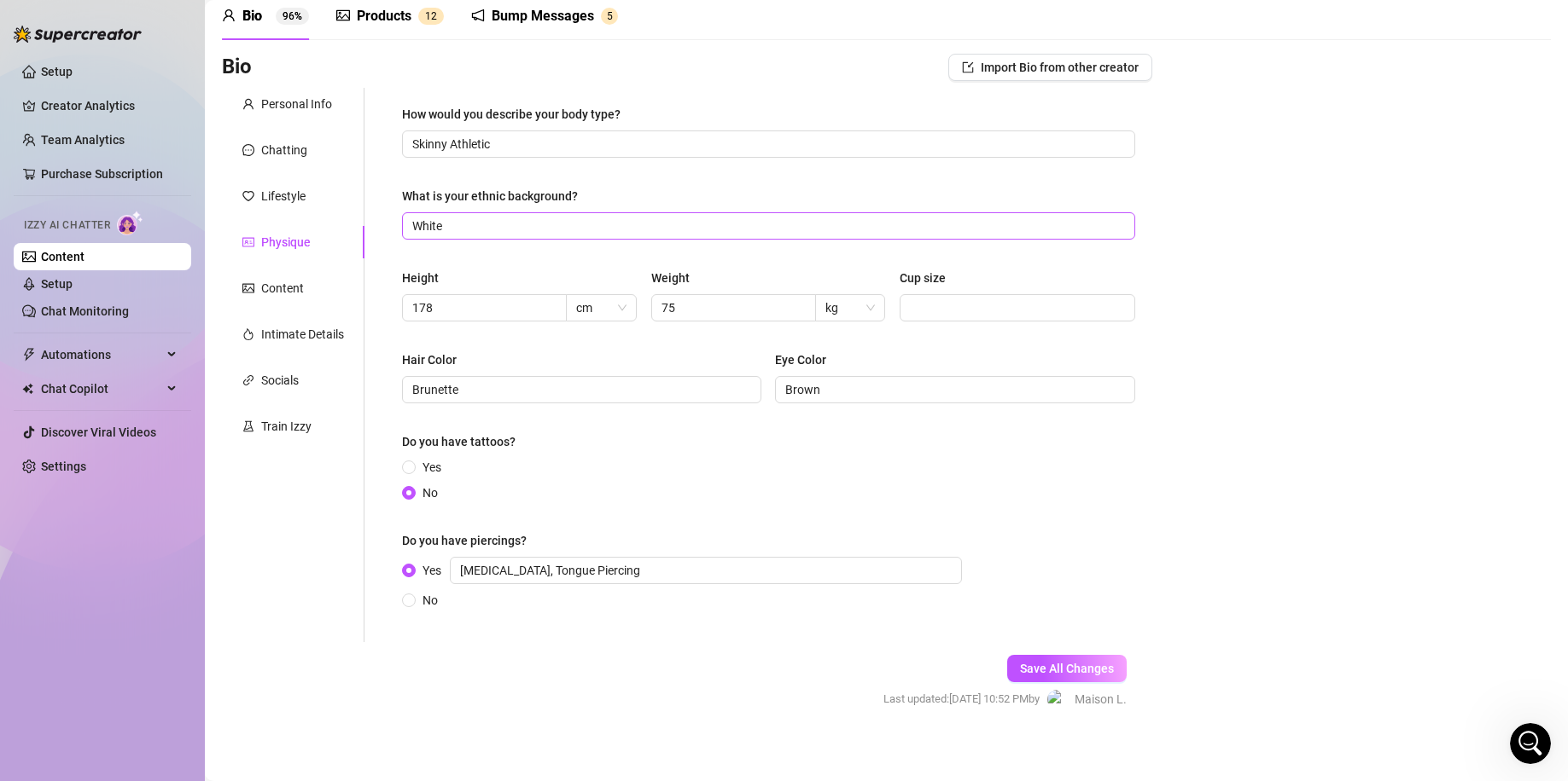
scroll to position [84, 0]
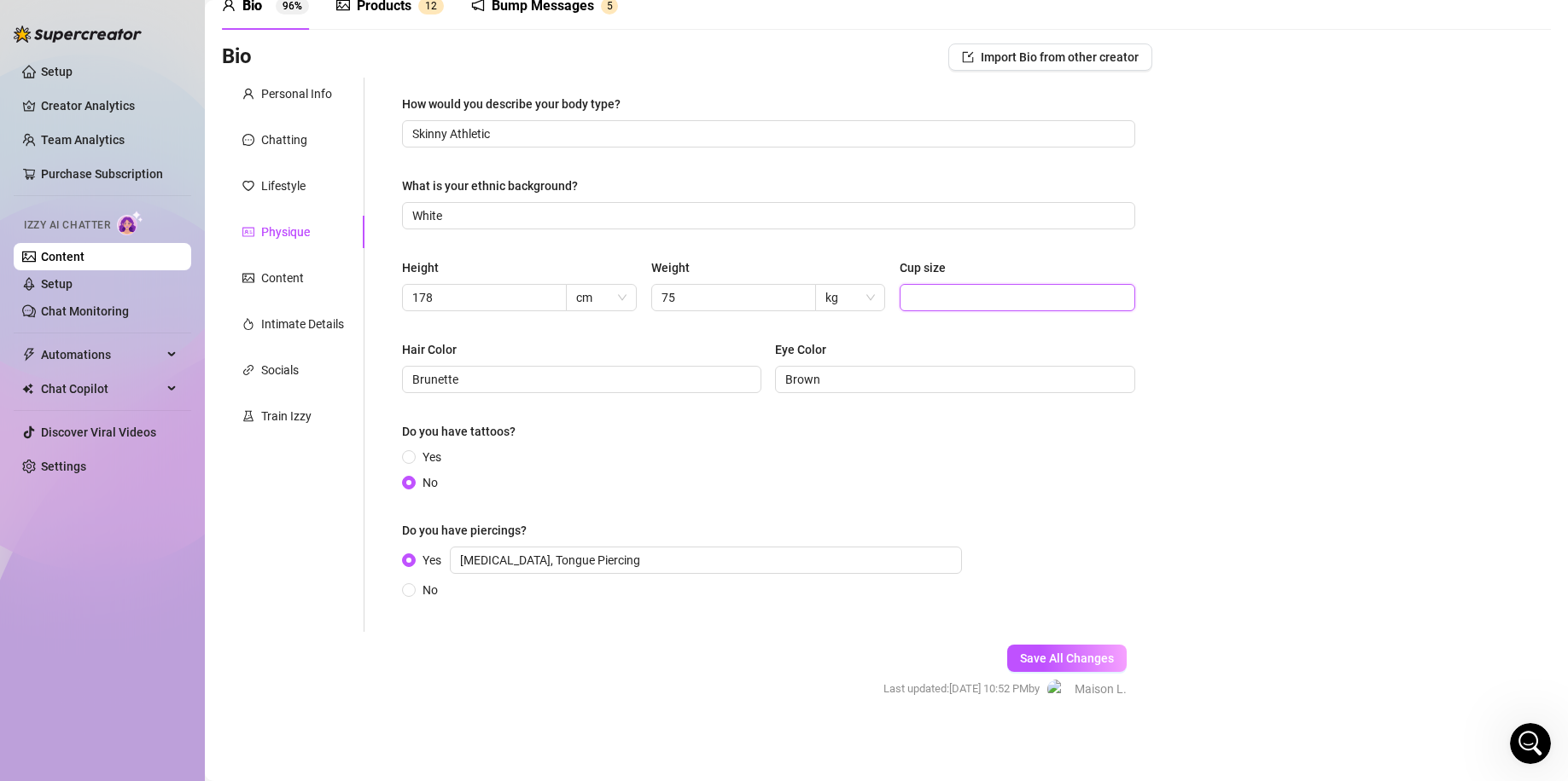
click at [1001, 302] on input "Cup size" at bounding box center [1015, 298] width 211 height 19
click at [1304, 324] on div "Bio Import Bio from other creator Personal Info Chatting Lifestyle Physique Con…" at bounding box center [886, 387] width 1329 height 686
drag, startPoint x: 1109, startPoint y: 652, endPoint x: 1106, endPoint y: 627, distance: 25.2
click at [1109, 652] on button "Save All Changes" at bounding box center [1066, 658] width 119 height 27
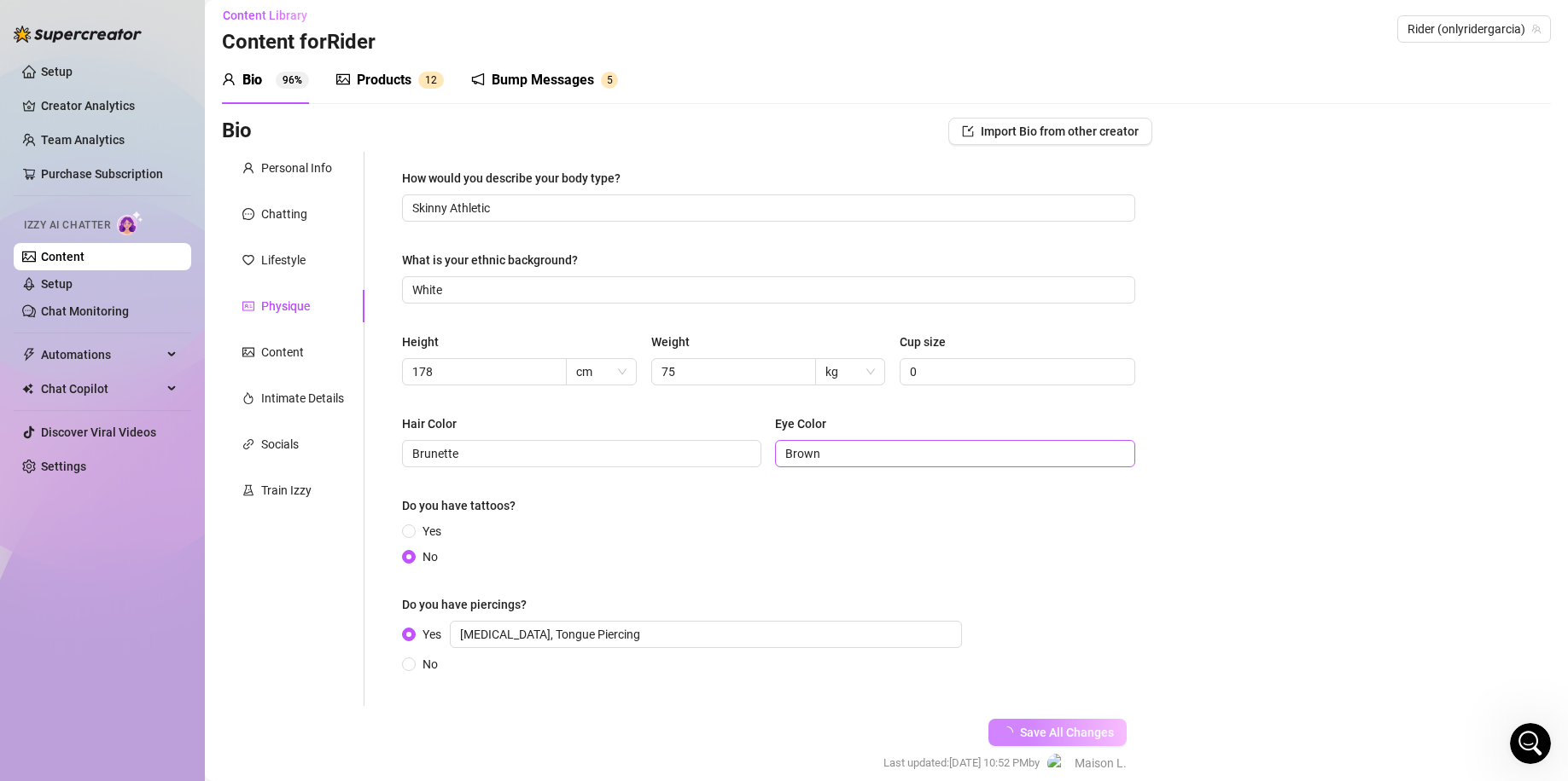
scroll to position [0, 0]
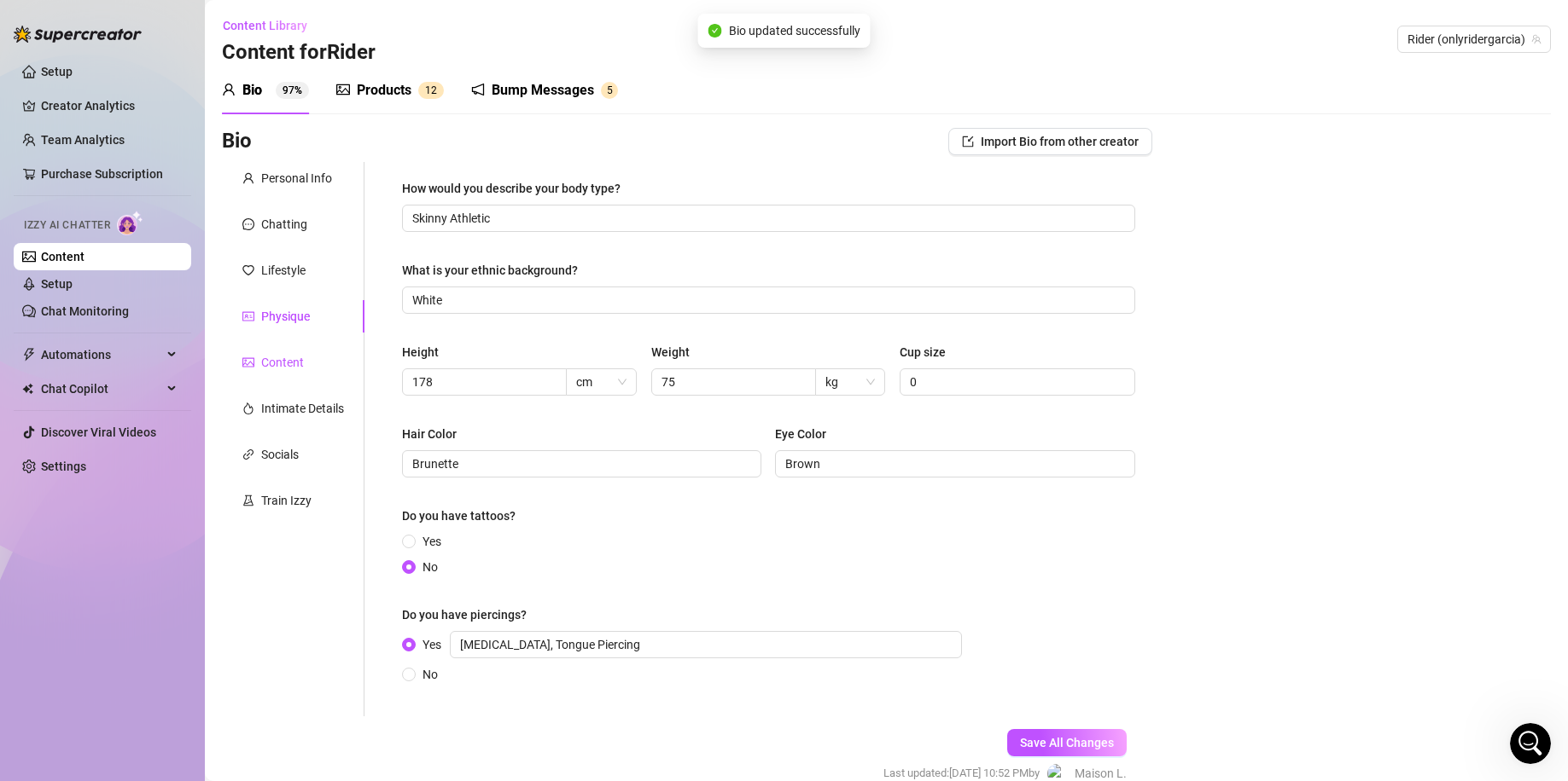
click at [287, 362] on div "Content" at bounding box center [282, 362] width 43 height 19
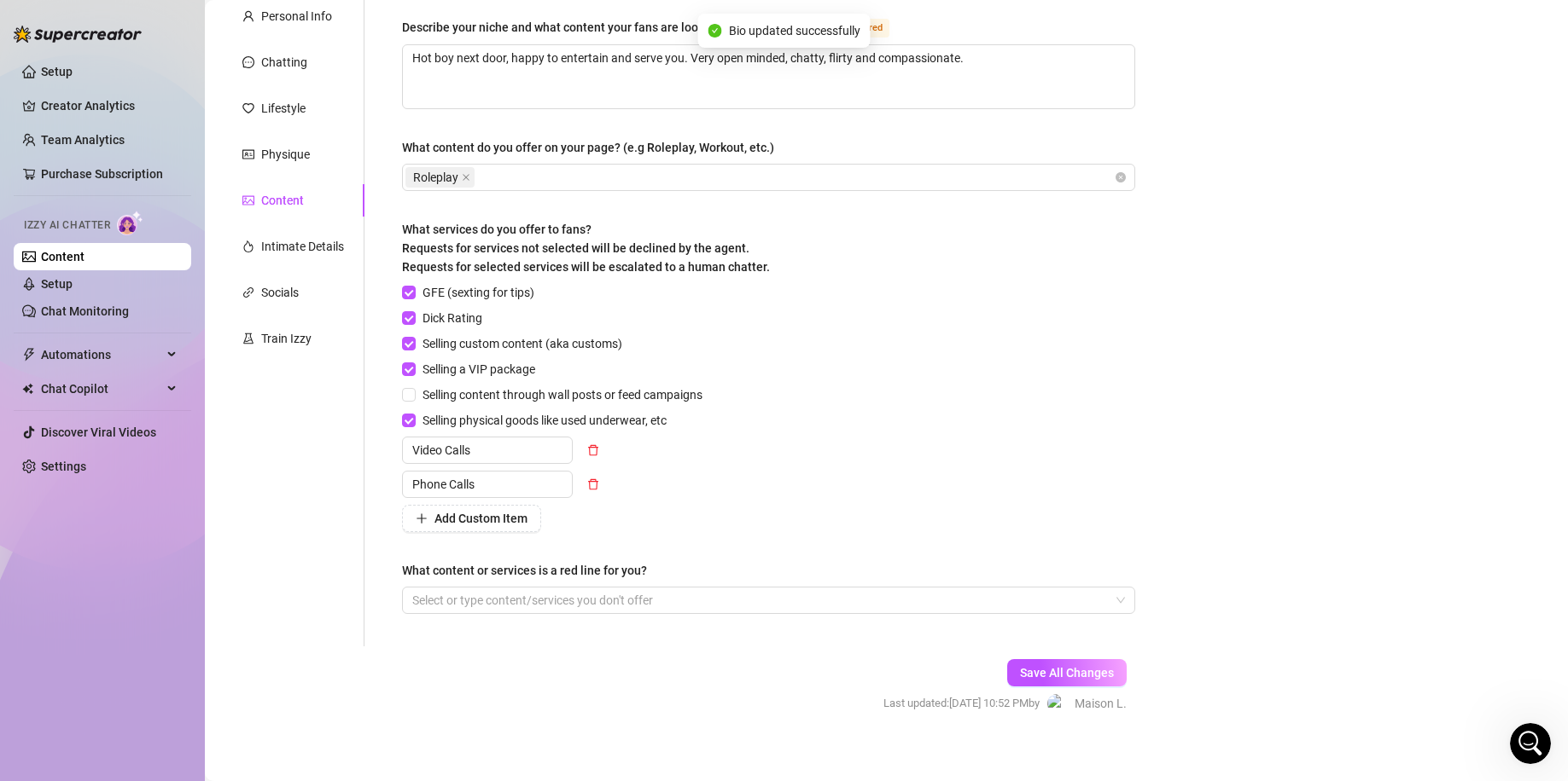
scroll to position [175, 0]
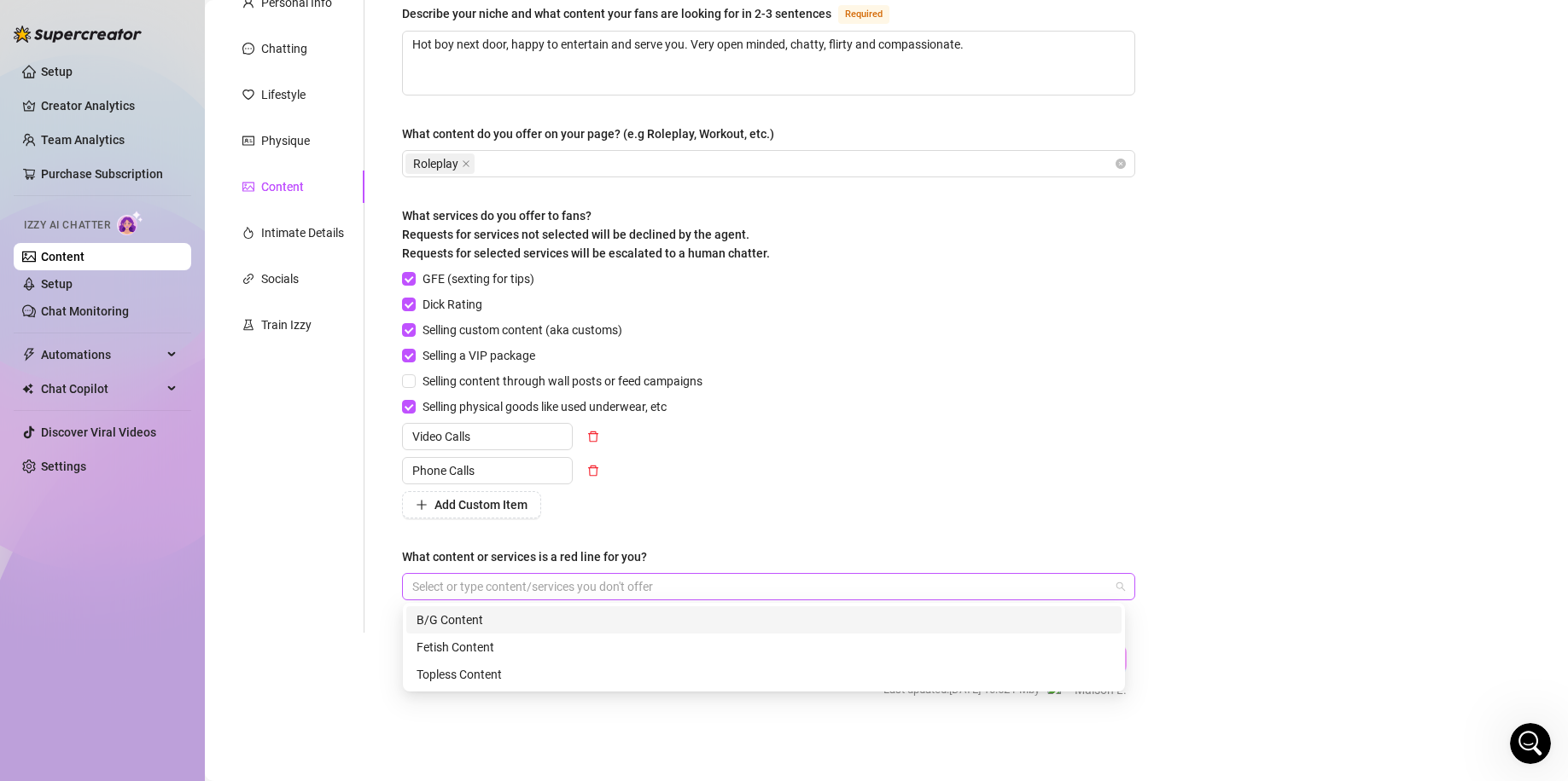
click at [906, 582] on div at bounding box center [759, 586] width 708 height 23
click at [545, 623] on div "B/G Content" at bounding box center [763, 620] width 694 height 19
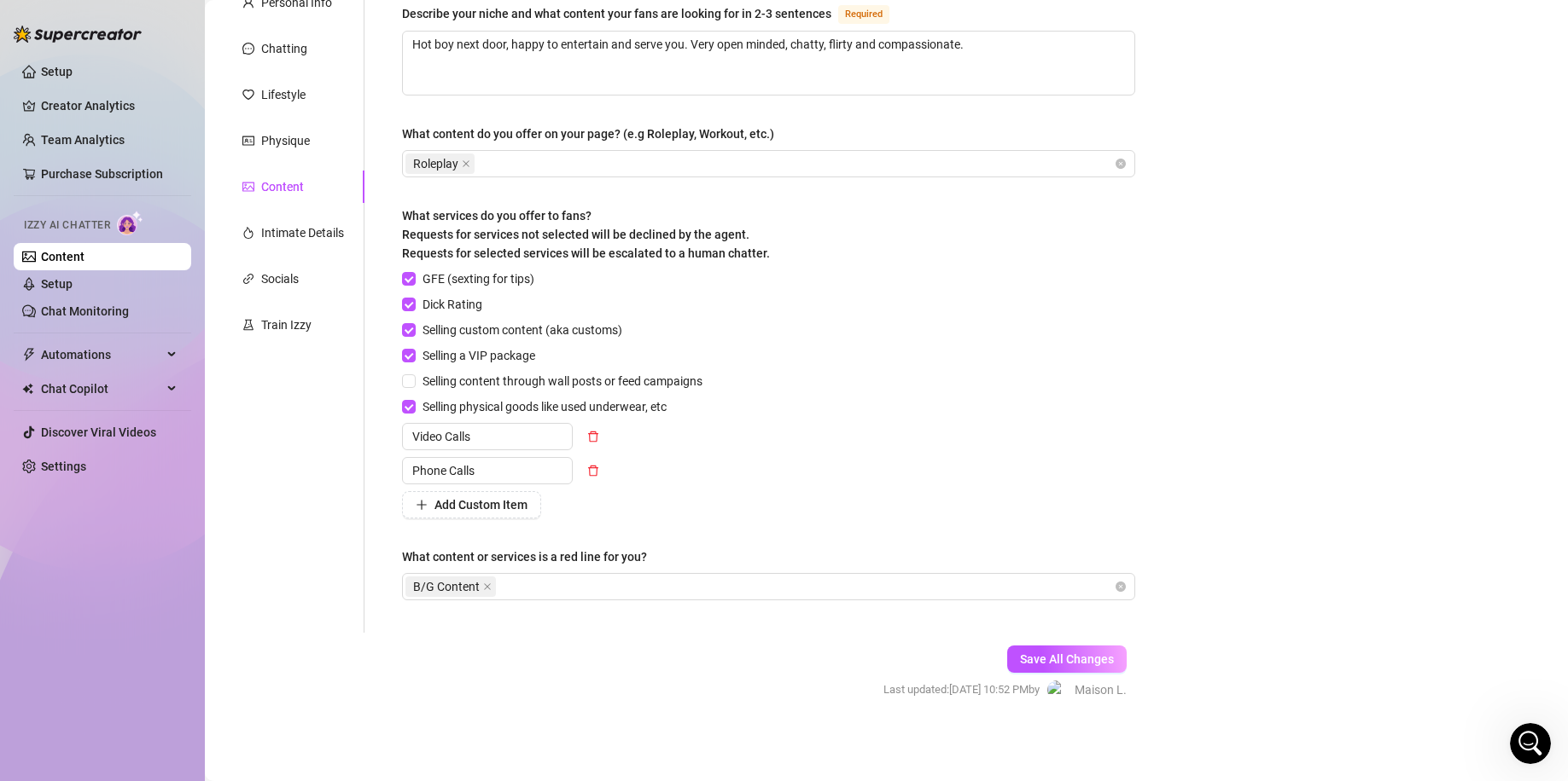
click at [1089, 534] on div "Describe your niche and what content your fans are looking for in 2-3 sentences…" at bounding box center [767, 309] width 733 height 612
click at [1101, 656] on span "Save All Changes" at bounding box center [1066, 659] width 94 height 14
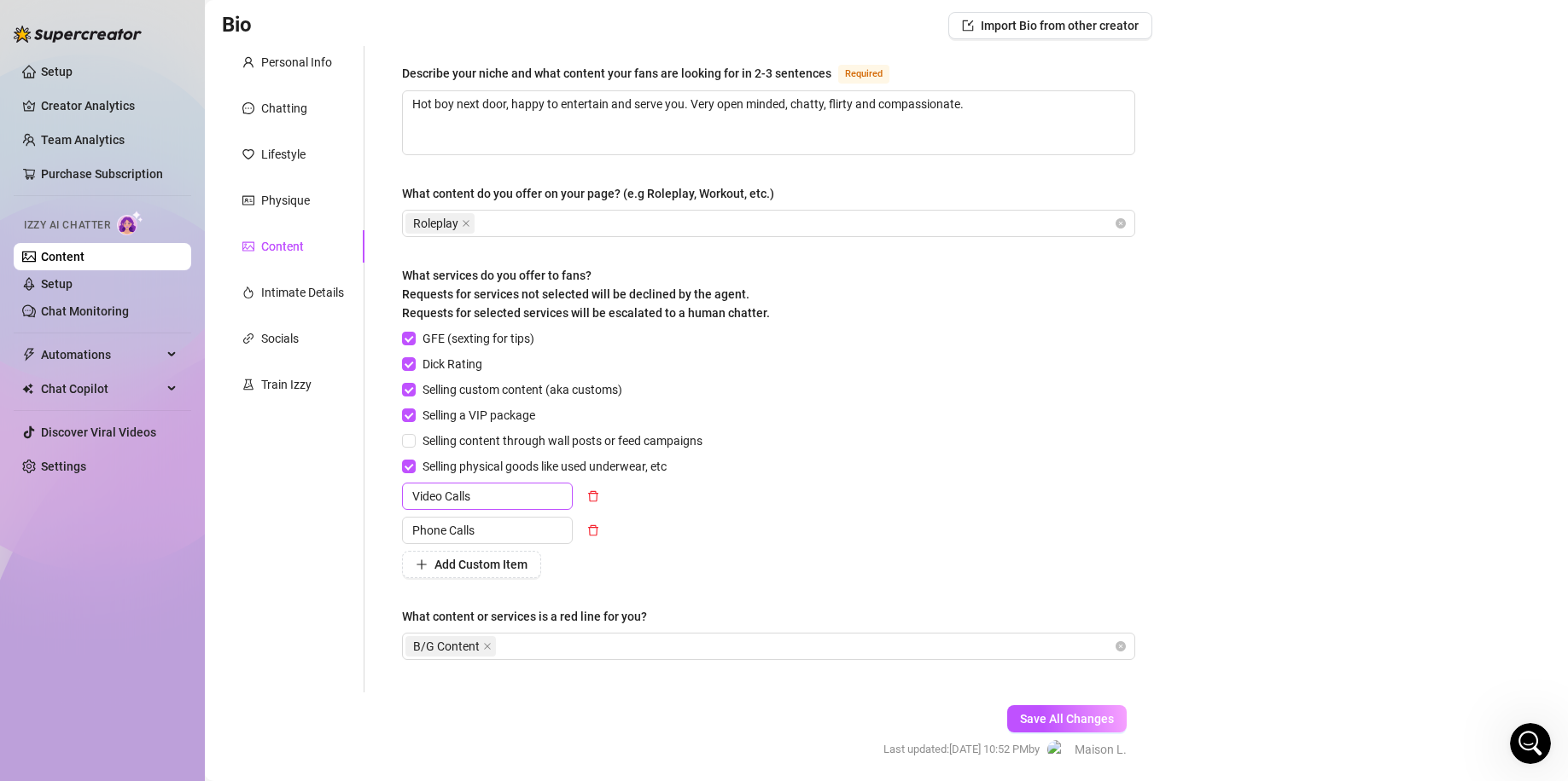
scroll to position [0, 0]
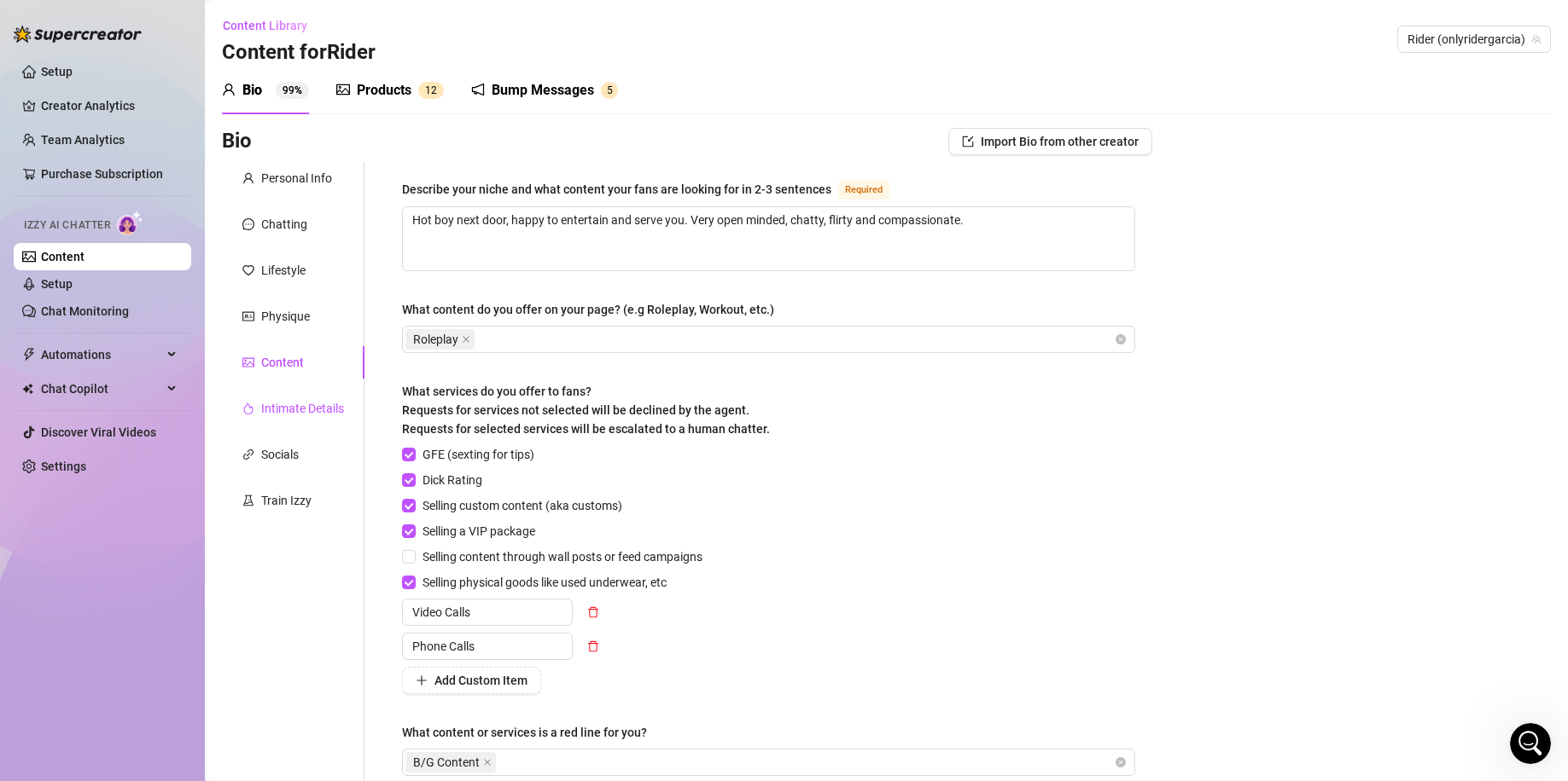
click at [315, 410] on div "Intimate Details" at bounding box center [302, 408] width 83 height 19
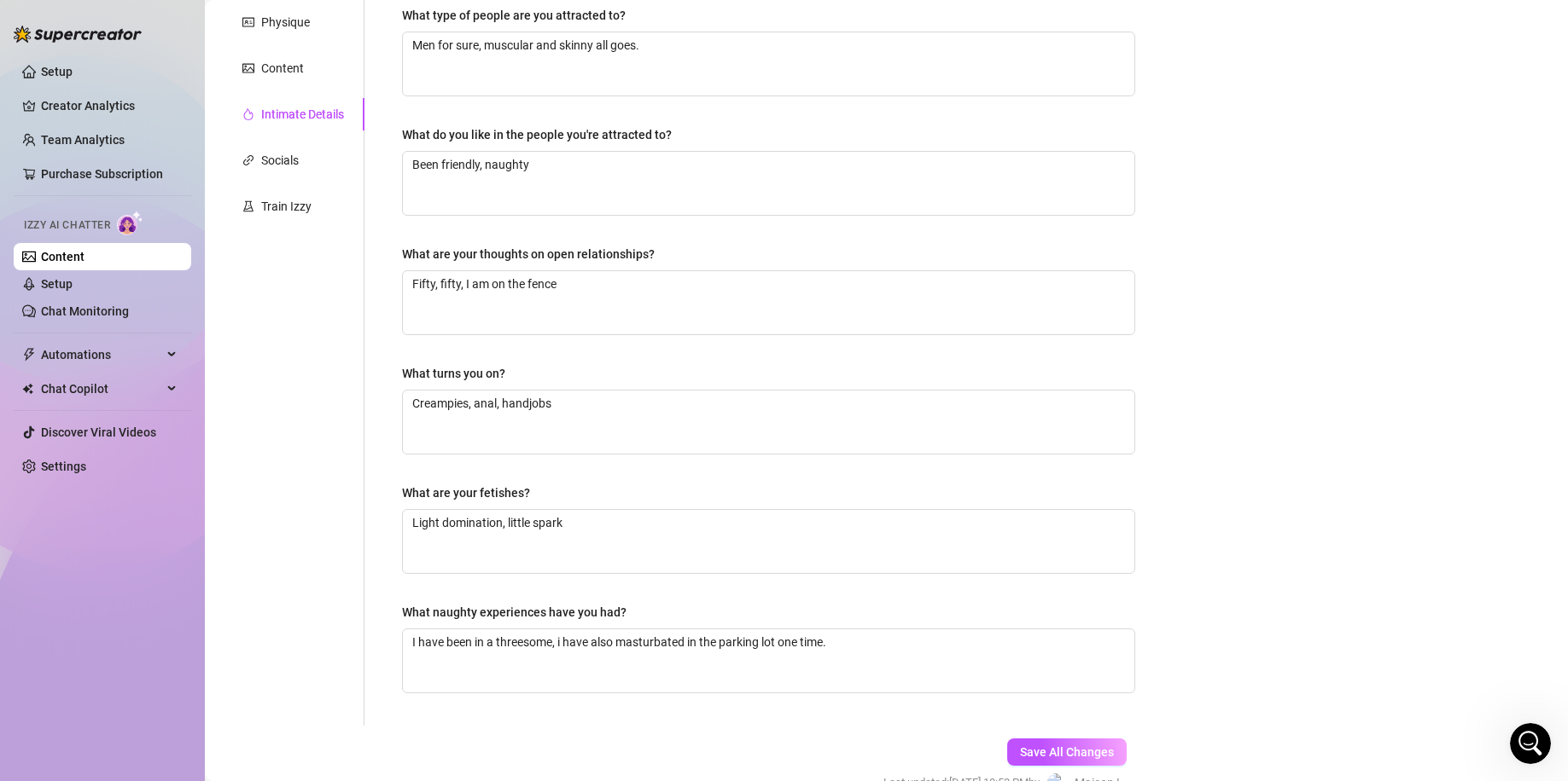
scroll to position [160, 0]
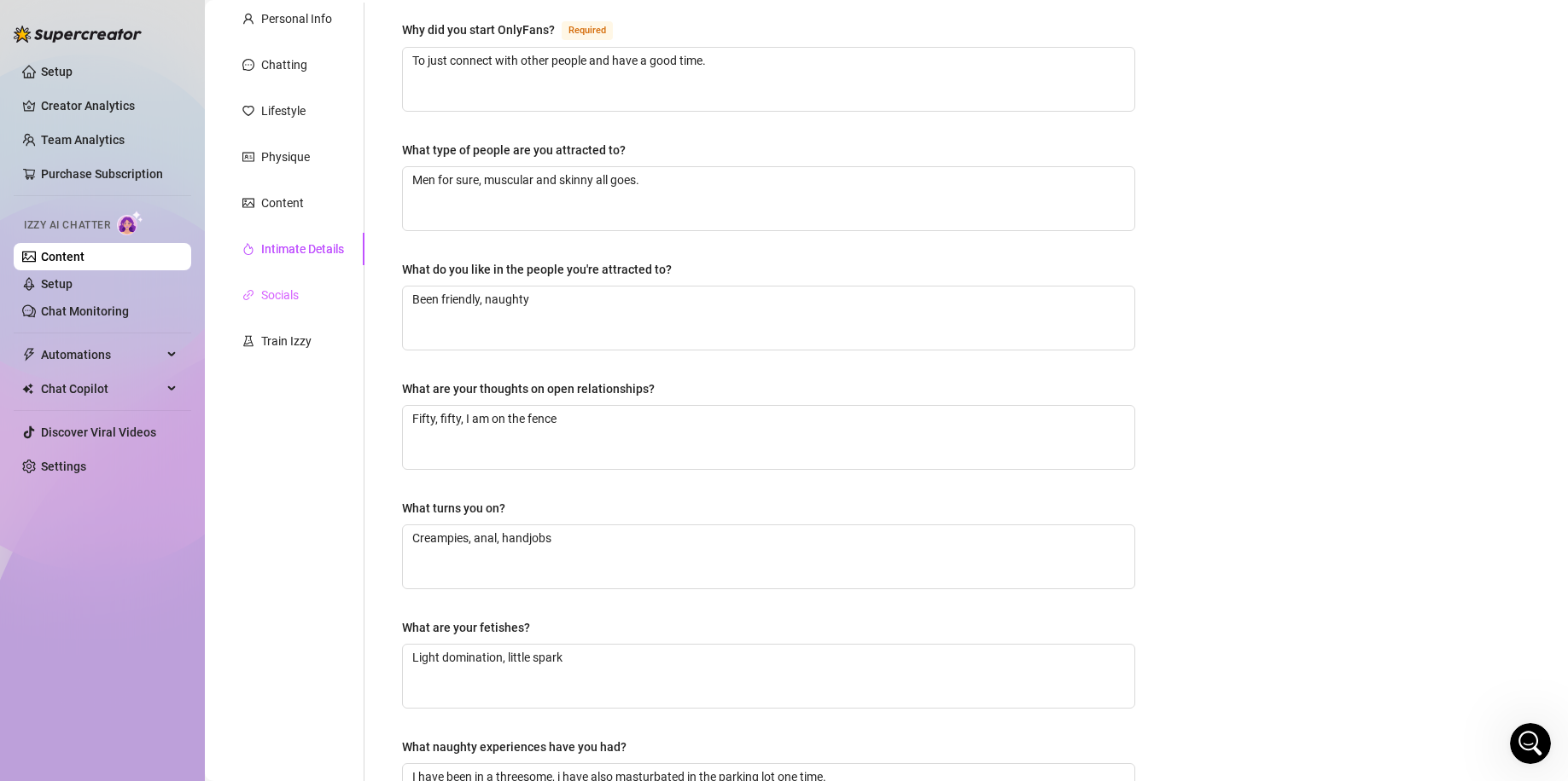
click at [306, 295] on div "Socials" at bounding box center [293, 295] width 143 height 32
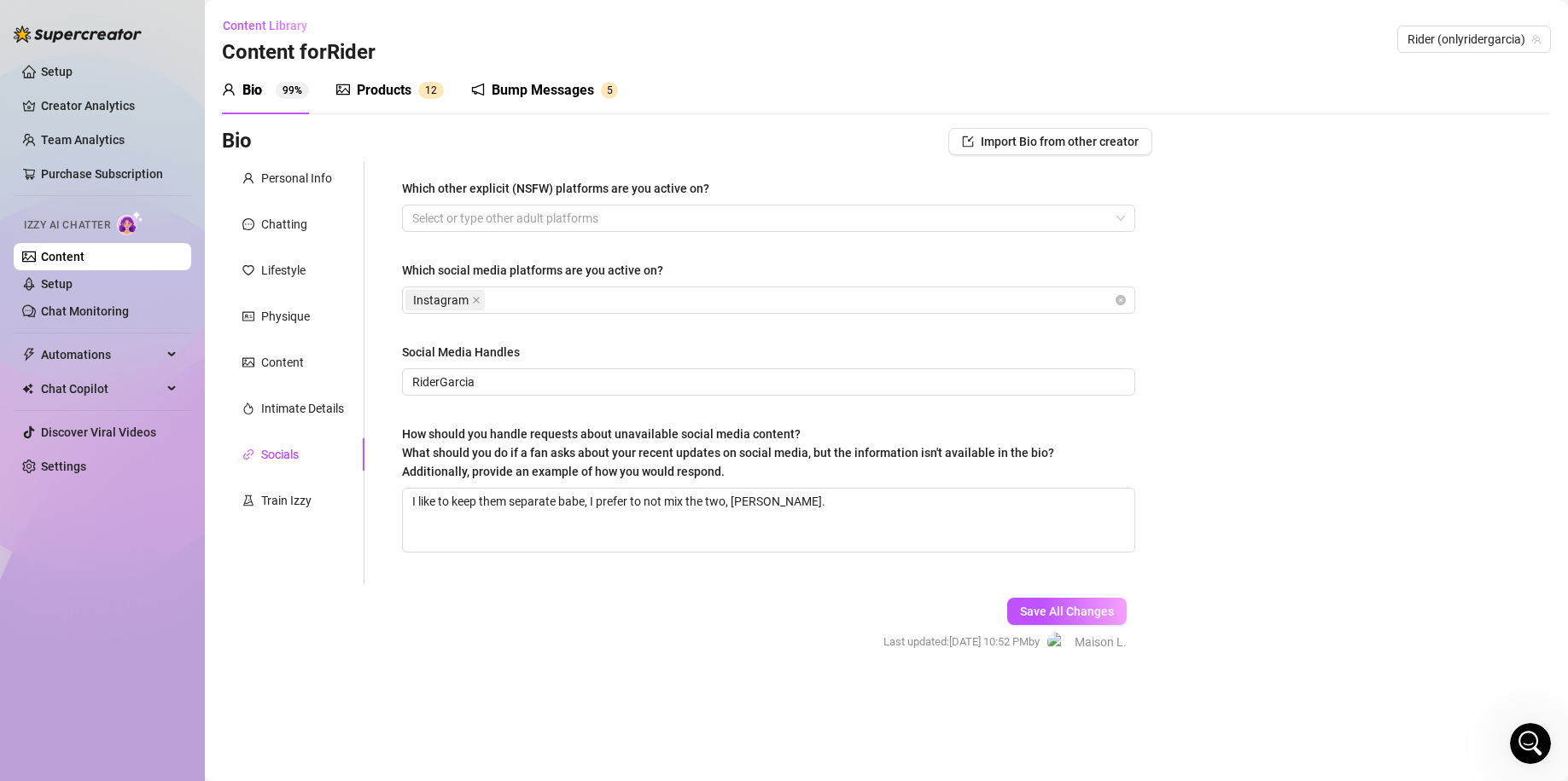
scroll to position [0, 0]
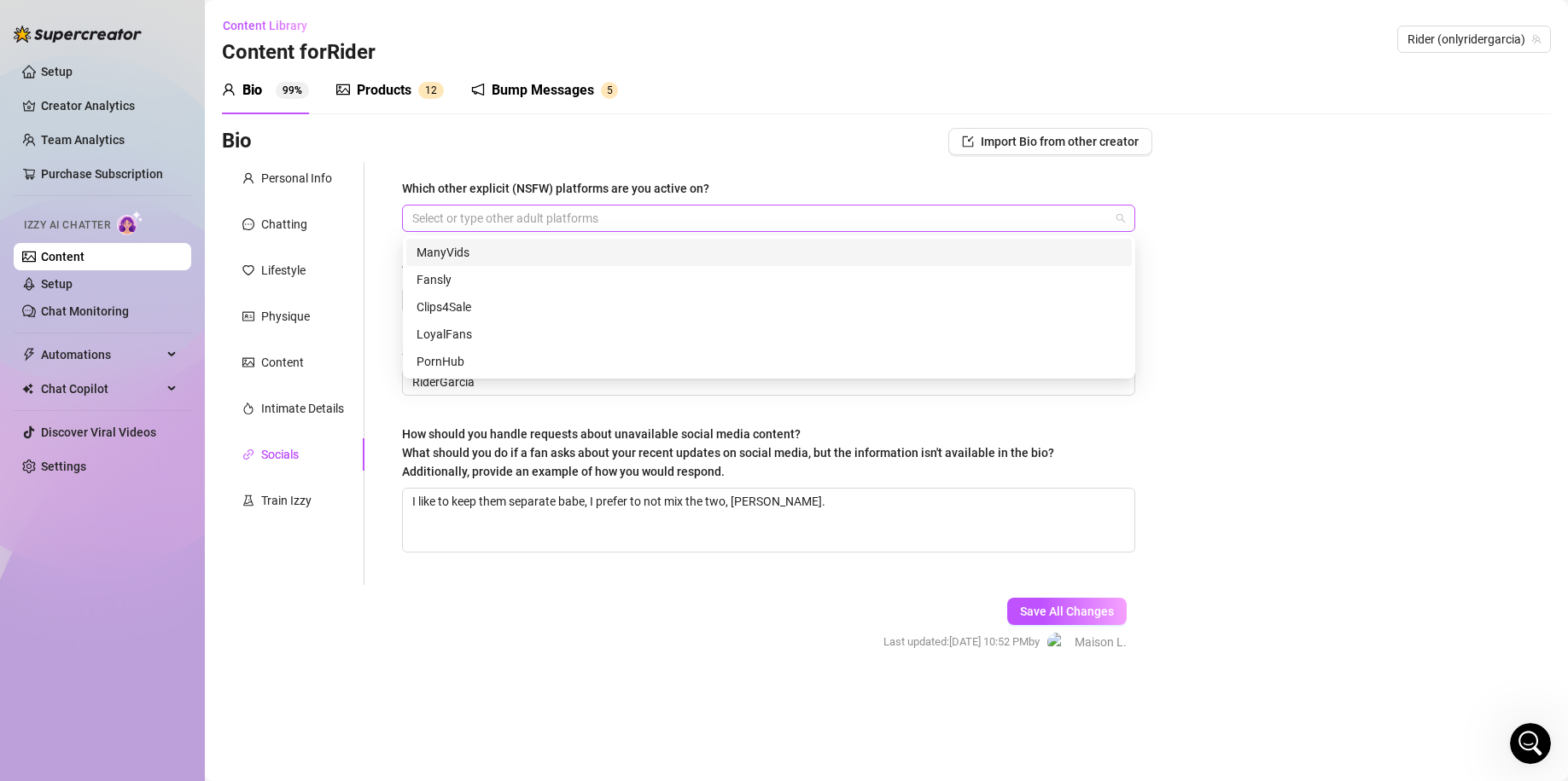
click at [656, 223] on div at bounding box center [759, 218] width 708 height 23
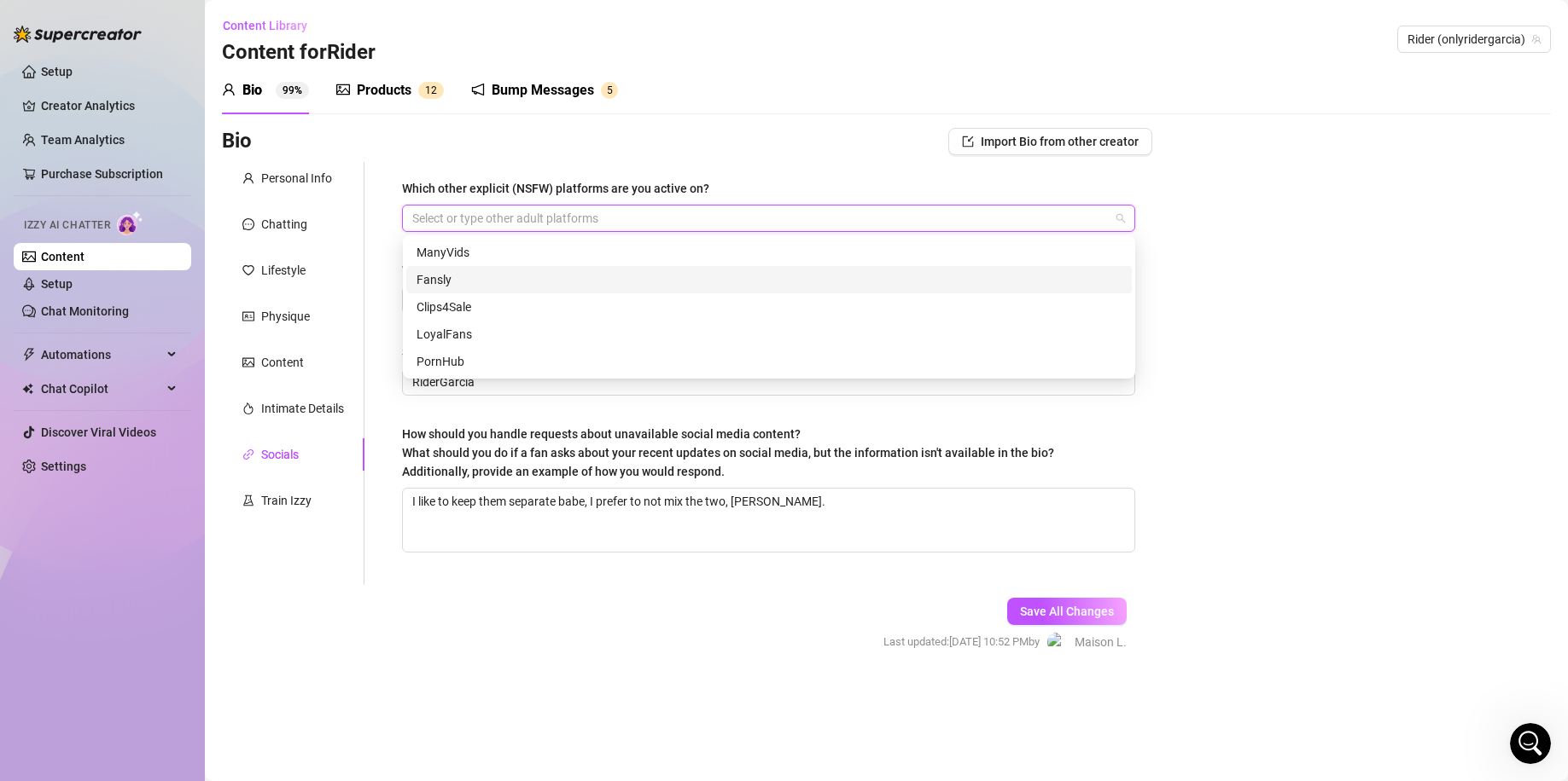
click at [570, 277] on div "Fansly" at bounding box center [768, 280] width 705 height 19
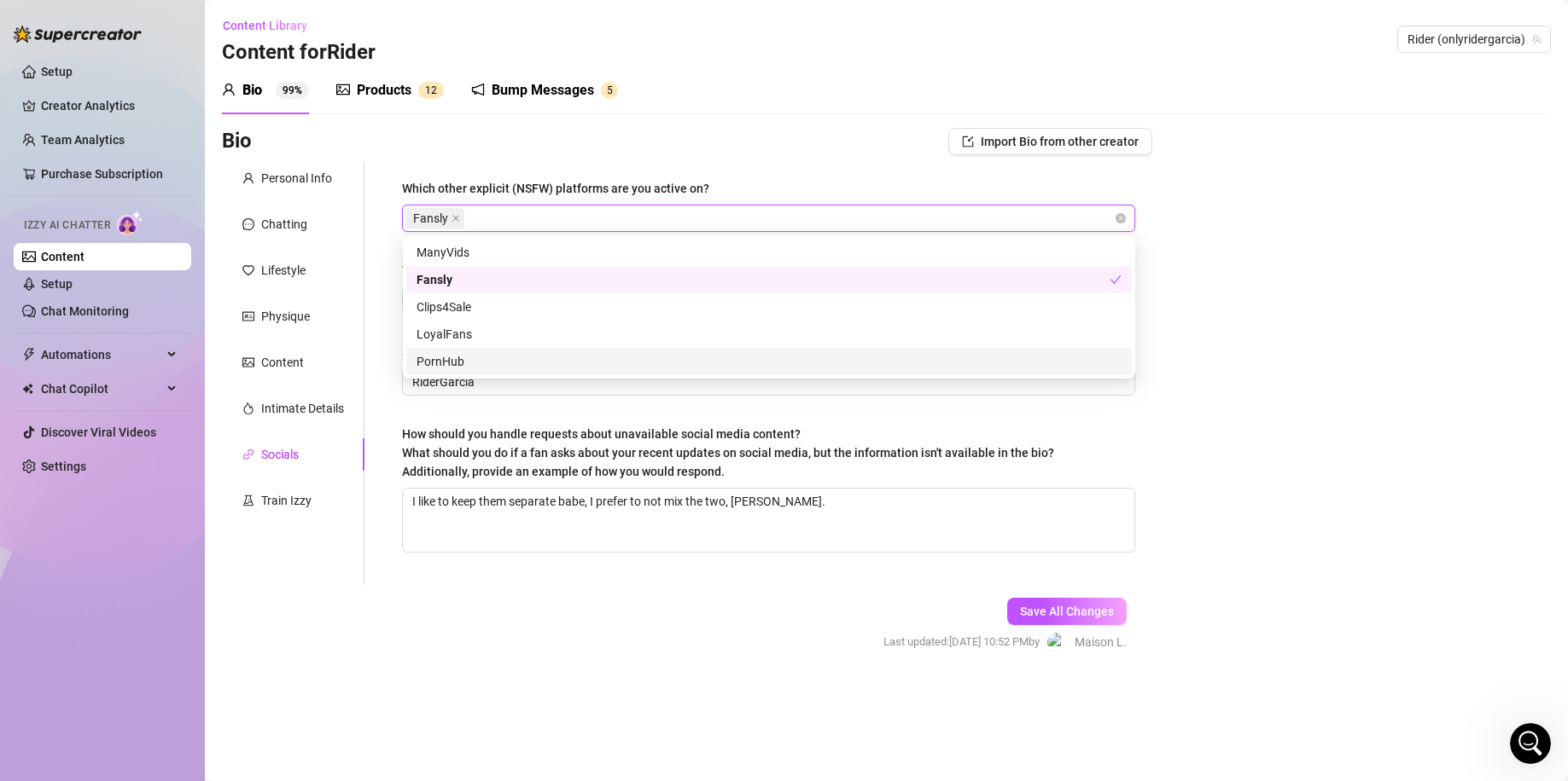
click at [1254, 495] on div "Bio Import Bio from other creator Personal Info Chatting Lifestyle Physique Con…" at bounding box center [886, 405] width 1329 height 555
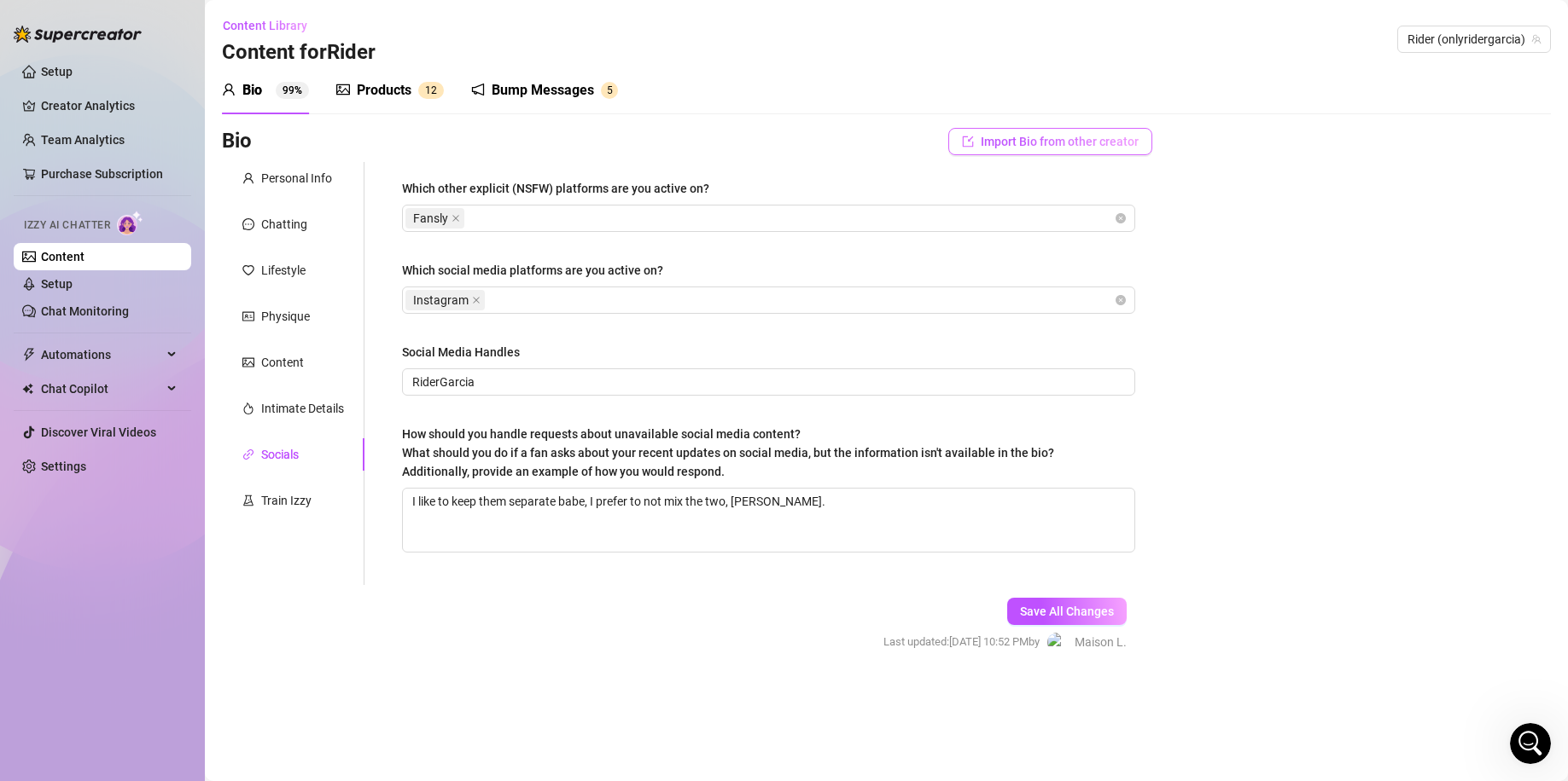
click at [1070, 144] on span "Import Bio from other creator" at bounding box center [1060, 142] width 158 height 14
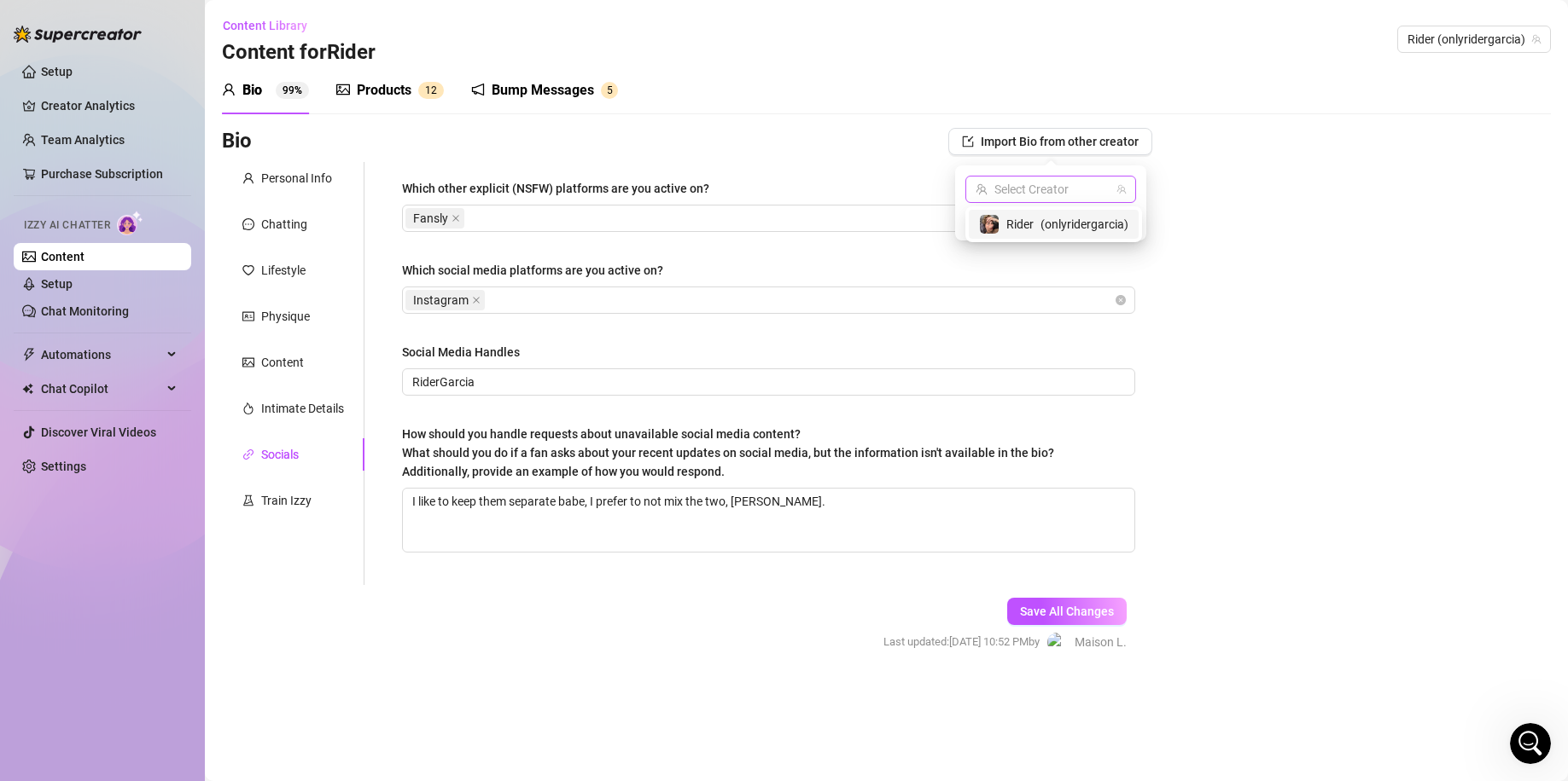
click at [1064, 186] on input "search" at bounding box center [1042, 189] width 135 height 25
click at [1043, 221] on span "( onlyridergarcia )" at bounding box center [1084, 224] width 88 height 19
click at [1126, 225] on span "Import" at bounding box center [1112, 220] width 36 height 14
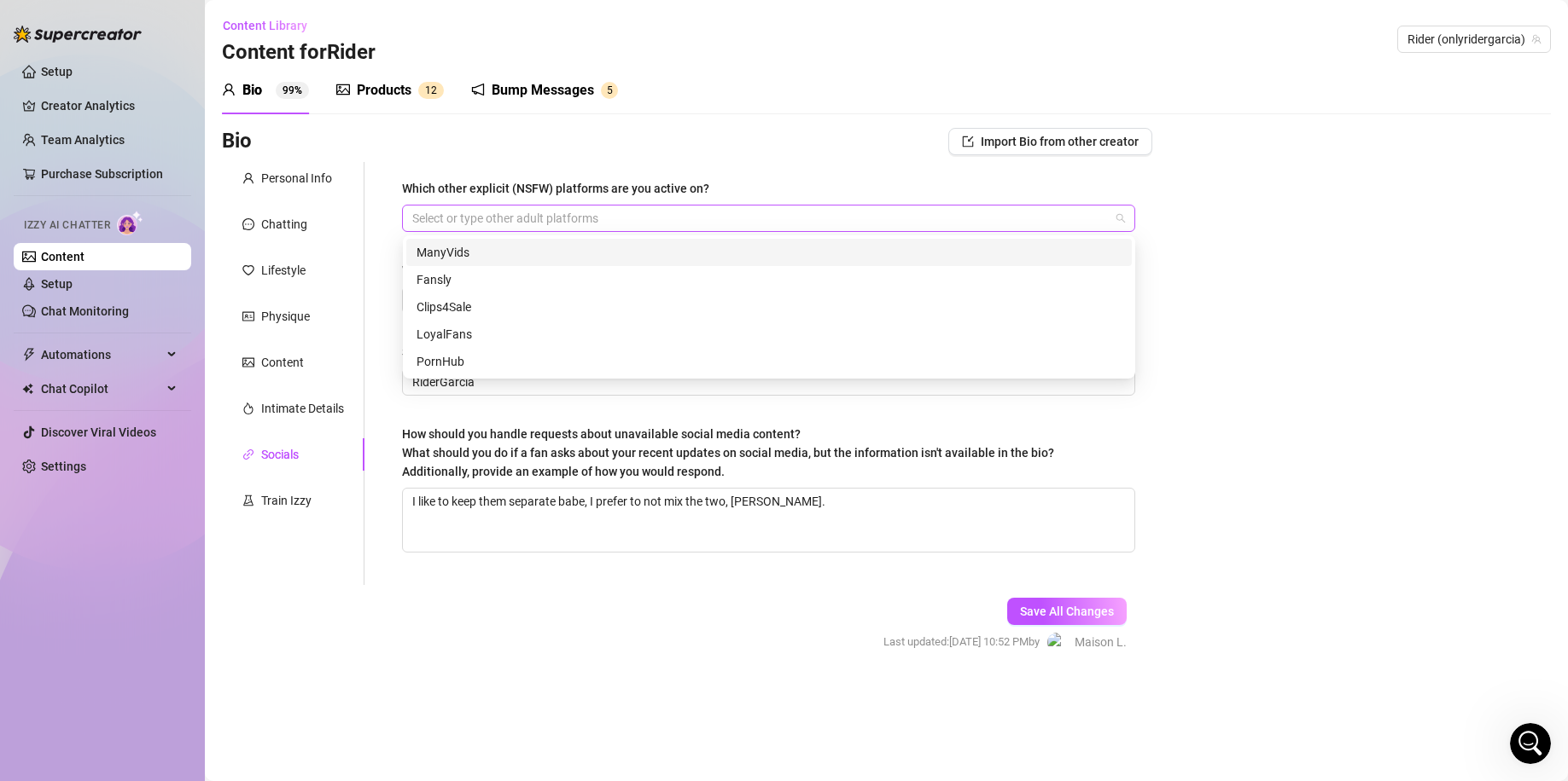
click at [1070, 229] on div at bounding box center [759, 218] width 708 height 23
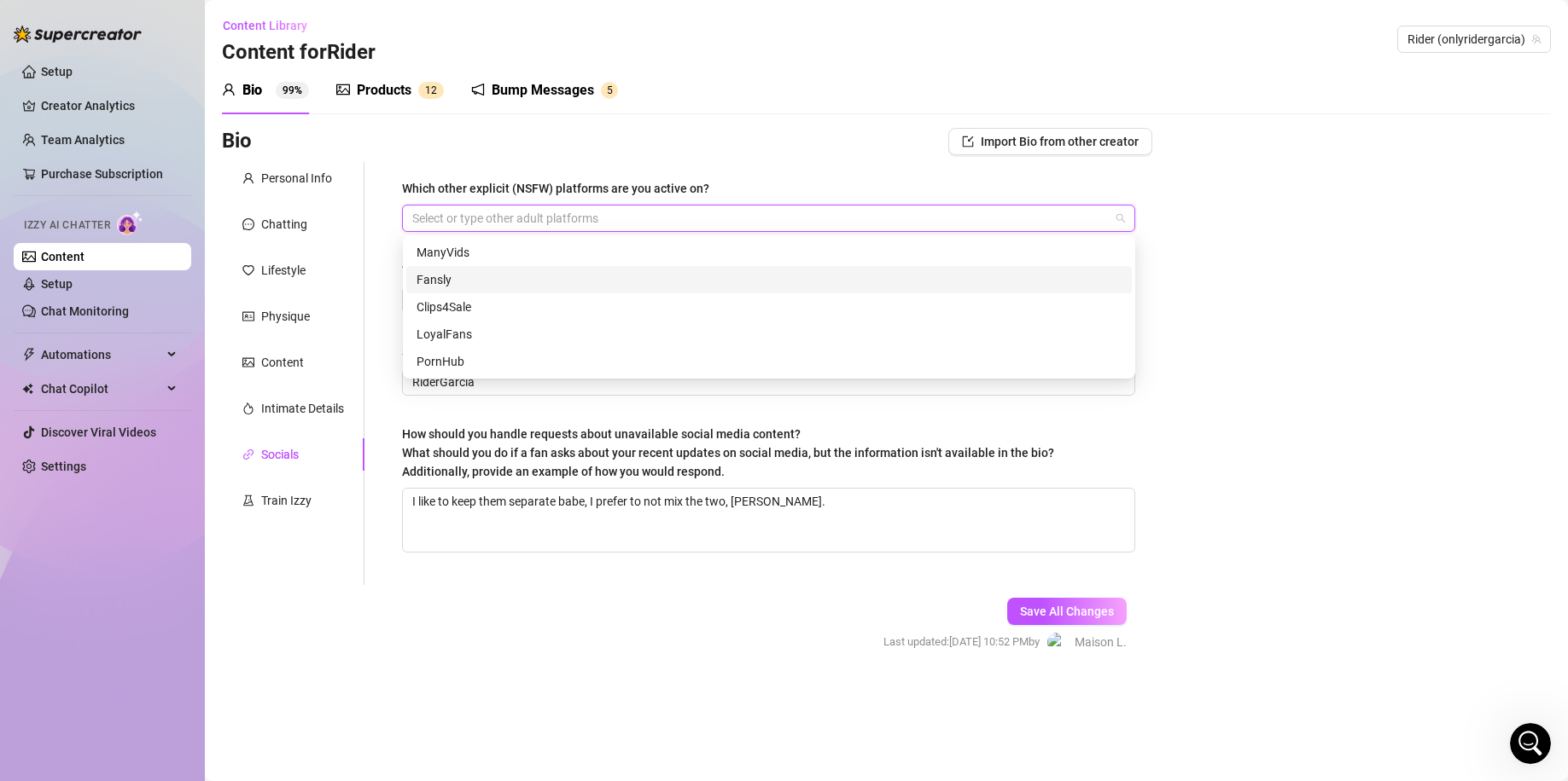
click at [552, 274] on div "Fansly" at bounding box center [768, 280] width 705 height 19
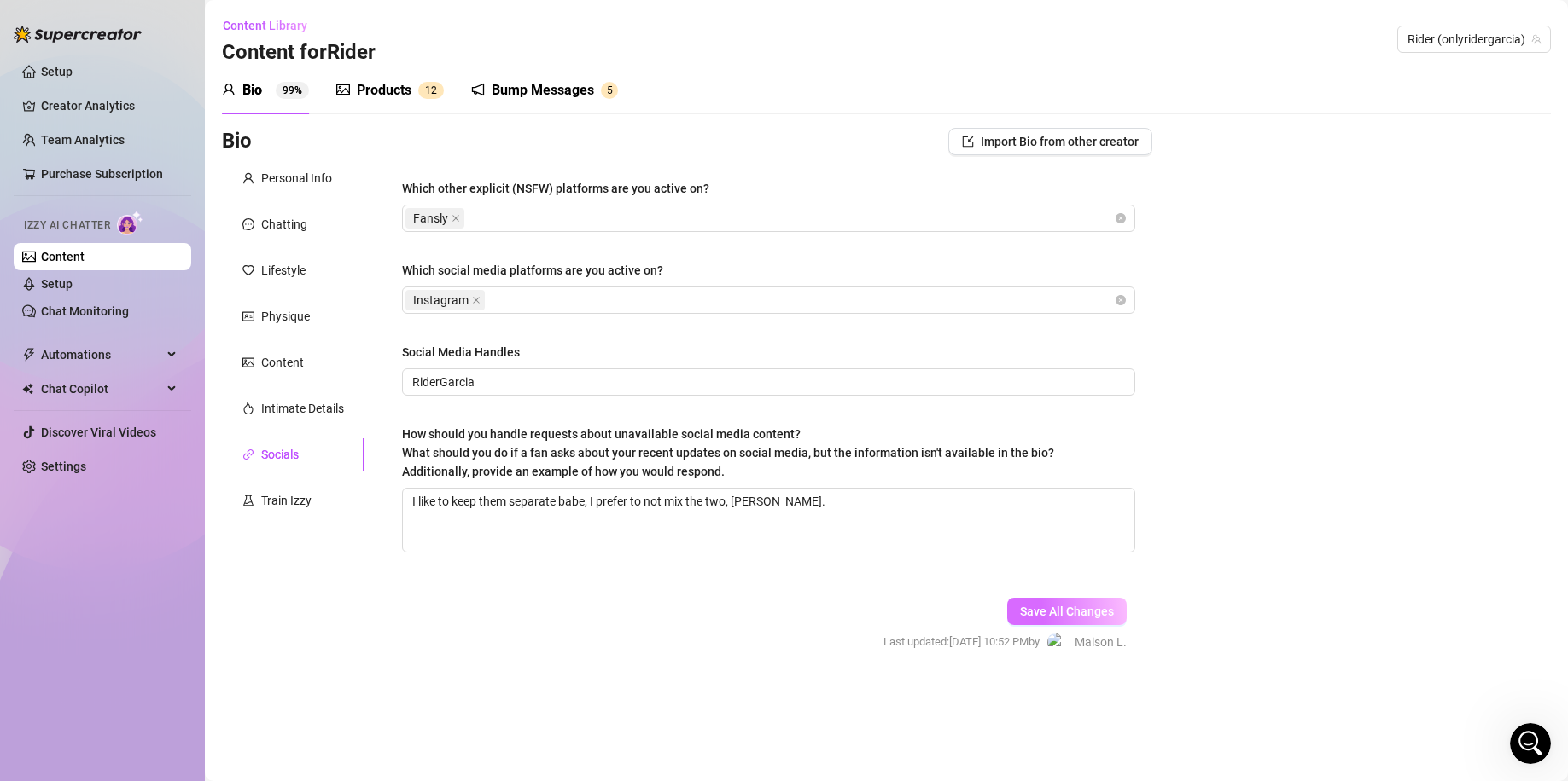
click at [1101, 612] on span "Save All Changes" at bounding box center [1066, 612] width 94 height 14
click at [456, 215] on icon "close" at bounding box center [455, 218] width 9 height 9
drag, startPoint x: 1027, startPoint y: 586, endPoint x: 1049, endPoint y: 608, distance: 31.1
click at [1041, 603] on div "Save All Changes Last updated: [DATE] 10:53 PM by [PERSON_NAME]" at bounding box center [1005, 625] width 295 height 81
click at [1049, 609] on span "Save All Changes" at bounding box center [1066, 612] width 94 height 14
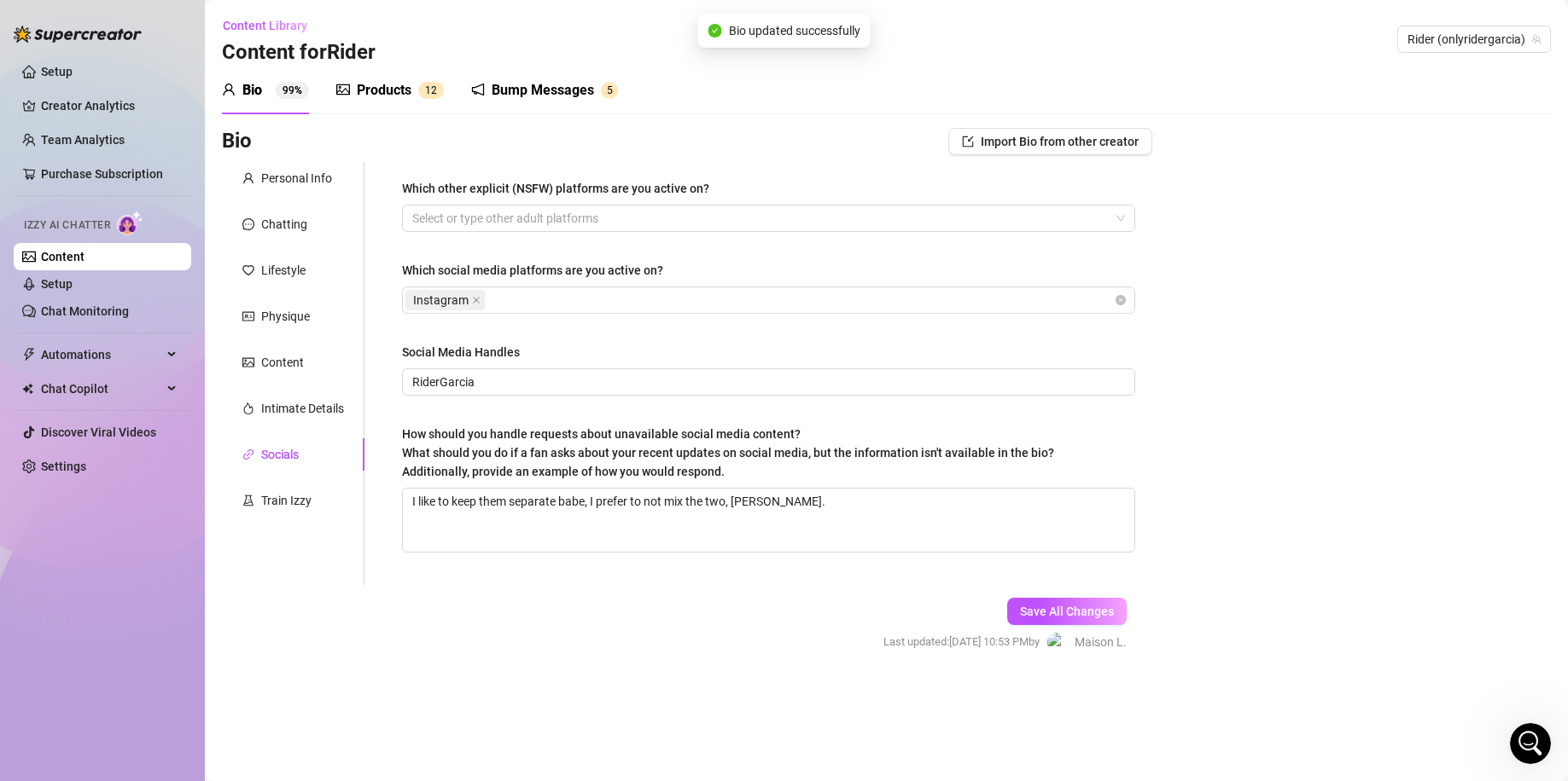
click at [389, 70] on div "Products 1 2" at bounding box center [390, 90] width 108 height 48
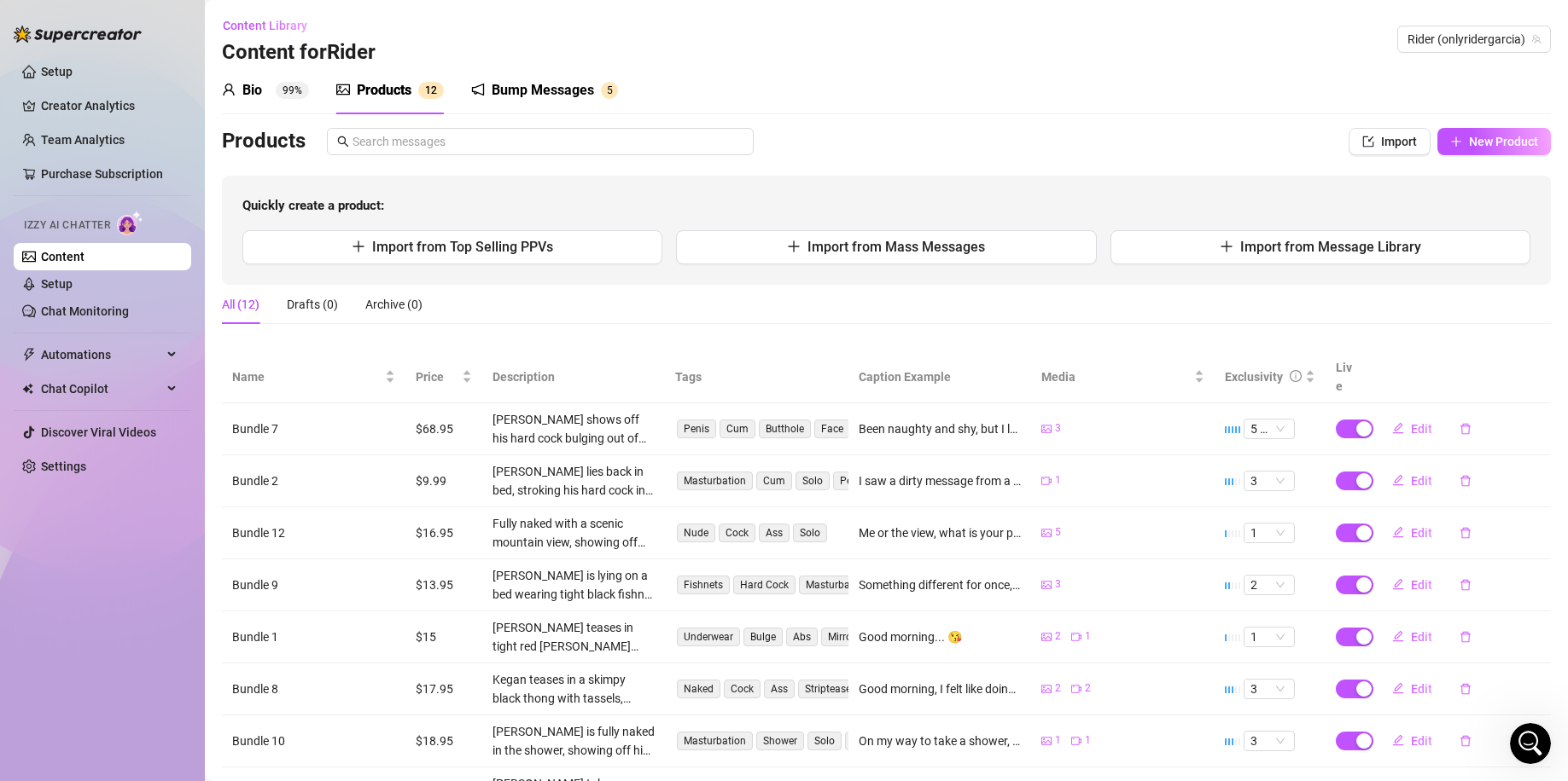
click at [295, 72] on div "Bio 99%" at bounding box center [265, 90] width 87 height 48
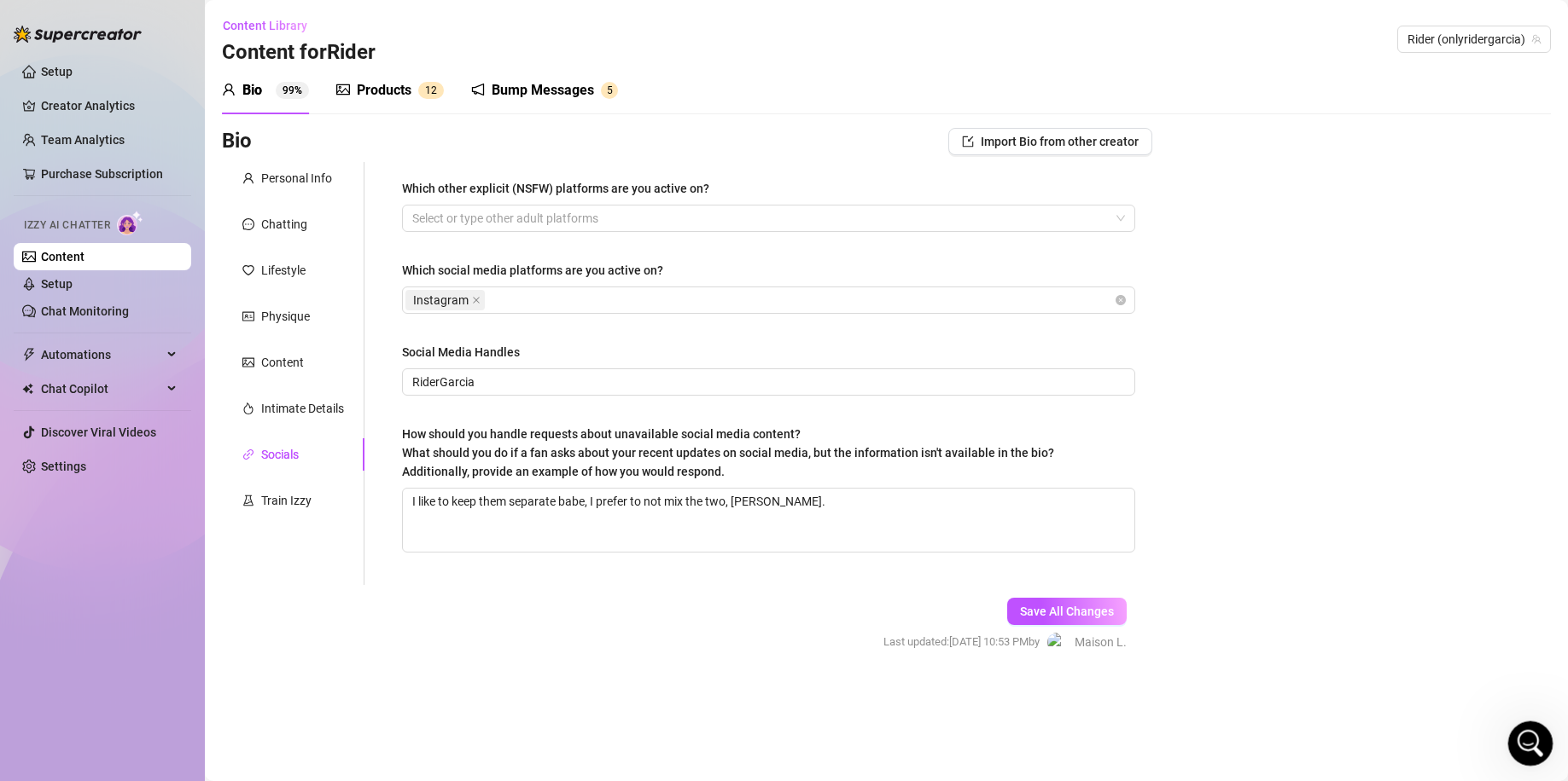
click at [1507, 743] on div "Open Intercom Messenger" at bounding box center [1527, 741] width 56 height 56
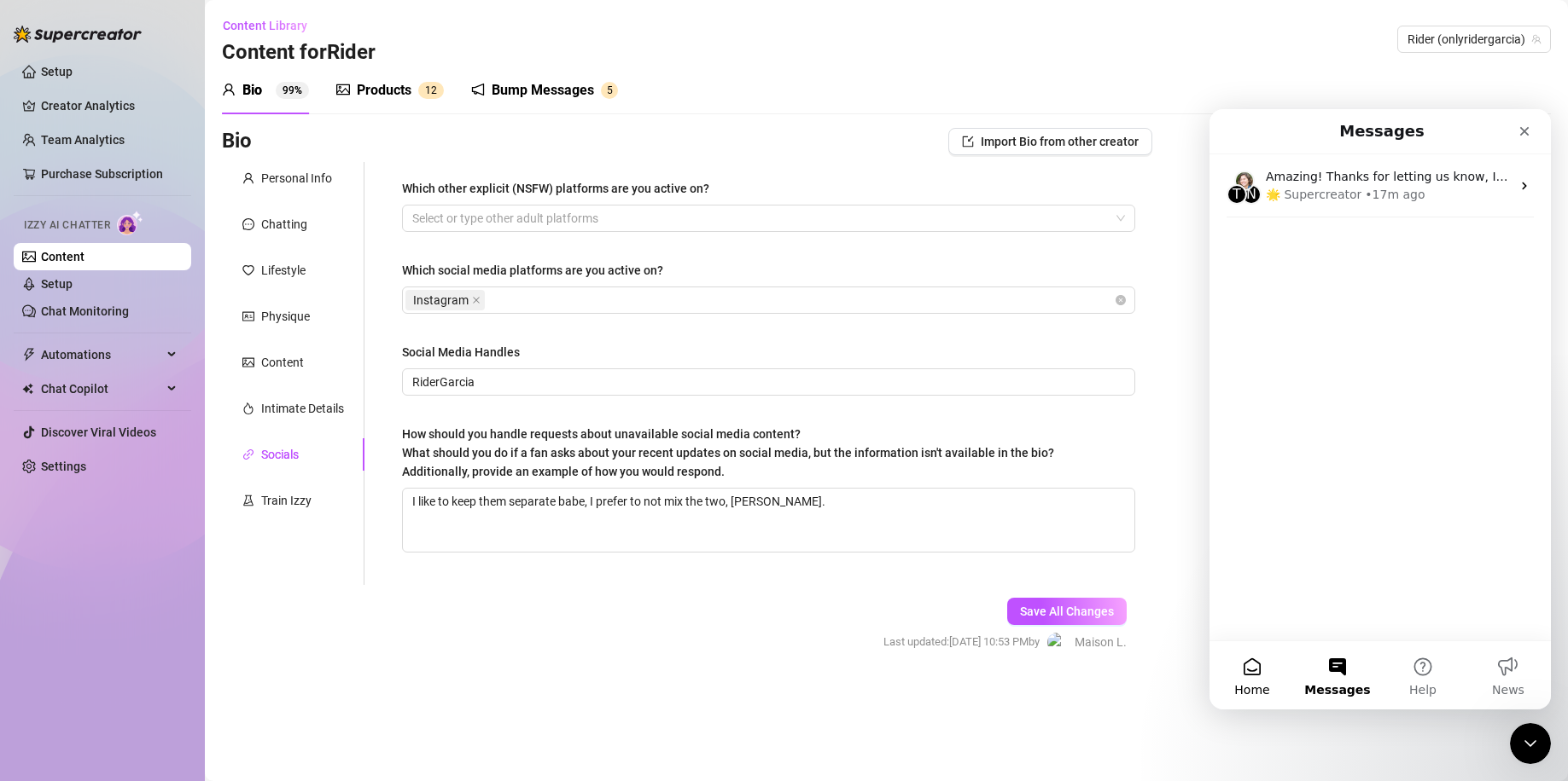
click at [1236, 680] on button "Home" at bounding box center [1252, 675] width 85 height 69
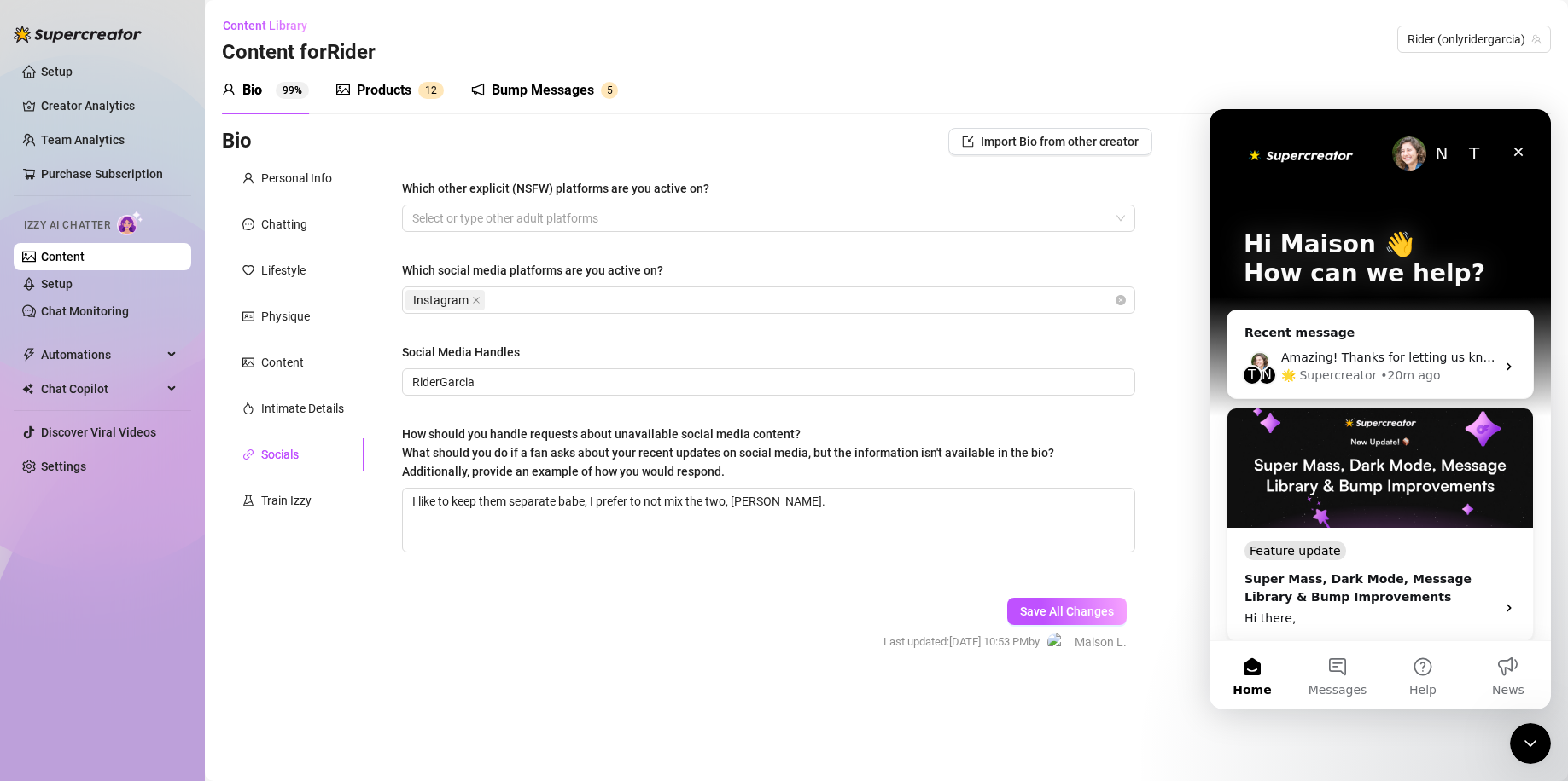
click at [1401, 158] on img "Intercom messenger" at bounding box center [1408, 153] width 34 height 34
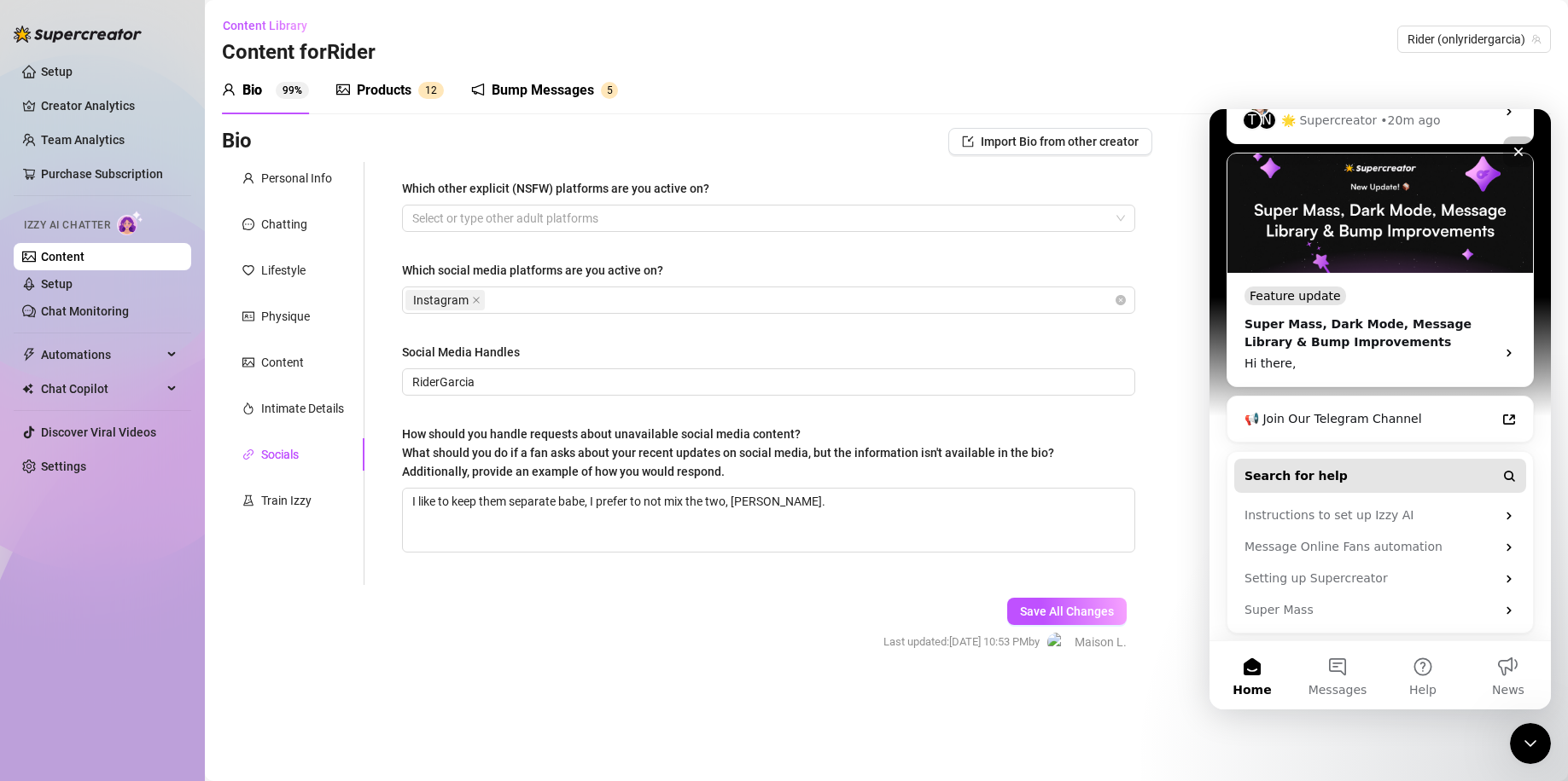
scroll to position [257, 0]
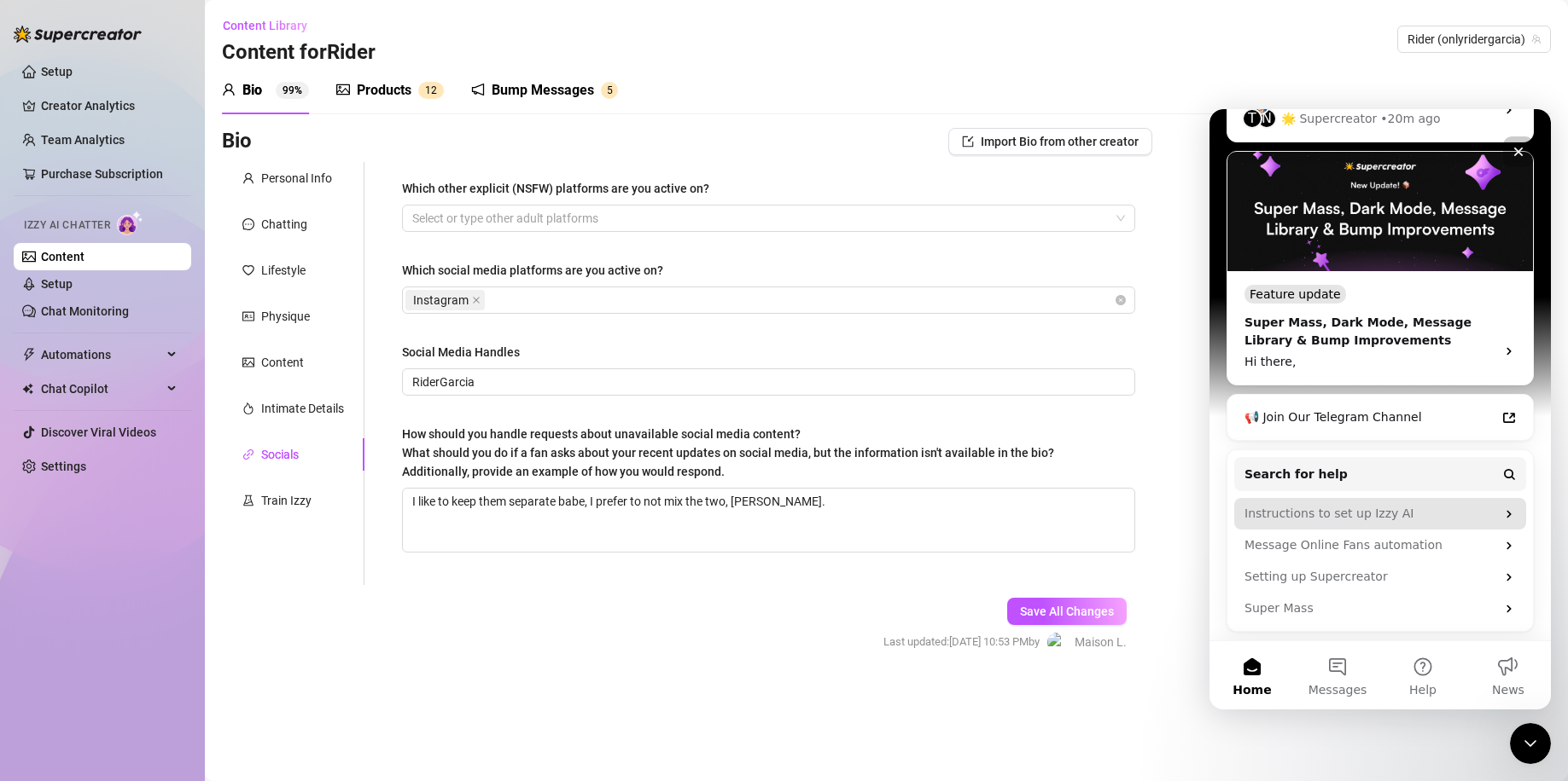
click at [1399, 520] on div "Instructions to set up Izzy AI" at bounding box center [1369, 513] width 251 height 18
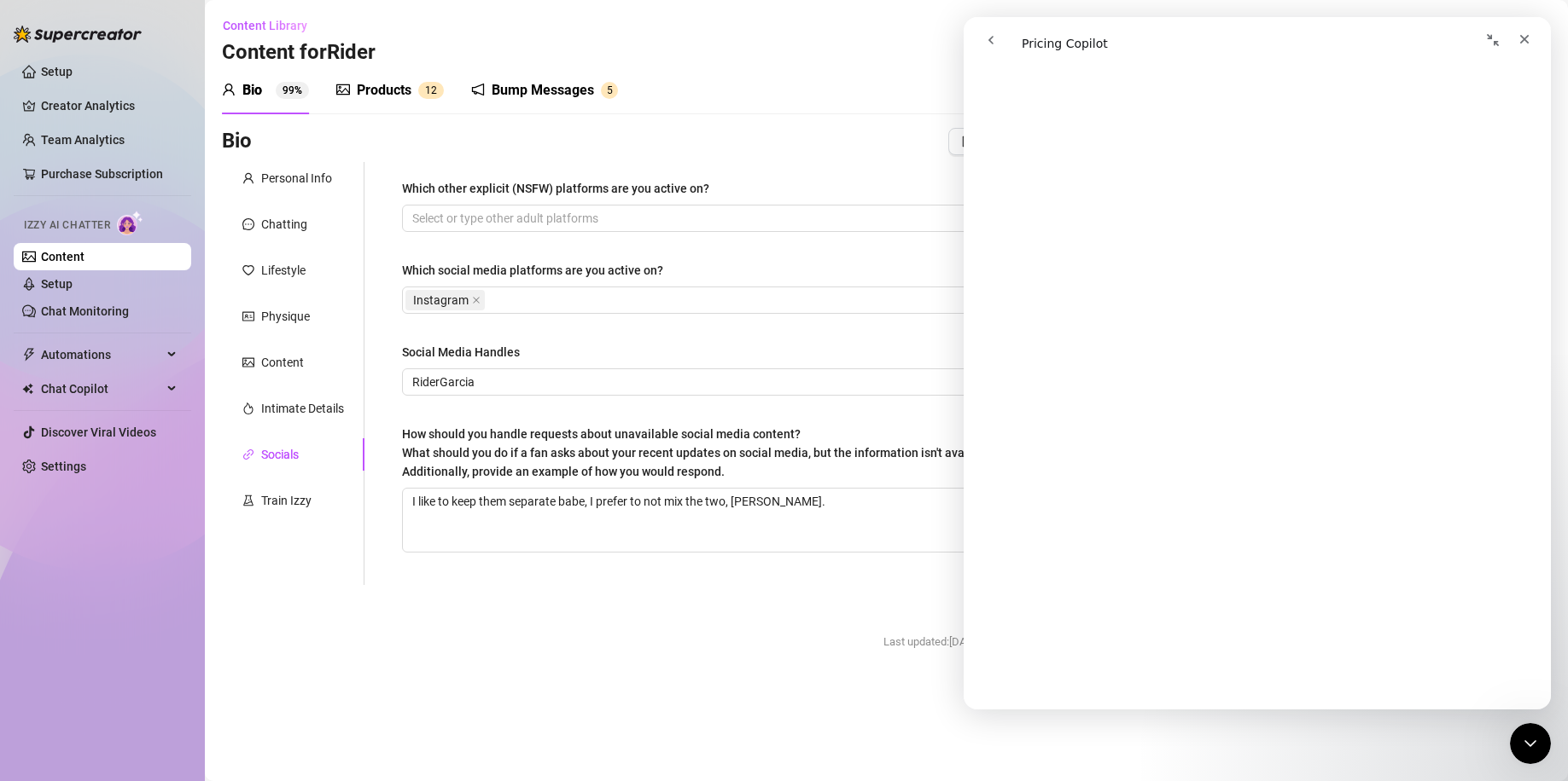
scroll to position [2838, 0]
click at [1003, 45] on button "go back" at bounding box center [990, 39] width 32 height 32
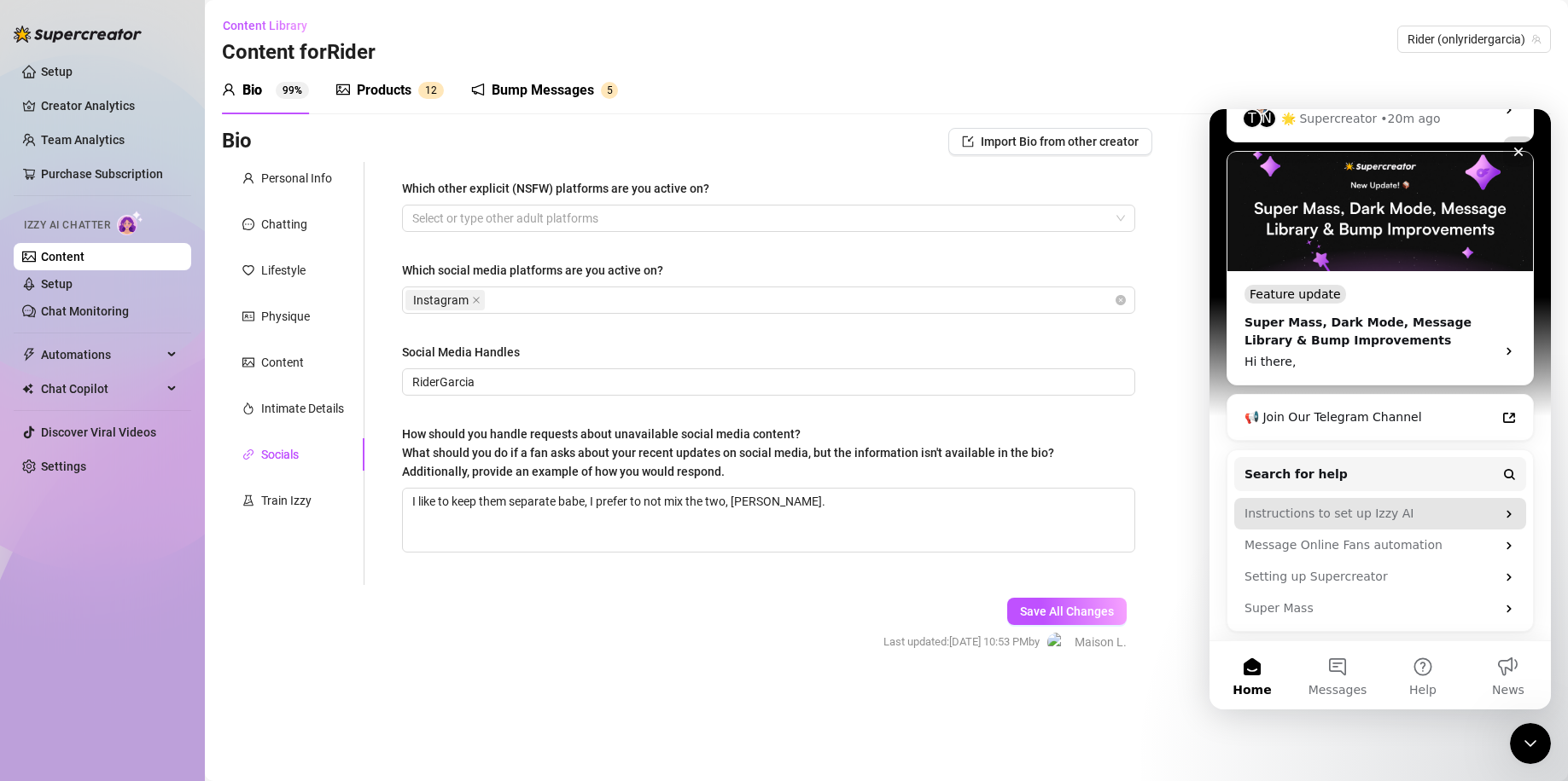
scroll to position [29, 0]
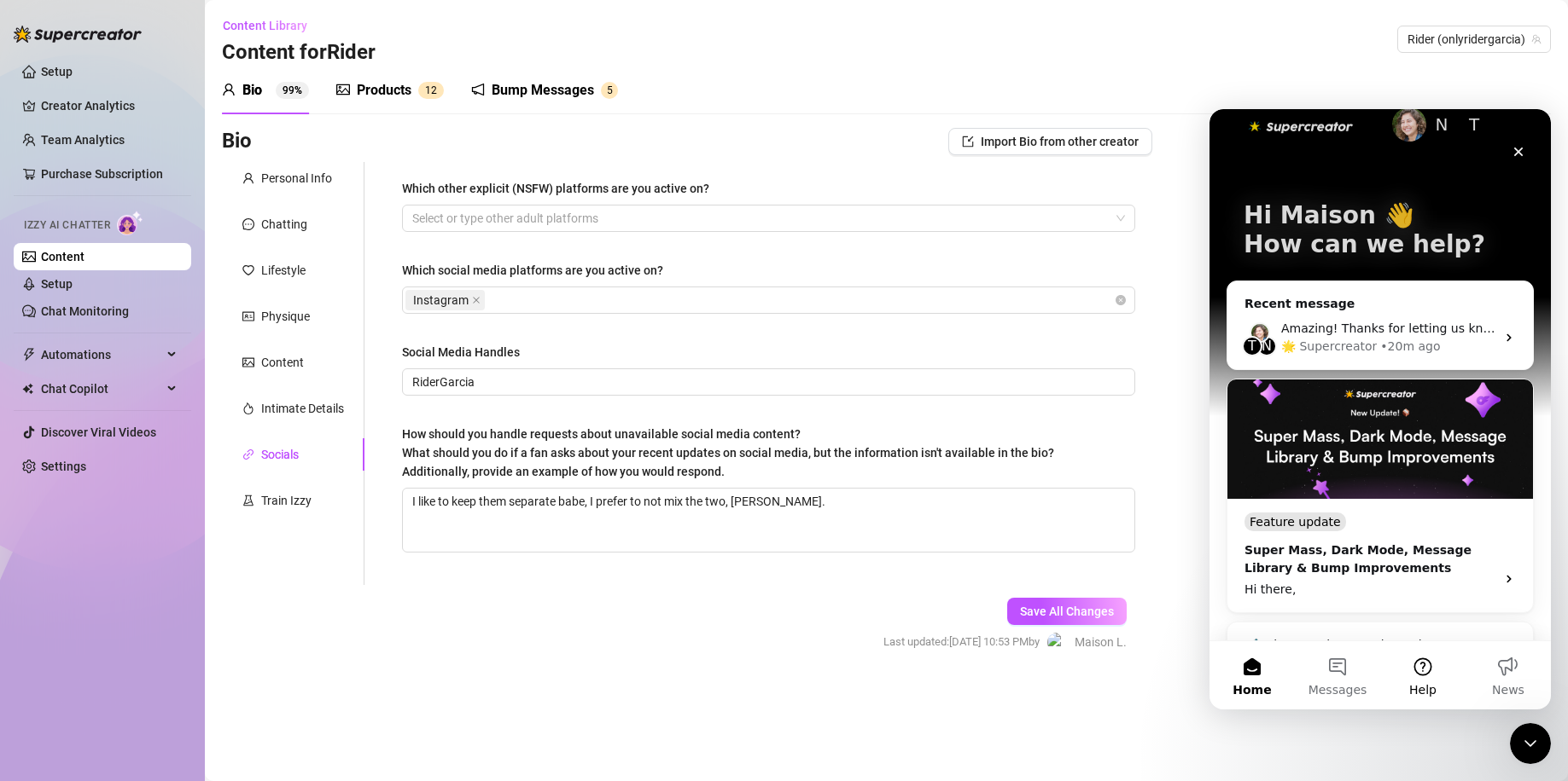
click at [1433, 672] on button "Help" at bounding box center [1423, 675] width 85 height 69
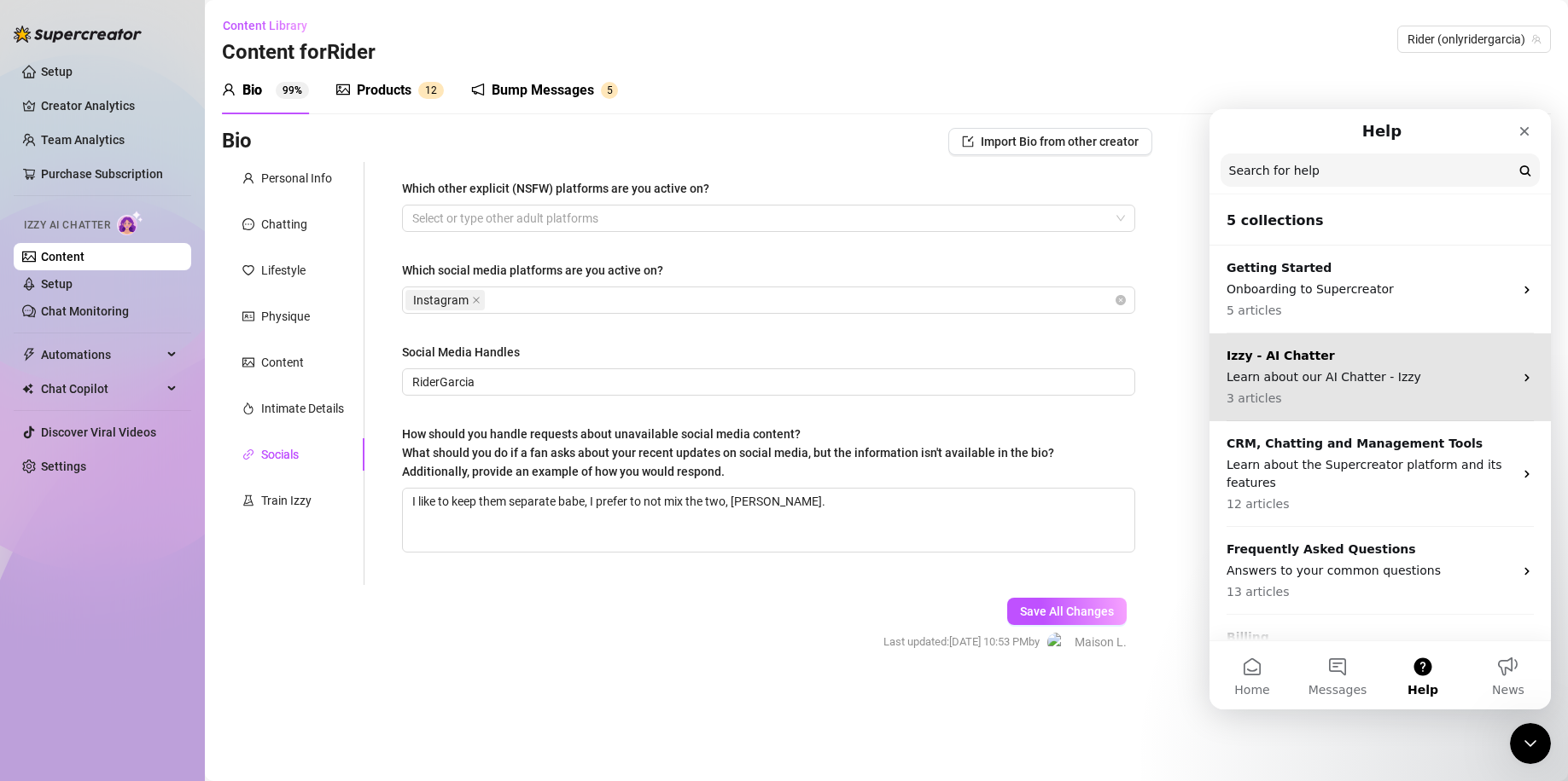
click at [1375, 360] on p "Izzy - AI Chatter" at bounding box center [1370, 356] width 287 height 18
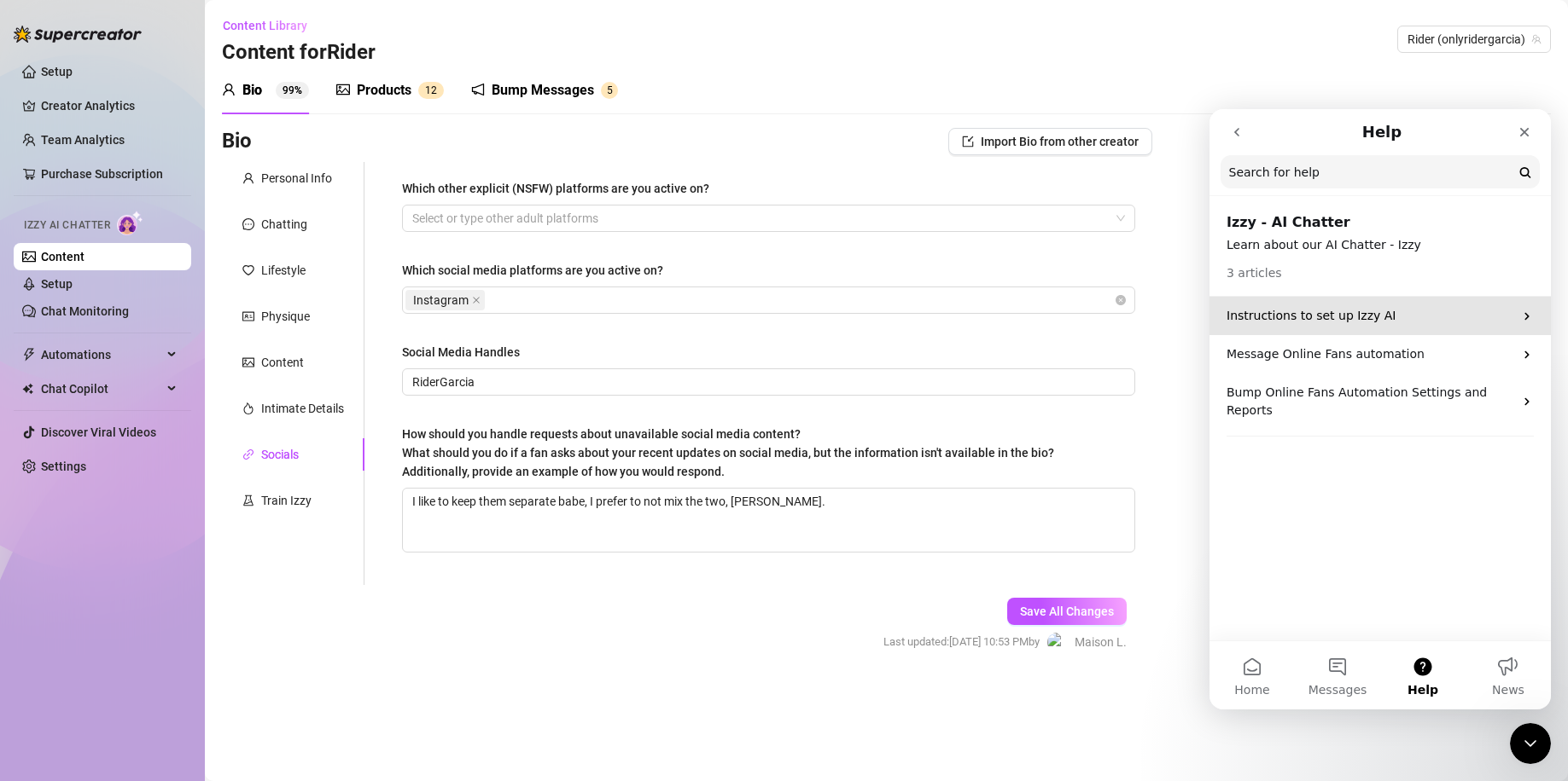
click at [1385, 316] on p "Instructions to set up Izzy AI" at bounding box center [1370, 315] width 287 height 18
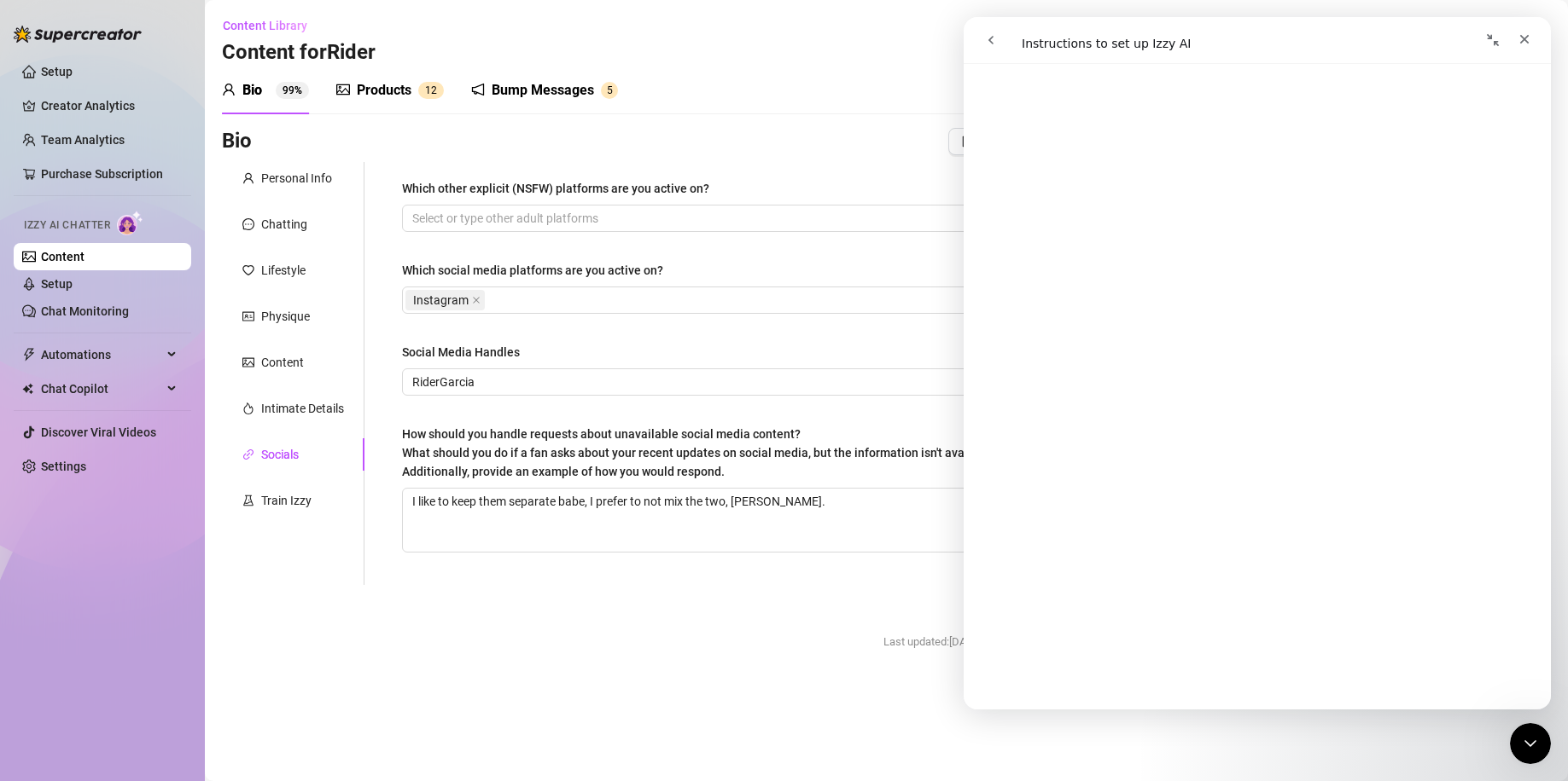
scroll to position [0, 0]
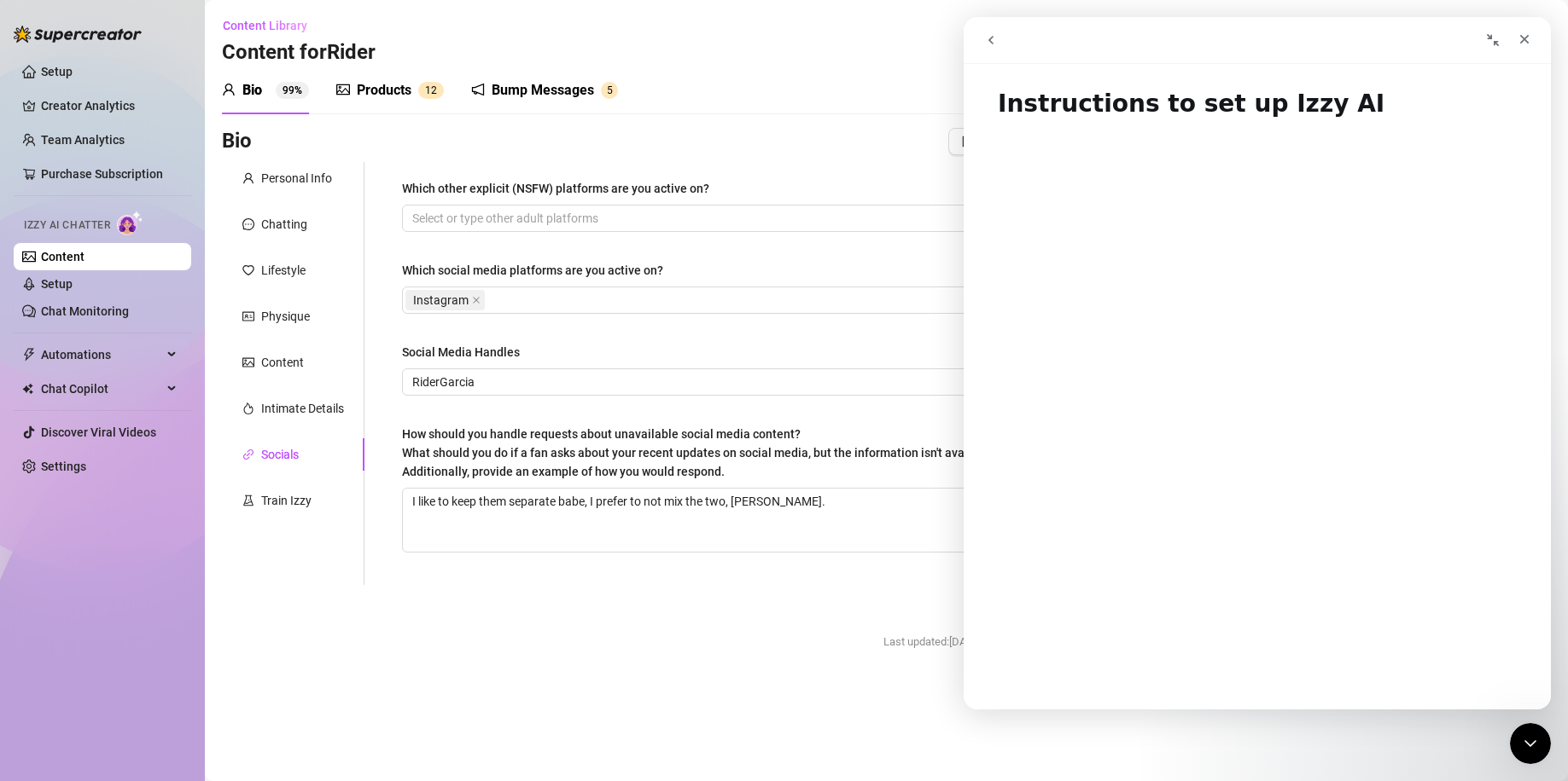
click at [982, 43] on button "go back" at bounding box center [990, 39] width 32 height 32
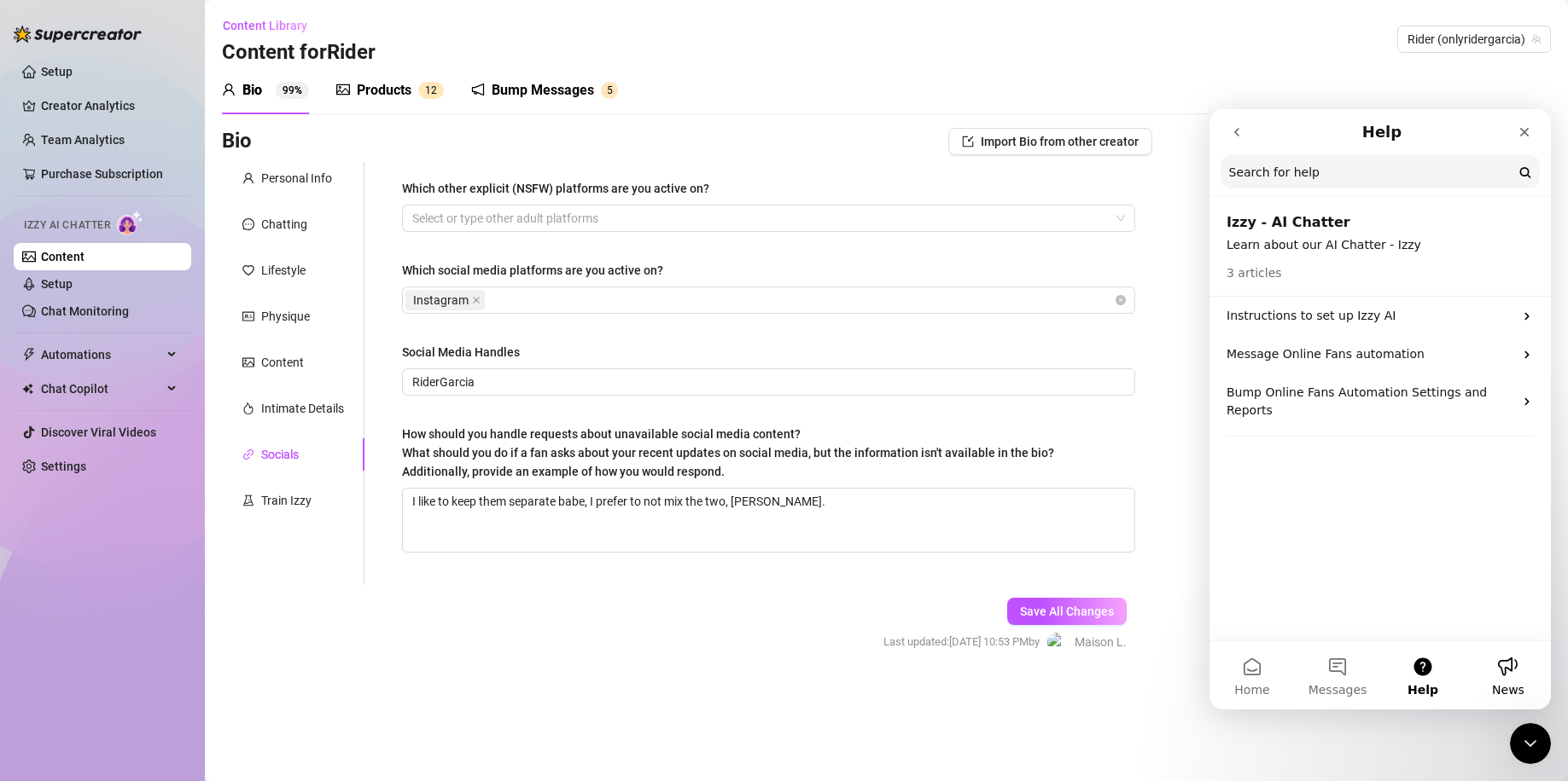
click at [1518, 678] on button "News" at bounding box center [1508, 675] width 85 height 69
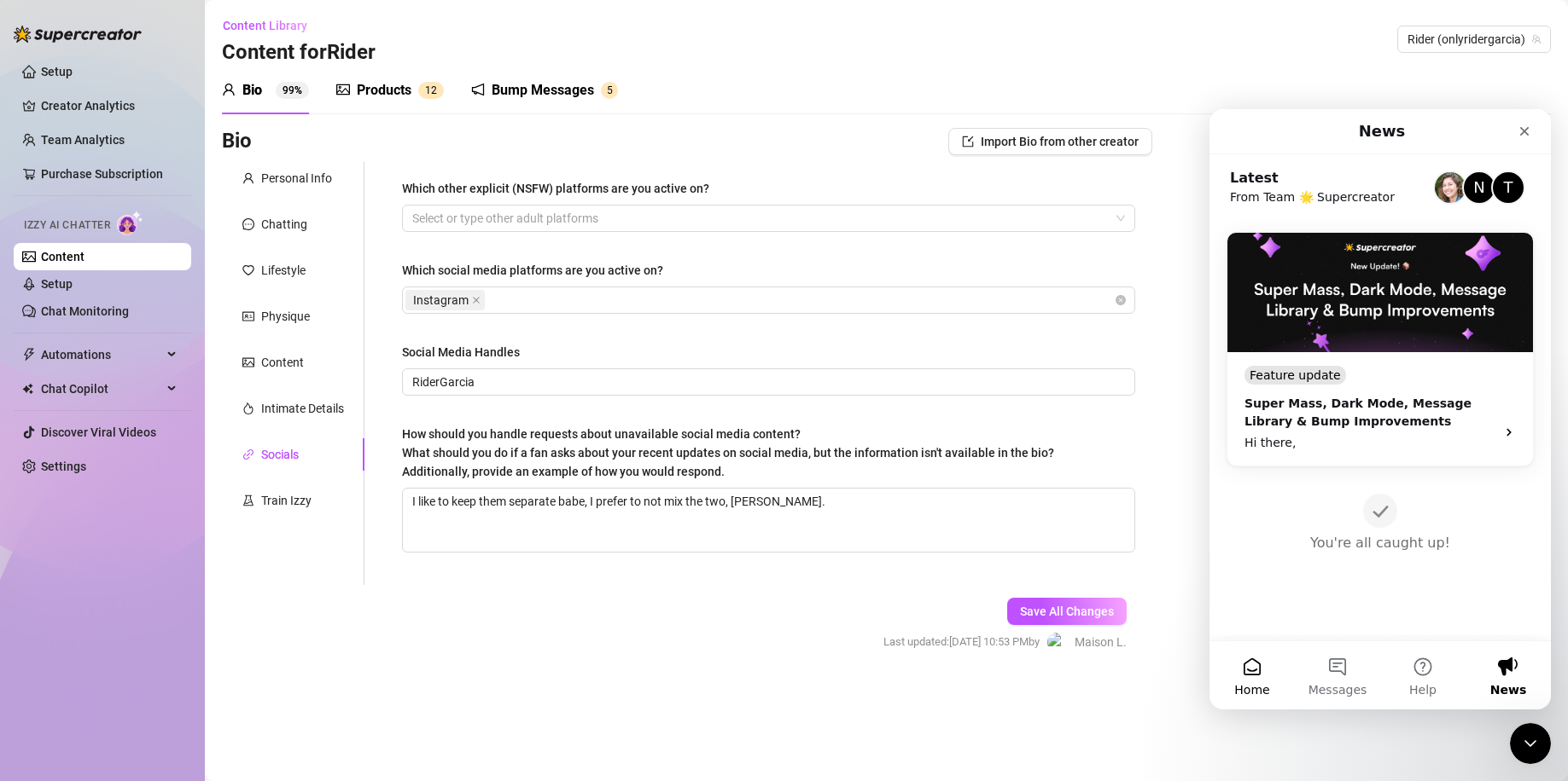
click at [1257, 659] on button "Home" at bounding box center [1252, 675] width 85 height 69
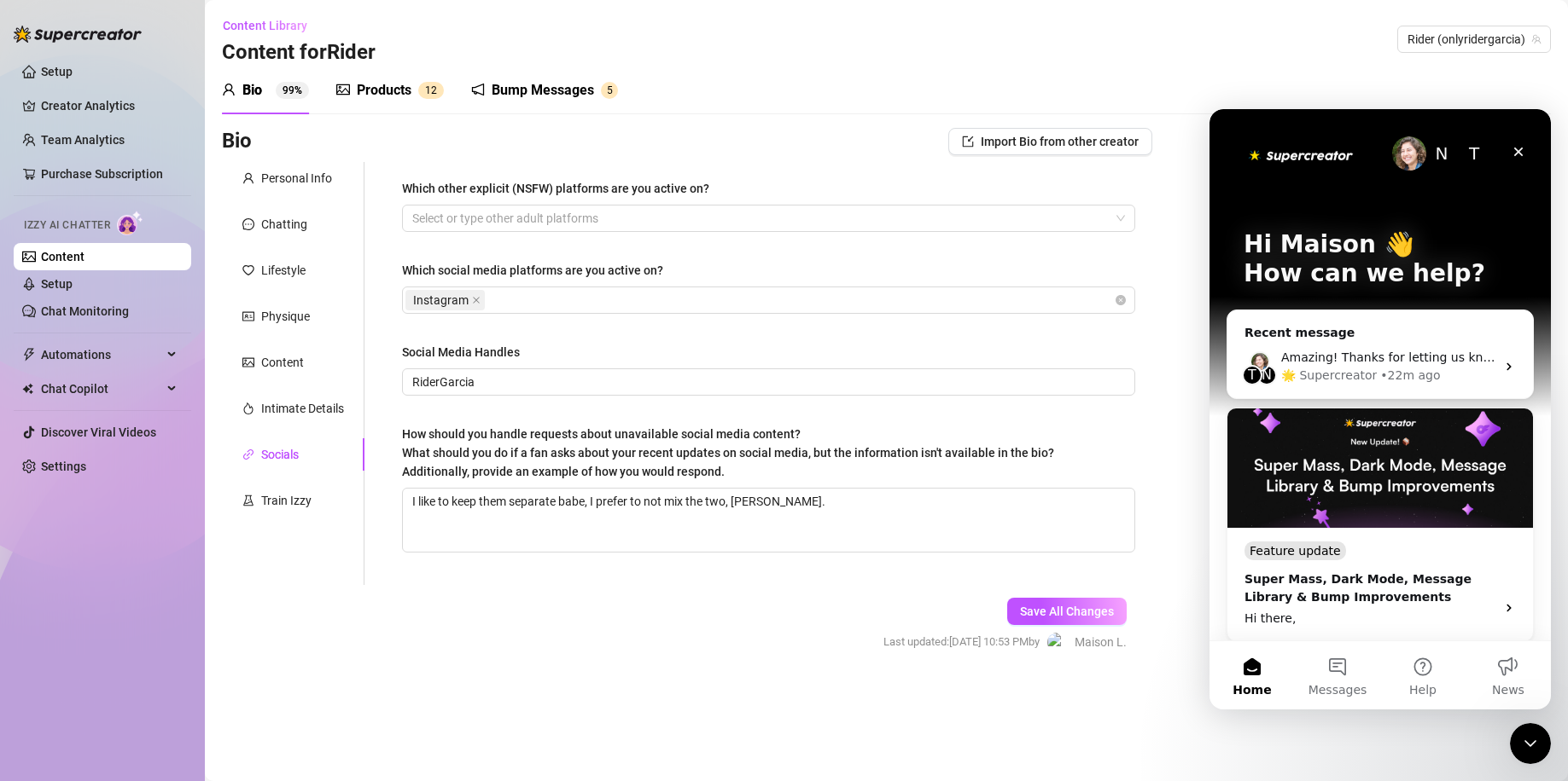
click at [1429, 161] on div "N" at bounding box center [1441, 153] width 34 height 34
click at [1504, 663] on button "News" at bounding box center [1508, 675] width 85 height 69
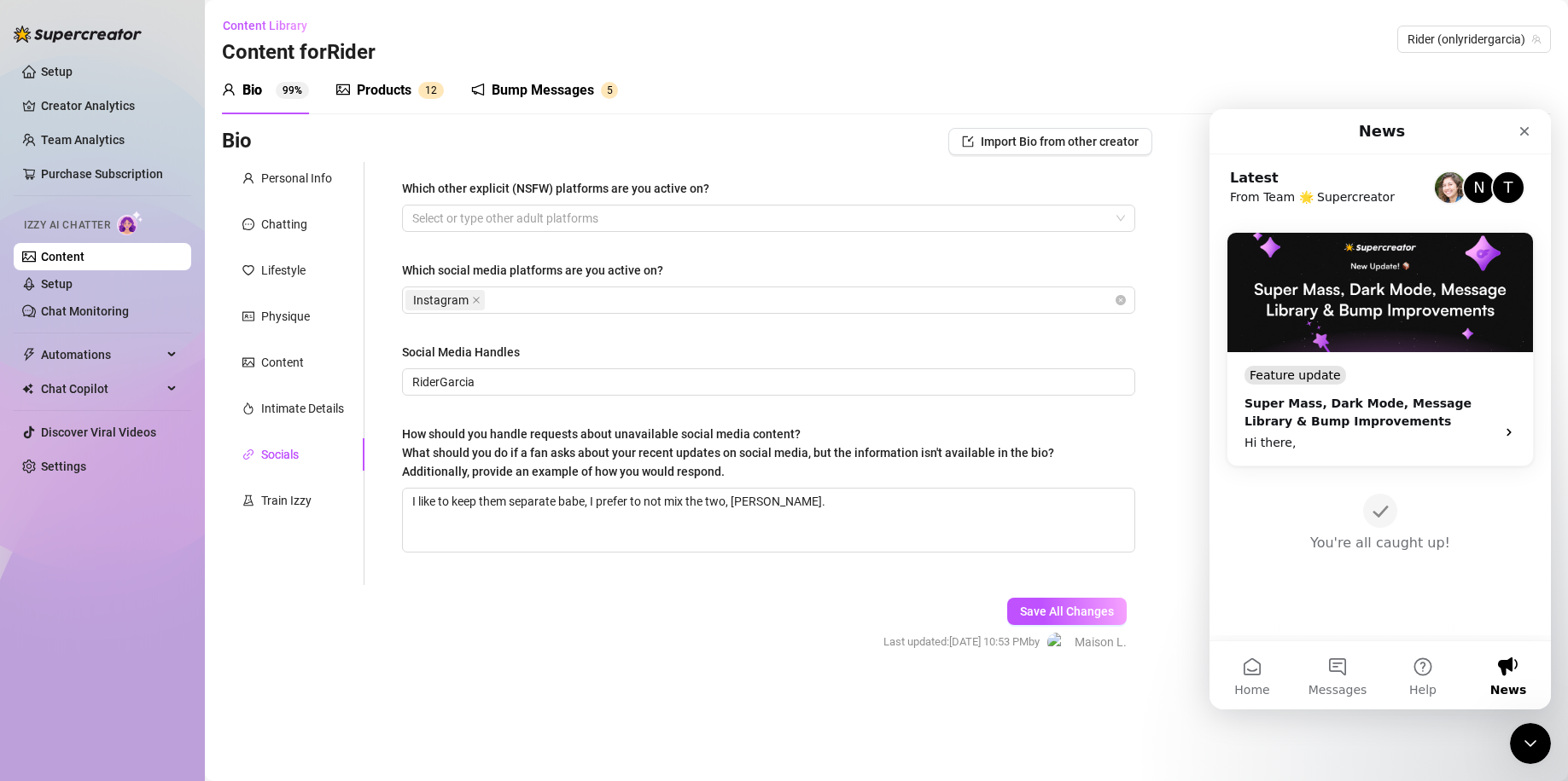
click at [1465, 186] on div "N" at bounding box center [1478, 187] width 34 height 34
click at [1445, 189] on img "Intercom messenger" at bounding box center [1449, 187] width 30 height 30
click at [1293, 202] on sub "From Team 🌟 Supercreator" at bounding box center [1332, 197] width 203 height 18
click at [1343, 676] on button "Messages" at bounding box center [1337, 675] width 85 height 69
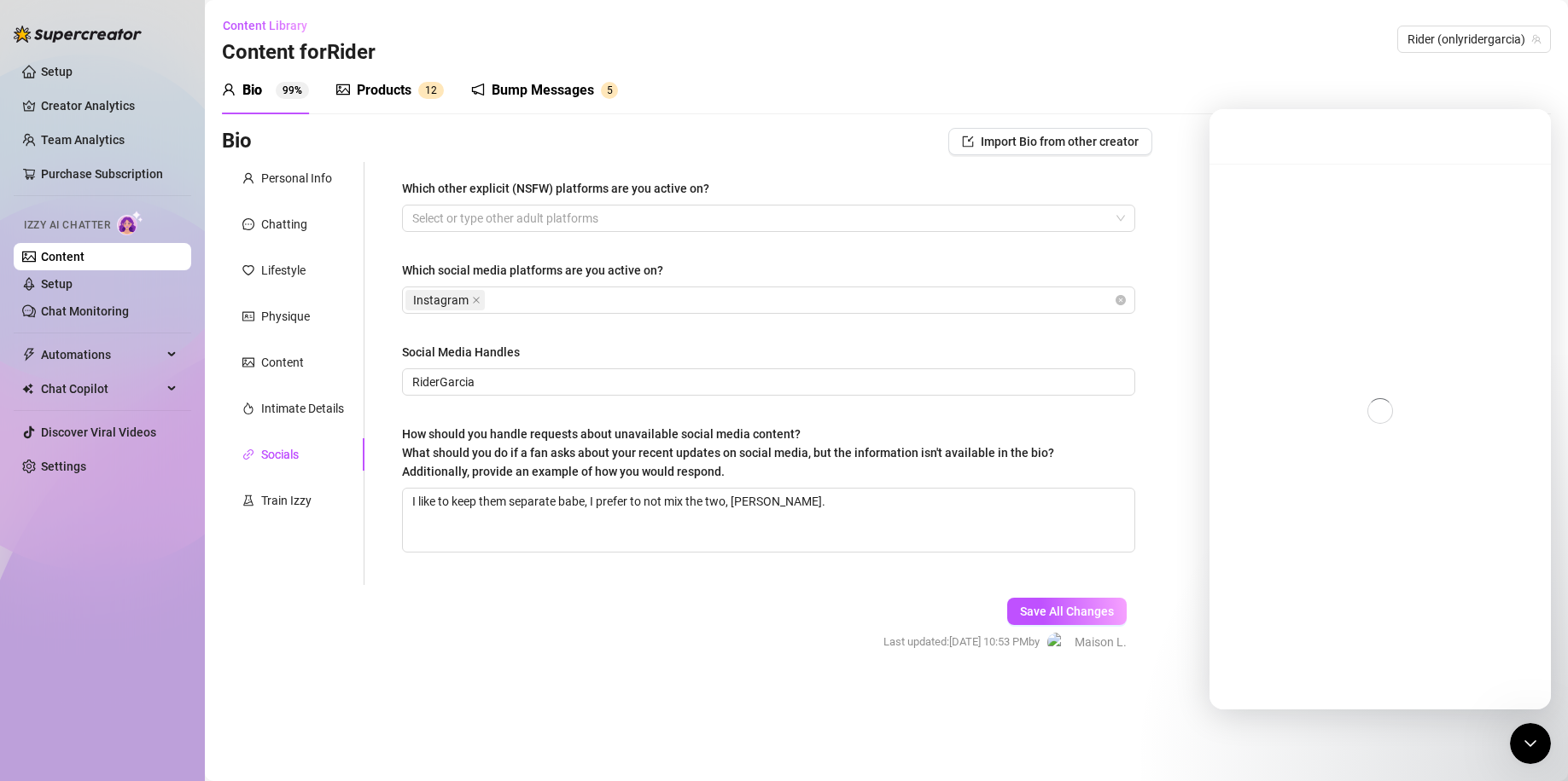
click at [1455, 553] on div "Intercom messenger" at bounding box center [1379, 410] width 342 height 494
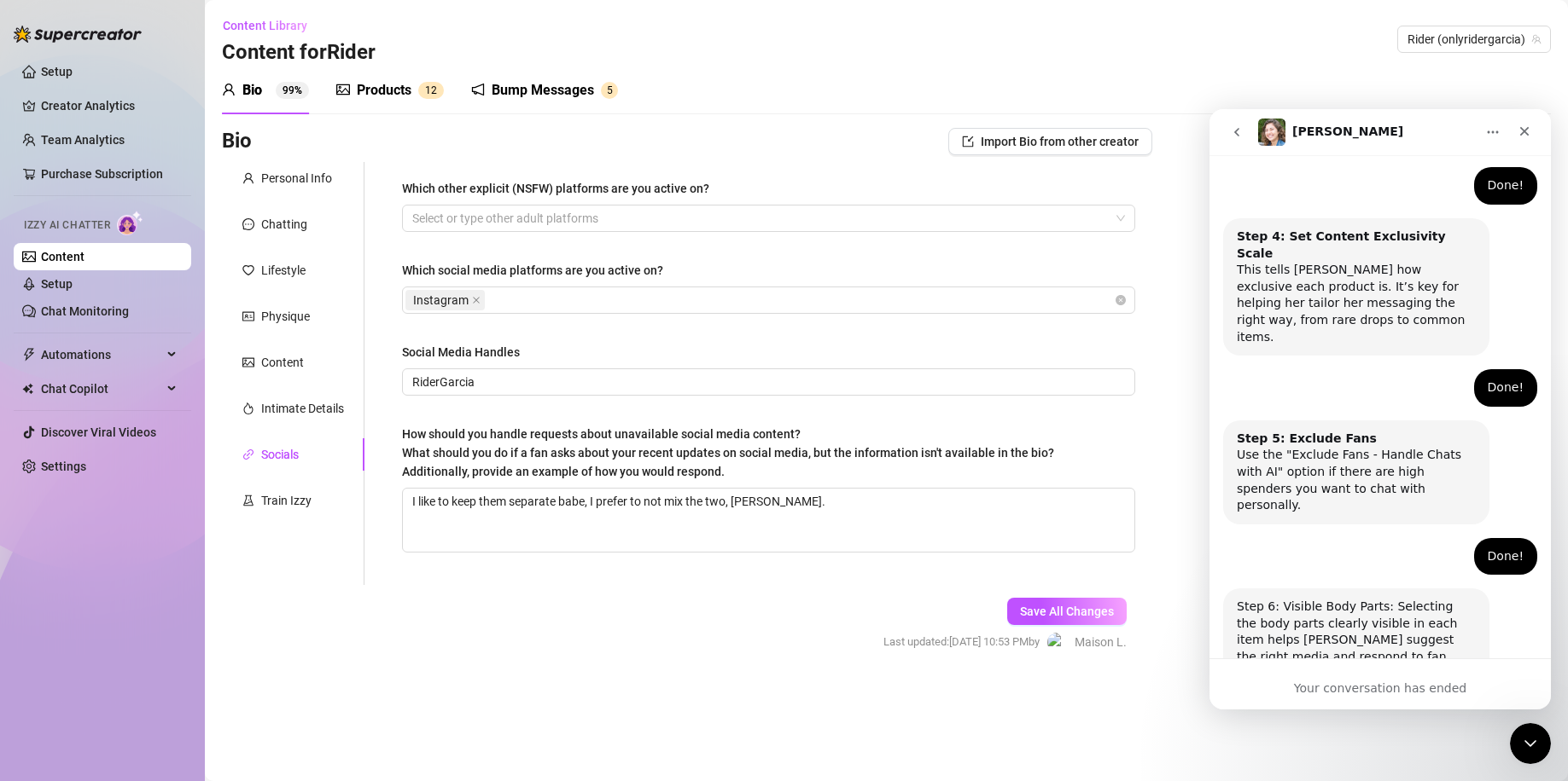
scroll to position [1053, 0]
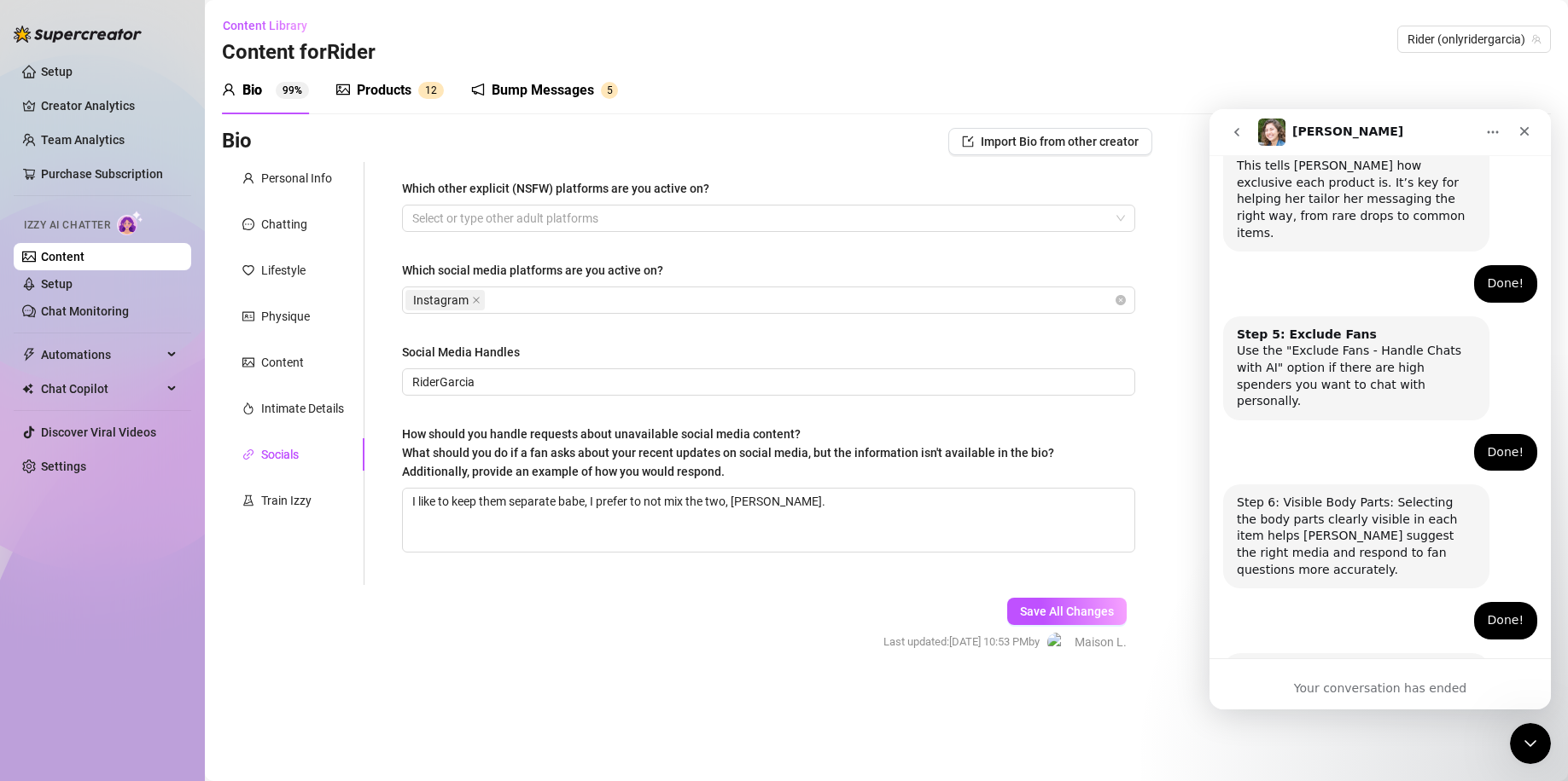
click at [1399, 698] on div "Your conversation has ended" at bounding box center [1379, 684] width 342 height 51
click at [1514, 135] on div "Close" at bounding box center [1524, 131] width 30 height 30
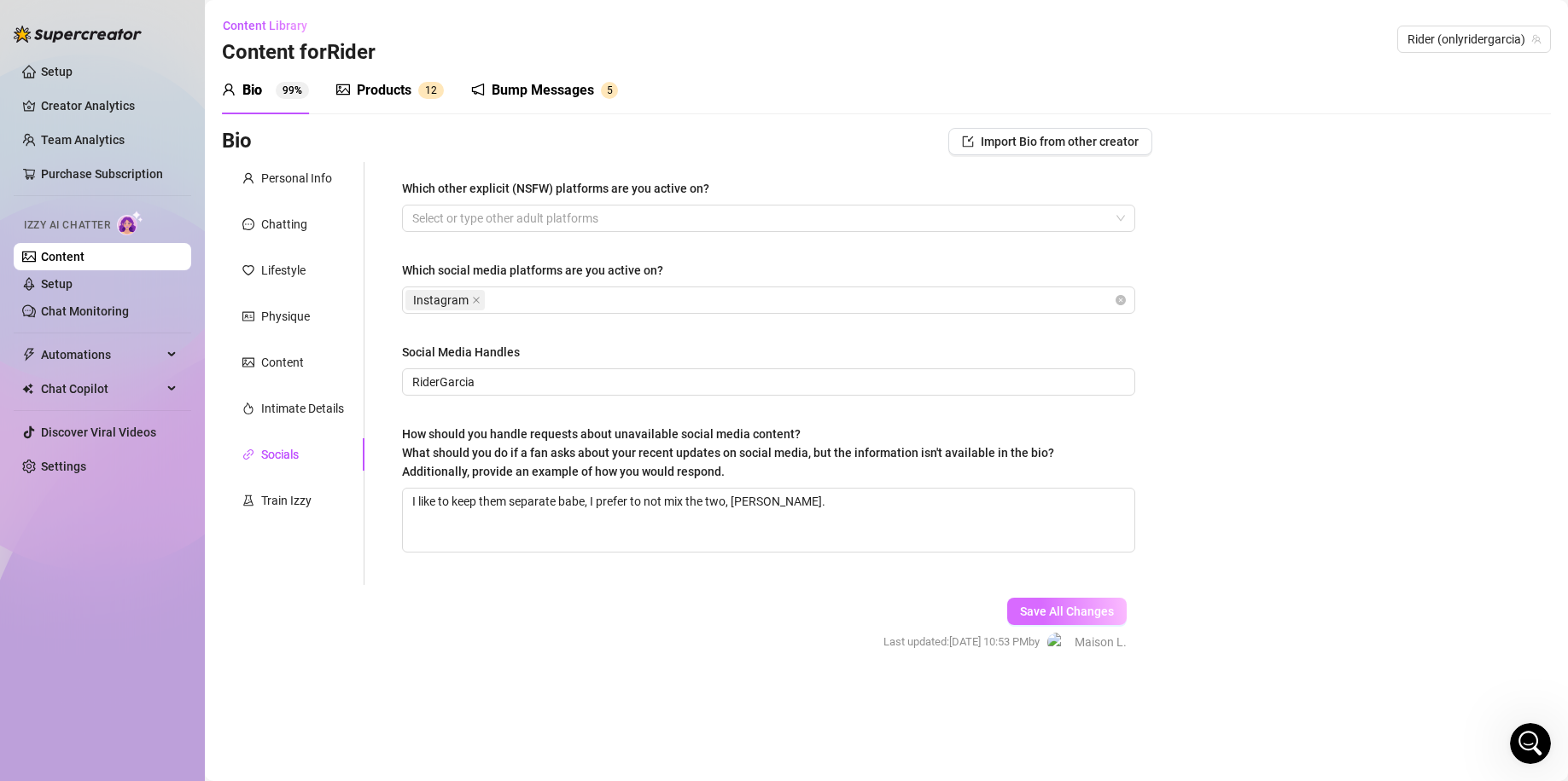
click at [1077, 612] on span "Save All Changes" at bounding box center [1066, 612] width 94 height 14
click at [72, 282] on link "Setup" at bounding box center [56, 284] width 31 height 14
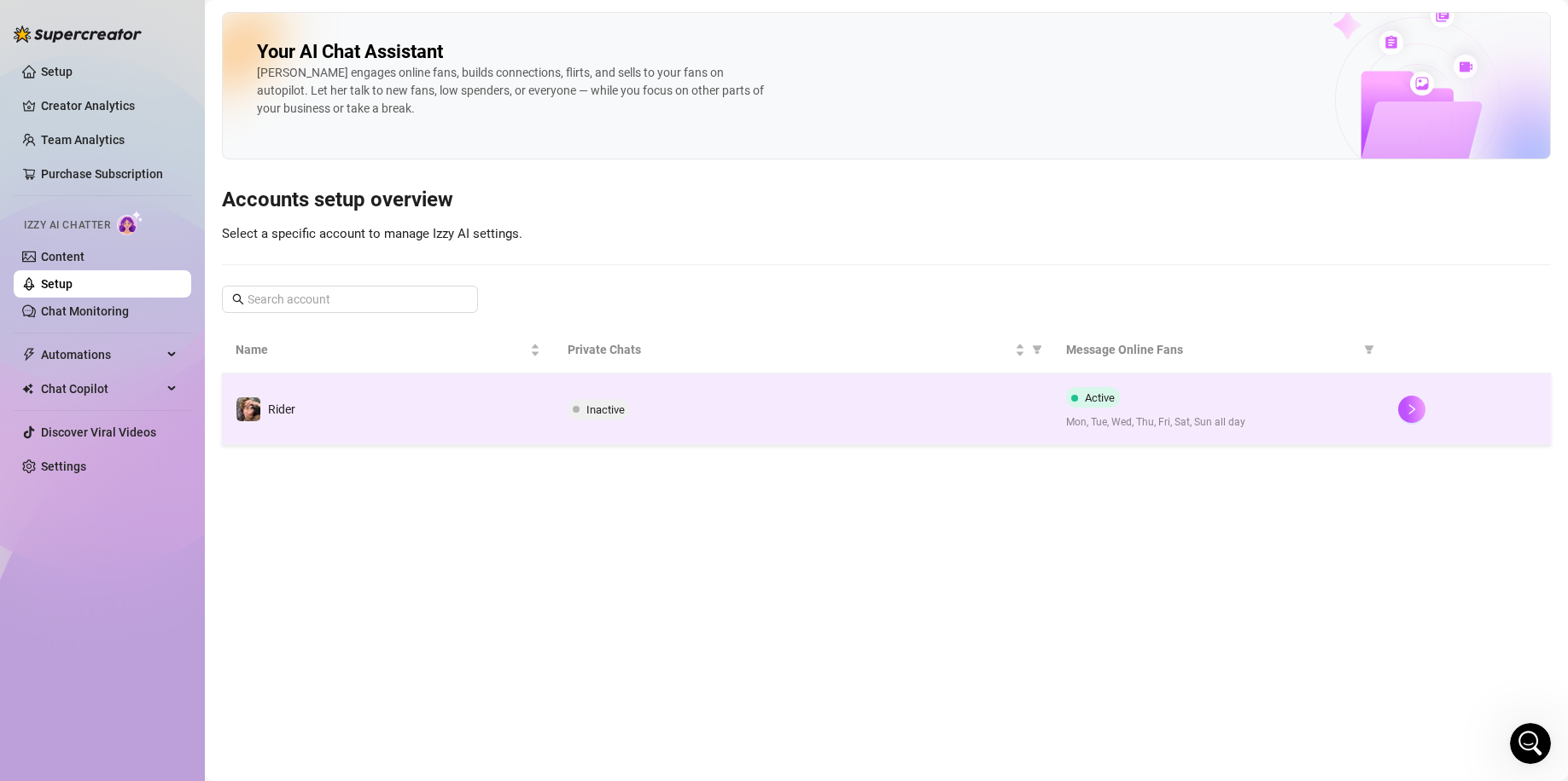
click at [619, 421] on td "Inactive" at bounding box center [802, 409] width 498 height 71
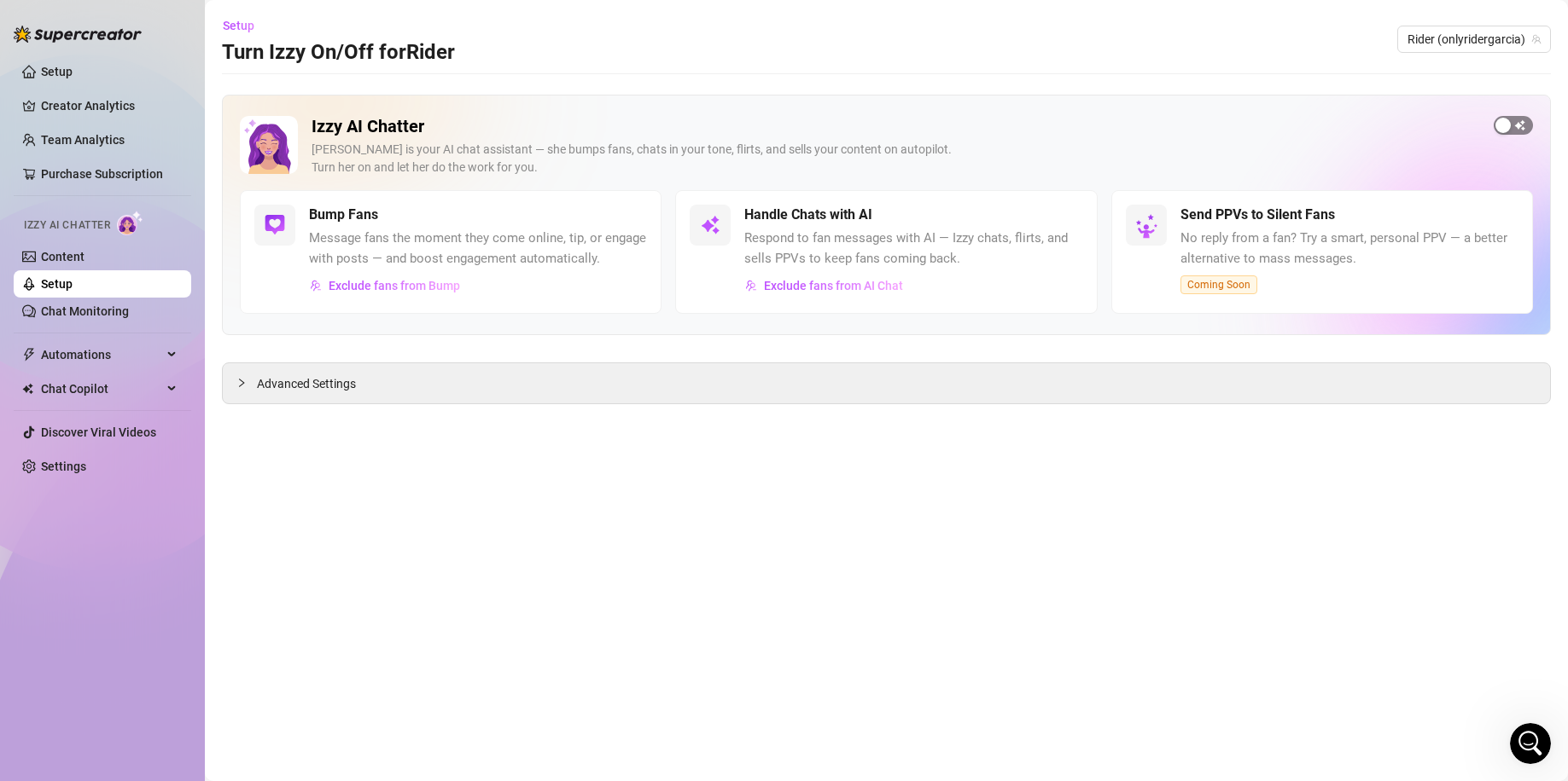
click at [1521, 129] on span "button" at bounding box center [1512, 126] width 39 height 19
click at [1060, 214] on div "button" at bounding box center [1055, 215] width 16 height 16
click at [445, 387] on div "Advanced Settings" at bounding box center [886, 383] width 1327 height 40
click at [246, 392] on div at bounding box center [247, 383] width 21 height 19
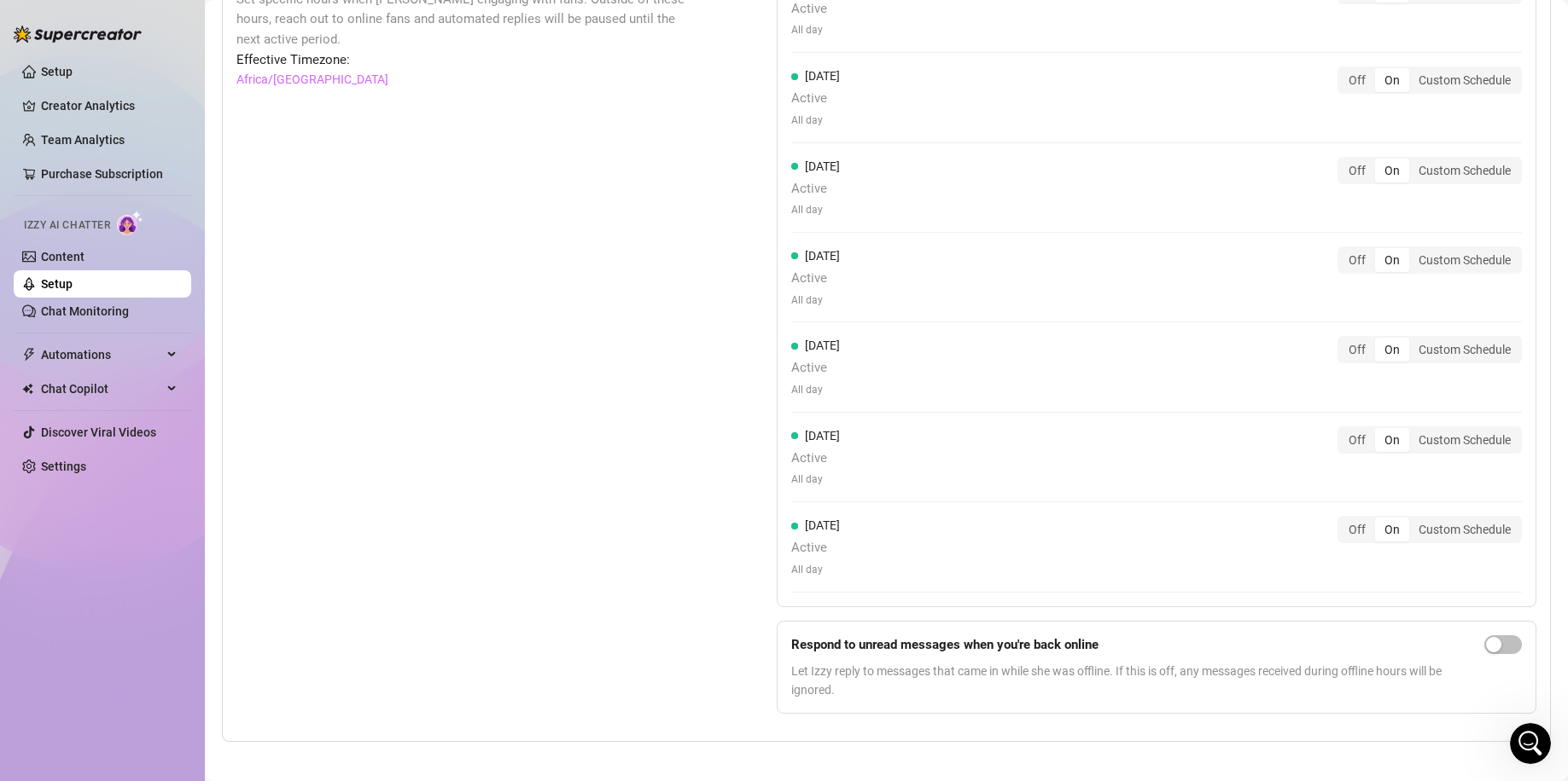
scroll to position [1396, 0]
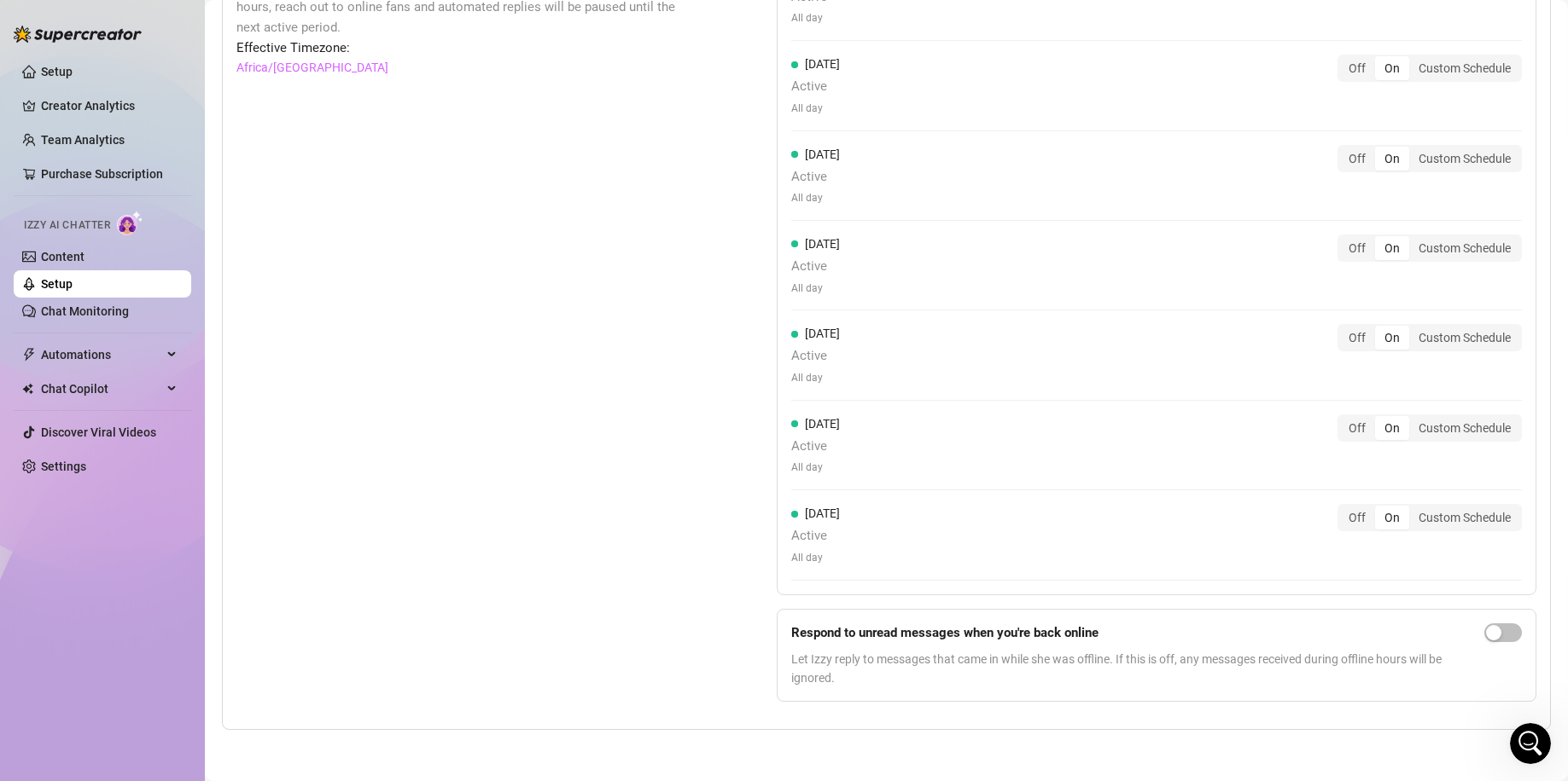
click at [1466, 630] on form "Respond to unread messages when you're back online Let Izzy reply to messages t…" at bounding box center [1156, 656] width 760 height 94
click at [1485, 631] on div "button" at bounding box center [1493, 633] width 16 height 16
click at [119, 133] on link "Team Analytics" at bounding box center [83, 140] width 83 height 14
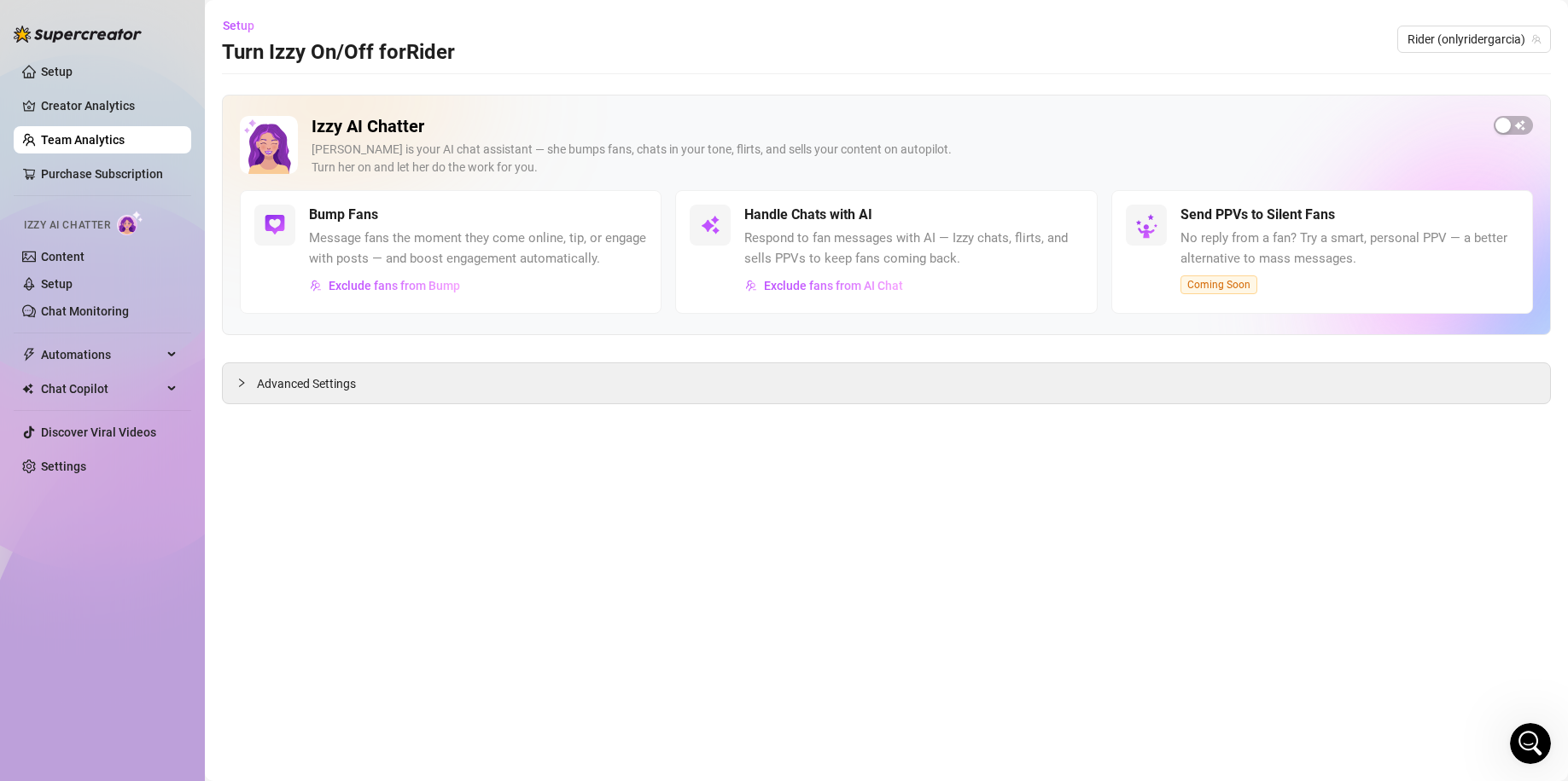
click at [120, 53] on ul "Setup Creator Analytics Team Analytics Purchase Subscription Izzy AI Chatter Co…" at bounding box center [103, 269] width 177 height 436
click at [72, 70] on link "Setup" at bounding box center [56, 72] width 31 height 14
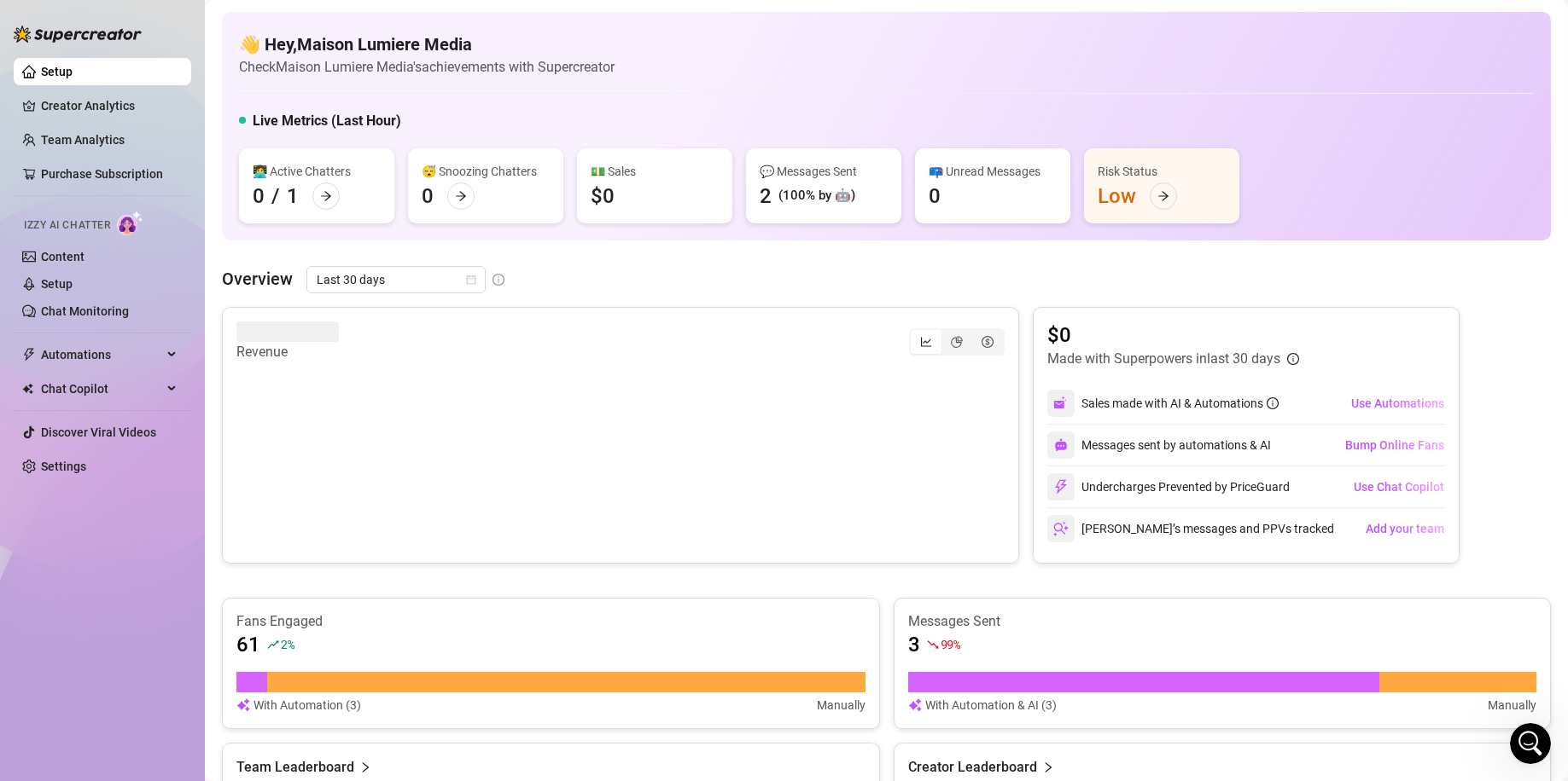
click at [116, 415] on ul "Setup Creator Analytics Team Analytics Purchase Subscription Izzy AI Chatter Co…" at bounding box center [103, 269] width 177 height 436
click at [116, 437] on link "Discover Viral Videos" at bounding box center [98, 433] width 116 height 14
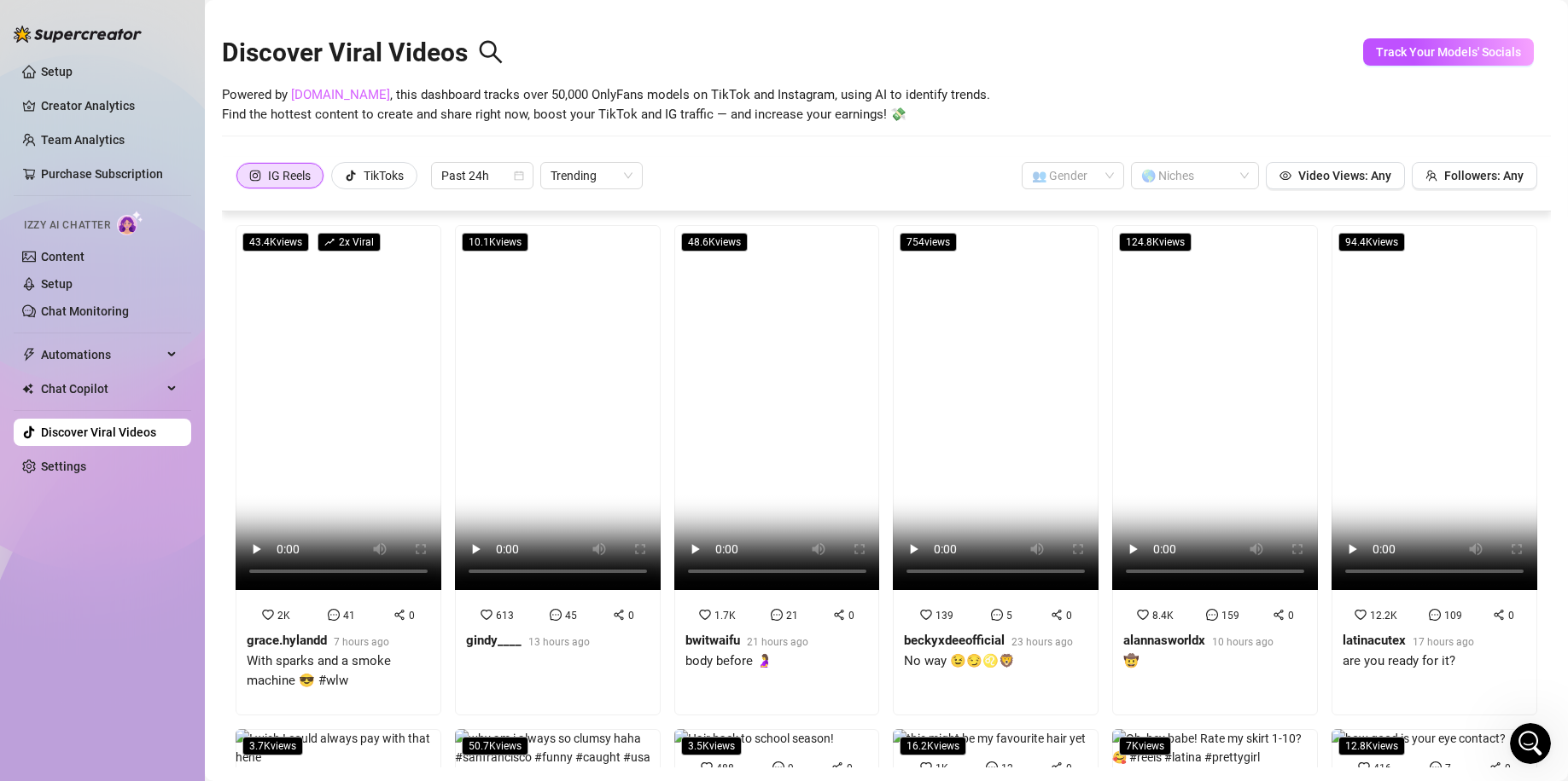
click at [322, 94] on link "[DOMAIN_NAME]" at bounding box center [341, 95] width 99 height 16
click at [1485, 49] on span "Track Your Models' Socials" at bounding box center [1448, 52] width 145 height 14
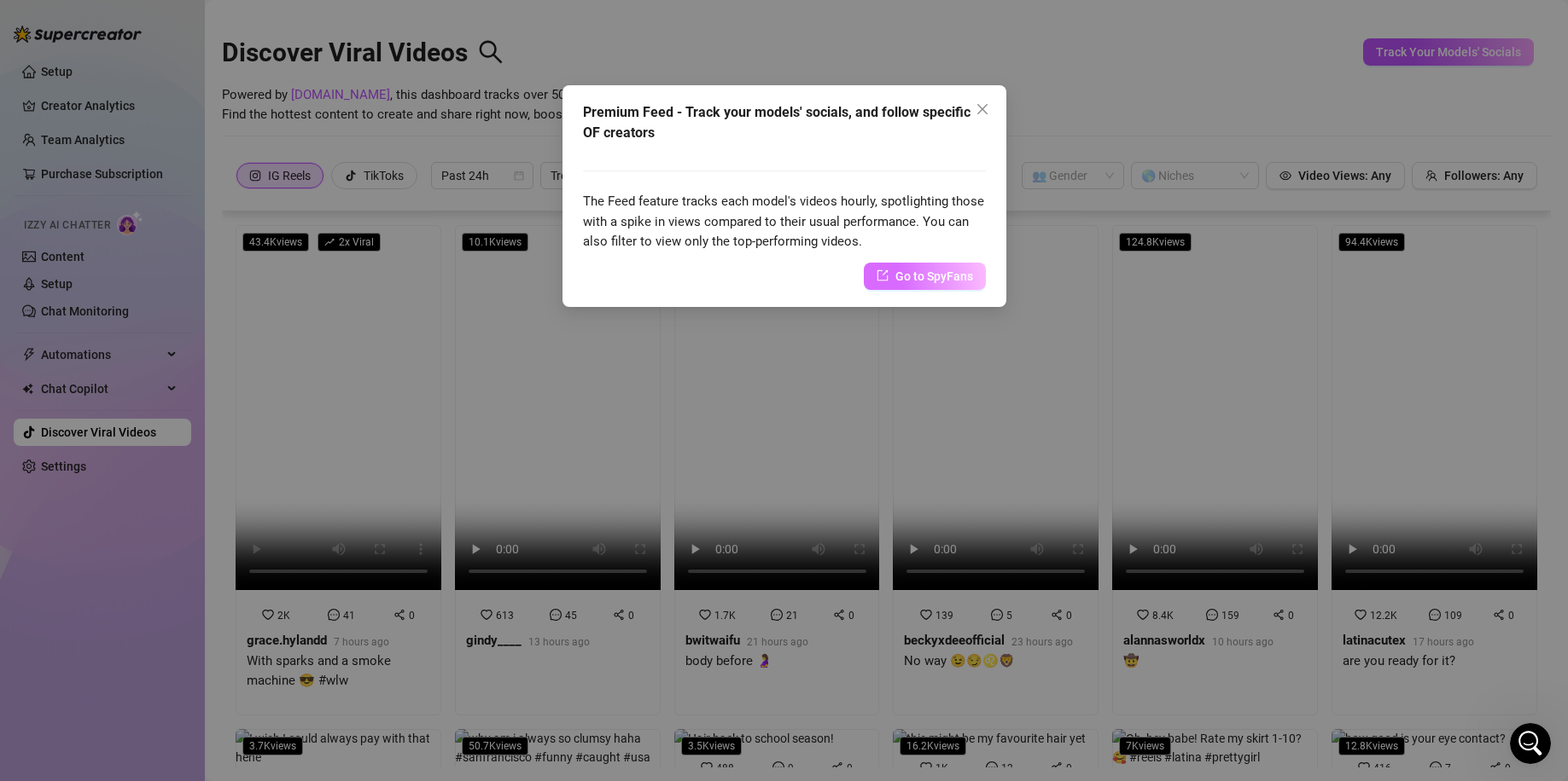
click at [939, 281] on span "Go to SpyFans" at bounding box center [933, 276] width 77 height 19
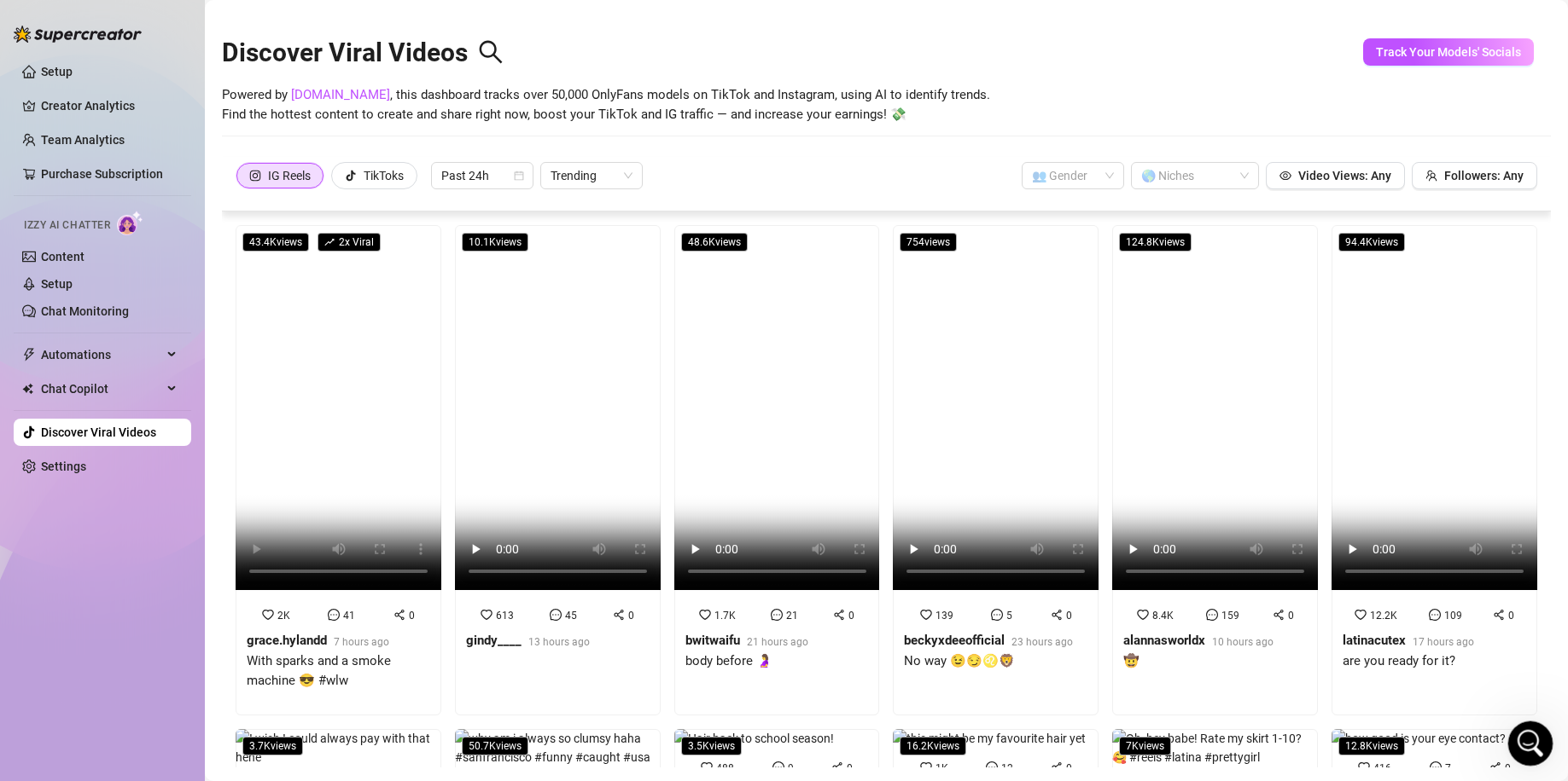
click at [1520, 733] on icon "Open Intercom Messenger" at bounding box center [1528, 741] width 28 height 28
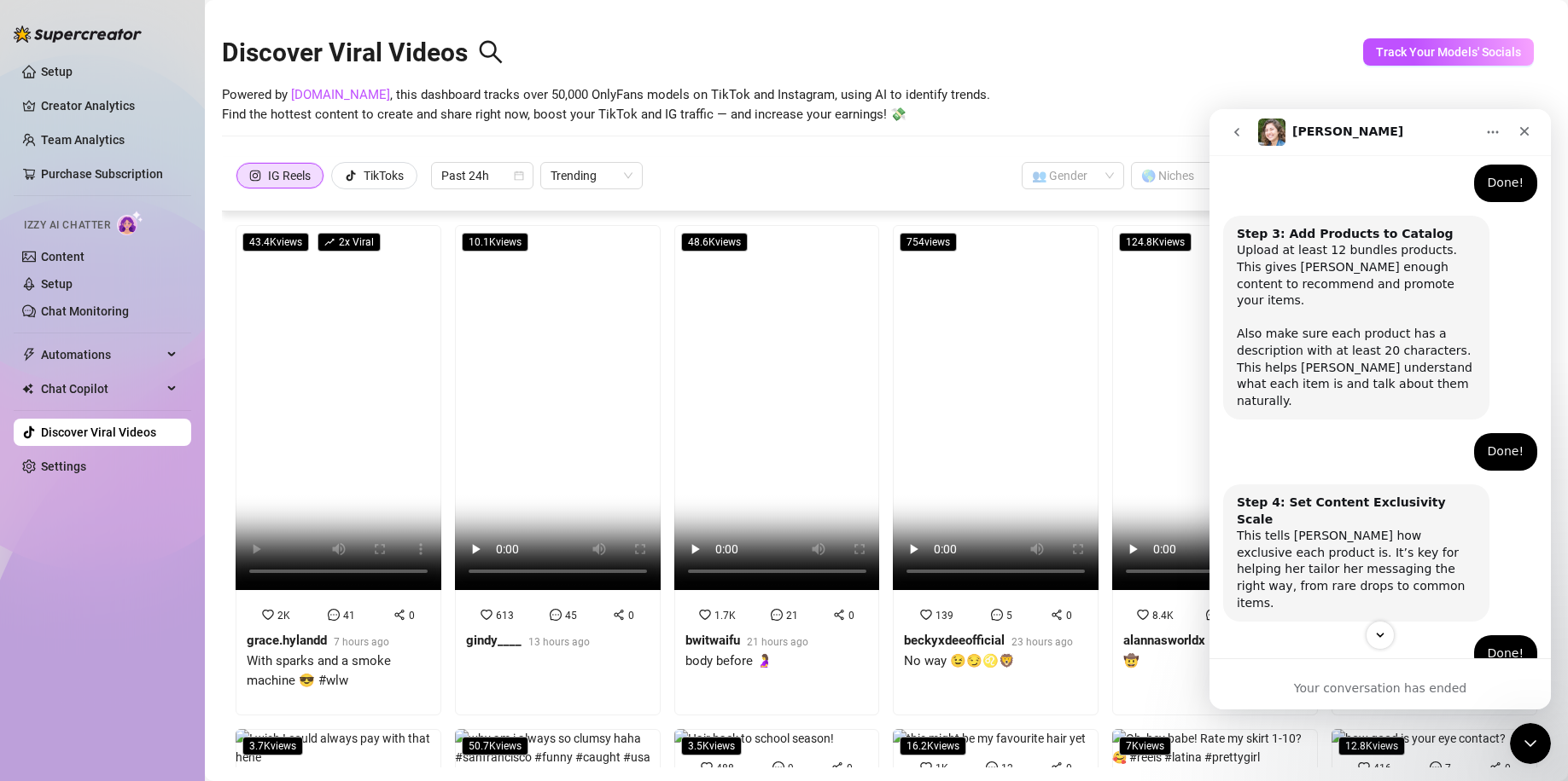
scroll to position [1053, 0]
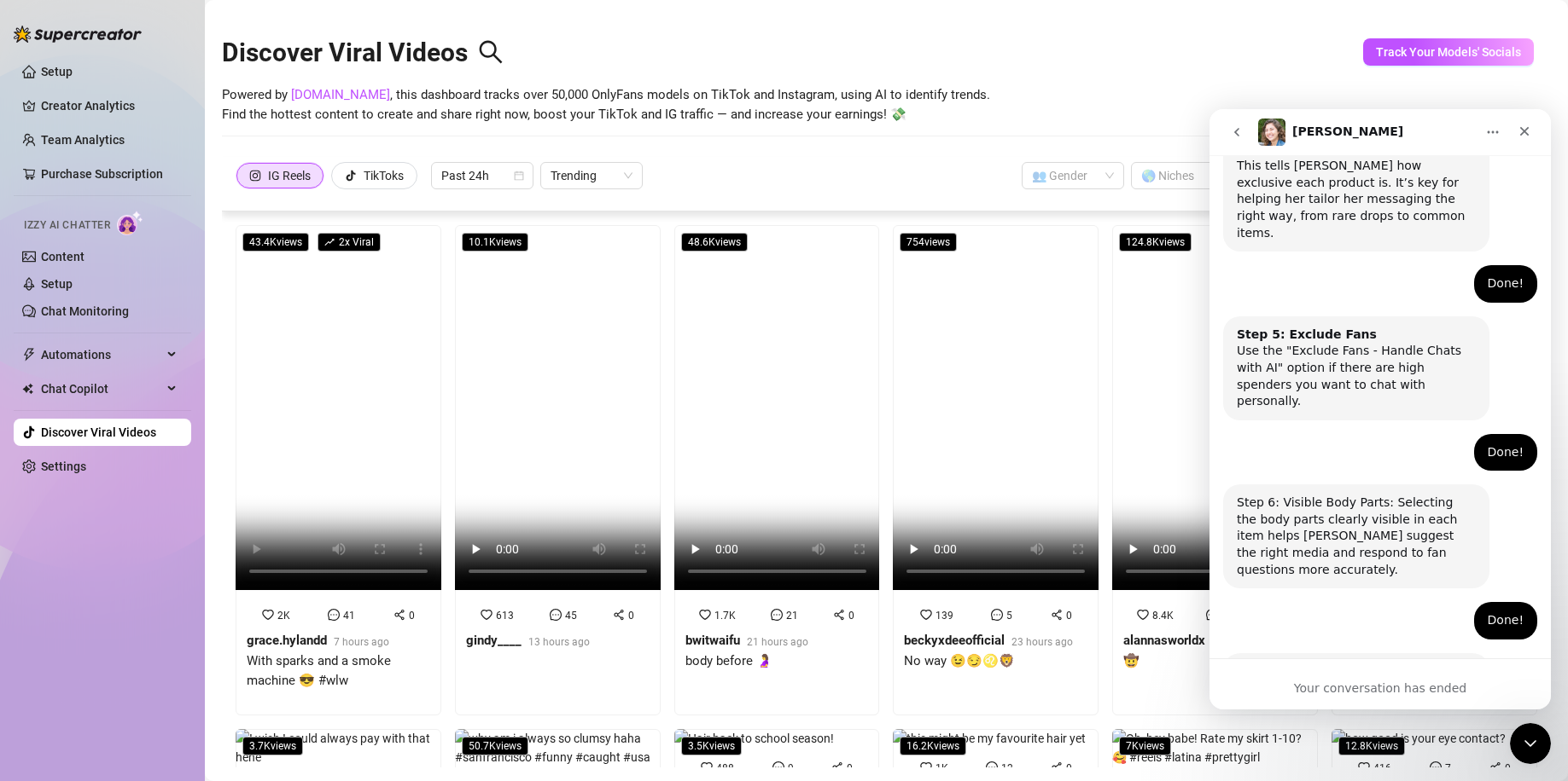
click at [1243, 136] on button "go back" at bounding box center [1236, 132] width 32 height 32
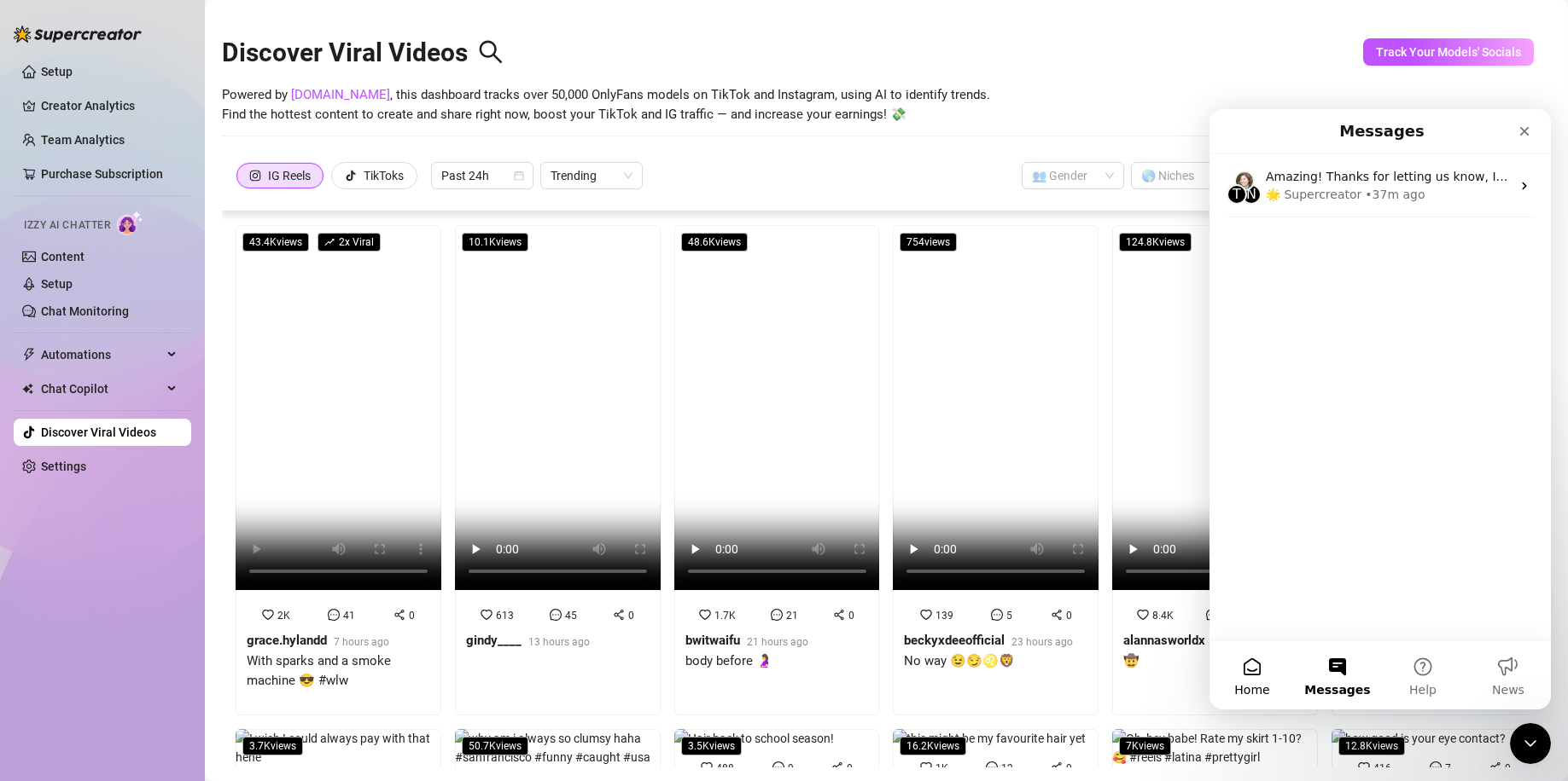
click at [1277, 674] on button "Home" at bounding box center [1252, 675] width 85 height 69
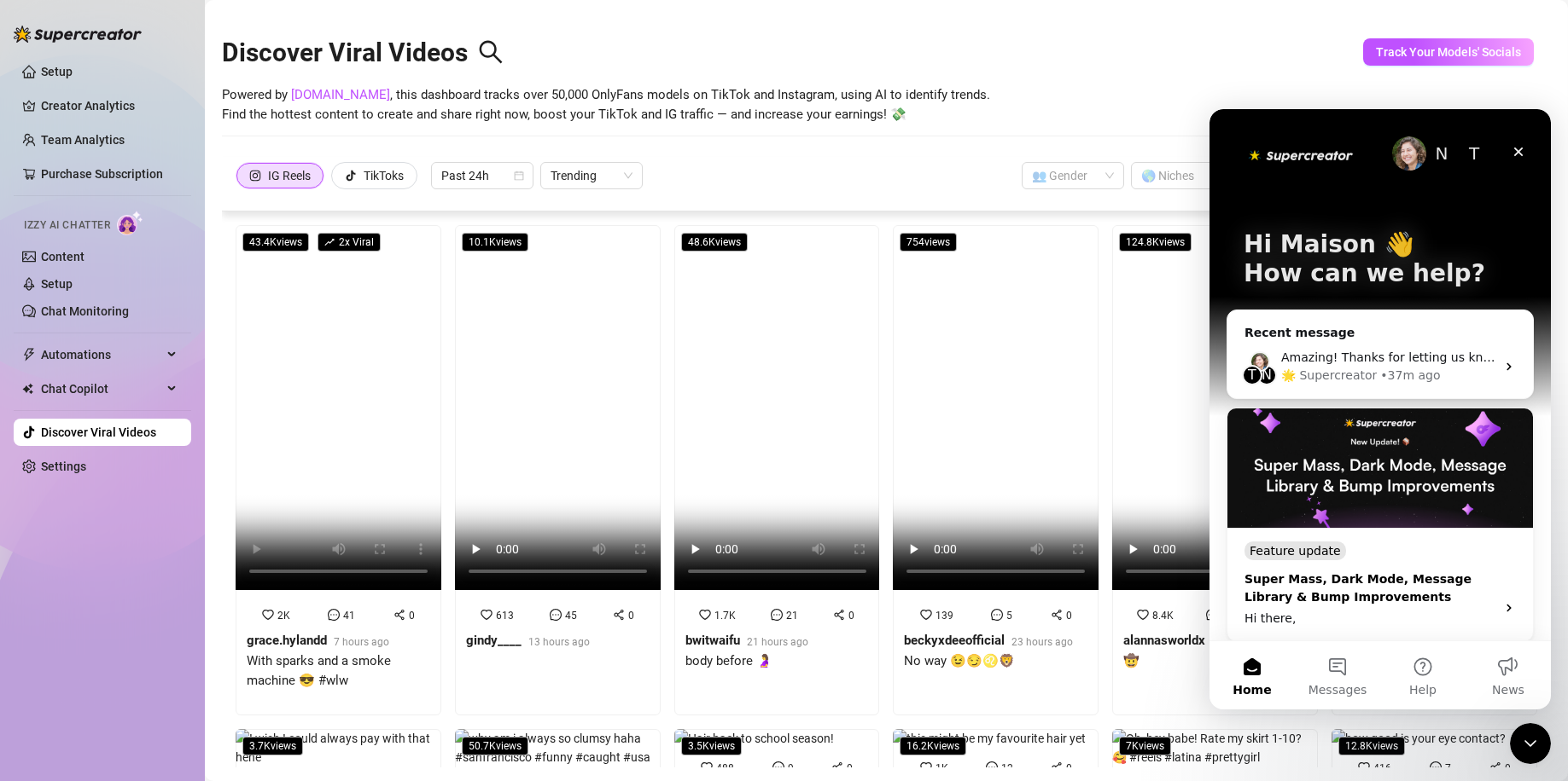
scroll to position [257, 0]
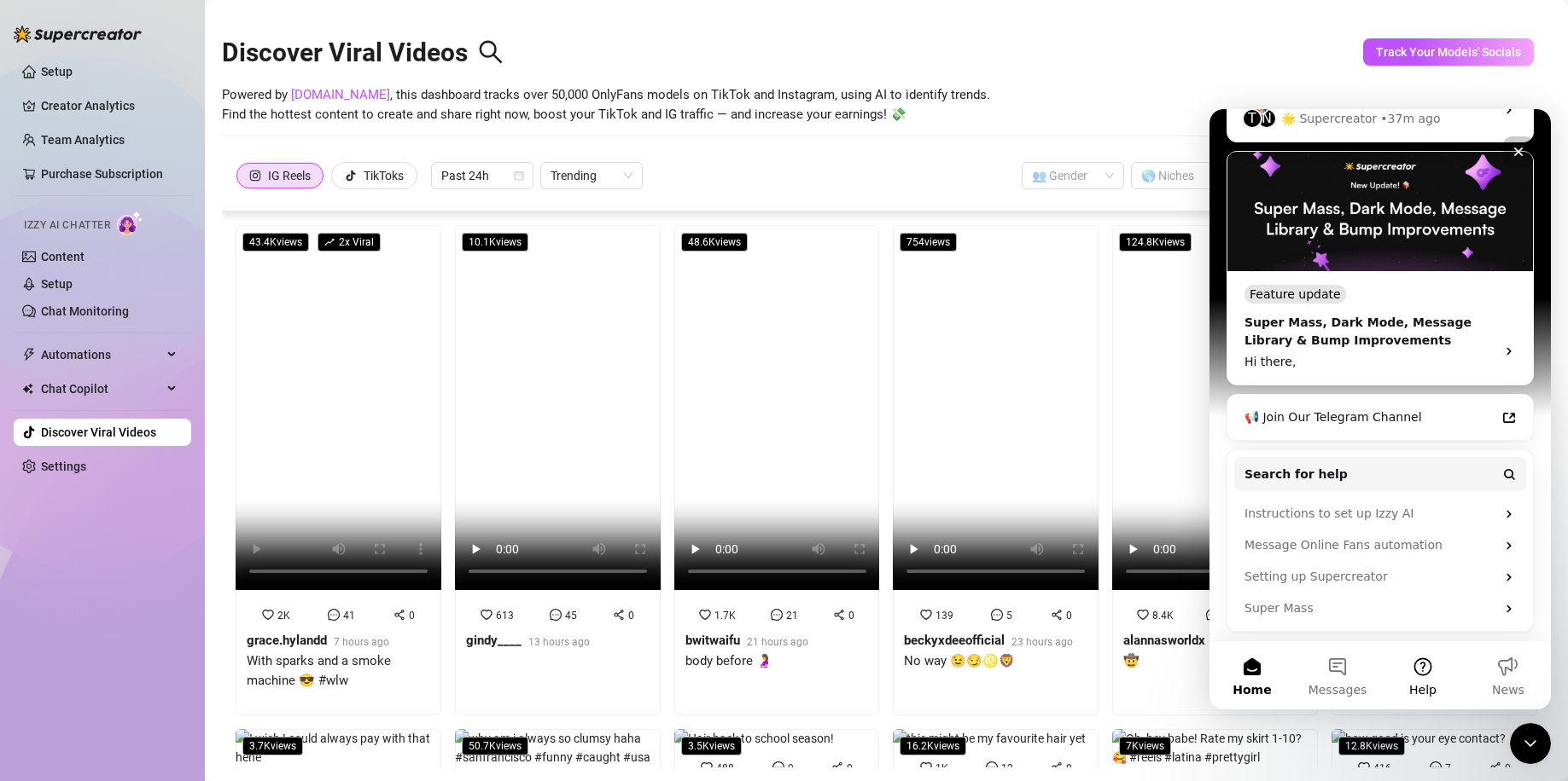
click at [1427, 666] on button "Help" at bounding box center [1423, 675] width 85 height 69
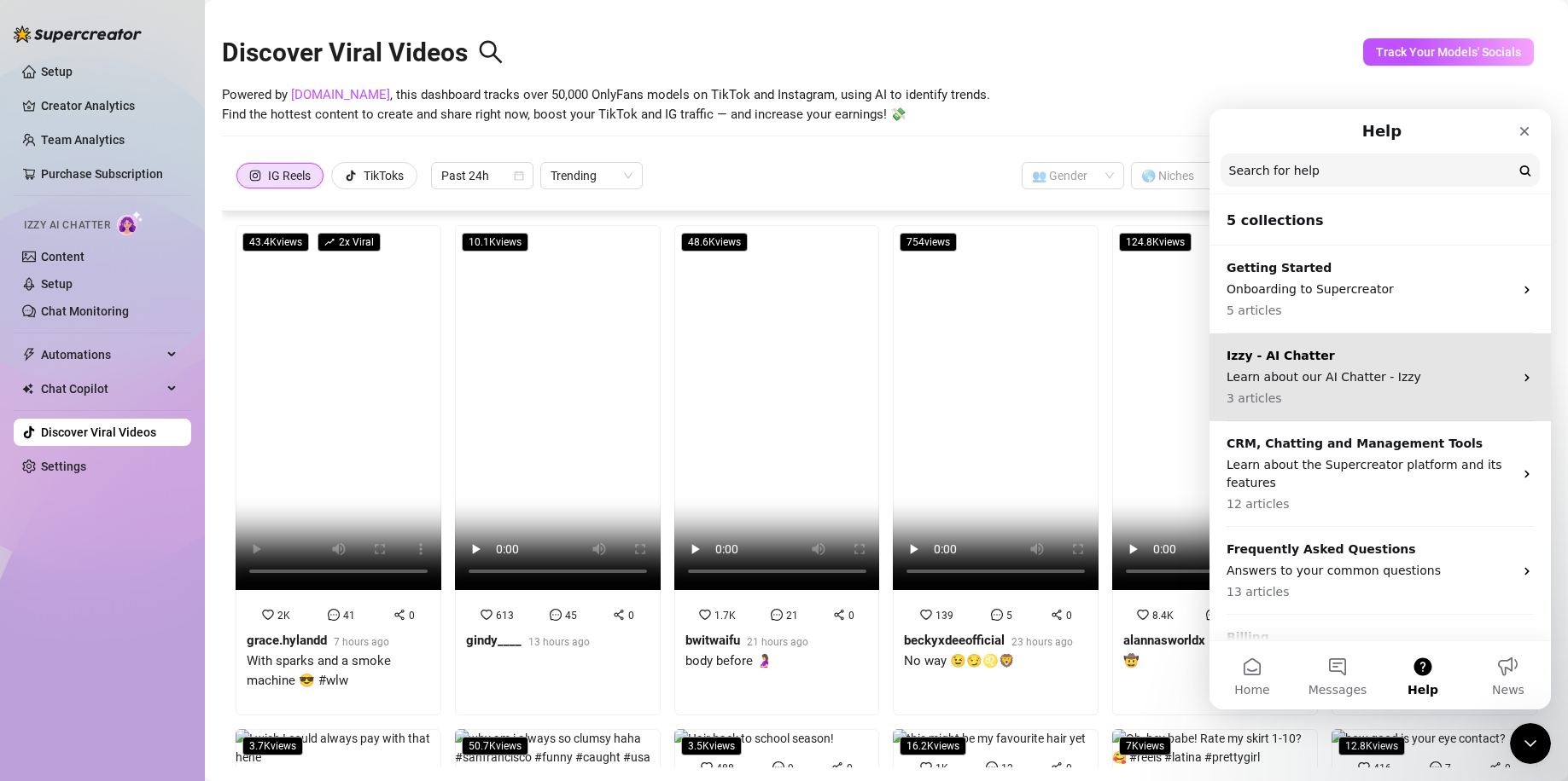
scroll to position [63, 0]
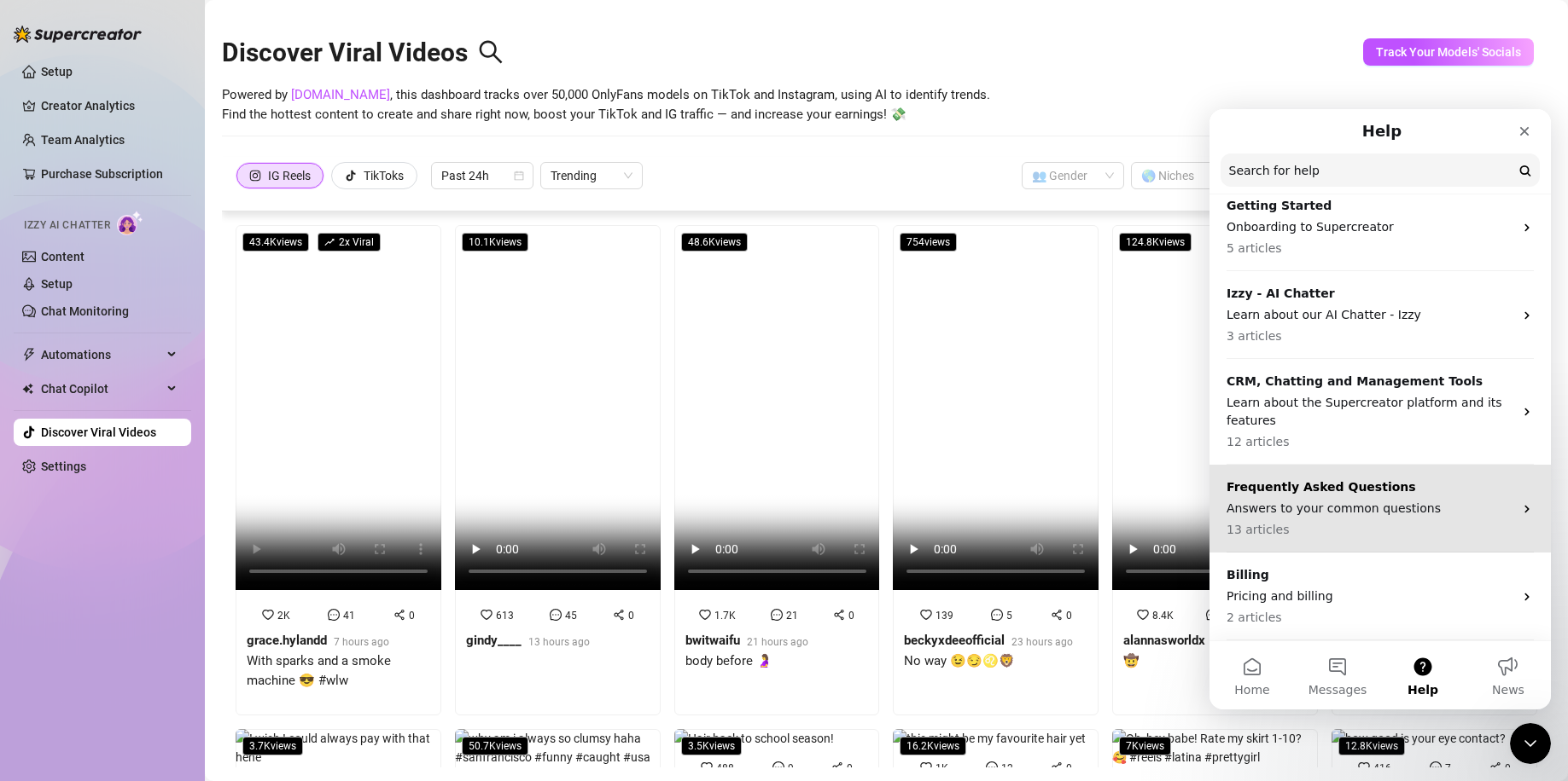
click at [1348, 529] on p "13 articles" at bounding box center [1370, 530] width 287 height 18
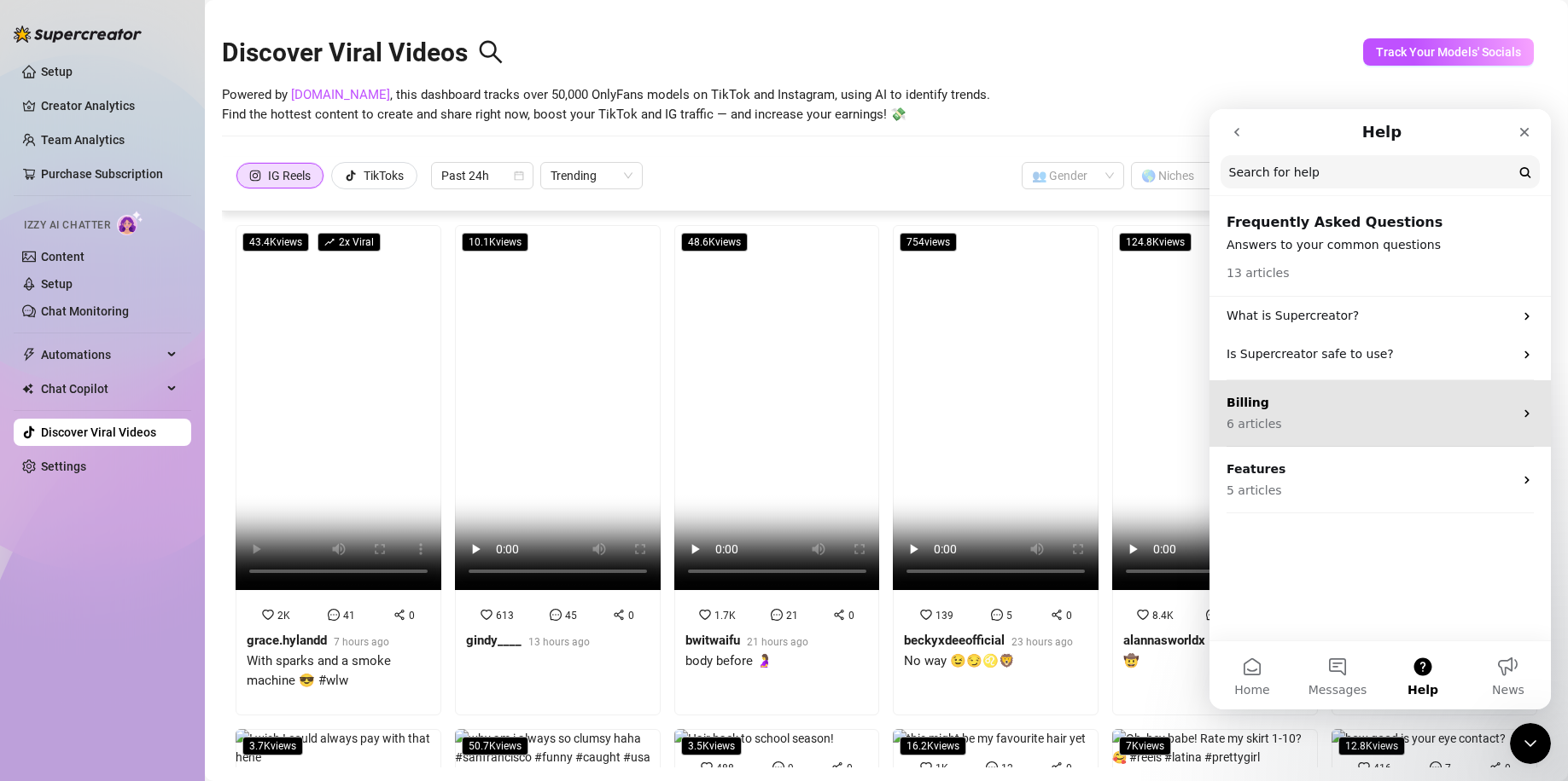
click at [1330, 437] on div "Billing 6 articles" at bounding box center [1379, 414] width 342 height 67
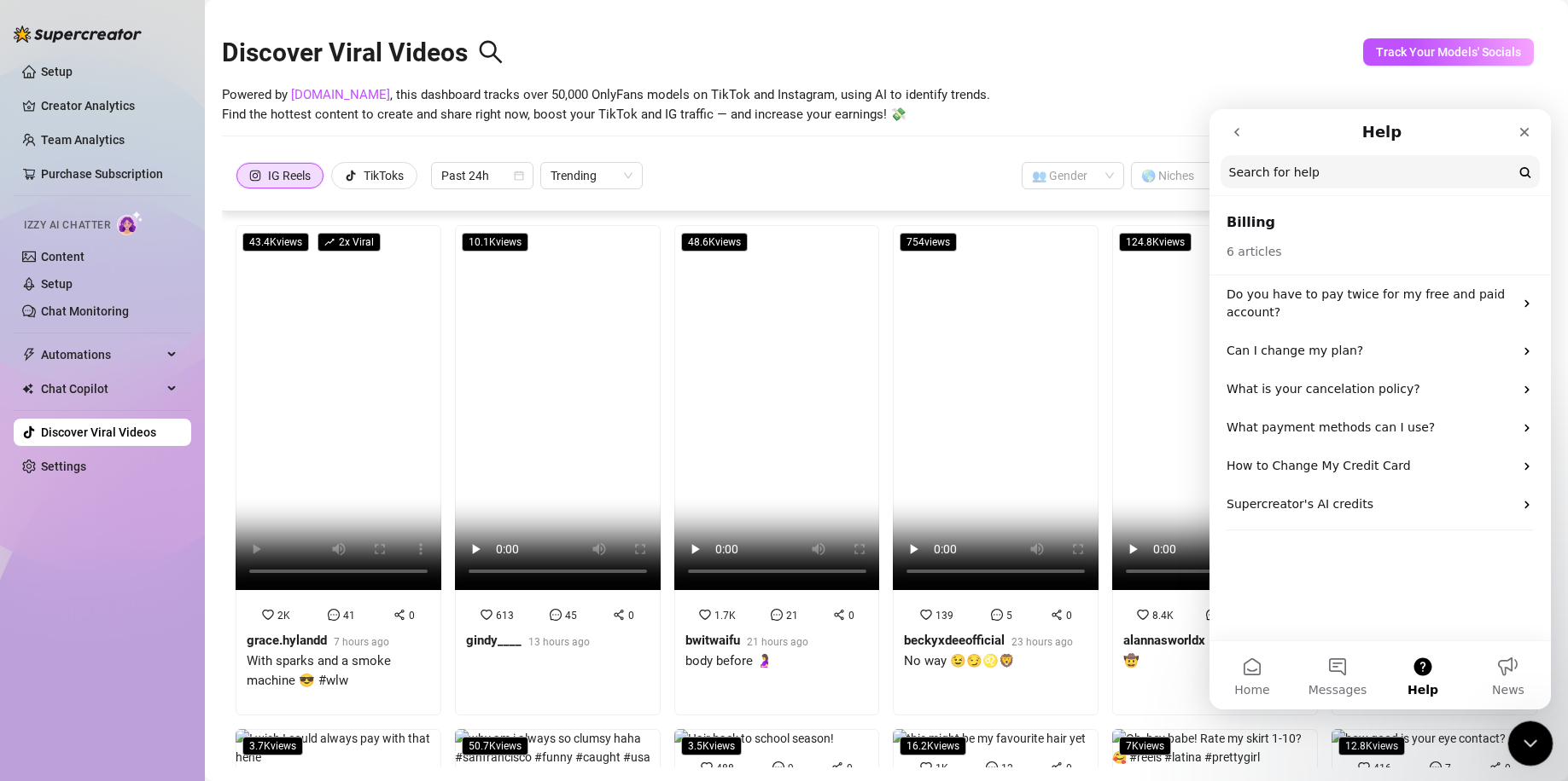
click at [1510, 735] on div "Close Intercom Messenger" at bounding box center [1527, 741] width 41 height 41
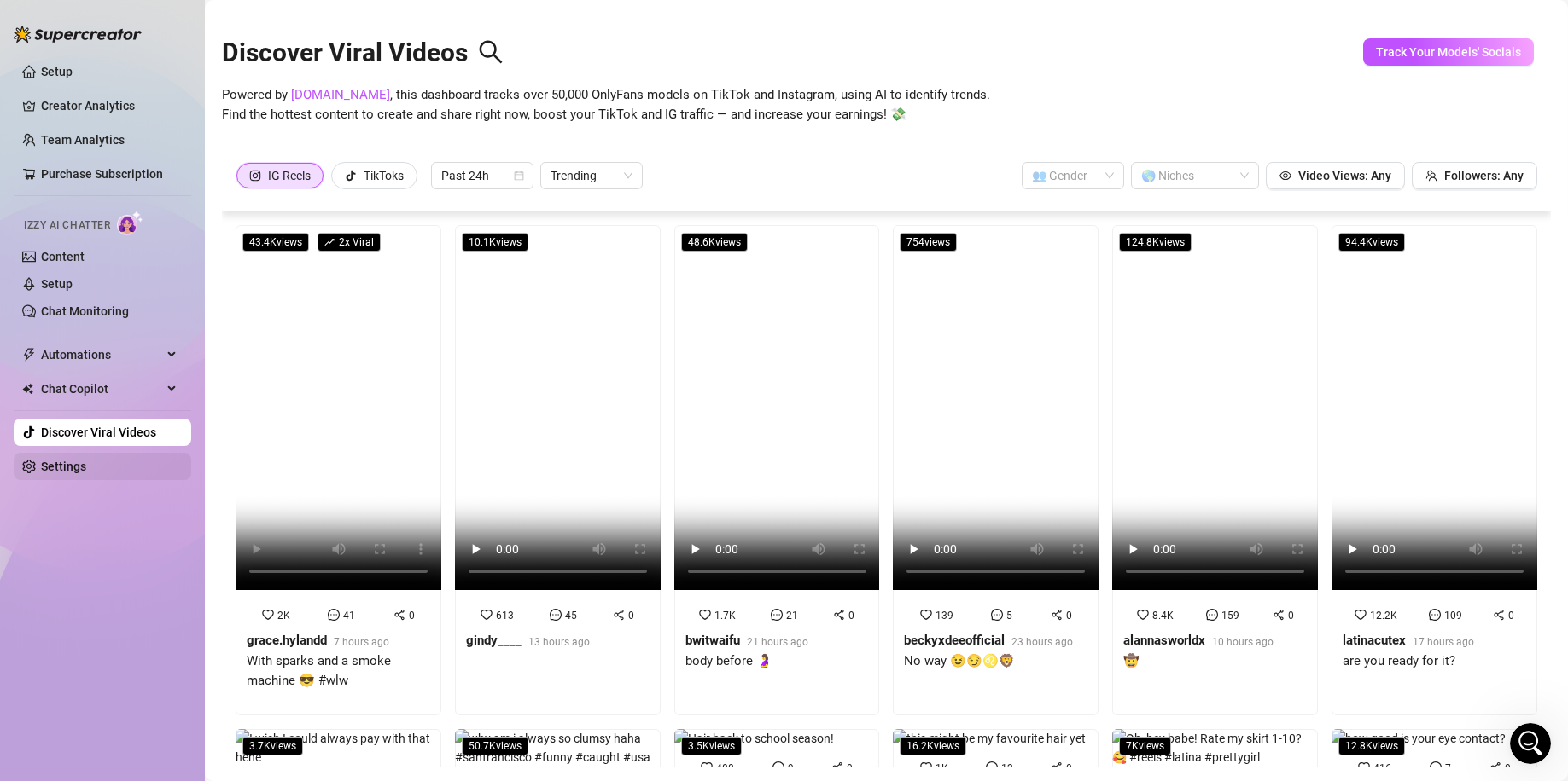
click at [70, 460] on link "Settings" at bounding box center [63, 467] width 45 height 14
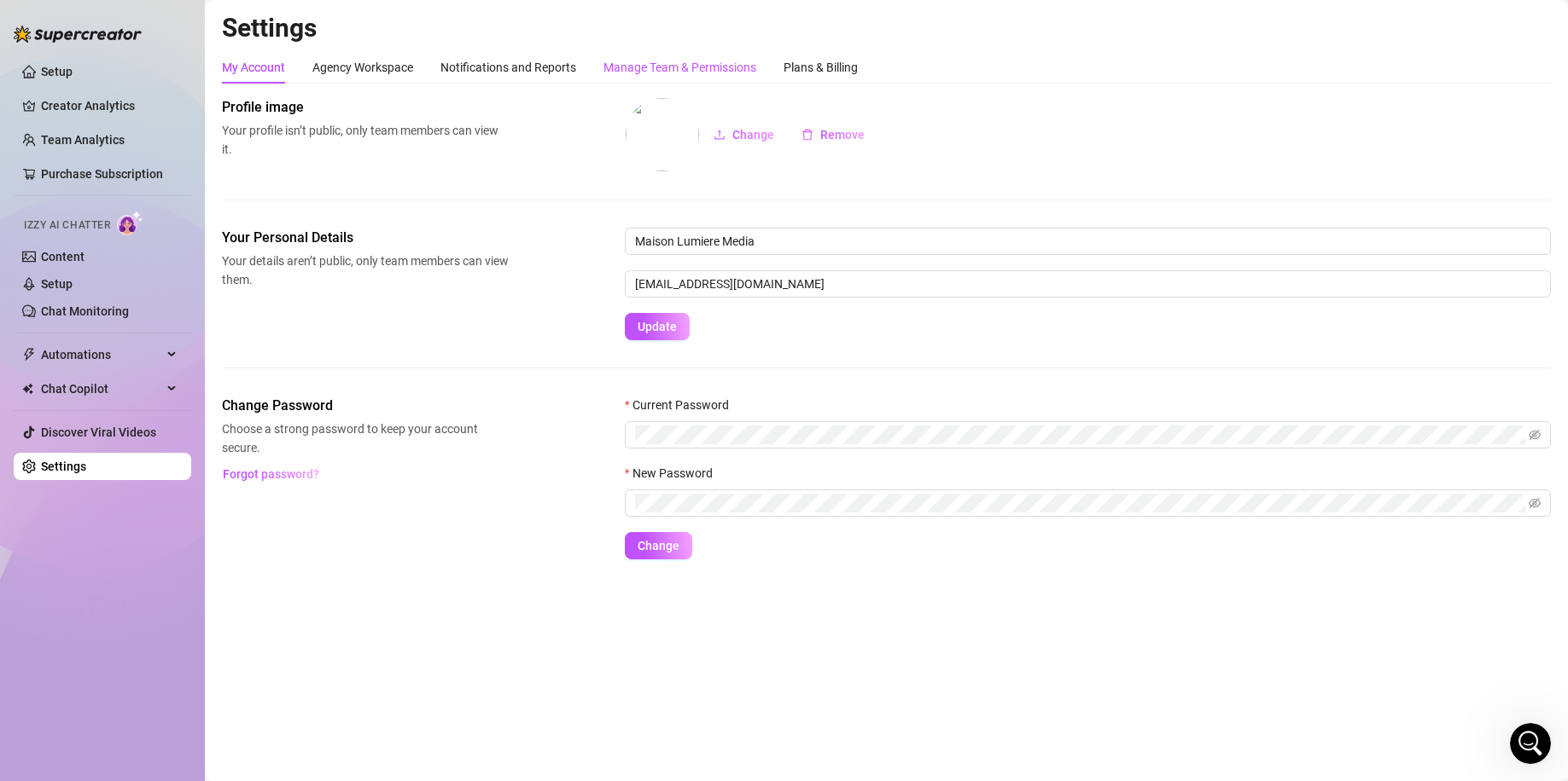
click at [720, 69] on div "Manage Team & Permissions" at bounding box center [680, 68] width 153 height 19
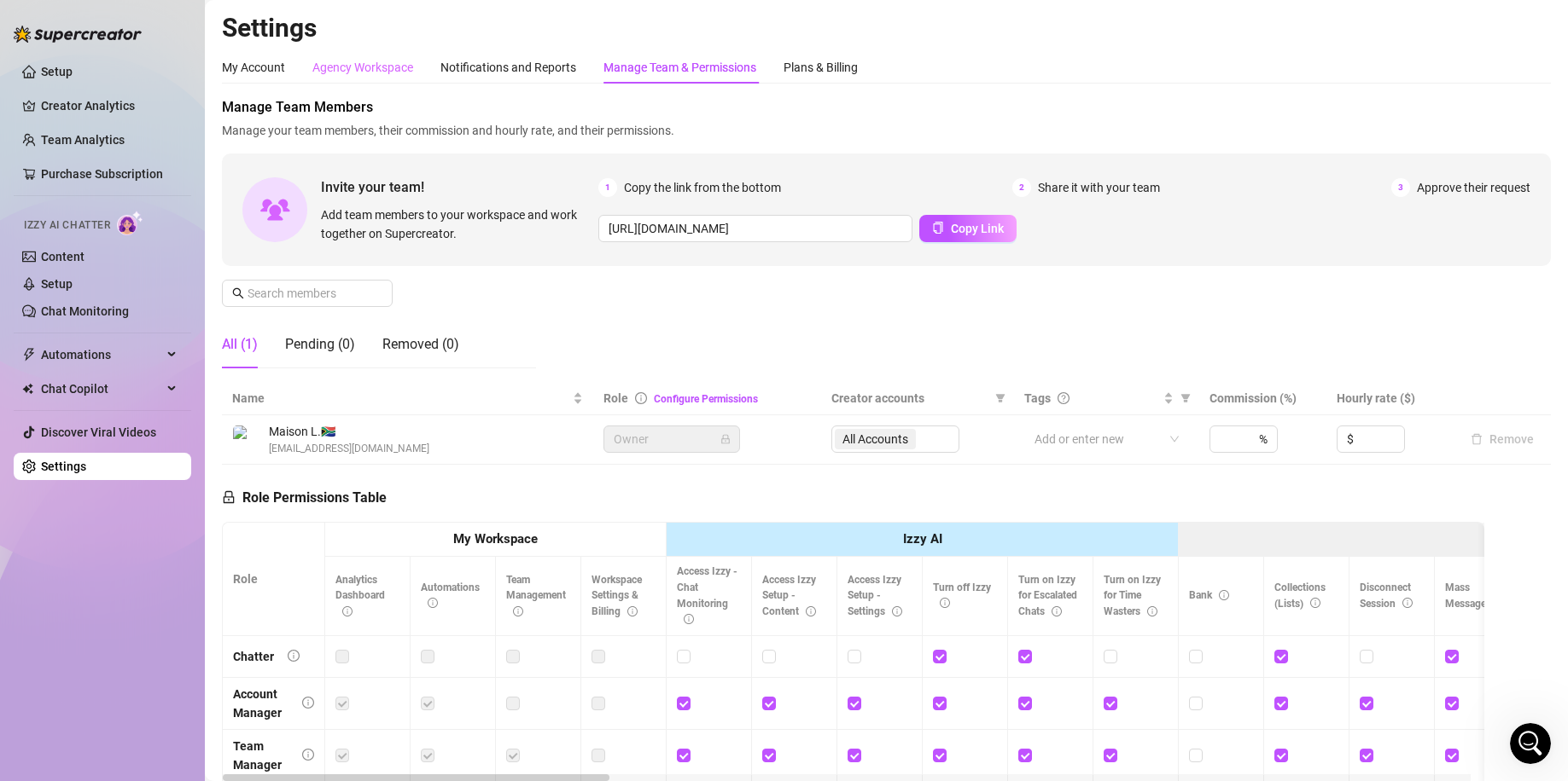
click at [379, 76] on div "Agency Workspace" at bounding box center [362, 67] width 101 height 32
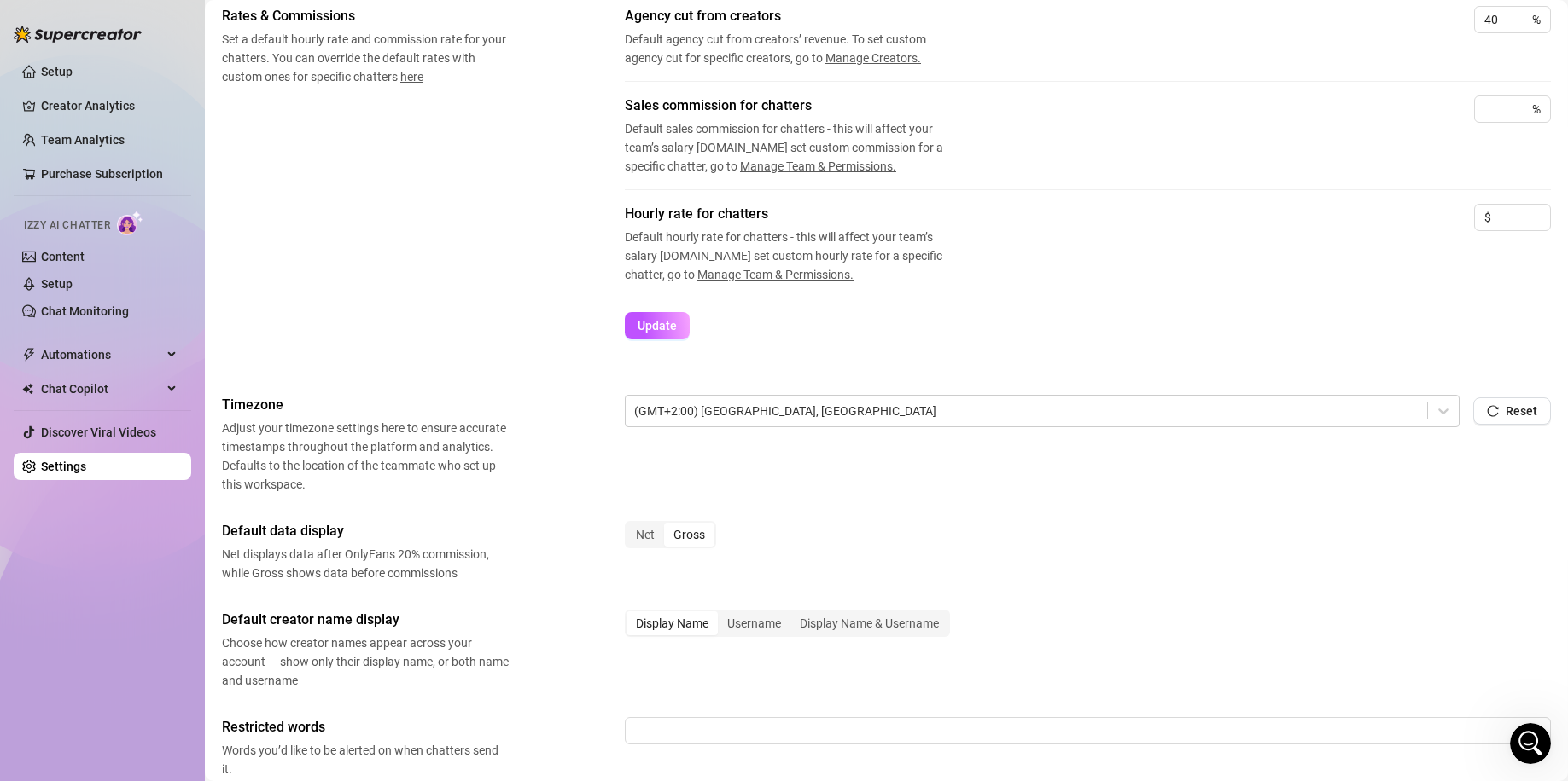
scroll to position [446, 0]
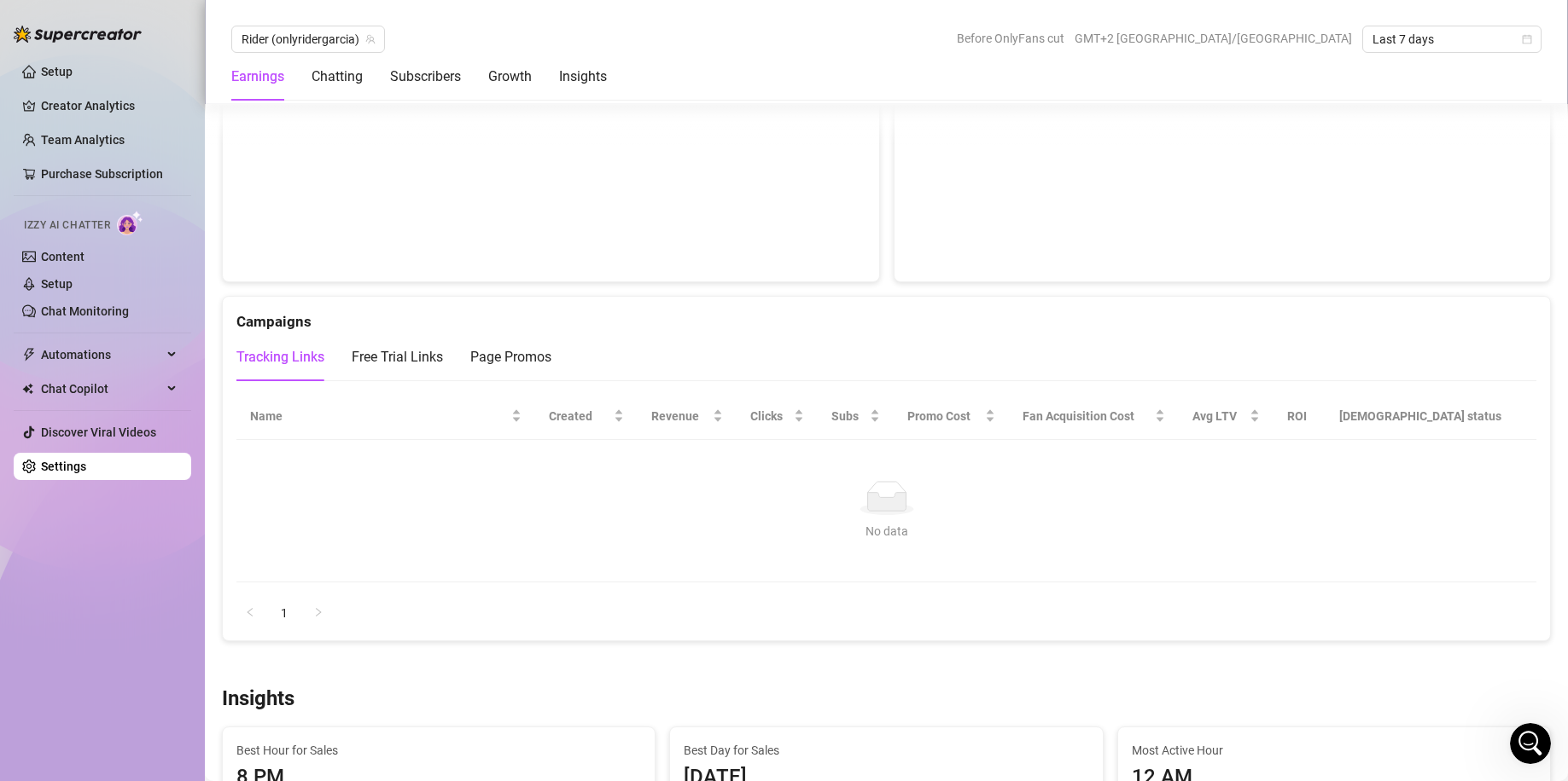
scroll to position [1819, 0]
click at [421, 356] on div "Free Trial Links" at bounding box center [396, 355] width 91 height 21
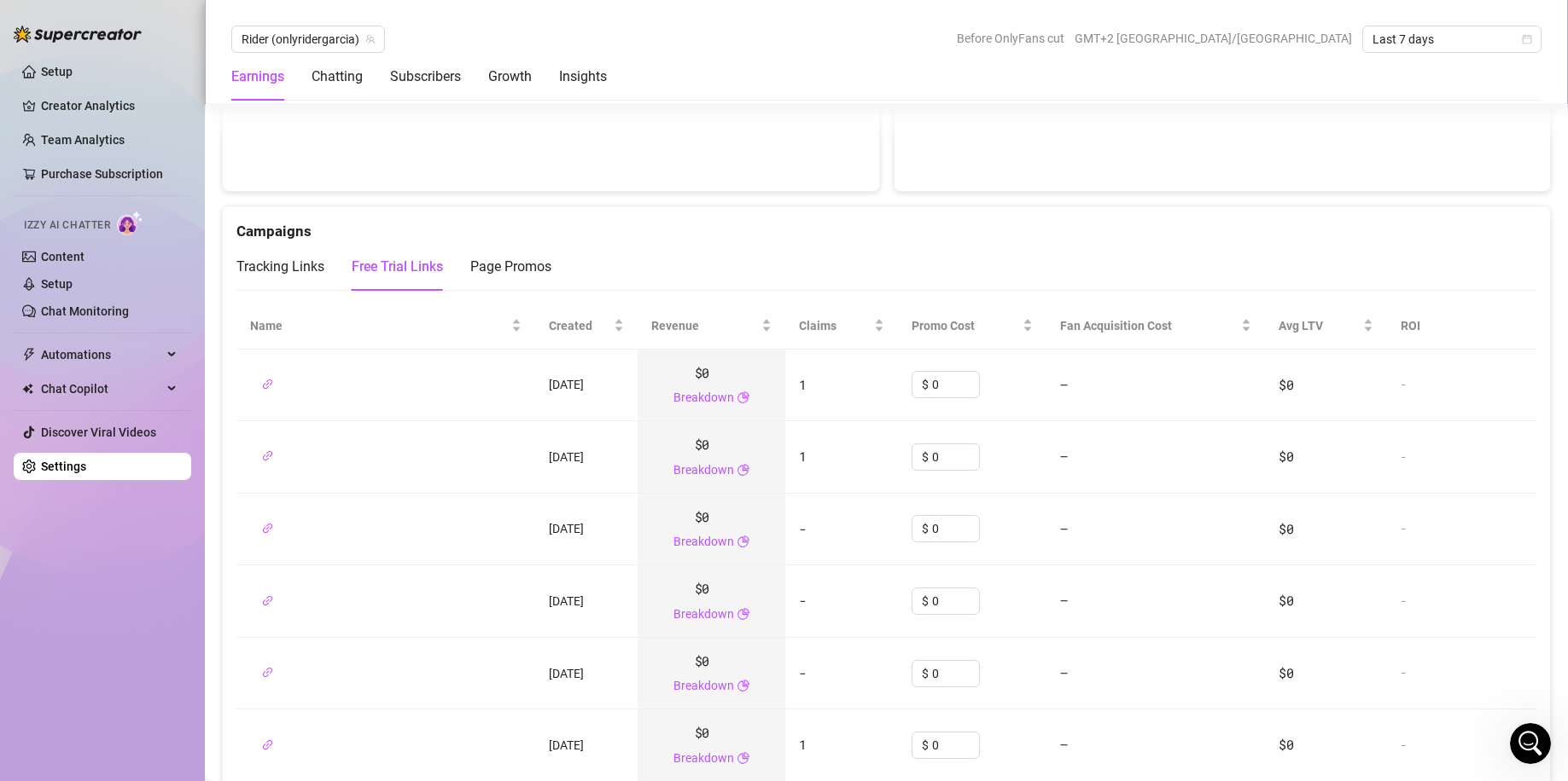
scroll to position [1592, 0]
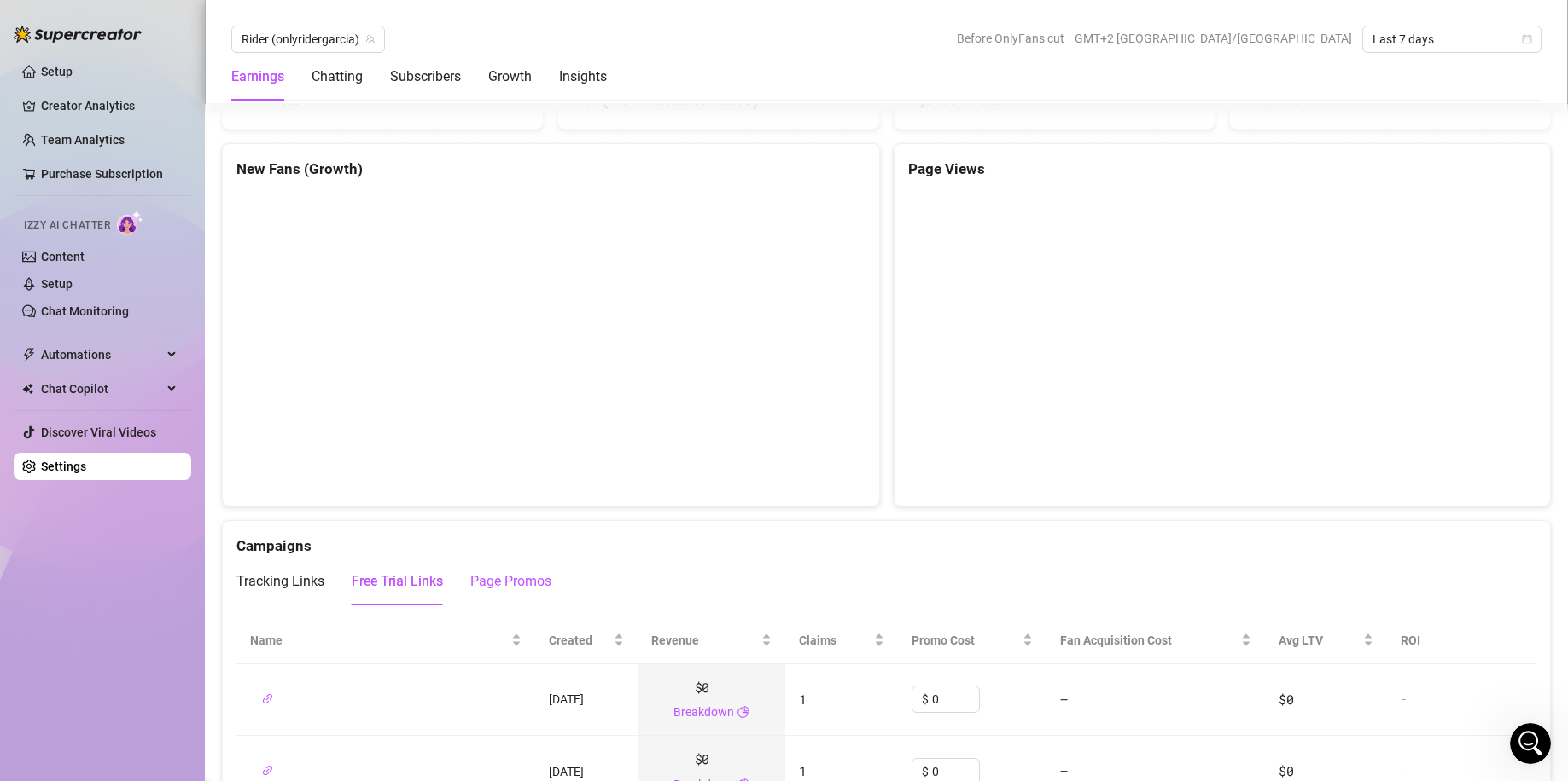
click at [538, 584] on div "Page Promos" at bounding box center [510, 582] width 81 height 21
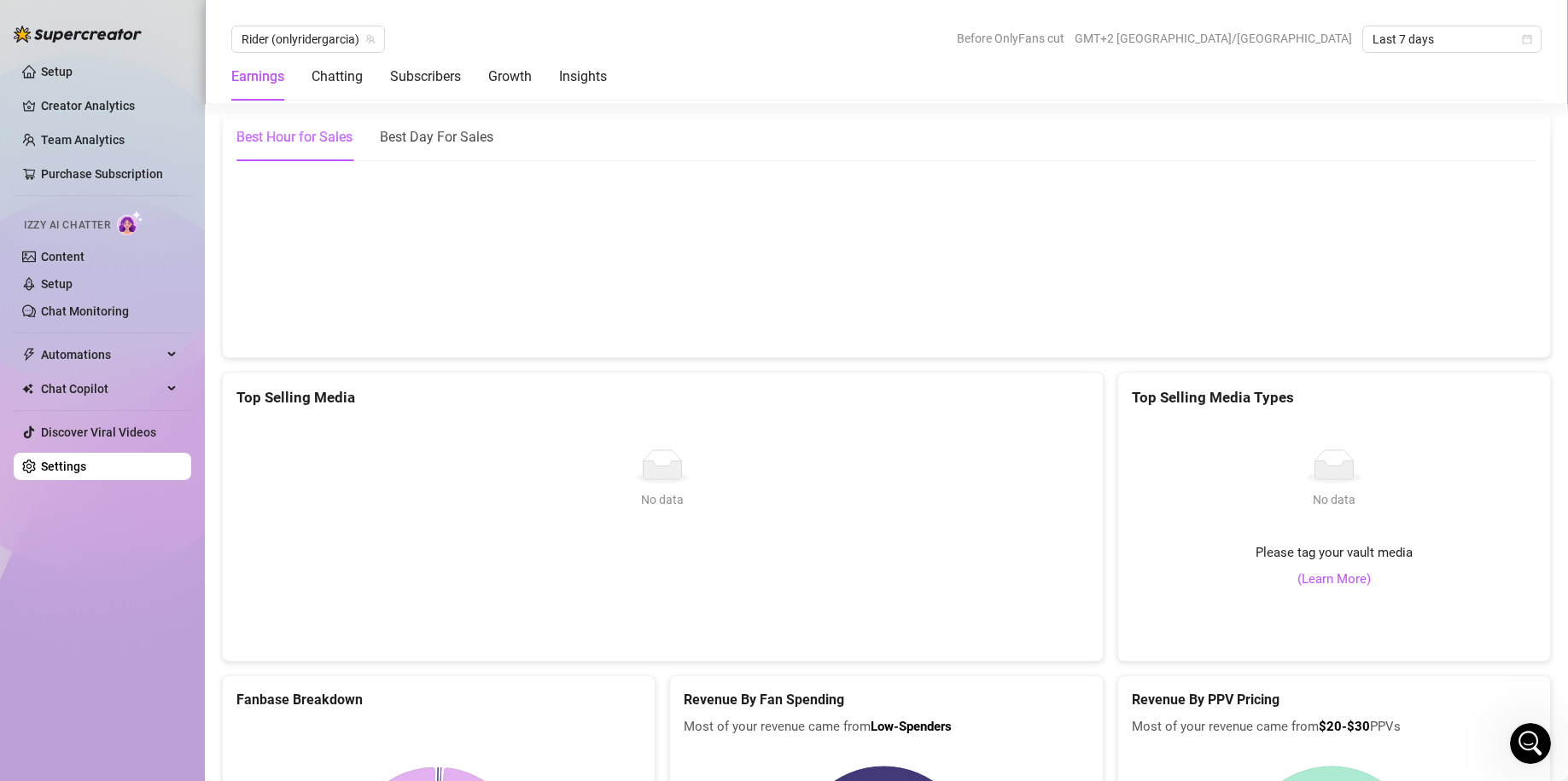
scroll to position [2957, 0]
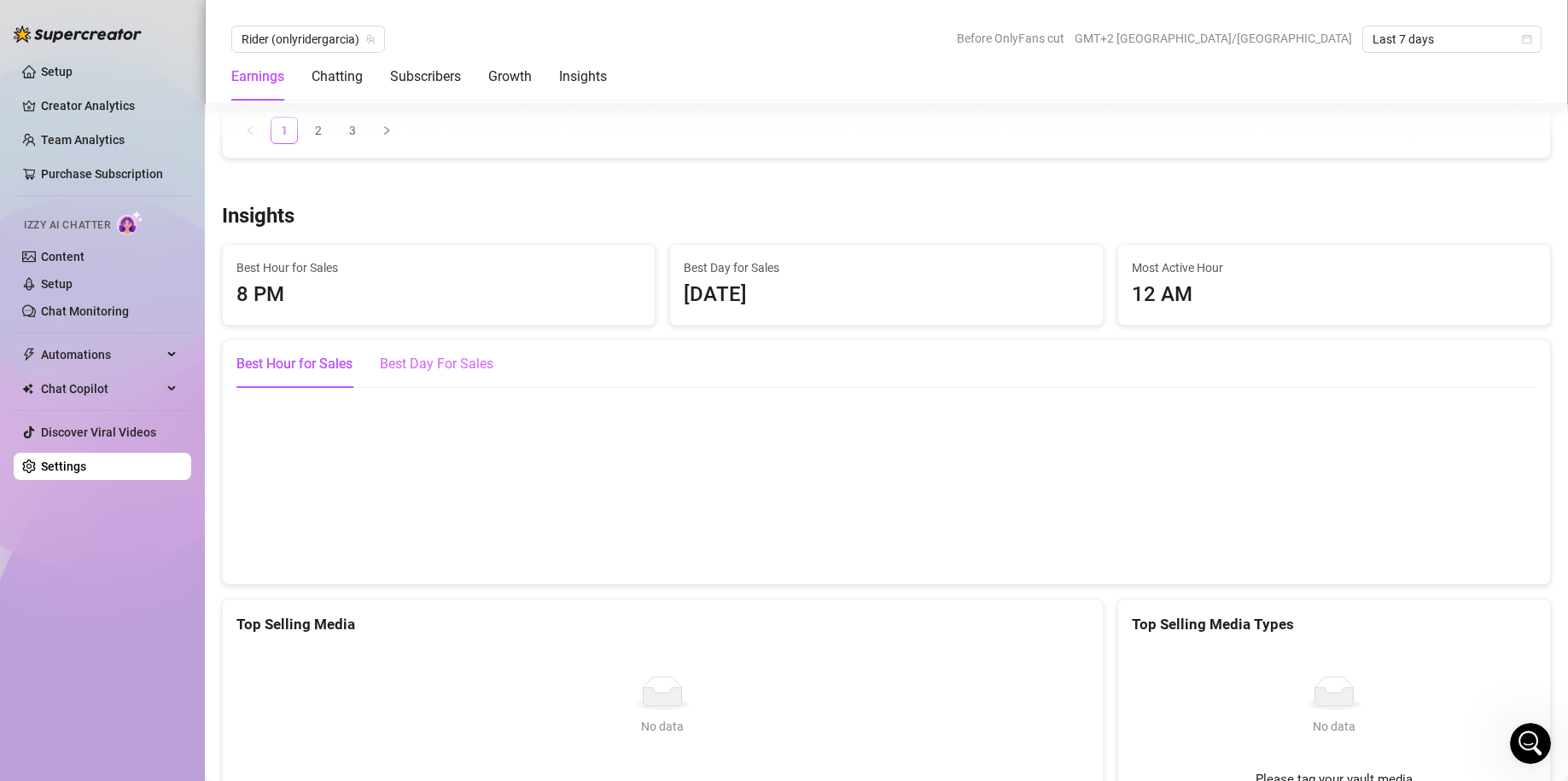
click at [442, 352] on div "Best Day For Sales" at bounding box center [436, 364] width 114 height 48
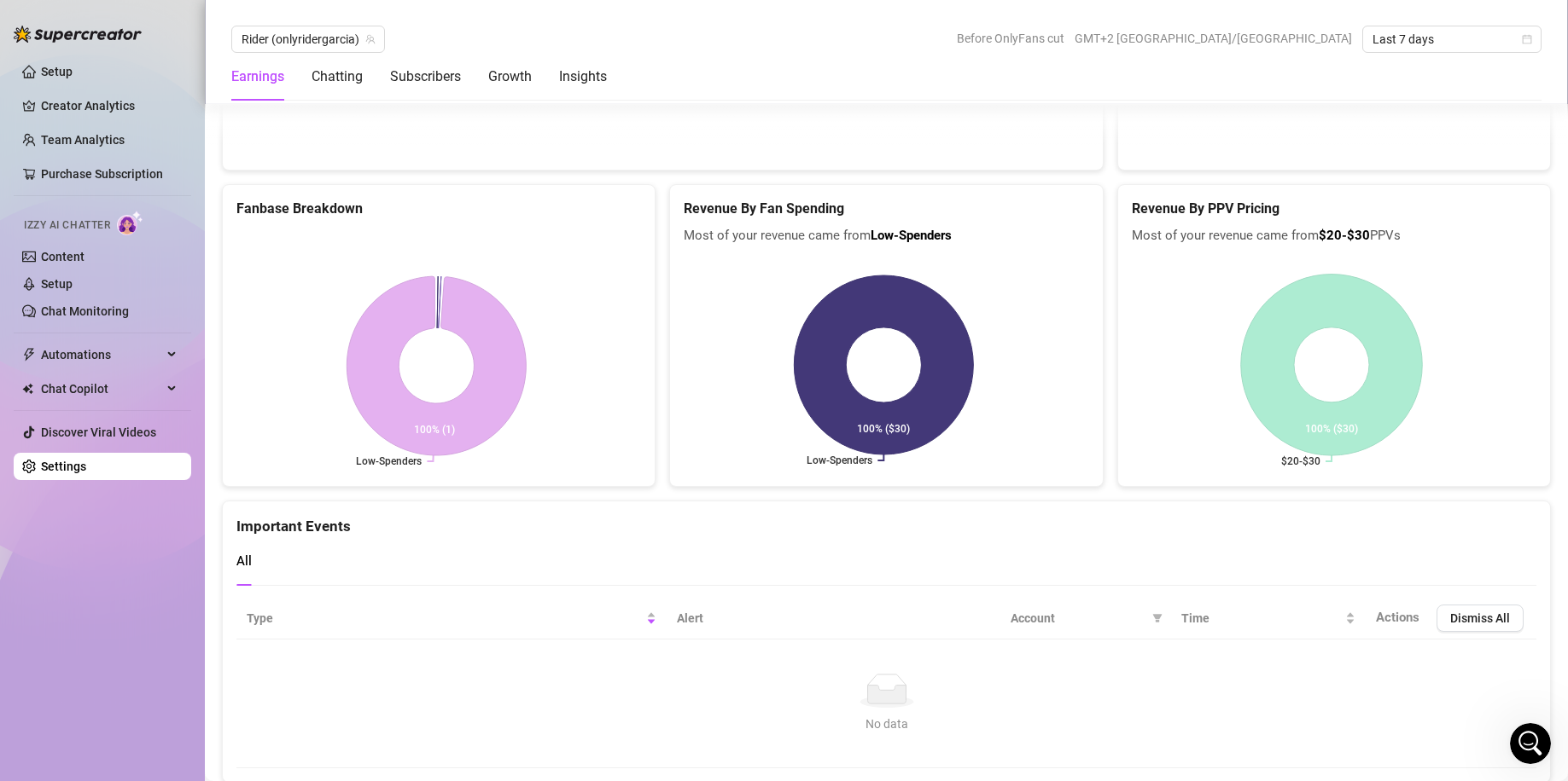
scroll to position [3728, 0]
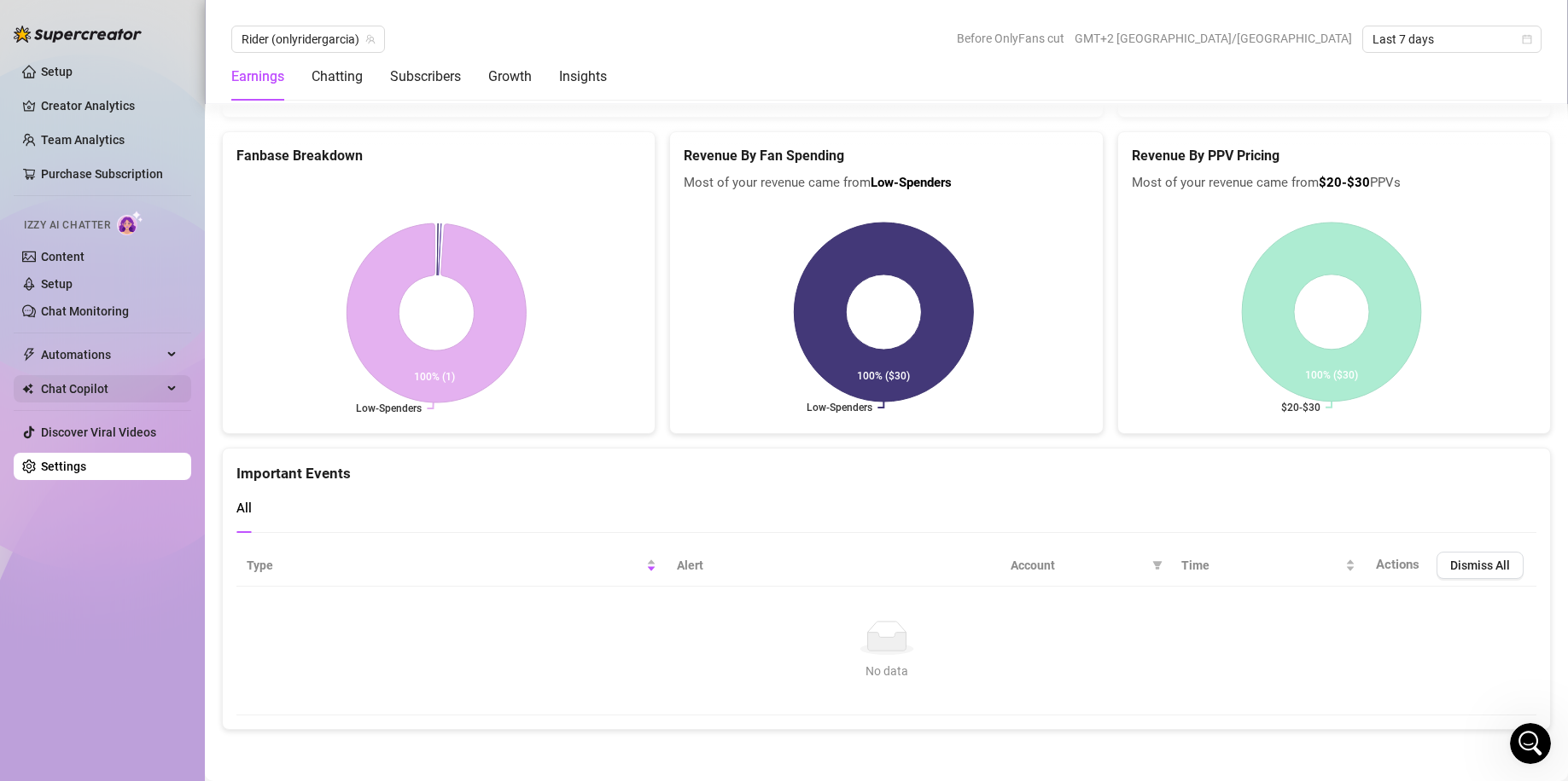
click at [122, 394] on span "Chat Copilot" at bounding box center [101, 388] width 121 height 27
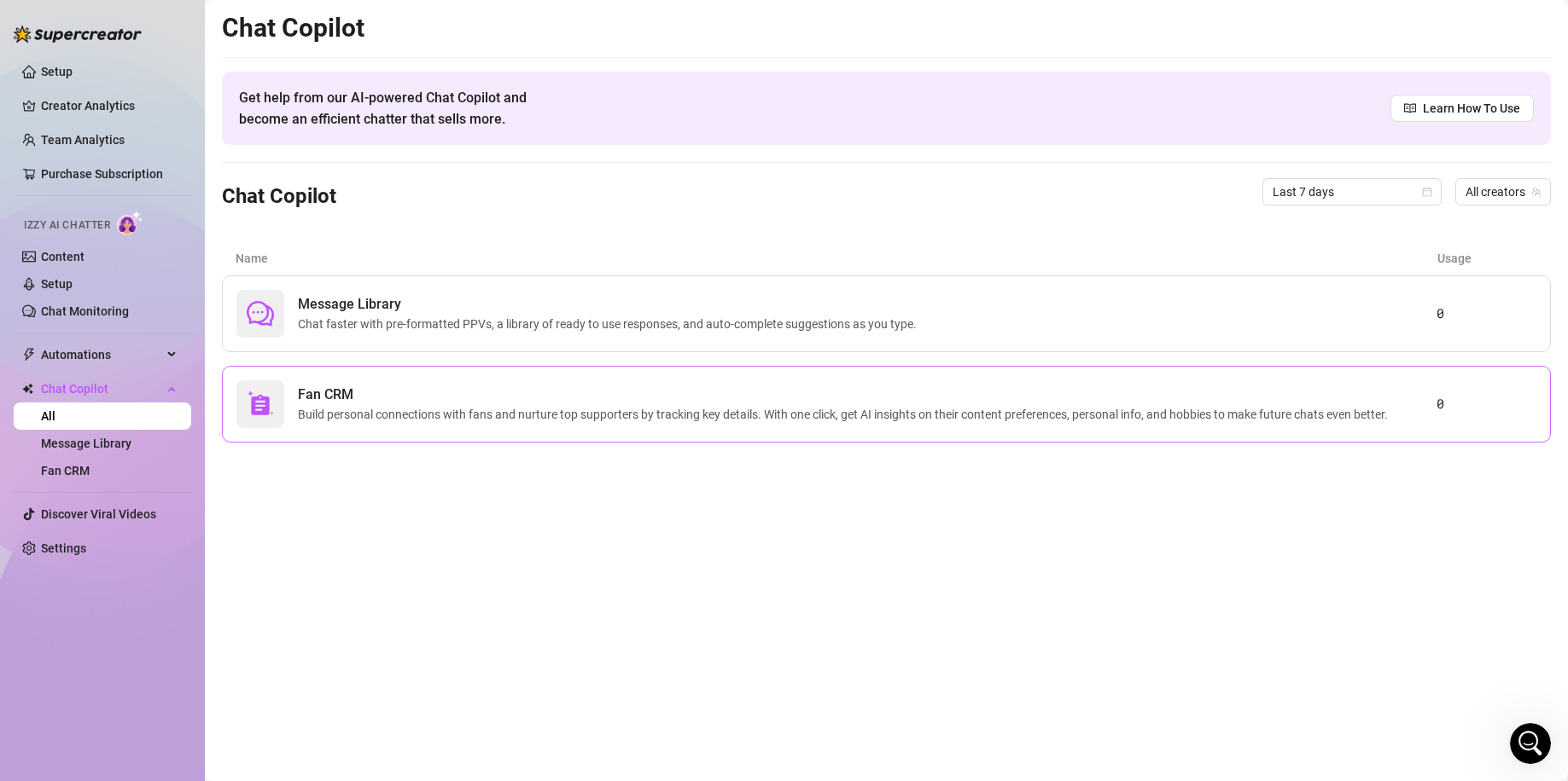
click at [674, 420] on span "Build personal connections with fans and nurture top supporters by tracking key…" at bounding box center [847, 414] width 1097 height 19
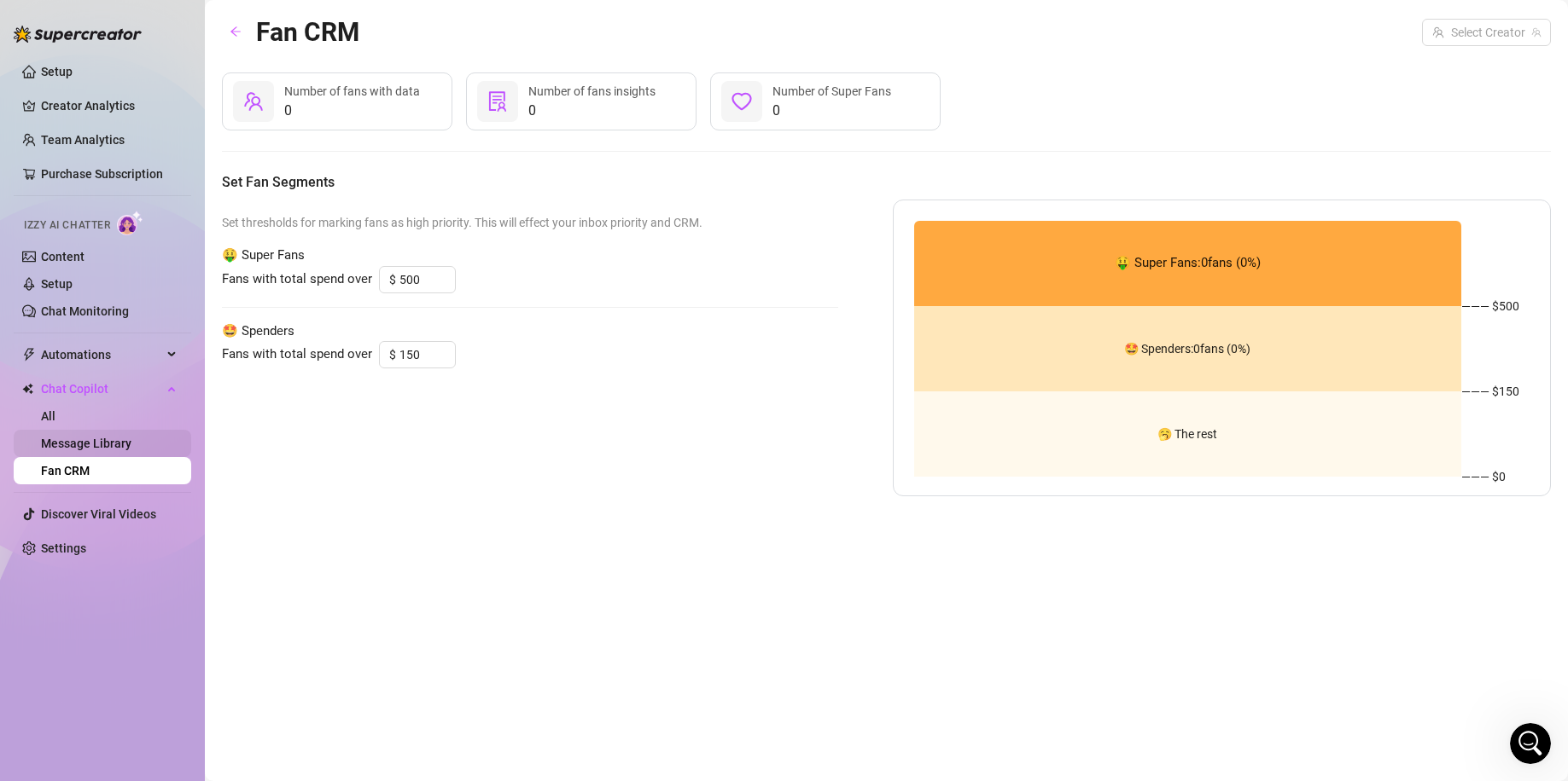
click at [117, 437] on link "Message Library" at bounding box center [86, 444] width 90 height 14
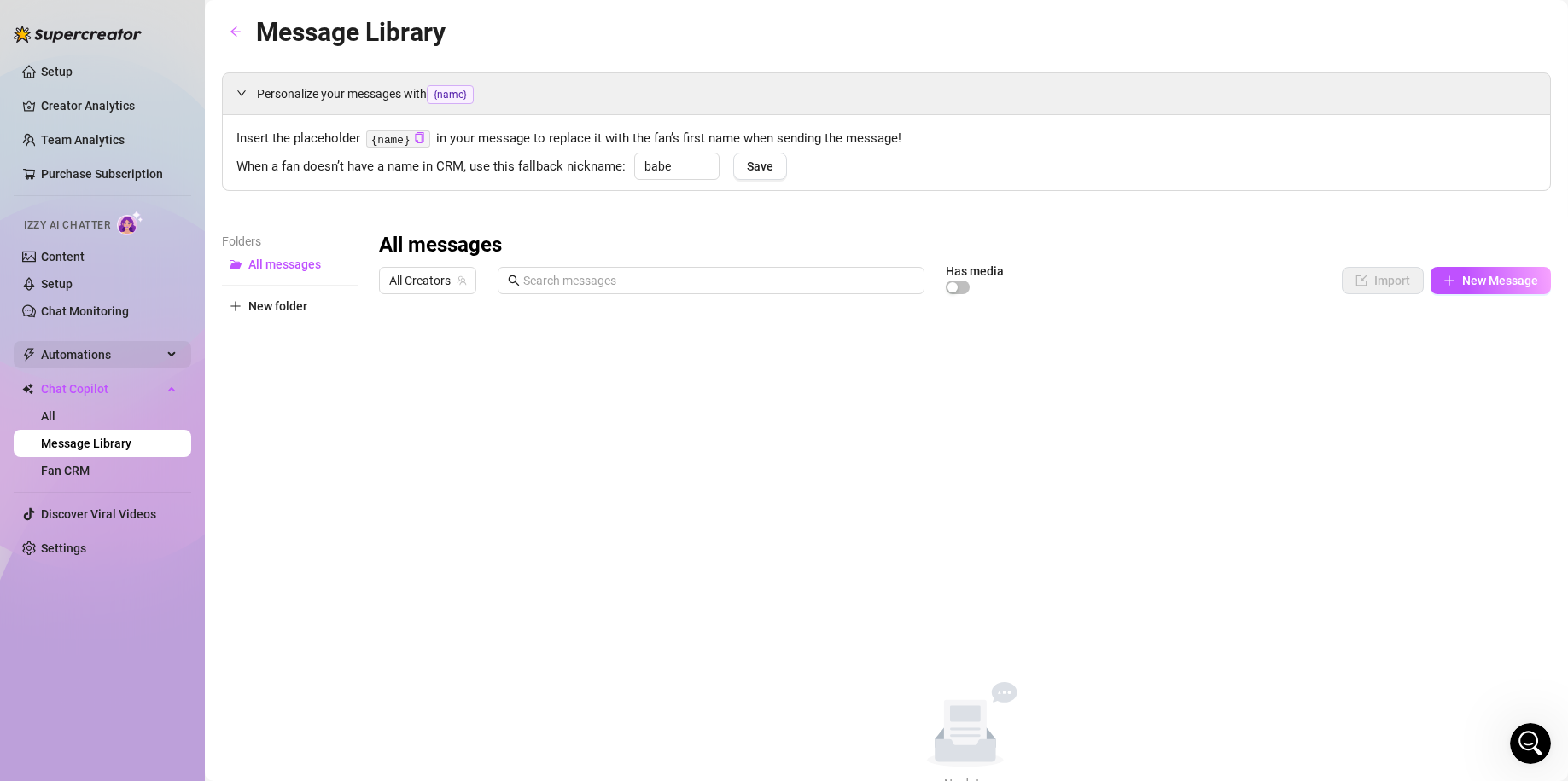
click at [112, 355] on span "Automations" at bounding box center [101, 354] width 121 height 27
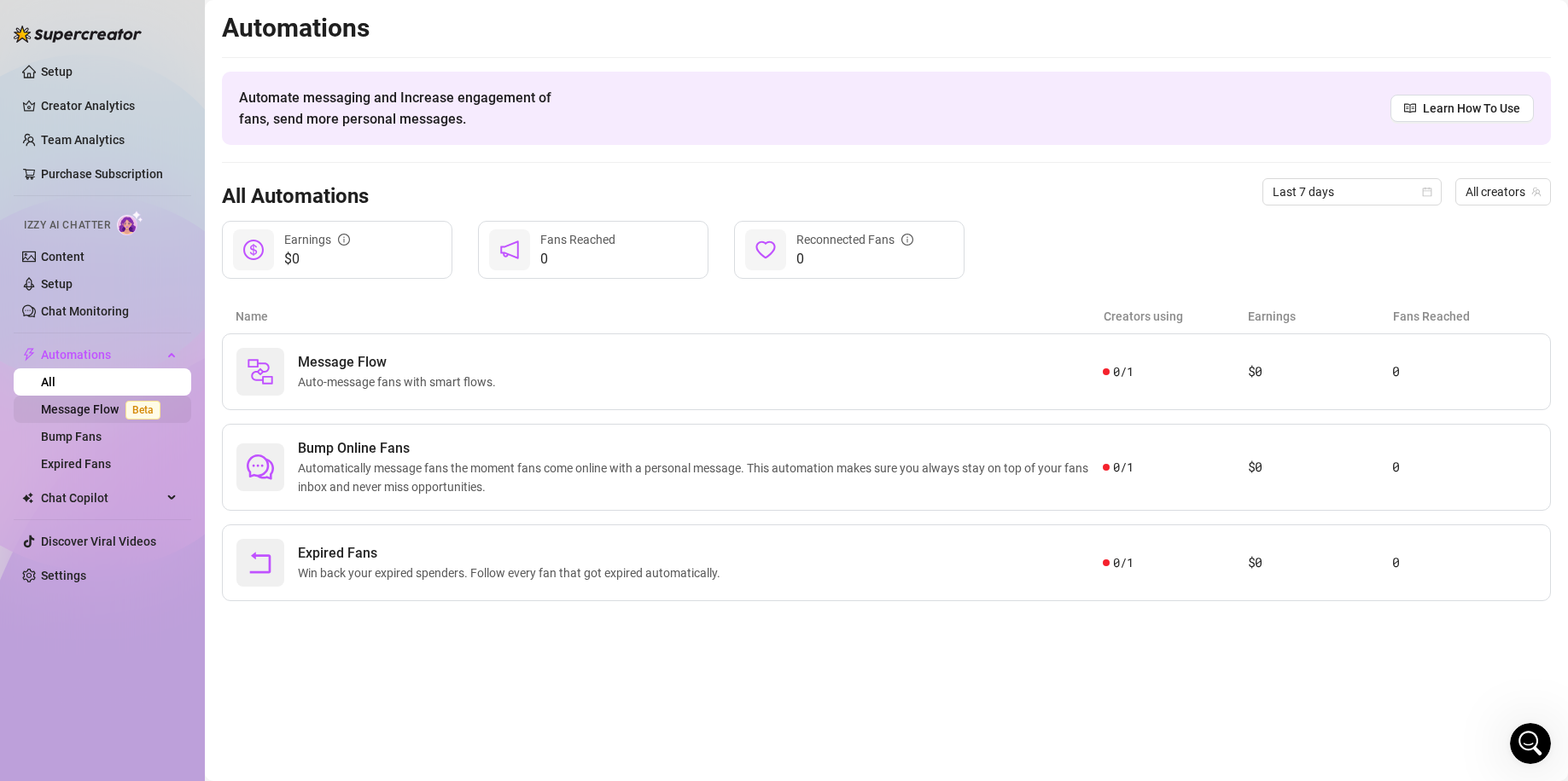
click at [90, 411] on link "Message Flow Beta" at bounding box center [103, 409] width 126 height 14
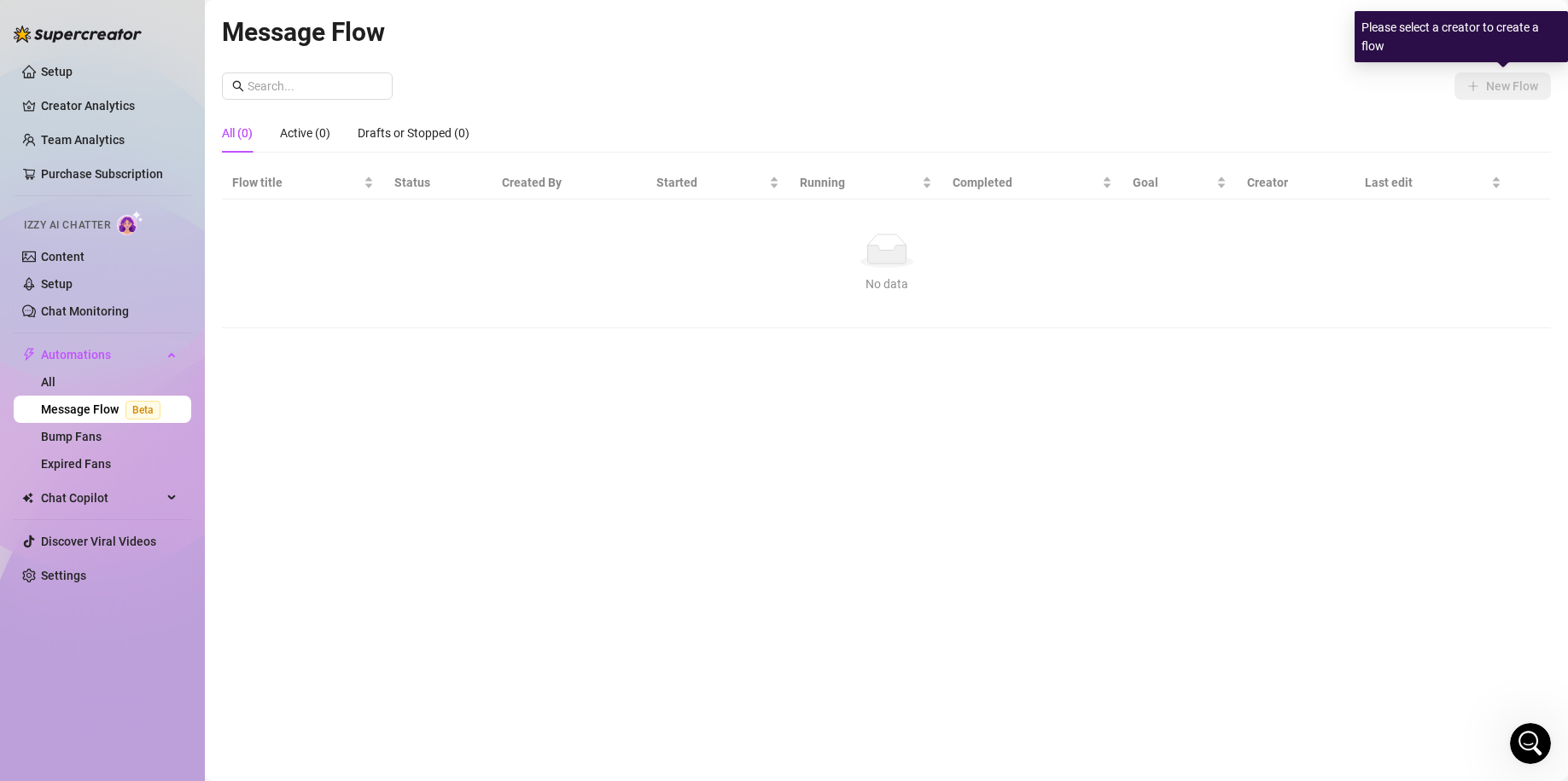
click at [1498, 40] on div "Please select a creator to create a flow" at bounding box center [1460, 36] width 213 height 51
click at [1532, 27] on icon "team" at bounding box center [1536, 32] width 10 height 10
click at [1505, 30] on span "All Creators" at bounding box center [1502, 32] width 76 height 25
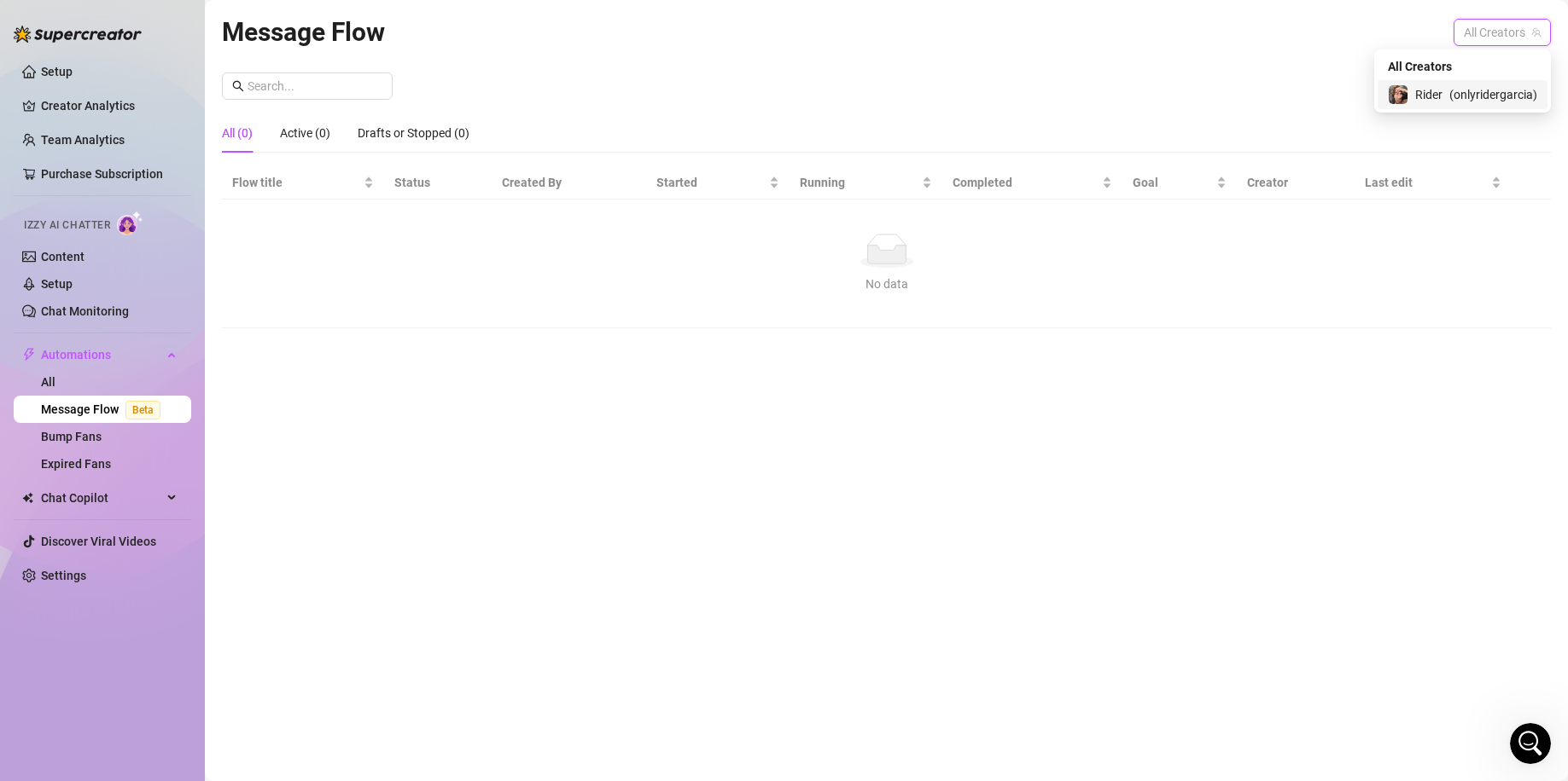
click at [1461, 87] on span "( onlyridergarcia )" at bounding box center [1492, 95] width 88 height 19
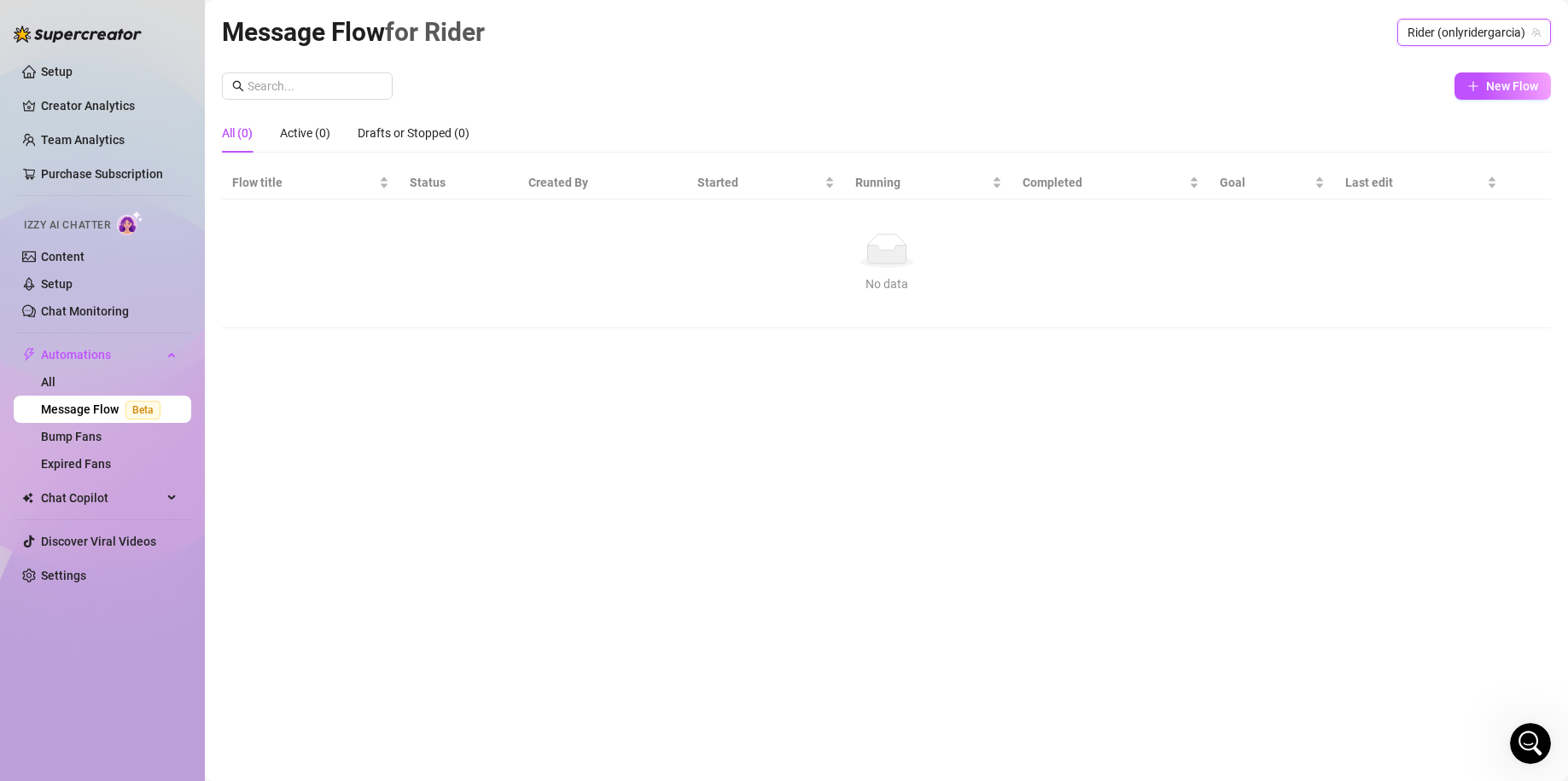
click at [1478, 33] on span "Rider (onlyridergarcia)" at bounding box center [1473, 32] width 133 height 25
click at [1451, 63] on div "All Creators" at bounding box center [1462, 67] width 149 height 19
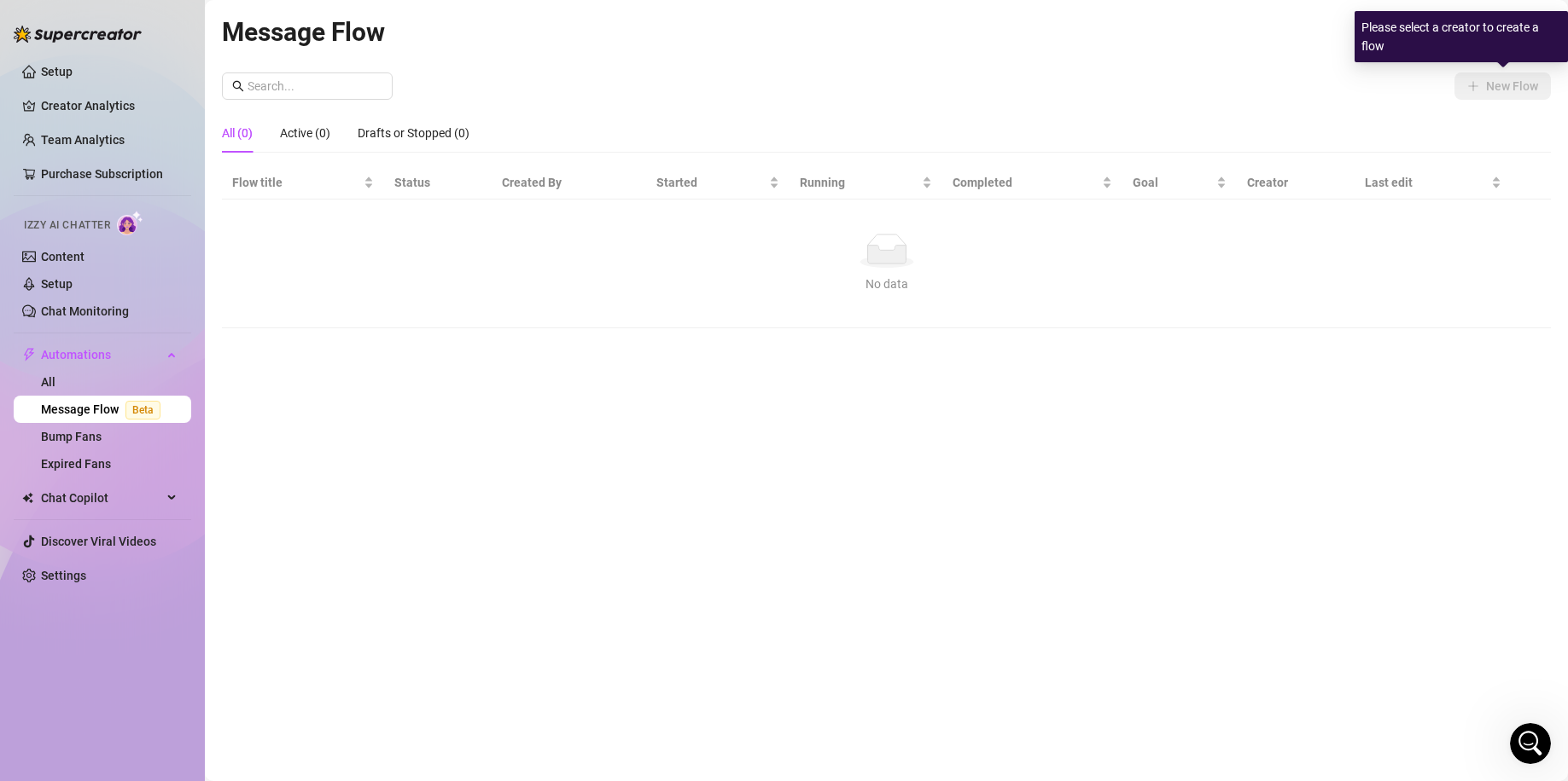
click at [1492, 37] on div "Please select a creator to create a flow" at bounding box center [1460, 36] width 213 height 51
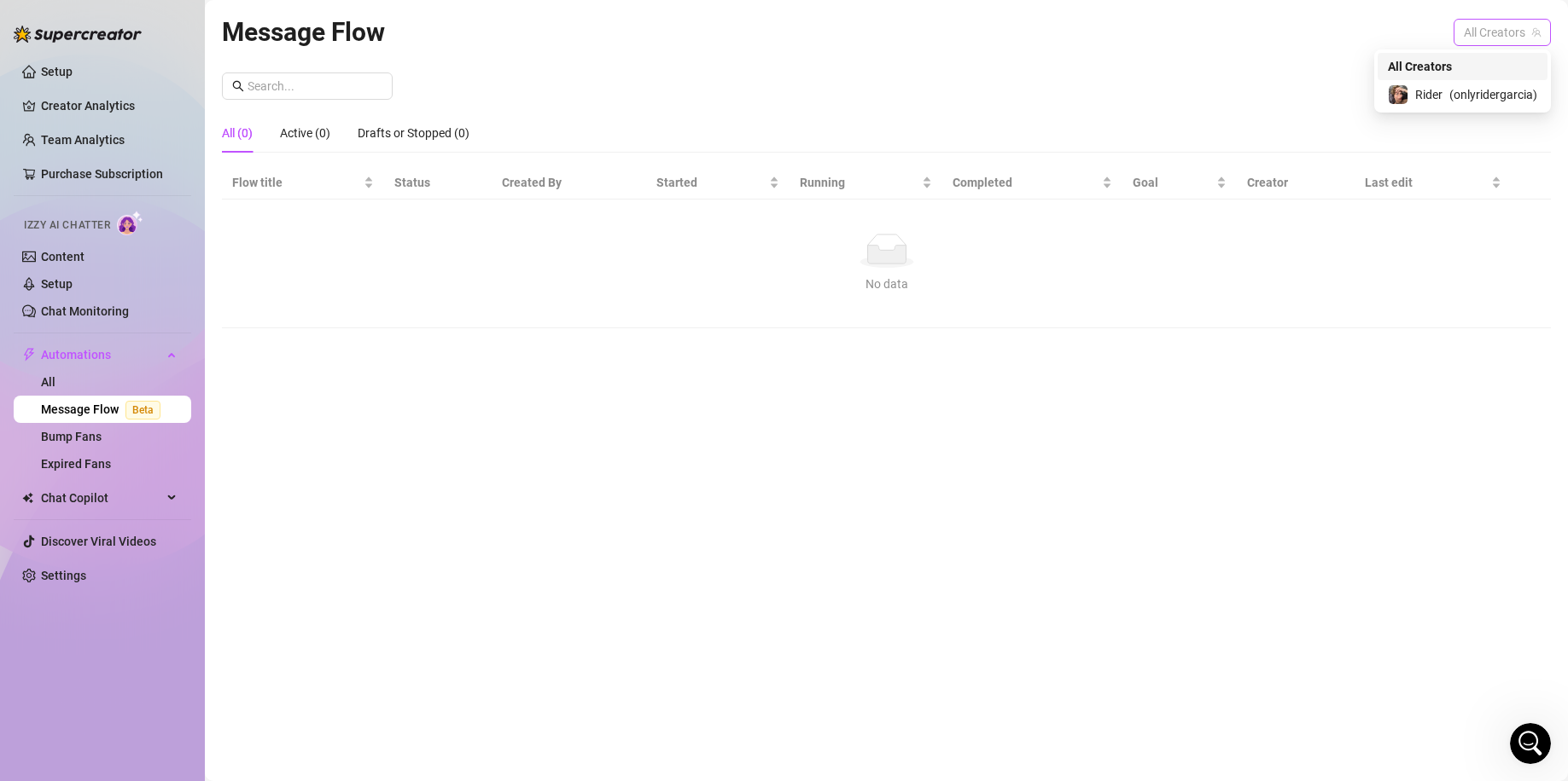
click at [1468, 26] on span "All Creators" at bounding box center [1502, 32] width 76 height 25
click at [1452, 92] on span "( onlyridergarcia )" at bounding box center [1492, 95] width 88 height 19
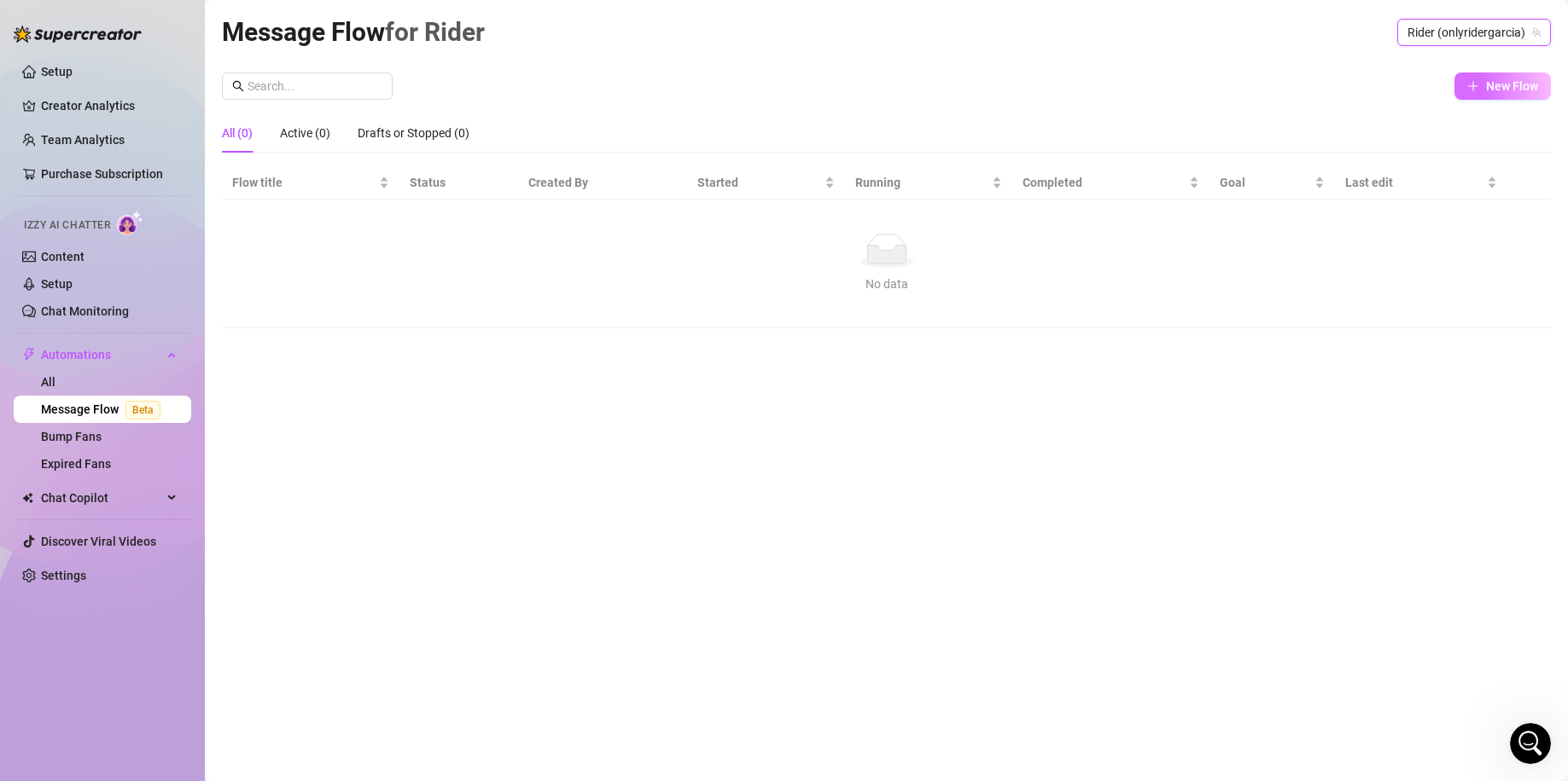
click at [1484, 82] on button "New Flow" at bounding box center [1502, 85] width 96 height 27
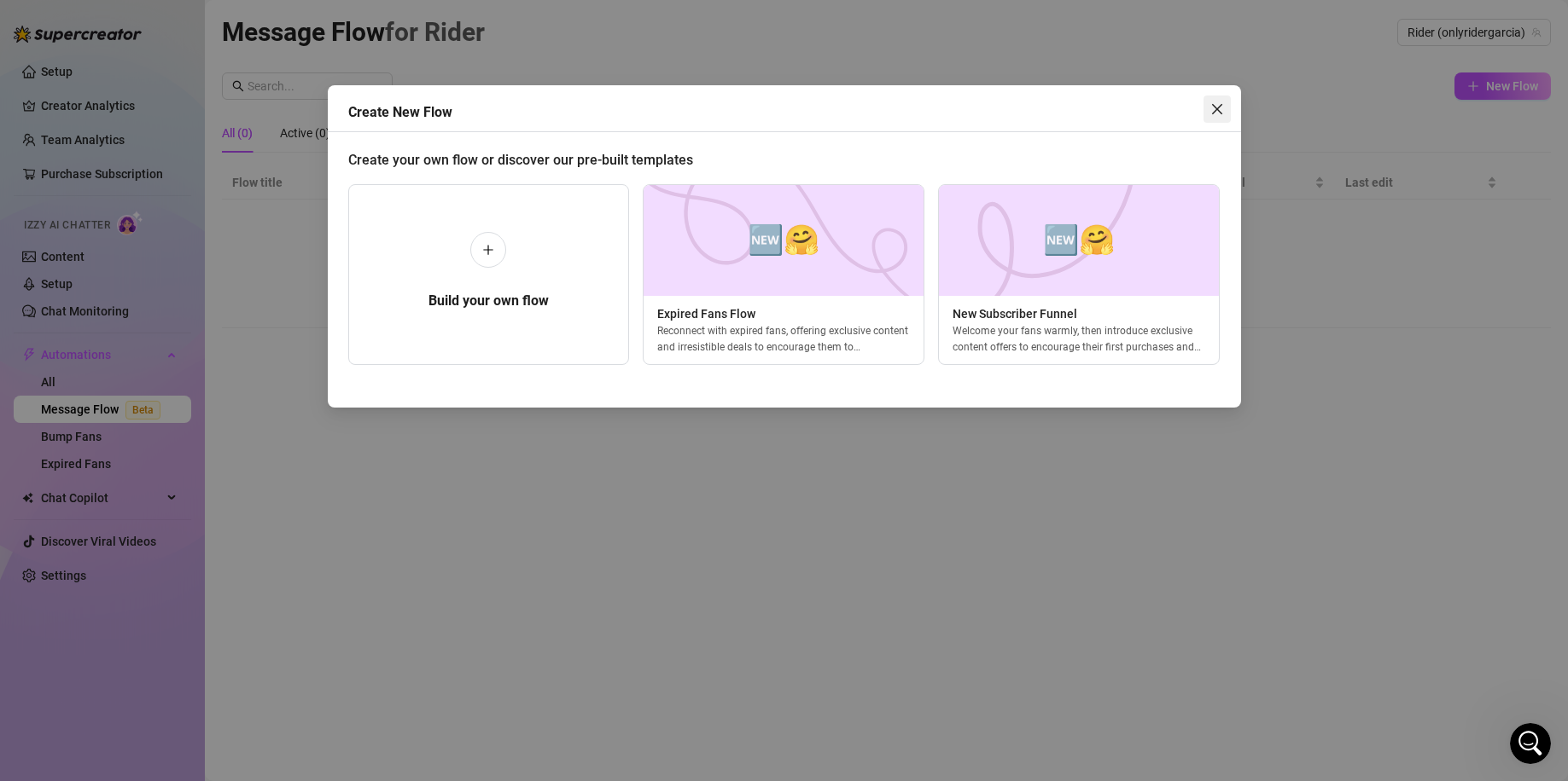
click at [1215, 105] on icon "close" at bounding box center [1217, 109] width 14 height 14
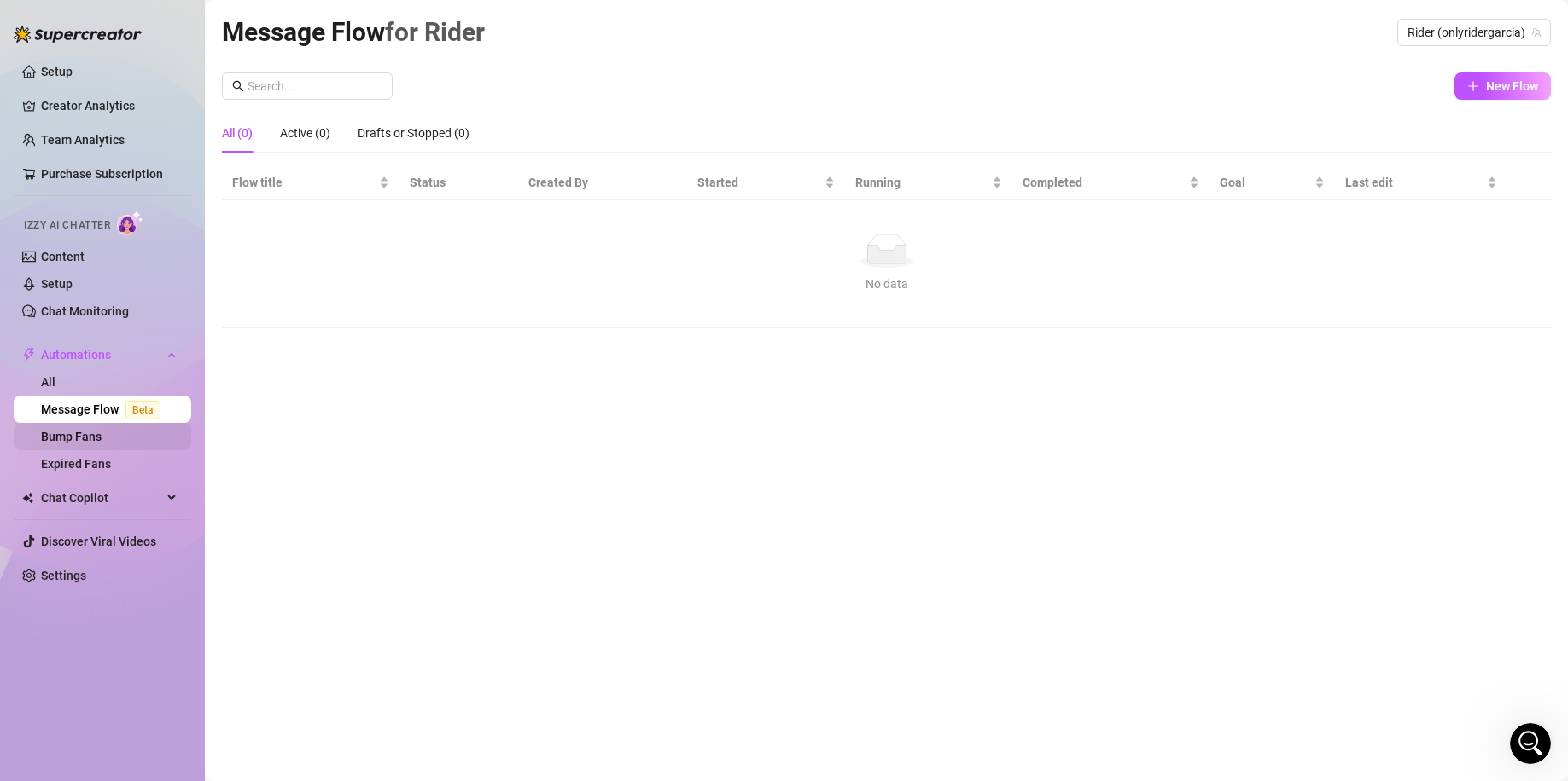
click at [81, 430] on link "Bump Fans" at bounding box center [71, 437] width 61 height 14
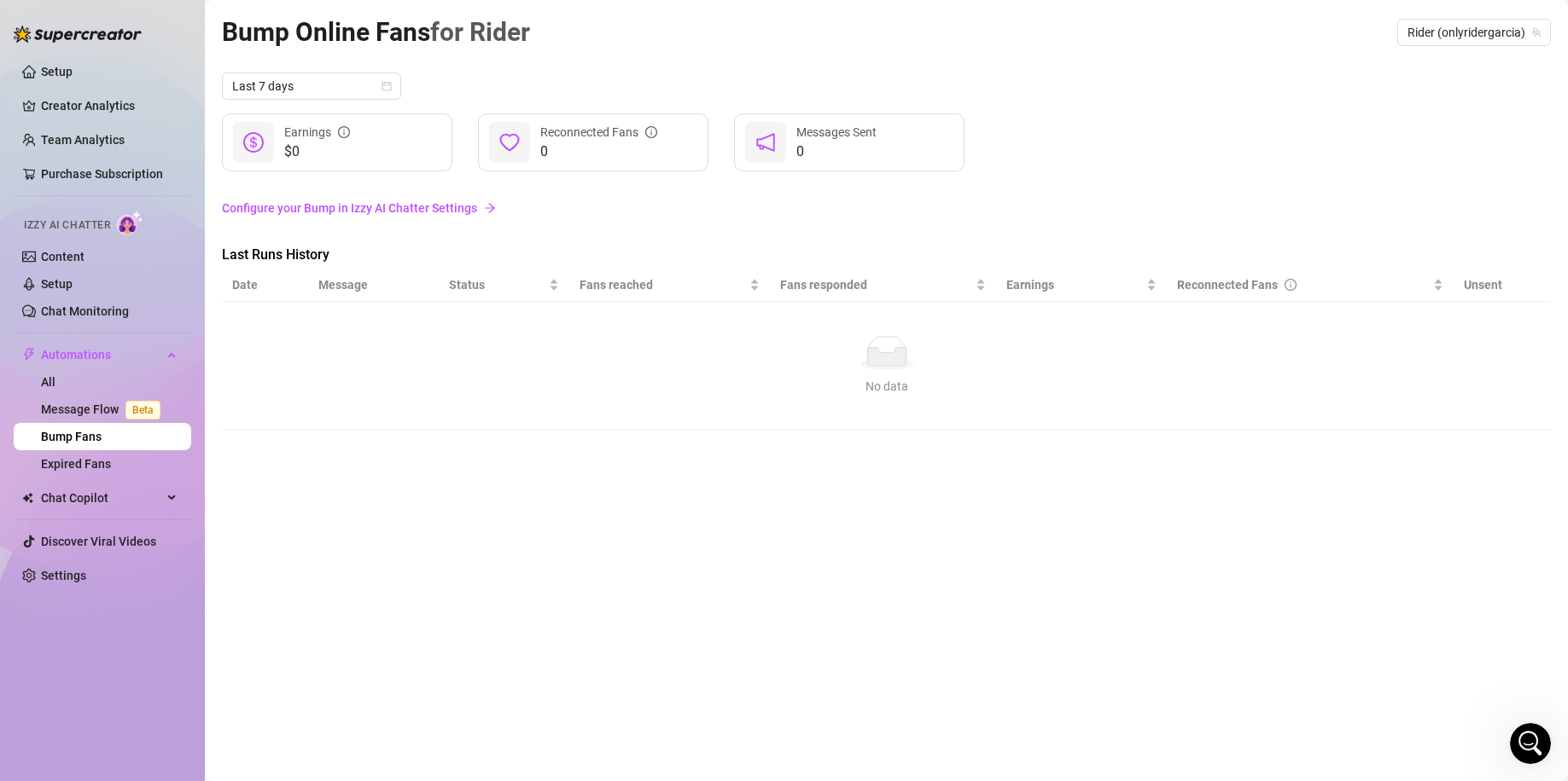
click at [397, 201] on link "Configure your Bump in Izzy AI Chatter Settings" at bounding box center [886, 208] width 1329 height 19
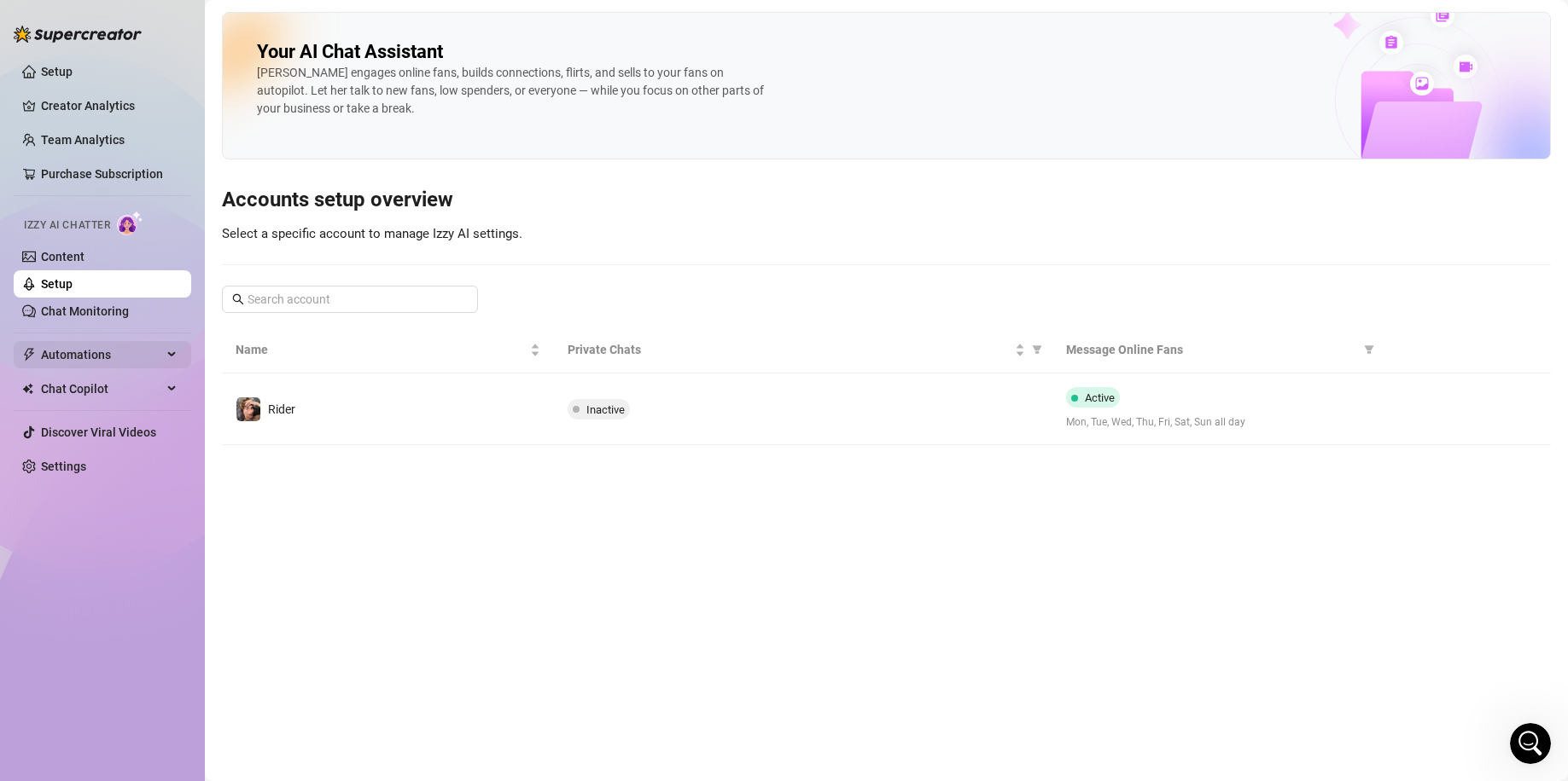
click at [128, 364] on span "Automations" at bounding box center [101, 354] width 121 height 27
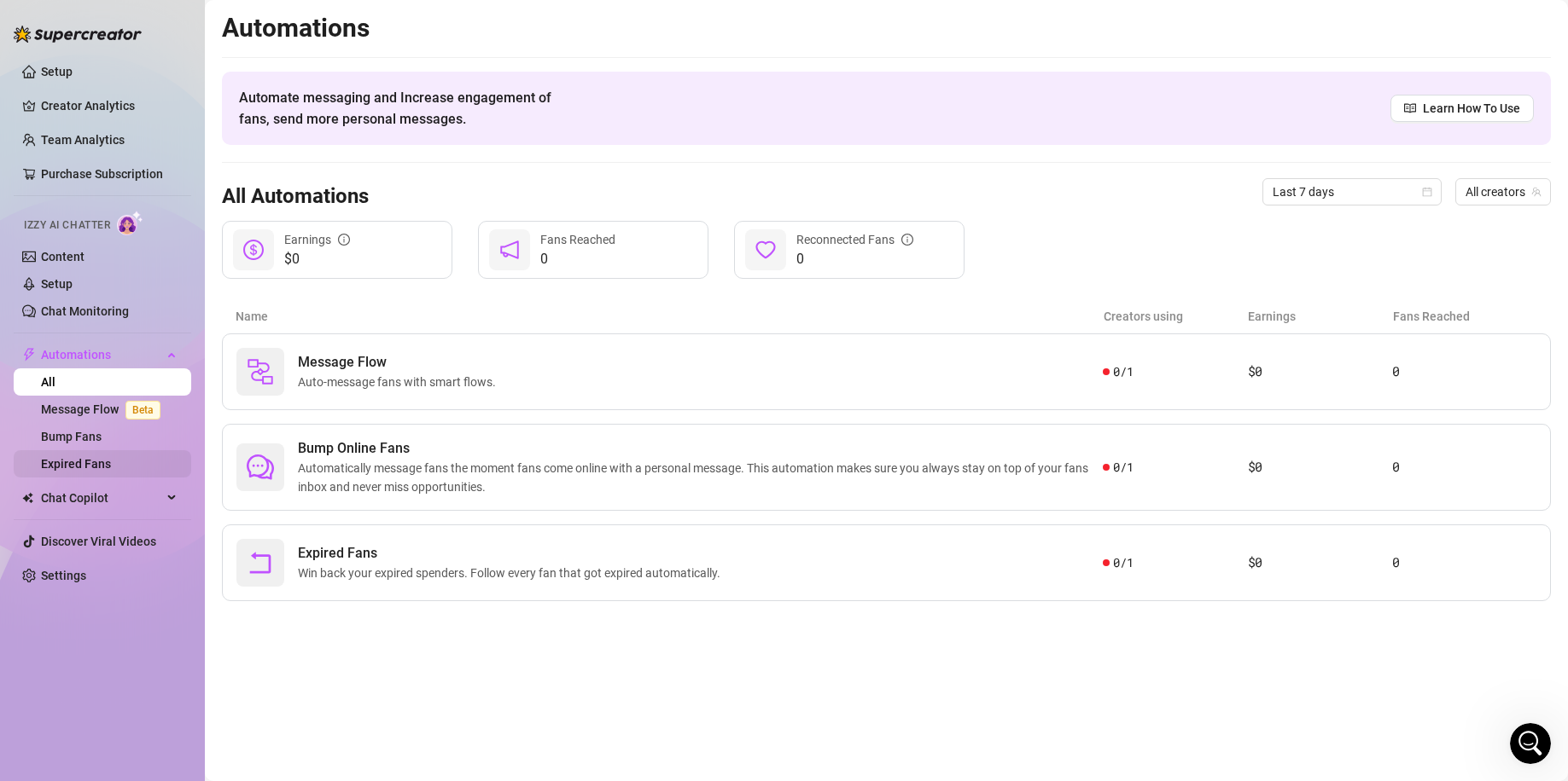
click at [111, 469] on link "Expired Fans" at bounding box center [76, 464] width 70 height 14
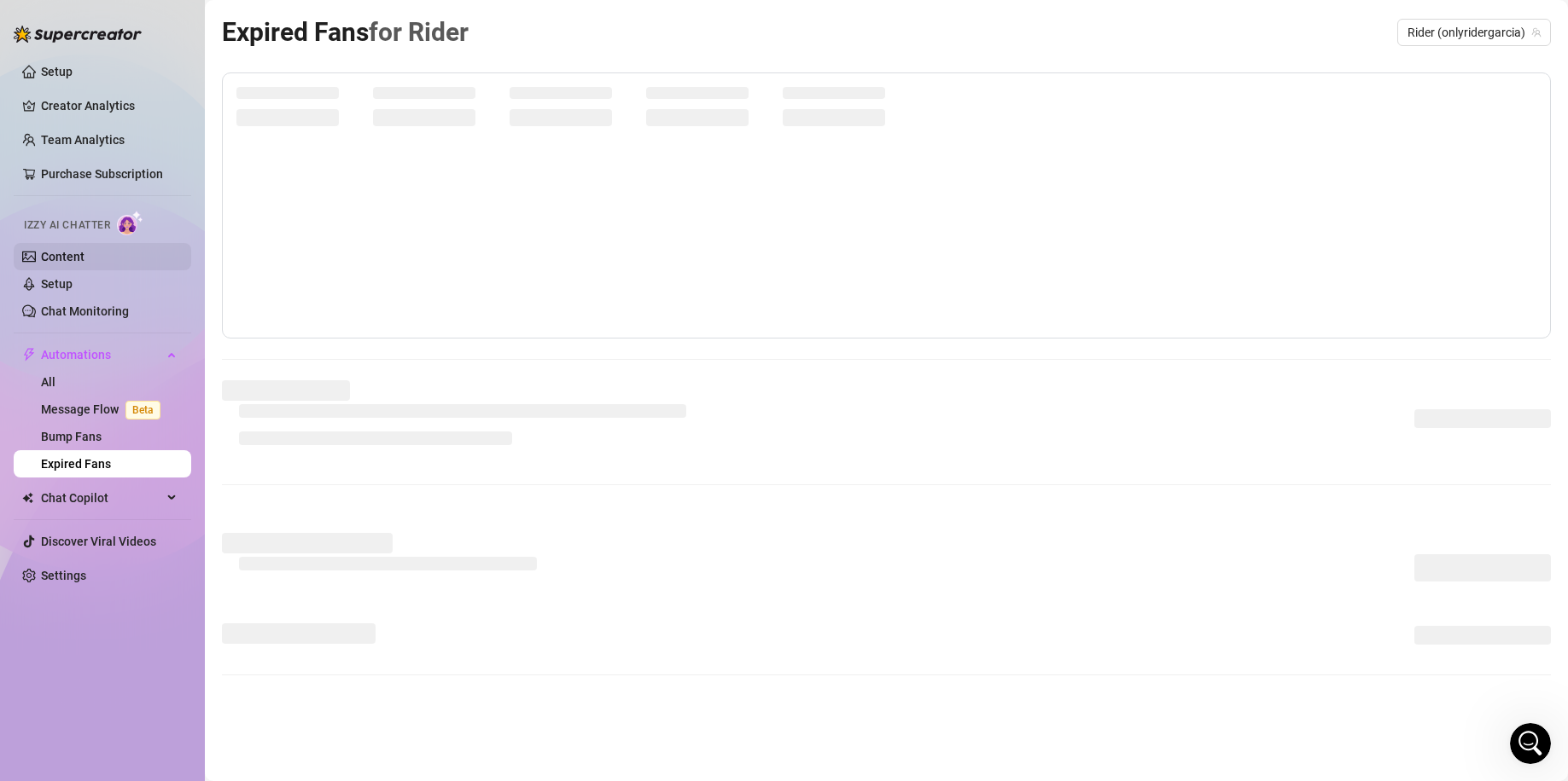
click at [84, 260] on link "Content" at bounding box center [63, 257] width 43 height 14
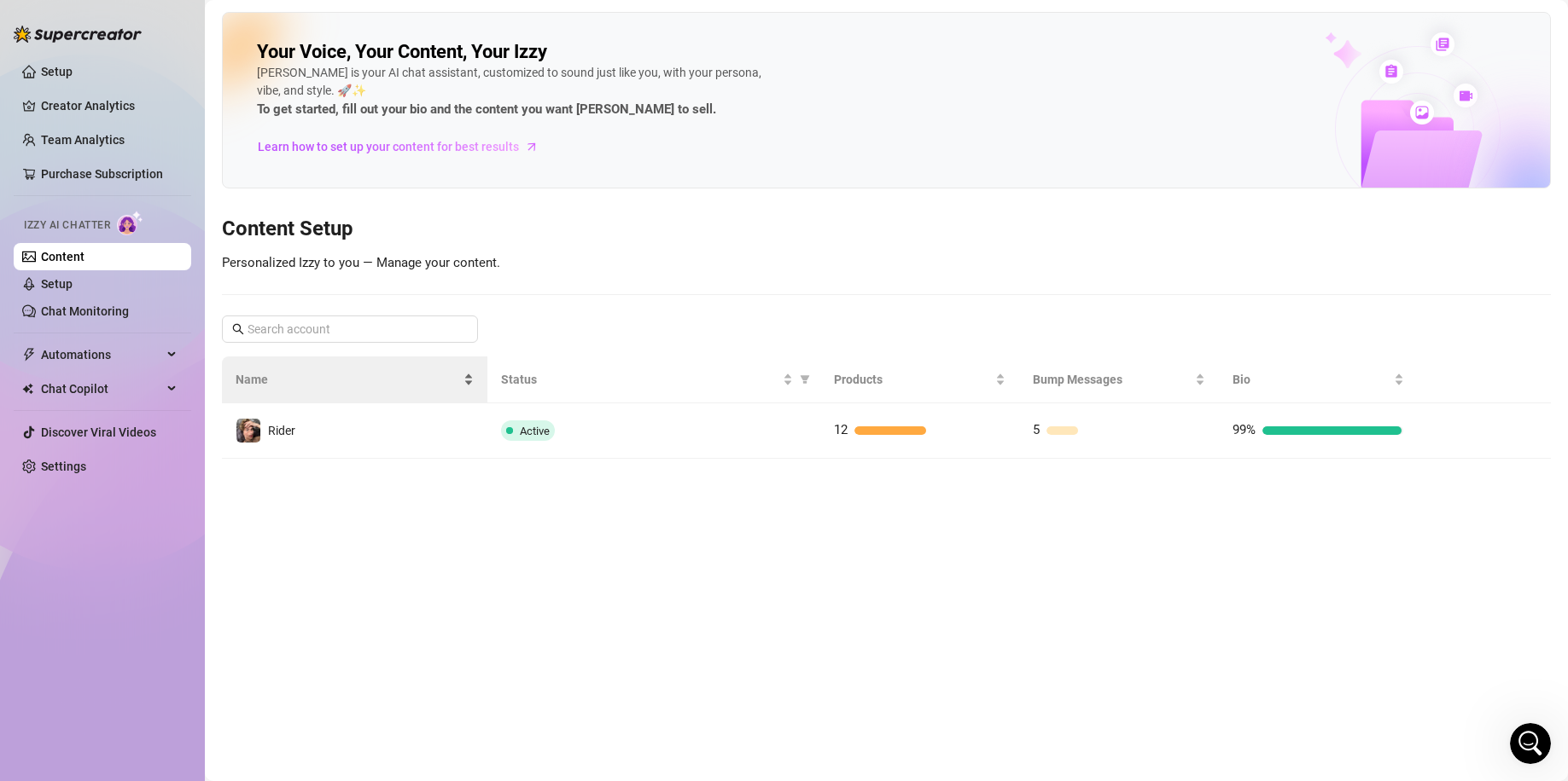
click at [439, 383] on span "Name" at bounding box center [348, 380] width 224 height 19
click at [72, 277] on link "Setup" at bounding box center [56, 284] width 31 height 14
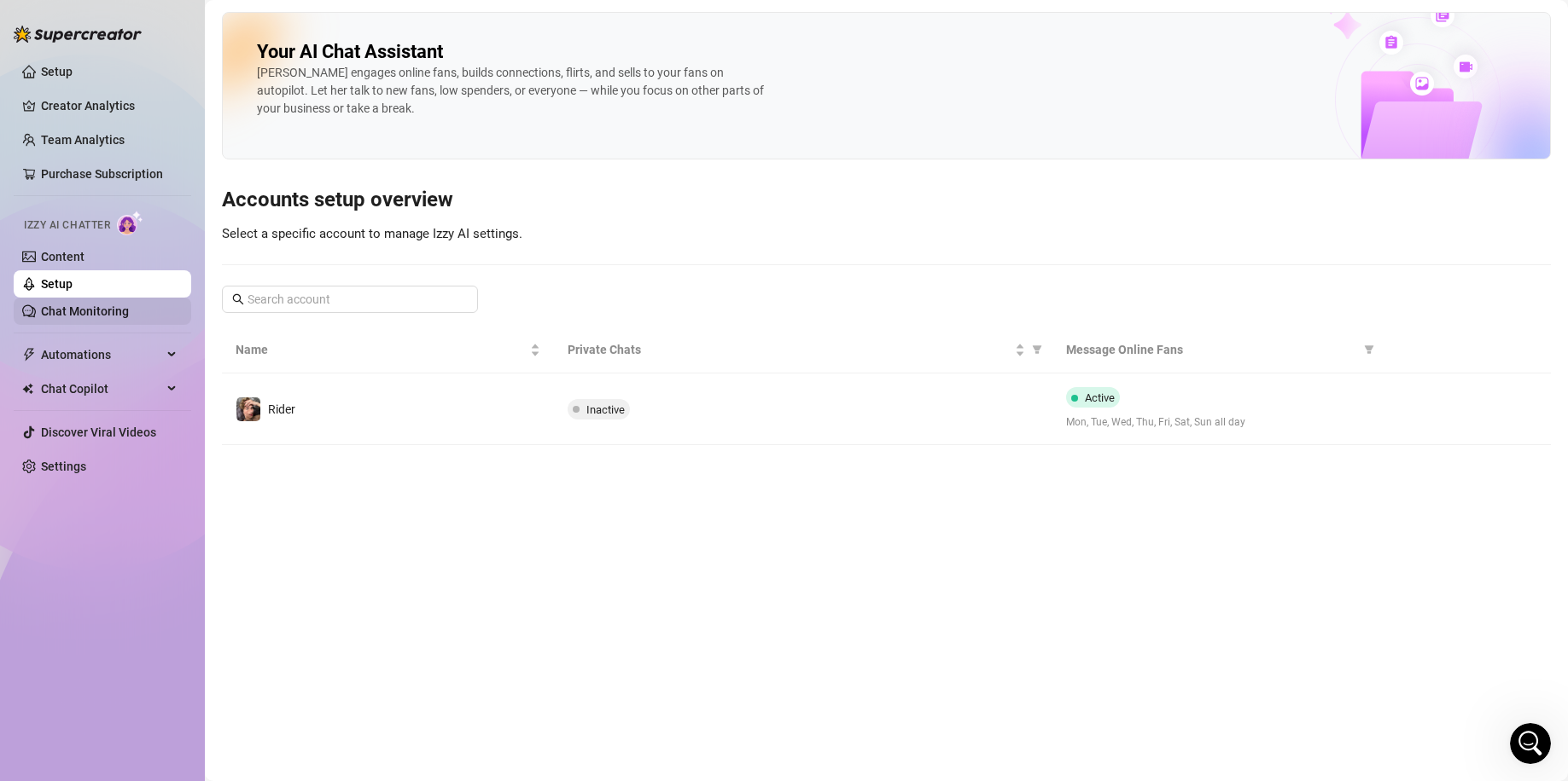
click at [116, 308] on link "Chat Monitoring" at bounding box center [84, 311] width 88 height 14
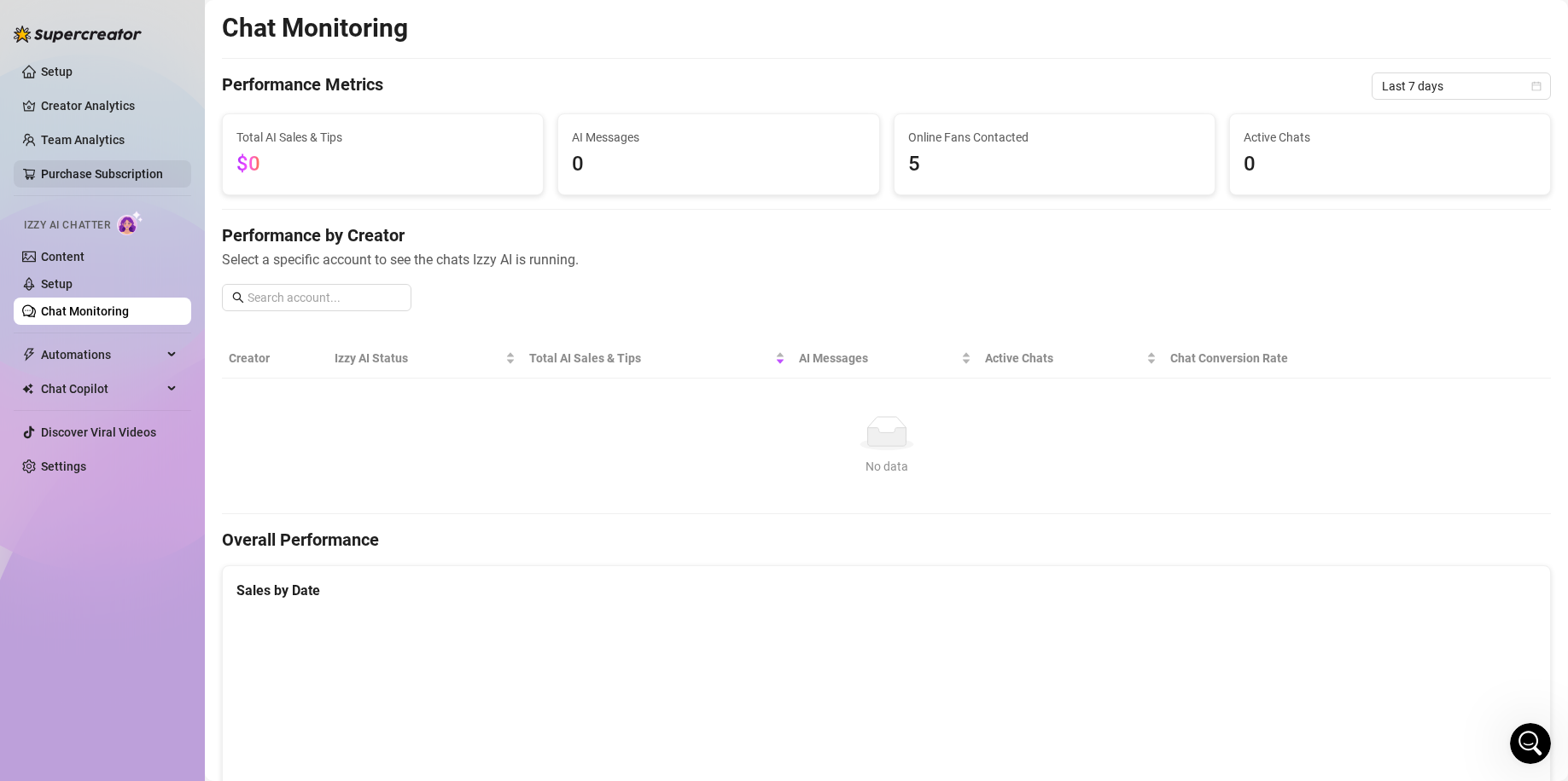
click at [139, 170] on link "Purchase Subscription" at bounding box center [102, 174] width 122 height 14
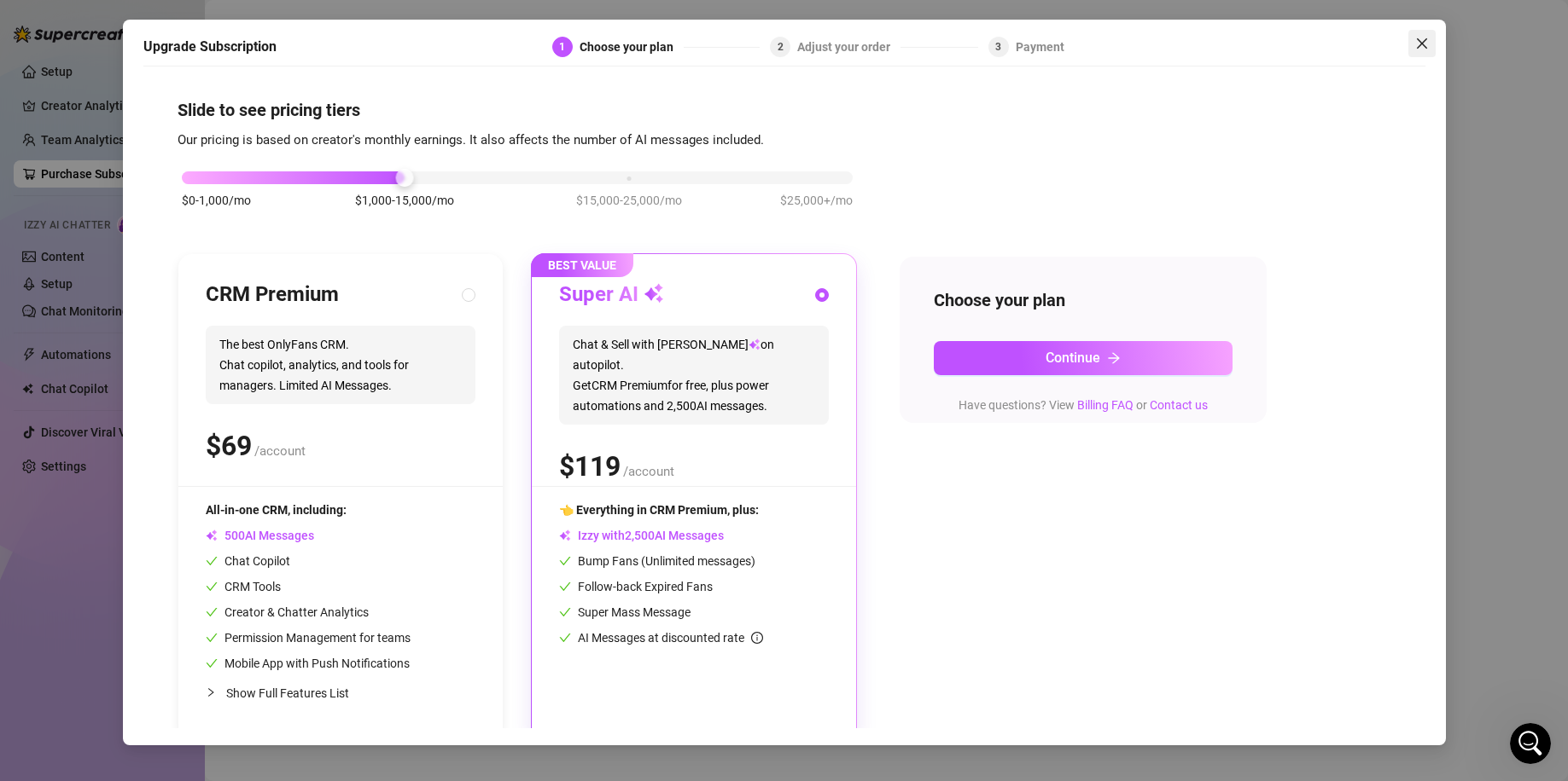
click at [1413, 42] on span "Close" at bounding box center [1421, 43] width 27 height 14
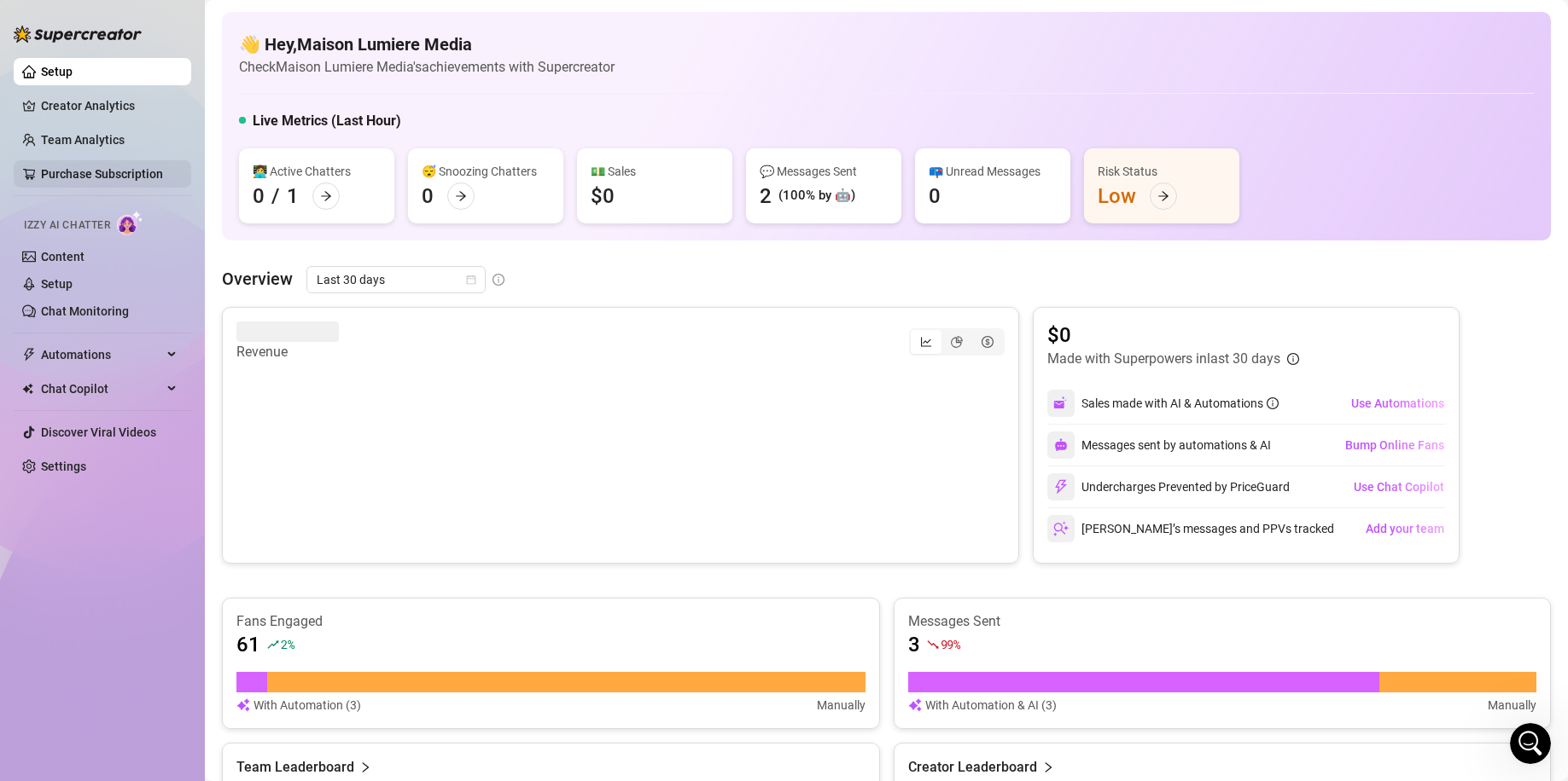
click at [148, 171] on link "Purchase Subscription" at bounding box center [102, 174] width 122 height 14
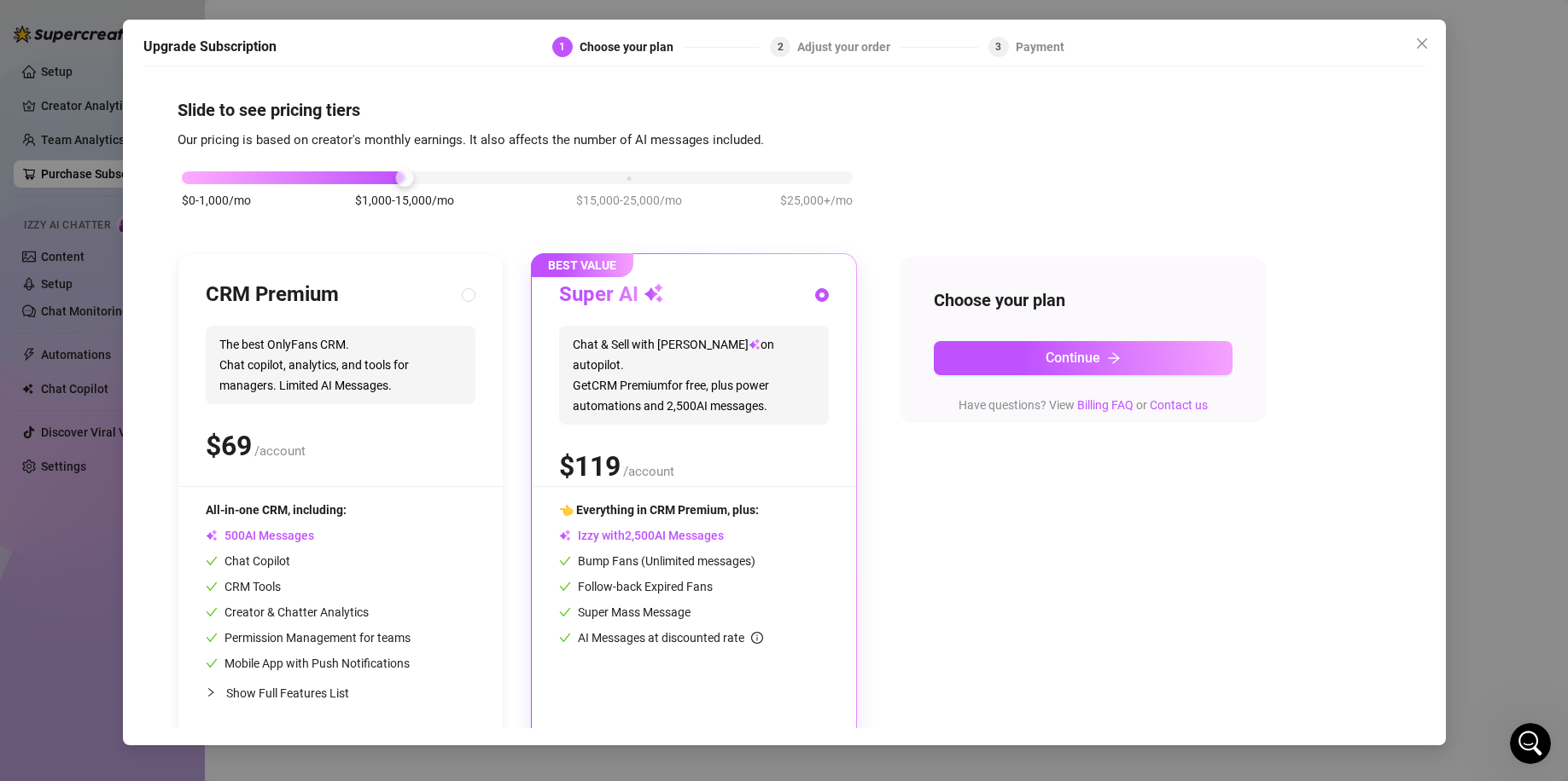
click at [831, 46] on div "Adjust your order" at bounding box center [848, 47] width 103 height 21
click at [1427, 46] on icon "close" at bounding box center [1422, 43] width 14 height 14
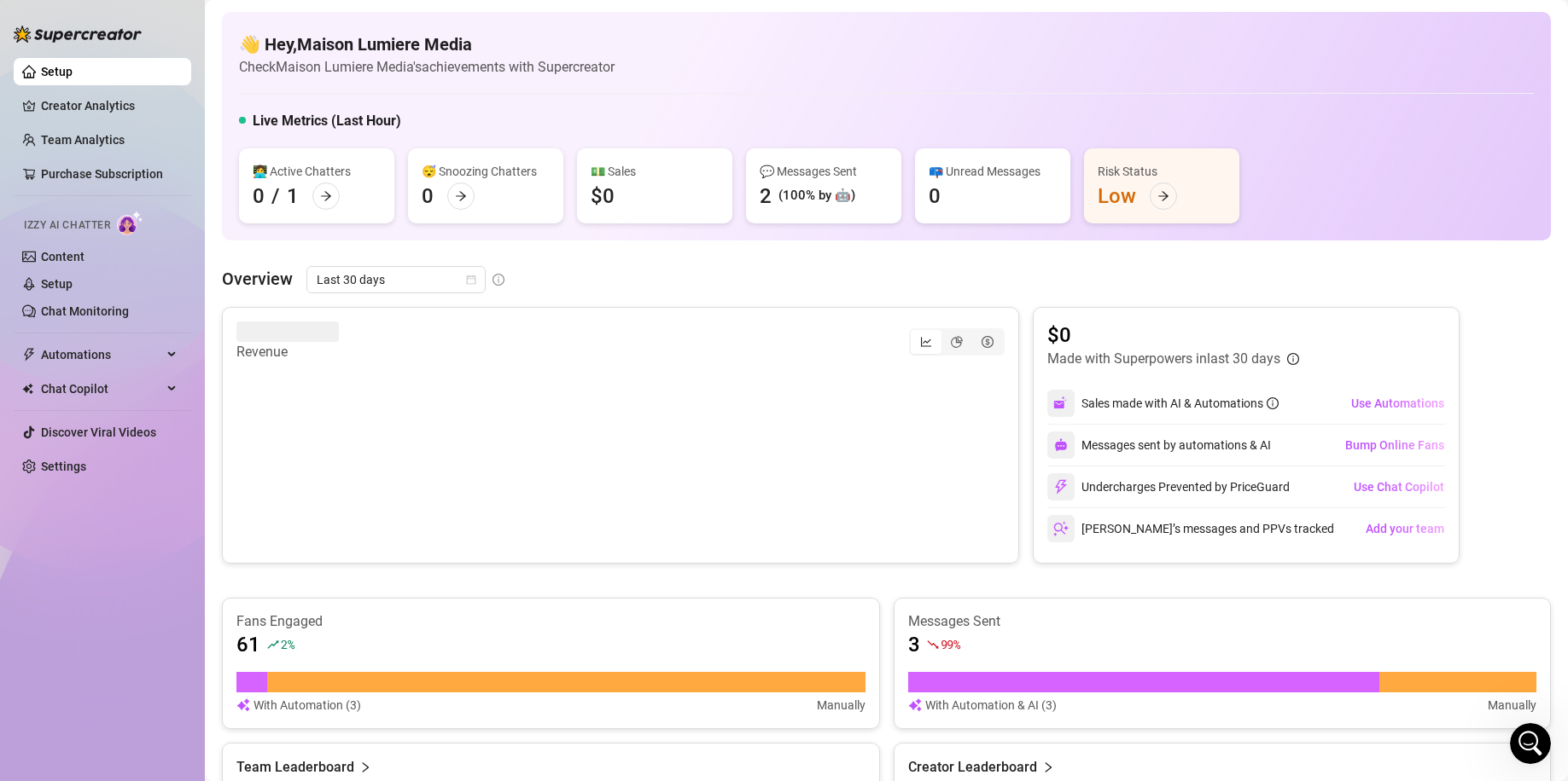
click at [90, 125] on ul "Setup Creator Analytics Team Analytics Purchase Subscription Izzy AI Chatter Co…" at bounding box center [103, 269] width 177 height 436
click at [89, 135] on link "Team Analytics" at bounding box center [83, 140] width 83 height 14
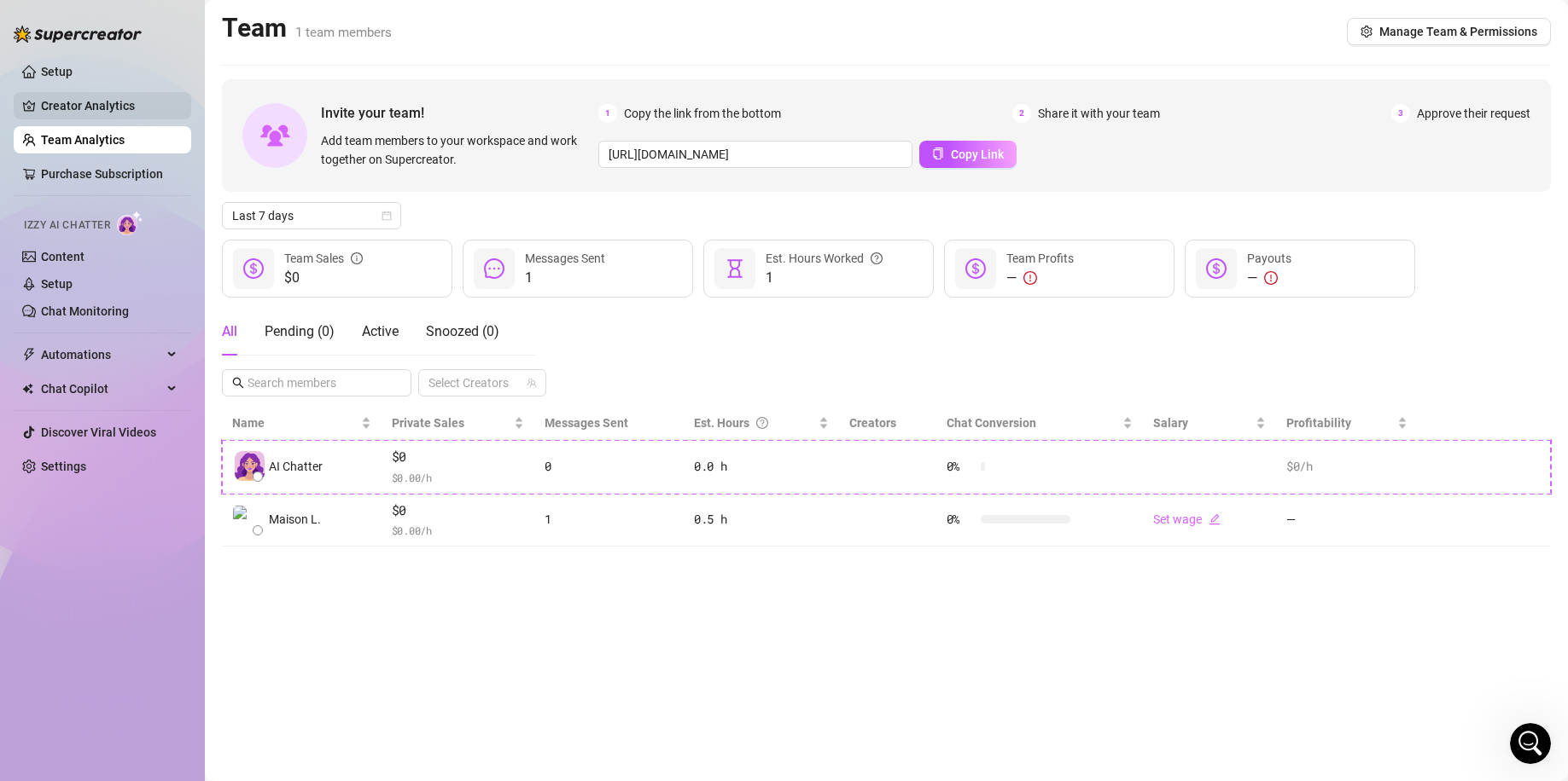
click at [113, 113] on link "Creator Analytics" at bounding box center [109, 105] width 136 height 27
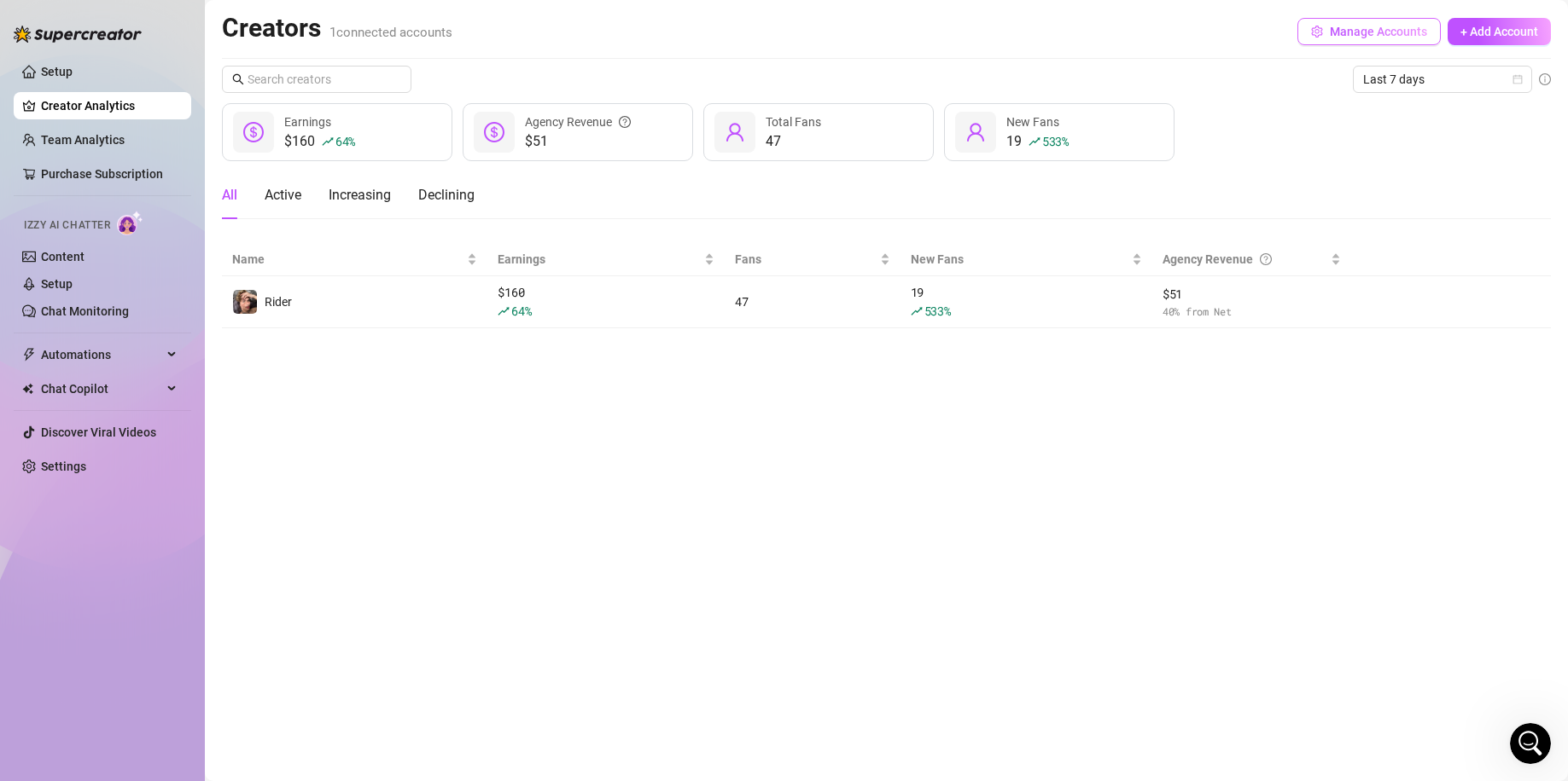
click at [1382, 35] on span "Manage Accounts" at bounding box center [1379, 31] width 97 height 14
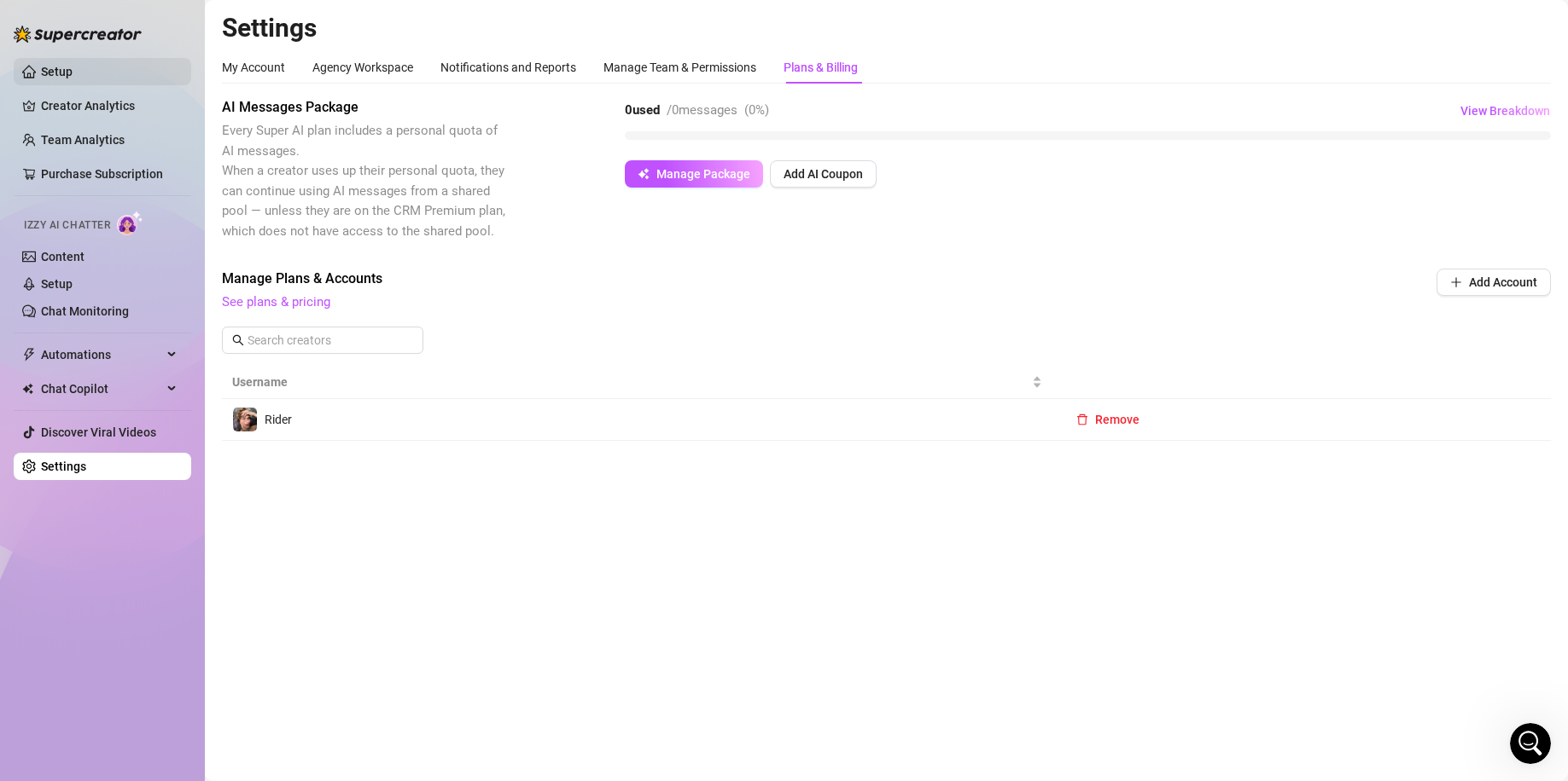
click at [72, 72] on link "Setup" at bounding box center [56, 72] width 31 height 14
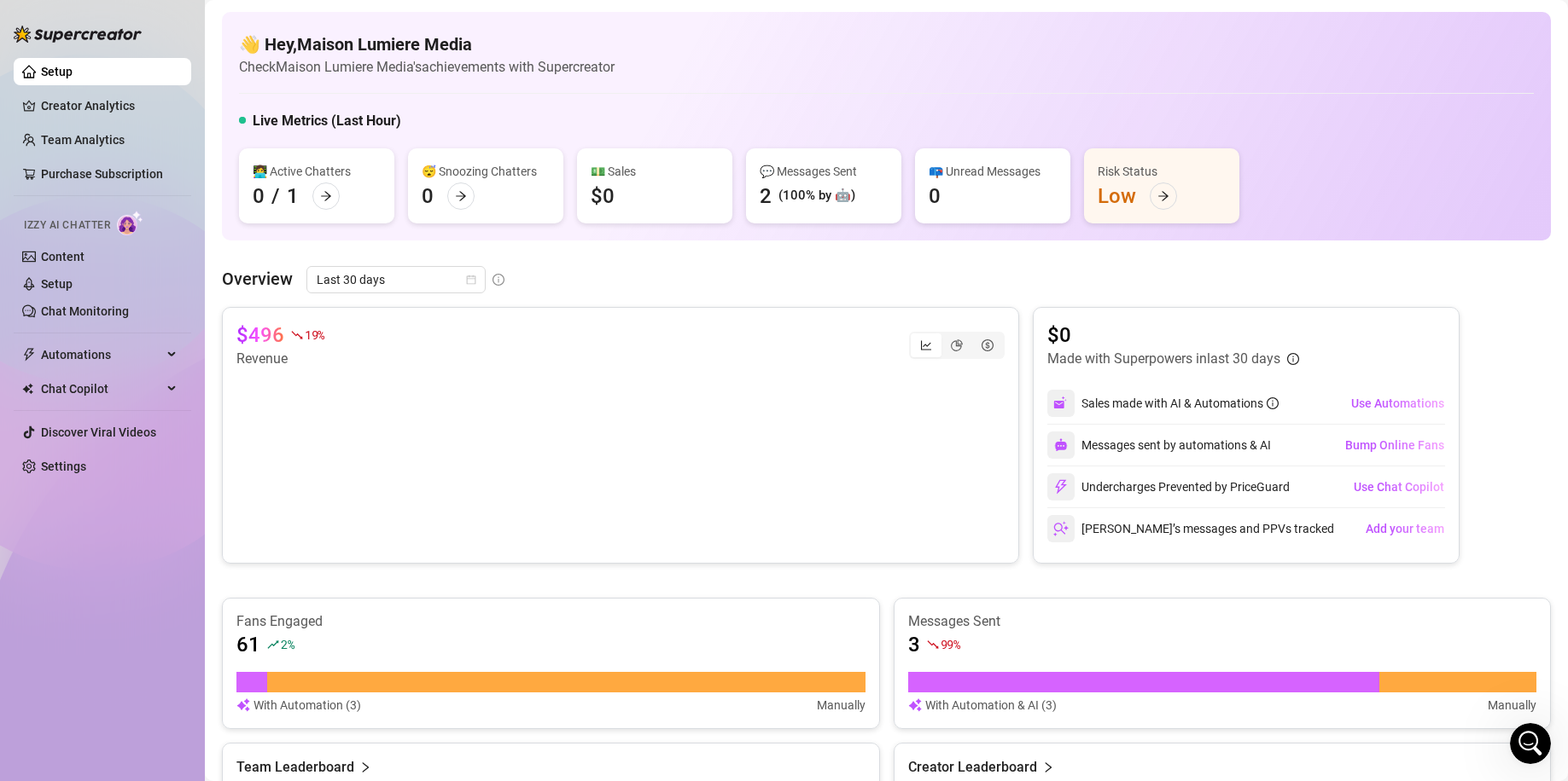
scroll to position [228, 0]
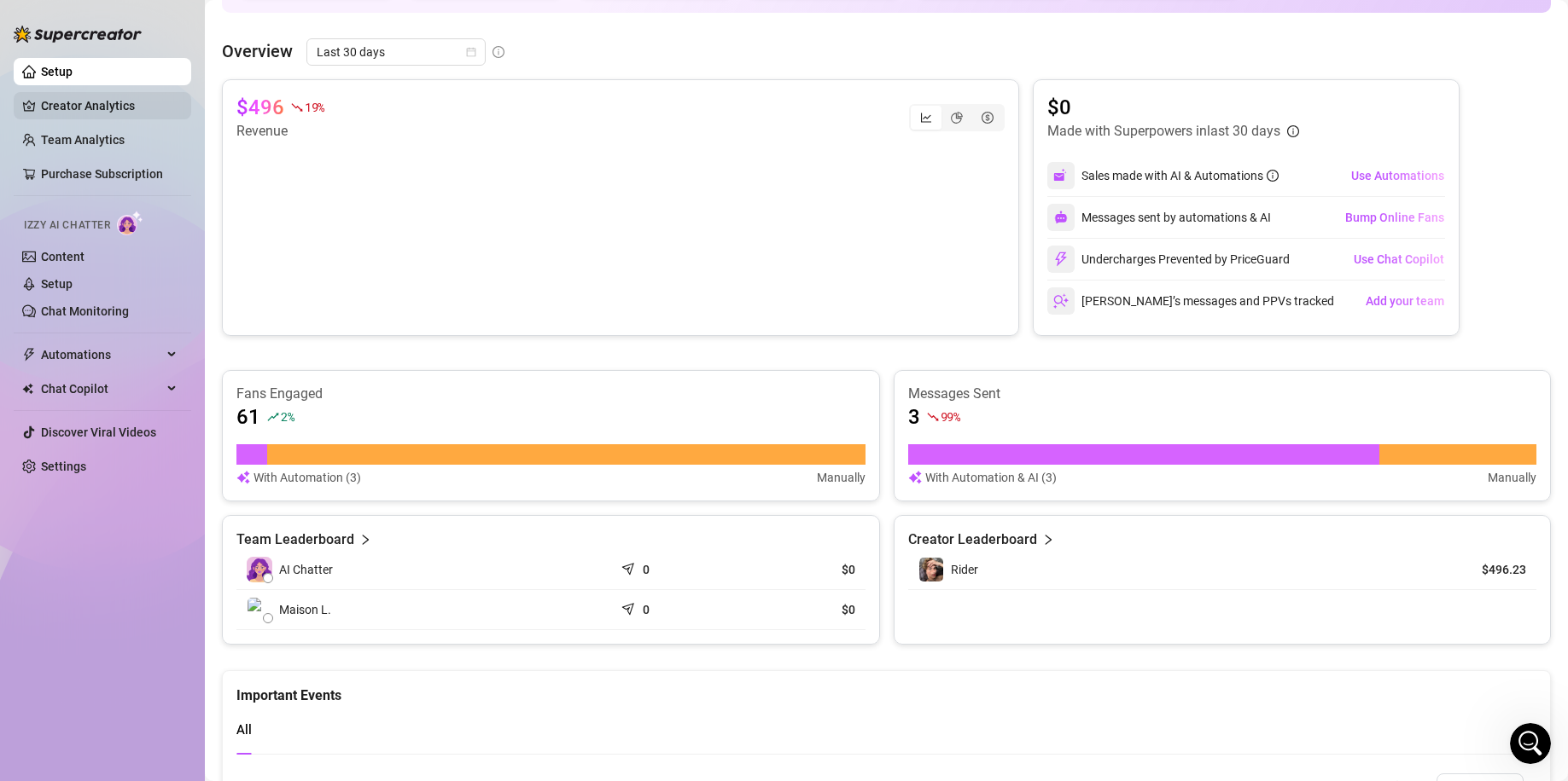
click at [119, 103] on link "Creator Analytics" at bounding box center [109, 105] width 136 height 27
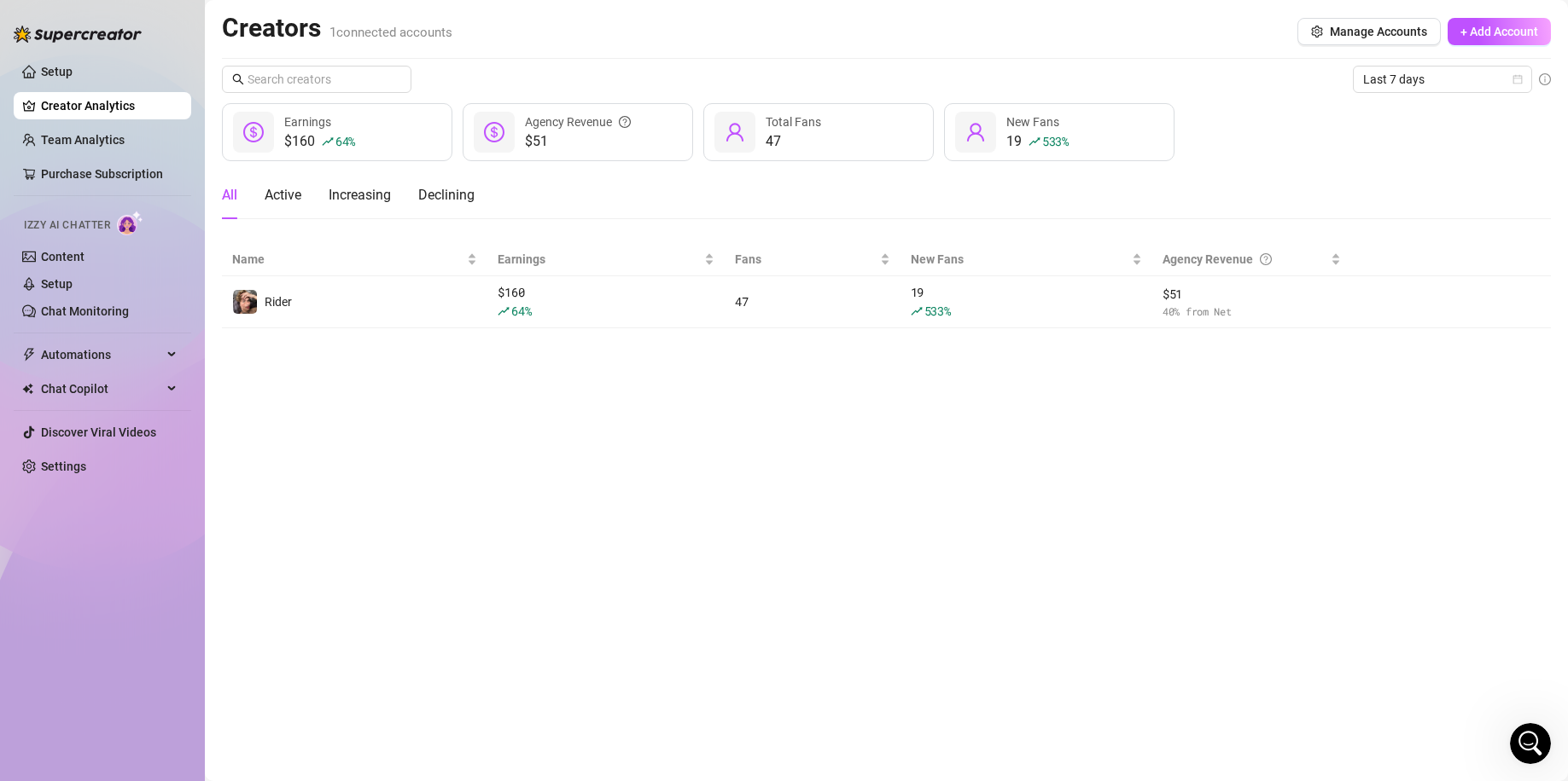
click at [305, 188] on div "All Active Increasing Declining" at bounding box center [348, 195] width 253 height 48
click at [289, 190] on div "Active" at bounding box center [282, 195] width 37 height 21
click at [250, 195] on div "All Active Increasing Declining" at bounding box center [348, 195] width 253 height 48
click at [219, 200] on main "Creators 1 connected accounts Manage Accounts + Add Account Last 7 days $160 64…" at bounding box center [887, 390] width 1363 height 781
click at [226, 197] on div "All" at bounding box center [229, 195] width 16 height 21
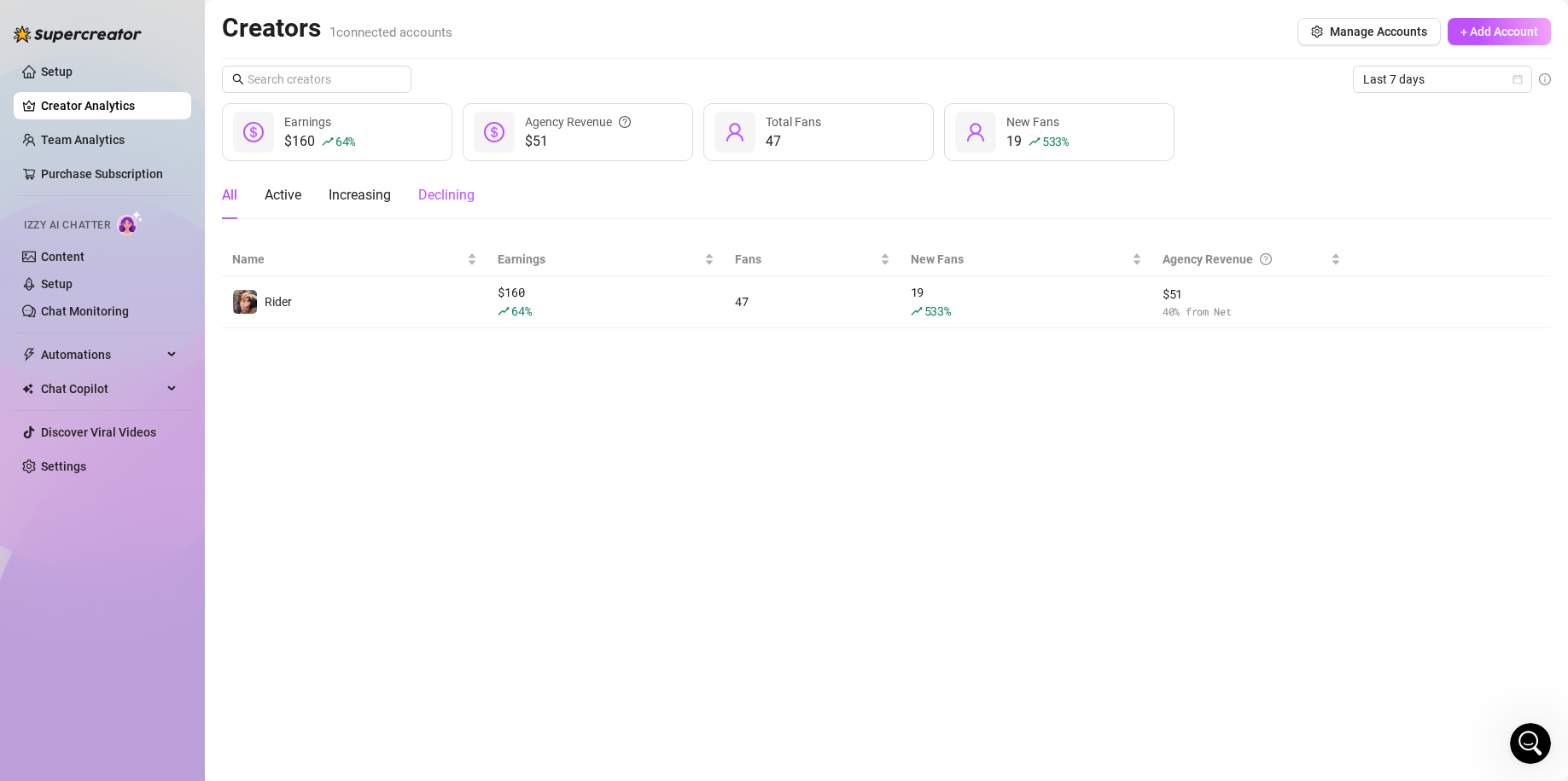
click at [442, 205] on div "Declining" at bounding box center [446, 195] width 56 height 21
click at [360, 202] on div "Increasing" at bounding box center [360, 195] width 63 height 21
click at [259, 195] on div "All Active Increasing Declining" at bounding box center [348, 195] width 253 height 48
click at [243, 195] on div "All Active Increasing Declining" at bounding box center [348, 195] width 253 height 48
click at [226, 195] on div "All" at bounding box center [229, 195] width 16 height 21
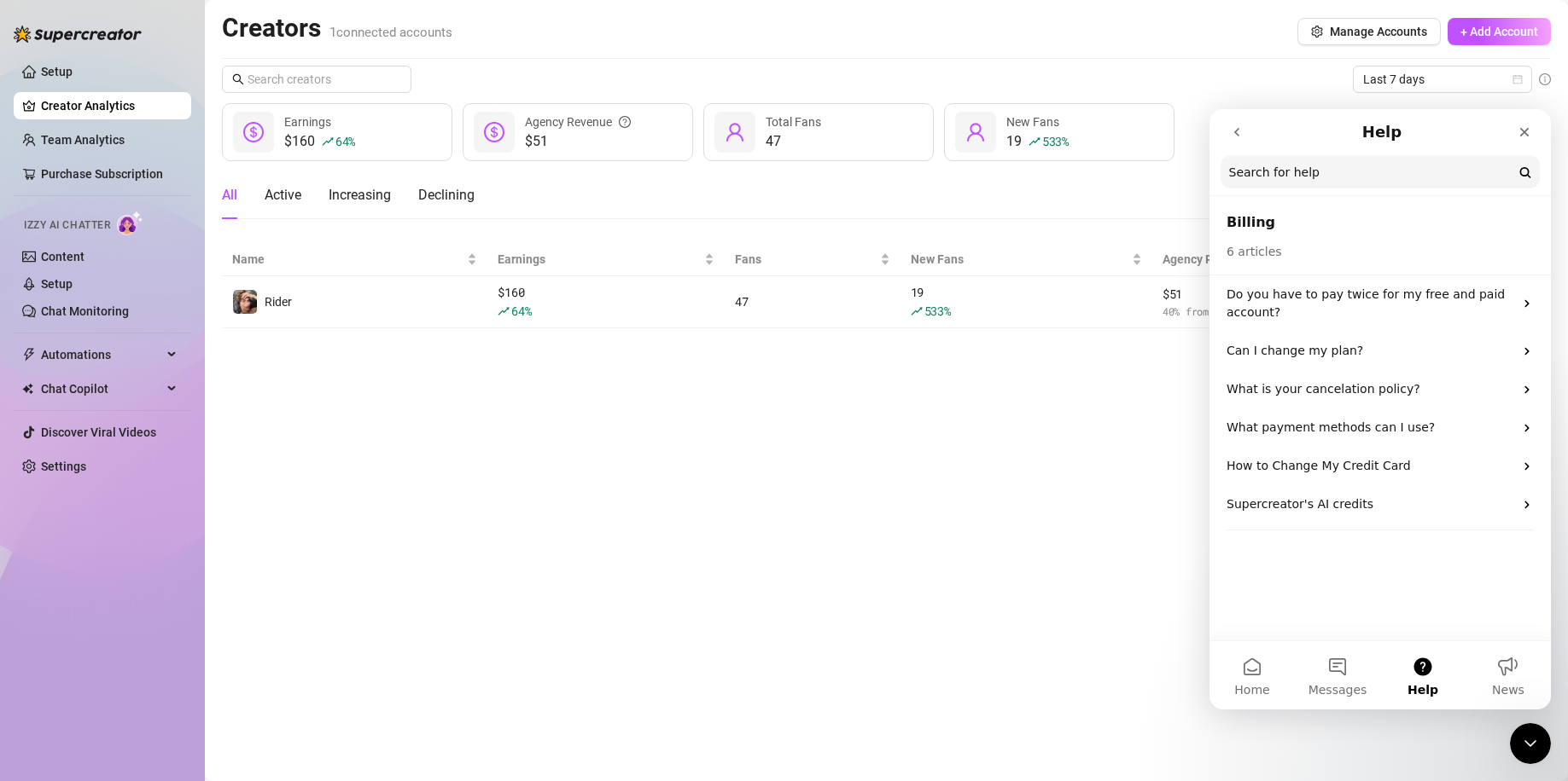
click at [1246, 128] on button "go back" at bounding box center [1236, 132] width 32 height 32
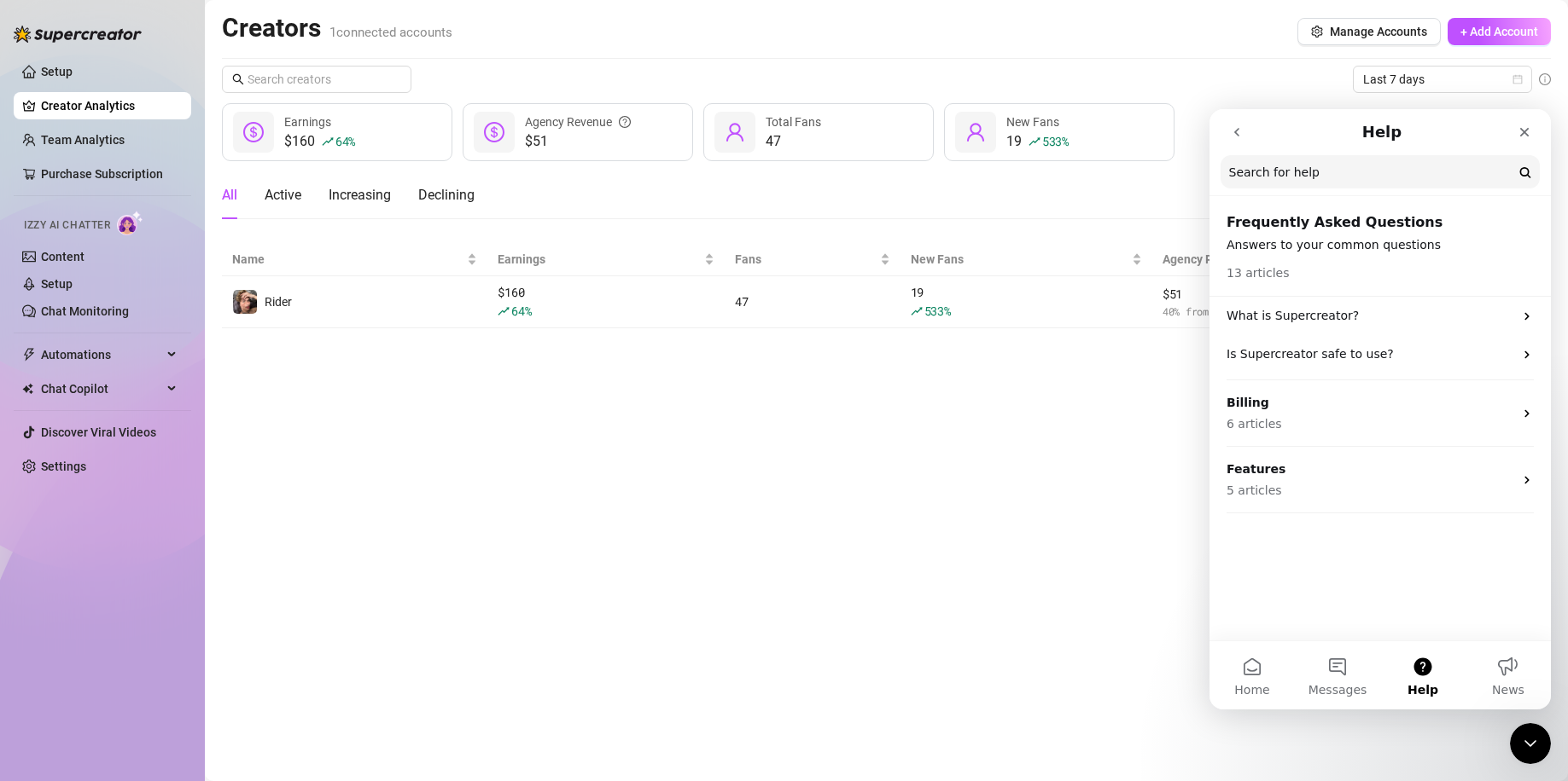
click at [1243, 127] on button "go back" at bounding box center [1236, 132] width 32 height 32
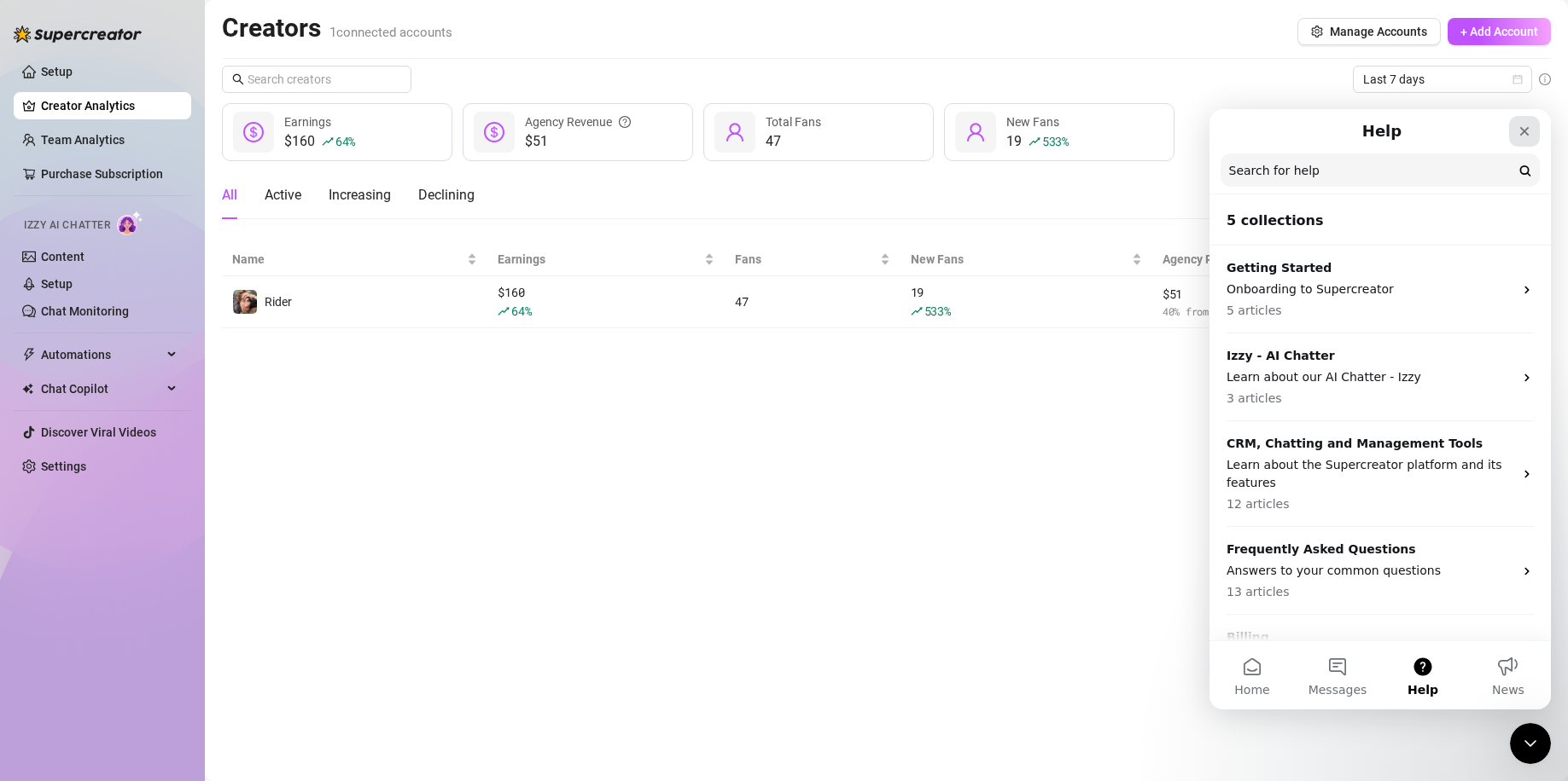
drag, startPoint x: 1522, startPoint y: 129, endPoint x: 2731, endPoint y: 236, distance: 1213.7
click at [1522, 129] on icon "Close" at bounding box center [1525, 131] width 10 height 10
click at [1367, 679] on button "Messages" at bounding box center [1337, 675] width 85 height 69
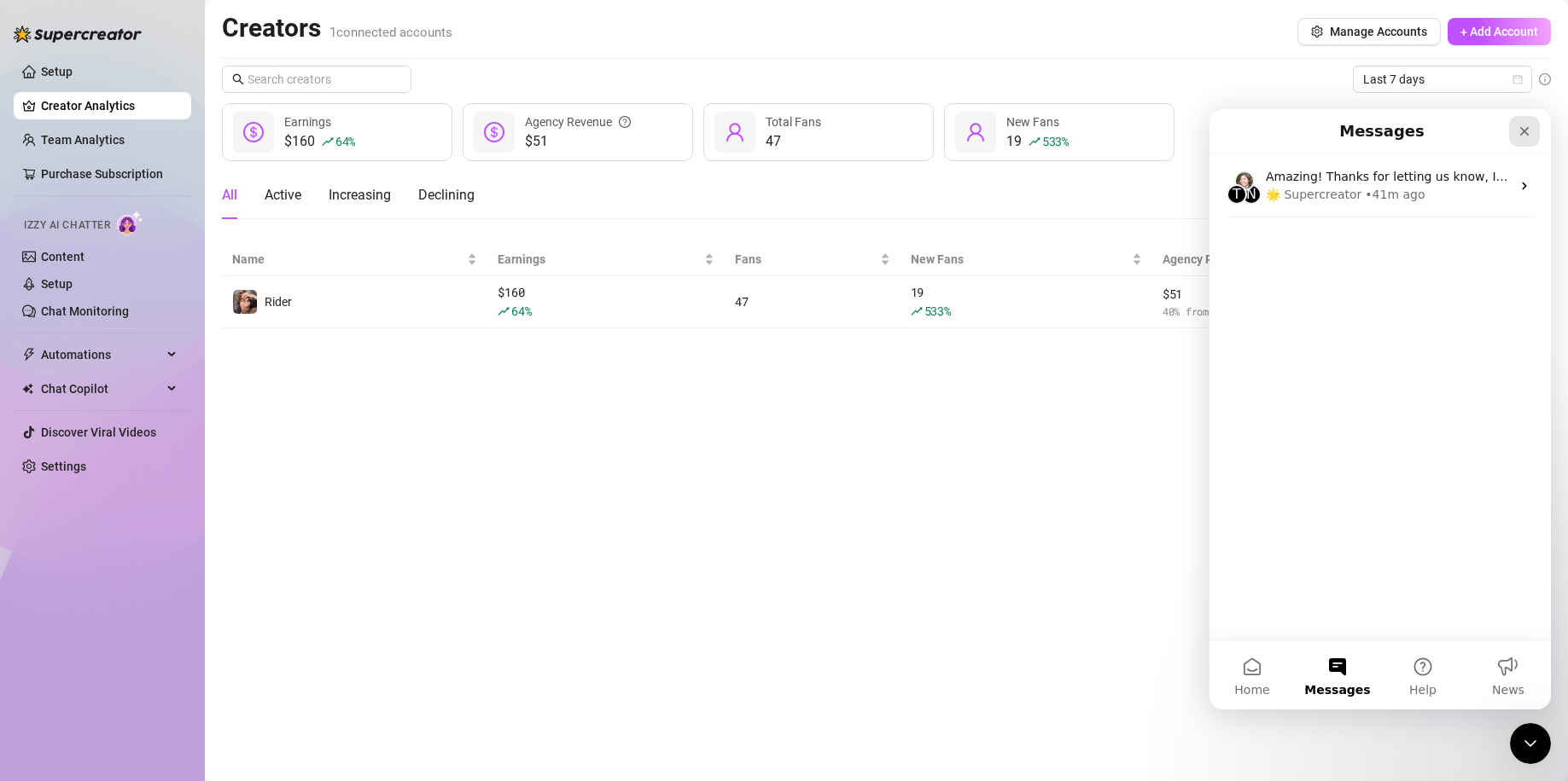
click at [1529, 137] on icon "Close" at bounding box center [1525, 131] width 14 height 14
click at [1494, 665] on button "News" at bounding box center [1508, 675] width 85 height 69
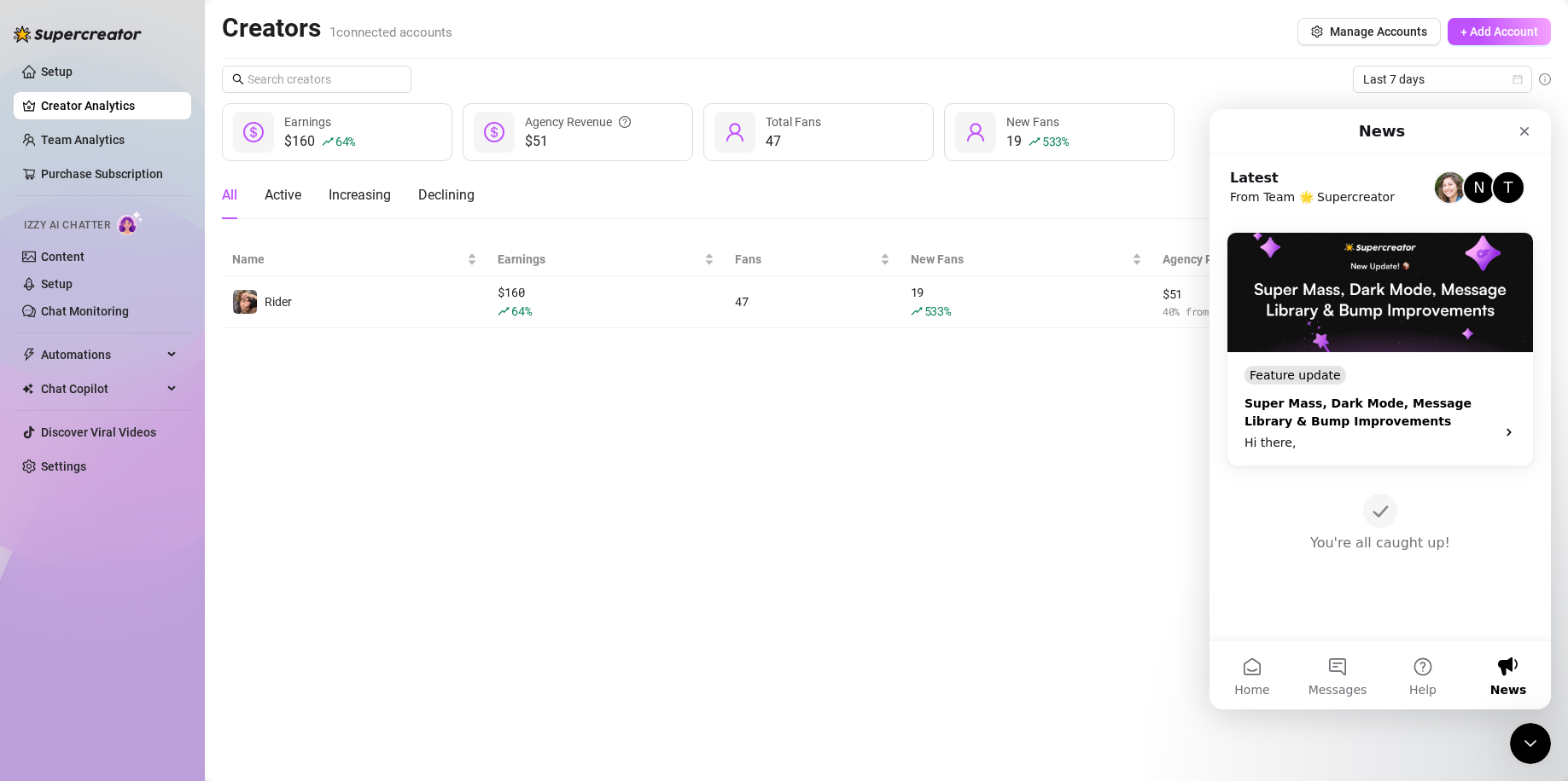
click at [1472, 411] on div "Super Mass, Dark Mode, Message Library & Bump Improvements" at bounding box center [1364, 413] width 241 height 36
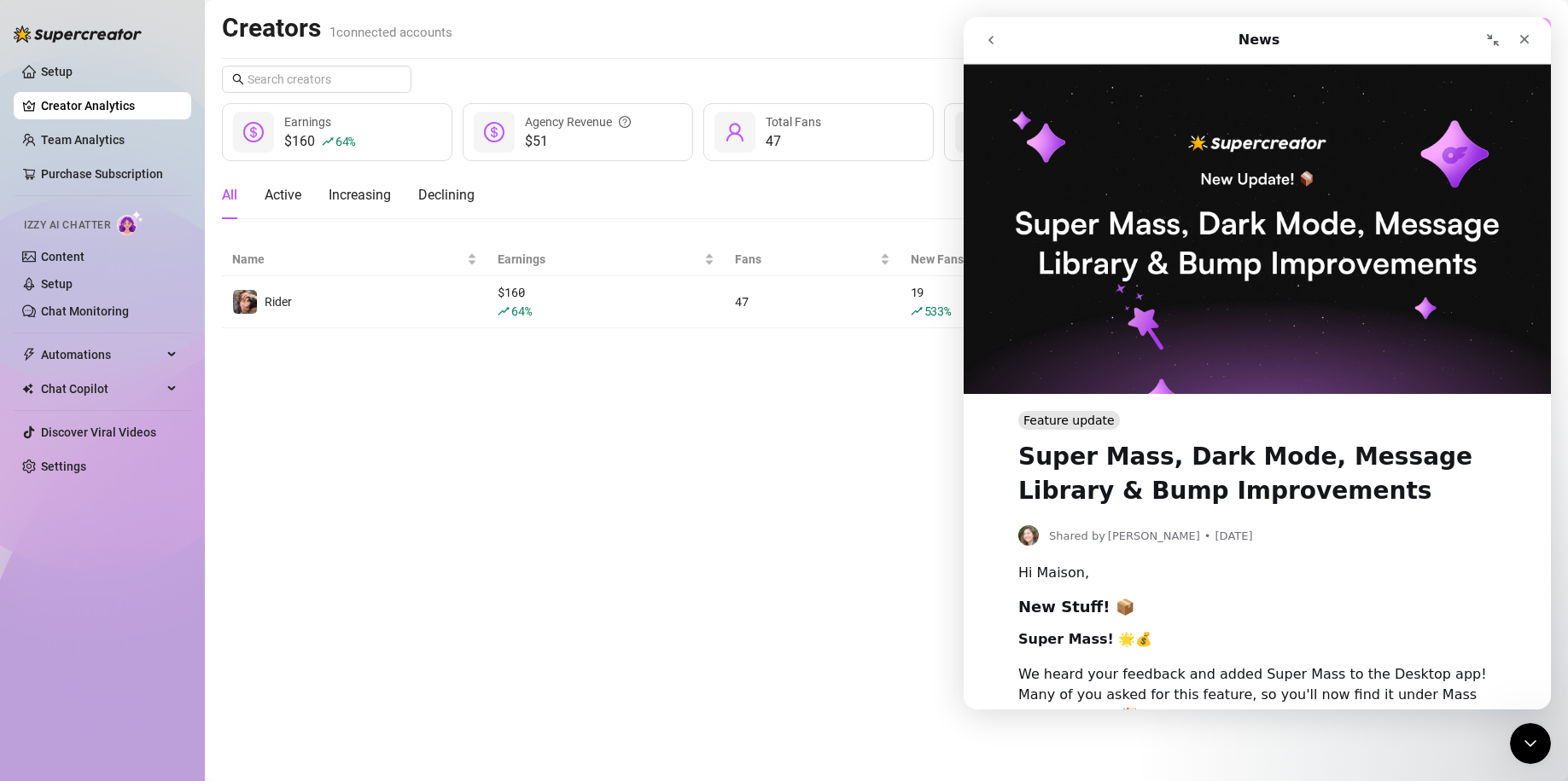
click at [990, 56] on button "go back" at bounding box center [990, 39] width 32 height 32
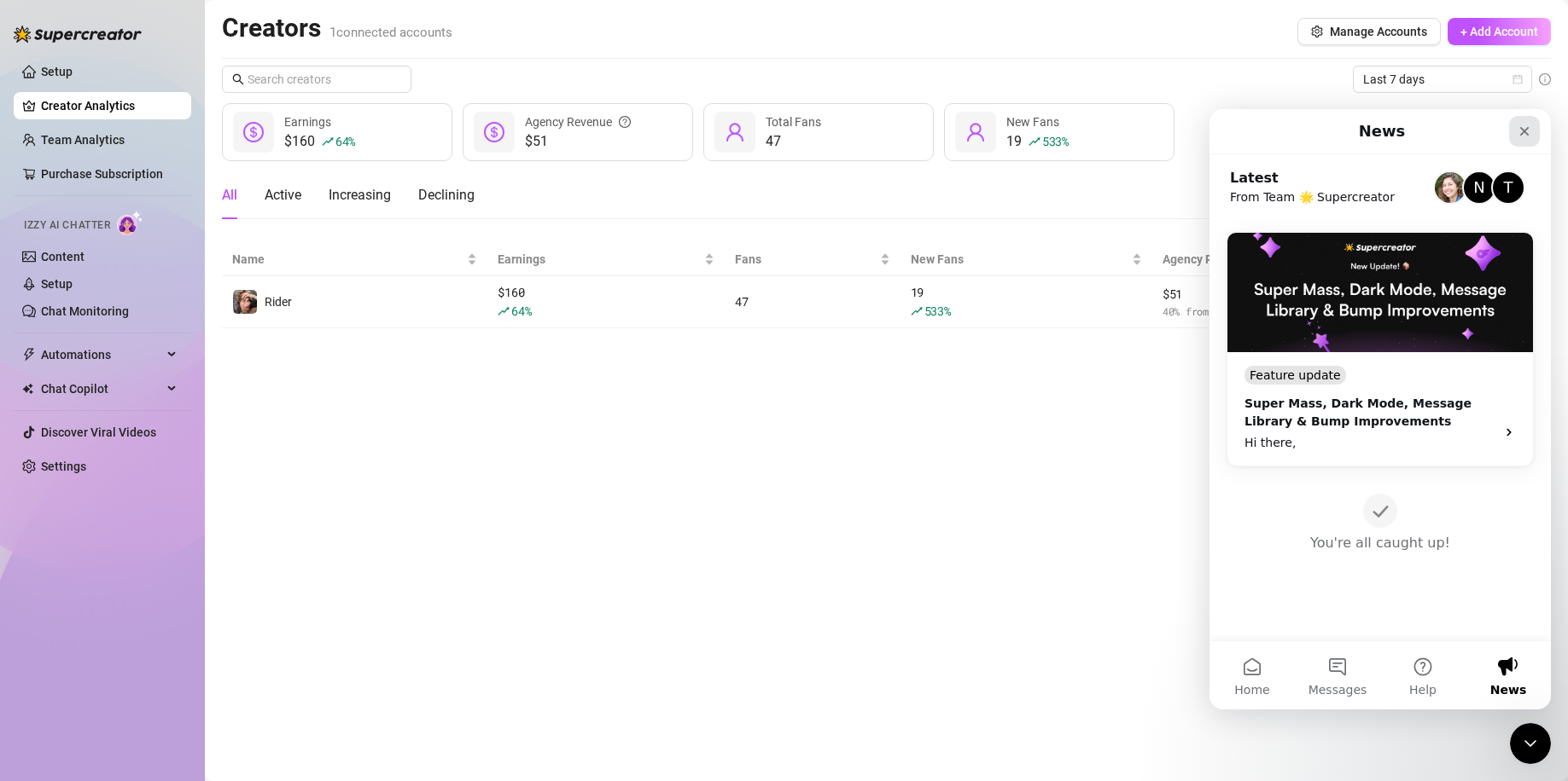
drag, startPoint x: 1524, startPoint y: 131, endPoint x: 2674, endPoint y: 222, distance: 1153.6
click at [1524, 131] on icon "Close" at bounding box center [1525, 131] width 10 height 10
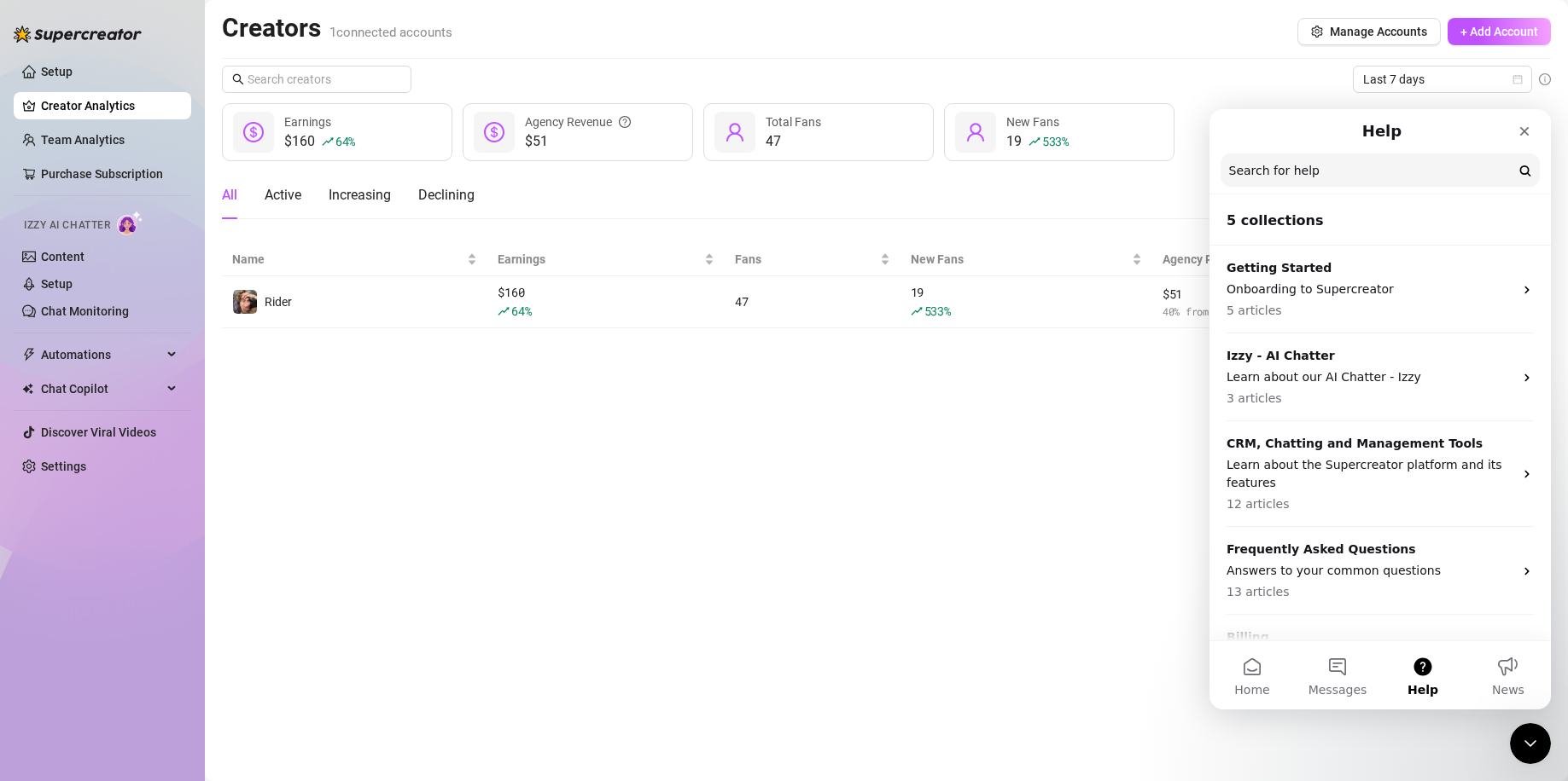
click at [1332, 165] on input "Search for help" at bounding box center [1379, 170] width 319 height 33
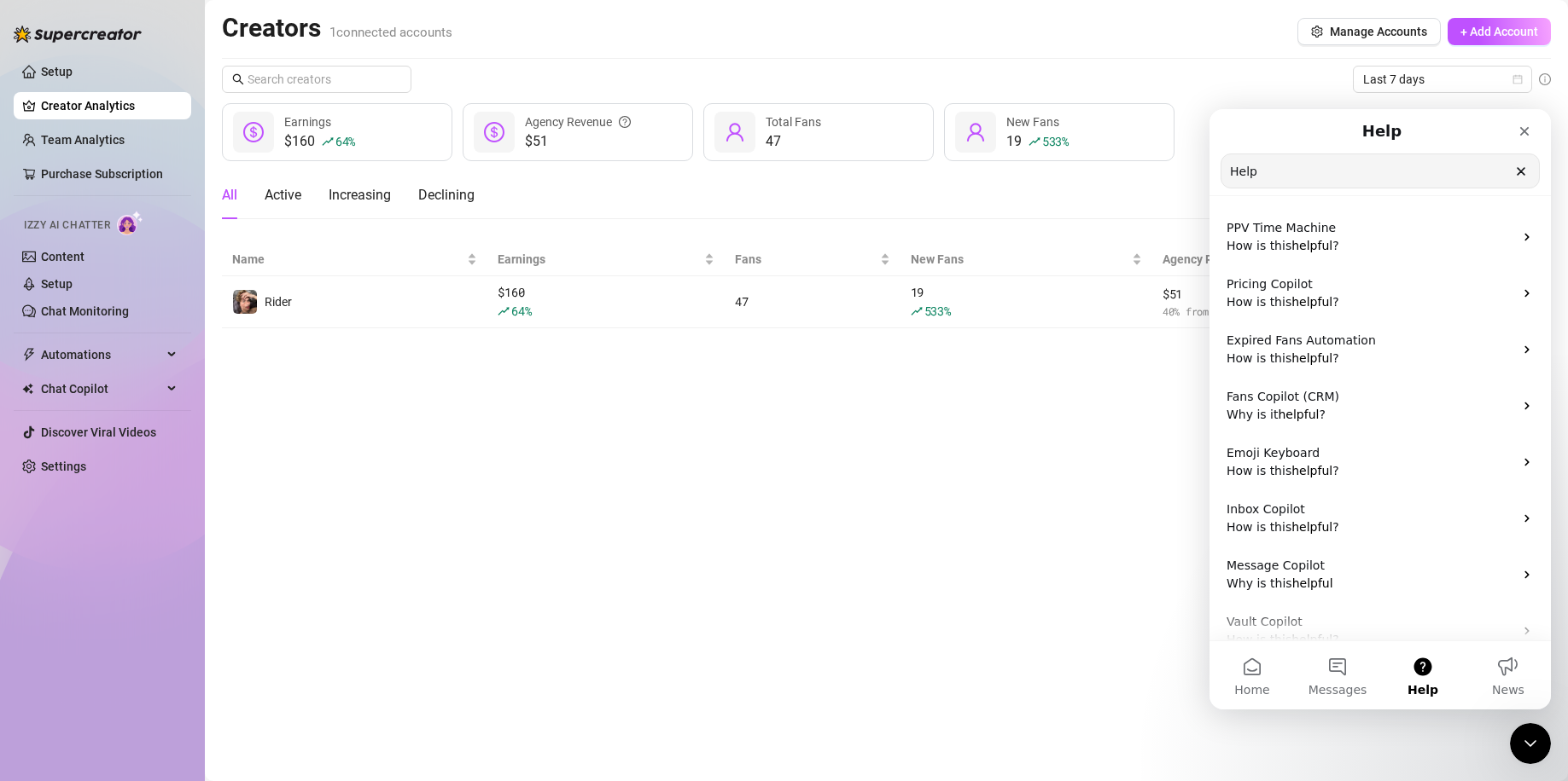
click at [1525, 177] on icon "Clear" at bounding box center [1521, 171] width 14 height 14
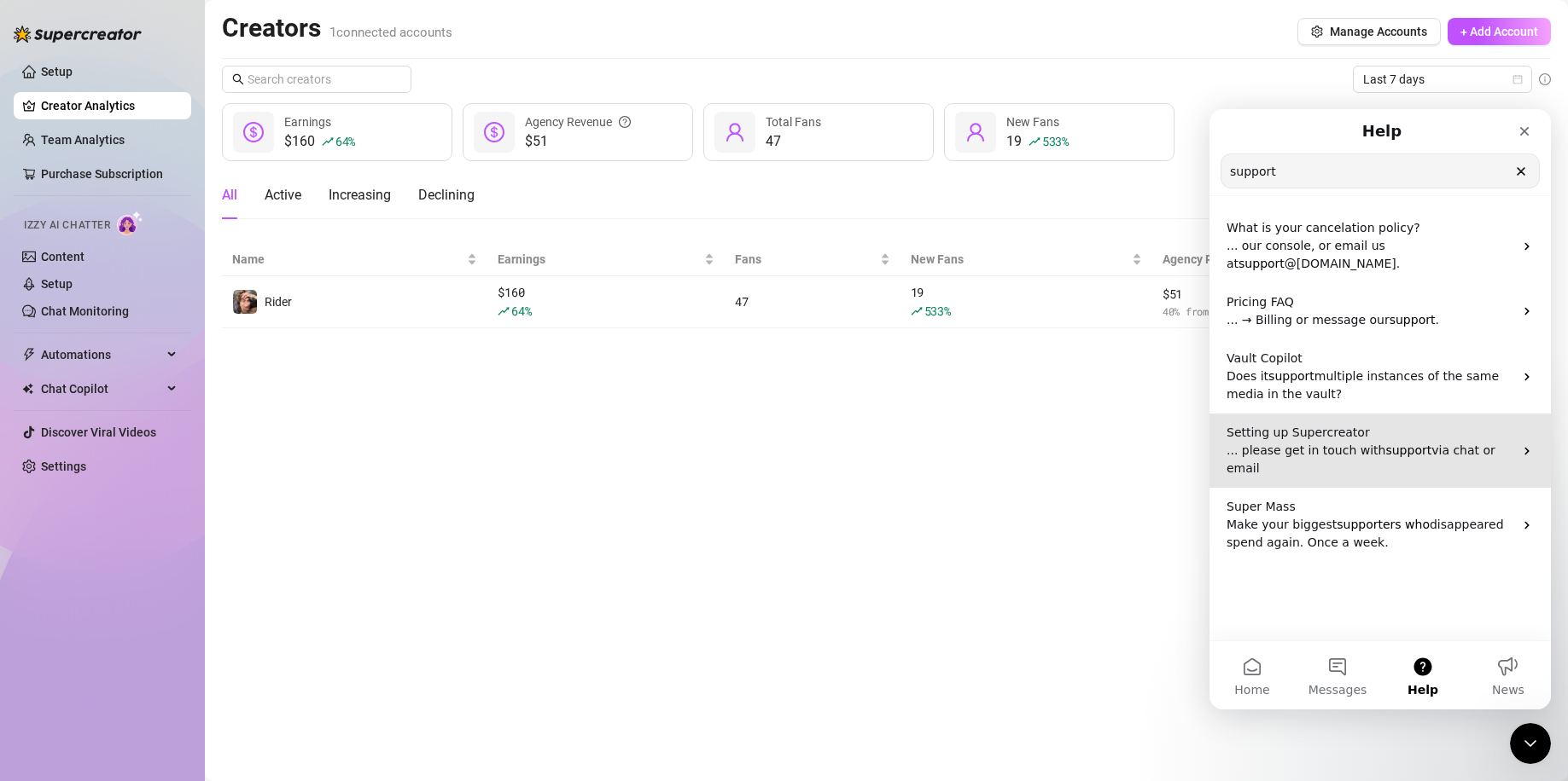
click at [1416, 452] on span "via chat or email" at bounding box center [1360, 460] width 269 height 31
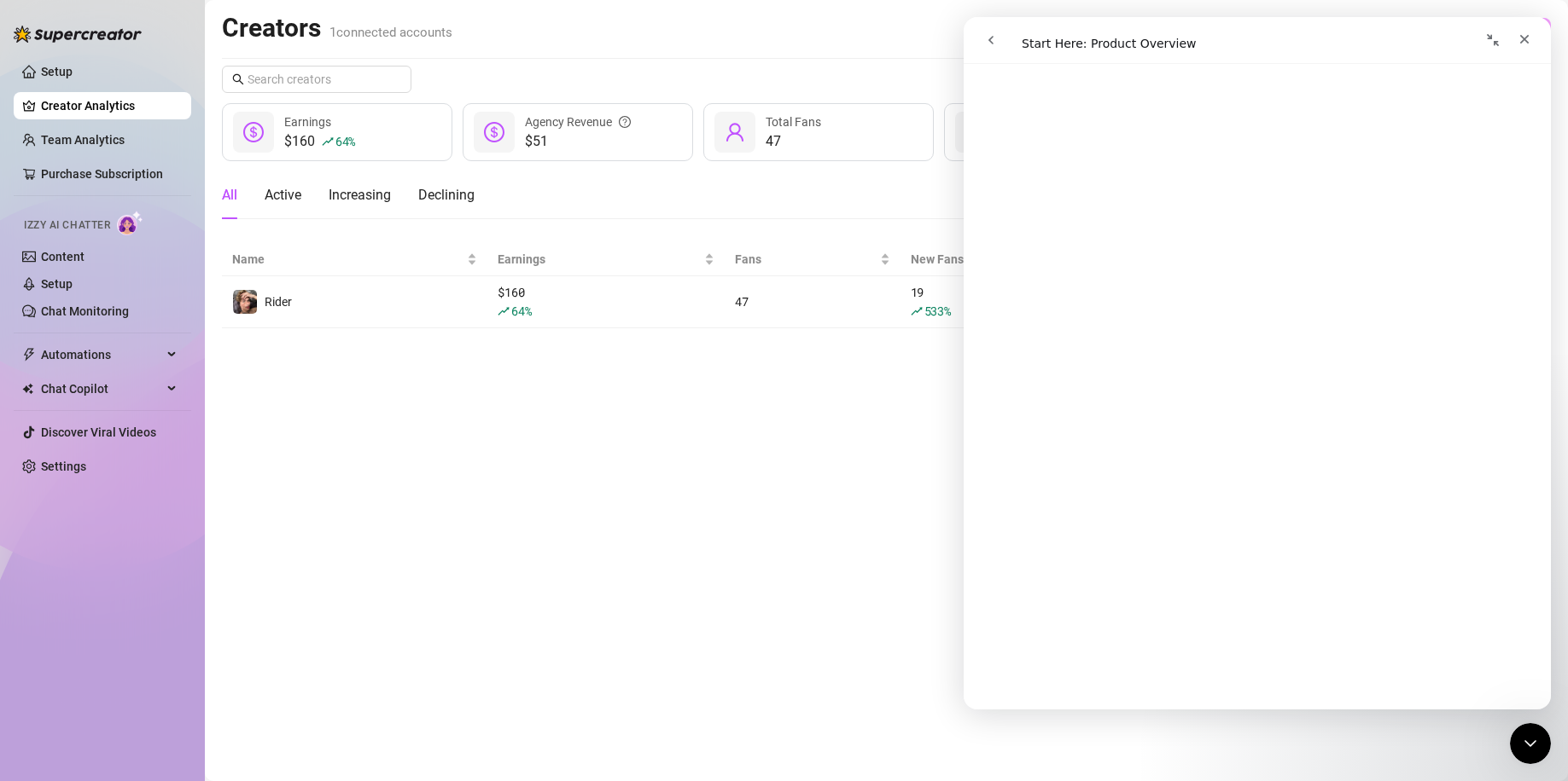
scroll to position [227, 0]
click at [1525, 47] on div "Close" at bounding box center [1524, 38] width 30 height 30
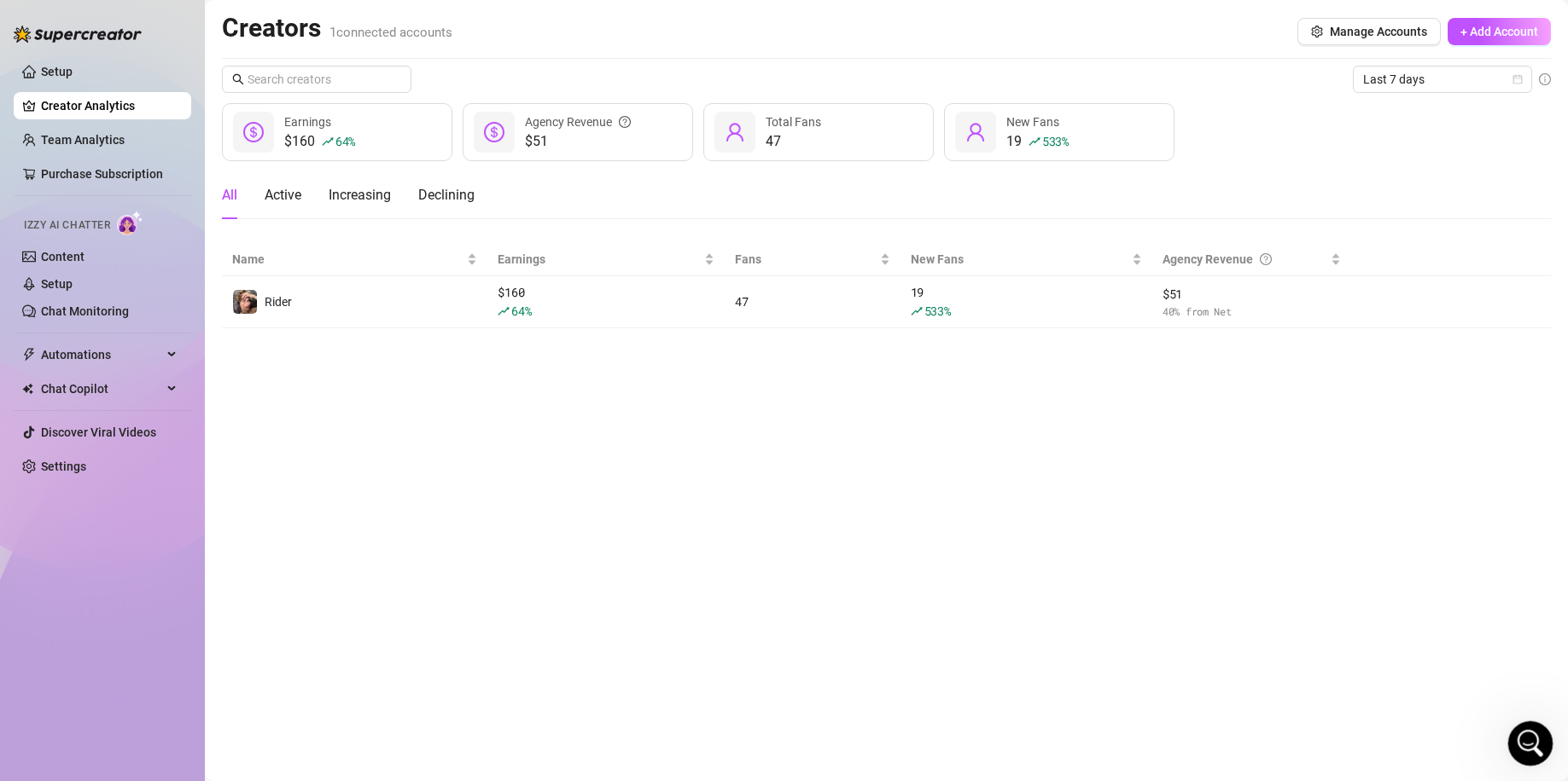
click at [1518, 735] on div "Open Intercom Messenger" at bounding box center [1527, 741] width 56 height 56
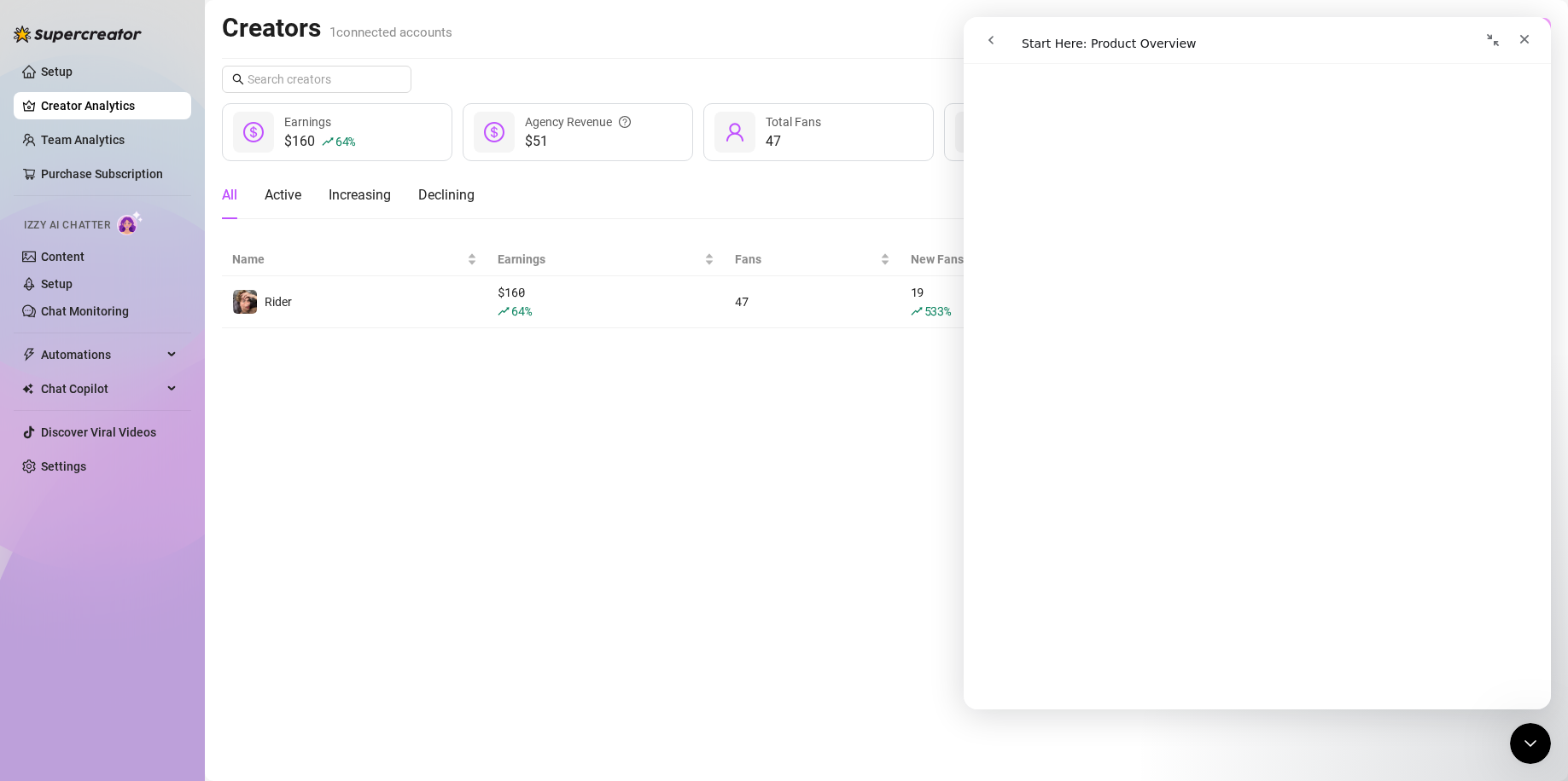
click at [987, 33] on icon "go back" at bounding box center [991, 40] width 14 height 14
click at [998, 38] on button "go back" at bounding box center [990, 39] width 32 height 32
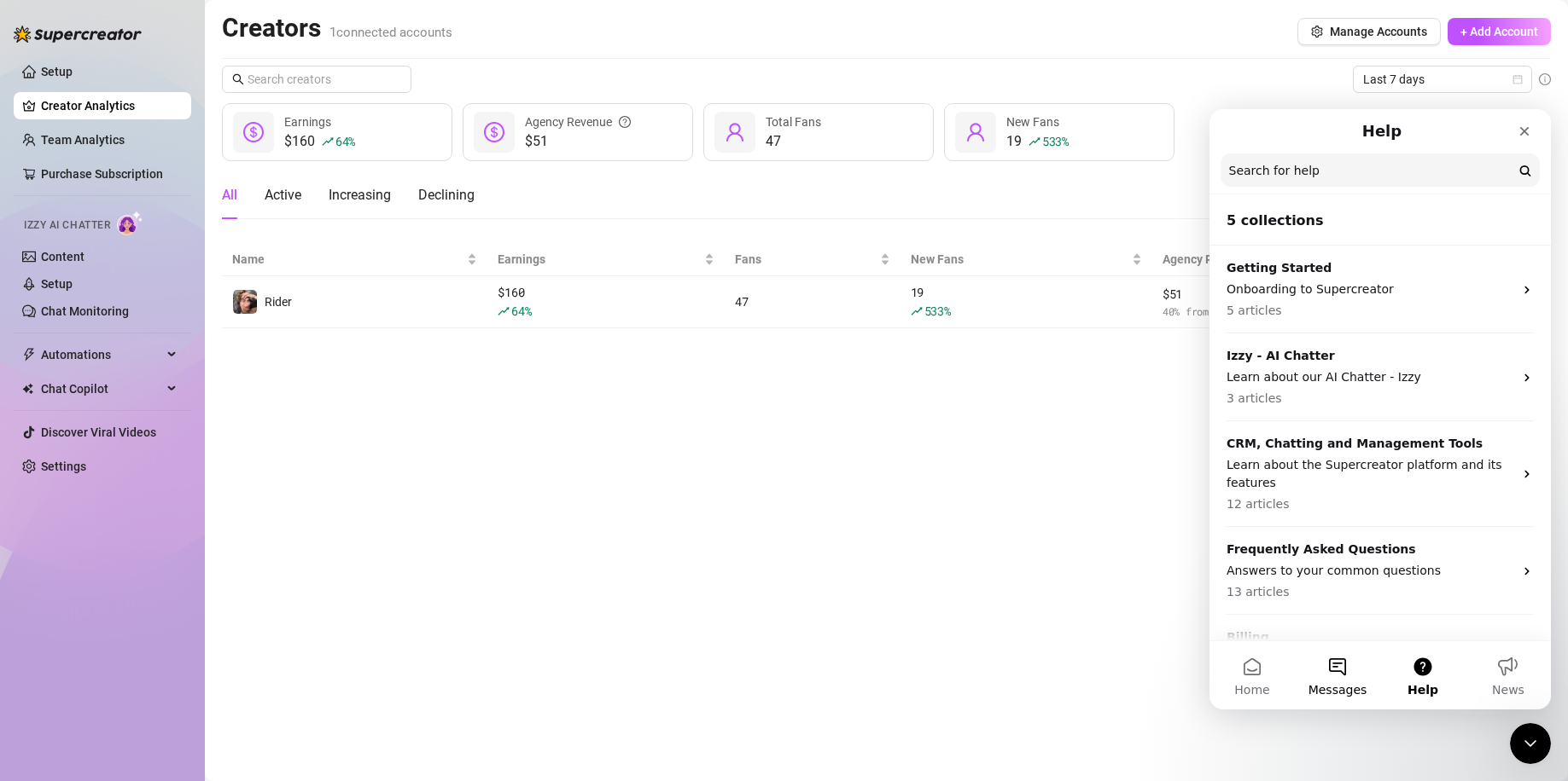
click at [1348, 668] on button "Messages" at bounding box center [1337, 675] width 85 height 69
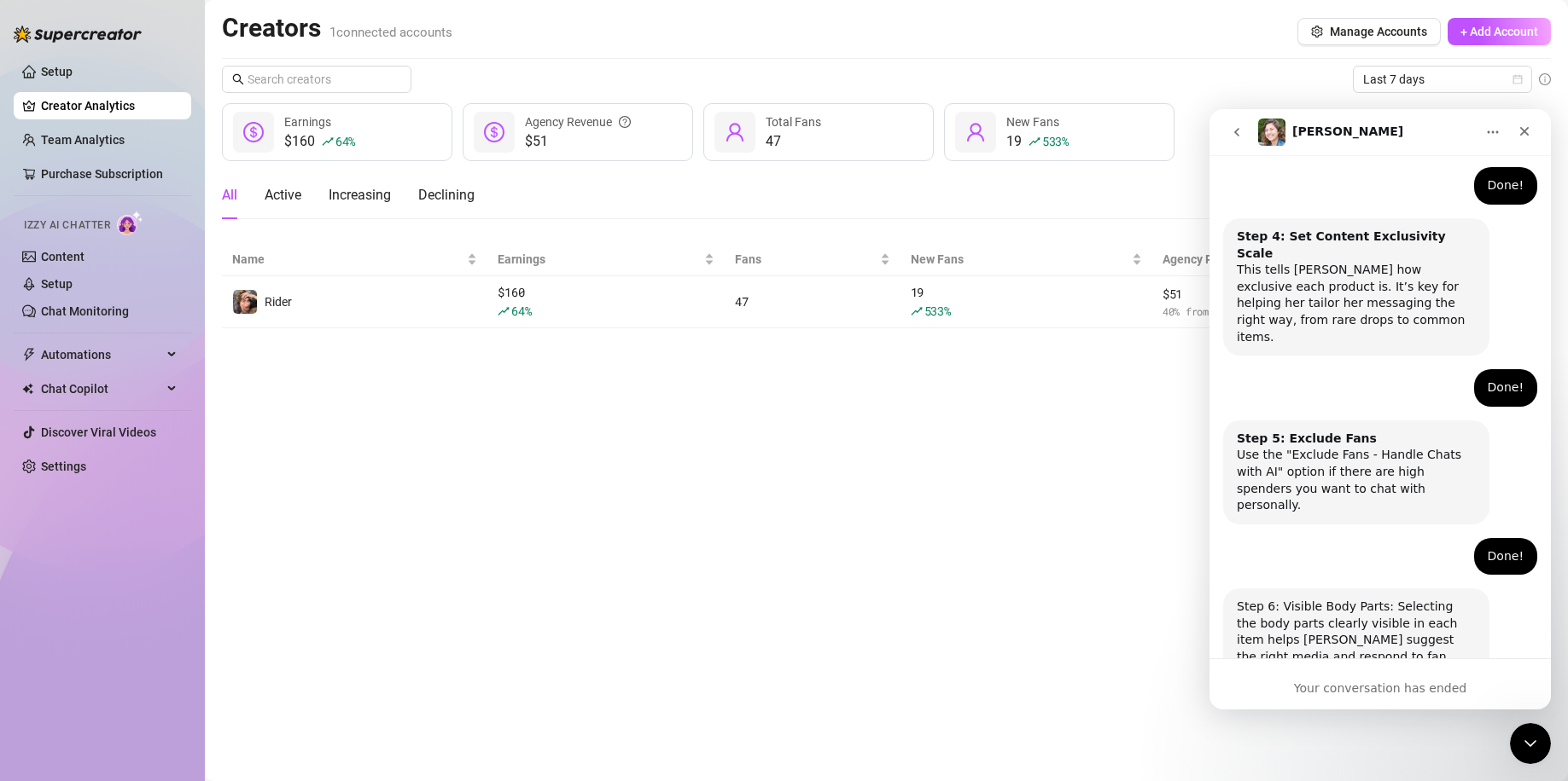
scroll to position [1053, 0]
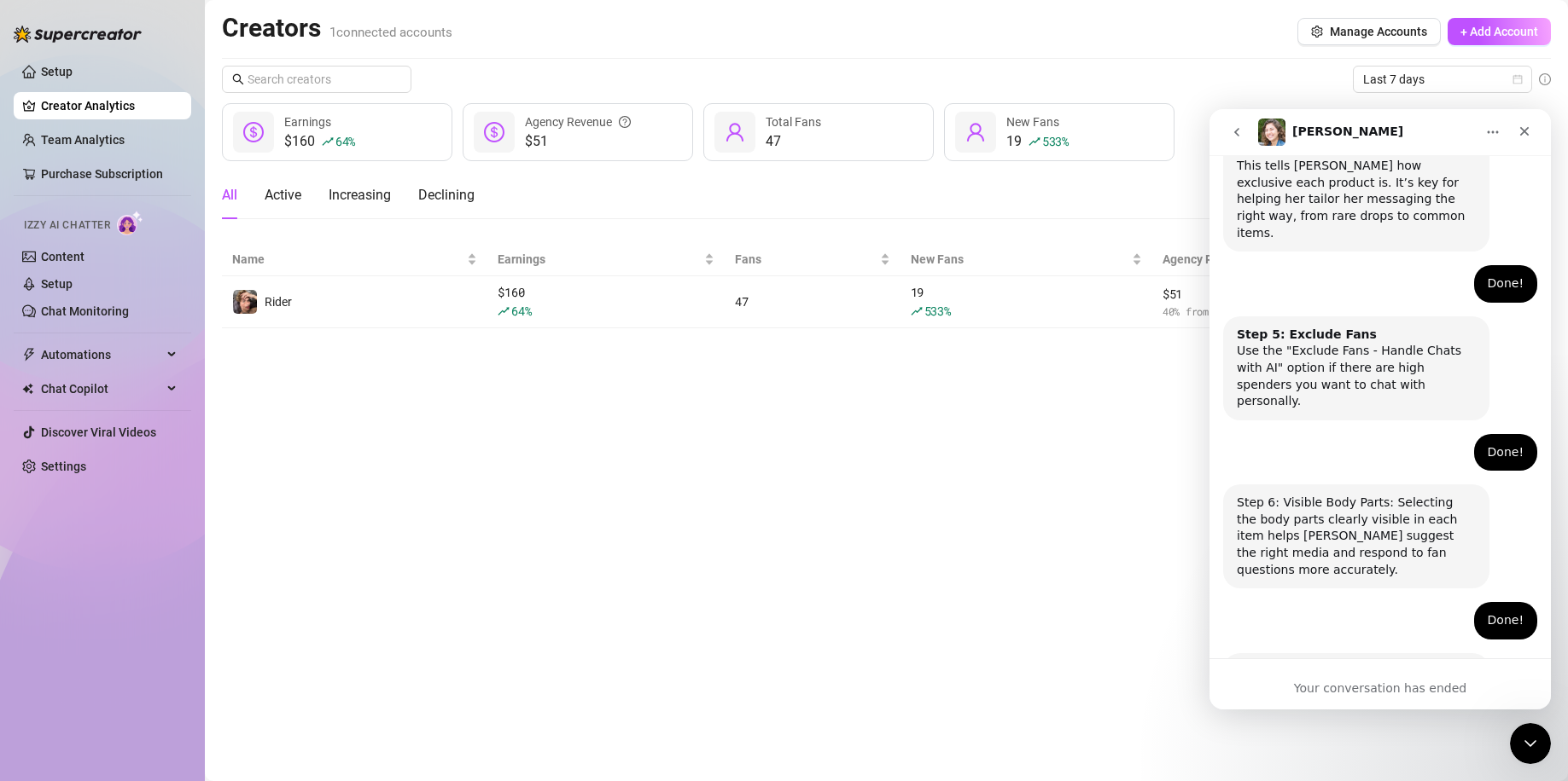
click at [1242, 126] on icon "go back" at bounding box center [1237, 132] width 14 height 14
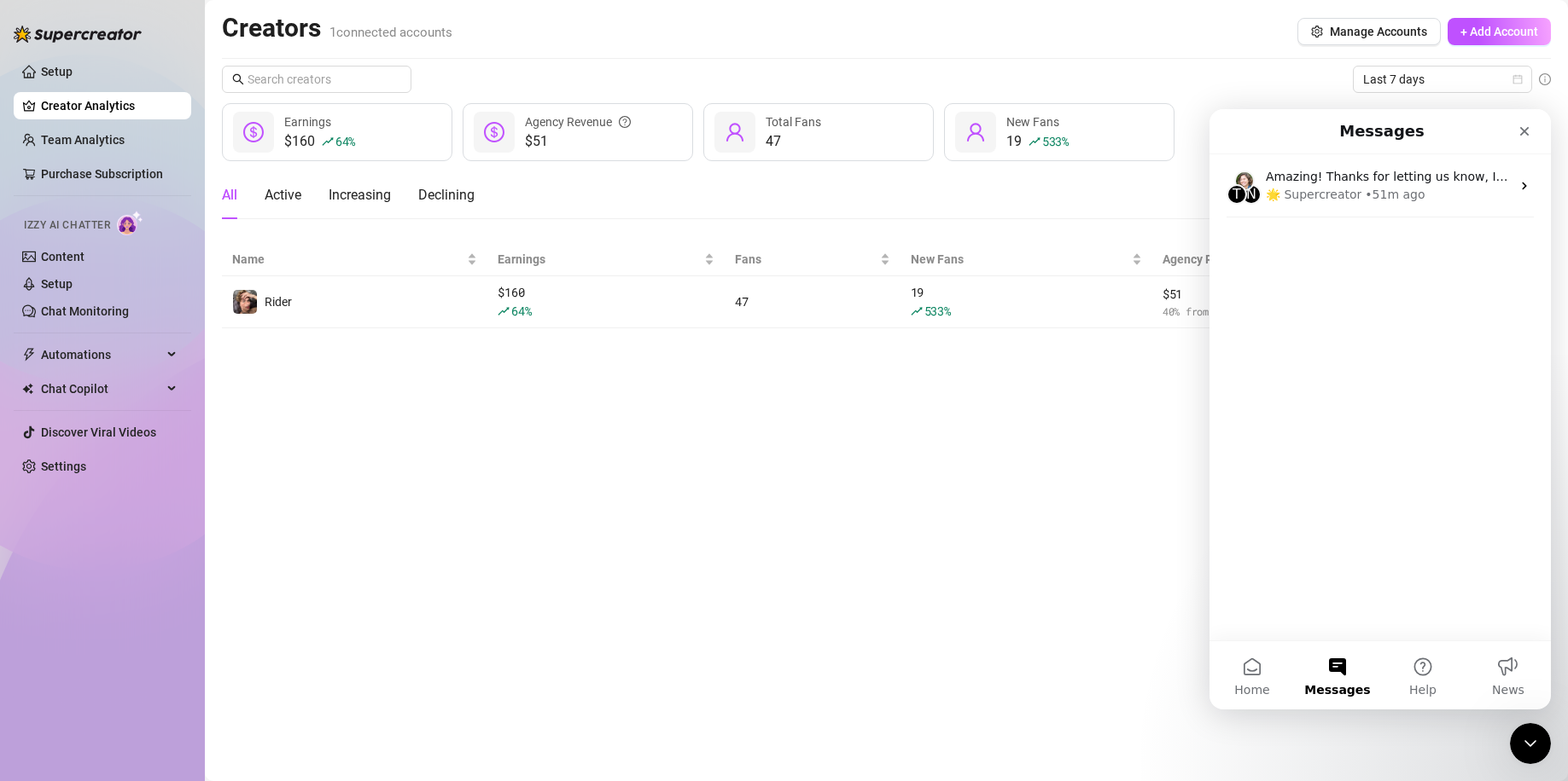
scroll to position [0, 0]
click at [1244, 673] on button "Home" at bounding box center [1252, 675] width 85 height 69
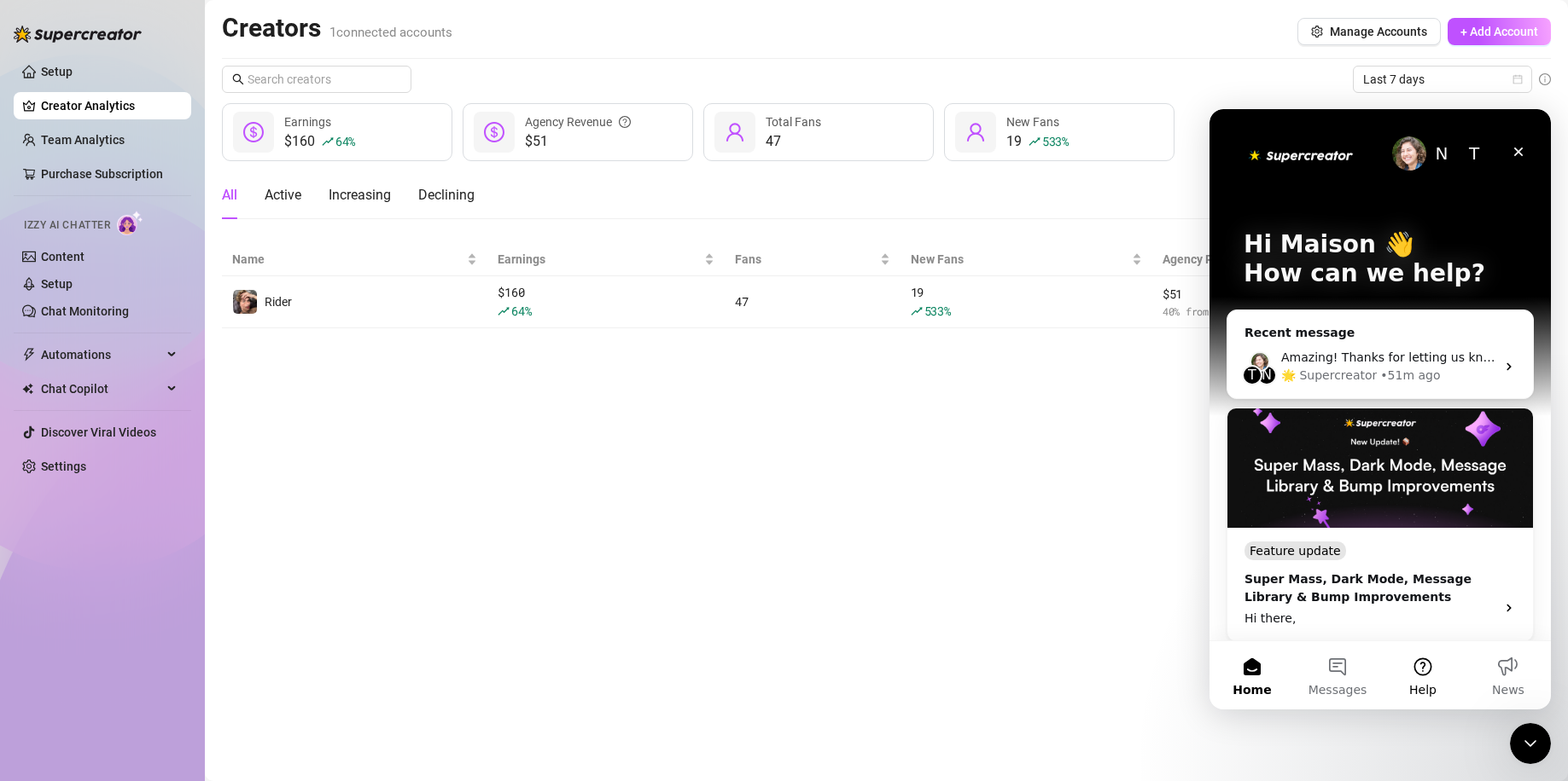
click at [1432, 679] on button "Help" at bounding box center [1423, 675] width 85 height 69
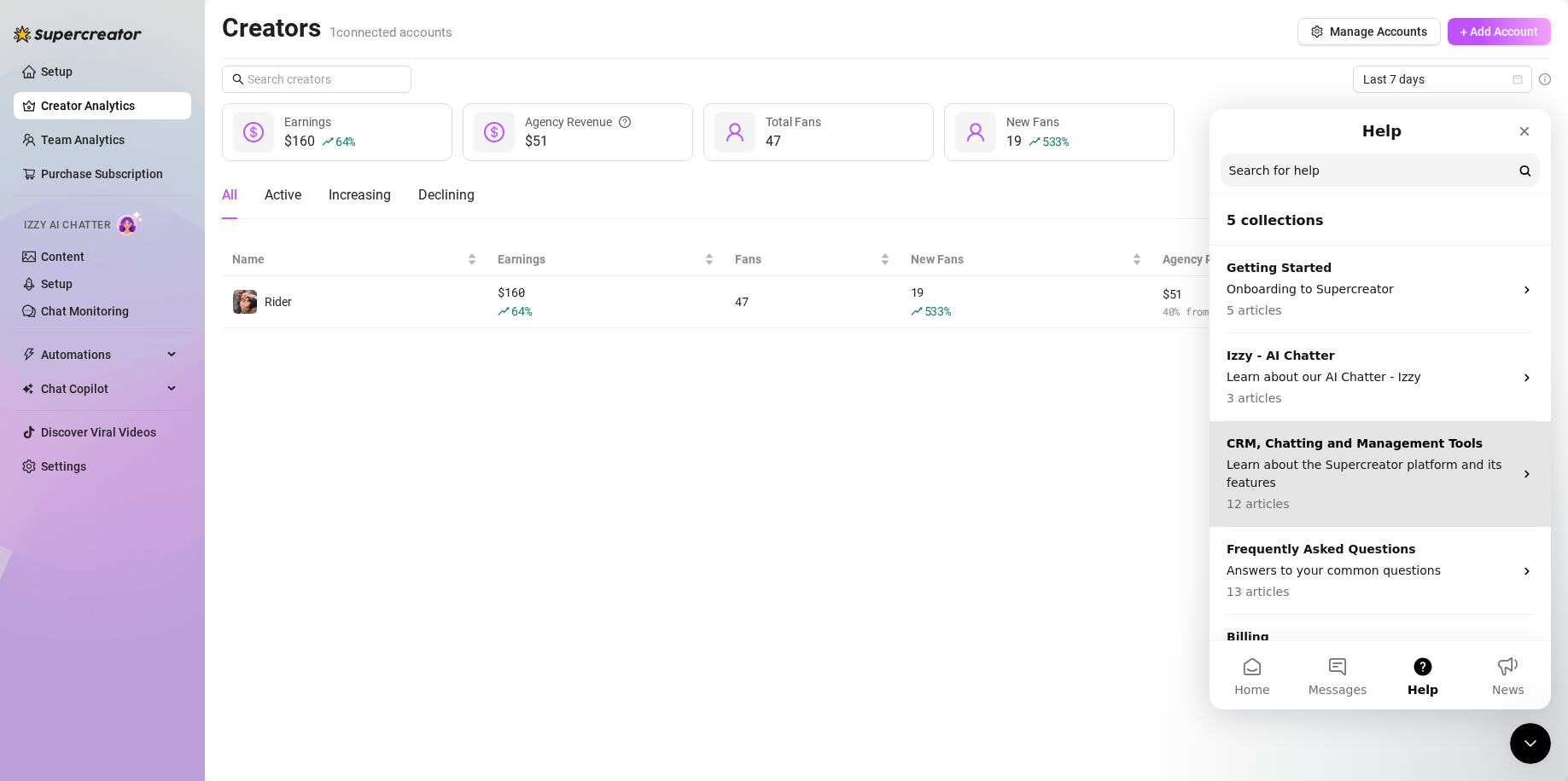
scroll to position [63, 0]
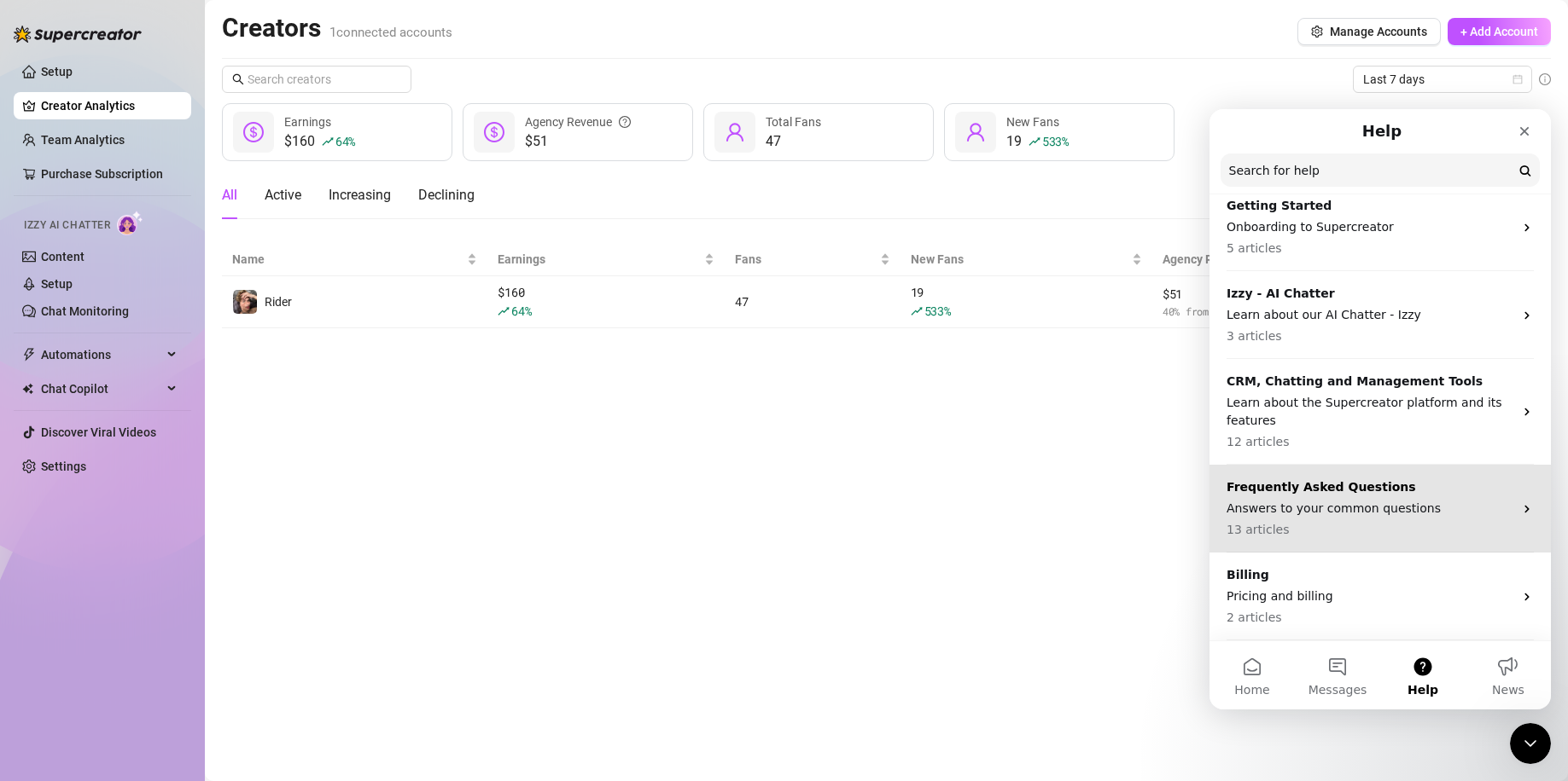
click at [1352, 515] on p "Answers to your common questions" at bounding box center [1370, 508] width 287 height 18
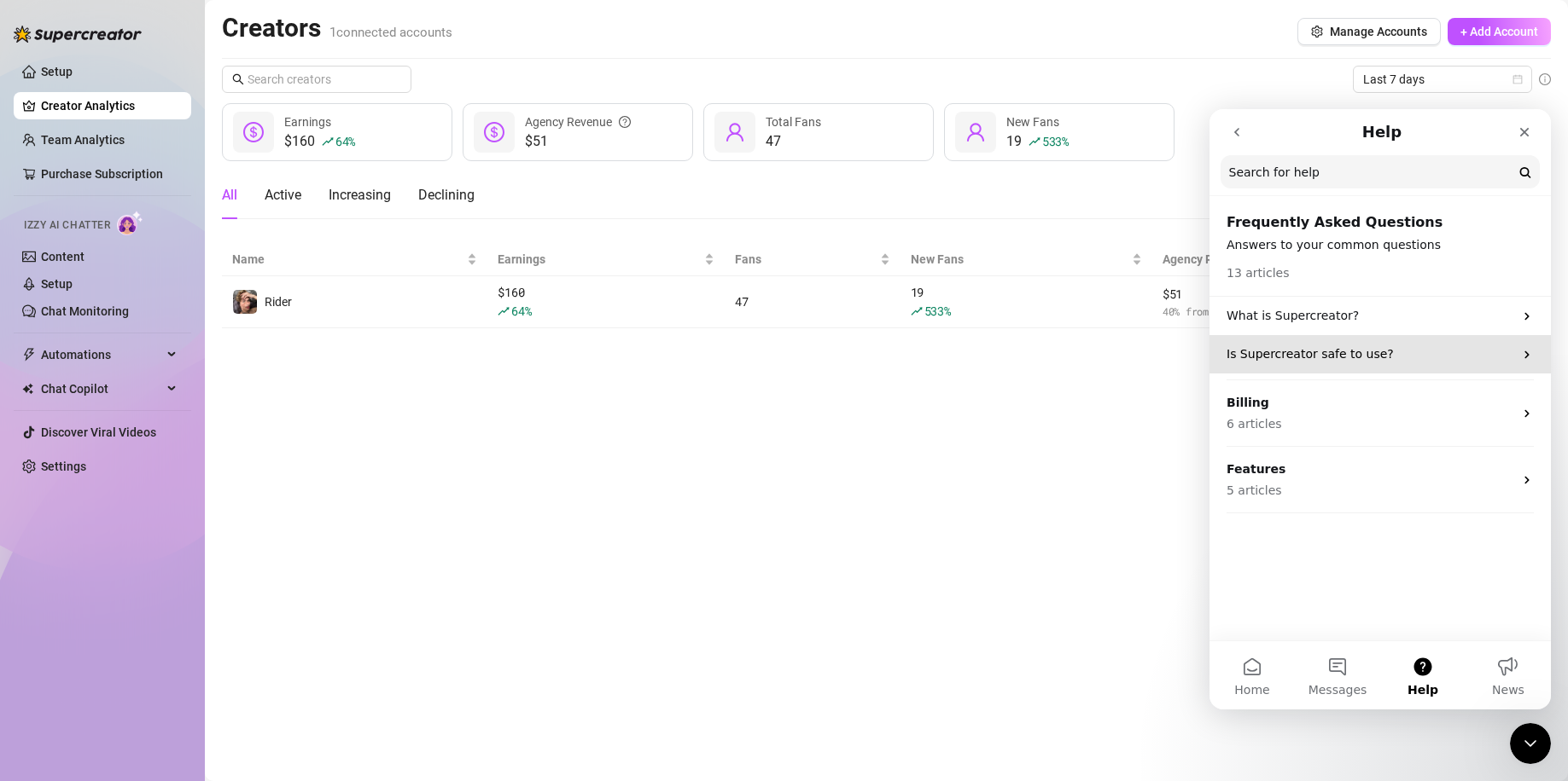
click at [1359, 366] on div "Is Supercreator safe to use?" at bounding box center [1379, 354] width 342 height 38
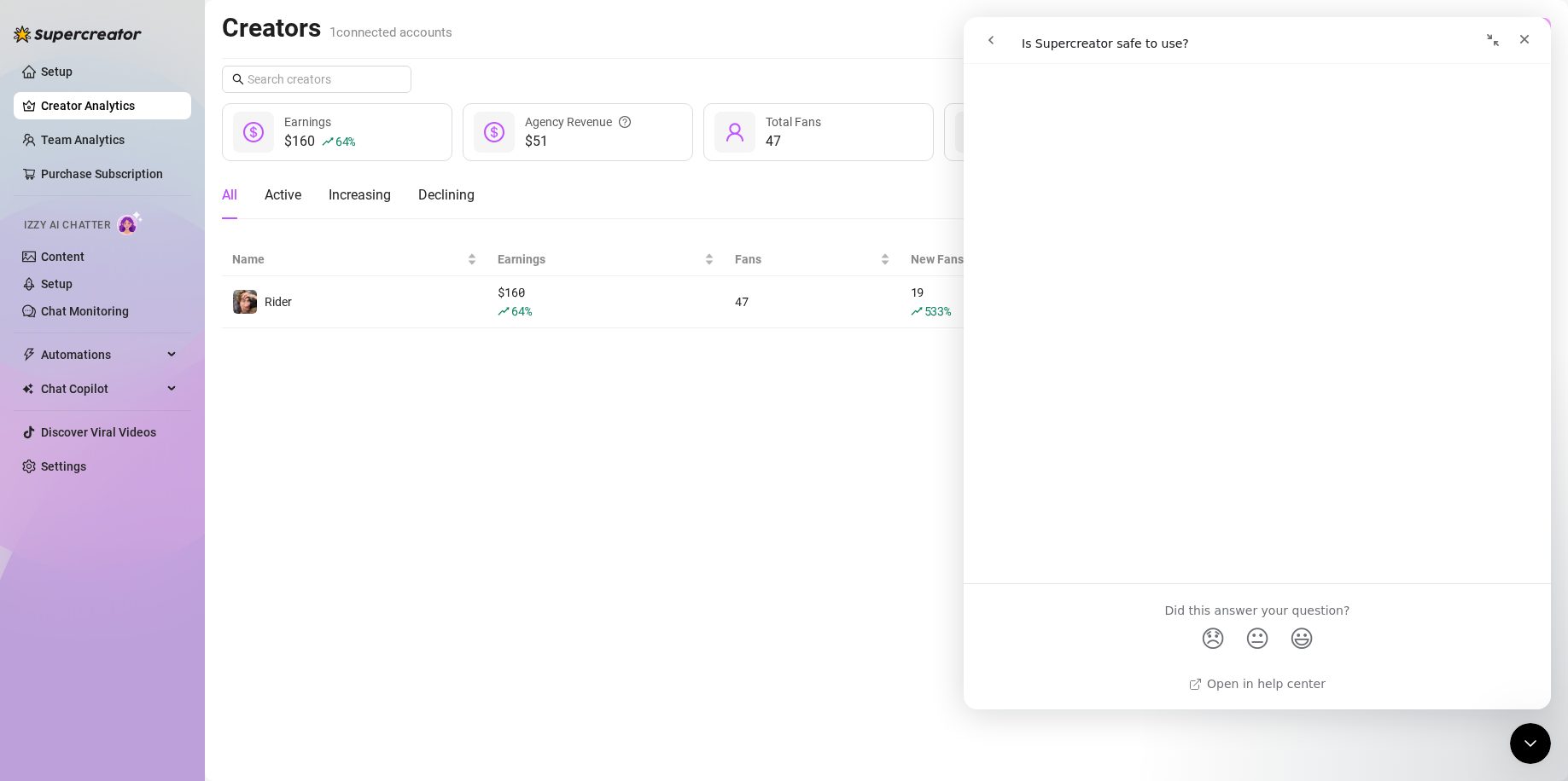
scroll to position [0, 0]
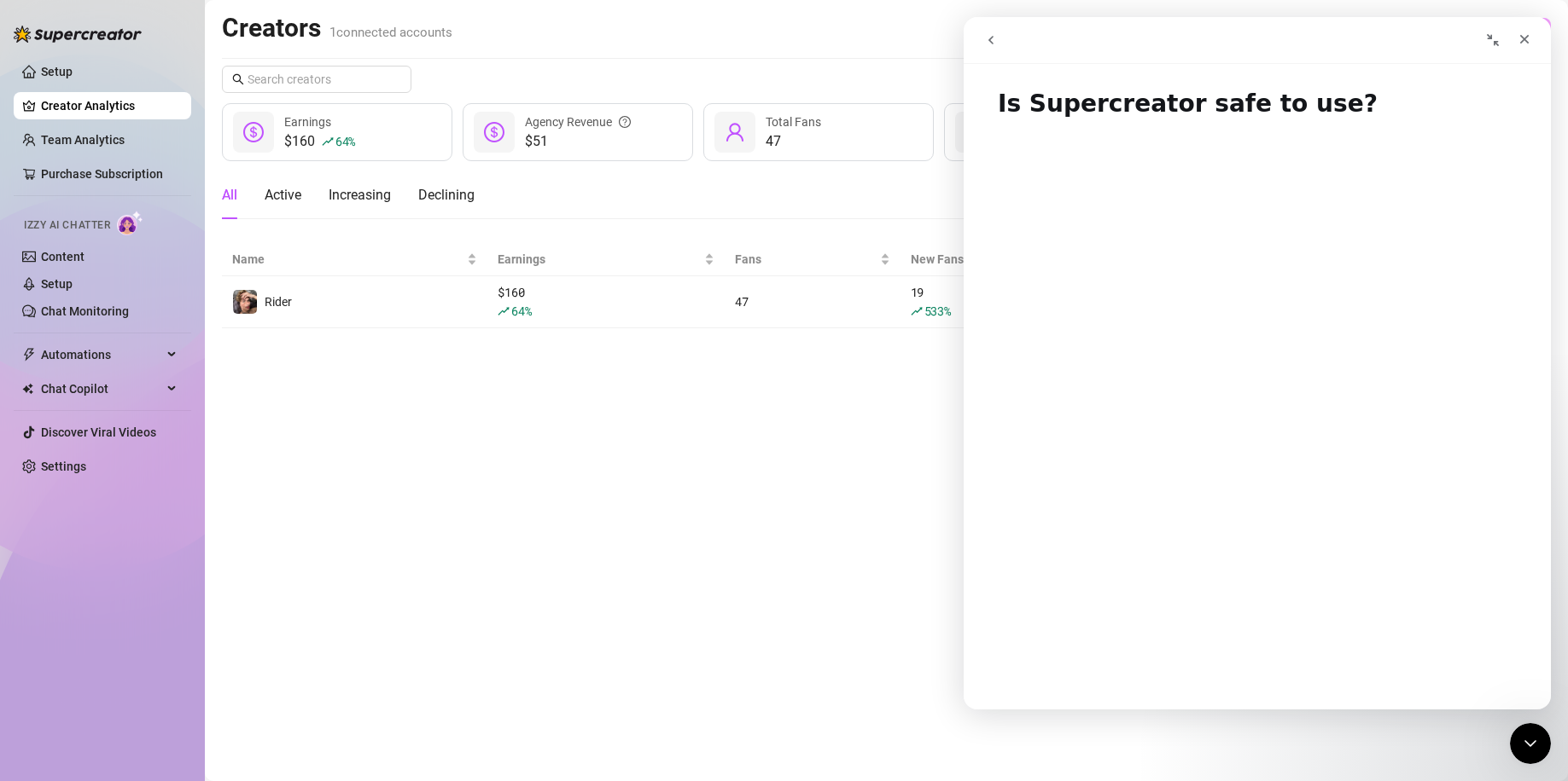
click at [1001, 44] on button "go back" at bounding box center [990, 39] width 32 height 32
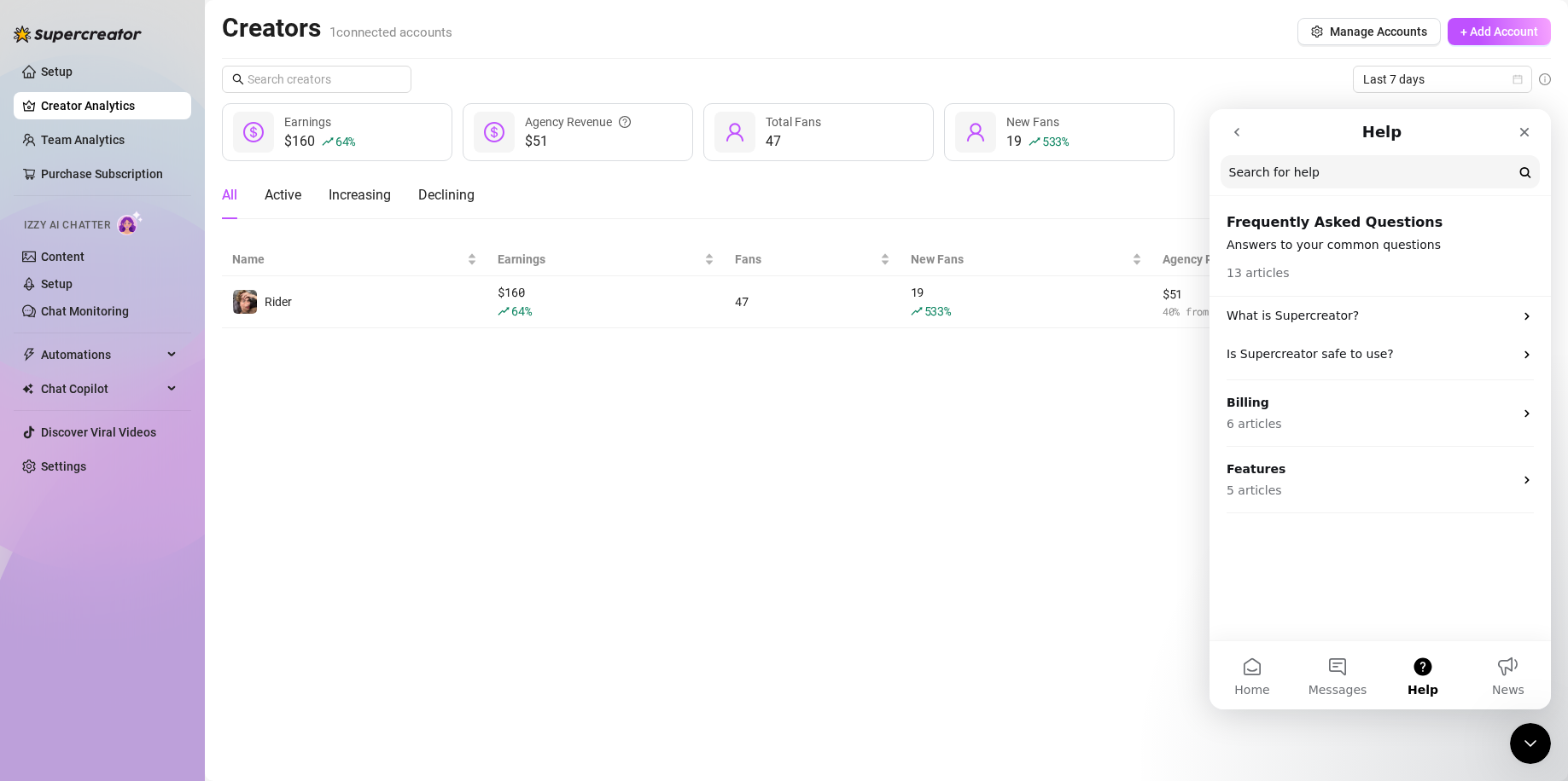
click at [1372, 175] on input "Search for help" at bounding box center [1379, 172] width 319 height 33
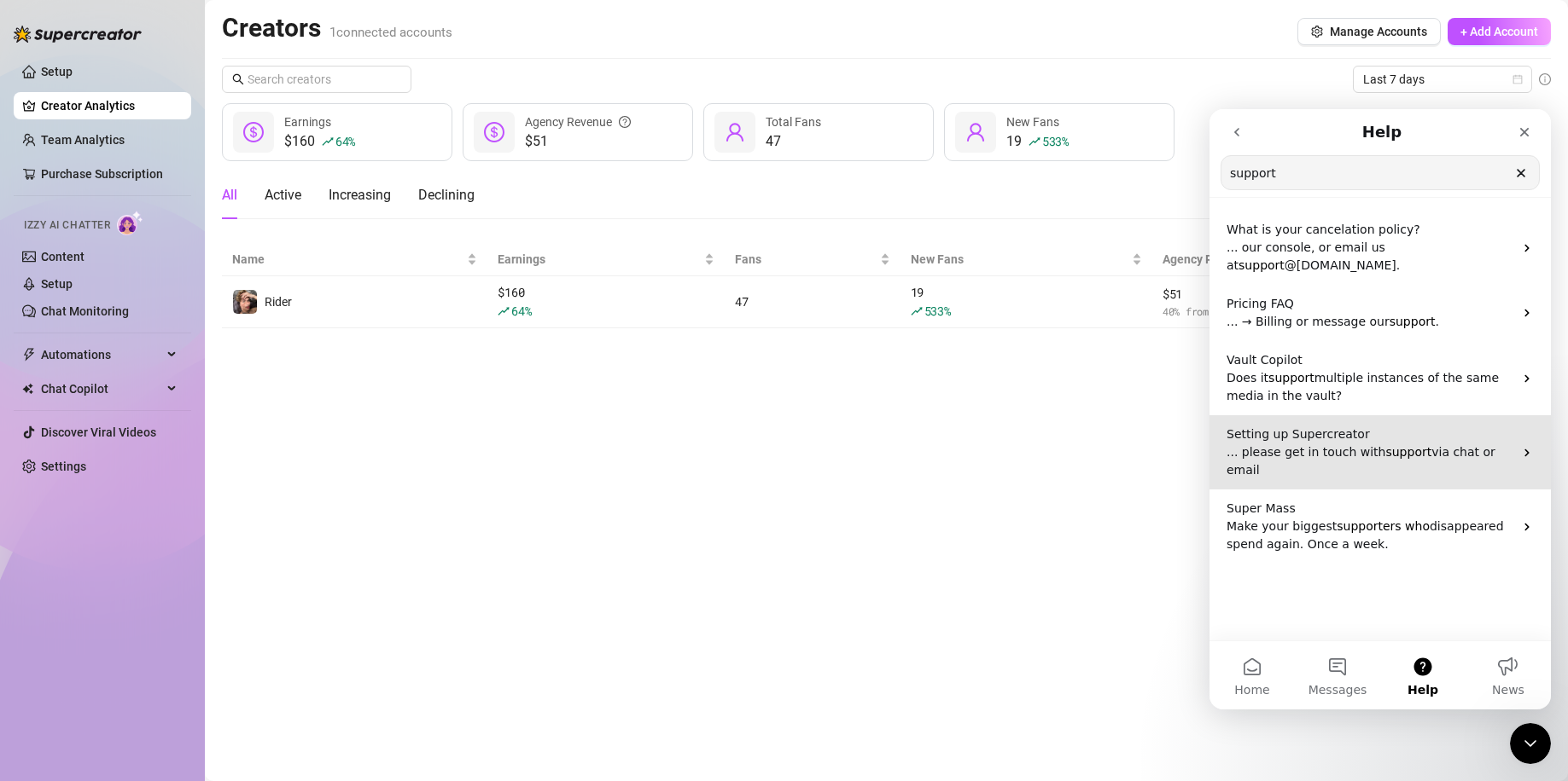
click at [1366, 440] on p "Setting up Supercreator" at bounding box center [1370, 434] width 287 height 18
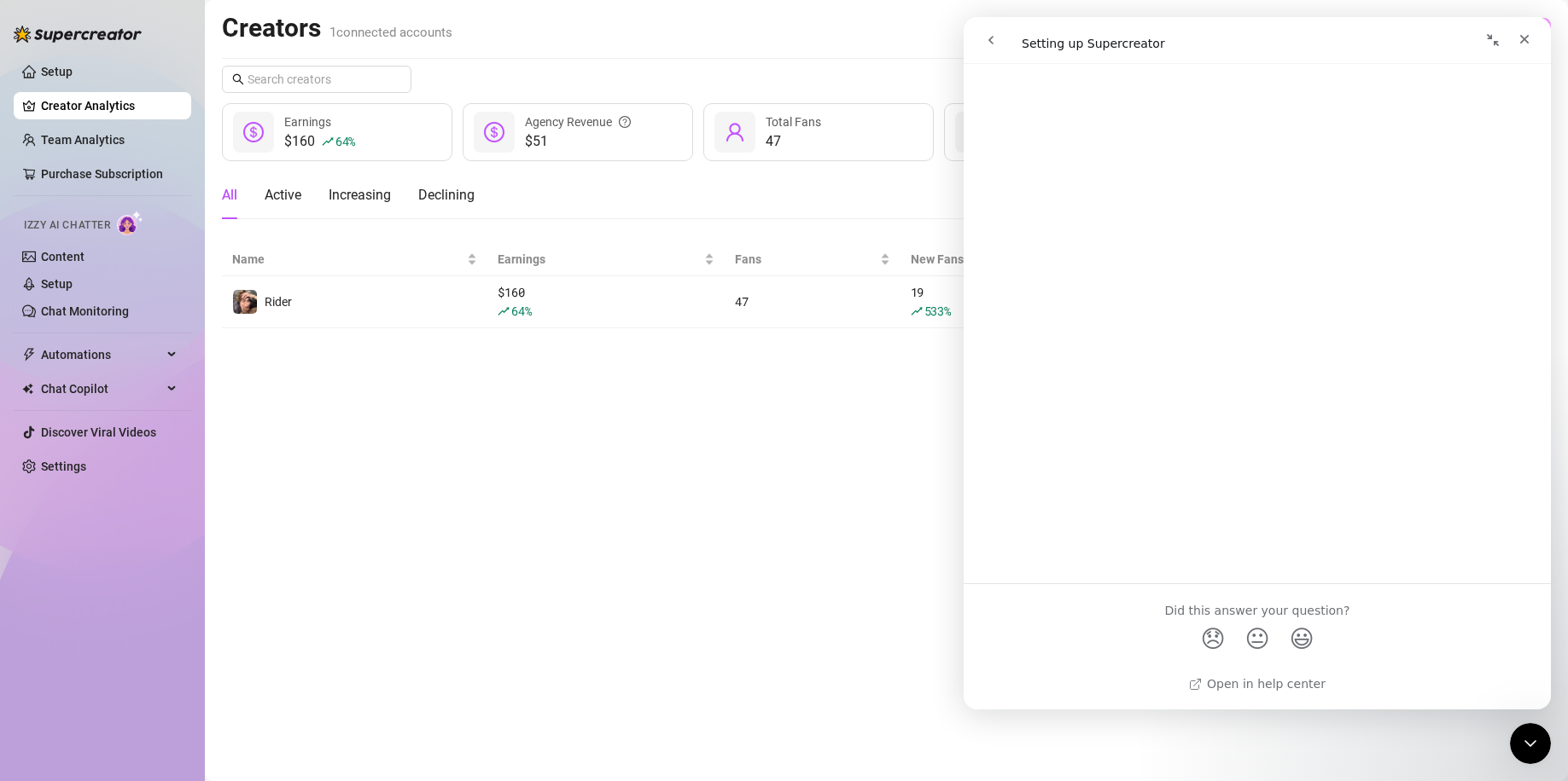
scroll to position [403, 0]
click at [1537, 45] on div "Close" at bounding box center [1524, 38] width 30 height 30
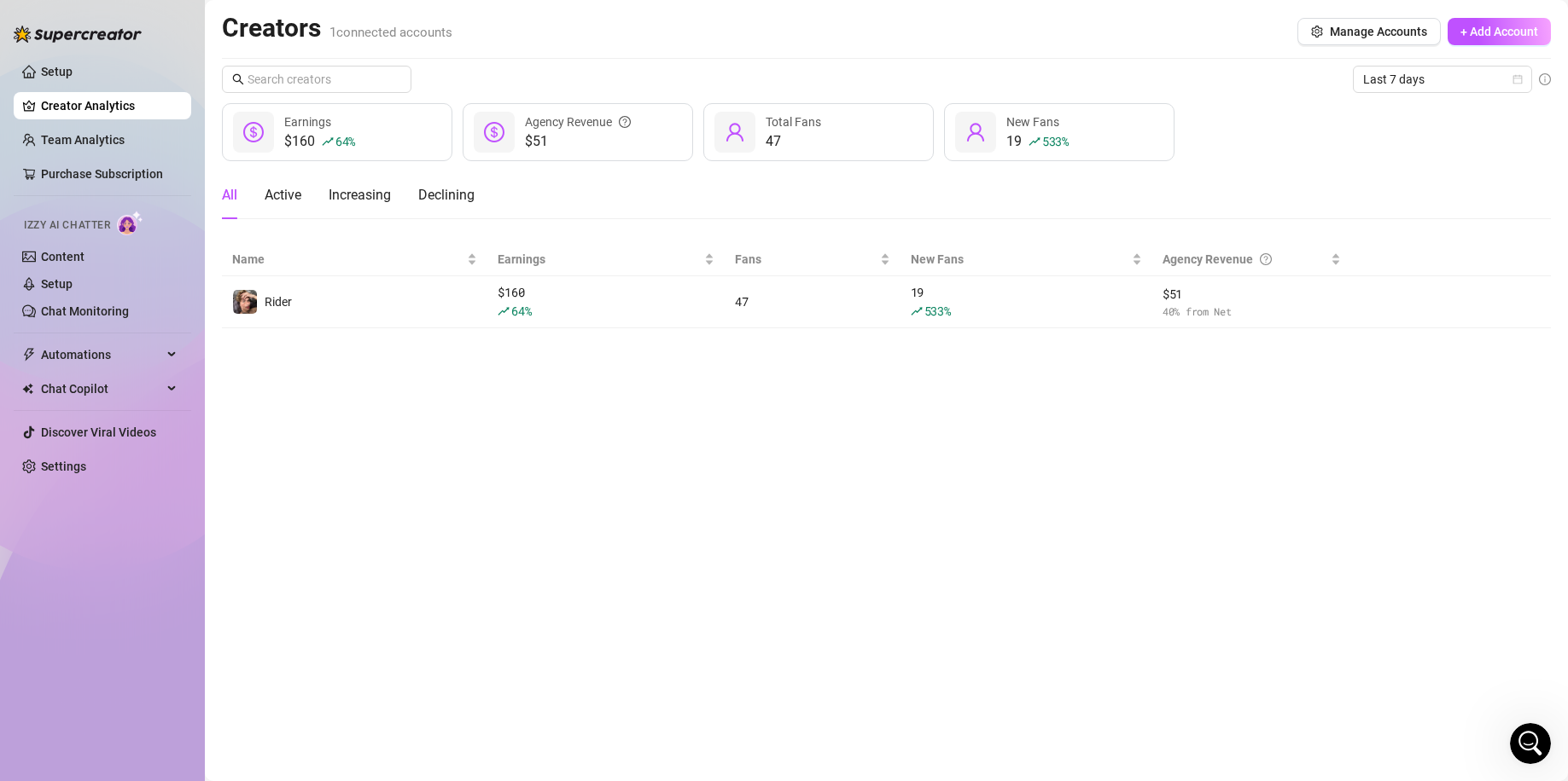
click at [103, 219] on span "Izzy AI Chatter" at bounding box center [66, 225] width 86 height 17
click at [72, 277] on link "Setup" at bounding box center [56, 284] width 31 height 14
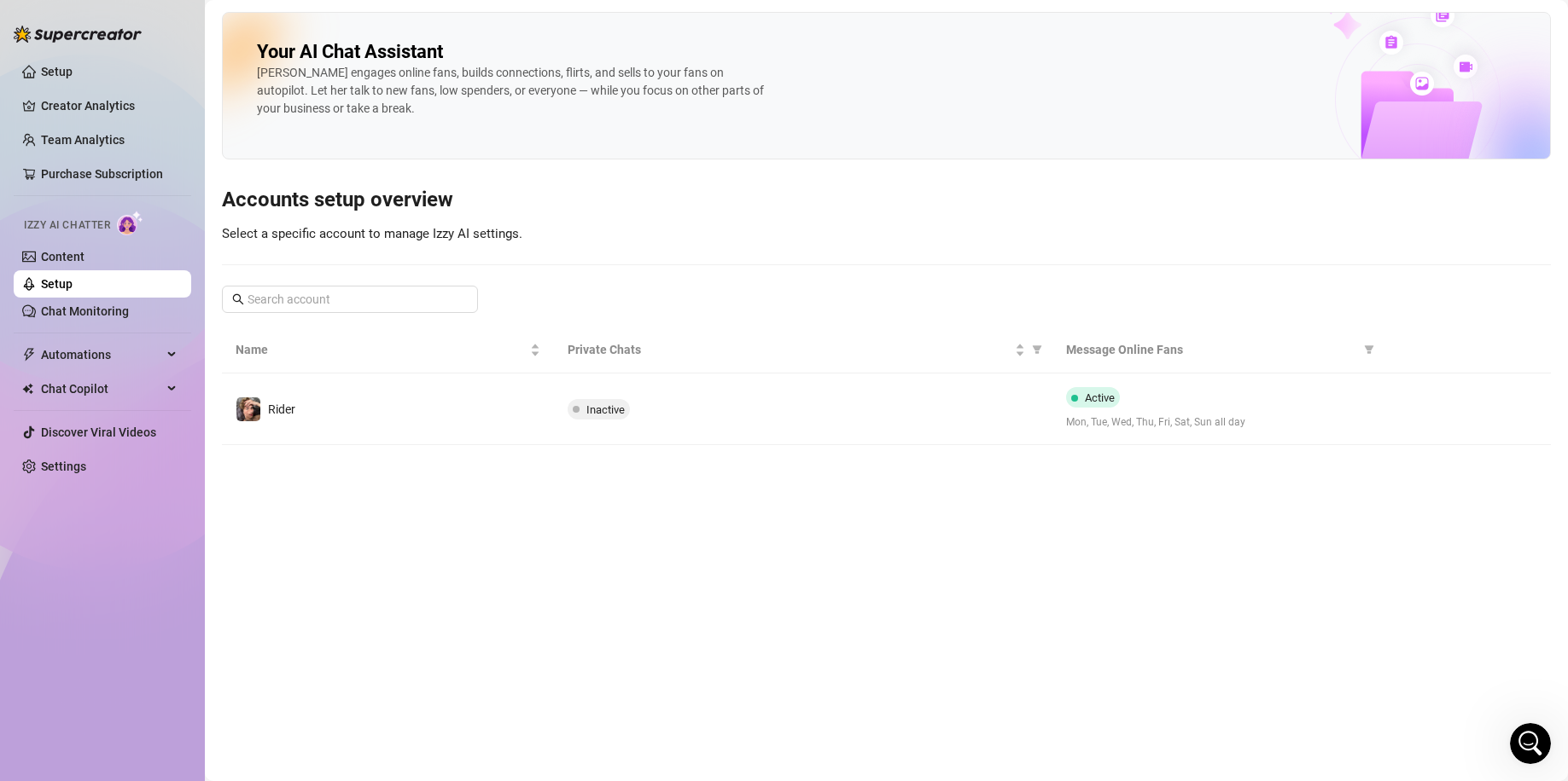
click at [1397, 412] on td at bounding box center [1466, 409] width 166 height 71
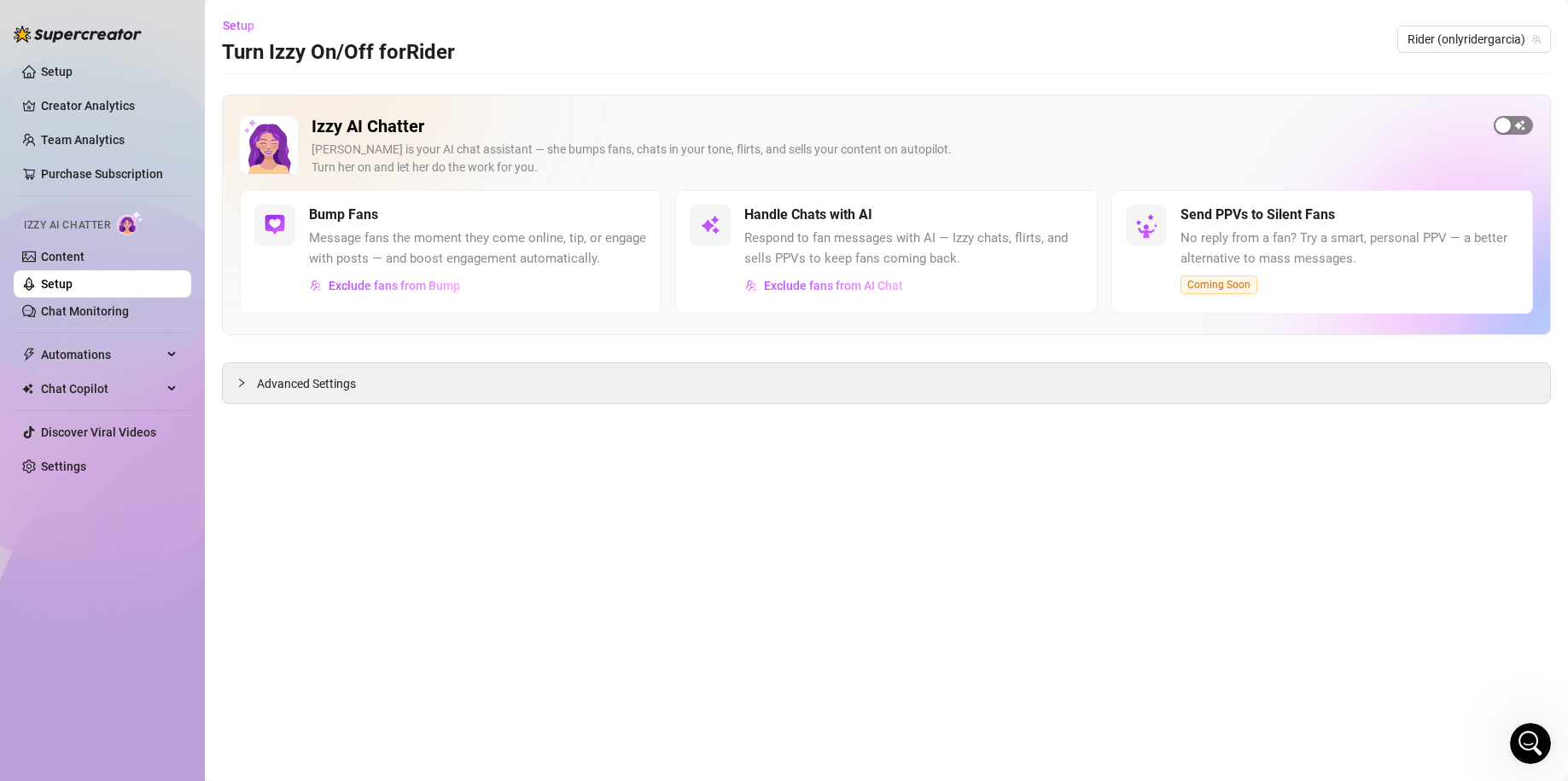
click at [1526, 123] on span "button" at bounding box center [1512, 126] width 39 height 19
click at [1075, 215] on span "button" at bounding box center [1064, 215] width 37 height 19
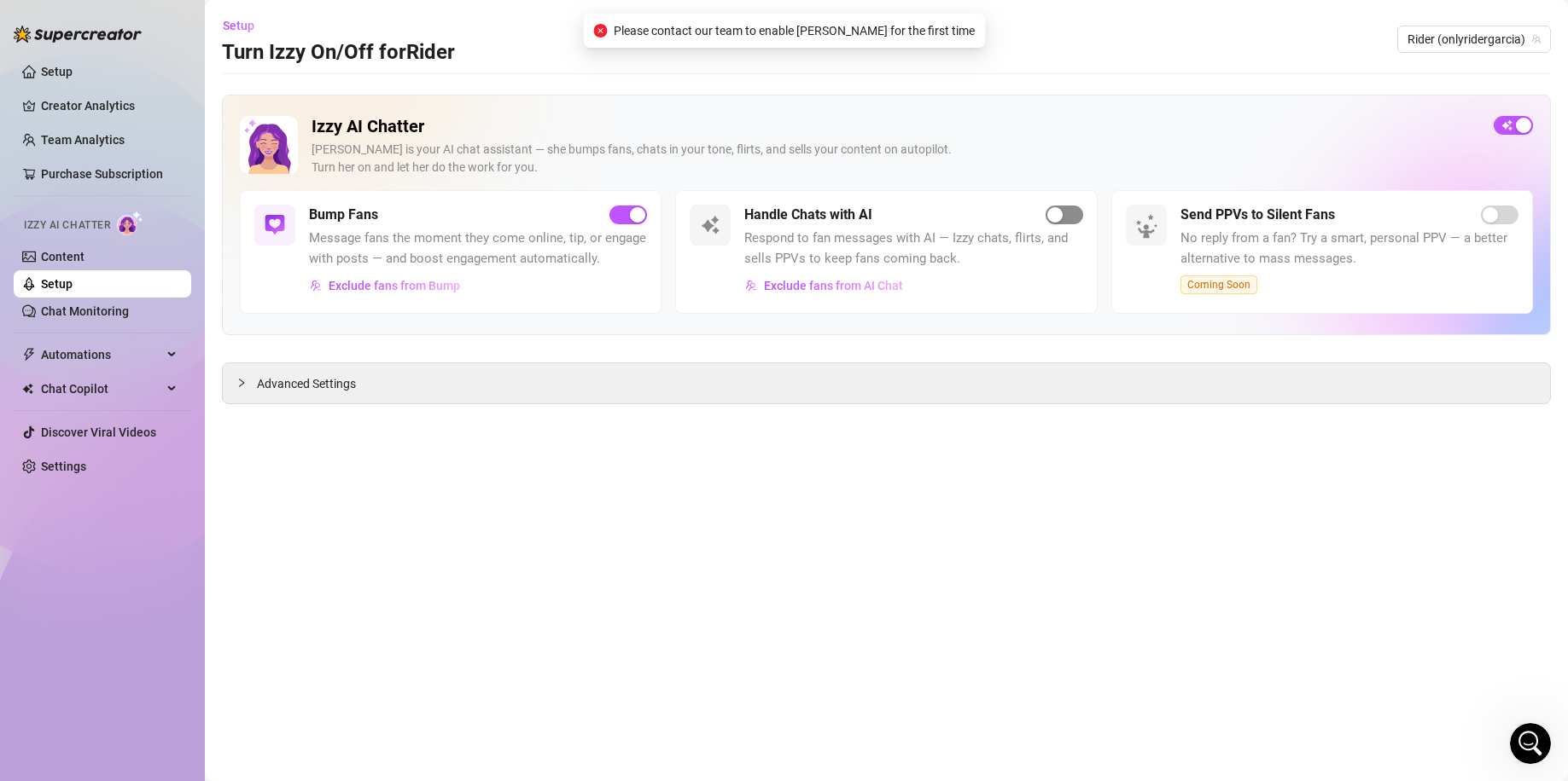
click at [1078, 210] on span "button" at bounding box center [1064, 215] width 37 height 19
click at [860, 280] on span "Exclude fans from AI Chat" at bounding box center [834, 286] width 139 height 14
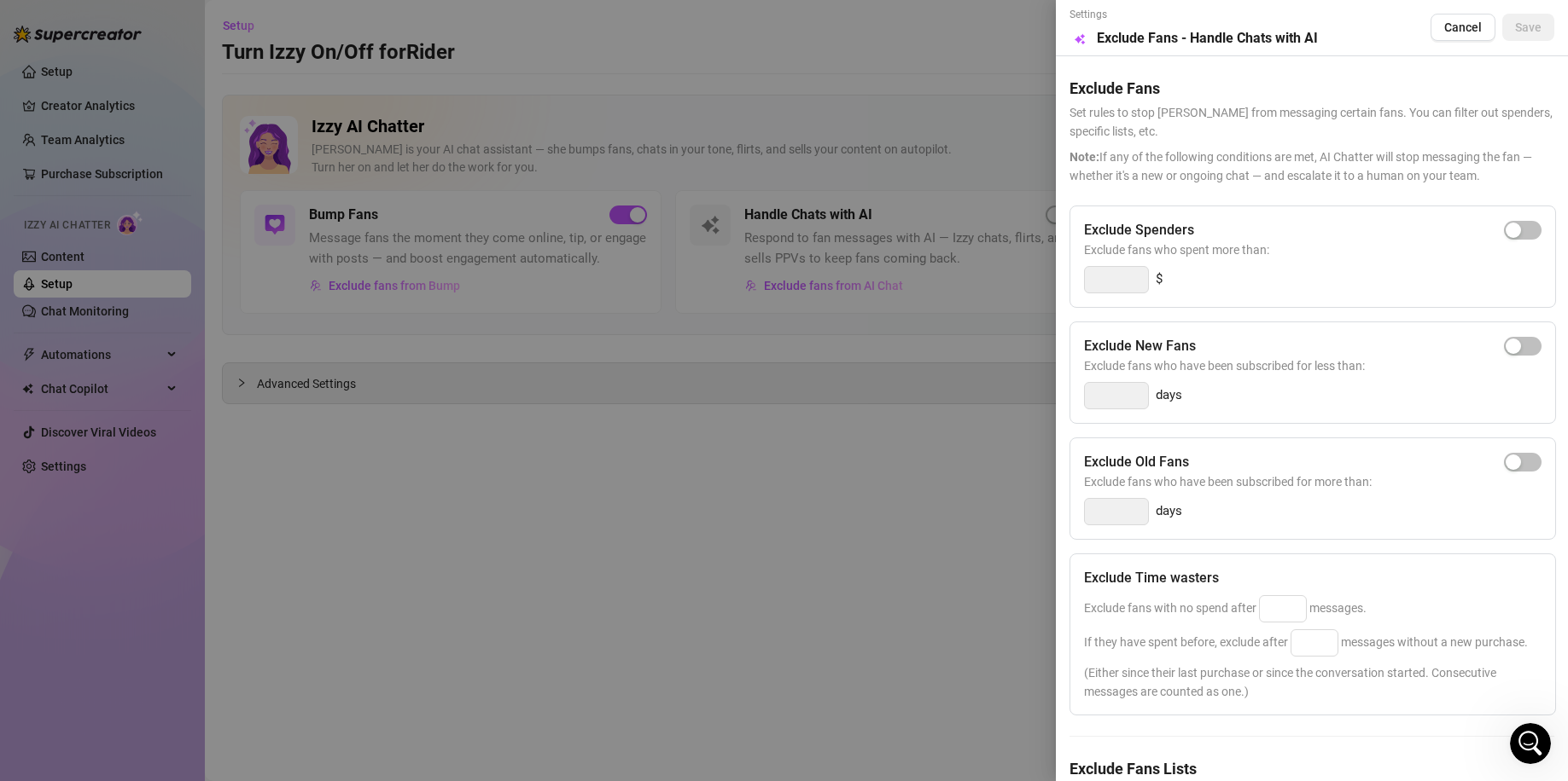
click at [1440, 43] on div "Settings Preview Exclude Fans - Handle Chats with AI Cancel Save" at bounding box center [1312, 28] width 485 height 42
click at [1438, 38] on button "Cancel" at bounding box center [1462, 27] width 65 height 27
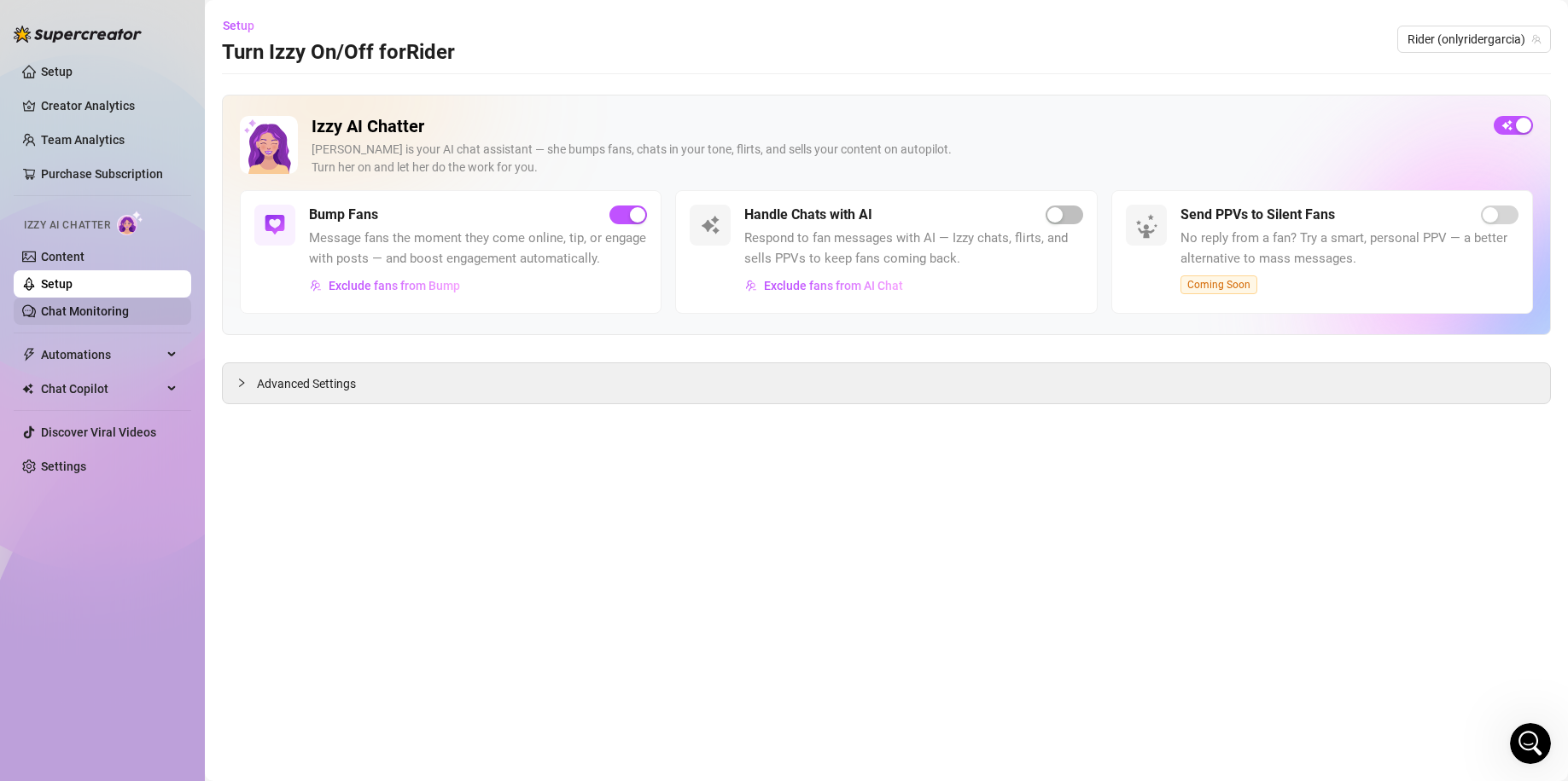
click at [129, 308] on link "Chat Monitoring" at bounding box center [84, 311] width 88 height 14
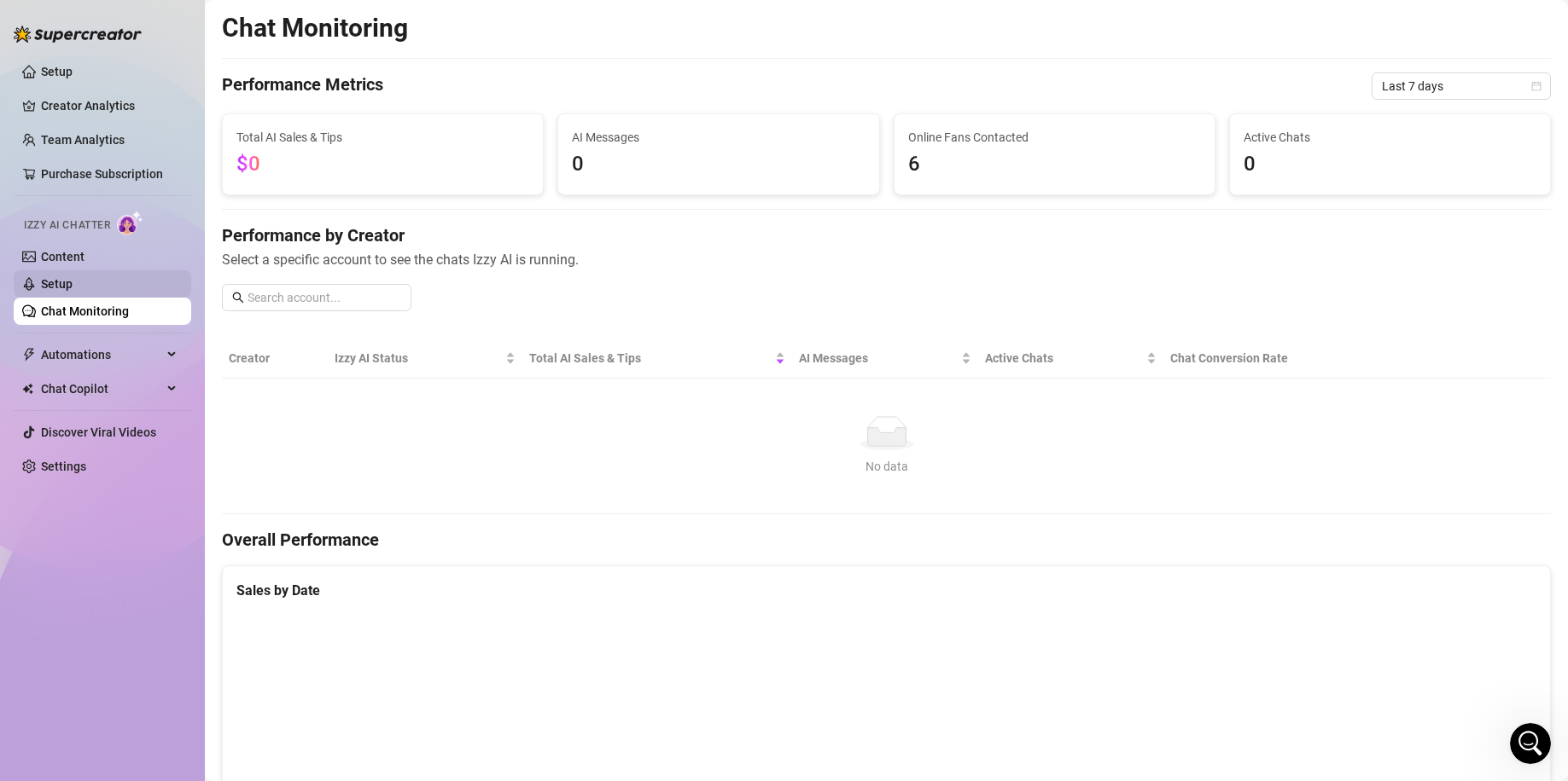
click at [72, 284] on link "Setup" at bounding box center [56, 284] width 31 height 14
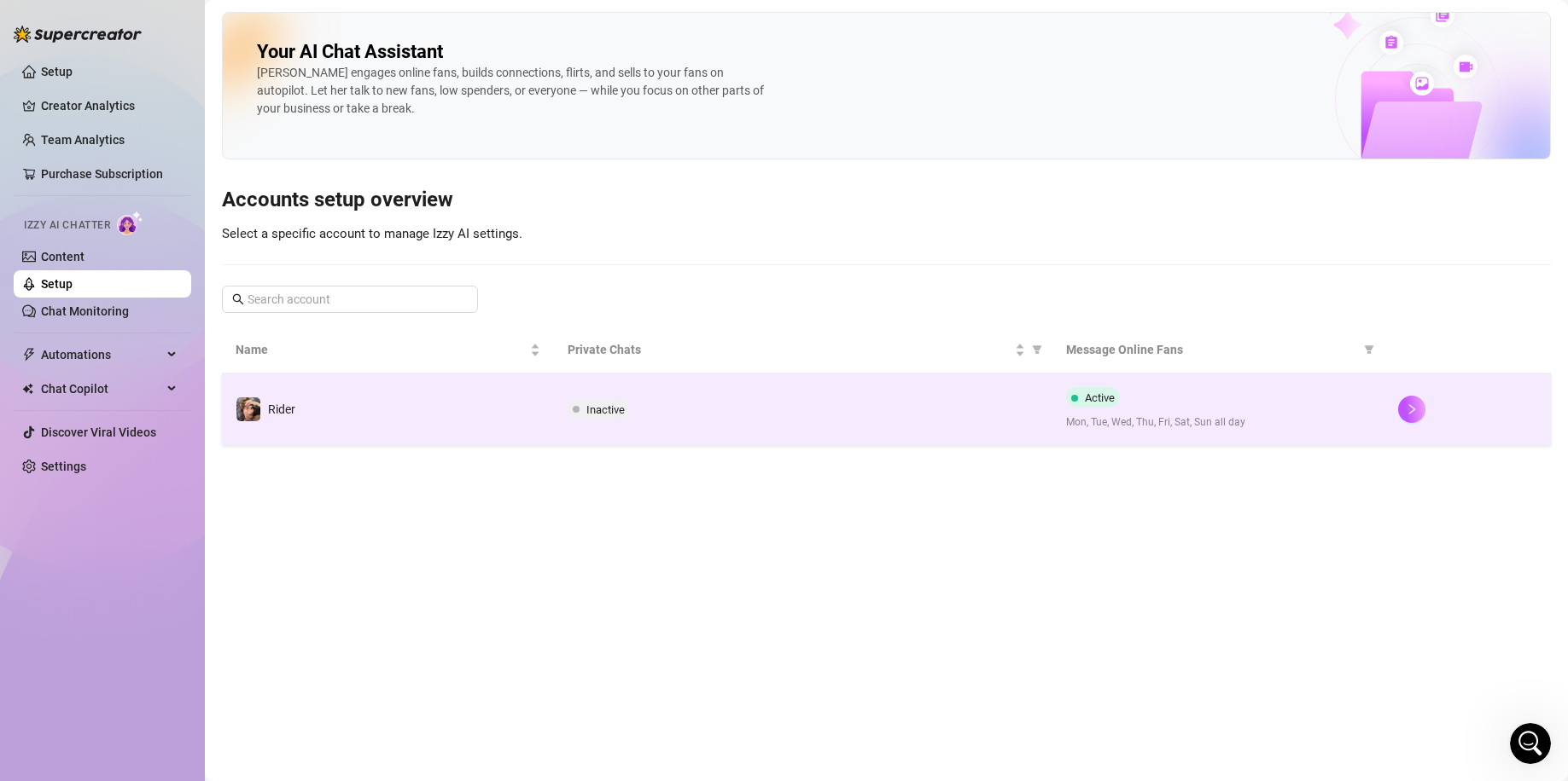
click at [999, 410] on div "Inactive" at bounding box center [803, 409] width 471 height 21
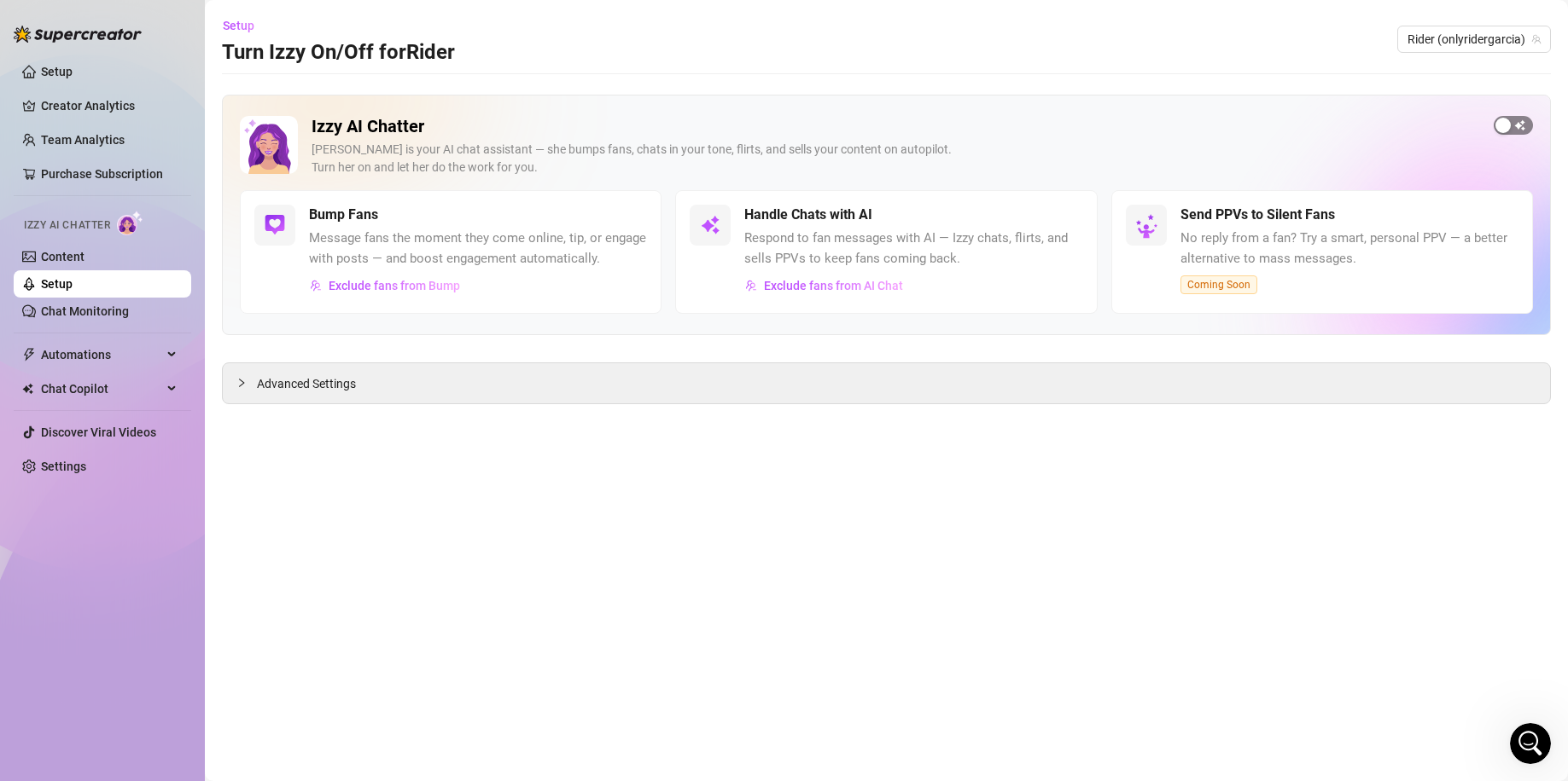
click at [1521, 125] on span "button" at bounding box center [1512, 126] width 39 height 19
click at [801, 542] on main "Setup Turn Izzy On/Off for Rider Rider (onlyridergarcia) Izzy AI Chatter [PERSO…" at bounding box center [887, 390] width 1363 height 781
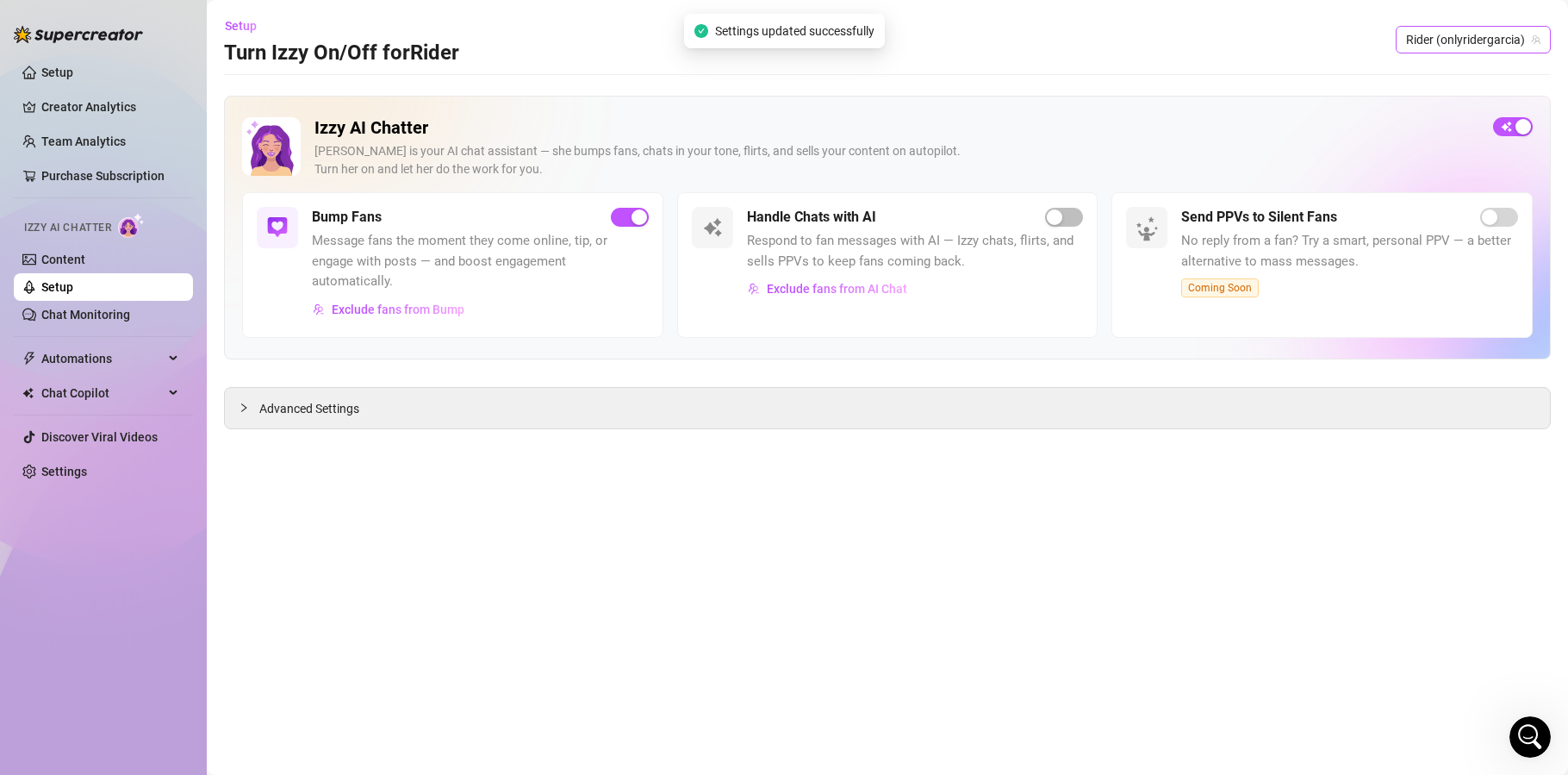
click at [1486, 46] on span "Rider (onlyridergarcia)" at bounding box center [1472, 39] width 134 height 25
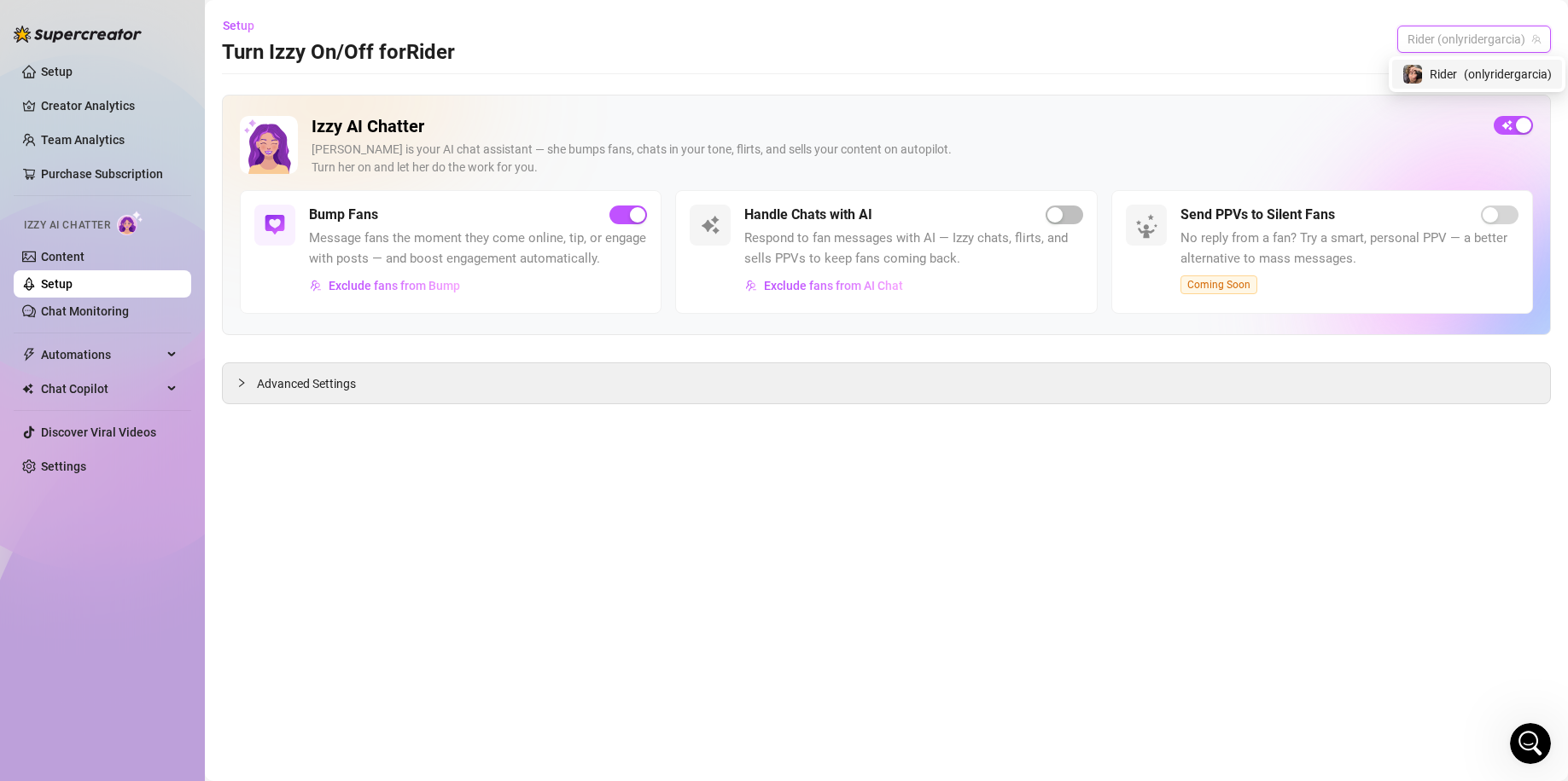
click at [1464, 70] on span "( onlyridergarcia )" at bounding box center [1507, 75] width 88 height 19
click at [129, 318] on link "Chat Monitoring" at bounding box center [84, 311] width 88 height 14
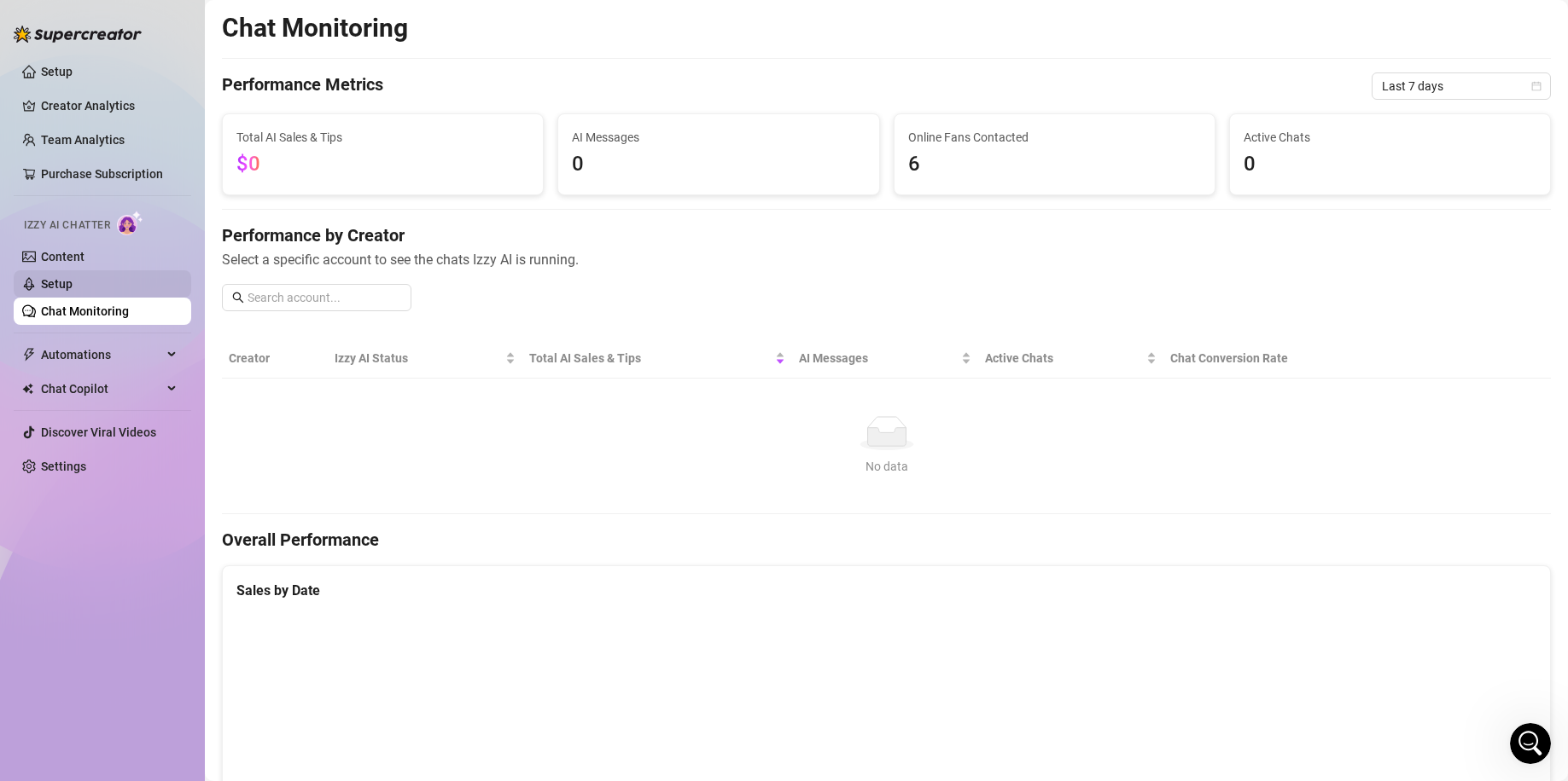
click at [72, 291] on link "Setup" at bounding box center [56, 284] width 31 height 14
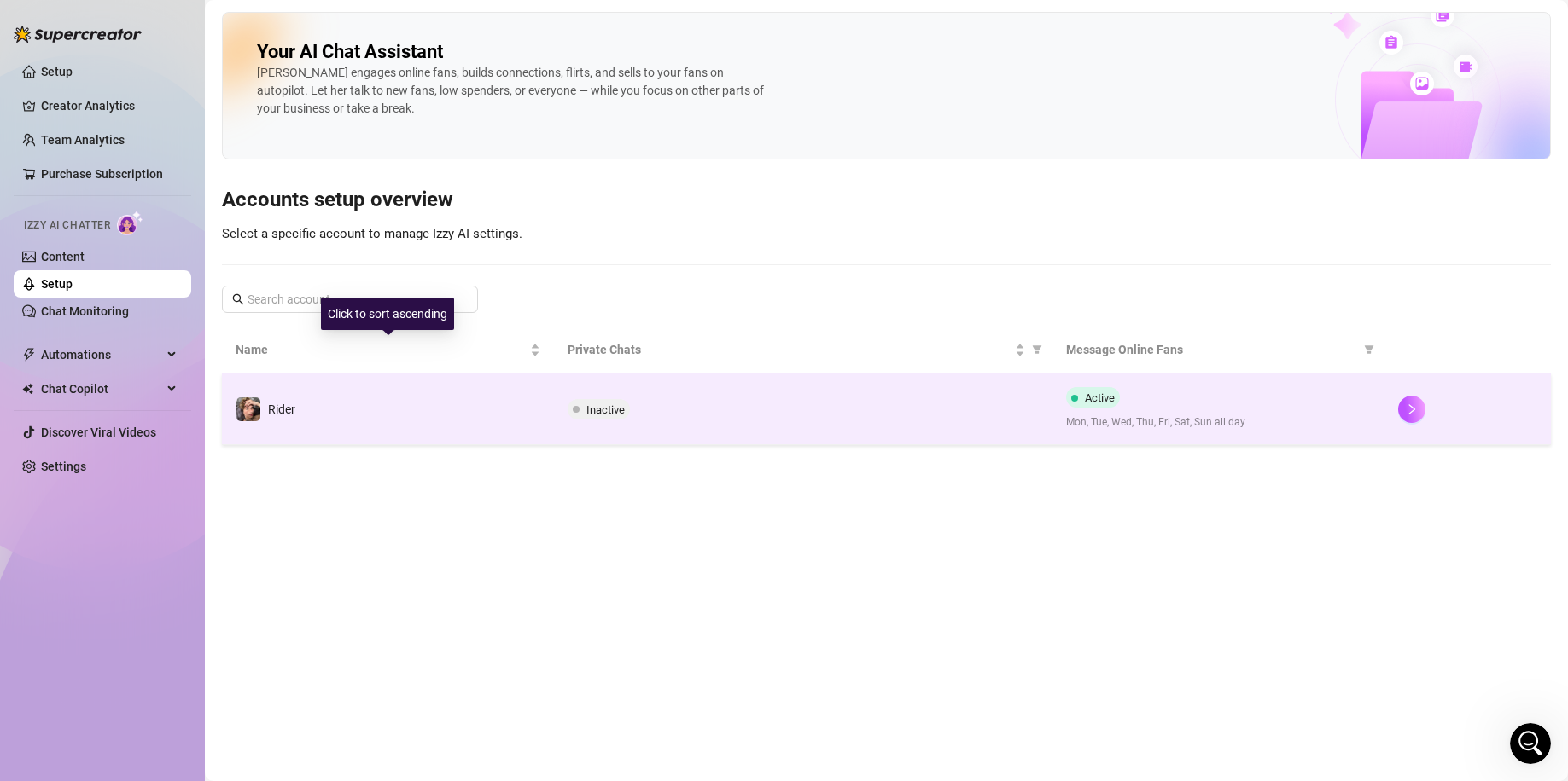
click at [524, 399] on td "Rider" at bounding box center [388, 409] width 332 height 71
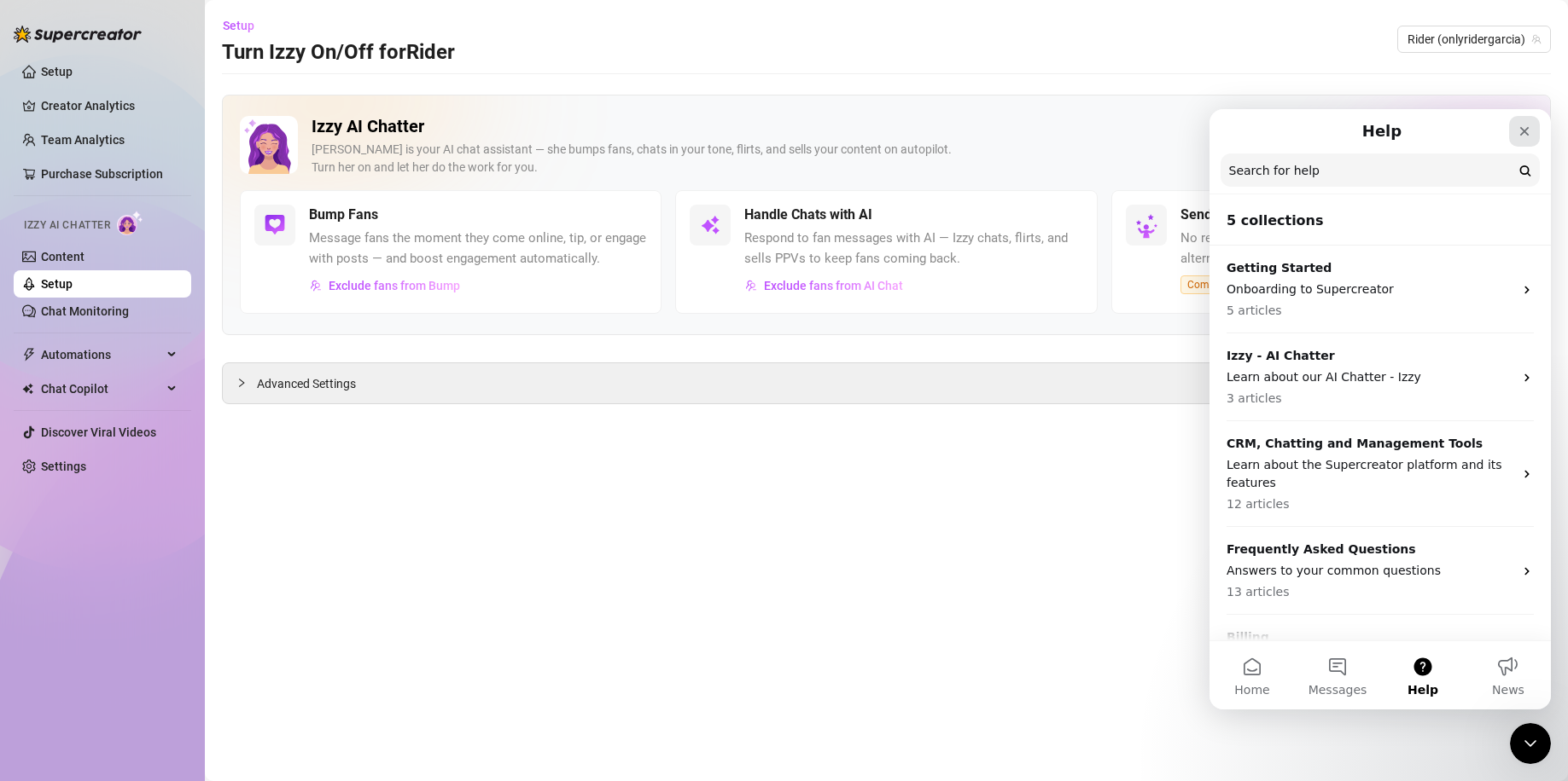
drag, startPoint x: 1526, startPoint y: 123, endPoint x: 2735, endPoint y: 235, distance: 1214.2
click at [1526, 123] on div "Close" at bounding box center [1524, 131] width 30 height 30
